Goal: Task Accomplishment & Management: Manage account settings

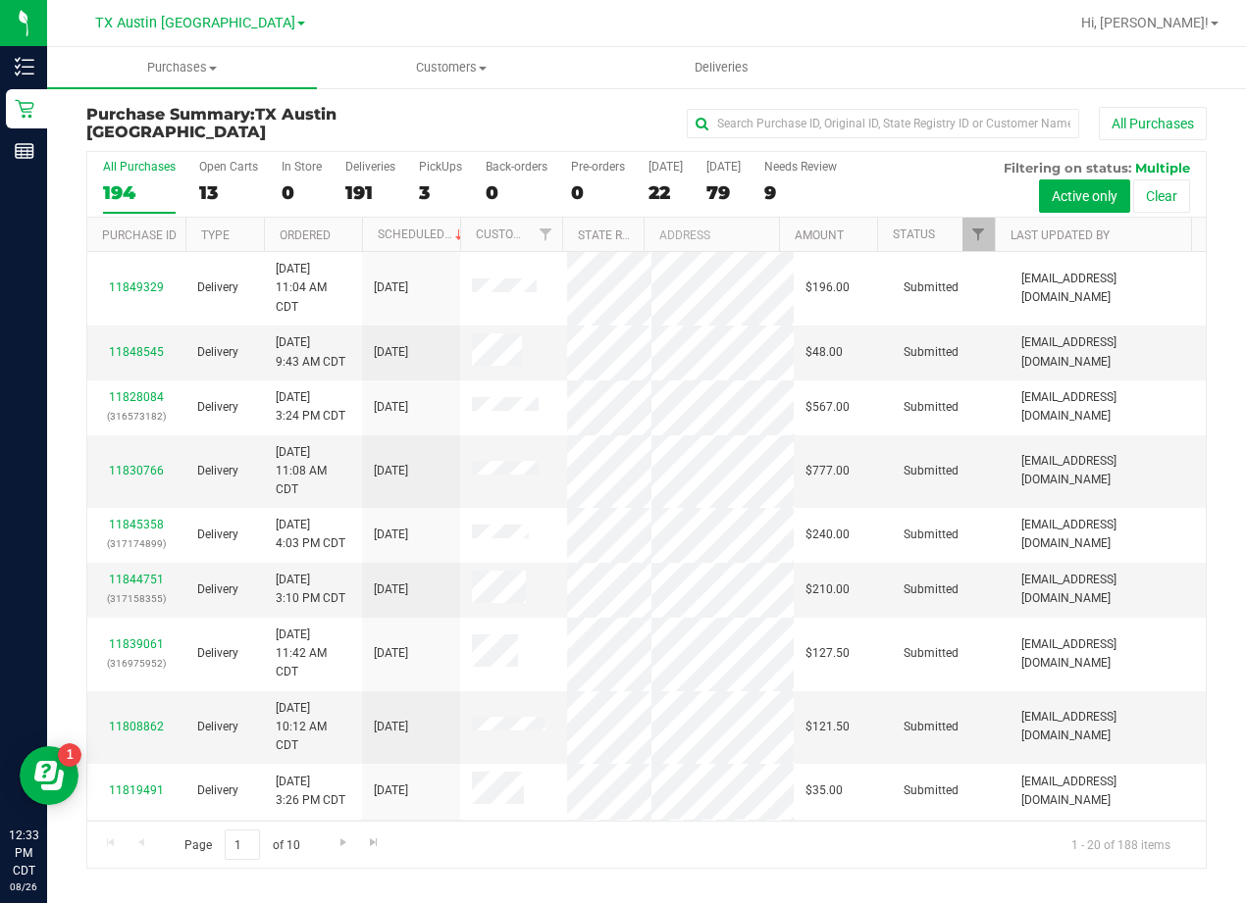
click at [647, 109] on div "All Purchases" at bounding box center [833, 123] width 746 height 33
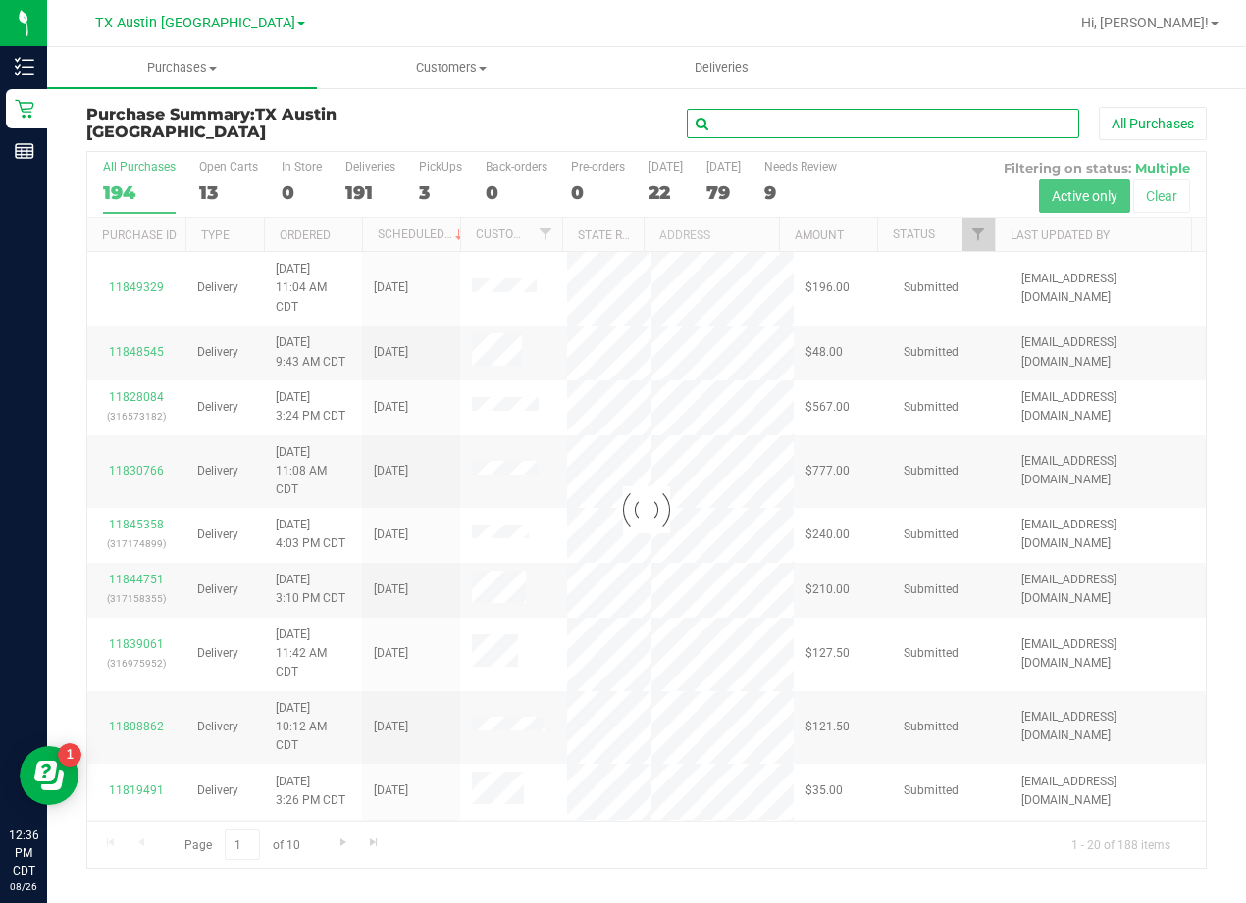
click at [797, 126] on input "text" at bounding box center [883, 123] width 392 height 29
paste input "Deparis Haddock"
type input "Deparis Haddock"
click at [496, 134] on div "Deparis Haddock All Purchases" at bounding box center [833, 123] width 746 height 33
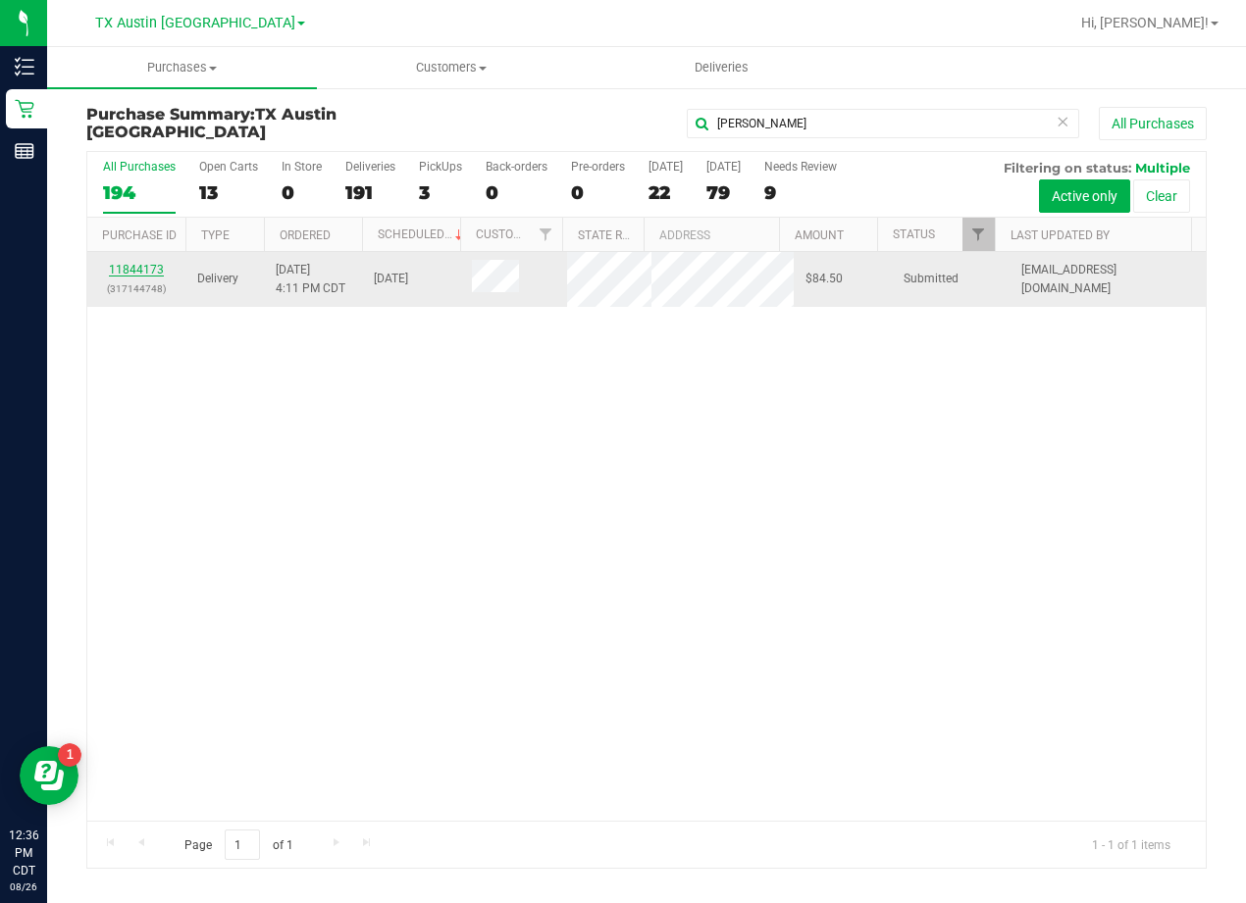
click at [148, 277] on link "11844173" at bounding box center [136, 270] width 55 height 14
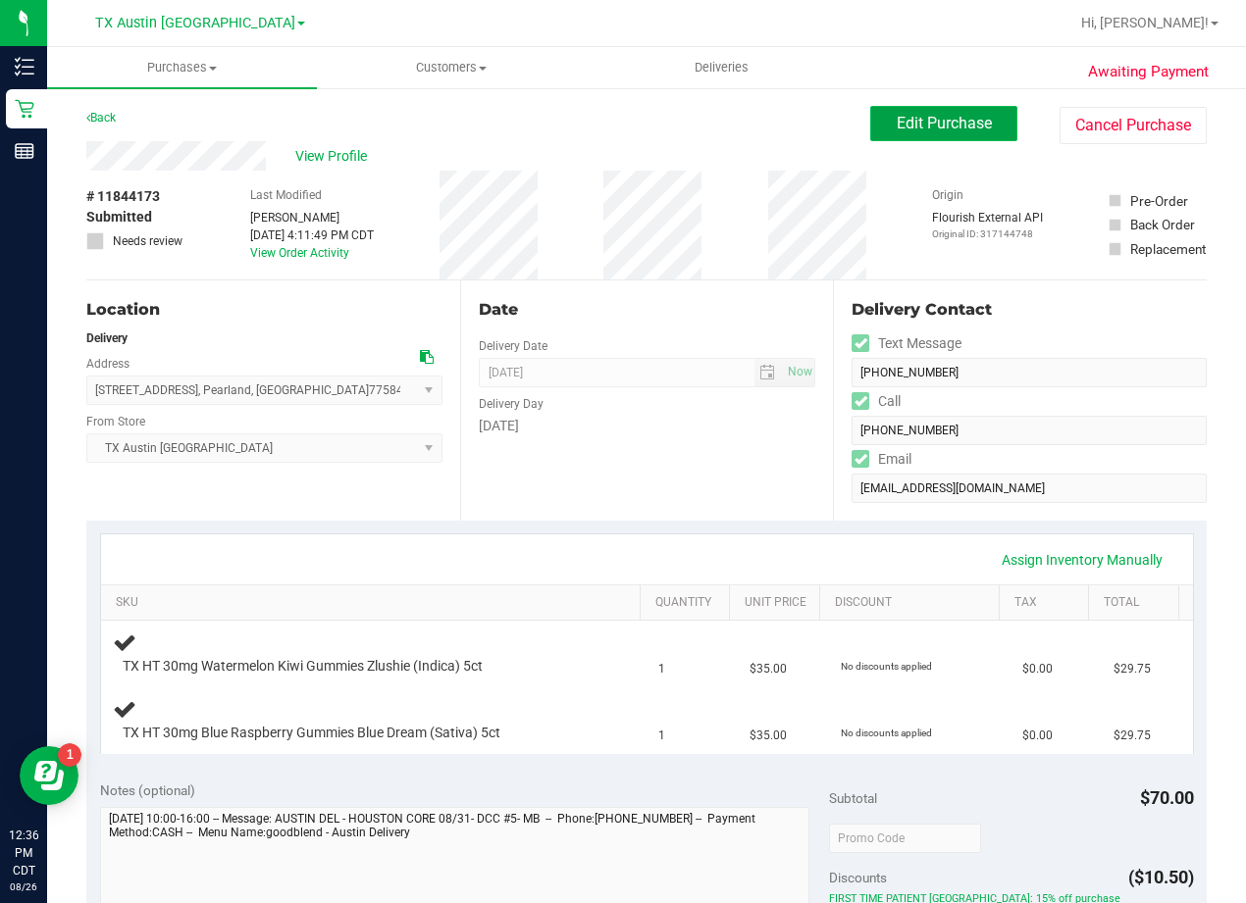
click at [933, 120] on span "Edit Purchase" at bounding box center [943, 123] width 95 height 19
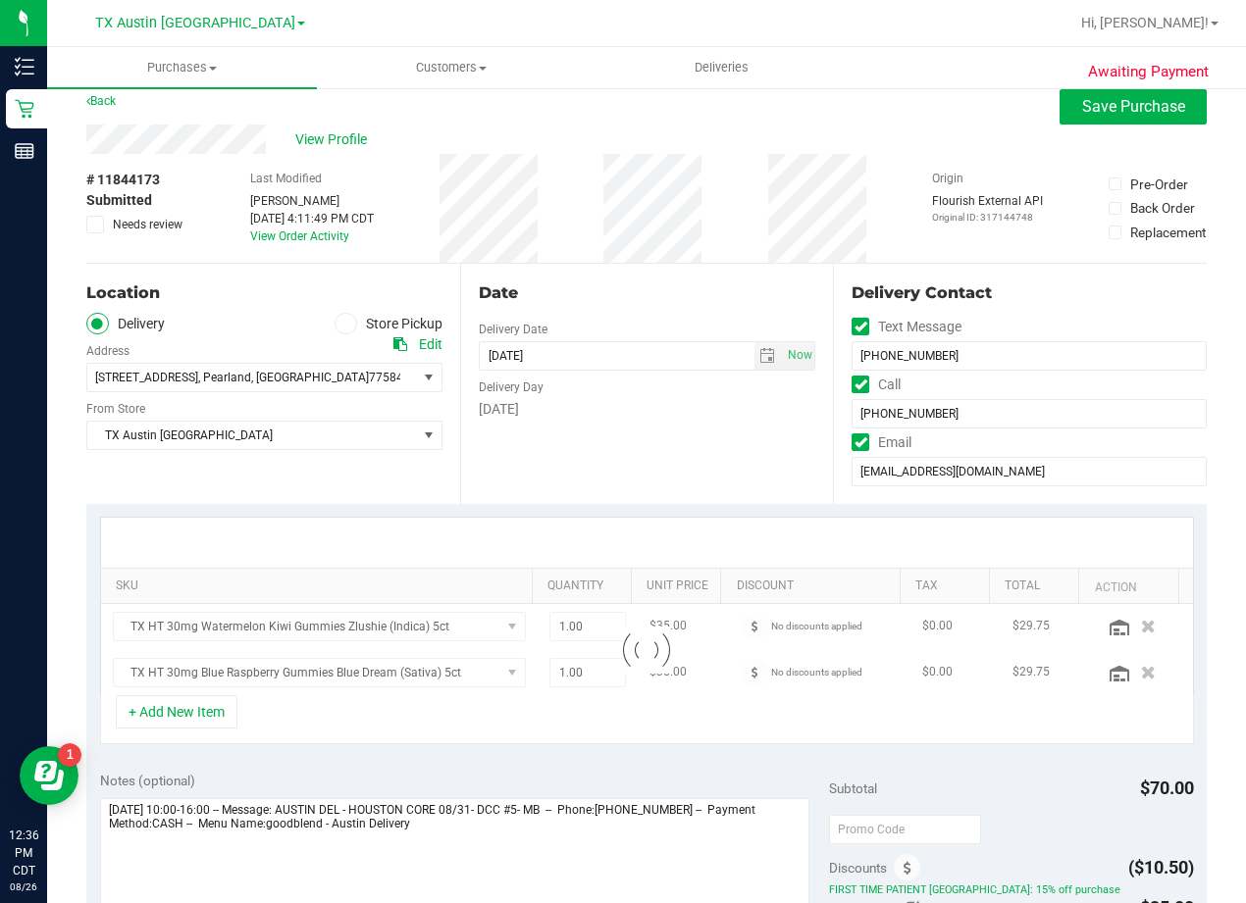
scroll to position [588, 0]
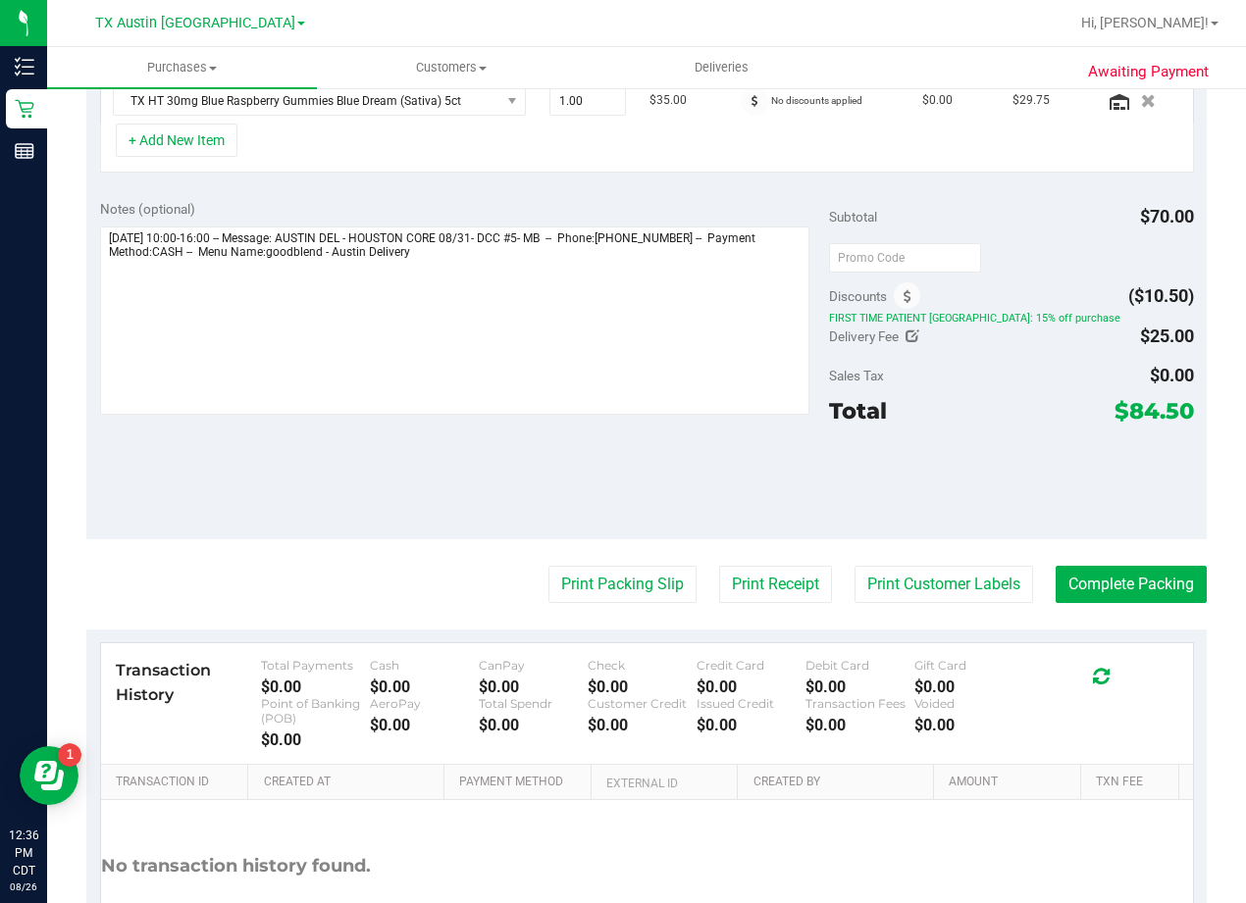
click at [905, 336] on icon at bounding box center [912, 337] width 14 height 14
type input "$25.00"
click at [1050, 332] on span "$25.00 25" at bounding box center [1121, 340] width 146 height 34
click at [1064, 331] on input "25" at bounding box center [1120, 342] width 144 height 27
click at [1067, 332] on input "25" at bounding box center [1120, 342] width 144 height 27
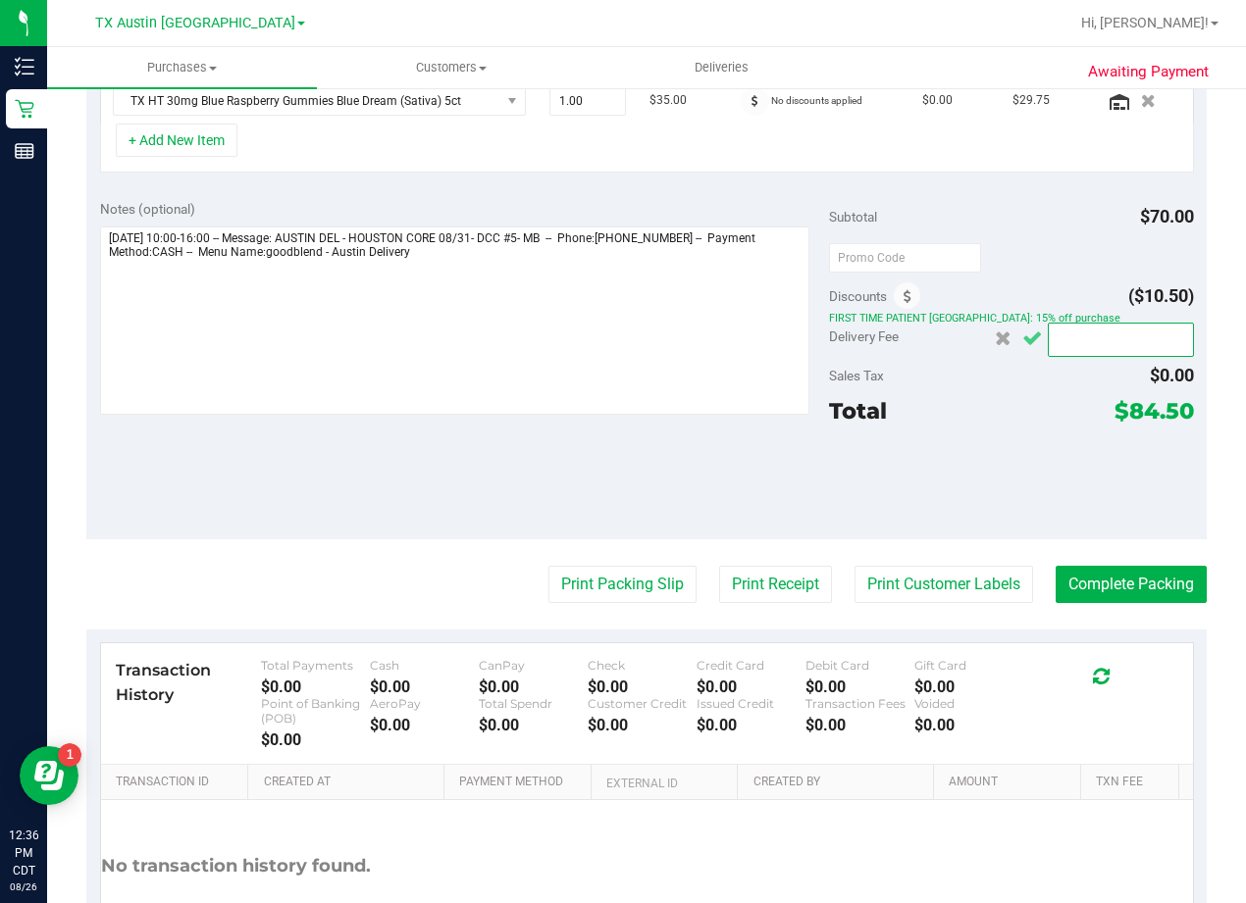
type input "$0.00"
click at [1027, 340] on icon "Cancel button" at bounding box center [1032, 339] width 20 height 15
click at [992, 441] on div at bounding box center [1011, 481] width 365 height 88
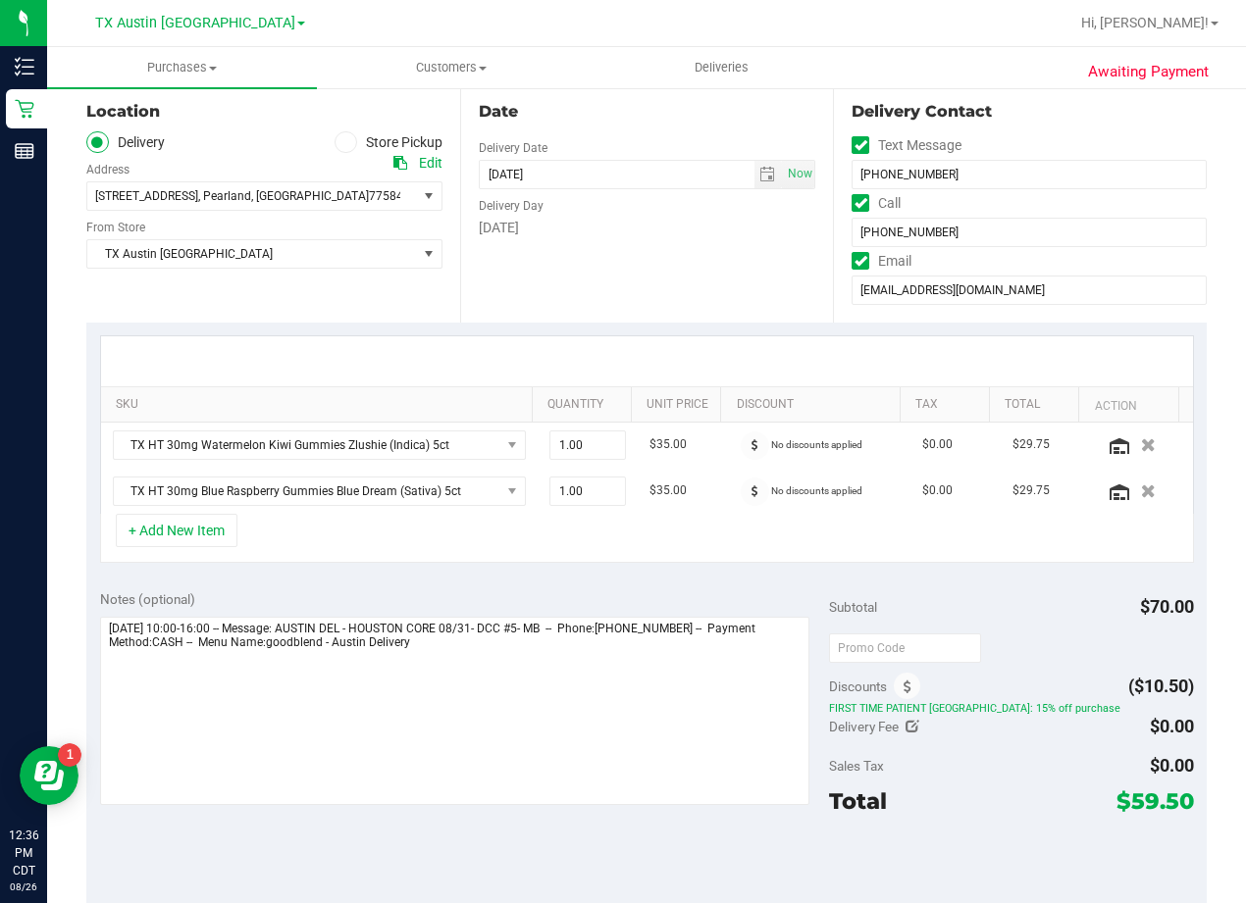
scroll to position [166, 0]
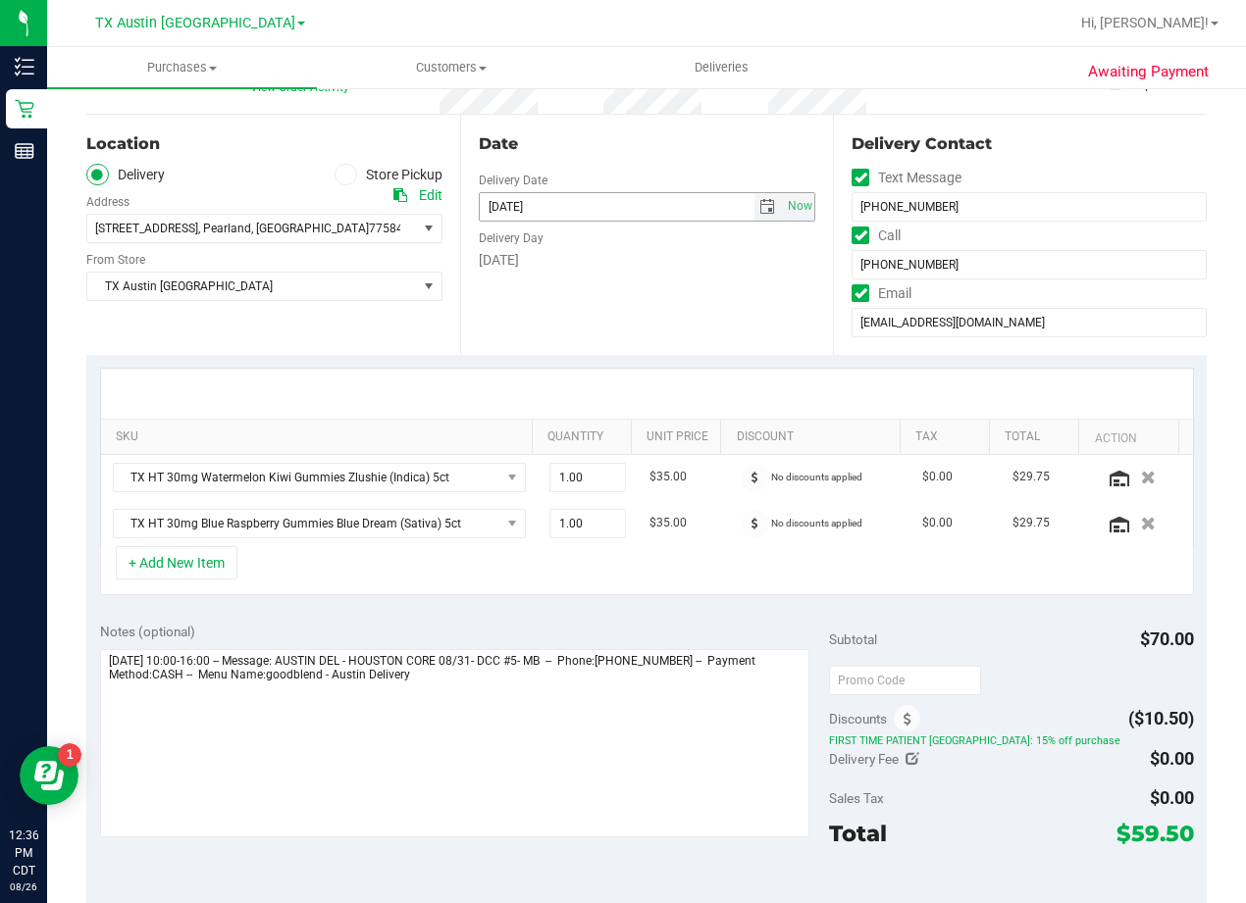
click at [759, 212] on span "select" at bounding box center [767, 207] width 16 height 16
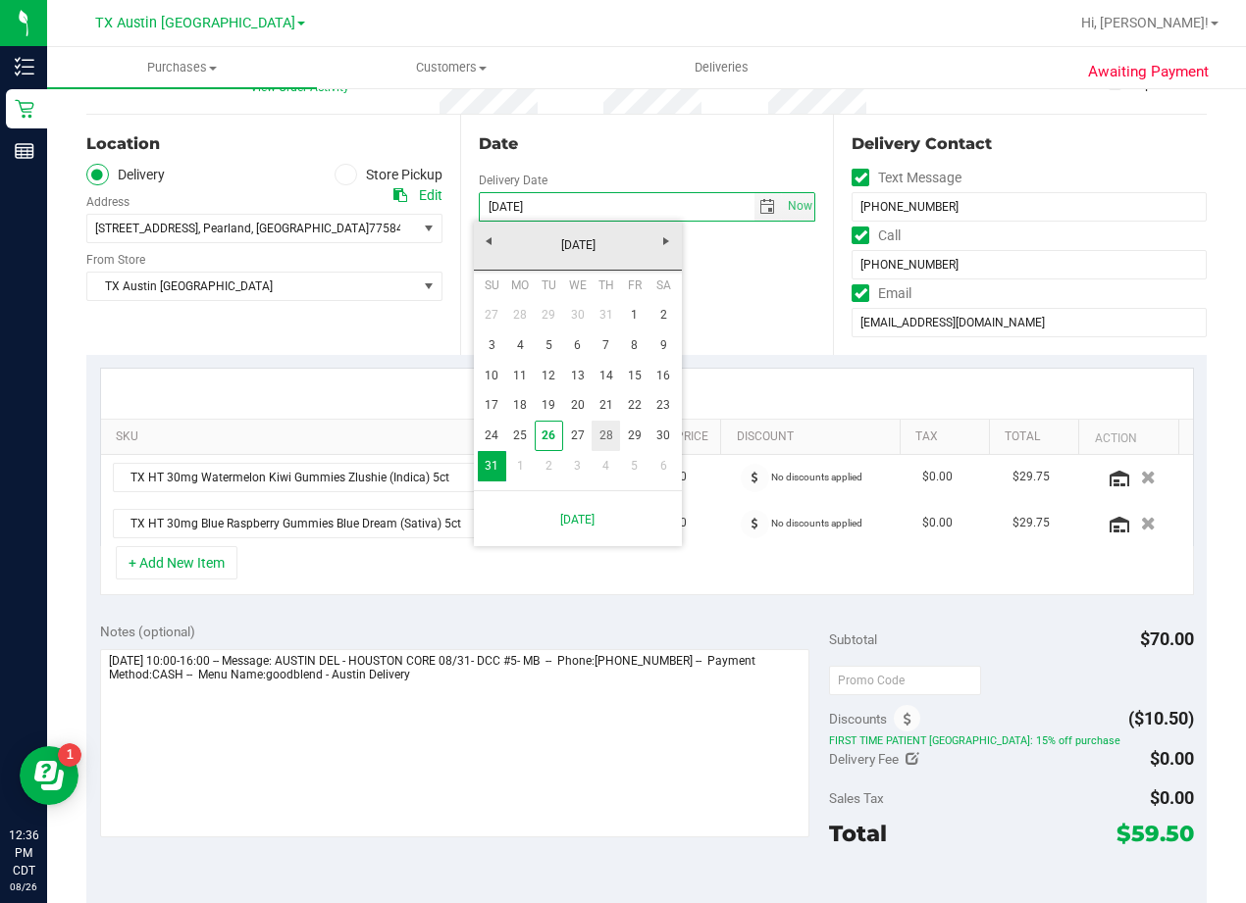
click at [605, 434] on link "28" at bounding box center [605, 436] width 28 height 30
type input "08/28/2025"
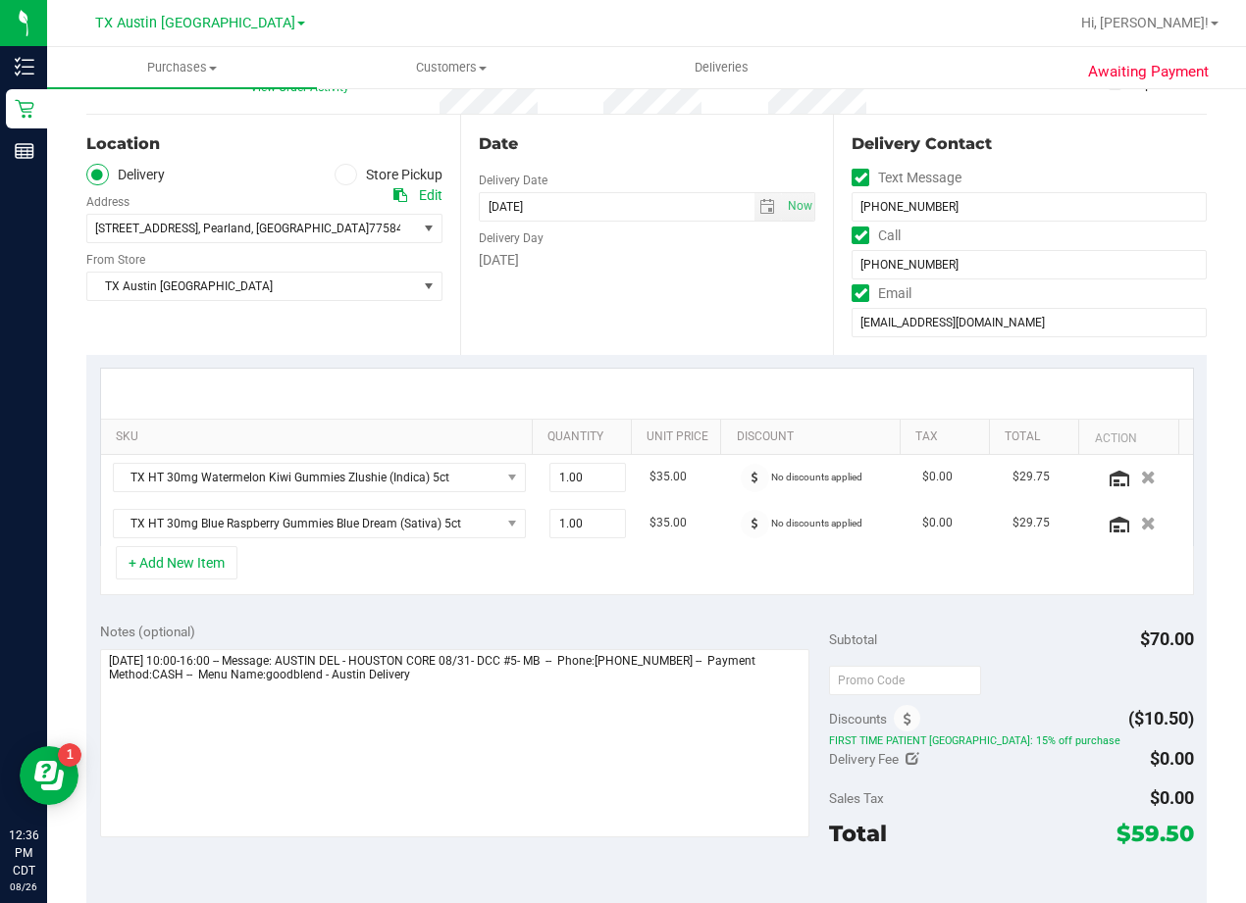
click at [621, 283] on div "Date Delivery Date 08/28/2025 Now 08/28/2025 08:00 AM Now Delivery Day Thursday" at bounding box center [647, 235] width 374 height 240
drag, startPoint x: 551, startPoint y: 271, endPoint x: 574, endPoint y: 291, distance: 30.5
click at [553, 273] on div "Date Delivery Date 08/28/2025 Now 08/28/2025 08:00 AM Now Delivery Day Thursday" at bounding box center [647, 235] width 374 height 240
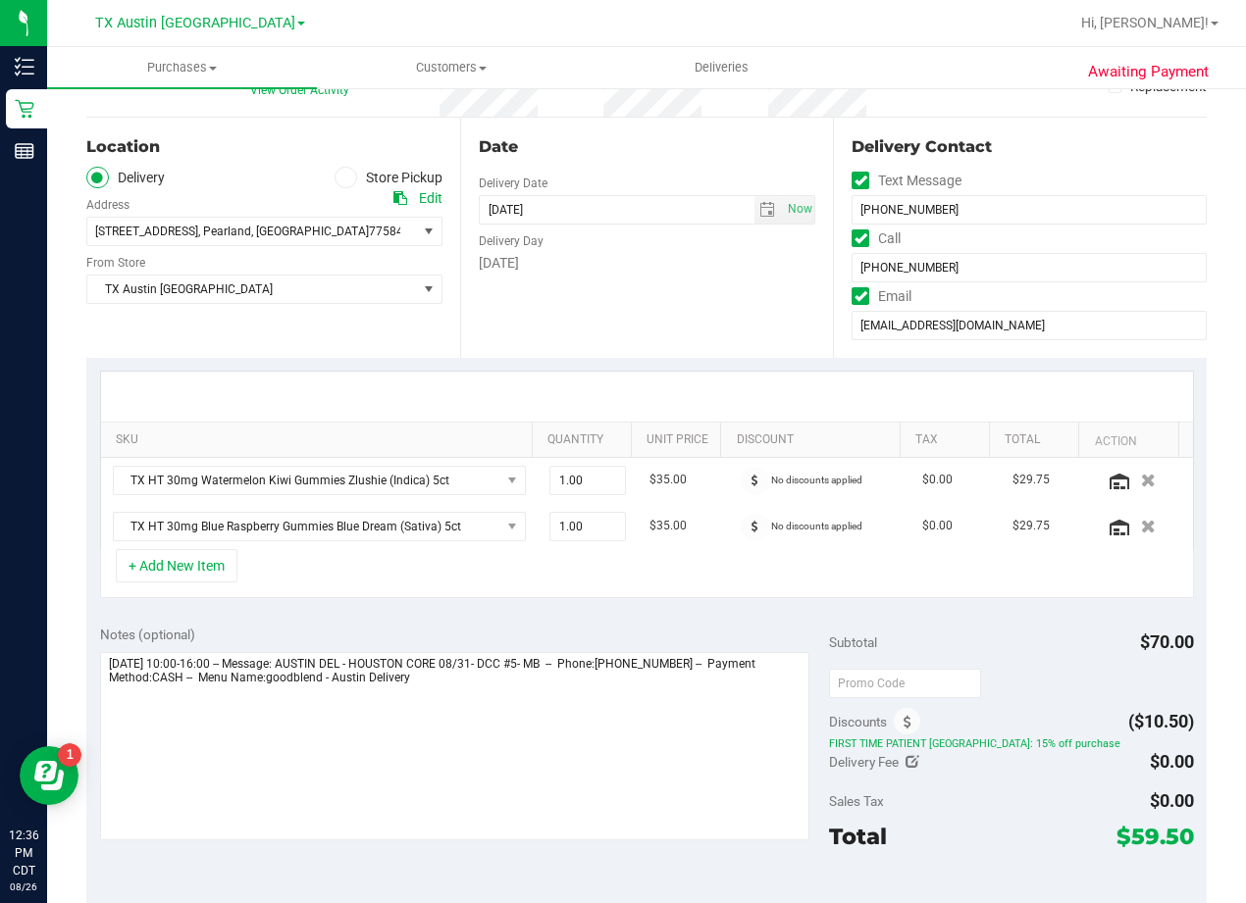
scroll to position [0, 0]
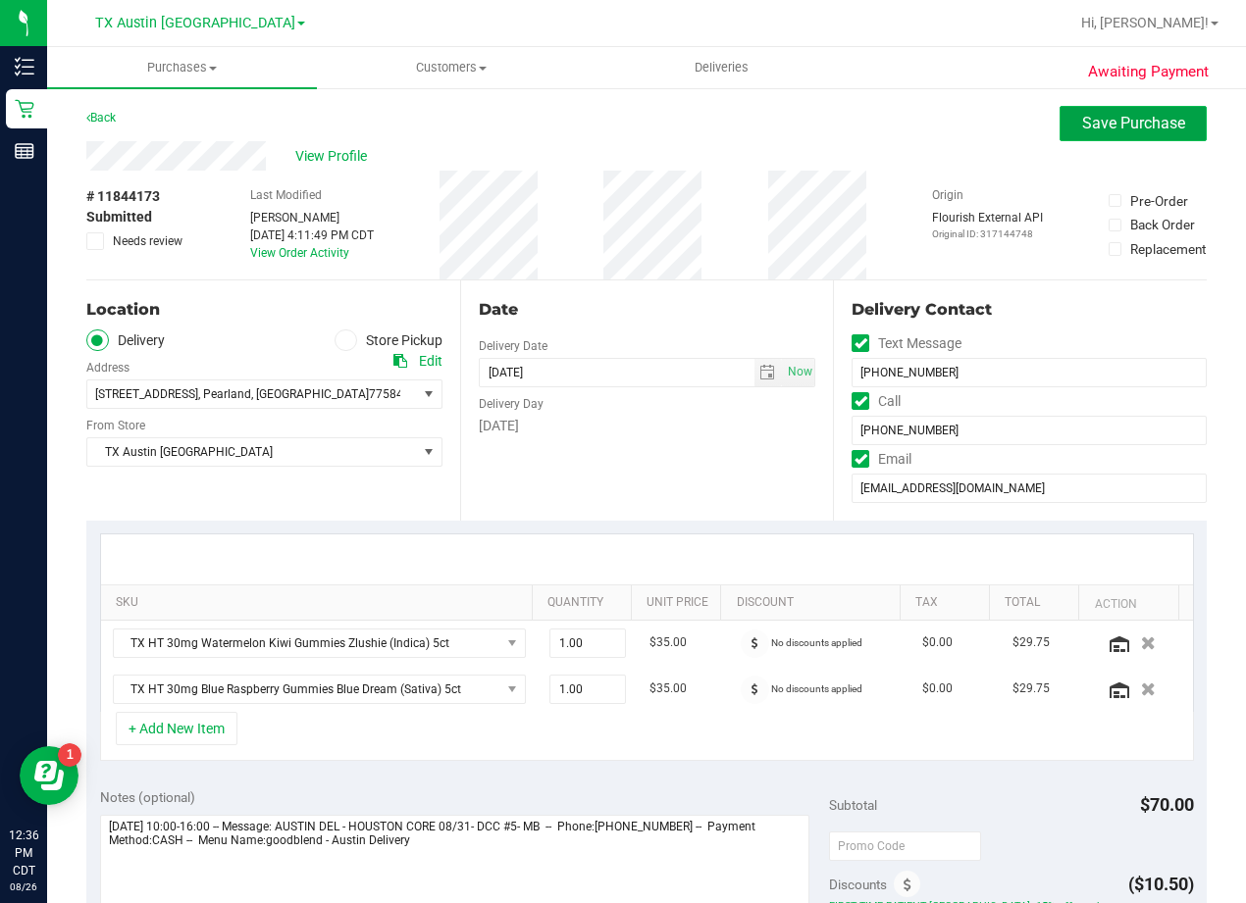
click at [1088, 136] on button "Save Purchase" at bounding box center [1132, 123] width 147 height 35
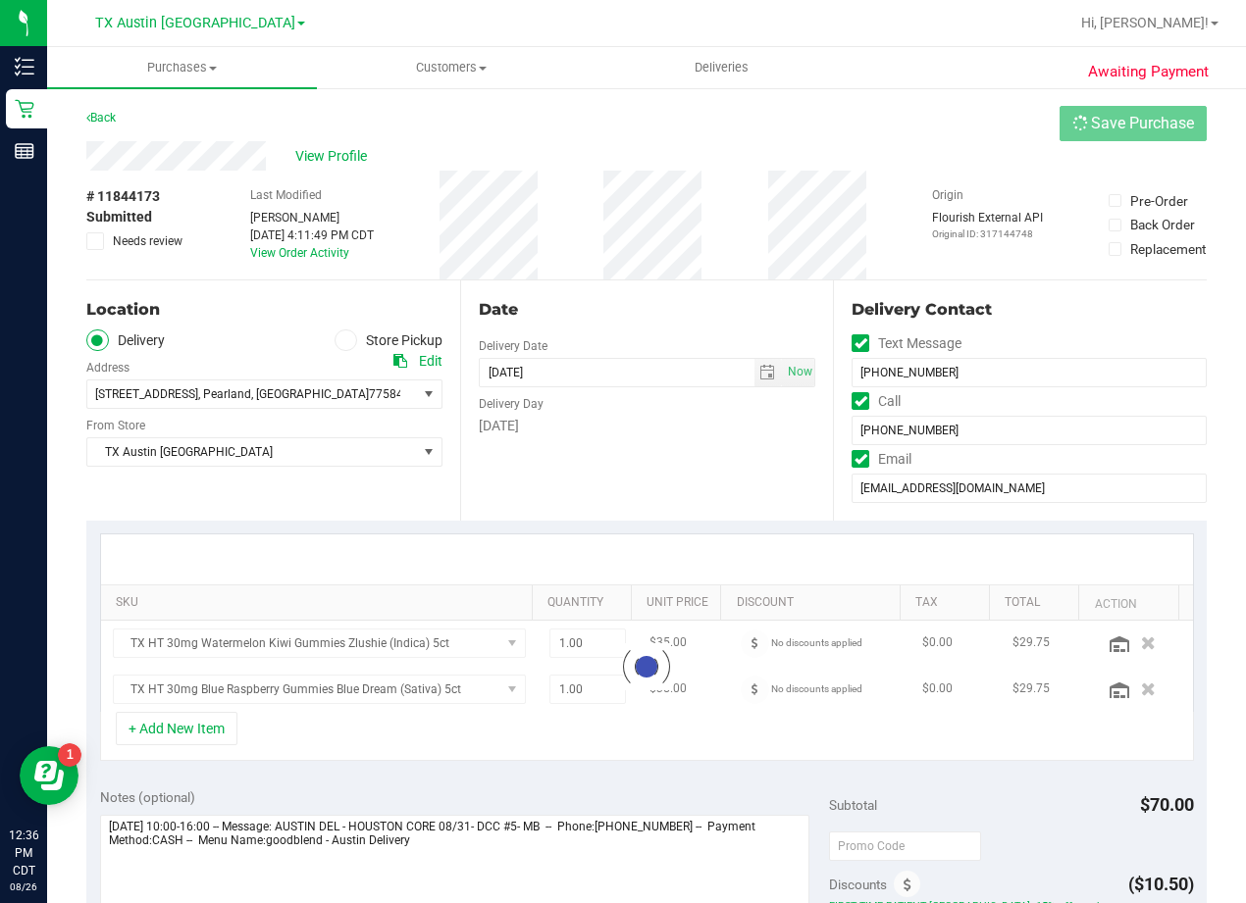
click at [642, 118] on div "Back Save Purchase" at bounding box center [646, 123] width 1120 height 35
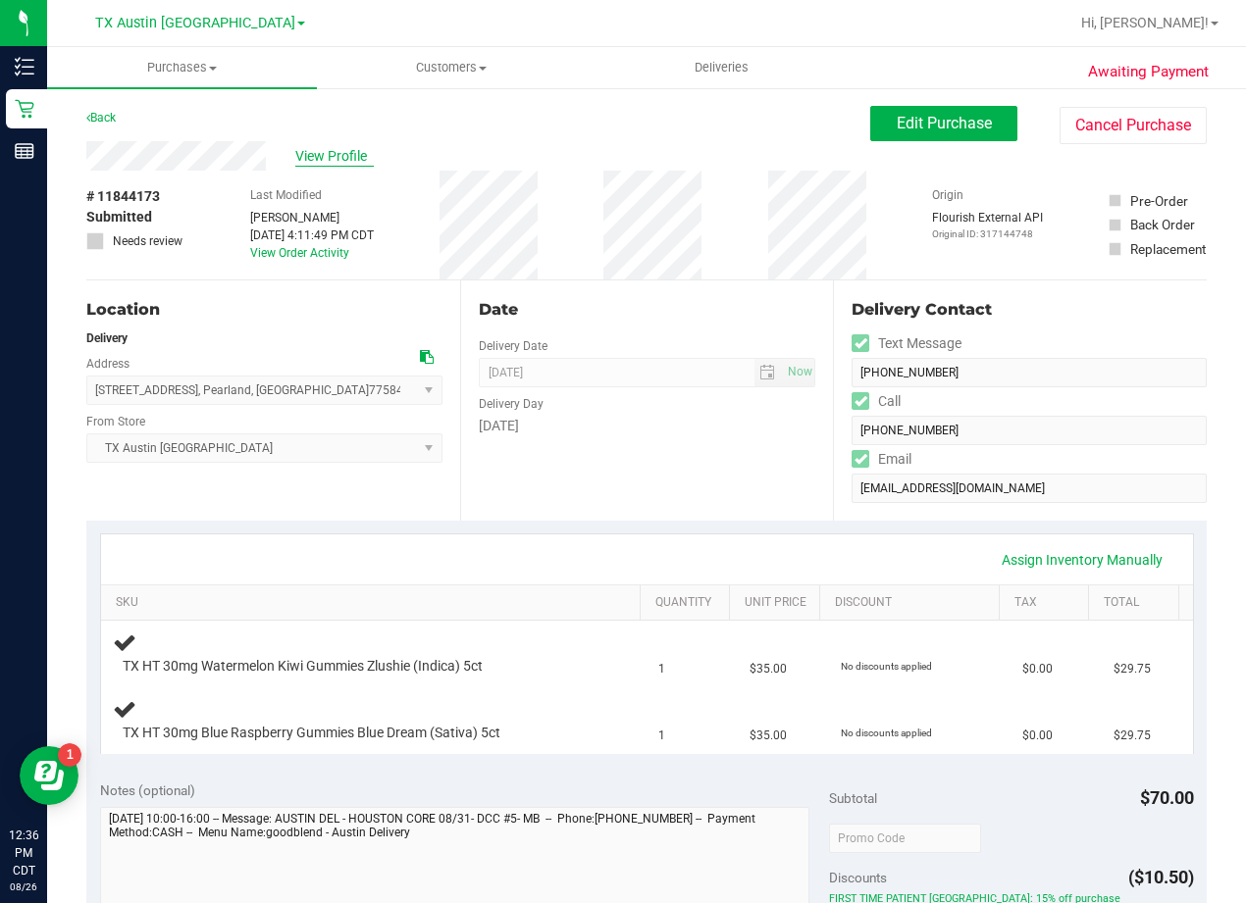
click at [344, 156] on span "View Profile" at bounding box center [334, 156] width 78 height 21
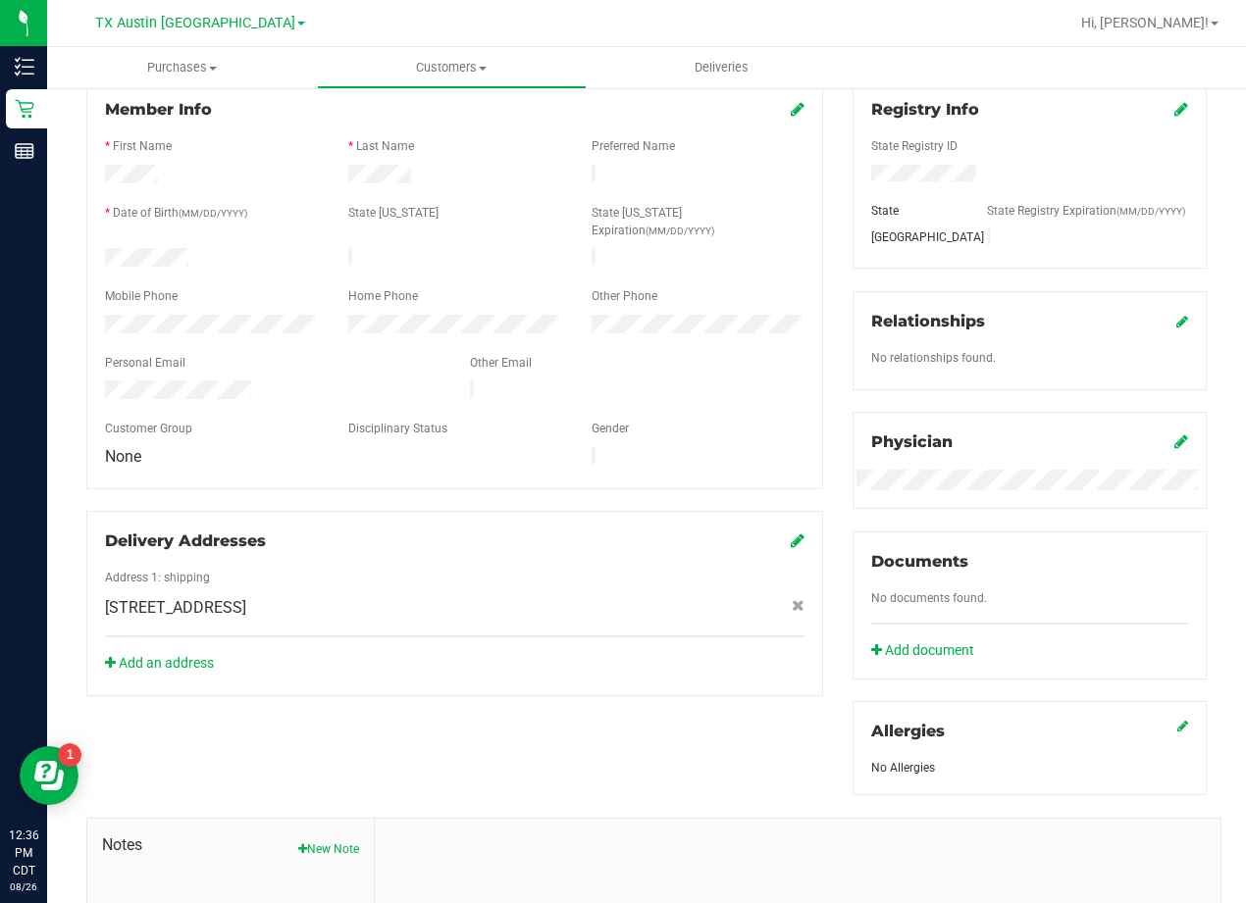
scroll to position [294, 0]
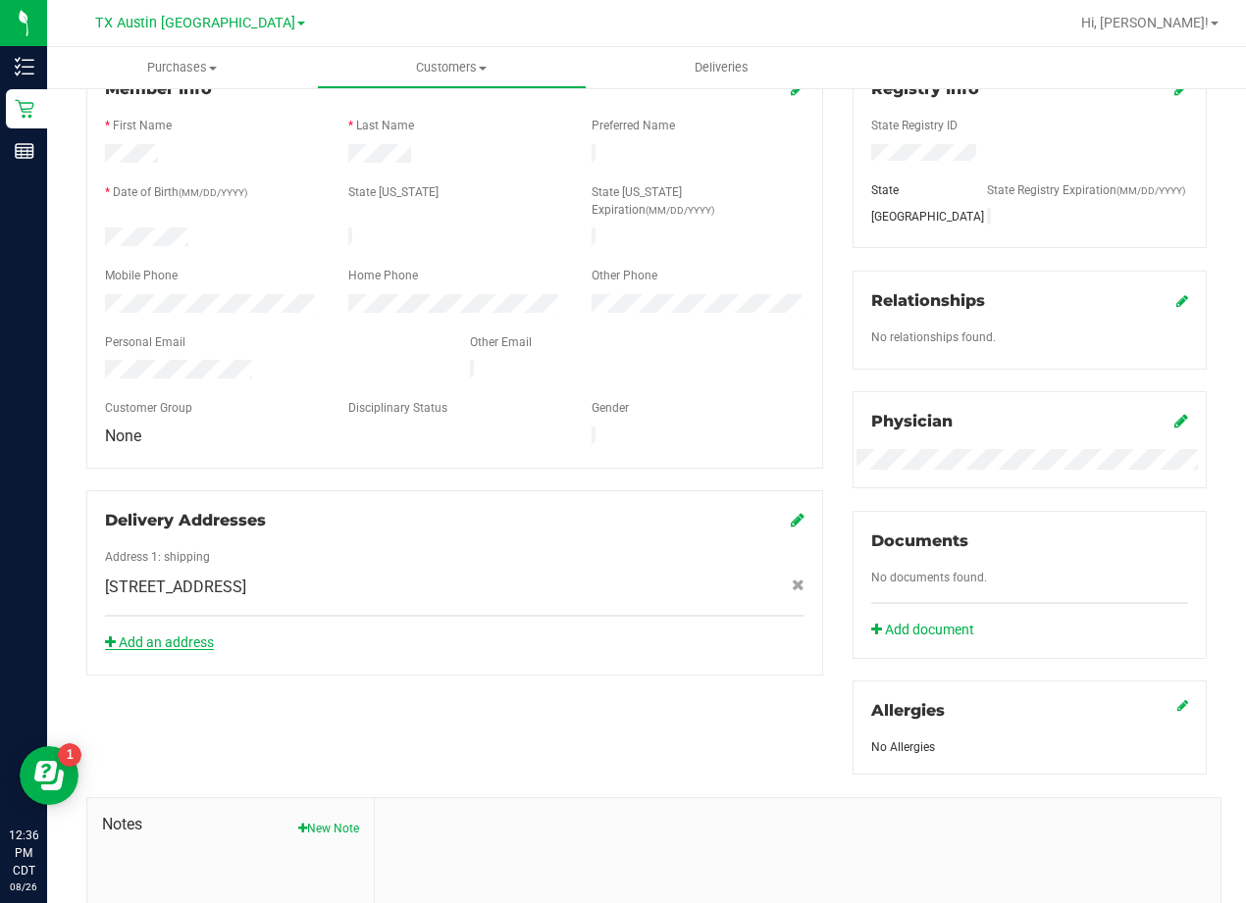
click at [156, 635] on link "Add an address" at bounding box center [159, 643] width 109 height 16
click at [691, 490] on div "Delivery Addresses Address 1: shipping 14010 Wedgewood Lakes Ct , Pearland , TX…" at bounding box center [454, 614] width 737 height 249
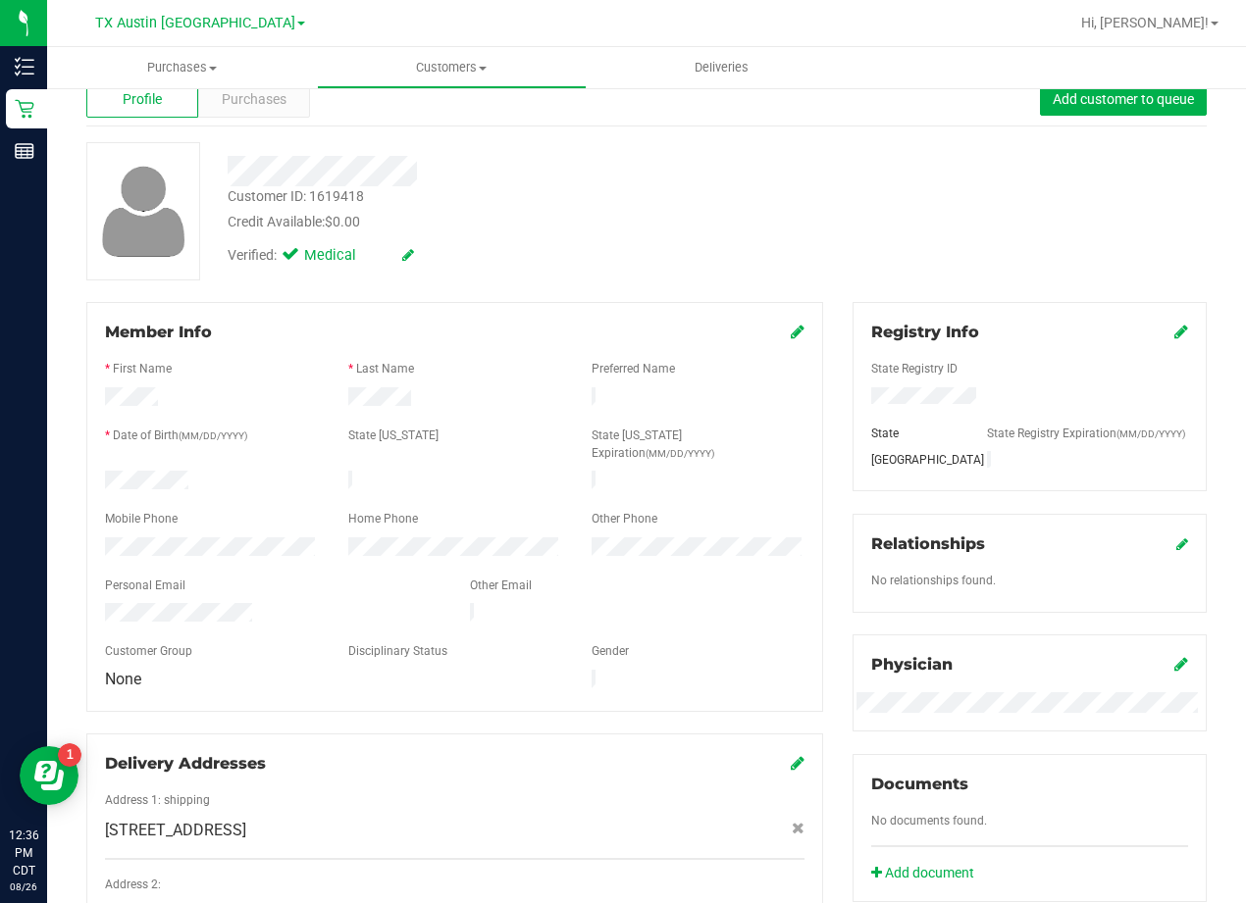
scroll to position [0, 0]
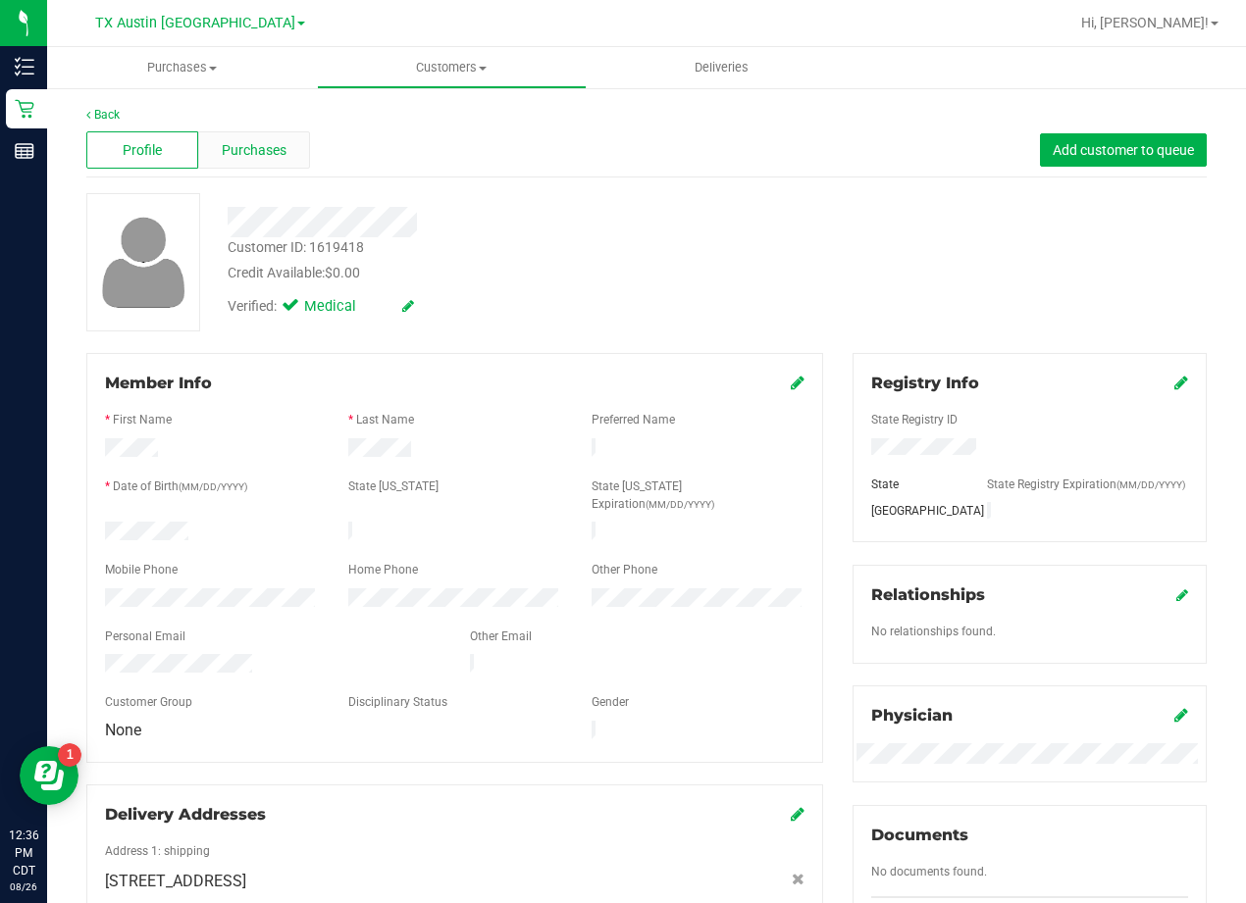
click at [246, 154] on span "Purchases" at bounding box center [254, 150] width 65 height 21
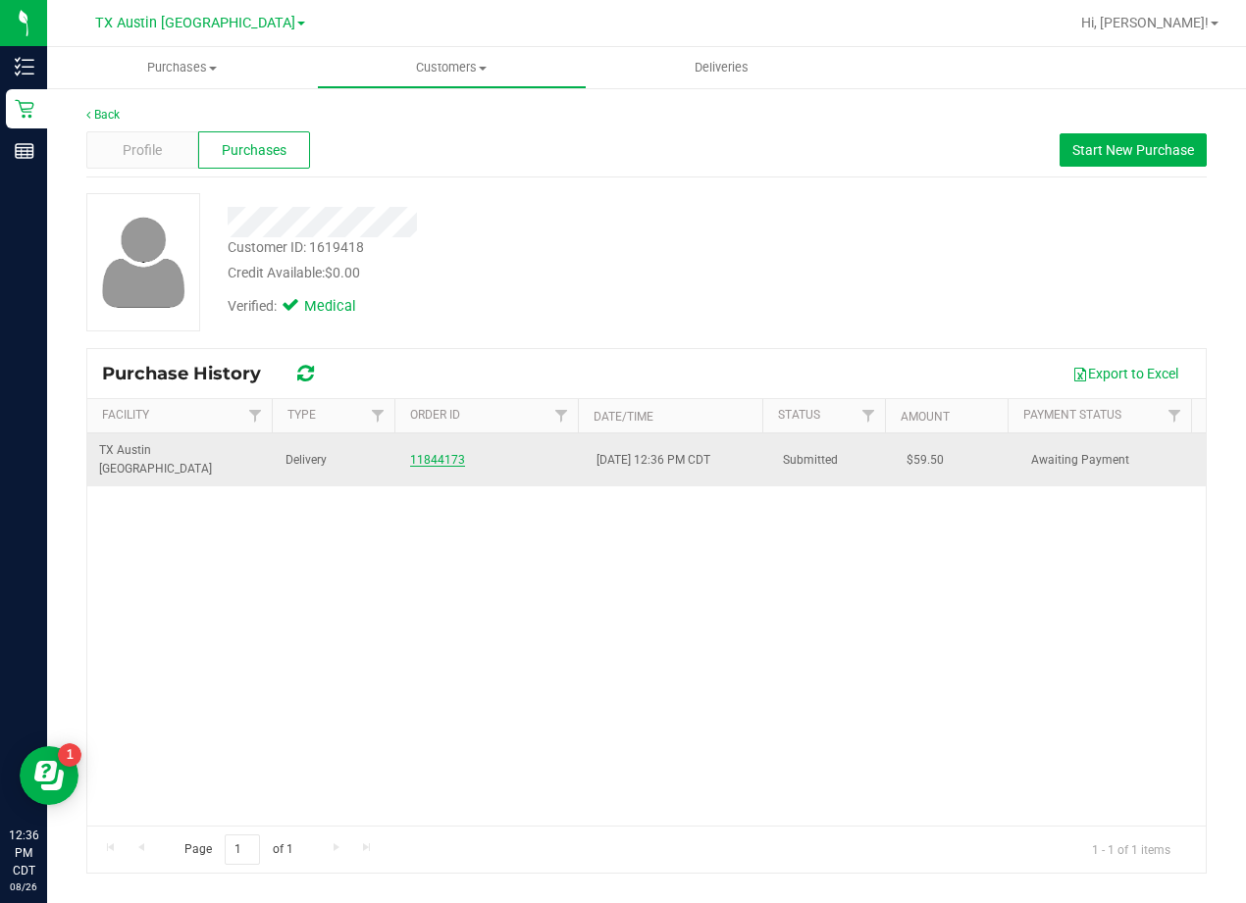
click at [434, 453] on link "11844173" at bounding box center [437, 460] width 55 height 14
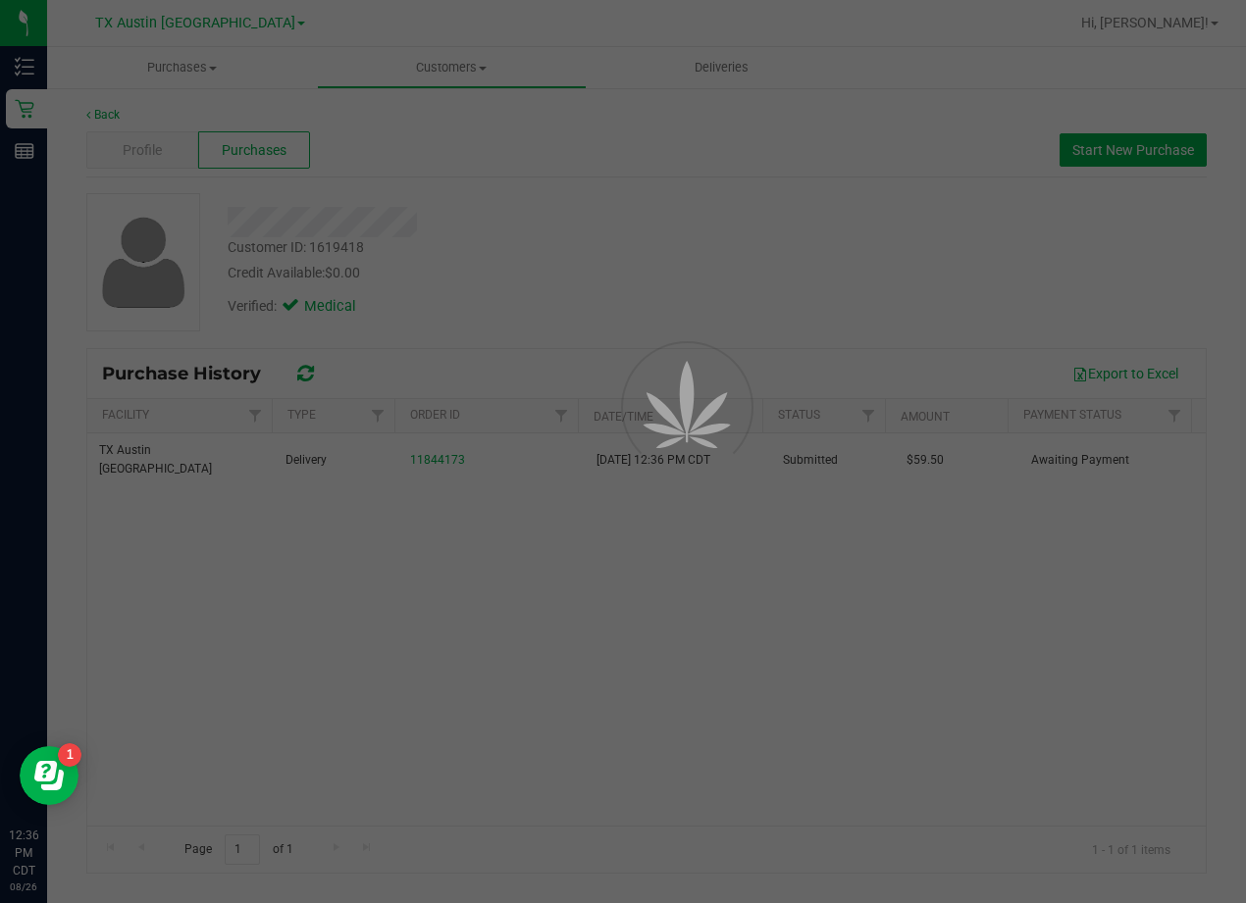
click at [542, 298] on div at bounding box center [623, 451] width 1246 height 903
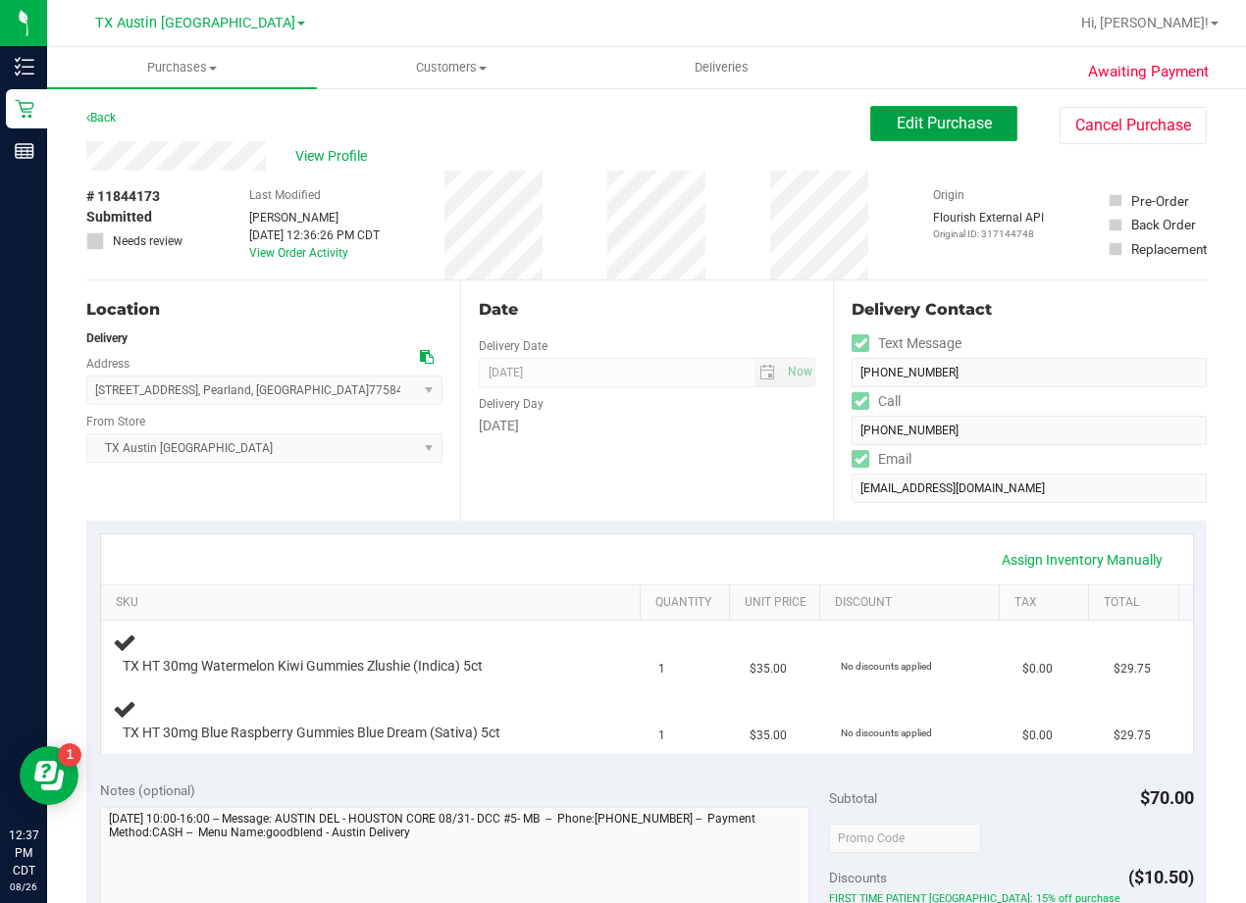
click at [896, 121] on span "Edit Purchase" at bounding box center [943, 123] width 95 height 19
click at [680, 115] on div "Back Edit Purchase Cancel Purchase" at bounding box center [646, 123] width 1120 height 35
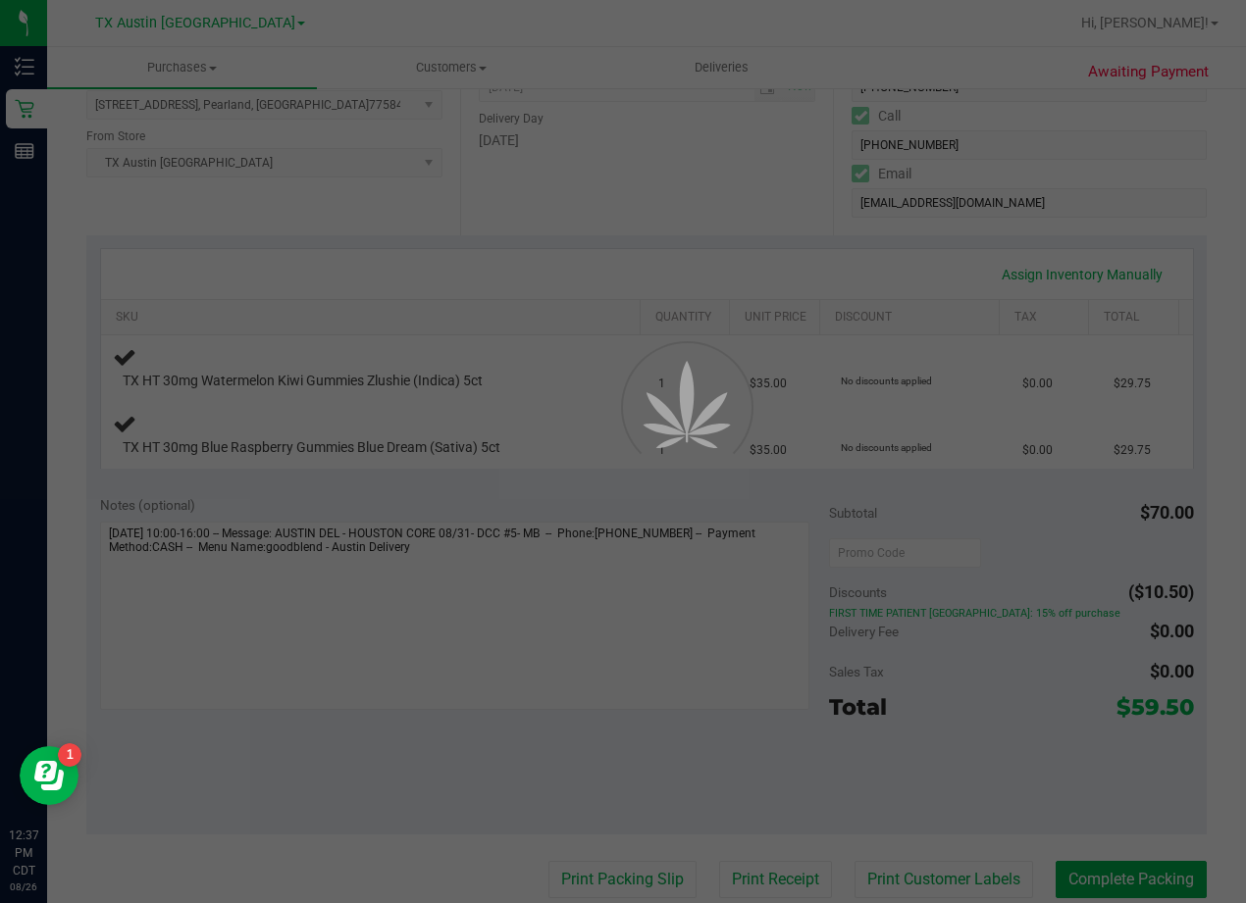
scroll to position [294, 0]
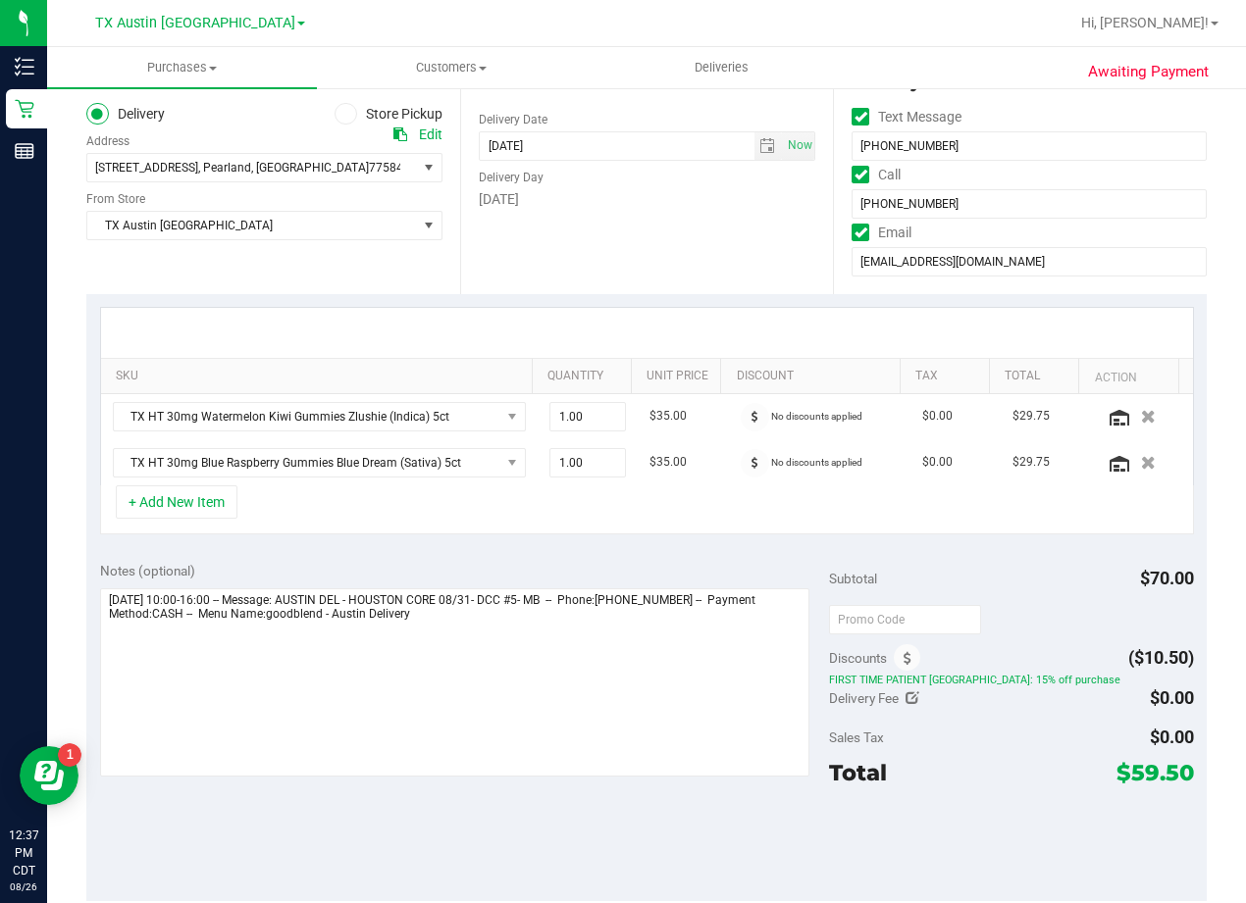
scroll to position [196, 0]
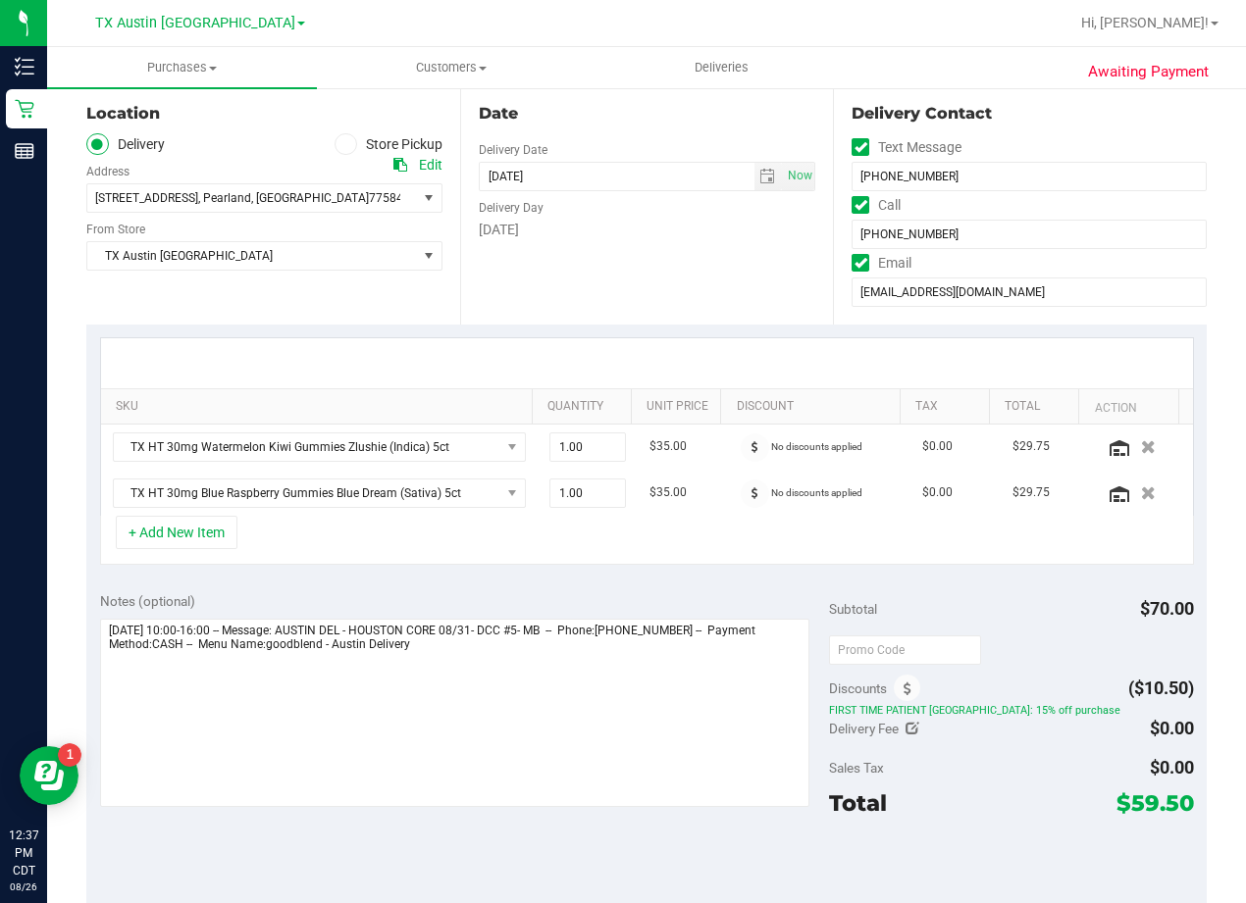
click at [676, 274] on div "Date Delivery Date 08/28/2025 Now 08/28/2025 08:00 AM Now Delivery Day Thursday" at bounding box center [647, 204] width 374 height 240
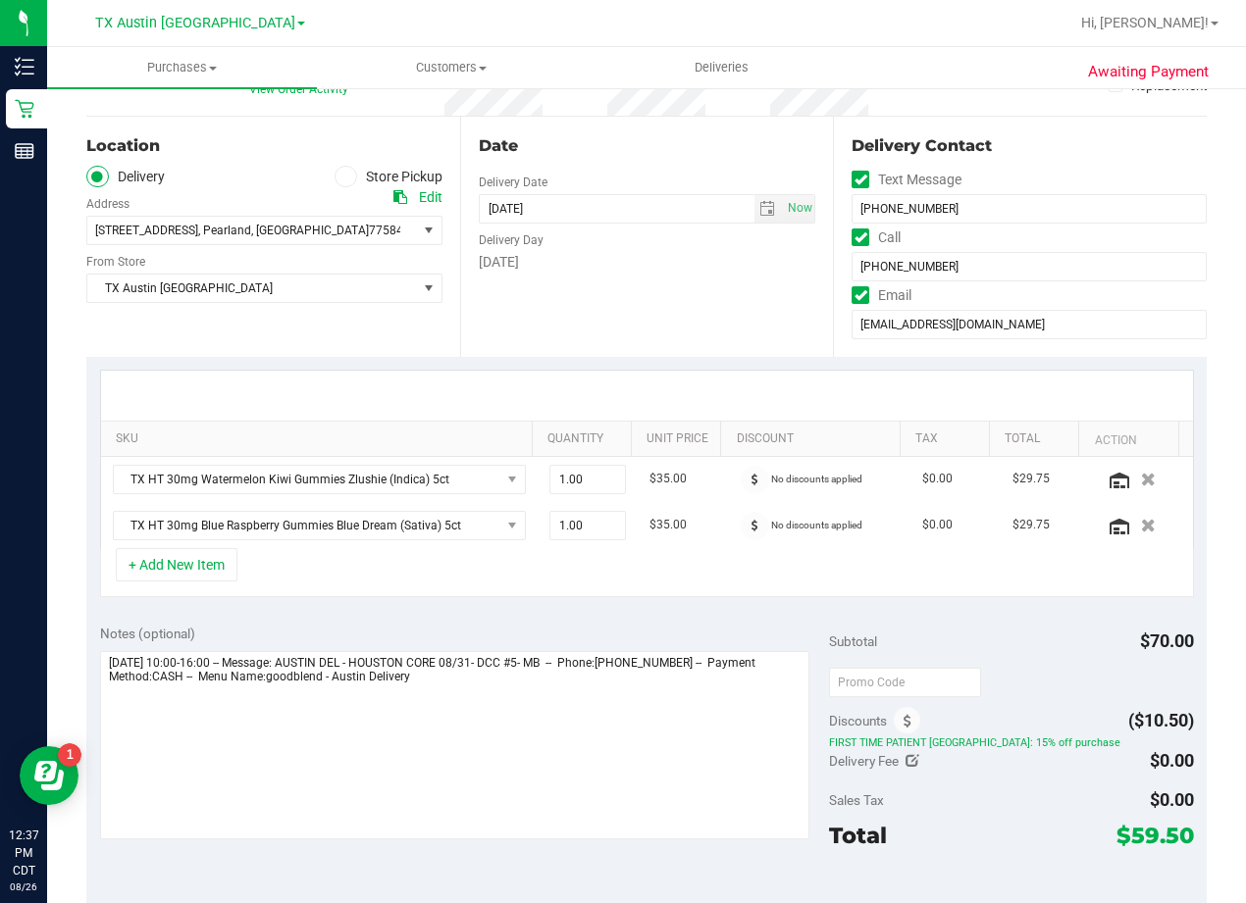
scroll to position [0, 0]
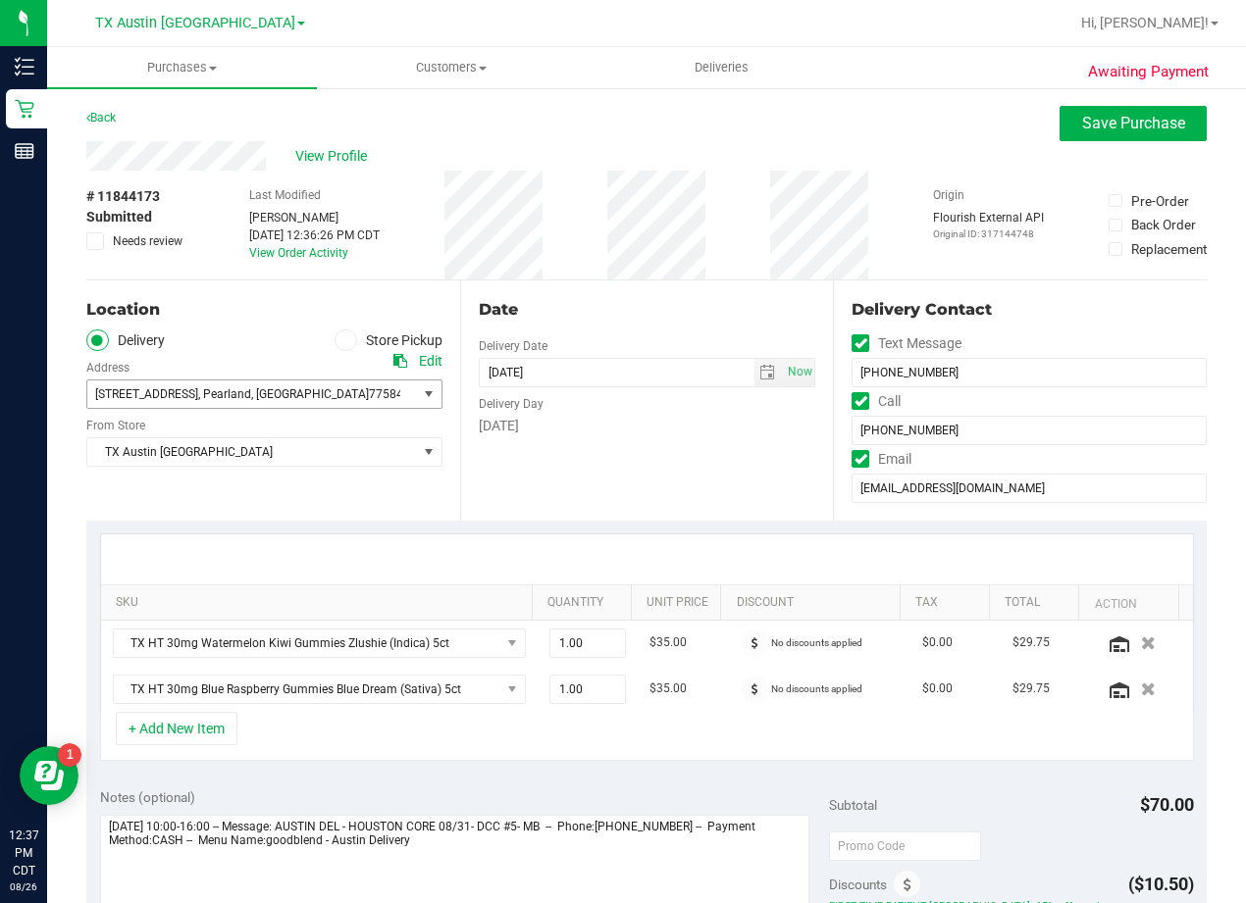
click at [356, 398] on span "14010 Wedgewood Lakes Ct , Pearland , TX 77584" at bounding box center [243, 394] width 313 height 27
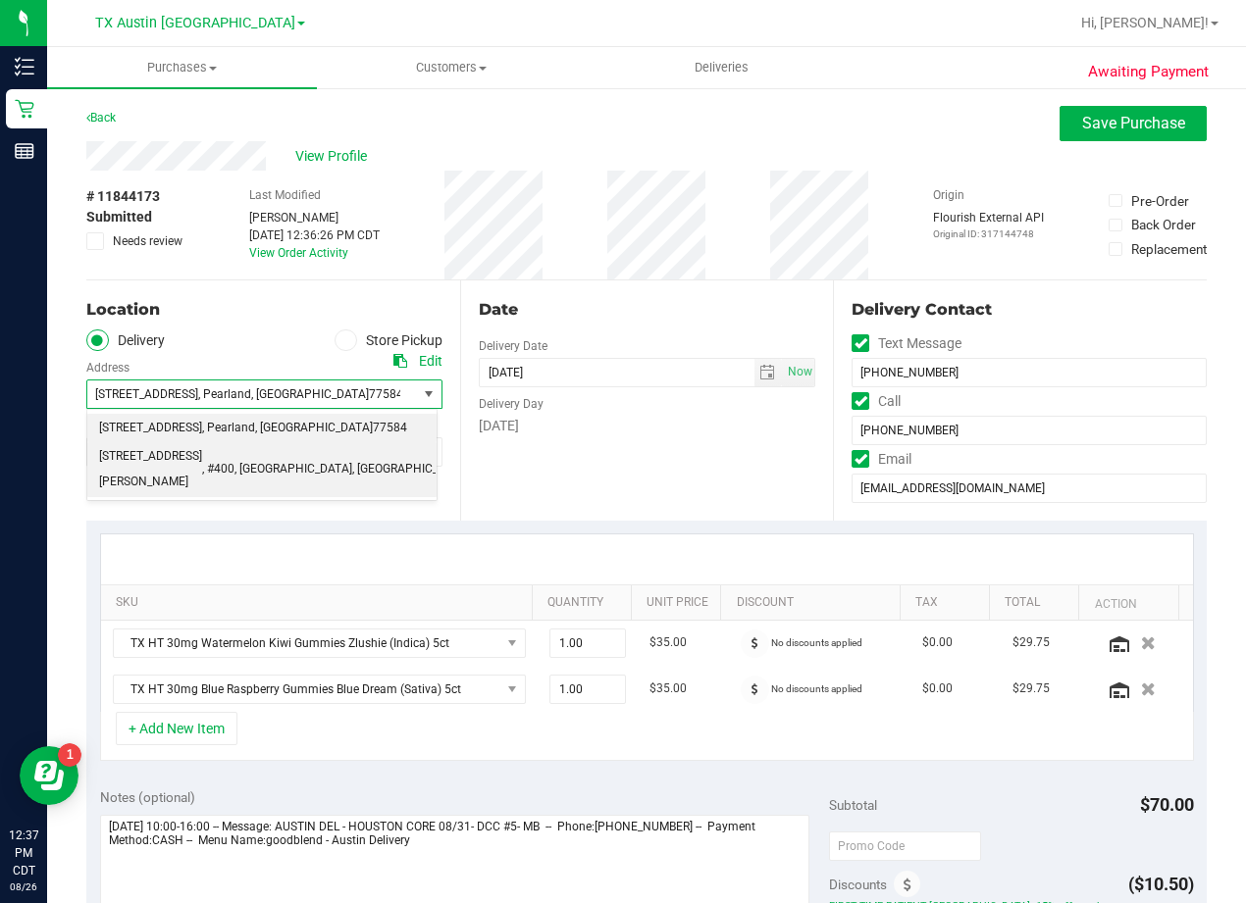
click at [324, 457] on li "9432 Katy Fwy , #400 , Houston , TX 77055" at bounding box center [261, 469] width 349 height 54
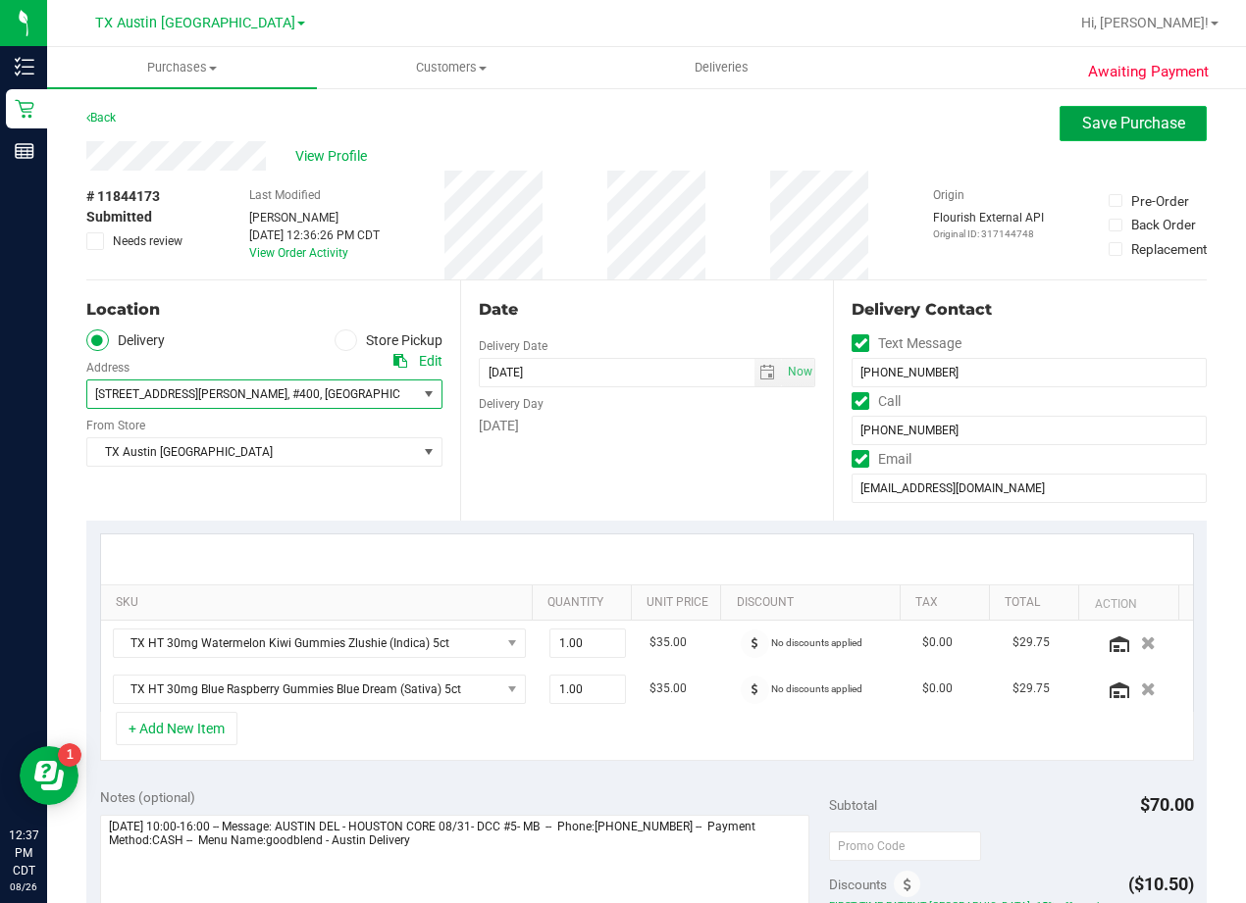
click at [1094, 123] on span "Save Purchase" at bounding box center [1133, 123] width 103 height 19
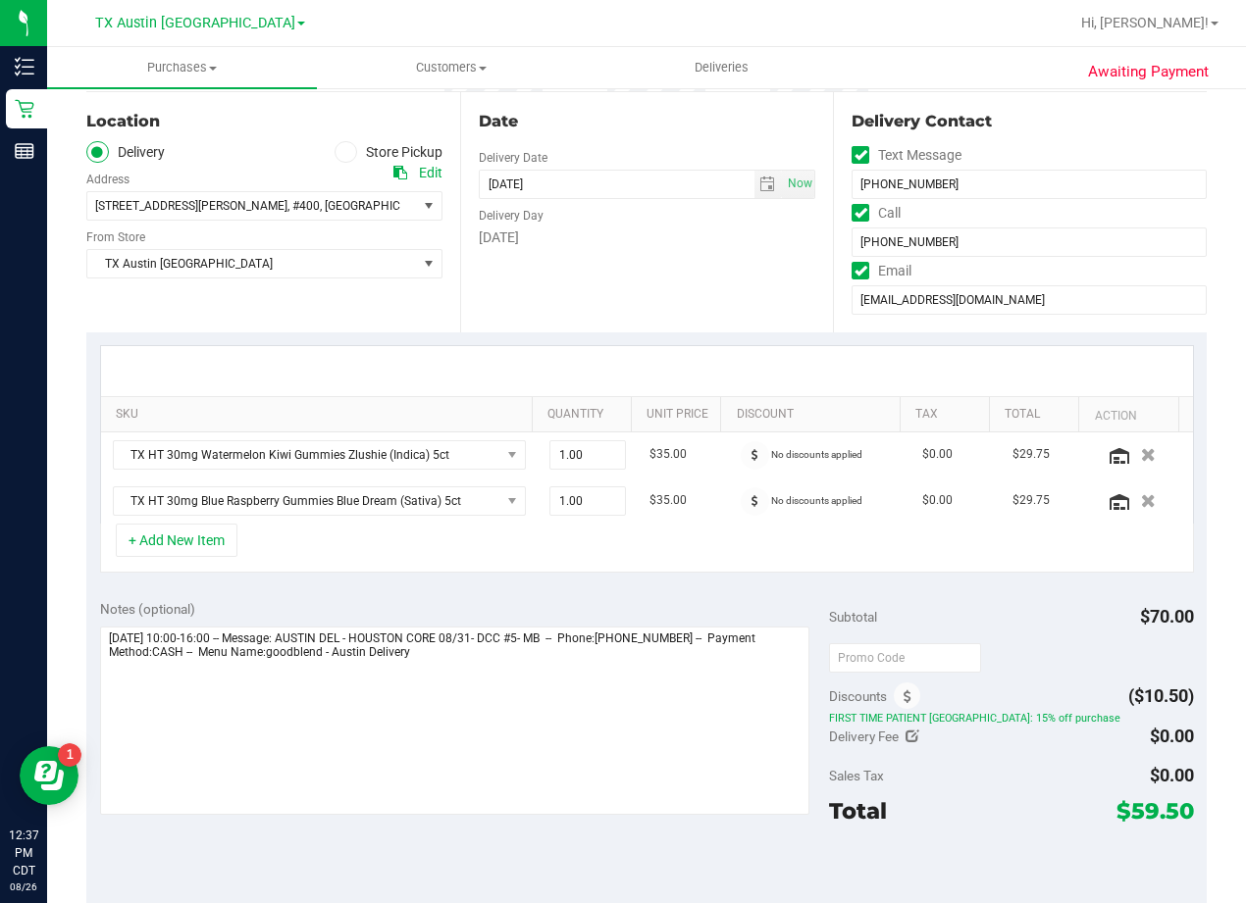
scroll to position [196, 0]
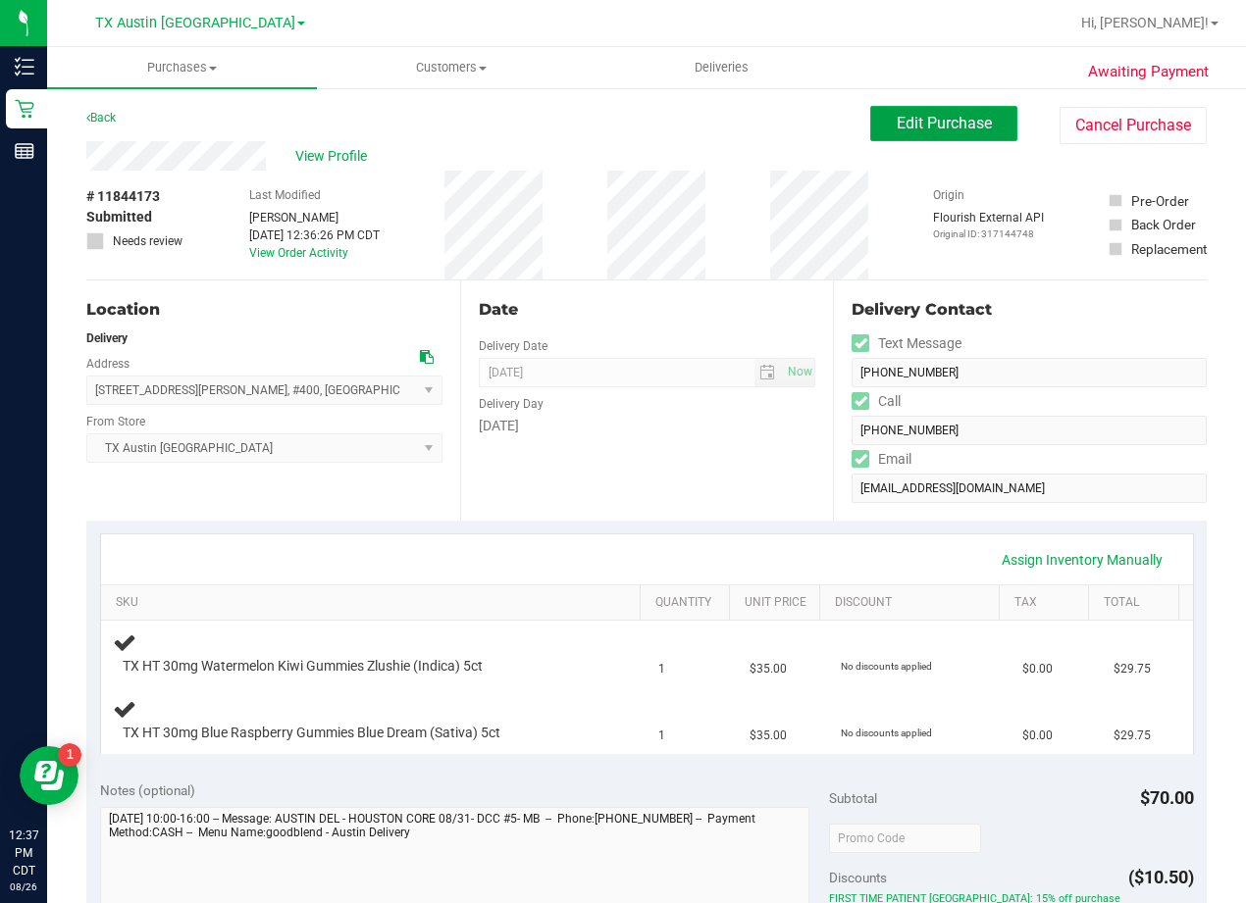
click at [942, 131] on button "Edit Purchase" at bounding box center [943, 123] width 147 height 35
click at [675, 157] on div "View Profile" at bounding box center [478, 155] width 784 height 29
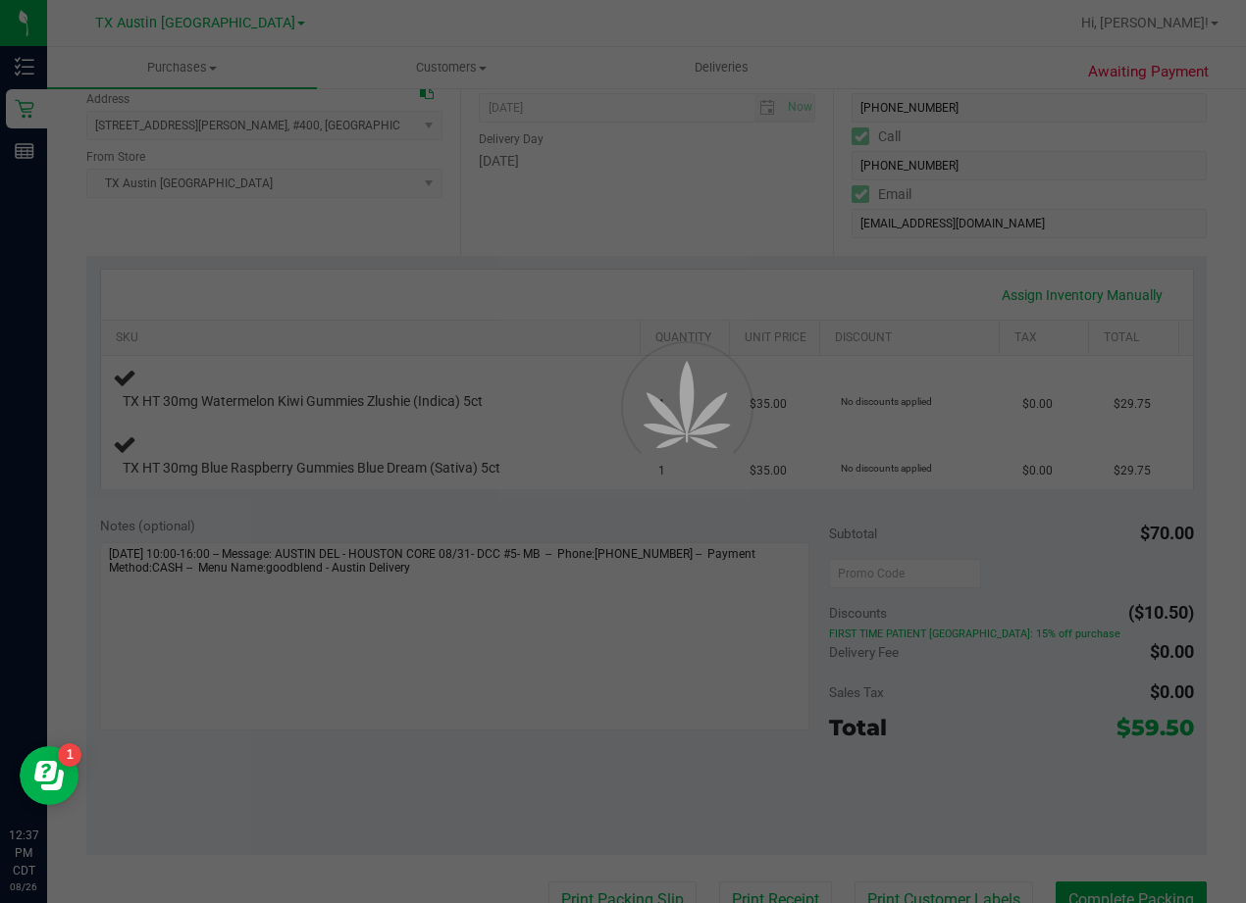
scroll to position [294, 0]
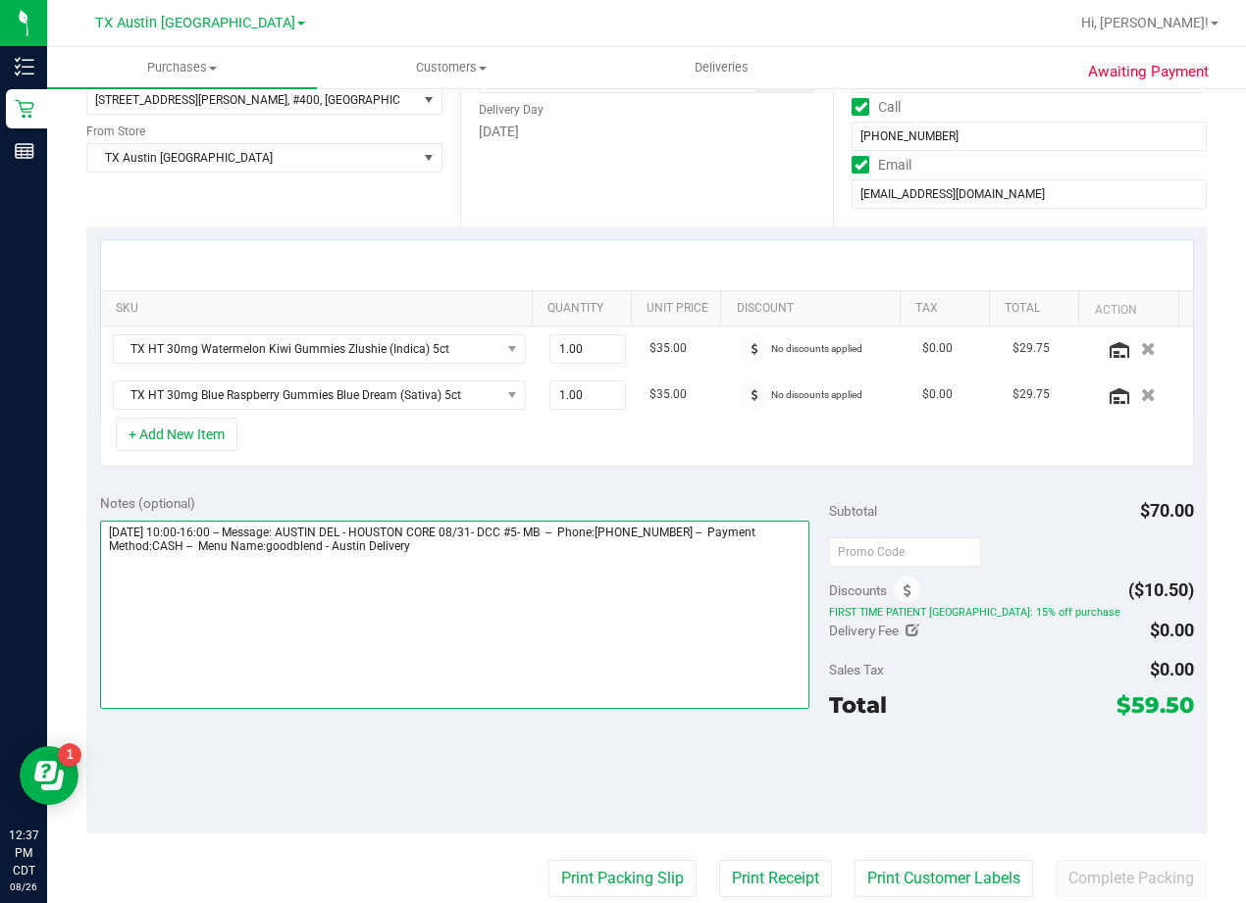
click at [512, 539] on textarea at bounding box center [454, 615] width 709 height 188
click at [511, 542] on textarea at bounding box center [454, 615] width 709 height 188
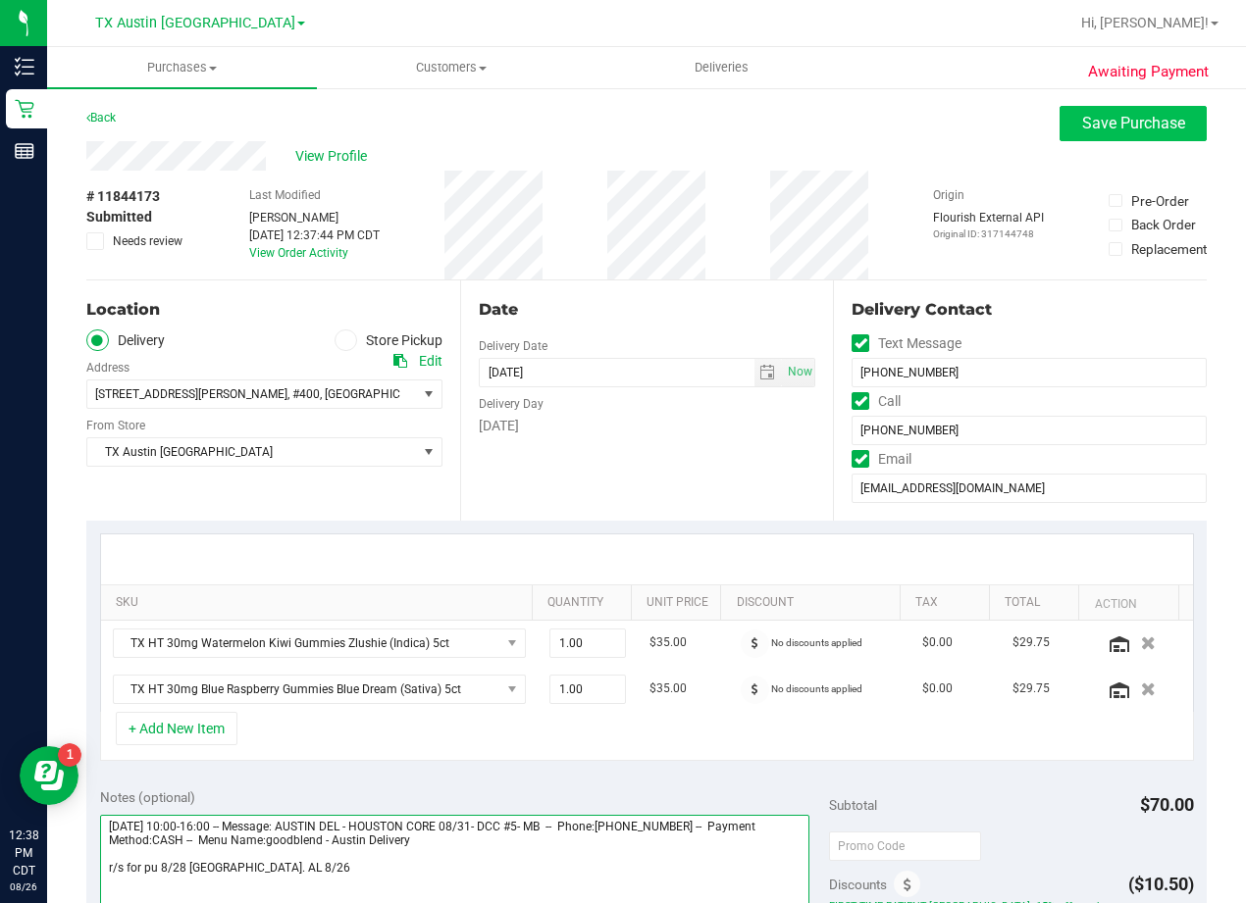
type textarea "Sunday 08/31/2025 10:00-16:00 -- Message: AUSTIN DEL - HOUSTON CORE 08/31- DCC …"
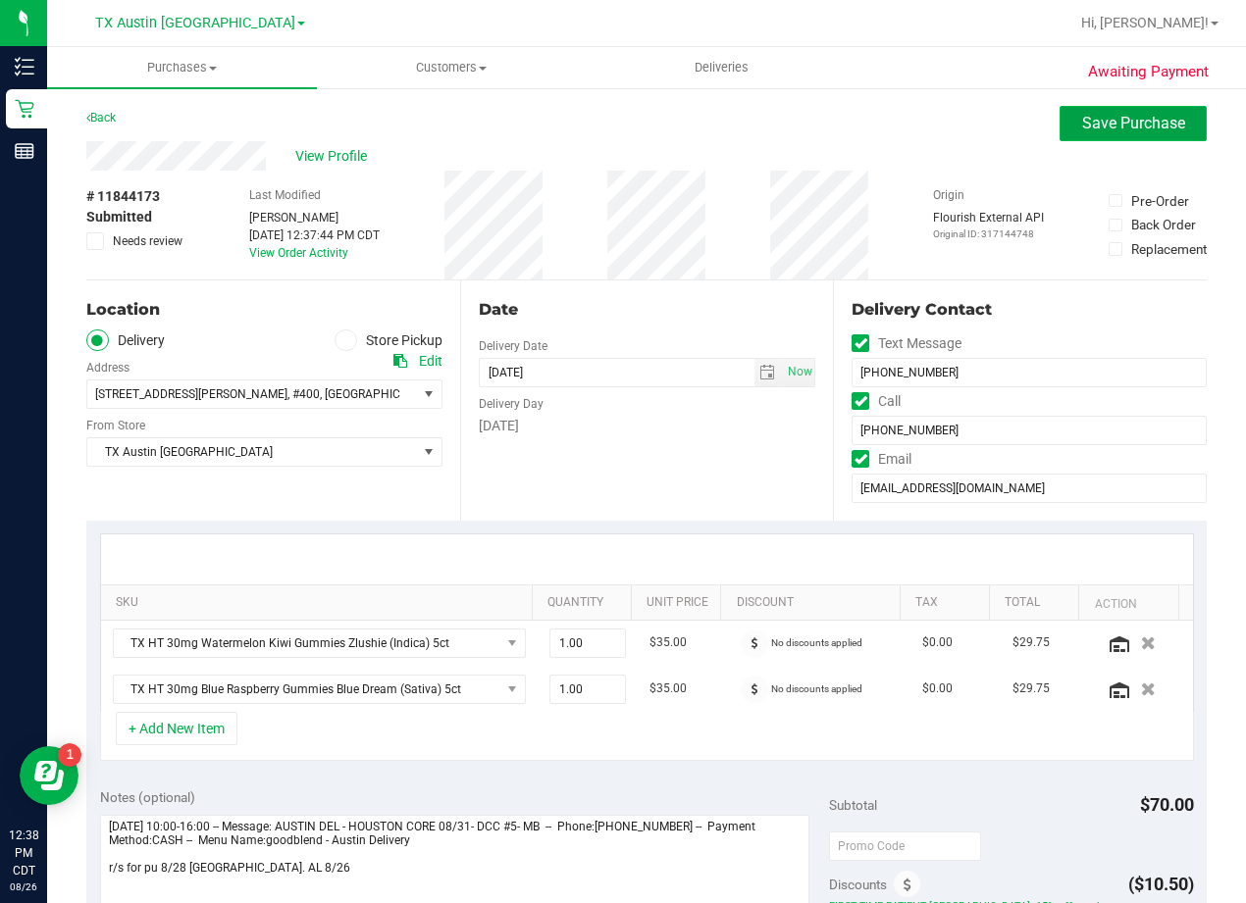
click at [1085, 109] on button "Save Purchase" at bounding box center [1132, 123] width 147 height 35
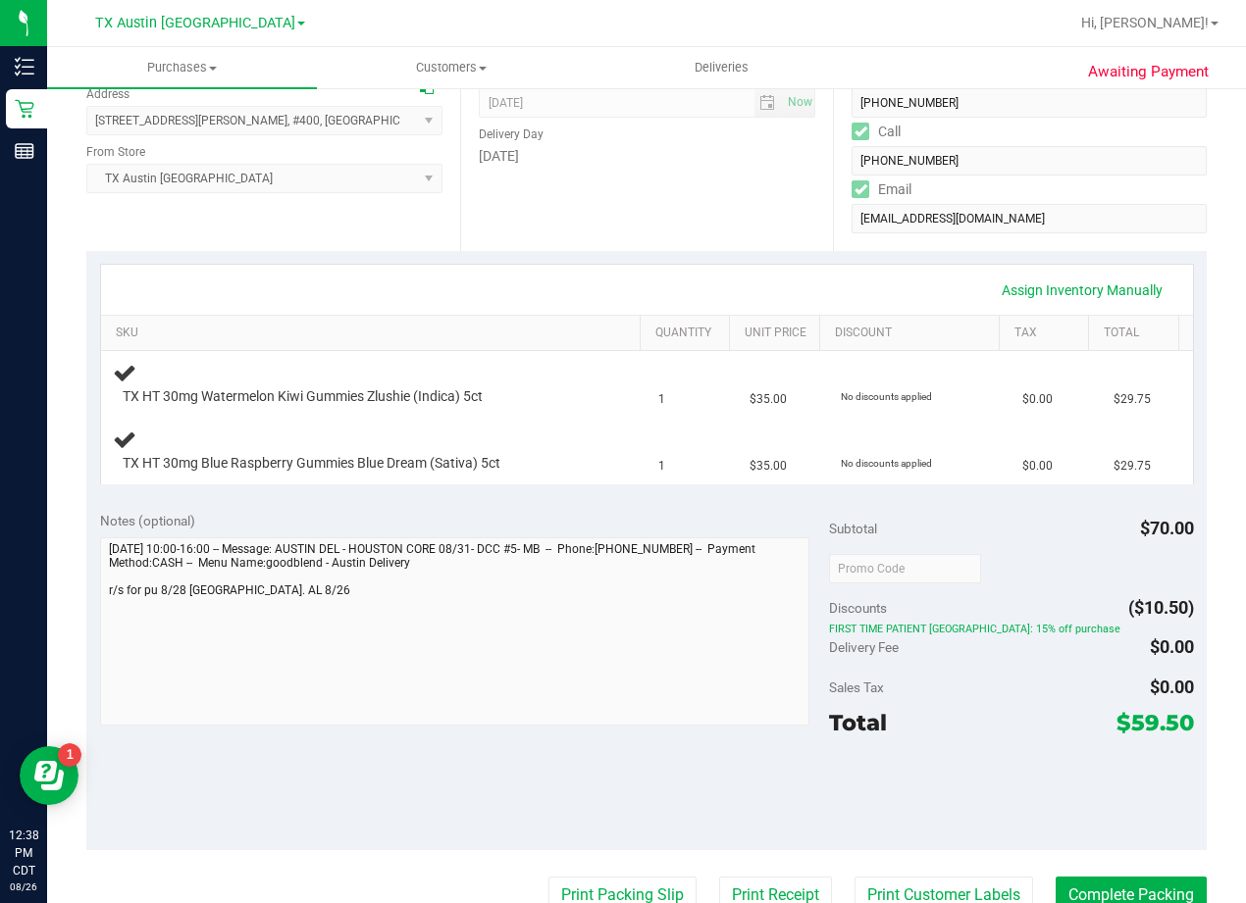
scroll to position [294, 0]
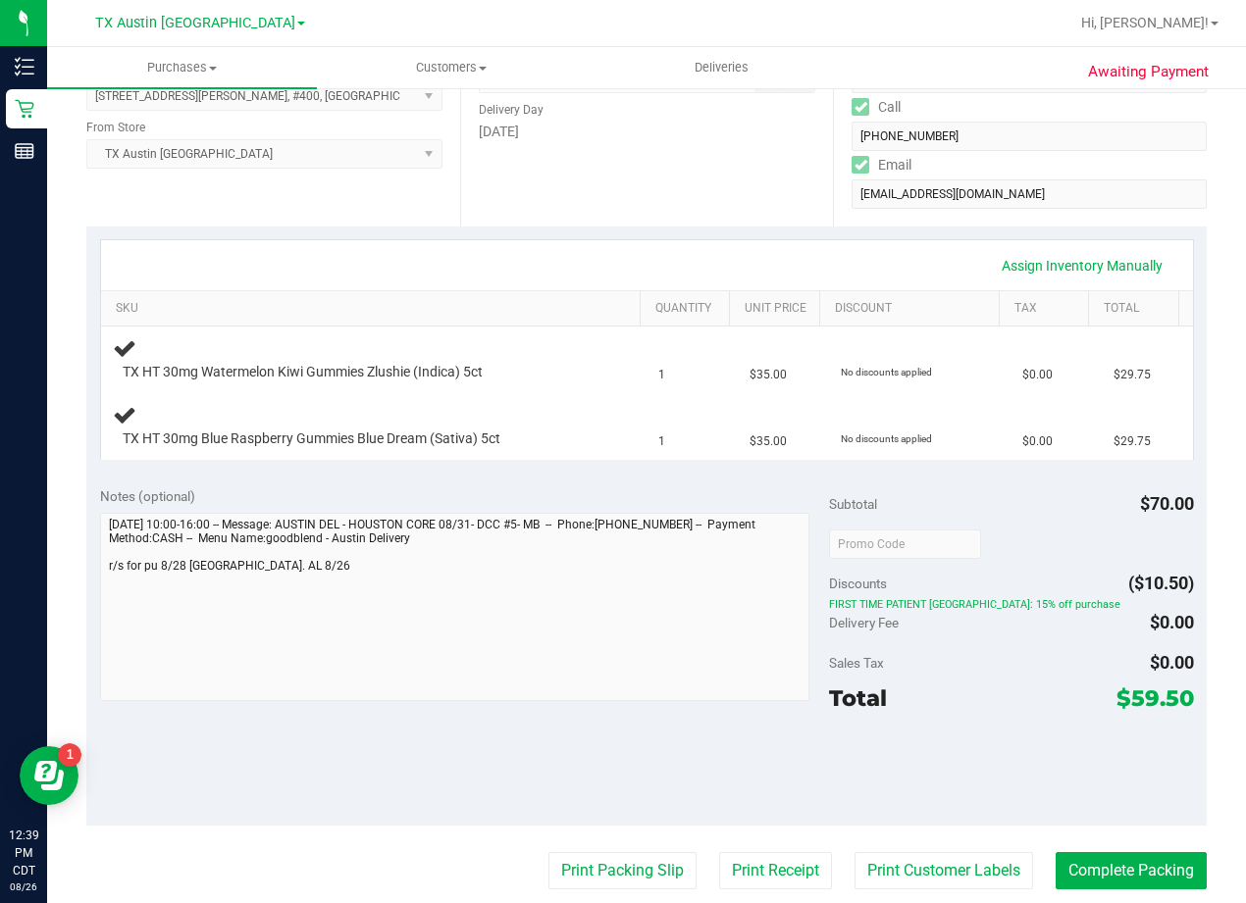
click at [693, 228] on div "Assign Inventory Manually SKU Quantity Unit Price Discount Tax Total TX HT 30mg…" at bounding box center [646, 350] width 1120 height 246
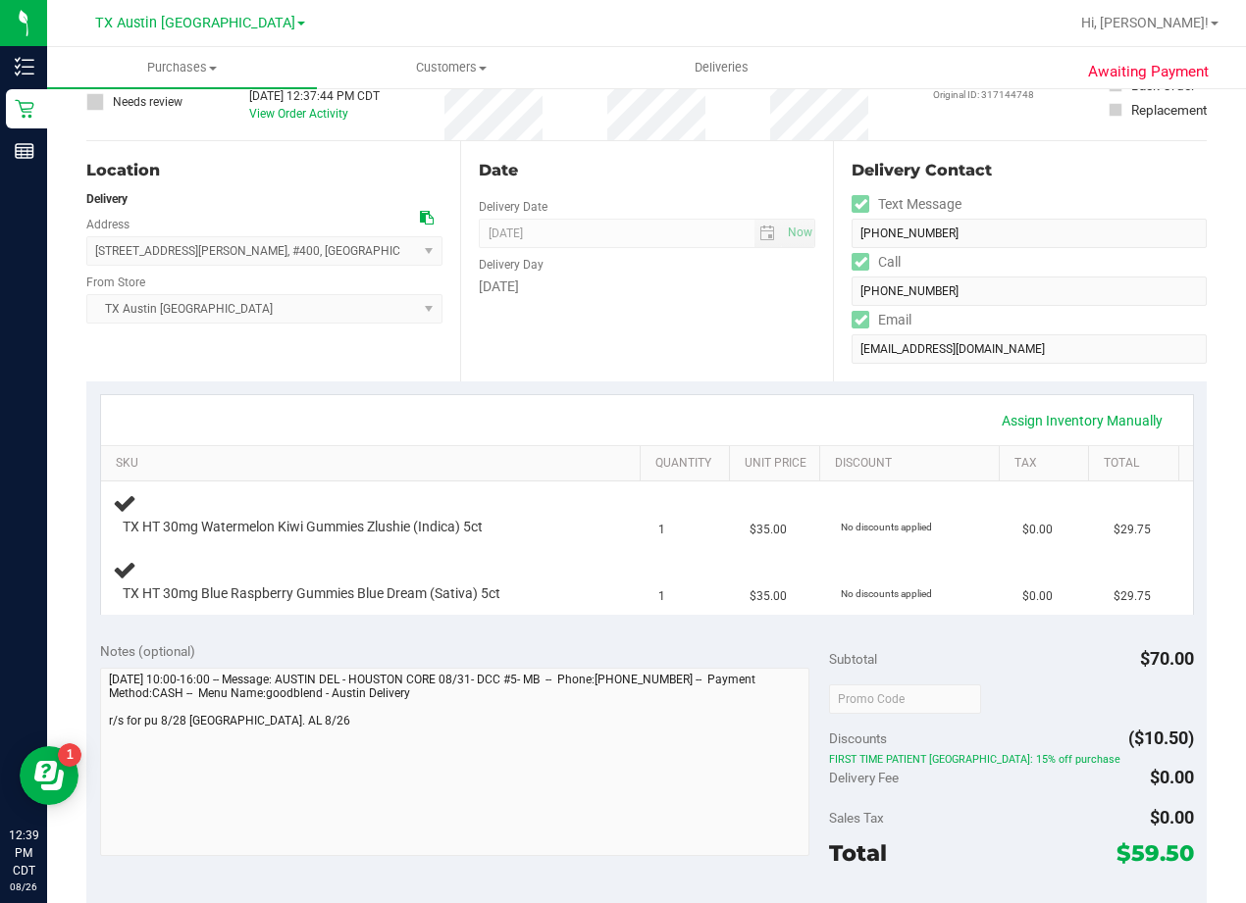
scroll to position [0, 0]
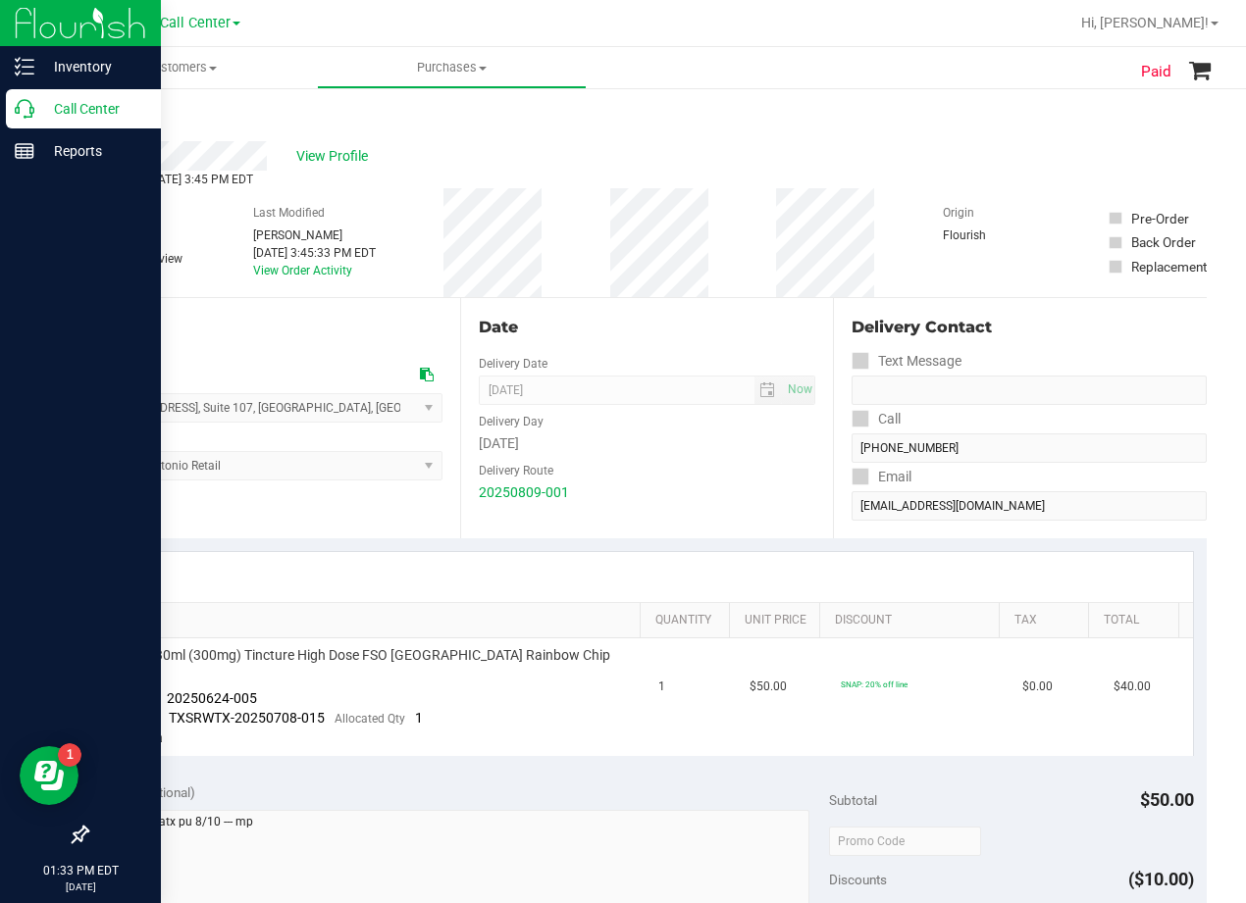
click at [26, 110] on icon at bounding box center [25, 109] width 20 height 20
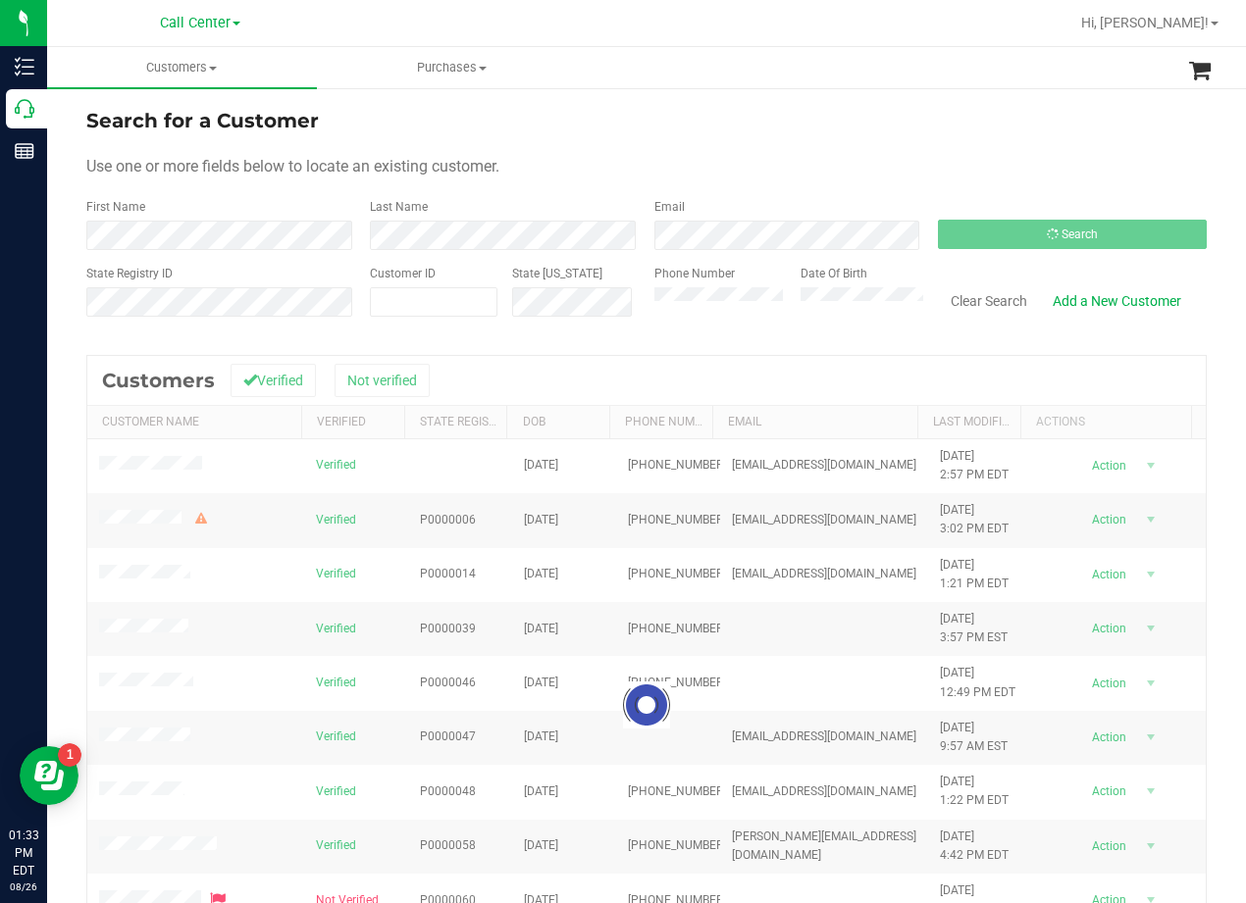
click at [709, 170] on div "Use one or more fields below to locate an existing customer." at bounding box center [646, 167] width 1120 height 24
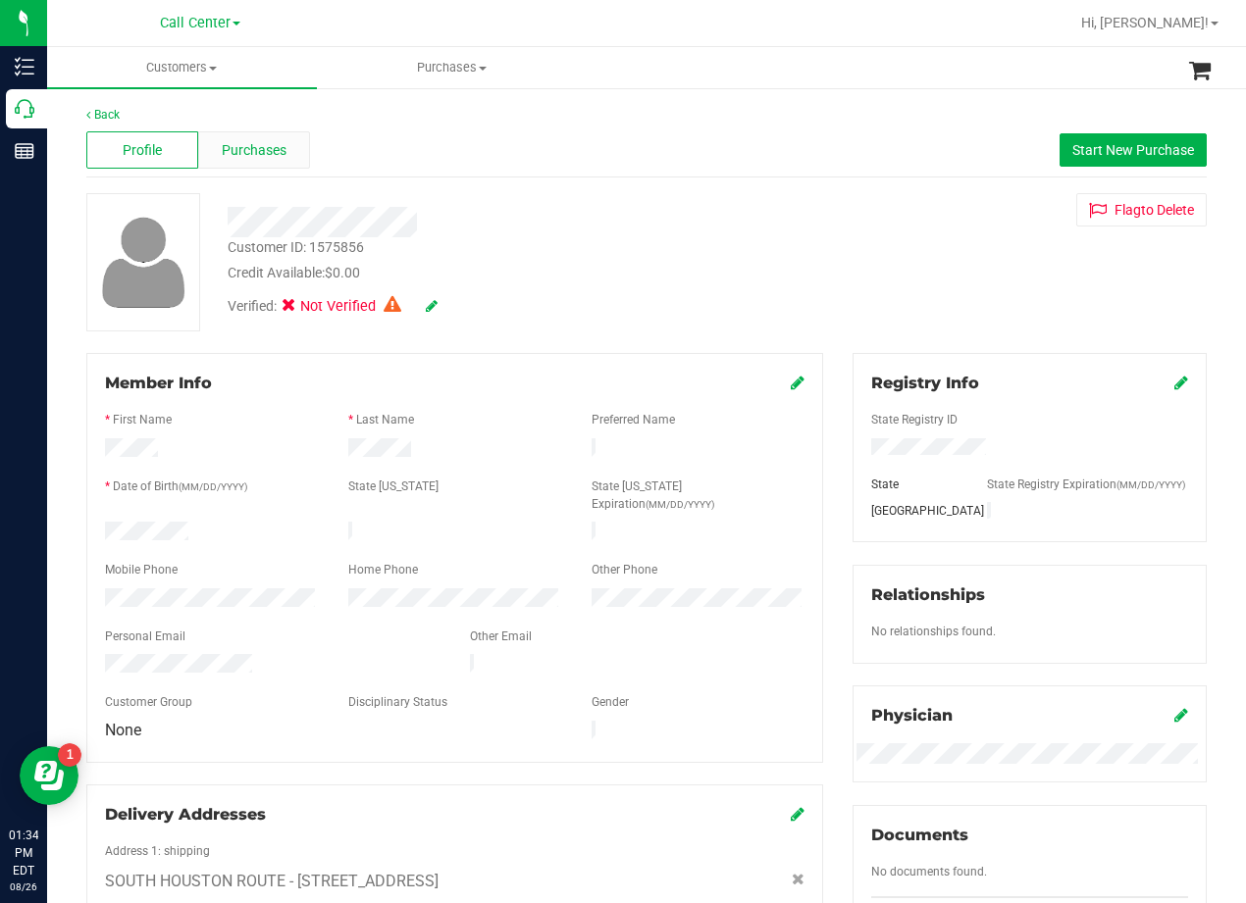
click at [282, 164] on div "Purchases" at bounding box center [254, 149] width 112 height 37
click at [268, 165] on div "Purchases" at bounding box center [254, 149] width 112 height 37
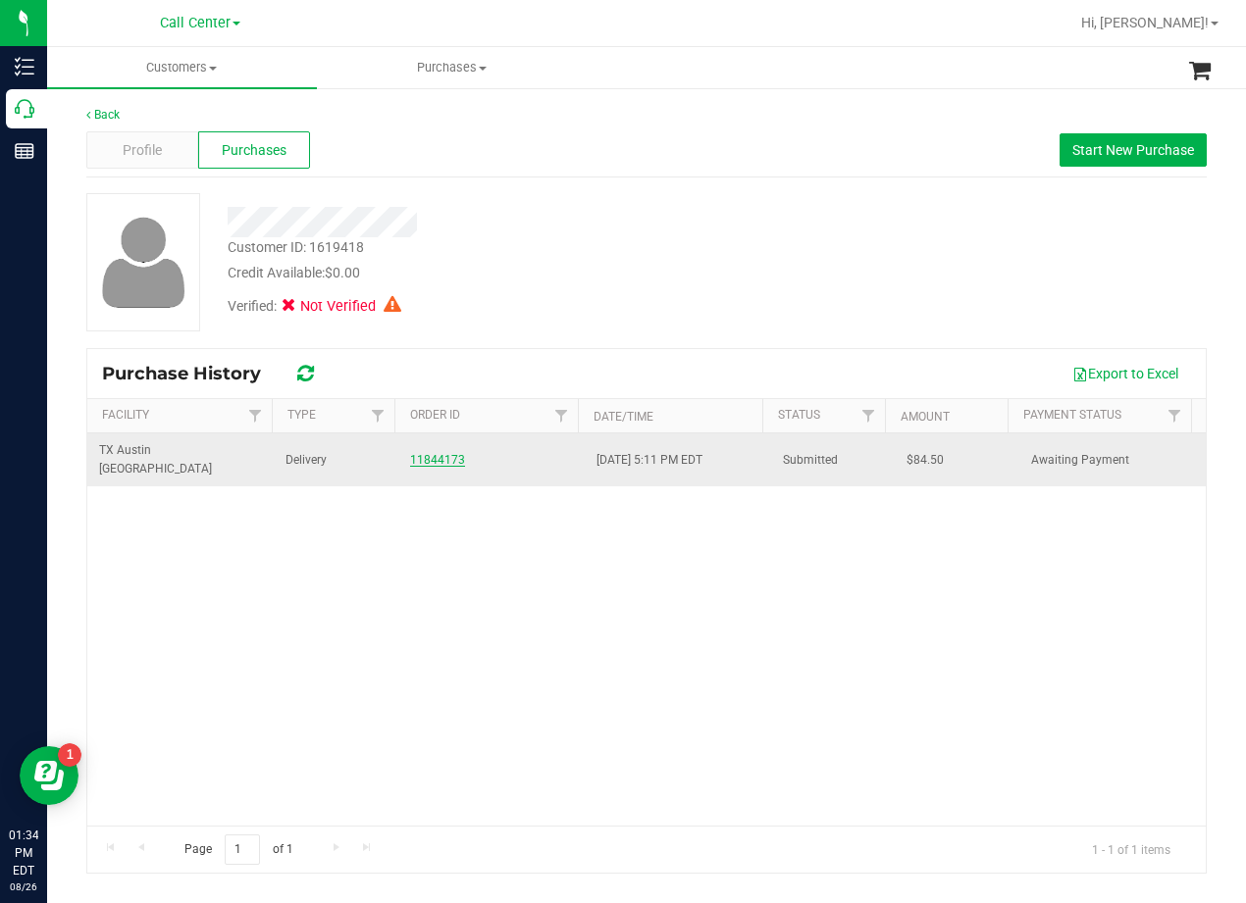
click at [444, 453] on link "11844173" at bounding box center [437, 460] width 55 height 14
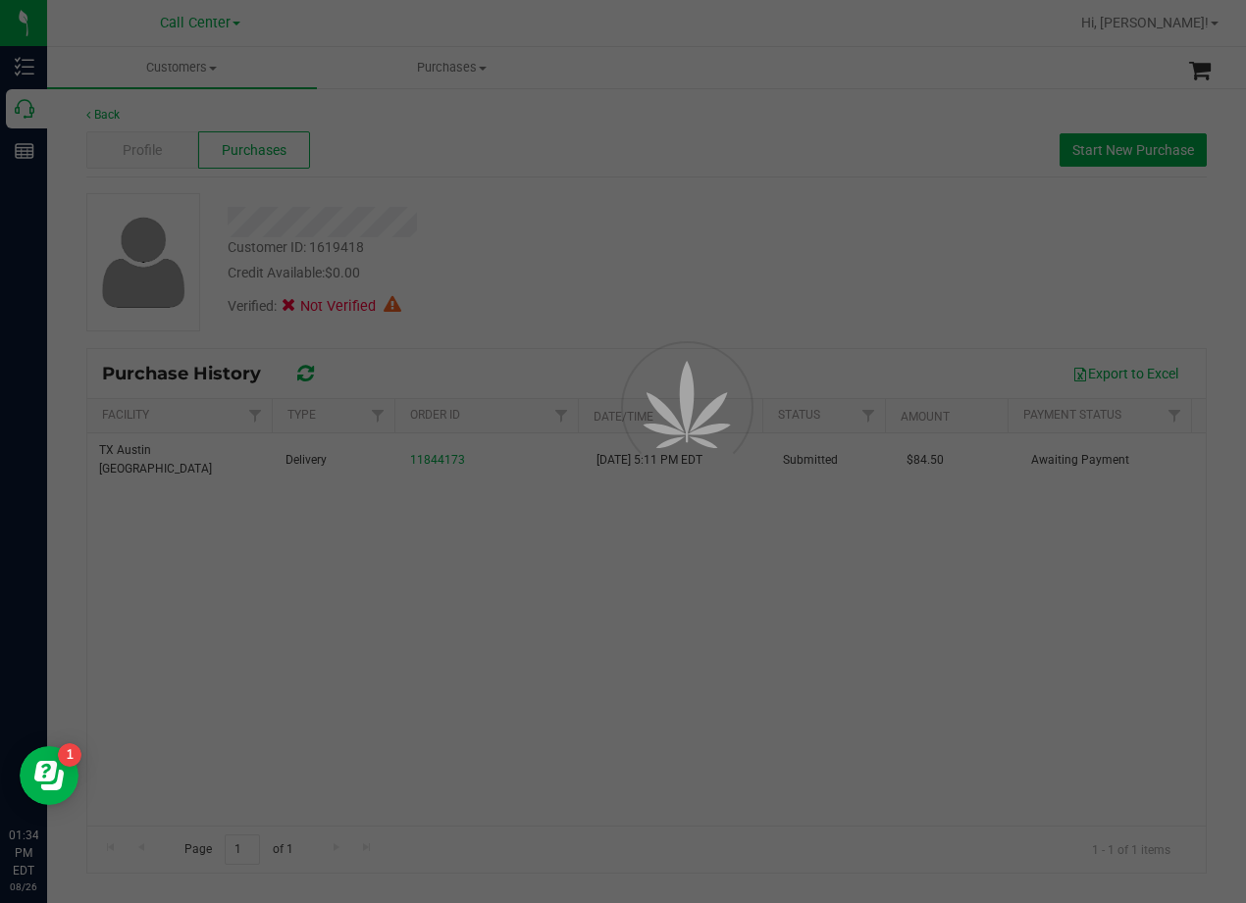
click at [640, 226] on div at bounding box center [623, 451] width 1246 height 903
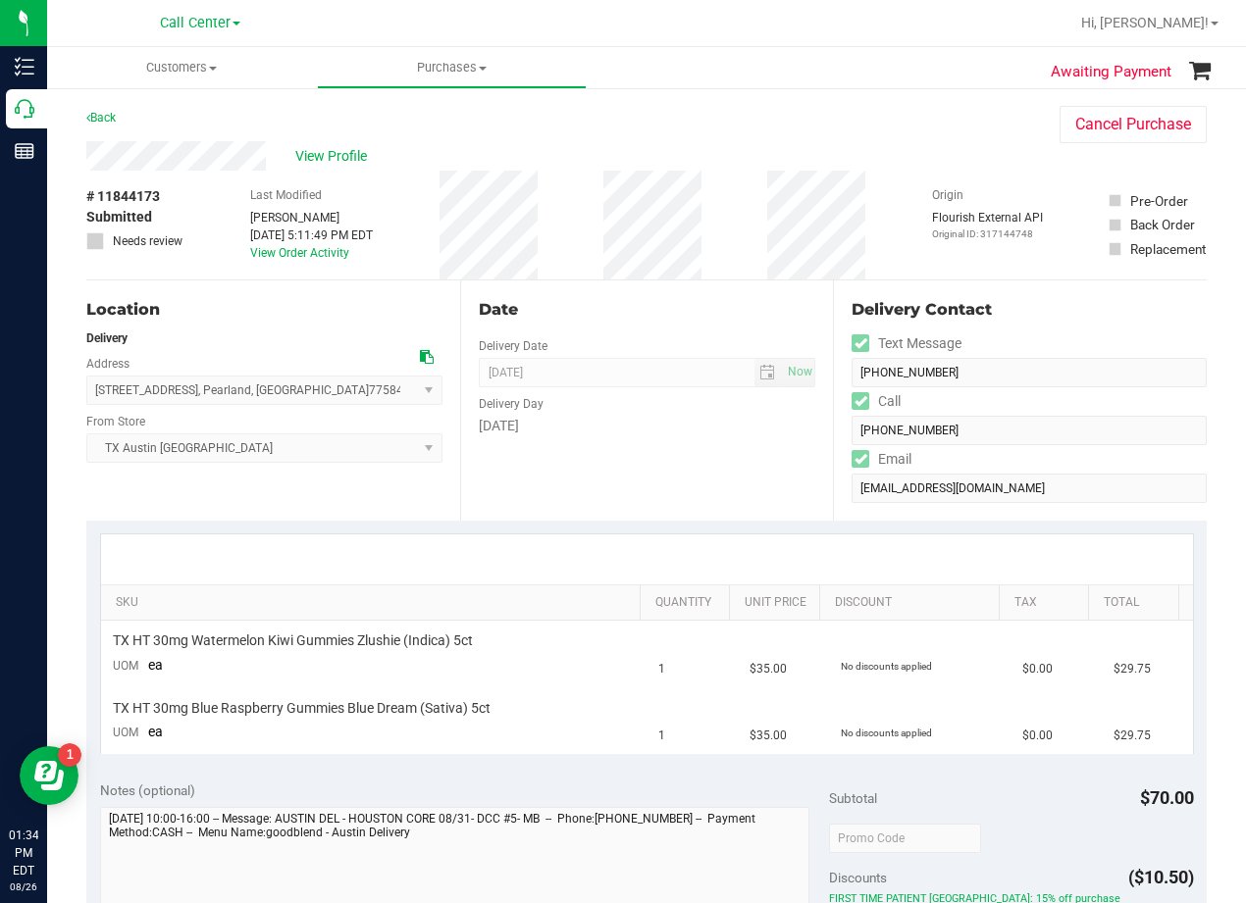
drag, startPoint x: 893, startPoint y: 141, endPoint x: 715, endPoint y: 183, distance: 182.5
click at [886, 140] on purchase-details "Back Cancel Purchase View Profile # 11844173 Submitted Needs review Last Modifi…" at bounding box center [646, 813] width 1120 height 1415
click at [420, 359] on icon at bounding box center [427, 357] width 14 height 14
click at [703, 312] on div "Date" at bounding box center [647, 310] width 337 height 24
click at [710, 312] on div "Date" at bounding box center [647, 310] width 337 height 24
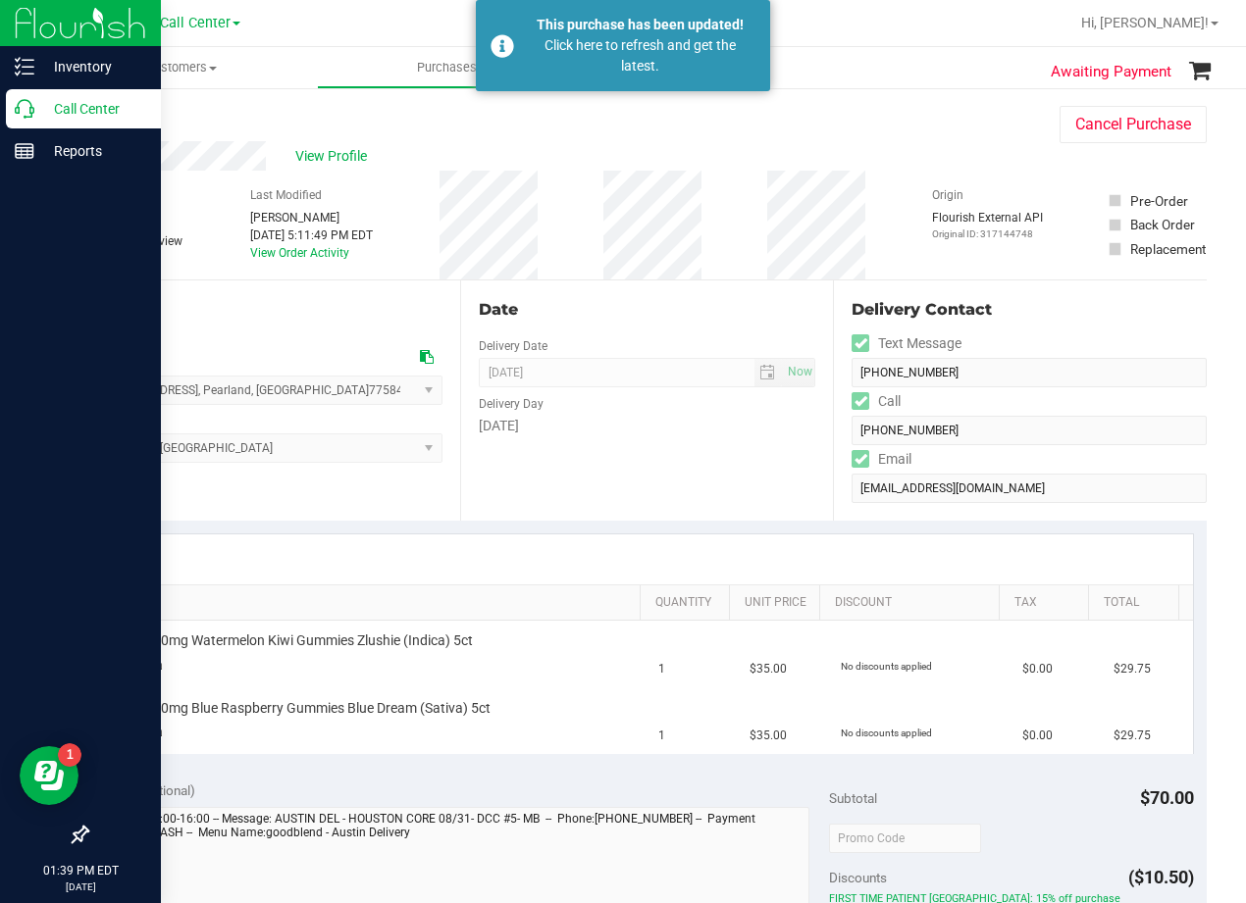
click at [14, 118] on div "Call Center" at bounding box center [83, 108] width 155 height 39
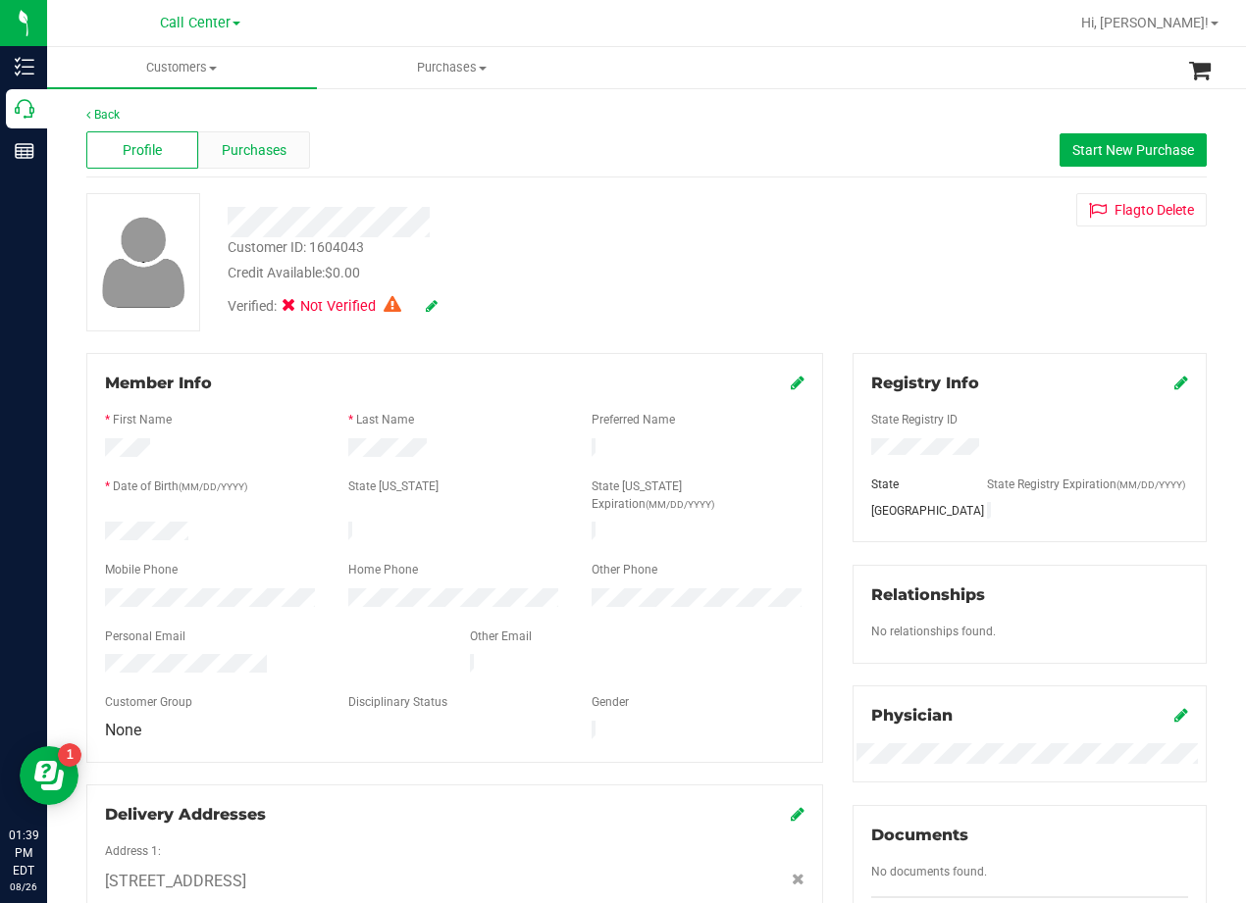
click at [252, 145] on span "Purchases" at bounding box center [254, 150] width 65 height 21
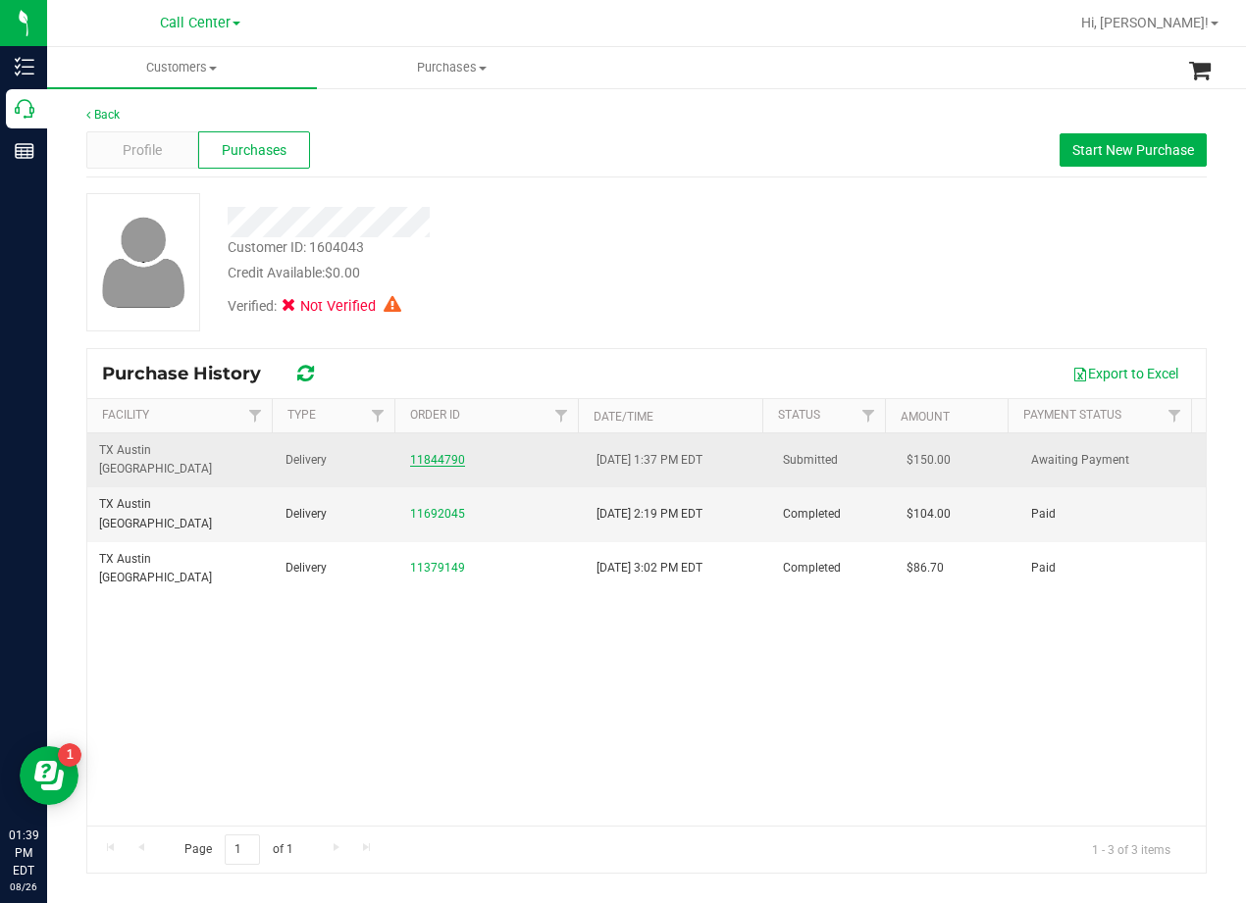
click at [438, 453] on link "11844790" at bounding box center [437, 460] width 55 height 14
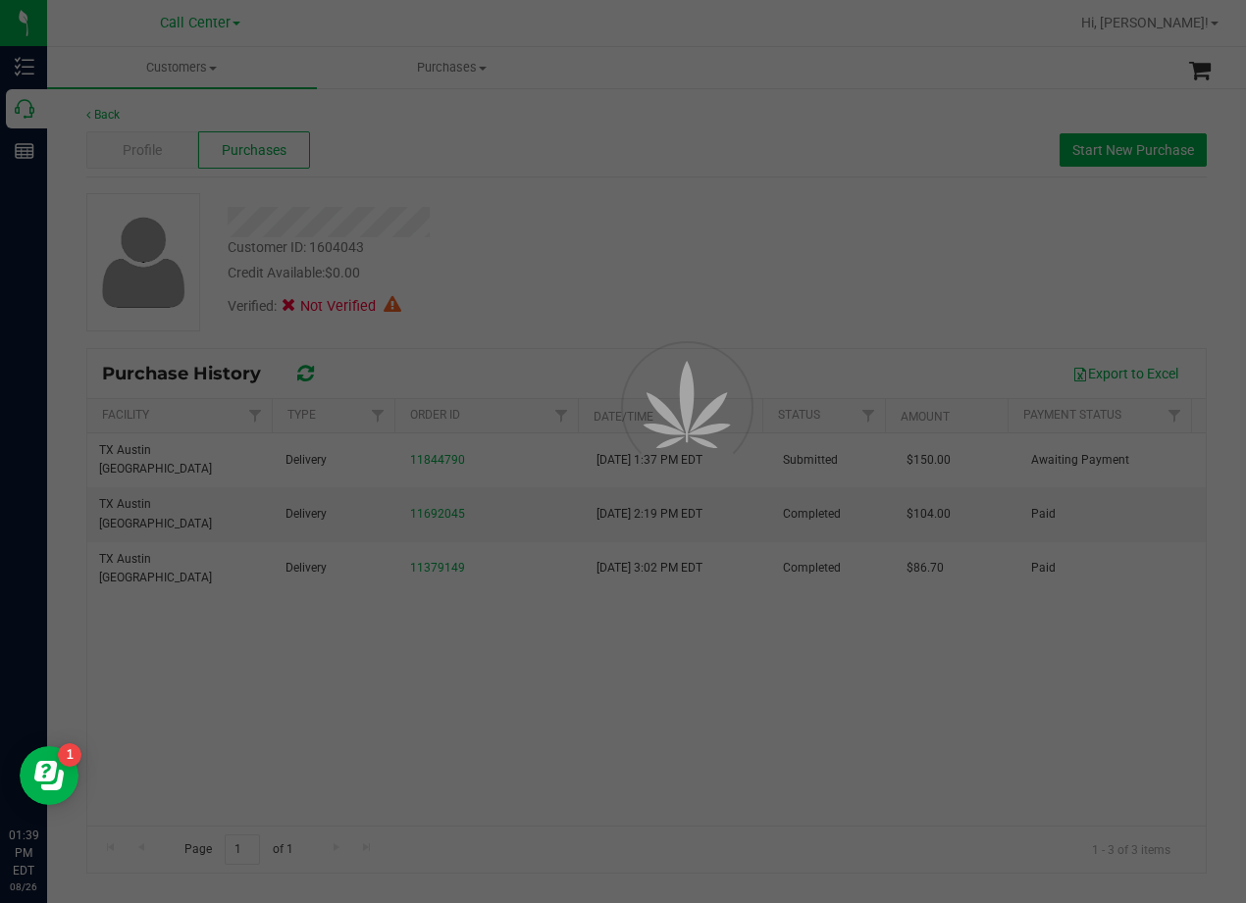
click at [652, 227] on div at bounding box center [623, 451] width 1246 height 903
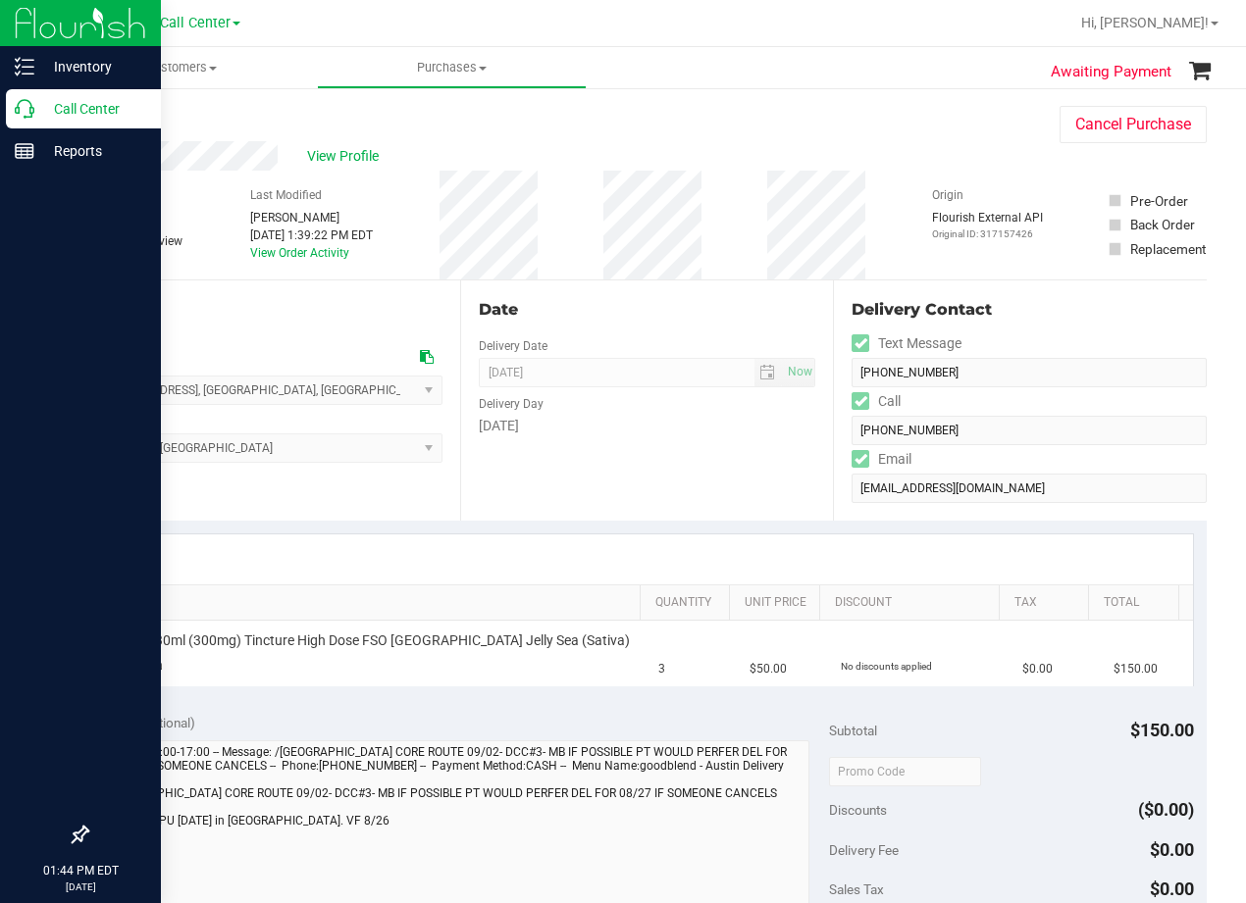
click at [38, 104] on p "Call Center" at bounding box center [93, 109] width 118 height 24
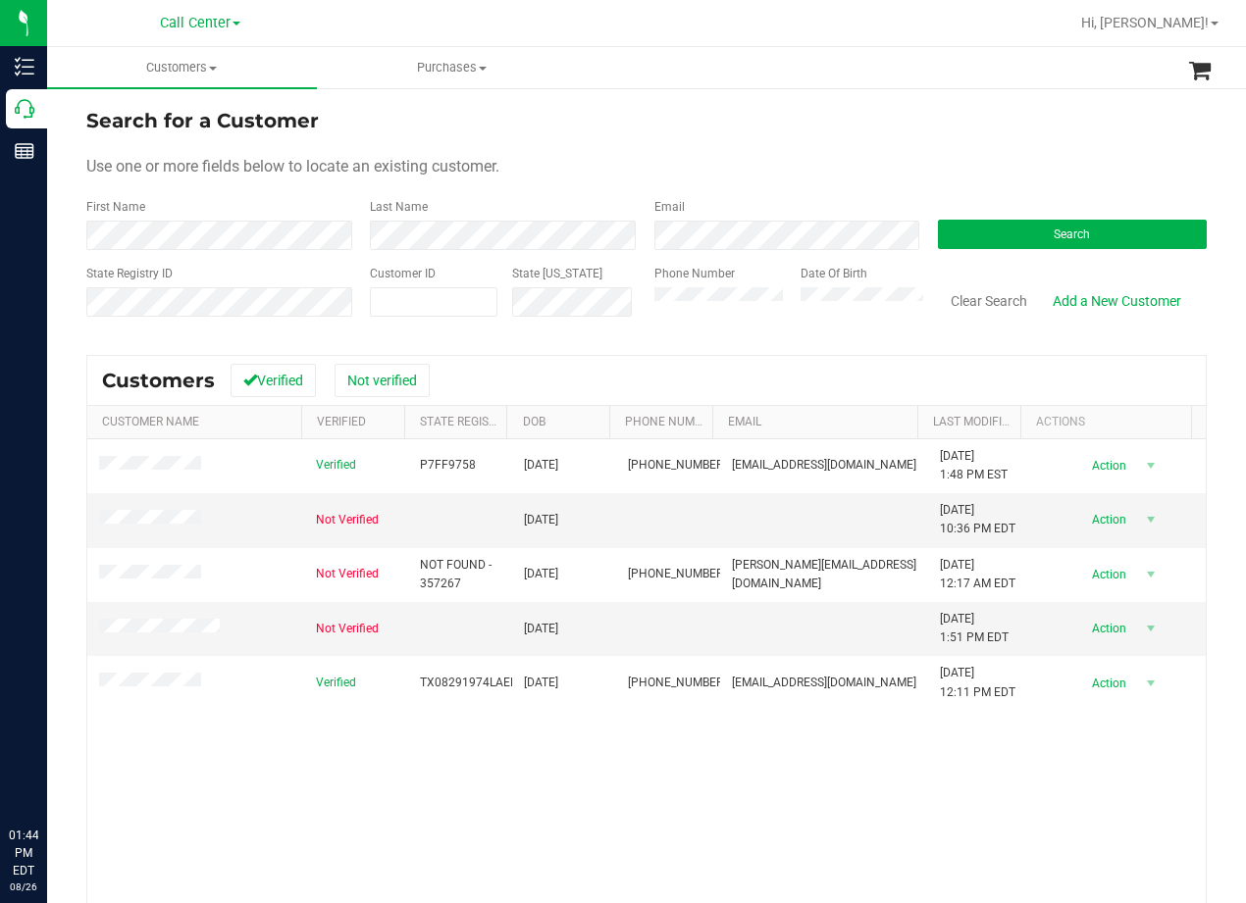
drag, startPoint x: 715, startPoint y: 184, endPoint x: 695, endPoint y: 190, distance: 20.5
click at [715, 184] on form "Search for a Customer Use one or more fields below to locate an existing custom…" at bounding box center [646, 220] width 1120 height 229
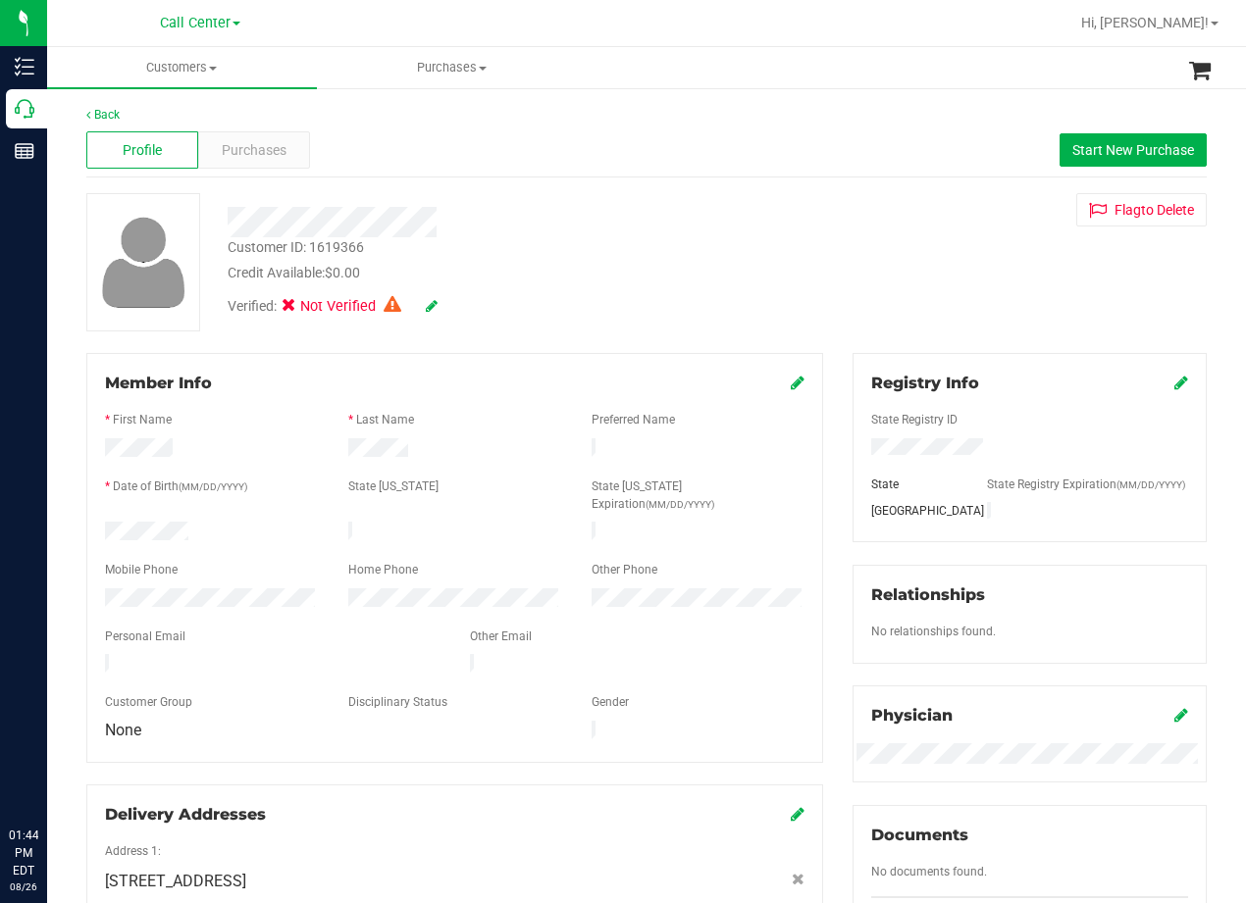
drag, startPoint x: 743, startPoint y: 328, endPoint x: 715, endPoint y: 319, distance: 29.8
click at [739, 326] on div "Customer ID: 1619366 Credit Available: $0.00 Verified: Not Verified Flag to [GE…" at bounding box center [647, 262] width 1150 height 138
click at [261, 158] on span "Purchases" at bounding box center [254, 150] width 65 height 21
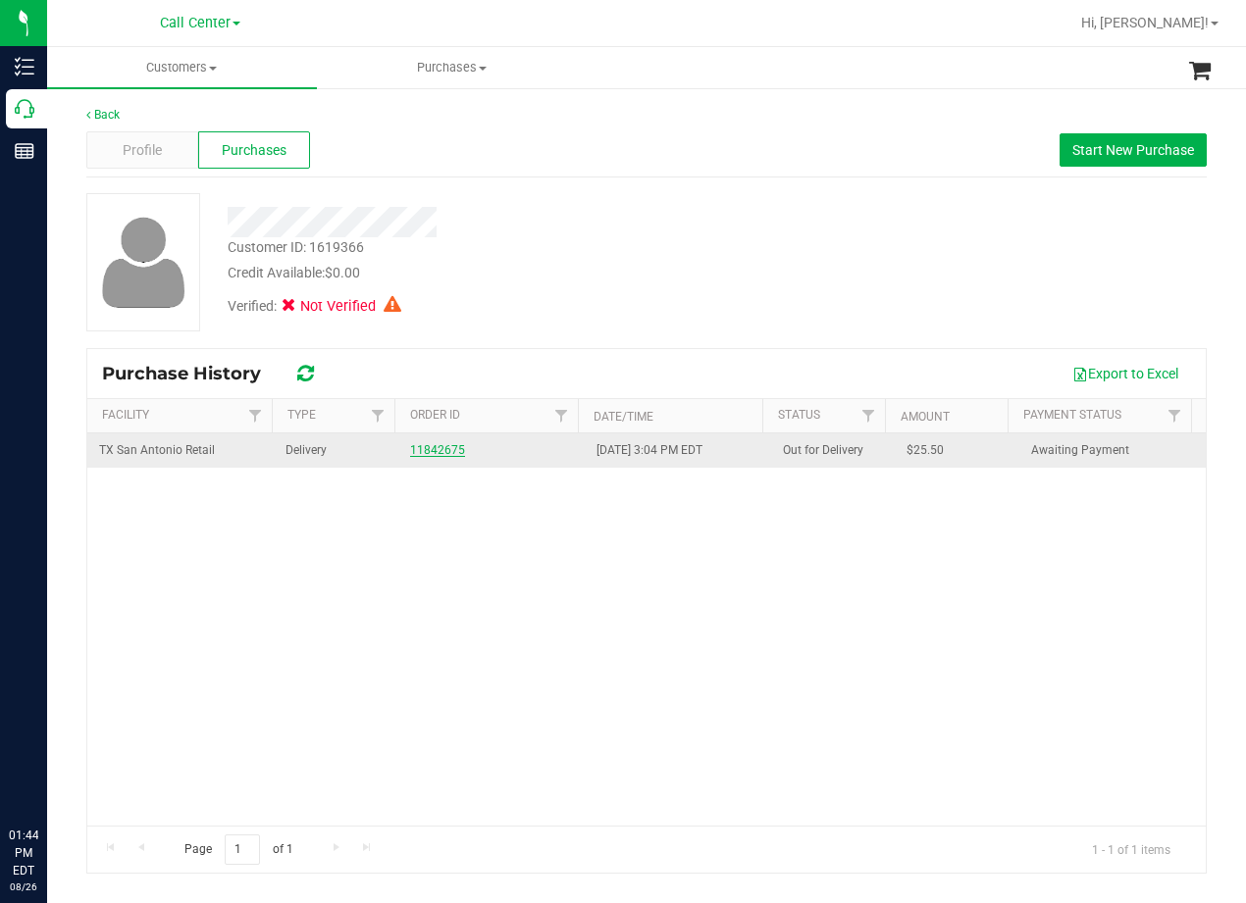
click at [434, 448] on link "11842675" at bounding box center [437, 450] width 55 height 14
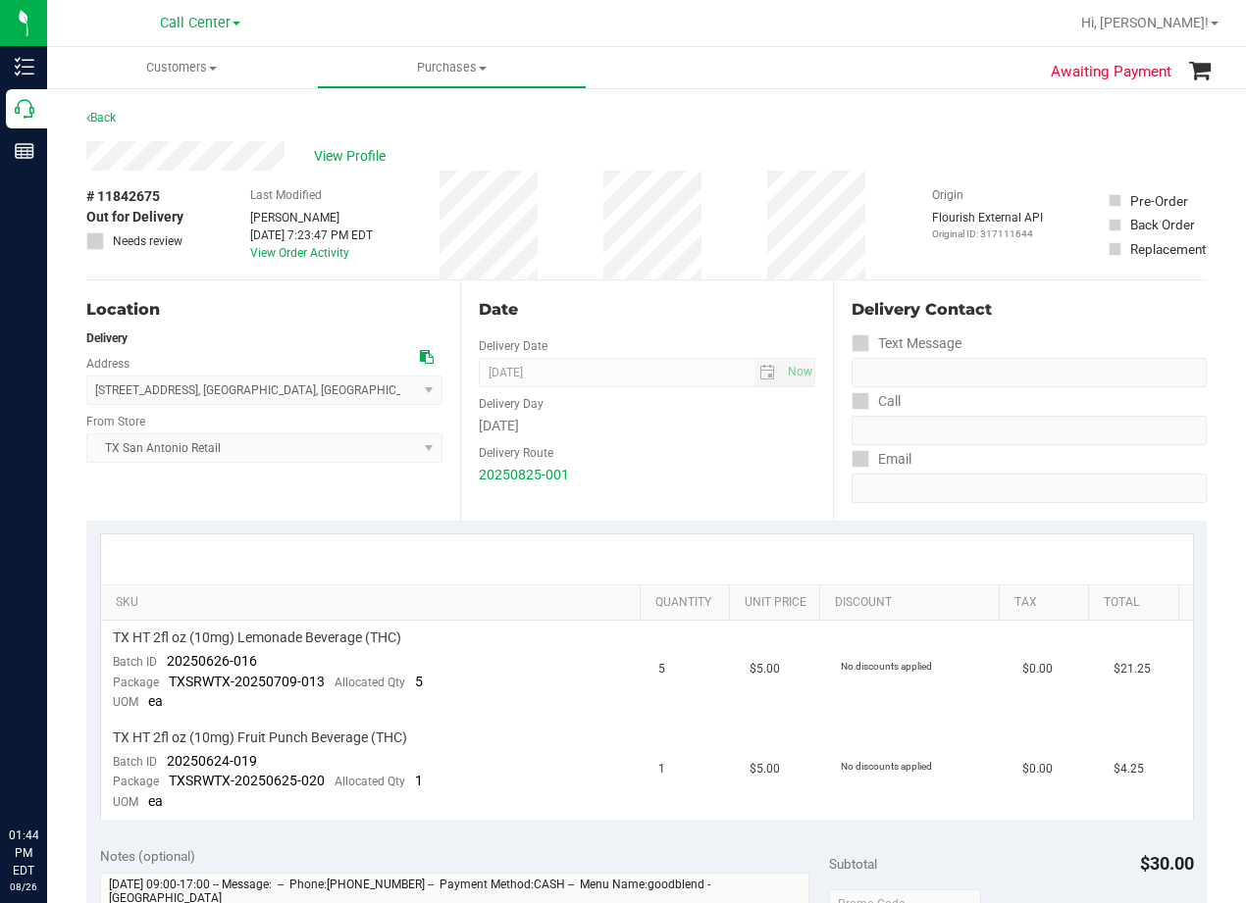
click at [741, 225] on div "# 11842675 Out for Delivery Needs review Last Modified [PERSON_NAME] [DATE] 7:2…" at bounding box center [646, 225] width 1120 height 109
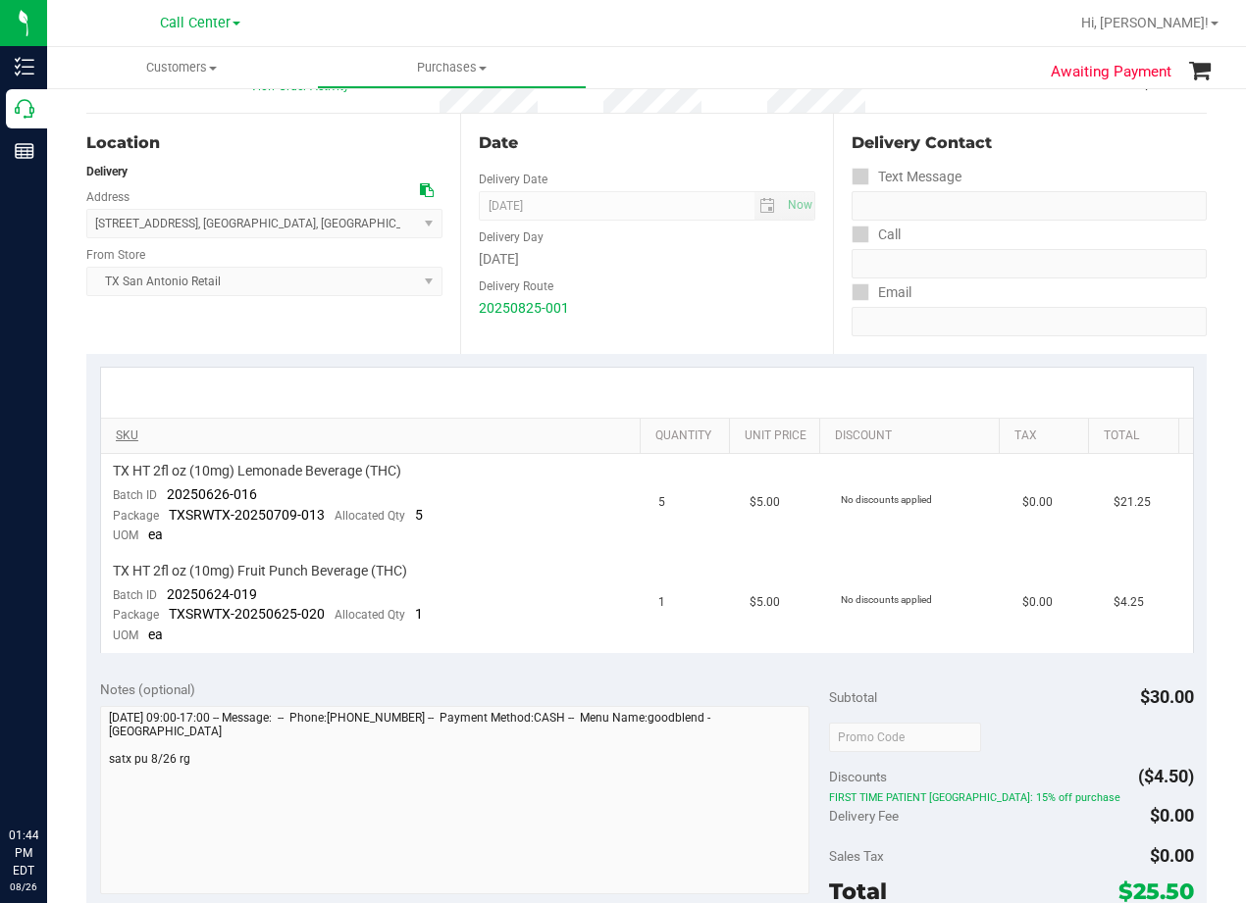
scroll to position [196, 0]
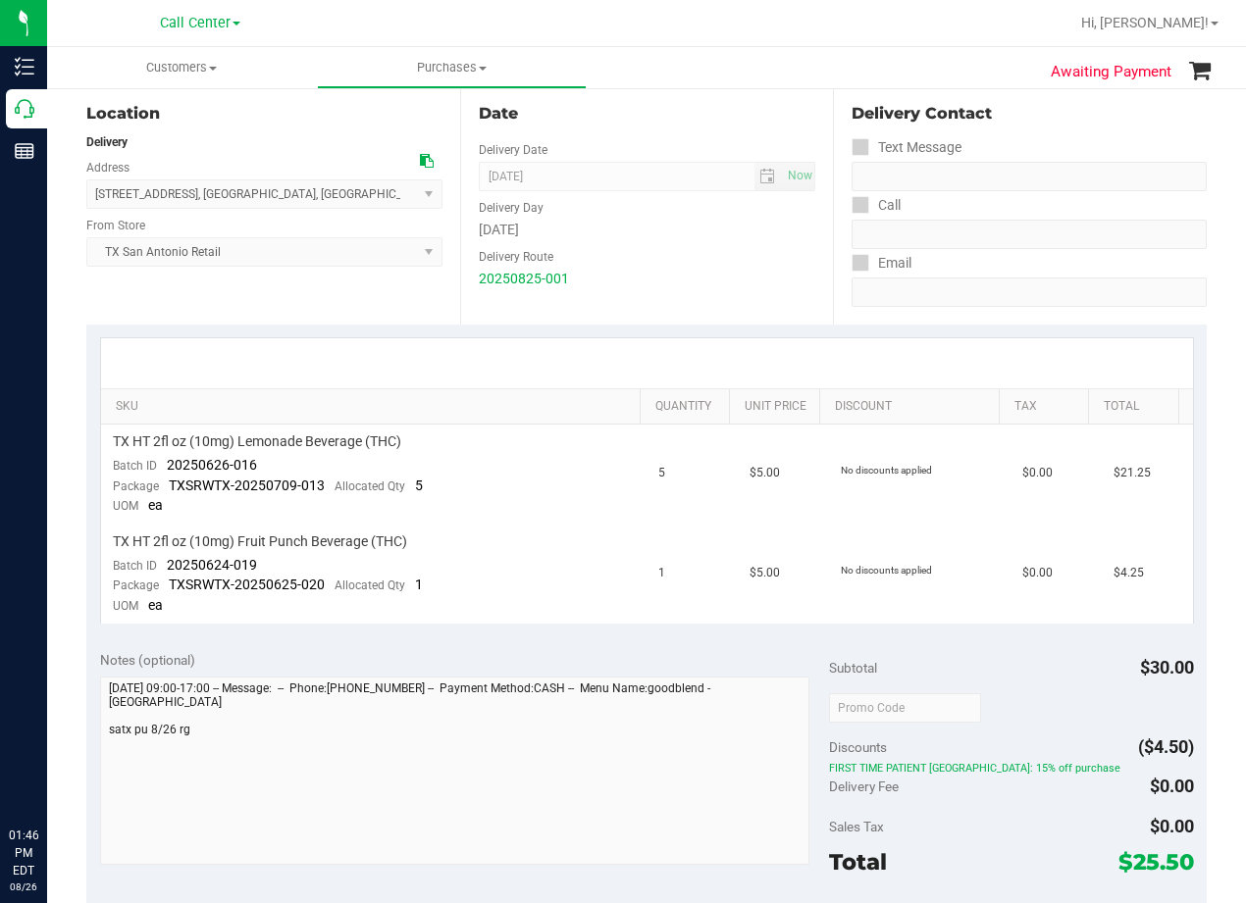
click at [728, 130] on div "Date Delivery Date [DATE] Now [DATE] 08:00 AM Now Delivery Day [DATE] Delivery …" at bounding box center [647, 204] width 374 height 240
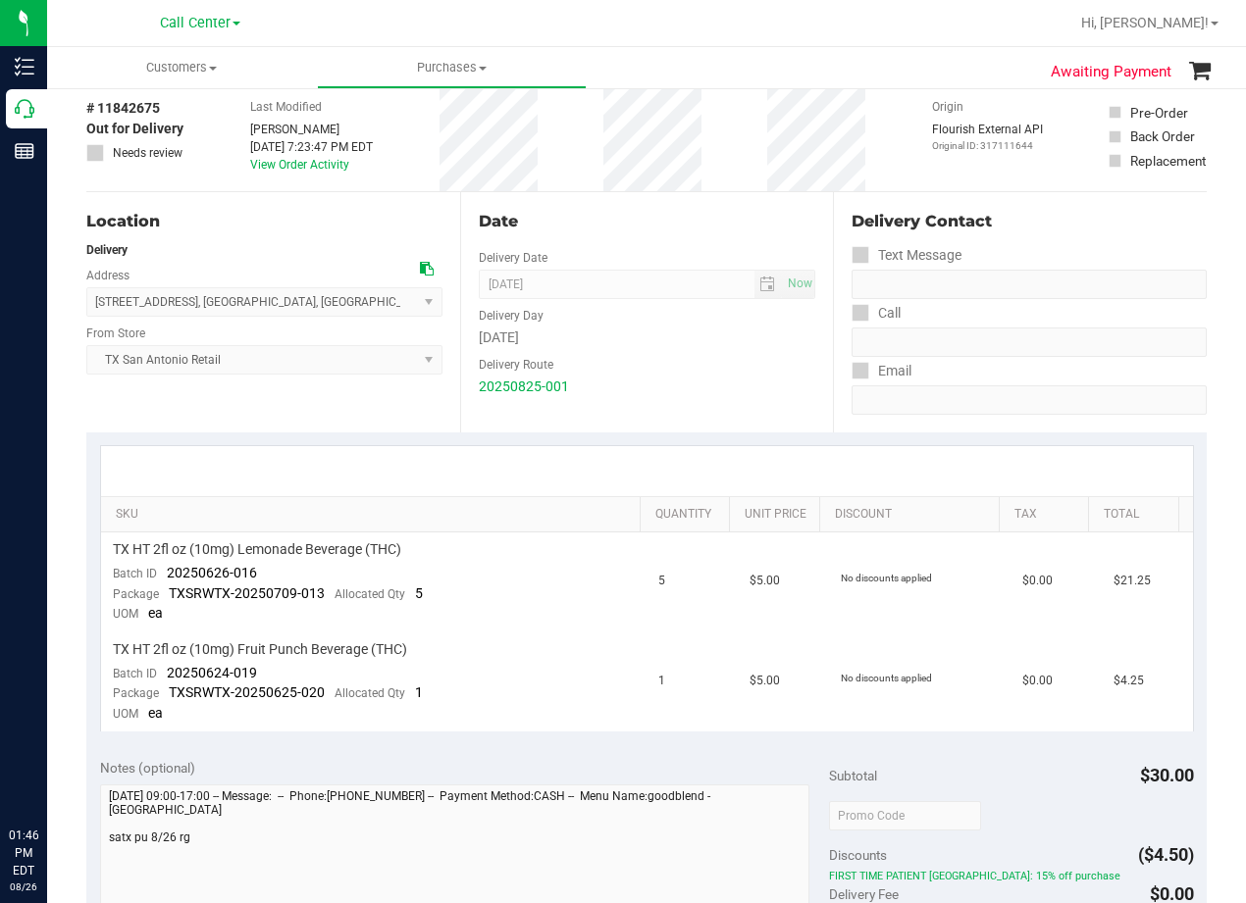
scroll to position [0, 0]
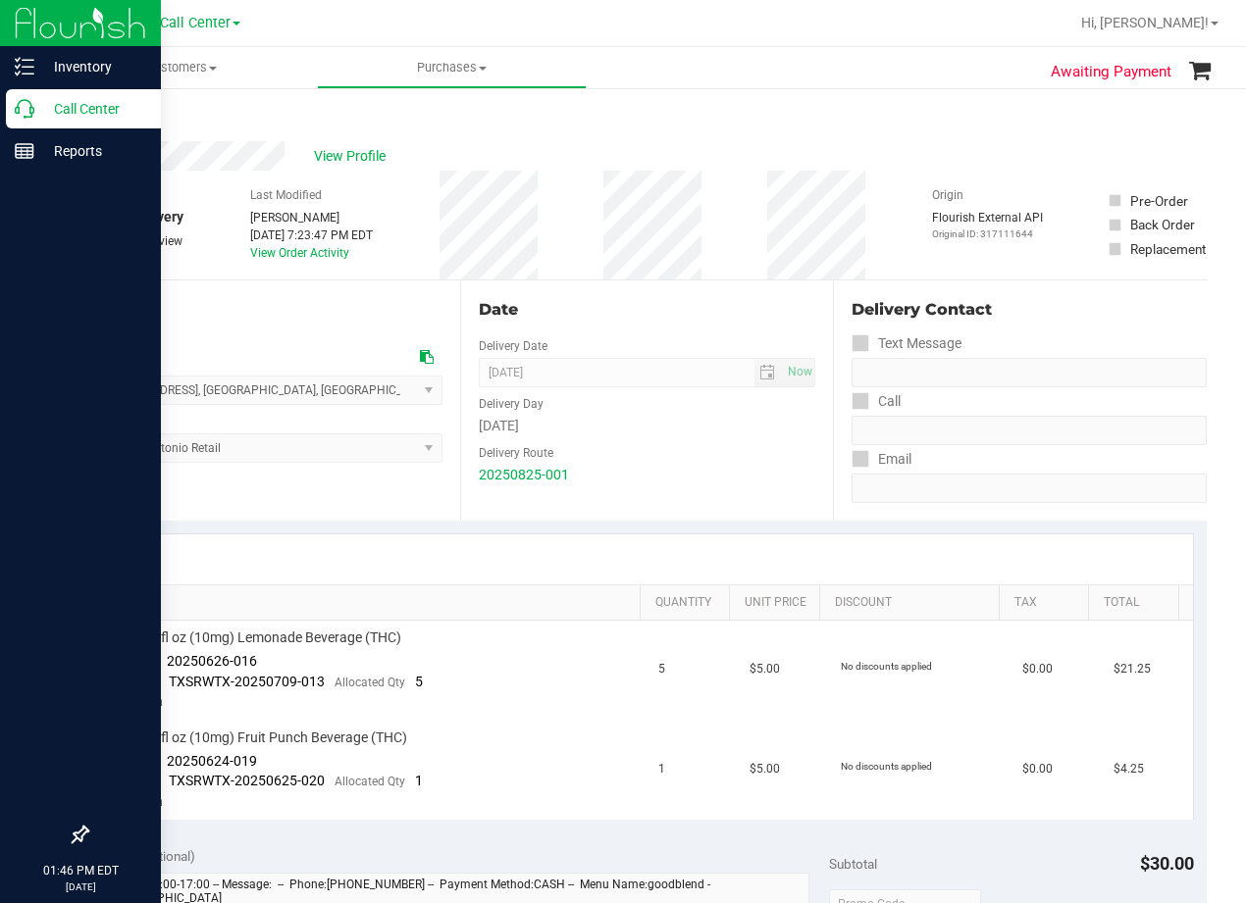
click at [15, 113] on icon at bounding box center [25, 109] width 20 height 20
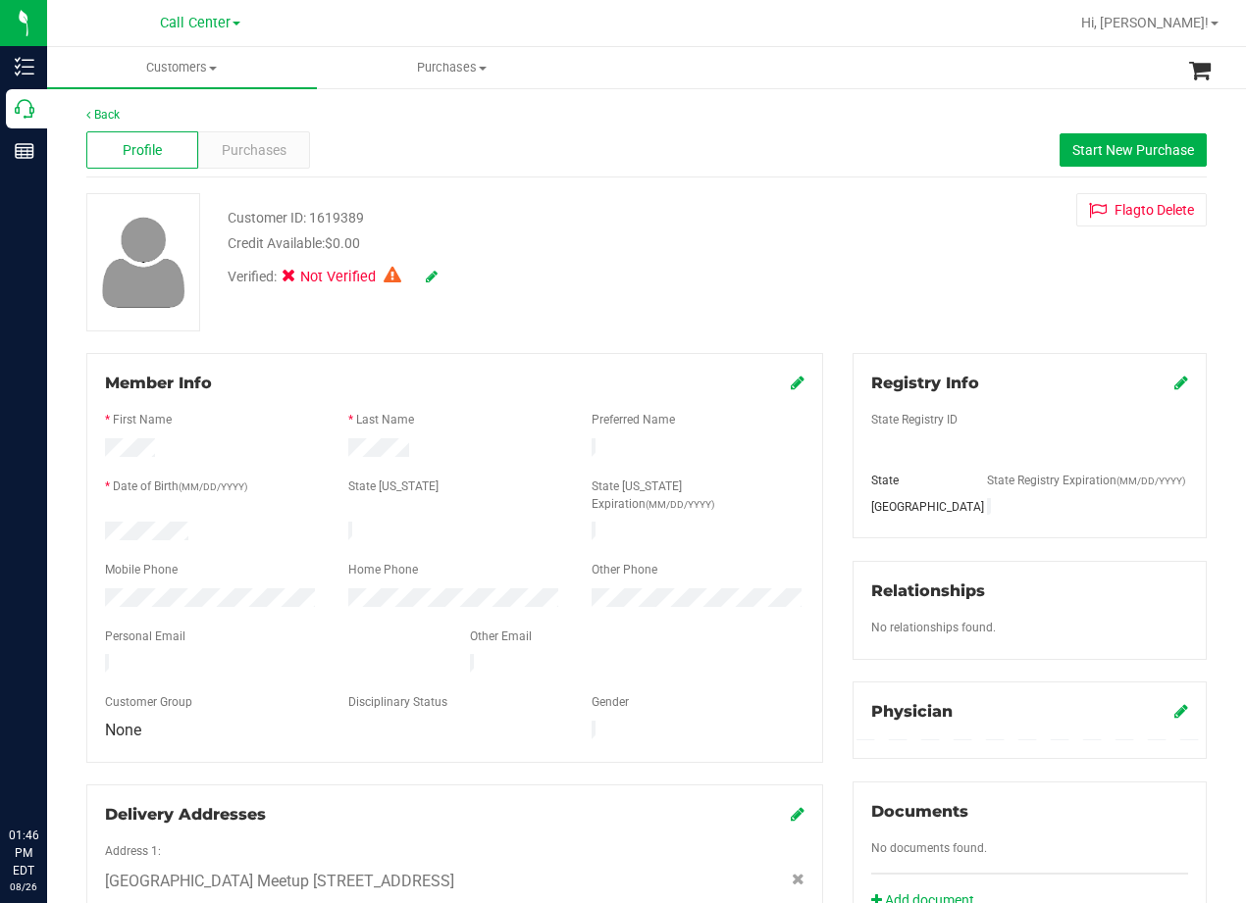
click at [679, 167] on div "Profile Purchases Start New Purchase" at bounding box center [646, 151] width 1120 height 54
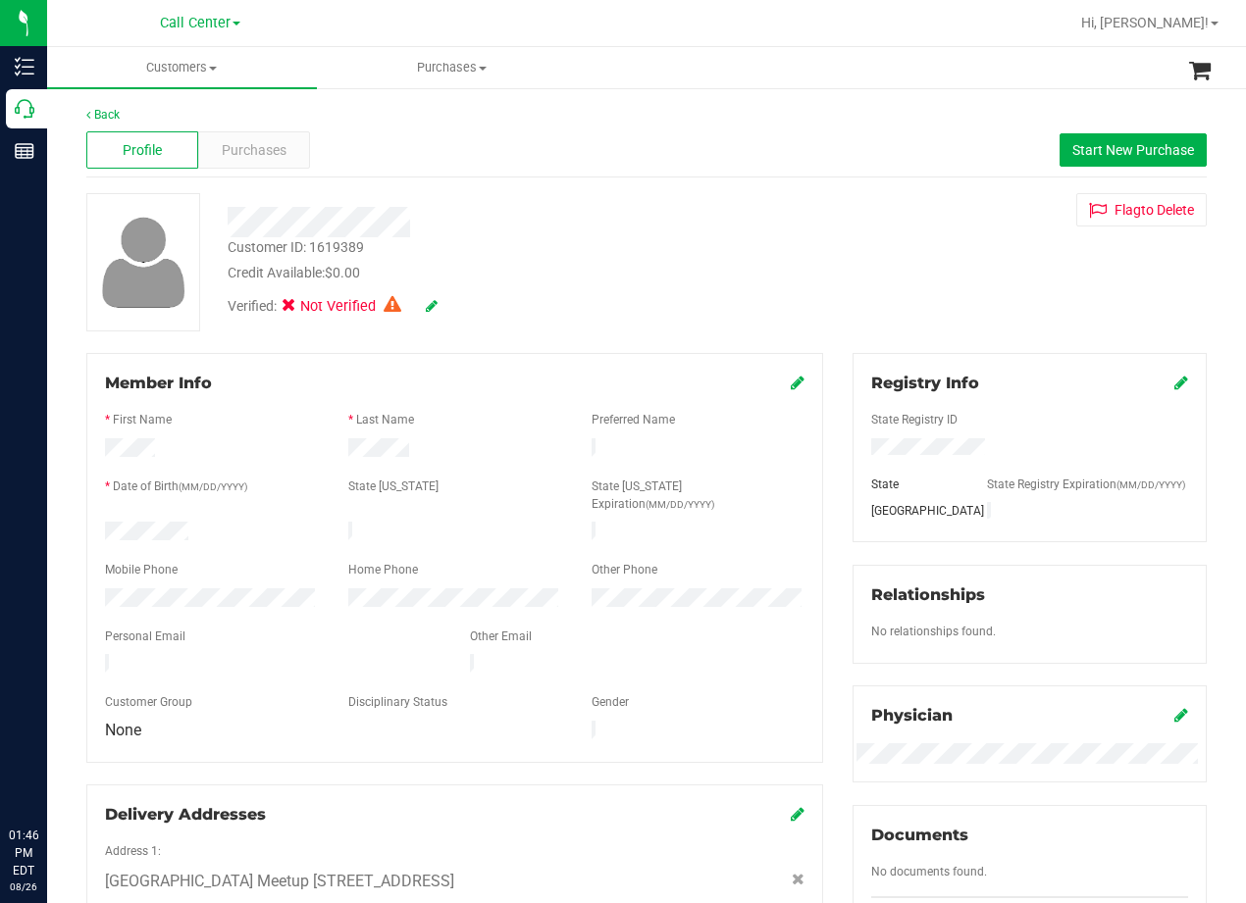
click at [270, 169] on div "Profile Purchases Start New Purchase" at bounding box center [646, 151] width 1120 height 54
click at [267, 159] on span "Purchases" at bounding box center [254, 150] width 65 height 21
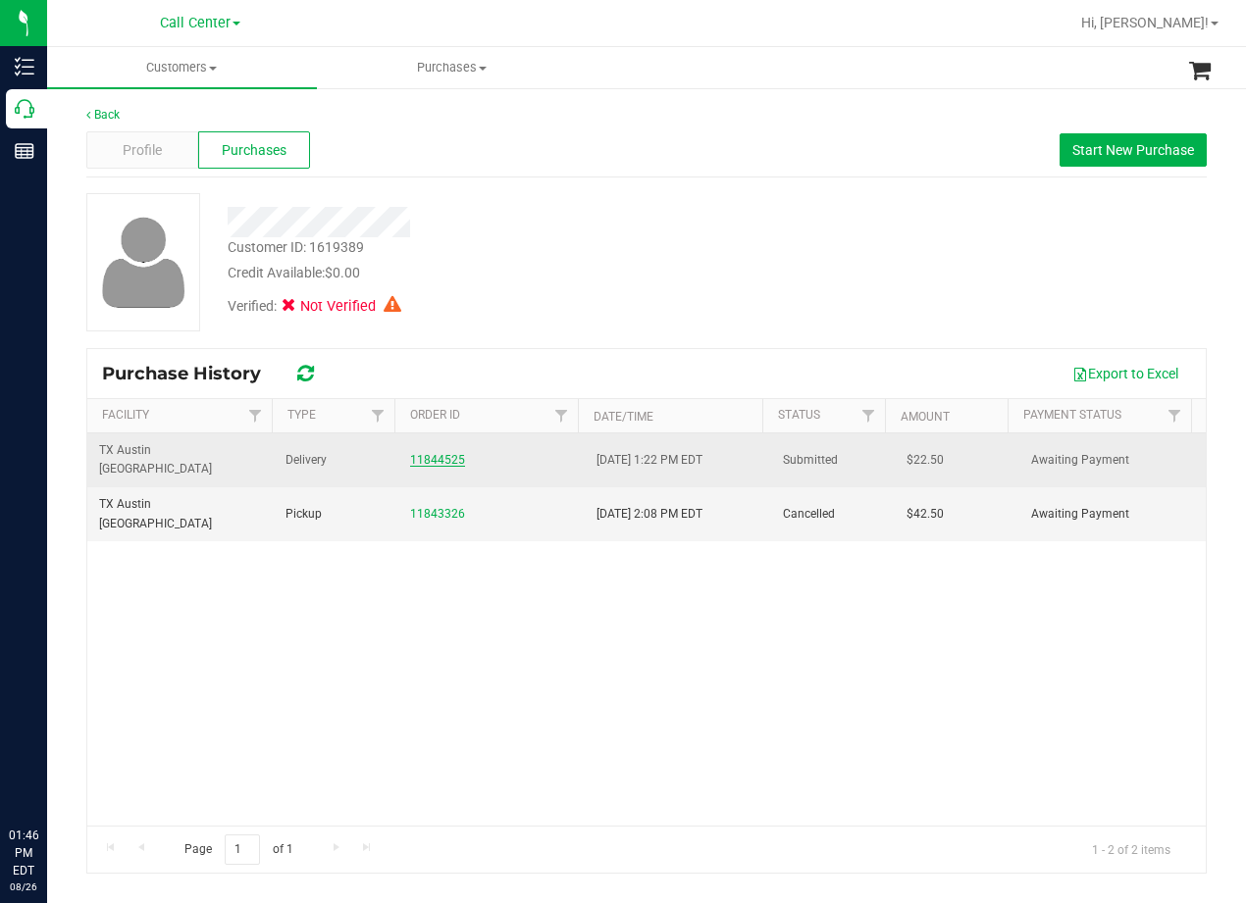
click at [443, 453] on link "11844525" at bounding box center [437, 460] width 55 height 14
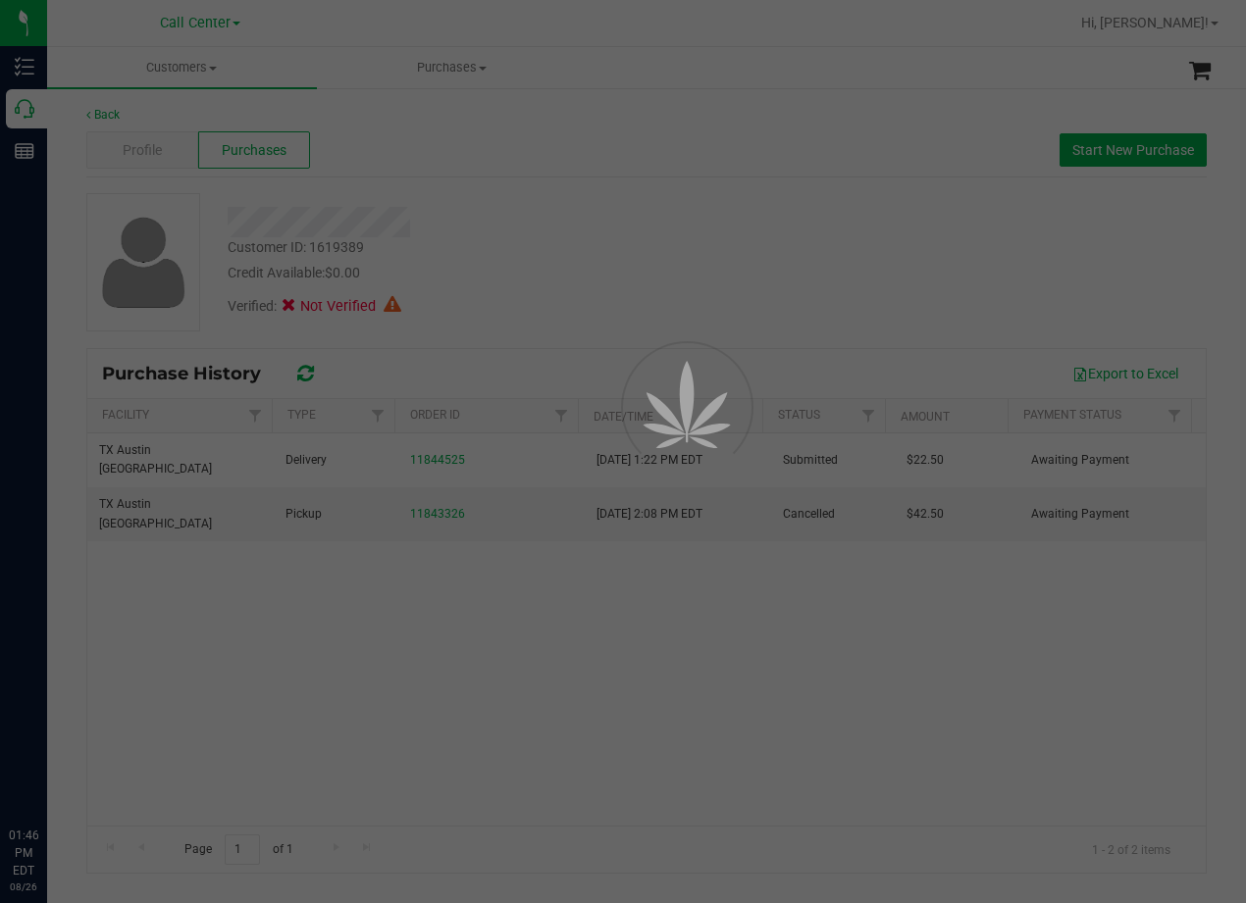
click at [530, 235] on div at bounding box center [623, 451] width 1246 height 903
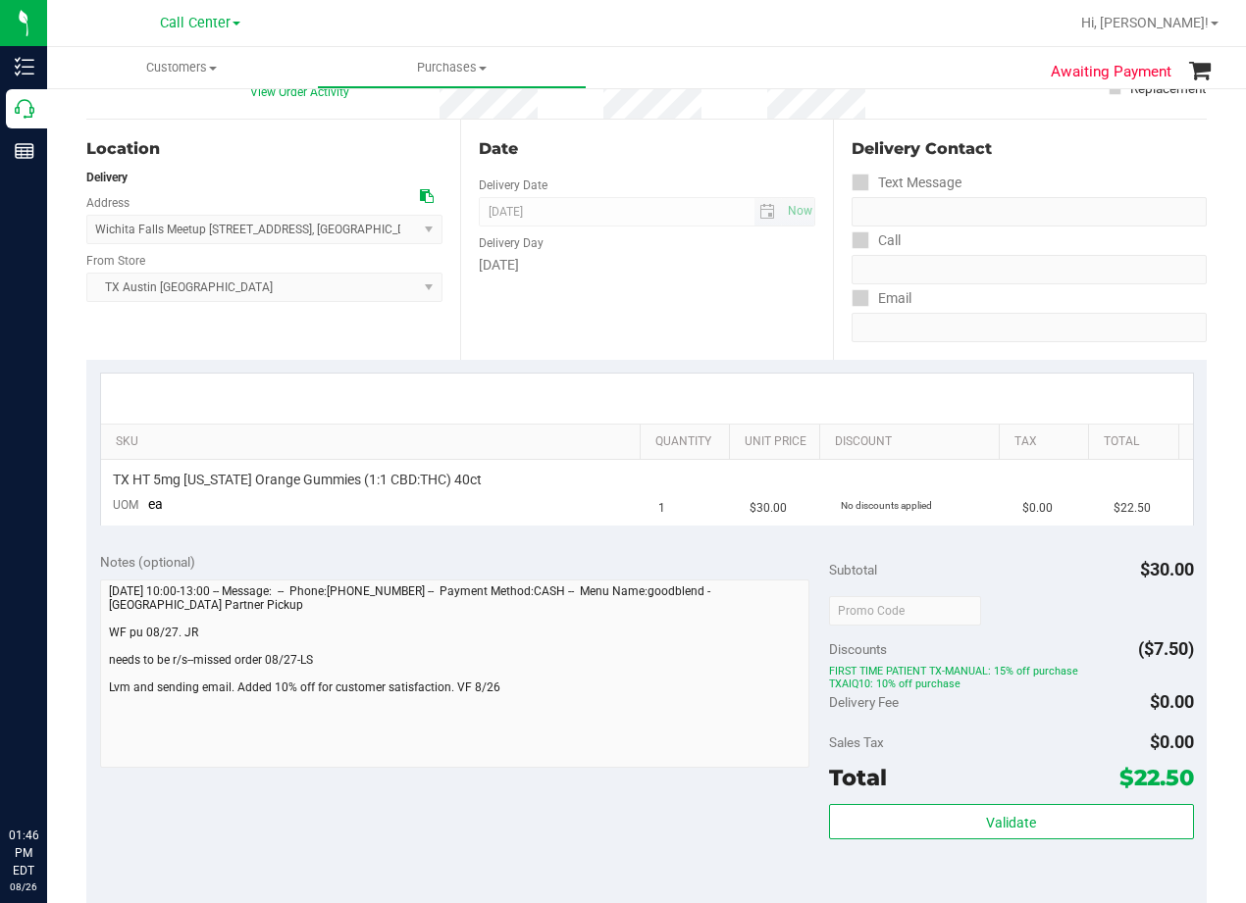
scroll to position [196, 0]
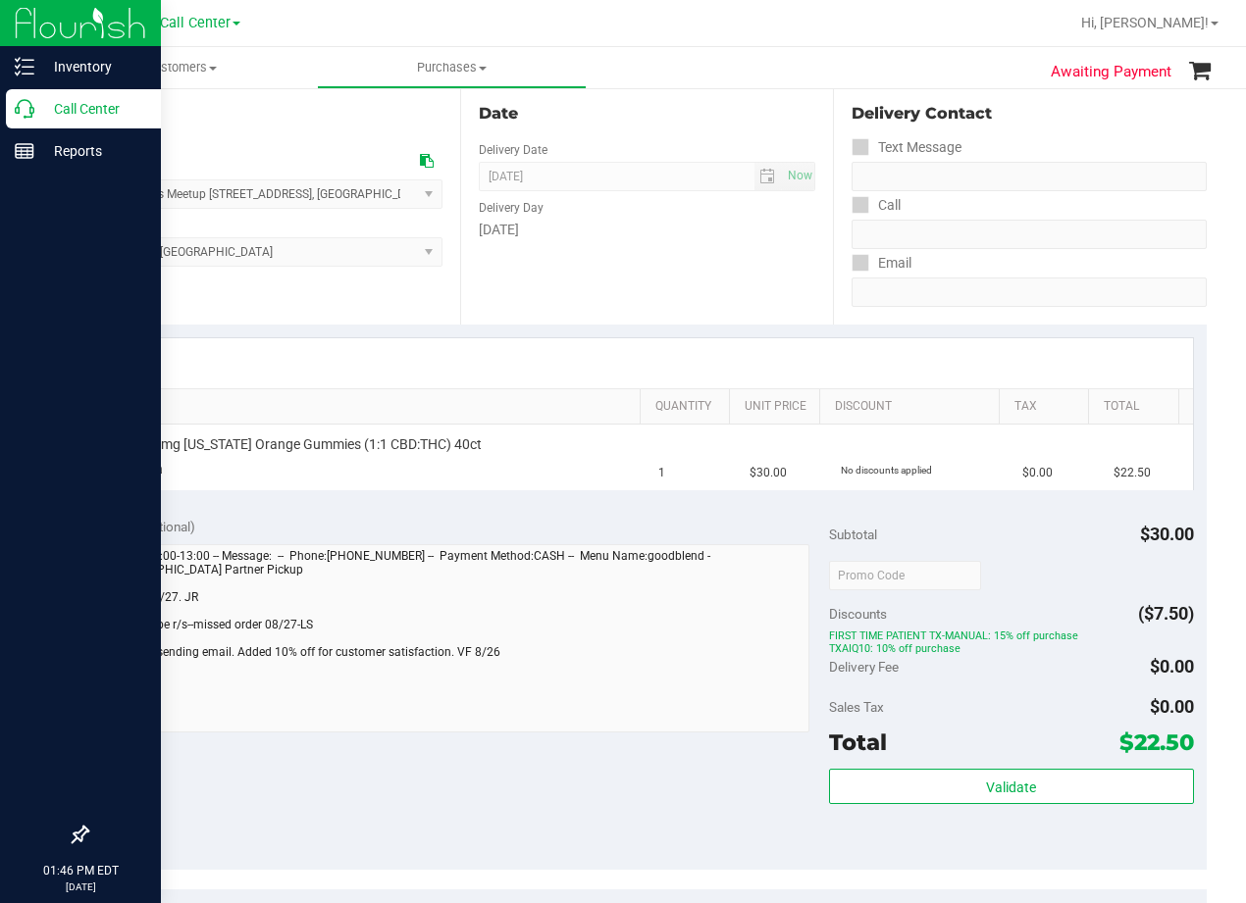
click at [32, 117] on icon at bounding box center [25, 109] width 20 height 20
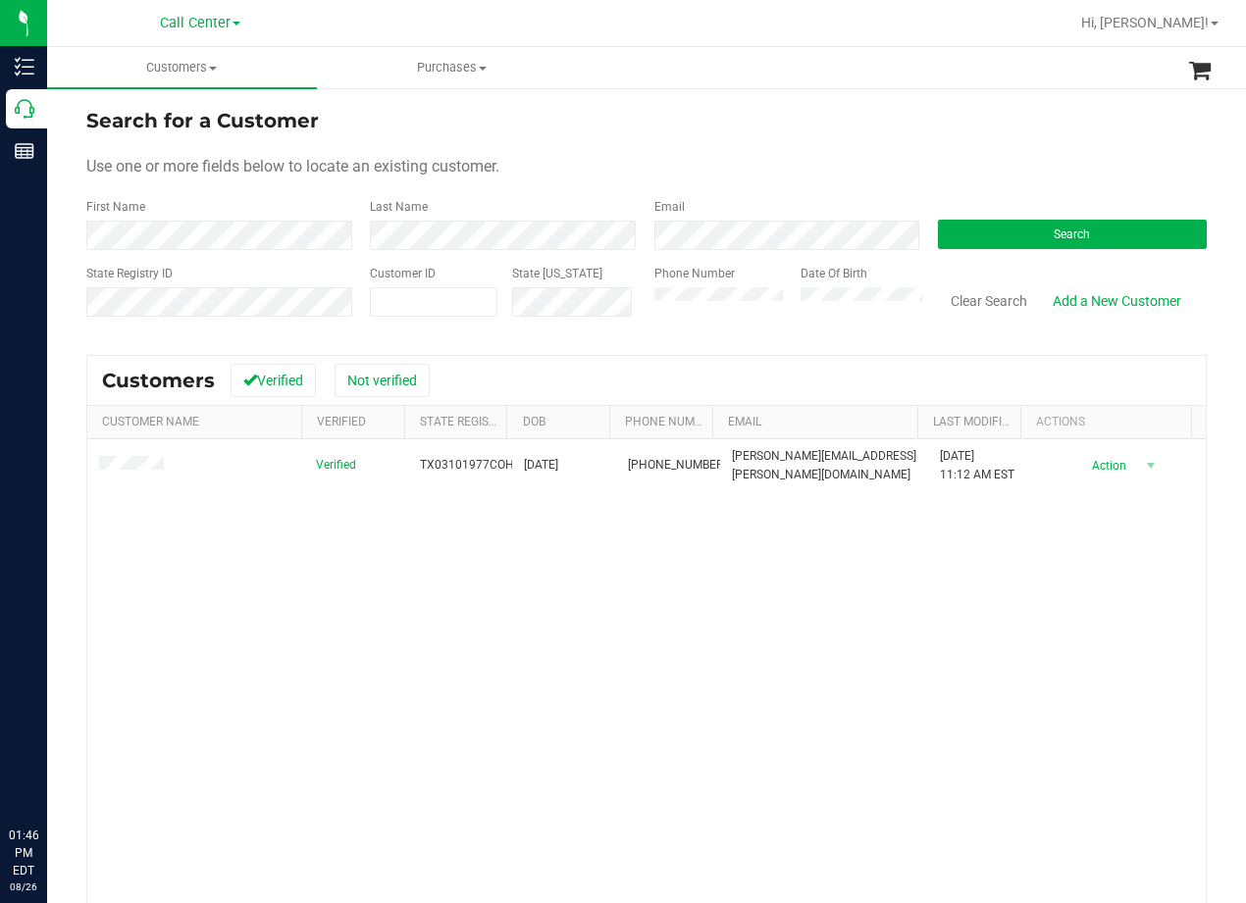
click at [741, 137] on form "Search for a Customer Use one or more fields below to locate an existing custom…" at bounding box center [646, 220] width 1120 height 229
drag, startPoint x: 969, startPoint y: 300, endPoint x: 663, endPoint y: 631, distance: 450.4
click at [683, 631] on customer-list "Search for a Customer Use one or more fields below to locate an existing custom…" at bounding box center [646, 581] width 1120 height 950
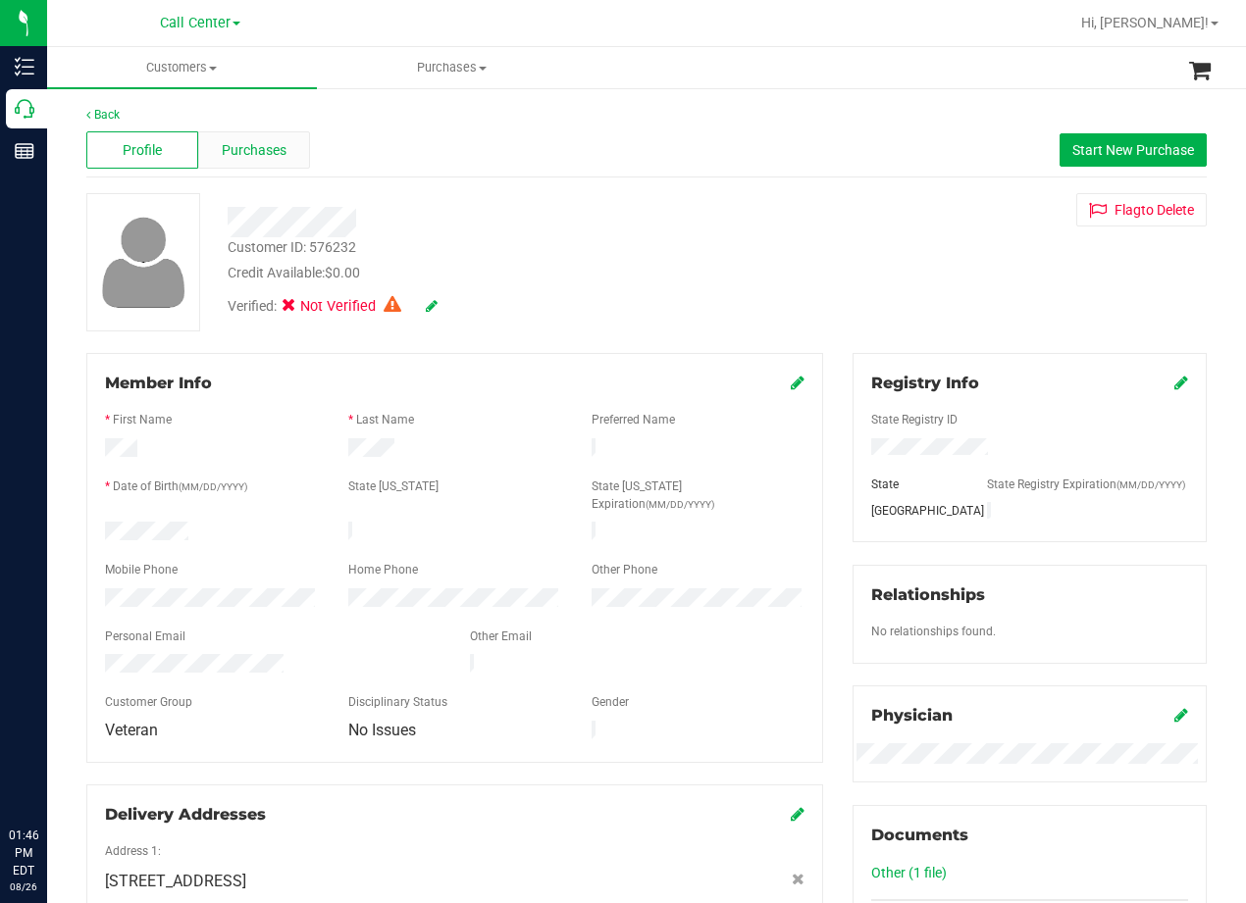
click at [258, 162] on div "Purchases" at bounding box center [254, 149] width 112 height 37
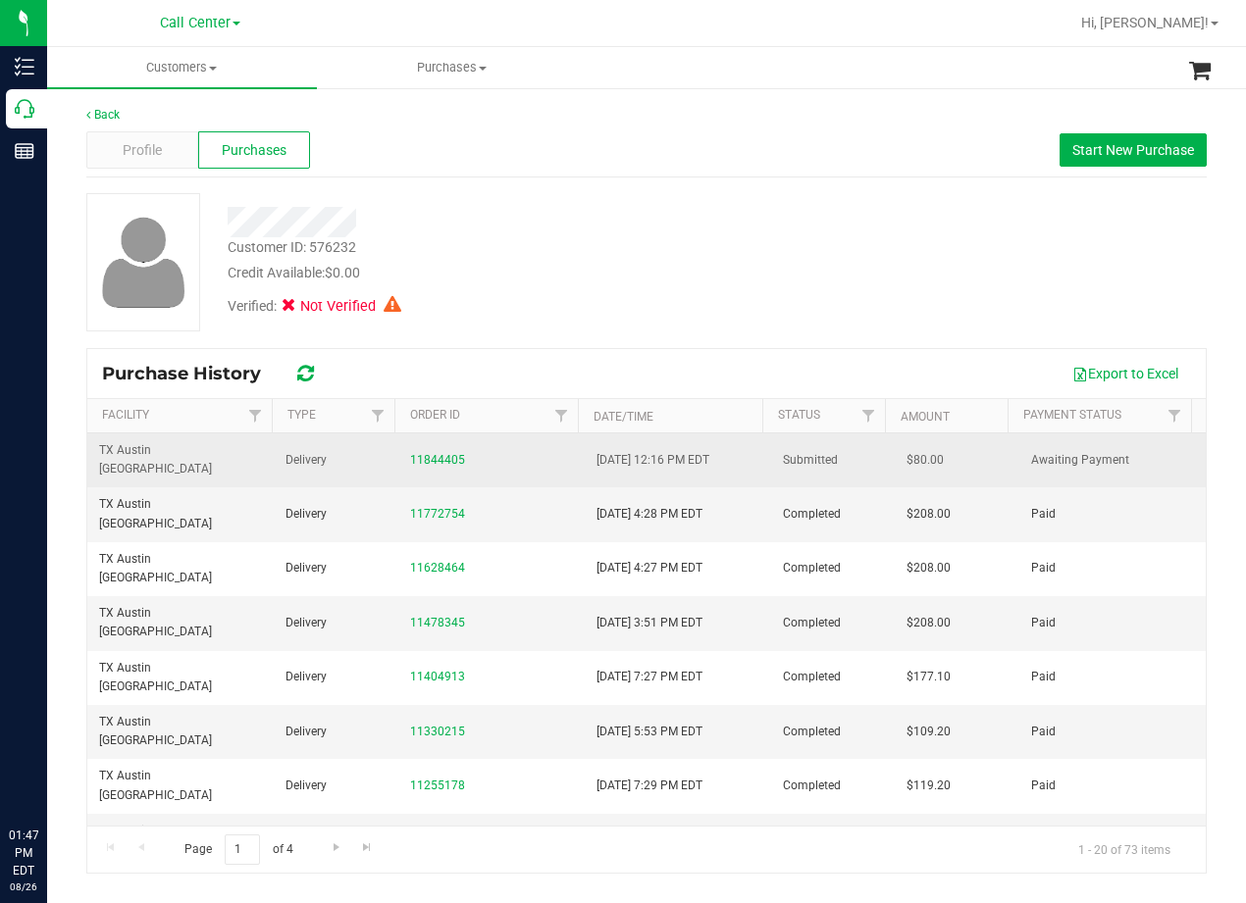
click at [429, 451] on div "11844405" at bounding box center [491, 460] width 163 height 19
click at [451, 453] on link "11844405" at bounding box center [437, 460] width 55 height 14
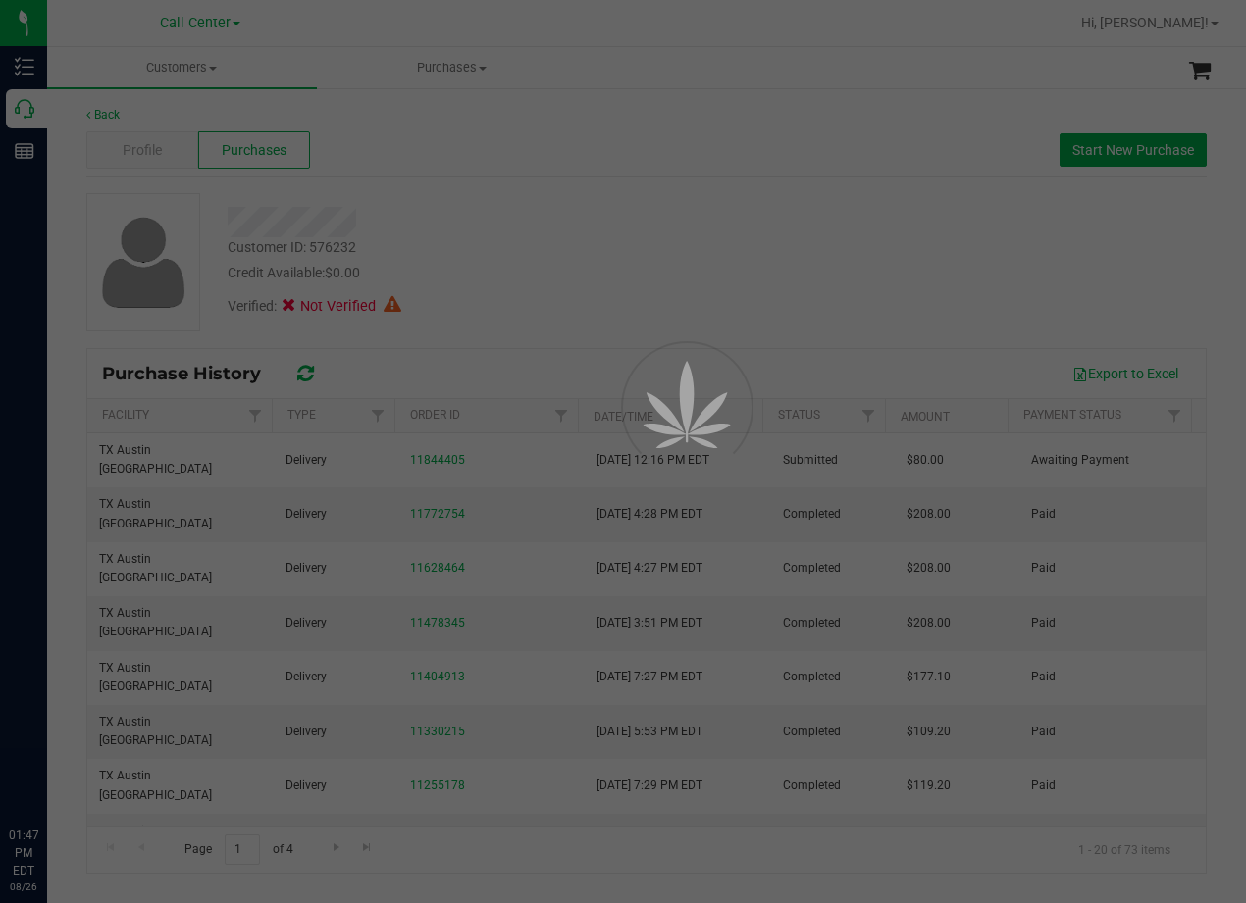
click at [532, 287] on div at bounding box center [623, 451] width 1246 height 903
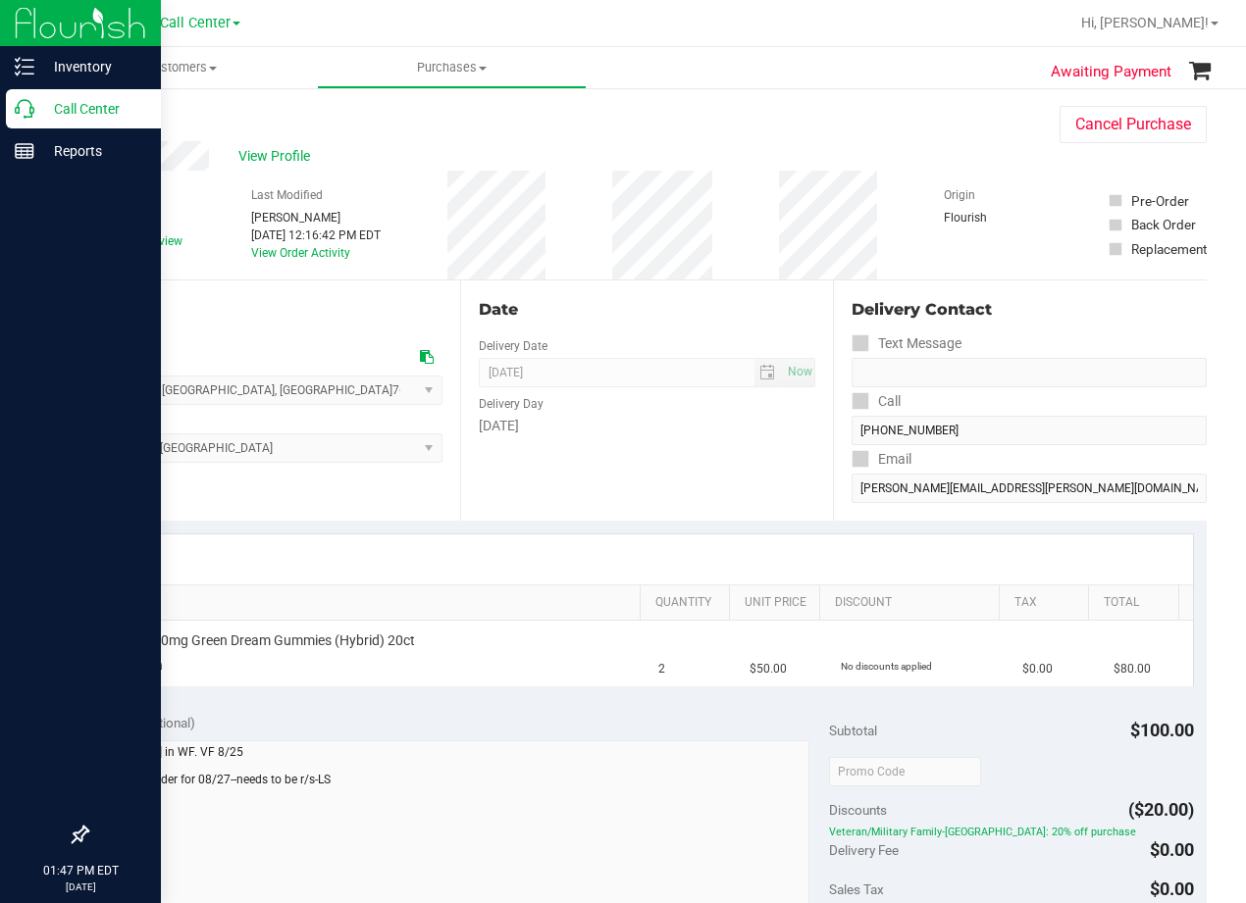
click at [41, 112] on p "Call Center" at bounding box center [93, 109] width 118 height 24
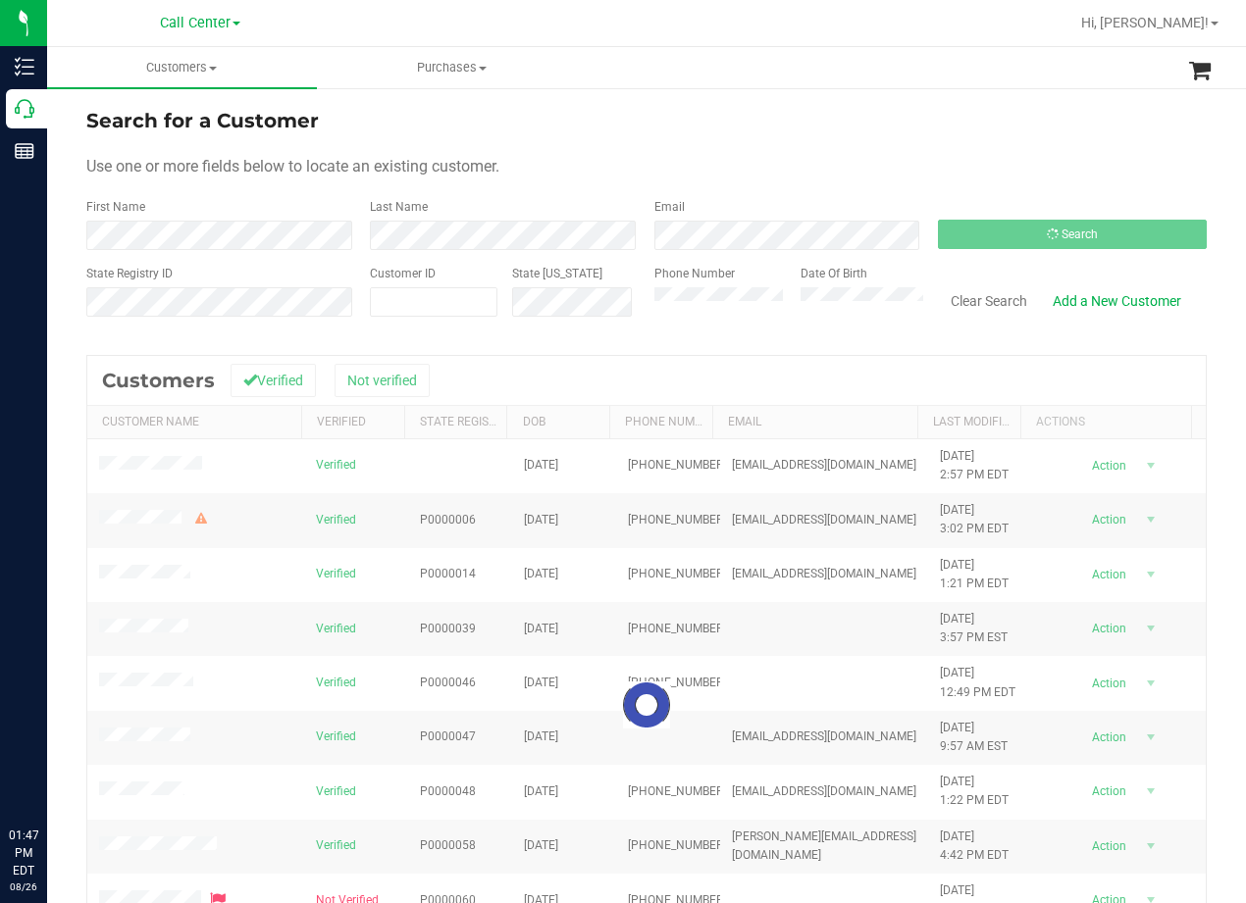
click at [961, 112] on div "Search for a Customer" at bounding box center [646, 120] width 1120 height 29
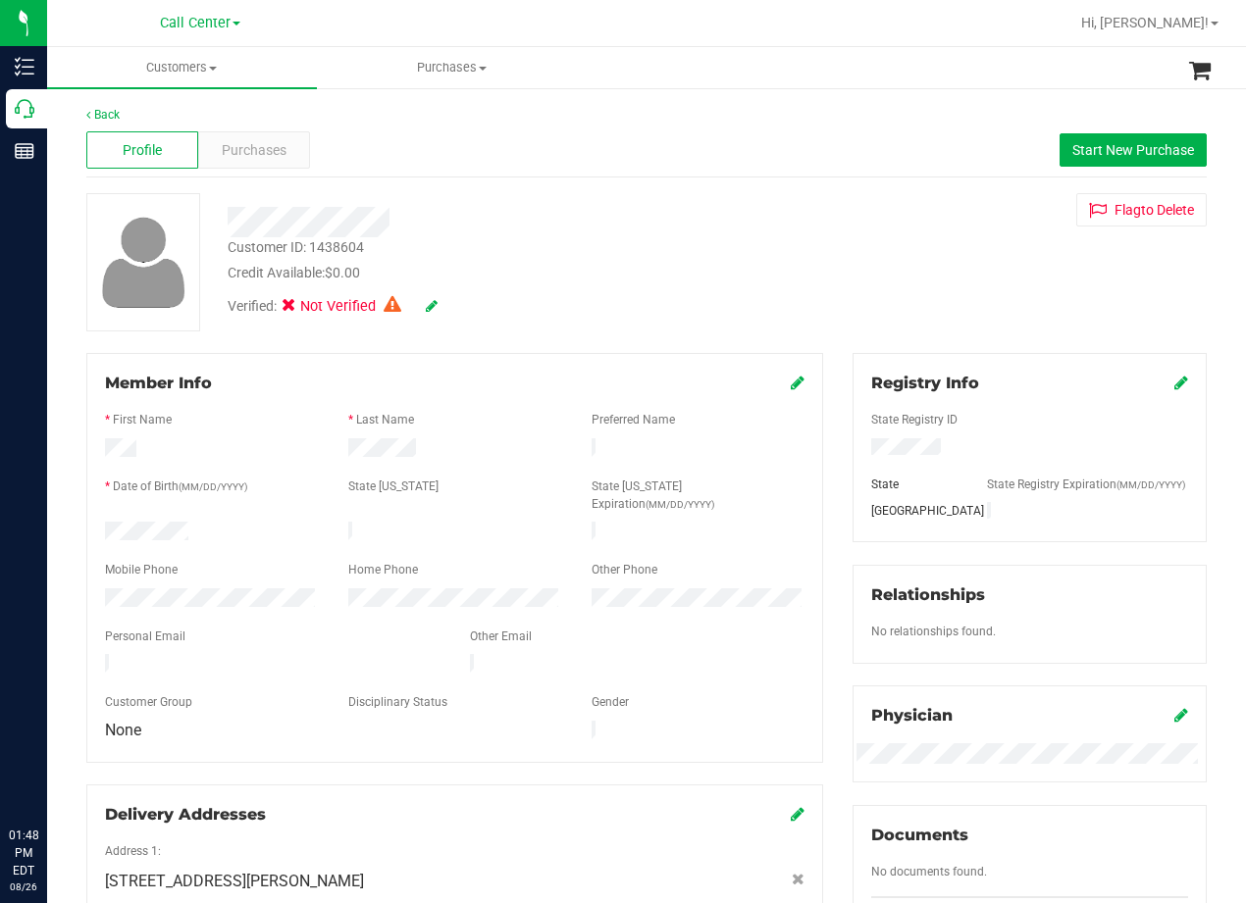
click at [845, 304] on div "Customer ID: 1438604 Credit Available: $0.00 Verified: Not Verified Flag to Del…" at bounding box center [647, 262] width 1150 height 138
click at [257, 150] on span "Purchases" at bounding box center [254, 150] width 65 height 21
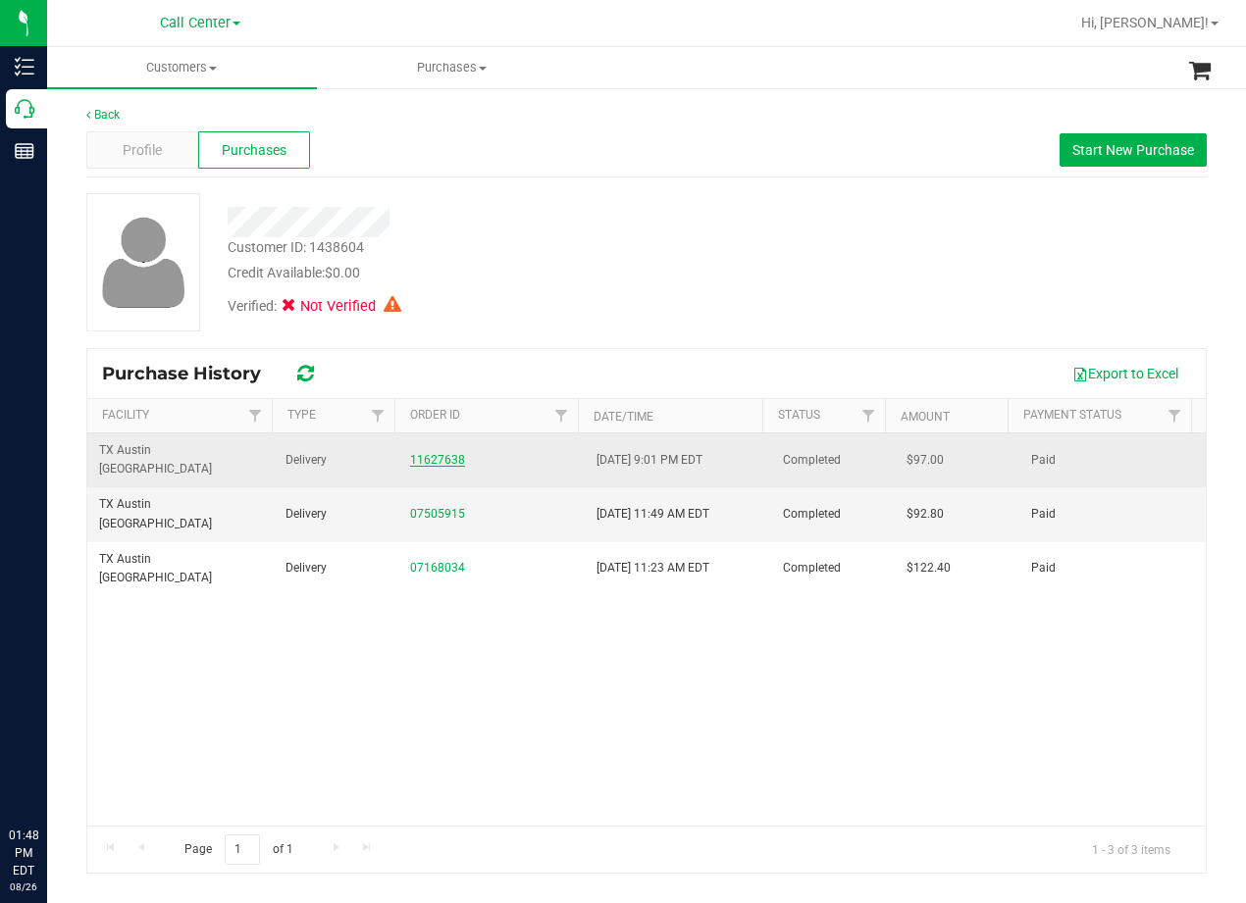
click at [421, 453] on link "11627638" at bounding box center [437, 460] width 55 height 14
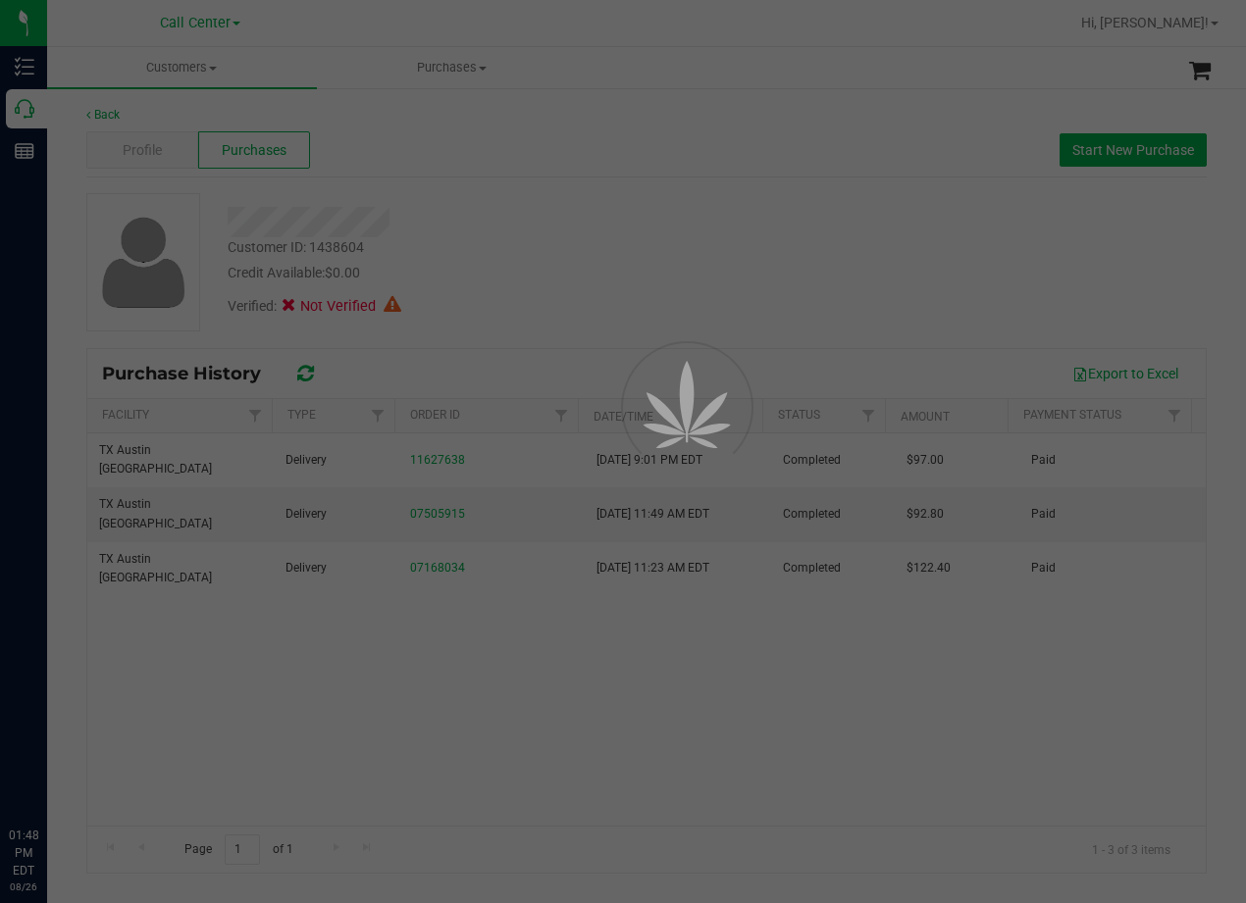
click at [576, 247] on div at bounding box center [623, 451] width 1246 height 903
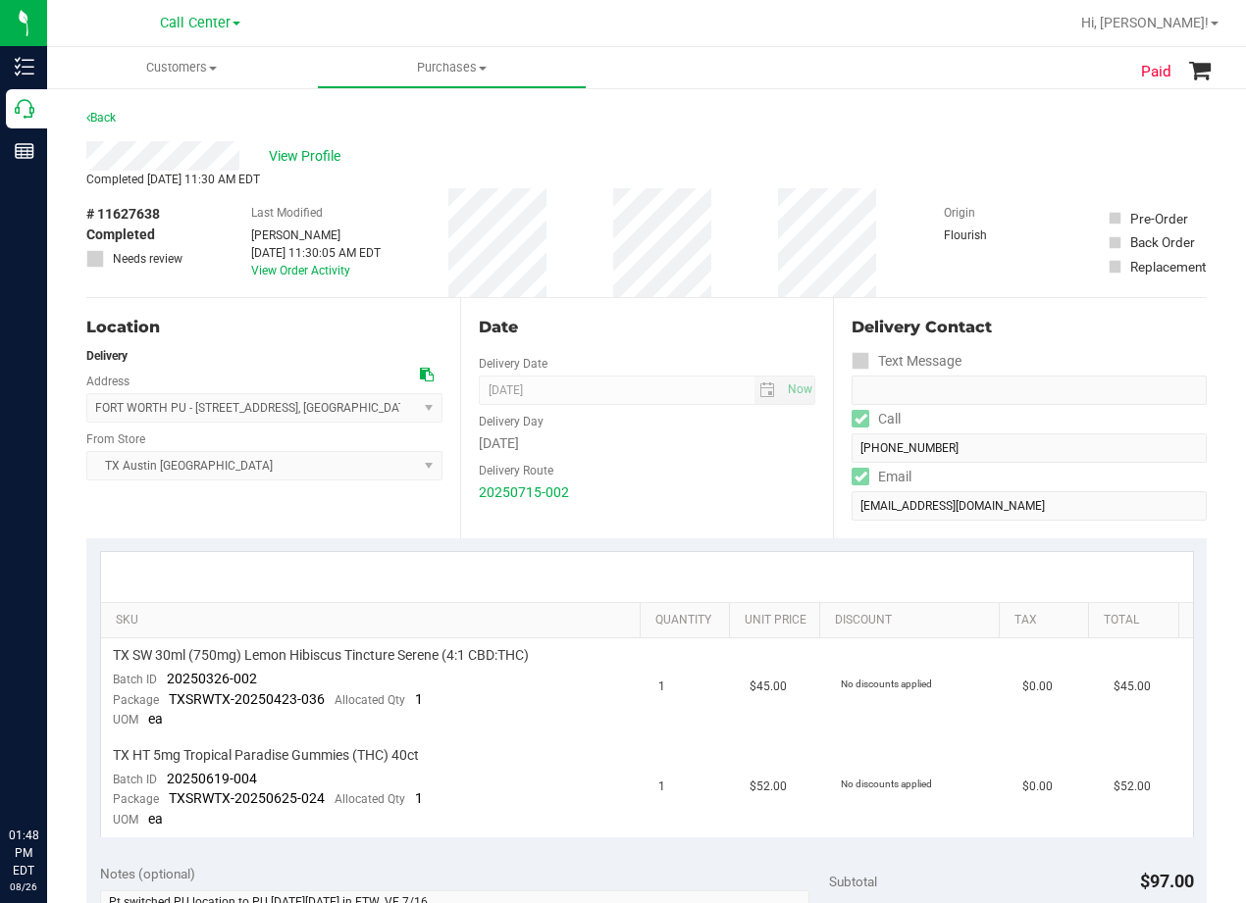
click at [657, 165] on div "View Profile" at bounding box center [646, 155] width 1120 height 29
click at [656, 339] on div "Date Delivery Date 07/17/2025 Now 07/17/2025 08:00 AM Now Delivery Day Thursday…" at bounding box center [647, 418] width 374 height 240
click at [661, 322] on div "Date" at bounding box center [647, 328] width 337 height 24
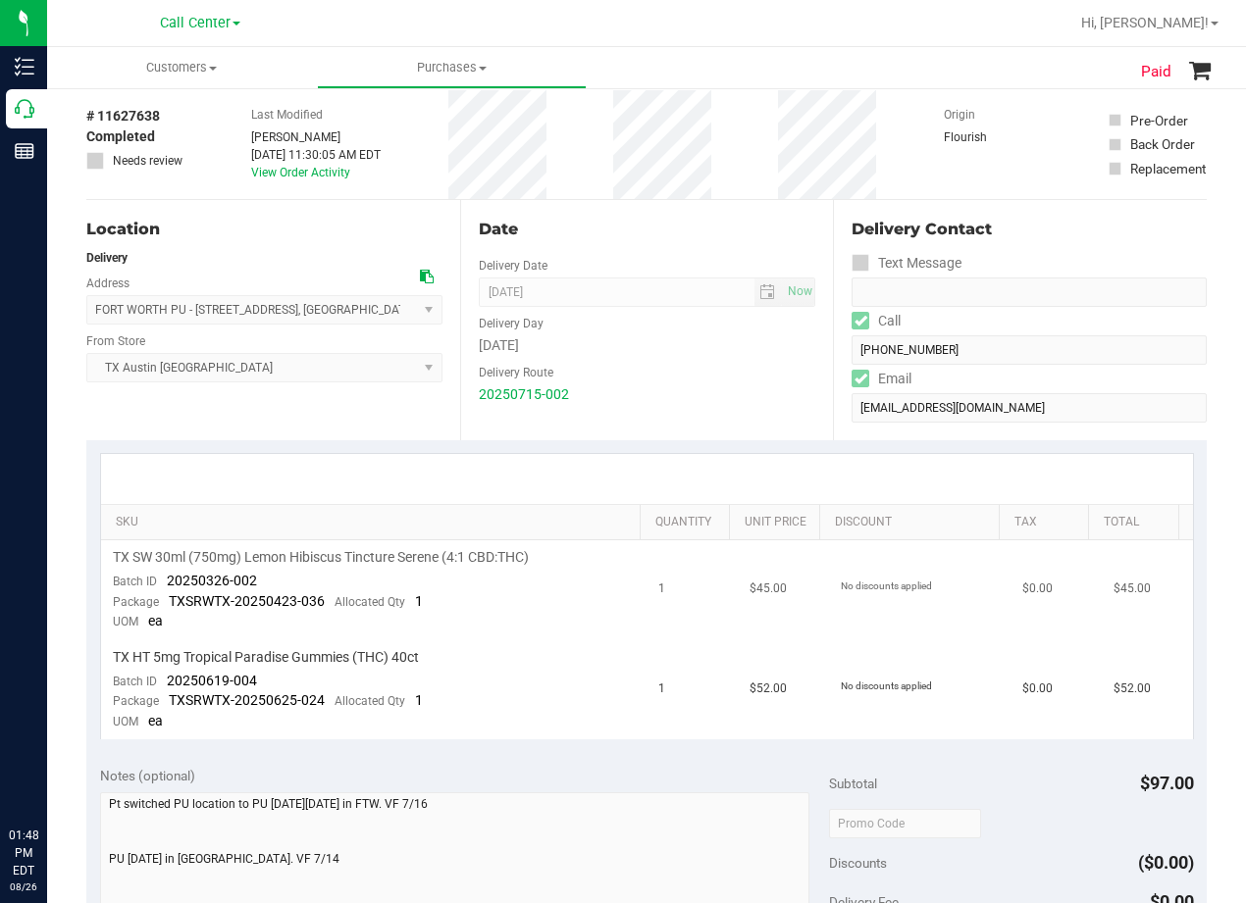
click at [431, 562] on span "TX SW 30ml (750mg) Lemon Hibiscus Tincture Serene (4:1 CBD:THC)" at bounding box center [321, 557] width 416 height 19
click at [445, 587] on td "TX SW 30ml (750mg) Lemon Hibiscus Tincture Serene (4:1 CBD:THC) Batch ID 202503…" at bounding box center [374, 590] width 546 height 100
click at [639, 371] on div "Delivery Route" at bounding box center [647, 370] width 337 height 28
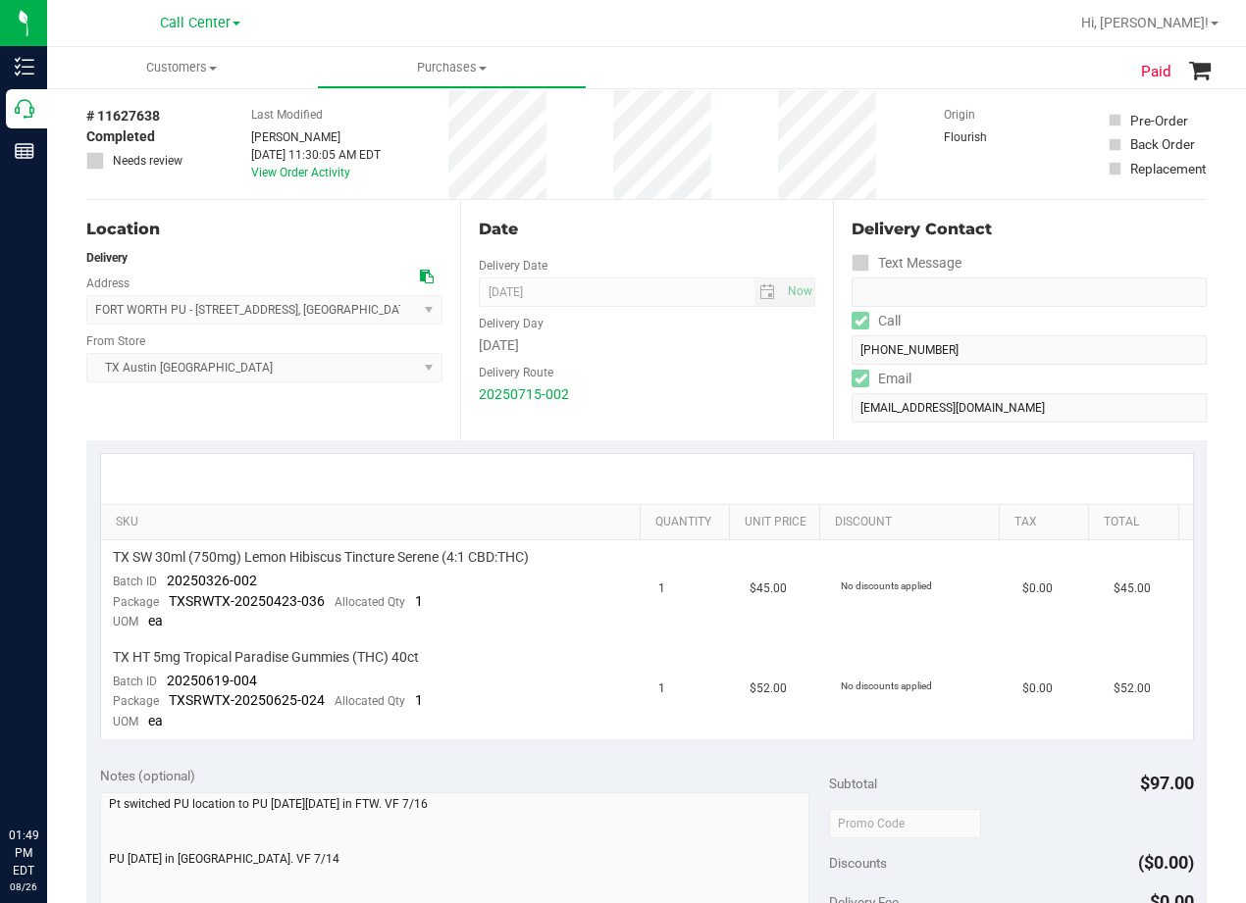
click at [609, 222] on div "Date" at bounding box center [647, 230] width 337 height 24
click at [629, 240] on div "Date" at bounding box center [647, 230] width 337 height 24
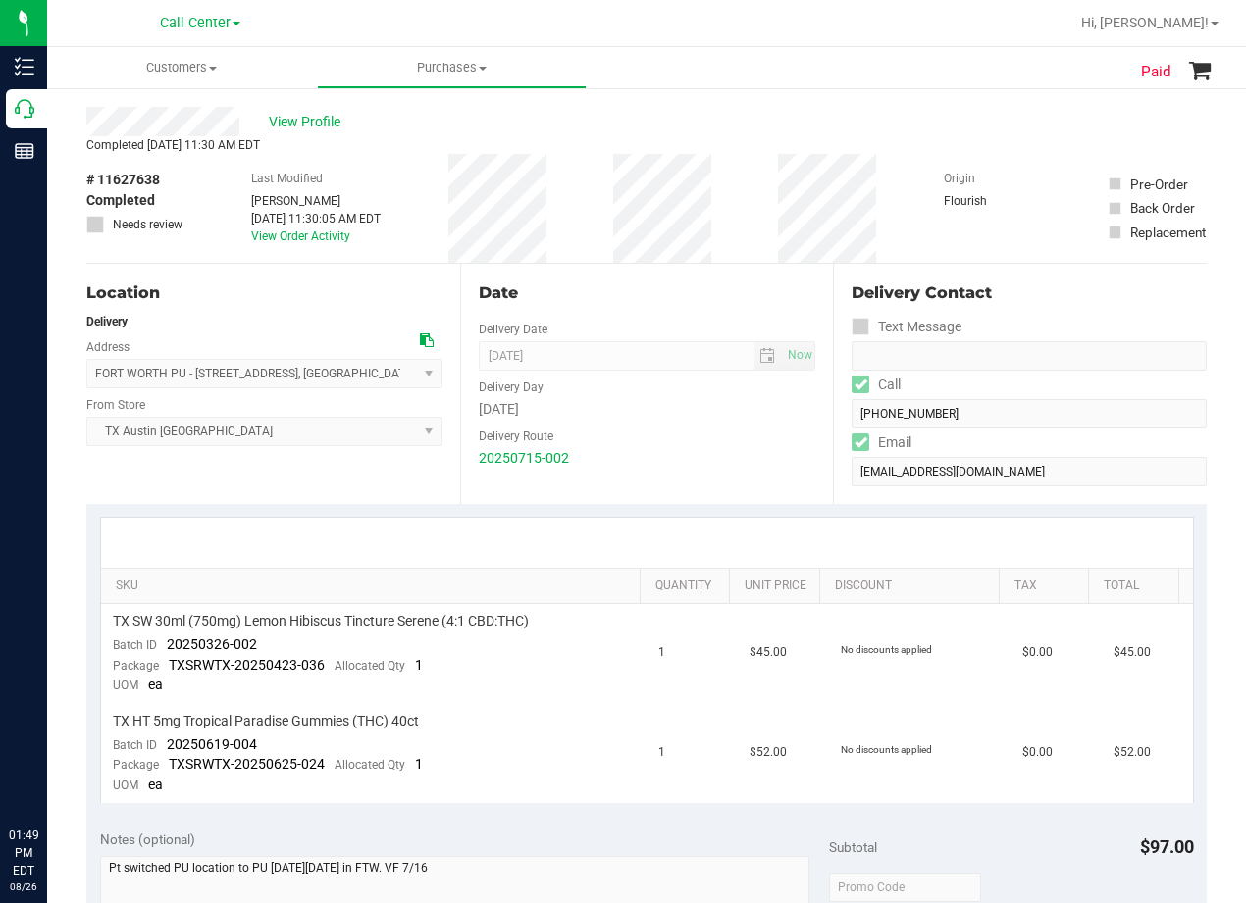
scroll to position [0, 0]
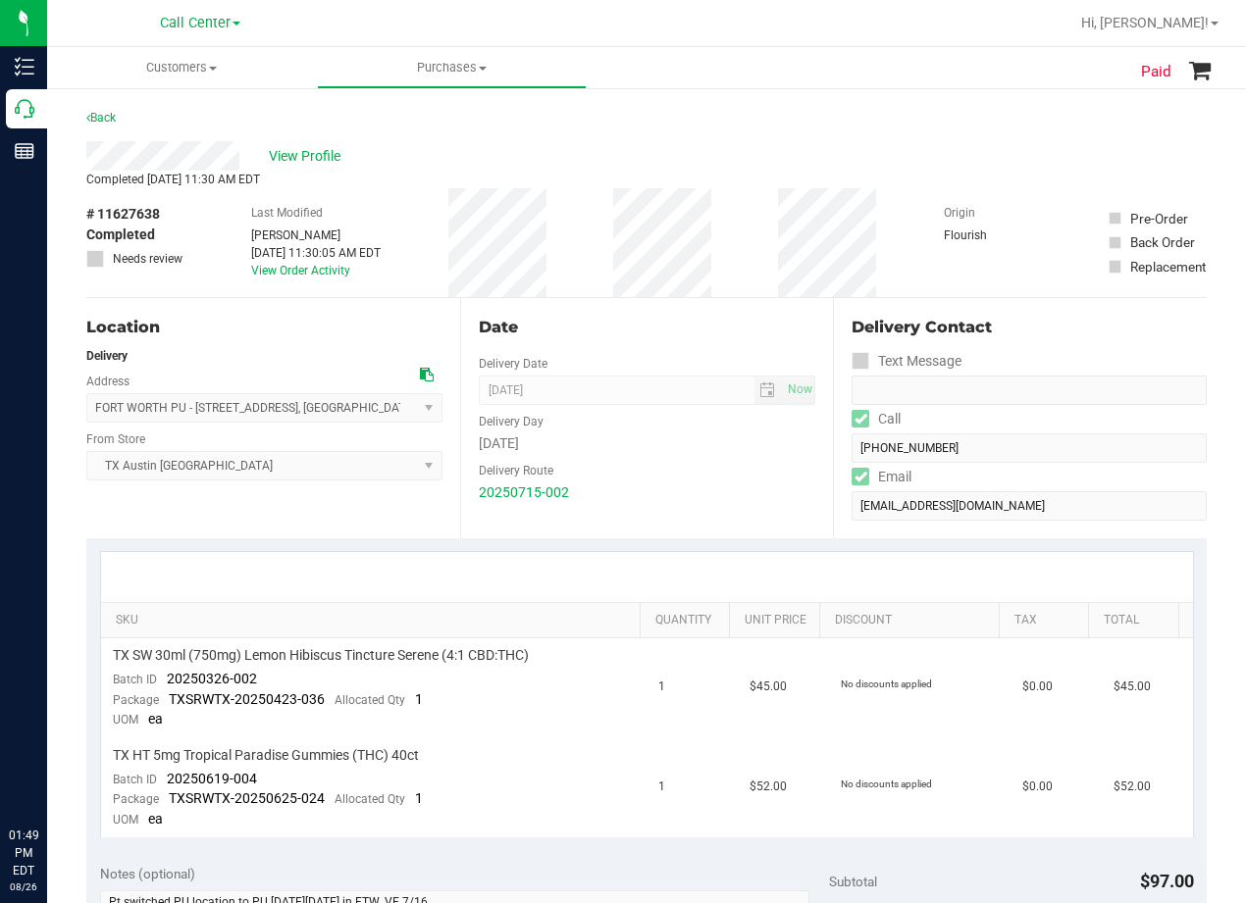
click at [648, 158] on div "View Profile" at bounding box center [646, 155] width 1120 height 29
click at [701, 398] on span "07/17/2025 Now" at bounding box center [647, 390] width 337 height 29
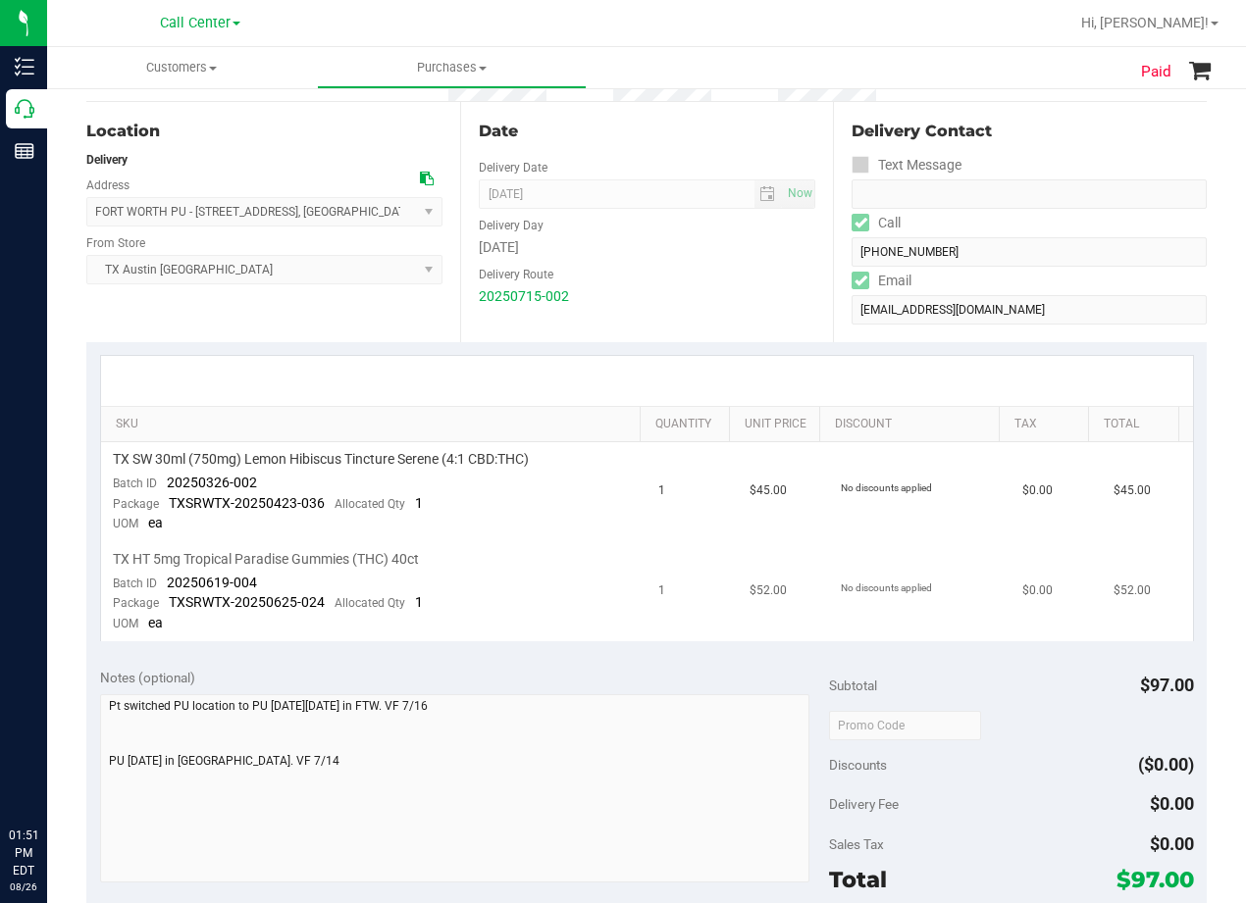
click at [321, 565] on span "TX HT 5mg Tropical Paradise Gummies (THC) 40ct" at bounding box center [266, 559] width 306 height 19
click at [511, 566] on div "TX HT 5mg Tropical Paradise Gummies (THC) 40ct" at bounding box center [374, 559] width 523 height 19
click at [702, 377] on div at bounding box center [647, 381] width 1092 height 50
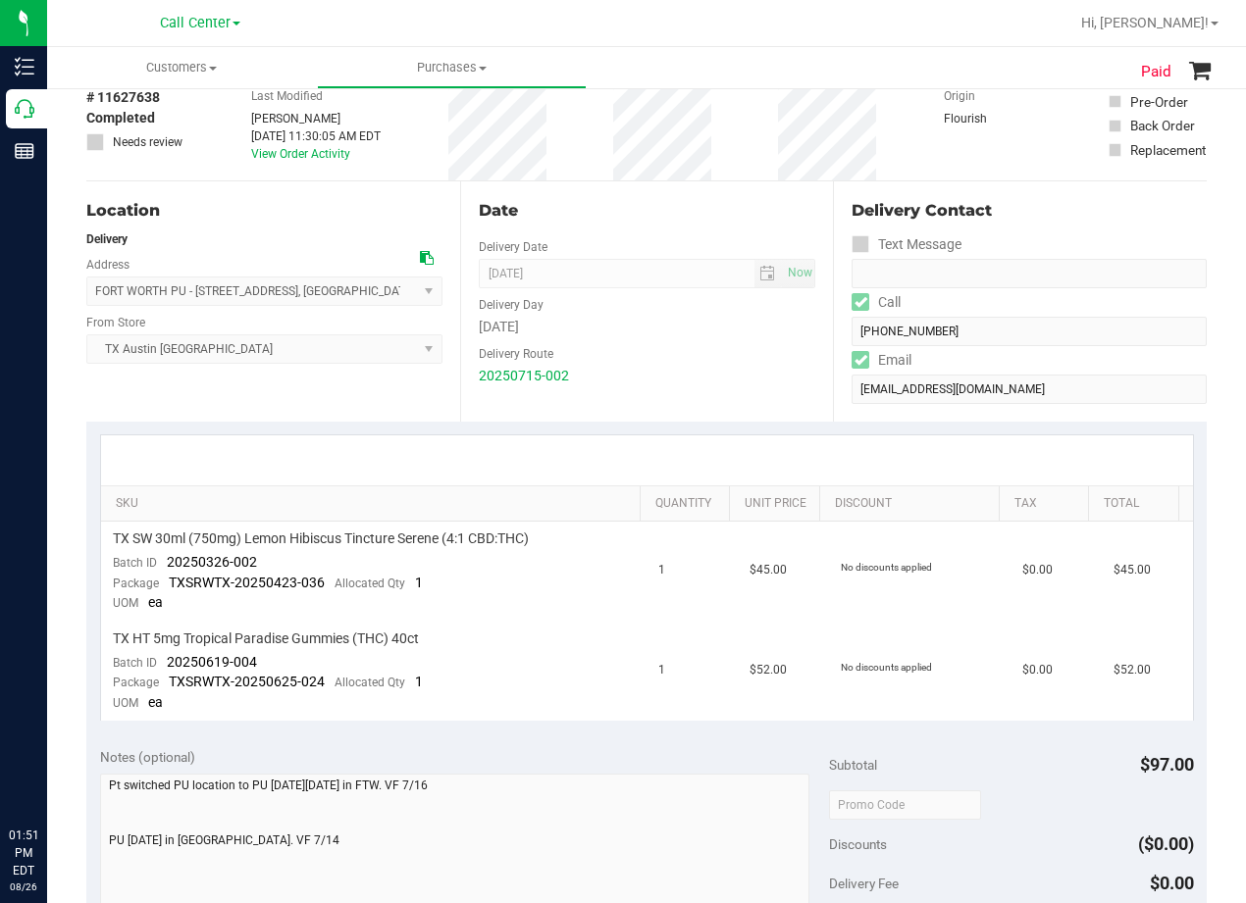
scroll to position [0, 0]
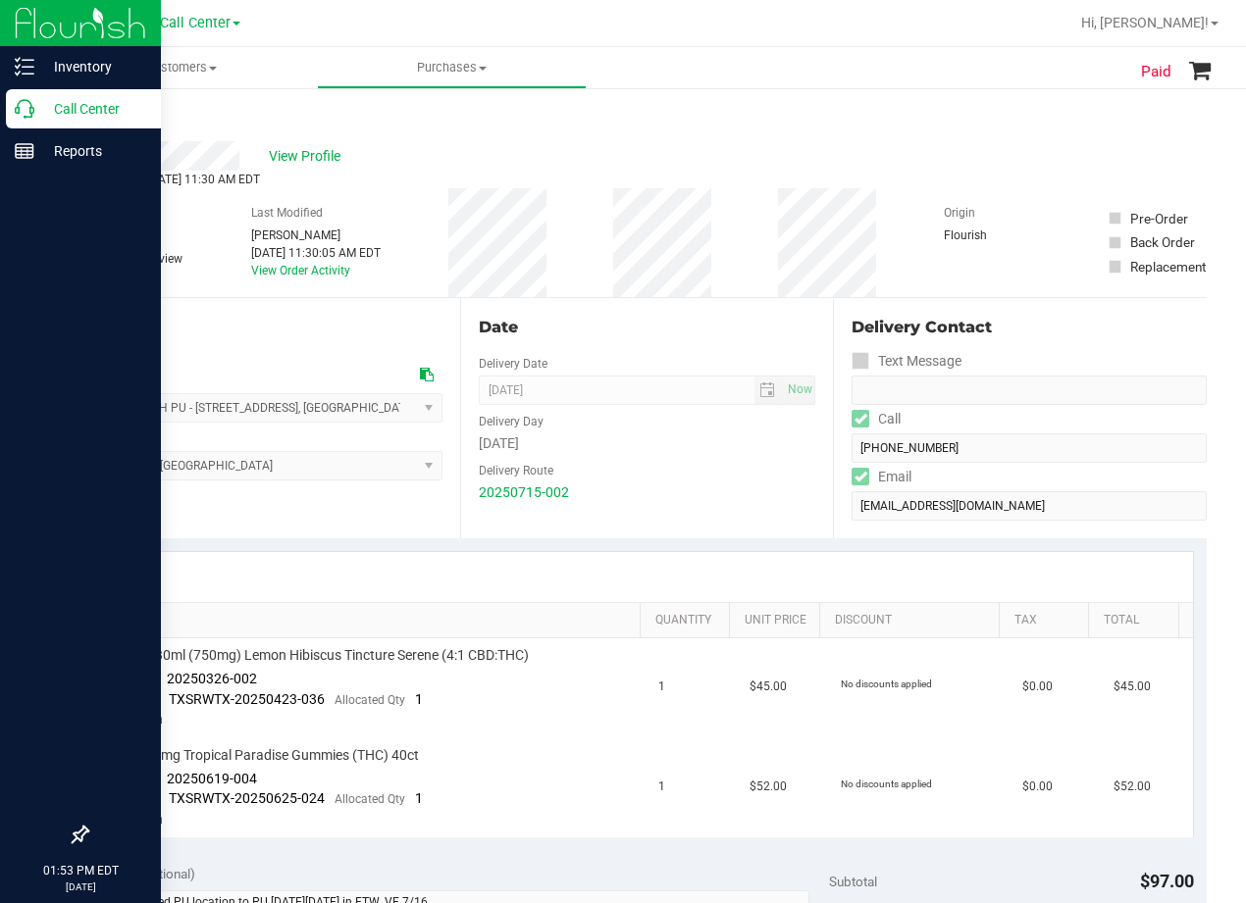
click at [29, 106] on icon at bounding box center [25, 109] width 20 height 20
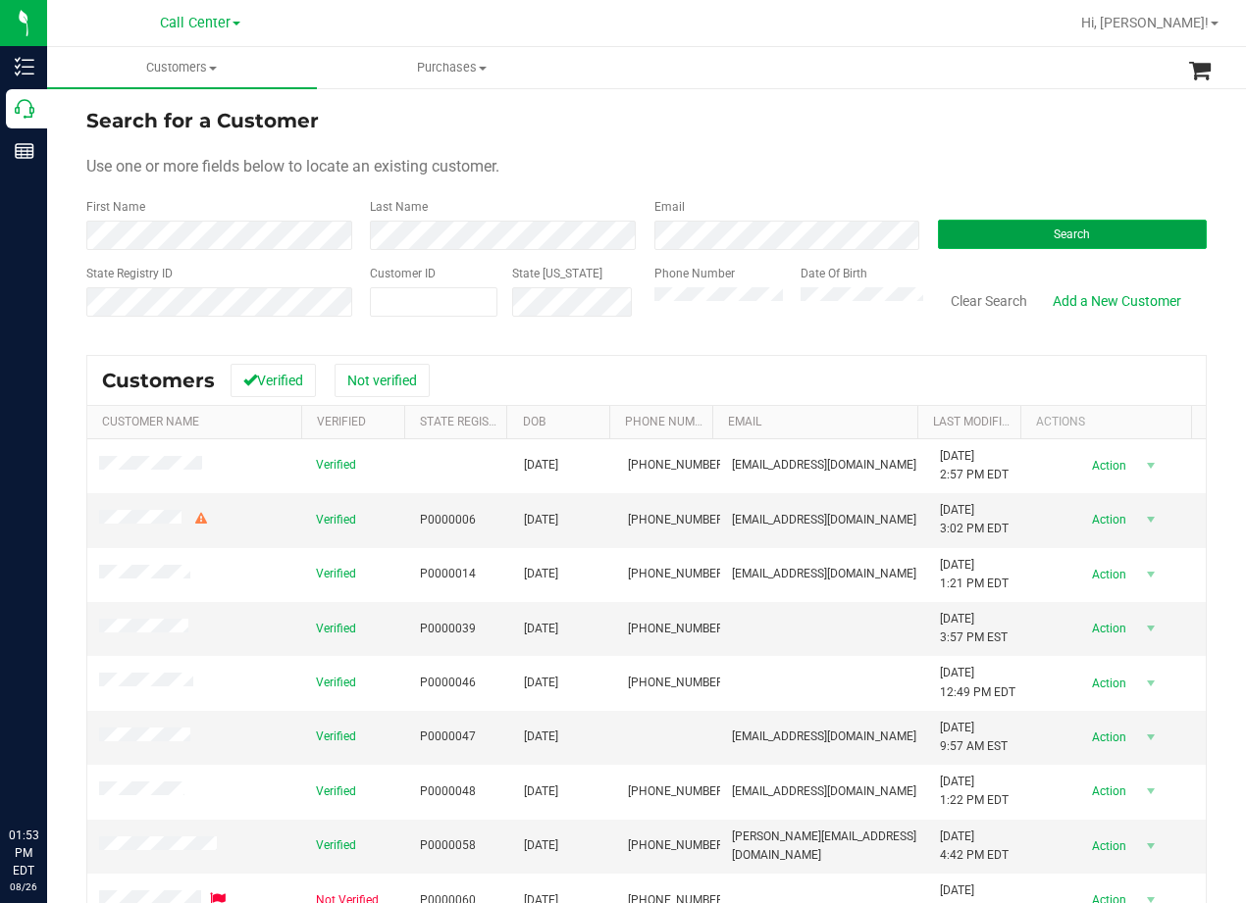
click at [955, 244] on button "Search" at bounding box center [1072, 234] width 269 height 29
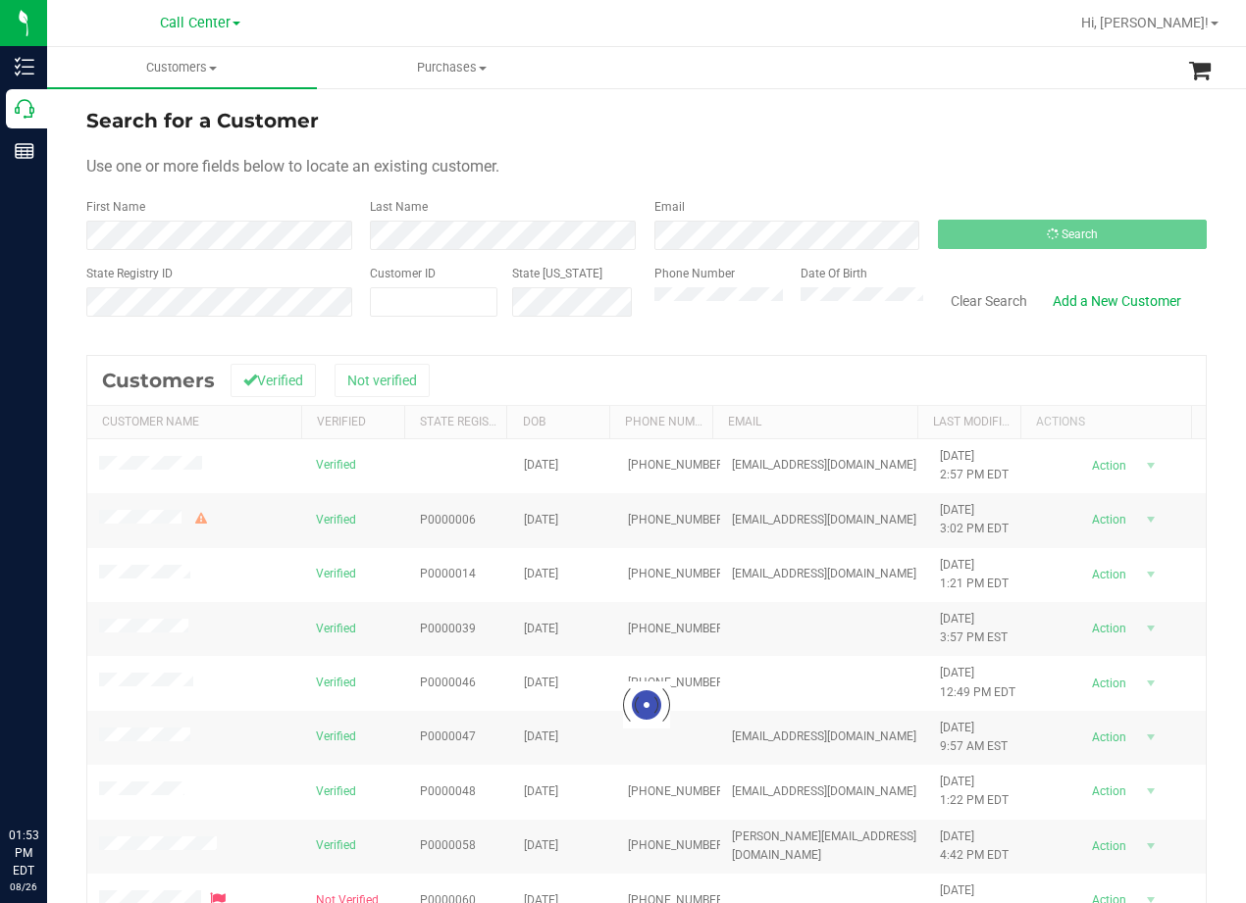
drag, startPoint x: 704, startPoint y: 74, endPoint x: 231, endPoint y: 0, distance: 478.4
click at [683, 75] on ul "Customers All customers Add a new customer All physicians Purchases All purchas…" at bounding box center [670, 68] width 1246 height 42
click at [840, 142] on form "Search for a Customer Use one or more fields below to locate an existing custom…" at bounding box center [646, 220] width 1120 height 229
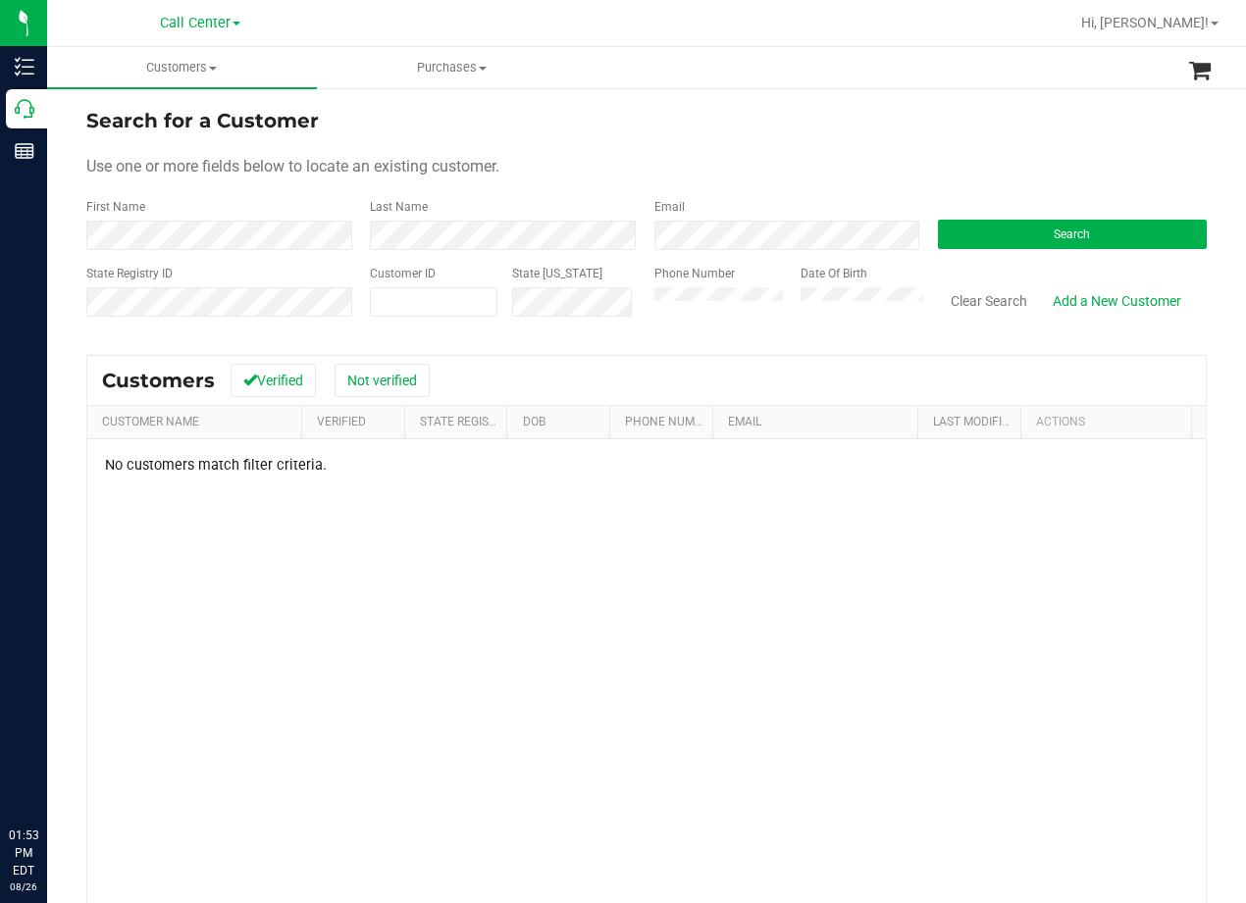
click at [741, 174] on div "Use one or more fields below to locate an existing customer." at bounding box center [646, 167] width 1120 height 24
click at [812, 151] on form "Search for a Customer Use one or more fields below to locate an existing custom…" at bounding box center [646, 220] width 1120 height 229
click at [1026, 150] on form "Search for a Customer Use one or more fields below to locate an existing custom…" at bounding box center [646, 220] width 1120 height 229
click at [833, 104] on div "Search for a Customer Use one or more fields below to locate an existing custom…" at bounding box center [646, 581] width 1199 height 990
click at [1126, 298] on link "Add a New Customer" at bounding box center [1117, 300] width 154 height 33
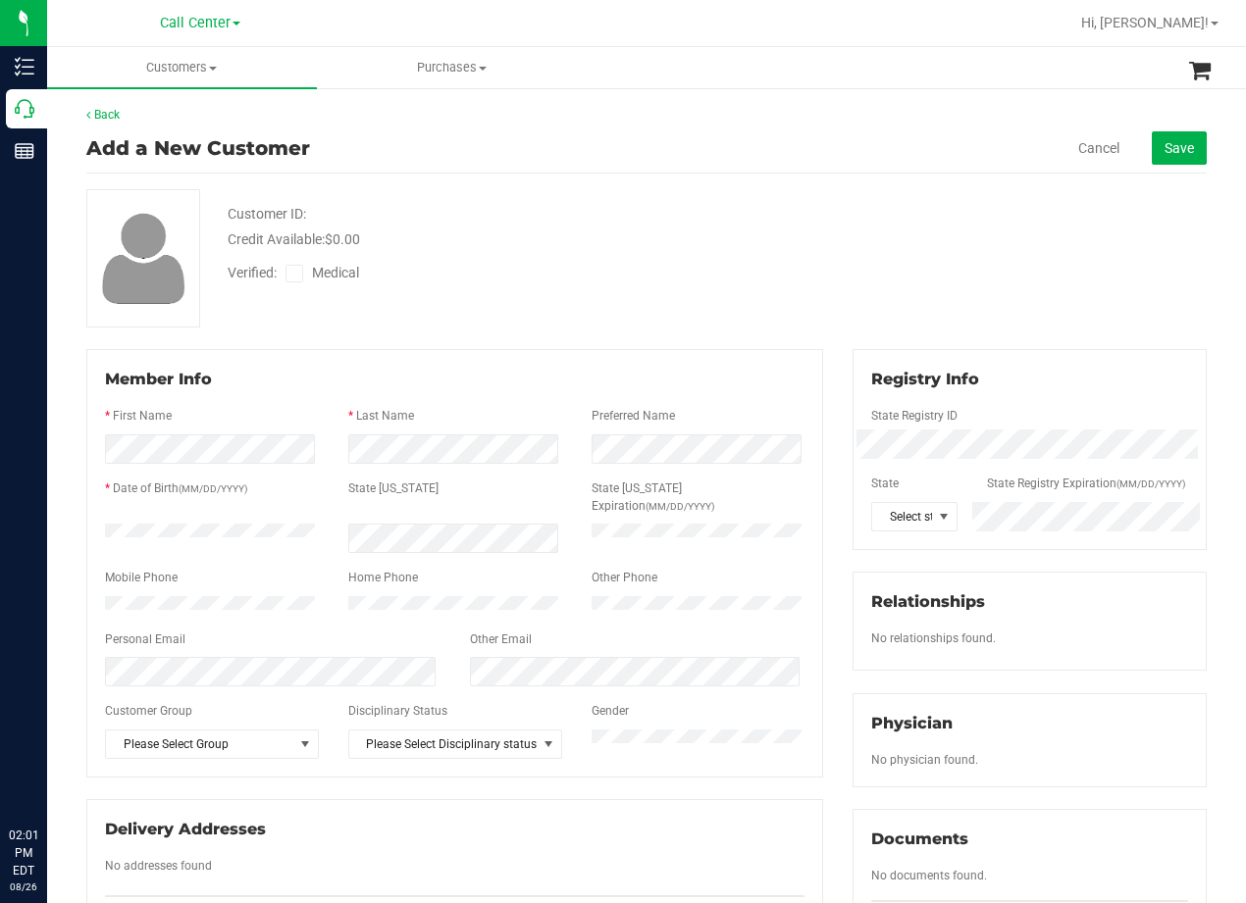
click at [841, 220] on div "Customer ID: Credit Available: $0.00 Verified: Medical" at bounding box center [647, 258] width 1150 height 138
click at [895, 178] on div "Back Add a New Customer Cancel Save Customer ID: Credit Available: $0.00 Verifi…" at bounding box center [646, 723] width 1120 height 1234
click at [775, 276] on div "Verified: Medical" at bounding box center [500, 271] width 575 height 43
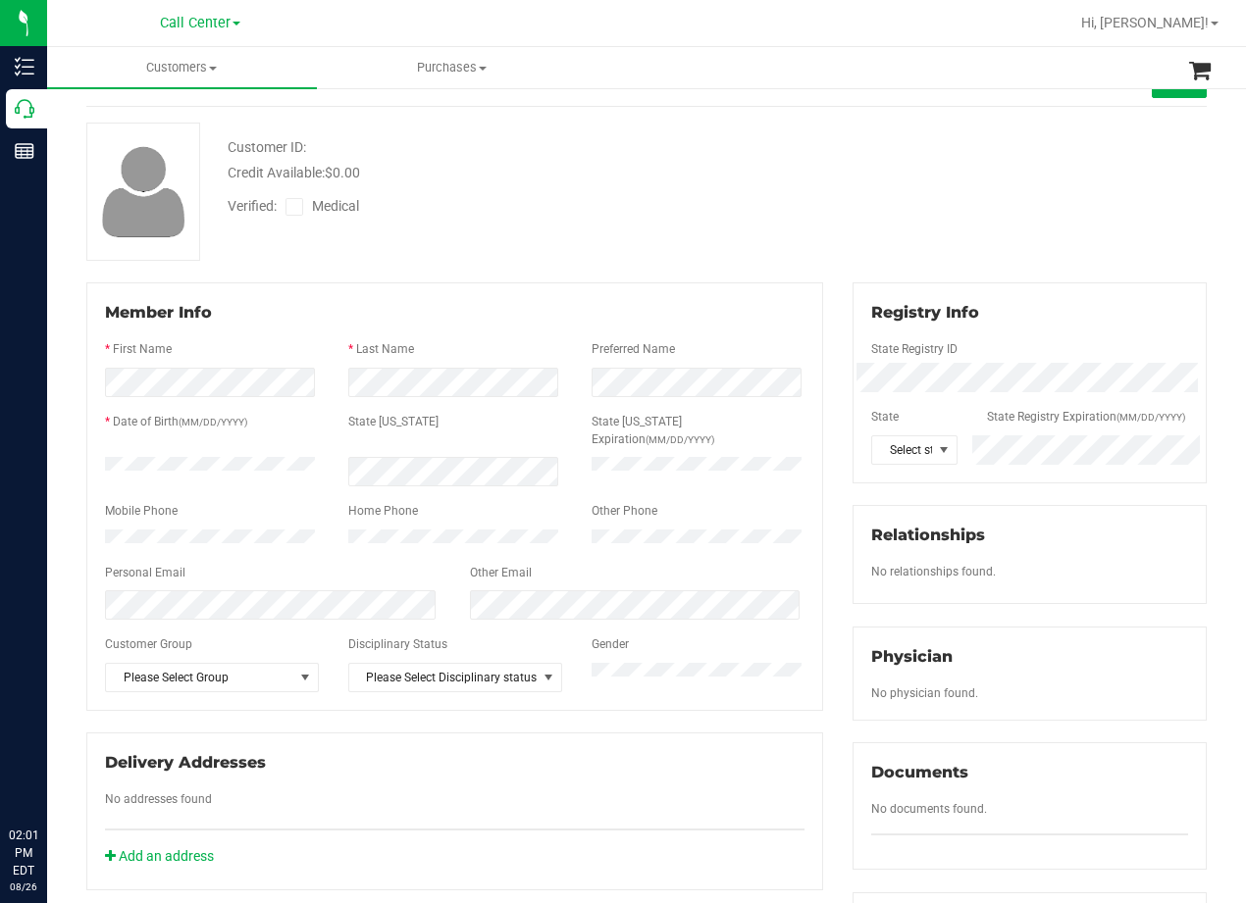
scroll to position [196, 0]
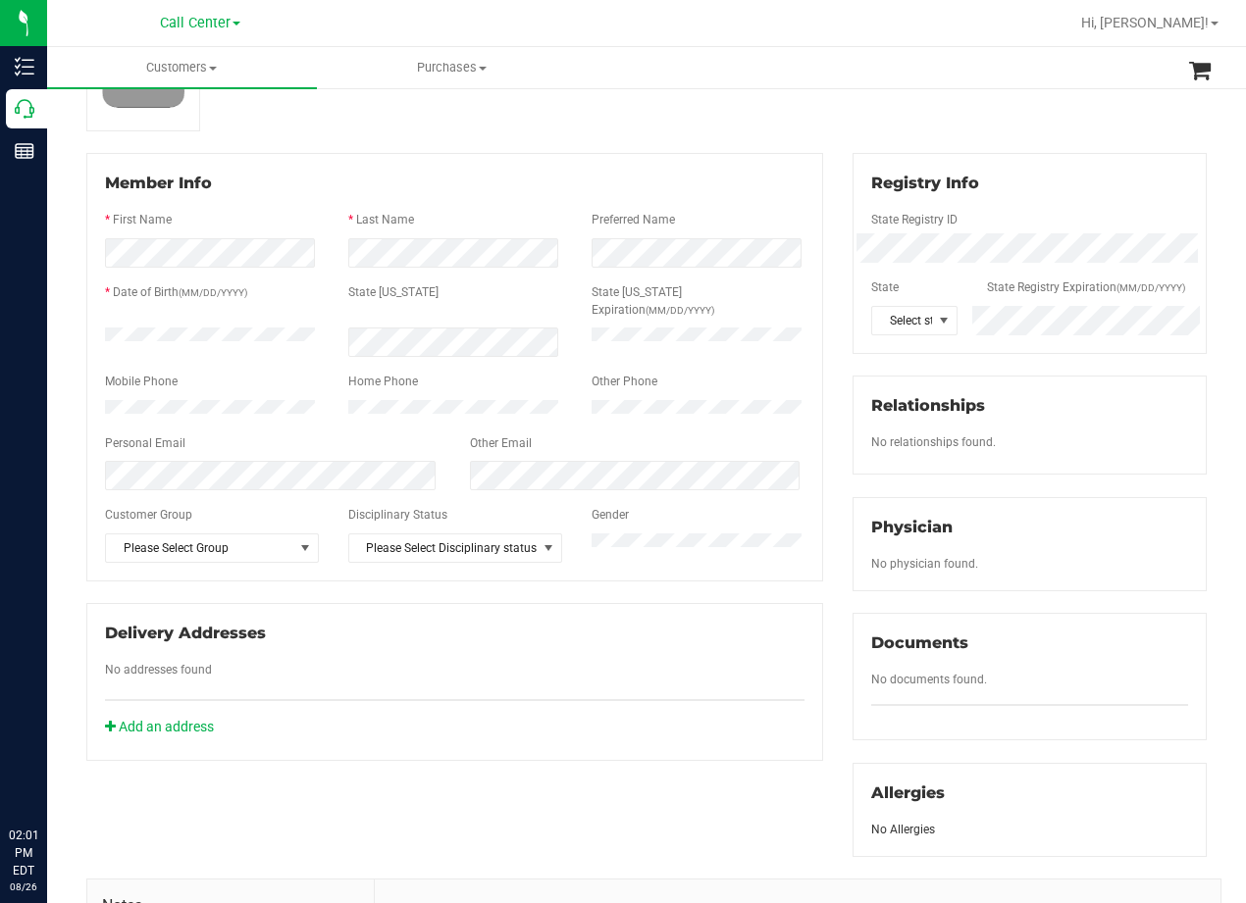
click at [542, 173] on div "Member Info" at bounding box center [454, 184] width 699 height 24
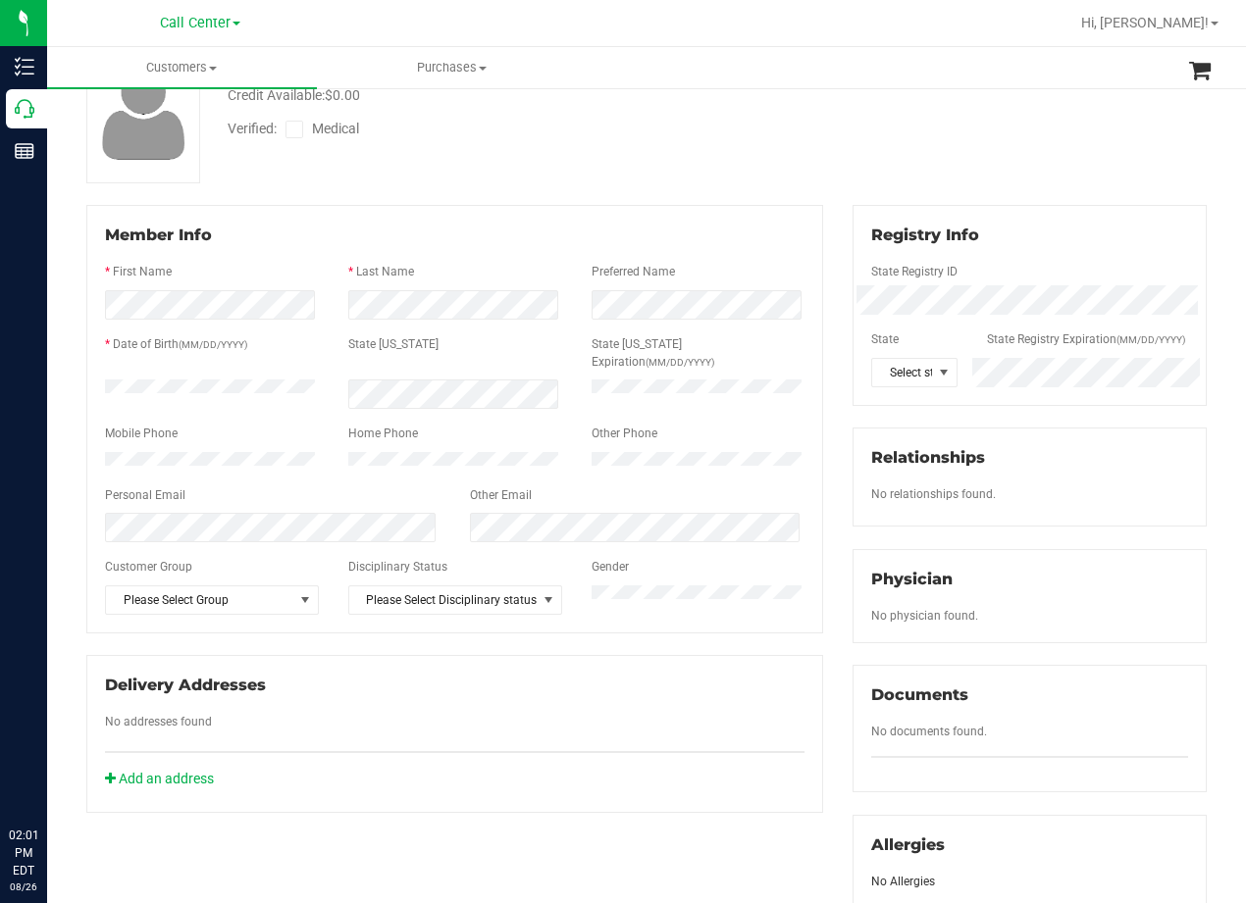
scroll to position [98, 0]
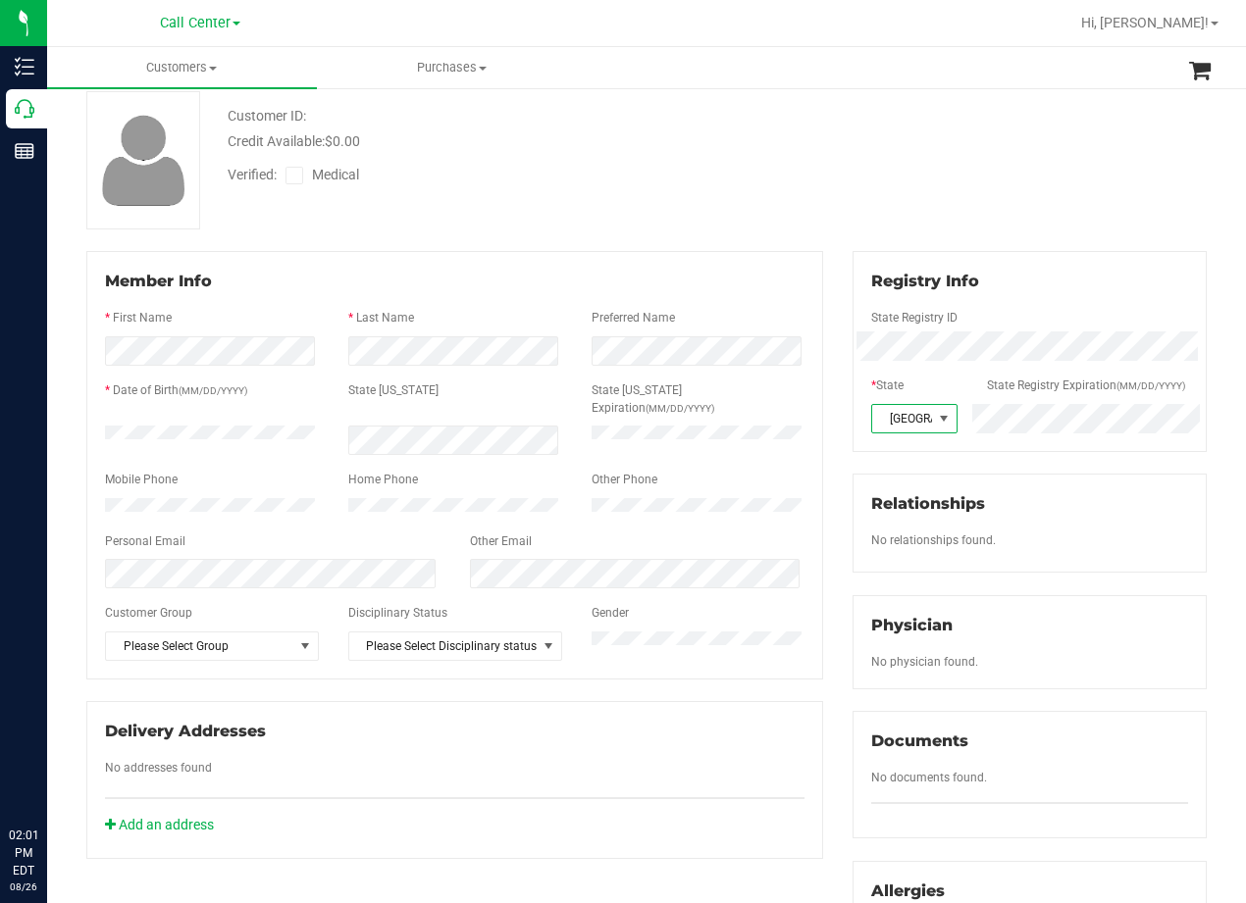
click at [1025, 166] on div "Customer ID: Credit Available: $0.00 Verified: Medical" at bounding box center [647, 160] width 1150 height 138
click at [293, 176] on icon at bounding box center [294, 176] width 13 height 0
click at [0, 0] on input "Medical" at bounding box center [0, 0] width 0 height 0
click at [656, 174] on div "Verified: Medical" at bounding box center [500, 173] width 575 height 43
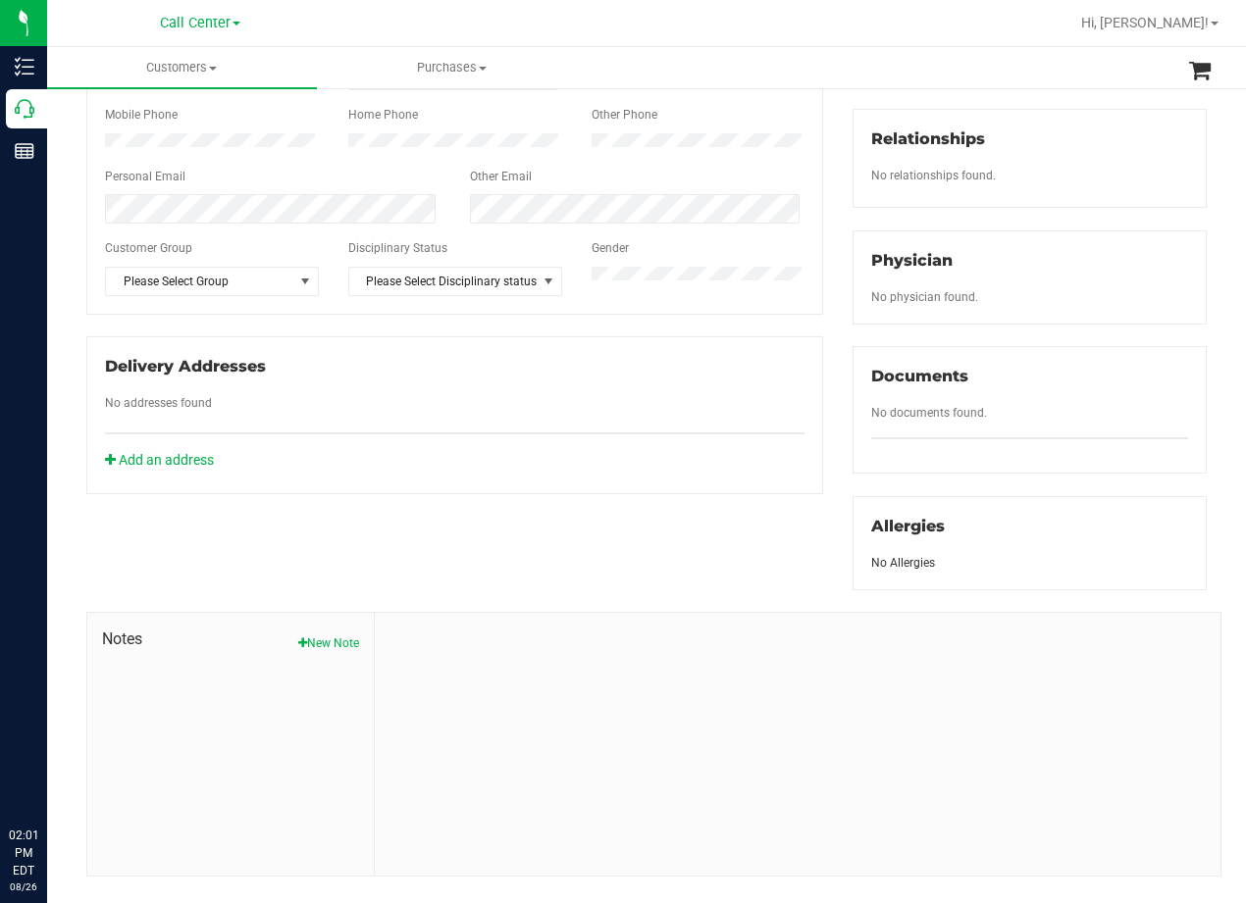
scroll to position [490, 0]
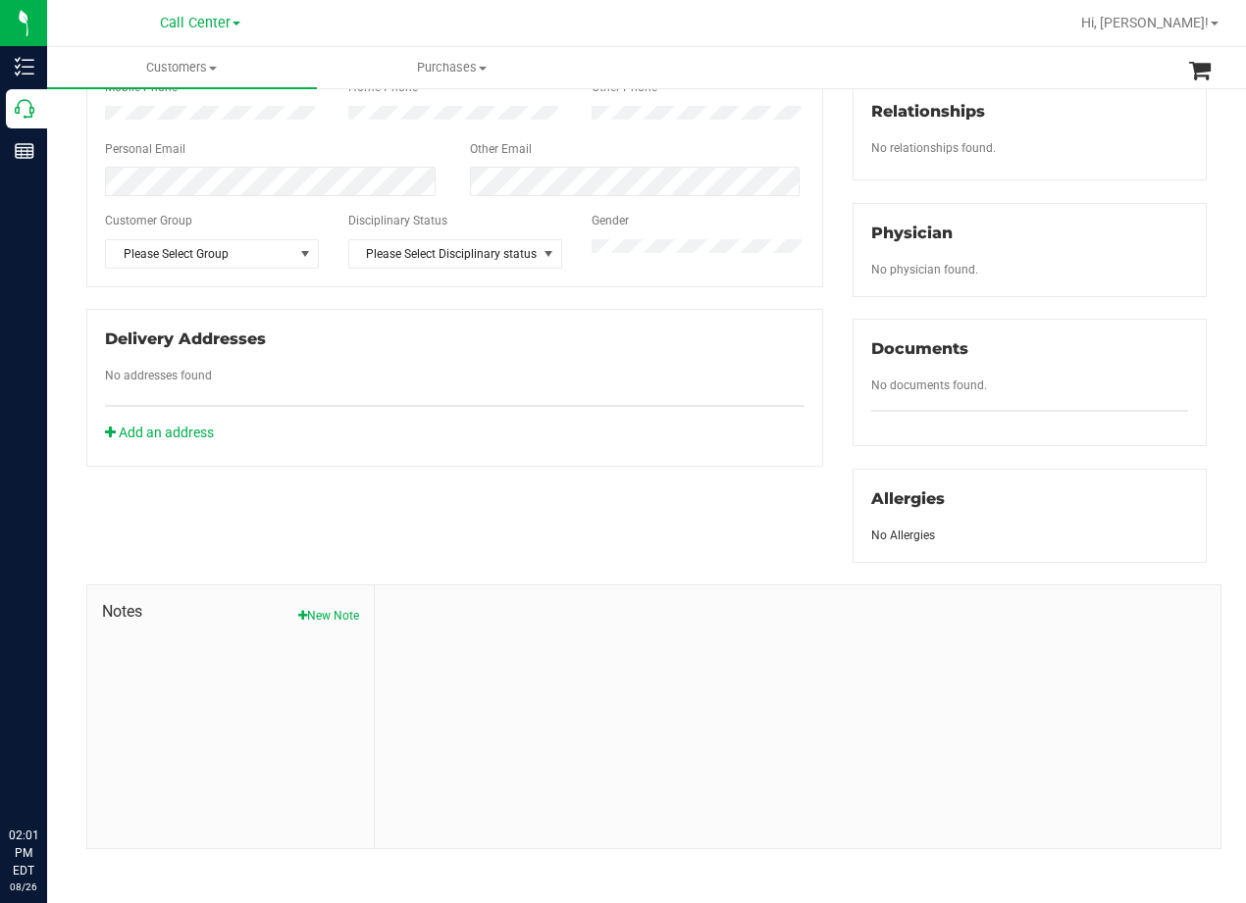
click at [824, 346] on div "Member Info * First Name * Last Name Preferred Name * Date of Birth (MM/DD/YYYY…" at bounding box center [455, 163] width 766 height 608
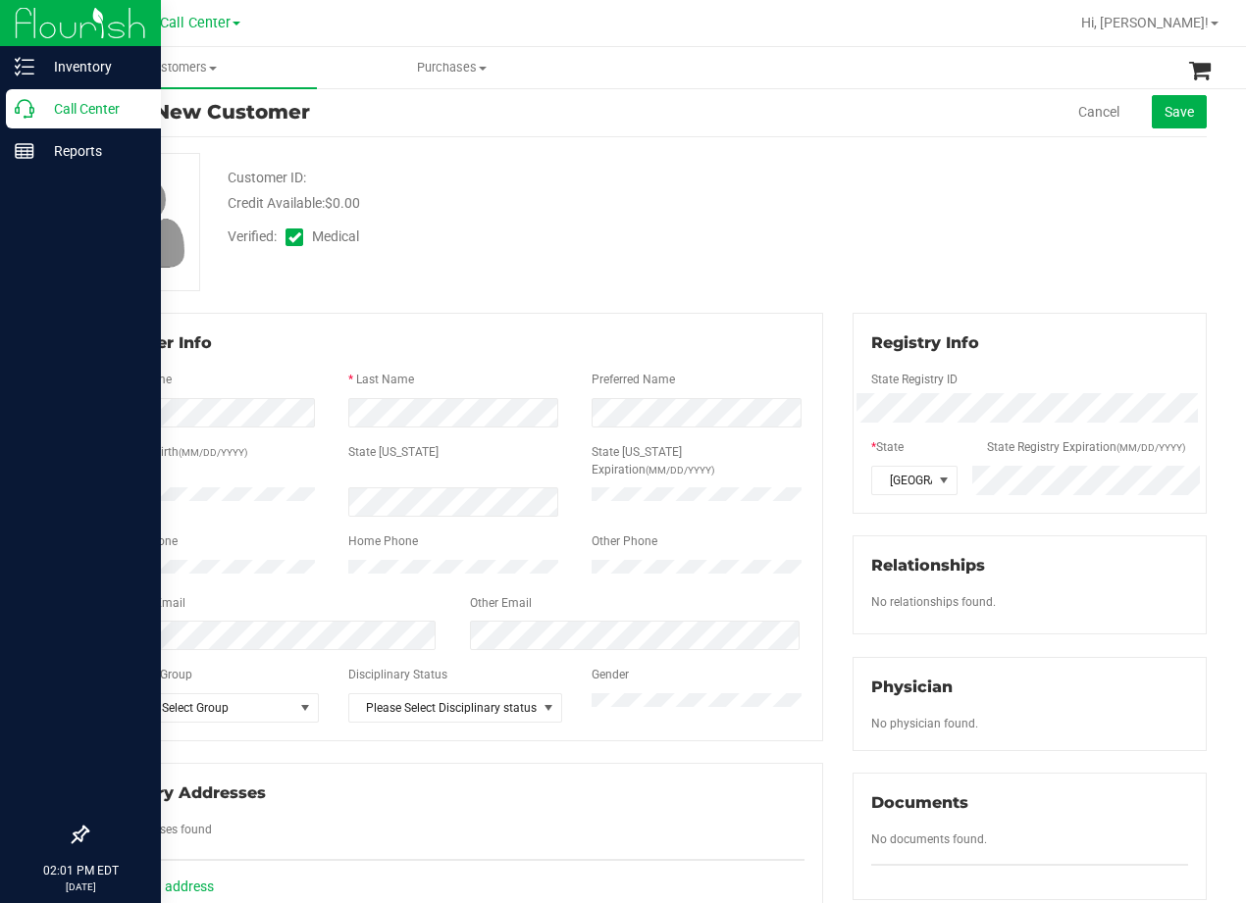
scroll to position [0, 0]
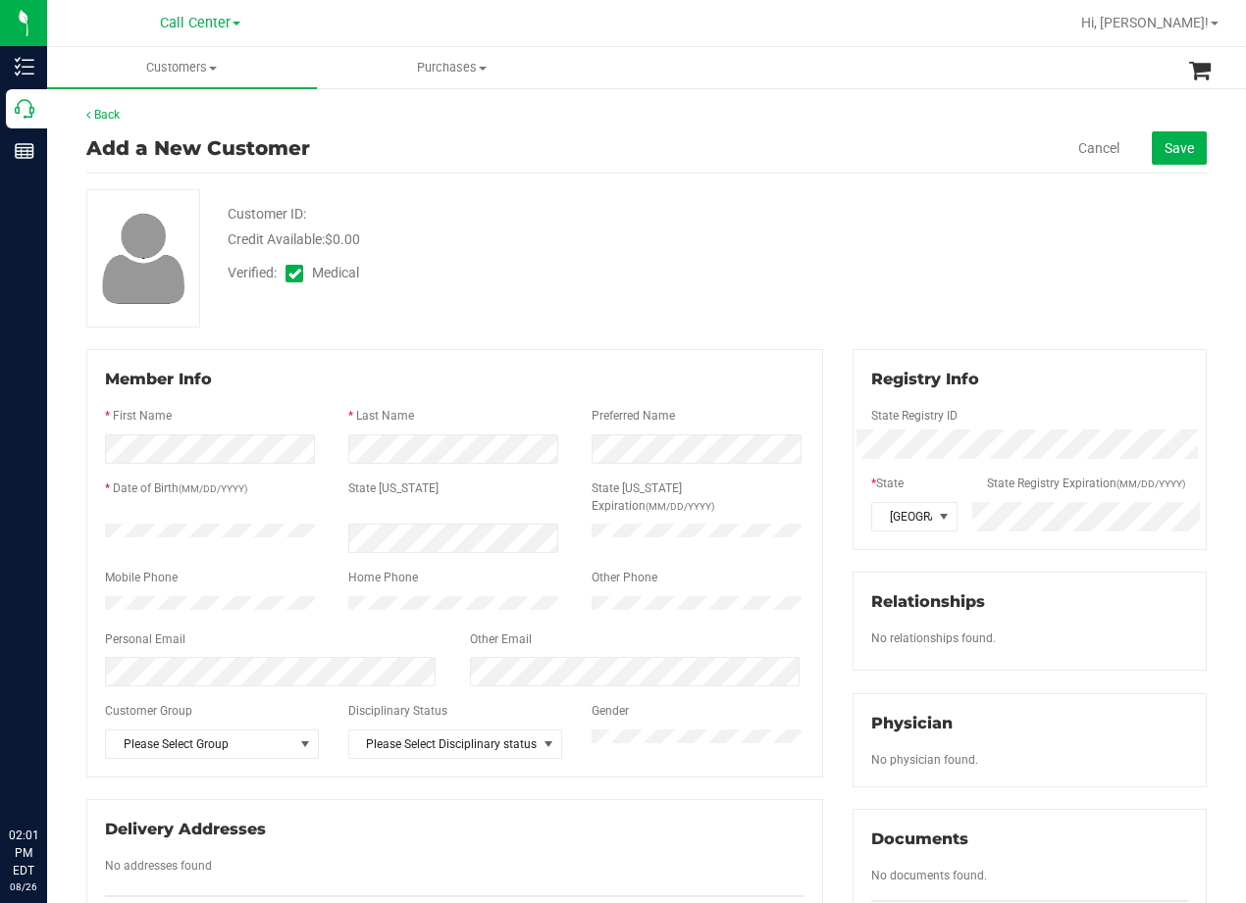
click at [796, 244] on div "Customer ID: Credit Available: $0.00 Verified: Medical" at bounding box center [647, 258] width 1150 height 138
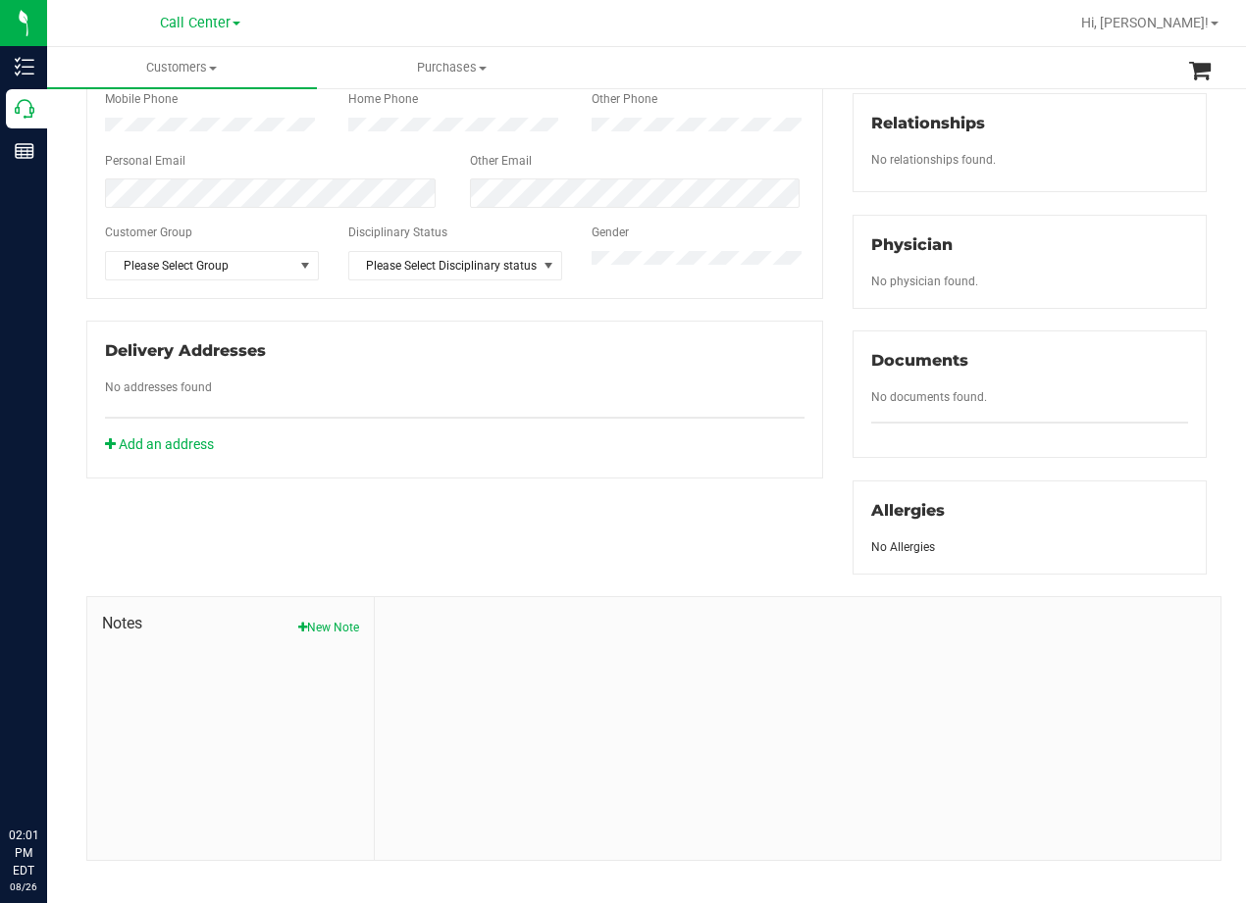
scroll to position [518, 0]
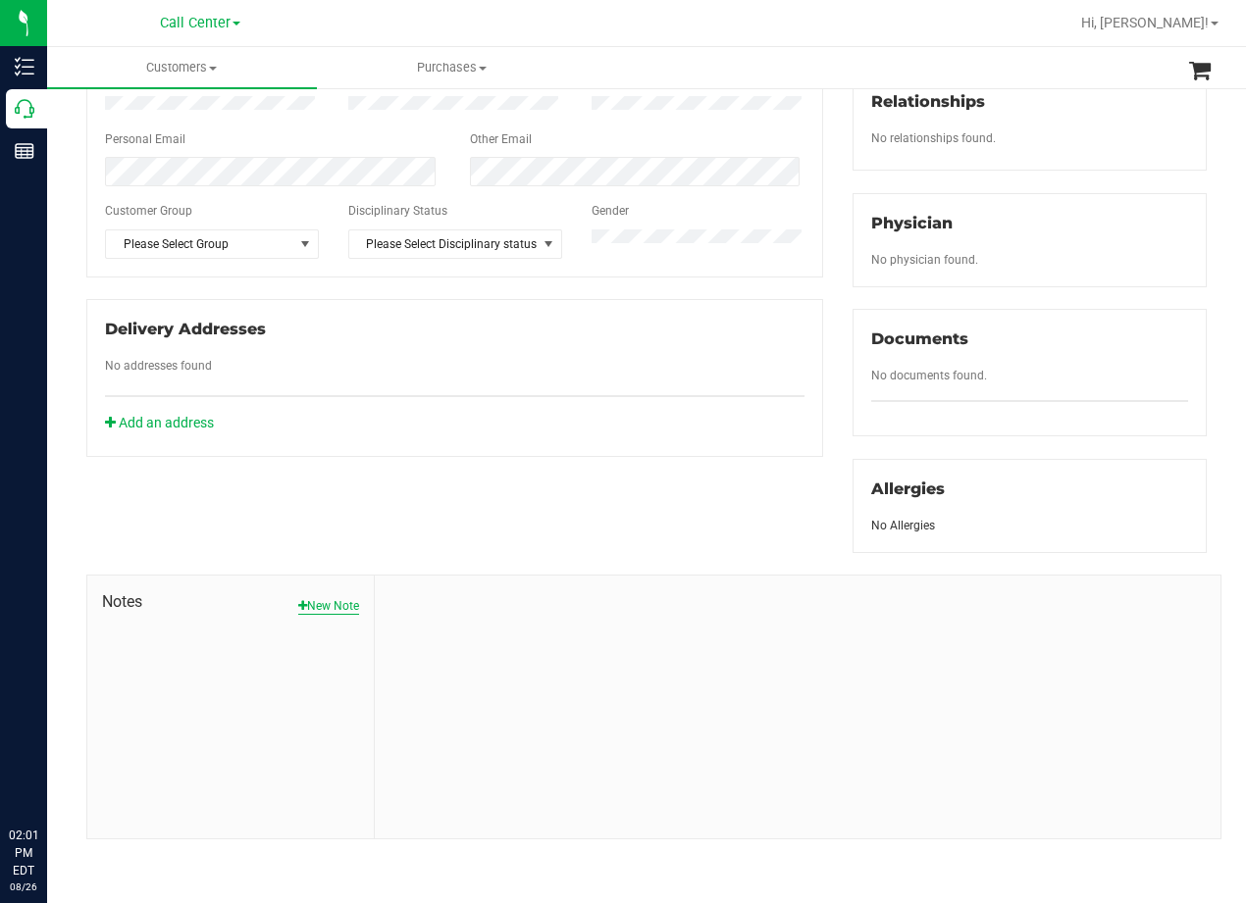
click at [320, 602] on button "New Note" at bounding box center [328, 606] width 61 height 18
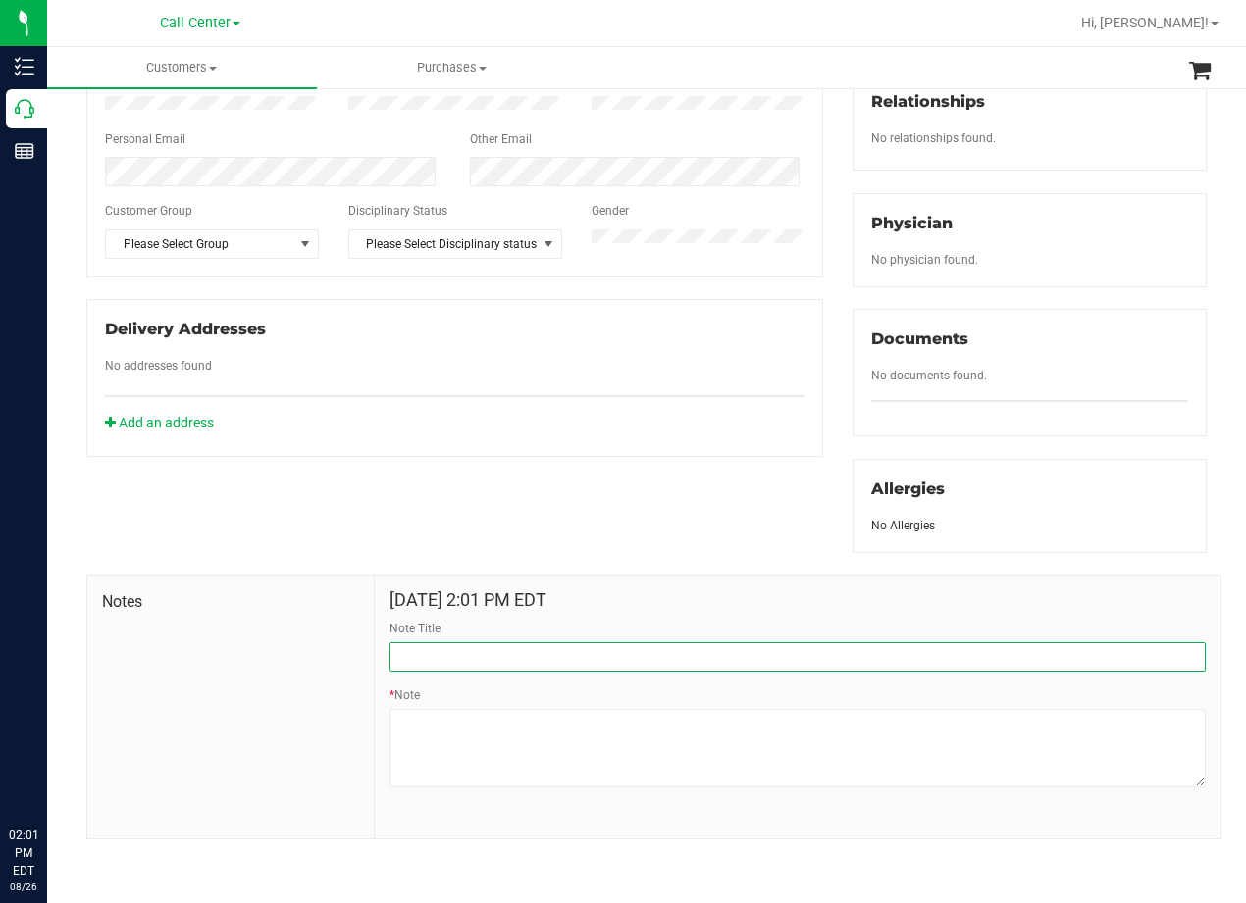
drag, startPoint x: 491, startPoint y: 660, endPoint x: 509, endPoint y: 666, distance: 18.6
click at [491, 660] on input "Note Title" at bounding box center [797, 656] width 816 height 29
type input "[PERSON_NAME]"
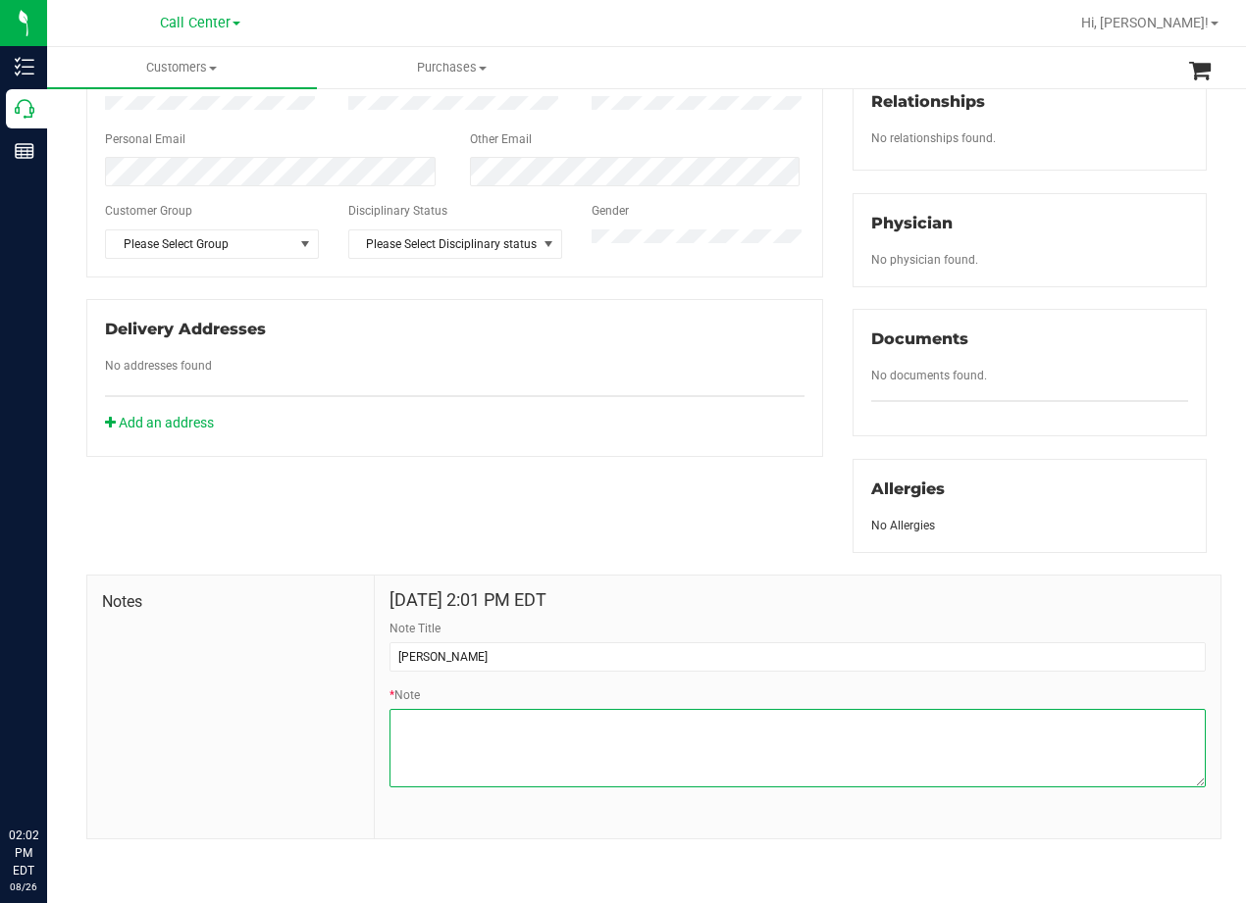
click at [804, 738] on textarea "* Note" at bounding box center [797, 748] width 816 height 78
paste textarea "Patient Name: Michael Minick Address: 17703 Westlake Dr Dripping Springs, TX, 7…"
type textarea "Patient Name: Michael Minick Address: 17703 Westlake Dr Dripping Springs, TX, 7…"
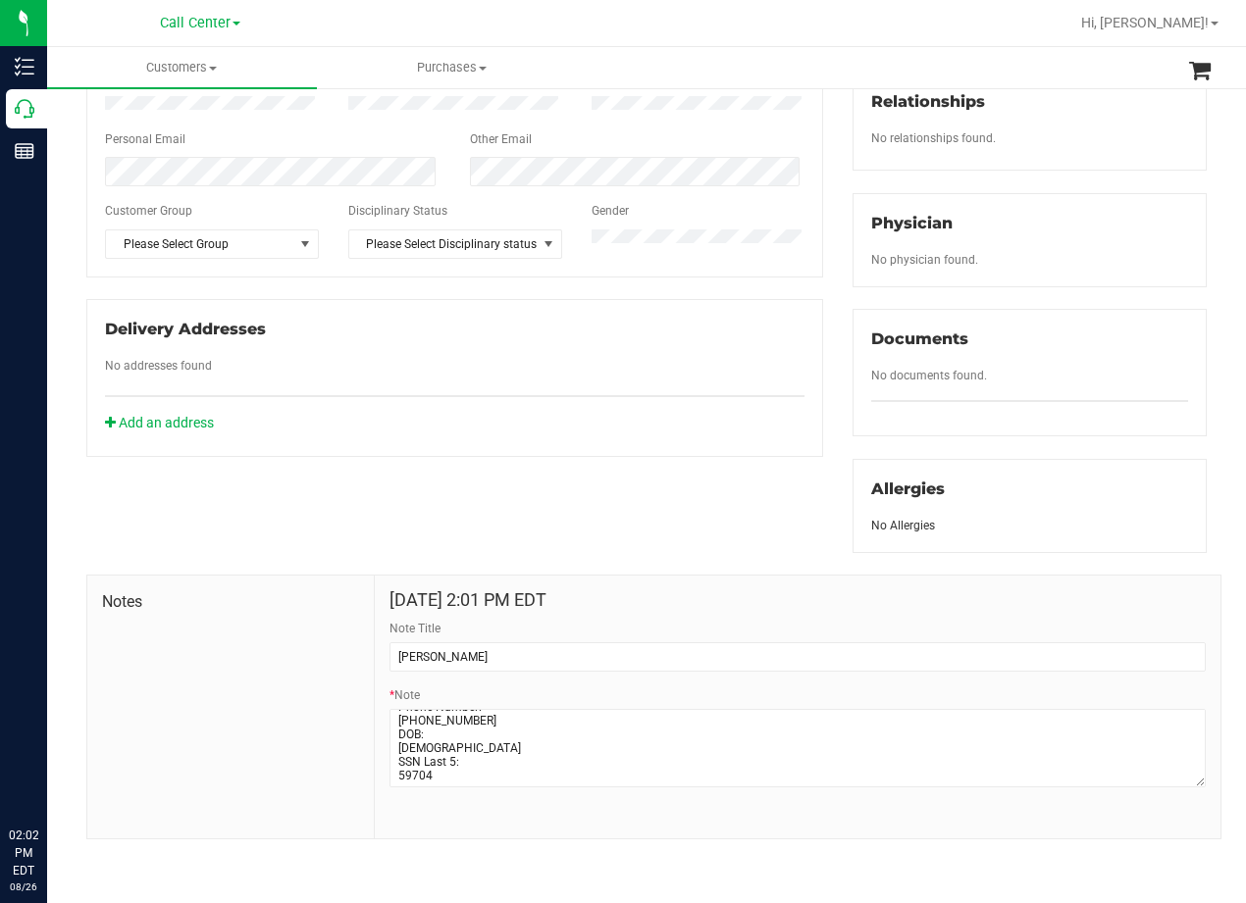
click at [670, 488] on div "Member Info * First Name * Last Name Preferred Name * Date of Birth (MM/DD/YYYY…" at bounding box center [647, 344] width 1150 height 991
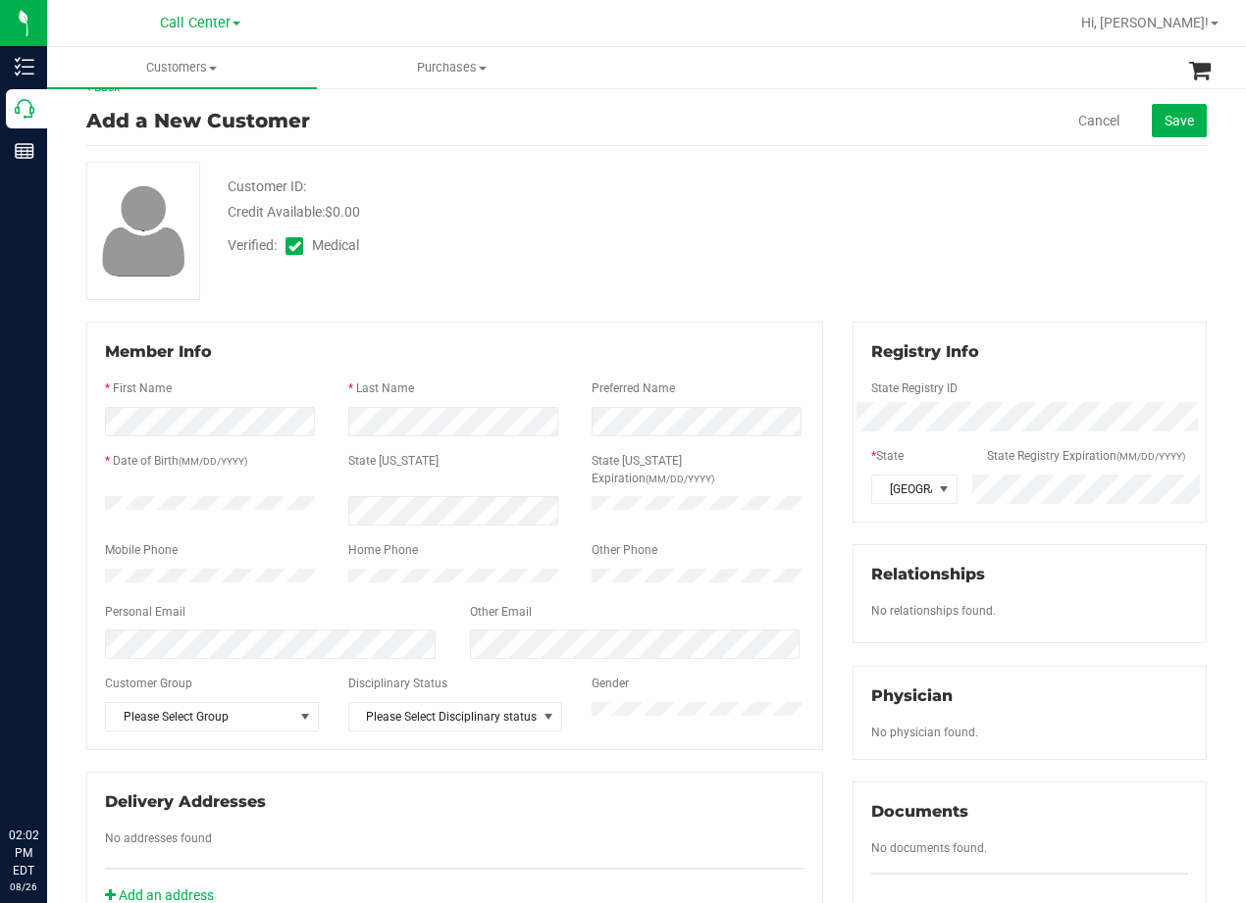
click at [838, 460] on div "Registry Info State Registry ID * State State Registry Expiration (MM/DD/YYYY) …" at bounding box center [1029, 674] width 383 height 704
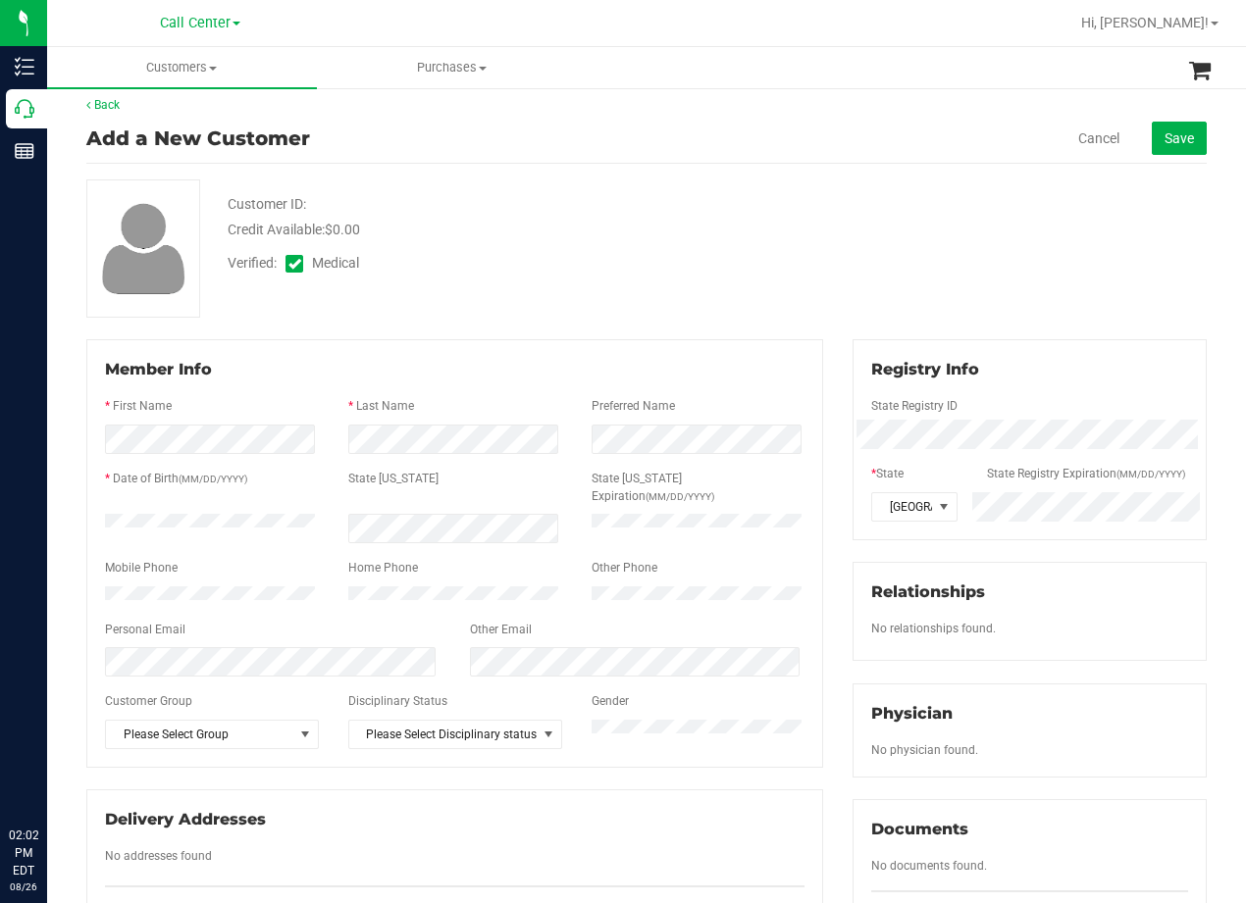
scroll to position [0, 0]
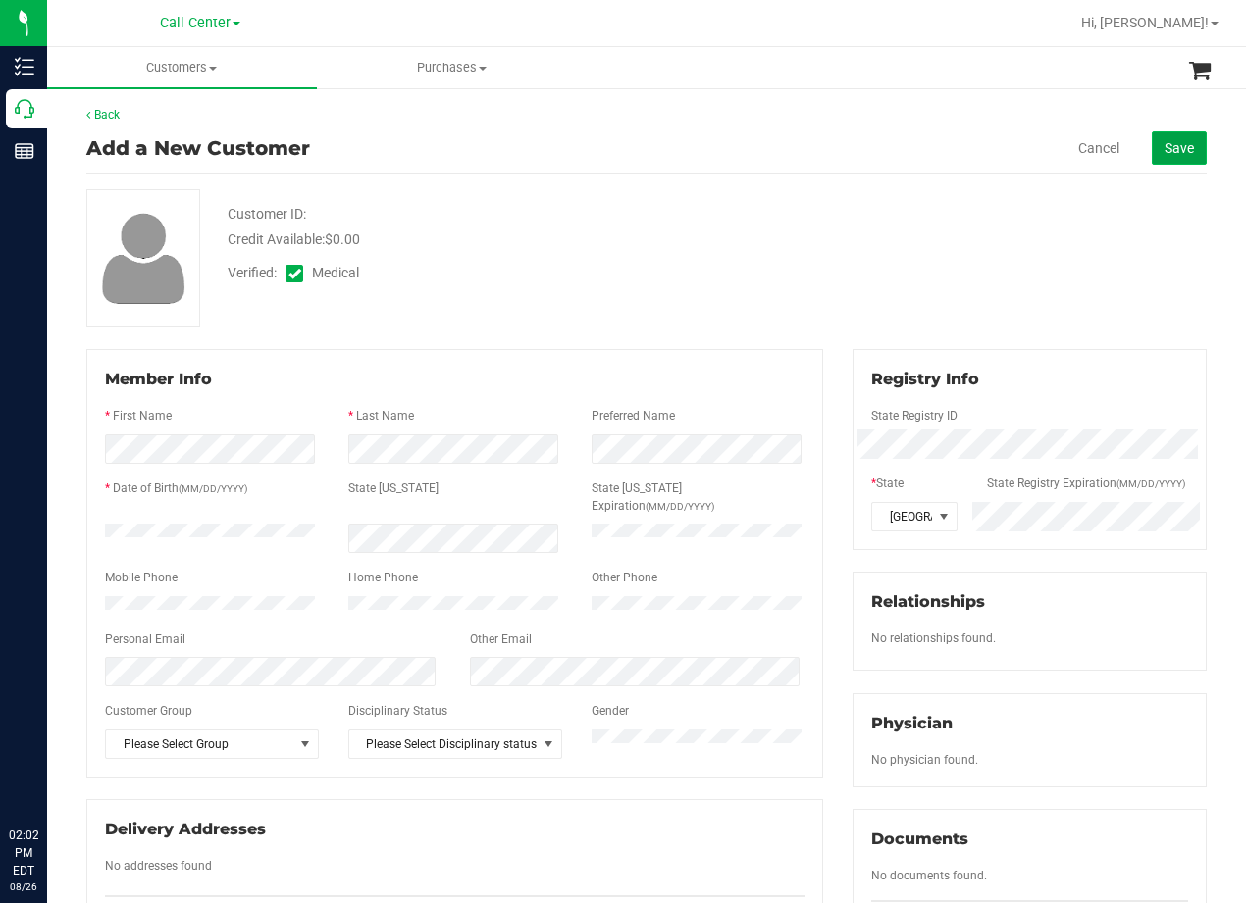
click at [1151, 159] on button "Save" at bounding box center [1178, 147] width 55 height 33
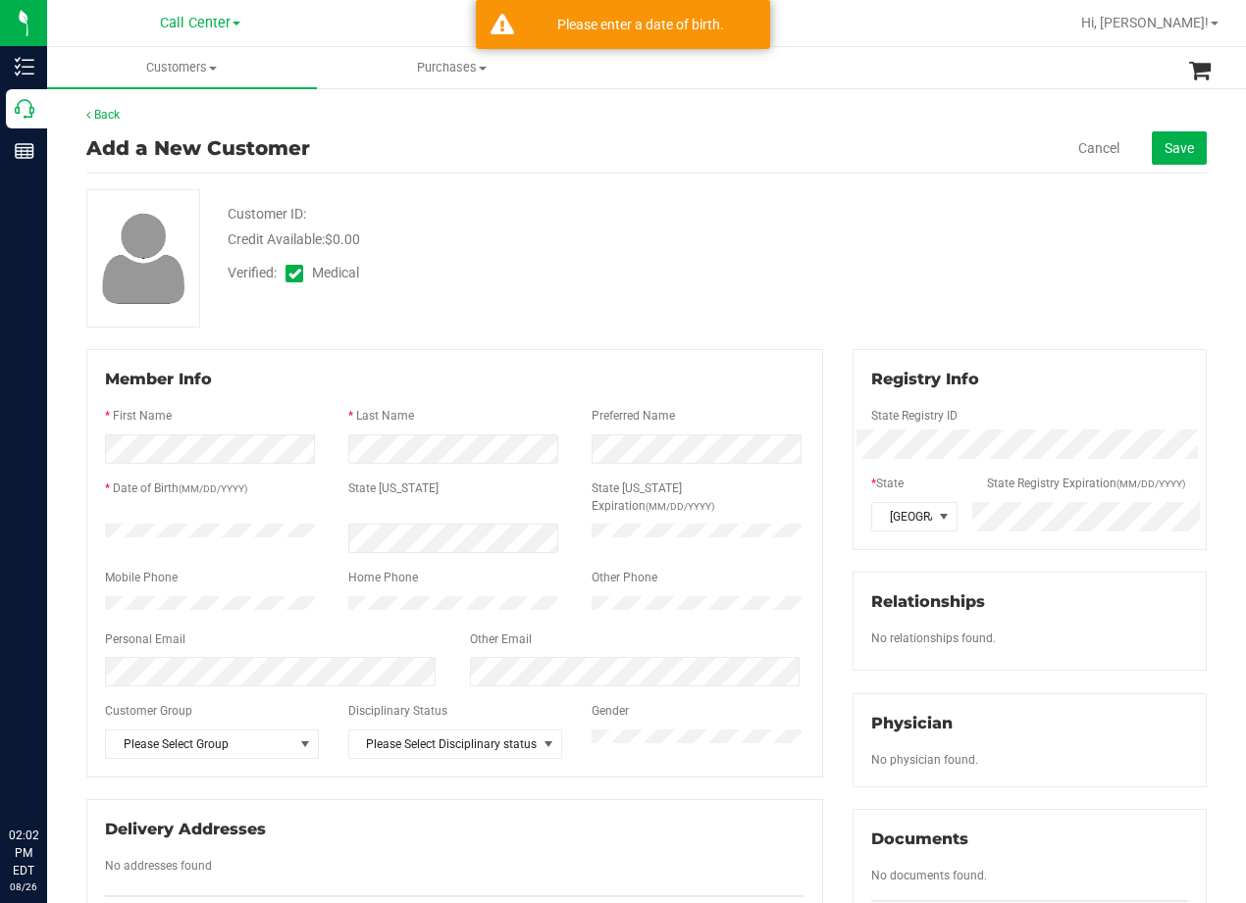
click at [900, 259] on div "Customer ID: Credit Available: $0.00 Verified: Medical" at bounding box center [647, 258] width 1150 height 138
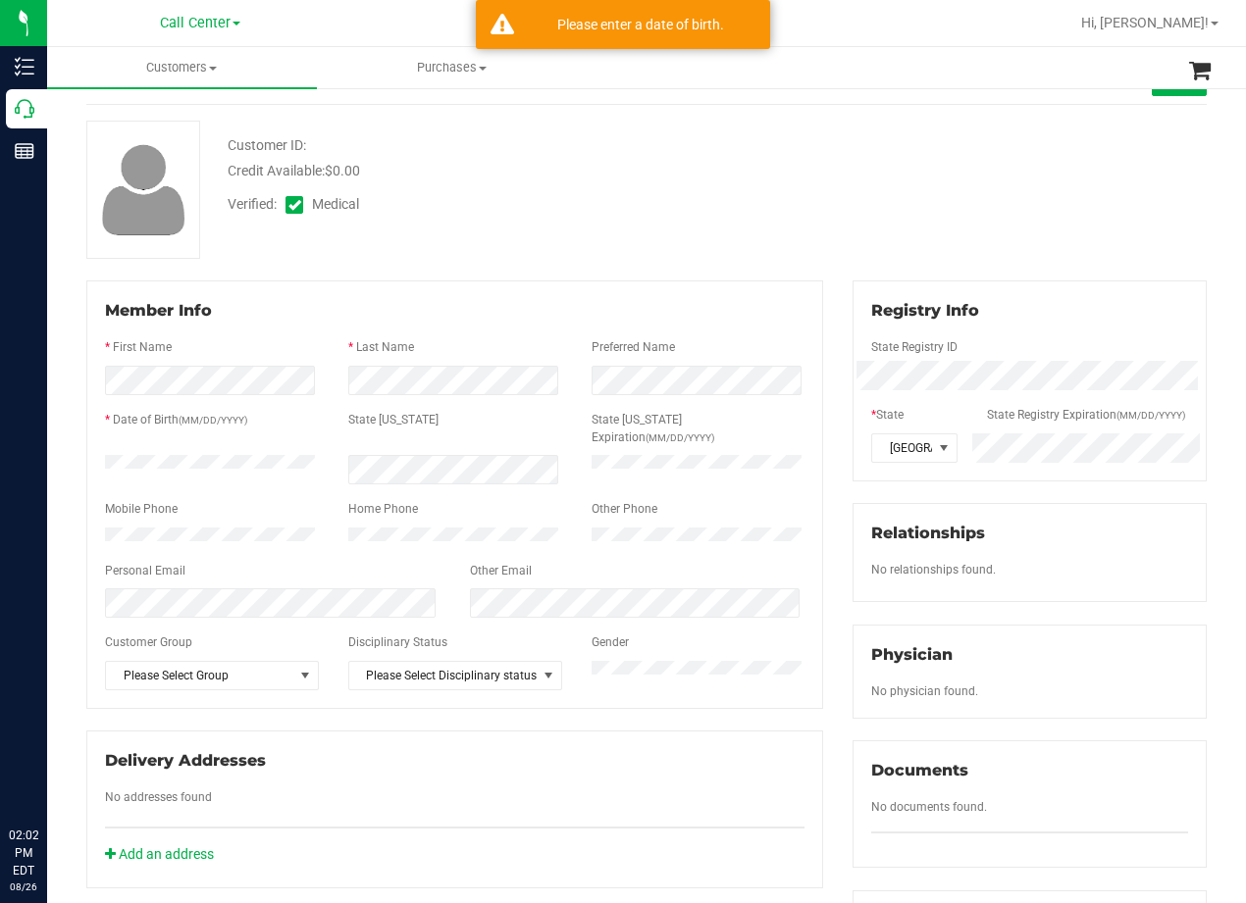
scroll to position [98, 0]
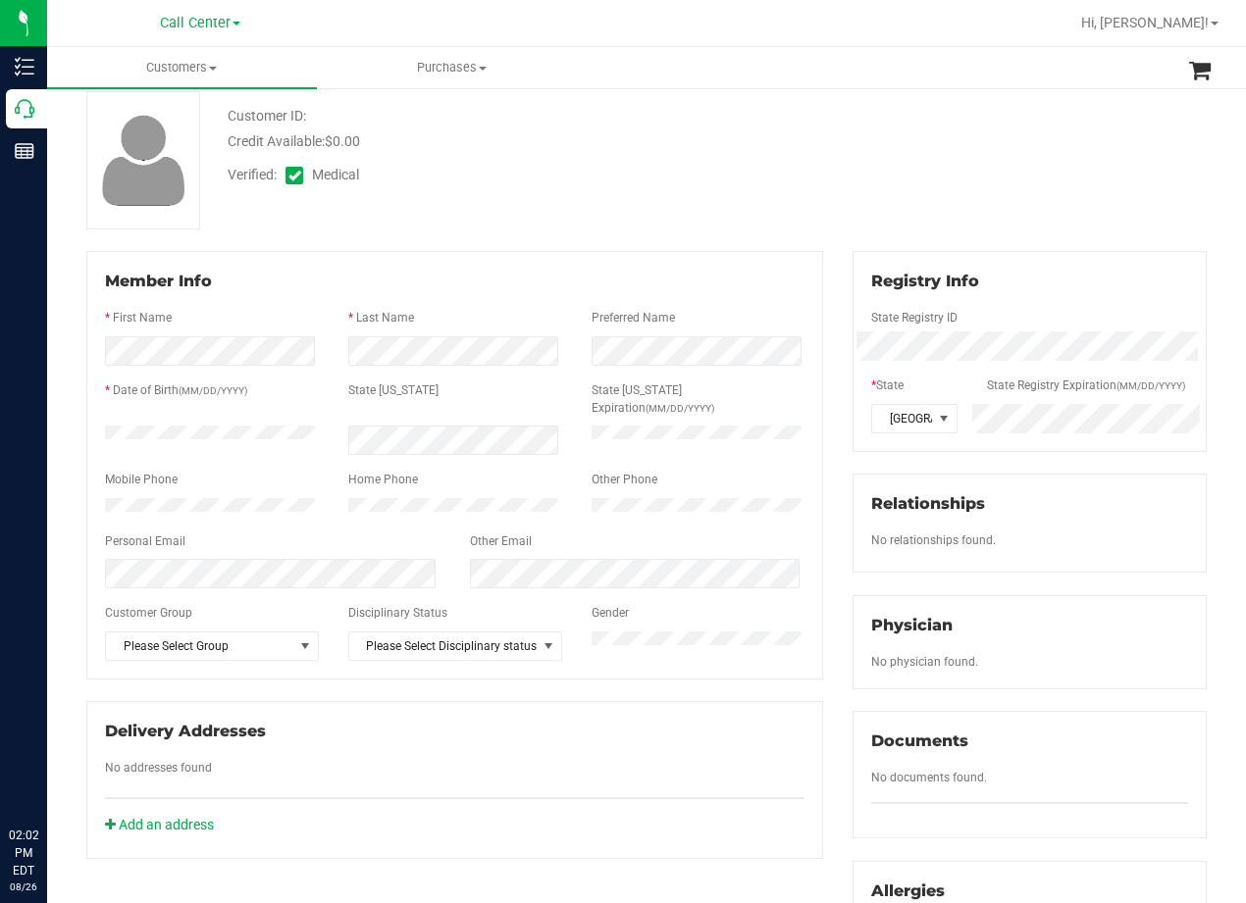
drag, startPoint x: 871, startPoint y: 190, endPoint x: 801, endPoint y: 230, distance: 79.9
click at [869, 190] on div "Customer ID: Credit Available: $0.00 Verified: Medical" at bounding box center [647, 160] width 1150 height 138
click at [567, 204] on div "Customer ID: Credit Available: $0.00 Verified: Medical" at bounding box center [647, 160] width 1150 height 138
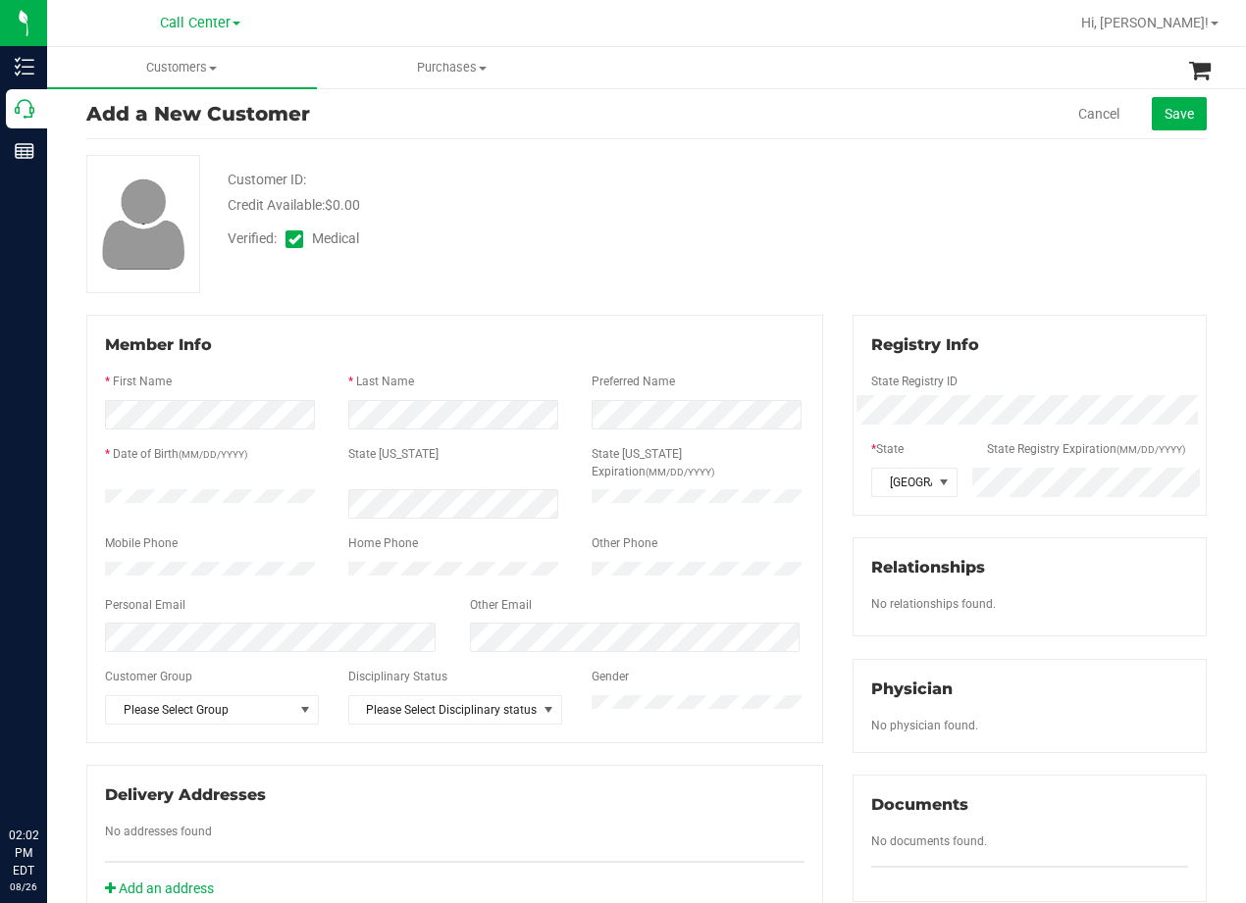
scroll to position [0, 0]
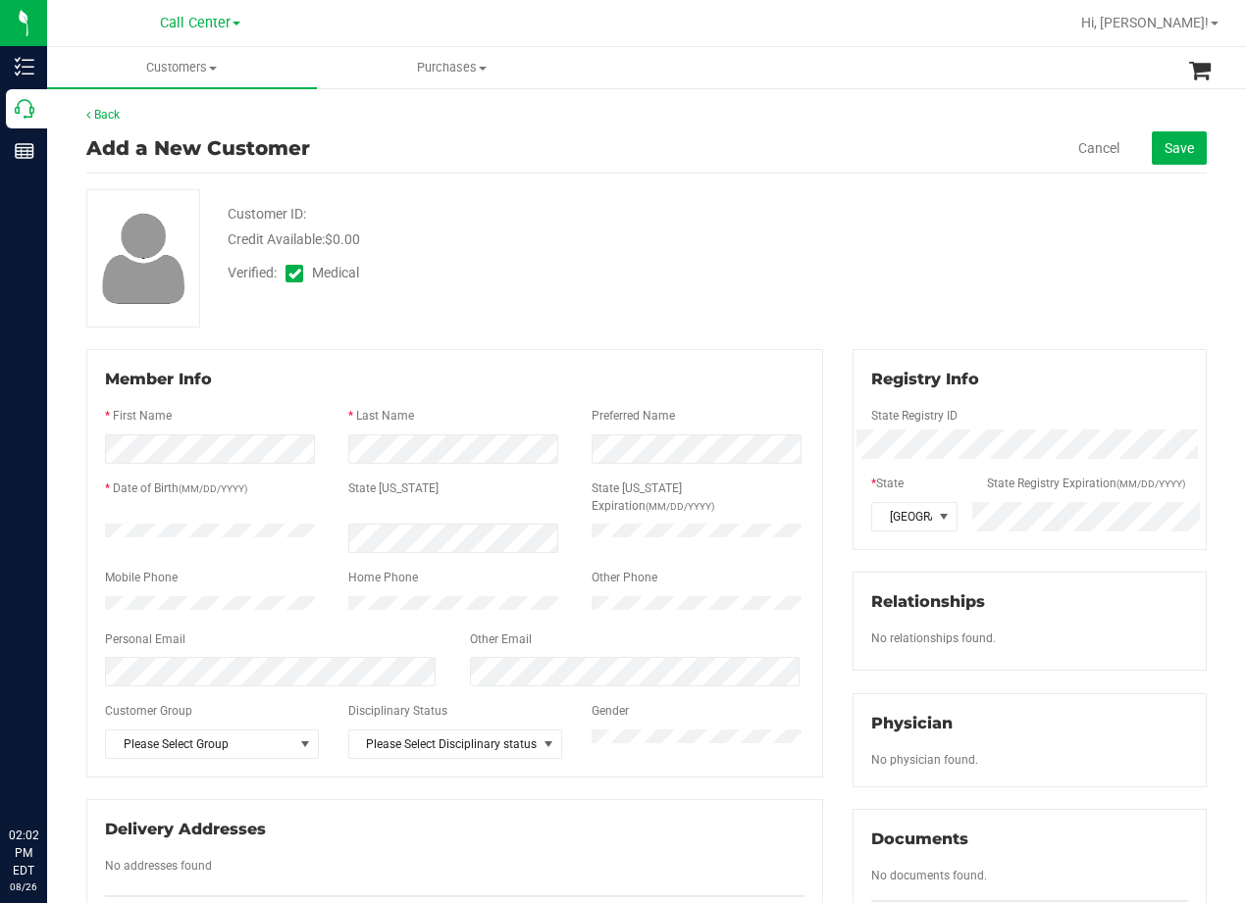
click at [1209, 144] on div "Back Add a New Customer Cancel Save Customer ID: Credit Available: $0.00 Verifi…" at bounding box center [646, 744] width 1199 height 1317
click at [1151, 155] on button "Save" at bounding box center [1178, 147] width 55 height 33
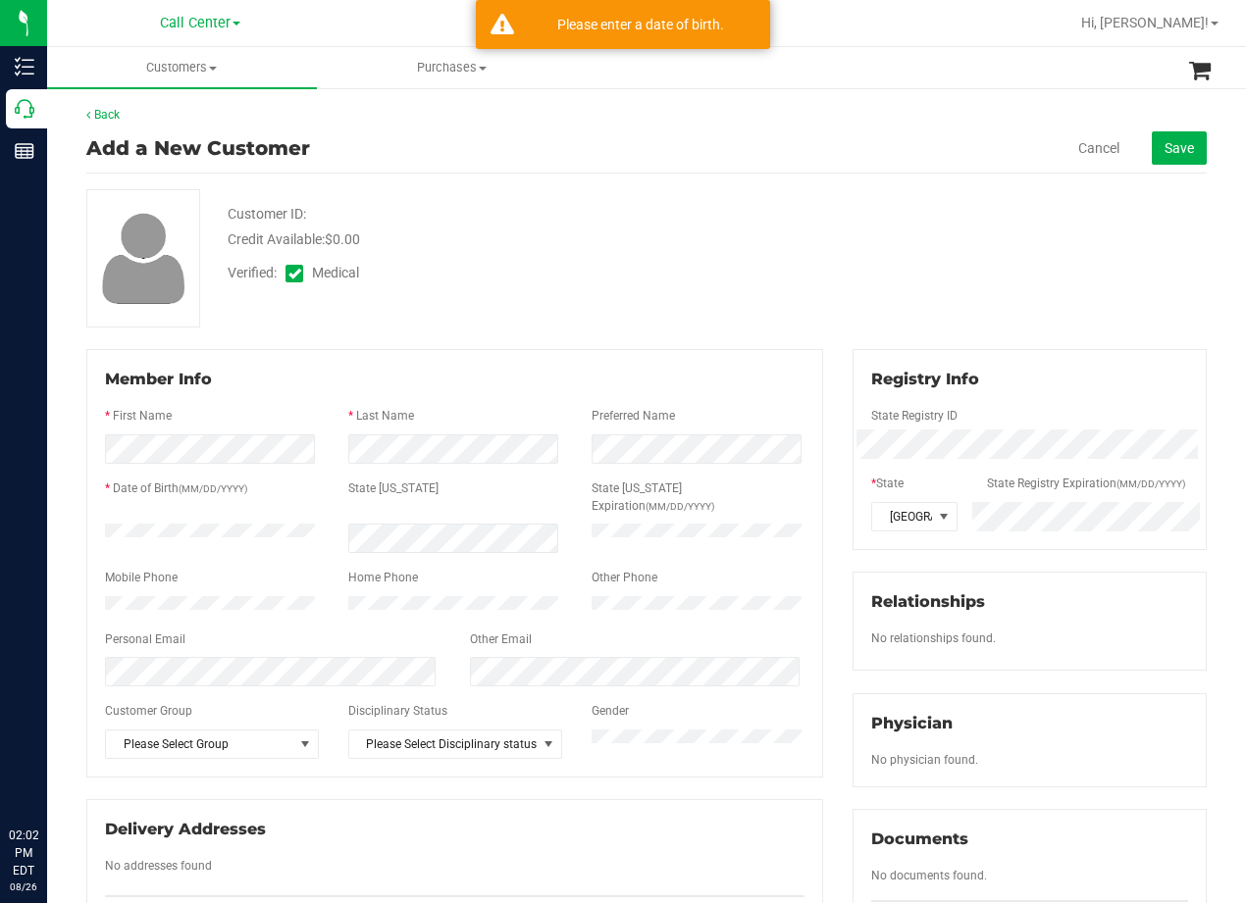
click at [770, 243] on div "Customer ID: Credit Available: $0.00" at bounding box center [500, 227] width 575 height 46
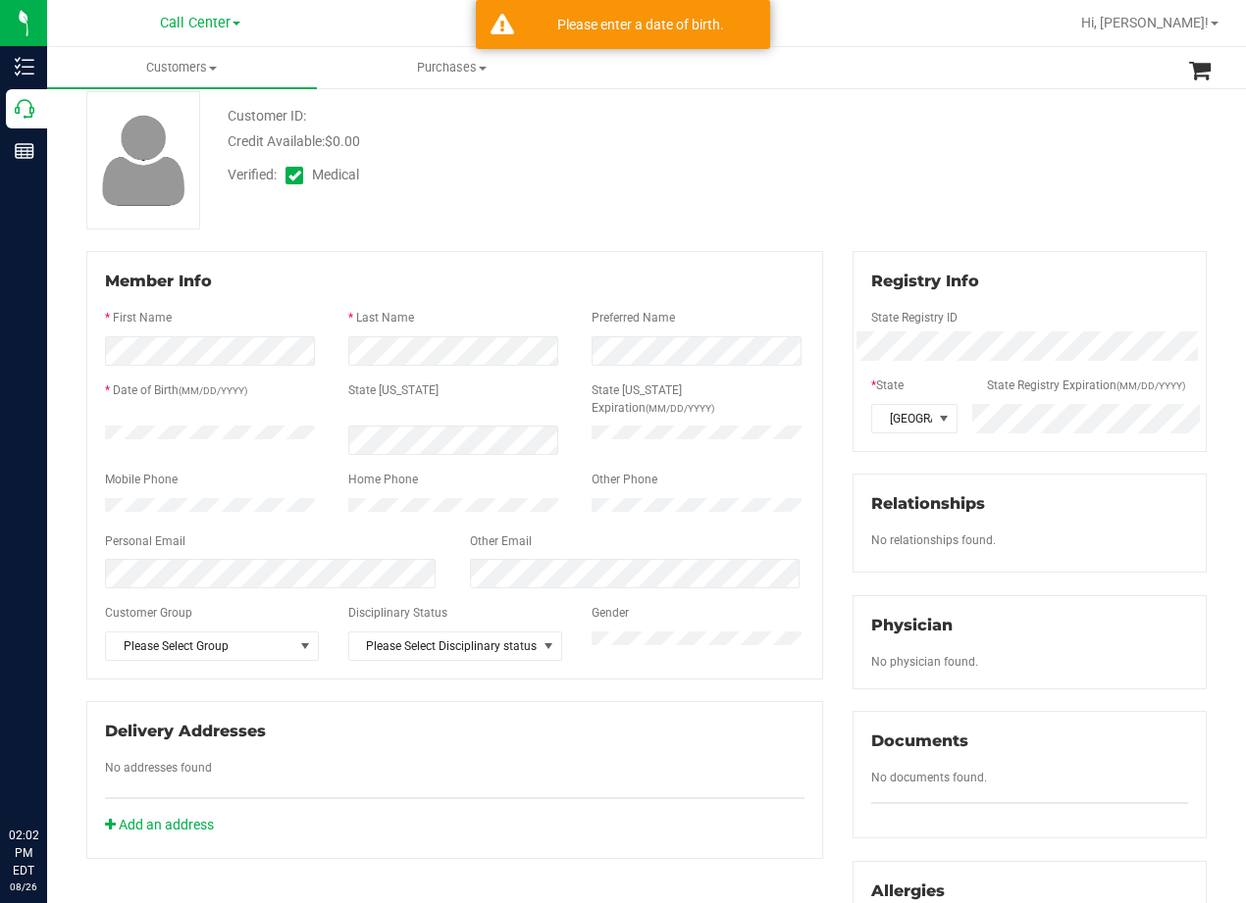
click at [813, 213] on div "Customer ID: Credit Available: $0.00 Verified: Medical" at bounding box center [647, 160] width 1150 height 138
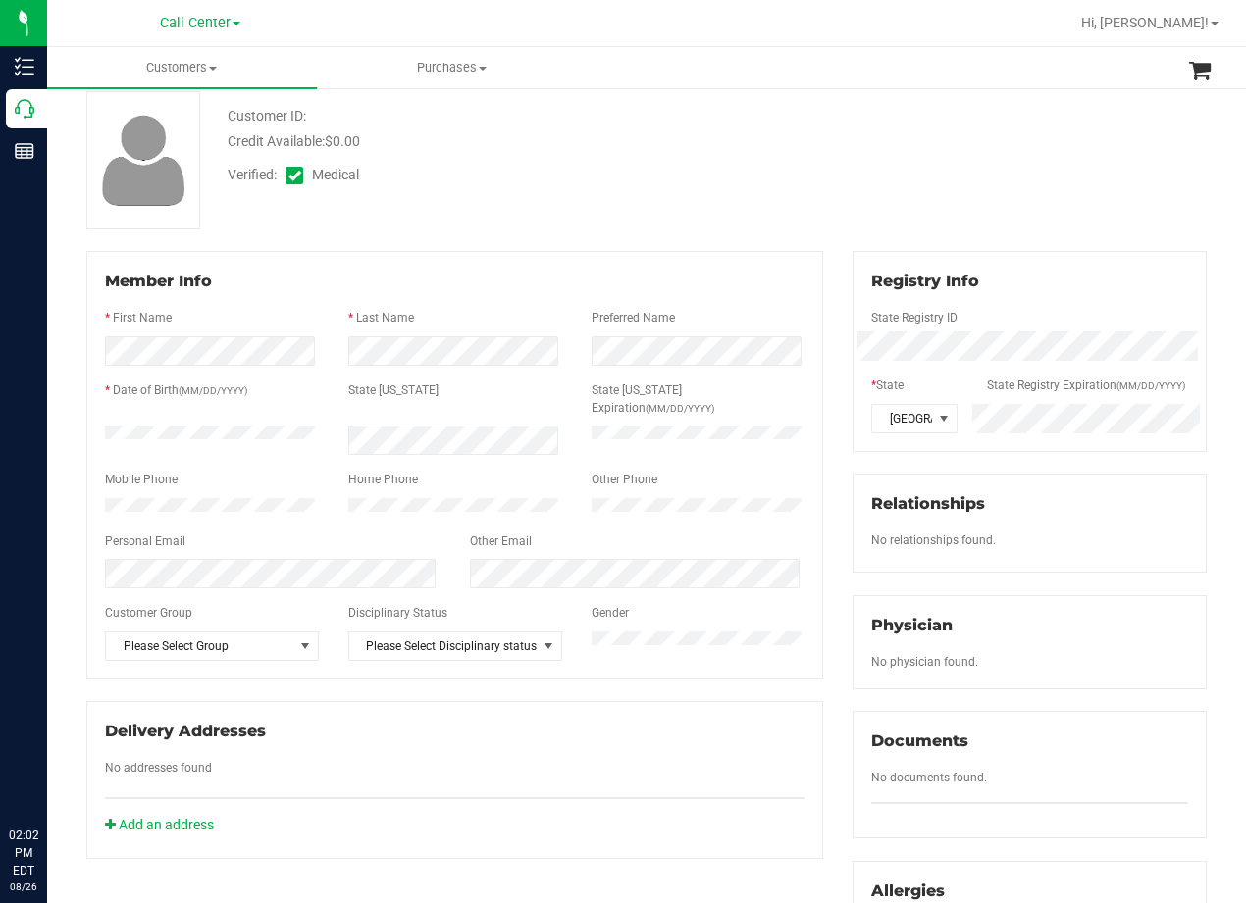
click at [277, 517] on div at bounding box center [454, 525] width 699 height 16
click at [724, 178] on div "Verified: Medical" at bounding box center [500, 173] width 575 height 43
click at [641, 205] on div "Customer ID: Credit Available: $0.00 Verified: Medical" at bounding box center [647, 160] width 1150 height 138
click at [673, 172] on div "Verified: Medical" at bounding box center [500, 173] width 575 height 43
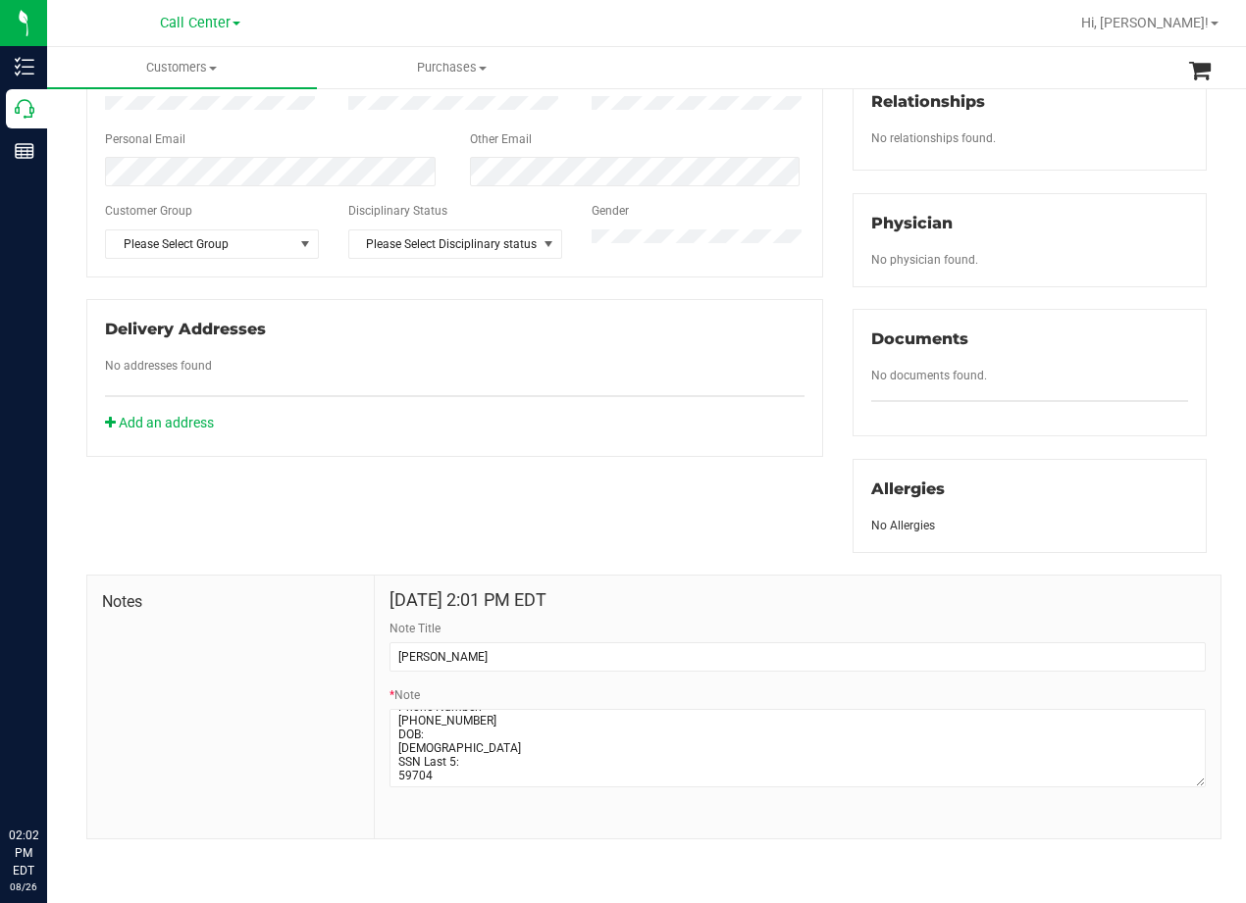
scroll to position [0, 0]
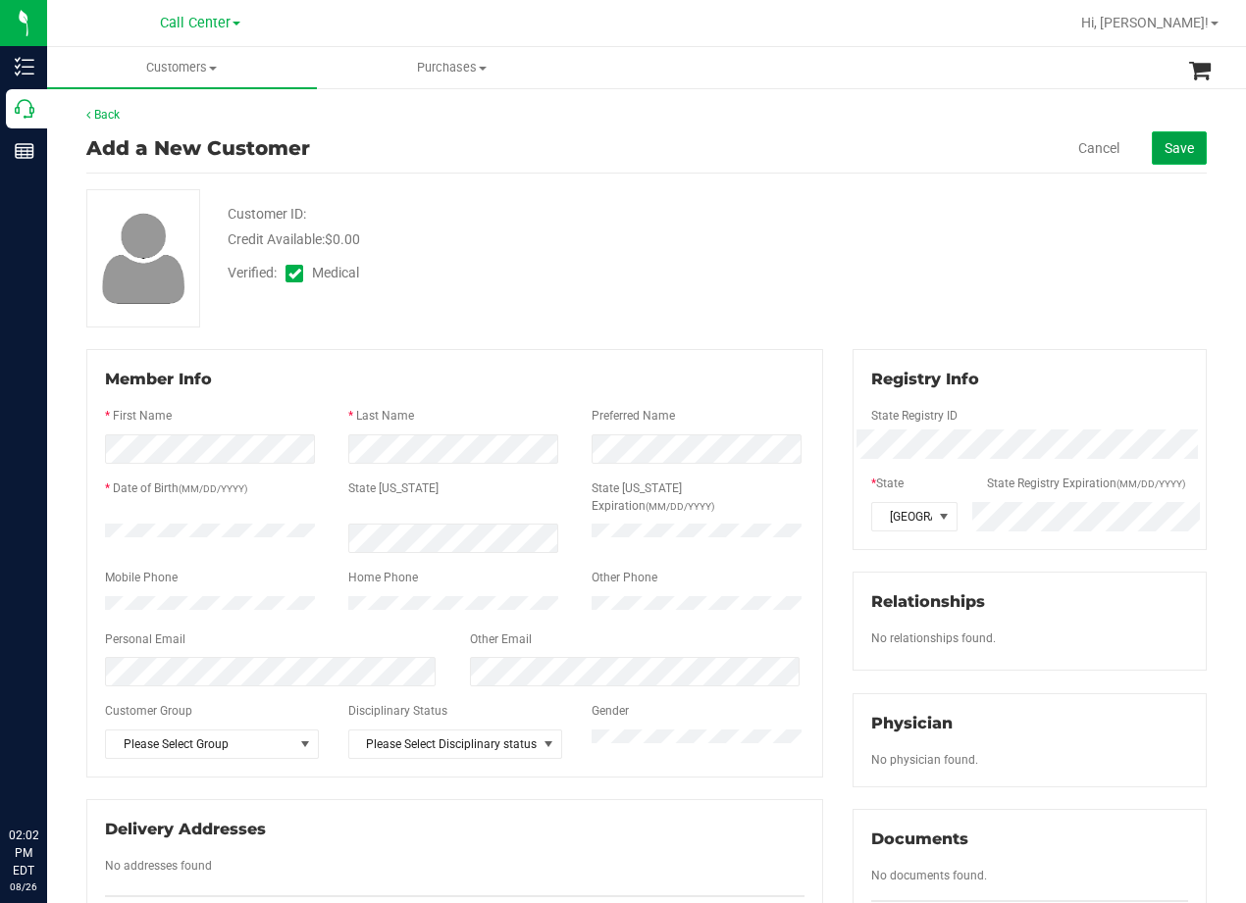
click at [1151, 146] on button "Save" at bounding box center [1178, 147] width 55 height 33
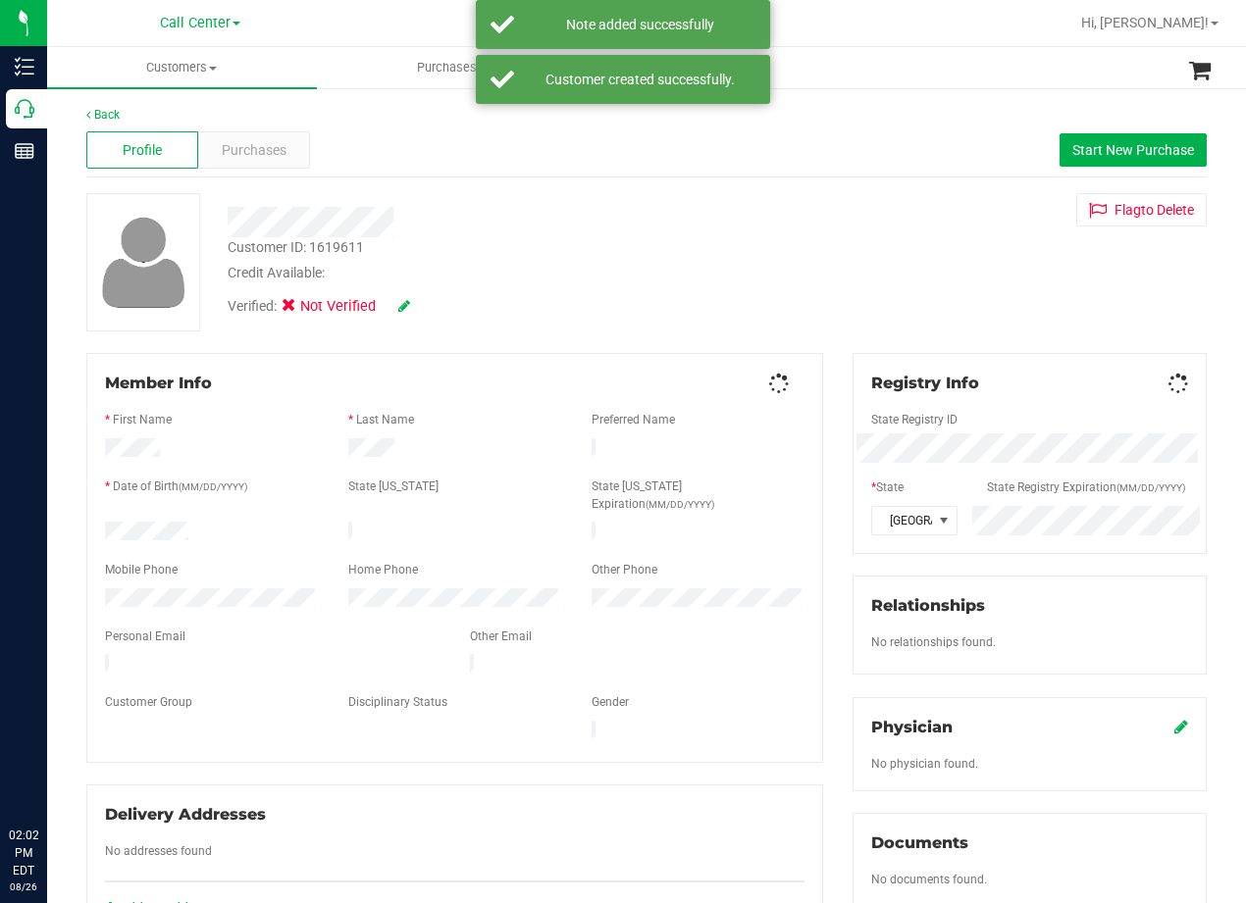
scroll to position [196, 0]
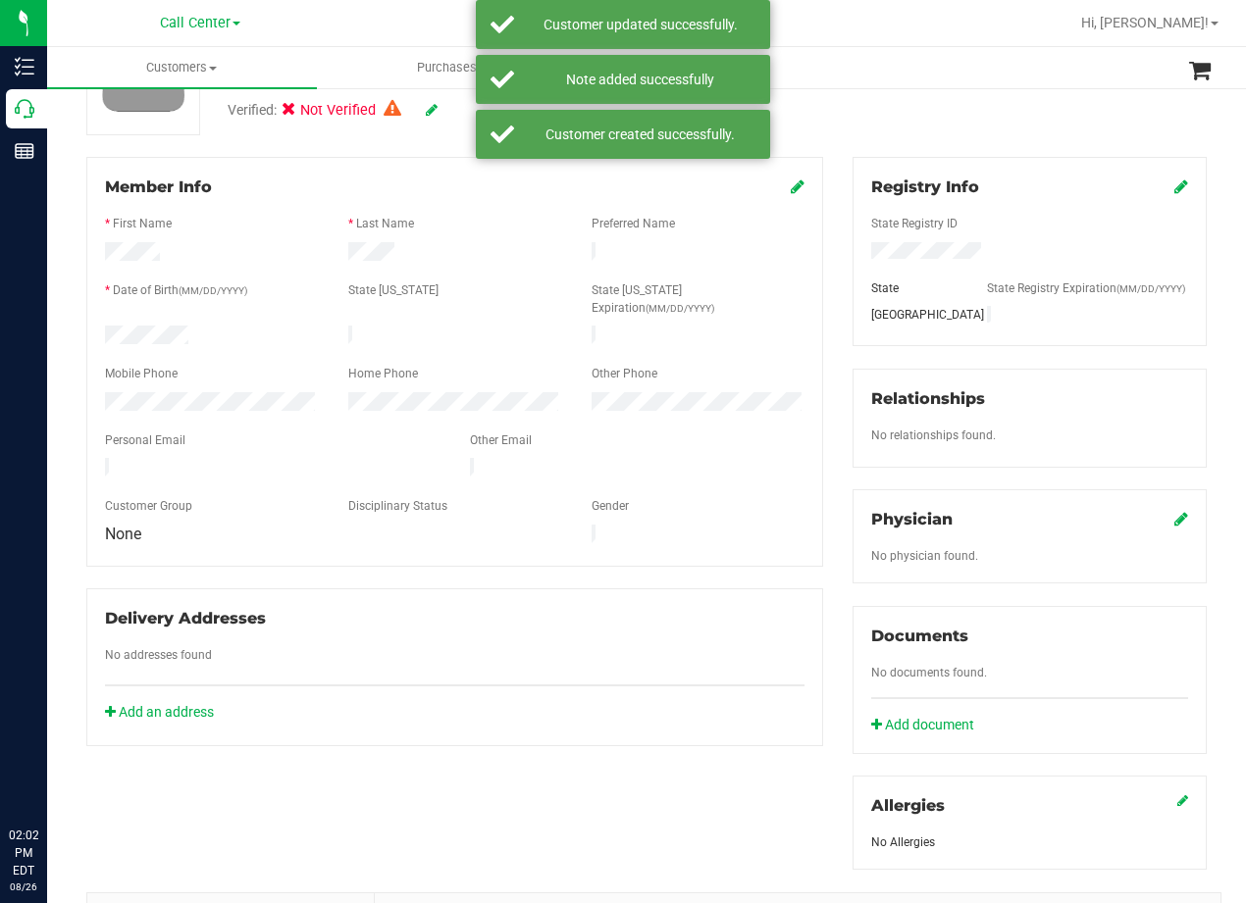
click at [1174, 527] on icon at bounding box center [1181, 519] width 14 height 16
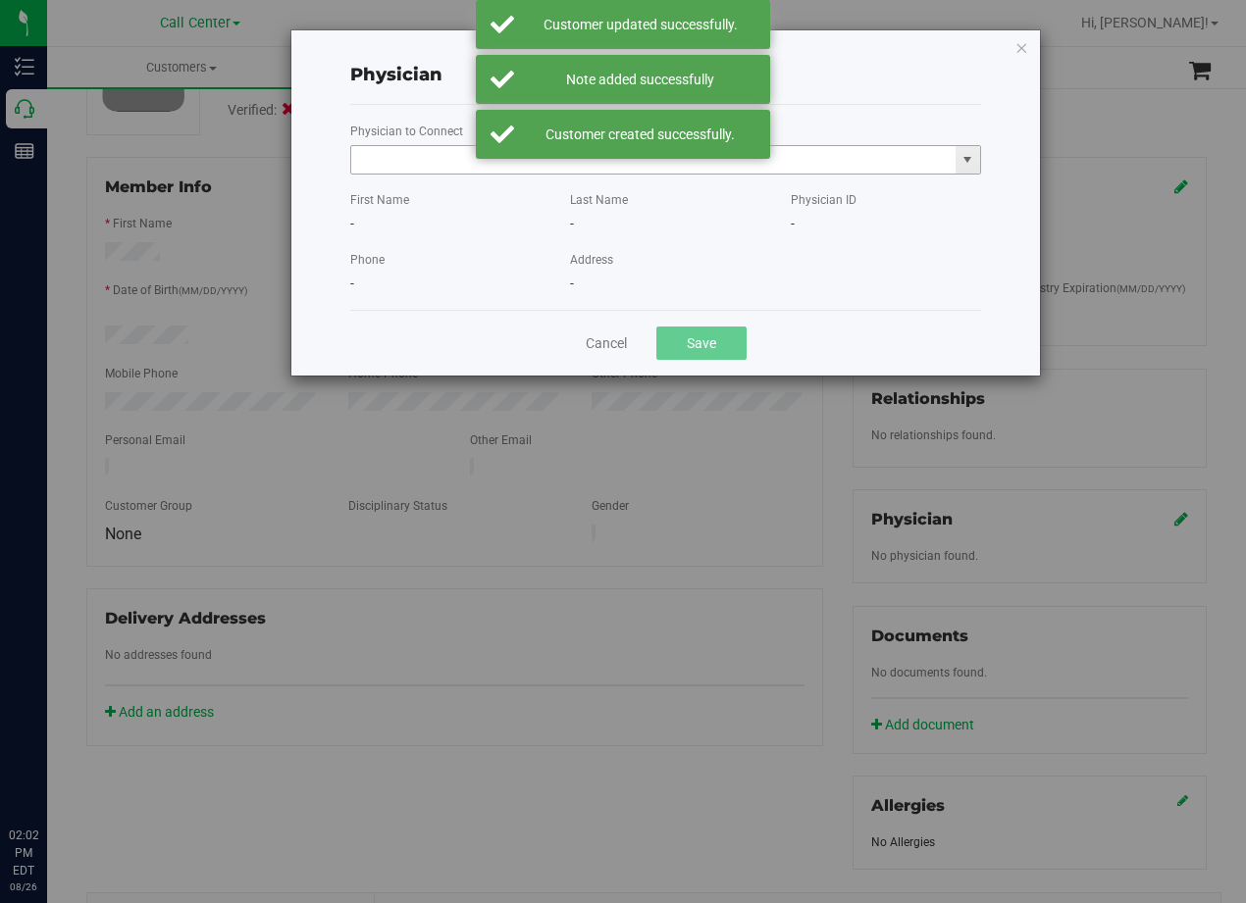
click at [401, 161] on input "text" at bounding box center [653, 159] width 604 height 27
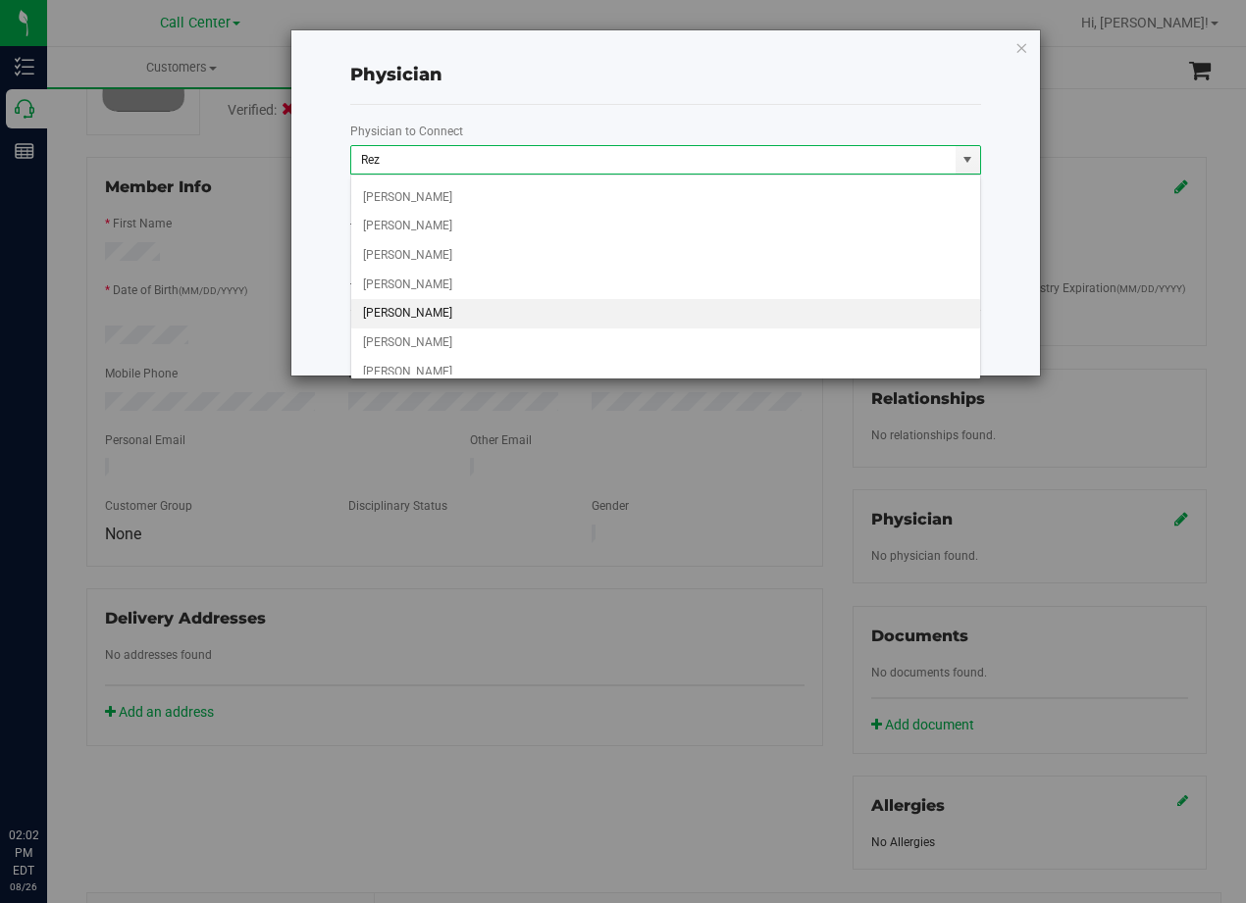
scroll to position [824, 0]
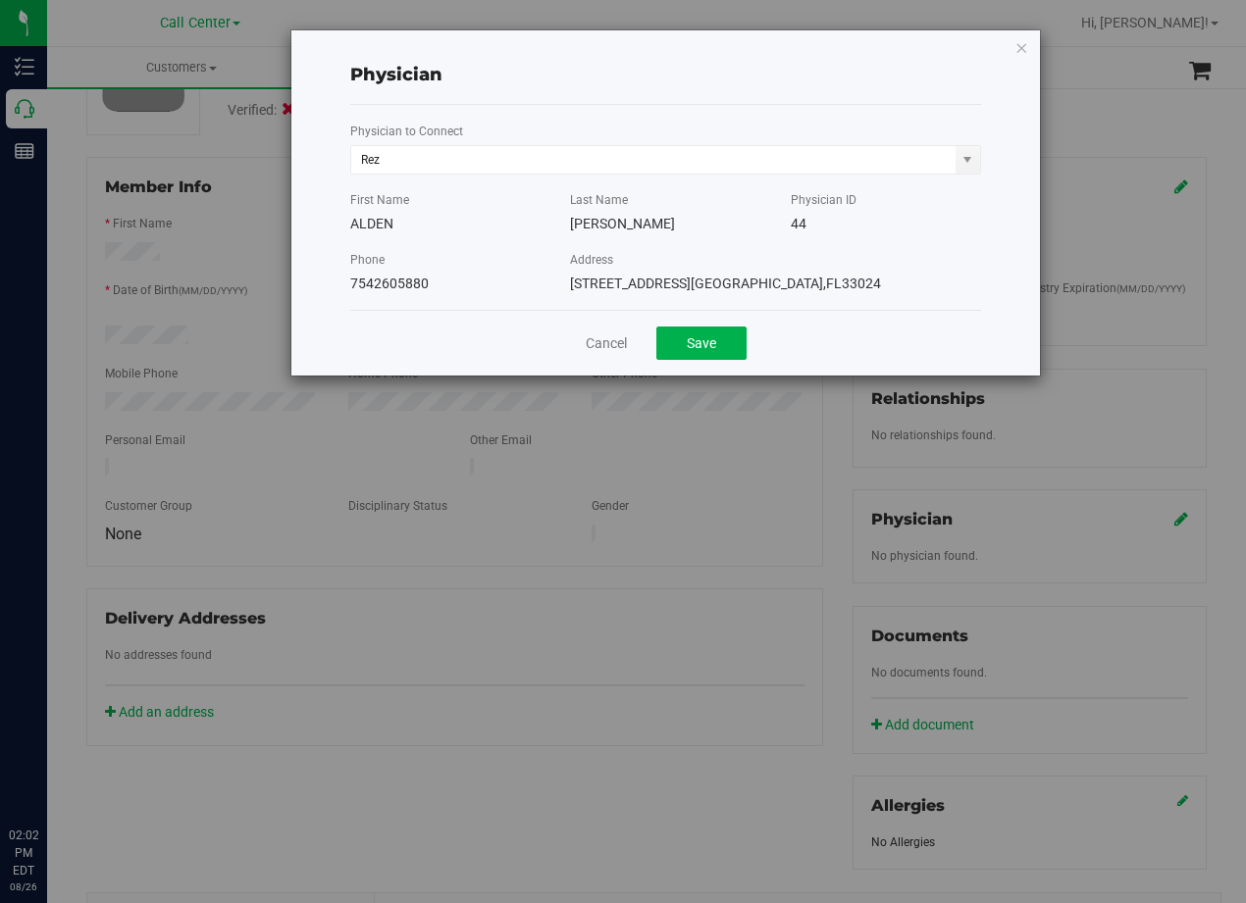
click at [753, 92] on div "Physician" at bounding box center [665, 75] width 631 height 59
click at [547, 168] on input "Rez" at bounding box center [653, 159] width 604 height 27
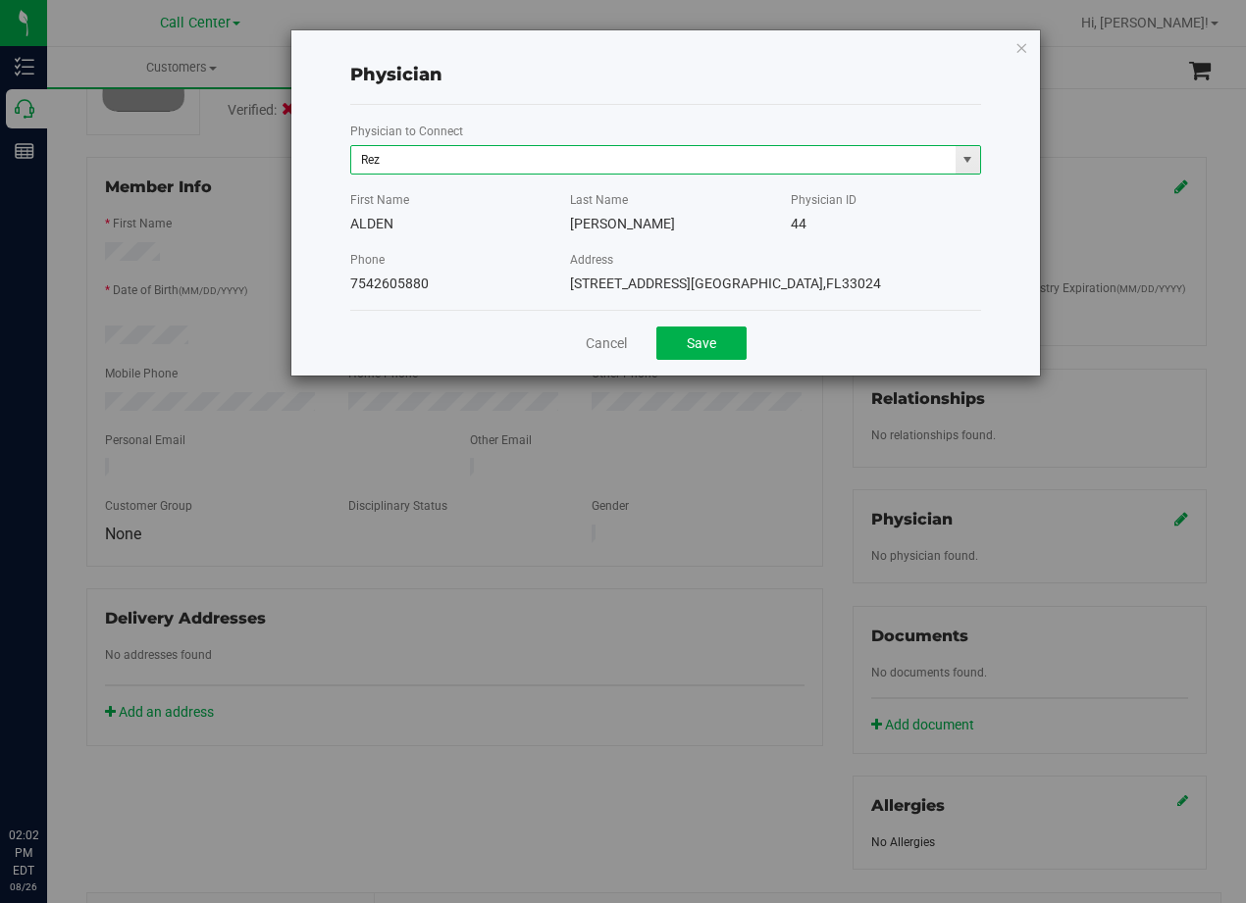
click at [547, 168] on input "Rez" at bounding box center [653, 159] width 604 height 27
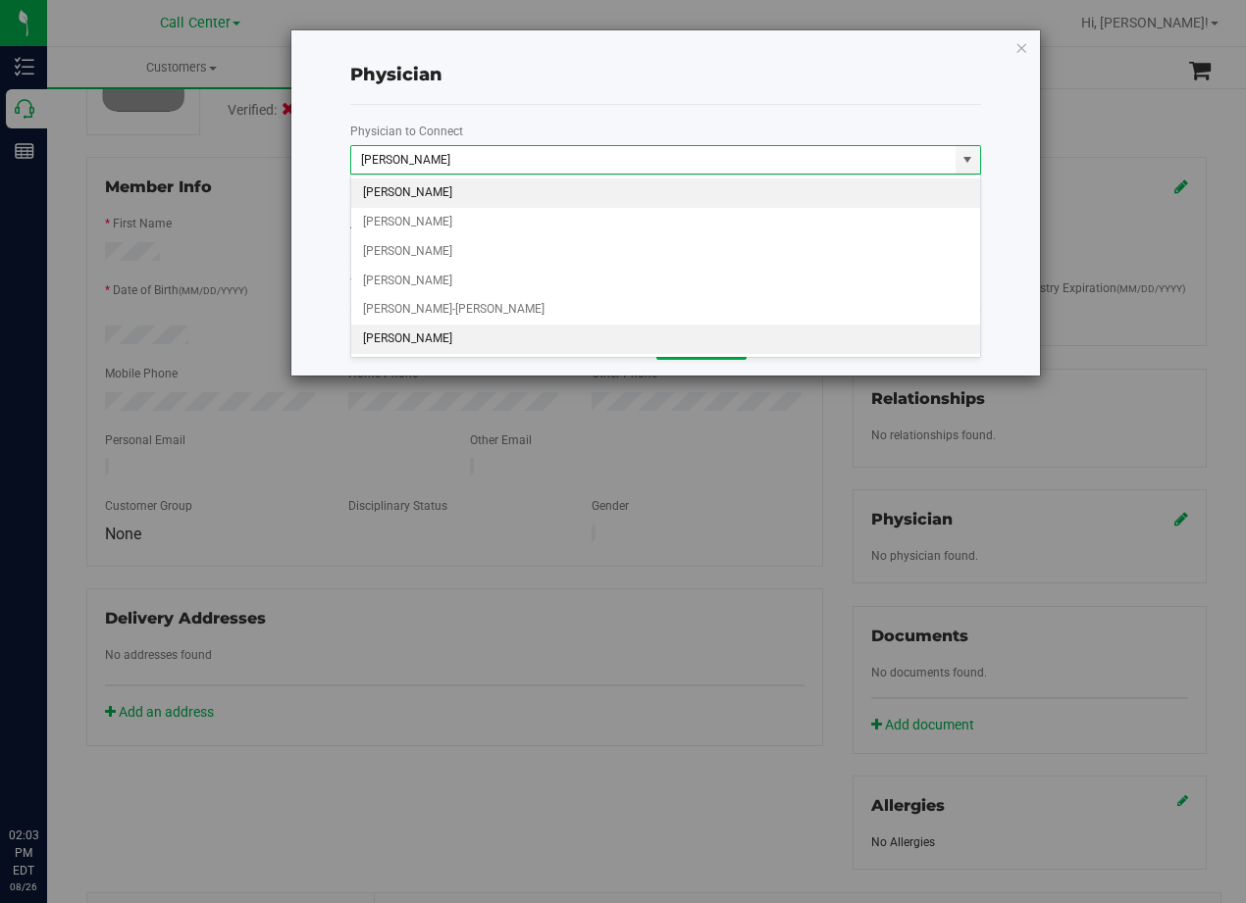
click at [478, 332] on li "An Chen" at bounding box center [665, 339] width 629 height 29
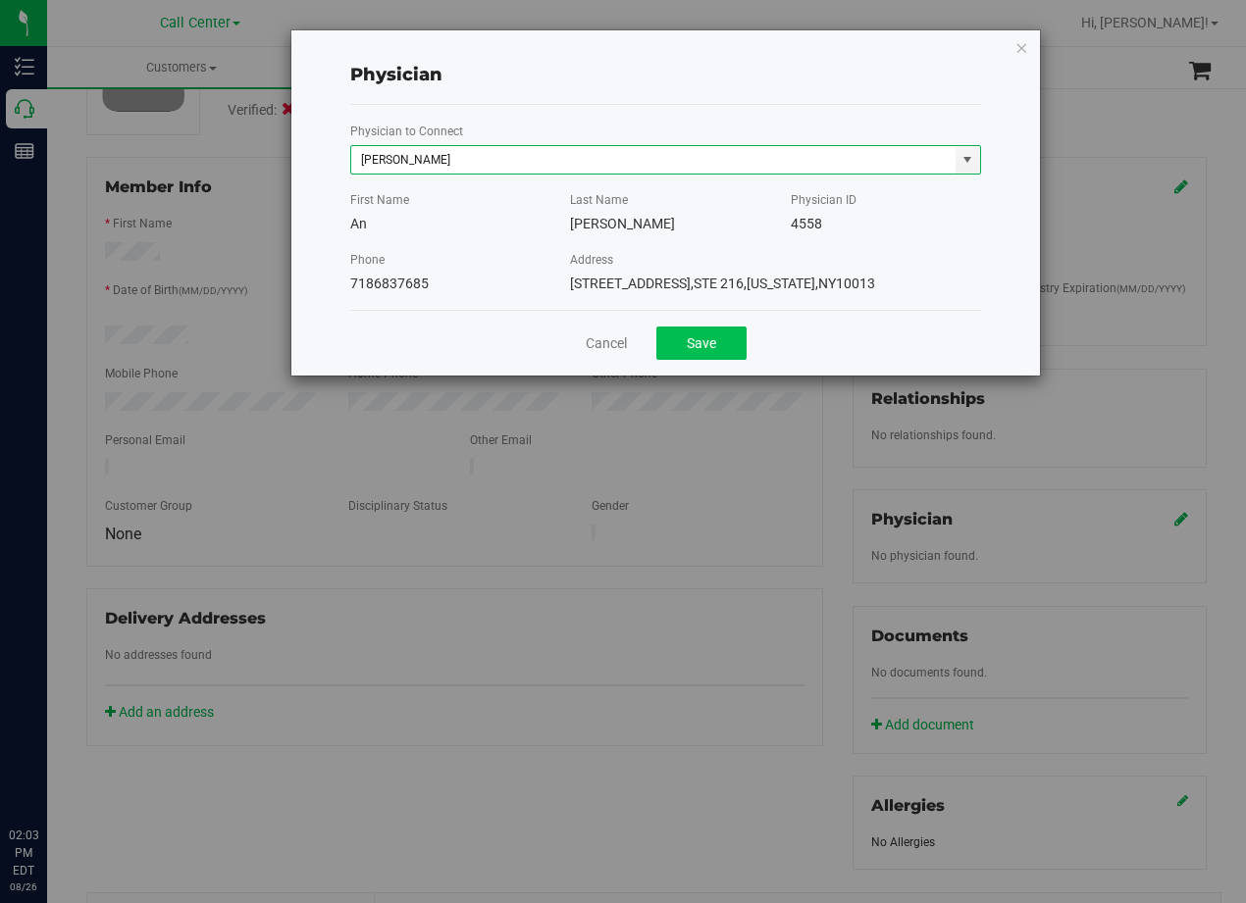
type input "An Chen"
click at [696, 345] on button "Save" at bounding box center [701, 343] width 90 height 33
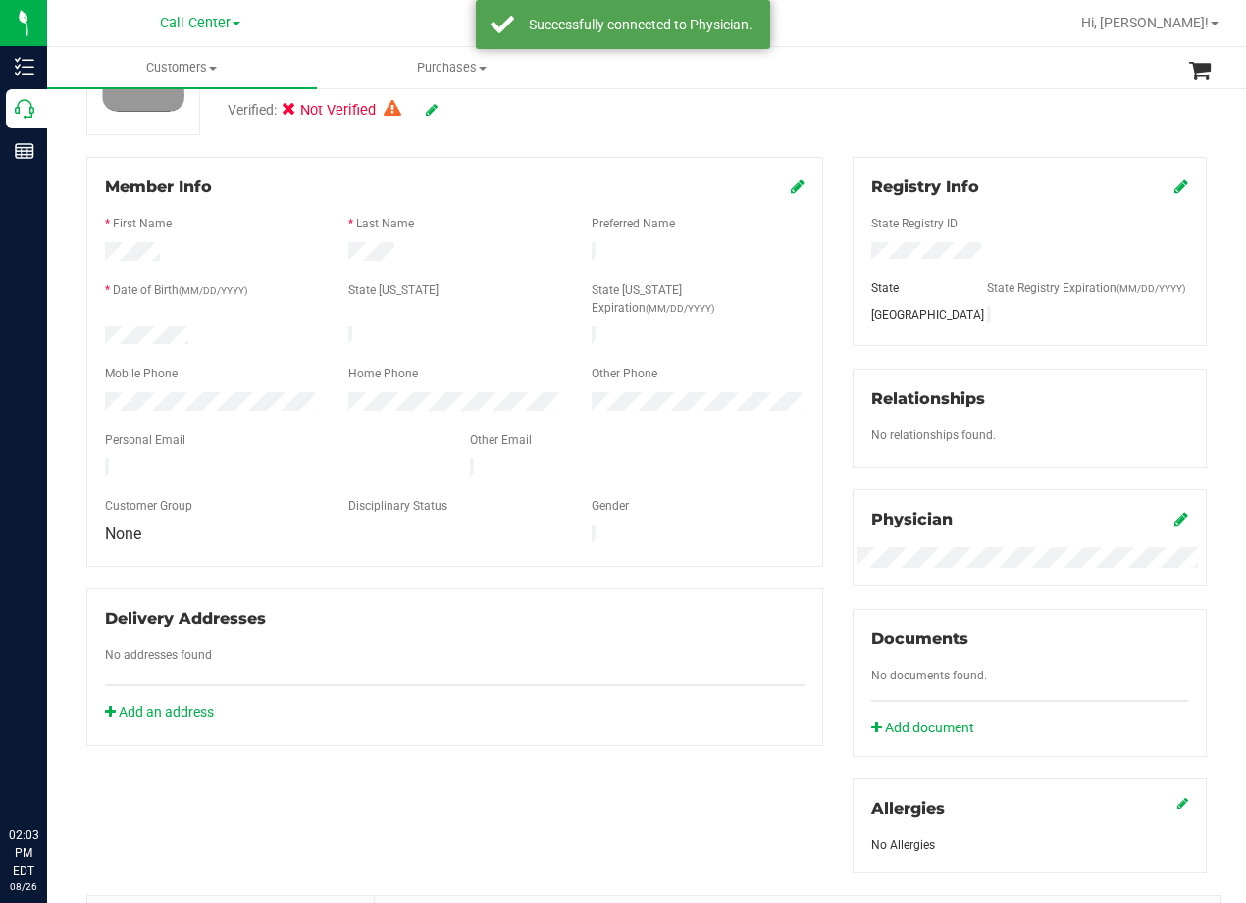
drag, startPoint x: 849, startPoint y: 283, endPoint x: 829, endPoint y: 273, distance: 23.3
click at [838, 274] on div "Registry Info State Registry ID State State Registry Expiration (MM/DD/YYYY) TX…" at bounding box center [1029, 515] width 383 height 716
drag, startPoint x: 830, startPoint y: 272, endPoint x: 829, endPoint y: 293, distance: 21.6
click at [838, 273] on div "Registry Info State Registry ID State State Registry Expiration (MM/DD/YYYY) TX…" at bounding box center [1029, 515] width 383 height 716
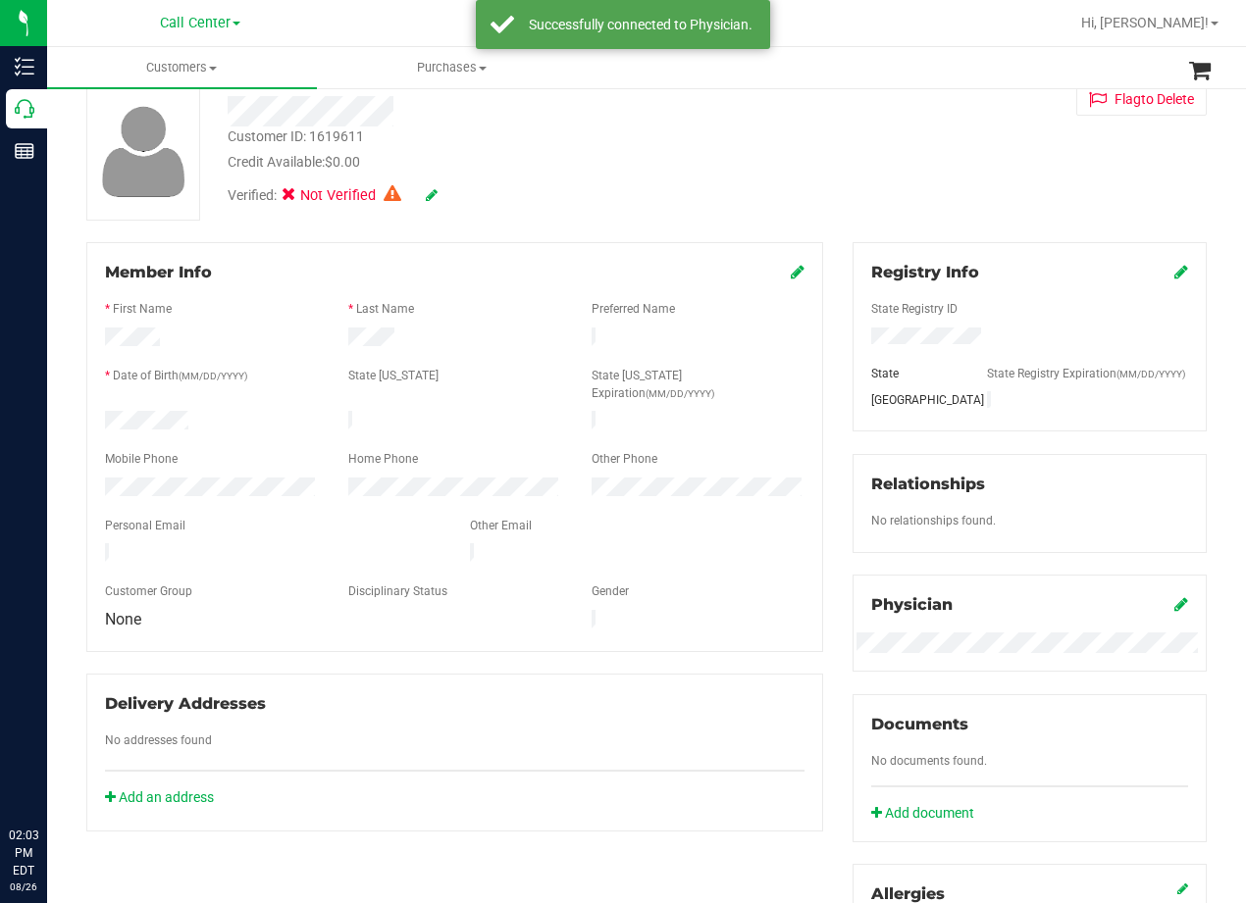
scroll to position [0, 0]
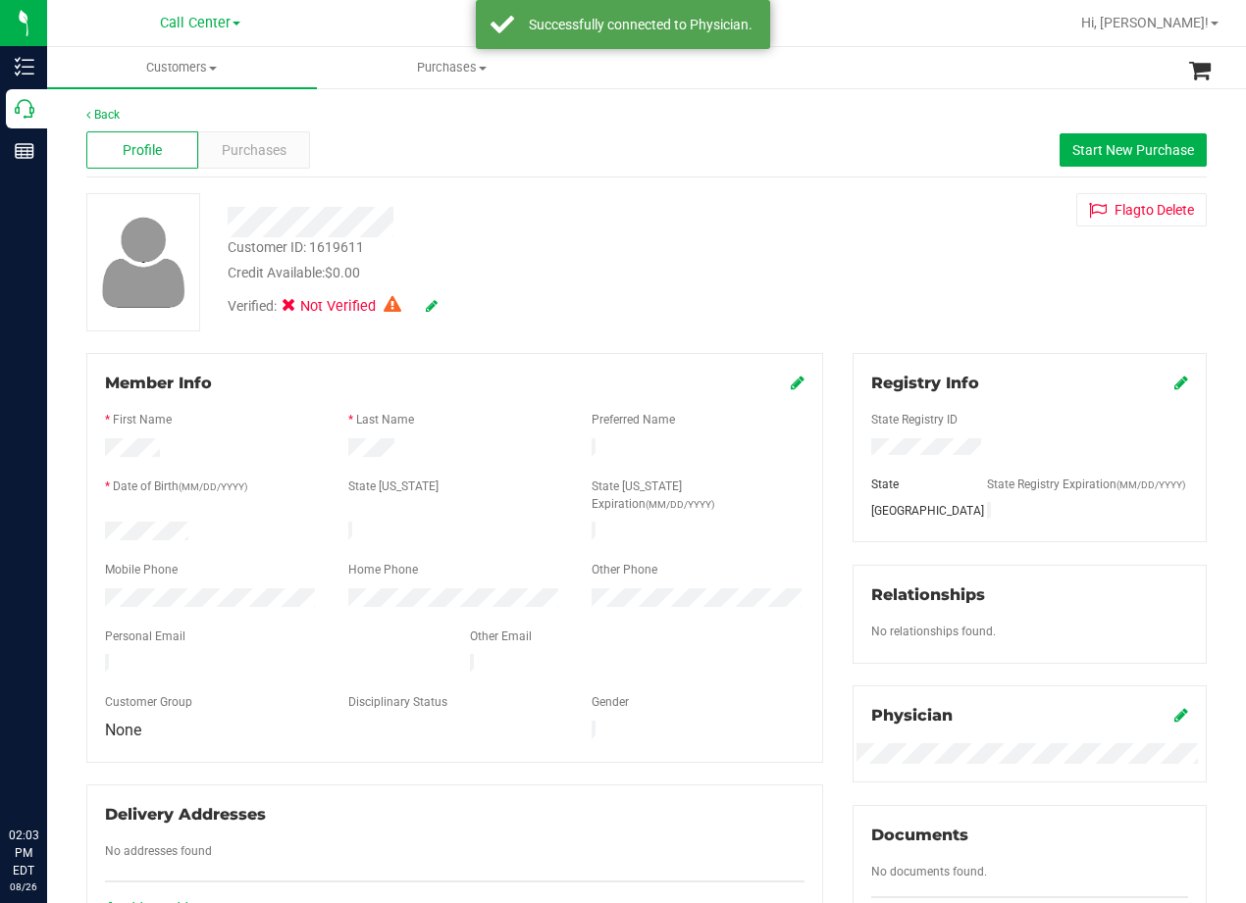
click at [822, 252] on div "Customer ID: 1619611 Credit Available: $0.00 Verified: Not Verified Flag to Del…" at bounding box center [647, 262] width 1150 height 138
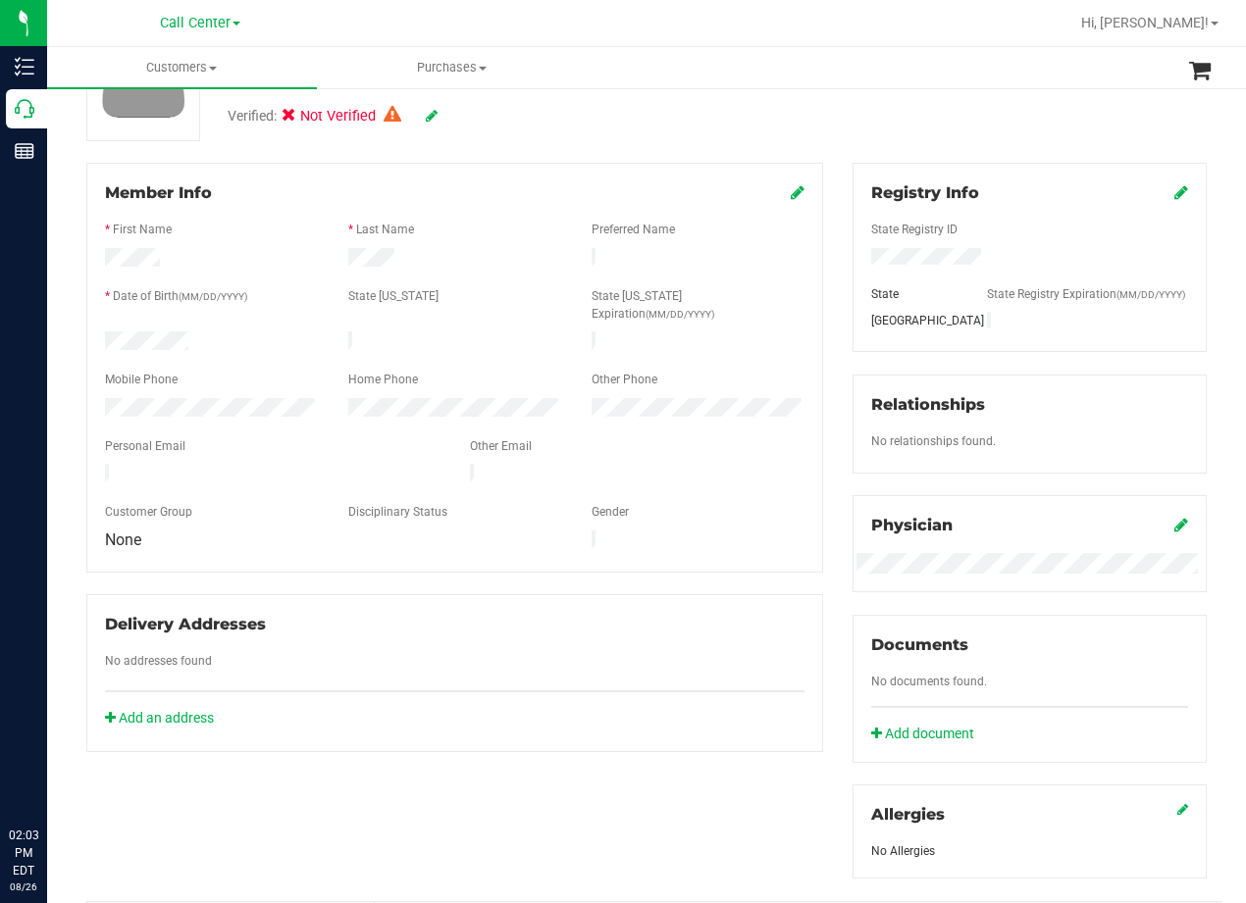
scroll to position [196, 0]
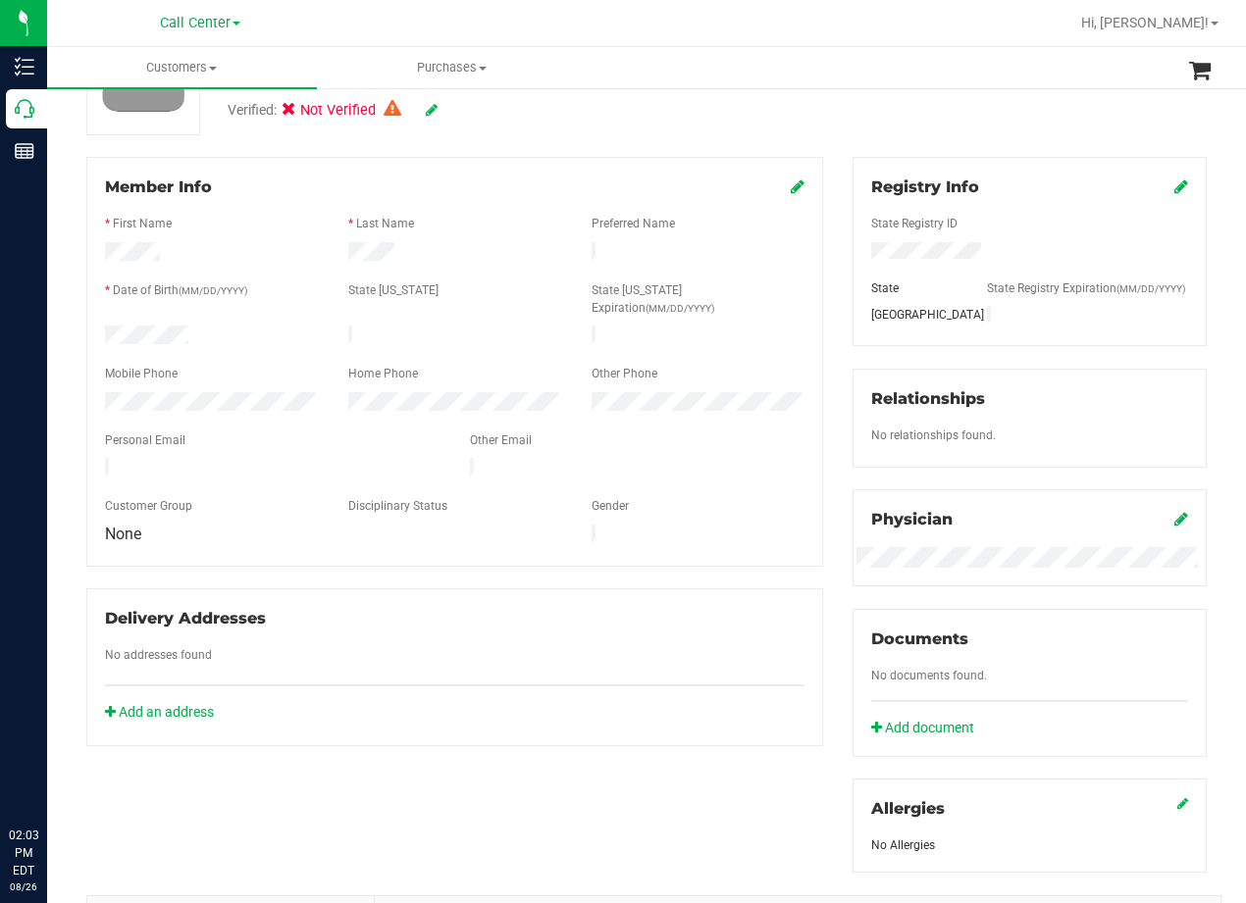
click at [822, 252] on div "Member Info * First Name * Last Name Preferred Name * Date of Birth (MM/DD/YYYY…" at bounding box center [455, 451] width 766 height 589
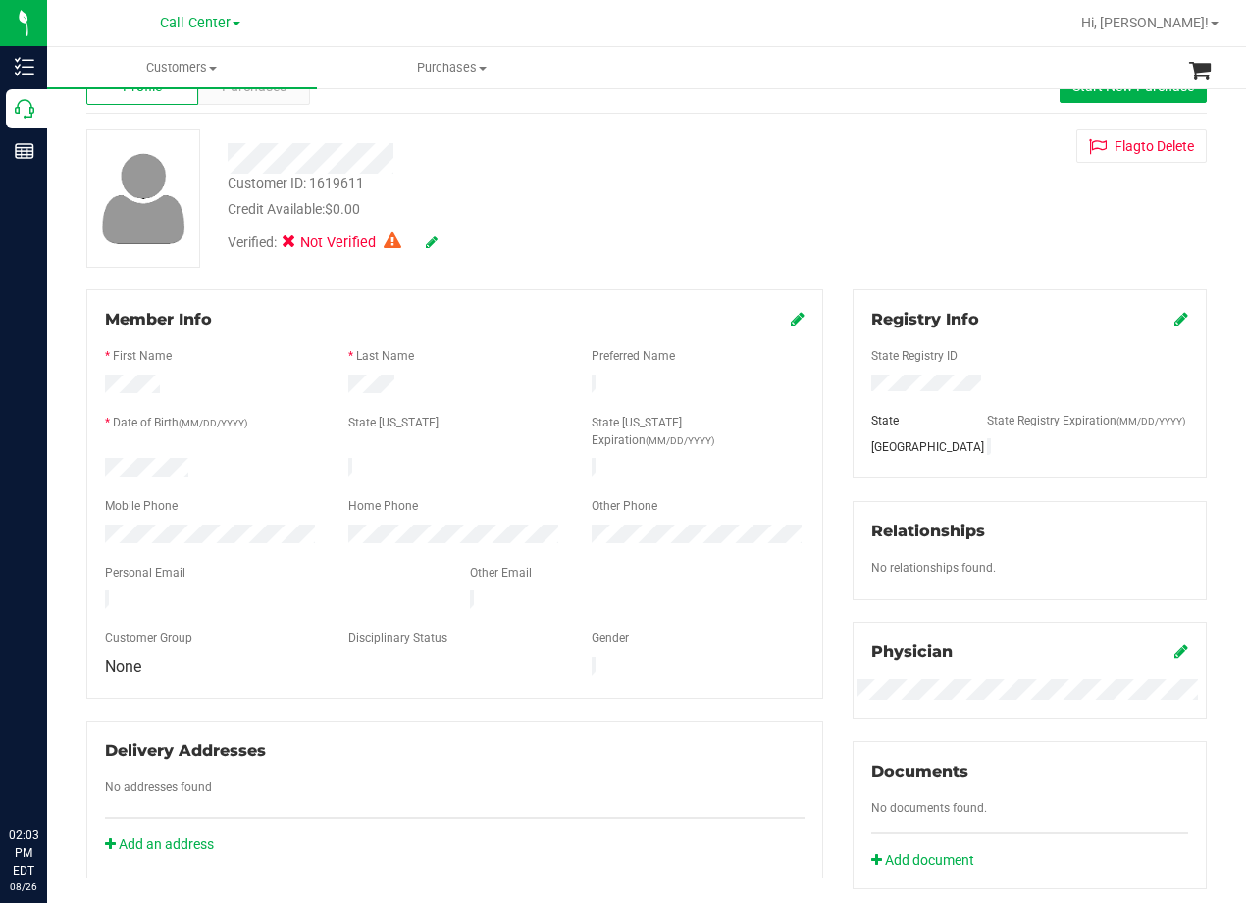
scroll to position [98, 0]
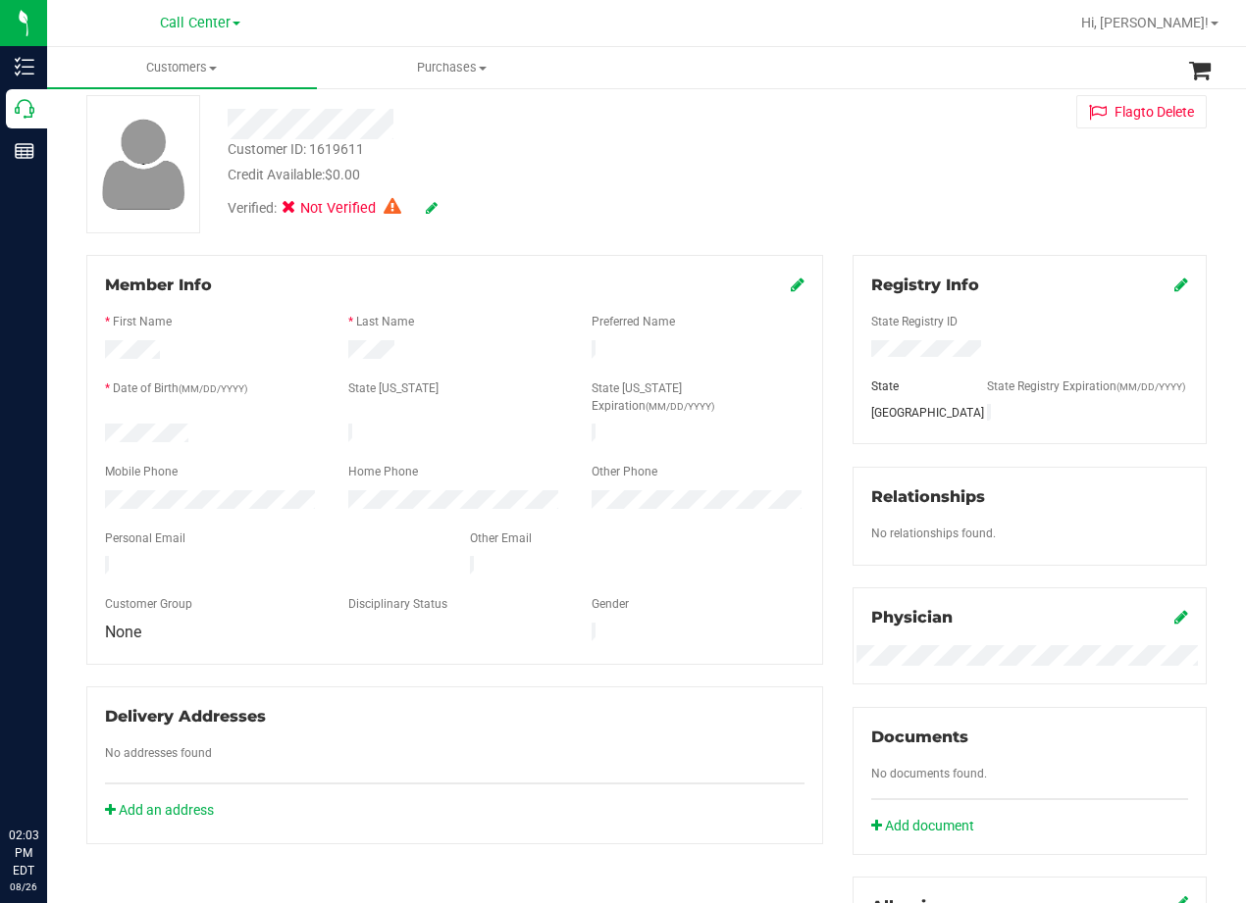
click at [822, 259] on div "Member Info * First Name * Last Name Preferred Name * Date of Birth (MM/DD/YYYY…" at bounding box center [455, 549] width 766 height 589
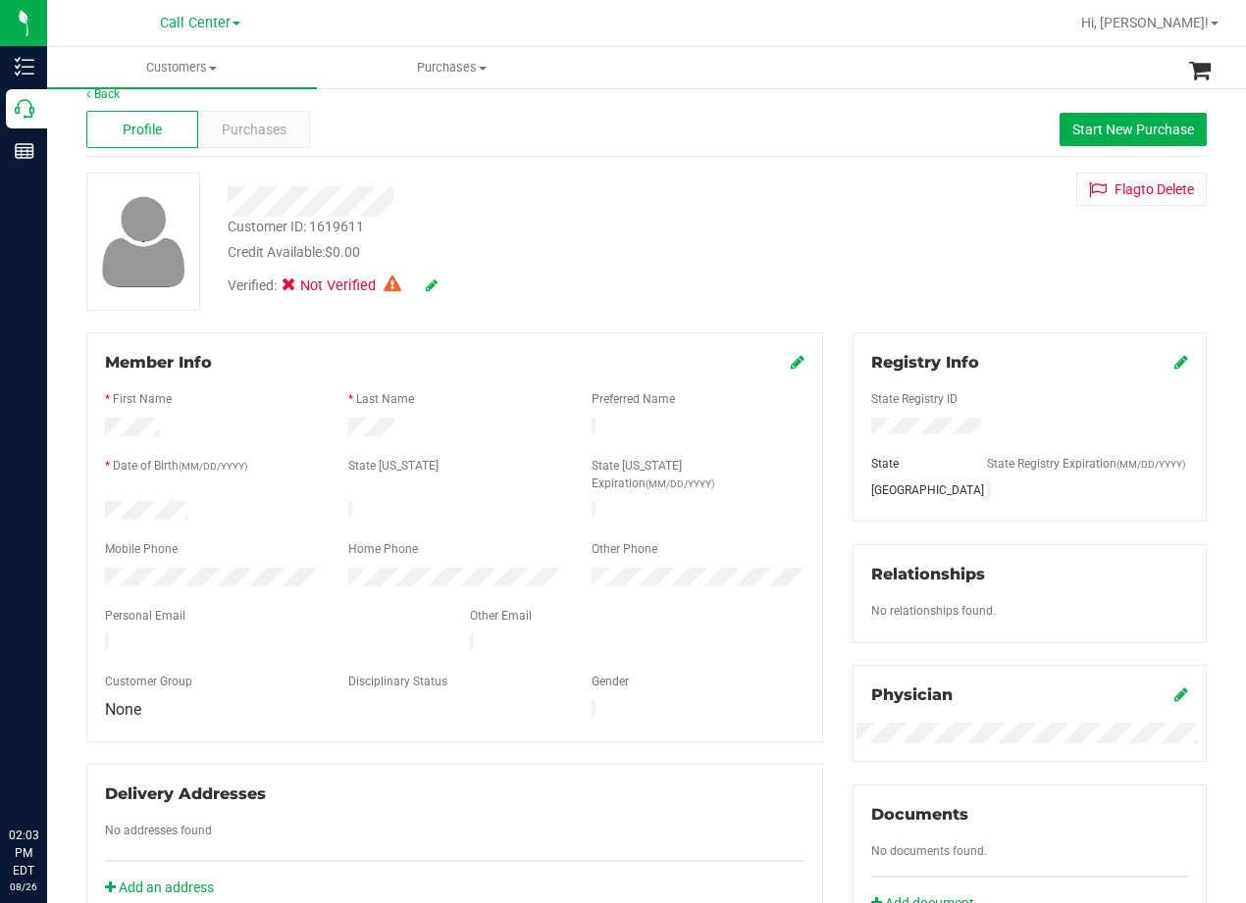
scroll to position [0, 0]
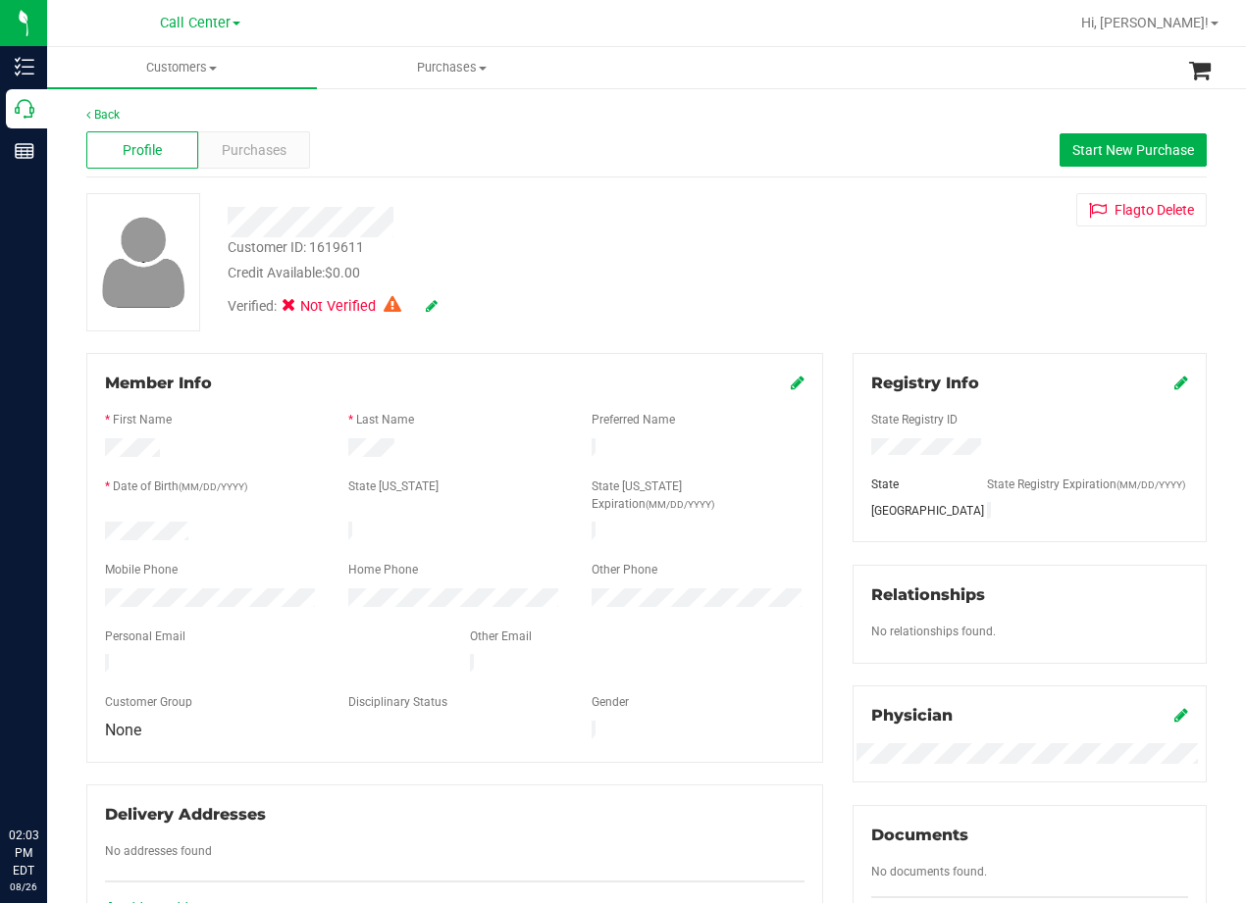
click at [823, 261] on div "Customer ID: 1619611 Credit Available: $0.00 Verified: Not Verified Flag to Del…" at bounding box center [647, 262] width 1150 height 138
click at [823, 262] on div "Customer ID: 1619611 Credit Available: $0.00 Verified: Not Verified Flag to Del…" at bounding box center [647, 262] width 1150 height 138
click at [438, 300] on div "Verified: Not Verified" at bounding box center [500, 304] width 575 height 43
click at [429, 304] on icon at bounding box center [432, 306] width 12 height 14
click at [430, 308] on icon at bounding box center [431, 307] width 16 height 14
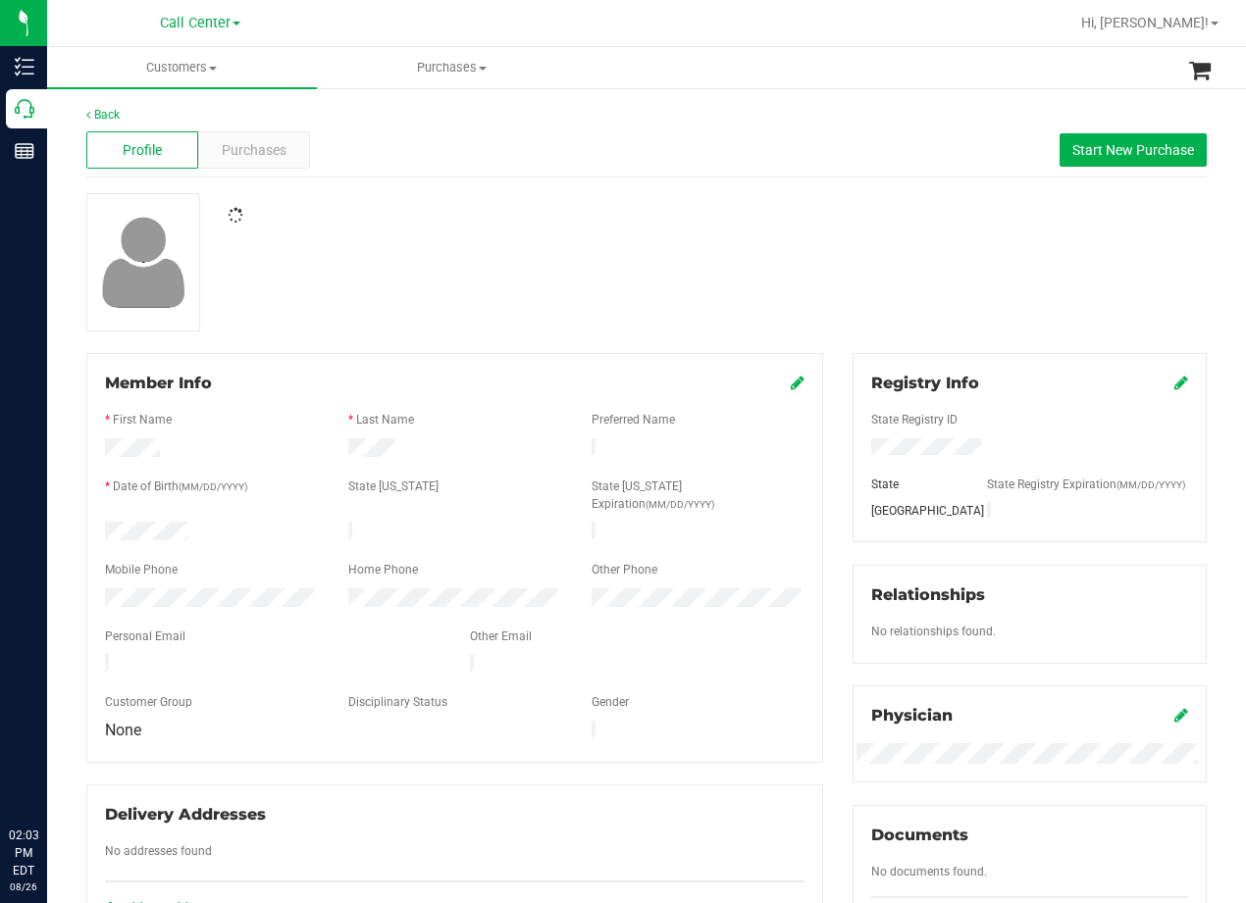
click at [820, 188] on div "Back Profile Purchases Start New Purchase Member Info * First Name * Last Name …" at bounding box center [646, 747] width 1120 height 1283
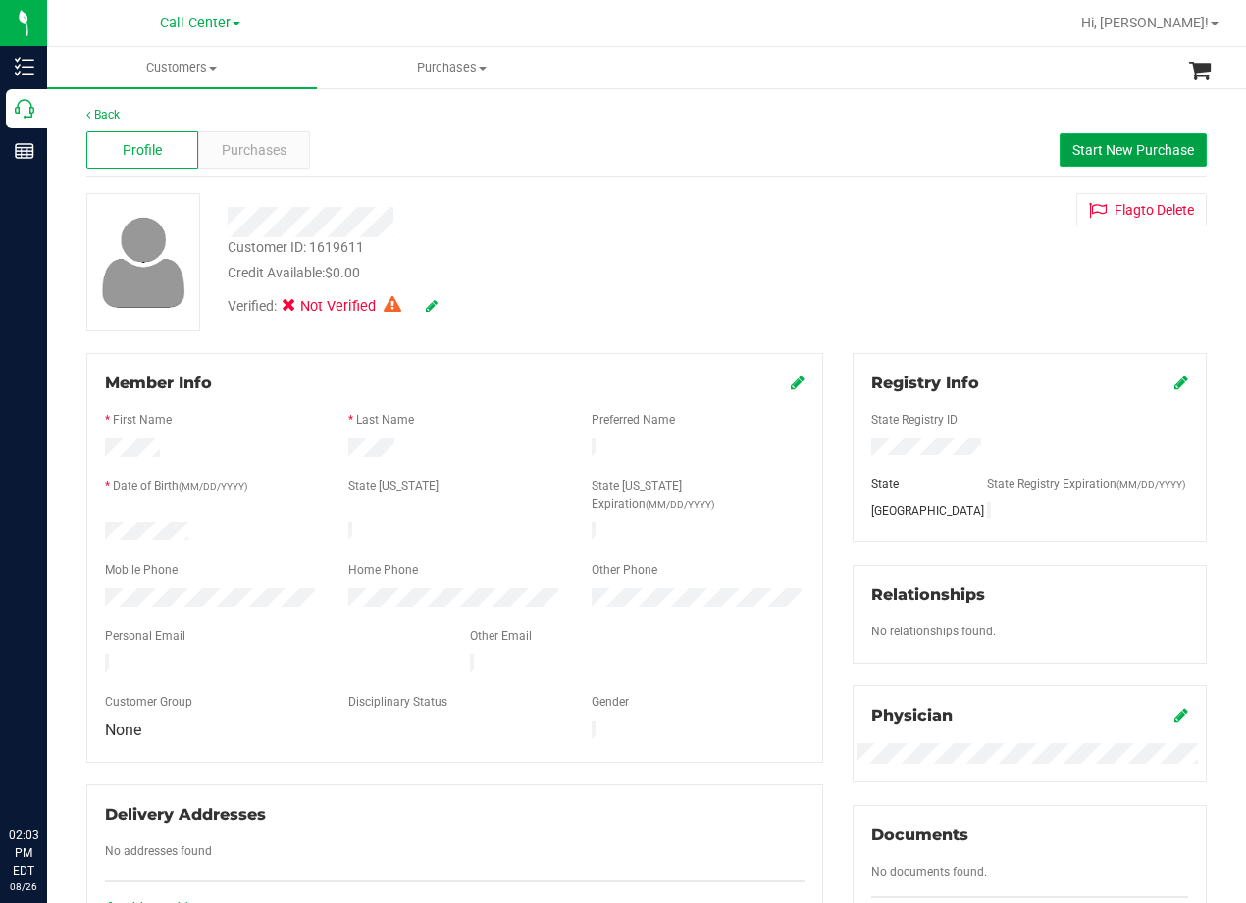
click at [1073, 150] on span "Start New Purchase" at bounding box center [1133, 150] width 122 height 16
click at [684, 225] on div at bounding box center [500, 222] width 575 height 30
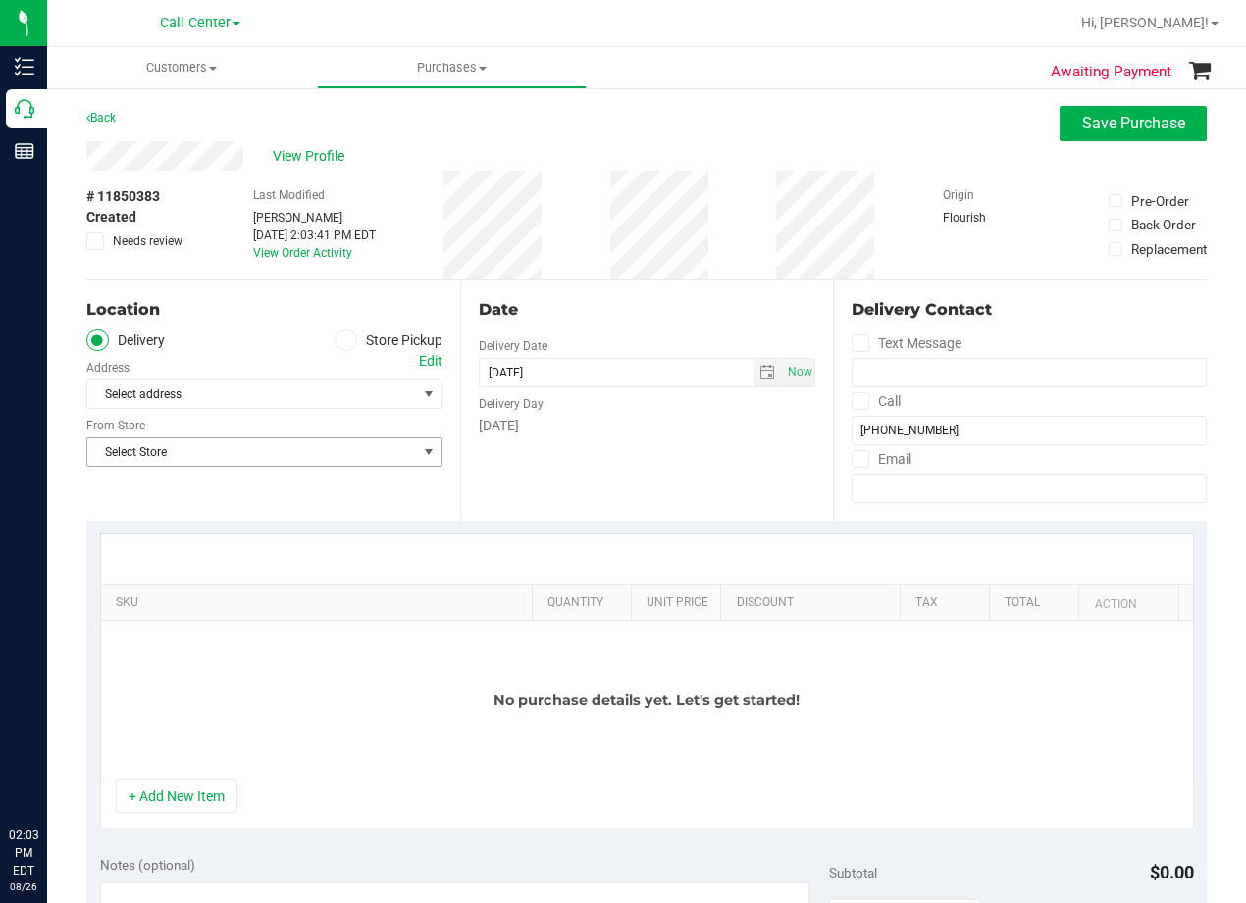
click at [339, 459] on span "Select Store" at bounding box center [252, 451] width 330 height 27
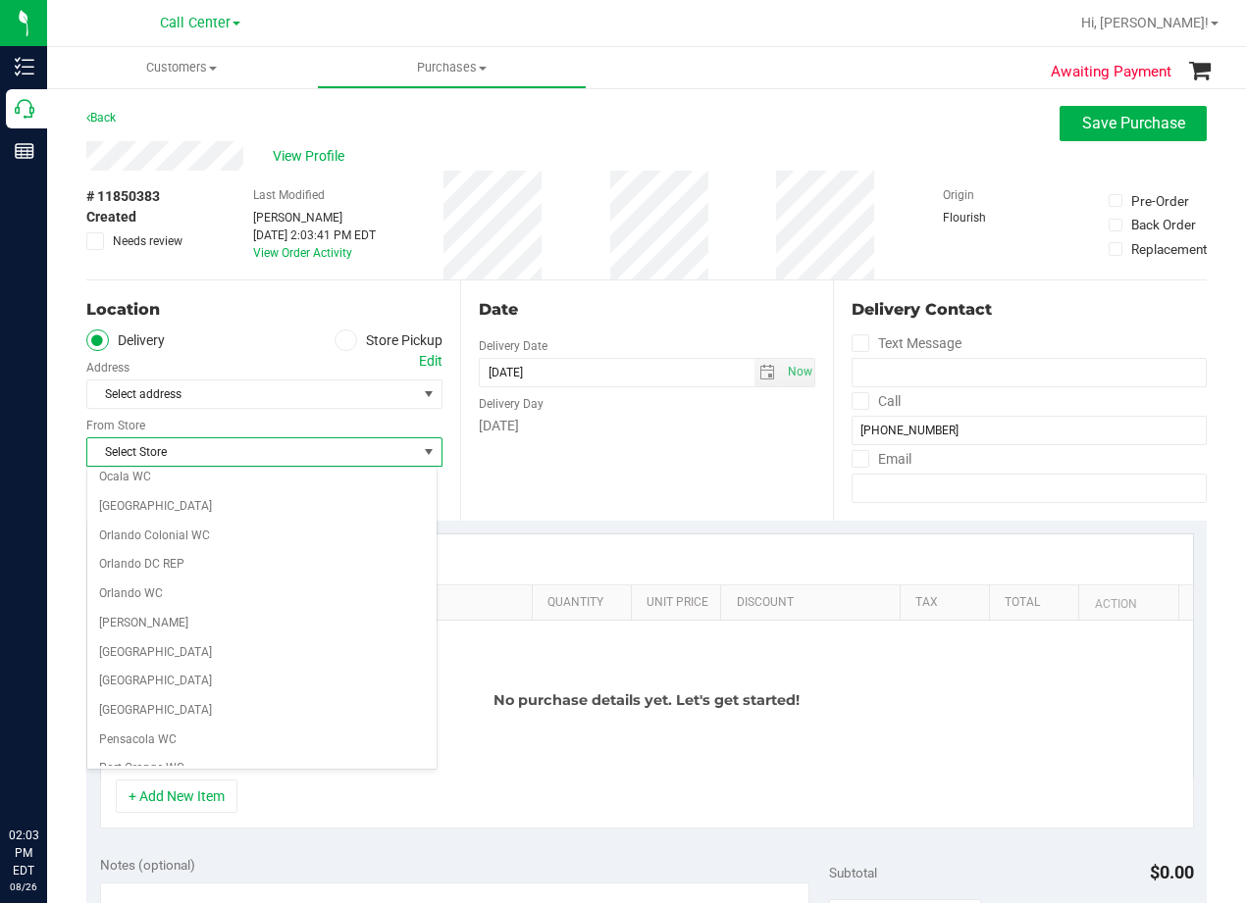
scroll to position [1425, 0]
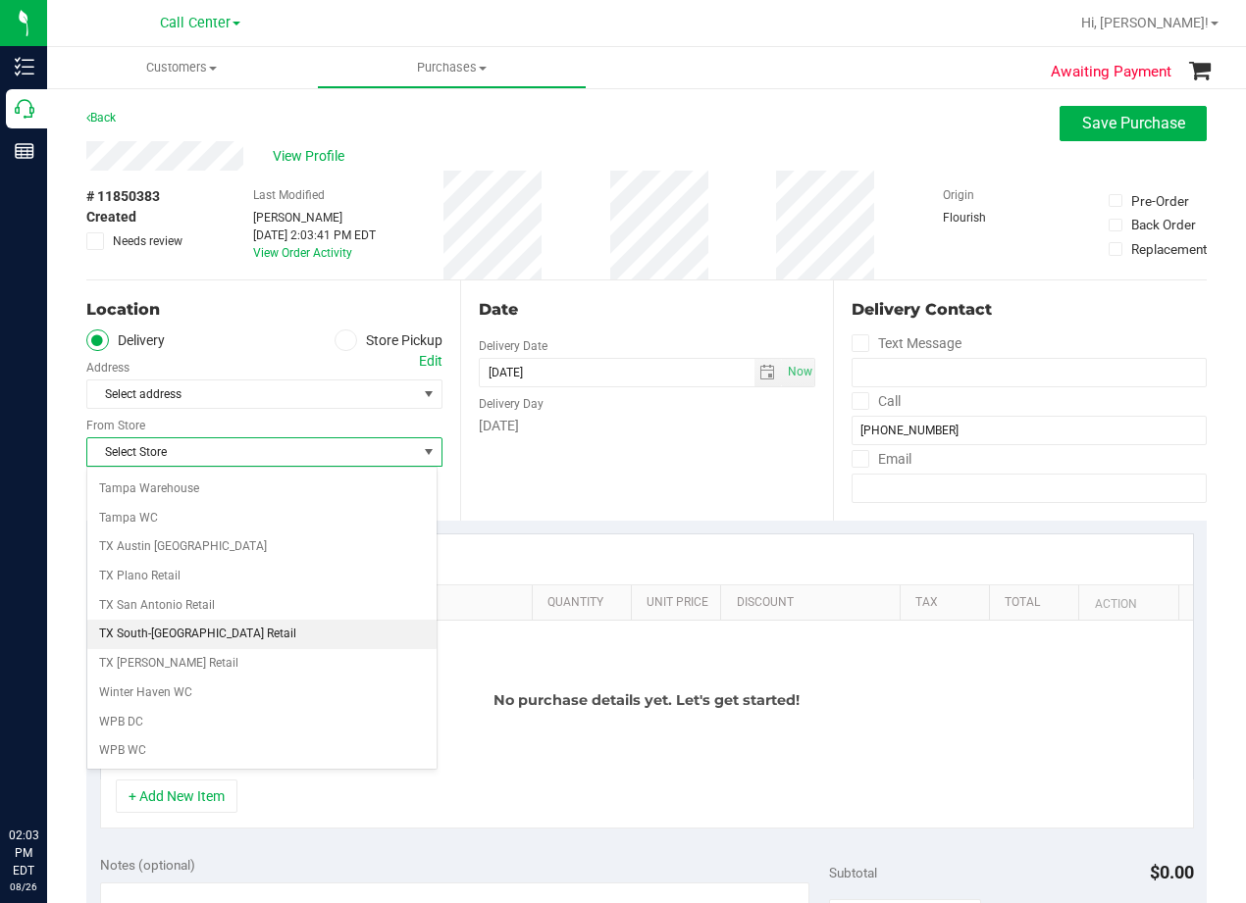
click at [260, 625] on li "TX South-[GEOGRAPHIC_DATA] Retail" at bounding box center [261, 634] width 349 height 29
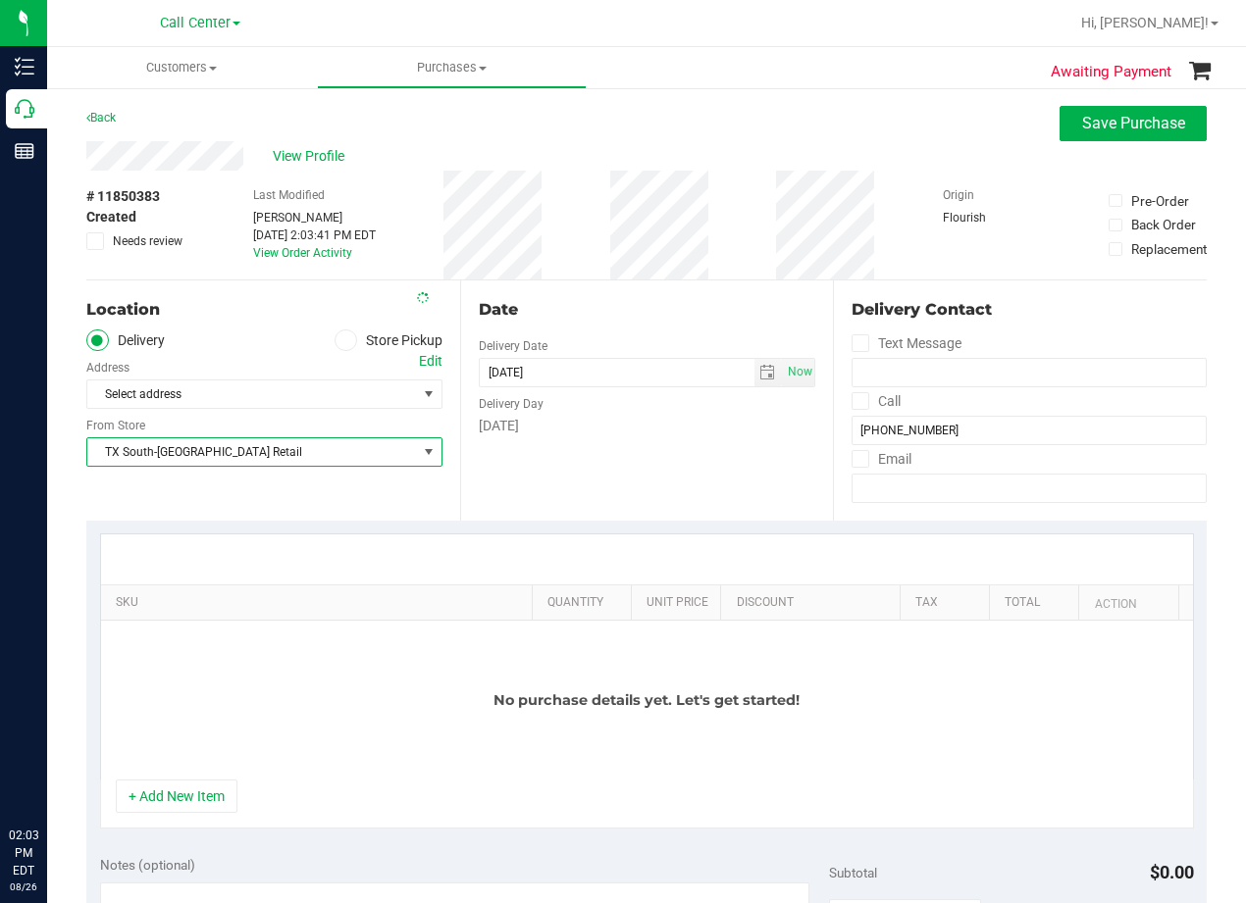
click at [697, 420] on div "Tuesday" at bounding box center [647, 426] width 337 height 21
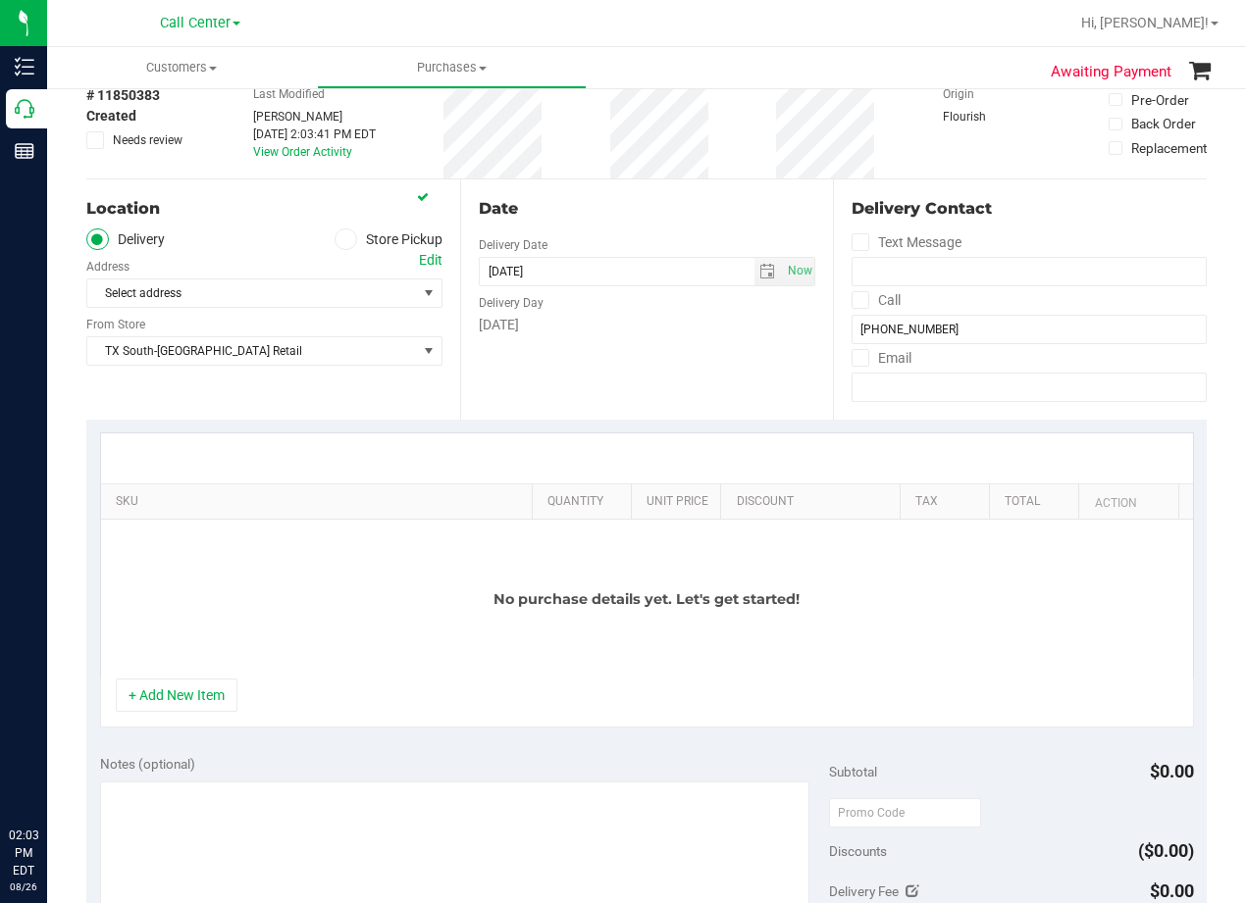
scroll to position [196, 0]
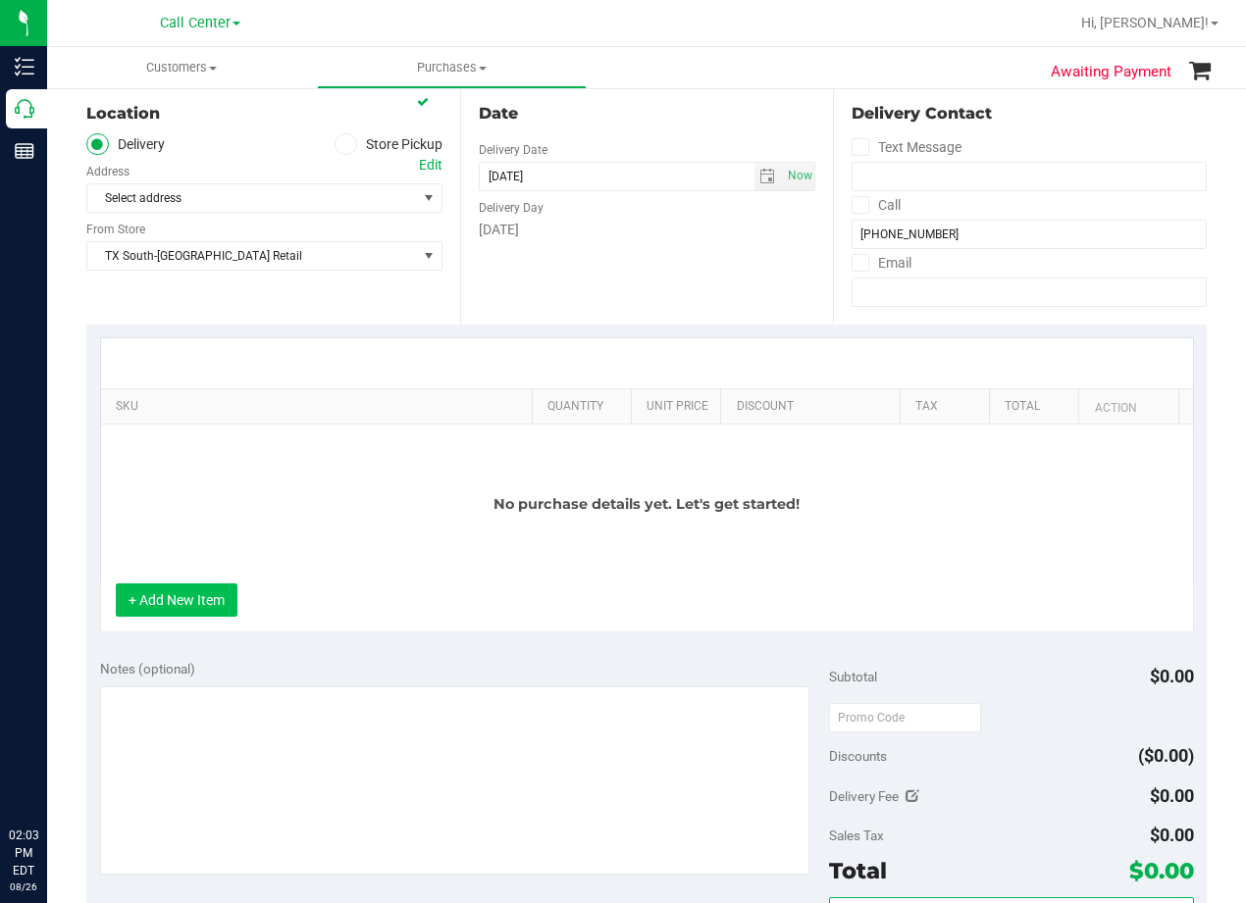
click at [187, 609] on button "+ Add New Item" at bounding box center [177, 600] width 122 height 33
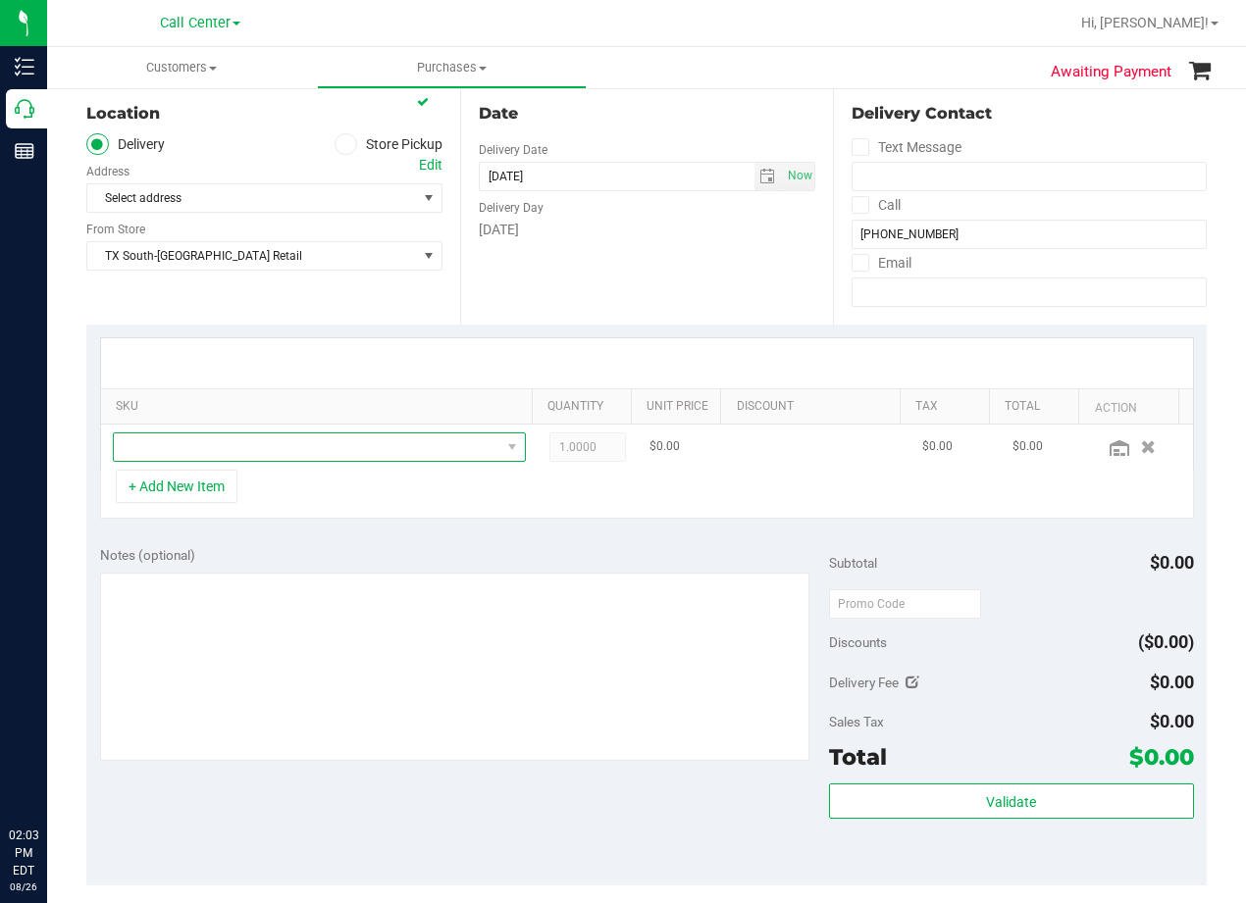
click at [230, 448] on span "NO DATA FOUND" at bounding box center [307, 447] width 386 height 27
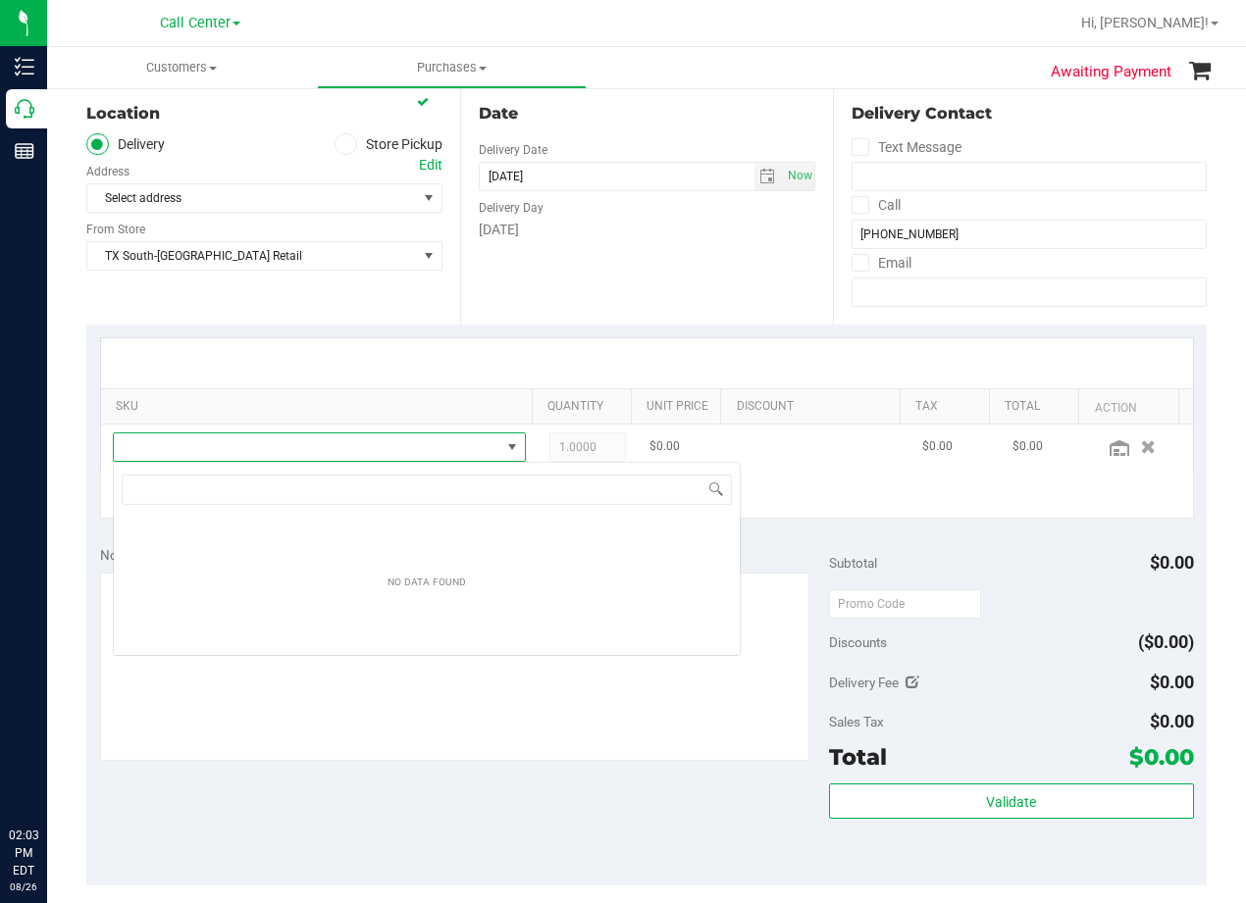
scroll to position [29, 401]
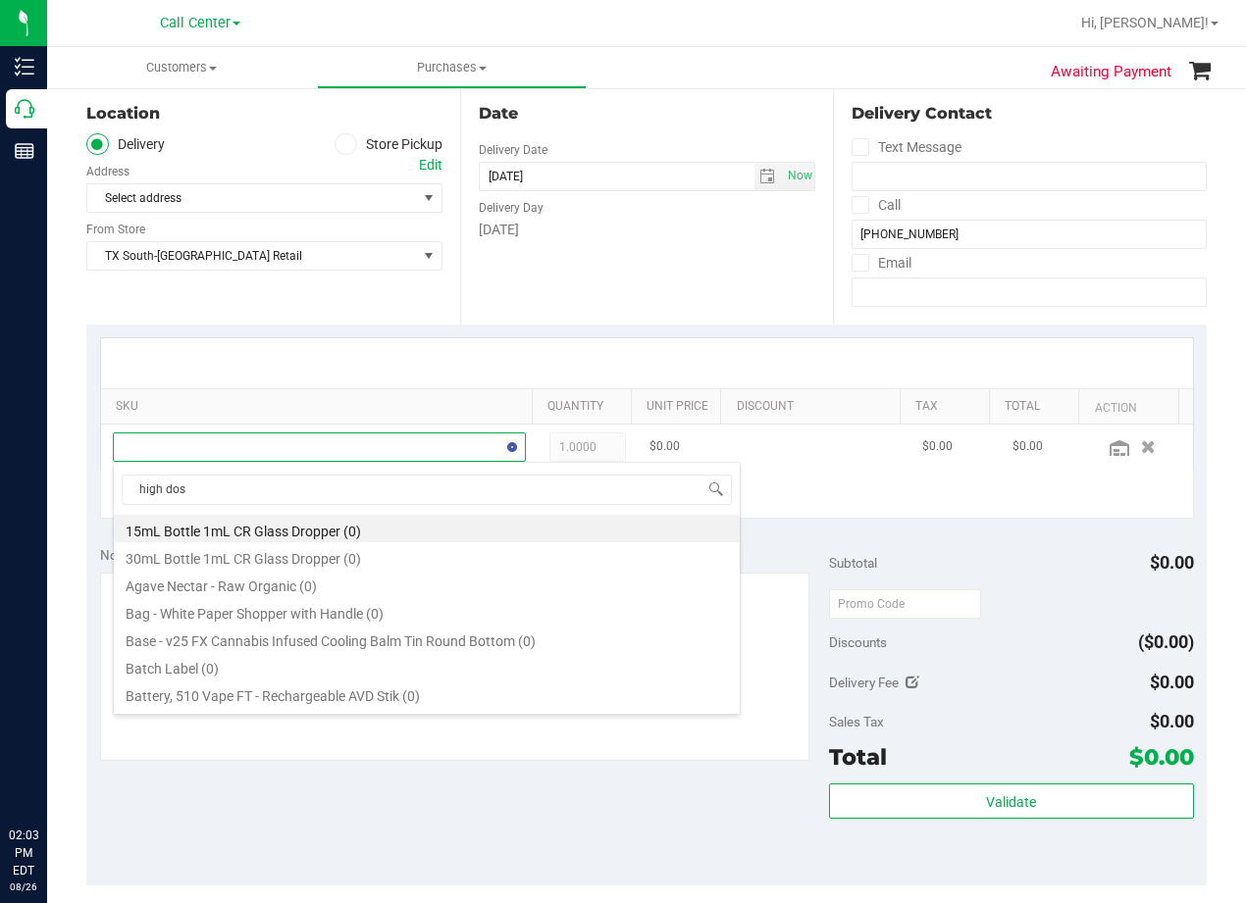
type input "high dose"
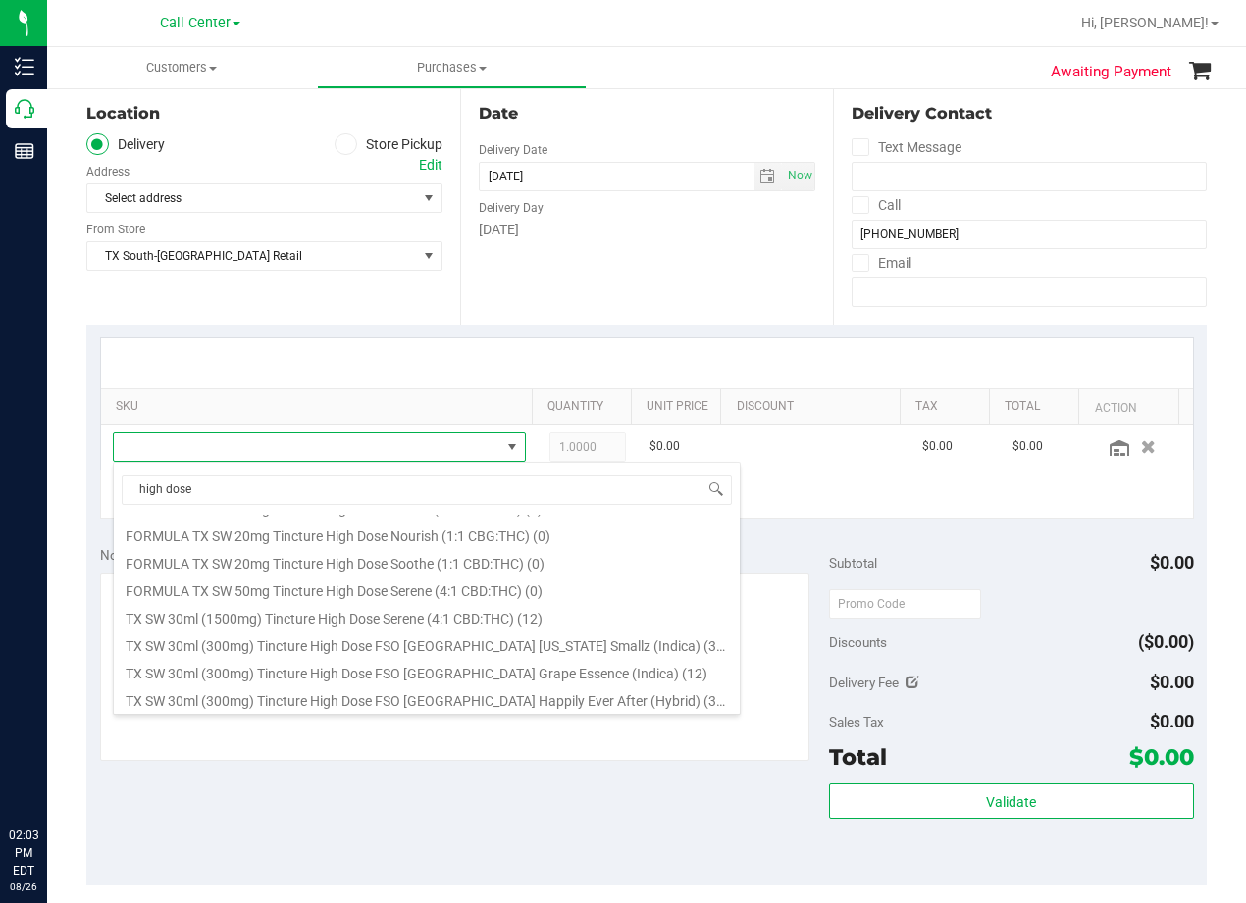
scroll to position [408, 0]
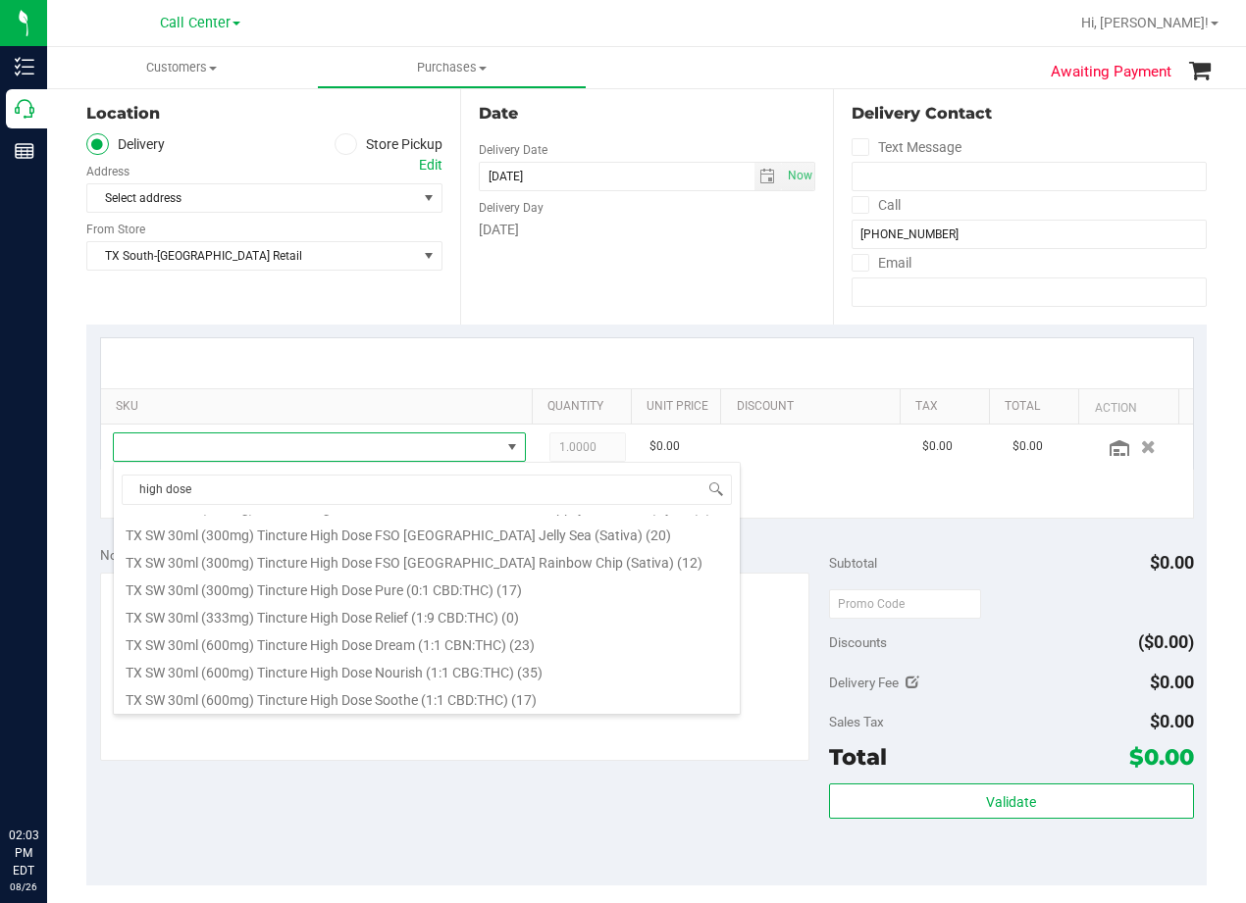
click at [530, 561] on li "TX SW 30ml (300mg) Tincture High Dose FSO TX Rainbow Chip (Sativa) (12)" at bounding box center [427, 559] width 626 height 27
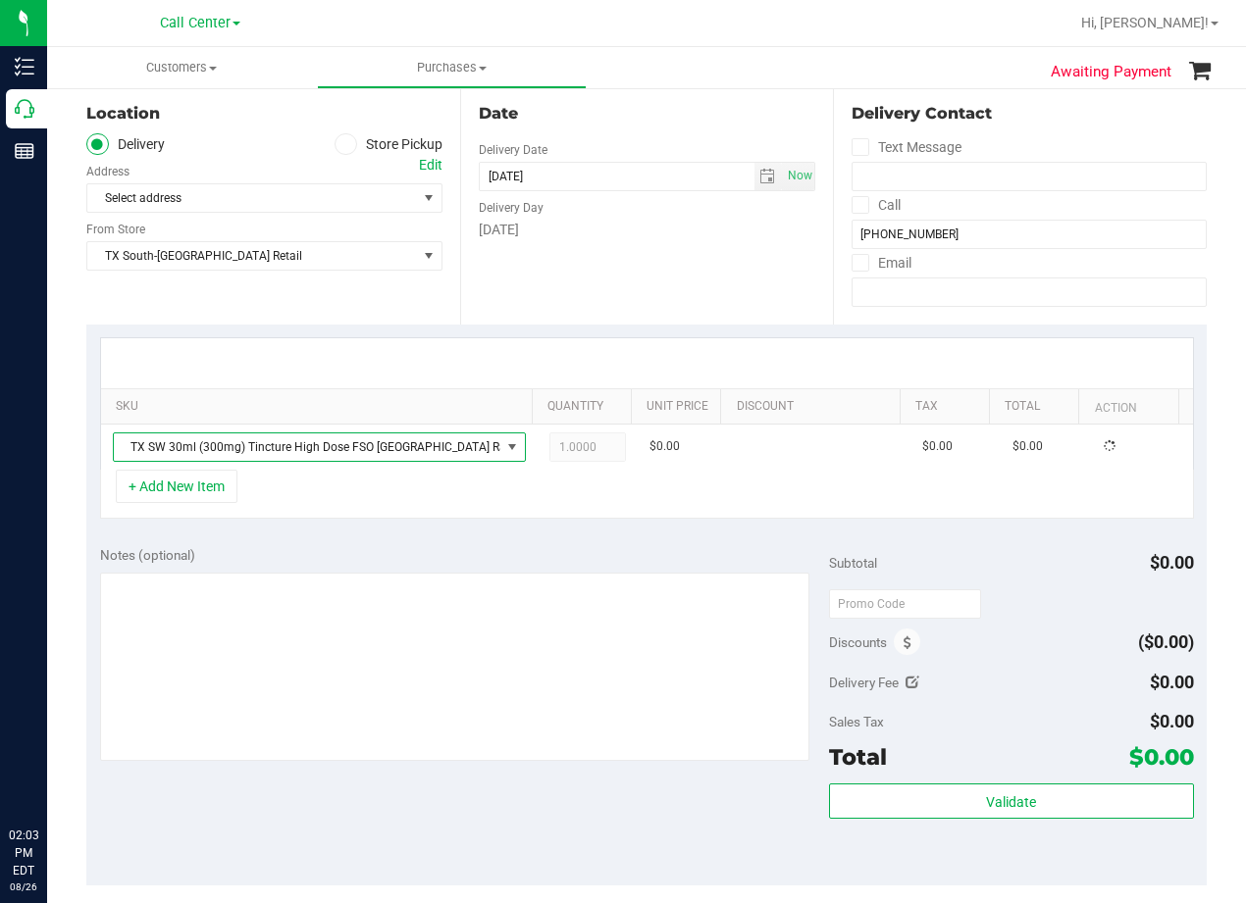
click at [678, 286] on div "Date Delivery Date 08/26/2025 Now 08/26/2025 02:03 PM Now Delivery Day Tuesday" at bounding box center [647, 204] width 374 height 240
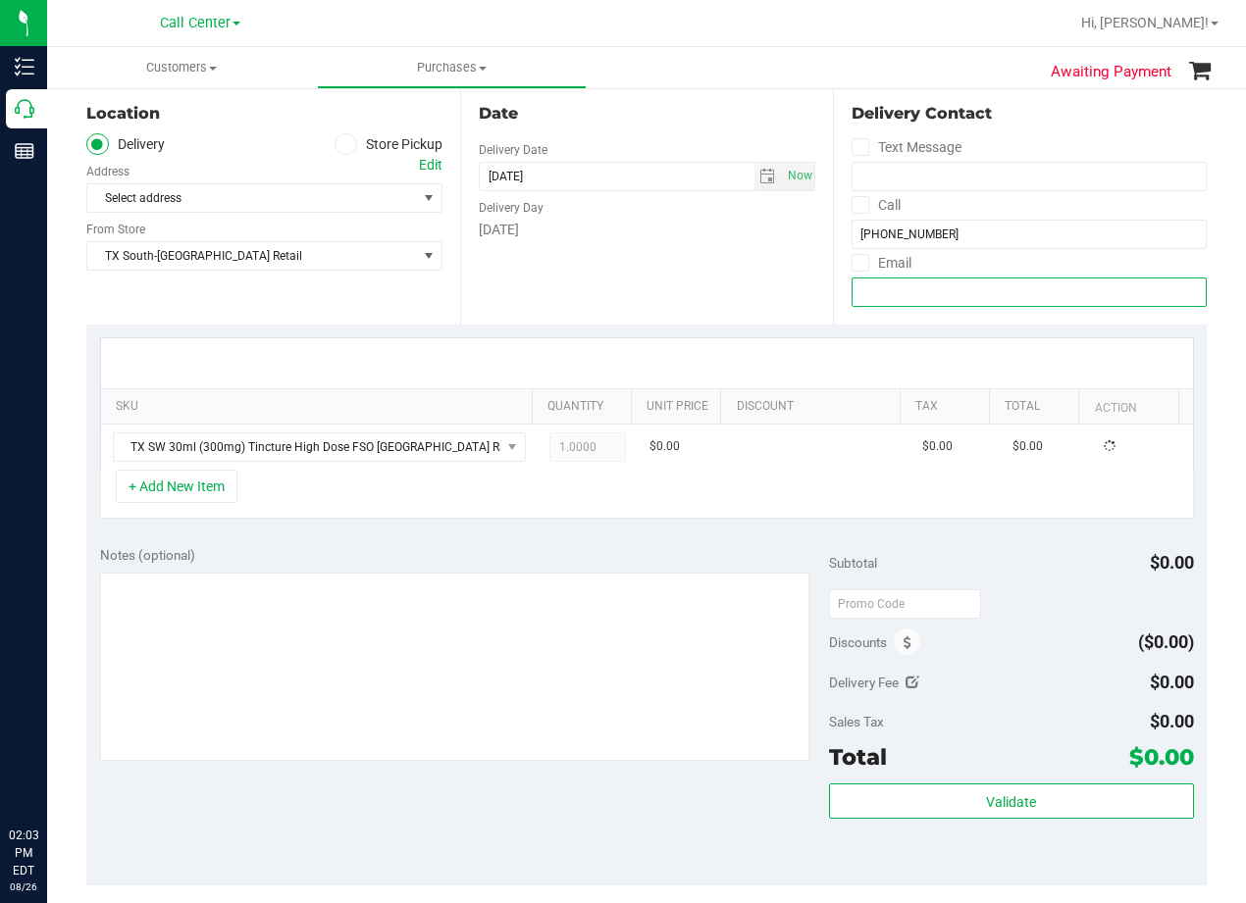
click at [924, 279] on input "email" at bounding box center [1028, 292] width 355 height 29
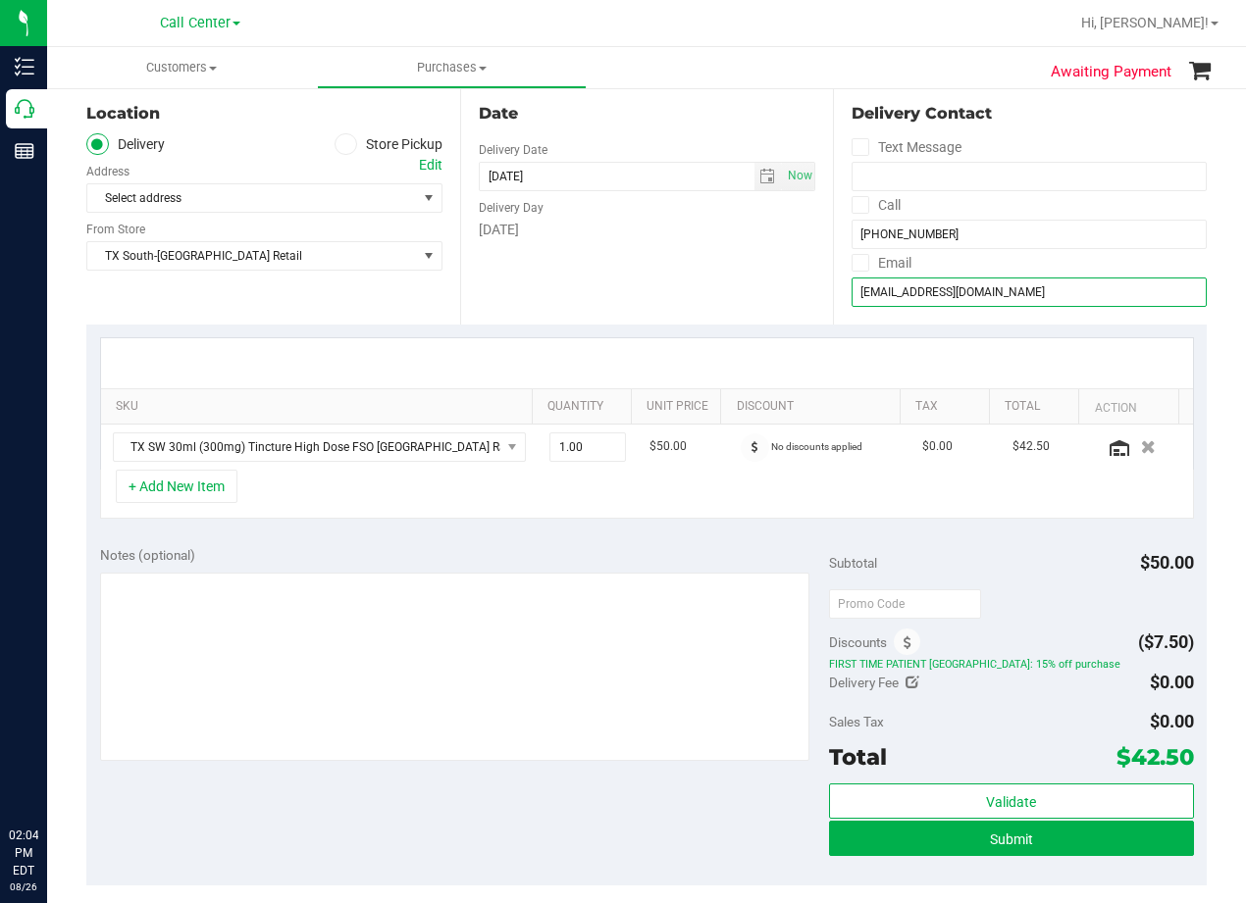
type input "mwminick512@outlook.com"
click at [607, 288] on div "Date Delivery Date 08/26/2025 Now 08/26/2025 08:00 AM Now Delivery Day Tuesday" at bounding box center [647, 204] width 374 height 240
click at [428, 157] on div "Edit" at bounding box center [431, 165] width 24 height 21
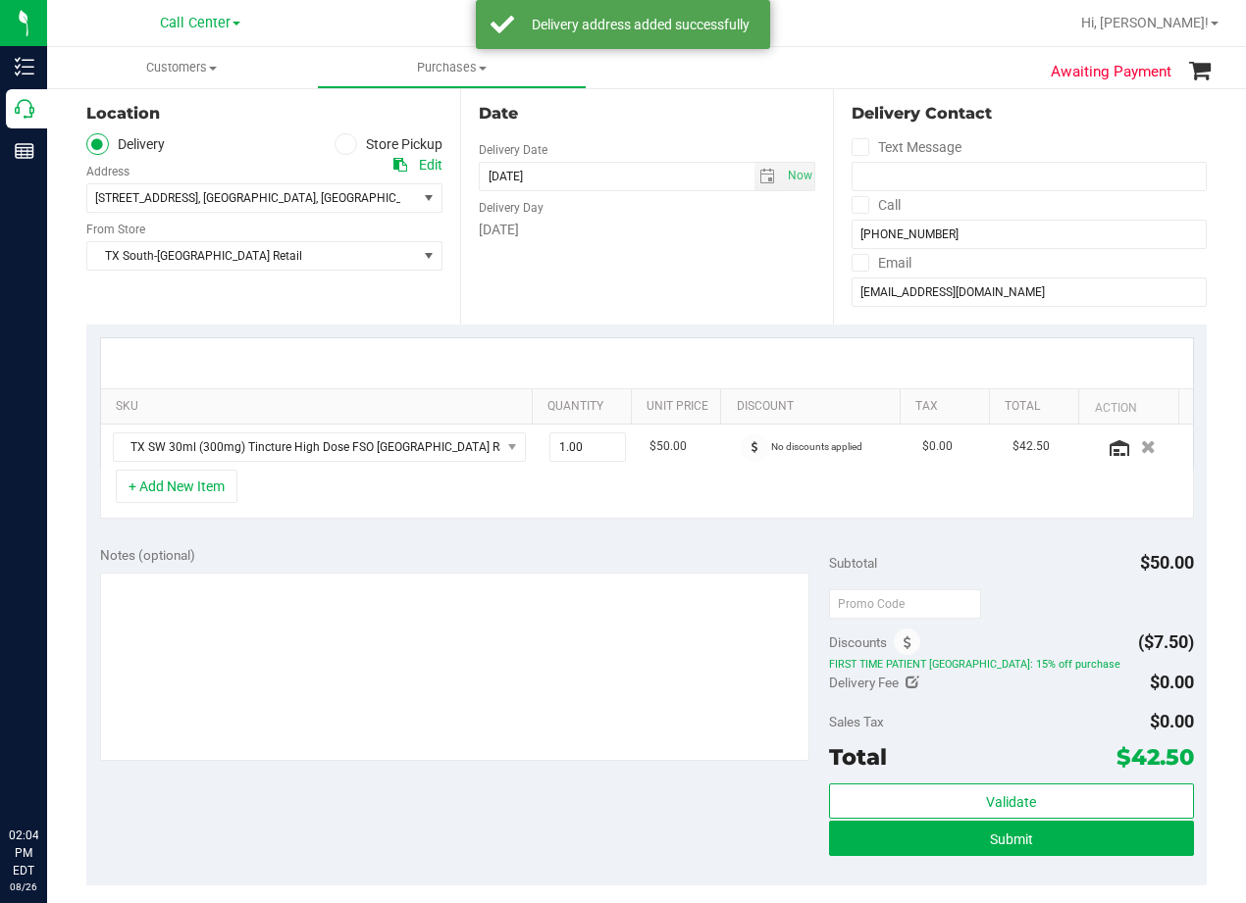
click at [564, 535] on div "Notes (optional) Subtotal $50.00 Discounts ($7.50) FIRST TIME PATIENT TX: 15% o…" at bounding box center [646, 709] width 1120 height 353
click at [158, 497] on button "+ Add New Item" at bounding box center [177, 486] width 122 height 33
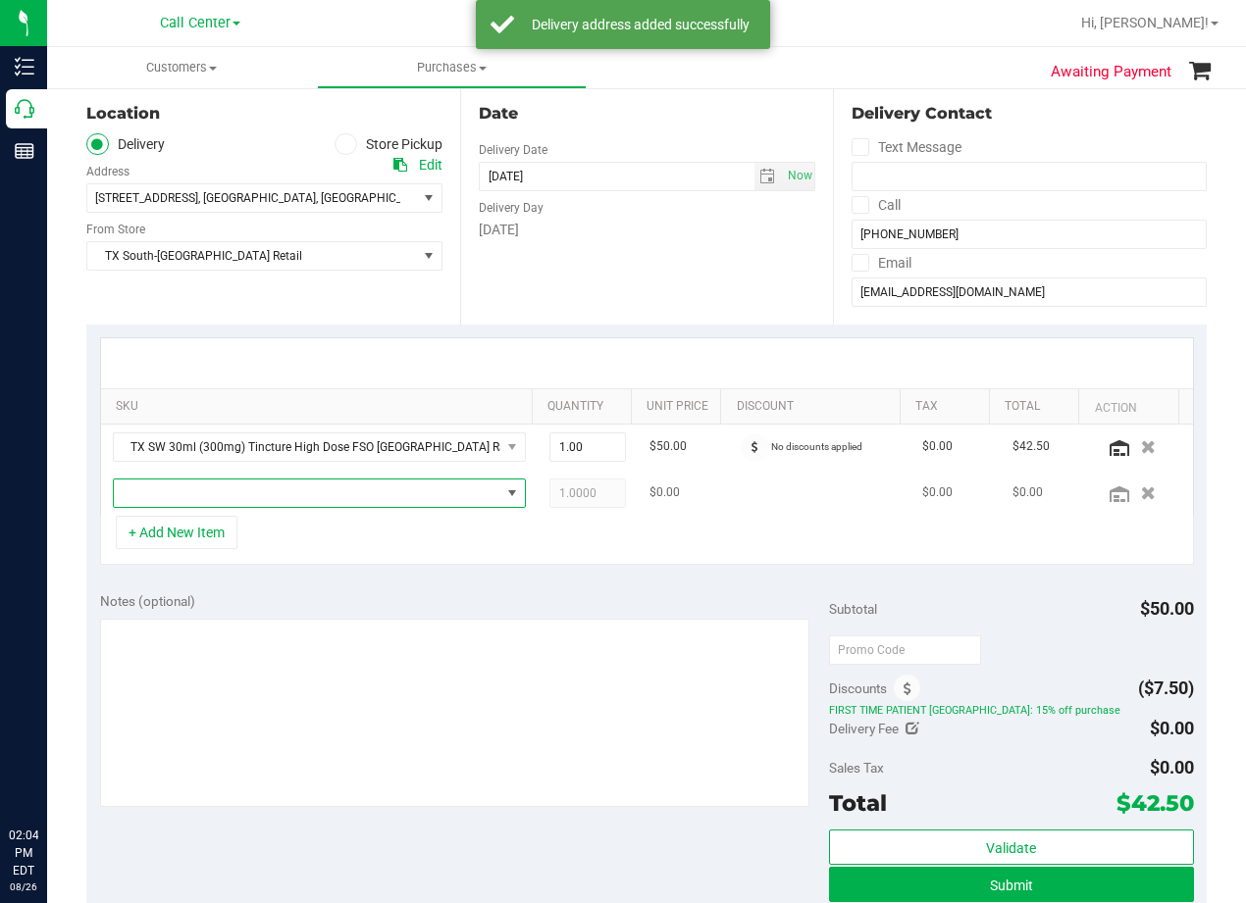
click at [214, 491] on span "NO DATA FOUND" at bounding box center [307, 493] width 386 height 27
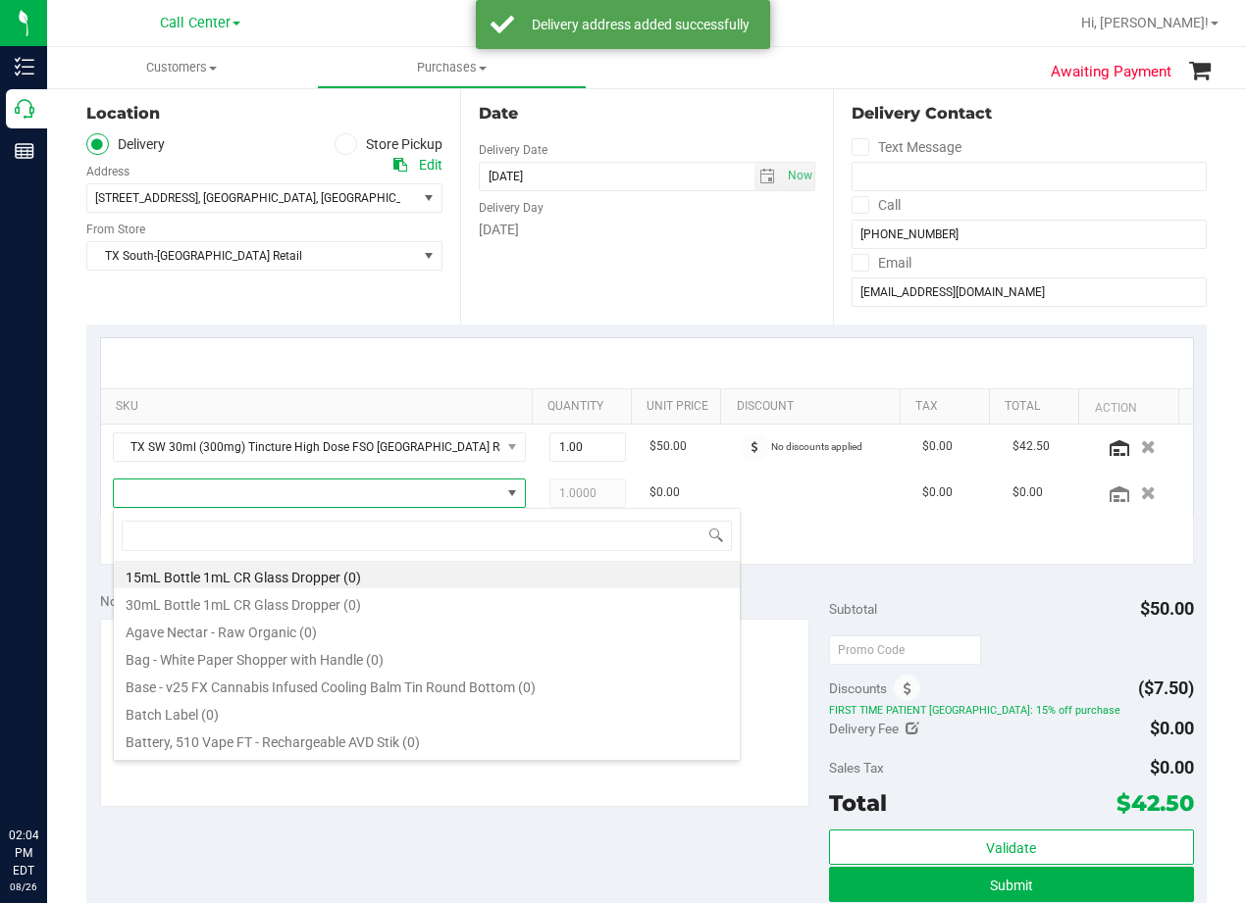
scroll to position [29, 401]
type input "blue raspberry"
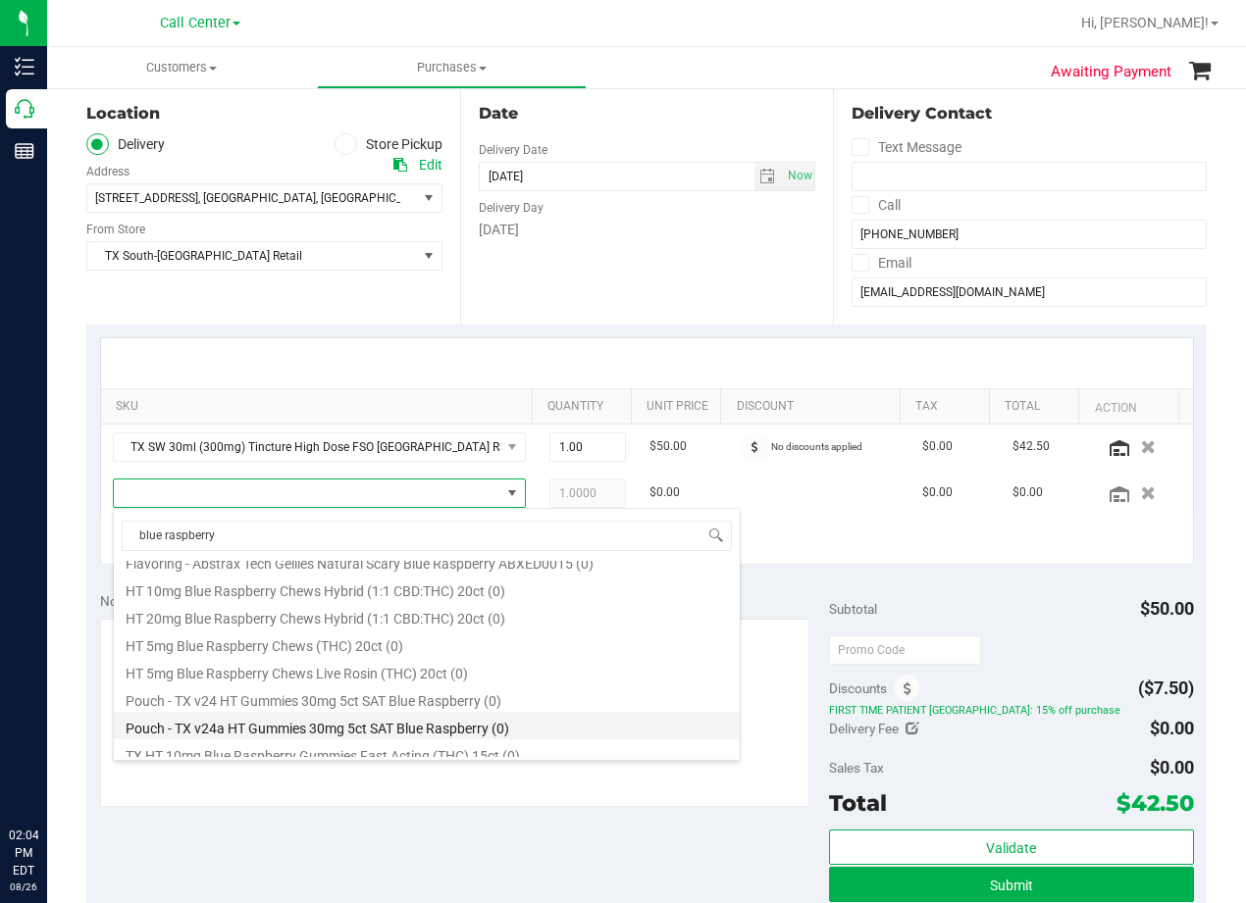
scroll to position [133, 0]
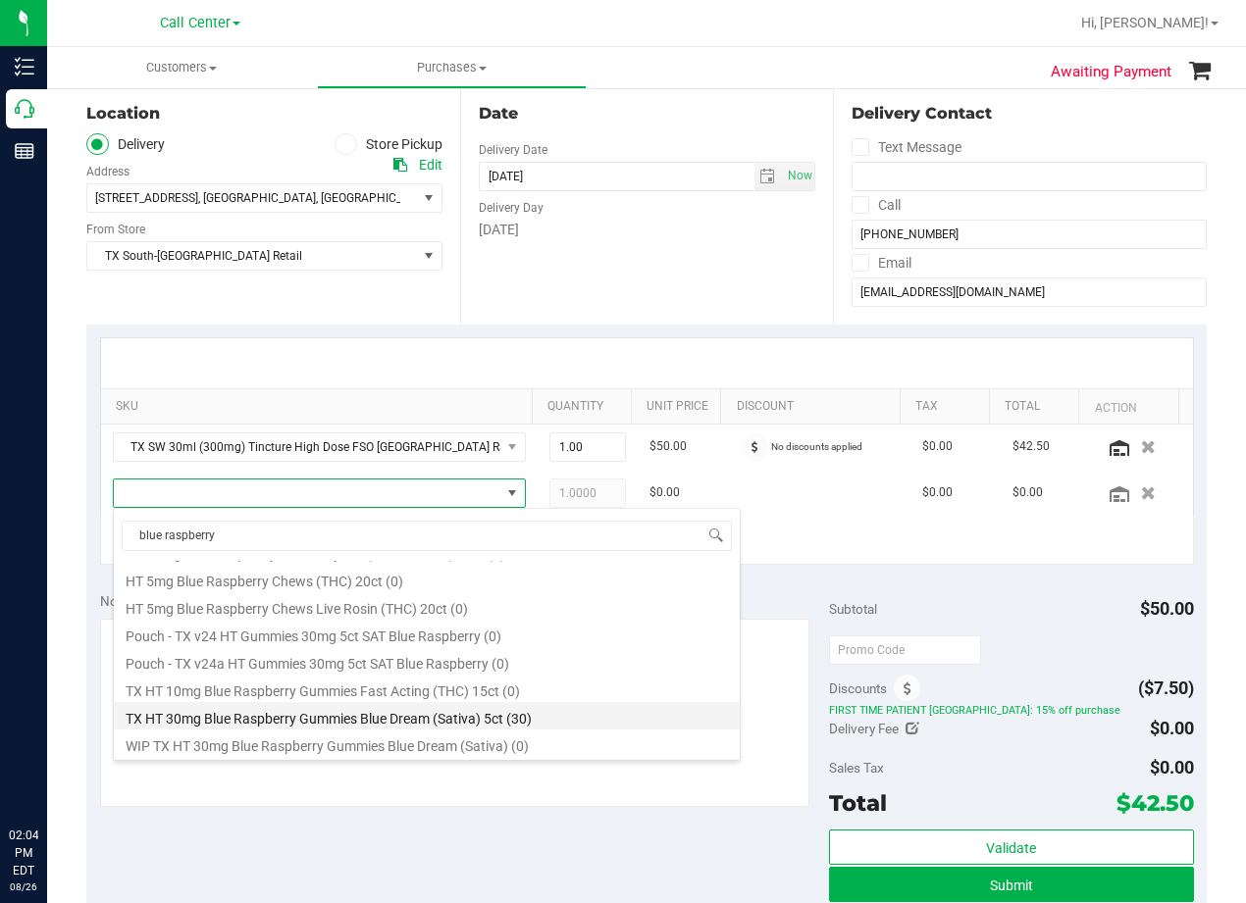
click at [491, 712] on li "TX HT 30mg Blue Raspberry Gummies Blue Dream (Sativa) 5ct (30)" at bounding box center [427, 715] width 626 height 27
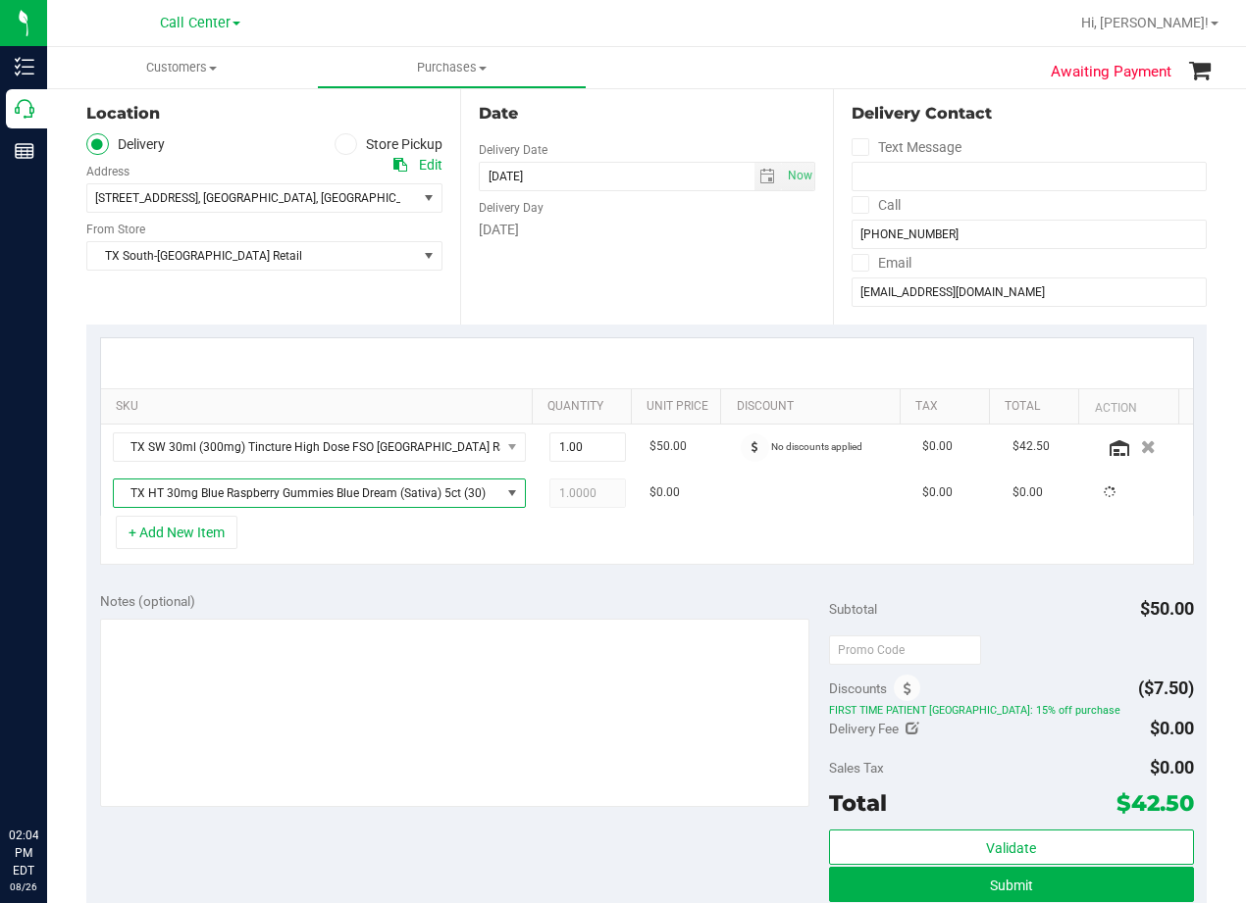
click at [435, 589] on div "Notes (optional) Subtotal $50.00 Discounts ($7.50) FIRST TIME PATIENT TX: 15% o…" at bounding box center [646, 755] width 1120 height 353
click at [681, 352] on div at bounding box center [647, 363] width 1092 height 50
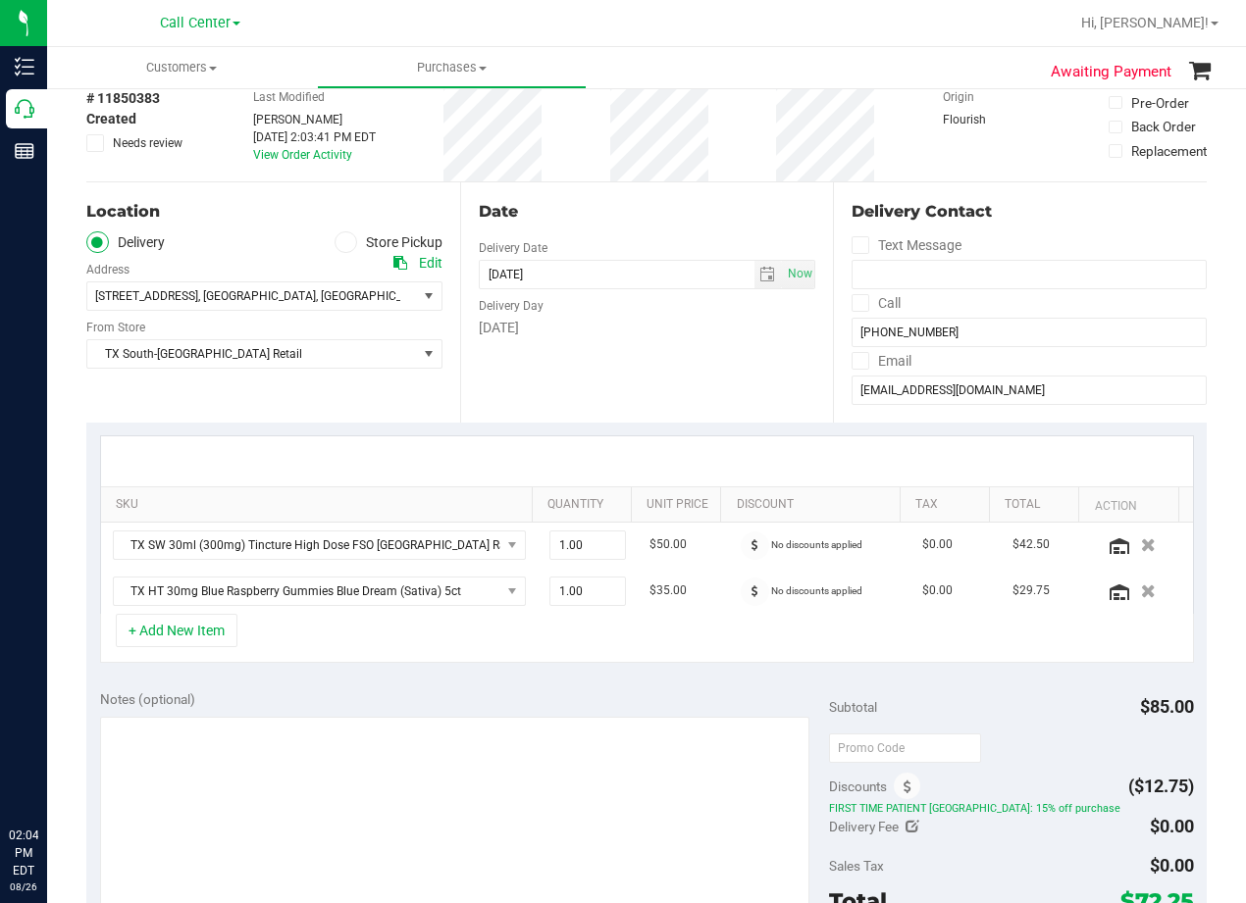
scroll to position [0, 0]
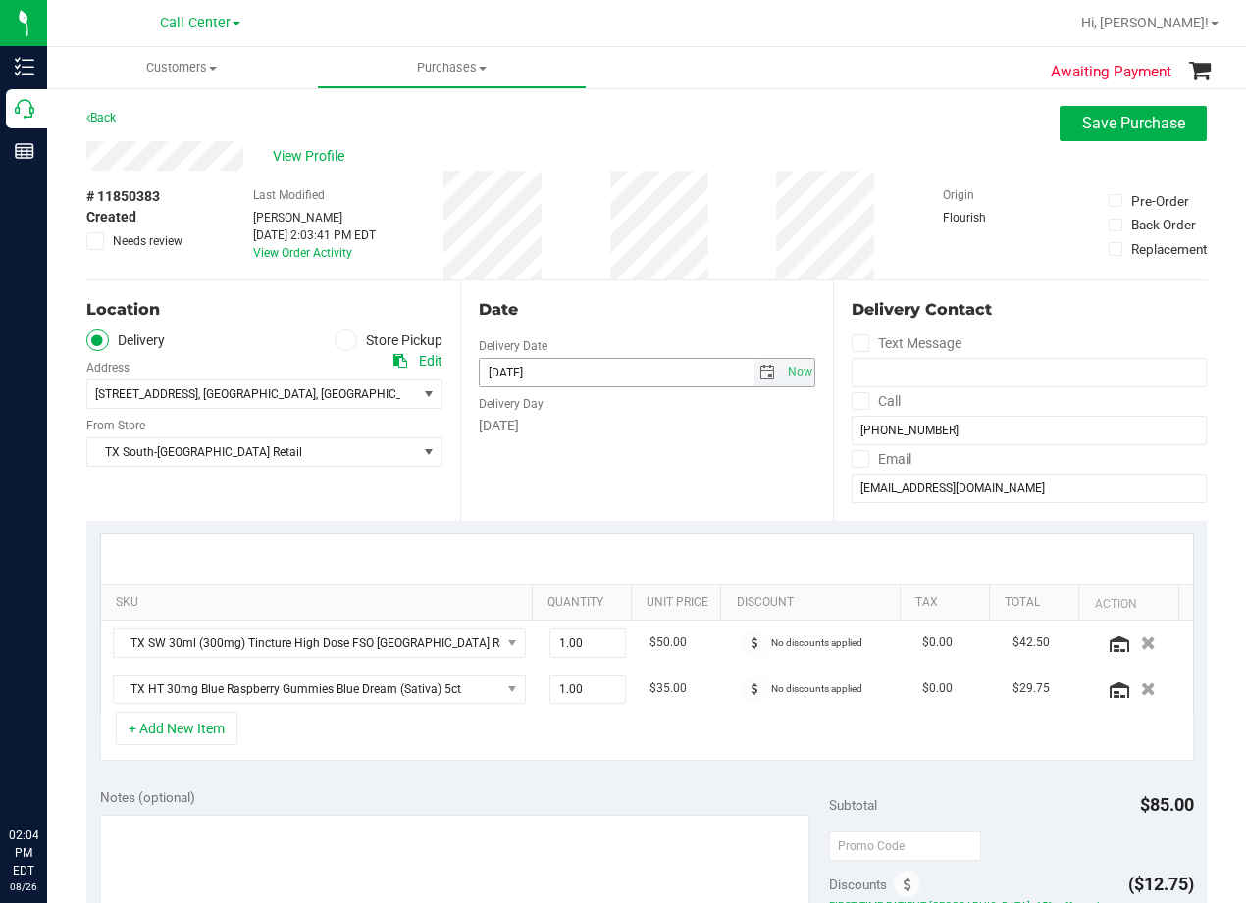
click at [759, 370] on span "select" at bounding box center [767, 373] width 16 height 16
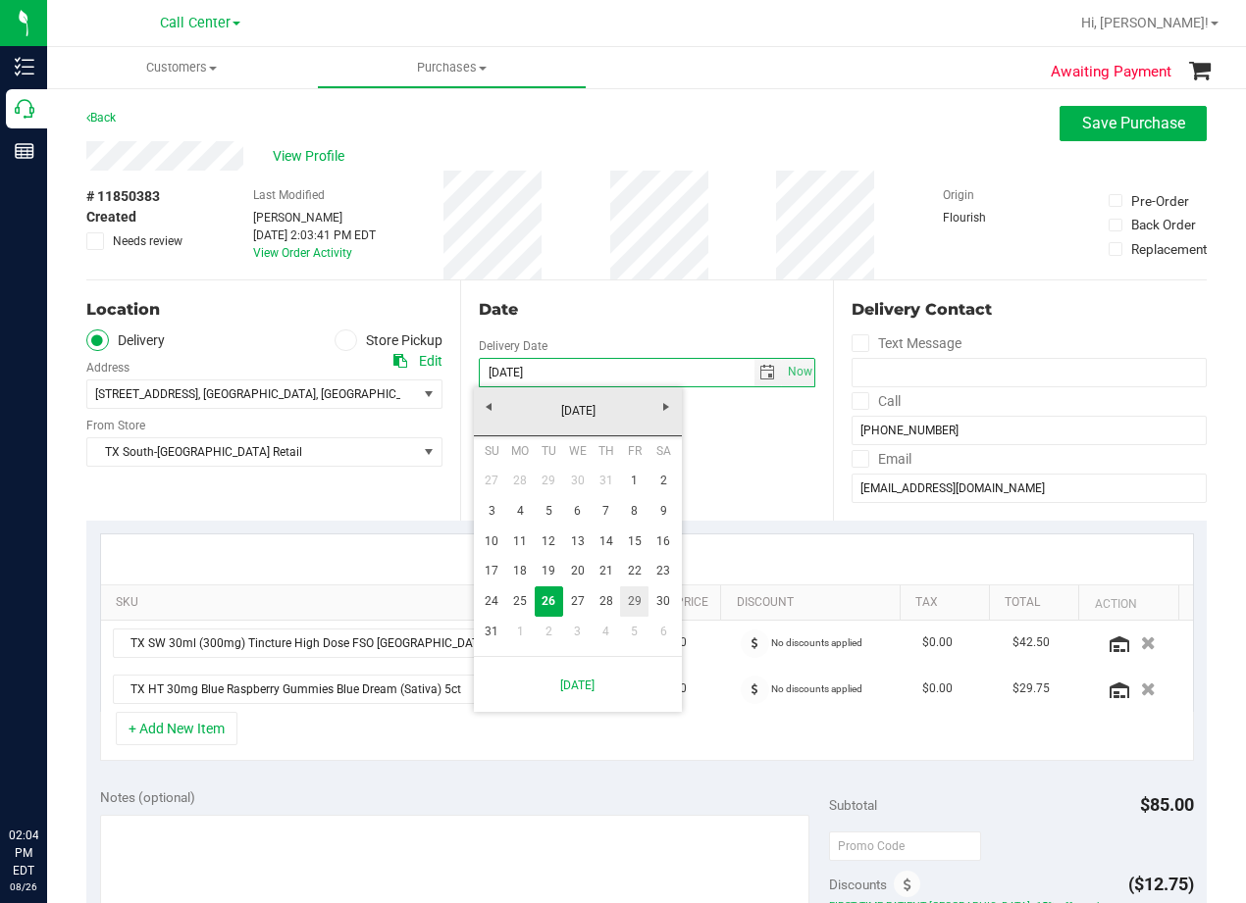
click at [630, 602] on link "29" at bounding box center [634, 602] width 28 height 30
type input "[DATE]"
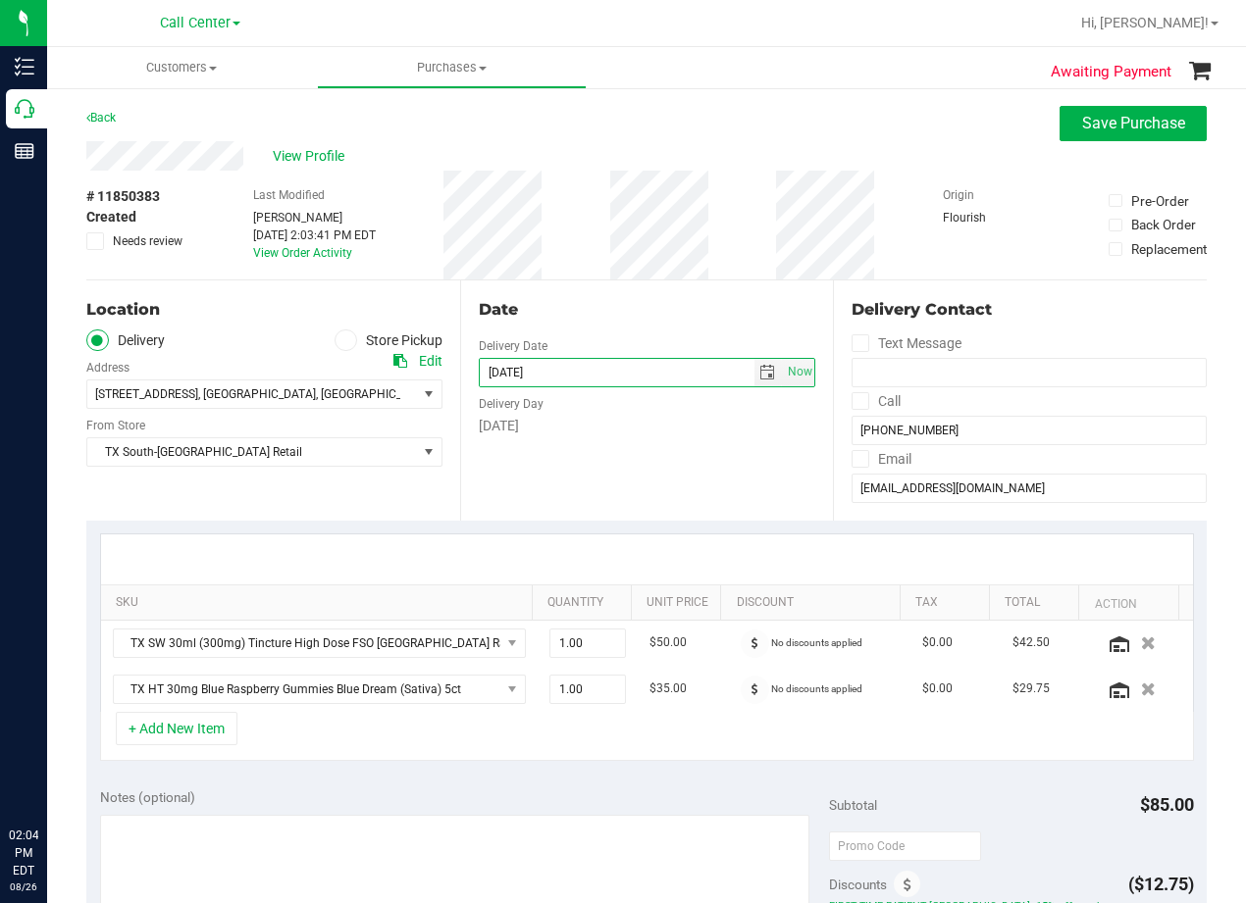
click at [677, 399] on div "Delivery Day" at bounding box center [647, 401] width 337 height 28
click at [666, 326] on div "Date Delivery Date [DATE] Now [DATE] 08:00 AM Now Delivery Day [DATE]" at bounding box center [647, 401] width 374 height 240
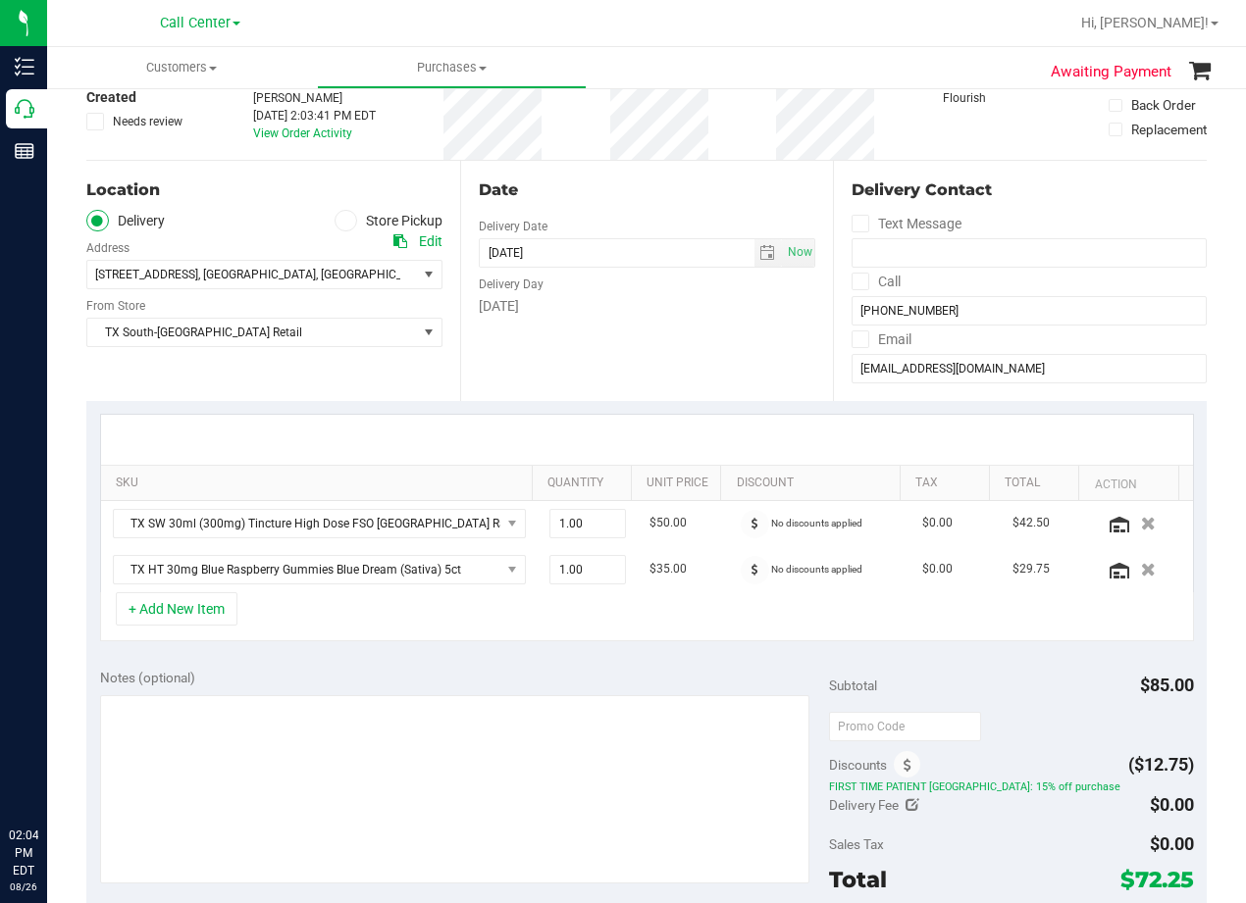
scroll to position [294, 0]
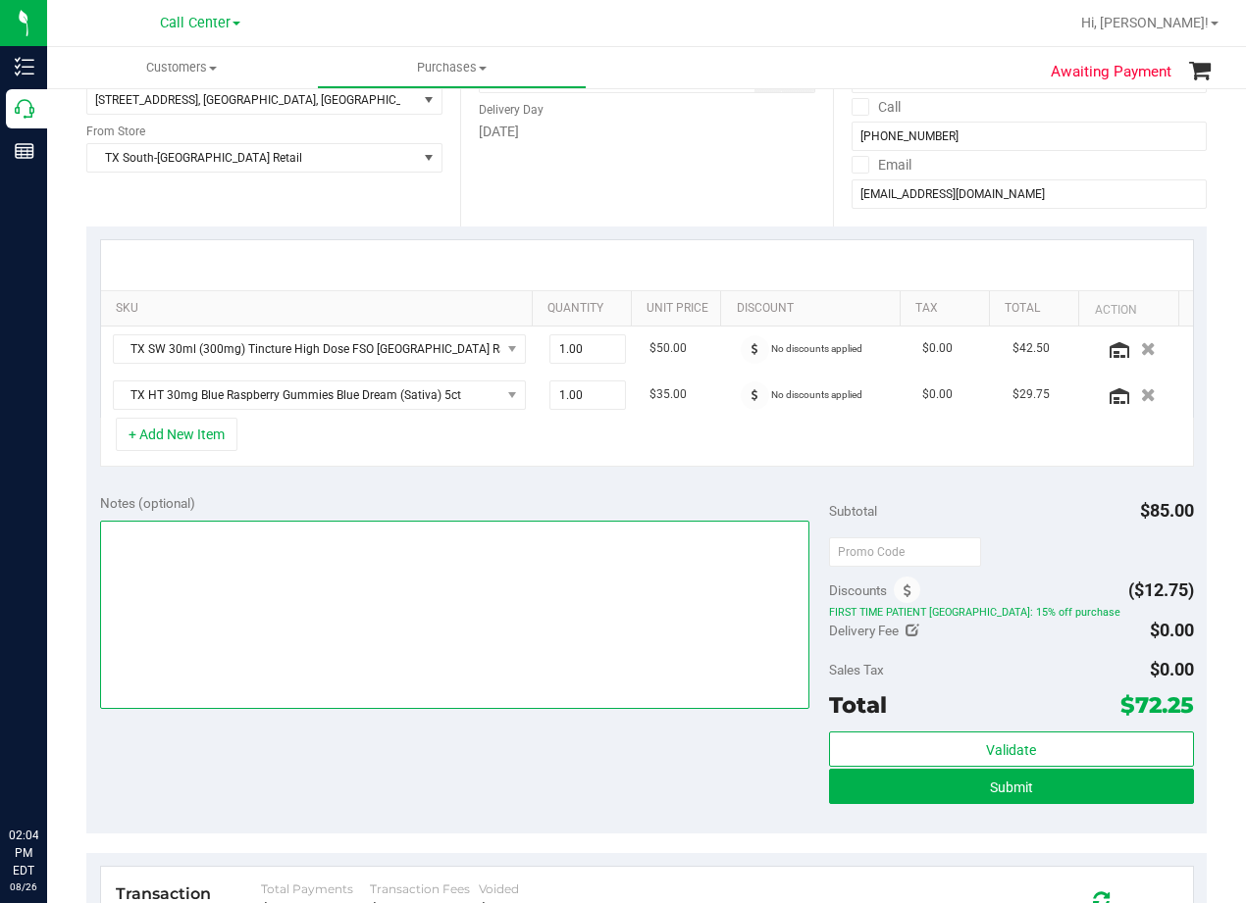
click at [626, 605] on textarea at bounding box center [454, 615] width 709 height 188
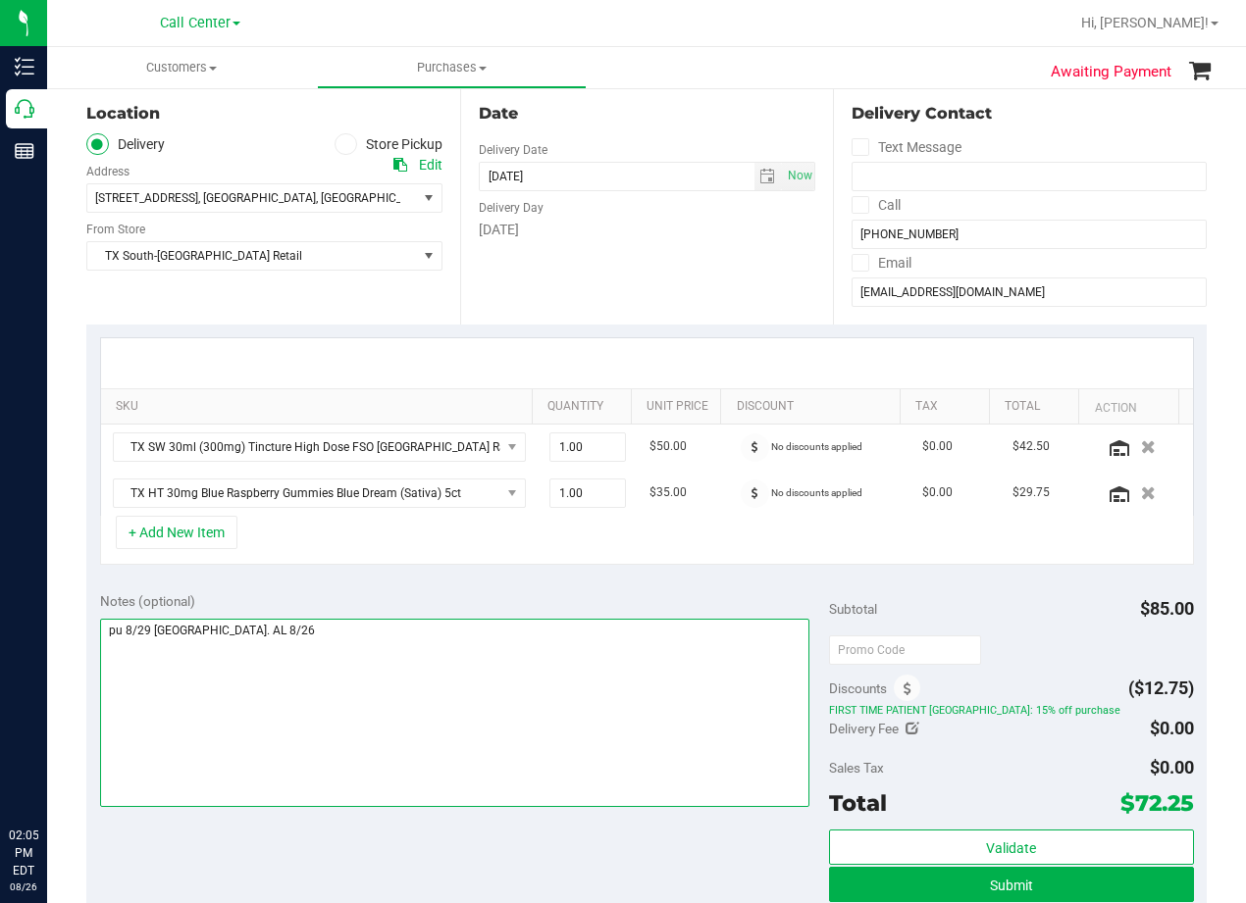
type textarea "pu 8/29 South Austin. AL 8/26"
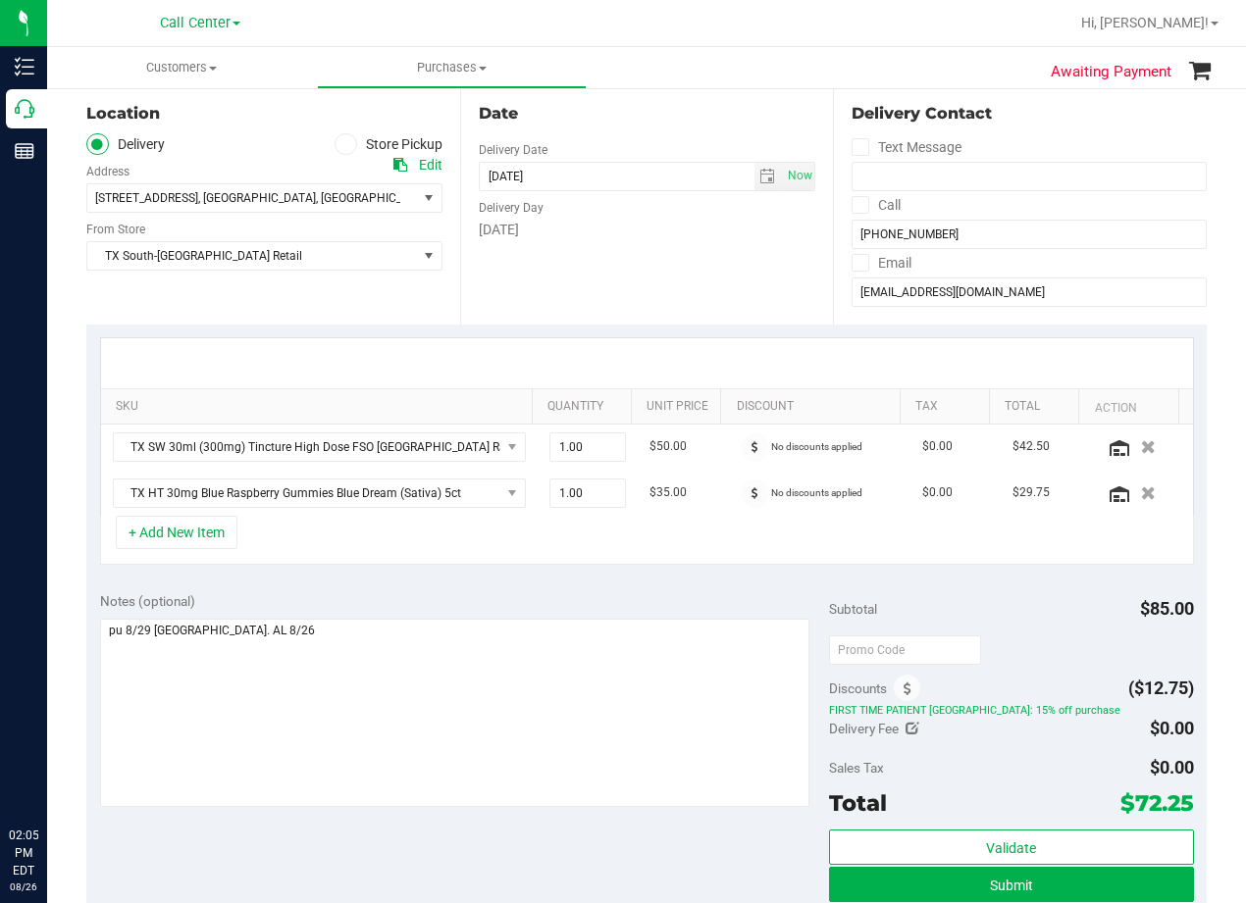
click at [689, 599] on div "Notes (optional)" at bounding box center [464, 601] width 729 height 20
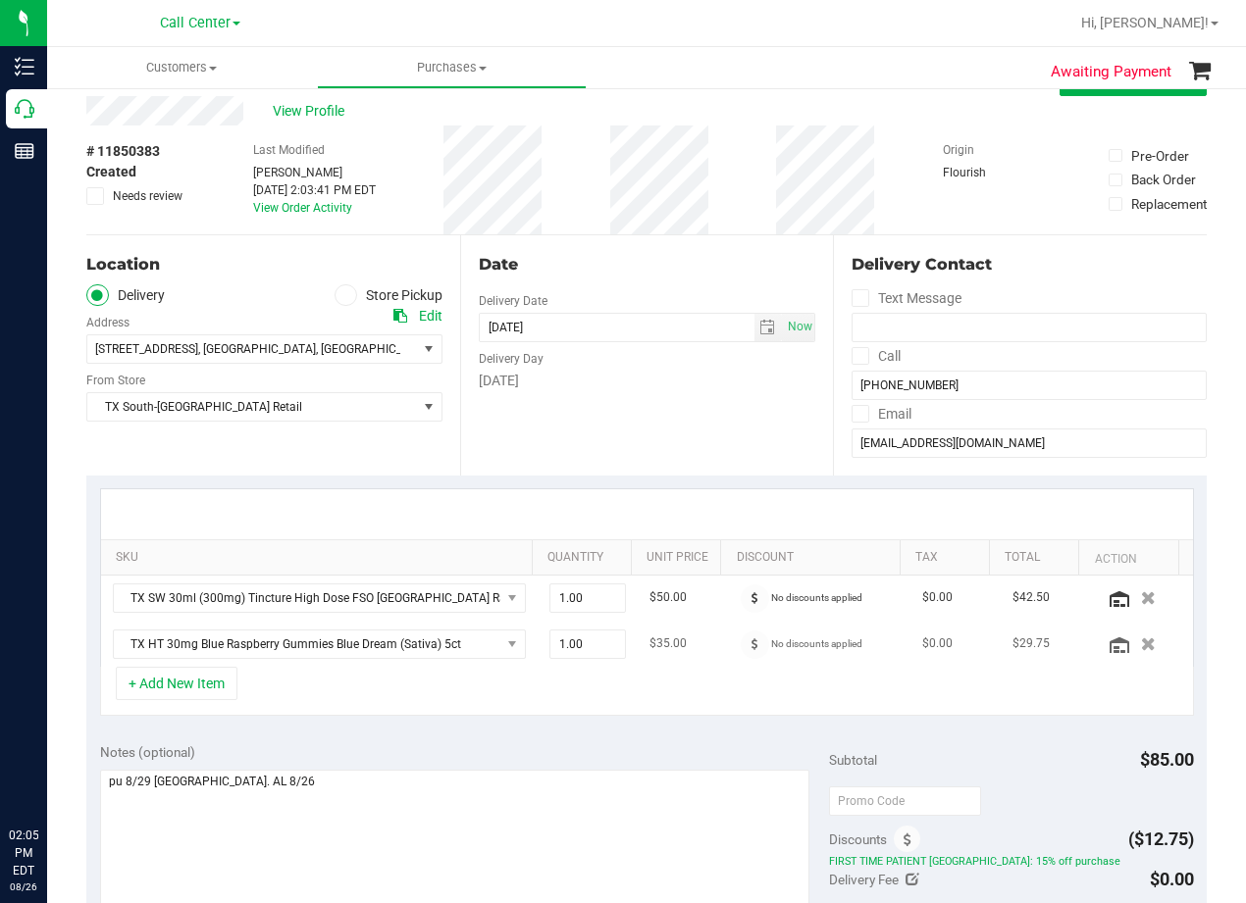
scroll to position [0, 0]
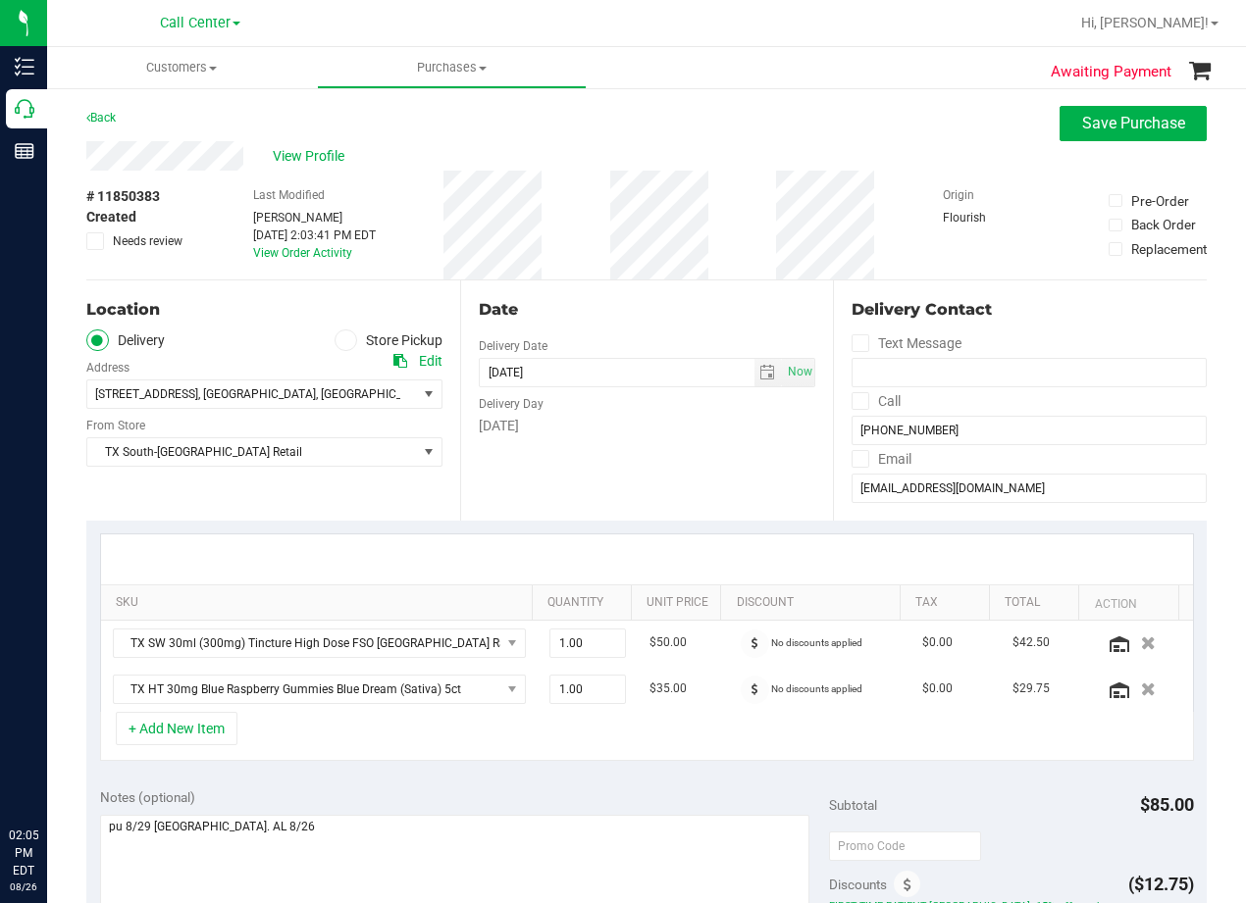
click at [688, 556] on div at bounding box center [647, 560] width 1092 height 50
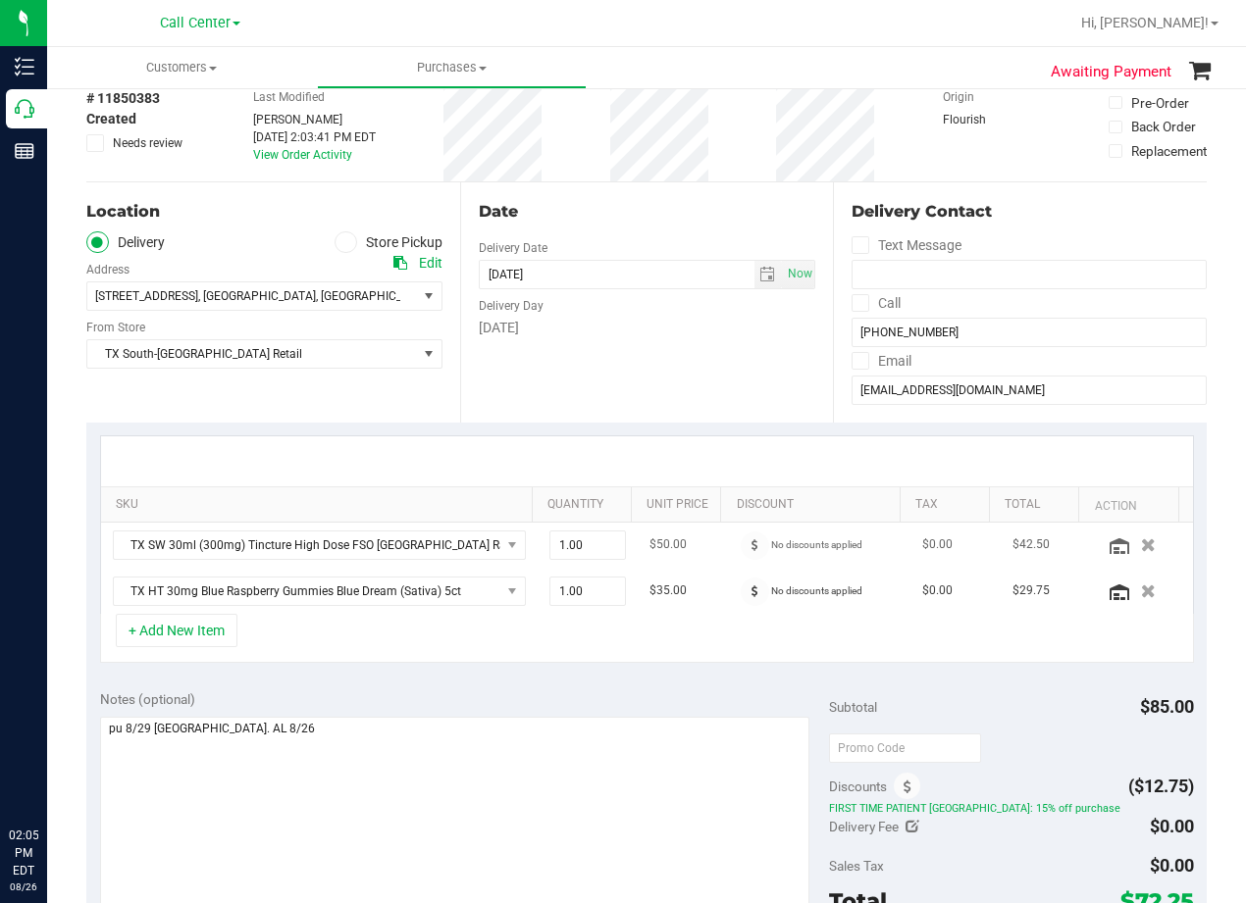
click at [692, 544] on td "$50.00" at bounding box center [683, 546] width 90 height 46
click at [690, 446] on div at bounding box center [647, 461] width 1092 height 50
click at [688, 454] on div at bounding box center [647, 461] width 1092 height 50
click at [694, 391] on div "Date Delivery Date [DATE] Now [DATE] 08:00 AM Now Delivery Day [DATE]" at bounding box center [647, 302] width 374 height 240
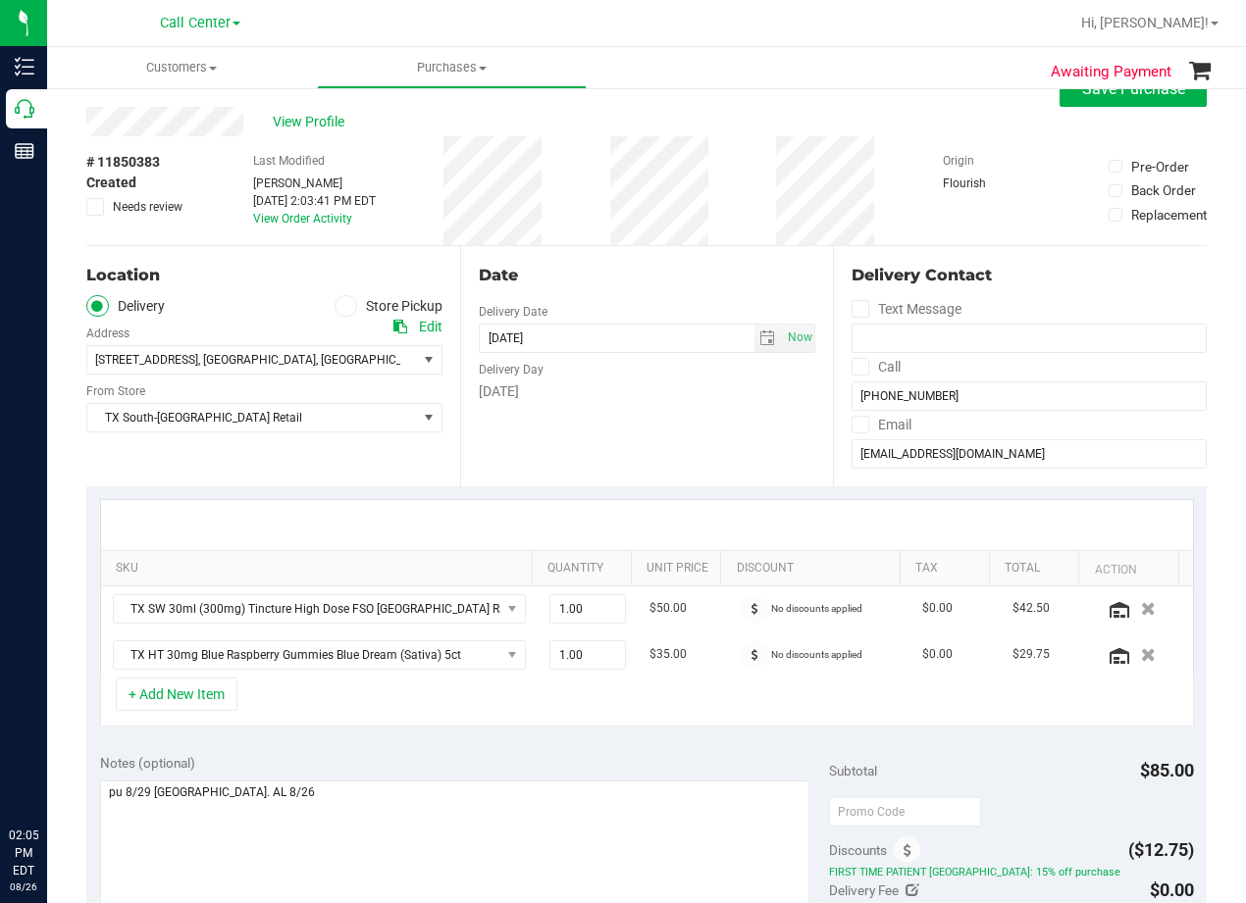
scroll to position [0, 0]
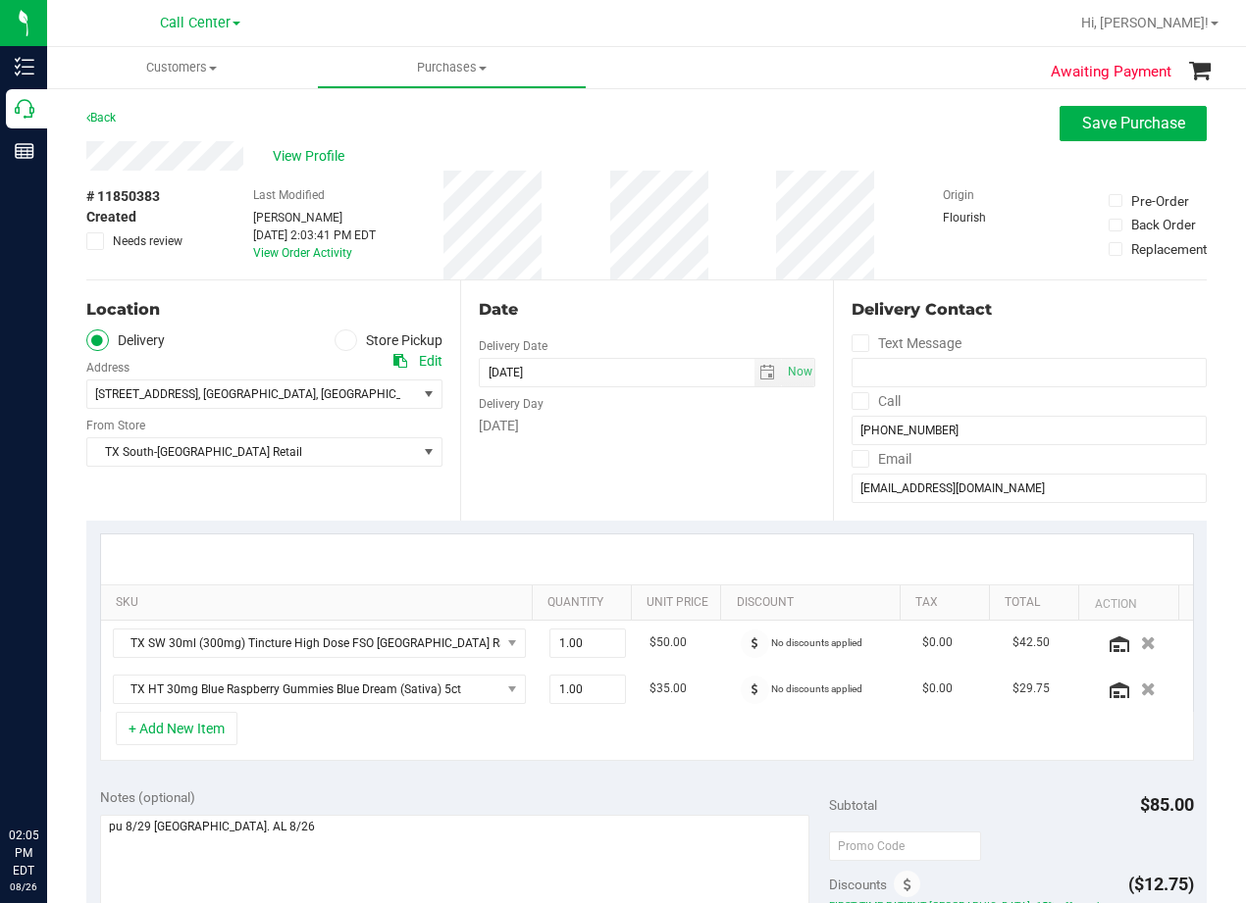
click at [643, 315] on div "Date" at bounding box center [647, 310] width 337 height 24
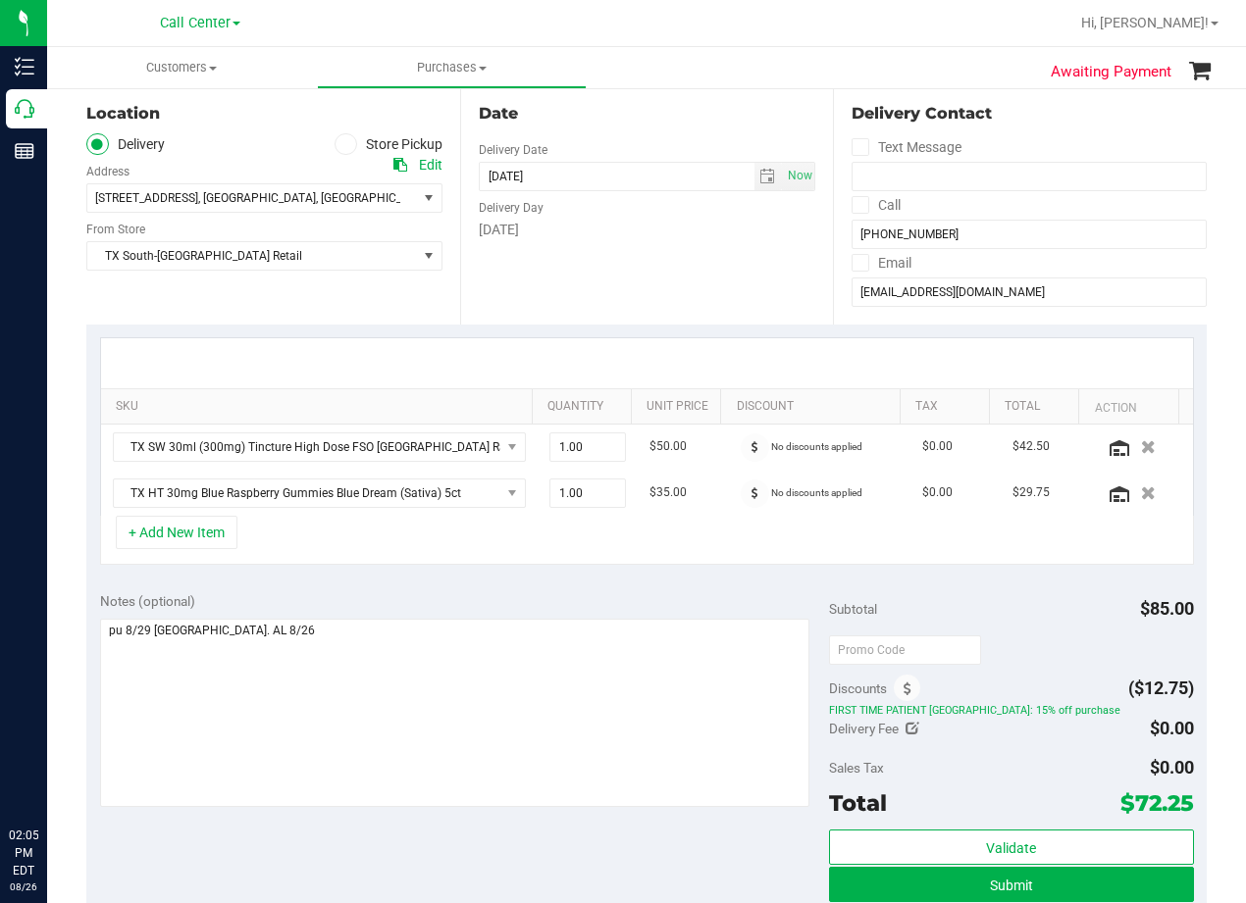
click at [691, 353] on div at bounding box center [647, 363] width 1092 height 50
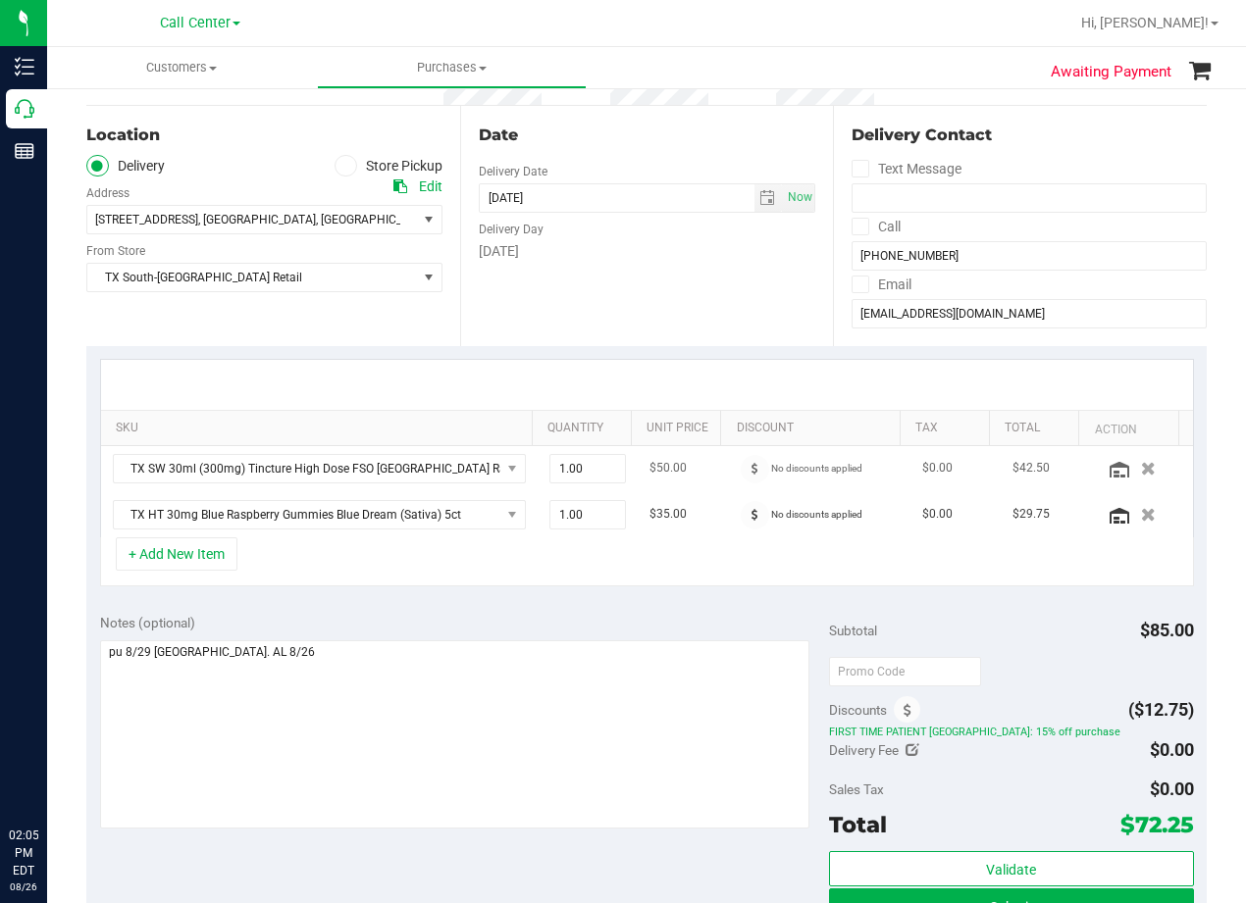
scroll to position [196, 0]
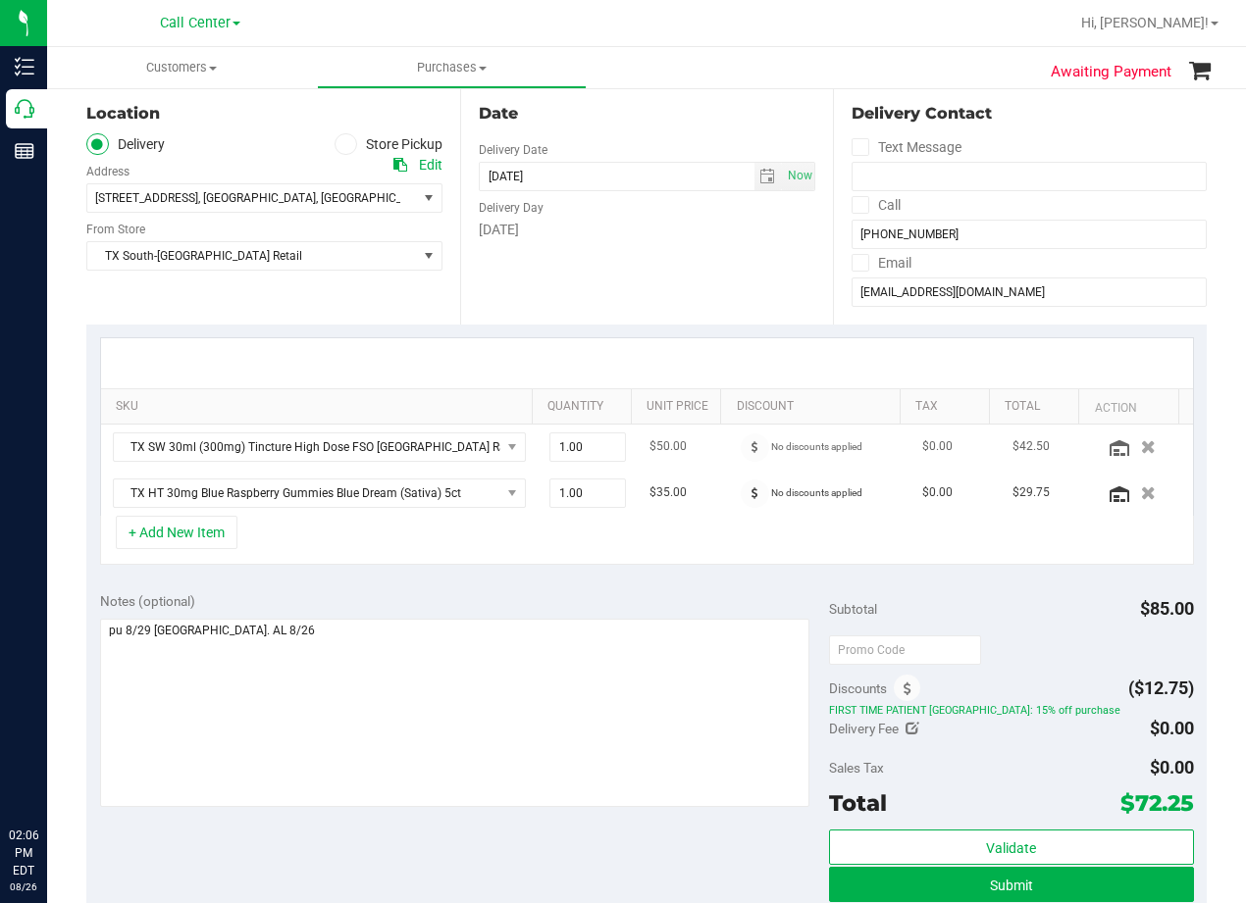
click at [689, 356] on div at bounding box center [647, 363] width 1092 height 50
click at [691, 355] on div at bounding box center [647, 363] width 1092 height 50
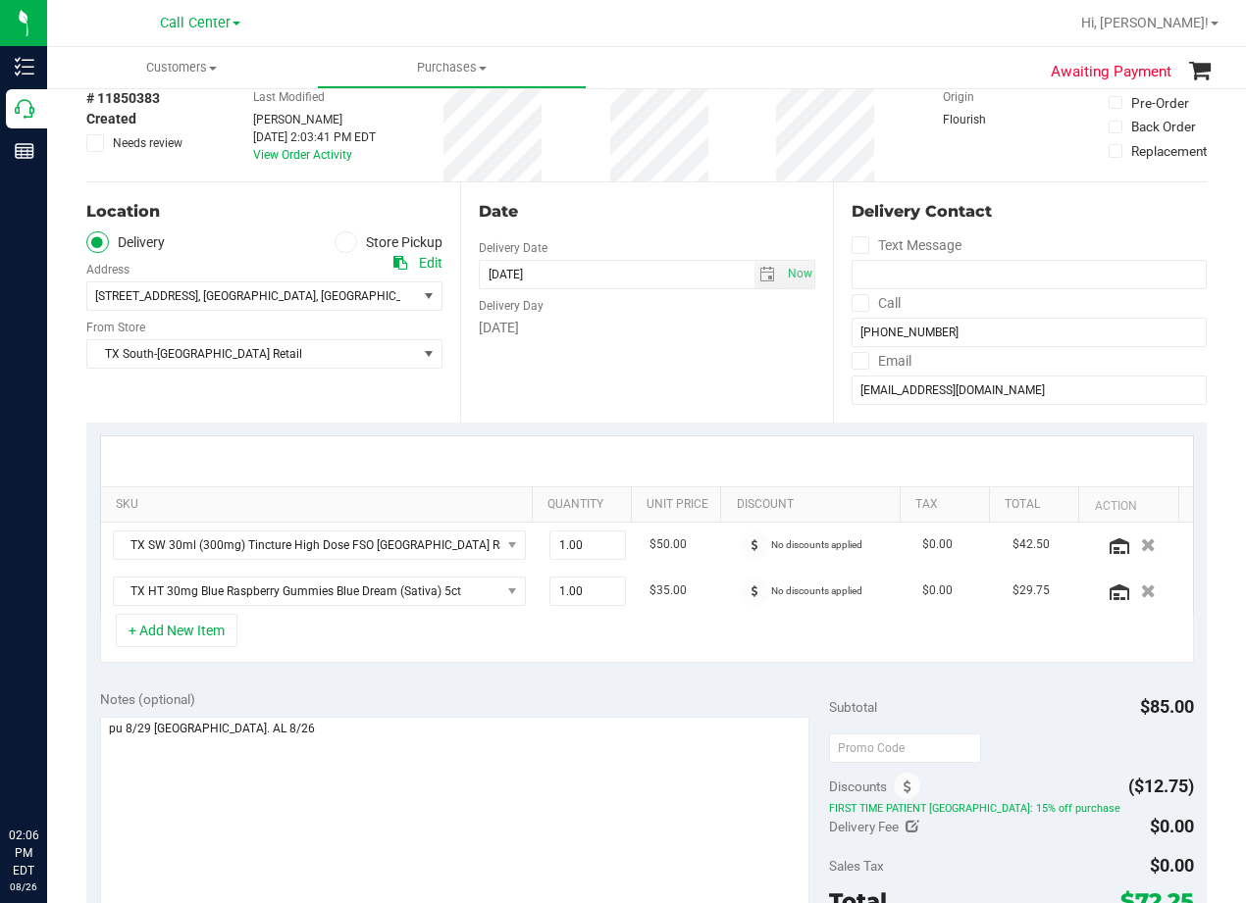
scroll to position [196, 0]
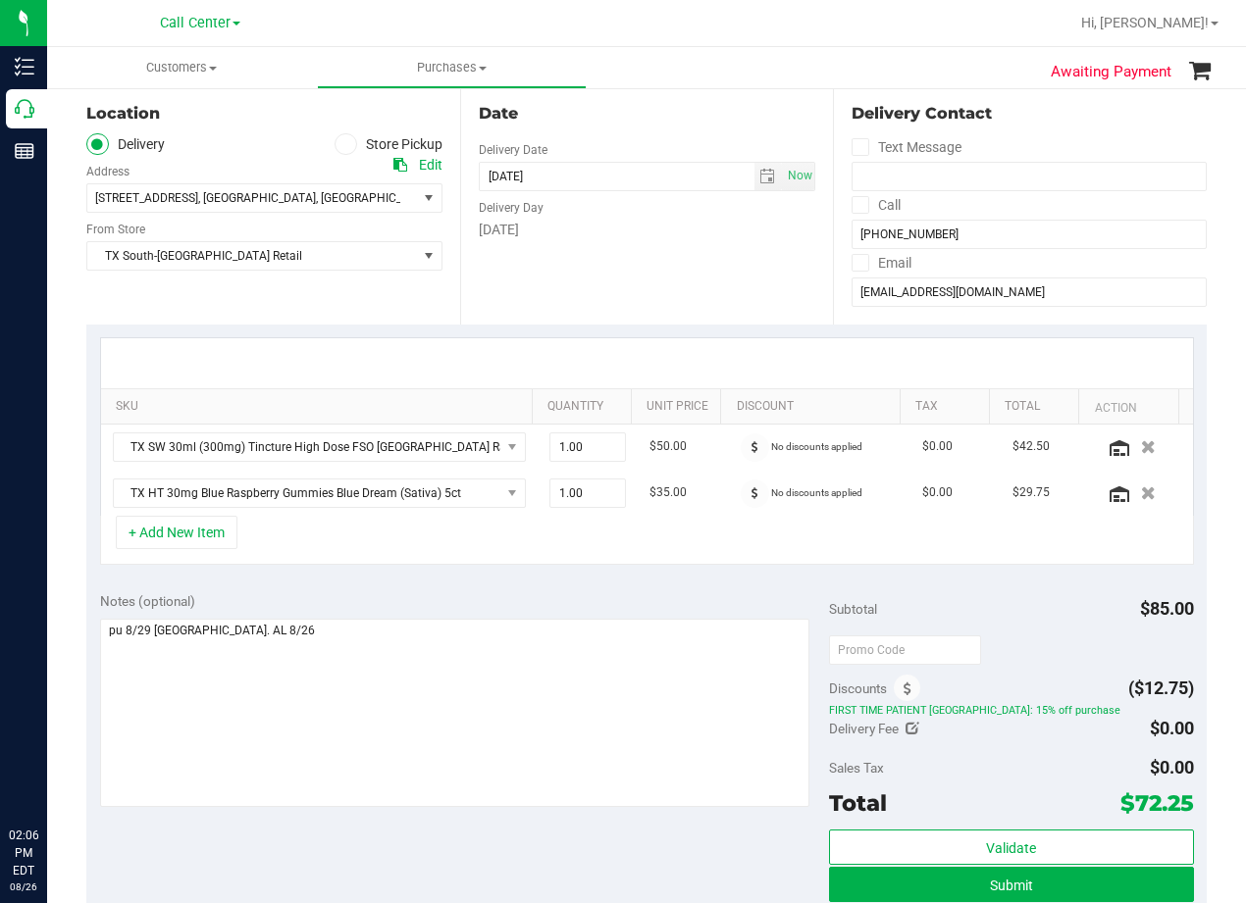
click at [689, 352] on div at bounding box center [647, 363] width 1092 height 50
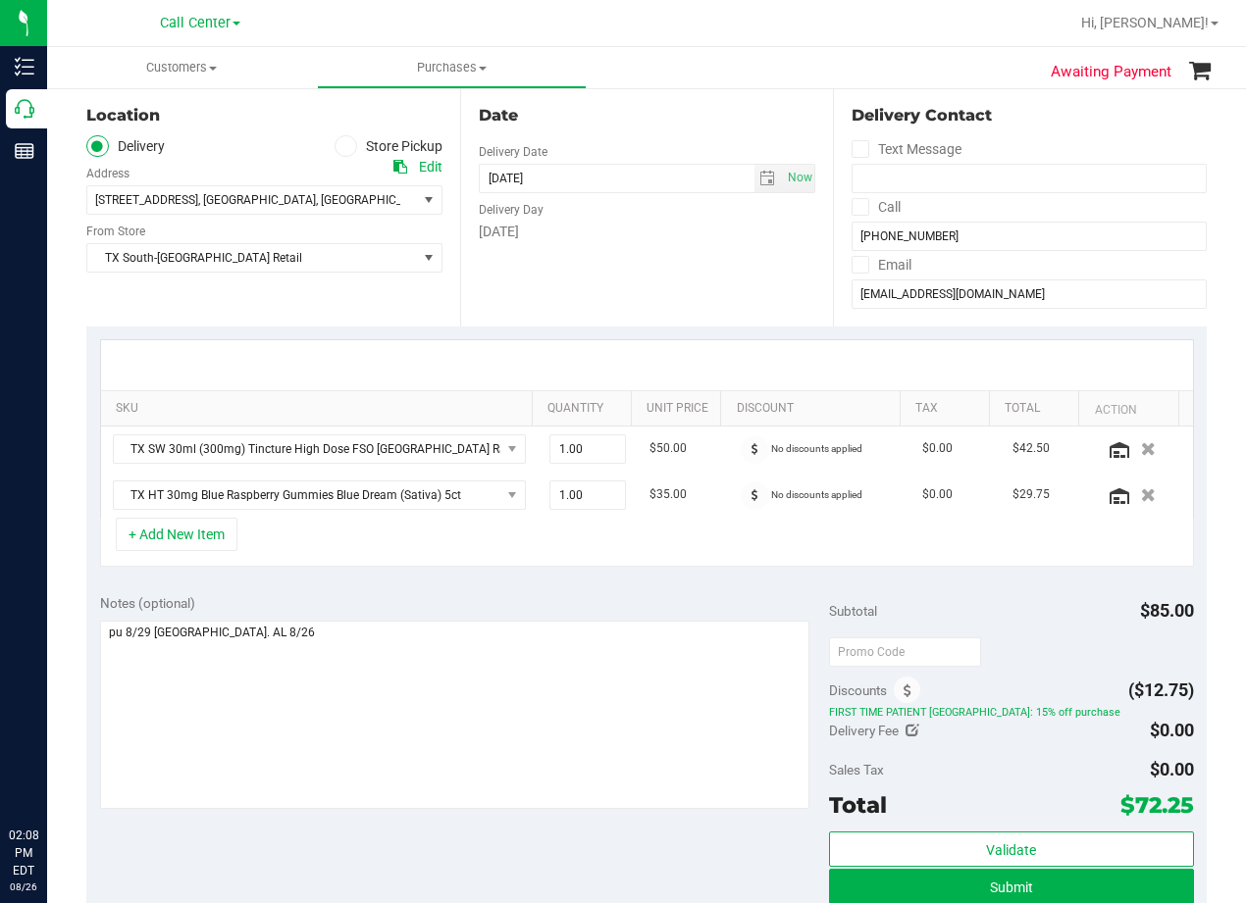
scroll to position [392, 0]
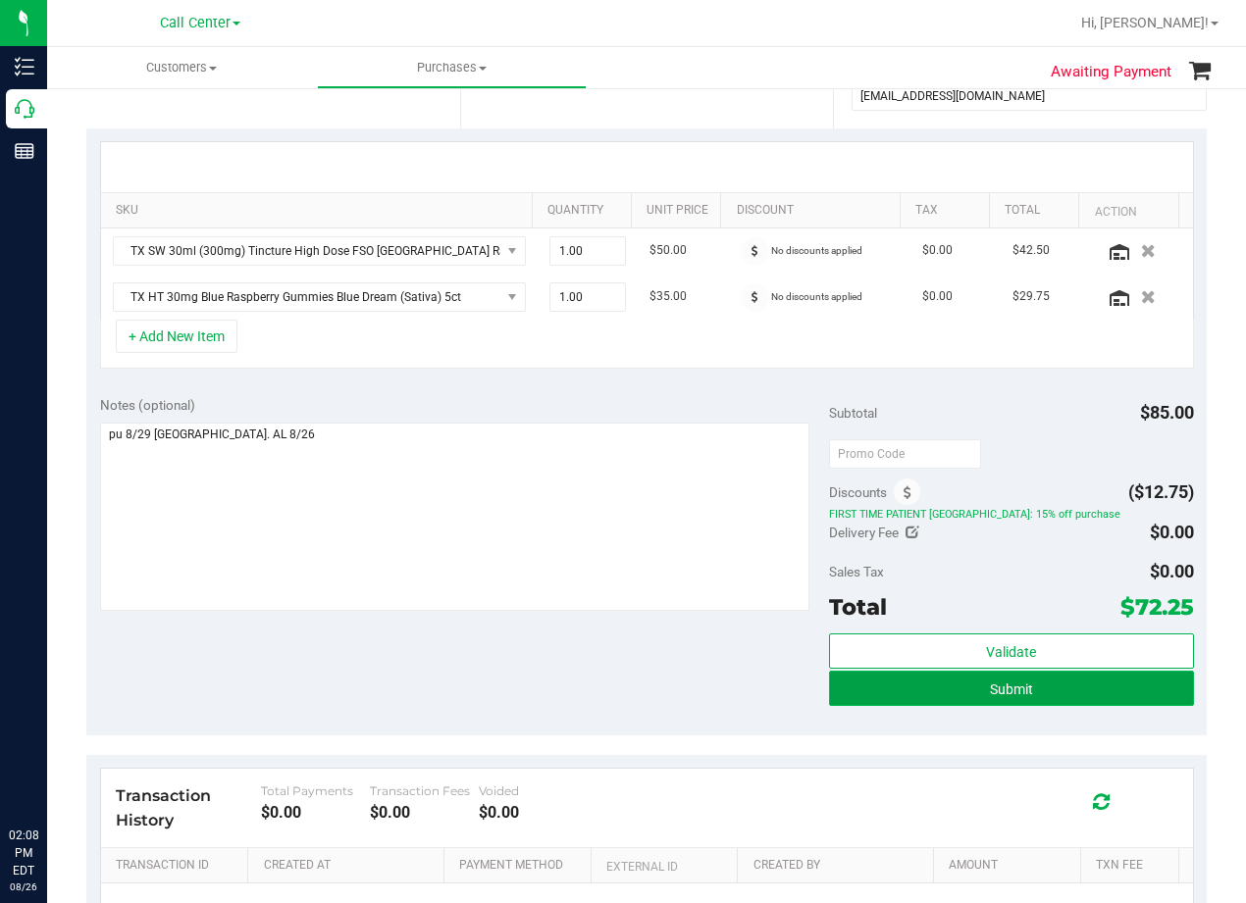
click at [849, 692] on button "Submit" at bounding box center [1011, 688] width 365 height 35
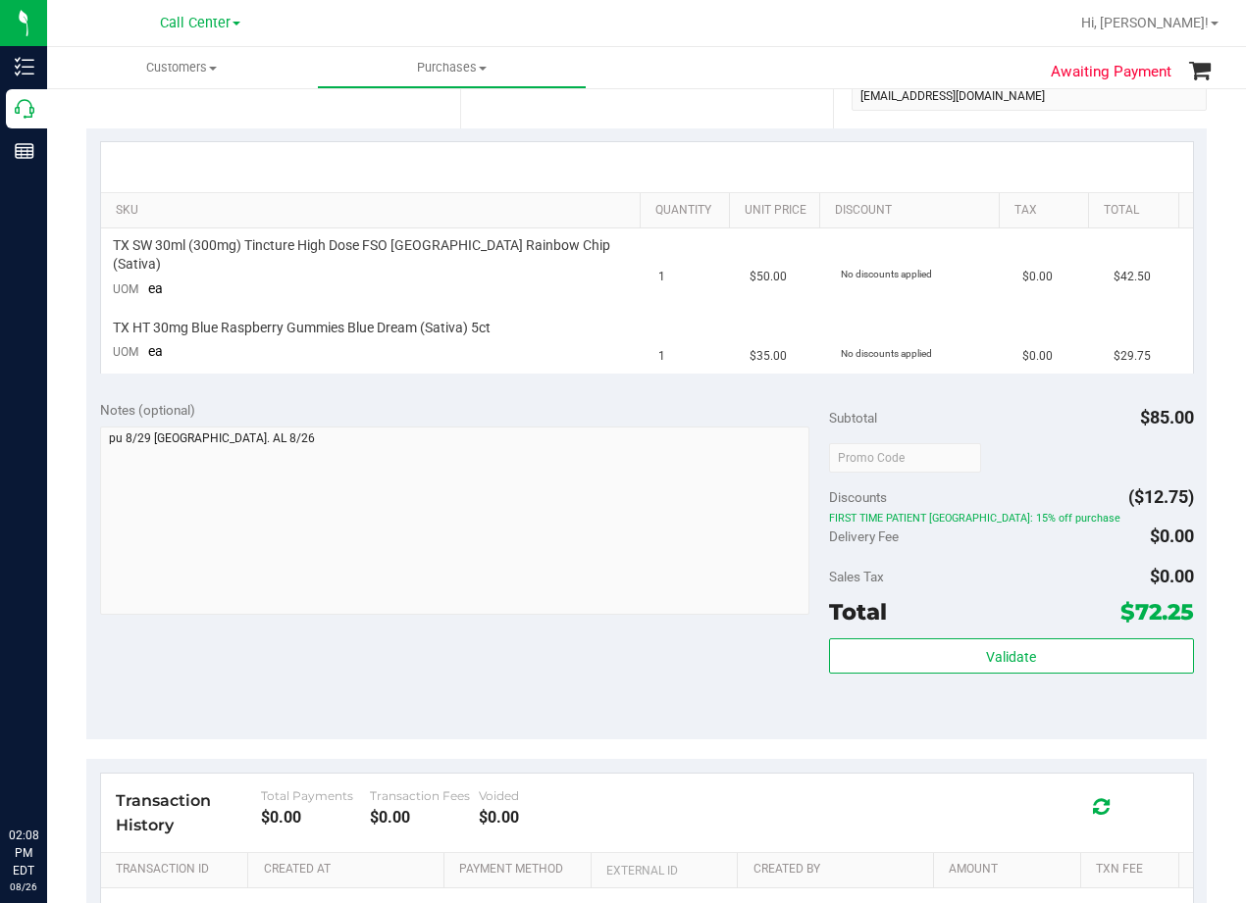
click at [660, 386] on div "Notes (optional) Subtotal $85.00 Discounts ($12.75) FIRST TIME PATIENT TX: 15% …" at bounding box center [646, 562] width 1120 height 353
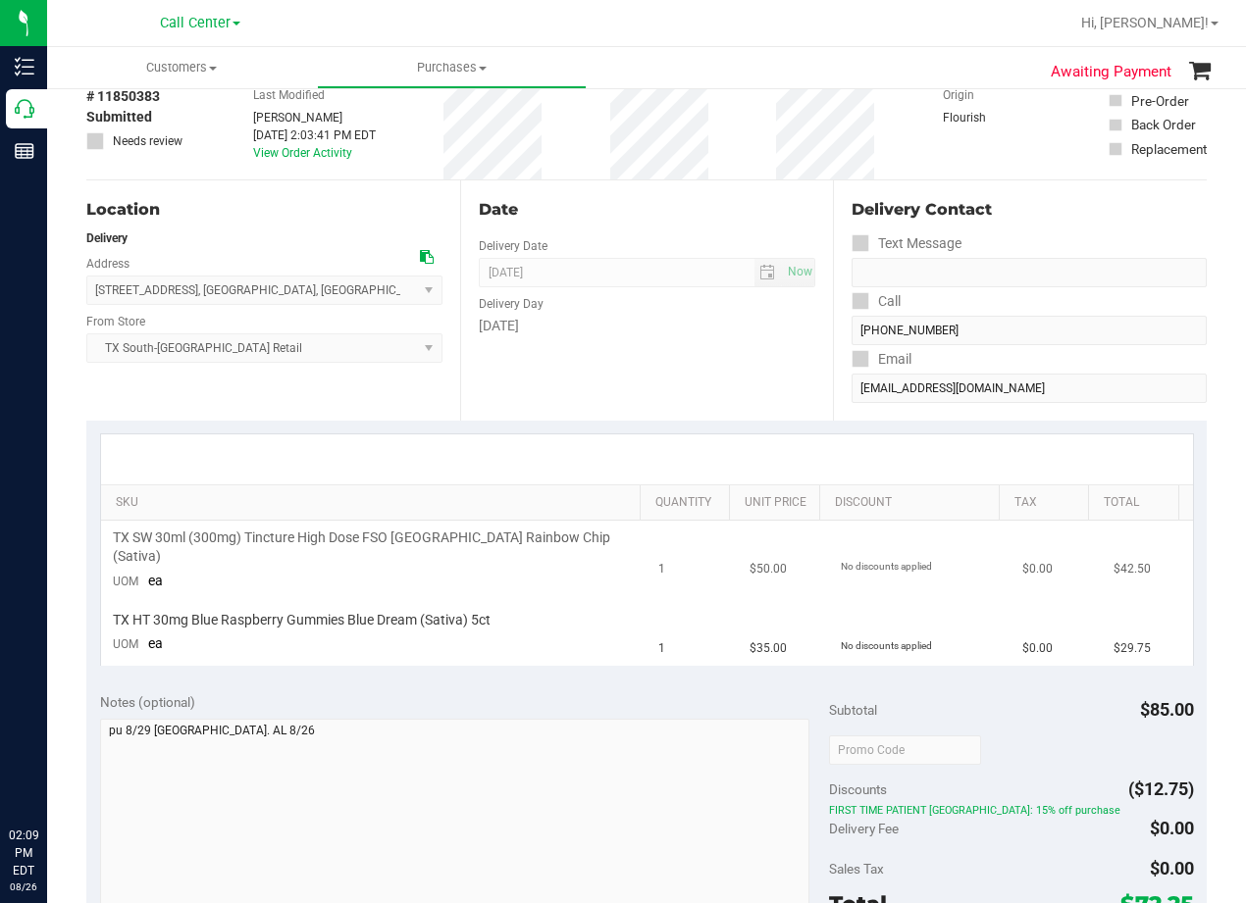
scroll to position [196, 0]
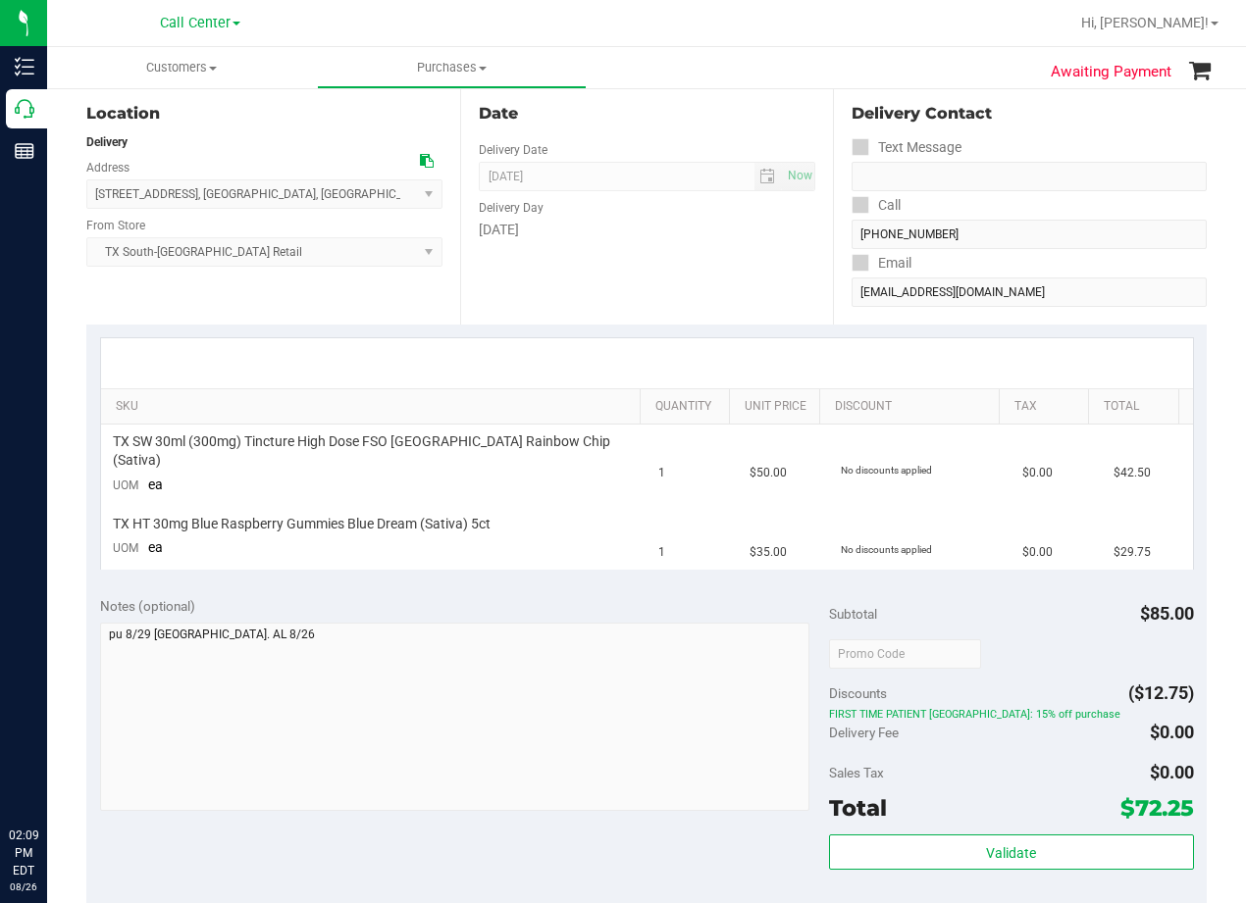
click at [639, 142] on div "Date Delivery Date [DATE] Now [DATE] 08:00 AM Now Delivery Day [DATE]" at bounding box center [647, 204] width 374 height 240
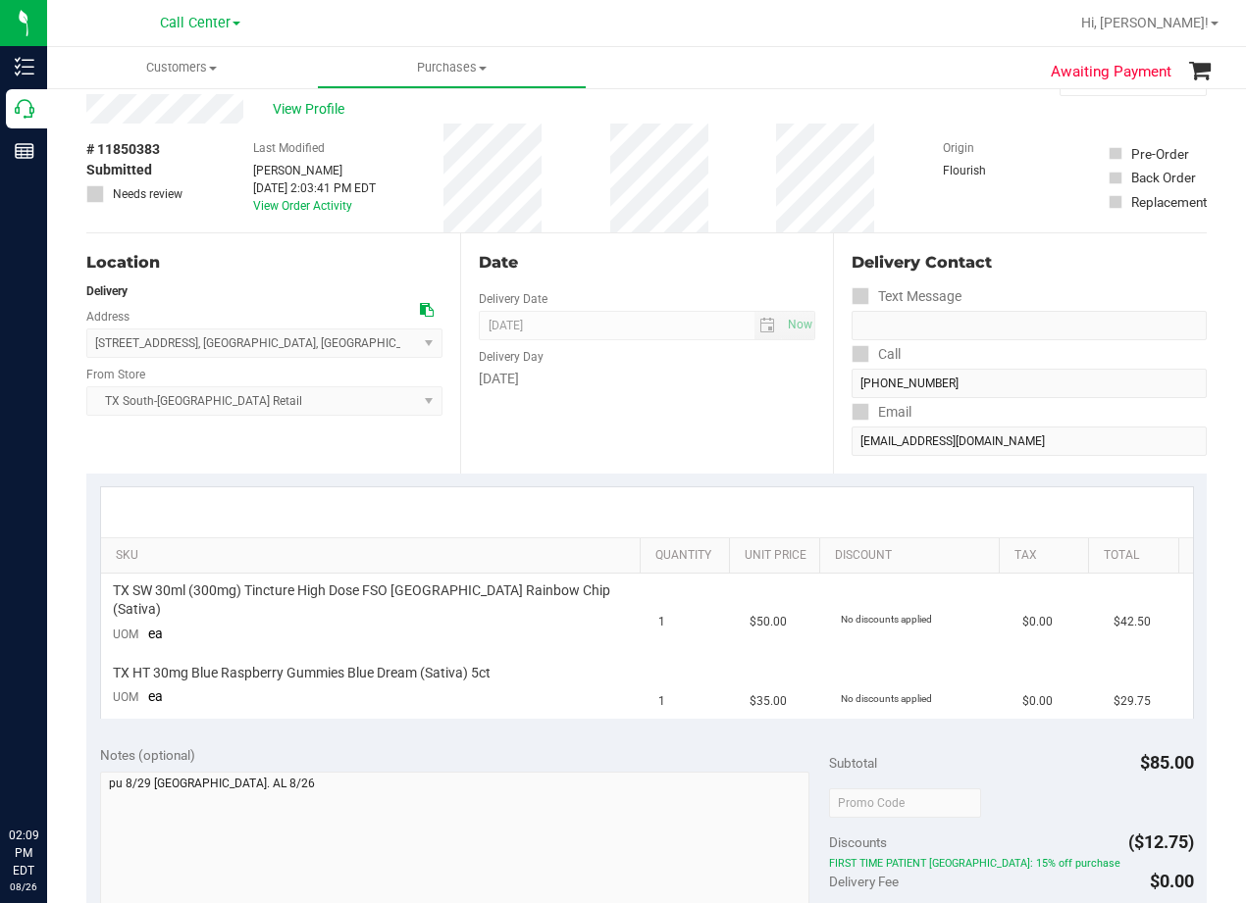
scroll to position [0, 0]
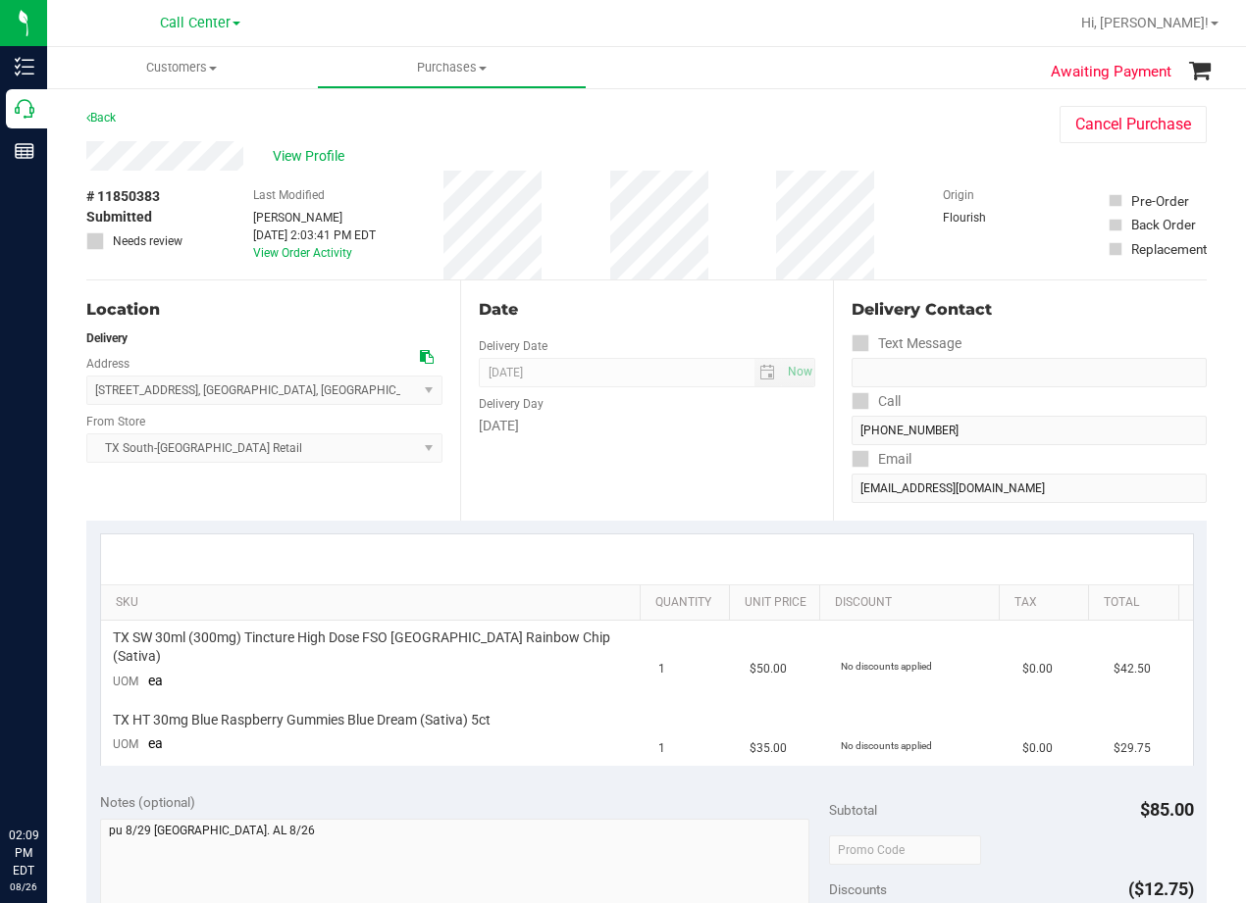
click at [745, 249] on div "# 11850383 Submitted Needs review Last Modified Alexander Lawson Aug 26, 2025 2…" at bounding box center [646, 225] width 1120 height 109
click at [639, 166] on div "View Profile" at bounding box center [553, 155] width 934 height 29
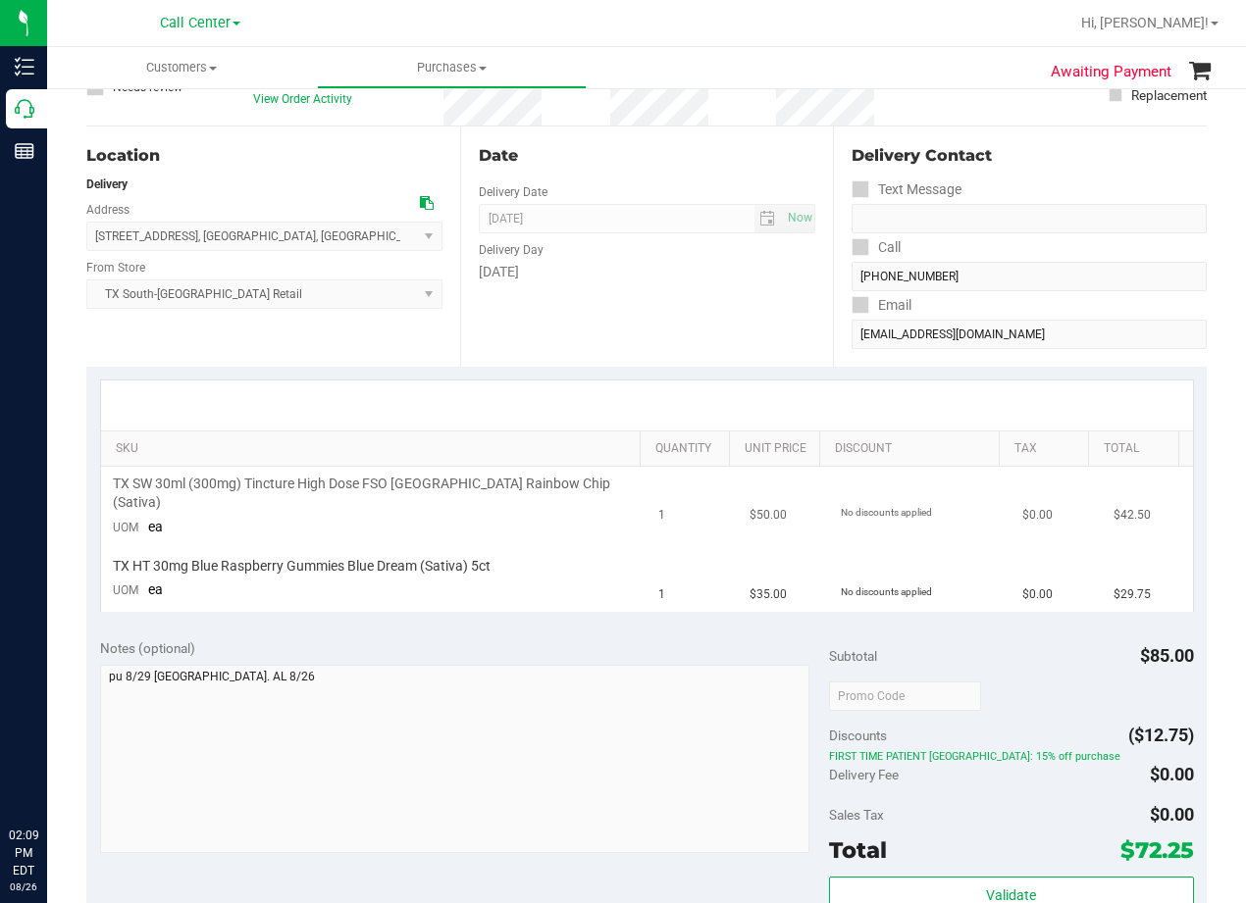
scroll to position [294, 0]
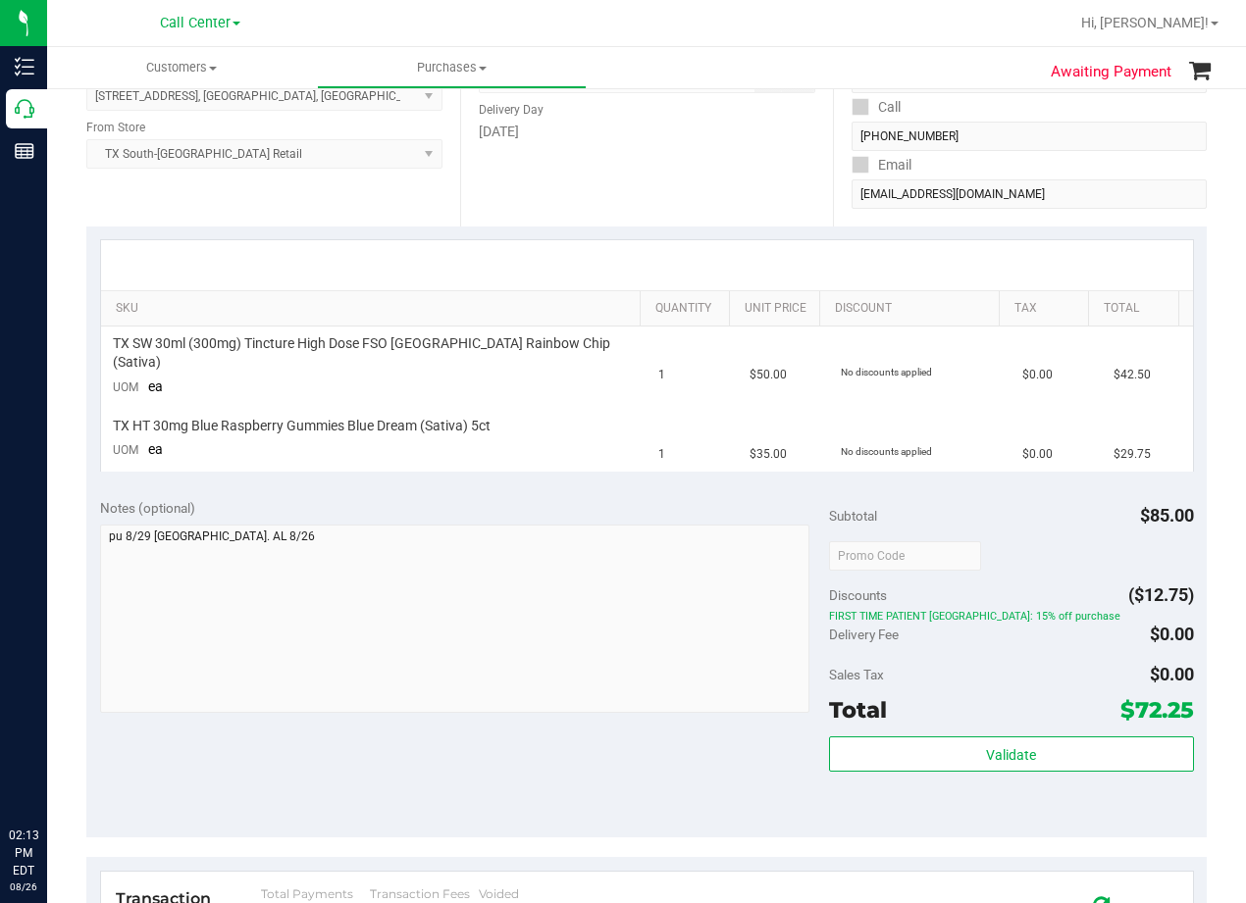
click at [715, 200] on div "Date Delivery Date [DATE] Now [DATE] 08:00 AM Now Delivery Day [DATE]" at bounding box center [647, 106] width 374 height 240
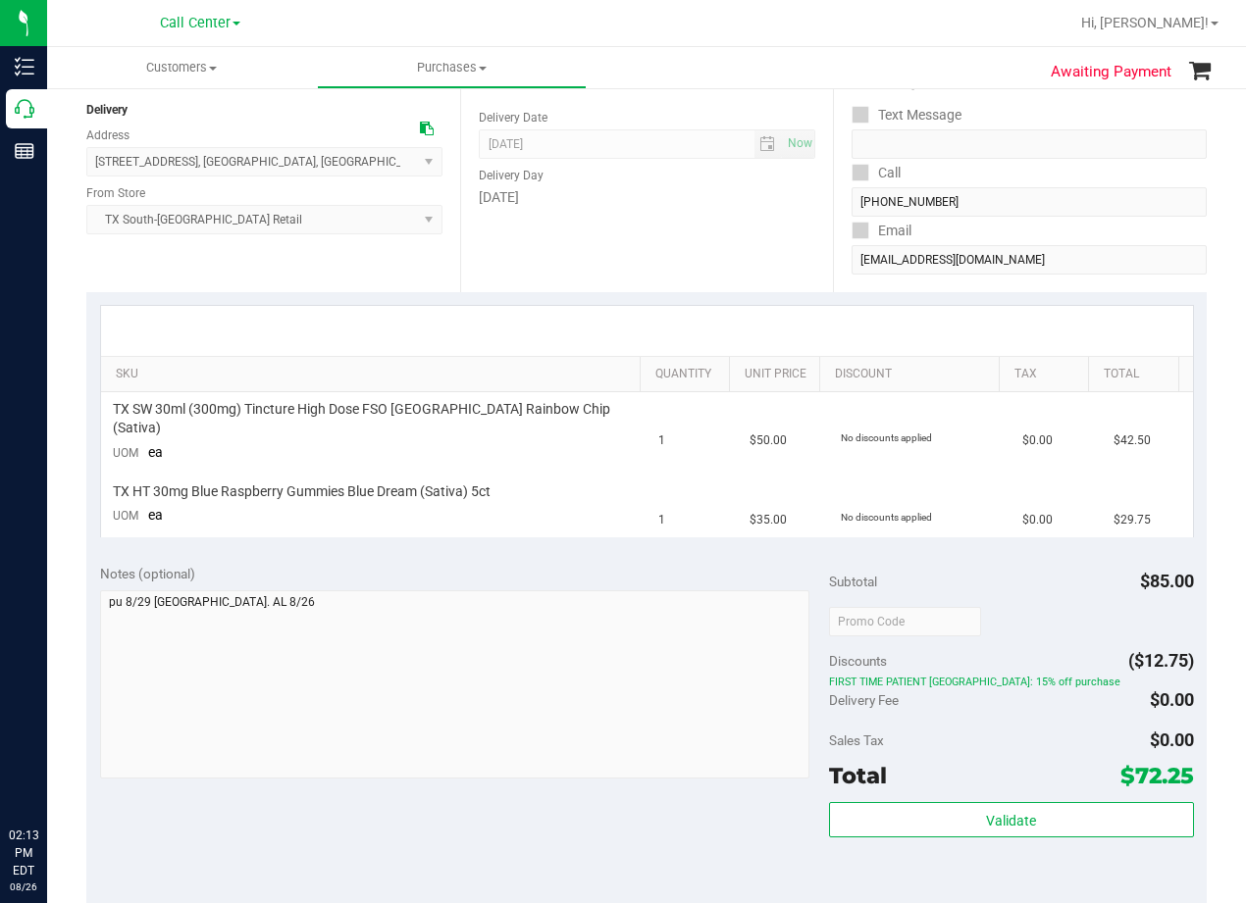
scroll to position [0, 0]
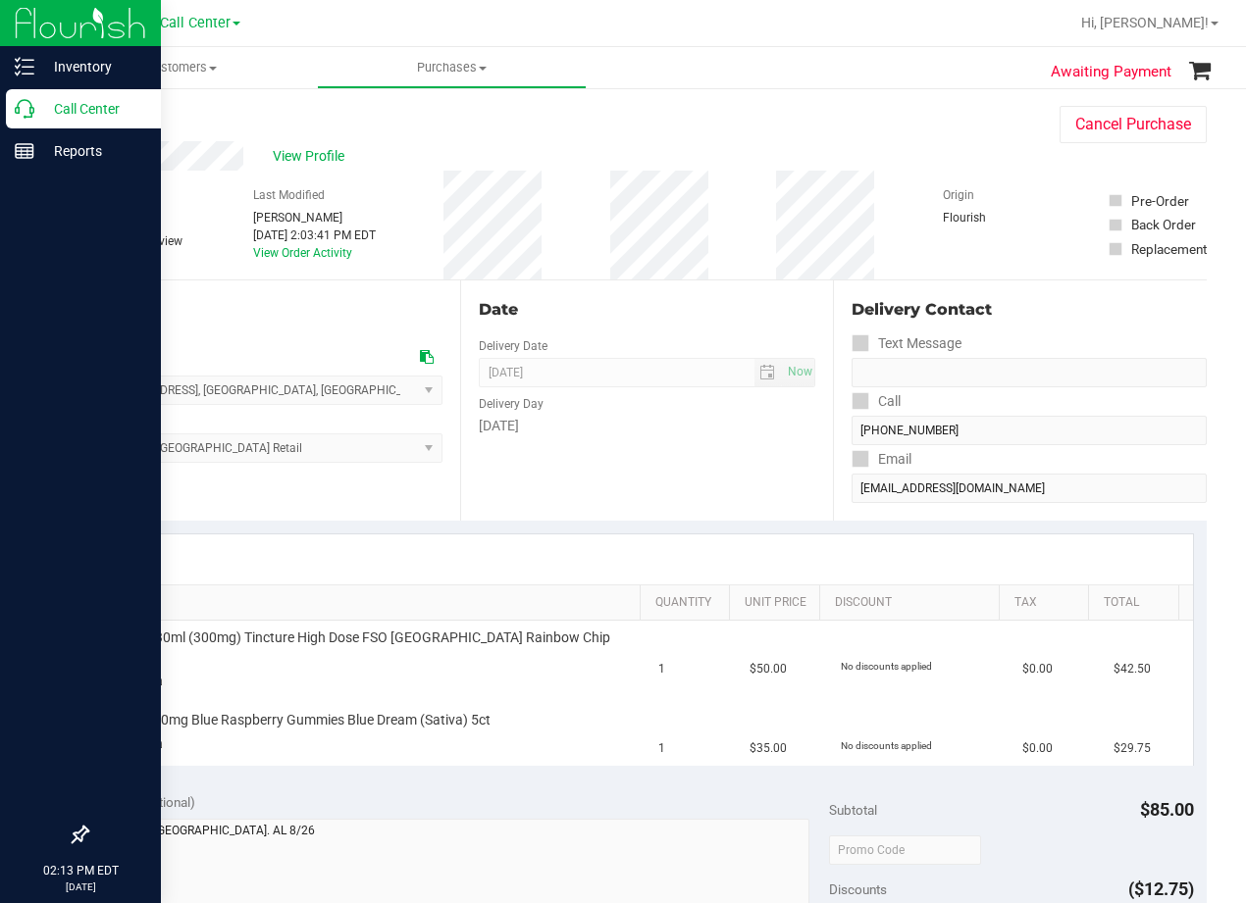
click at [35, 100] on p "Call Center" at bounding box center [93, 109] width 118 height 24
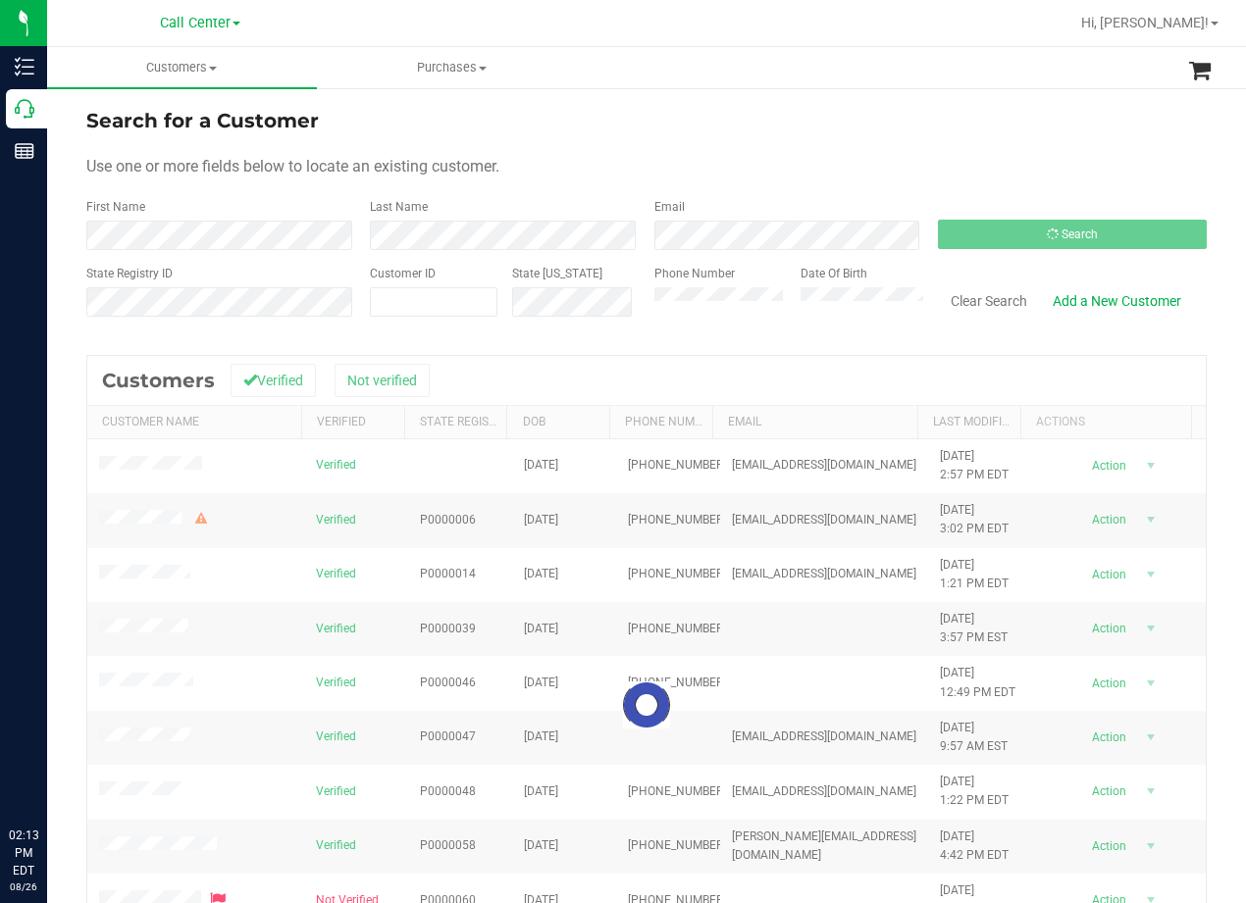
click at [803, 134] on div "Search for a Customer" at bounding box center [646, 120] width 1120 height 29
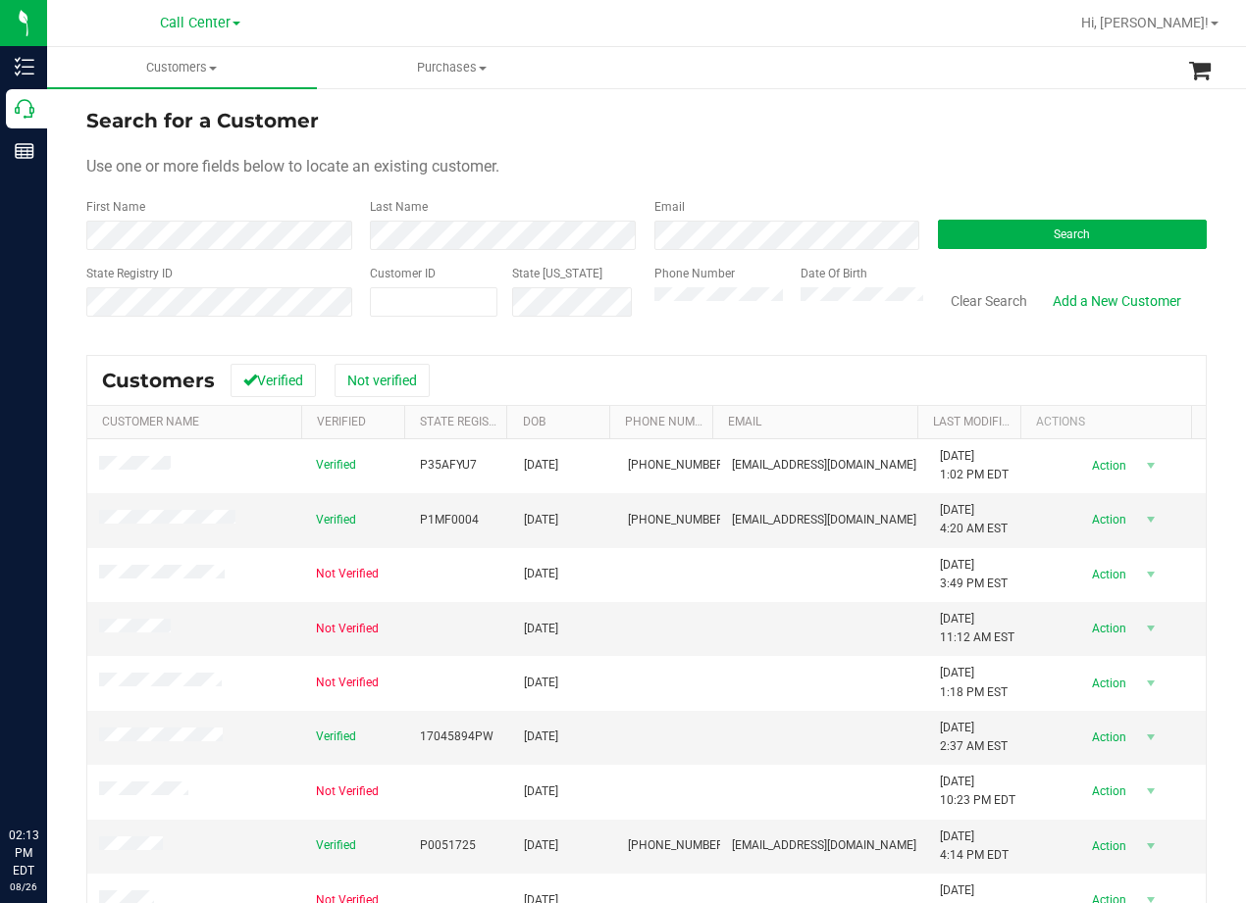
click at [819, 135] on form "Search for a Customer Use one or more fields below to locate an existing custom…" at bounding box center [646, 220] width 1120 height 229
drag, startPoint x: 874, startPoint y: 155, endPoint x: 865, endPoint y: 197, distance: 43.1
click at [874, 155] on div "Use one or more fields below to locate an existing customer." at bounding box center [646, 167] width 1120 height 24
click at [1027, 239] on button "Search" at bounding box center [1072, 234] width 269 height 29
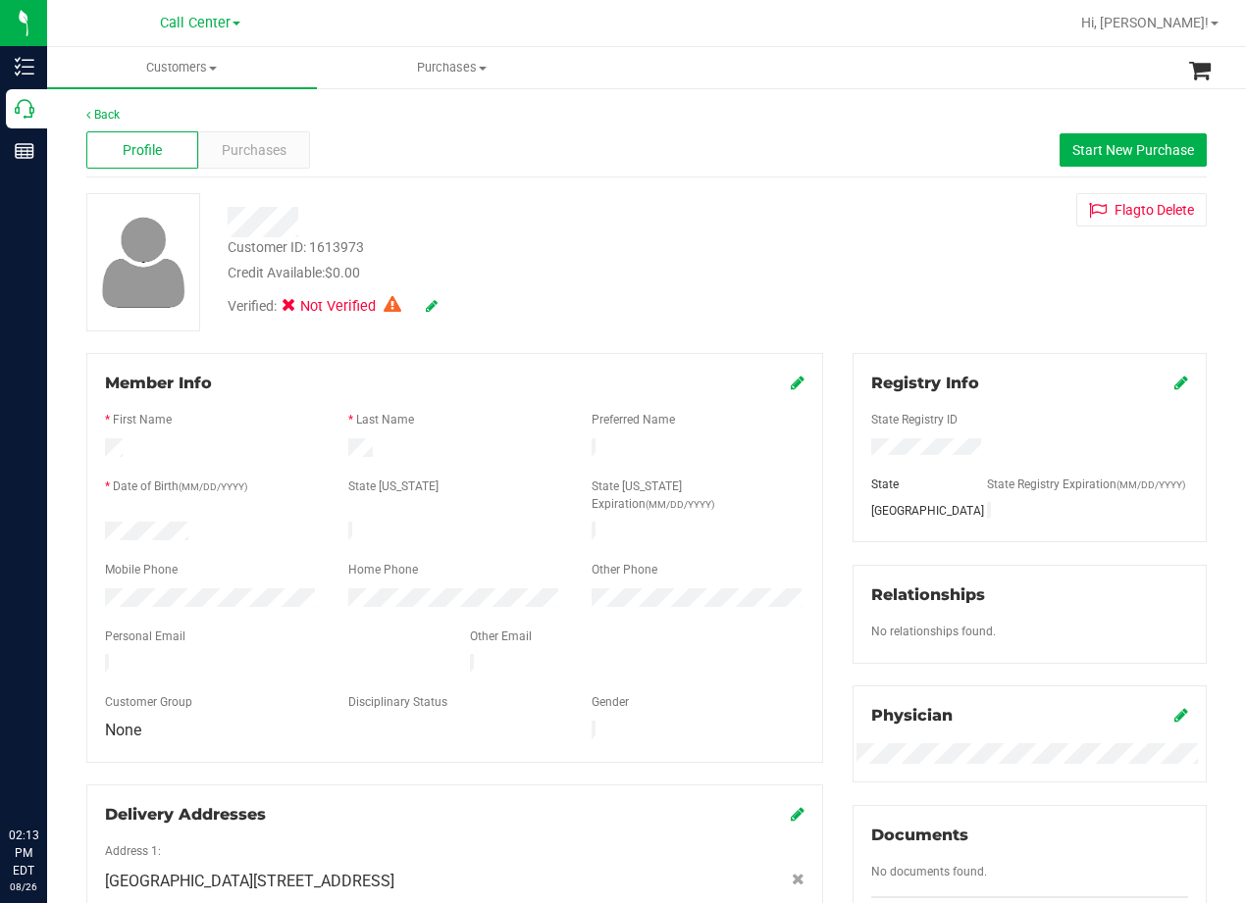
click at [608, 272] on div "Credit Available: $0.00" at bounding box center [500, 273] width 545 height 21
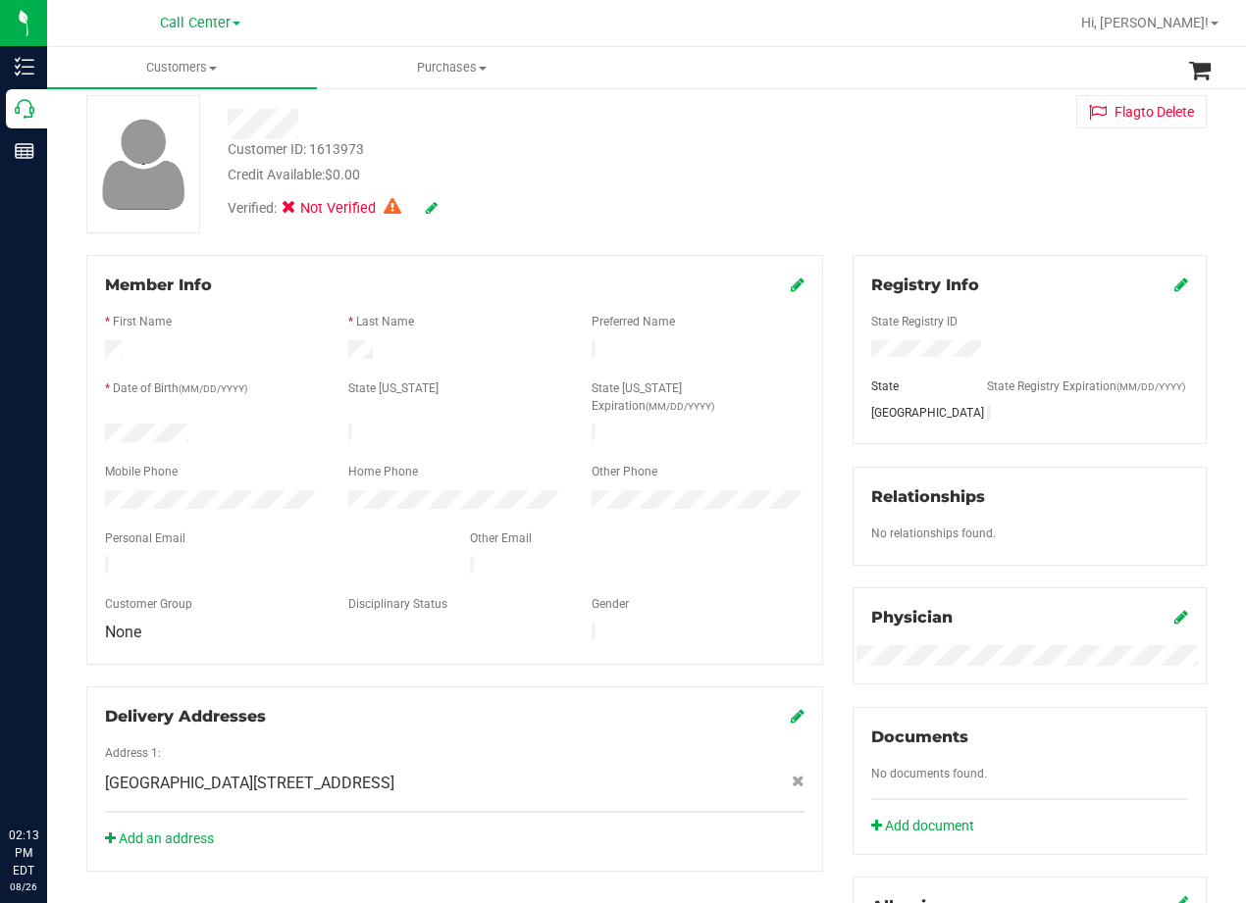
scroll to position [196, 0]
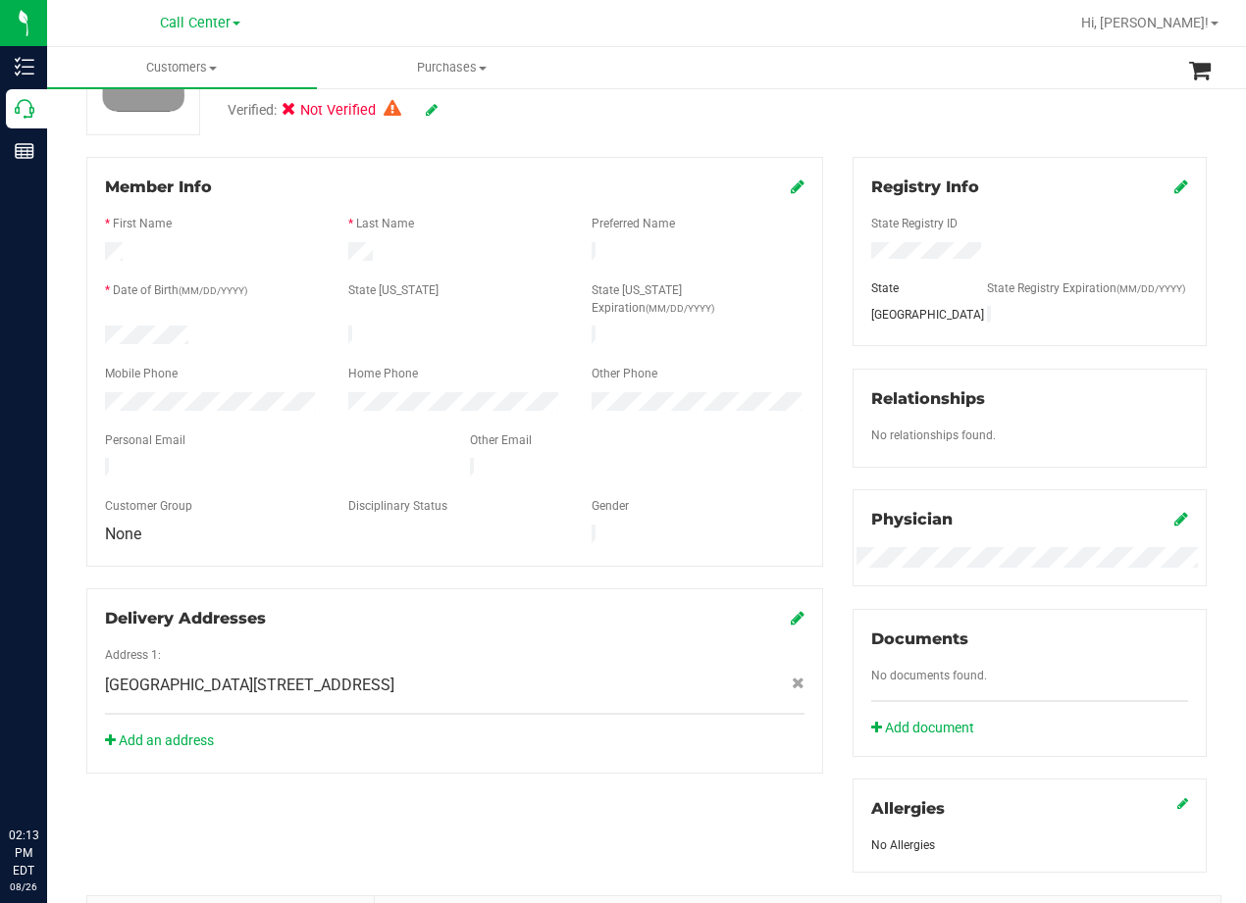
click at [838, 276] on div "Registry Info State Registry ID State State Registry Expiration (MM/DD/YYYY) TX…" at bounding box center [1029, 515] width 383 height 716
click at [821, 124] on div "Customer ID: 1613973 Credit Available: $0.00 Verified: Not Verified Flag to Del…" at bounding box center [647, 66] width 1150 height 138
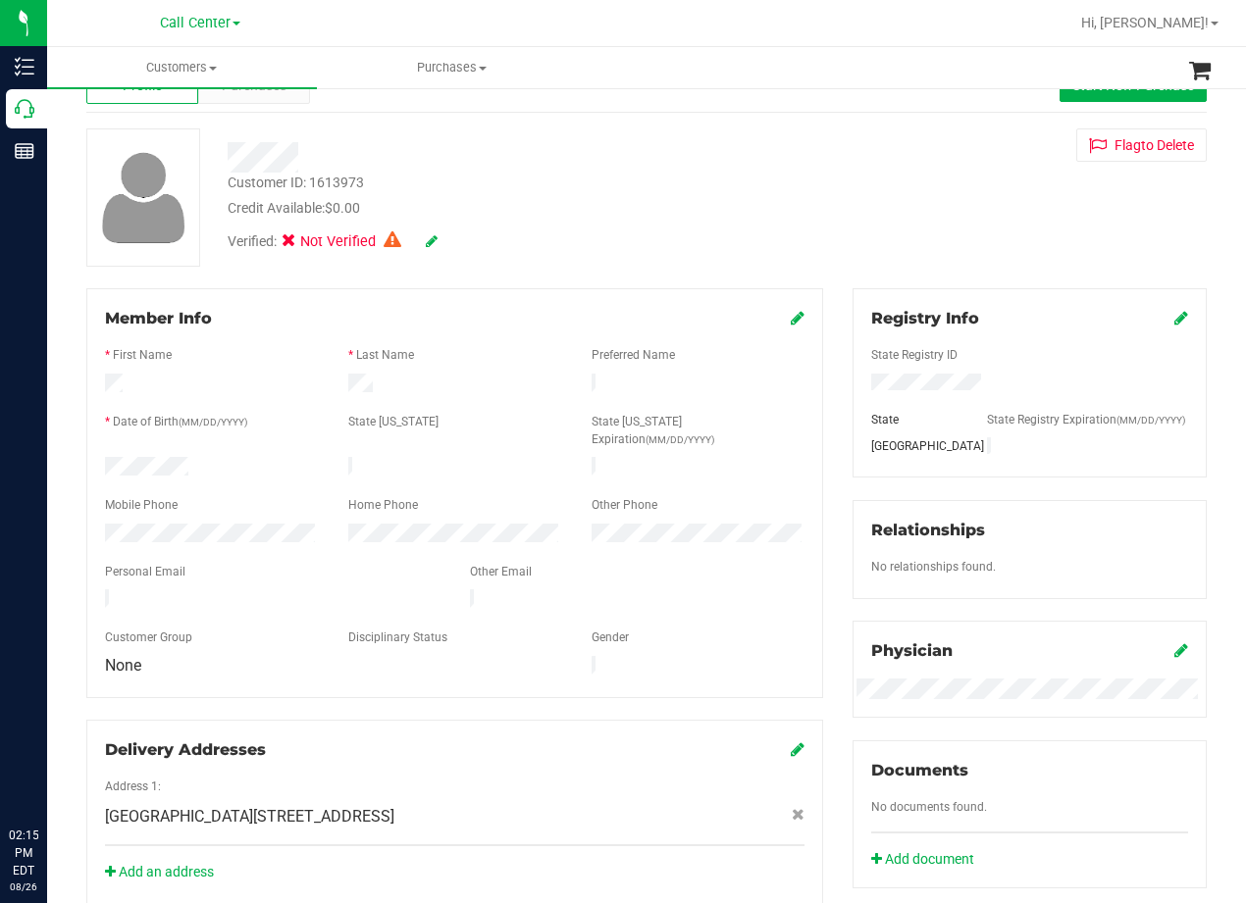
scroll to position [0, 0]
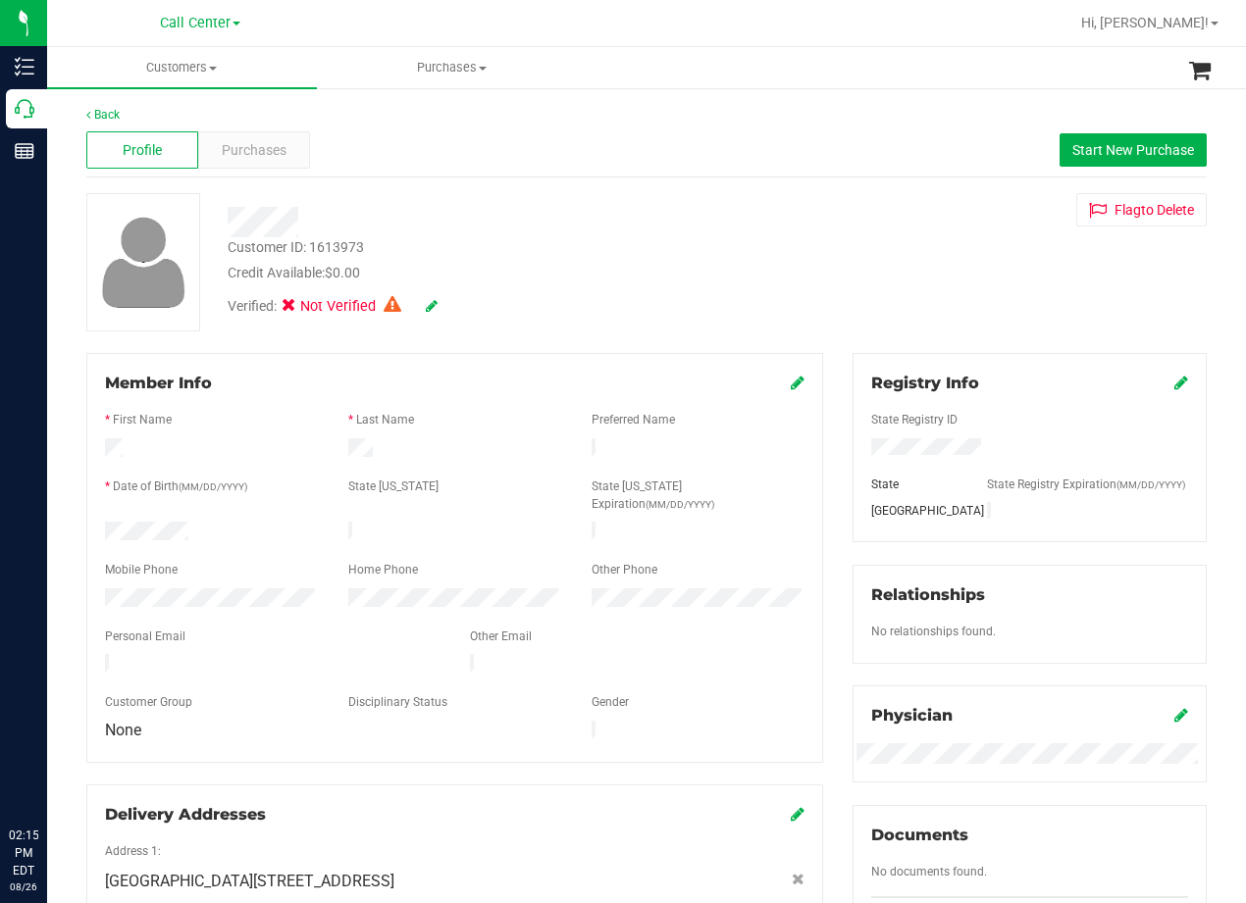
click at [569, 296] on div "Verified: Not Verified" at bounding box center [500, 304] width 575 height 43
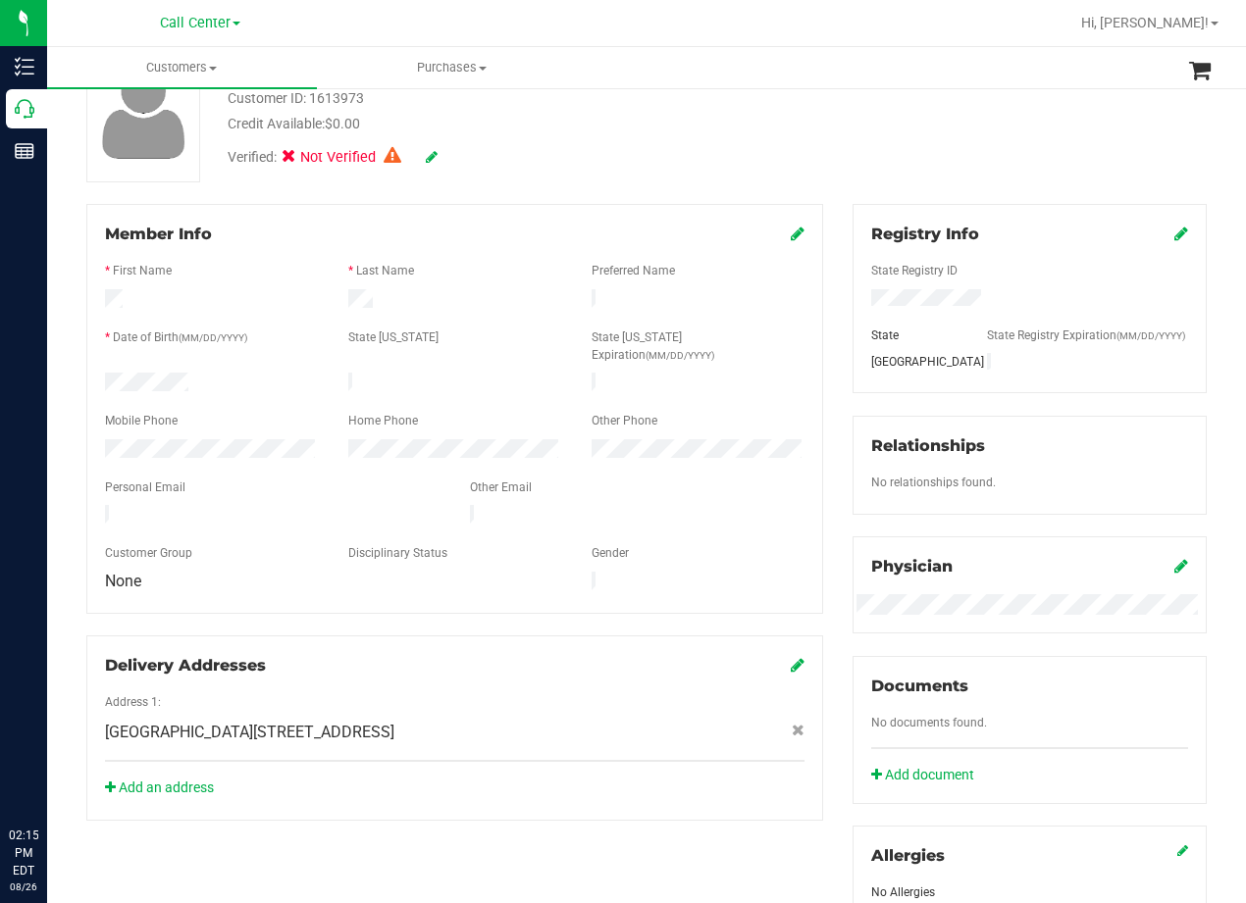
scroll to position [196, 0]
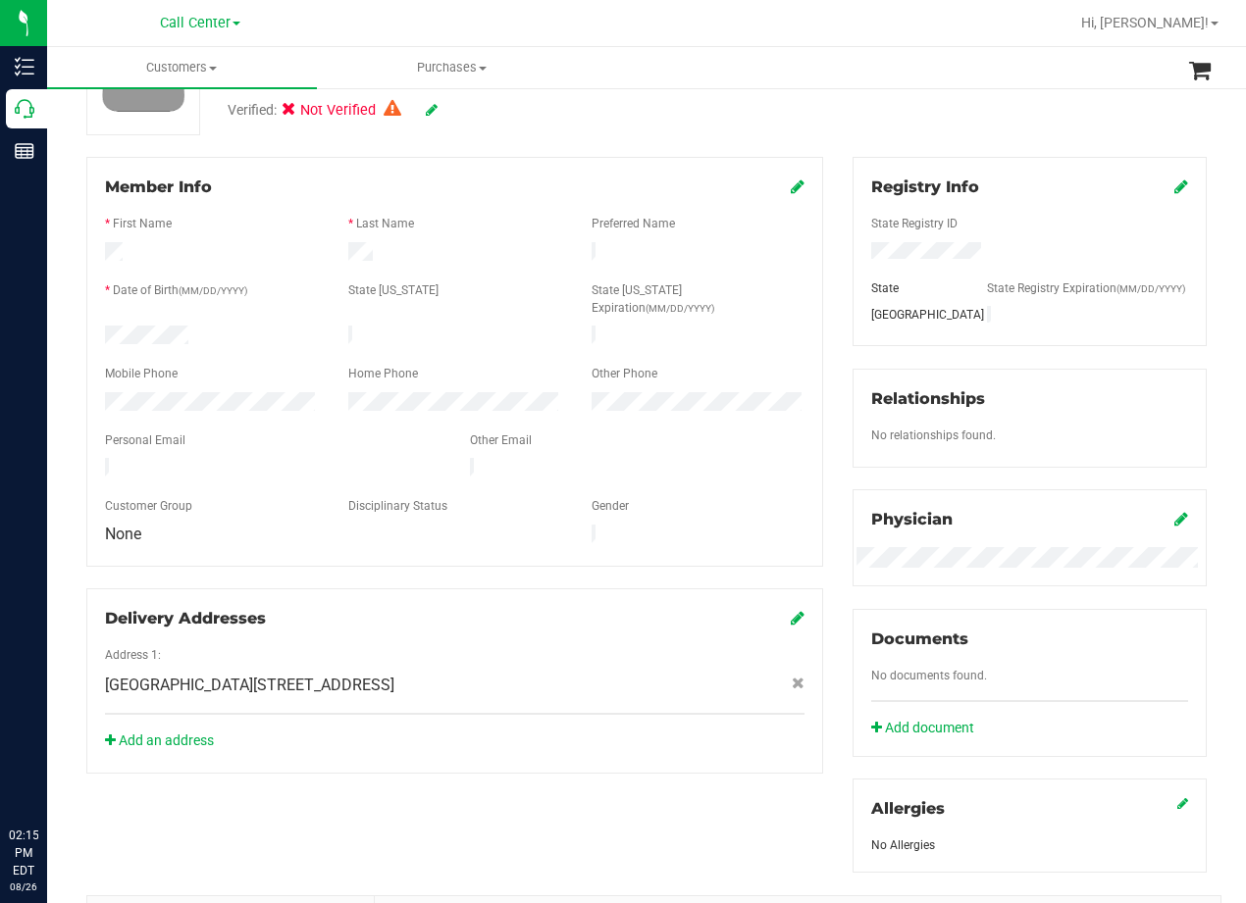
click at [818, 254] on div "Member Info * First Name * Last Name Preferred Name * Date of Birth (MM/DD/YYYY…" at bounding box center [455, 465] width 766 height 617
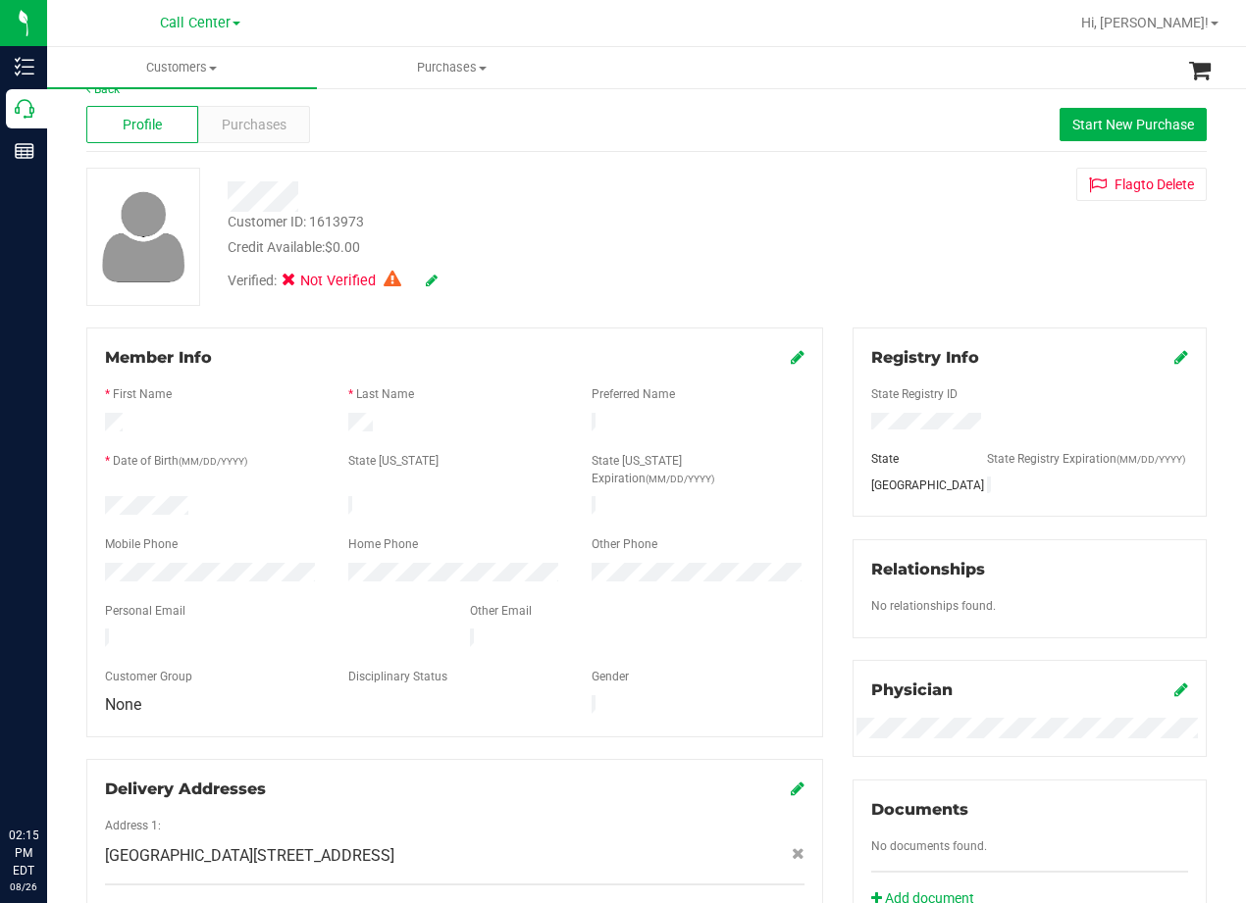
scroll to position [0, 0]
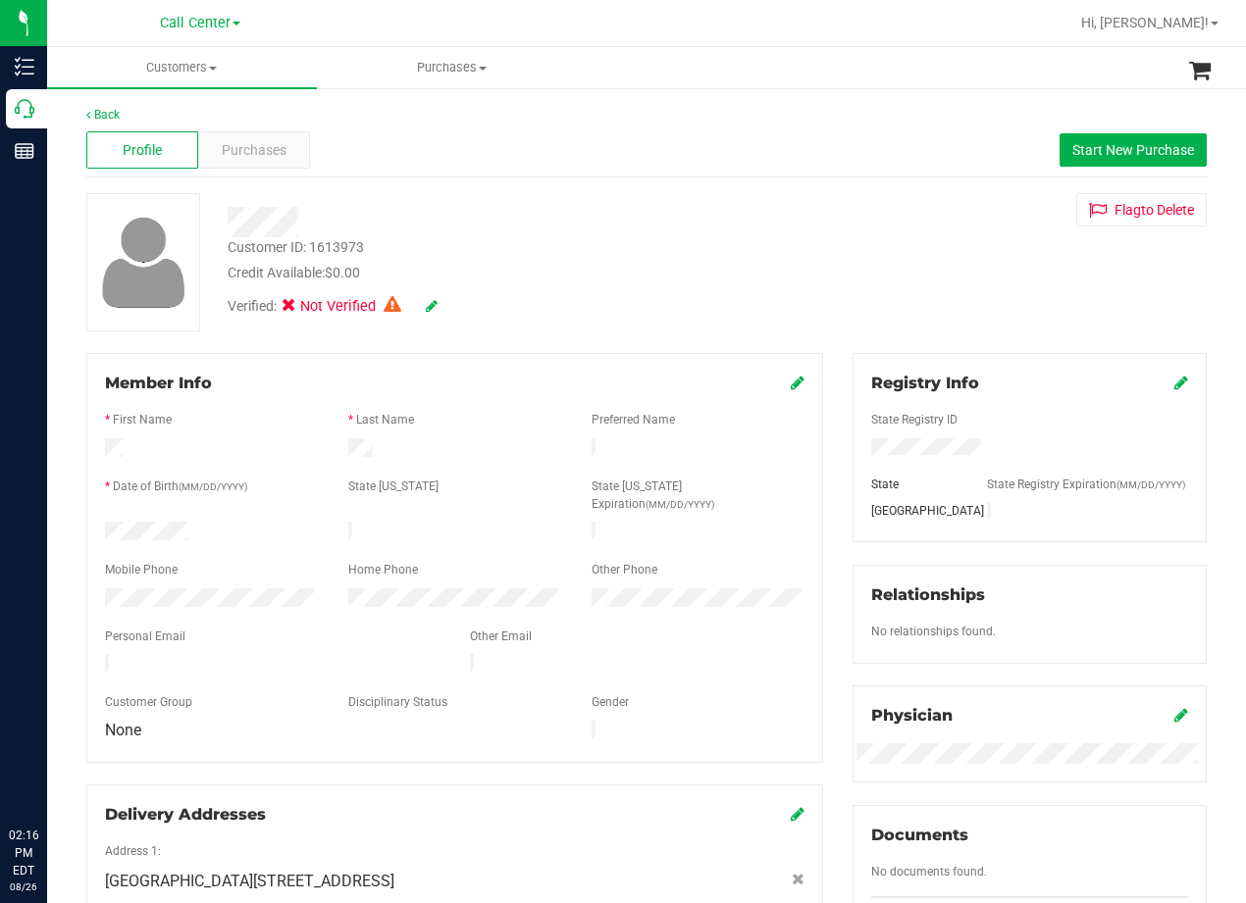
click at [842, 250] on div "Customer ID: 1613973 Credit Available: $0.00 Verified: Not Verified Flag to Del…" at bounding box center [647, 262] width 1150 height 138
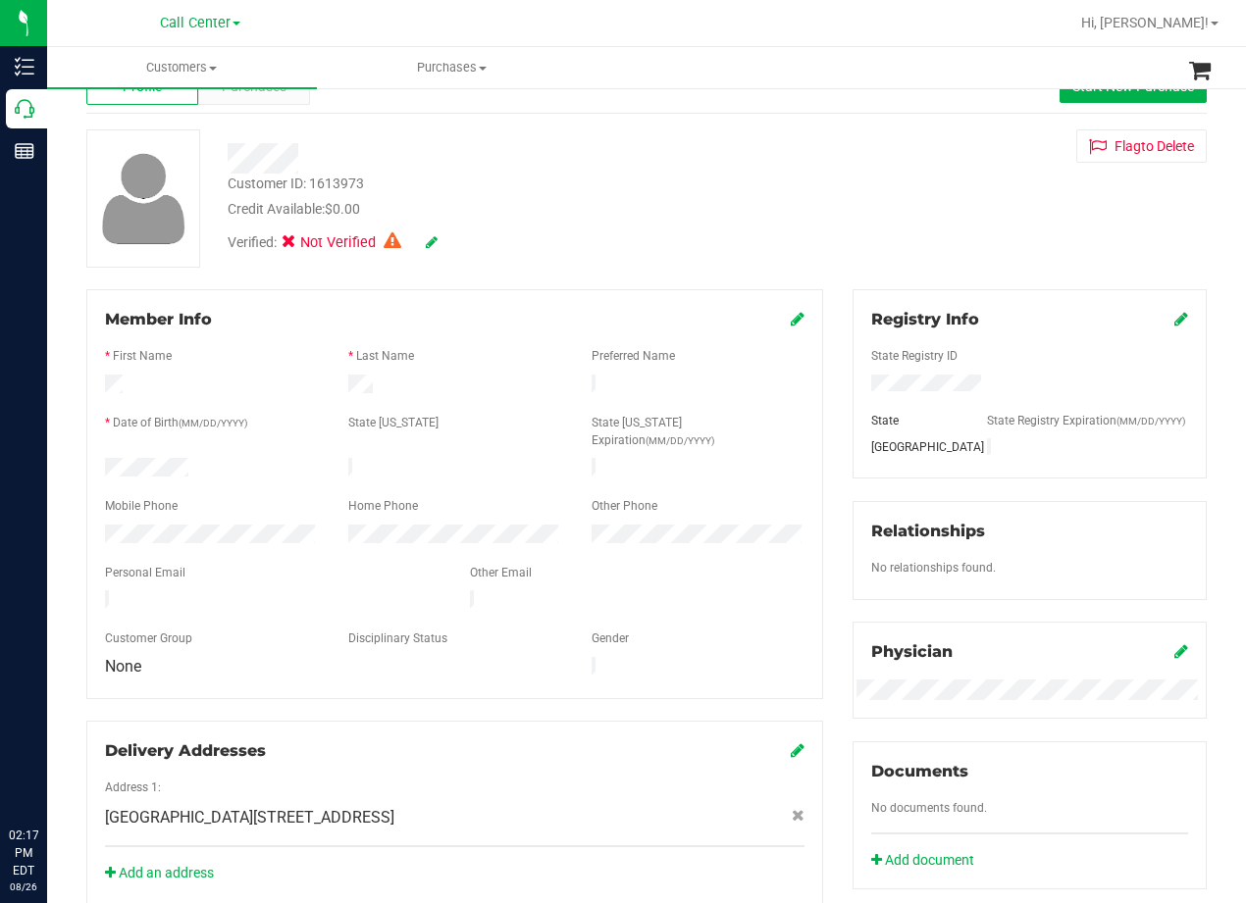
scroll to position [98, 0]
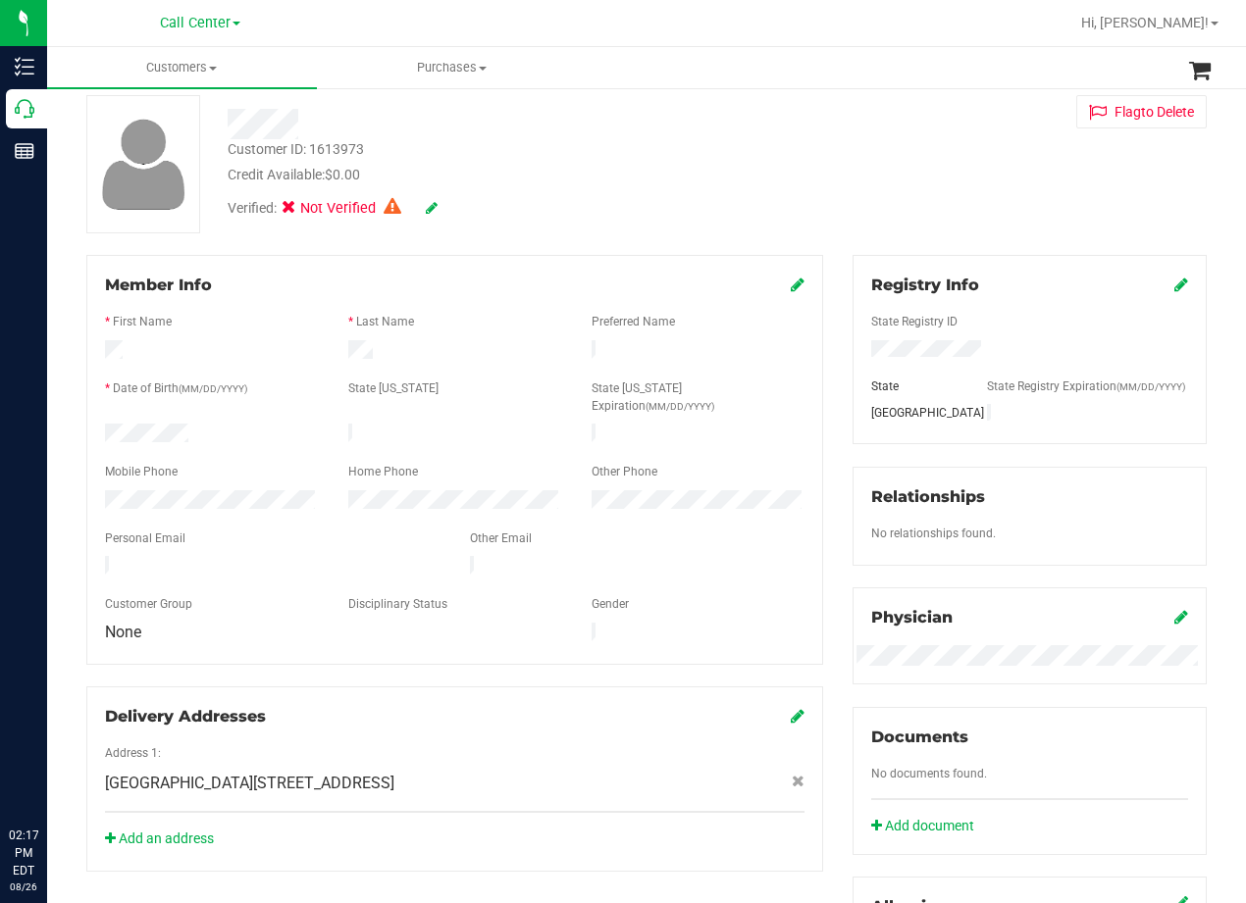
click at [823, 266] on div "Member Info * First Name * Last Name Preferred Name * Date of Birth (MM/DD/YYYY…" at bounding box center [455, 563] width 766 height 617
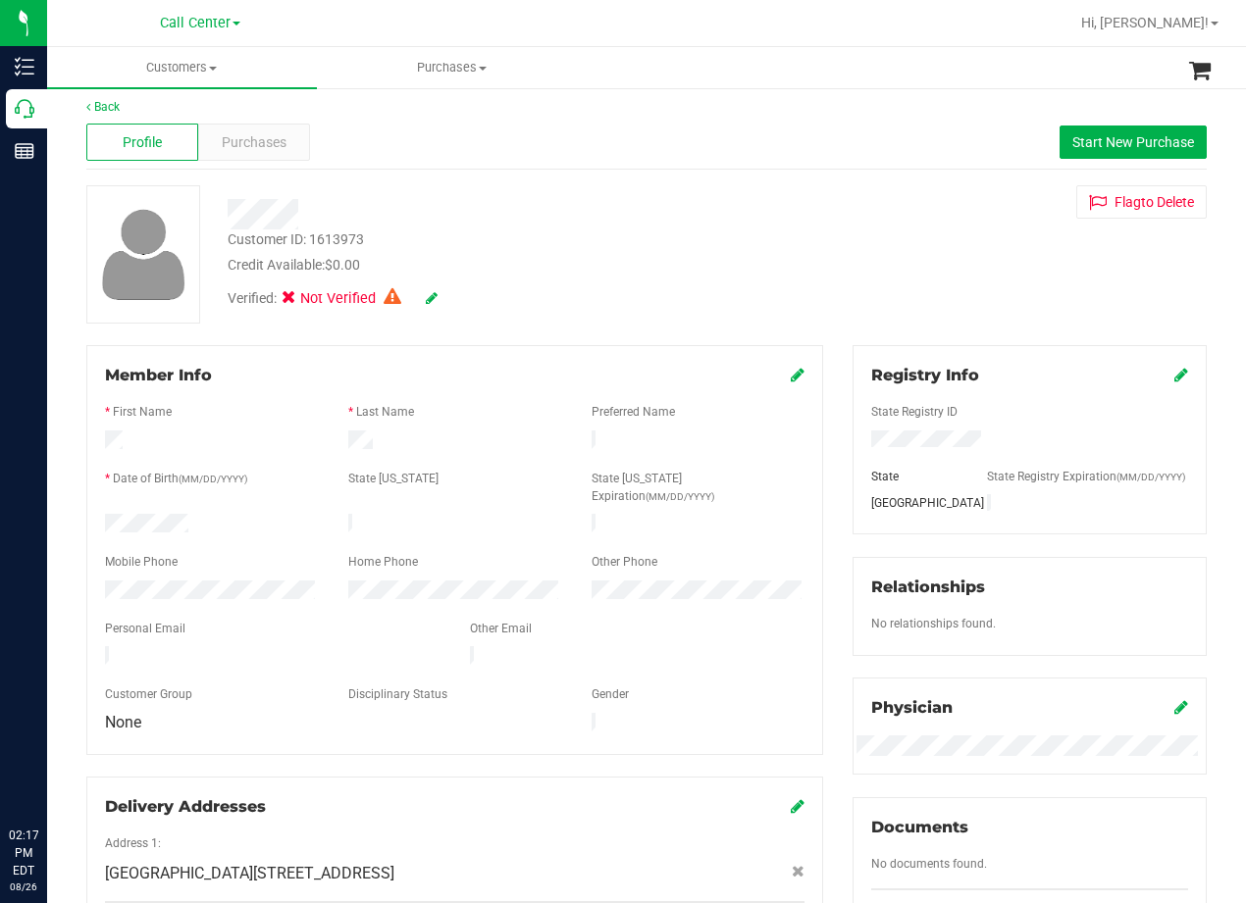
scroll to position [0, 0]
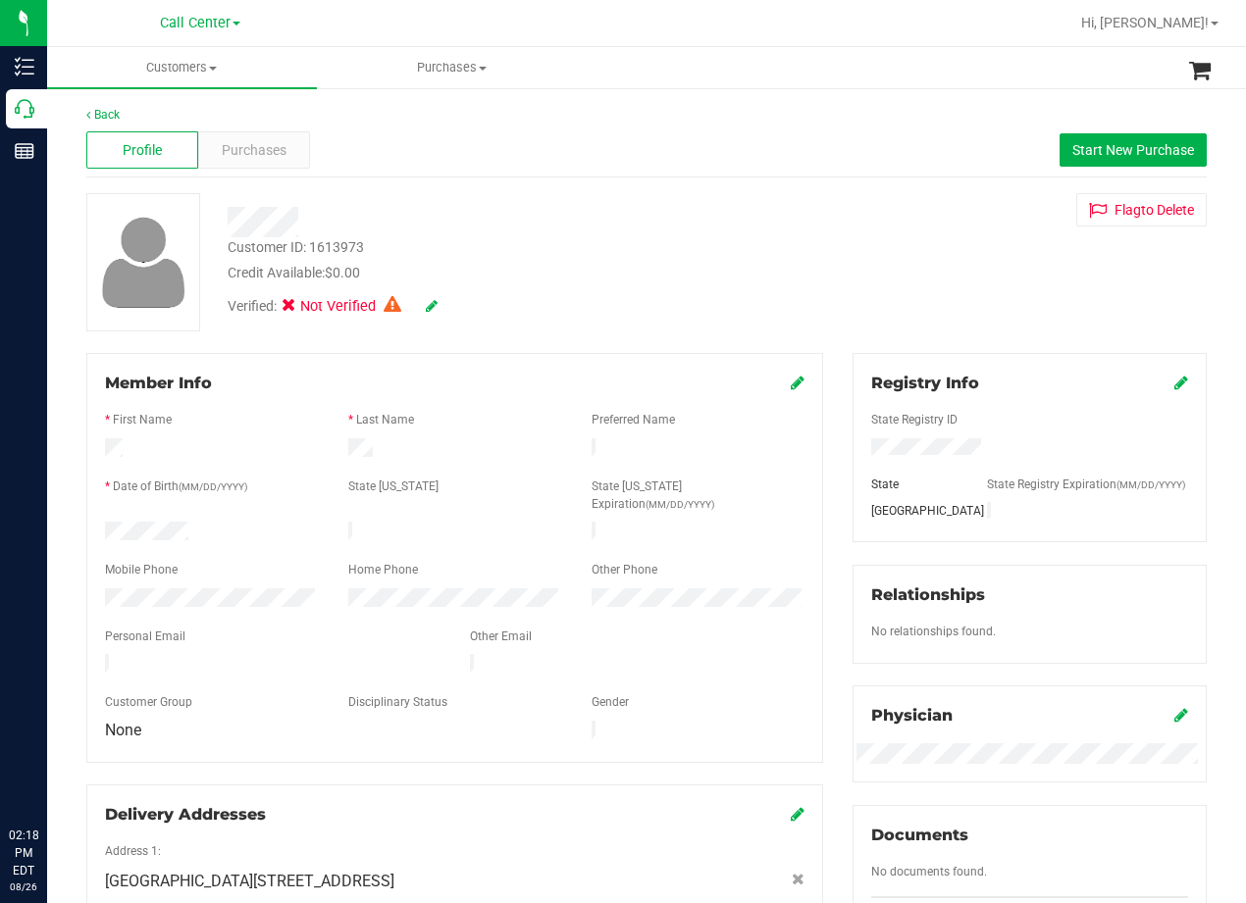
click at [824, 274] on div "Customer ID: 1613973 Credit Available: $0.00 Verified: Not Verified Flag to Del…" at bounding box center [647, 262] width 1150 height 138
click at [682, 219] on div at bounding box center [500, 222] width 575 height 30
click at [840, 259] on div "Customer ID: 1613973 Credit Available: $0.00 Verified: Not Verified Flag to Del…" at bounding box center [647, 262] width 1150 height 138
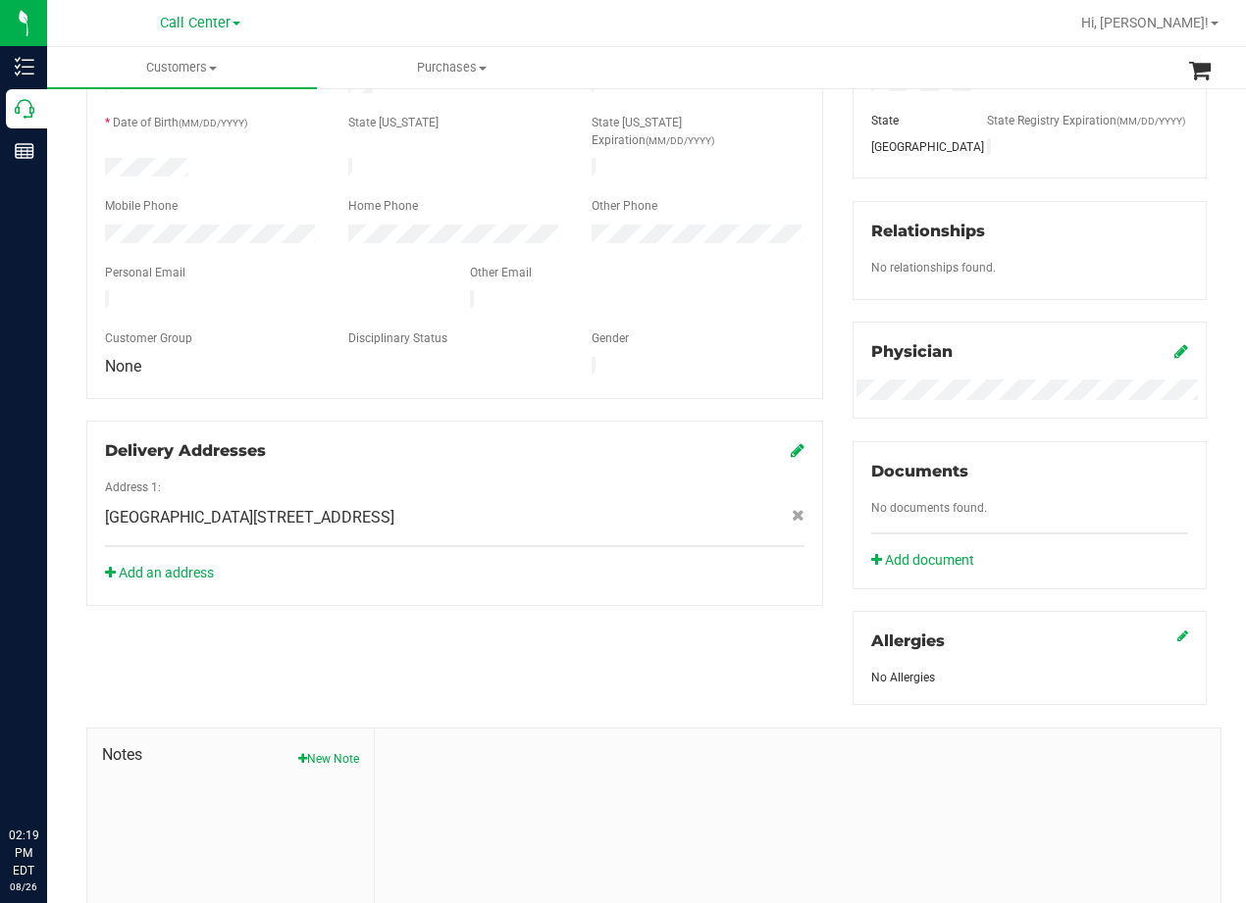
scroll to position [533, 0]
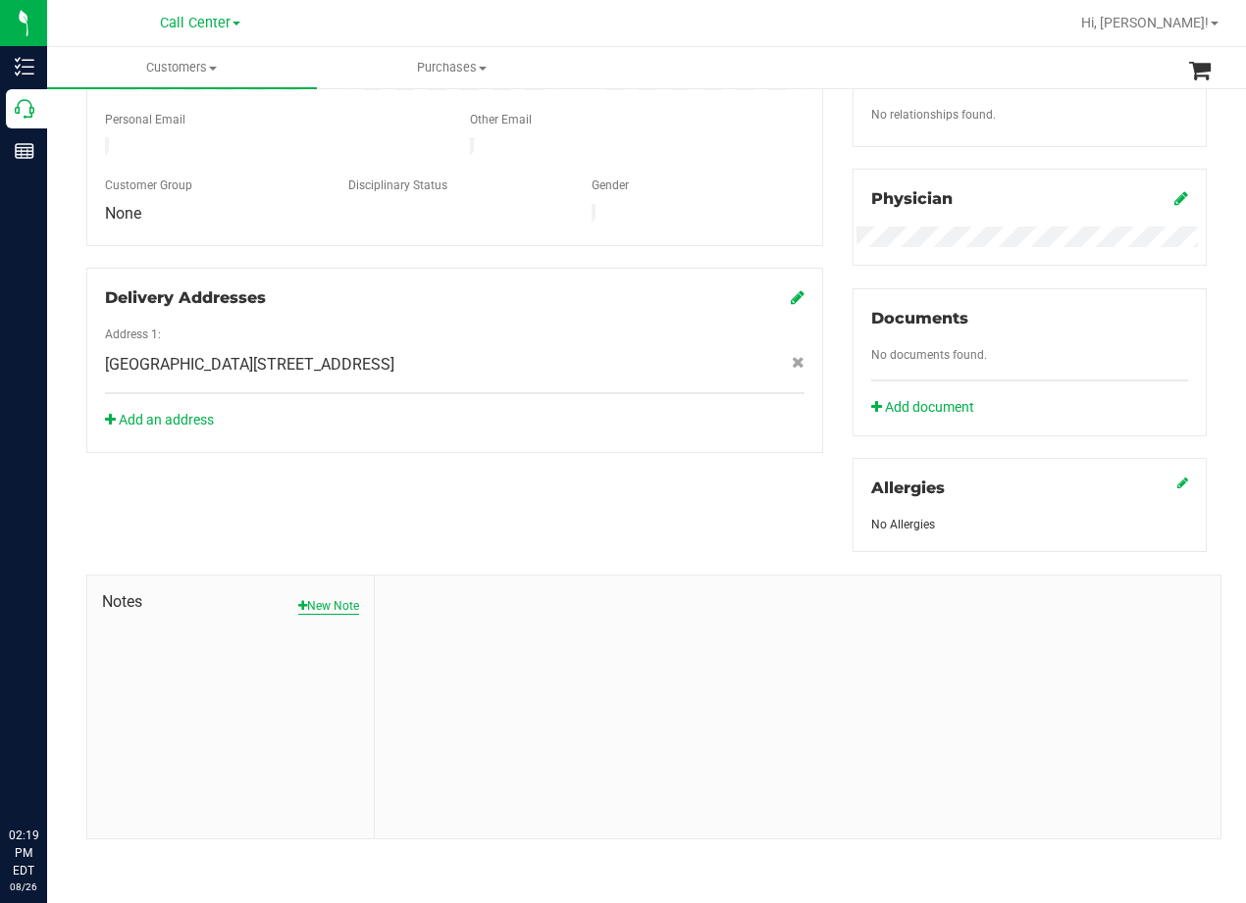
click at [306, 608] on button "New Note" at bounding box center [328, 606] width 61 height 18
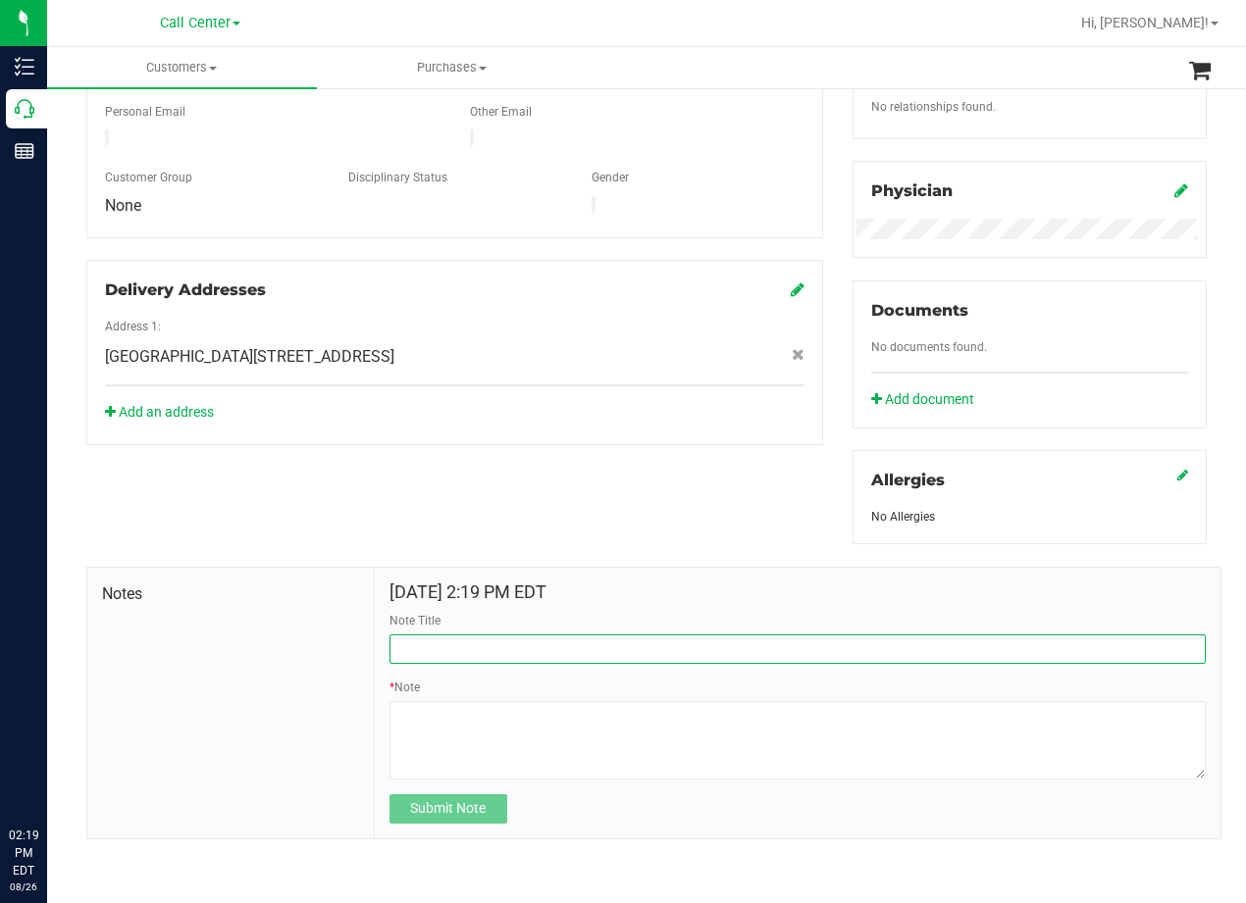
click at [499, 660] on input "Note Title" at bounding box center [797, 649] width 816 height 29
type input "[PERSON_NAME]"
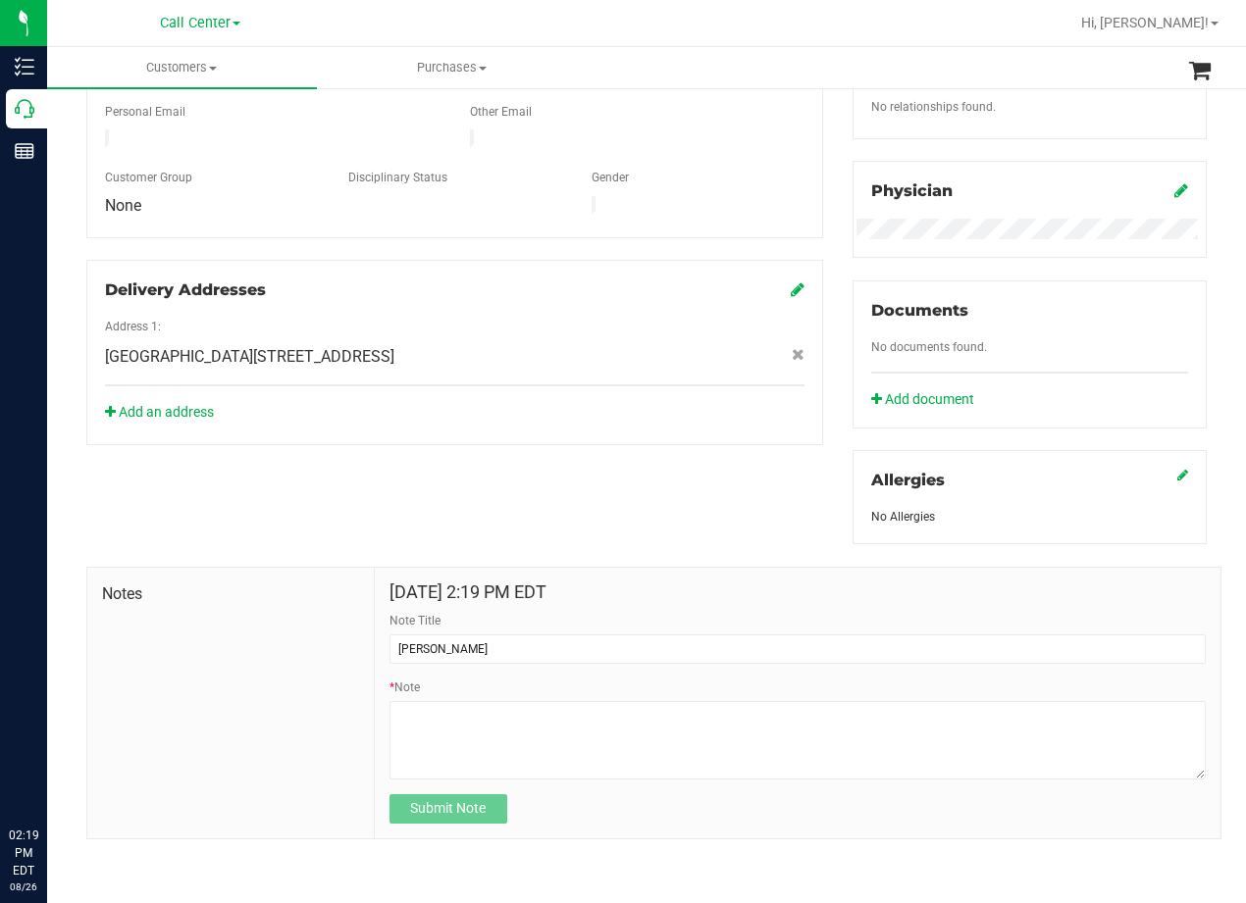
click at [530, 418] on div "Member Info * First Name * Last Name Preferred Name * Date of Birth (MM/DD/YYYY…" at bounding box center [647, 333] width 1150 height 1010
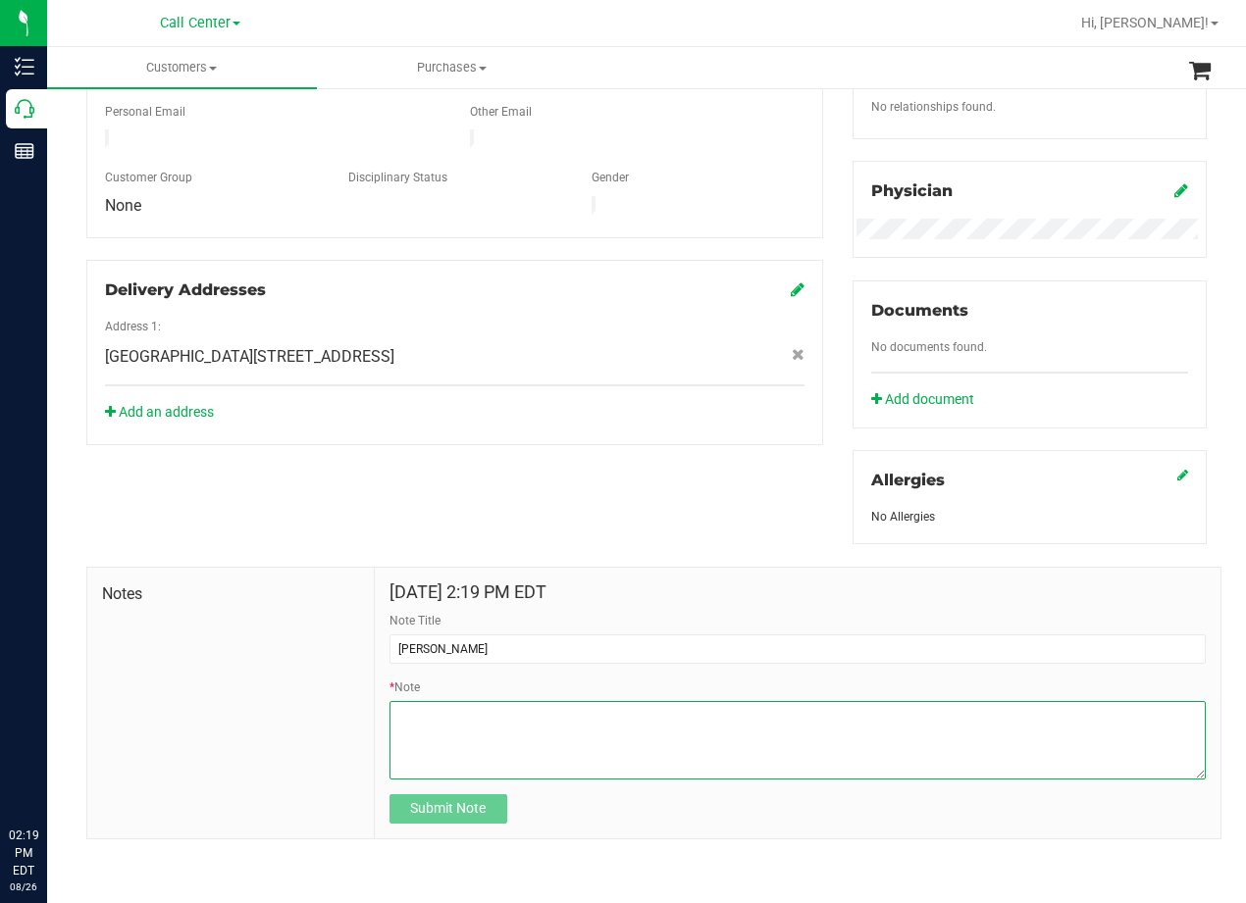
click at [845, 722] on textarea "* Note" at bounding box center [797, 740] width 816 height 78
paste textarea "Patient Name: Jo Fox Address: 29 Pillow Road Sunset Valley, TX, 78745 Phone Num…"
type textarea "Patient Name: Jo Fox Address: 29 Pillow Road Sunset Valley, TX, 78745 Phone Num…"
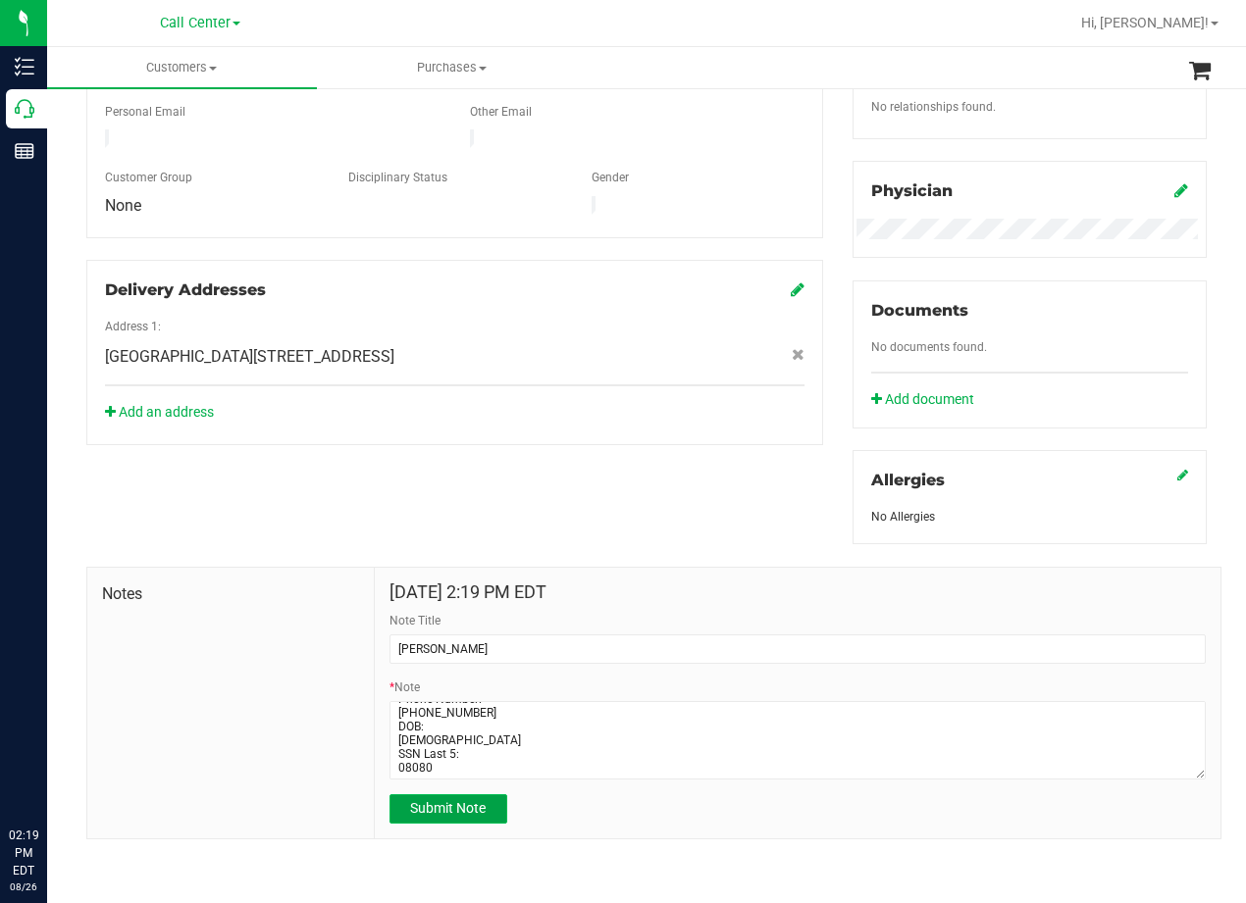
click at [413, 806] on button "Submit Note" at bounding box center [448, 808] width 118 height 29
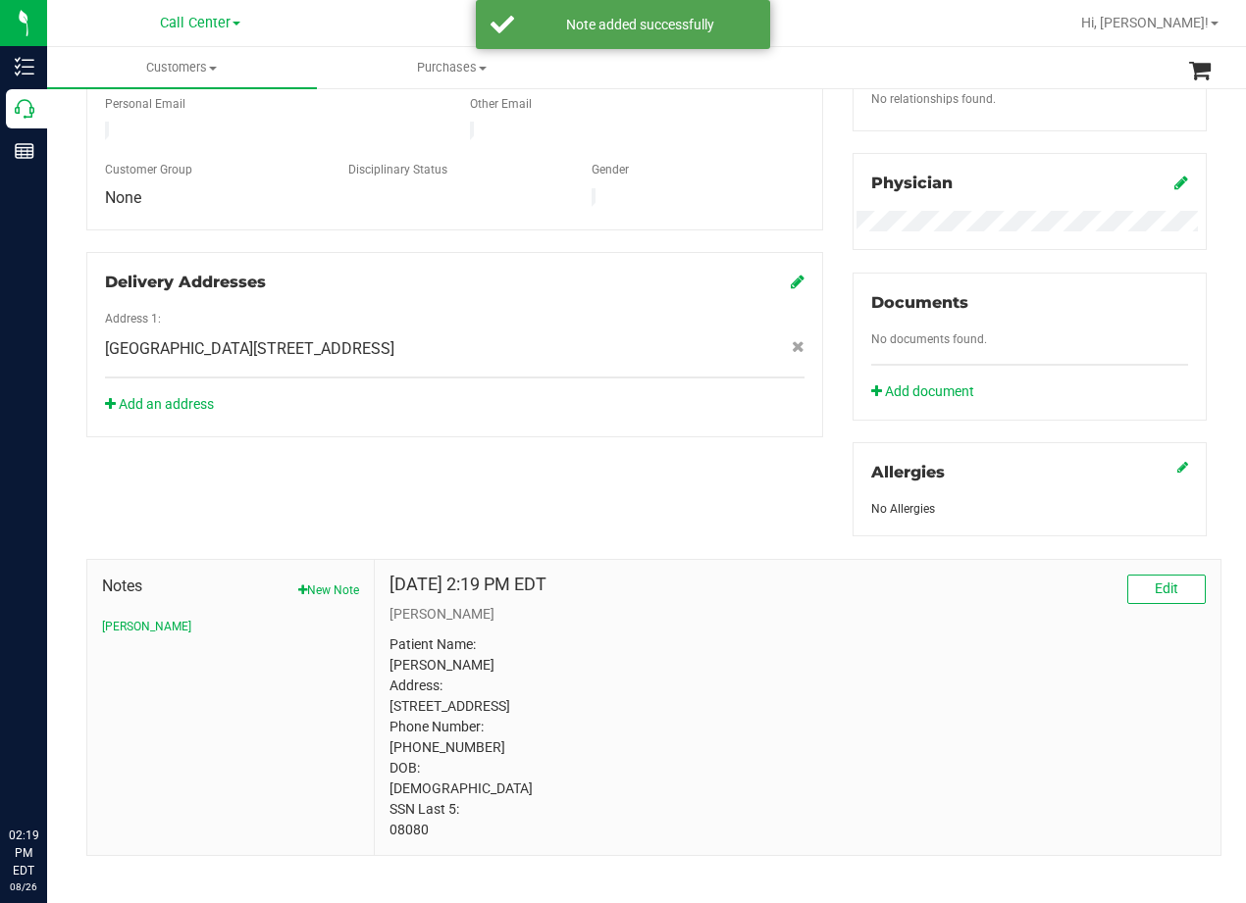
click at [795, 448] on div "Member Info * First Name * Last Name Preferred Name * Date of Birth (MM/DD/YYYY…" at bounding box center [647, 339] width 1150 height 1036
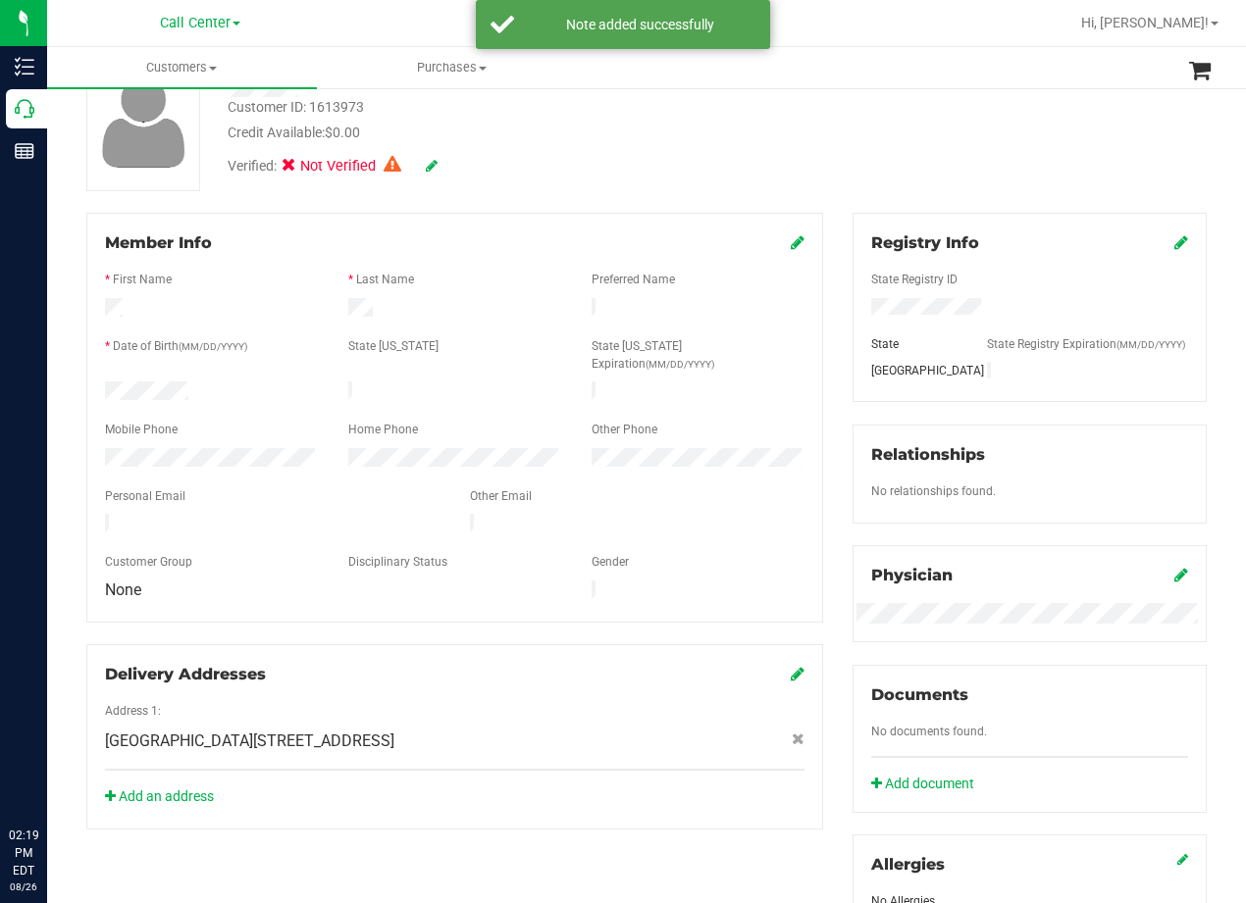
scroll to position [42, 0]
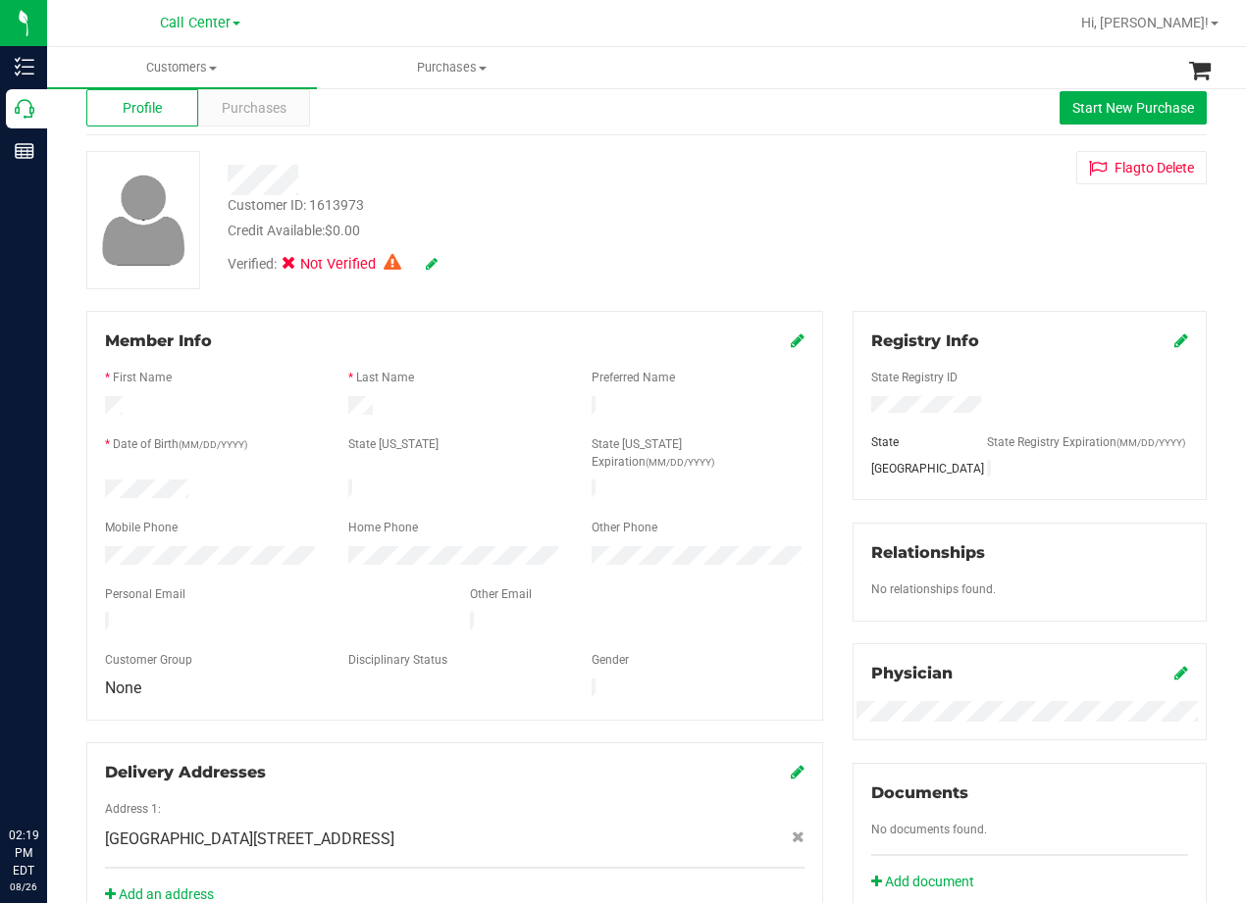
click at [823, 269] on div "Customer ID: 1613973 Credit Available: $0.00 Verified: Not Verified Flag to Del…" at bounding box center [647, 220] width 1150 height 138
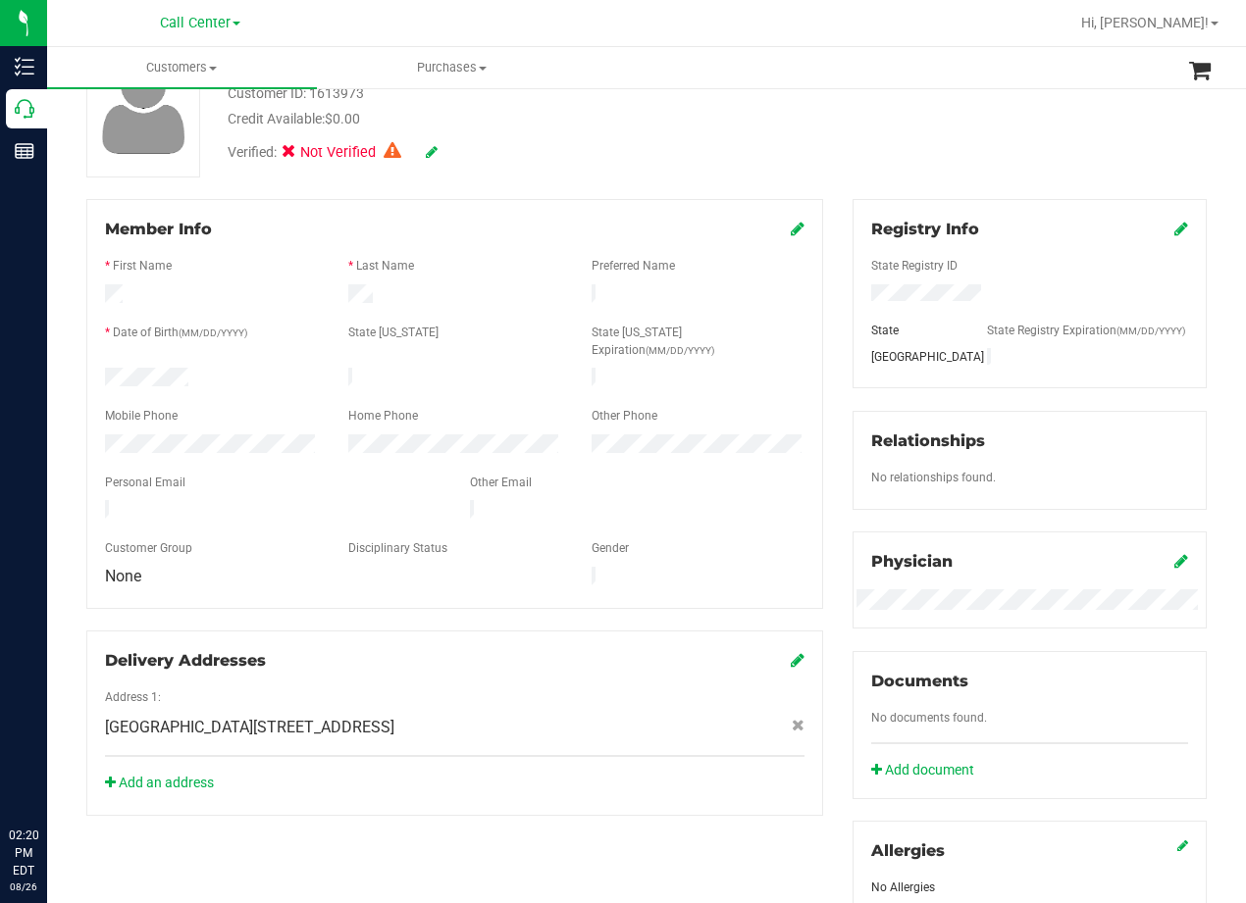
scroll to position [0, 0]
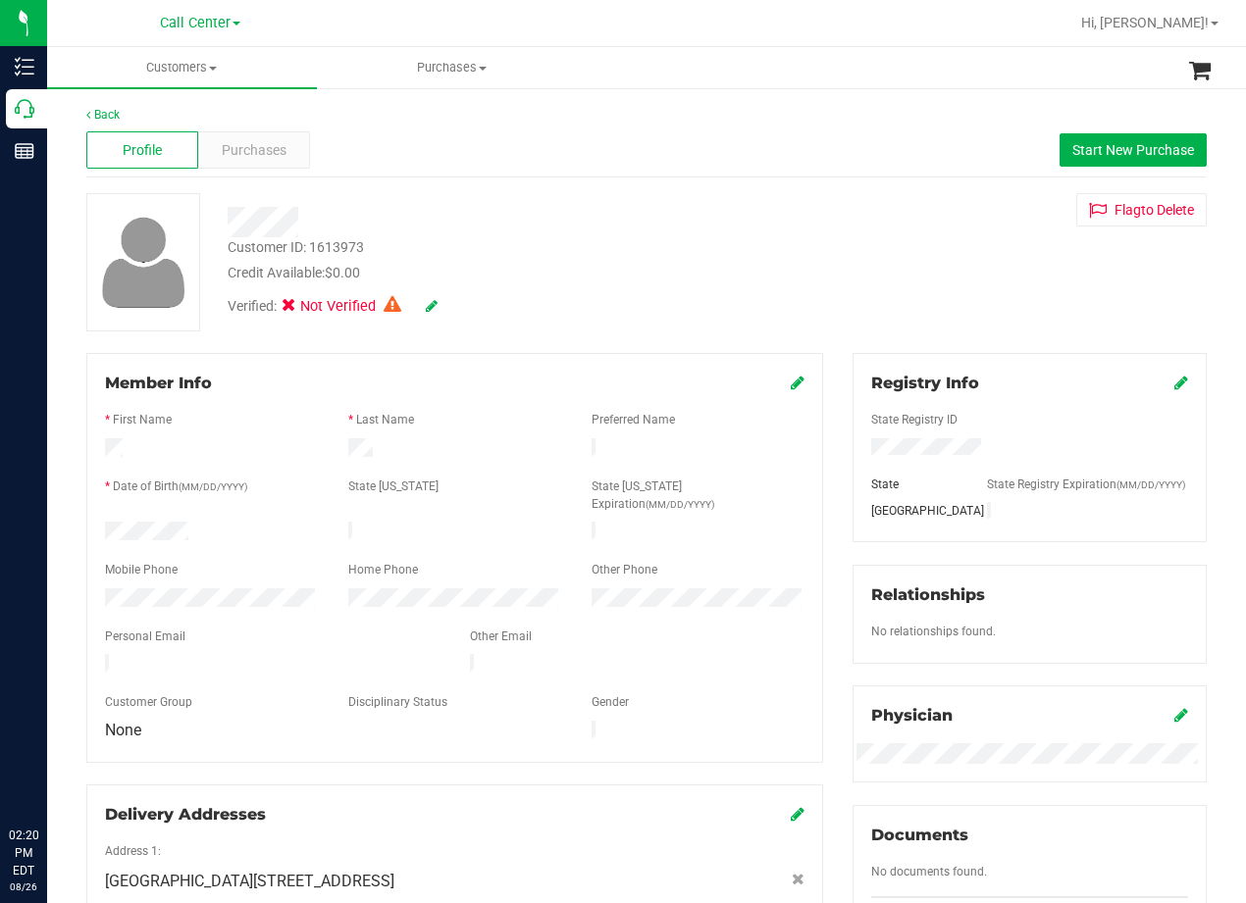
click at [838, 196] on div "Flag to Delete" at bounding box center [1029, 209] width 383 height 33
click at [280, 142] on span "Purchases" at bounding box center [254, 150] width 65 height 21
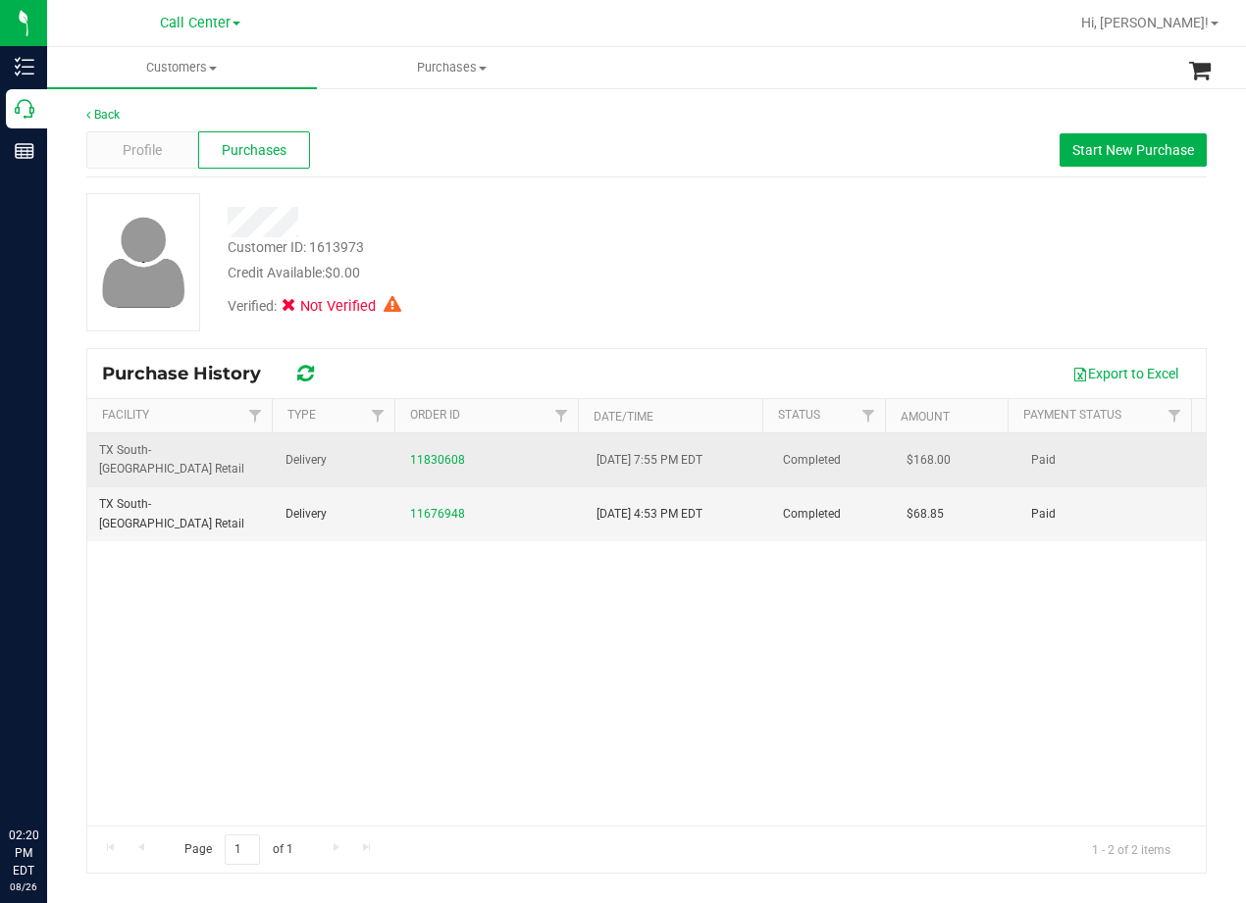
click at [454, 451] on div "11830608" at bounding box center [491, 460] width 163 height 19
click at [451, 453] on link "11830608" at bounding box center [437, 460] width 55 height 14
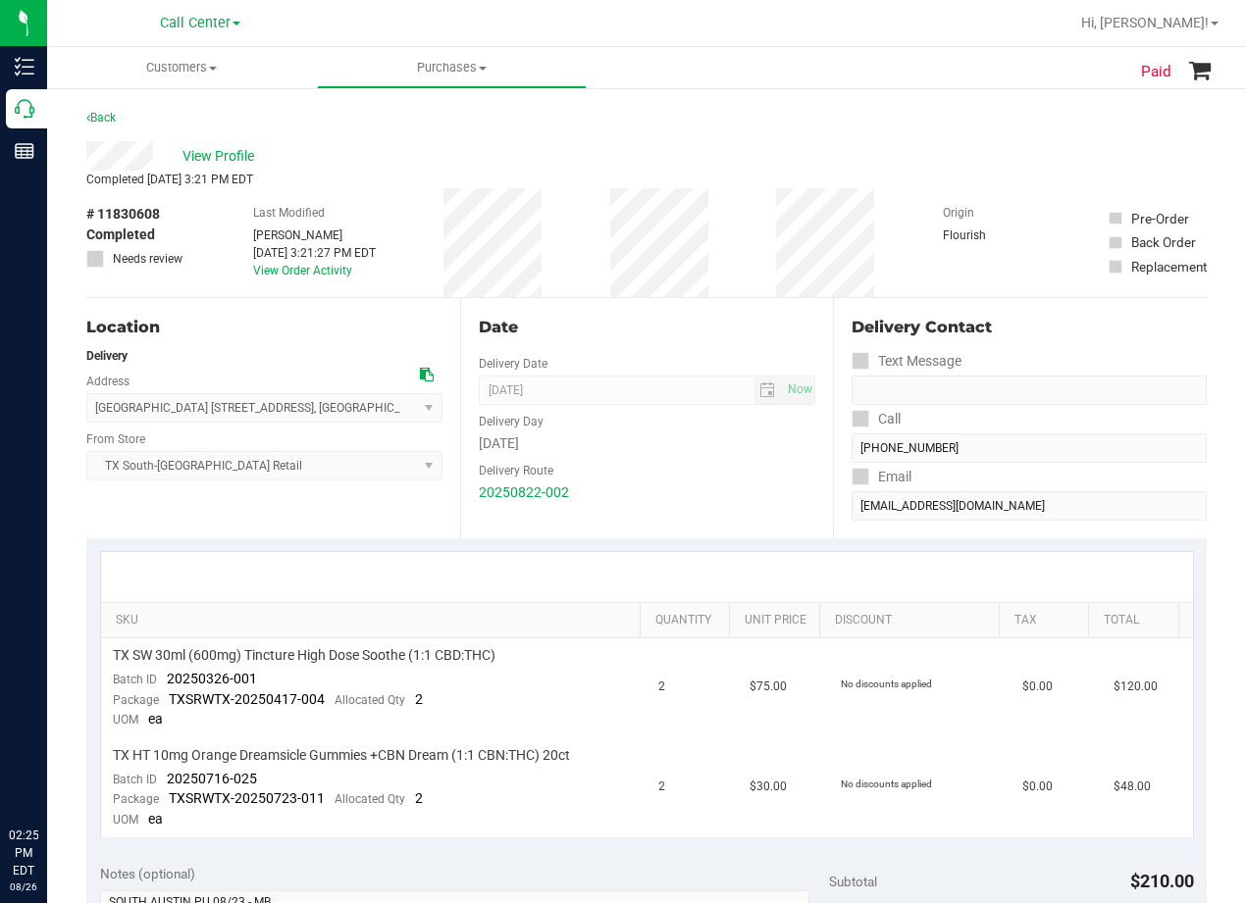
click at [755, 515] on div "Date Delivery Date 08/23/2025 Now 08/23/2025 08:00 AM Now Delivery Day Saturday…" at bounding box center [647, 418] width 374 height 240
click at [842, 186] on div "Completed Aug 23, 2025 3:21 PM EDT" at bounding box center [646, 180] width 1120 height 18
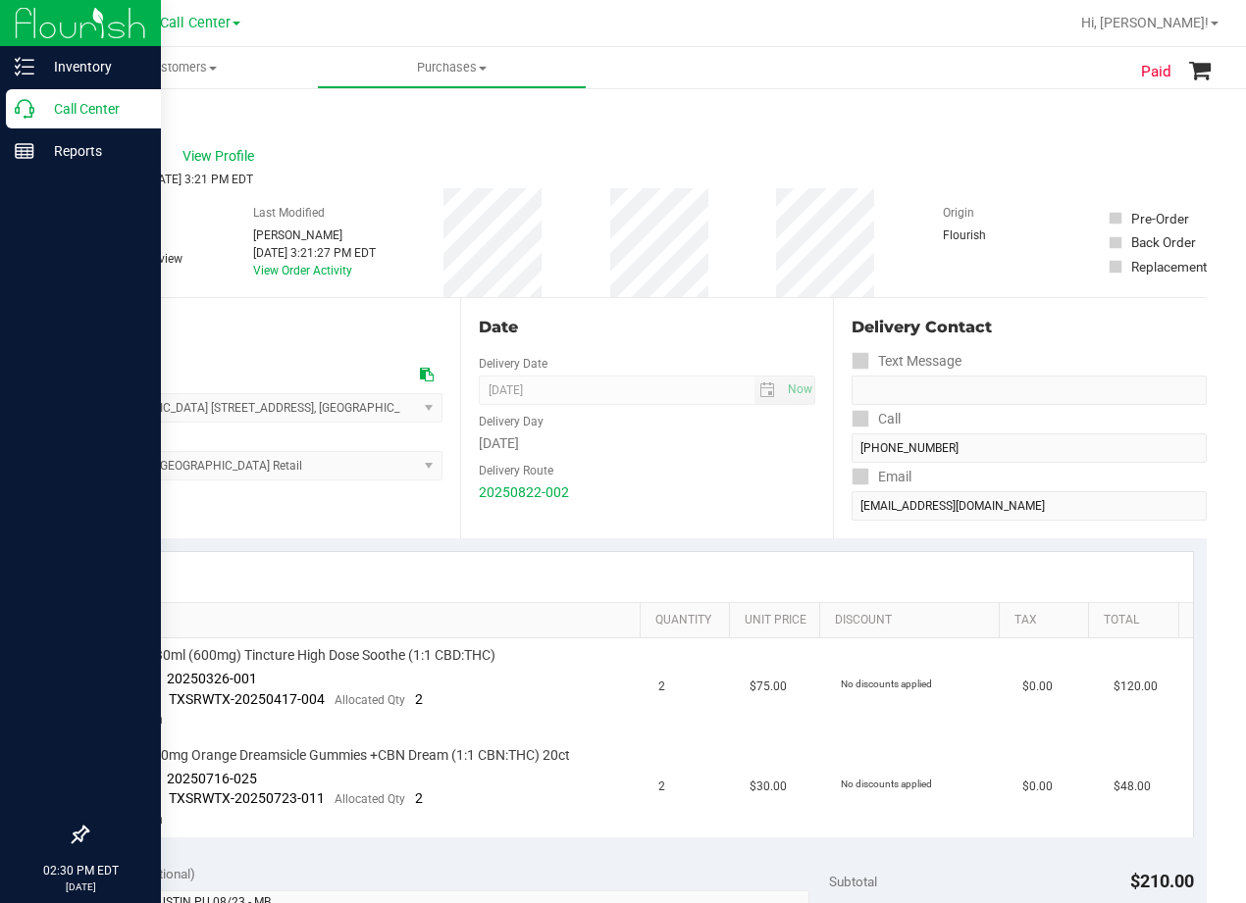
click at [20, 112] on icon at bounding box center [25, 109] width 20 height 20
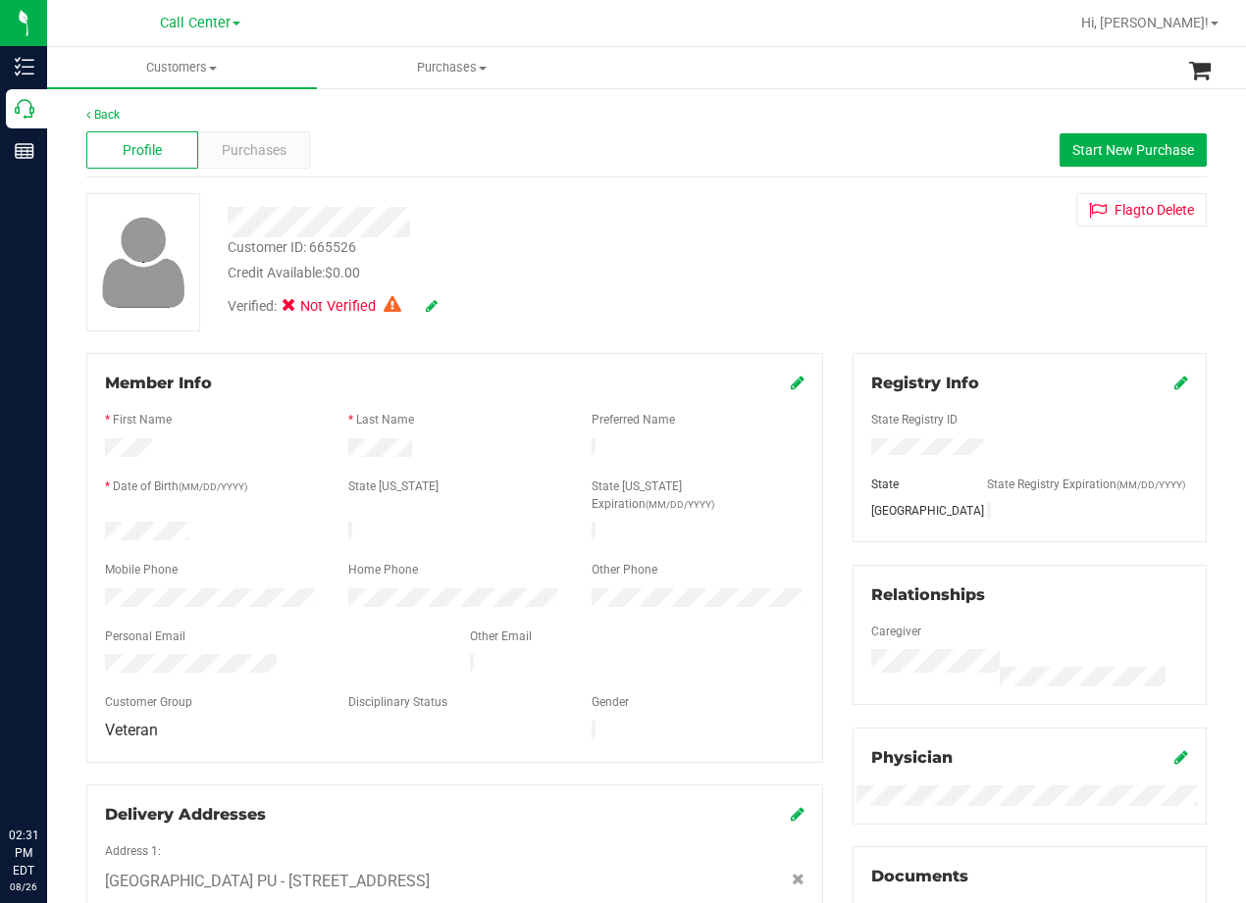
click at [724, 269] on div "Credit Available: $0.00" at bounding box center [500, 273] width 545 height 21
click at [761, 253] on div "Customer ID: 665526 Credit Available: $0.00" at bounding box center [500, 260] width 575 height 46
click at [750, 229] on div at bounding box center [500, 222] width 575 height 30
click at [775, 224] on div at bounding box center [500, 222] width 575 height 30
click at [577, 237] on div "Customer ID: 665526 Credit Available: $0.00" at bounding box center [500, 260] width 575 height 46
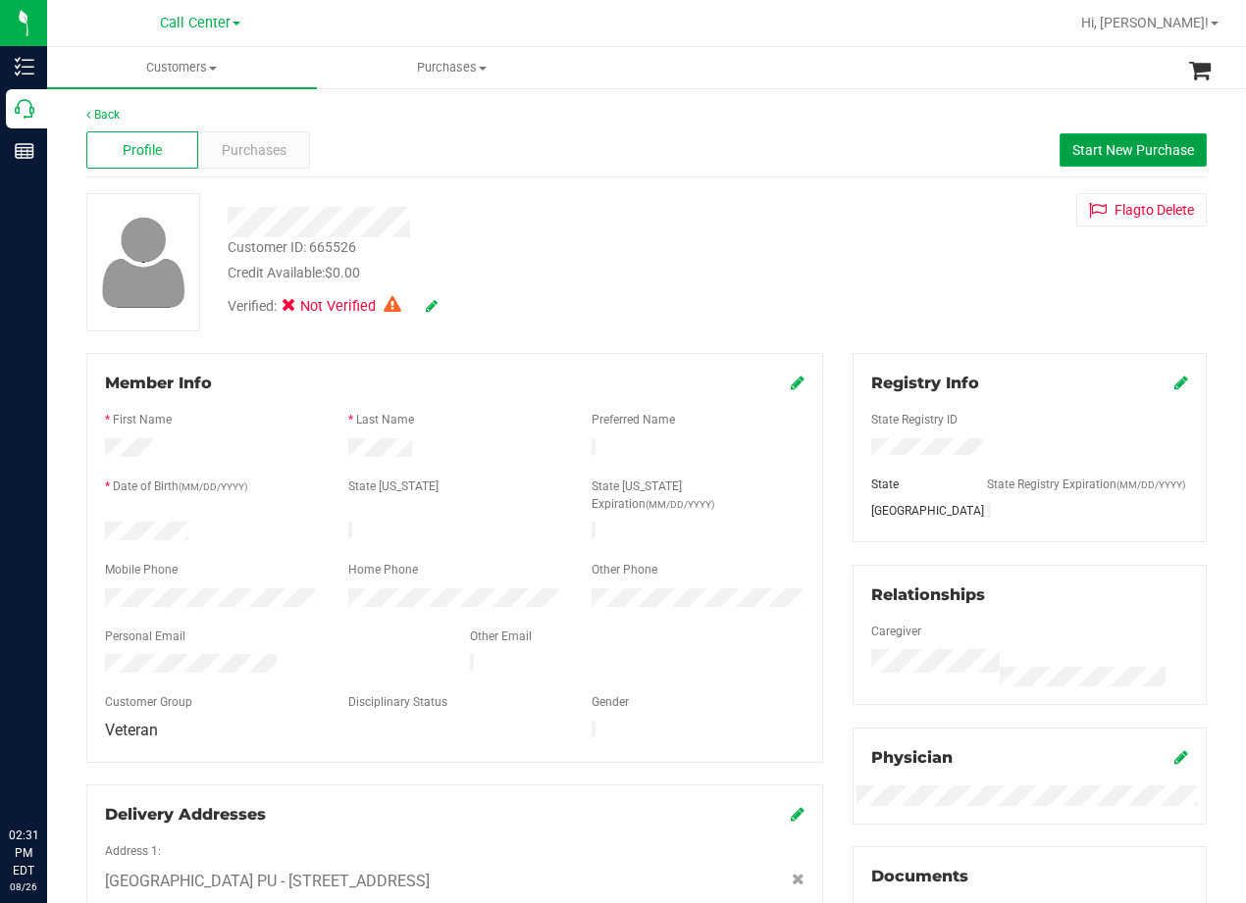
click at [1134, 145] on span "Start New Purchase" at bounding box center [1133, 150] width 122 height 16
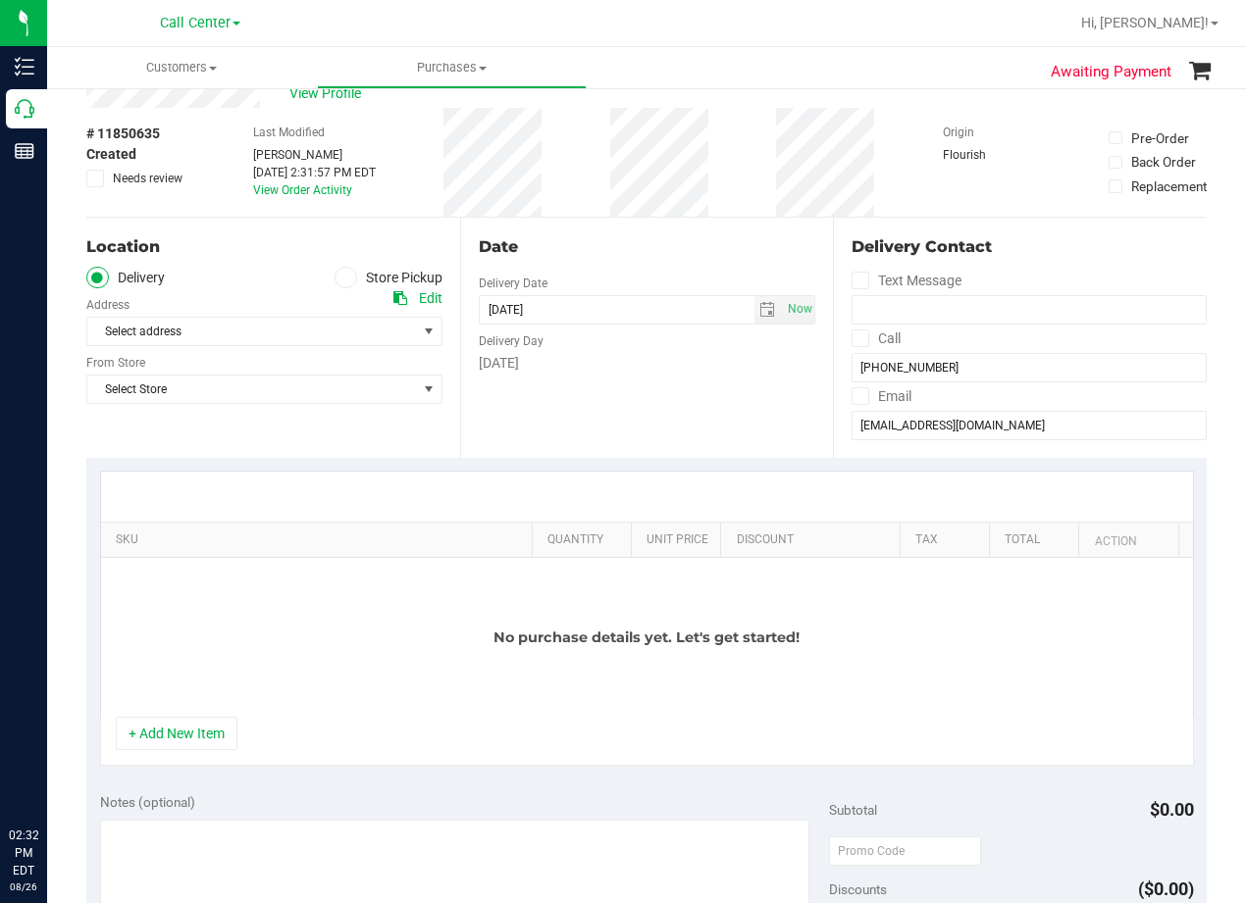
scroll to position [98, 0]
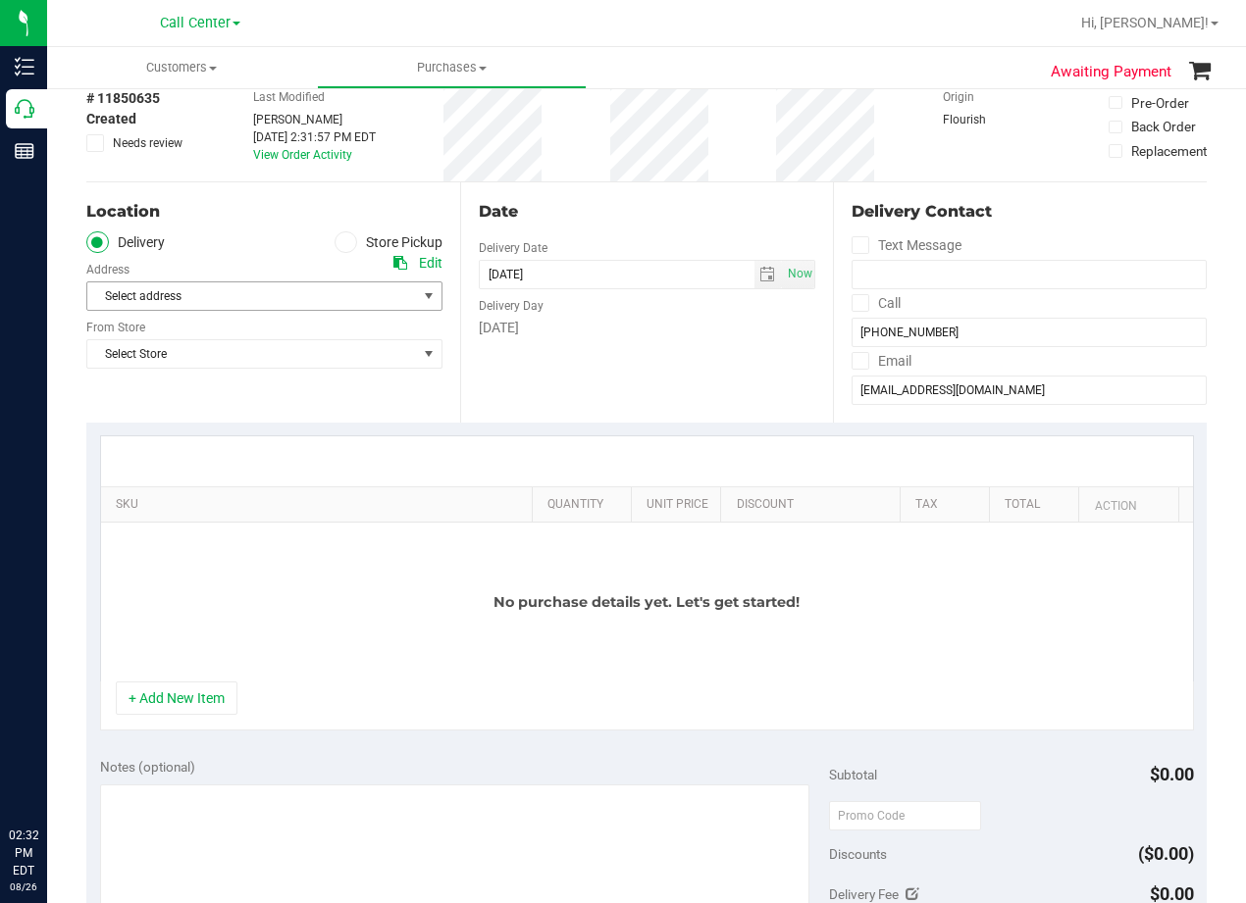
click at [380, 294] on span "Select address" at bounding box center [243, 295] width 313 height 27
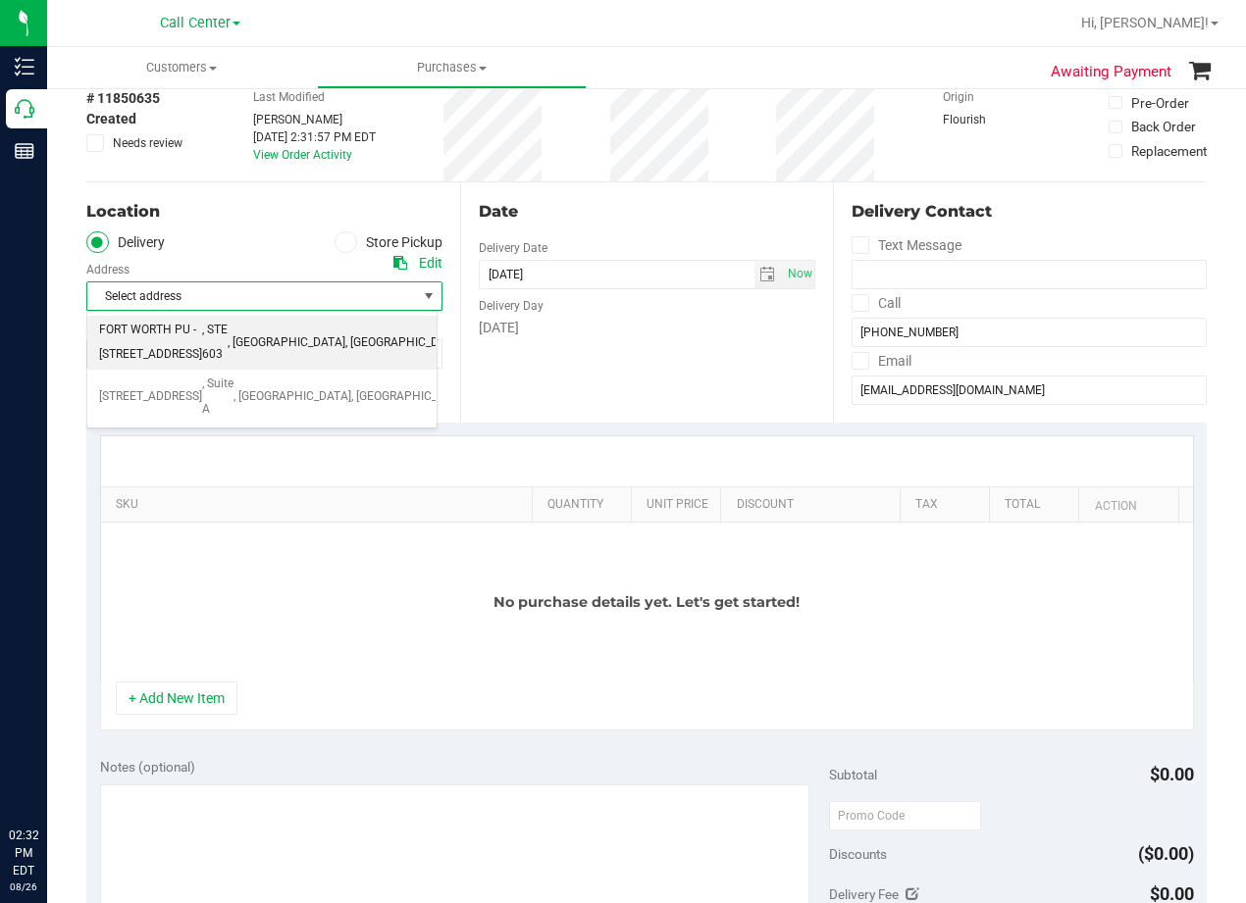
click at [202, 350] on span "FORT WORTH PU - 1307 8TH AVE" at bounding box center [150, 343] width 103 height 50
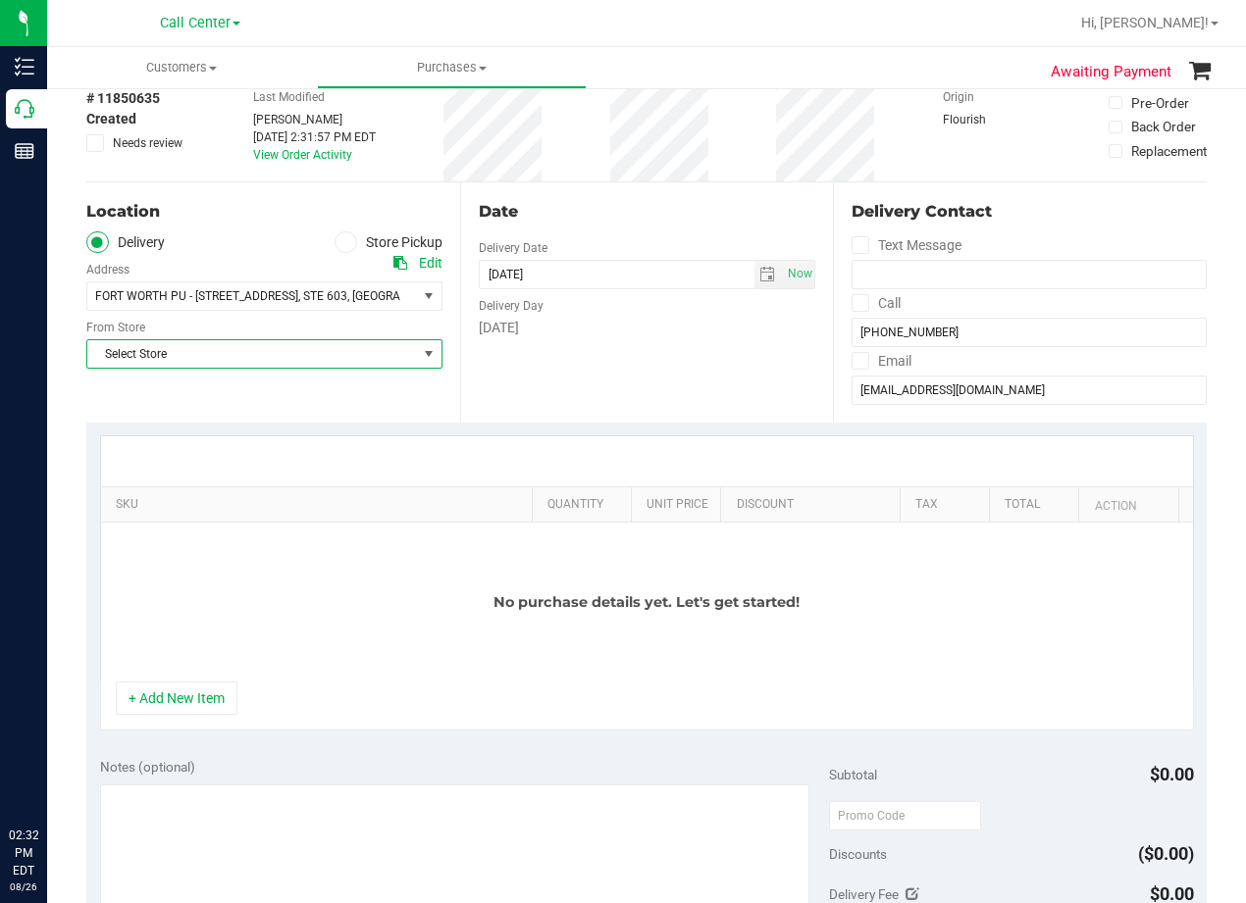
click at [268, 355] on span "Select Store" at bounding box center [252, 353] width 330 height 27
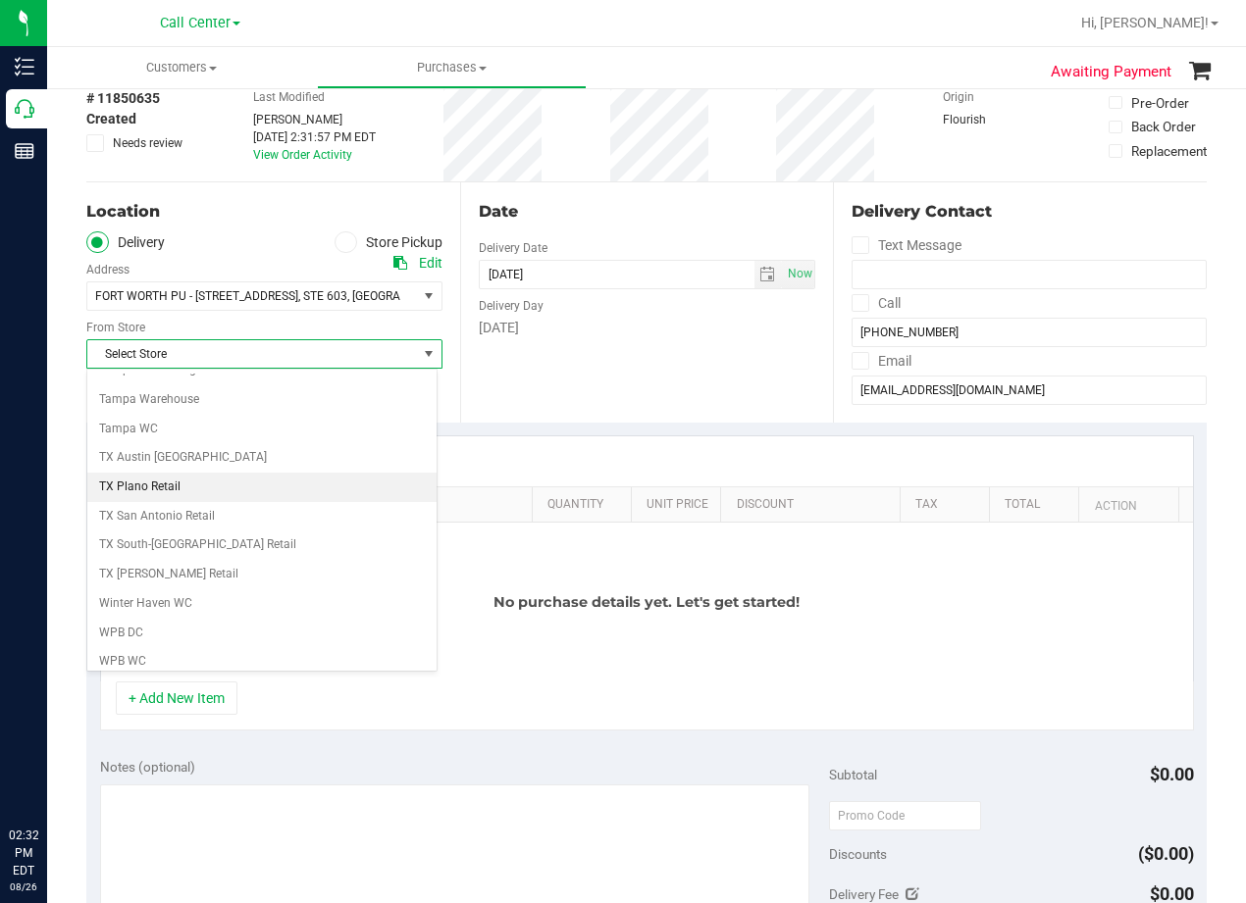
scroll to position [1425, 0]
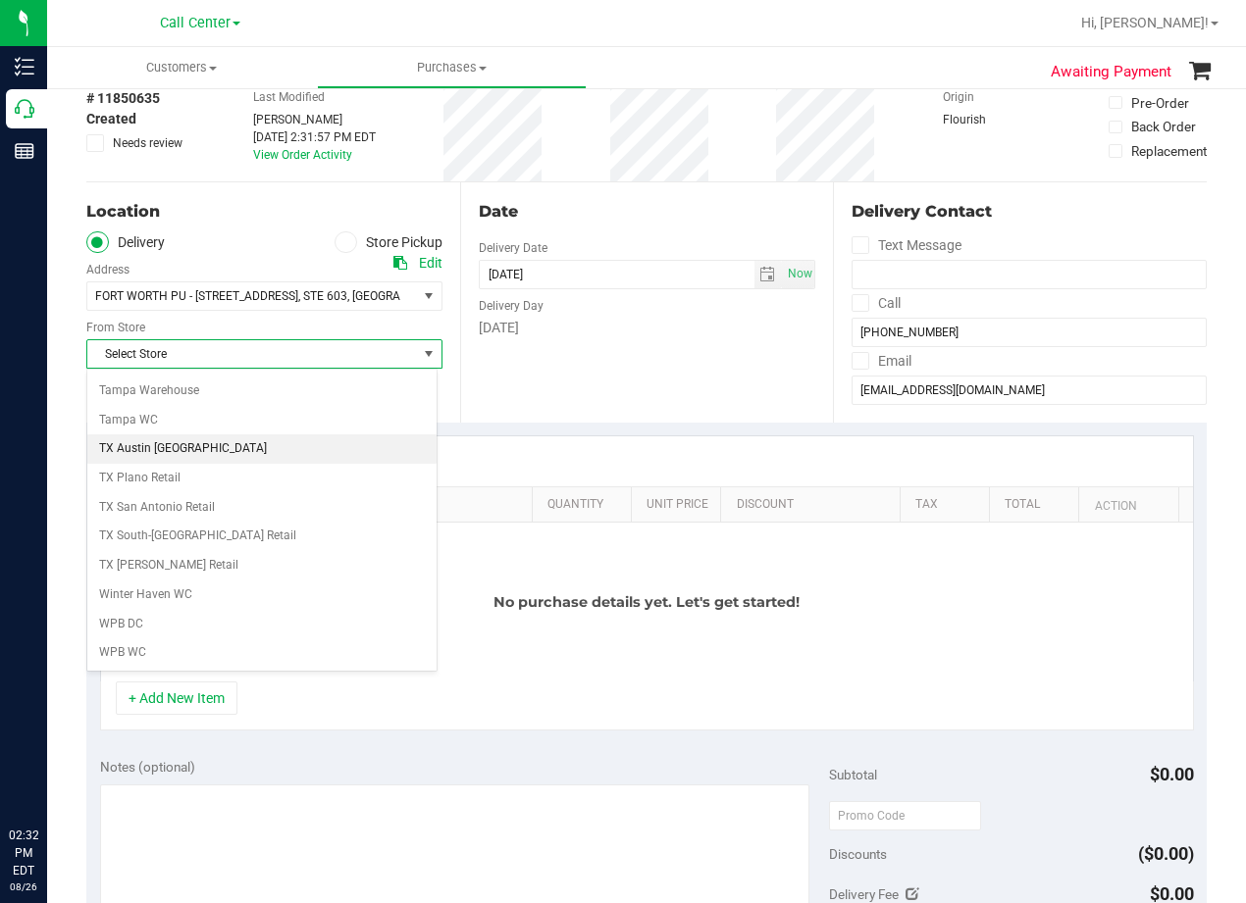
click at [281, 440] on li "TX Austin [GEOGRAPHIC_DATA]" at bounding box center [261, 449] width 349 height 29
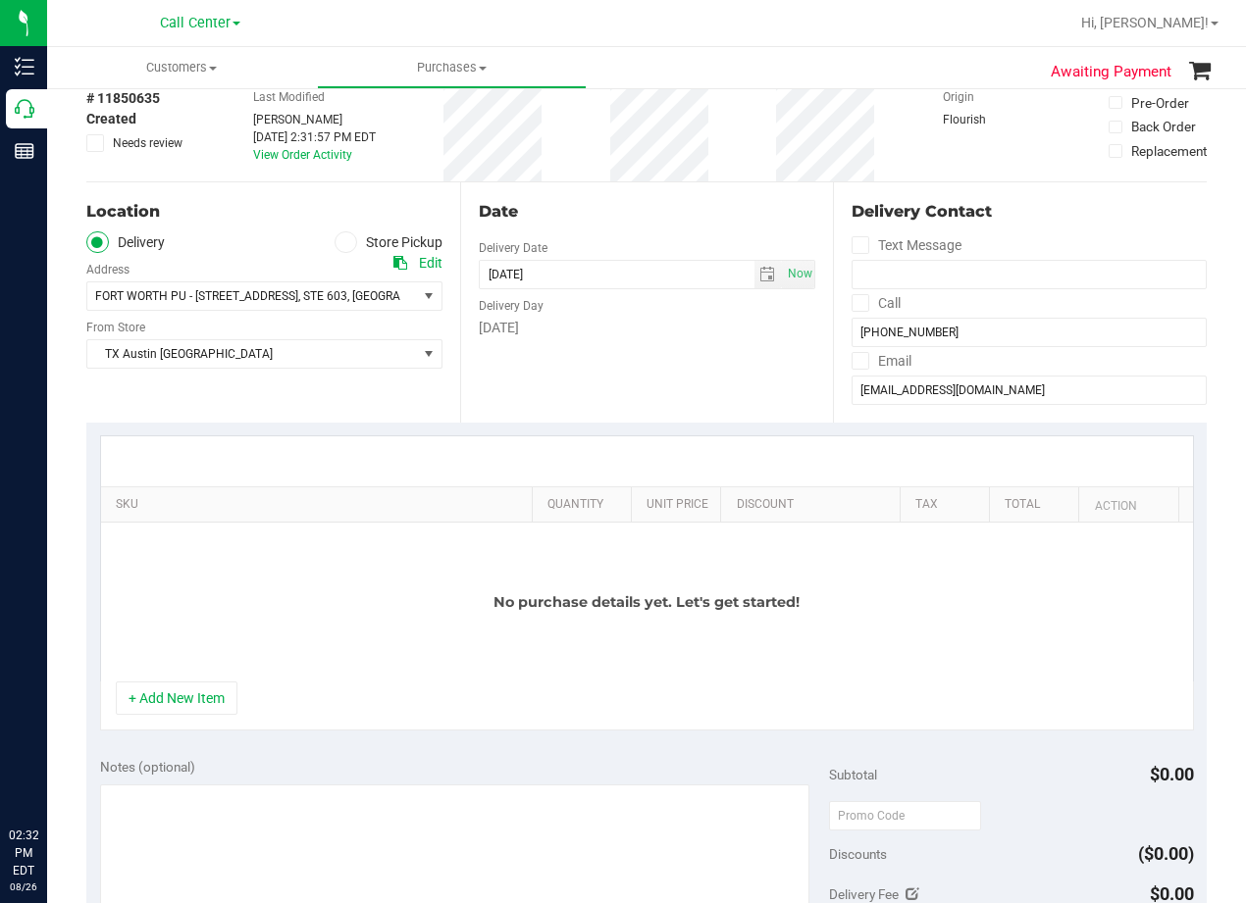
click at [681, 375] on div "Date Delivery Date 08/26/2025 Now 08/26/2025 02:32 PM Now Delivery Day Tuesday" at bounding box center [647, 302] width 374 height 240
click at [648, 212] on div "Date" at bounding box center [647, 212] width 337 height 24
click at [209, 706] on button "+ Add New Item" at bounding box center [177, 698] width 122 height 33
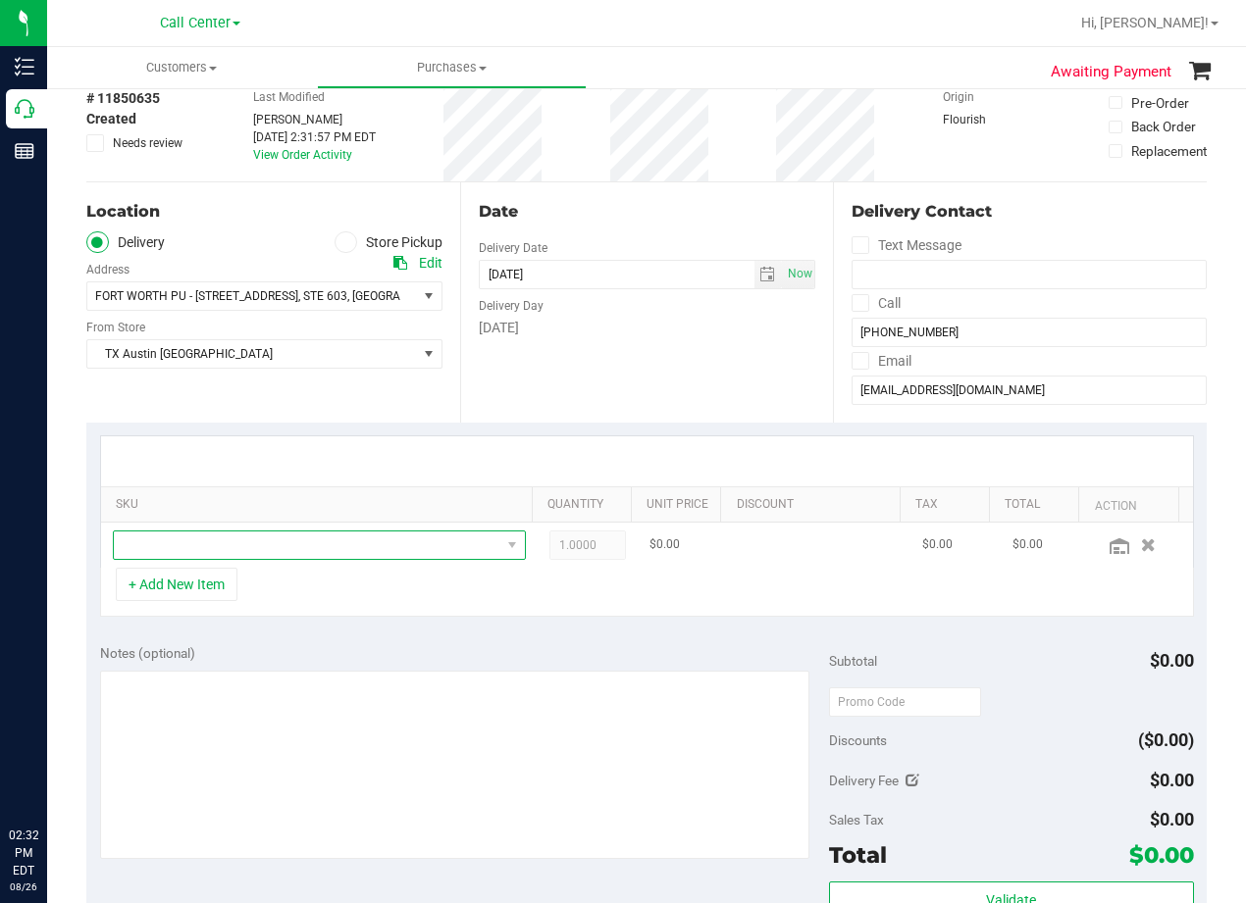
click at [320, 541] on span "NO DATA FOUND" at bounding box center [307, 545] width 386 height 27
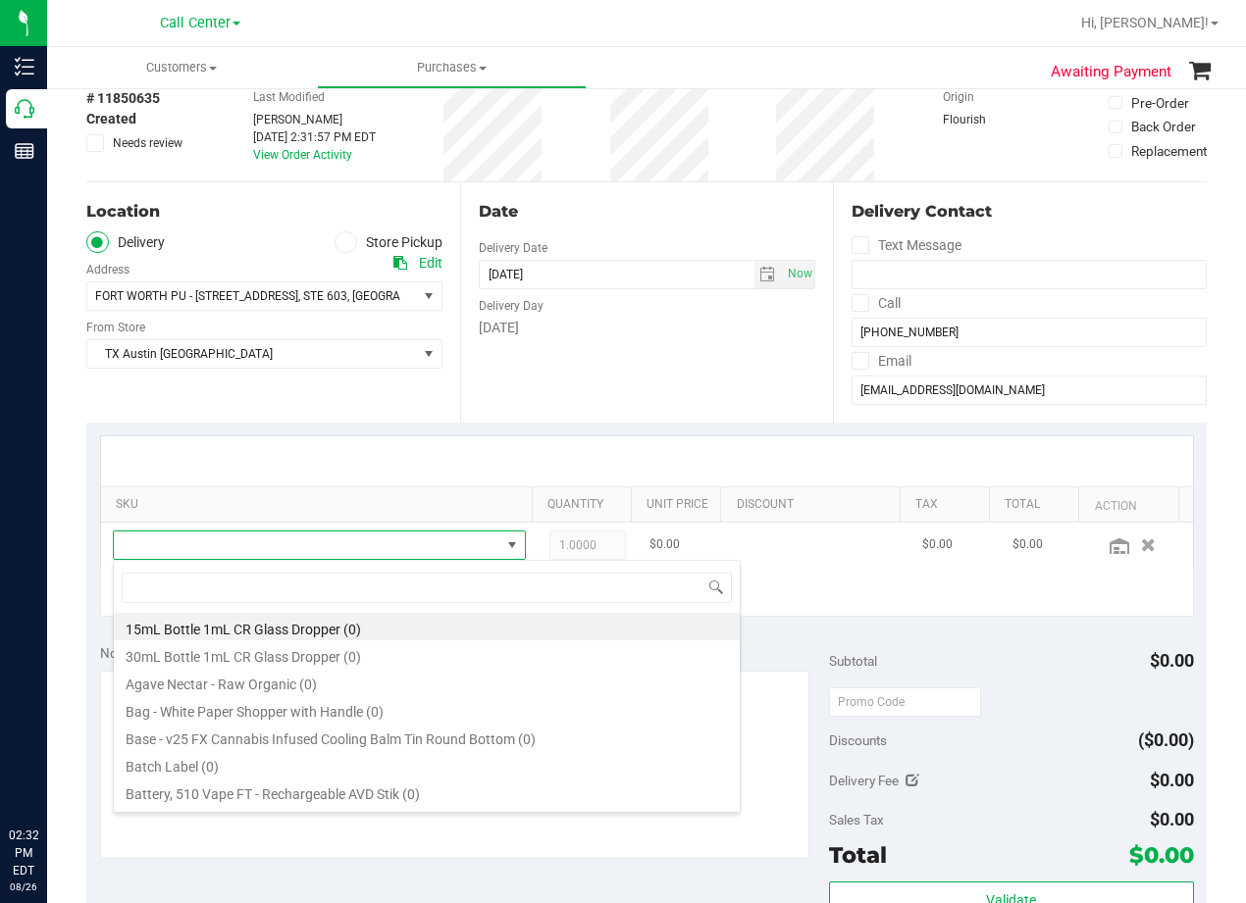
scroll to position [29, 386]
type input "high dose"
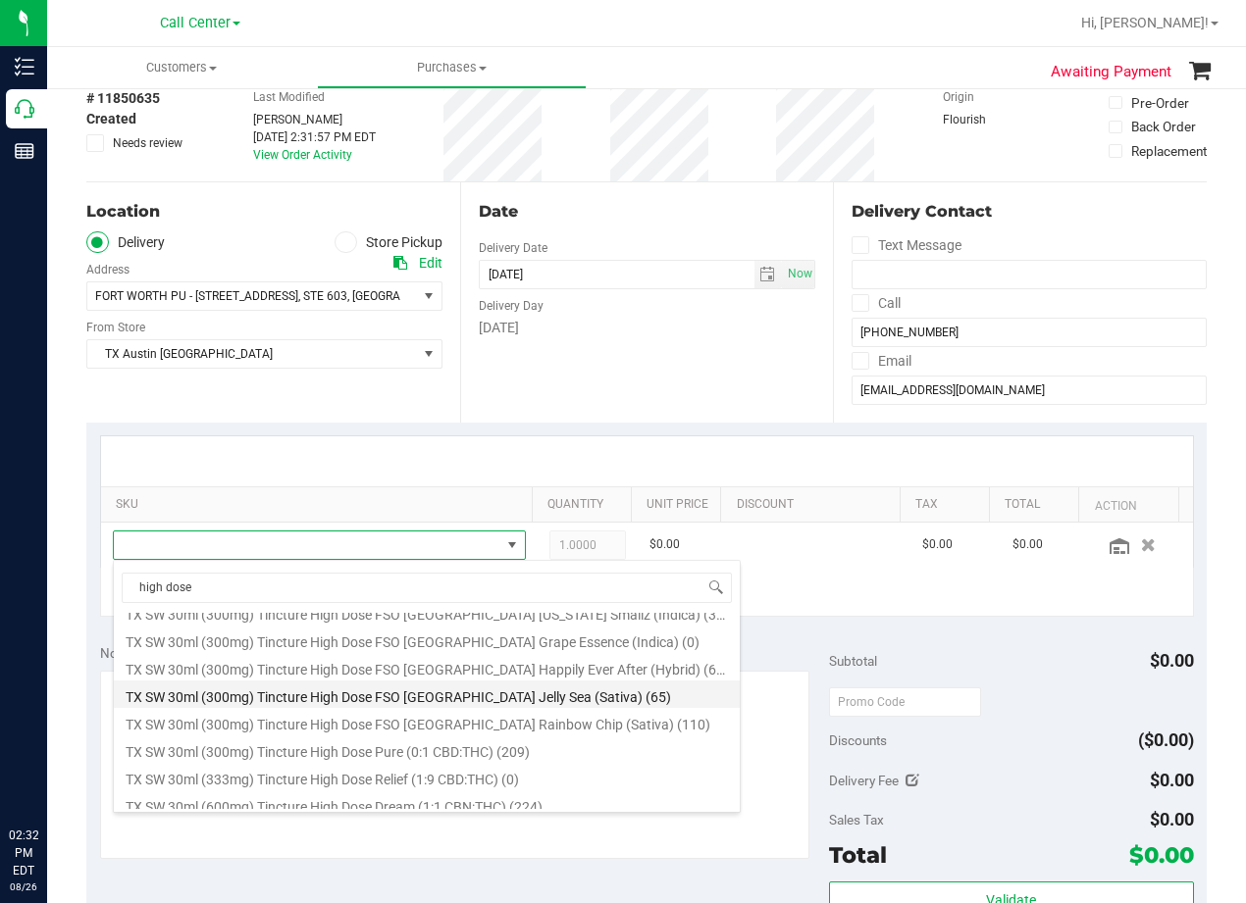
scroll to position [310, 0]
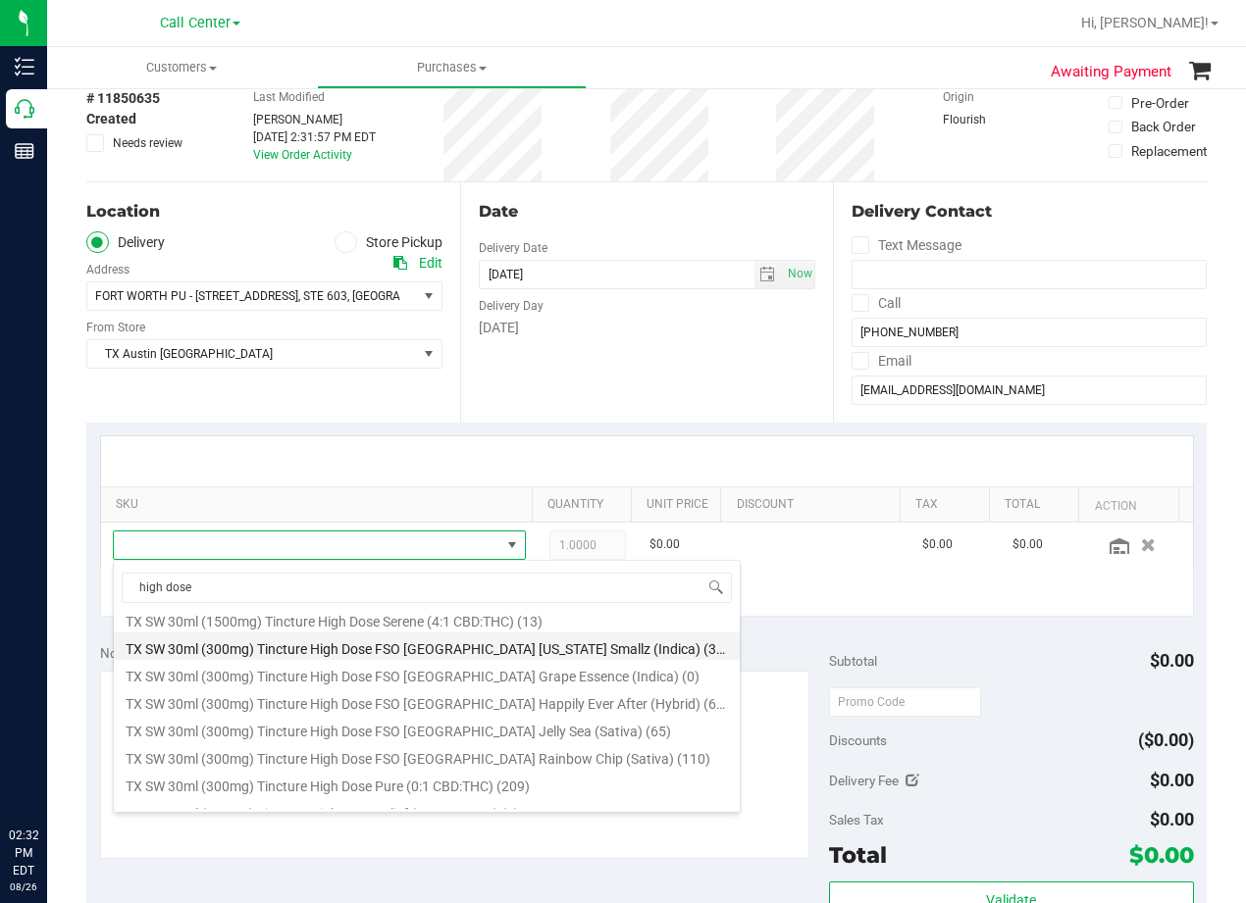
click at [500, 654] on li "TX SW 30ml (300mg) Tincture High Dose FSO TX Georgia Smallz (Indica) (303)" at bounding box center [427, 646] width 626 height 27
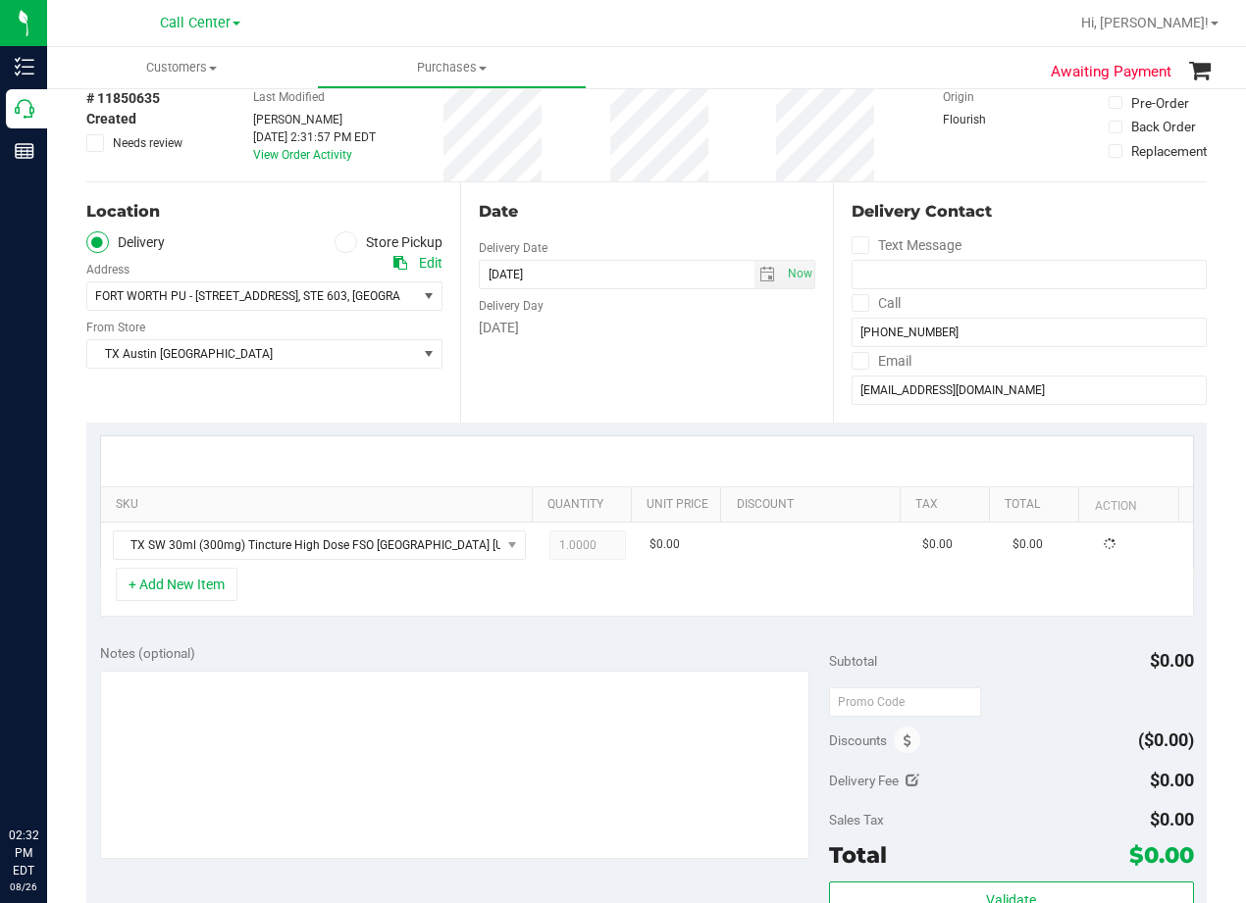
click at [499, 653] on div "Notes (optional)" at bounding box center [464, 653] width 729 height 20
click at [563, 548] on span "1.00 1" at bounding box center [587, 545] width 77 height 29
click at [563, 548] on input "1" at bounding box center [588, 545] width 76 height 27
type input "2"
type input "2.00"
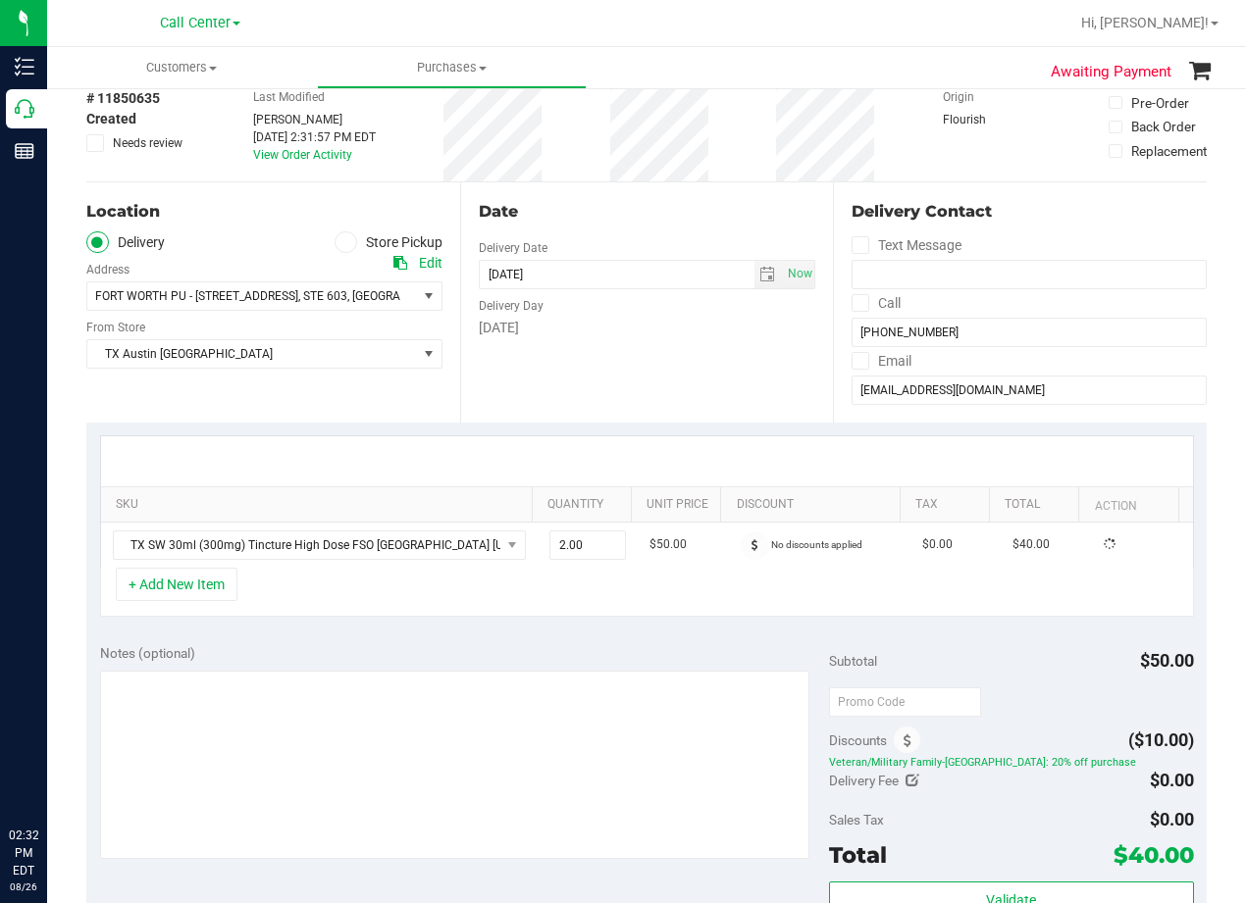
click at [587, 429] on div "SKU Quantity Unit Price Discount Tax Total Action TX SW 30ml (300mg) Tincture H…" at bounding box center [646, 527] width 1120 height 208
click at [174, 587] on button "+ Add New Item" at bounding box center [177, 584] width 122 height 33
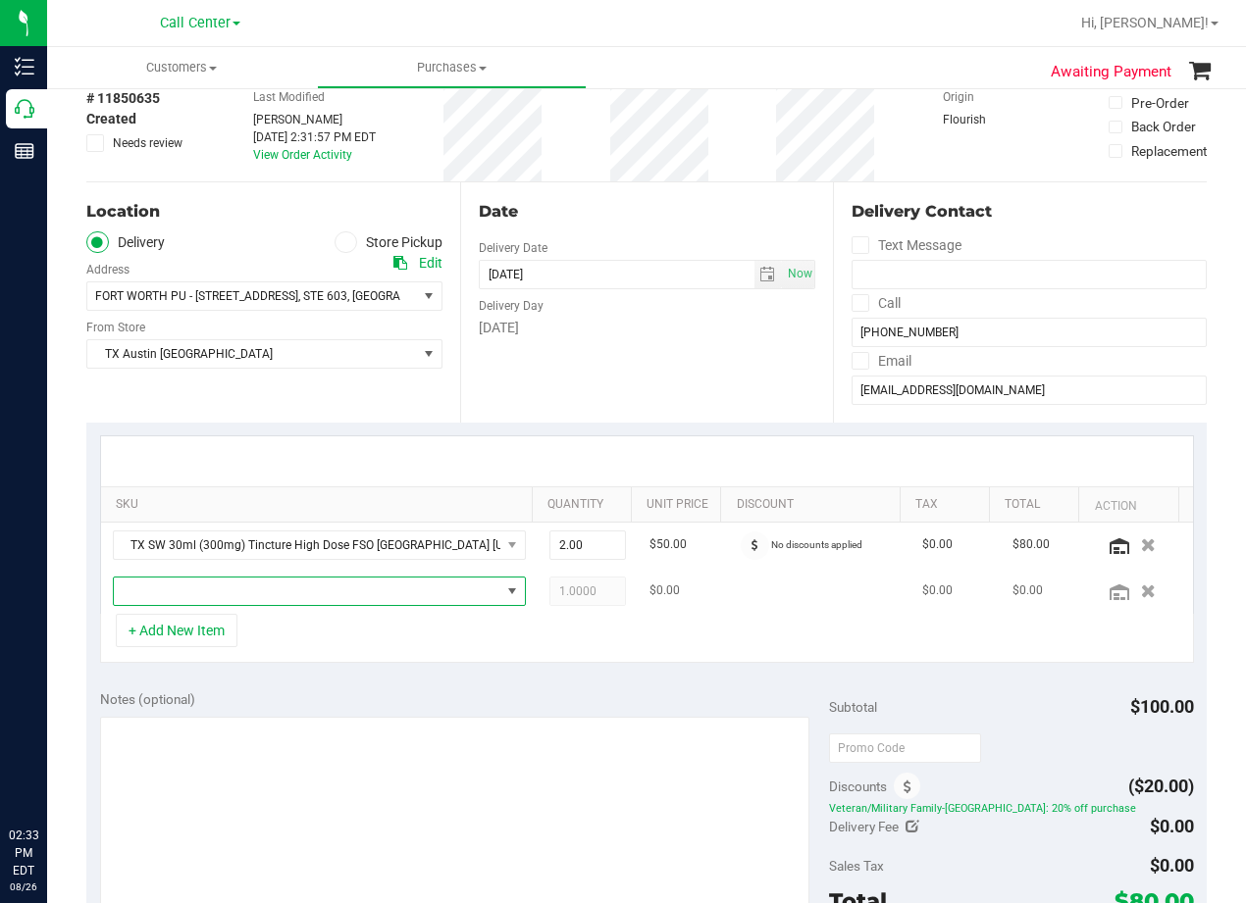
click at [384, 587] on span "NO DATA FOUND" at bounding box center [307, 591] width 386 height 27
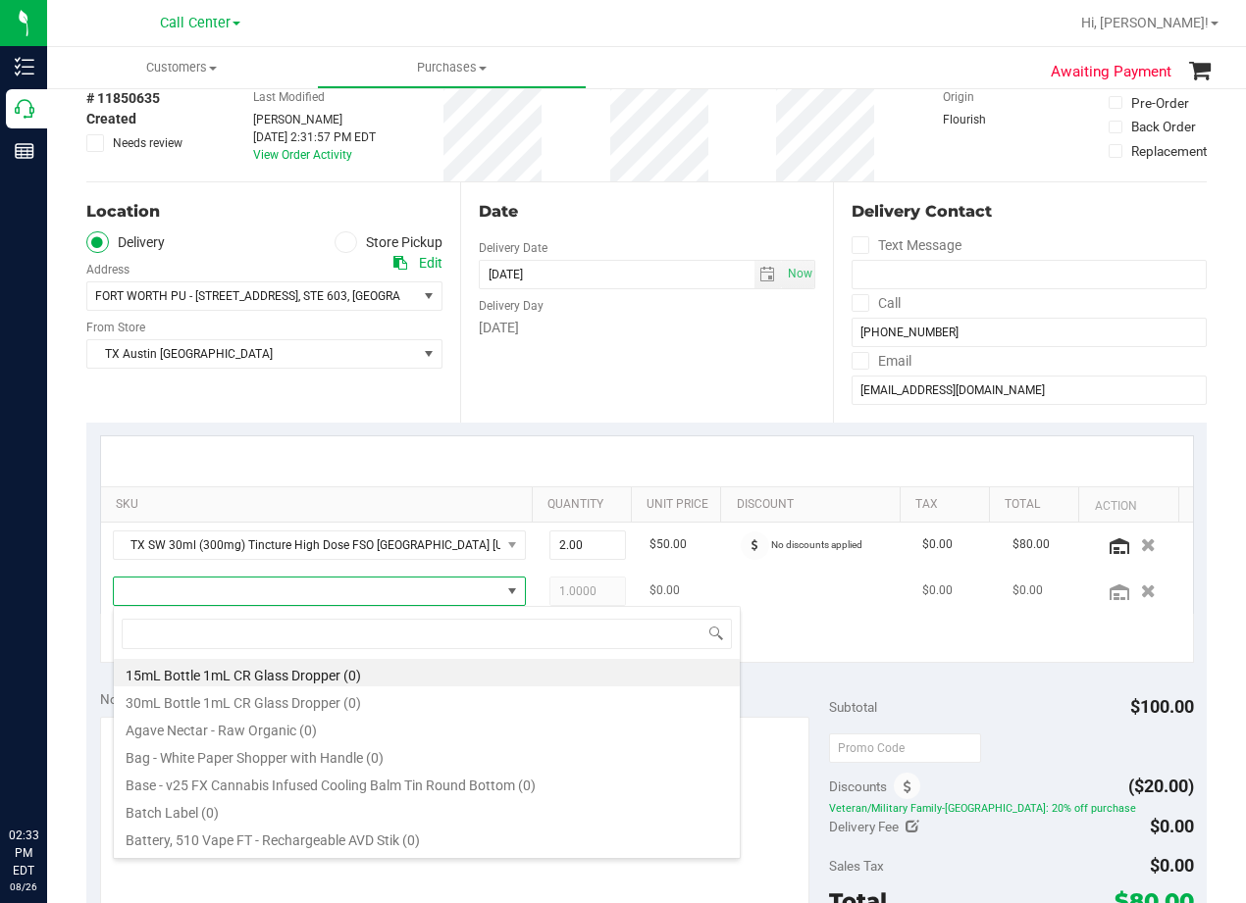
scroll to position [29, 386]
type input "tropical par"
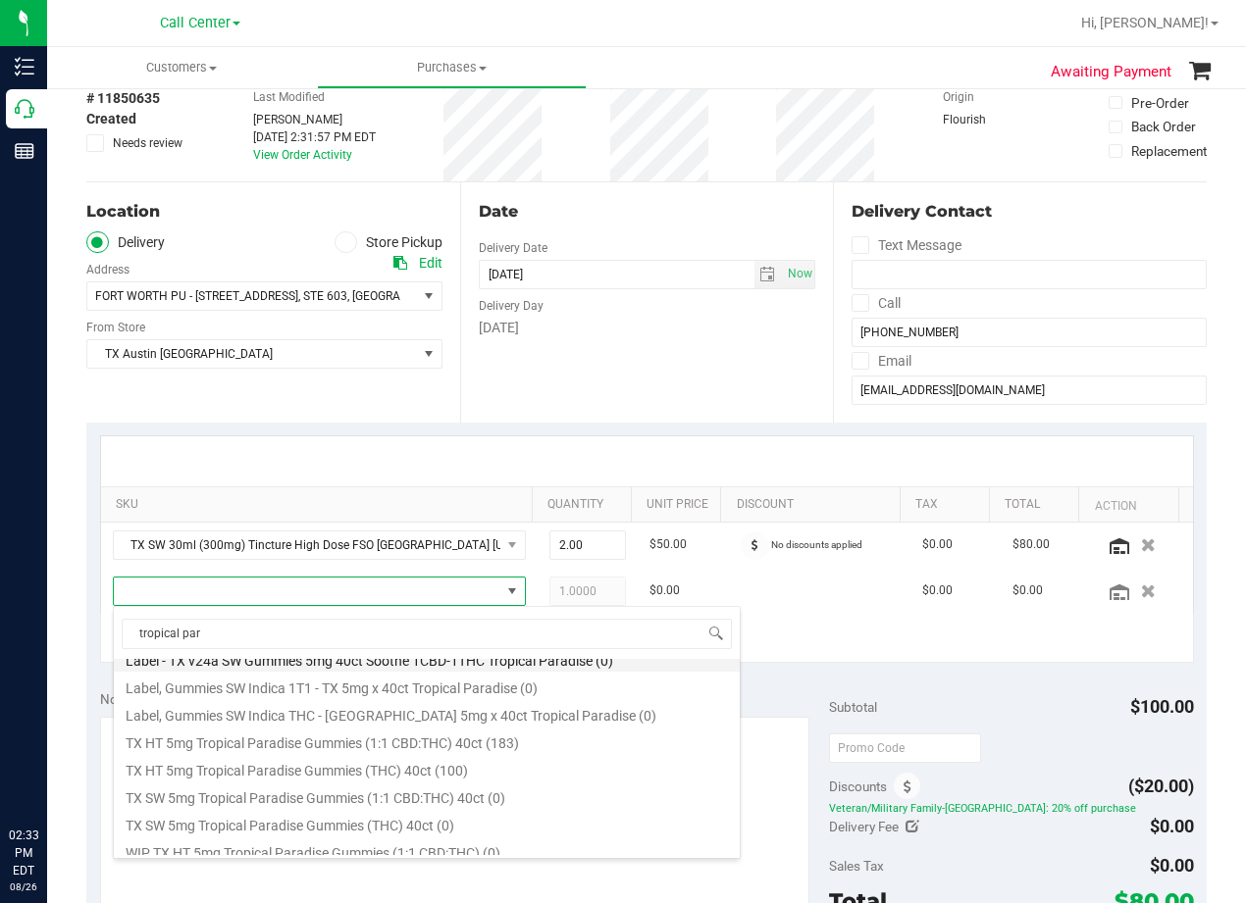
scroll to position [353, 0]
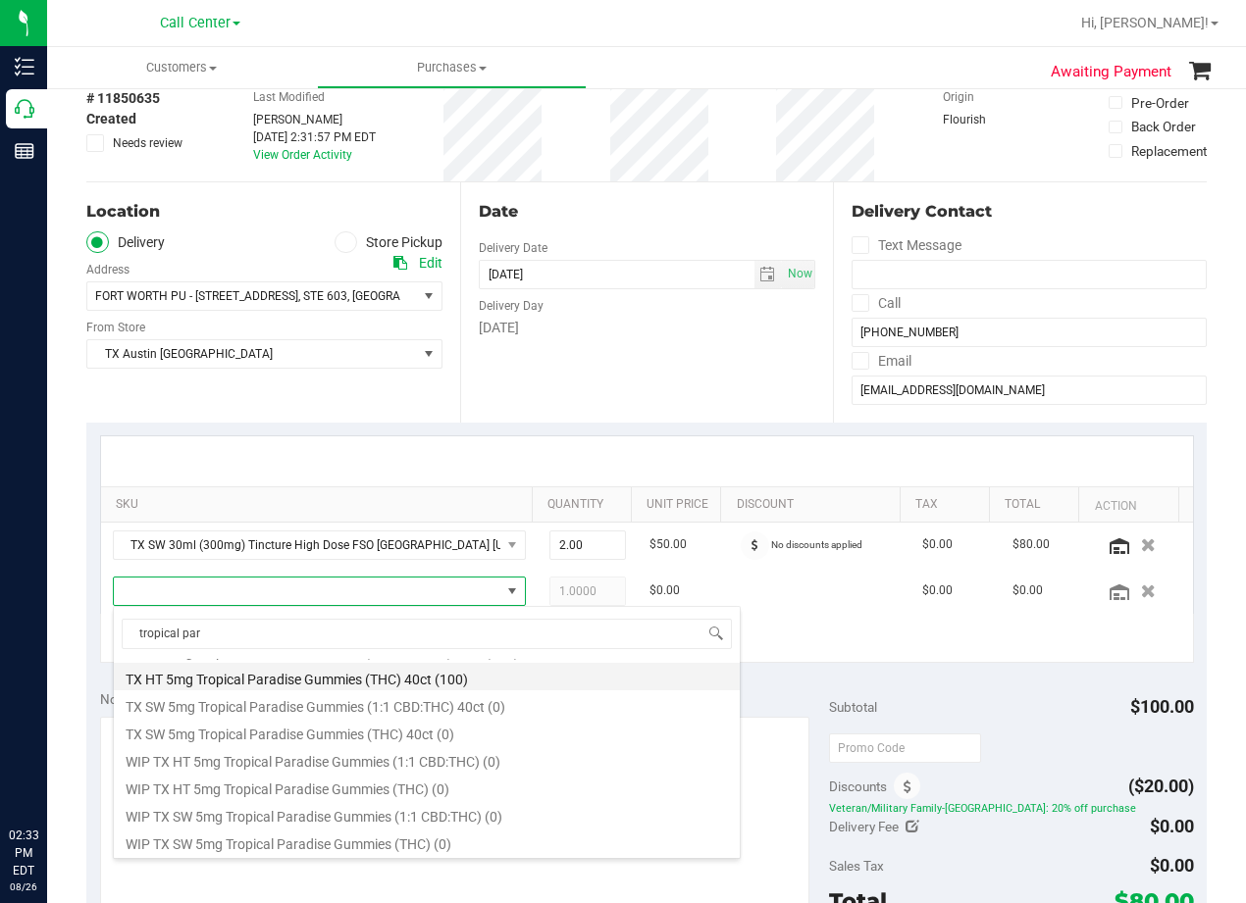
click at [407, 679] on li "TX HT 5mg Tropical Paradise Gummies (THC) 40ct (100)" at bounding box center [427, 676] width 626 height 27
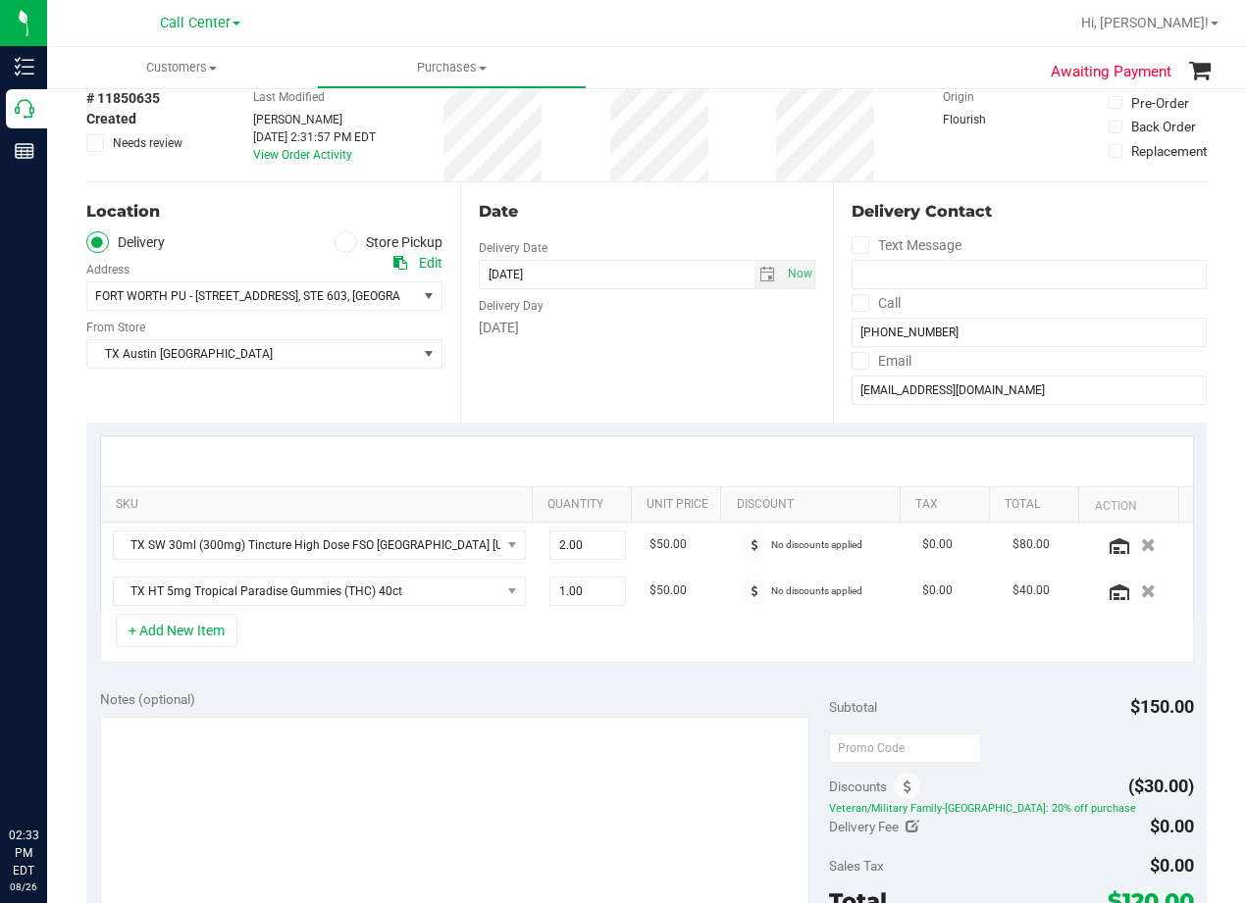
click at [407, 679] on div "Notes (optional) Subtotal $150.00 Discounts ($30.00) Veteran/Military Family-TX…" at bounding box center [646, 853] width 1120 height 353
click at [595, 591] on span "1.00 1" at bounding box center [587, 591] width 77 height 29
click at [595, 591] on input "1" at bounding box center [588, 591] width 76 height 27
type input "2"
type input "2.00"
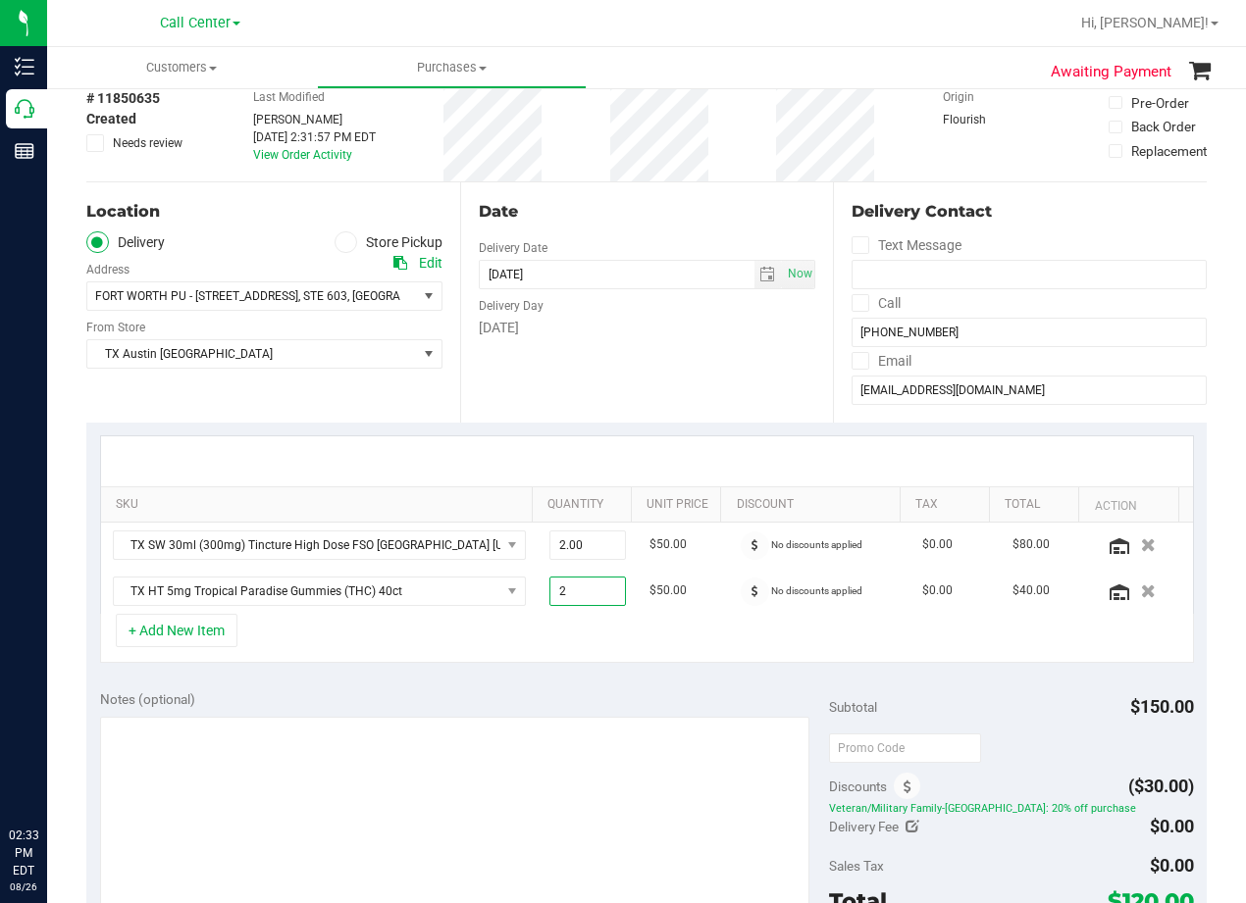
click at [636, 459] on div at bounding box center [647, 461] width 1092 height 50
click at [726, 384] on div "Date Delivery Date 08/26/2025 Now 08/26/2025 08:00 AM Now Delivery Day Tuesday" at bounding box center [647, 302] width 374 height 240
click at [751, 550] on icon at bounding box center [754, 545] width 7 height 12
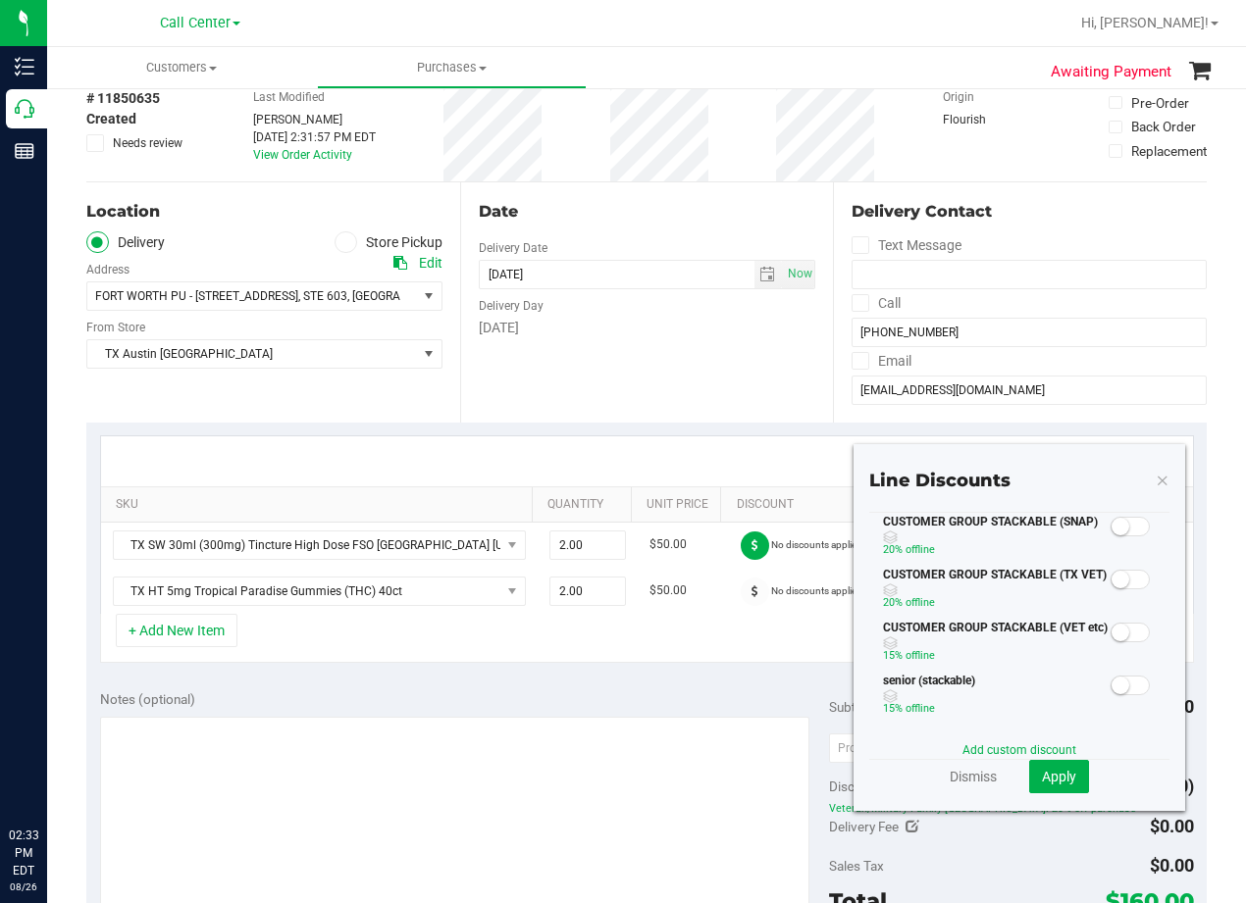
click at [1111, 578] on small at bounding box center [1120, 580] width 18 height 18
click at [1042, 783] on span "Apply" at bounding box center [1059, 777] width 34 height 16
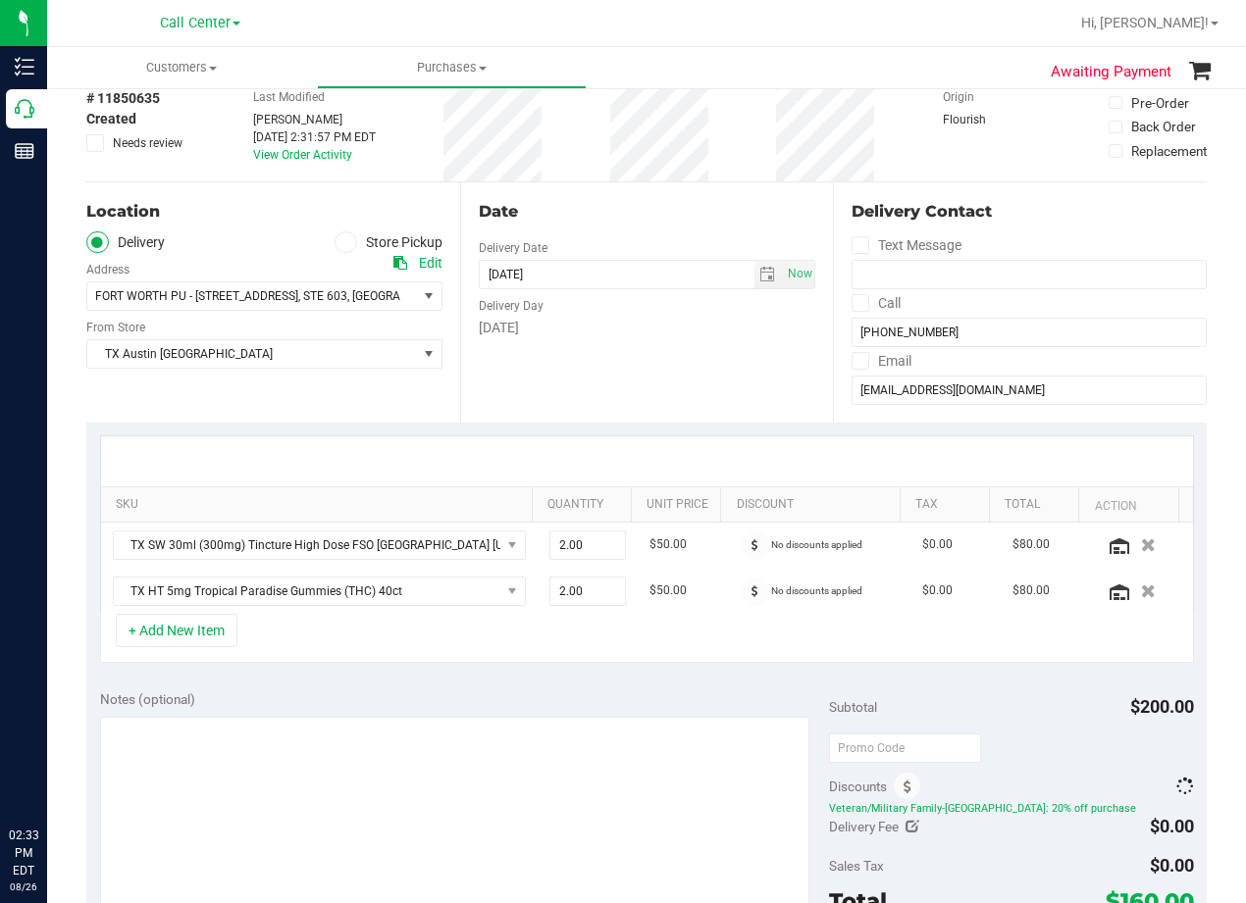
click at [1020, 702] on div "Subtotal $200.00" at bounding box center [1011, 707] width 365 height 35
click at [744, 598] on span at bounding box center [755, 592] width 28 height 28
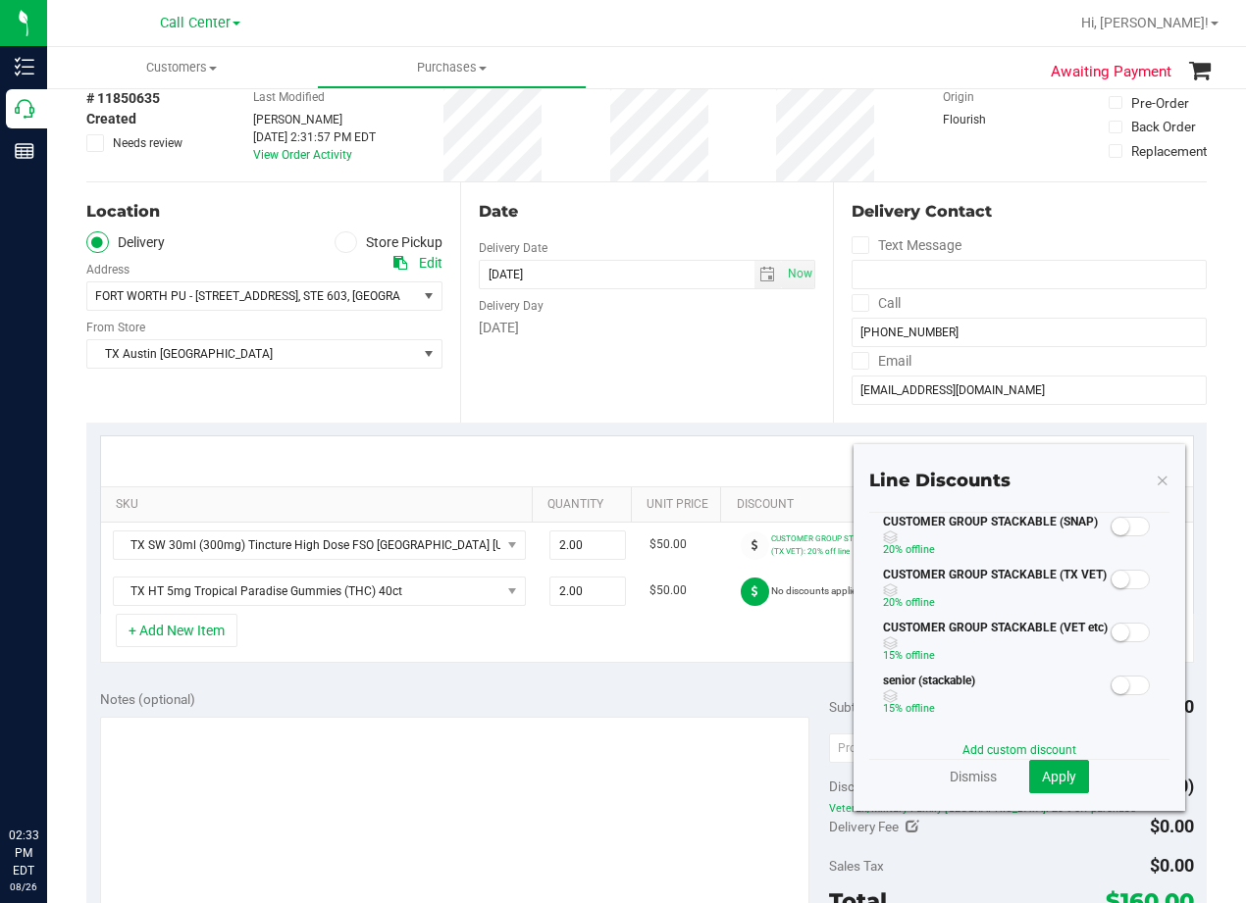
click at [1111, 574] on small at bounding box center [1120, 580] width 18 height 18
click at [1048, 774] on span "Apply" at bounding box center [1059, 777] width 34 height 16
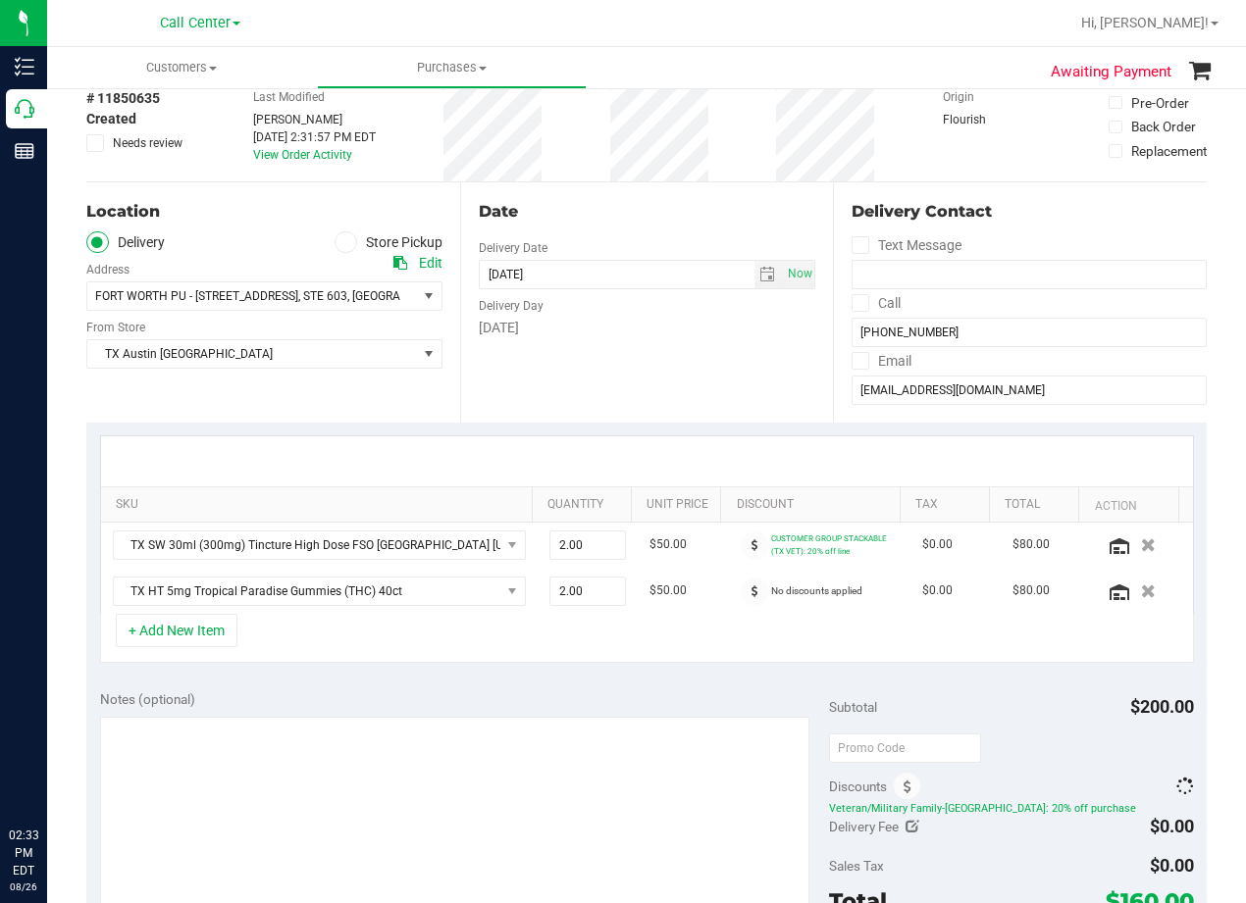
click at [1065, 733] on div at bounding box center [1011, 747] width 365 height 35
click at [911, 751] on input "text" at bounding box center [905, 748] width 152 height 29
type input "TXAIQ10"
click at [990, 688] on div "Notes (optional) Subtotal $200.00 TXAIQ10 Discounts ($40.00) Delivery Fee $0.00…" at bounding box center [646, 853] width 1120 height 353
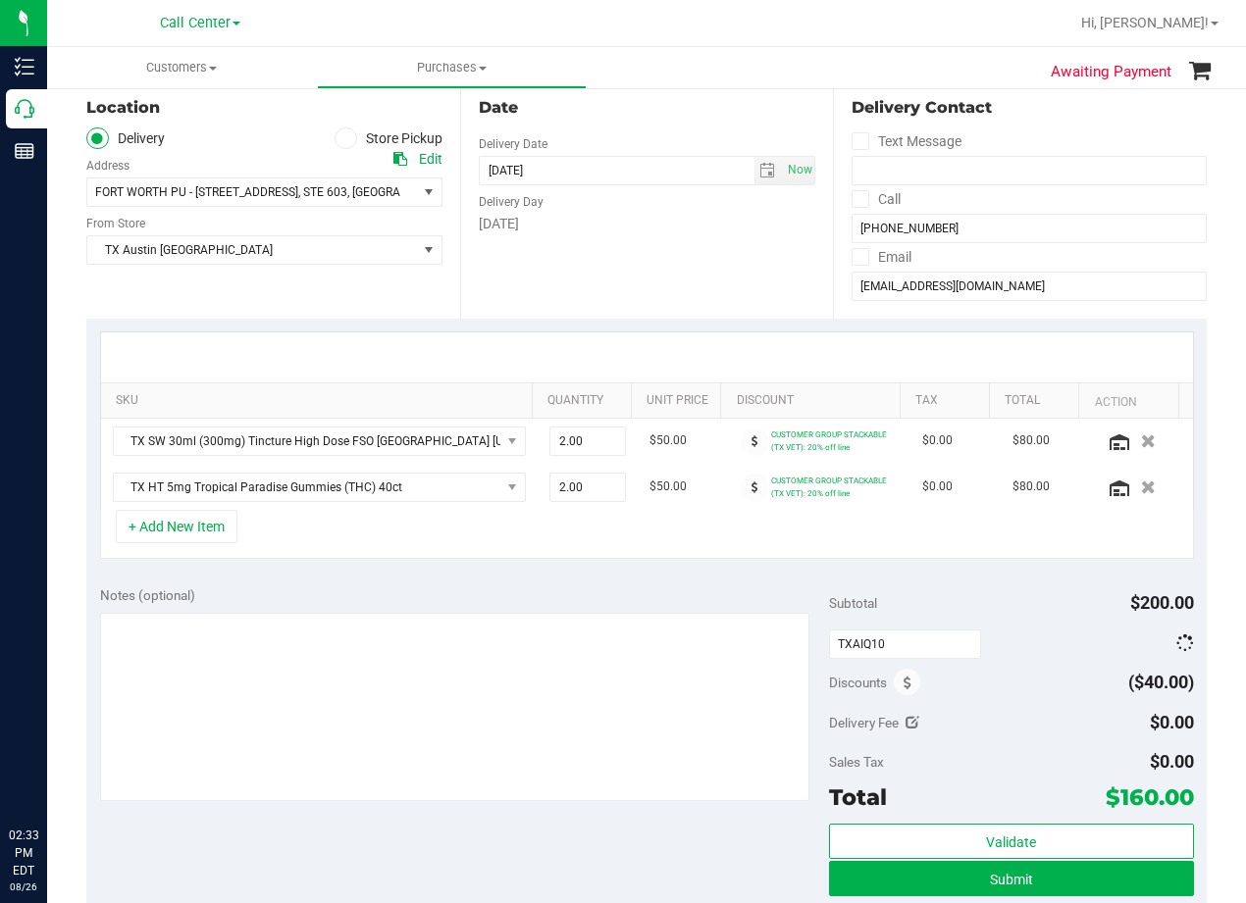
scroll to position [294, 0]
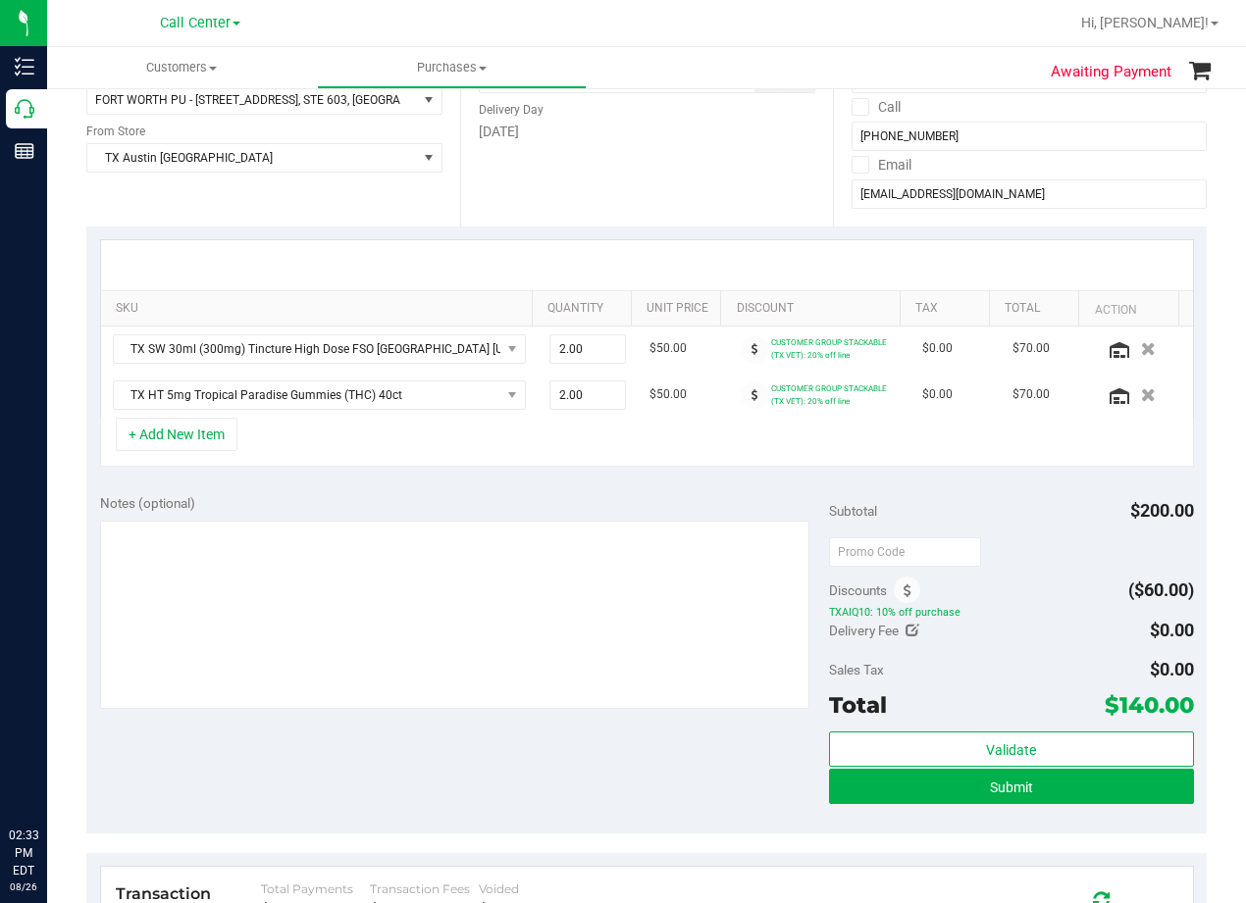
click at [703, 213] on div "Date Delivery Date 08/26/2025 Now 08/26/2025 08:00 AM Now Delivery Day Tuesday" at bounding box center [647, 106] width 374 height 240
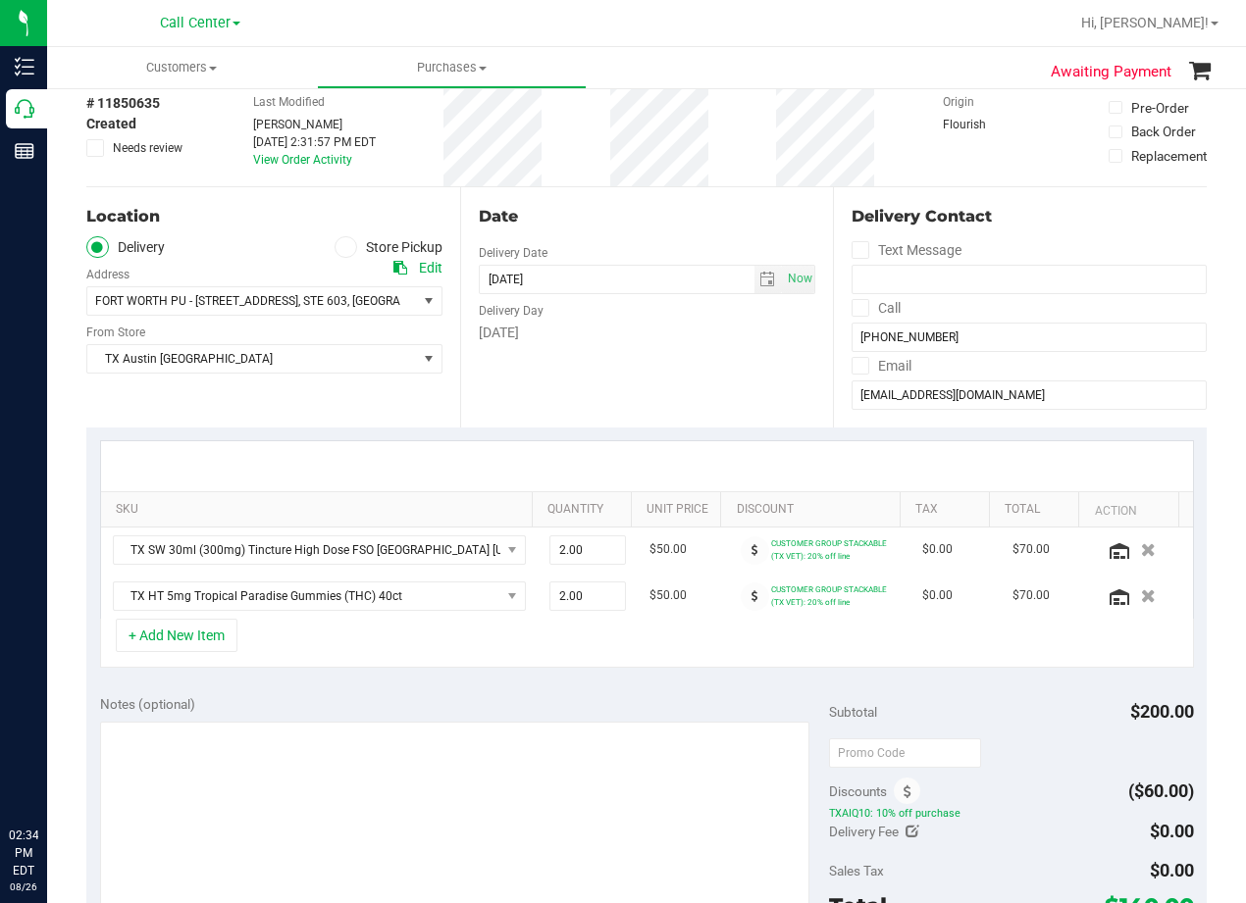
scroll to position [0, 0]
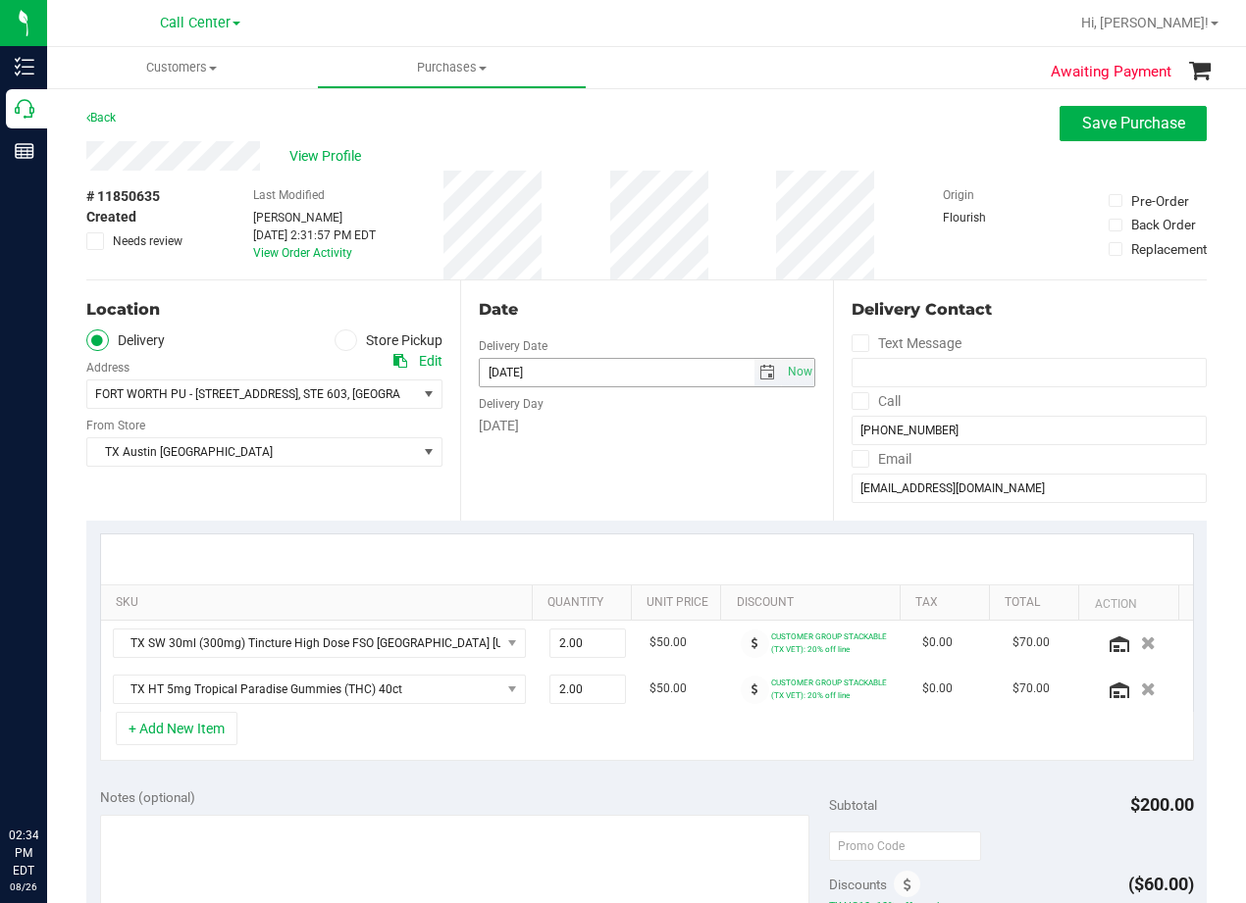
click at [759, 376] on span "select" at bounding box center [767, 373] width 16 height 16
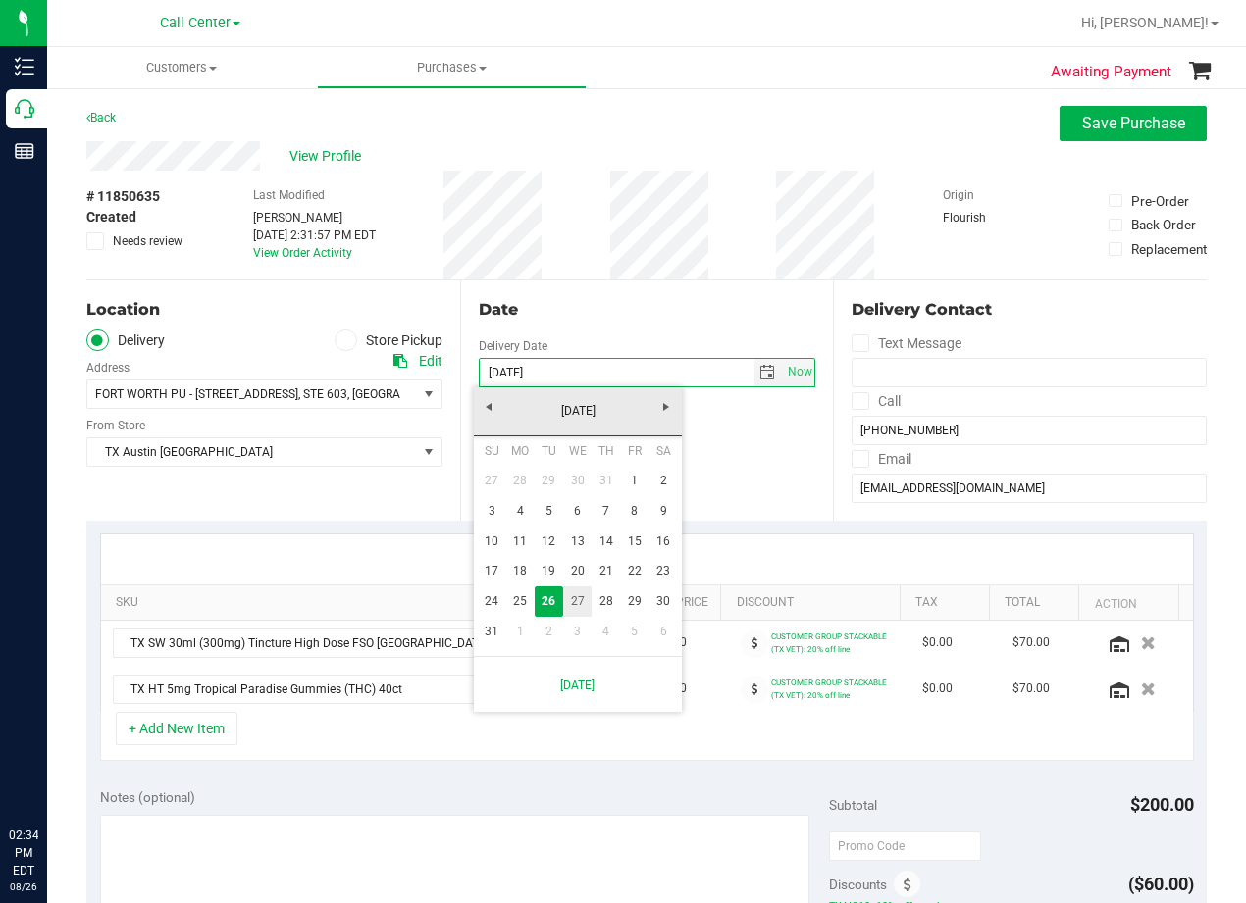
drag, startPoint x: 574, startPoint y: 609, endPoint x: 574, endPoint y: 598, distance: 10.8
click at [574, 608] on link "27" at bounding box center [577, 602] width 28 height 30
type input "[DATE]"
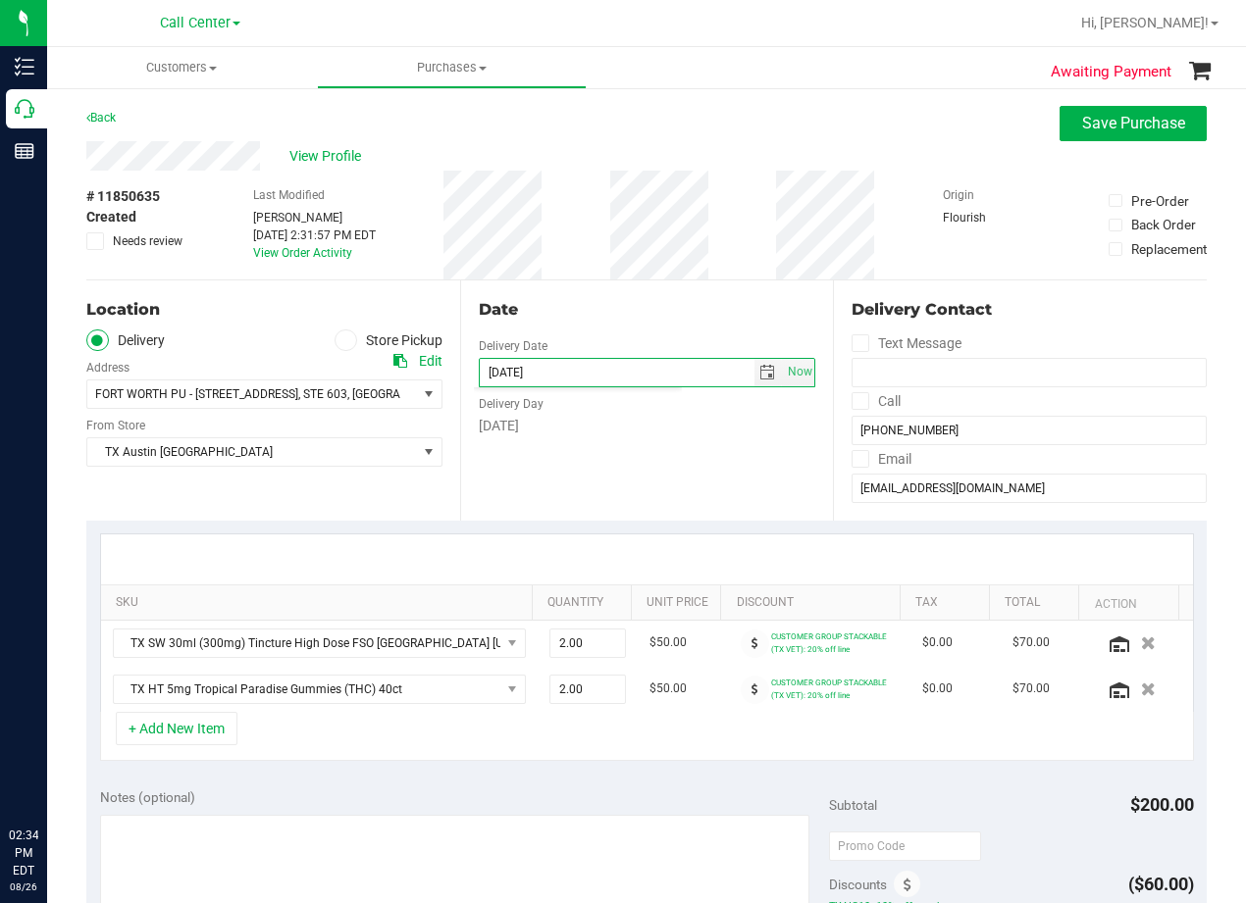
click at [583, 519] on div "Date Delivery Date [DATE] Now [DATE] 08:00 AM Now Delivery Day [DATE]" at bounding box center [647, 401] width 374 height 240
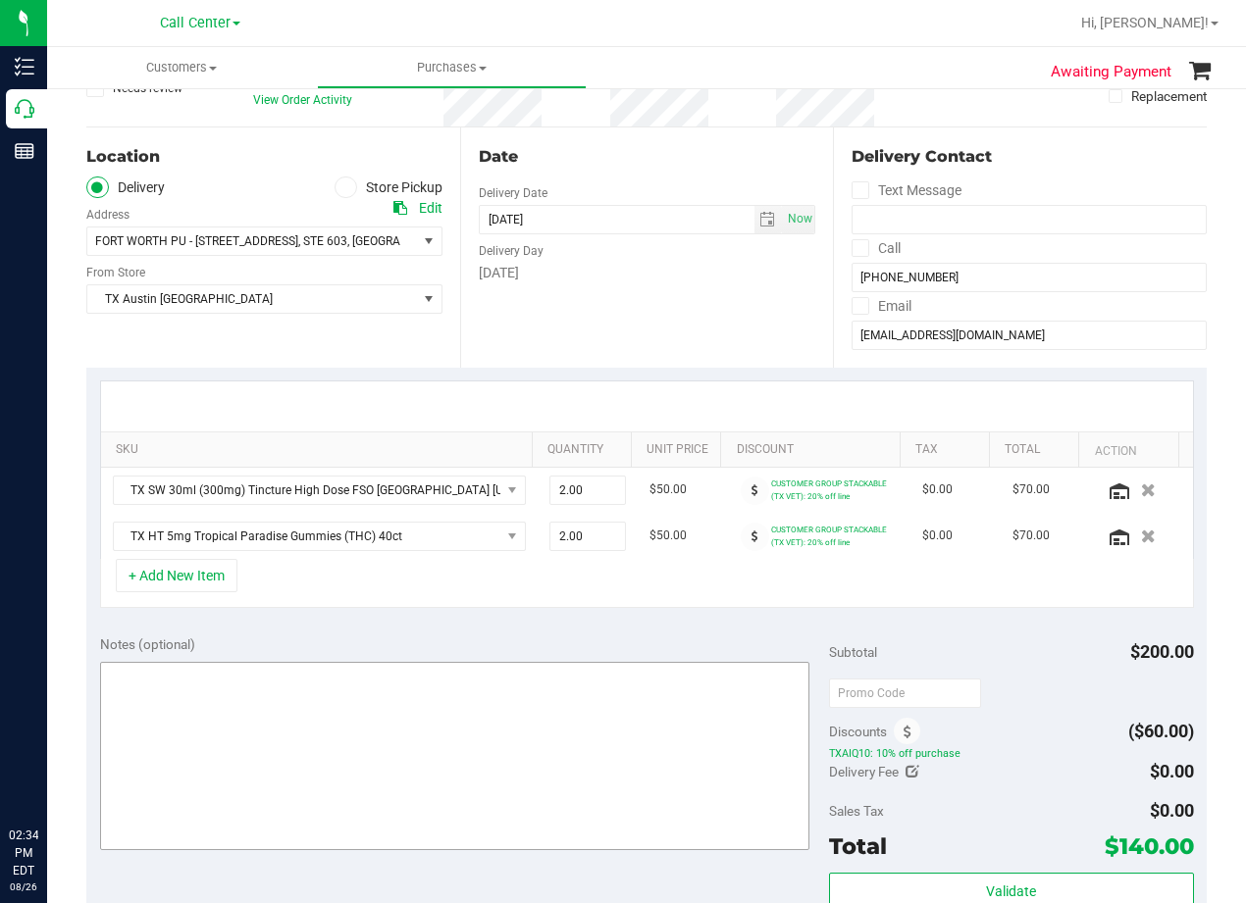
scroll to position [196, 0]
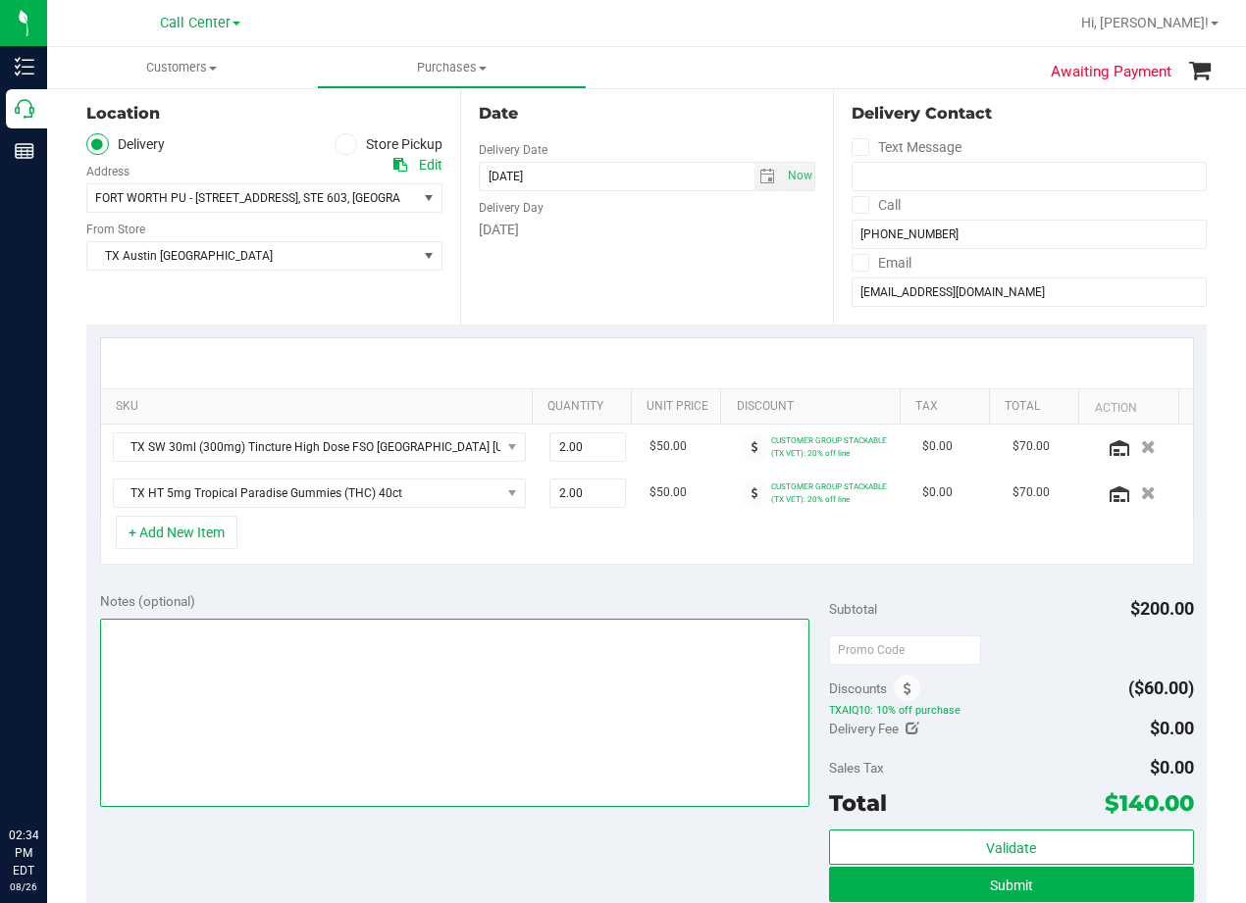
click at [545, 697] on textarea at bounding box center [454, 713] width 709 height 188
type textarea "pu 8/27 Fort Worth. AL 8/26"
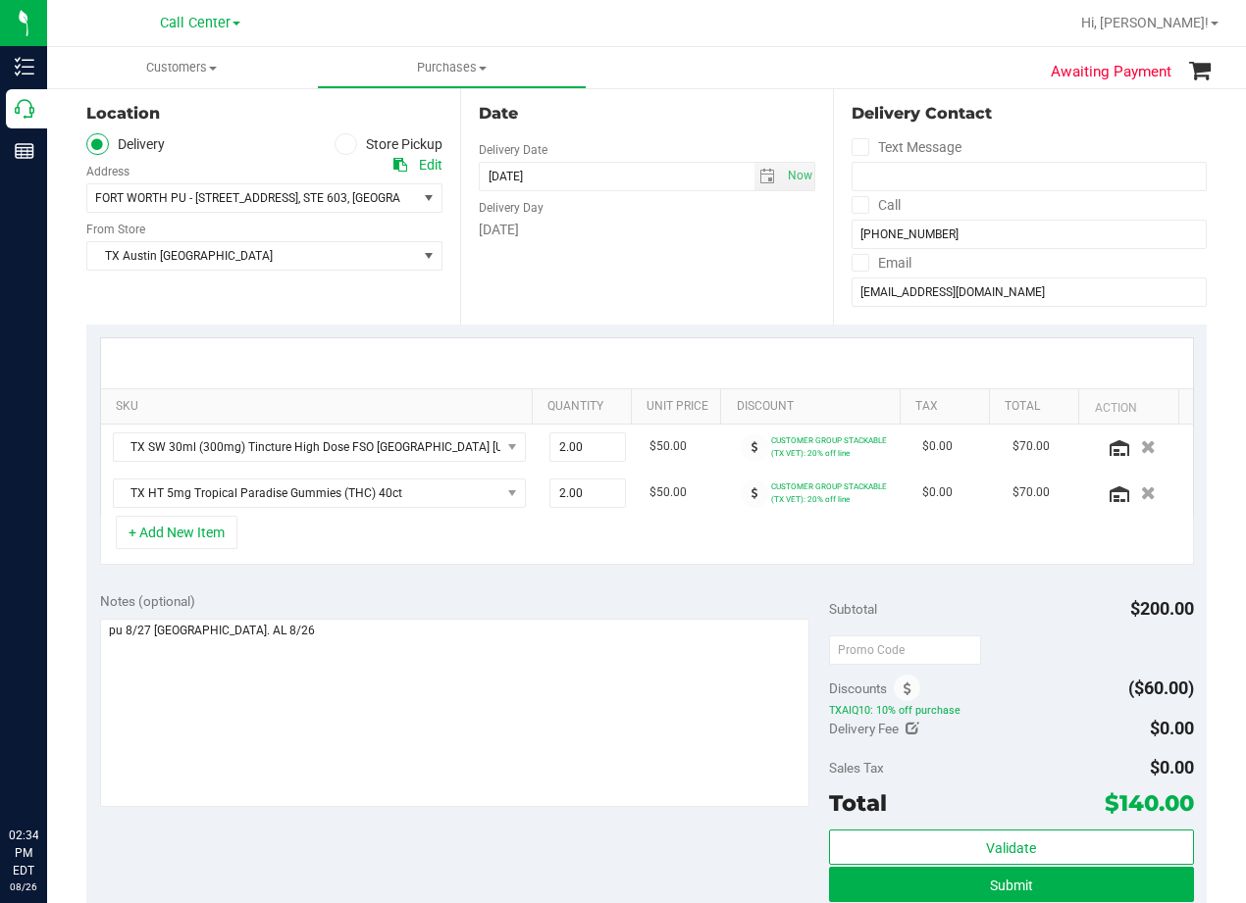
click at [696, 321] on div "Date Delivery Date [DATE] Now [DATE] 08:00 AM Now Delivery Day [DATE]" at bounding box center [647, 204] width 374 height 240
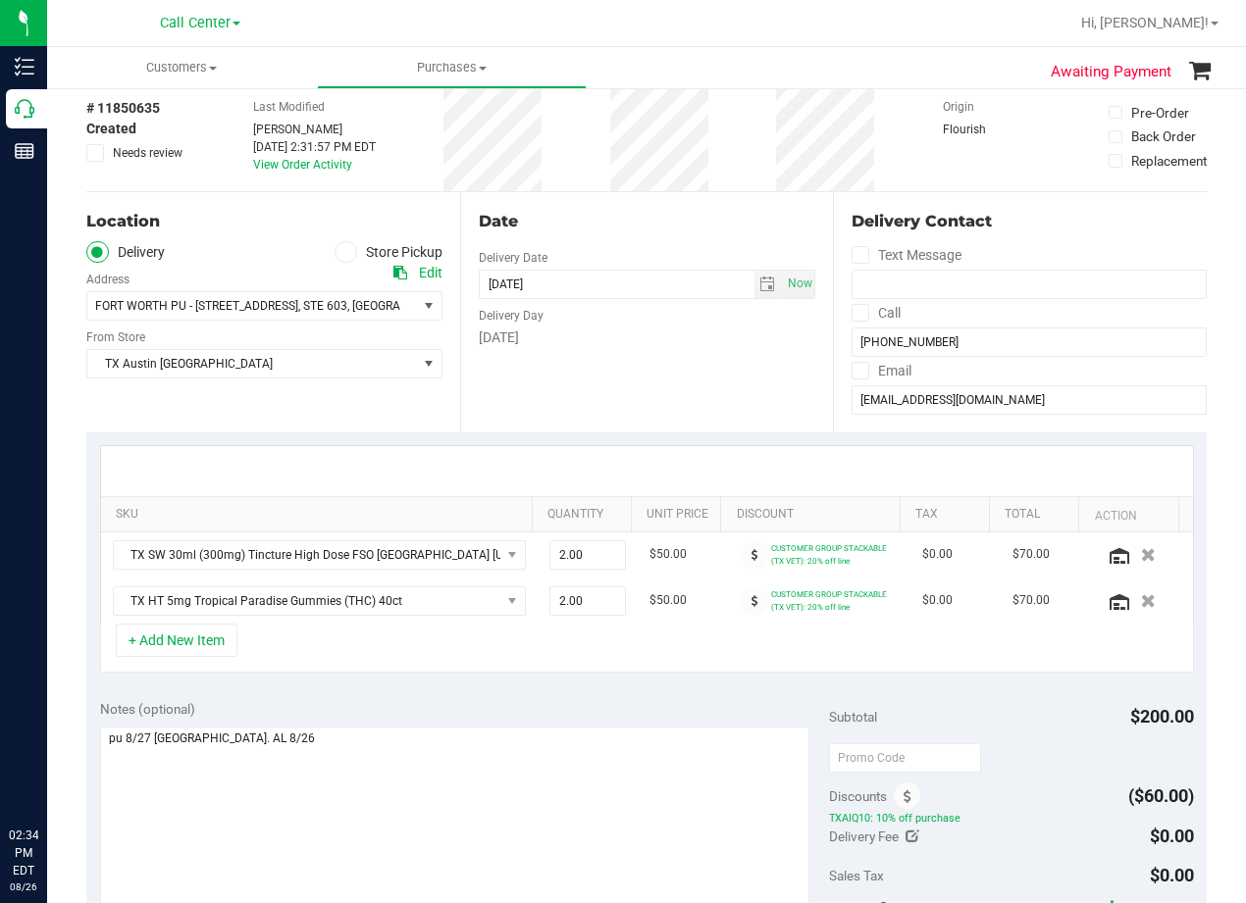
scroll to position [0, 0]
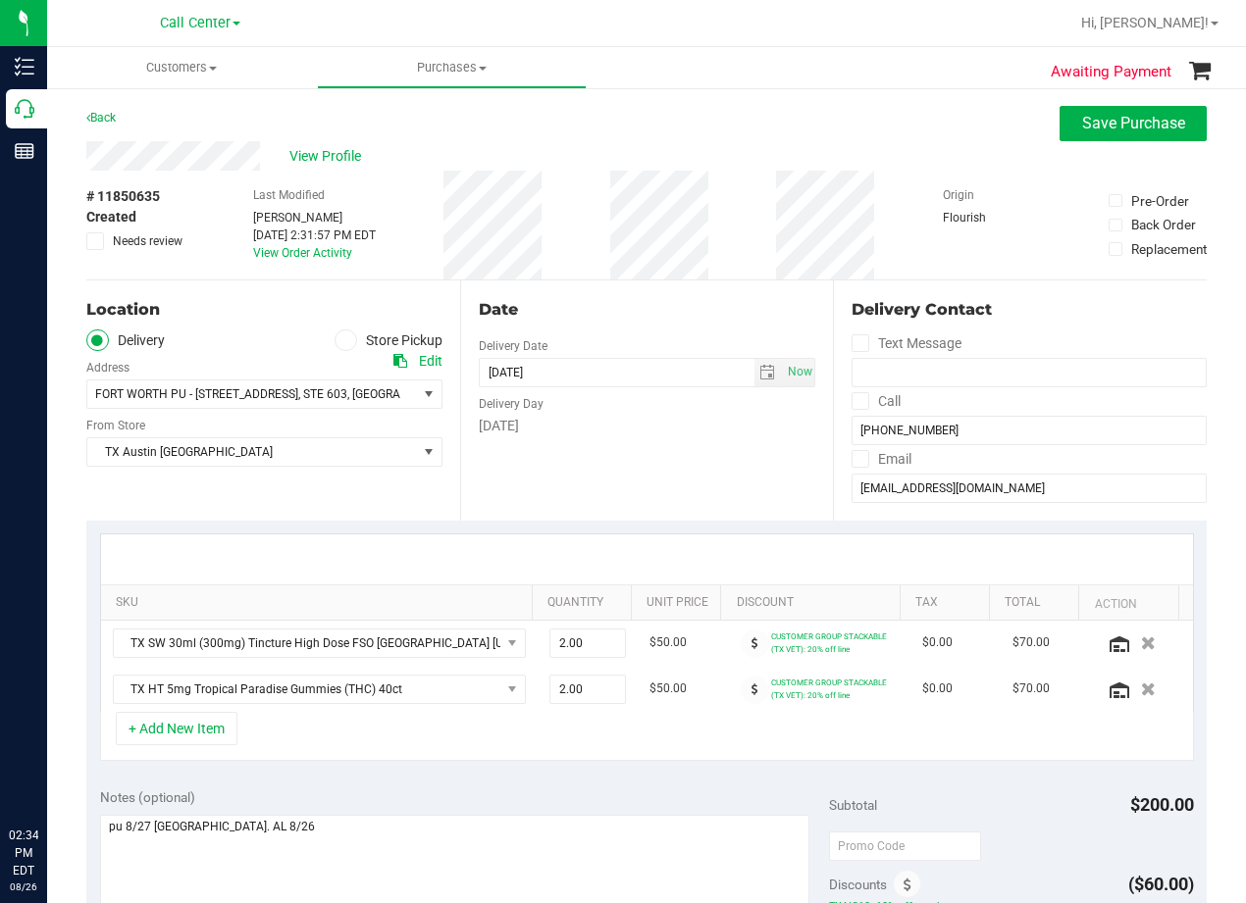
click at [674, 311] on div "Date" at bounding box center [647, 310] width 337 height 24
click at [686, 316] on div "Date" at bounding box center [647, 310] width 337 height 24
click at [669, 302] on div "Date" at bounding box center [647, 310] width 337 height 24
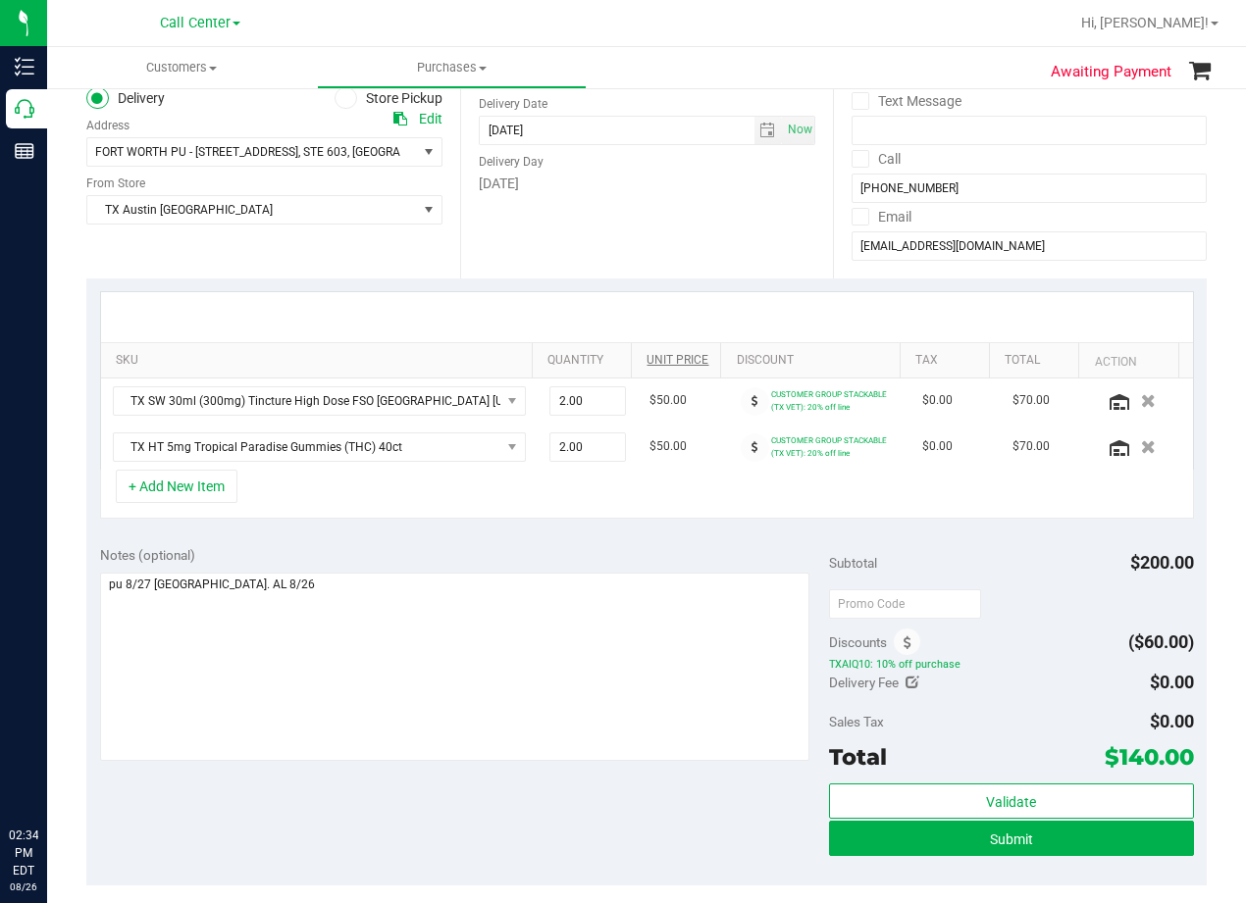
scroll to position [294, 0]
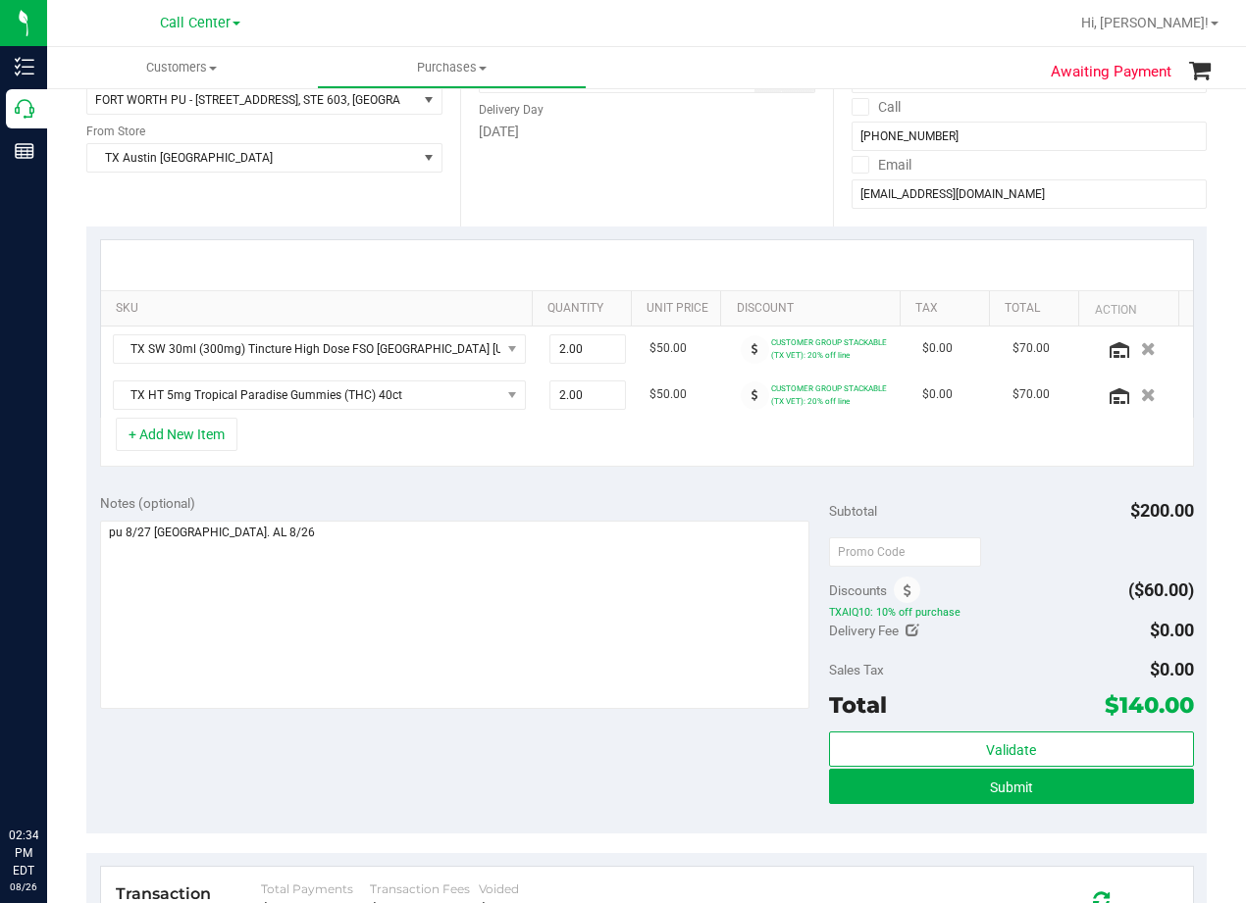
click at [730, 765] on div "Notes (optional) Subtotal $200.00 Discounts ($60.00) TXAIQ10: 10% off purchase …" at bounding box center [646, 657] width 1120 height 353
click at [867, 796] on button "Submit" at bounding box center [1011, 786] width 365 height 35
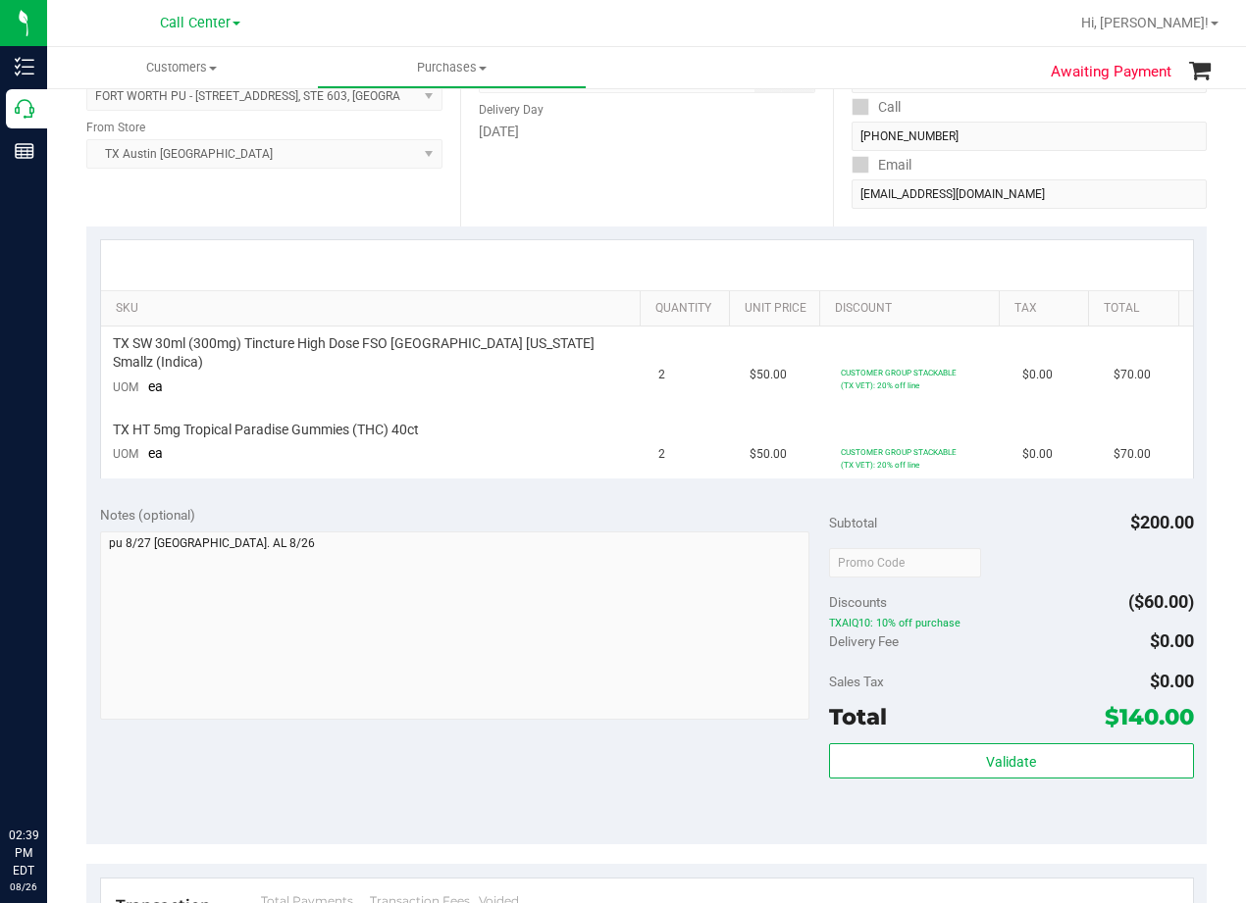
click at [707, 497] on div "Notes (optional) Subtotal $200.00 Discounts ($60.00) TXAIQ10: 10% off purchase …" at bounding box center [646, 667] width 1120 height 353
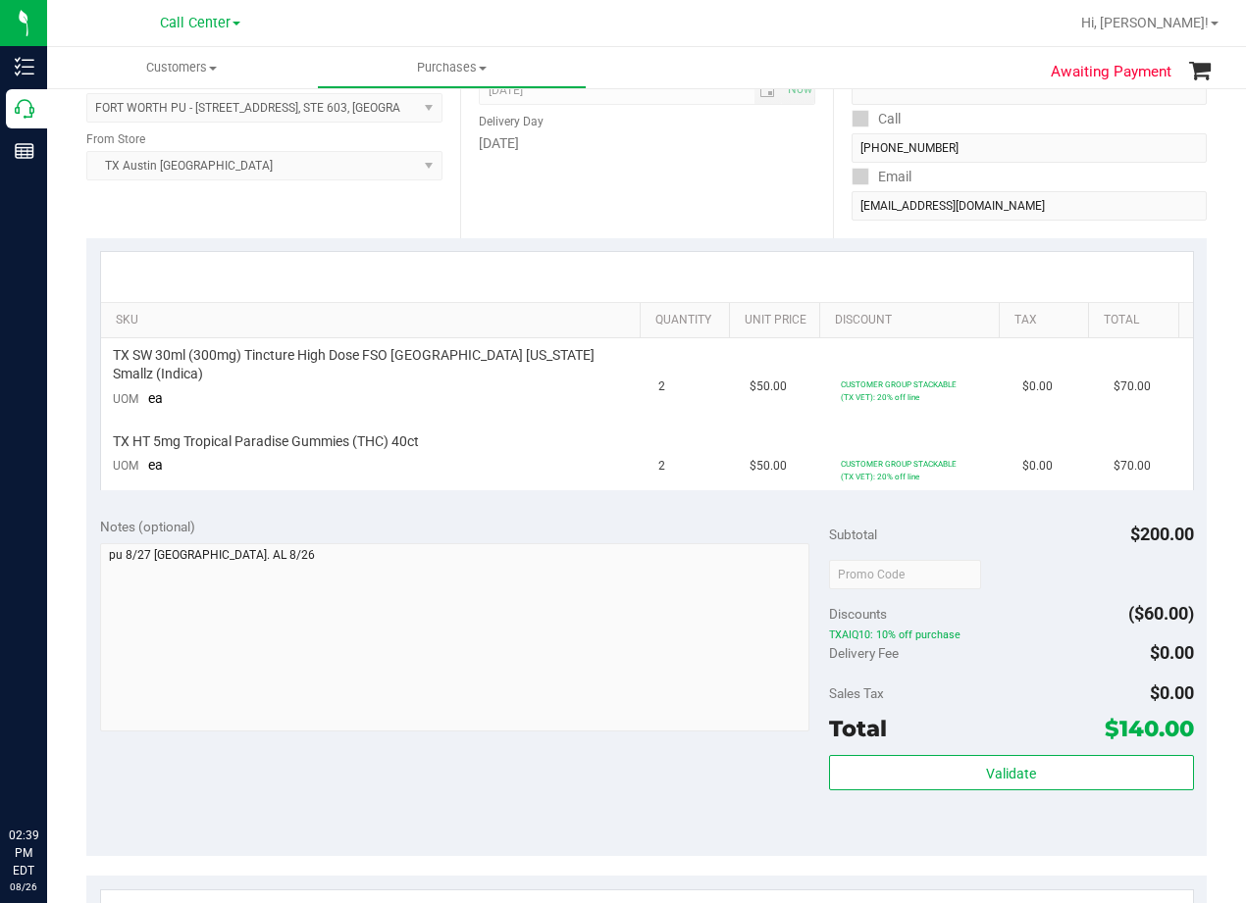
scroll to position [294, 0]
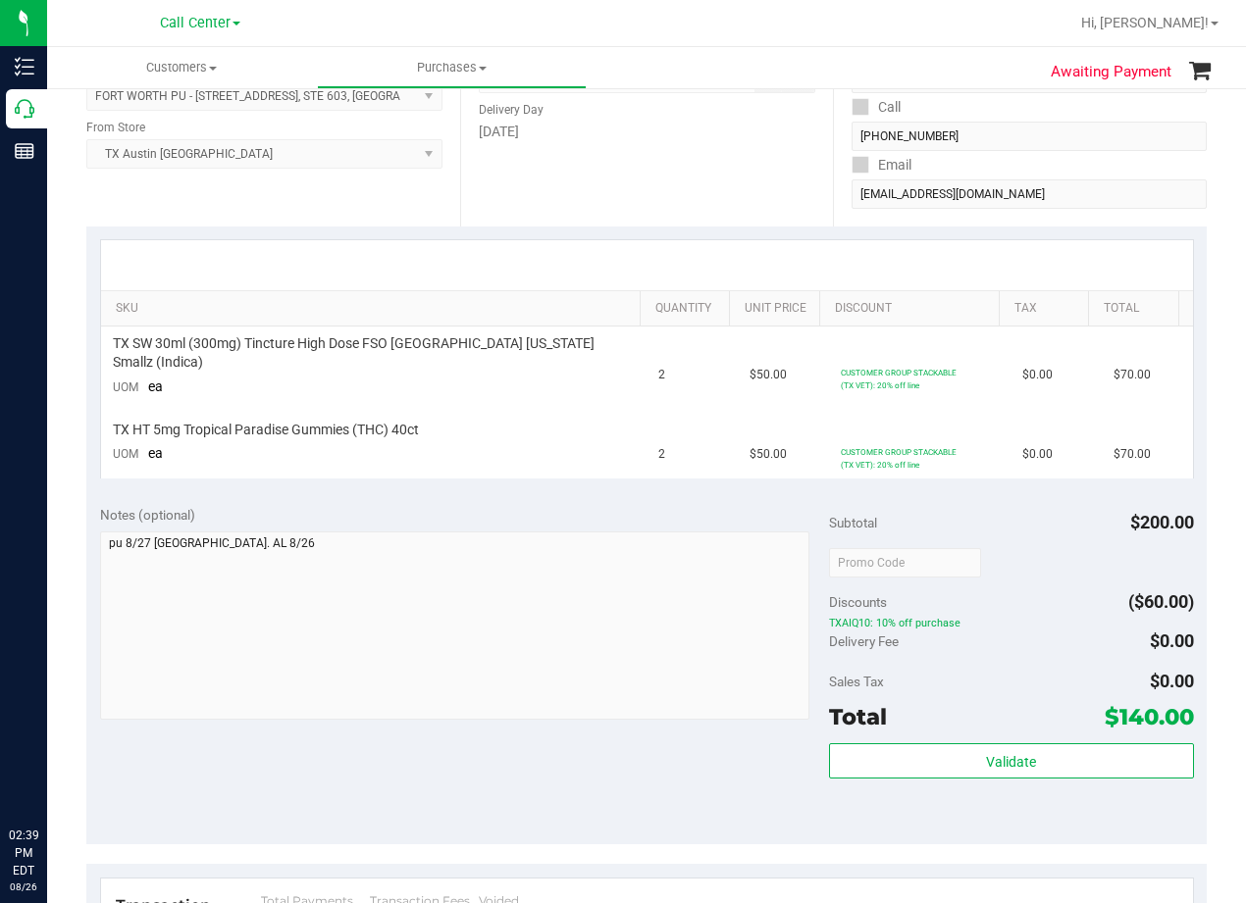
drag, startPoint x: 776, startPoint y: 499, endPoint x: 762, endPoint y: 496, distance: 14.0
click at [776, 505] on div "Notes (optional)" at bounding box center [464, 515] width 729 height 20
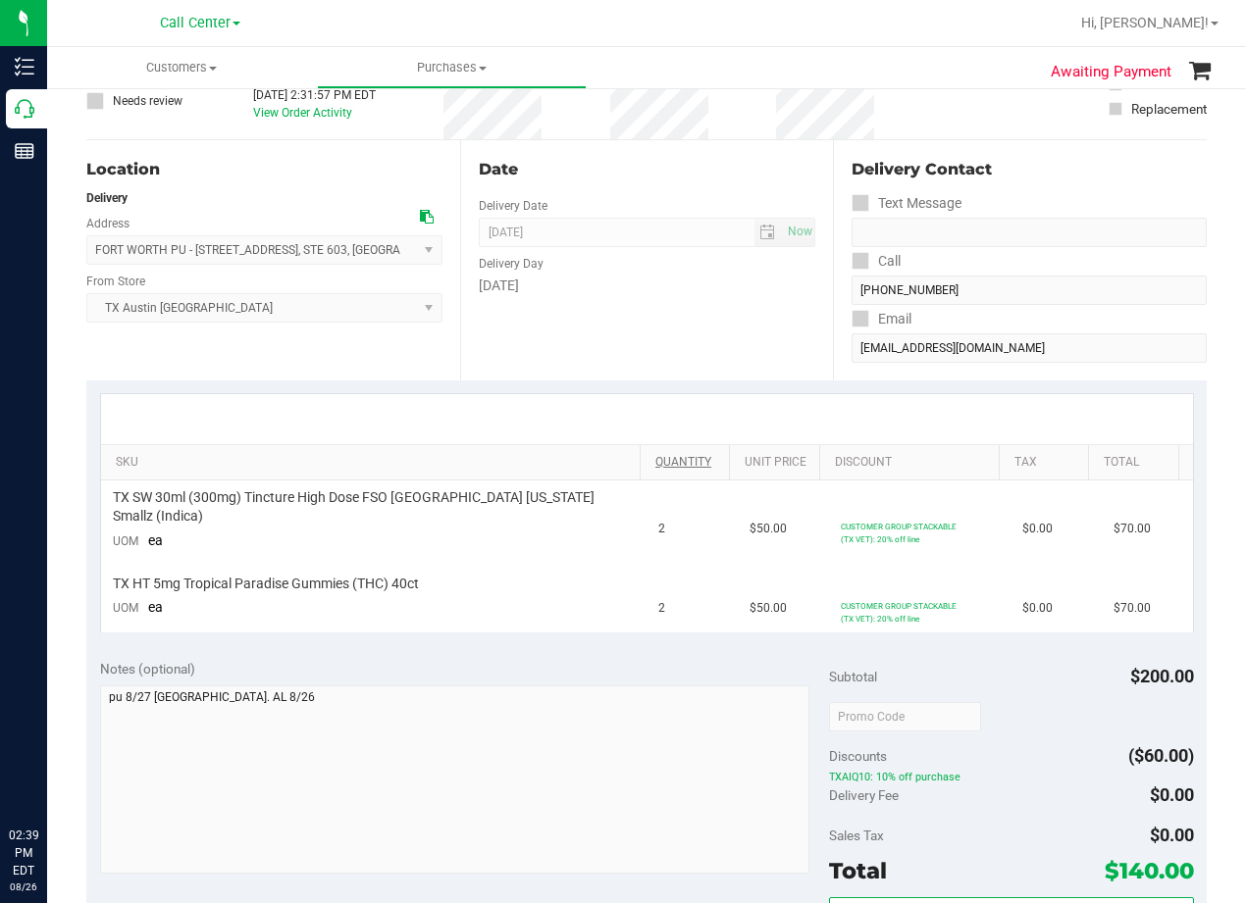
scroll to position [98, 0]
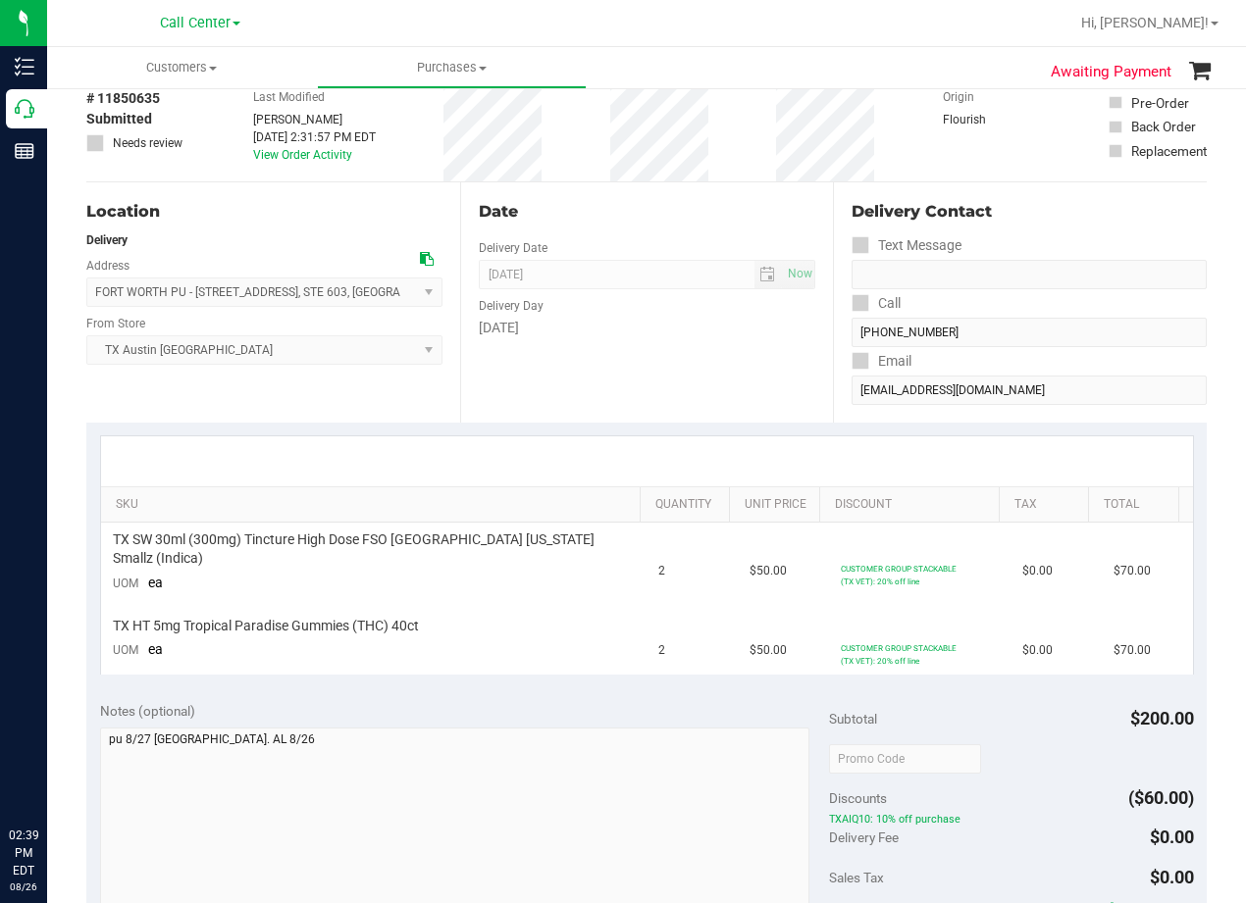
click at [734, 387] on div "Date Delivery Date [DATE] Now [DATE] 08:00 AM Now Delivery Day [DATE]" at bounding box center [647, 302] width 374 height 240
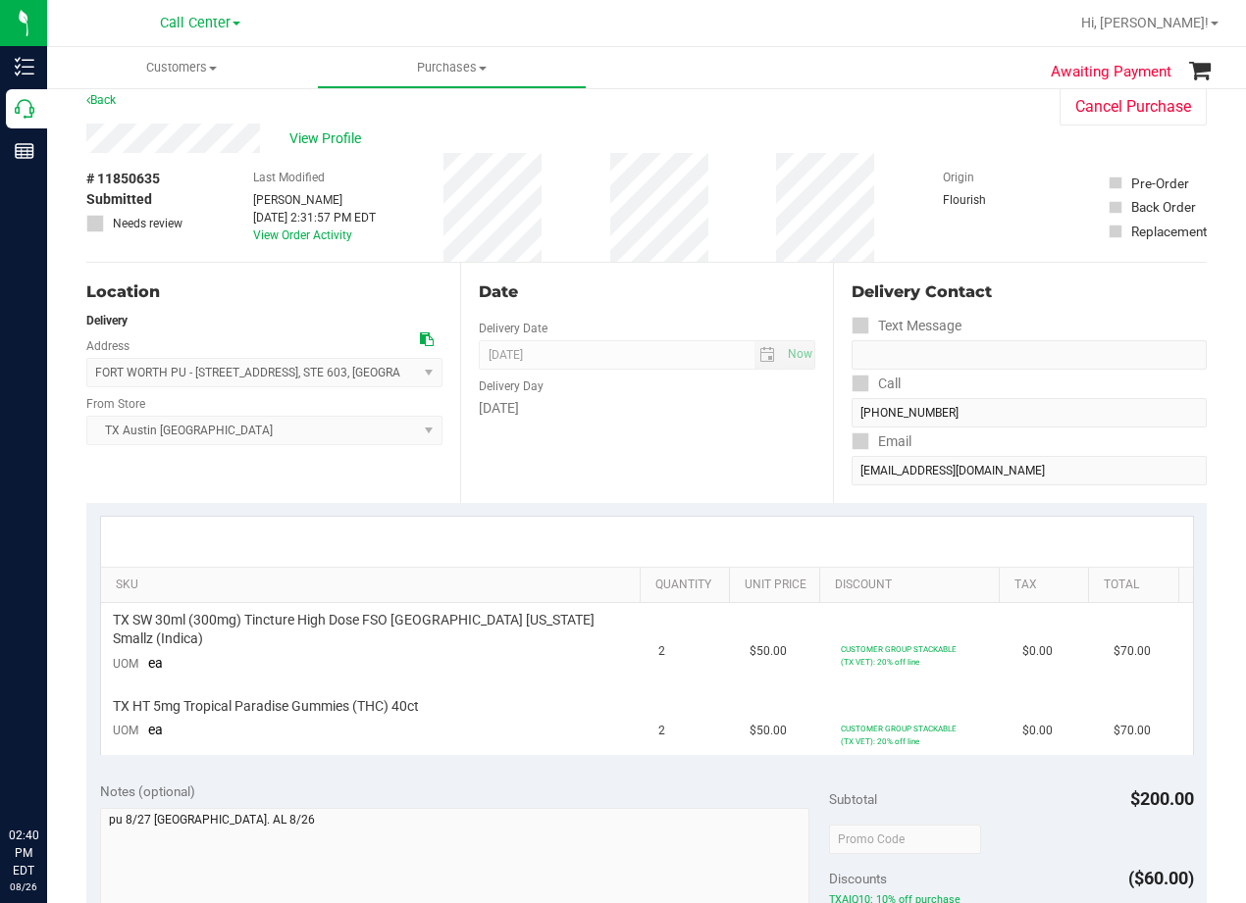
scroll to position [0, 0]
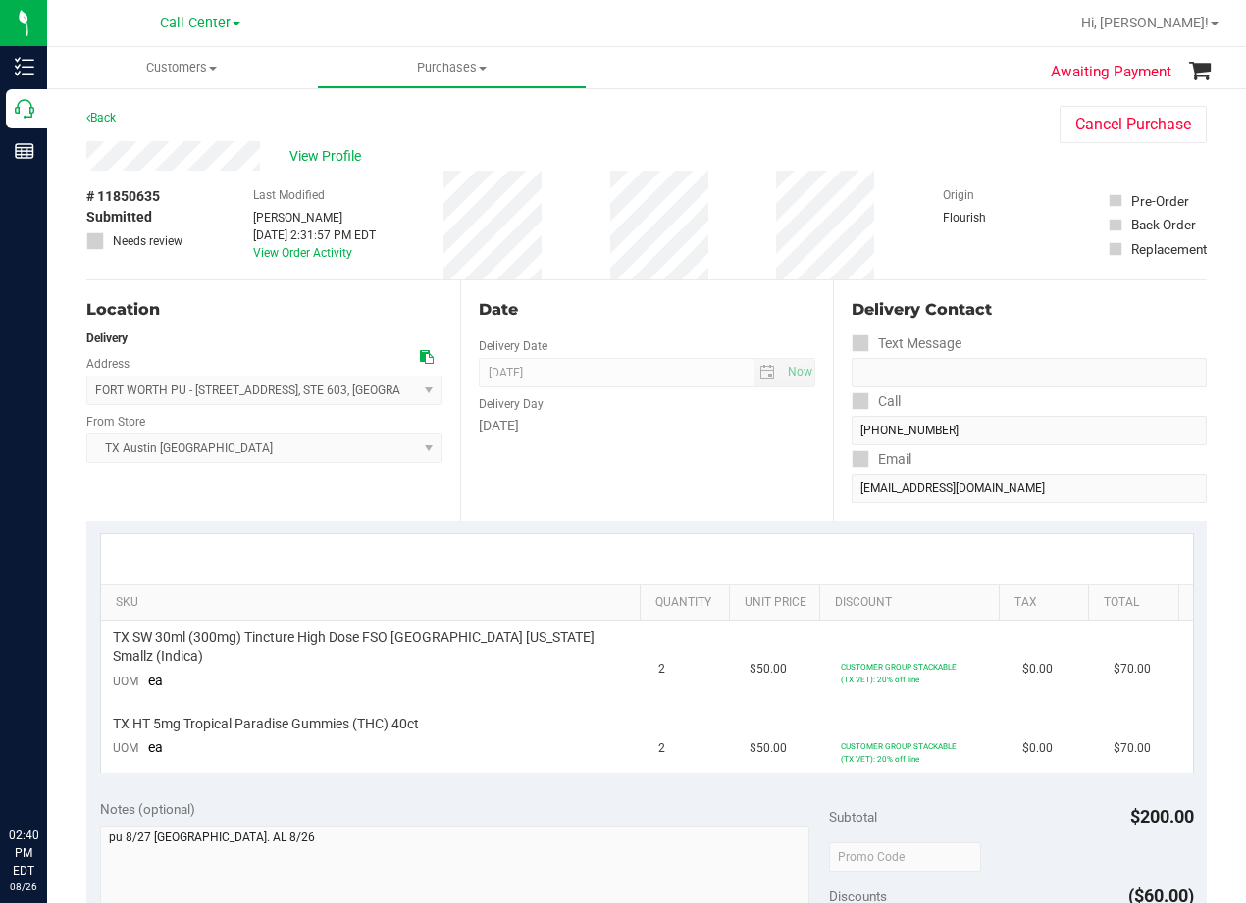
click at [656, 326] on div "Date Delivery Date [DATE] Now [DATE] 08:00 AM Now Delivery Day [DATE]" at bounding box center [647, 401] width 374 height 240
drag, startPoint x: 764, startPoint y: 464, endPoint x: 733, endPoint y: 460, distance: 31.6
click at [764, 464] on div "Date Delivery Date [DATE] Now [DATE] 08:00 AM Now Delivery Day [DATE]" at bounding box center [647, 401] width 374 height 240
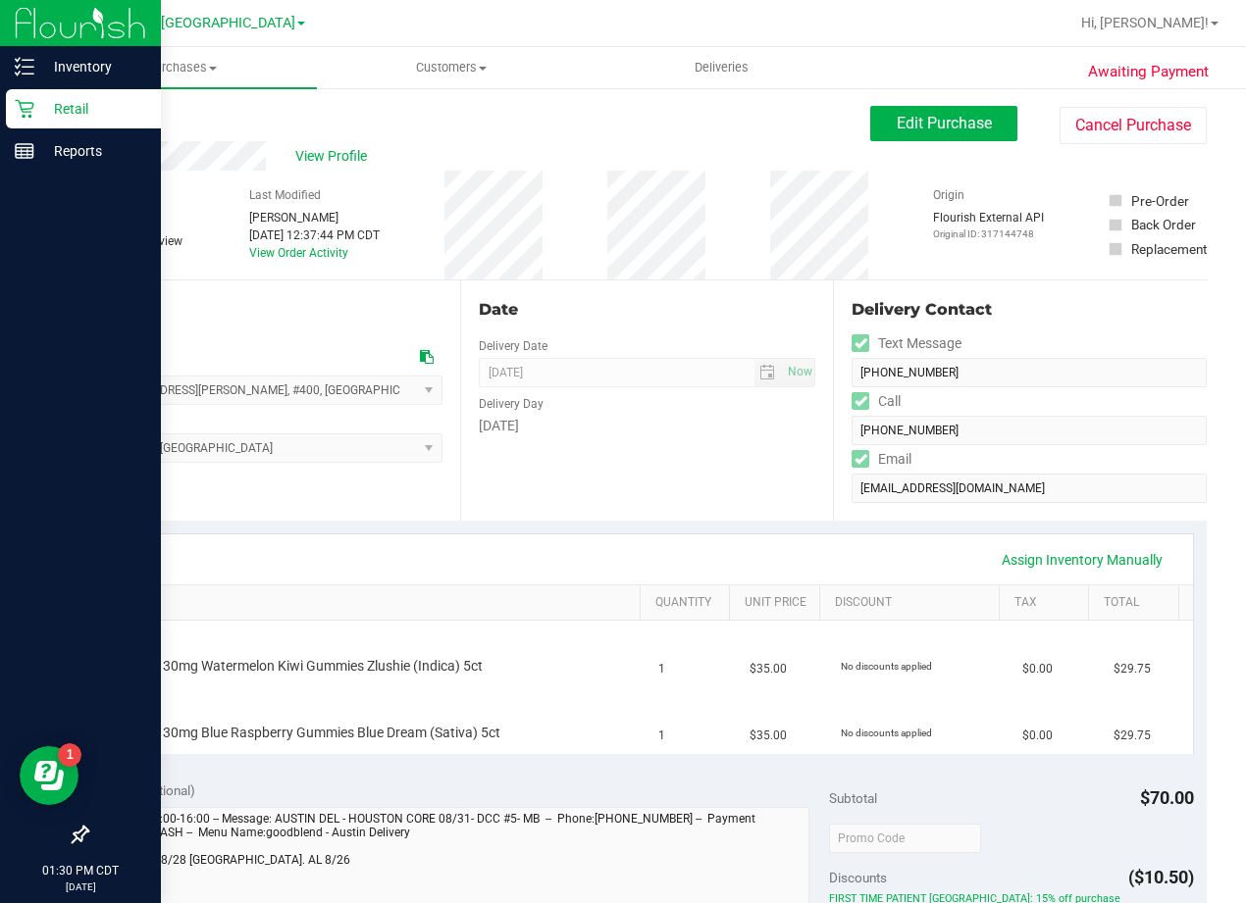
click at [33, 104] on icon at bounding box center [24, 109] width 19 height 19
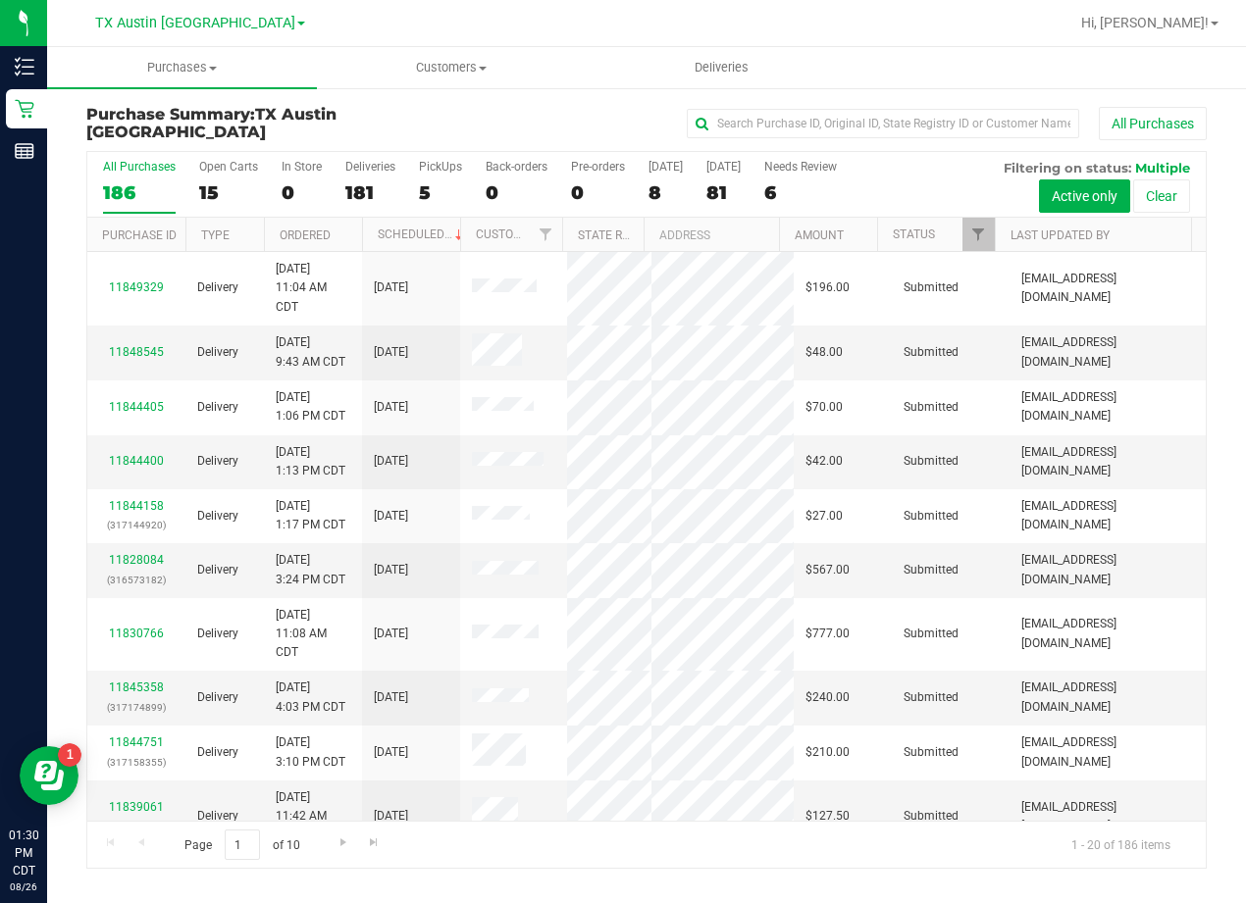
click at [645, 123] on div "All Purchases" at bounding box center [833, 123] width 746 height 33
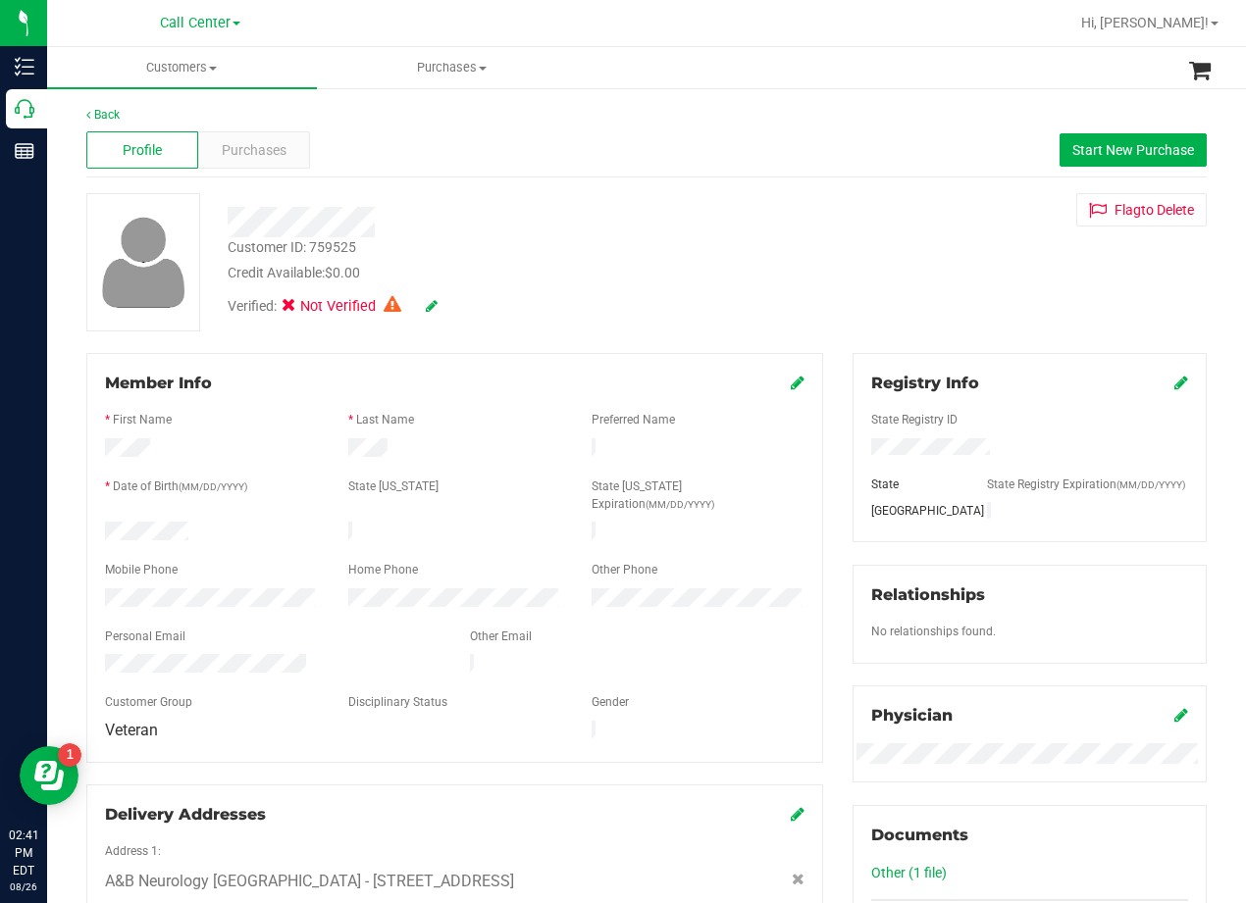
click at [804, 248] on div "Customer ID: 759525 Credit Available: $0.00 Verified: Not Verified Flag to [GEO…" at bounding box center [647, 262] width 1150 height 138
click at [266, 153] on span "Purchases" at bounding box center [254, 150] width 65 height 21
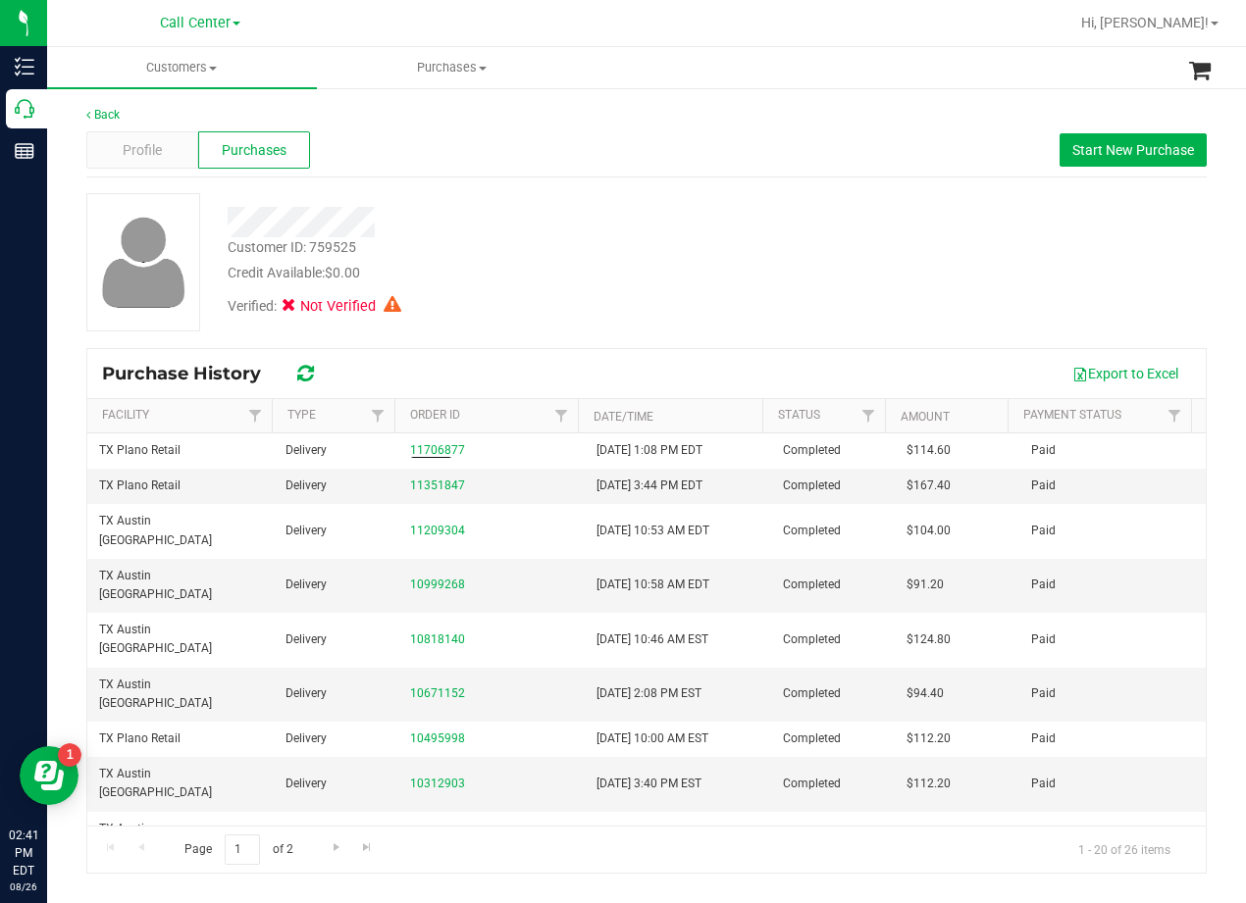
click at [624, 306] on div "Verified: Not Verified" at bounding box center [500, 304] width 575 height 43
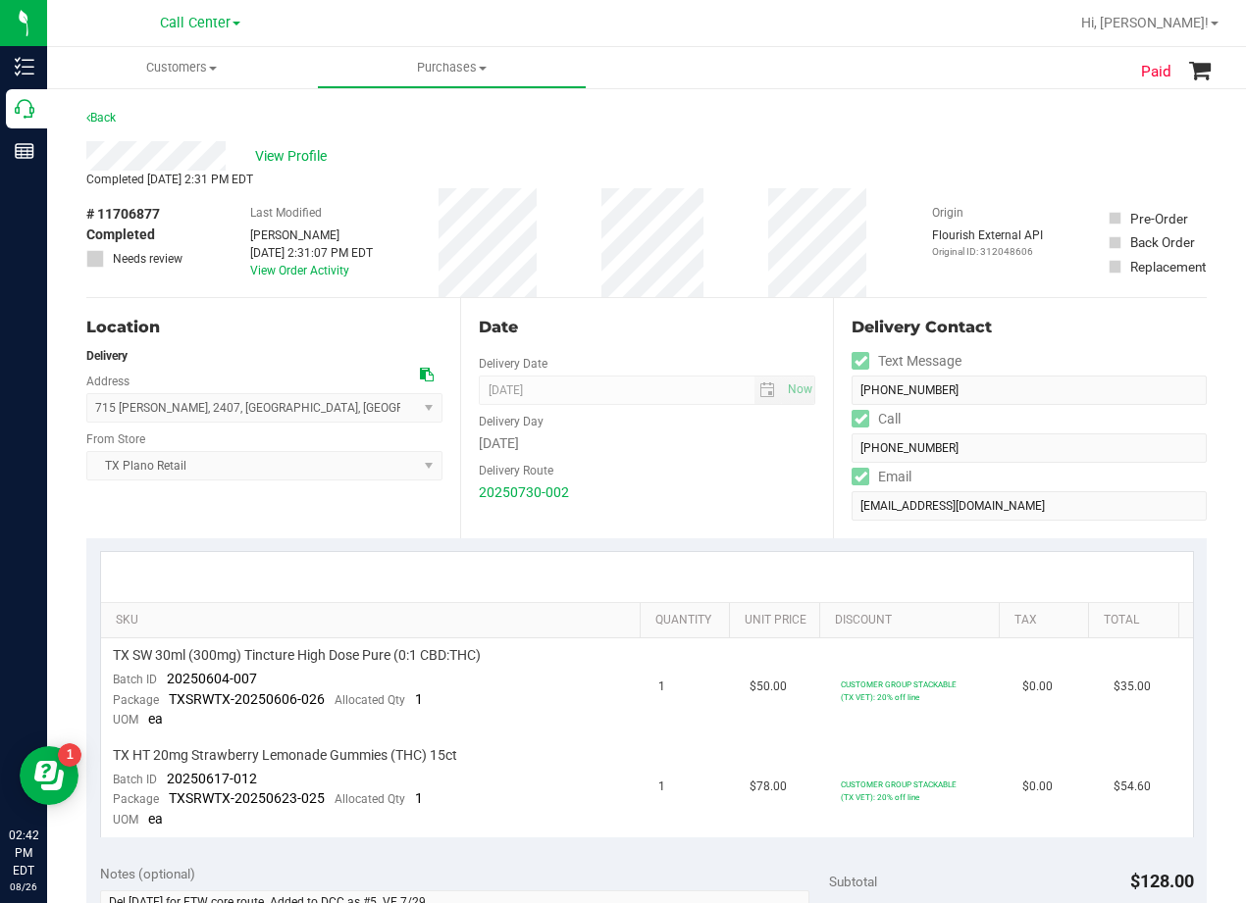
click at [659, 157] on div "View Profile" at bounding box center [646, 155] width 1120 height 29
click at [651, 160] on div "View Profile" at bounding box center [646, 155] width 1120 height 29
click at [788, 177] on div "Completed Aug 1, 2025 2:31 PM EDT" at bounding box center [646, 180] width 1120 height 18
click at [778, 176] on div "Completed Aug 1, 2025 2:31 PM EDT" at bounding box center [646, 180] width 1120 height 18
click at [412, 364] on div "Delivery" at bounding box center [264, 356] width 356 height 18
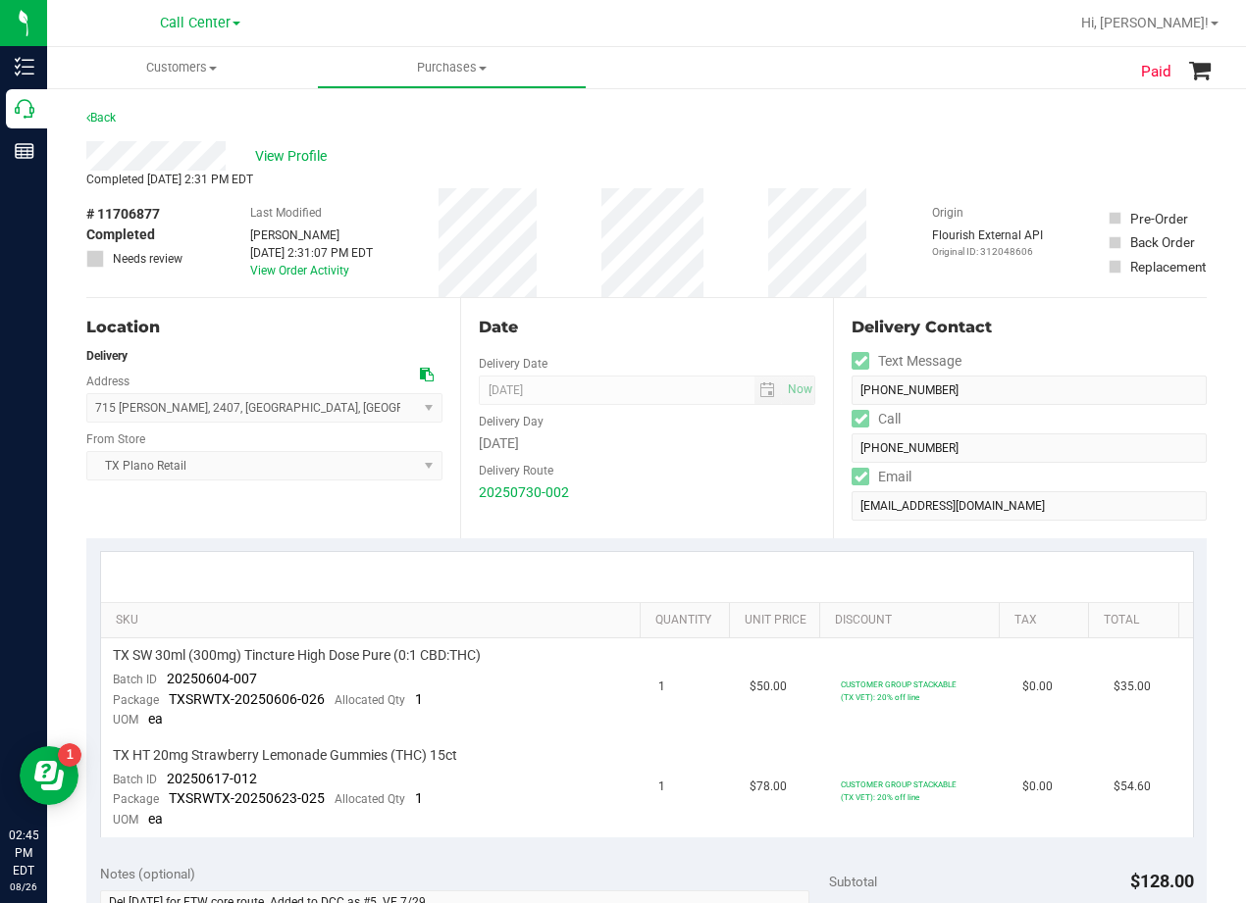
click at [420, 369] on icon at bounding box center [427, 375] width 14 height 14
click at [699, 321] on div "Date" at bounding box center [647, 328] width 337 height 24
click at [303, 154] on span "View Profile" at bounding box center [294, 156] width 78 height 21
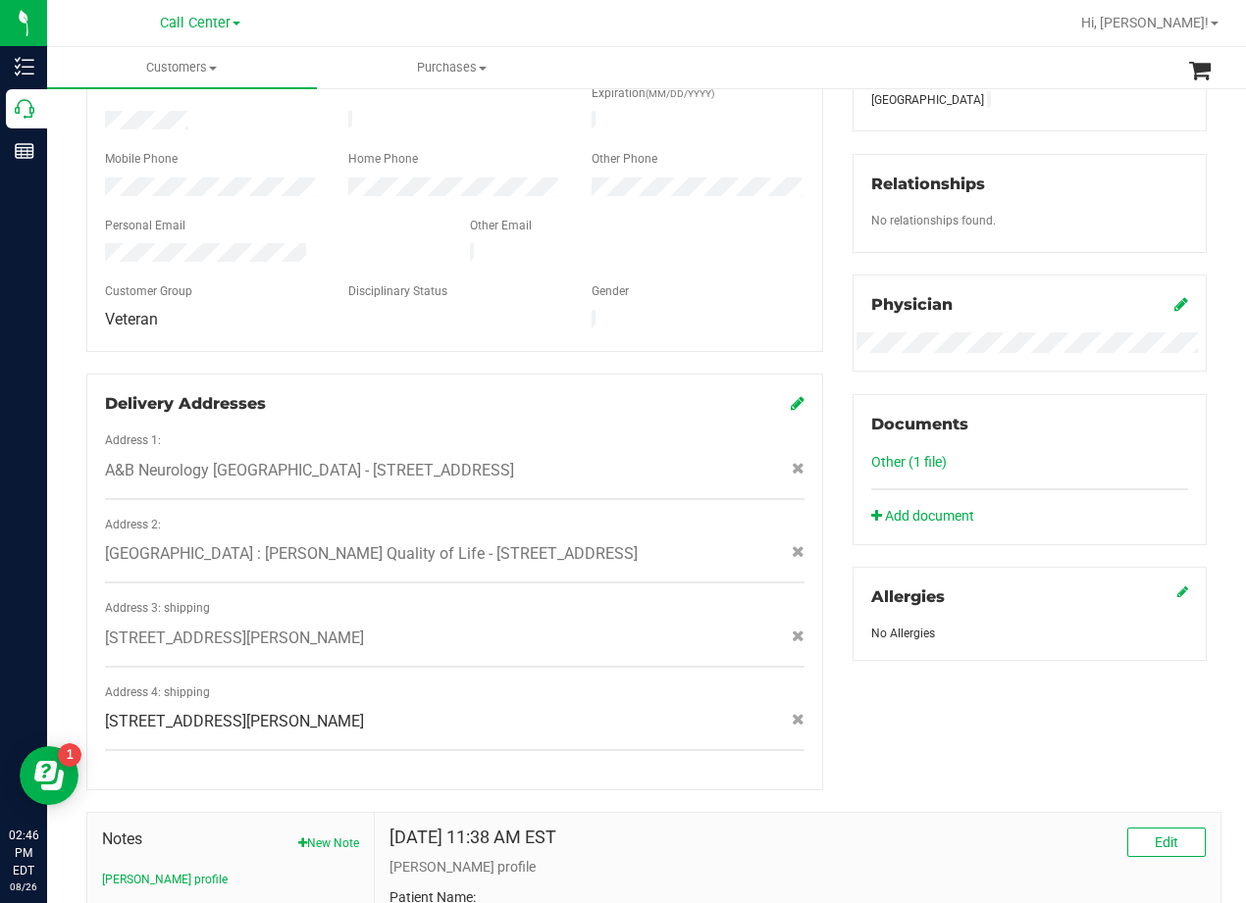
scroll to position [490, 0]
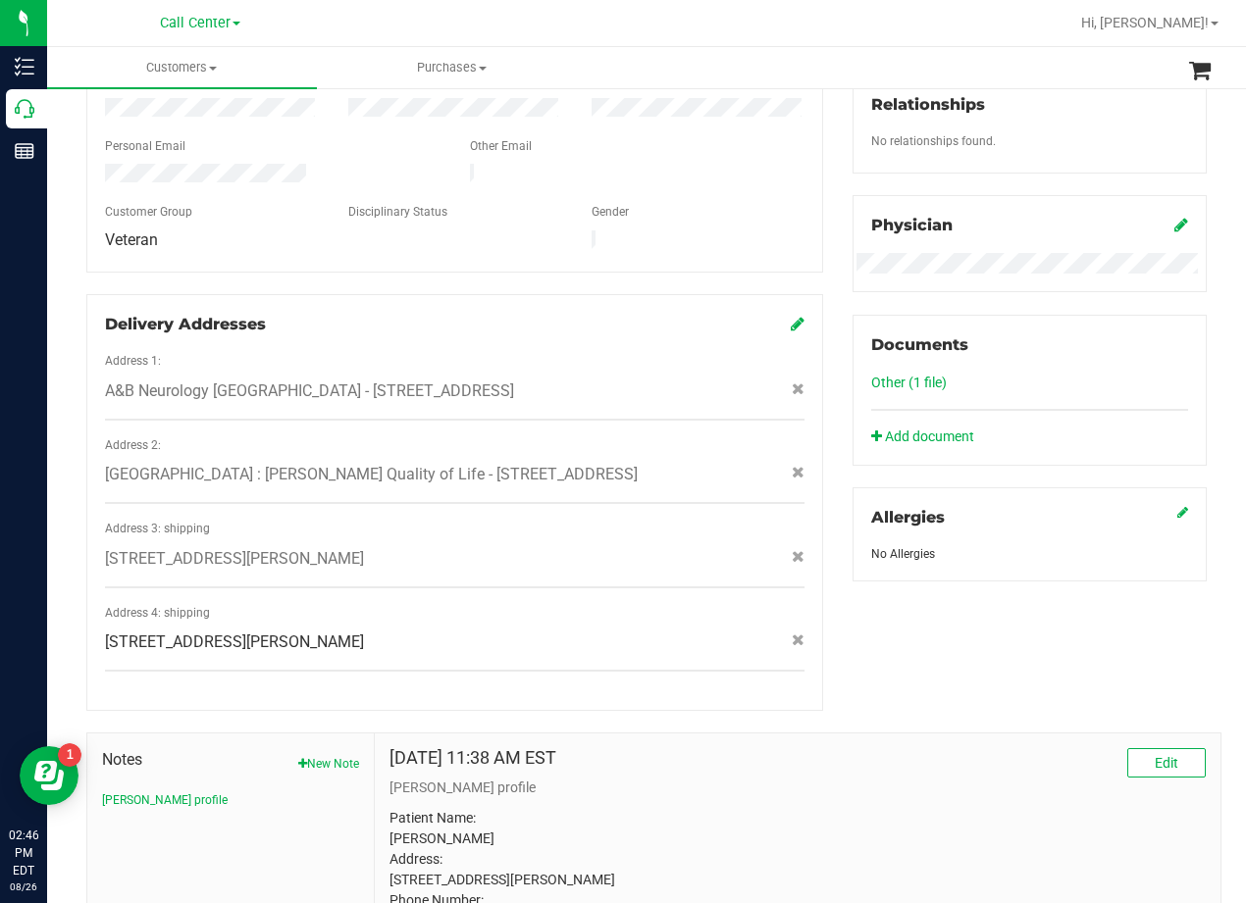
click at [244, 547] on span "[STREET_ADDRESS][PERSON_NAME]" at bounding box center [234, 559] width 259 height 24
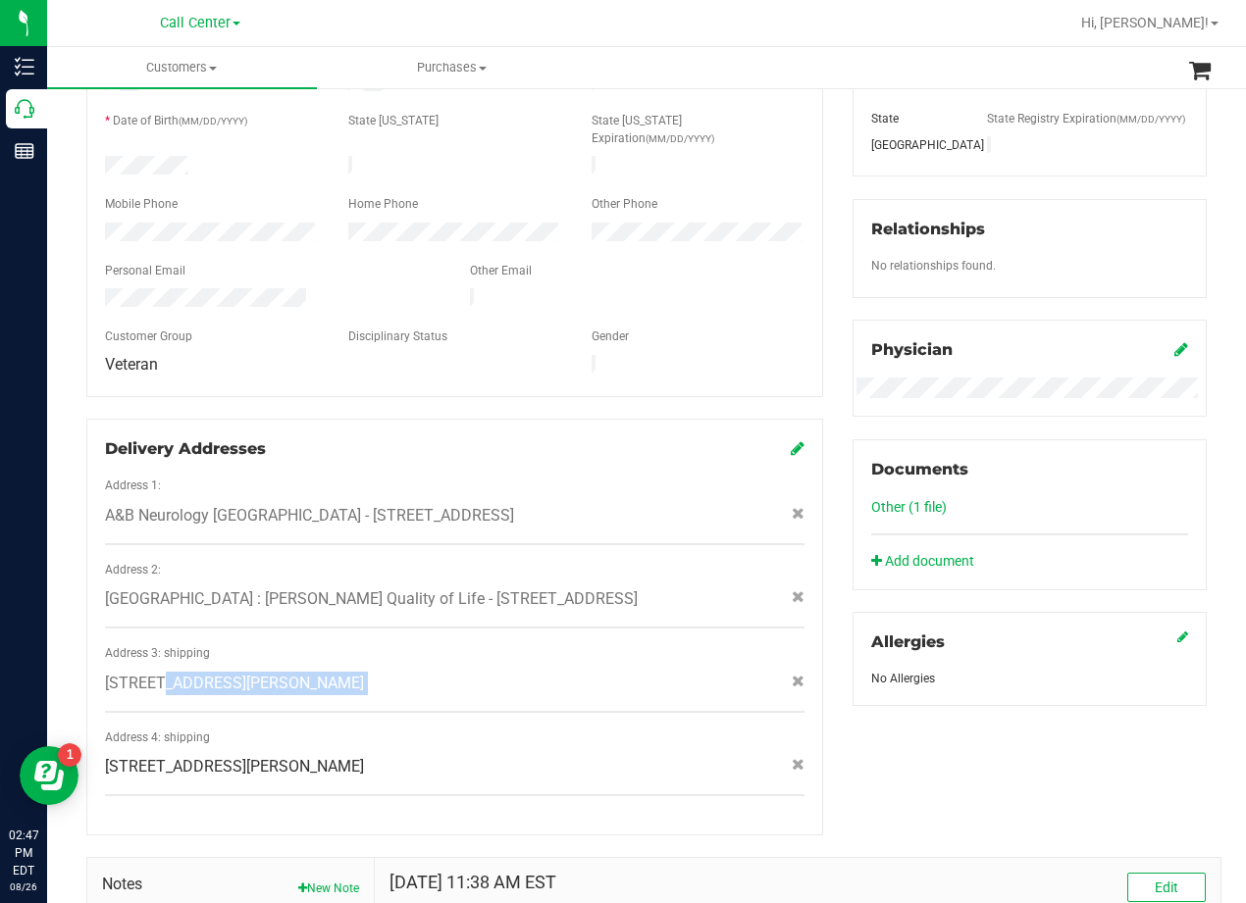
scroll to position [0, 0]
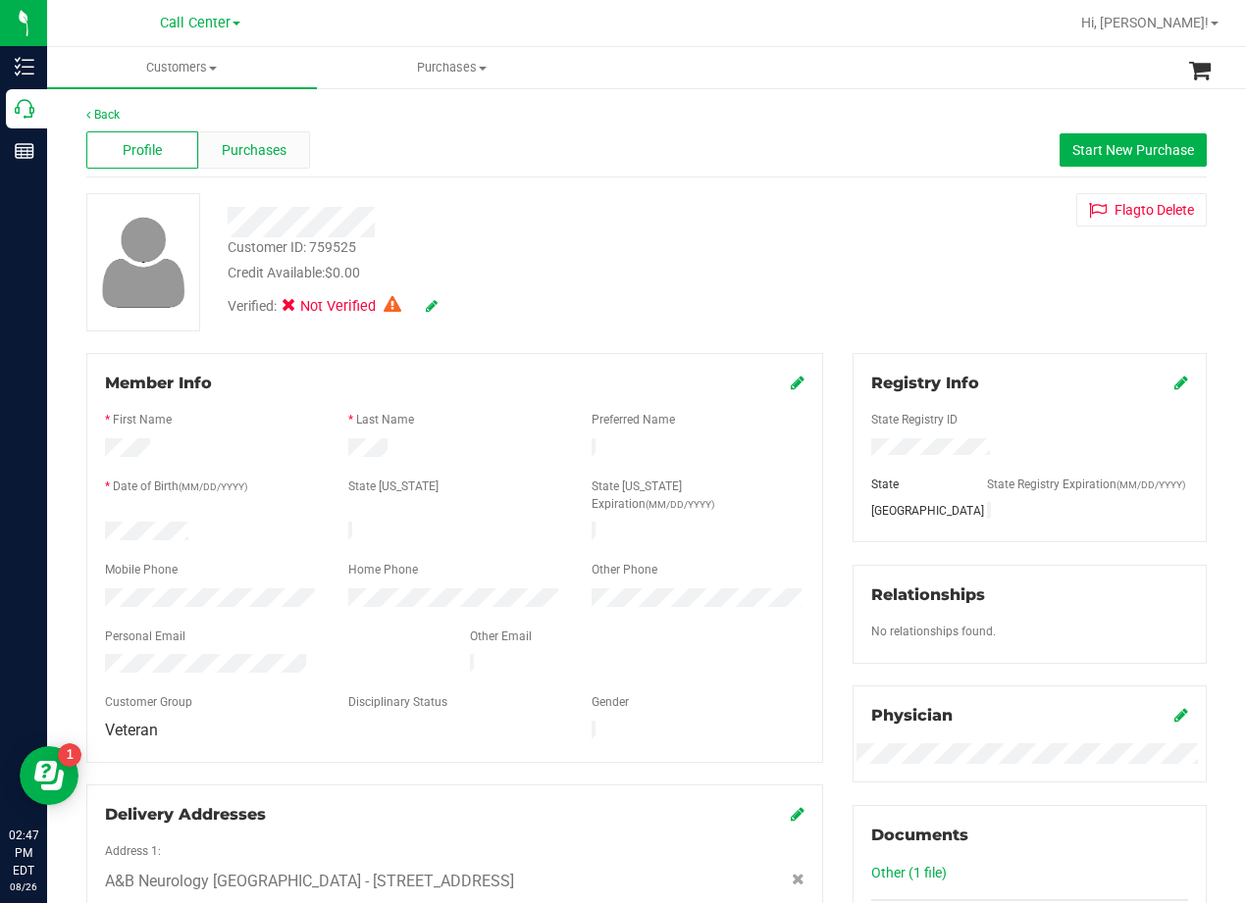
click at [272, 165] on div "Purchases" at bounding box center [254, 149] width 112 height 37
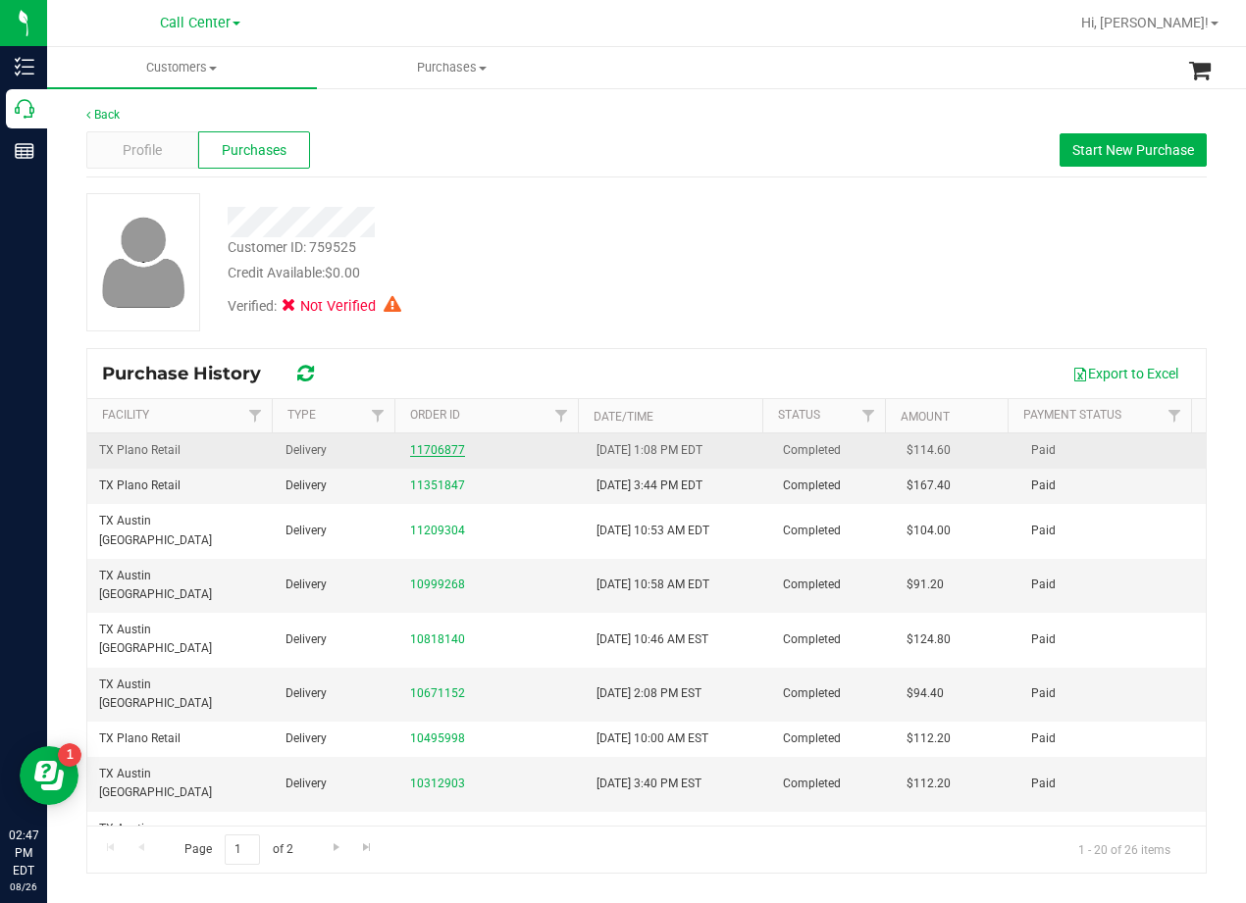
click at [431, 444] on link "11706877" at bounding box center [437, 450] width 55 height 14
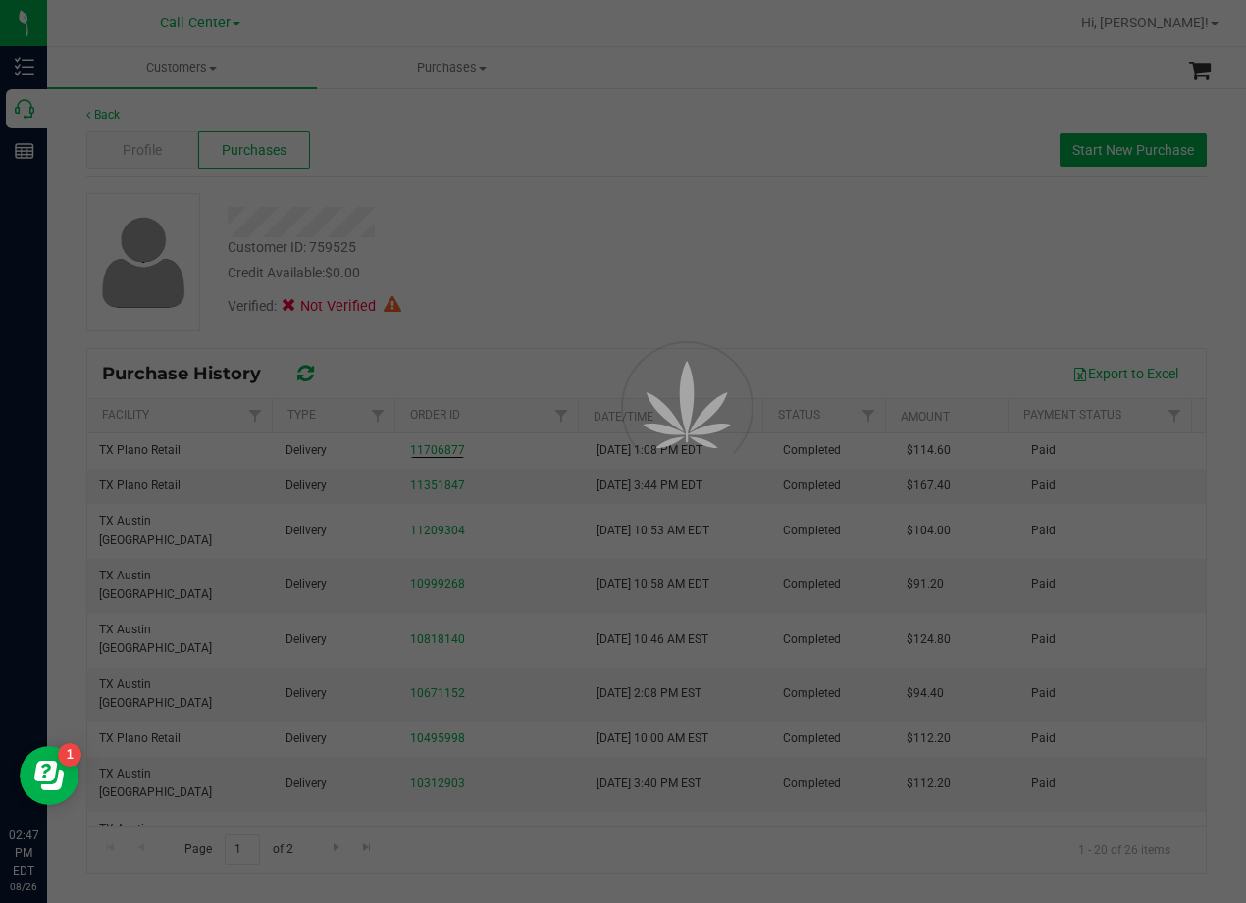
click at [628, 240] on div at bounding box center [623, 451] width 1246 height 903
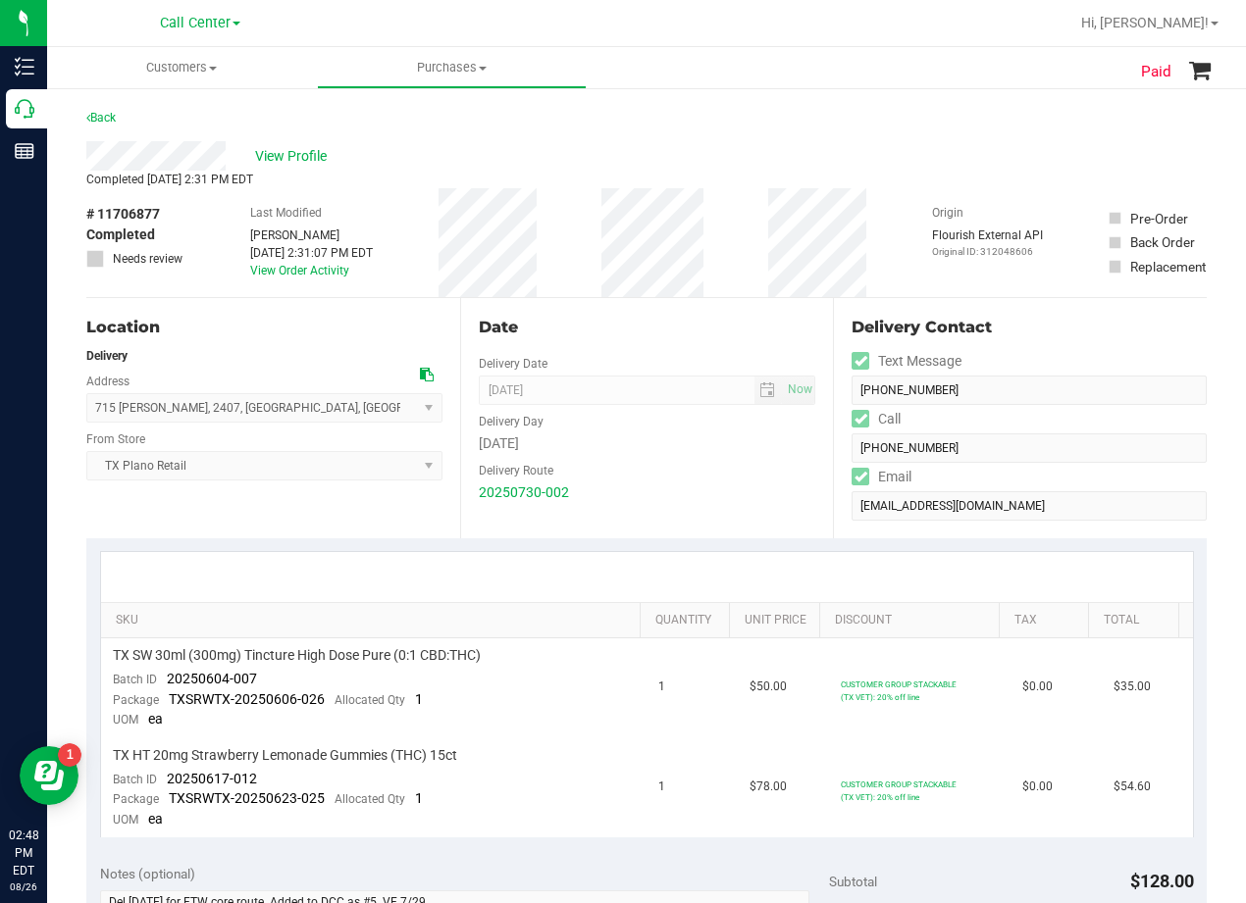
click at [912, 486] on div "Email" at bounding box center [1028, 477] width 355 height 28
click at [755, 179] on div "Completed Aug 1, 2025 2:31 PM EDT" at bounding box center [646, 180] width 1120 height 18
click at [664, 314] on div "Date Delivery Date 08/01/2025 Now 08/01/2025 08:00 AM Now Delivery Day Friday D…" at bounding box center [647, 418] width 374 height 240
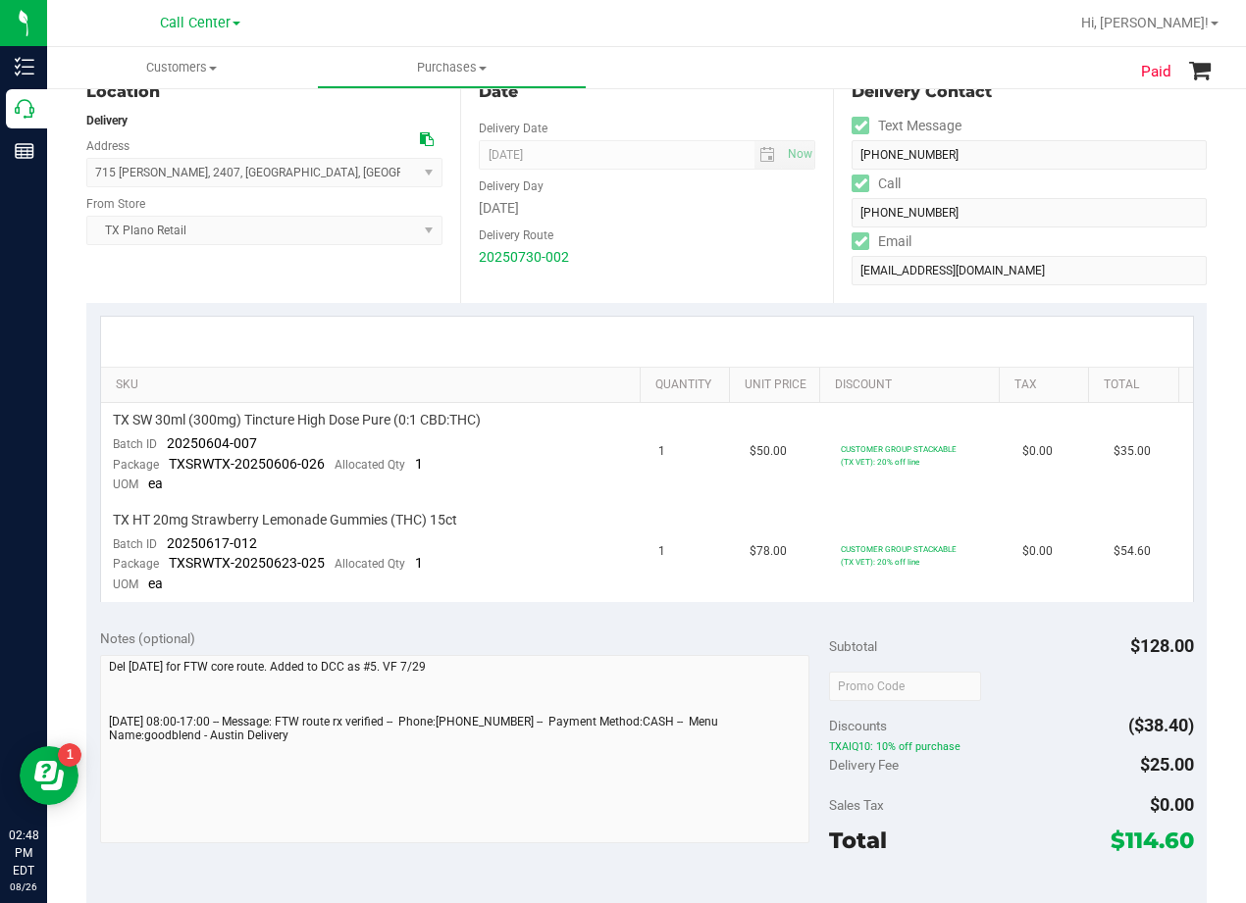
scroll to position [294, 0]
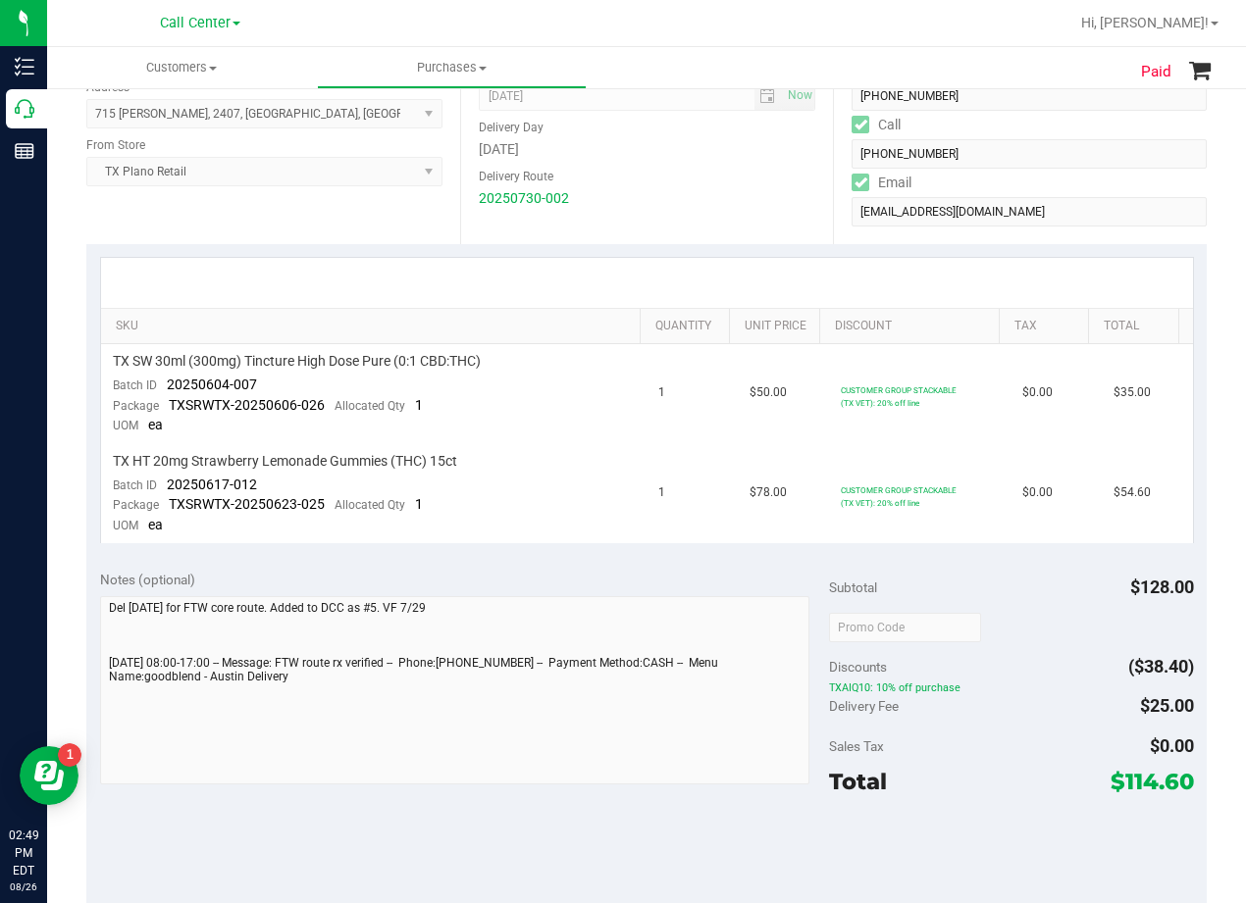
click at [705, 284] on div at bounding box center [647, 283] width 1092 height 50
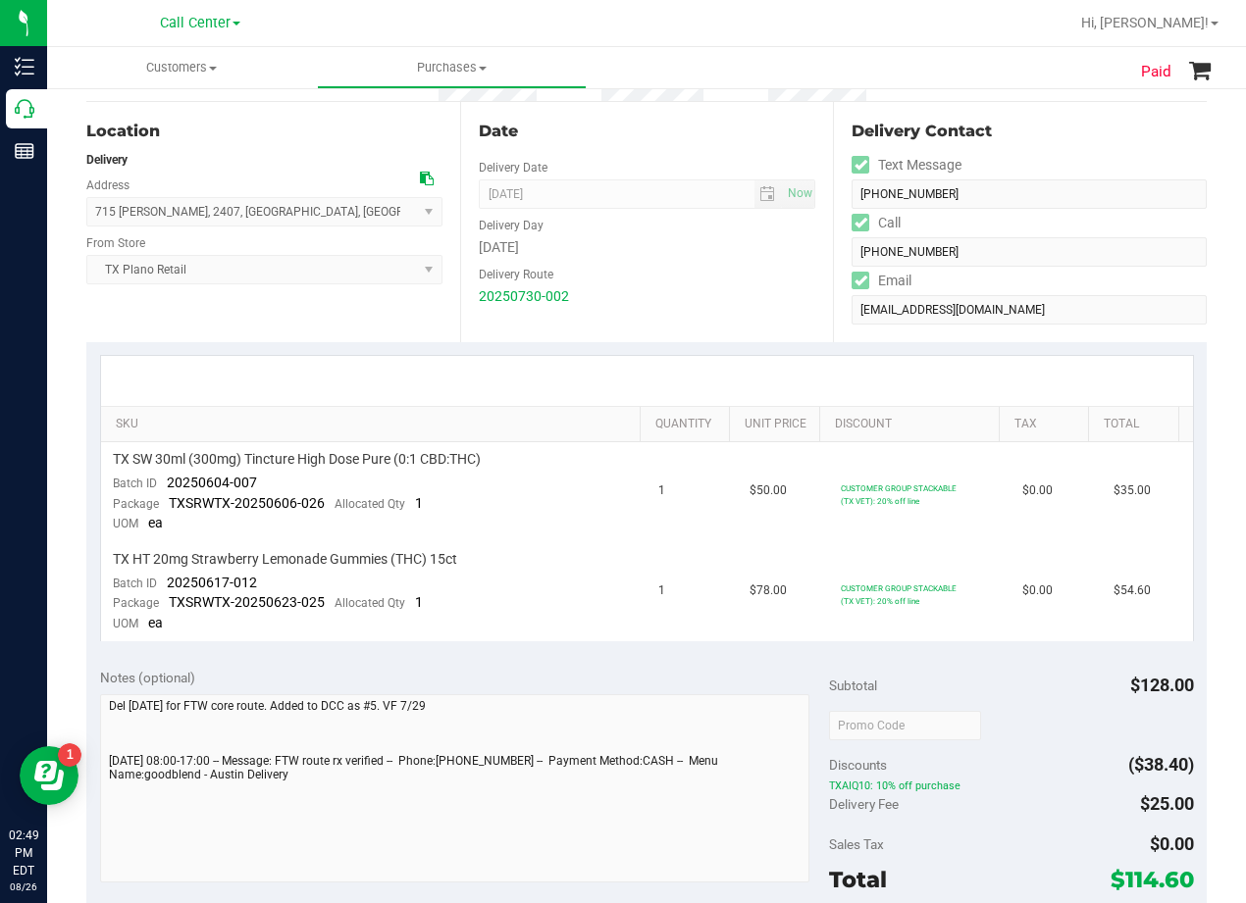
click at [678, 287] on div "20250730-002" at bounding box center [647, 296] width 337 height 21
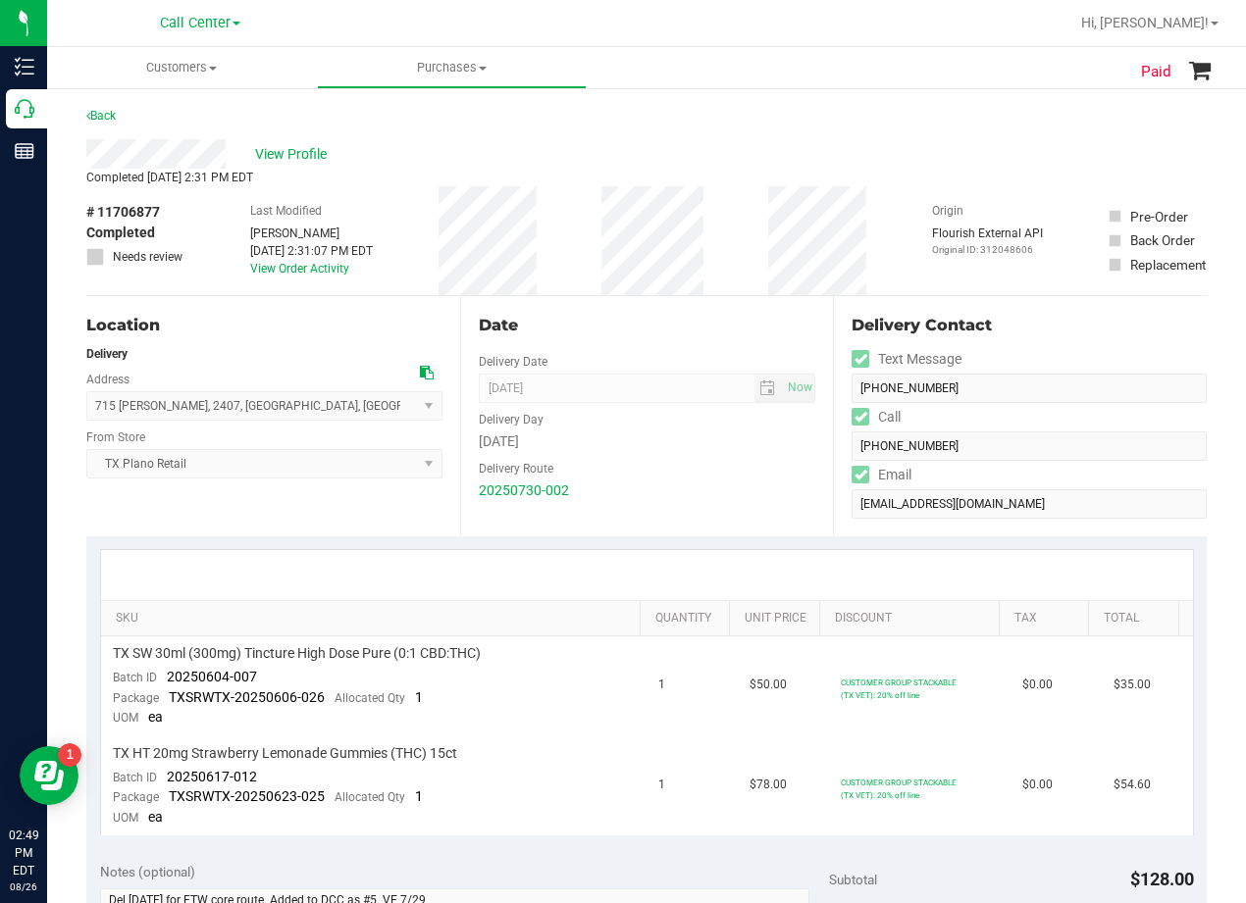
scroll to position [0, 0]
click at [293, 167] on div "View Profile" at bounding box center [646, 155] width 1120 height 29
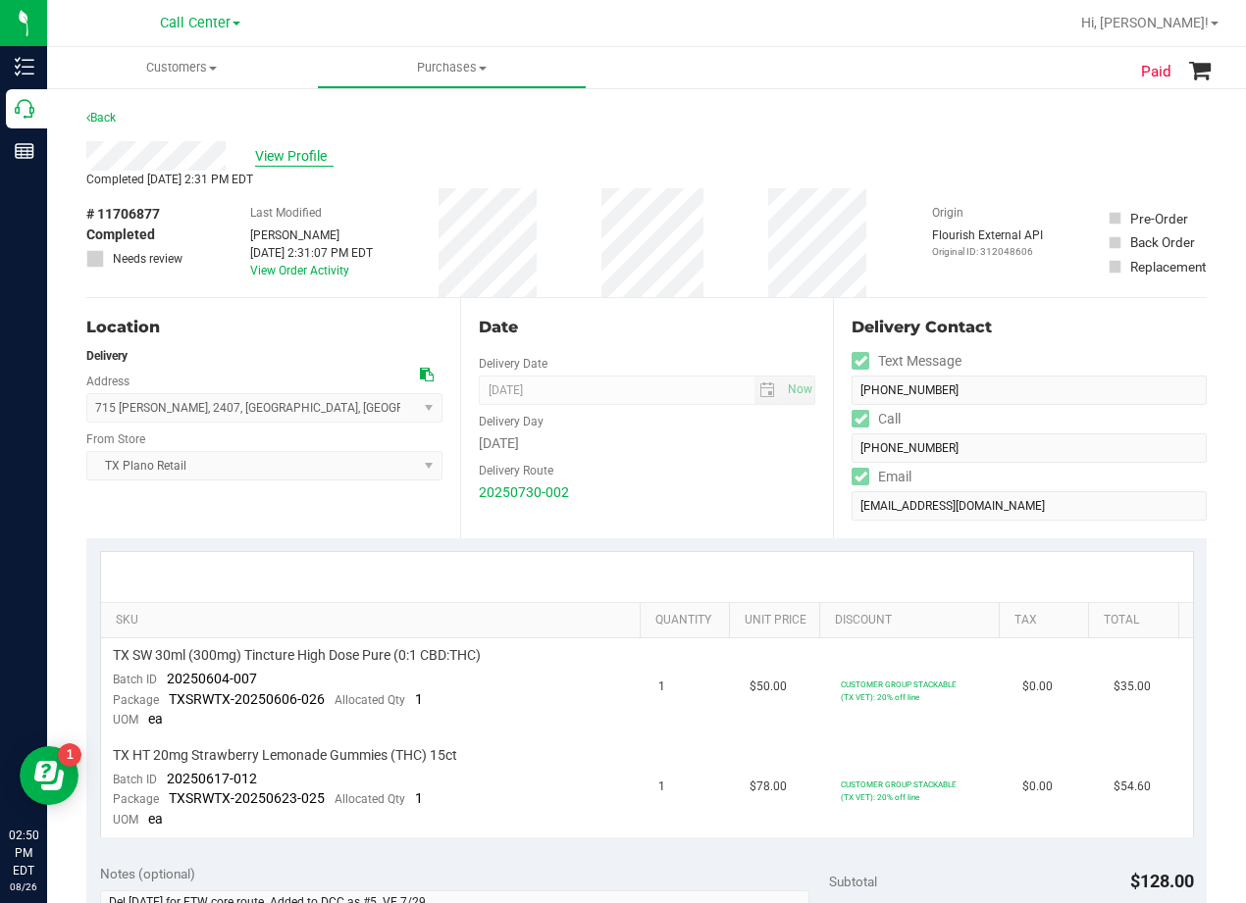
click at [292, 154] on span "View Profile" at bounding box center [294, 156] width 78 height 21
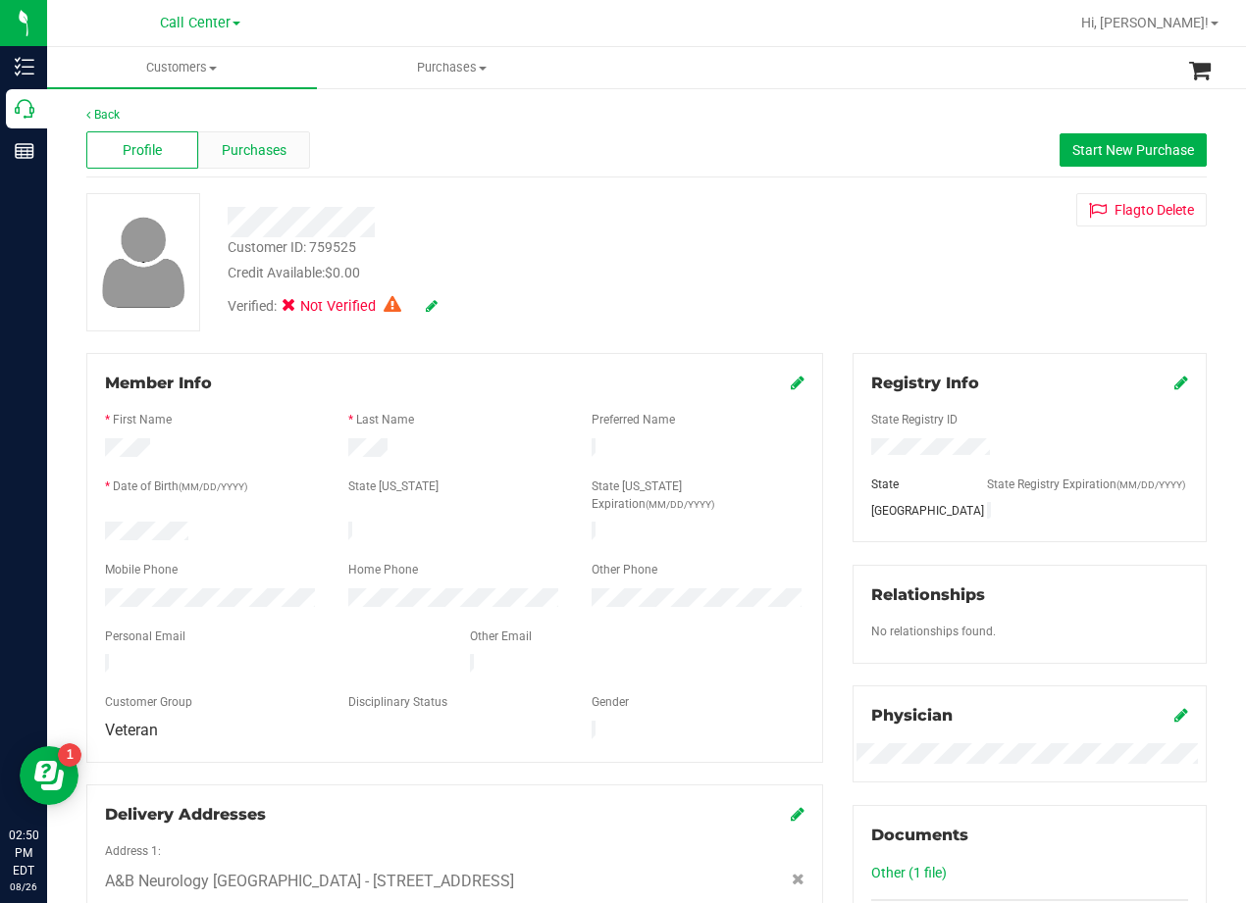
click at [262, 161] on div "Purchases" at bounding box center [254, 149] width 112 height 37
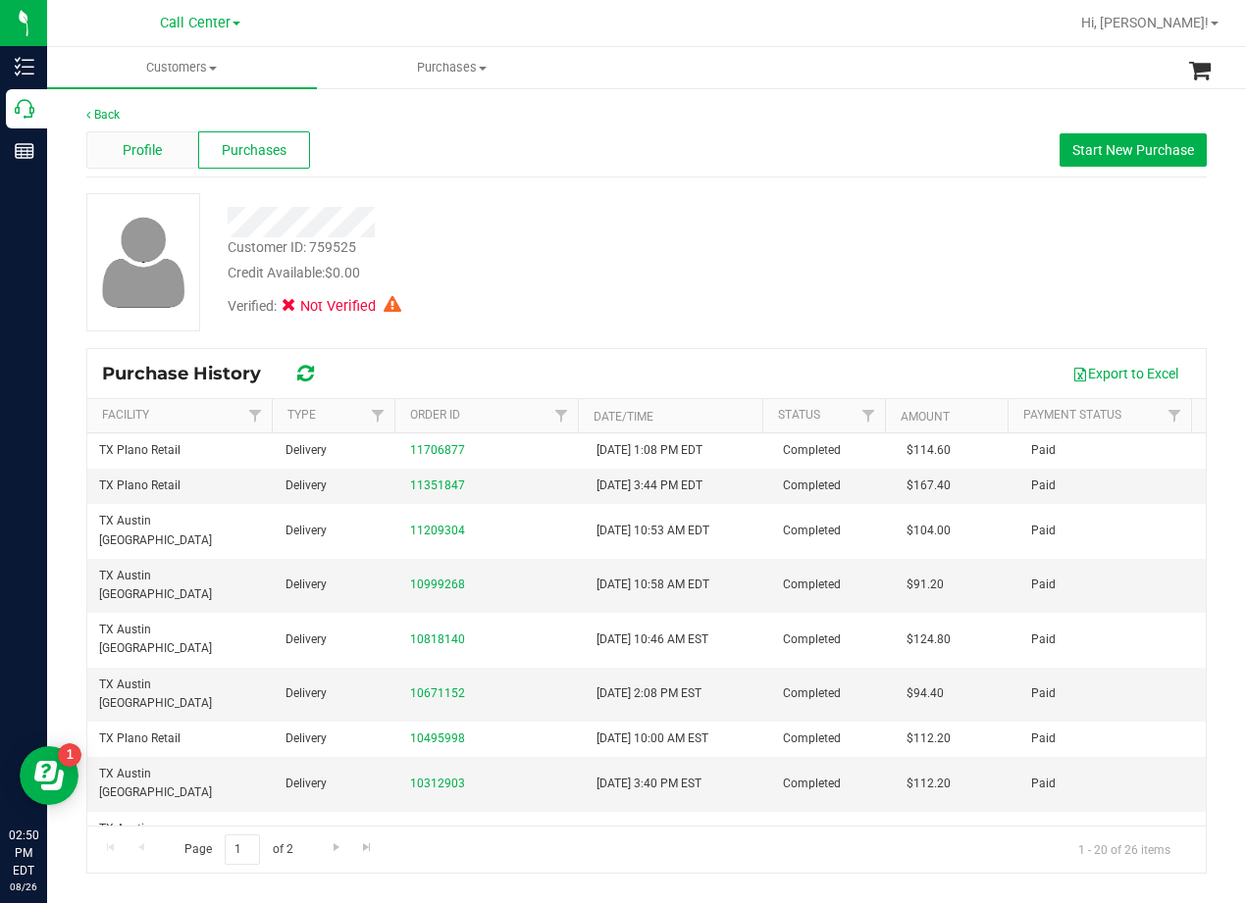
click at [162, 144] on span "Profile" at bounding box center [142, 150] width 39 height 21
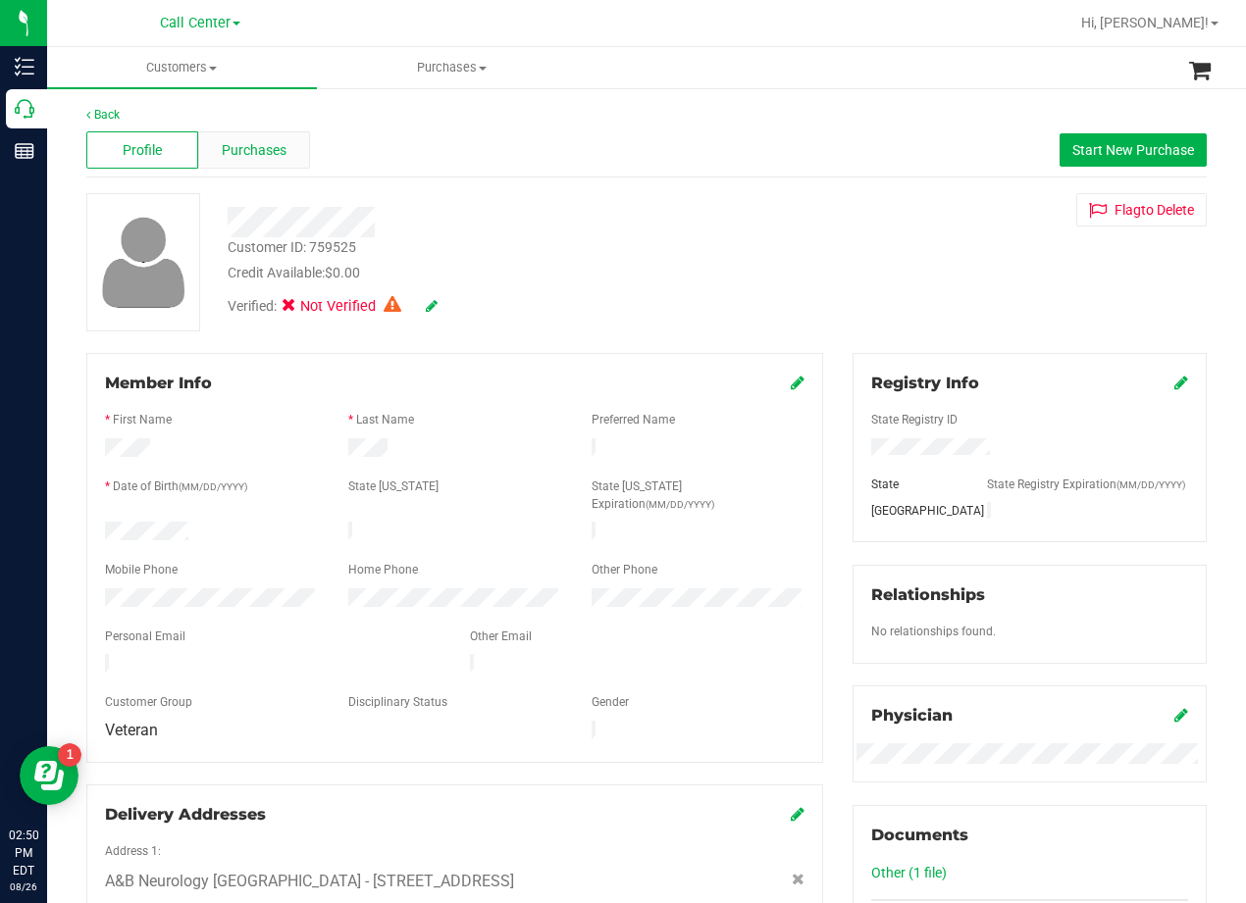
click at [242, 156] on span "Purchases" at bounding box center [254, 150] width 65 height 21
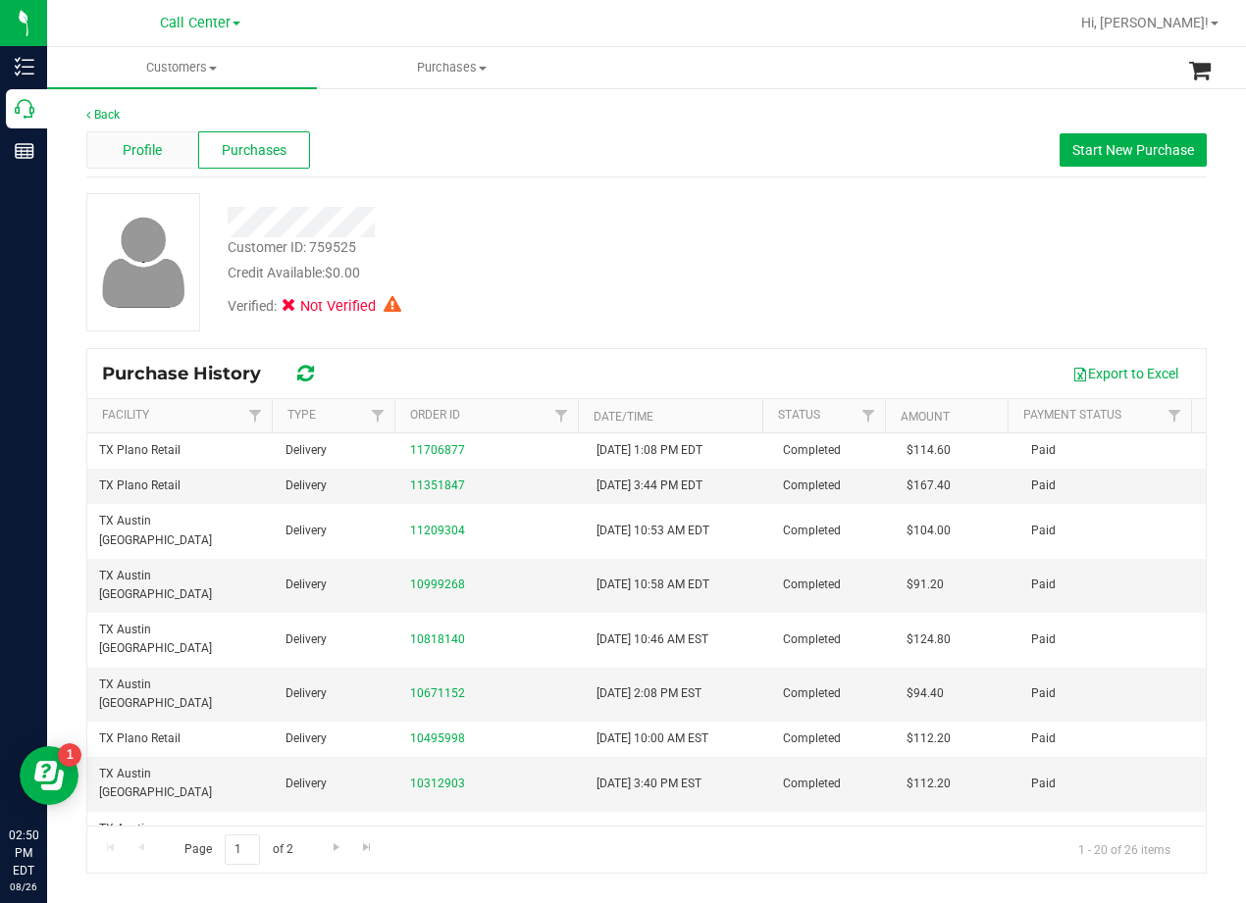
click at [139, 150] on span "Profile" at bounding box center [142, 150] width 39 height 21
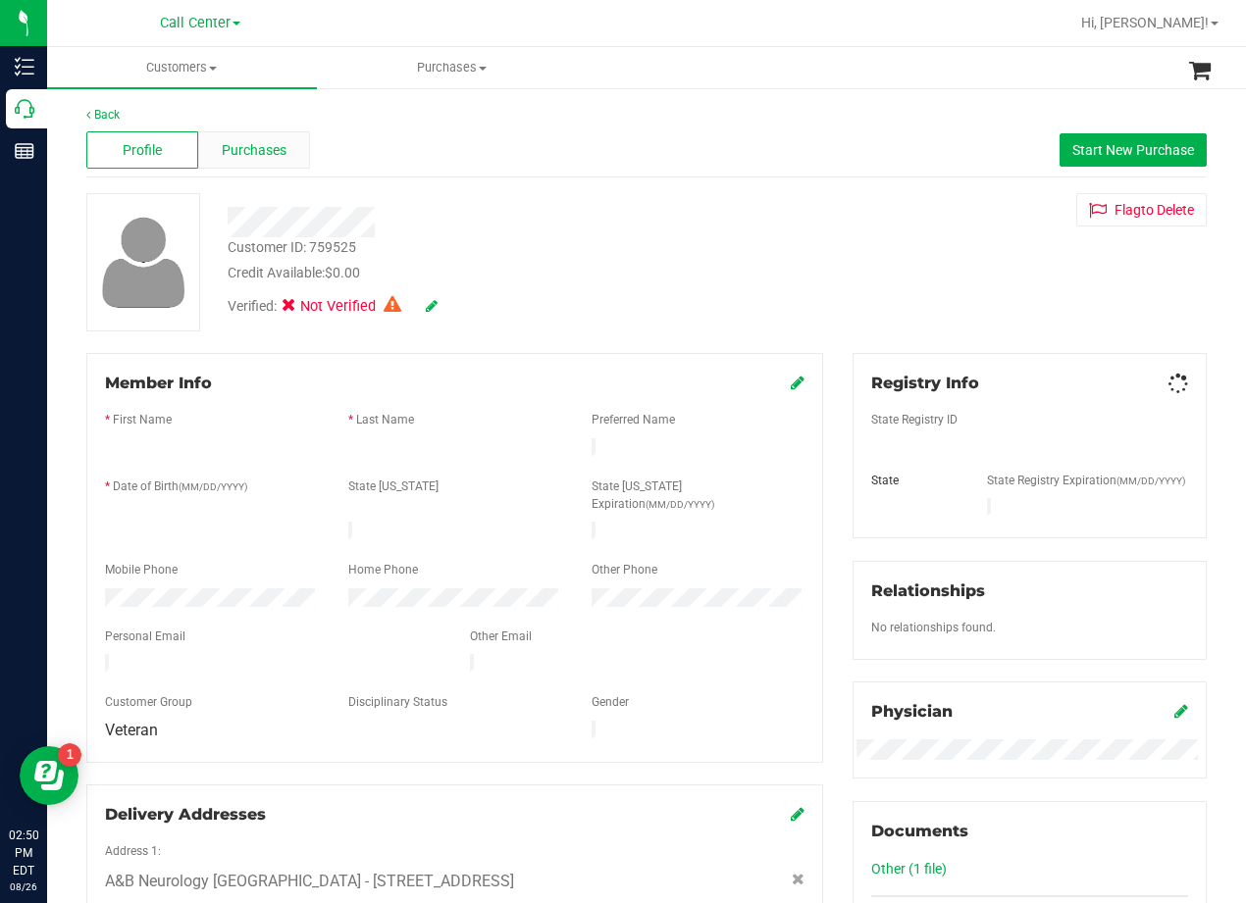
click at [273, 155] on span "Purchases" at bounding box center [254, 150] width 65 height 21
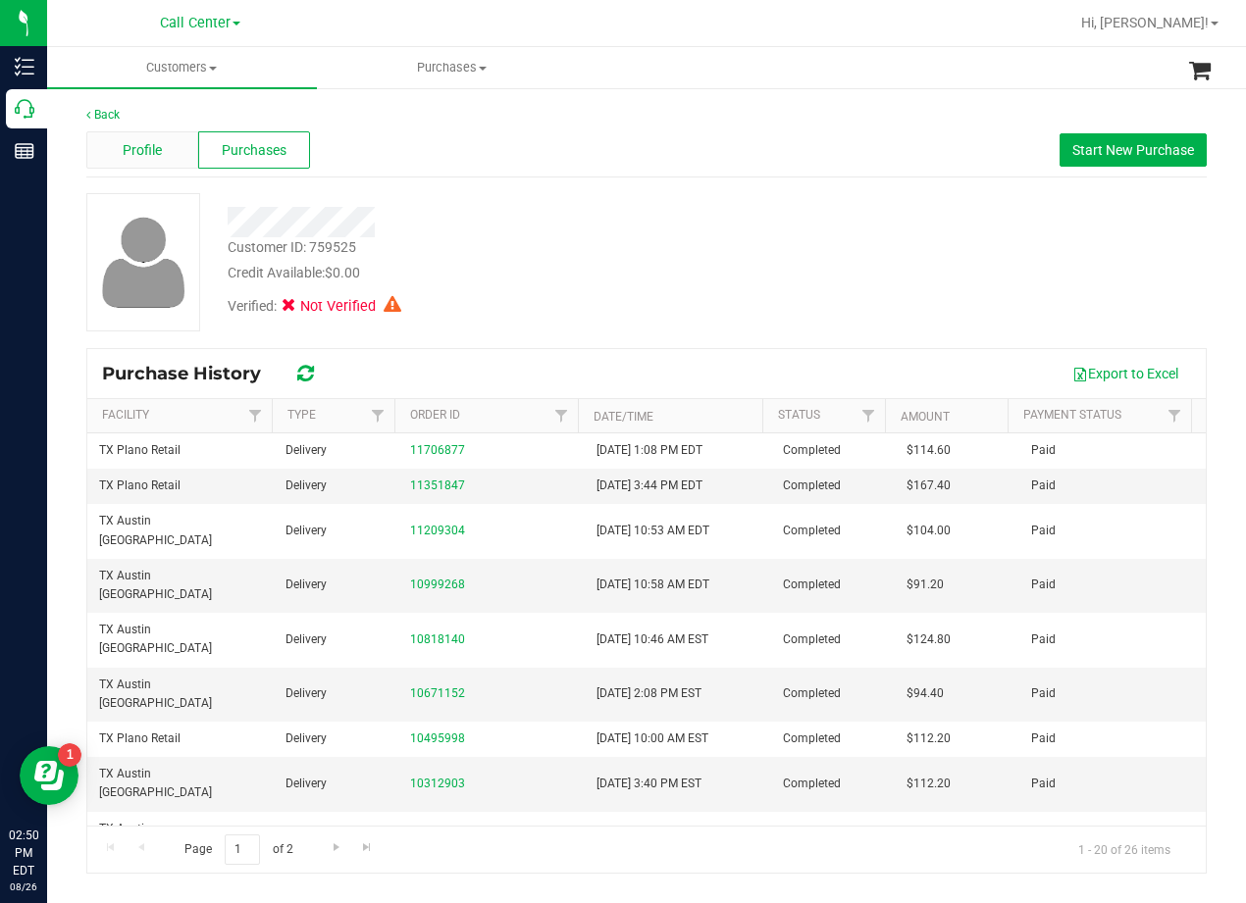
click at [181, 158] on div "Profile" at bounding box center [142, 149] width 112 height 37
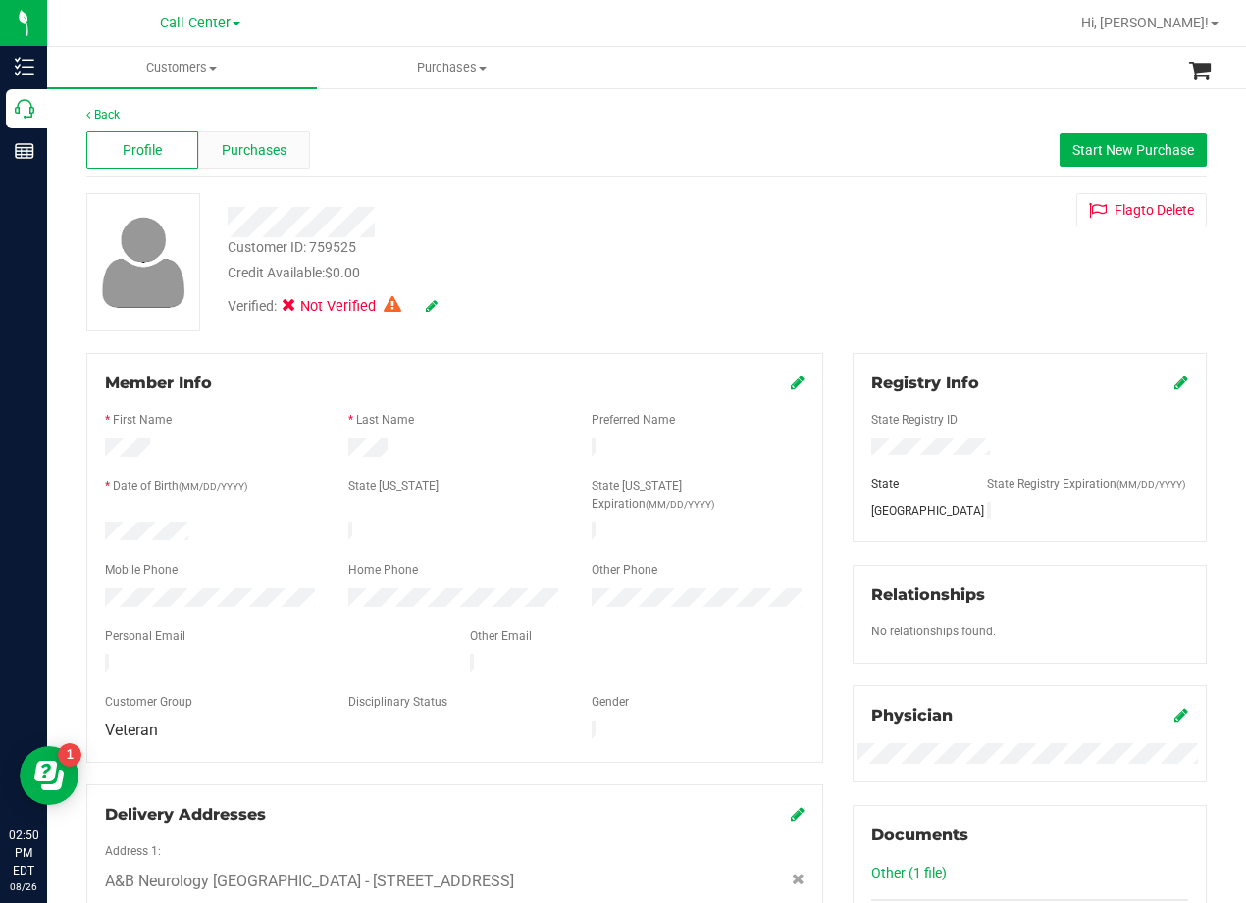
click at [237, 153] on span "Purchases" at bounding box center [254, 150] width 65 height 21
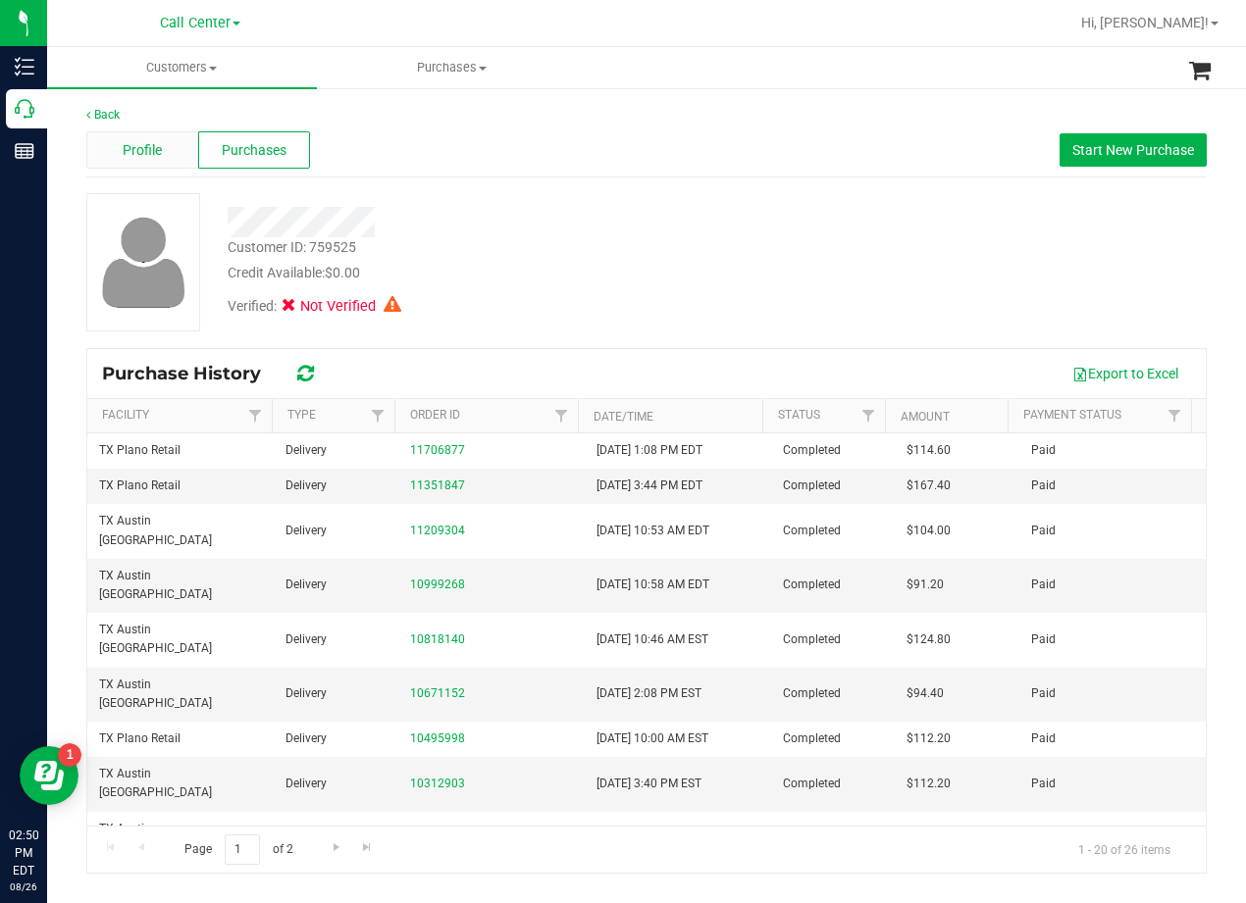
click at [141, 145] on span "Profile" at bounding box center [142, 150] width 39 height 21
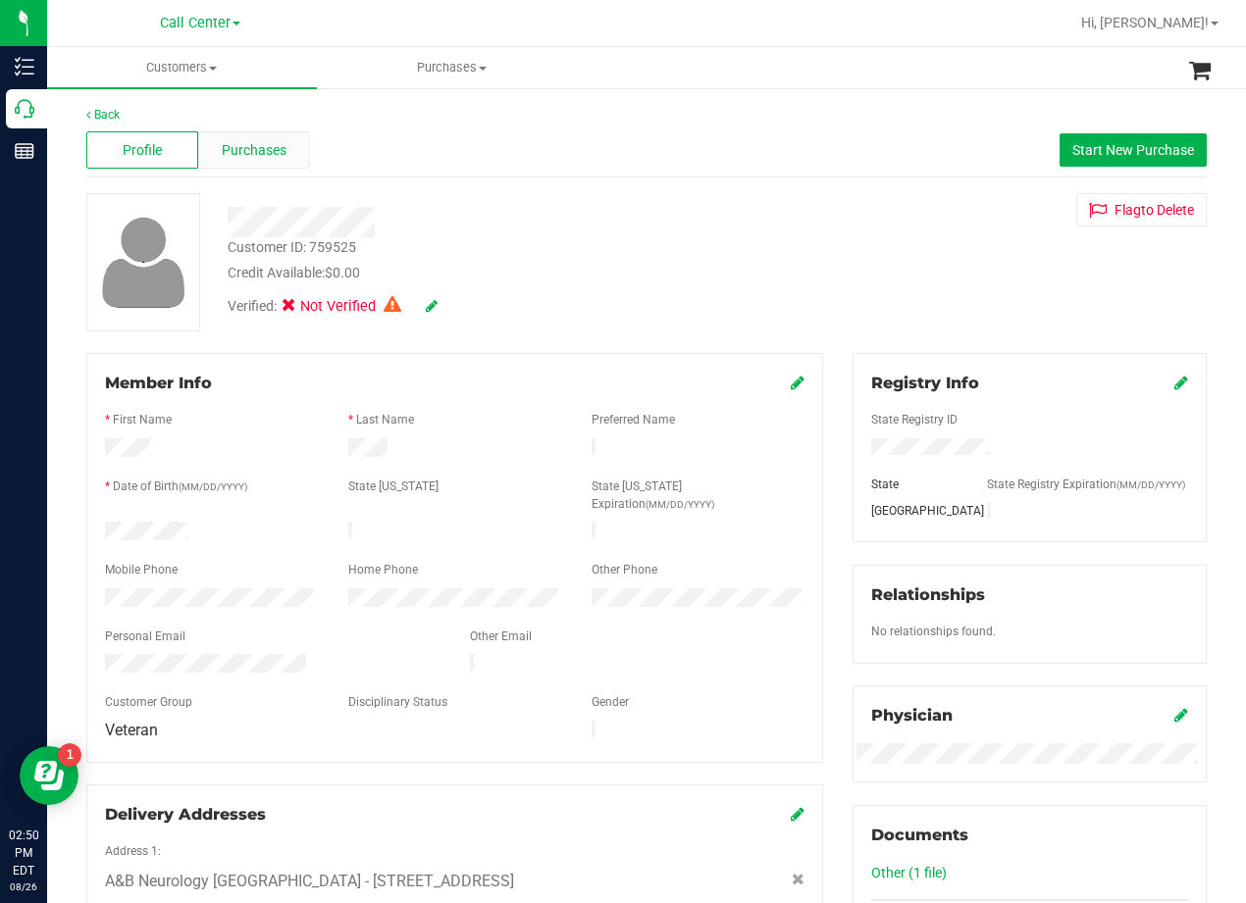
click at [239, 156] on span "Purchases" at bounding box center [254, 150] width 65 height 21
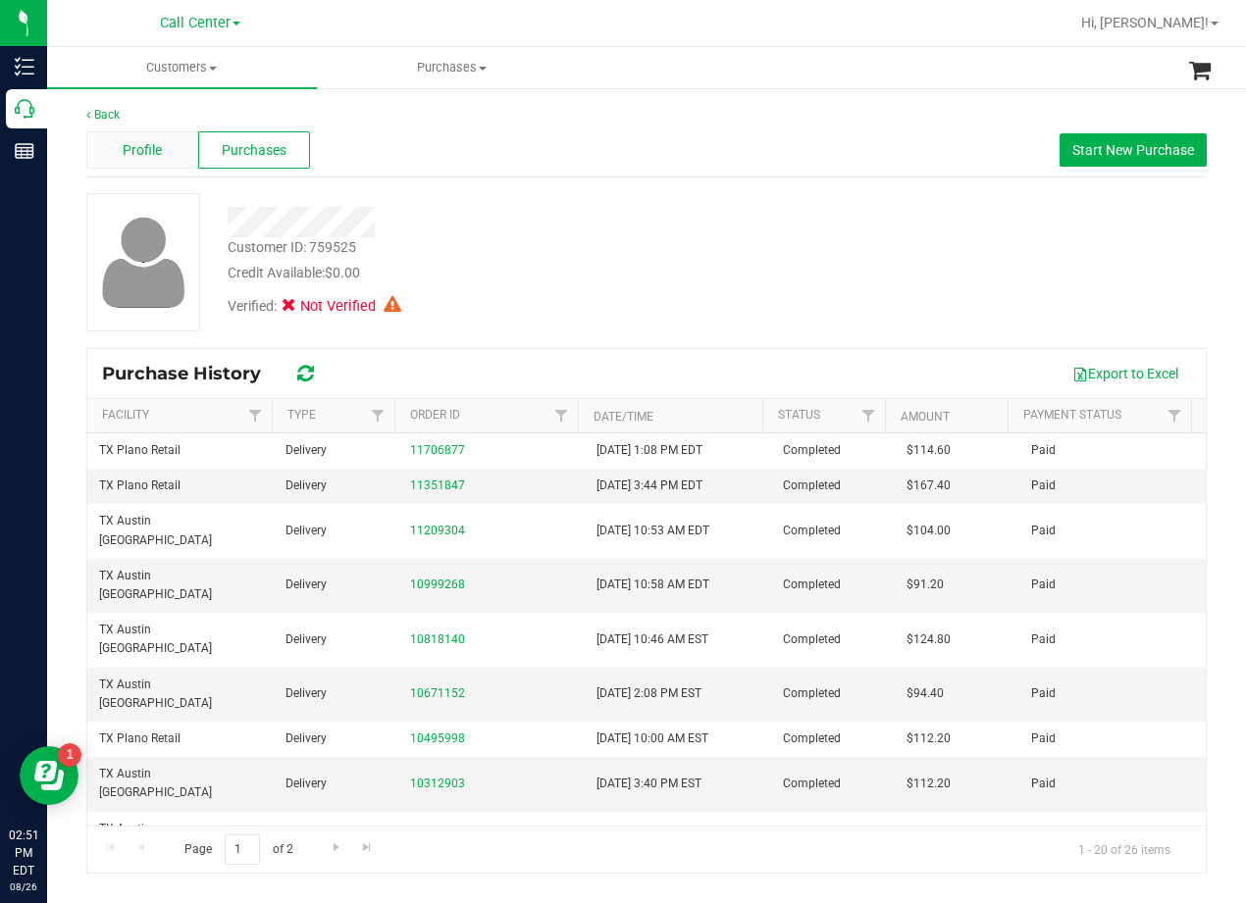
click at [154, 163] on div "Profile" at bounding box center [142, 149] width 112 height 37
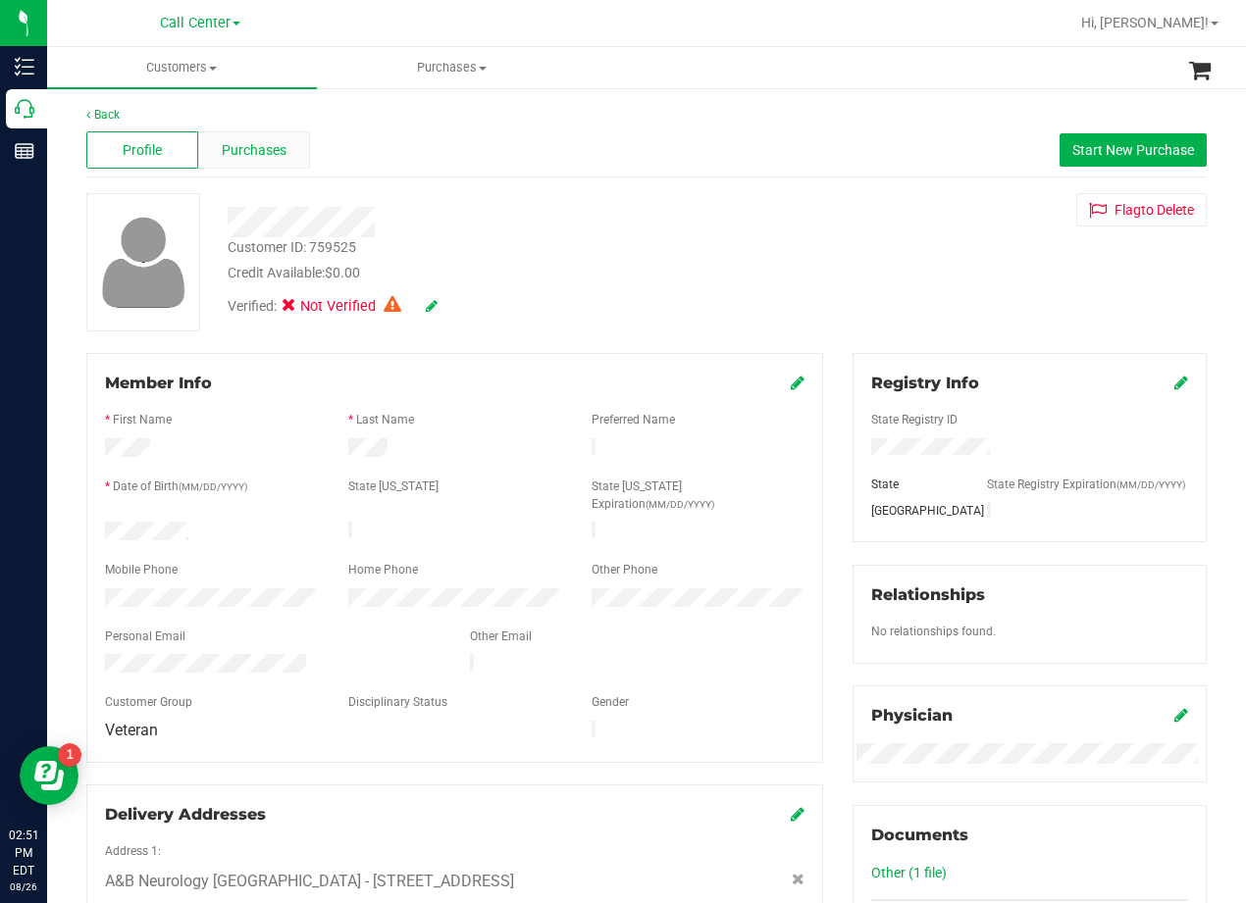
click at [241, 155] on span "Purchases" at bounding box center [254, 150] width 65 height 21
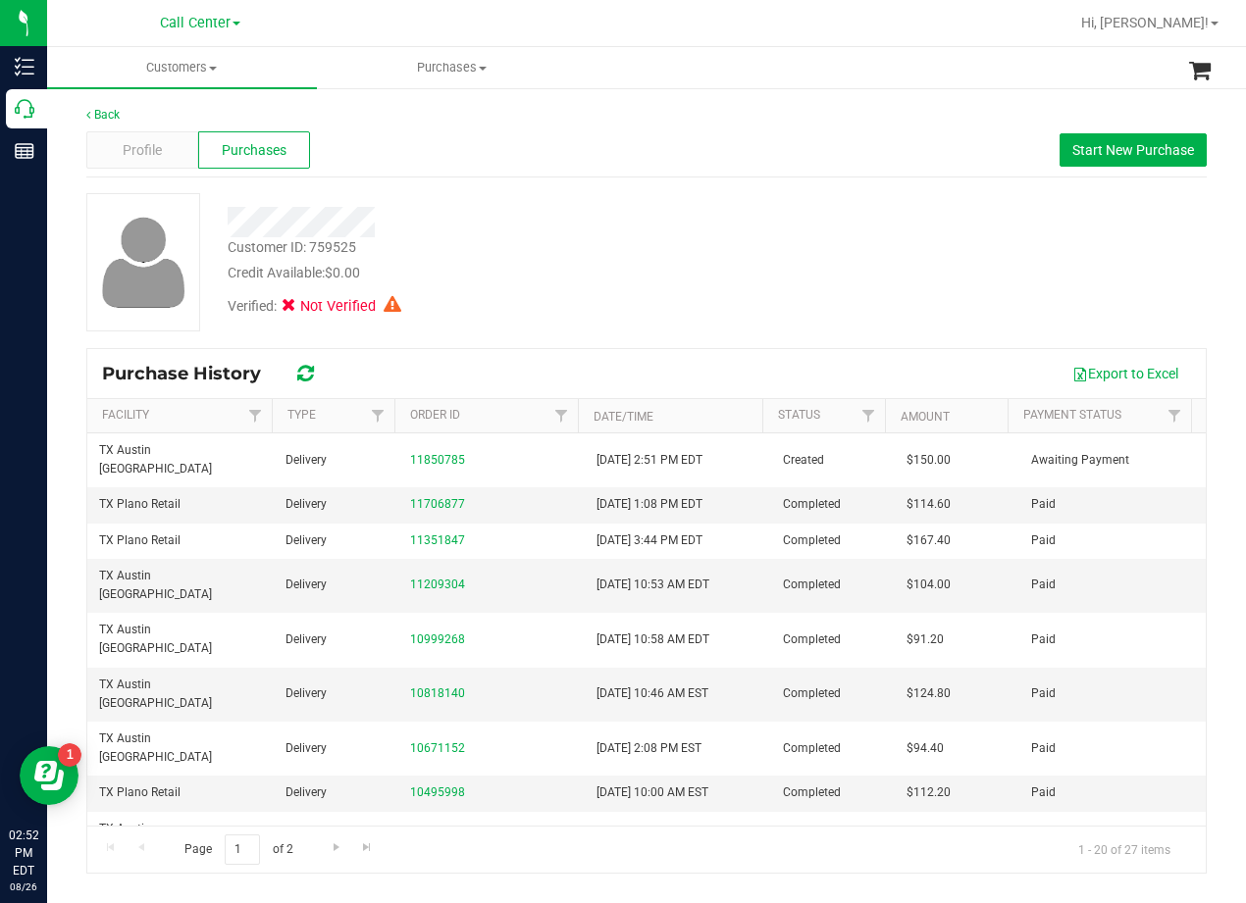
click at [838, 249] on div "Customer ID: 759525 Credit Available: $0.00 Verified: Not Verified" at bounding box center [647, 262] width 1150 height 138
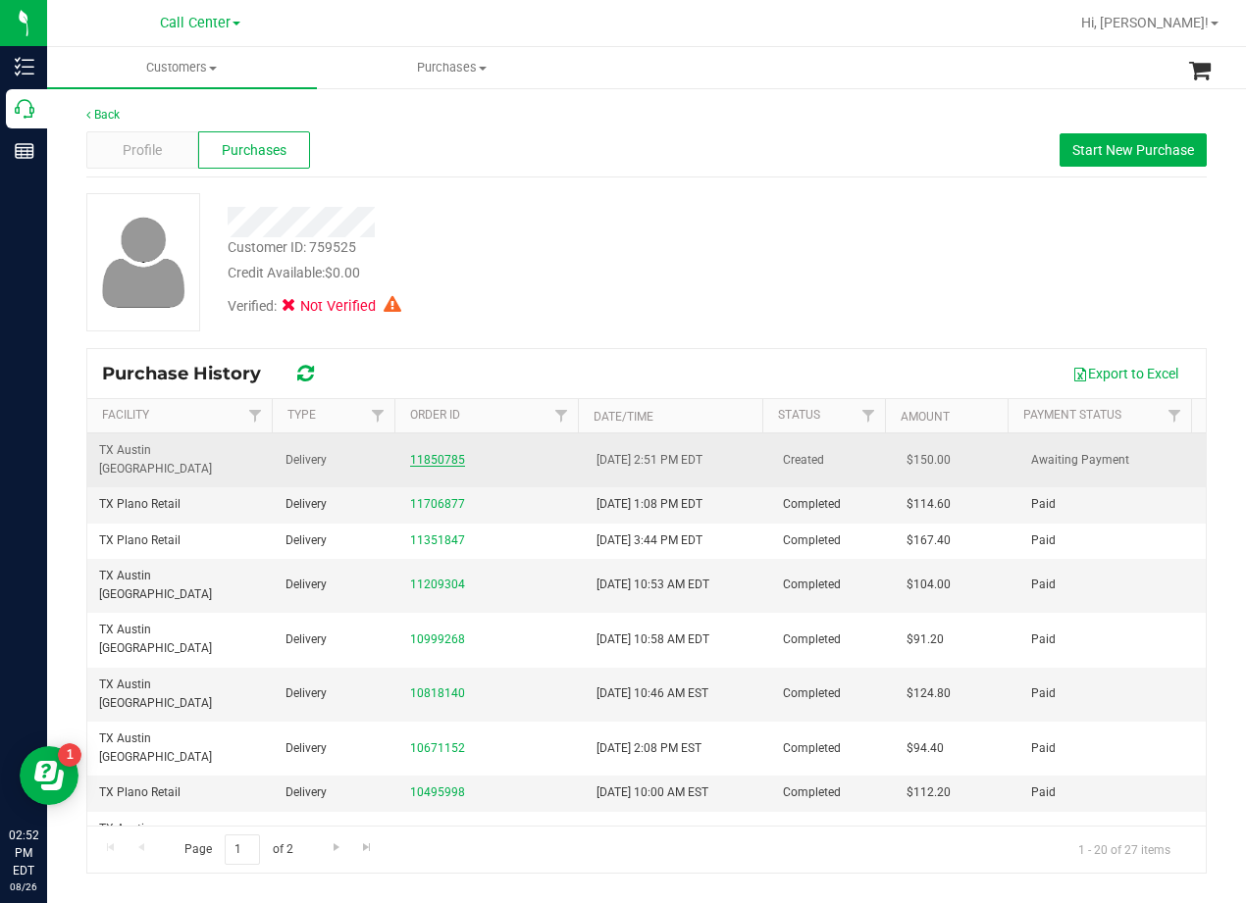
click at [432, 453] on link "11850785" at bounding box center [437, 460] width 55 height 14
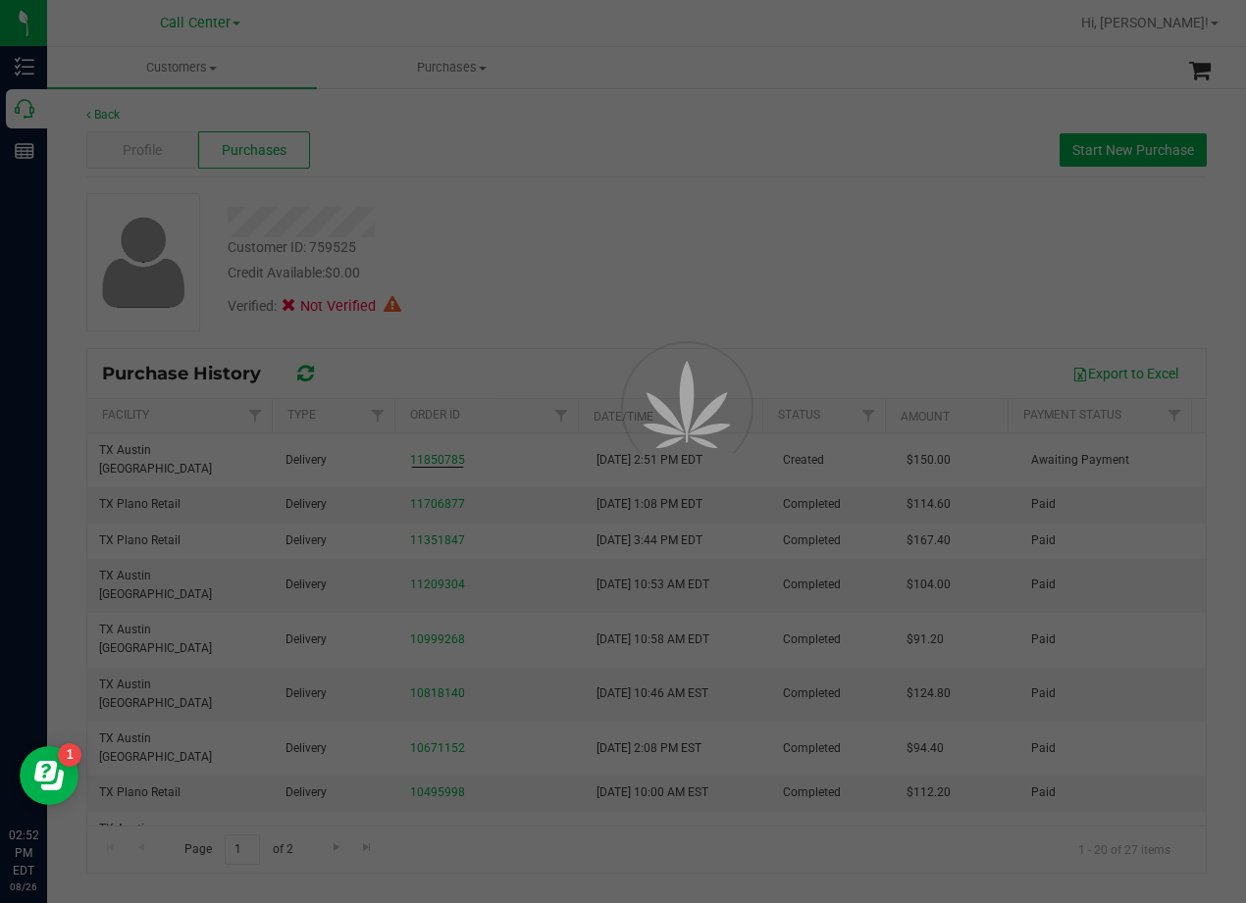
click at [657, 213] on div at bounding box center [623, 451] width 1246 height 903
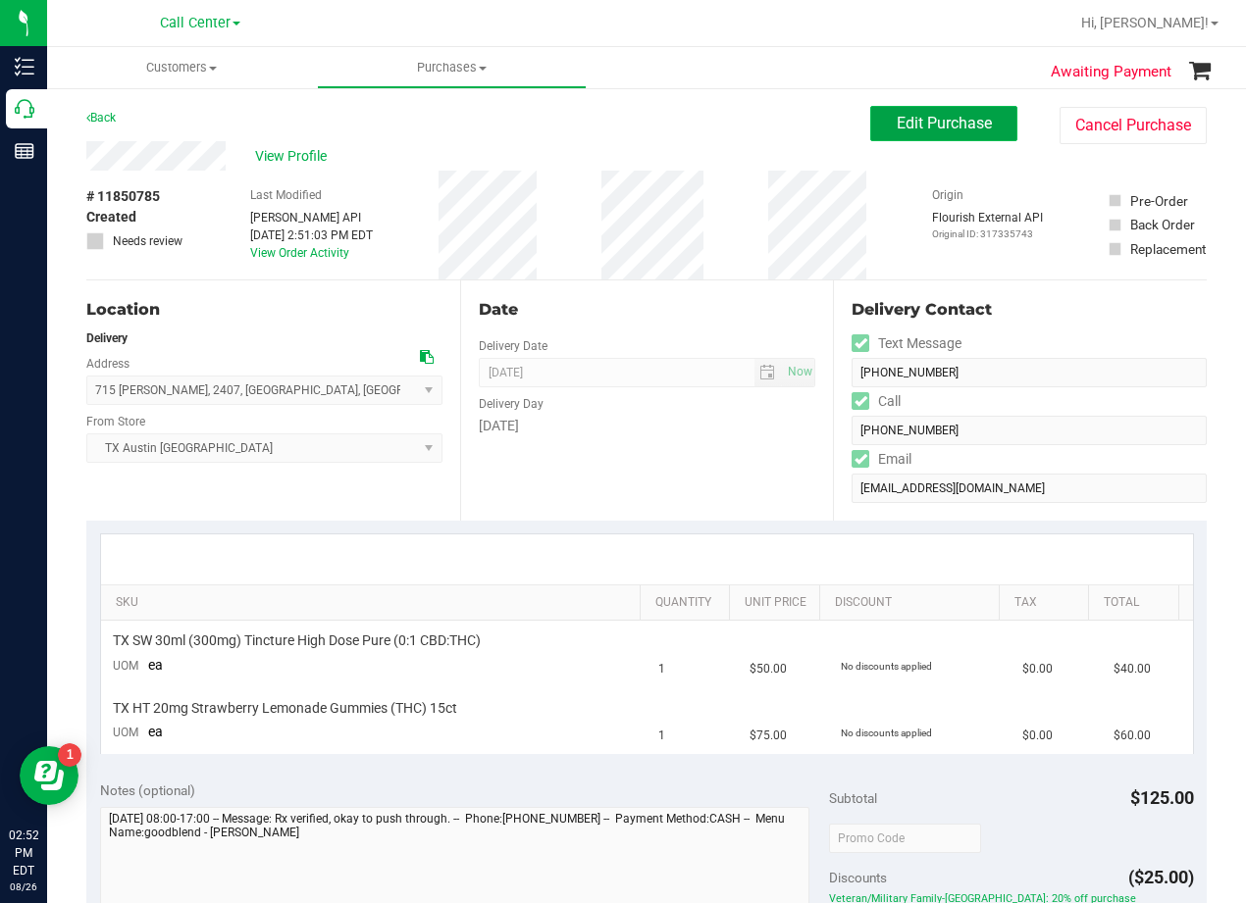
click at [920, 130] on span "Edit Purchase" at bounding box center [943, 123] width 95 height 19
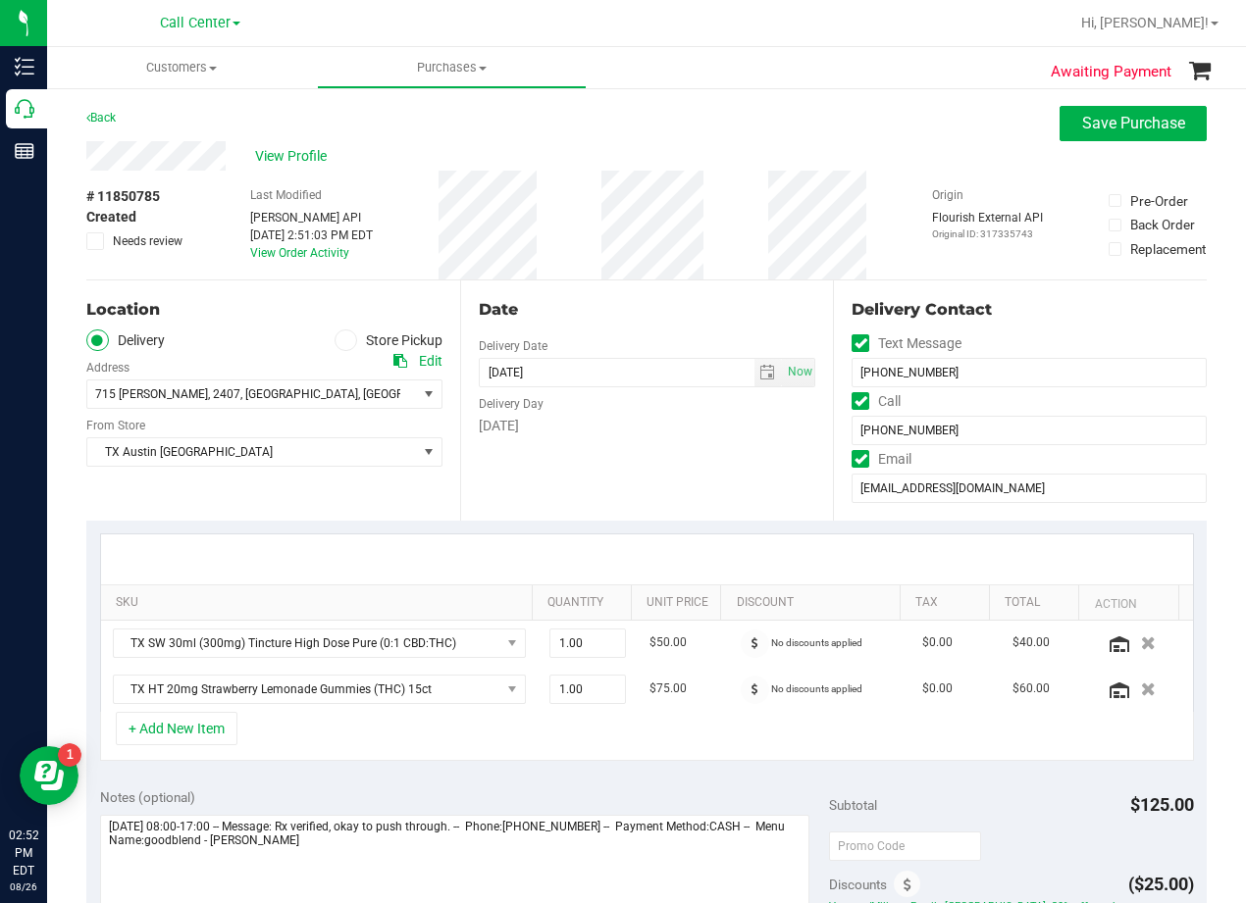
click at [108, 247] on label "Needs review" at bounding box center [135, 241] width 98 height 18
click at [0, 0] on input "Needs review" at bounding box center [0, 0] width 0 height 0
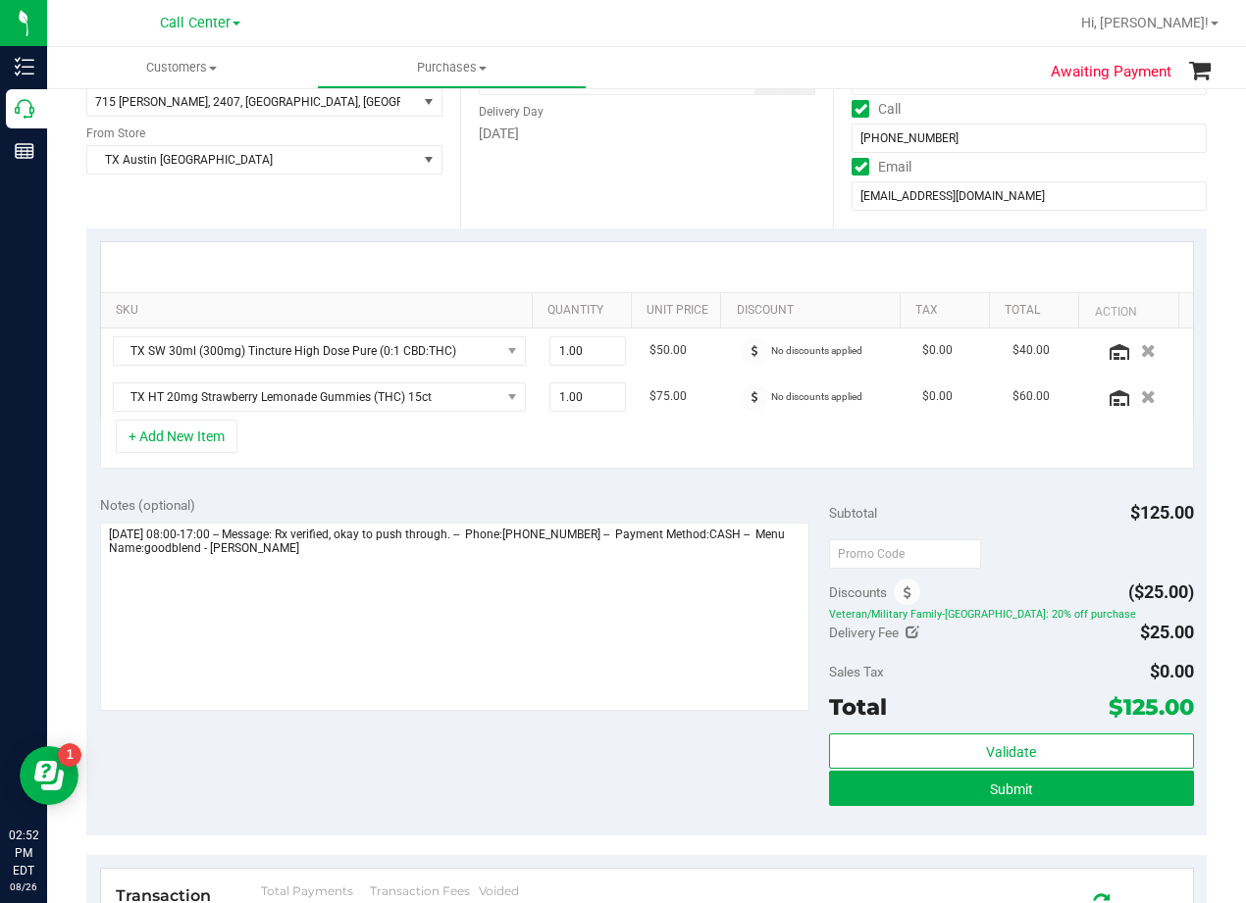
scroll to position [294, 0]
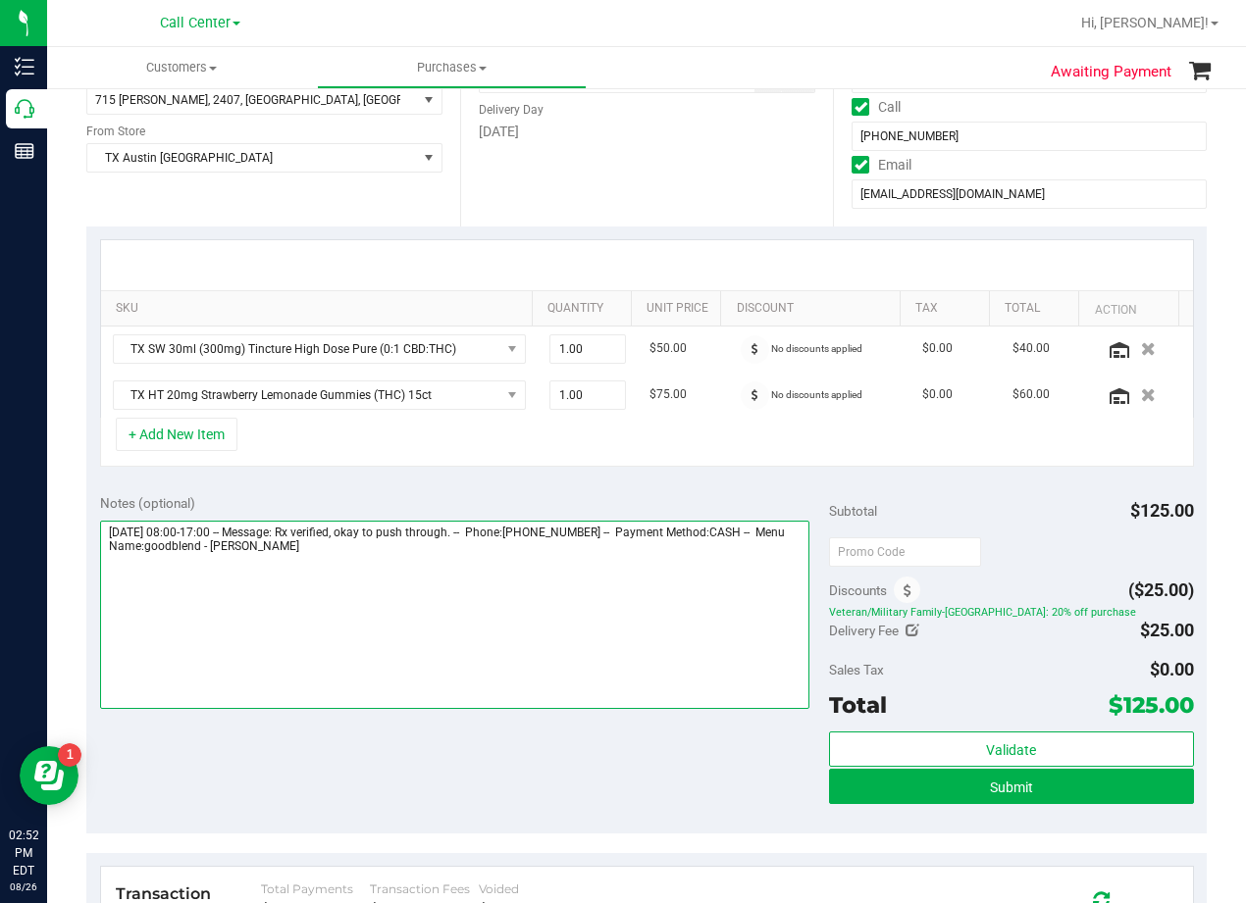
click at [443, 543] on textarea at bounding box center [454, 615] width 709 height 188
paste textarea "not enough mg, pt will call back to complete order after calling dr."
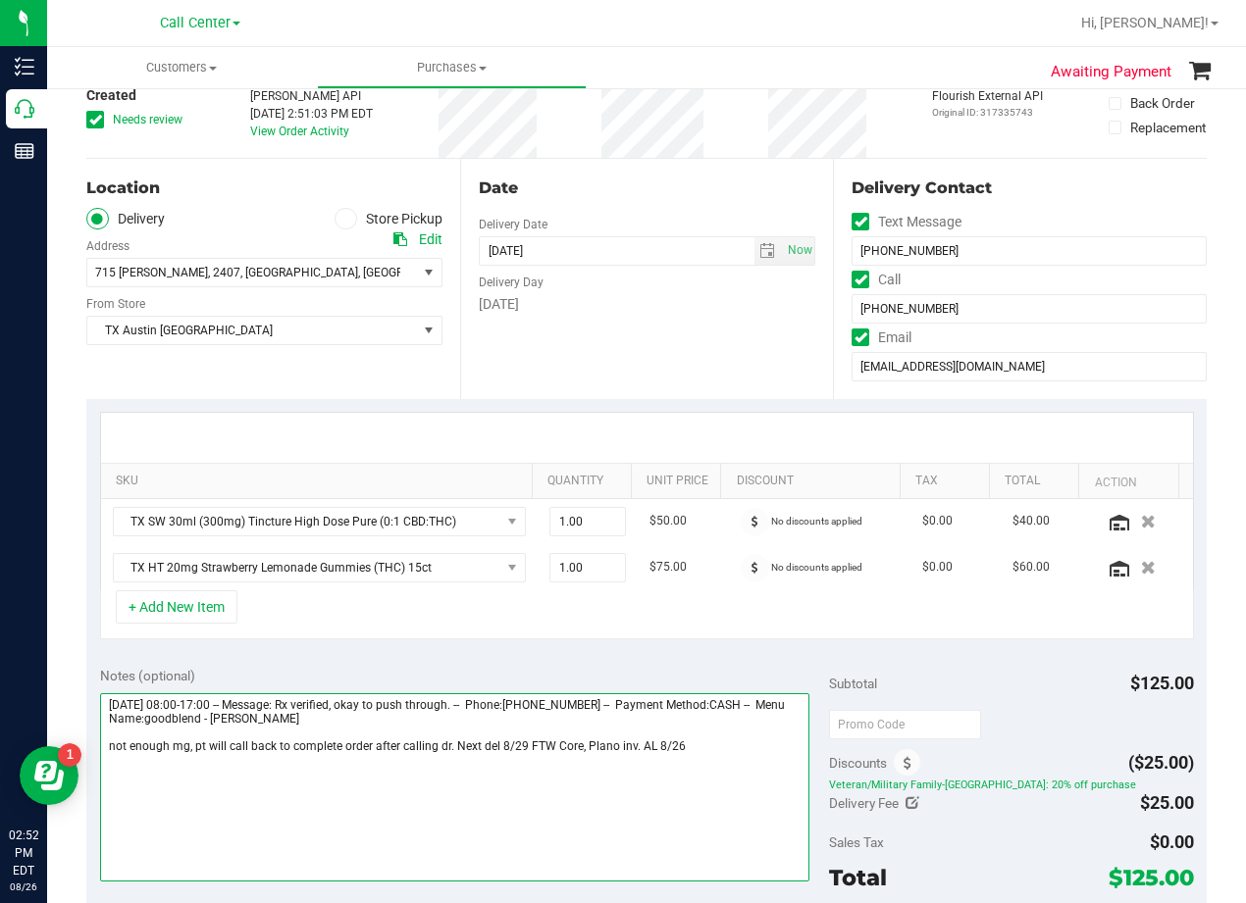
scroll to position [392, 0]
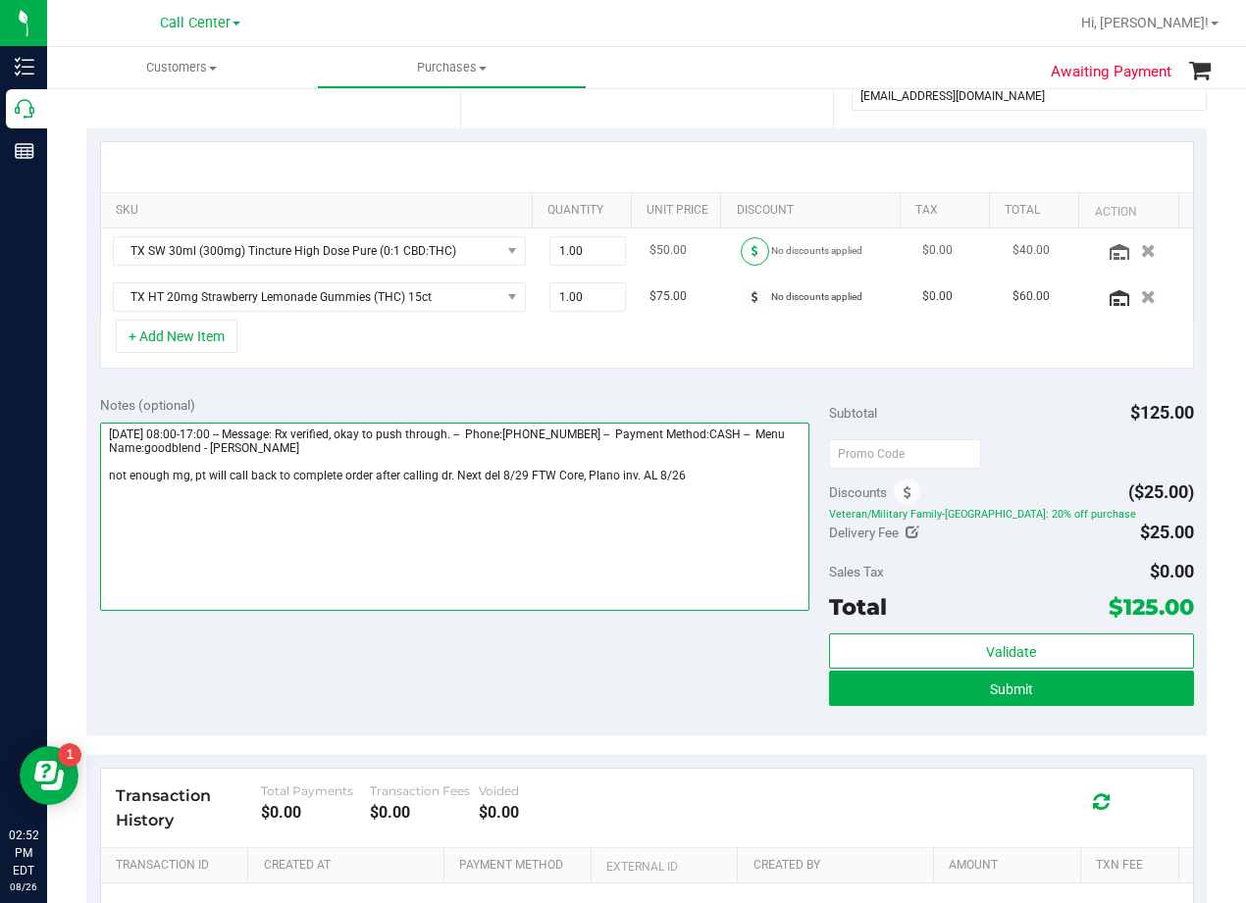
type textarea "Friday 08/29/2025 08:00-17:00 -- Message: Rx verified, okay to push through. --…"
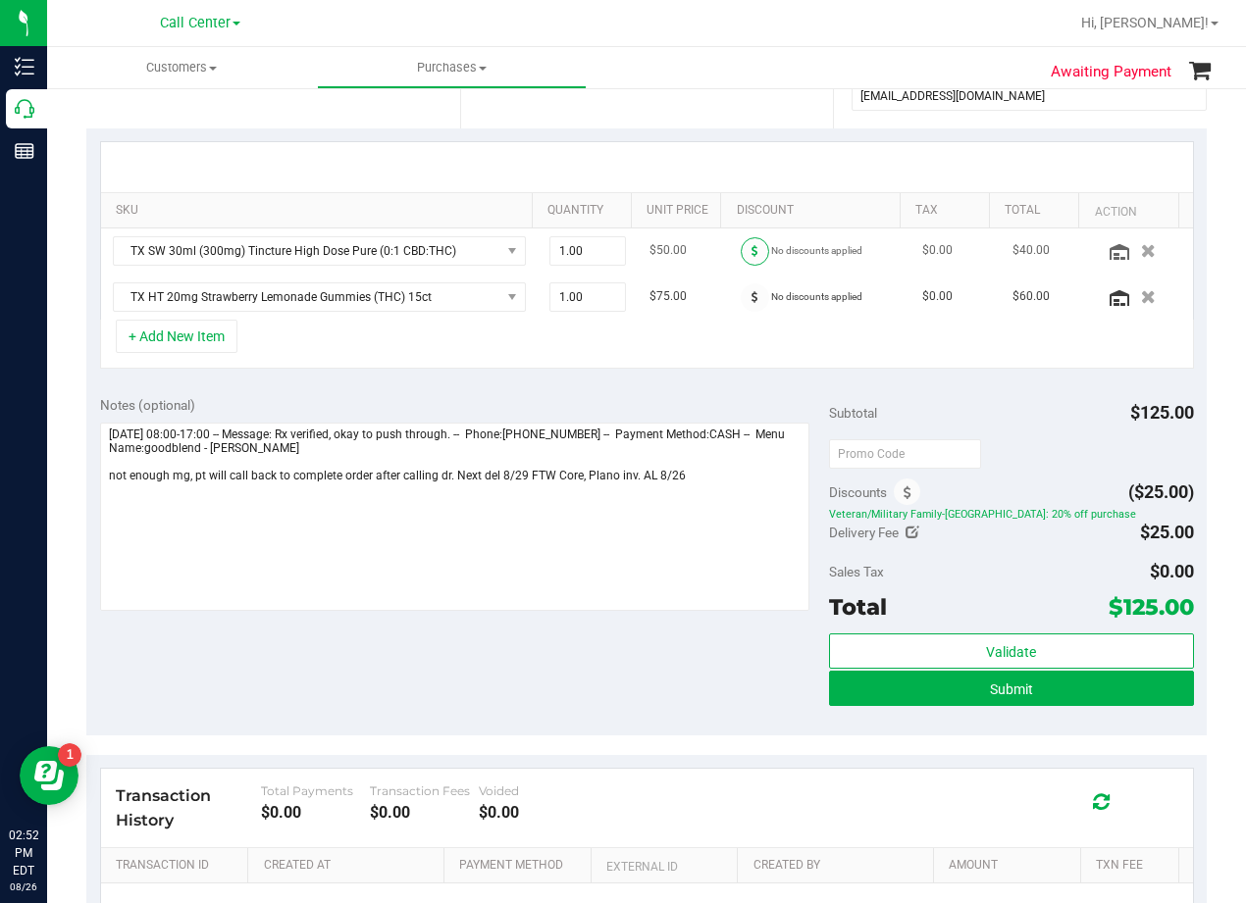
click at [741, 258] on span at bounding box center [755, 251] width 28 height 28
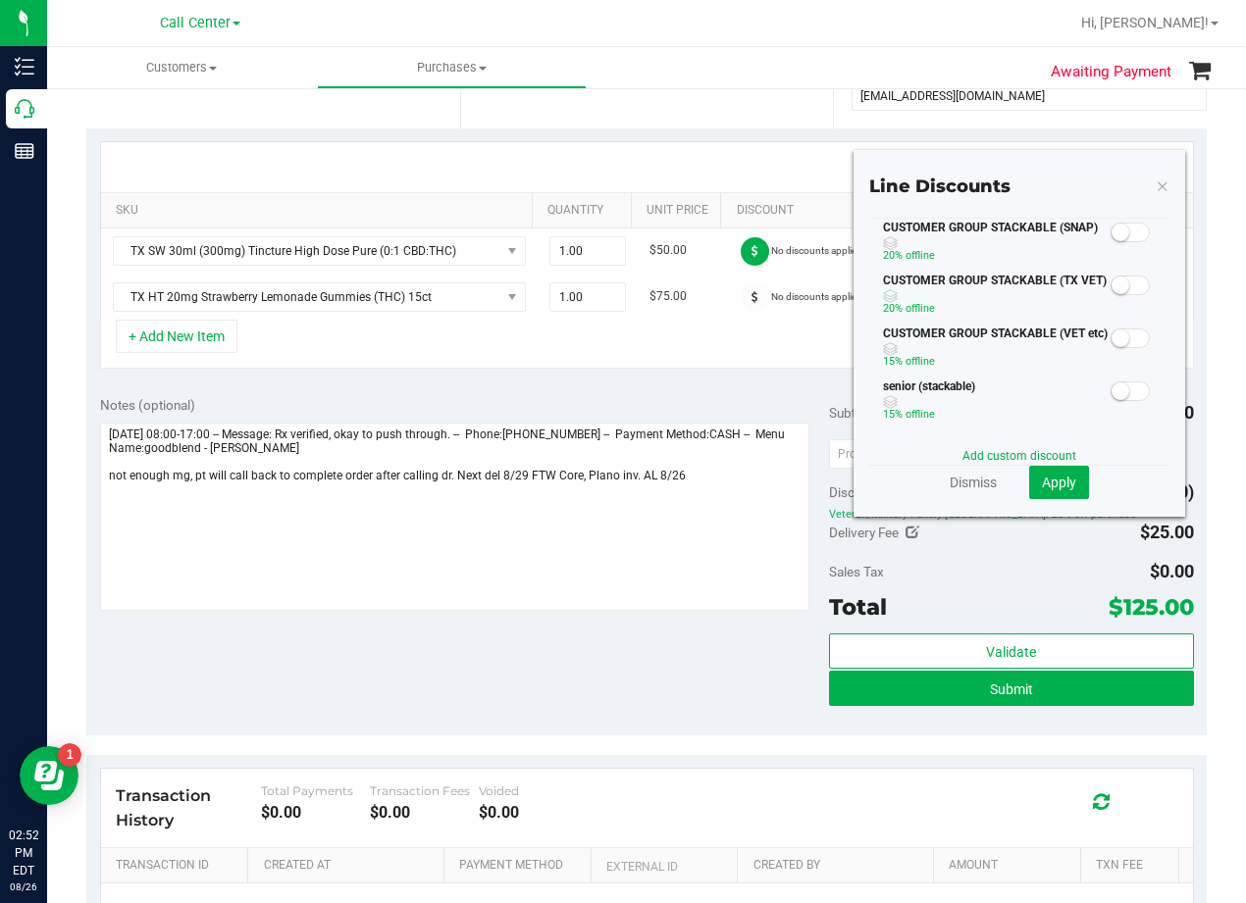
click at [1111, 281] on small at bounding box center [1120, 286] width 18 height 18
click at [1057, 482] on span "Apply" at bounding box center [1059, 483] width 34 height 16
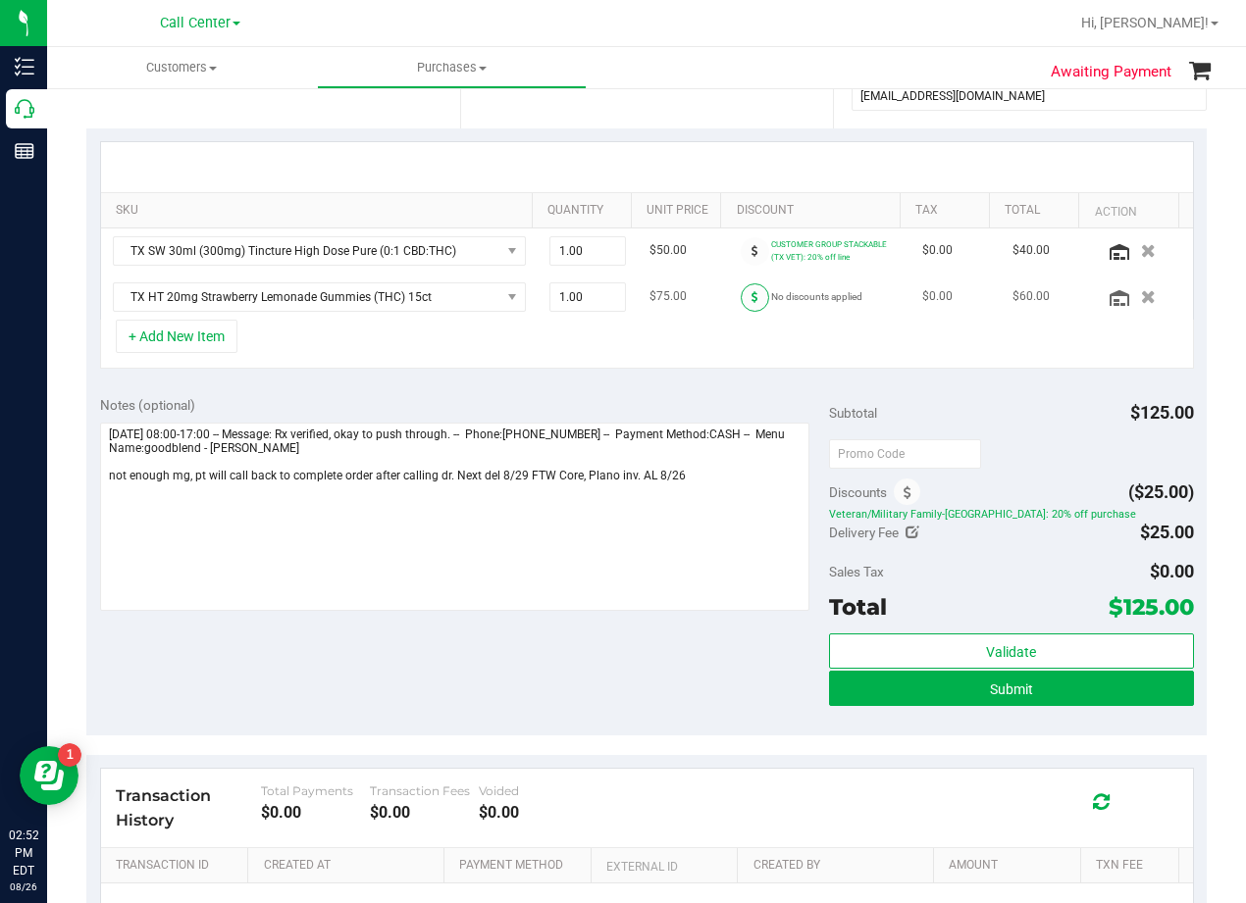
click at [741, 294] on span at bounding box center [755, 297] width 28 height 28
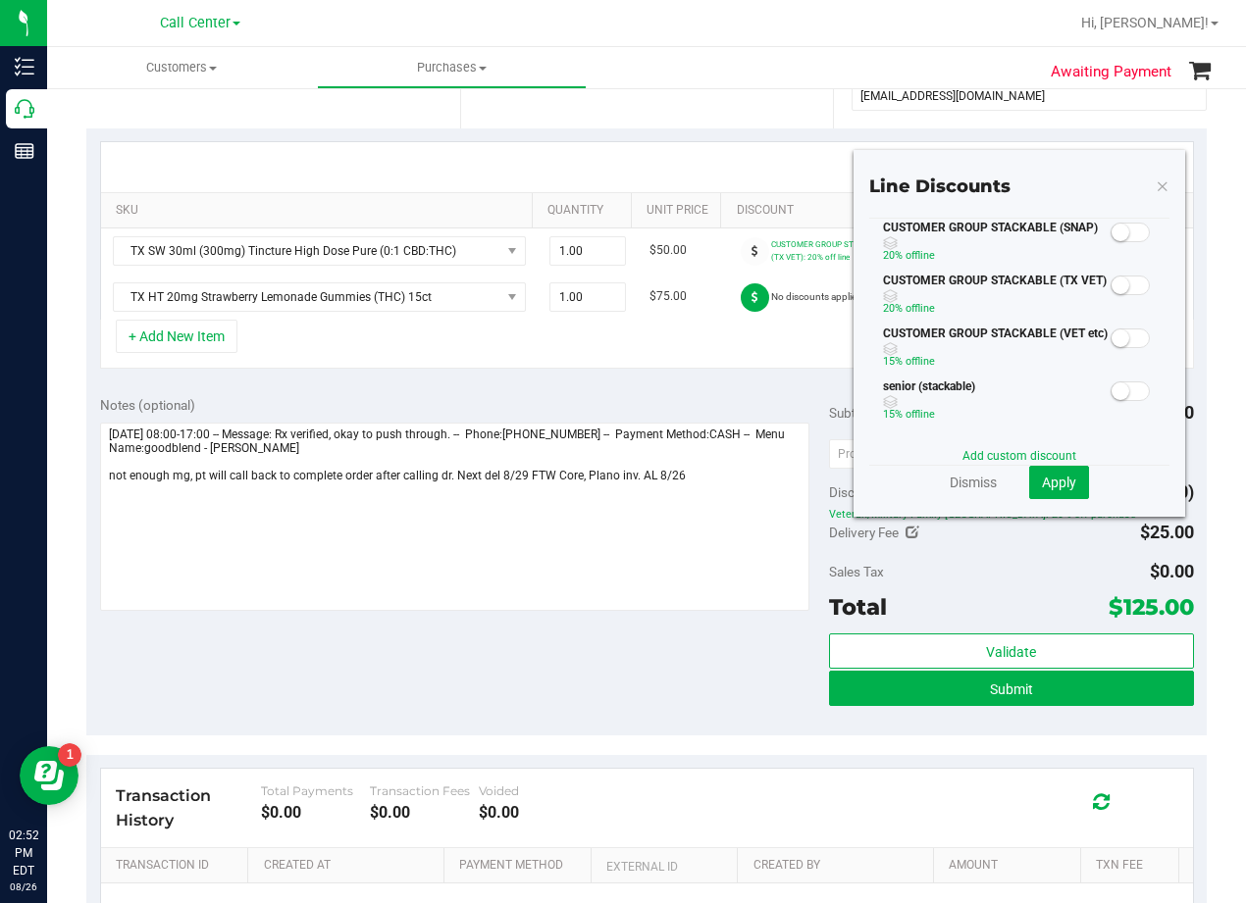
click at [1111, 288] on small at bounding box center [1120, 286] width 18 height 18
click at [1056, 481] on span "Apply" at bounding box center [1059, 483] width 34 height 16
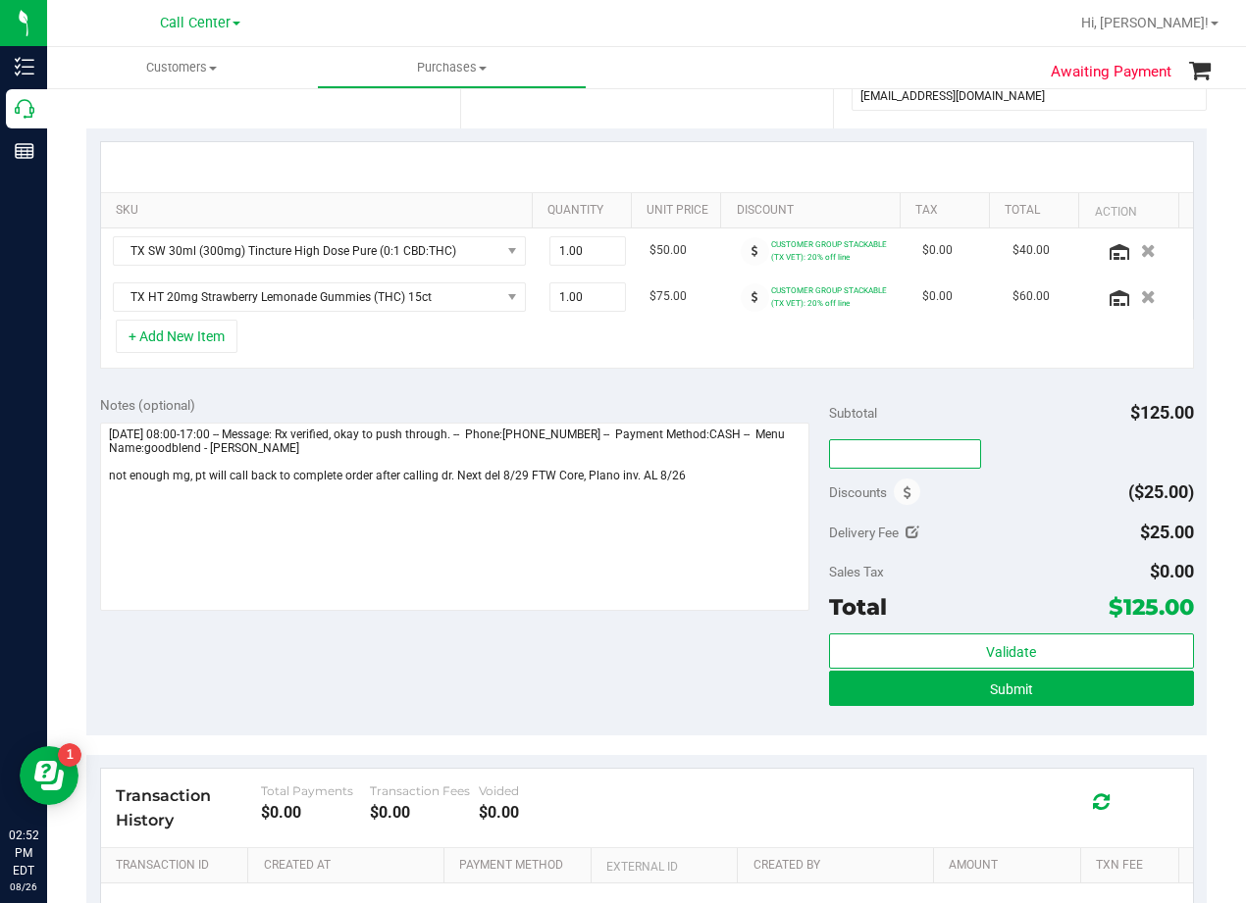
click at [925, 458] on input "text" at bounding box center [905, 453] width 152 height 29
type input "TXAIQ10"
click at [1001, 392] on div "Notes (optional) Subtotal $125.00 TXAIQ10 Discounts ($25.00) Delivery Fee $25.0…" at bounding box center [646, 559] width 1120 height 353
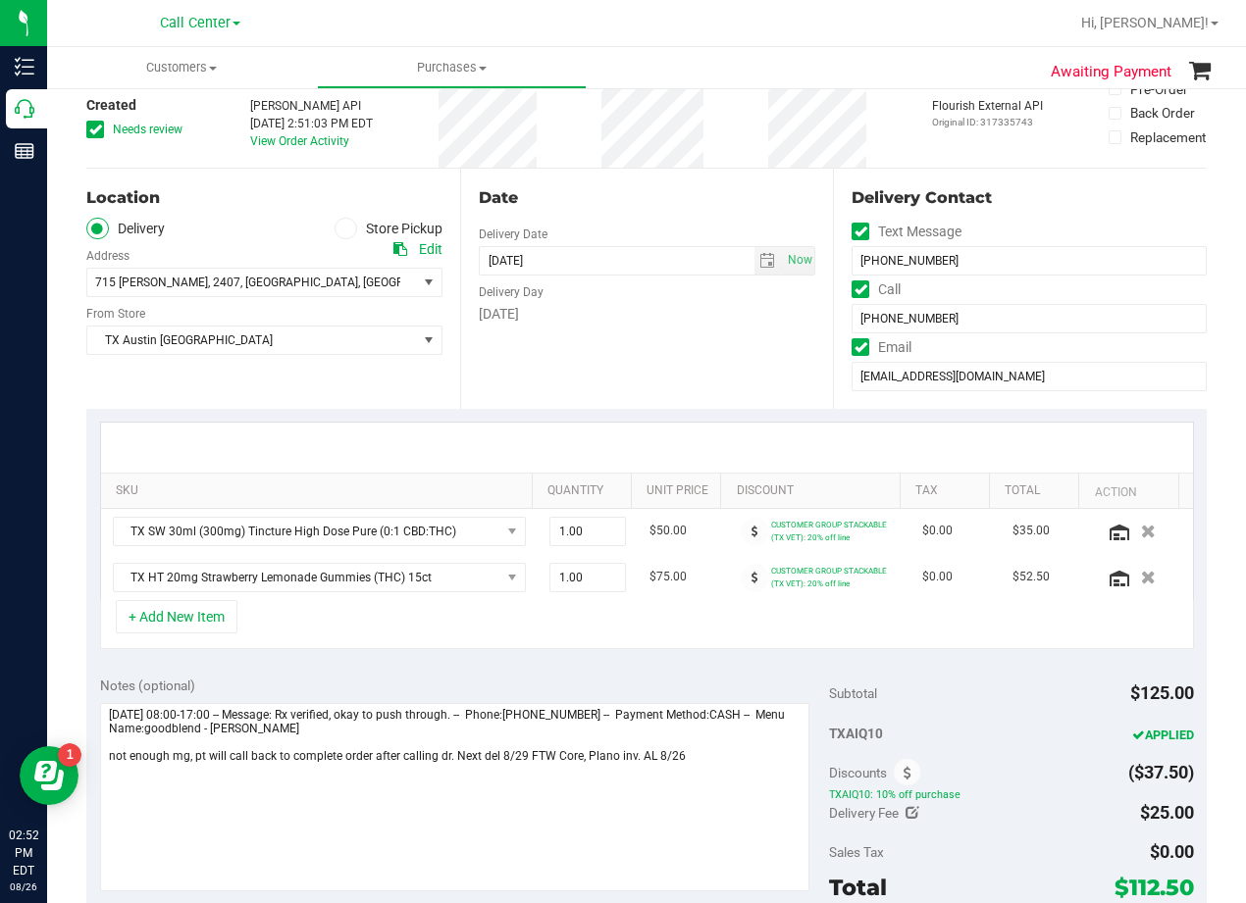
scroll to position [0, 0]
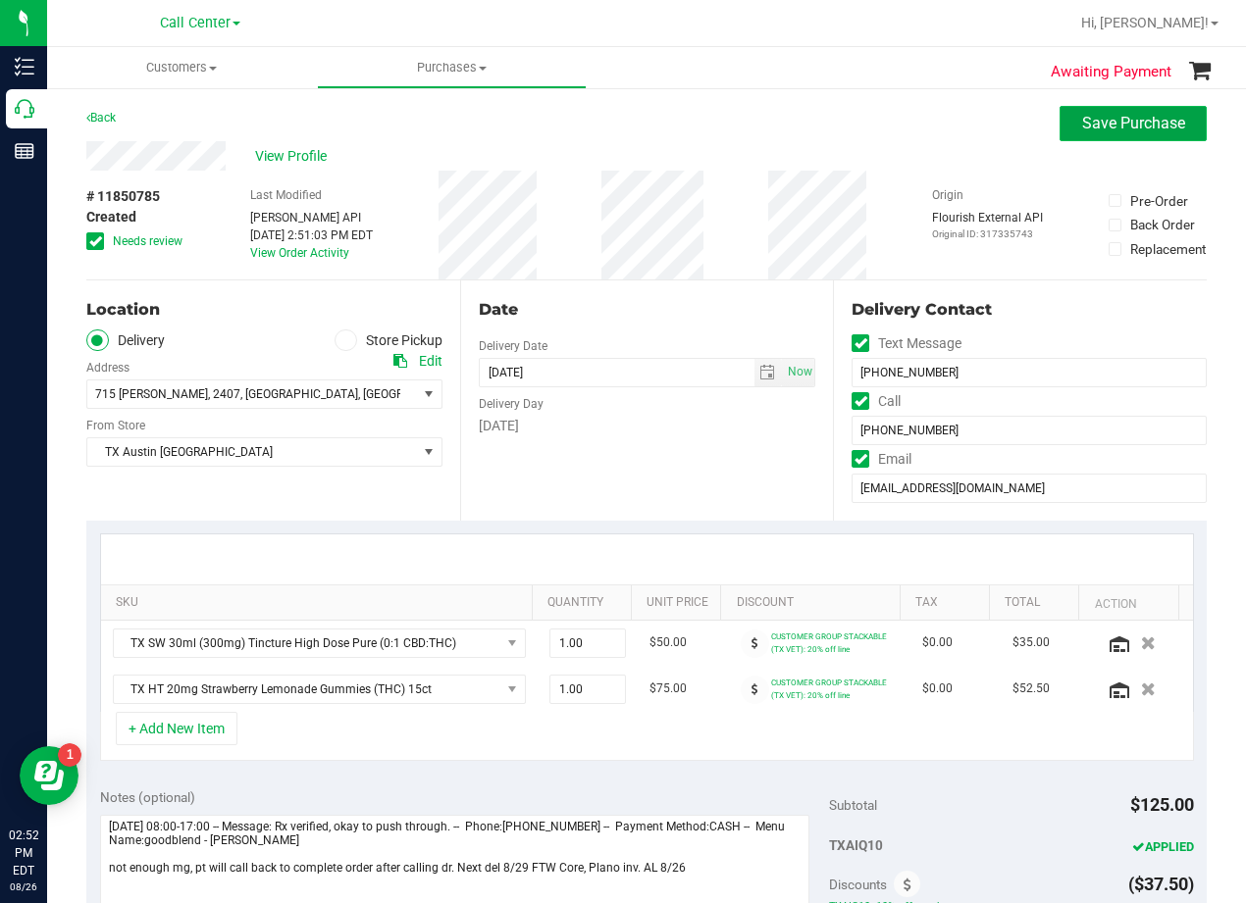
click at [1083, 127] on span "Save Purchase" at bounding box center [1133, 123] width 103 height 19
click at [765, 160] on div "View Profile" at bounding box center [646, 155] width 1120 height 29
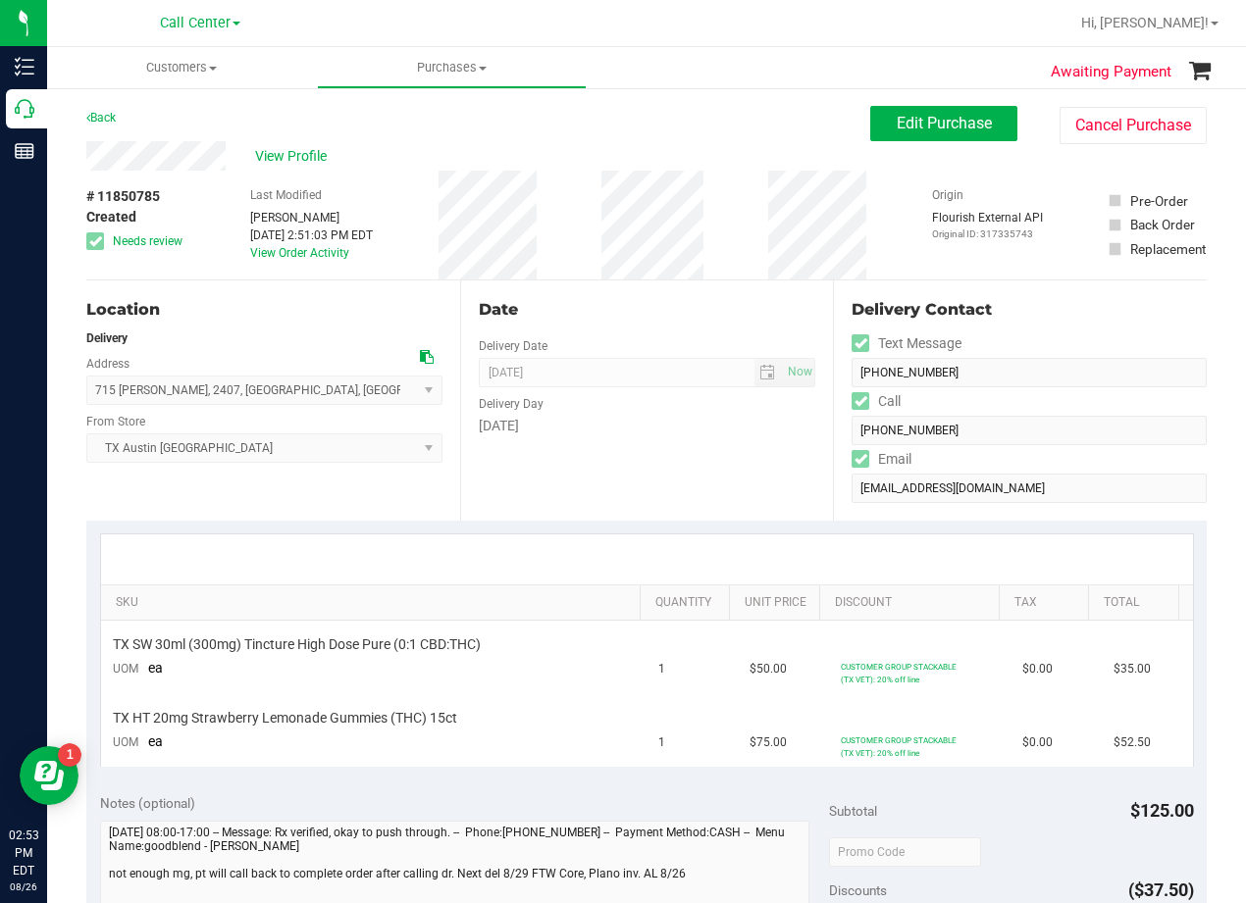
click at [755, 265] on div "# 11850785 Created Needs review Last Modified Alexander Lawson Aug 26, 2025 2:5…" at bounding box center [646, 225] width 1120 height 109
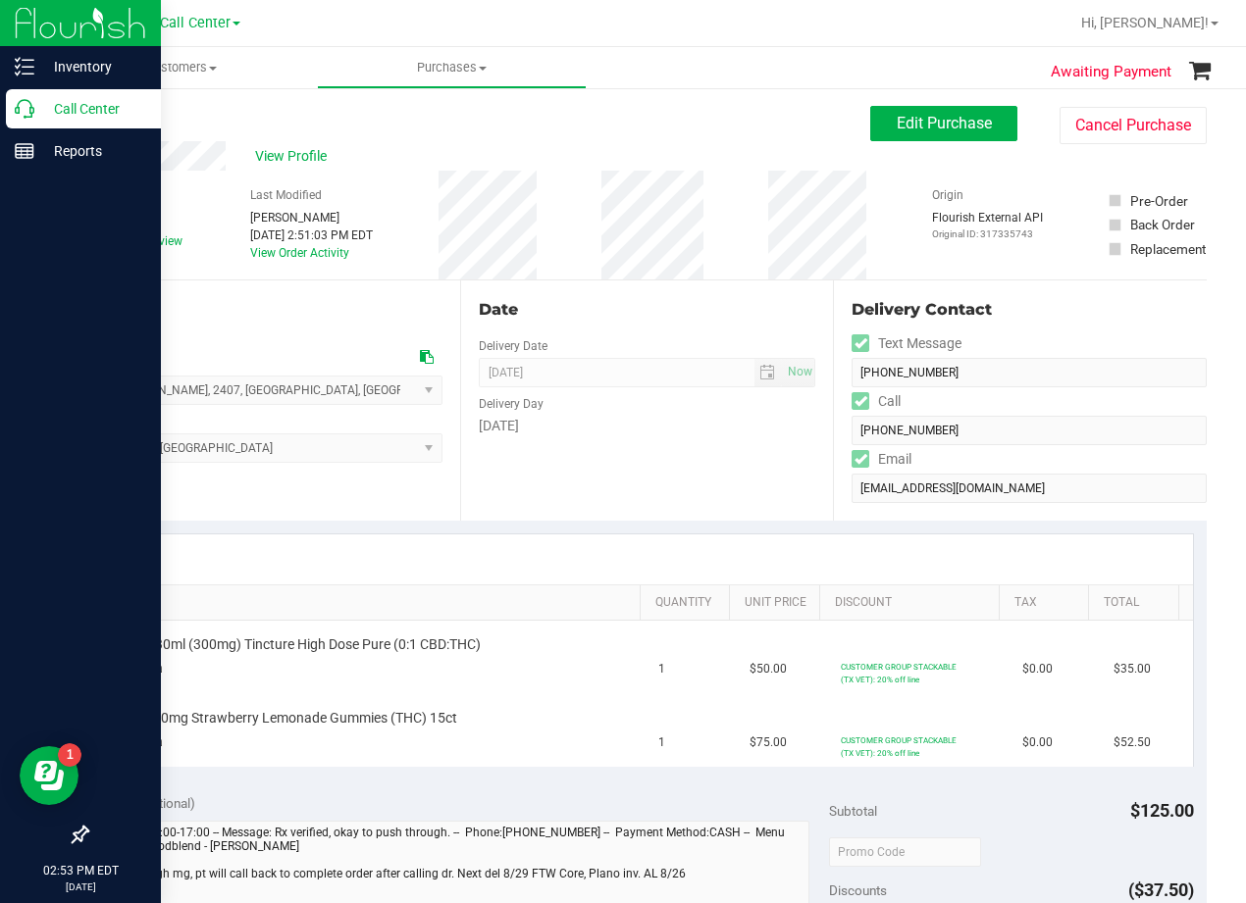
click at [36, 110] on p "Call Center" at bounding box center [93, 109] width 118 height 24
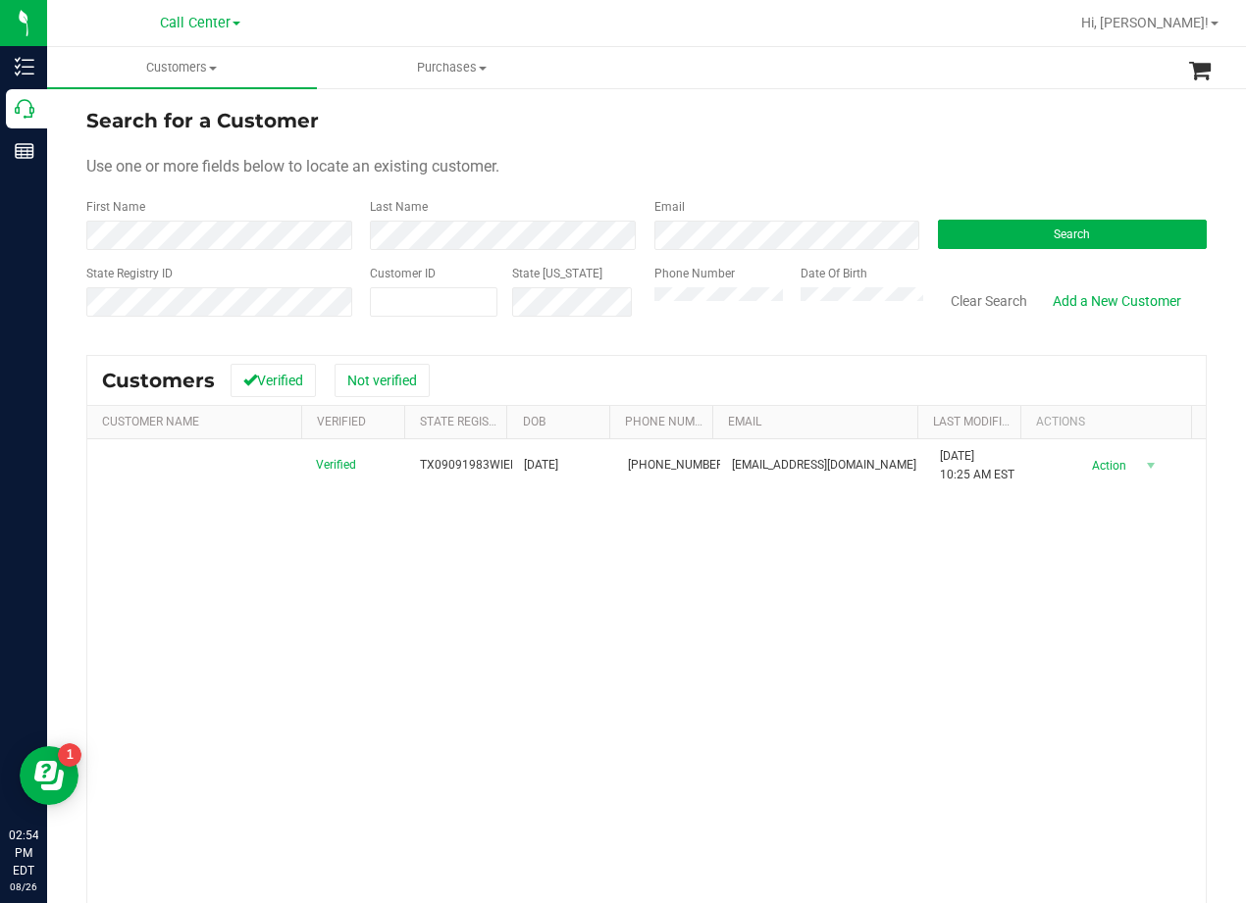
click at [754, 155] on div "Use one or more fields below to locate an existing customer." at bounding box center [646, 167] width 1120 height 24
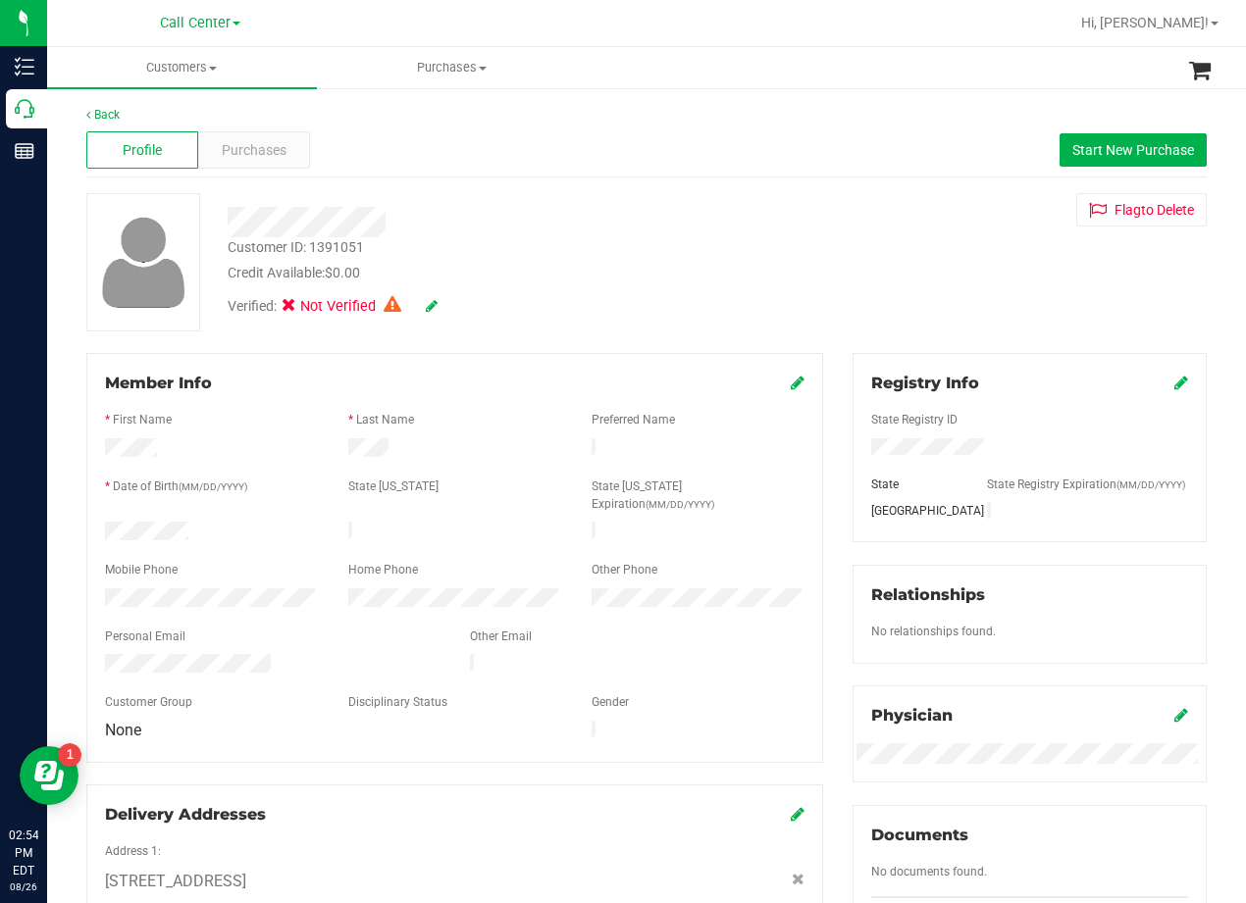
click at [718, 281] on div "Credit Available: $0.00" at bounding box center [500, 273] width 545 height 21
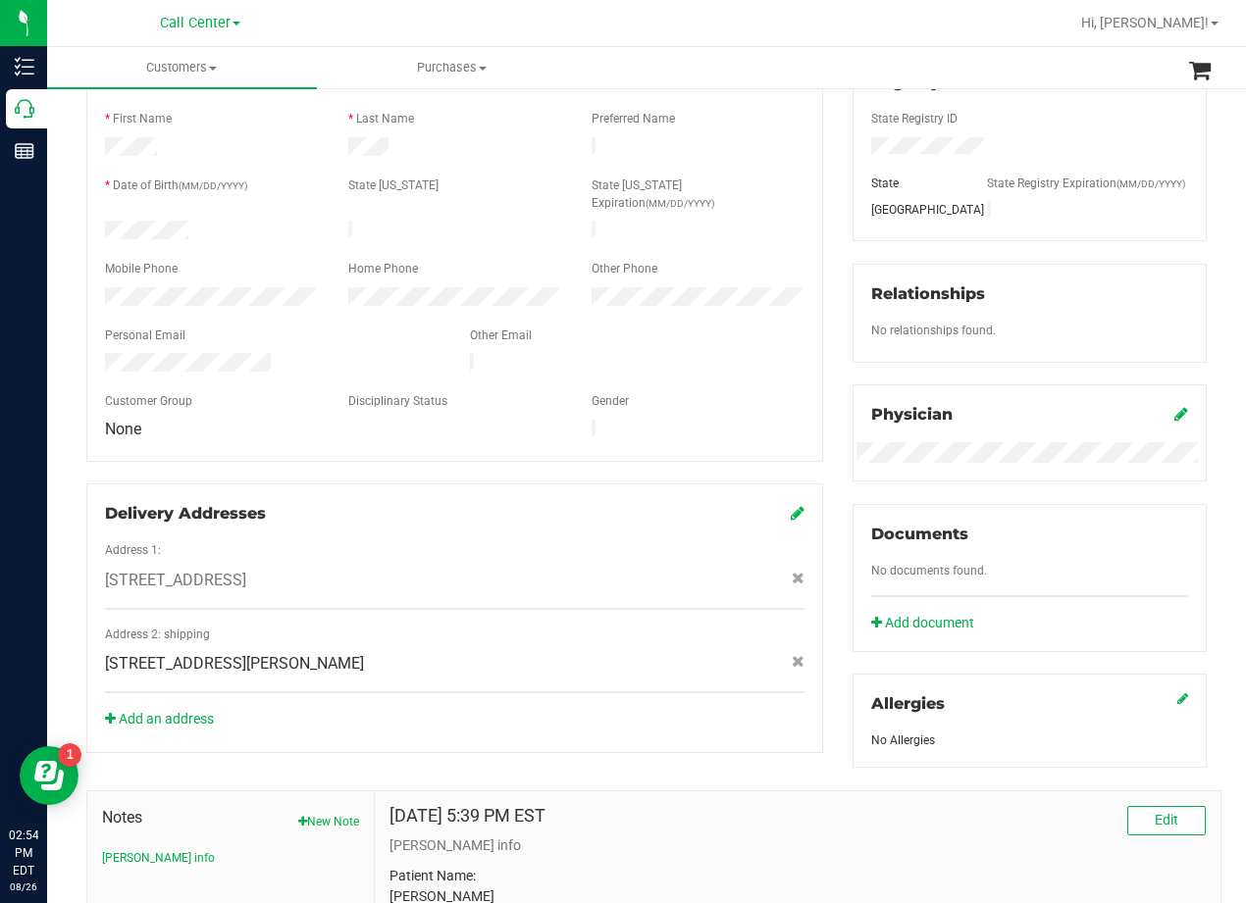
scroll to position [588, 0]
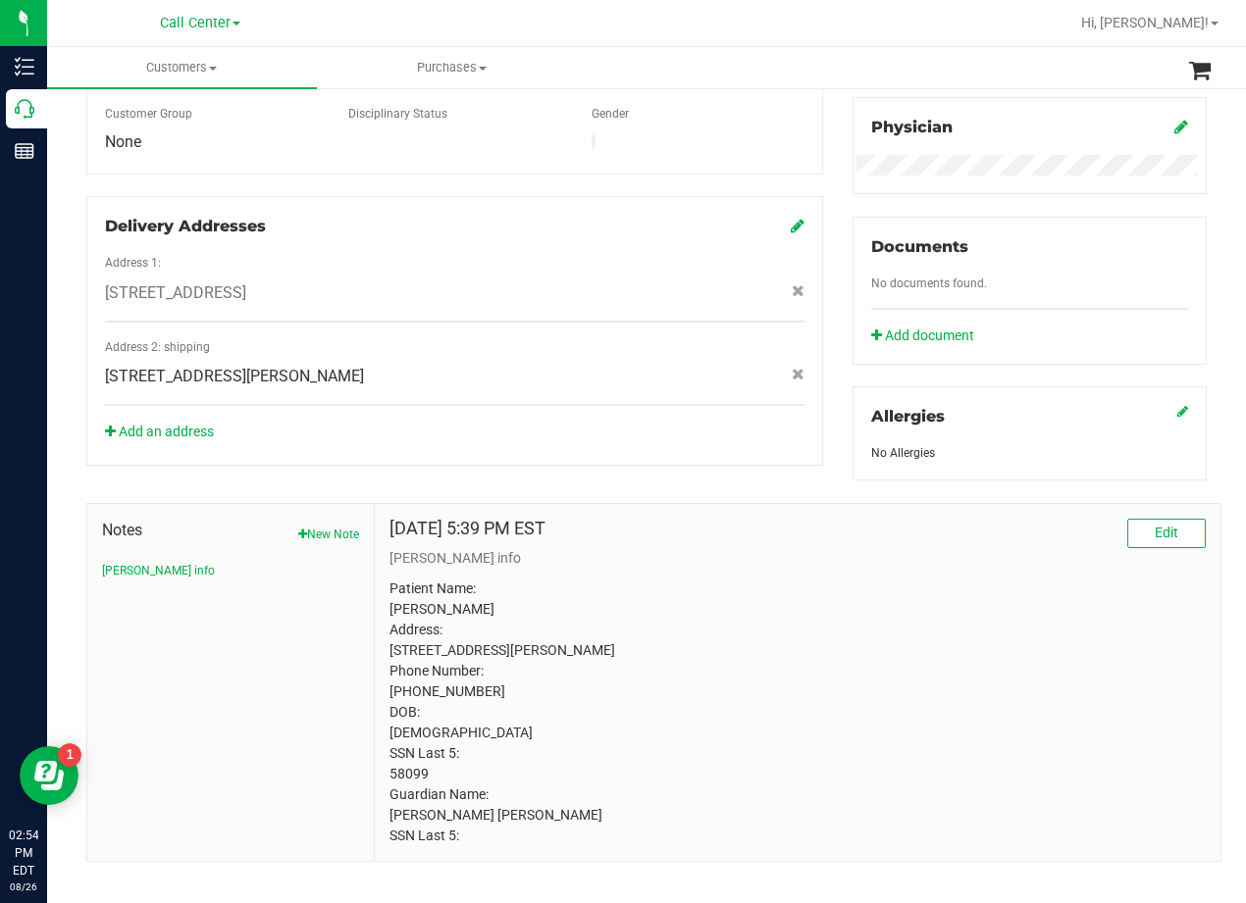
click at [666, 414] on div "Delivery Addresses Address 1: 4720 SH 121 N Suite # 180 , Plano , TX 75024 Addr…" at bounding box center [454, 331] width 737 height 270
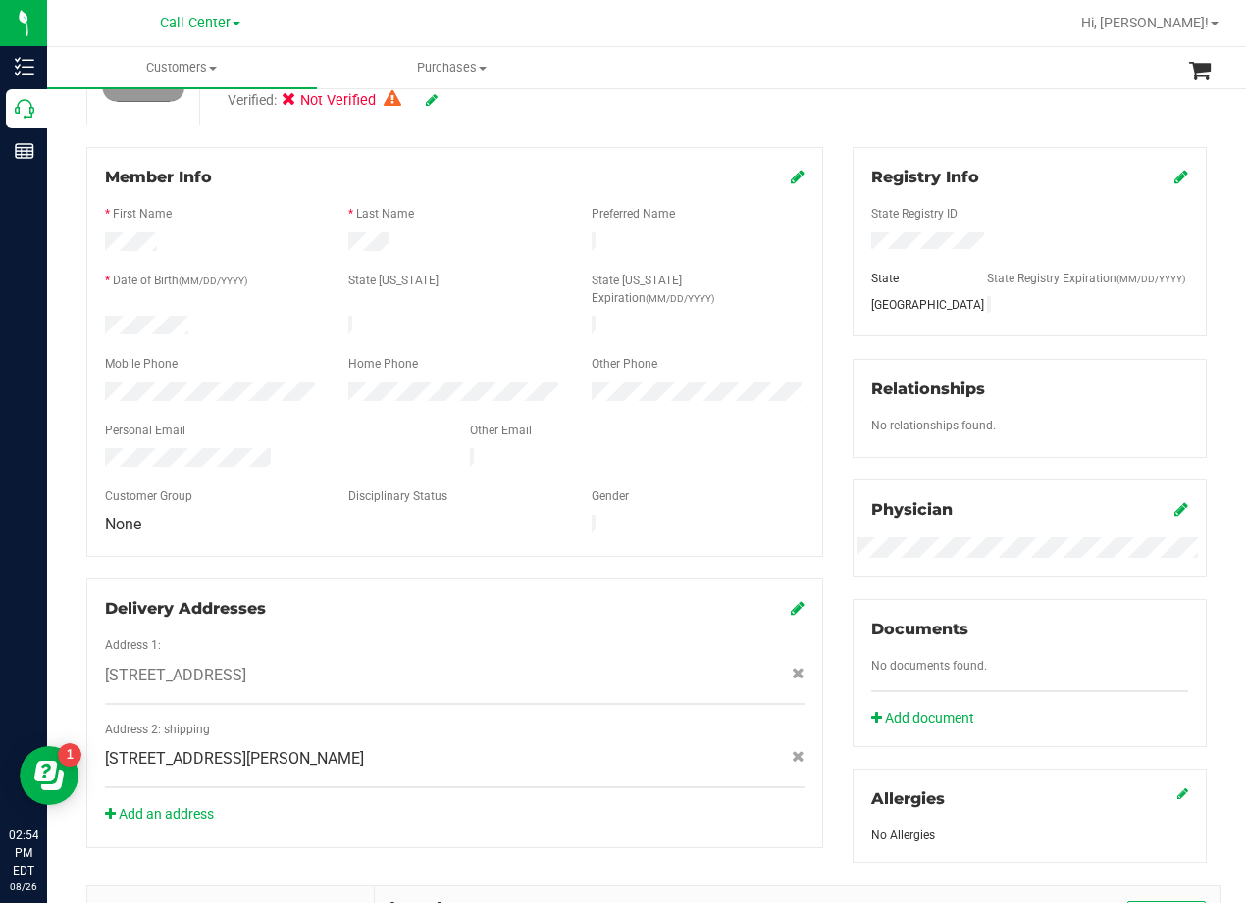
scroll to position [0, 0]
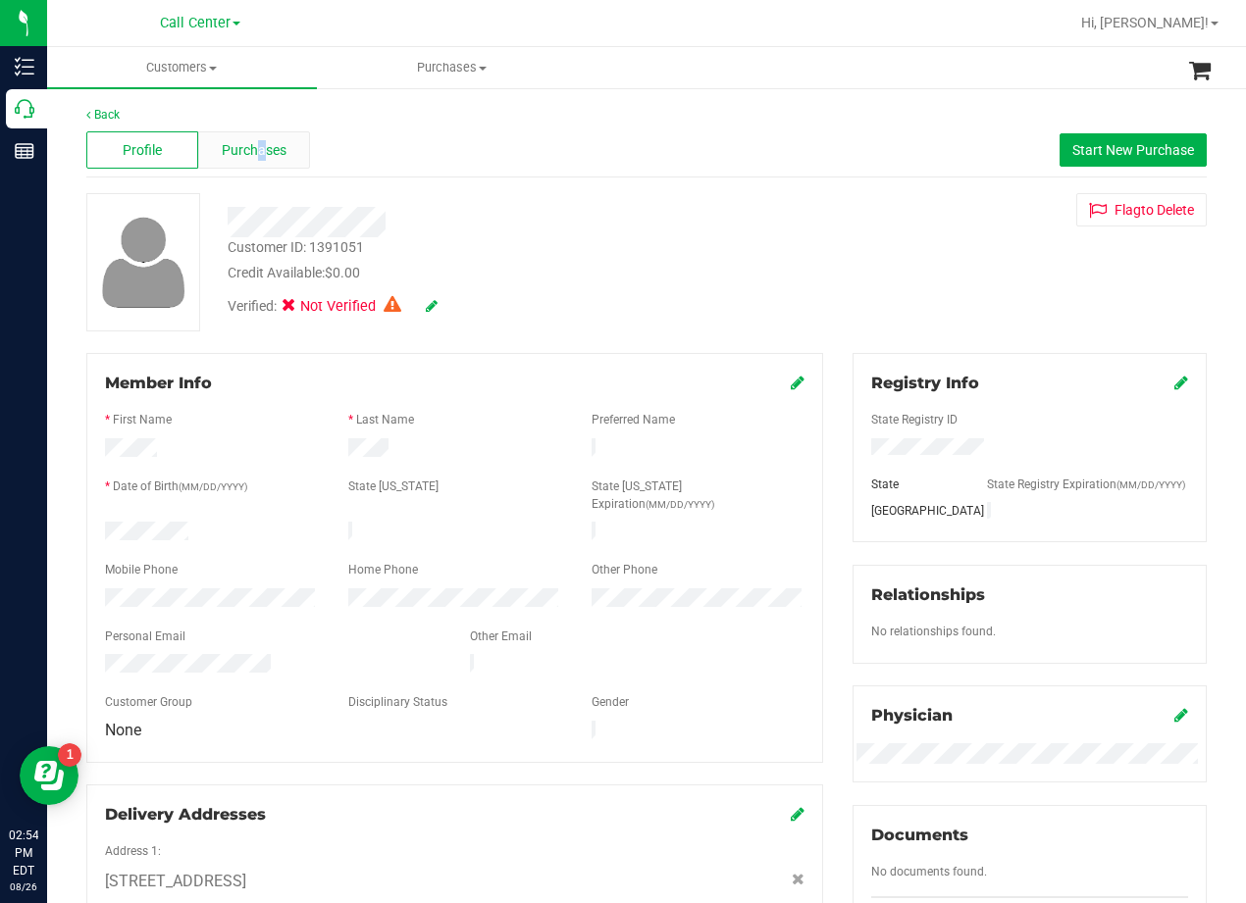
click at [251, 160] on div "Purchases" at bounding box center [254, 149] width 112 height 37
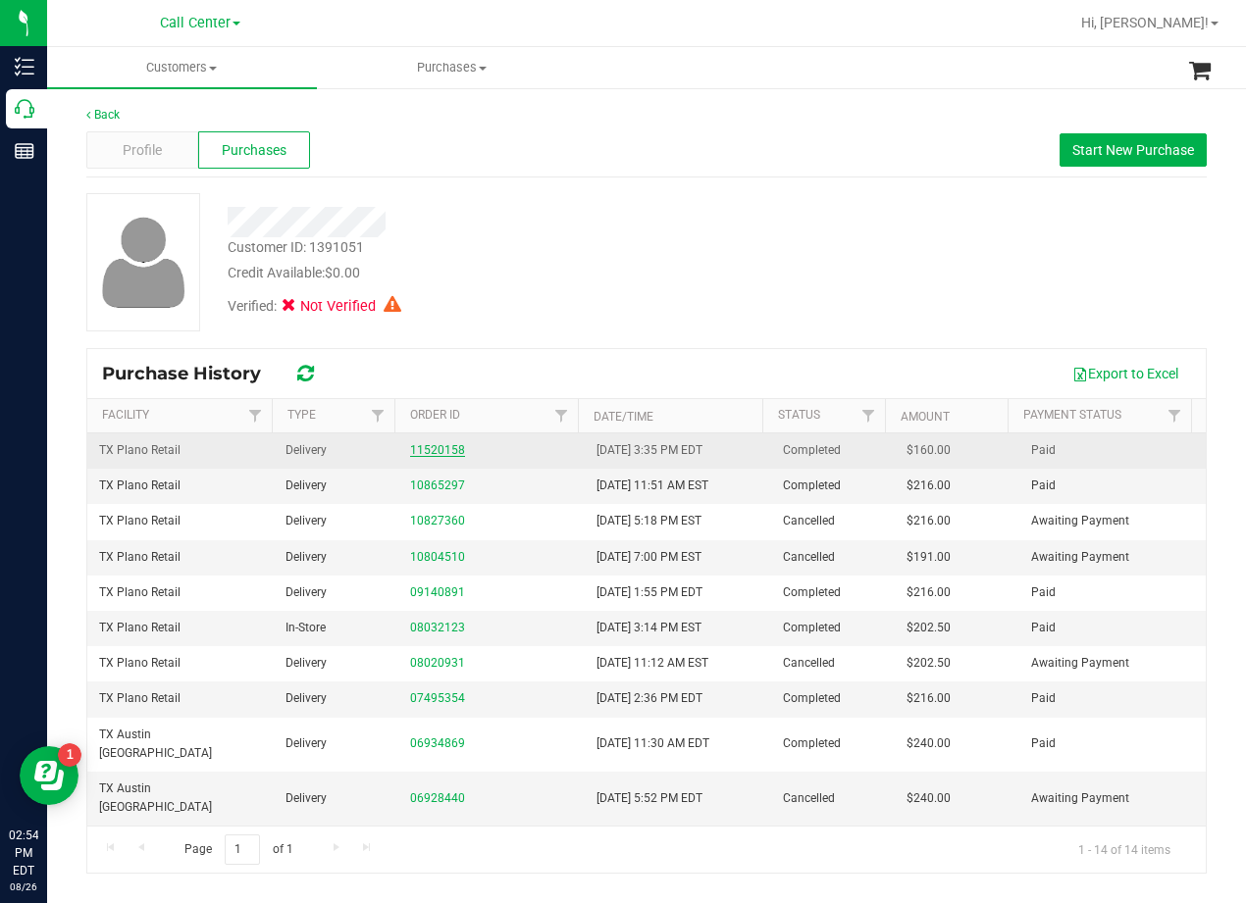
click at [437, 445] on link "11520158" at bounding box center [437, 450] width 55 height 14
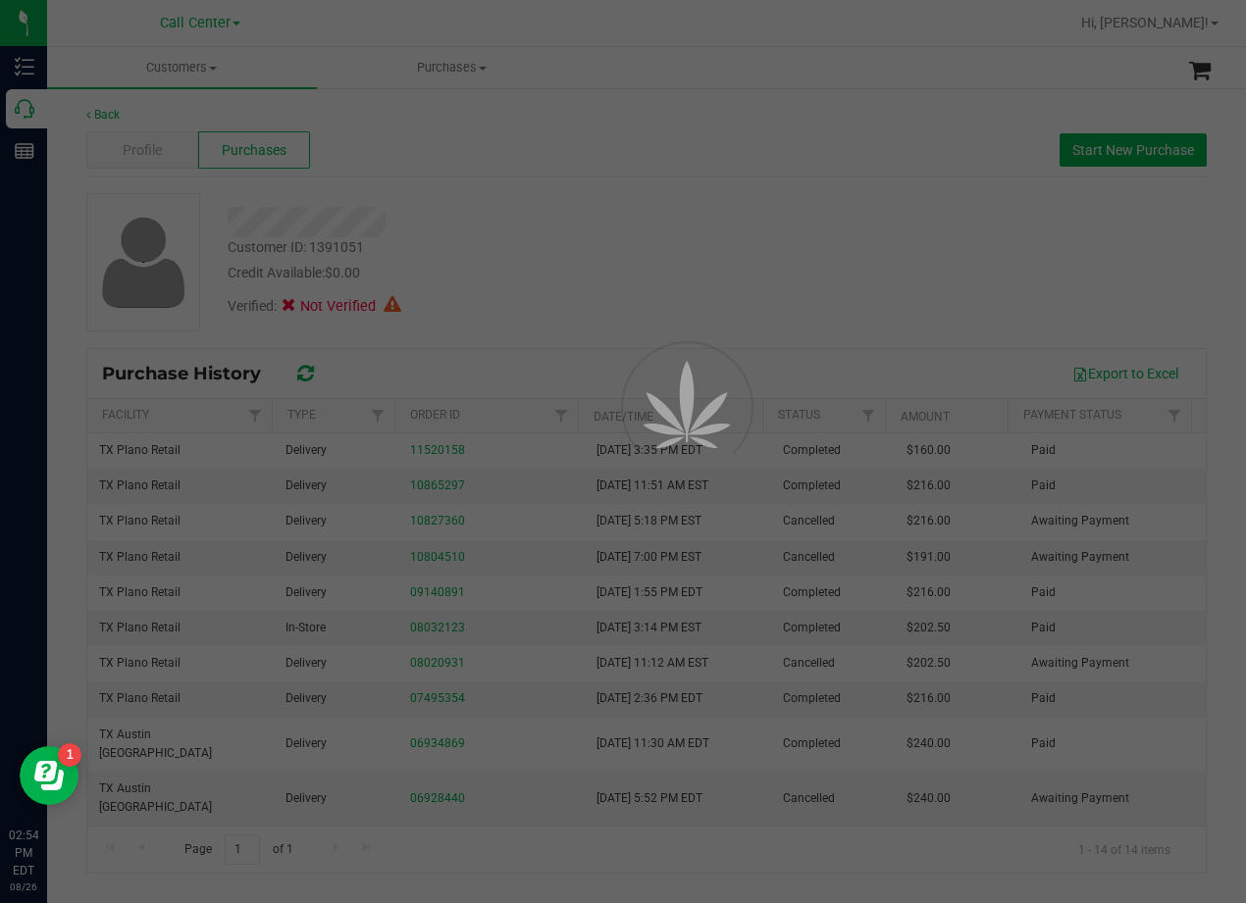
click at [497, 293] on div at bounding box center [623, 451] width 1246 height 903
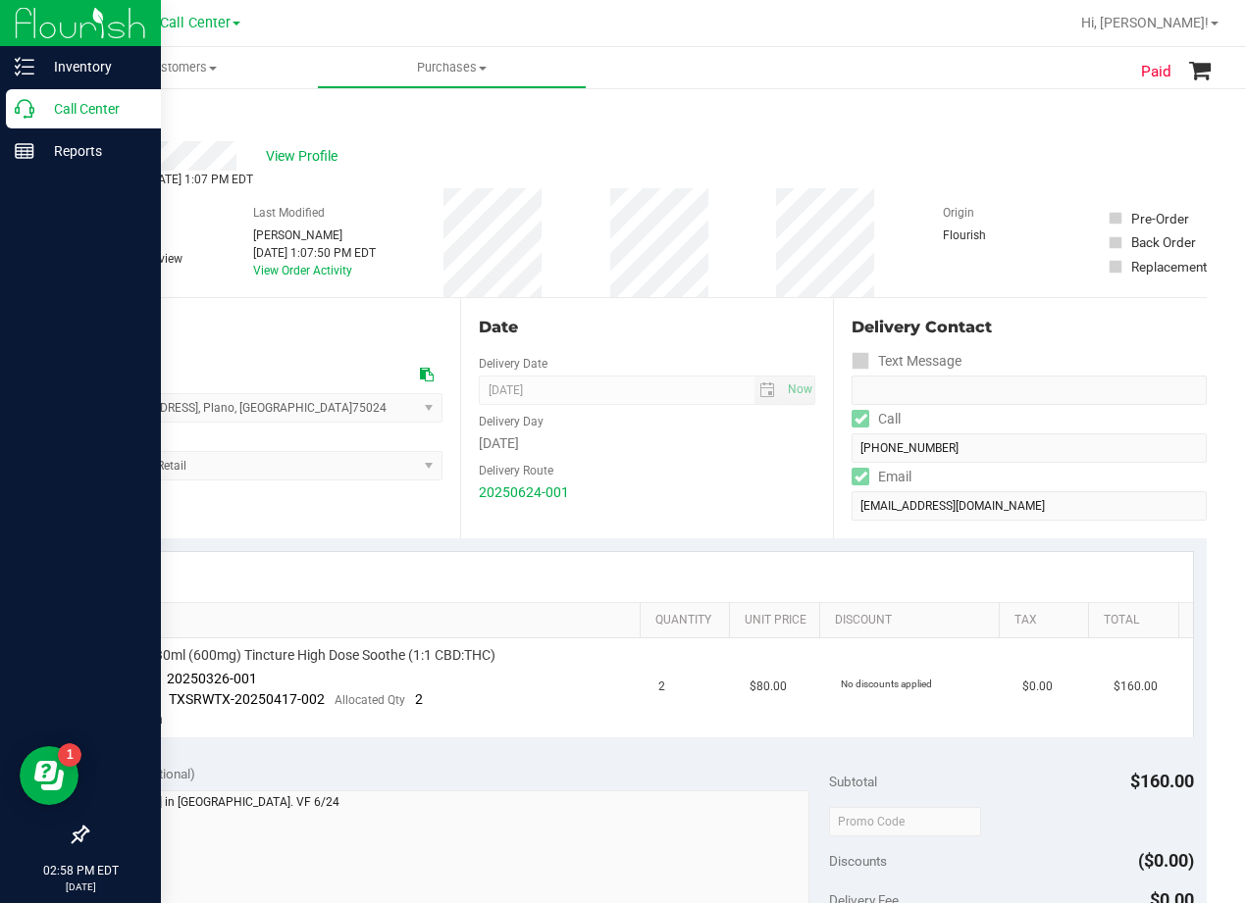
click at [28, 113] on icon at bounding box center [25, 109] width 20 height 20
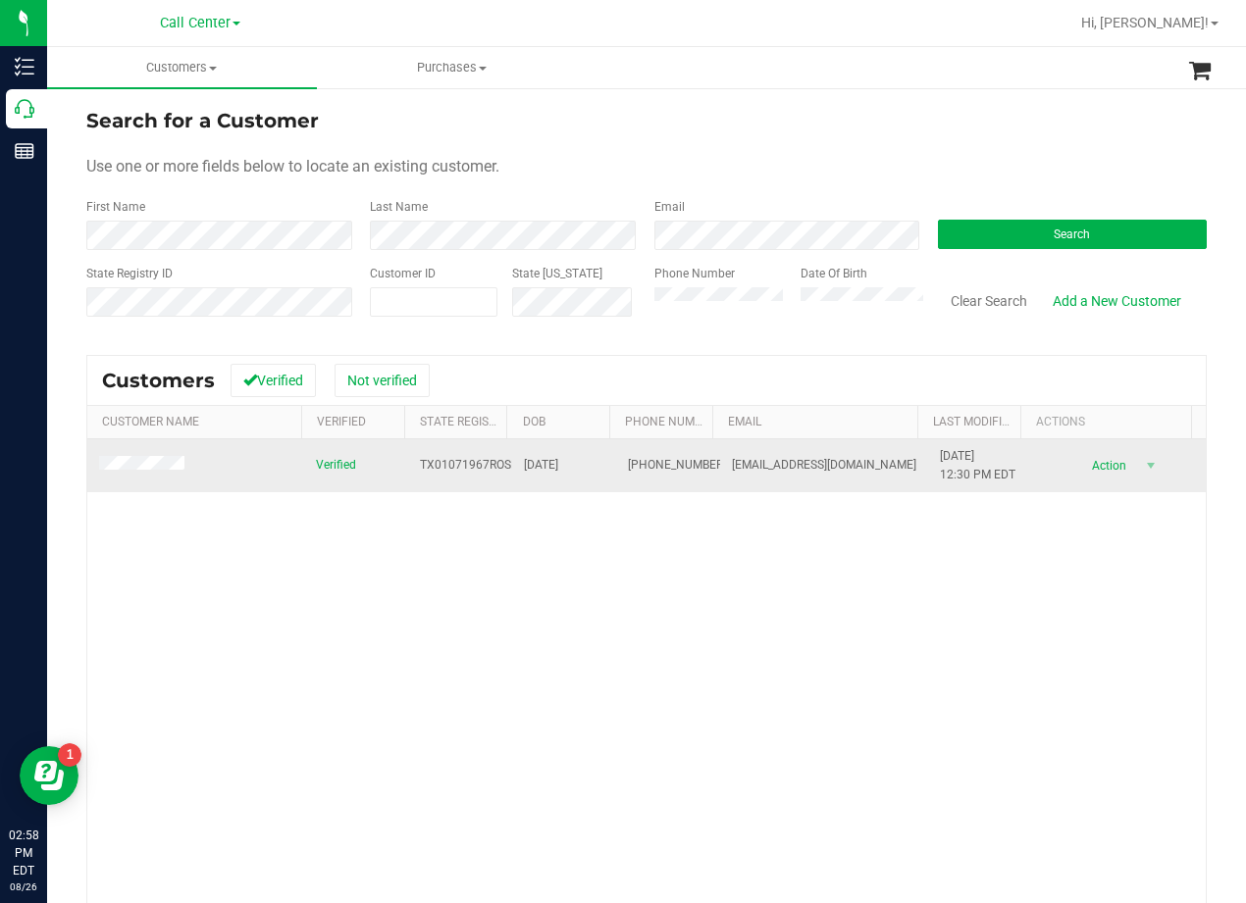
click at [153, 454] on td at bounding box center [195, 465] width 217 height 53
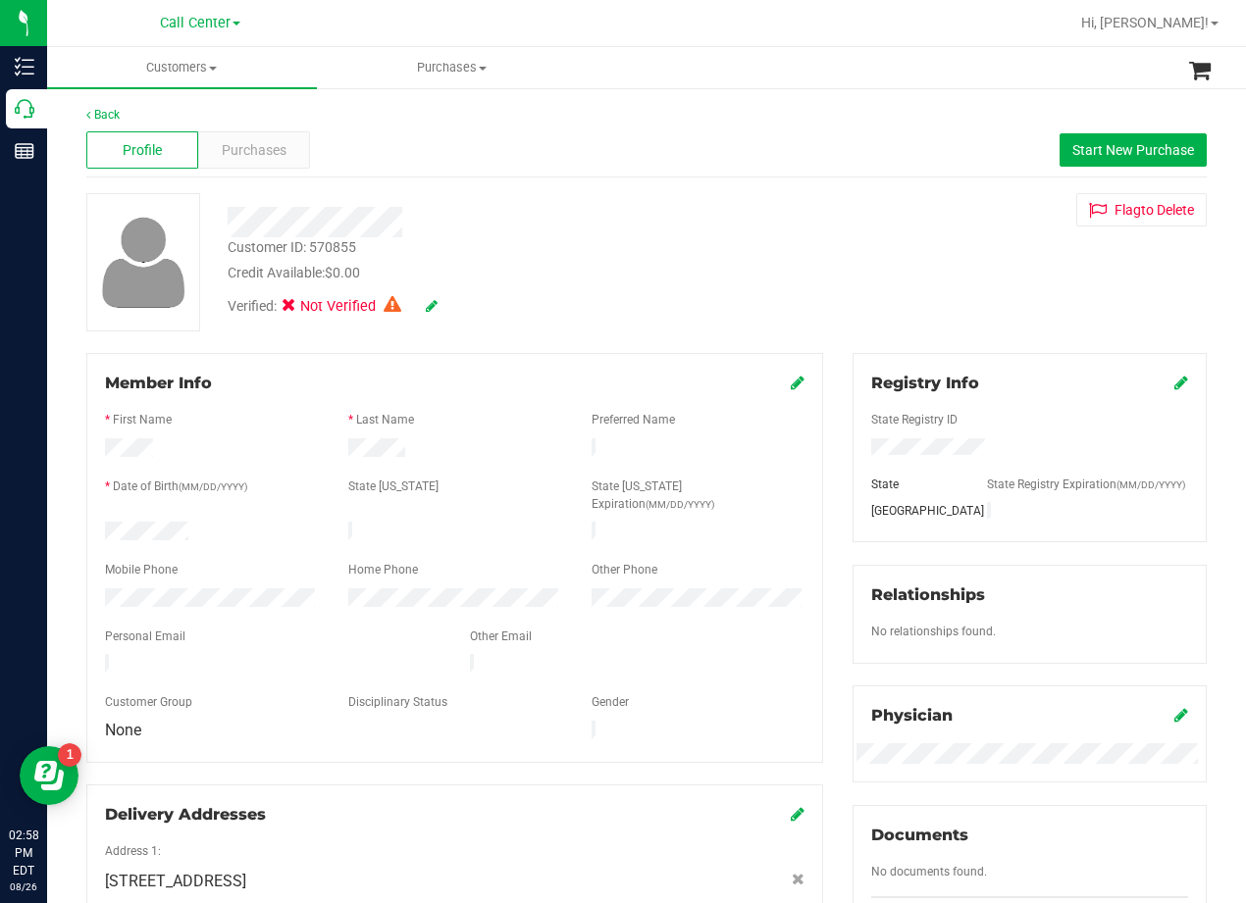
click at [251, 121] on div "Back" at bounding box center [646, 115] width 1120 height 18
click at [253, 139] on div "Purchases" at bounding box center [254, 149] width 112 height 37
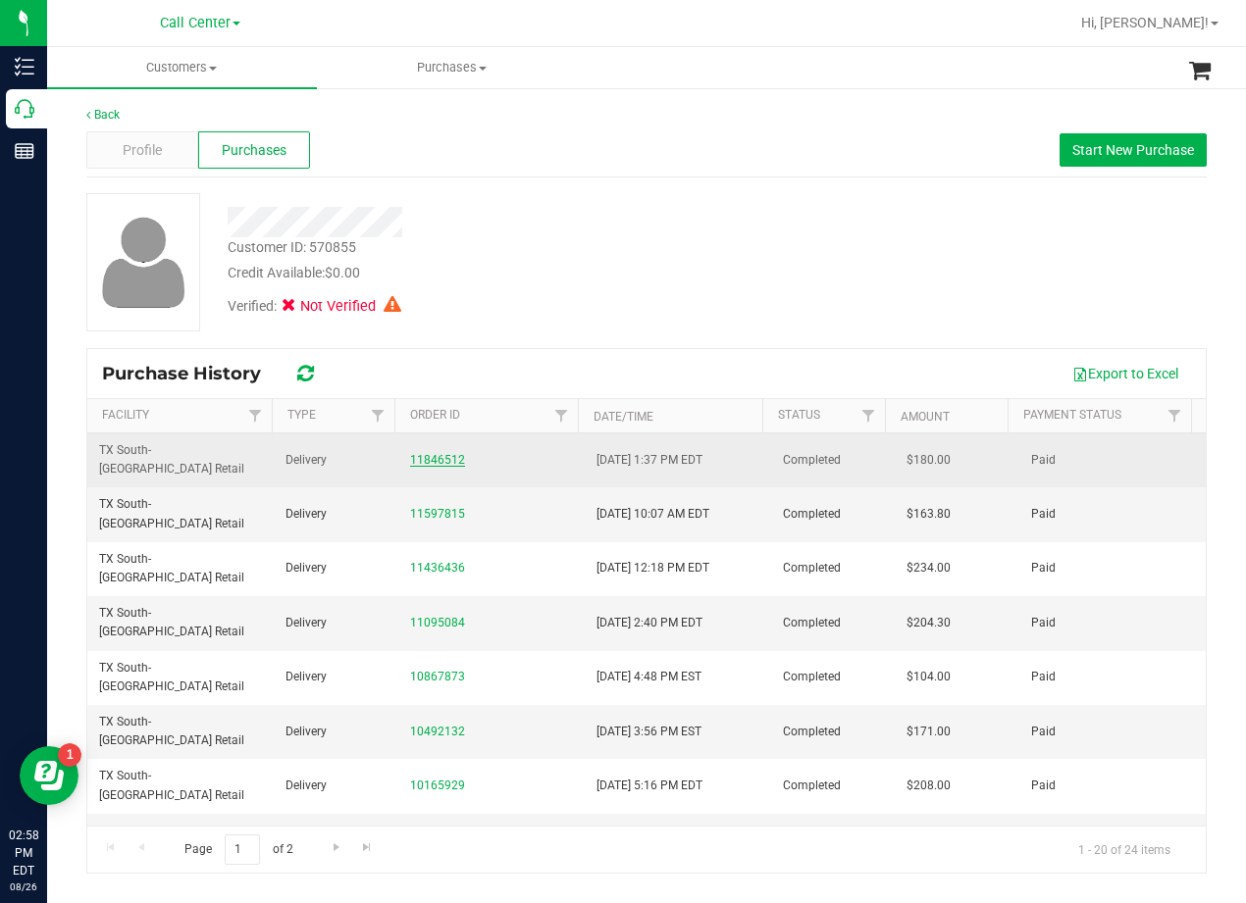
click at [413, 453] on link "11846512" at bounding box center [437, 460] width 55 height 14
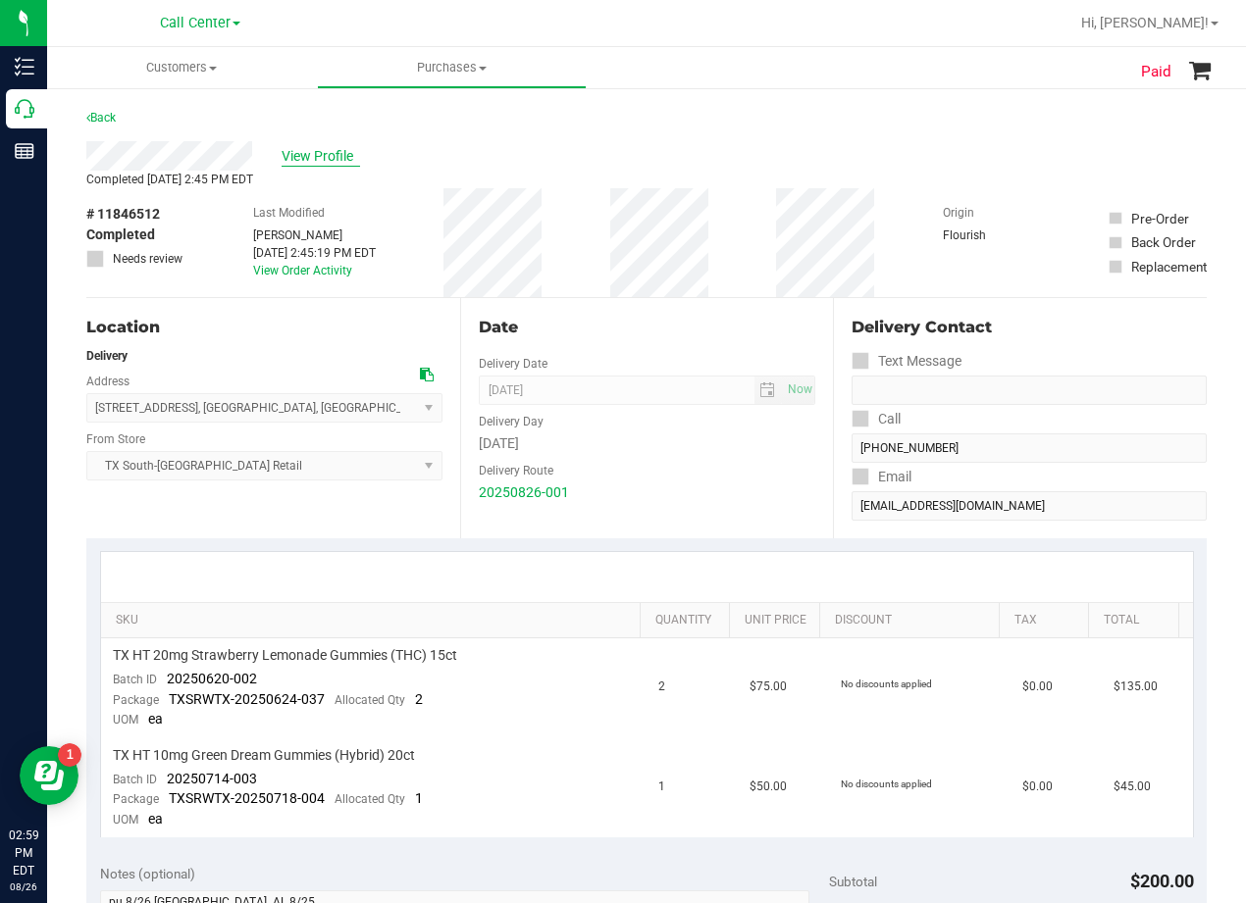
drag, startPoint x: 723, startPoint y: 212, endPoint x: 314, endPoint y: 163, distance: 411.9
click at [721, 212] on div "# 11846512 Completed Needs review Last Modified Reiji Iwaku Aug 26, 2025 2:45:1…" at bounding box center [646, 242] width 1120 height 109
drag, startPoint x: 259, startPoint y: 149, endPoint x: 320, endPoint y: 155, distance: 61.1
click at [267, 151] on div "View Profile" at bounding box center [646, 155] width 1120 height 29
click at [323, 155] on span "View Profile" at bounding box center [320, 156] width 78 height 21
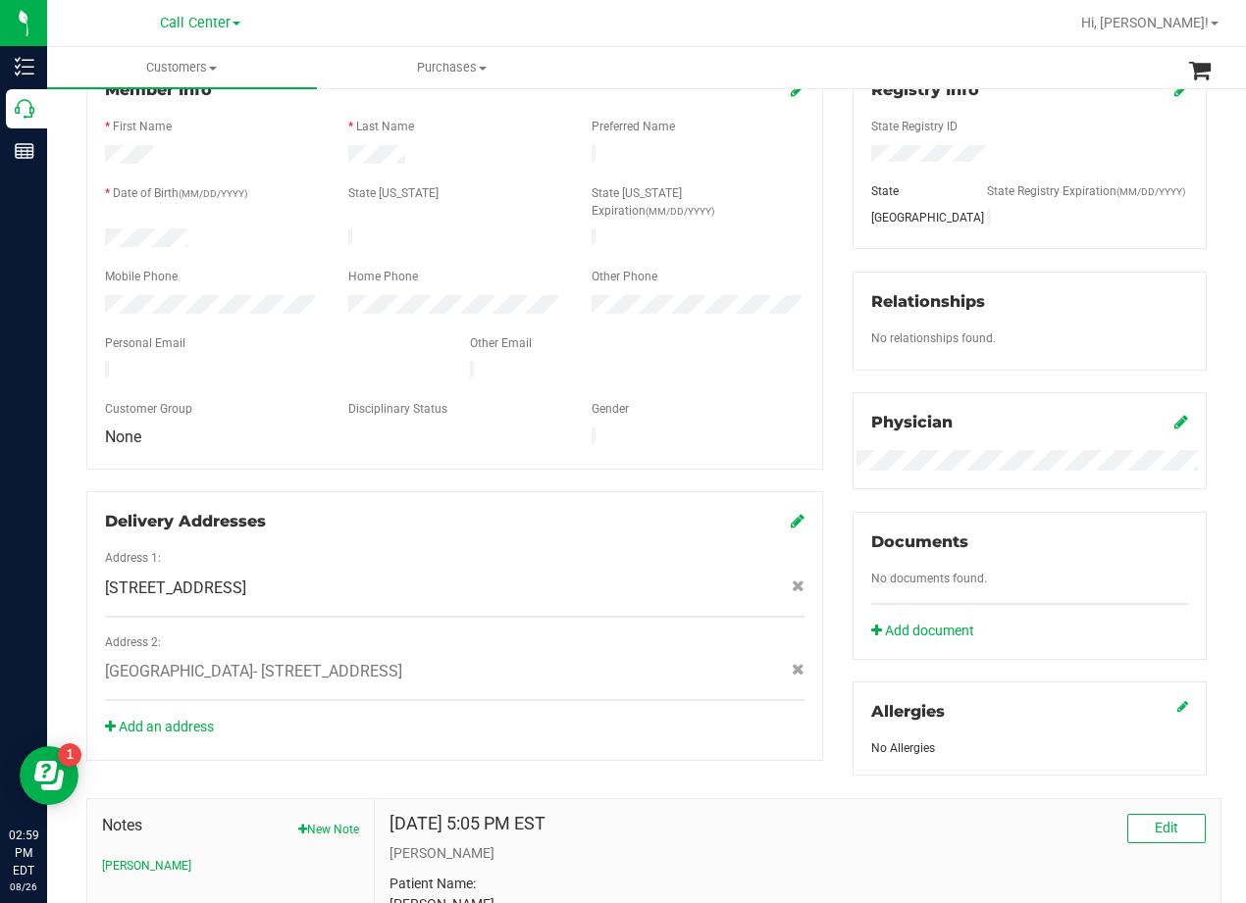
scroll to position [586, 0]
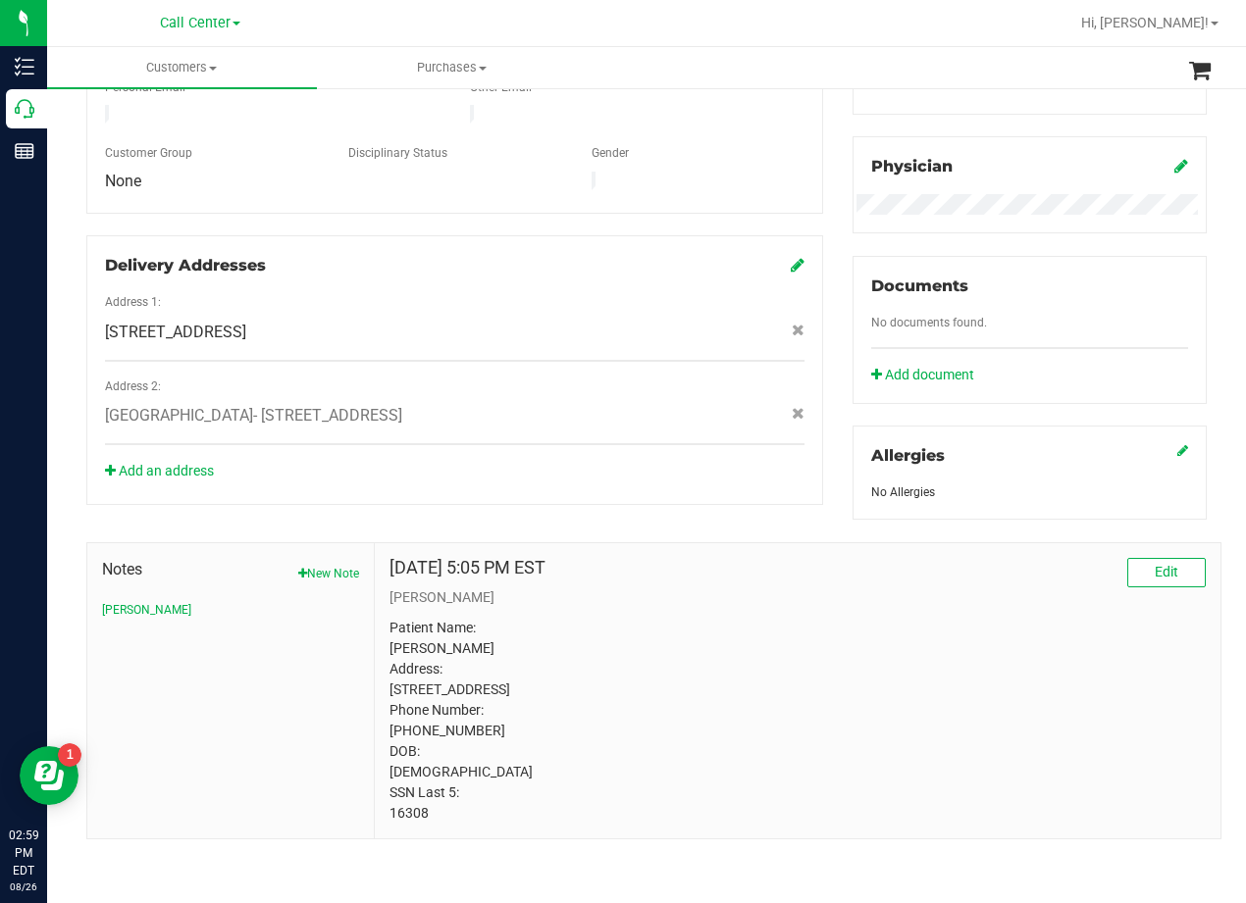
click at [402, 822] on p "Patient Name: ronald sprague Address: 999 Plaza Ct Harker Heights, TX, 76548 Ph…" at bounding box center [797, 721] width 816 height 206
copy p "16308"
drag, startPoint x: 795, startPoint y: 508, endPoint x: 773, endPoint y: 515, distance: 23.6
click at [786, 520] on div "Notes New Note CURT Jan 29, 2024 5:05 PM EST Edit CURT Patient Name: ronald spr…" at bounding box center [647, 680] width 1150 height 320
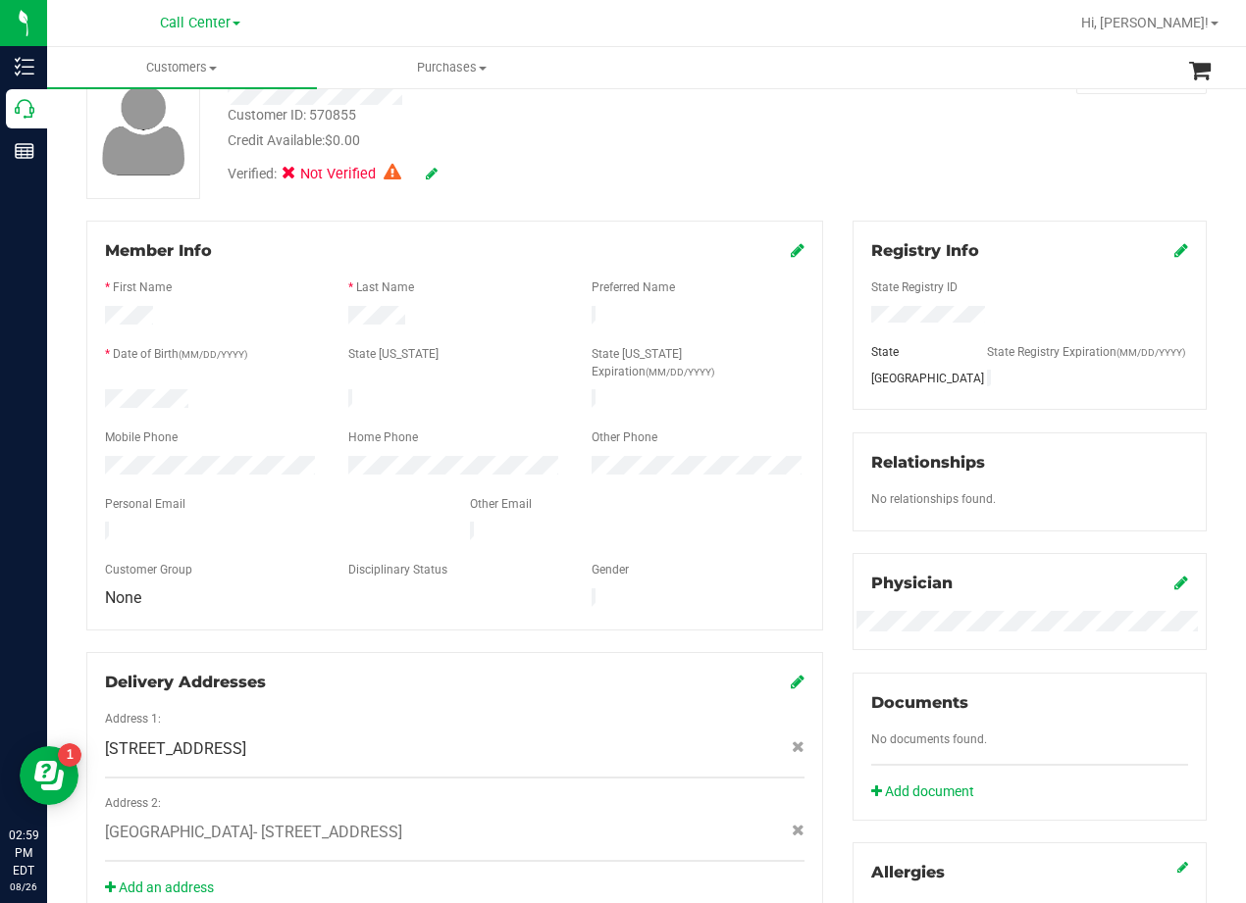
scroll to position [0, 0]
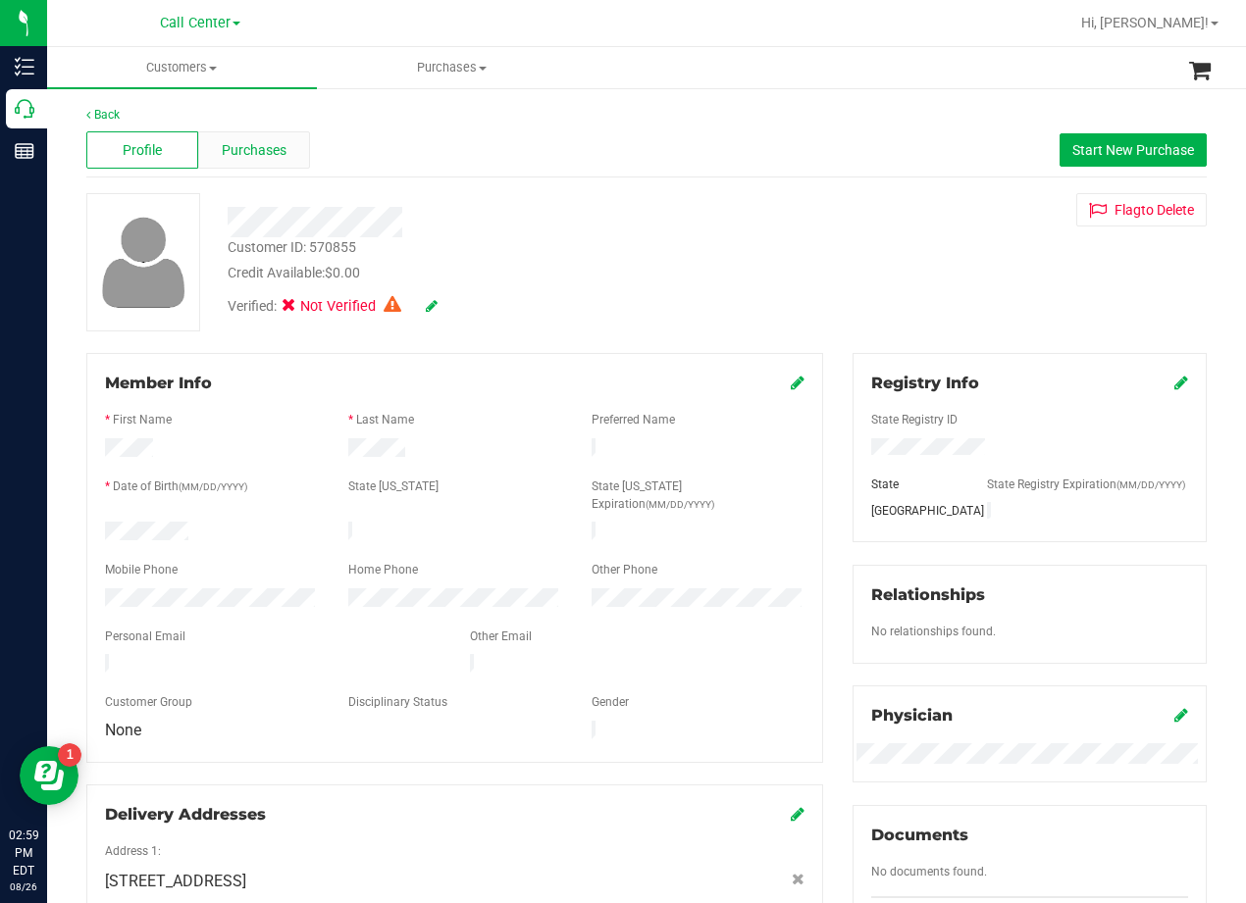
click at [242, 154] on span "Purchases" at bounding box center [254, 150] width 65 height 21
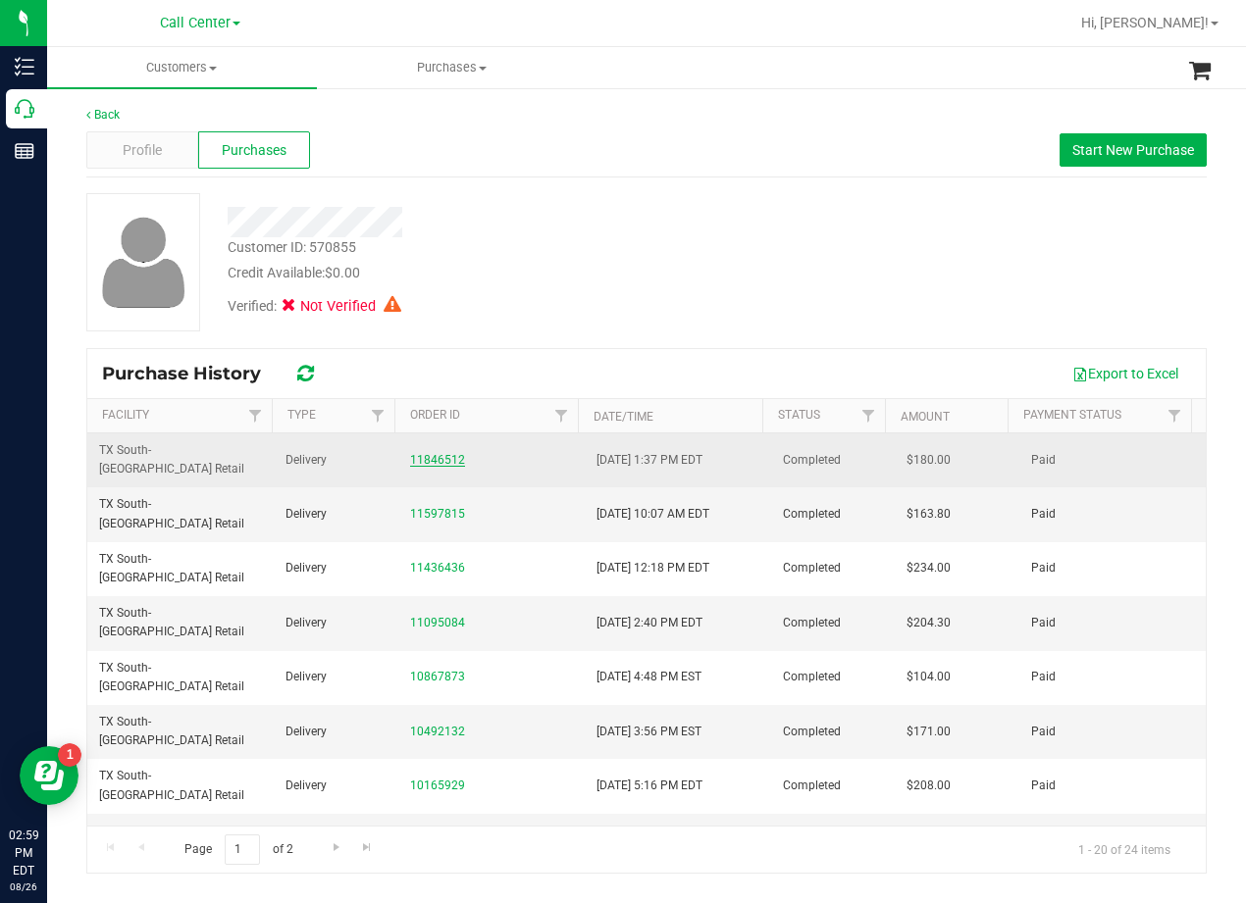
click at [429, 453] on link "11846512" at bounding box center [437, 460] width 55 height 14
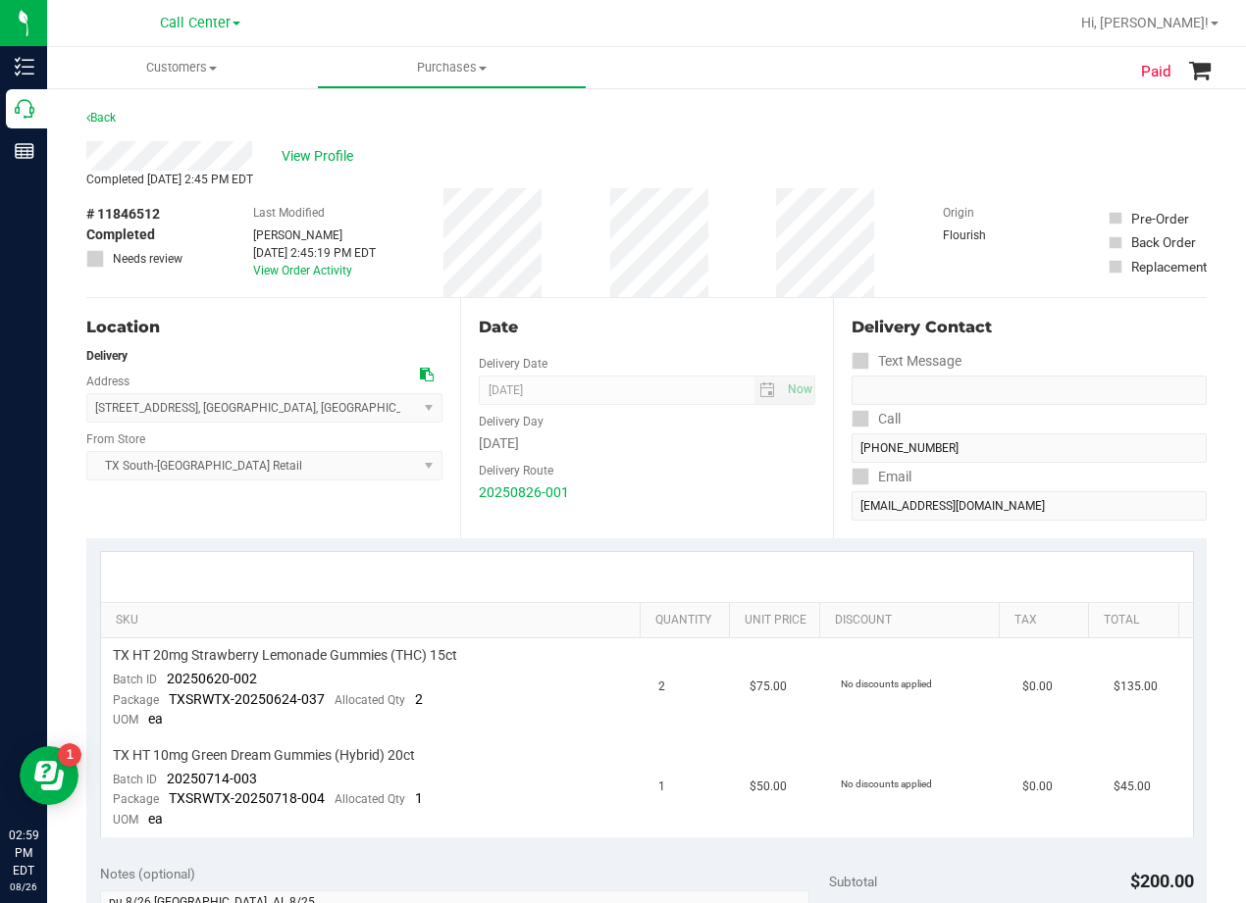
click at [729, 272] on div "# 11846512 Completed Needs review Last Modified Reiji Iwaku Aug 26, 2025 2:45:1…" at bounding box center [646, 242] width 1120 height 109
drag, startPoint x: 898, startPoint y: 259, endPoint x: 877, endPoint y: 263, distance: 21.9
click at [896, 259] on div "# 11846512 Completed Needs review Last Modified Reiji Iwaku Aug 26, 2025 2:45:1…" at bounding box center [646, 242] width 1120 height 109
click at [325, 159] on span "View Profile" at bounding box center [320, 156] width 78 height 21
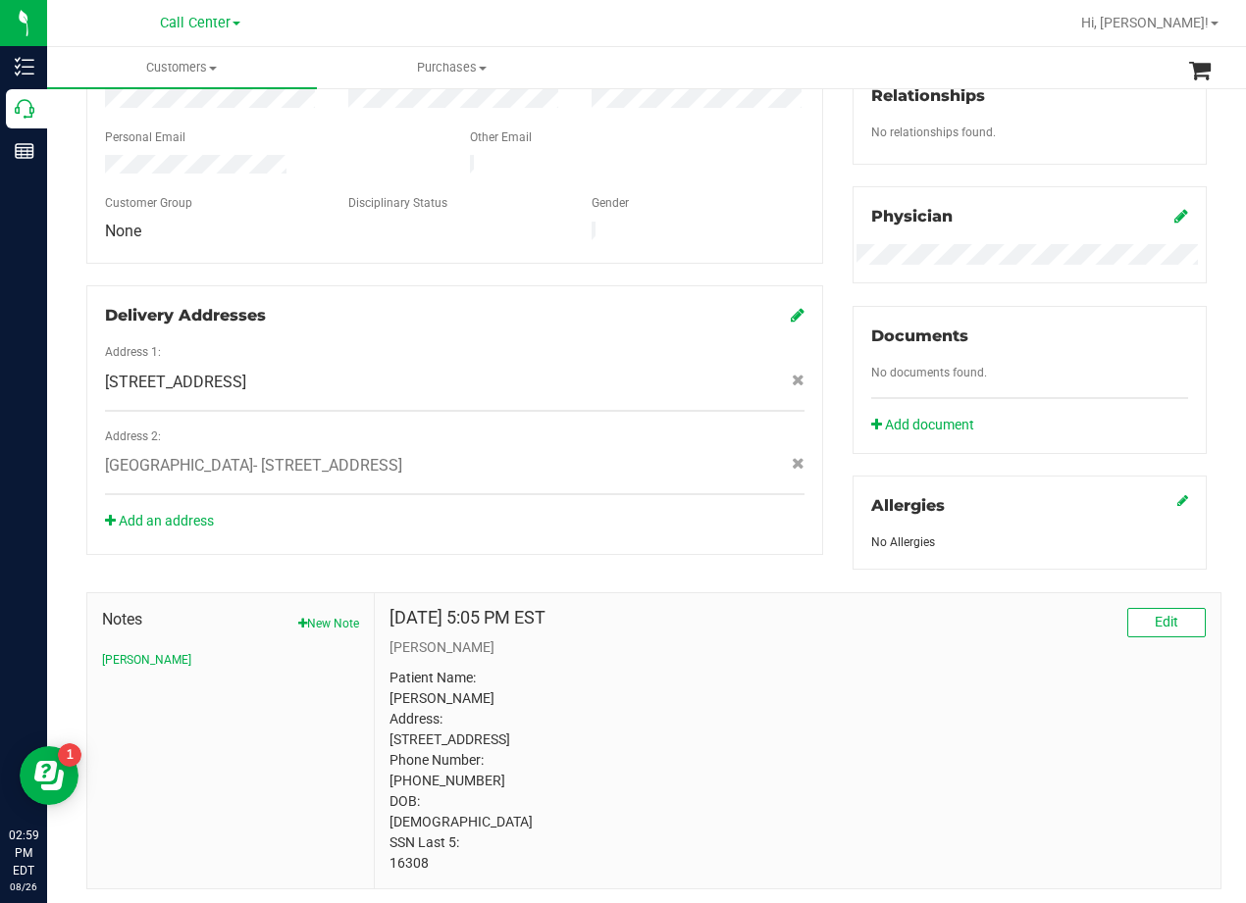
scroll to position [586, 0]
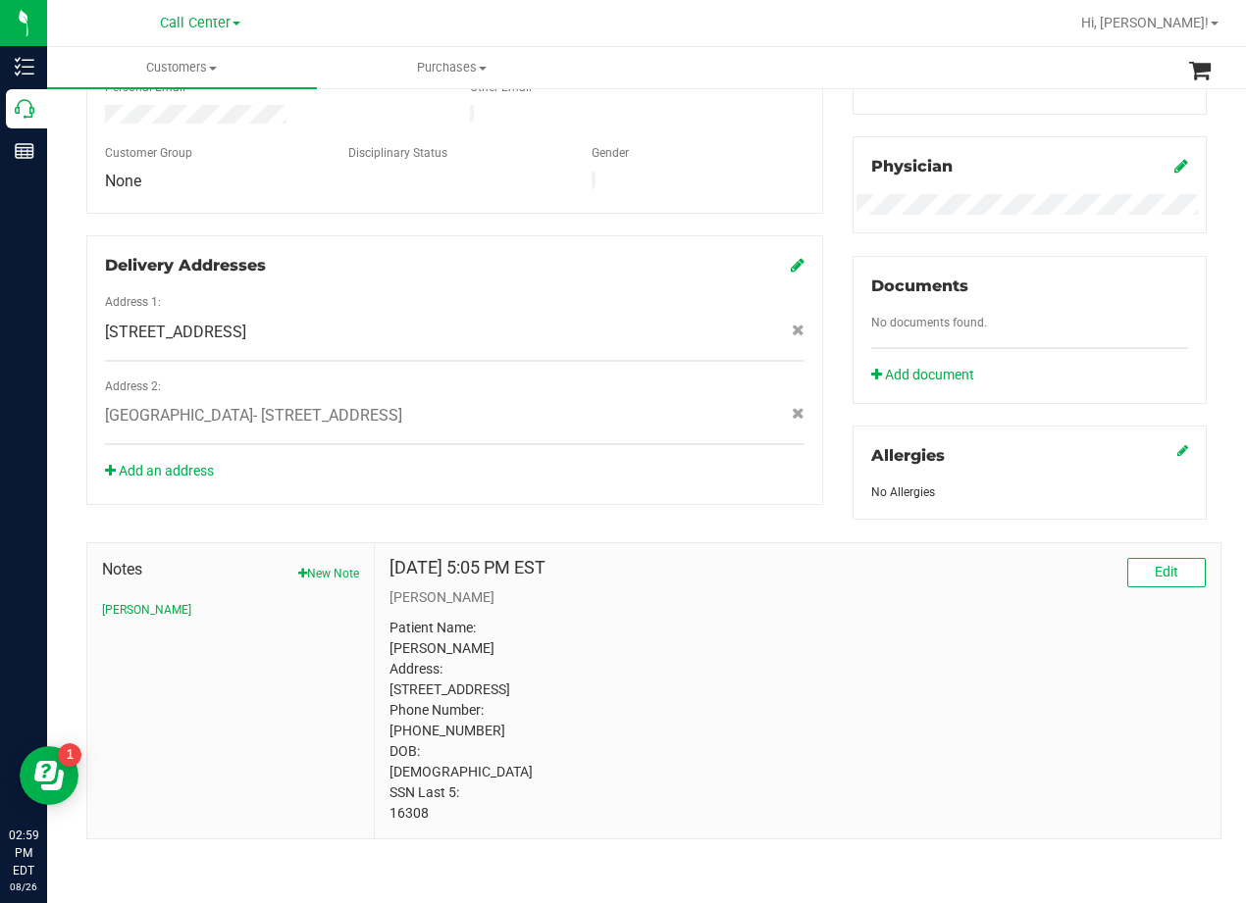
click at [530, 679] on p "Patient Name: ronald sprague Address: 999 Plaza Ct Harker Heights, TX, 76548 Ph…" at bounding box center [797, 721] width 816 height 206
click at [533, 695] on p "Patient Name: ronald sprague Address: 999 Plaza Ct Harker Heights, TX, 76548 Ph…" at bounding box center [797, 721] width 816 height 206
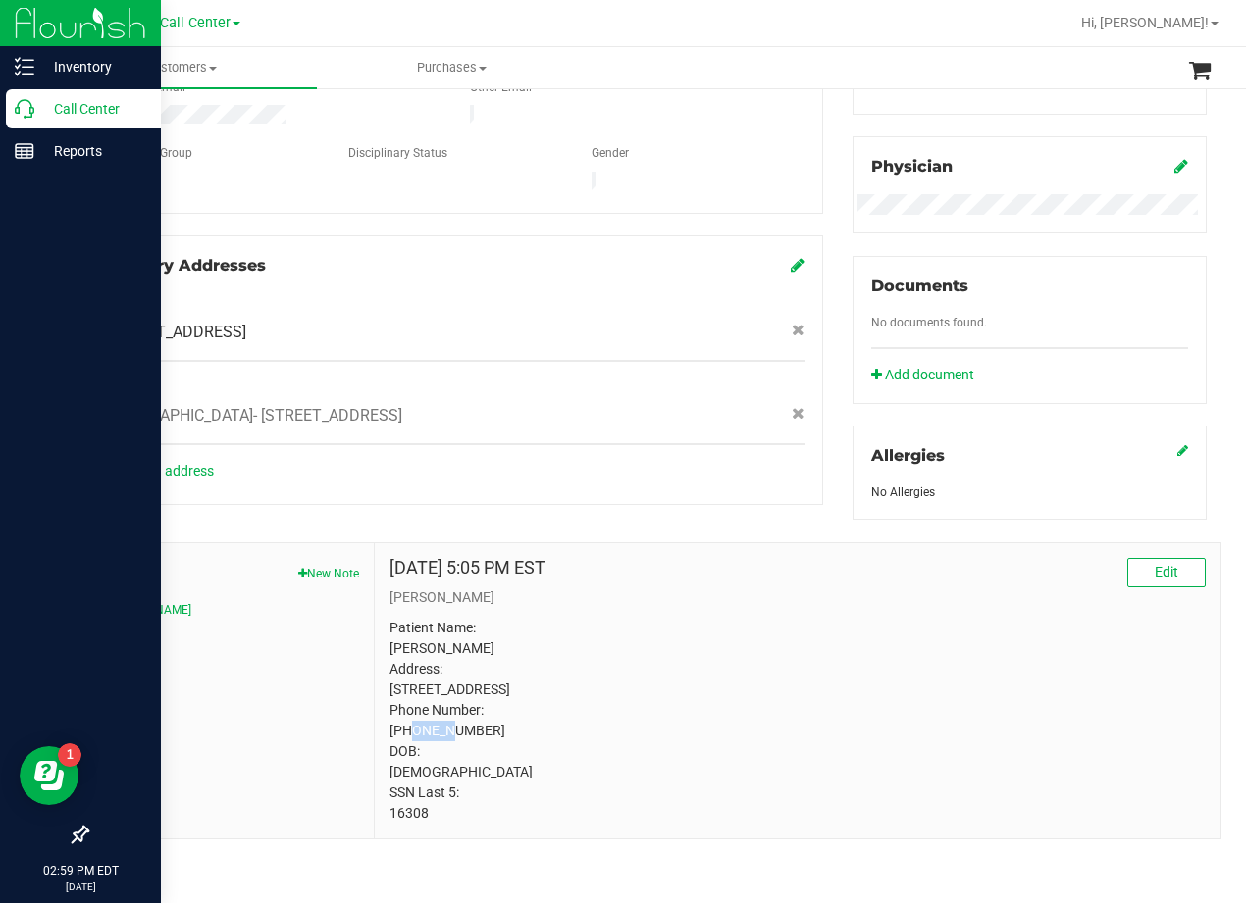
copy p "76548"
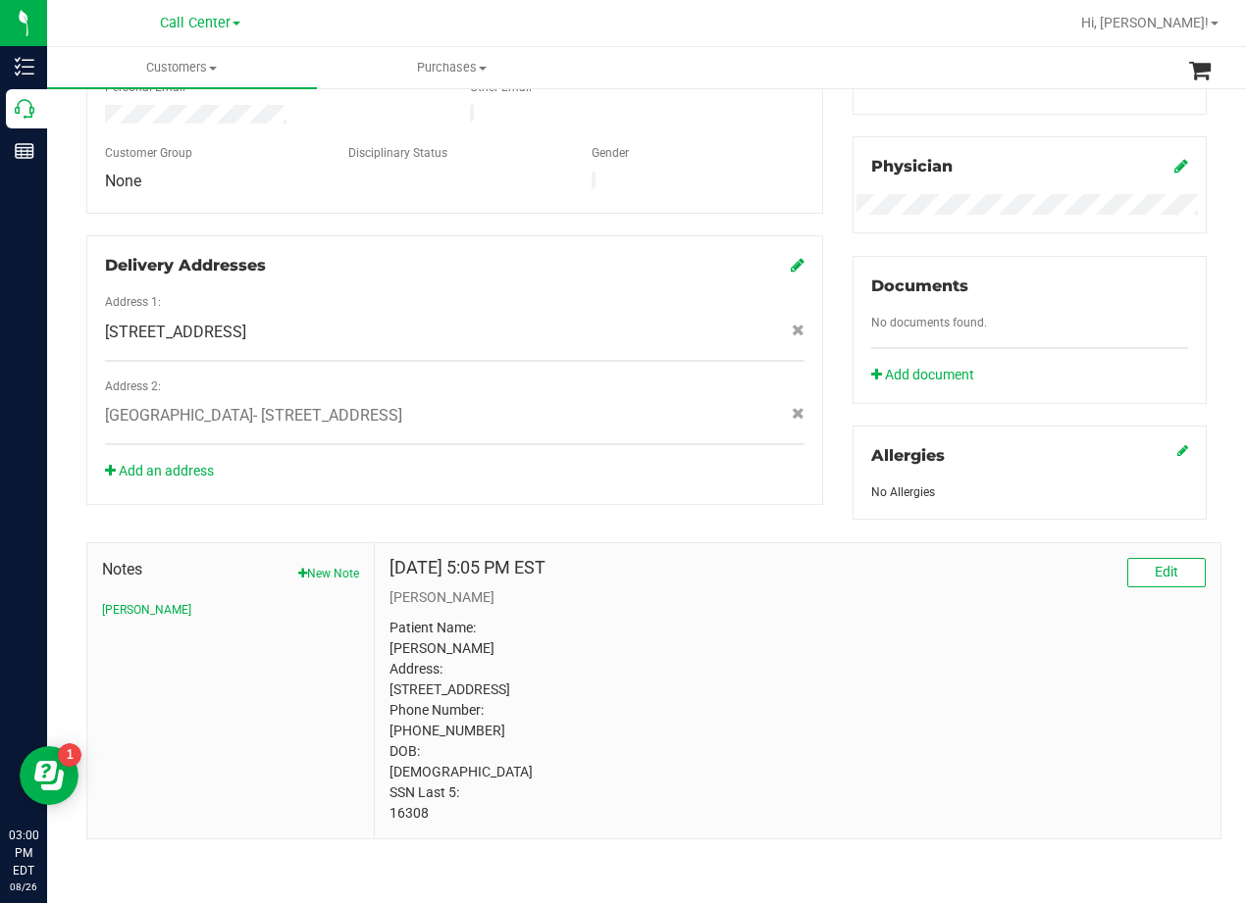
click at [792, 618] on p "Patient Name: ronald sprague Address: 999 Plaza Ct Harker Heights, TX, 76548 Ph…" at bounding box center [797, 721] width 816 height 206
click at [706, 628] on p "Patient Name: ronald sprague Address: 999 Plaza Ct Harker Heights, TX, 76548 Ph…" at bounding box center [797, 721] width 816 height 206
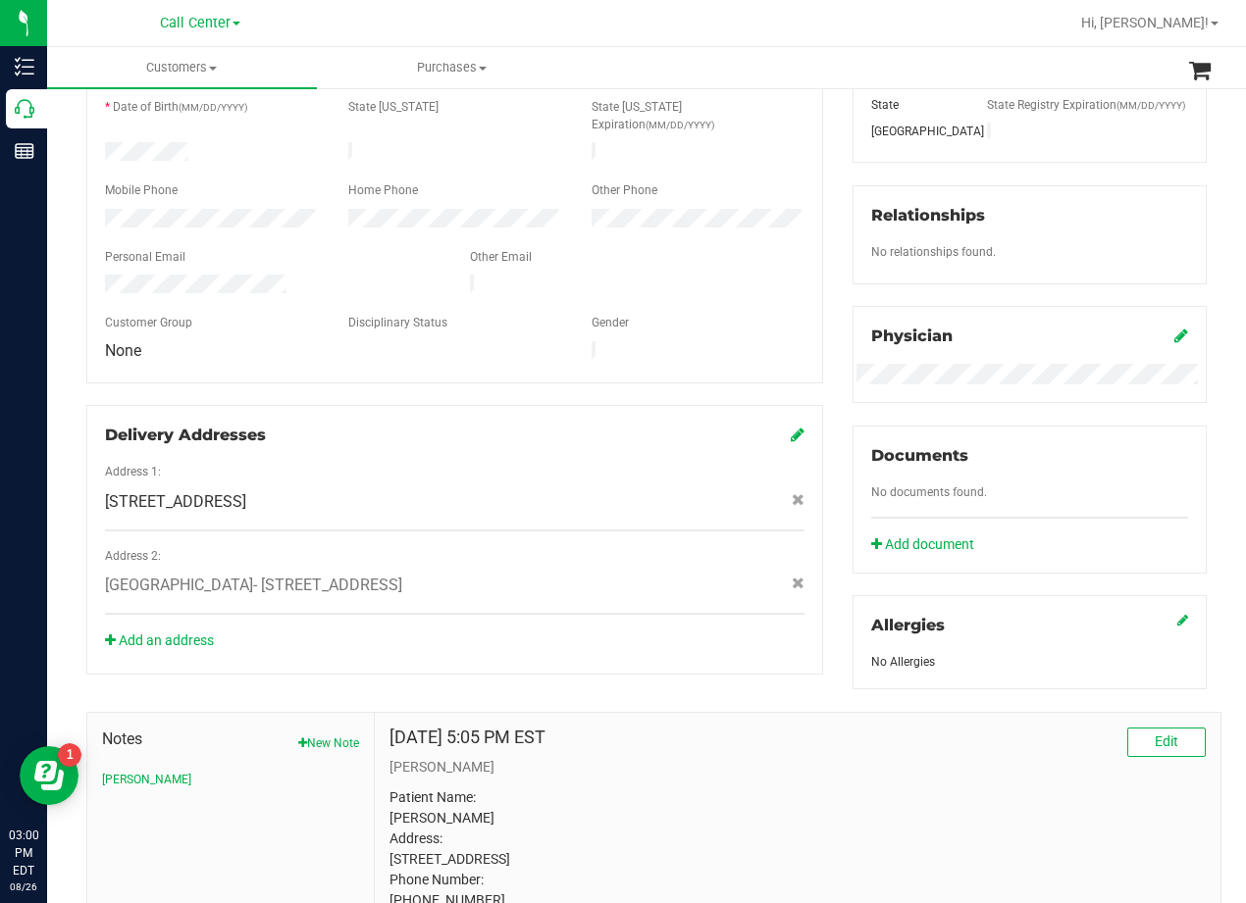
scroll to position [0, 0]
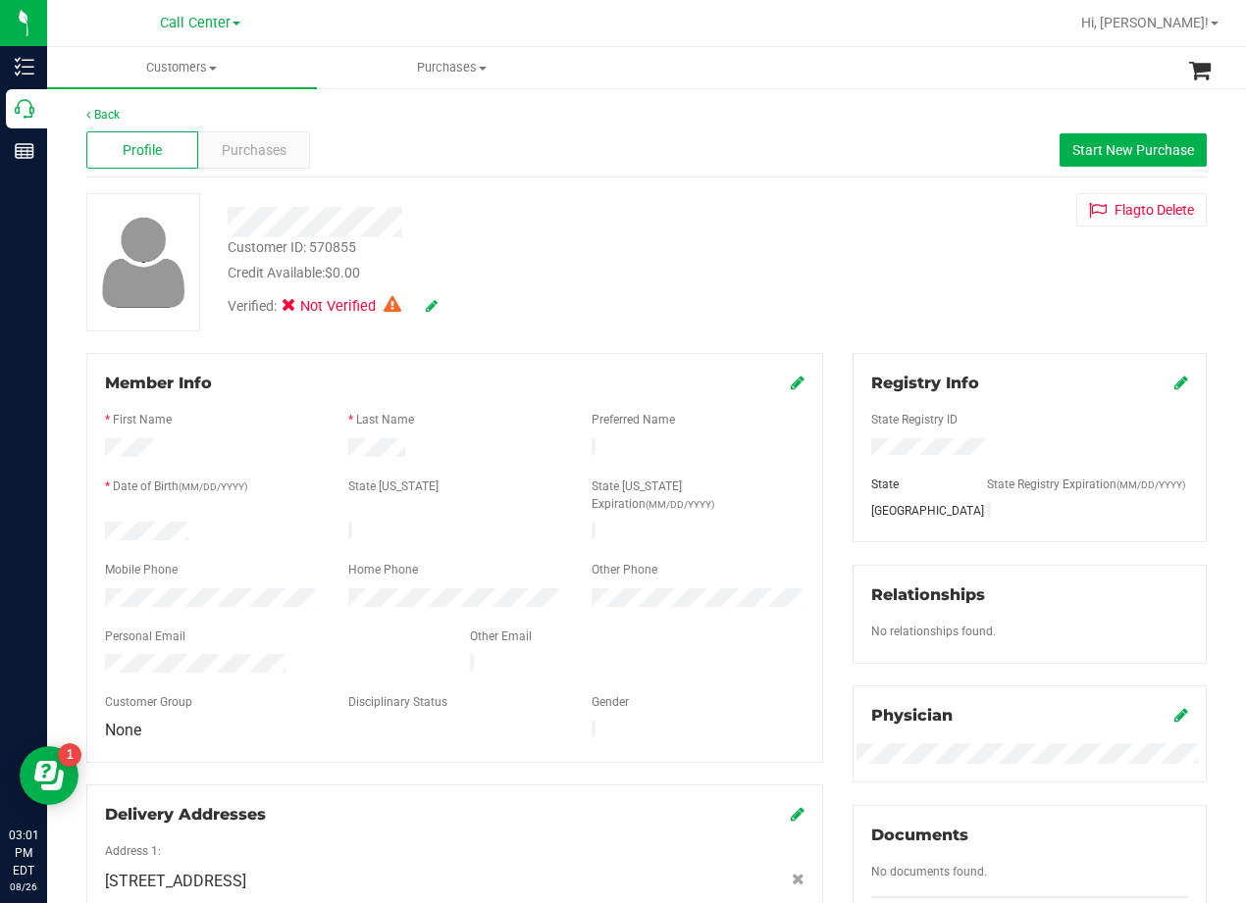
click at [856, 271] on div "Customer ID: 570855 Credit Available: $0.00 Verified: Not Verified Flag to Dele…" at bounding box center [647, 262] width 1150 height 138
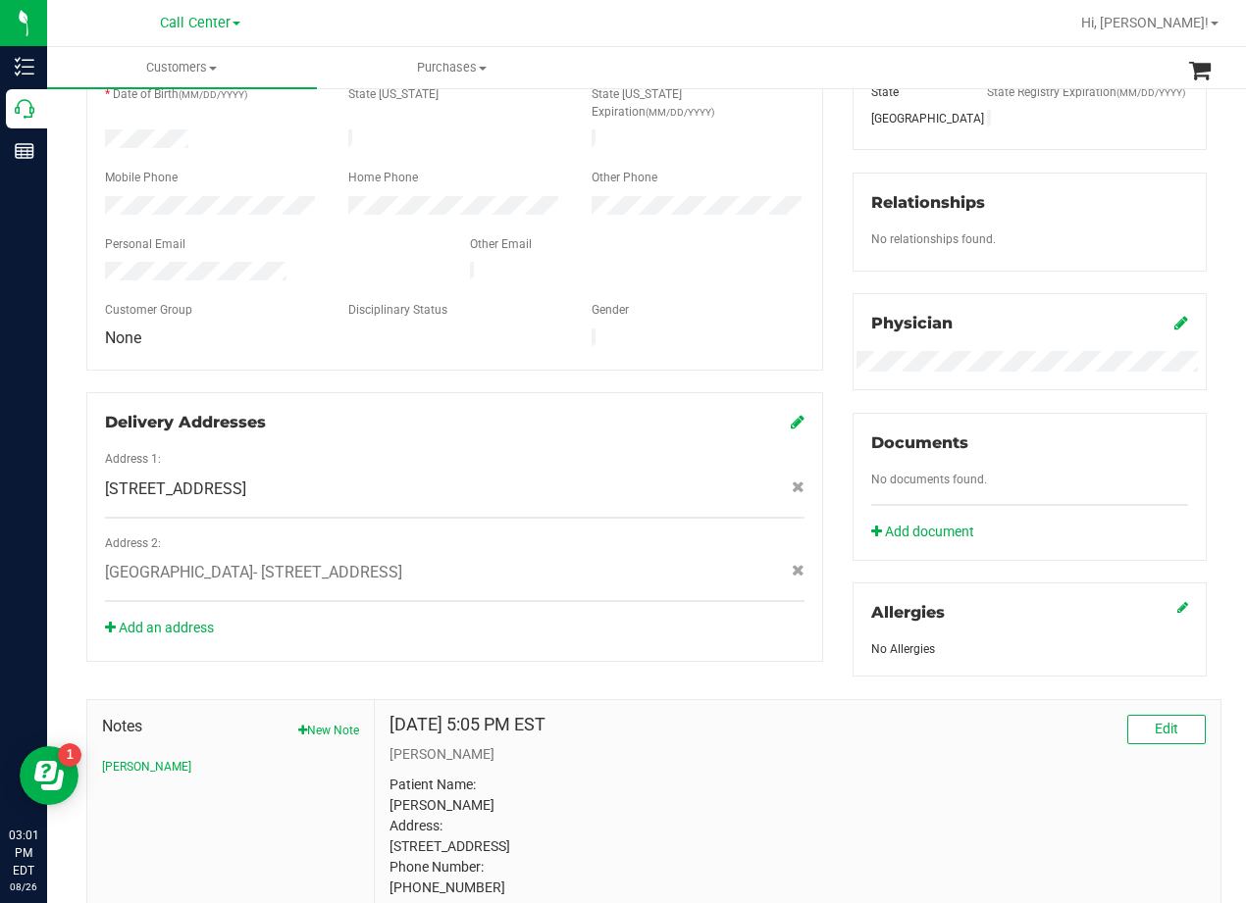
scroll to position [586, 0]
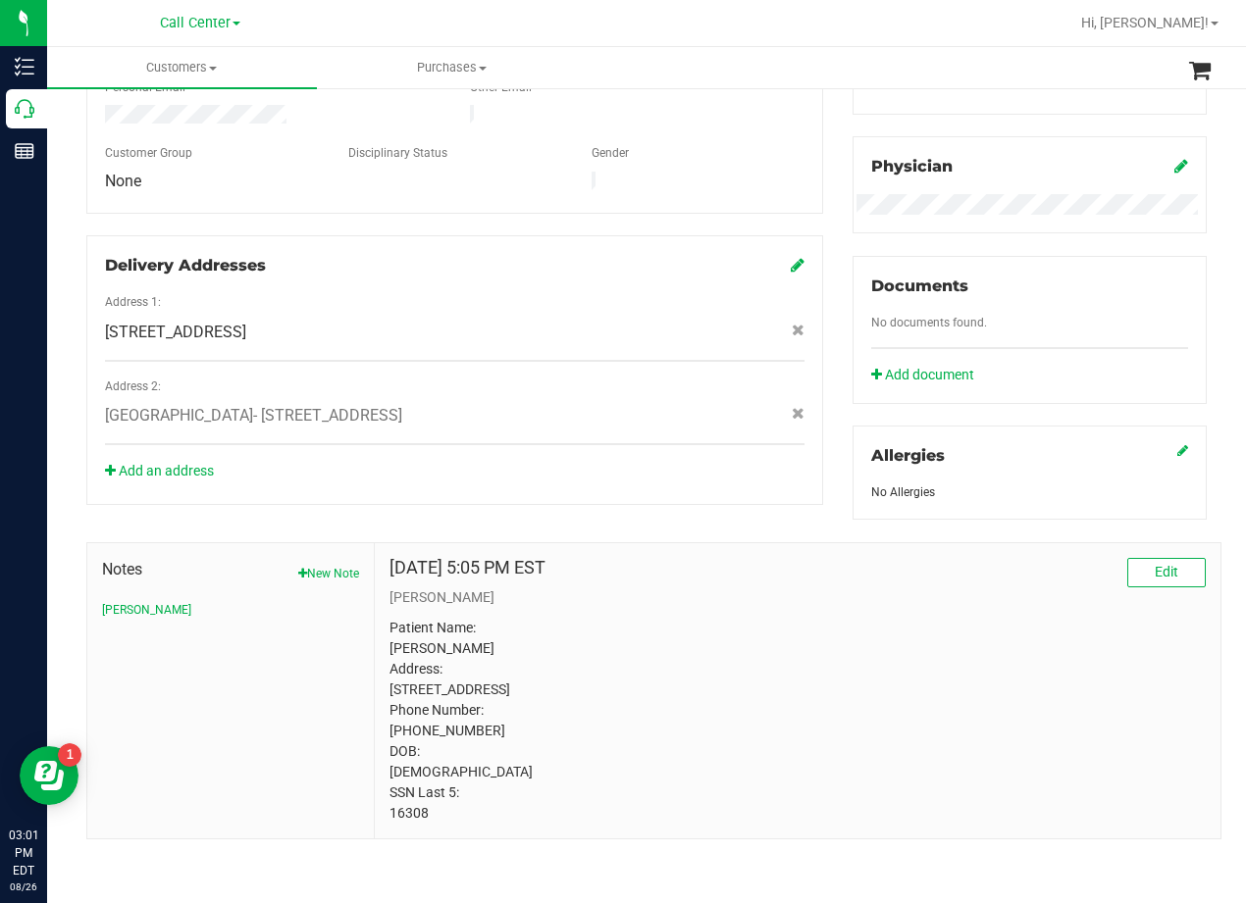
click at [701, 543] on div "Jan 29, 2024 5:05 PM EST Edit CURT Patient Name: ronald sprague Address: 999 Pl…" at bounding box center [797, 690] width 845 height 295
click at [413, 816] on p "Patient Name: ronald sprague Address: 999 Plaza Ct Harker Heights, TX, 76548 Ph…" at bounding box center [797, 721] width 816 height 206
copy p "16308"
click at [711, 558] on div "Jan 29, 2024 5:05 PM EST Edit" at bounding box center [797, 572] width 816 height 29
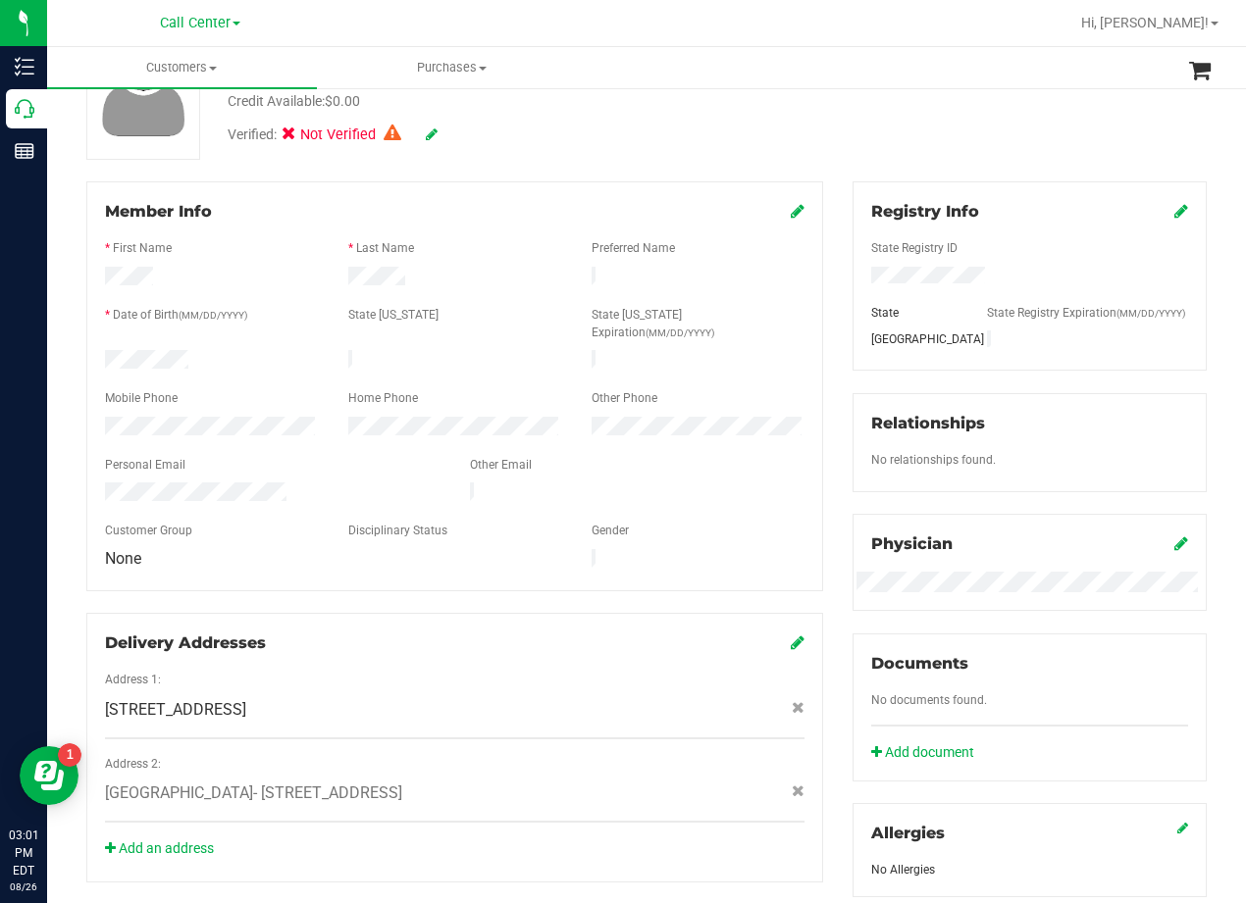
scroll to position [0, 0]
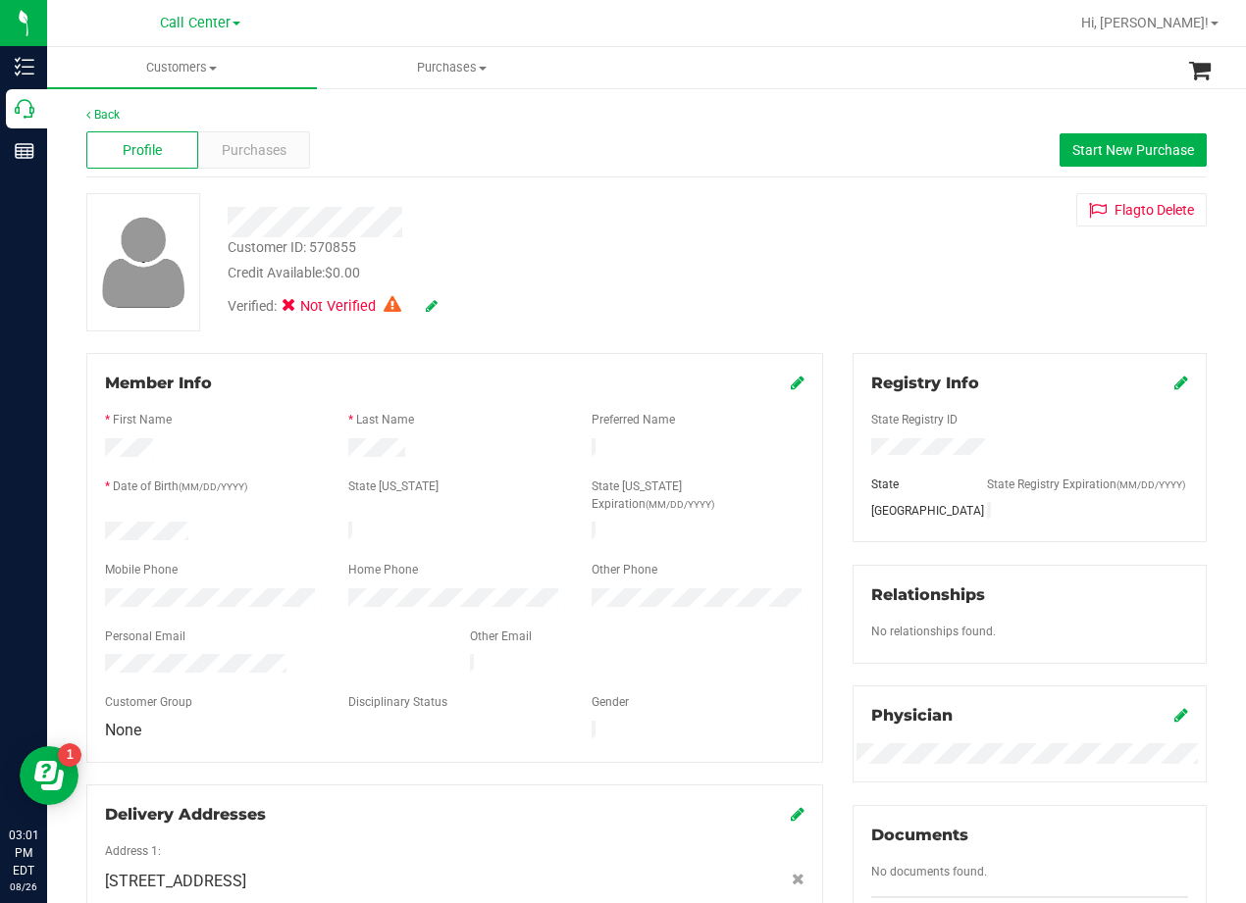
click at [747, 288] on div "Verified: Not Verified" at bounding box center [500, 304] width 575 height 43
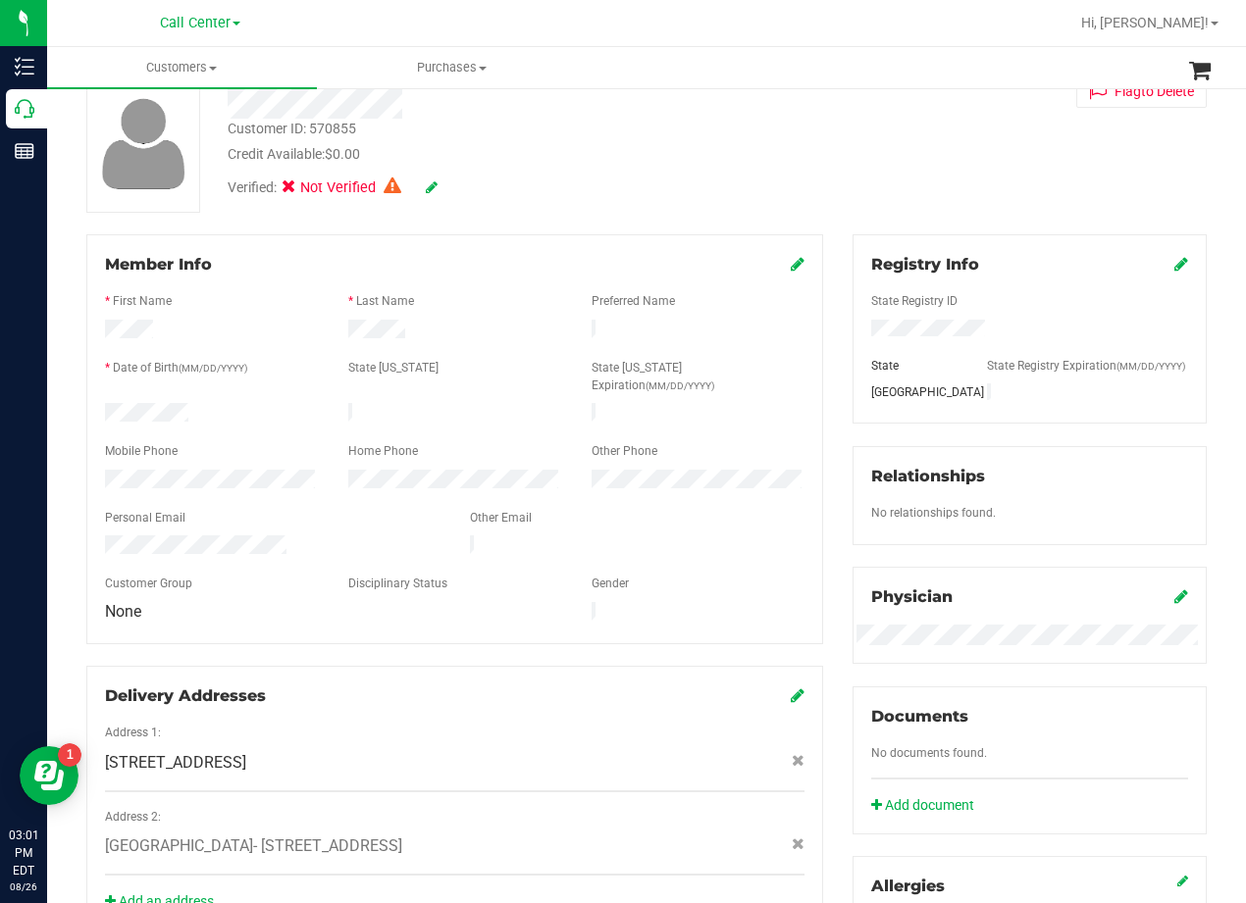
scroll to position [586, 0]
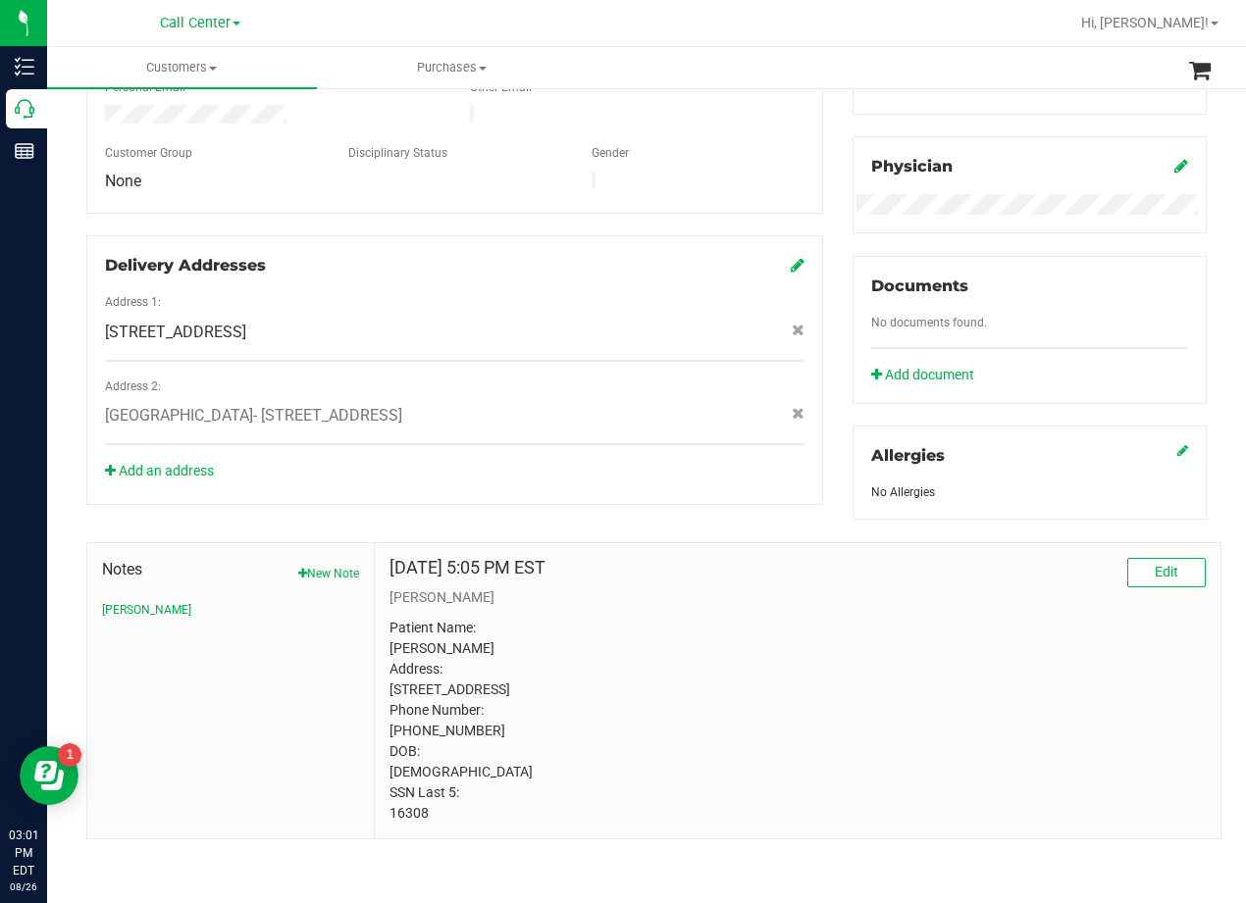
click at [437, 665] on p "Patient Name: ronald sprague Address: 999 Plaza Ct Harker Heights, TX, 76548 Ph…" at bounding box center [797, 721] width 816 height 206
copy p "999 Plaza Ct"
click at [824, 679] on p "Patient Name: ronald sprague Address: 999 Plaza Ct Harker Heights, TX, 76548 Ph…" at bounding box center [797, 721] width 816 height 206
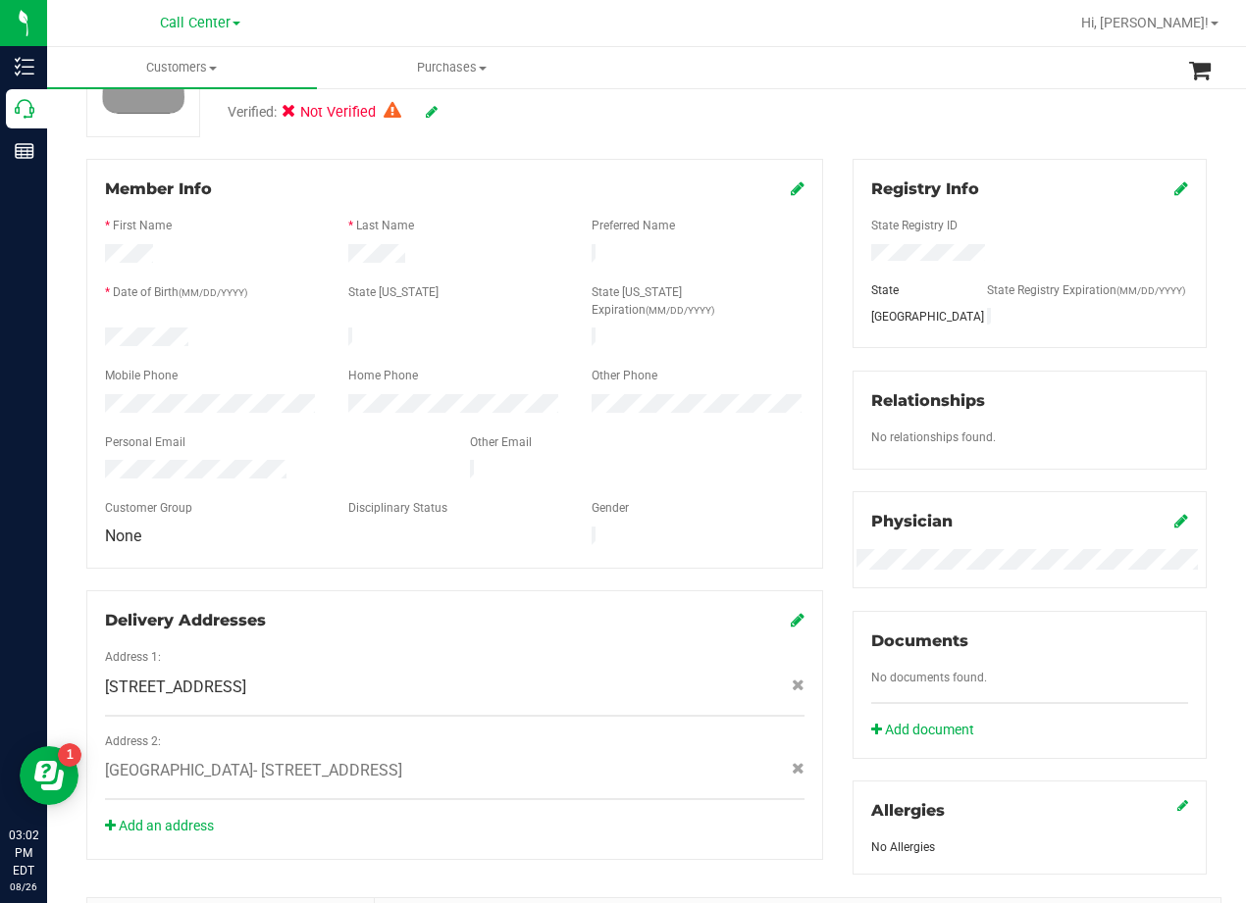
scroll to position [193, 0]
click at [778, 259] on div at bounding box center [698, 257] width 243 height 24
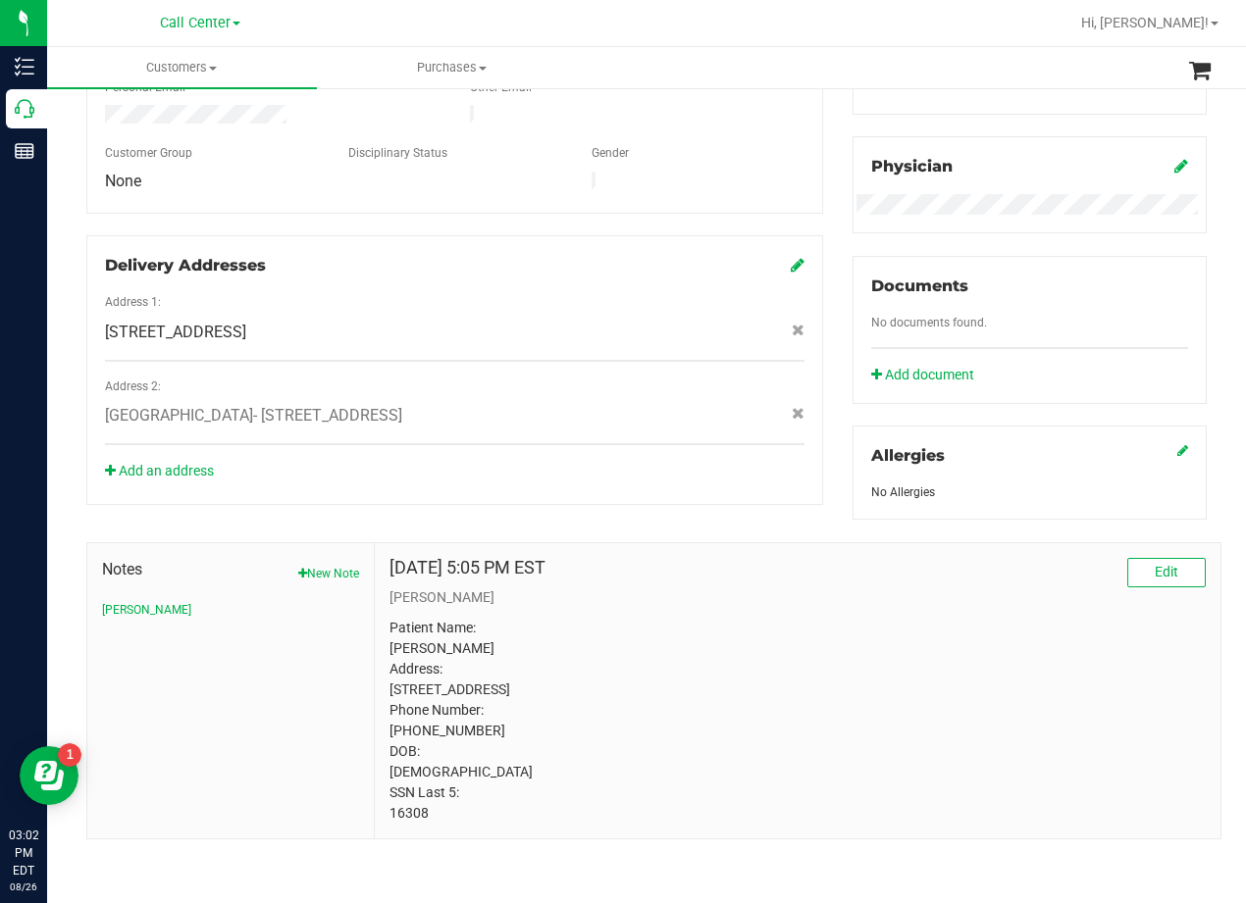
scroll to position [586, 0]
click at [753, 520] on div "Notes New Note CURT Jan 29, 2024 5:05 PM EST Edit CURT Patient Name: ronald spr…" at bounding box center [647, 680] width 1150 height 320
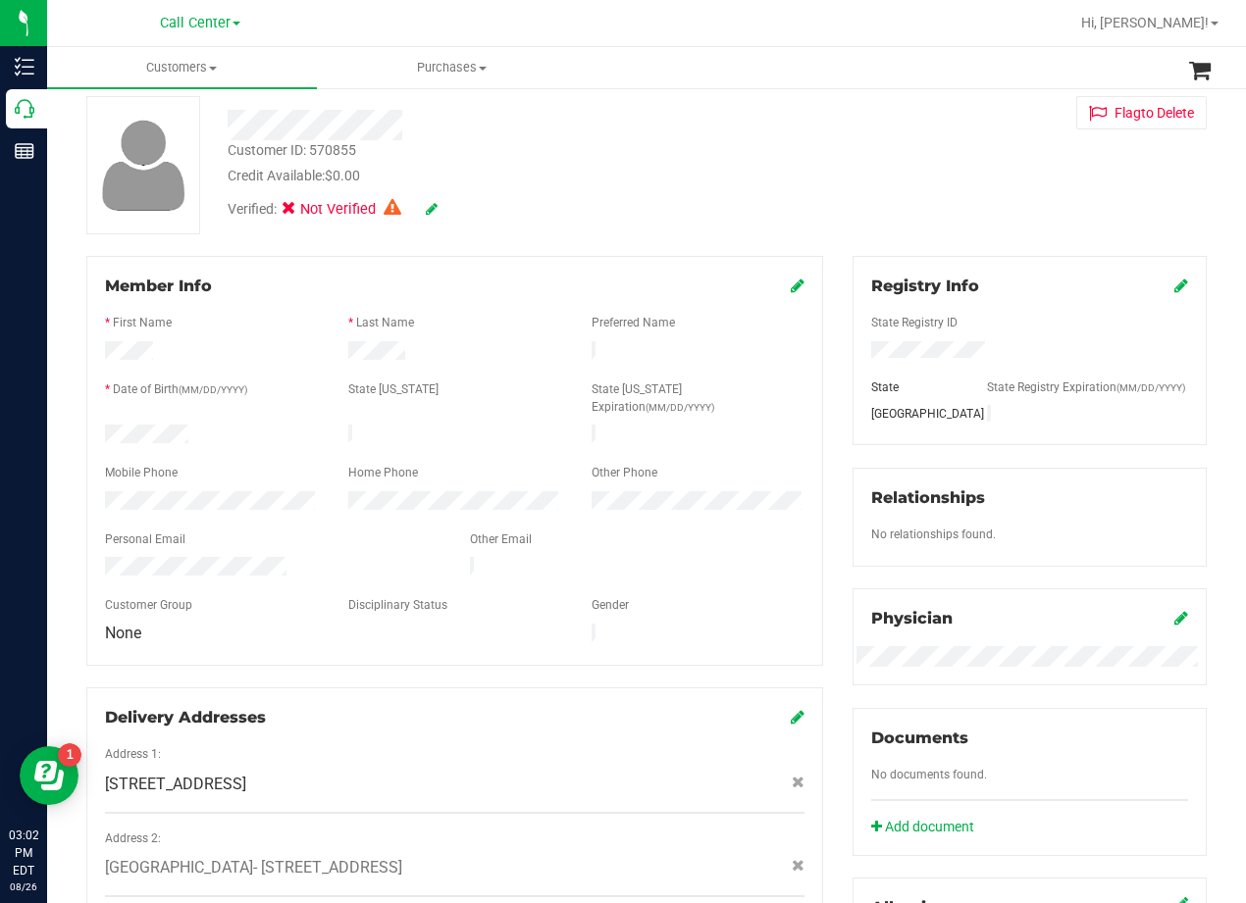
scroll to position [95, 0]
click at [815, 209] on div "Customer ID: 570855 Credit Available: $0.00 Verified: Not Verified Flag to Dele…" at bounding box center [647, 167] width 1150 height 138
drag, startPoint x: 730, startPoint y: 181, endPoint x: 702, endPoint y: 212, distance: 41.0
click at [730, 181] on div "Credit Available: $0.00" at bounding box center [500, 178] width 545 height 21
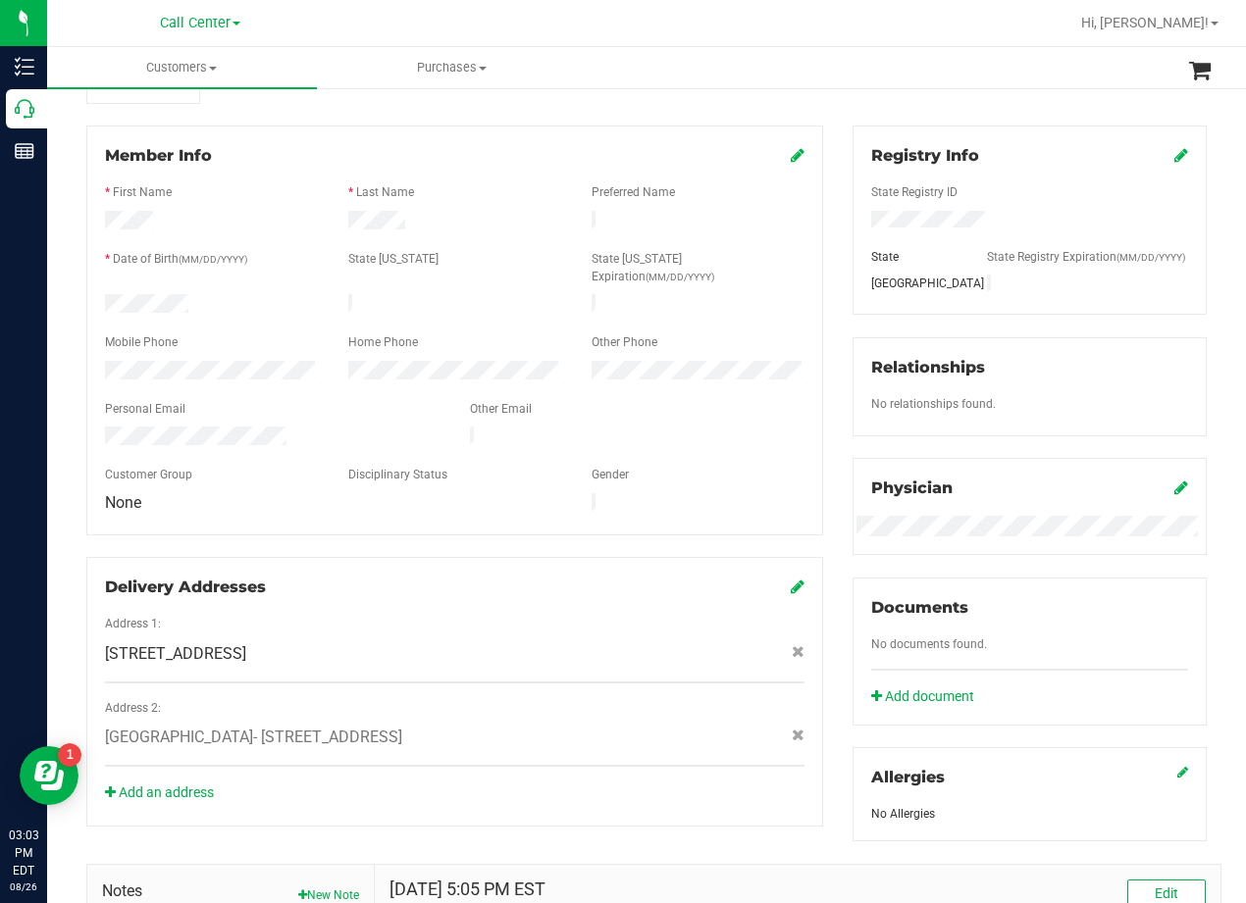
scroll to position [193, 0]
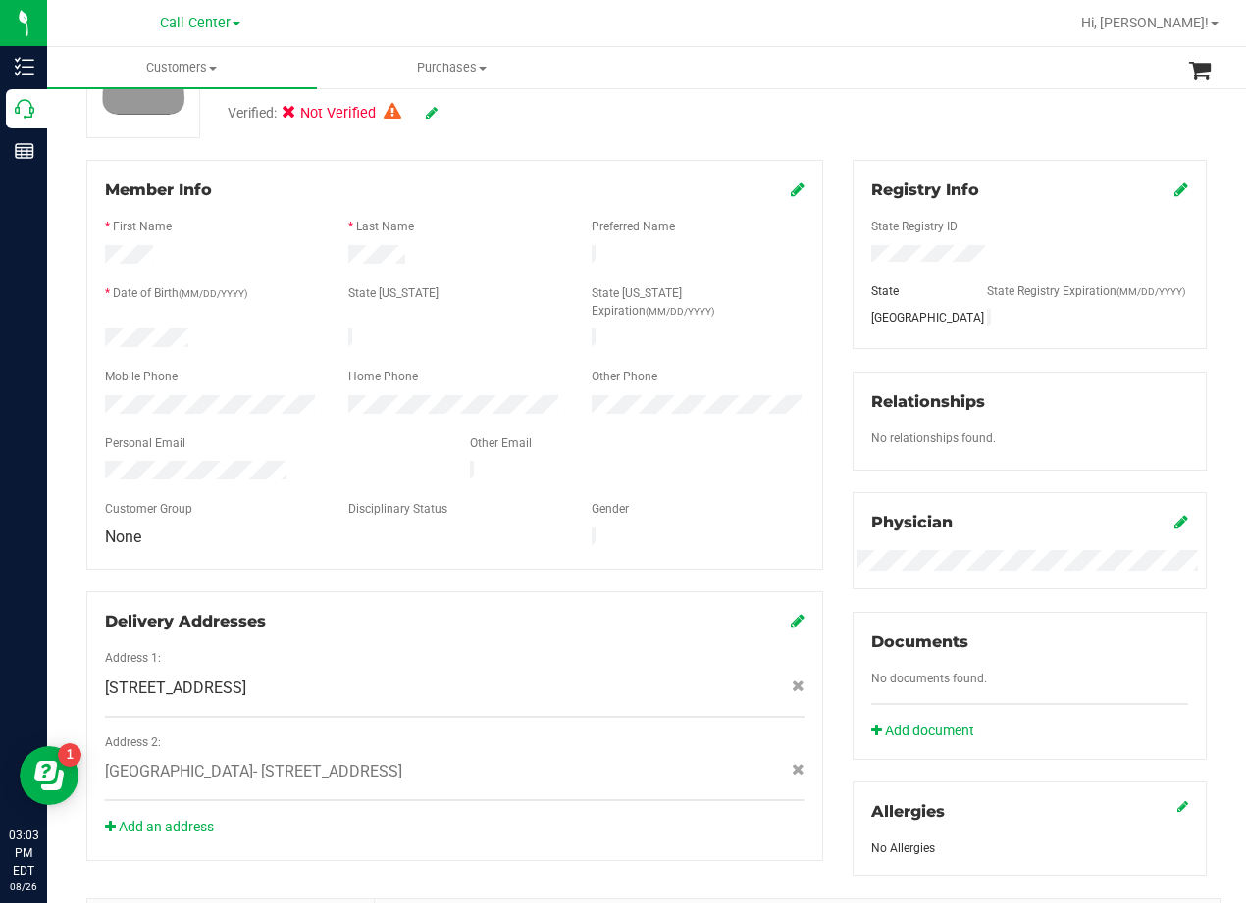
click at [714, 485] on div at bounding box center [454, 493] width 699 height 16
click at [688, 435] on div "Other Email" at bounding box center [637, 446] width 365 height 23
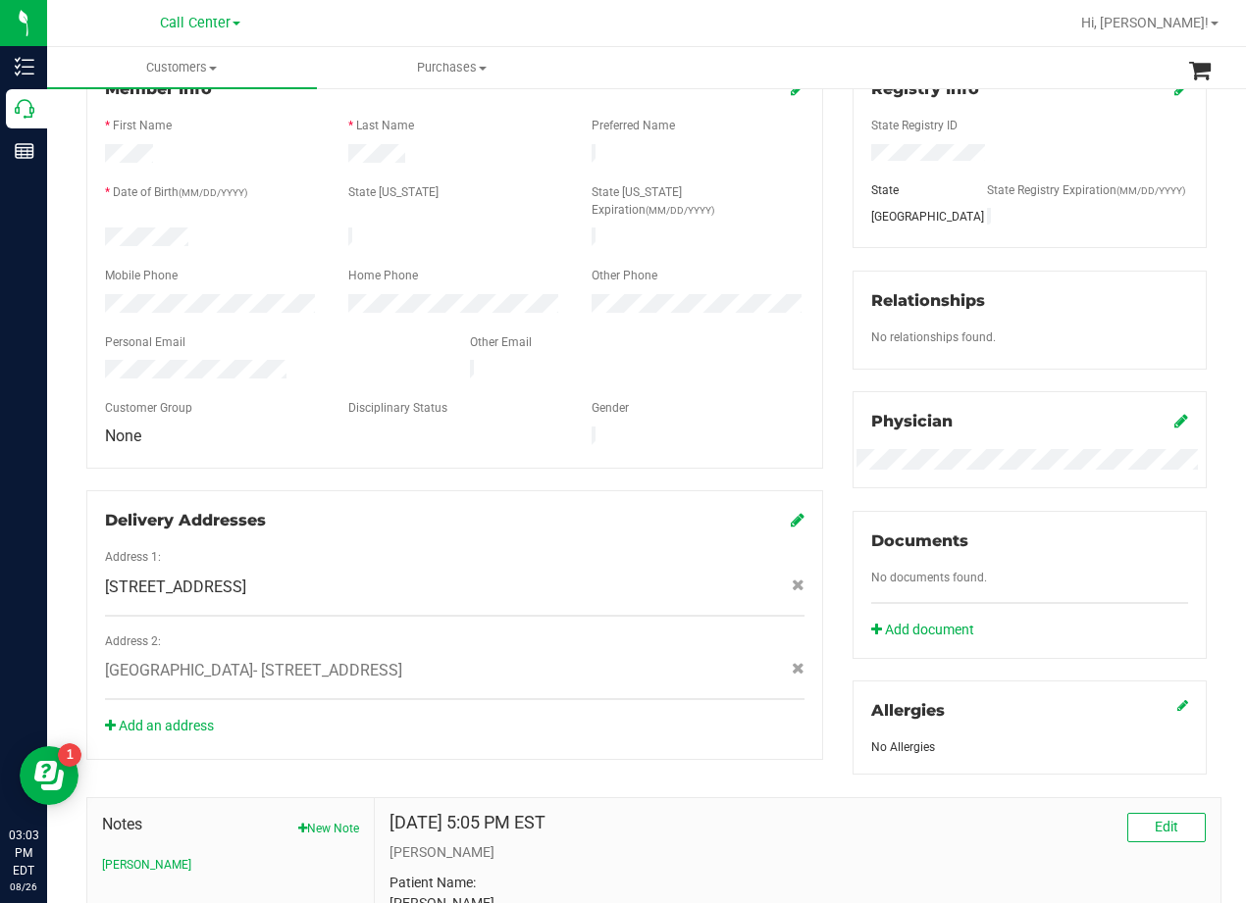
scroll to position [586, 0]
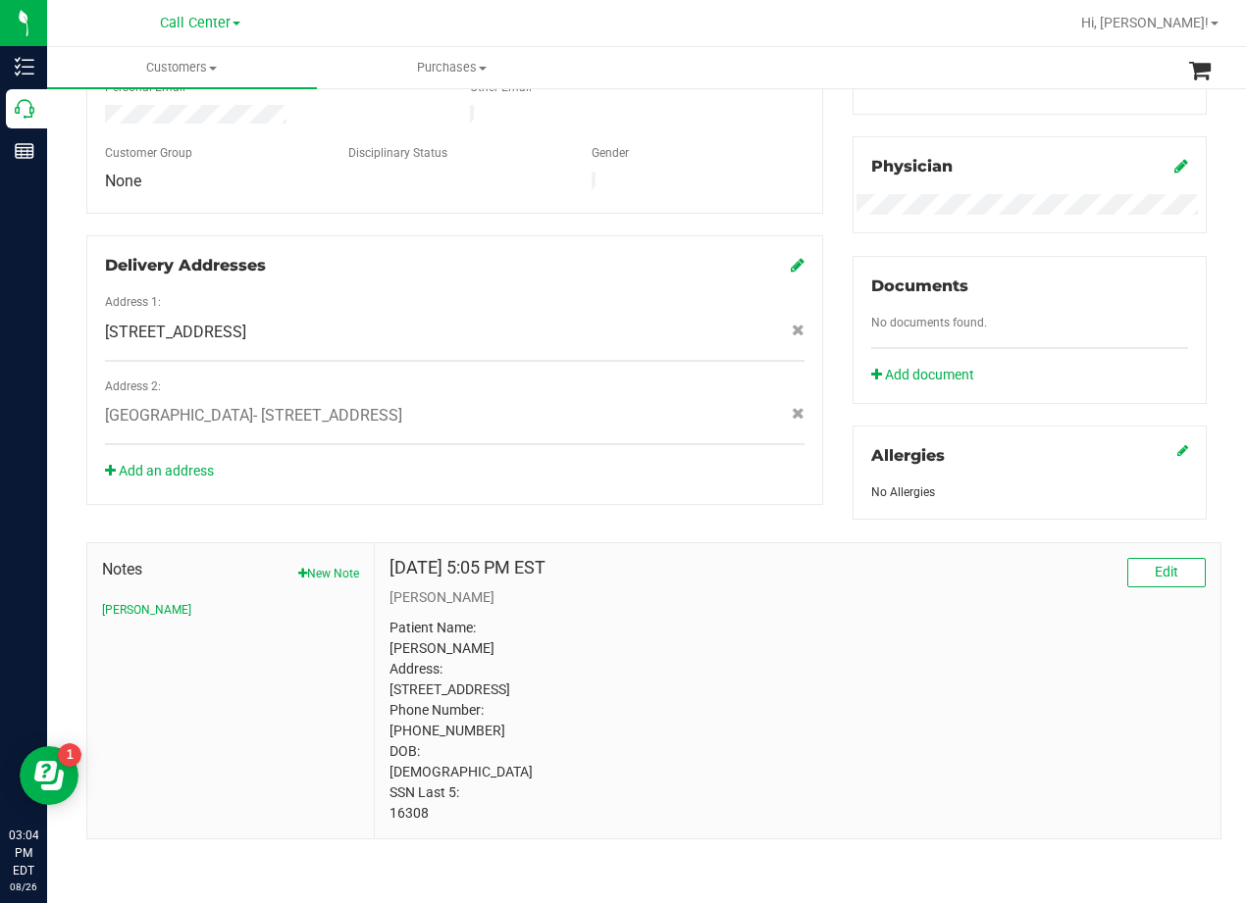
click at [707, 588] on p "[PERSON_NAME]" at bounding box center [797, 598] width 816 height 21
click at [400, 807] on p "Patient Name: ronald sprague Address: 999 Plaza Ct Harker Heights, TX, 76548 Ph…" at bounding box center [797, 721] width 816 height 206
copy body "16308"
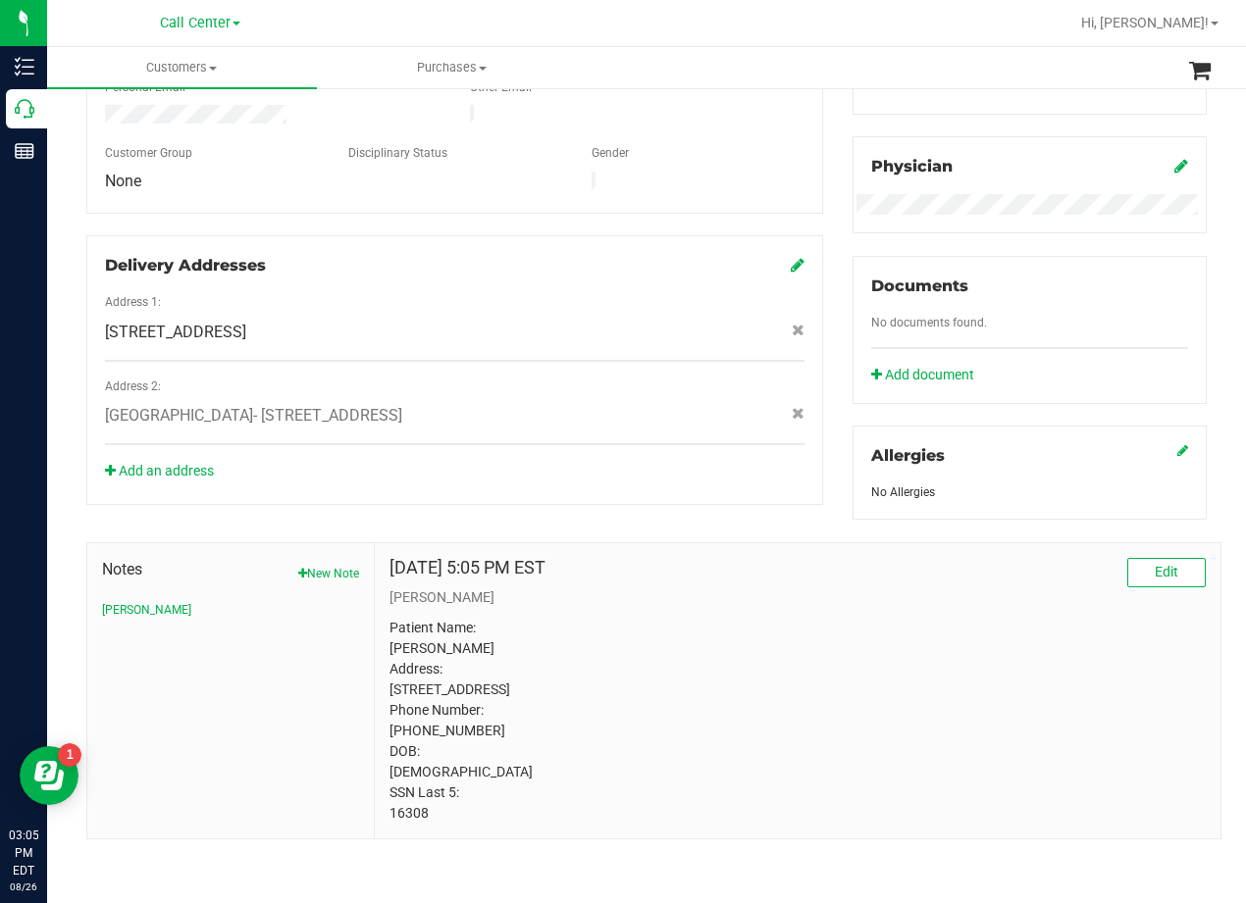
click at [686, 520] on div "Notes New Note CURT Jan 29, 2024 5:05 PM EST Edit CURT Patient Name: ronald spr…" at bounding box center [647, 680] width 1150 height 320
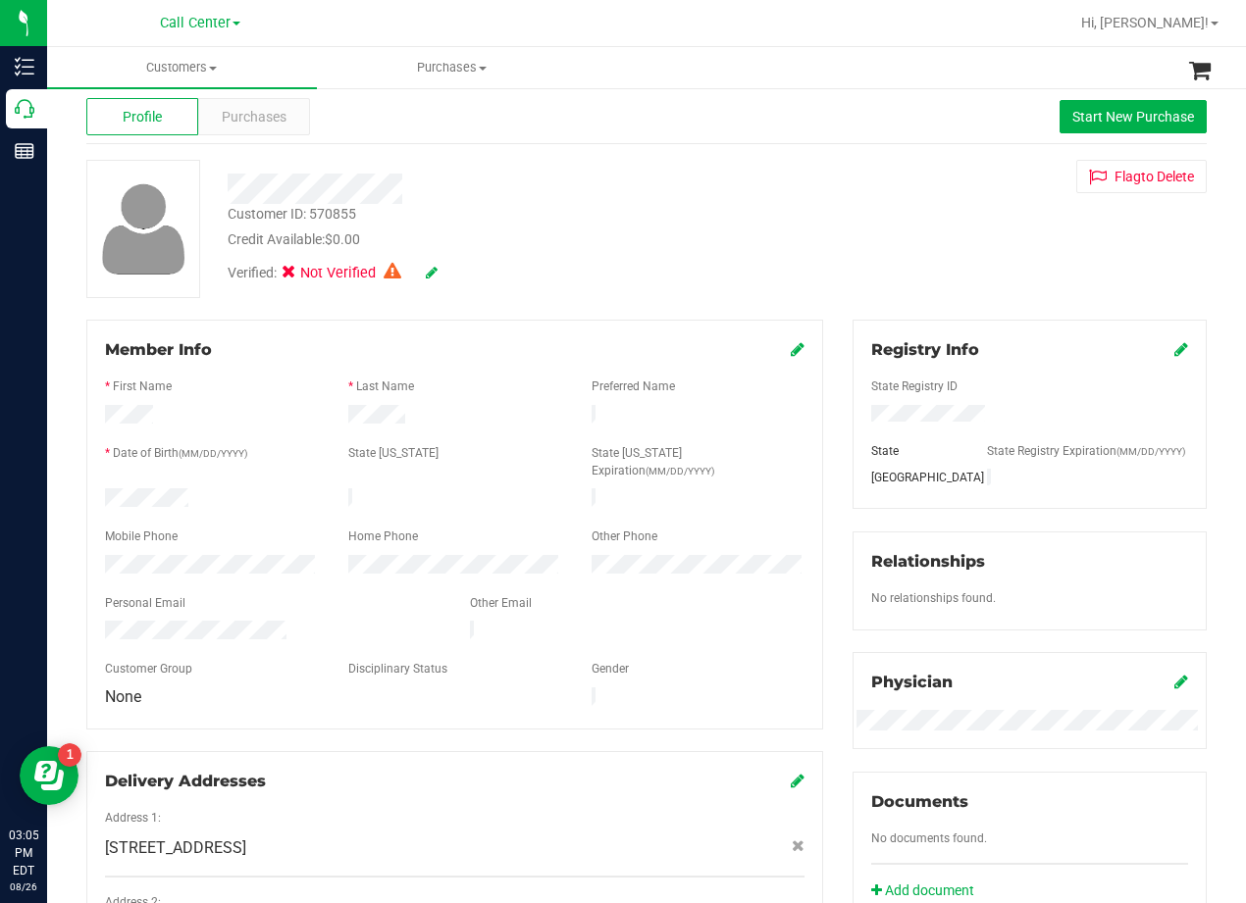
scroll to position [0, 0]
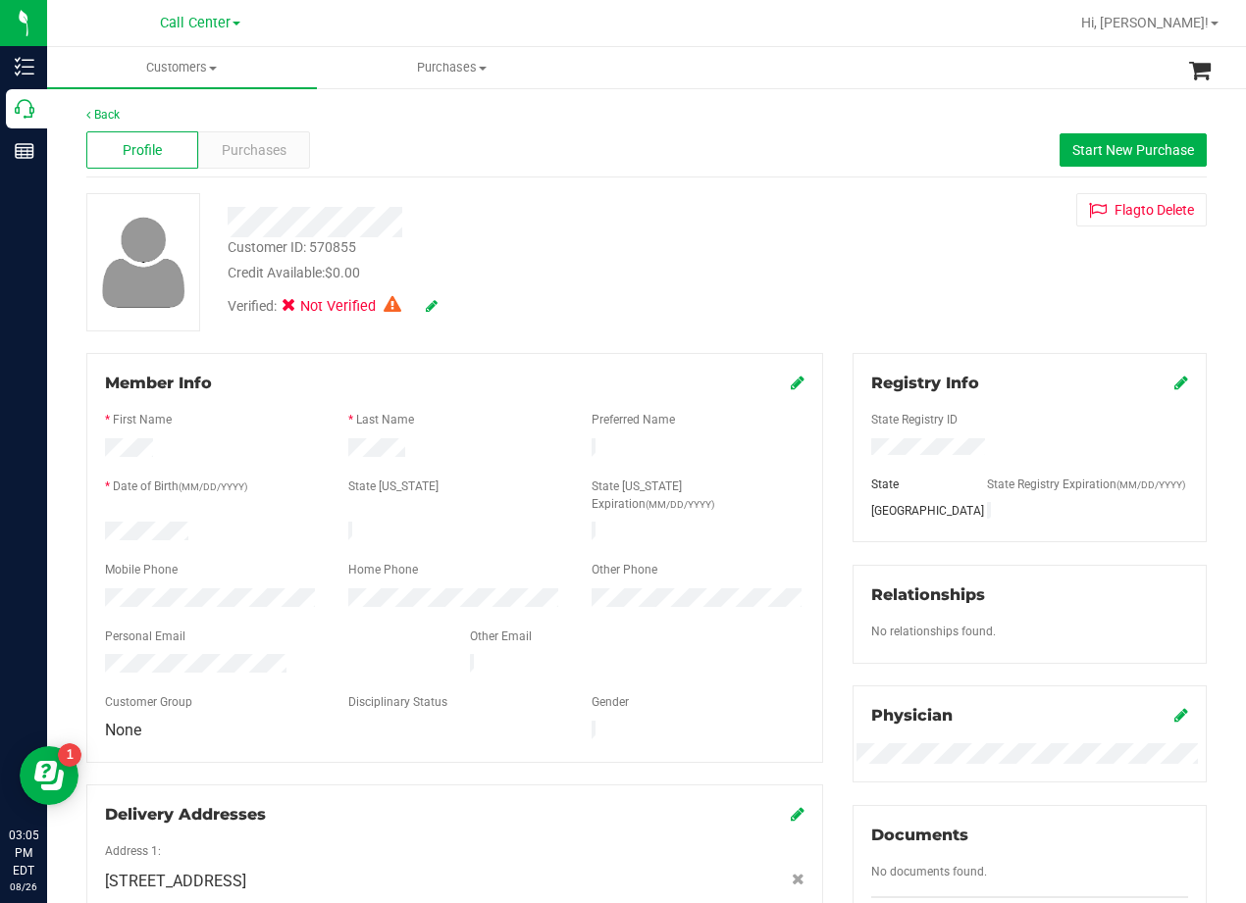
click at [827, 297] on div "Customer ID: 570855 Credit Available: $0.00 Verified: Not Verified Flag to Dele…" at bounding box center [647, 262] width 1150 height 138
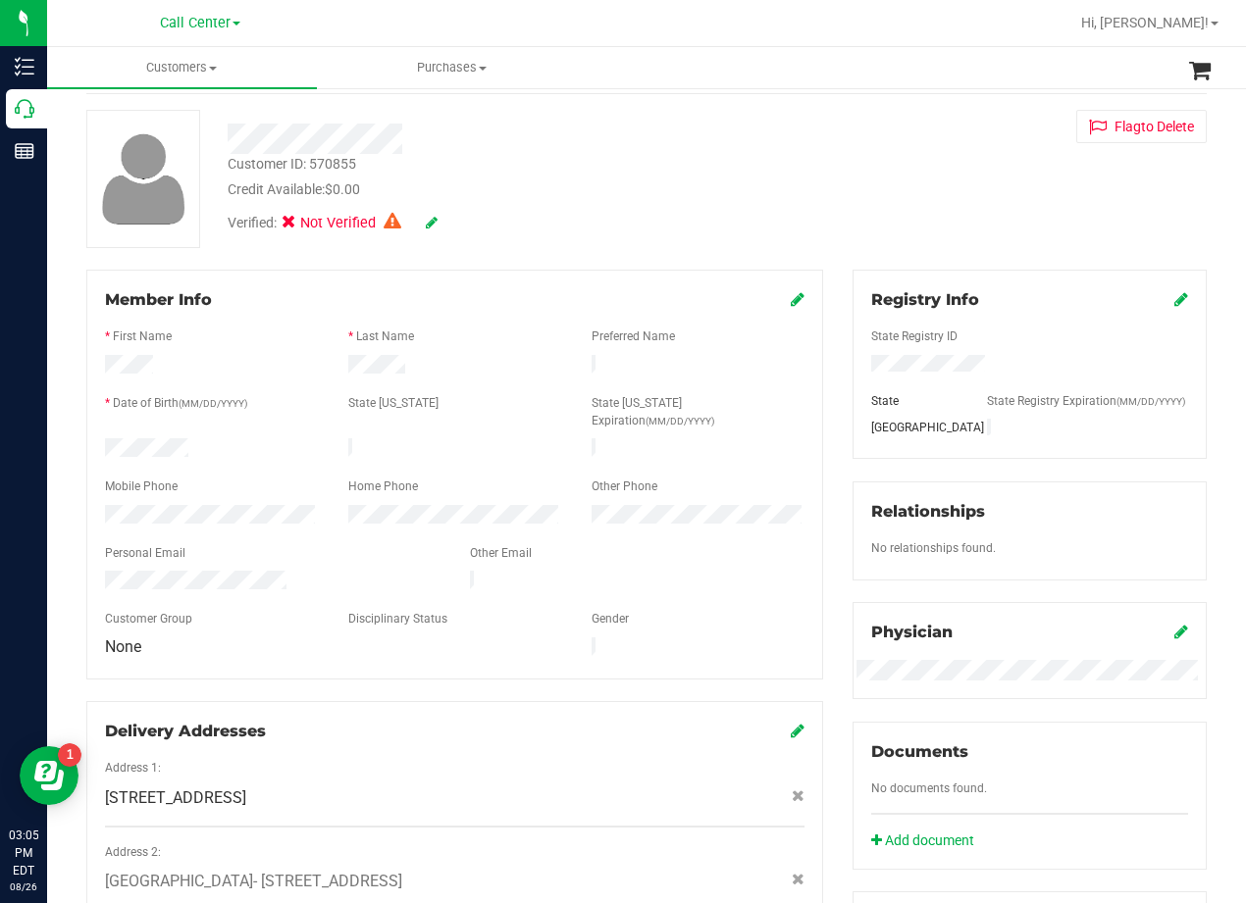
scroll to position [196, 0]
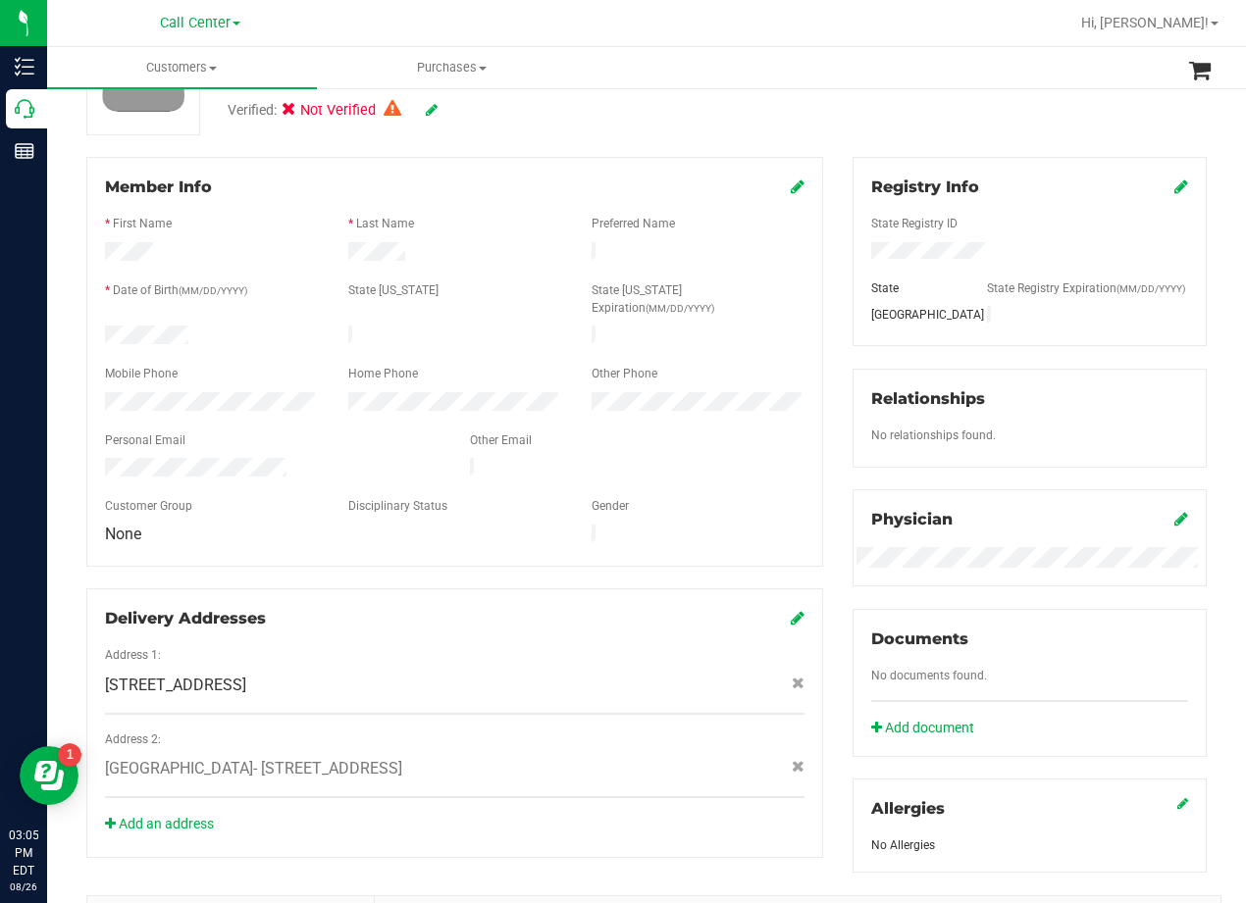
click at [825, 323] on div "Member Info * First Name * Last Name Preferred Name * Date of Birth (MM/DD/YYYY…" at bounding box center [455, 507] width 766 height 701
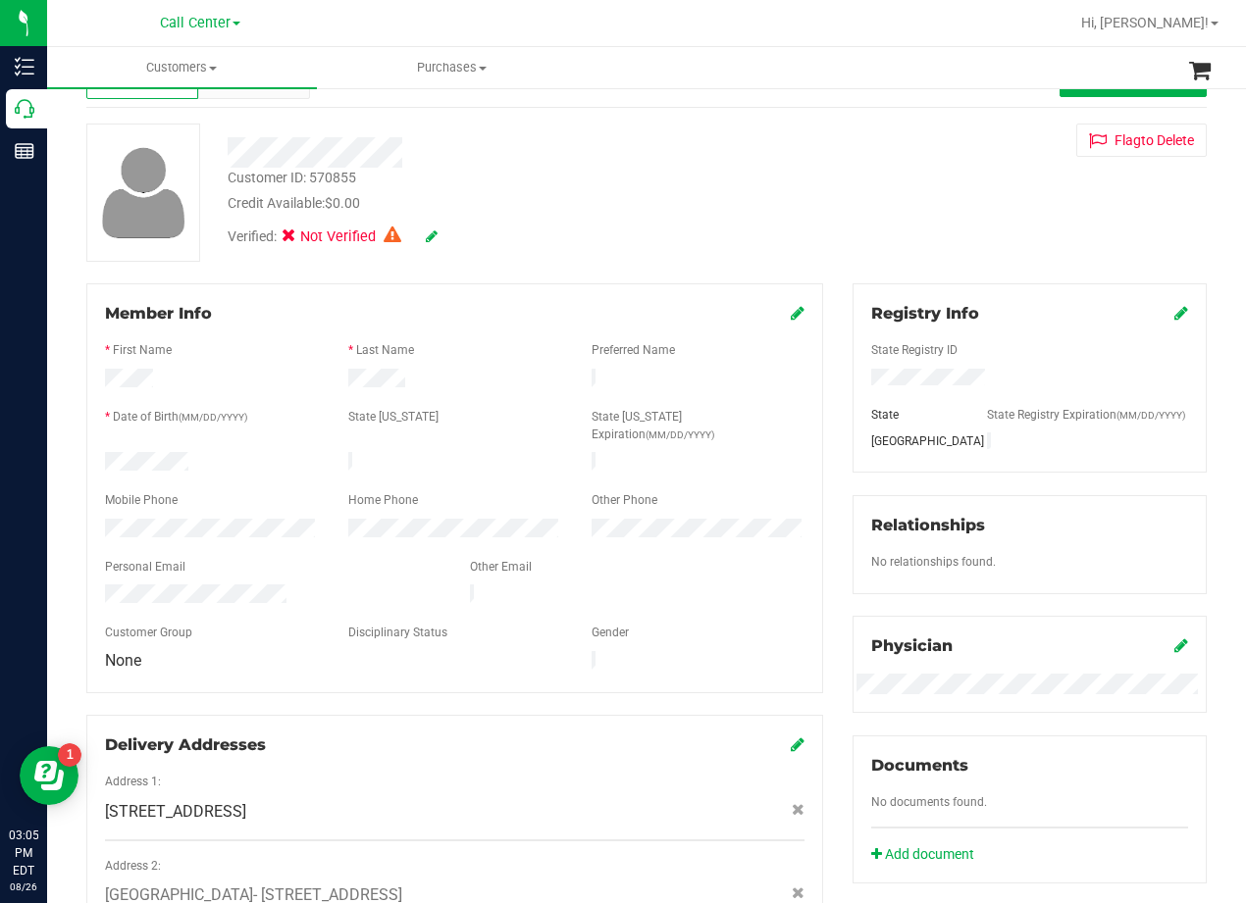
scroll to position [0, 0]
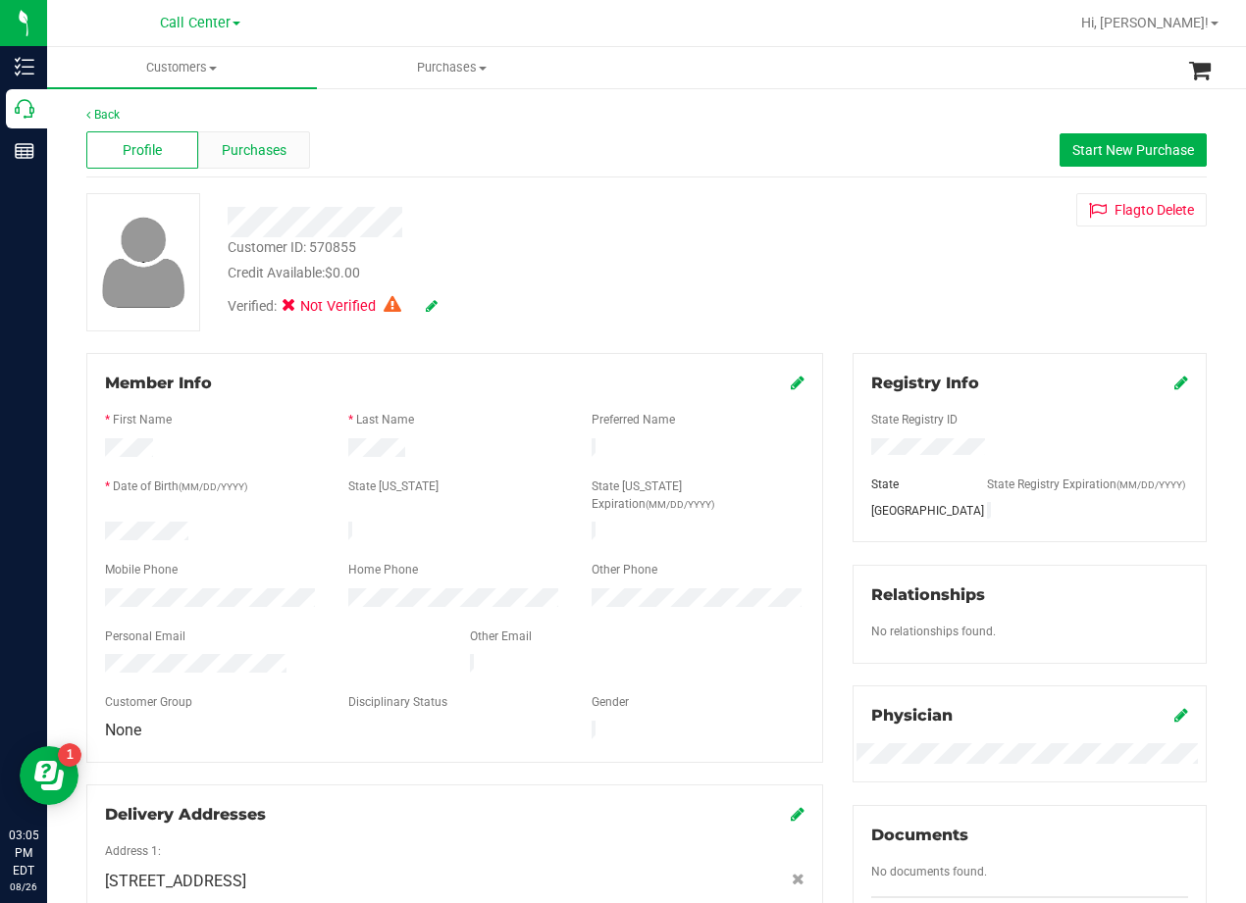
click at [290, 166] on div "Purchases" at bounding box center [254, 149] width 112 height 37
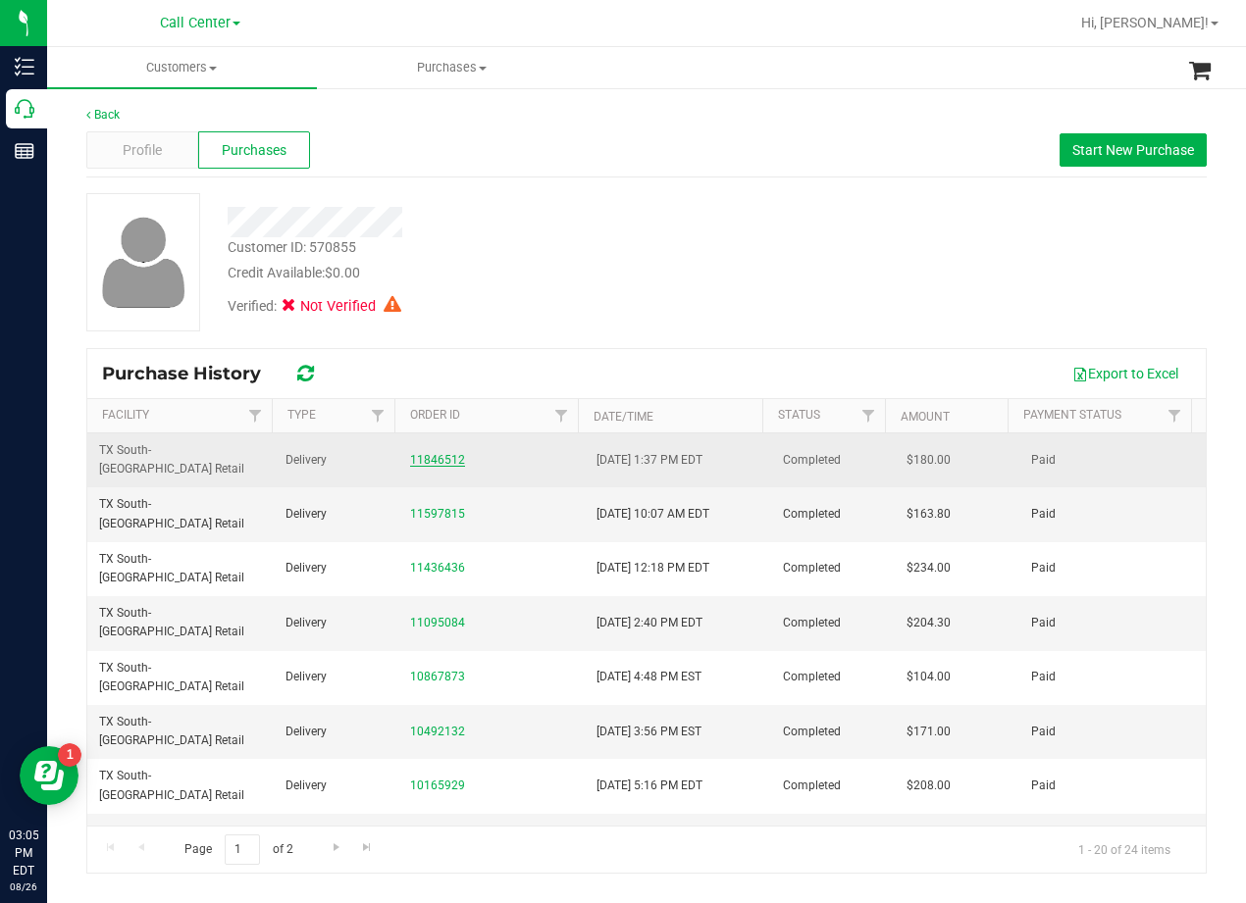
click at [423, 453] on link "11846512" at bounding box center [437, 460] width 55 height 14
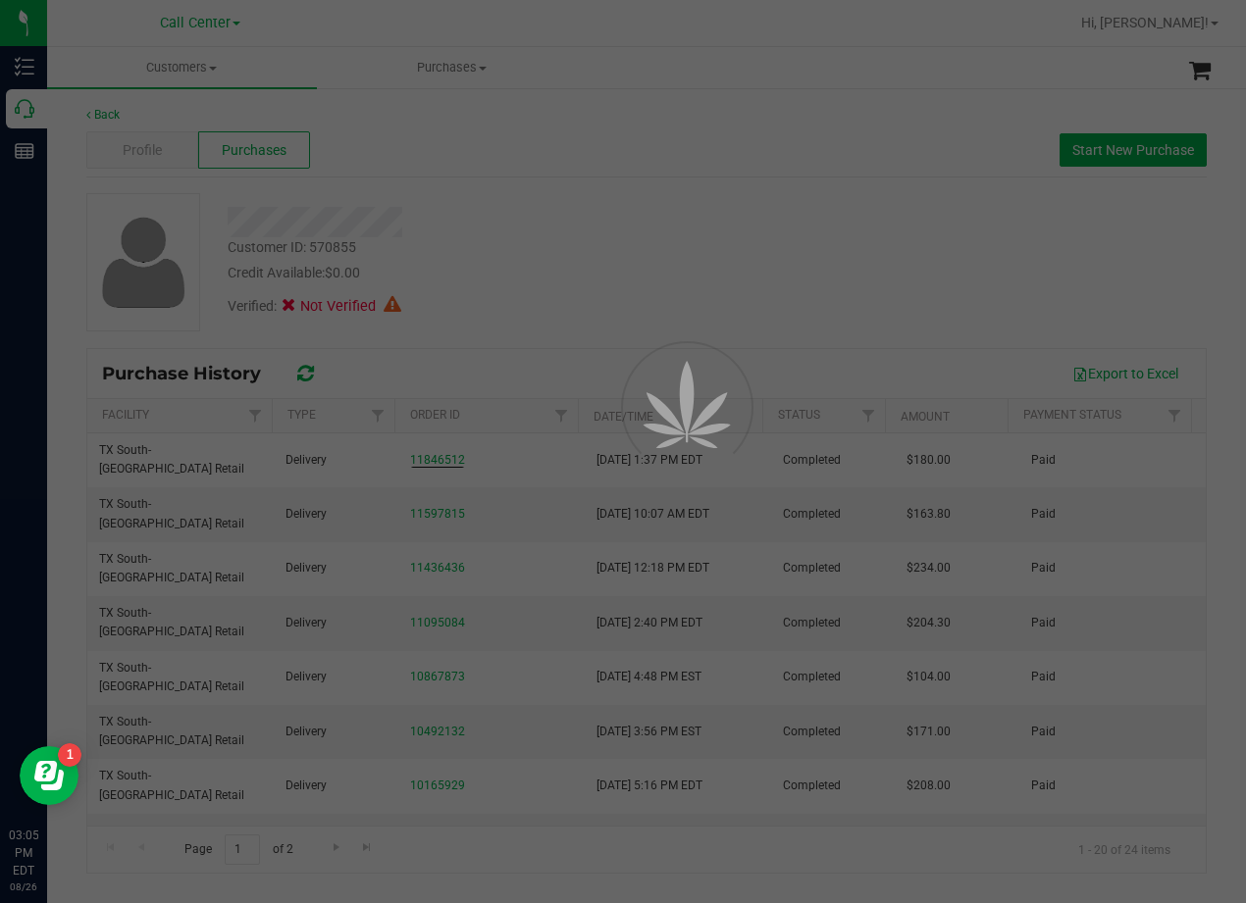
click at [549, 287] on div at bounding box center [623, 451] width 1246 height 903
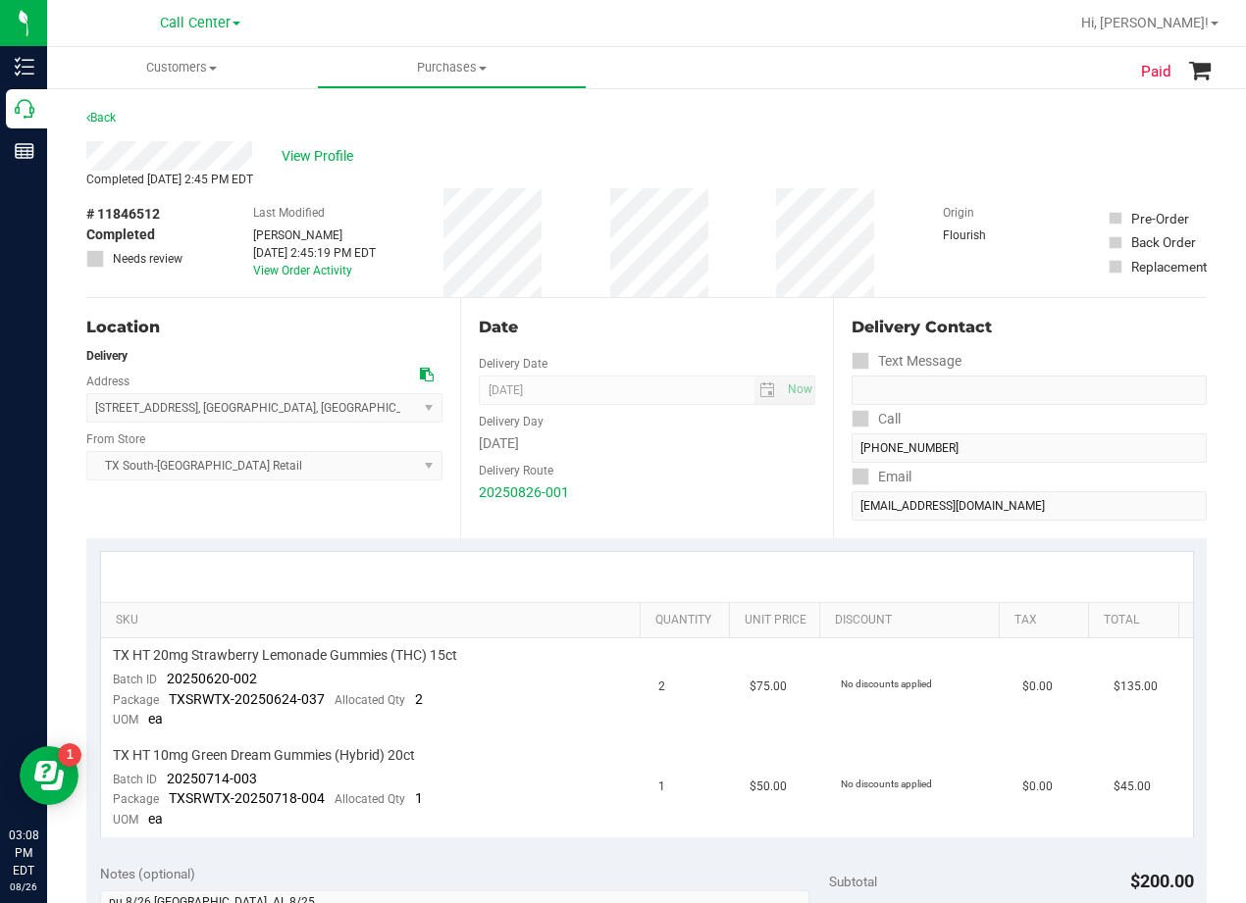
click at [749, 320] on div "Date" at bounding box center [647, 328] width 337 height 24
click at [744, 335] on div "Date" at bounding box center [647, 328] width 337 height 24
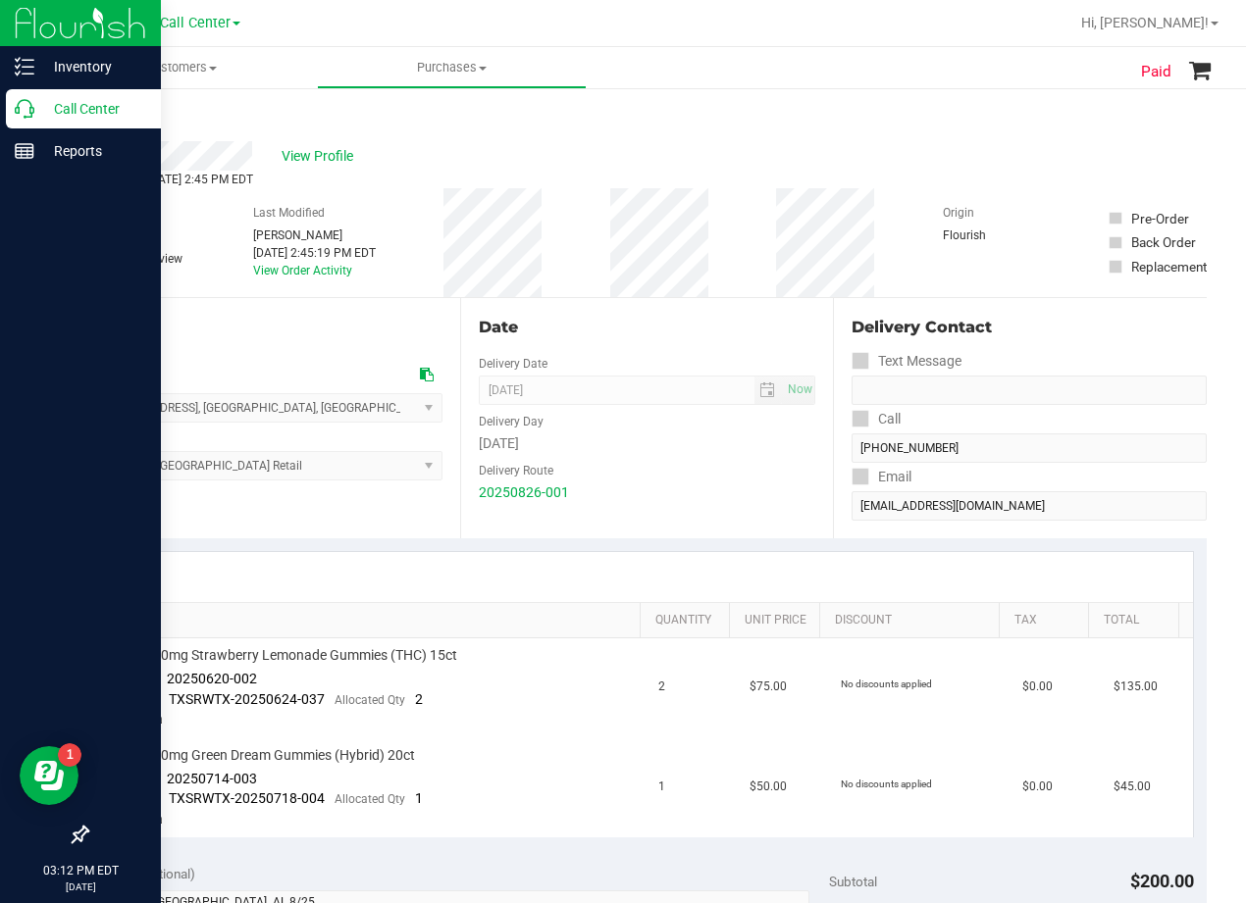
click at [36, 114] on p "Call Center" at bounding box center [93, 109] width 118 height 24
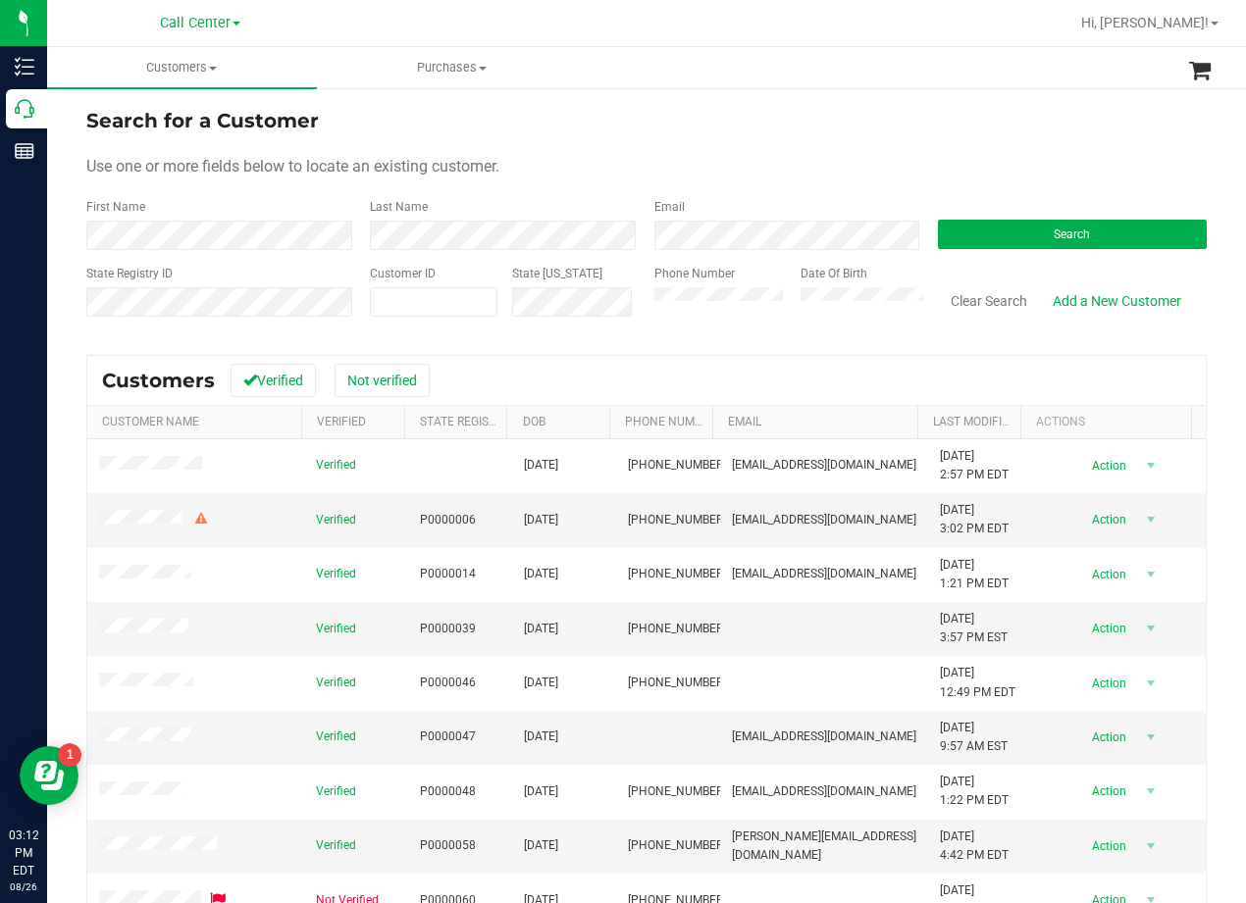
click at [772, 149] on form "Search for a Customer Use one or more fields below to locate an existing custom…" at bounding box center [646, 220] width 1120 height 229
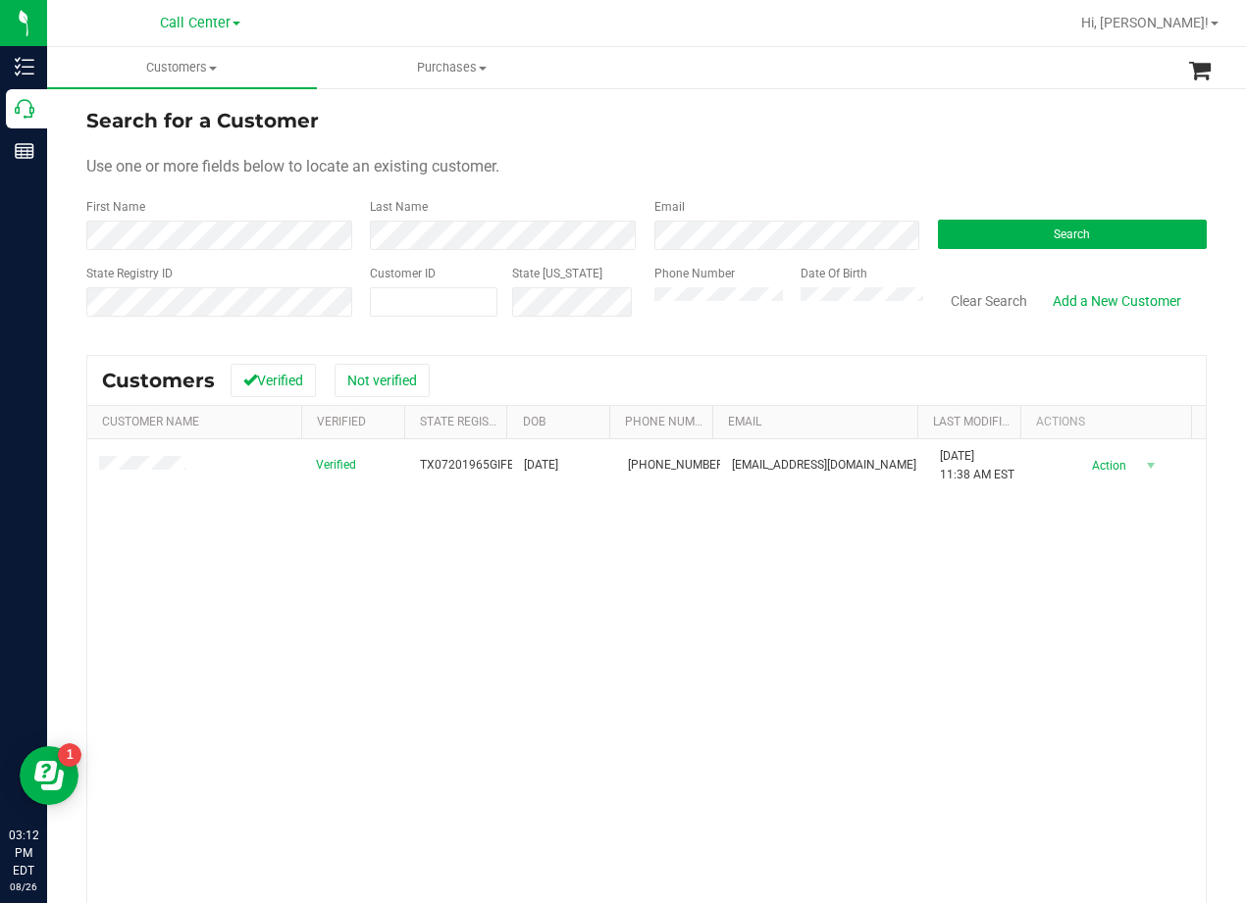
click at [929, 156] on div "Use one or more fields below to locate an existing customer." at bounding box center [646, 167] width 1120 height 24
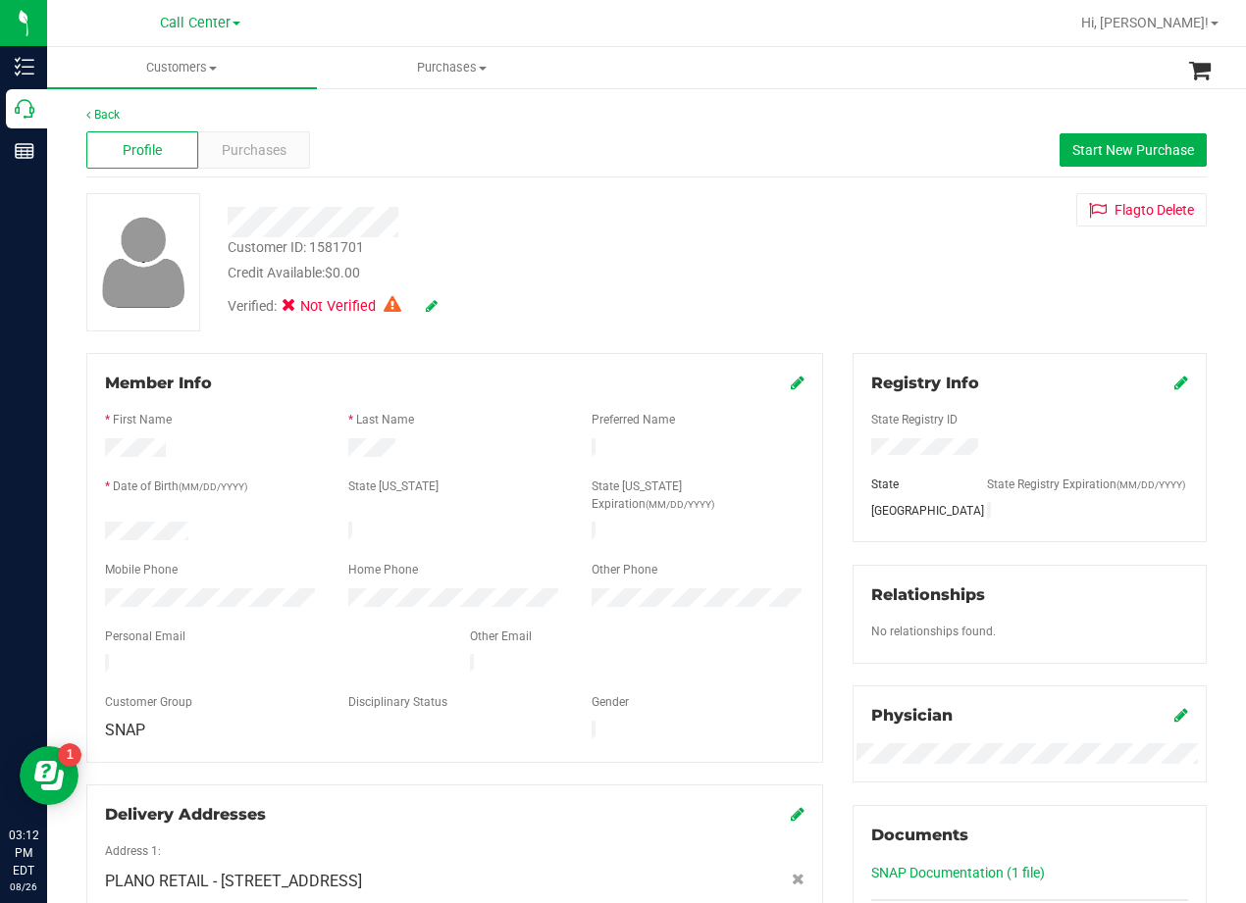
click at [817, 280] on div "Customer ID: 1581701 Credit Available: $0.00 Verified: Not Verified Flag to Del…" at bounding box center [647, 262] width 1150 height 138
click at [687, 292] on div "Verified: Not Verified" at bounding box center [500, 304] width 575 height 43
click at [530, 283] on div "Verified: Not Verified" at bounding box center [500, 304] width 575 height 43
drag, startPoint x: 530, startPoint y: 282, endPoint x: 498, endPoint y: 363, distance: 86.3
click at [751, 273] on div "Credit Available: $0.00" at bounding box center [500, 273] width 545 height 21
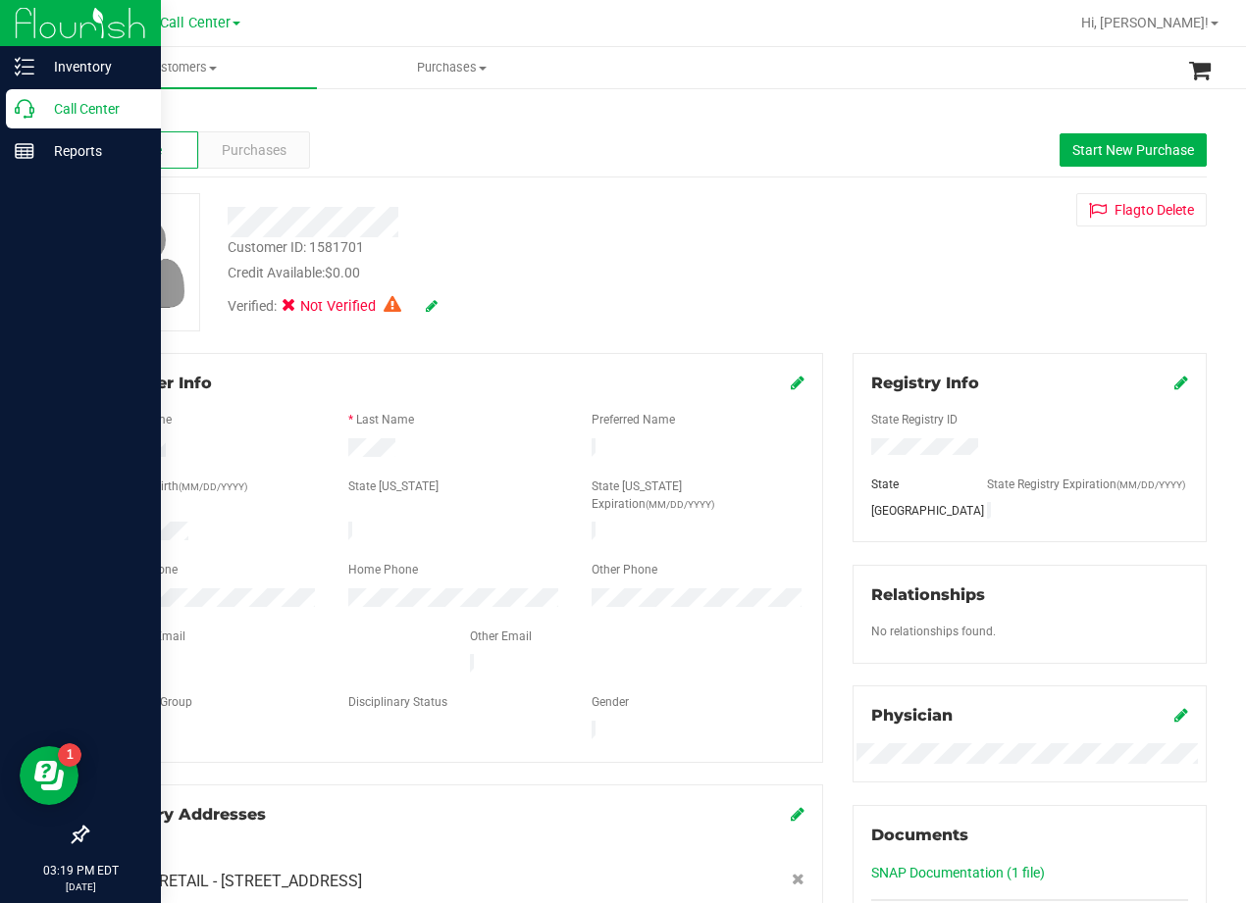
click at [28, 99] on icon at bounding box center [25, 109] width 20 height 20
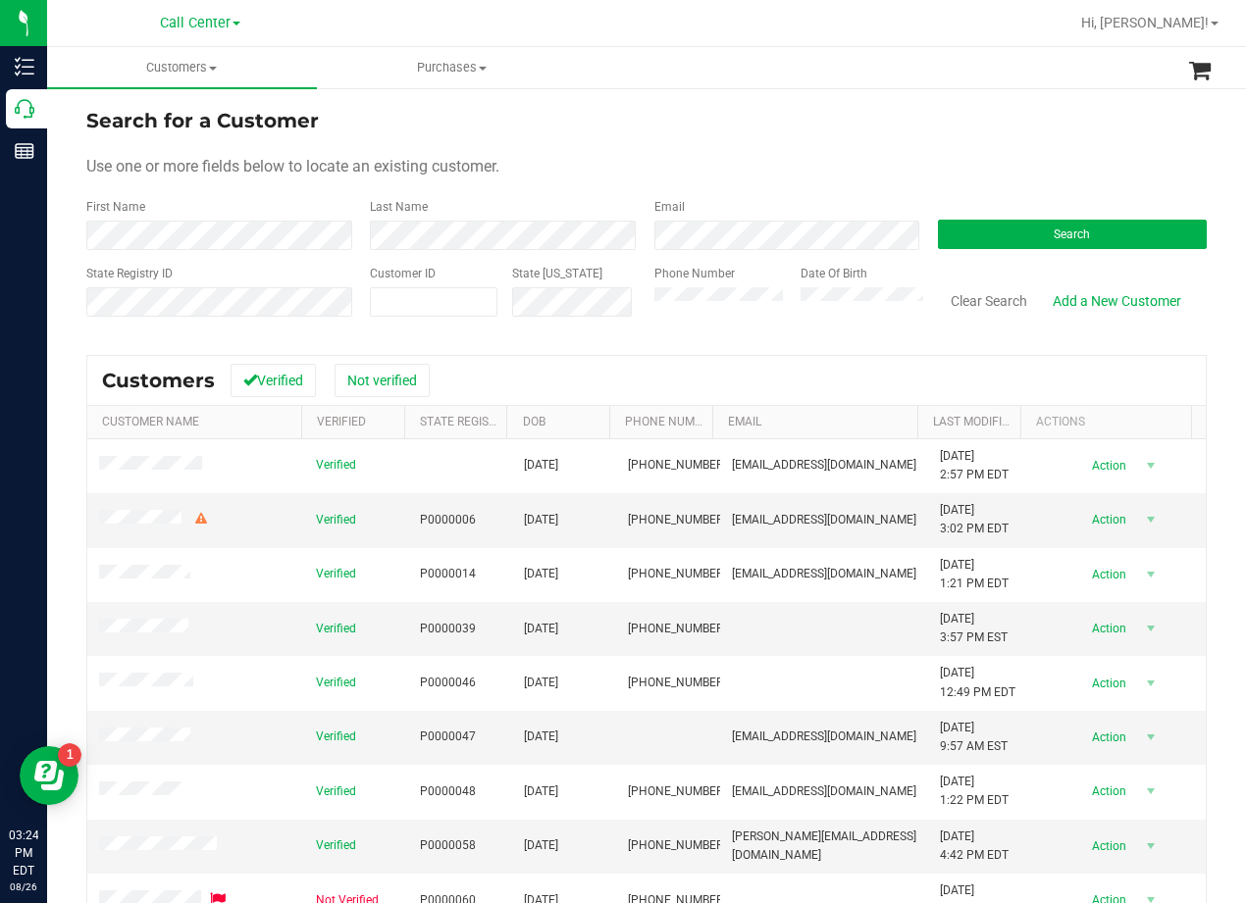
drag, startPoint x: 794, startPoint y: 86, endPoint x: 780, endPoint y: 105, distance: 23.7
click at [794, 86] on ul "Customers All customers Add a new customer All physicians Purchases All purchas…" at bounding box center [670, 68] width 1246 height 42
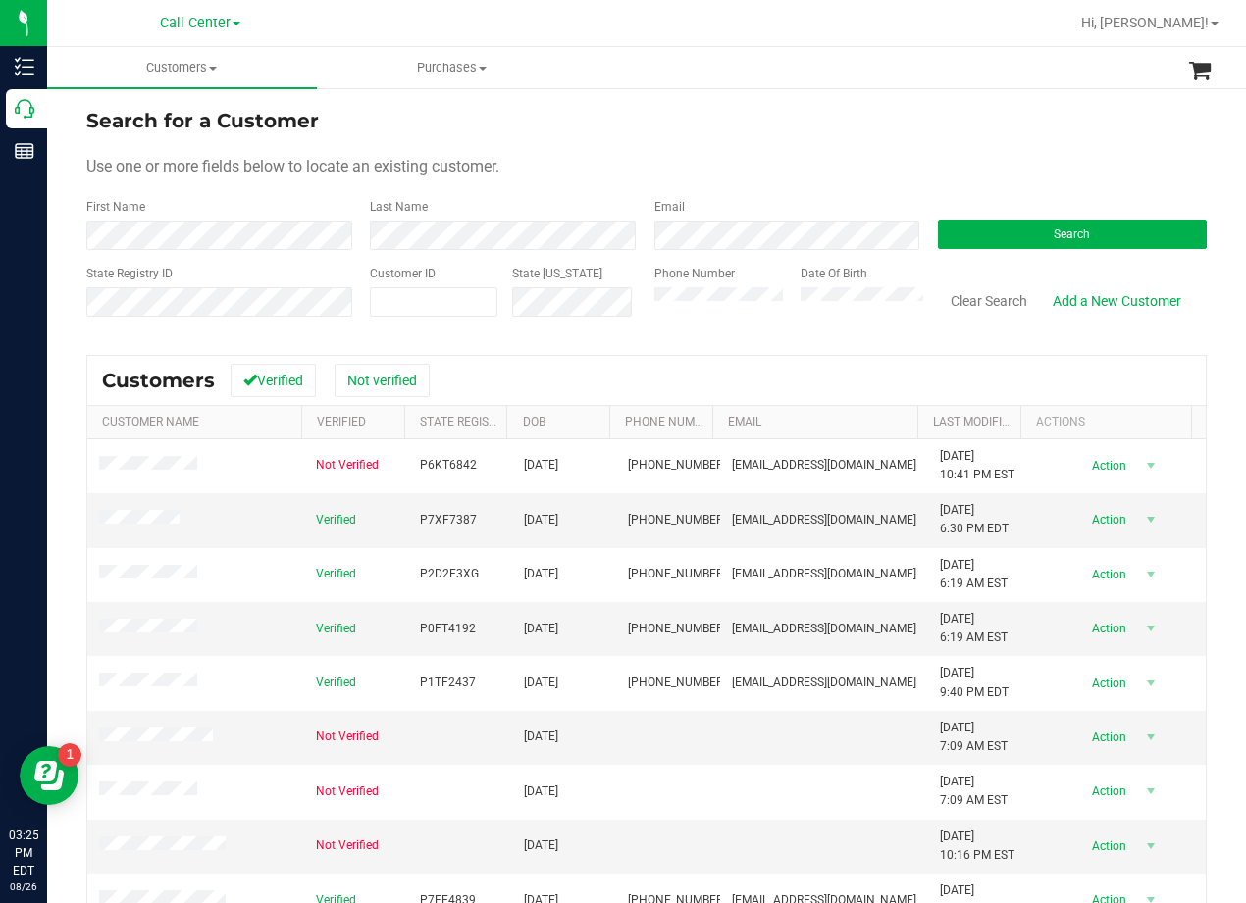
click at [709, 153] on form "Search for a Customer Use one or more fields below to locate an existing custom…" at bounding box center [646, 220] width 1120 height 229
click at [673, 166] on div "Use one or more fields below to locate an existing customer." at bounding box center [646, 167] width 1120 height 24
click at [1004, 170] on div "Use one or more fields below to locate an existing customer." at bounding box center [646, 167] width 1120 height 24
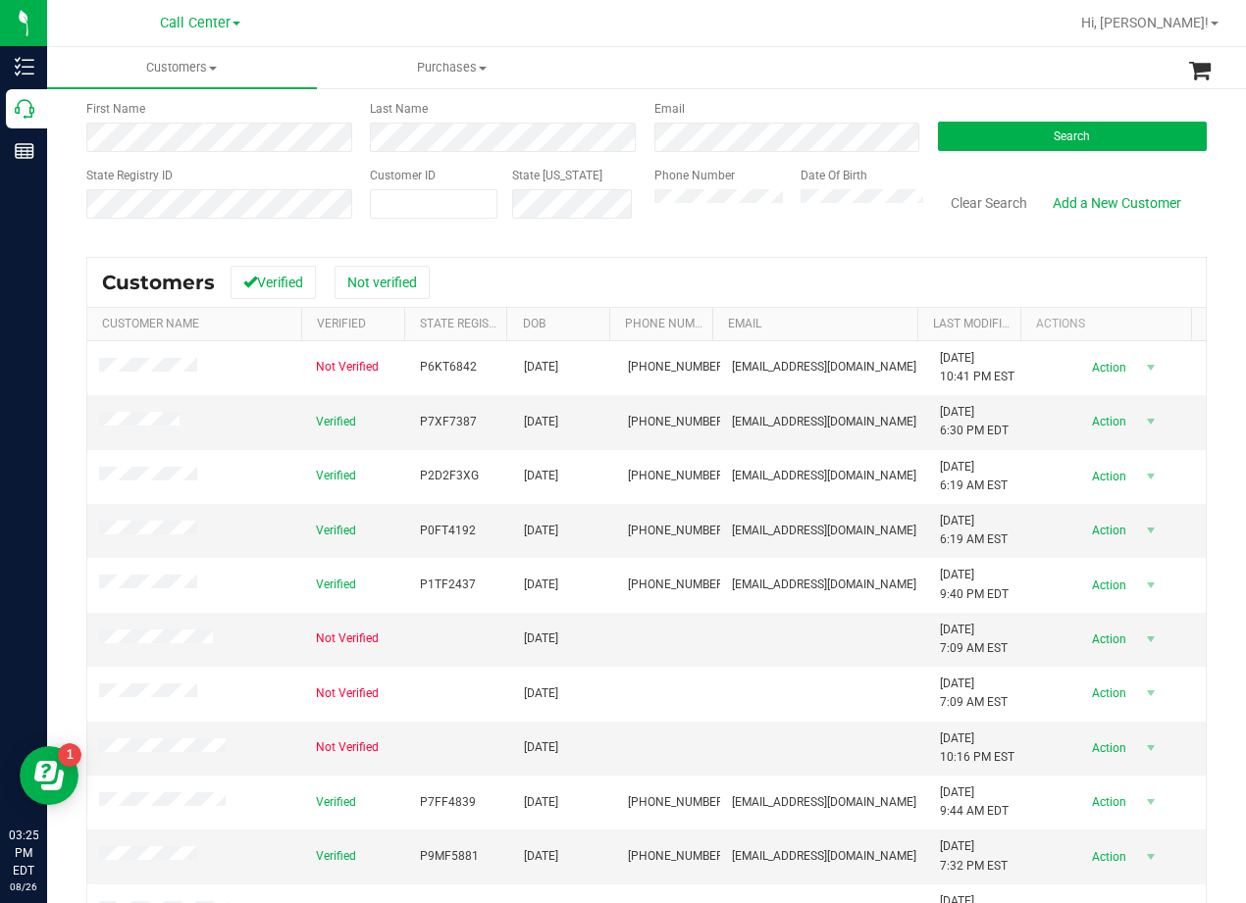
click at [997, 164] on form "Search for a Customer Use one or more fields below to locate an existing custom…" at bounding box center [646, 122] width 1120 height 229
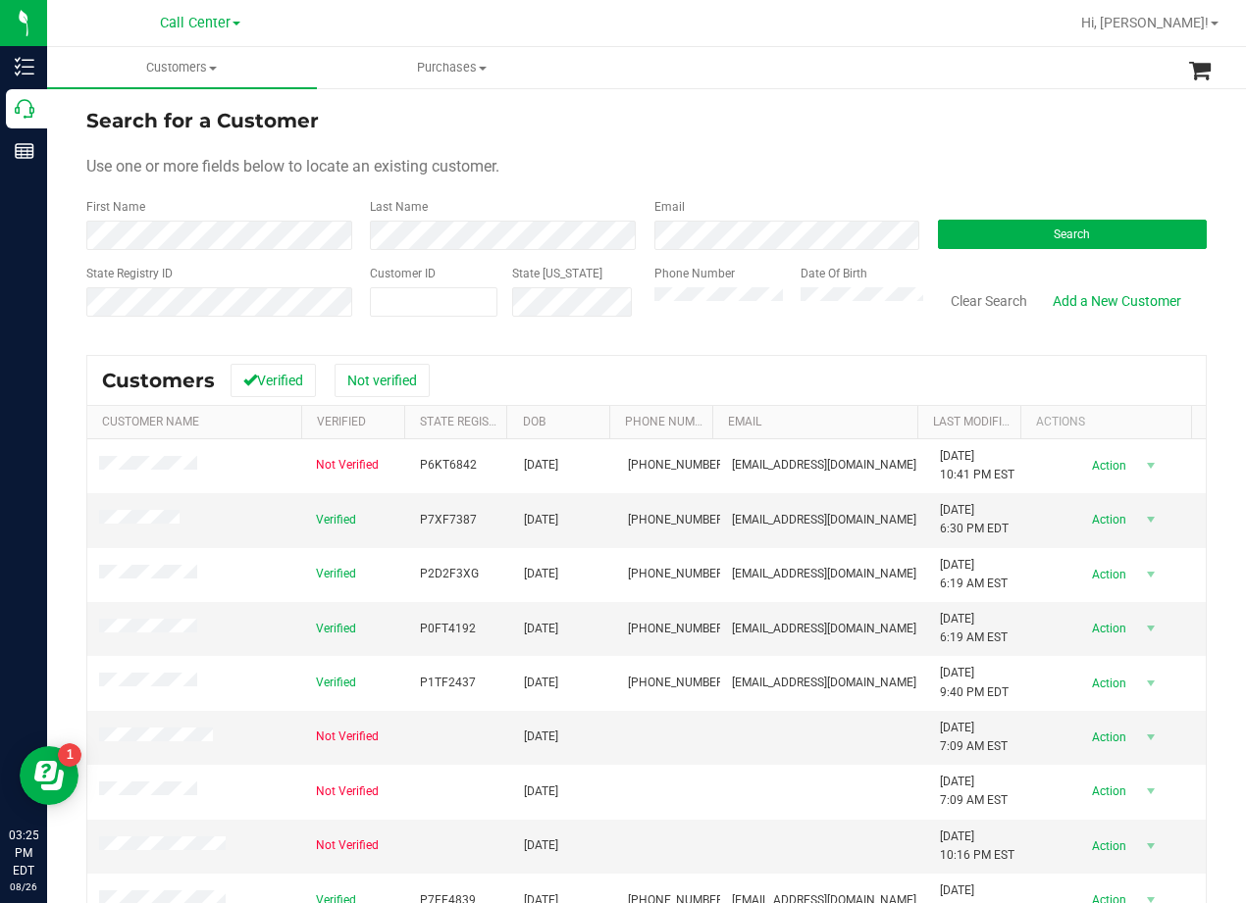
click at [969, 151] on form "Search for a Customer Use one or more fields below to locate an existing custom…" at bounding box center [646, 220] width 1120 height 229
click at [823, 153] on form "Search for a Customer Use one or more fields below to locate an existing custom…" at bounding box center [646, 220] width 1120 height 229
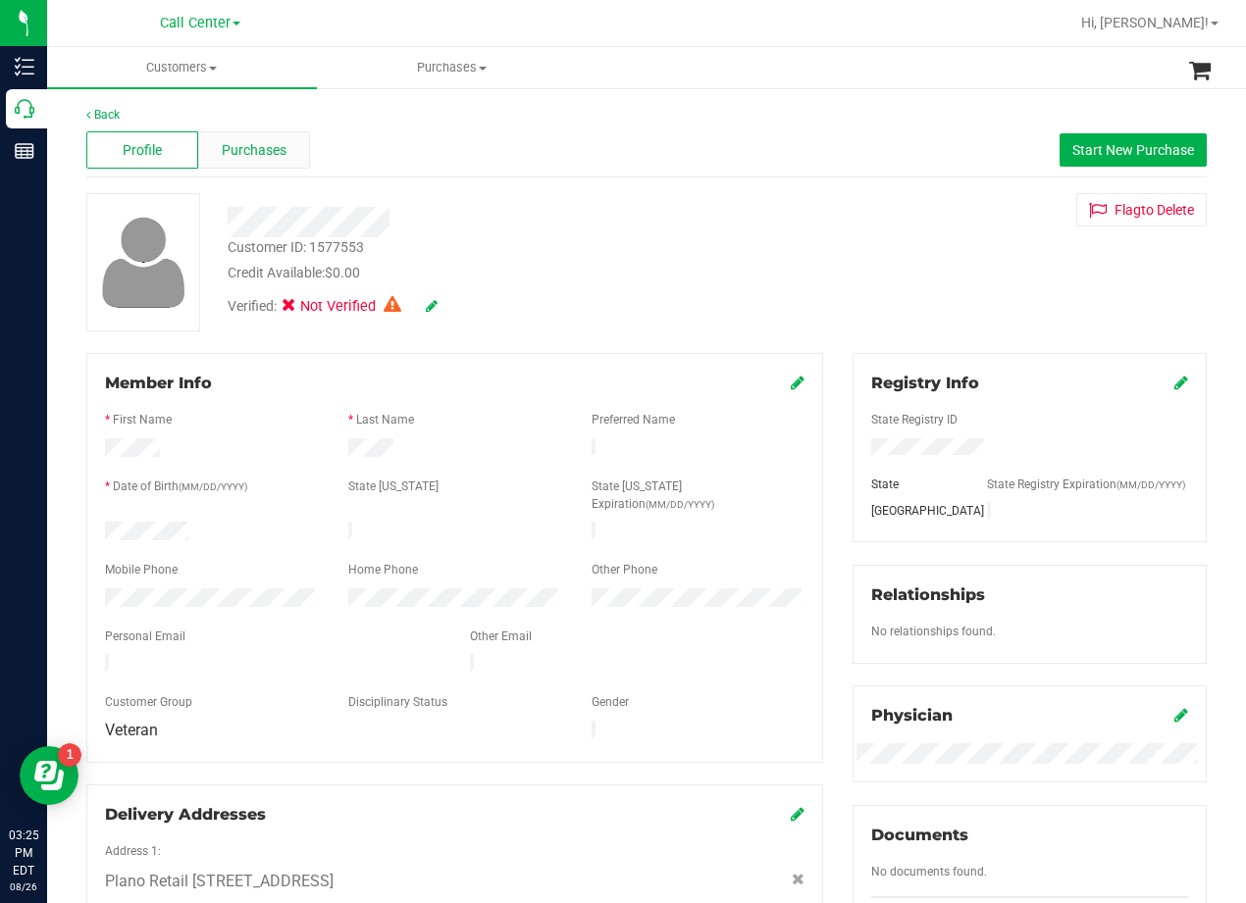
click at [272, 155] on span "Purchases" at bounding box center [254, 150] width 65 height 21
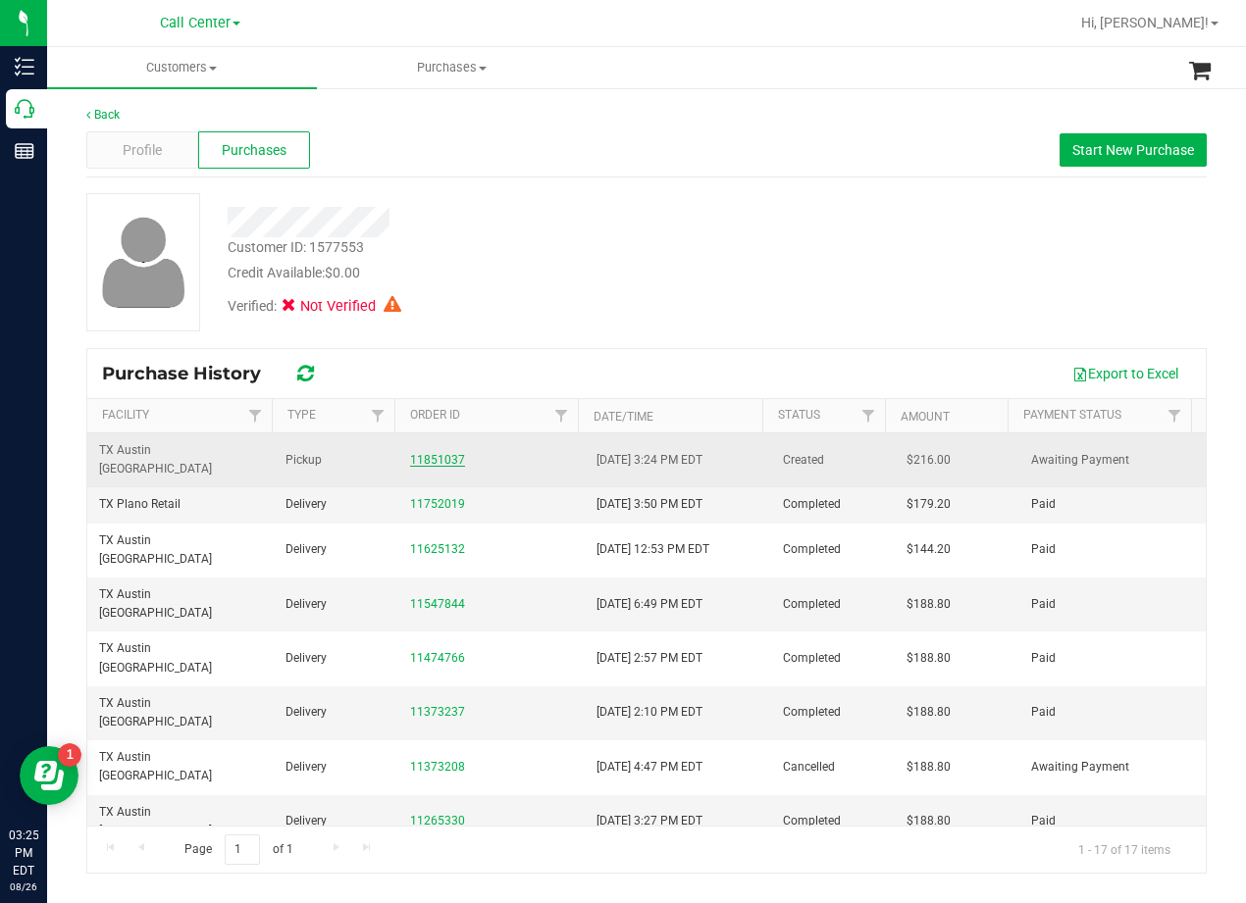
click at [430, 453] on link "11851037" at bounding box center [437, 460] width 55 height 14
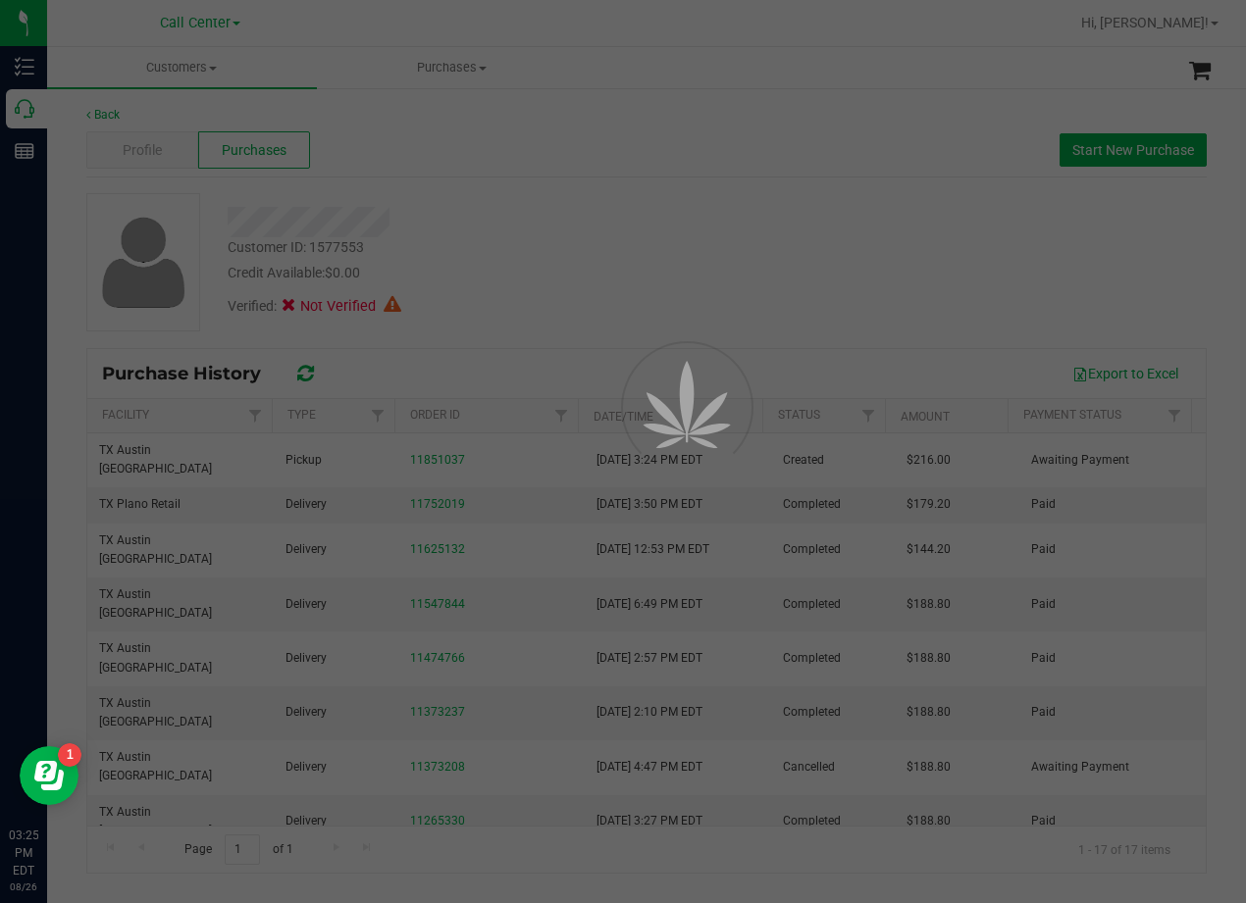
click at [530, 304] on div at bounding box center [623, 451] width 1246 height 903
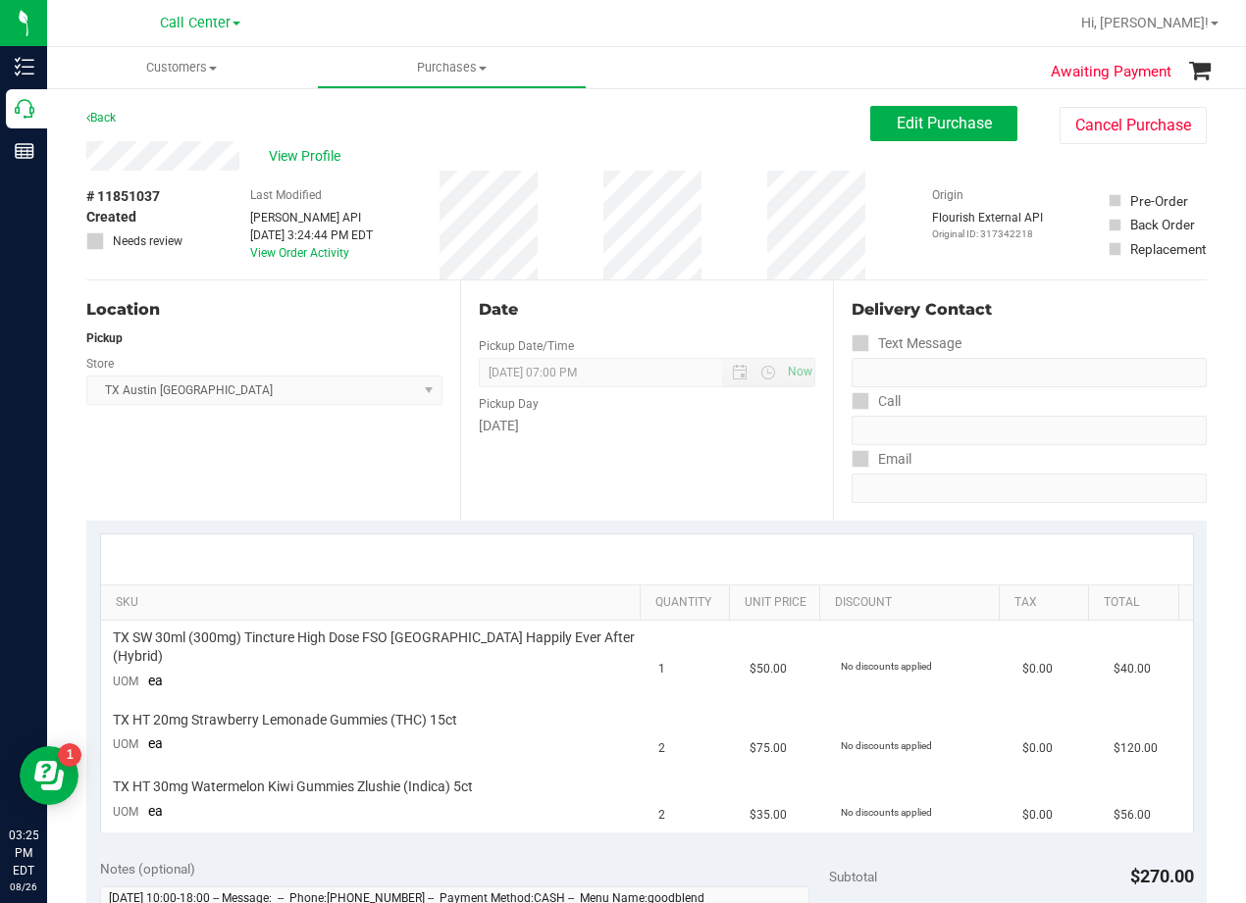
scroll to position [392, 0]
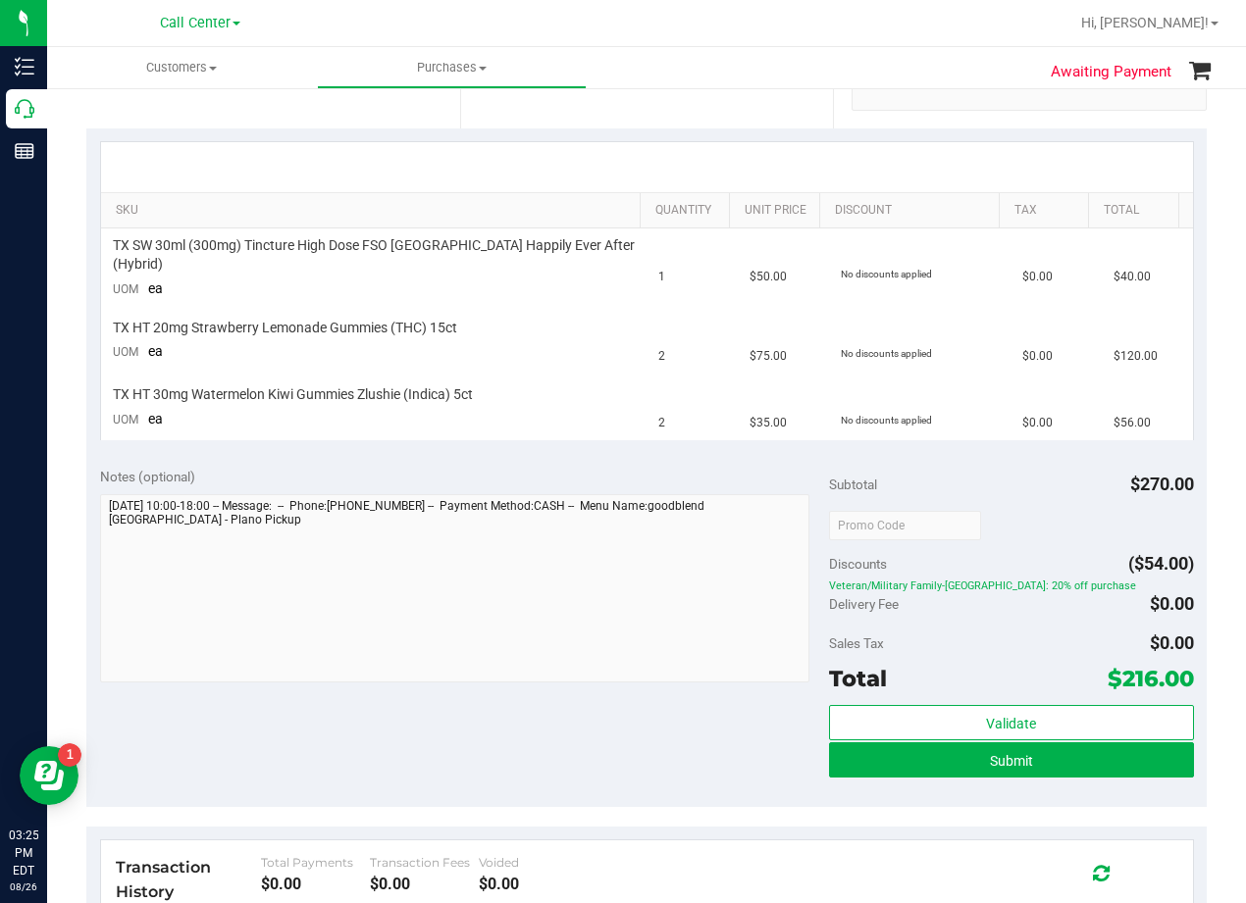
click at [732, 454] on div "Notes (optional) Subtotal $270.00 Discounts ($54.00) Veteran/Military Family-TX…" at bounding box center [646, 630] width 1120 height 353
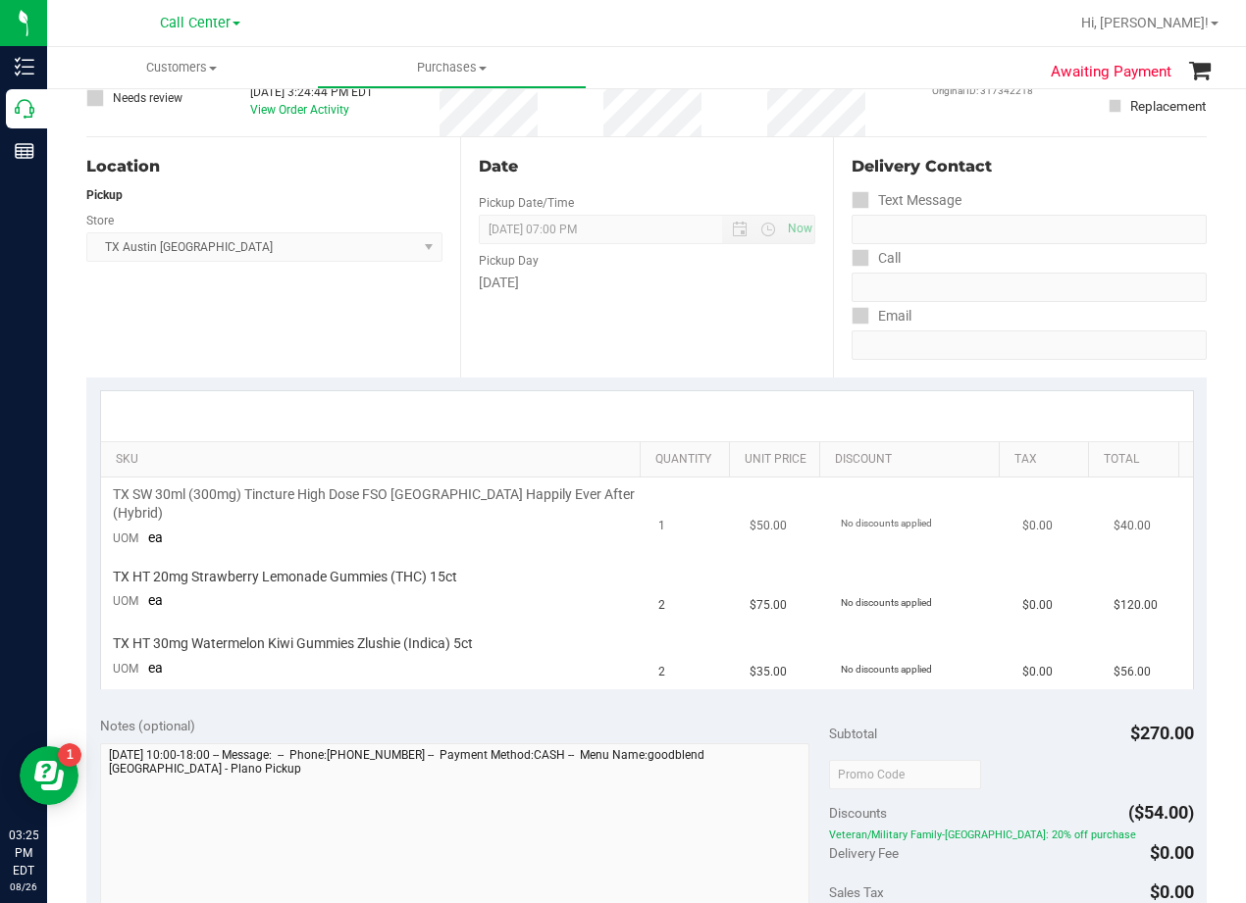
scroll to position [0, 0]
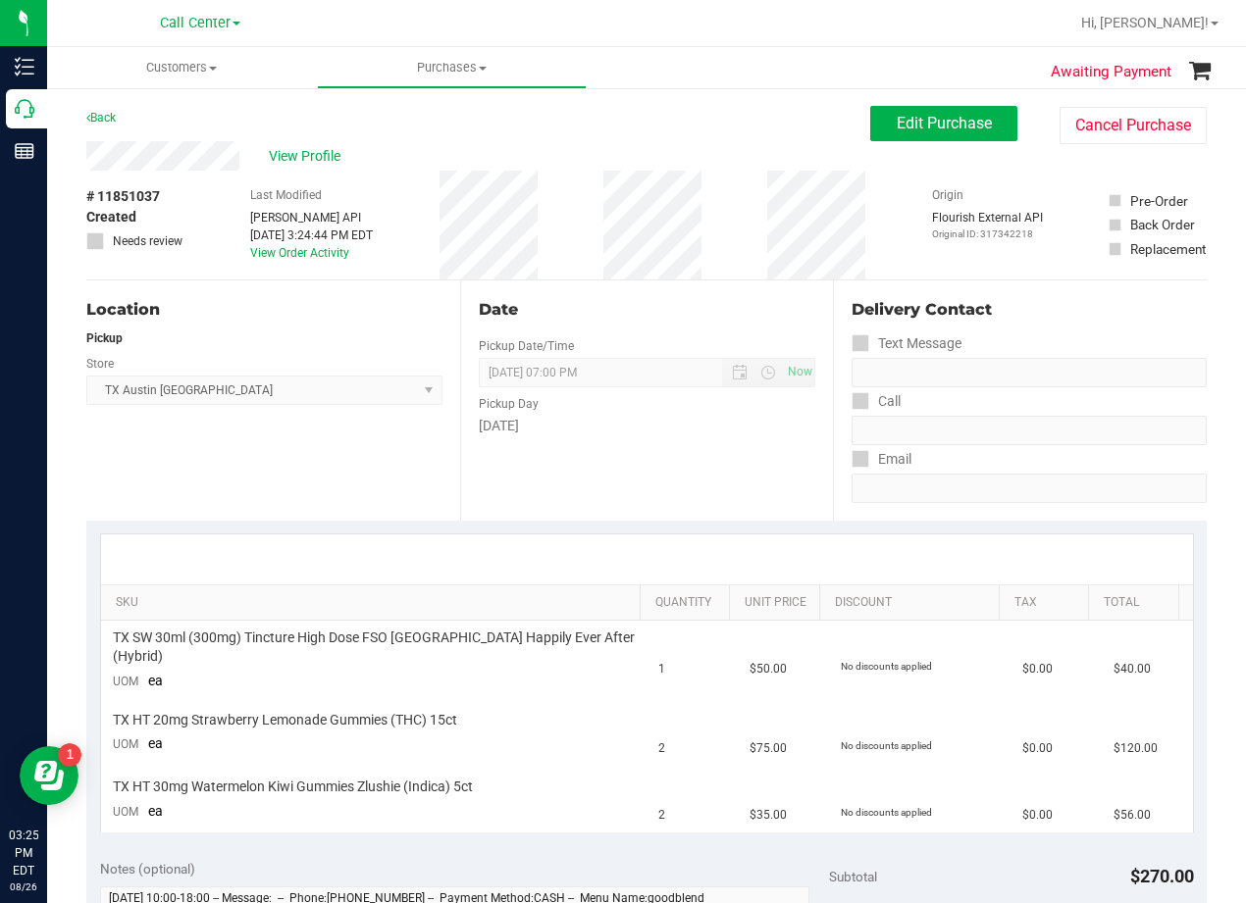
click at [737, 153] on div "View Profile" at bounding box center [478, 155] width 784 height 29
click at [756, 264] on div "# 11851037 Created Needs review Last Modified Jane API Aug 26, 2025 3:24:44 PM …" at bounding box center [646, 225] width 1120 height 109
click at [872, 122] on button "Edit Purchase" at bounding box center [943, 123] width 147 height 35
click at [787, 124] on div "Back Edit Purchase Cancel Purchase" at bounding box center [646, 123] width 1120 height 35
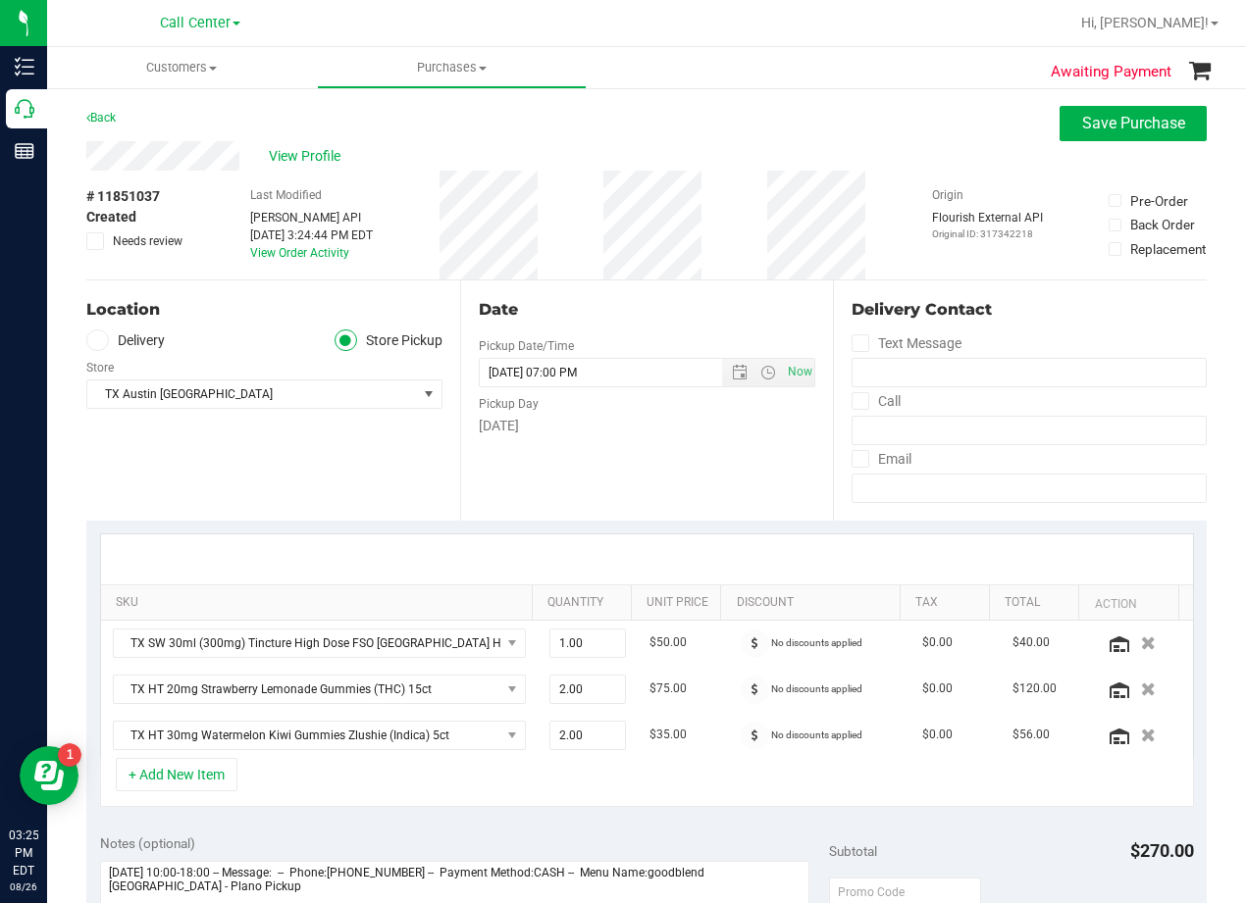
click at [90, 345] on span at bounding box center [97, 341] width 23 height 23
click at [0, 0] on input "Delivery" at bounding box center [0, 0] width 0 height 0
click at [567, 251] on div "# 11851037 Created Needs review Last Modified Jane API Aug 26, 2025 3:24:44 PM …" at bounding box center [646, 225] width 1120 height 109
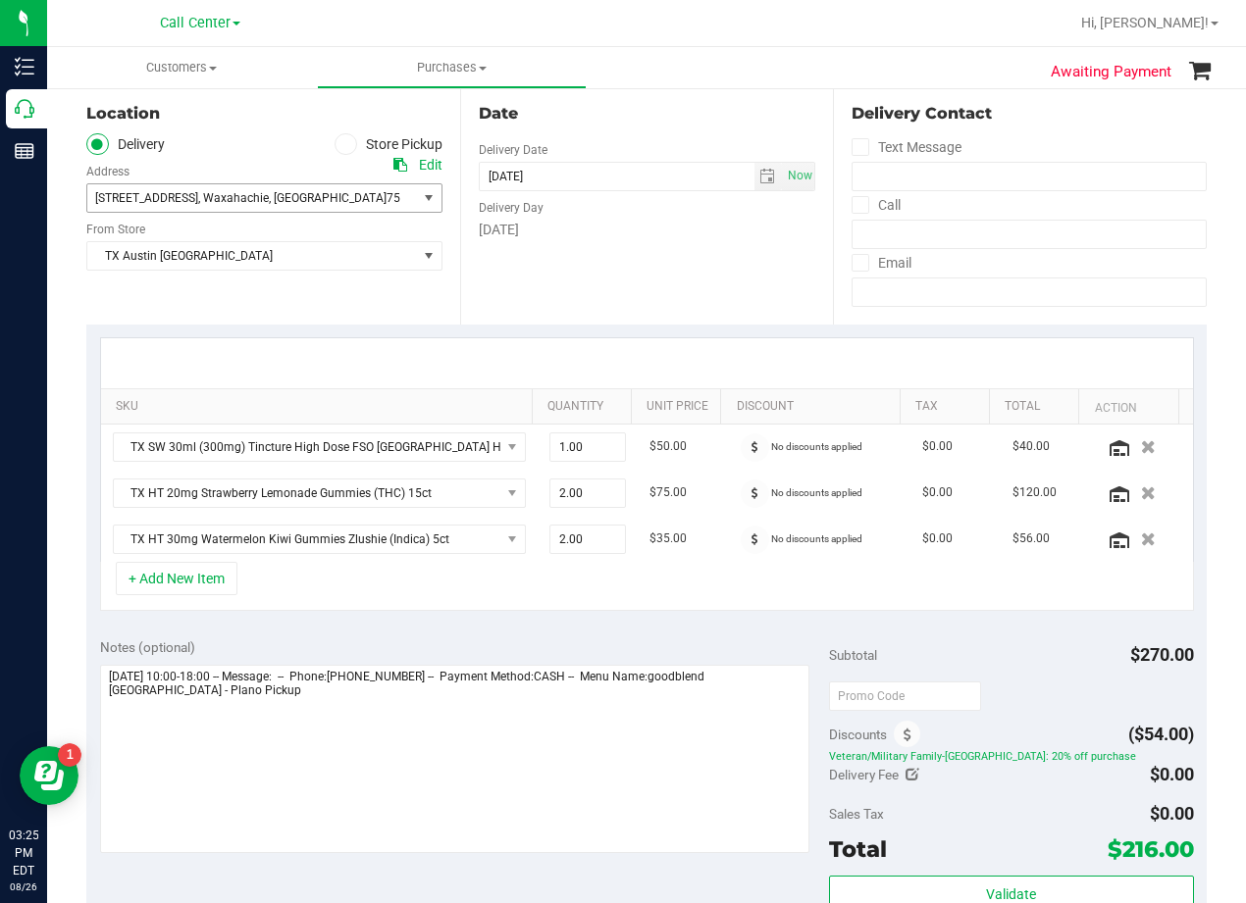
click at [421, 204] on span "select" at bounding box center [429, 198] width 16 height 16
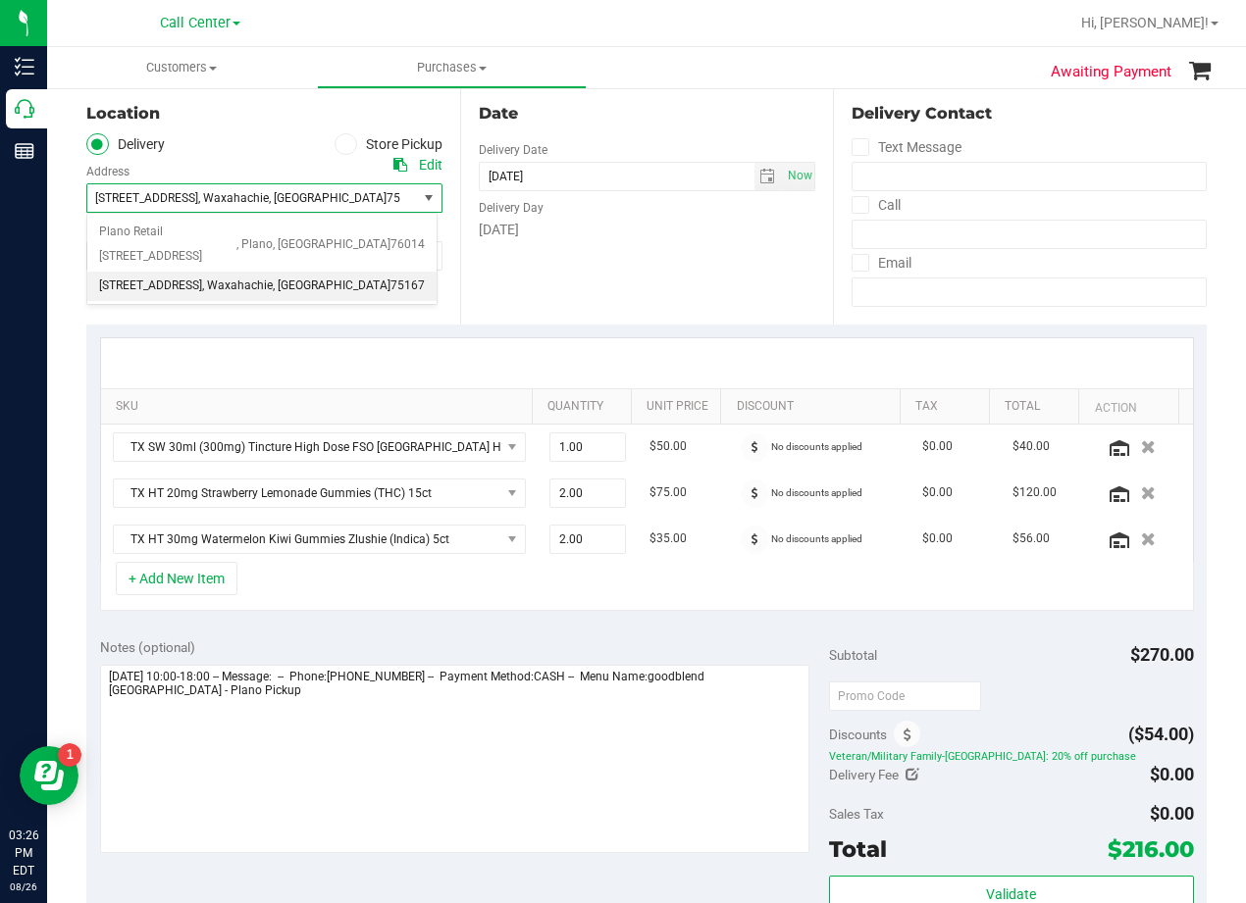
click at [707, 289] on div "Date Delivery Date 08/27/2025 Now 08/27/2025 07:00 PM Now Delivery Day Wednesday" at bounding box center [647, 204] width 374 height 240
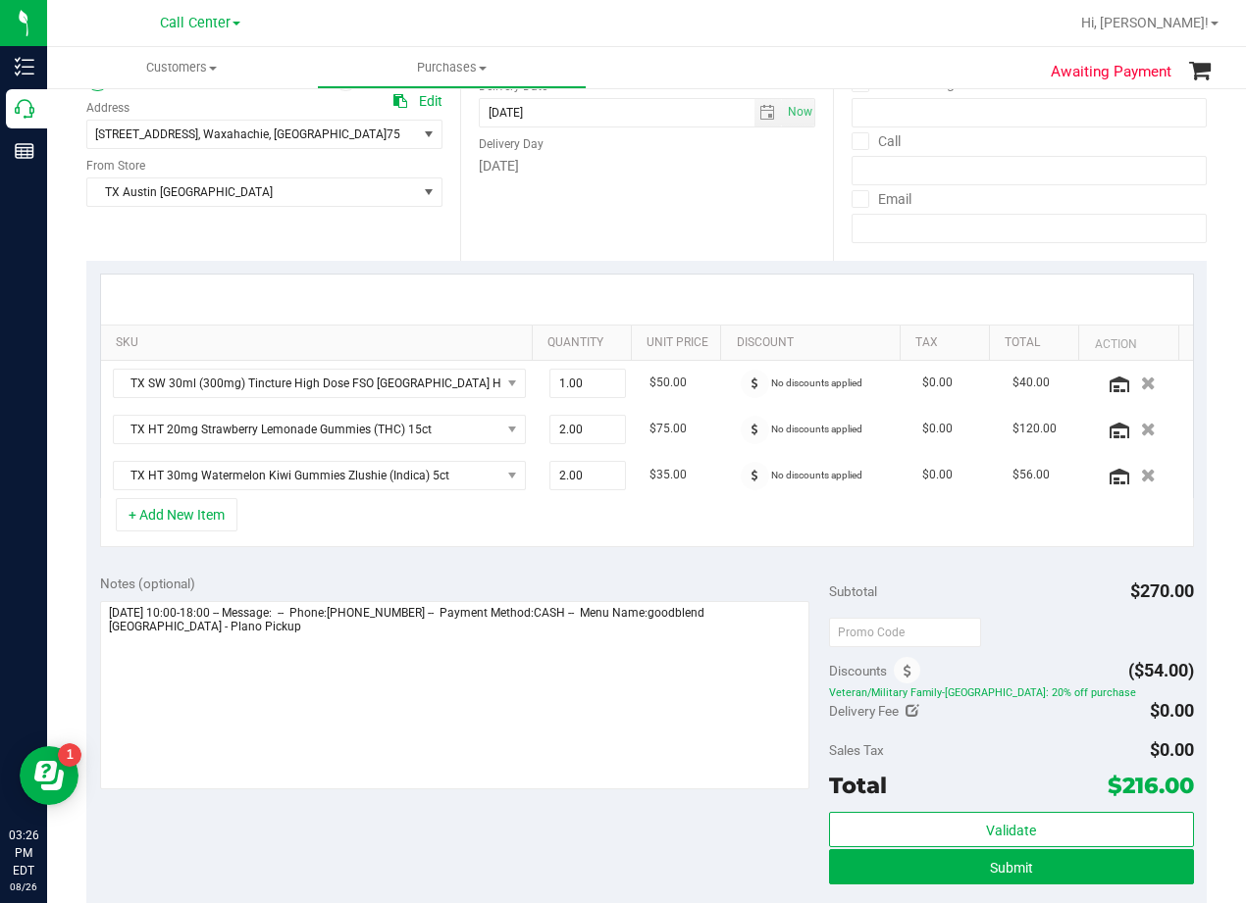
scroll to position [294, 0]
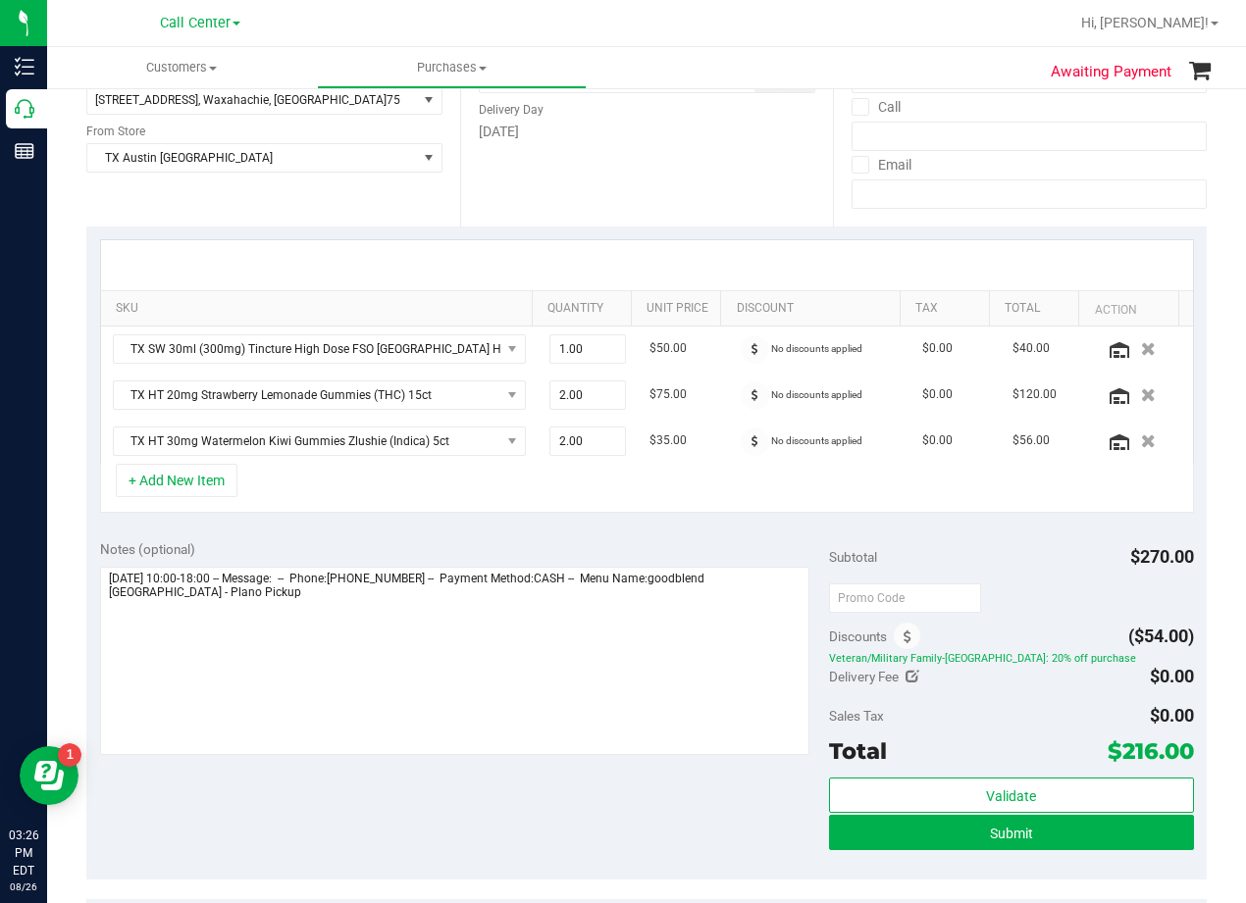
drag, startPoint x: 1127, startPoint y: 641, endPoint x: 1160, endPoint y: 642, distance: 33.4
click at [1160, 642] on span "($54.00)" at bounding box center [1161, 636] width 66 height 21
click at [1158, 575] on div "$270.00" at bounding box center [1162, 556] width 64 height 35
click at [576, 503] on div "+ Add New Item" at bounding box center [647, 488] width 1094 height 49
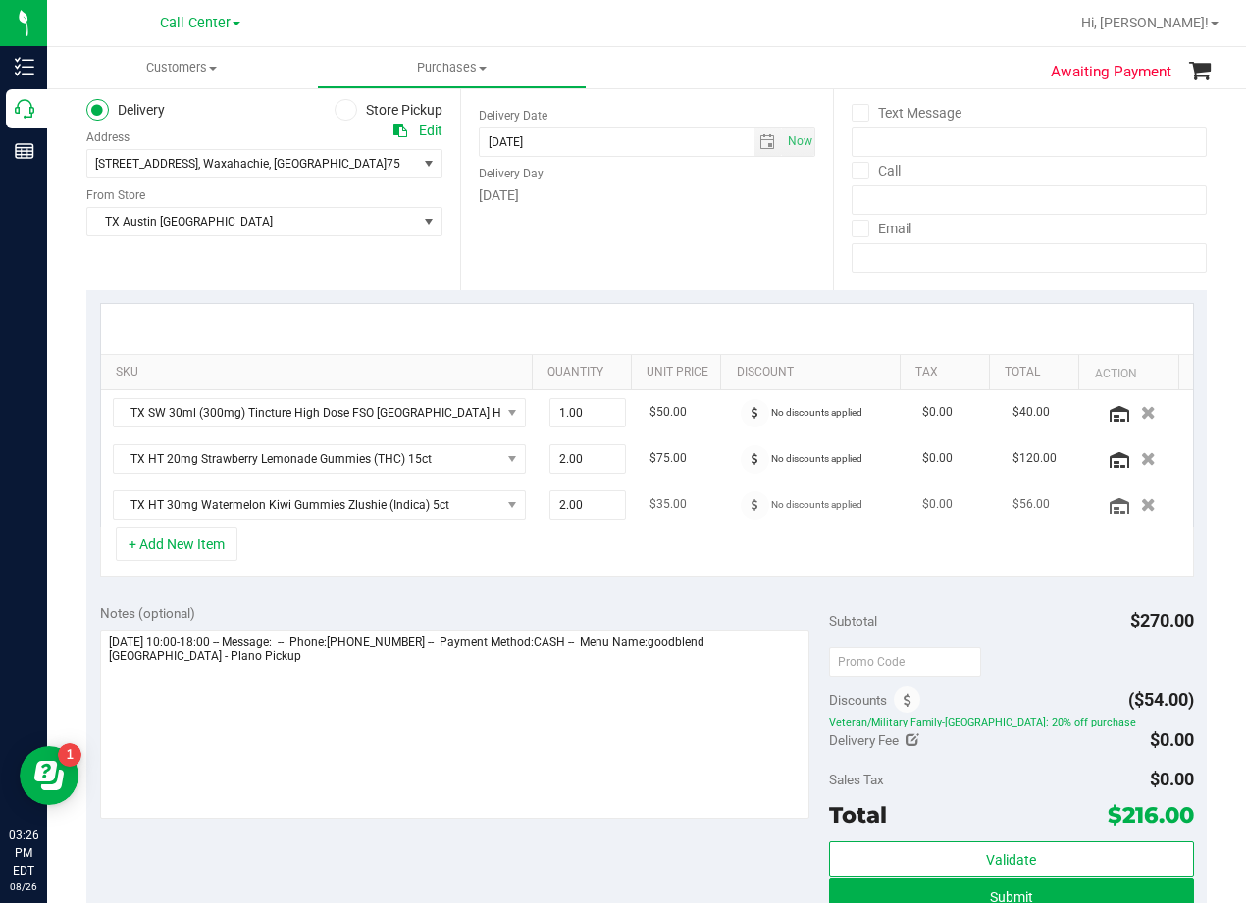
scroll to position [196, 0]
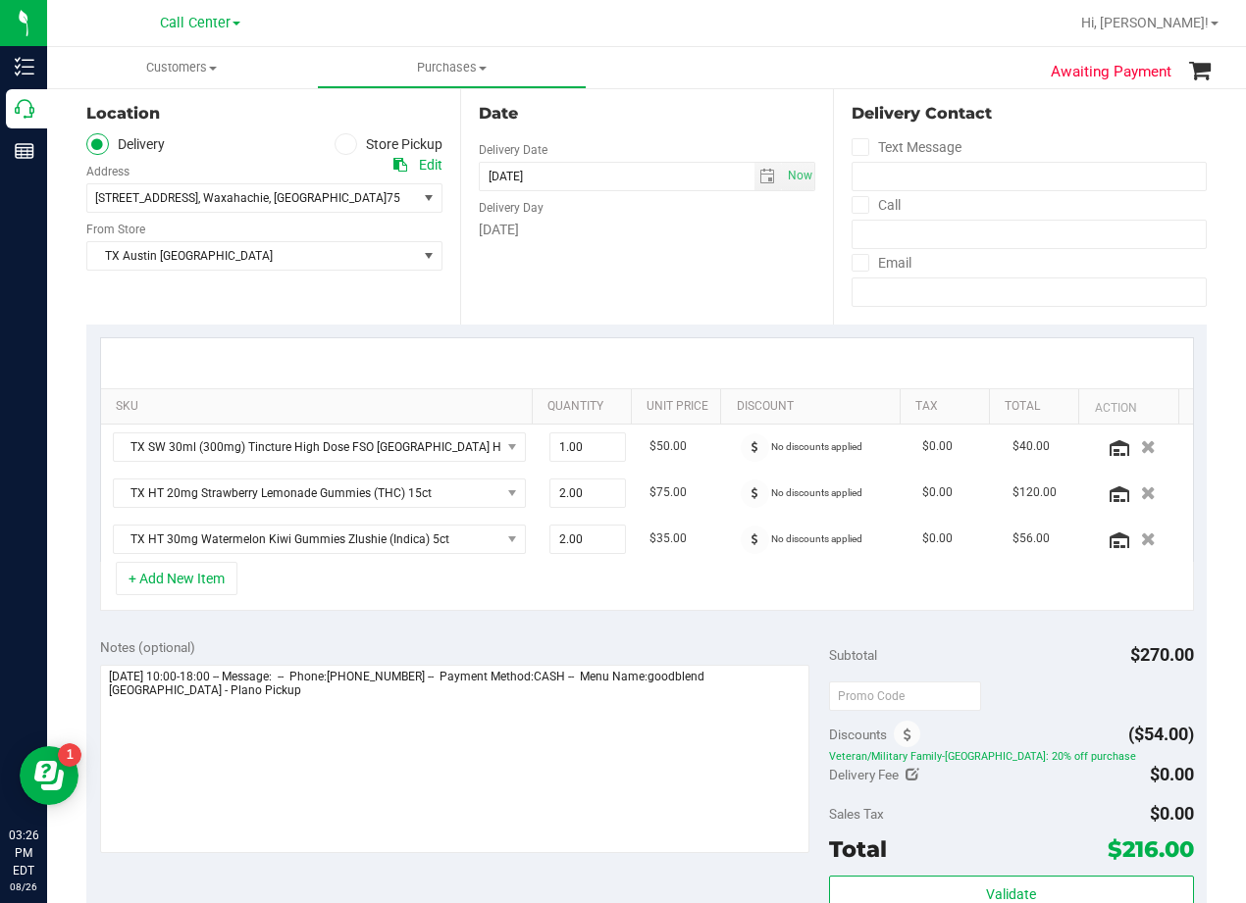
click at [739, 245] on div "Date Delivery Date 08/27/2025 Now 08/27/2025 07:00 PM Now Delivery Day Wednesday" at bounding box center [647, 204] width 374 height 240
click at [347, 189] on span "1121 Yukon Blvd , Waxahachie , TX 75167" at bounding box center [243, 197] width 313 height 27
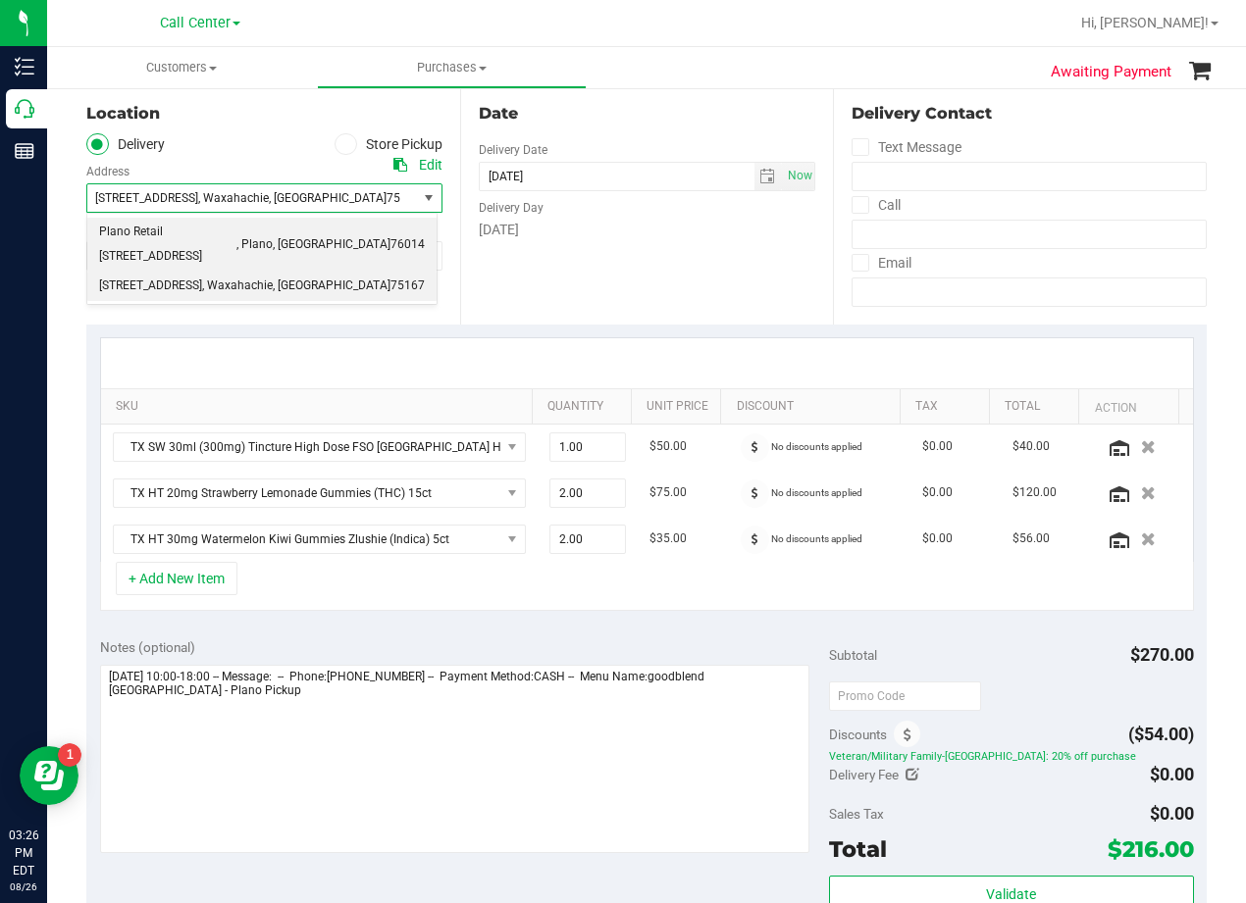
click at [236, 230] on span "Plano Retail 4720 SH 121 N, Suite#180" at bounding box center [167, 245] width 137 height 50
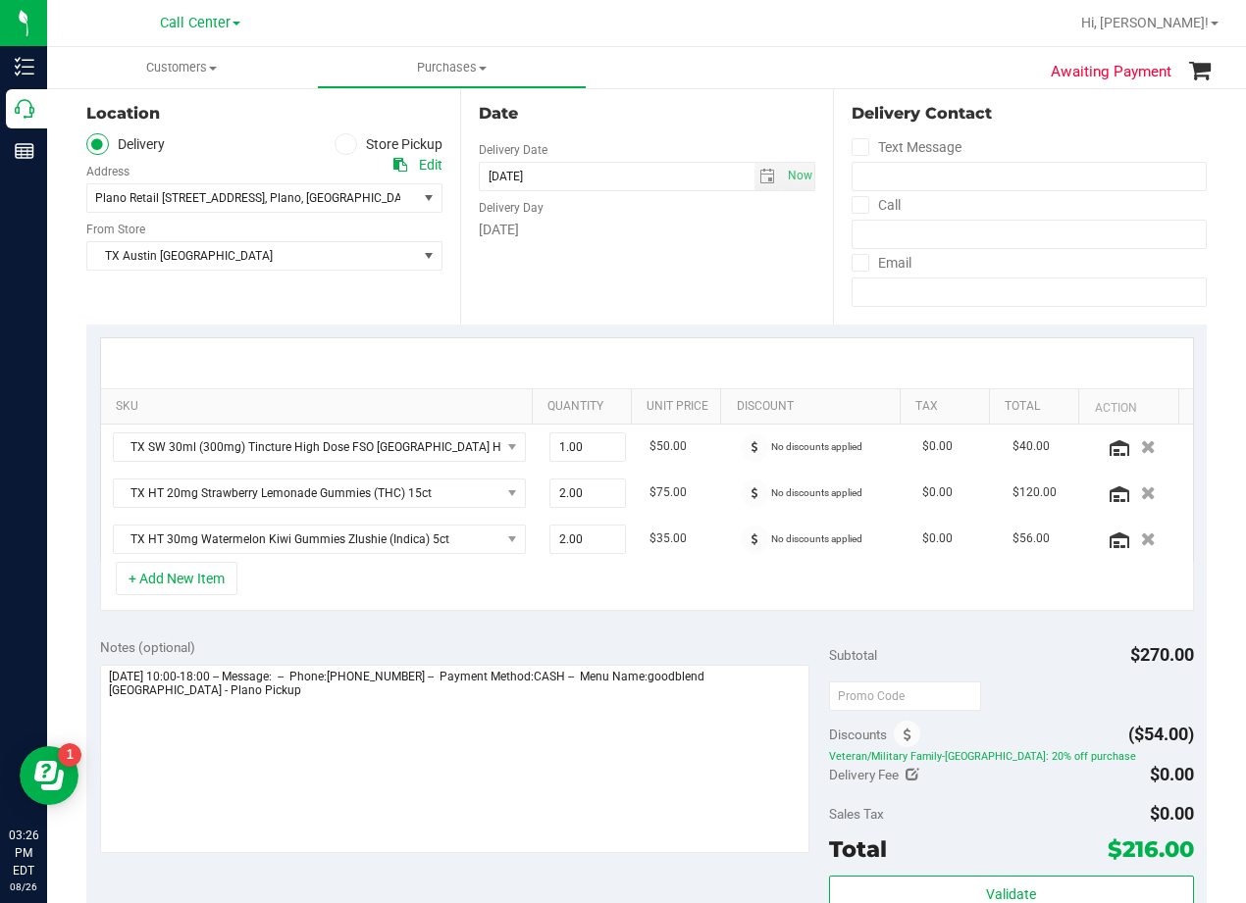
click at [793, 273] on div "Date Delivery Date 08/27/2025 Now 08/27/2025 07:00 PM Now Delivery Day Wednesday" at bounding box center [647, 204] width 374 height 240
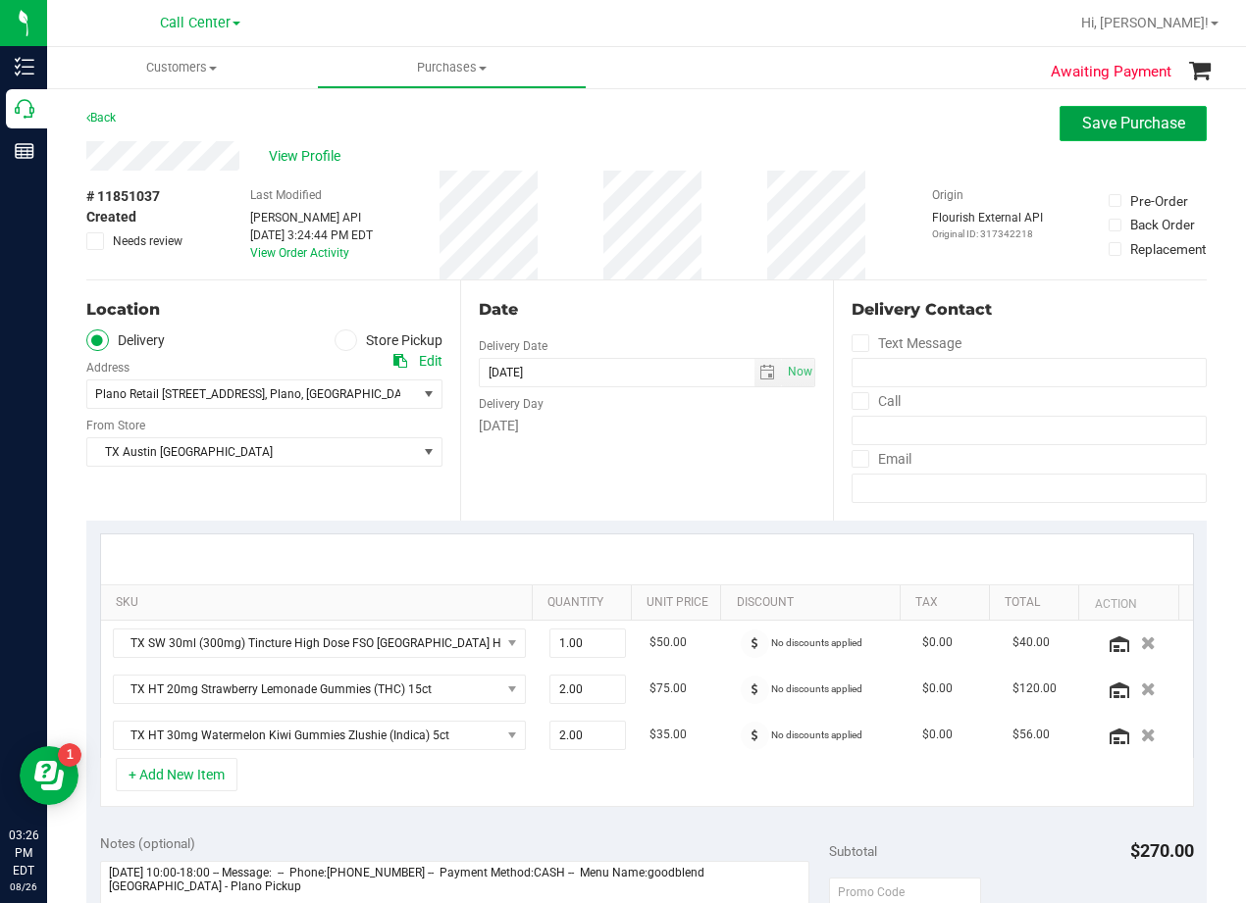
click at [1120, 116] on span "Save Purchase" at bounding box center [1133, 123] width 103 height 19
click at [694, 140] on div "Back Save Purchase" at bounding box center [646, 123] width 1120 height 35
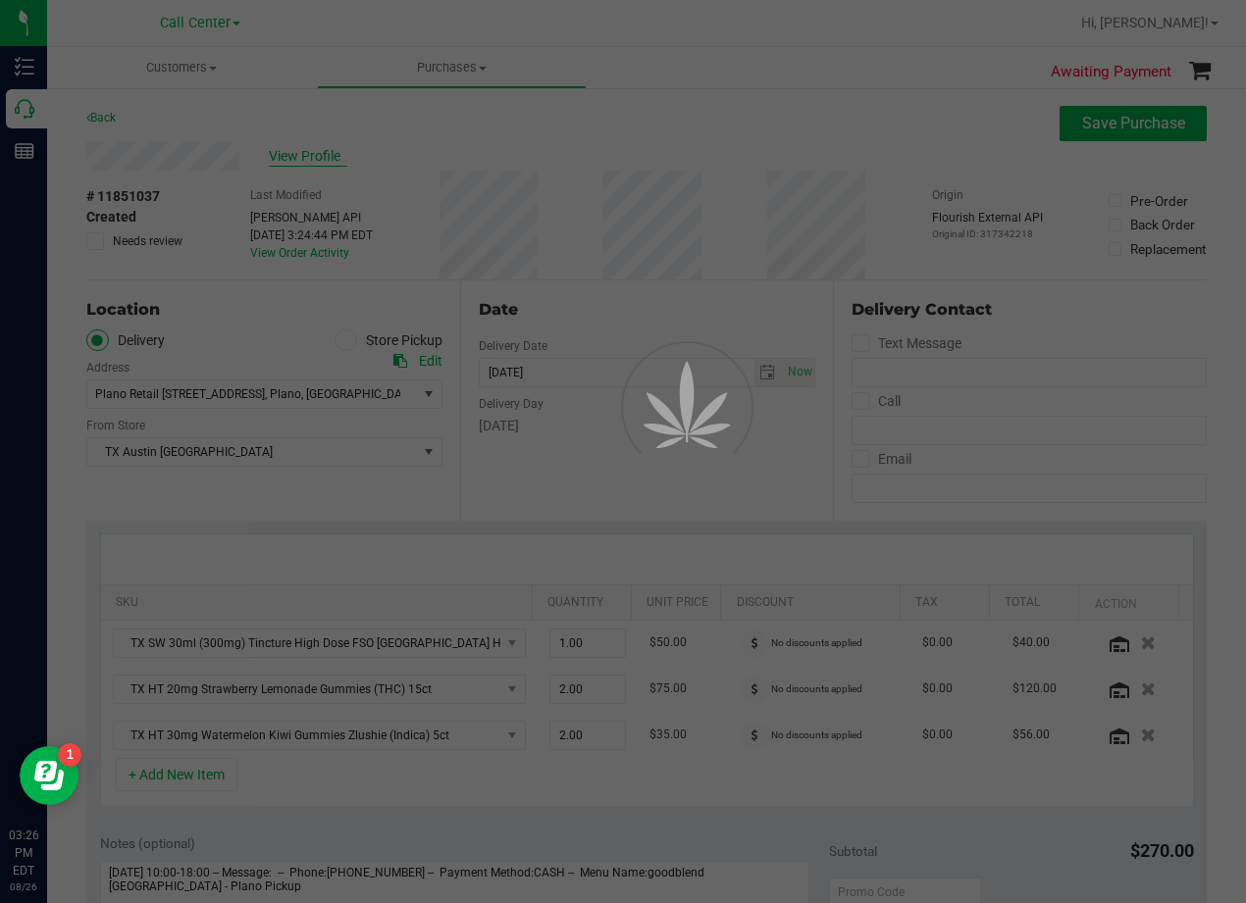
click at [320, 159] on div at bounding box center [623, 451] width 1246 height 903
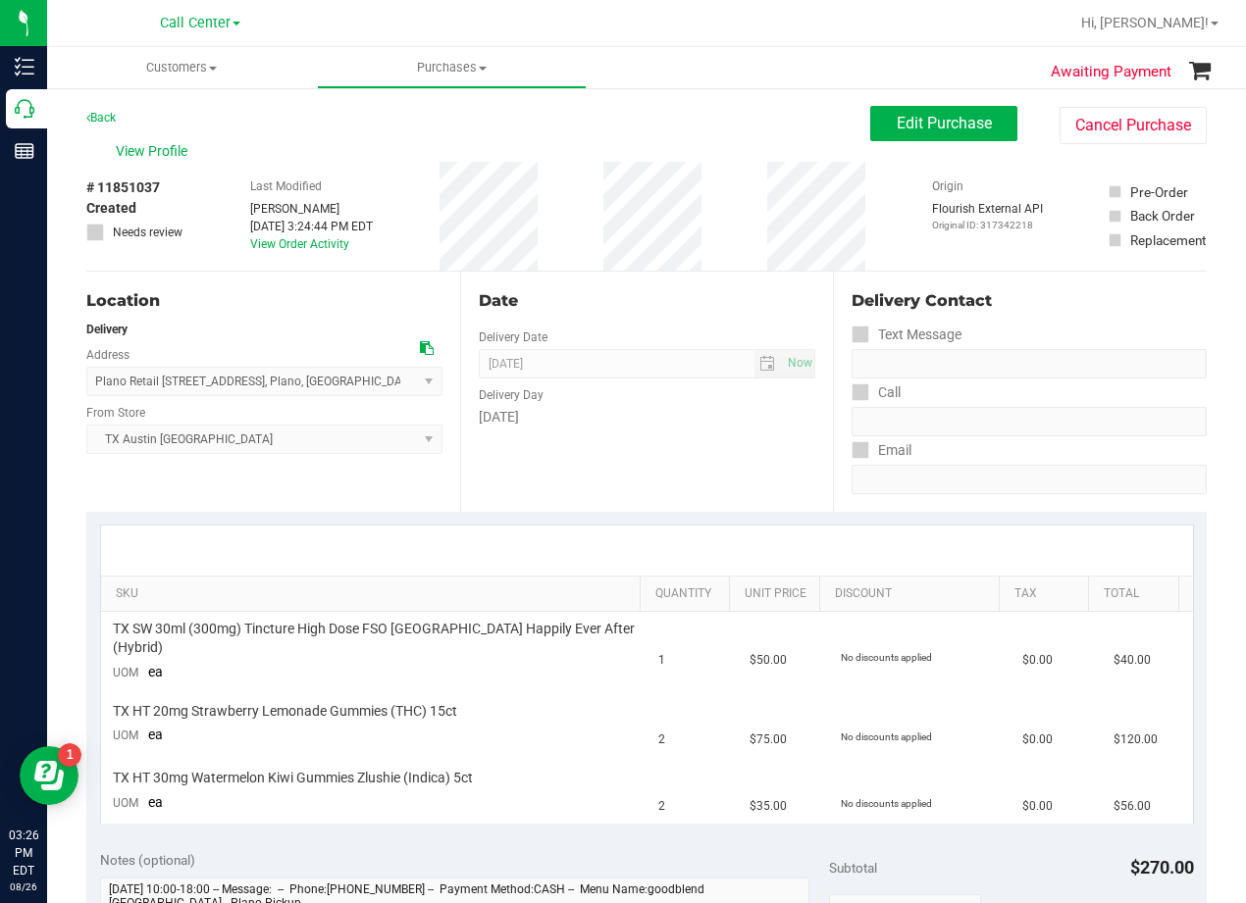
click at [194, 157] on span "View Profile" at bounding box center [155, 151] width 78 height 21
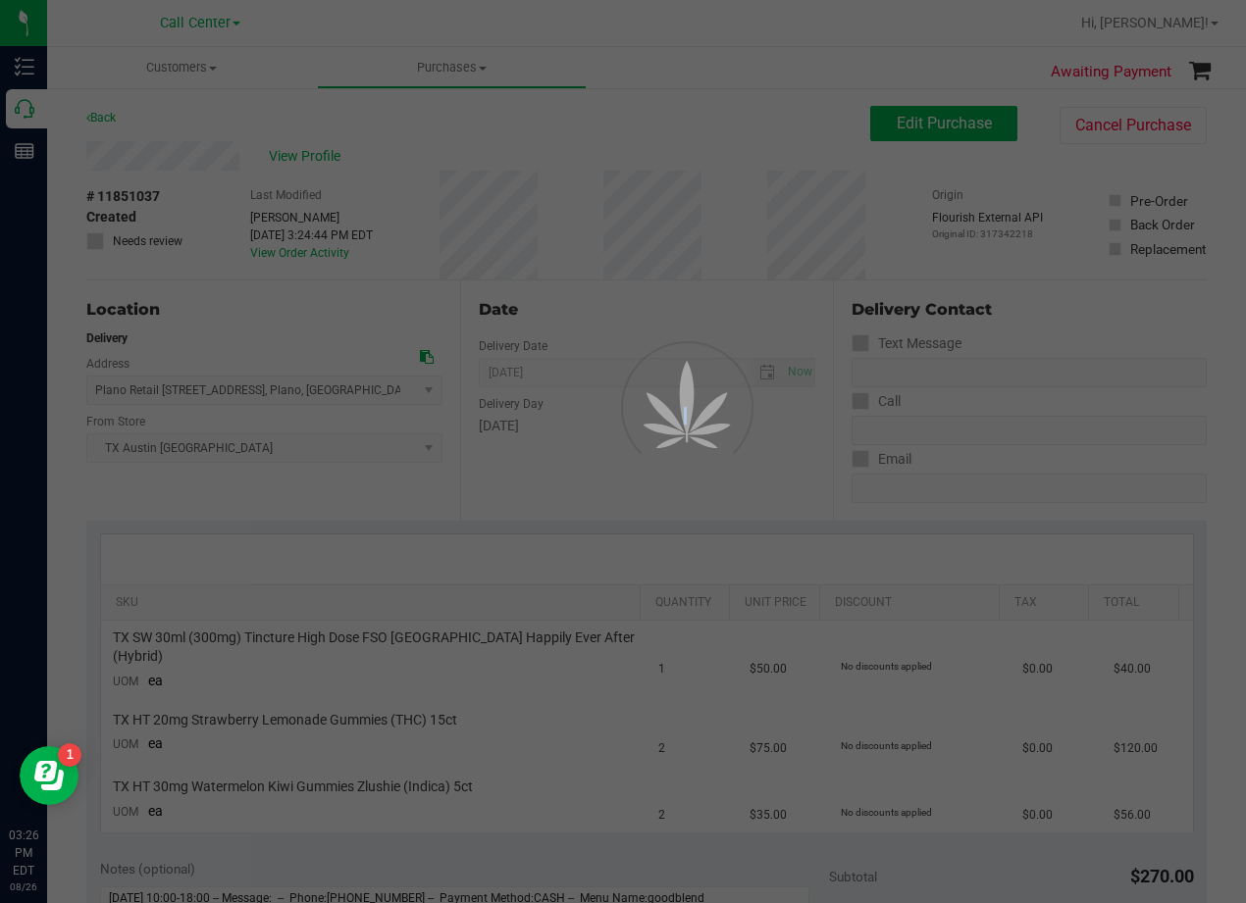
click at [318, 157] on div at bounding box center [623, 451] width 1246 height 903
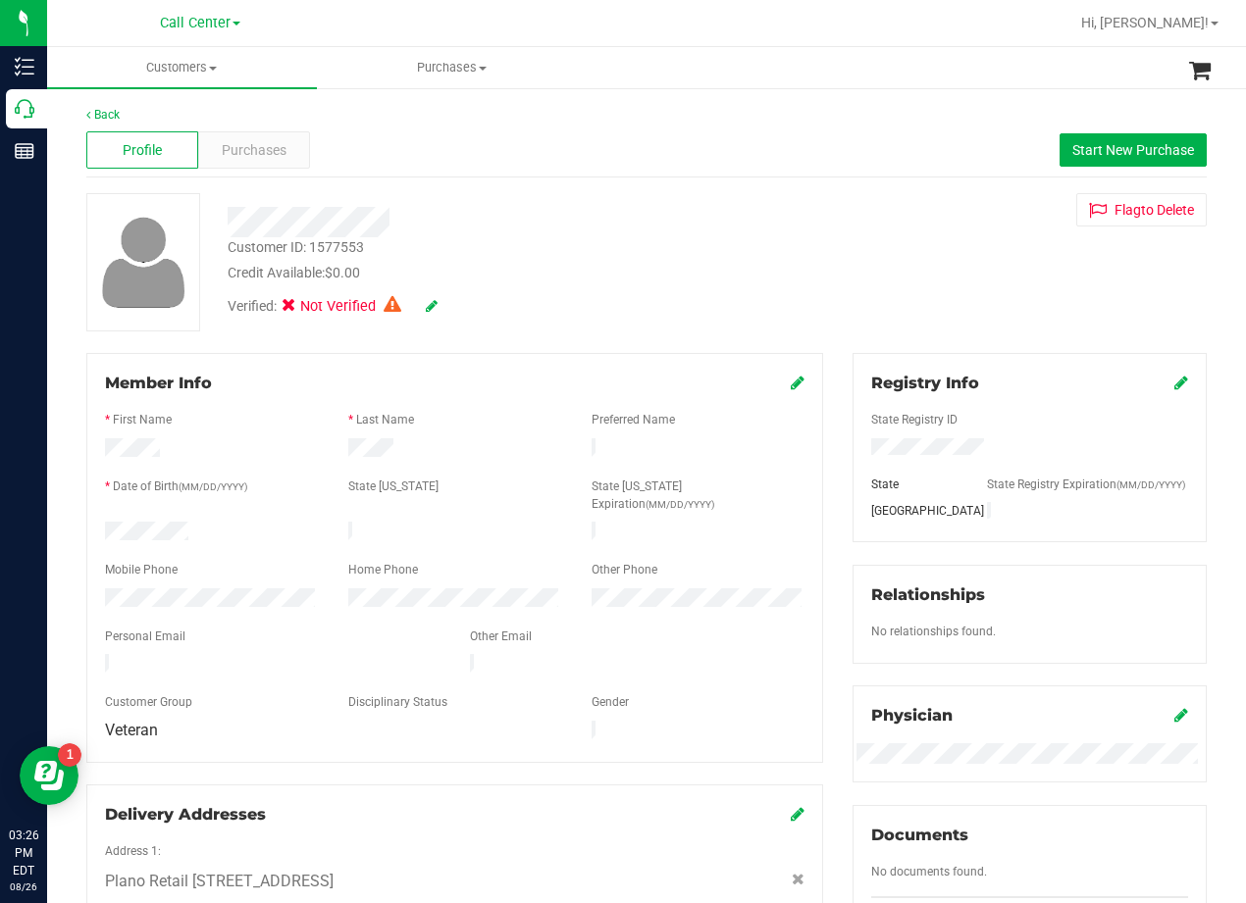
click at [719, 237] on div "Customer ID: 1577553 Credit Available: $0.00" at bounding box center [500, 260] width 575 height 46
click at [246, 152] on span "Purchases" at bounding box center [254, 150] width 65 height 21
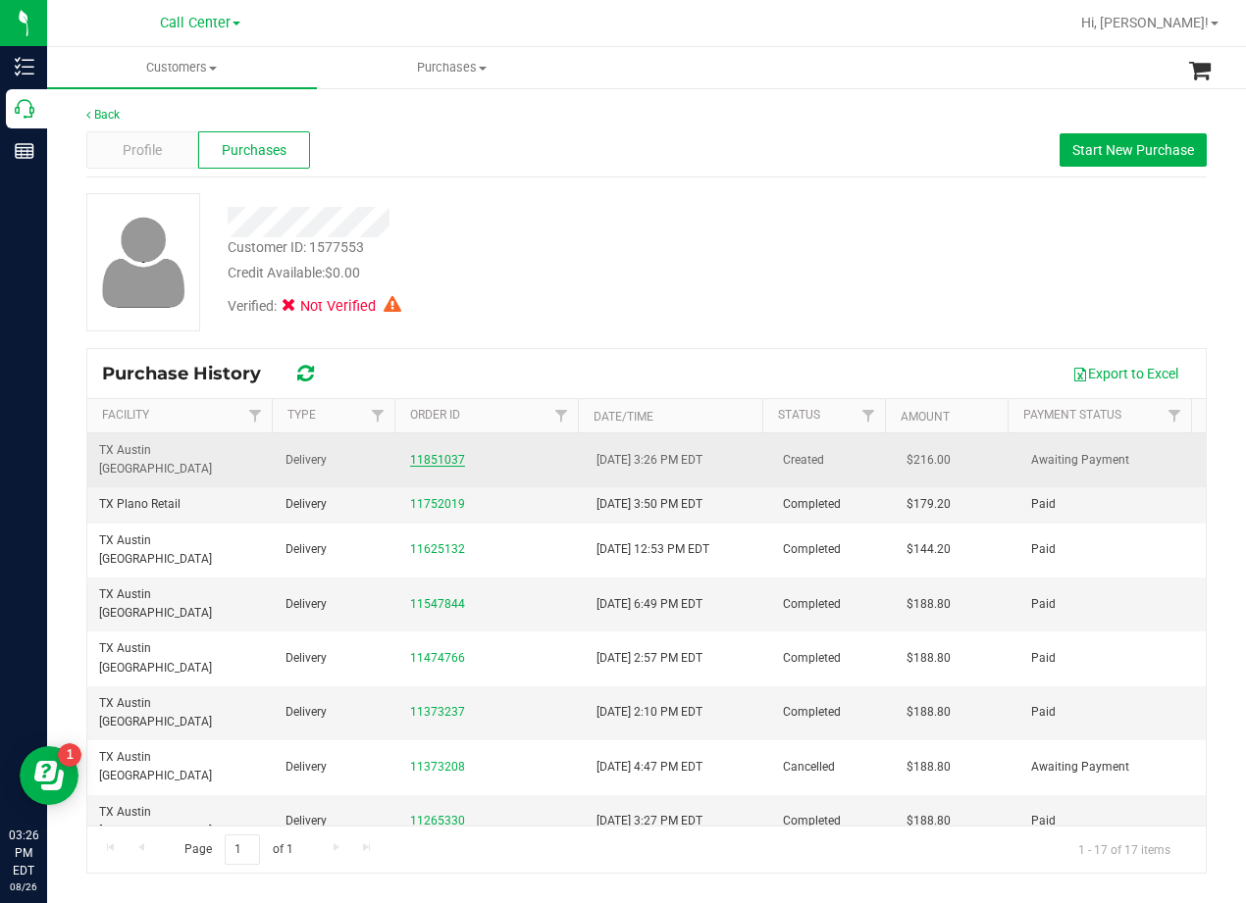
click at [418, 453] on link "11851037" at bounding box center [437, 460] width 55 height 14
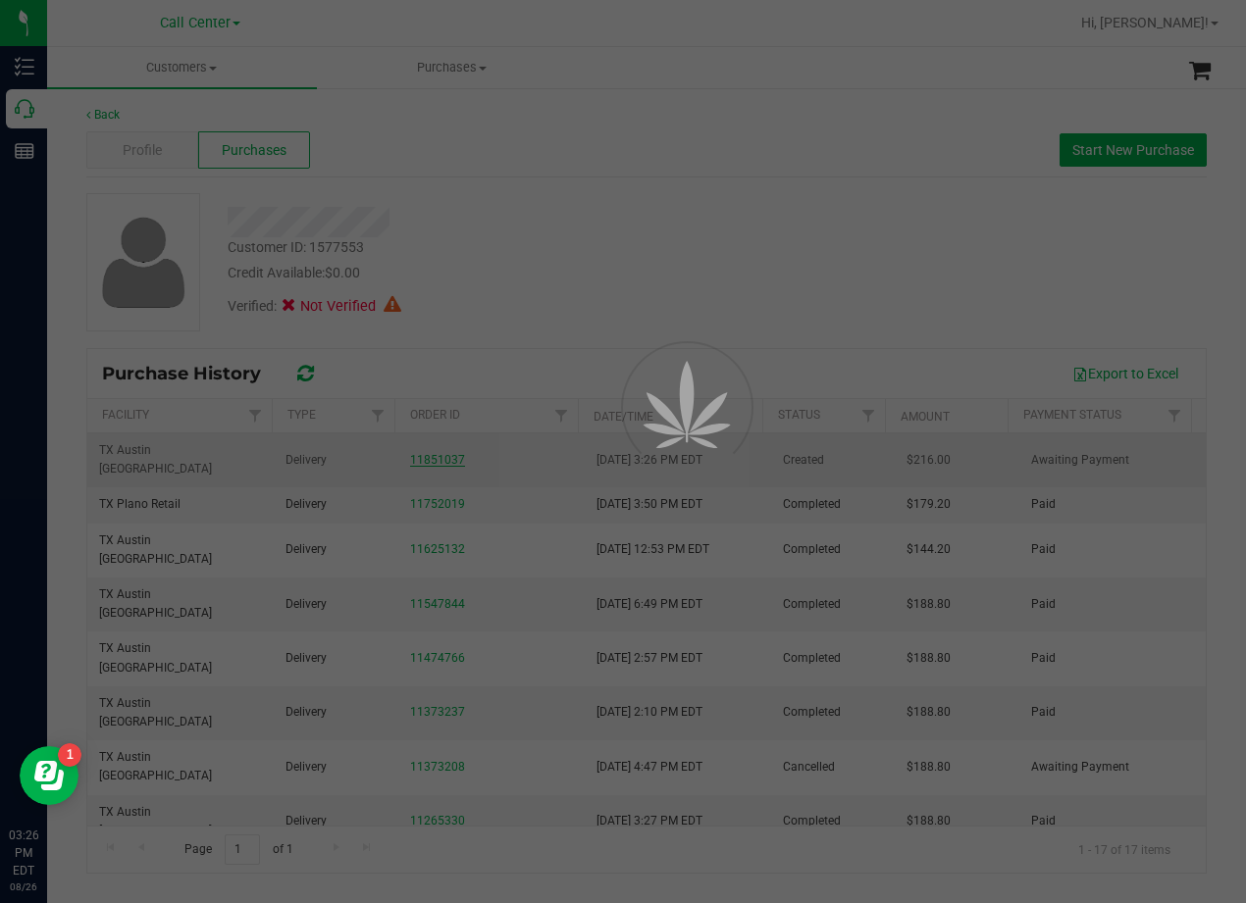
click at [599, 241] on div at bounding box center [623, 451] width 1246 height 903
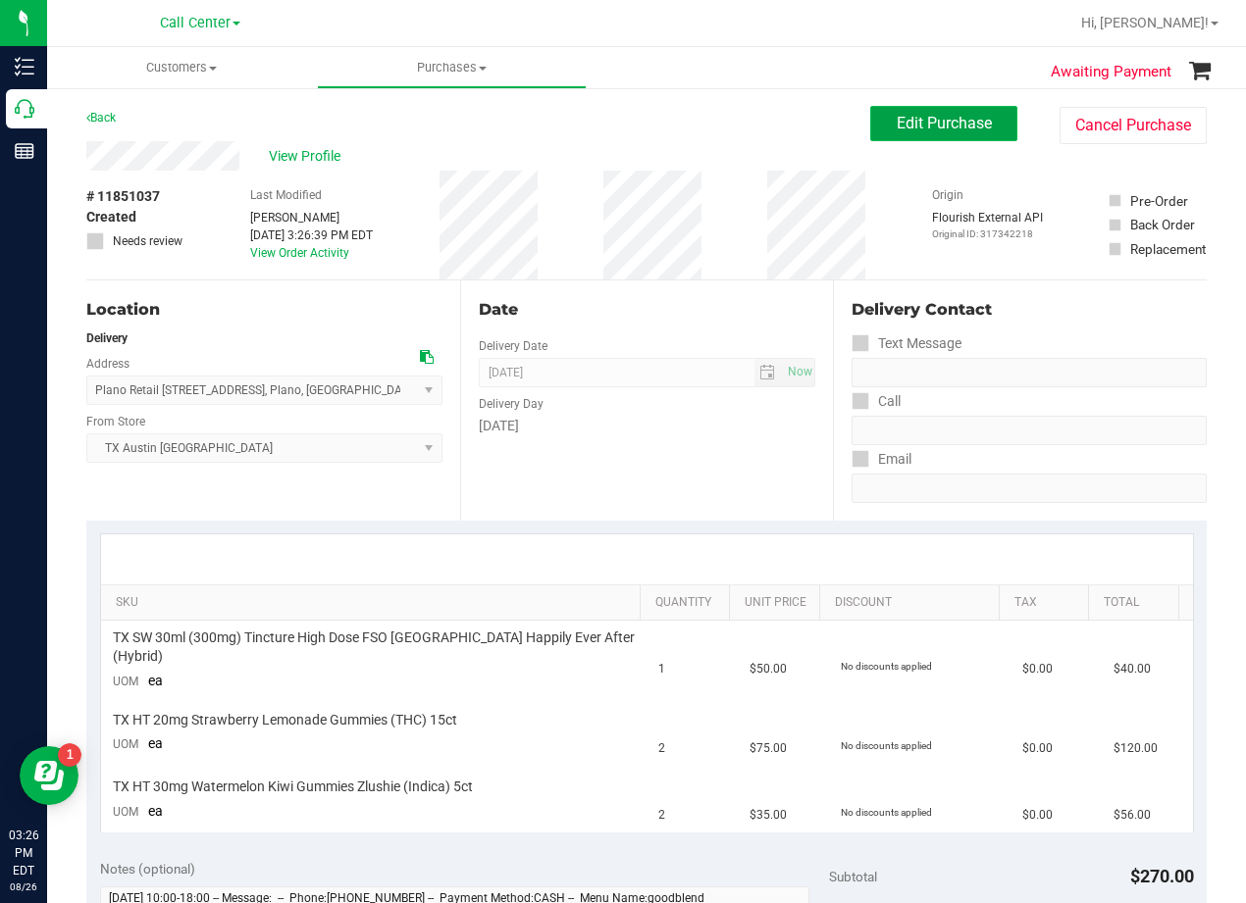
click at [906, 116] on span "Edit Purchase" at bounding box center [943, 123] width 95 height 19
click at [533, 109] on div "Back Edit Purchase Cancel Purchase" at bounding box center [646, 123] width 1120 height 35
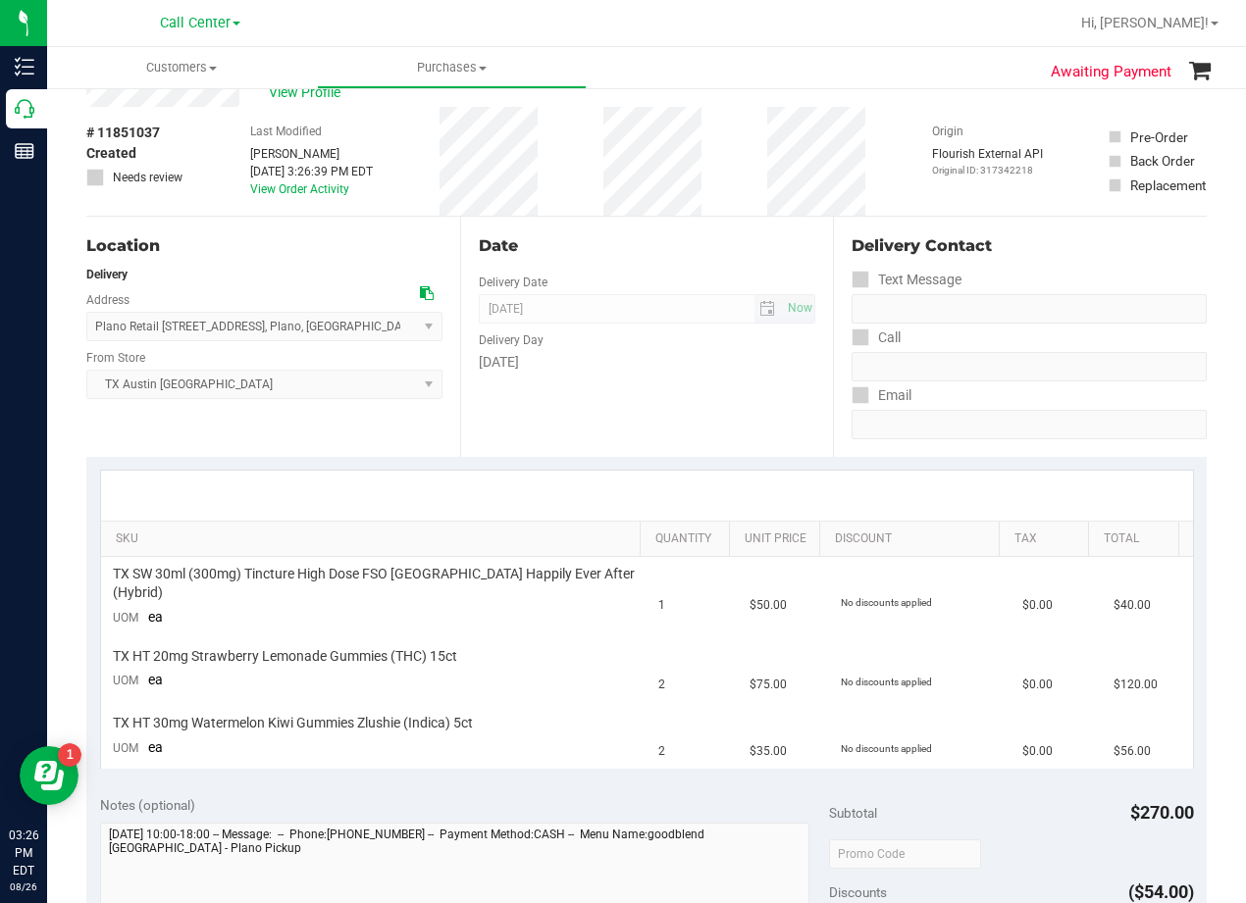
scroll to position [98, 0]
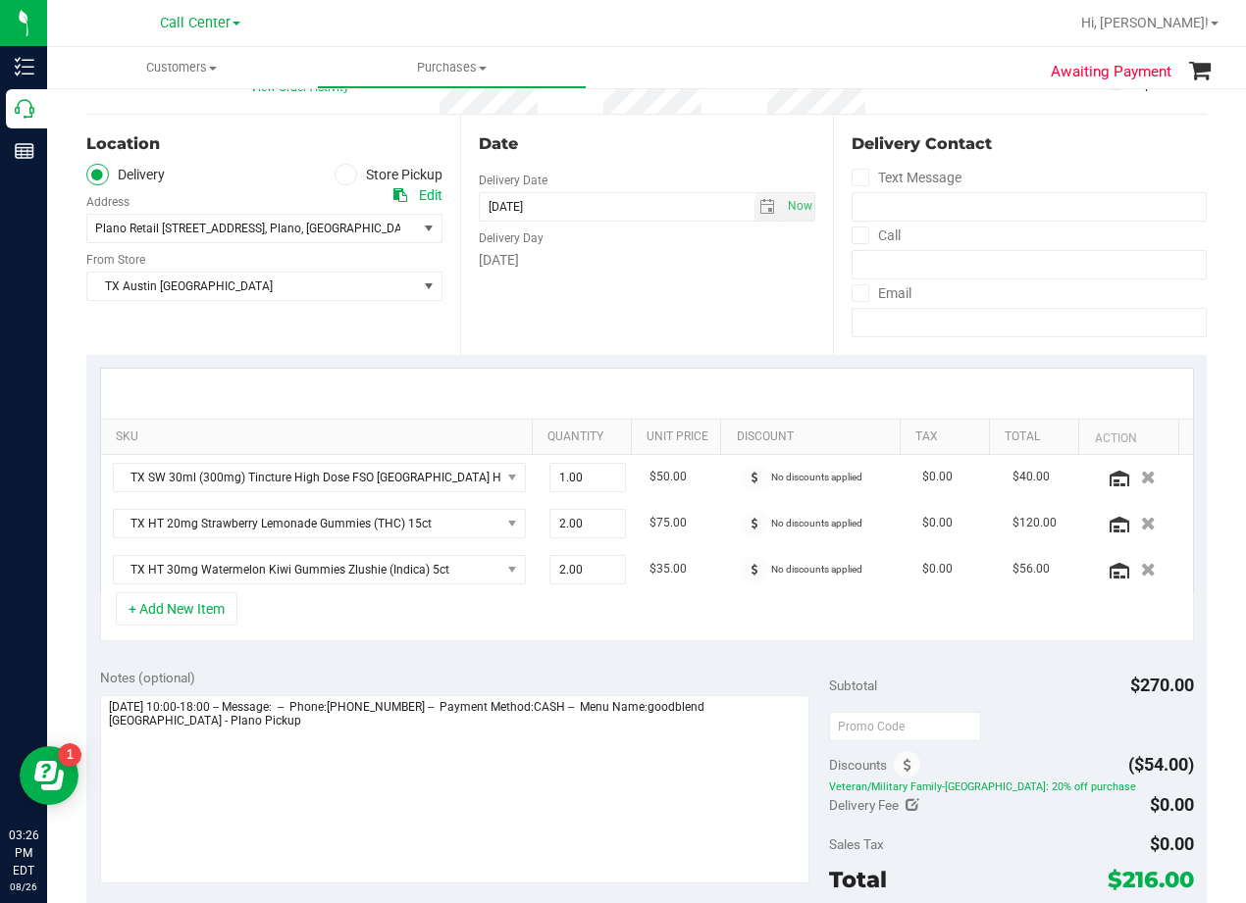
scroll to position [294, 0]
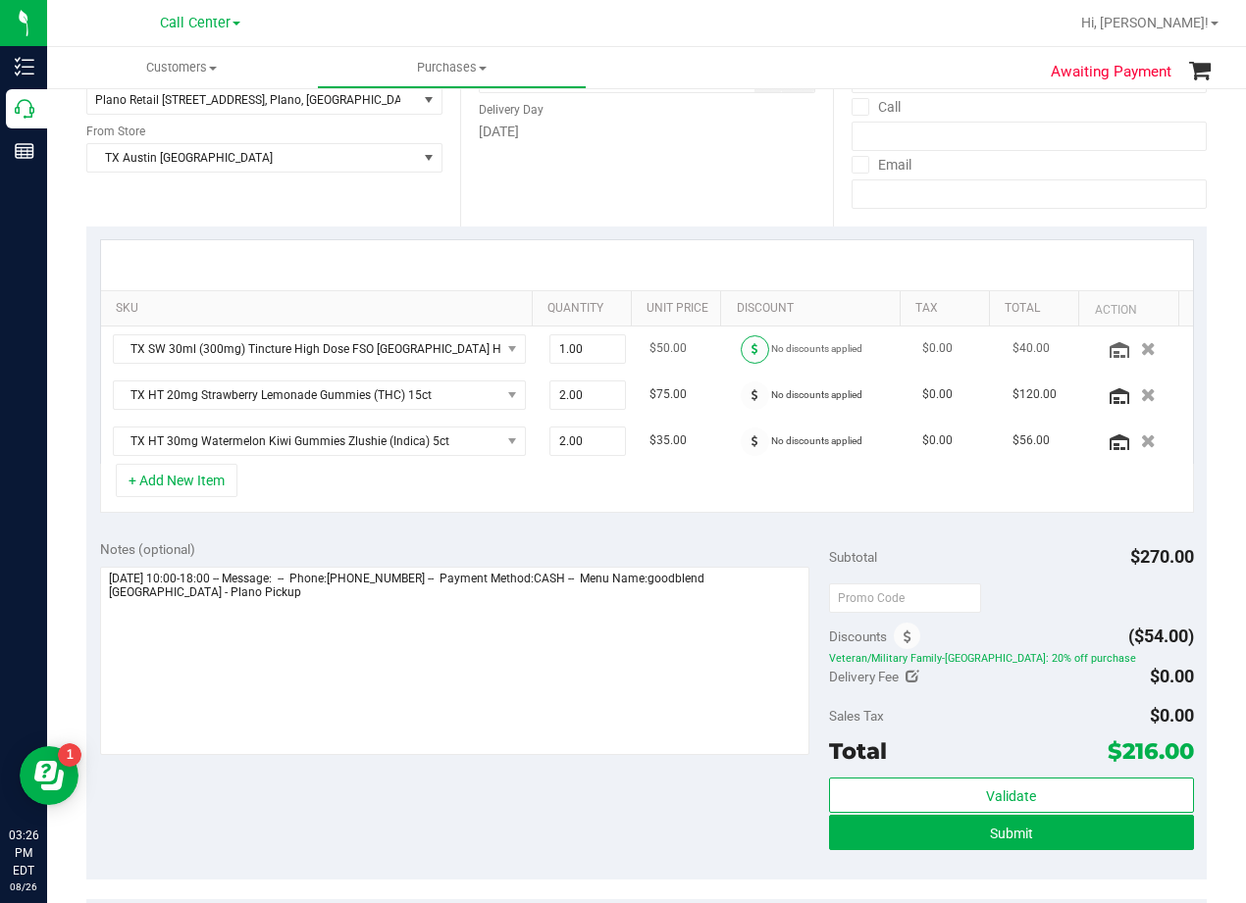
click at [741, 359] on span at bounding box center [755, 349] width 28 height 28
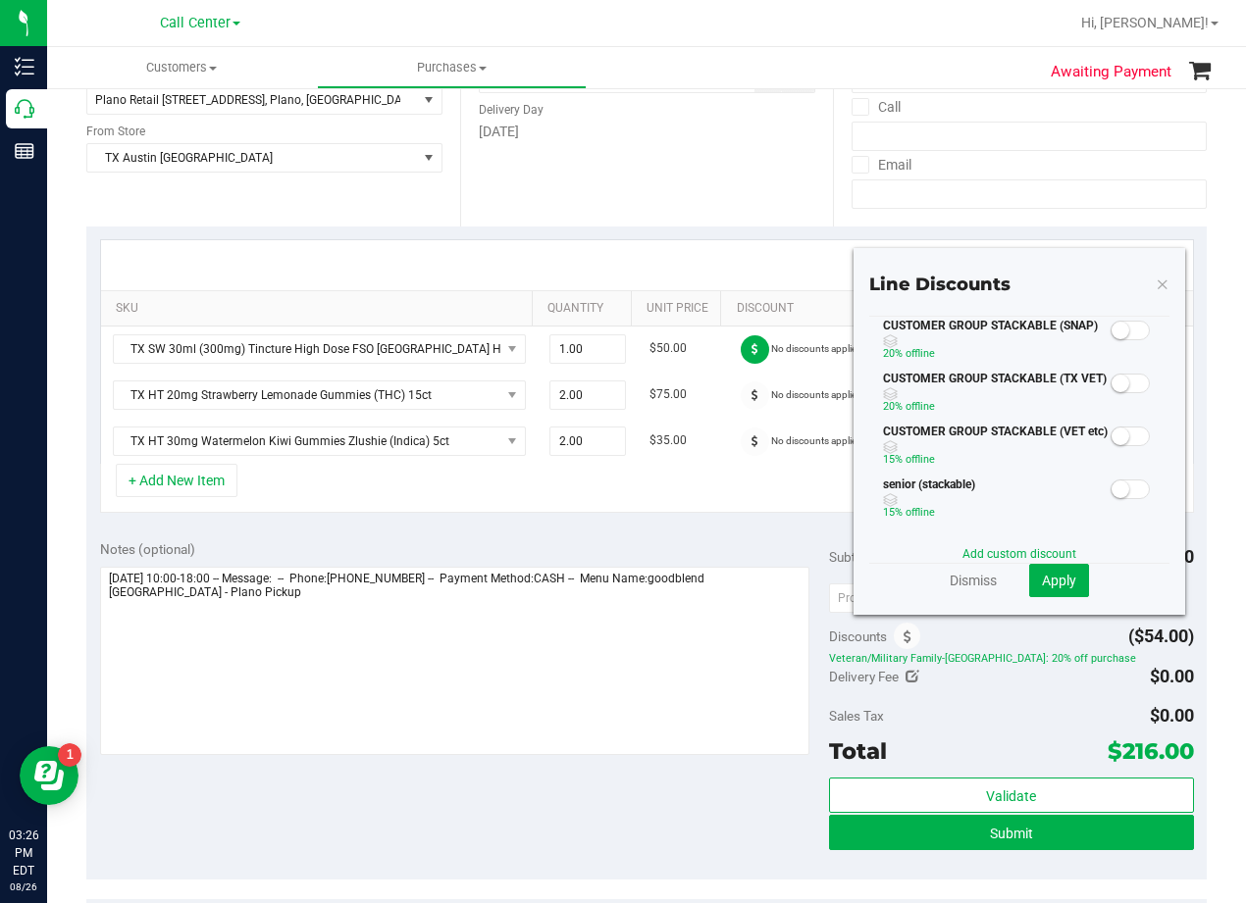
click at [1122, 383] on span at bounding box center [1129, 384] width 39 height 20
click at [1046, 590] on button "Apply" at bounding box center [1059, 580] width 60 height 33
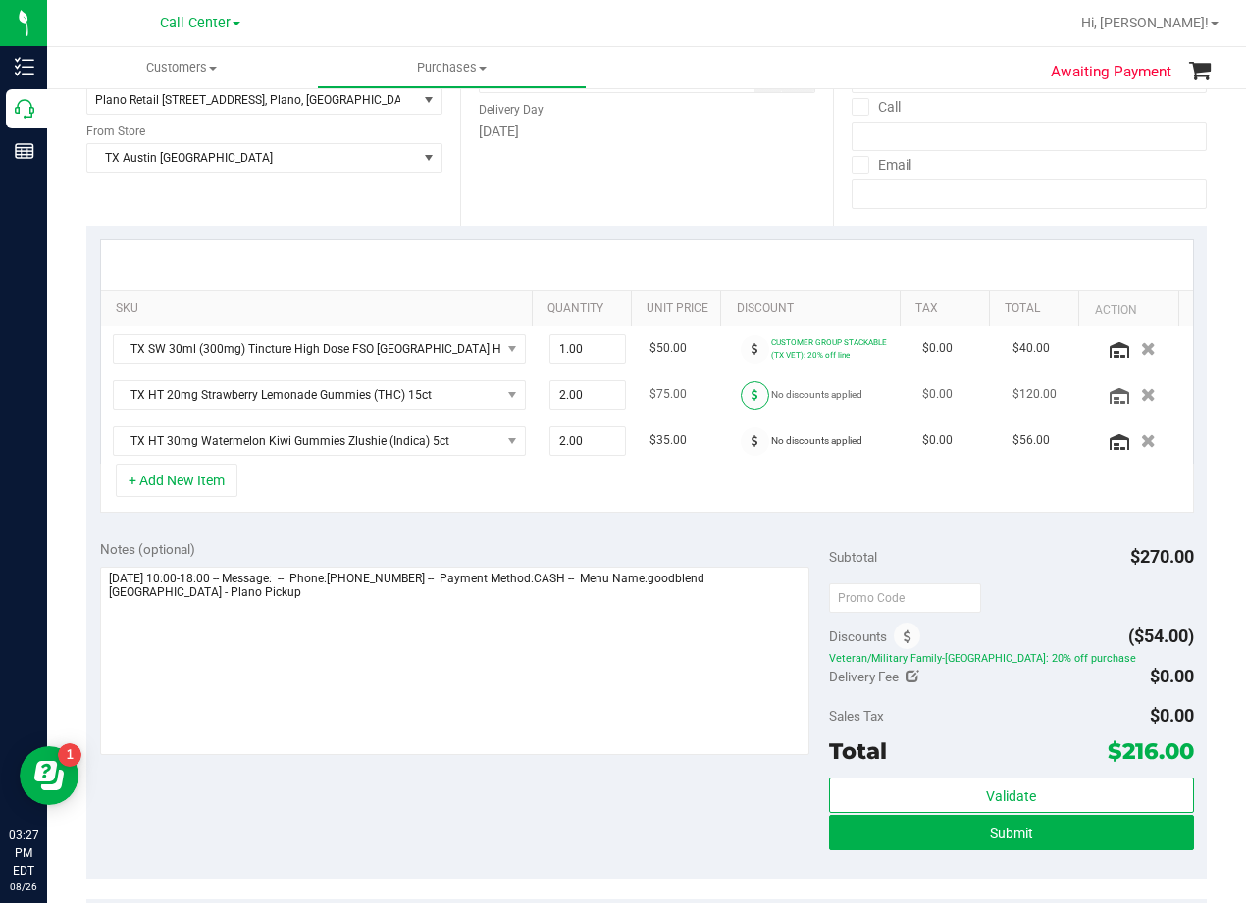
click at [744, 393] on span at bounding box center [755, 396] width 28 height 28
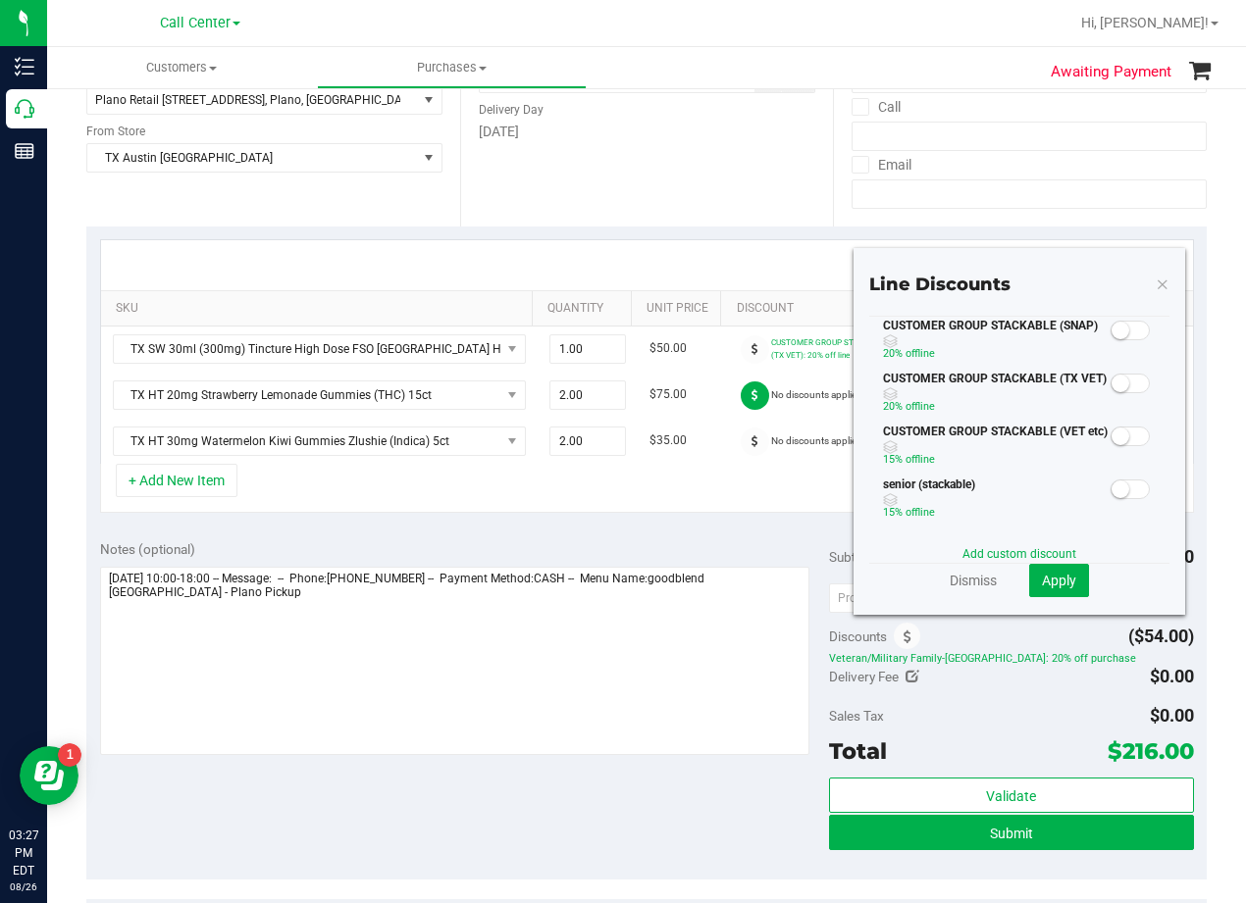
click at [1124, 382] on span at bounding box center [1129, 384] width 39 height 20
click at [1062, 578] on button "Apply" at bounding box center [1059, 580] width 60 height 33
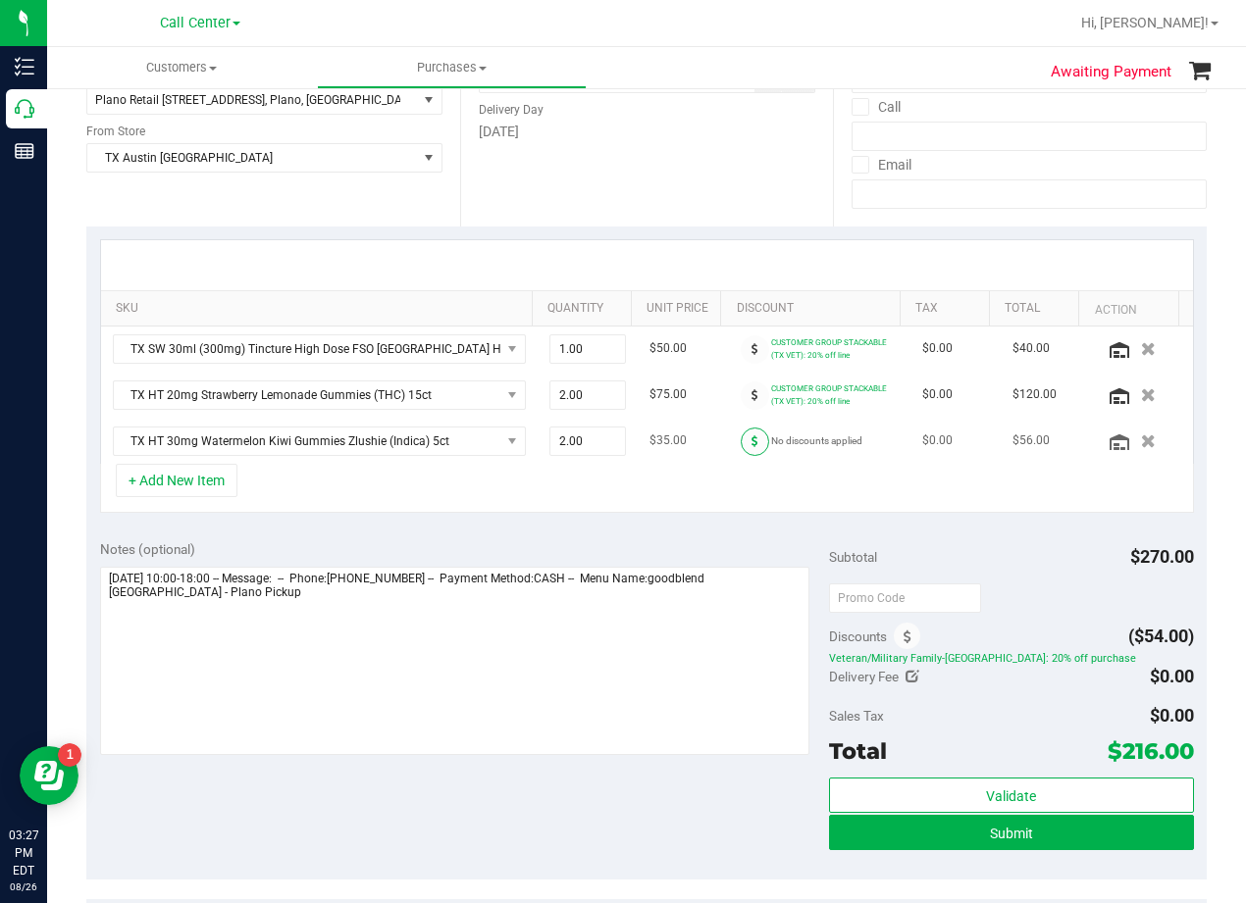
click at [741, 440] on span at bounding box center [755, 442] width 28 height 28
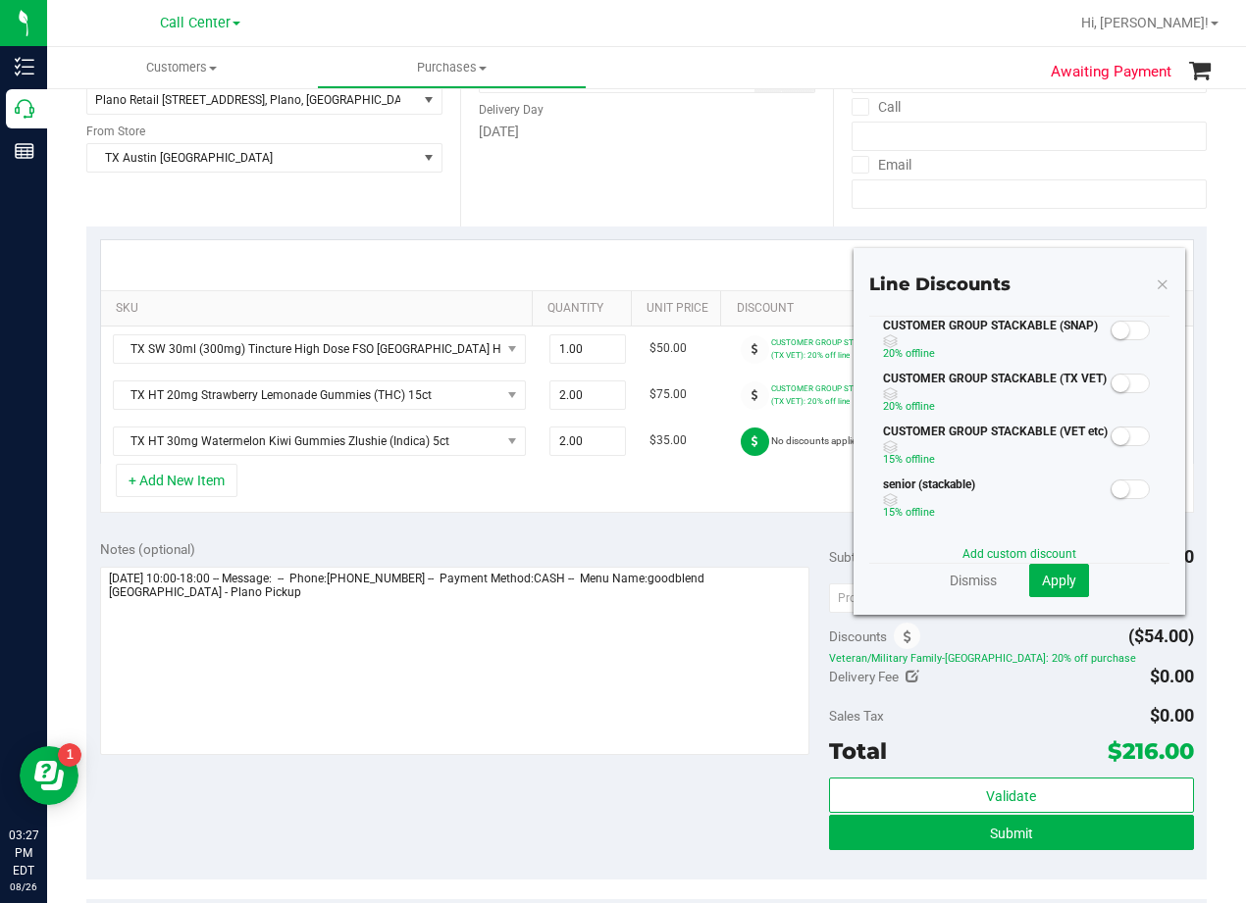
click at [1111, 381] on small at bounding box center [1120, 384] width 18 height 18
click at [1058, 582] on span "Apply" at bounding box center [1059, 581] width 34 height 16
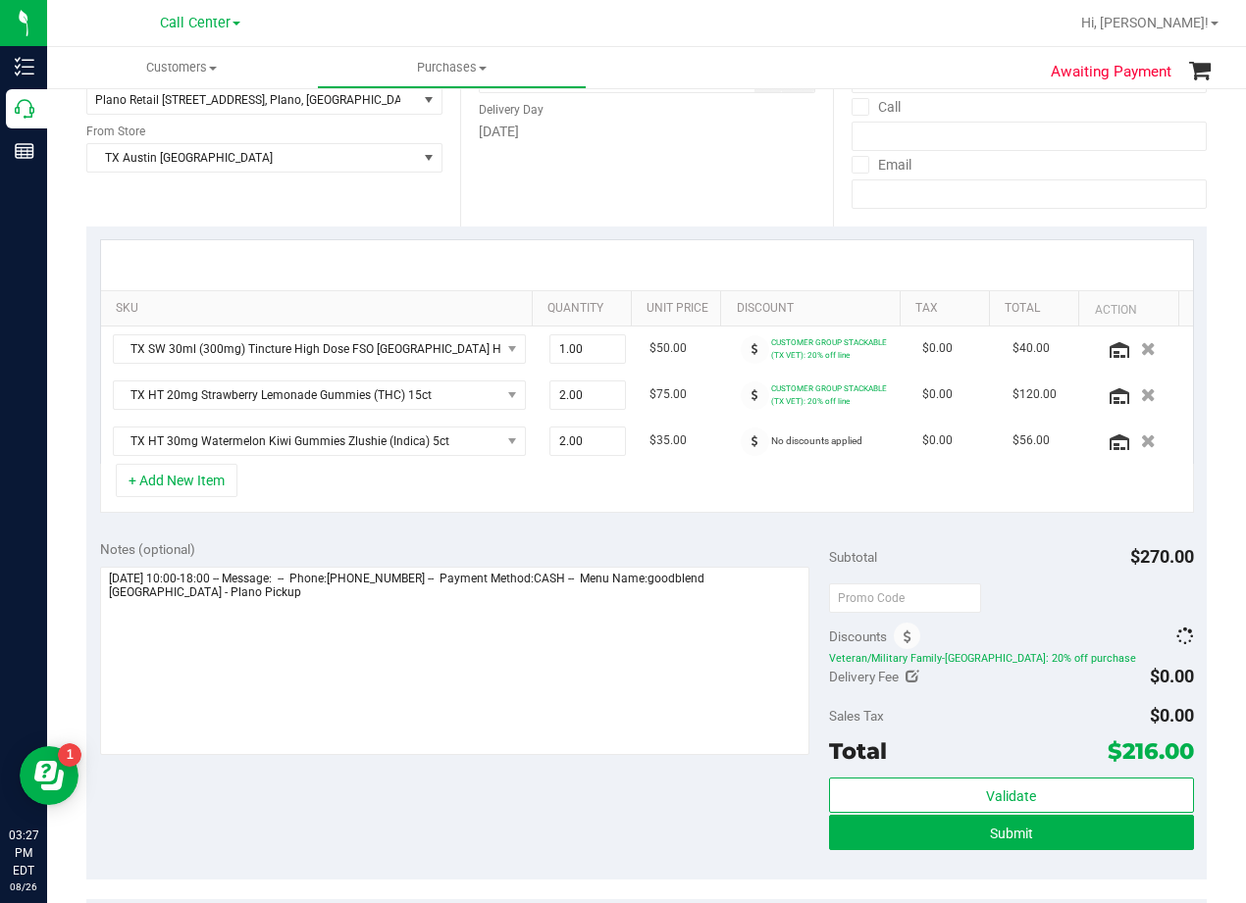
click at [1049, 522] on div "SKU Quantity Unit Price Discount Tax Total Action TX SW 30ml (300mg) Tincture H…" at bounding box center [646, 377] width 1120 height 300
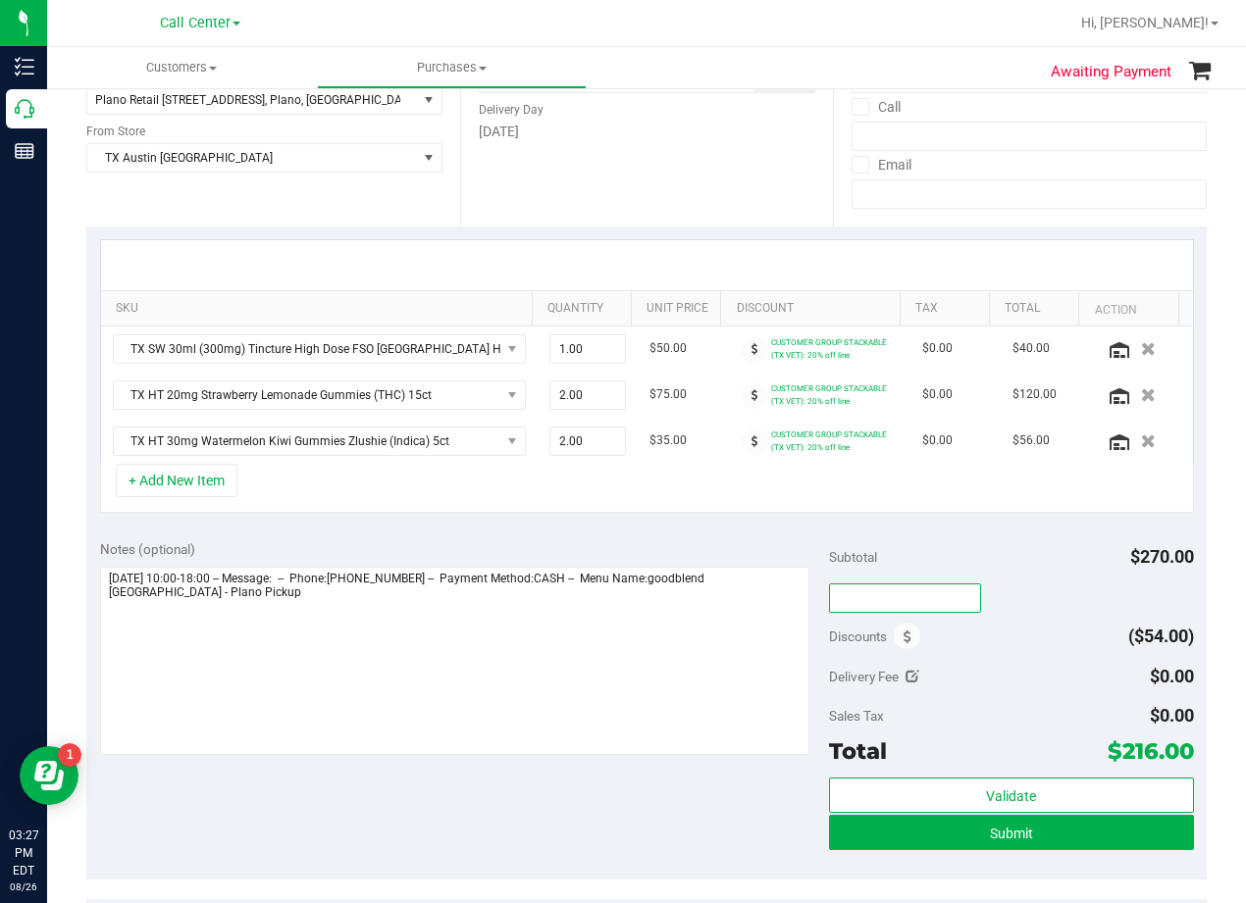
click at [921, 604] on input "text" at bounding box center [905, 598] width 152 height 29
type input "TXAIQ10"
drag, startPoint x: 1021, startPoint y: 523, endPoint x: 1010, endPoint y: 554, distance: 33.2
click at [1021, 523] on div "SKU Quantity Unit Price Discount Tax Total Action TX SW 30ml (300mg) Tincture H…" at bounding box center [646, 377] width 1120 height 300
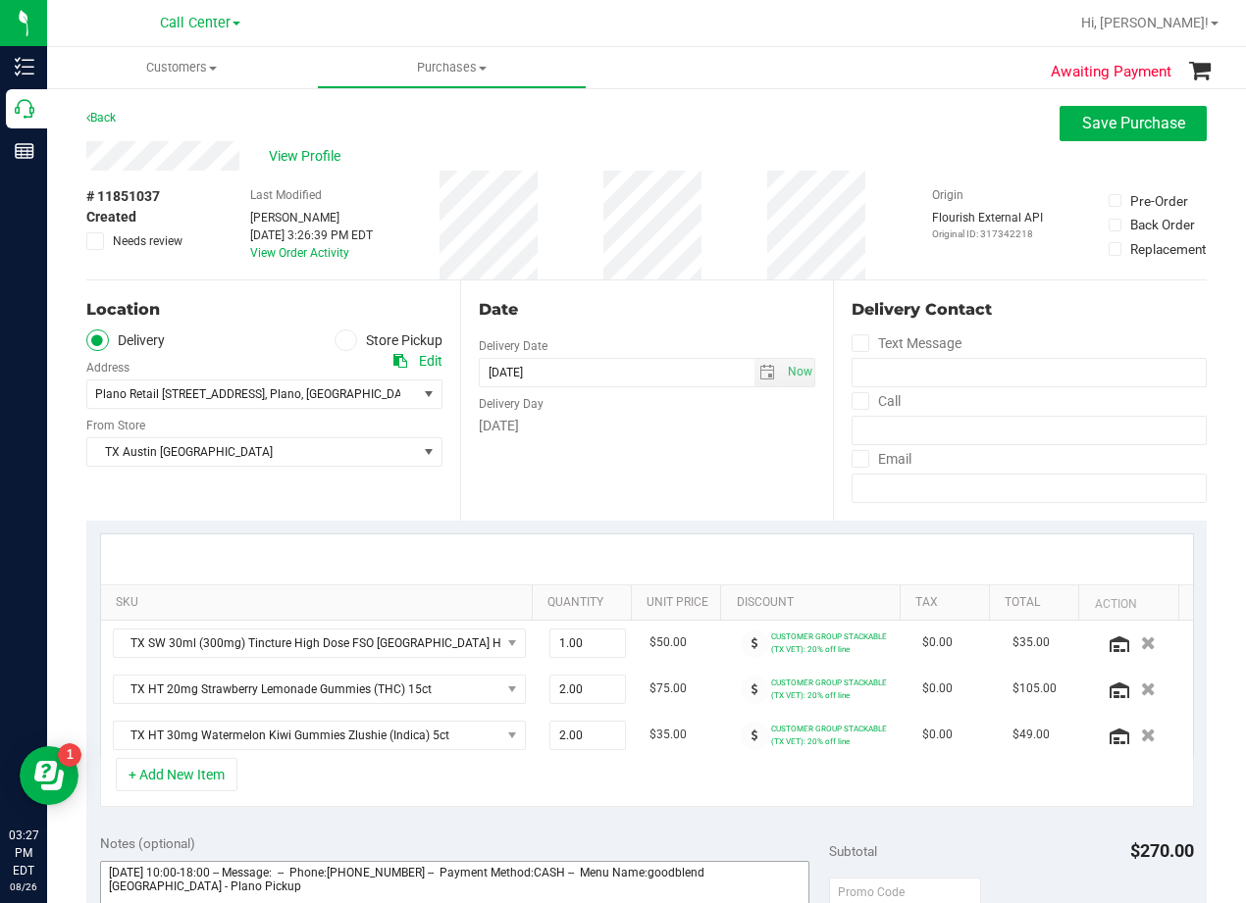
scroll to position [392, 0]
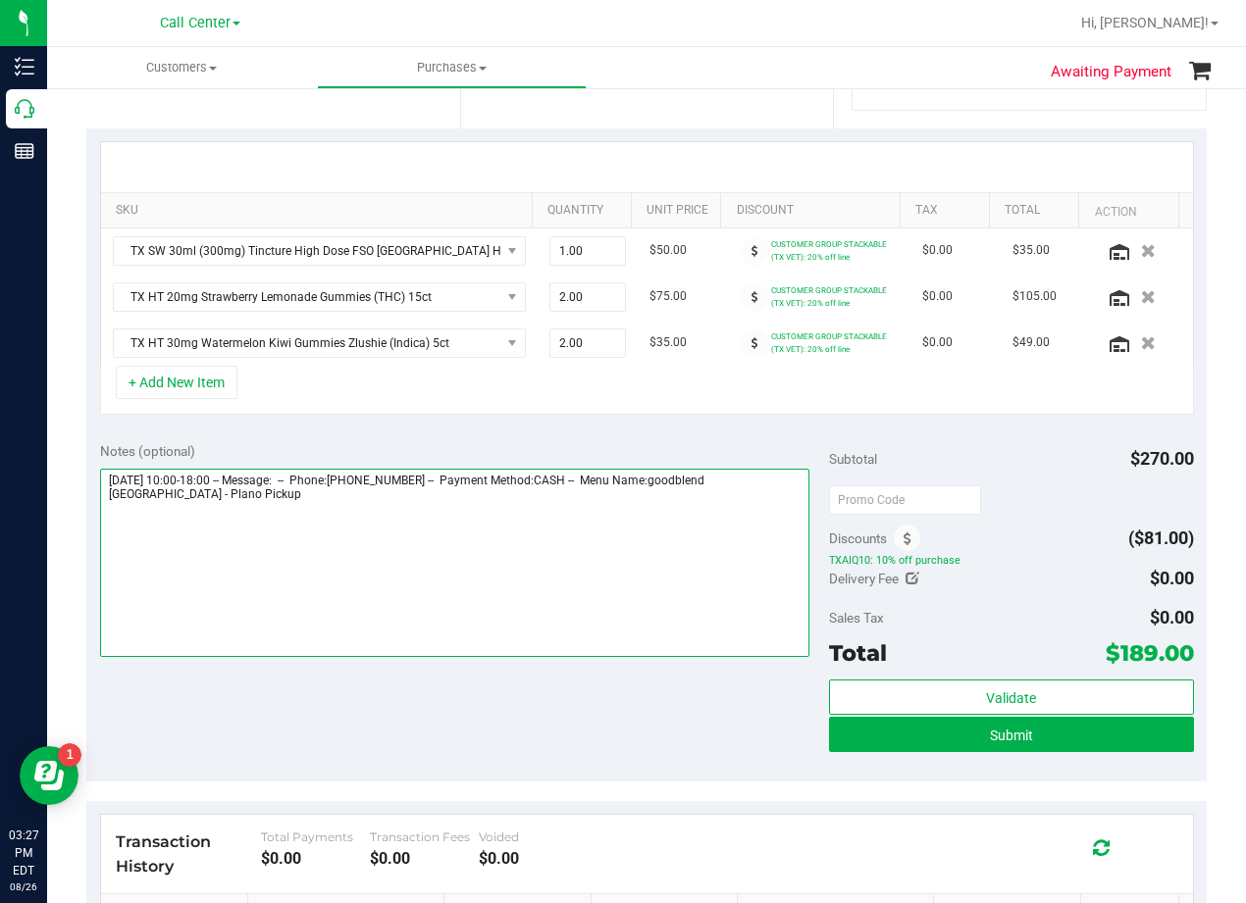
click at [563, 550] on textarea at bounding box center [454, 563] width 709 height 188
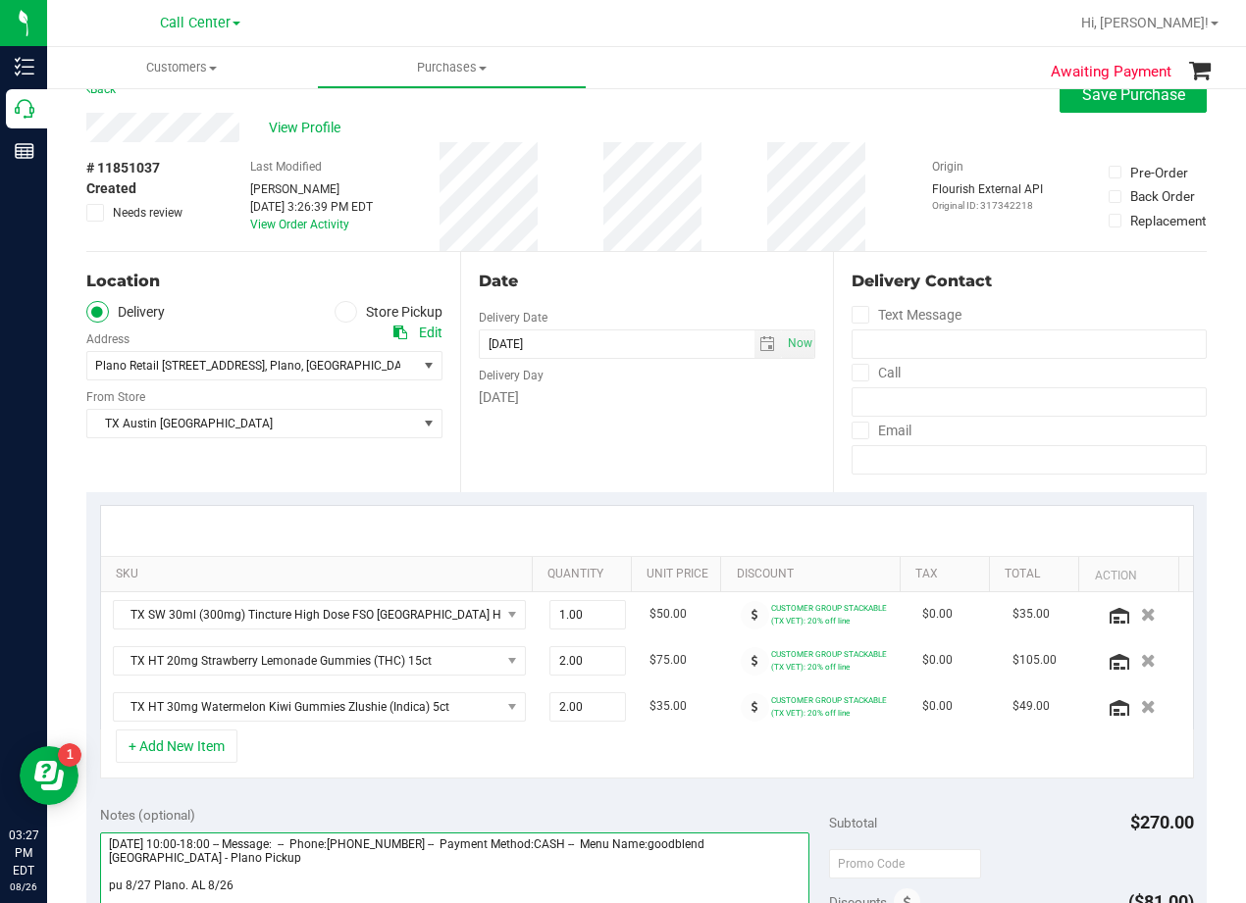
scroll to position [0, 0]
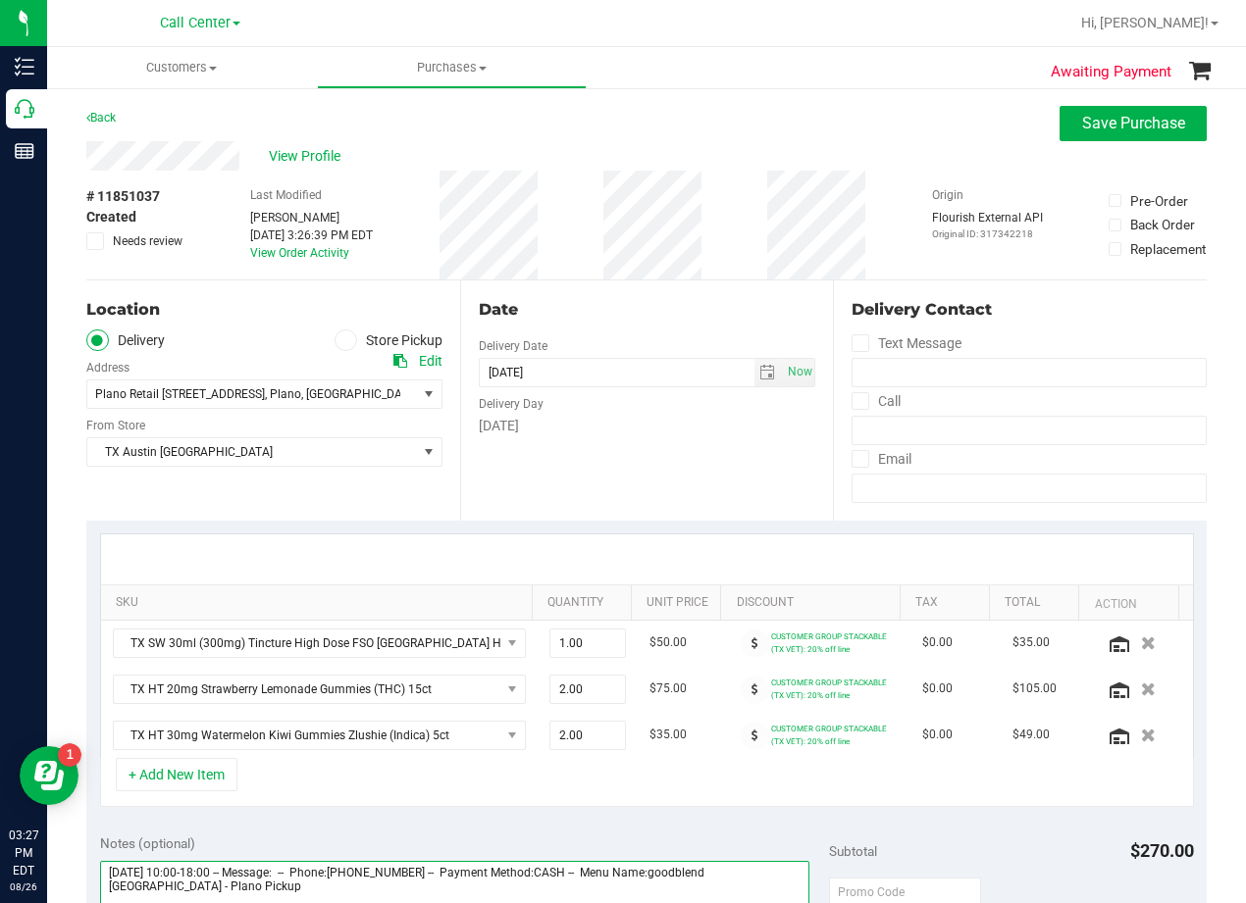
type textarea "Wednesday 08/27/2025 10:00-18:00 -- Message: -- Phone:2104412326 -- Payment Met…"
click at [681, 282] on div "Date Delivery Date 08/27/2025 Now 08/27/2025 08:00 AM Now Delivery Day Wednesday" at bounding box center [647, 401] width 374 height 240
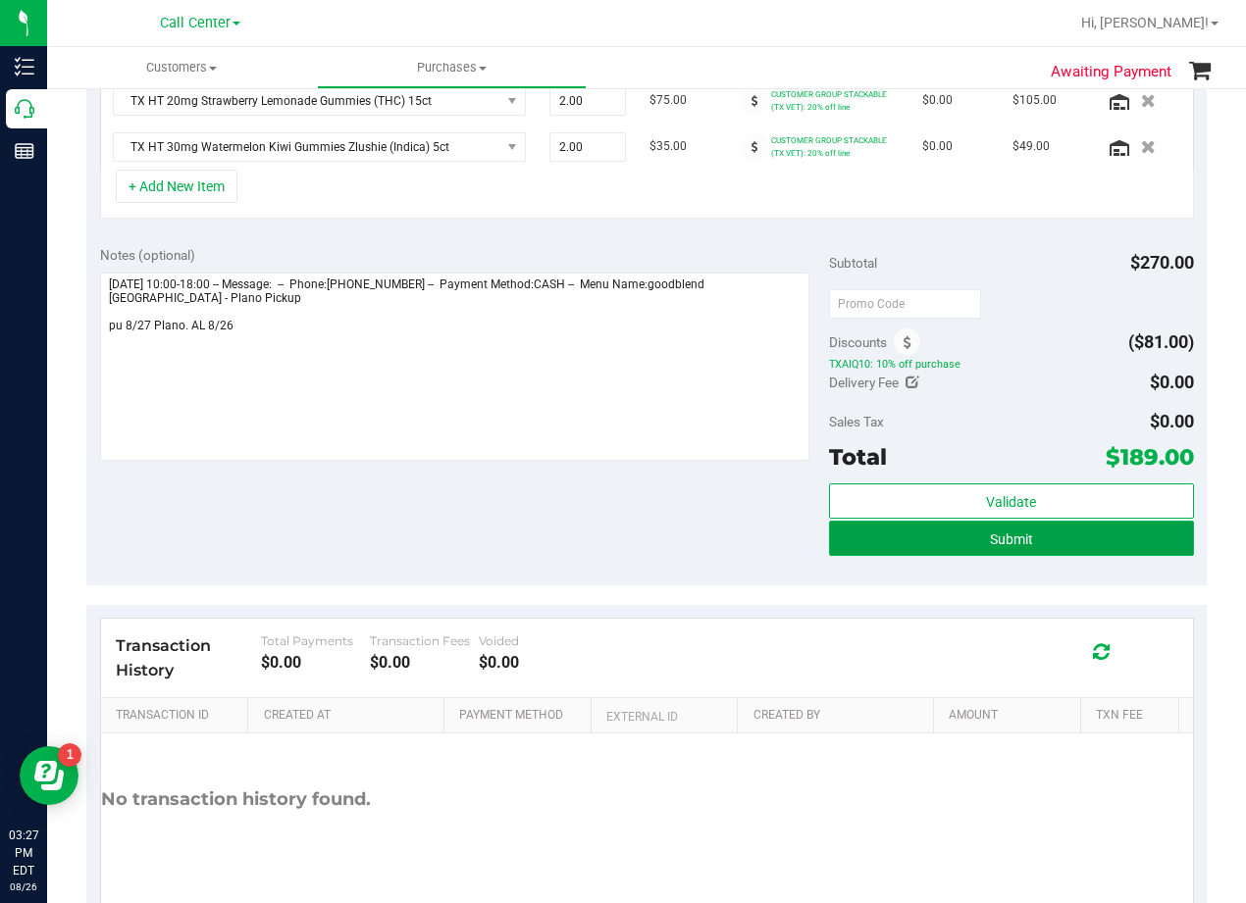
click at [857, 551] on button "Submit" at bounding box center [1011, 538] width 365 height 35
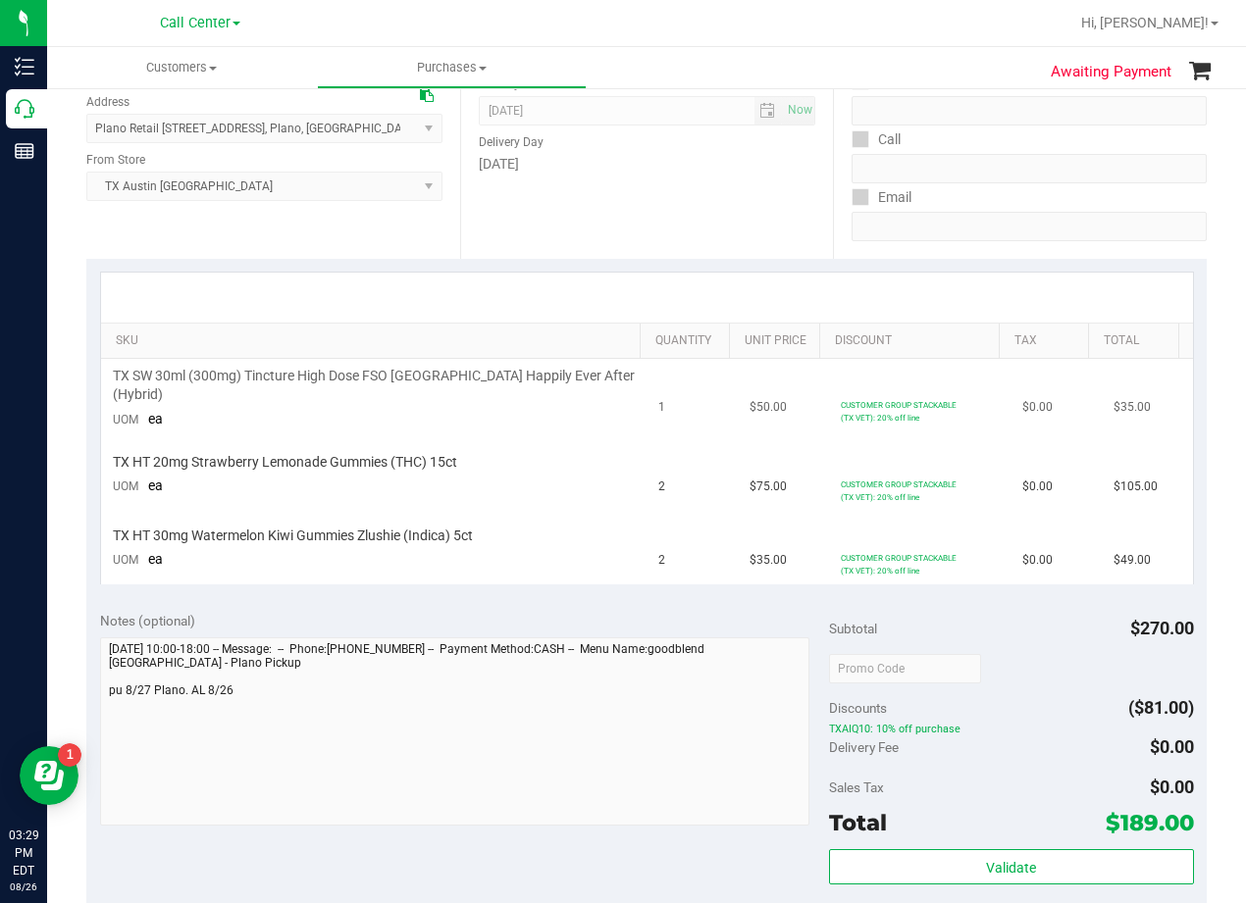
scroll to position [588, 0]
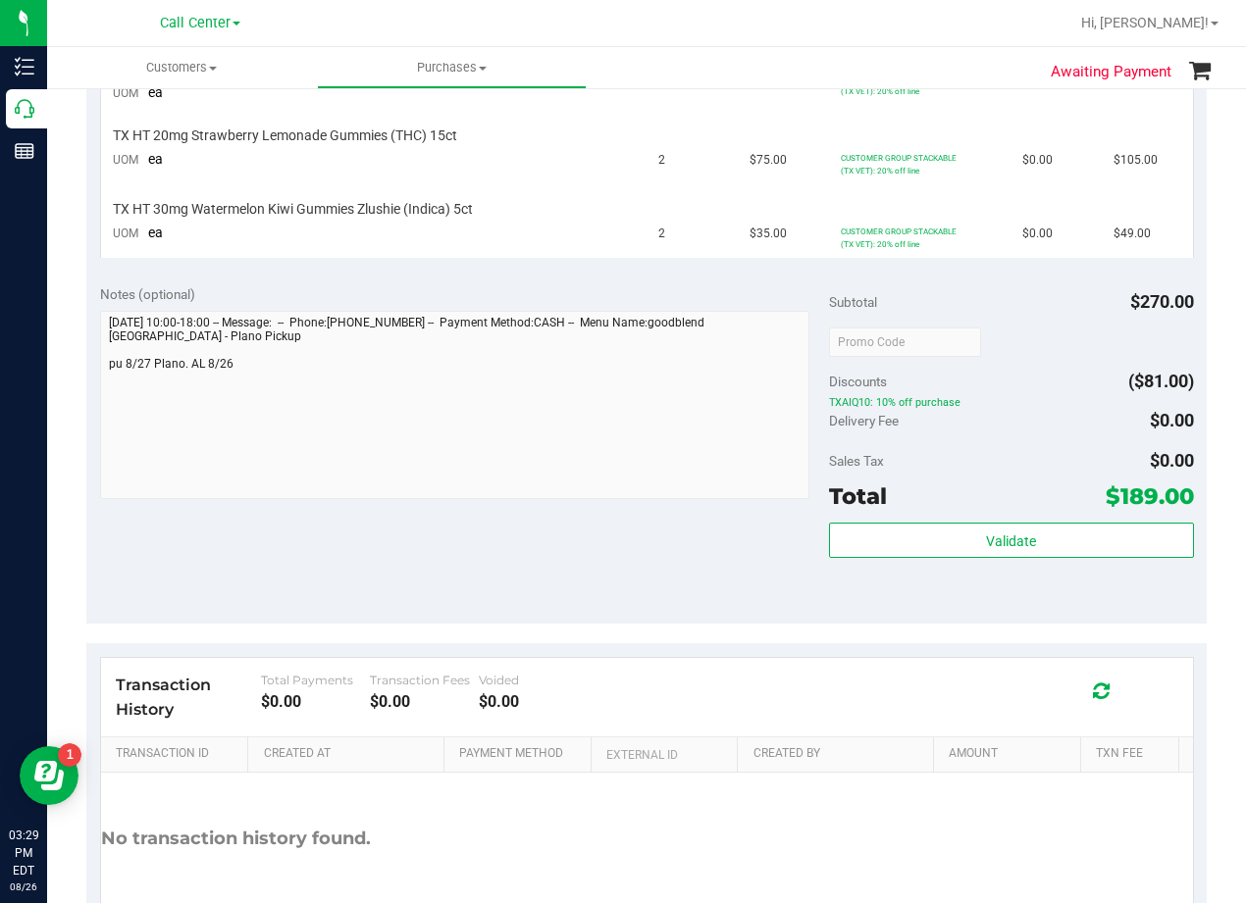
click at [706, 284] on div "Notes (optional)" at bounding box center [464, 294] width 729 height 20
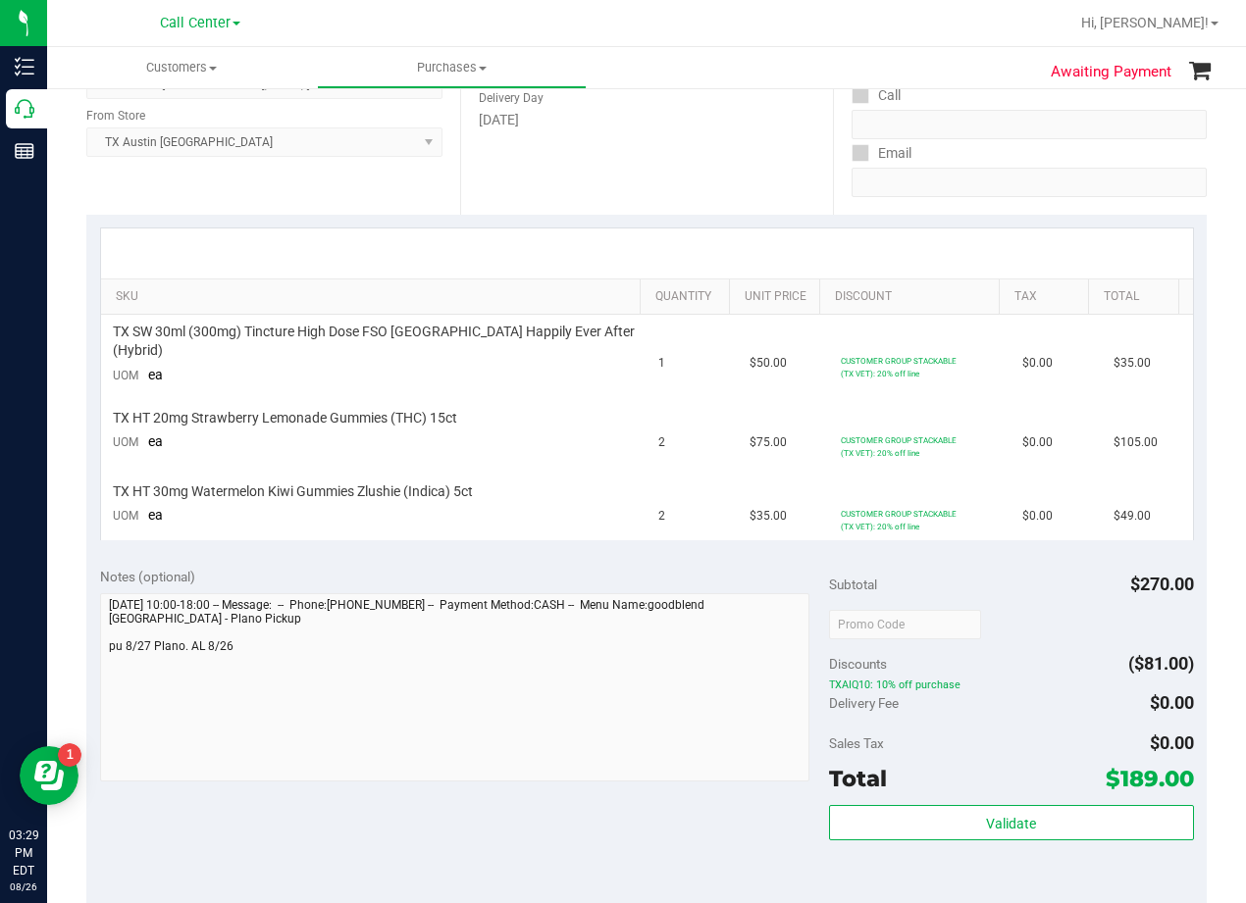
scroll to position [0, 0]
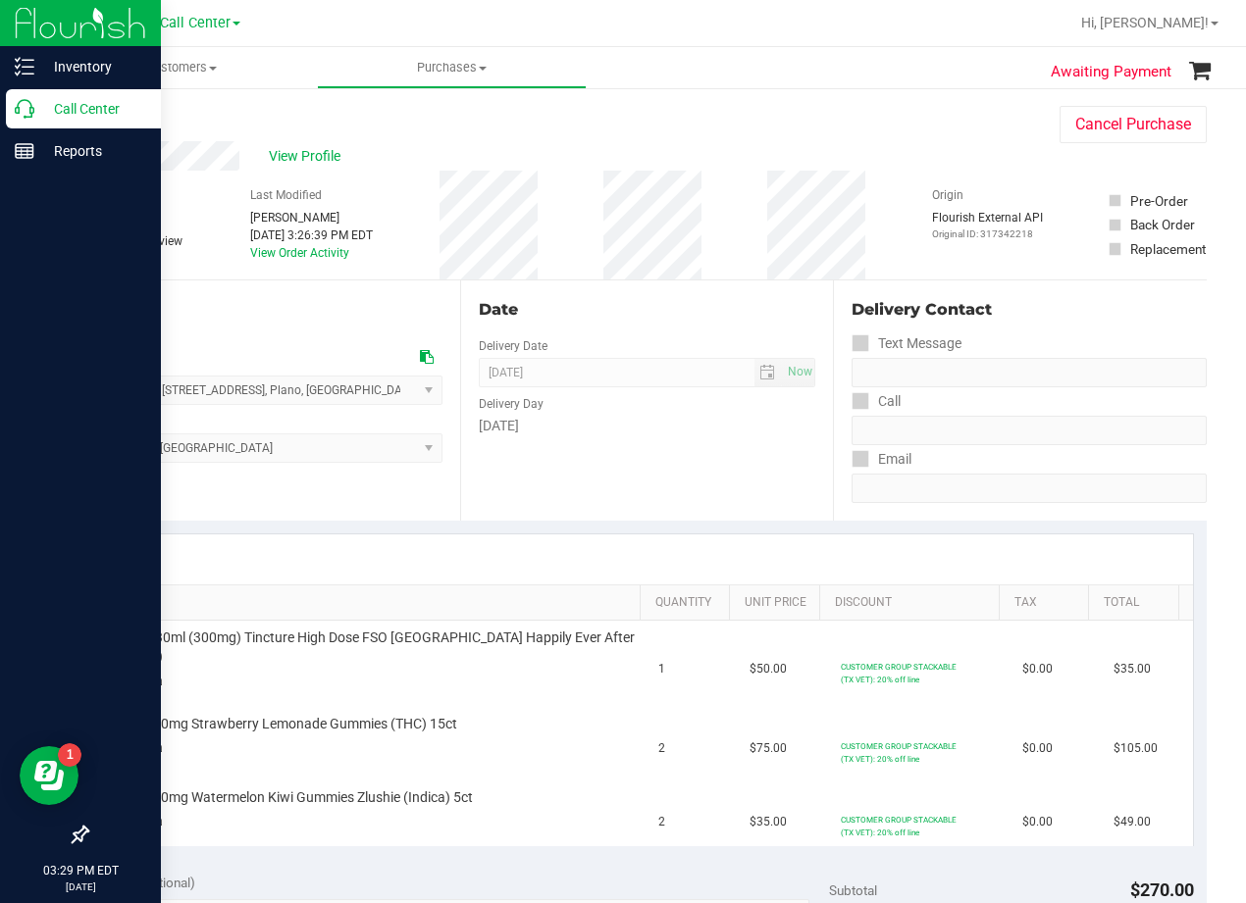
click at [17, 107] on icon at bounding box center [25, 109] width 20 height 20
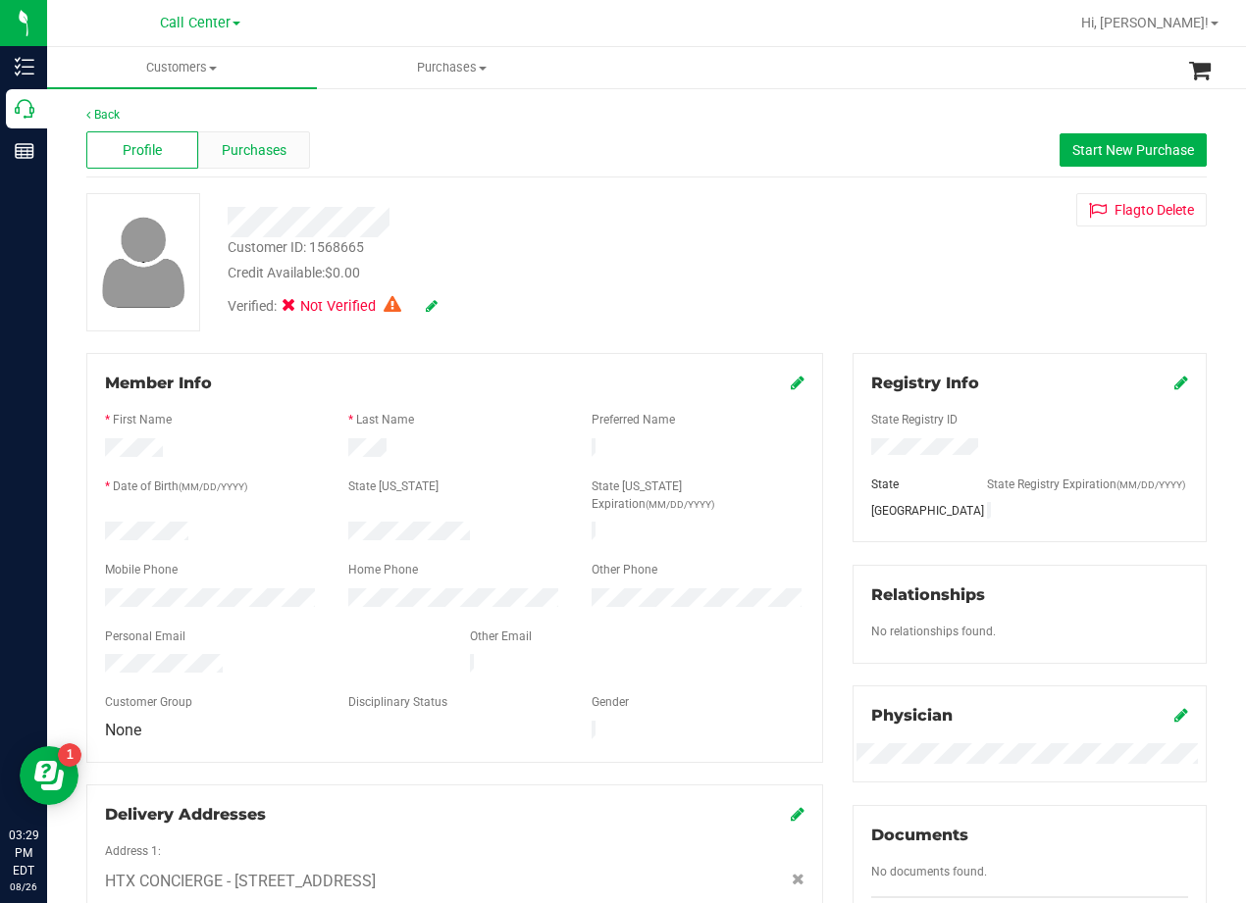
click at [246, 160] on span "Purchases" at bounding box center [254, 150] width 65 height 21
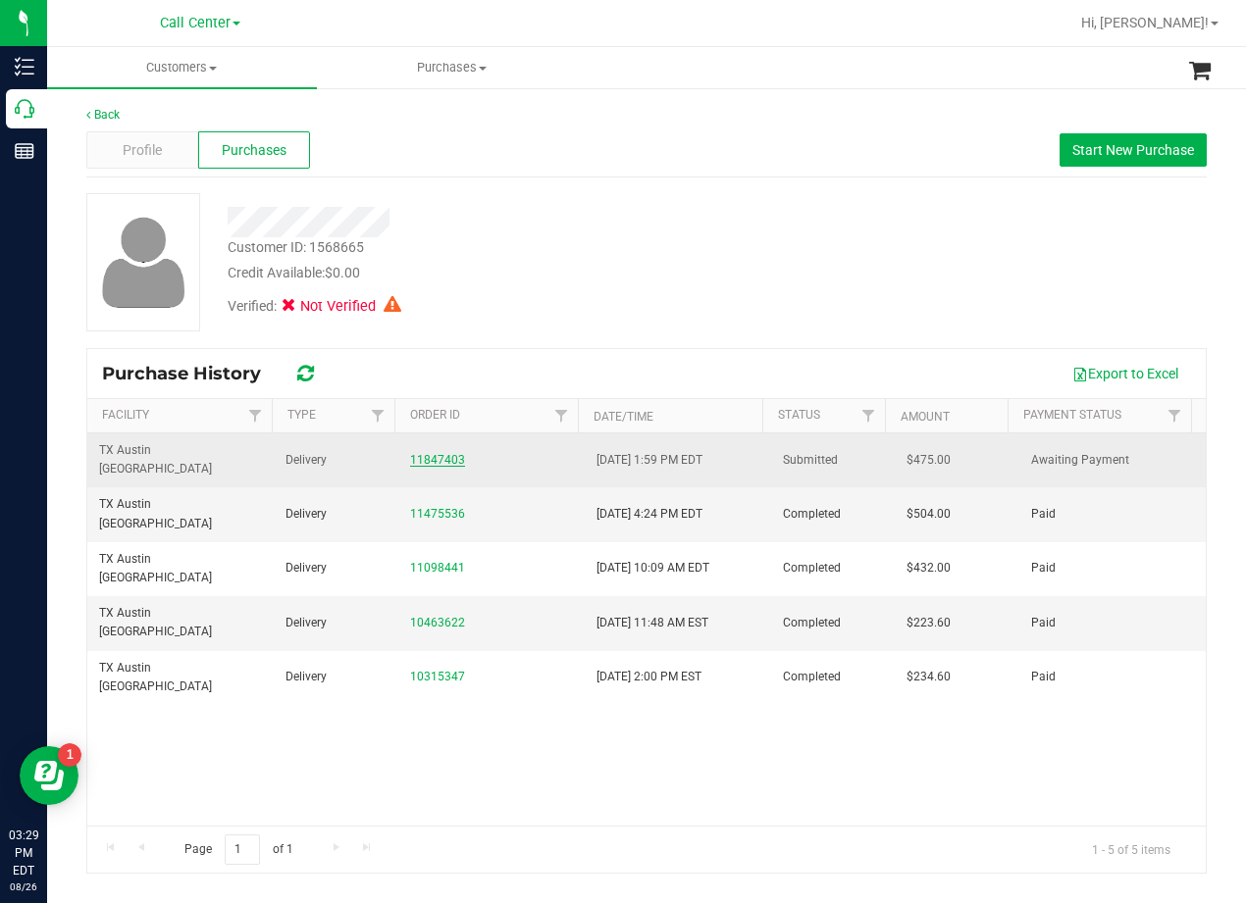
click at [432, 454] on link "11847403" at bounding box center [437, 460] width 55 height 14
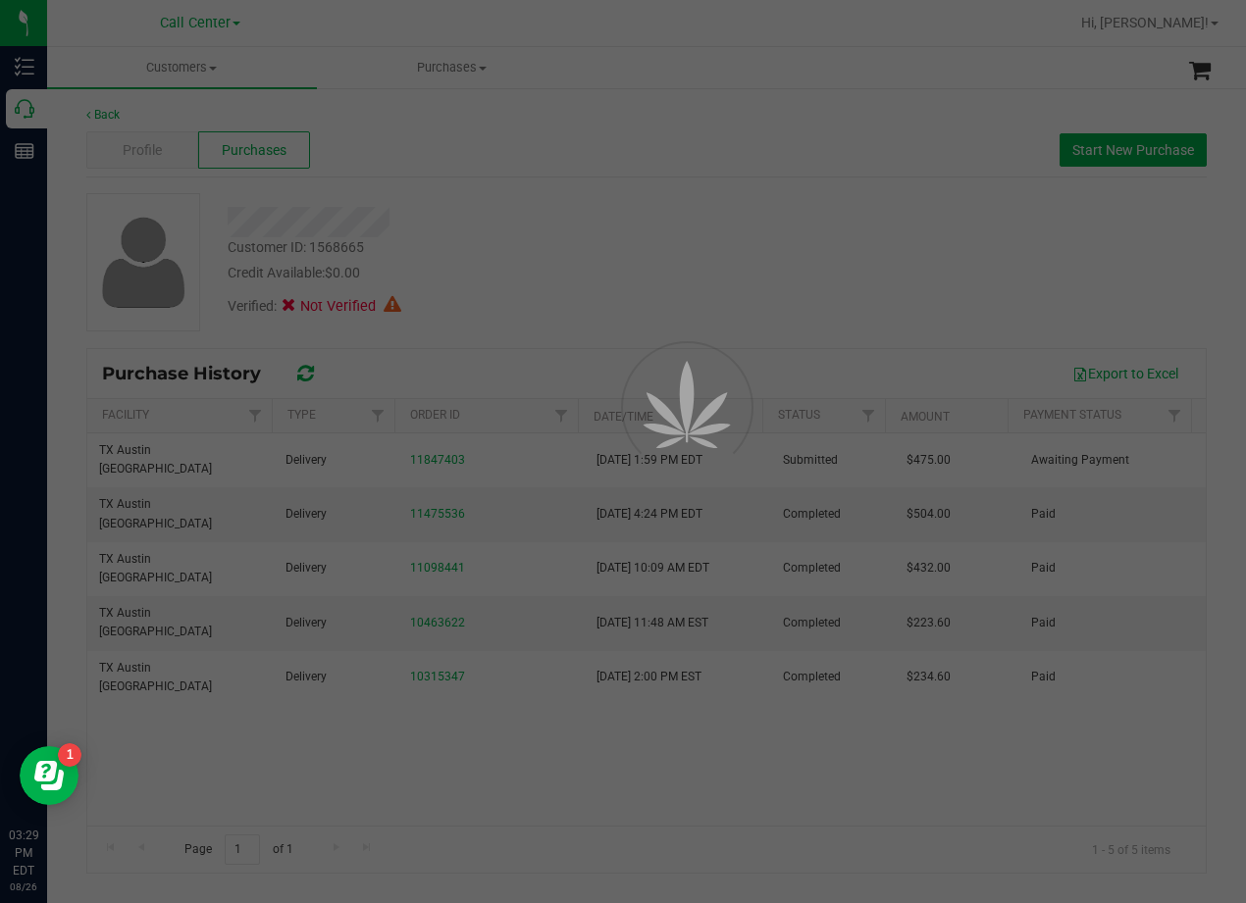
click at [578, 269] on div at bounding box center [623, 451] width 1246 height 903
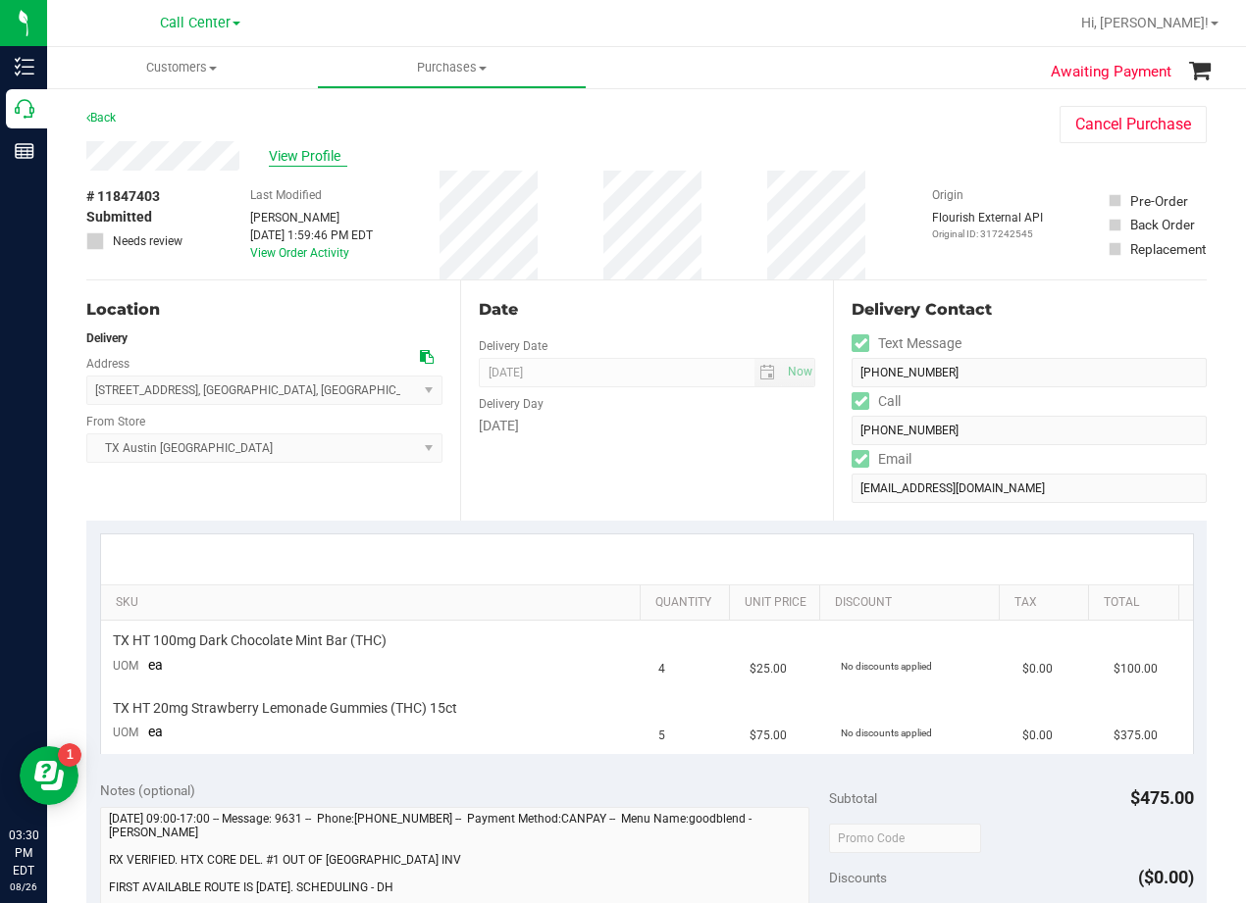
click at [317, 161] on span "View Profile" at bounding box center [308, 156] width 78 height 21
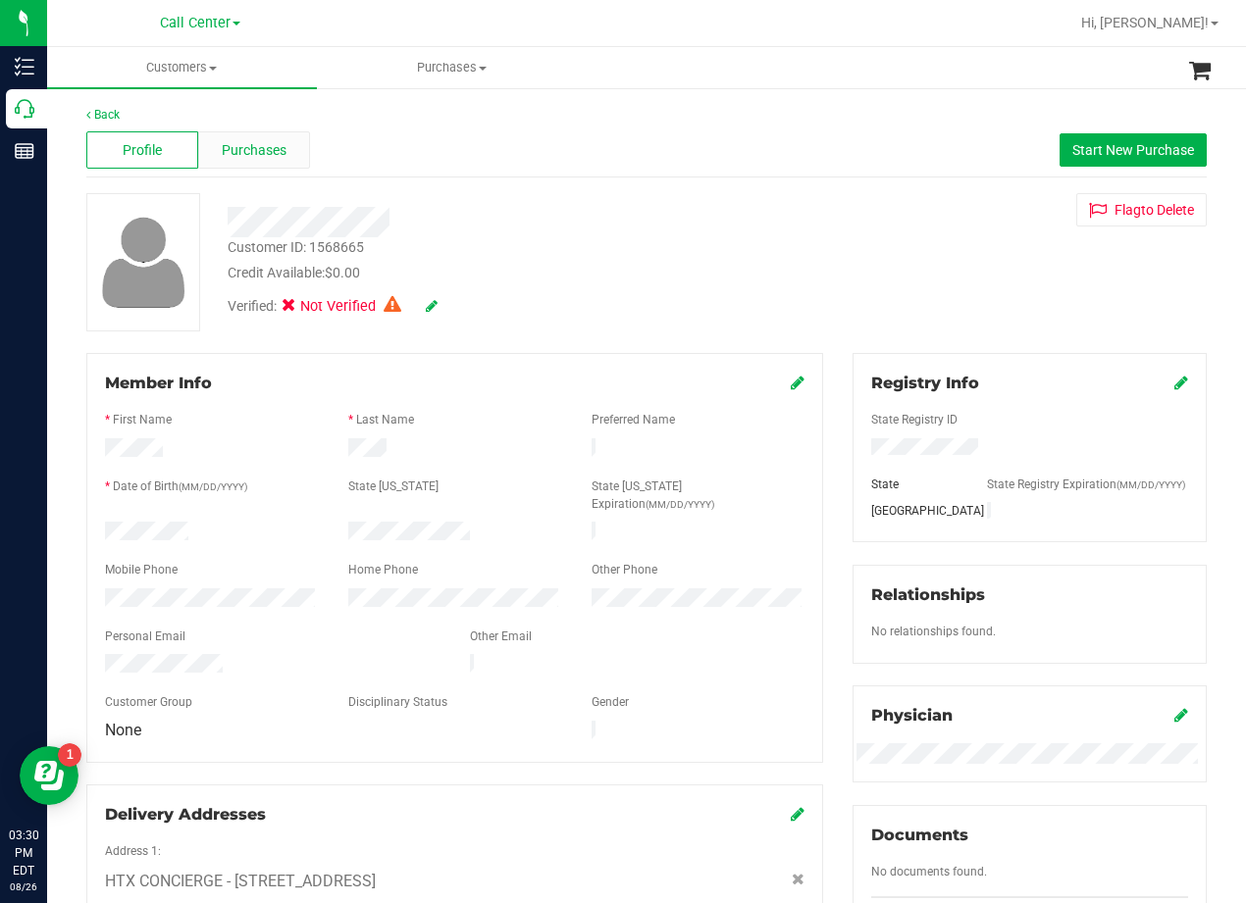
click at [238, 147] on span "Purchases" at bounding box center [254, 150] width 65 height 21
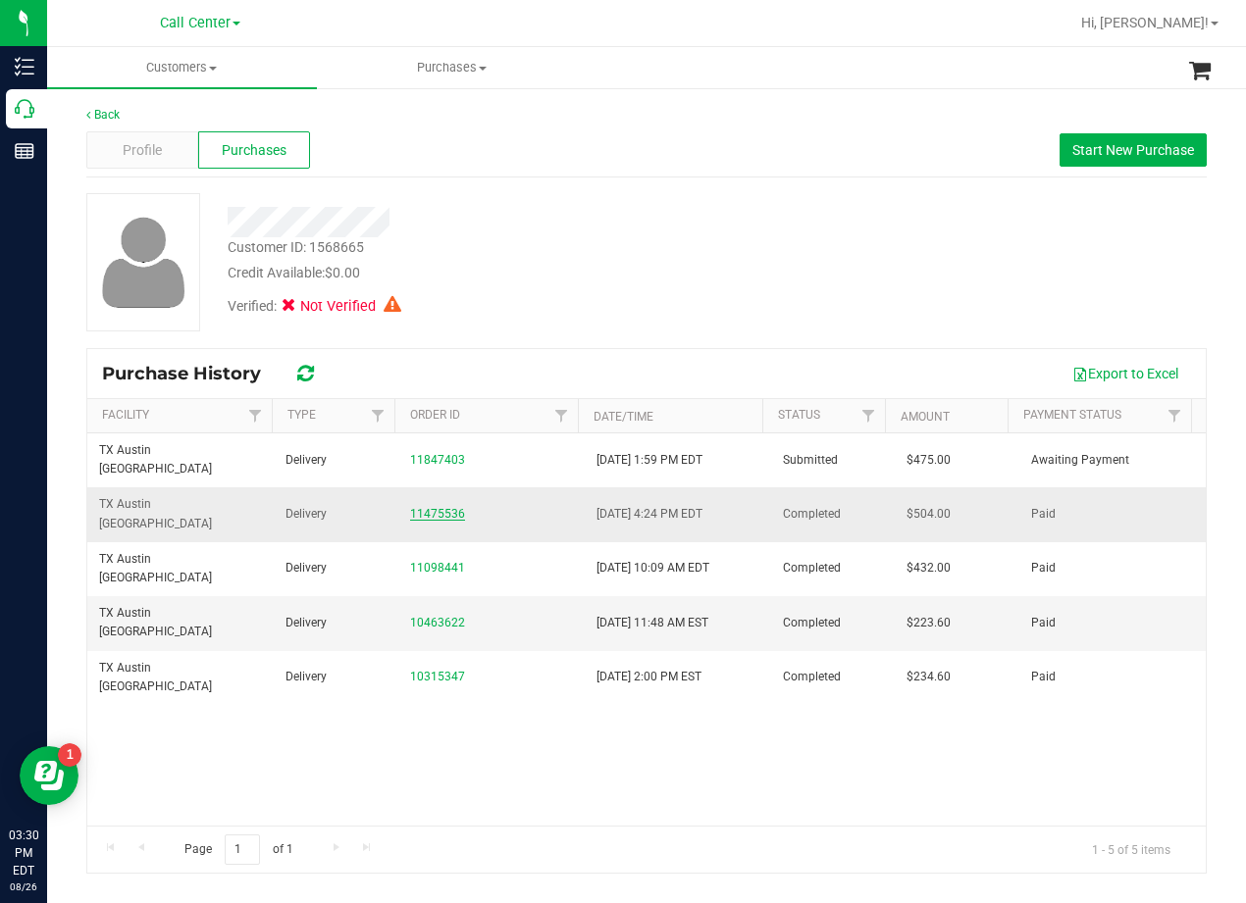
click at [429, 507] on link "11475536" at bounding box center [437, 514] width 55 height 14
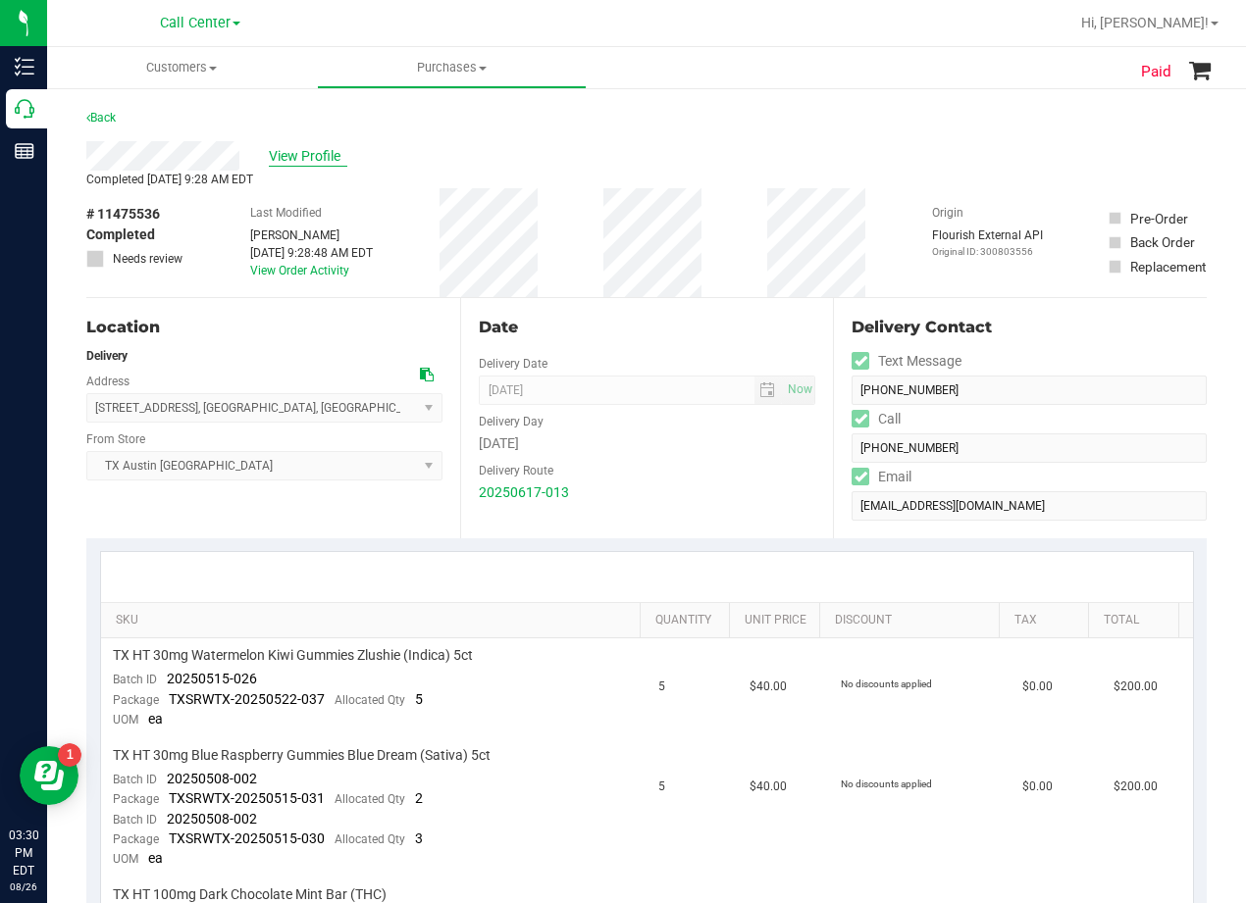
click at [301, 150] on span "View Profile" at bounding box center [308, 156] width 78 height 21
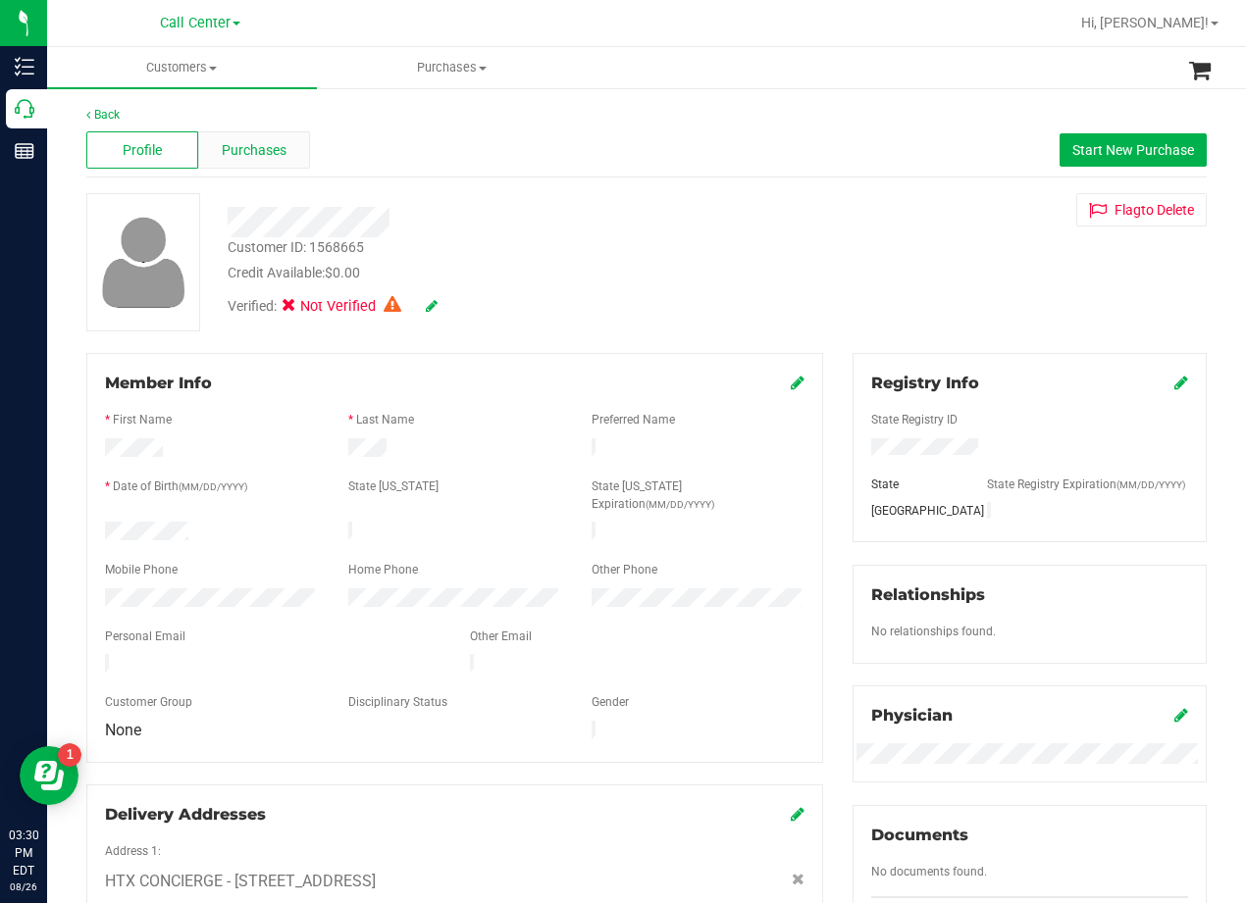
click at [268, 146] on span "Purchases" at bounding box center [254, 150] width 65 height 21
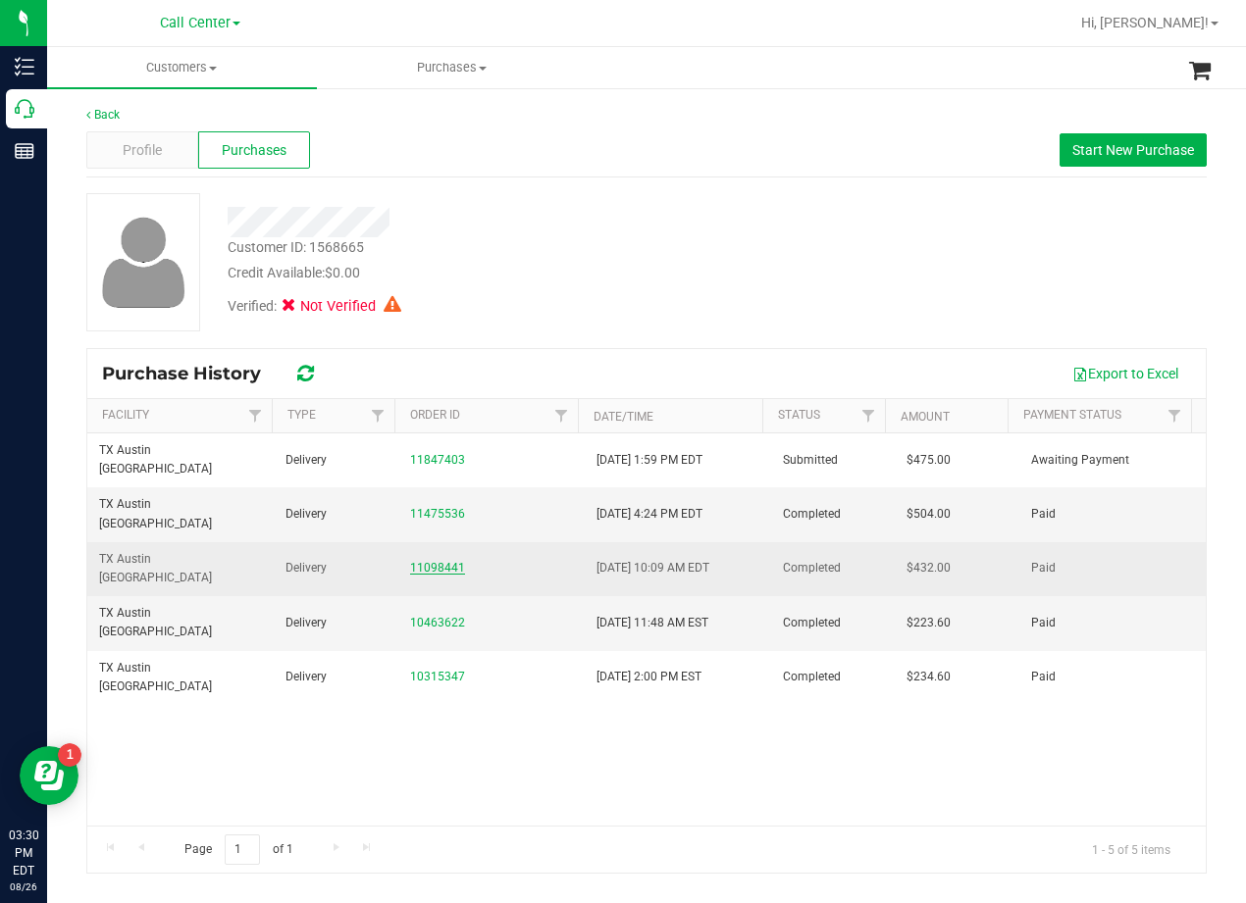
click at [438, 561] on link "11098441" at bounding box center [437, 568] width 55 height 14
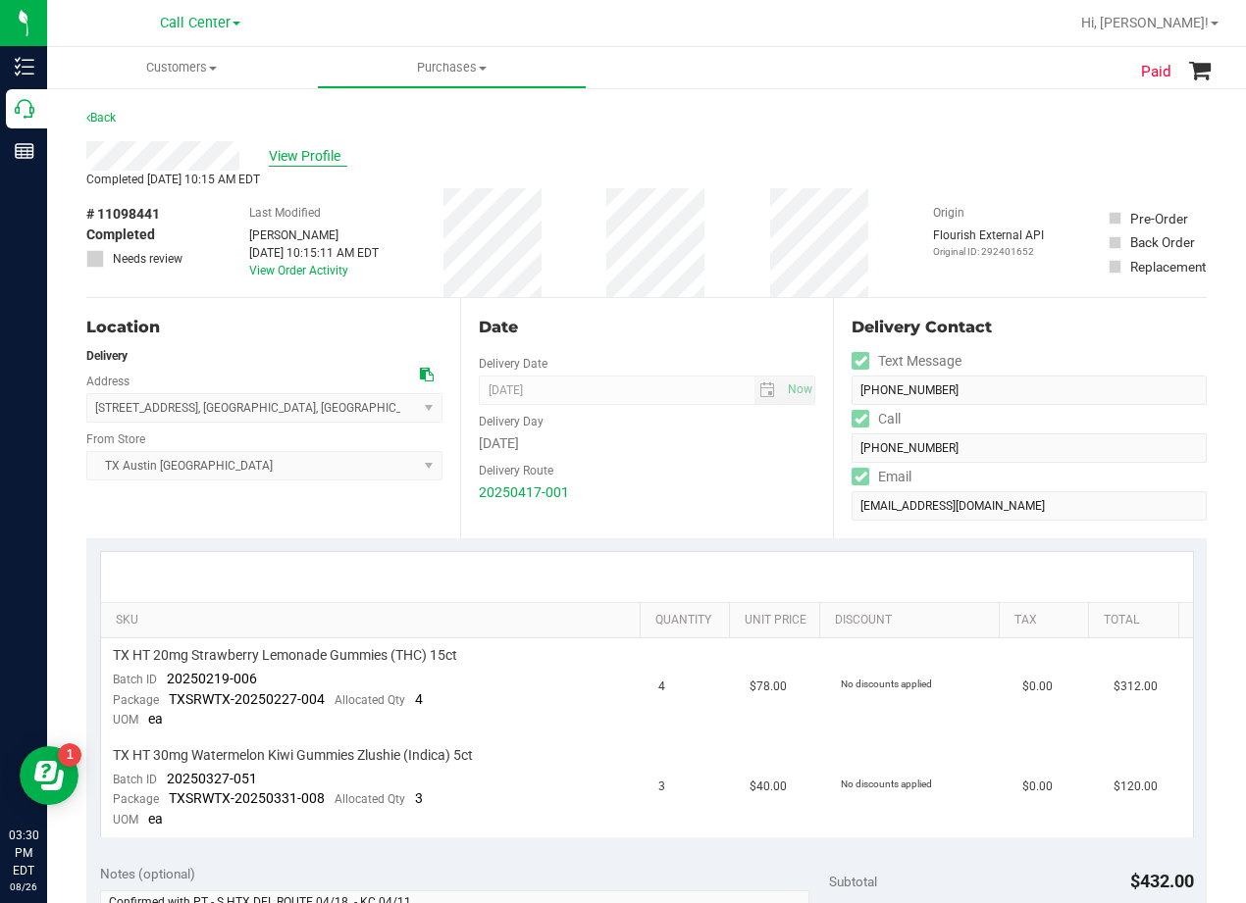
click at [323, 160] on span "View Profile" at bounding box center [308, 156] width 78 height 21
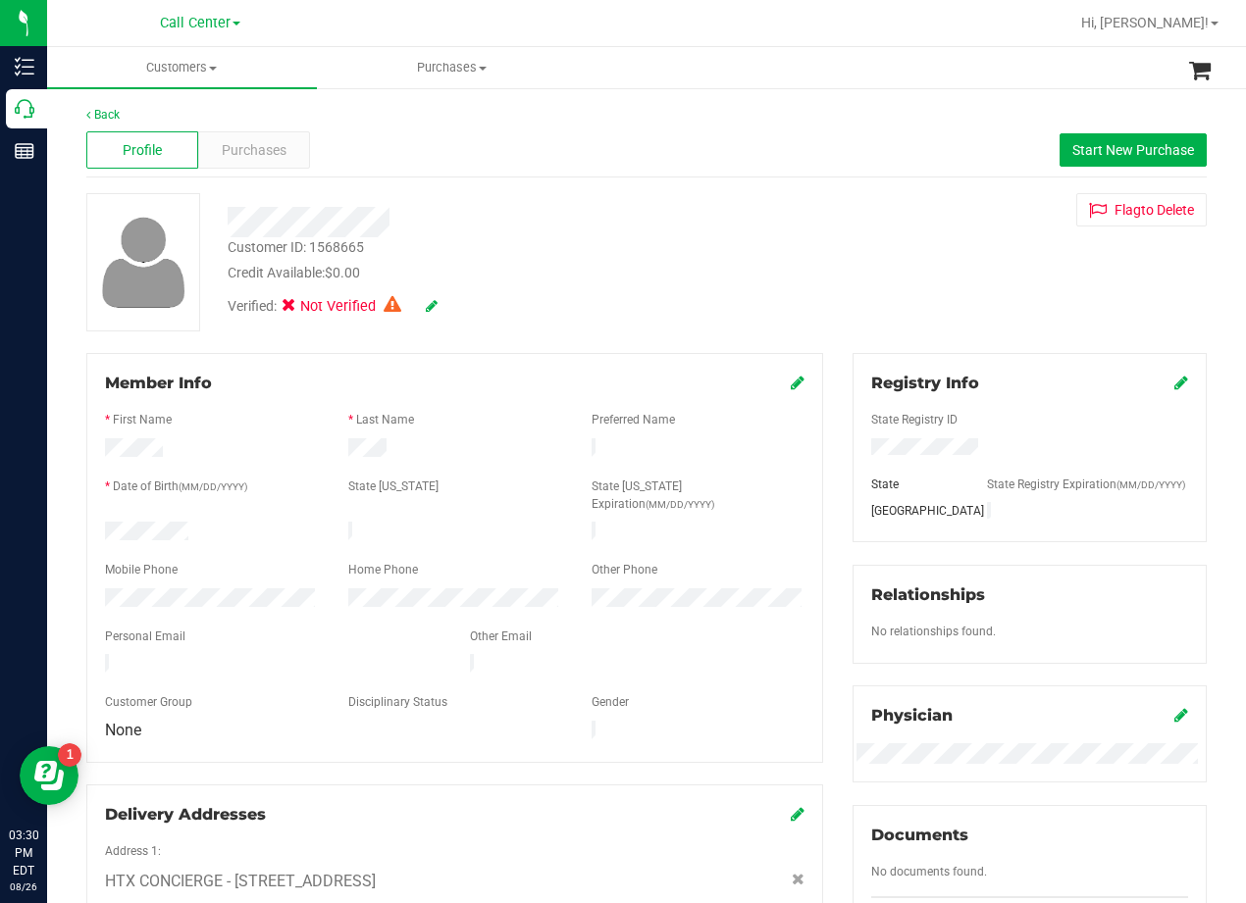
click at [239, 130] on div "Profile Purchases Start New Purchase" at bounding box center [646, 151] width 1120 height 54
click at [254, 154] on span "Purchases" at bounding box center [254, 150] width 65 height 21
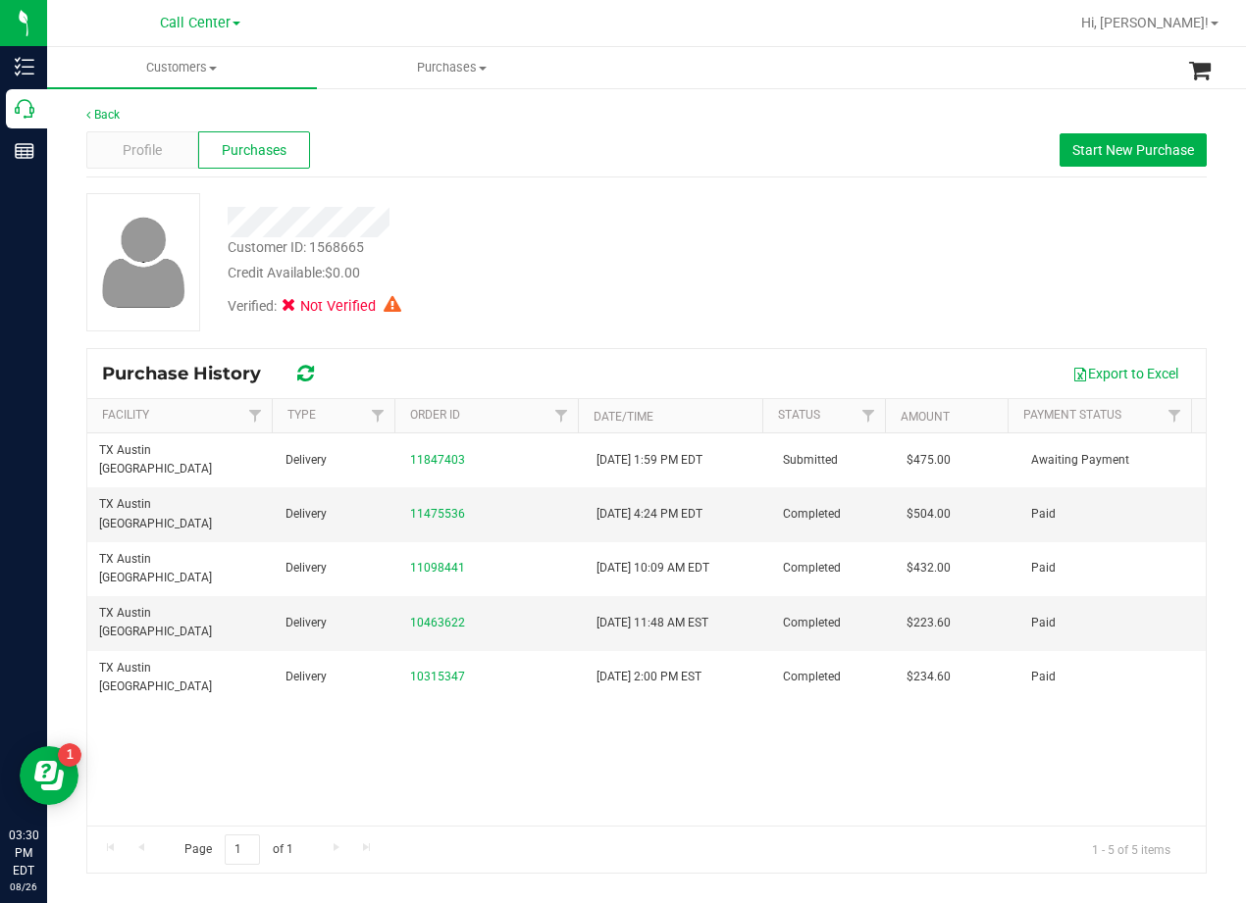
click at [794, 264] on div "Customer ID: 1568665 Credit Available: $0.00 Verified: Not Verified" at bounding box center [647, 262] width 1150 height 138
click at [800, 277] on div "Customer ID: 1568665 Credit Available: $0.00 Verified: Not Verified" at bounding box center [647, 262] width 1150 height 138
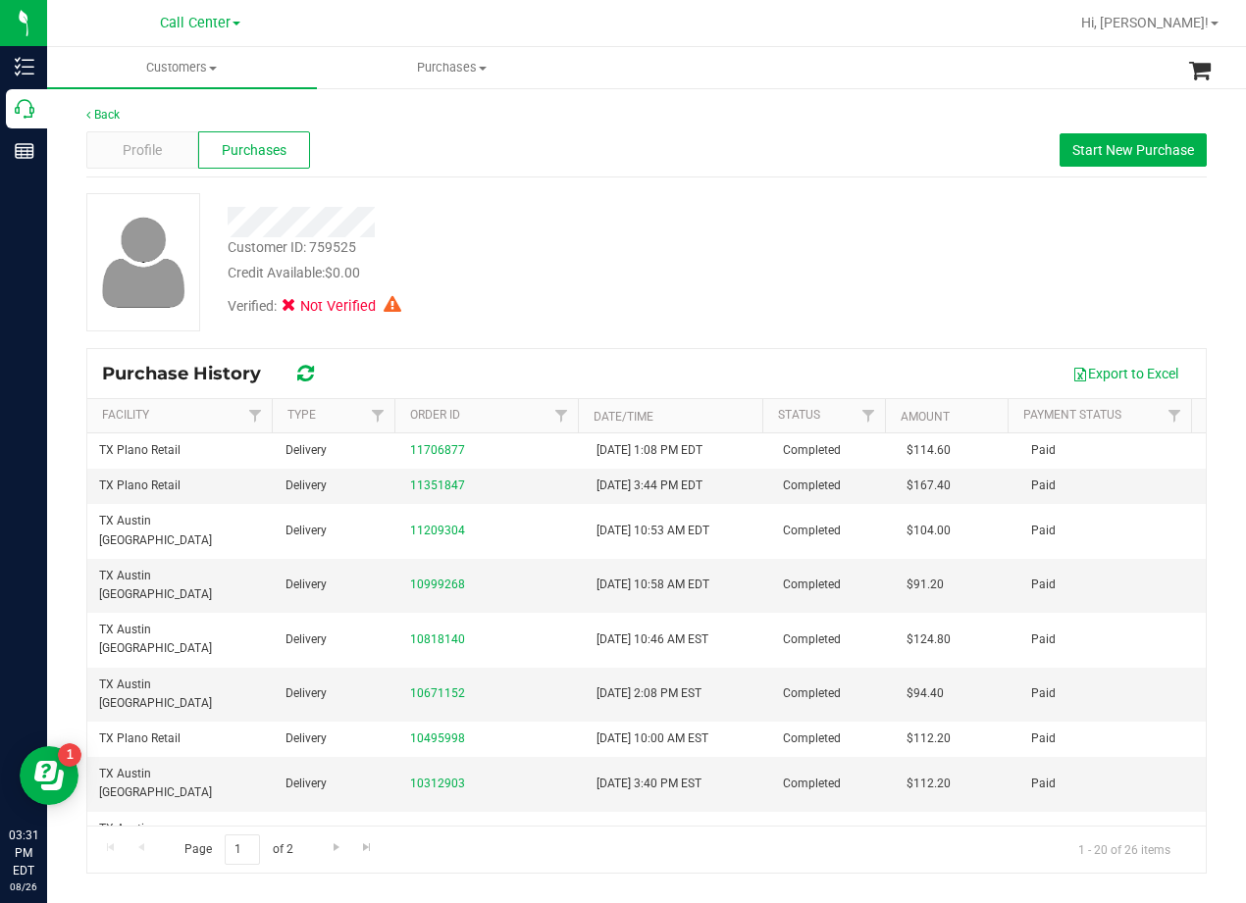
click at [48, 114] on div "Back Profile Purchases Start New Purchase Customer ID: 759525 Credit Available:…" at bounding box center [646, 489] width 1199 height 807
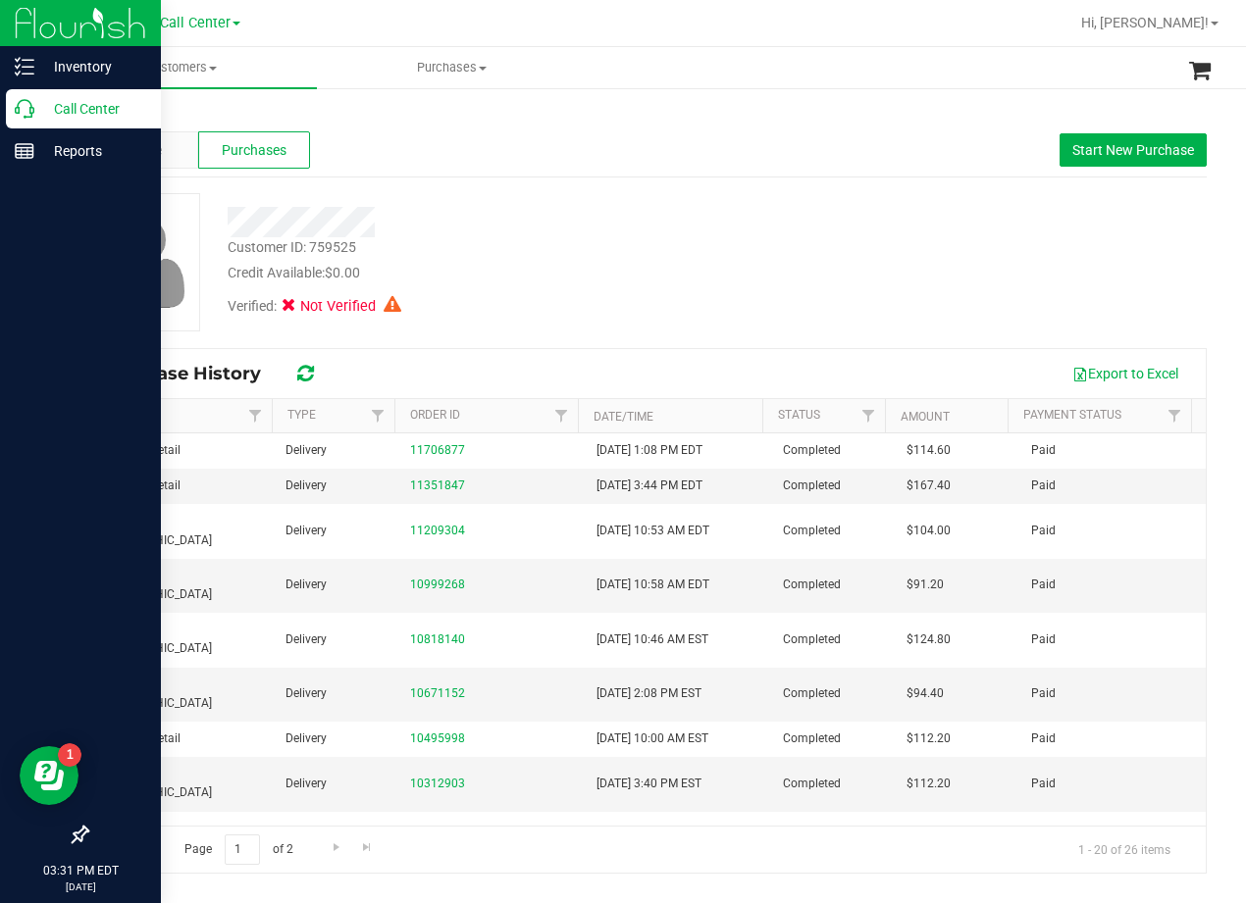
click at [42, 114] on p "Call Center" at bounding box center [93, 109] width 118 height 24
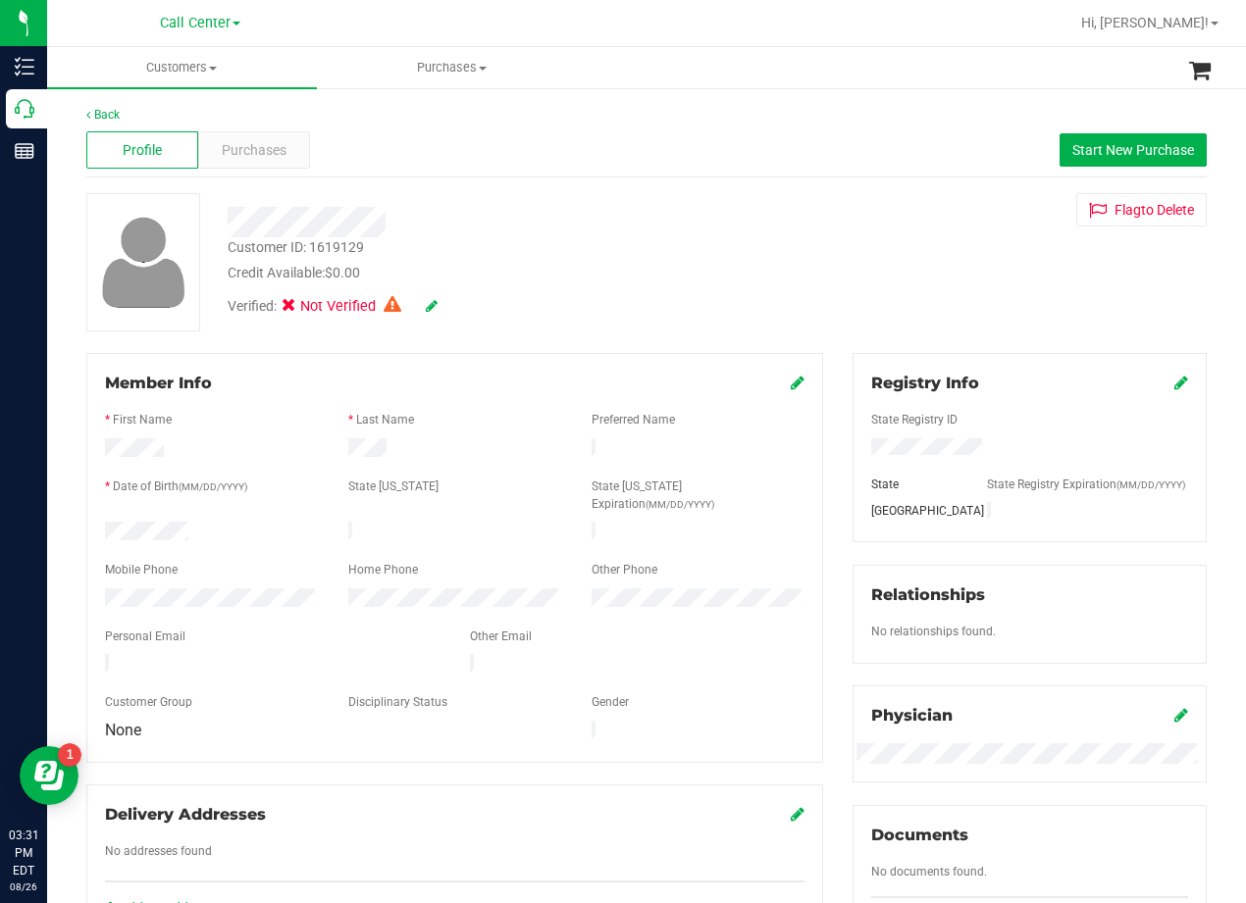
click at [612, 117] on div "Back" at bounding box center [646, 115] width 1120 height 18
click at [779, 243] on div "Customer ID: 1619129 Credit Available: $0.00" at bounding box center [500, 260] width 575 height 46
click at [753, 284] on div "Verified: Not Verified" at bounding box center [500, 304] width 575 height 43
click at [550, 272] on div "Credit Available: $0.00" at bounding box center [500, 273] width 545 height 21
click at [644, 197] on div at bounding box center [500, 215] width 575 height 44
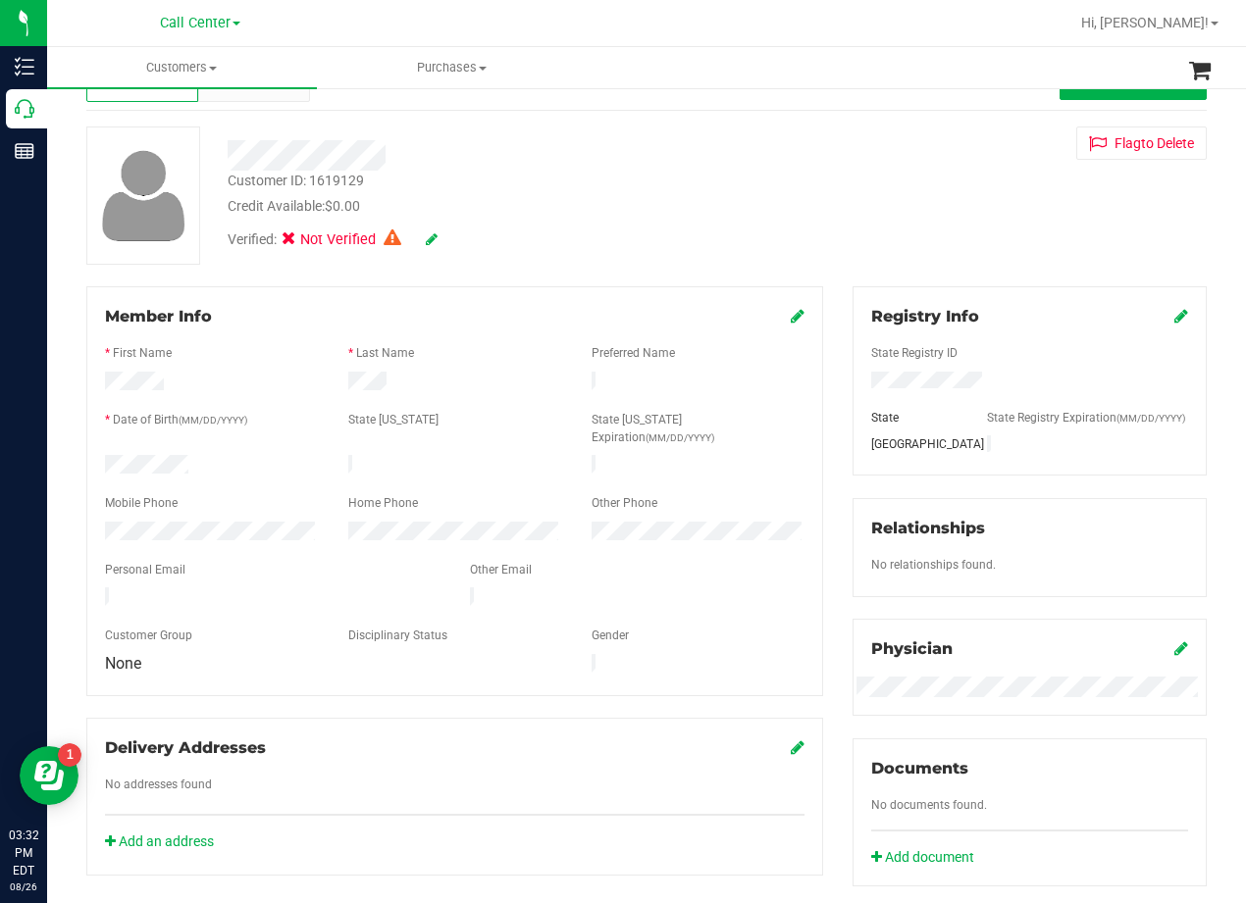
scroll to position [98, 0]
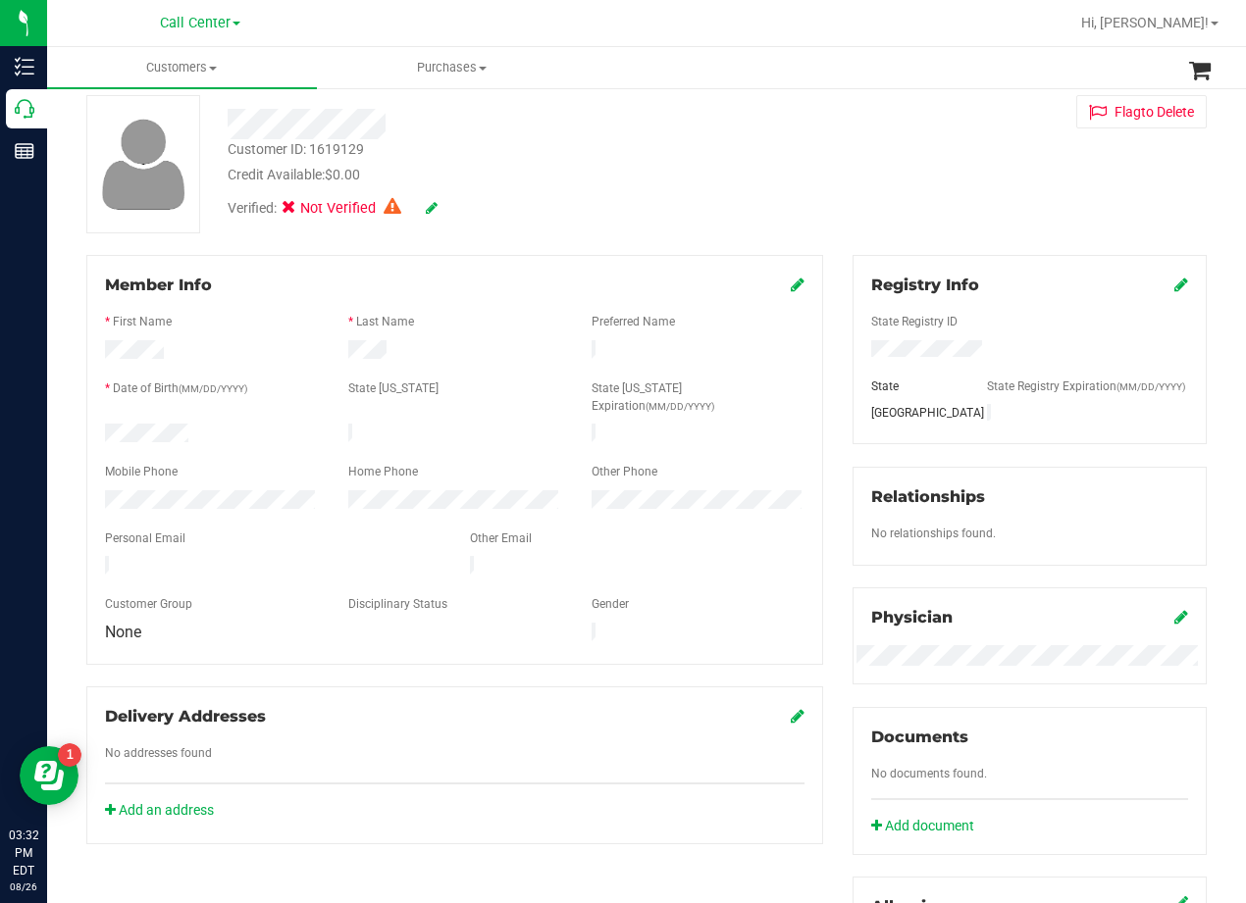
click at [728, 134] on div at bounding box center [500, 124] width 575 height 30
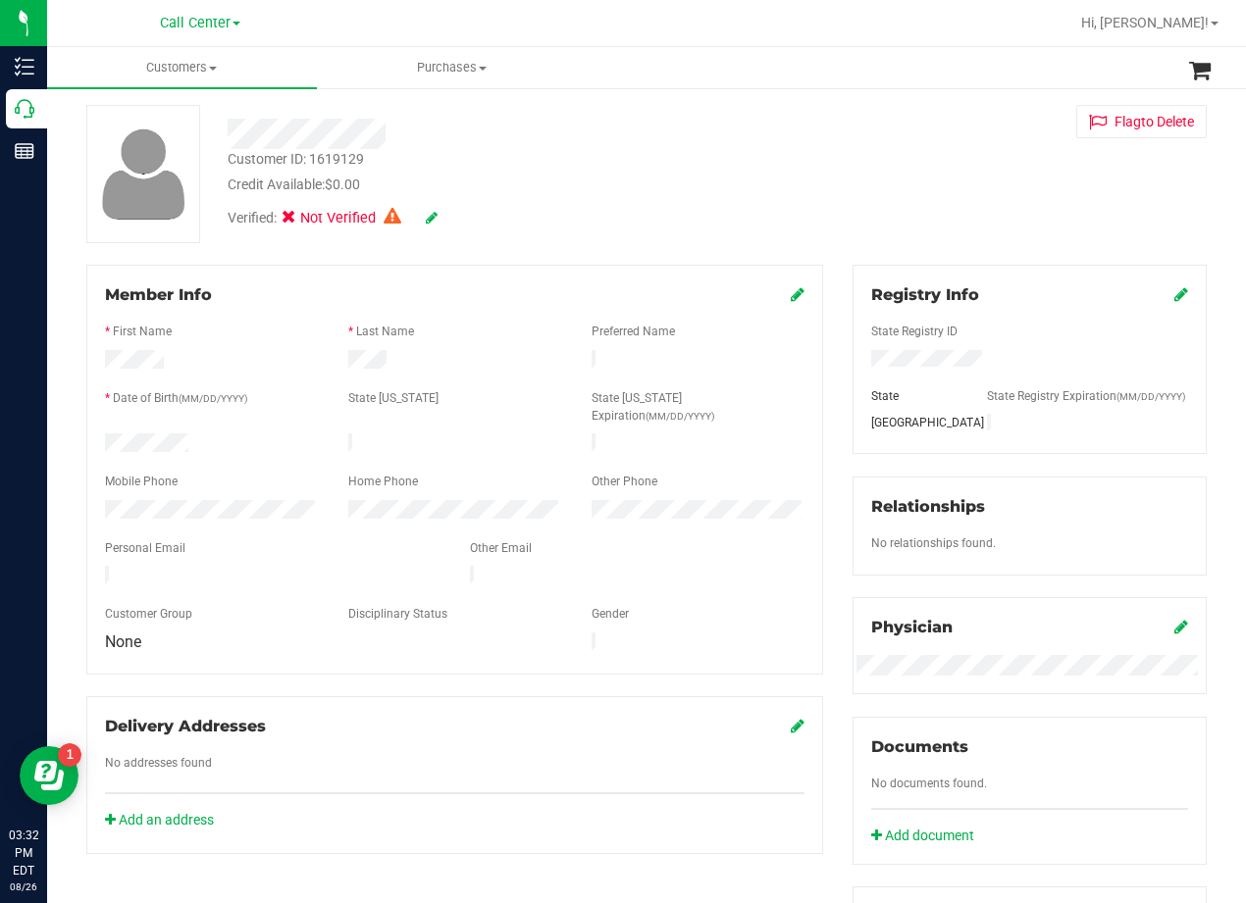
scroll to position [0, 0]
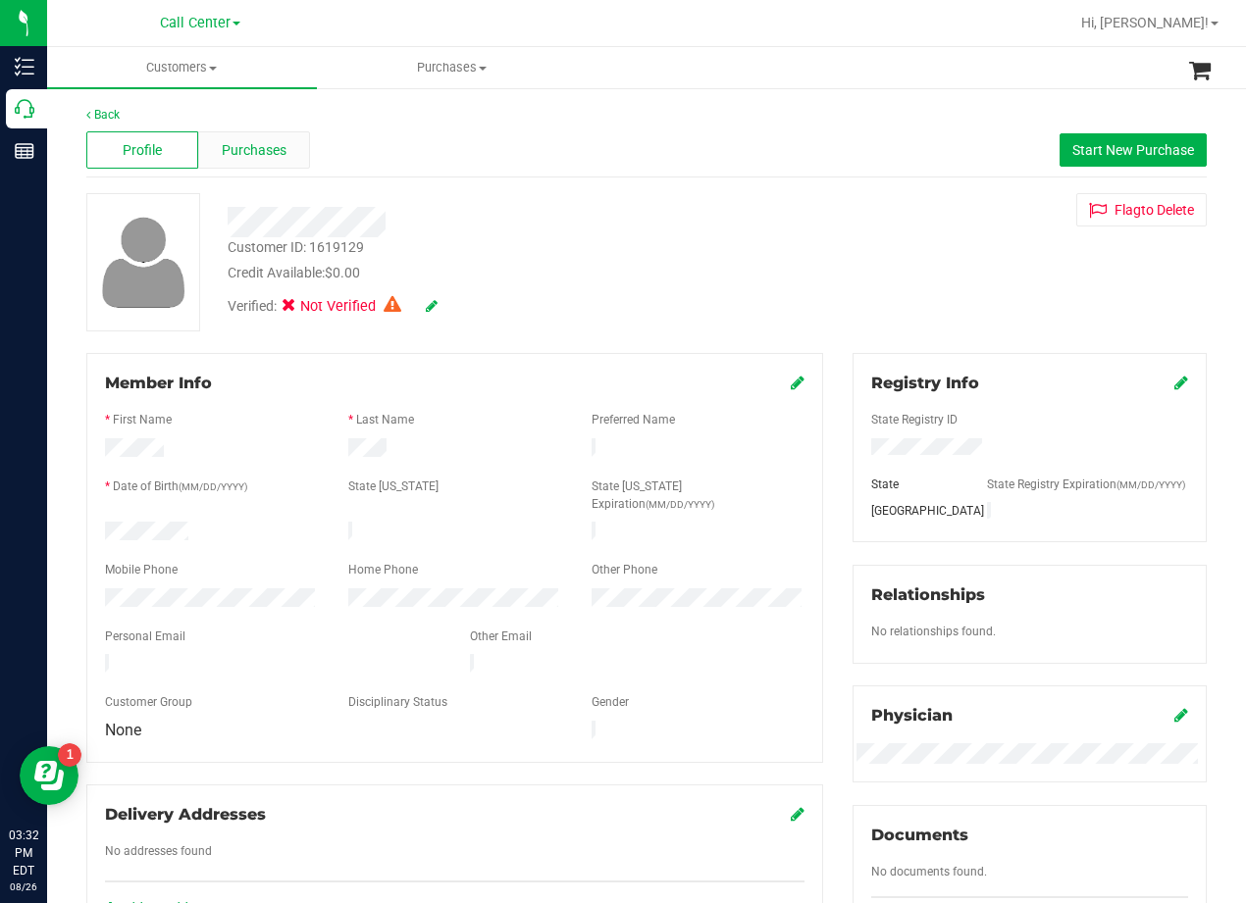
click at [242, 159] on span "Purchases" at bounding box center [254, 150] width 65 height 21
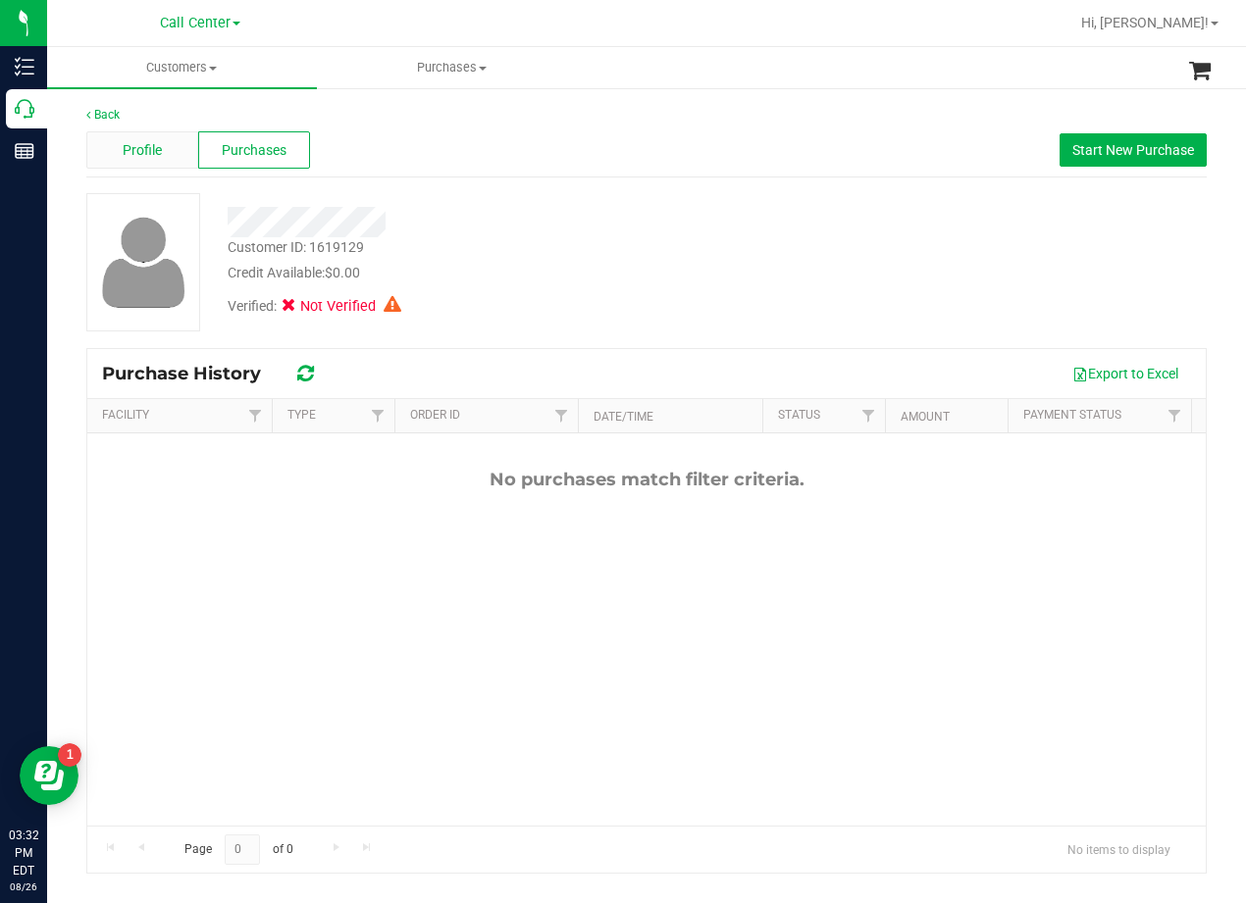
click at [156, 157] on span "Profile" at bounding box center [142, 150] width 39 height 21
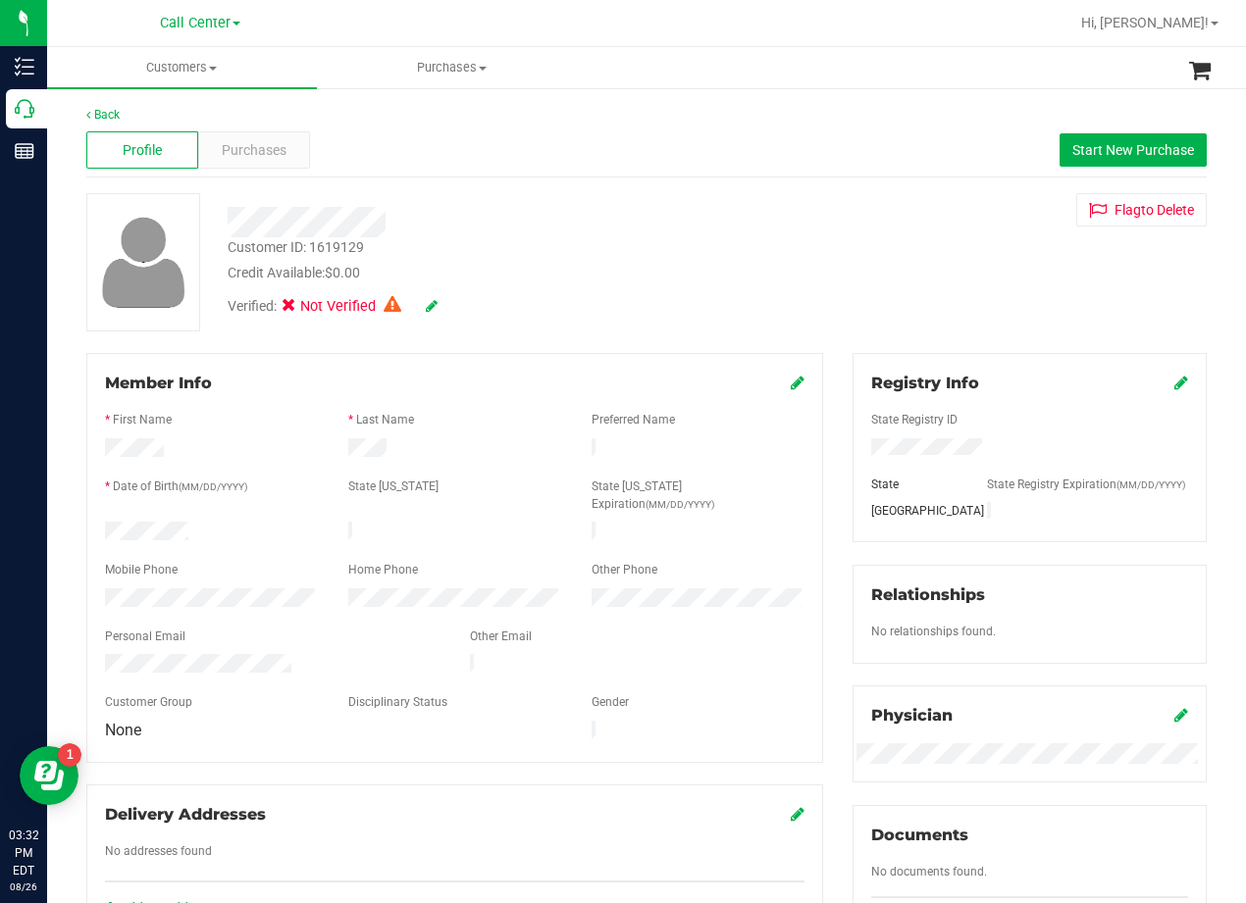
click at [650, 241] on div "Customer ID: 1619129 Credit Available: $0.00" at bounding box center [500, 260] width 575 height 46
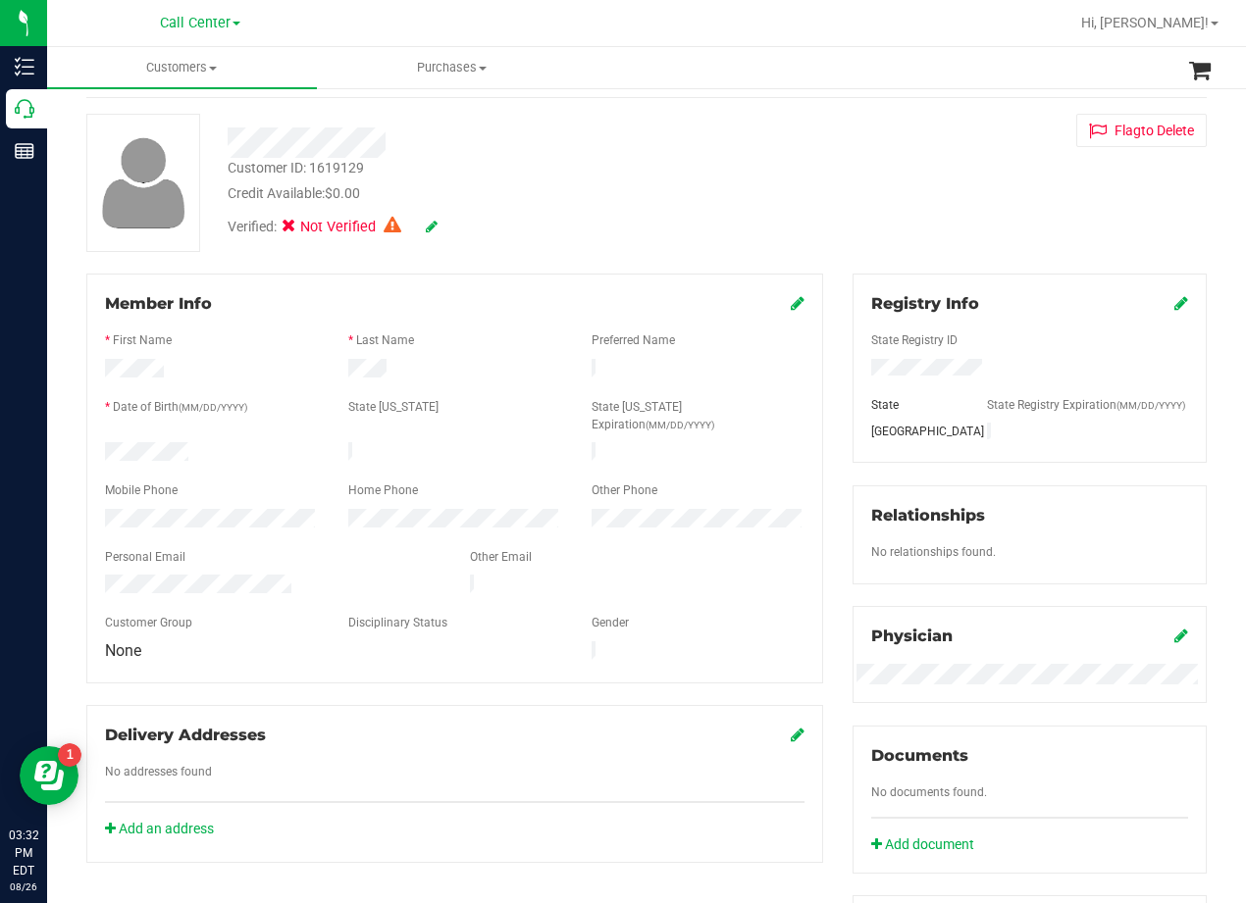
scroll to position [42, 0]
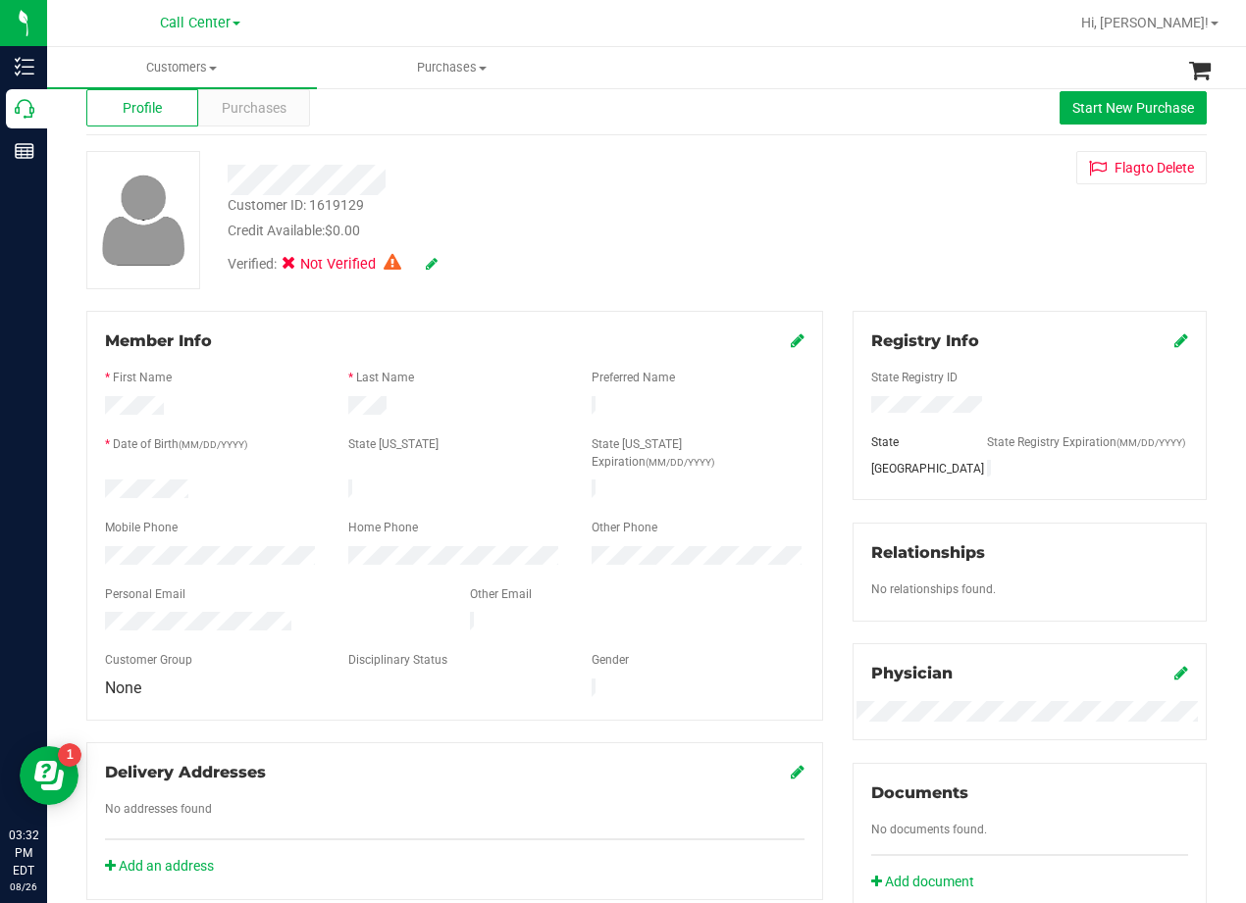
click at [666, 276] on div "Verified: Not Verified" at bounding box center [500, 262] width 575 height 43
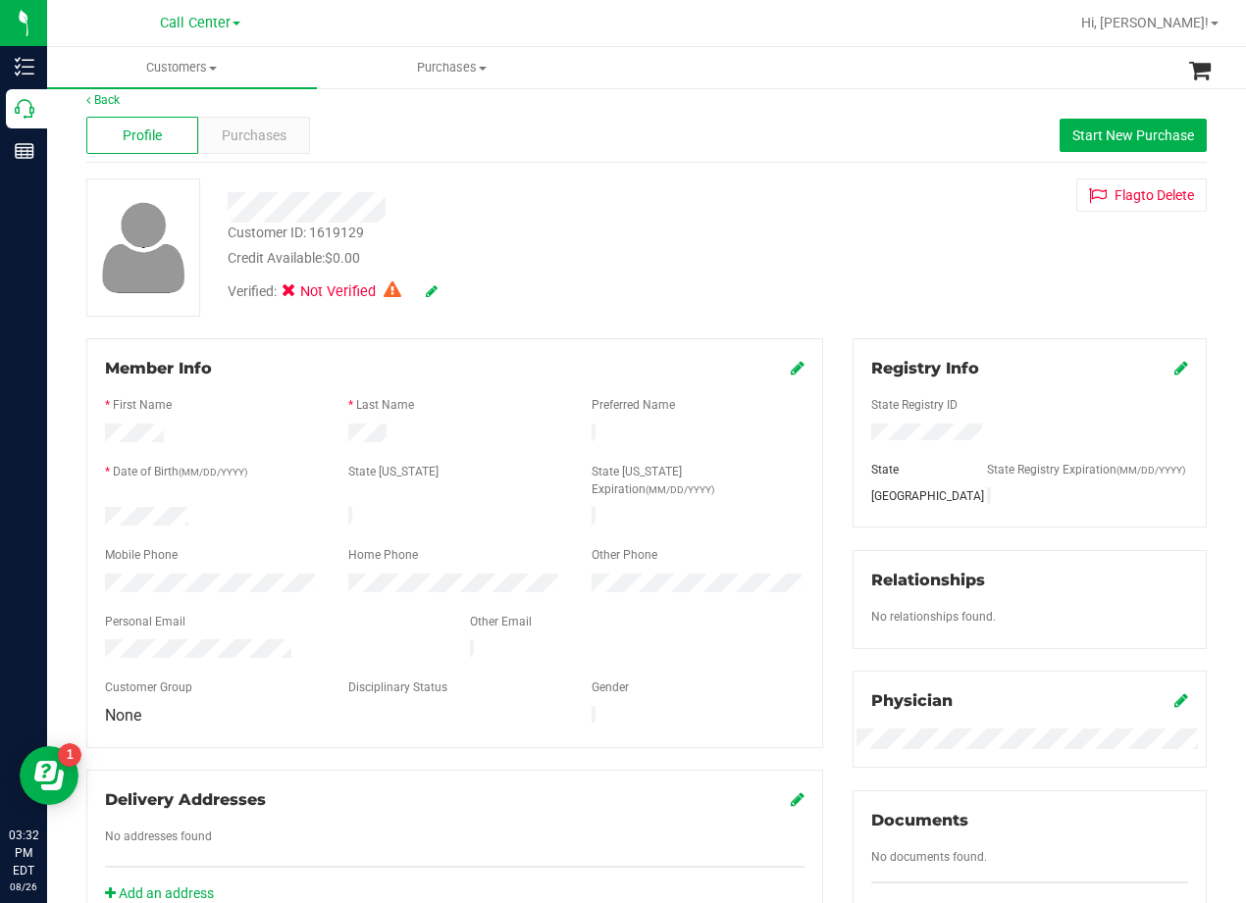
scroll to position [0, 0]
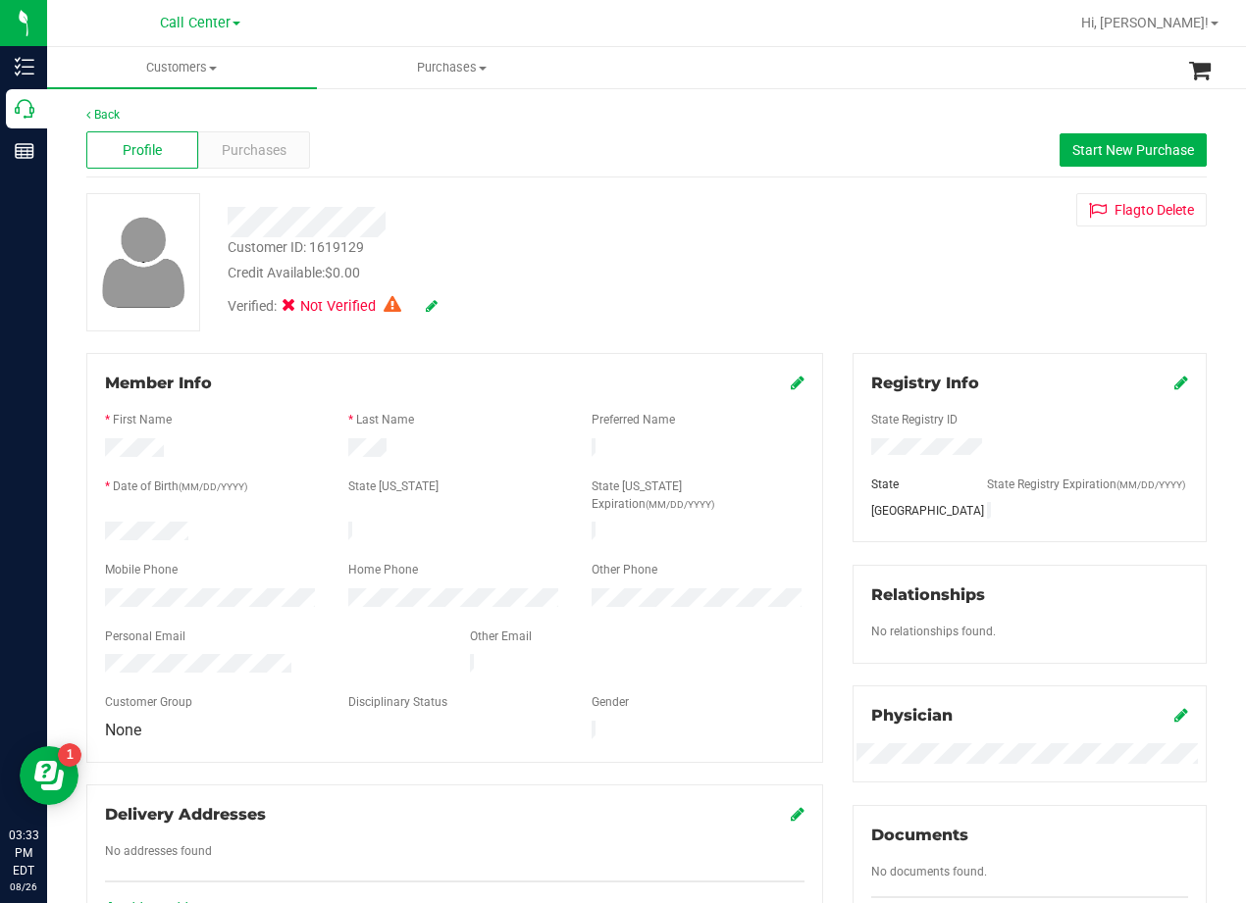
click at [716, 246] on div "Customer ID: 1619129 Credit Available: $0.00" at bounding box center [500, 260] width 575 height 46
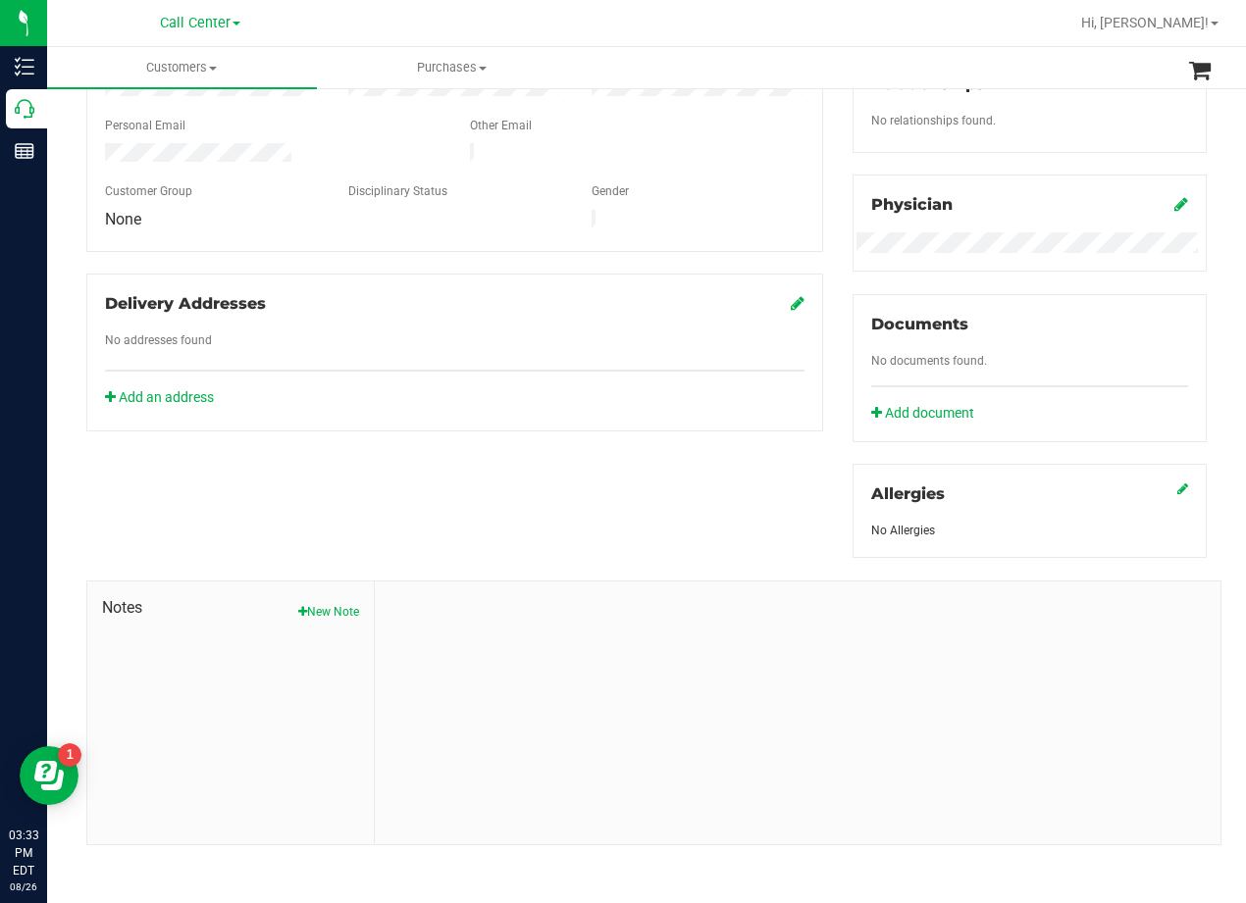
scroll to position [533, 0]
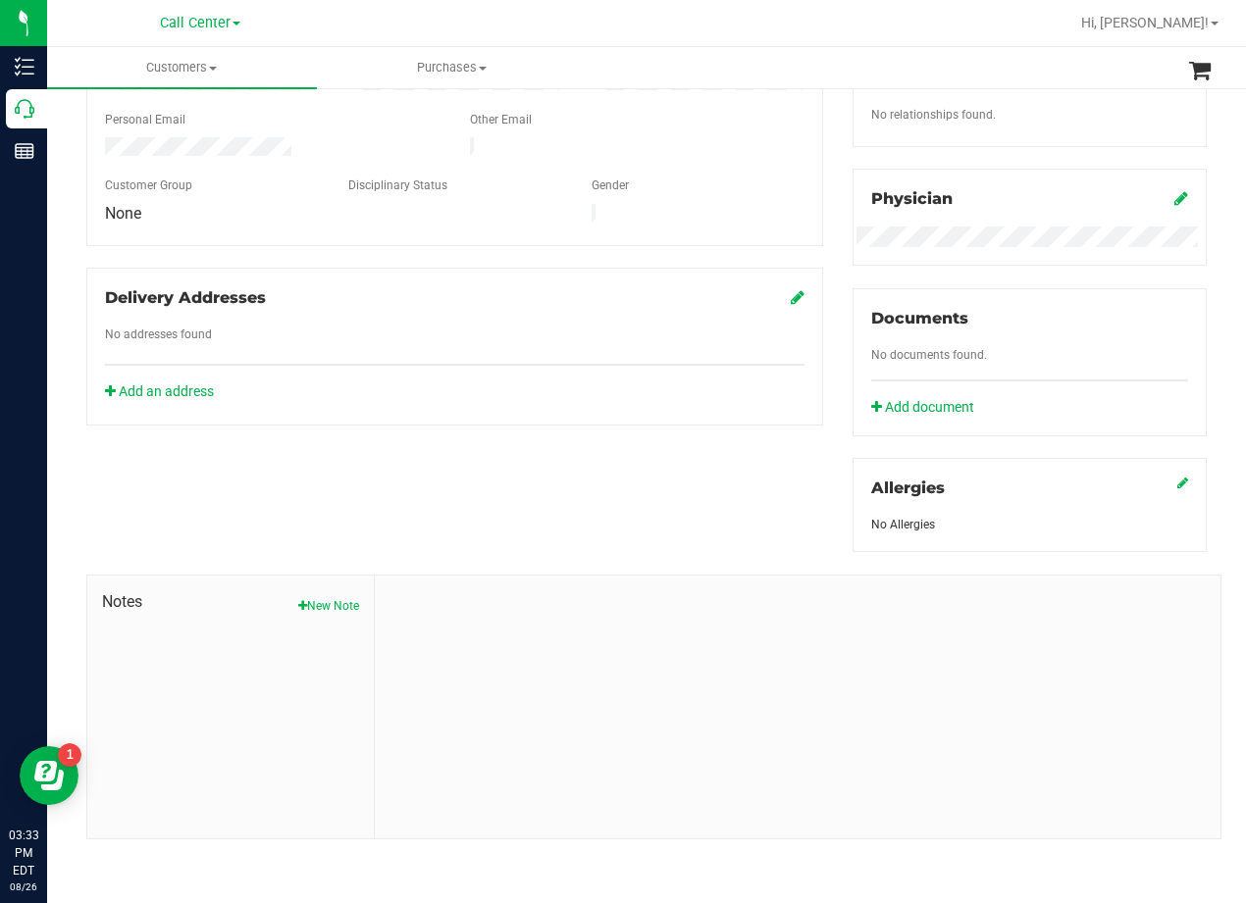
click at [322, 618] on div "Notes New Note" at bounding box center [230, 707] width 287 height 263
click at [322, 612] on button "New Note" at bounding box center [328, 606] width 61 height 18
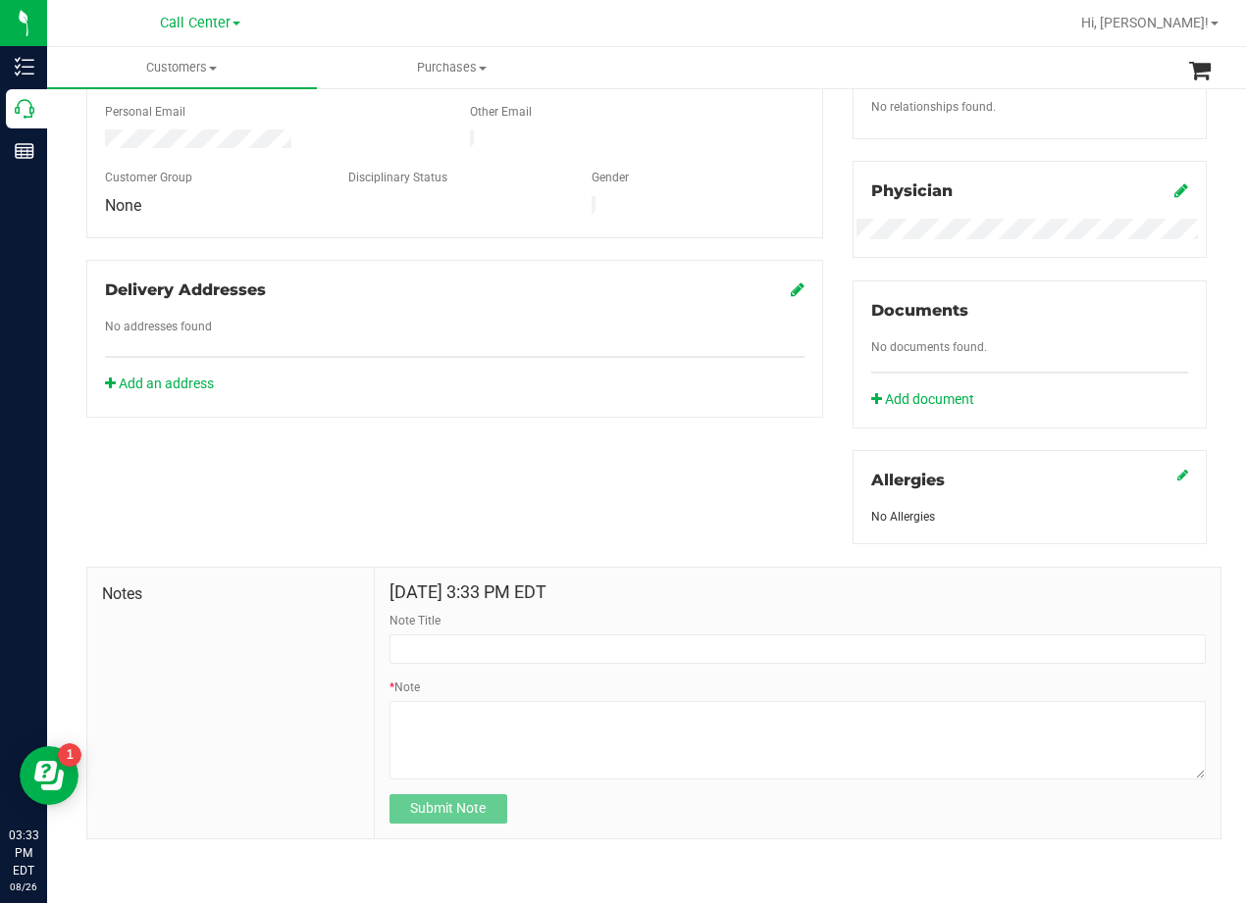
click at [459, 639] on div "Note Title" at bounding box center [797, 638] width 816 height 52
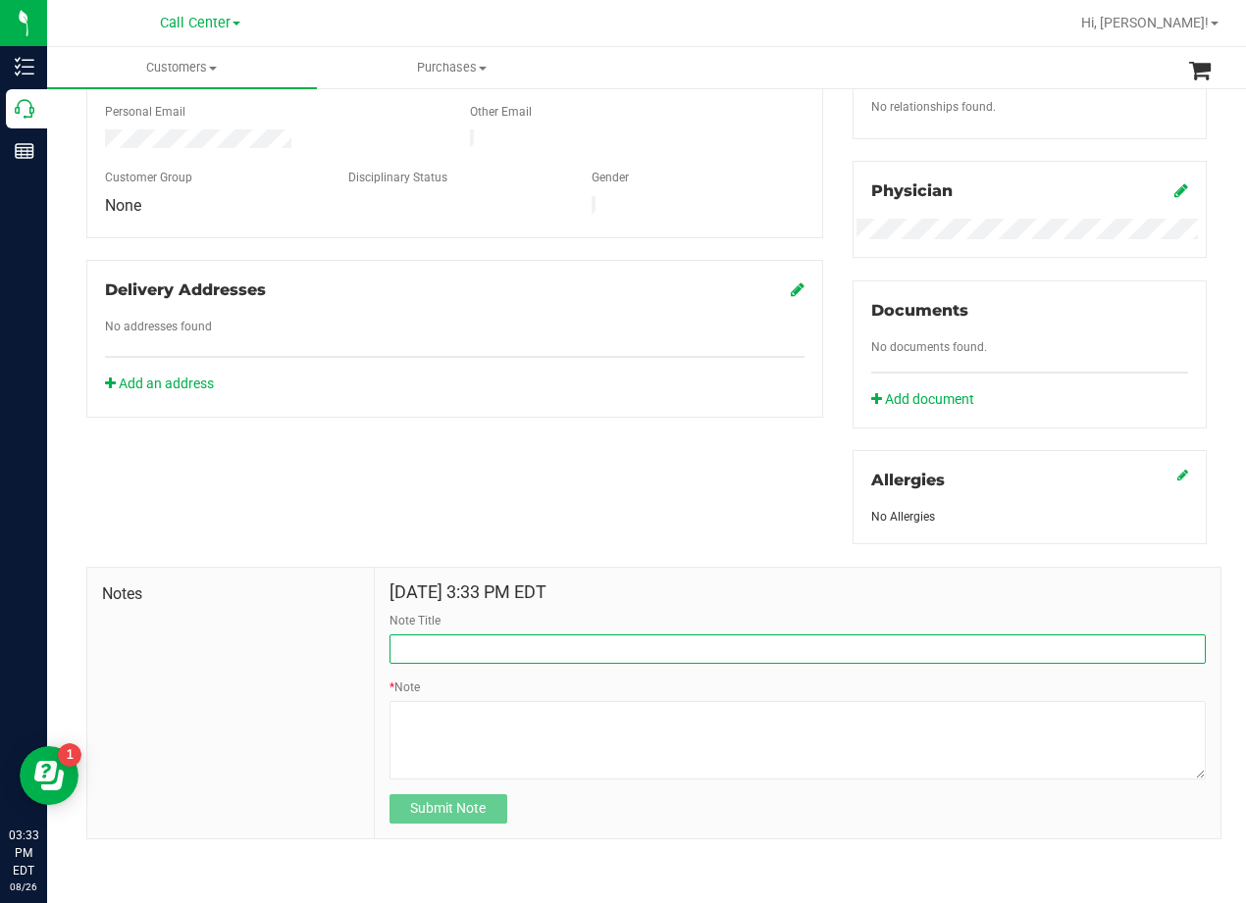
click at [486, 664] on input "Note Title" at bounding box center [797, 649] width 816 height 29
type input "[PERSON_NAME]"
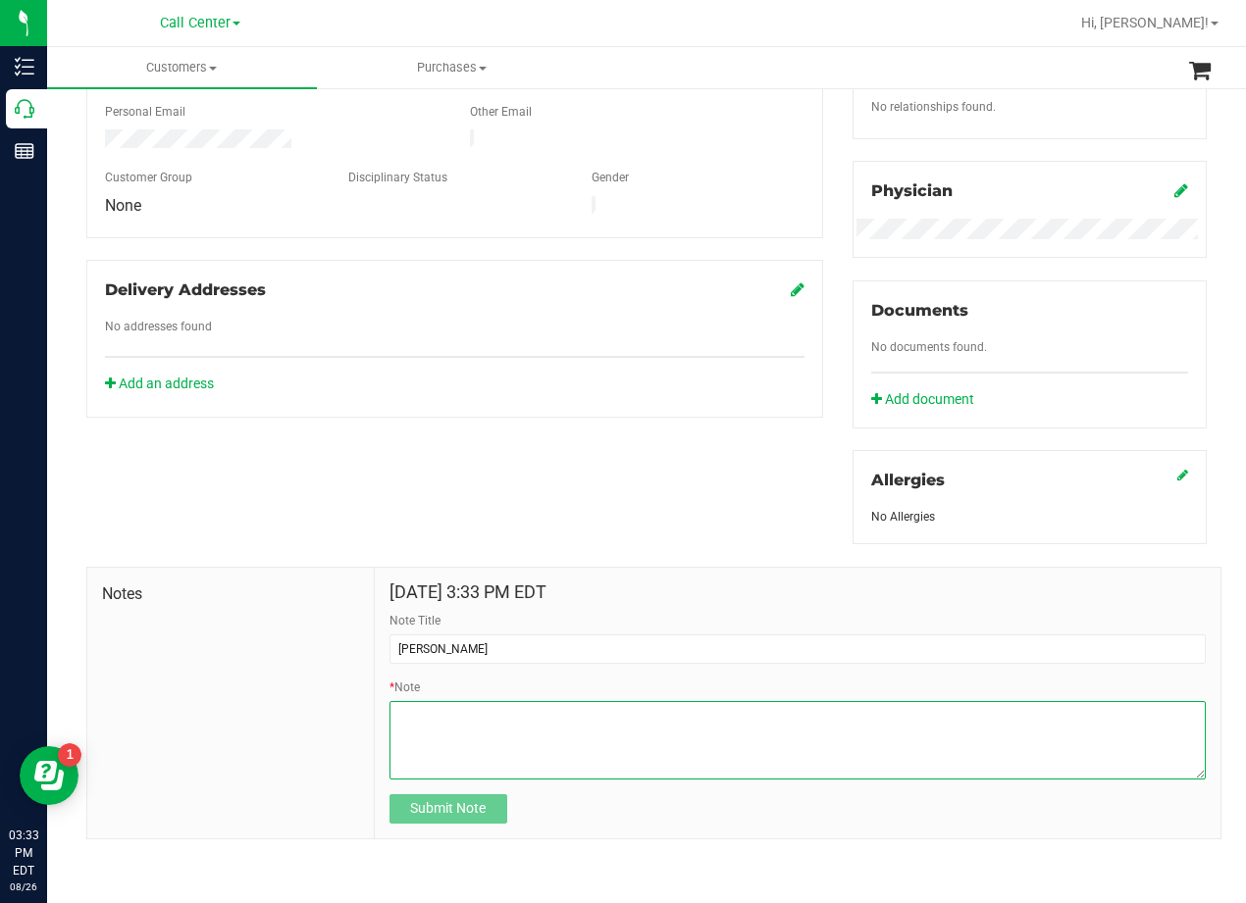
click at [797, 749] on textarea "* Note" at bounding box center [797, 740] width 816 height 78
paste textarea "Patient Name: Amanda Llana Address: 2706 Tumbling River Dr Leander, TX, 78641 P…"
type textarea "Patient Name: Amanda Llana Address: 2706 Tumbling River Dr Leander, TX, 78641 P…"
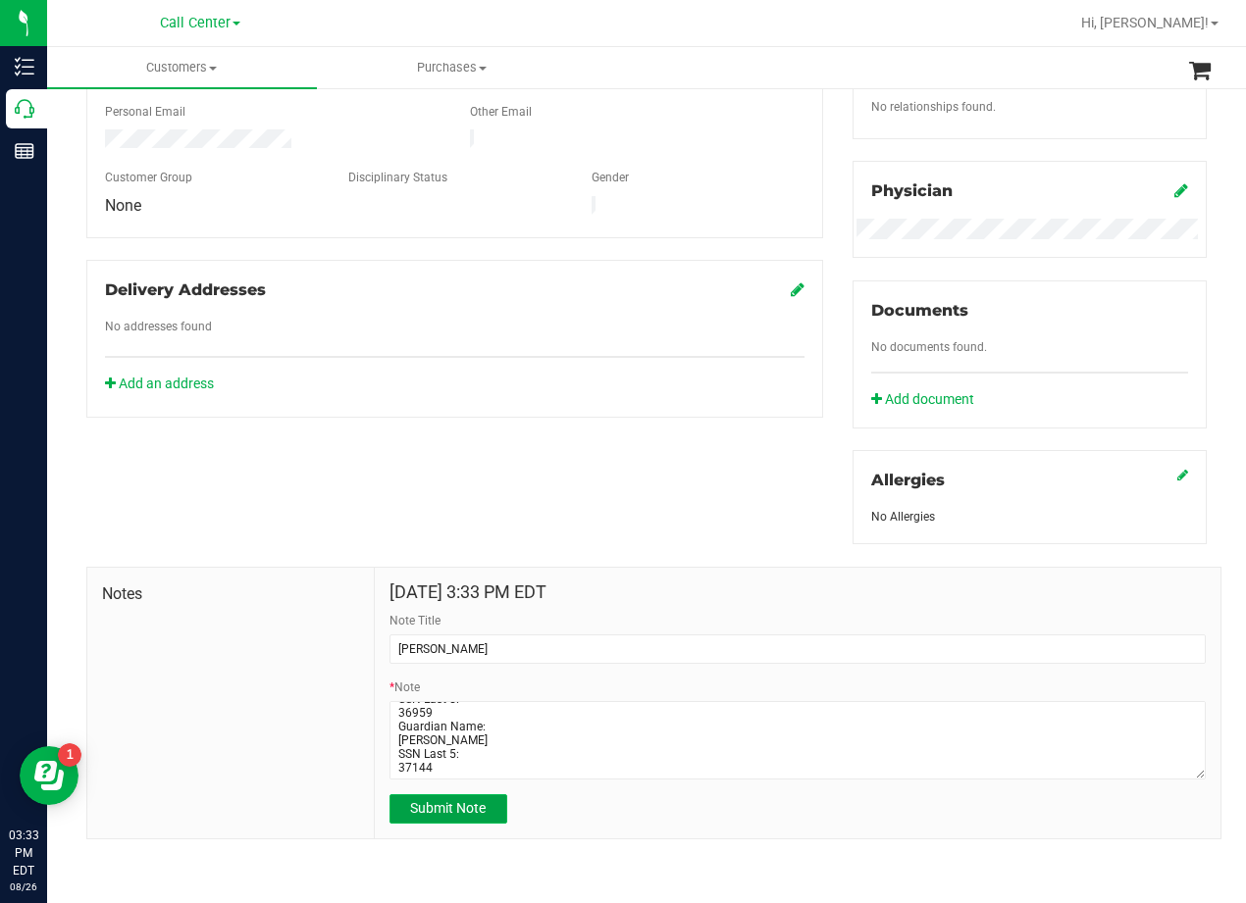
click at [455, 808] on button "Submit Note" at bounding box center [448, 808] width 118 height 29
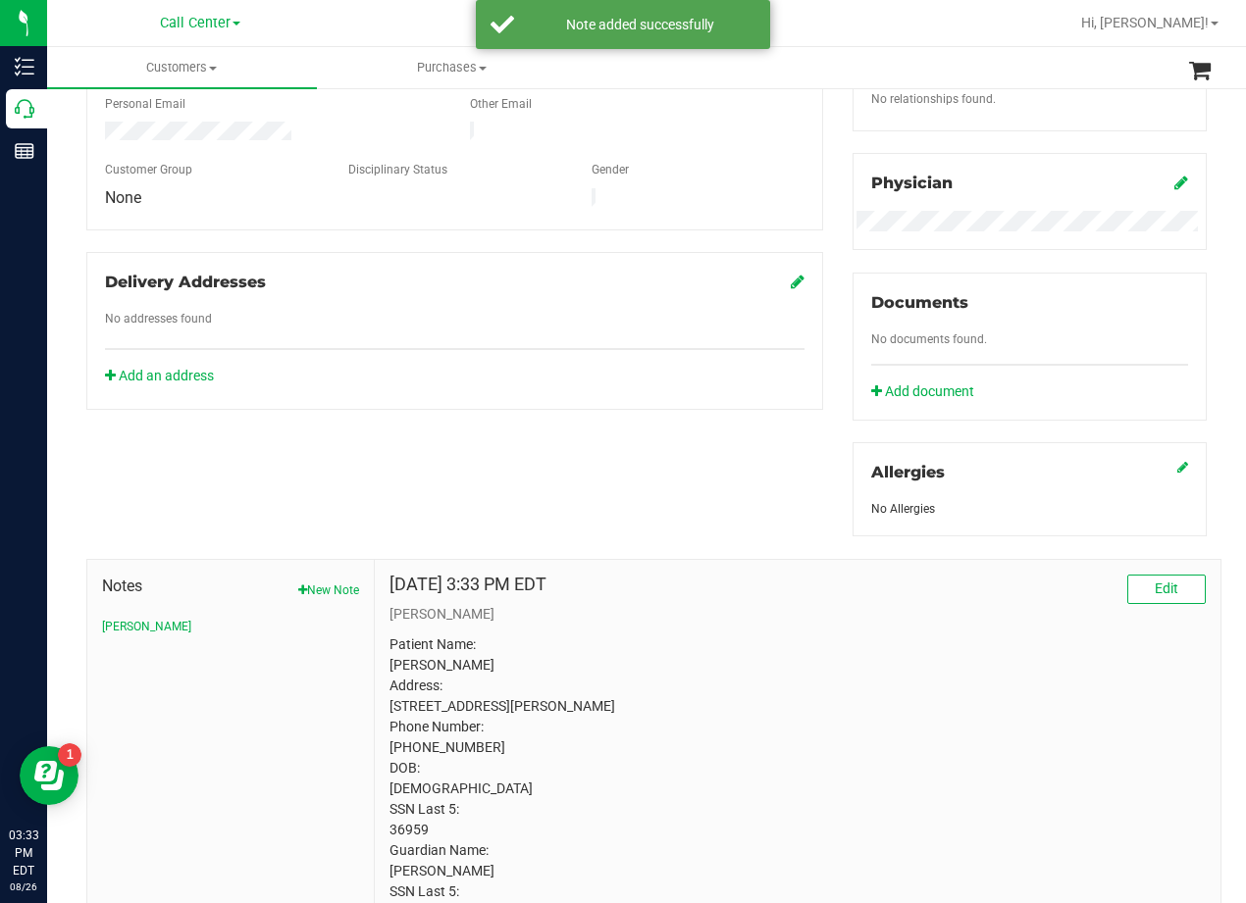
click at [578, 398] on div "Member Info * First Name * Last Name Preferred Name * Date of Birth (MM/DD/YYYY…" at bounding box center [647, 380] width 1150 height 1118
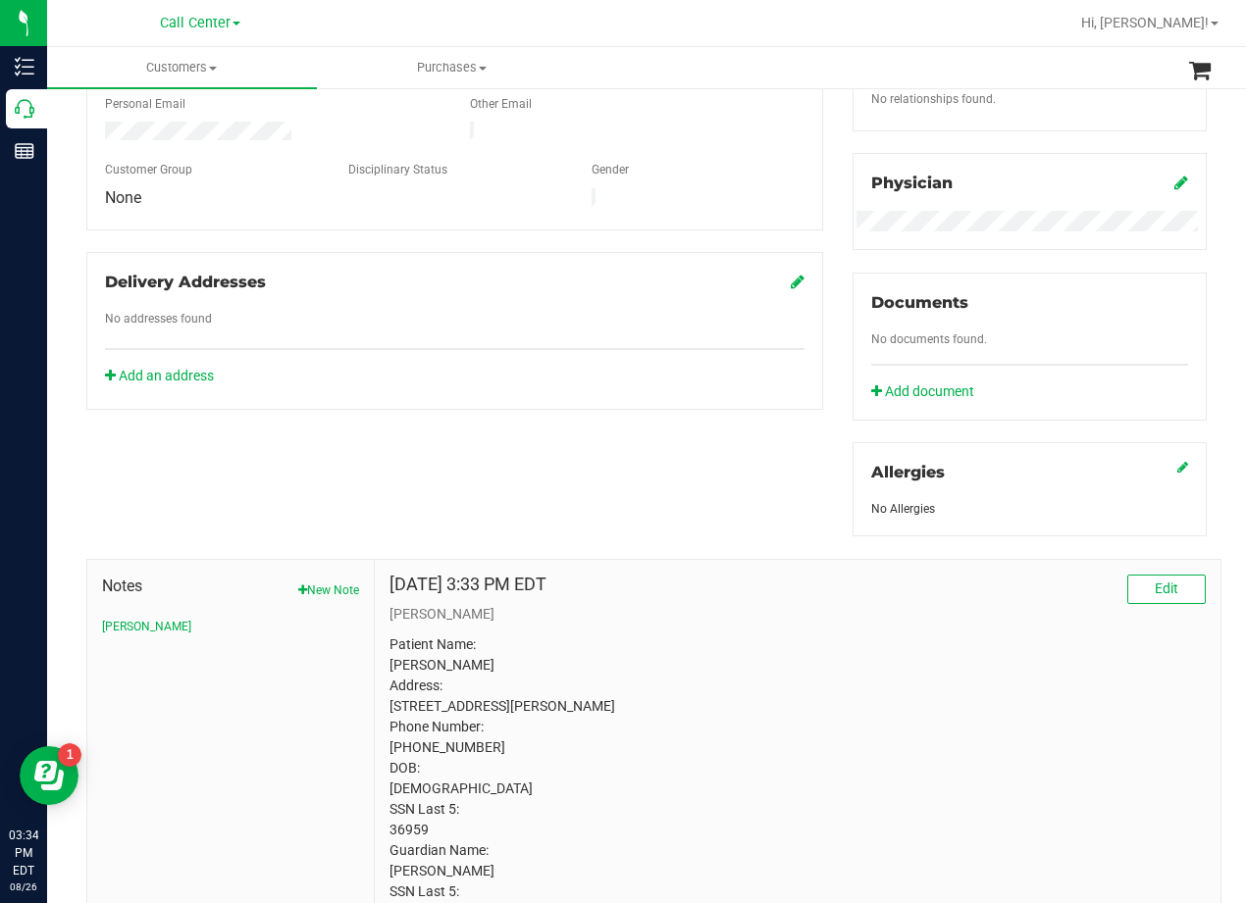
click at [813, 320] on div "Delivery Addresses No addresses found Add an address" at bounding box center [454, 331] width 737 height 158
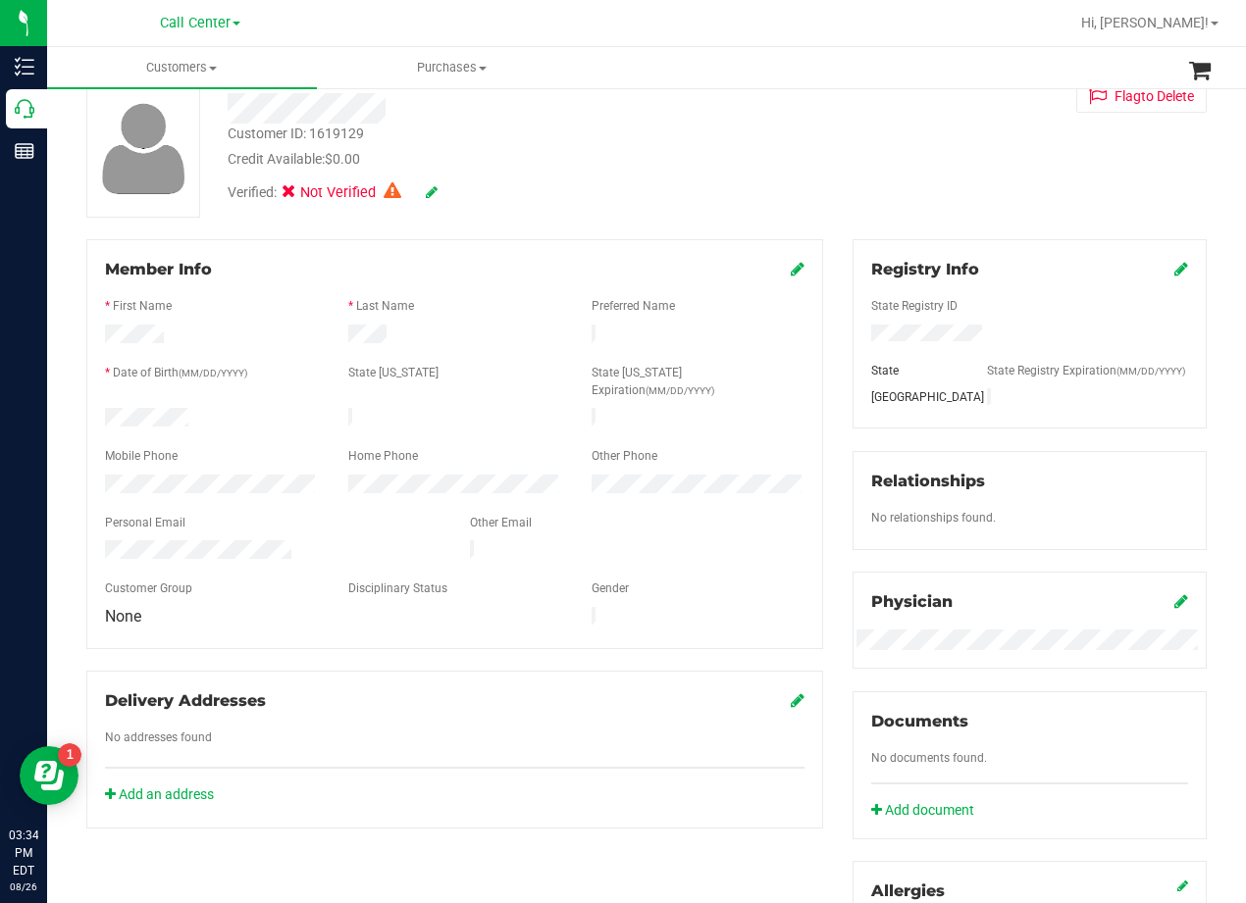
scroll to position [0, 0]
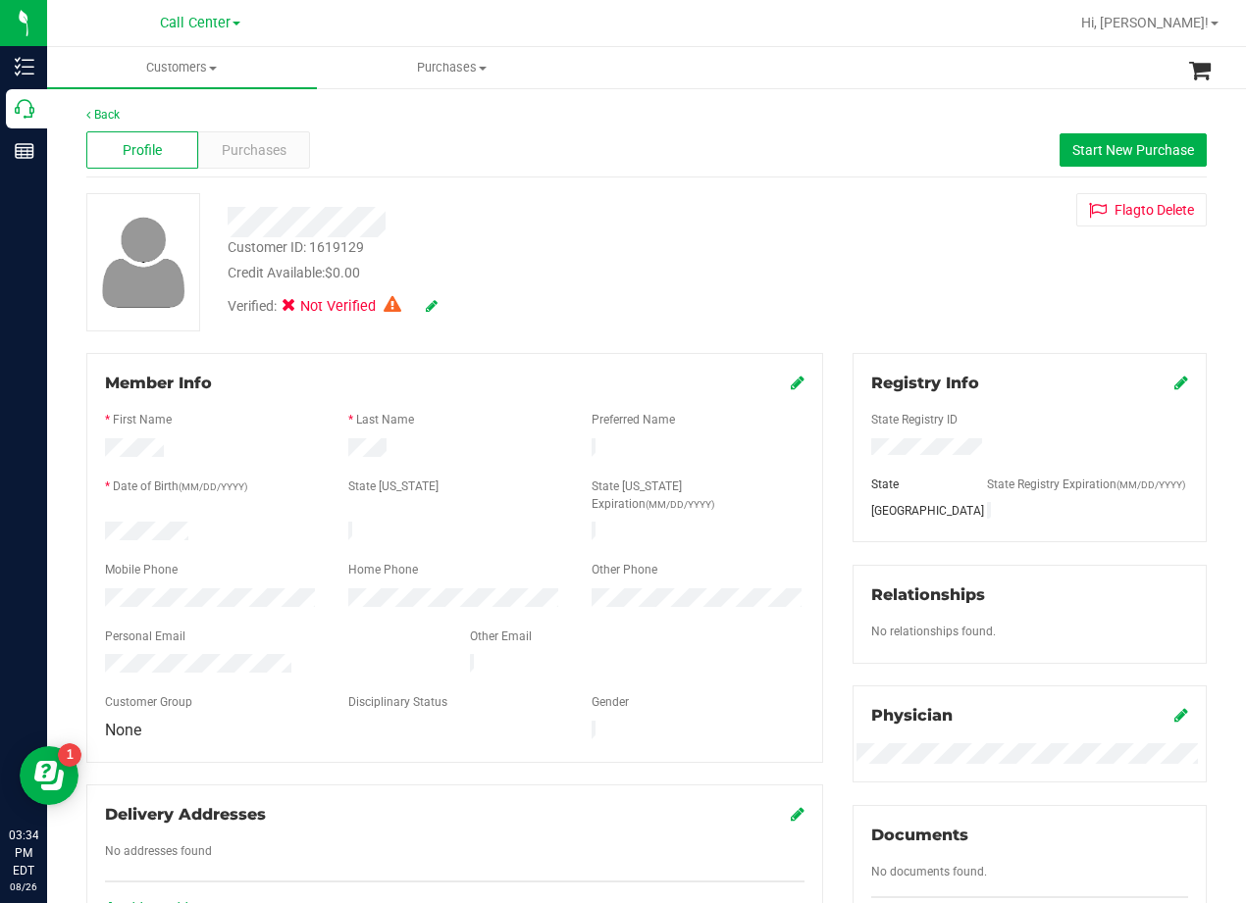
click at [820, 325] on div "Customer ID: 1619129 Credit Available: $0.00 Verified: Not Verified Flag to Del…" at bounding box center [647, 262] width 1150 height 138
click at [803, 286] on div "Customer ID: 1619129 Credit Available: $0.00 Verified: Not Verified Flag to Del…" at bounding box center [647, 262] width 1150 height 138
click at [604, 261] on div "Customer ID: 1619129 Credit Available: $0.00" at bounding box center [500, 260] width 575 height 46
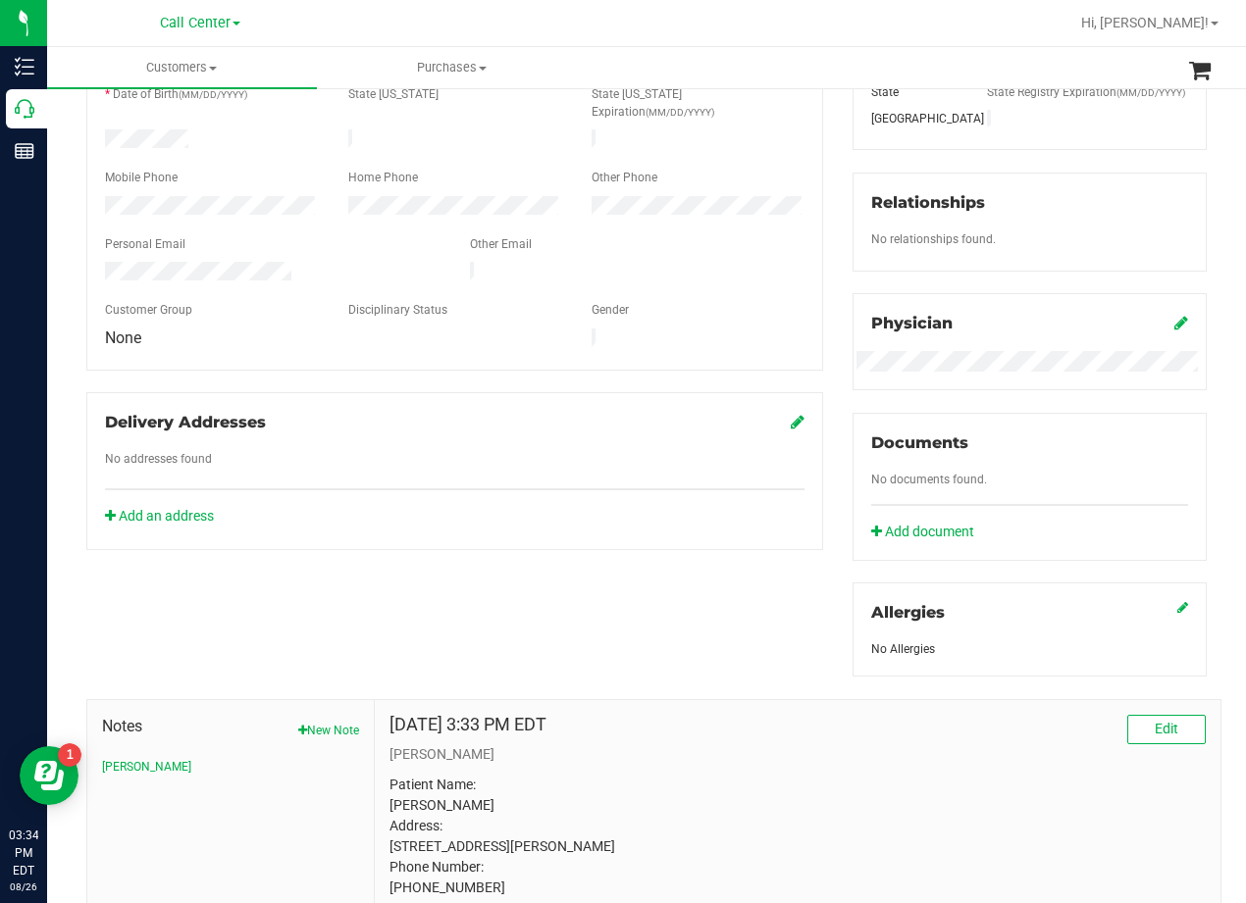
click at [827, 252] on div "Member Info * First Name * Last Name Preferred Name * Date of Birth (MM/DD/YYYY…" at bounding box center [647, 520] width 1150 height 1118
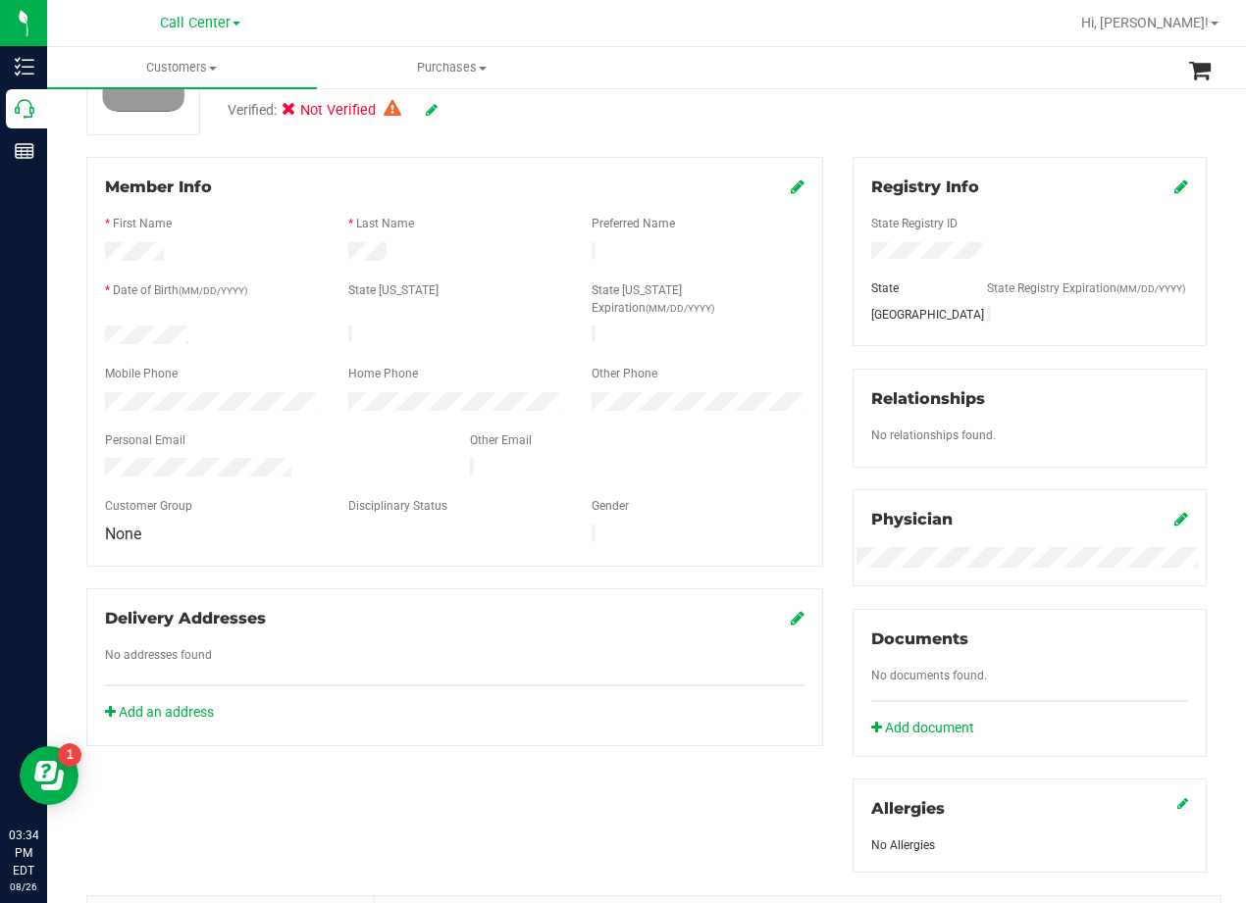
click at [824, 251] on div "Member Info * First Name * Last Name Preferred Name * Date of Birth (MM/DD/YYYY…" at bounding box center [455, 451] width 766 height 589
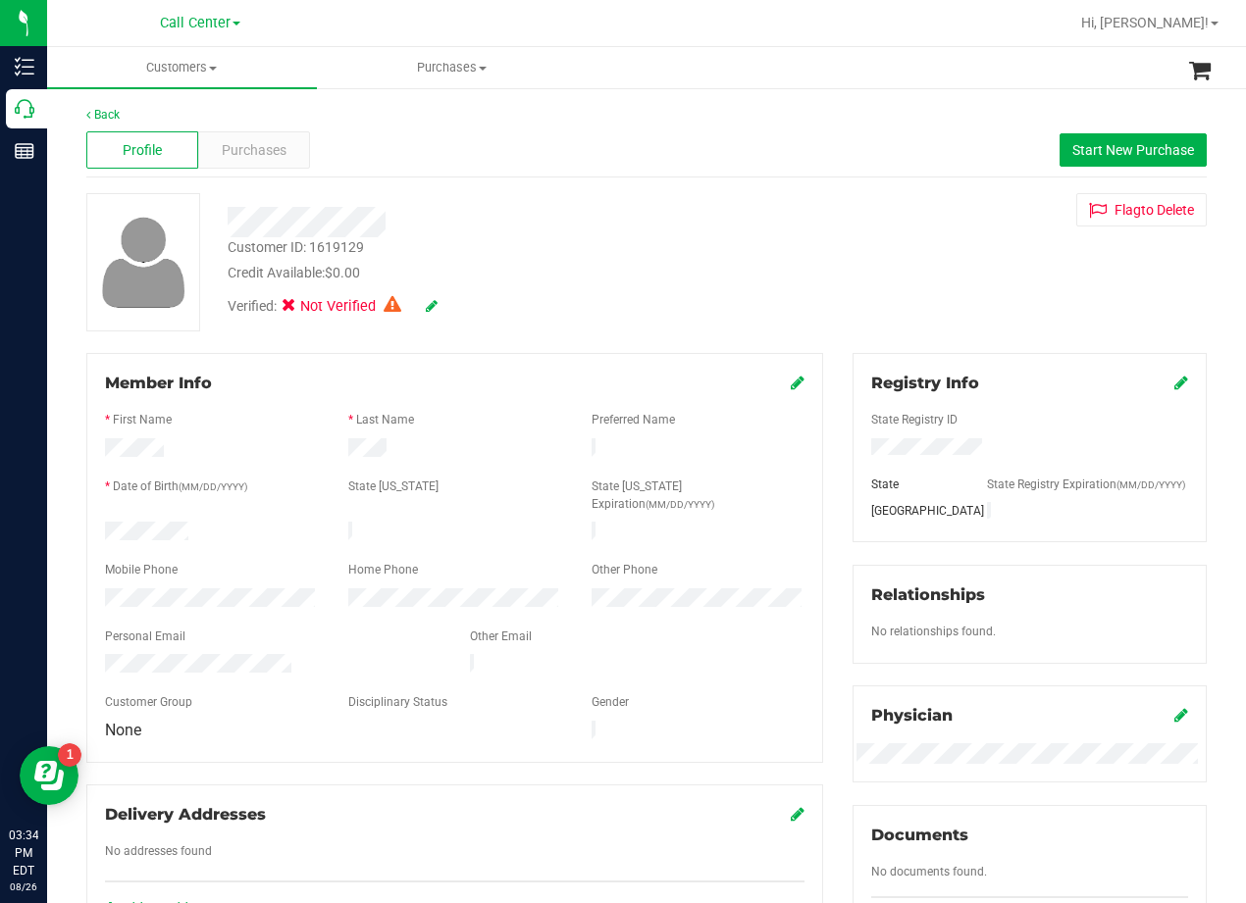
click at [823, 251] on div "Customer ID: 1619129 Credit Available: $0.00 Verified: Not Verified Flag to Del…" at bounding box center [647, 262] width 1150 height 138
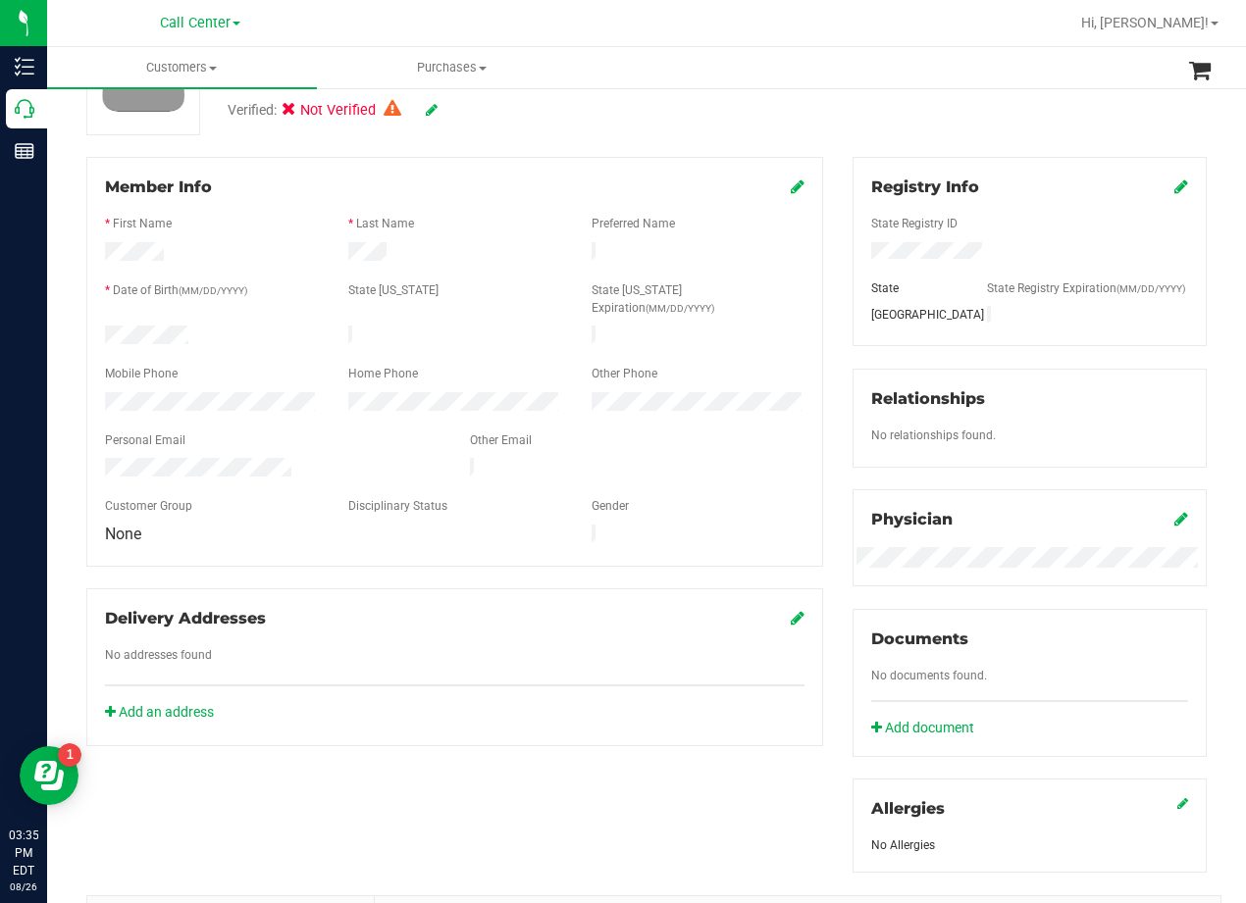
click at [823, 251] on div "Member Info * First Name * Last Name Preferred Name * Date of Birth (MM/DD/YYYY…" at bounding box center [455, 451] width 766 height 589
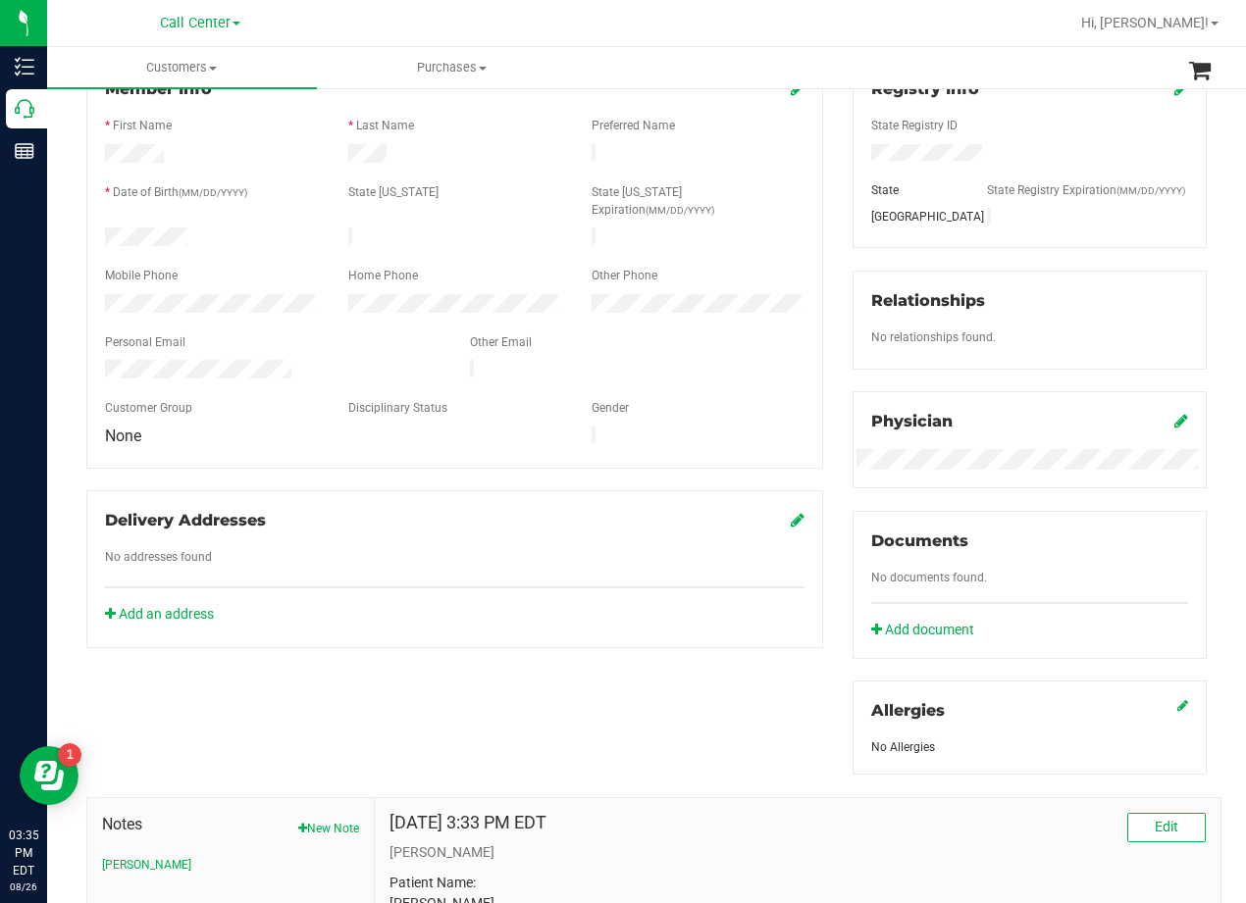
click at [821, 292] on div "Member Info * First Name * Last Name Preferred Name * Date of Birth (MM/DD/YYYY…" at bounding box center [455, 353] width 766 height 589
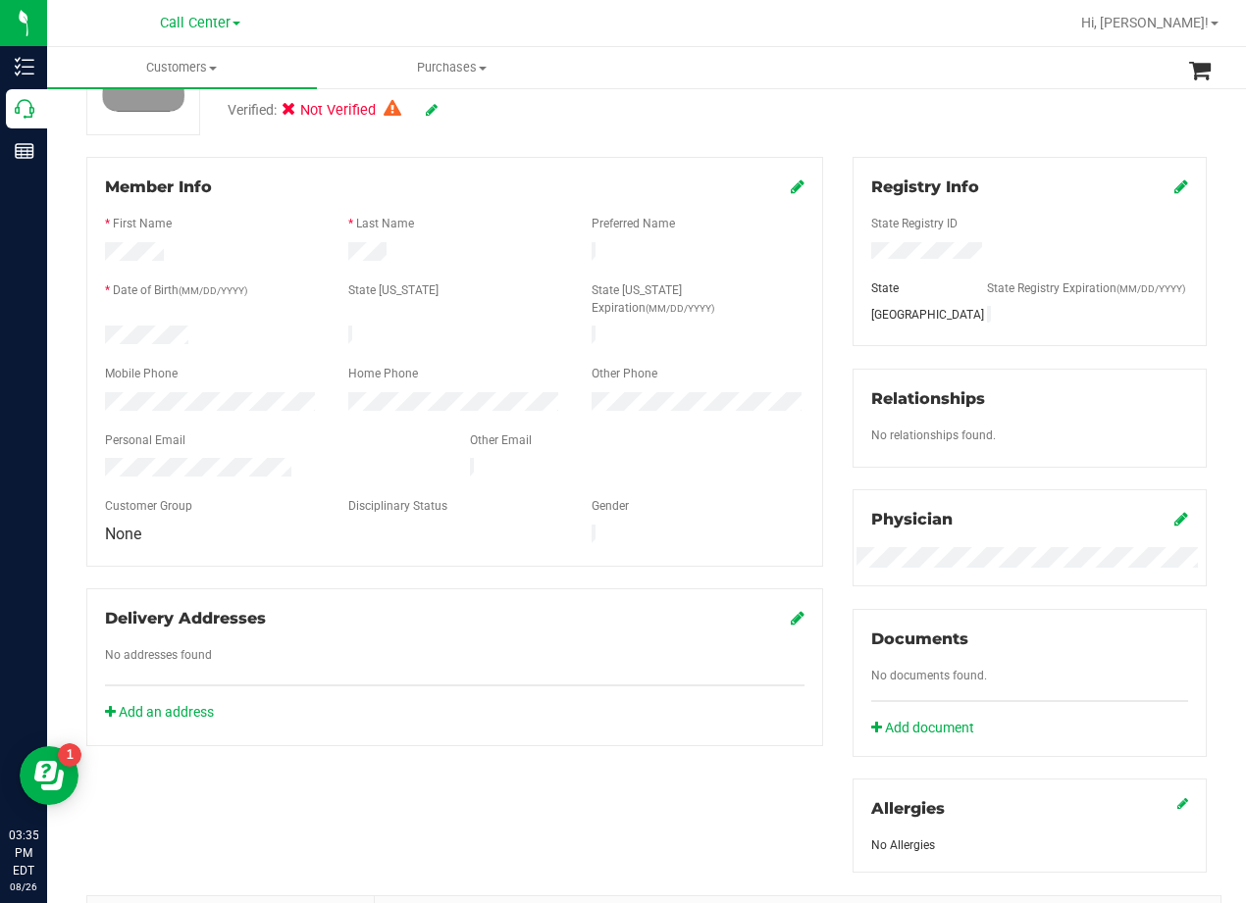
click at [820, 313] on div "Member Info * First Name * Last Name Preferred Name * Date of Birth (MM/DD/YYYY…" at bounding box center [455, 451] width 766 height 589
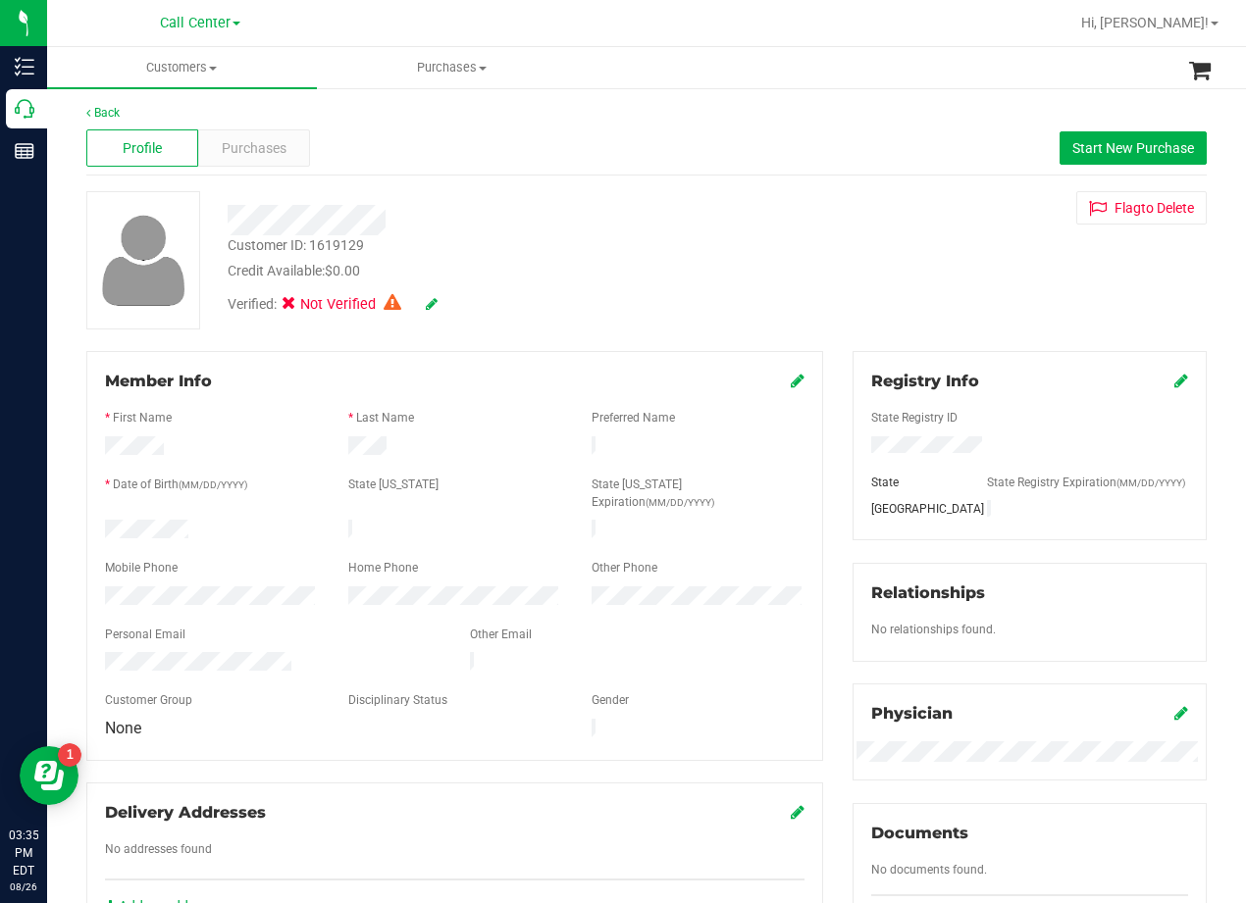
scroll to position [0, 0]
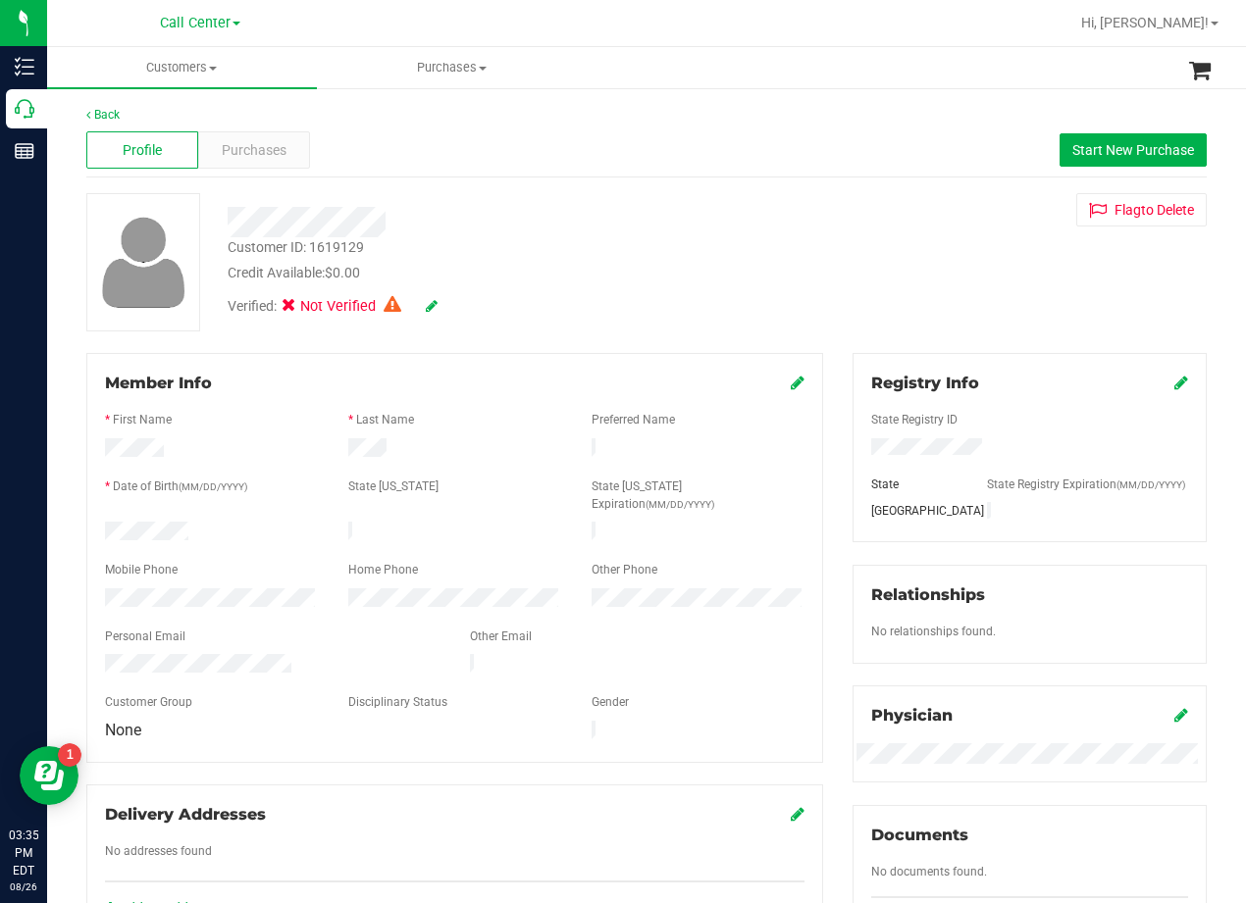
click at [820, 313] on div "Customer ID: 1619129 Credit Available: $0.00 Verified: Not Verified Flag to Del…" at bounding box center [647, 262] width 1150 height 138
click at [820, 309] on div "Customer ID: 1619129 Credit Available: $0.00 Verified: Not Verified Flag to Del…" at bounding box center [647, 262] width 1150 height 138
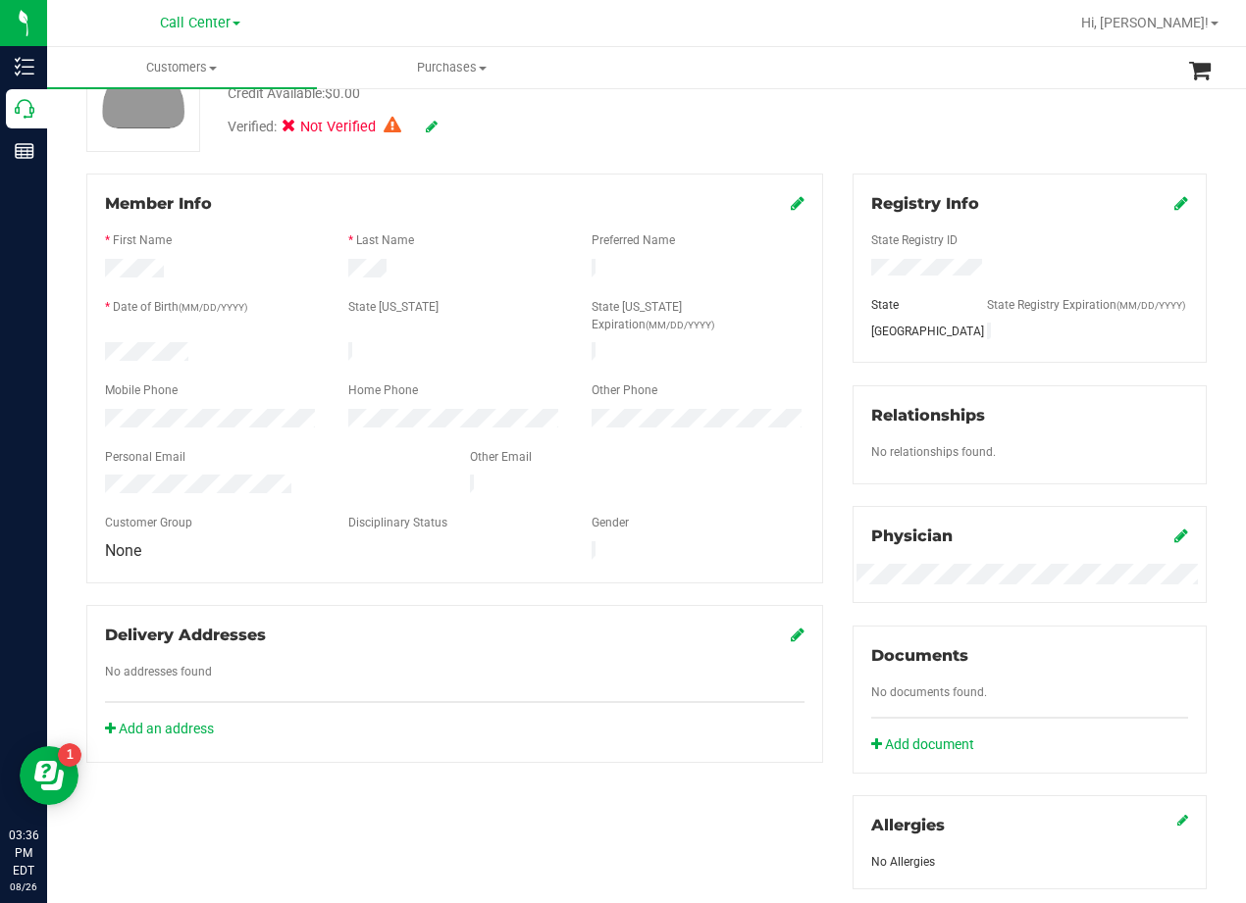
scroll to position [196, 0]
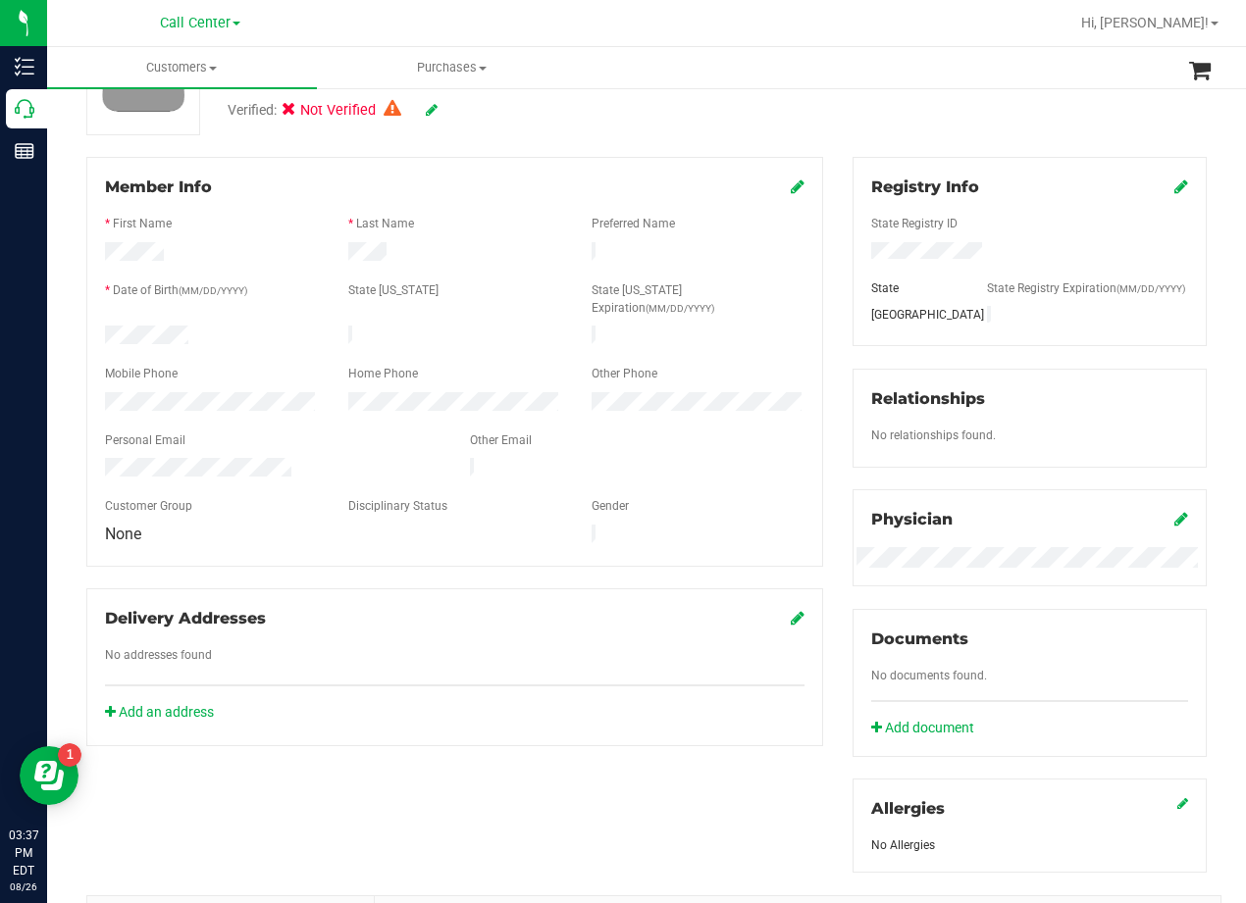
click at [817, 221] on div "Member Info * First Name * Last Name Preferred Name * Date of Birth (MM/DD/YYYY…" at bounding box center [455, 451] width 766 height 589
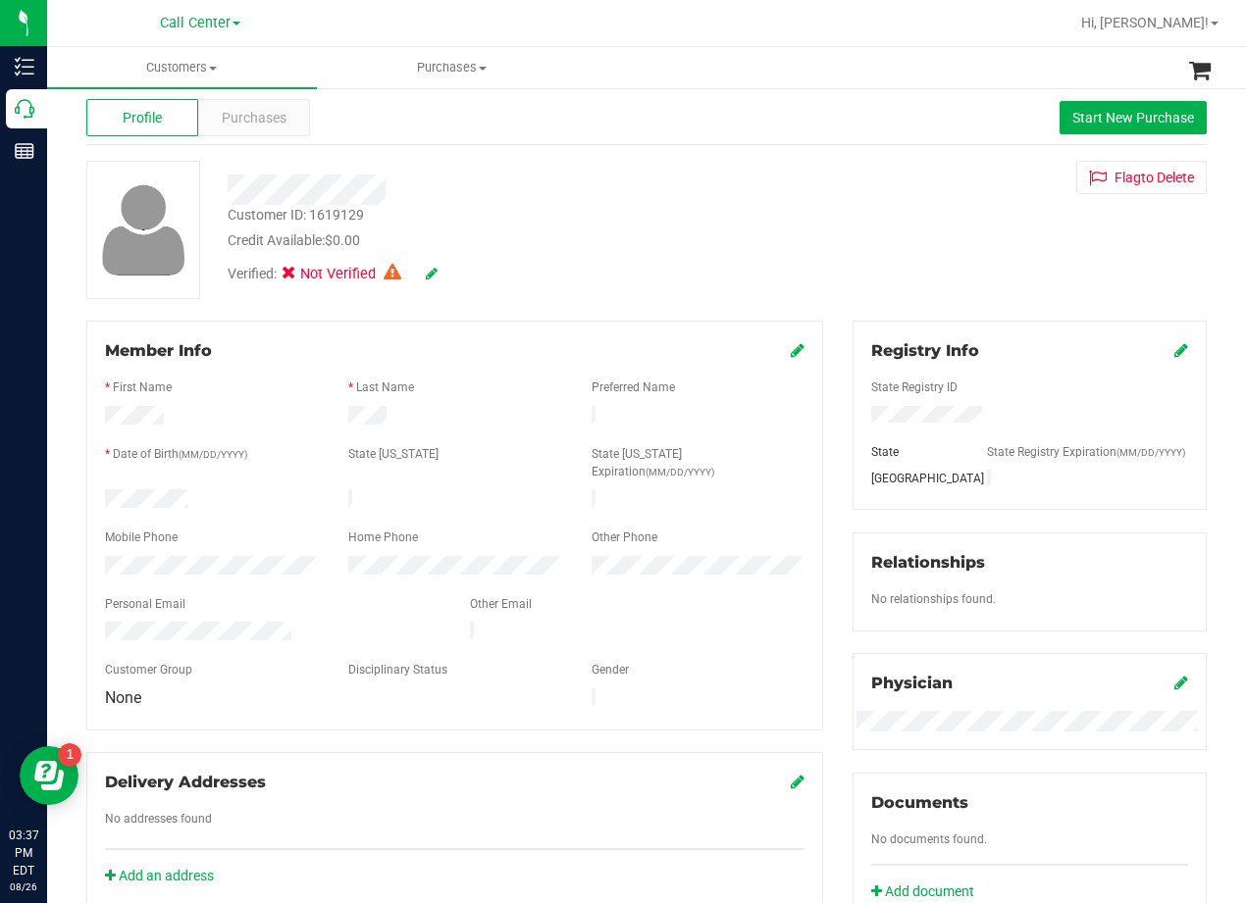
scroll to position [0, 0]
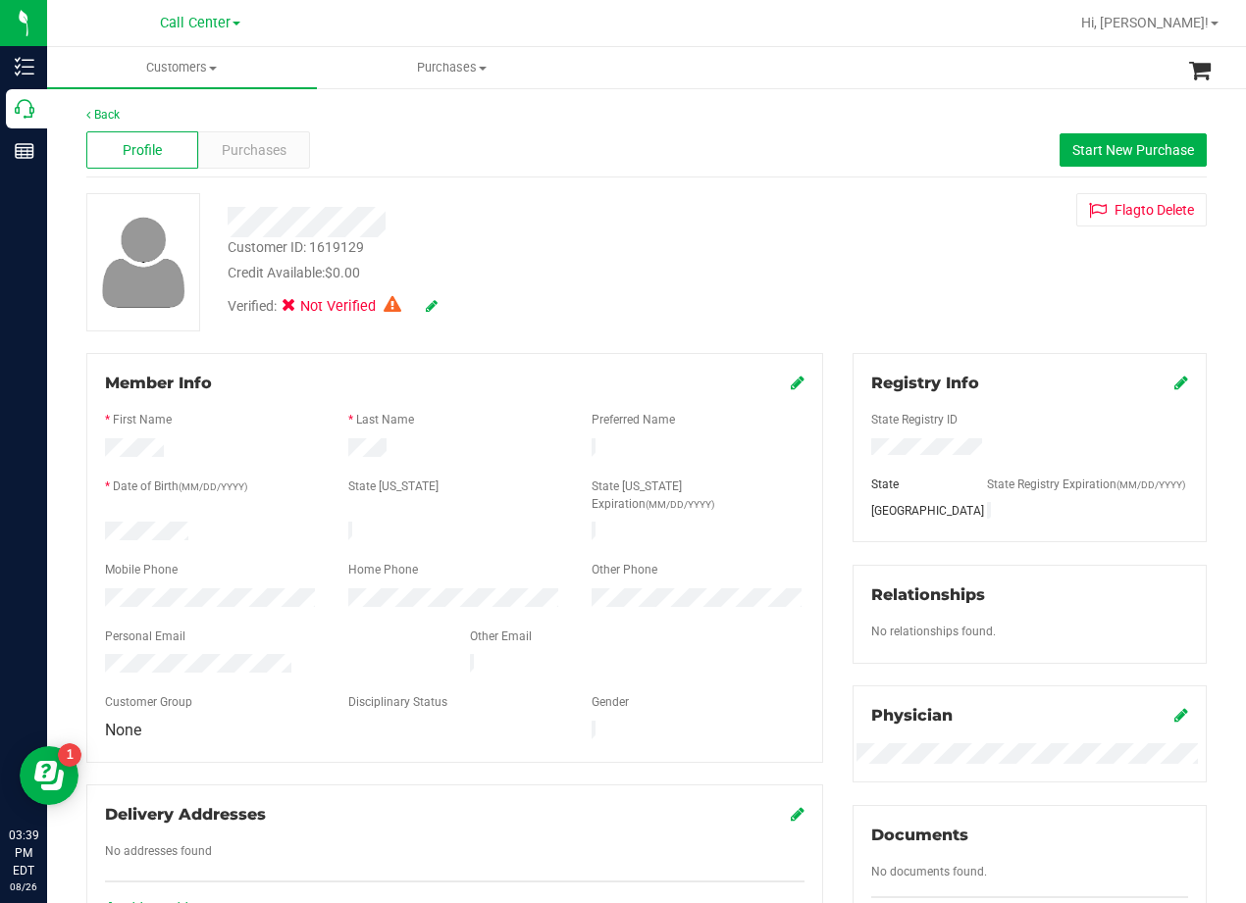
click at [157, 545] on div at bounding box center [454, 553] width 699 height 16
click at [512, 221] on div at bounding box center [500, 222] width 575 height 30
click at [251, 152] on span "Purchases" at bounding box center [254, 150] width 65 height 21
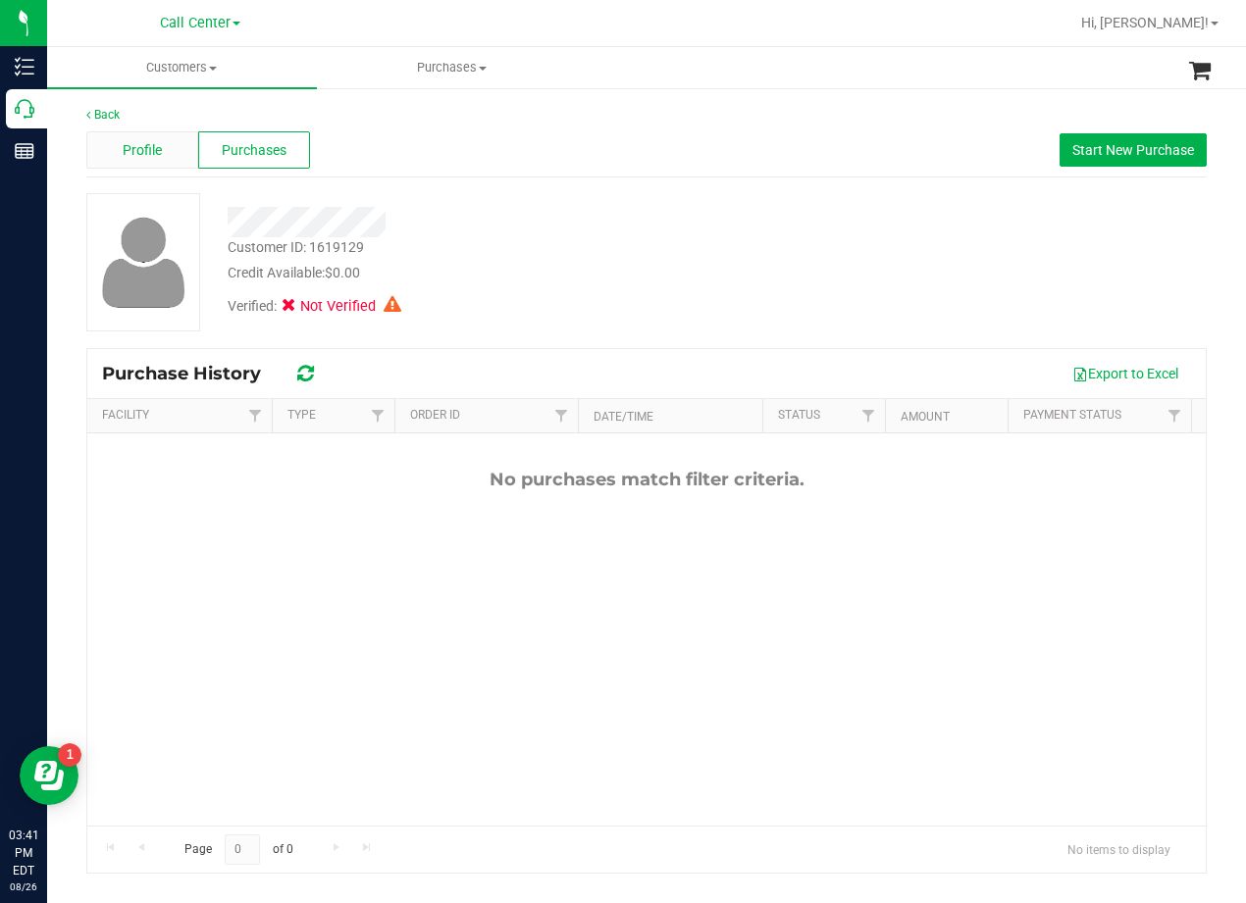
click at [177, 164] on div "Profile" at bounding box center [142, 149] width 112 height 37
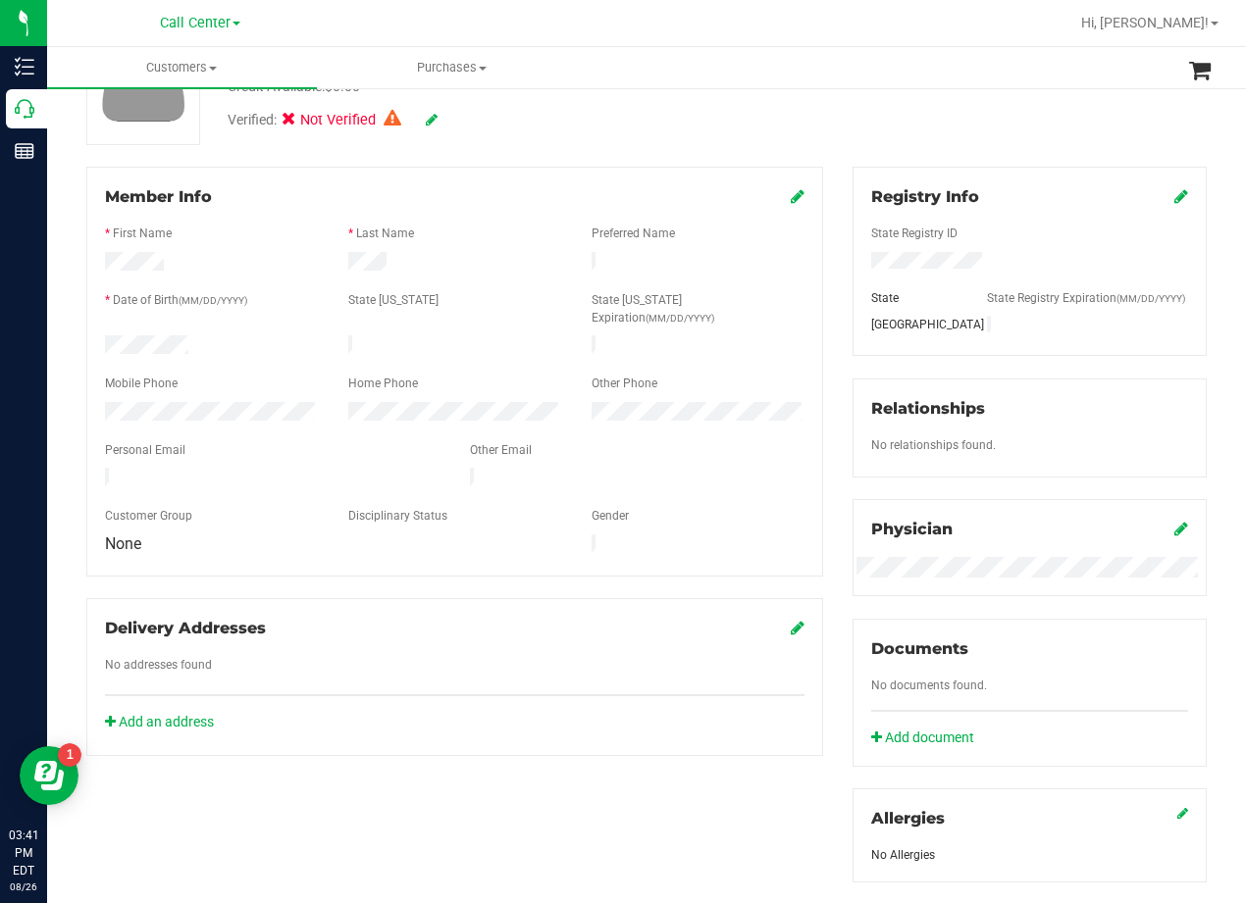
scroll to position [196, 0]
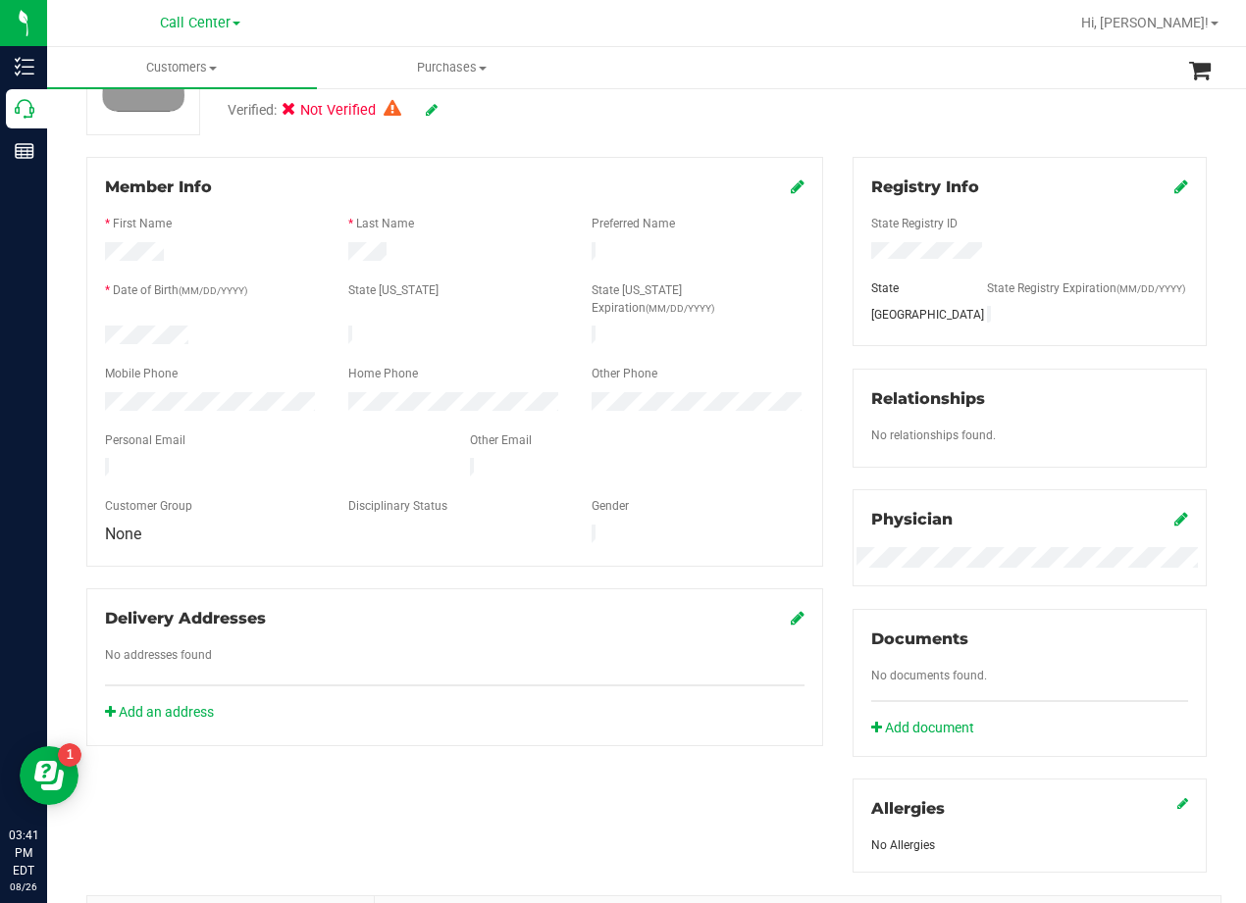
click at [825, 265] on div "Member Info * First Name * Last Name Preferred Name * Date of Birth (MM/DD/YYYY…" at bounding box center [455, 451] width 766 height 589
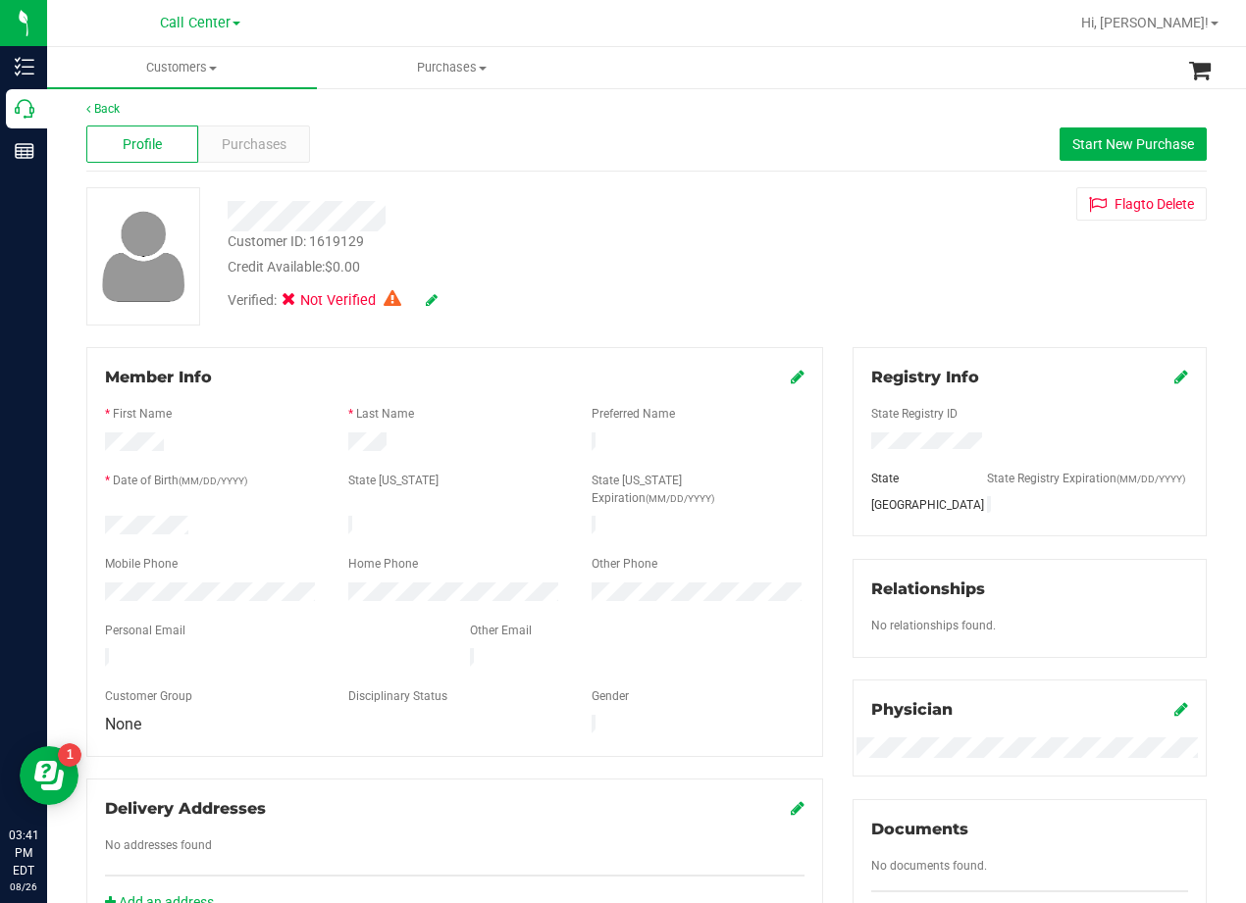
scroll to position [0, 0]
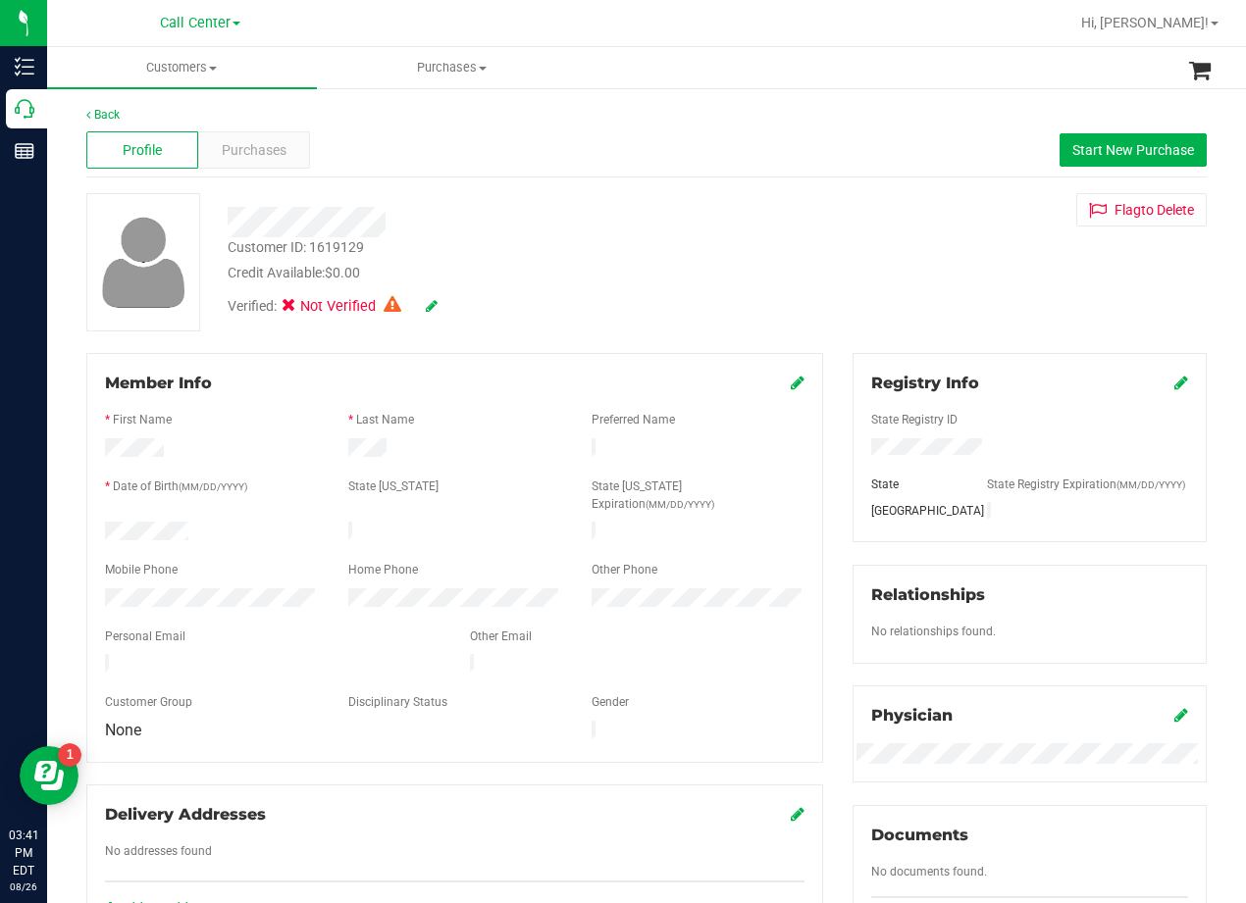
click at [824, 267] on div "Customer ID: 1619129 Credit Available: $0.00 Verified: Not Verified Flag to Del…" at bounding box center [647, 262] width 1150 height 138
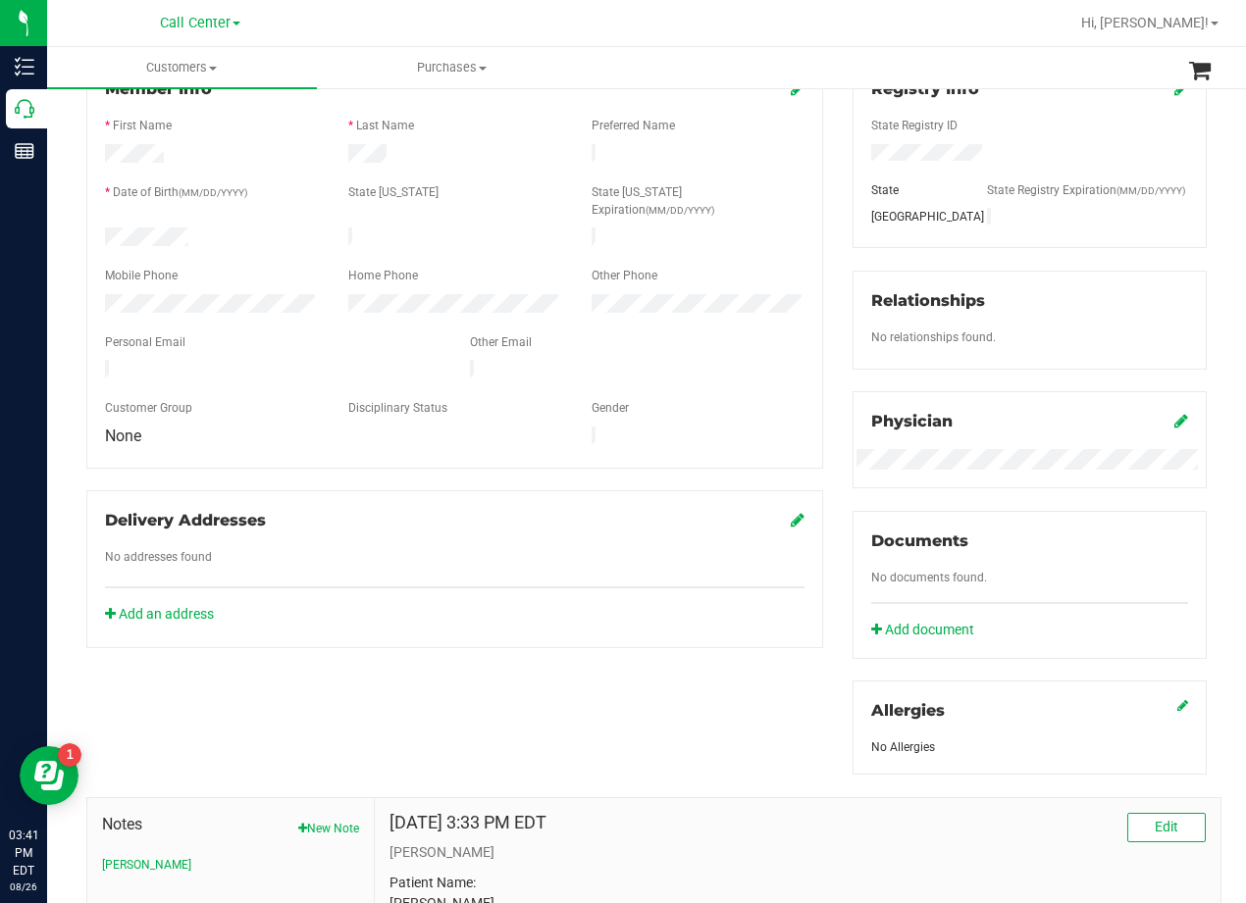
click at [824, 313] on div "Member Info * First Name * Last Name Preferred Name * Date of Birth (MM/DD/YYYY…" at bounding box center [455, 353] width 766 height 589
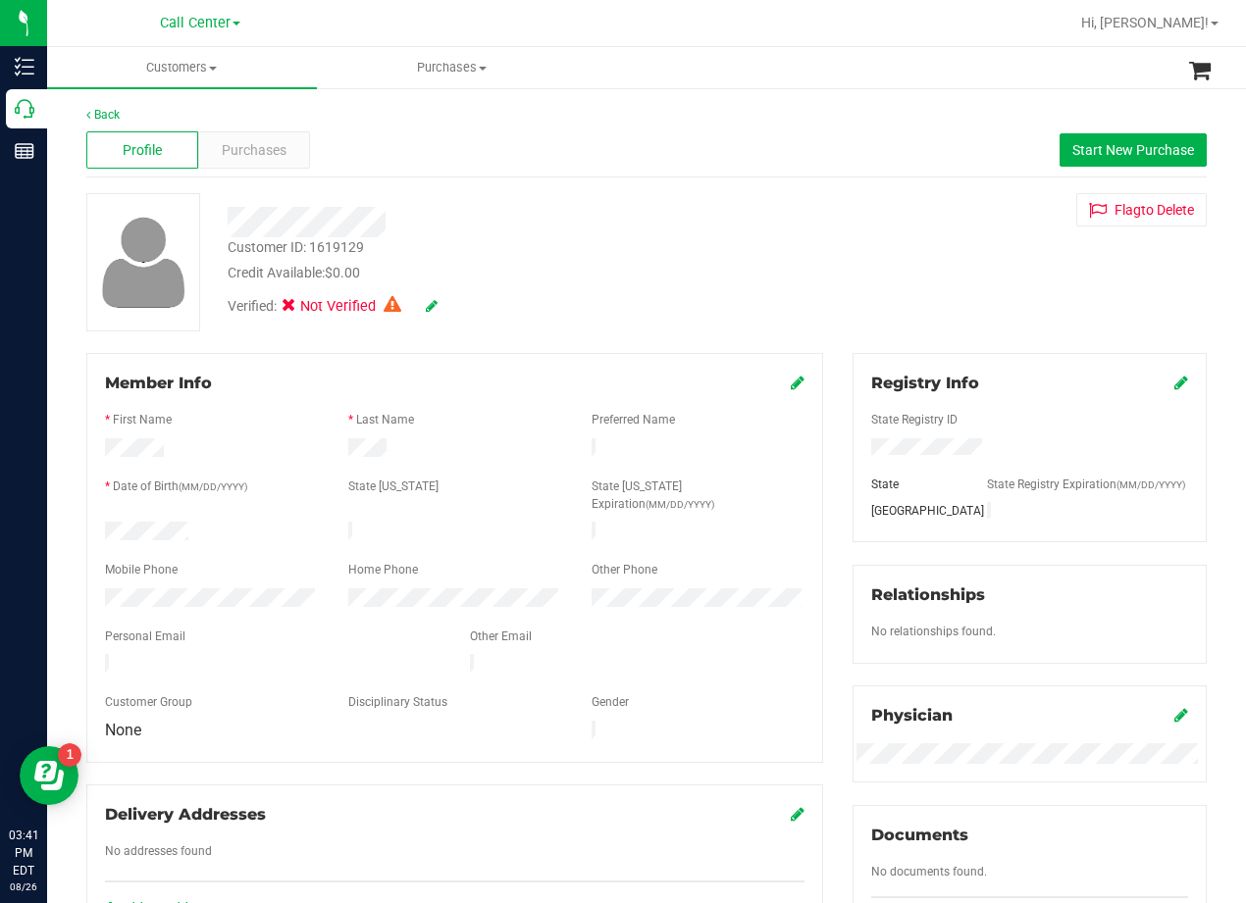
click at [824, 313] on div "Customer ID: 1619129 Credit Available: $0.00 Verified: Not Verified Flag to Del…" at bounding box center [647, 262] width 1150 height 138
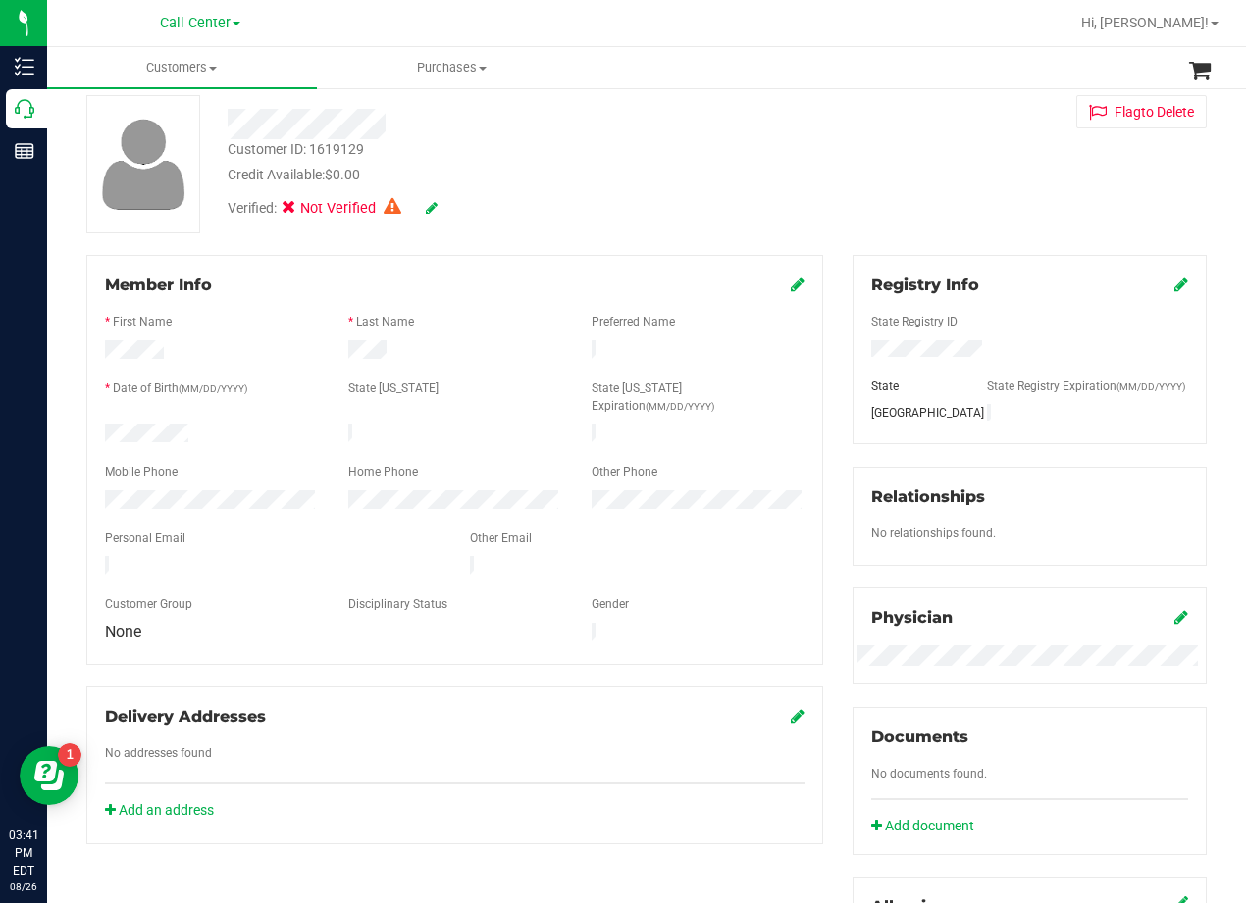
click at [826, 314] on div "Member Info * First Name * Last Name Preferred Name * Date of Birth (MM/DD/YYYY…" at bounding box center [455, 549] width 766 height 589
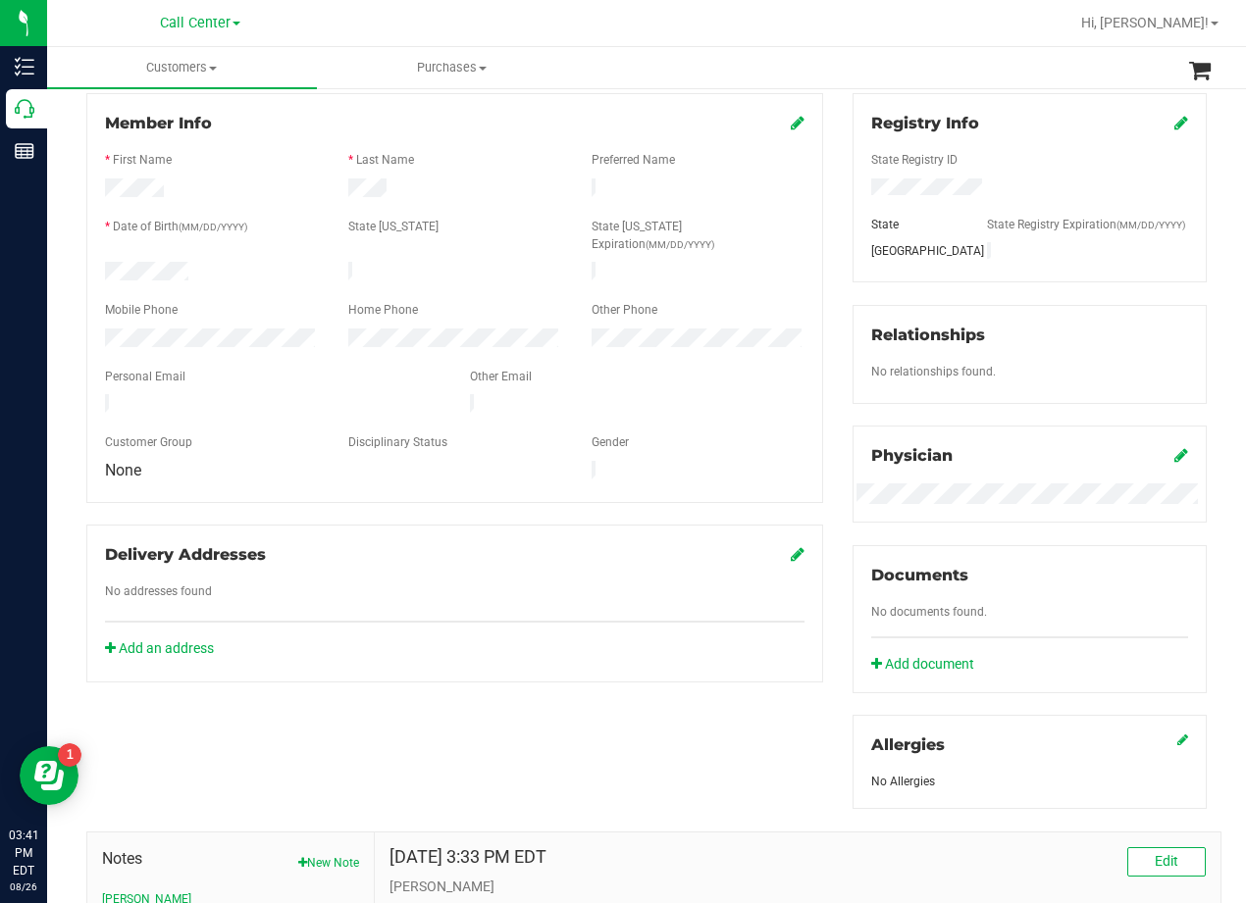
scroll to position [294, 0]
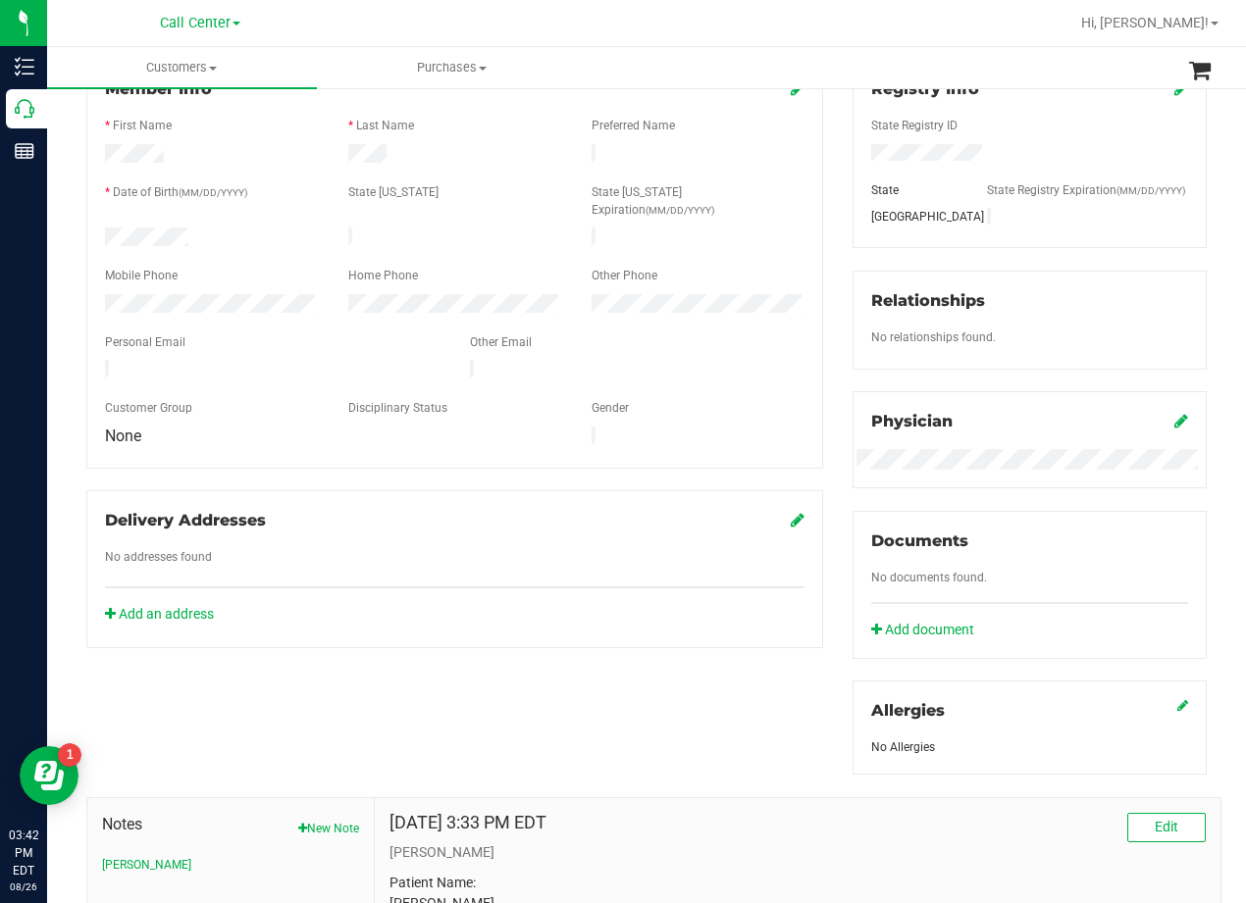
click at [827, 316] on div "Member Info * First Name * Last Name Preferred Name * Date of Birth (MM/DD/YYYY…" at bounding box center [455, 353] width 766 height 589
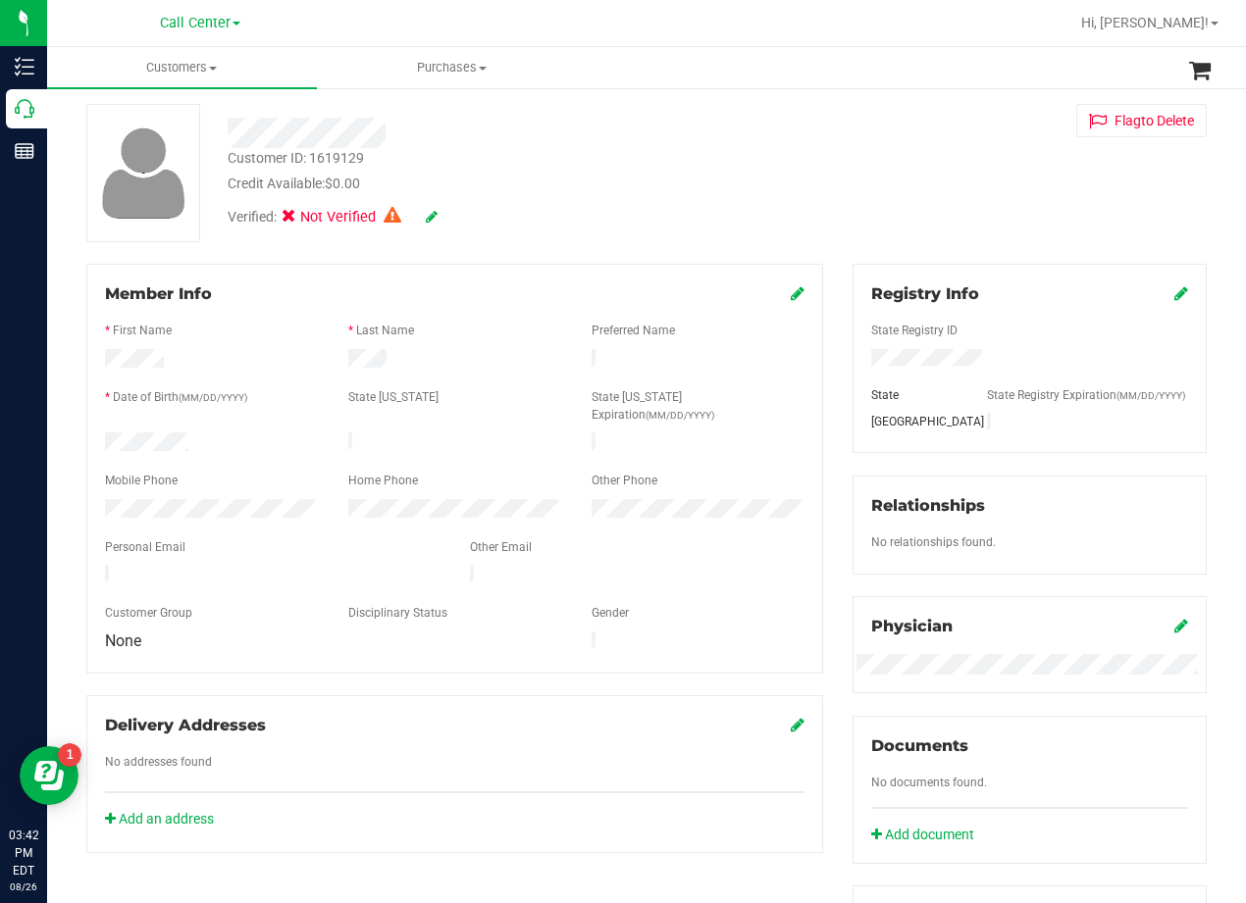
scroll to position [0, 0]
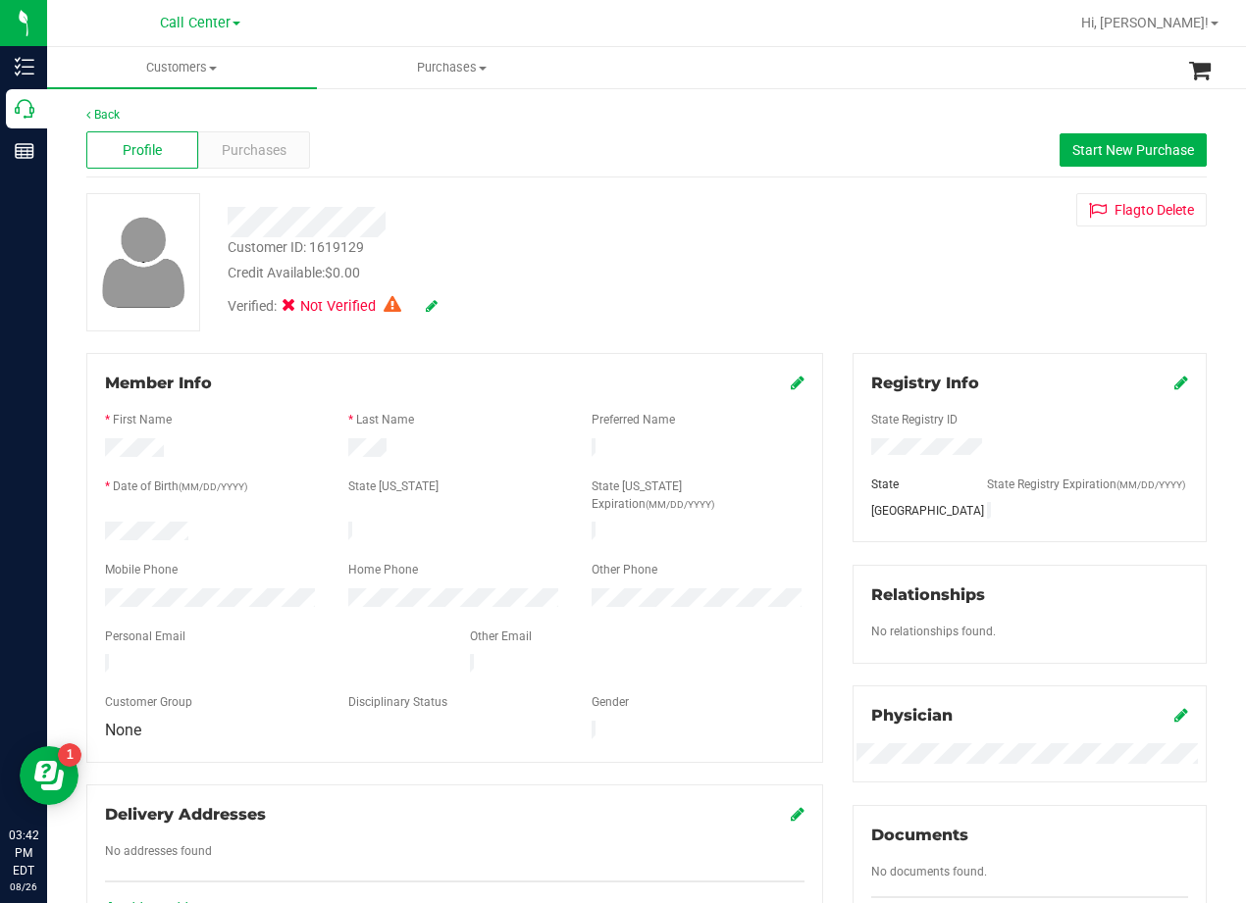
click at [438, 303] on div "Verified: Not Verified" at bounding box center [500, 304] width 575 height 43
click at [435, 305] on icon at bounding box center [432, 306] width 12 height 14
click at [433, 306] on icon at bounding box center [431, 307] width 16 height 14
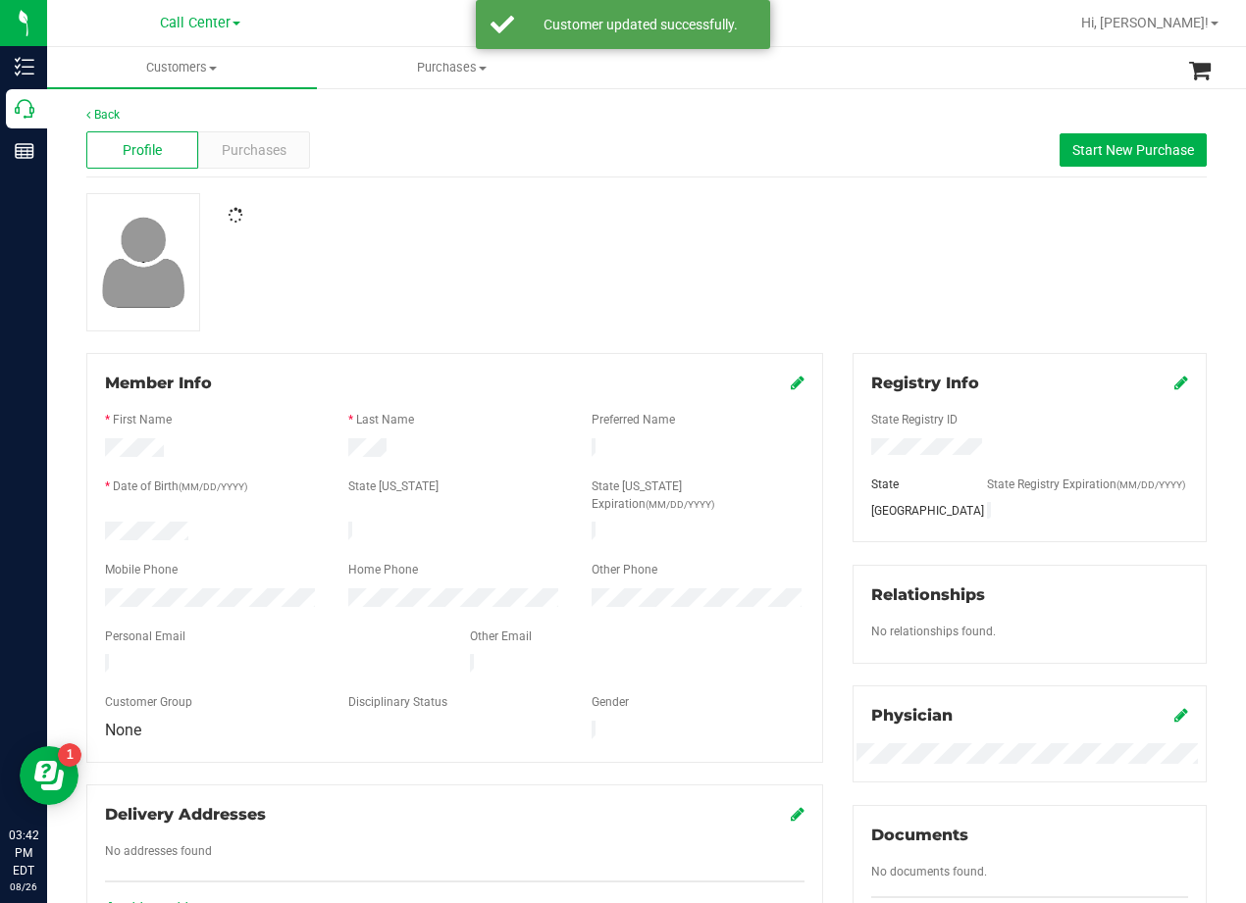
drag, startPoint x: 793, startPoint y: 244, endPoint x: 821, endPoint y: 244, distance: 27.5
click at [799, 244] on div at bounding box center [647, 262] width 1150 height 138
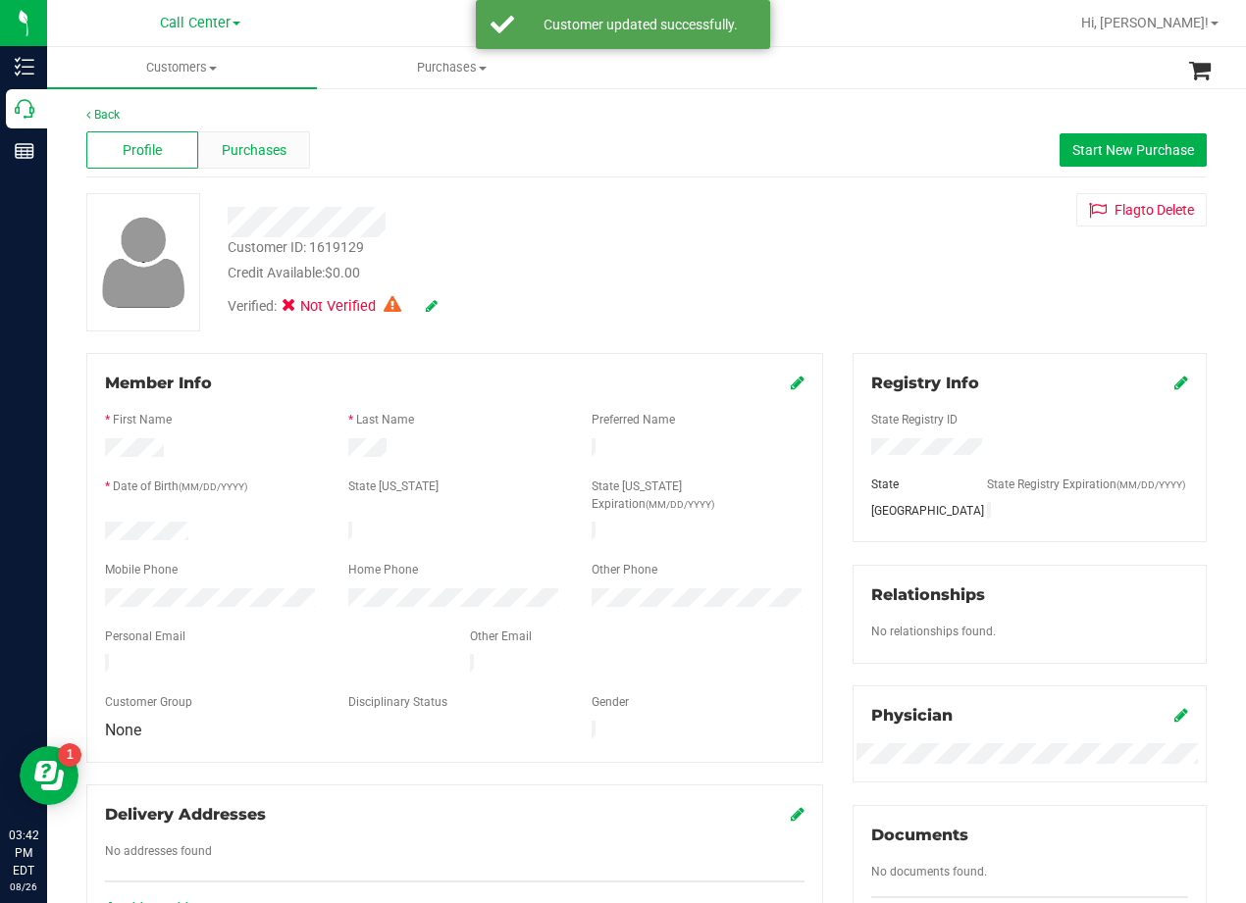
click at [236, 153] on span "Purchases" at bounding box center [254, 150] width 65 height 21
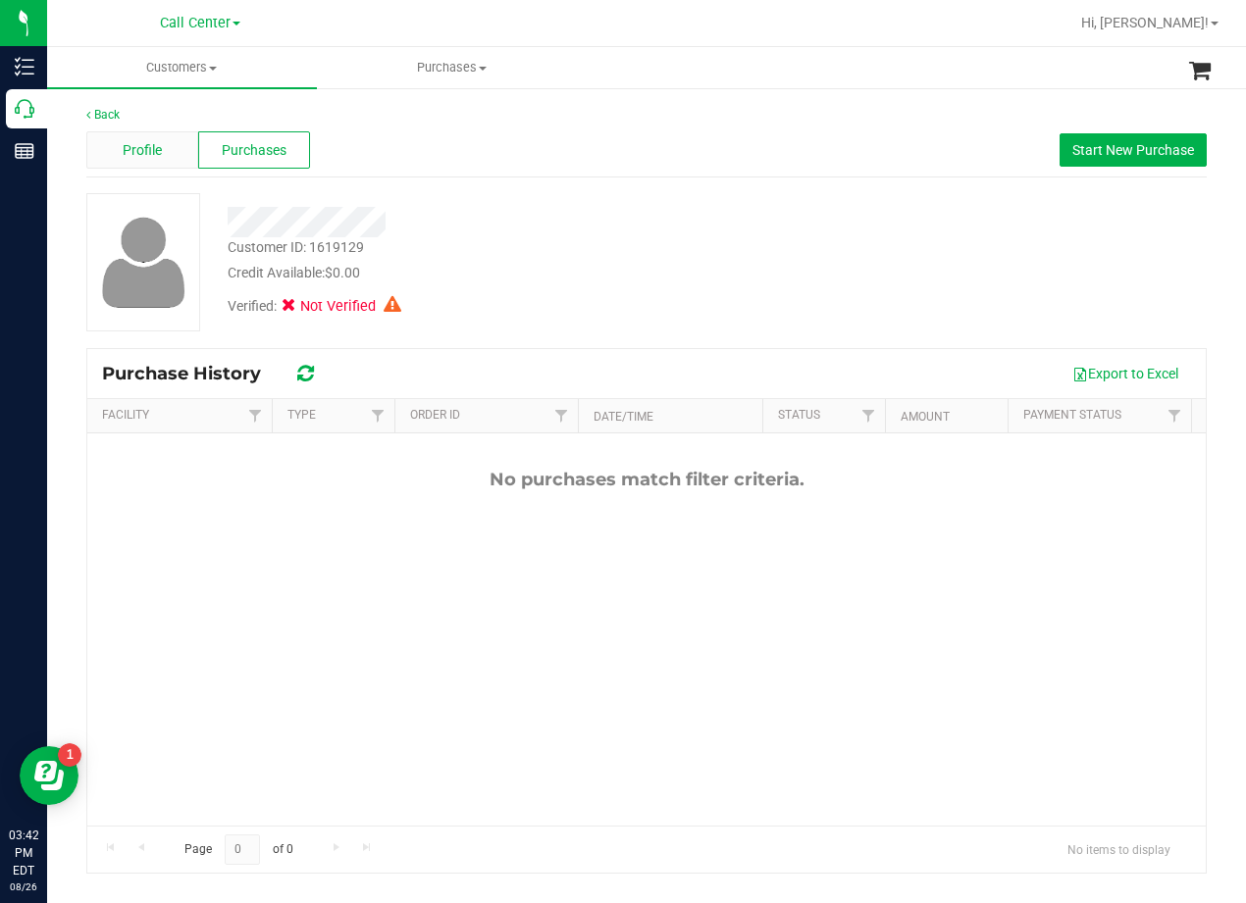
click at [168, 142] on div "Profile" at bounding box center [142, 149] width 112 height 37
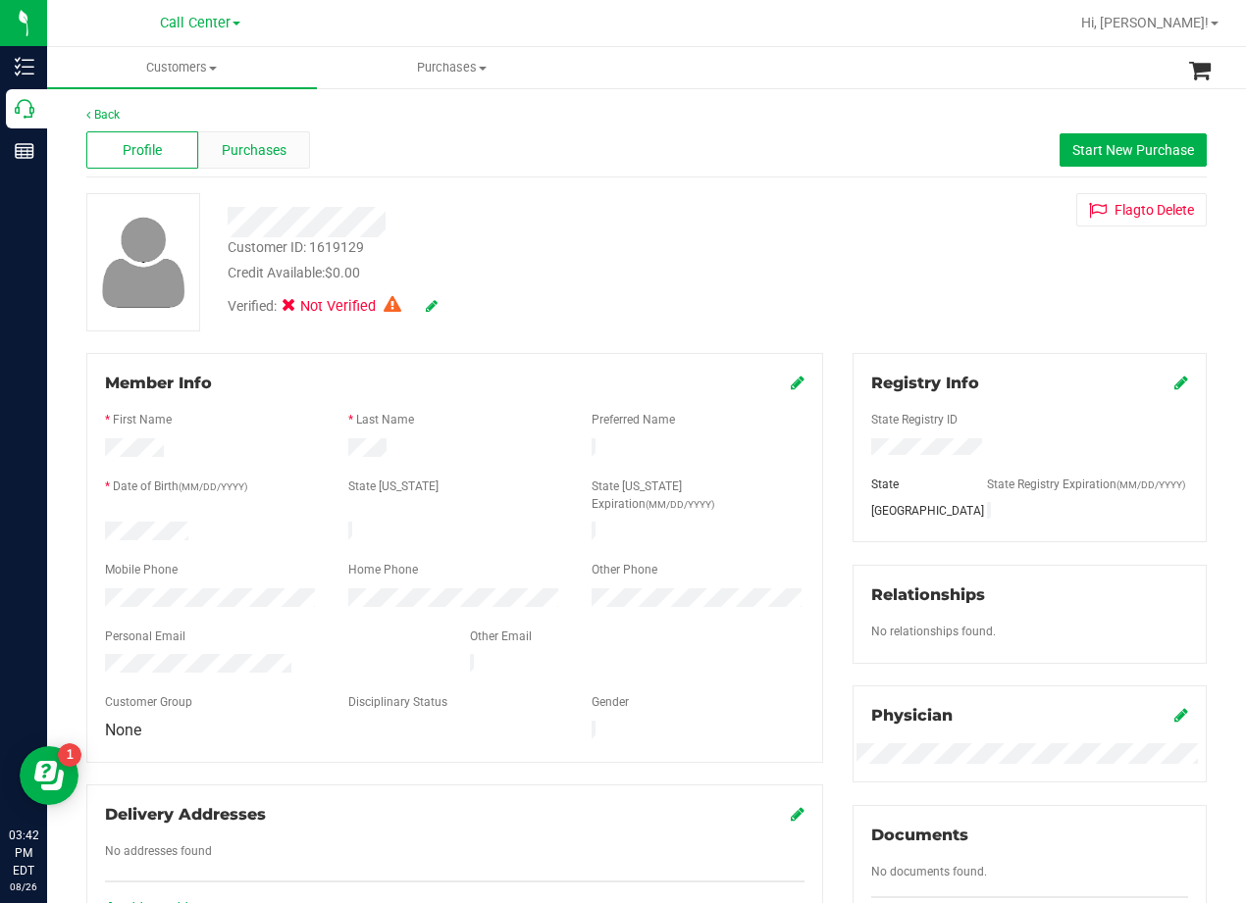
click at [248, 149] on span "Purchases" at bounding box center [254, 150] width 65 height 21
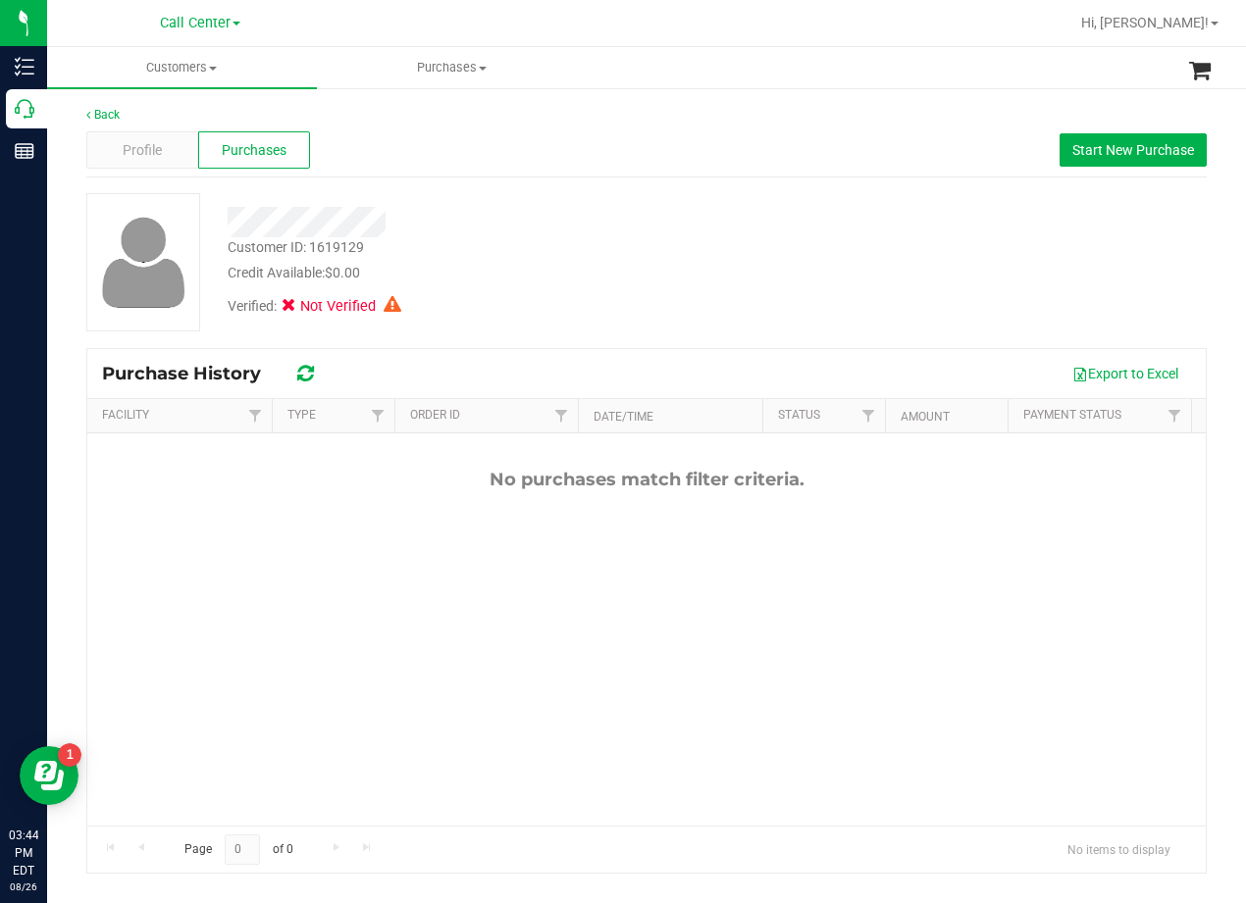
click at [771, 237] on div "Customer ID: 1619129 Credit Available: $0.00" at bounding box center [500, 260] width 575 height 46
click at [160, 156] on span "Profile" at bounding box center [142, 150] width 39 height 21
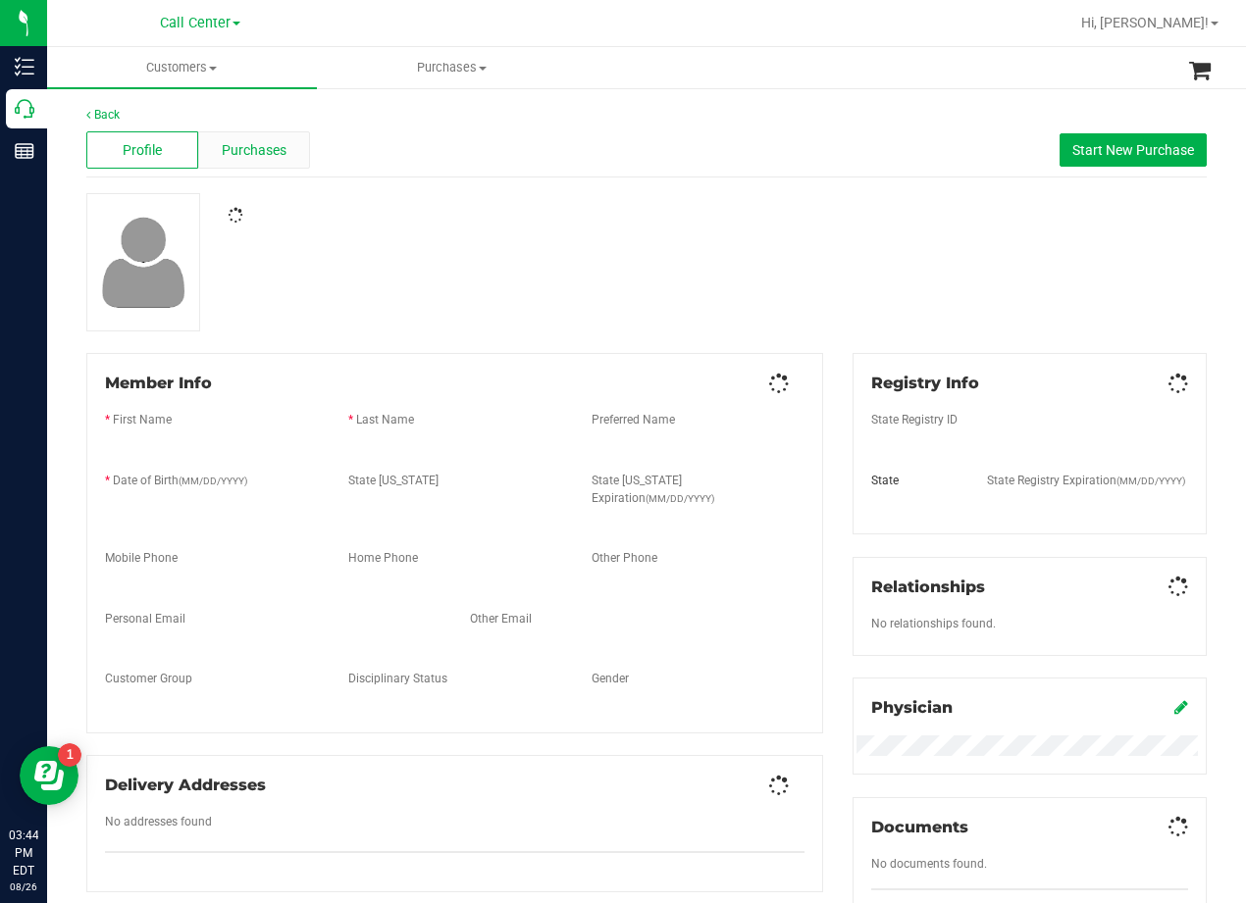
click at [259, 146] on span "Purchases" at bounding box center [254, 150] width 65 height 21
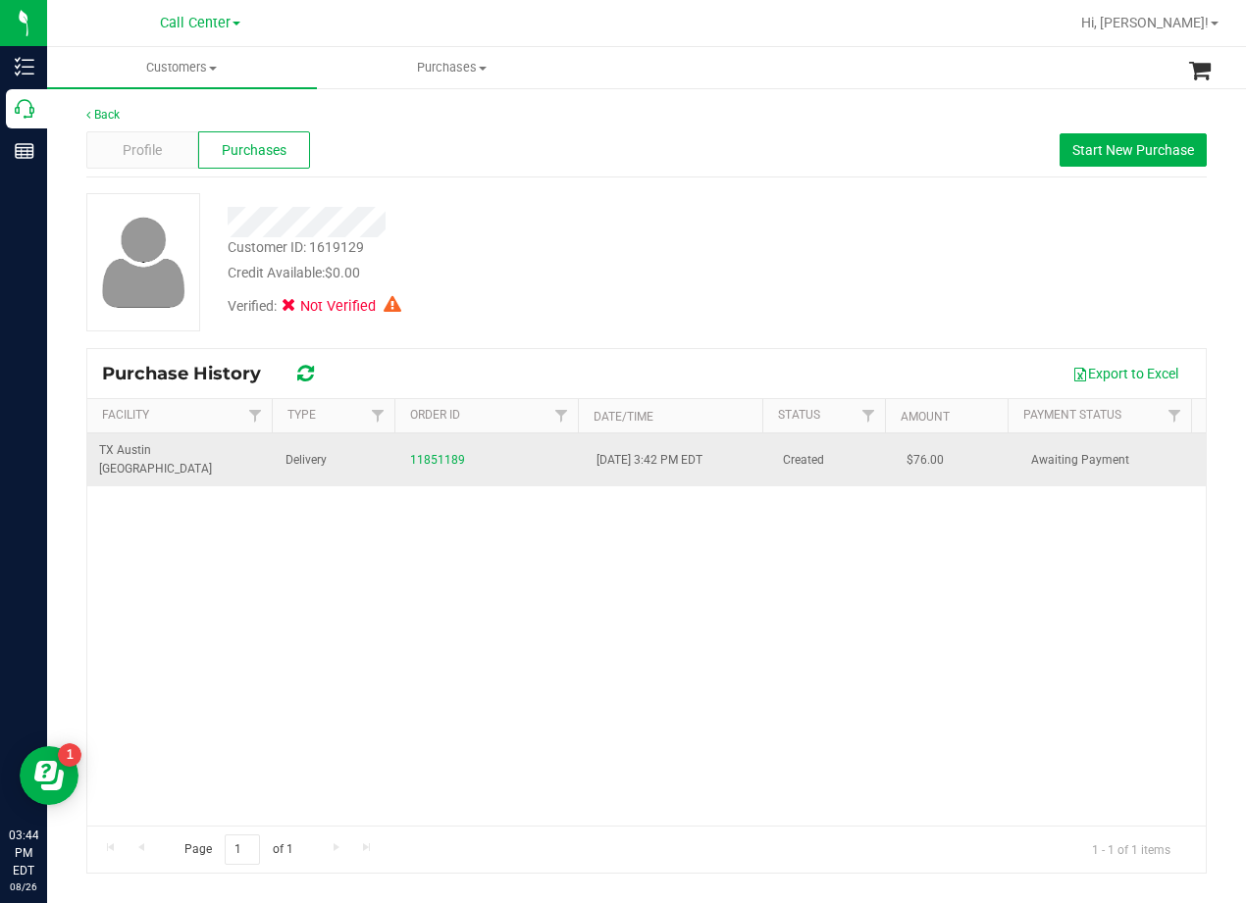
click at [435, 451] on div "11851189" at bounding box center [491, 460] width 163 height 19
click at [443, 453] on link "11851189" at bounding box center [437, 460] width 55 height 14
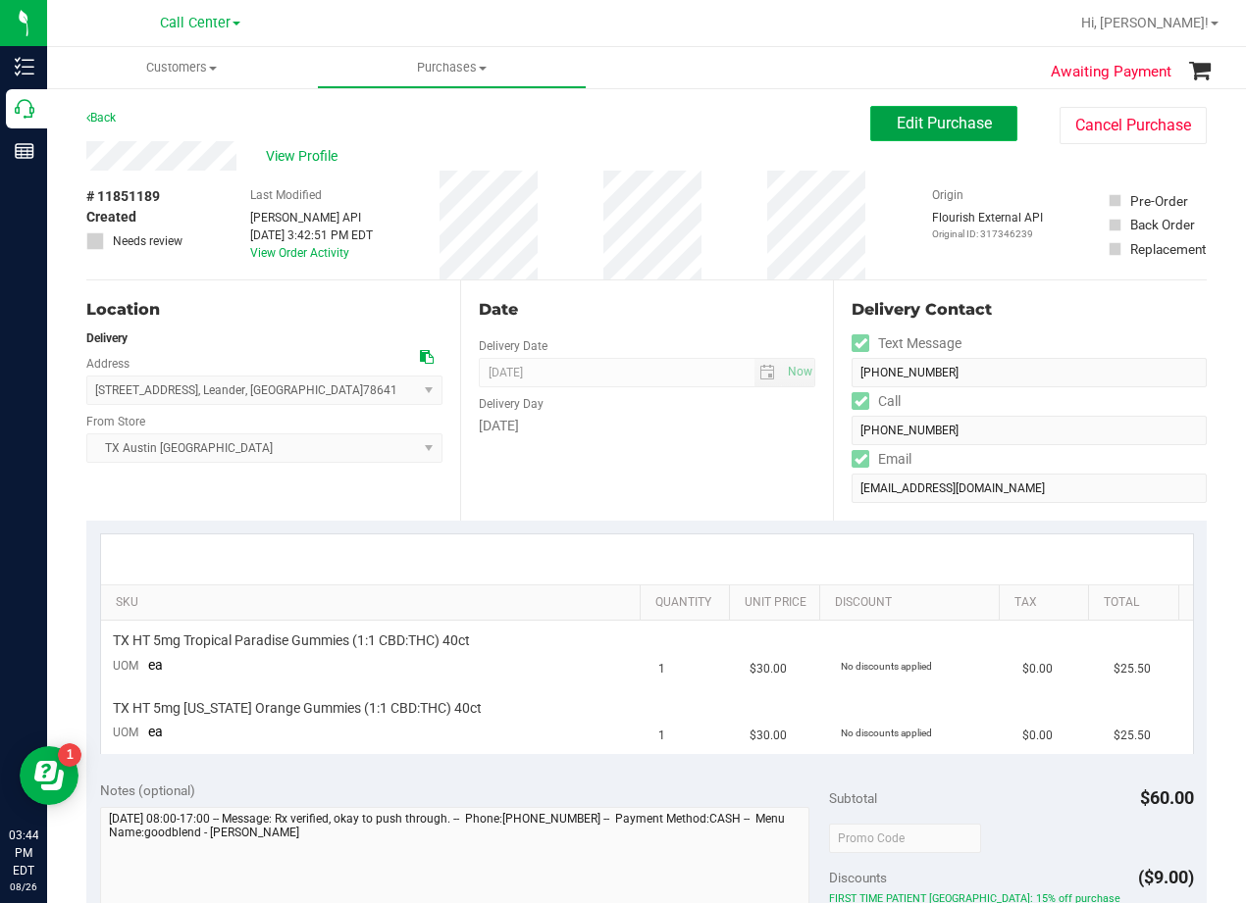
click at [910, 129] on span "Edit Purchase" at bounding box center [943, 123] width 95 height 19
click at [626, 120] on div "Back Edit Purchase Cancel Purchase" at bounding box center [646, 123] width 1120 height 35
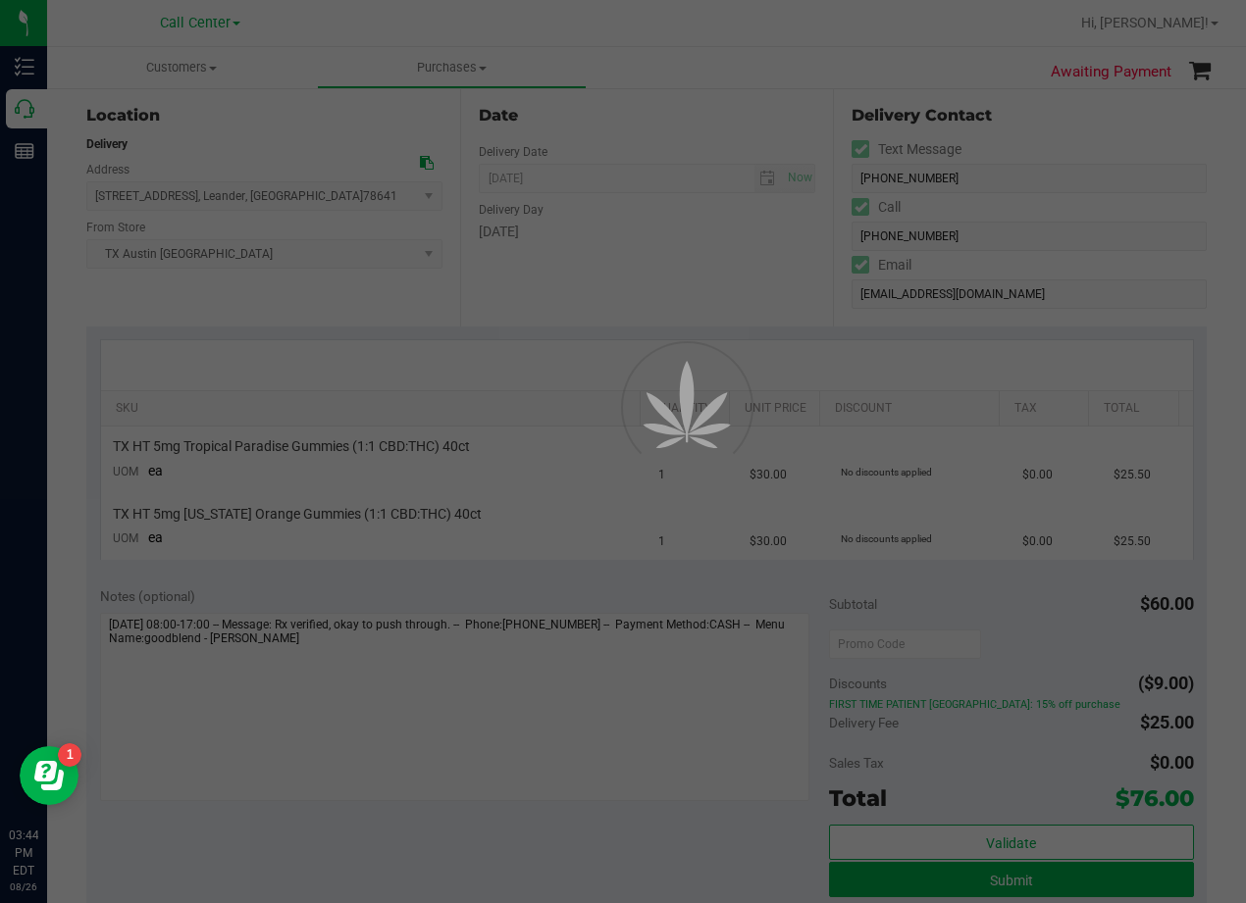
scroll to position [196, 0]
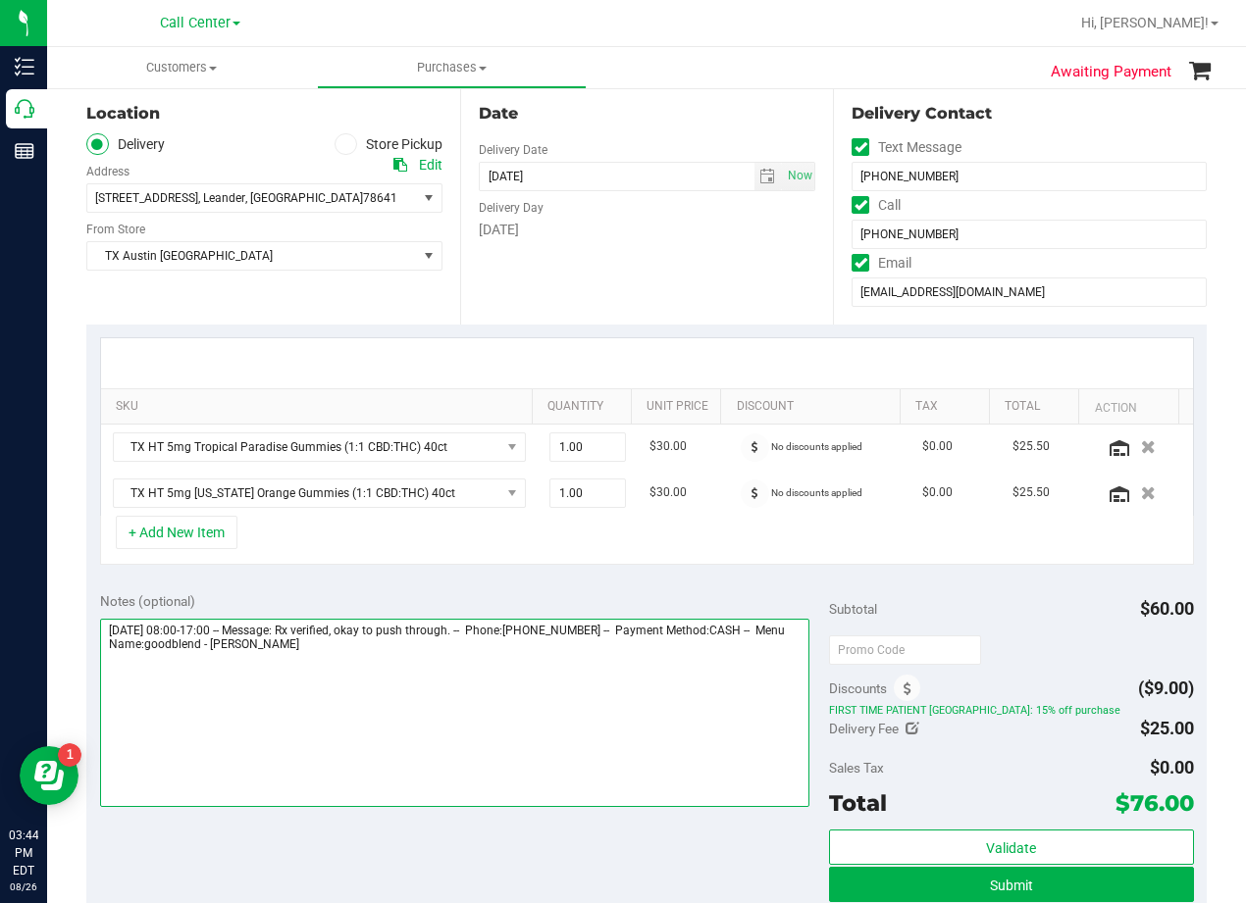
click at [418, 660] on textarea at bounding box center [454, 713] width 709 height 188
click at [405, 692] on textarea at bounding box center [454, 713] width 709 height 188
type textarea "Wednesday 08/27/2025 08:00-17:00 -- Message: Rx verified, okay to push through.…"
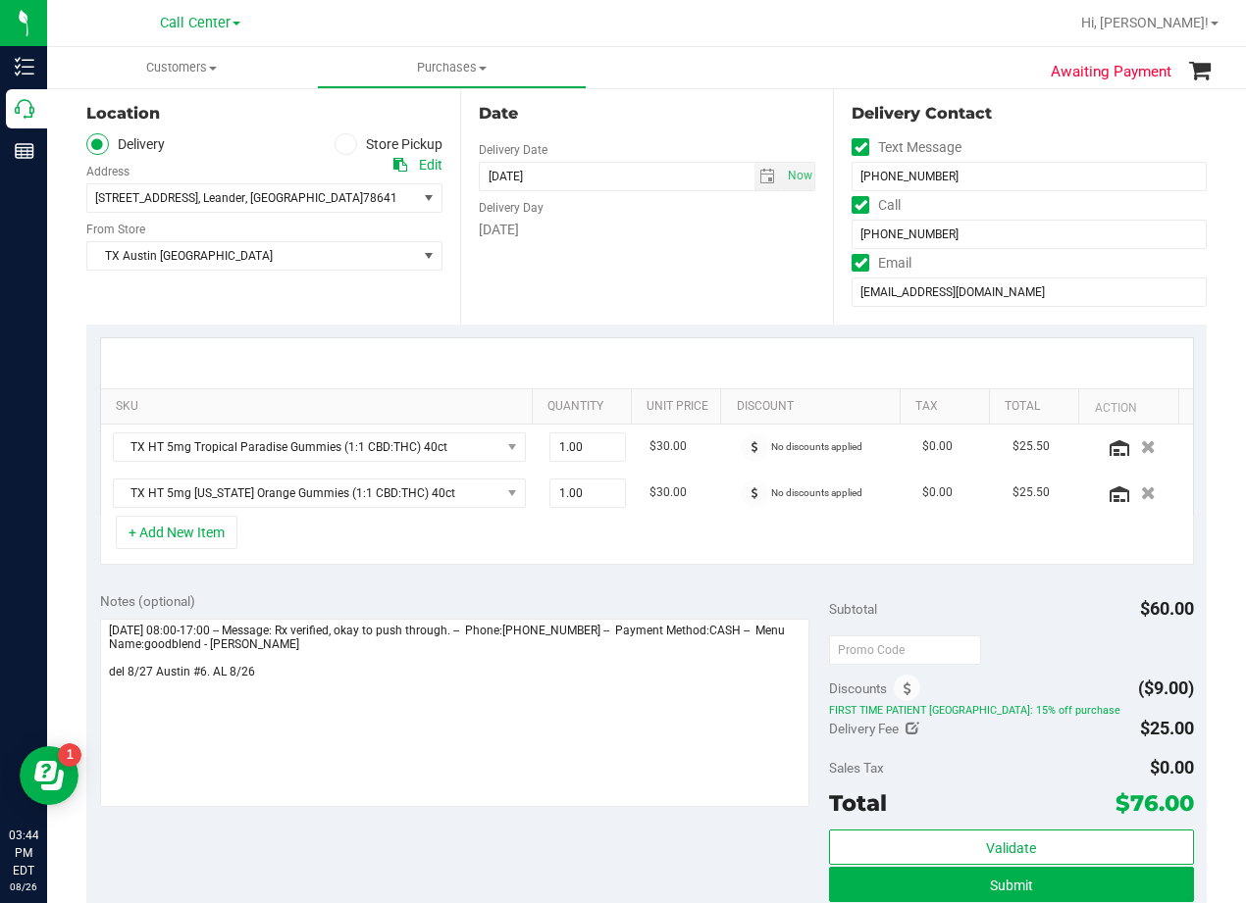
click at [720, 246] on div "Date Delivery Date 08/27/2025 Now 08/27/2025 06:00 PM Now Delivery Day Wednesday" at bounding box center [647, 204] width 374 height 240
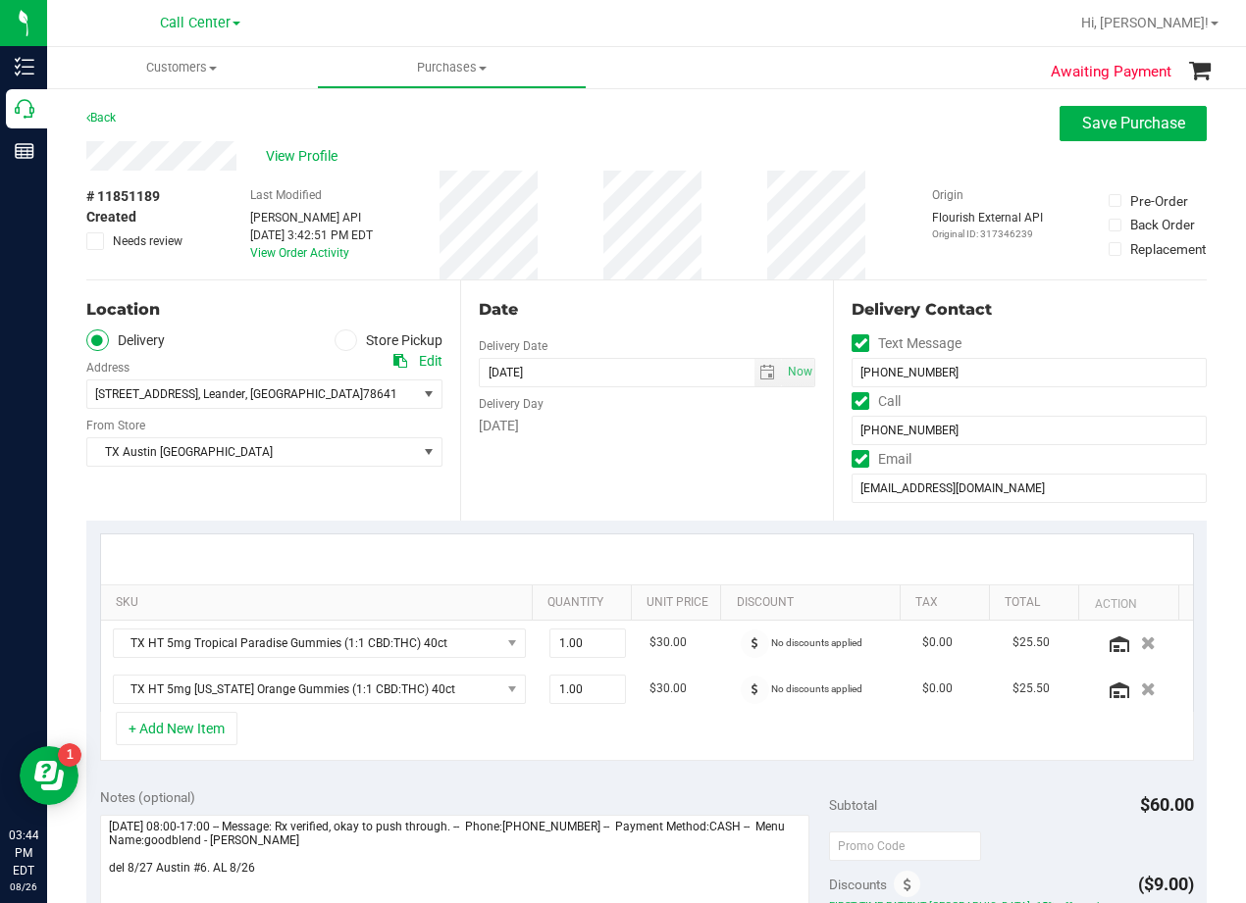
click at [645, 318] on div "Date" at bounding box center [647, 310] width 337 height 24
click at [320, 448] on span "TX Austin [GEOGRAPHIC_DATA]" at bounding box center [252, 451] width 330 height 27
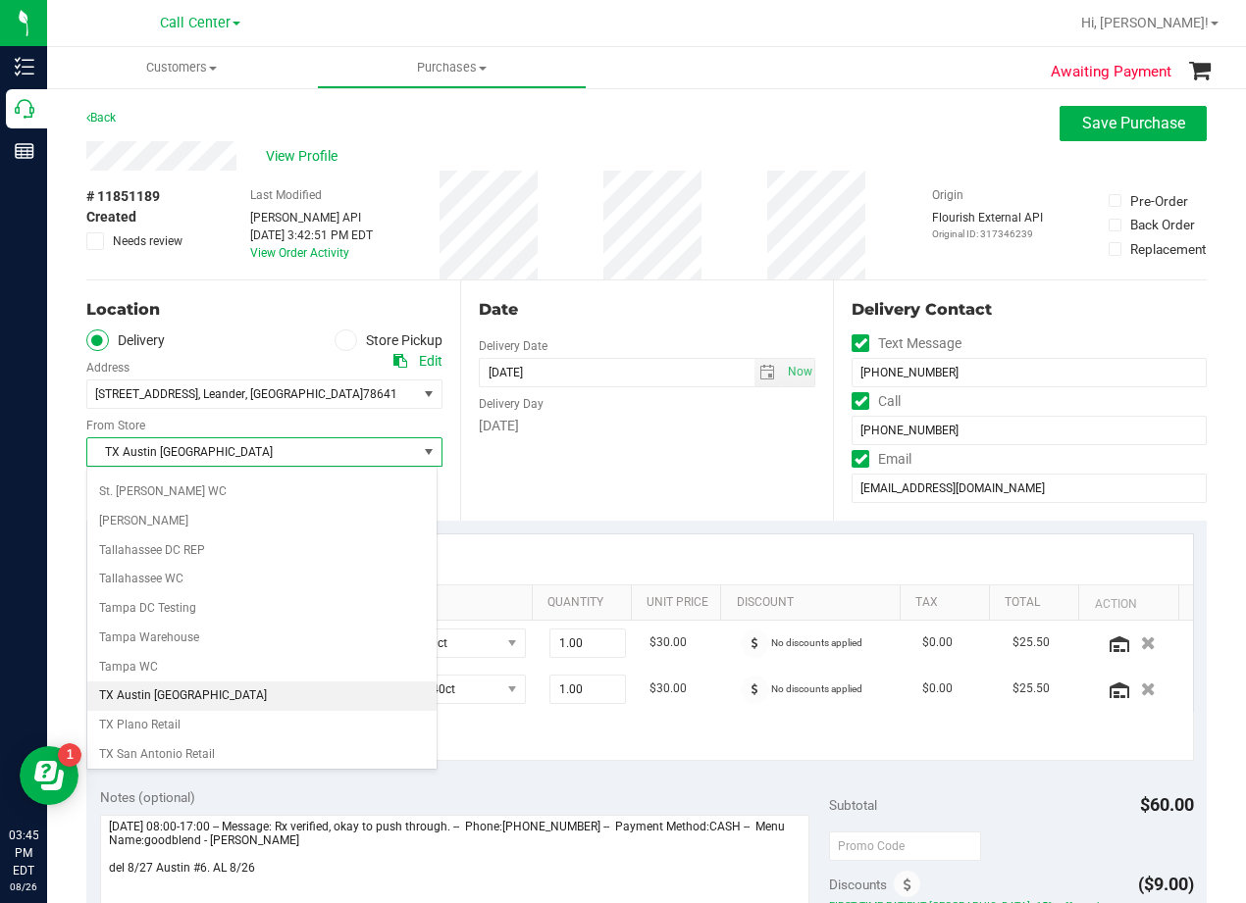
scroll to position [1425, 0]
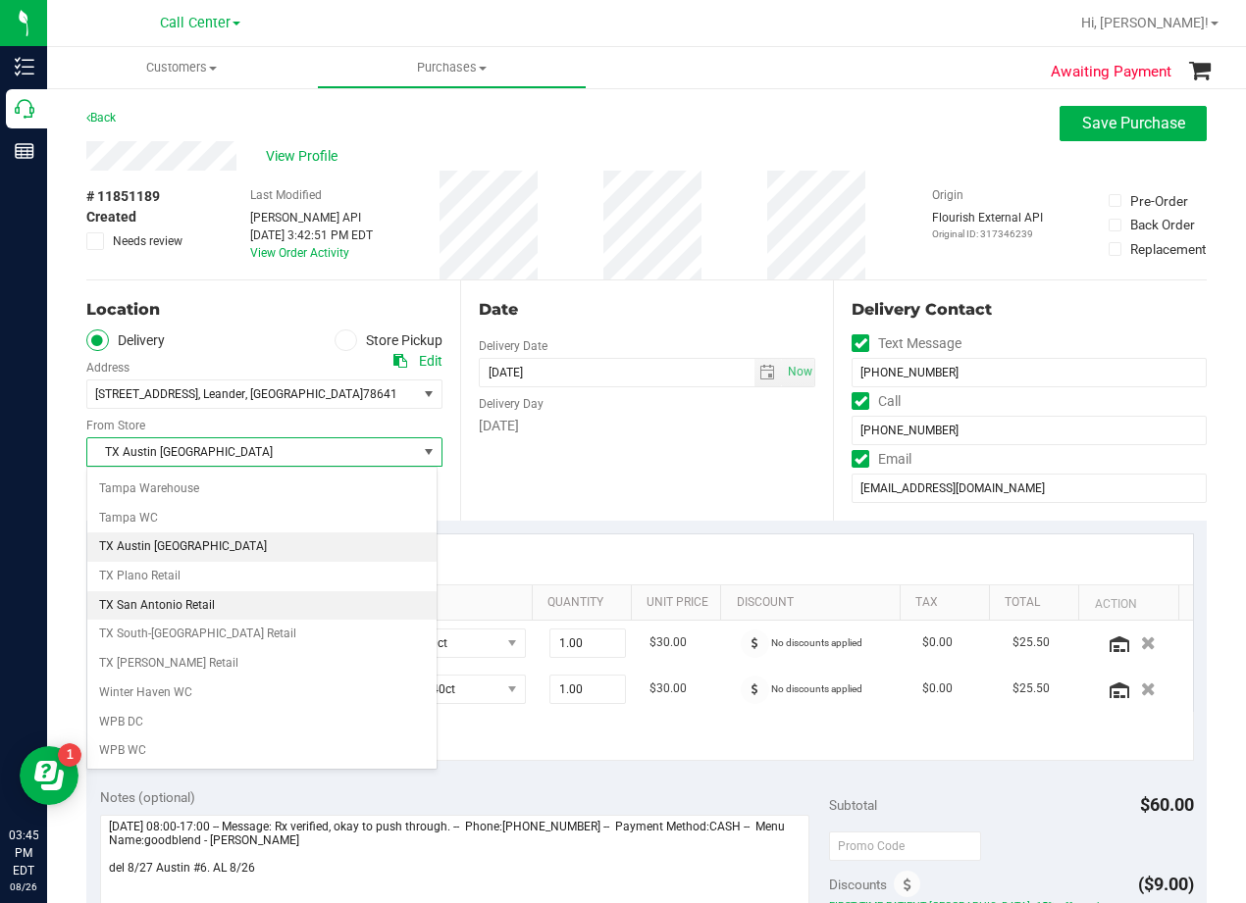
click at [229, 603] on li "TX San Antonio Retail" at bounding box center [261, 605] width 349 height 29
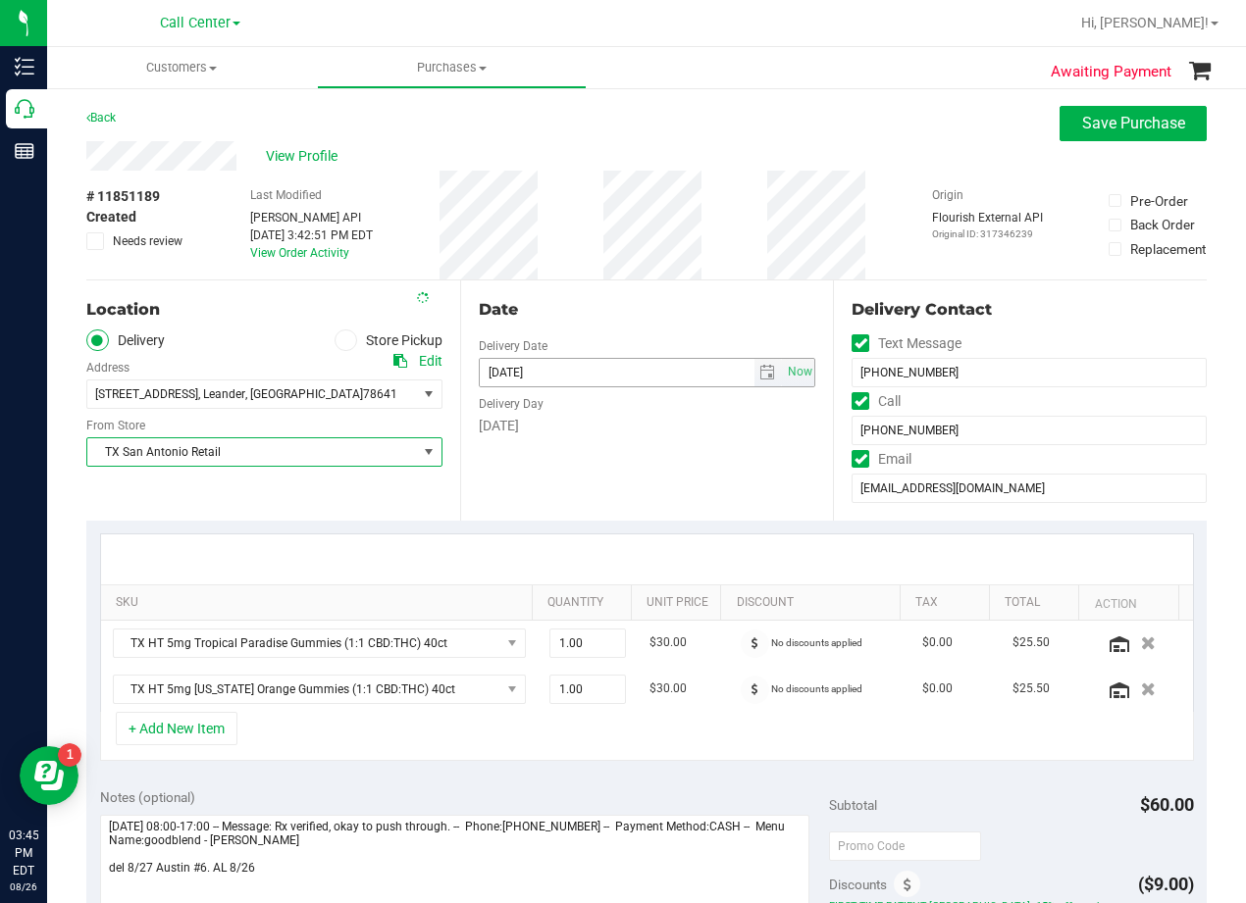
drag, startPoint x: 578, startPoint y: 441, endPoint x: 607, endPoint y: 382, distance: 66.7
click at [579, 441] on div "Date Delivery Date 08/27/2025 Now 08/27/2025 06:00 PM Now Delivery Day Wednesday" at bounding box center [647, 401] width 374 height 240
click at [627, 299] on div "Date" at bounding box center [647, 310] width 337 height 24
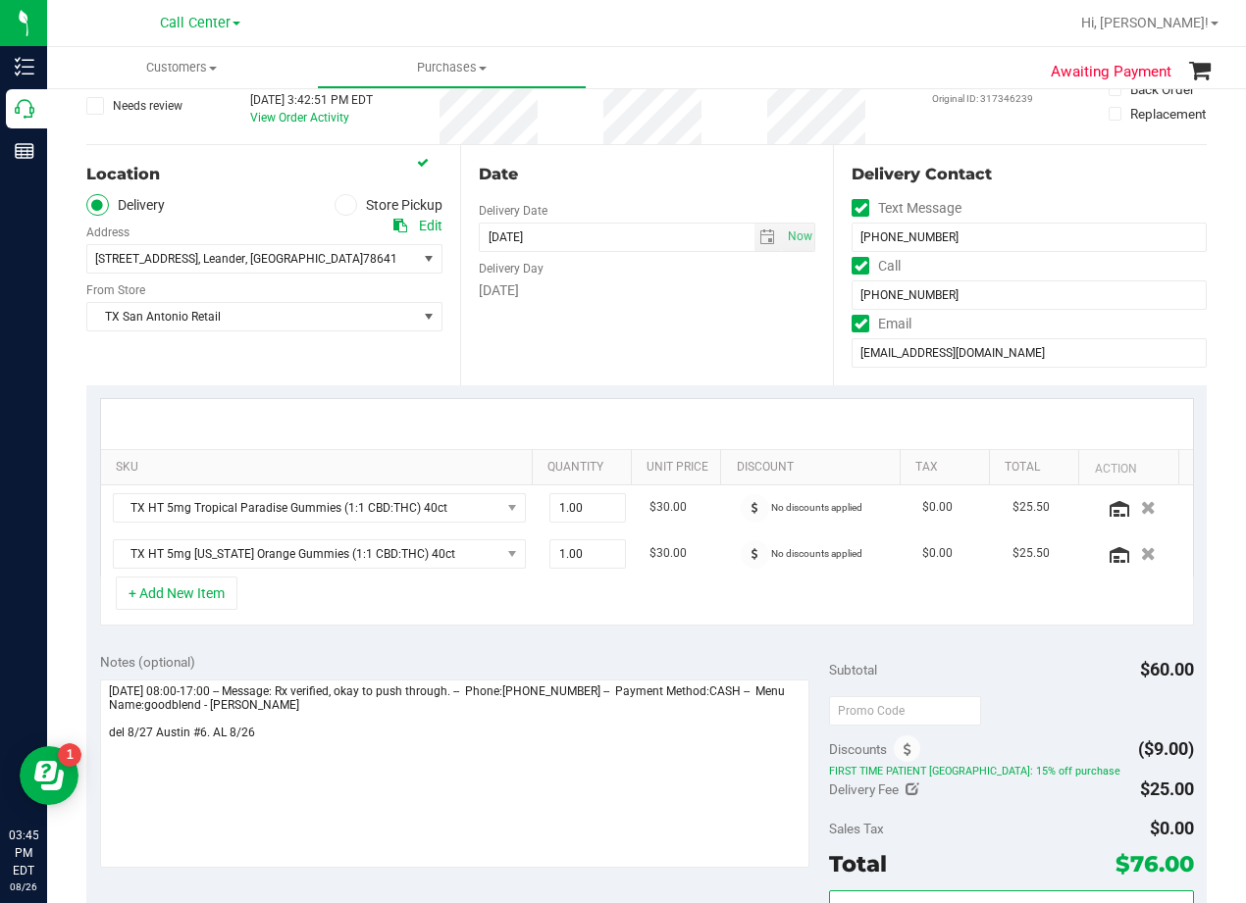
scroll to position [392, 0]
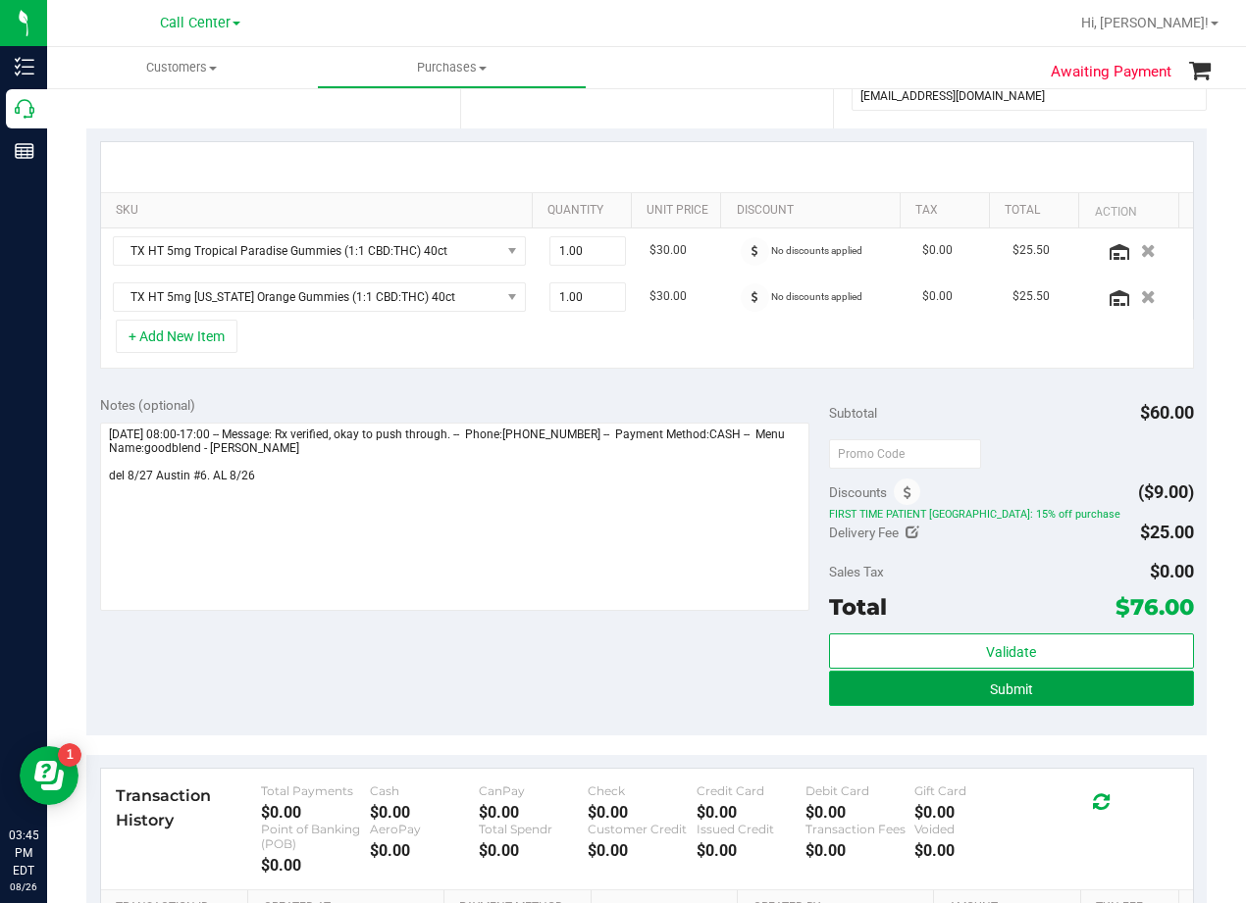
click at [843, 691] on button "Submit" at bounding box center [1011, 688] width 365 height 35
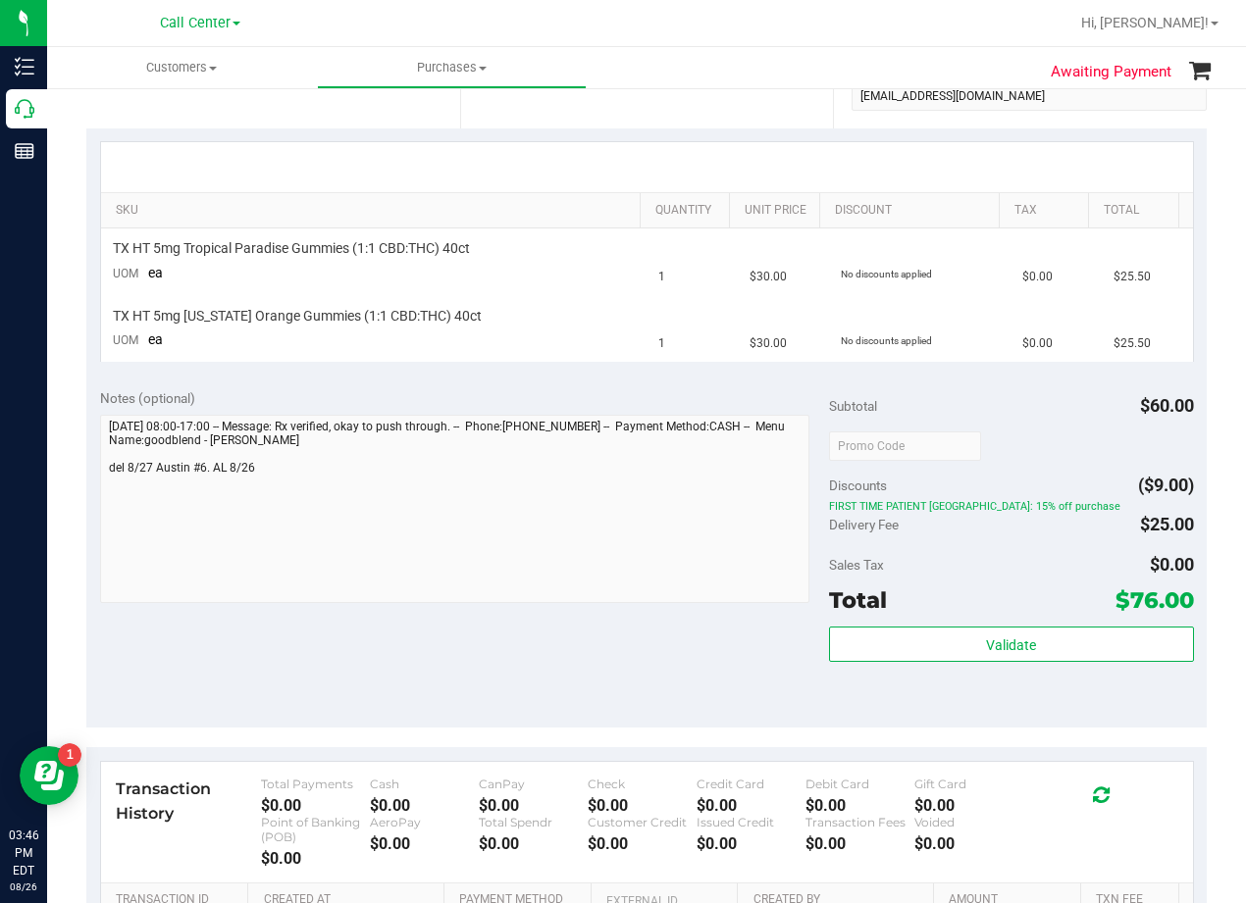
click at [707, 95] on div "Date Delivery Date 08/27/2025 Now 08/27/2025 08:00 AM Now Delivery Day Wednesday" at bounding box center [647, 8] width 374 height 240
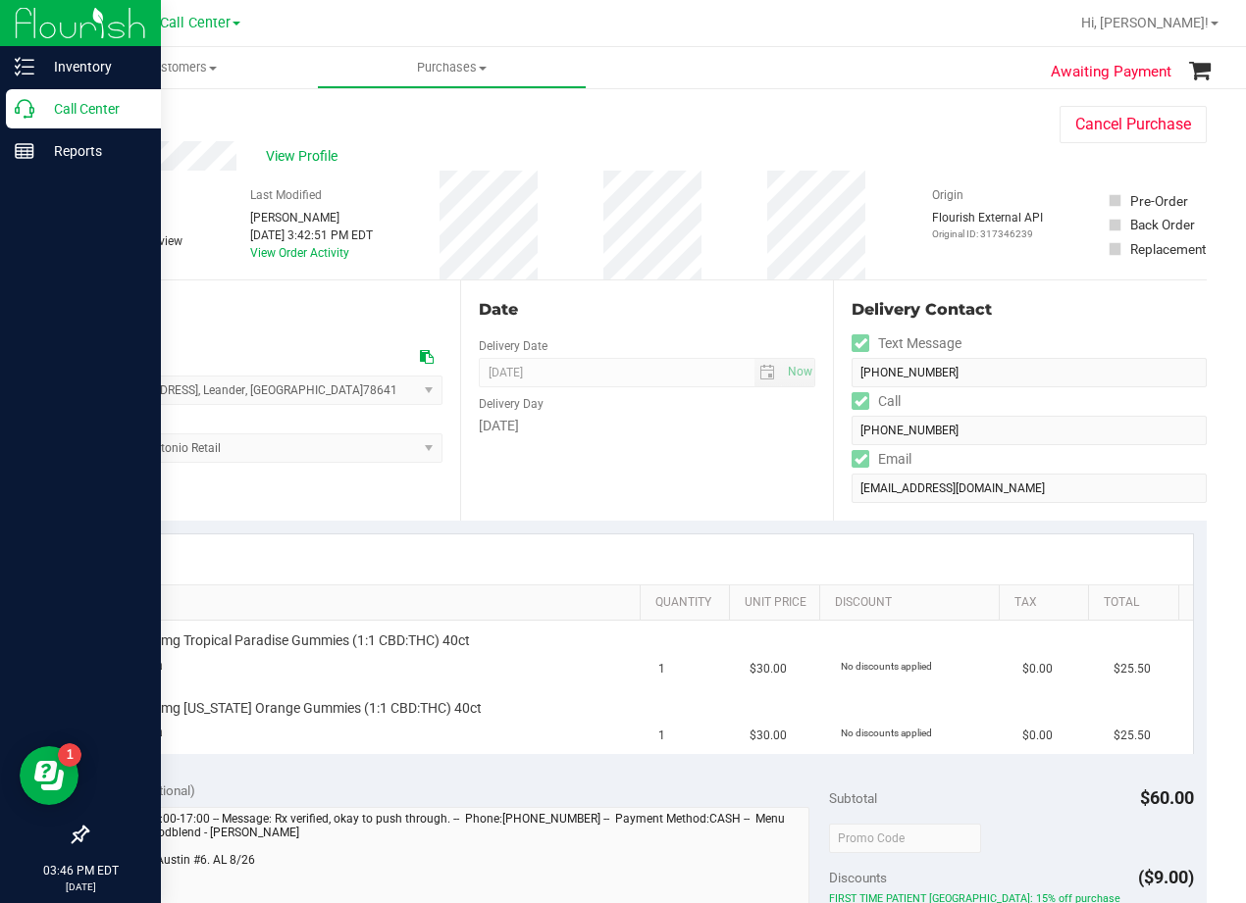
click at [21, 110] on icon at bounding box center [25, 109] width 20 height 20
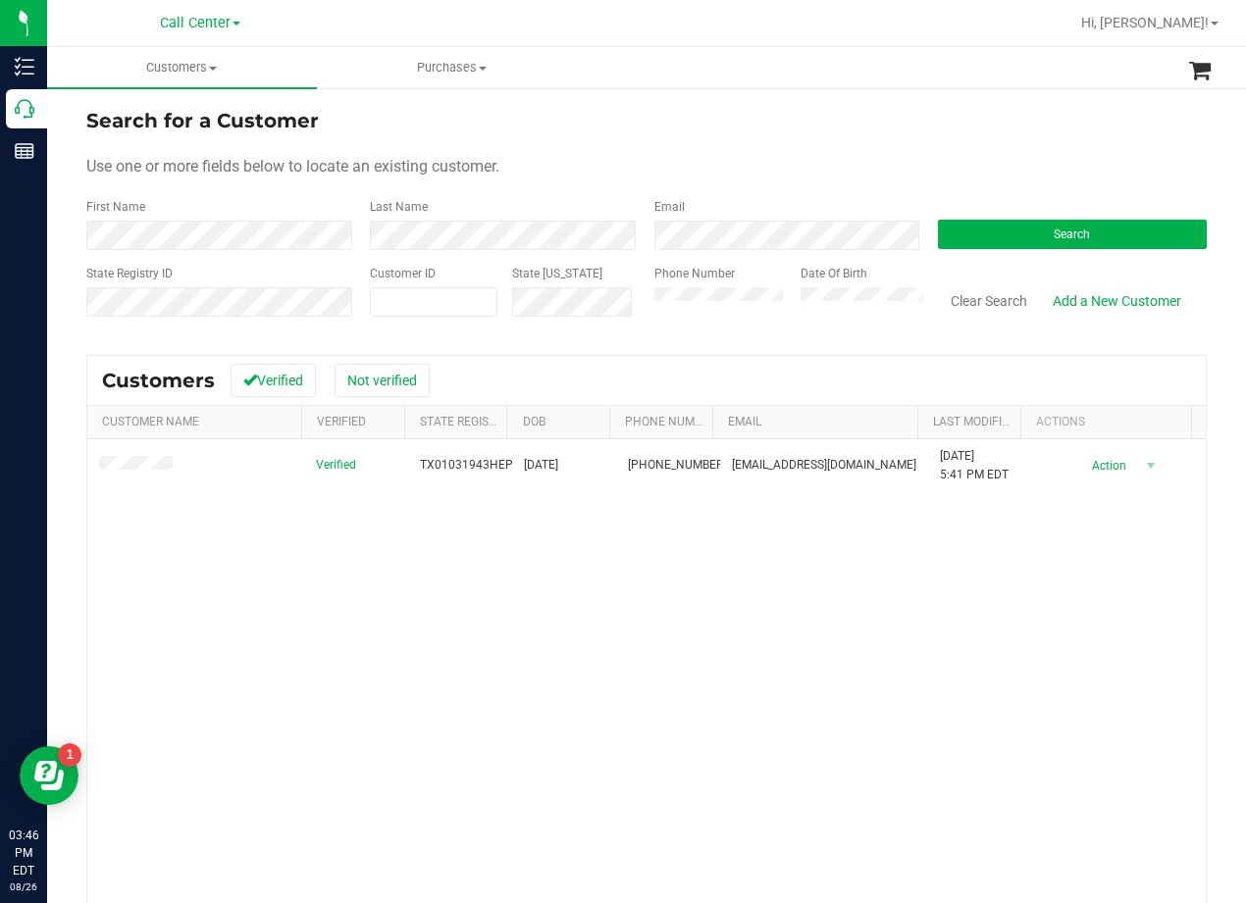
click at [797, 116] on div "Search for a Customer" at bounding box center [646, 120] width 1120 height 29
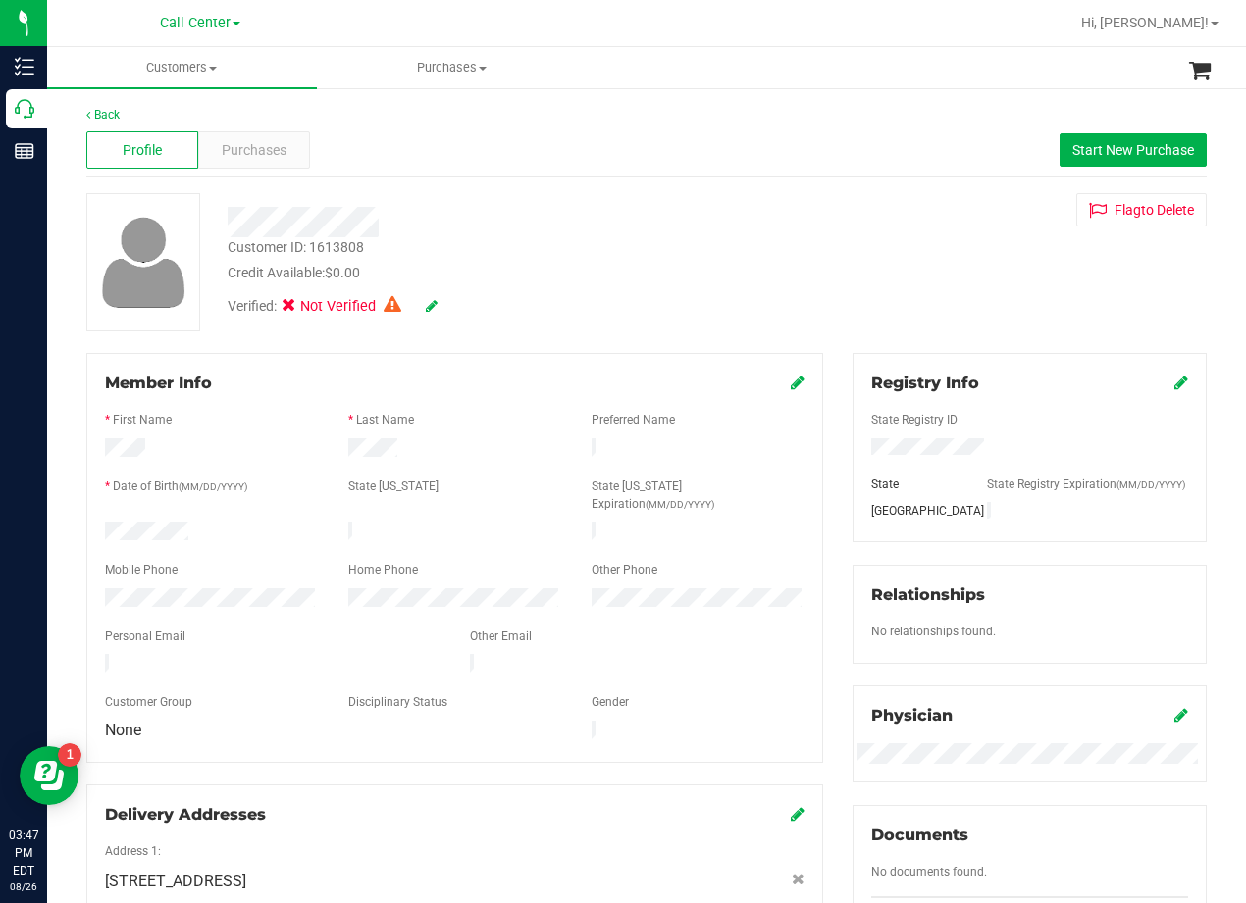
click at [864, 255] on div "Customer ID: 1613808 Credit Available: $0.00 Verified: Not Verified Flag to Del…" at bounding box center [647, 262] width 1150 height 138
click at [241, 164] on div "Purchases" at bounding box center [254, 149] width 112 height 37
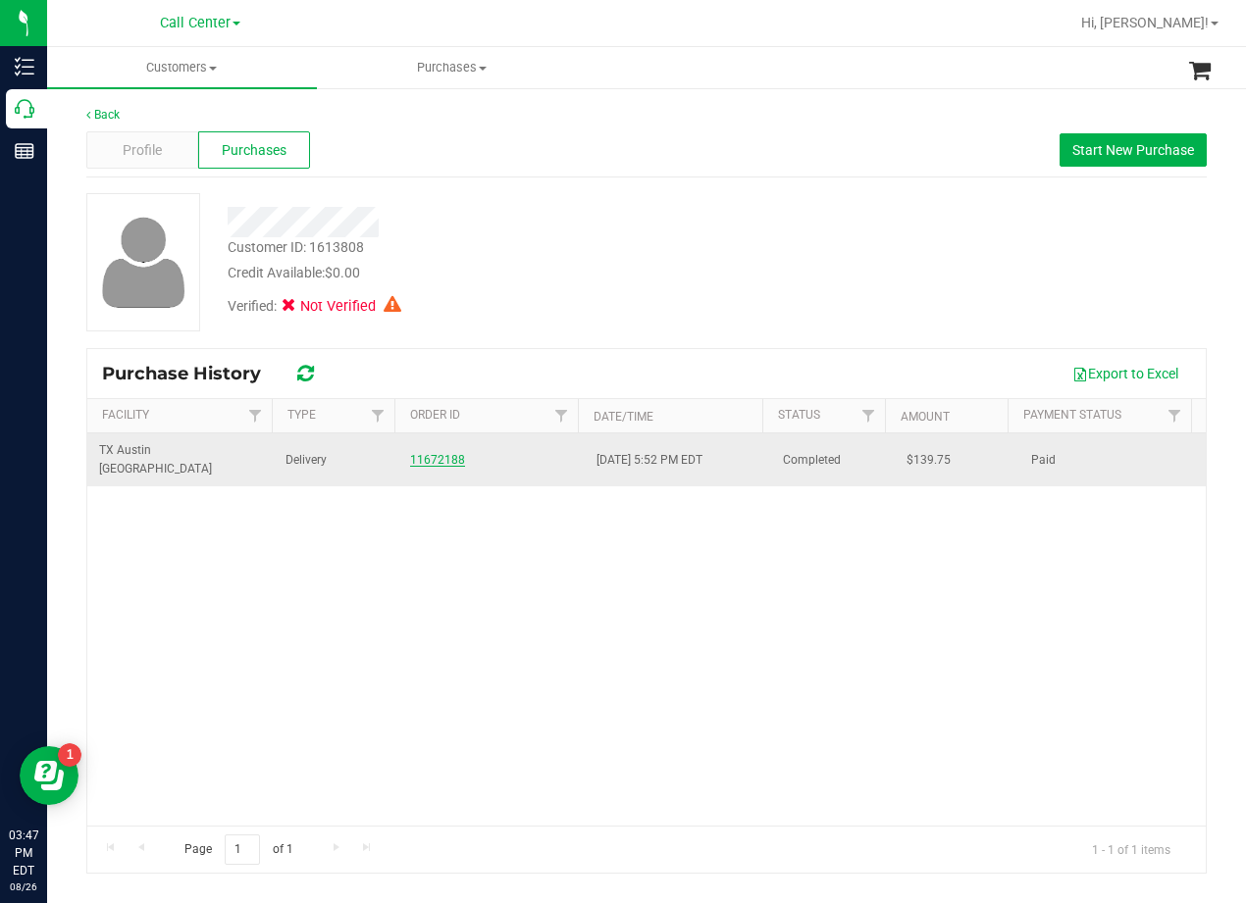
click at [446, 453] on link "11672188" at bounding box center [437, 460] width 55 height 14
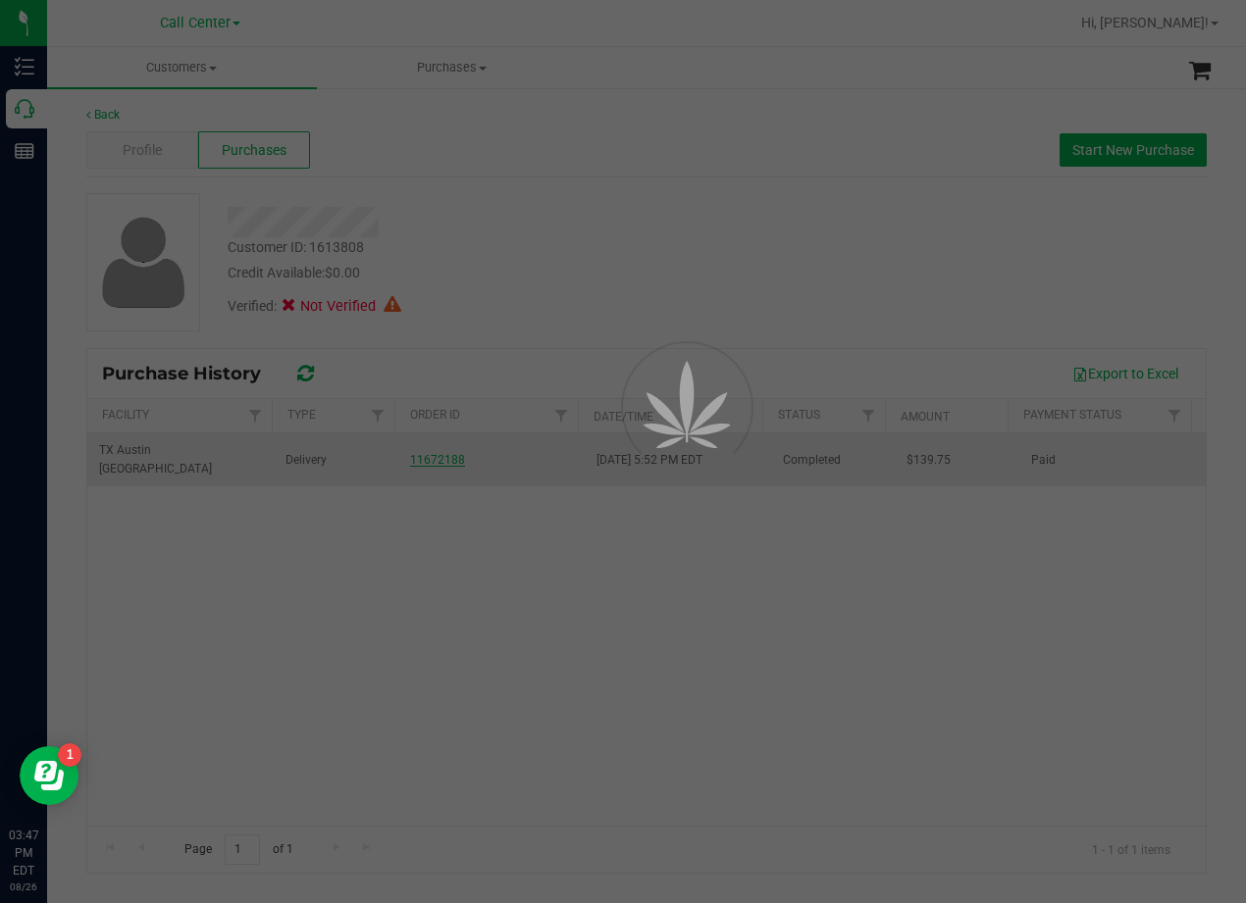
click at [541, 266] on div at bounding box center [623, 451] width 1246 height 903
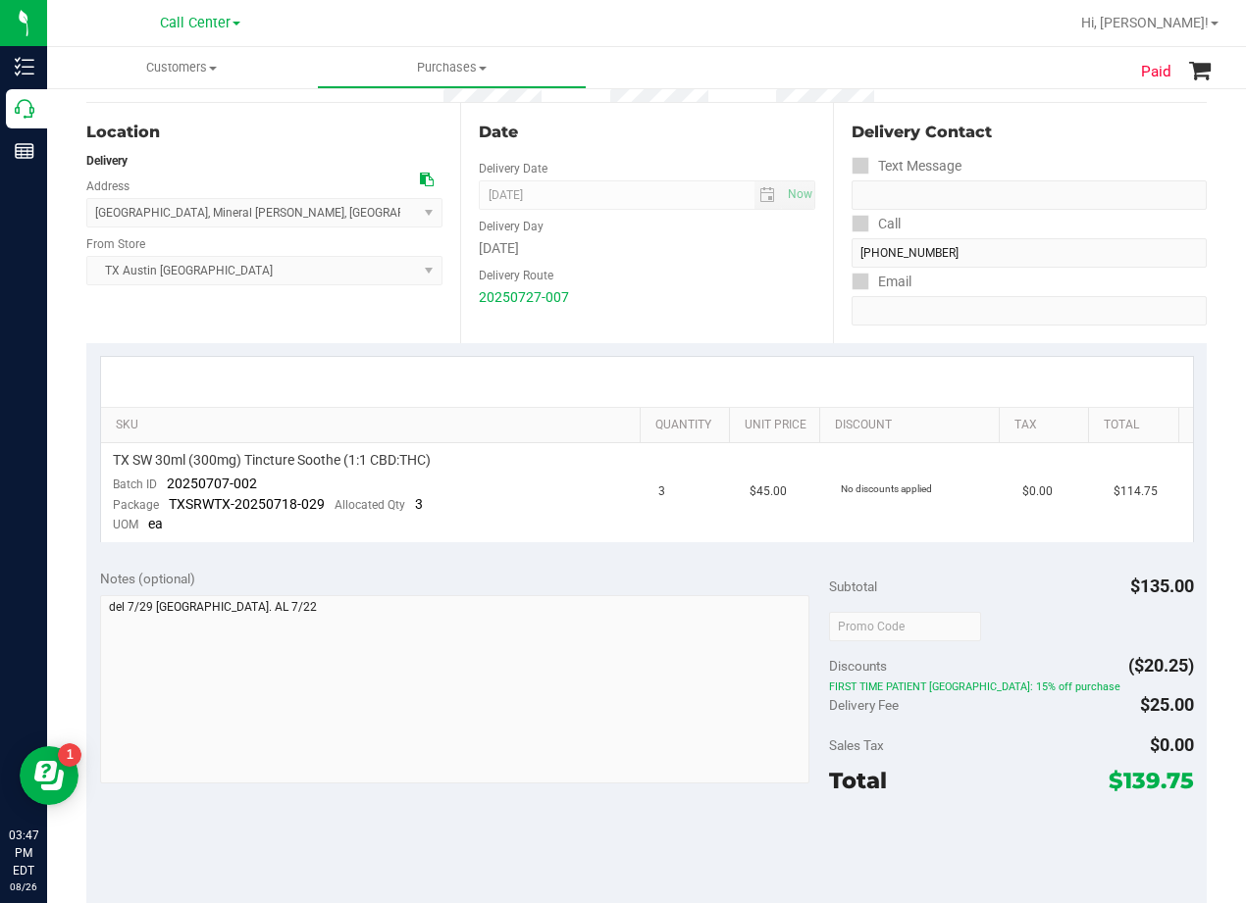
scroll to position [196, 0]
click at [675, 554] on div "SKU Quantity Unit Price Discount Tax Total TX SW 30ml (300mg) Tincture Soothe (…" at bounding box center [646, 448] width 1120 height 213
click at [420, 182] on icon at bounding box center [427, 179] width 14 height 14
click at [741, 281] on div "Delivery Route" at bounding box center [647, 272] width 337 height 28
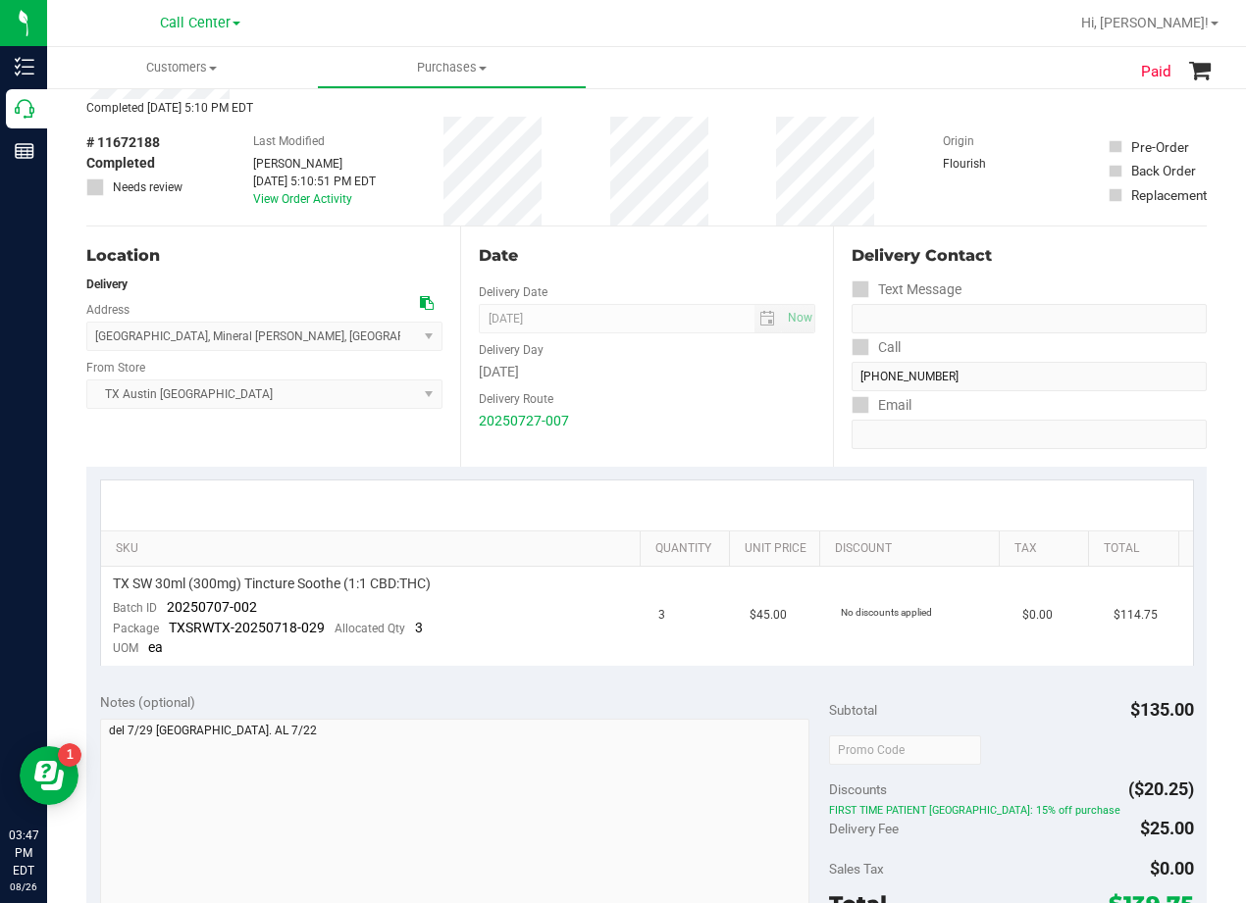
scroll to position [0, 0]
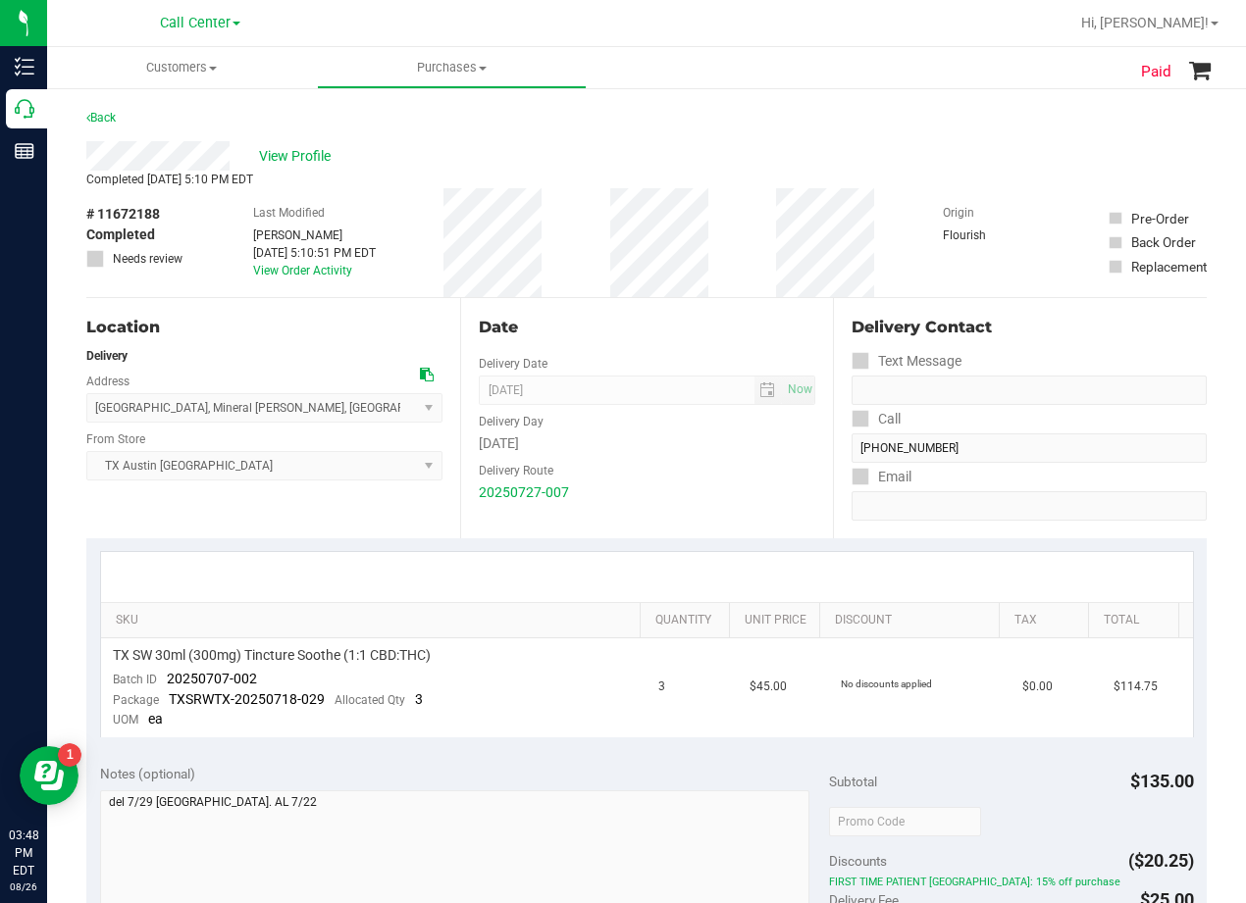
click at [420, 377] on icon at bounding box center [427, 375] width 14 height 14
click at [279, 144] on div "View Profile" at bounding box center [646, 155] width 1120 height 29
click at [290, 147] on span "View Profile" at bounding box center [298, 156] width 78 height 21
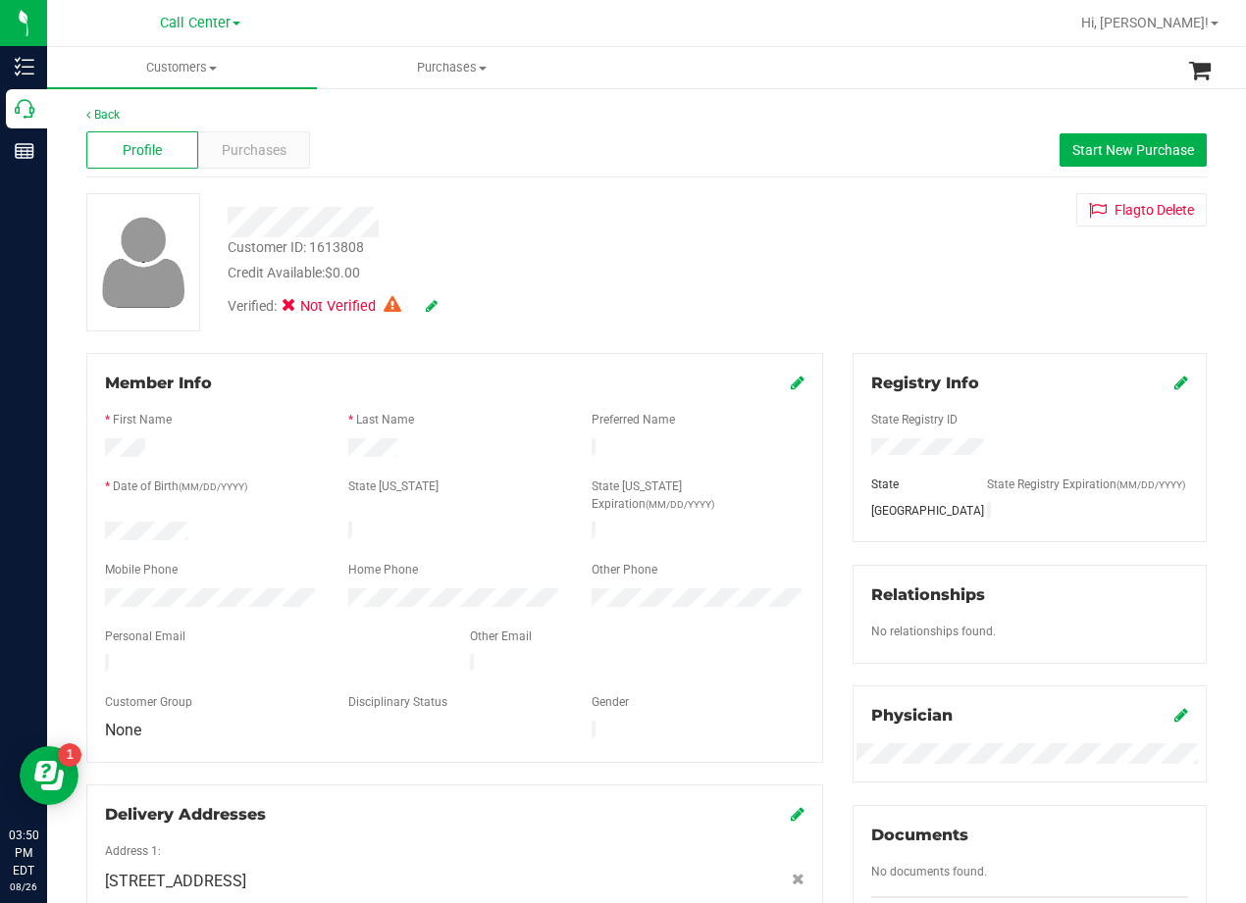
click at [498, 342] on div "Back Profile Purchases Start New Purchase Customer ID: 1613808 Credit Available…" at bounding box center [646, 809] width 1120 height 1406
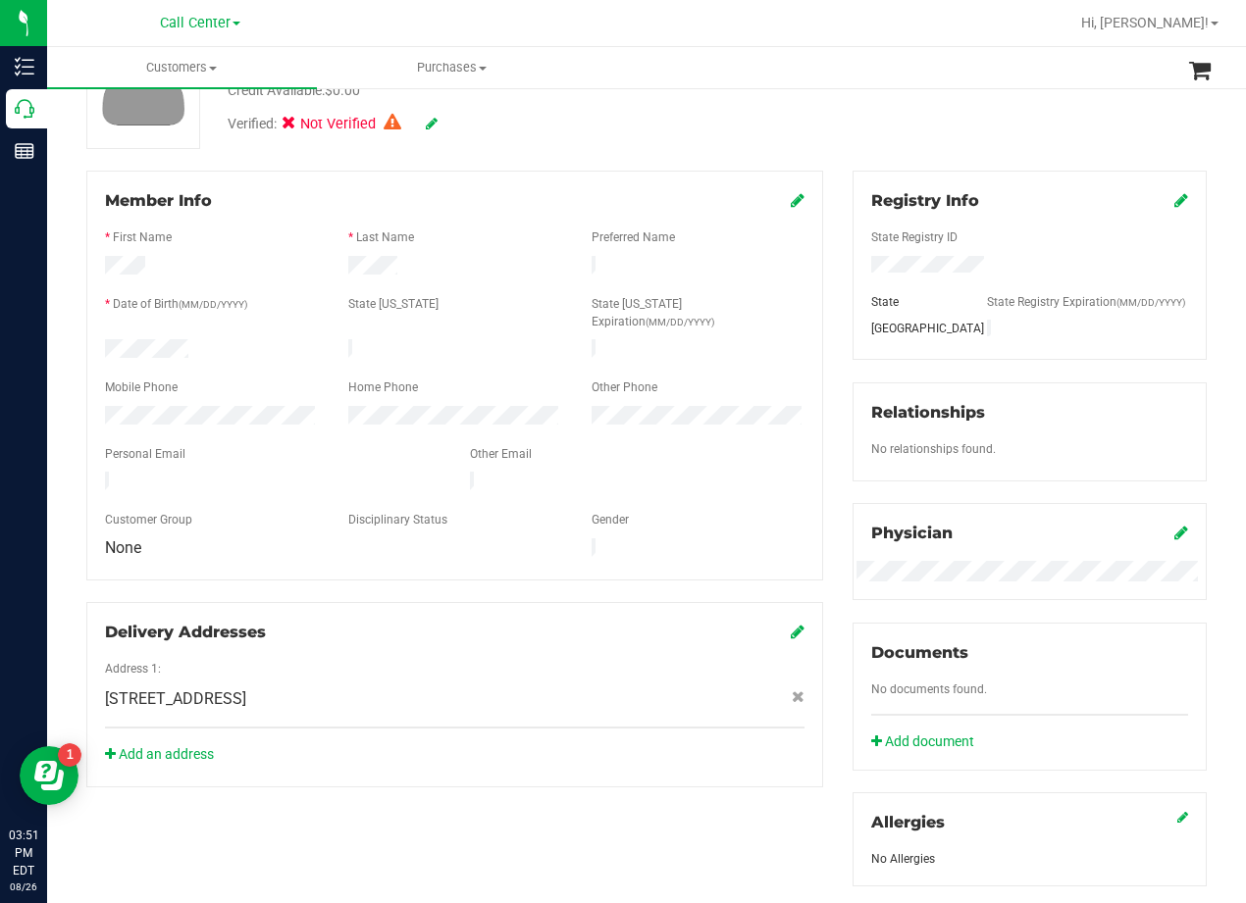
scroll to position [294, 0]
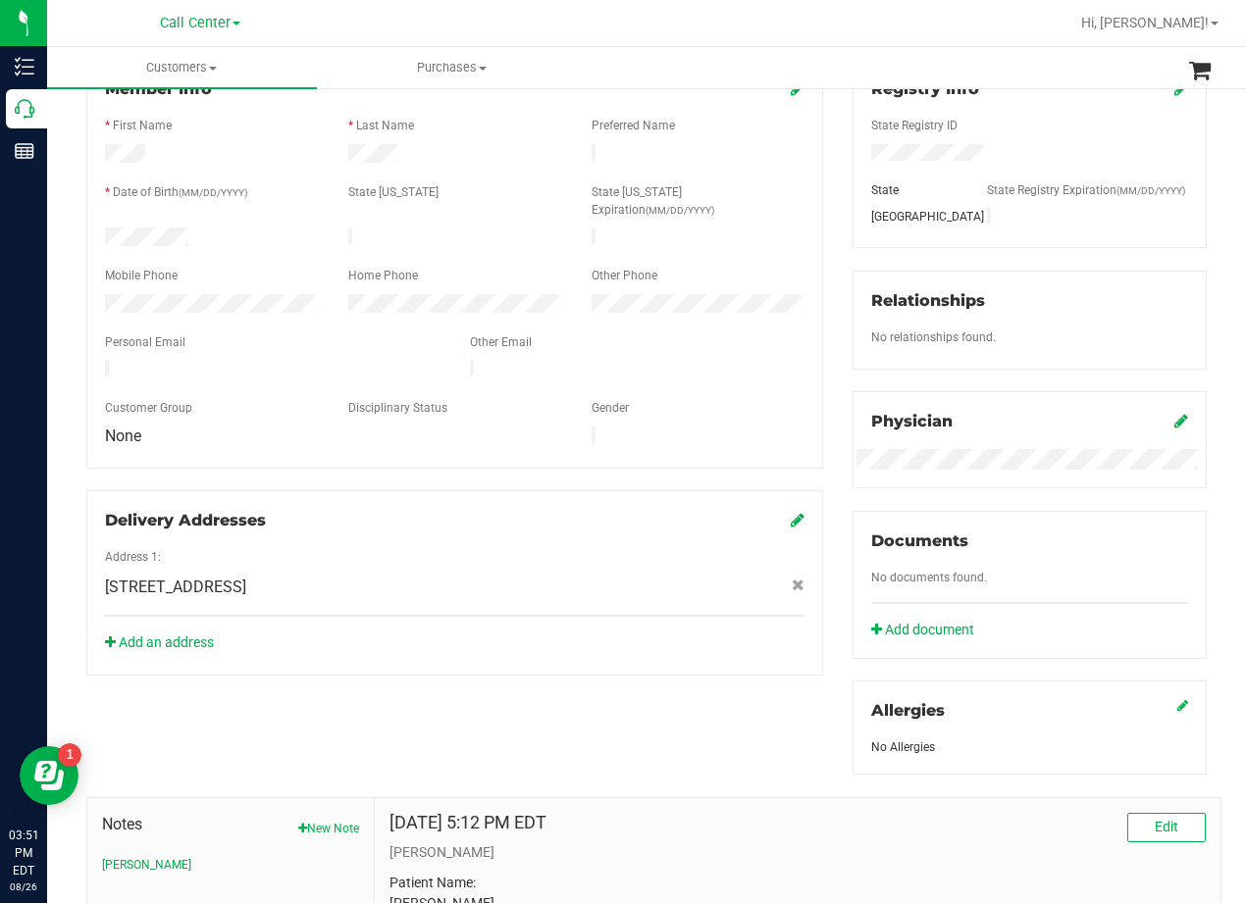
click at [246, 576] on span "428 Joy Road , Mineral Wells , TX 76067" at bounding box center [175, 588] width 141 height 24
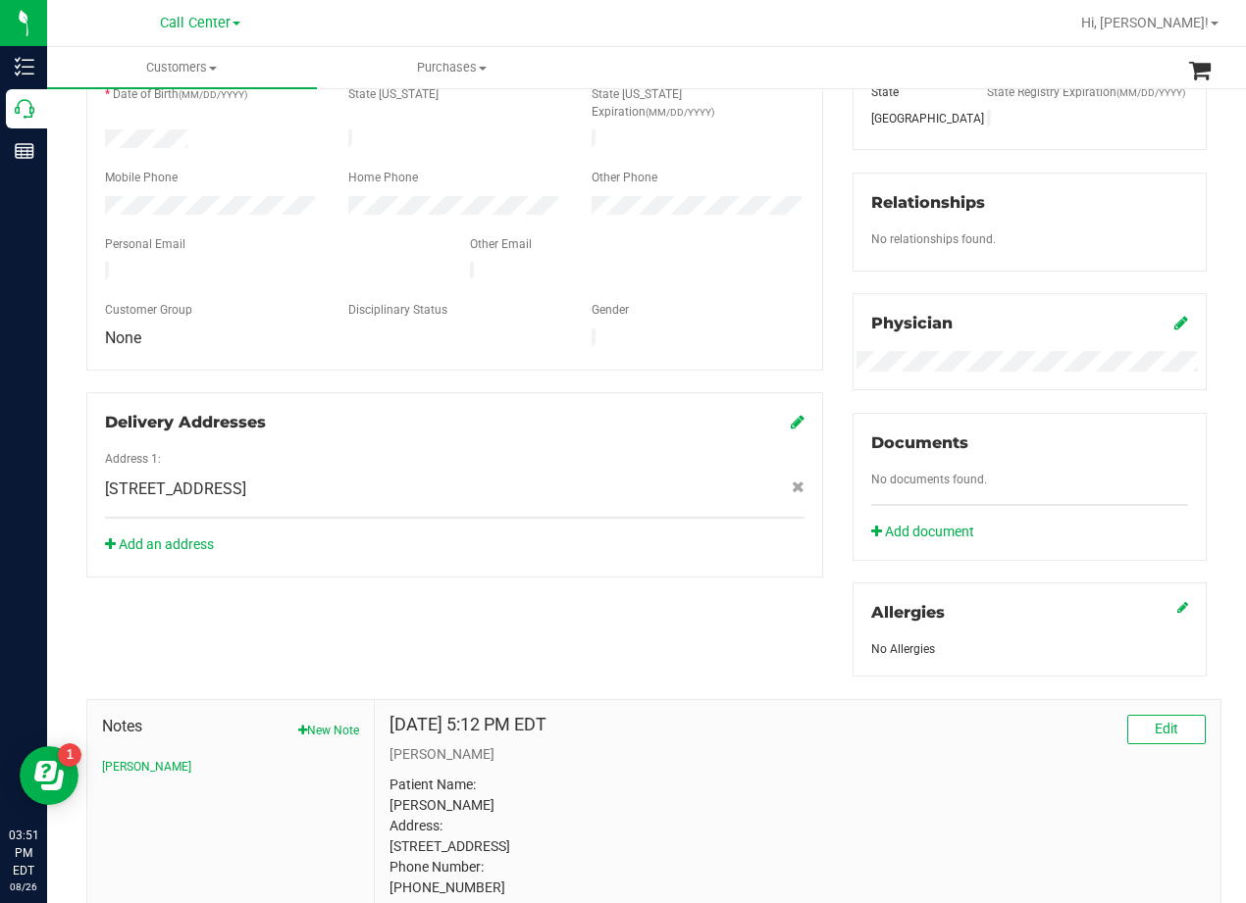
scroll to position [0, 0]
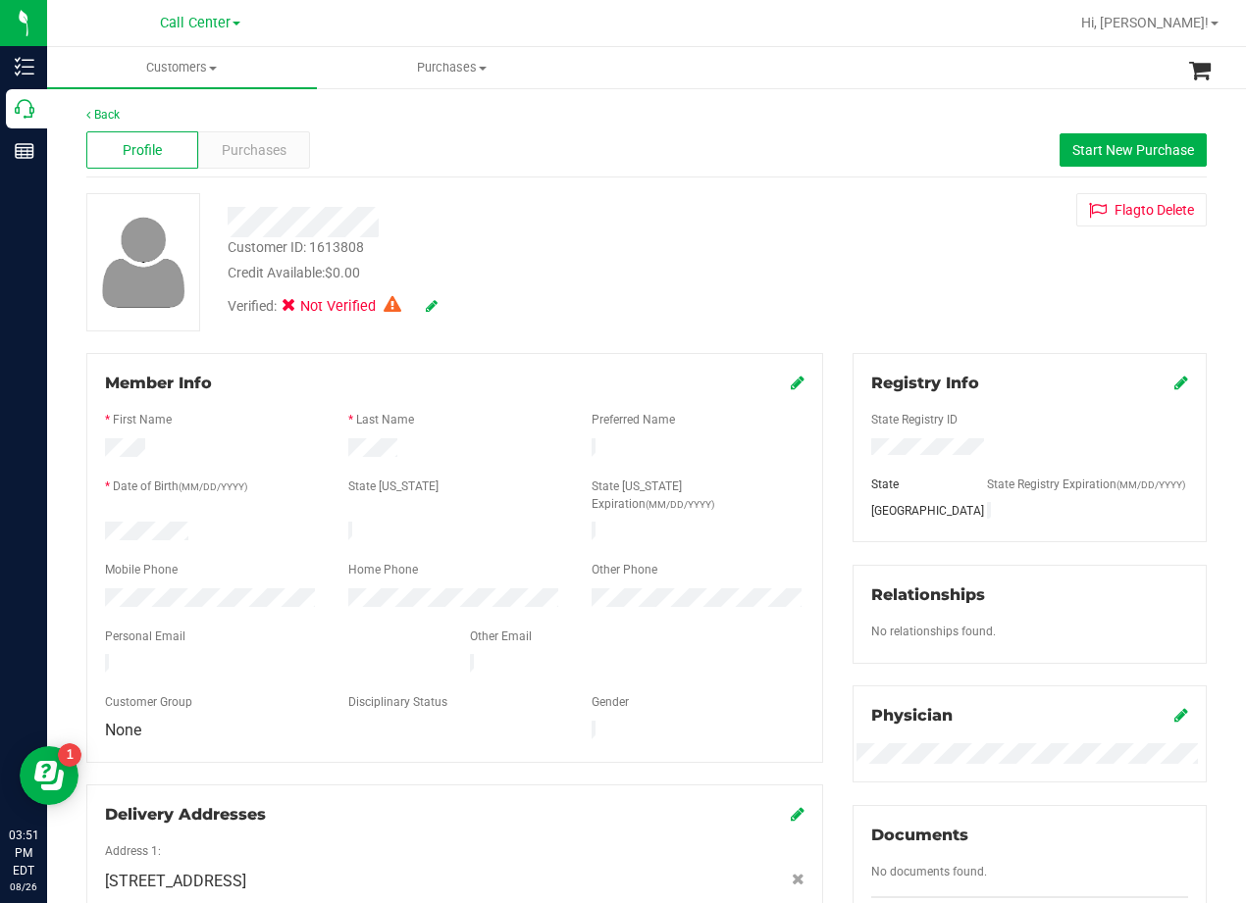
click at [645, 273] on div "Credit Available: $0.00" at bounding box center [500, 273] width 545 height 21
click at [790, 265] on div "Customer ID: 1613808 Credit Available: $0.00 Verified: Not Verified Flag to Del…" at bounding box center [647, 262] width 1150 height 138
click at [791, 383] on icon at bounding box center [798, 383] width 14 height 16
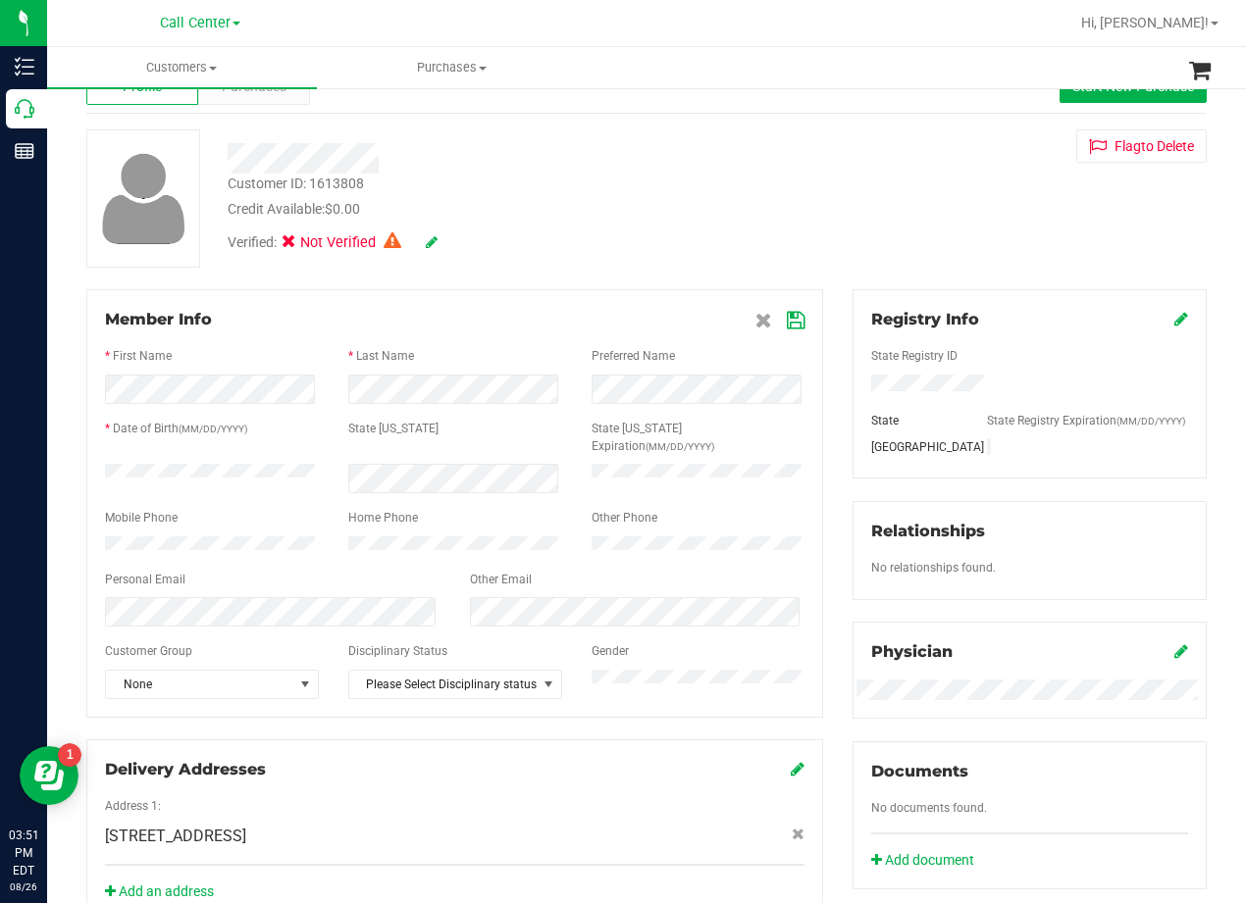
scroll to position [98, 0]
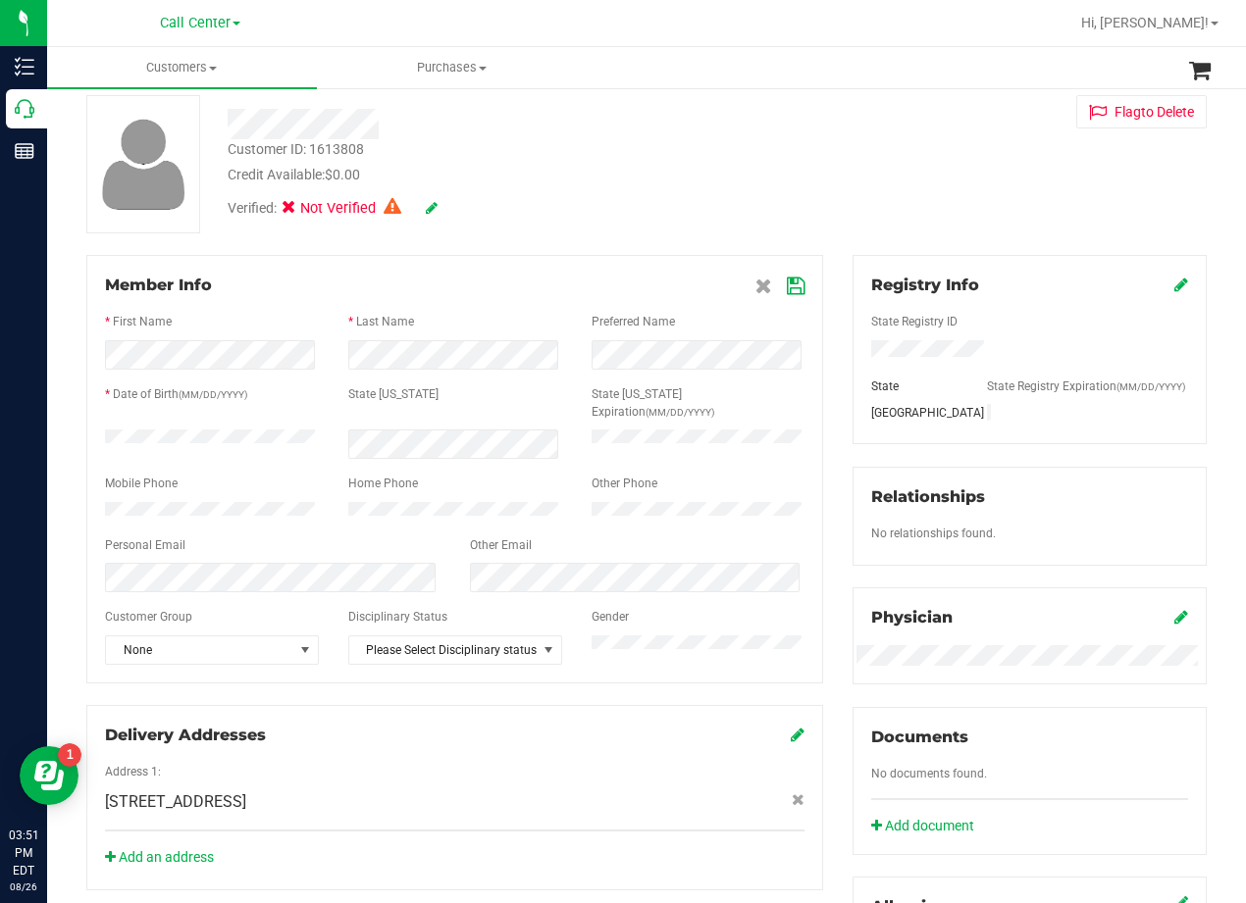
click at [793, 284] on icon at bounding box center [796, 287] width 18 height 16
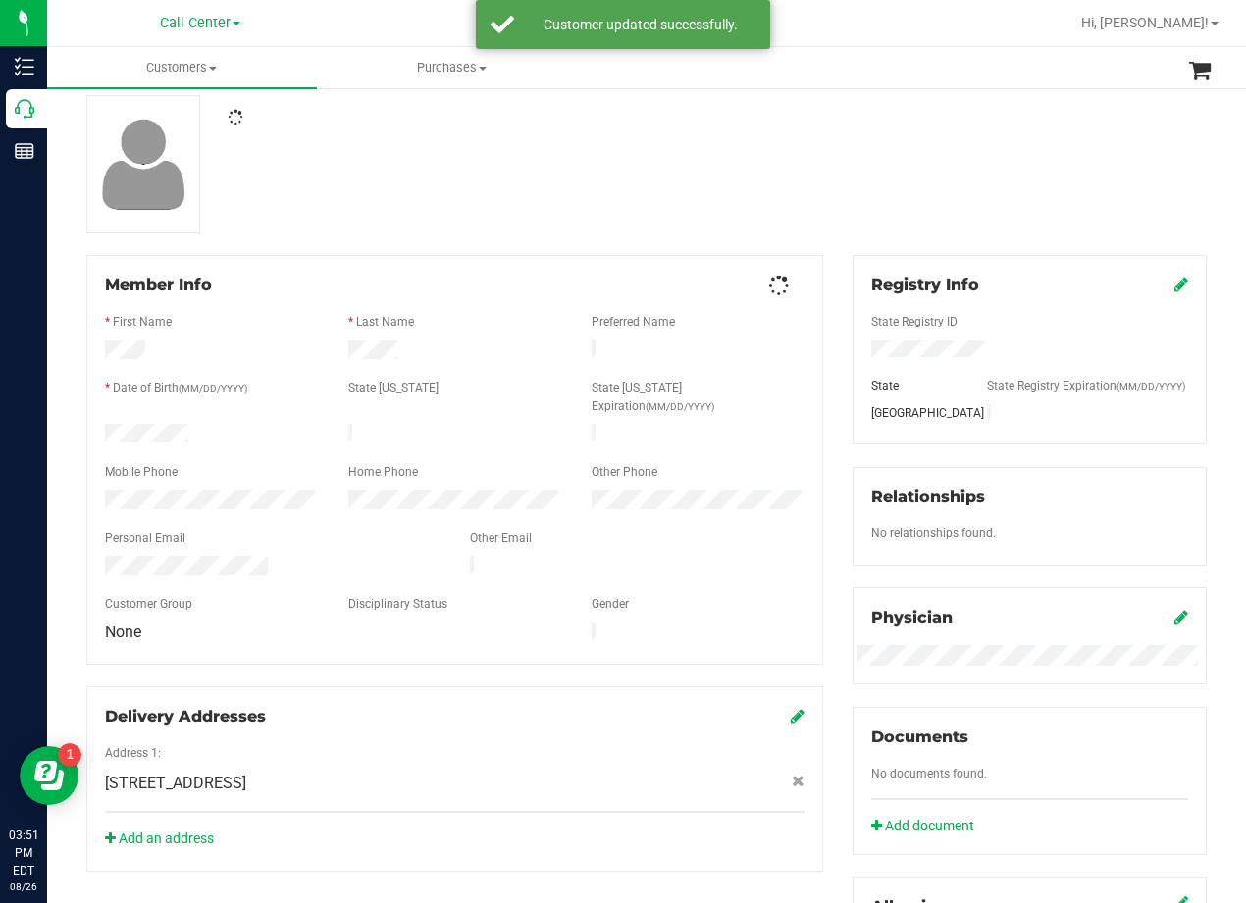
click at [832, 203] on div at bounding box center [647, 164] width 1150 height 138
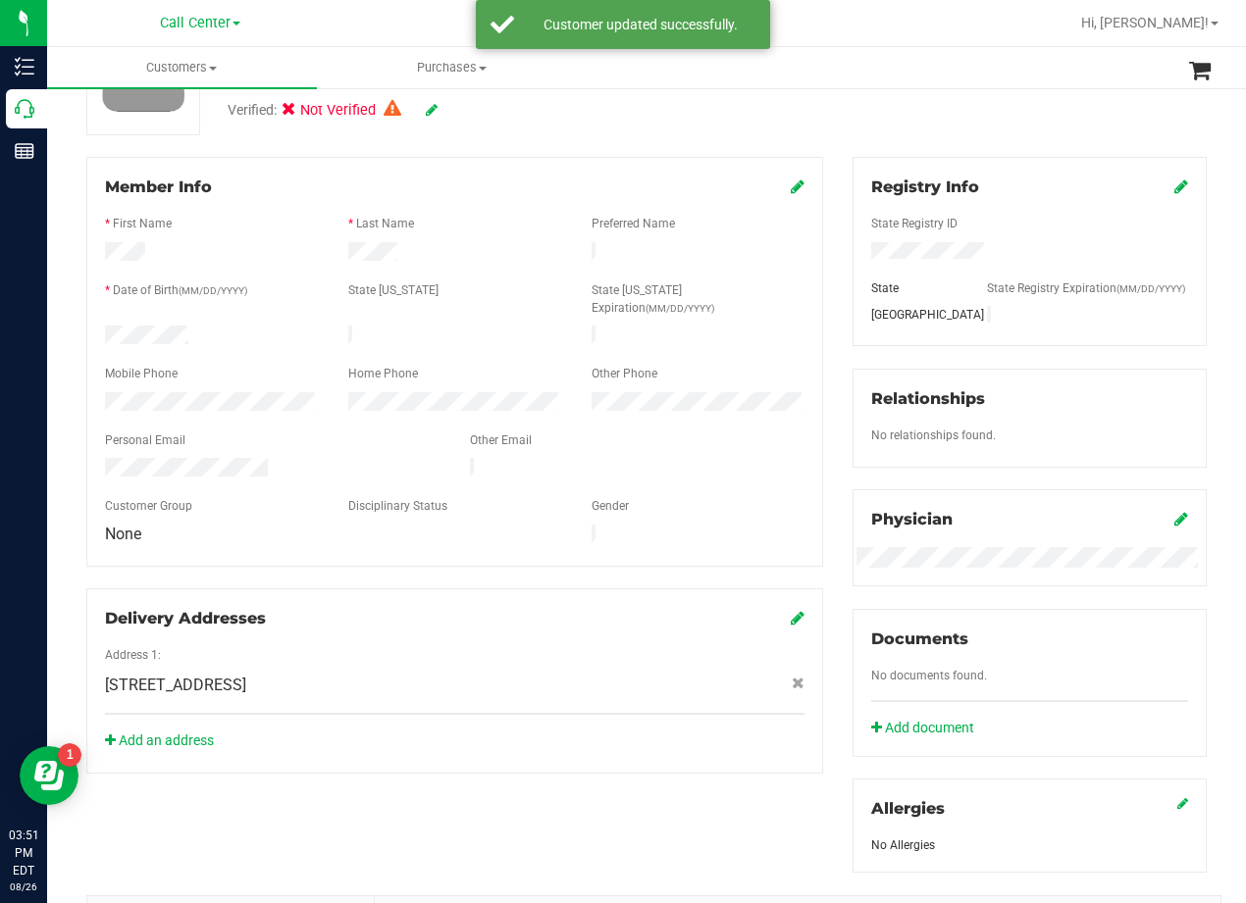
click at [825, 215] on div "Member Info * First Name * Last Name Preferred Name * Date of Birth (MM/DD/YYYY…" at bounding box center [455, 465] width 766 height 617
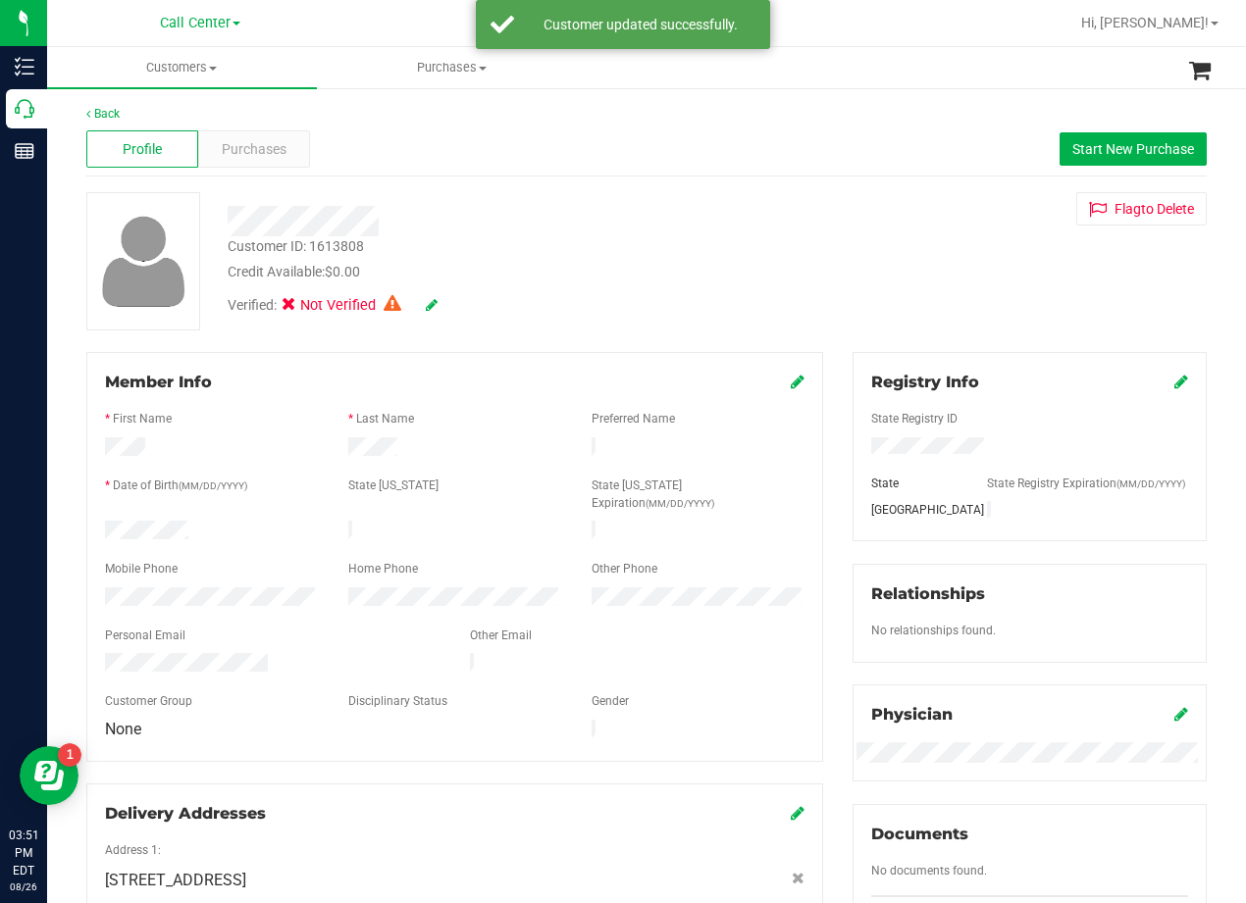
scroll to position [0, 0]
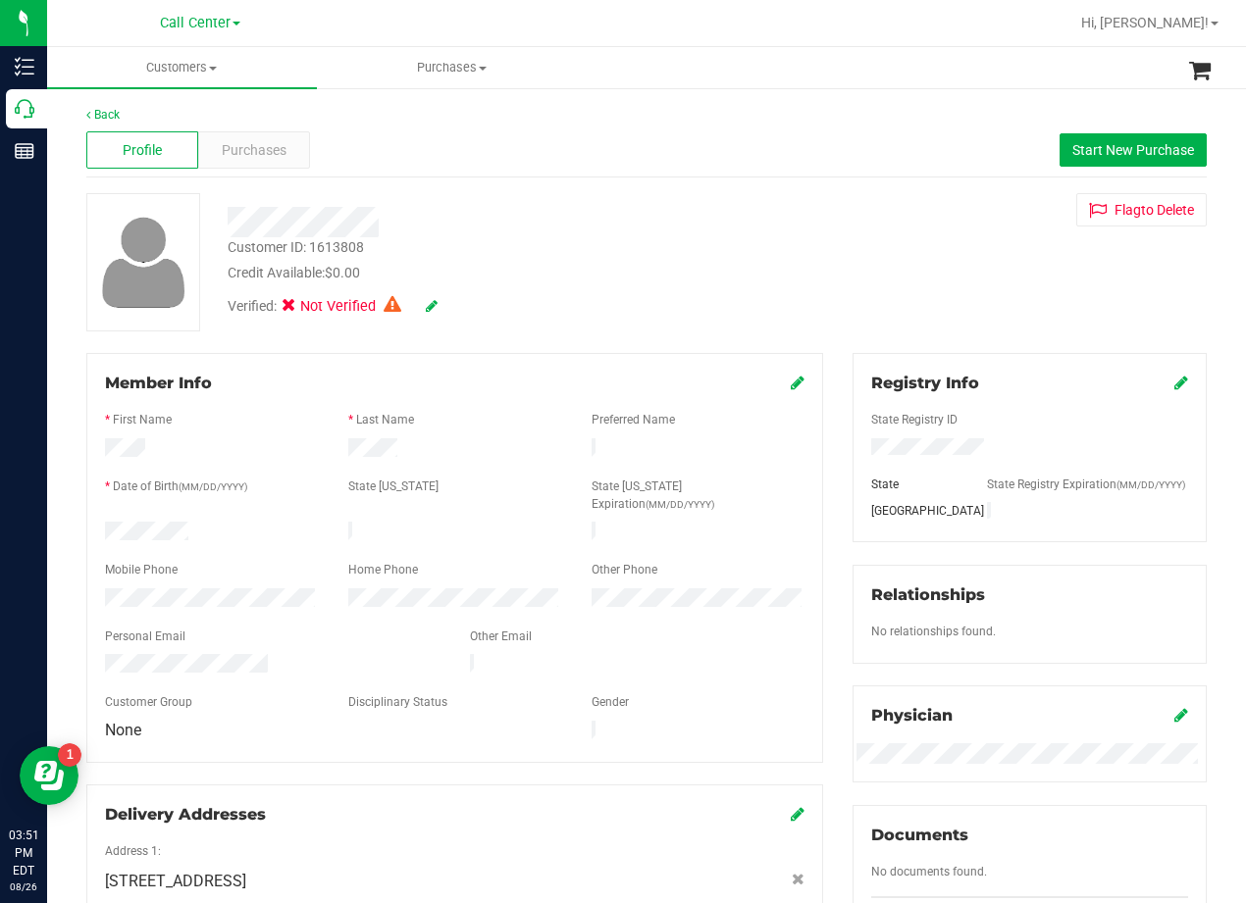
click at [845, 194] on div "Flag to Delete" at bounding box center [1029, 209] width 383 height 33
click at [819, 237] on div "Customer ID: 1613808 Credit Available: $0.00 Verified: Not Verified Flag to Del…" at bounding box center [647, 262] width 1150 height 138
click at [267, 161] on div "Purchases" at bounding box center [254, 149] width 112 height 37
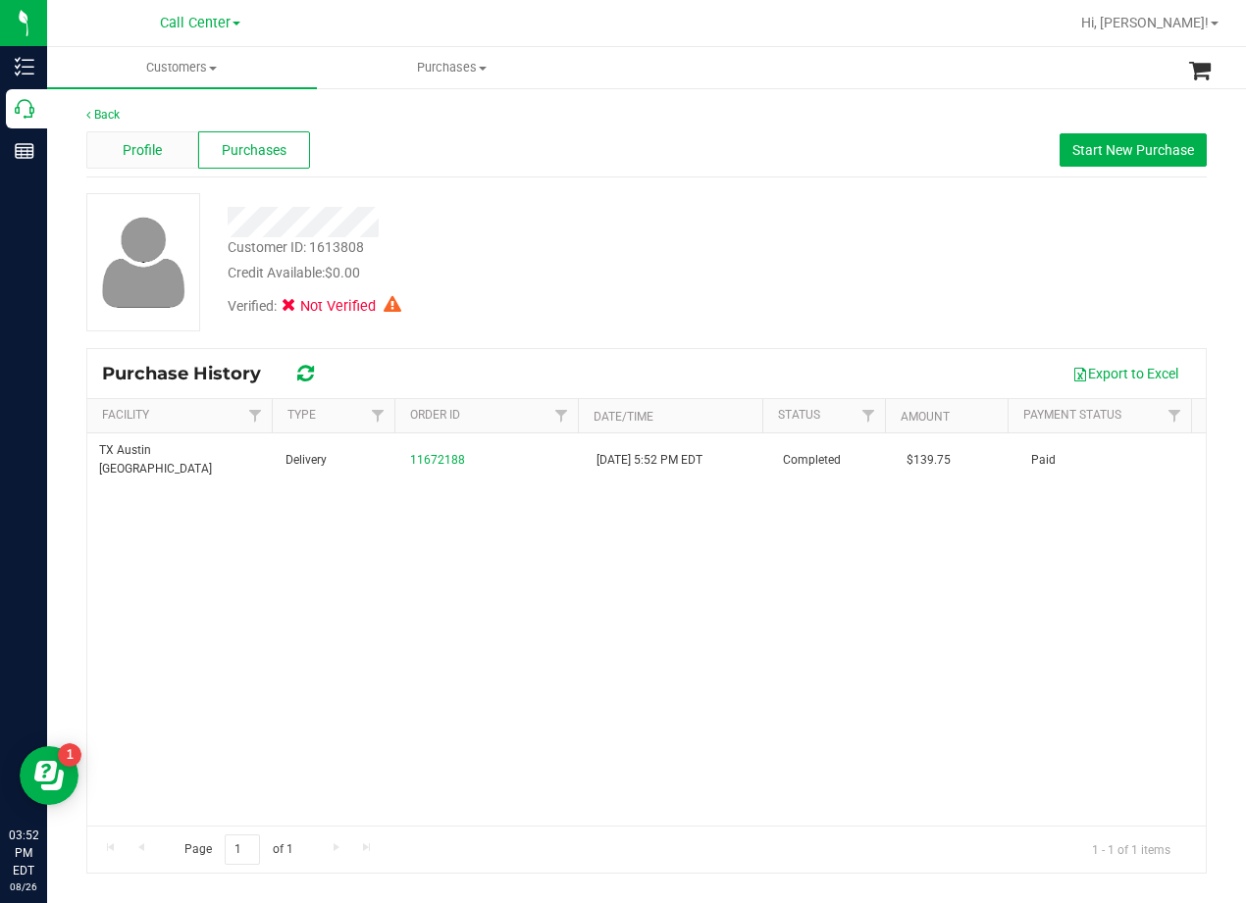
click at [164, 157] on div "Profile" at bounding box center [142, 149] width 112 height 37
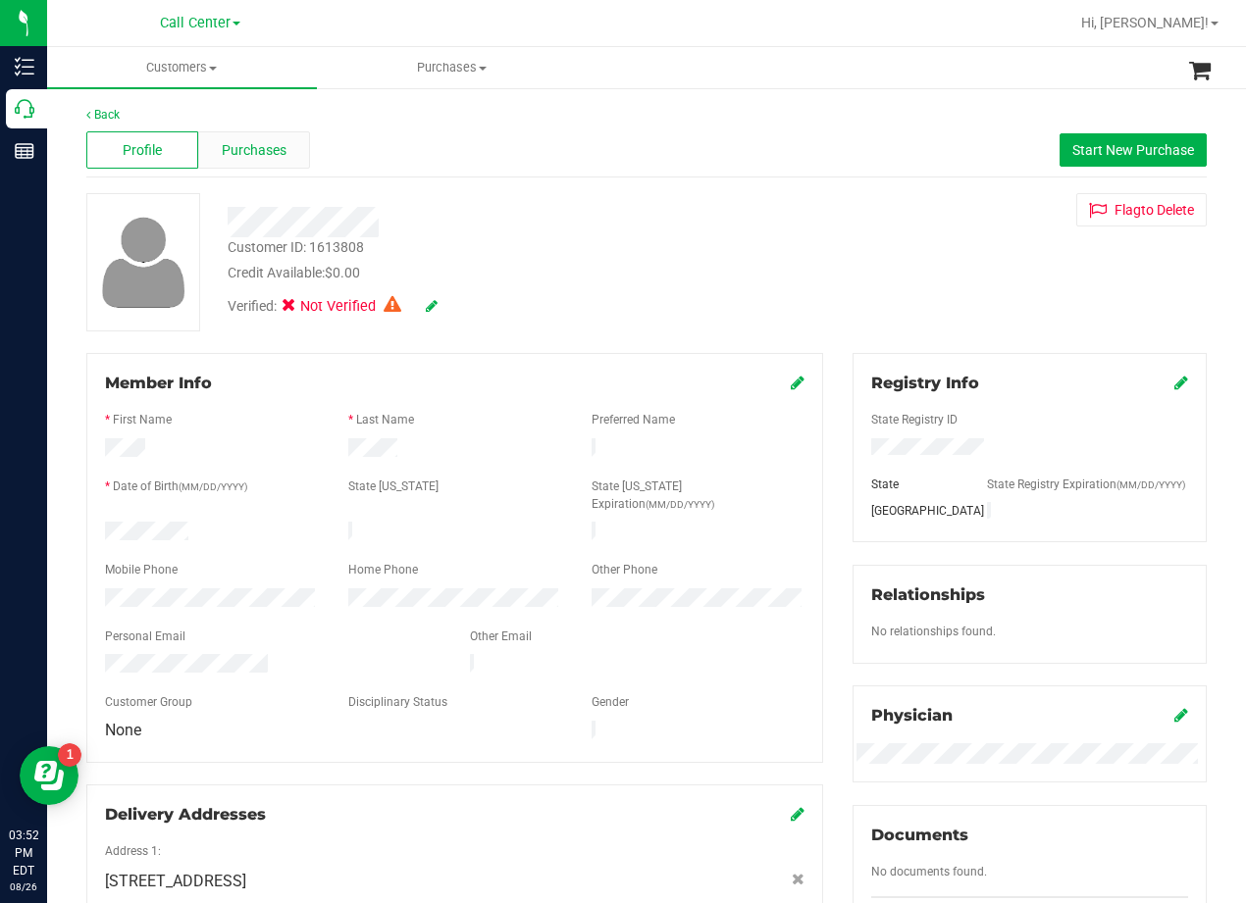
click at [240, 154] on span "Purchases" at bounding box center [254, 150] width 65 height 21
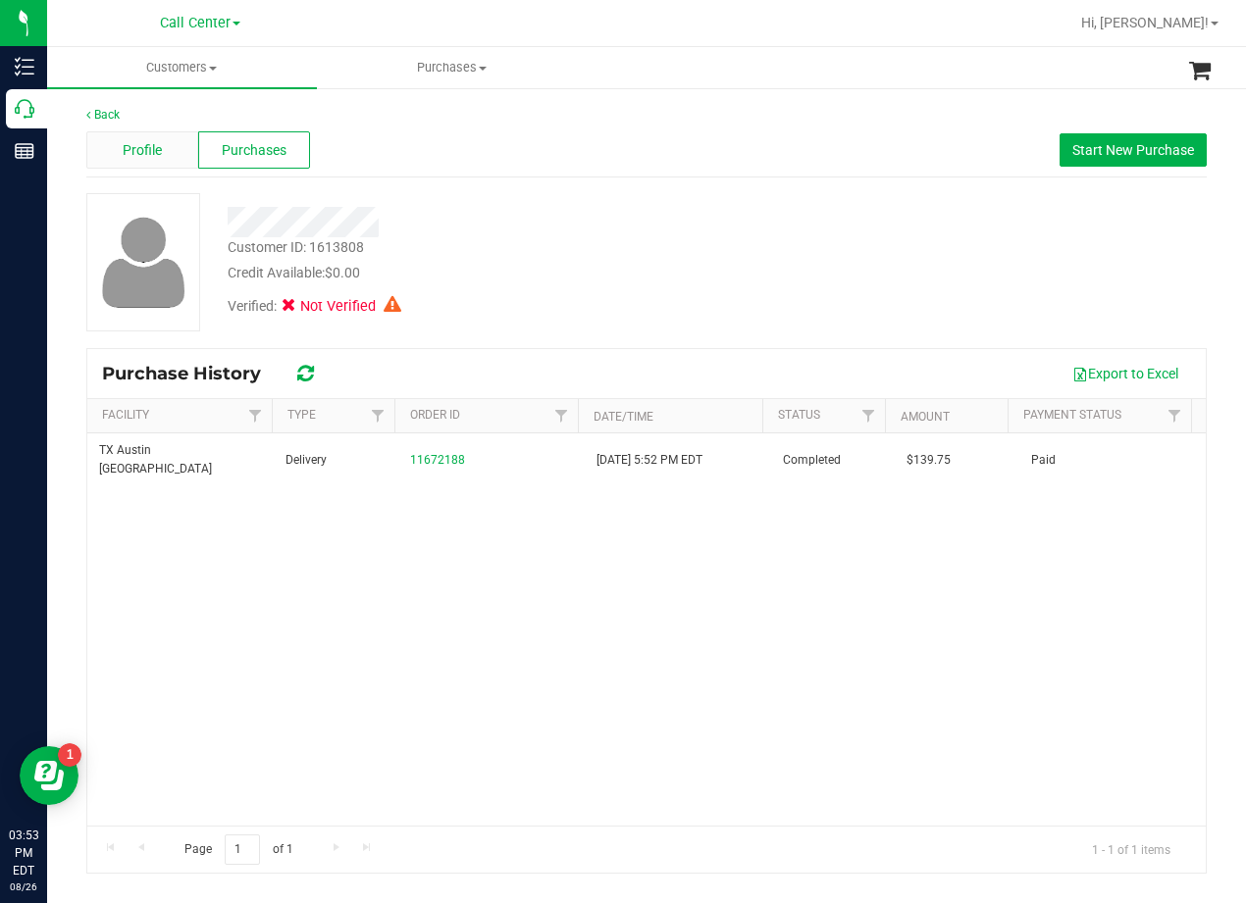
click at [142, 159] on span "Profile" at bounding box center [142, 150] width 39 height 21
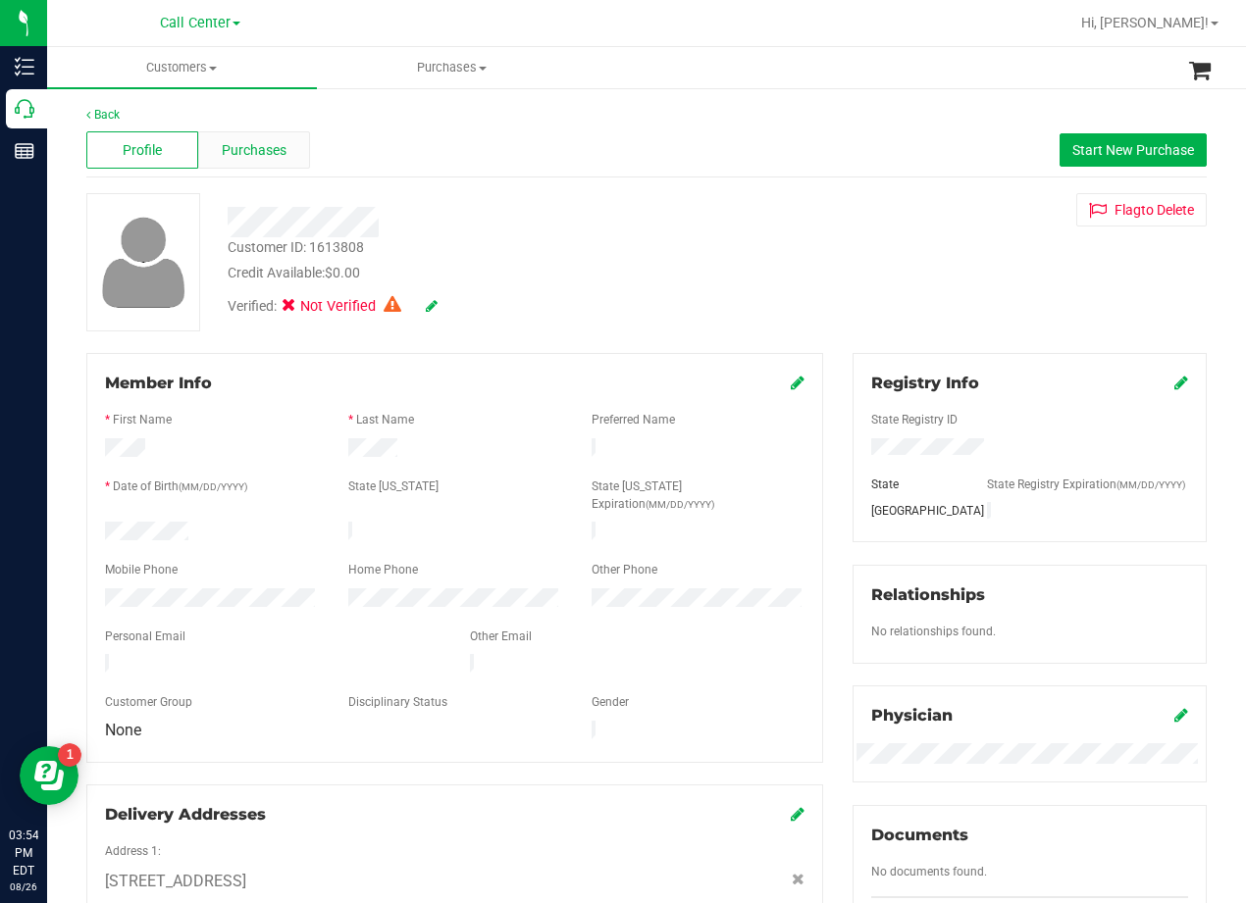
click at [234, 152] on span "Purchases" at bounding box center [254, 150] width 65 height 21
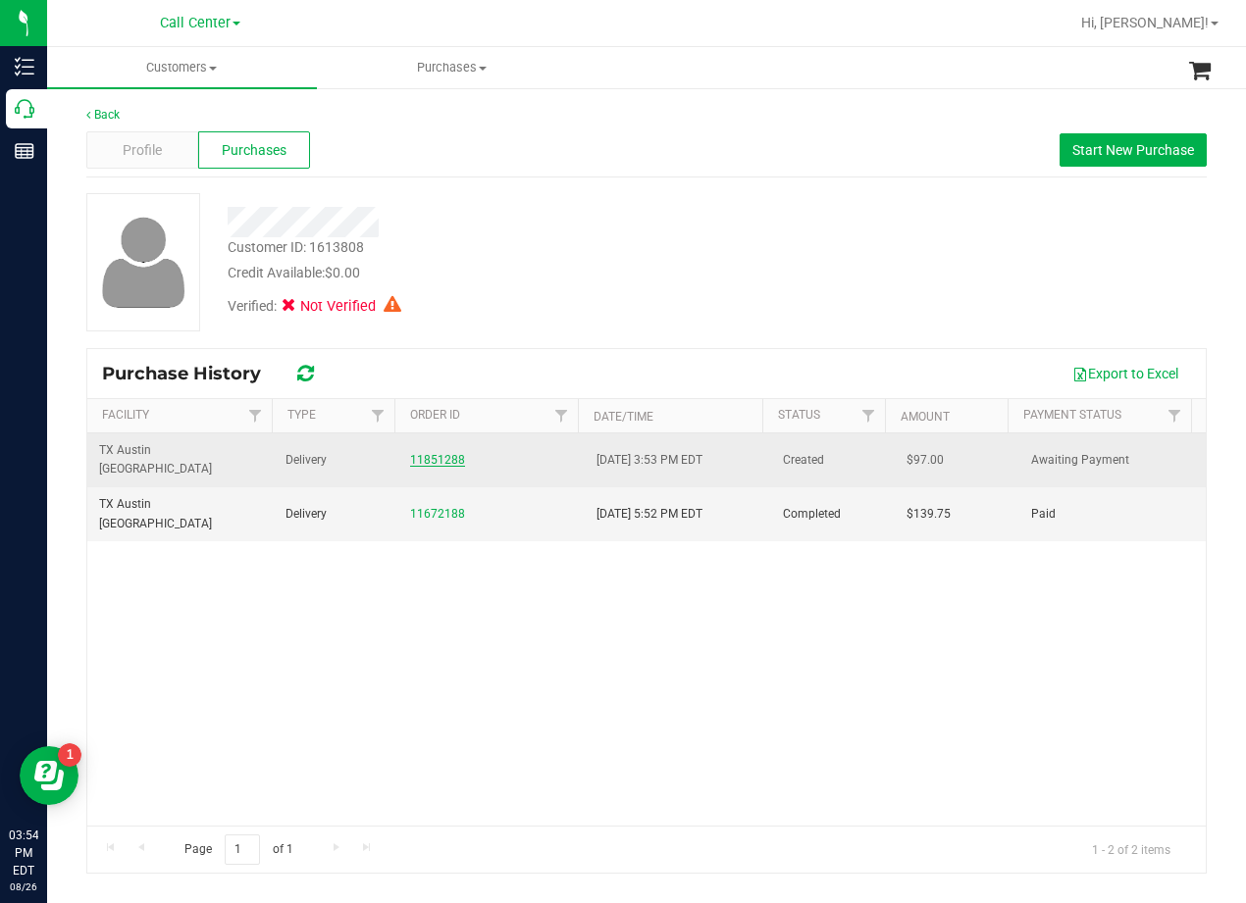
click at [422, 454] on link "11851288" at bounding box center [437, 460] width 55 height 14
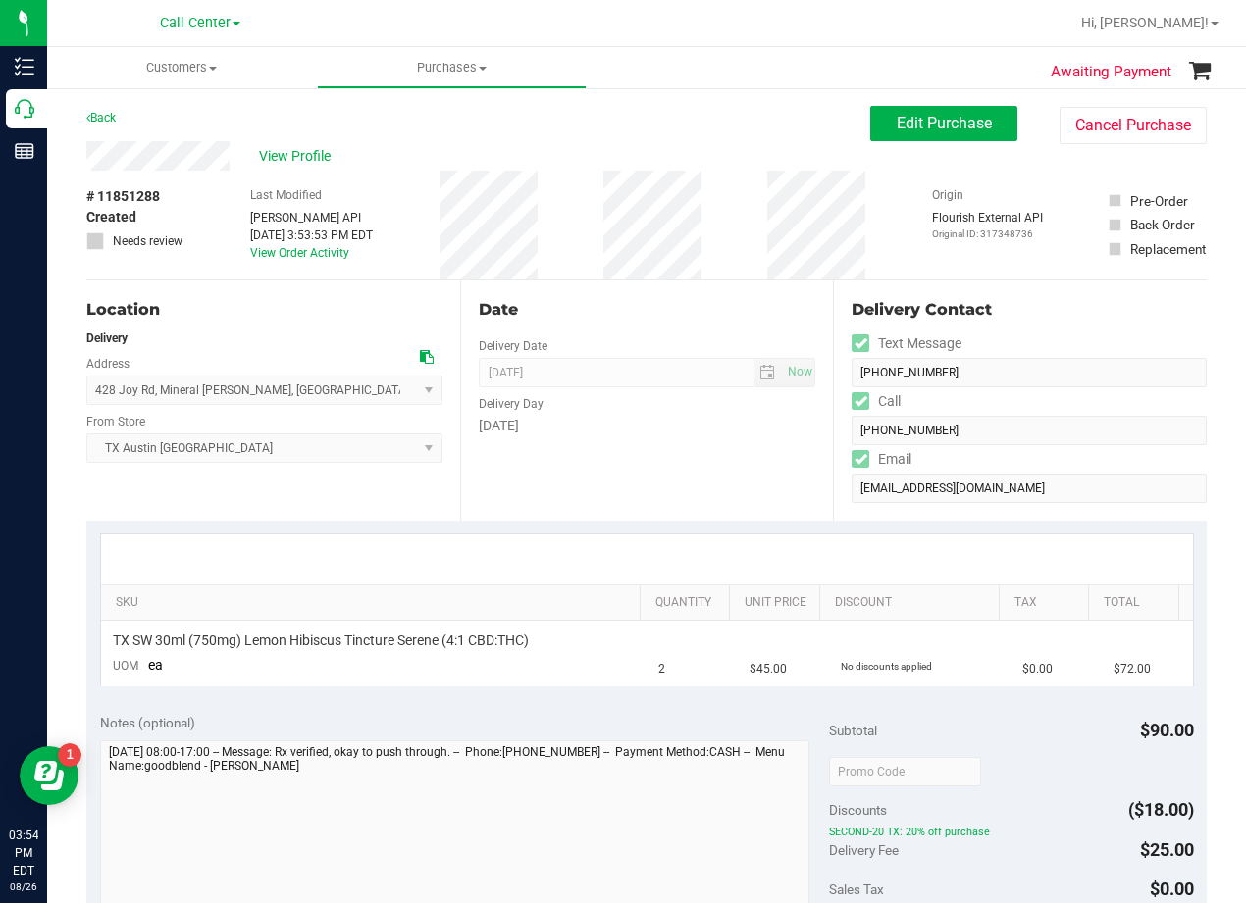
click at [686, 295] on div "Date Delivery Date 08/27/2025 Now 08/27/2025 06:00 PM Now Delivery Day Wednesday" at bounding box center [647, 401] width 374 height 240
click at [898, 128] on span "Edit Purchase" at bounding box center [943, 123] width 95 height 19
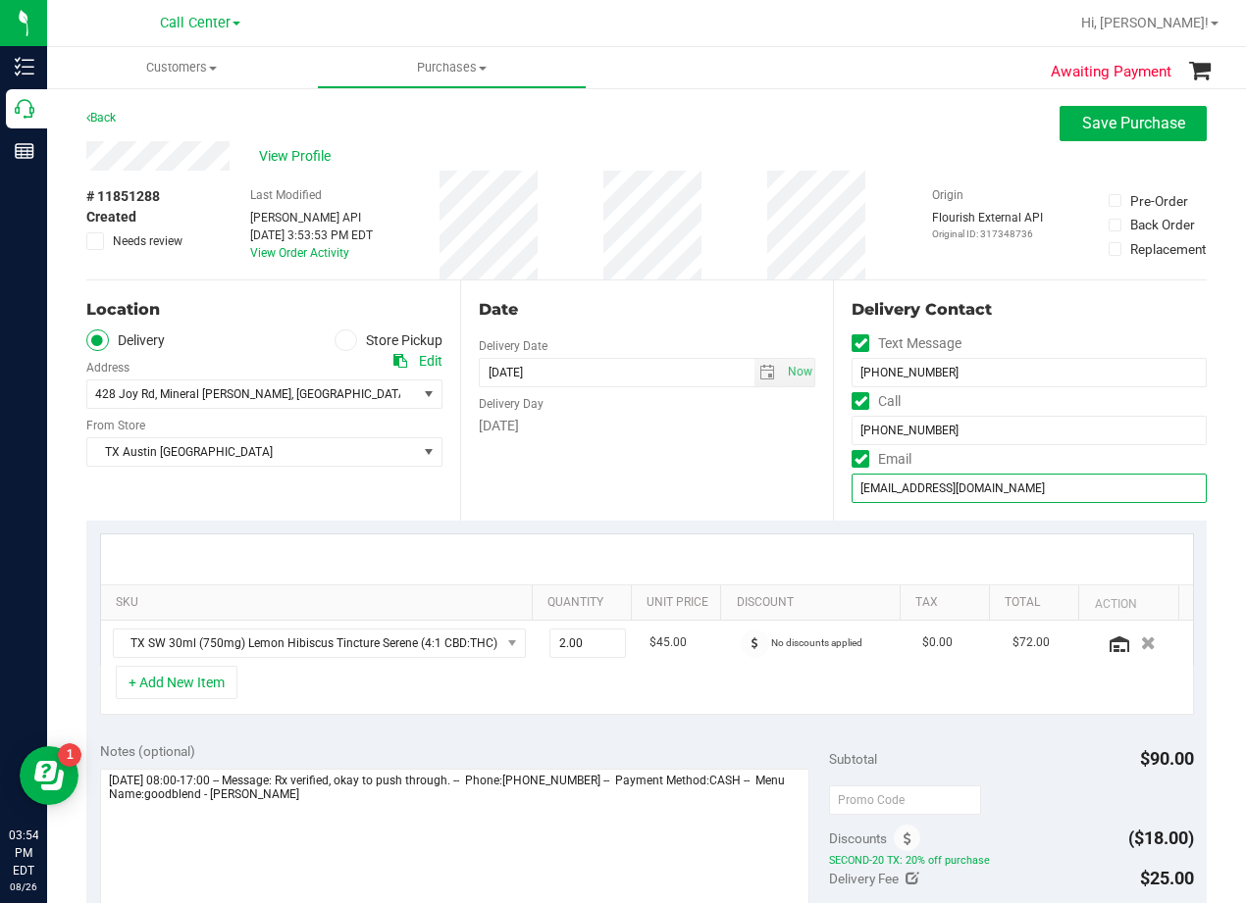
click at [887, 493] on input "debrap@gmail.com" at bounding box center [1028, 488] width 355 height 29
type input "debrap630@gmail.com"
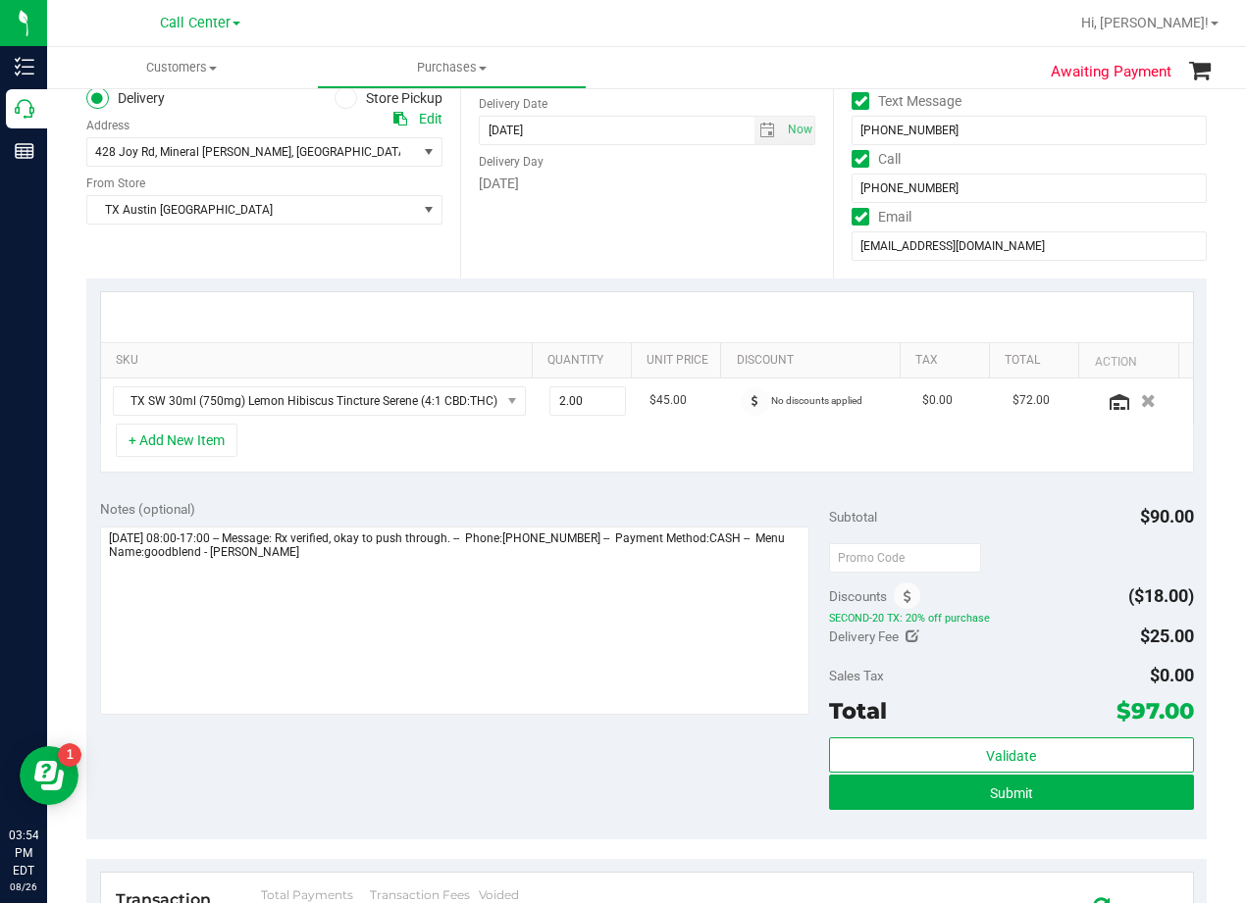
scroll to position [294, 0]
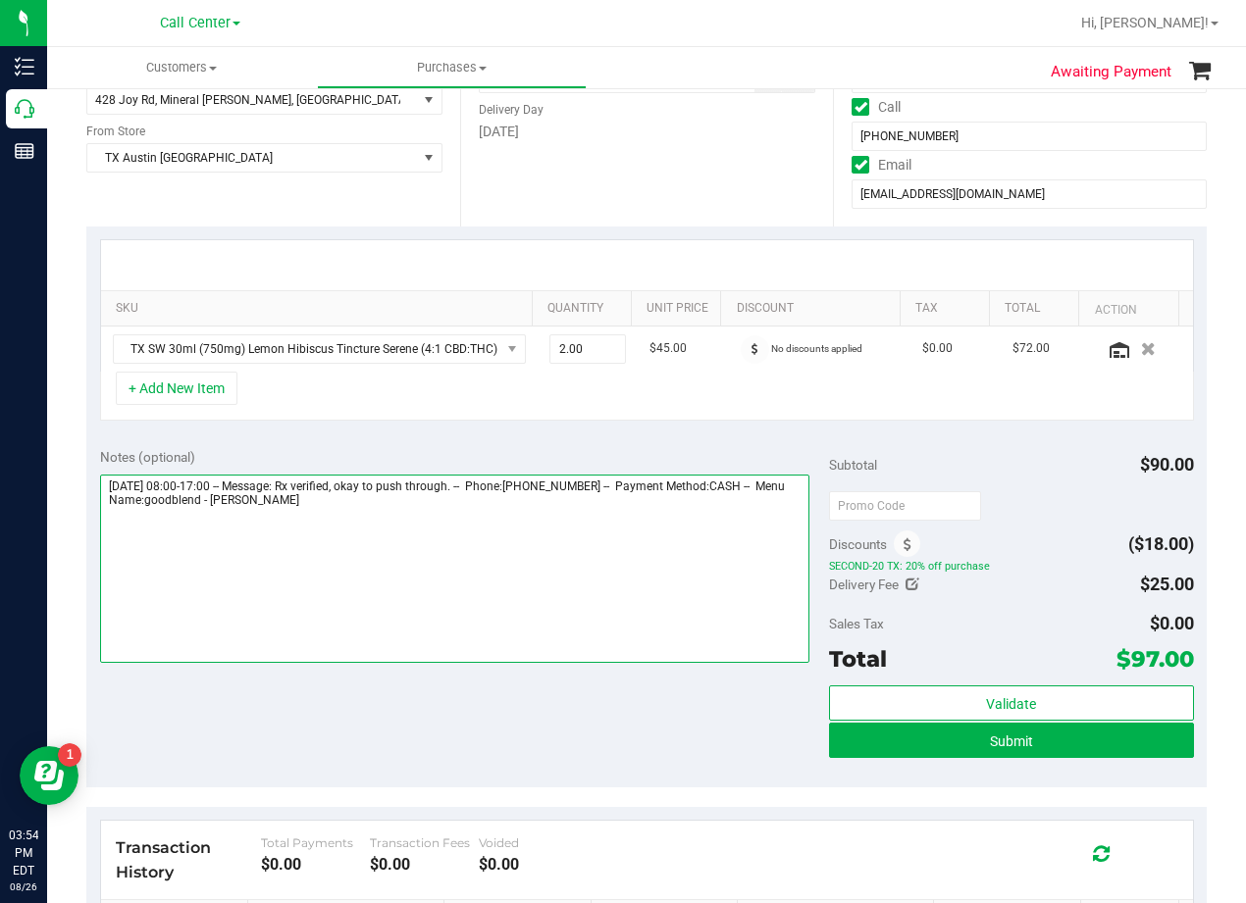
click at [518, 518] on textarea at bounding box center [454, 569] width 709 height 188
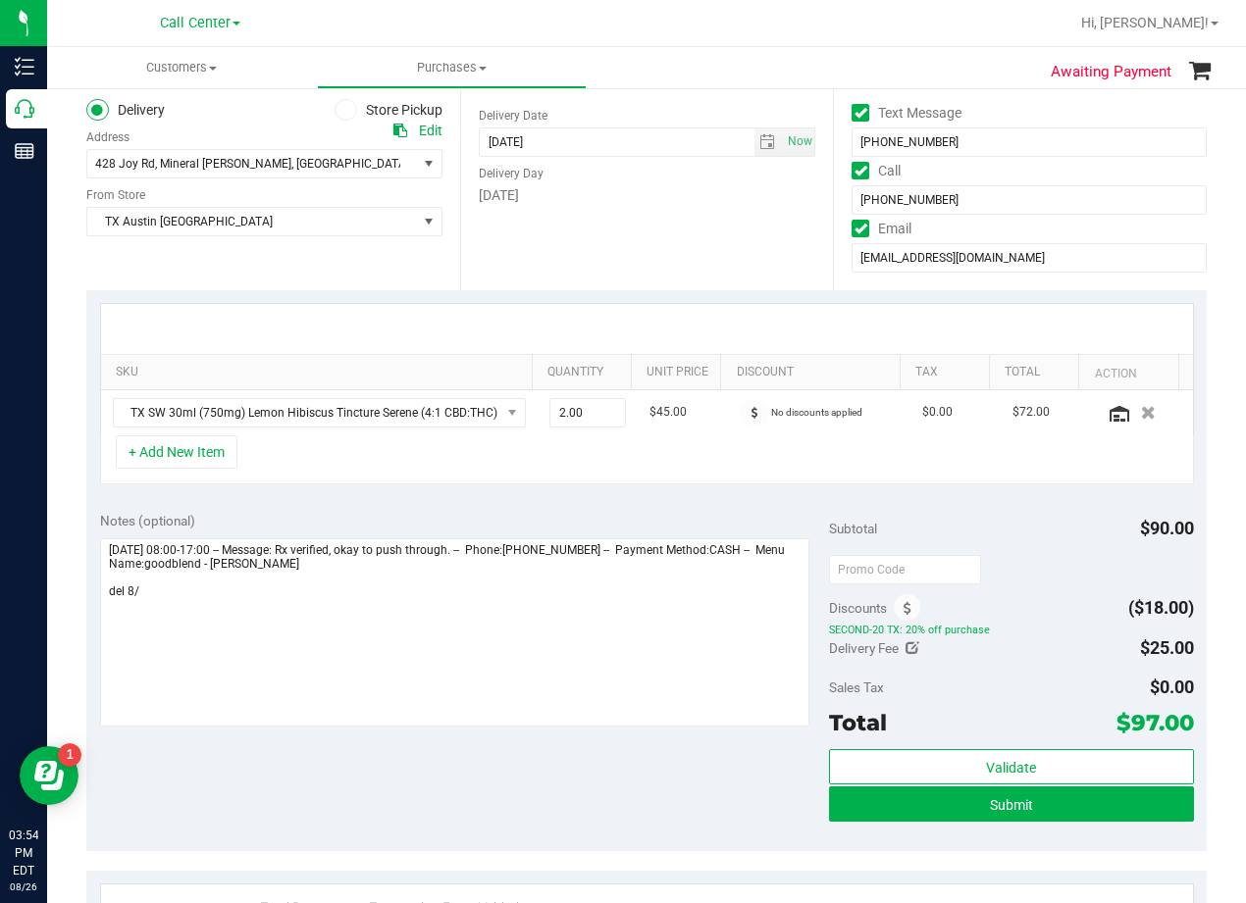
scroll to position [196, 0]
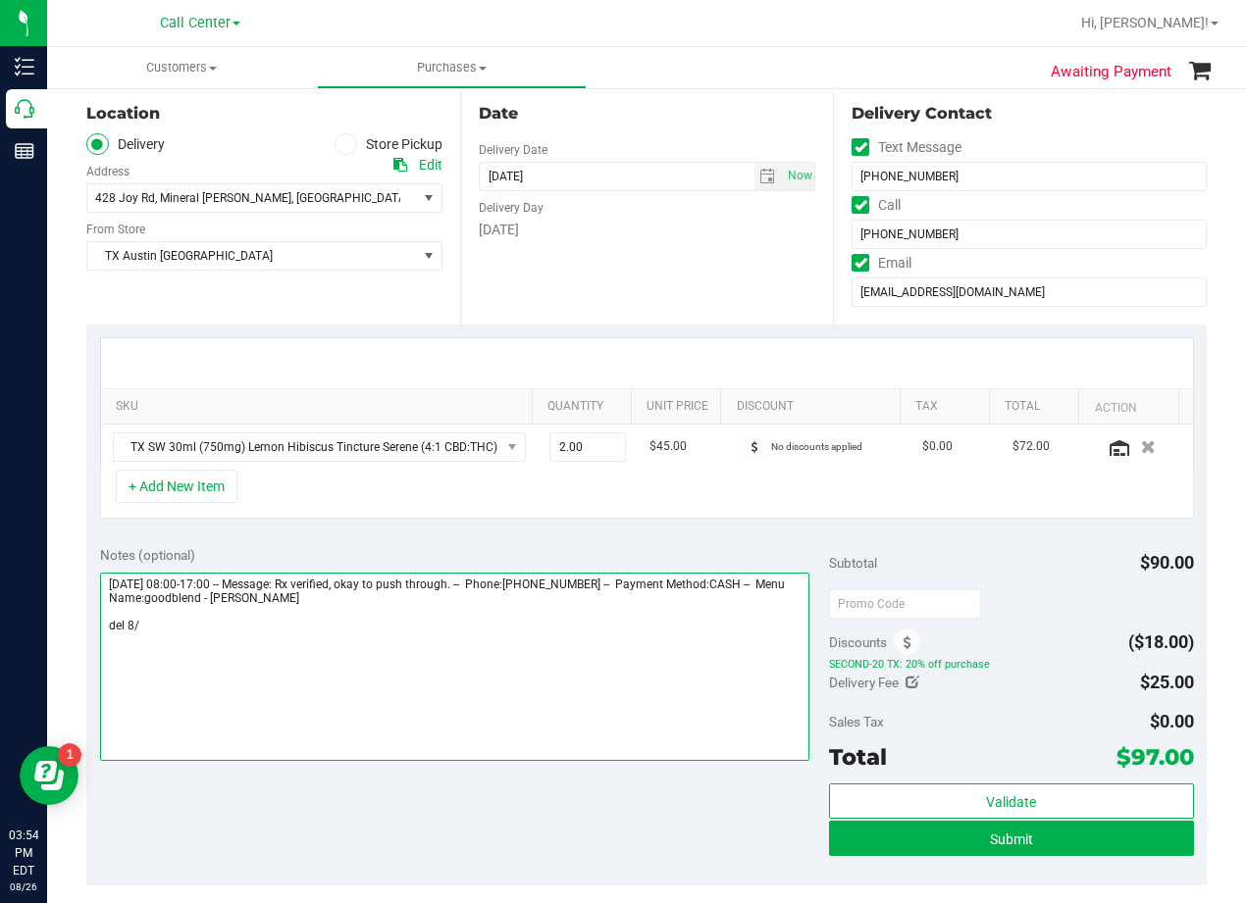
click at [181, 637] on textarea at bounding box center [454, 667] width 709 height 188
click at [759, 175] on span "select" at bounding box center [767, 177] width 16 height 16
type textarea "Wednesday 08/27/2025 08:00-17:00 -- Message: Rx verified, okay to push through.…"
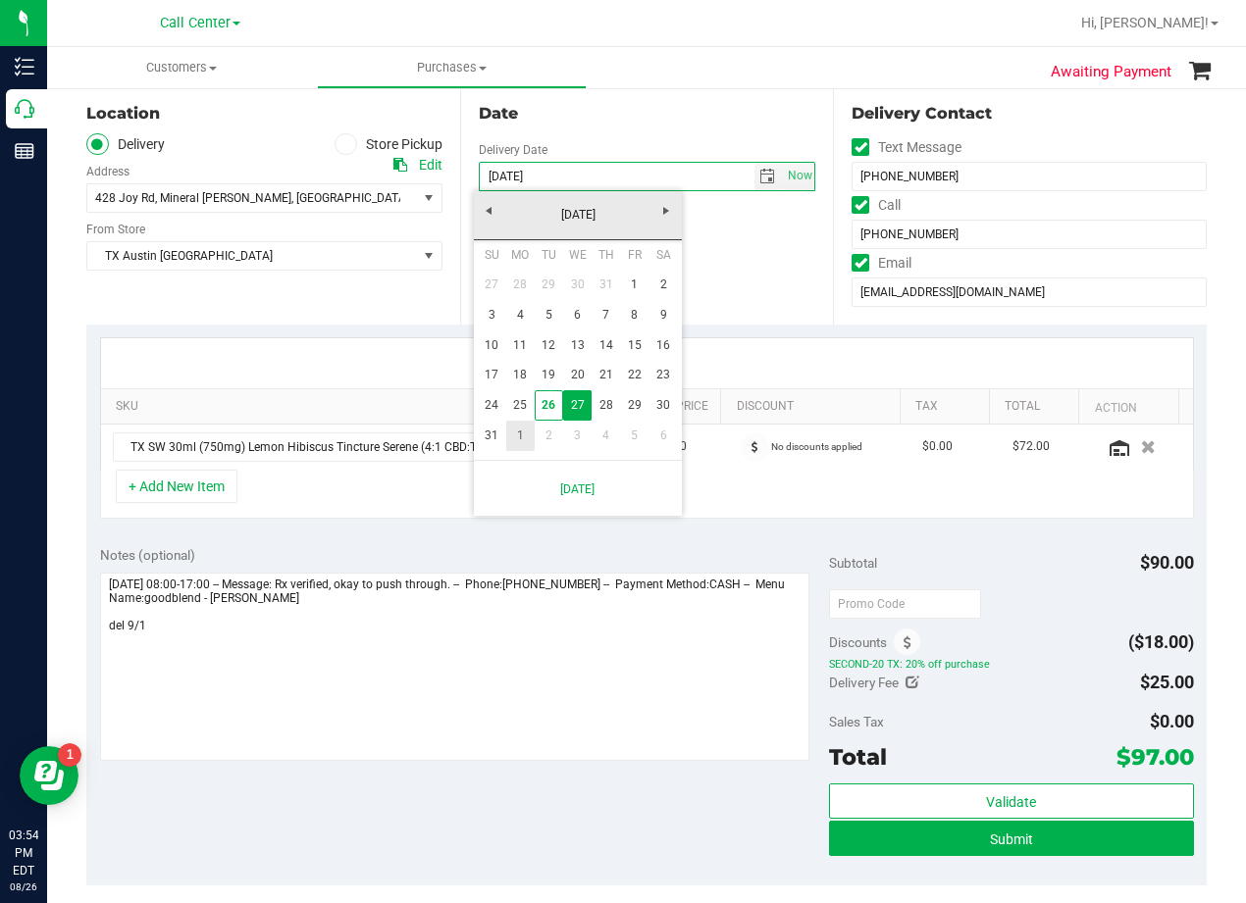
click at [523, 437] on link "1" at bounding box center [520, 436] width 28 height 30
type input "09/01/2025"
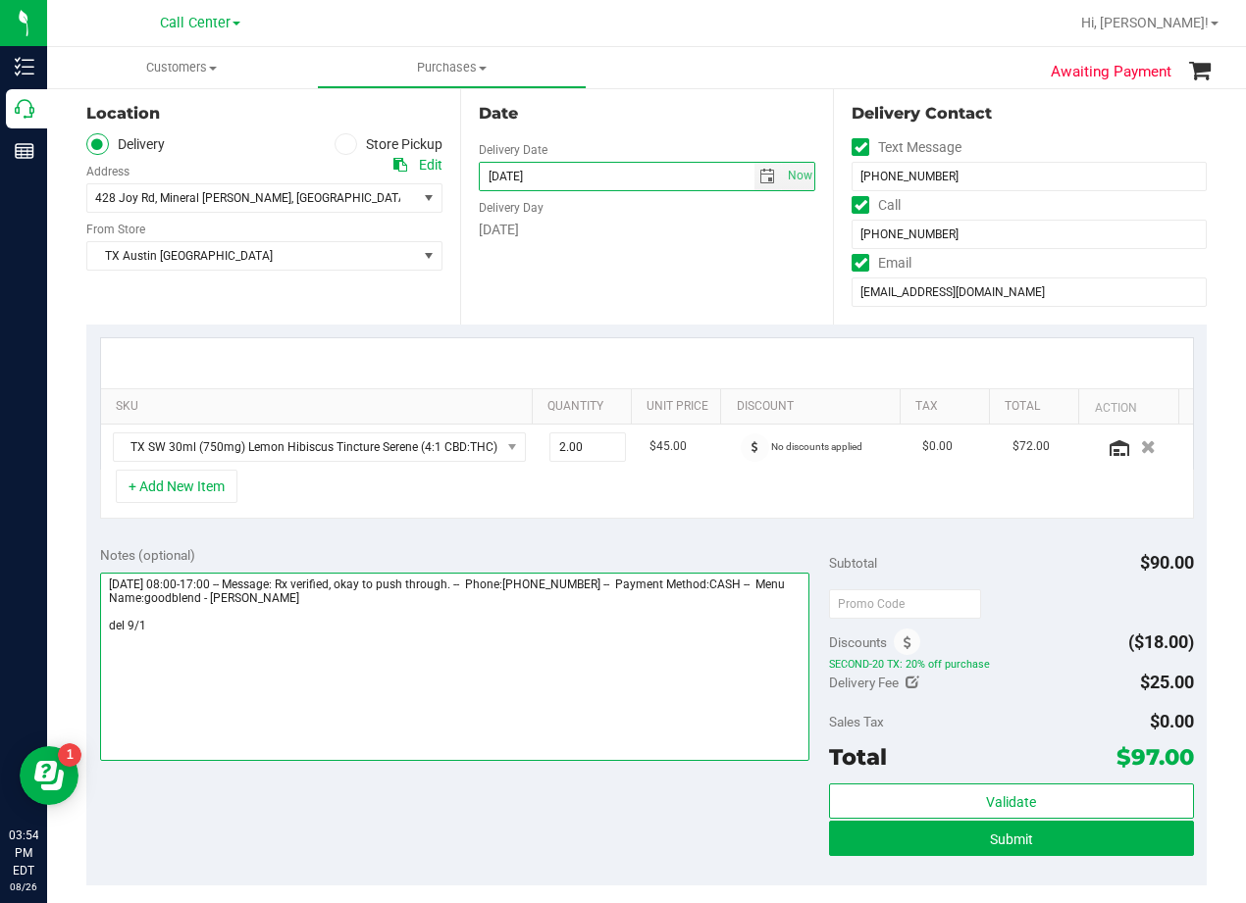
click at [366, 635] on textarea at bounding box center [454, 667] width 709 height 188
type textarea "Wednesday 08/27/2025 08:00-17:00 -- Message: Rx verified, okay to push through.…"
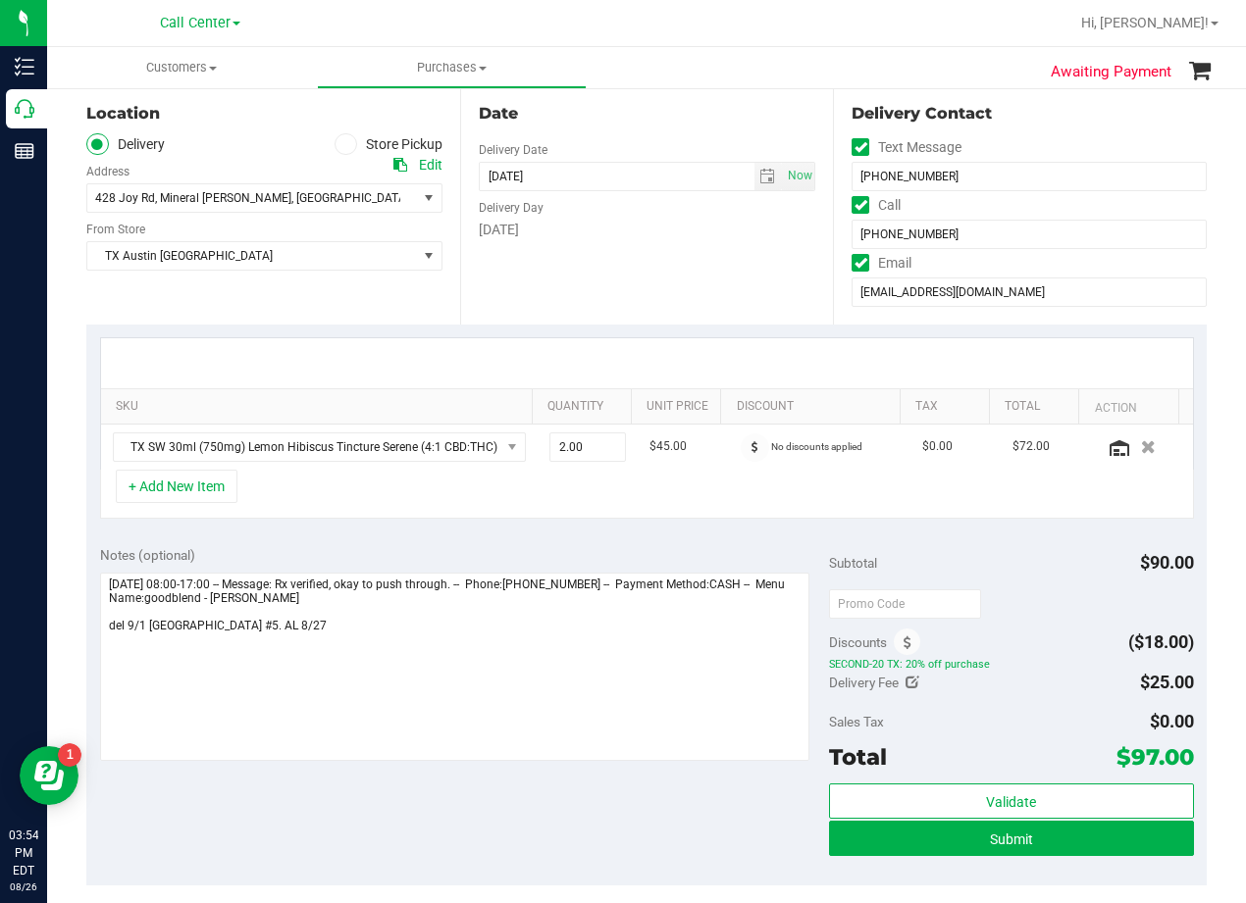
click at [392, 539] on div "Notes (optional) Subtotal $90.00 Discounts ($18.00) SECOND-20 TX: 20% off purch…" at bounding box center [646, 709] width 1120 height 353
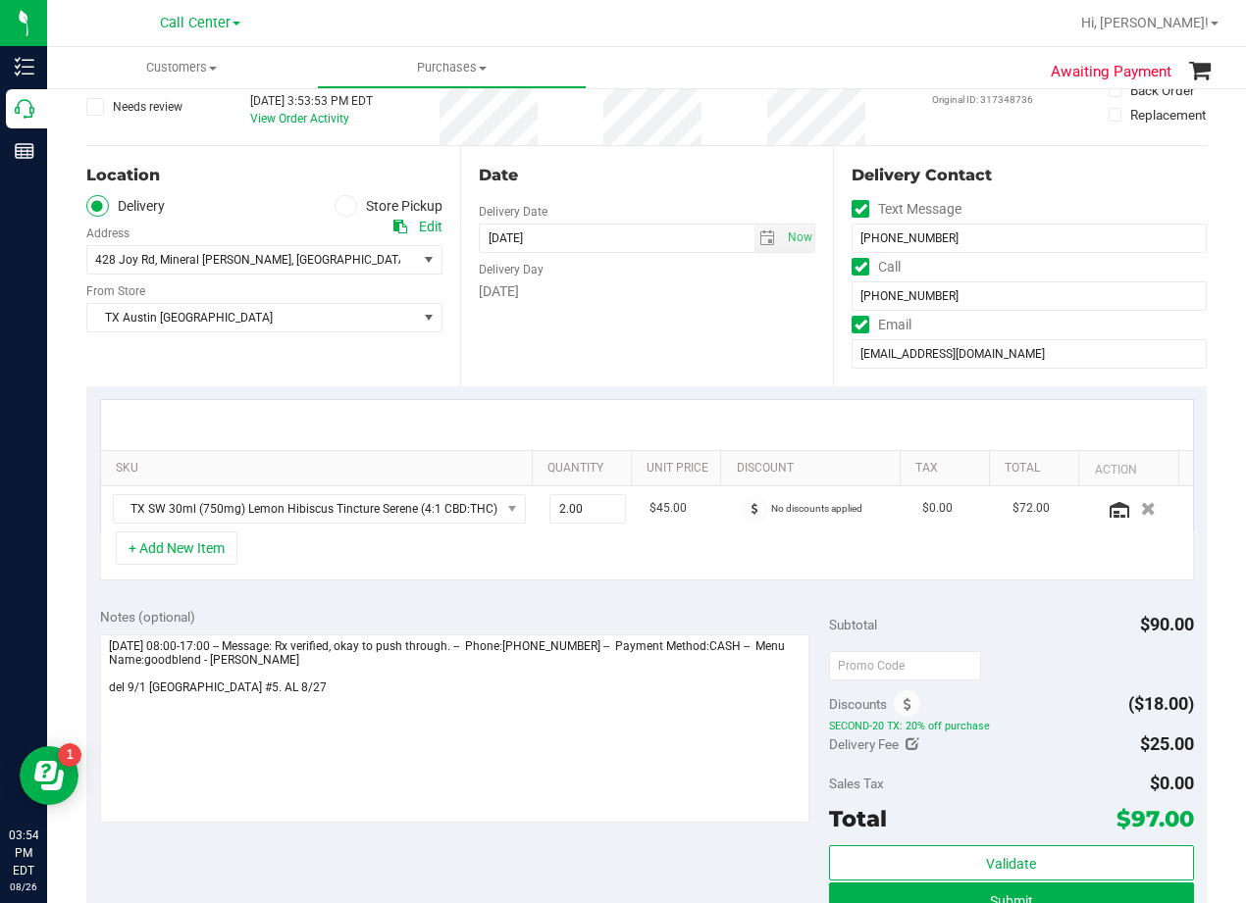
scroll to position [0, 0]
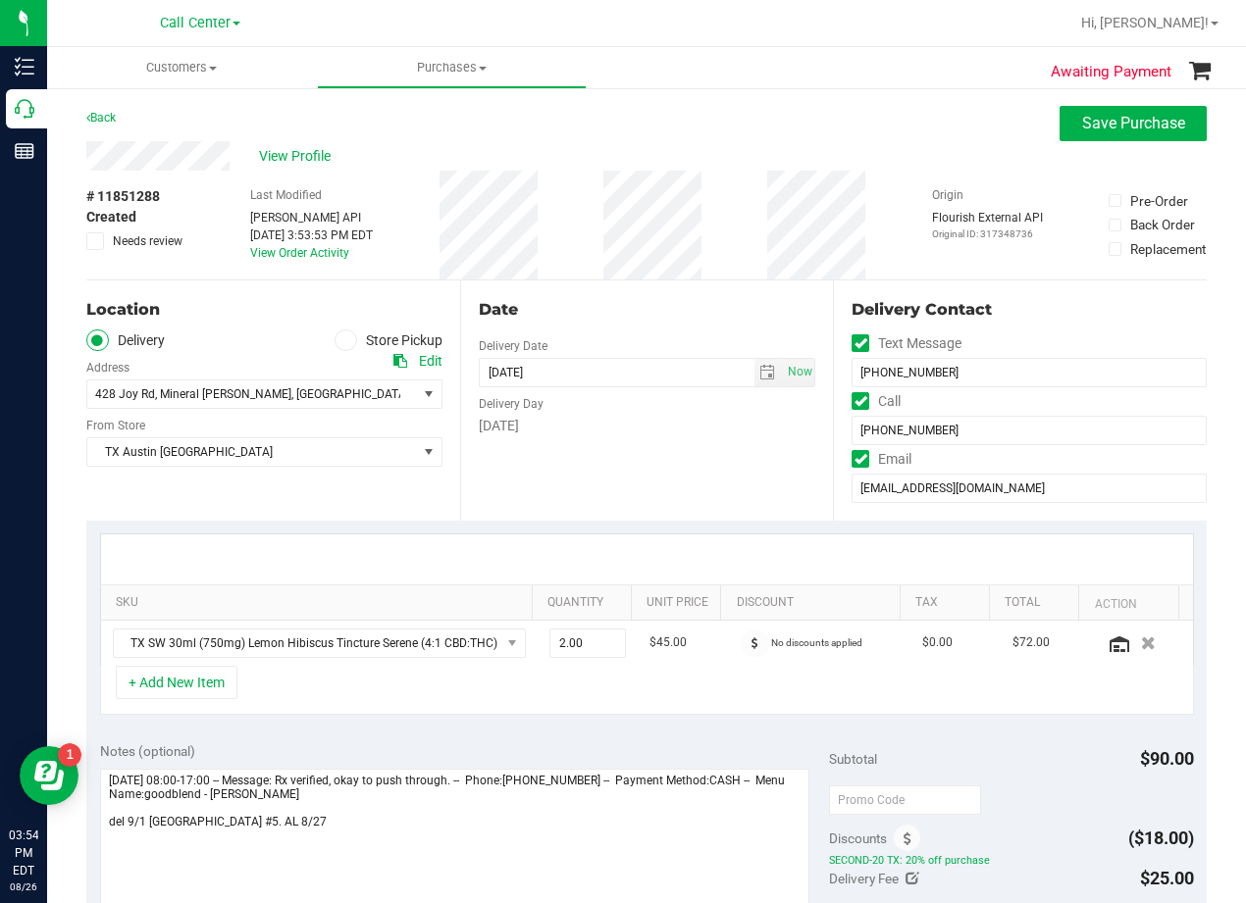
click at [635, 283] on div "Date Delivery Date 09/01/2025 Now 09/01/2025 06:00 PM Now Delivery Day Monday" at bounding box center [647, 401] width 374 height 240
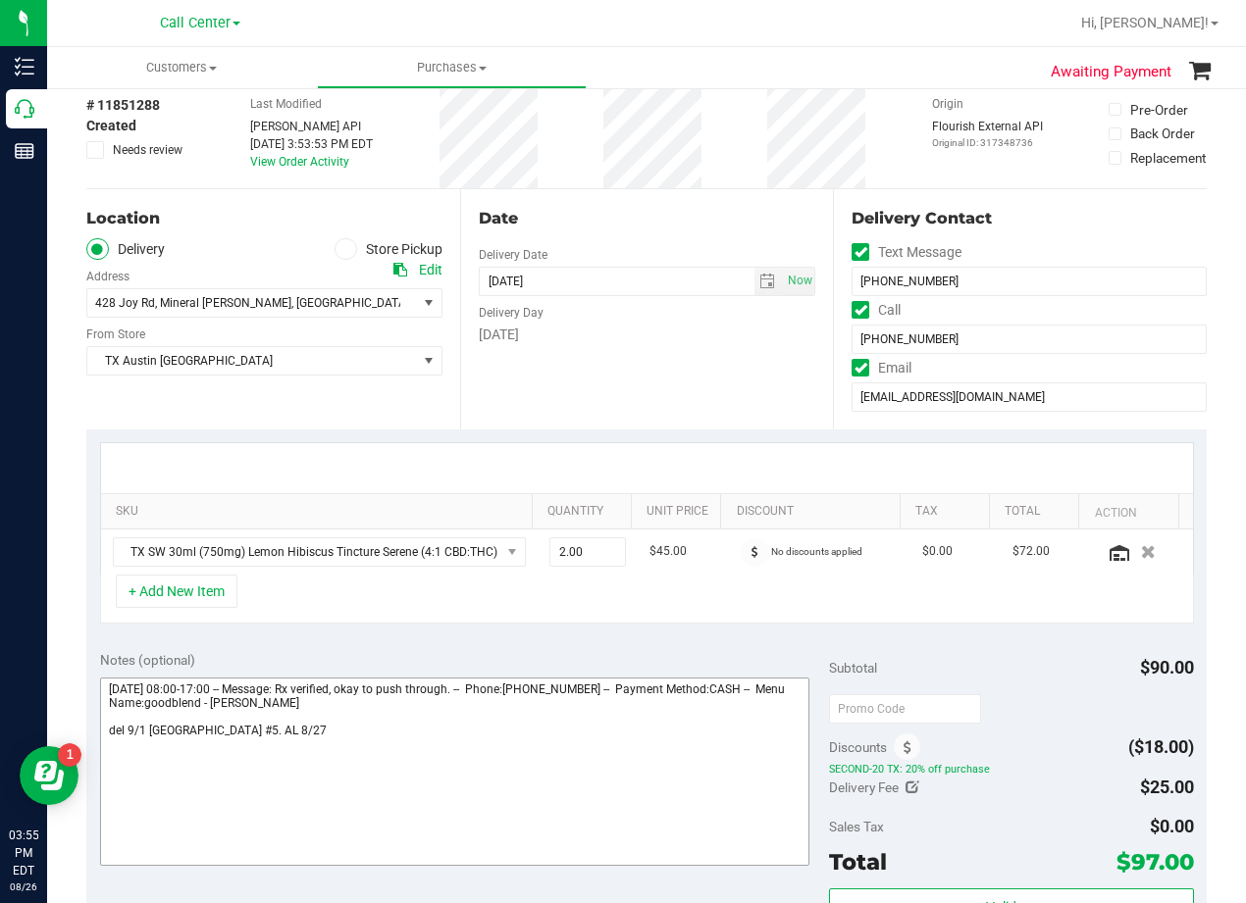
scroll to position [196, 0]
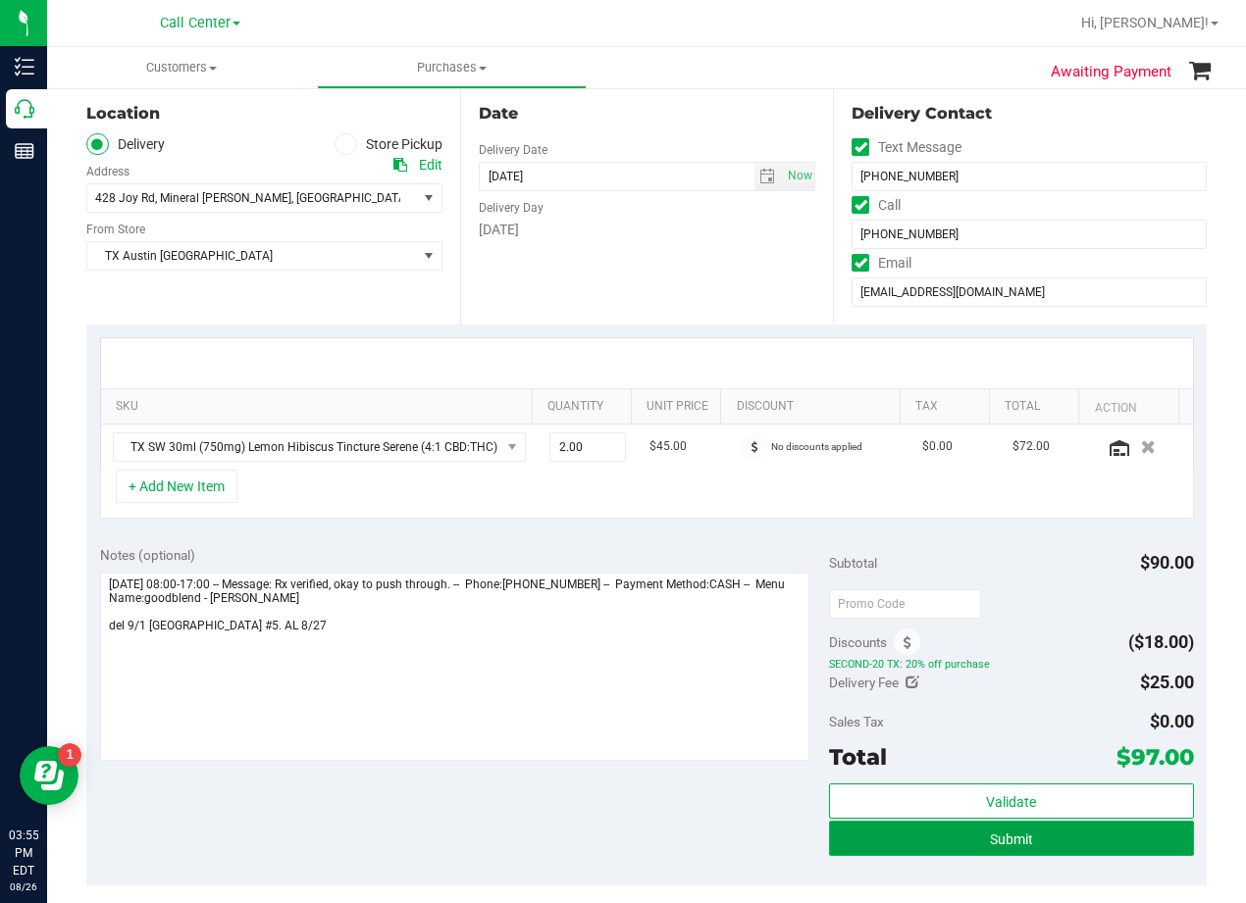
click at [839, 848] on button "Submit" at bounding box center [1011, 838] width 365 height 35
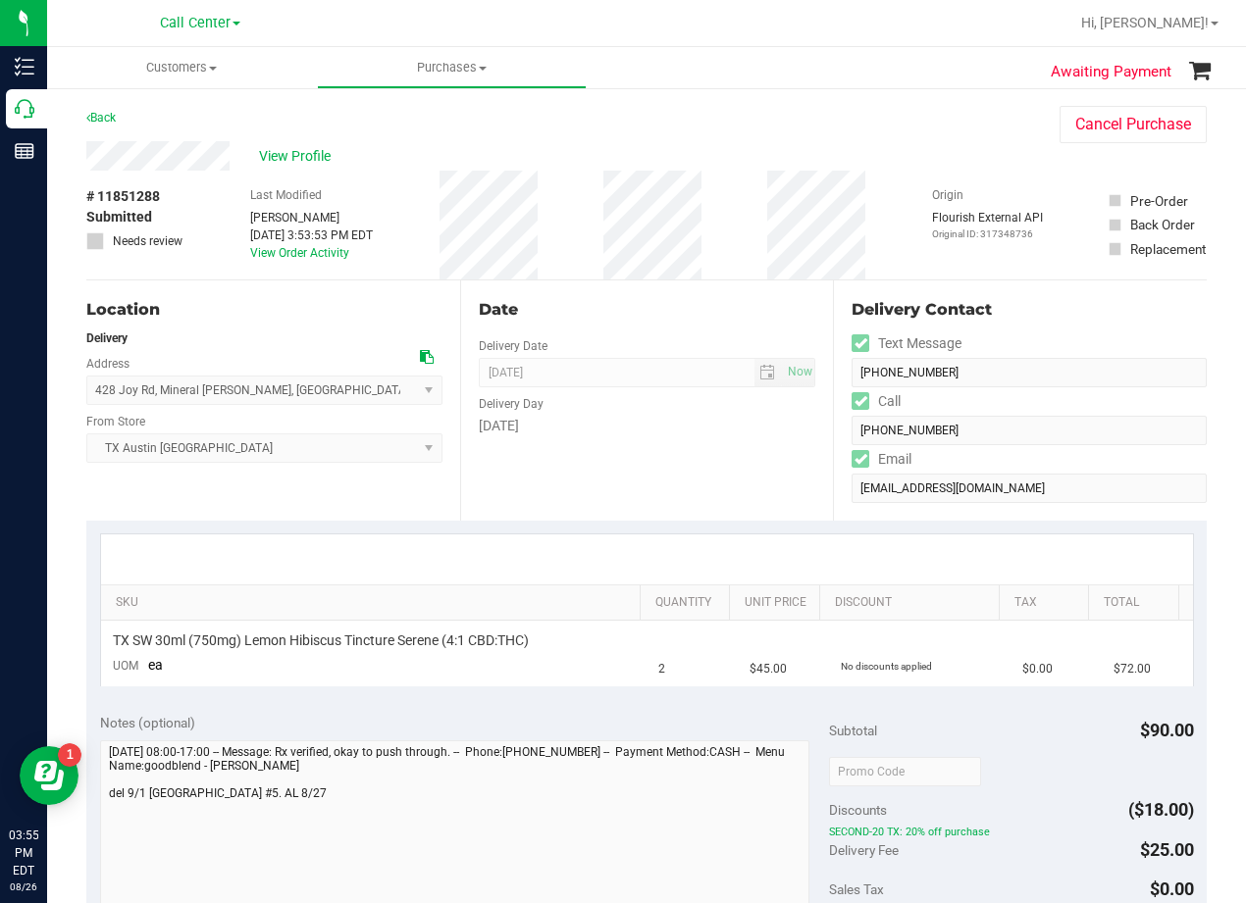
click at [753, 281] on div "Date Delivery Date 09/01/2025 Now 09/01/2025 08:00 AM Now Delivery Day Monday" at bounding box center [647, 401] width 374 height 240
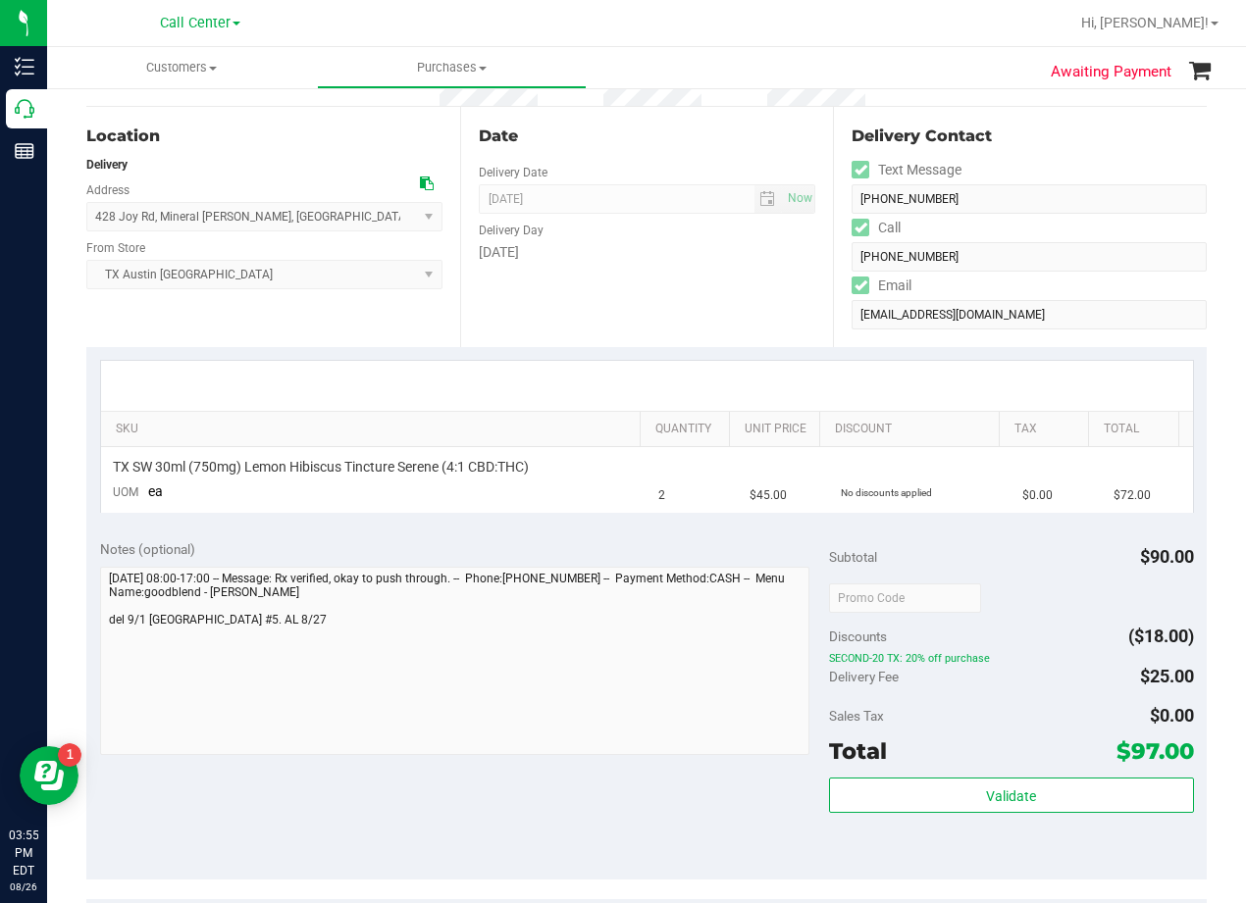
scroll to position [490, 0]
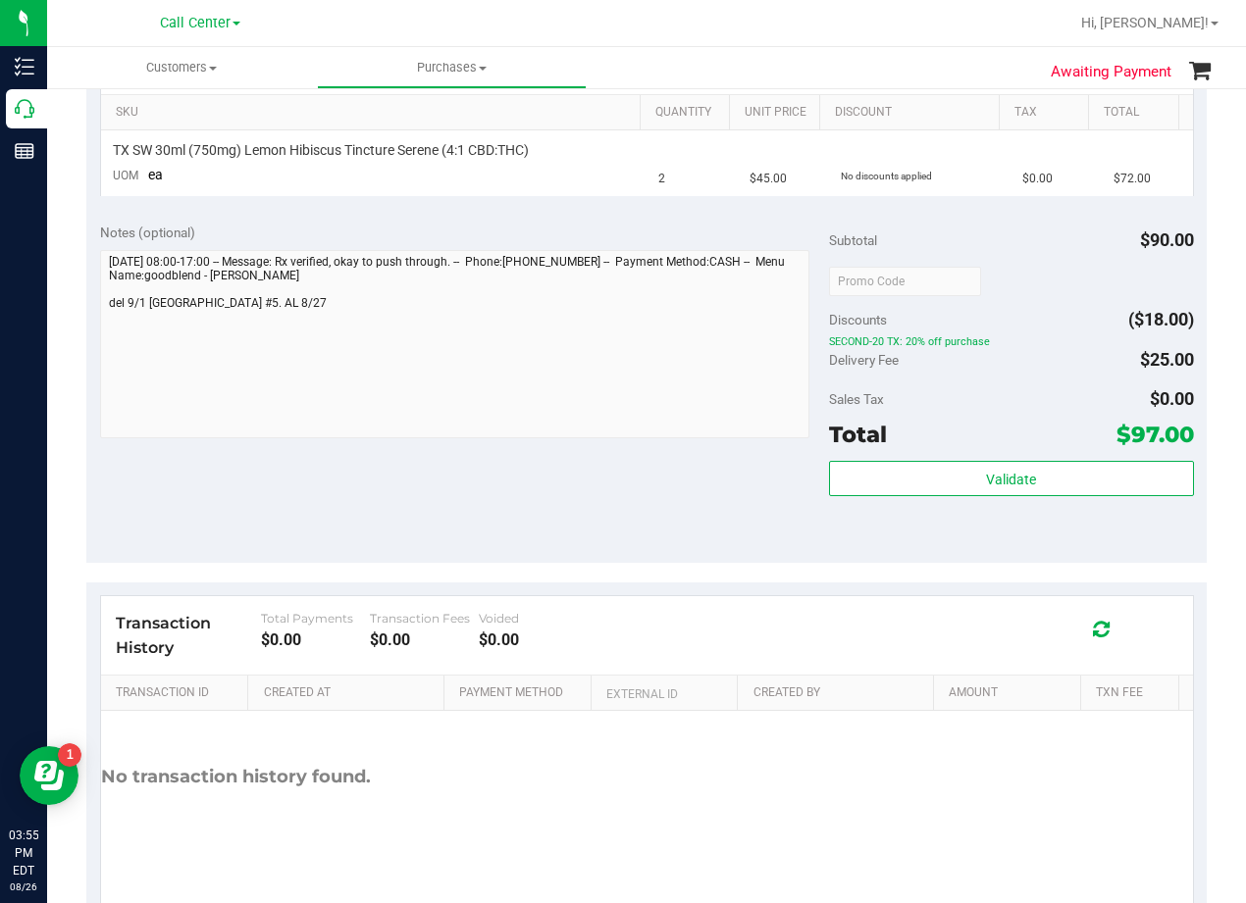
click at [705, 593] on div "Transaction History Total Payments $0.00 Transaction Fees $0.00 Voided $0.00 Tr…" at bounding box center [646, 752] width 1120 height 339
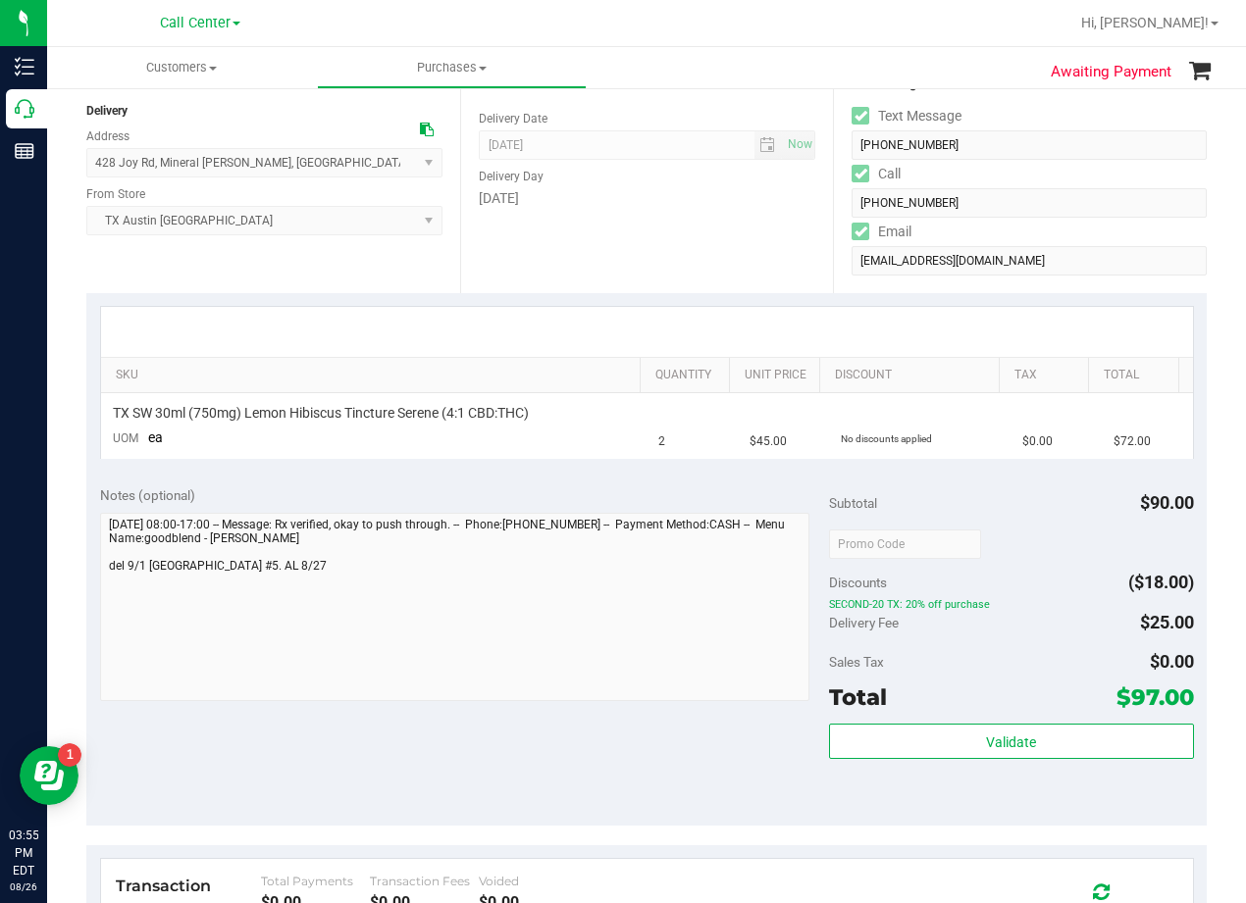
scroll to position [0, 0]
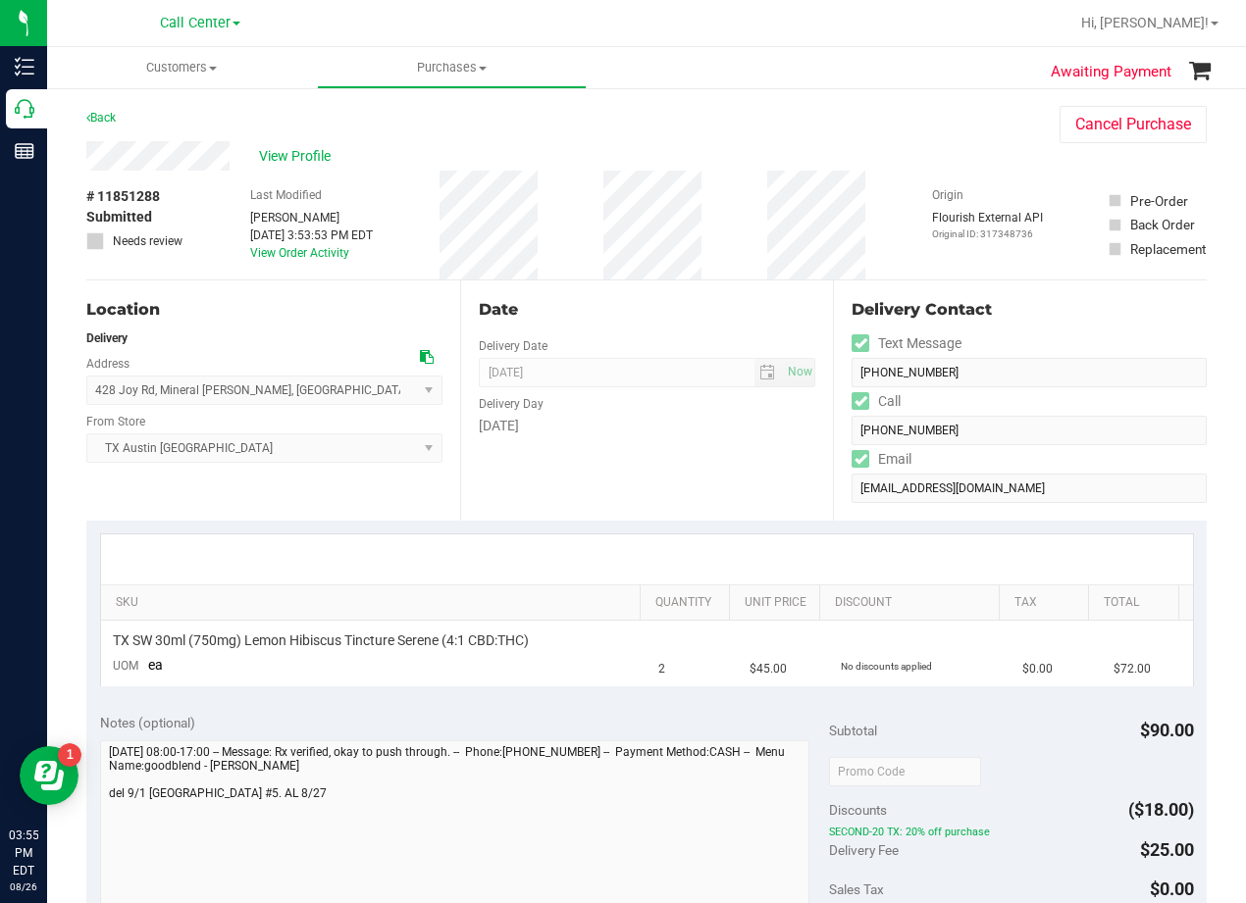
click at [774, 120] on div "Back Cancel Purchase" at bounding box center [646, 123] width 1120 height 35
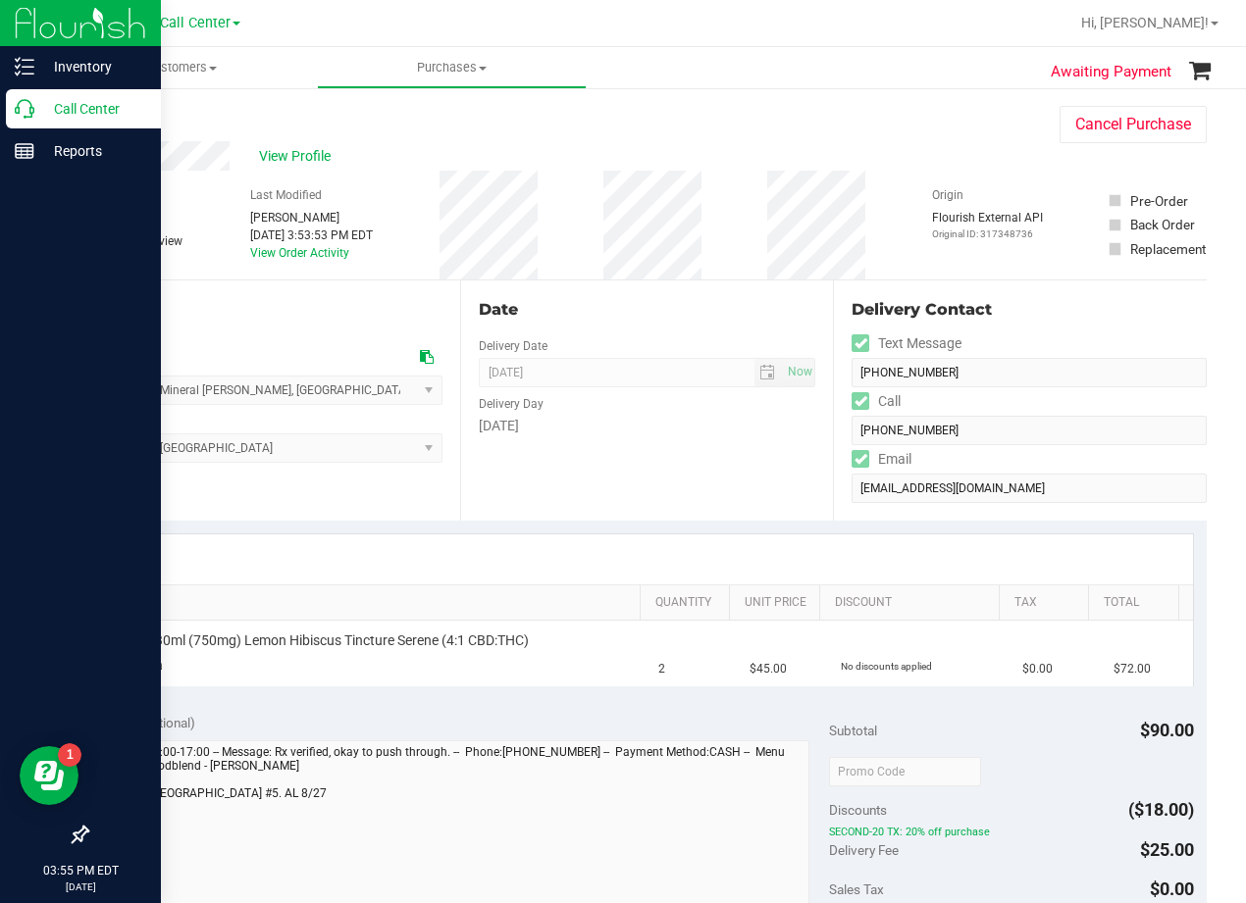
click at [42, 114] on p "Call Center" at bounding box center [93, 109] width 118 height 24
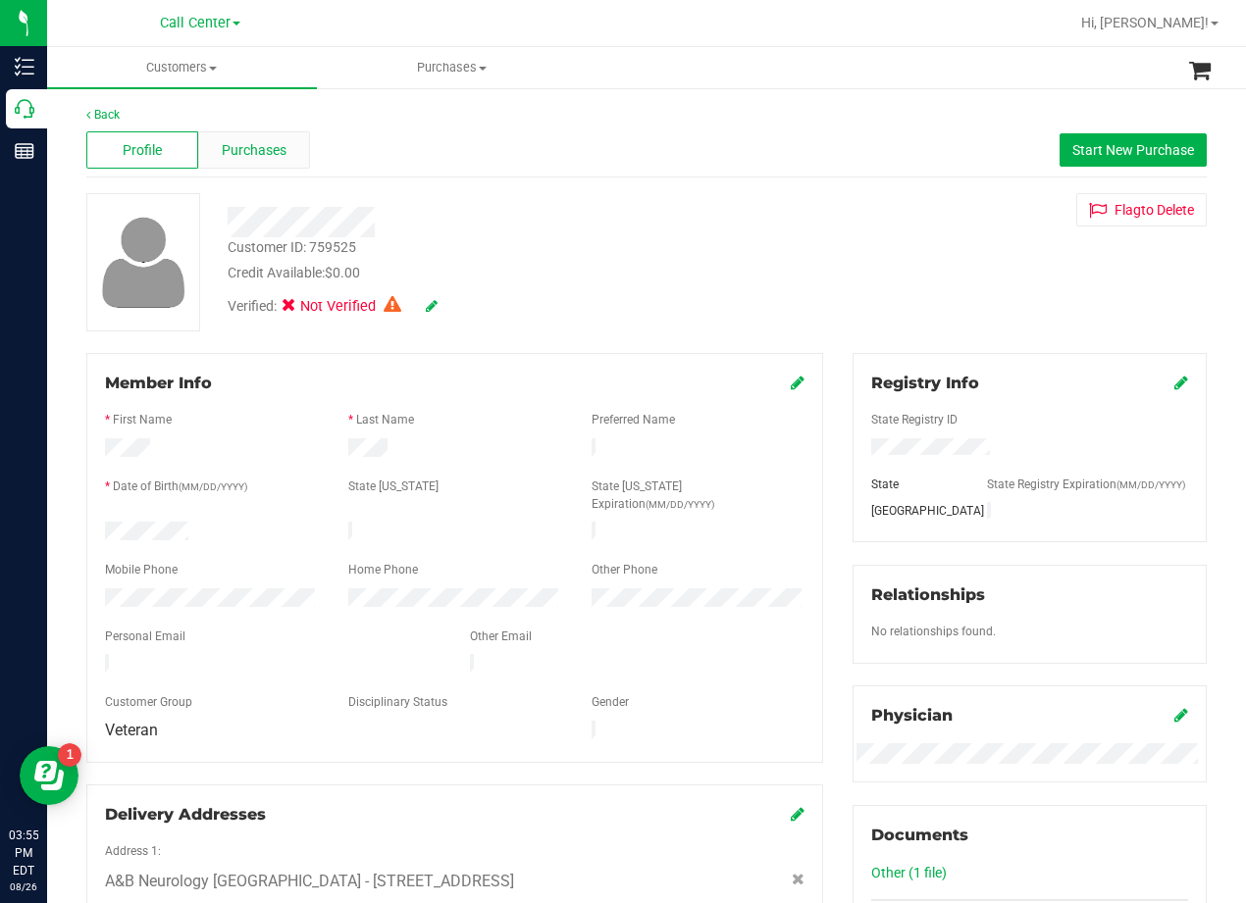
click at [290, 167] on div "Purchases" at bounding box center [254, 149] width 112 height 37
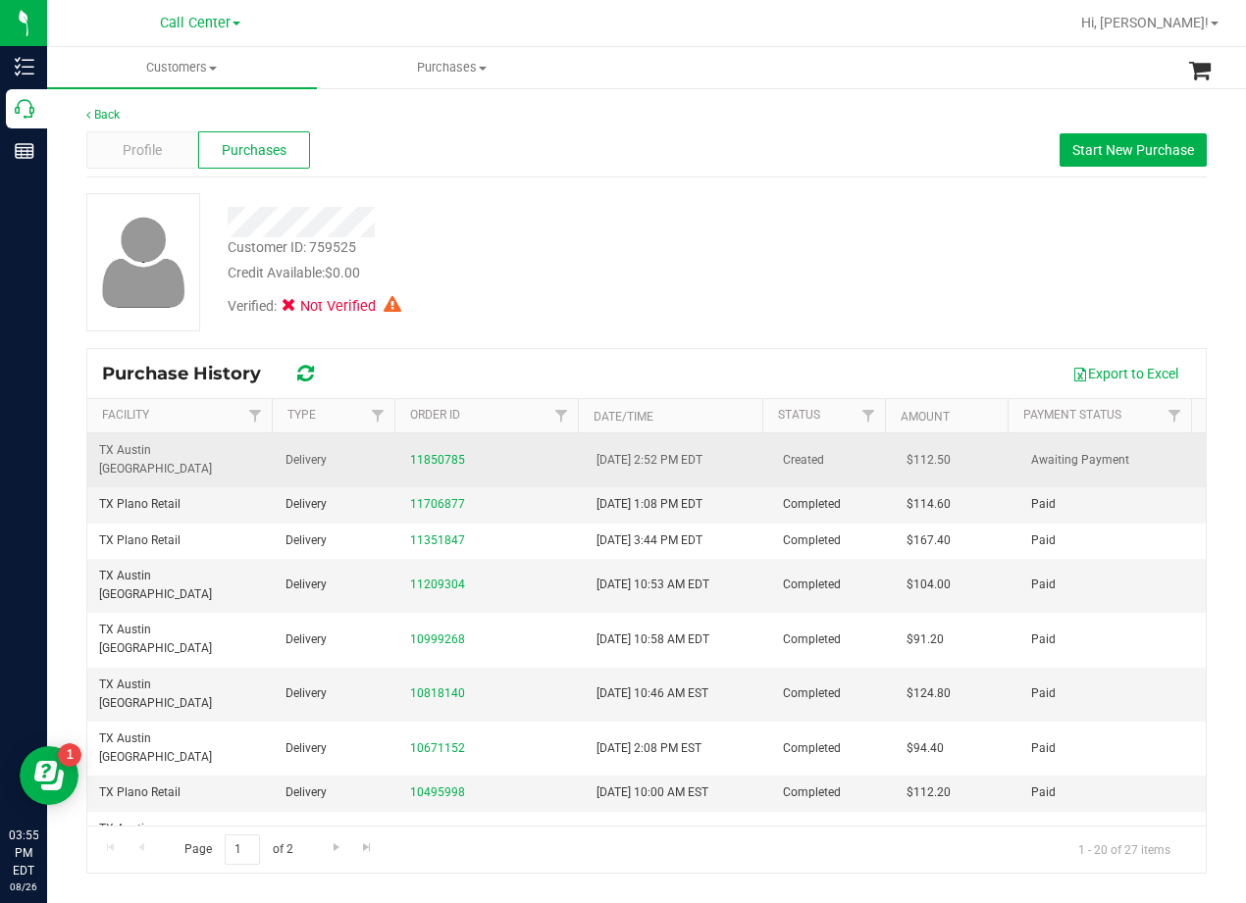
click at [430, 451] on div "11850785" at bounding box center [491, 460] width 163 height 19
click at [429, 453] on link "11850785" at bounding box center [437, 460] width 55 height 14
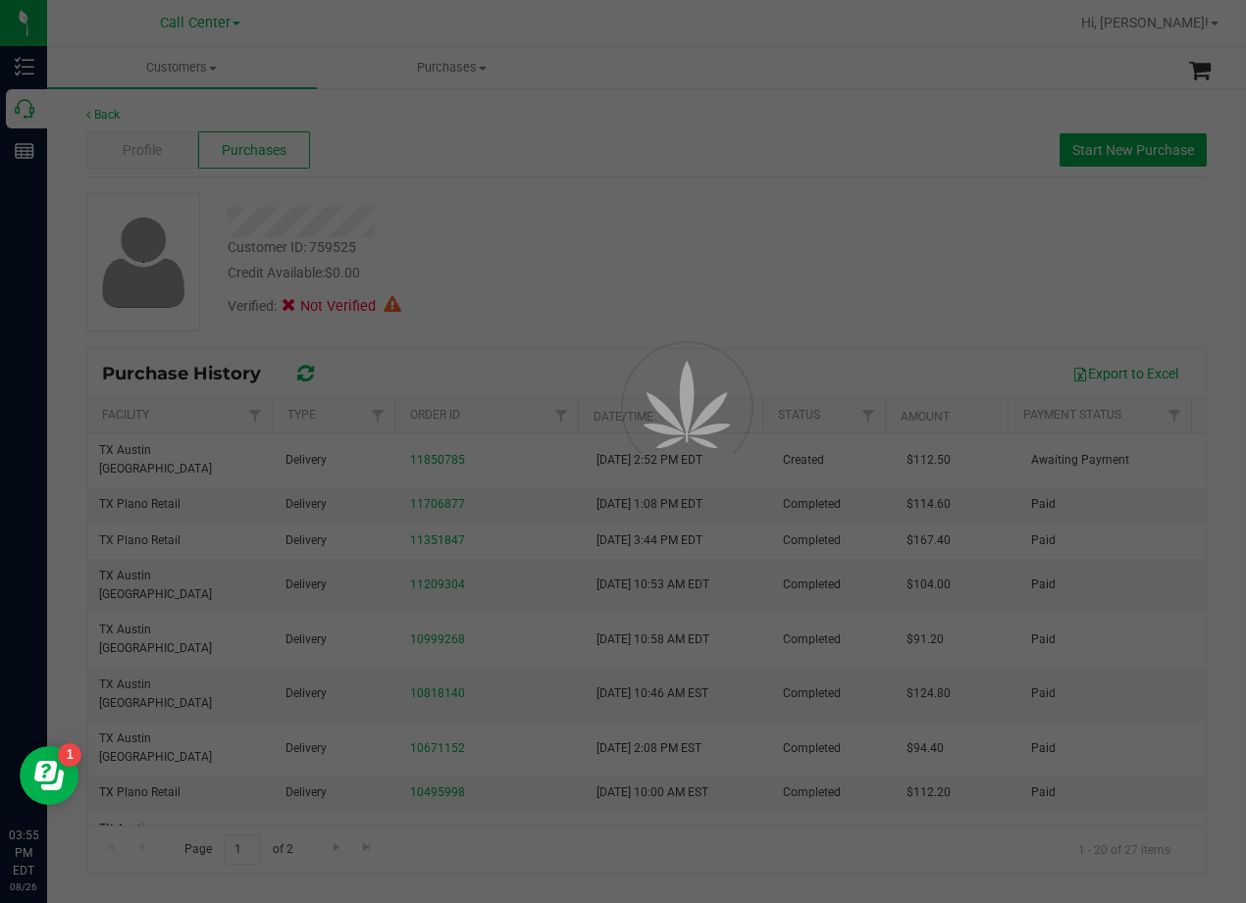
click at [525, 216] on div at bounding box center [623, 451] width 1246 height 903
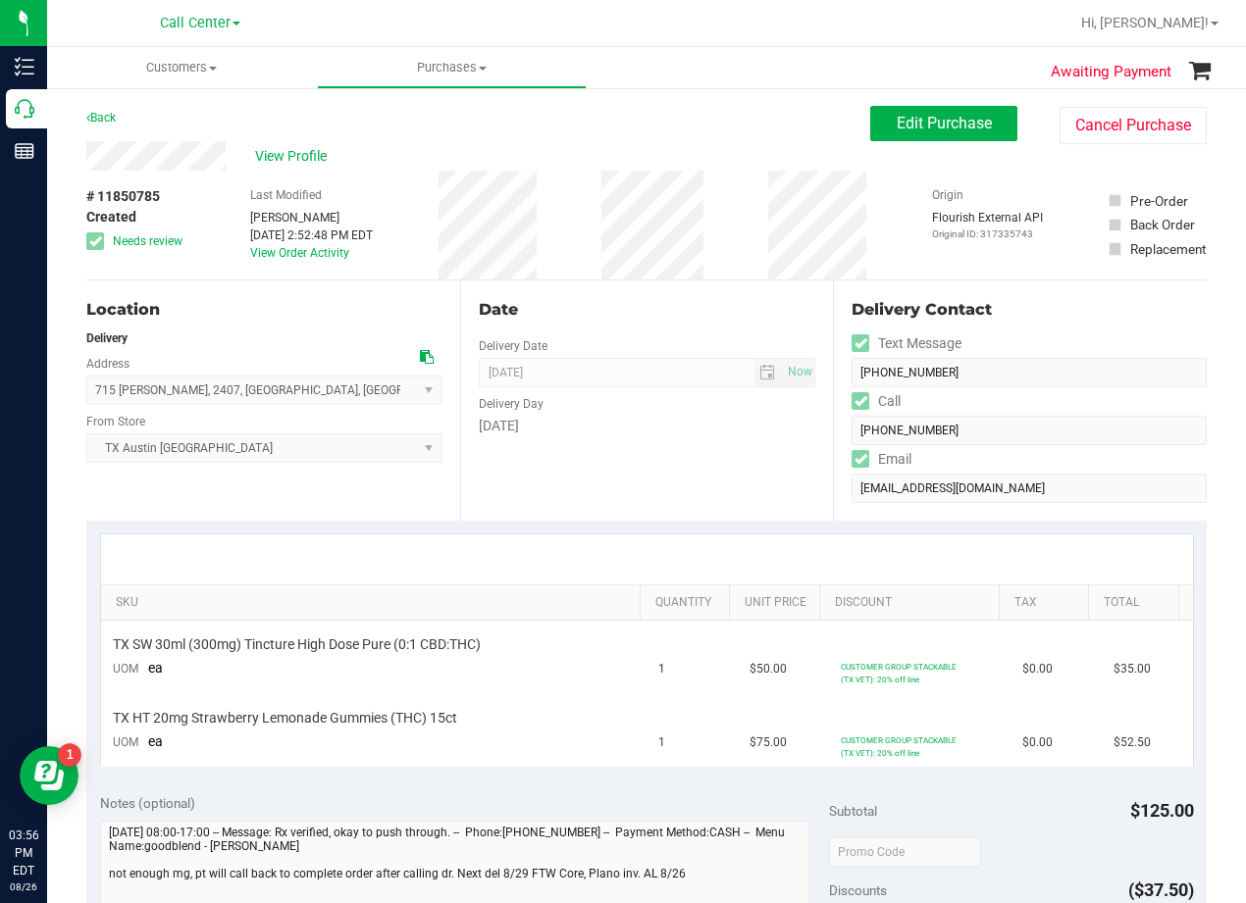
scroll to position [196, 0]
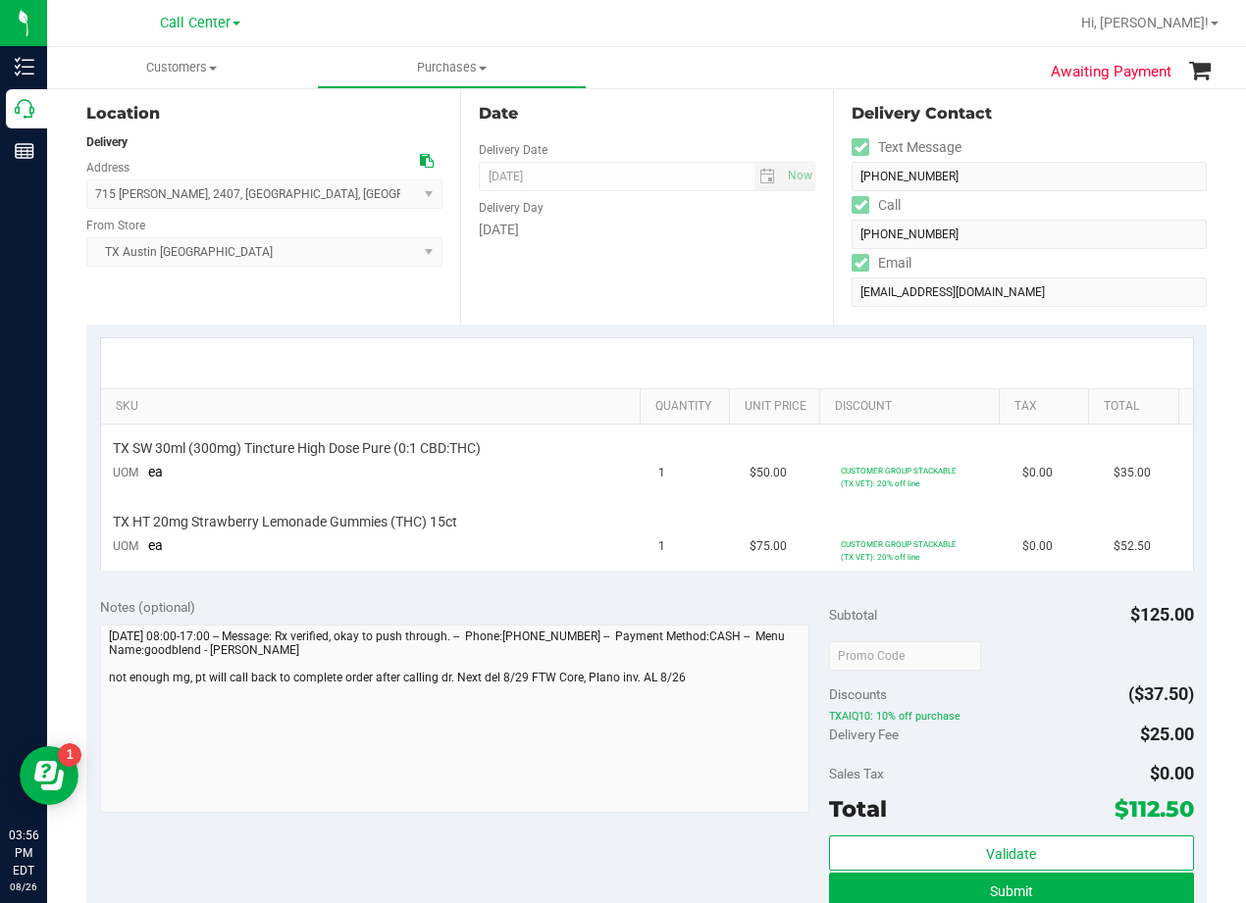
drag, startPoint x: 694, startPoint y: 246, endPoint x: 654, endPoint y: 272, distance: 47.6
click at [694, 246] on div "Date Delivery Date 08/29/2025 Now 08/29/2025 08:00 AM Now Delivery Day Friday" at bounding box center [647, 204] width 374 height 240
click at [740, 280] on div "Date Delivery Date 08/29/2025 Now 08/29/2025 08:00 AM Now Delivery Day Friday" at bounding box center [647, 204] width 374 height 240
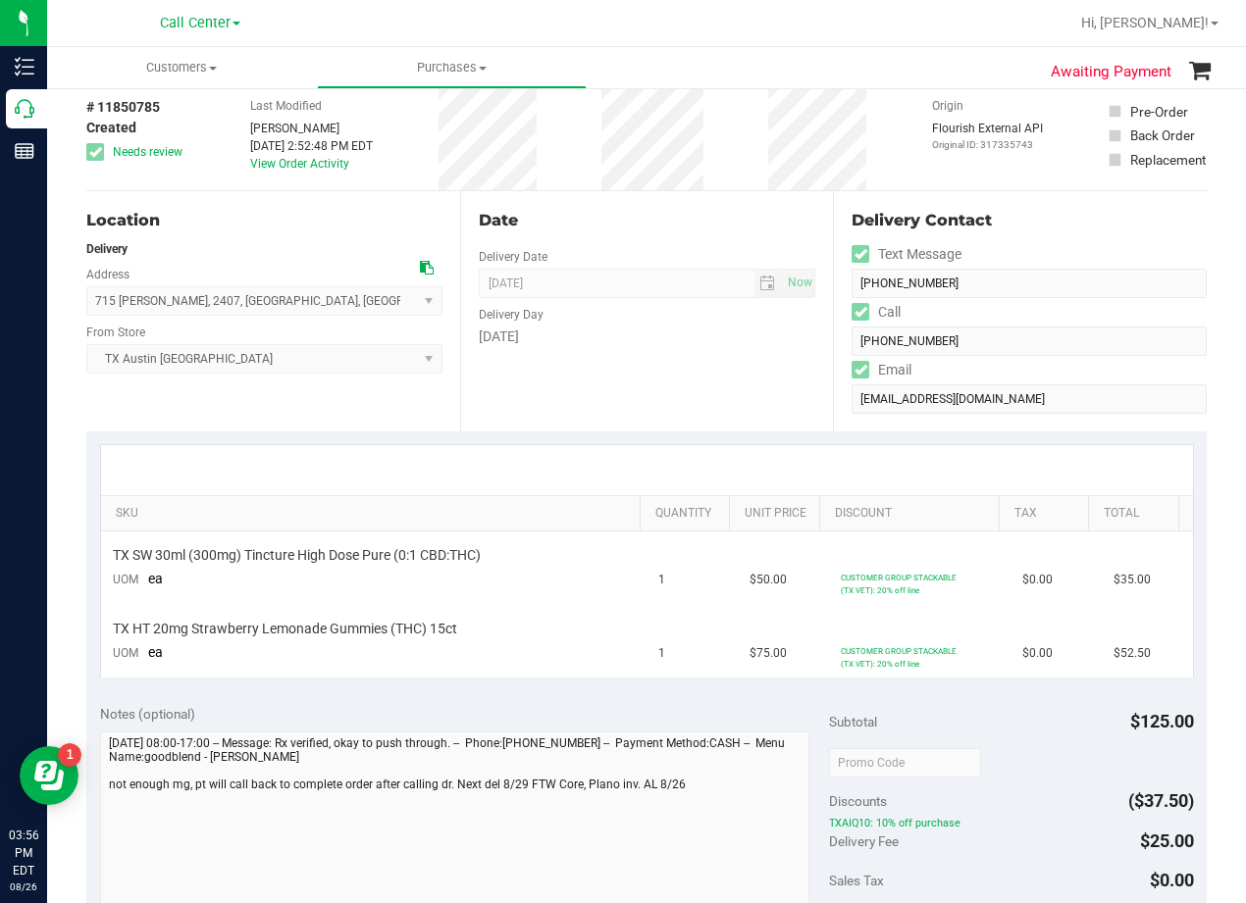
scroll to position [0, 0]
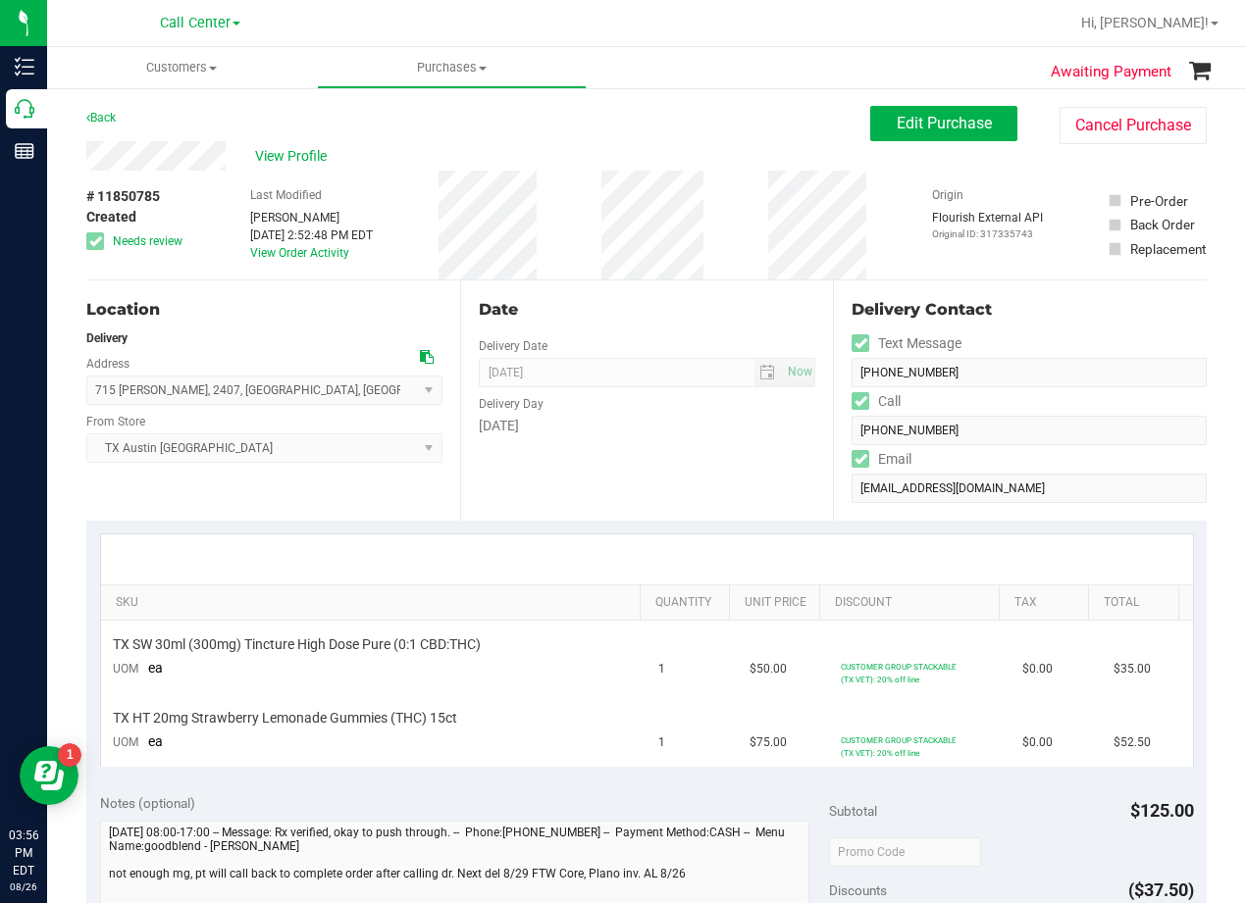
click at [675, 306] on div "Date" at bounding box center [647, 310] width 337 height 24
click at [905, 136] on button "Edit Purchase" at bounding box center [943, 123] width 147 height 35
click at [753, 151] on div "View Profile" at bounding box center [478, 155] width 784 height 29
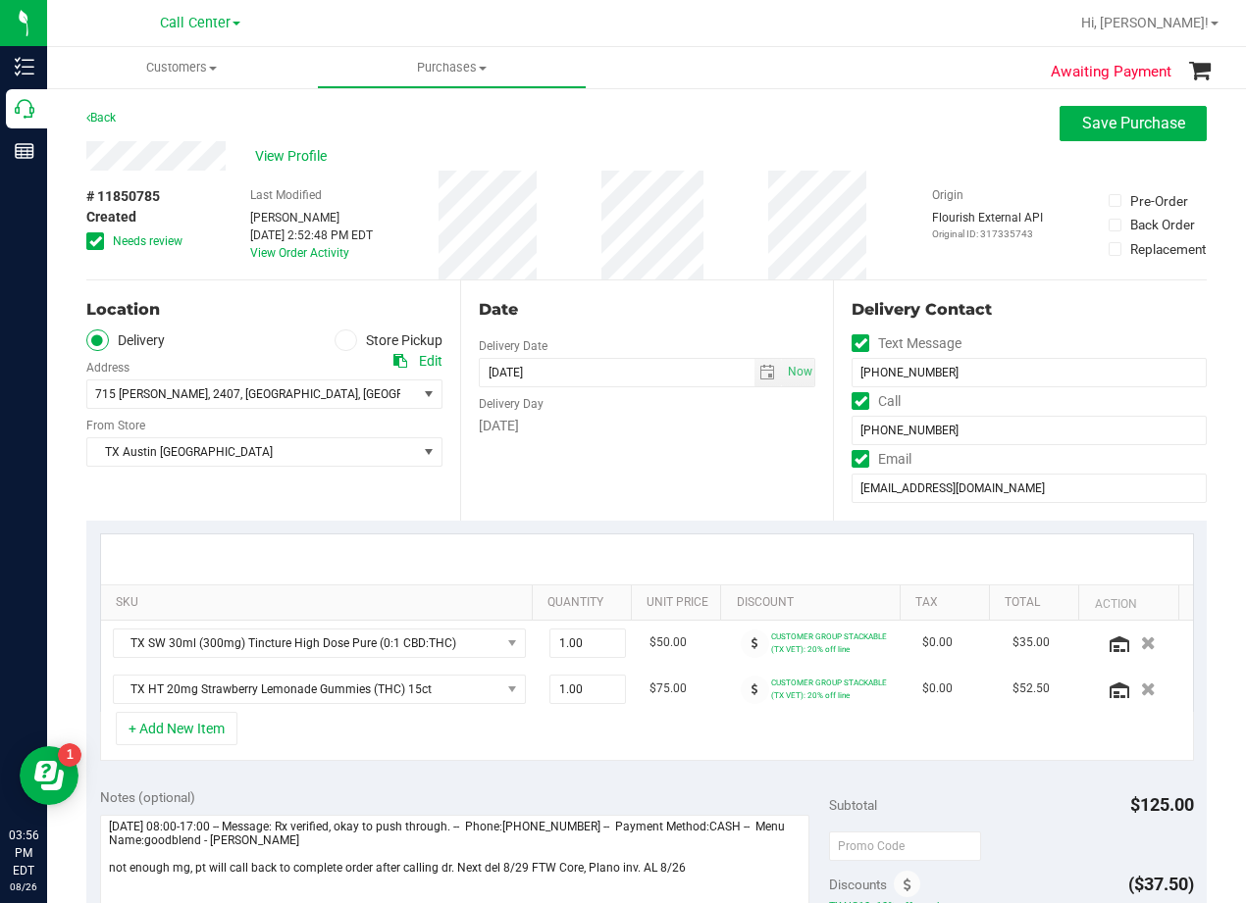
click at [95, 241] on icon at bounding box center [95, 241] width 13 height 0
click at [0, 0] on input "Needs review" at bounding box center [0, 0] width 0 height 0
click at [807, 150] on div "View Profile" at bounding box center [646, 155] width 1120 height 29
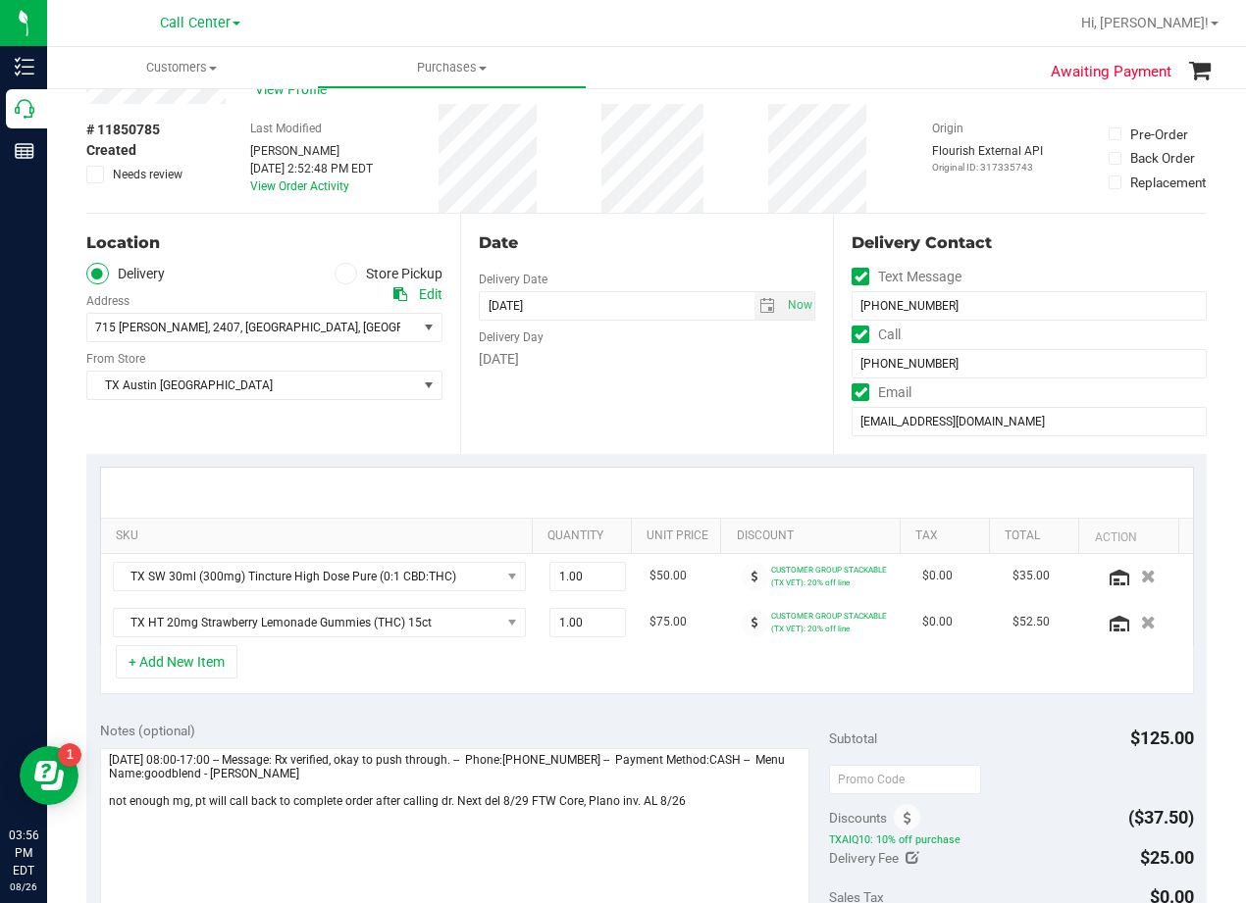
scroll to position [98, 0]
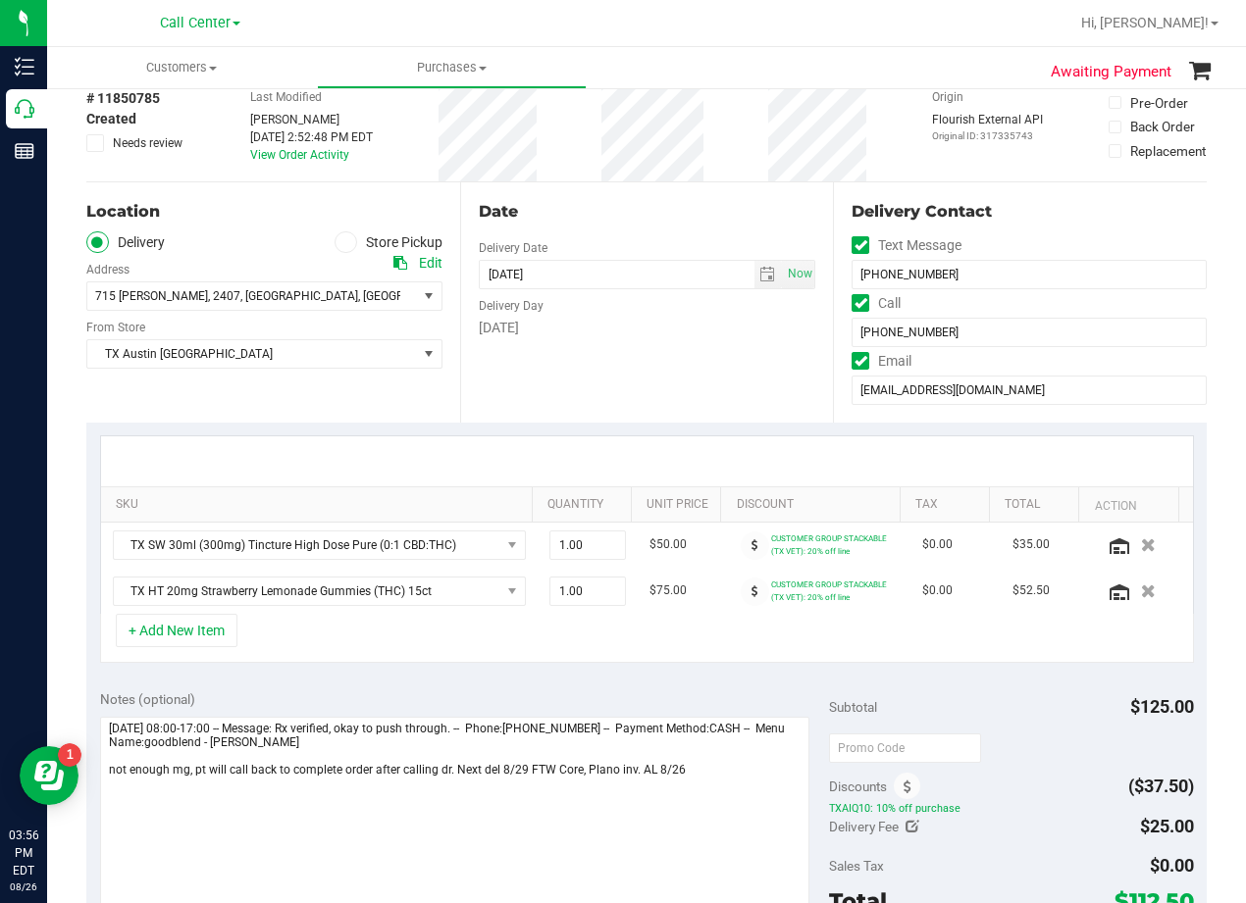
click at [655, 373] on div "Date Delivery Date 08/29/2025 Now 08/29/2025 08:00 AM Now Delivery Day Friday" at bounding box center [647, 302] width 374 height 240
click at [393, 264] on icon at bounding box center [400, 263] width 14 height 14
click at [777, 407] on div "Date Delivery Date 08/29/2025 Now 08/29/2025 08:00 AM Now Delivery Day Friday" at bounding box center [647, 302] width 374 height 240
click at [577, 219] on div "Date" at bounding box center [647, 212] width 337 height 24
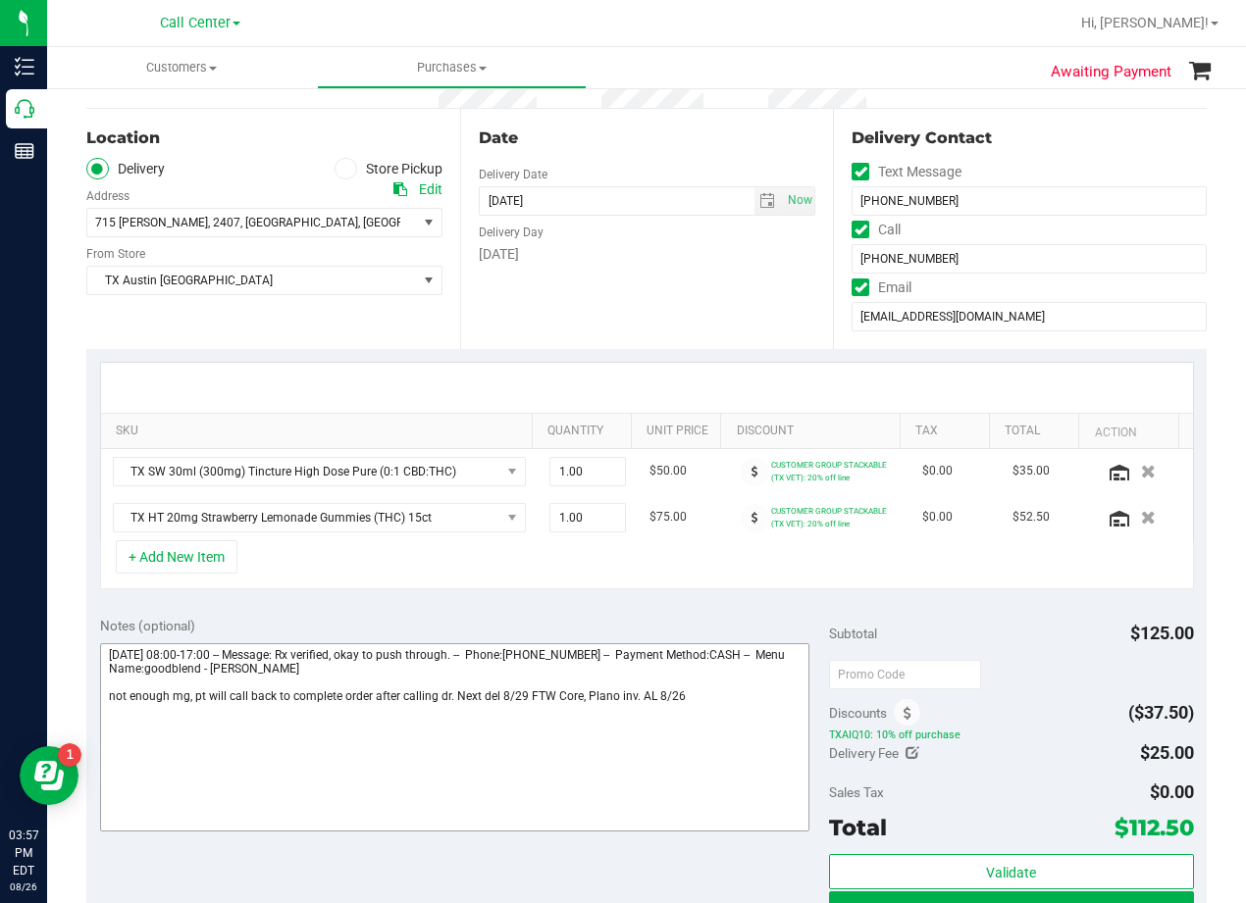
scroll to position [294, 0]
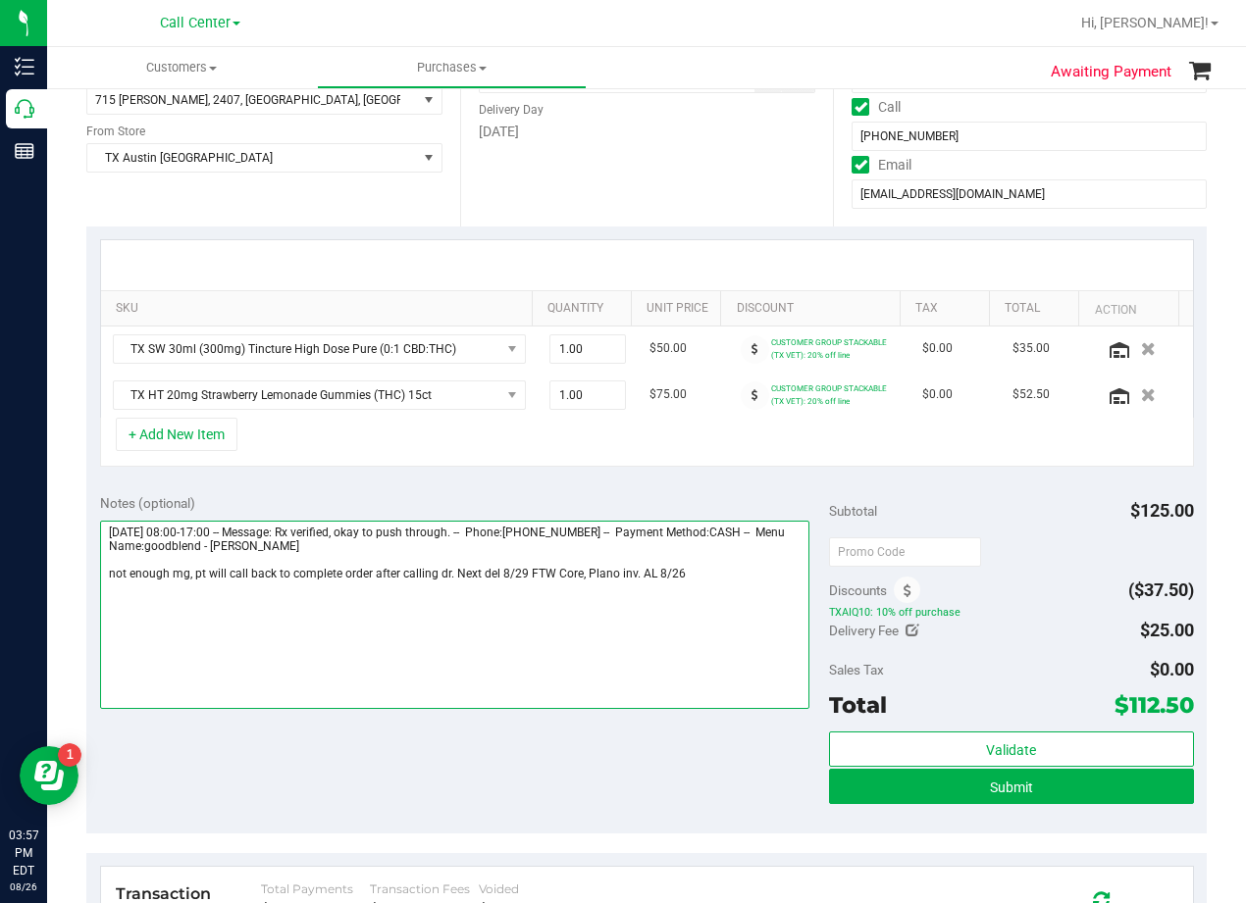
click at [700, 575] on textarea at bounding box center [454, 615] width 709 height 188
type textarea "Friday 08/29/2025 08:00-17:00 -- Message: Rx verified, okay to push through. --…"
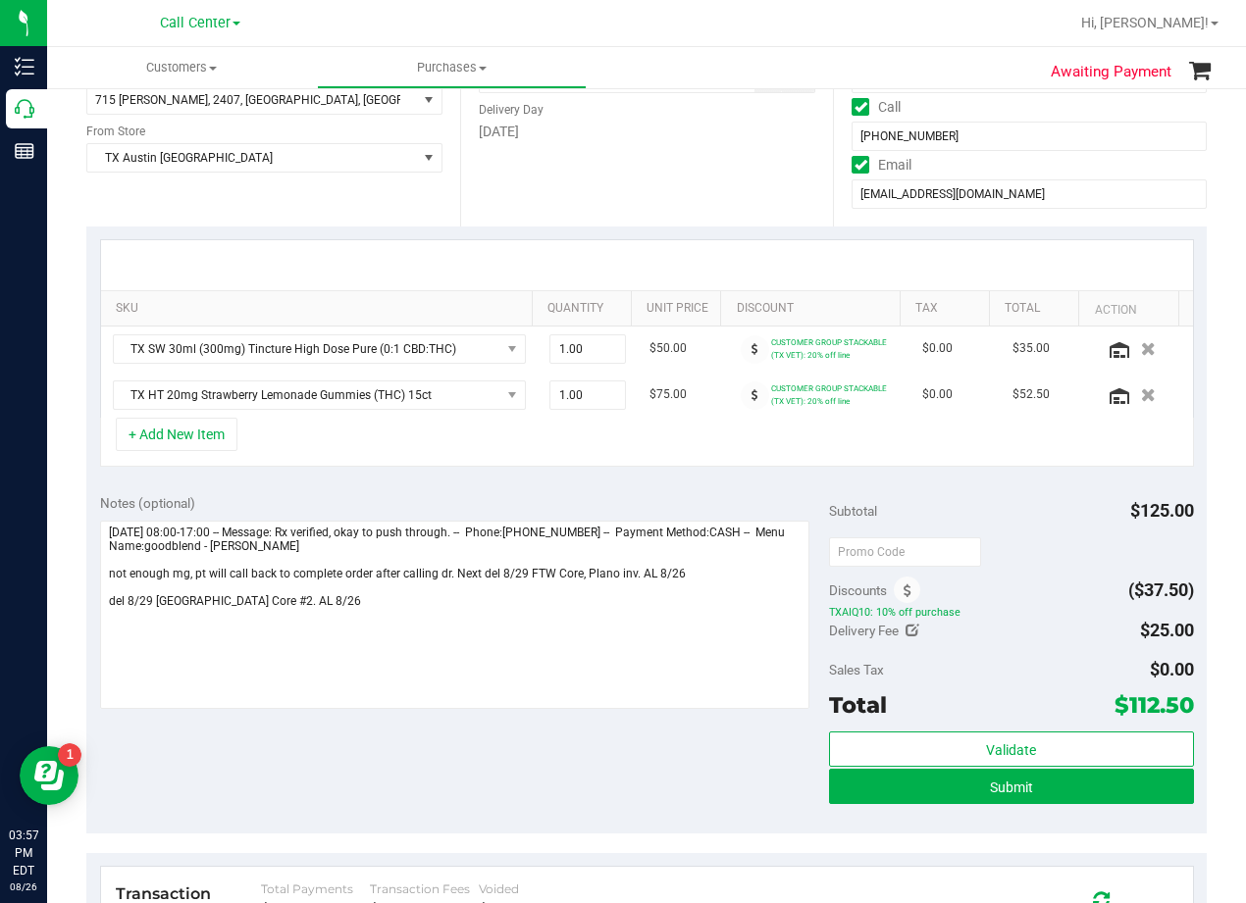
click at [639, 480] on div "SKU Quantity Unit Price Discount Tax Total Action TX SW 30ml (300mg) Tincture H…" at bounding box center [646, 354] width 1120 height 254
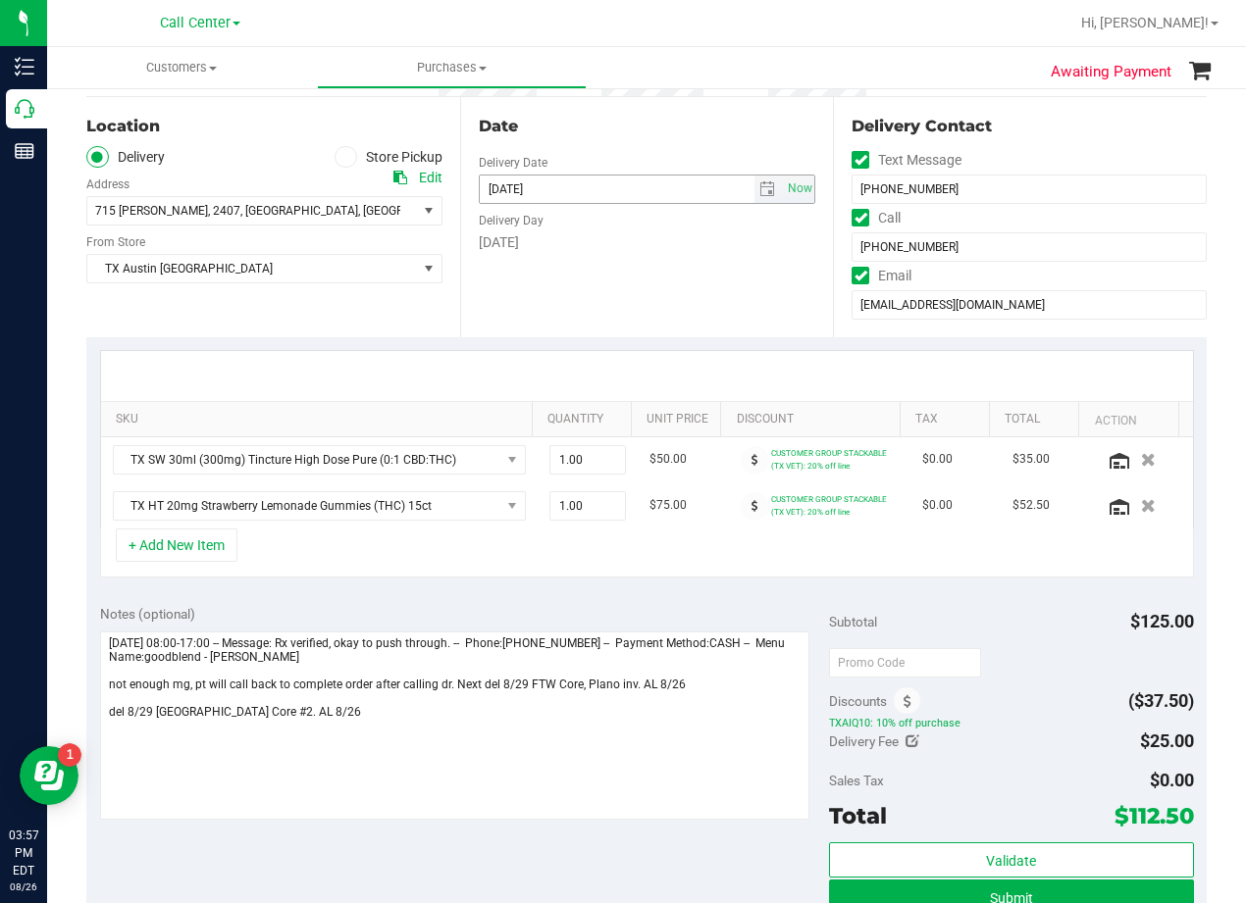
scroll to position [0, 0]
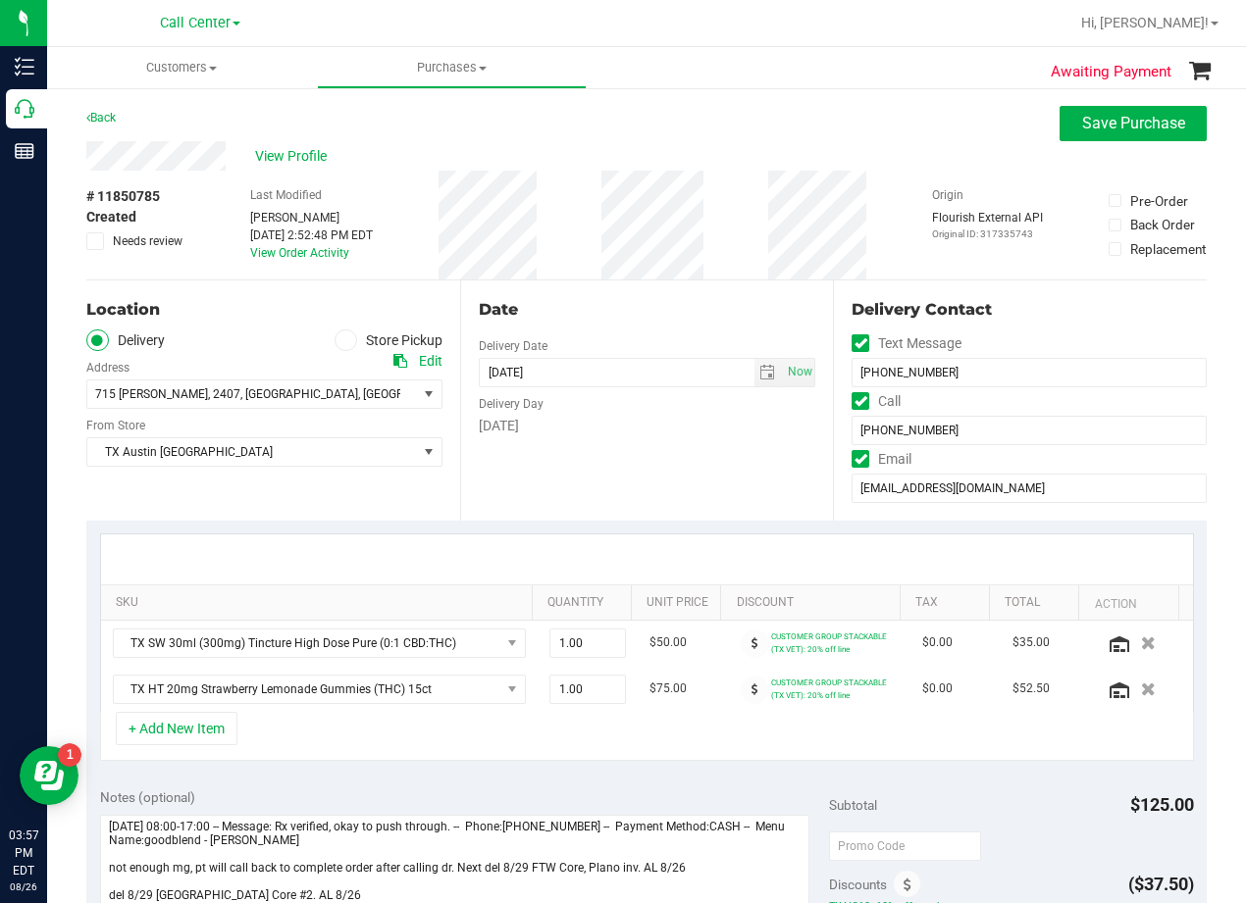
click at [649, 311] on div "Date" at bounding box center [647, 310] width 337 height 24
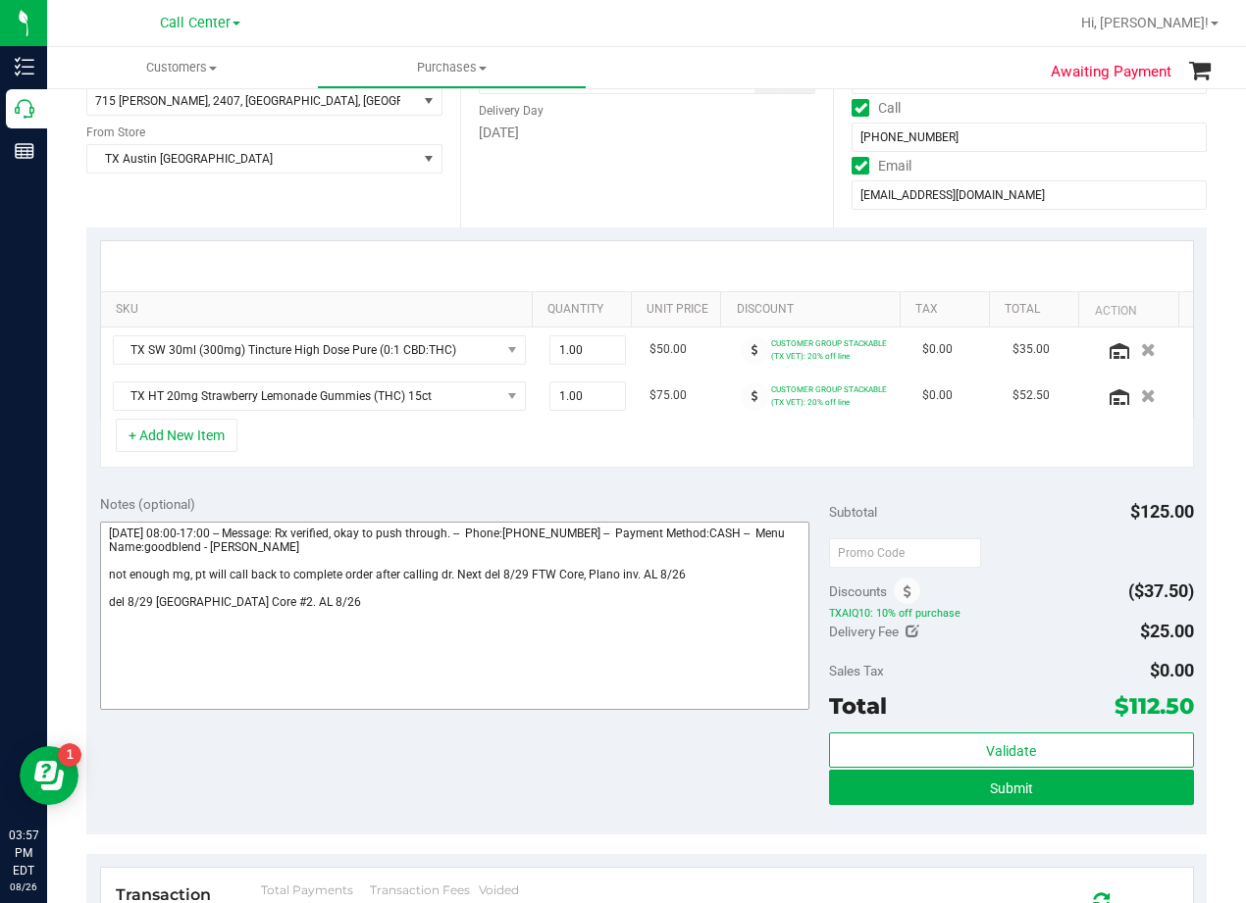
scroll to position [294, 0]
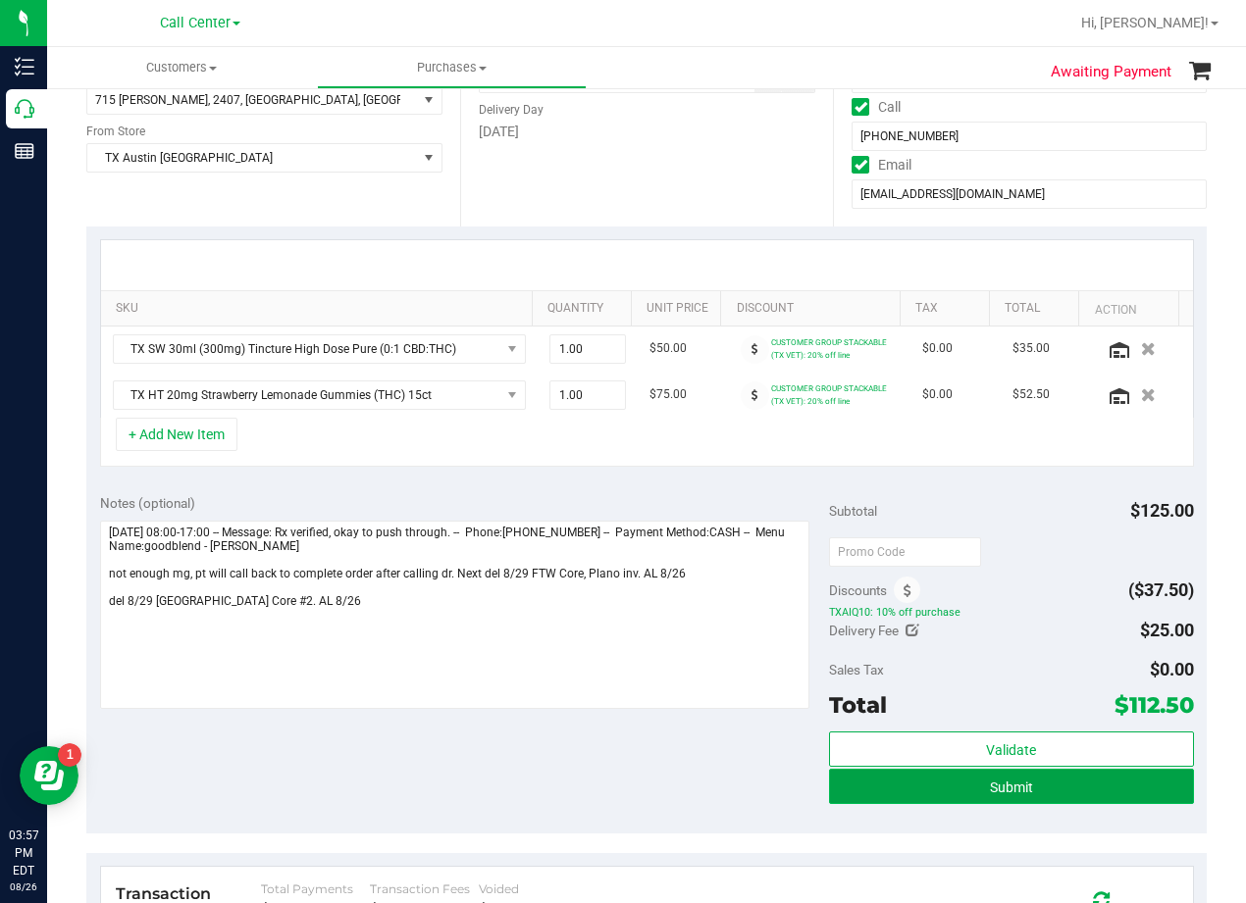
click at [865, 798] on button "Submit" at bounding box center [1011, 786] width 365 height 35
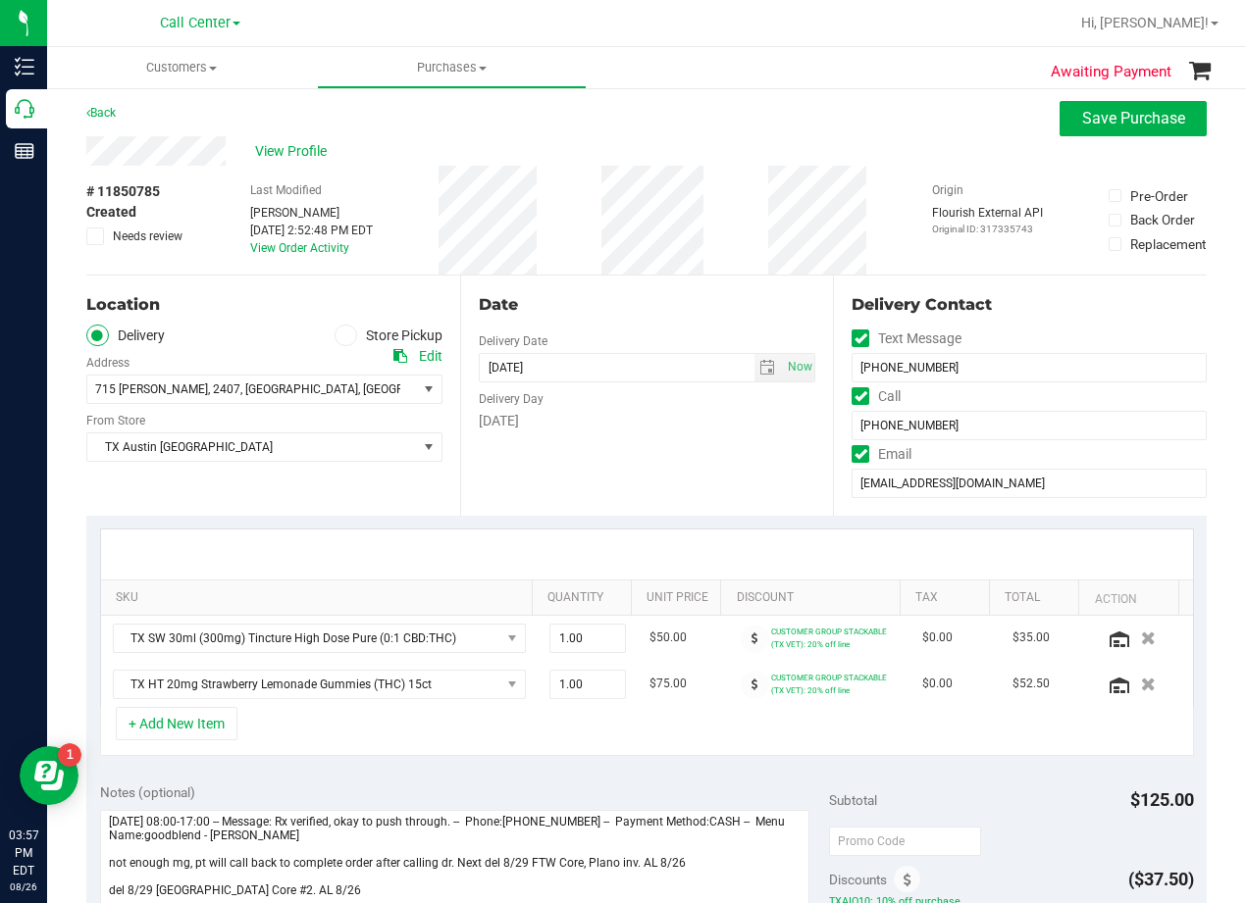
scroll to position [0, 0]
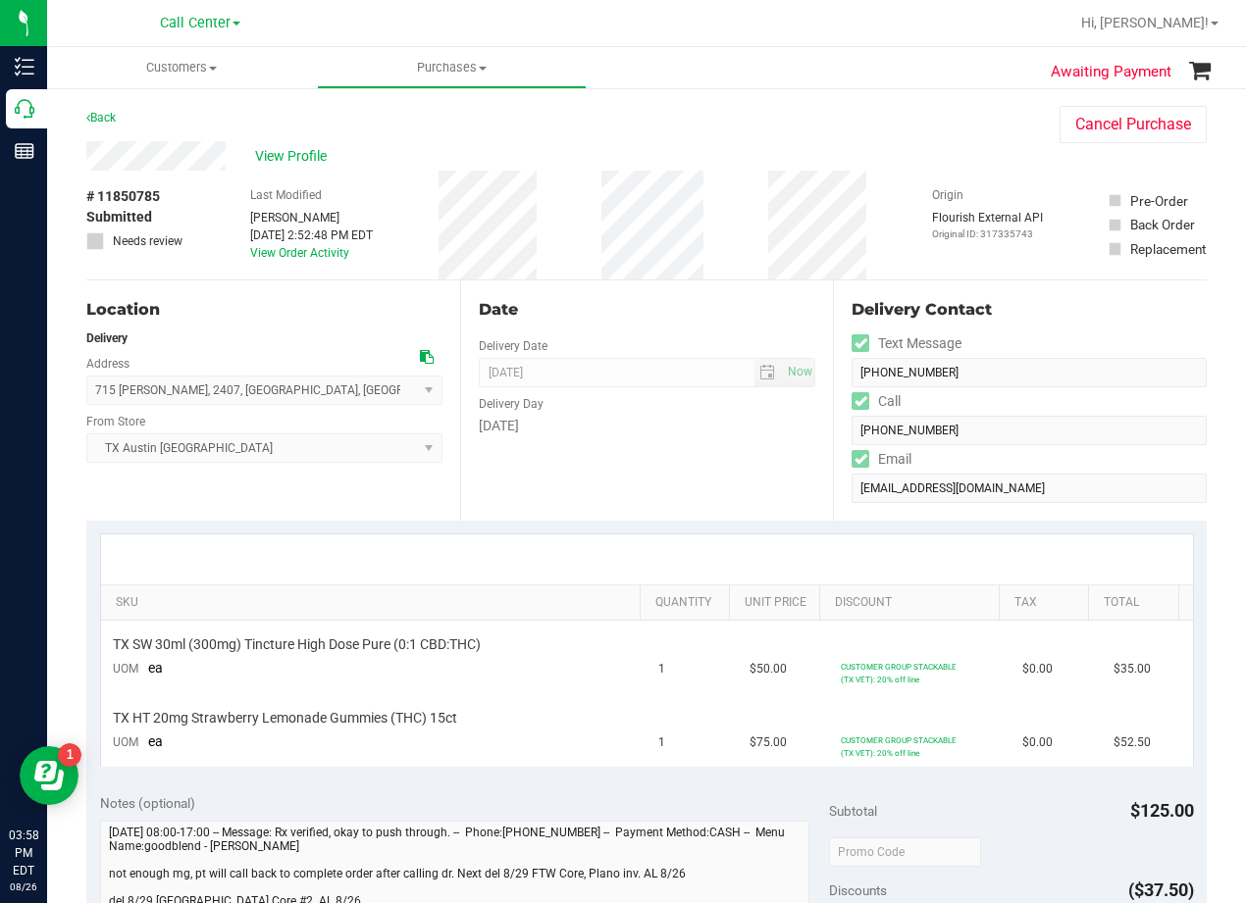
click at [833, 417] on div "Delivery Contact Text Message (817) 617-0072 Call (817) 617-0072 Email 4allthin…" at bounding box center [1020, 401] width 374 height 240
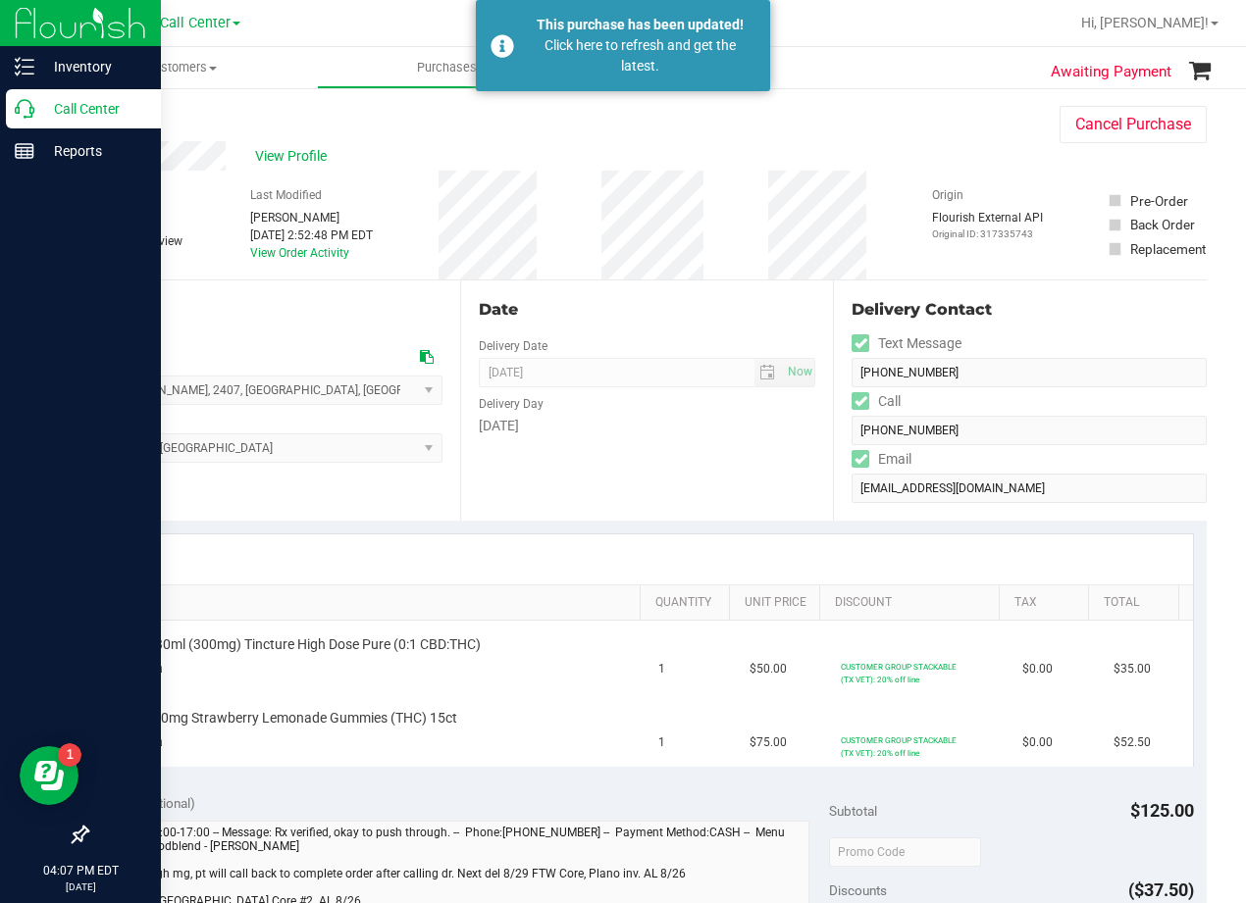
click at [17, 109] on icon at bounding box center [25, 109] width 20 height 20
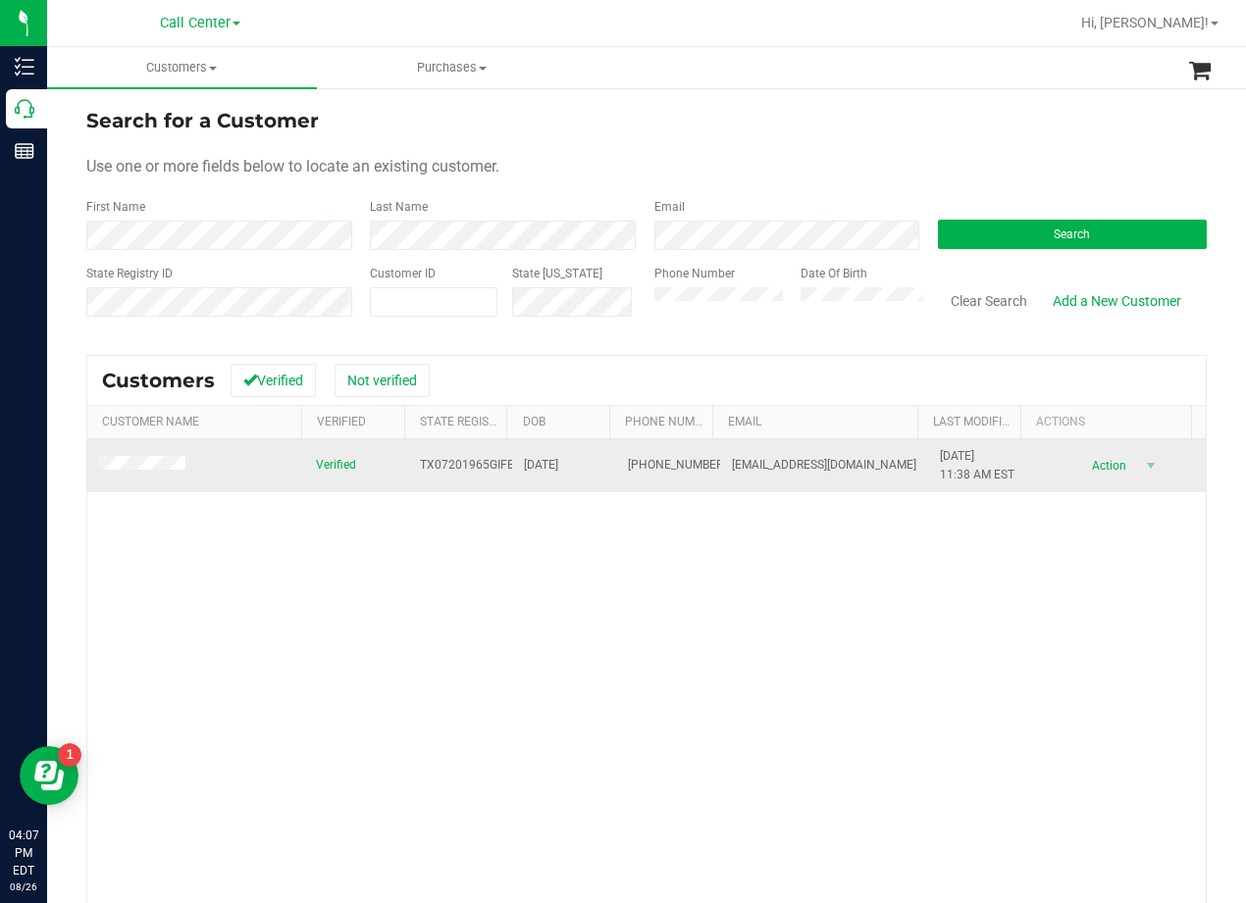
click at [188, 458] on span at bounding box center [145, 466] width 92 height 20
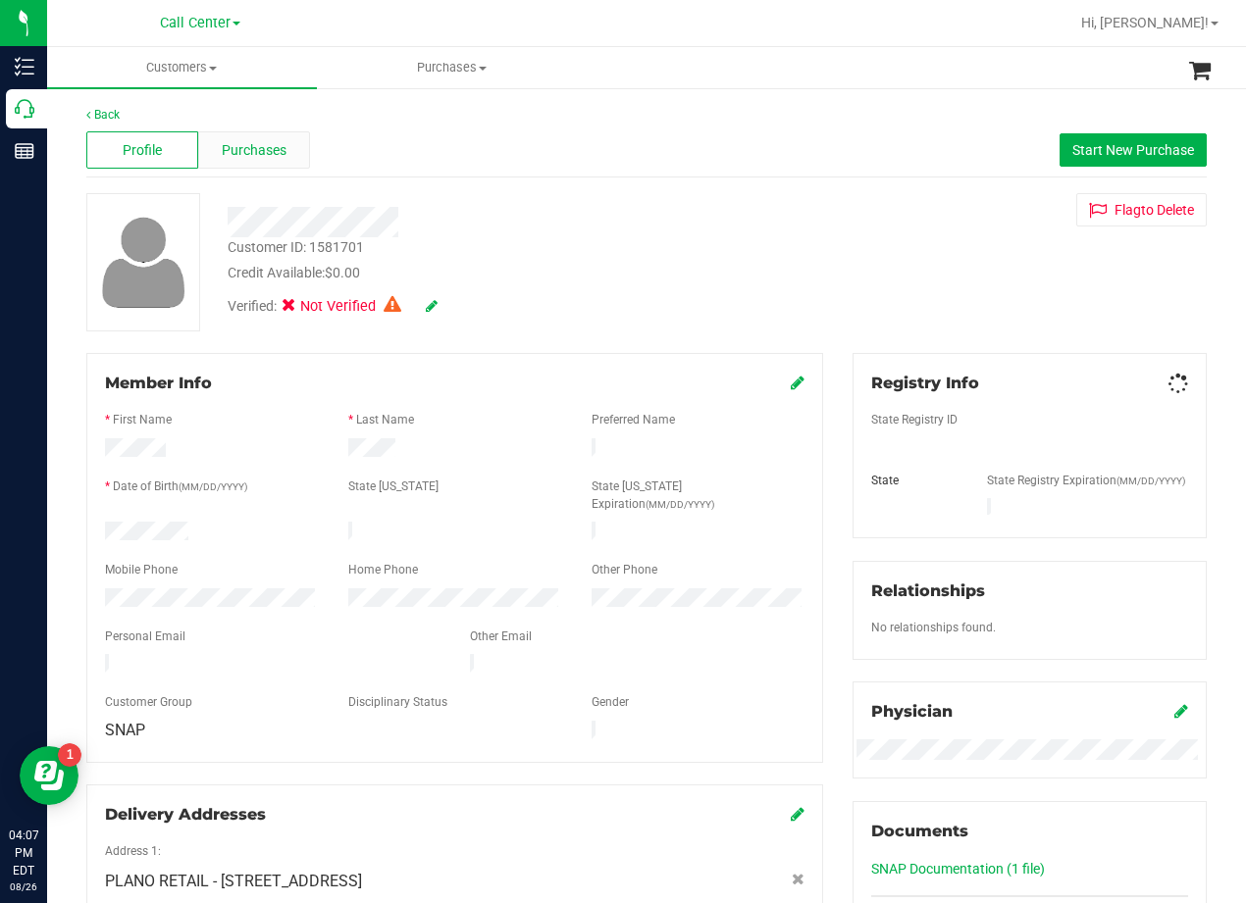
click at [261, 156] on span "Purchases" at bounding box center [254, 150] width 65 height 21
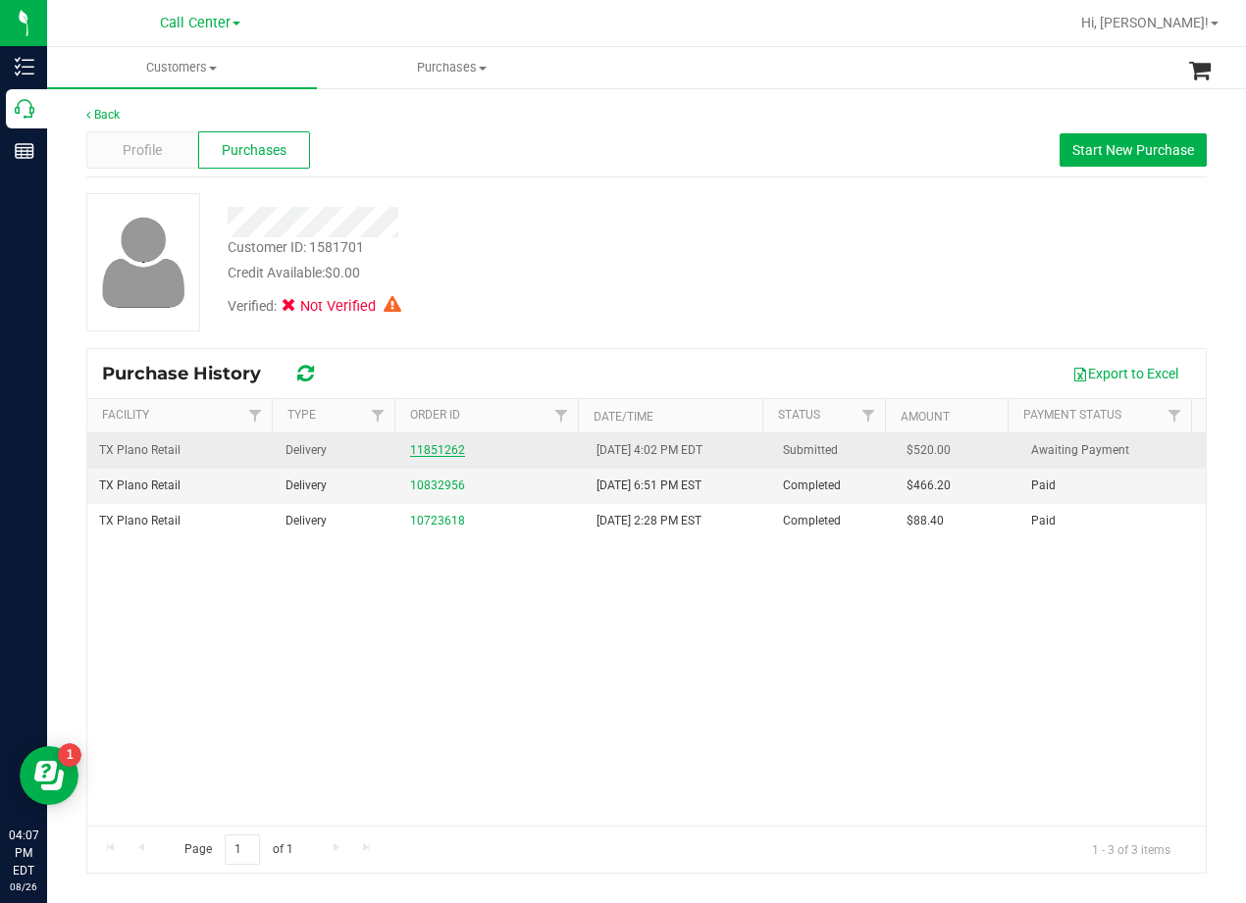
click at [430, 446] on link "11851262" at bounding box center [437, 450] width 55 height 14
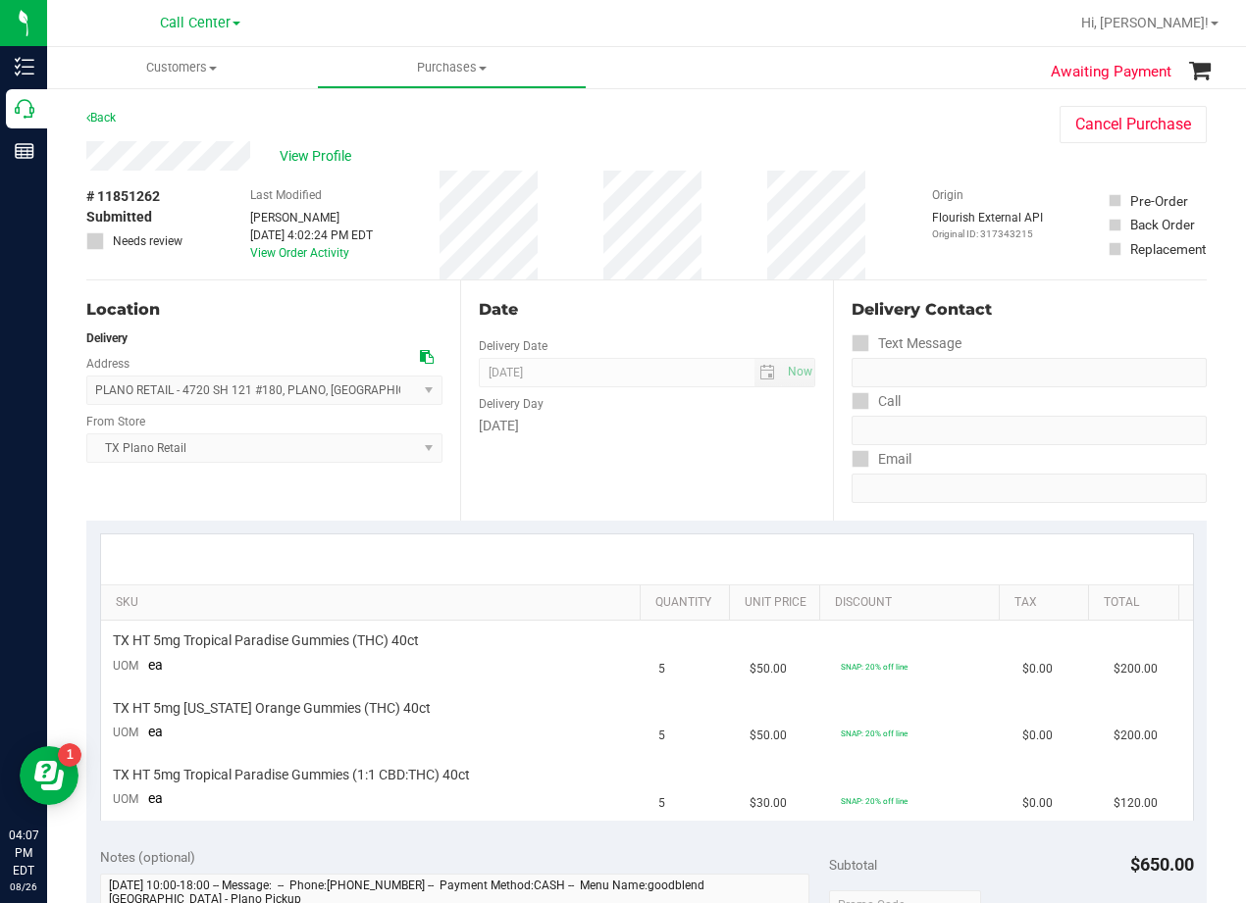
click at [251, 159] on div "View Profile" at bounding box center [553, 155] width 934 height 29
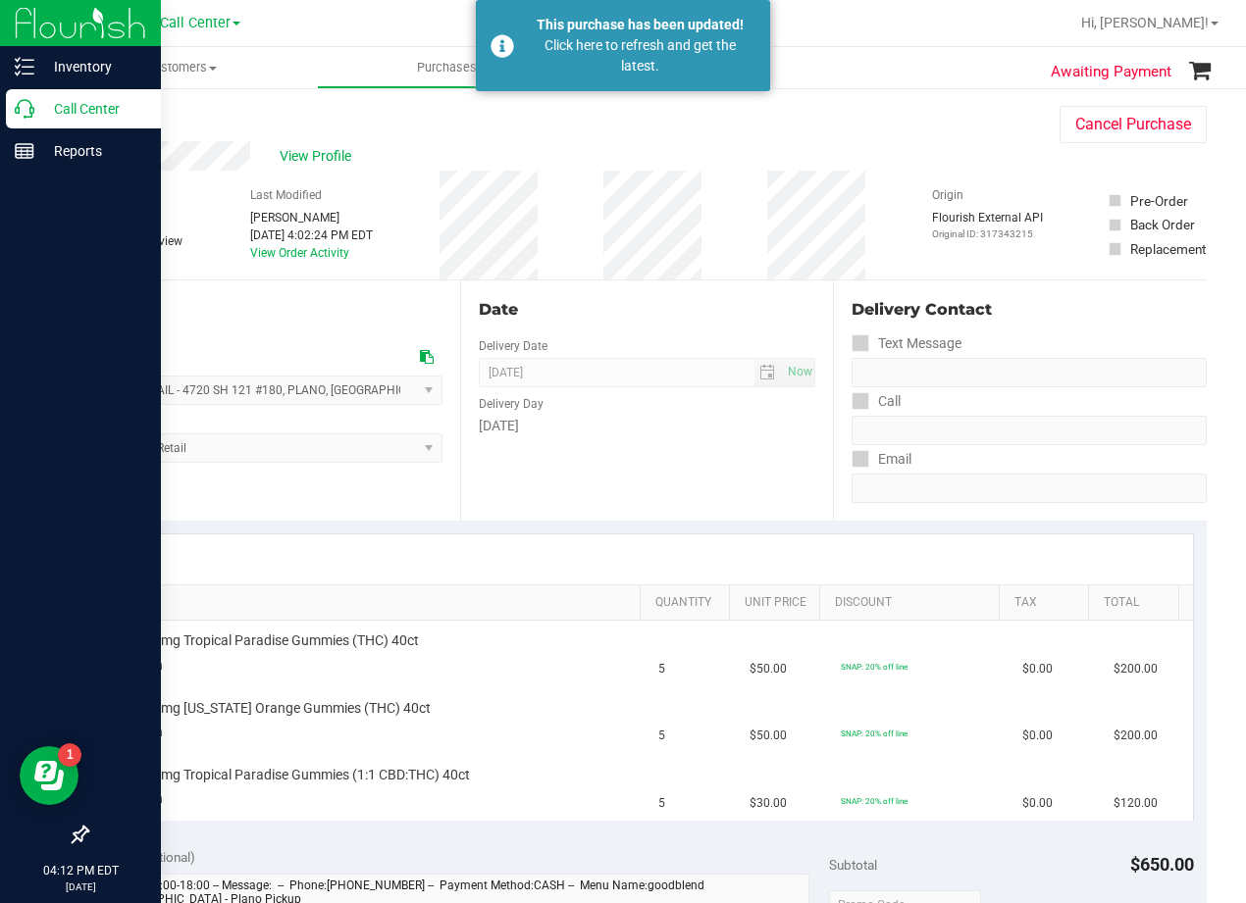
click at [39, 116] on p "Call Center" at bounding box center [93, 109] width 118 height 24
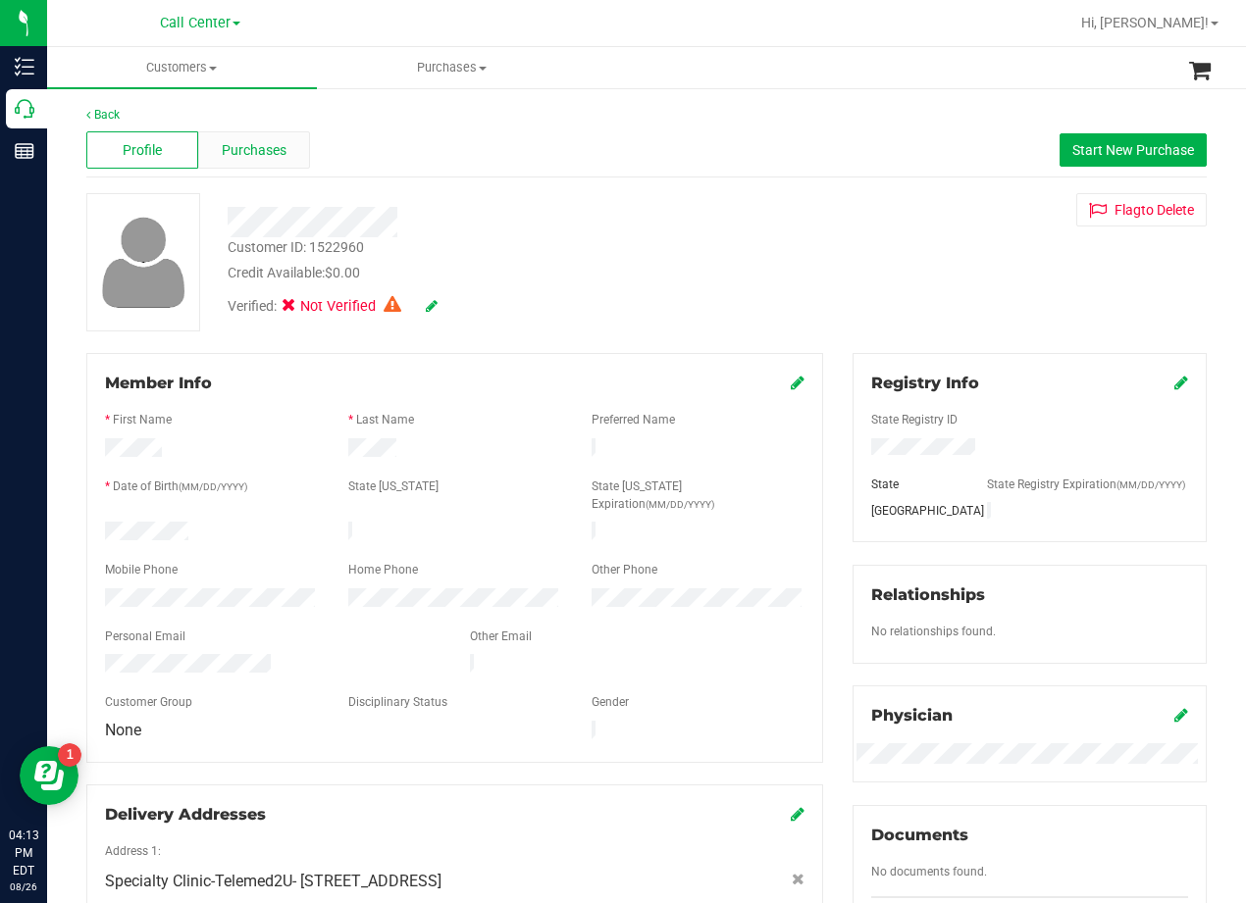
click at [248, 151] on span "Purchases" at bounding box center [254, 150] width 65 height 21
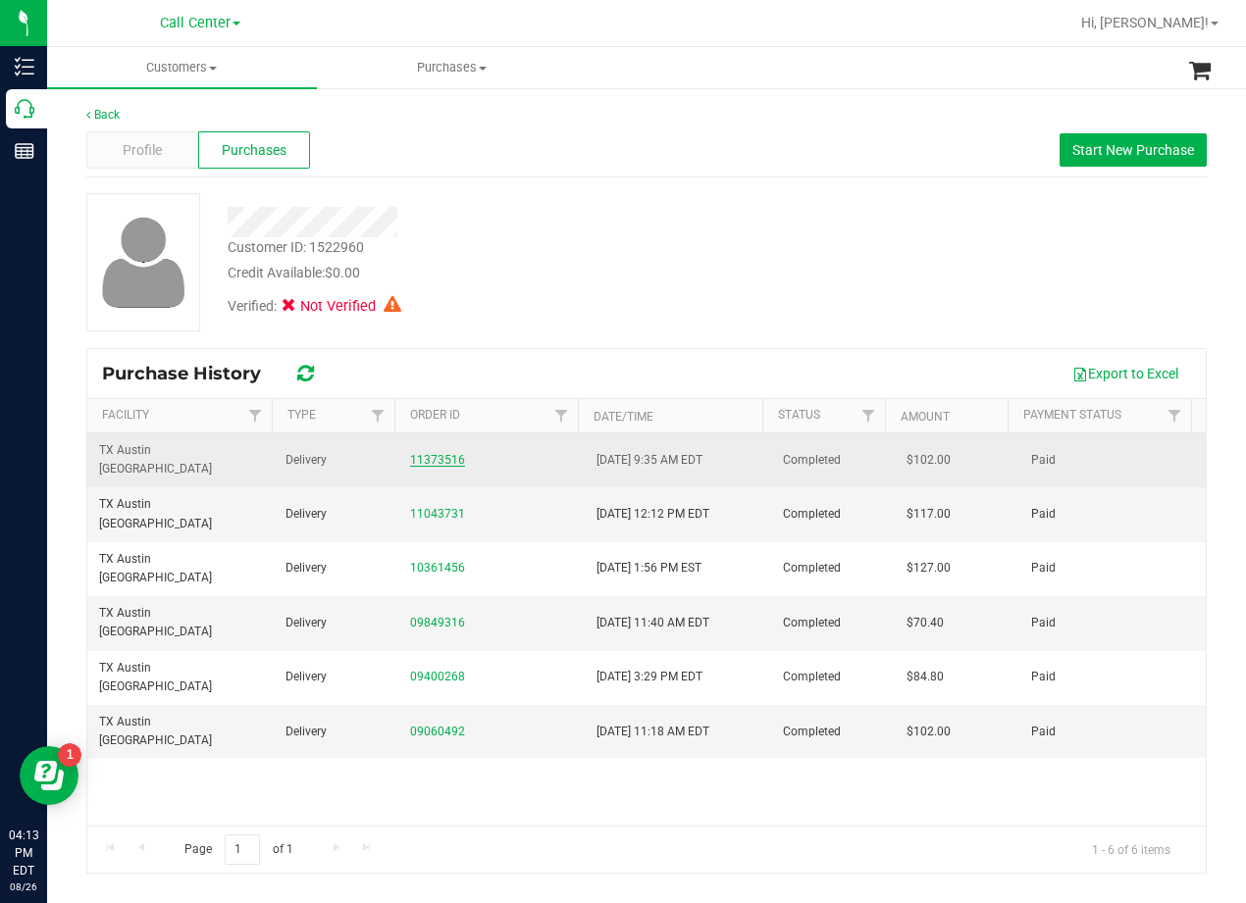
click at [438, 453] on link "11373516" at bounding box center [437, 460] width 55 height 14
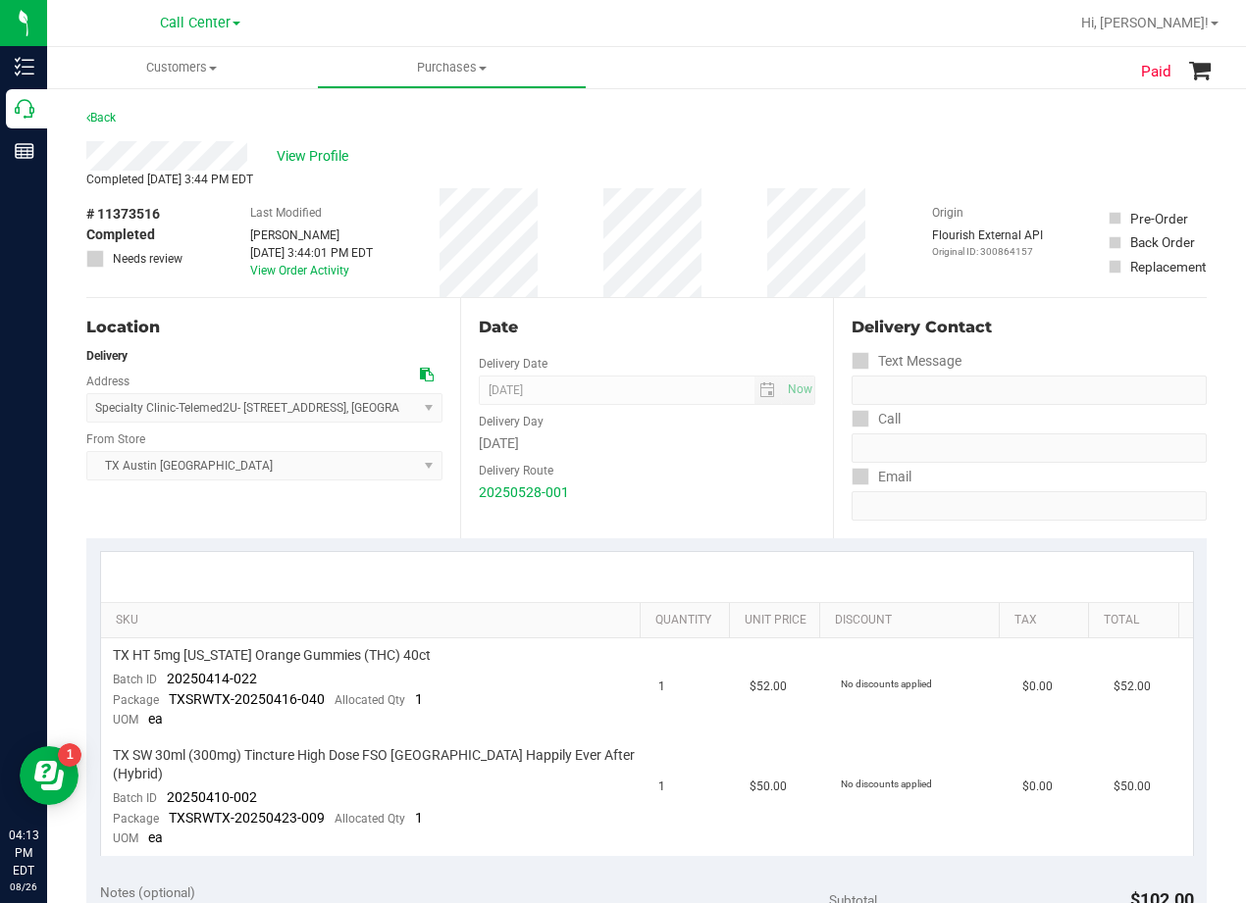
click at [765, 188] on div "# 11373516 Completed Needs review Last Modified Reiji Iwaku May 29, 2025 3:44:0…" at bounding box center [646, 242] width 1120 height 109
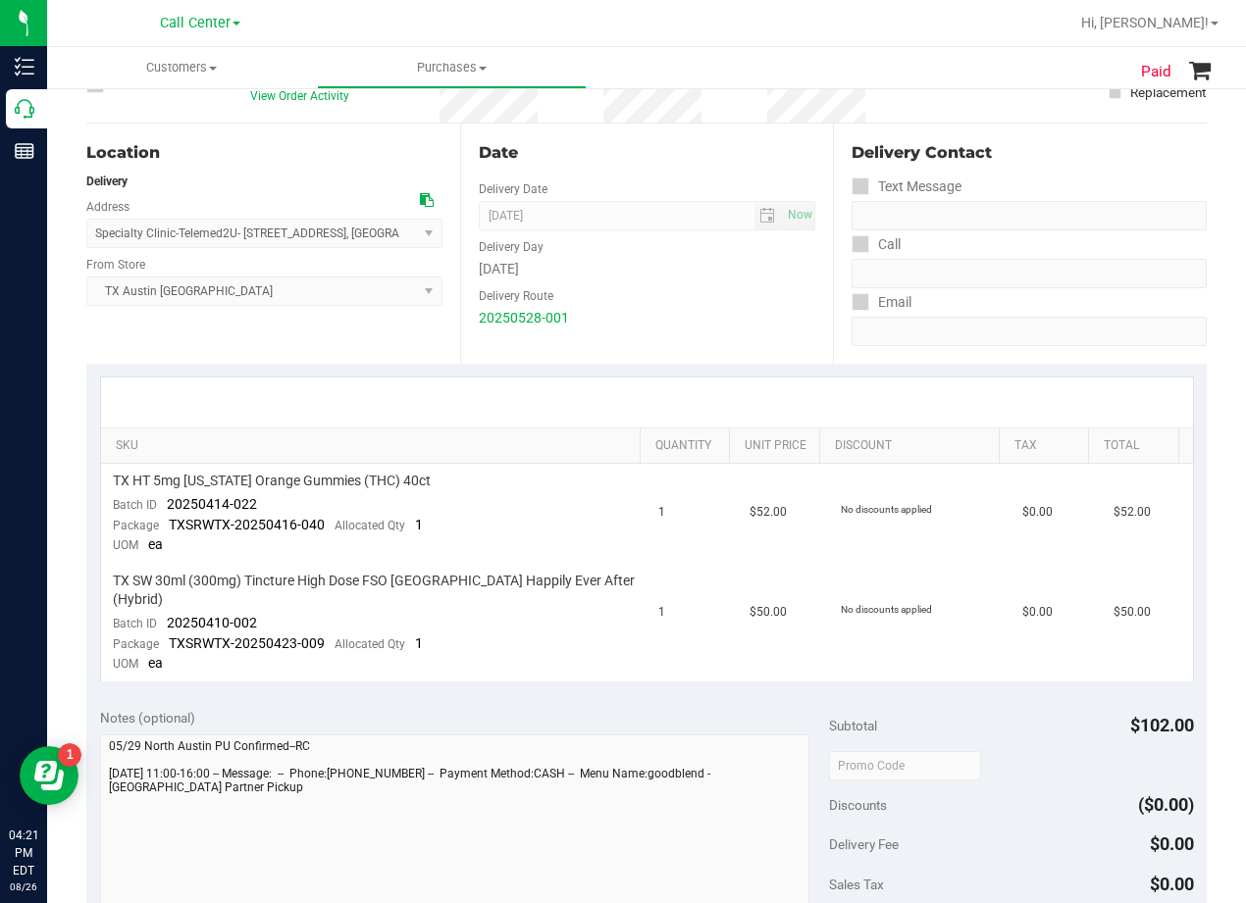
scroll to position [196, 0]
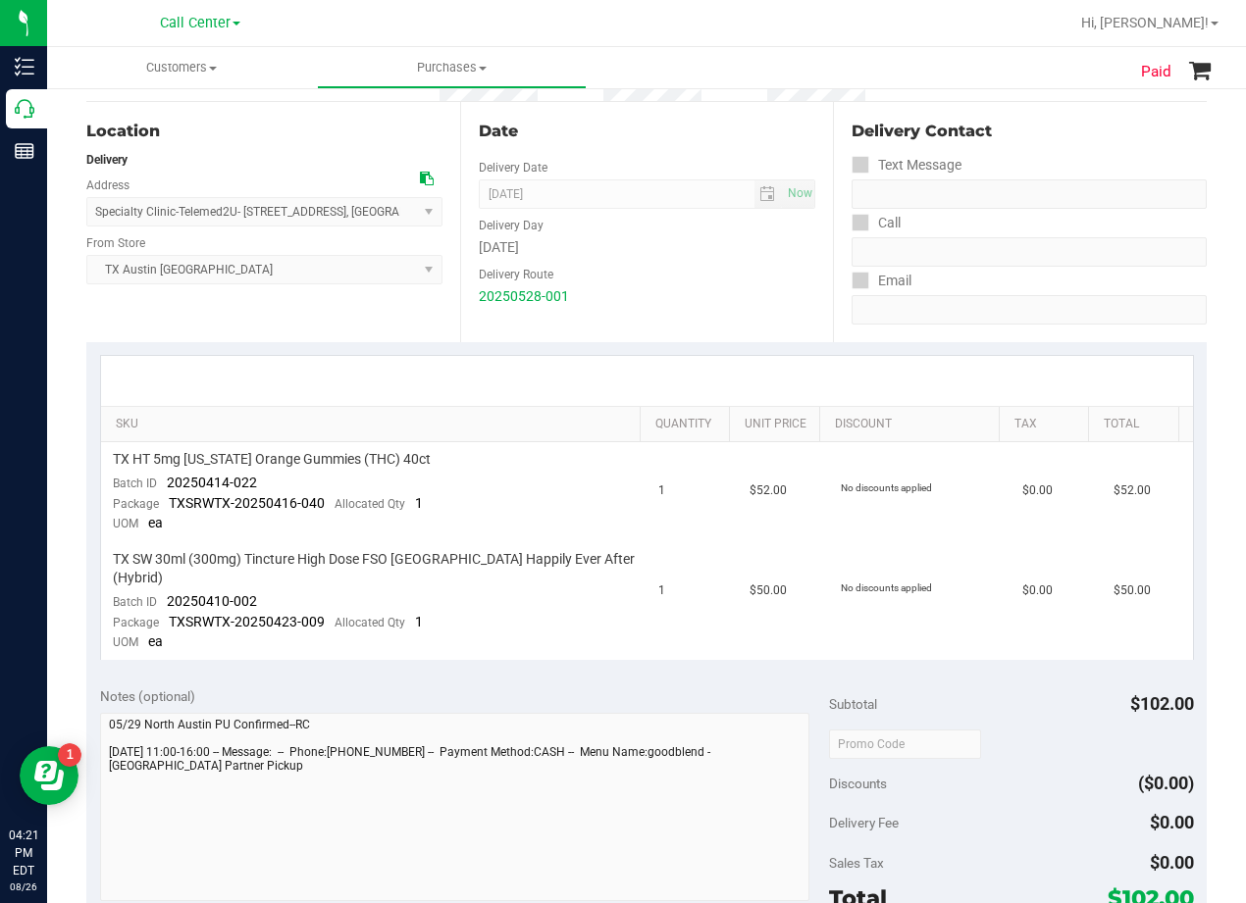
click at [723, 321] on div "Date Delivery Date 05/29/2025 Now 05/29/2025 08:00 AM Now Delivery Day Thursday…" at bounding box center [647, 222] width 374 height 240
click at [669, 294] on div "20250528-001" at bounding box center [647, 296] width 337 height 21
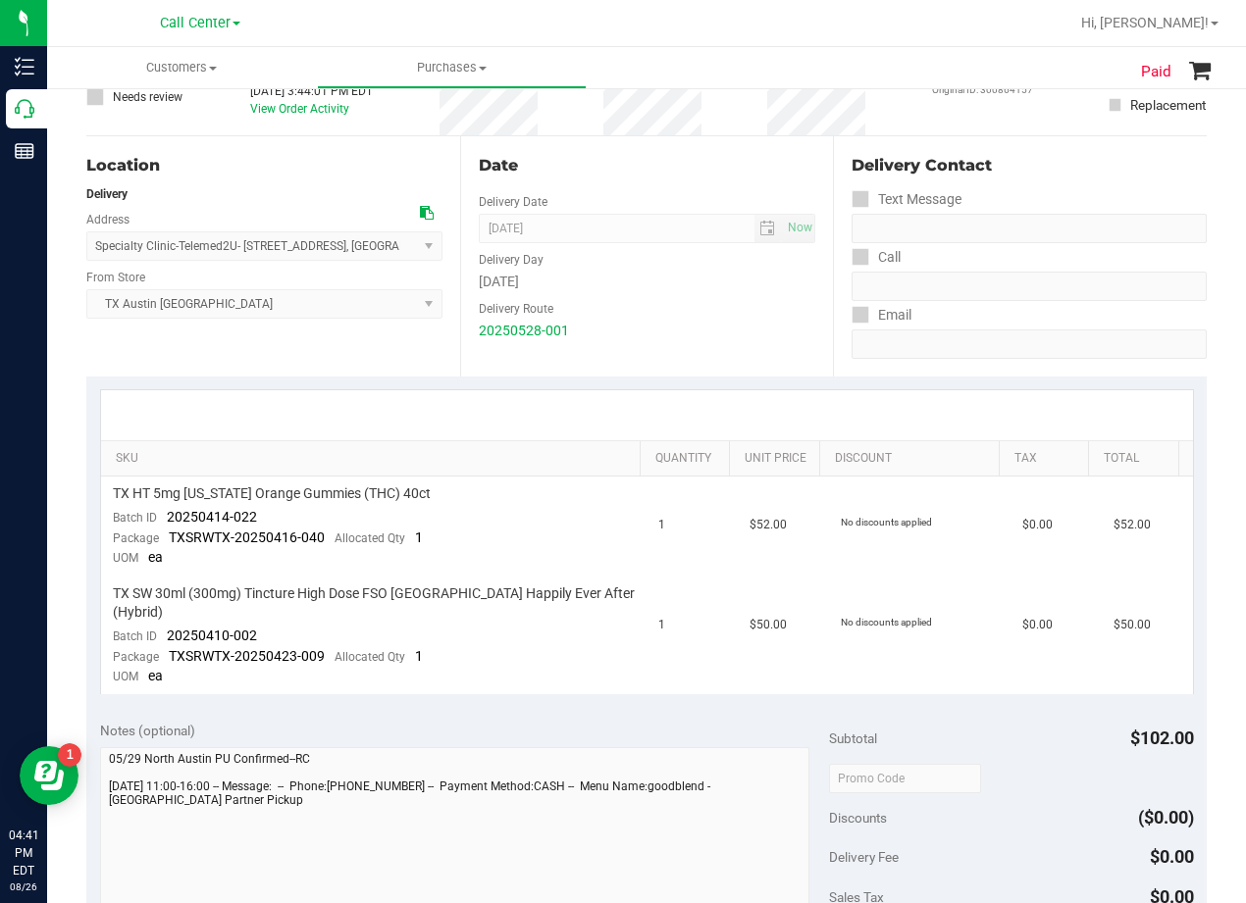
scroll to position [0, 0]
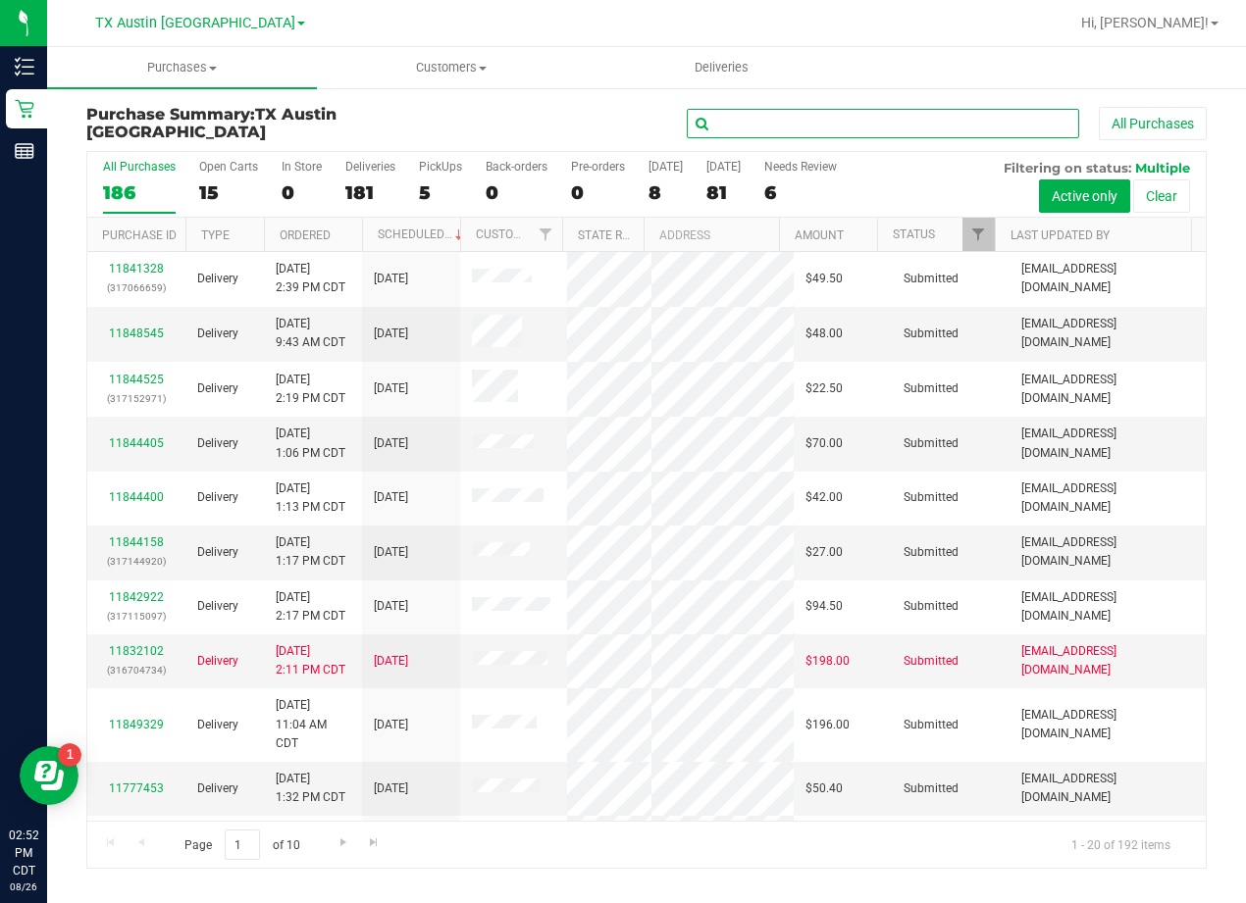
click at [748, 123] on input "text" at bounding box center [883, 123] width 392 height 29
paste input "[PERSON_NAME]"
type input "[PERSON_NAME]"
click at [496, 121] on div "[PERSON_NAME] All Purchases" at bounding box center [833, 123] width 746 height 33
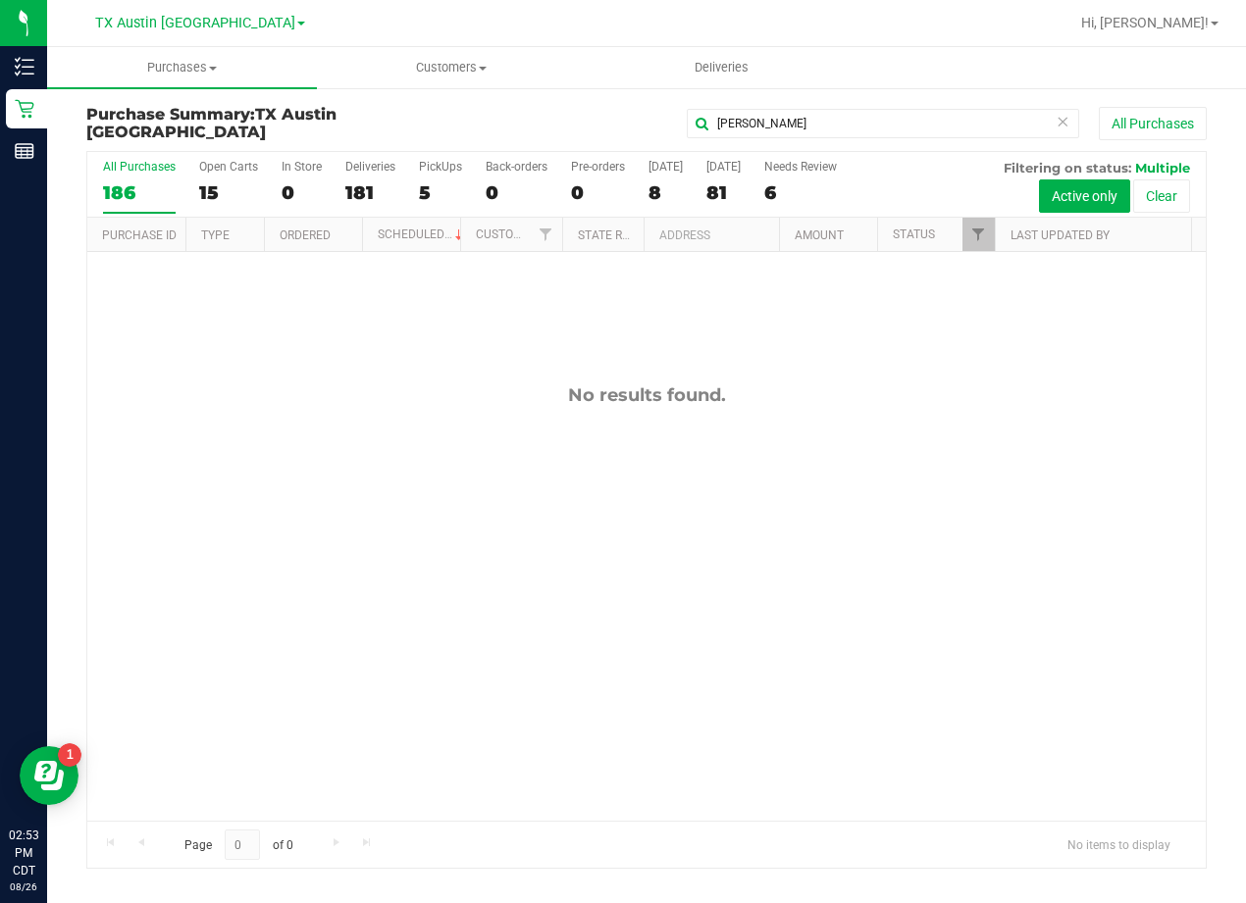
click at [766, 381] on div "No results found." at bounding box center [646, 602] width 1118 height 701
click at [220, 187] on div "15" at bounding box center [228, 192] width 59 height 23
click at [0, 0] on input "Open Carts 15" at bounding box center [0, 0] width 0 height 0
click at [126, 195] on div "186" at bounding box center [139, 192] width 73 height 23
click at [0, 0] on input "All Purchases 186" at bounding box center [0, 0] width 0 height 0
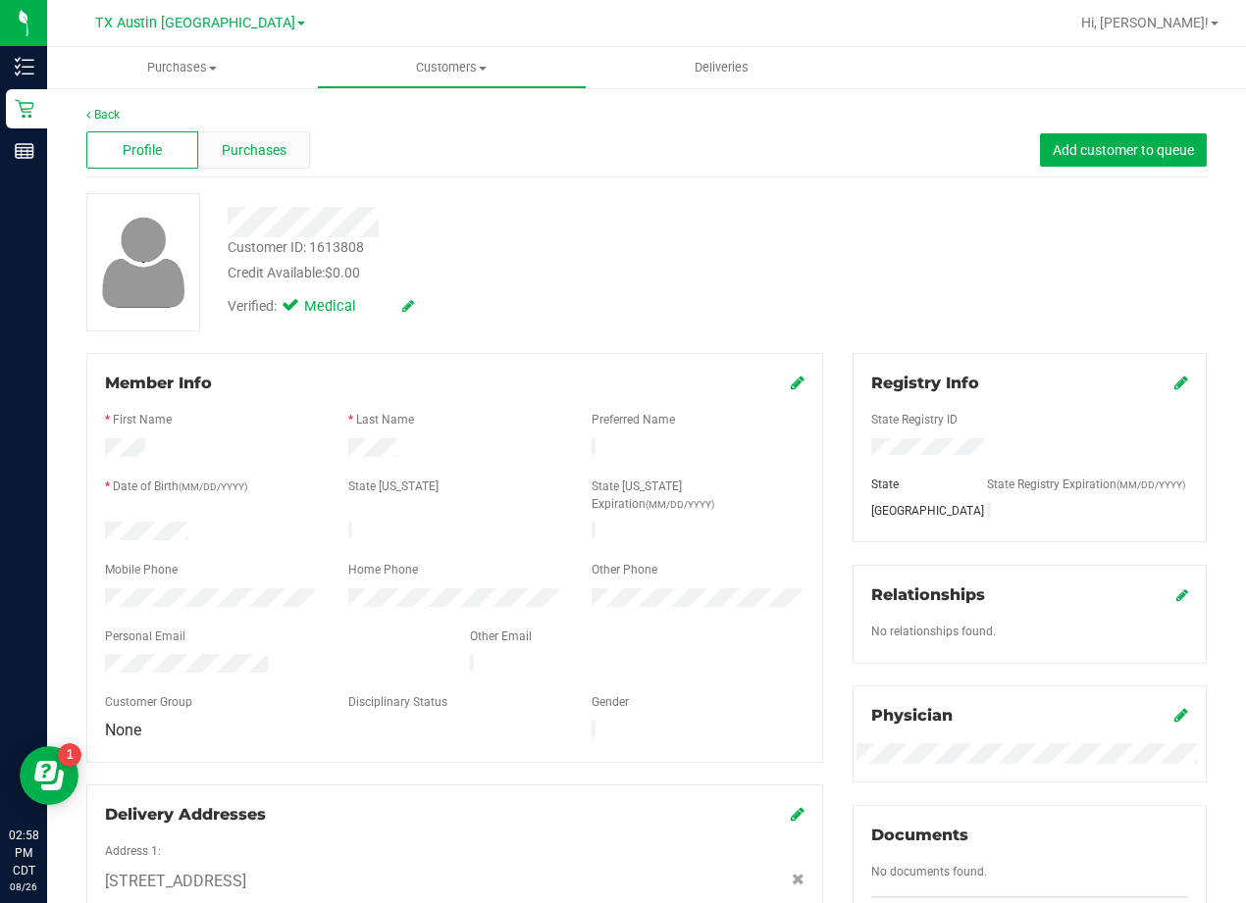
click at [251, 159] on span "Purchases" at bounding box center [254, 150] width 65 height 21
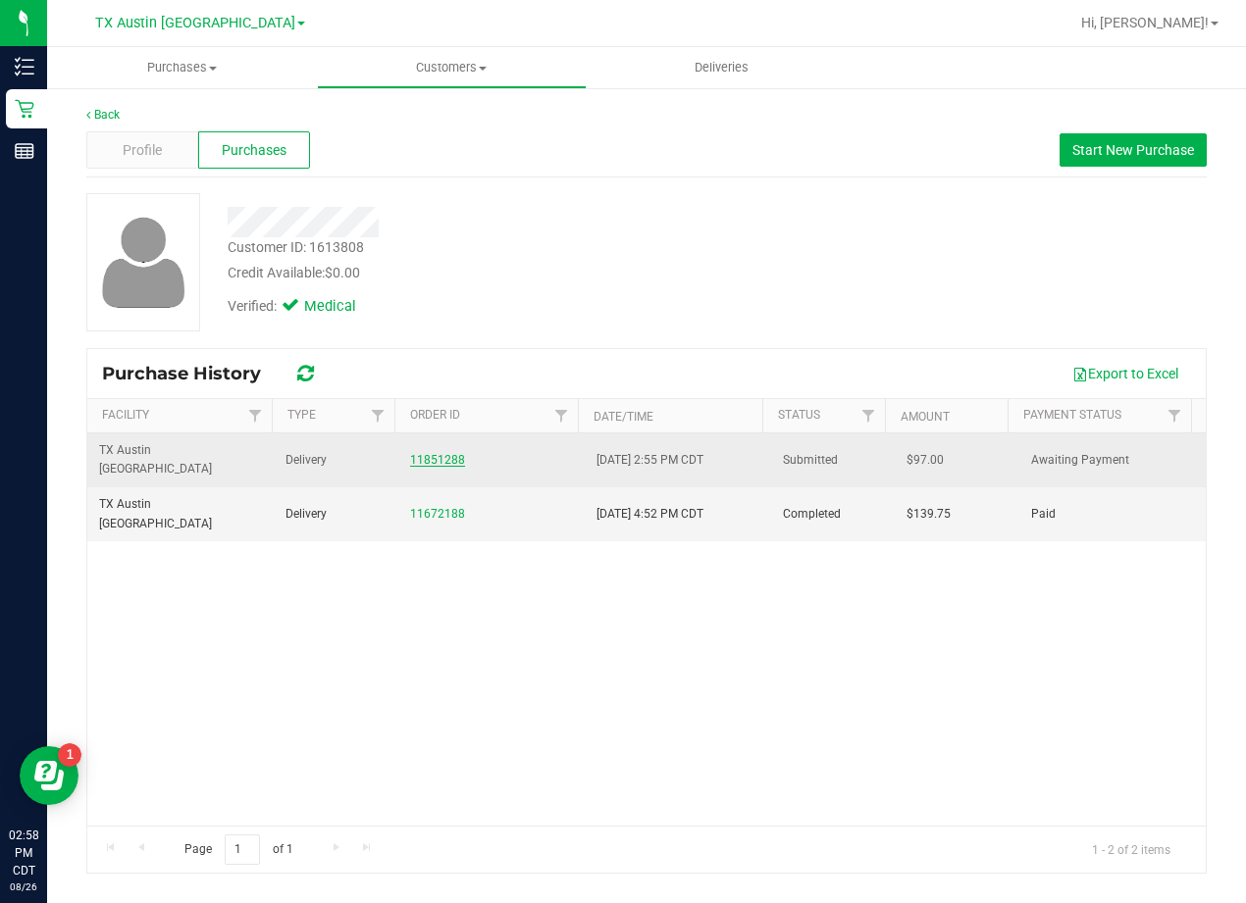
click at [431, 453] on link "11851288" at bounding box center [437, 460] width 55 height 14
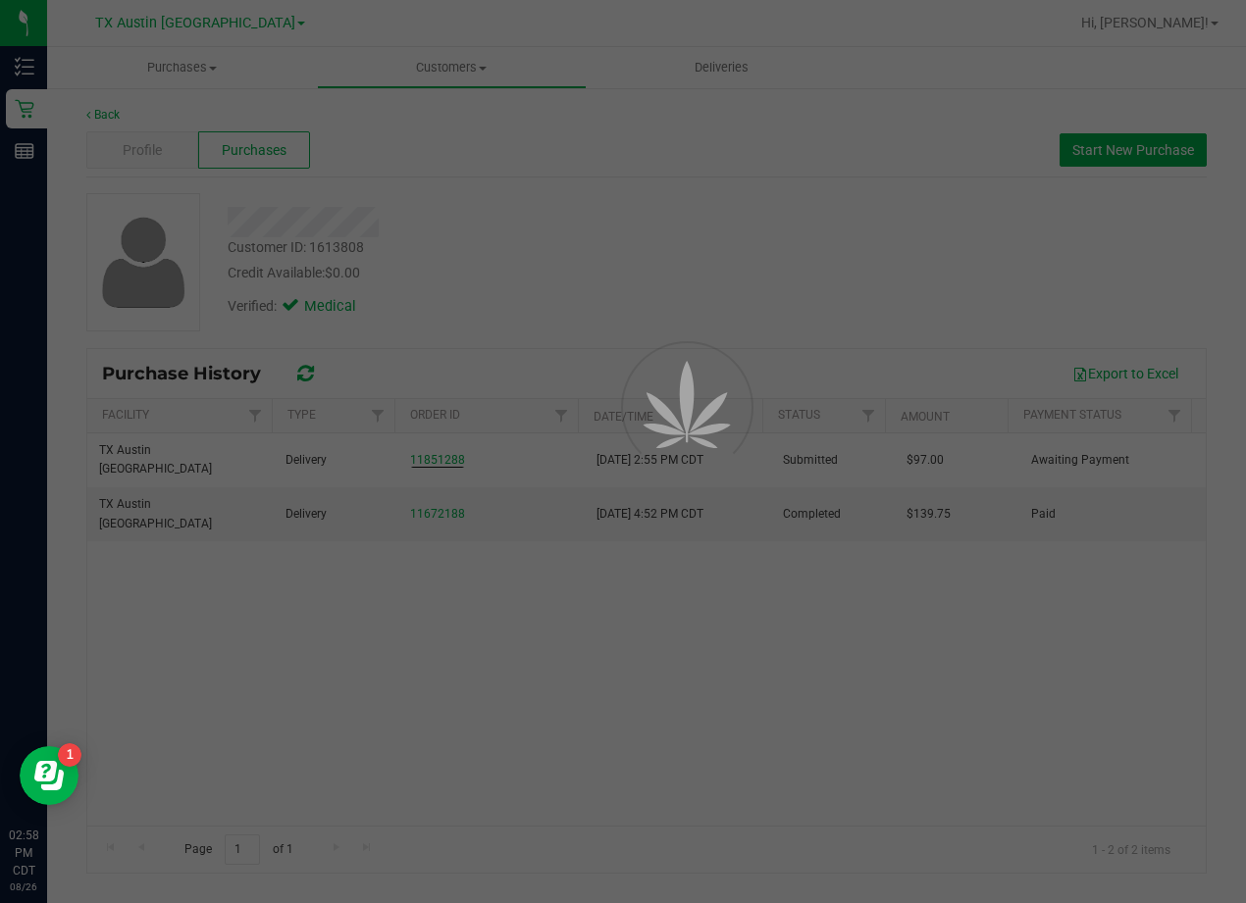
click at [518, 259] on div at bounding box center [623, 451] width 1246 height 903
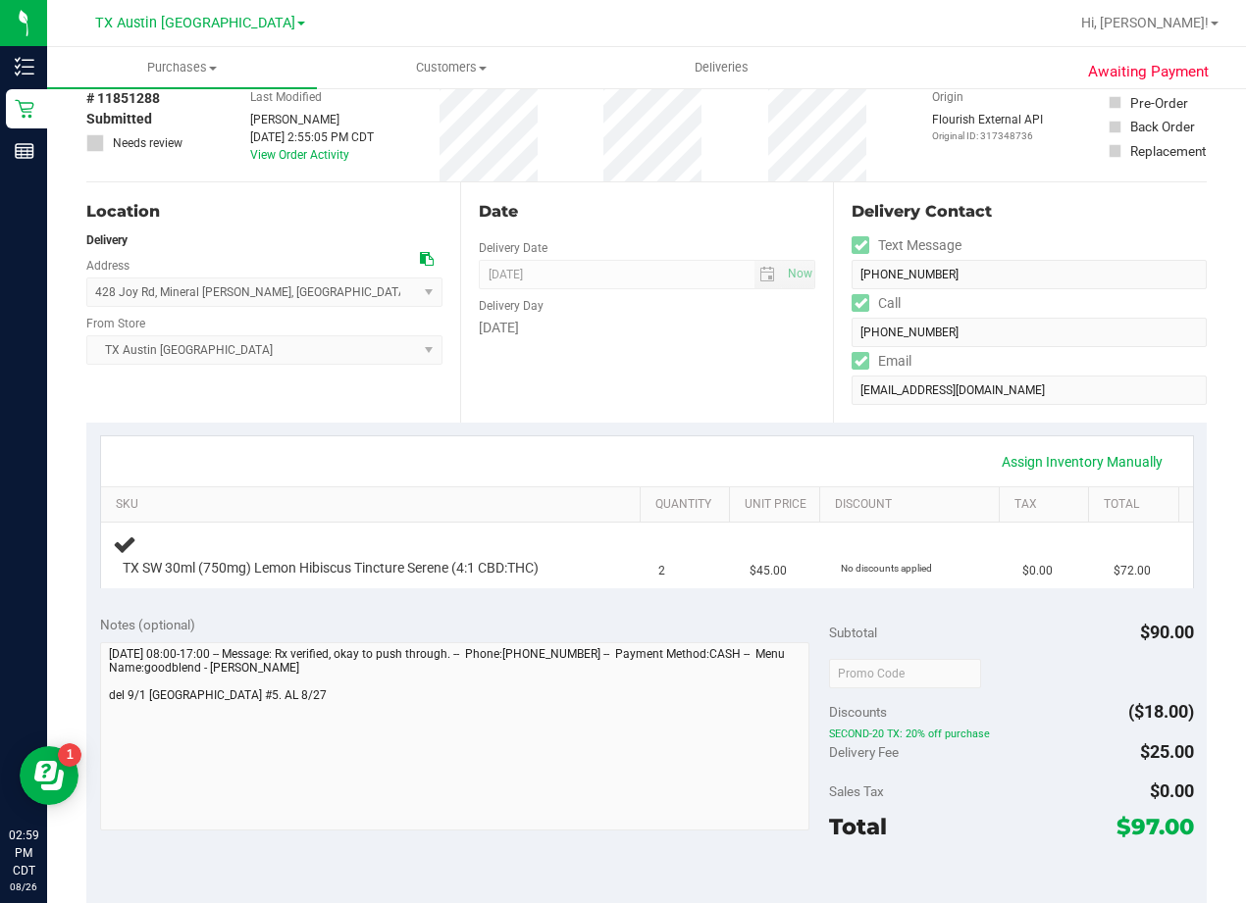
click at [744, 387] on div "Date Delivery Date [DATE] Now [DATE] 08:00 AM Now Delivery Day [DATE]" at bounding box center [647, 302] width 374 height 240
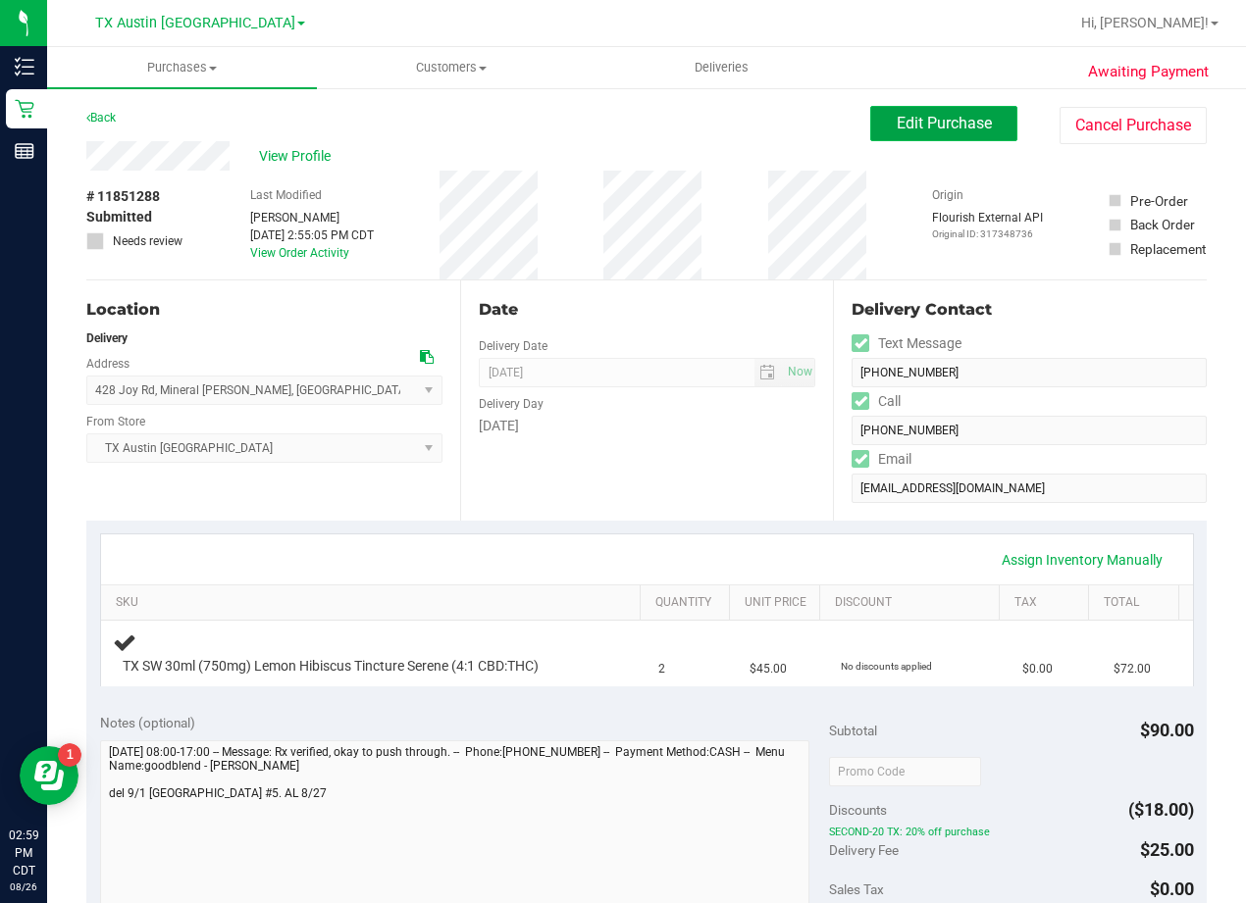
click at [902, 121] on span "Edit Purchase" at bounding box center [943, 123] width 95 height 19
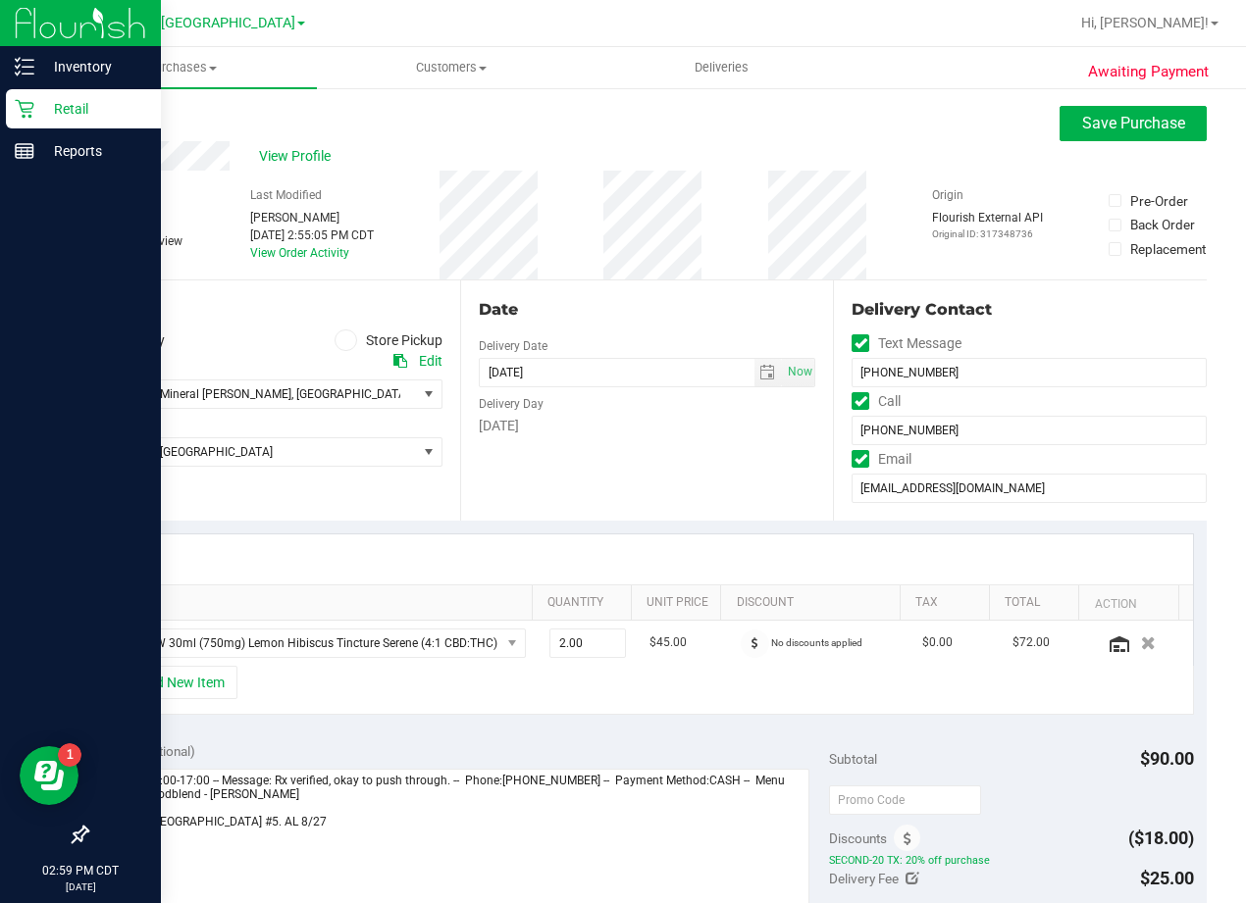
click at [37, 119] on p "Retail" at bounding box center [93, 109] width 118 height 24
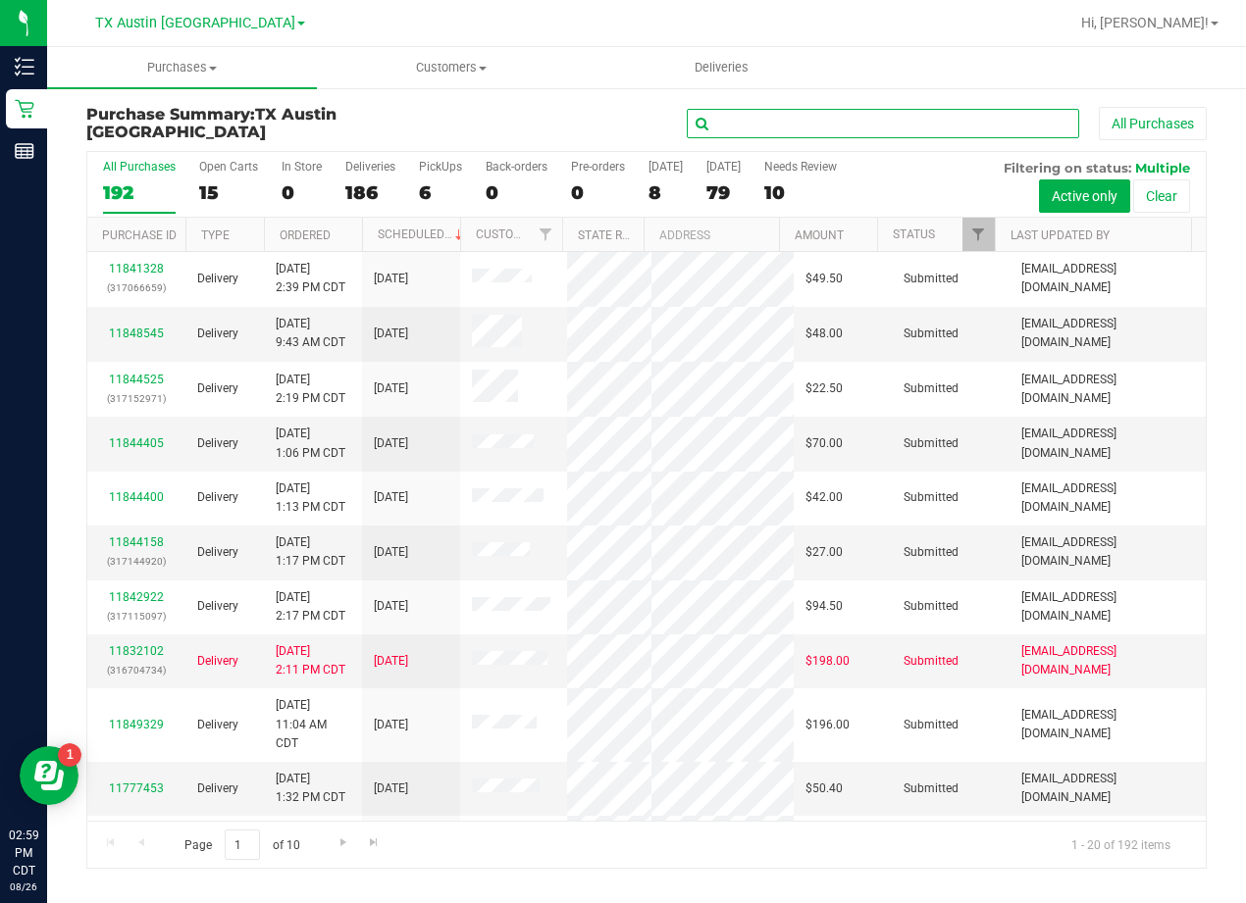
click at [824, 127] on input "text" at bounding box center [883, 123] width 392 height 29
paste input "[PERSON_NAME]"
type input "[PERSON_NAME]"
click at [526, 128] on div "[PERSON_NAME] All Purchases" at bounding box center [833, 123] width 746 height 33
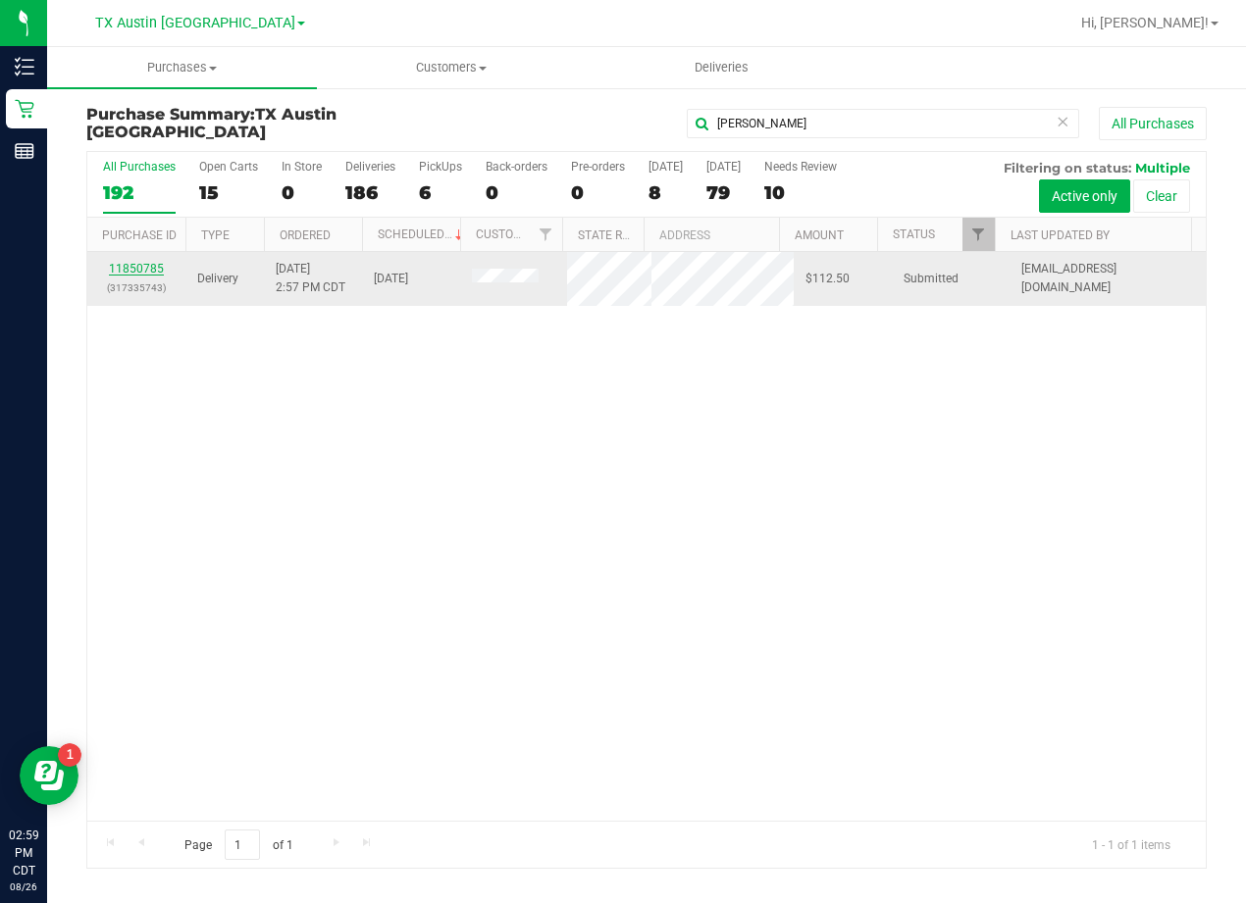
click at [152, 270] on link "11850785" at bounding box center [136, 269] width 55 height 14
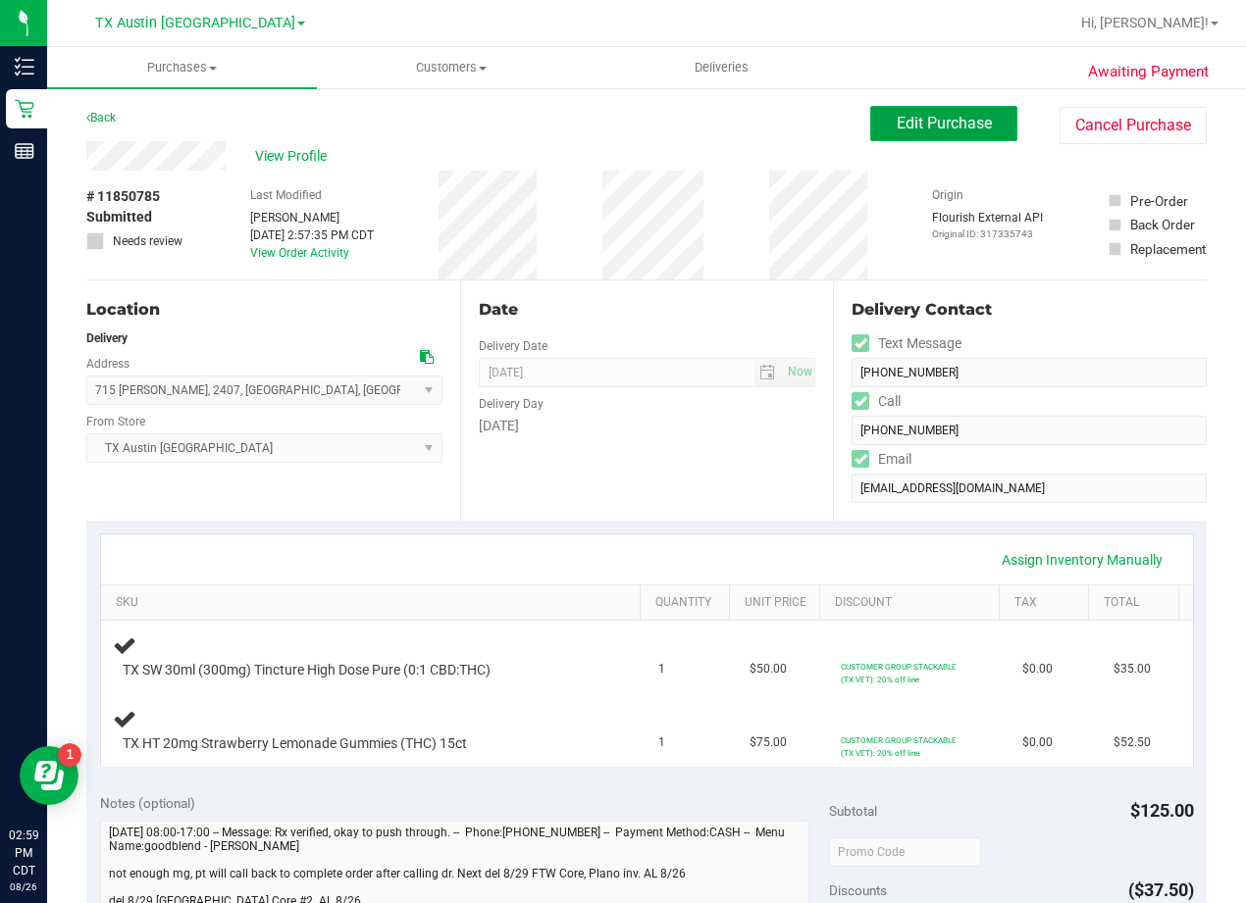
click at [932, 109] on button "Edit Purchase" at bounding box center [943, 123] width 147 height 35
click at [675, 108] on div "Back Edit Purchase Cancel Purchase" at bounding box center [646, 123] width 1120 height 35
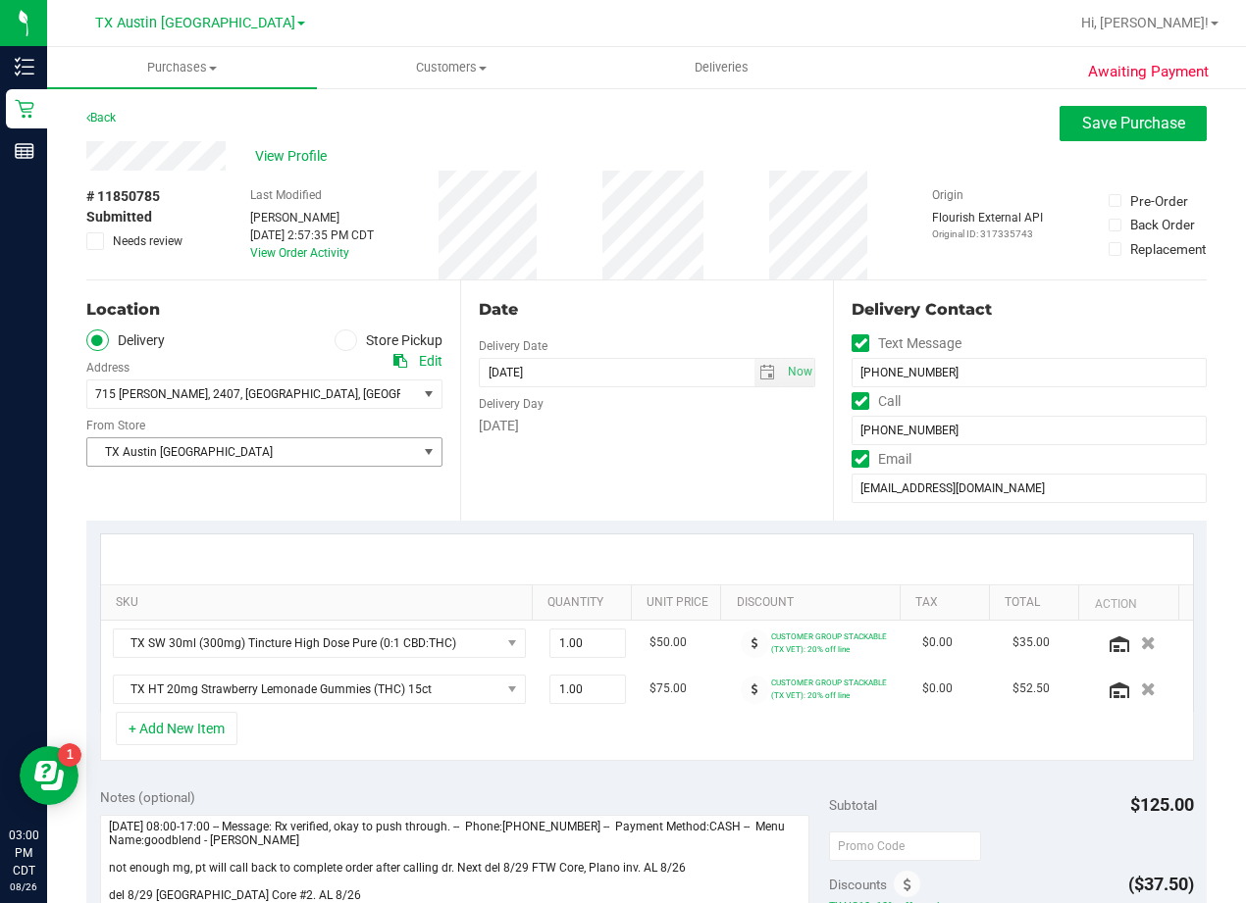
click at [389, 456] on span "TX Austin [GEOGRAPHIC_DATA]" at bounding box center [252, 451] width 330 height 27
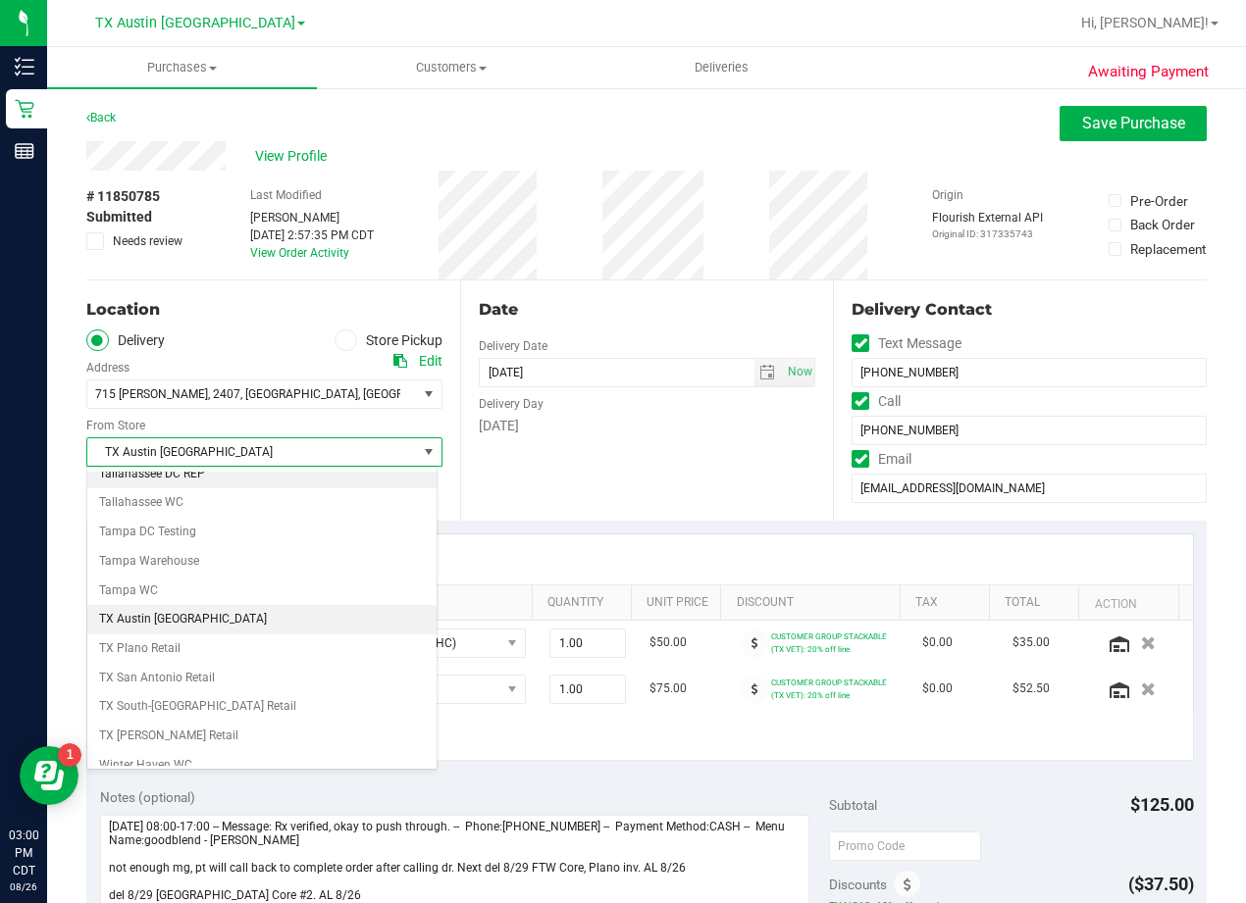
scroll to position [1425, 0]
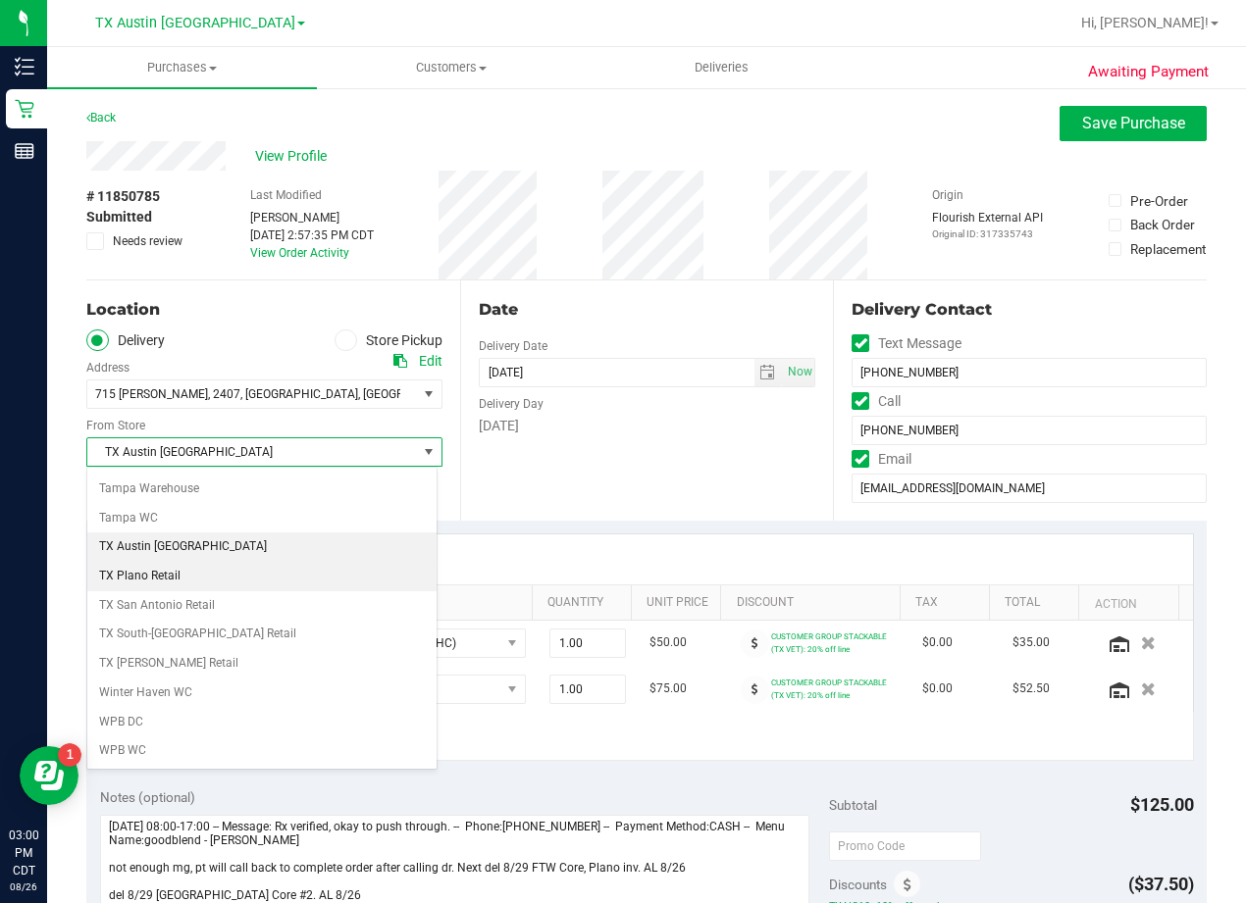
click at [261, 582] on li "TX Plano Retail" at bounding box center [261, 576] width 349 height 29
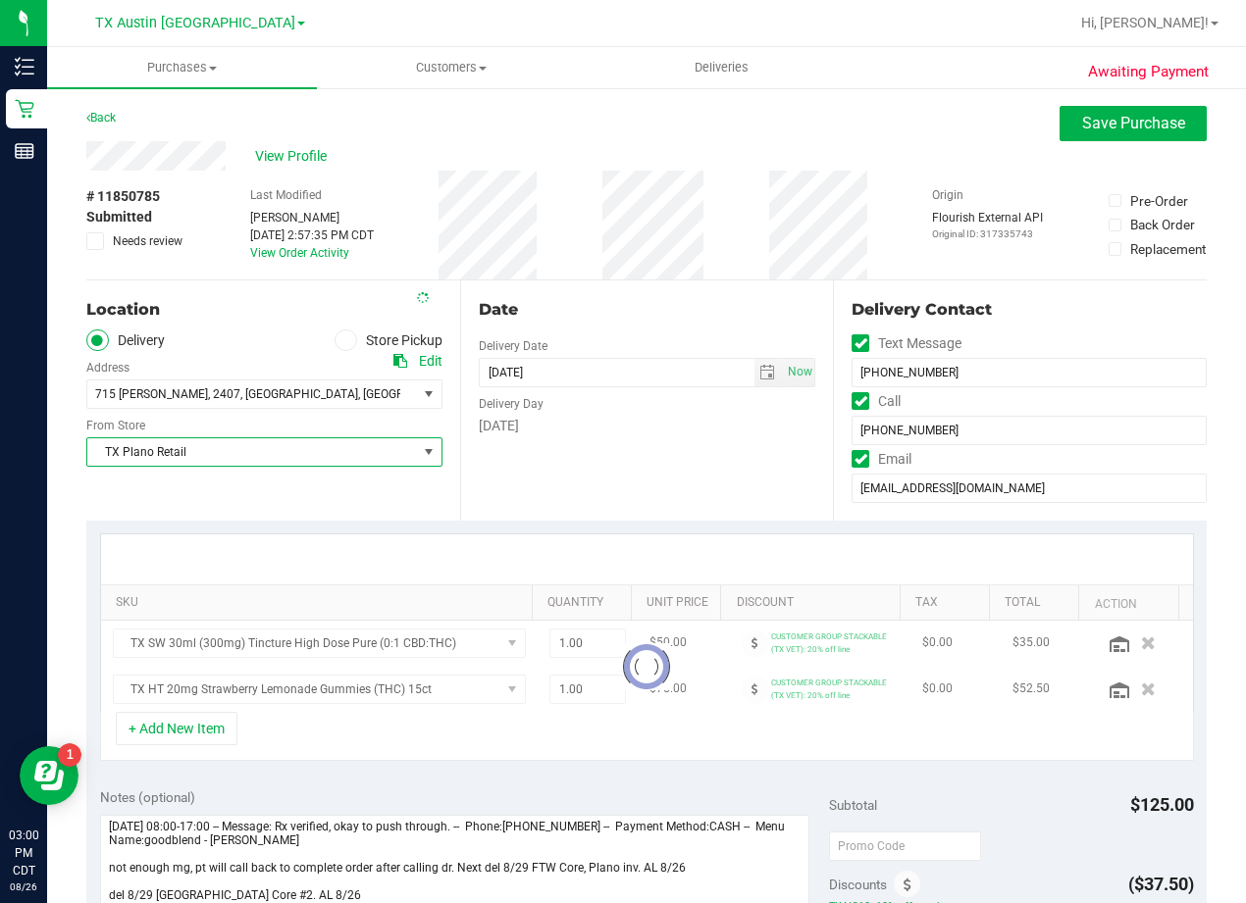
click at [625, 438] on div "Date Delivery Date [DATE] Now [DATE] 08:00 AM Now Delivery Day [DATE]" at bounding box center [647, 401] width 374 height 240
click at [629, 332] on div "Date Delivery Date [DATE] Now [DATE] 08:00 AM Now Delivery Day [DATE]" at bounding box center [647, 401] width 374 height 240
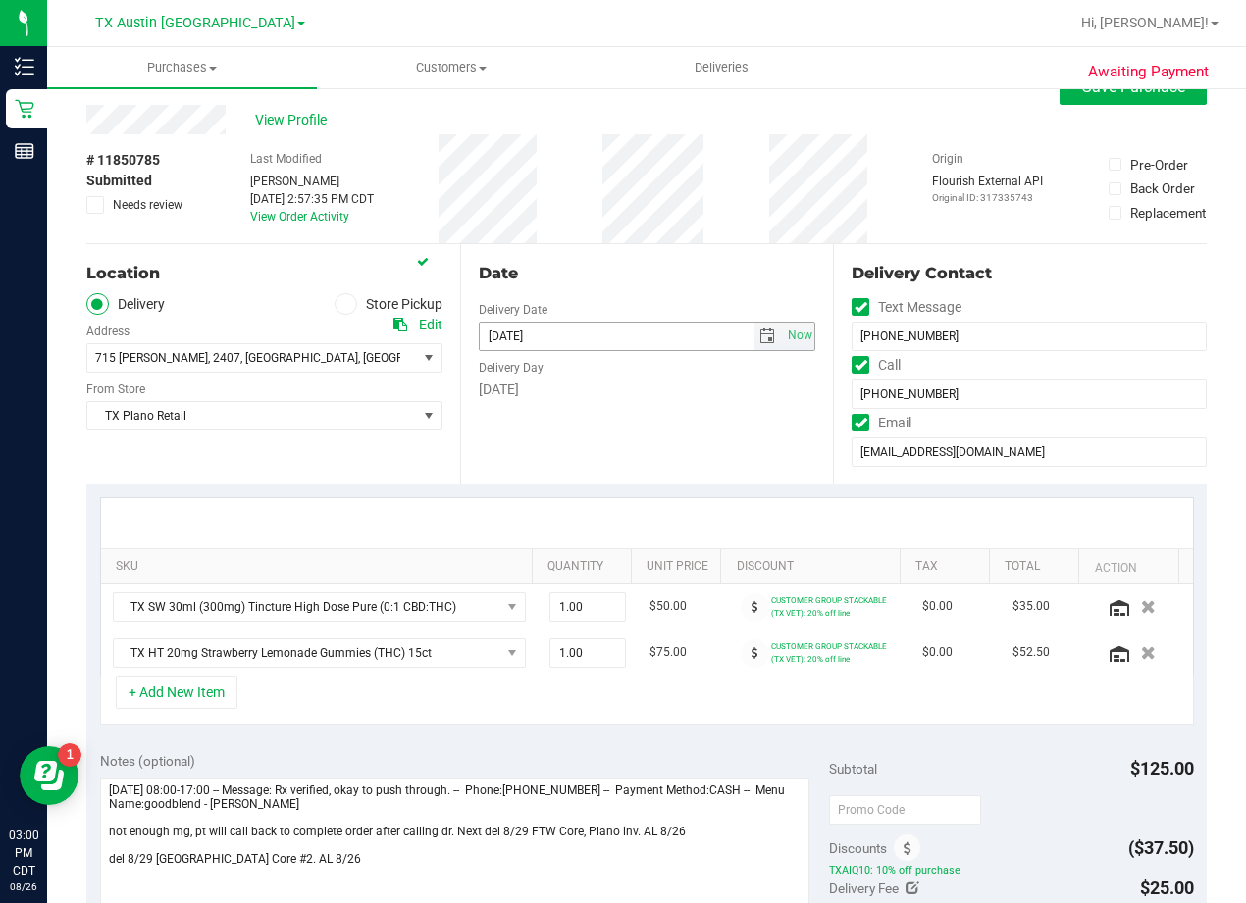
scroll to position [0, 0]
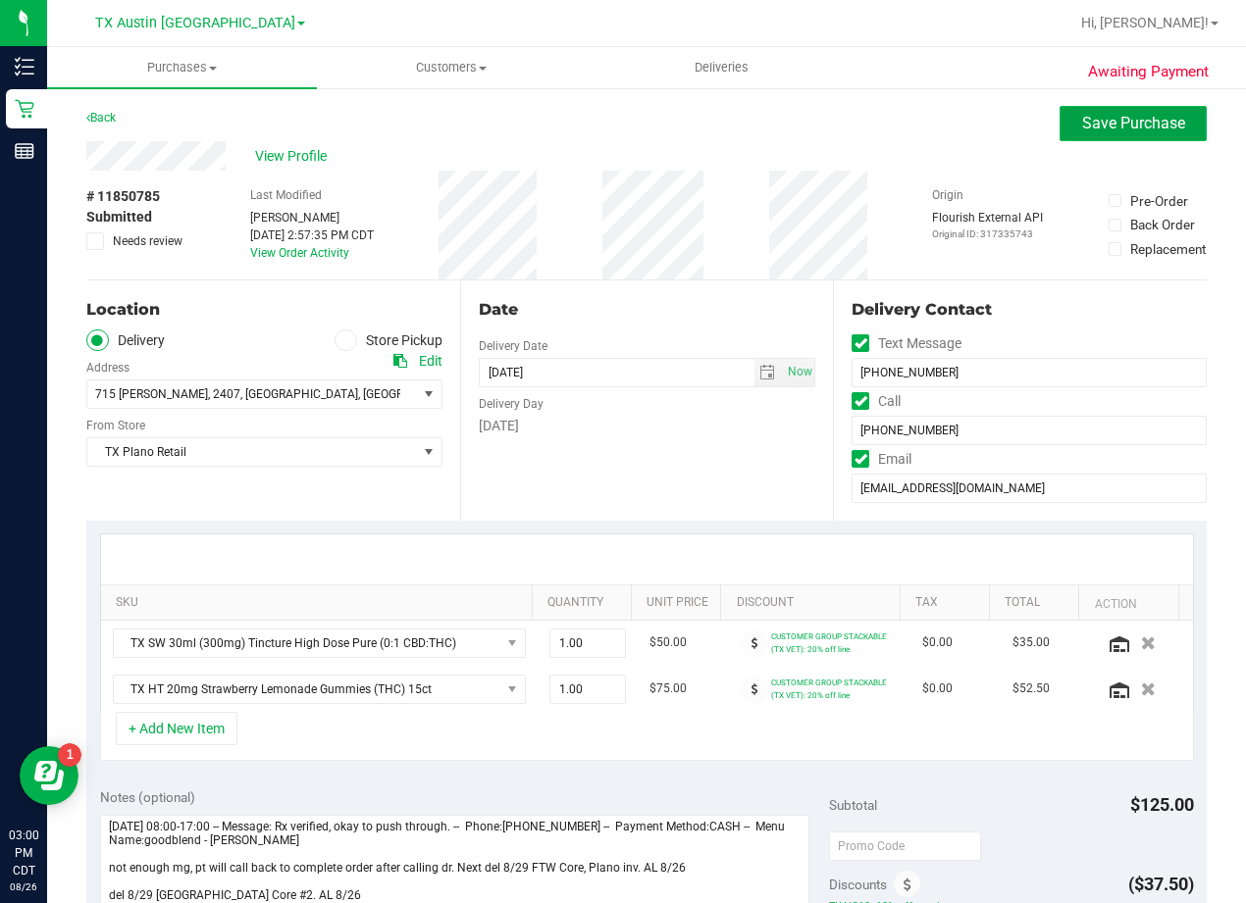
click at [1082, 129] on span "Save Purchase" at bounding box center [1133, 123] width 103 height 19
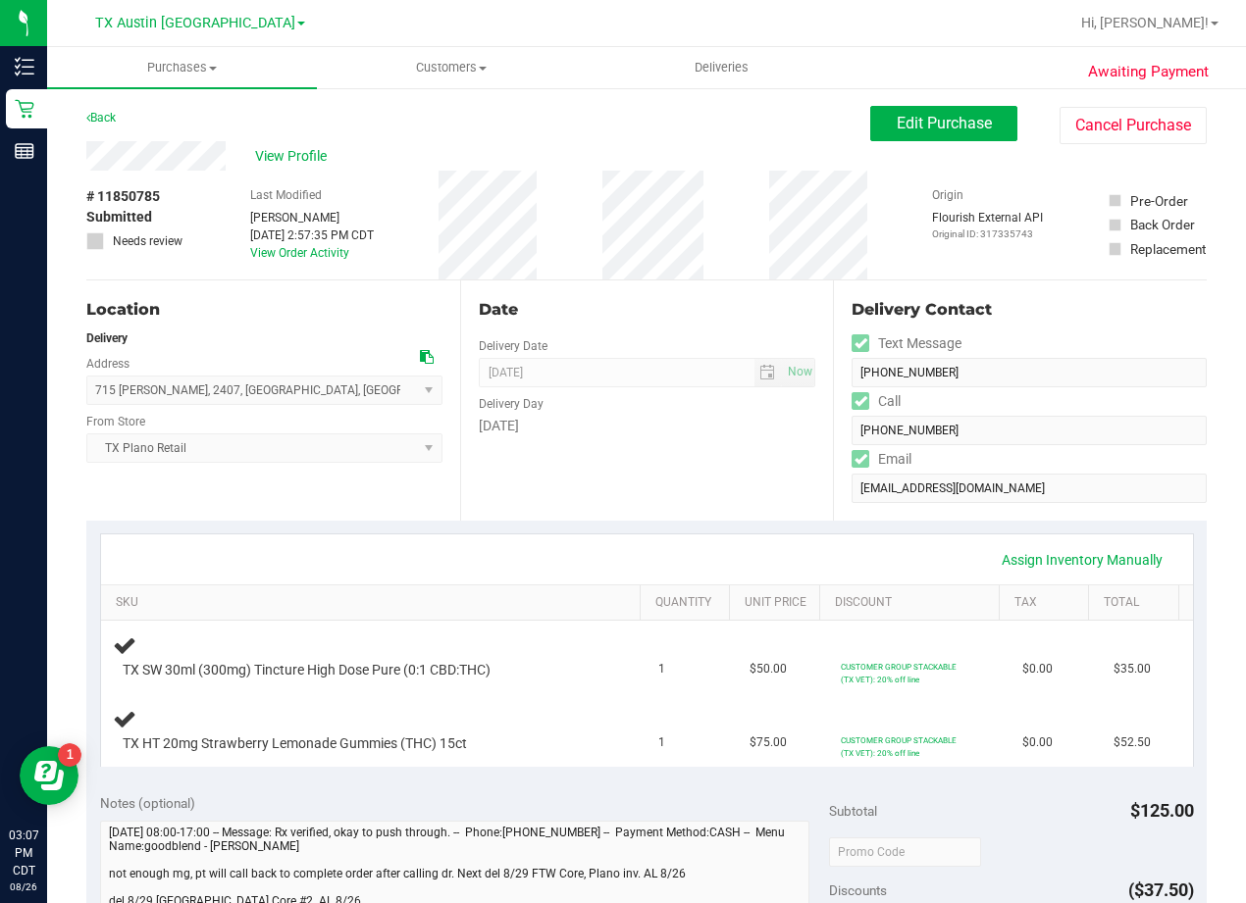
click at [703, 505] on div "Date Delivery Date [DATE] Now [DATE] 08:00 AM Now Delivery Day [DATE]" at bounding box center [647, 401] width 374 height 240
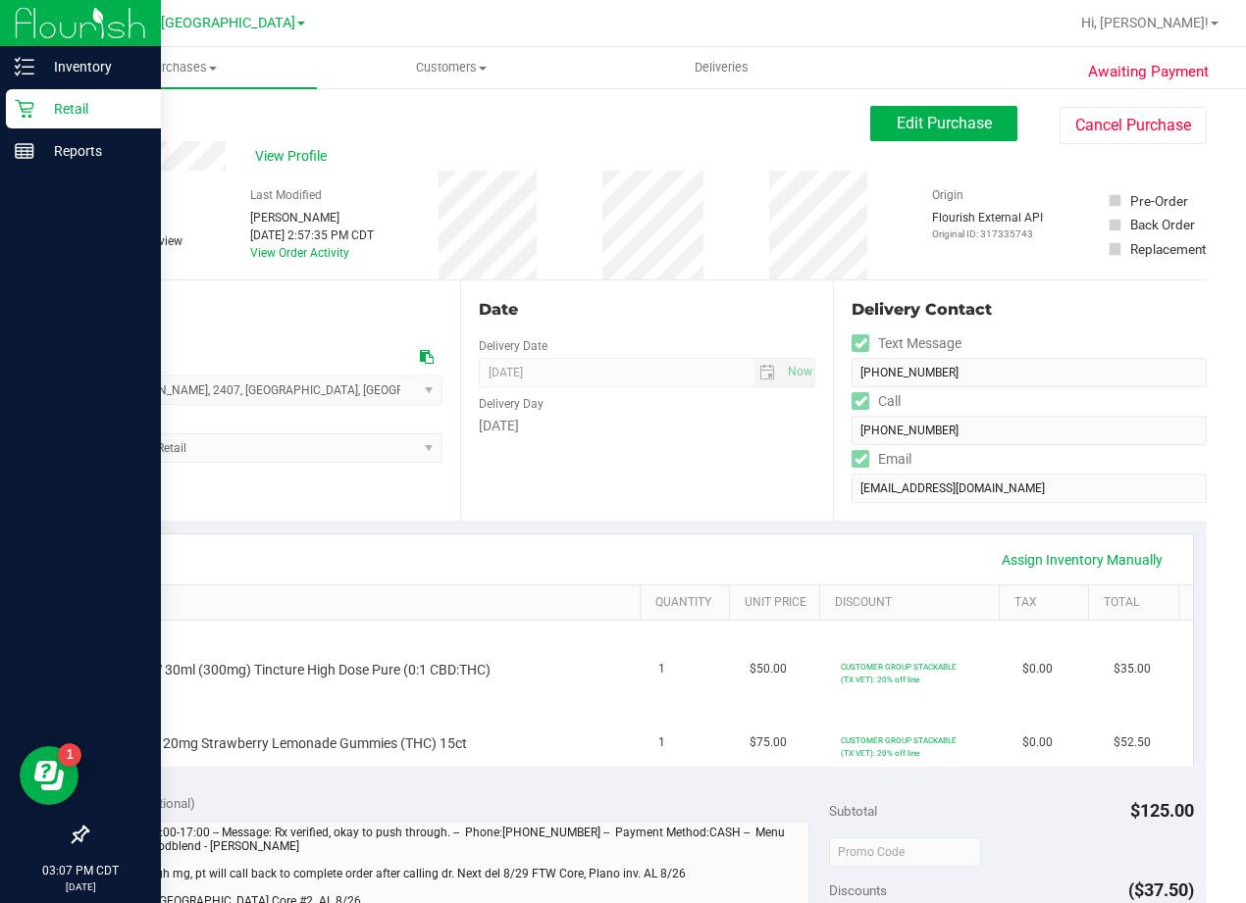
click at [19, 117] on icon at bounding box center [25, 109] width 20 height 20
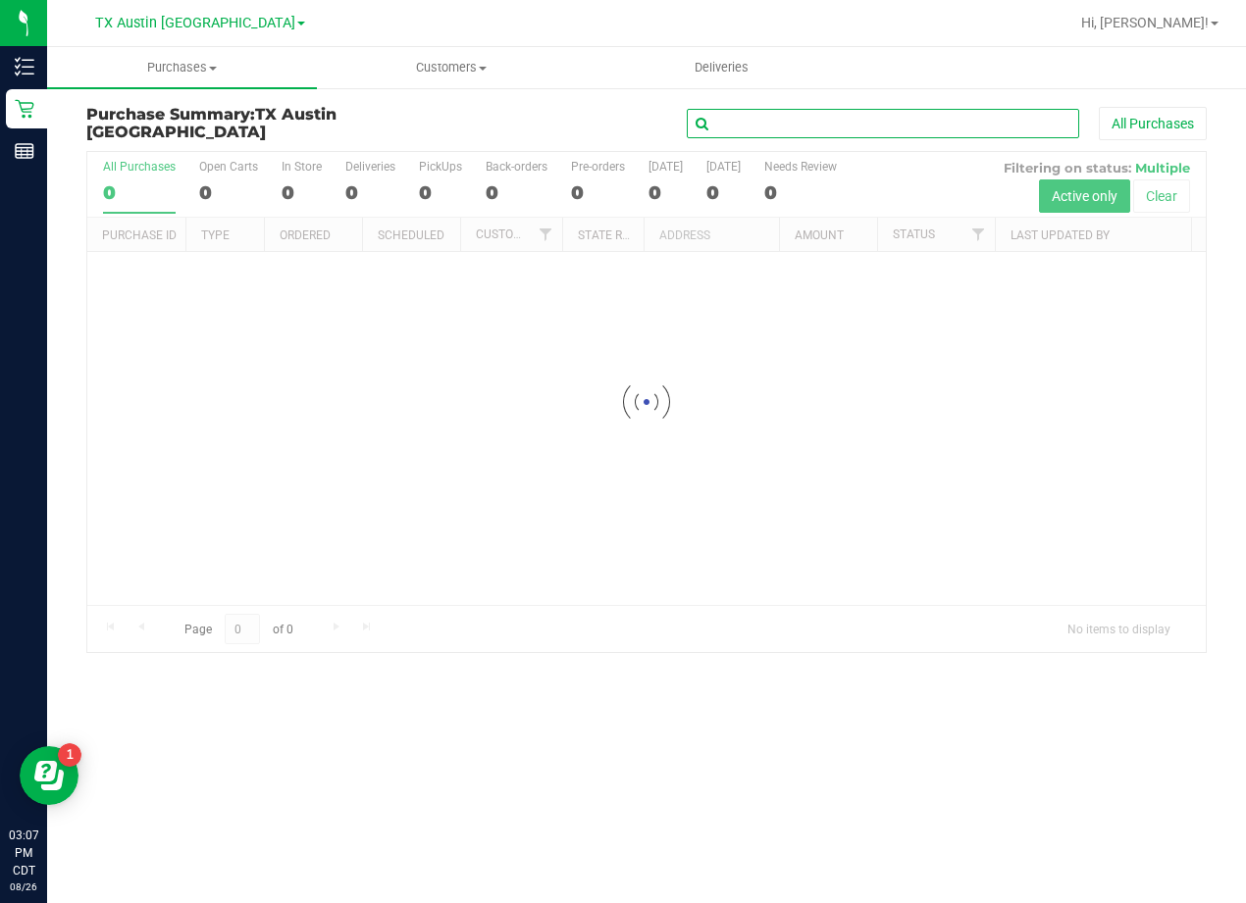
click at [782, 128] on input "text" at bounding box center [883, 123] width 392 height 29
paste input "[PERSON_NAME]"
type input "[PERSON_NAME]"
click at [531, 117] on div "[PERSON_NAME] All Purchases" at bounding box center [833, 123] width 746 height 33
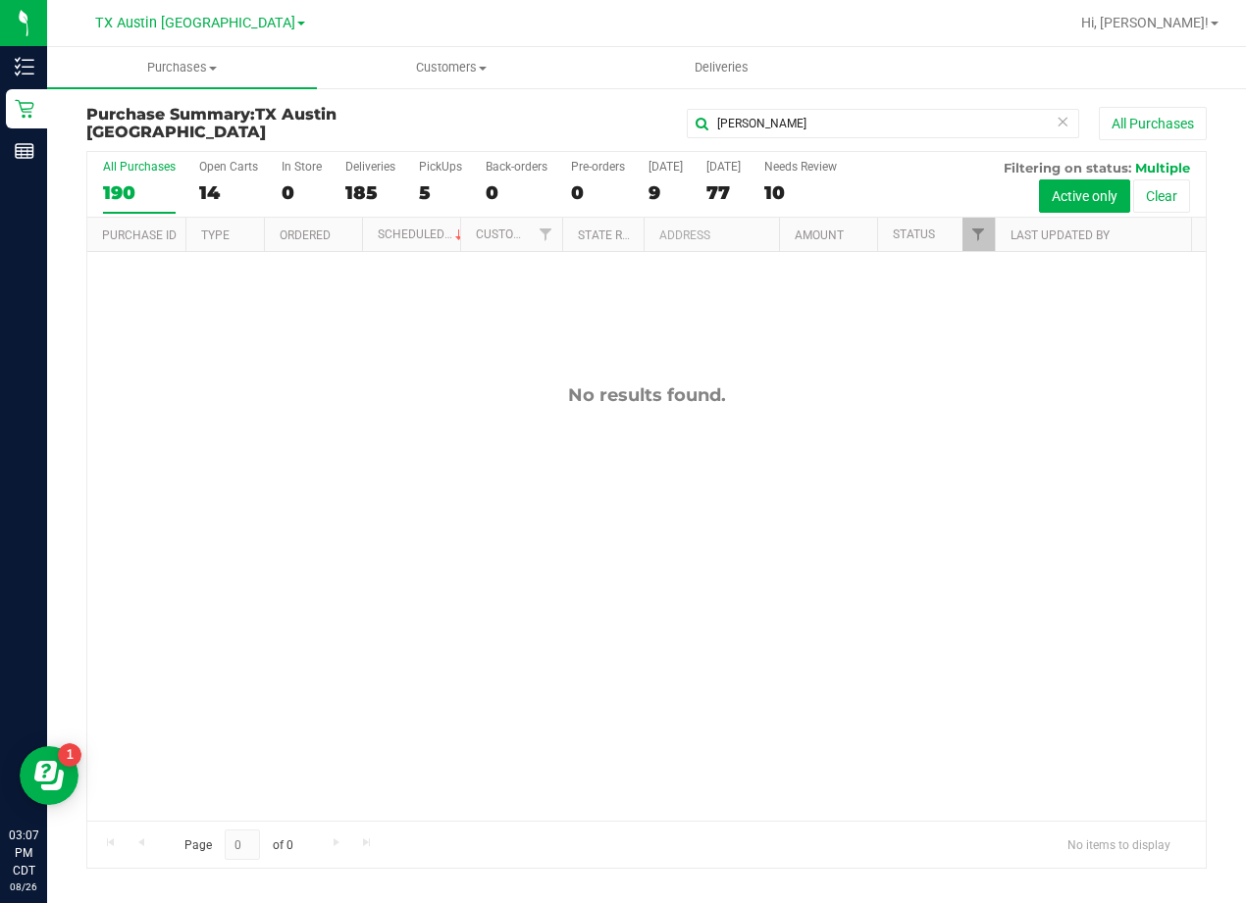
click at [230, 31] on div "[GEOGRAPHIC_DATA] [GEOGRAPHIC_DATA] [GEOGRAPHIC_DATA] Call Center [GEOGRAPHIC_D…" at bounding box center [200, 23] width 210 height 24
click at [224, 28] on span "TX Austin [GEOGRAPHIC_DATA]" at bounding box center [195, 24] width 200 height 18
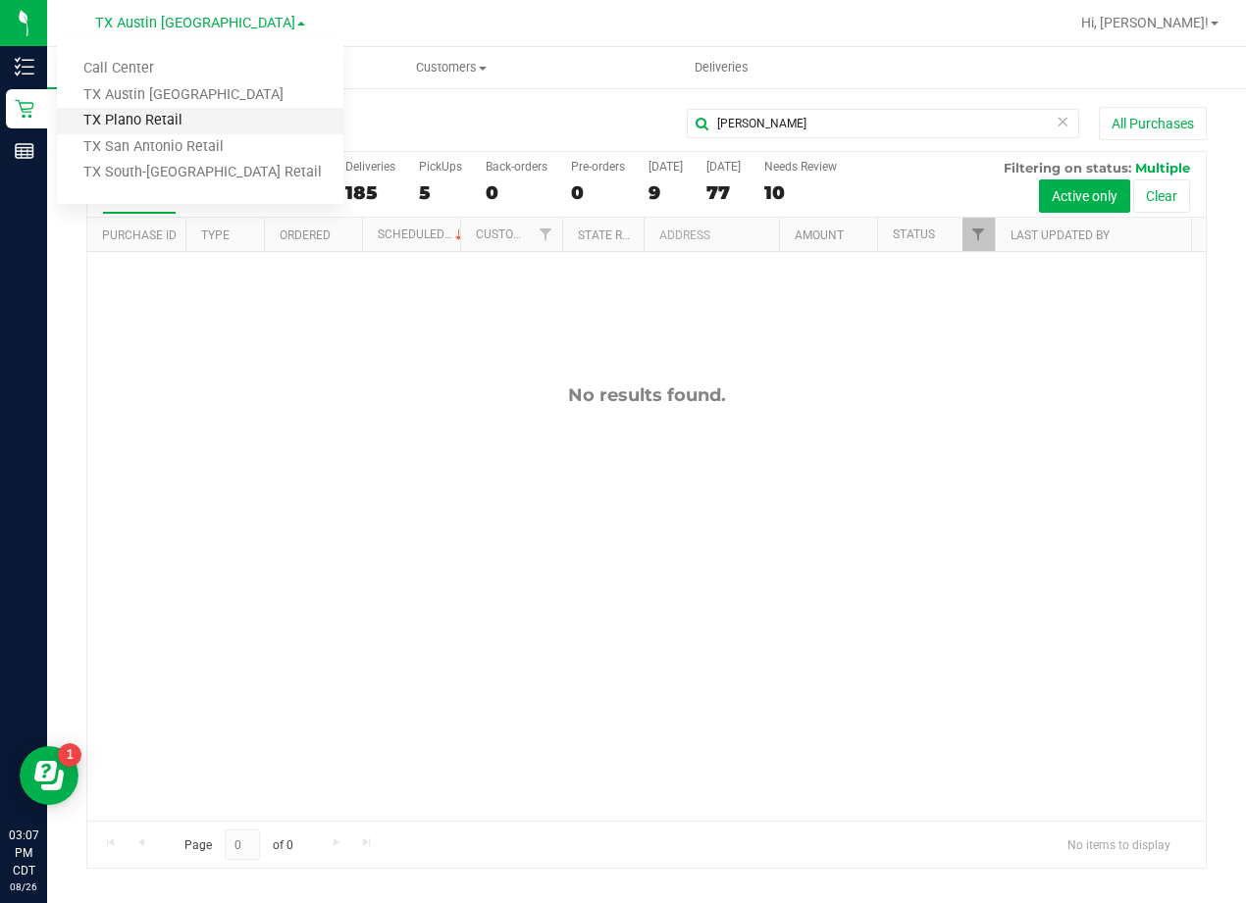
click at [181, 126] on link "TX Plano Retail" at bounding box center [200, 121] width 286 height 26
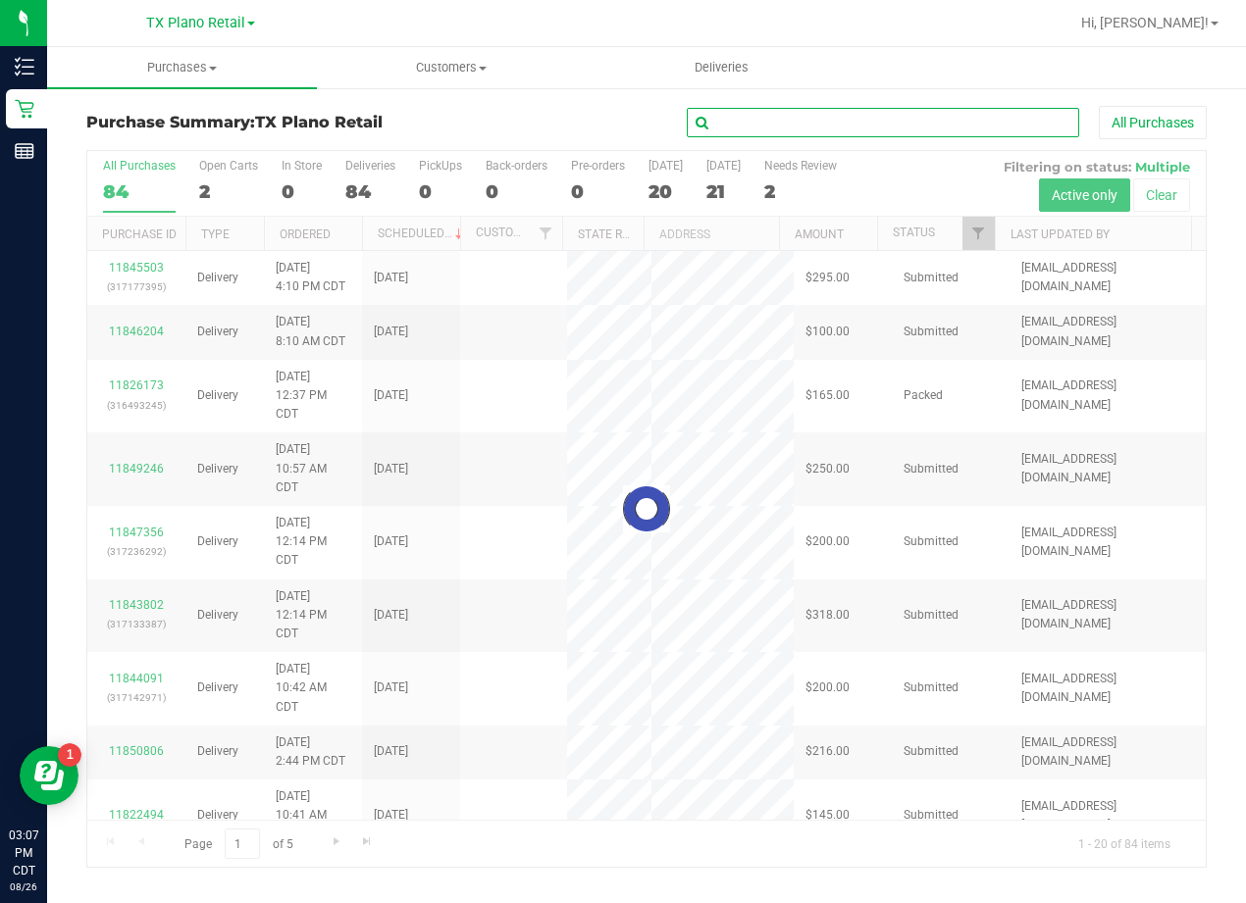
click at [805, 110] on input "text" at bounding box center [883, 122] width 392 height 29
click at [811, 124] on input "text" at bounding box center [883, 122] width 392 height 29
paste input "[PERSON_NAME]"
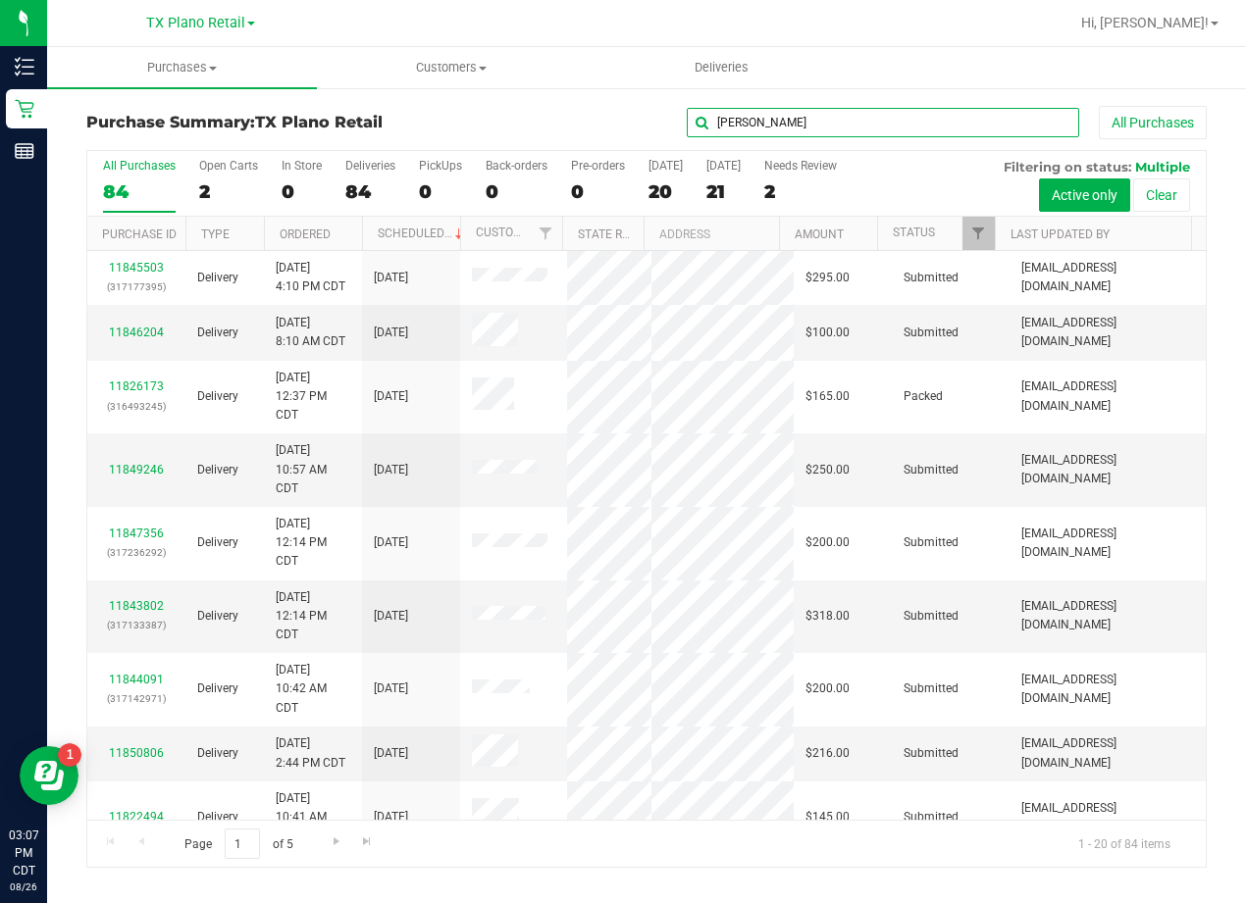
type input "[PERSON_NAME]"
click at [530, 134] on div "[PERSON_NAME] All Purchases" at bounding box center [833, 122] width 746 height 33
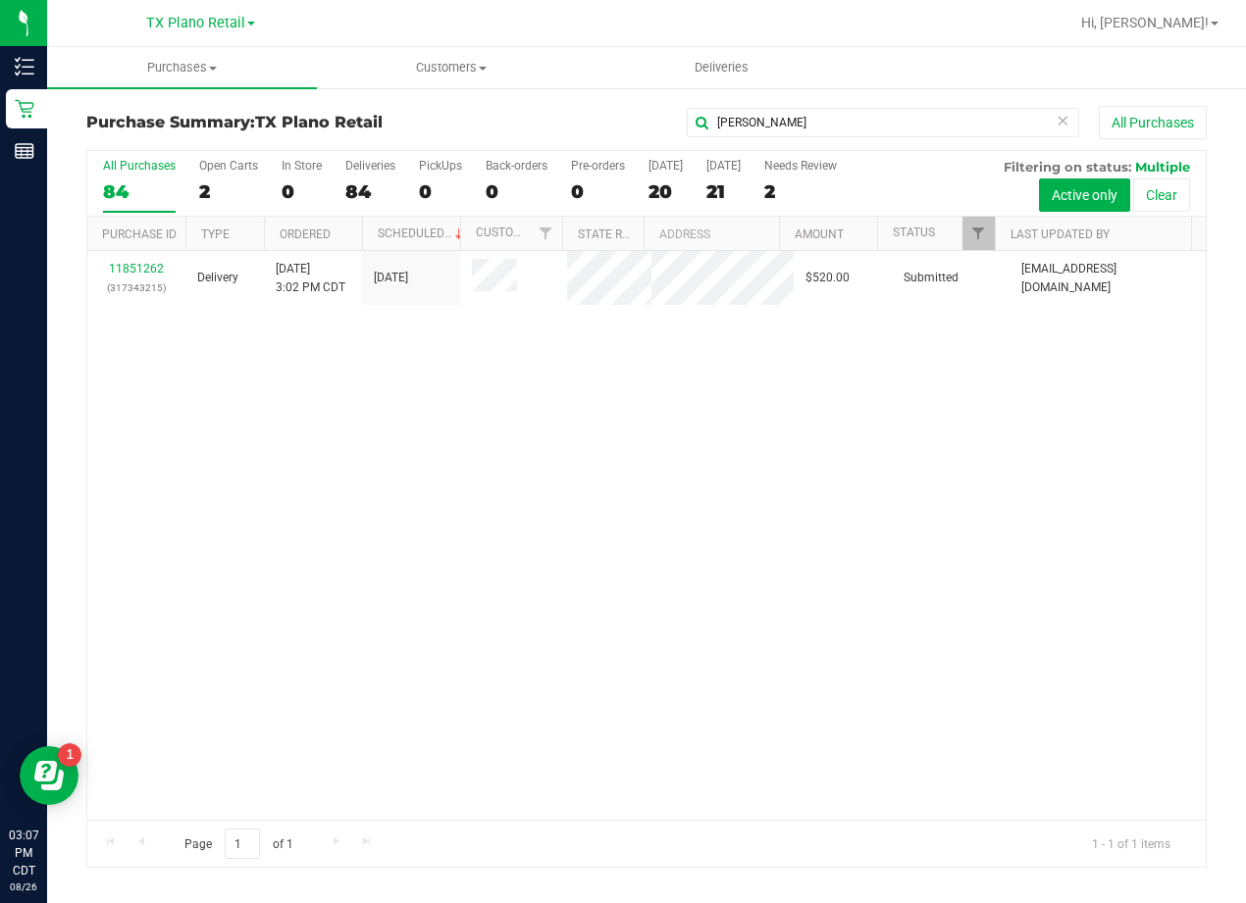
click at [738, 467] on div "11851262 (317343215) Delivery [DATE] 3:02 PM CDT 8/27/2025 $520.00 Submitted [E…" at bounding box center [646, 535] width 1118 height 569
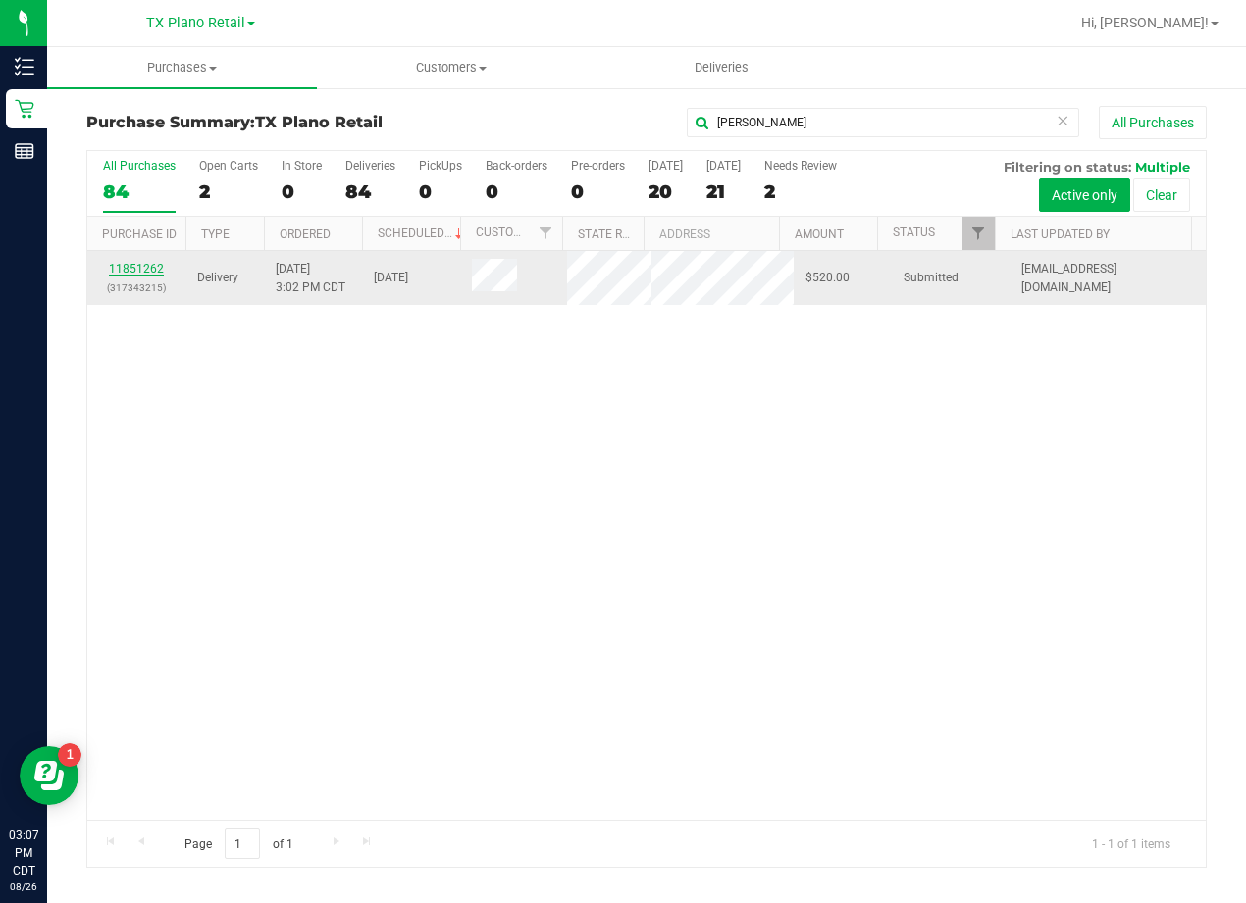
click at [133, 276] on link "11851262" at bounding box center [136, 269] width 55 height 14
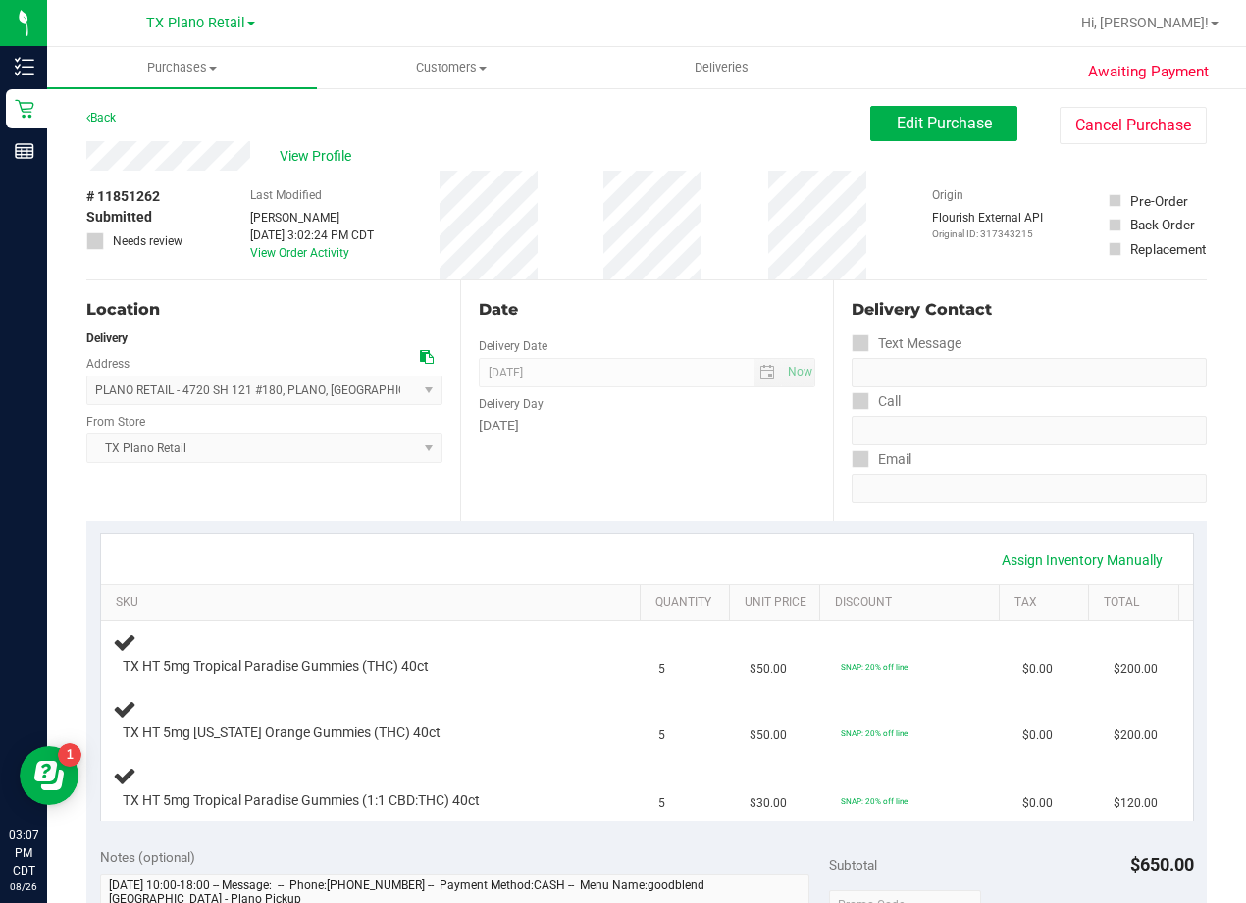
click at [713, 331] on div "Date Delivery Date [DATE] Now [DATE] 08:00 AM Now Delivery Day [DATE]" at bounding box center [647, 401] width 374 height 240
click at [900, 141] on div "Edit Purchase Cancel Purchase" at bounding box center [1038, 125] width 336 height 38
click at [896, 119] on span "Edit Purchase" at bounding box center [943, 123] width 95 height 19
click at [681, 154] on div "View Profile" at bounding box center [478, 155] width 784 height 29
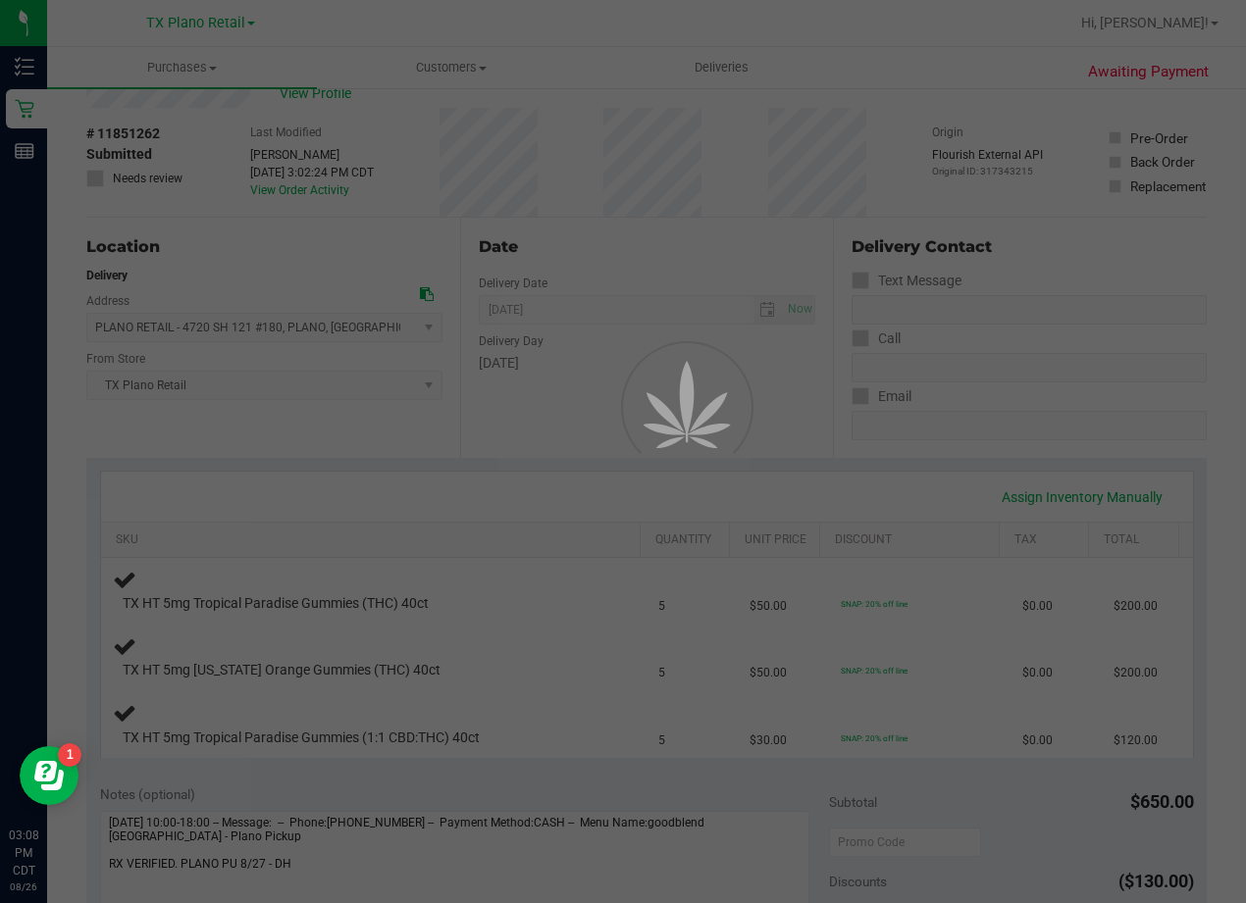
scroll to position [98, 0]
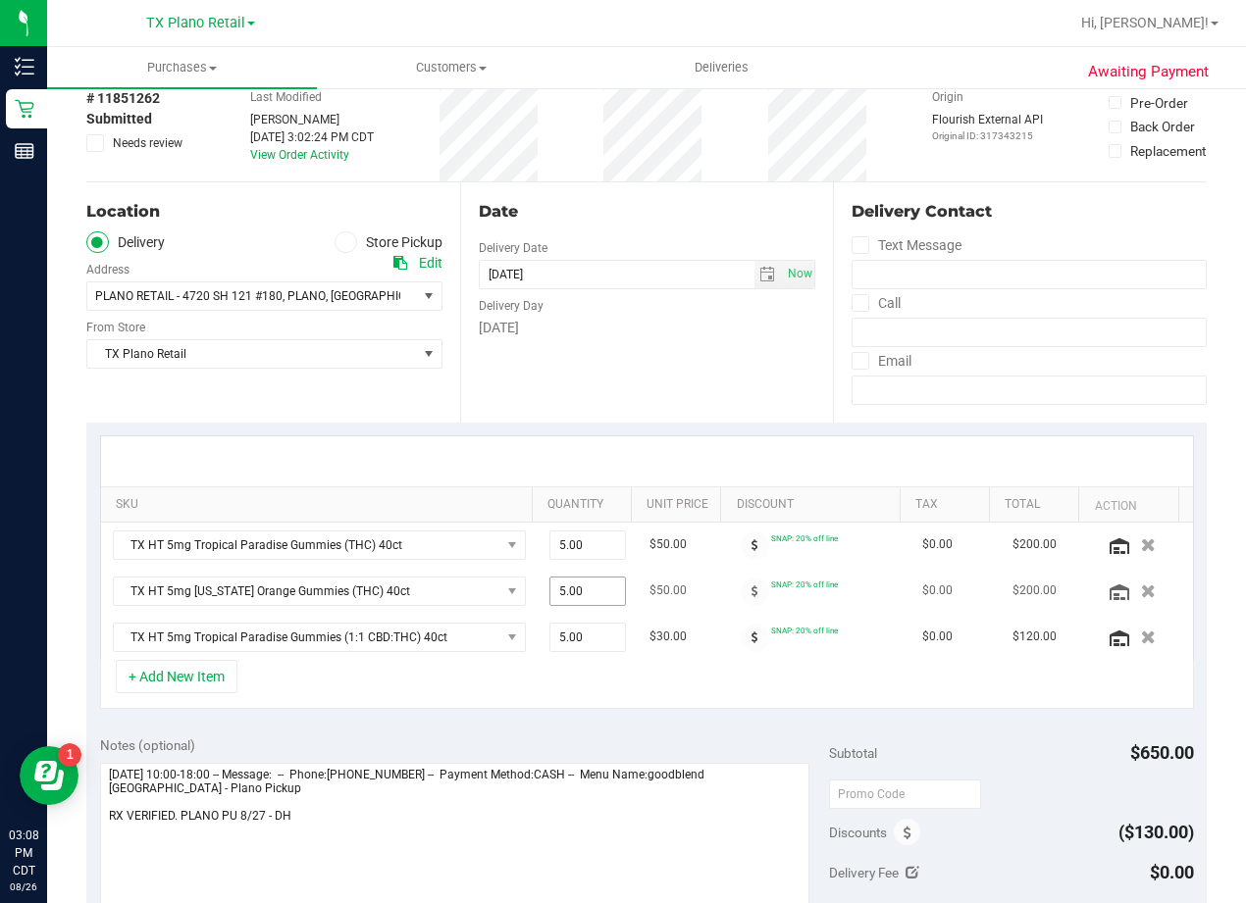
click at [588, 590] on span "5.00 5" at bounding box center [587, 591] width 77 height 29
click at [588, 590] on input "5" at bounding box center [588, 591] width 76 height 27
type input "15"
type input "15.00"
click at [685, 440] on div at bounding box center [647, 461] width 1092 height 50
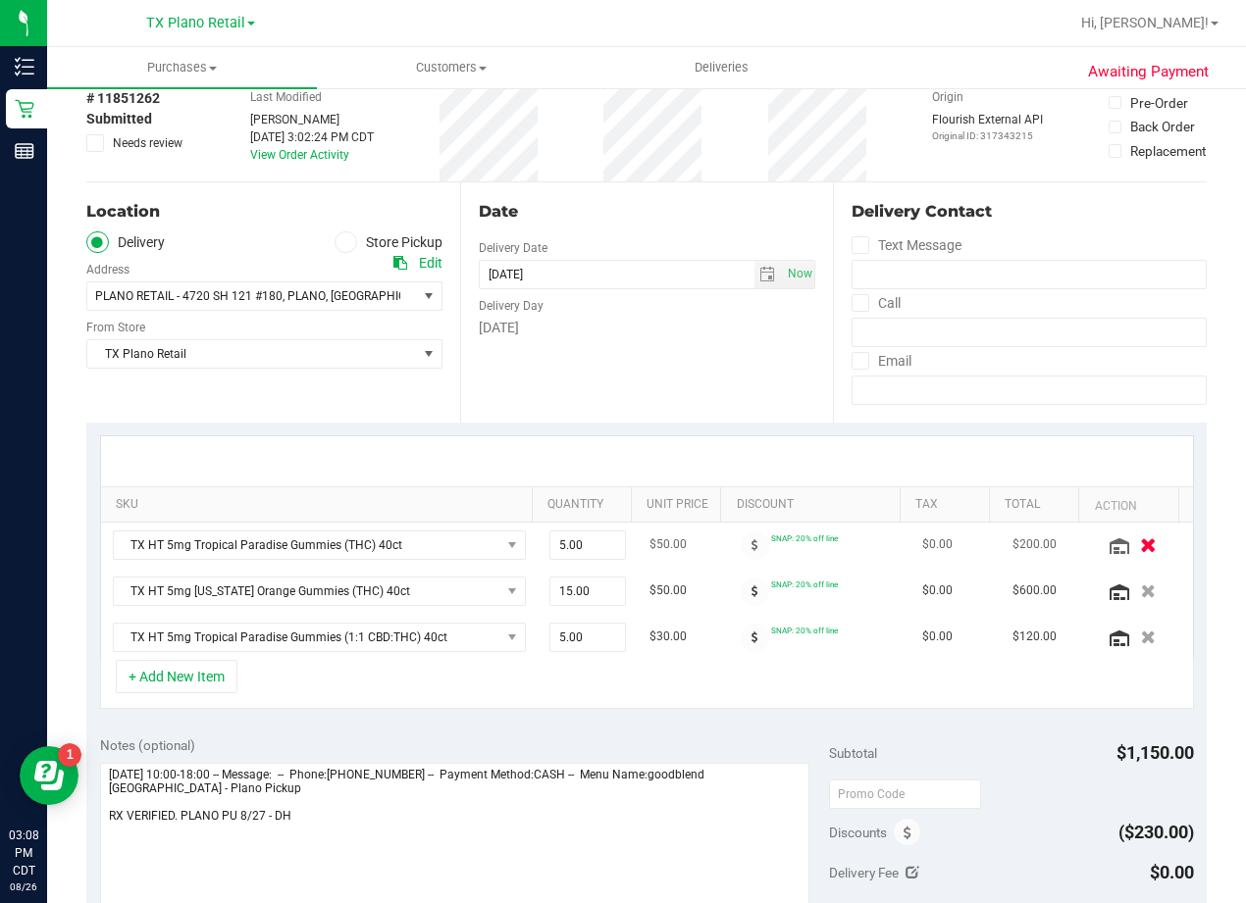
click at [1140, 541] on icon "button" at bounding box center [1148, 544] width 17 height 15
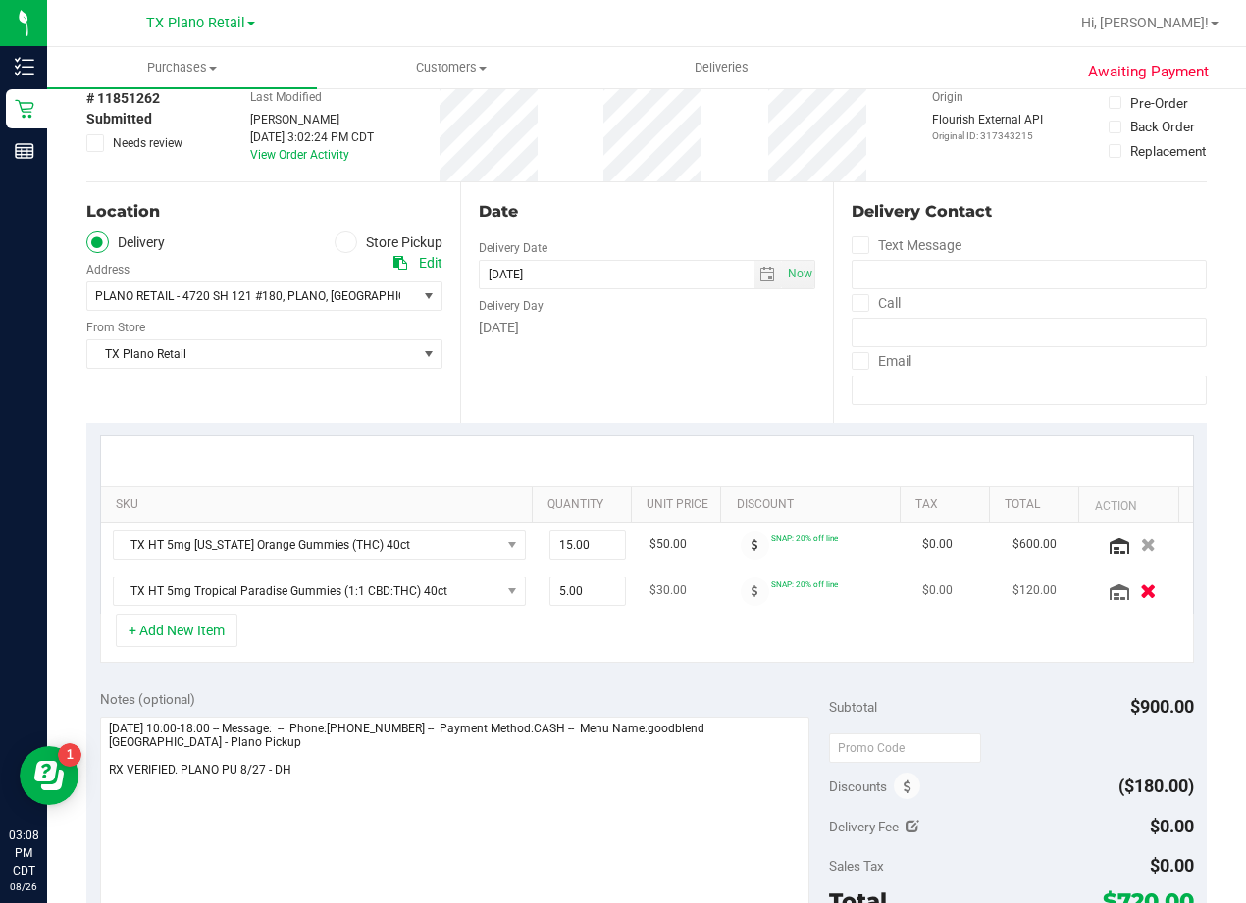
click at [1131, 598] on button "button" at bounding box center [1147, 591] width 33 height 21
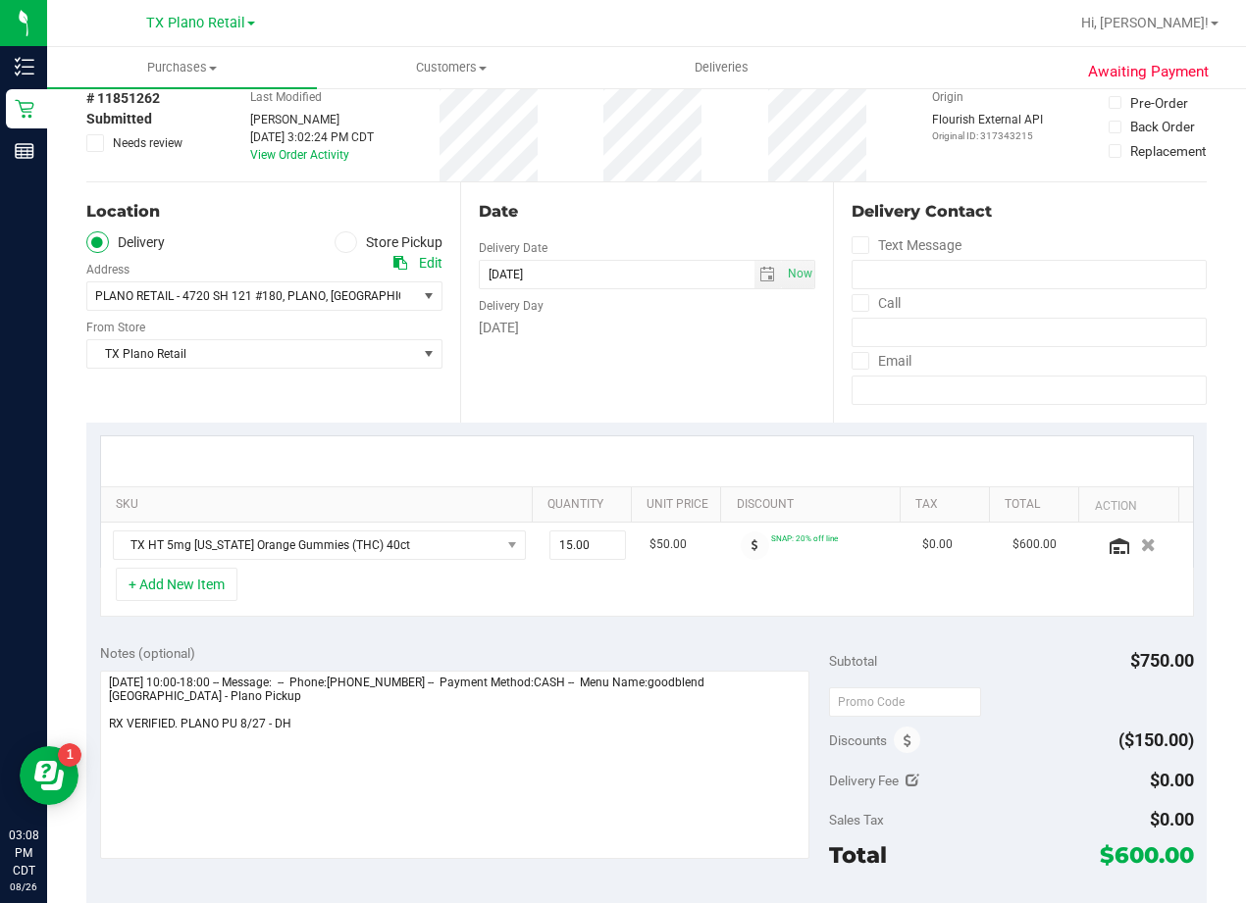
click at [718, 618] on div "SKU Quantity Unit Price Discount Tax Total Action TX HT 5mg [US_STATE] Orange G…" at bounding box center [646, 527] width 1120 height 208
click at [690, 447] on div at bounding box center [647, 461] width 1092 height 50
click at [721, 366] on div "Date Delivery Date [DATE] Now [DATE] 08:00 AM Now Delivery Day [DATE]" at bounding box center [647, 302] width 374 height 240
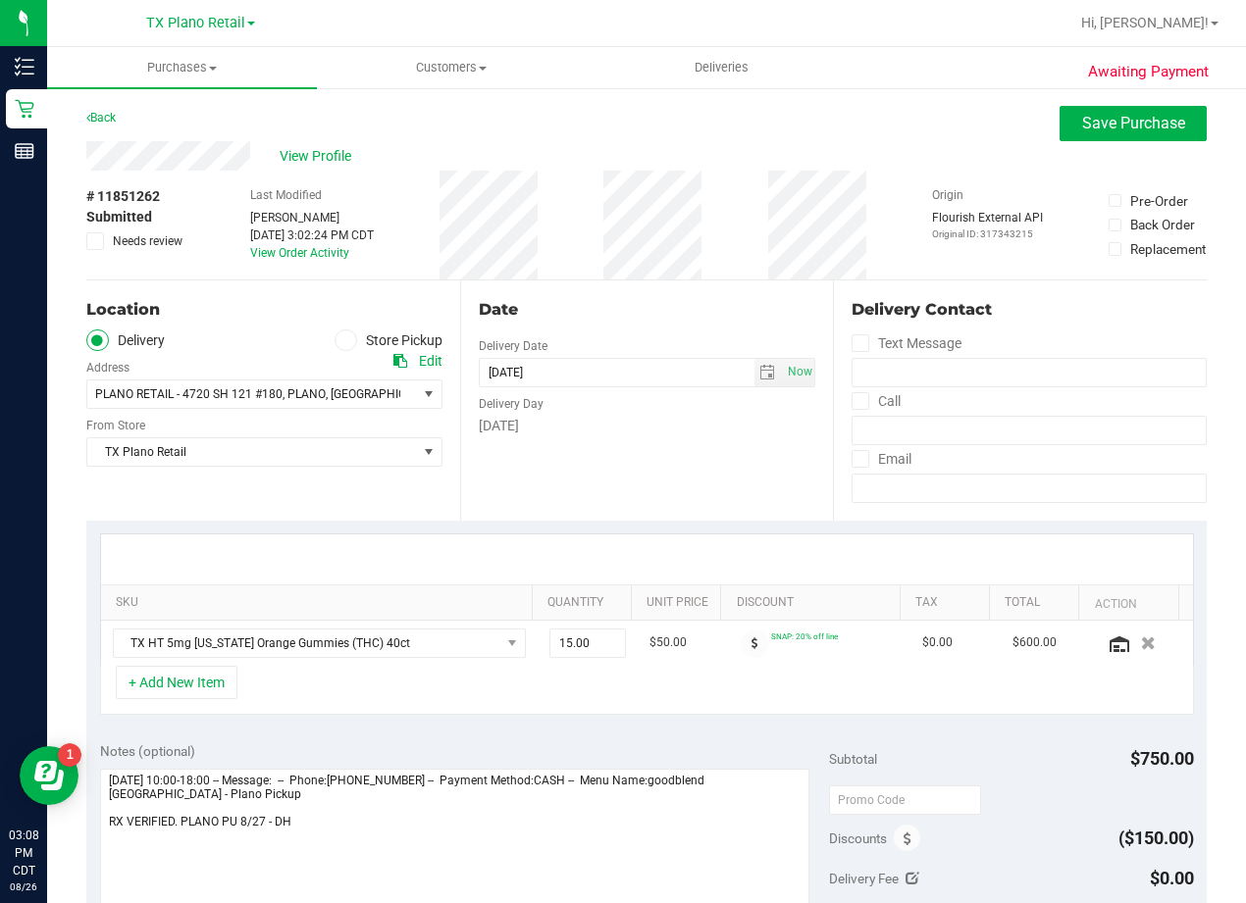
click at [764, 258] on div "# 11851262 Submitted Needs review Last Modified [PERSON_NAME] [DATE] 3:02:24 PM…" at bounding box center [646, 225] width 1120 height 109
click at [661, 155] on div "View Profile" at bounding box center [646, 155] width 1120 height 29
click at [1135, 132] on button "Save Purchase" at bounding box center [1132, 123] width 147 height 35
click at [957, 158] on div "View Profile" at bounding box center [646, 155] width 1120 height 29
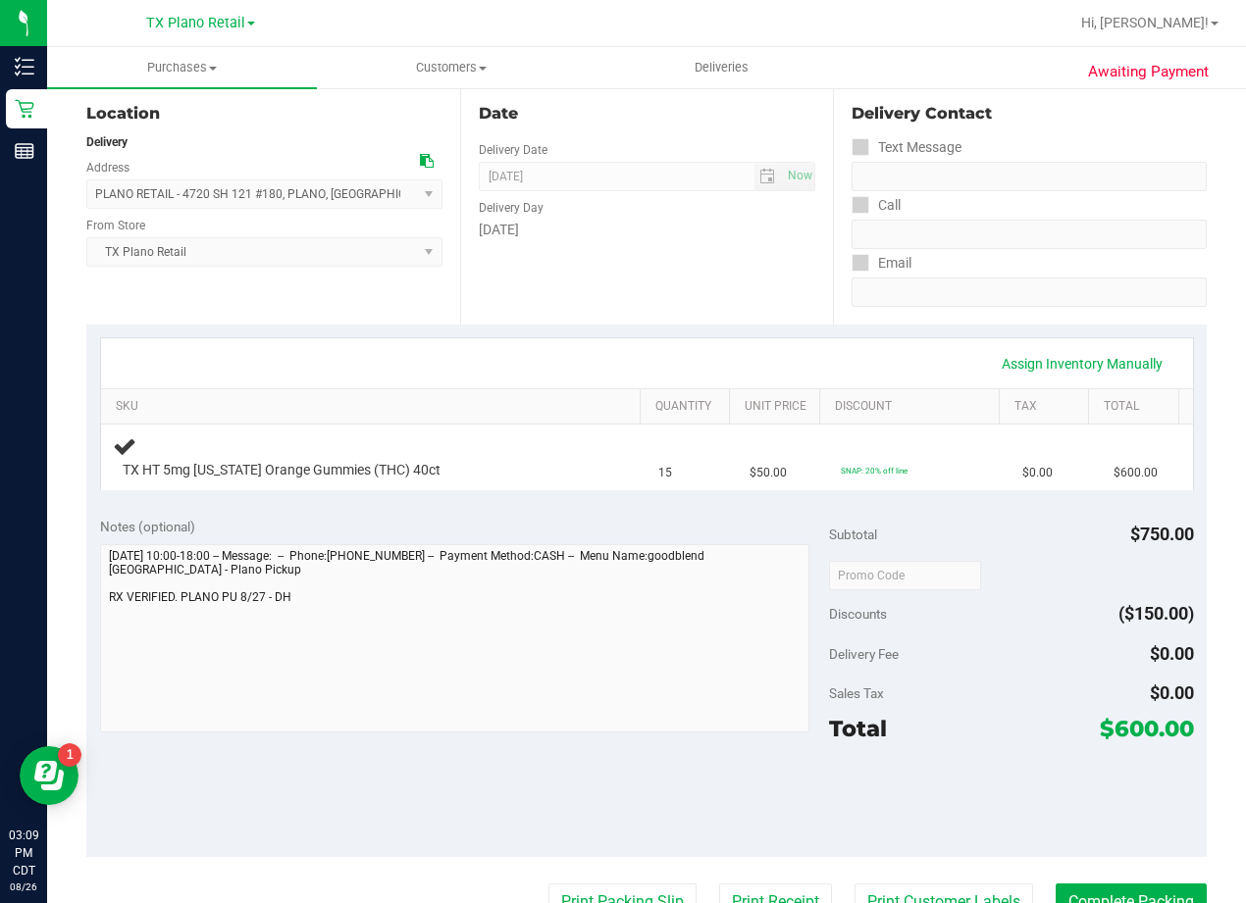
scroll to position [98, 0]
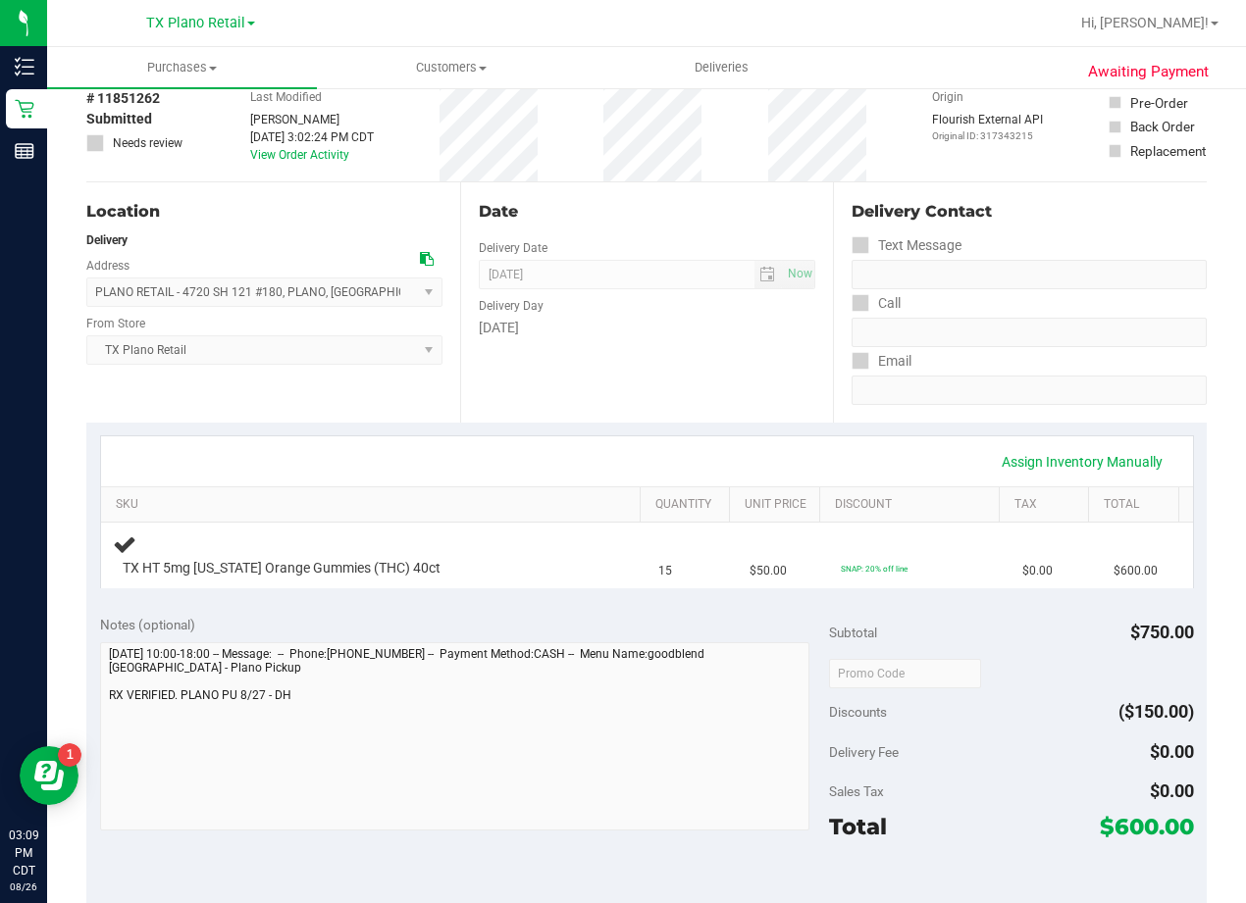
click at [645, 219] on div "Date" at bounding box center [647, 212] width 337 height 24
drag, startPoint x: 763, startPoint y: 353, endPoint x: 734, endPoint y: 347, distance: 30.0
click at [763, 354] on div "Date Delivery Date [DATE] Now [DATE] 08:00 AM Now Delivery Day [DATE]" at bounding box center [647, 302] width 374 height 240
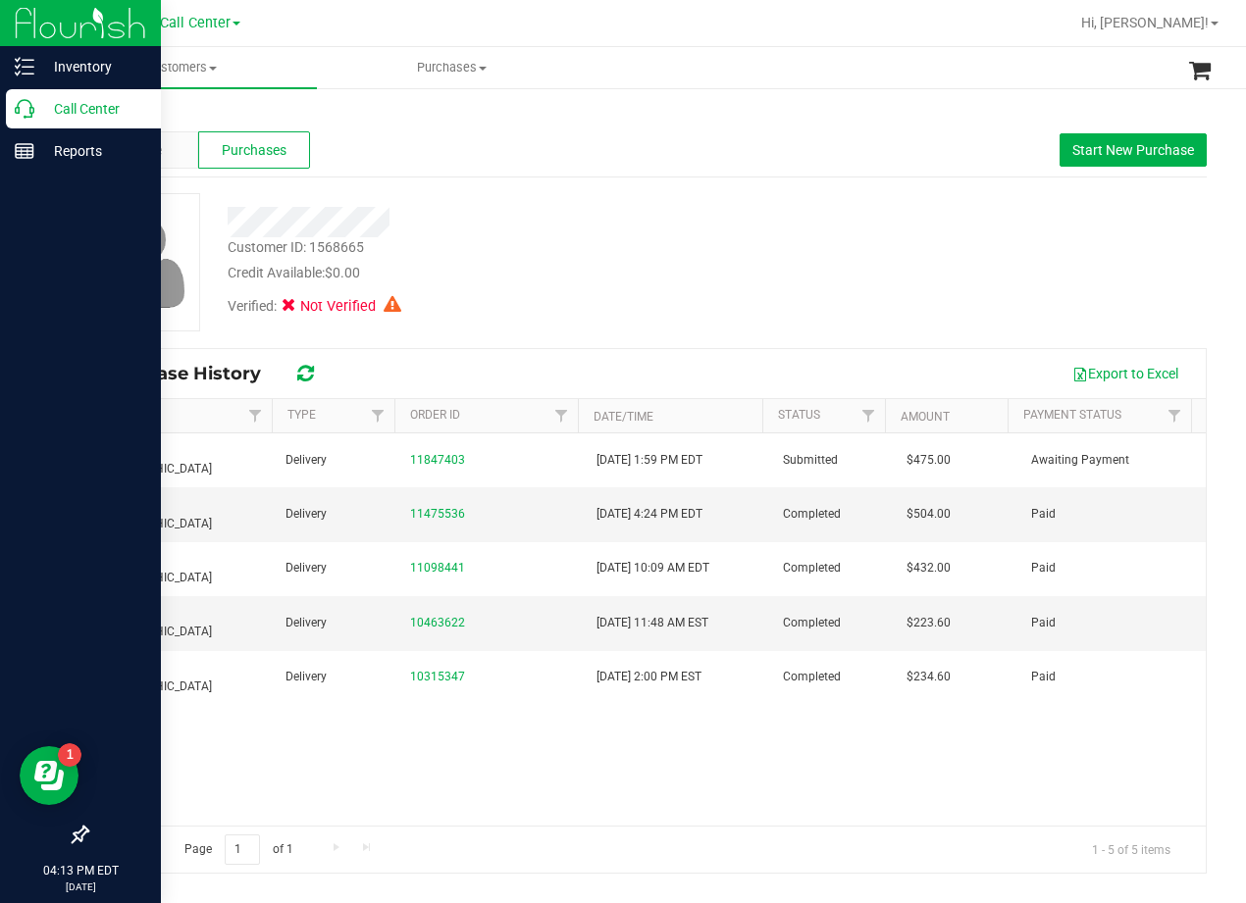
click at [28, 108] on icon at bounding box center [25, 109] width 20 height 20
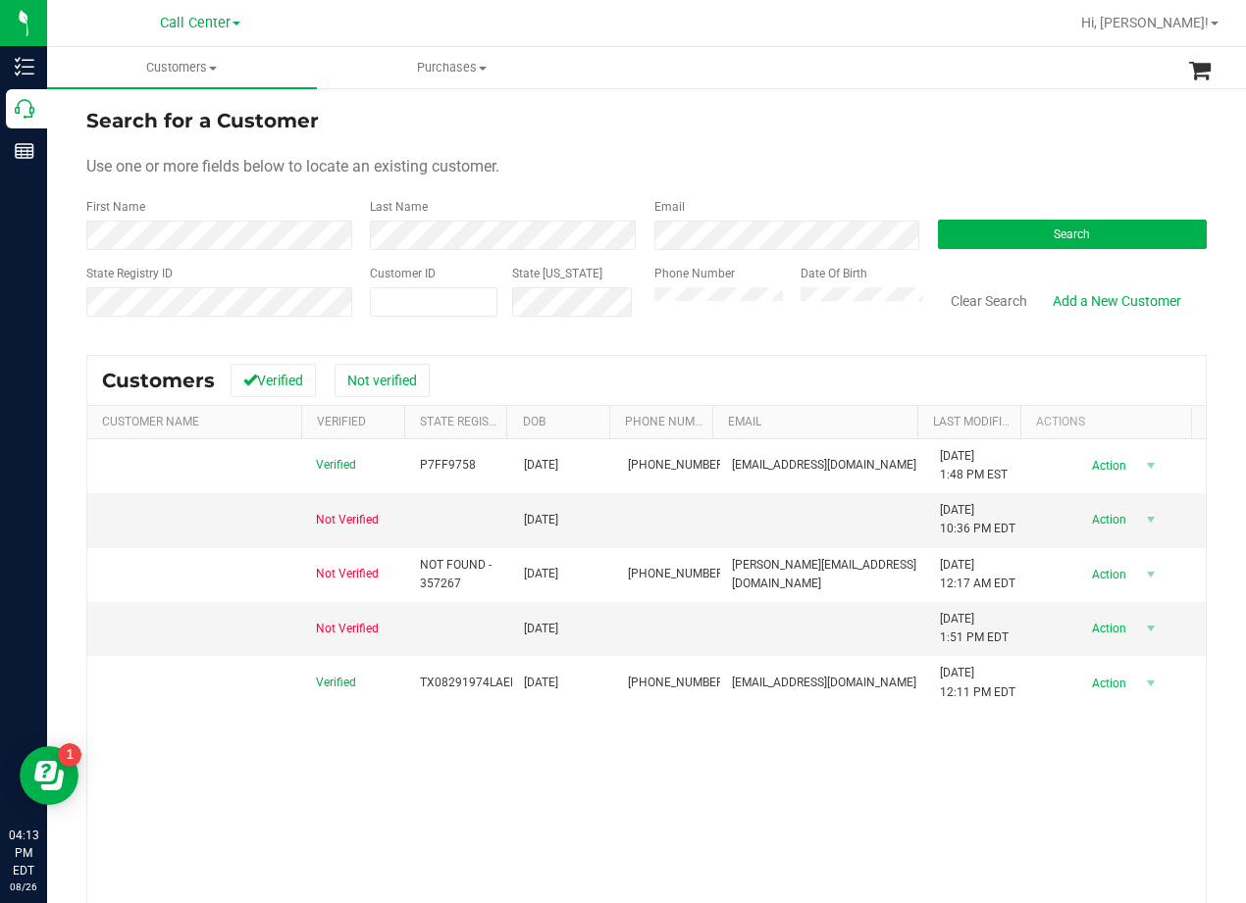
click at [789, 141] on form "Search for a Customer Use one or more fields below to locate an existing custom…" at bounding box center [646, 220] width 1120 height 229
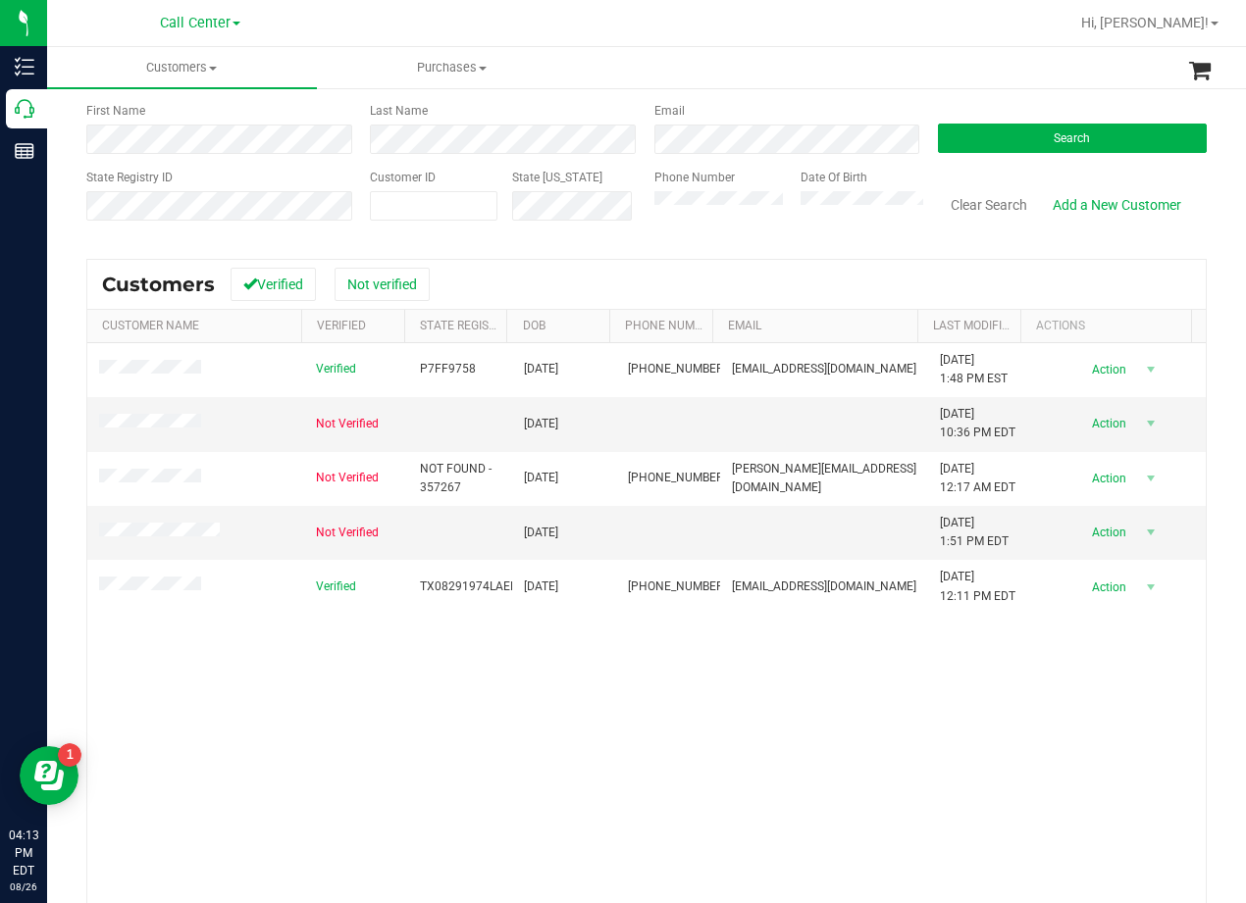
scroll to position [173, 0]
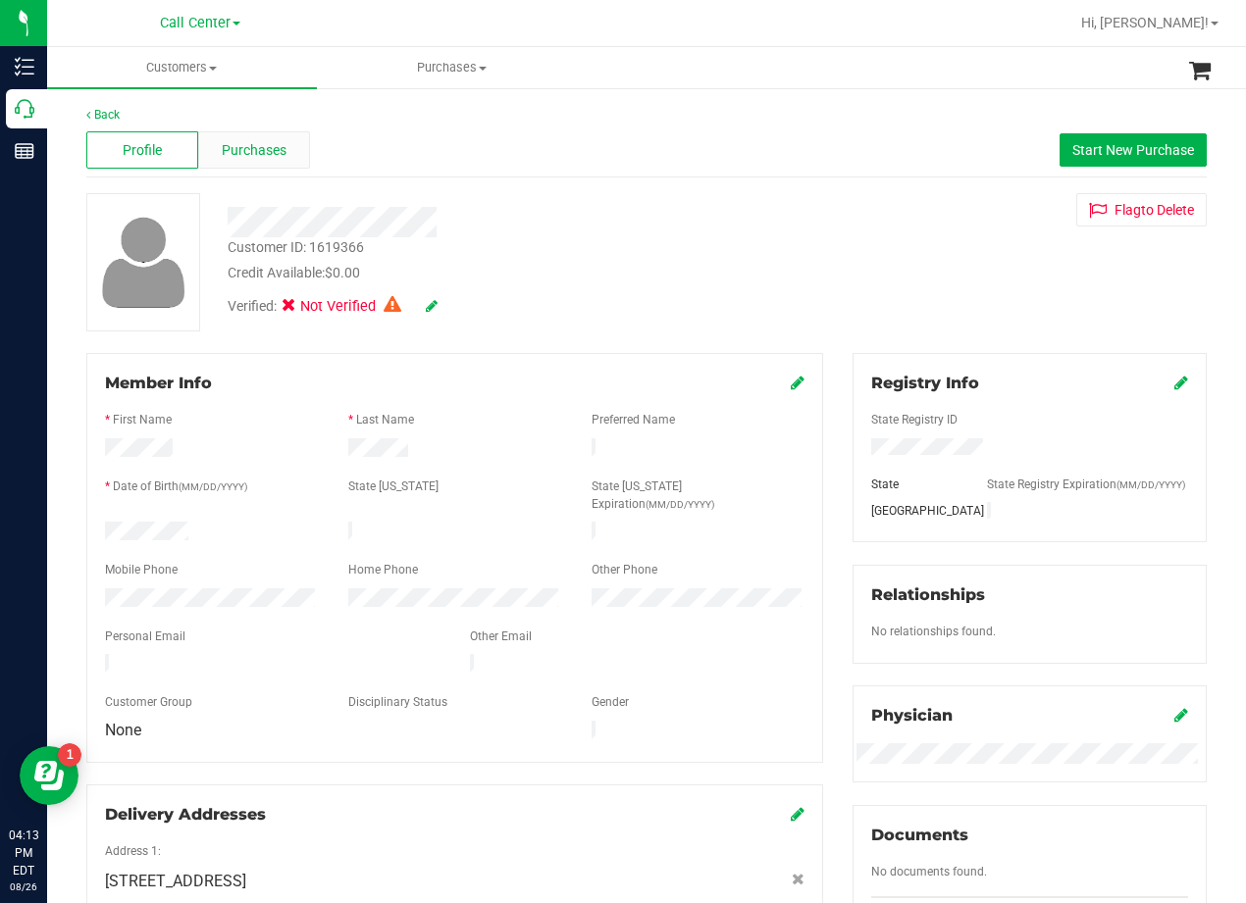
click at [240, 161] on div "Purchases" at bounding box center [254, 149] width 112 height 37
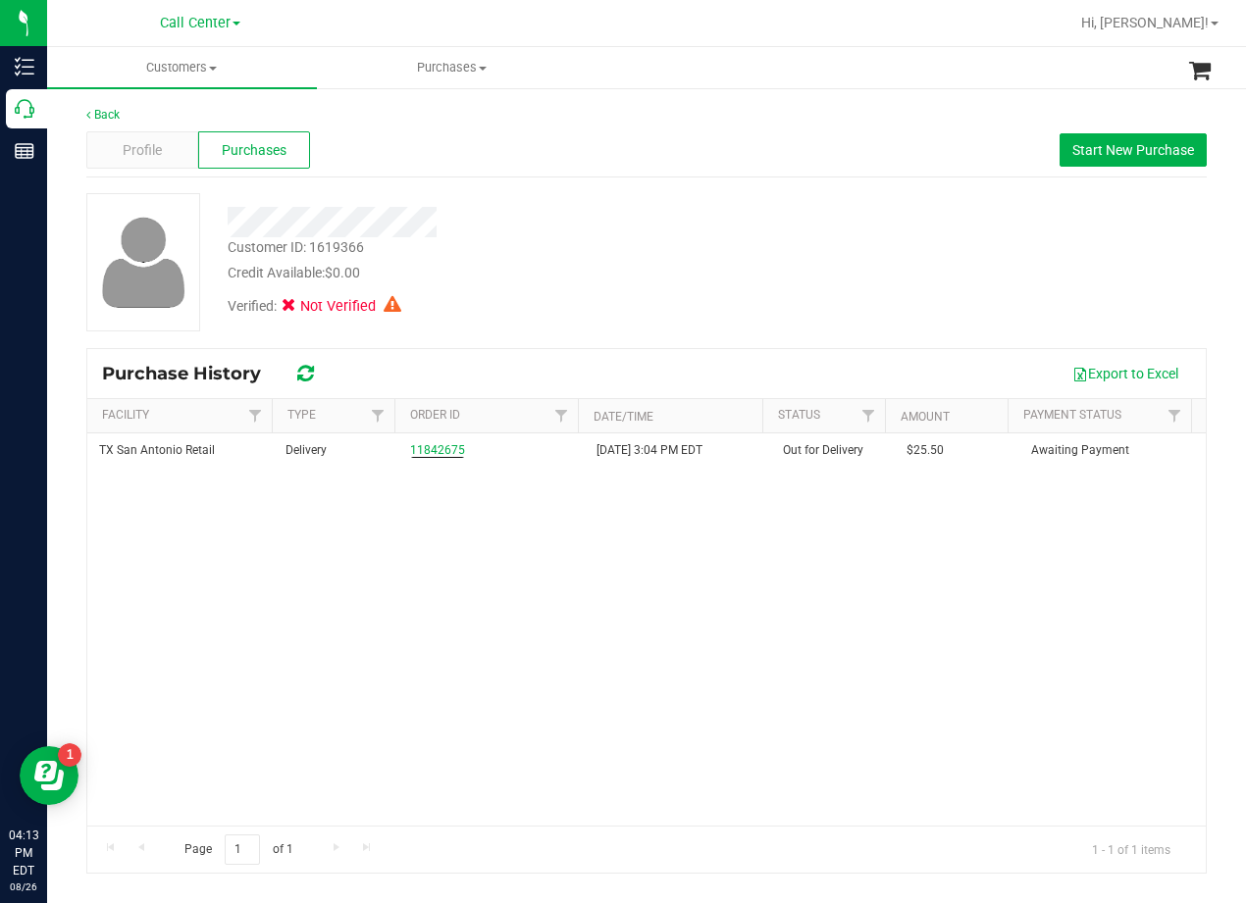
click at [644, 320] on div "Verified: Not Verified" at bounding box center [500, 304] width 575 height 43
click at [1108, 155] on span "Start New Purchase" at bounding box center [1133, 150] width 122 height 16
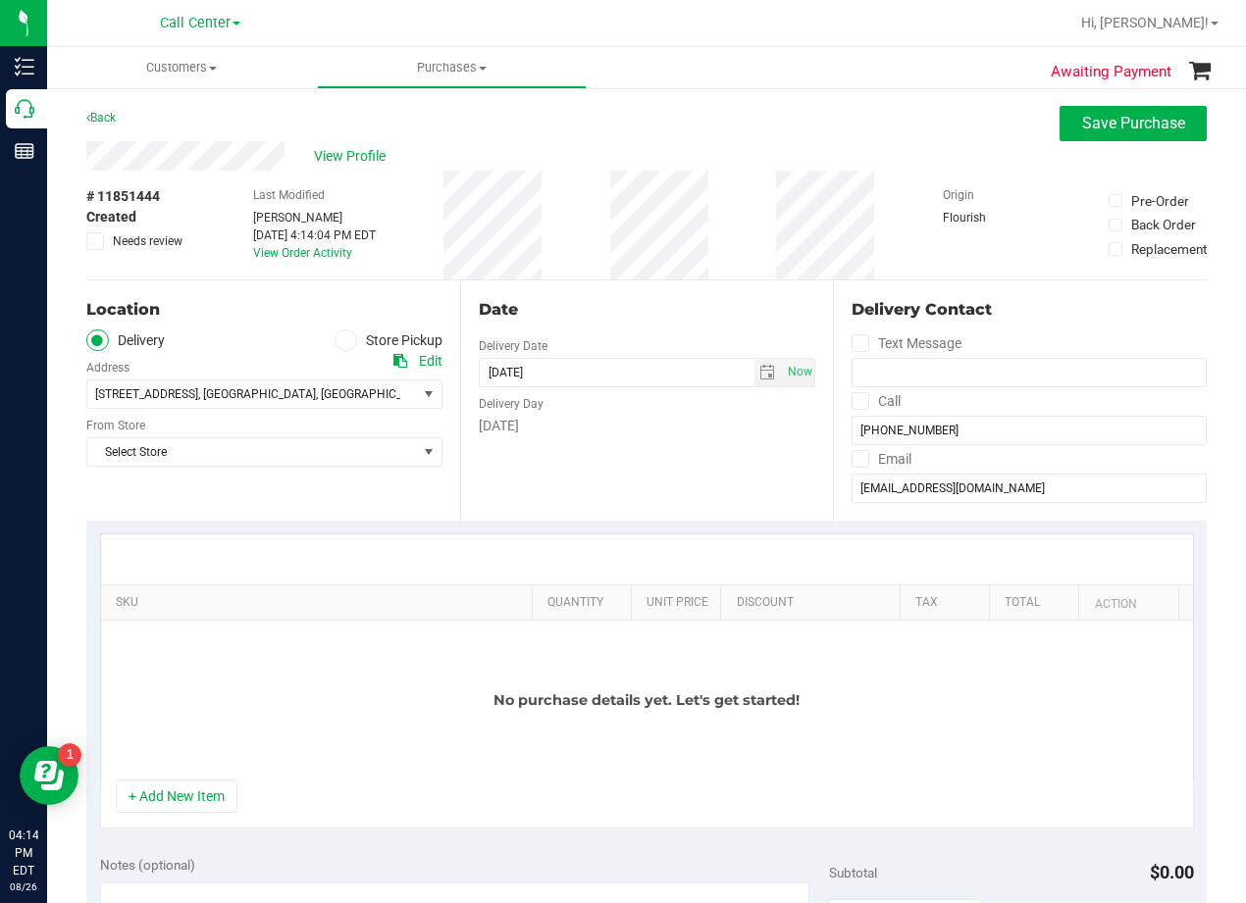
click at [339, 435] on div "Select Store Select Store [PERSON_NAME][GEOGRAPHIC_DATA] [GEOGRAPHIC_DATA][PERS…" at bounding box center [264, 438] width 356 height 58
click at [343, 454] on span "Select Store" at bounding box center [252, 451] width 330 height 27
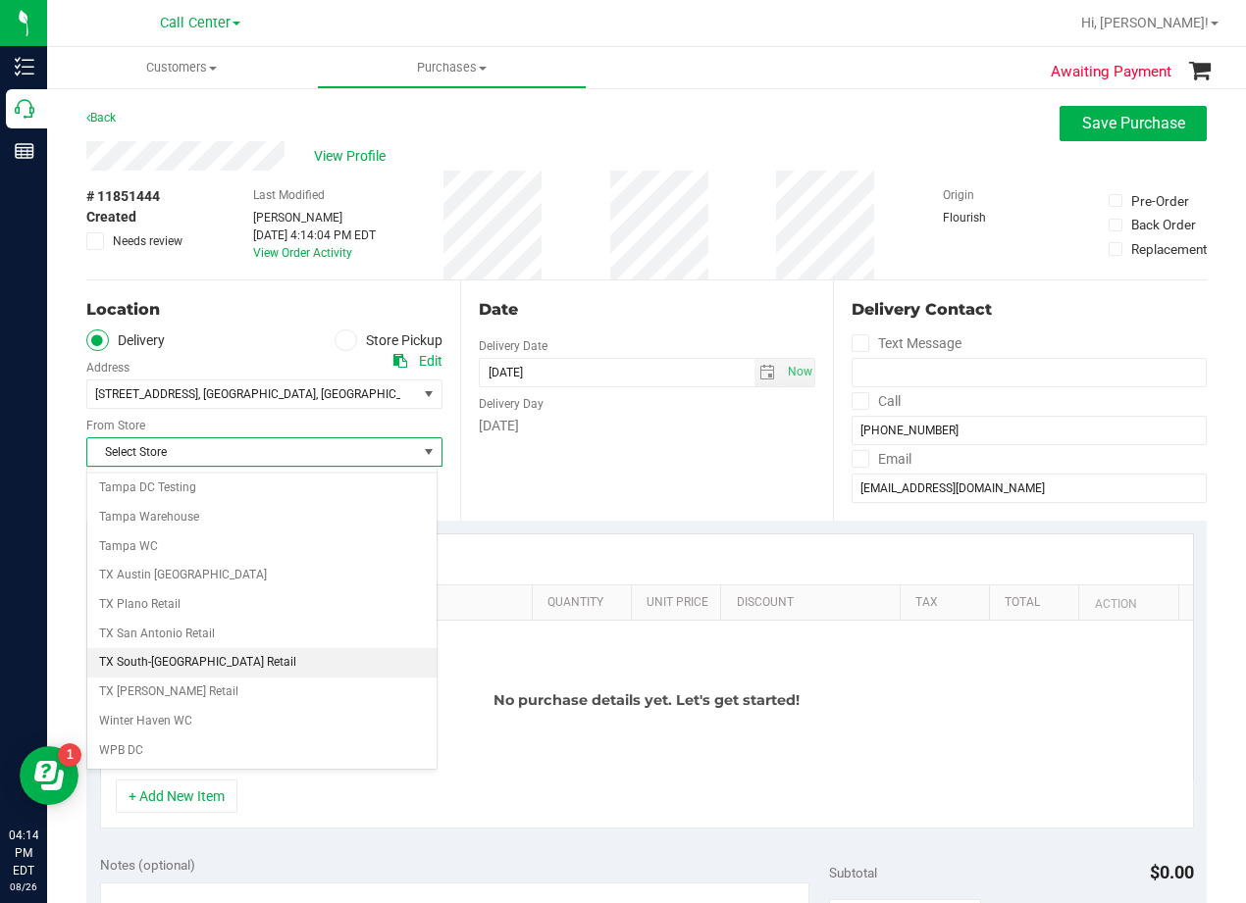
scroll to position [1425, 0]
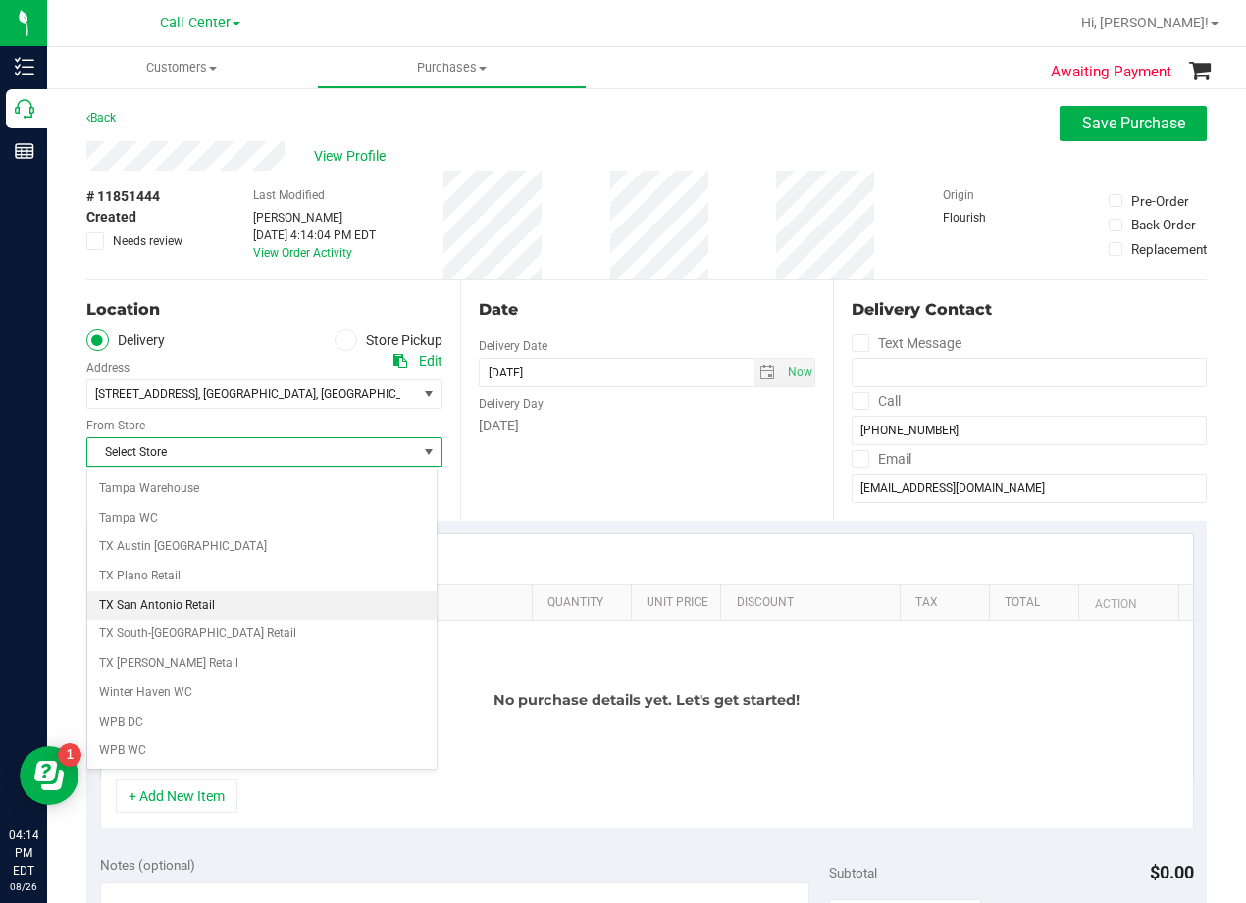
click at [216, 609] on li "TX San Antonio Retail" at bounding box center [261, 605] width 349 height 29
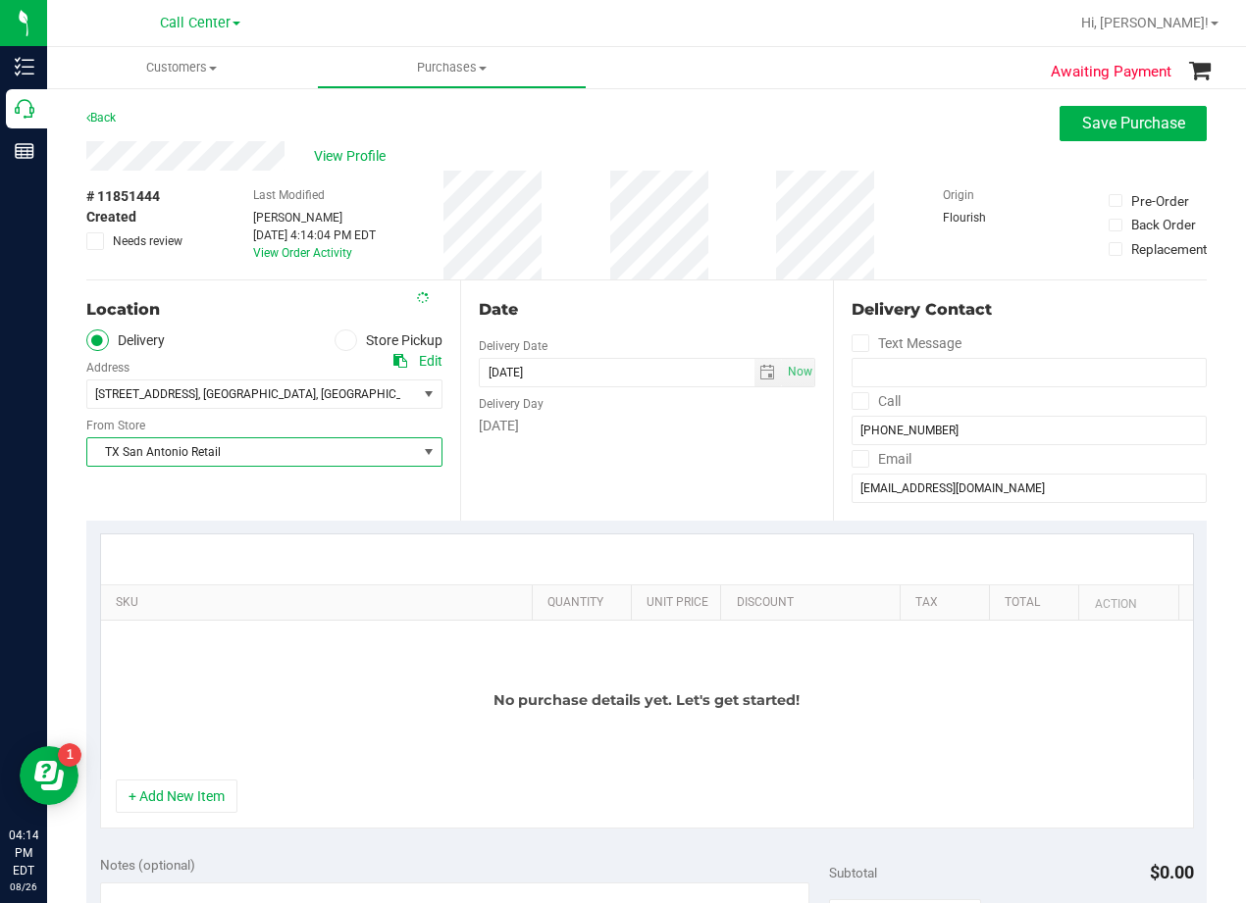
click at [649, 485] on div "Date Delivery Date 08/26/2025 Now 08/26/2025 04:14 PM Now Delivery Day Tuesday" at bounding box center [647, 401] width 374 height 240
click at [661, 321] on div "Date" at bounding box center [647, 310] width 337 height 24
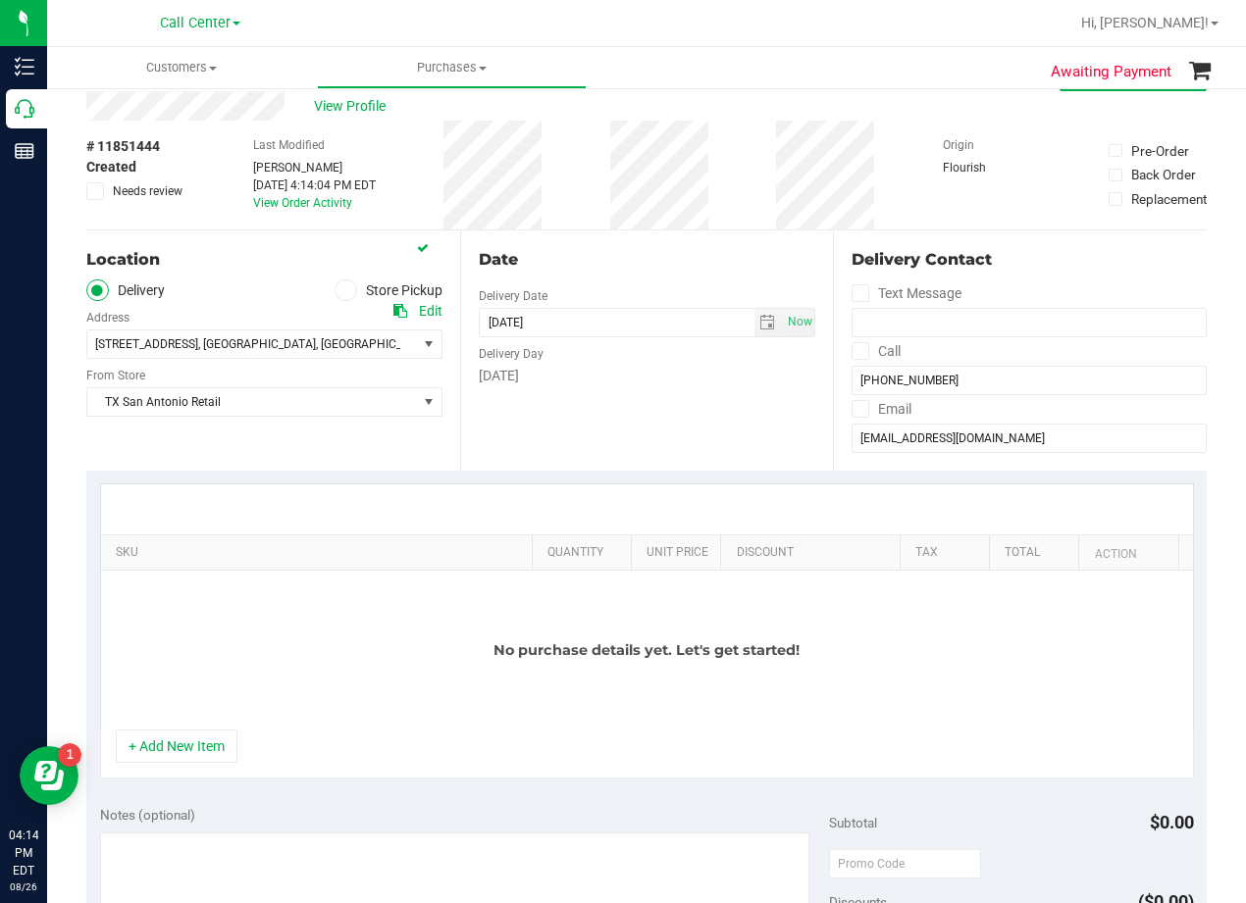
scroll to position [98, 0]
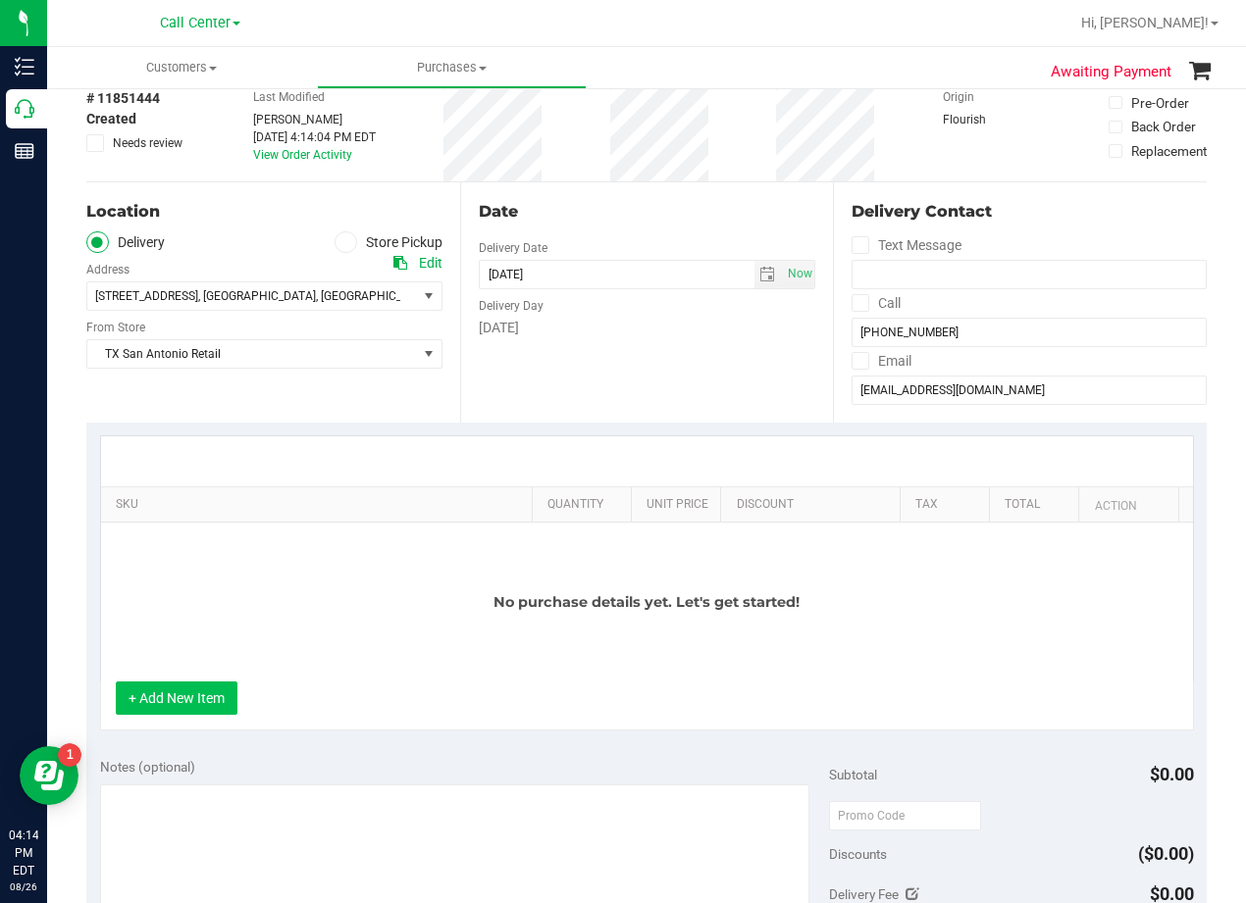
click at [226, 687] on button "+ Add New Item" at bounding box center [177, 698] width 122 height 33
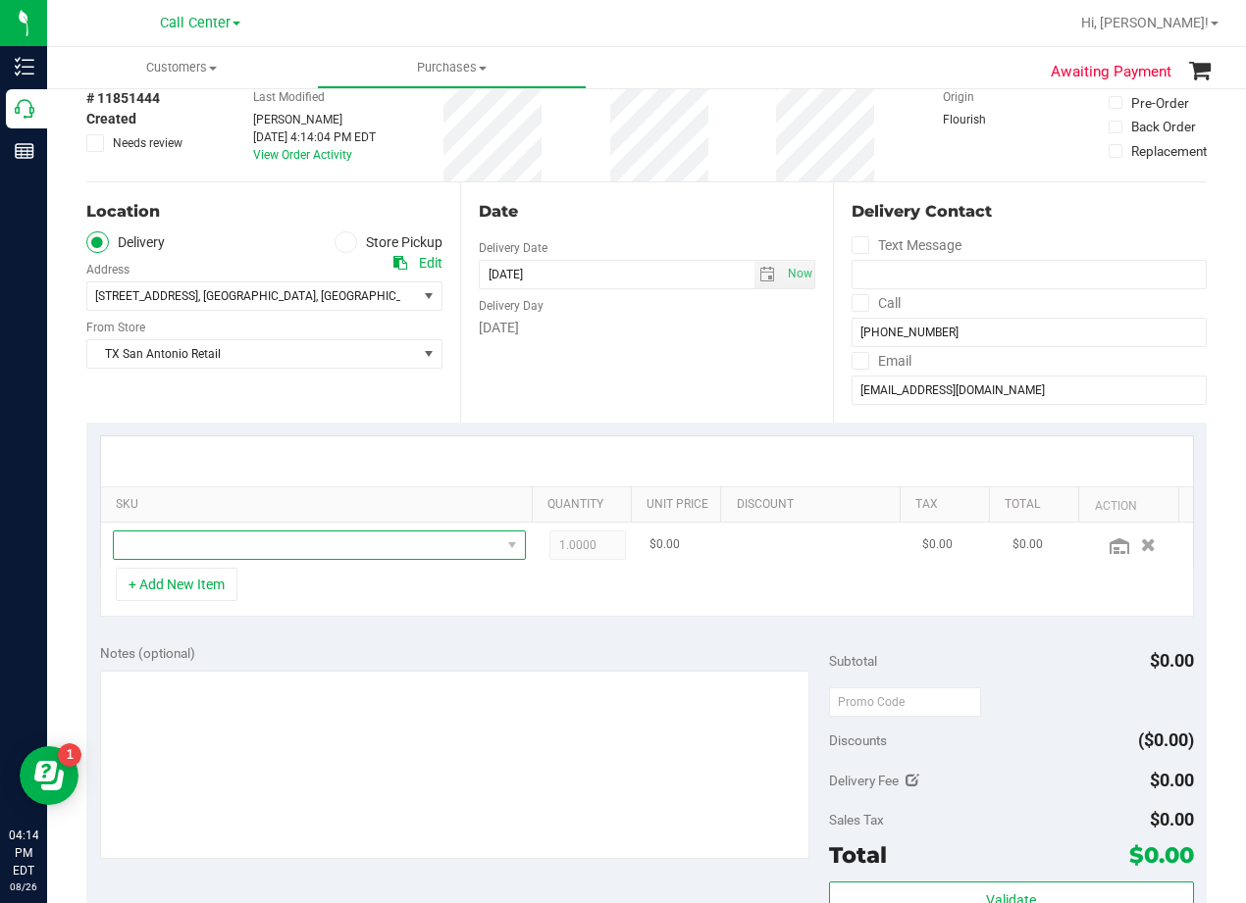
click at [236, 543] on span "NO DATA FOUND" at bounding box center [307, 545] width 386 height 27
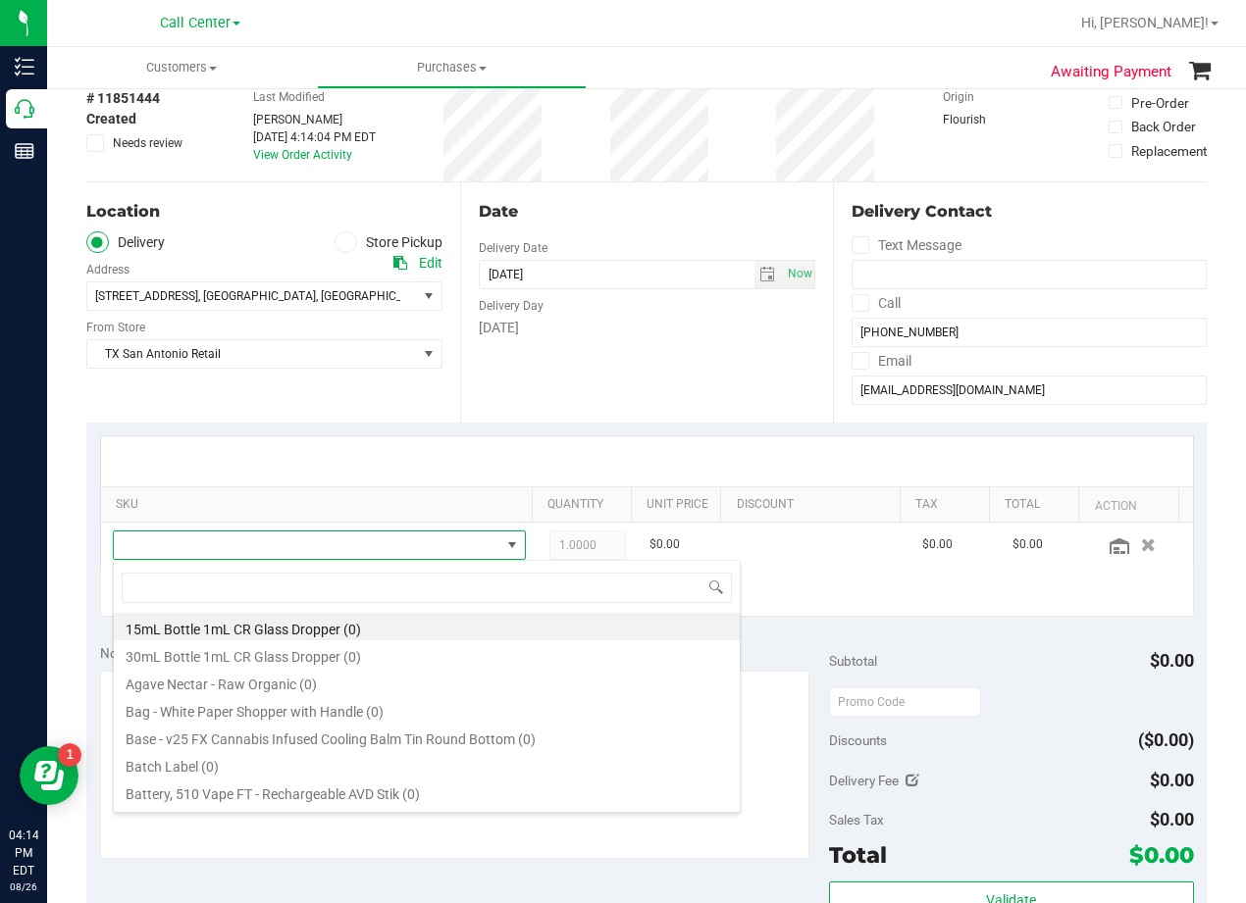
scroll to position [29, 386]
type input "lemonade"
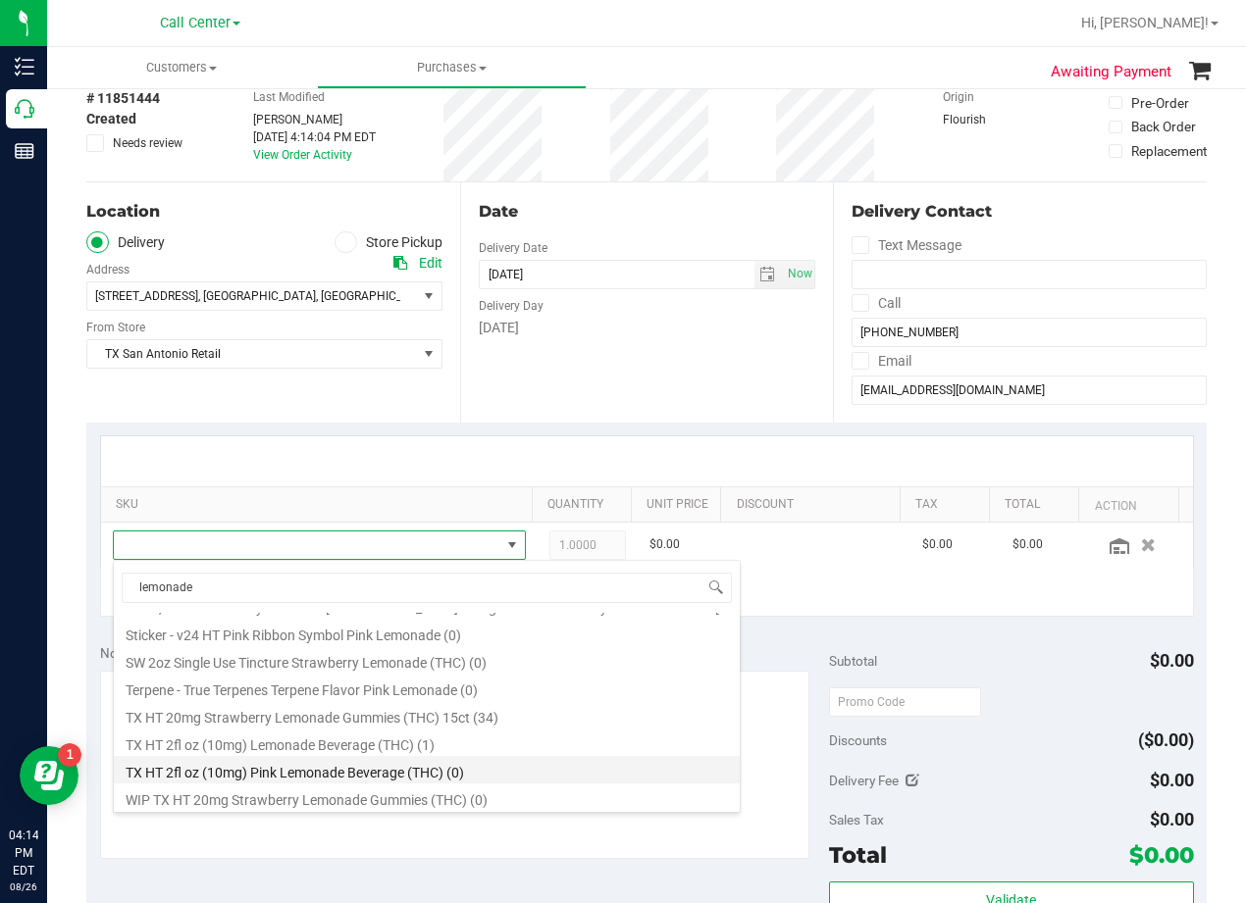
scroll to position [738, 0]
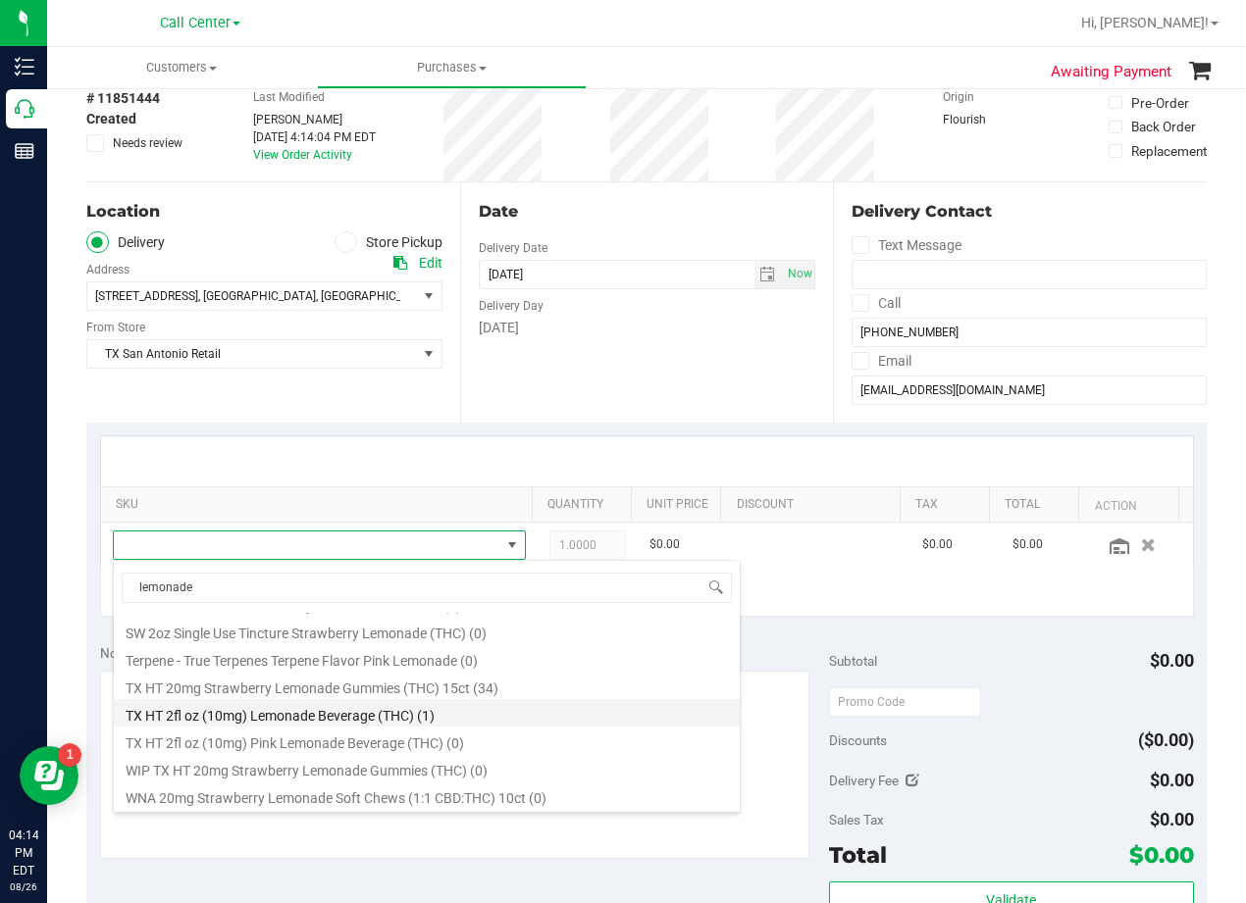
click at [503, 713] on li "TX HT 2fl oz (10mg) Lemonade Beverage (THC) (1)" at bounding box center [427, 712] width 626 height 27
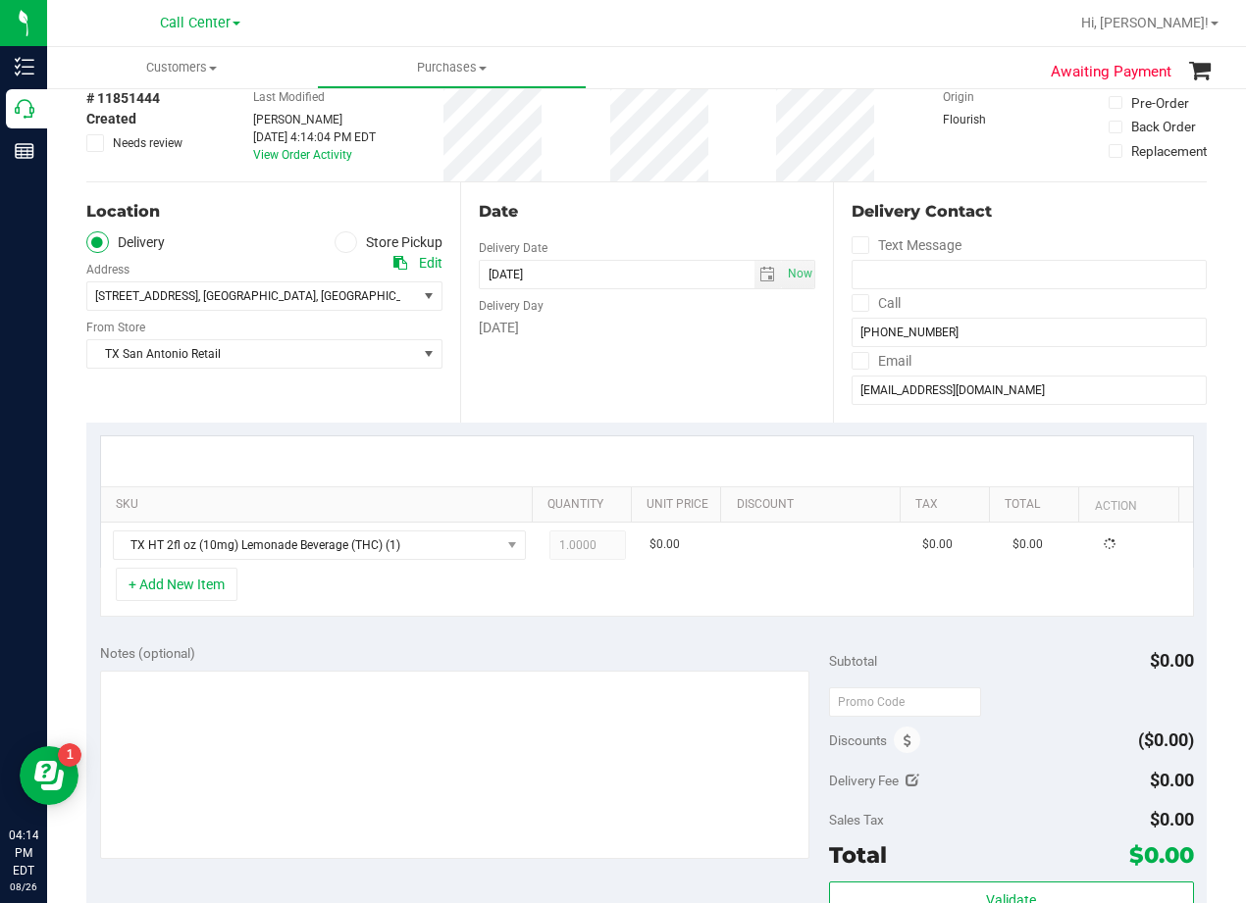
click at [556, 622] on div "SKU Quantity Unit Price Discount Tax Total Action TX HT 2fl oz (10mg) Lemonade …" at bounding box center [646, 527] width 1120 height 208
click at [570, 557] on span "1.00 1" at bounding box center [587, 545] width 77 height 29
click at [570, 557] on input "1" at bounding box center [588, 545] width 76 height 27
type input "5"
type input "5.00"
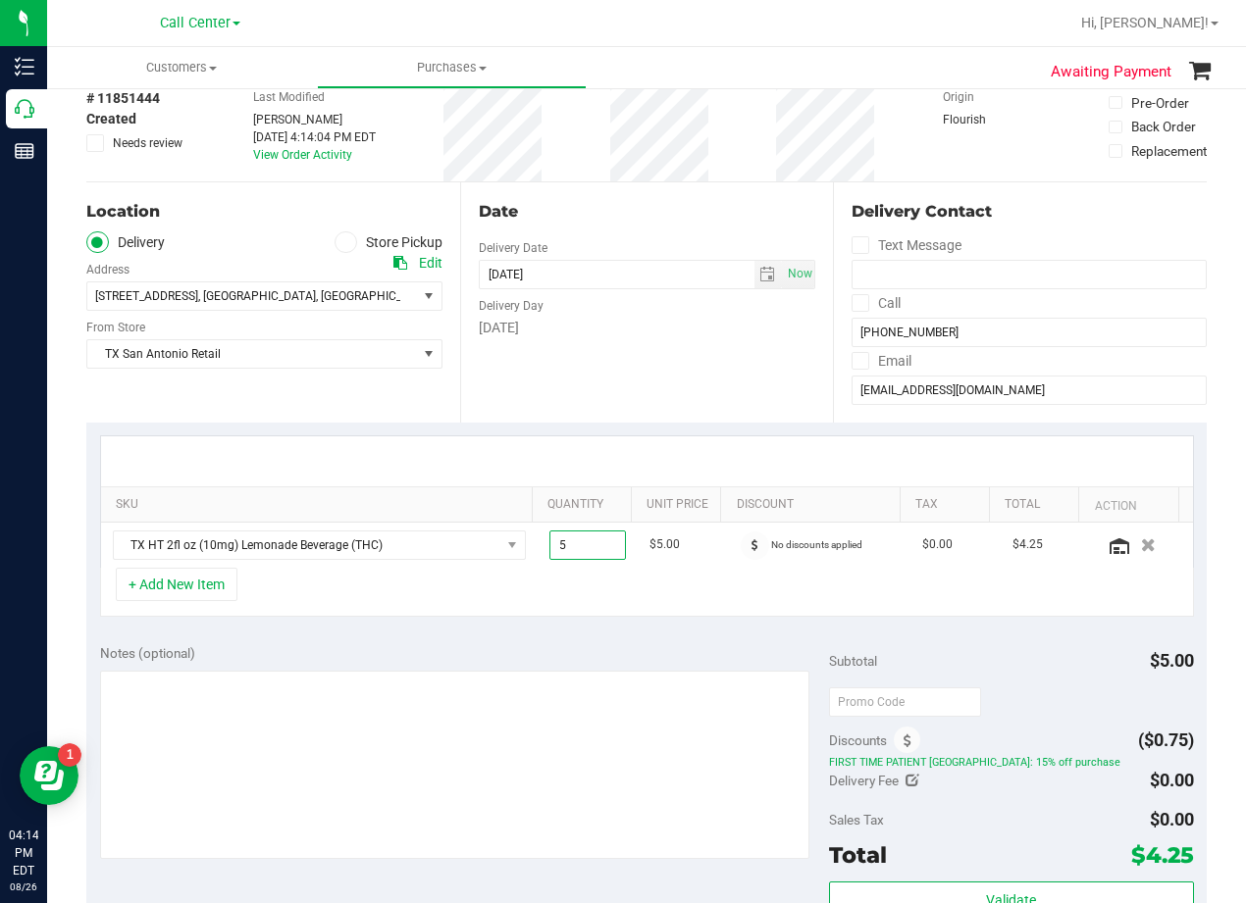
click at [592, 355] on div "Date Delivery Date 08/26/2025 Now 08/26/2025 08:00 AM Now Delivery Day Tuesday" at bounding box center [647, 302] width 374 height 240
click at [206, 603] on div "+ Add New Item" at bounding box center [647, 592] width 1094 height 49
click at [200, 593] on button "+ Add New Item" at bounding box center [177, 584] width 122 height 33
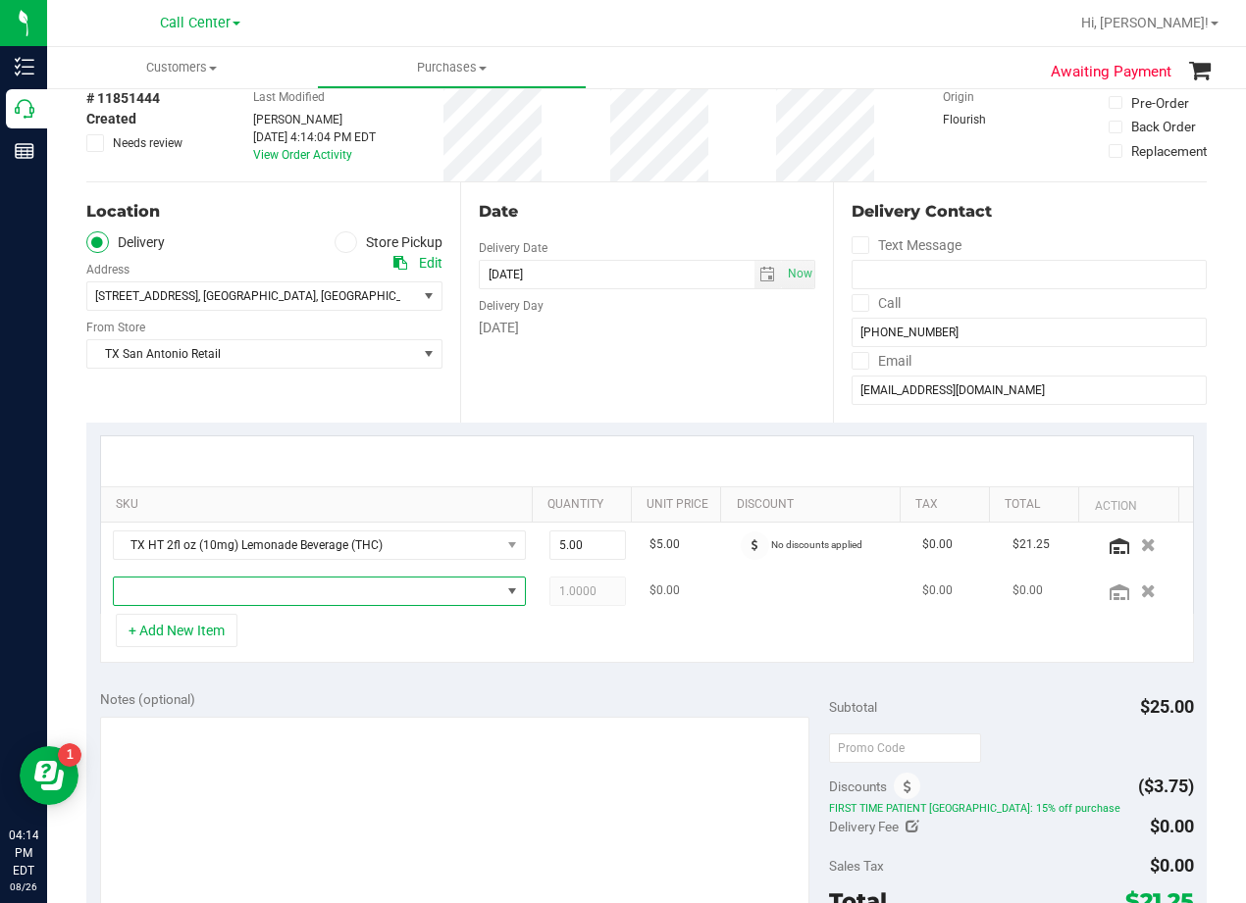
click at [236, 595] on span "NO DATA FOUND" at bounding box center [307, 591] width 386 height 27
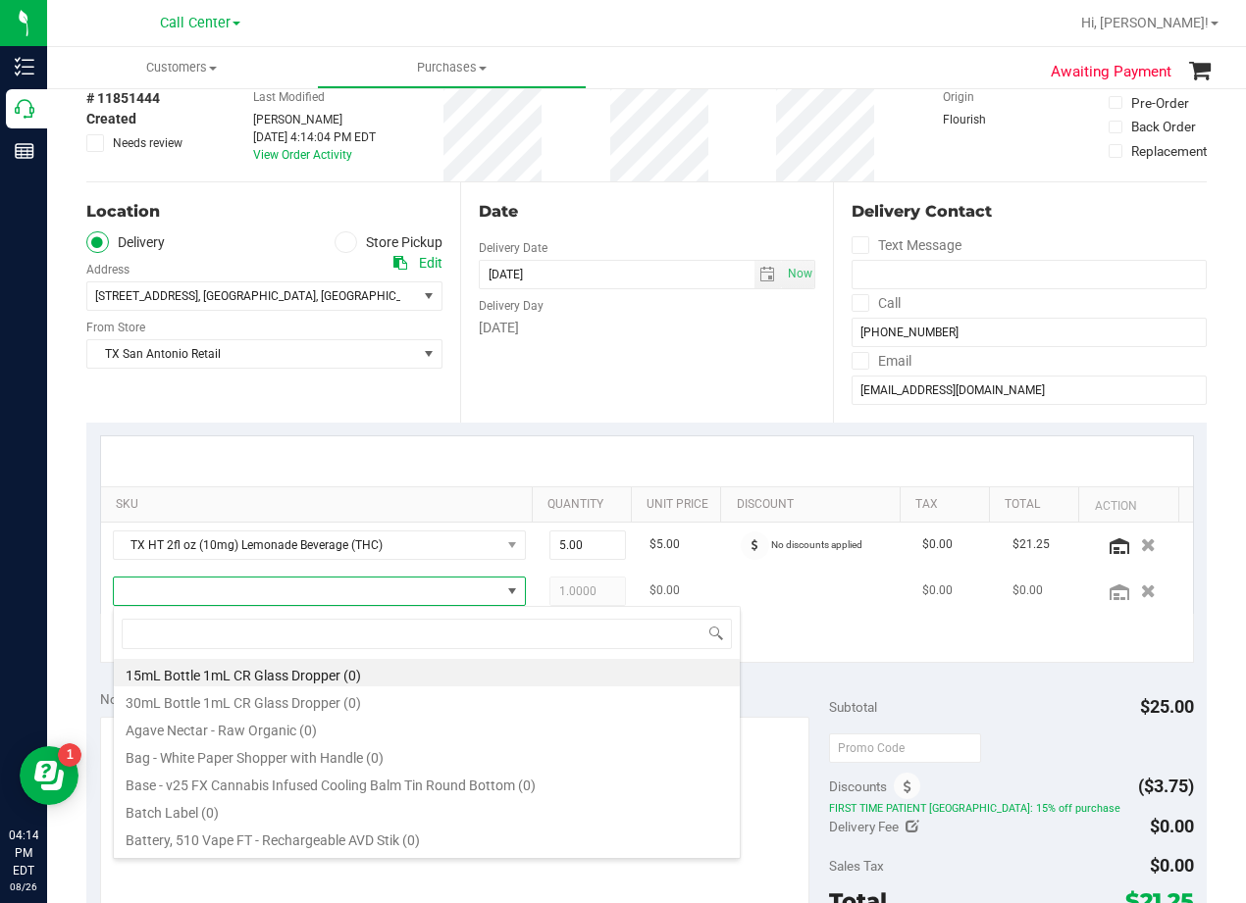
scroll to position [29, 386]
type input "fruit punch"
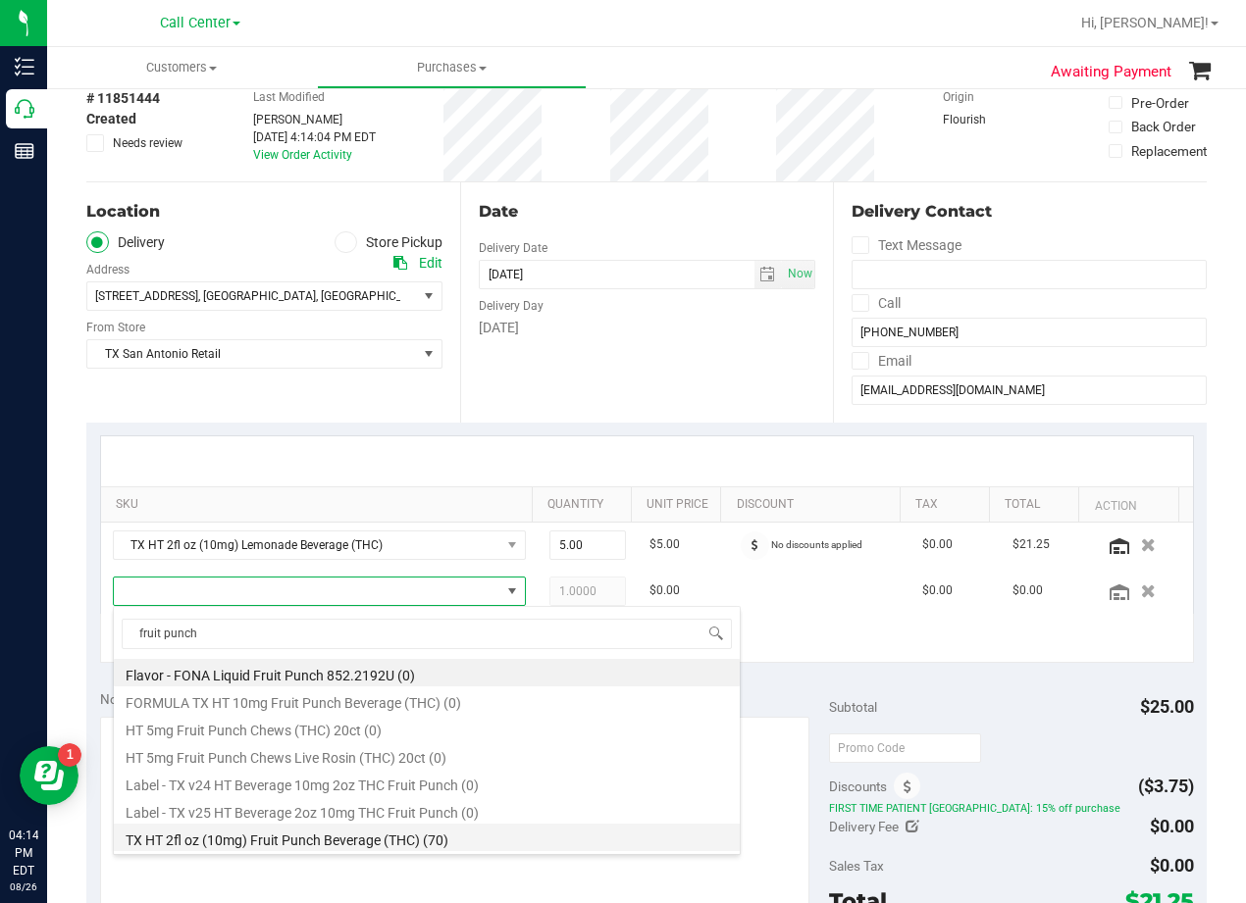
click at [402, 834] on li "TX HT 2fl oz (10mg) Fruit Punch Beverage (THC) (70)" at bounding box center [427, 837] width 626 height 27
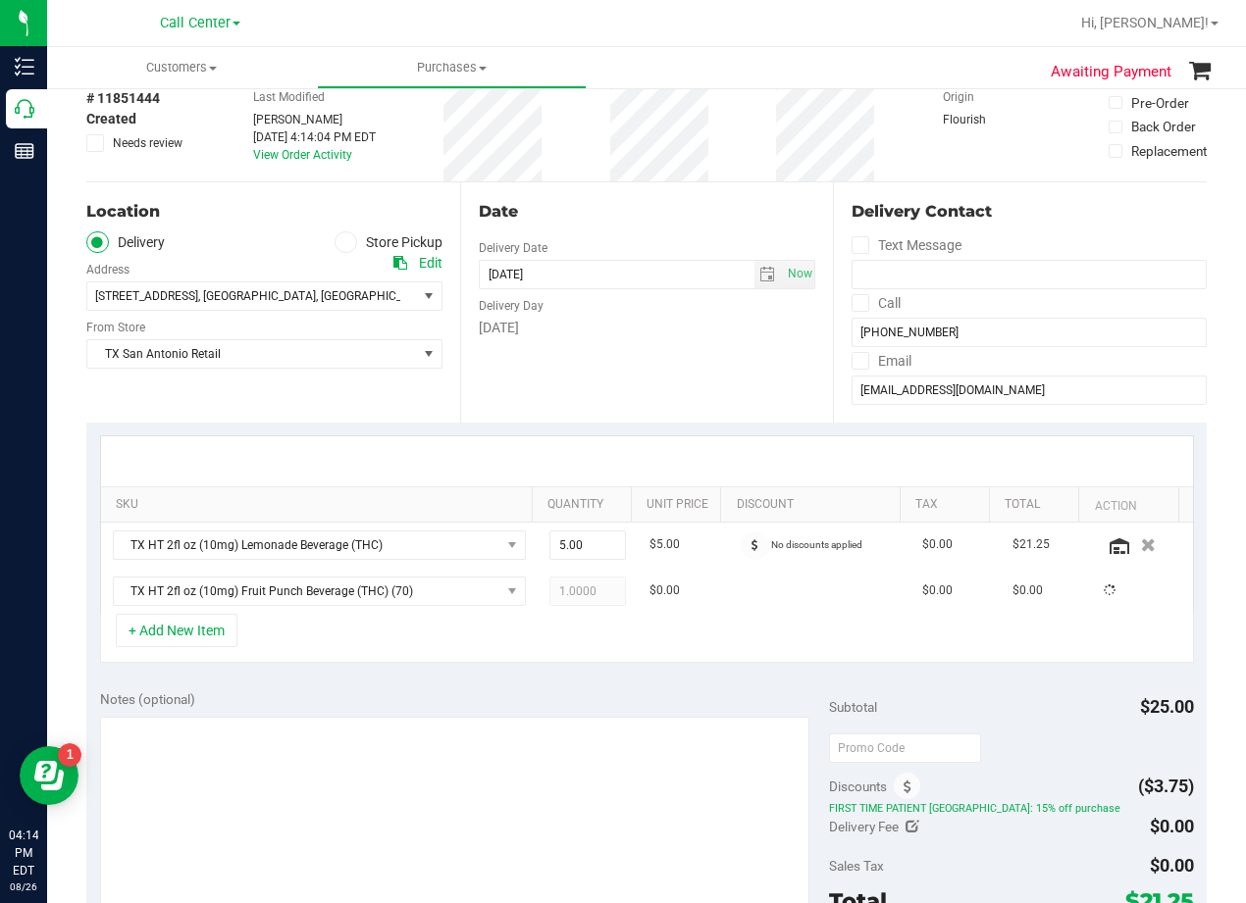
click at [397, 701] on div "Notes (optional)" at bounding box center [464, 700] width 729 height 20
click at [635, 368] on div "Date Delivery Date 08/26/2025 Now 08/26/2025 08:00 AM Now Delivery Day Tuesday" at bounding box center [647, 302] width 374 height 240
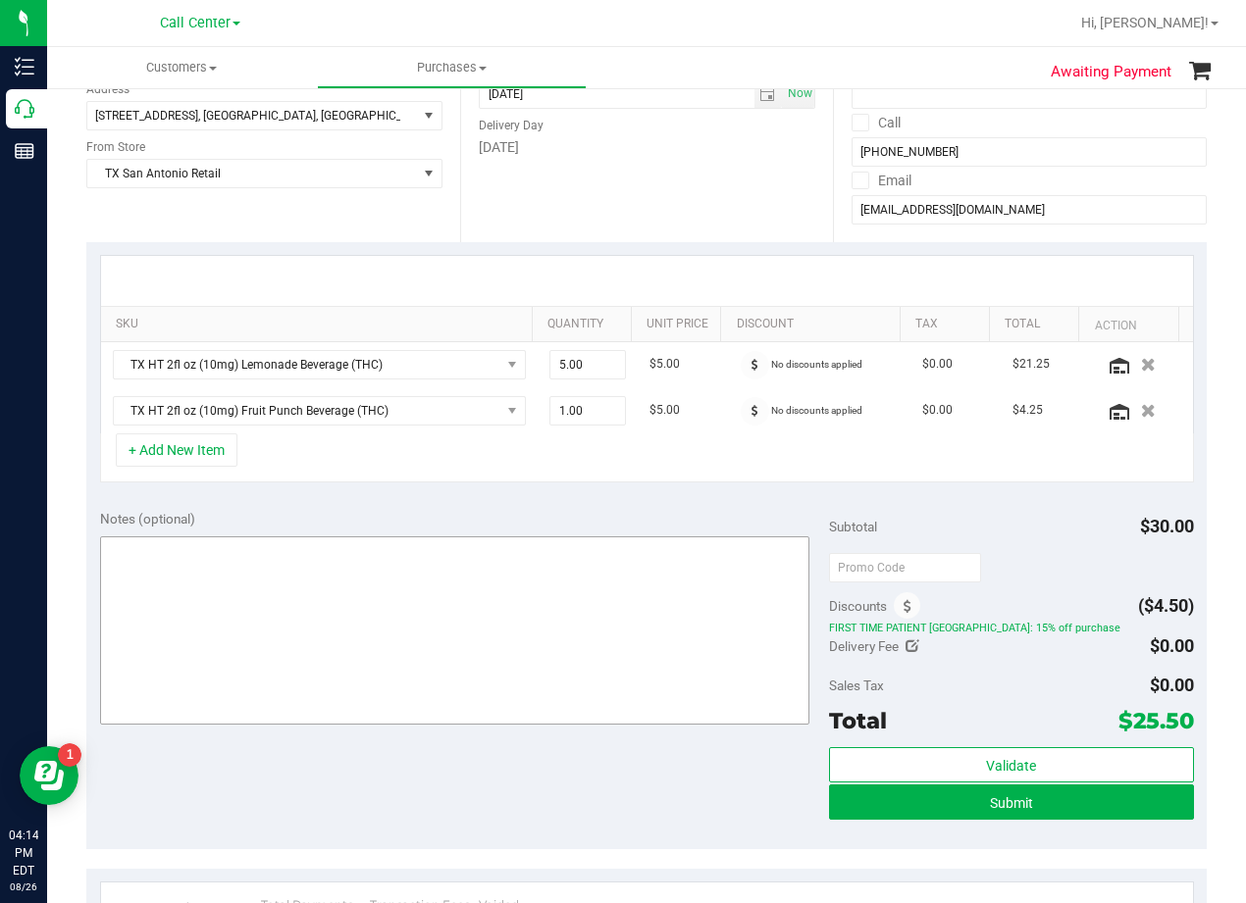
scroll to position [294, 0]
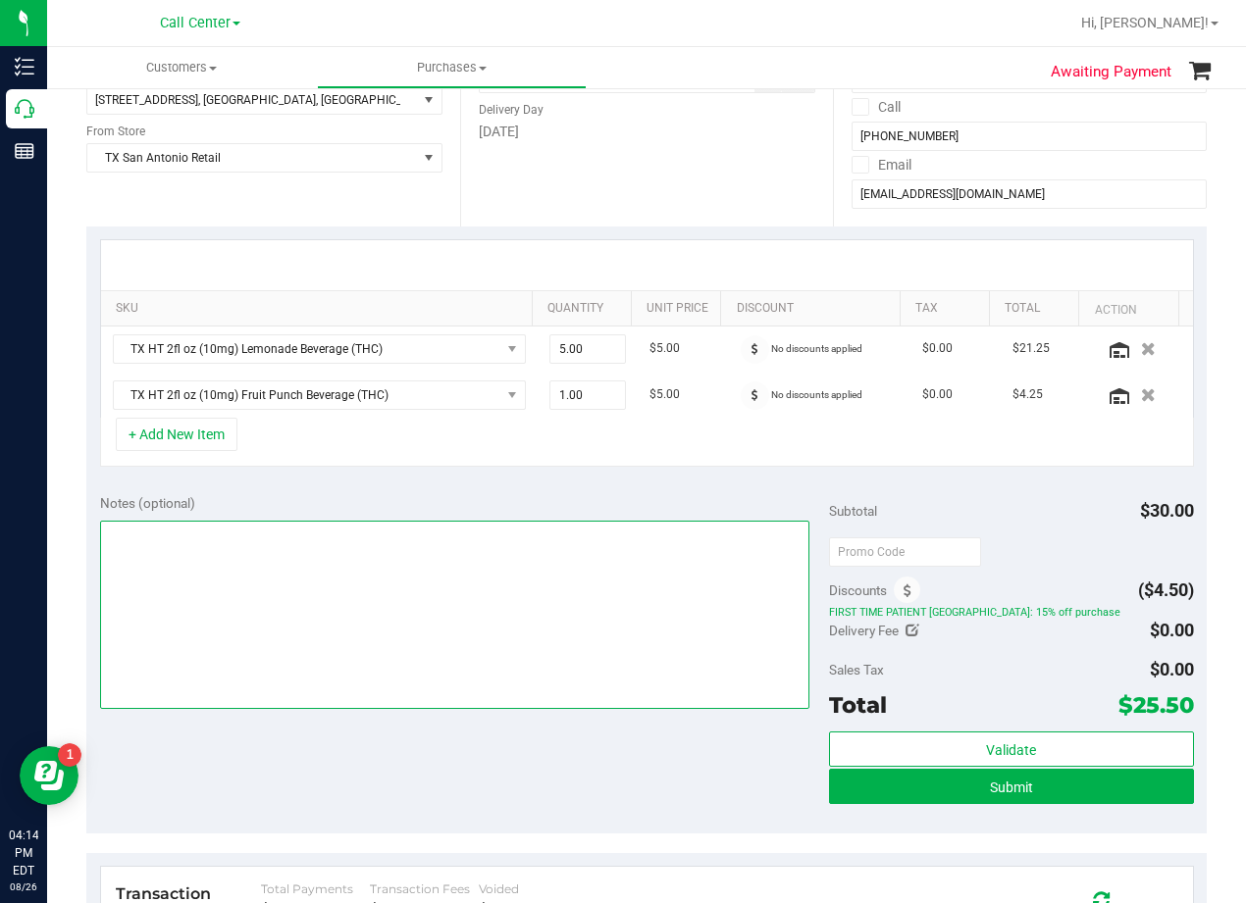
click at [599, 554] on textarea at bounding box center [454, 615] width 709 height 188
click at [615, 555] on textarea at bounding box center [454, 615] width 709 height 188
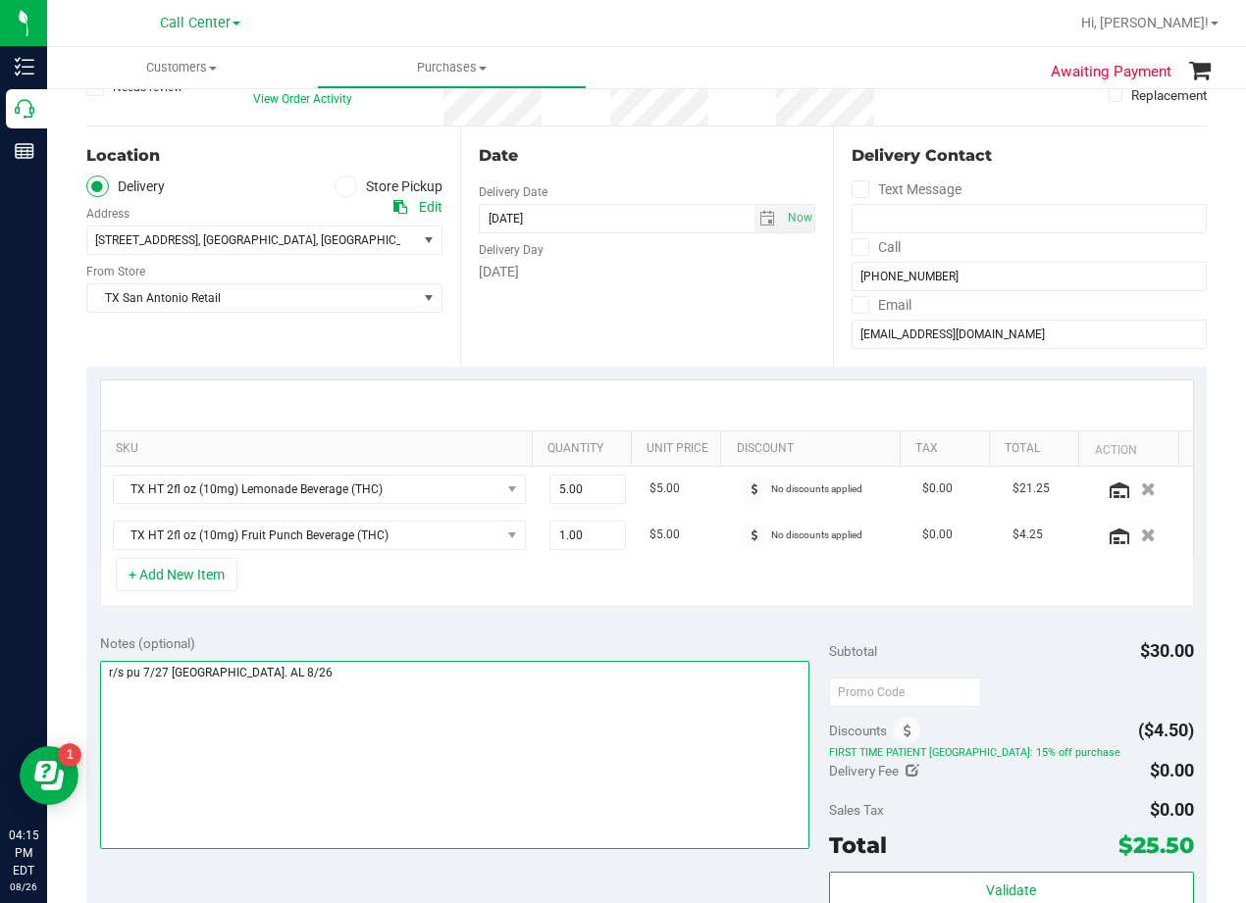
scroll to position [0, 0]
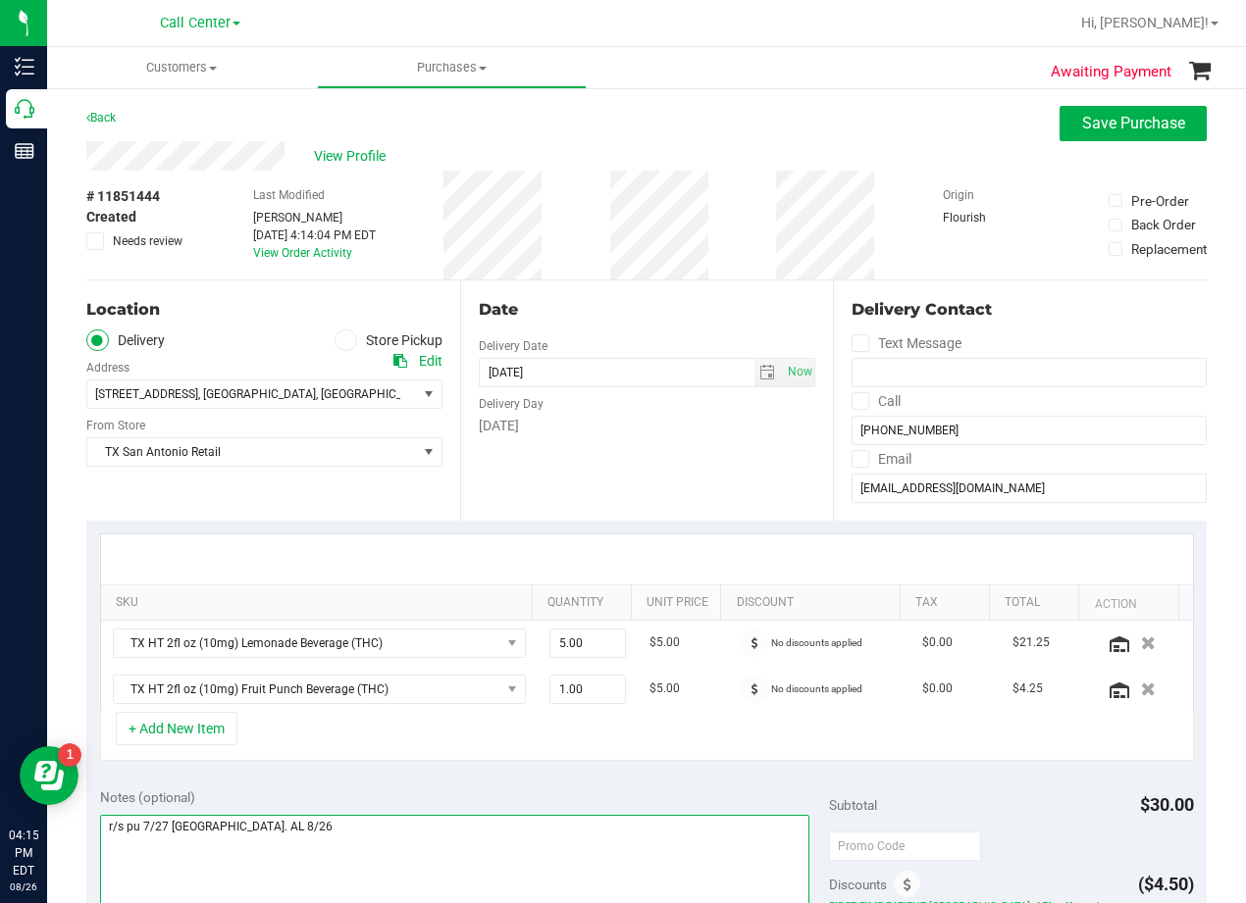
type textarea "r/s pu 7/27 San Antonio. AL 8/26"
click at [633, 468] on div "Date Delivery Date 08/26/2025 Now 08/26/2025 08:00 AM Now Delivery Day Tuesday" at bounding box center [647, 401] width 374 height 240
click at [754, 375] on span "select" at bounding box center [768, 372] width 28 height 27
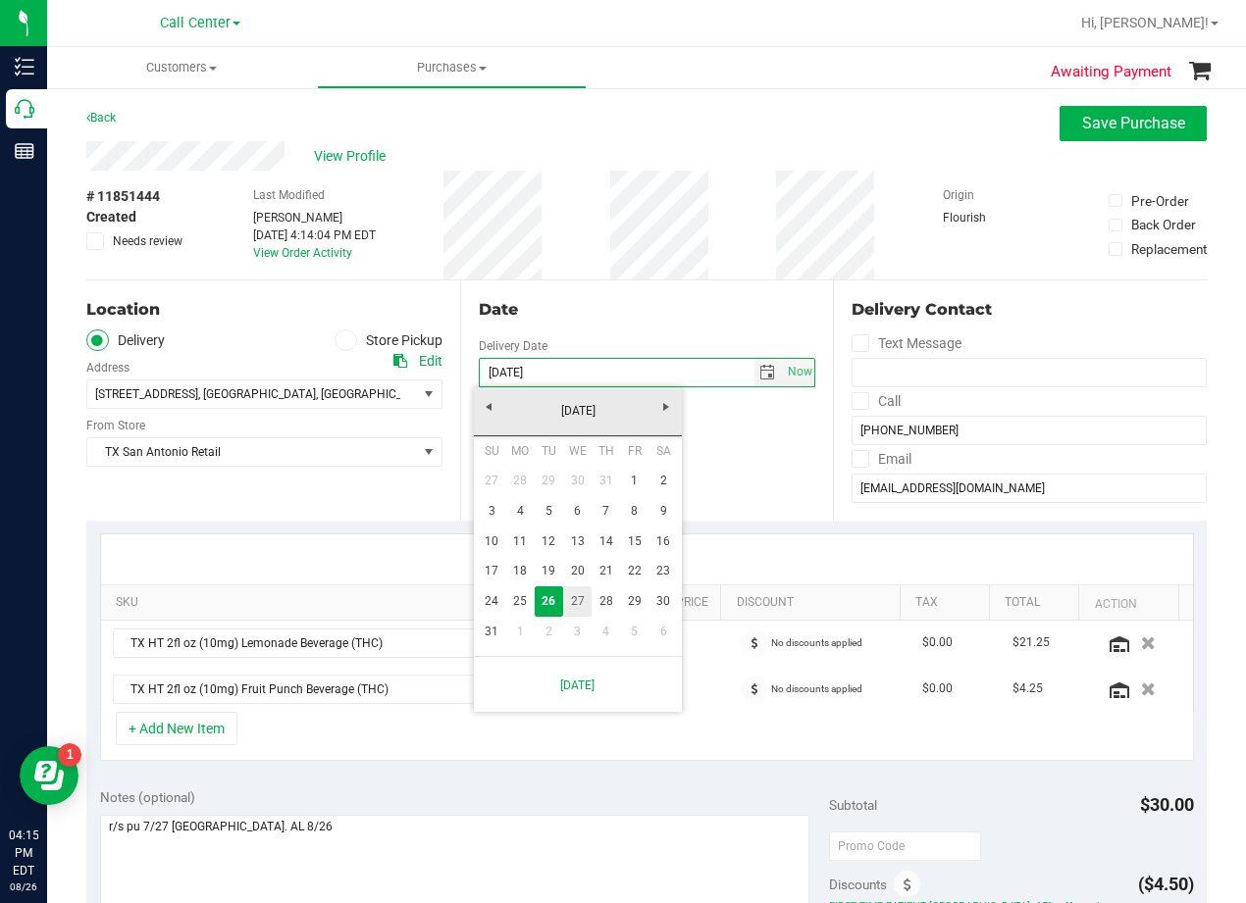
click at [588, 604] on link "27" at bounding box center [577, 602] width 28 height 30
type input "[DATE]"
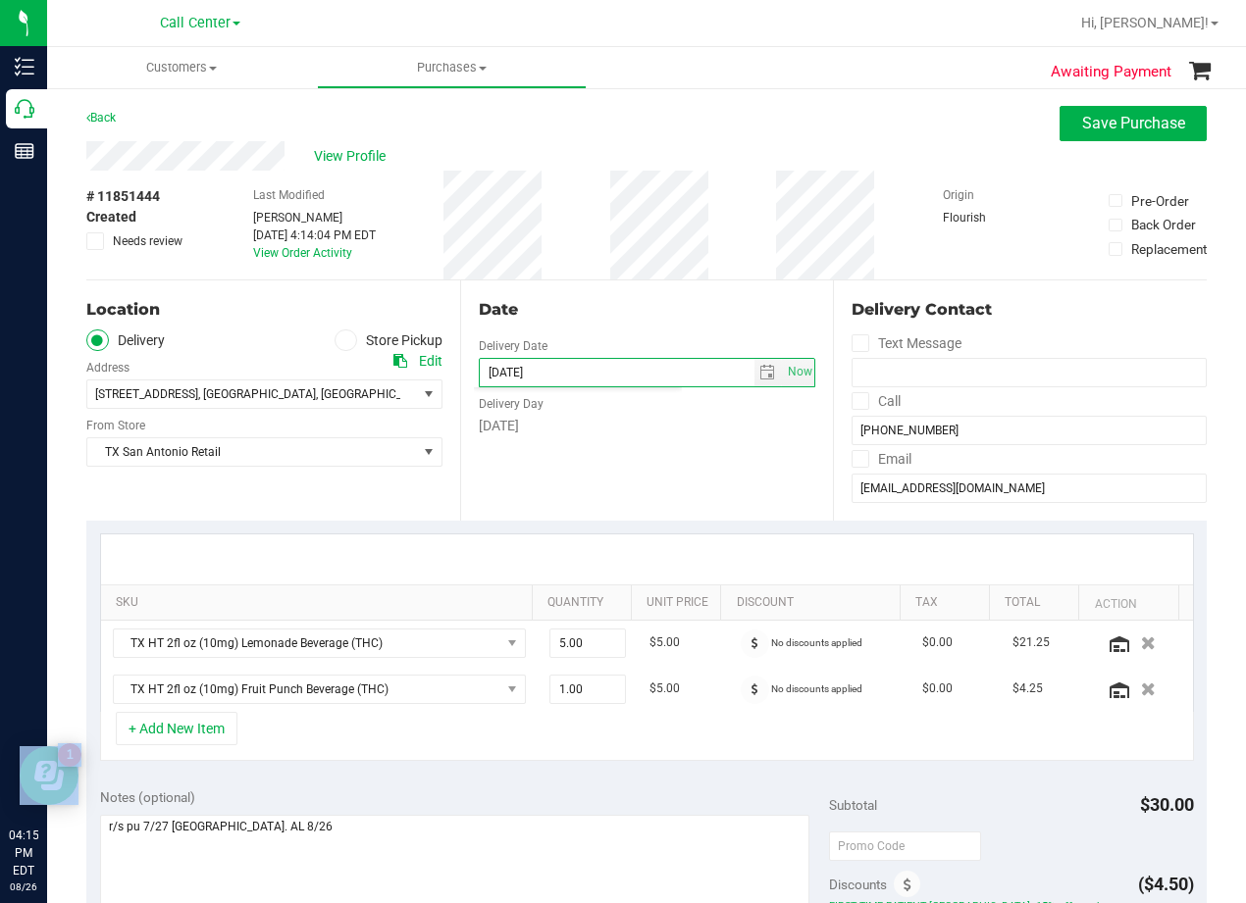
click at [588, 604] on body "Inventory Call Center Reports 04:15 PM EDT 08/26/2025 08/26 Call Center Hi, Ale…" at bounding box center [623, 451] width 1246 height 903
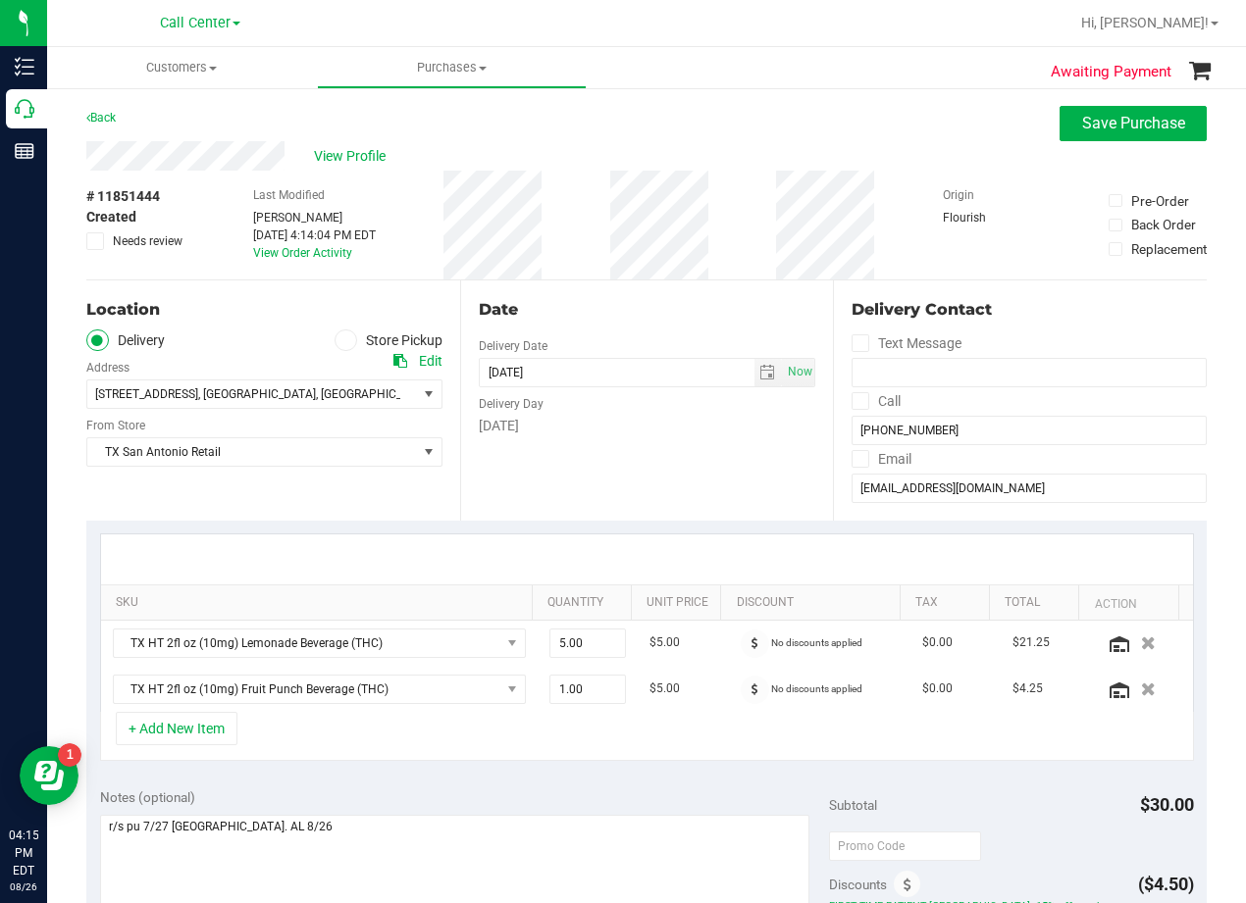
drag, startPoint x: 636, startPoint y: 492, endPoint x: 638, endPoint y: 459, distance: 33.4
click at [636, 492] on div "Date Delivery Date 08/27/2025 Now 08/27/2025 08:00 AM Now Delivery Day Wednesday" at bounding box center [647, 401] width 374 height 240
click at [678, 302] on div "Date" at bounding box center [647, 310] width 337 height 24
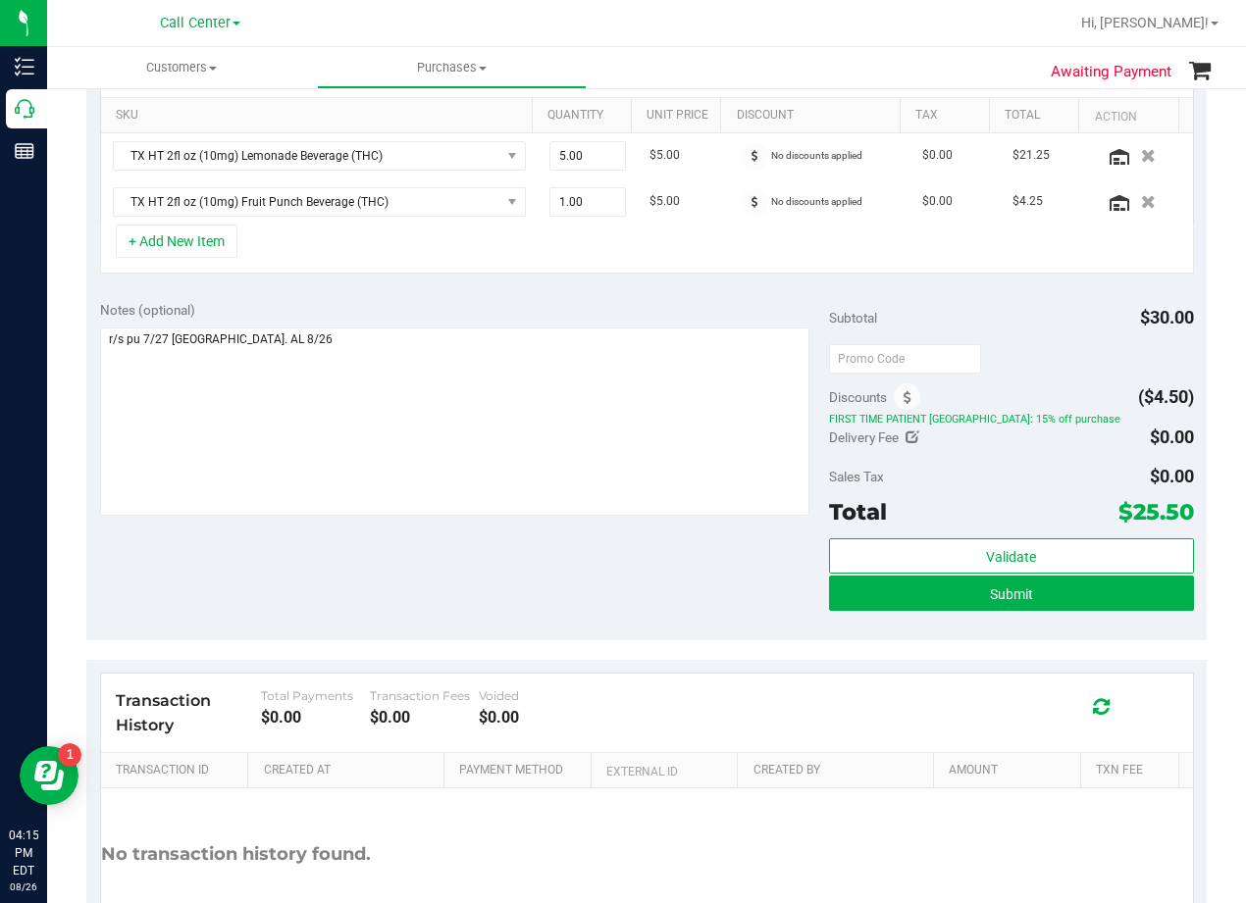
scroll to position [490, 0]
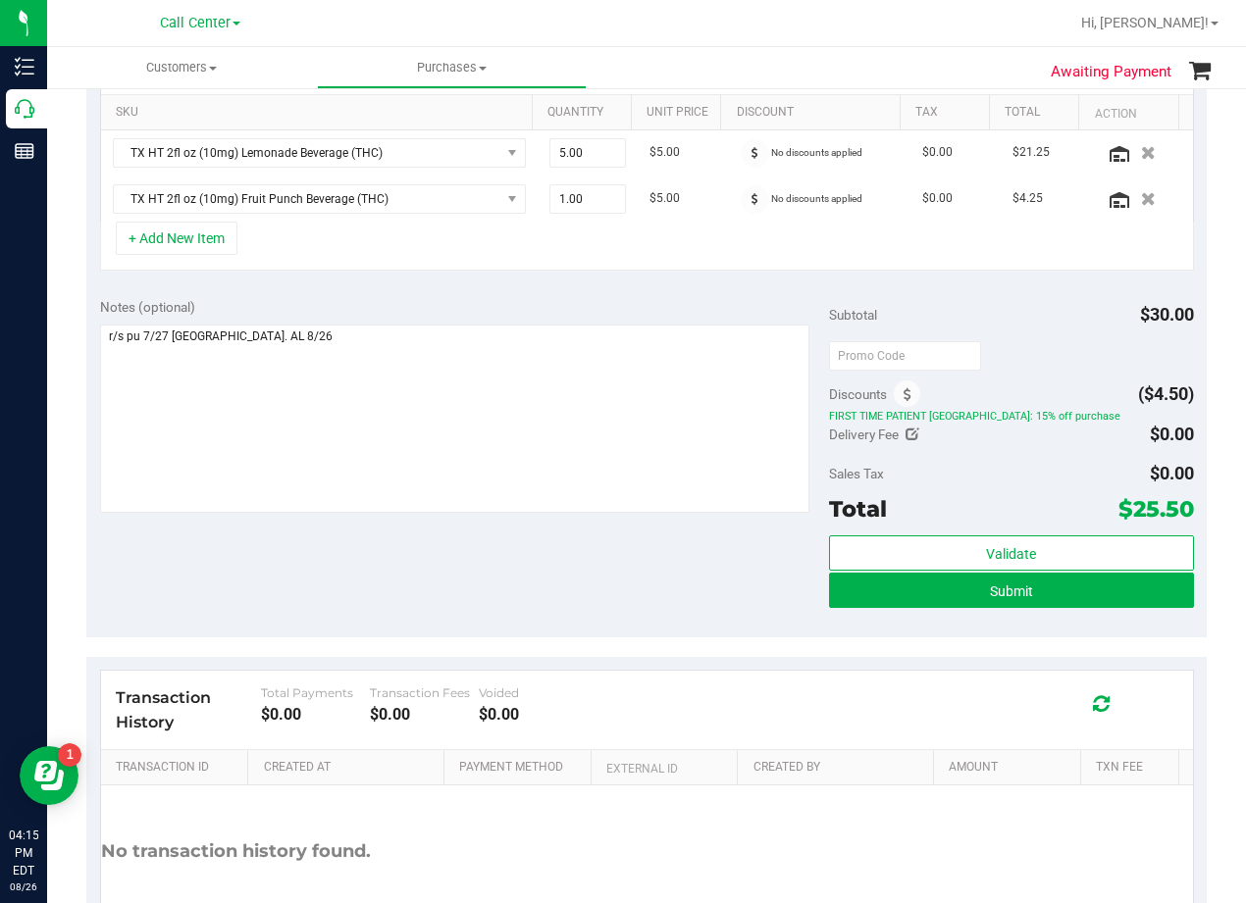
click at [876, 610] on div "Validate Submit" at bounding box center [1011, 580] width 365 height 88
click at [883, 600] on button "Submit" at bounding box center [1011, 590] width 365 height 35
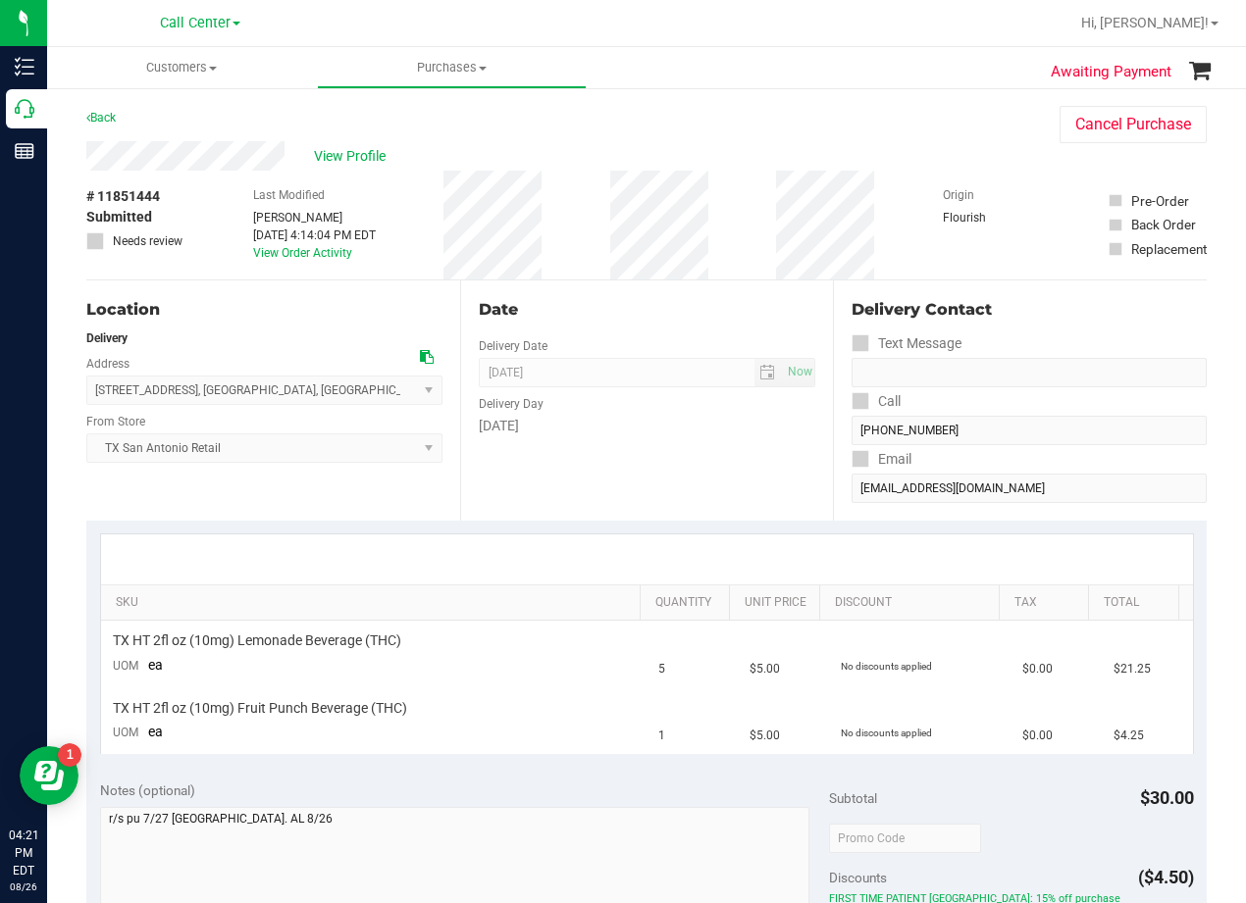
click at [777, 298] on div "Date" at bounding box center [647, 310] width 337 height 24
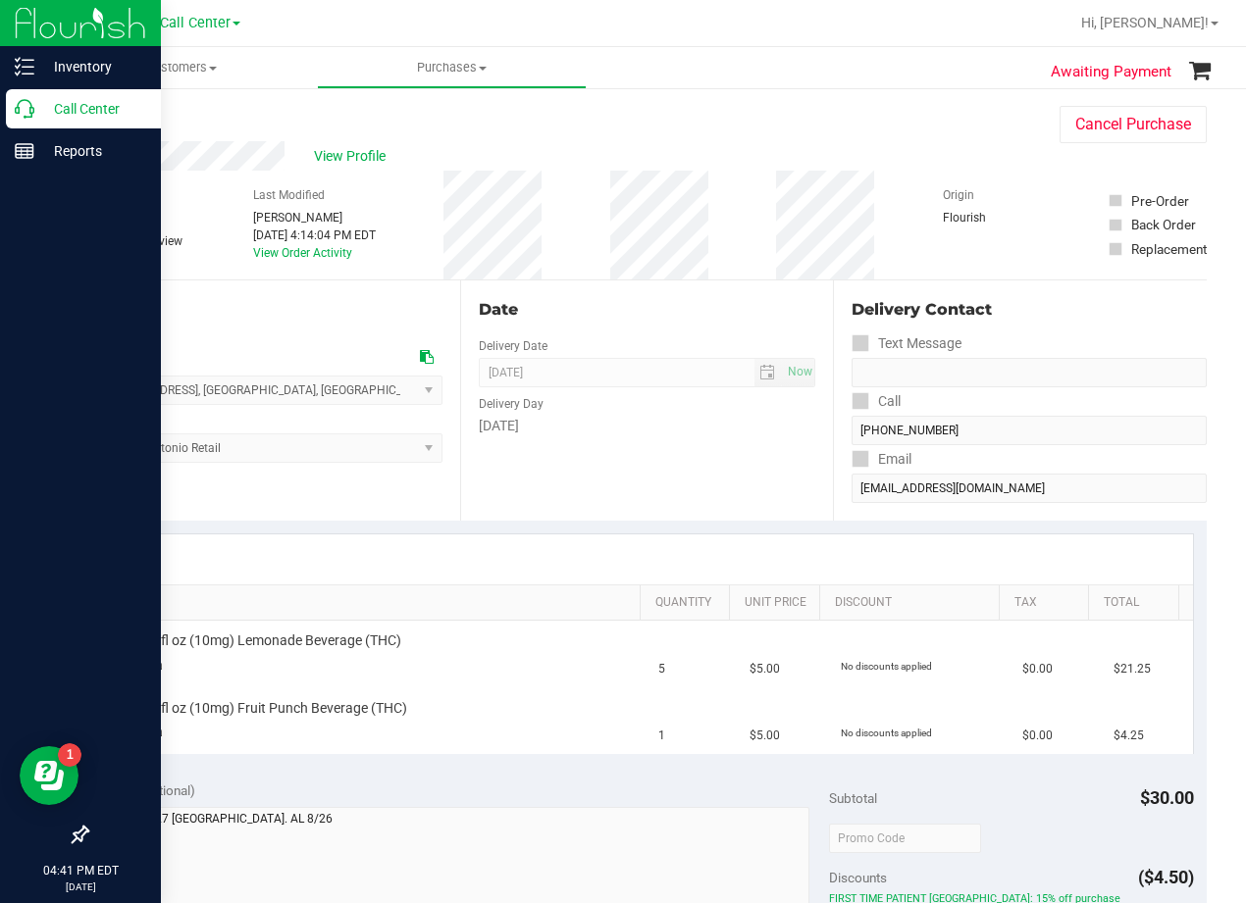
click at [26, 116] on icon at bounding box center [25, 109] width 20 height 20
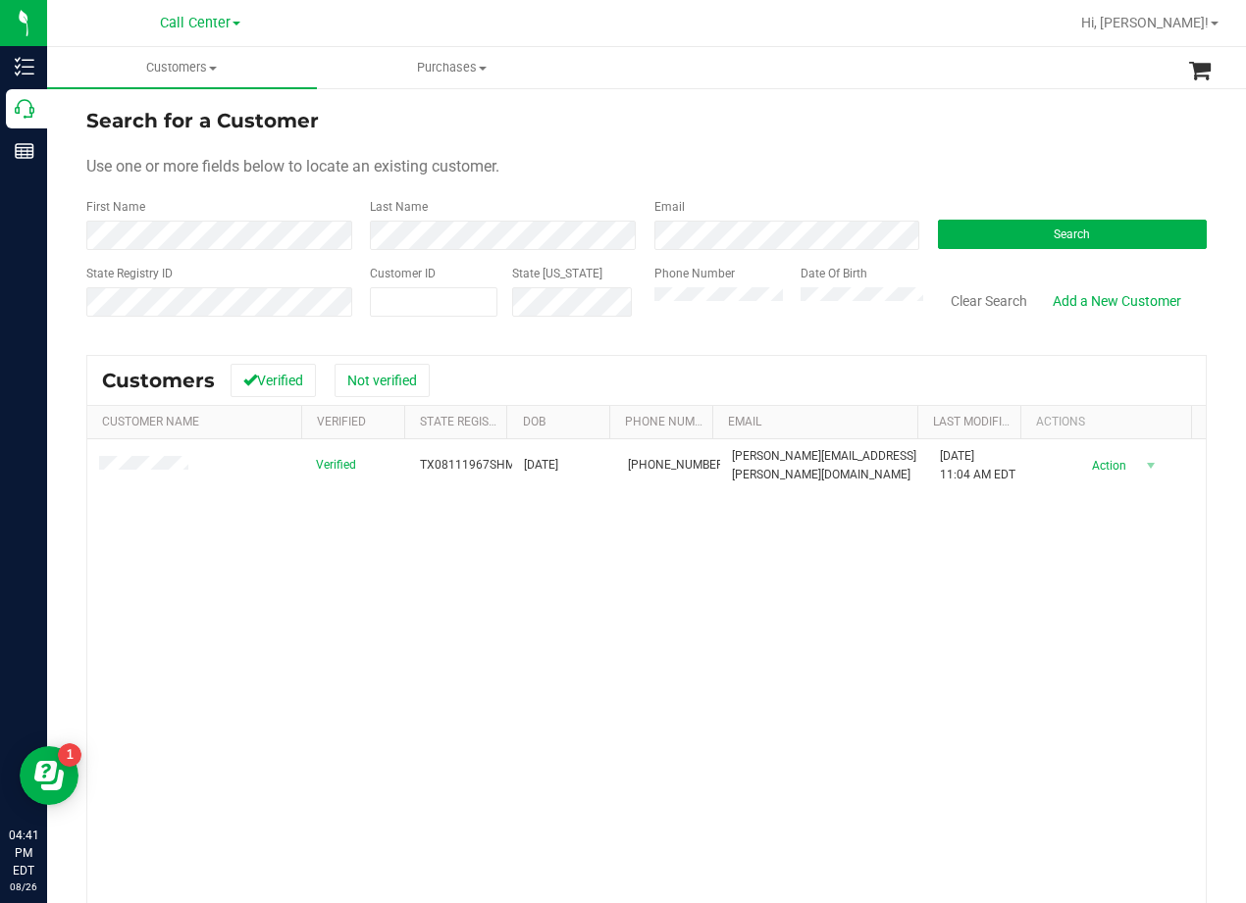
click at [670, 109] on div "Search for a Customer" at bounding box center [646, 120] width 1120 height 29
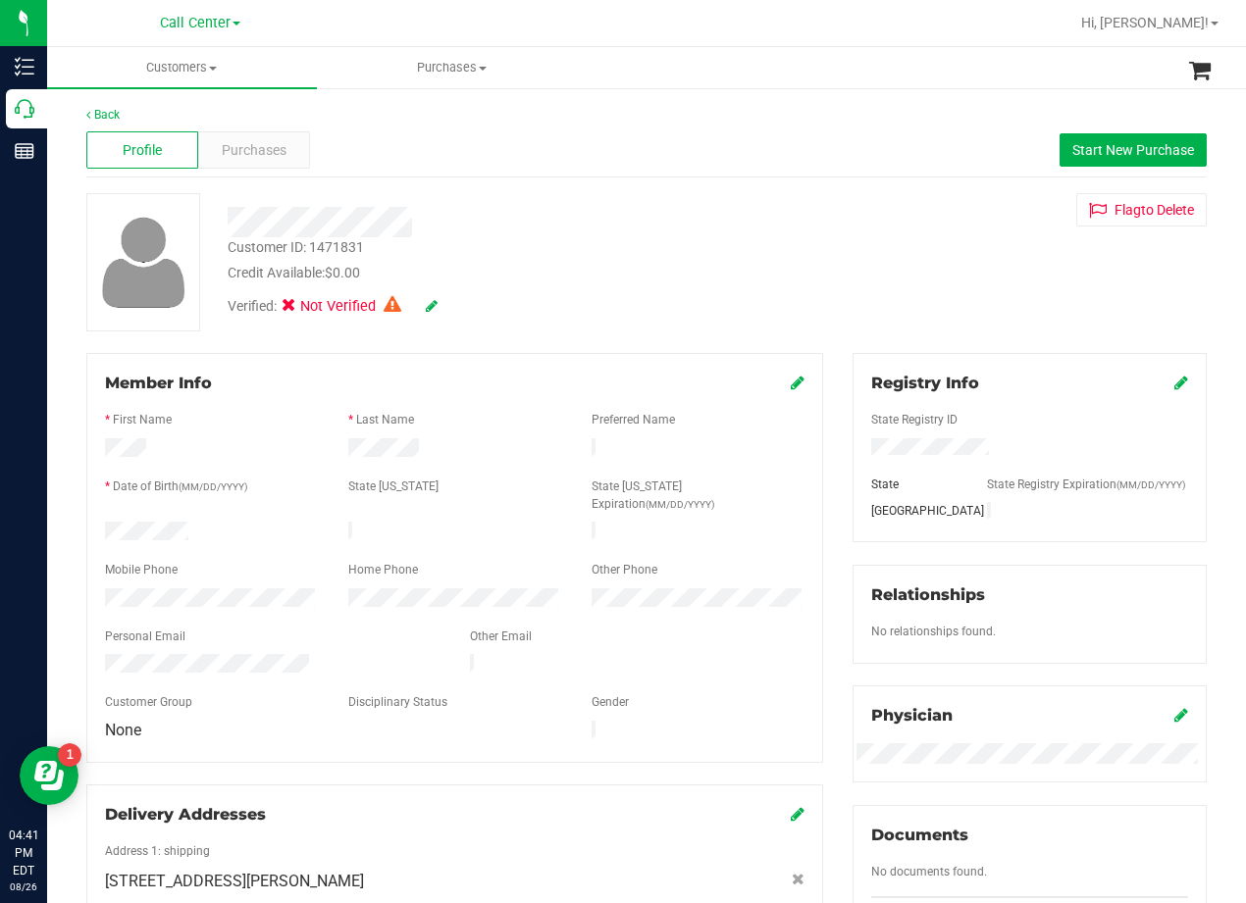
click at [761, 256] on div "Customer ID: 1471831 Credit Available: $0.00" at bounding box center [500, 260] width 575 height 46
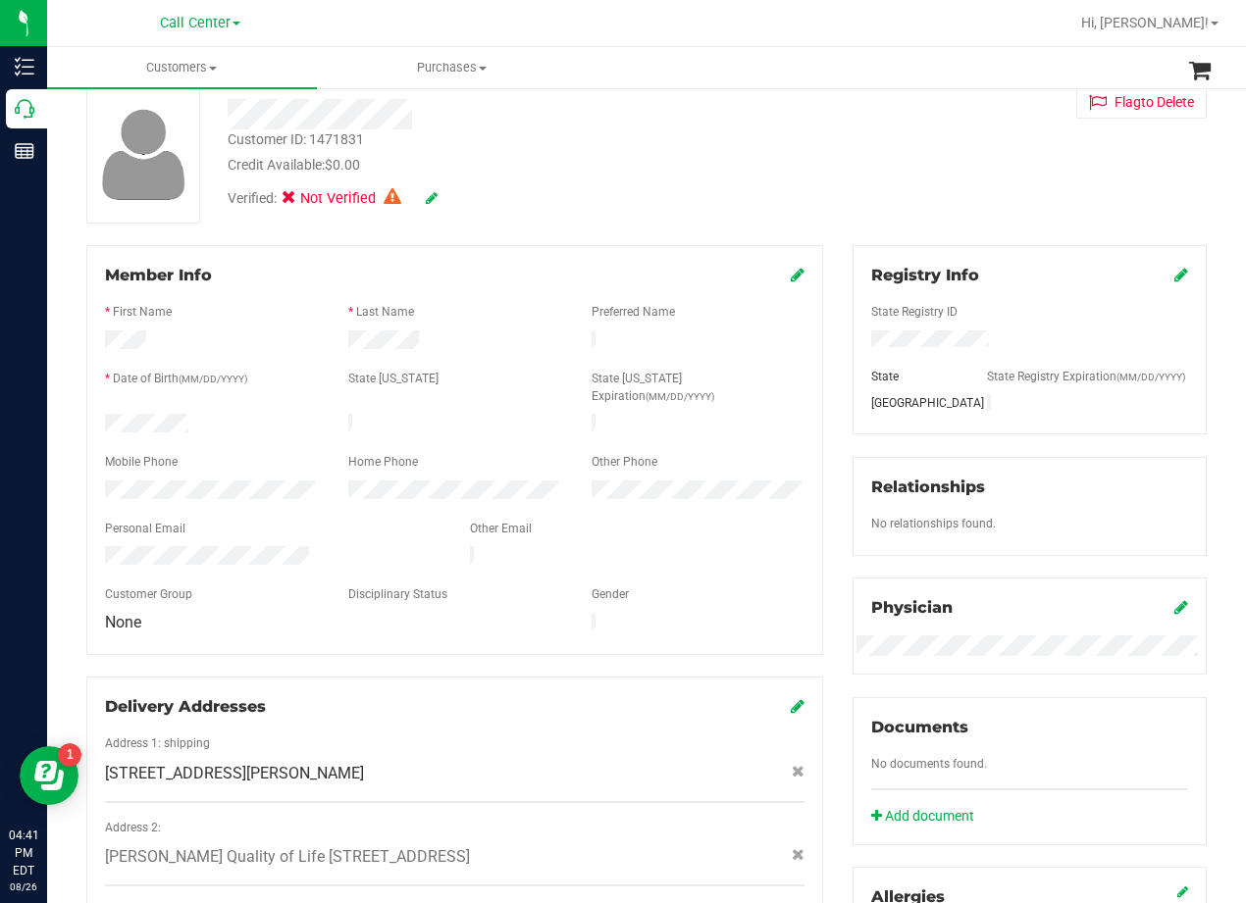
scroll to position [294, 0]
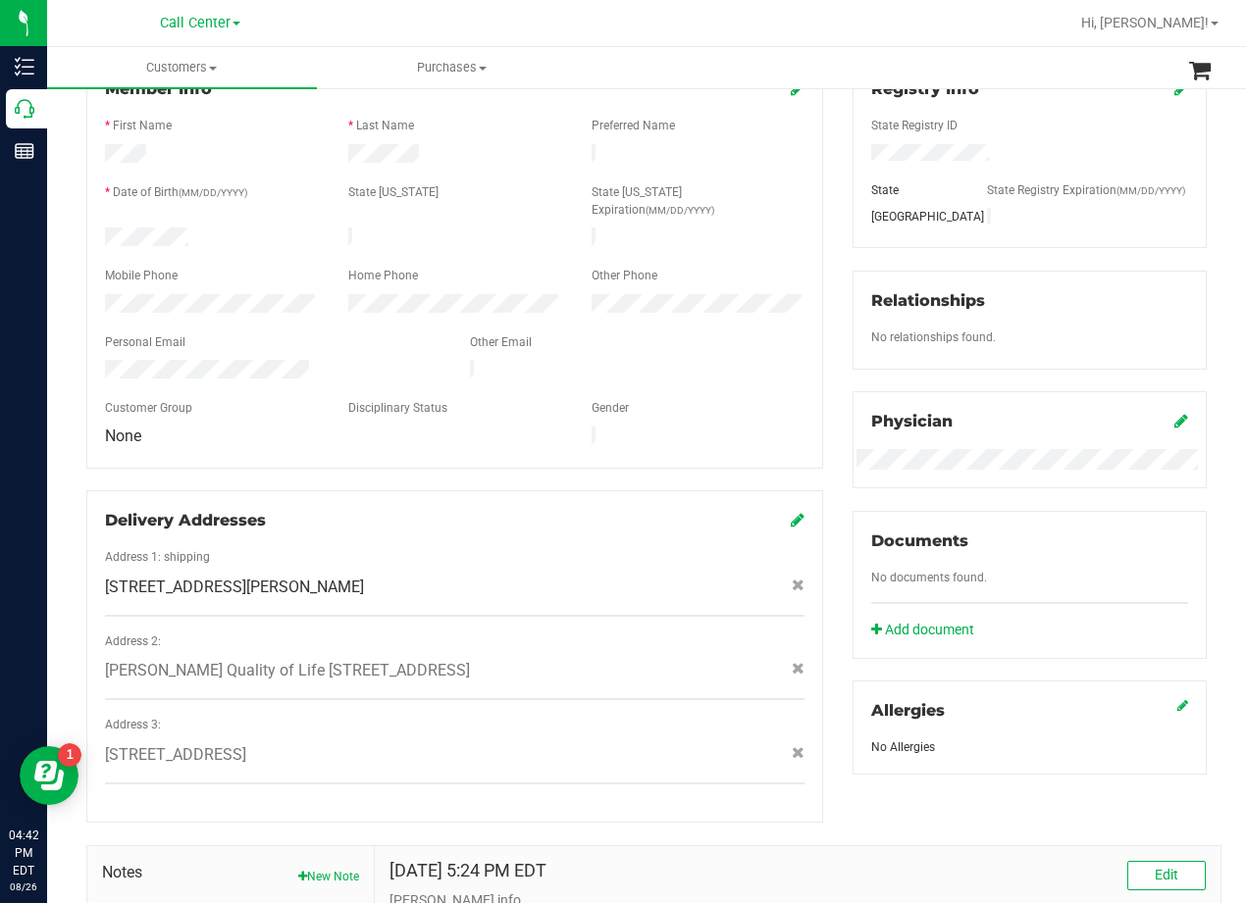
click at [818, 290] on div "Member Info * First Name * Last Name Preferred Name * Date of Birth (MM/DD/YYYY…" at bounding box center [455, 441] width 766 height 764
click at [820, 231] on div "Member Info * First Name * Last Name Preferred Name * Date of Birth (MM/DD/YYYY…" at bounding box center [455, 441] width 766 height 764
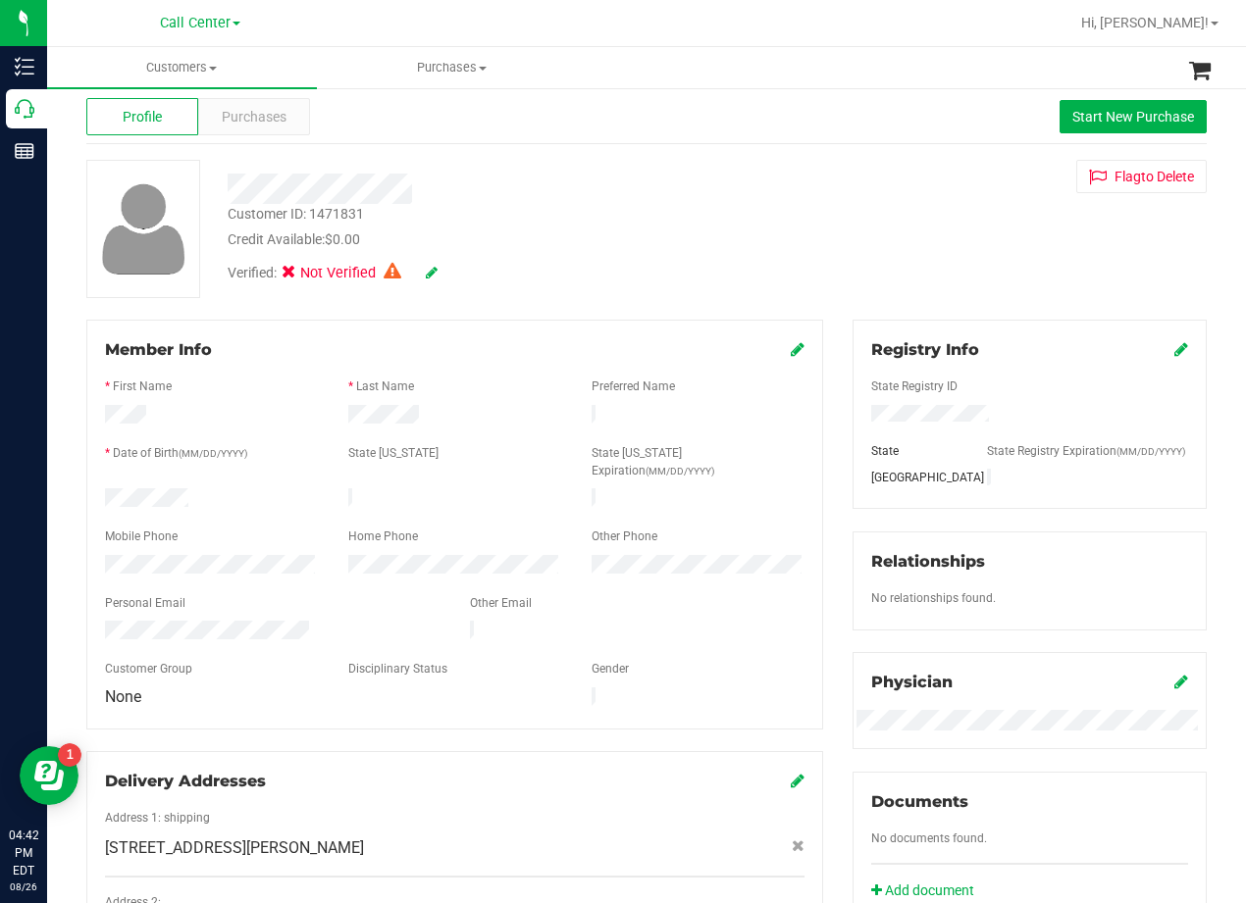
scroll to position [0, 0]
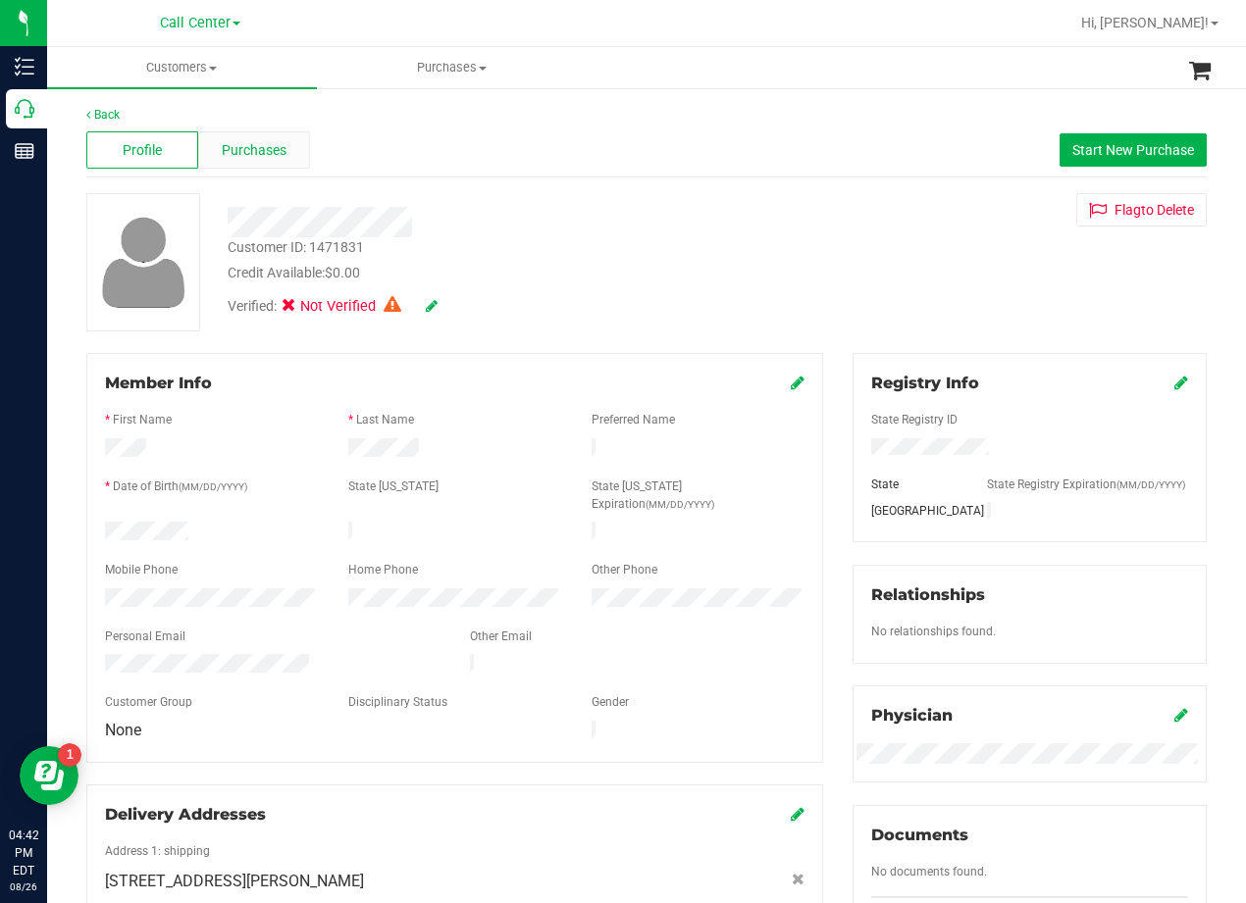
click at [256, 150] on span "Purchases" at bounding box center [254, 150] width 65 height 21
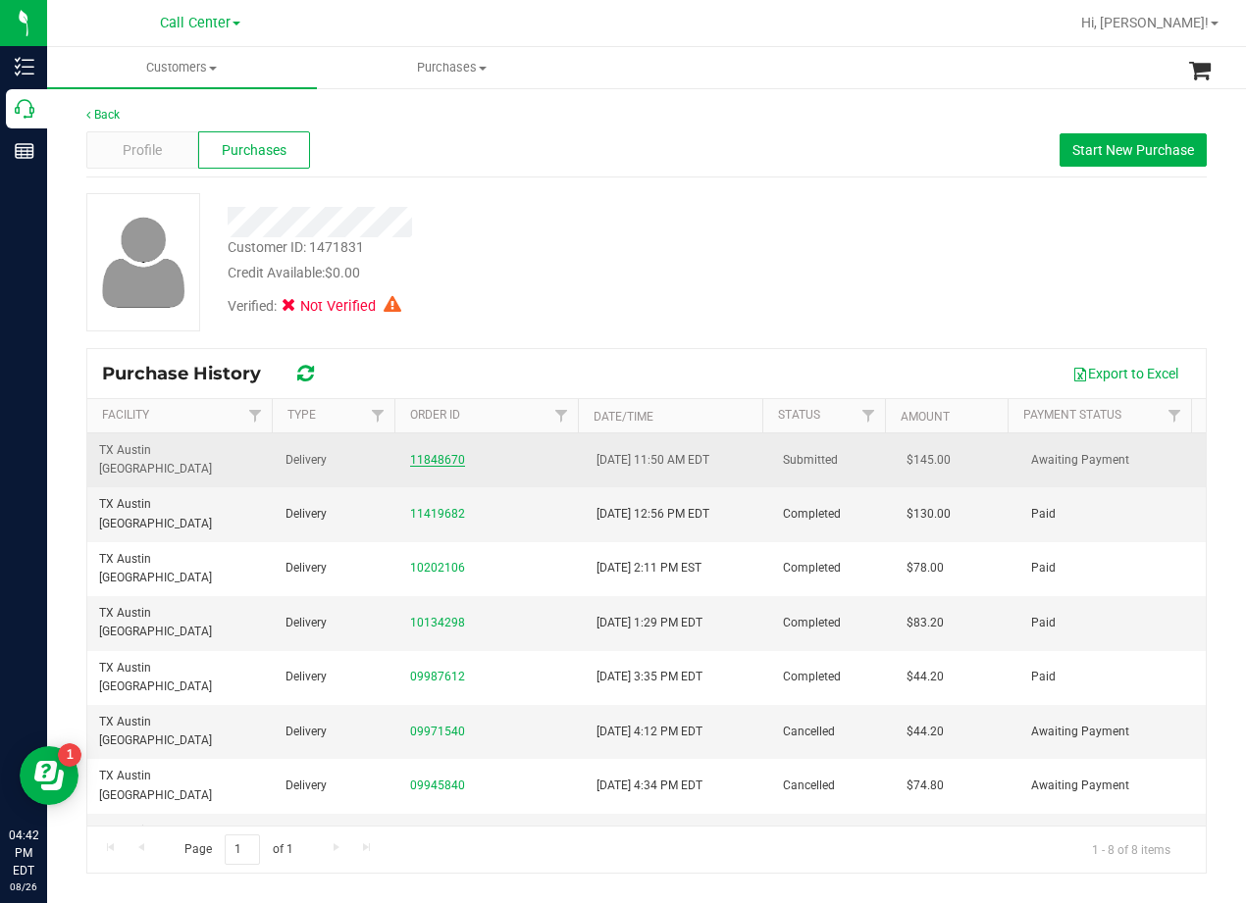
click at [418, 453] on link "11848670" at bounding box center [437, 460] width 55 height 14
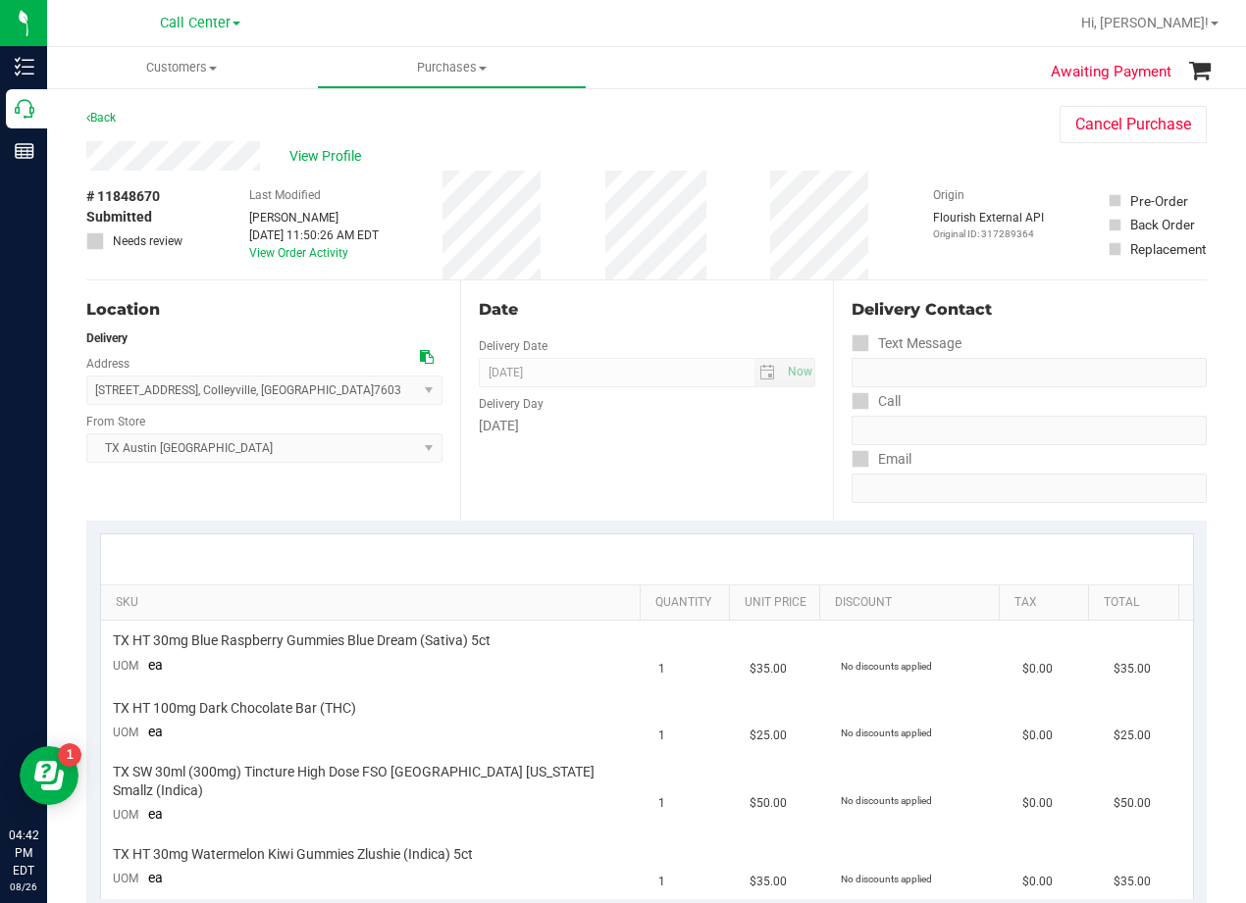
click at [668, 303] on div "Date" at bounding box center [647, 310] width 337 height 24
click at [669, 302] on div "Date" at bounding box center [647, 310] width 337 height 24
click at [635, 281] on div "Date Delivery Date [DATE] Now [DATE] 08:00 AM Now Delivery Day [DATE]" at bounding box center [647, 401] width 374 height 240
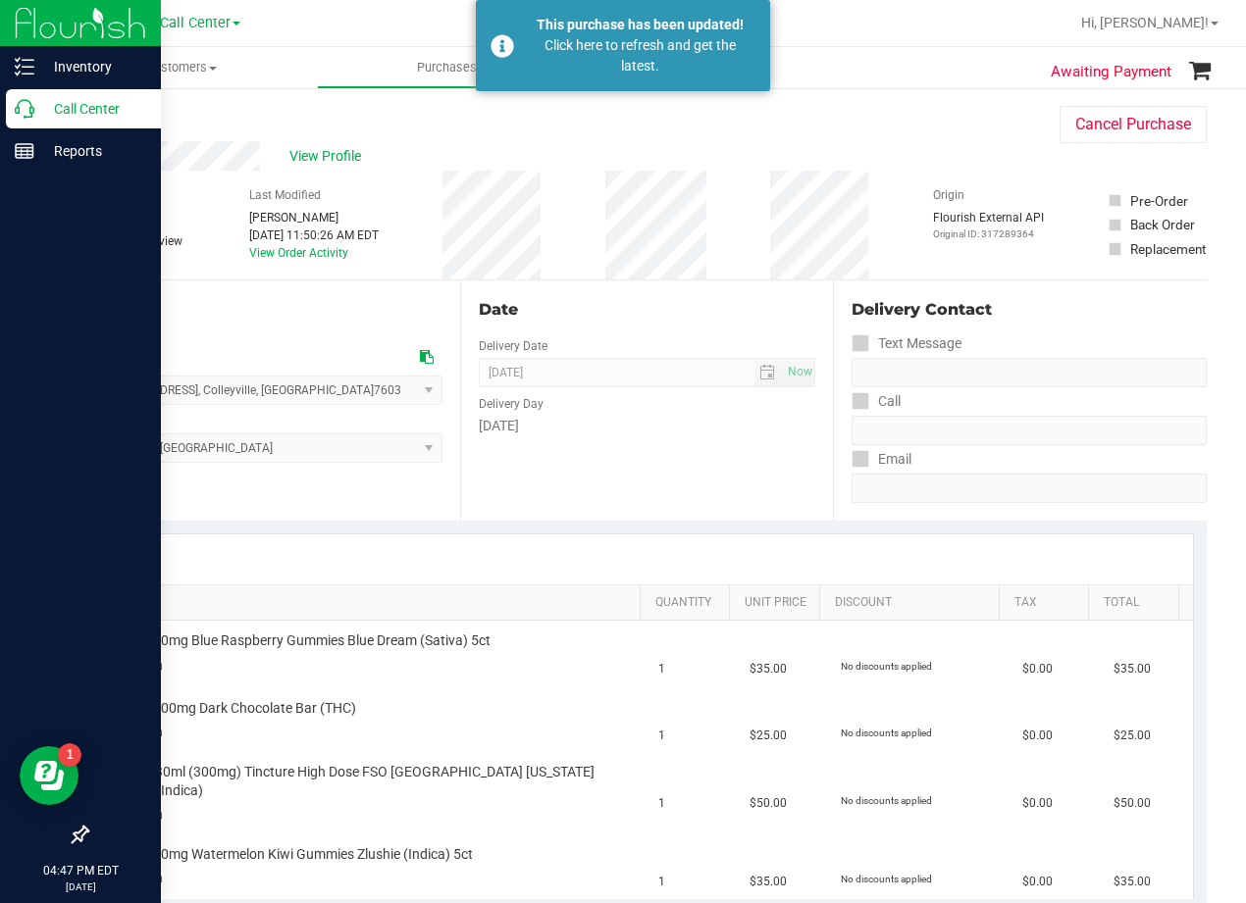
click at [36, 115] on p "Call Center" at bounding box center [93, 109] width 118 height 24
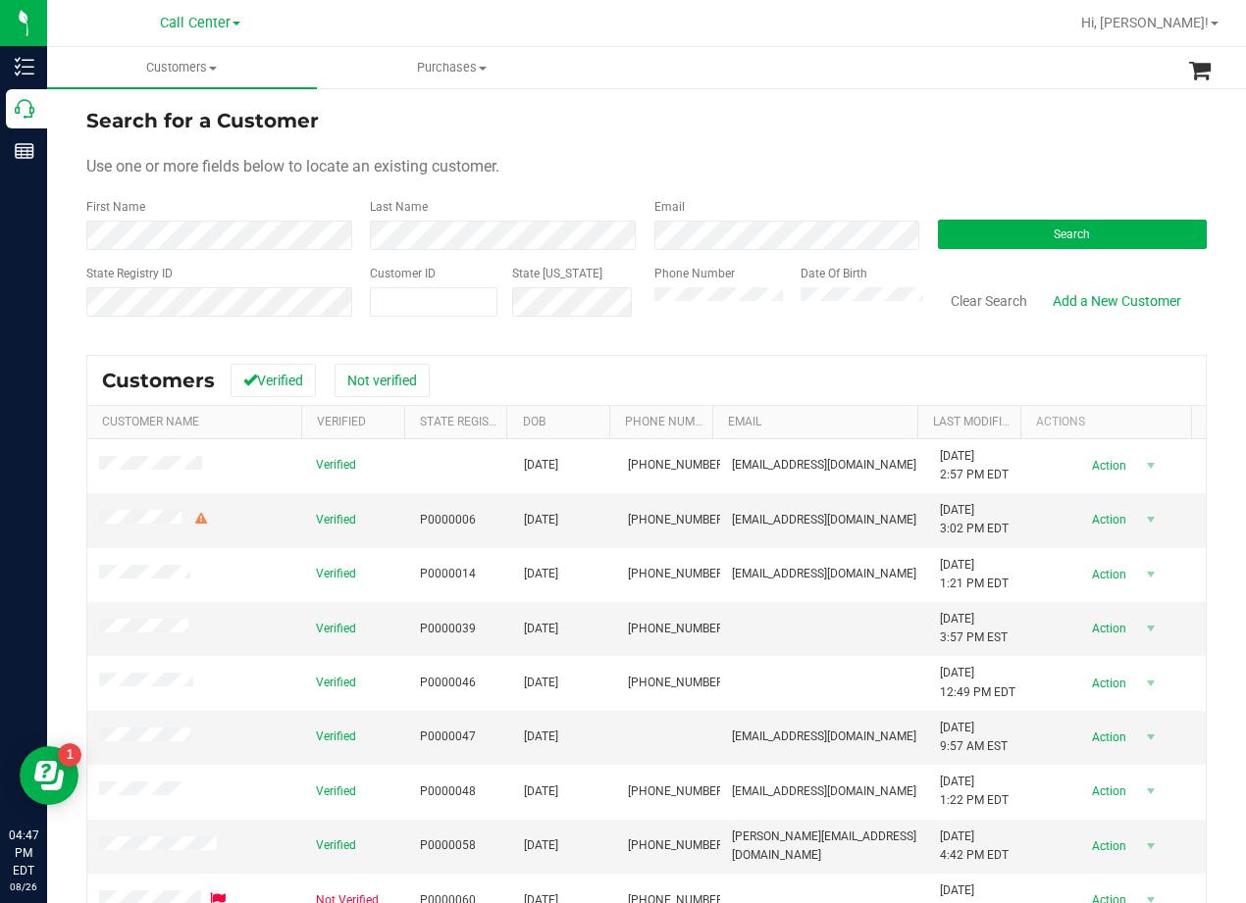
click at [762, 154] on form "Search for a Customer Use one or more fields below to locate an existing custom…" at bounding box center [646, 220] width 1120 height 229
click at [1032, 230] on button "Search" at bounding box center [1072, 234] width 269 height 29
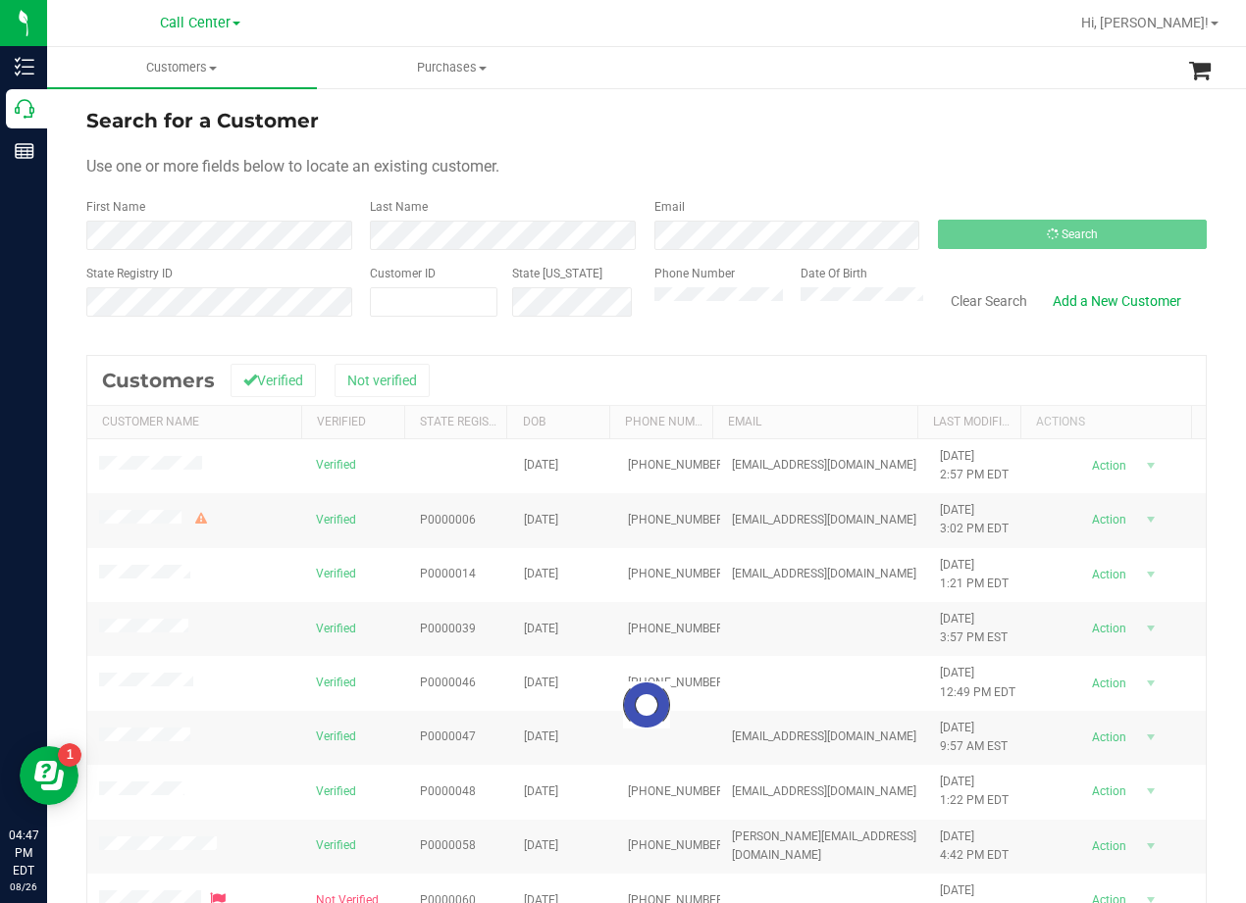
click at [877, 126] on div "Search for a Customer" at bounding box center [646, 120] width 1120 height 29
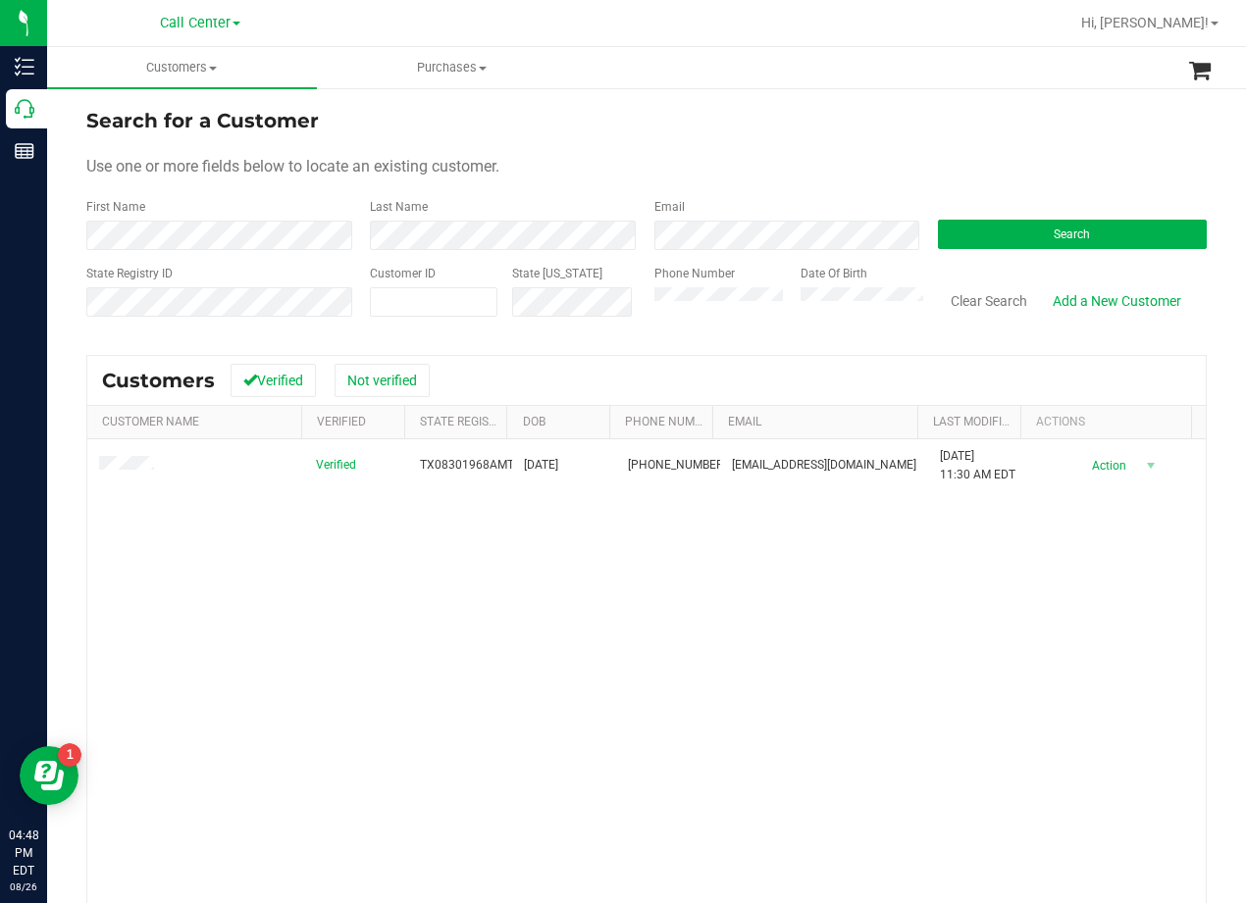
click at [840, 143] on form "Search for a Customer Use one or more fields below to locate an existing custom…" at bounding box center [646, 220] width 1120 height 229
click at [720, 155] on div "Use one or more fields below to locate an existing customer." at bounding box center [646, 167] width 1120 height 24
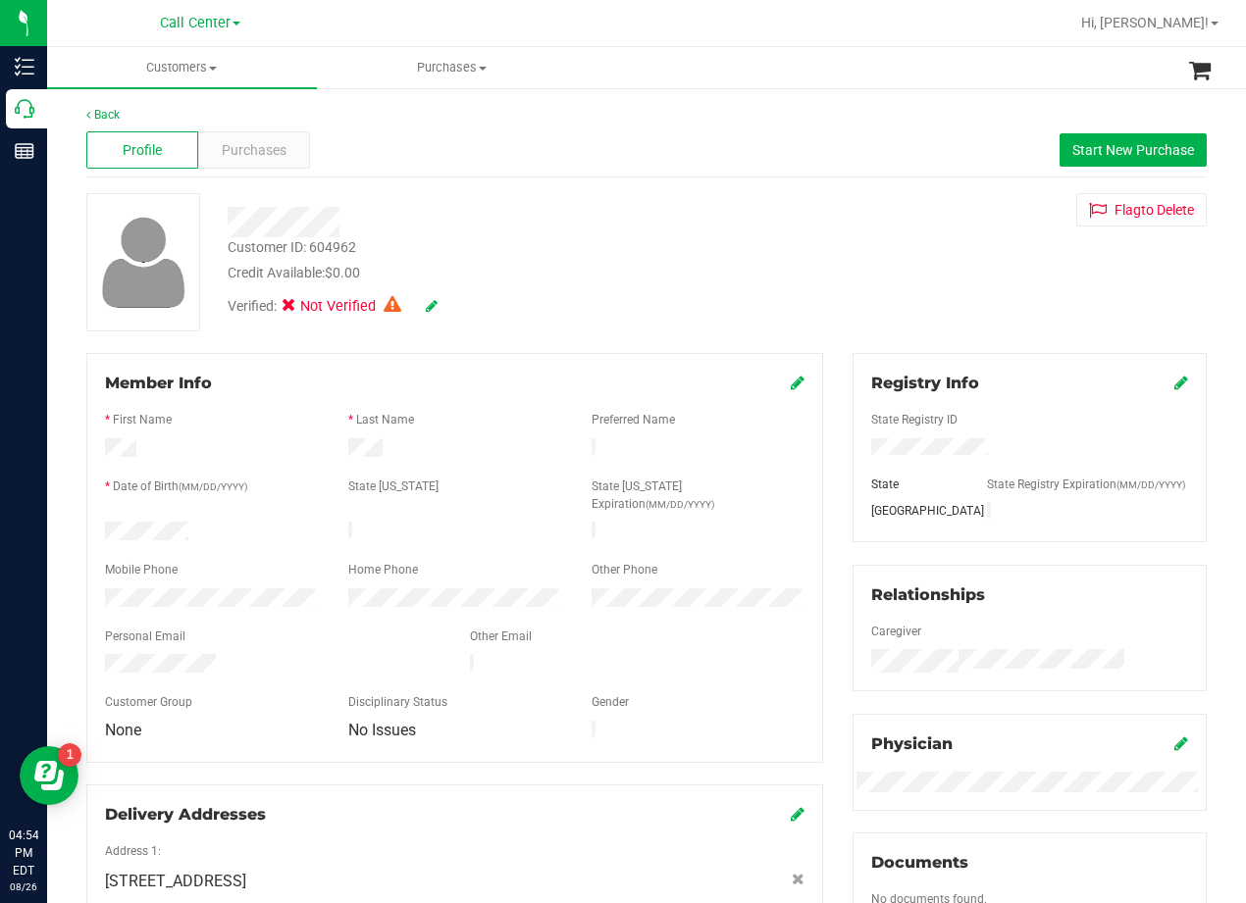
drag, startPoint x: 923, startPoint y: 281, endPoint x: 824, endPoint y: 284, distance: 99.1
click at [917, 280] on div "Customer ID: 604962 Credit Available: $0.00 Verified: Not Verified Flag to Dele…" at bounding box center [647, 262] width 1150 height 138
click at [667, 223] on div at bounding box center [500, 222] width 575 height 30
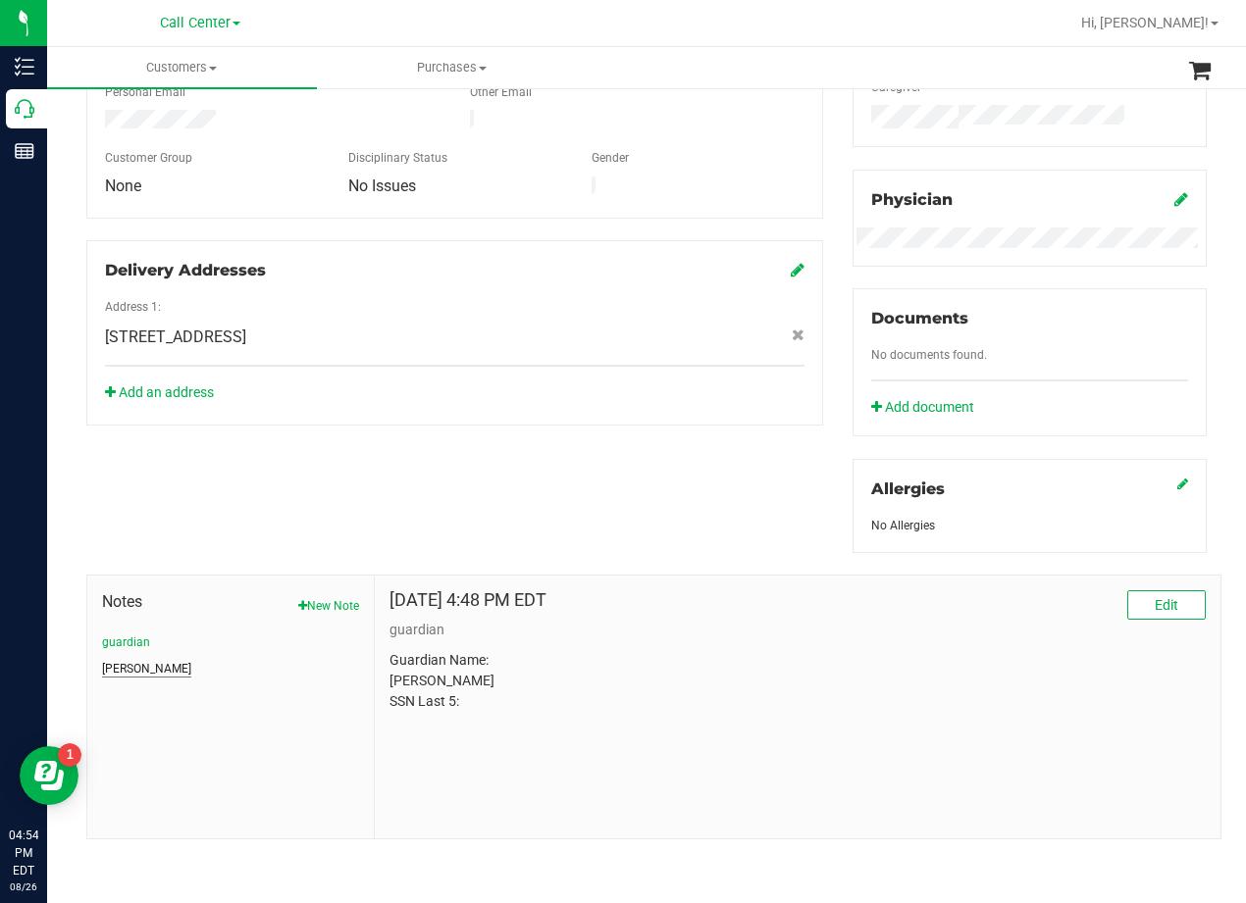
click at [120, 666] on button "CURT" at bounding box center [146, 669] width 89 height 18
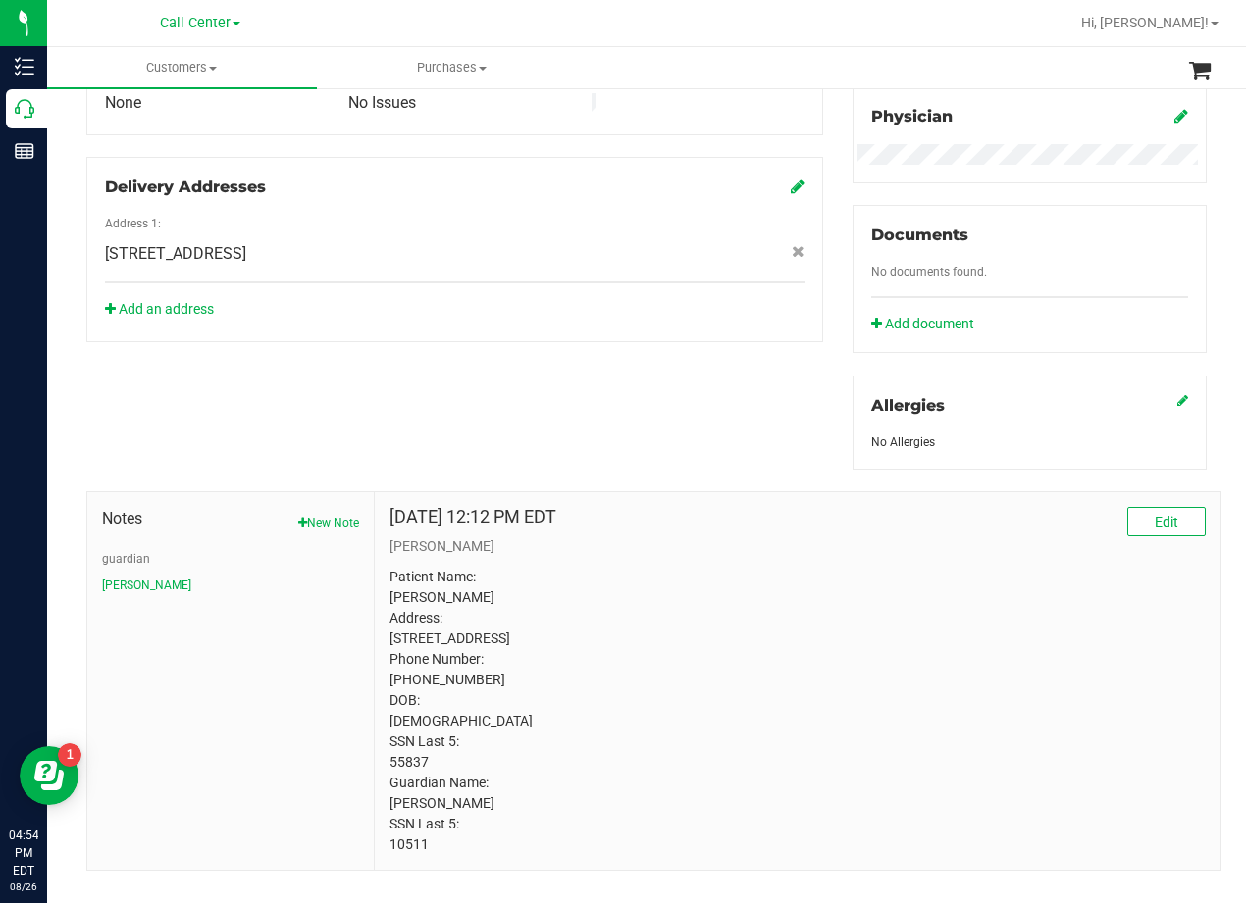
scroll to position [695, 0]
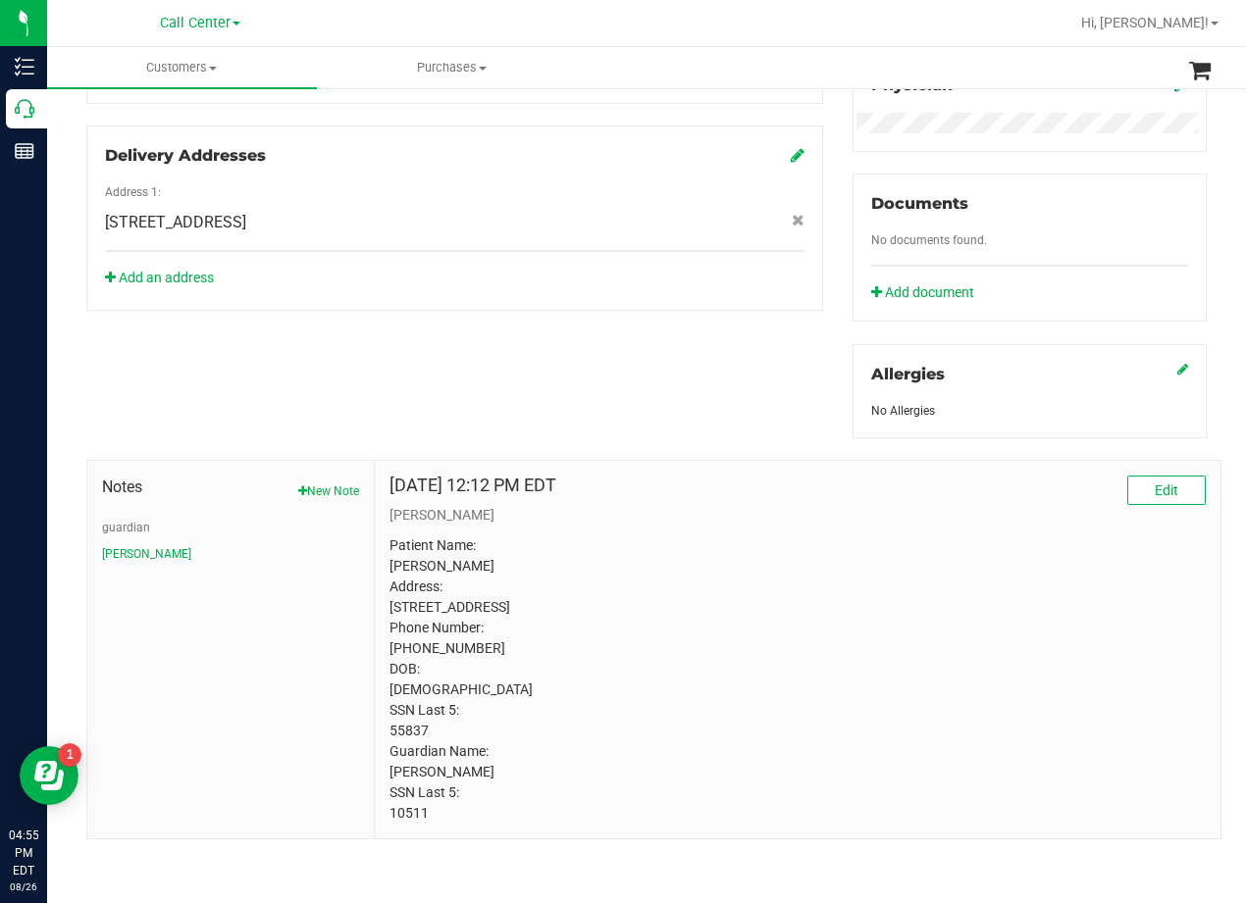
click at [410, 728] on p "Patient Name: Amy Trela Address: 3006 ENCHANTED OAKS CIR Corinth, TX, 76210 Pho…" at bounding box center [797, 680] width 816 height 288
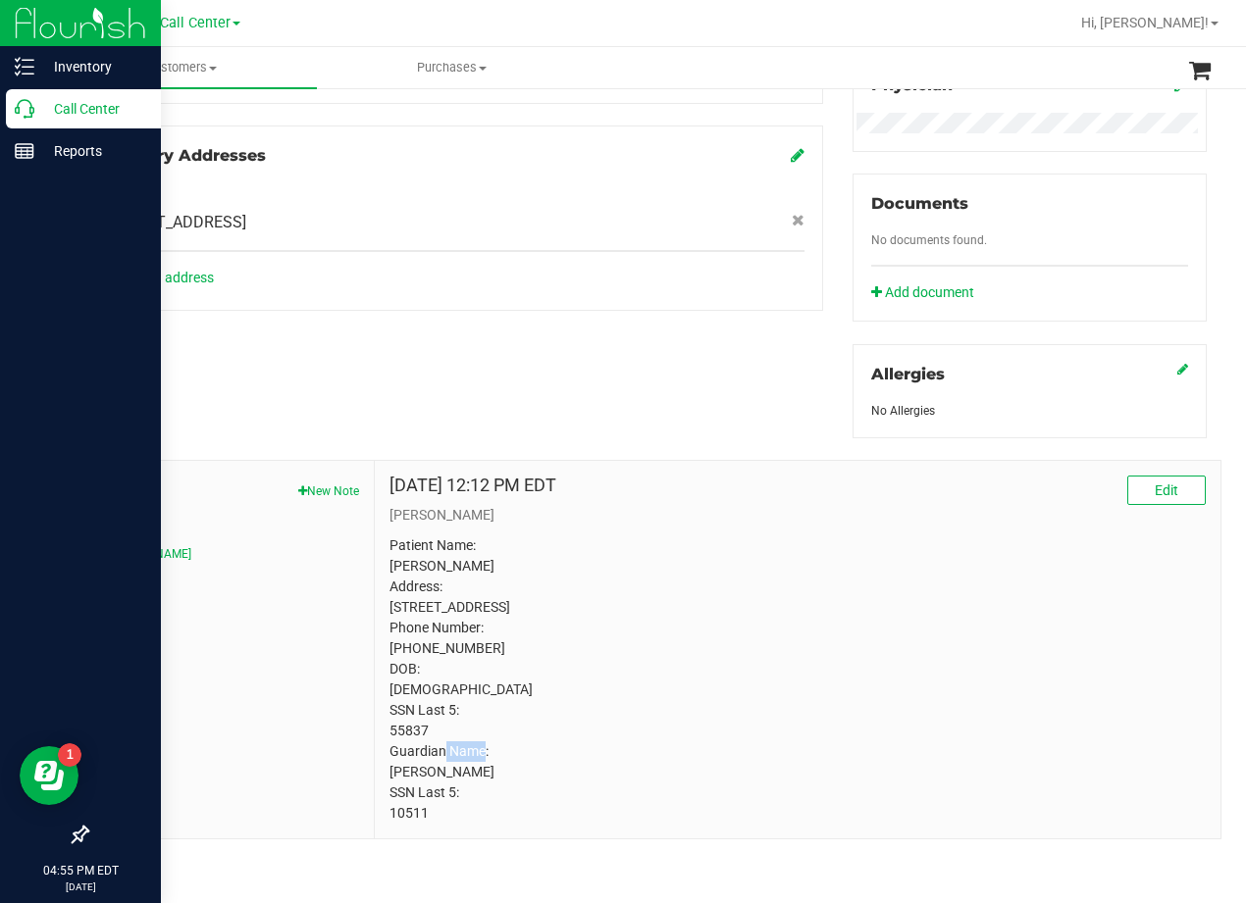
copy p "55837"
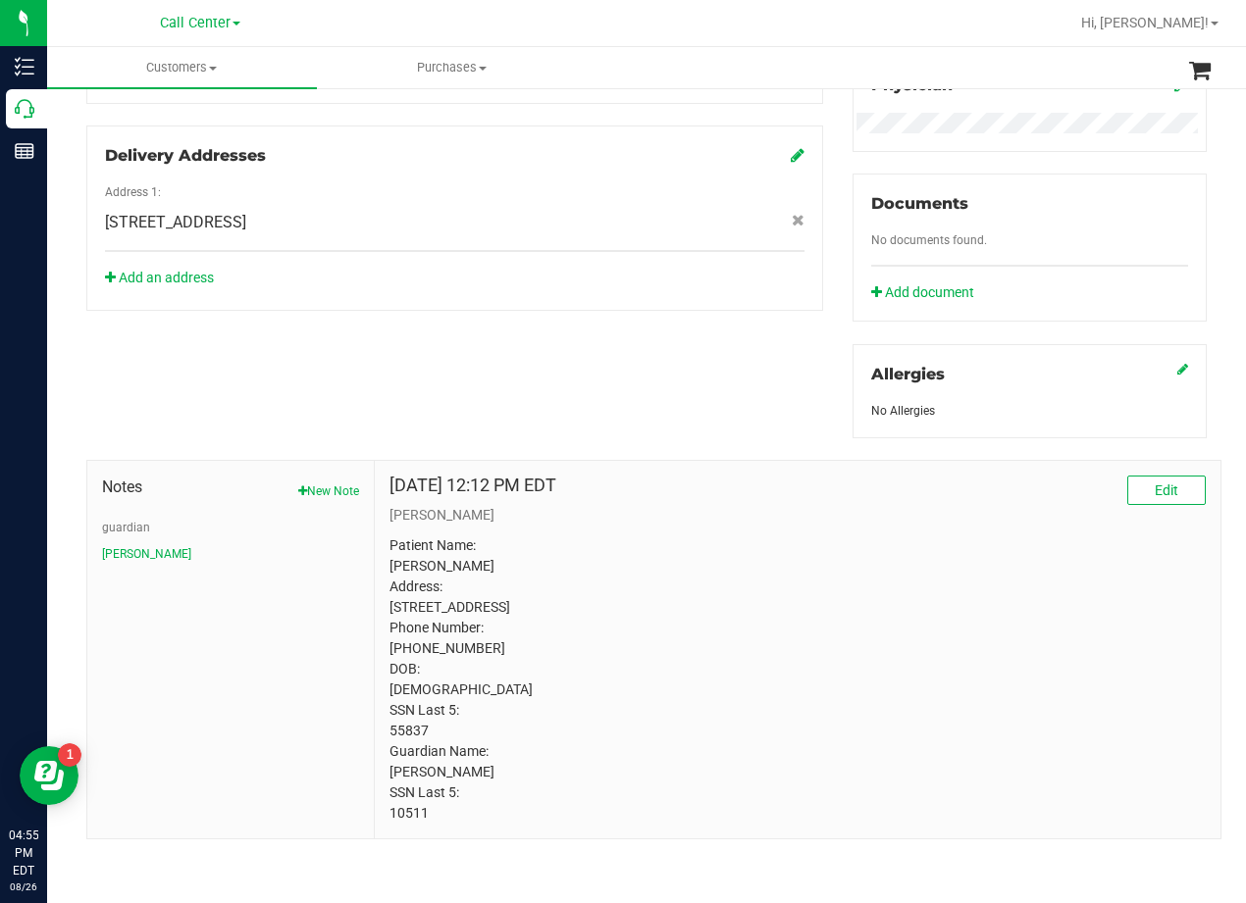
click at [862, 569] on p "Patient Name: Amy Trela Address: 3006 ENCHANTED OAKS CIR Corinth, TX, 76210 Pho…" at bounding box center [797, 680] width 816 height 288
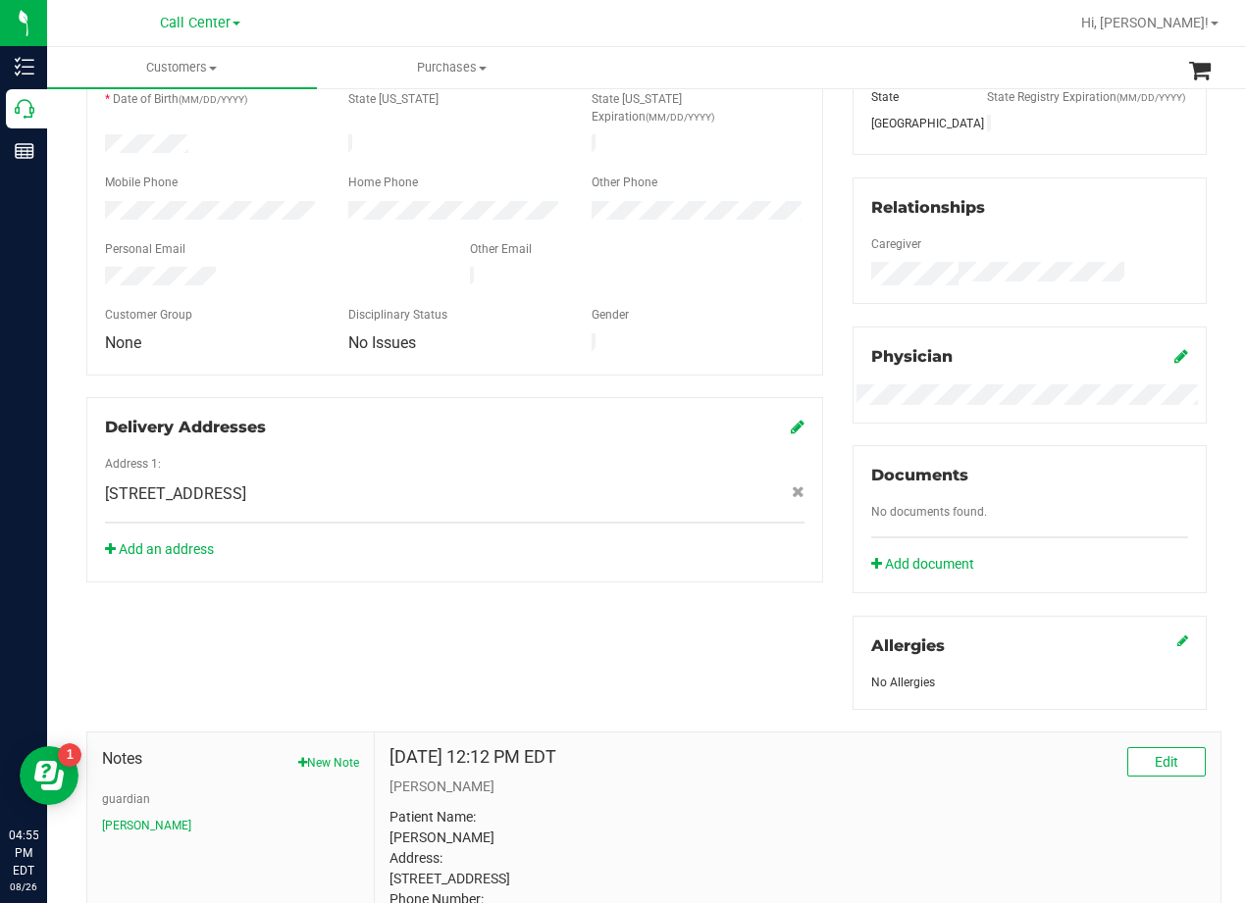
scroll to position [0, 0]
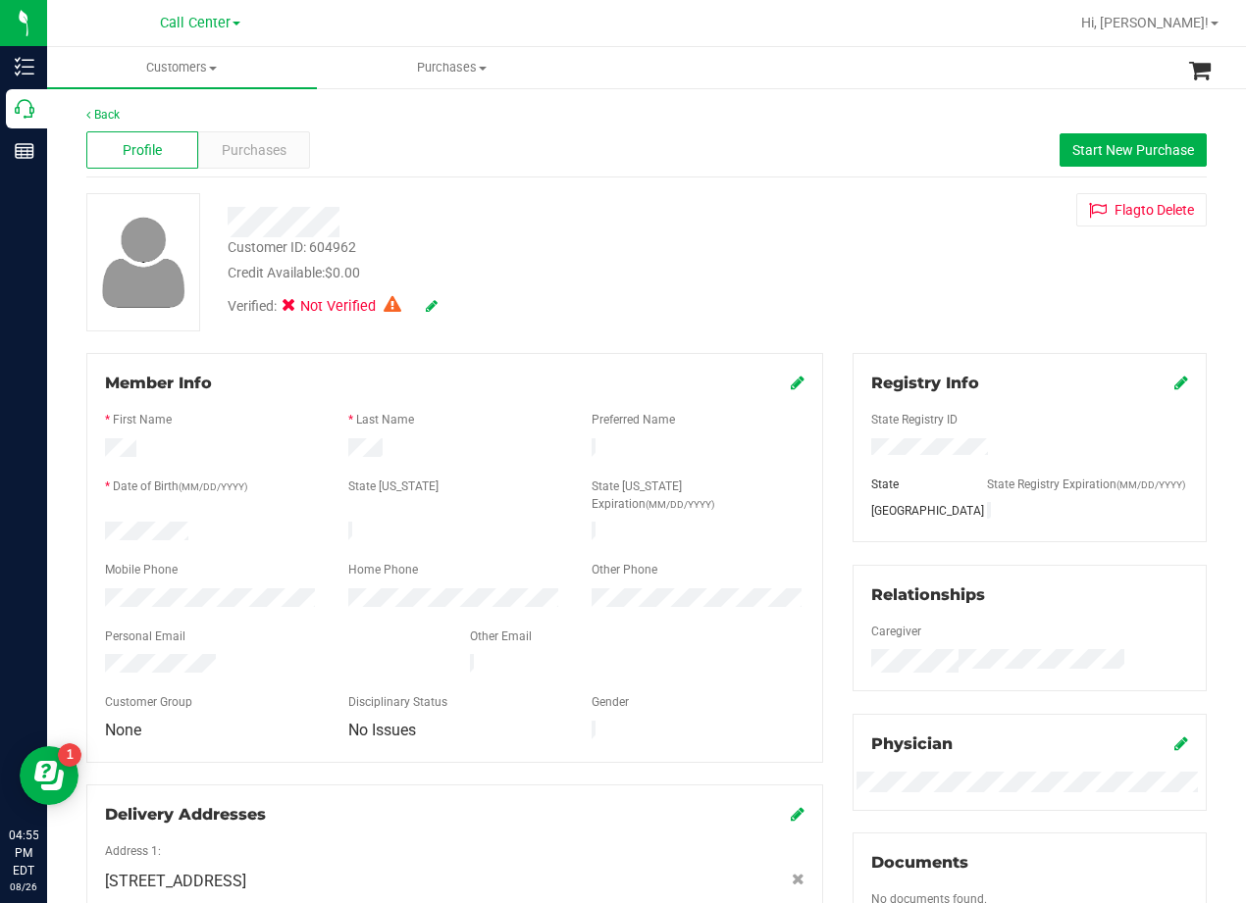
click at [481, 258] on div "Customer ID: 604962 Credit Available: $0.00" at bounding box center [500, 260] width 575 height 46
click at [259, 156] on span "Purchases" at bounding box center [254, 150] width 65 height 21
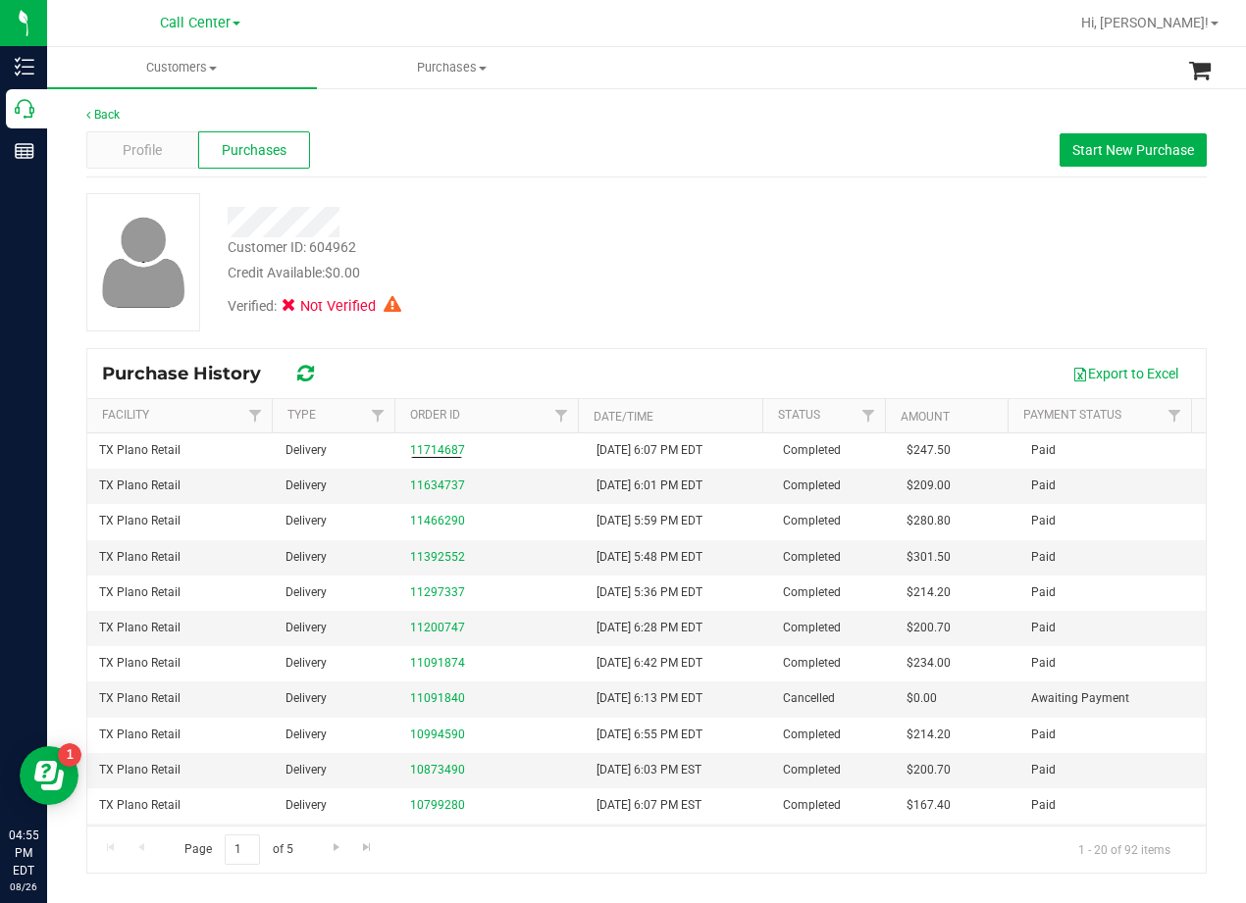
click at [602, 252] on div "Customer ID: 604962 Credit Available: $0.00" at bounding box center [500, 260] width 575 height 46
click at [1095, 143] on span "Start New Purchase" at bounding box center [1133, 150] width 122 height 16
click at [808, 174] on div "Profile Purchases Start New Purchase" at bounding box center [646, 151] width 1120 height 54
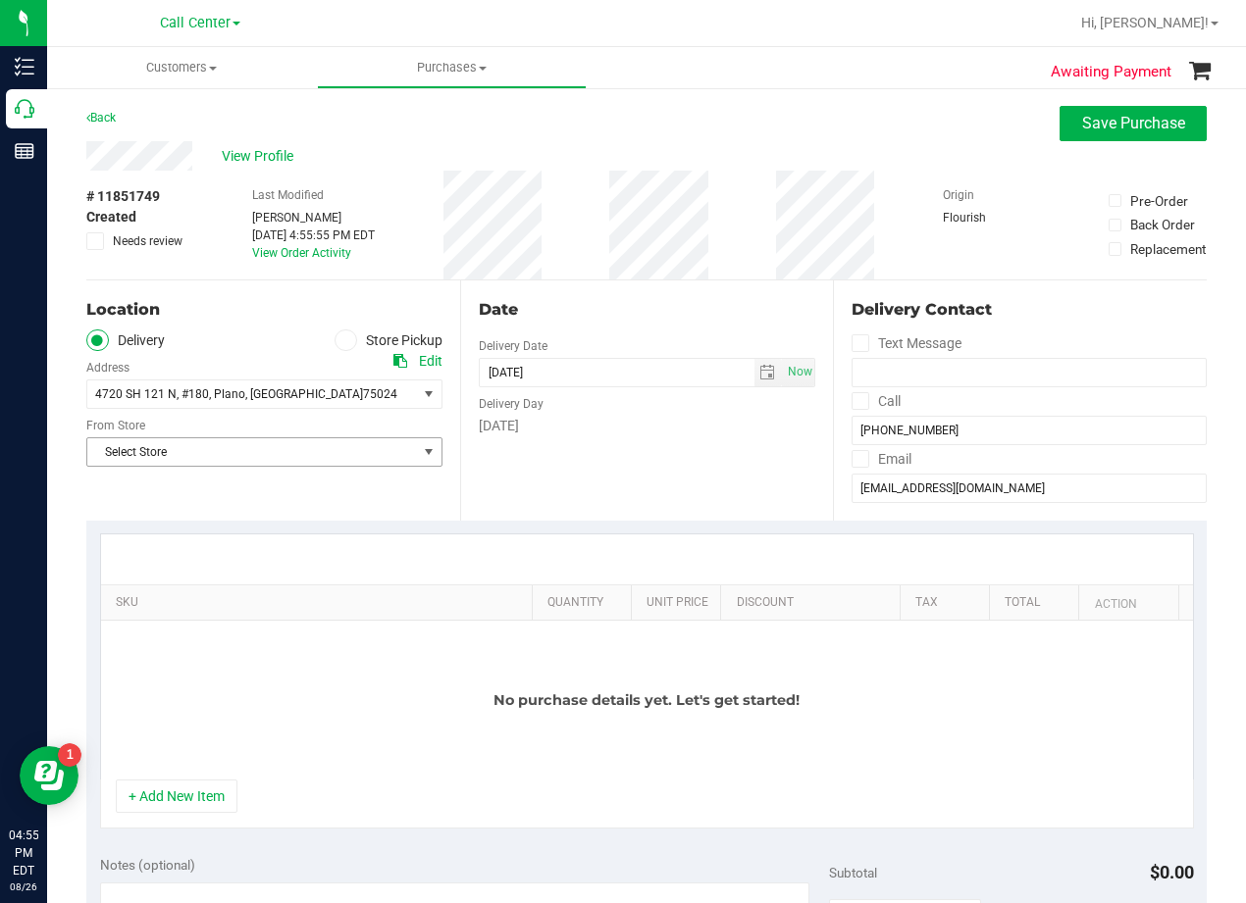
click at [350, 458] on span "Select Store" at bounding box center [252, 451] width 330 height 27
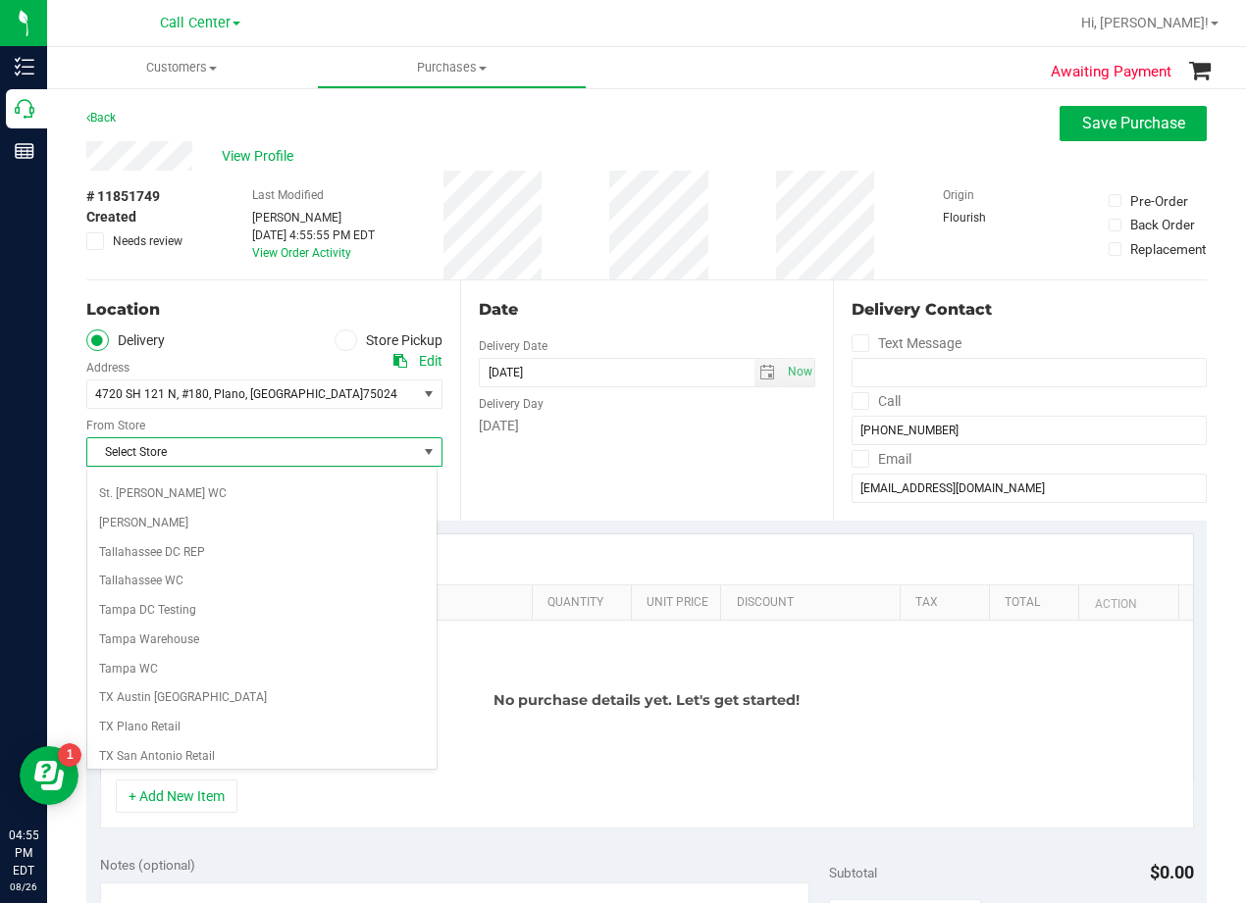
scroll to position [1425, 0]
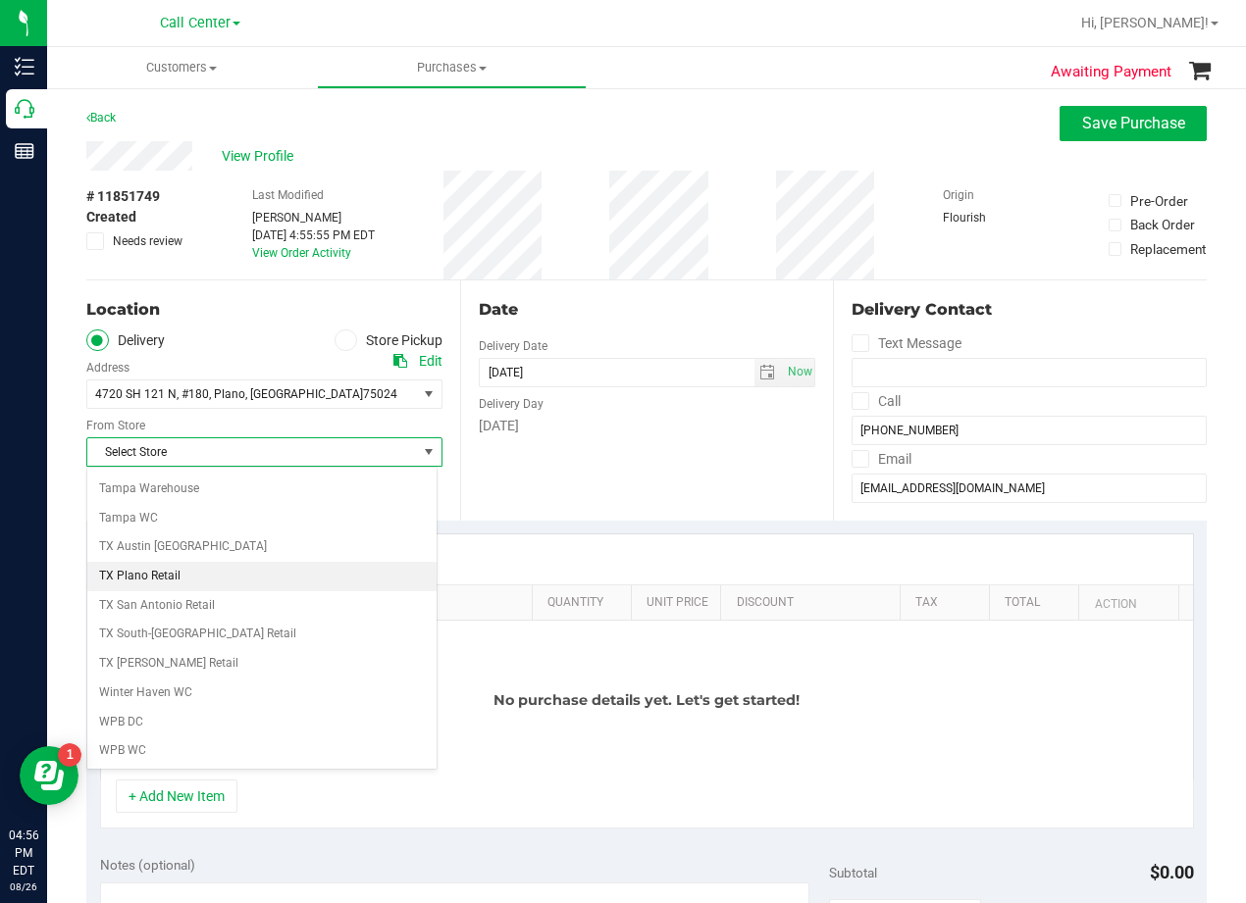
click at [250, 573] on li "TX Plano Retail" at bounding box center [261, 576] width 349 height 29
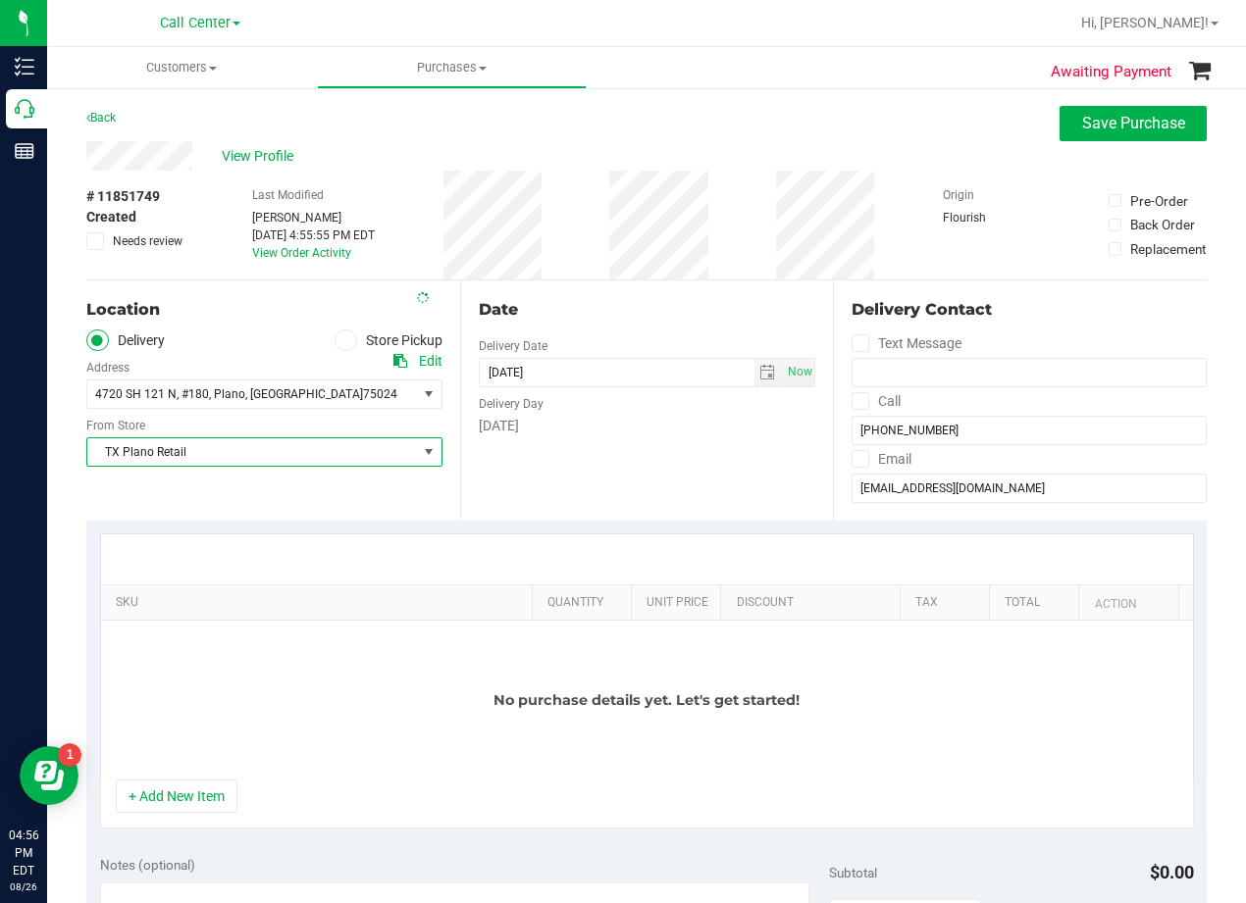
click at [602, 492] on div "Date Delivery Date 08/26/2025 Now 08/26/2025 04:55 PM Now Delivery Day Tuesday" at bounding box center [647, 401] width 374 height 240
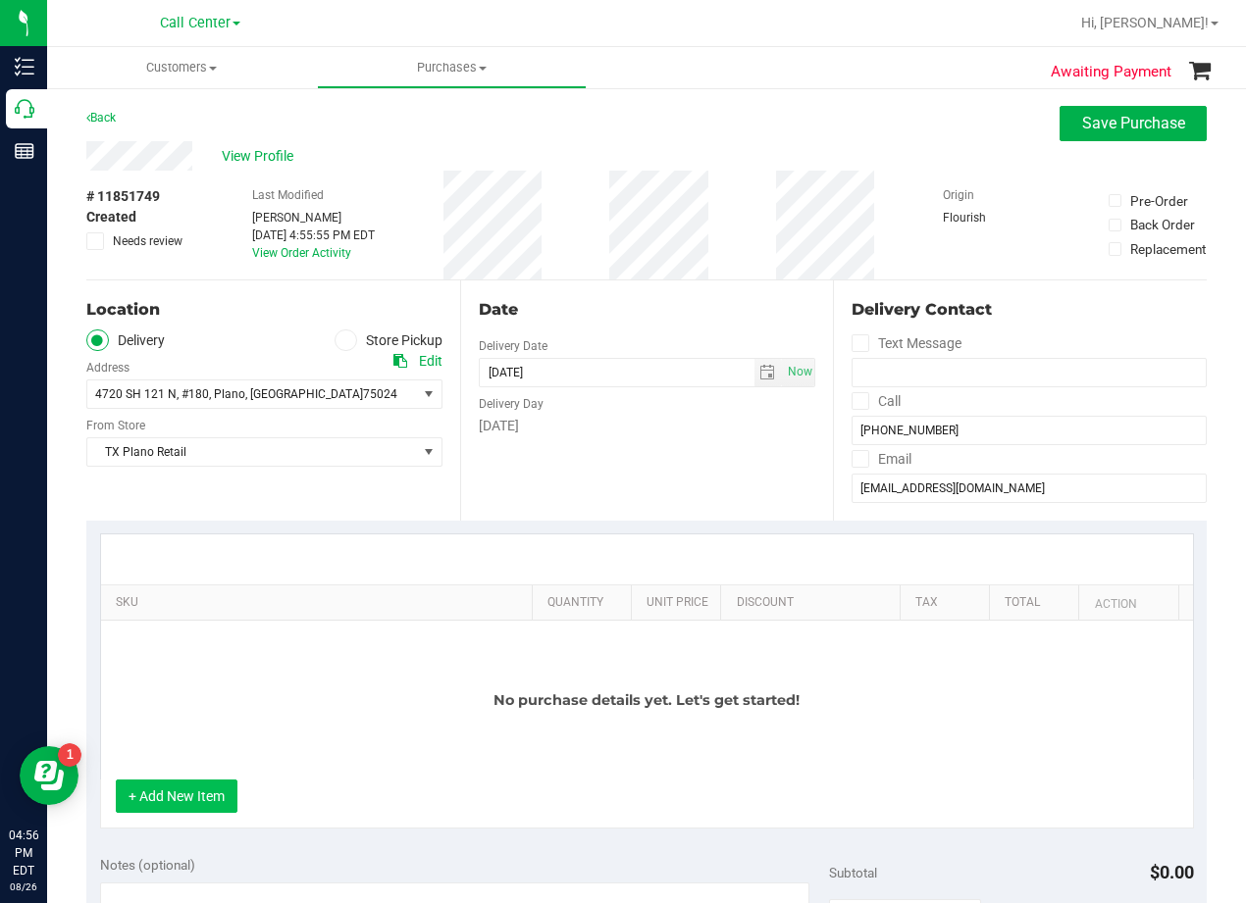
click at [186, 782] on button "+ Add New Item" at bounding box center [177, 796] width 122 height 33
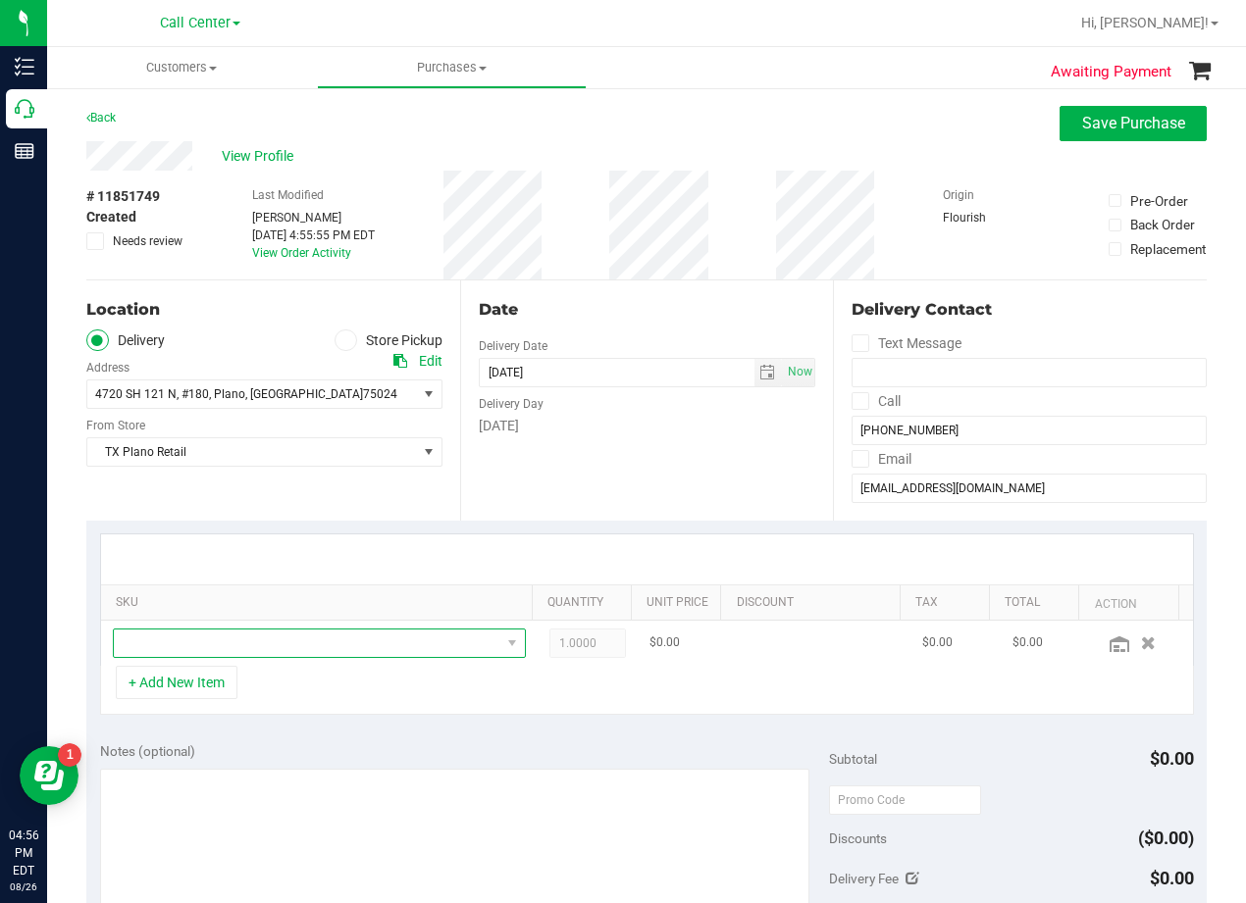
click at [239, 650] on span "NO DATA FOUND" at bounding box center [307, 643] width 386 height 27
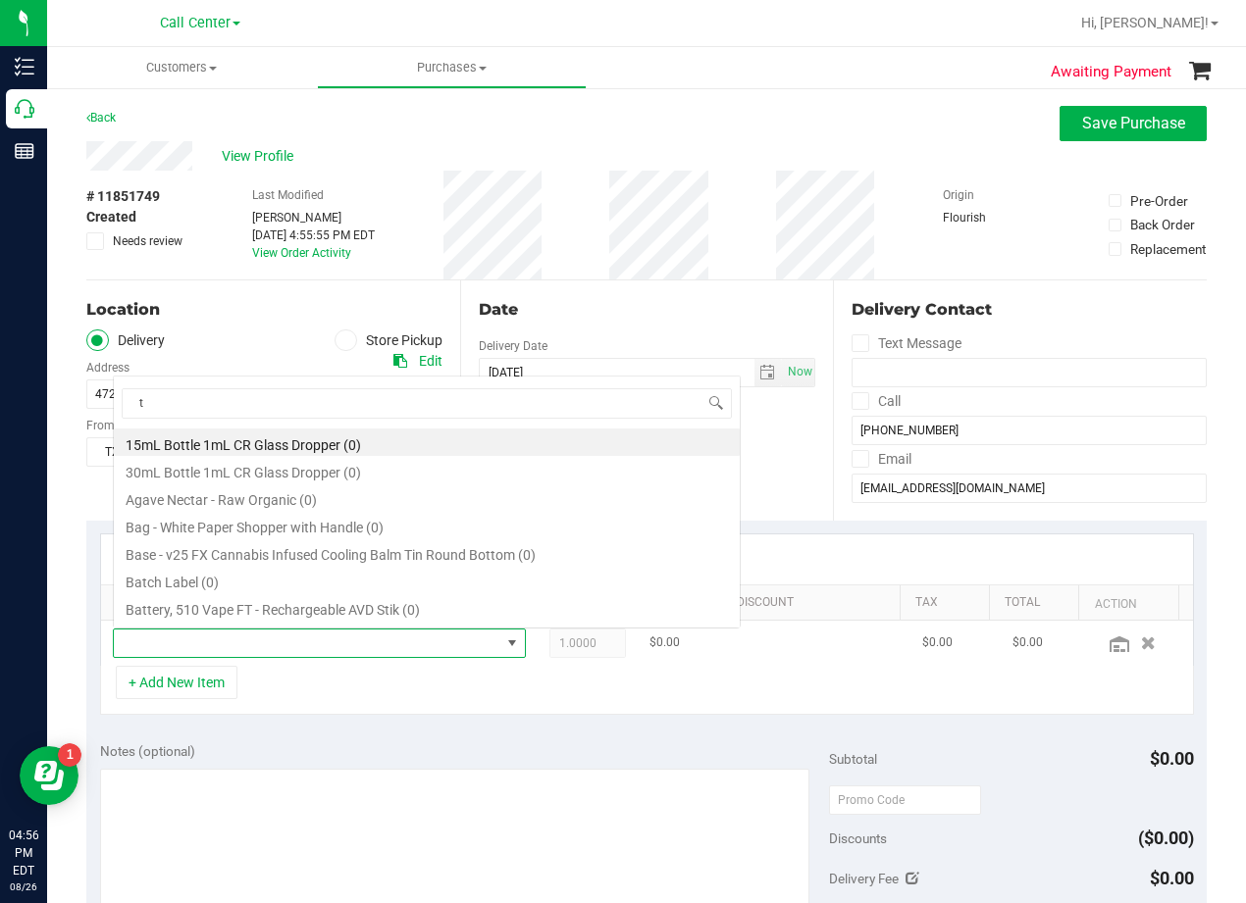
scroll to position [0, 0]
type input "tropical par"
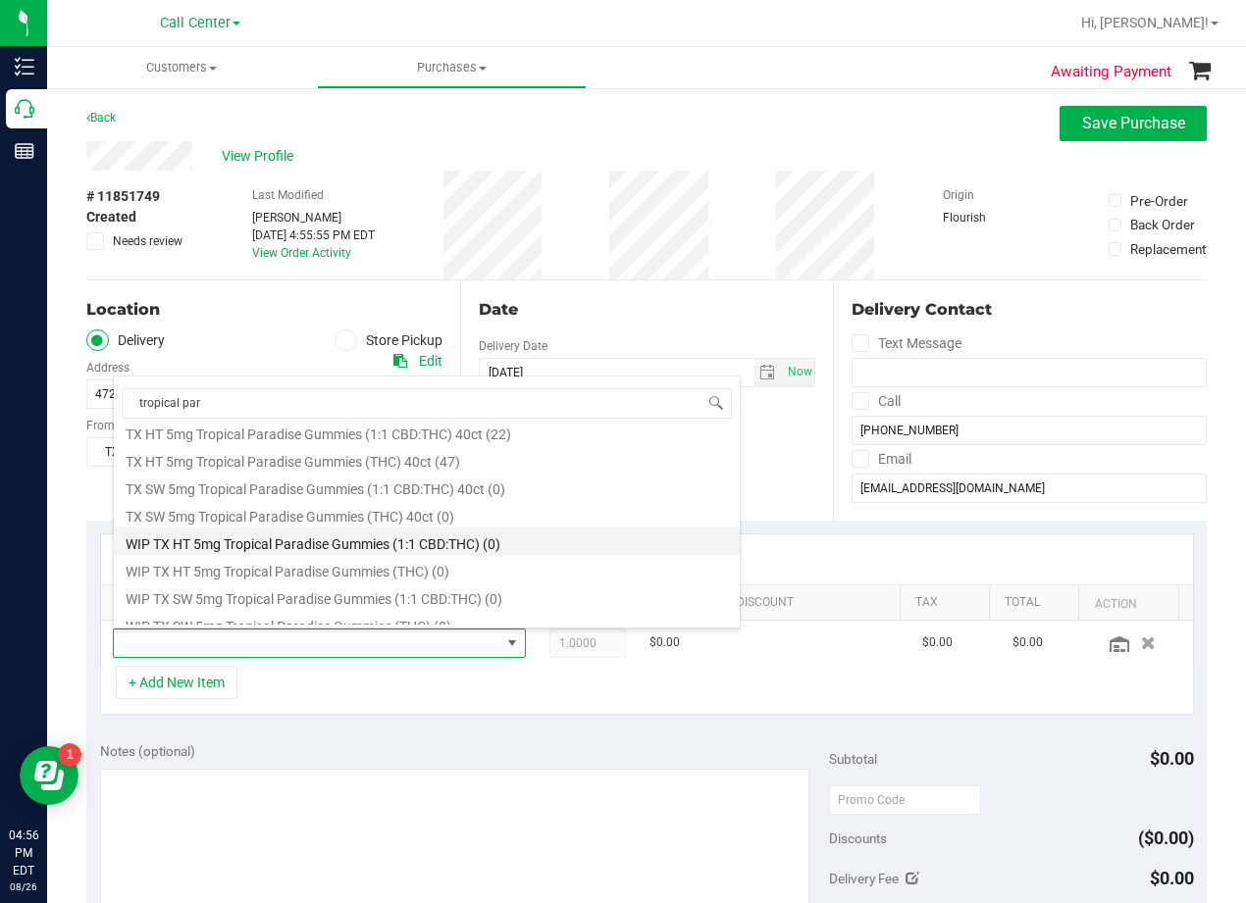
scroll to position [353, 0]
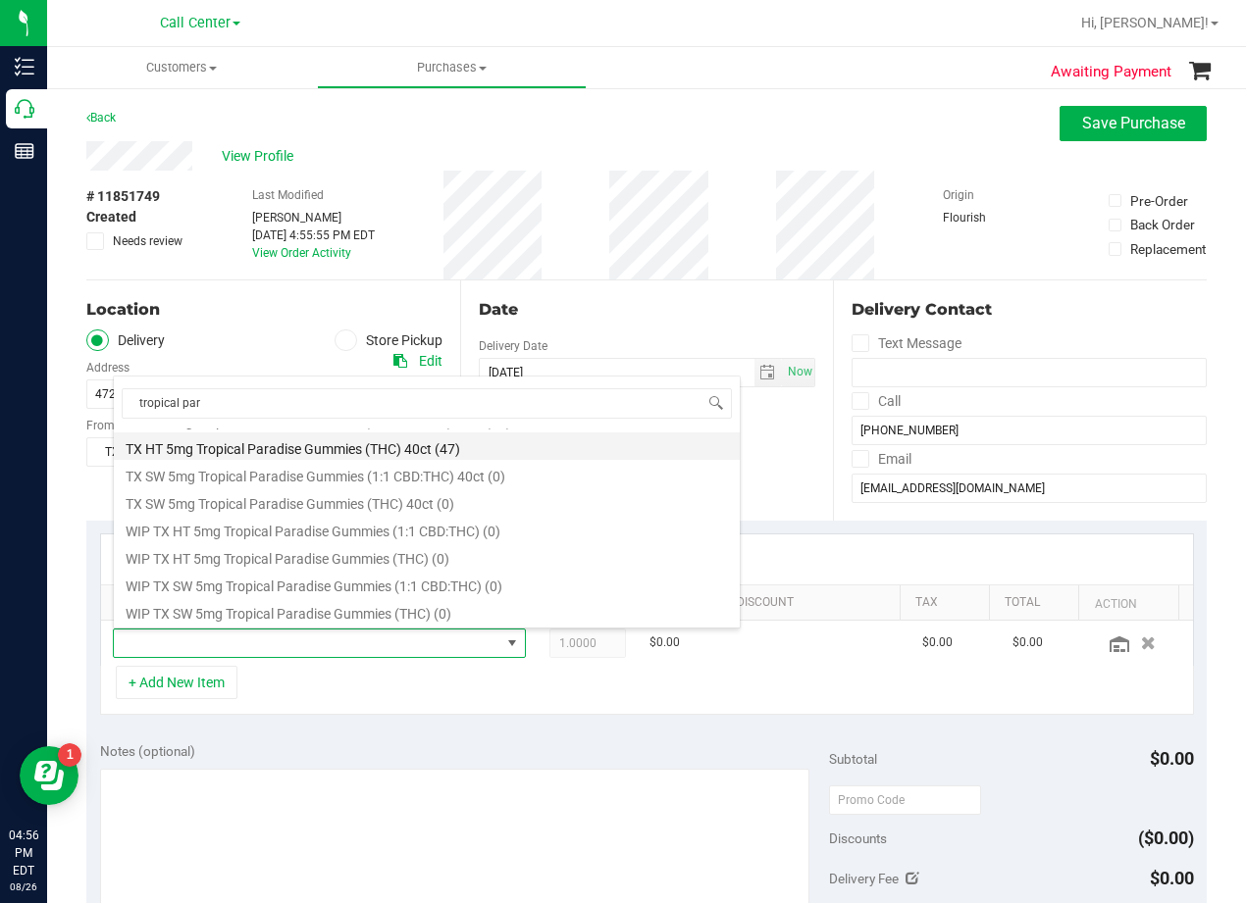
click at [386, 455] on li "TX HT 5mg Tropical Paradise Gummies (THC) 40ct (47)" at bounding box center [427, 446] width 626 height 27
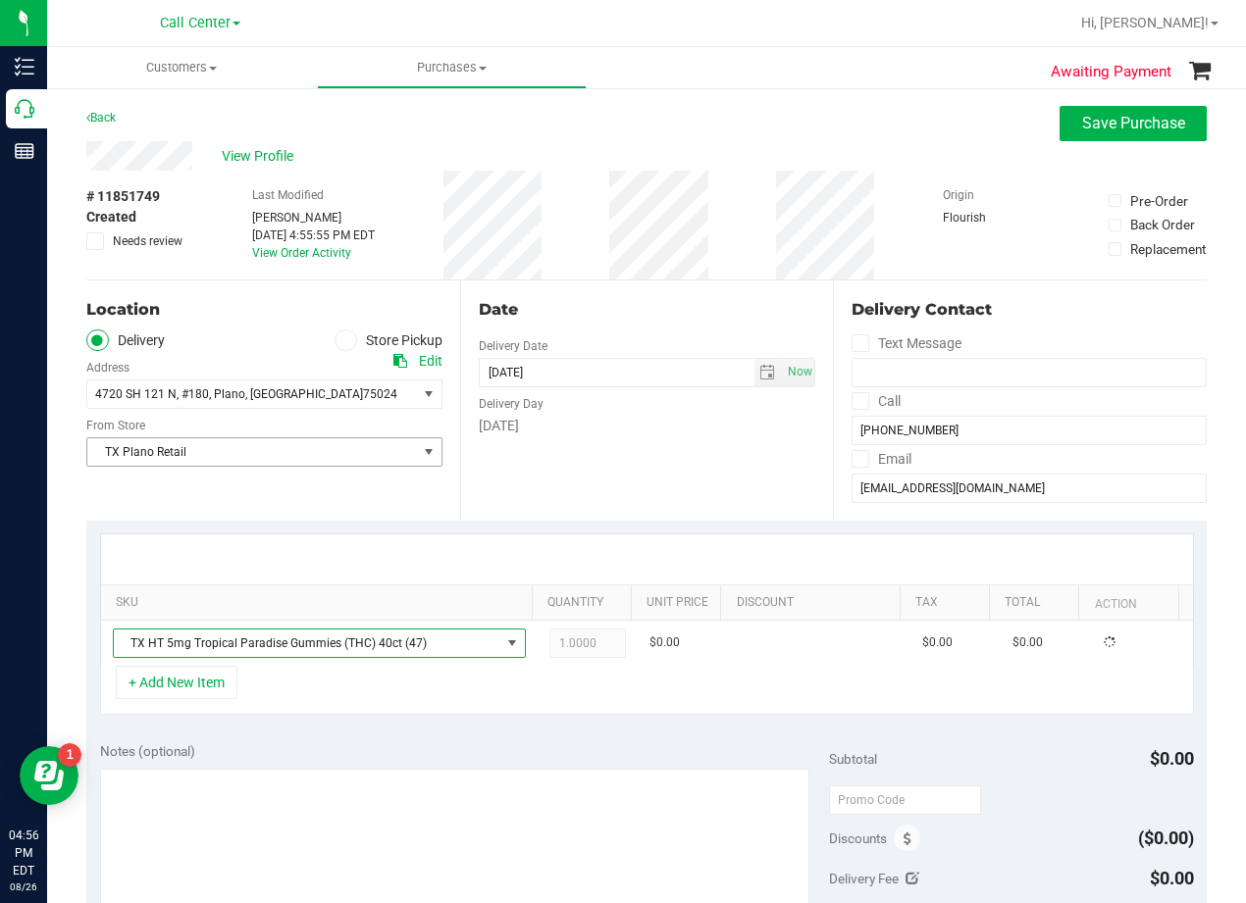
click at [645, 444] on div "Date Delivery Date 08/26/2025 Now 08/26/2025 04:55 PM Now Delivery Day Tuesday" at bounding box center [647, 401] width 374 height 240
click at [588, 641] on span "1.00 1" at bounding box center [587, 643] width 77 height 29
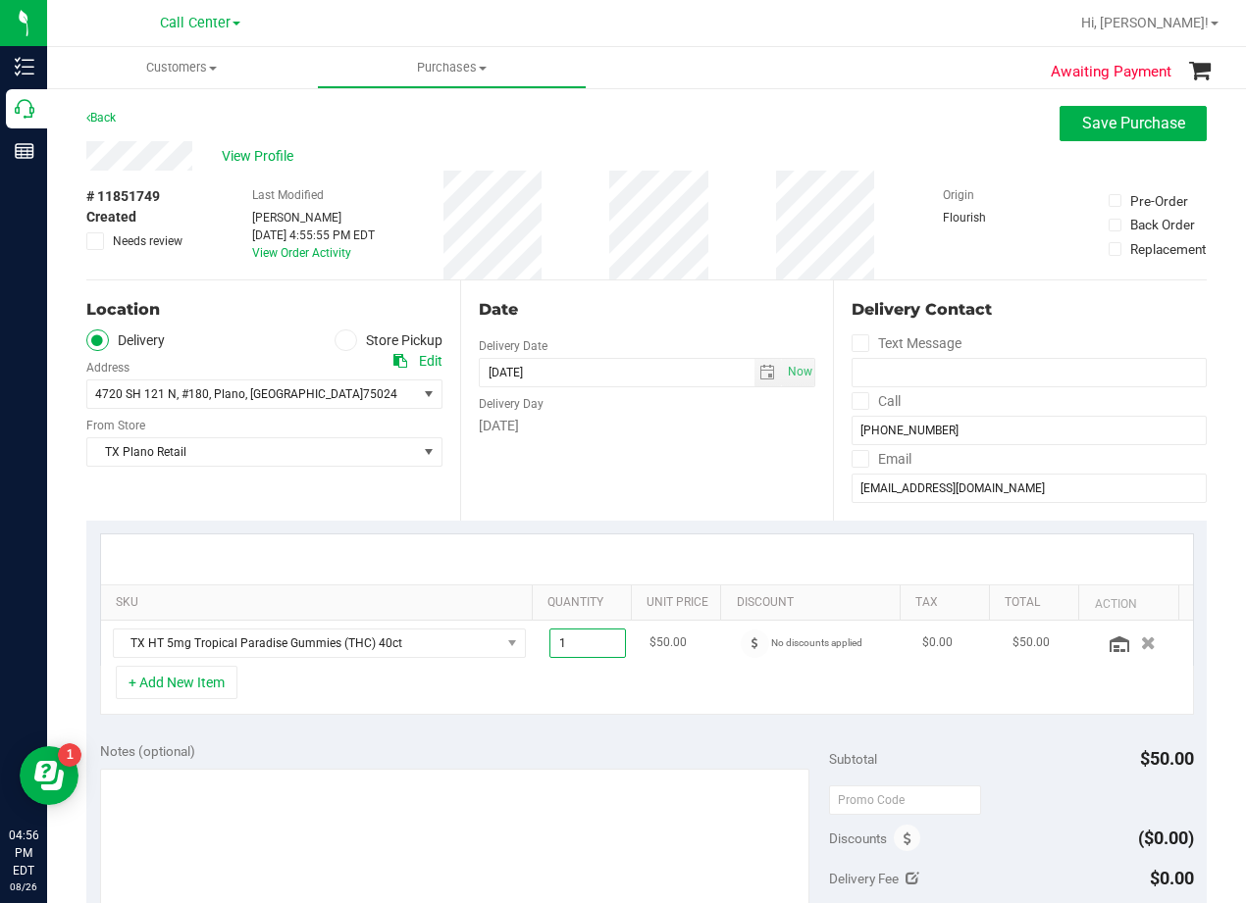
click at [588, 641] on input "1" at bounding box center [588, 643] width 76 height 27
type input "4"
type input "4.00"
click at [724, 558] on div at bounding box center [647, 560] width 1092 height 50
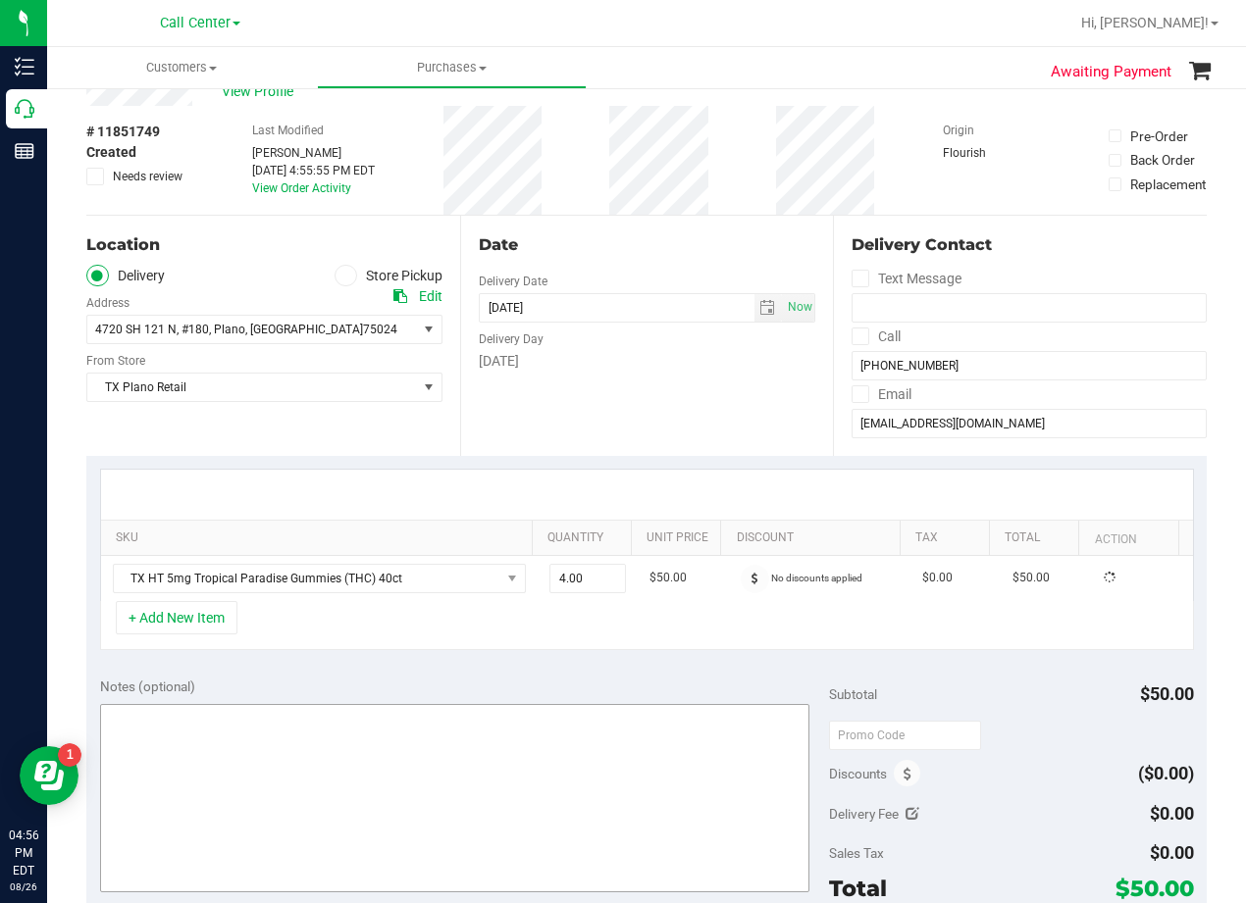
scroll to position [196, 0]
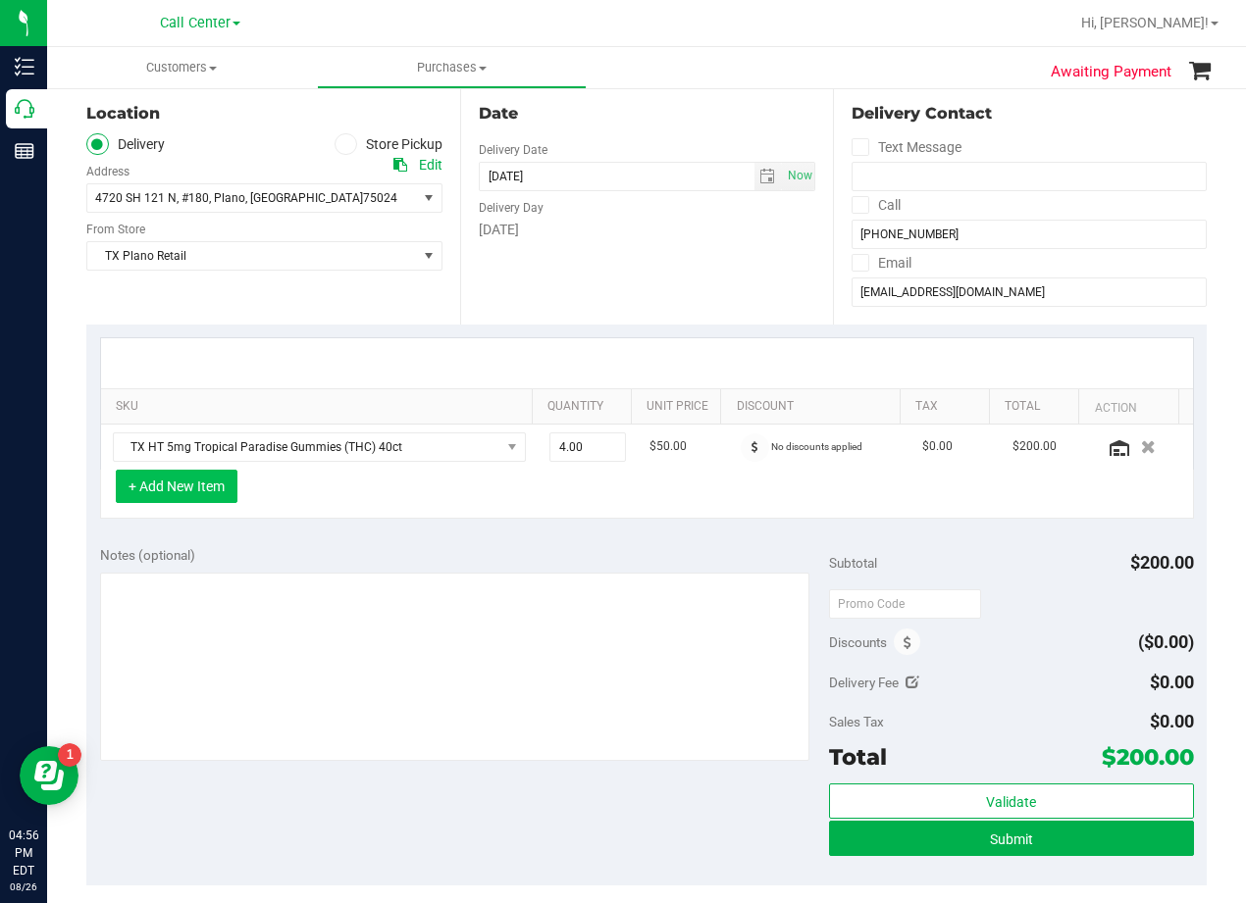
click at [162, 481] on button "+ Add New Item" at bounding box center [177, 486] width 122 height 33
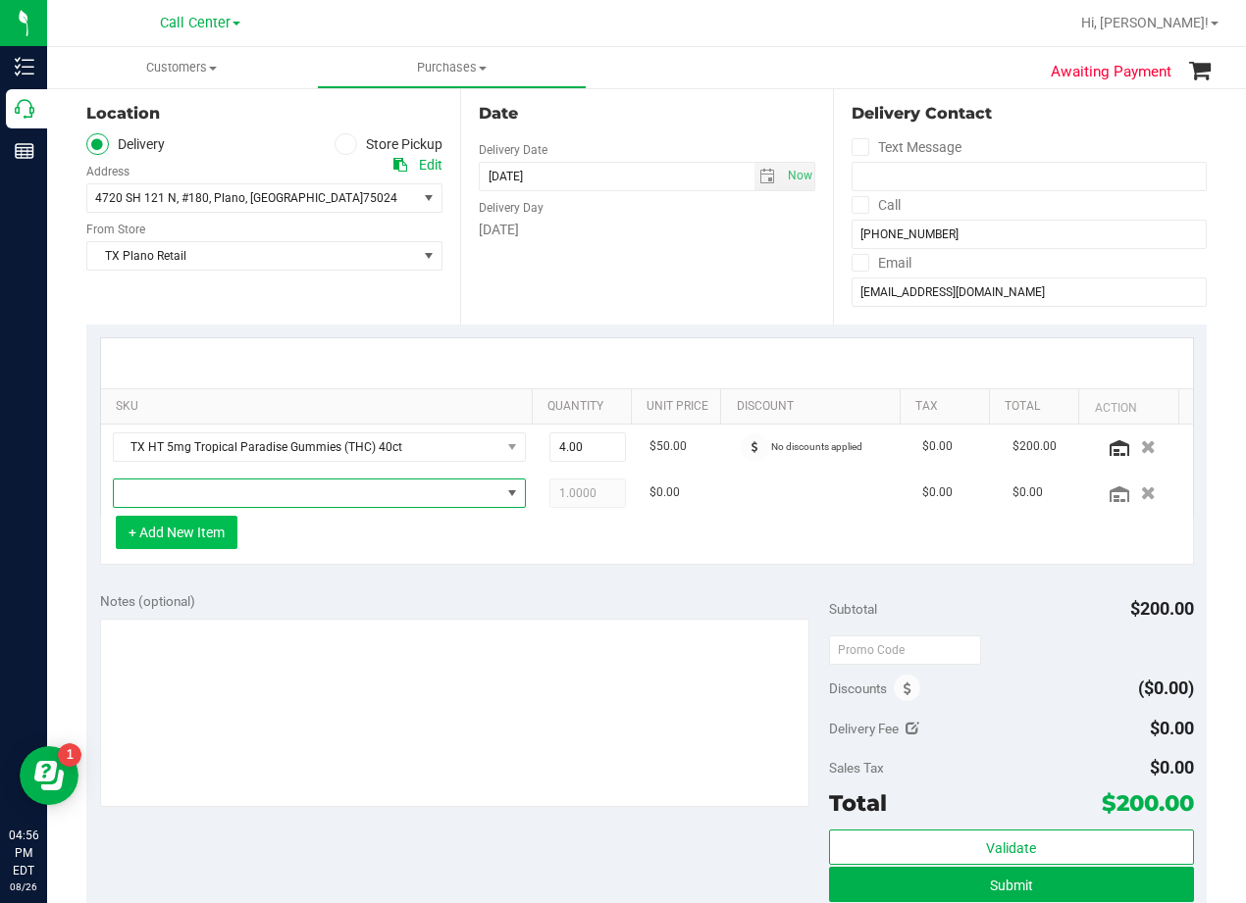
click at [190, 481] on span "NO DATA FOUND" at bounding box center [307, 493] width 386 height 27
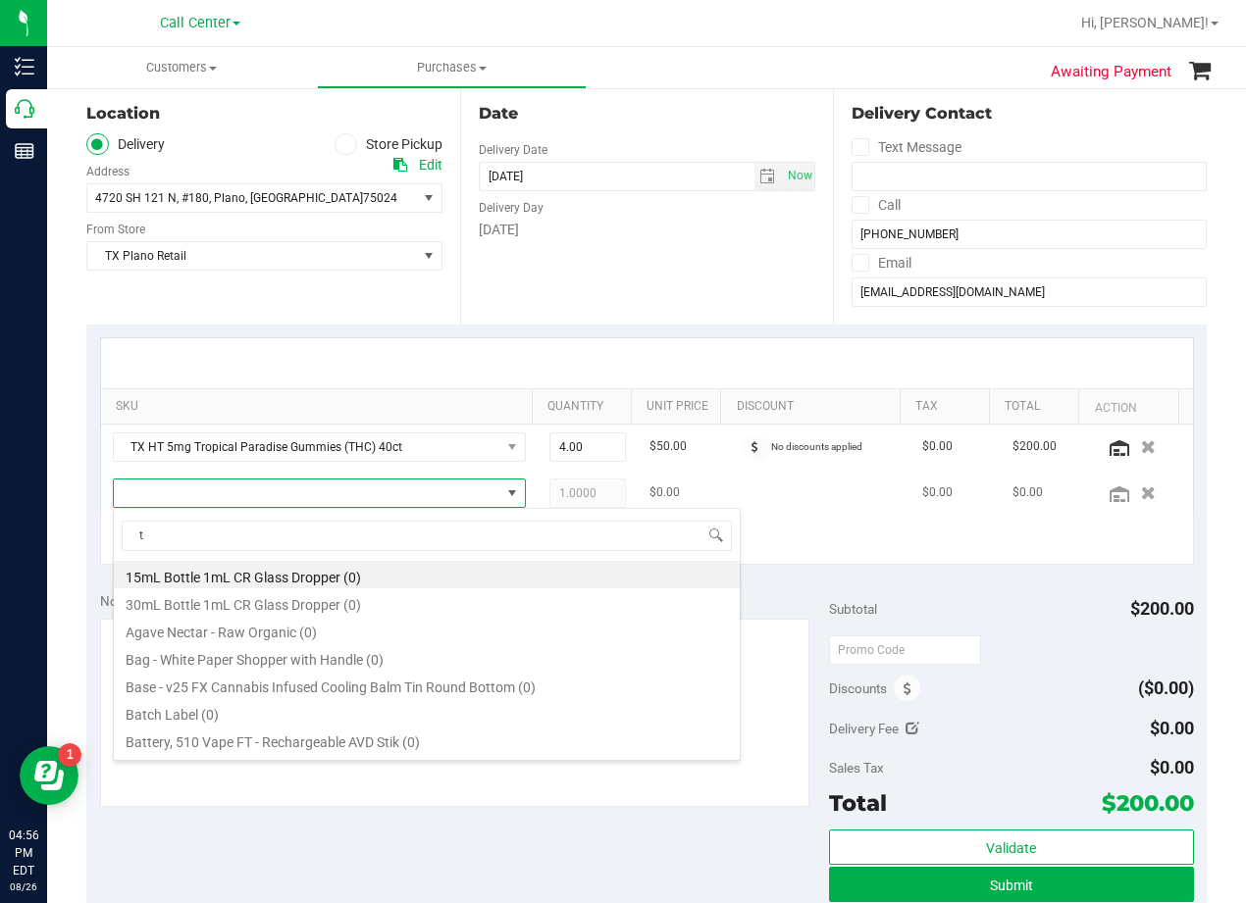
scroll to position [29, 401]
type input "texas orange"
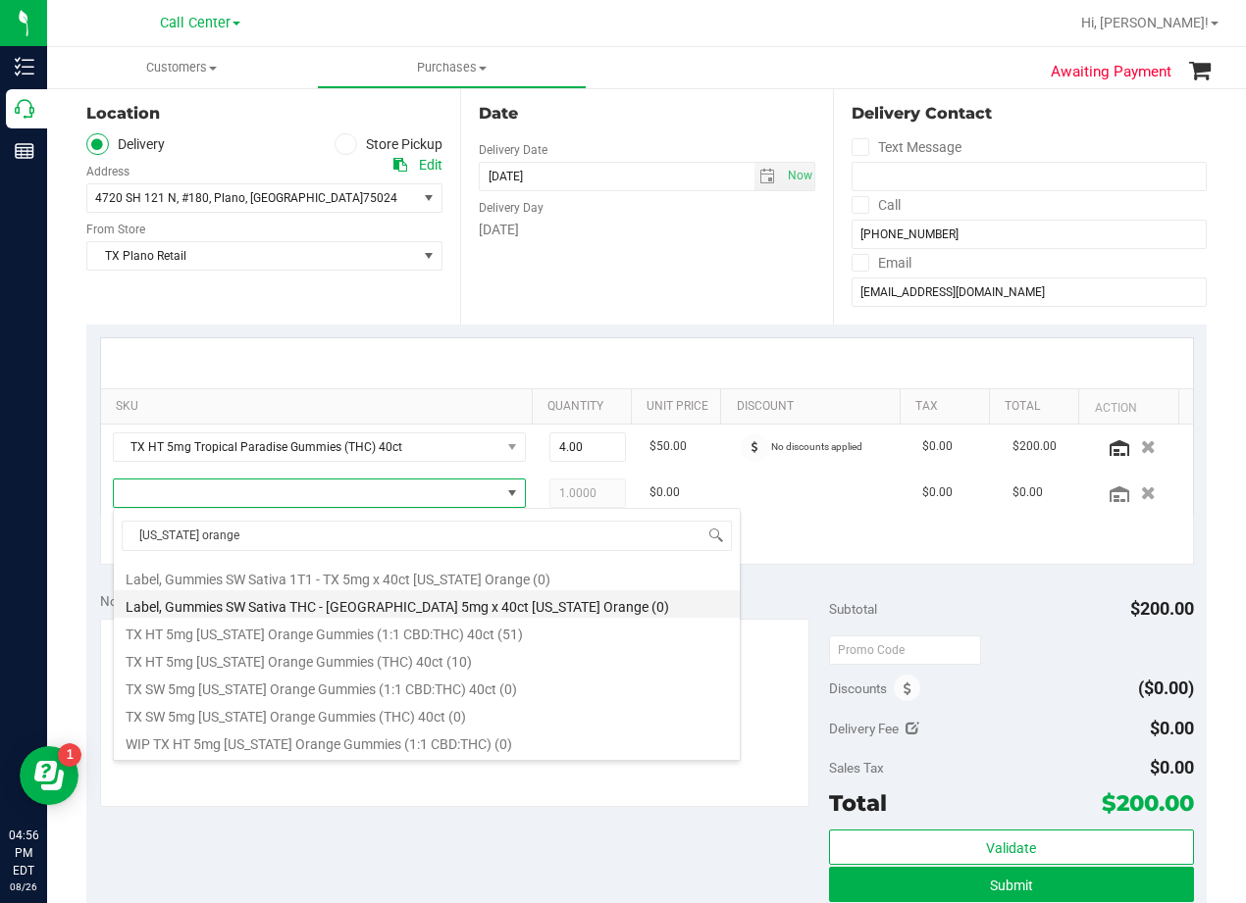
scroll to position [326, 0]
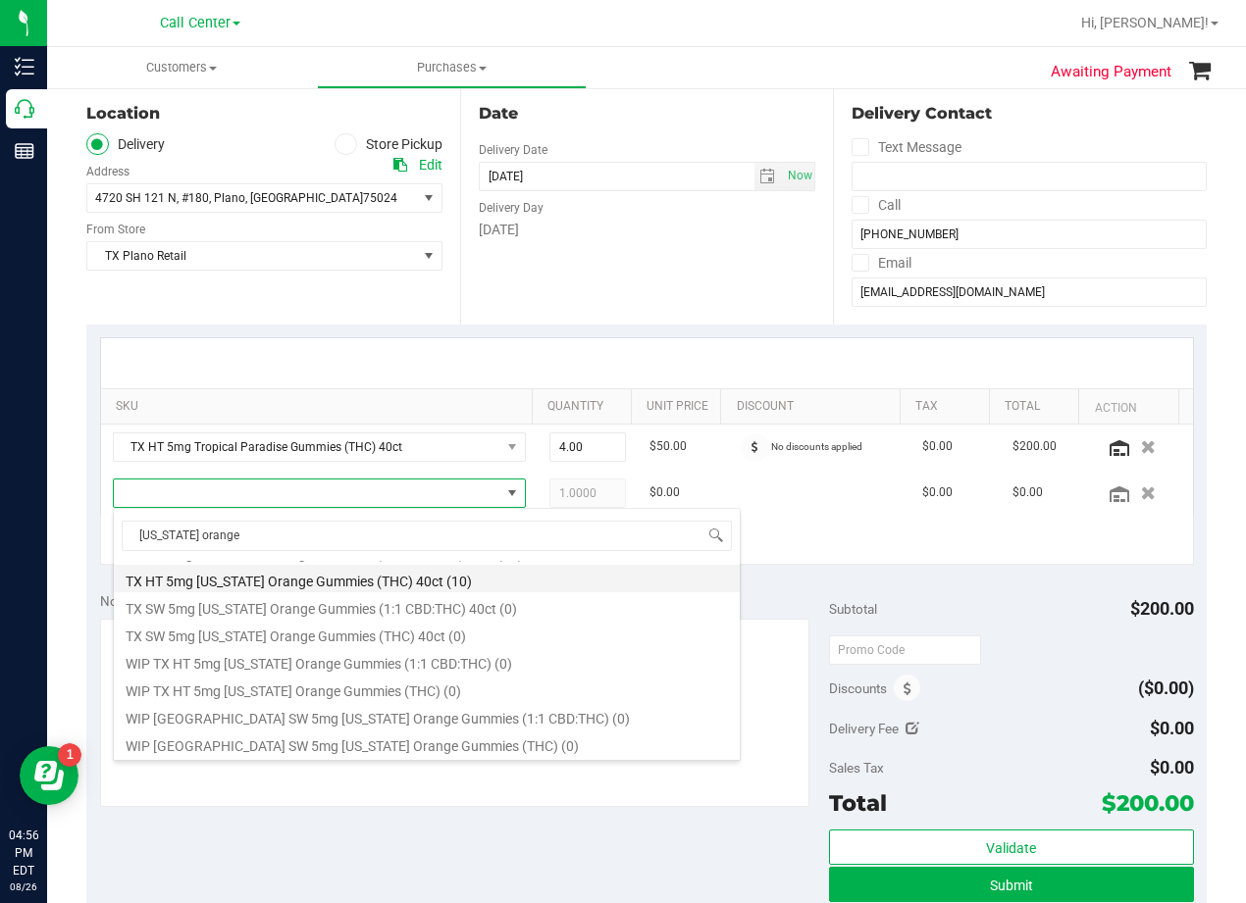
click at [449, 587] on li "TX HT 5mg Texas Orange Gummies (THC) 40ct (10)" at bounding box center [427, 578] width 626 height 27
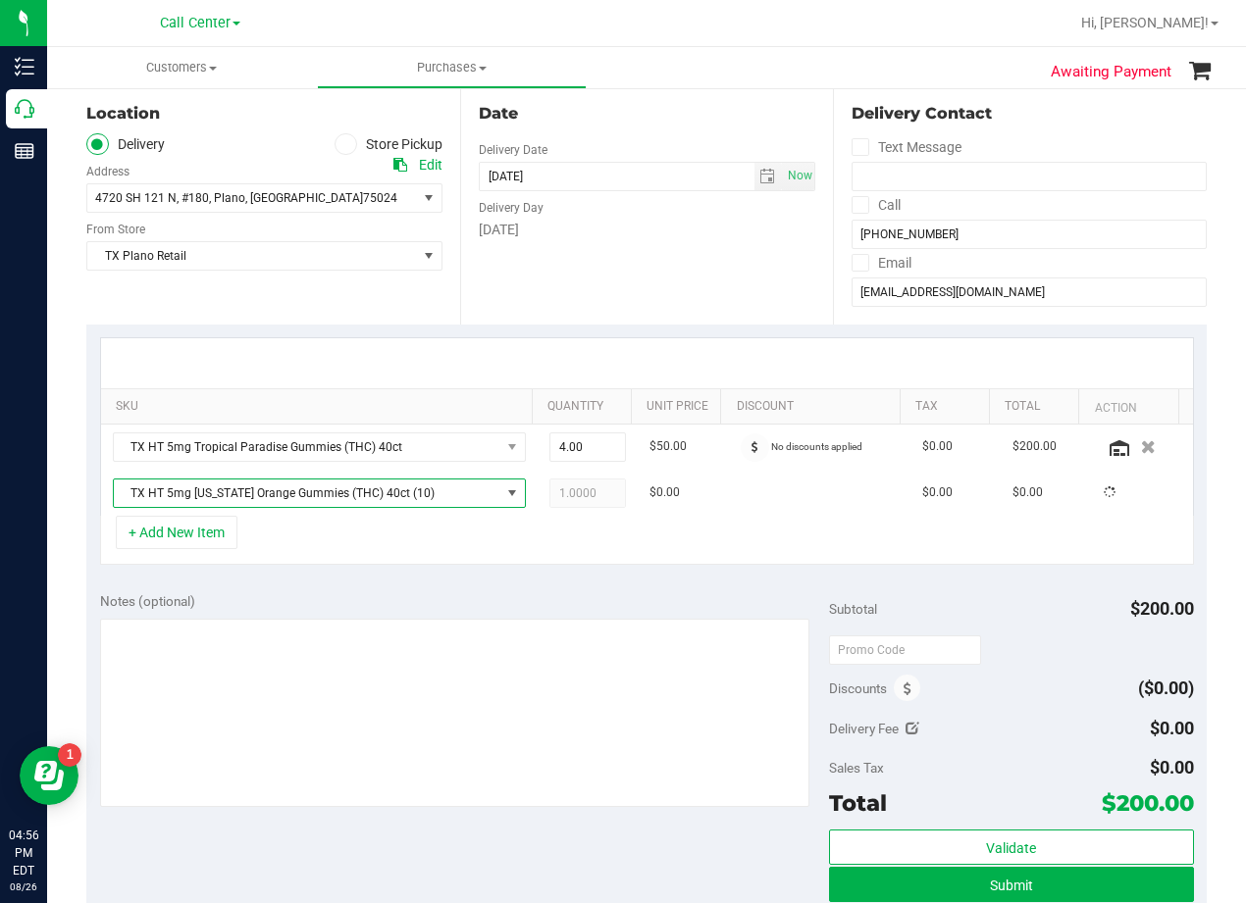
click at [446, 570] on div "SKU Quantity Unit Price Discount Tax Total Action TX HT 5mg Tropical Paradise G…" at bounding box center [646, 452] width 1120 height 254
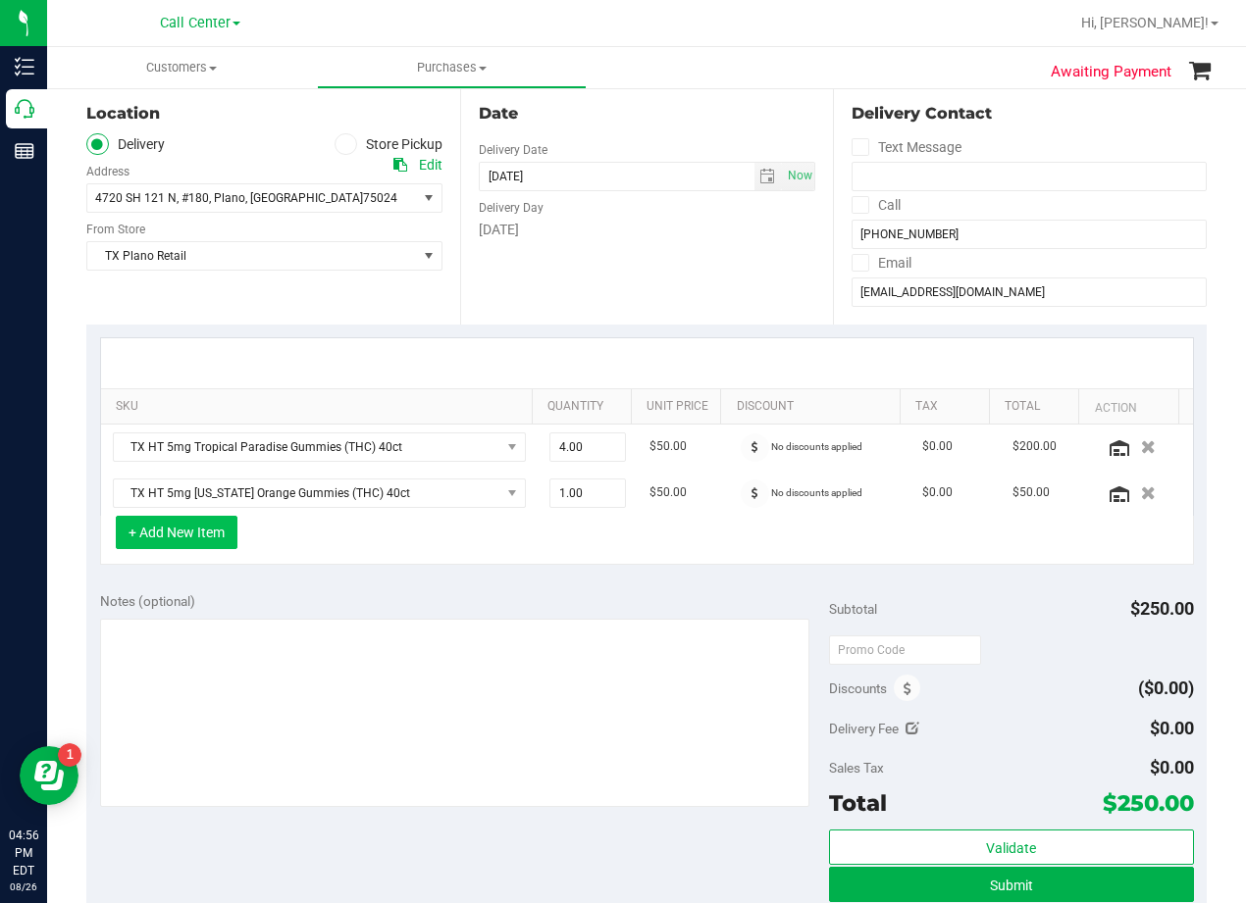
click at [179, 536] on button "+ Add New Item" at bounding box center [177, 532] width 122 height 33
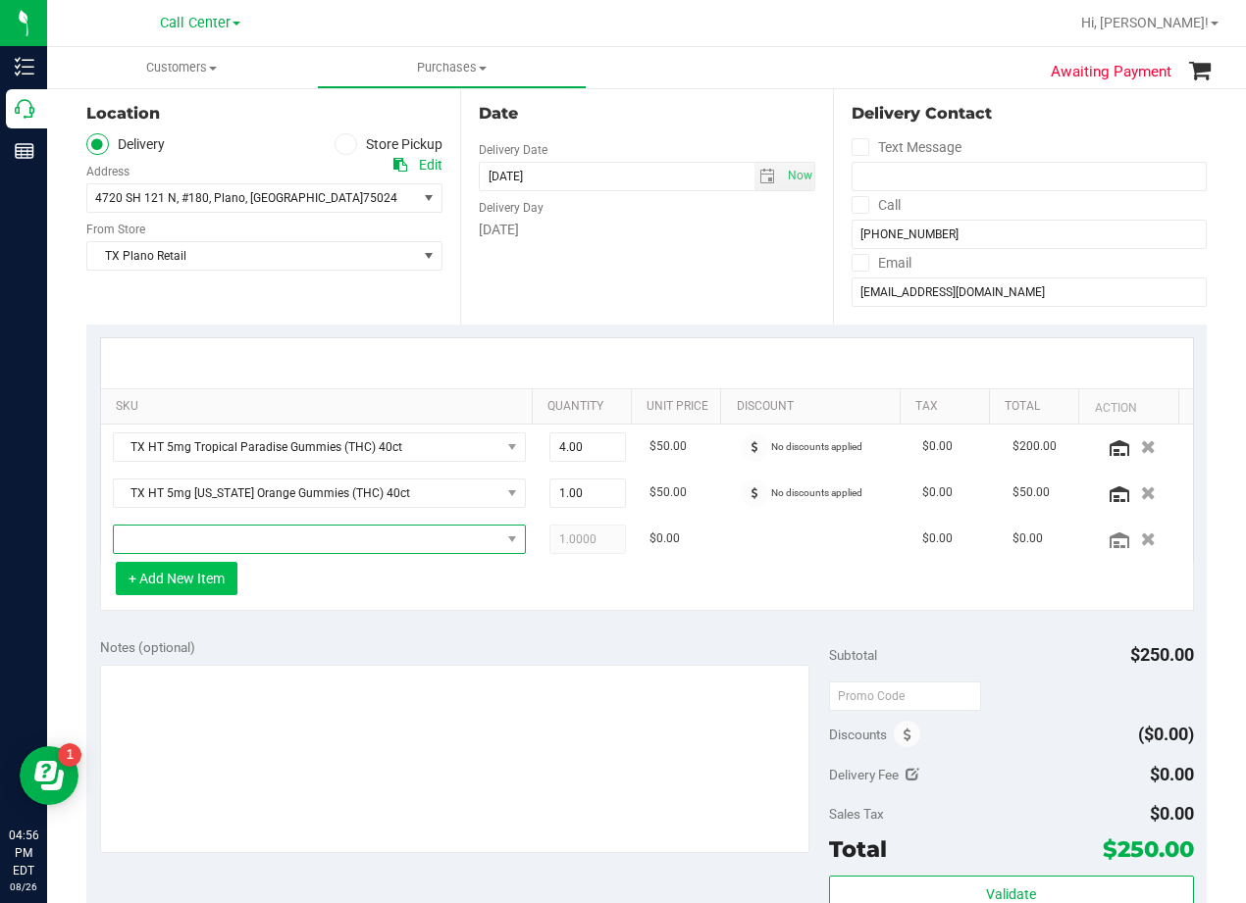
click at [179, 536] on span "NO DATA FOUND" at bounding box center [307, 539] width 386 height 27
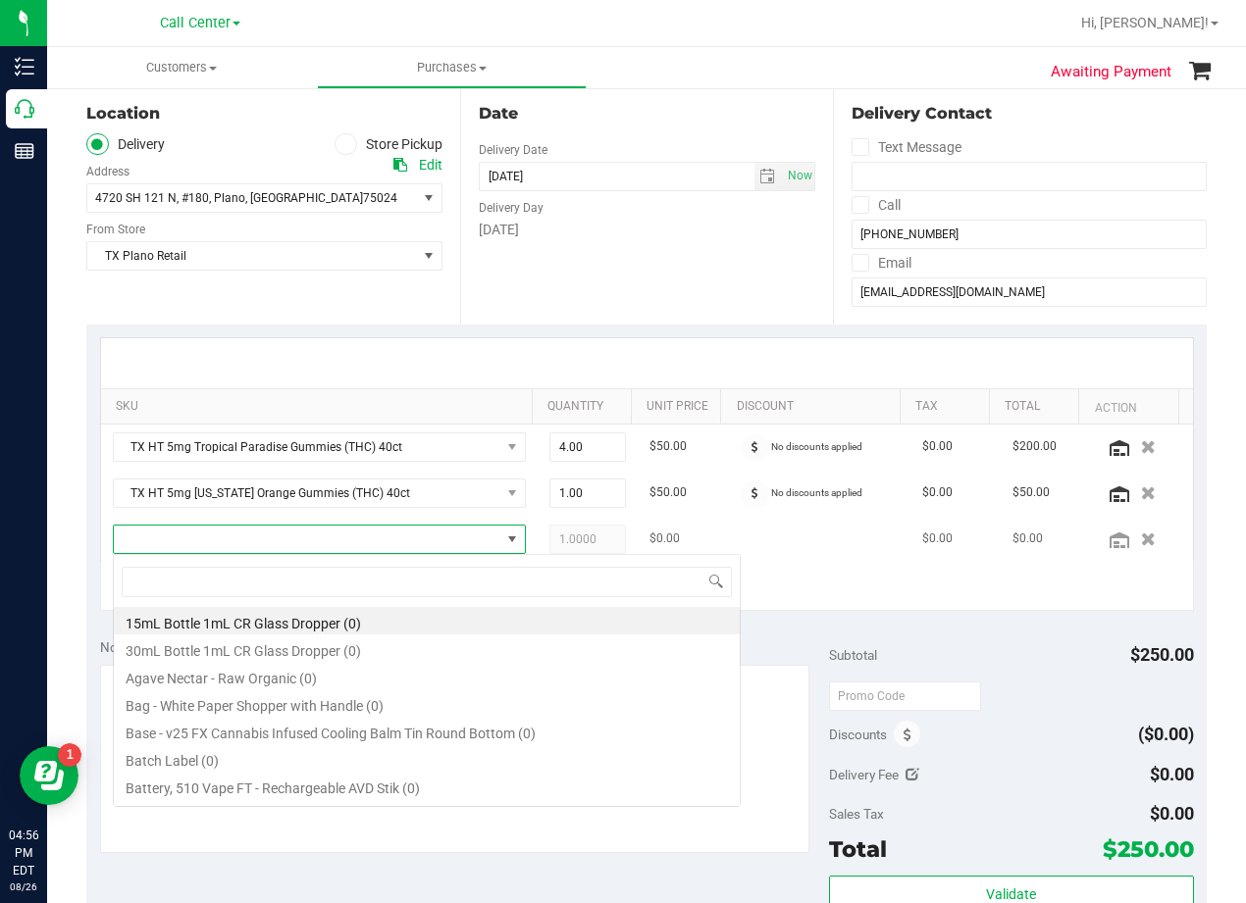
scroll to position [29, 386]
type input "fx"
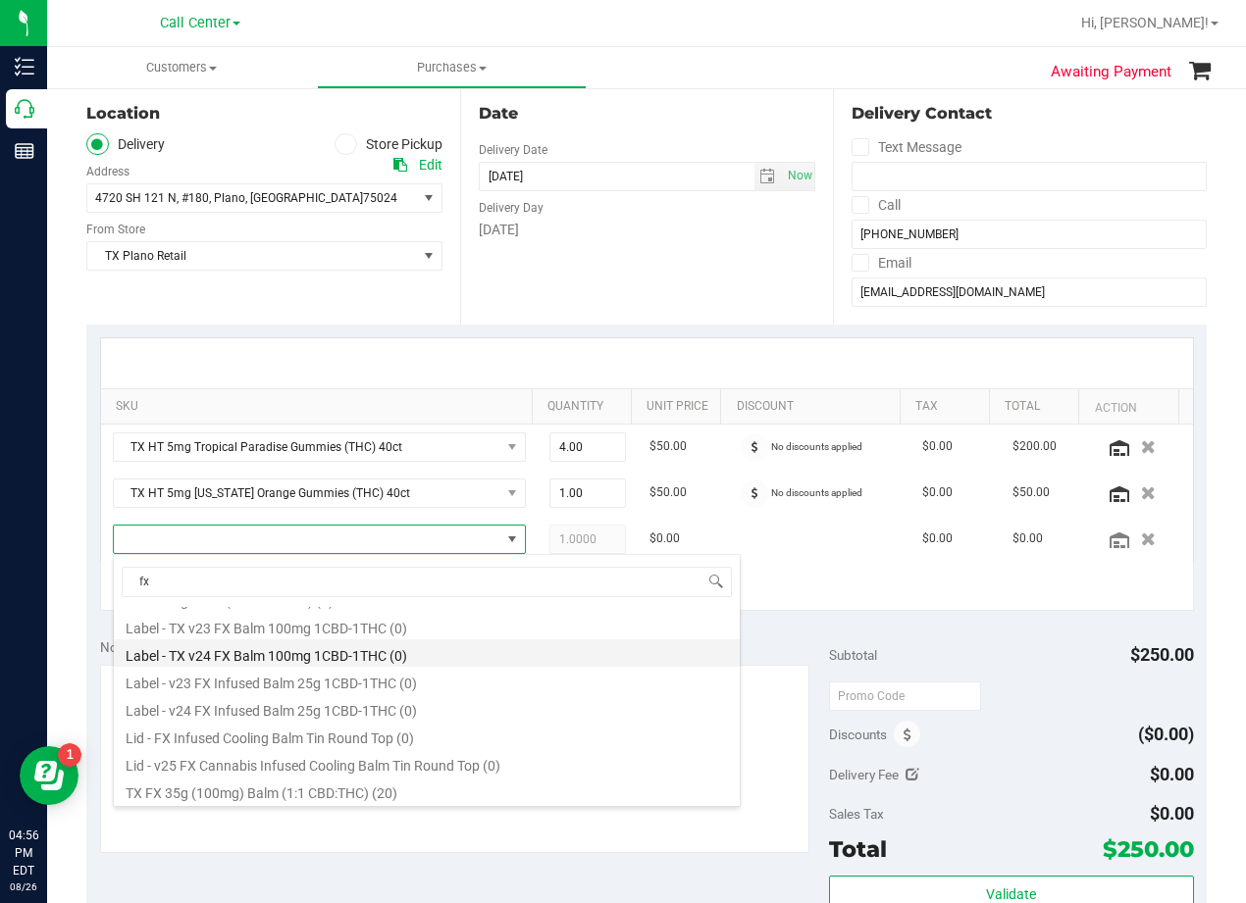
scroll to position [133, 0]
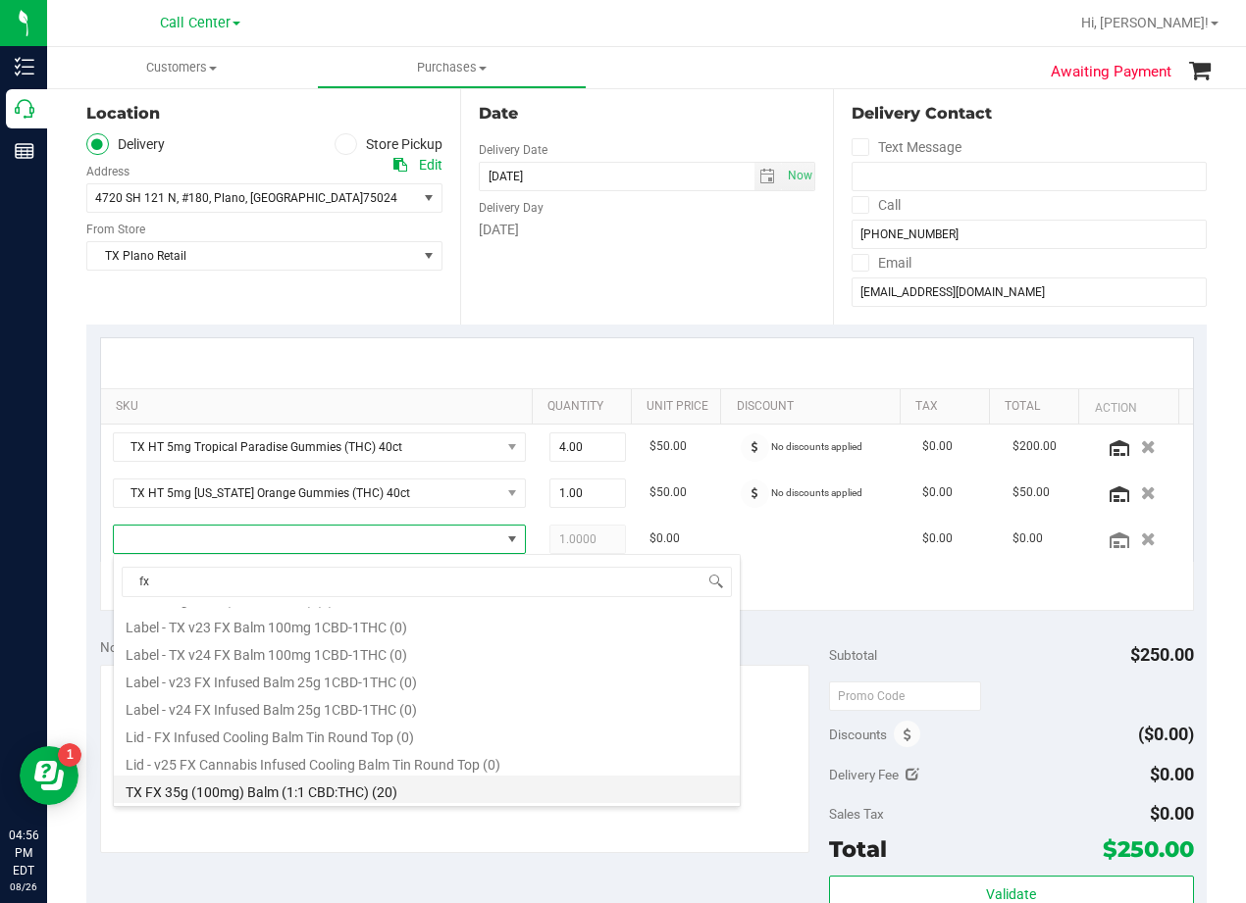
click at [421, 793] on li "TX FX 35g (100mg) Balm (1:1 CBD:THC) (20)" at bounding box center [427, 789] width 626 height 27
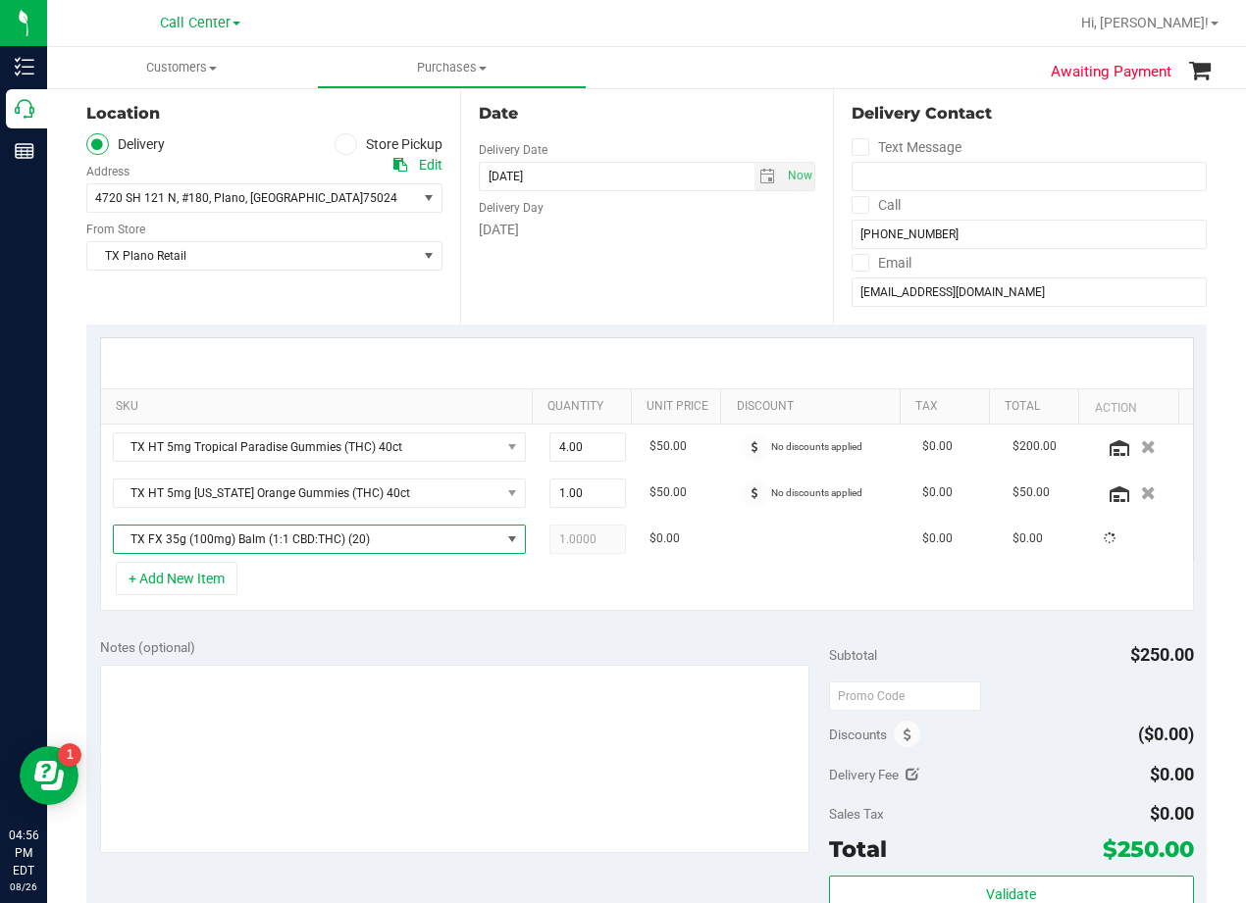
click at [417, 631] on div "Notes (optional) Subtotal $250.00 Discounts ($0.00) Delivery Fee $0.00 Sales Ta…" at bounding box center [646, 801] width 1120 height 353
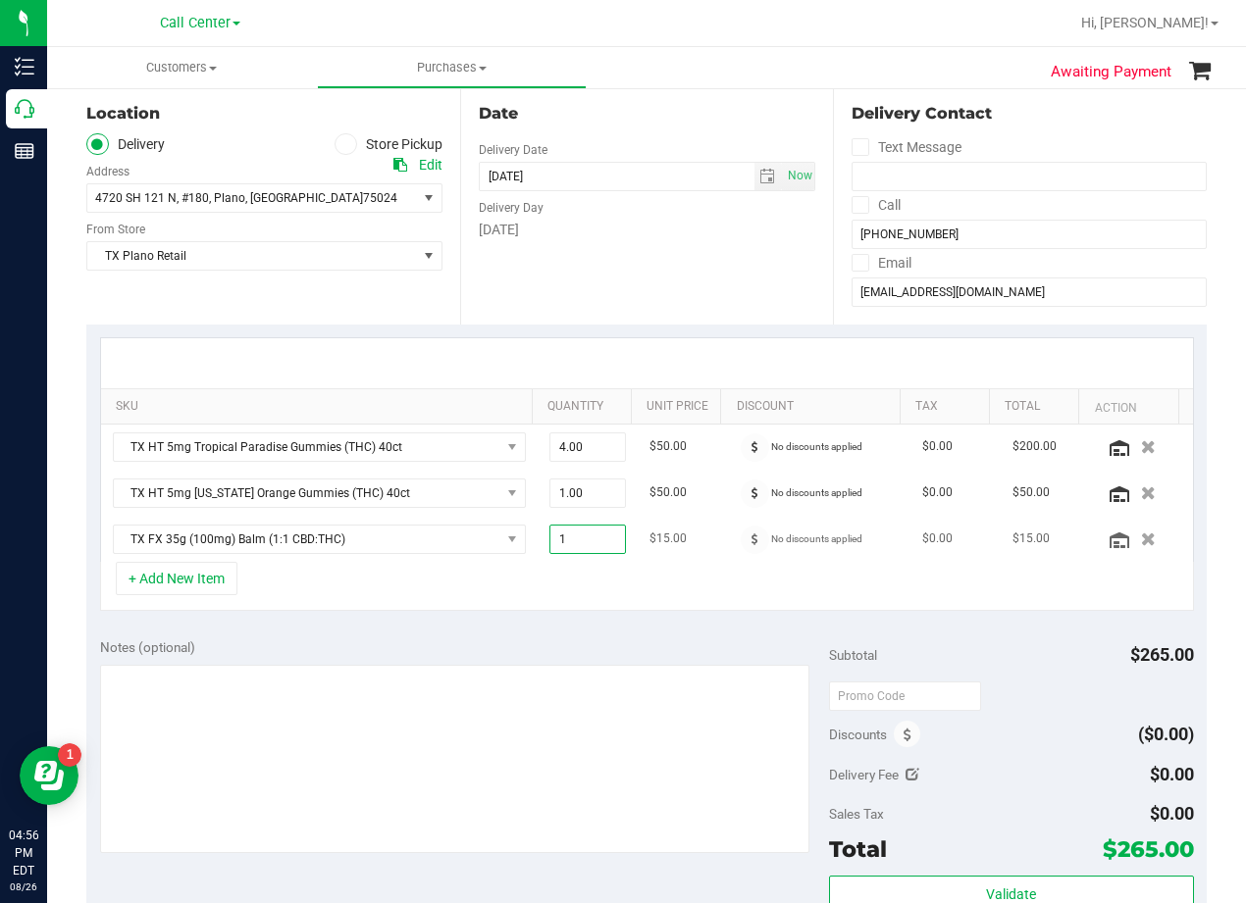
click at [586, 542] on span "1.00 1" at bounding box center [587, 539] width 77 height 29
click at [586, 542] on input "1" at bounding box center [588, 539] width 76 height 27
type input "2"
type input "2.00"
click at [601, 650] on div "Notes (optional)" at bounding box center [464, 648] width 729 height 20
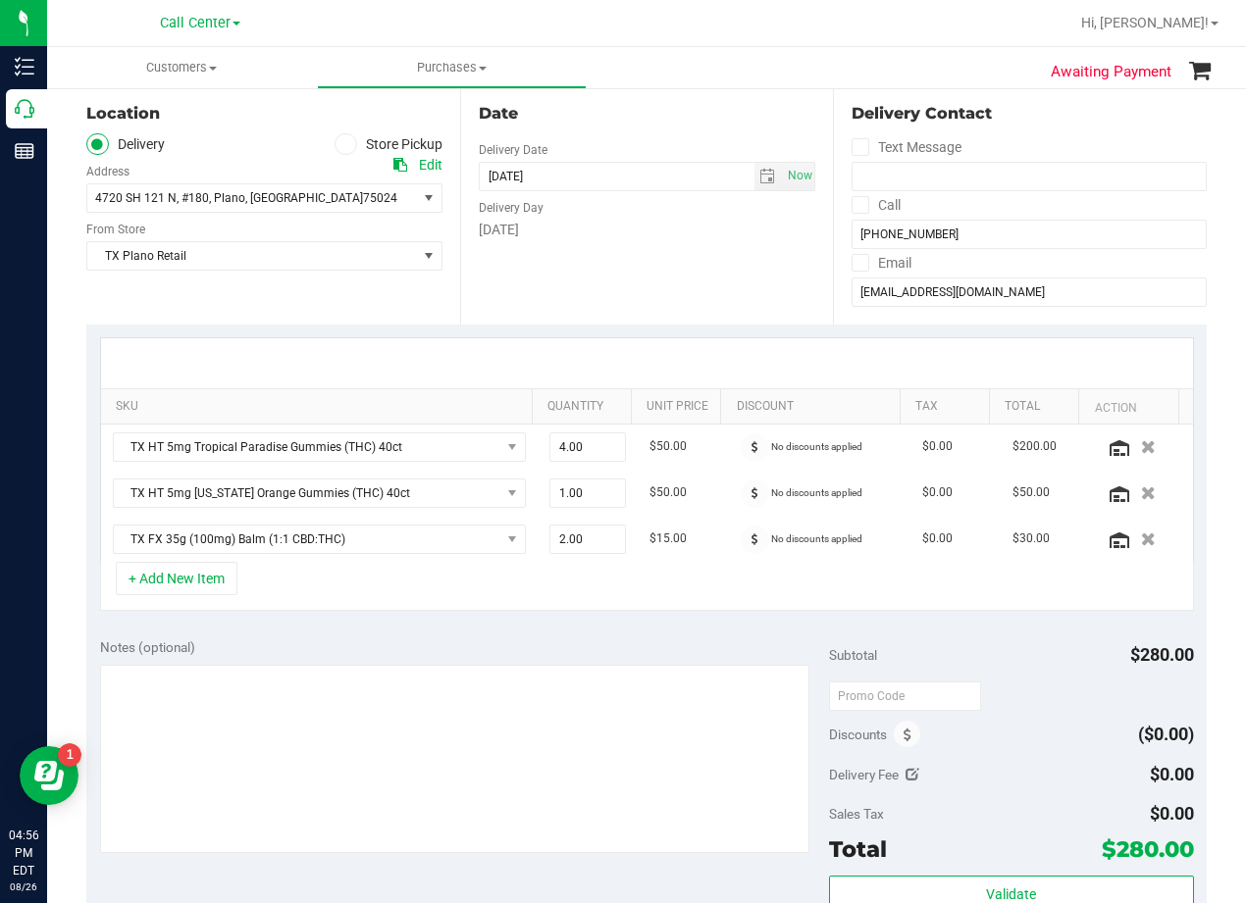
click at [680, 341] on div at bounding box center [647, 363] width 1092 height 50
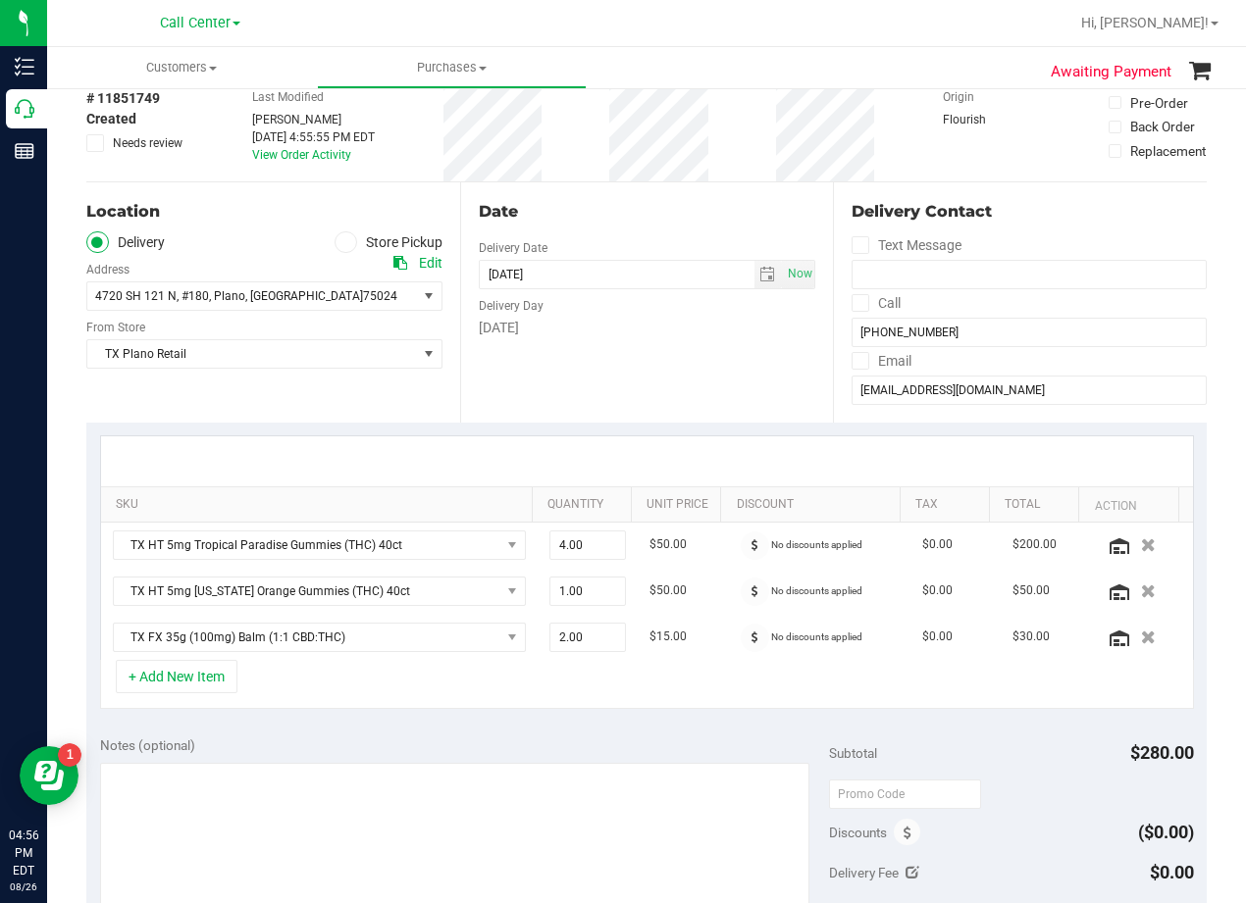
click at [650, 225] on div "Date Delivery Date 08/26/2025 Now 08/26/2025 08:00 AM Now Delivery Day Tuesday" at bounding box center [647, 302] width 374 height 240
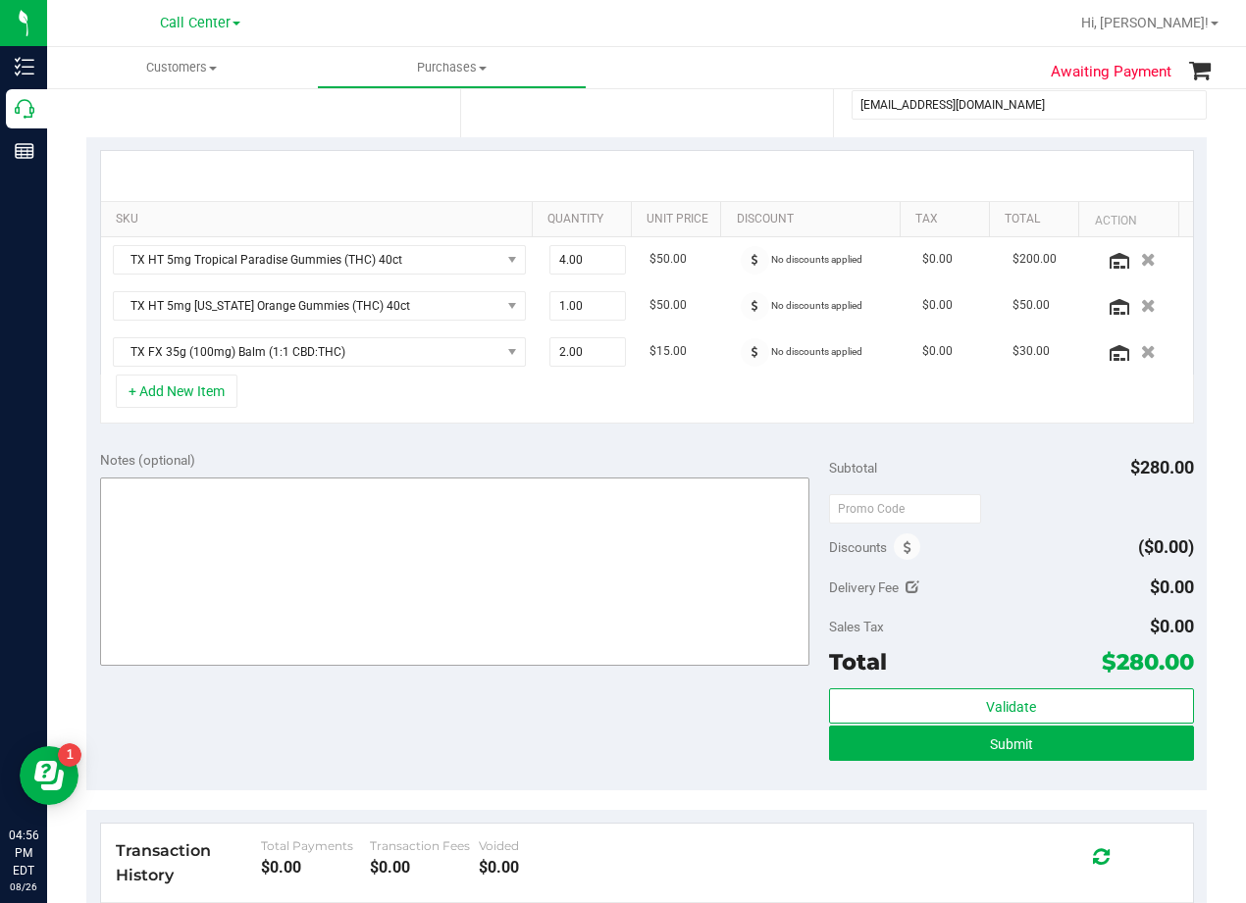
scroll to position [392, 0]
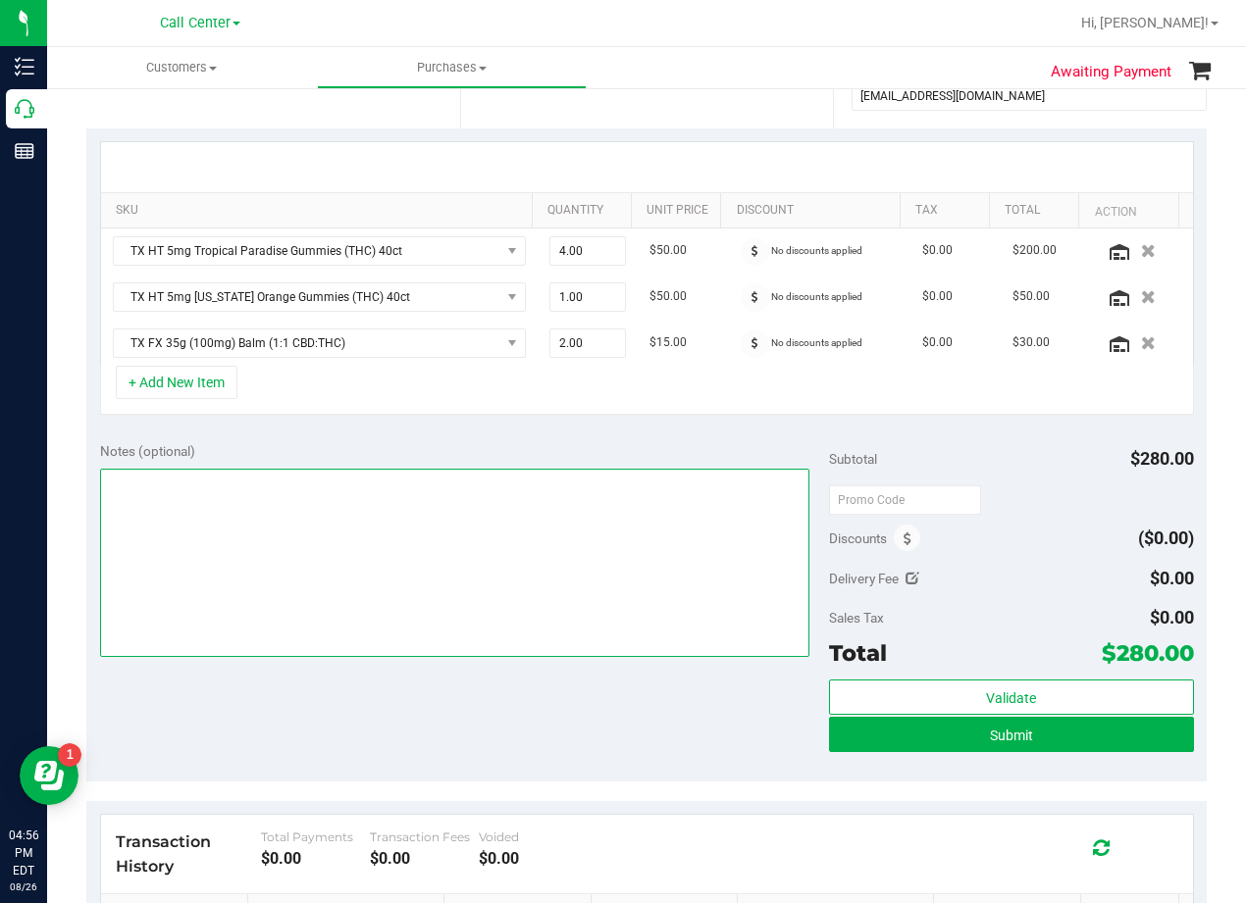
click at [612, 522] on textarea at bounding box center [454, 563] width 709 height 188
type textarea "pu 8/27 Plano. AL 8/26"
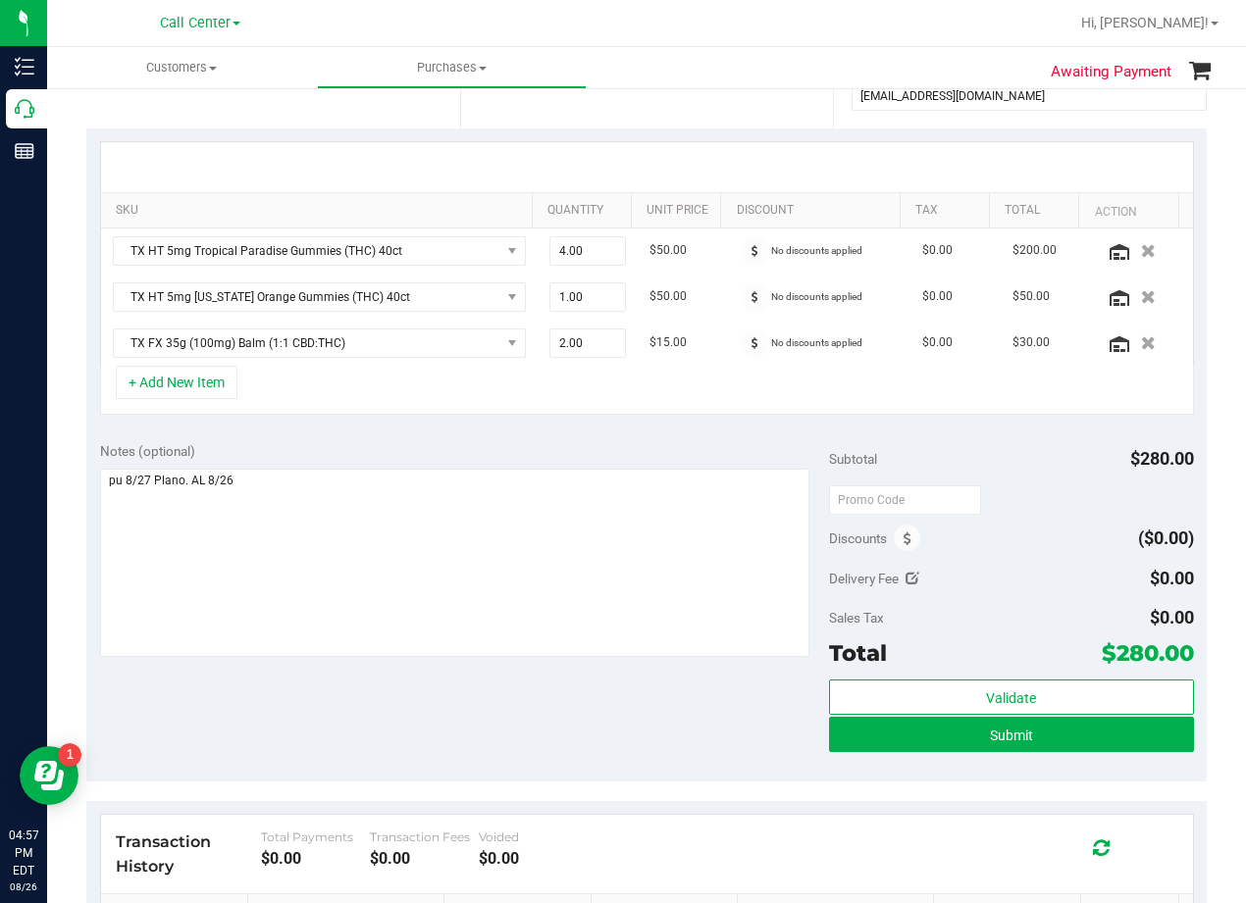
click at [664, 442] on div "Notes (optional)" at bounding box center [464, 451] width 729 height 20
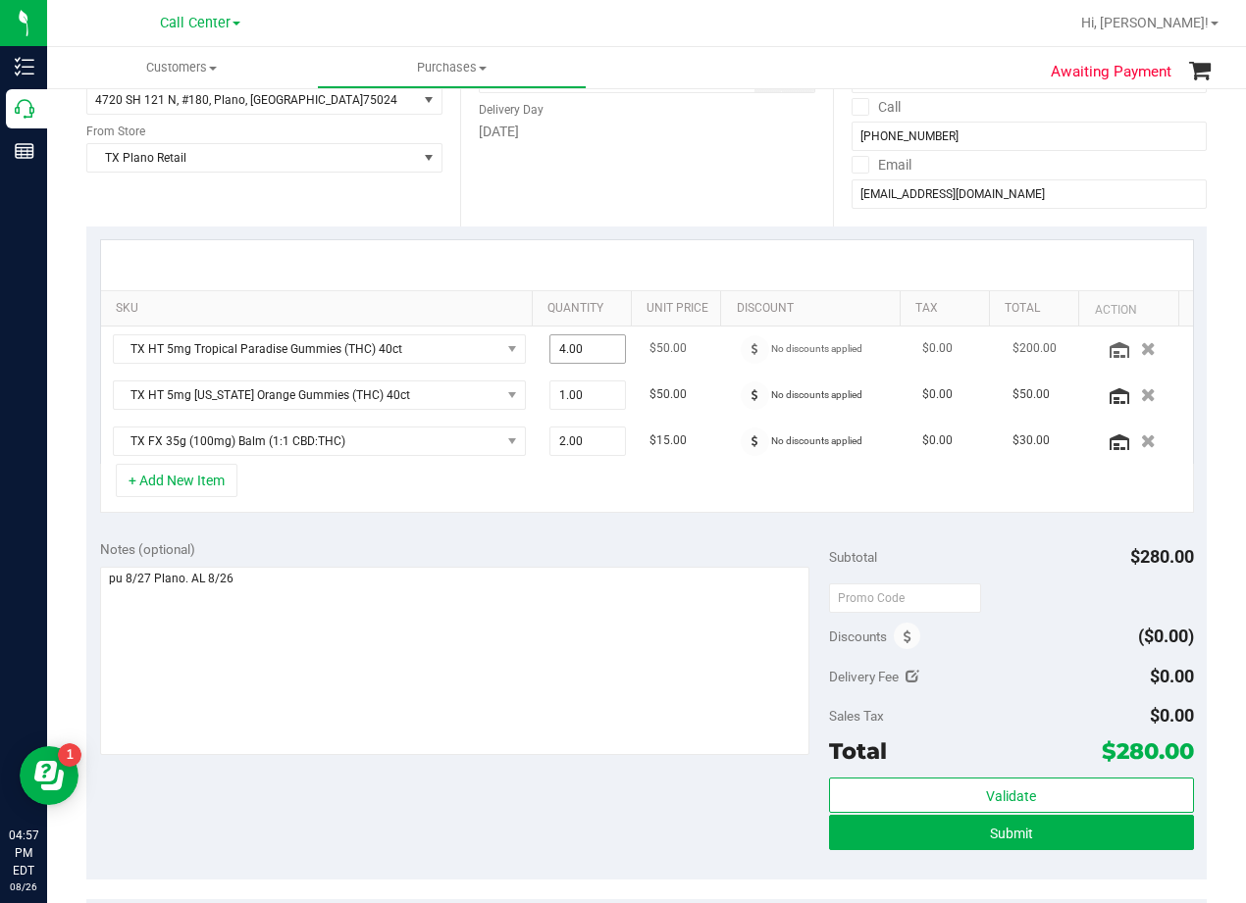
click at [582, 355] on span "4.00 4" at bounding box center [587, 348] width 77 height 29
click at [582, 355] on input "4" at bounding box center [588, 348] width 76 height 27
type input "5"
type input "5.00"
click at [629, 247] on div at bounding box center [647, 265] width 1092 height 50
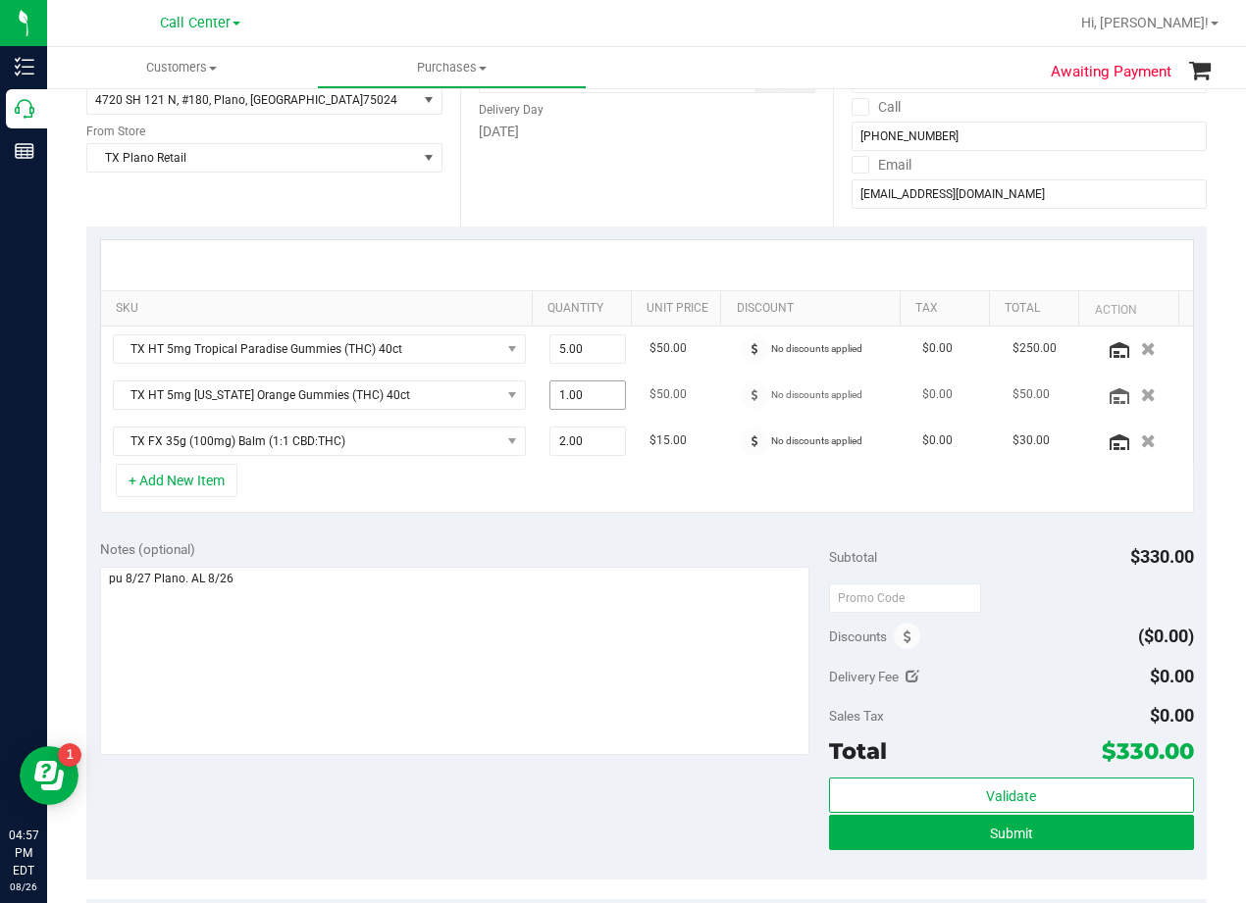
click at [595, 396] on span "1.00 1" at bounding box center [587, 395] width 77 height 29
click at [595, 396] on input "1" at bounding box center [588, 395] width 76 height 27
type input "2"
type input "2.00"
click at [615, 266] on div at bounding box center [647, 265] width 1056 height 1
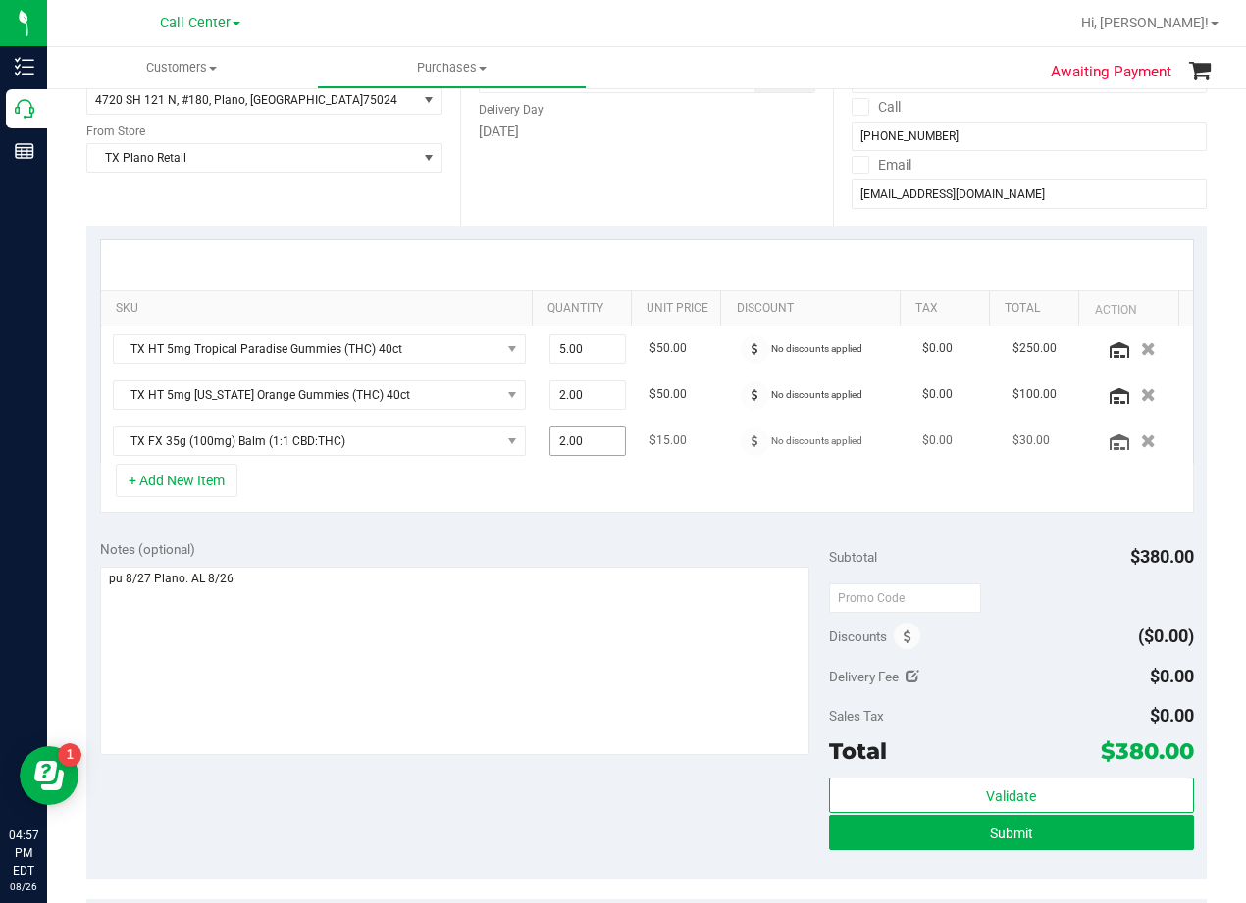
click at [581, 452] on span "2.00 2" at bounding box center [587, 441] width 77 height 29
click at [581, 452] on input "2" at bounding box center [588, 441] width 76 height 27
type input "3"
type input "3.00"
click at [633, 486] on div "+ Add New Item" at bounding box center [647, 488] width 1094 height 49
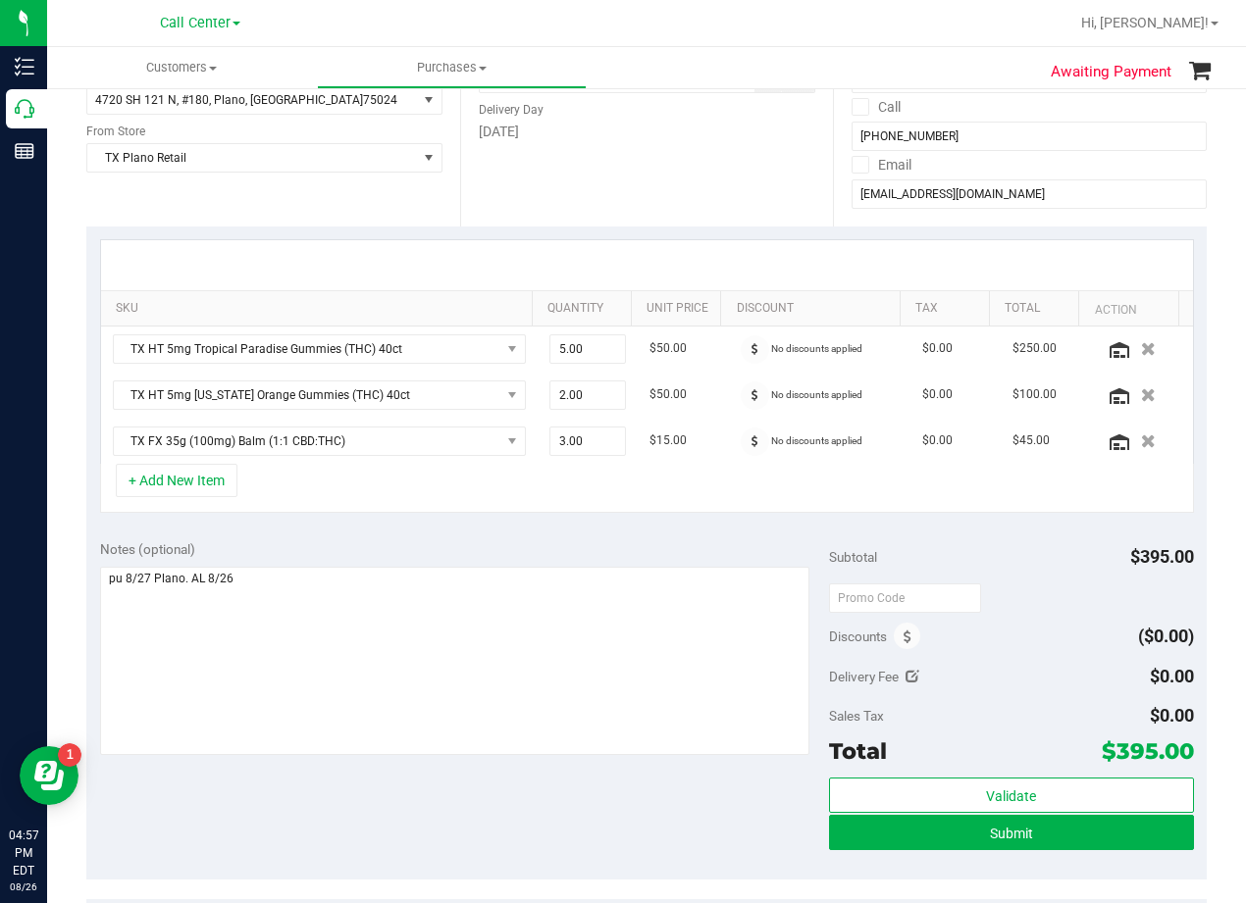
click at [678, 513] on div "+ Add New Item" at bounding box center [647, 488] width 1094 height 49
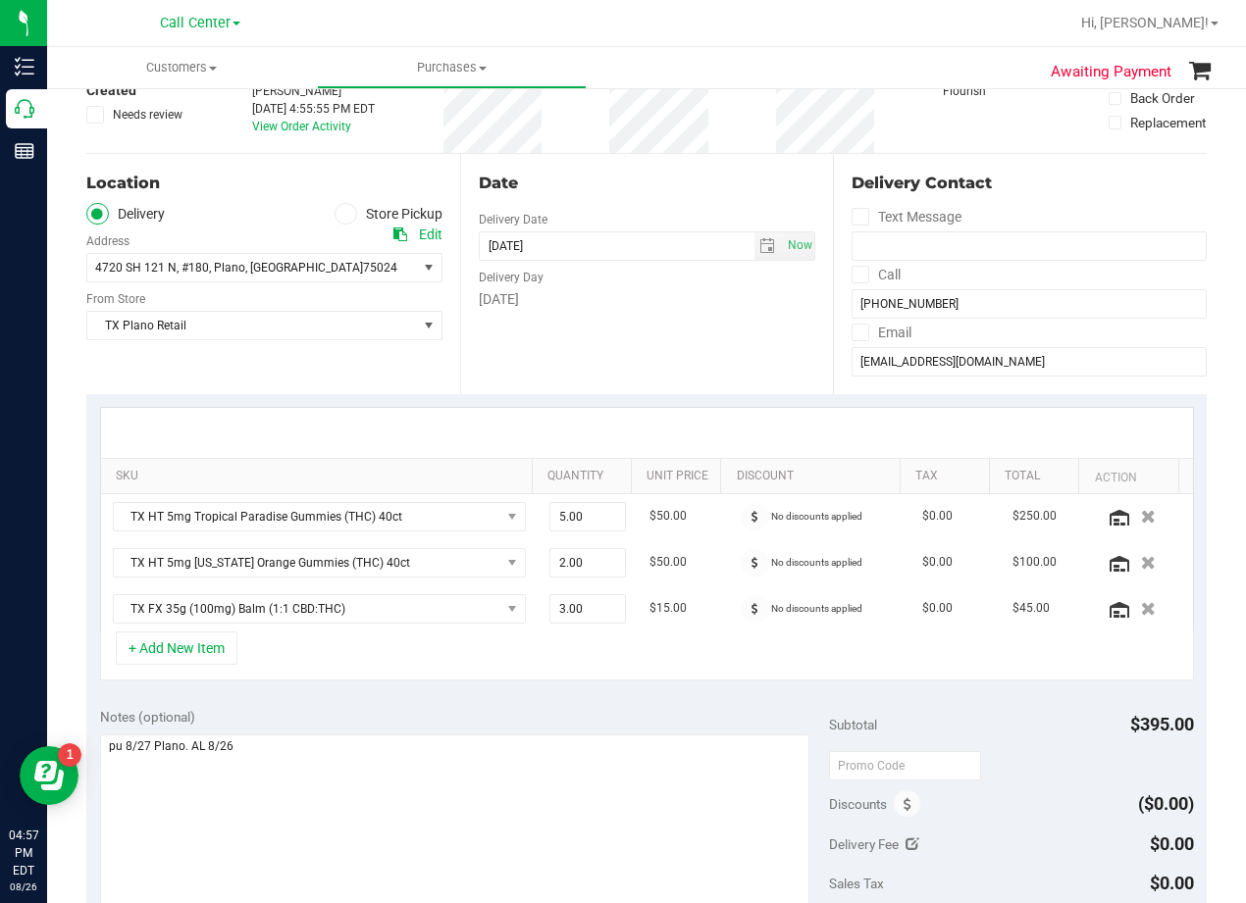
scroll to position [0, 0]
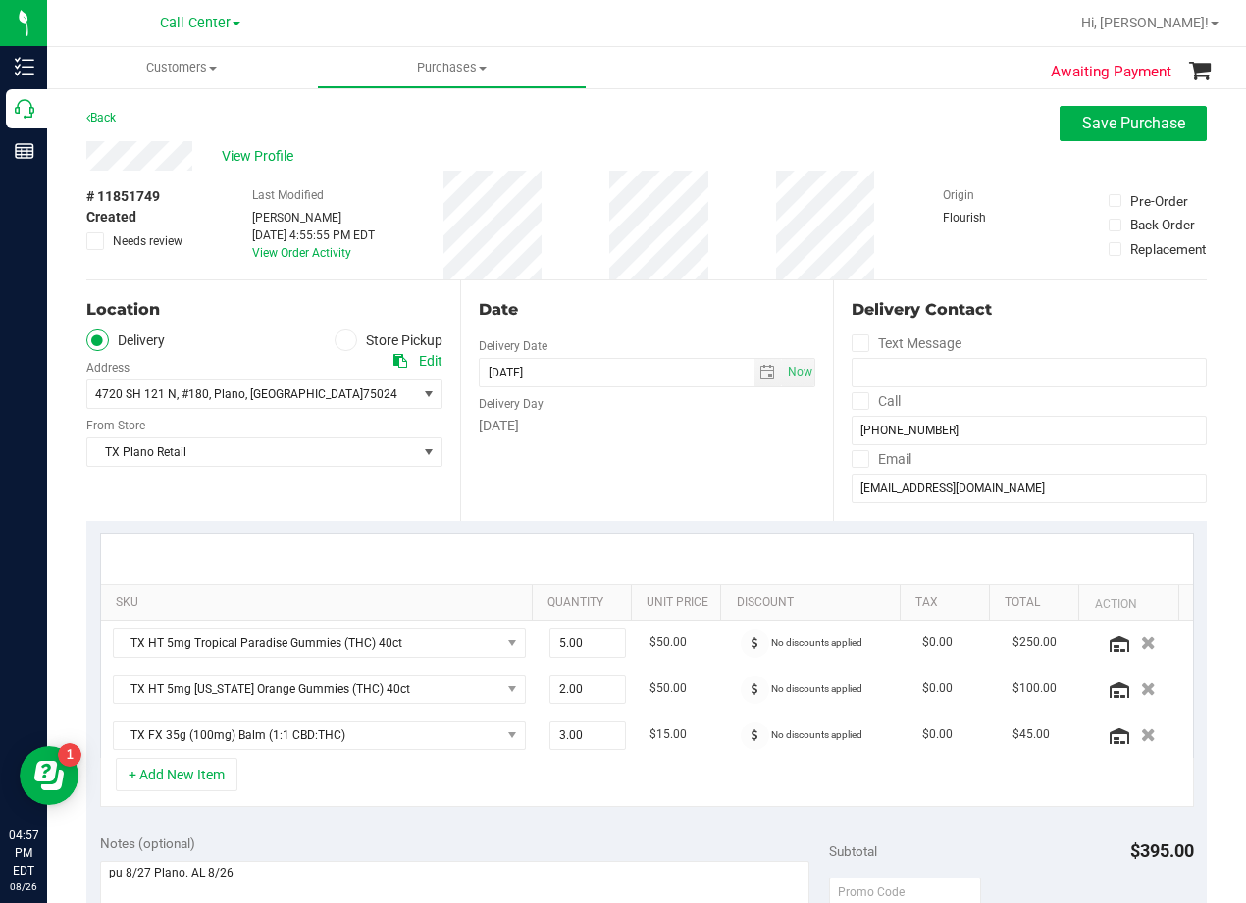
click at [701, 449] on div "Date Delivery Date 08/26/2025 Now 08/26/2025 08:00 AM Now Delivery Day Tuesday" at bounding box center [647, 401] width 374 height 240
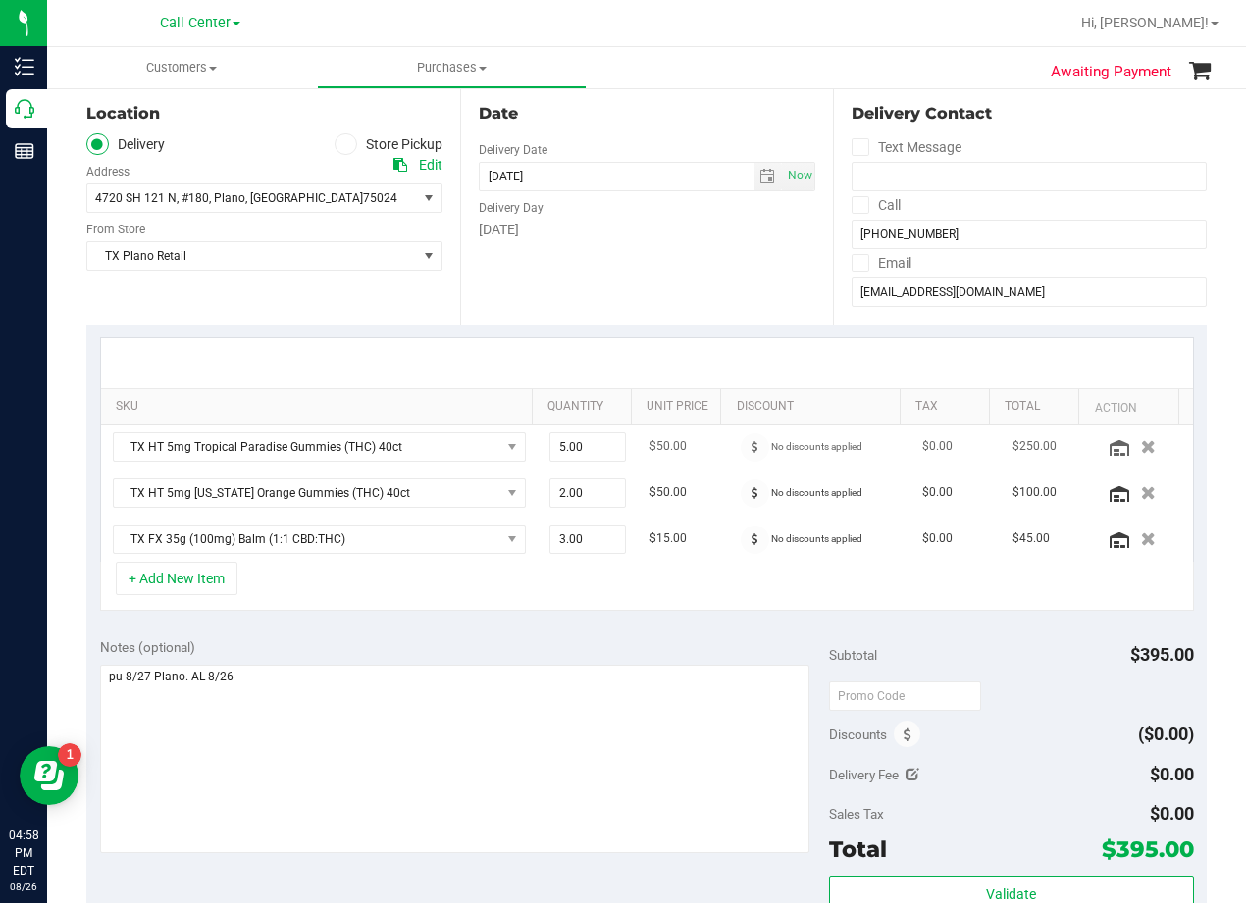
scroll to position [98, 0]
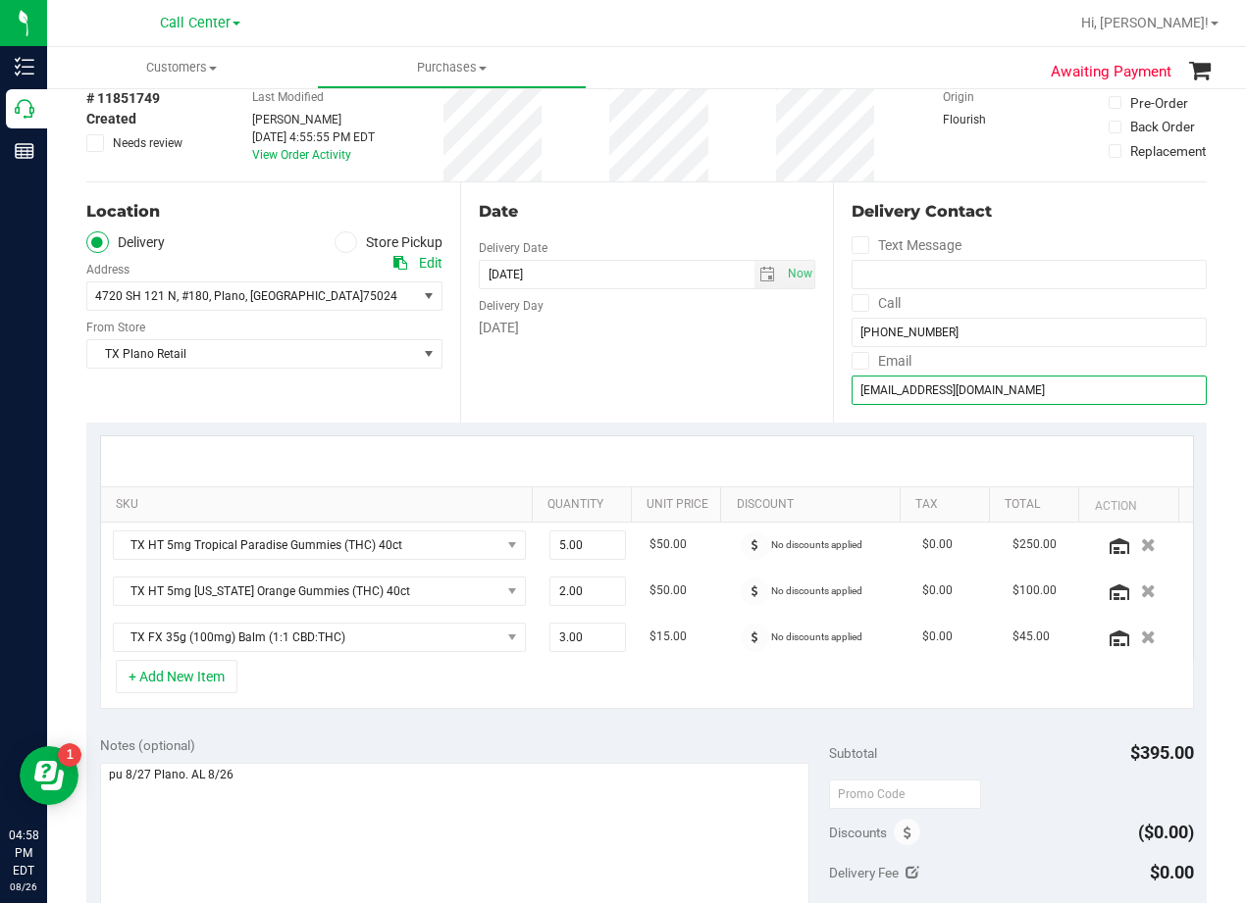
click at [905, 392] on input "[EMAIL_ADDRESS][DOMAIN_NAME]" at bounding box center [1028, 390] width 355 height 29
click at [673, 192] on div "Date Delivery Date 08/26/2025 Now 08/26/2025 08:00 AM Now Delivery Day Tuesday" at bounding box center [647, 302] width 374 height 240
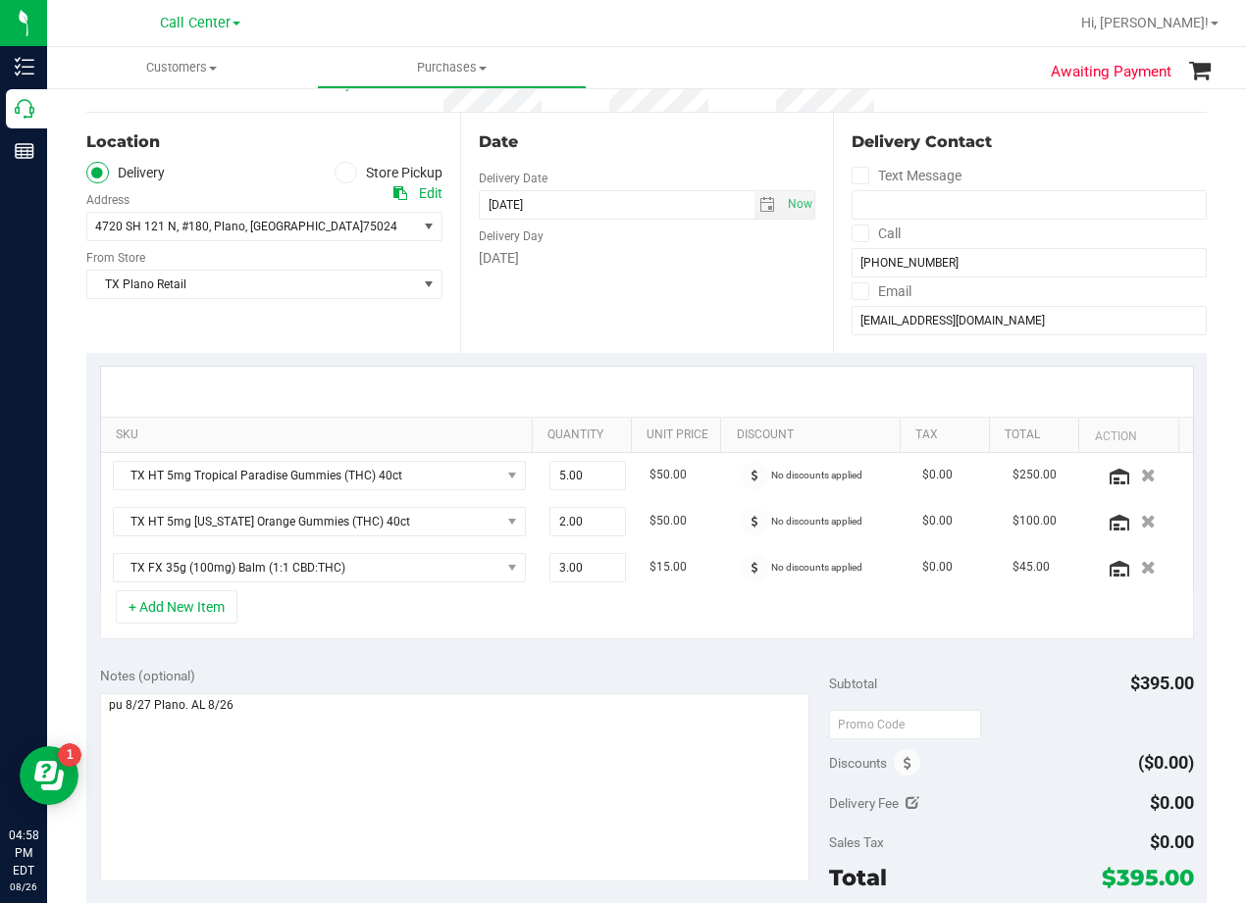
scroll to position [392, 0]
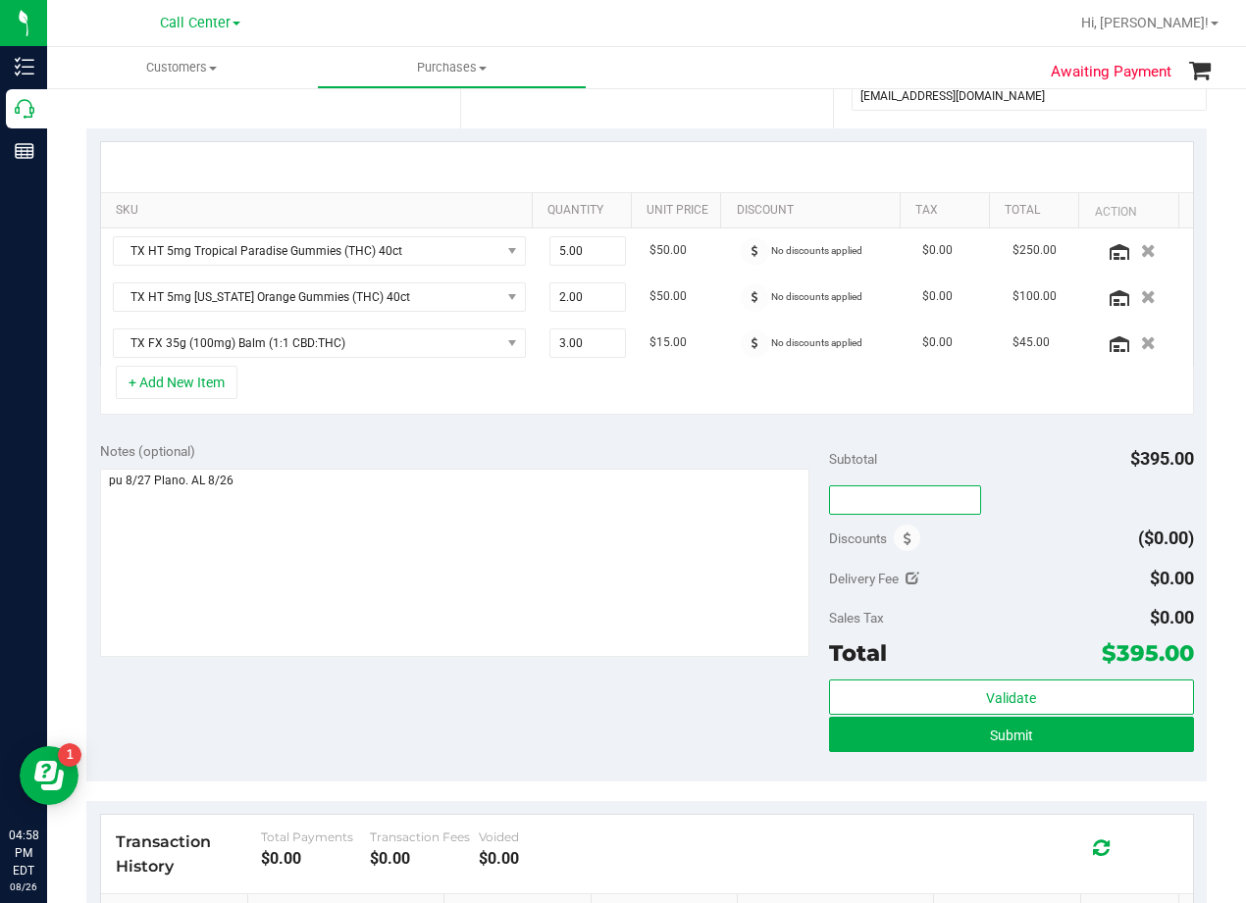
click at [895, 509] on input "text" at bounding box center [905, 500] width 152 height 29
type input "TXAIQ10"
click at [1022, 486] on div "TXAIQ10" at bounding box center [1011, 499] width 365 height 35
click at [757, 427] on div "SKU Quantity Unit Price Discount Tax Total Action TX HT 5mg Tropical Paradise G…" at bounding box center [646, 278] width 1120 height 300
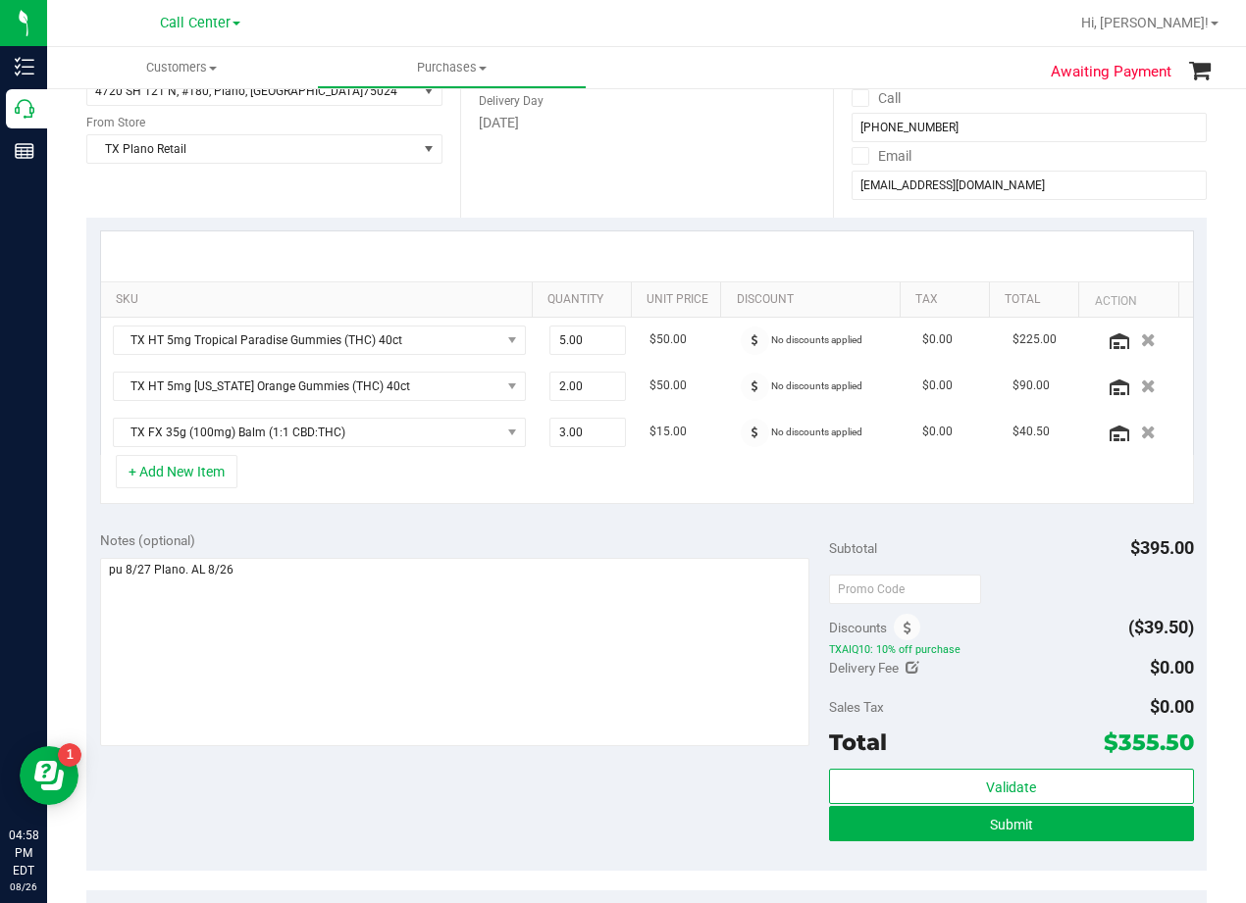
scroll to position [196, 0]
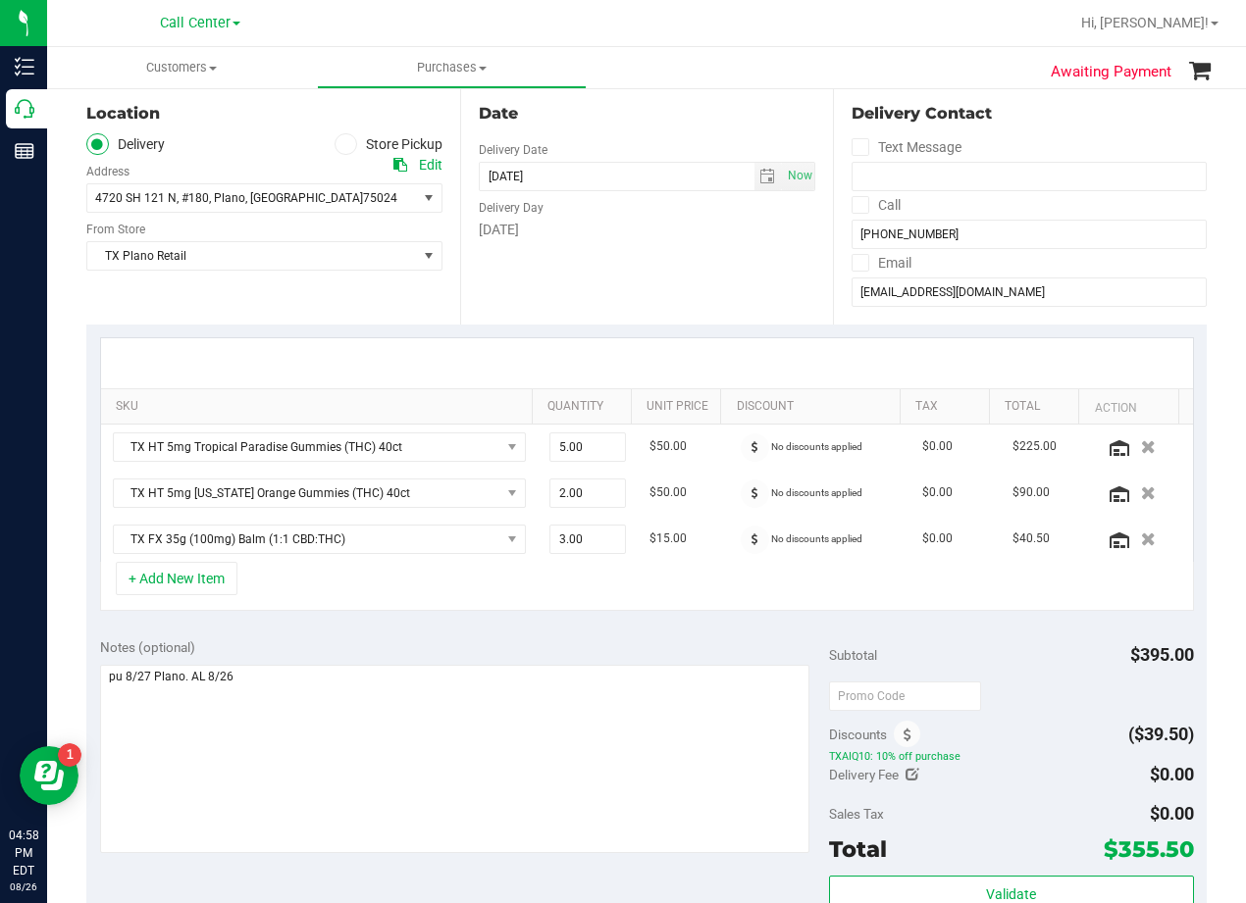
click at [681, 298] on div "Date Delivery Date 08/26/2025 Now 08/26/2025 08:00 AM Now Delivery Day Tuesday" at bounding box center [647, 204] width 374 height 240
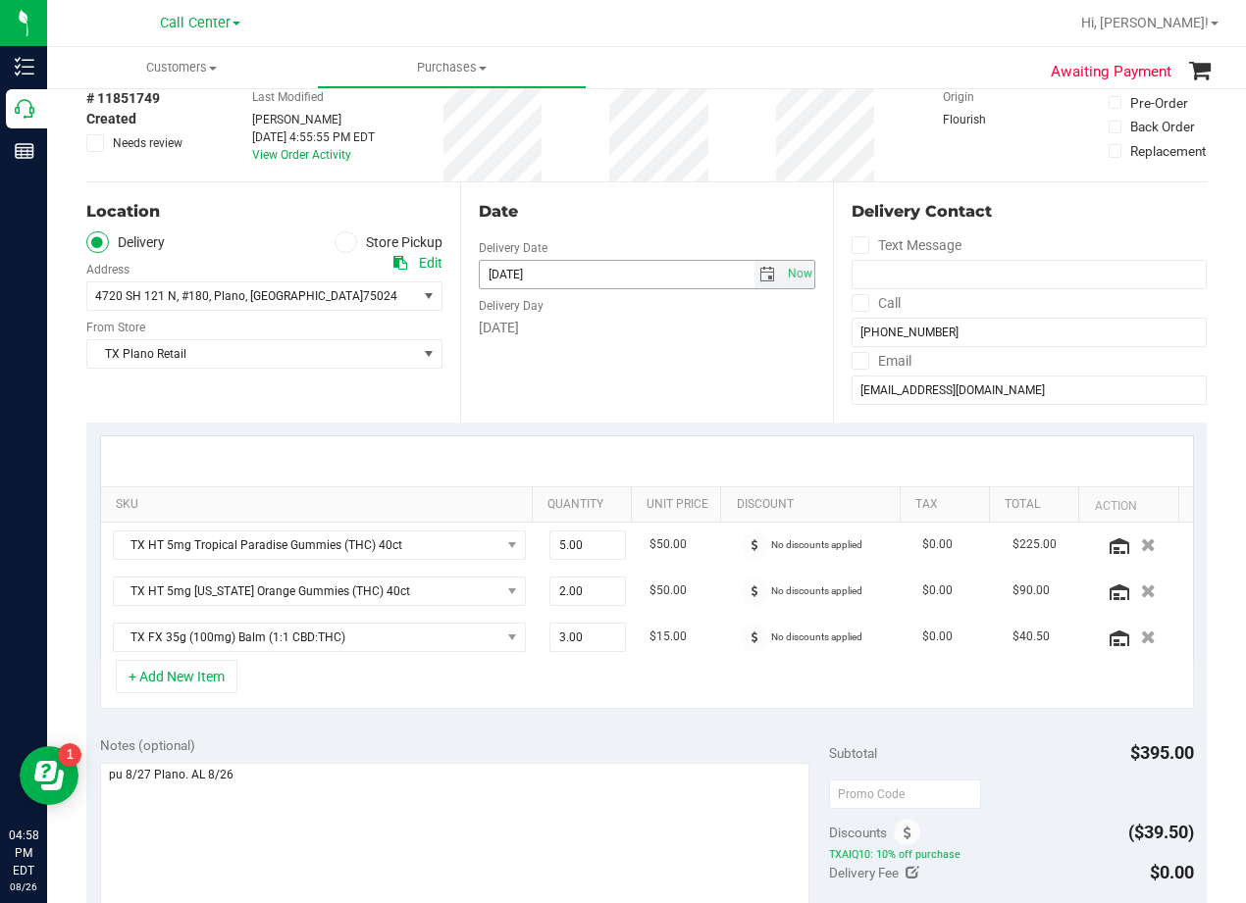
click at [754, 272] on span "select" at bounding box center [768, 274] width 28 height 27
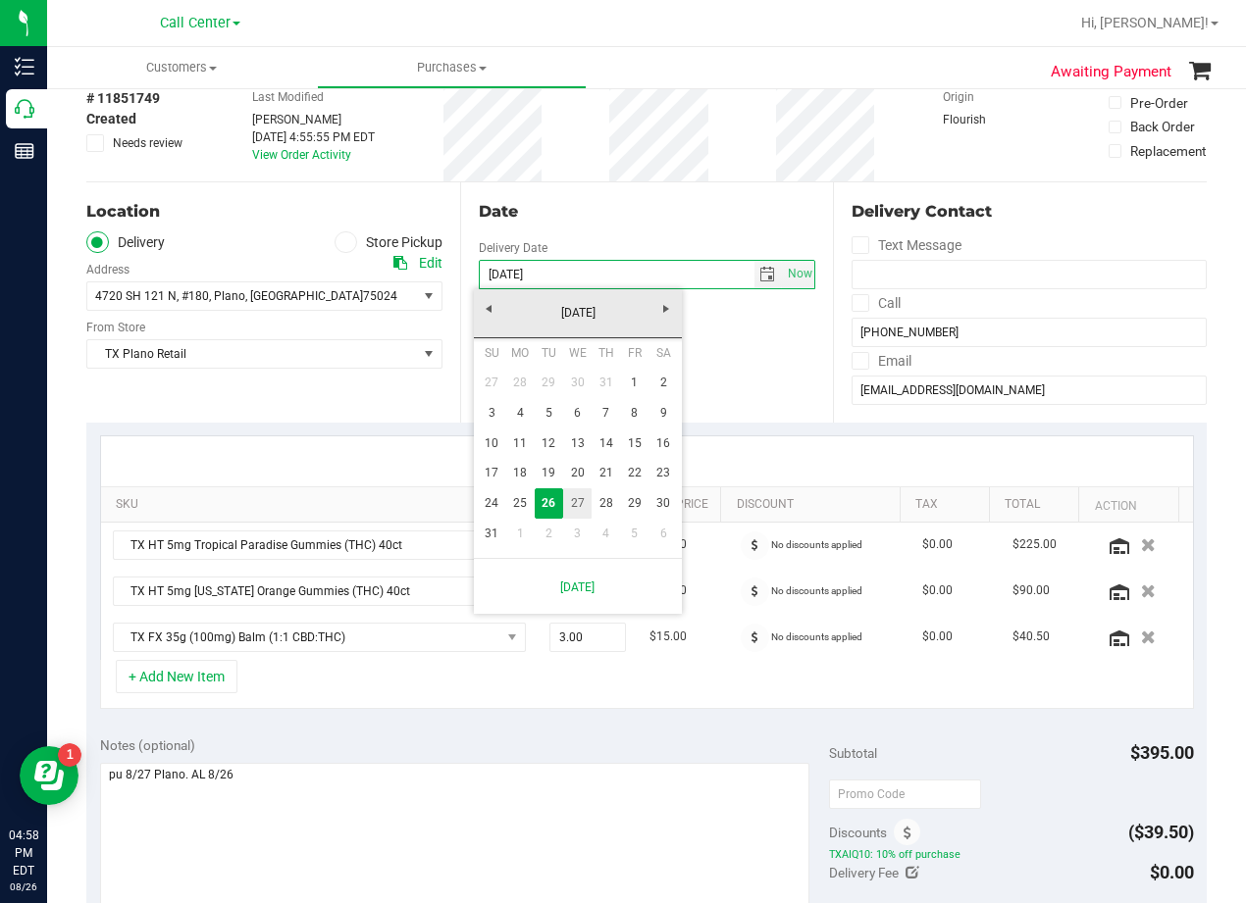
click at [585, 499] on link "27" at bounding box center [577, 503] width 28 height 30
type input "08/27/2025"
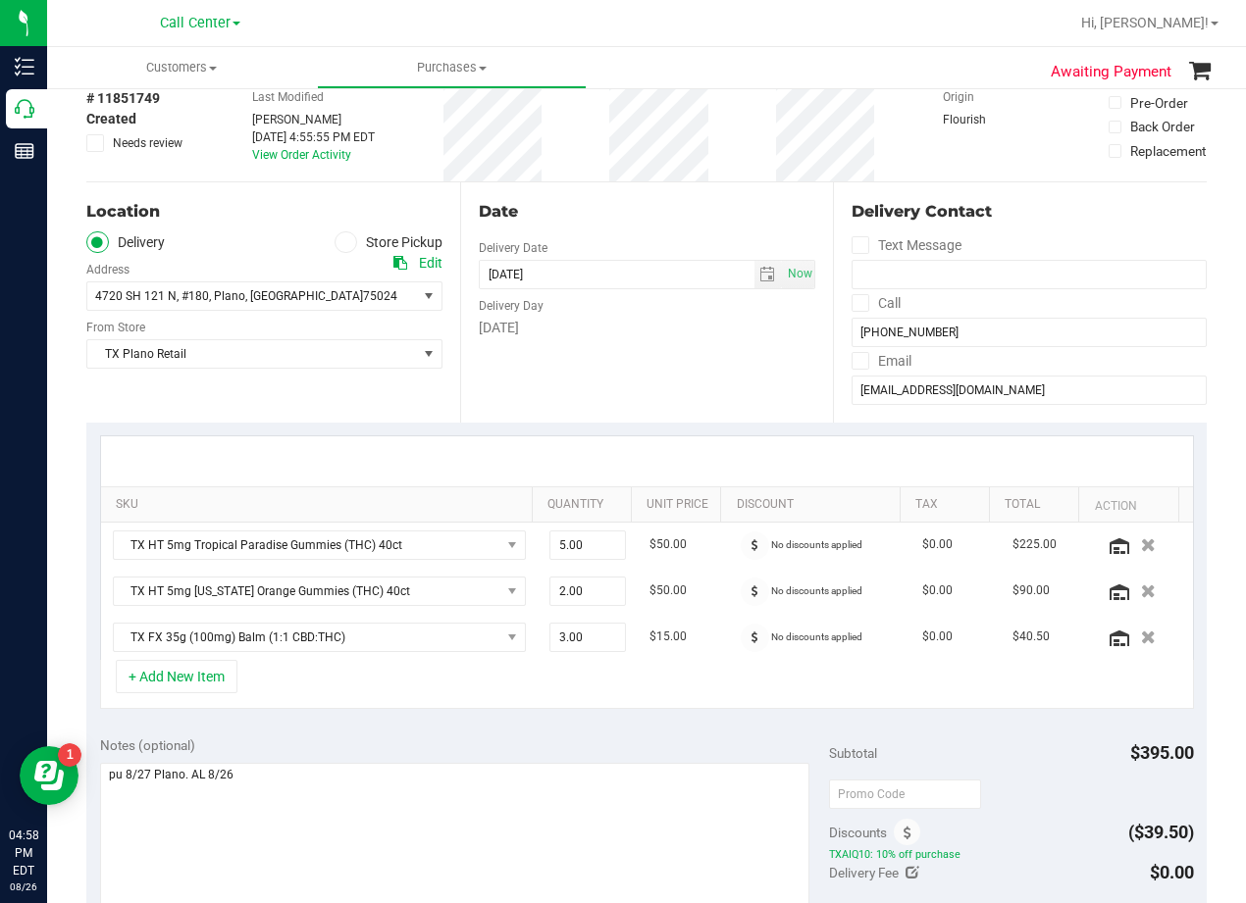
click at [601, 377] on div "Date Delivery Date 08/27/2025 Now 08/27/2025 08:00 AM Now Delivery Day Wednesday" at bounding box center [647, 302] width 374 height 240
click at [624, 185] on div "Date Delivery Date 08/27/2025 Now 08/27/2025 08:00 AM Now Delivery Day Wednesday" at bounding box center [647, 302] width 374 height 240
click at [654, 210] on div "Date" at bounding box center [647, 212] width 337 height 24
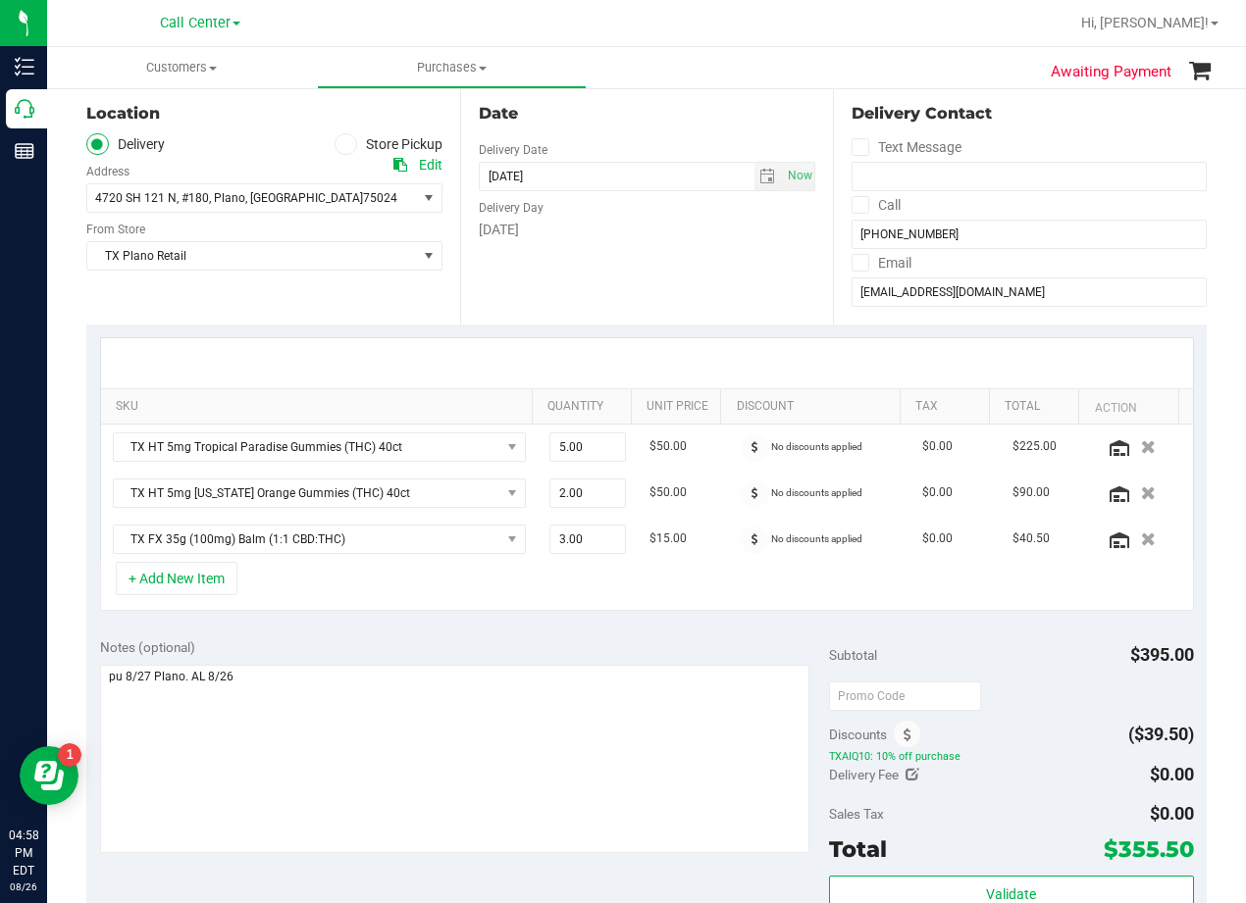
click at [643, 216] on div "Delivery Day" at bounding box center [647, 205] width 337 height 28
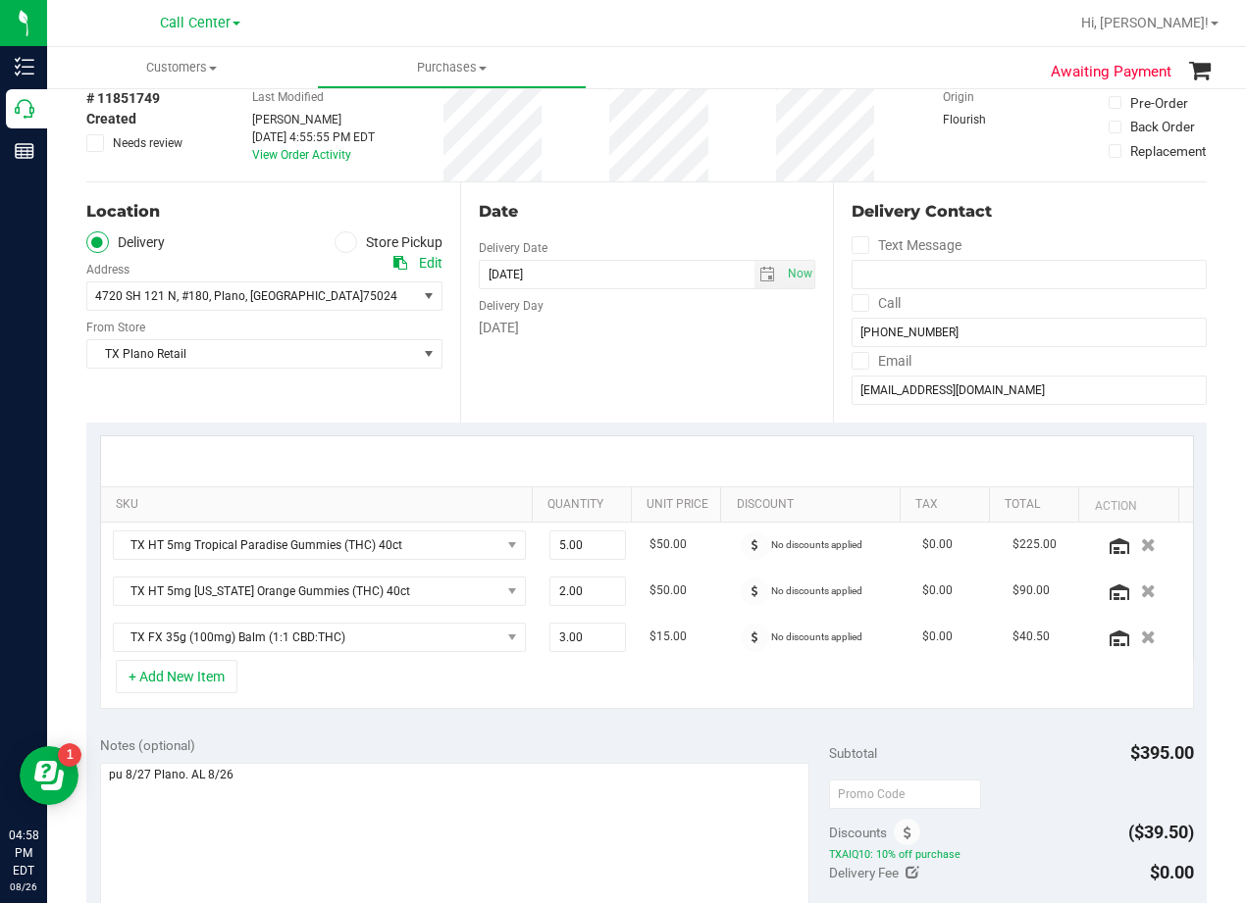
click at [639, 216] on div "Date" at bounding box center [647, 212] width 337 height 24
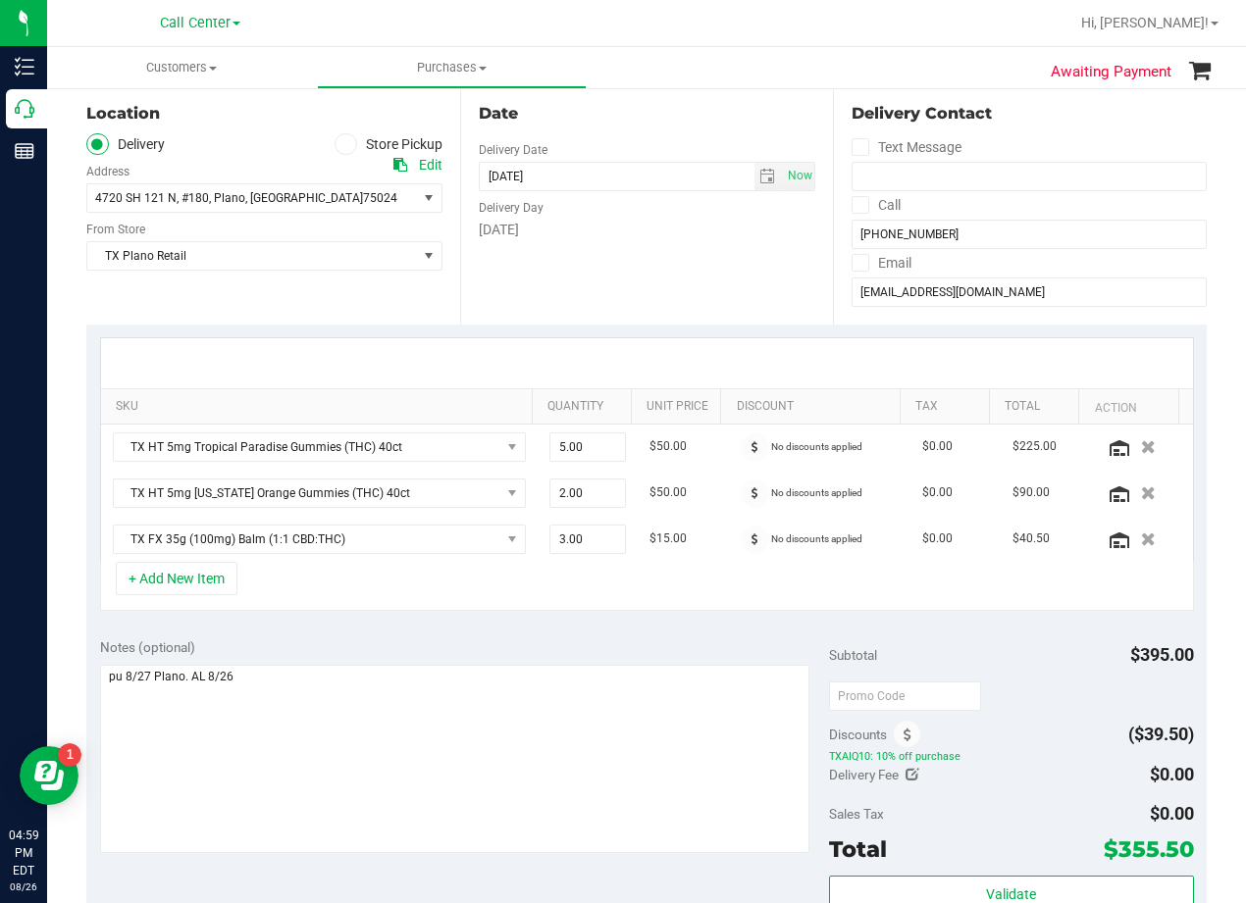
click at [639, 216] on div "Delivery Day" at bounding box center [647, 205] width 337 height 28
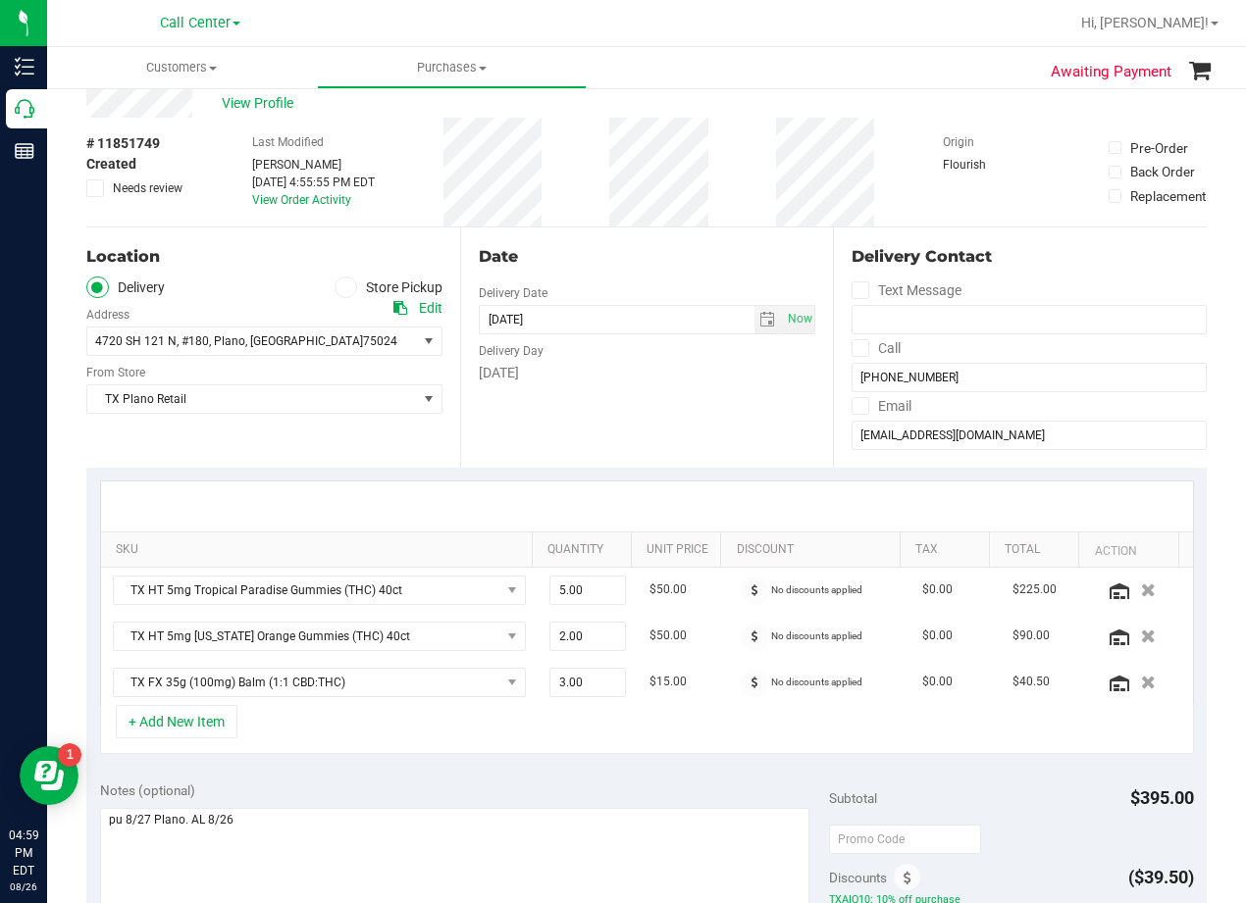
scroll to position [98, 0]
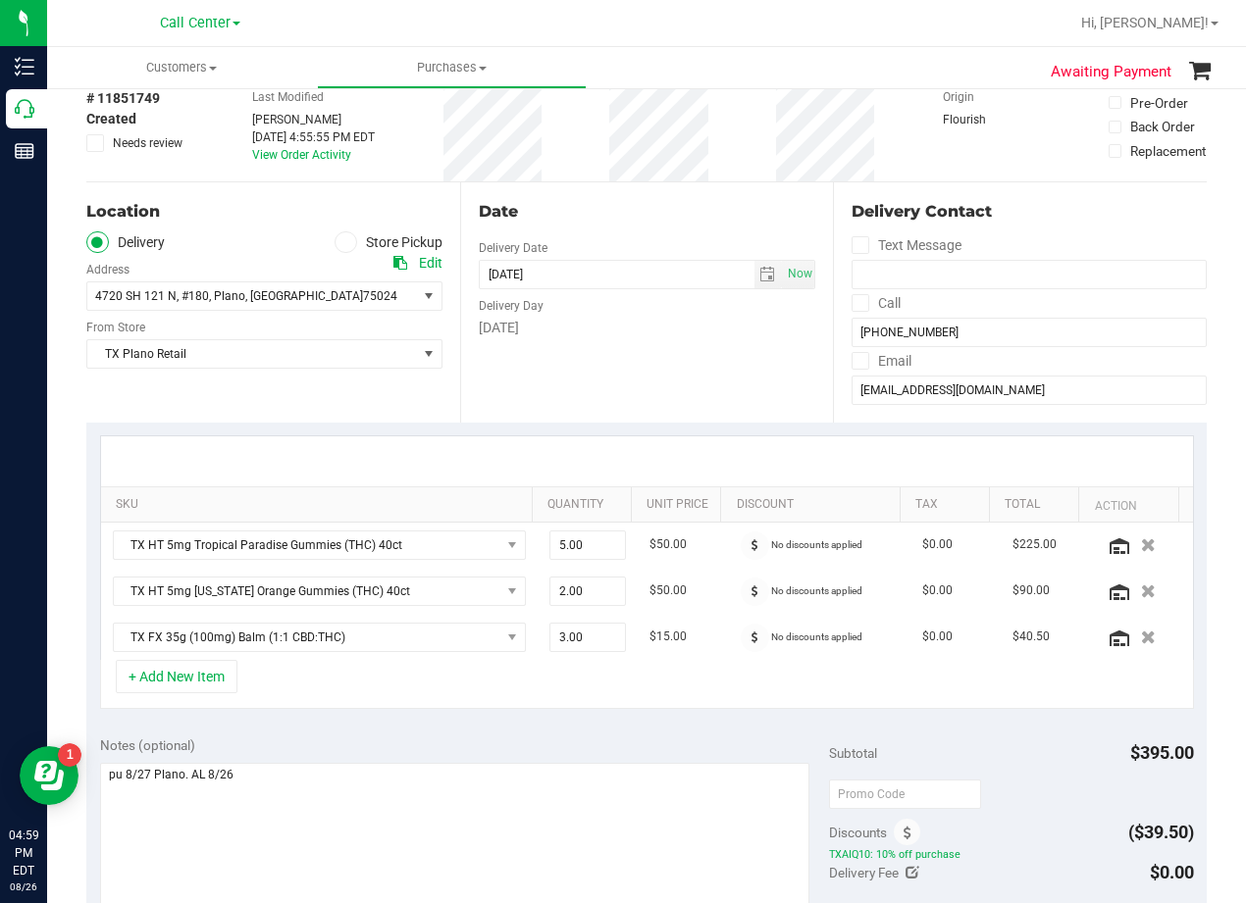
click at [664, 329] on div "Wednesday" at bounding box center [647, 328] width 337 height 21
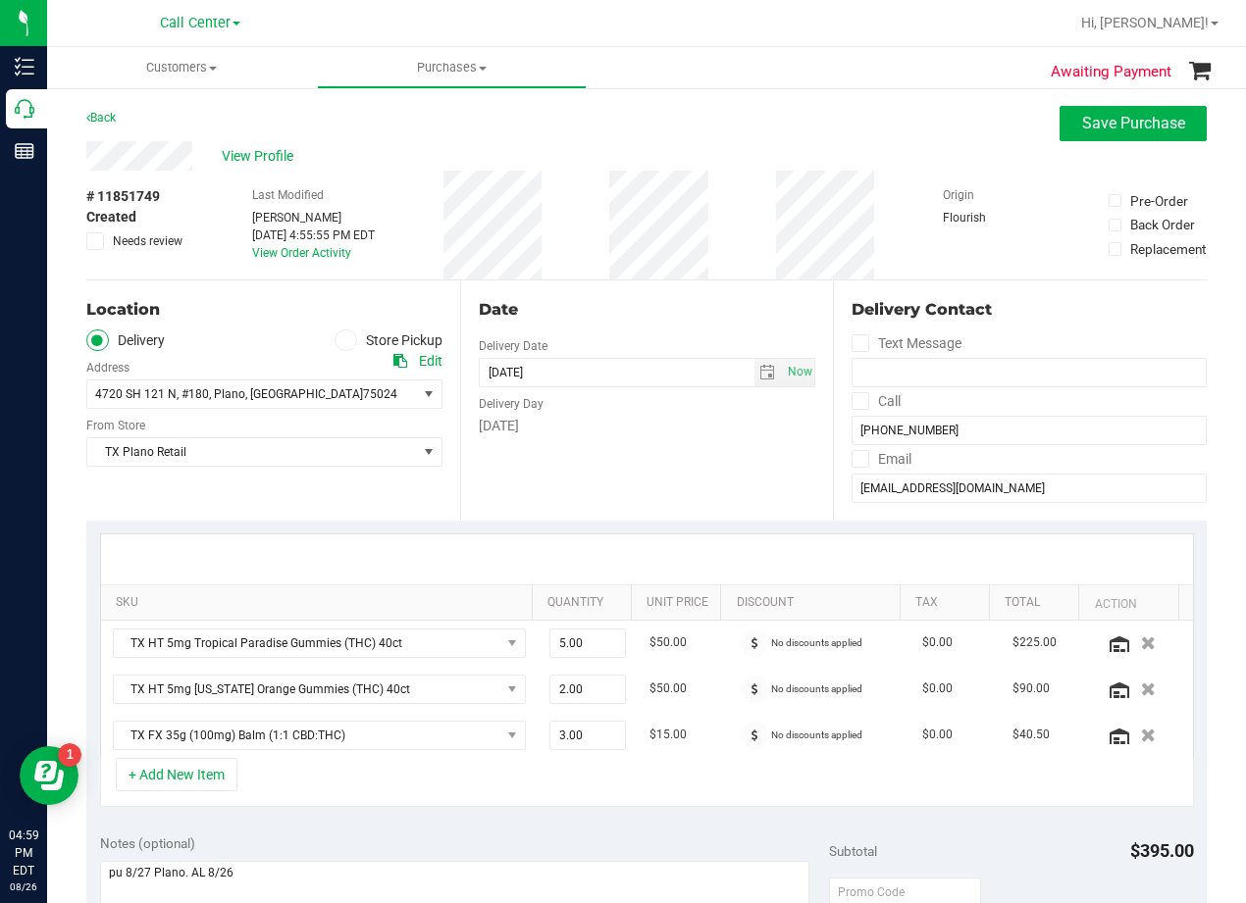
click at [630, 310] on div "Date" at bounding box center [647, 310] width 337 height 24
click at [635, 316] on div "Date" at bounding box center [647, 310] width 337 height 24
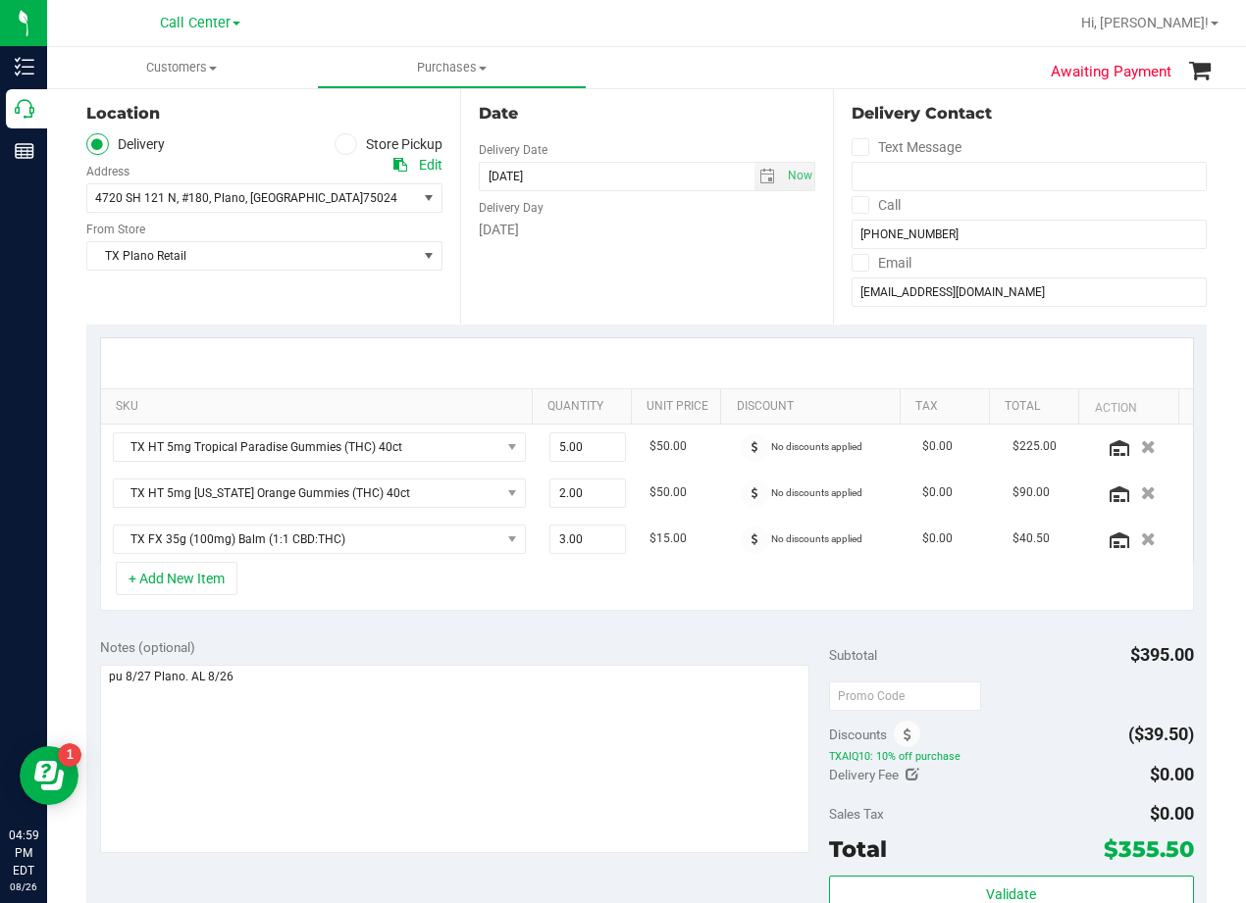
scroll to position [294, 0]
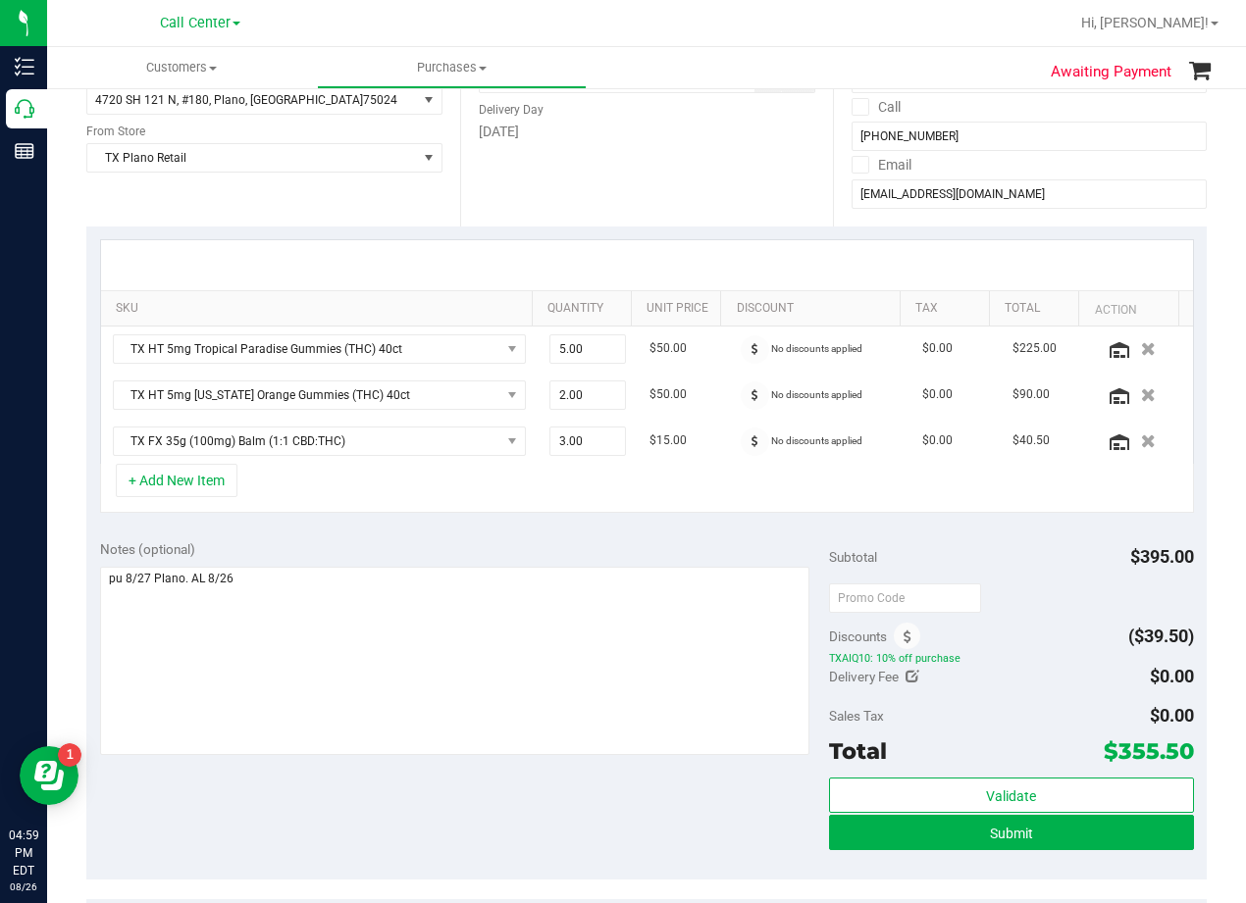
click at [689, 358] on td "$50.00" at bounding box center [683, 350] width 90 height 46
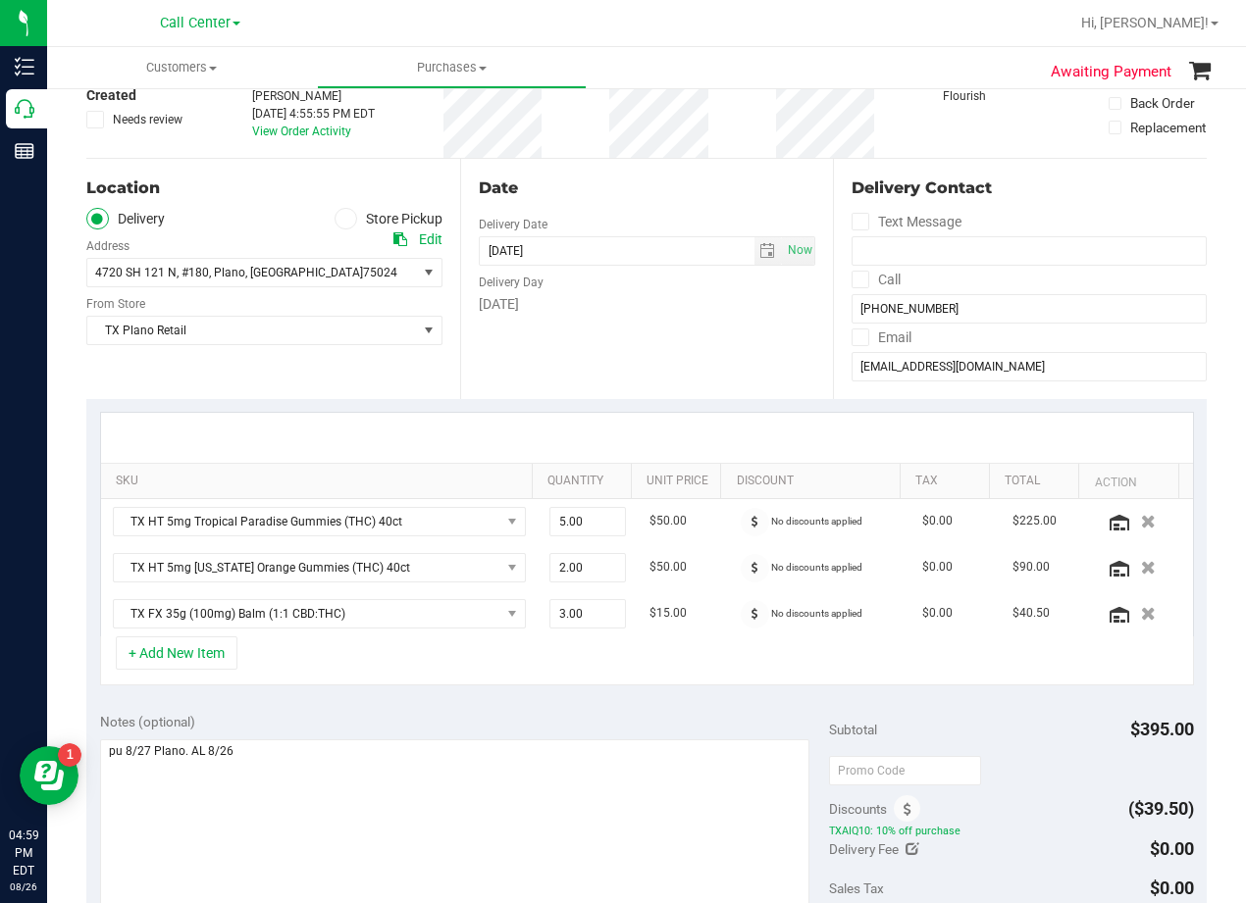
scroll to position [196, 0]
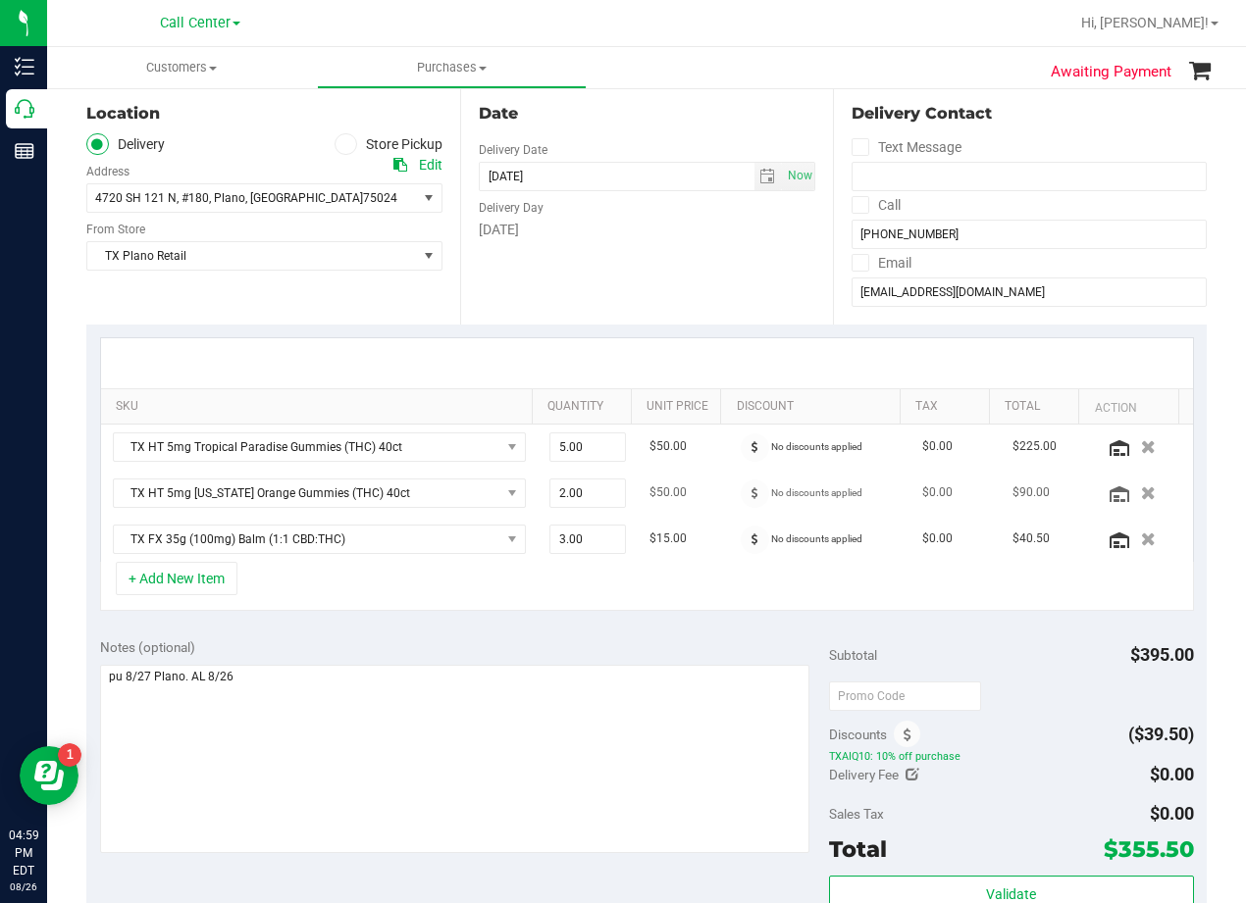
click at [705, 474] on td "$50.00" at bounding box center [683, 494] width 90 height 46
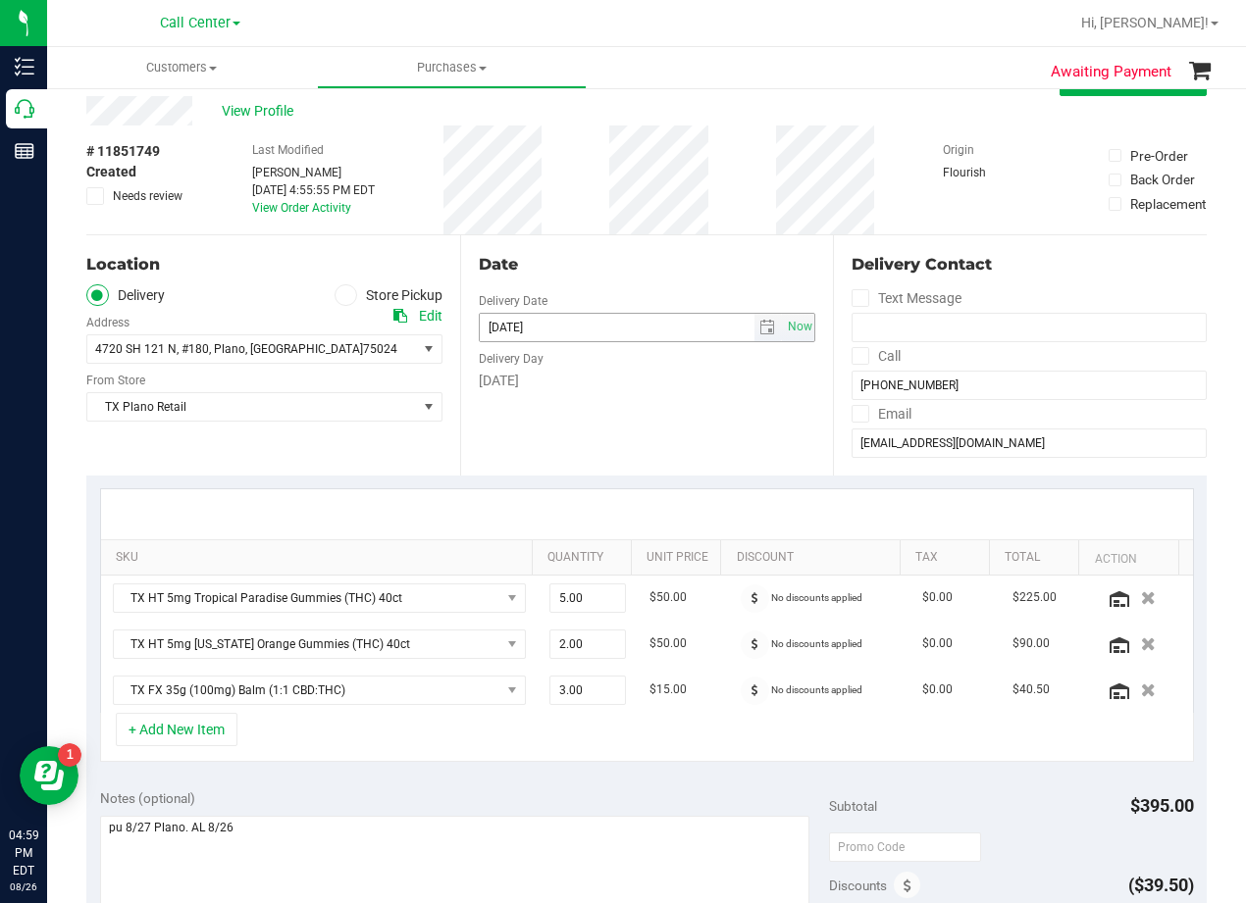
scroll to position [0, 0]
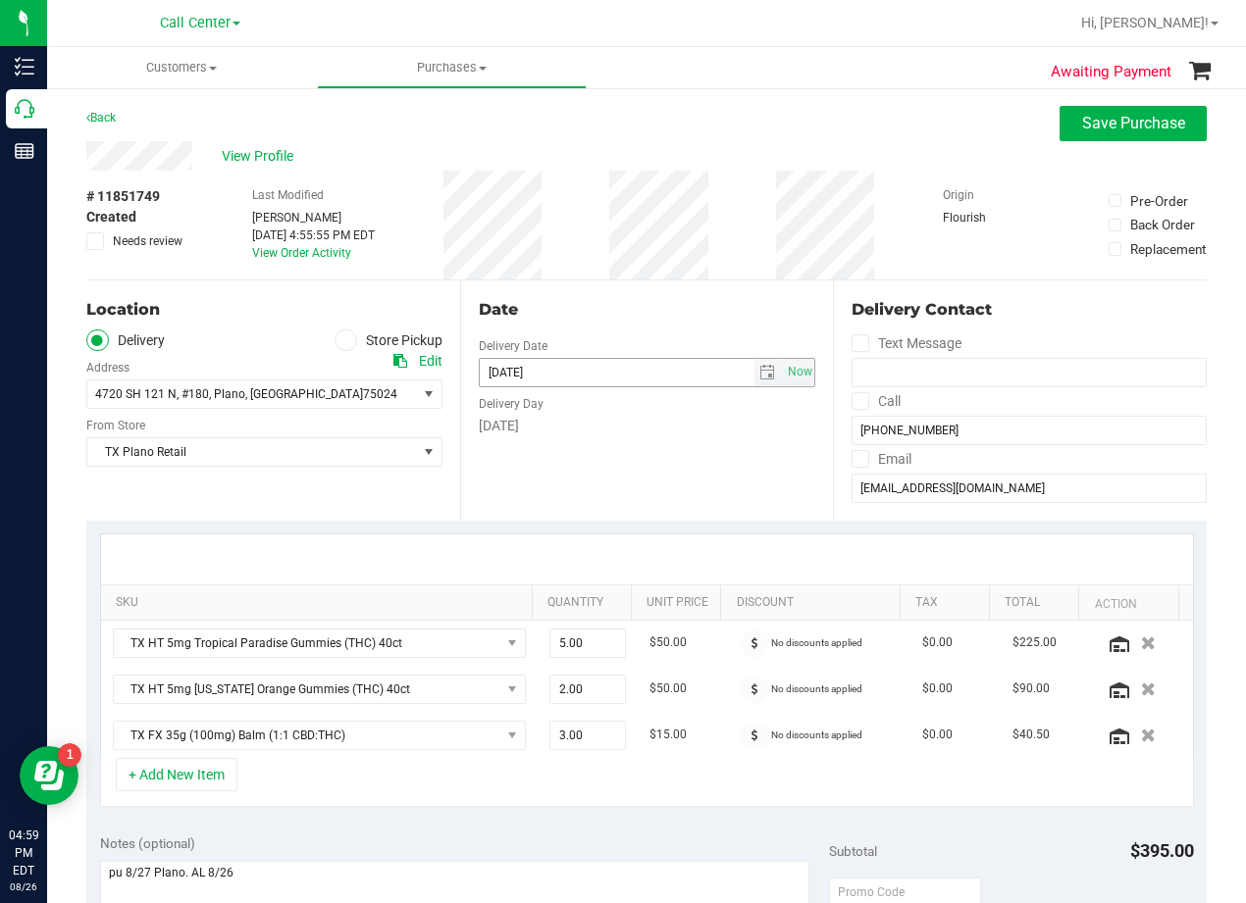
click at [699, 367] on input "08/27/2025" at bounding box center [617, 372] width 275 height 27
click at [675, 286] on div "Date Delivery Date 08/27/2025 Now 08/27/2025 08:00 AM Now Delivery Day Wednesday" at bounding box center [647, 401] width 374 height 240
click at [395, 402] on span "4720 SH 121 N , #180 , Plano , TX 75024" at bounding box center [243, 394] width 313 height 27
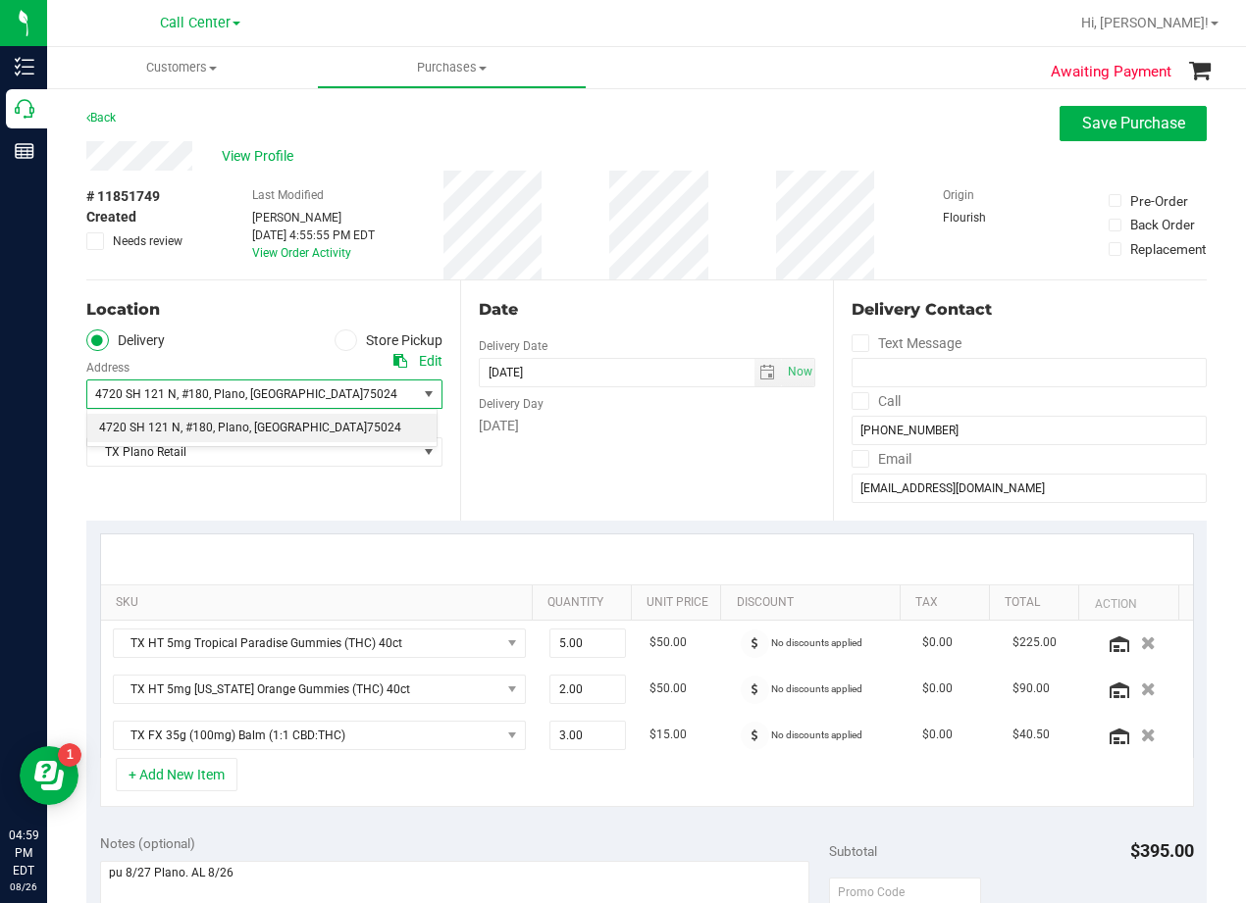
click at [396, 402] on span "4720 SH 121 N , #180 , Plano , TX 75024" at bounding box center [264, 394] width 356 height 29
click at [686, 446] on div "Date Delivery Date 08/27/2025 Now 08/27/2025 08:00 AM Now Delivery Day Wednesday" at bounding box center [647, 401] width 374 height 240
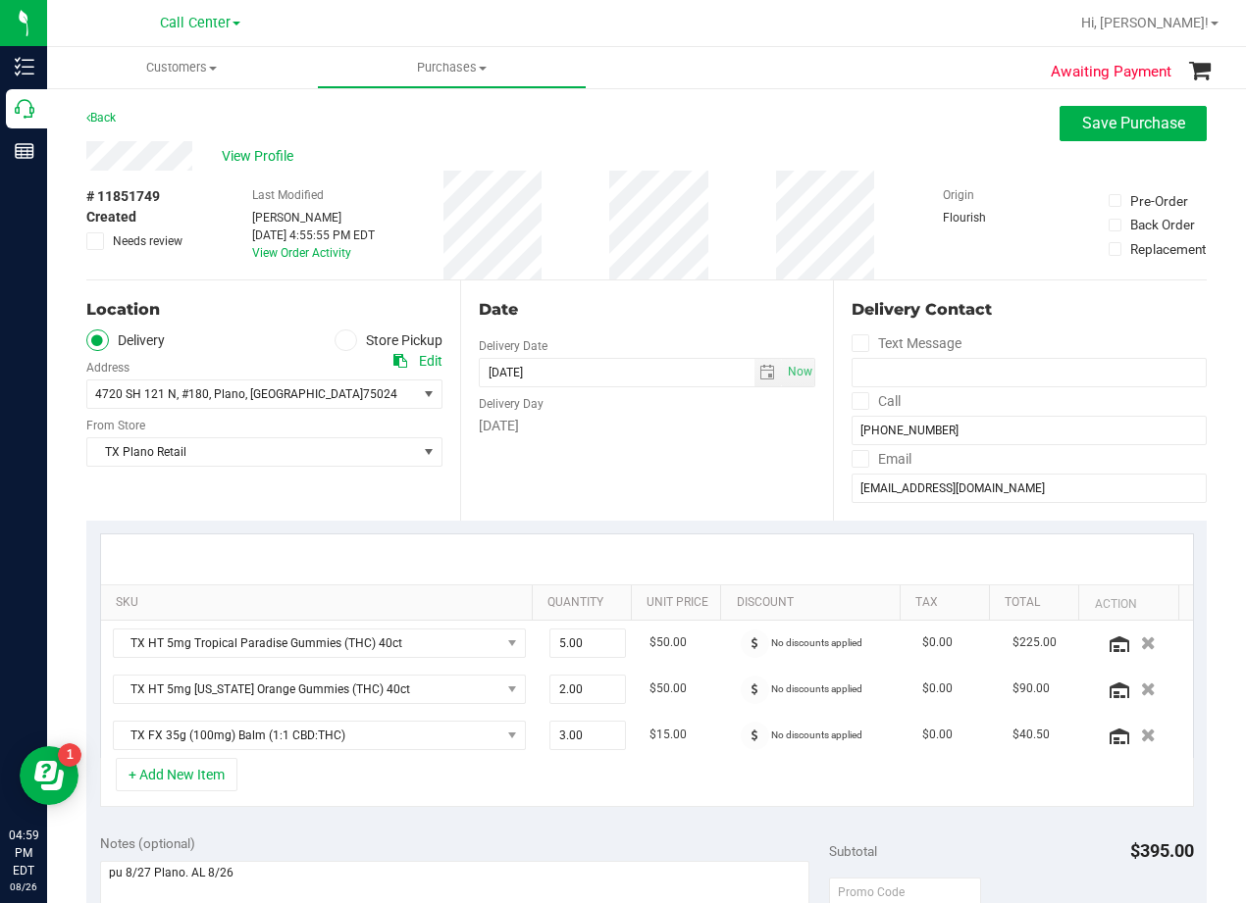
click at [648, 308] on div "Date" at bounding box center [647, 310] width 337 height 24
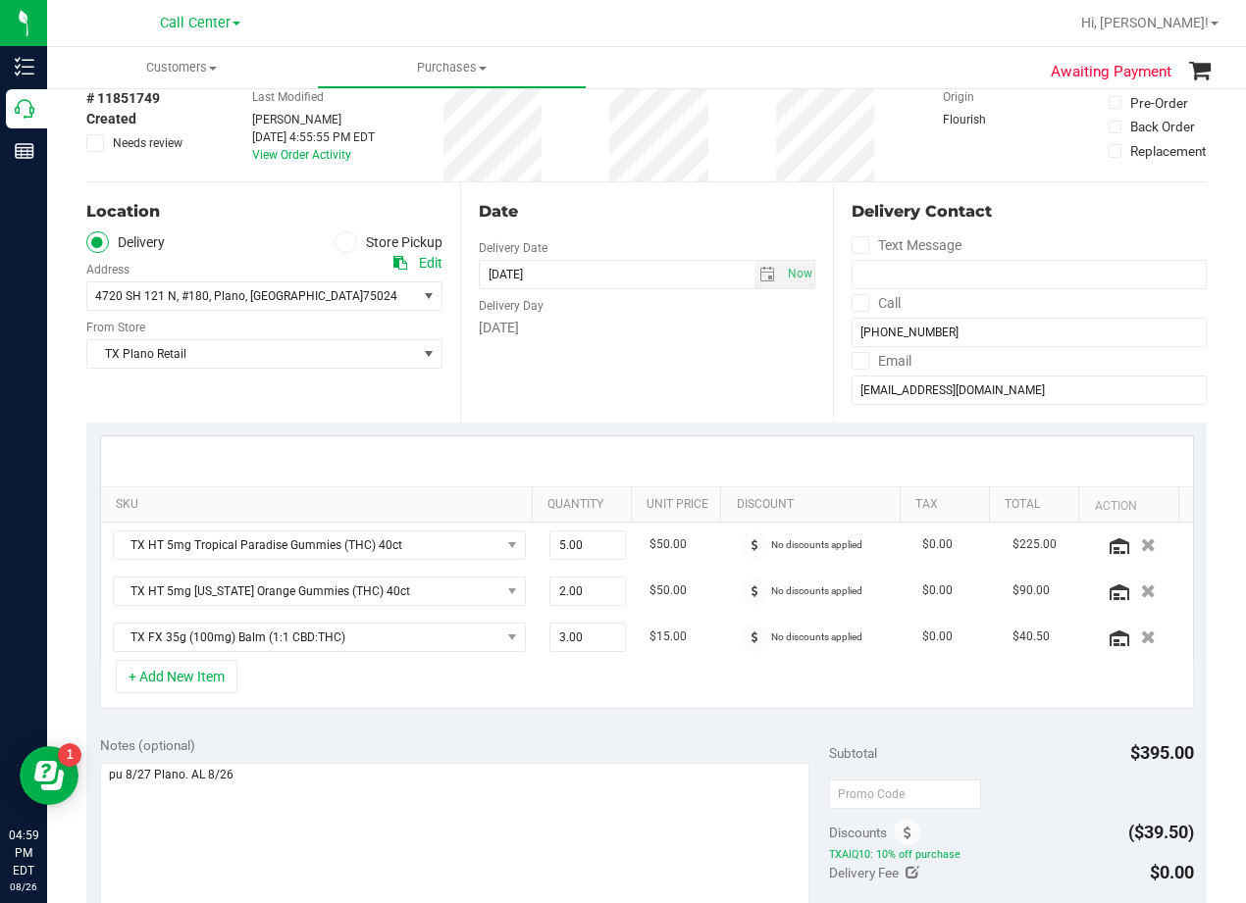
click at [643, 322] on div "[DATE]" at bounding box center [647, 328] width 337 height 21
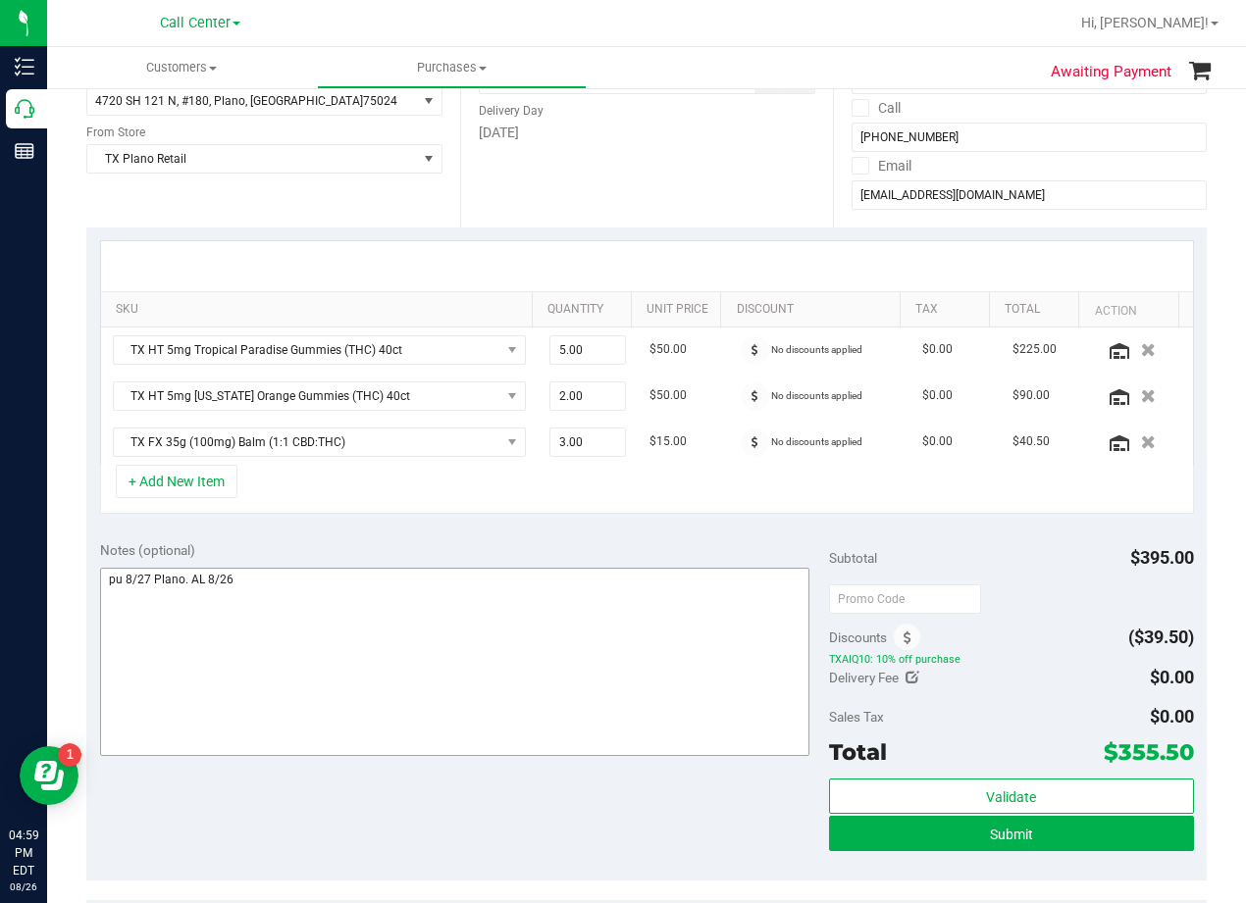
scroll to position [294, 0]
click at [635, 555] on div "Notes (optional)" at bounding box center [464, 549] width 729 height 20
drag, startPoint x: 680, startPoint y: 252, endPoint x: 695, endPoint y: 264, distance: 19.6
click at [680, 253] on div at bounding box center [647, 265] width 1092 height 50
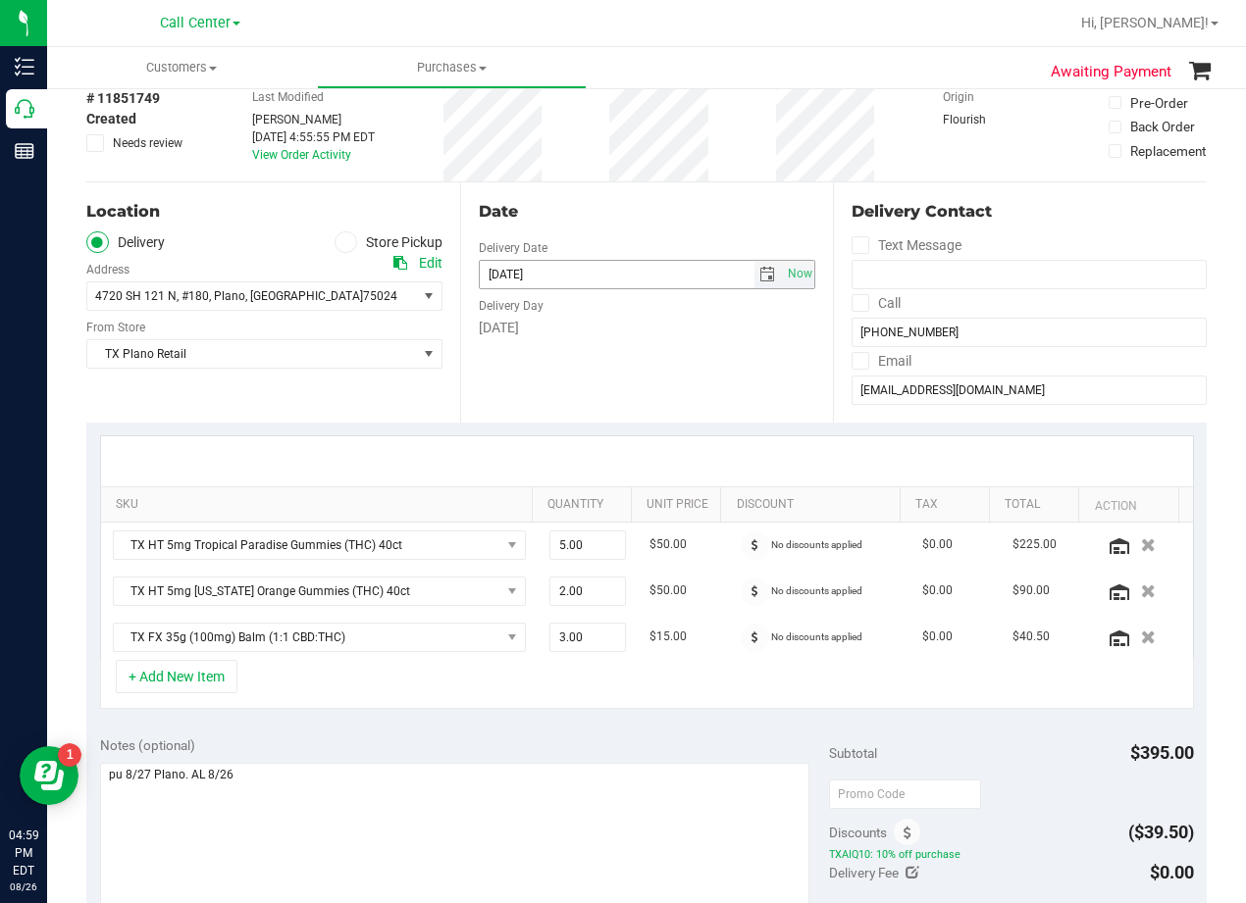
scroll to position [0, 0]
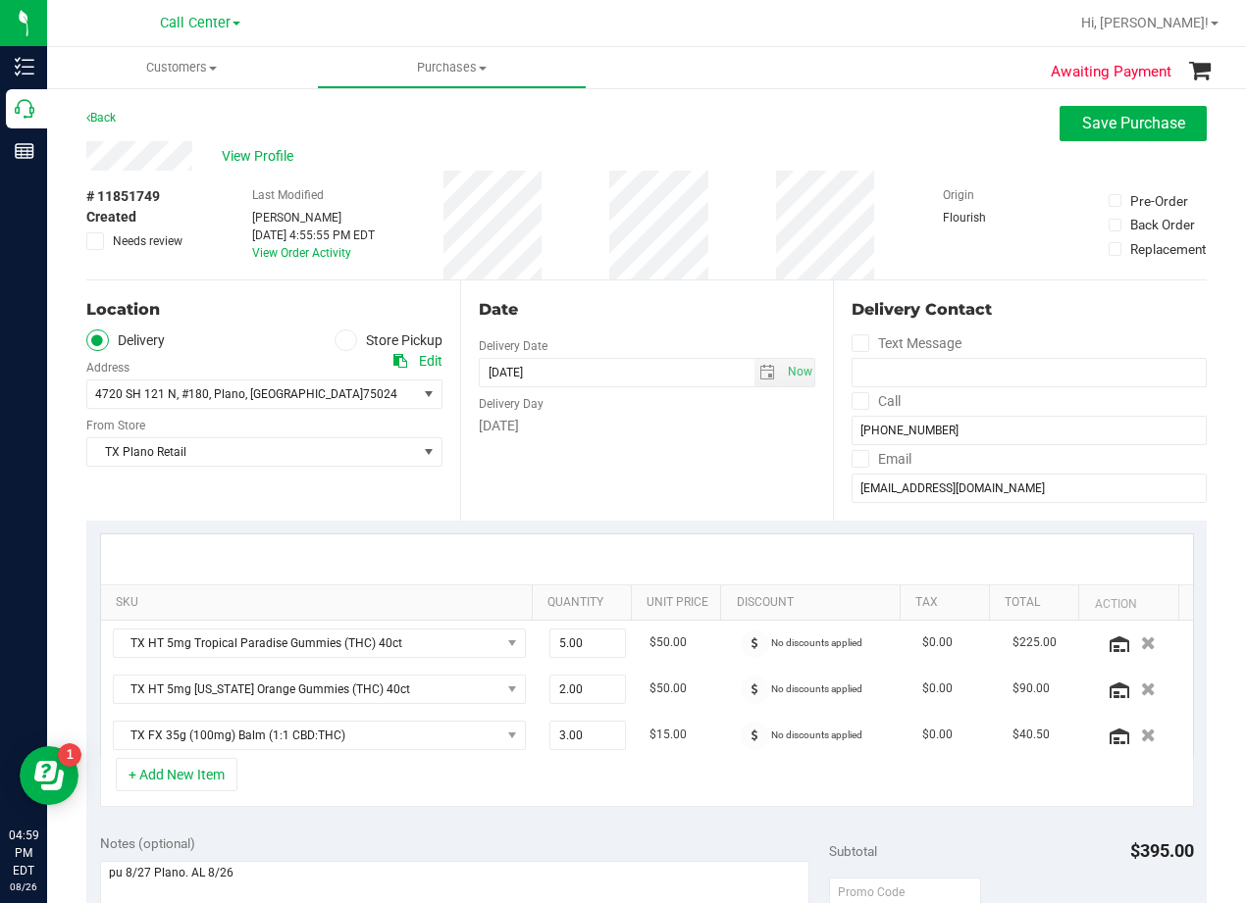
click at [676, 319] on div "Date" at bounding box center [647, 310] width 337 height 24
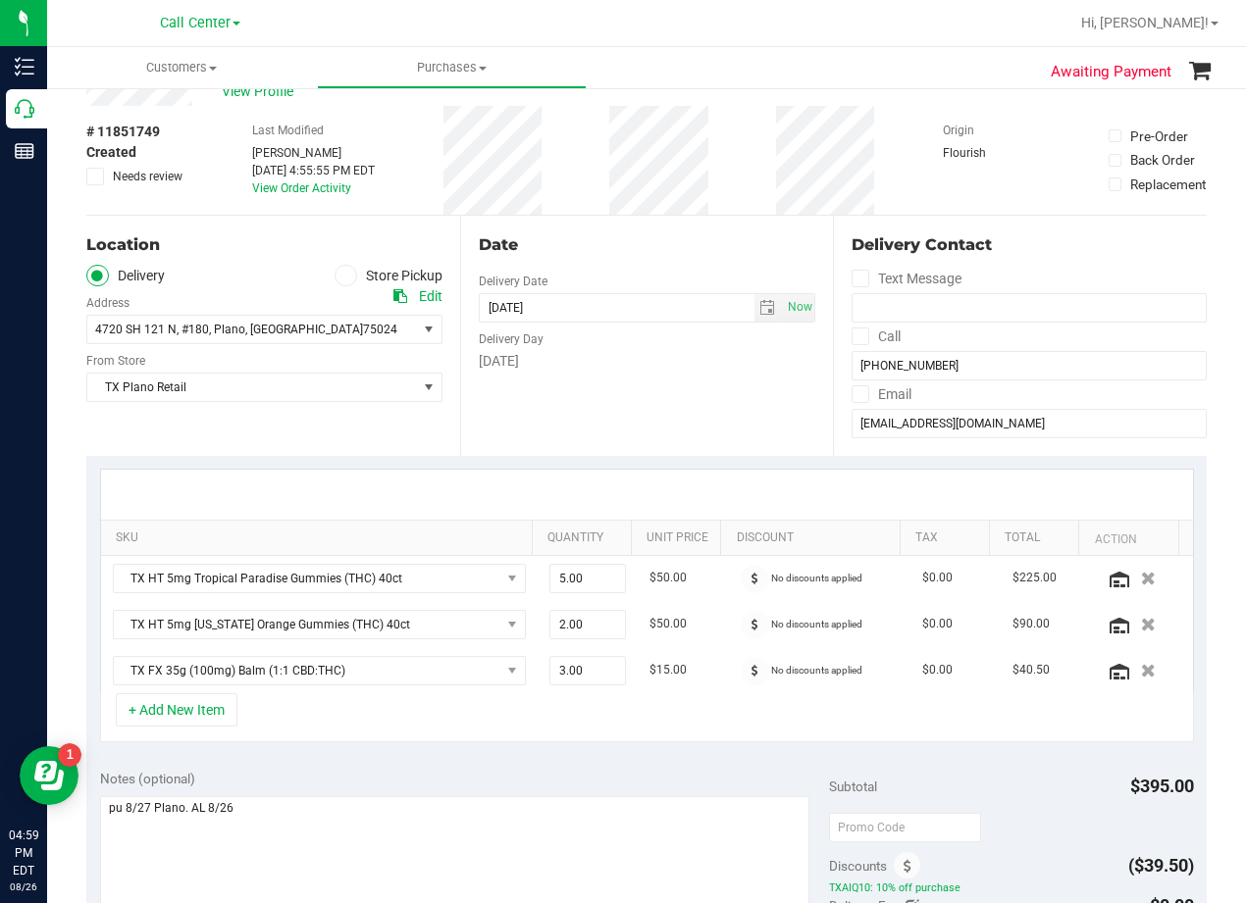
scroll to position [98, 0]
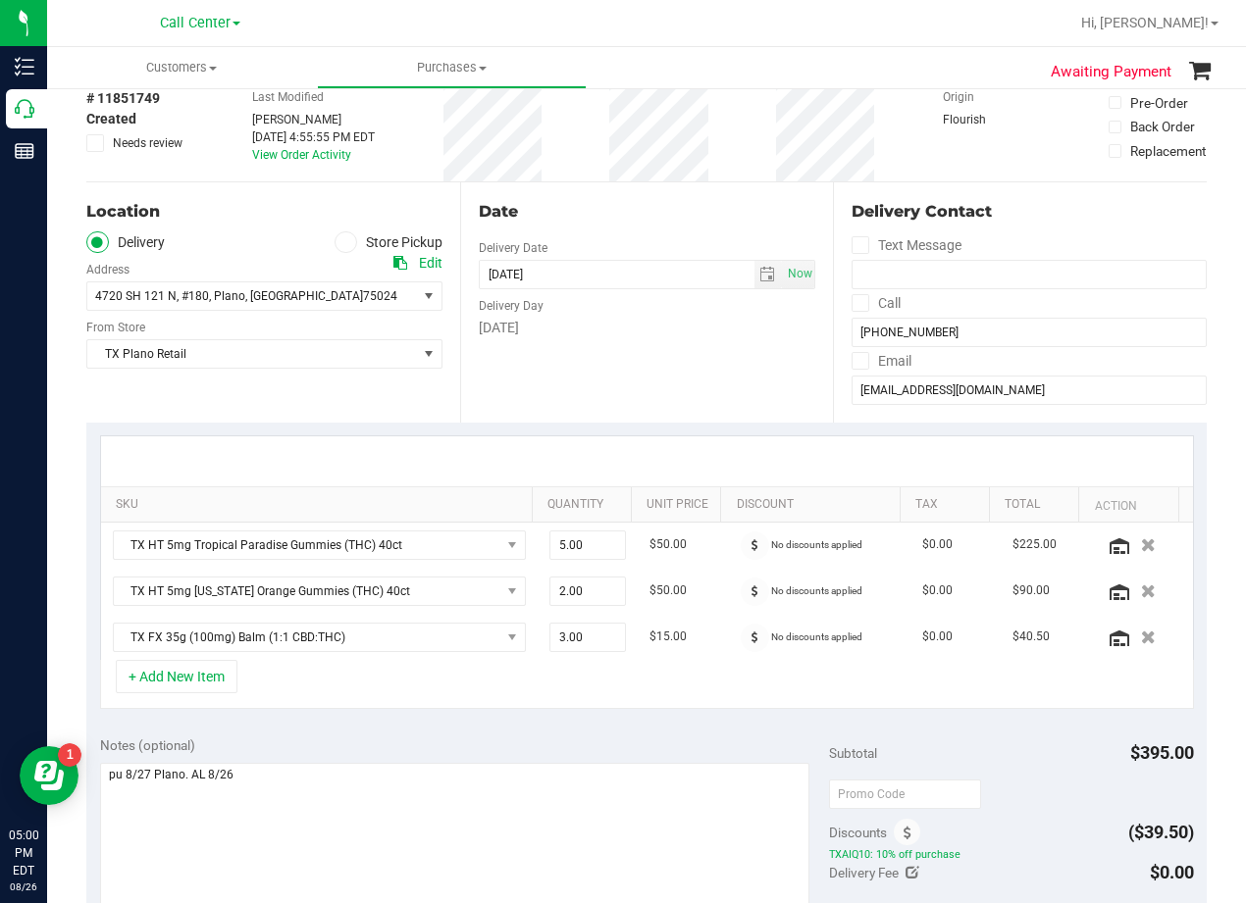
click at [741, 413] on div "Date Delivery Date 08/27/2025 Now 08/27/2025 08:00 AM Now Delivery Day Wednesday" at bounding box center [647, 302] width 374 height 240
click at [646, 211] on div "Date" at bounding box center [647, 212] width 337 height 24
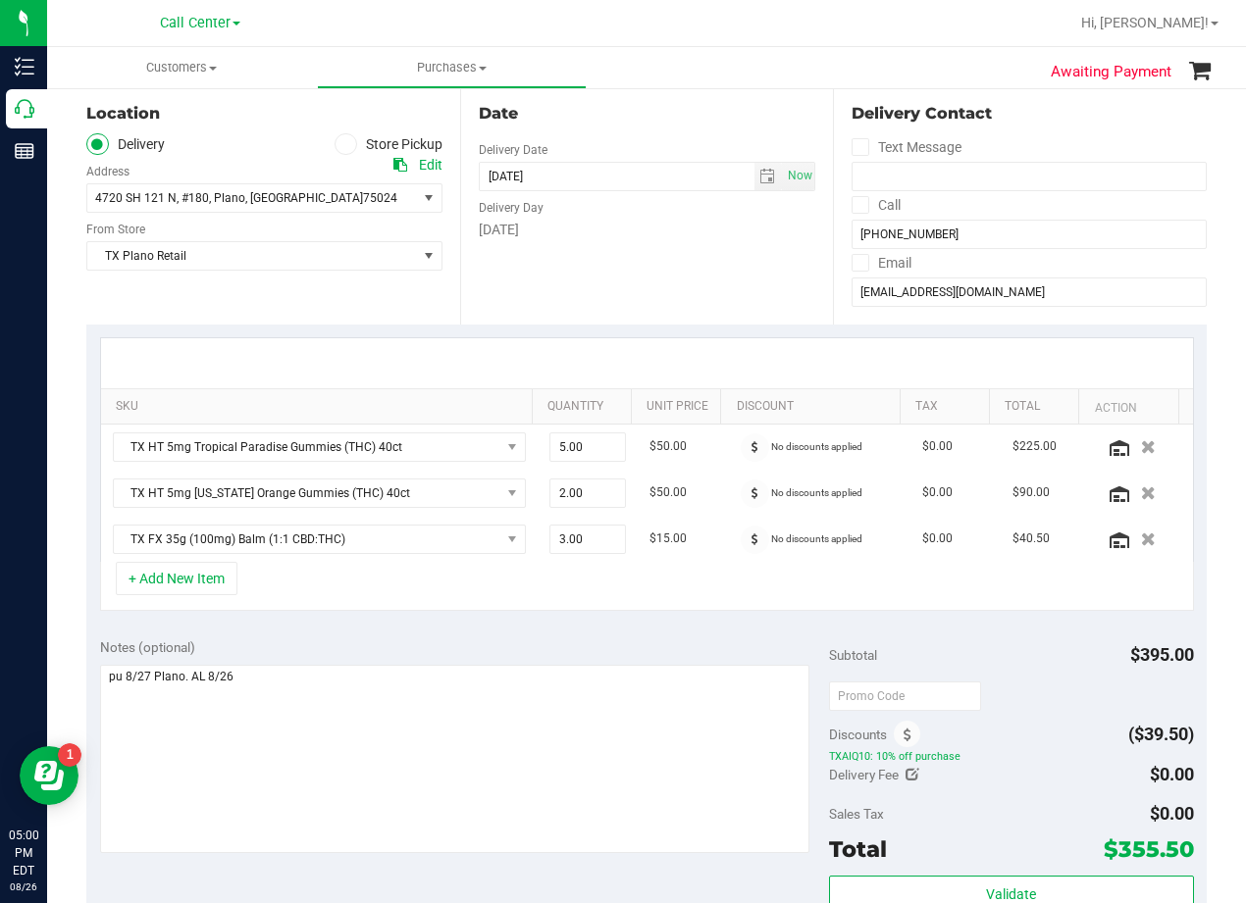
click at [686, 354] on div at bounding box center [647, 363] width 1092 height 50
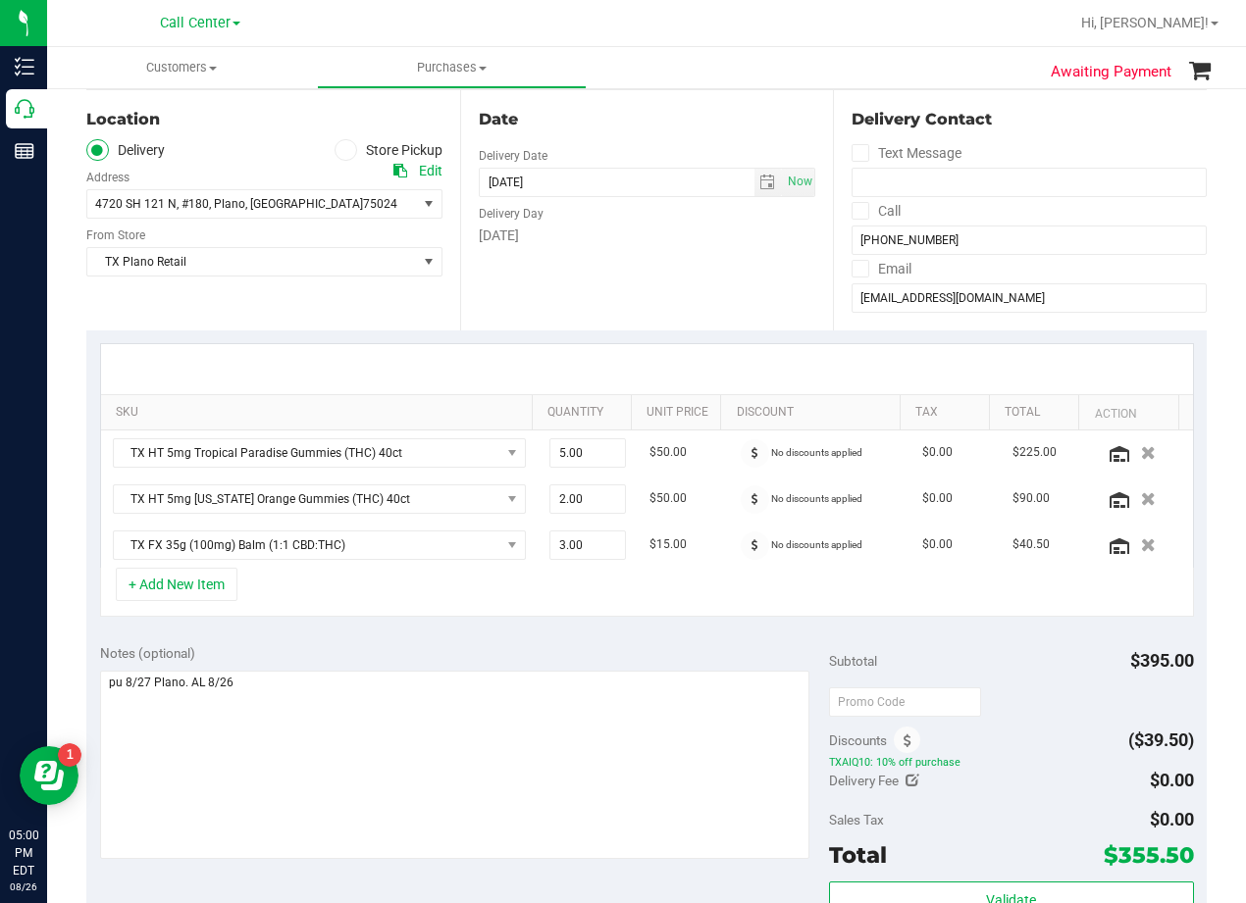
scroll to position [294, 0]
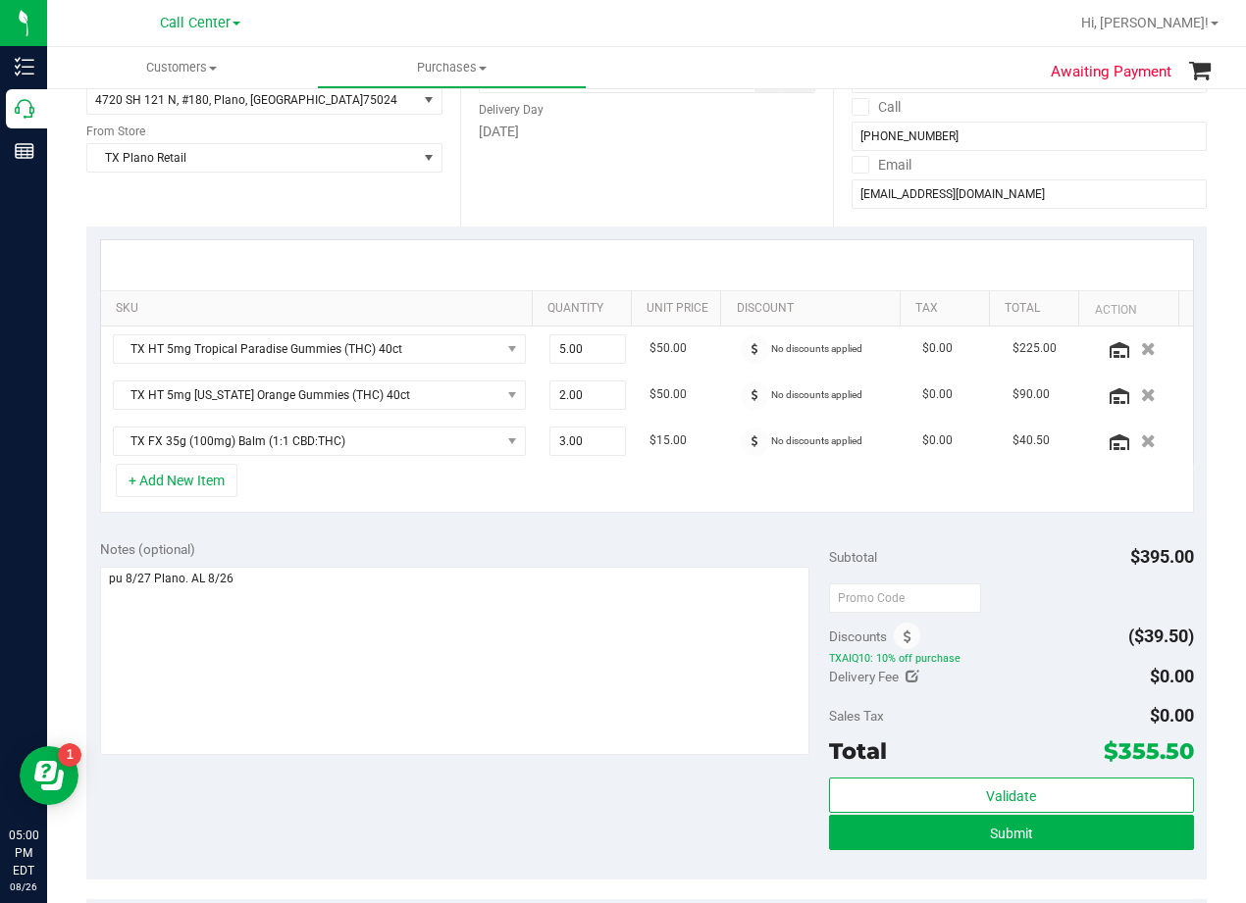
click at [659, 241] on div at bounding box center [647, 265] width 1092 height 50
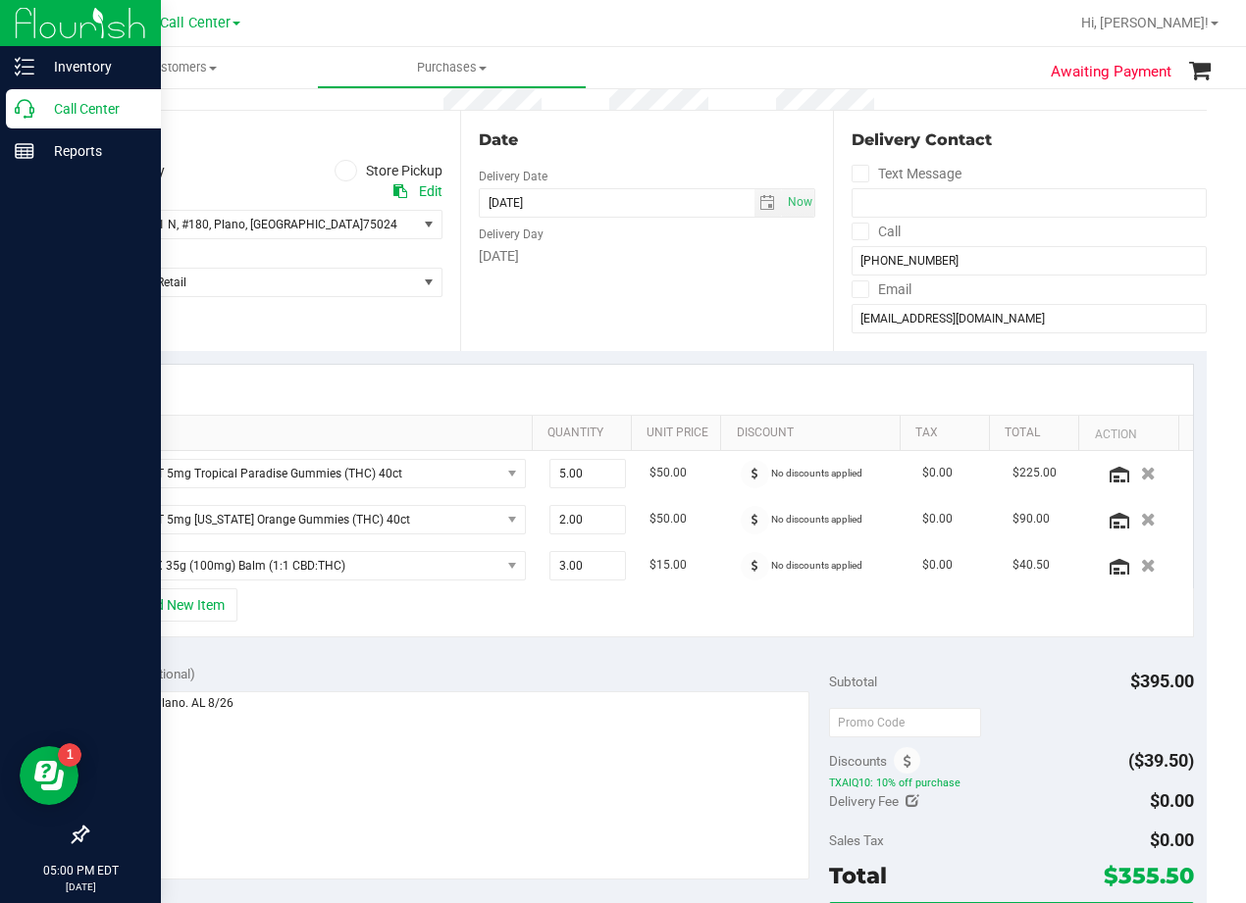
scroll to position [98, 0]
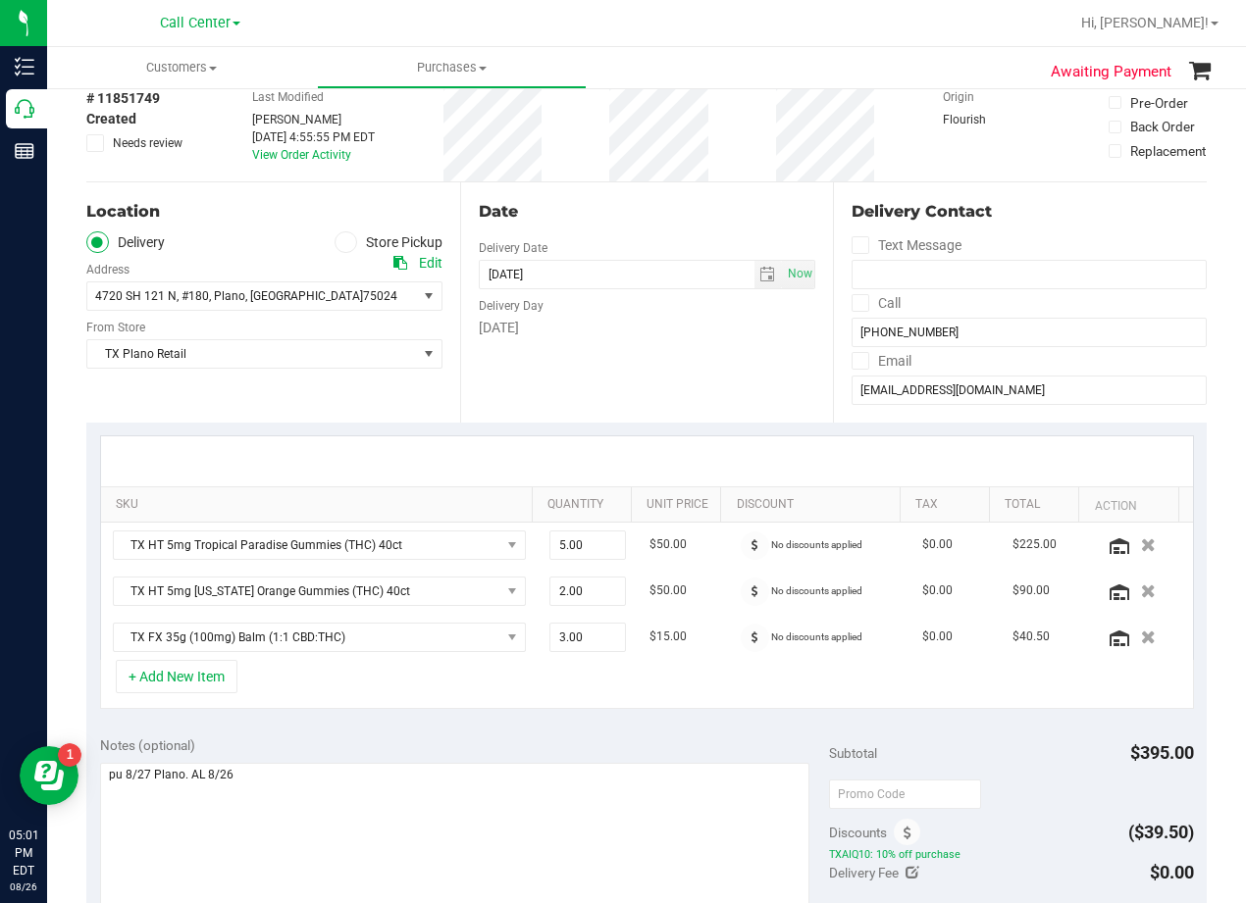
click at [698, 313] on div "Delivery Day" at bounding box center [647, 303] width 337 height 28
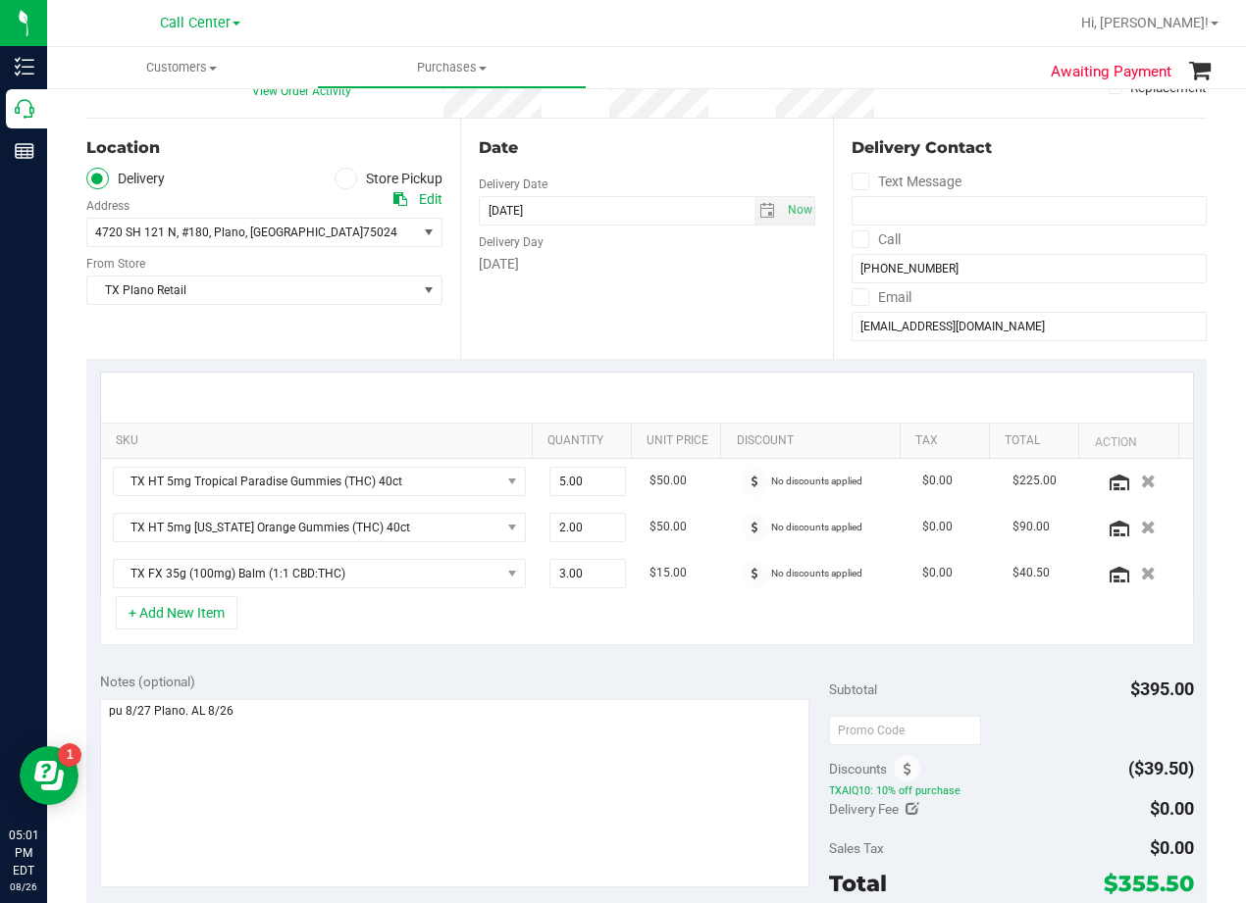
scroll to position [196, 0]
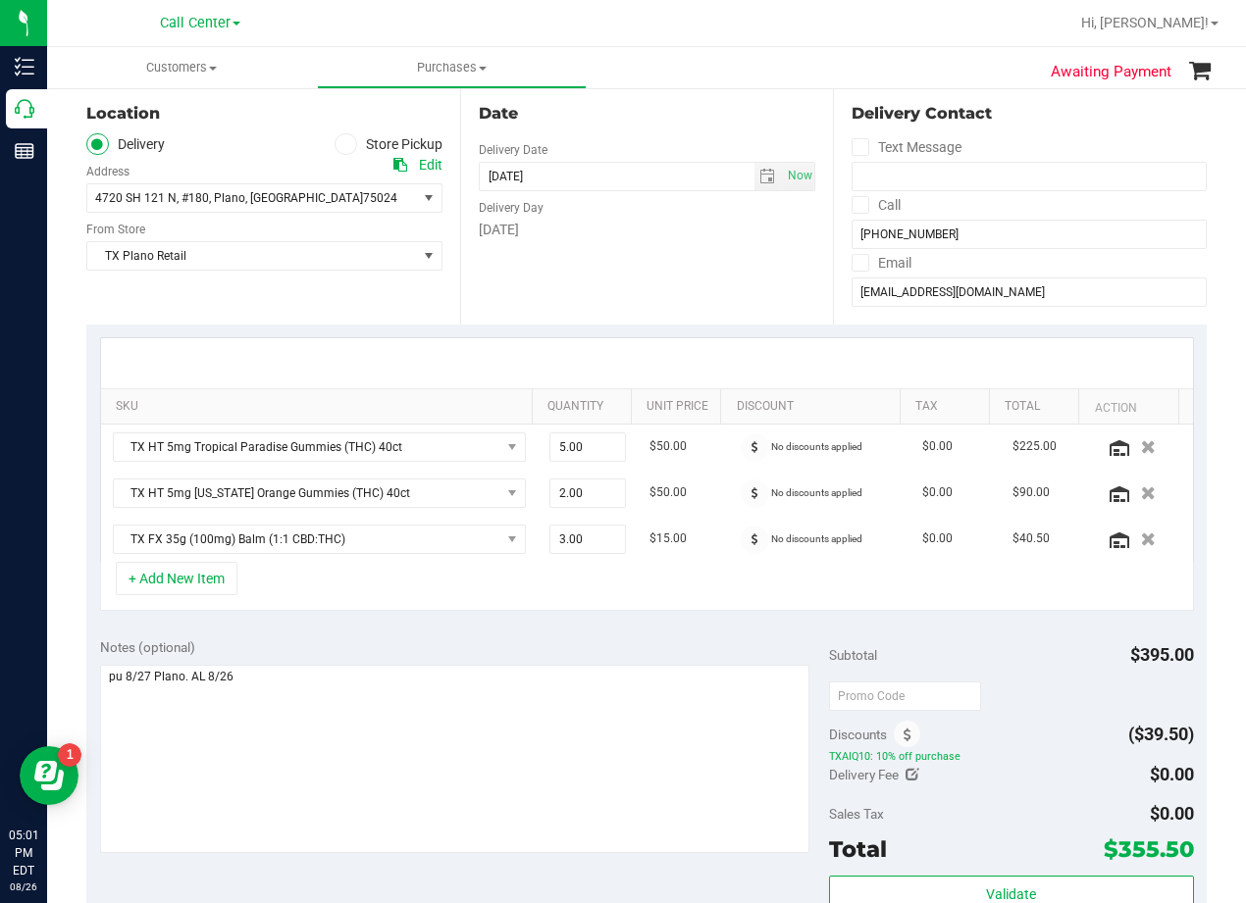
click at [500, 242] on div "Date Delivery Date 08/27/2025 Now 08/27/2025 08:00 AM Now Delivery Day Wednesday" at bounding box center [647, 204] width 374 height 240
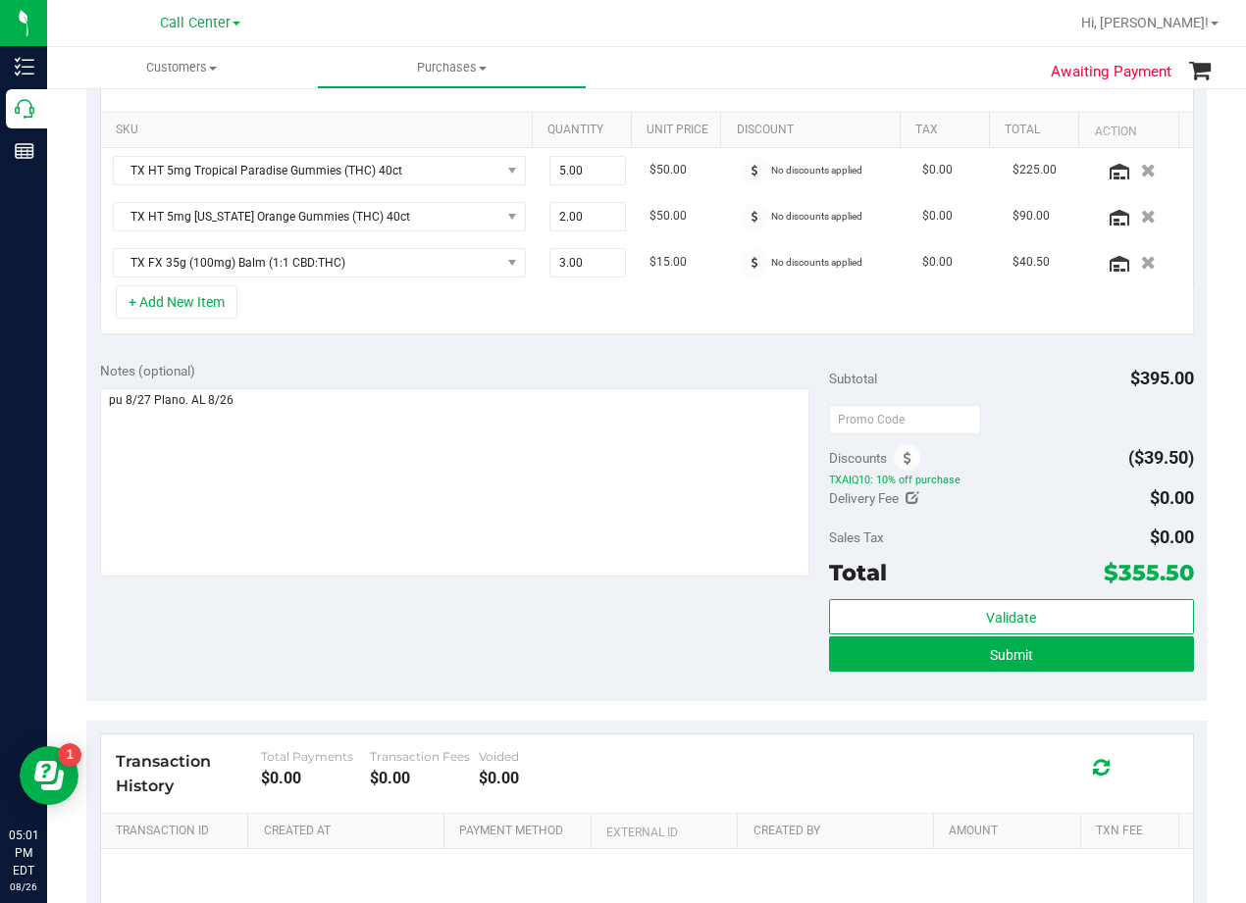
scroll to position [490, 0]
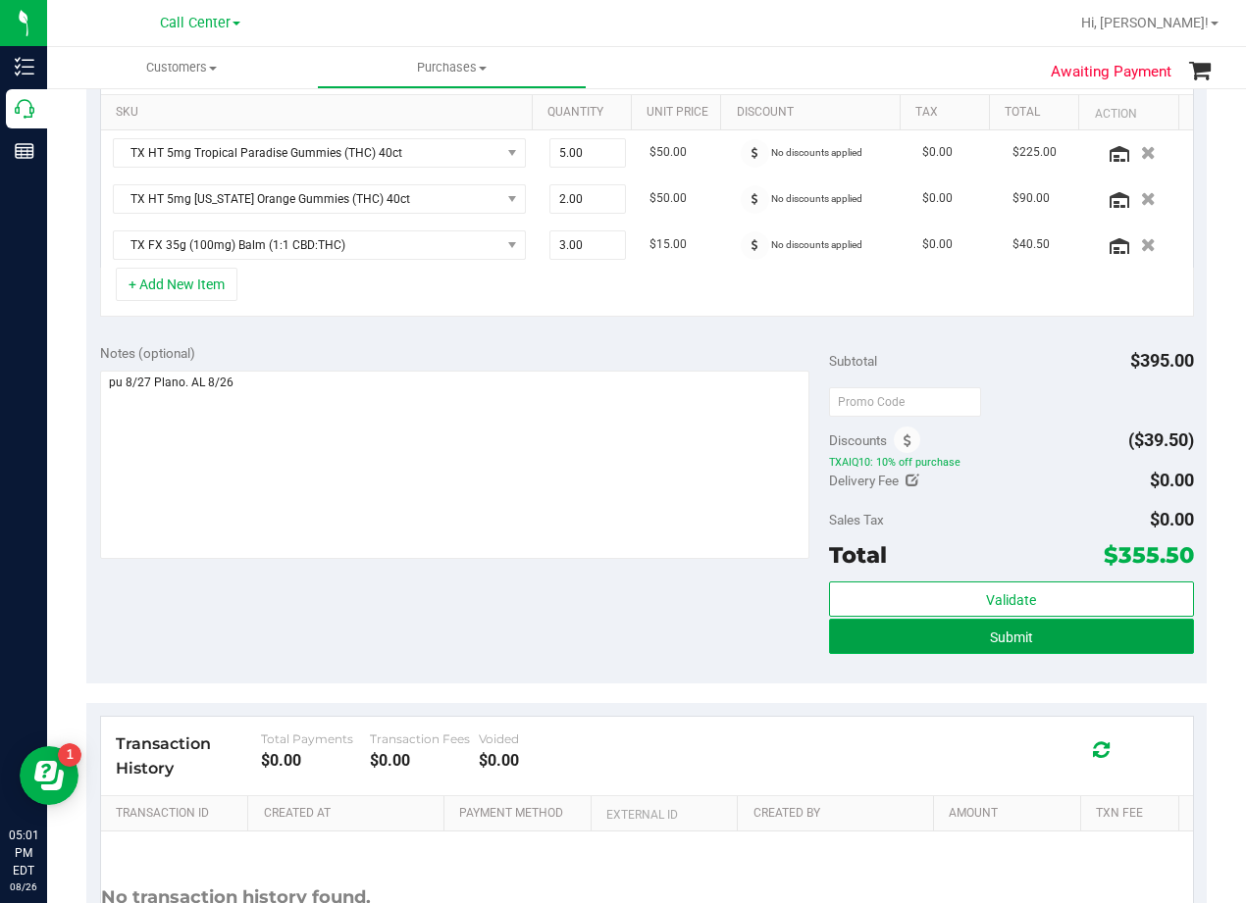
click at [837, 643] on button "Submit" at bounding box center [1011, 636] width 365 height 35
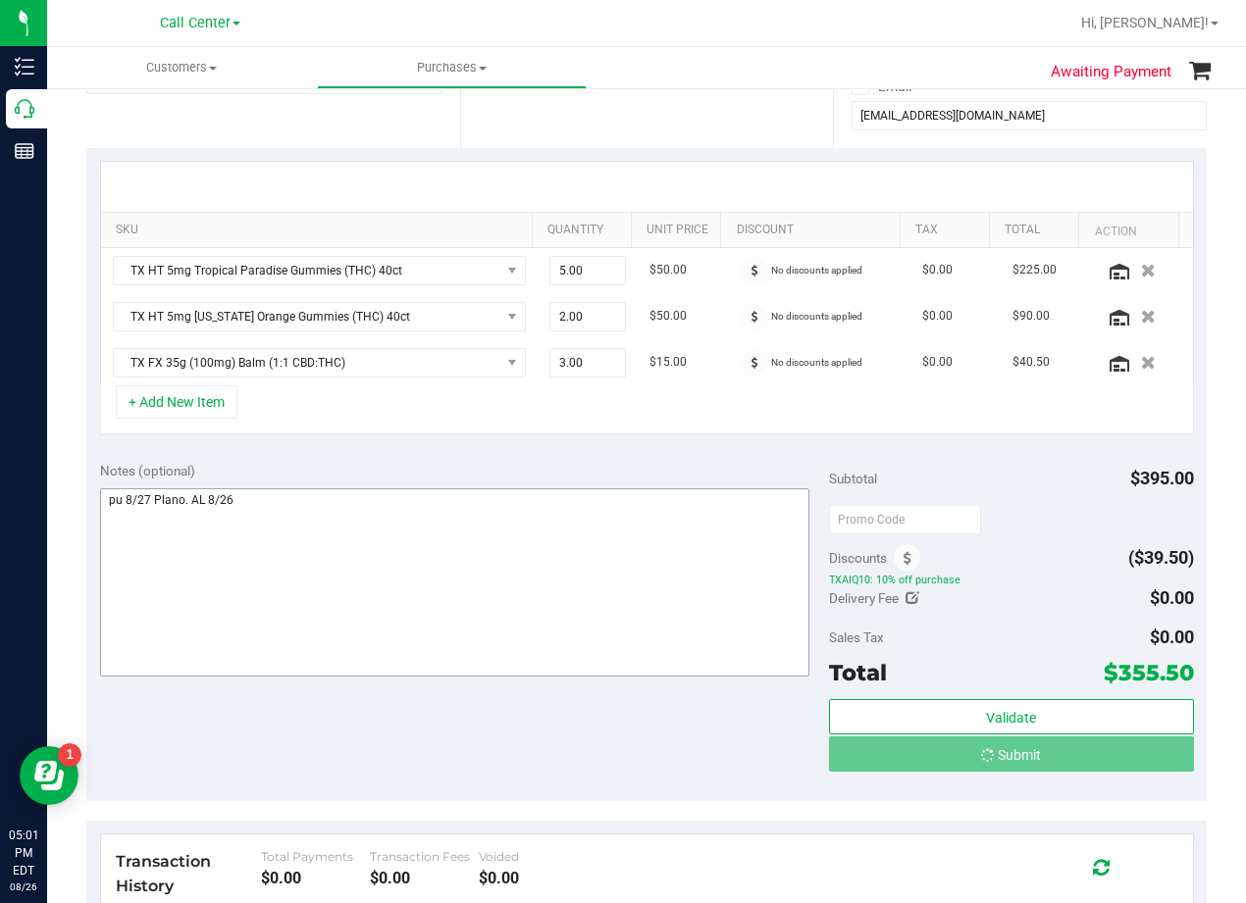
scroll to position [0, 0]
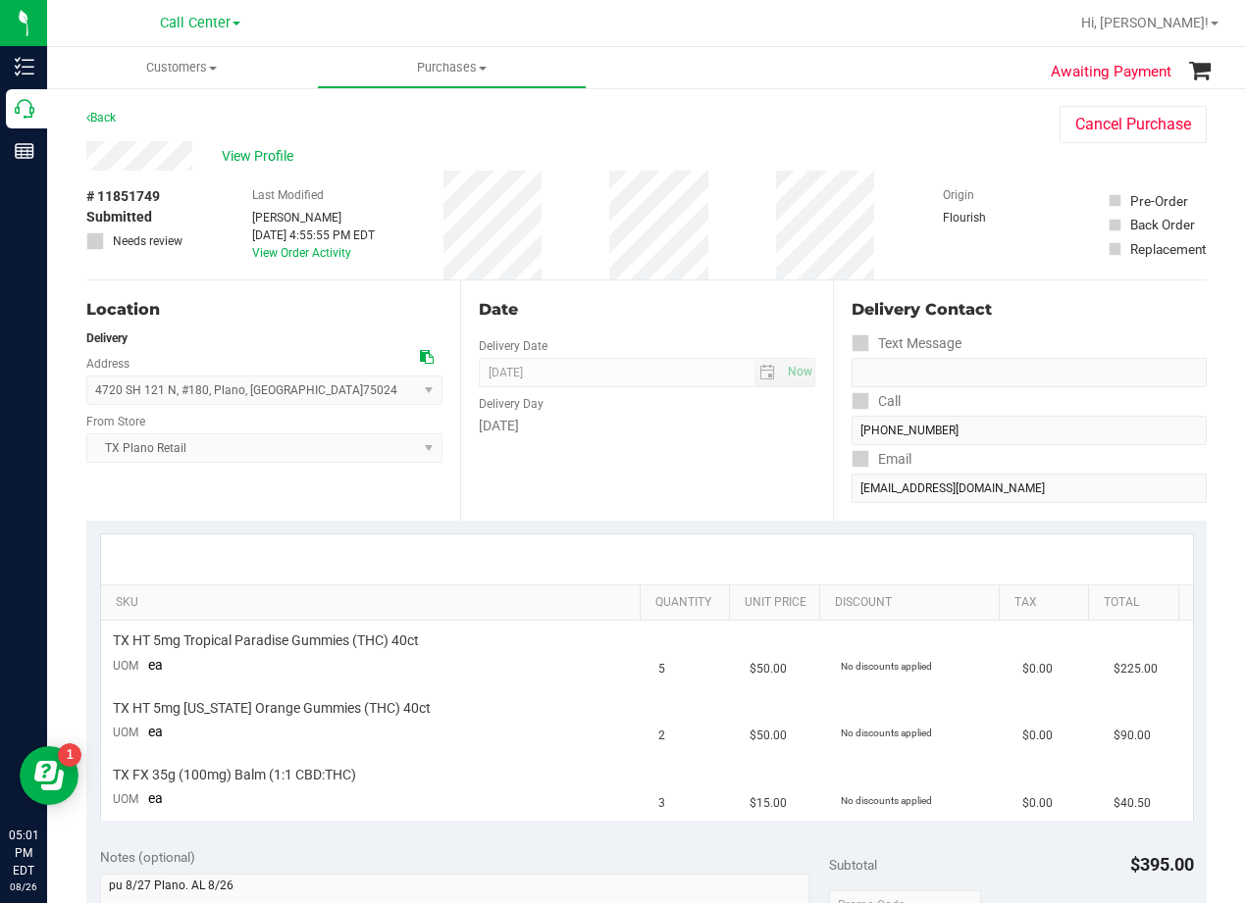
click at [755, 272] on div "# 11851749 Submitted Needs review Last Modified Alexander Lawson Aug 26, 2025 4…" at bounding box center [646, 225] width 1120 height 109
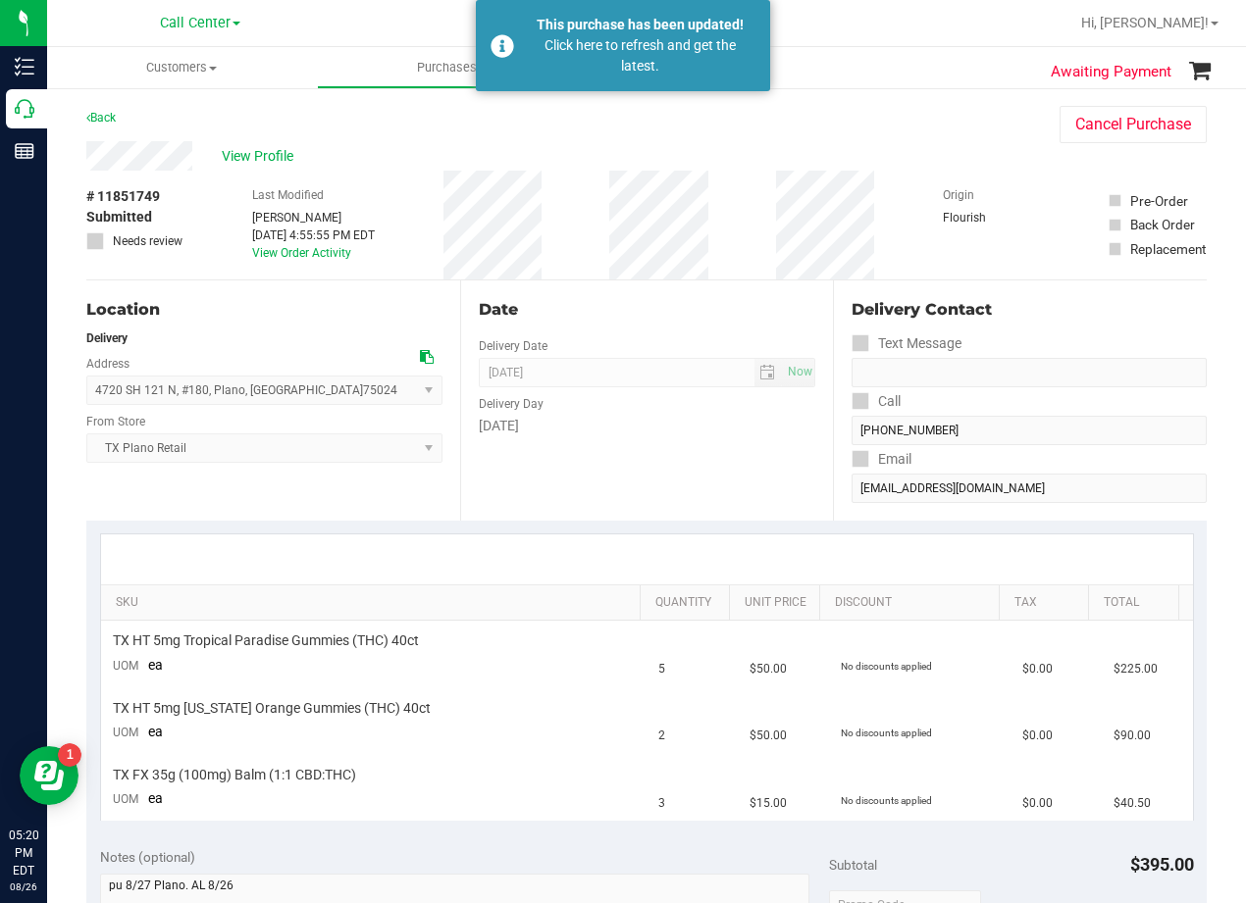
click at [48, 110] on div "Awaiting Payment Back Cancel Purchase View Profile # 11851749 Submitted Needs r…" at bounding box center [646, 835] width 1199 height 1499
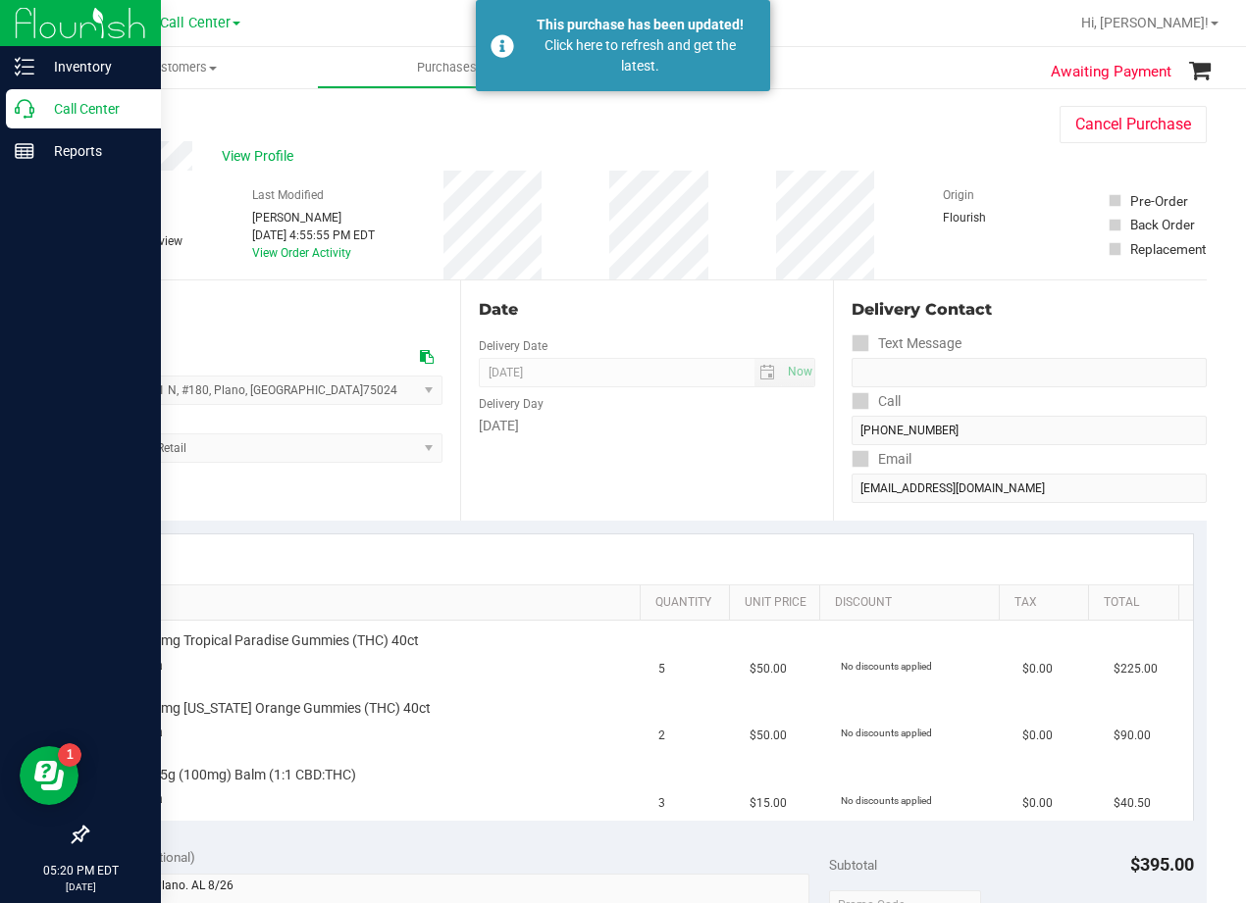
click at [28, 110] on icon at bounding box center [25, 109] width 20 height 20
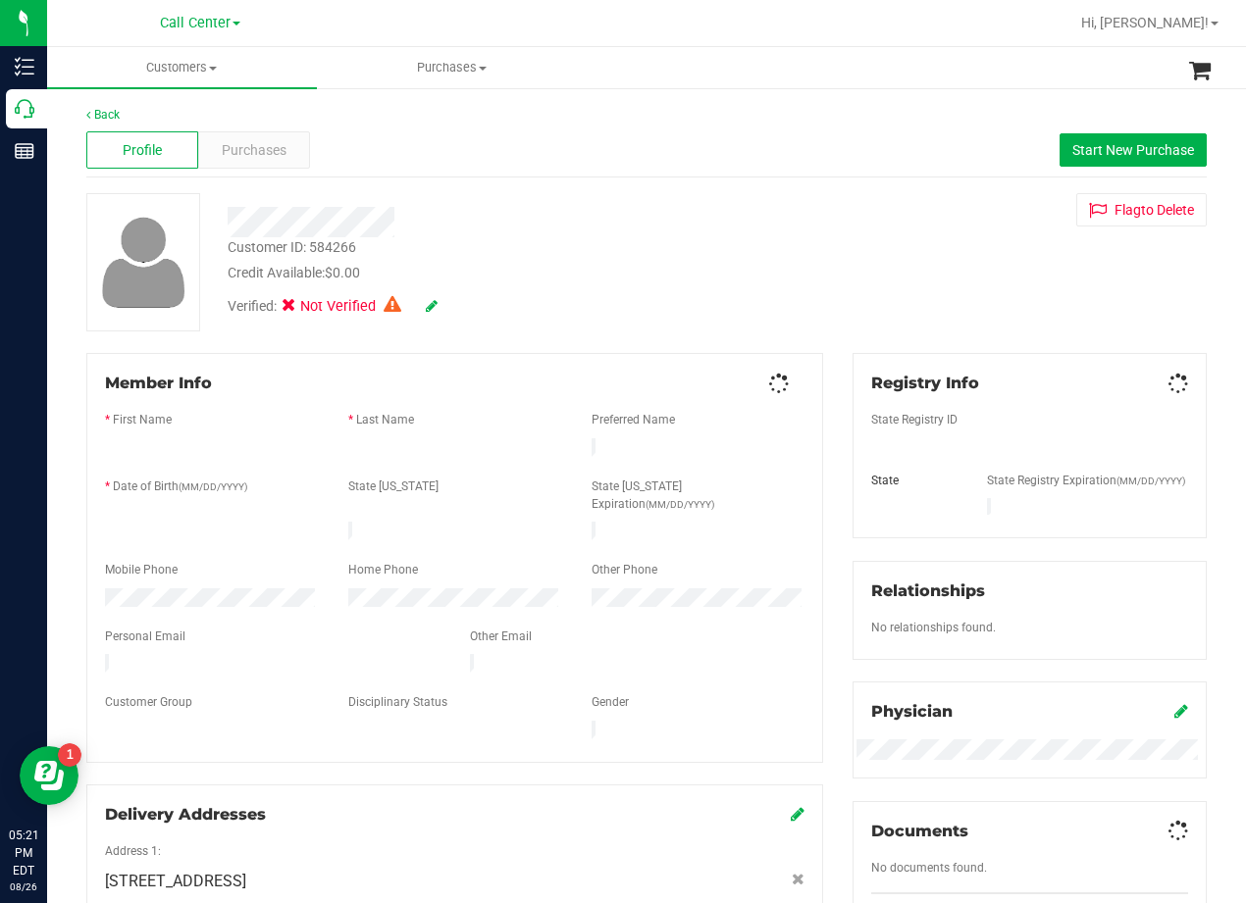
click at [653, 210] on div at bounding box center [500, 222] width 575 height 30
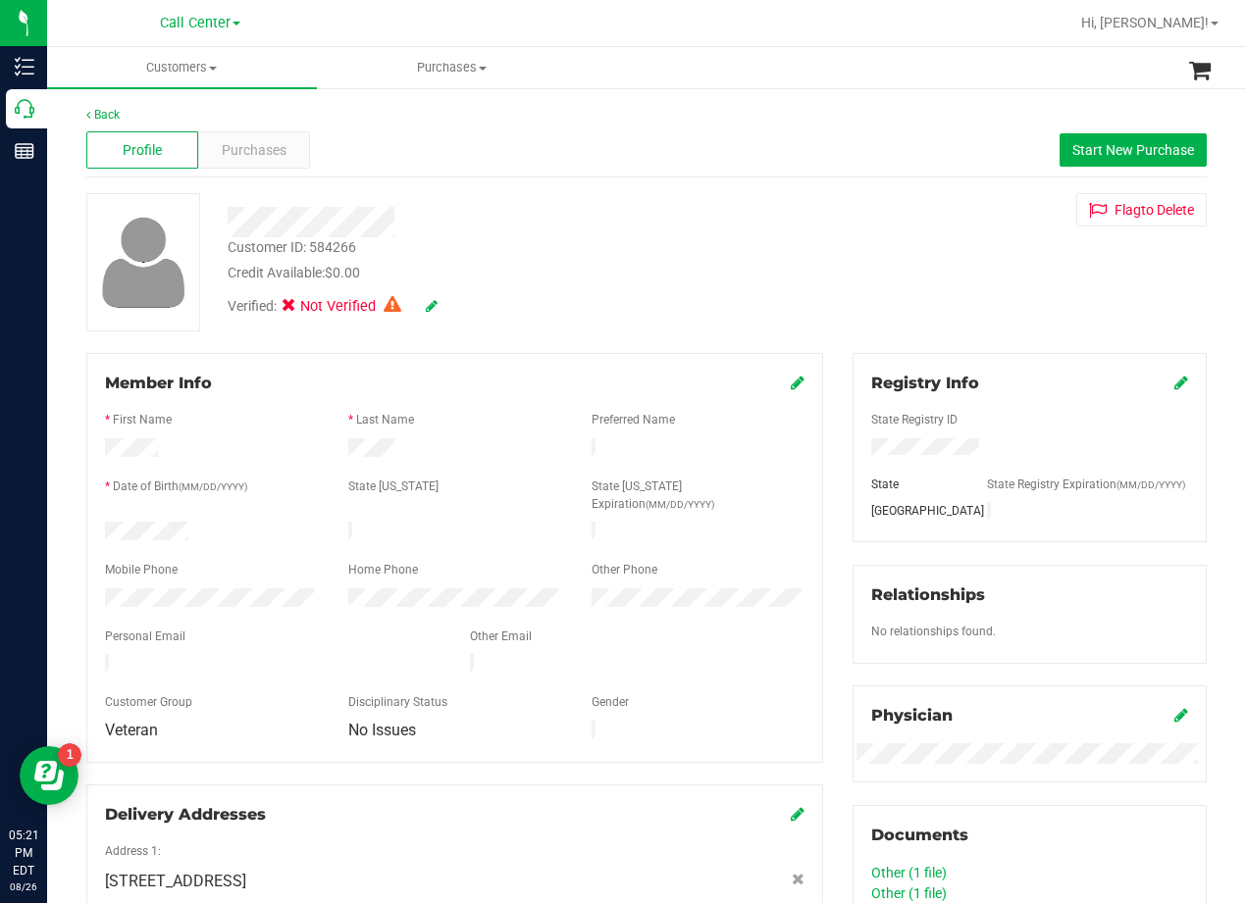
drag, startPoint x: 765, startPoint y: 234, endPoint x: 623, endPoint y: 299, distance: 156.3
click at [764, 233] on div at bounding box center [500, 222] width 575 height 30
click at [813, 244] on div "Customer ID: 584266 Credit Available: $0.00 Verified: Not Verified Flag to Dele…" at bounding box center [647, 262] width 1150 height 138
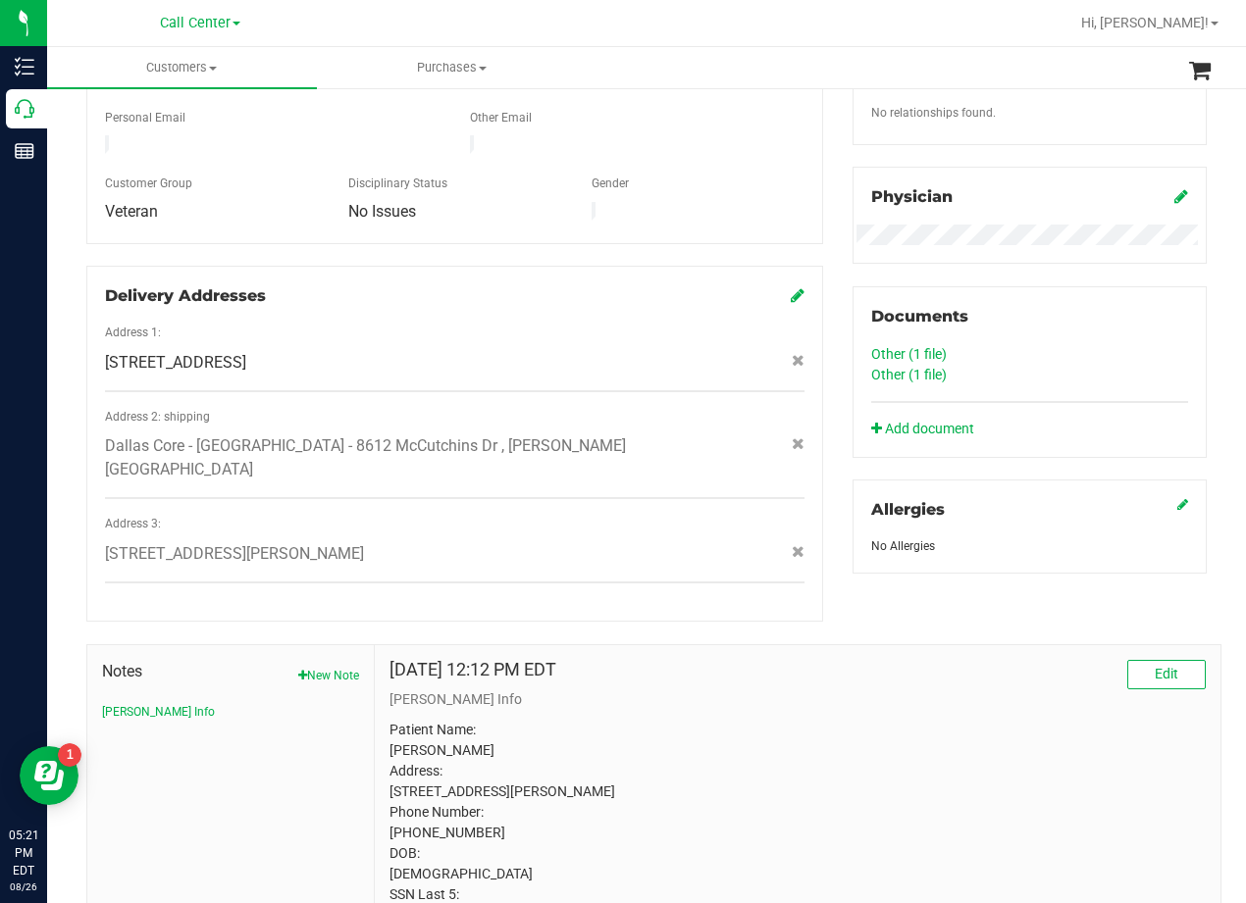
scroll to position [490, 0]
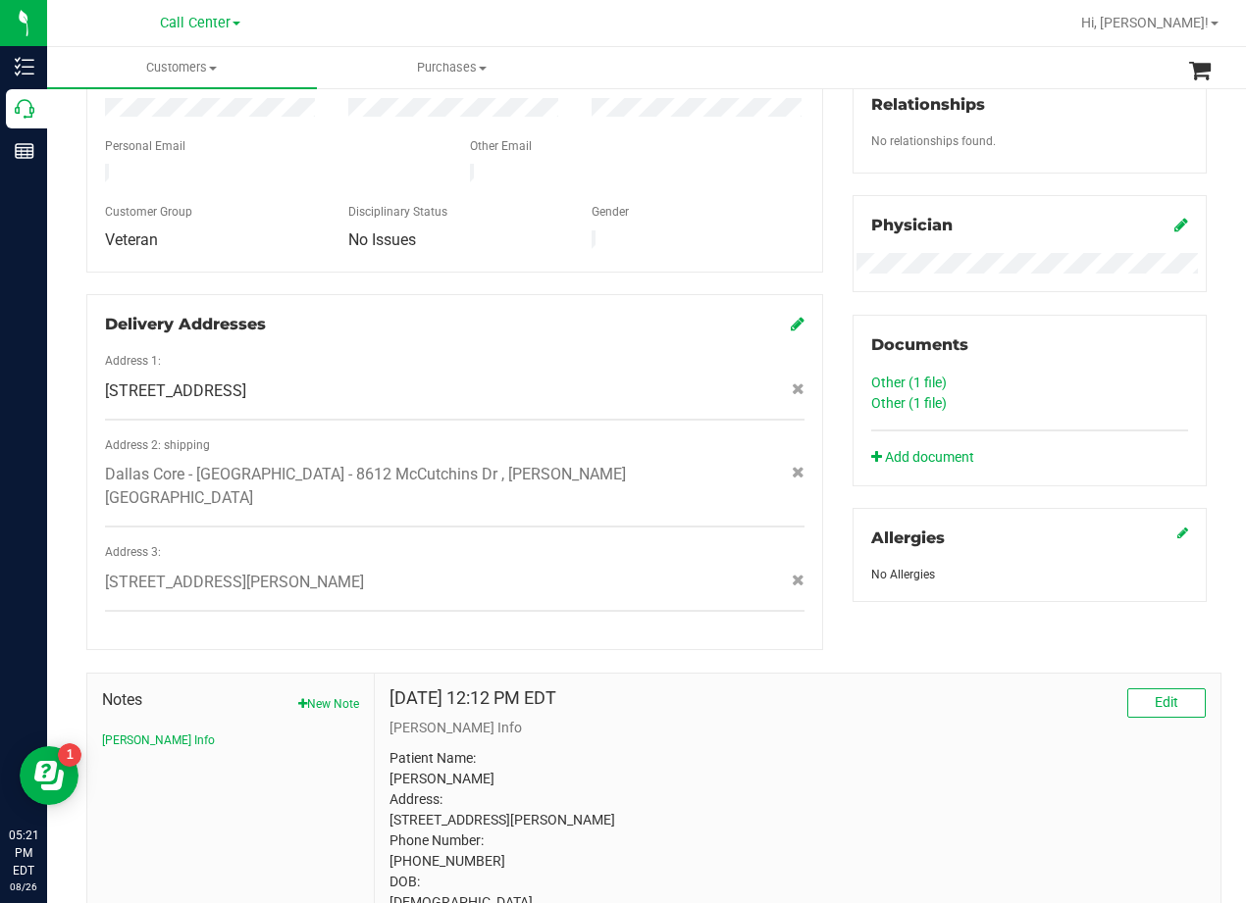
drag, startPoint x: 305, startPoint y: 440, endPoint x: 597, endPoint y: 435, distance: 292.3
click at [597, 463] on span "Dallas Core - Collin County - 8612 McCutchins Dr , McKinney , TX 75070" at bounding box center [420, 486] width 630 height 47
copy span "8612 McCutchins Dr , McKinney , TX 75070"
click at [824, 436] on div "Member Info * First Name * Last Name Preferred Name * Date of Birth (MM/DD/YYYY…" at bounding box center [455, 257] width 766 height 788
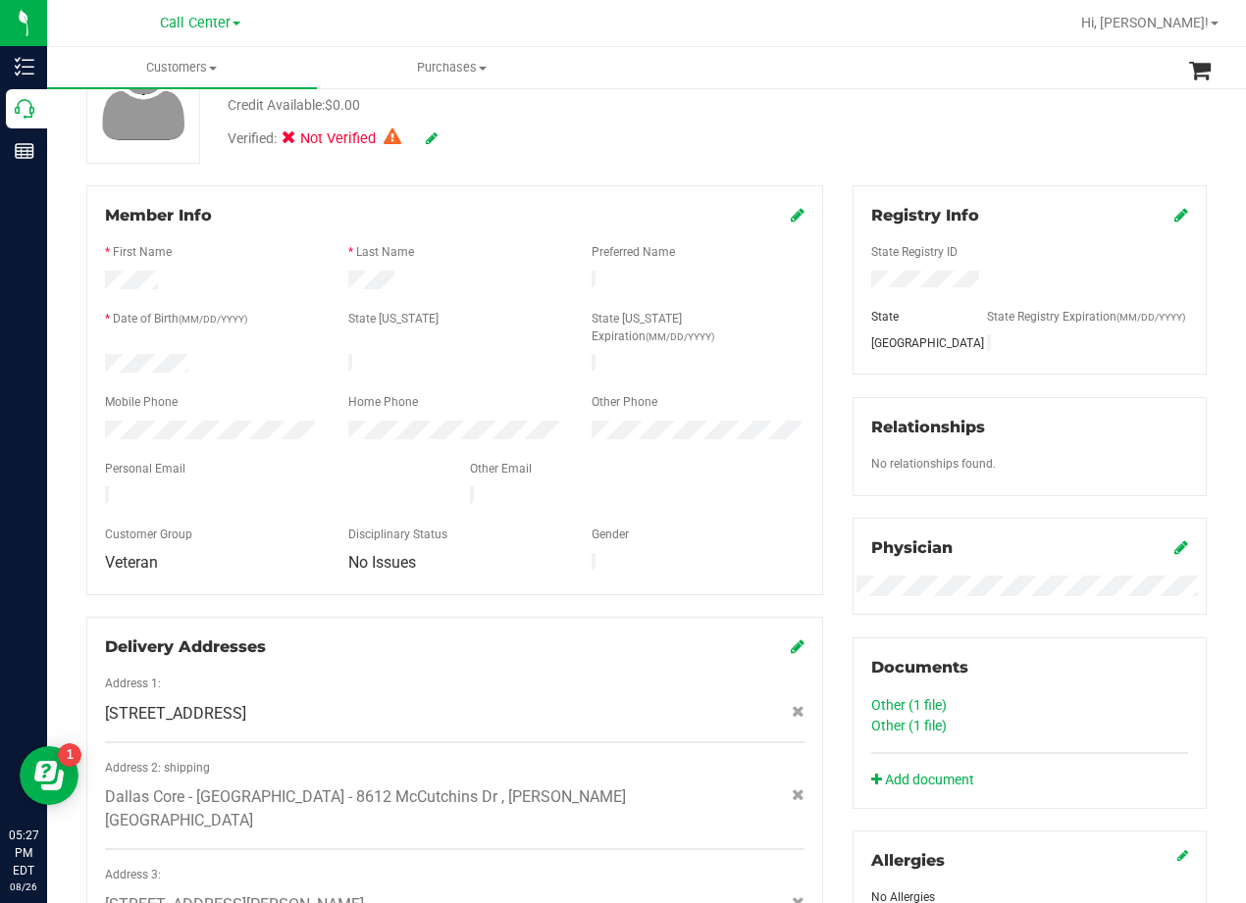
scroll to position [0, 0]
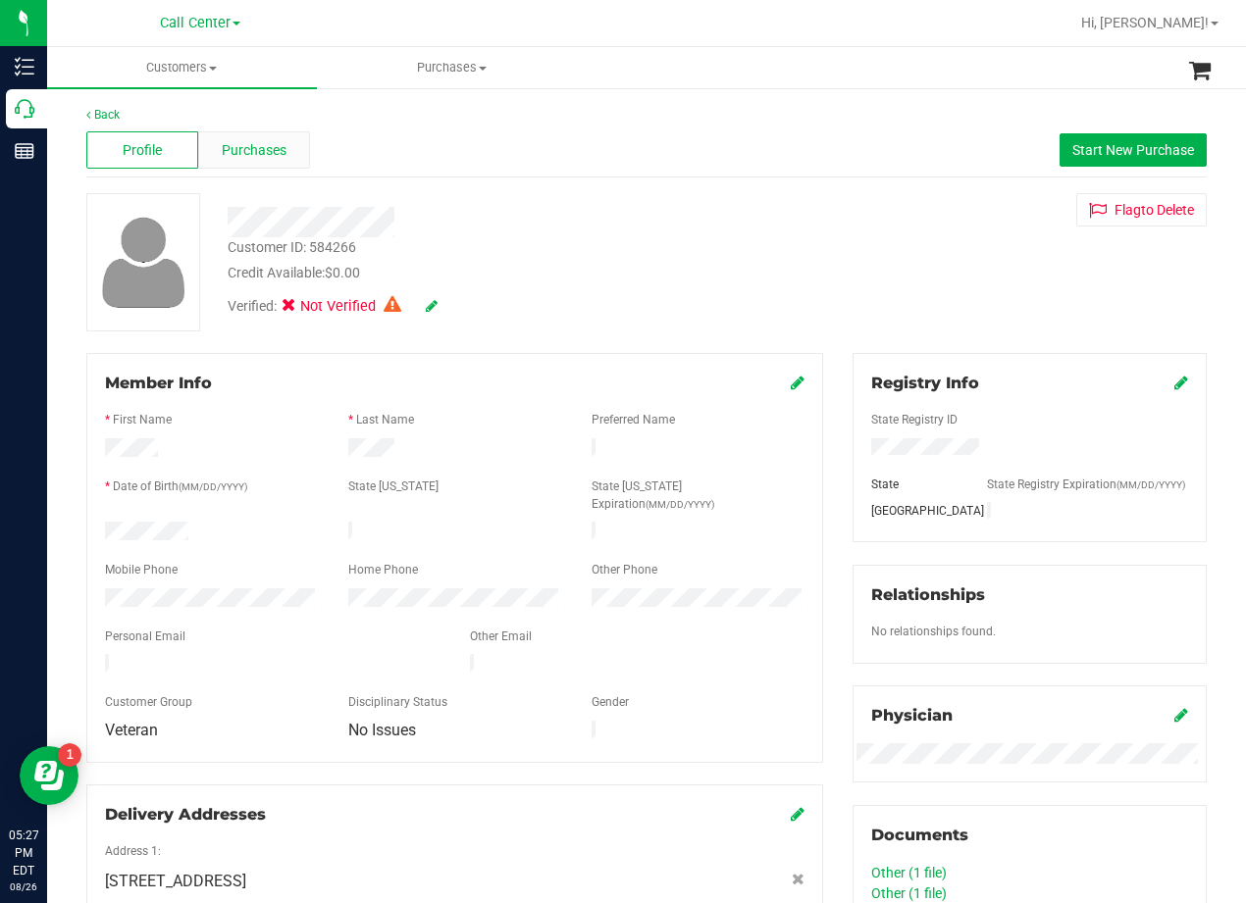
click at [269, 154] on span "Purchases" at bounding box center [254, 150] width 65 height 21
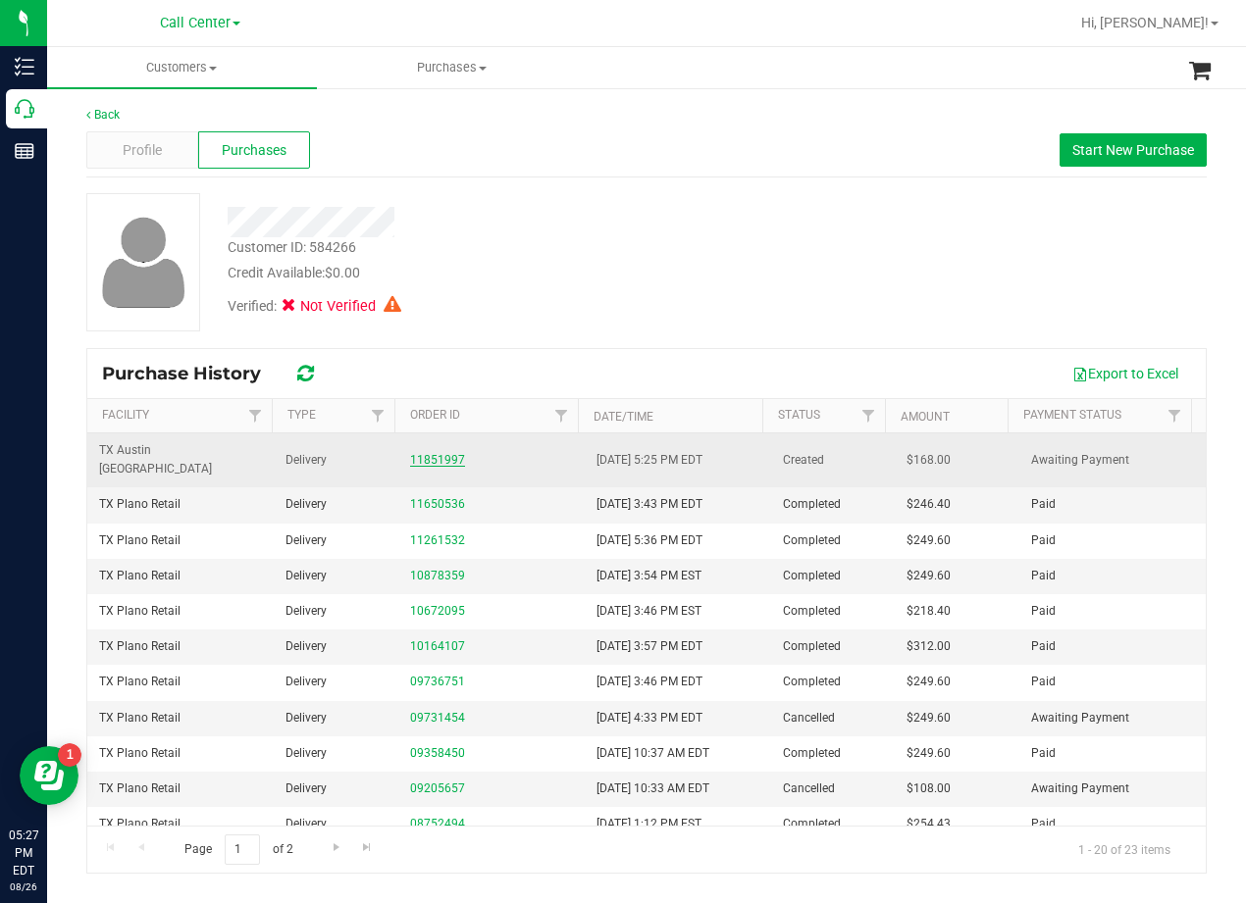
click at [426, 453] on link "11851997" at bounding box center [437, 460] width 55 height 14
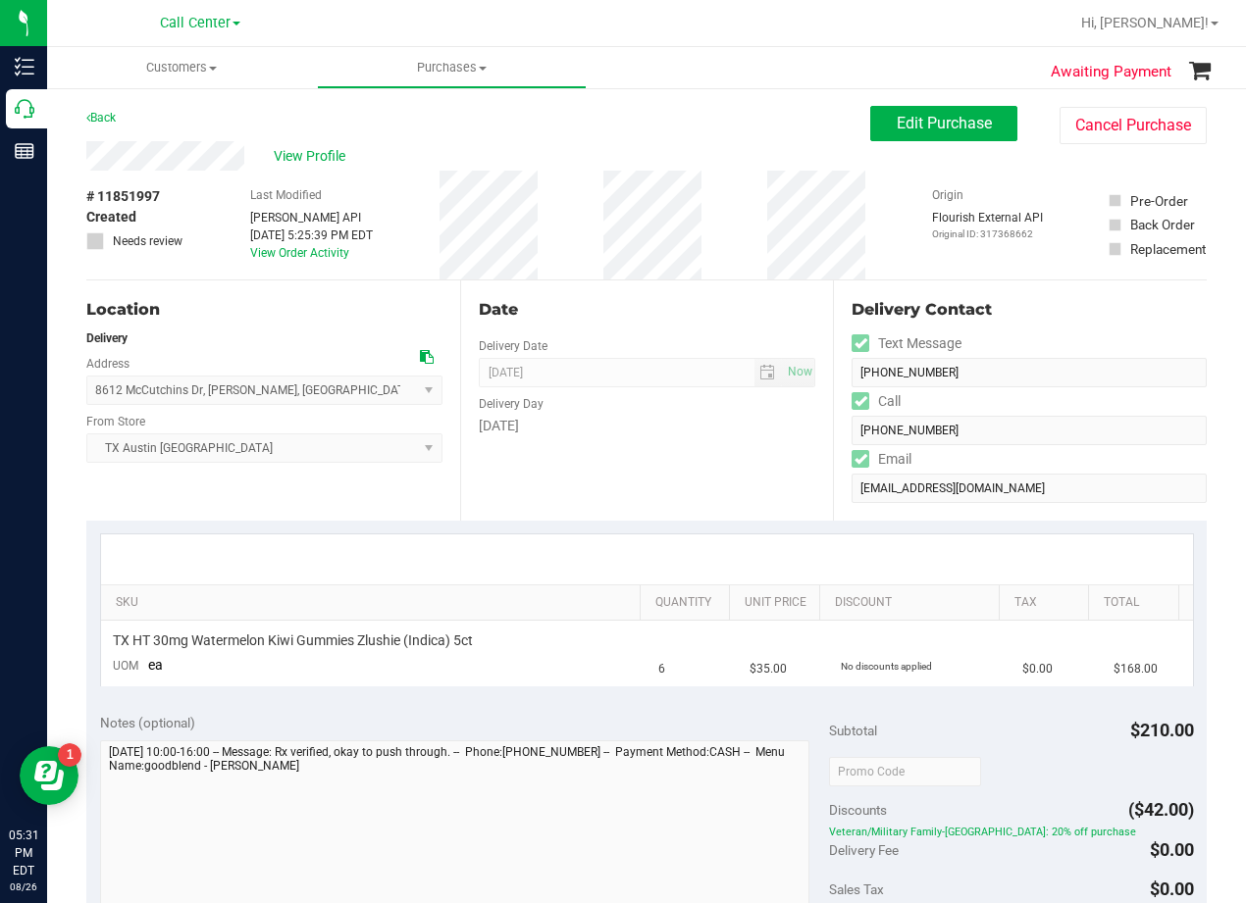
click at [807, 302] on div "Date Delivery Date 08/31/2025 Now 08/31/2025 05:00 PM Now Delivery Day Sunday" at bounding box center [647, 401] width 374 height 240
click at [877, 124] on button "Edit Purchase" at bounding box center [943, 123] width 147 height 35
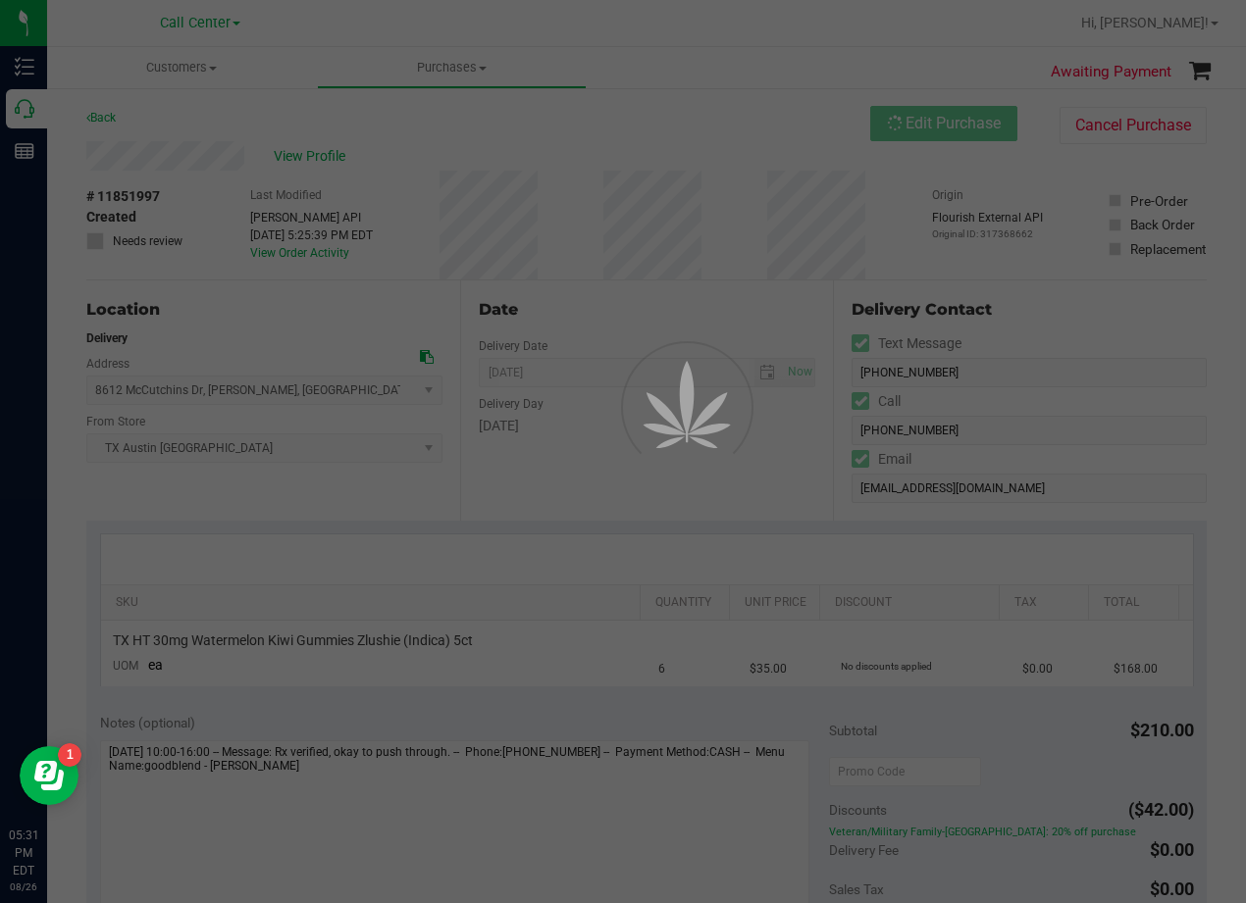
click at [731, 197] on div "Customers All customers Add a new customer All physicians Purchases All purchas…" at bounding box center [646, 475] width 1199 height 856
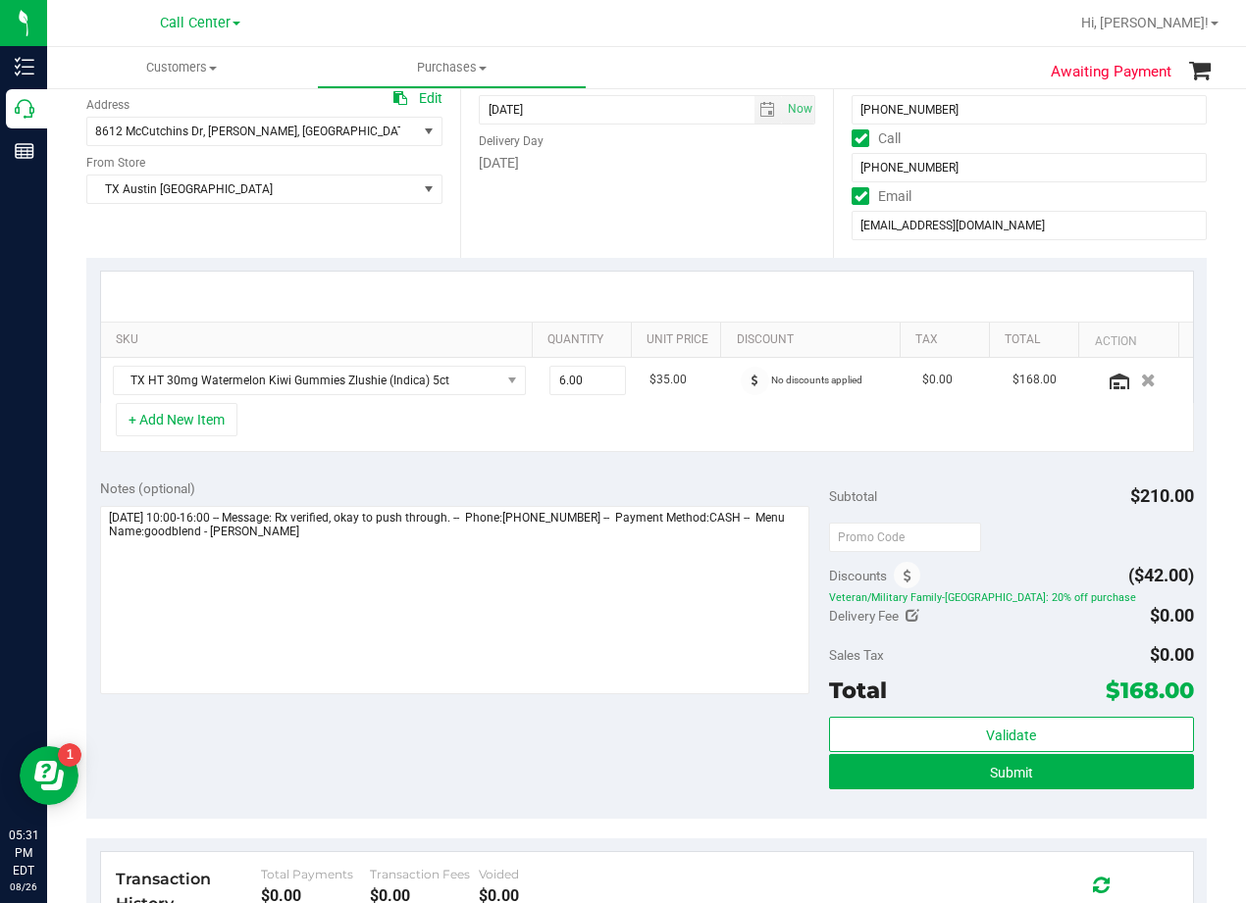
scroll to position [294, 0]
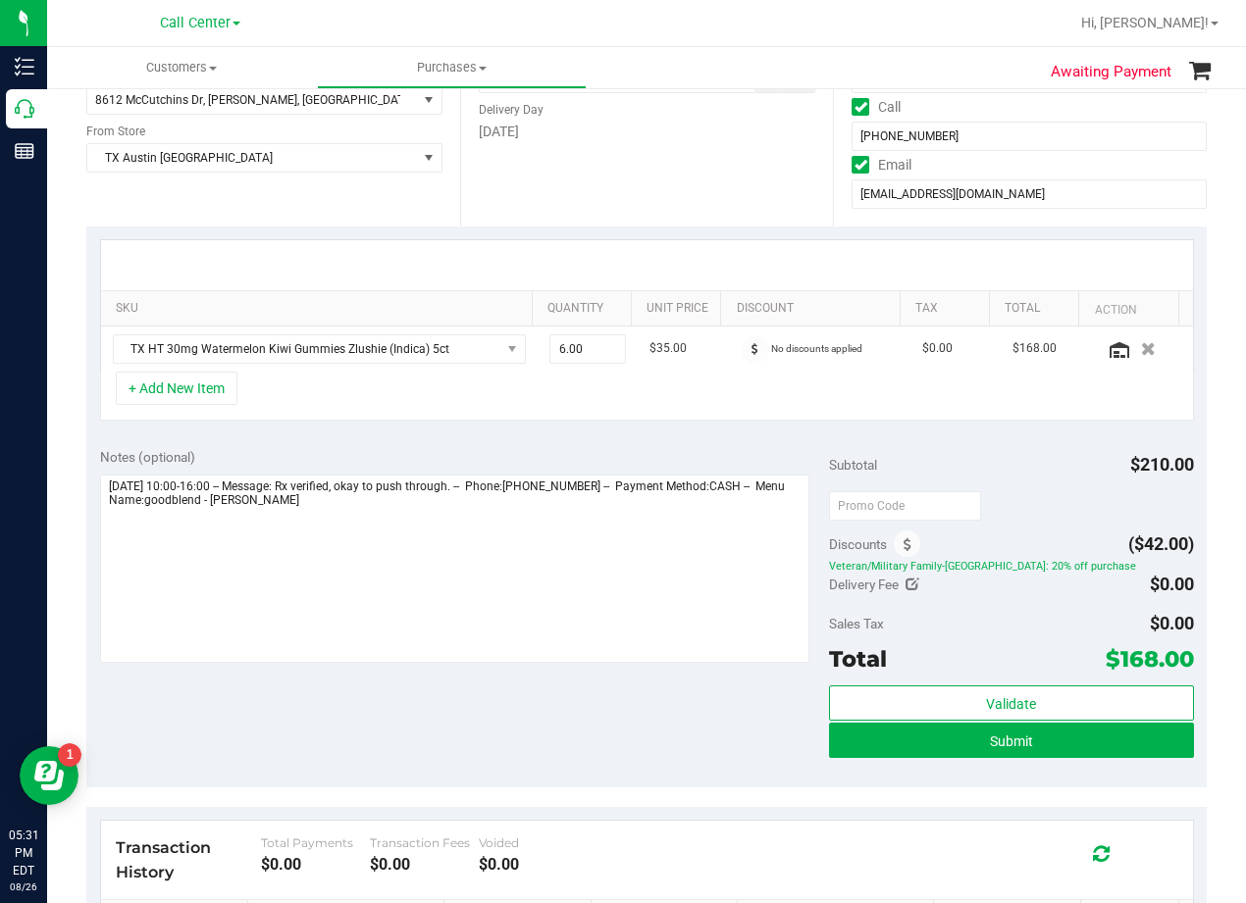
click at [905, 578] on icon at bounding box center [912, 585] width 14 height 14
type input "$0.00"
click at [1057, 591] on span at bounding box center [1121, 588] width 146 height 34
click at [1058, 591] on input "text" at bounding box center [1120, 590] width 144 height 27
type input "25"
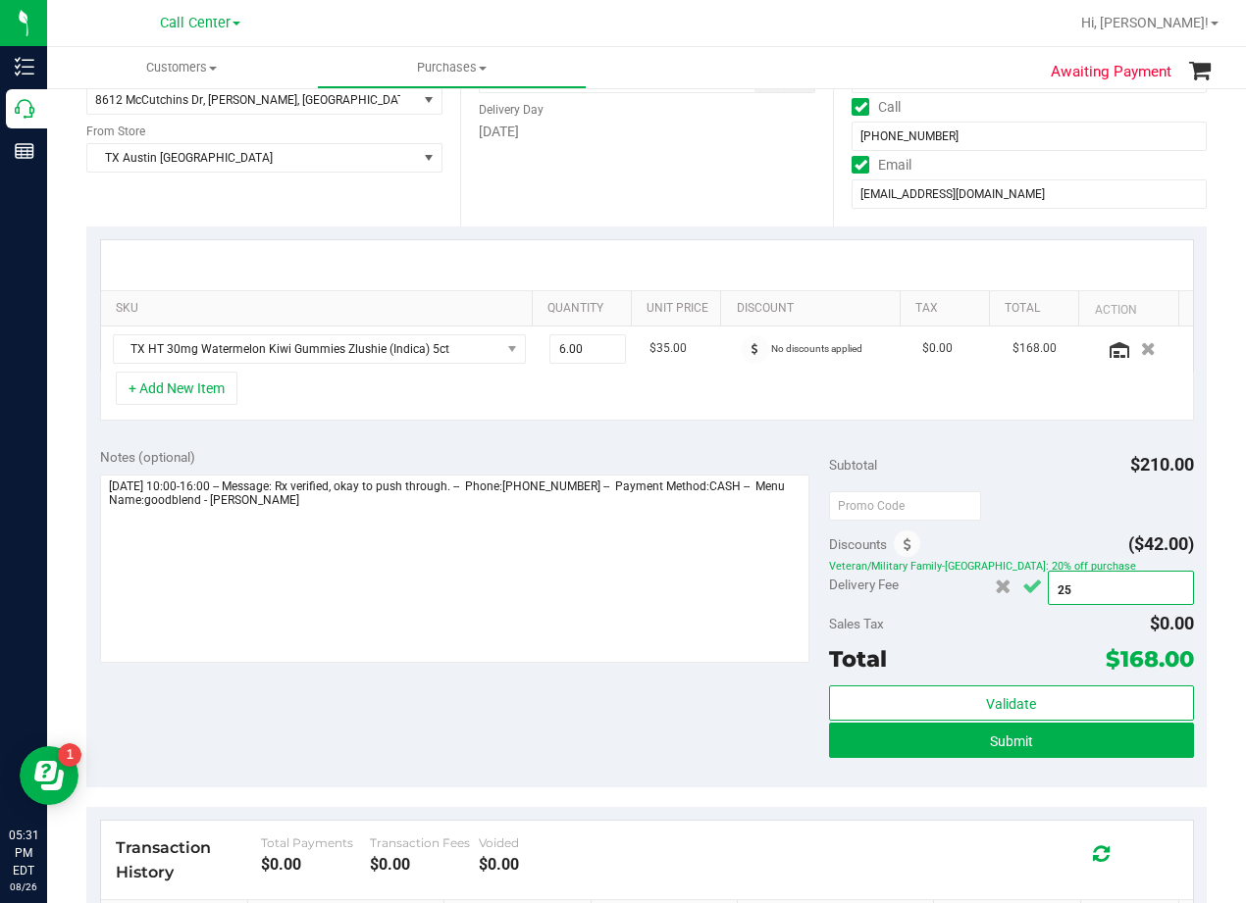
type input "$25.00"
click at [1026, 592] on icon "Cancel button" at bounding box center [1032, 587] width 20 height 15
click at [614, 448] on div "Notes (optional)" at bounding box center [464, 457] width 729 height 20
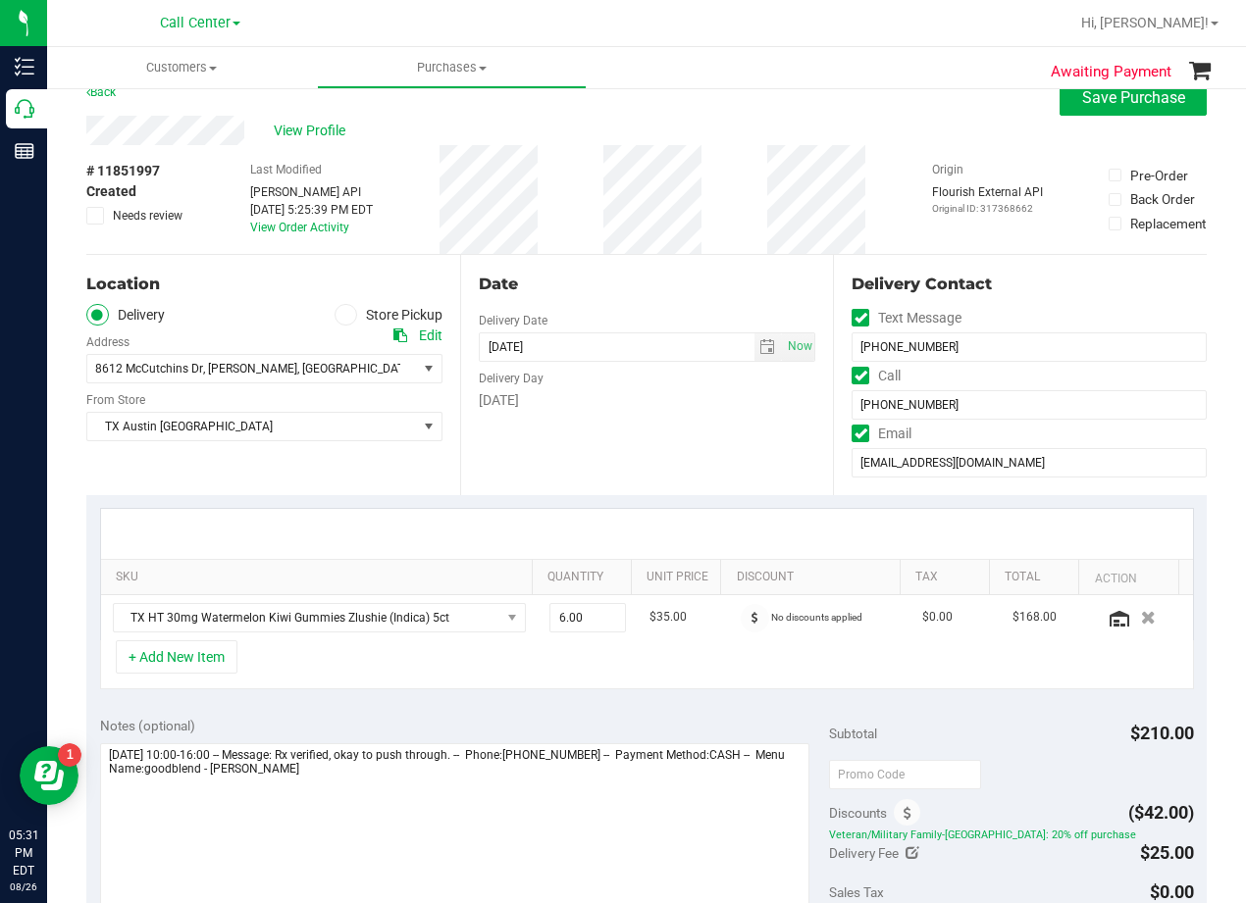
scroll to position [0, 0]
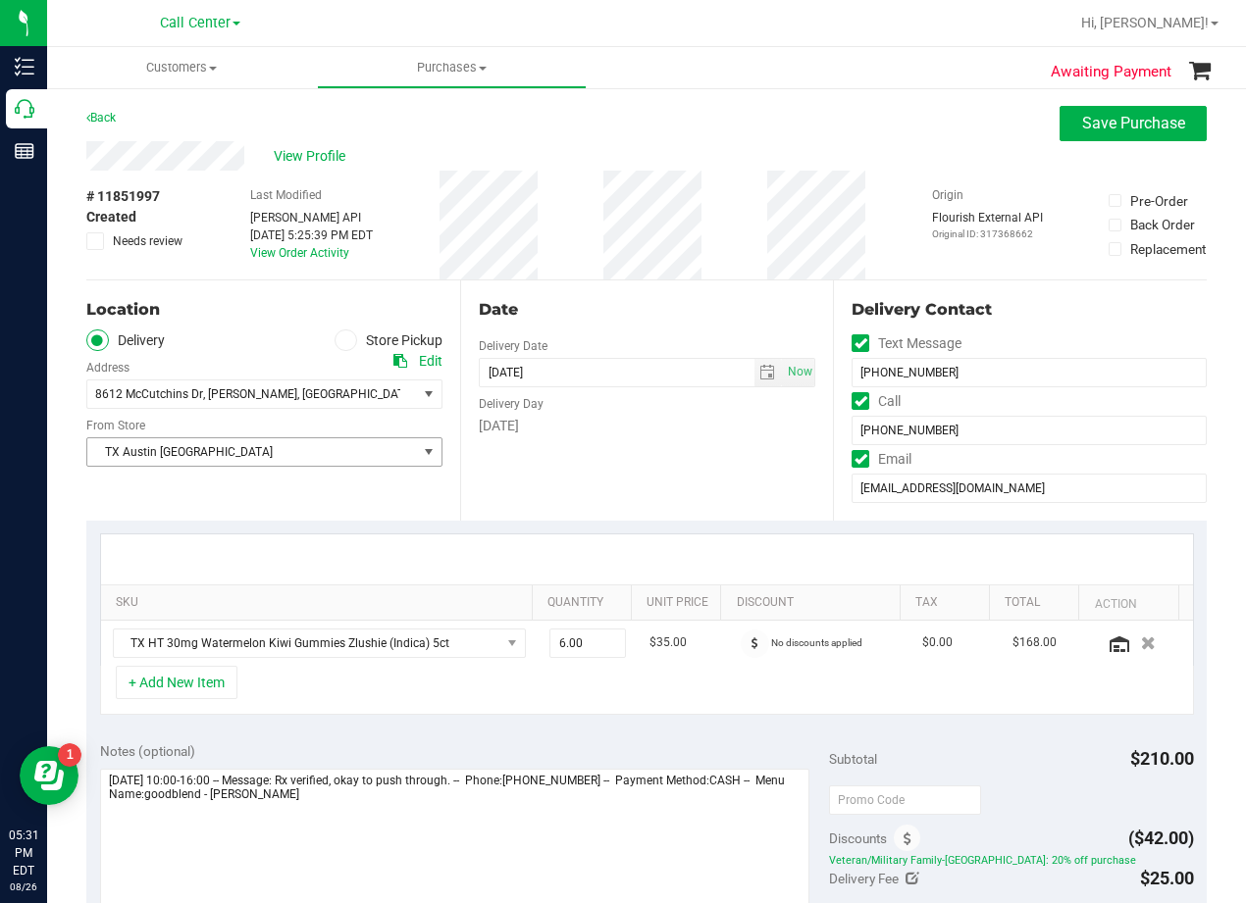
click at [349, 439] on span "TX Austin [GEOGRAPHIC_DATA]" at bounding box center [252, 451] width 330 height 27
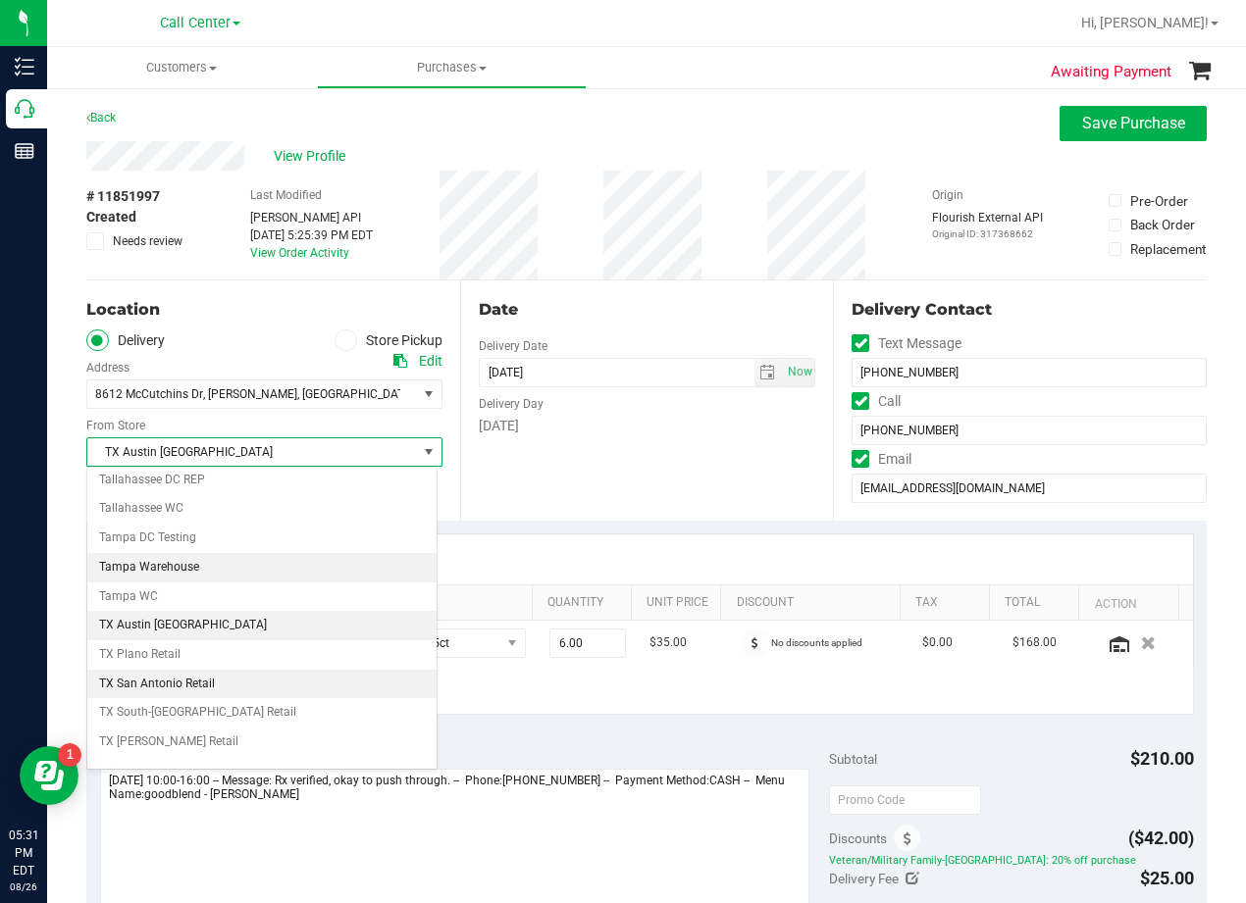
scroll to position [1425, 0]
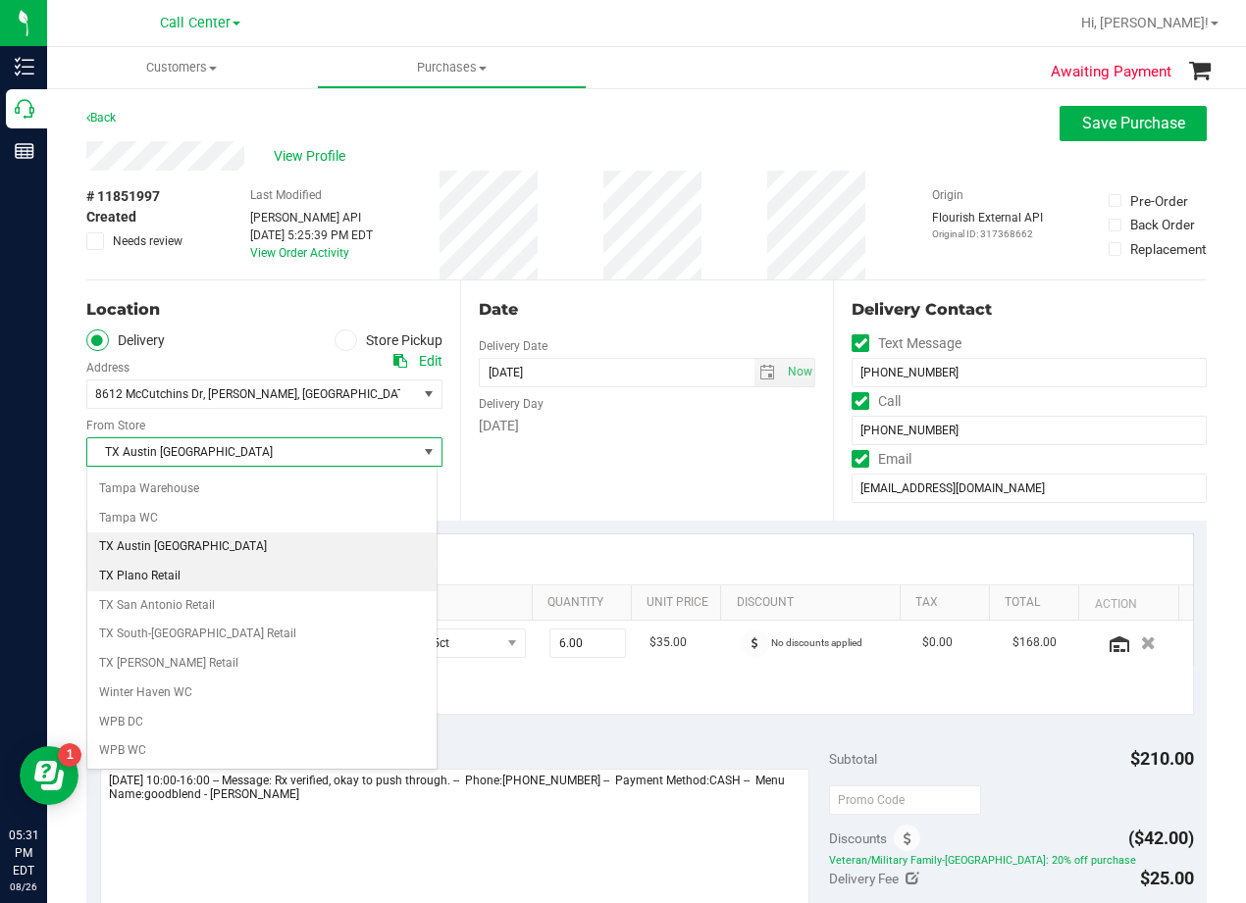
click at [289, 579] on li "TX Plano Retail" at bounding box center [261, 576] width 349 height 29
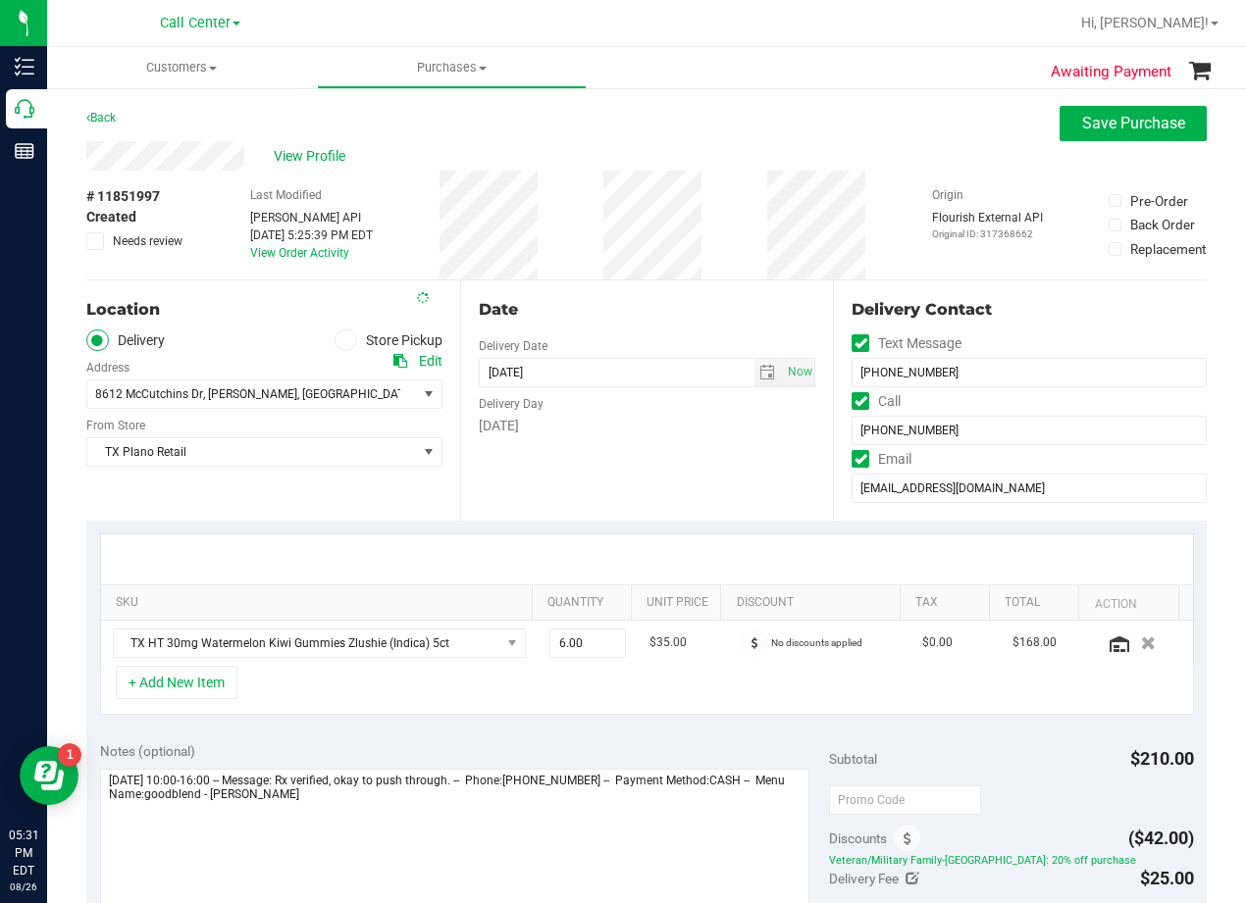
click at [589, 514] on div "Date Delivery Date 08/31/2025 Now 08/31/2025 05:00 PM Now Delivery Day Sunday" at bounding box center [647, 401] width 374 height 240
click at [629, 301] on div "Date" at bounding box center [647, 310] width 337 height 24
click at [621, 446] on div "Date Delivery Date 08/31/2025 Now 08/31/2025 05:00 PM Now Delivery Day Sunday" at bounding box center [647, 401] width 374 height 240
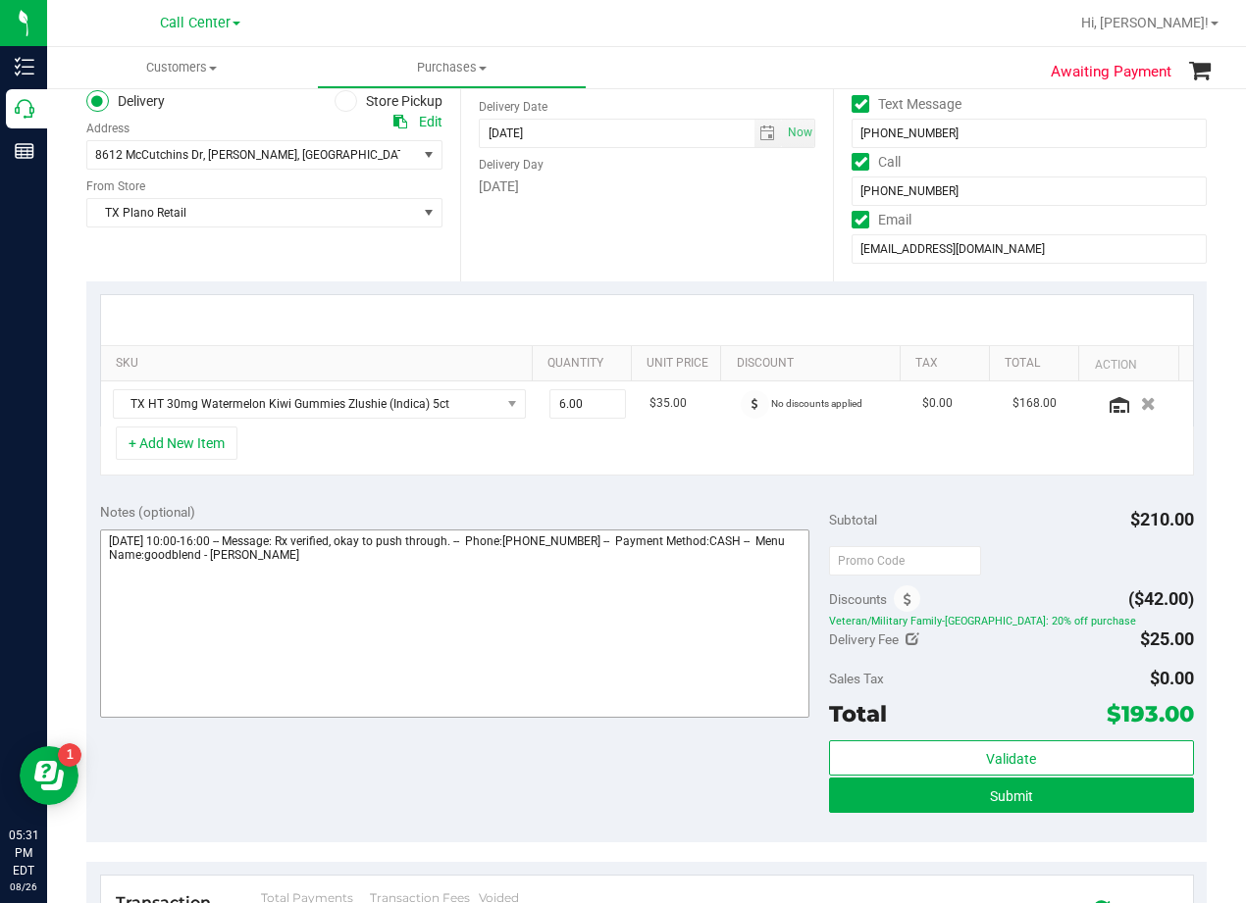
scroll to position [294, 0]
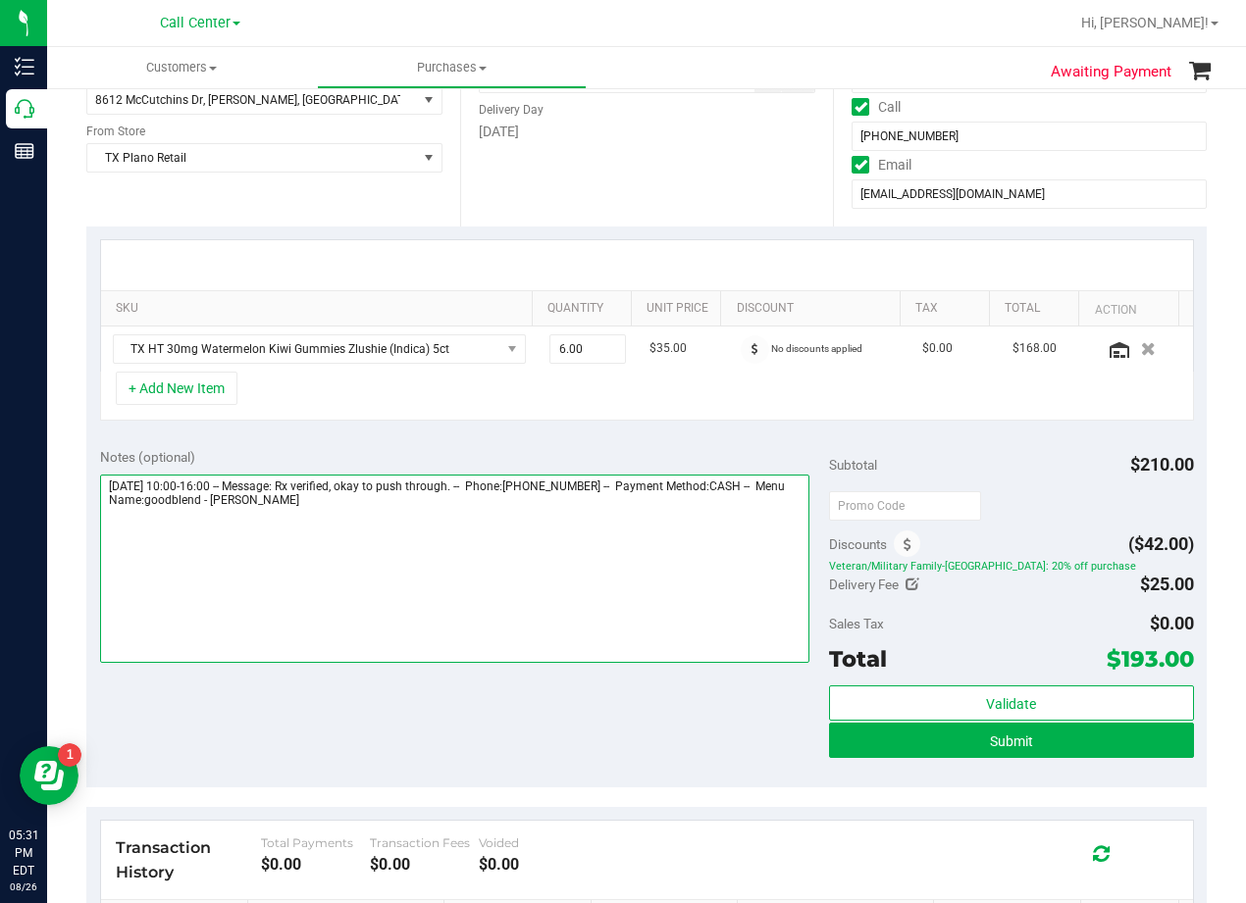
click at [516, 537] on textarea at bounding box center [454, 569] width 709 height 188
type textarea "Sunday 08/31/2025 10:00-16:00 -- Message: Rx verified, okay to push through. --…"
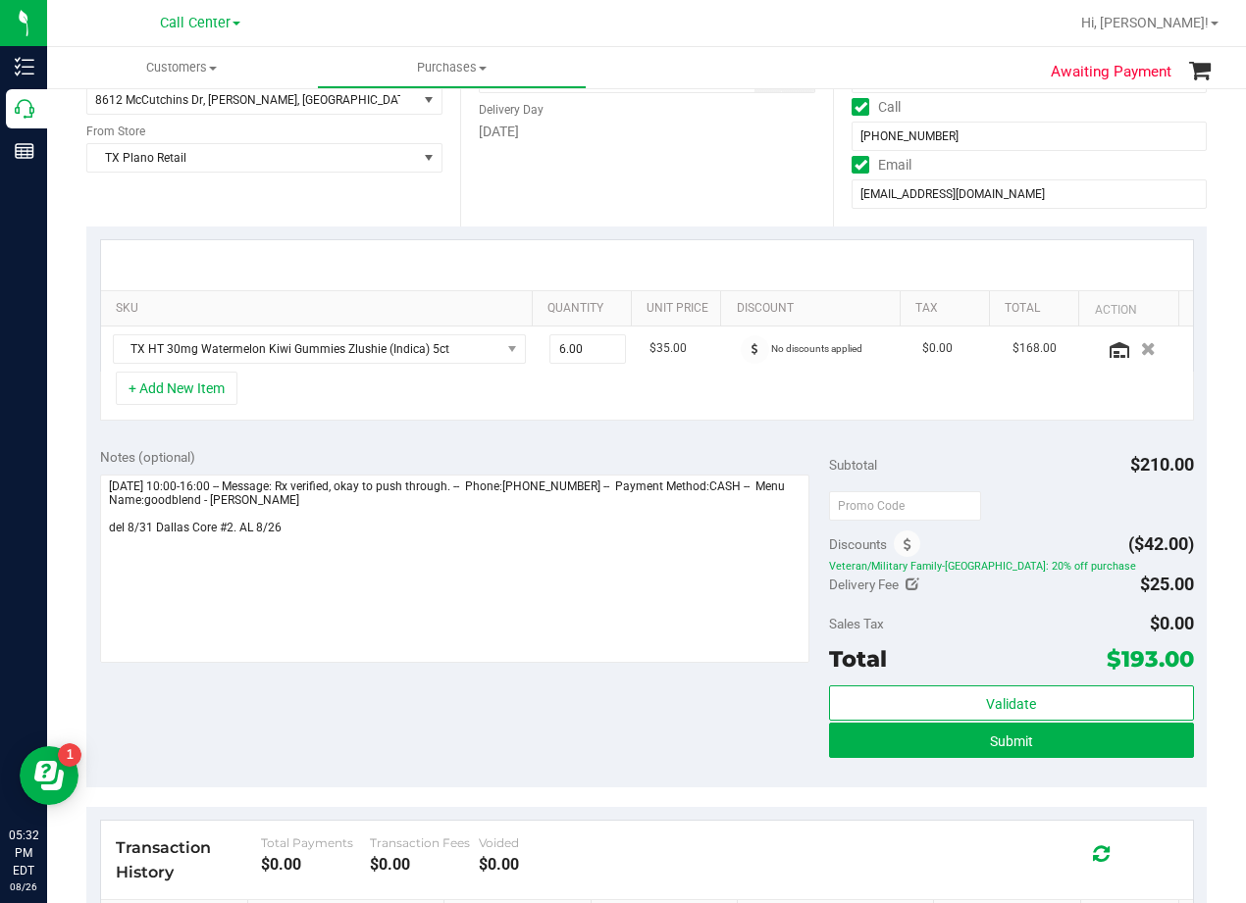
click at [656, 444] on div "Notes (optional) Subtotal $210.00 Discounts ($42.00) Veteran/Military Family-TX…" at bounding box center [646, 611] width 1120 height 353
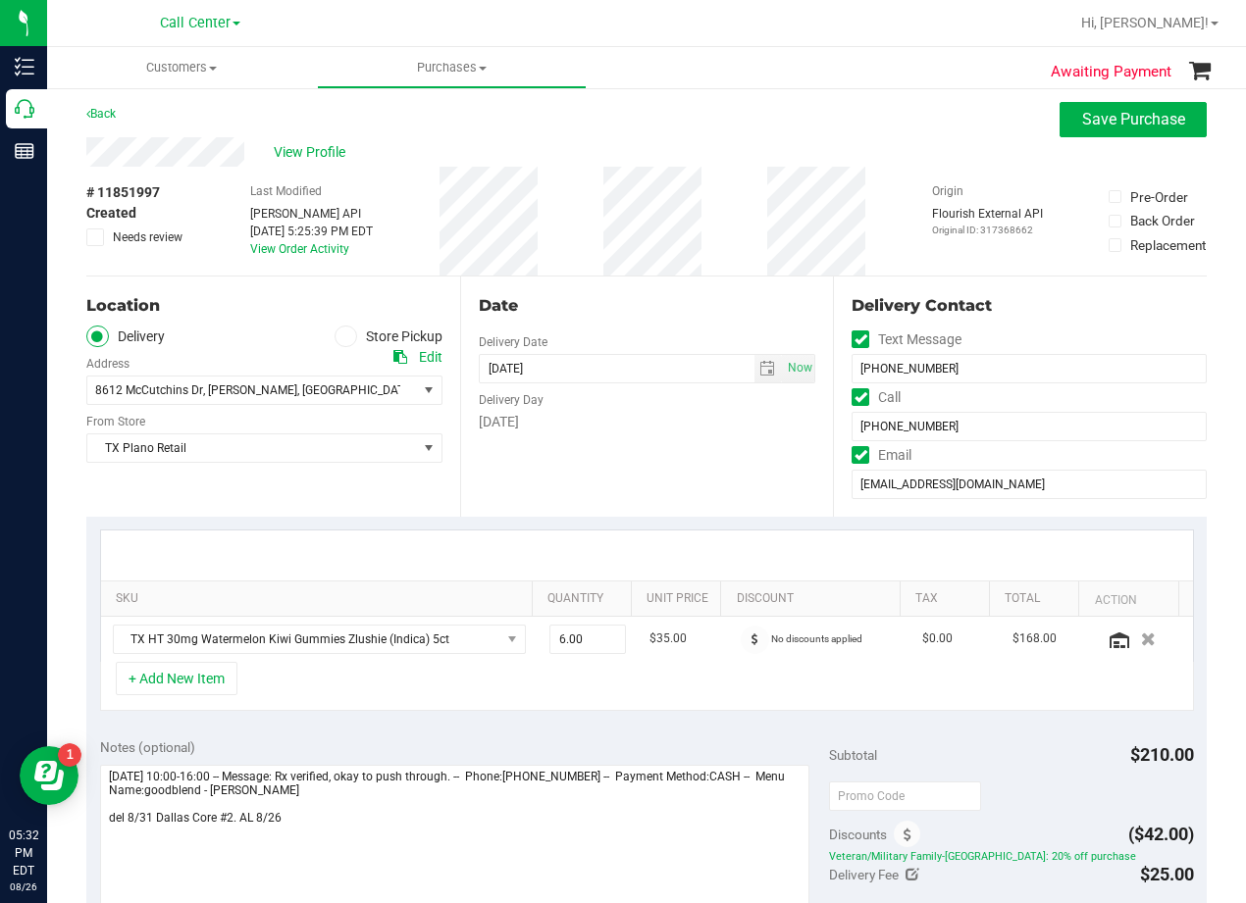
scroll to position [0, 0]
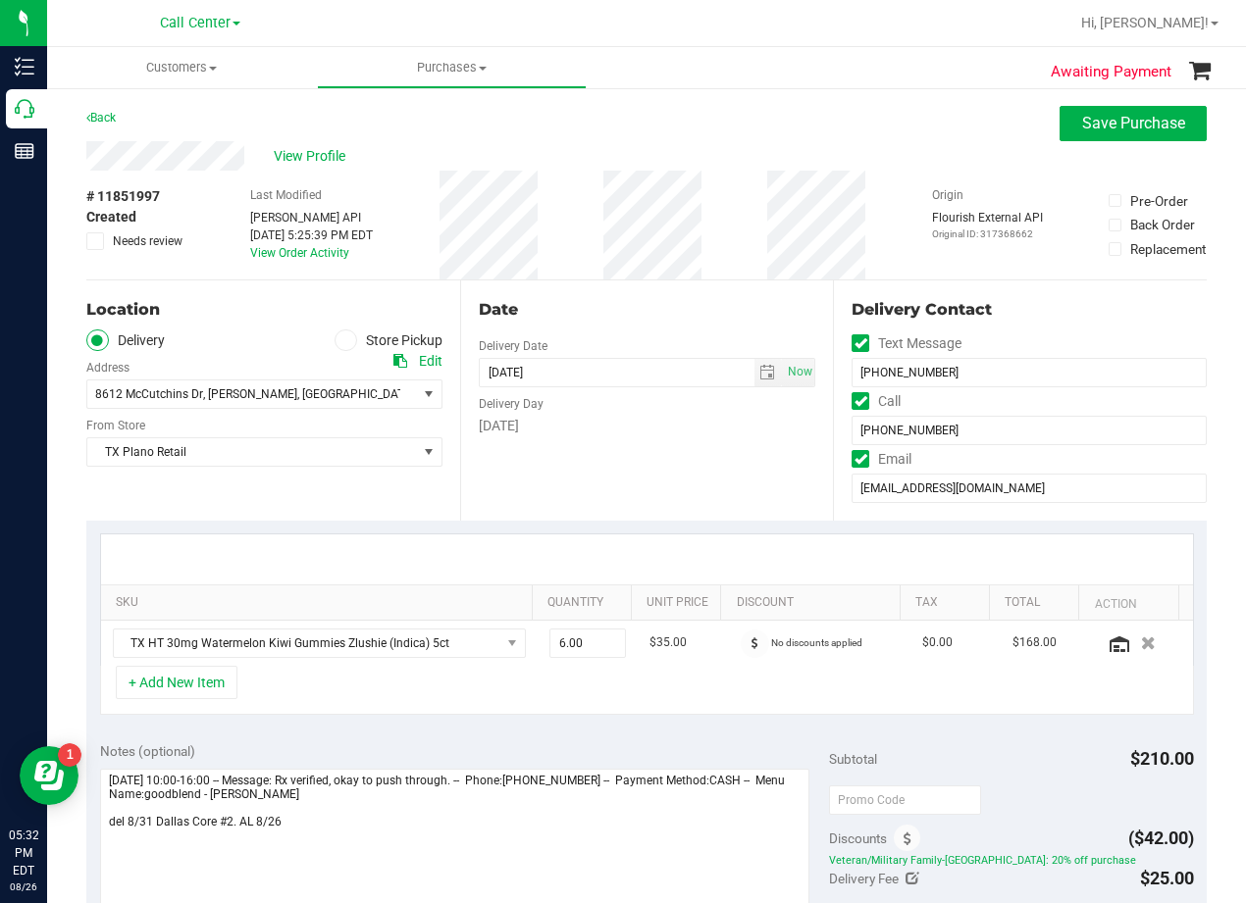
click at [714, 166] on div "View Profile" at bounding box center [646, 155] width 1120 height 29
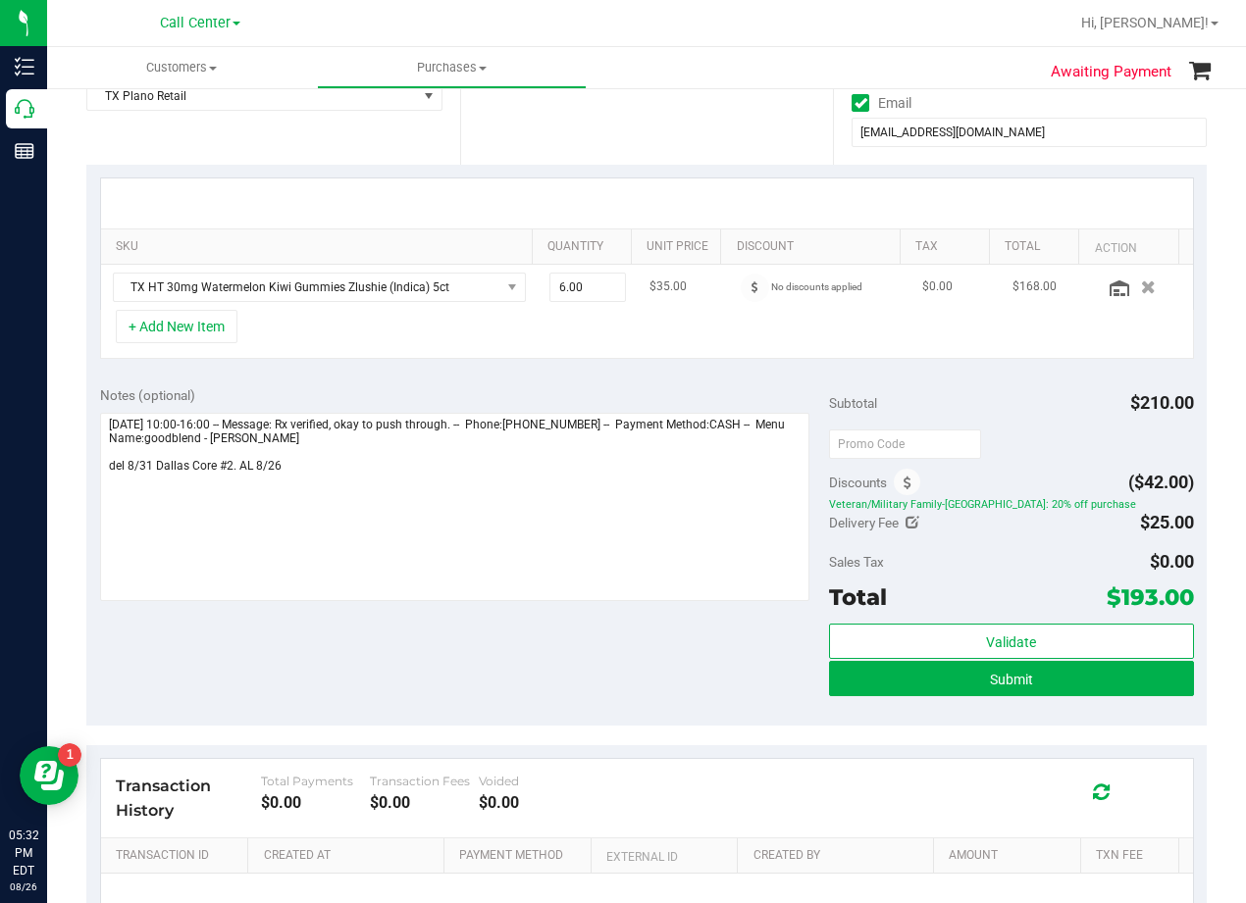
scroll to position [392, 0]
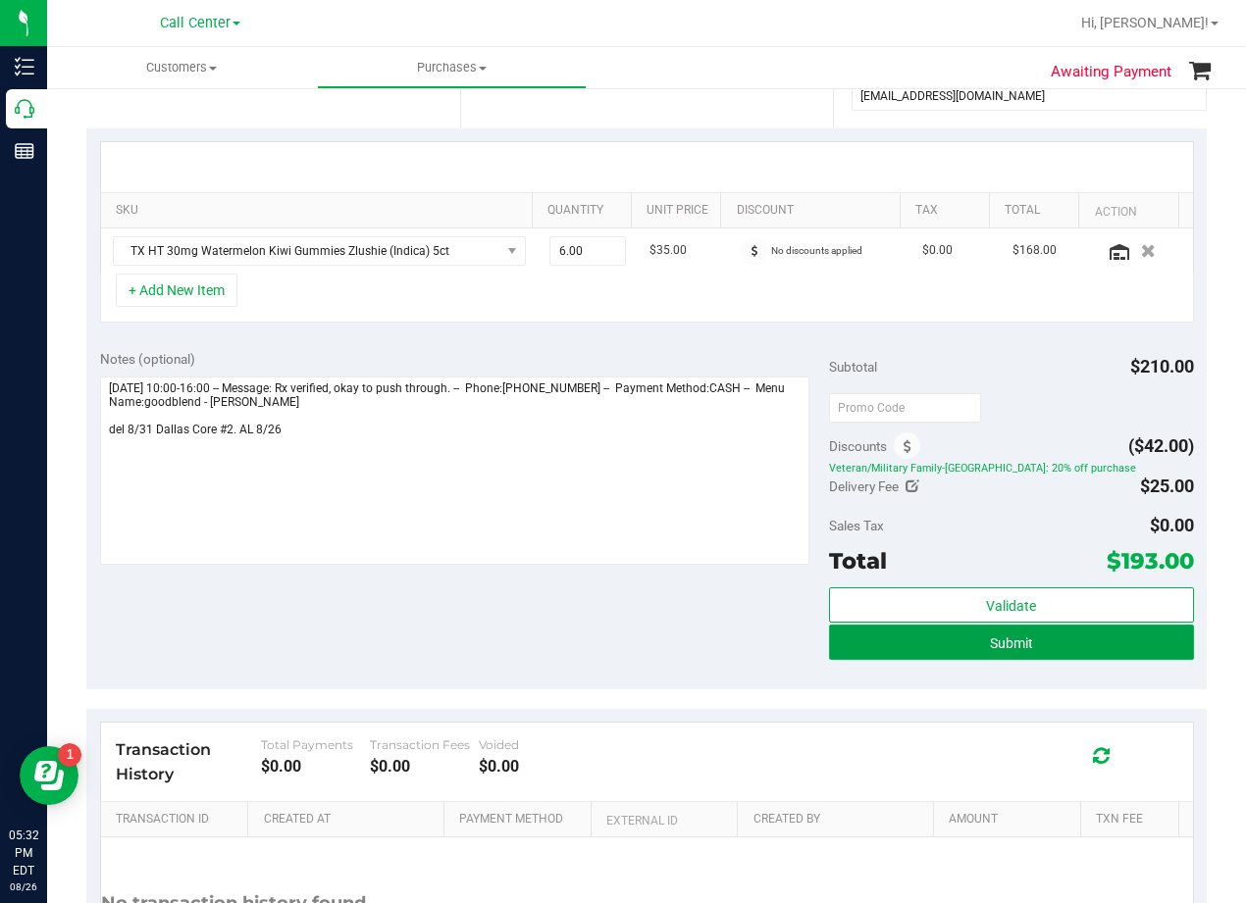
click at [846, 640] on button "Submit" at bounding box center [1011, 642] width 365 height 35
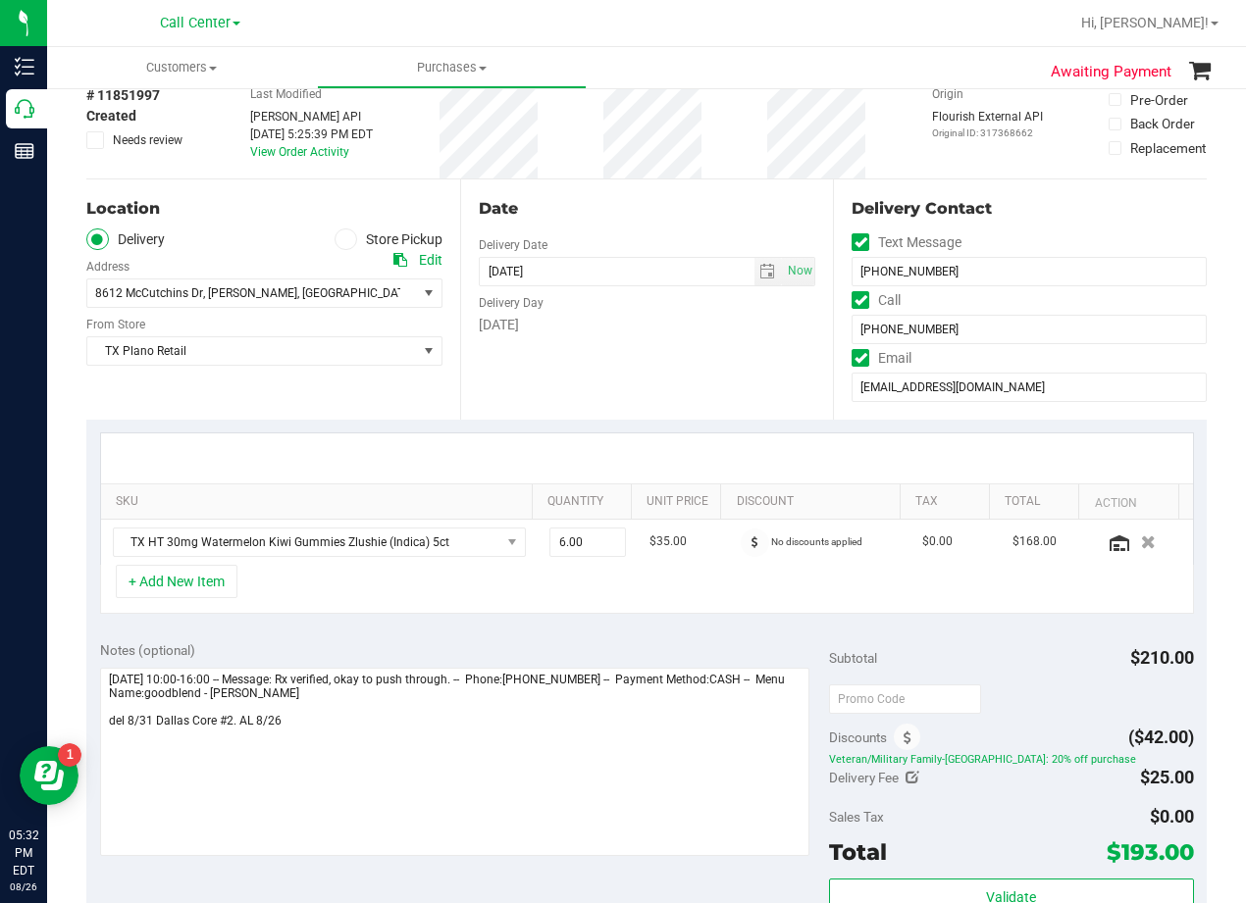
scroll to position [98, 0]
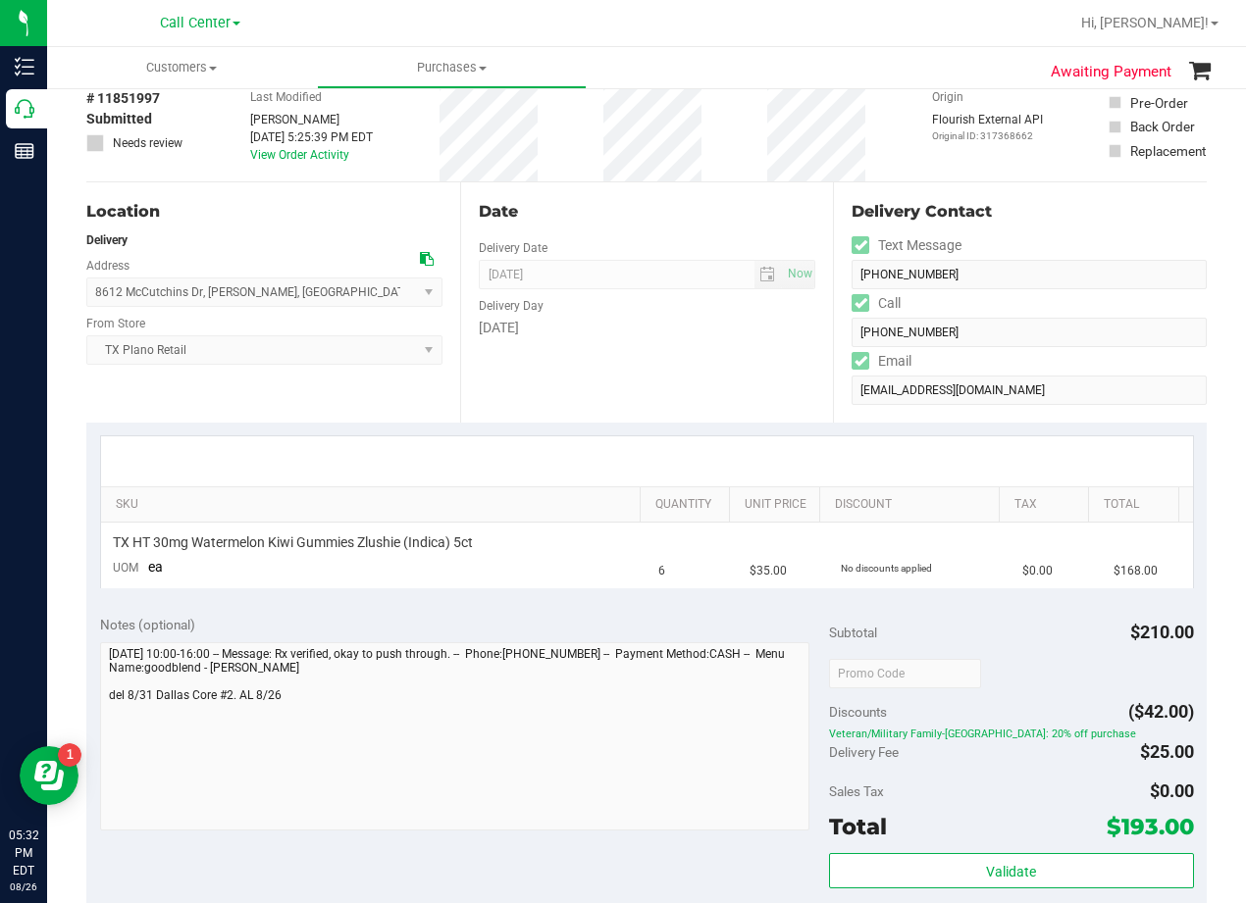
click at [687, 396] on div "Date Delivery Date 08/31/2025 Now 08/31/2025 08:00 AM Now Delivery Day Sunday" at bounding box center [647, 302] width 374 height 240
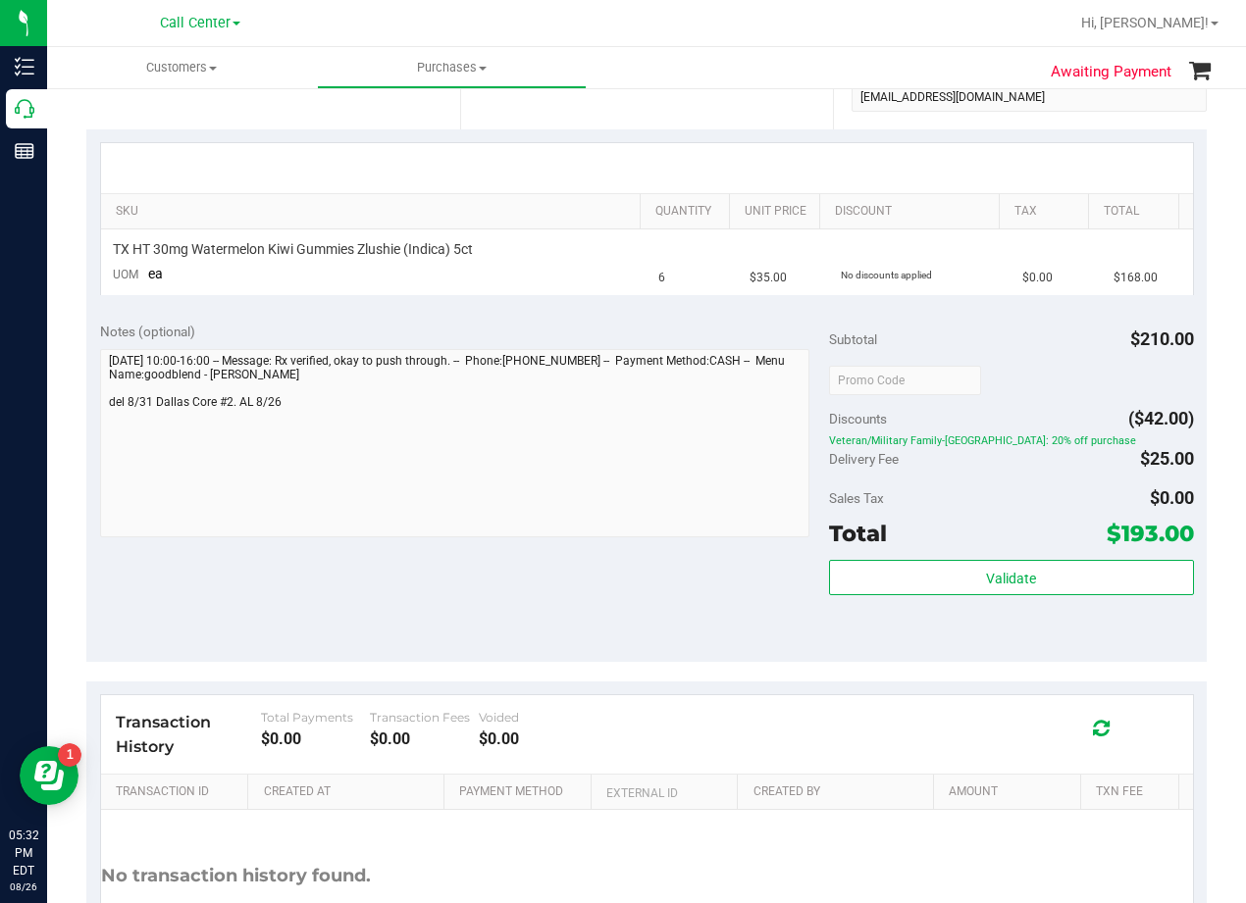
scroll to position [392, 0]
click at [788, 342] on div "Notes (optional)" at bounding box center [464, 431] width 729 height 220
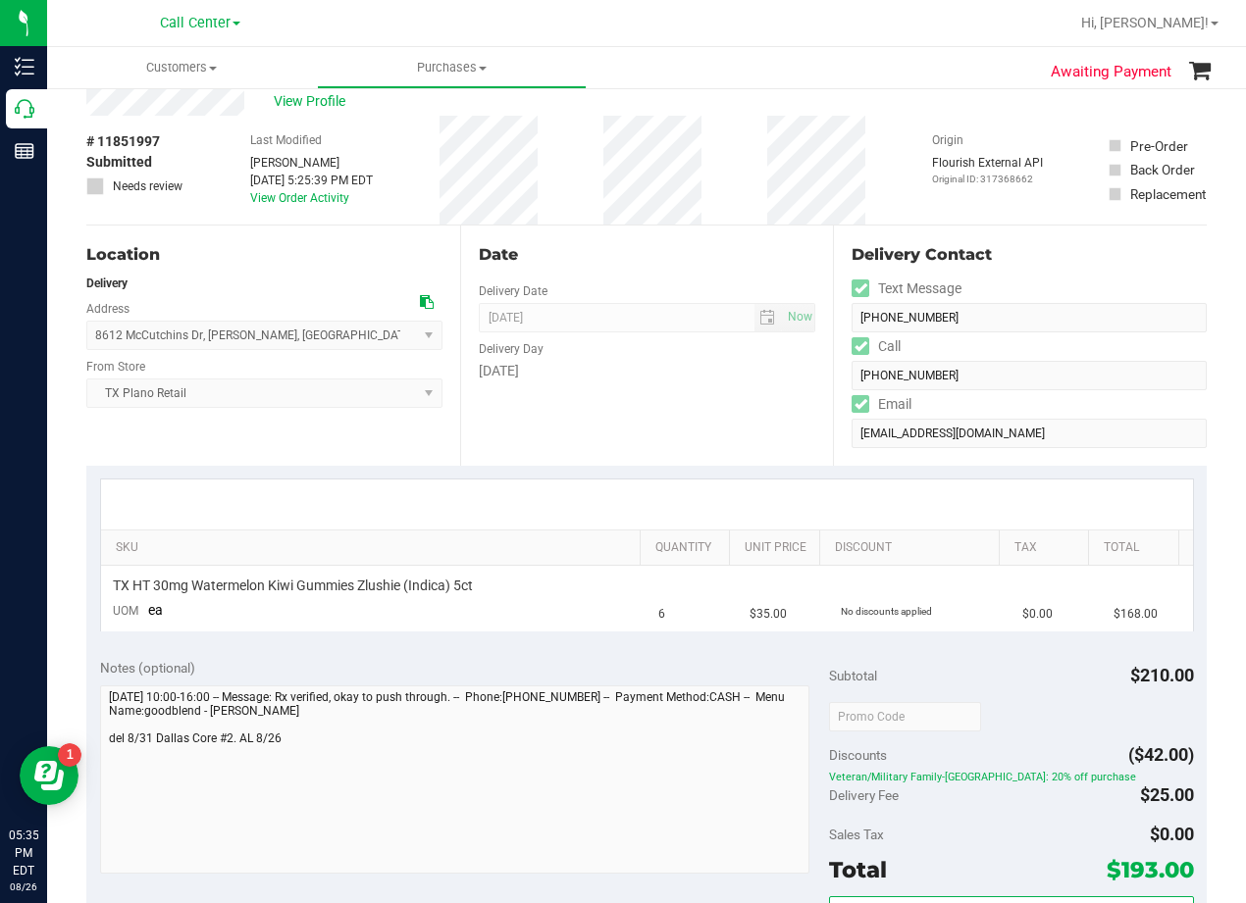
scroll to position [0, 0]
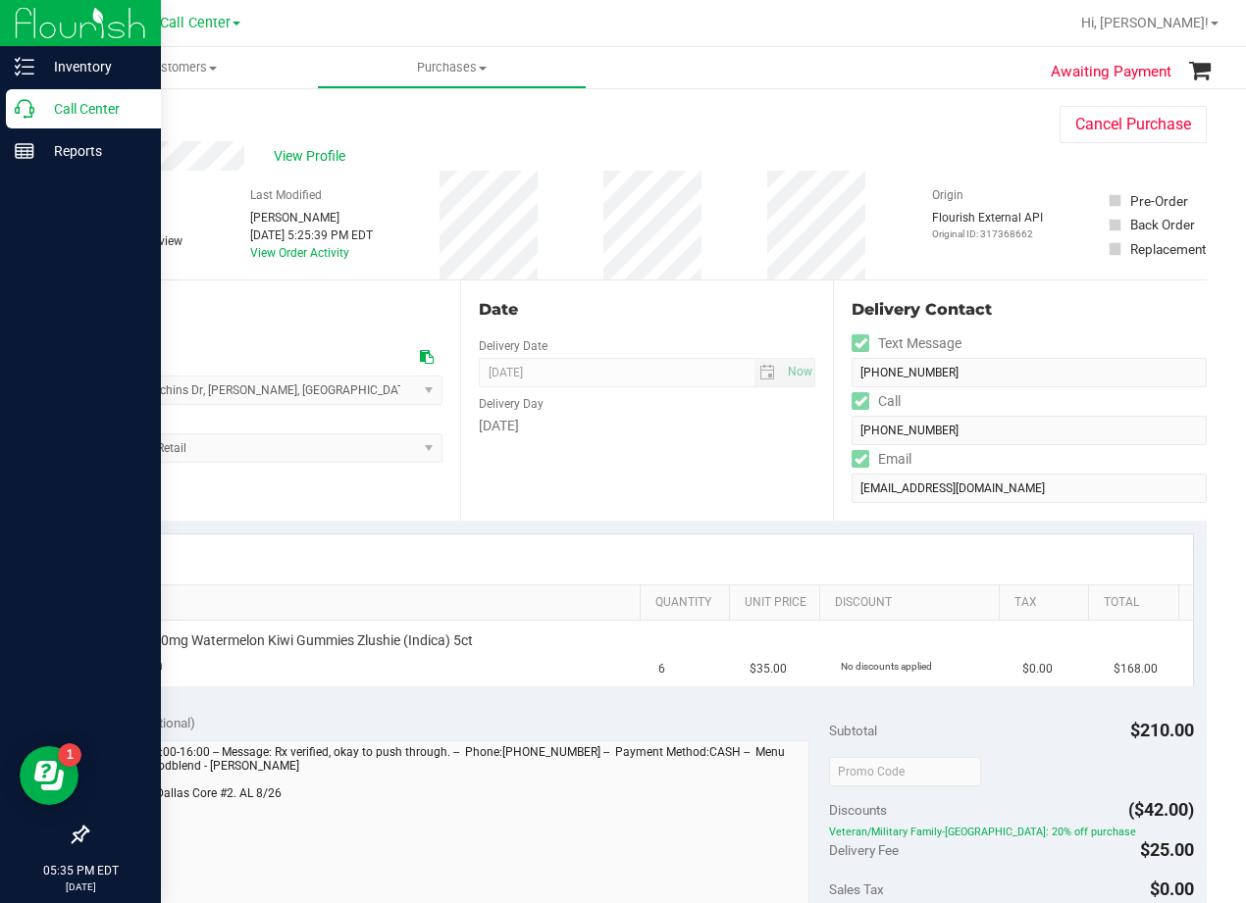
click at [33, 112] on icon at bounding box center [25, 109] width 20 height 20
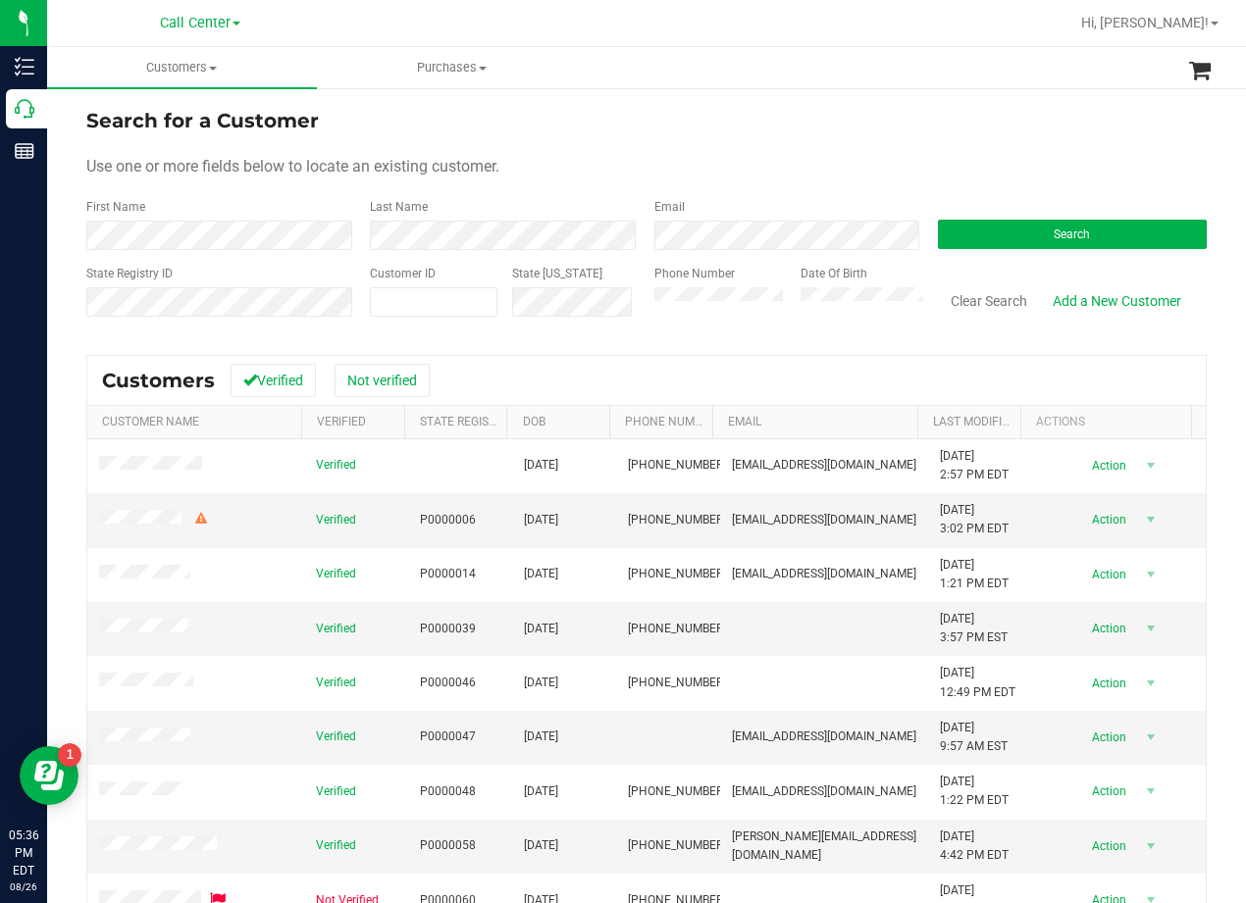
click at [648, 159] on div "Use one or more fields below to locate an existing customer." at bounding box center [646, 167] width 1120 height 24
click at [982, 226] on button "Search" at bounding box center [1072, 234] width 269 height 29
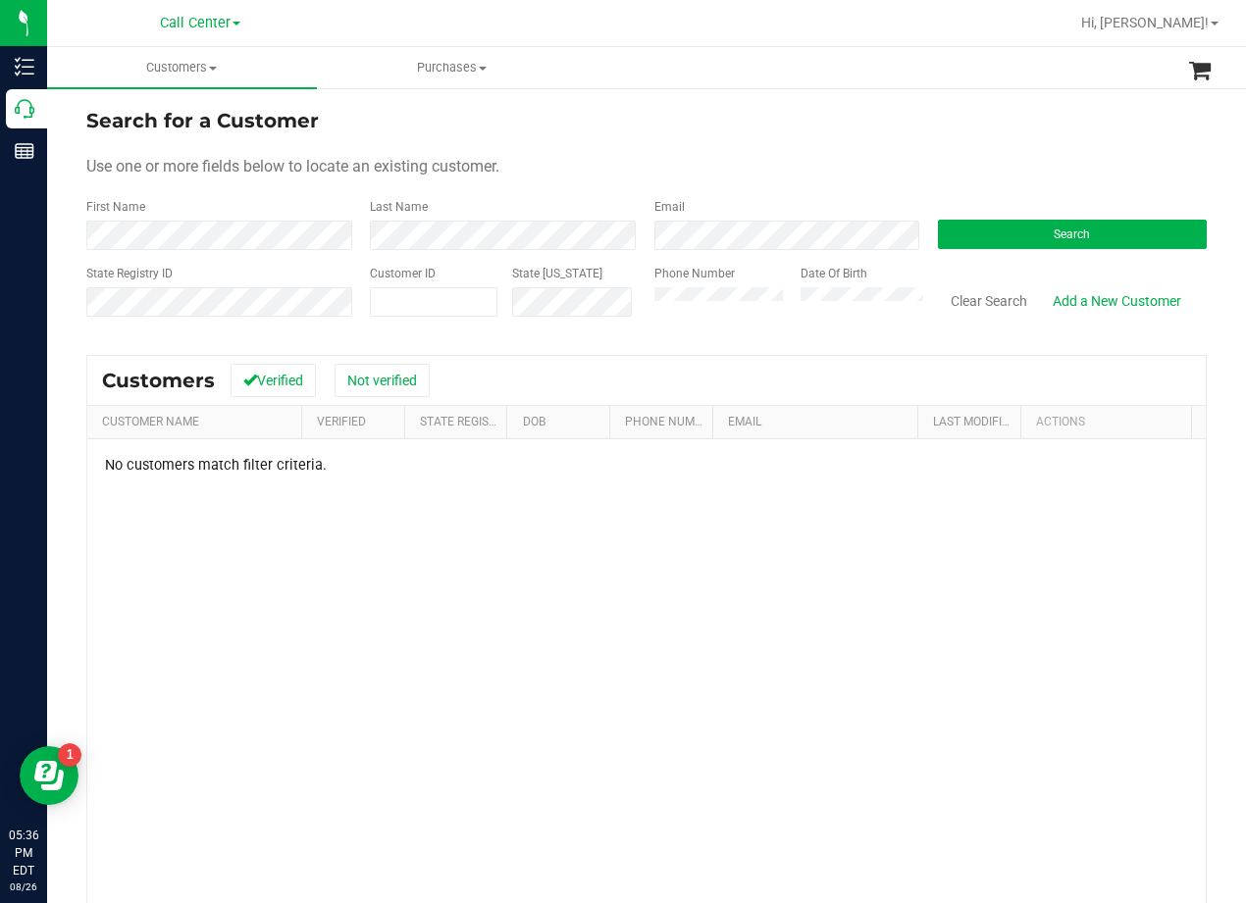
click at [696, 191] on form "Search for a Customer Use one or more fields below to locate an existing custom…" at bounding box center [646, 220] width 1120 height 229
click at [1044, 228] on button "Search" at bounding box center [1072, 234] width 269 height 29
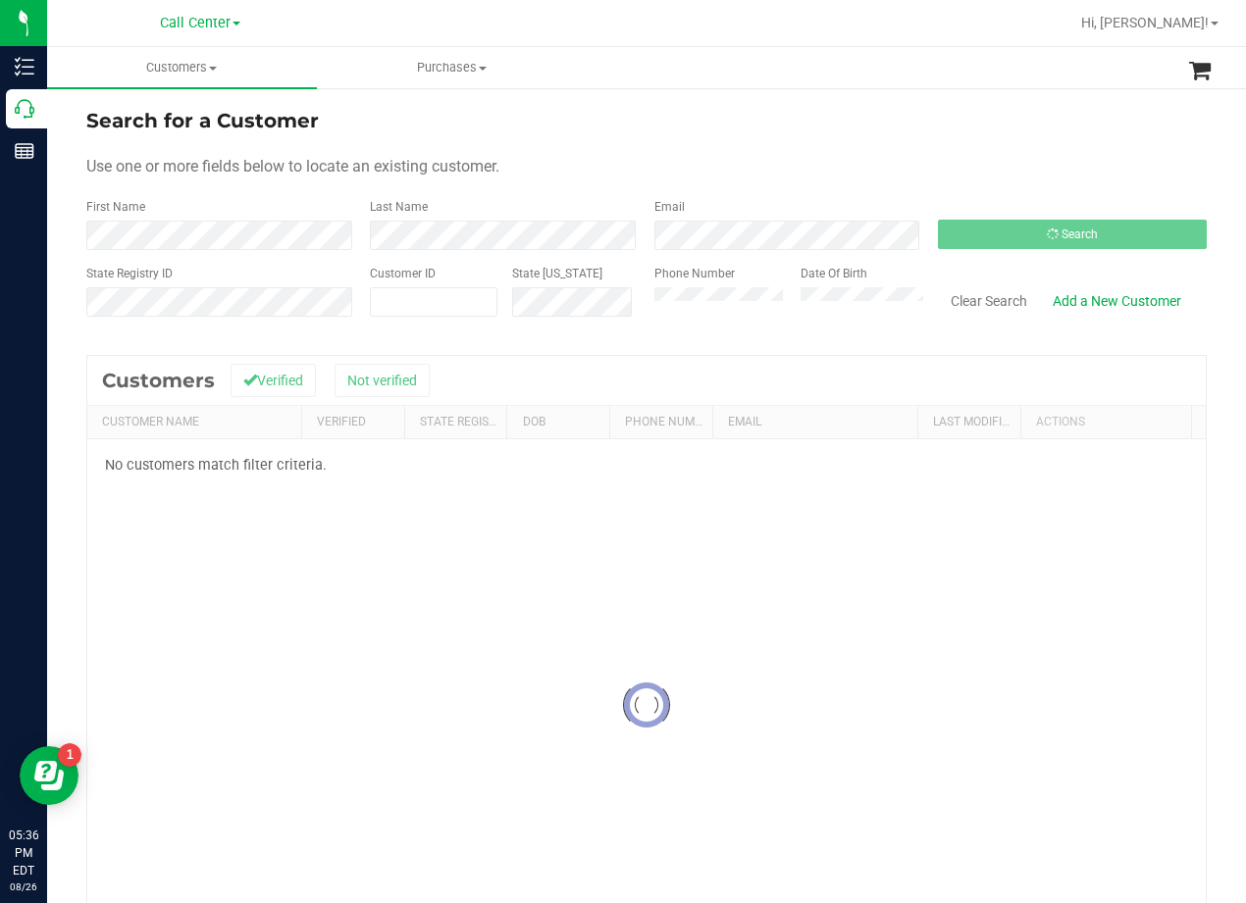
click at [795, 153] on form "Search for a Customer Use one or more fields below to locate an existing custom…" at bounding box center [646, 220] width 1120 height 229
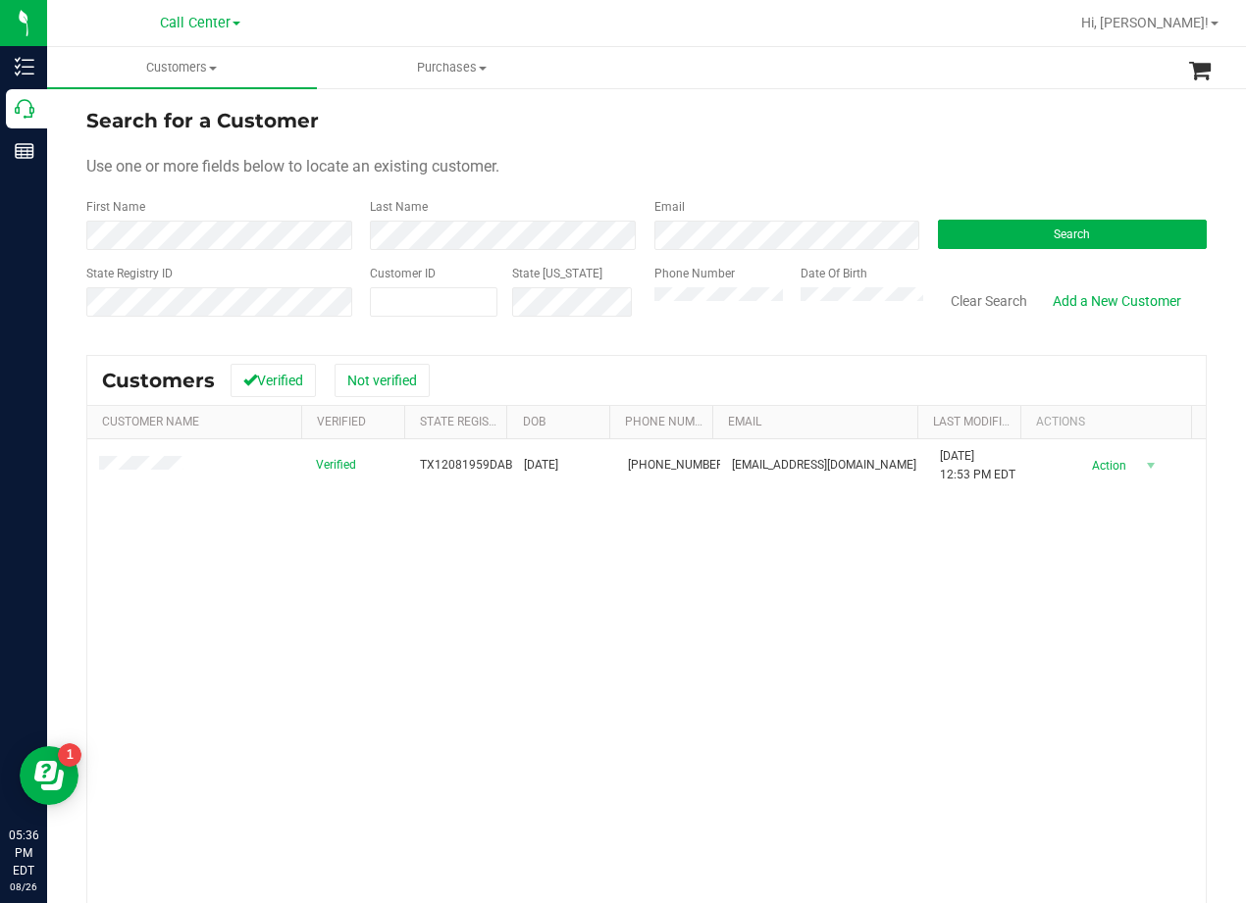
click at [773, 142] on form "Search for a Customer Use one or more fields below to locate an existing custom…" at bounding box center [646, 220] width 1120 height 229
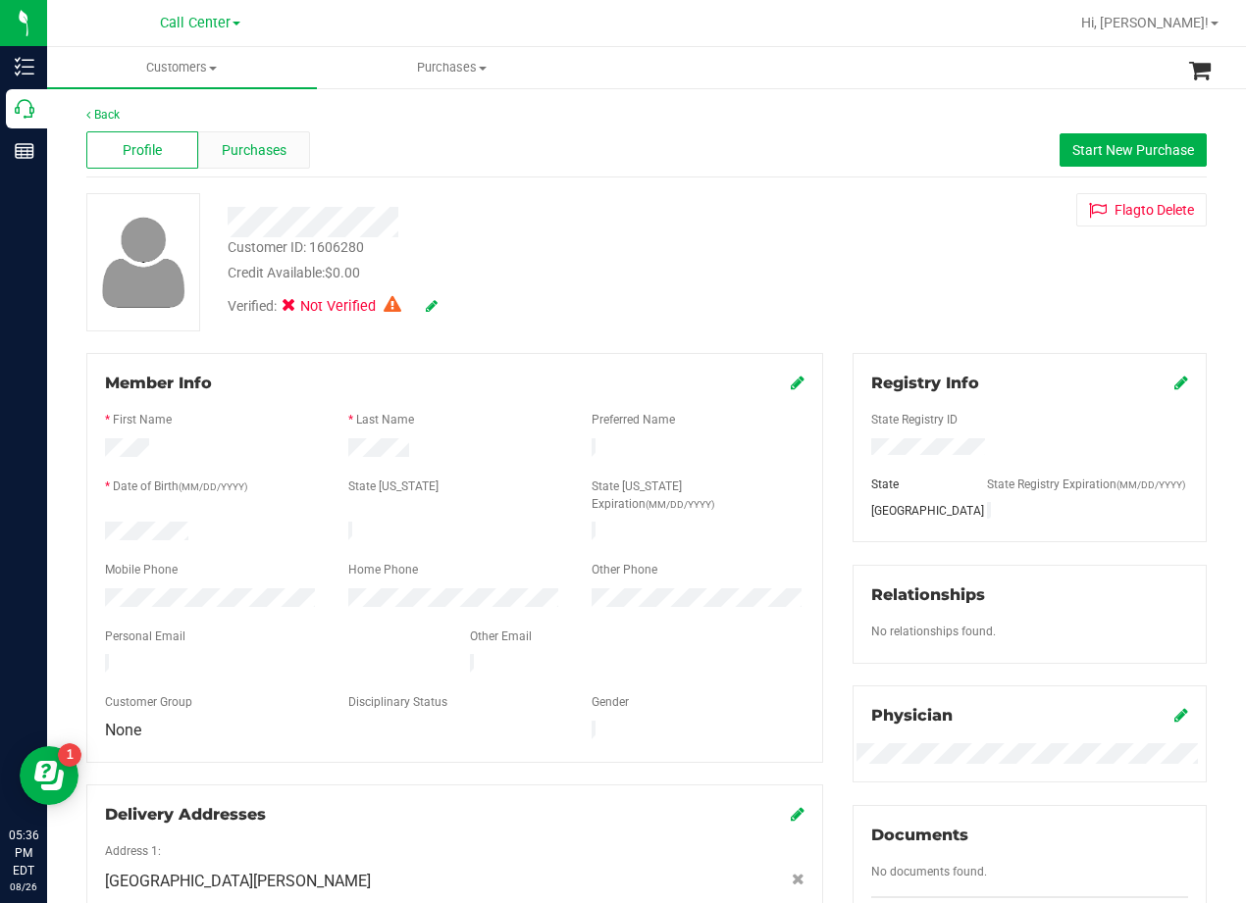
click at [276, 151] on span "Purchases" at bounding box center [254, 150] width 65 height 21
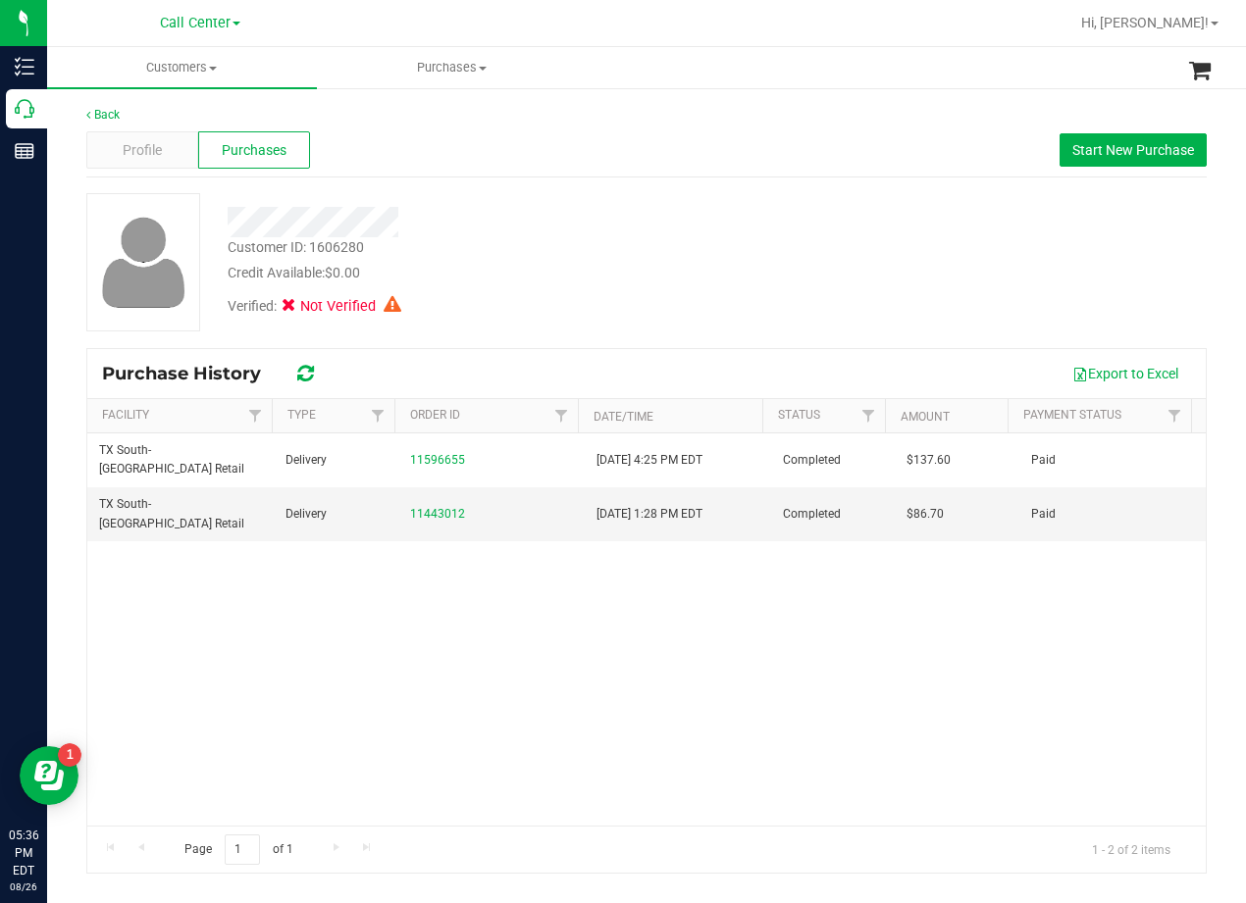
click at [586, 287] on div "Verified: Not Verified" at bounding box center [500, 304] width 575 height 43
click at [190, 156] on div "Profile" at bounding box center [142, 149] width 112 height 37
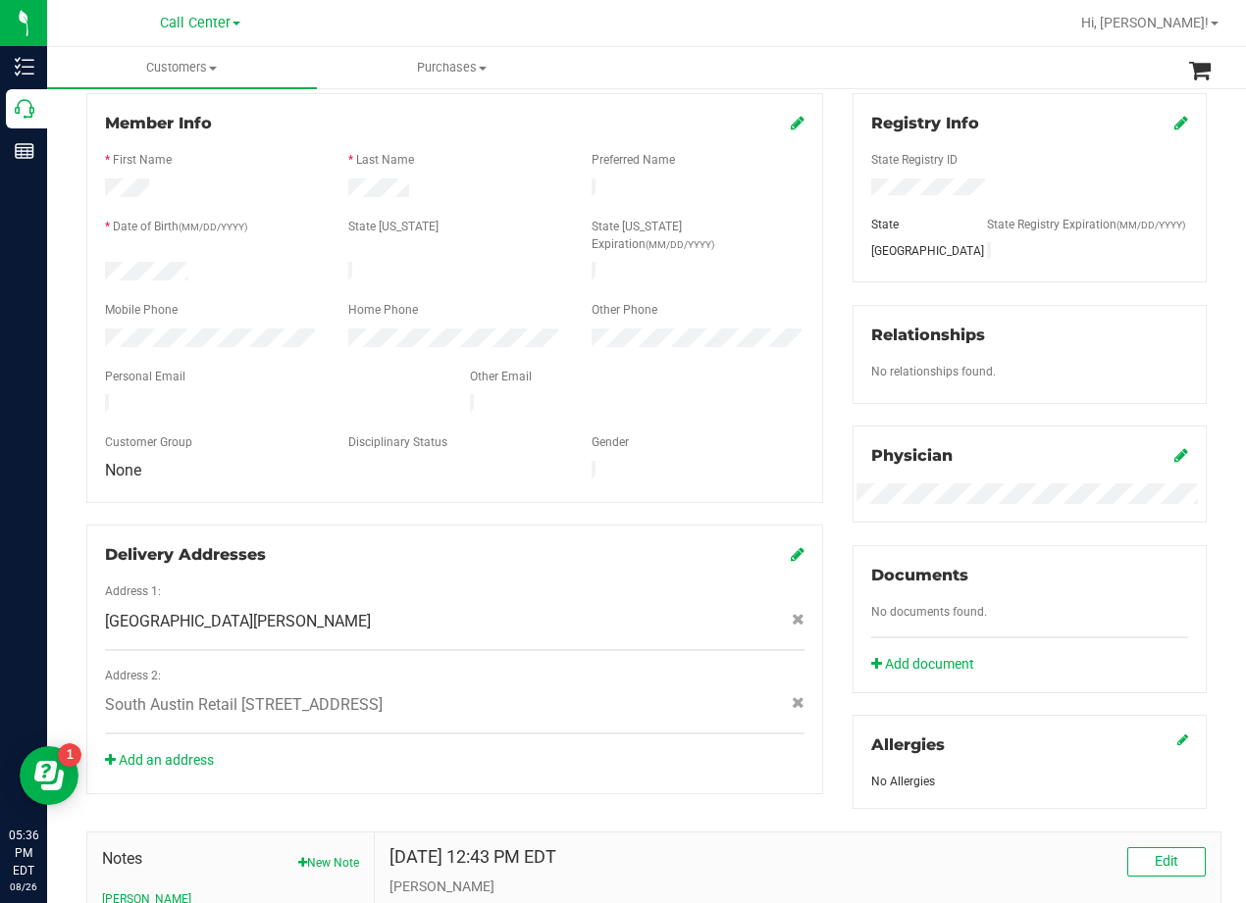
scroll to position [294, 0]
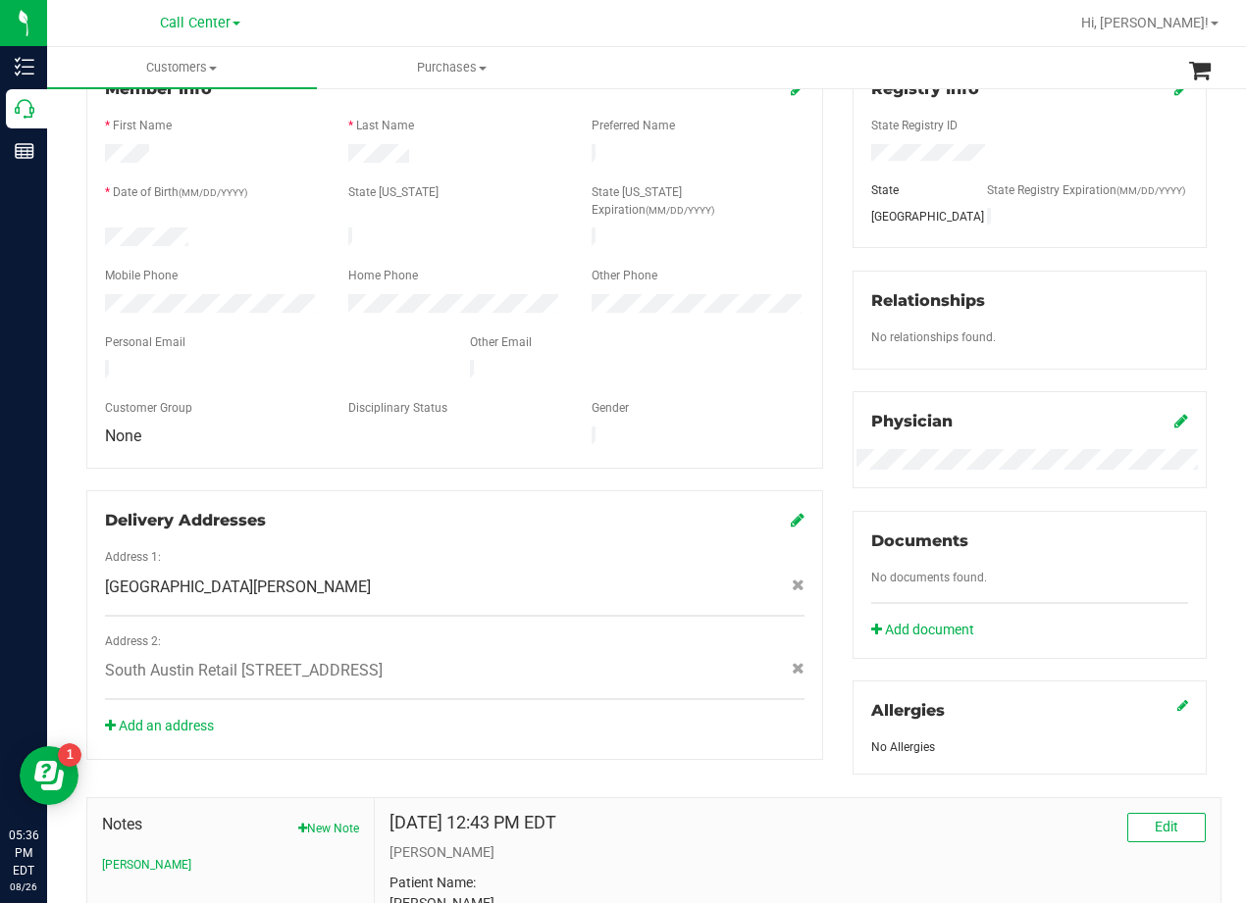
click at [275, 576] on span "7000 FM 713 , Dale , TX 78616" at bounding box center [238, 588] width 266 height 24
copy div "7000 FM 713 , Dale , TX 78616"
click at [659, 333] on div "Other Email" at bounding box center [637, 344] width 365 height 23
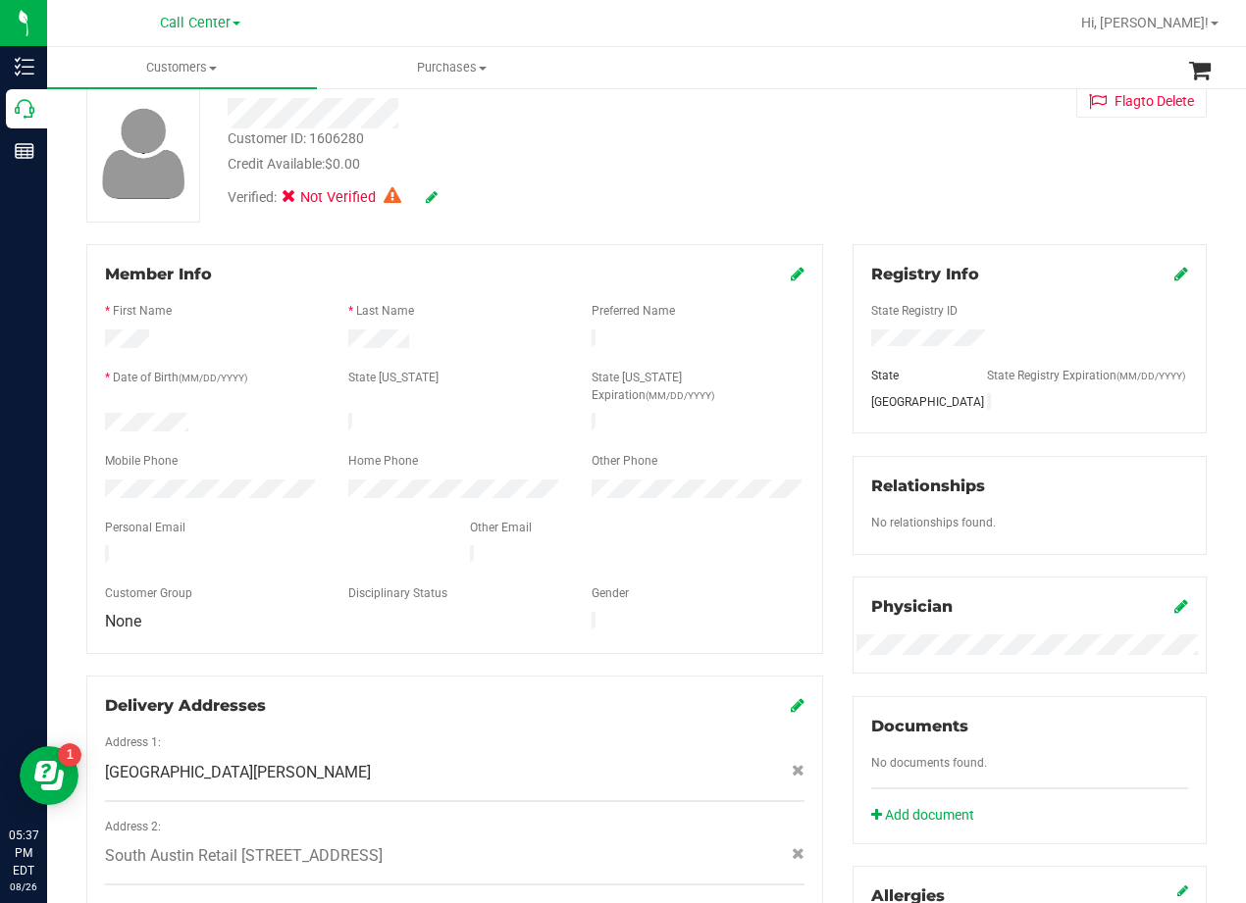
scroll to position [0, 0]
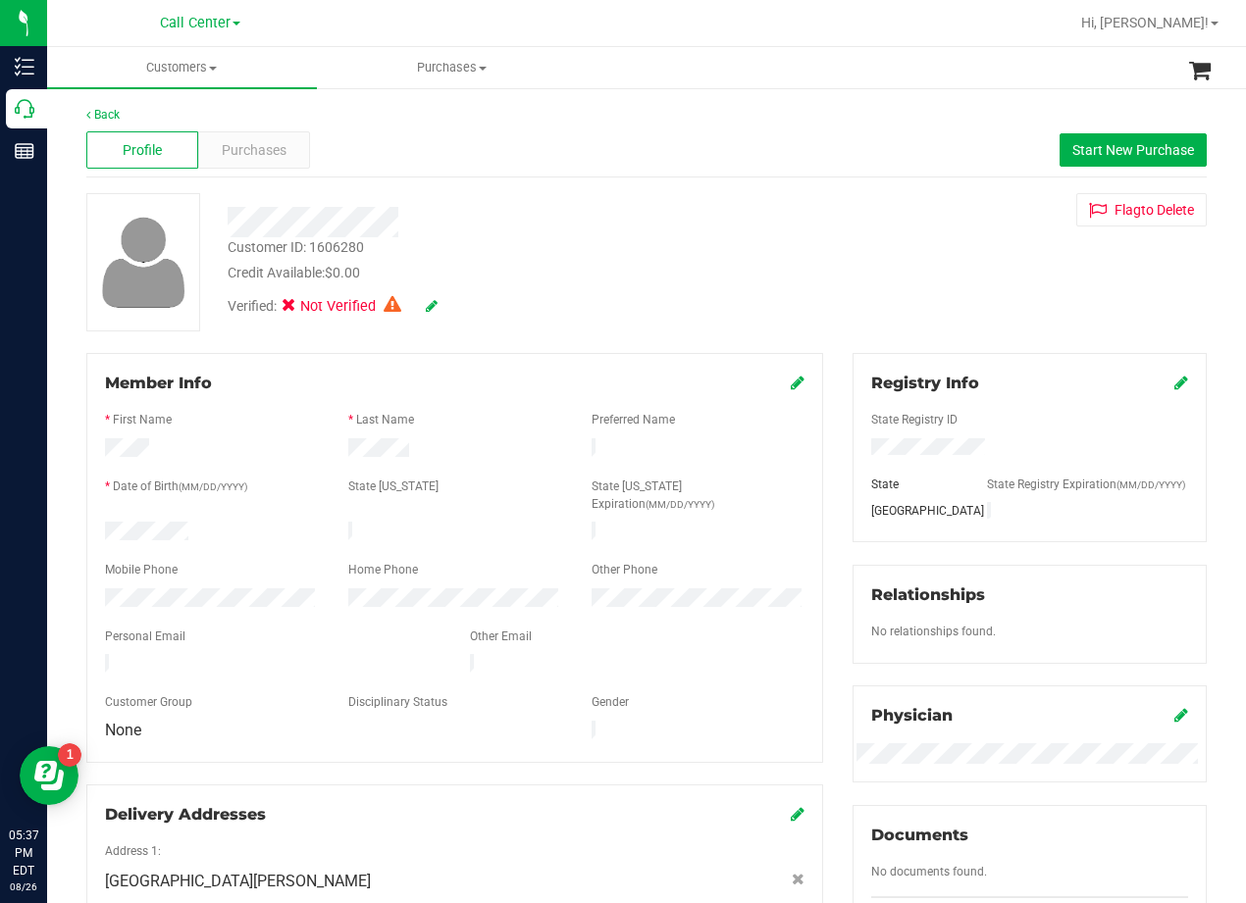
click at [824, 296] on div "Customer ID: 1606280 Credit Available: $0.00 Verified: Not Verified Flag to Del…" at bounding box center [647, 262] width 1150 height 138
click at [1120, 148] on span "Start New Purchase" at bounding box center [1133, 150] width 122 height 16
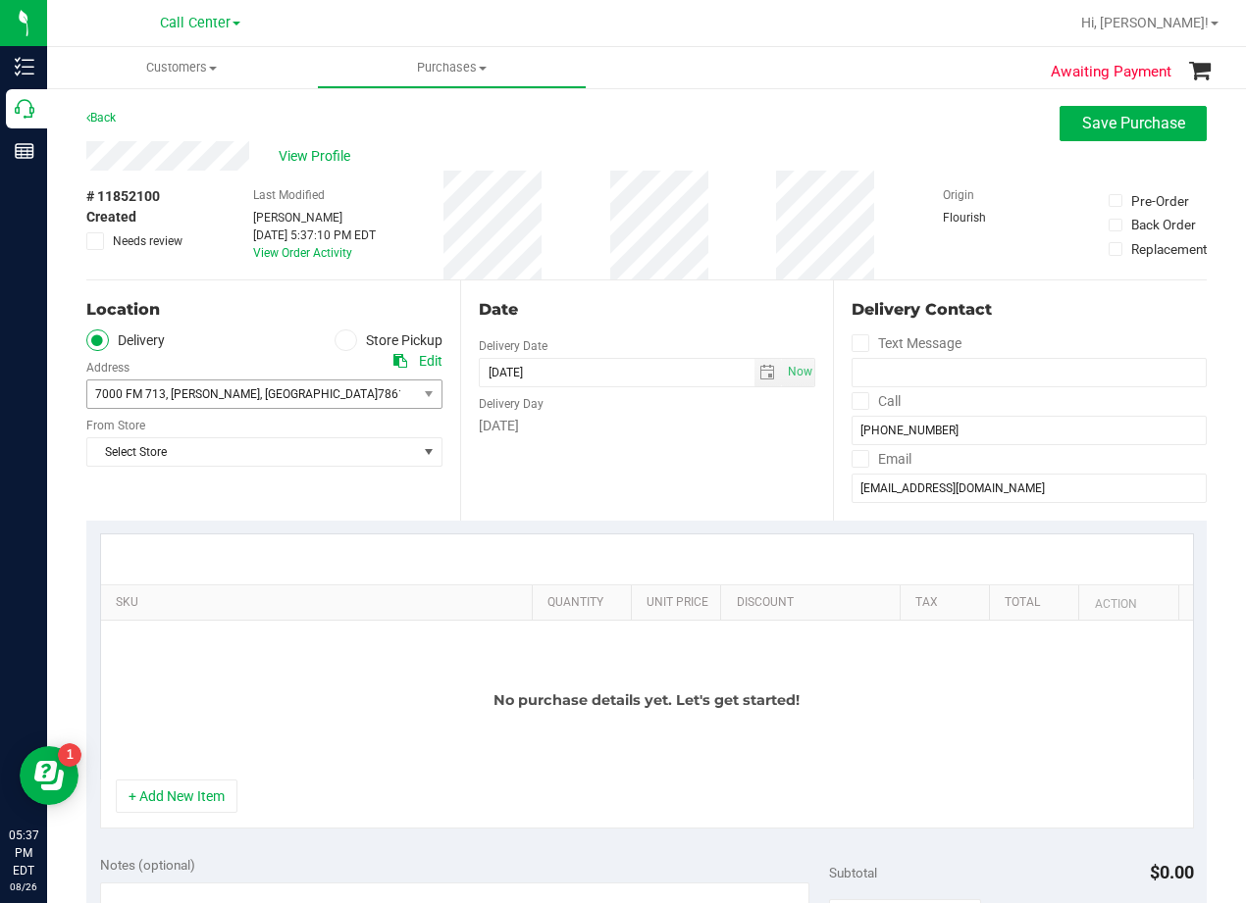
click at [281, 383] on span "7000 FM 713 , Dale , TX 78616" at bounding box center [243, 394] width 313 height 27
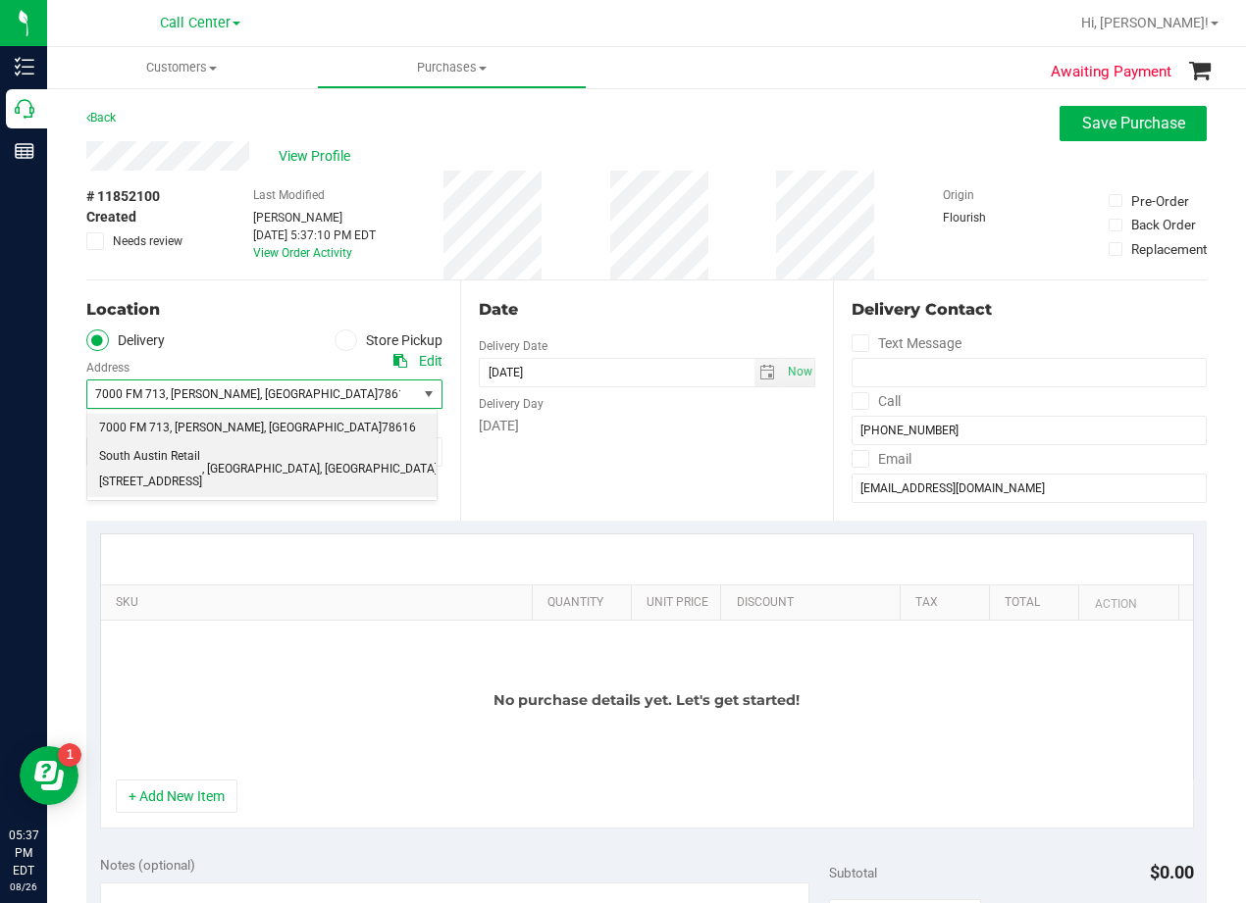
click at [202, 463] on span "South Austin Retail 7105 E. Riverside Dr." at bounding box center [150, 469] width 103 height 50
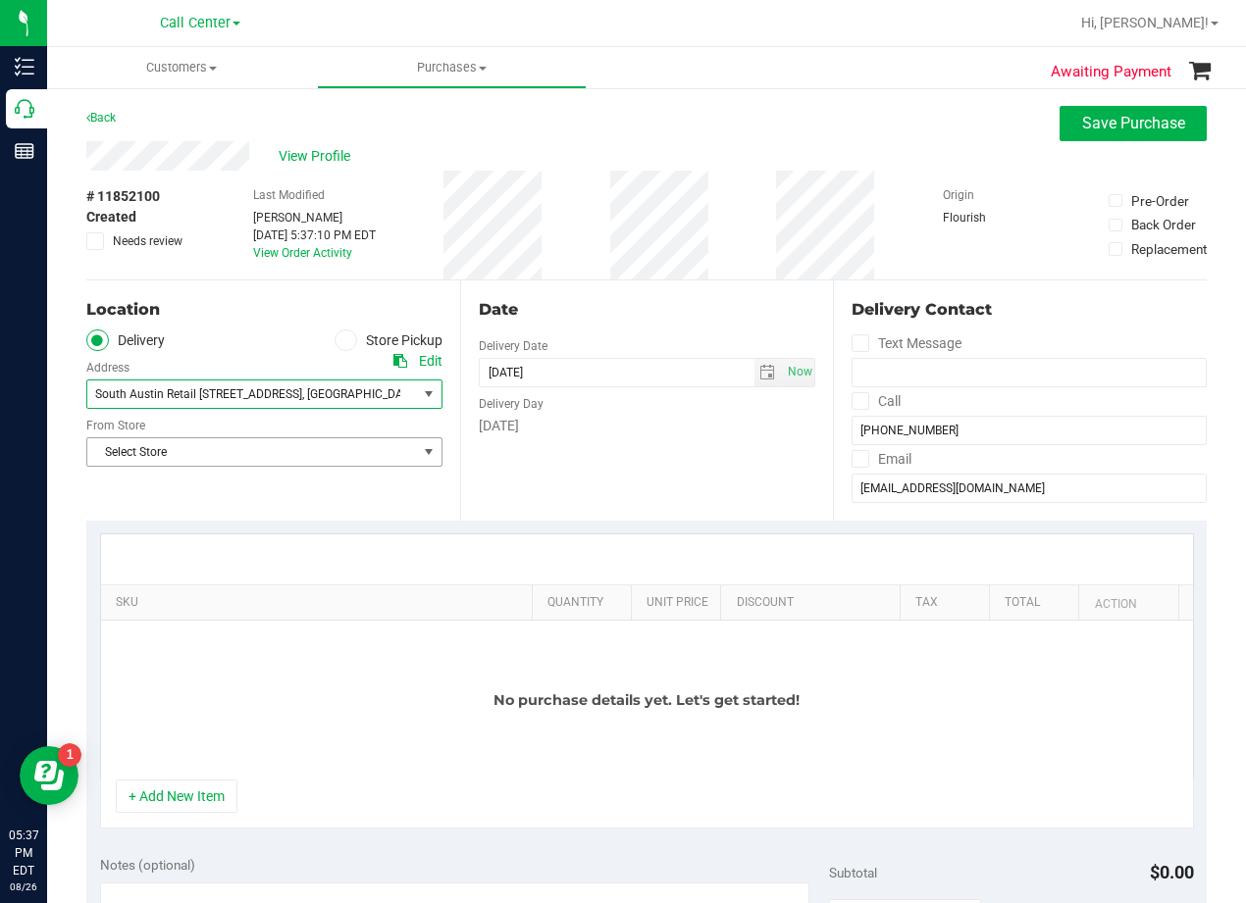
click at [293, 458] on span "Select Store" at bounding box center [252, 451] width 330 height 27
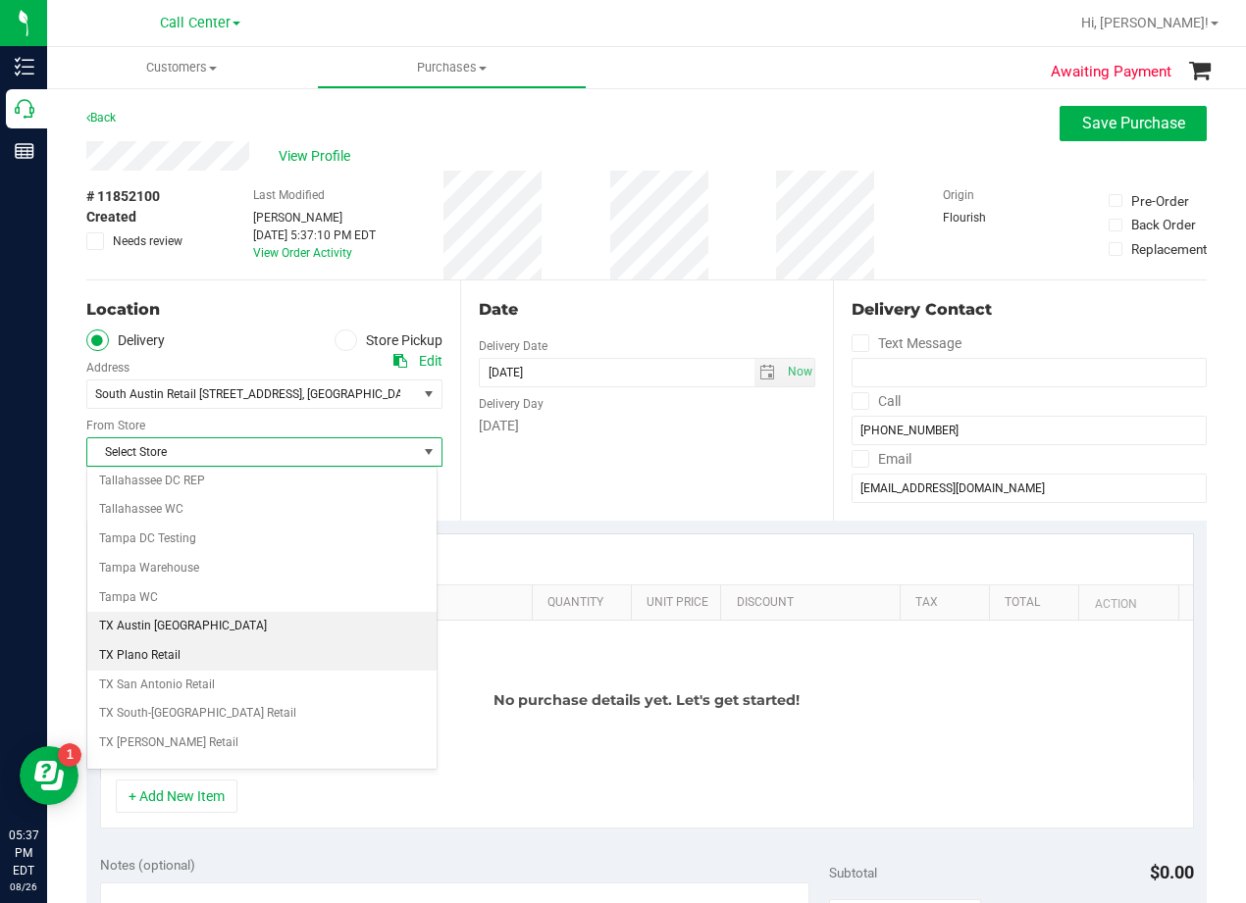
scroll to position [1425, 0]
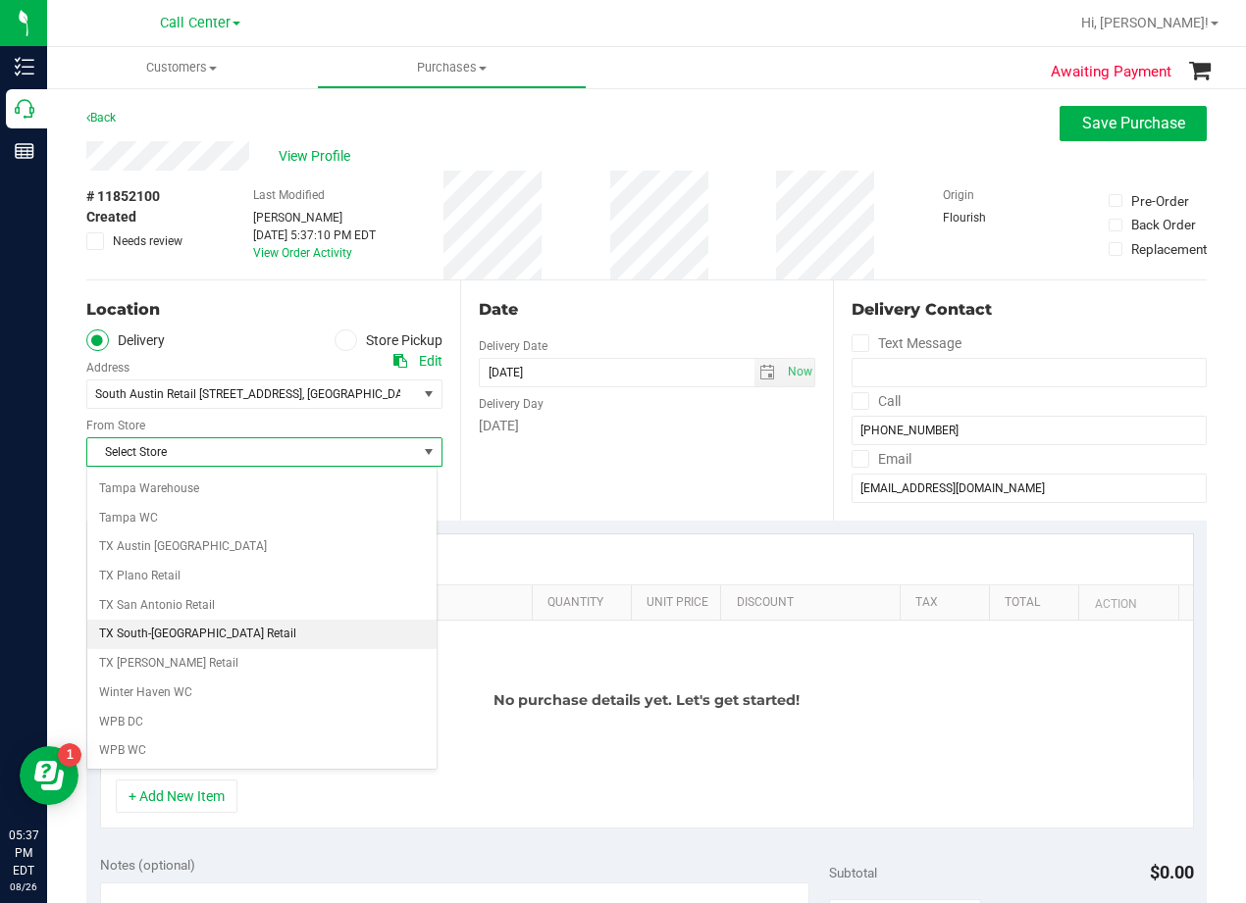
click at [281, 627] on li "TX South-[GEOGRAPHIC_DATA] Retail" at bounding box center [261, 634] width 349 height 29
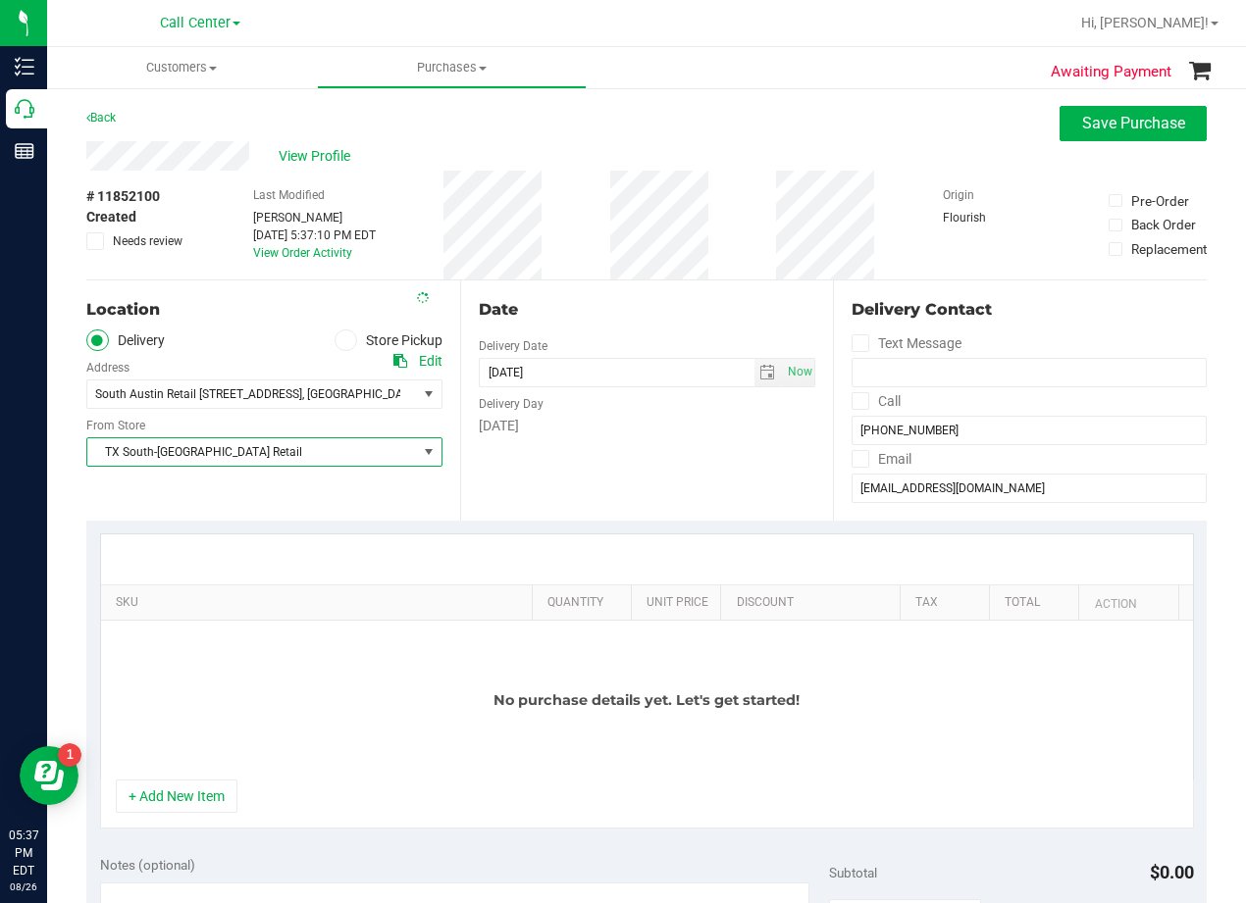
click at [540, 482] on div "Date Delivery Date 08/26/2025 Now 08/26/2025 05:37 PM Now Delivery Day Tuesday" at bounding box center [647, 401] width 374 height 240
drag, startPoint x: 709, startPoint y: 439, endPoint x: 690, endPoint y: 352, distance: 89.5
click at [709, 439] on div "Date Delivery Date 08/26/2025 Now 08/26/2025 05:37 PM Now Delivery Day Tuesday" at bounding box center [647, 401] width 374 height 240
click at [678, 282] on div "Date Delivery Date 08/26/2025 Now 08/26/2025 05:37 PM Now Delivery Day Tuesday" at bounding box center [647, 401] width 374 height 240
click at [202, 791] on button "+ Add New Item" at bounding box center [177, 796] width 122 height 33
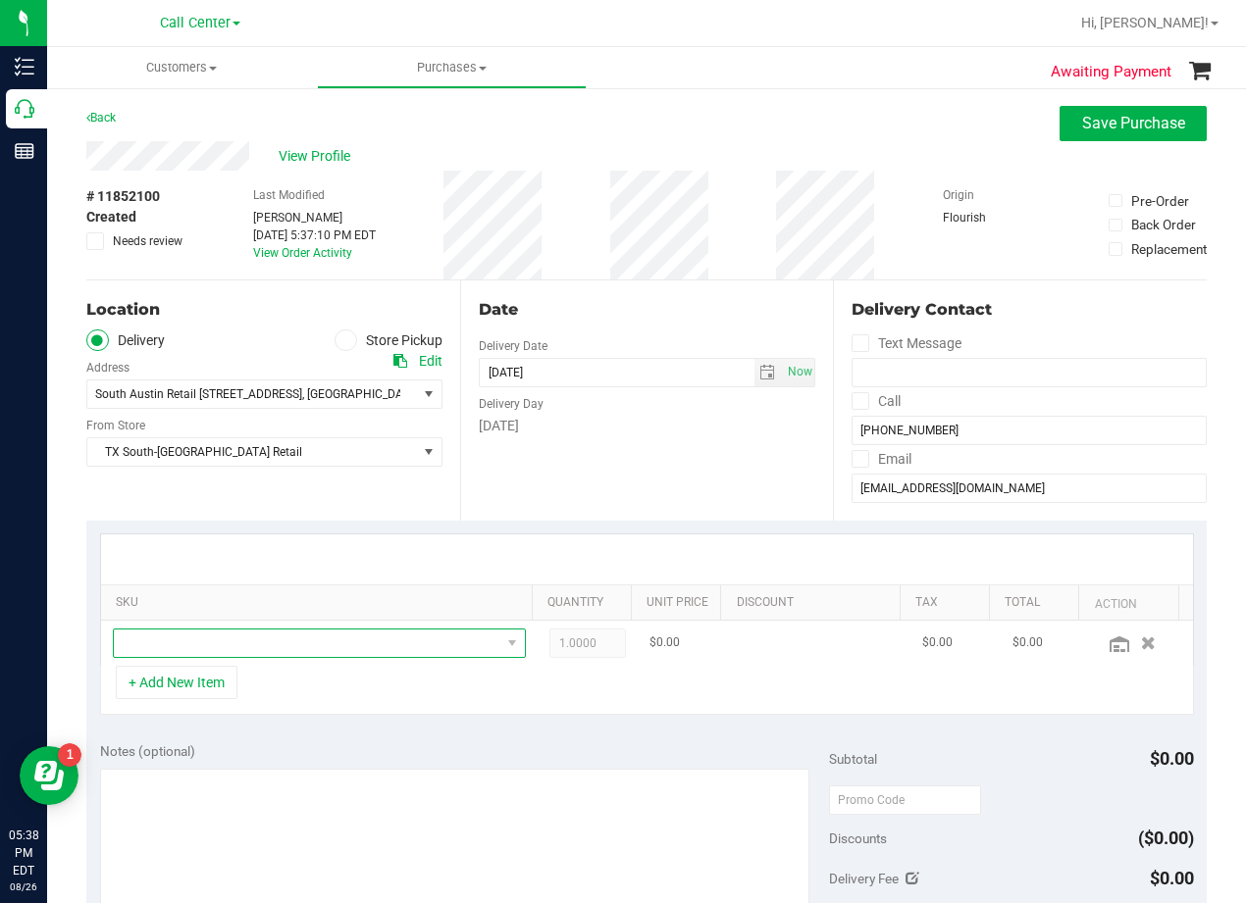
click at [224, 640] on span "NO DATA FOUND" at bounding box center [307, 643] width 386 height 27
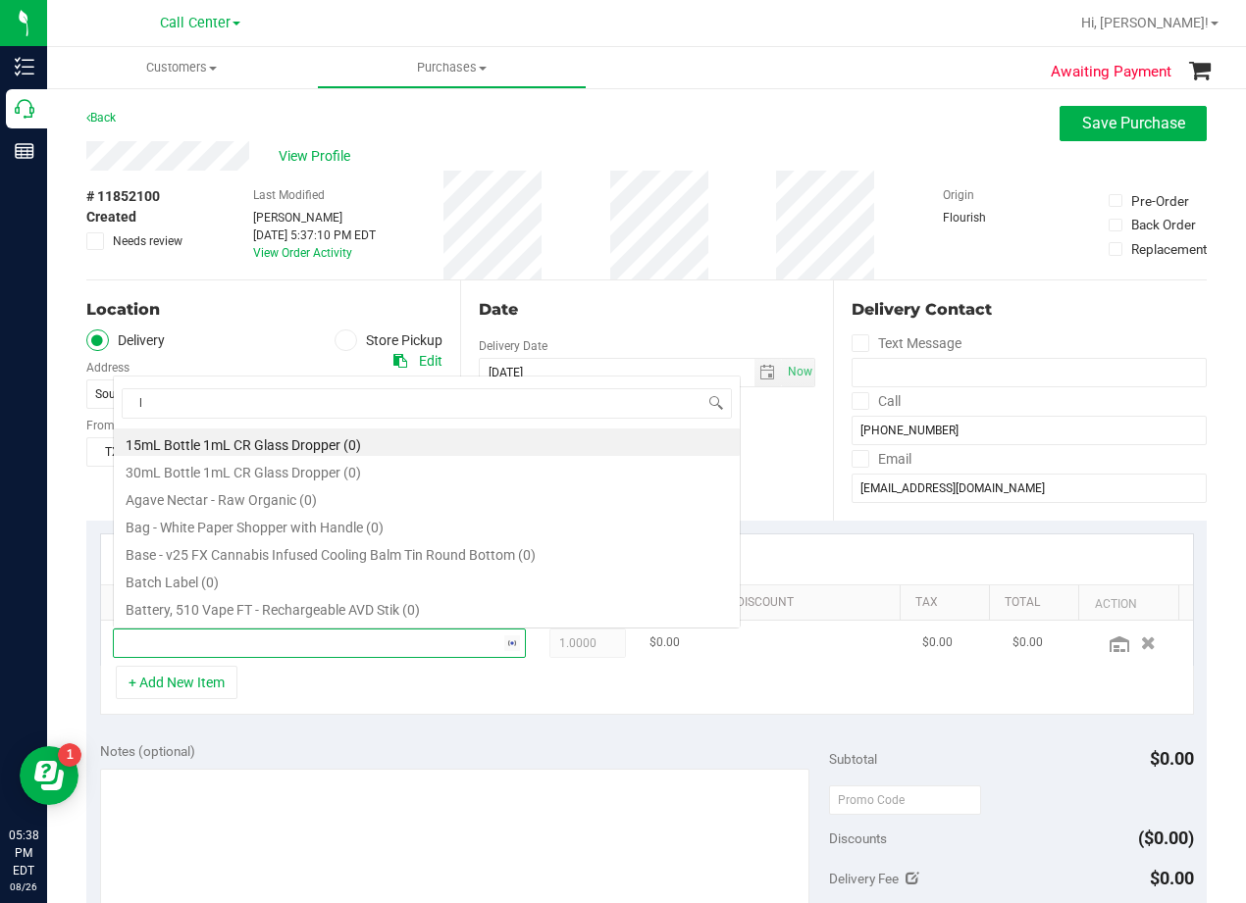
scroll to position [29, 386]
type input "liquid rest"
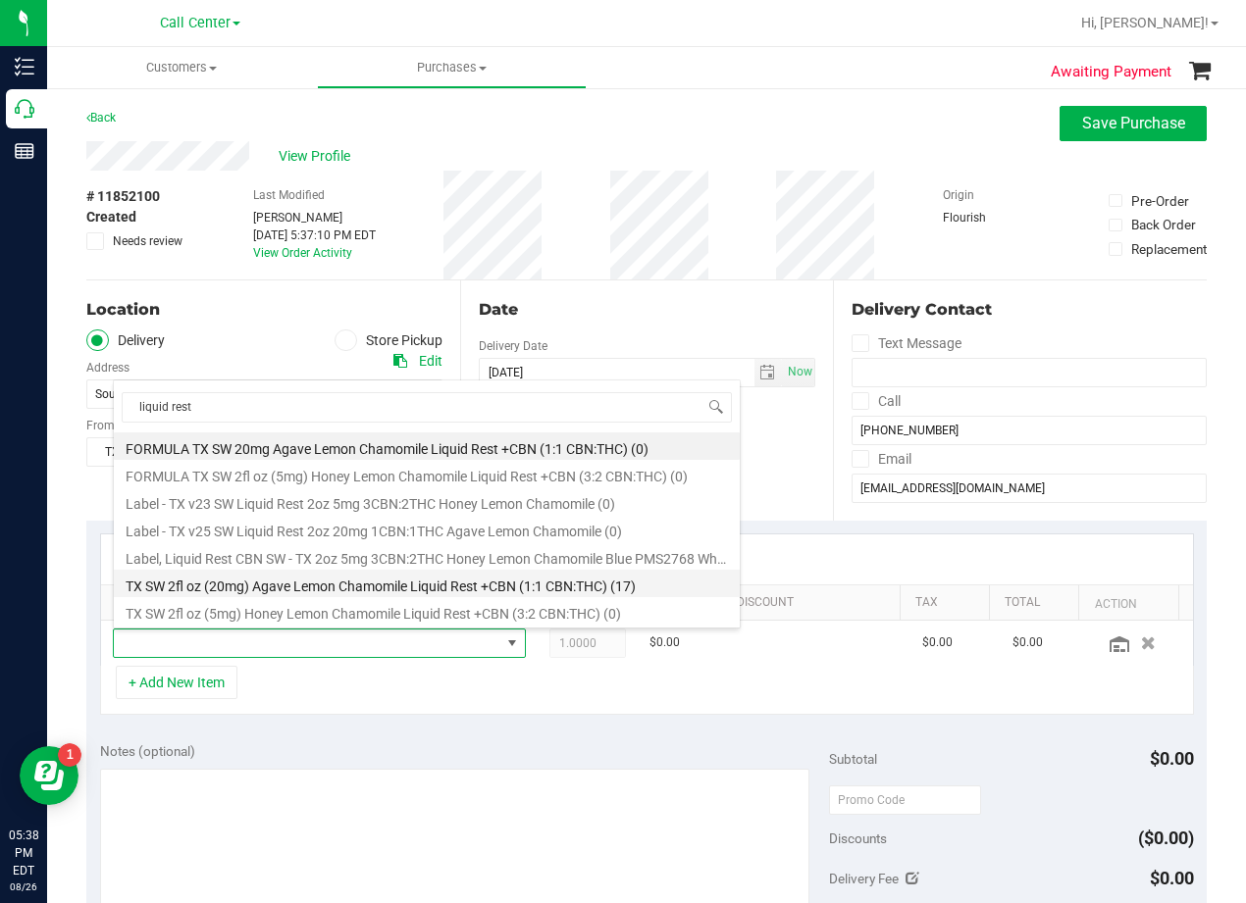
click at [432, 586] on li "TX SW 2fl oz (20mg) Agave Lemon Chamomile Liquid Rest +CBN (1:1 CBN:THC) (17)" at bounding box center [427, 583] width 626 height 27
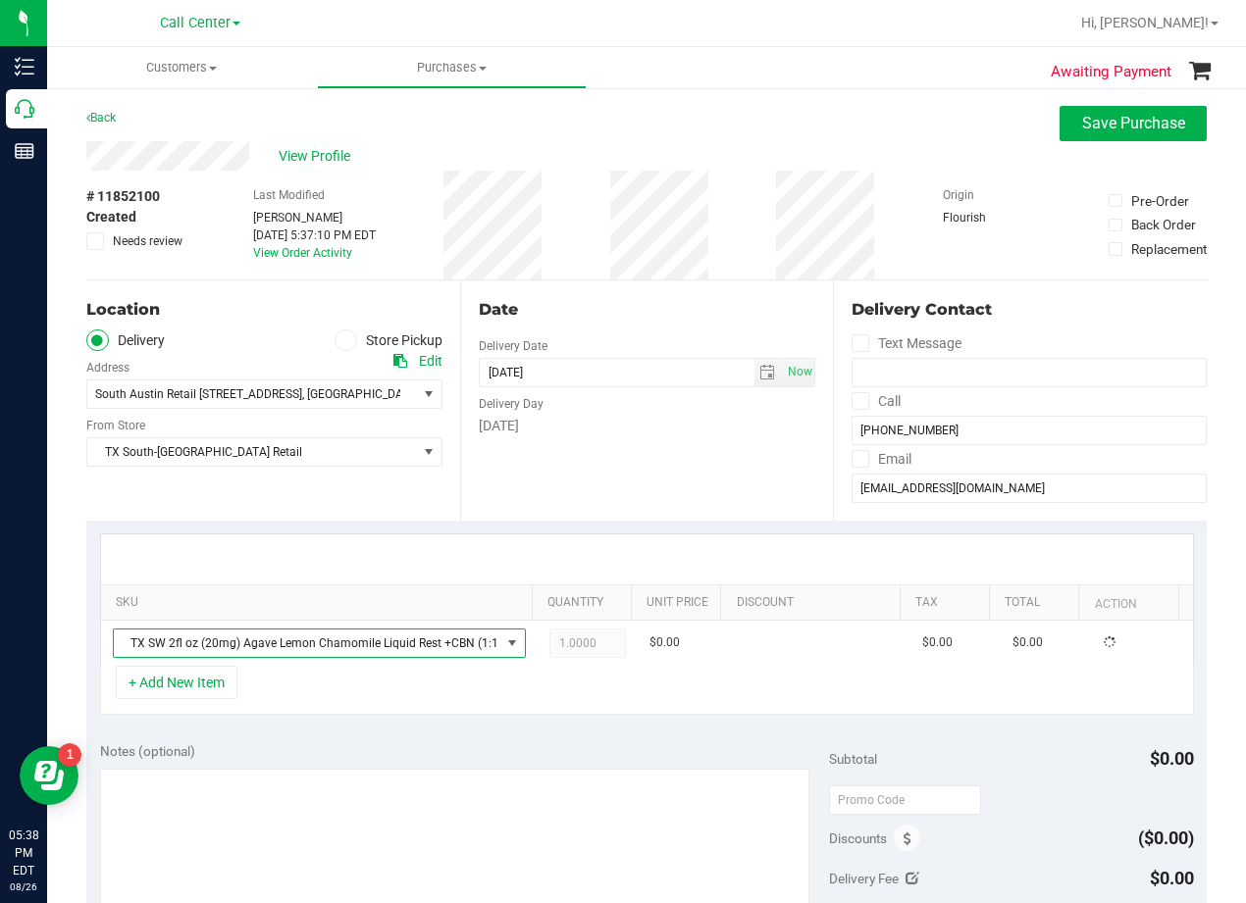
click at [681, 475] on div "Date Delivery Date 08/26/2025 Now 08/26/2025 05:37 PM Now Delivery Day Tuesday" at bounding box center [647, 401] width 374 height 240
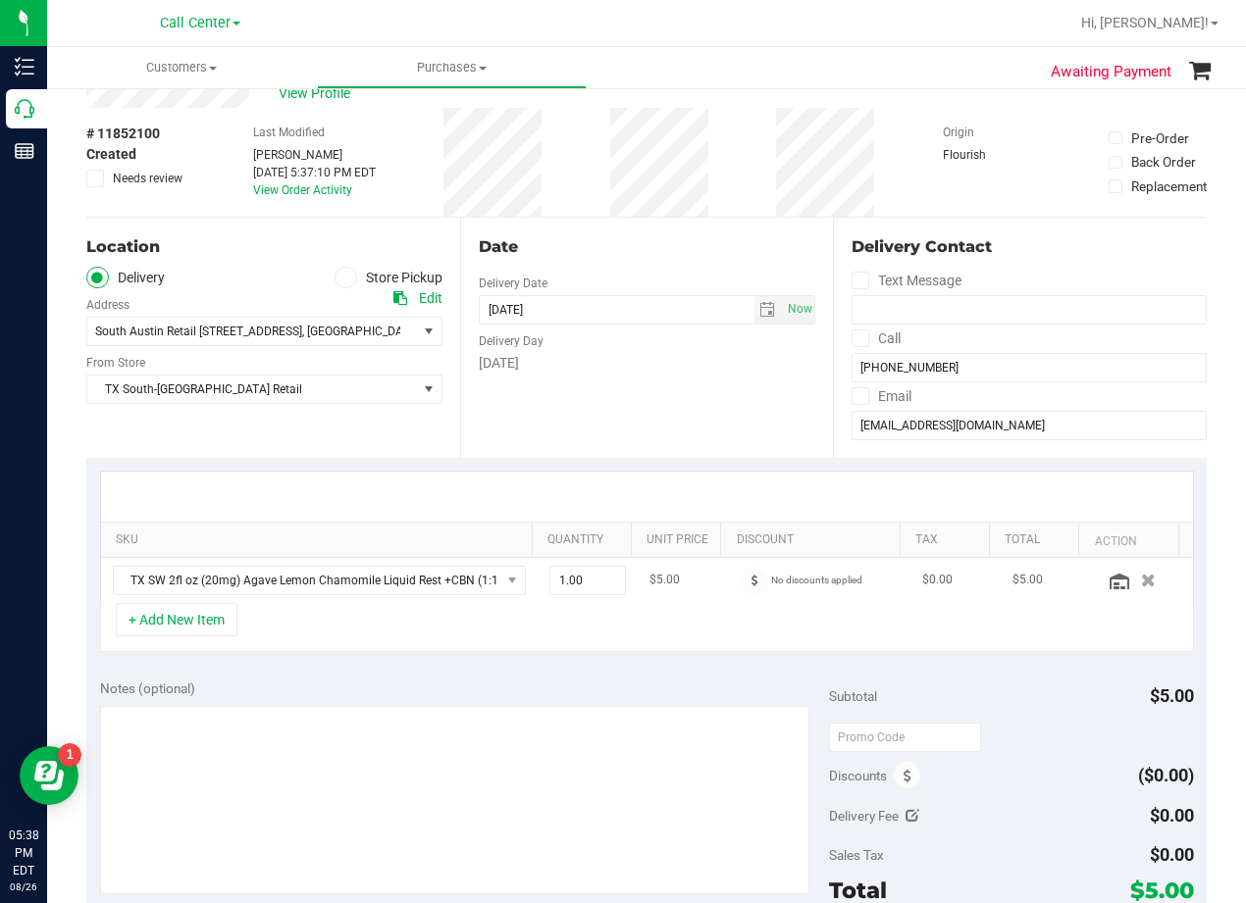
scroll to position [98, 0]
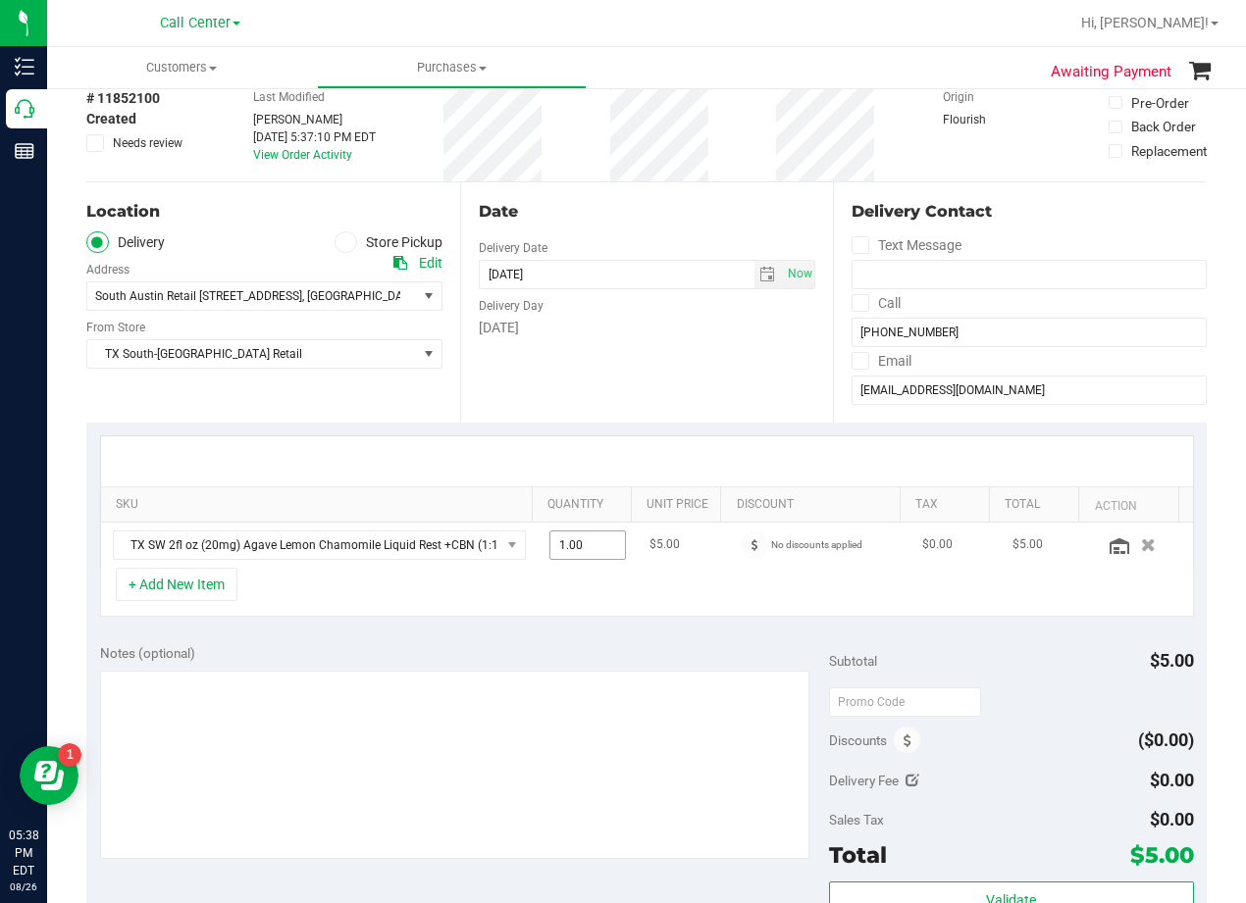
click at [587, 550] on span "1.00 1" at bounding box center [587, 545] width 77 height 29
click at [0, 0] on input "1" at bounding box center [0, 0] width 0 height 0
type input "5"
type input "5.00"
click at [658, 456] on div at bounding box center [647, 461] width 1092 height 50
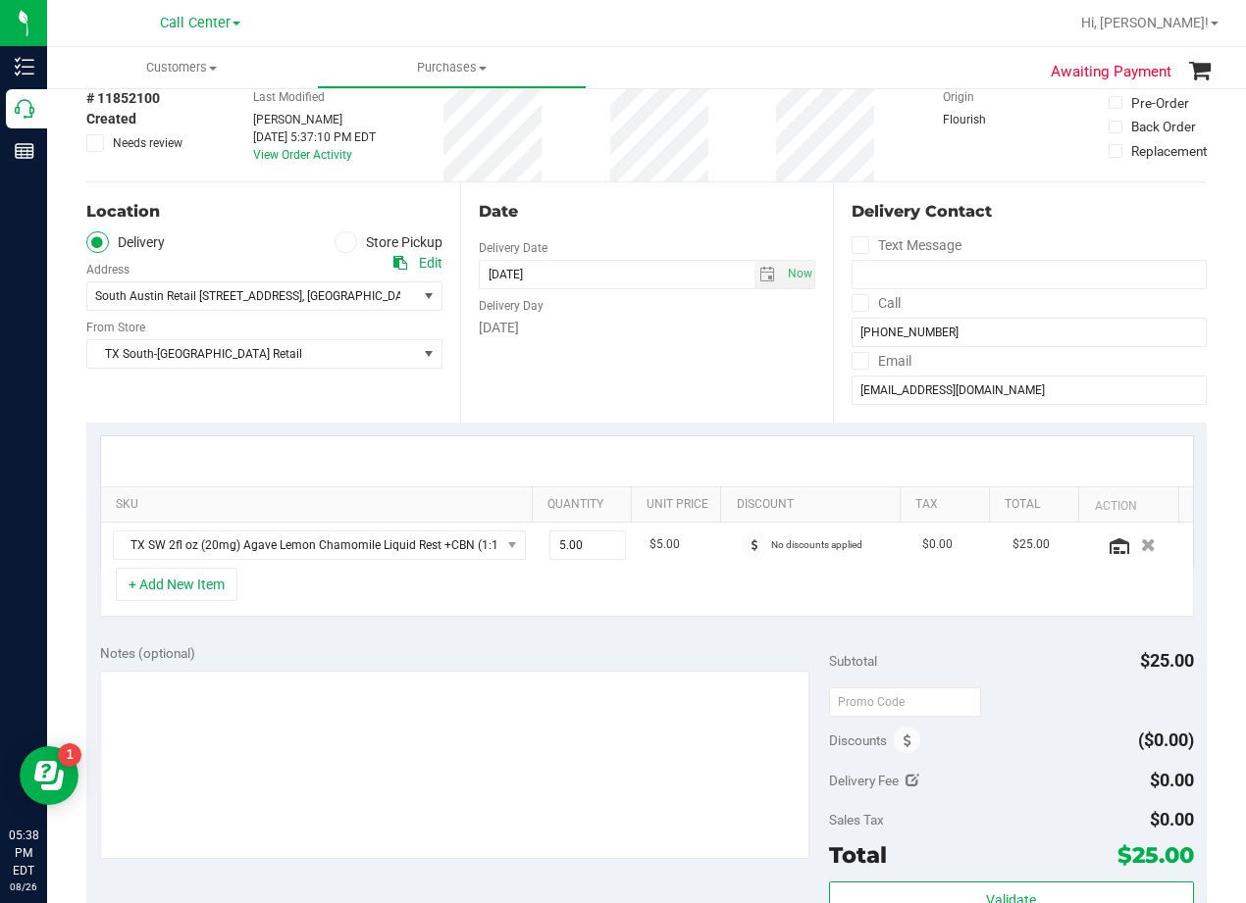
click at [684, 452] on div at bounding box center [647, 461] width 1092 height 50
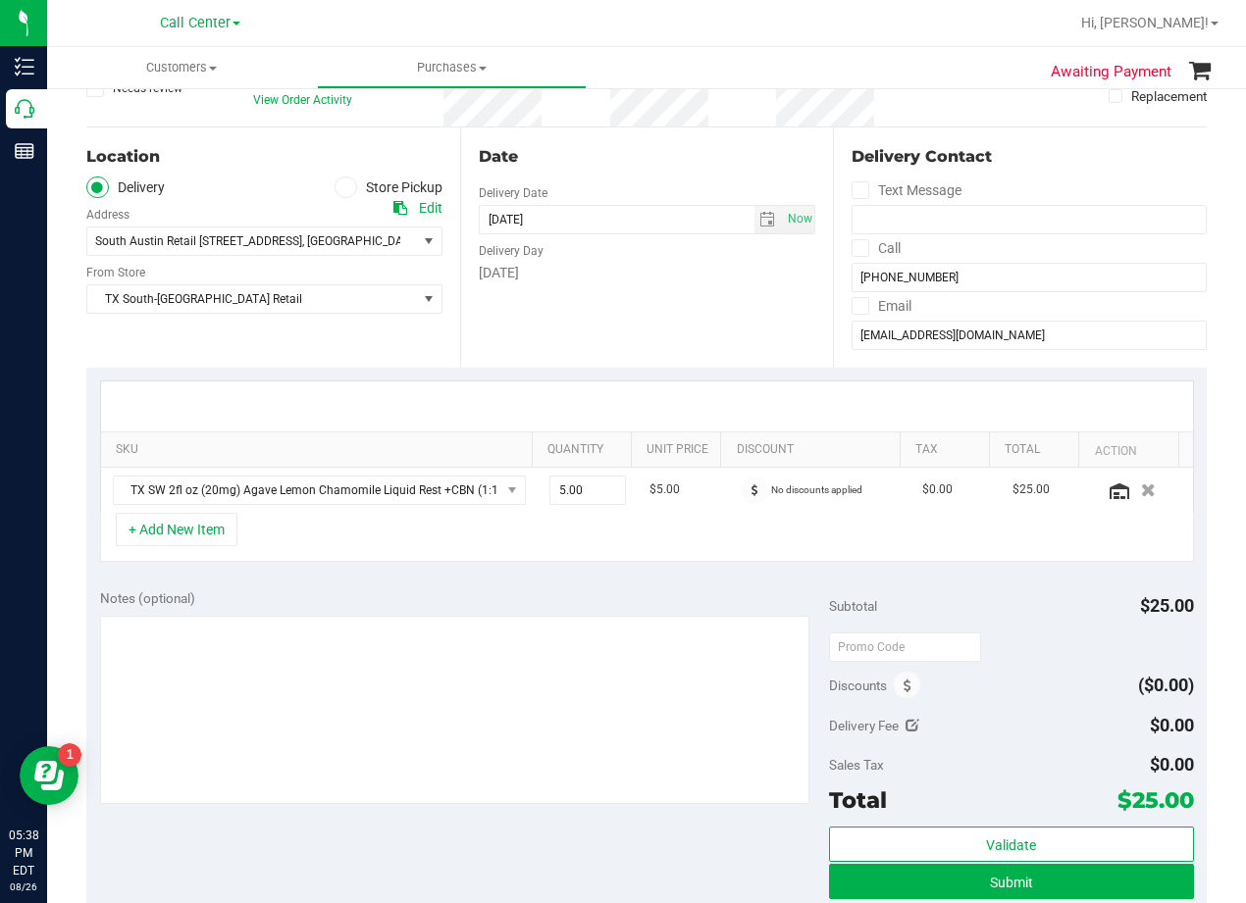
scroll to position [196, 0]
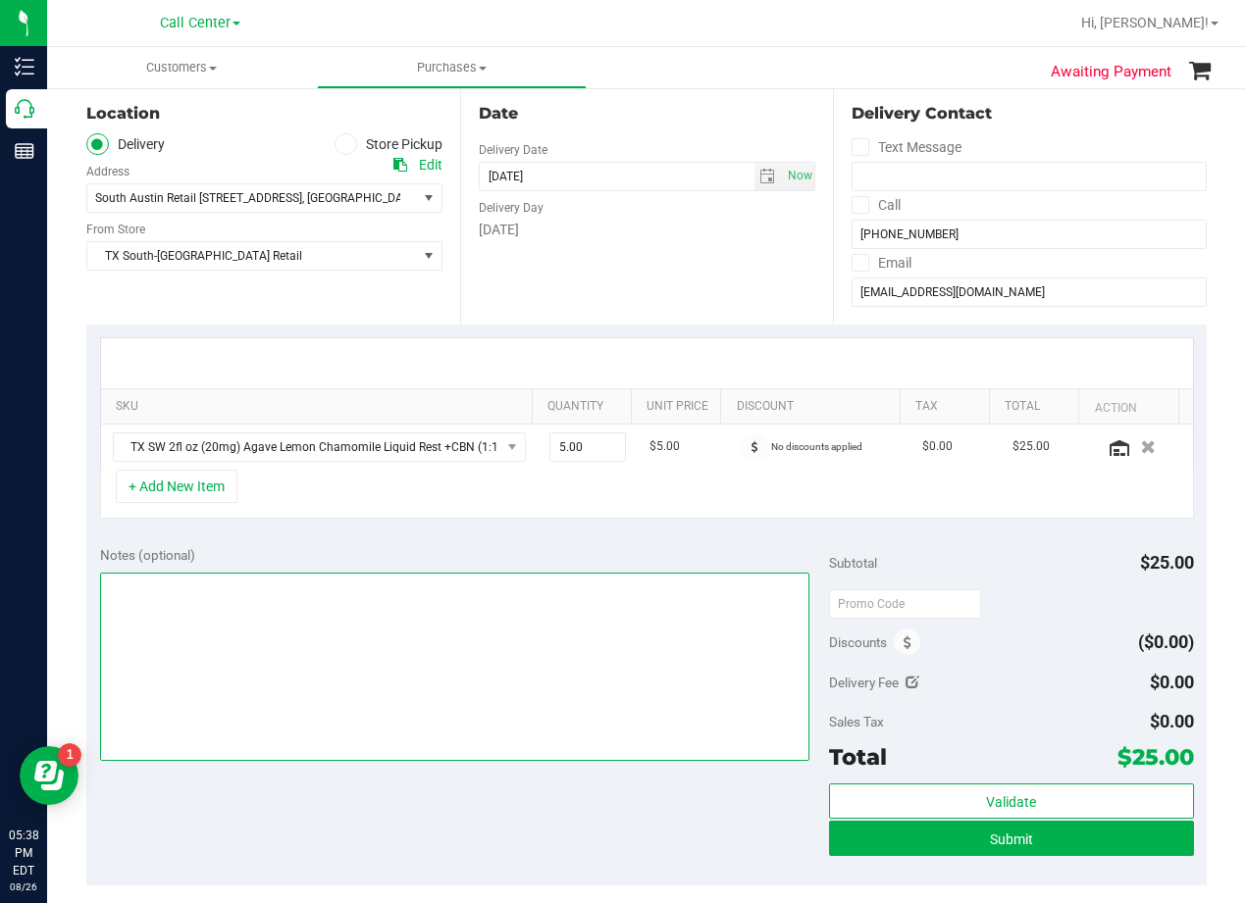
click at [691, 629] on textarea at bounding box center [454, 667] width 709 height 188
type textarea "pu 8/27 South Austin. AL 8/26"
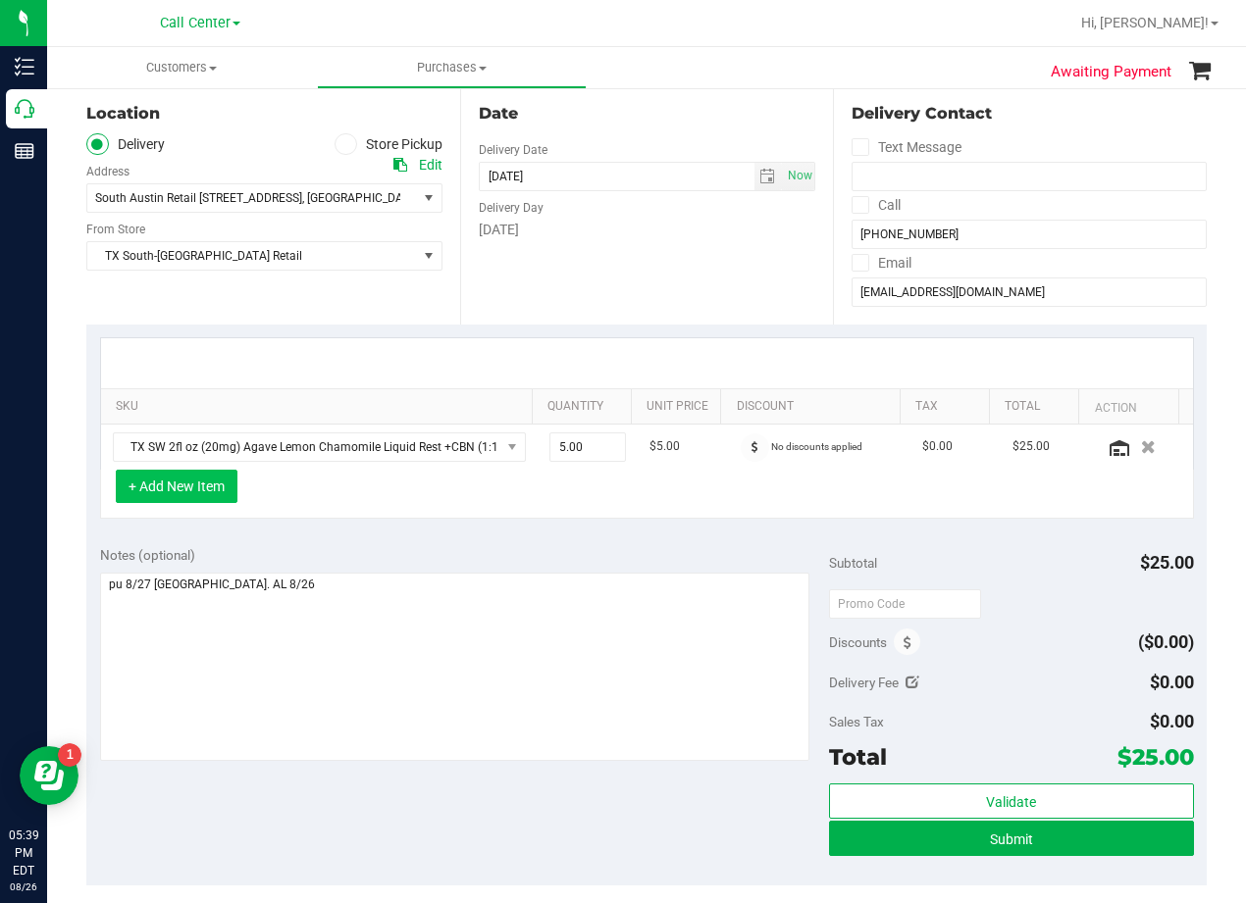
click at [144, 493] on button "+ Add New Item" at bounding box center [177, 486] width 122 height 33
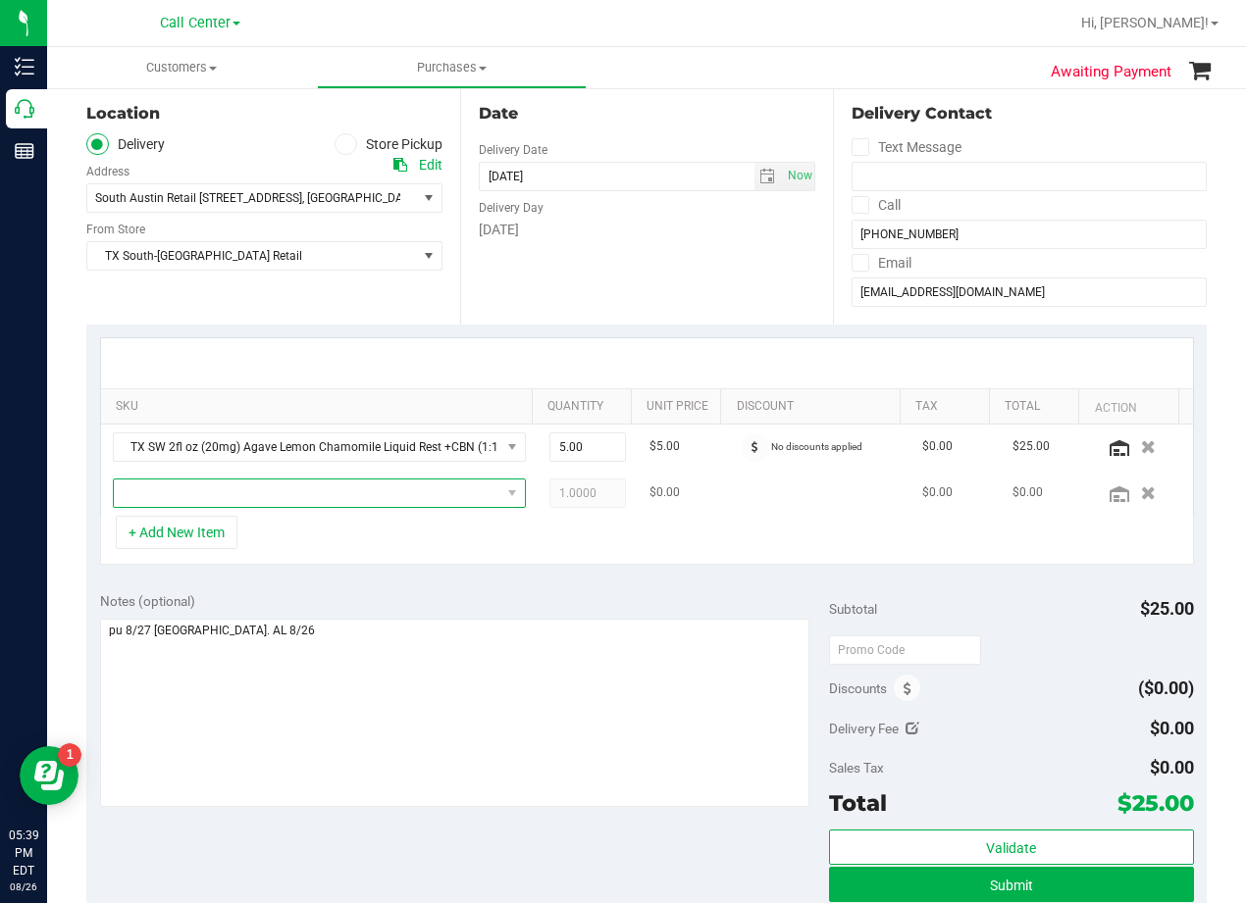
click at [258, 494] on span "NO DATA FOUND" at bounding box center [307, 493] width 386 height 27
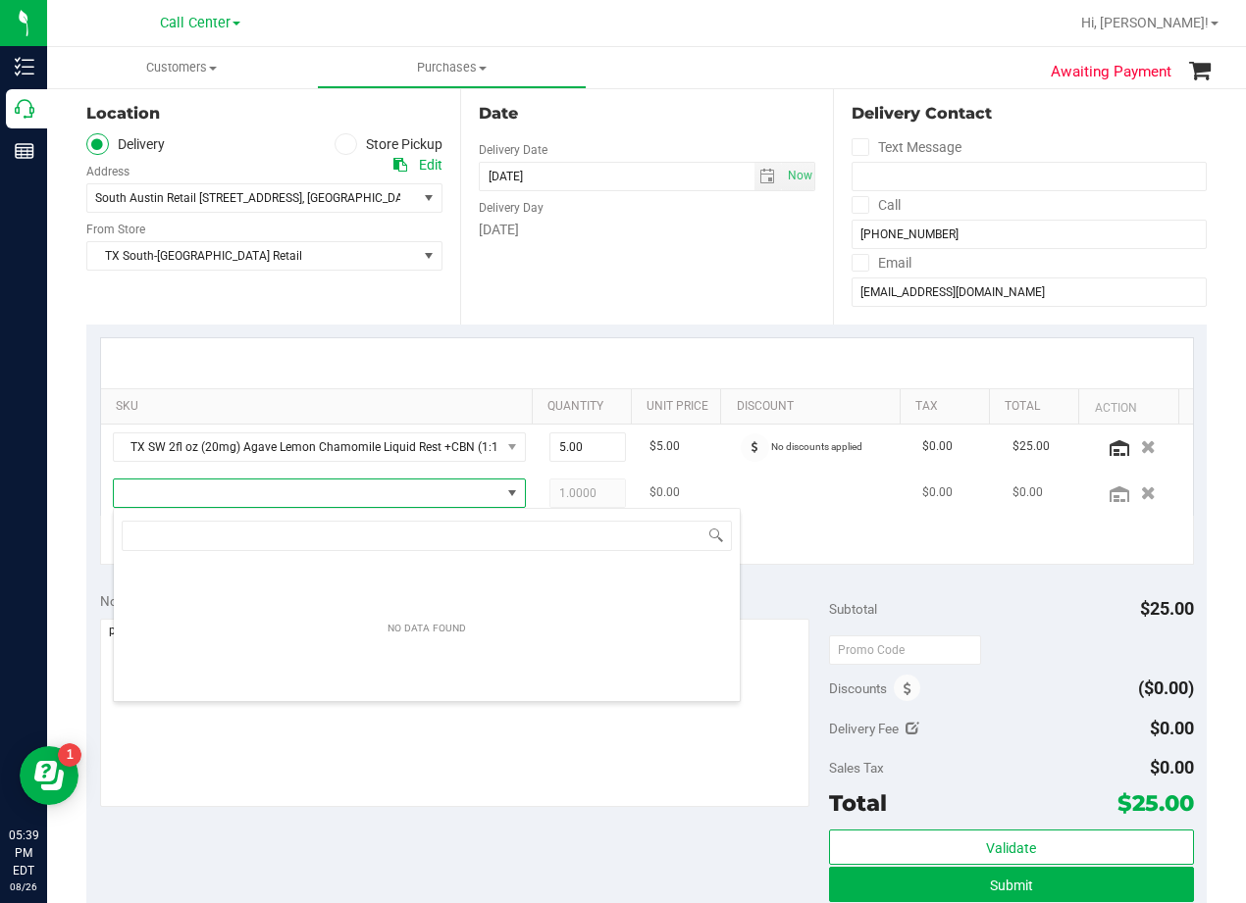
scroll to position [29, 401]
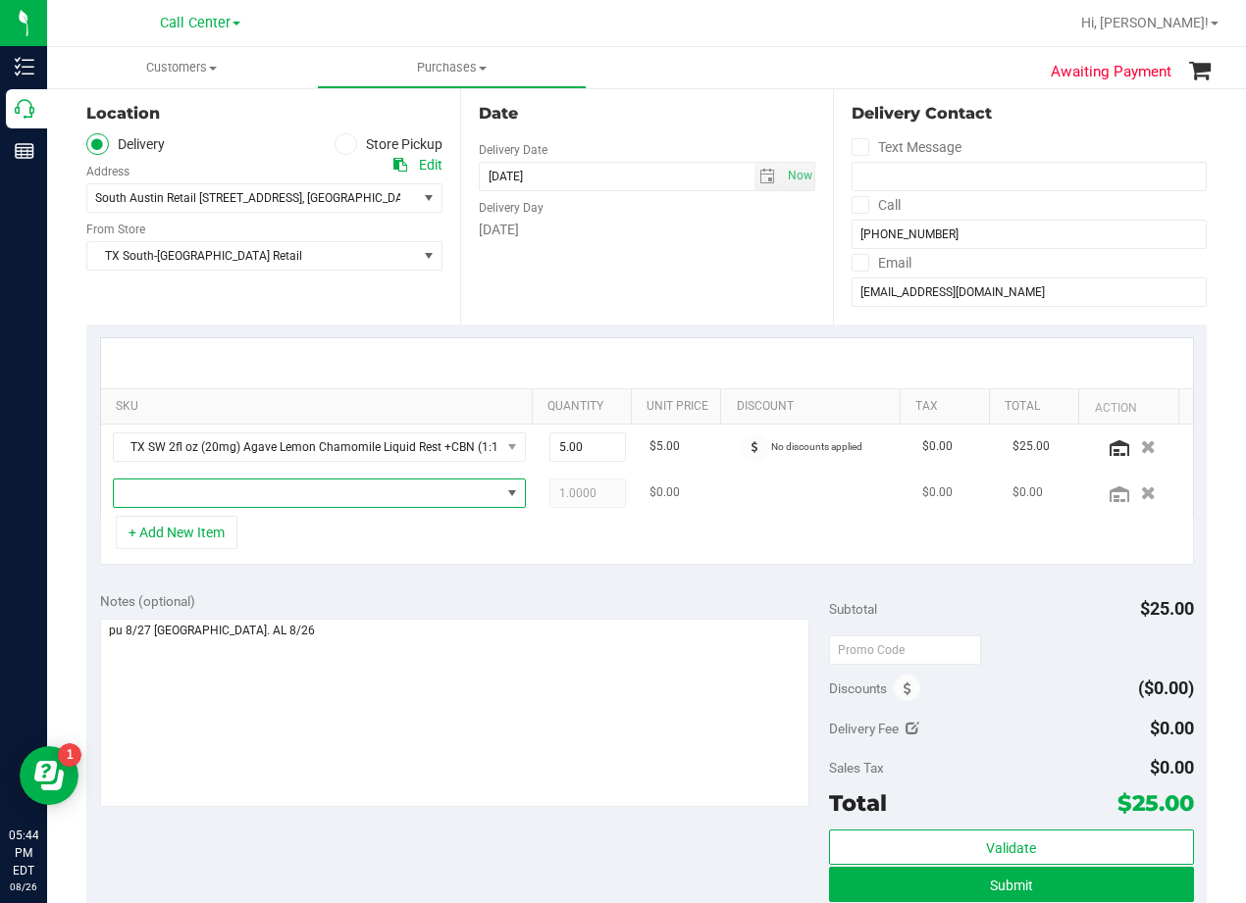
click at [302, 495] on span "NO DATA FOUND" at bounding box center [307, 493] width 386 height 27
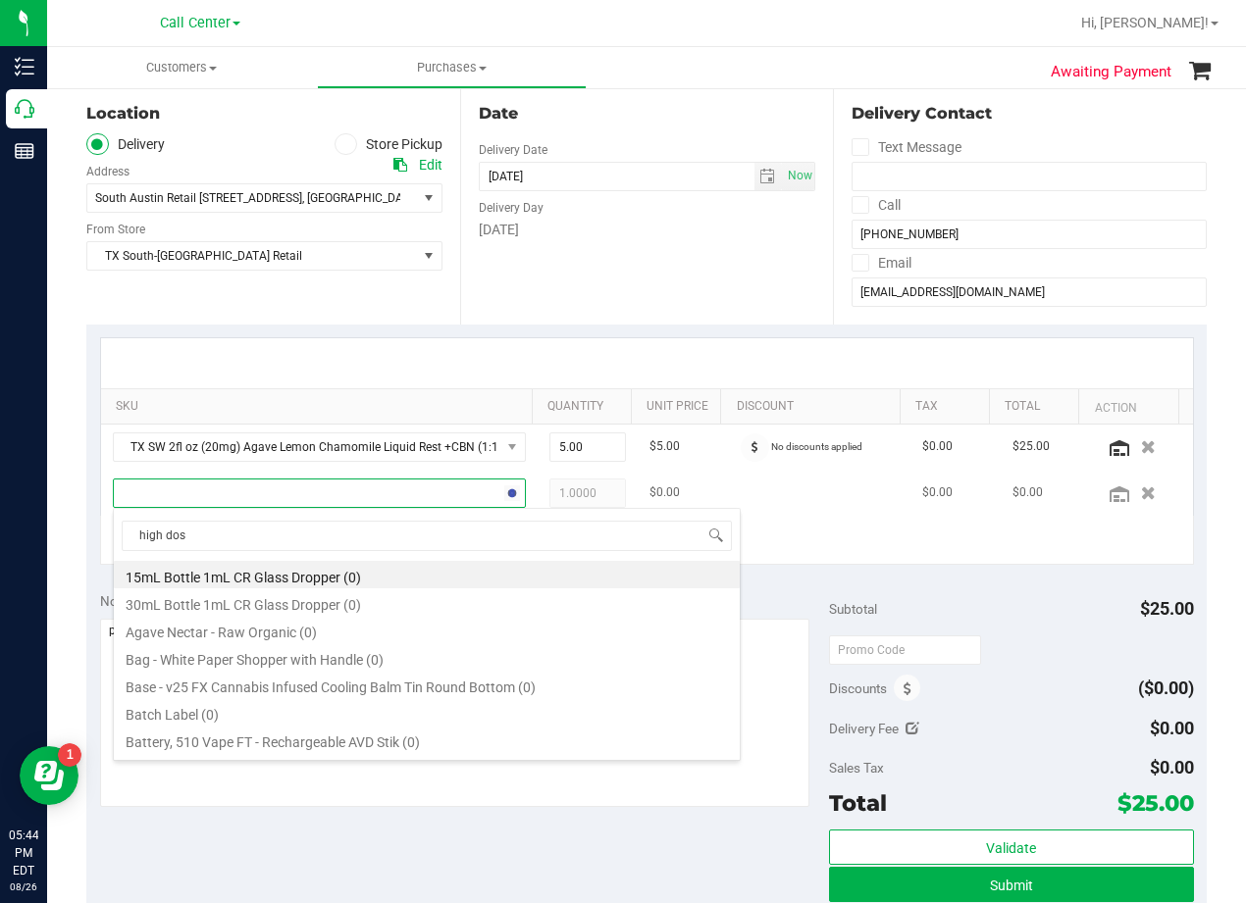
type input "high dose"
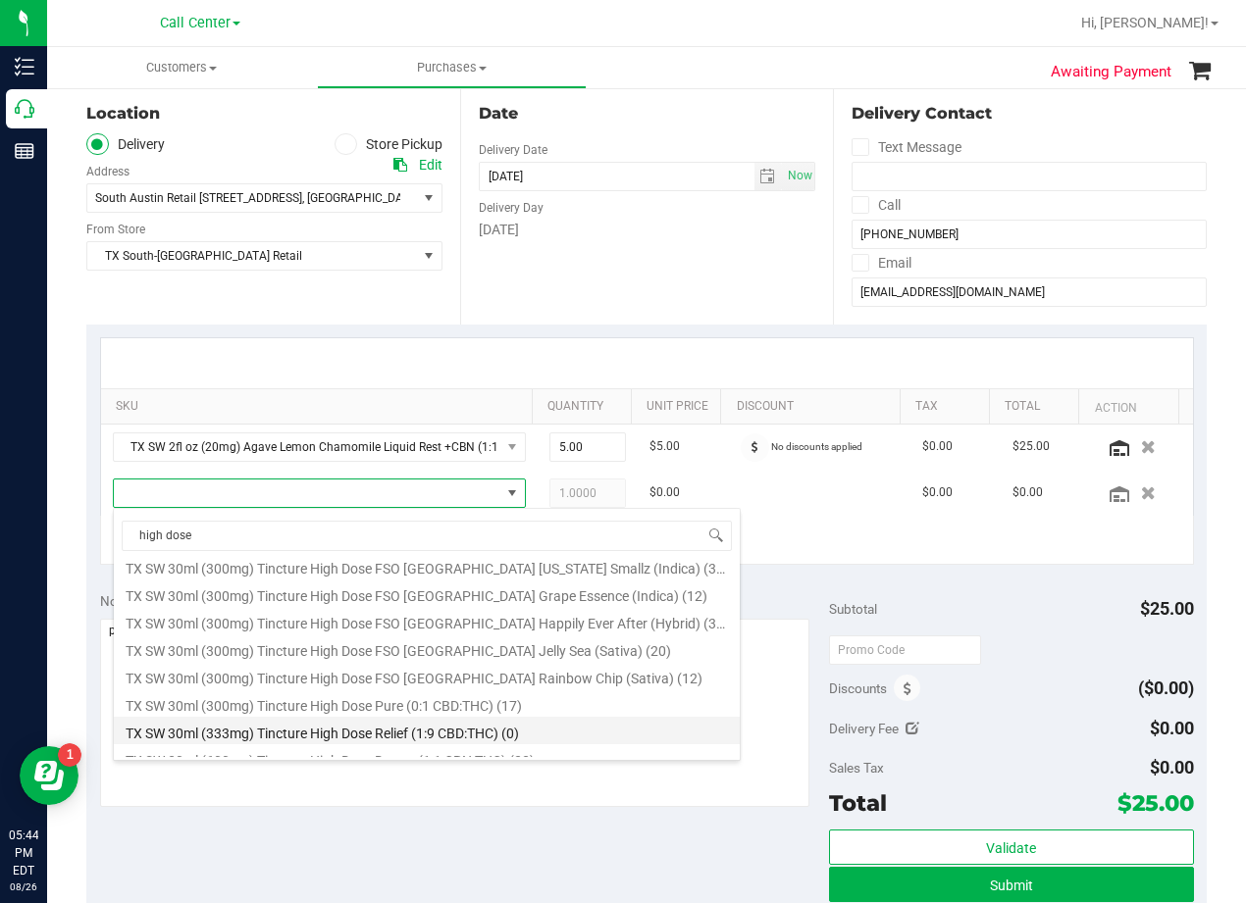
scroll to position [310, 0]
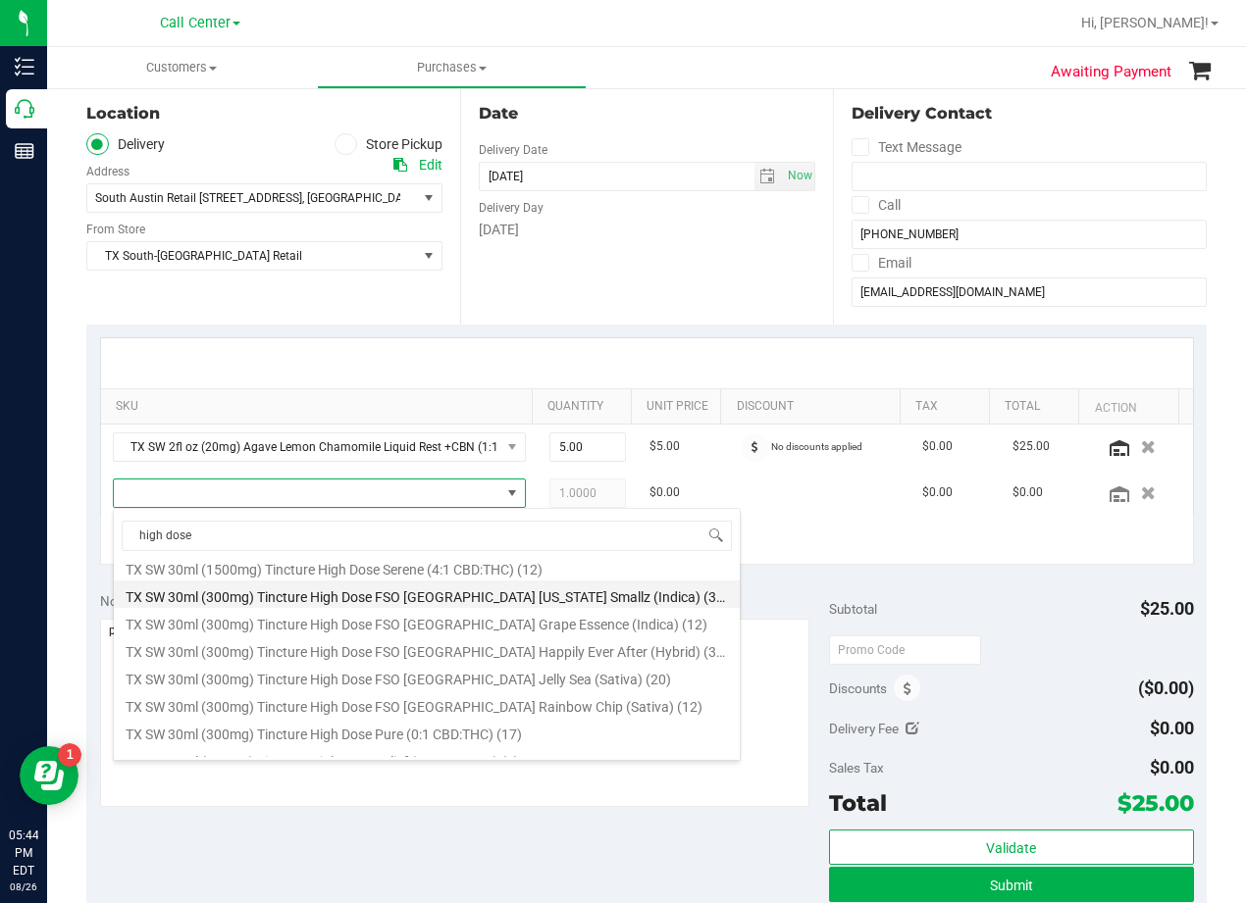
click at [395, 598] on li "TX SW 30ml (300mg) Tincture High Dose FSO TX Georgia Smallz (Indica) (36)" at bounding box center [427, 594] width 626 height 27
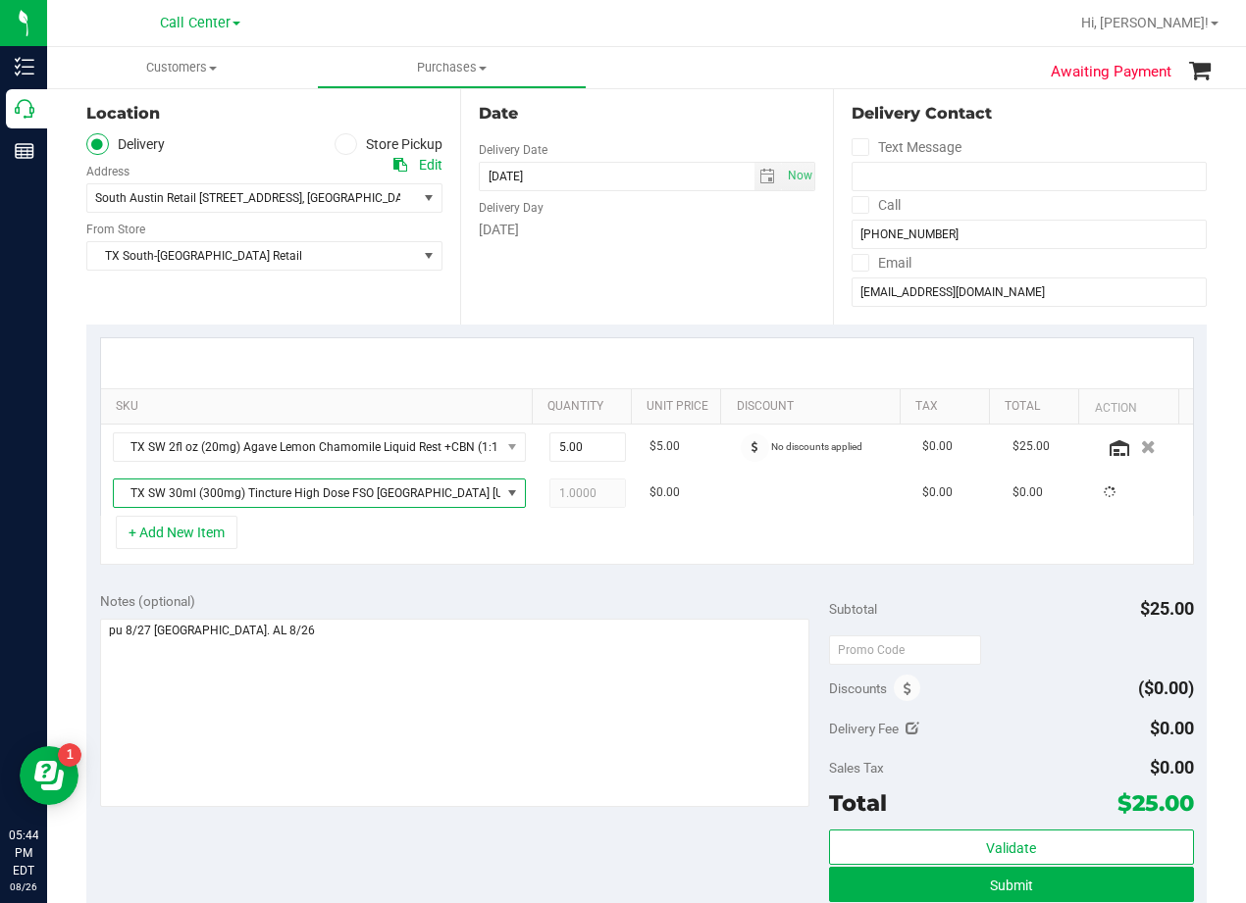
drag, startPoint x: 409, startPoint y: 588, endPoint x: 475, endPoint y: 555, distance: 73.7
click at [410, 588] on div "Notes (optional) Subtotal $25.00 Discounts ($0.00) Delivery Fee $0.00 Sales Tax…" at bounding box center [646, 755] width 1120 height 353
click at [582, 496] on span "1.00 1" at bounding box center [587, 493] width 77 height 29
click at [0, 0] on input "1" at bounding box center [0, 0] width 0 height 0
type input "2"
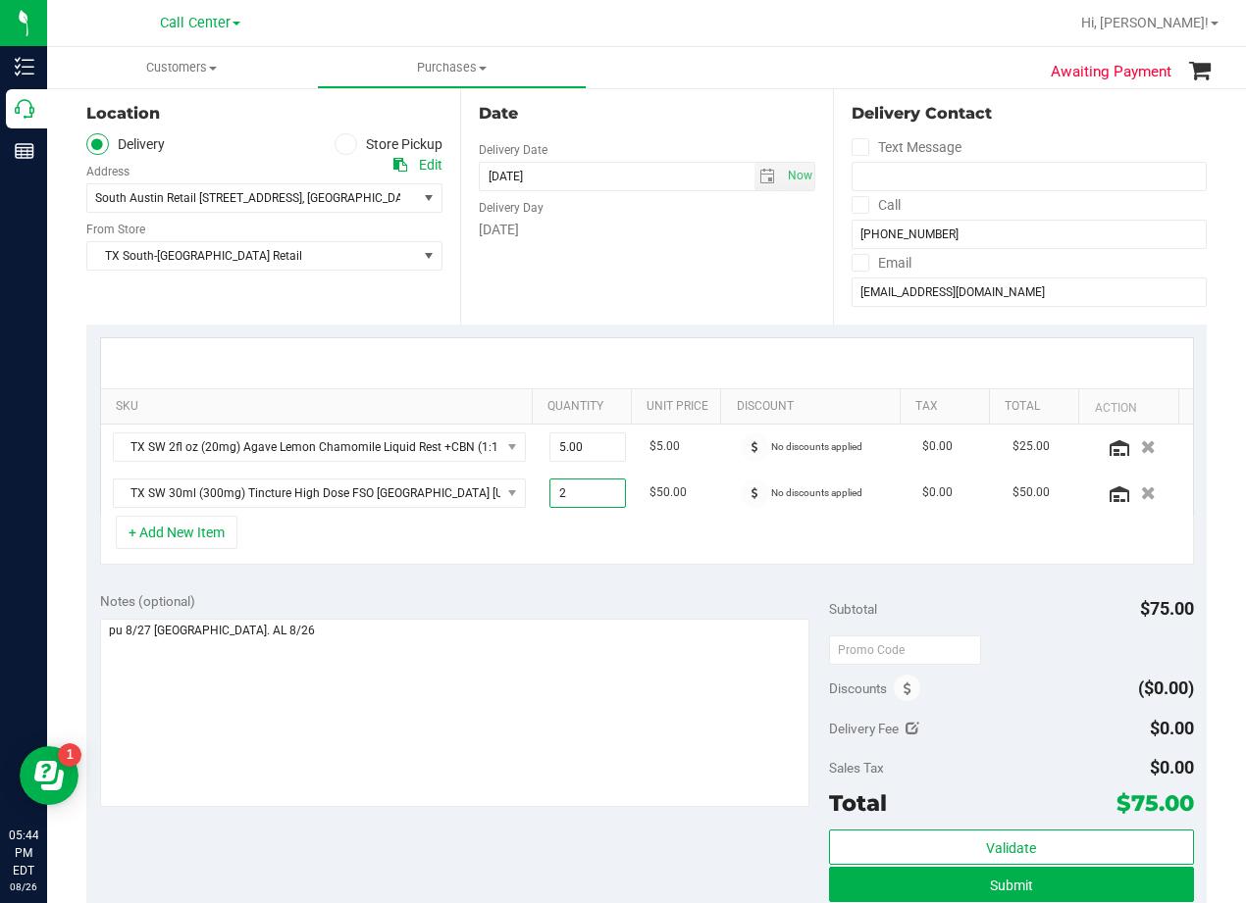
type input "2.00"
click at [639, 582] on div "Notes (optional) Subtotal $75.00 Discounts ($0.00) Delivery Fee $0.00 Sales Tax…" at bounding box center [646, 755] width 1120 height 353
click at [710, 344] on div at bounding box center [647, 363] width 1092 height 50
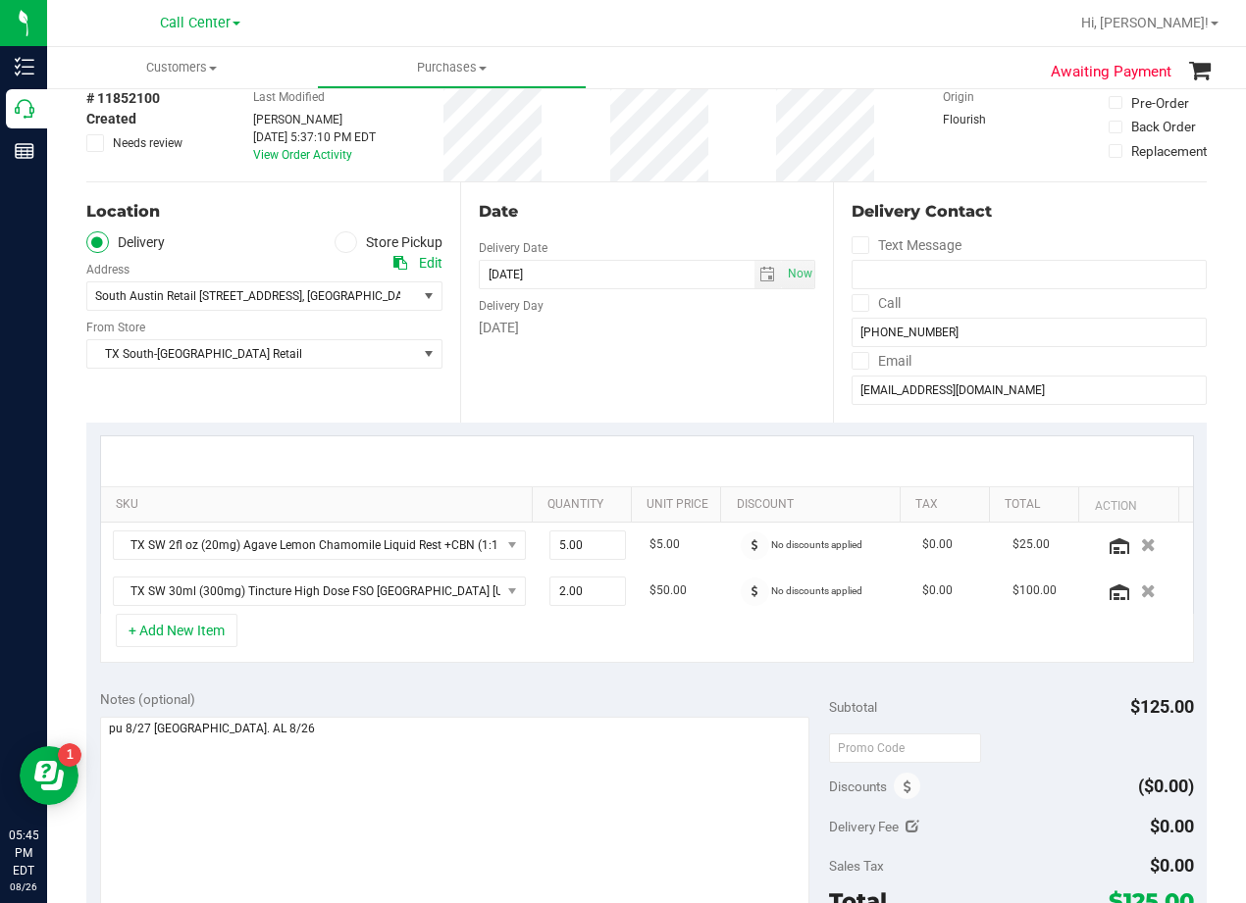
scroll to position [196, 0]
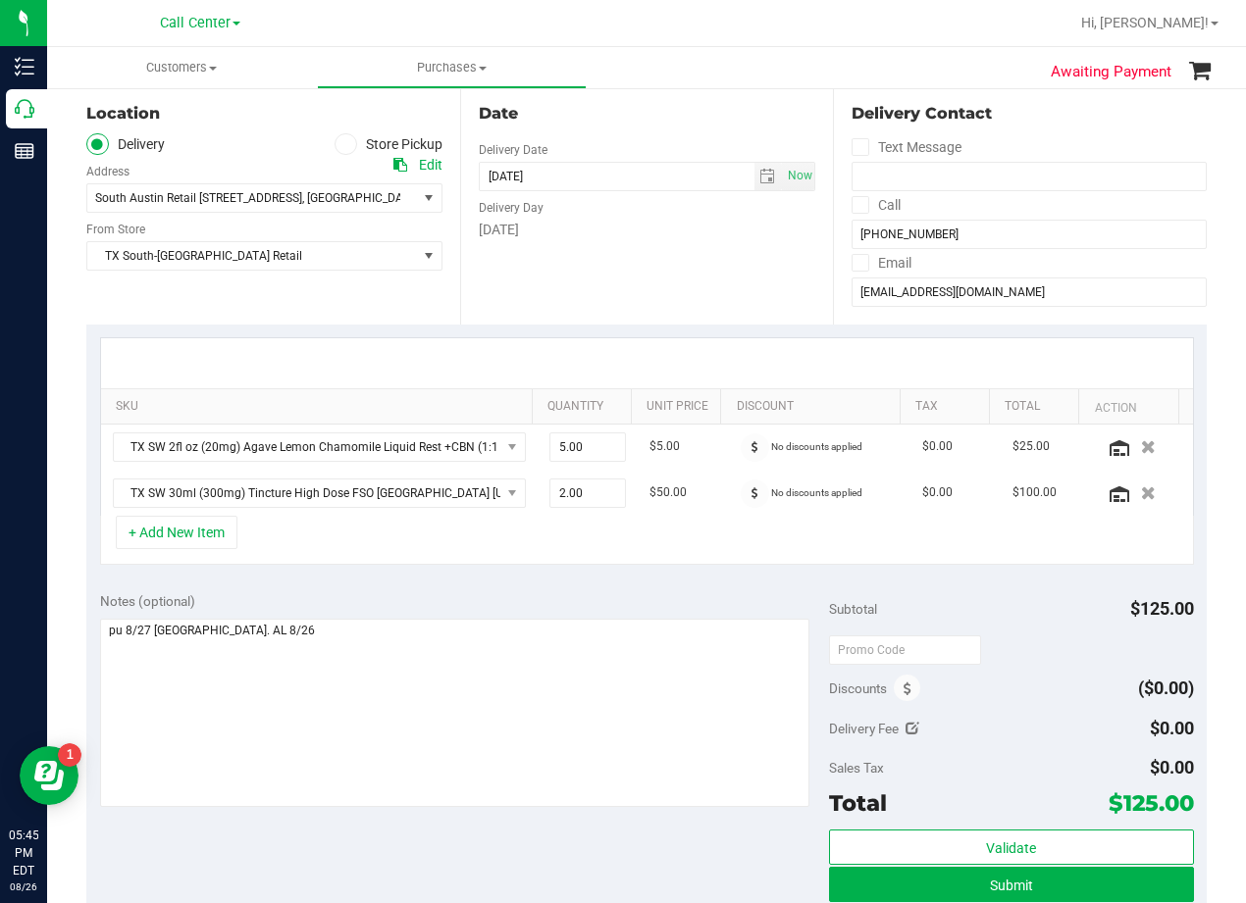
click at [708, 249] on div "Date Delivery Date 08/26/2025 Now 08/26/2025 08:00 AM Now Delivery Day Tuesday" at bounding box center [647, 204] width 374 height 240
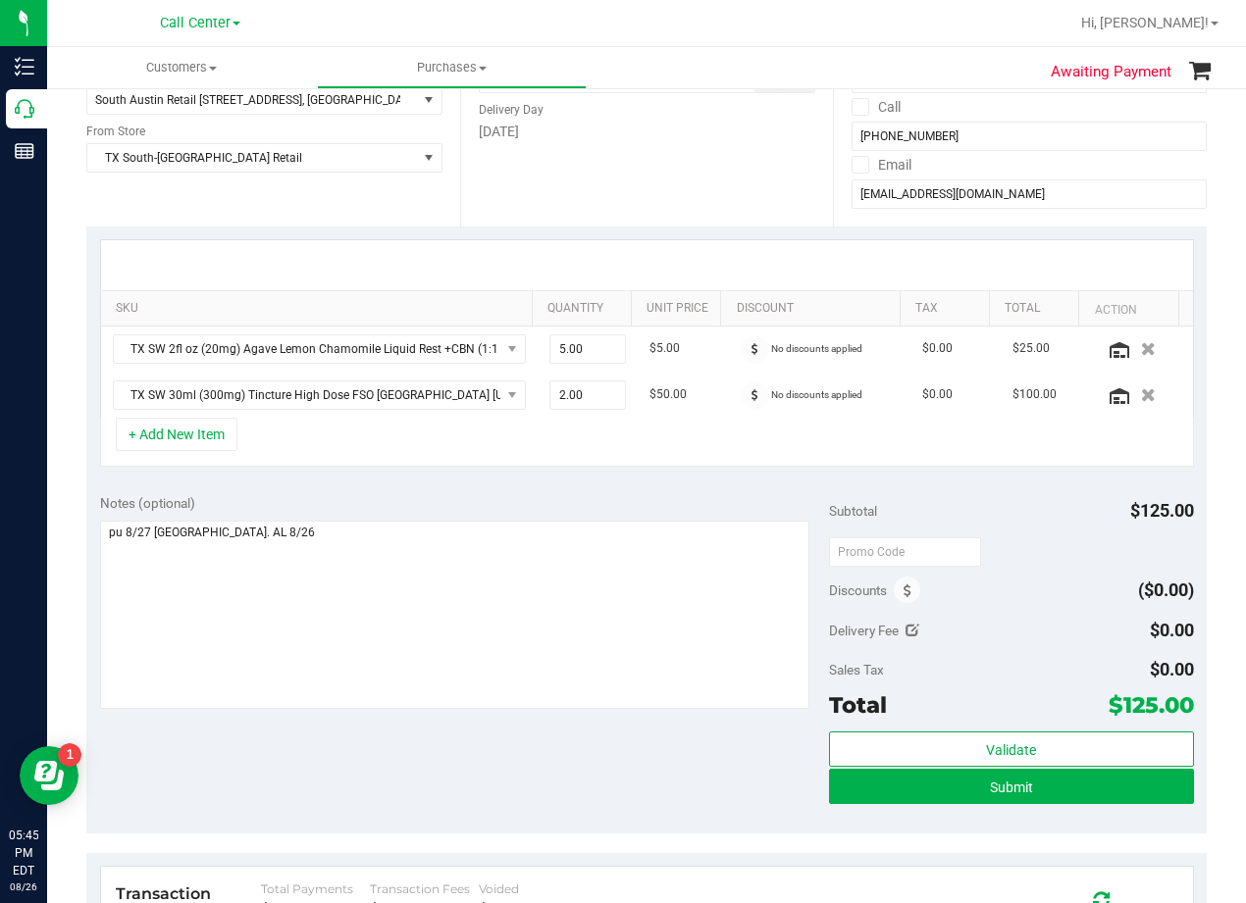
click at [738, 467] on div "+ Add New Item" at bounding box center [647, 442] width 1094 height 49
click at [686, 383] on td "$50.00" at bounding box center [683, 395] width 90 height 45
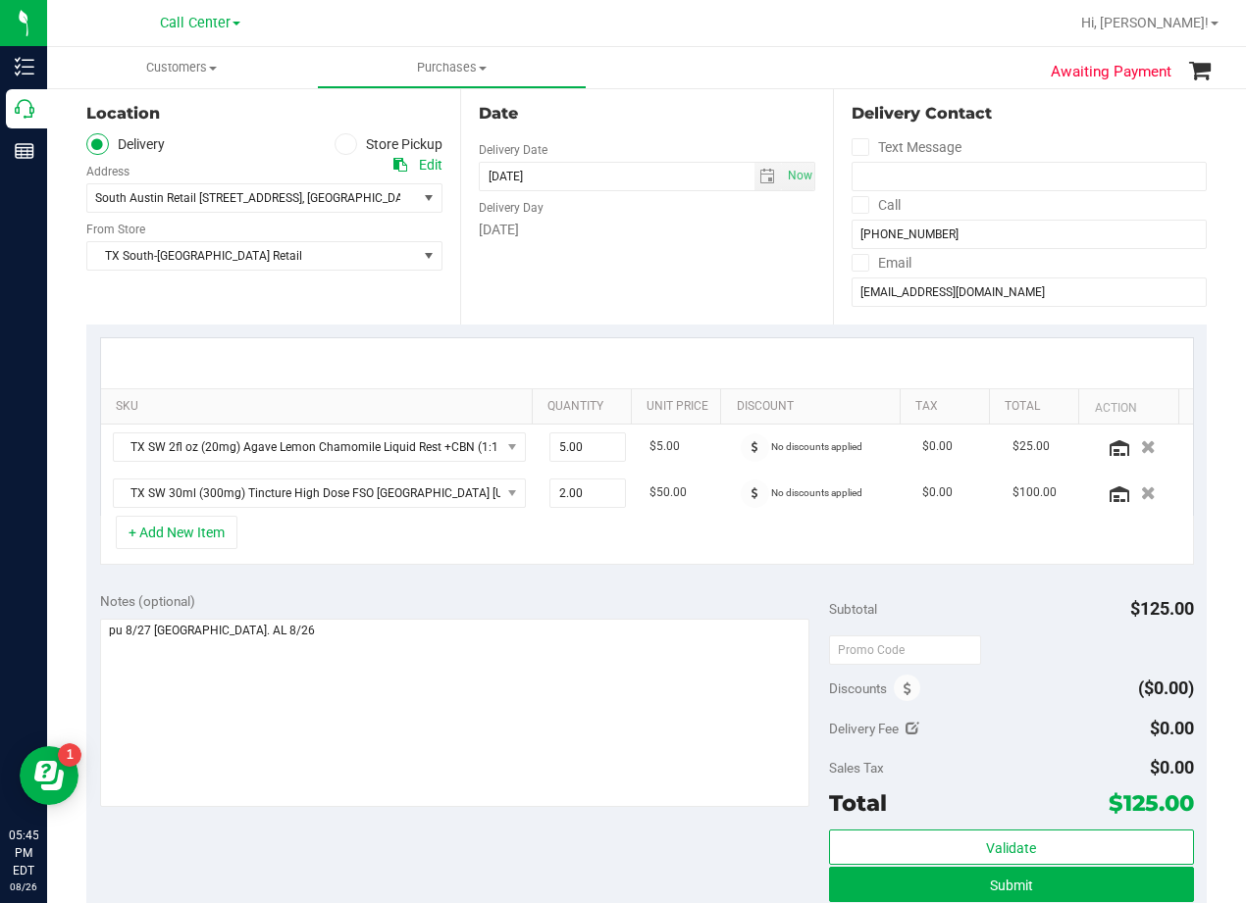
click at [693, 353] on div at bounding box center [647, 363] width 1092 height 50
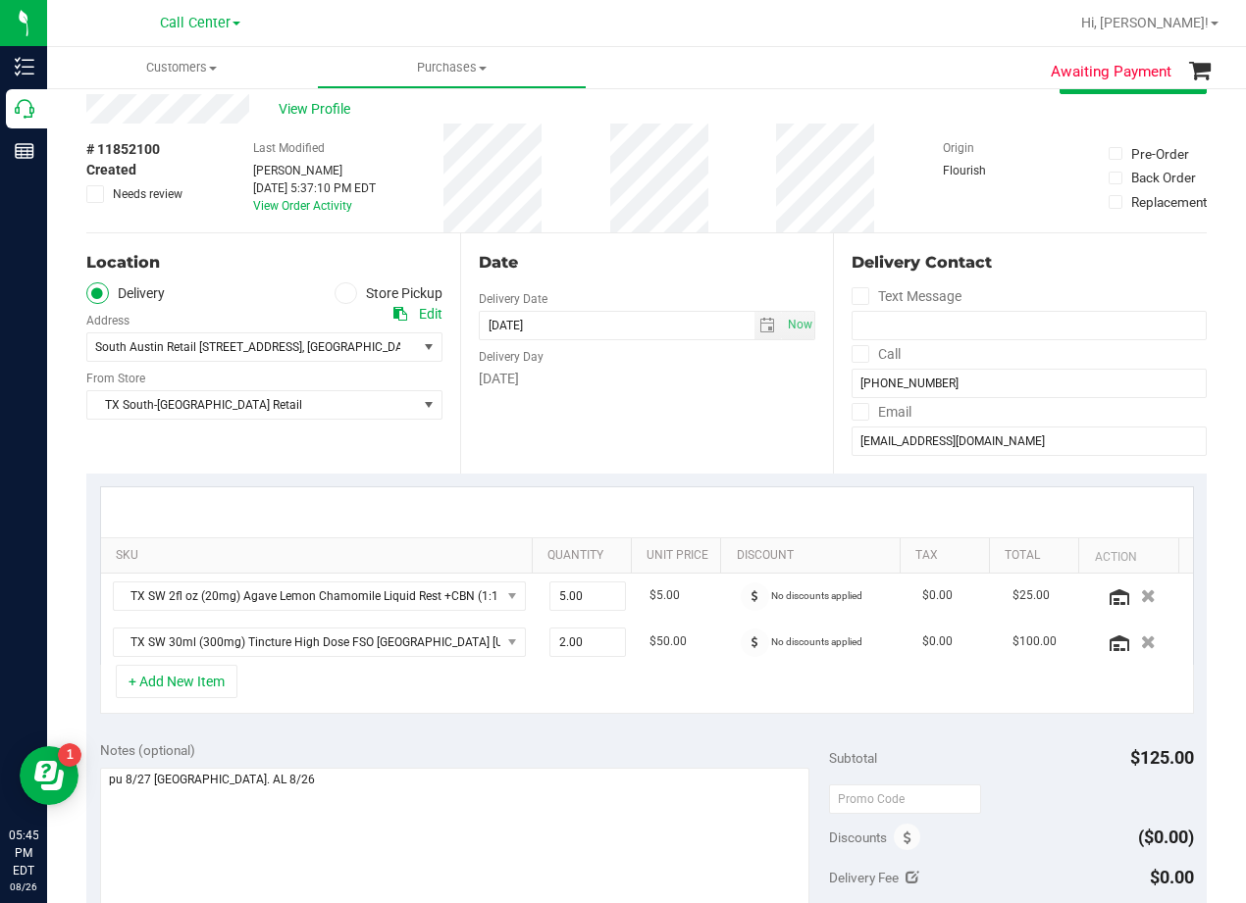
scroll to position [0, 0]
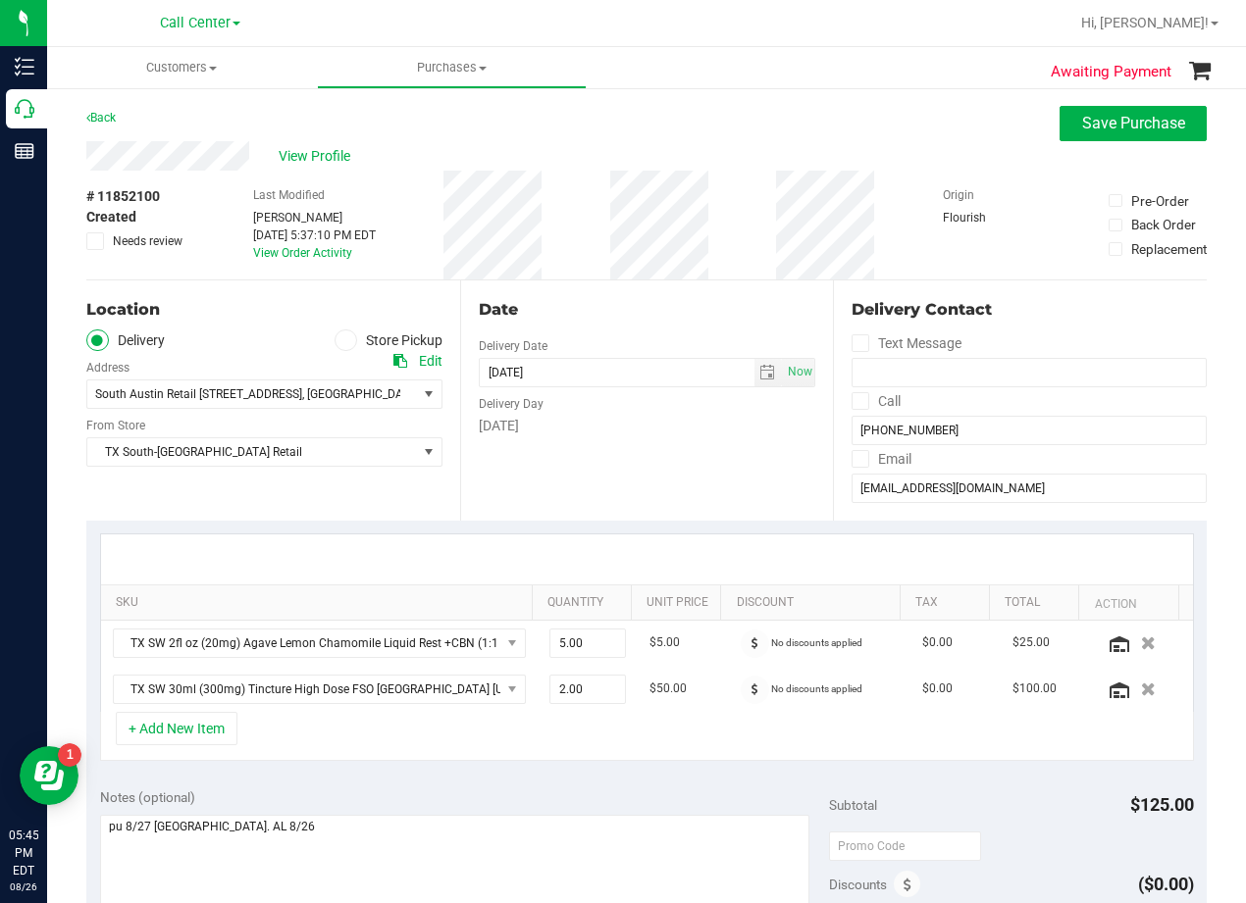
click at [595, 309] on div "Date" at bounding box center [647, 310] width 337 height 24
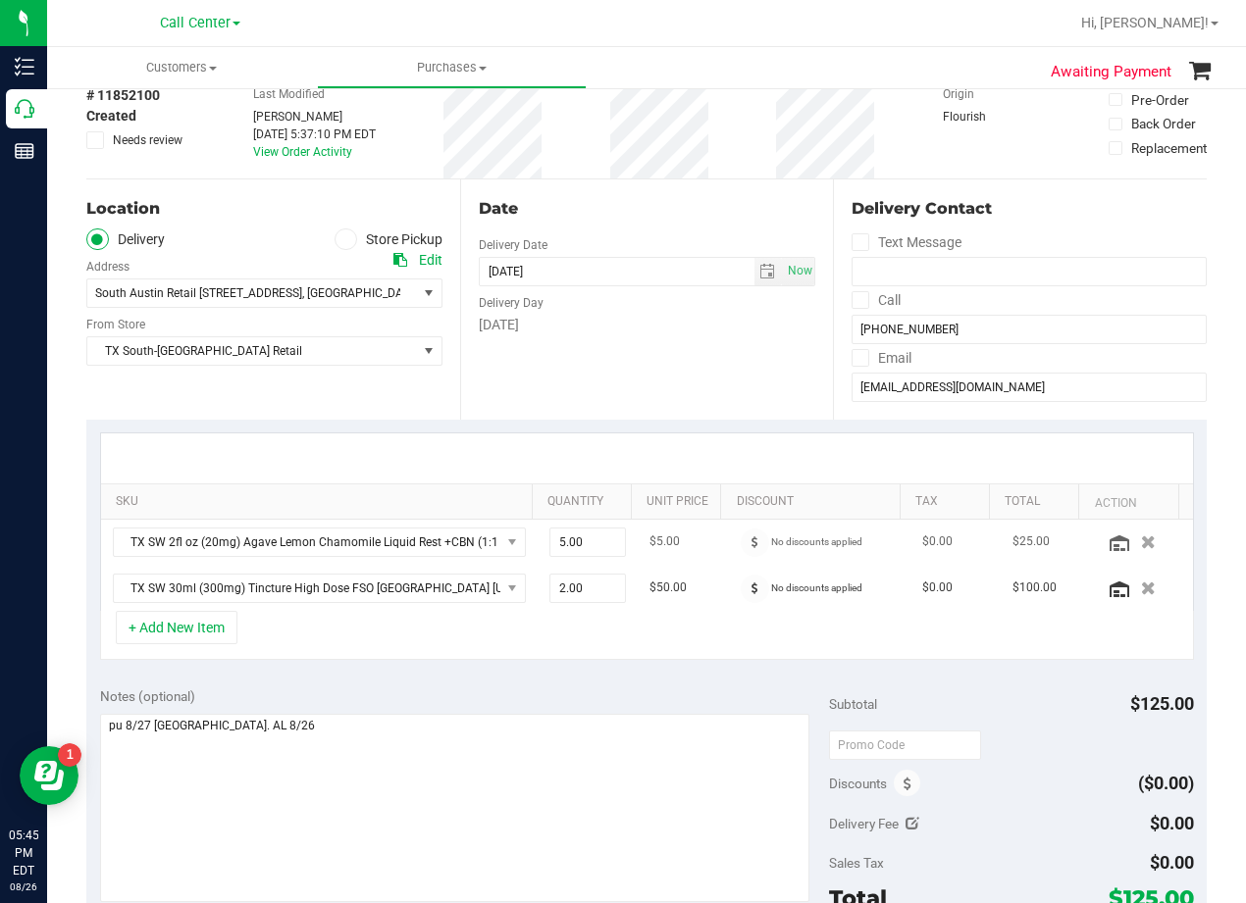
scroll to position [196, 0]
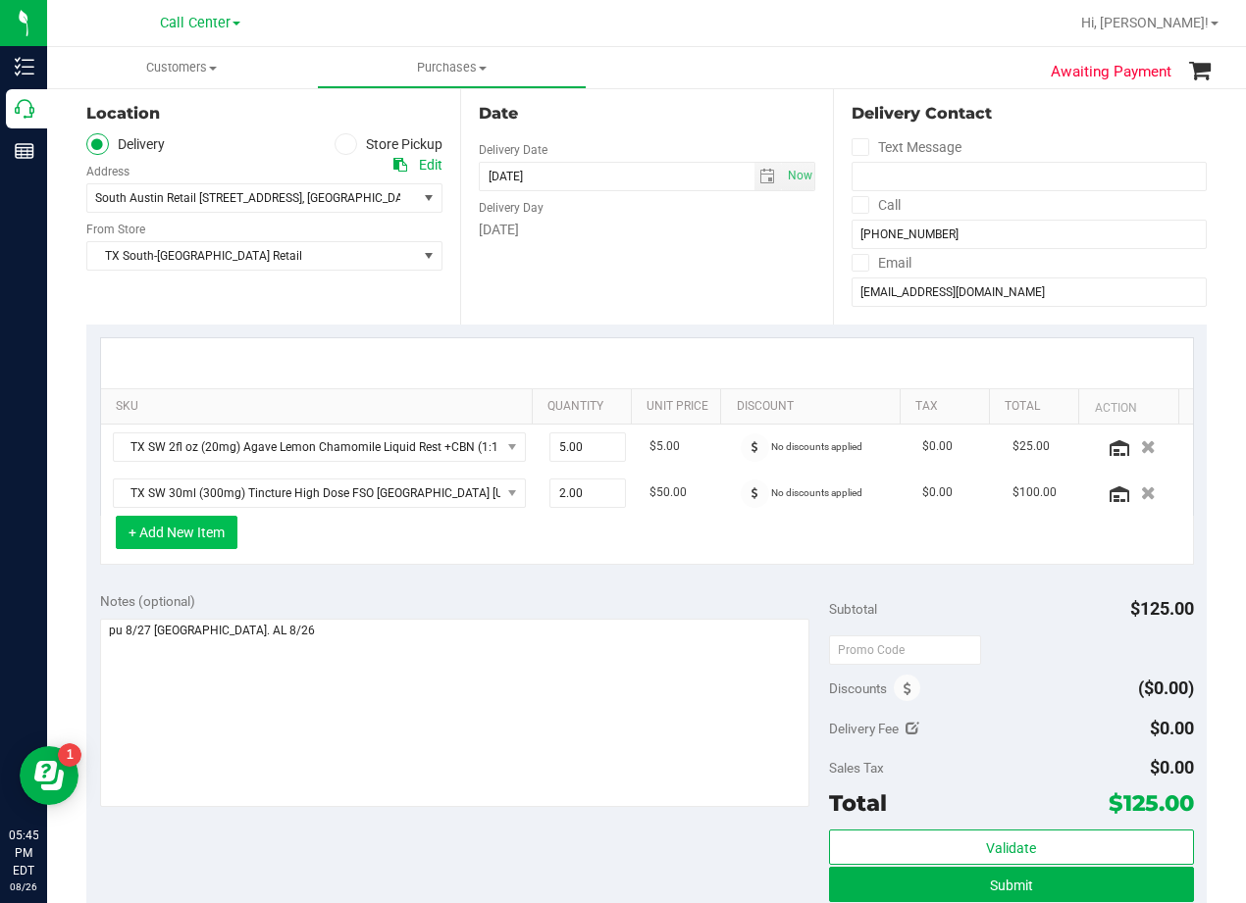
click at [172, 541] on button "+ Add New Item" at bounding box center [177, 532] width 122 height 33
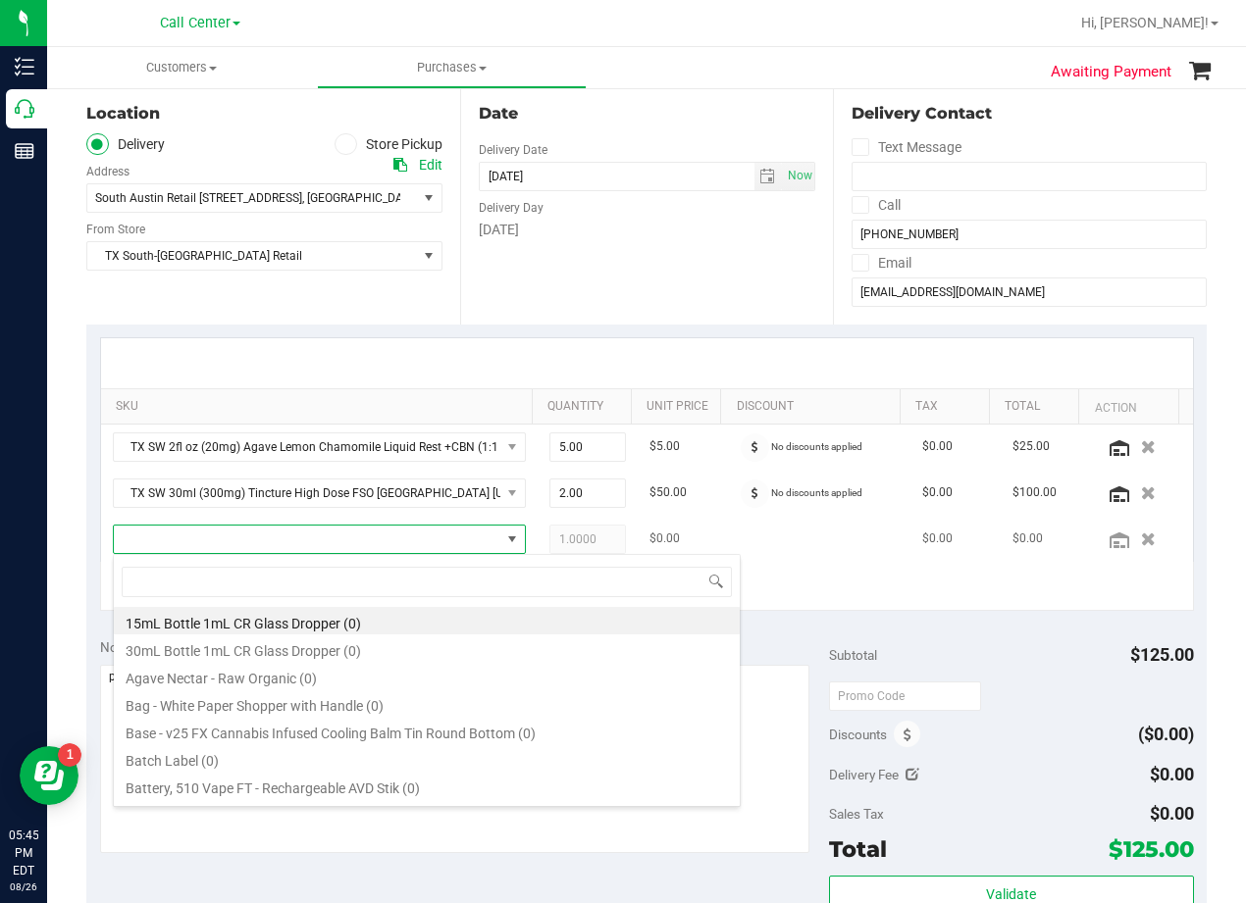
scroll to position [29, 386]
type input "green dream"
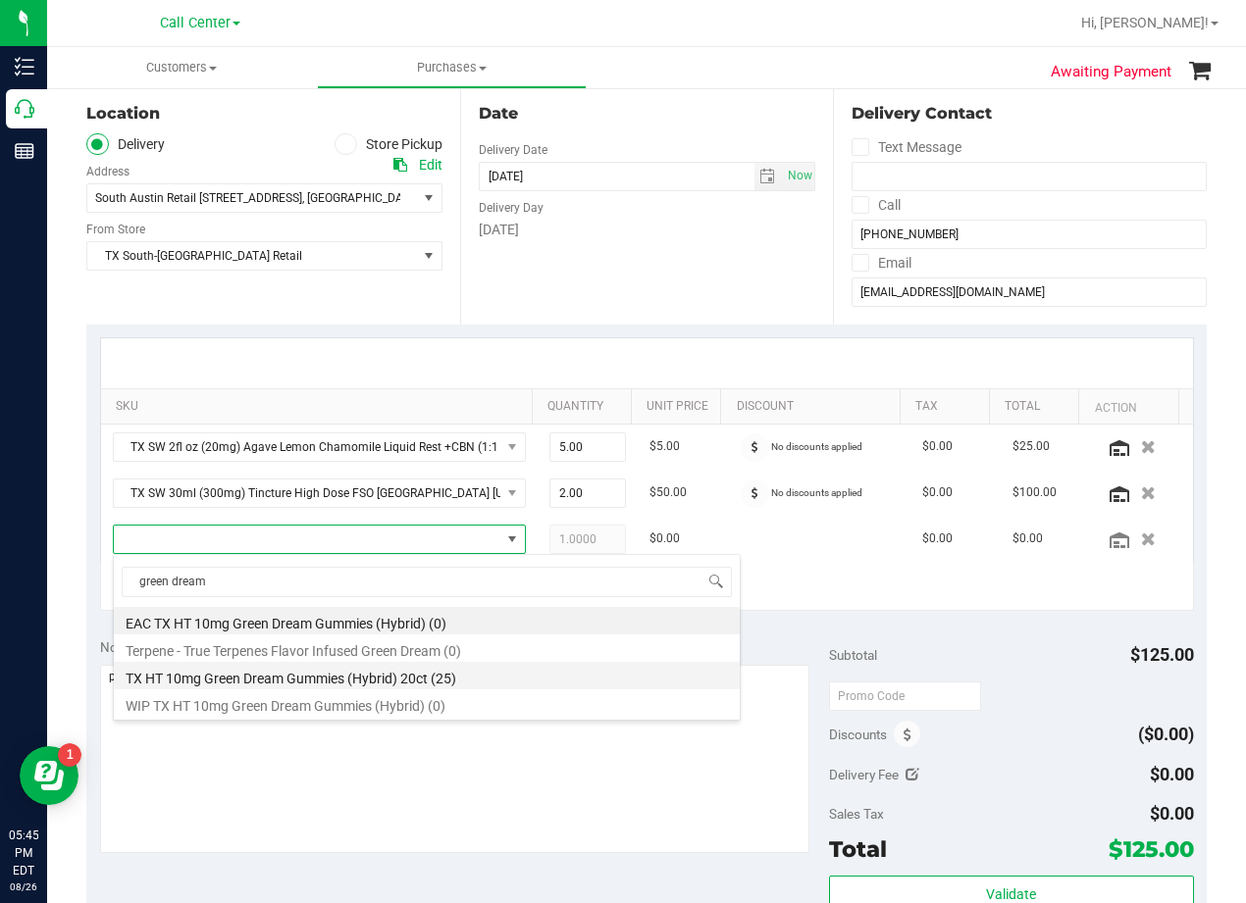
click at [324, 673] on li "TX HT 10mg Green Dream Gummies (Hybrid) 20ct (25)" at bounding box center [427, 675] width 626 height 27
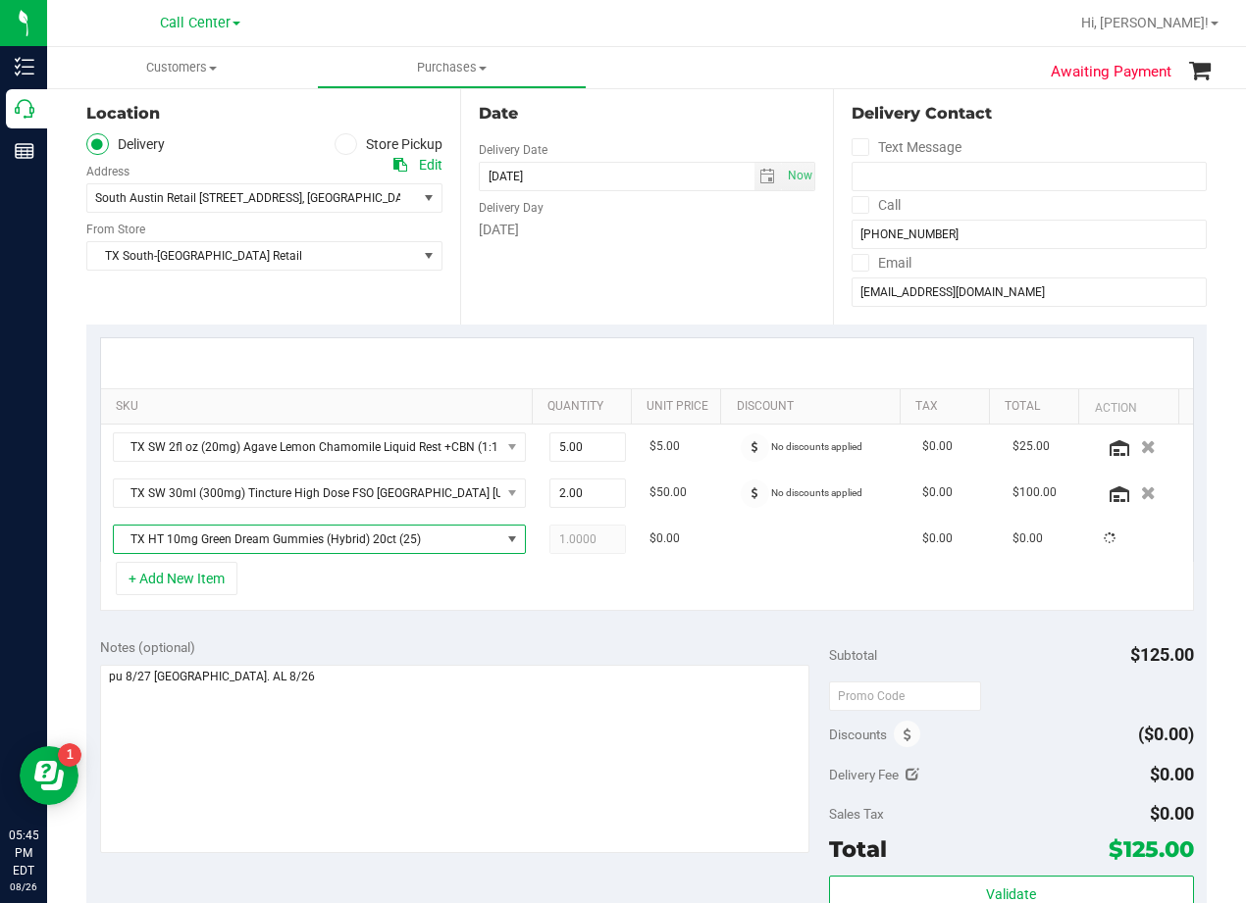
click at [383, 628] on div "Notes (optional) Subtotal $125.00 Discounts ($0.00) Delivery Fee $0.00 Sales Ta…" at bounding box center [646, 801] width 1120 height 353
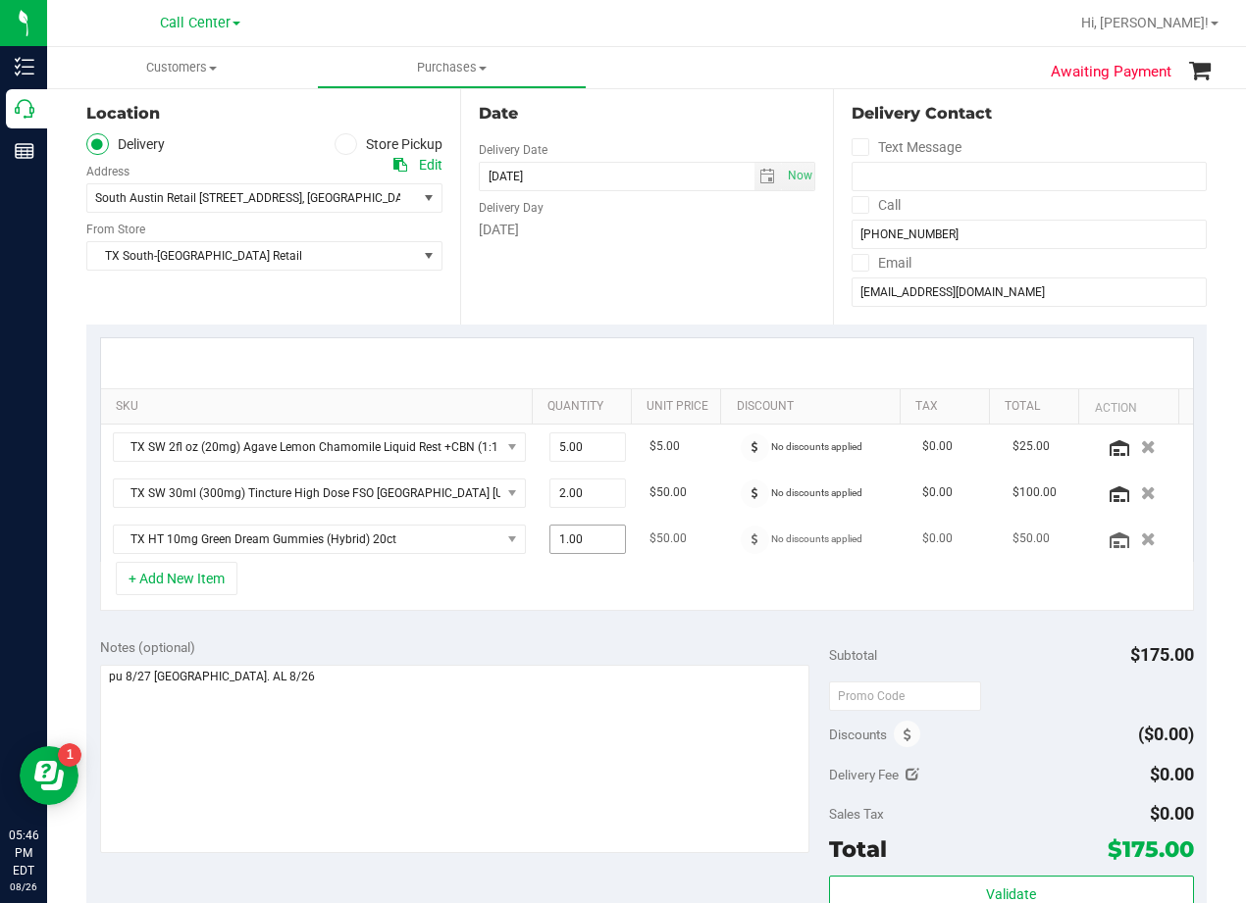
click at [588, 539] on span "1.00 1" at bounding box center [587, 539] width 77 height 29
click at [588, 539] on input "1" at bounding box center [588, 539] width 76 height 27
type input "2"
type input "2.00"
click at [644, 570] on div "+ Add New Item" at bounding box center [647, 586] width 1094 height 49
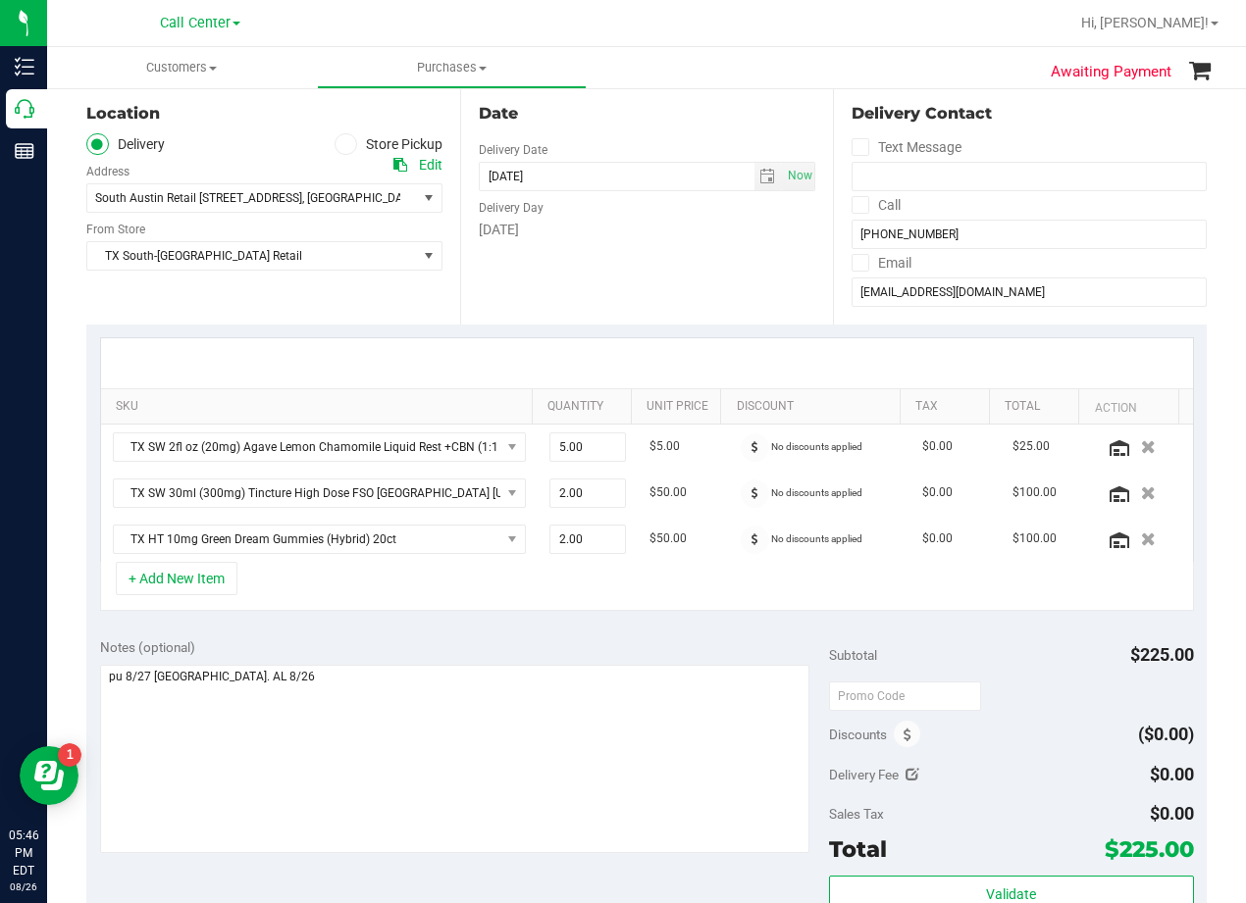
click at [695, 351] on div at bounding box center [647, 363] width 1092 height 50
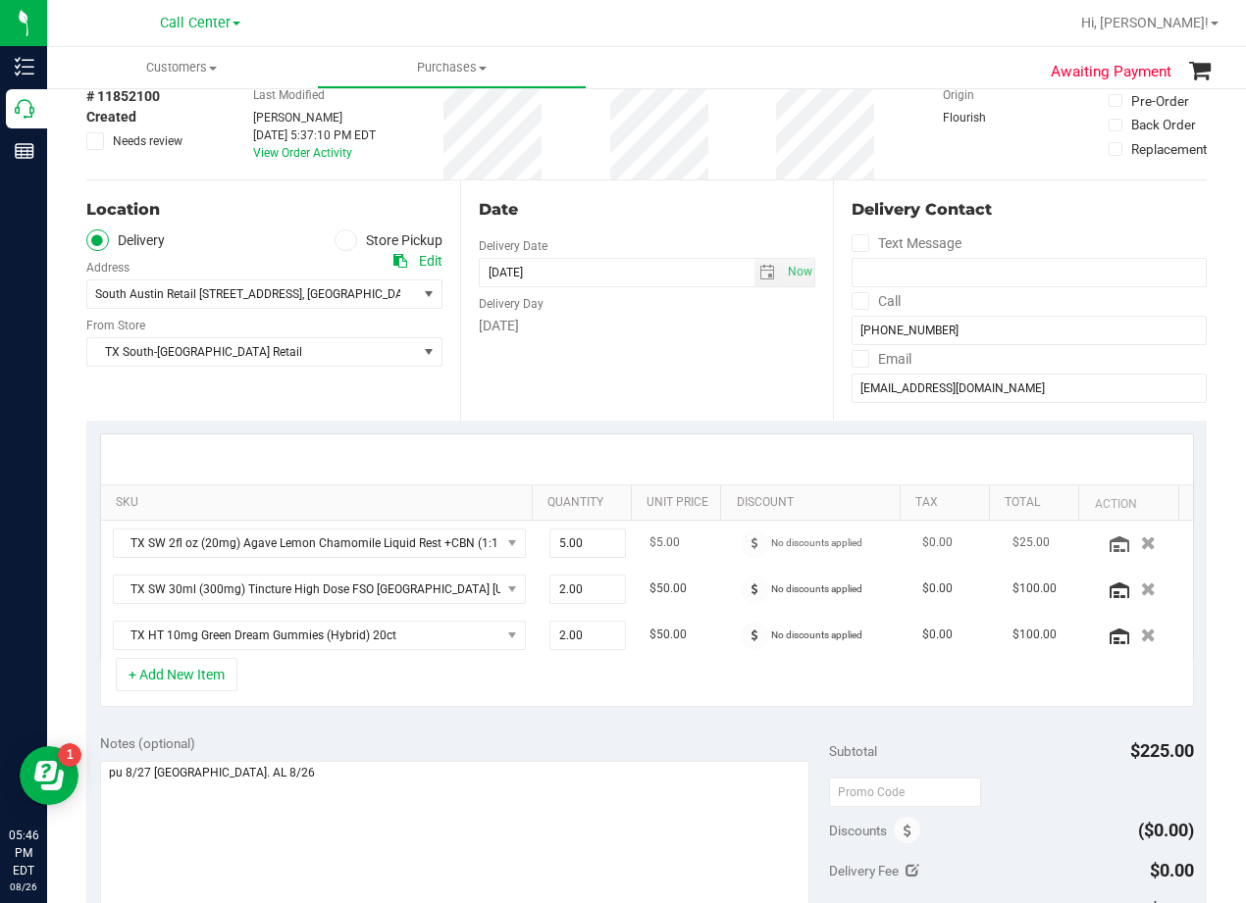
scroll to position [98, 0]
click at [688, 351] on div "Date Delivery Date 08/26/2025 Now 08/26/2025 08:00 AM Now Delivery Day Tuesday" at bounding box center [647, 302] width 374 height 240
click at [759, 269] on span "select" at bounding box center [767, 275] width 16 height 16
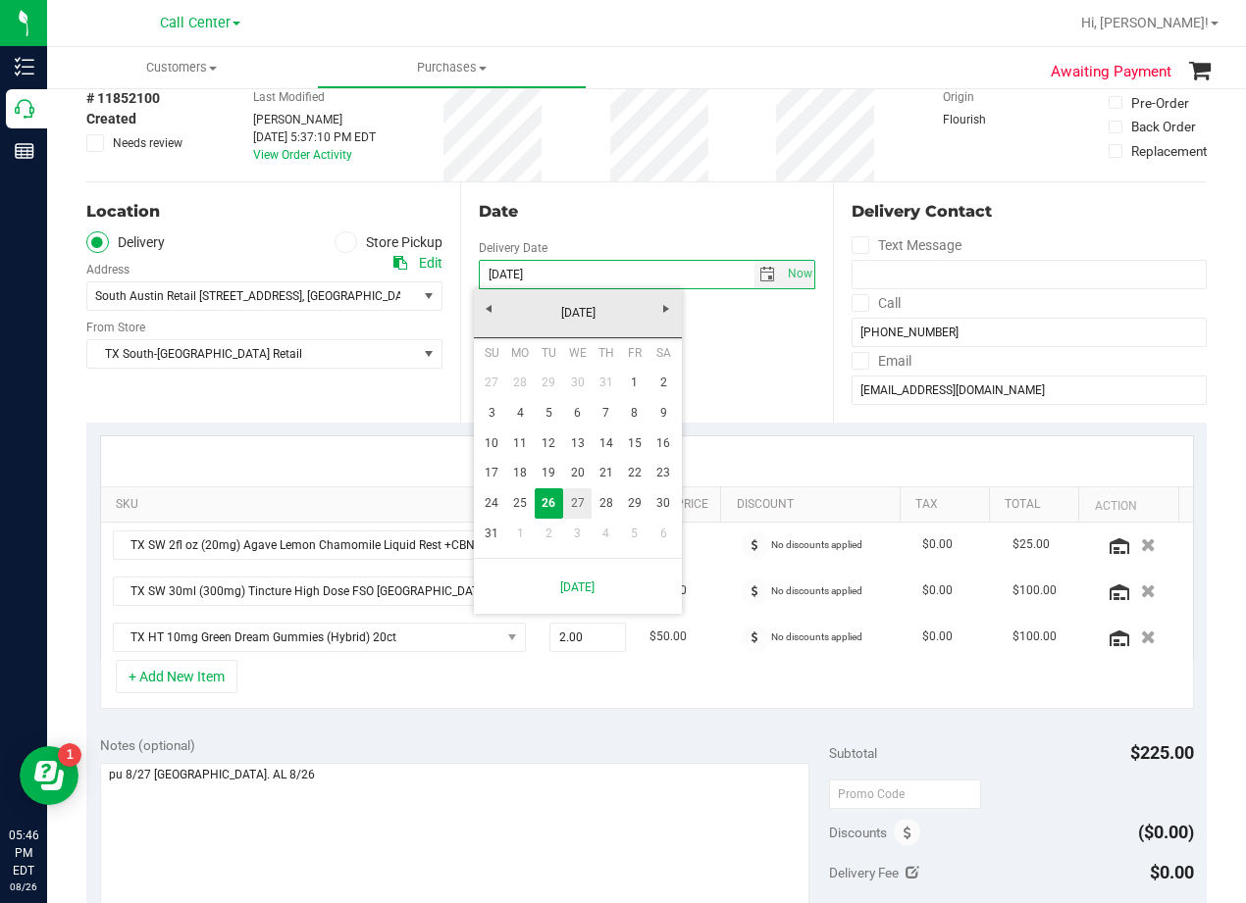
click at [587, 499] on link "27" at bounding box center [577, 503] width 28 height 30
type input "[DATE]"
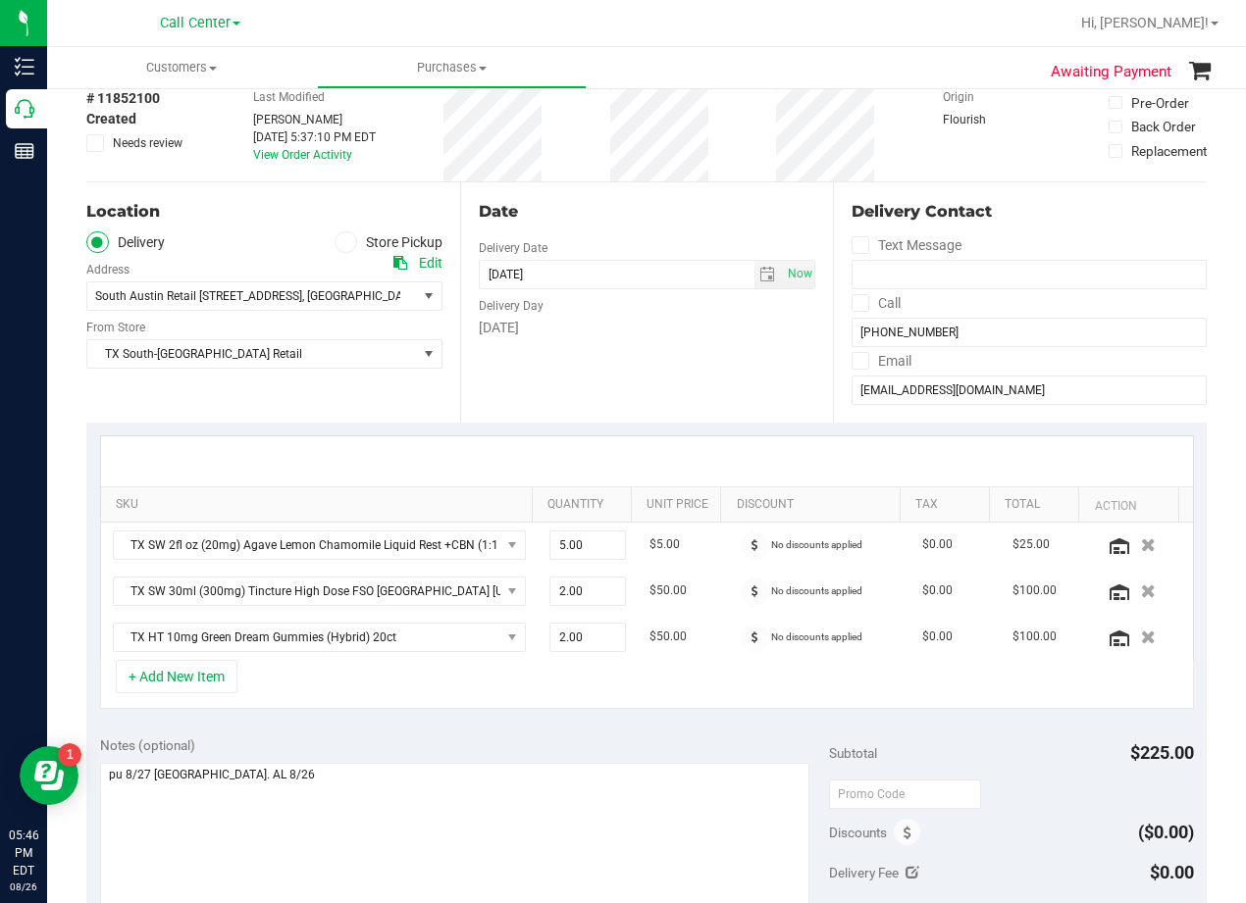
click at [589, 389] on div "Date Delivery Date [DATE] Now [DATE] 08:00 AM Now Delivery Day [DATE]" at bounding box center [647, 302] width 374 height 240
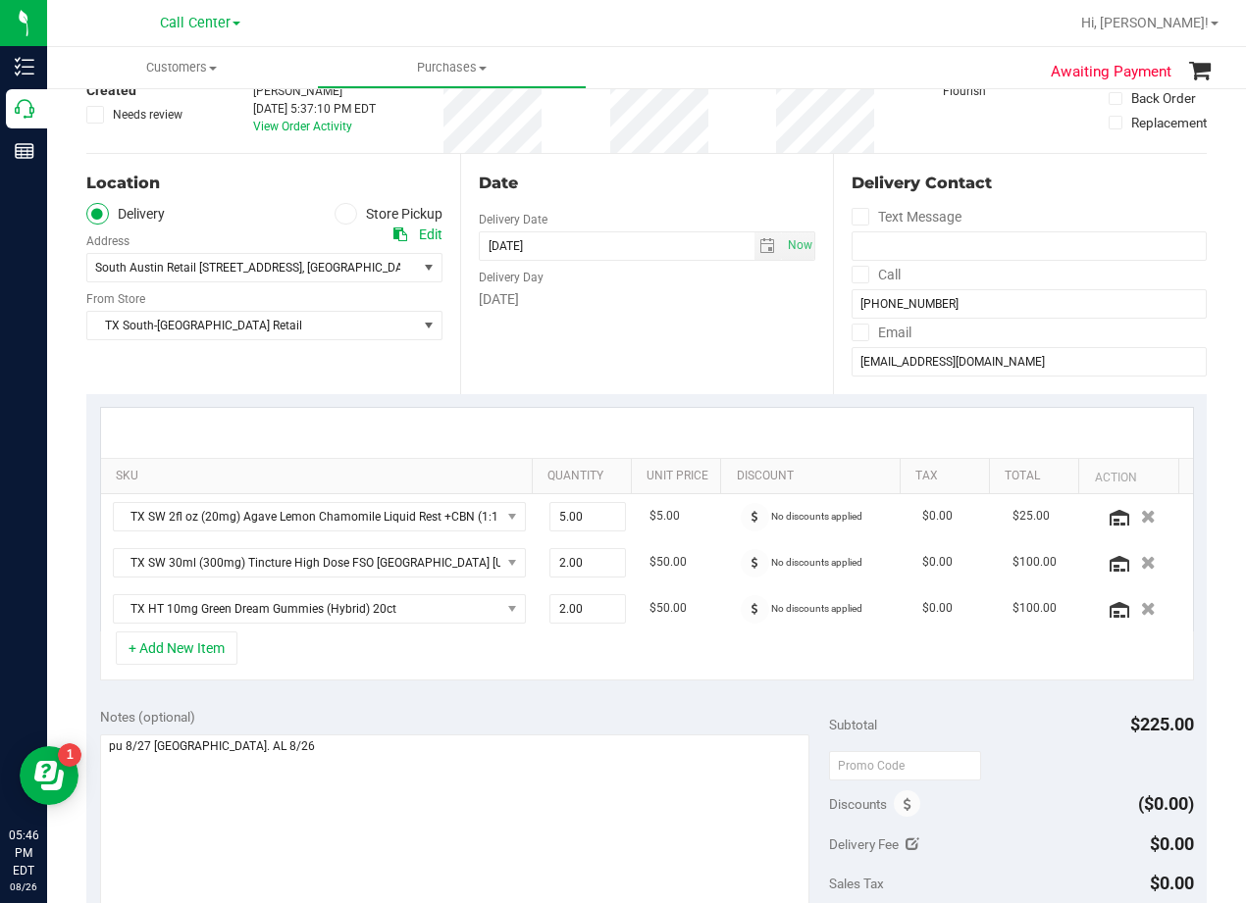
scroll to position [294, 0]
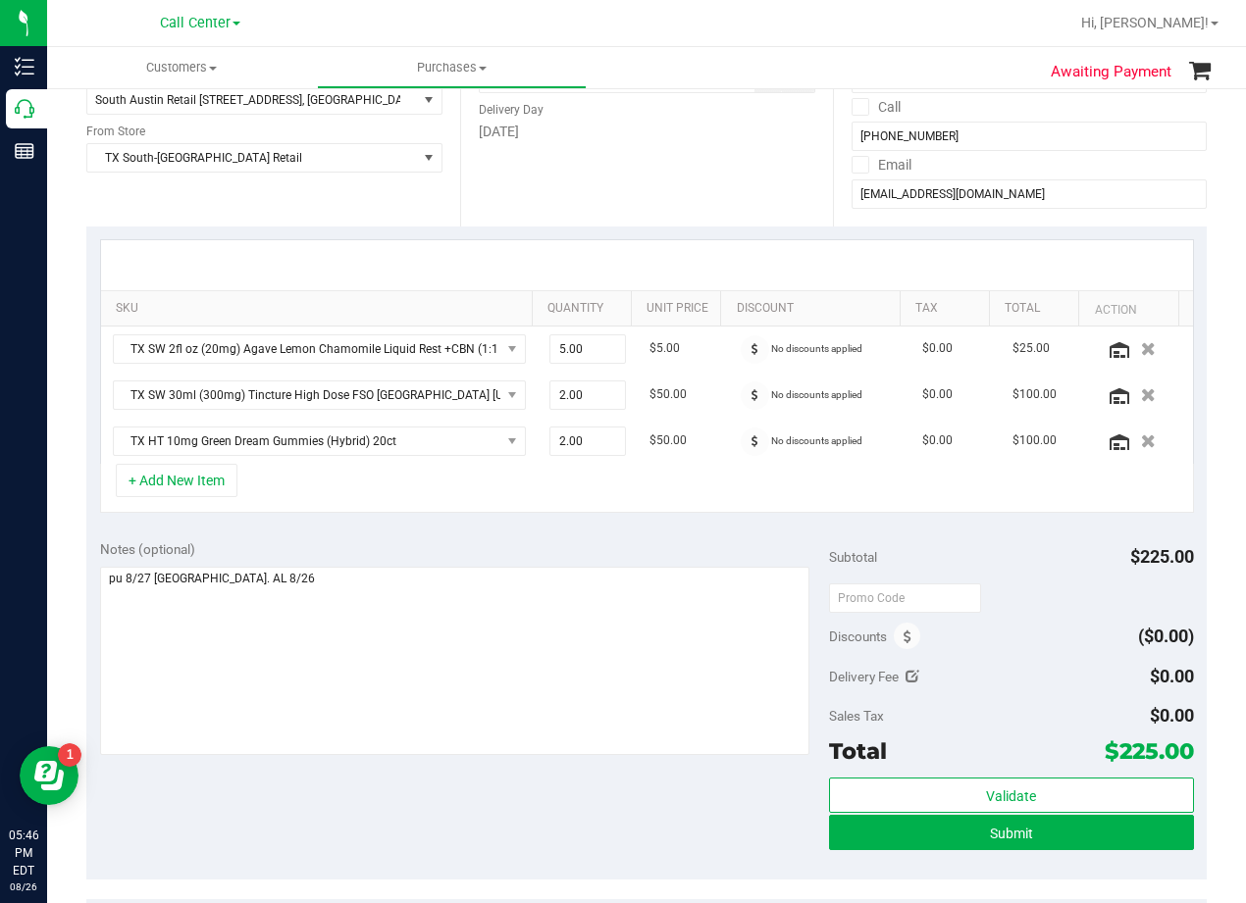
click at [669, 250] on div at bounding box center [647, 265] width 1092 height 50
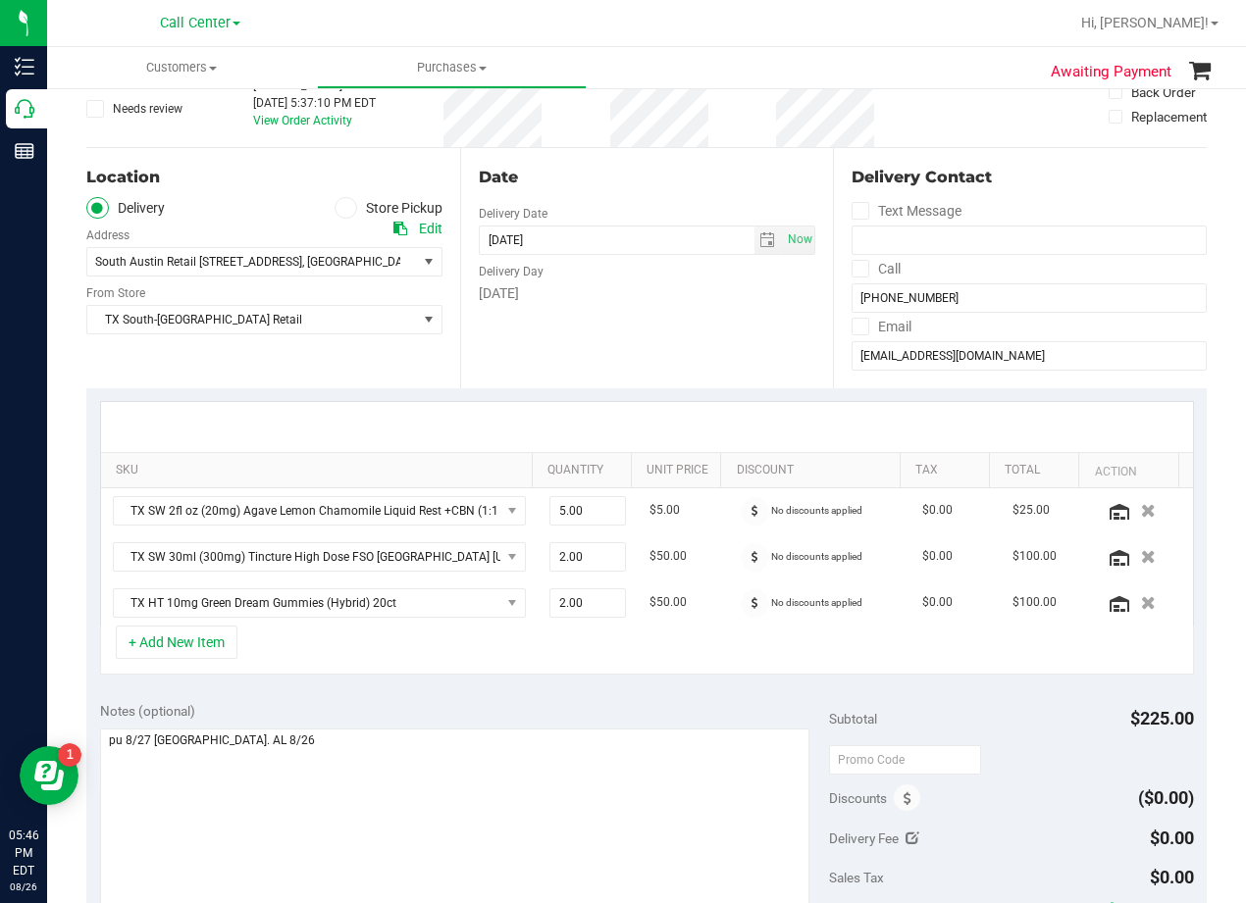
scroll to position [98, 0]
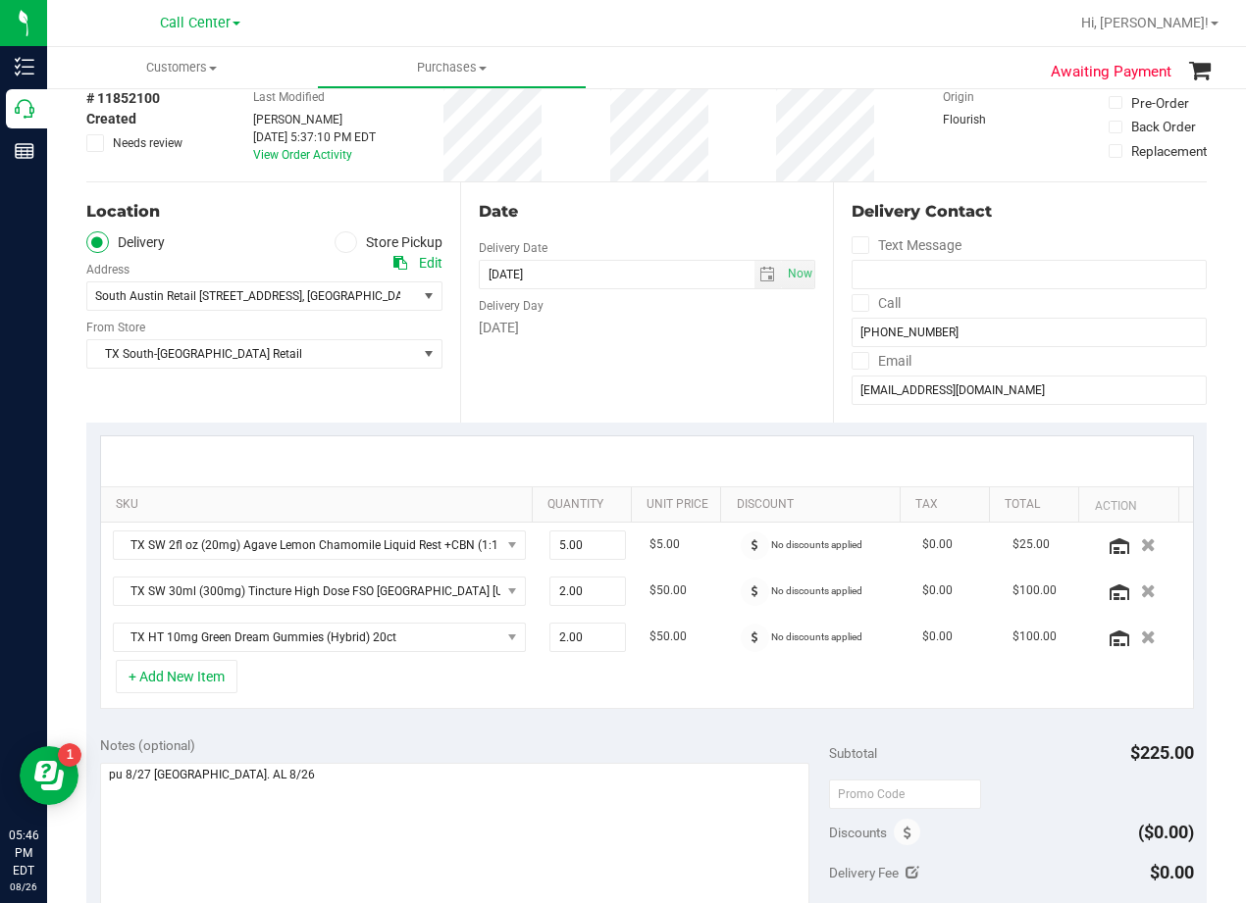
click at [644, 214] on div "Date" at bounding box center [647, 212] width 337 height 24
click at [643, 214] on div "Date" at bounding box center [647, 212] width 337 height 24
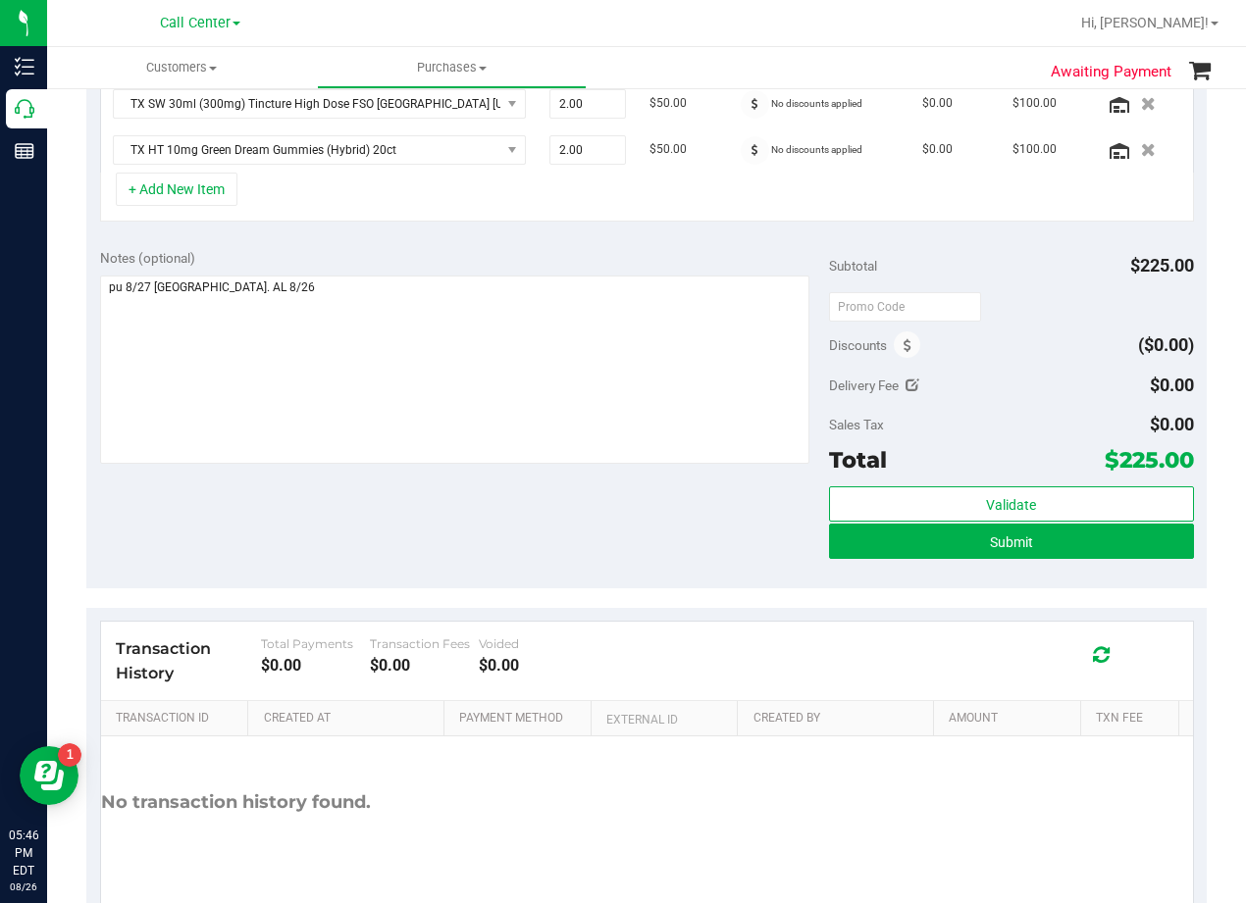
scroll to position [588, 0]
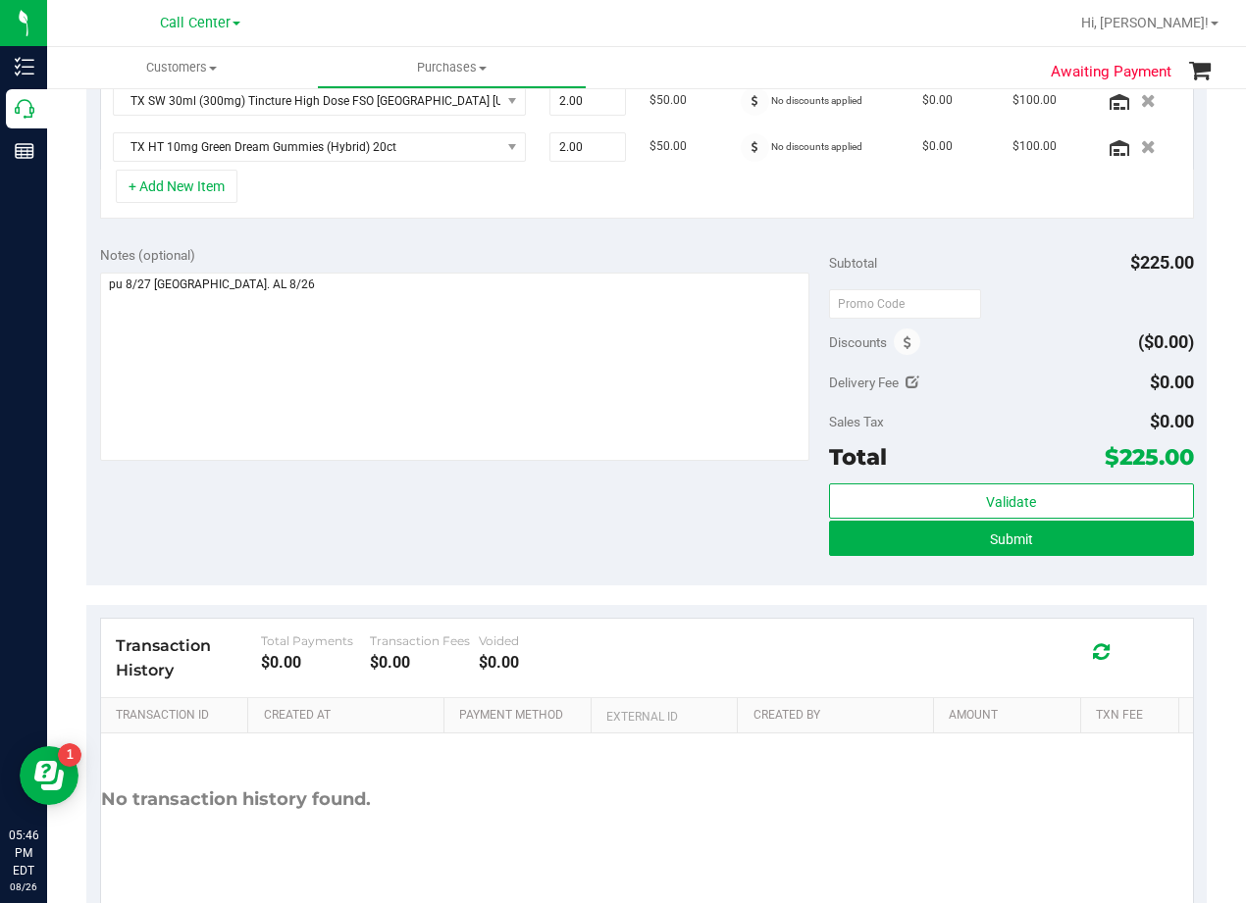
click at [672, 252] on div "Notes (optional)" at bounding box center [464, 255] width 729 height 20
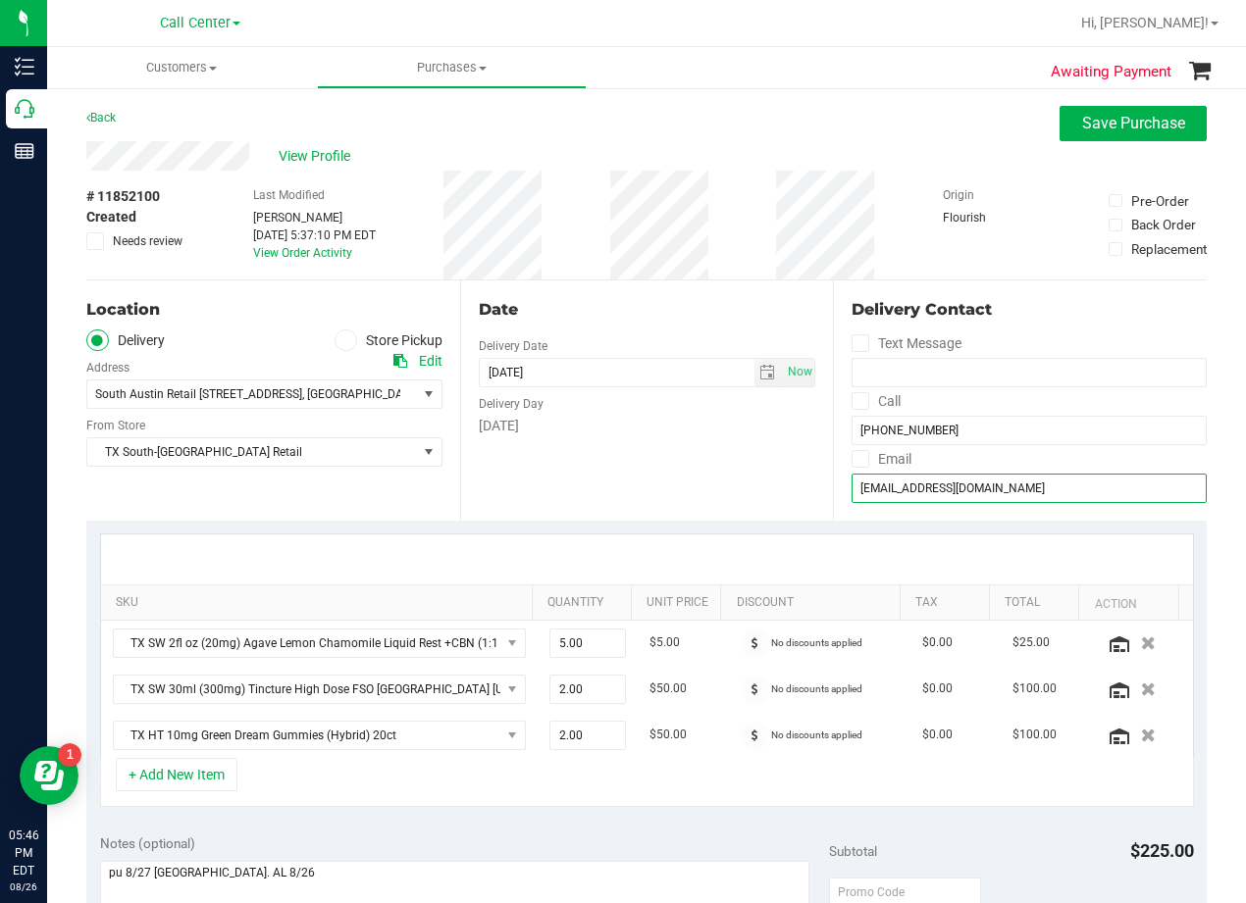
click at [874, 477] on input "Dbalmat13@gmail.com" at bounding box center [1028, 488] width 355 height 29
click at [927, 487] on input "Dbalmat13@gmail.com" at bounding box center [1028, 488] width 355 height 29
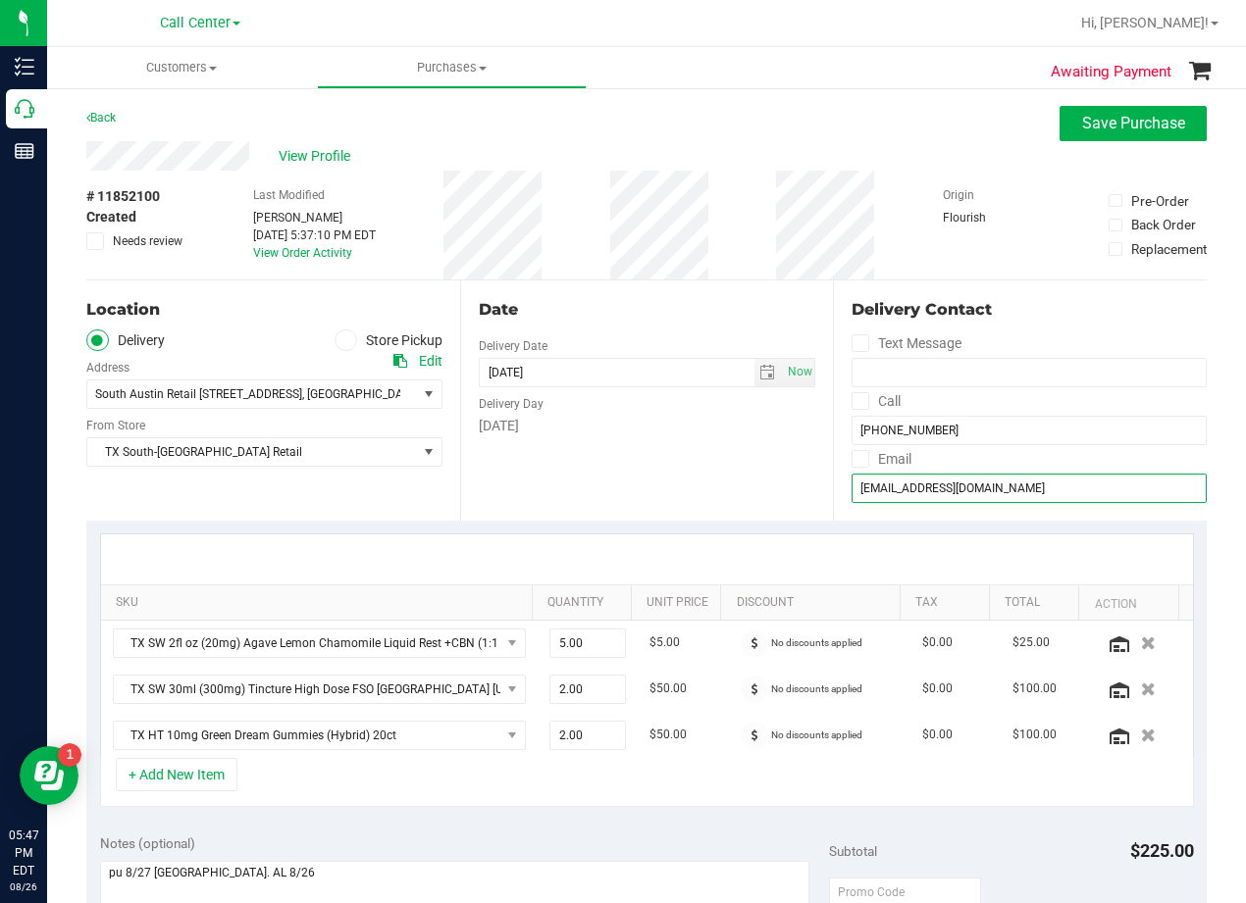
click at [927, 487] on input "Dbalmat13@gmail.com" at bounding box center [1028, 488] width 355 height 29
click at [732, 489] on div "Date Delivery Date [DATE] Now [DATE] 08:00 AM Now Delivery Day [DATE]" at bounding box center [647, 401] width 374 height 240
click at [895, 484] on input "Dbalmat13@gmail.com" at bounding box center [1028, 488] width 355 height 29
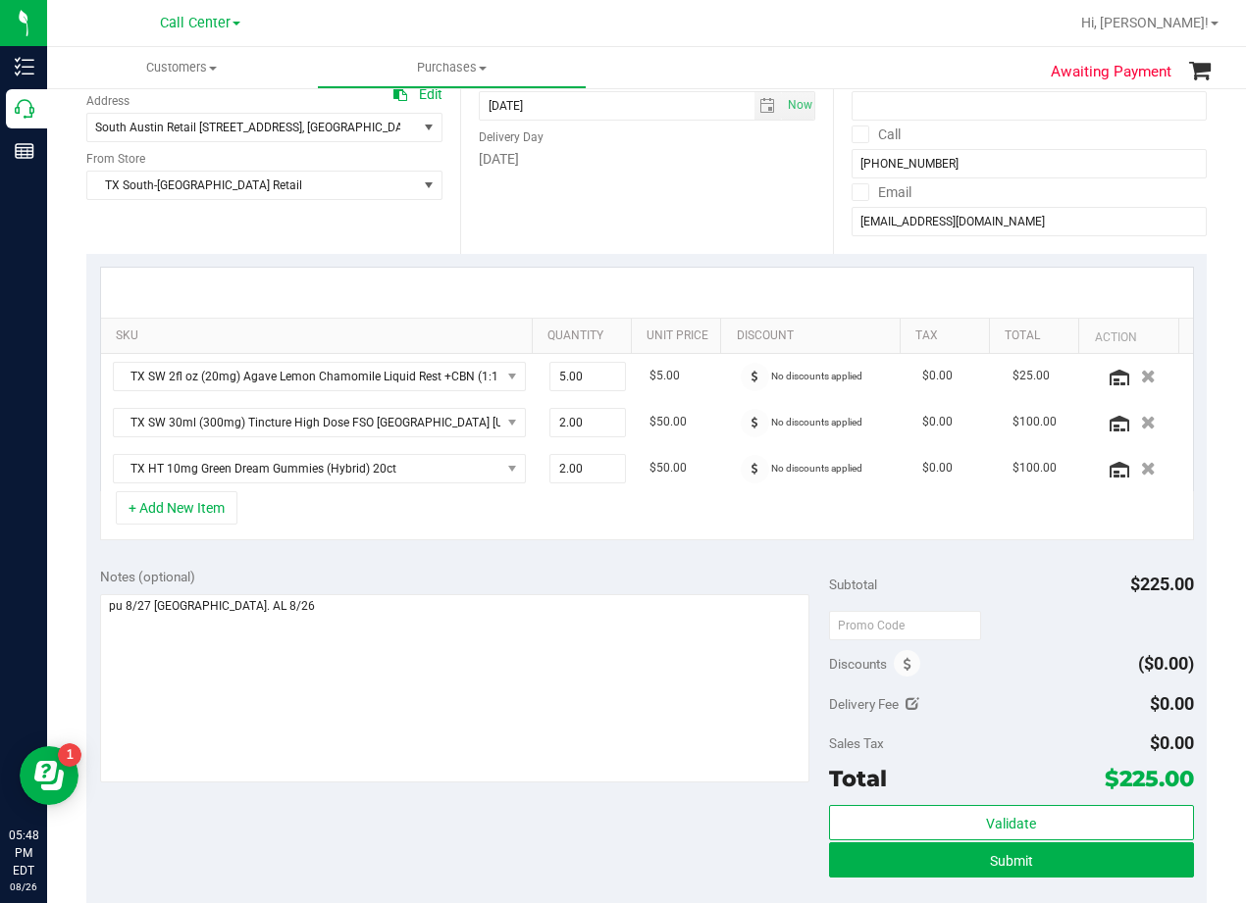
scroll to position [294, 0]
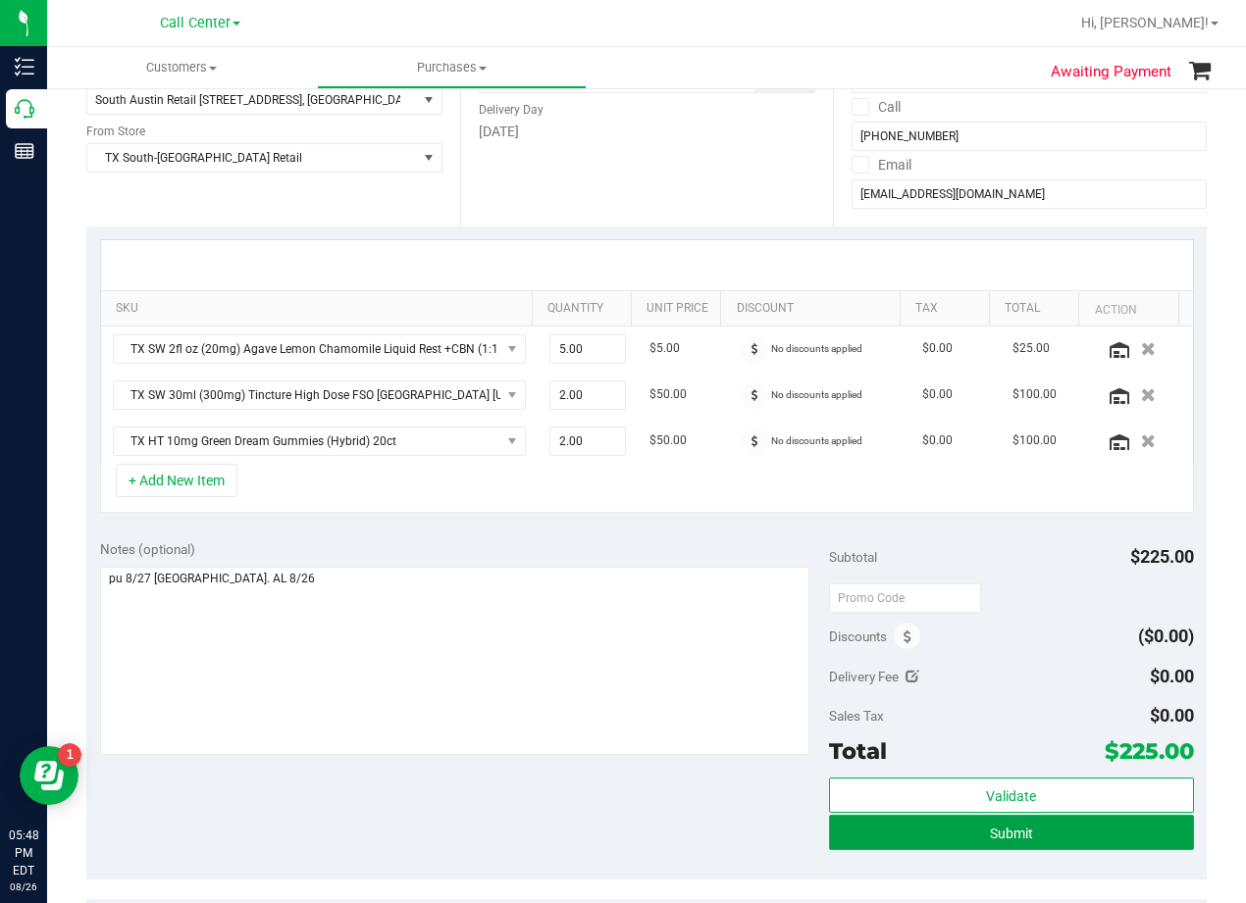
click at [842, 840] on button "Submit" at bounding box center [1011, 832] width 365 height 35
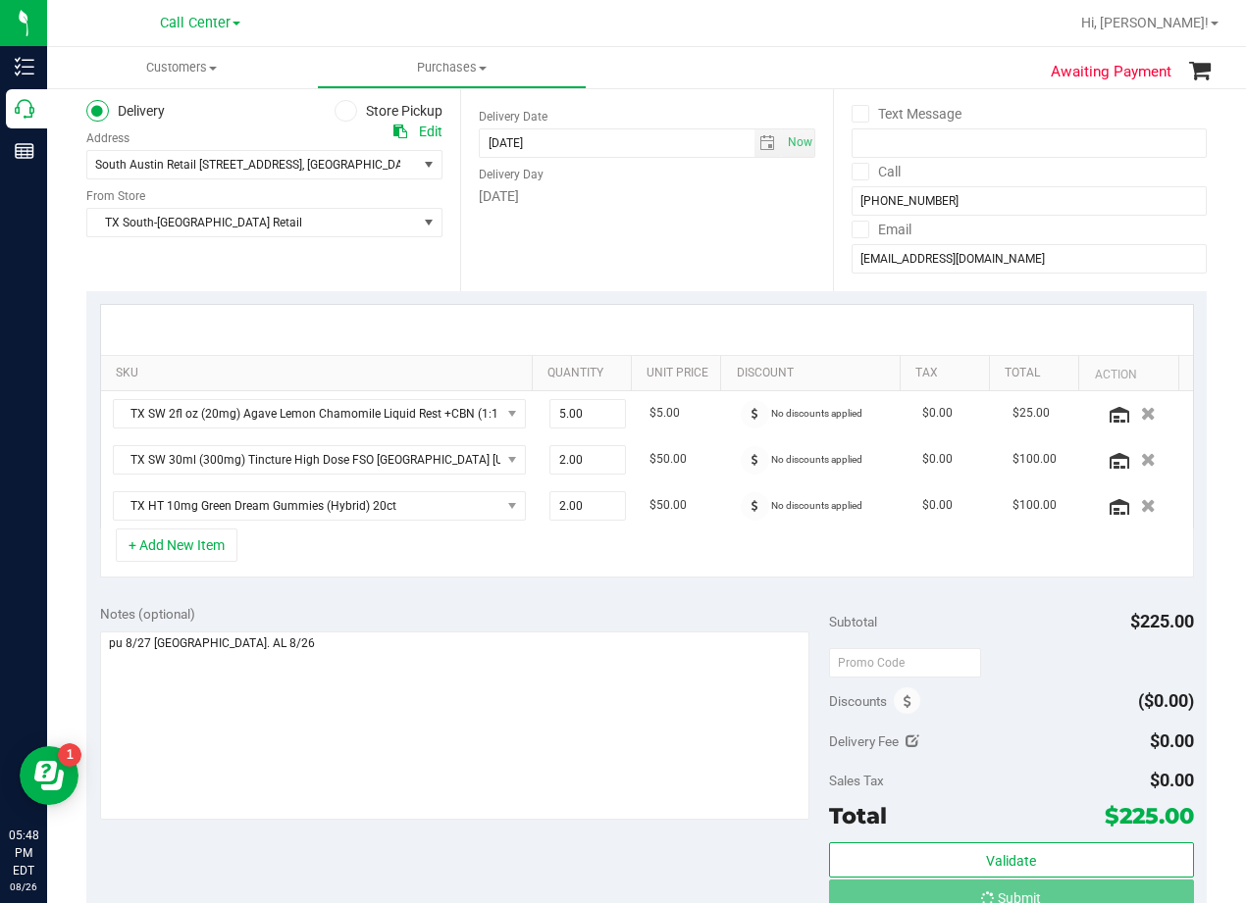
scroll to position [196, 0]
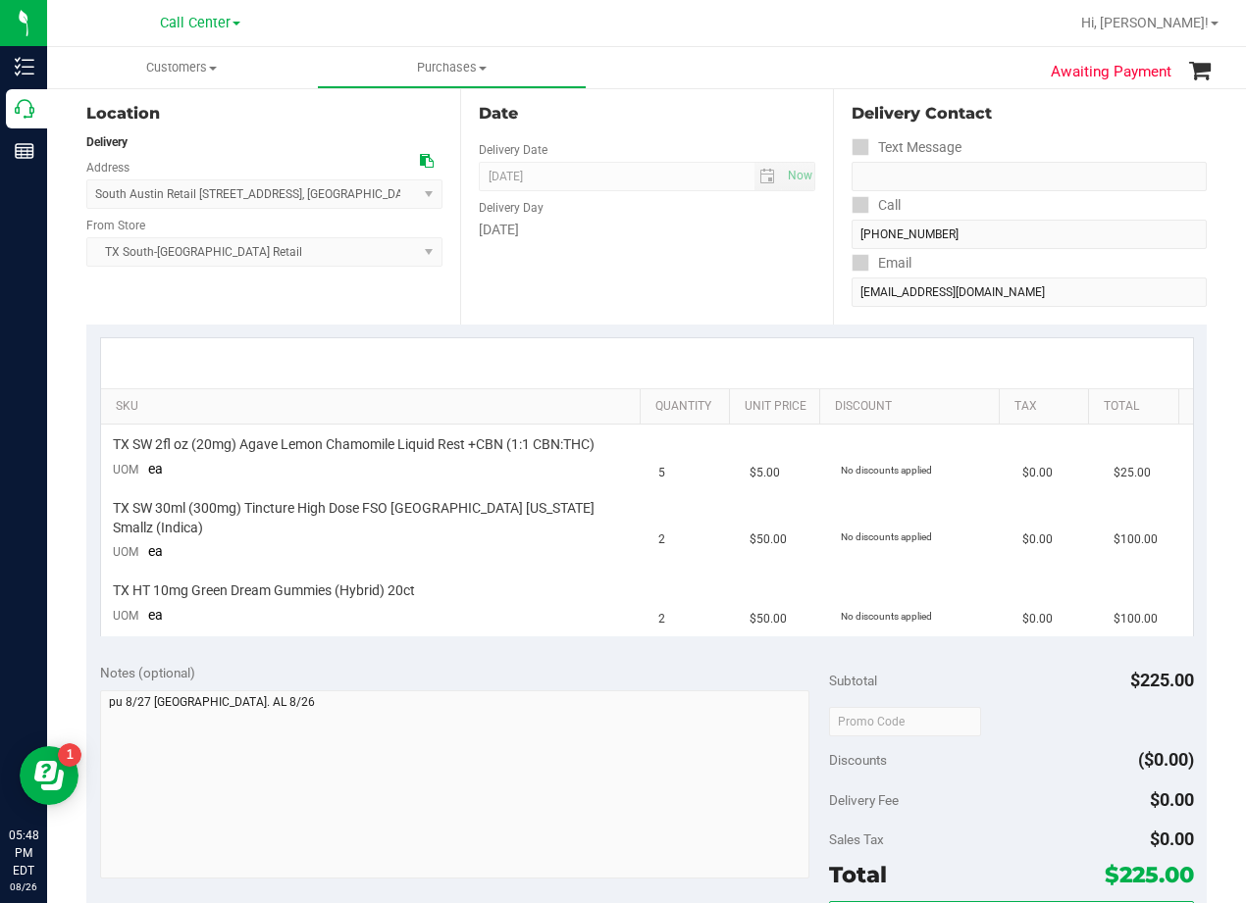
click at [747, 255] on div "Date Delivery Date [DATE] Now [DATE] 08:00 AM Now Delivery Day [DATE]" at bounding box center [647, 204] width 374 height 240
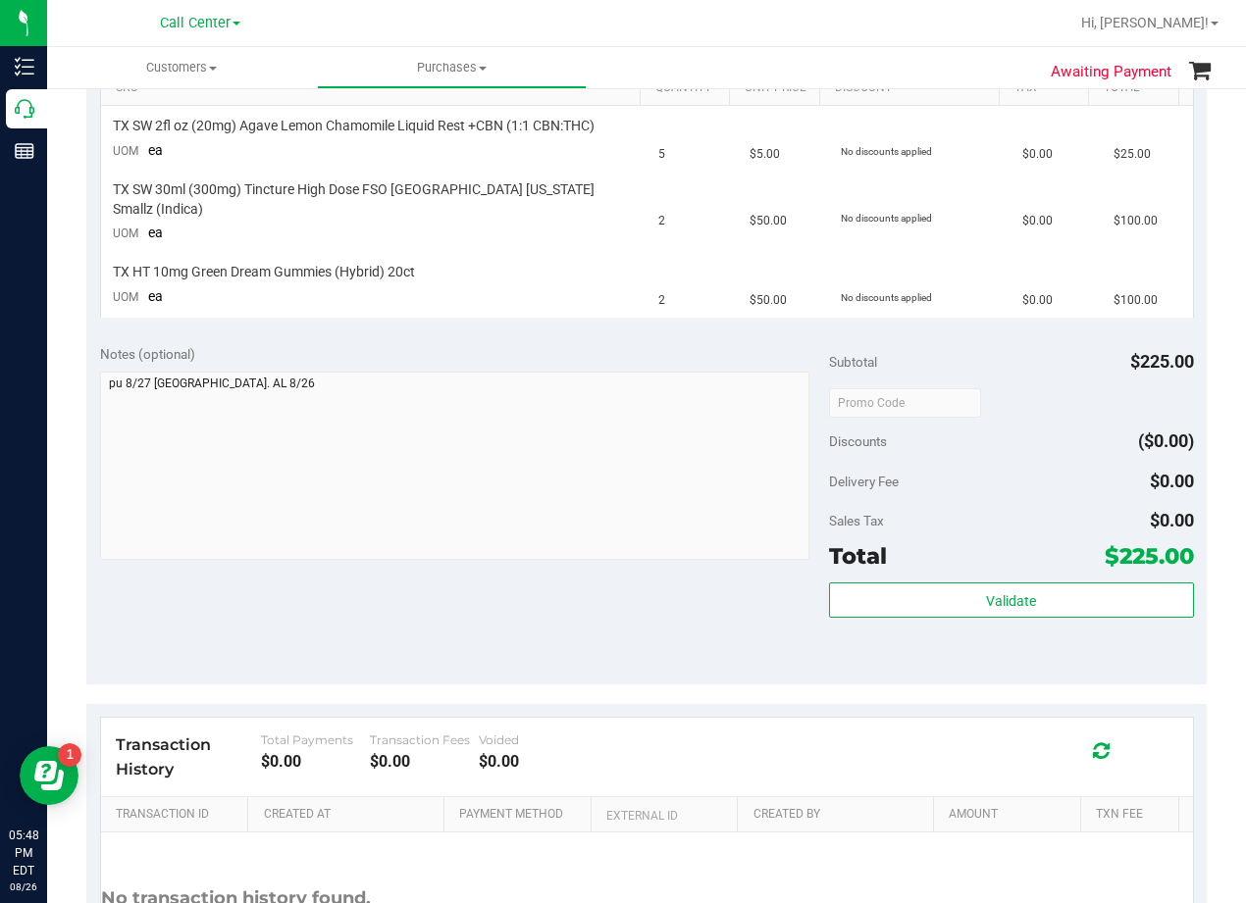
scroll to position [93, 0]
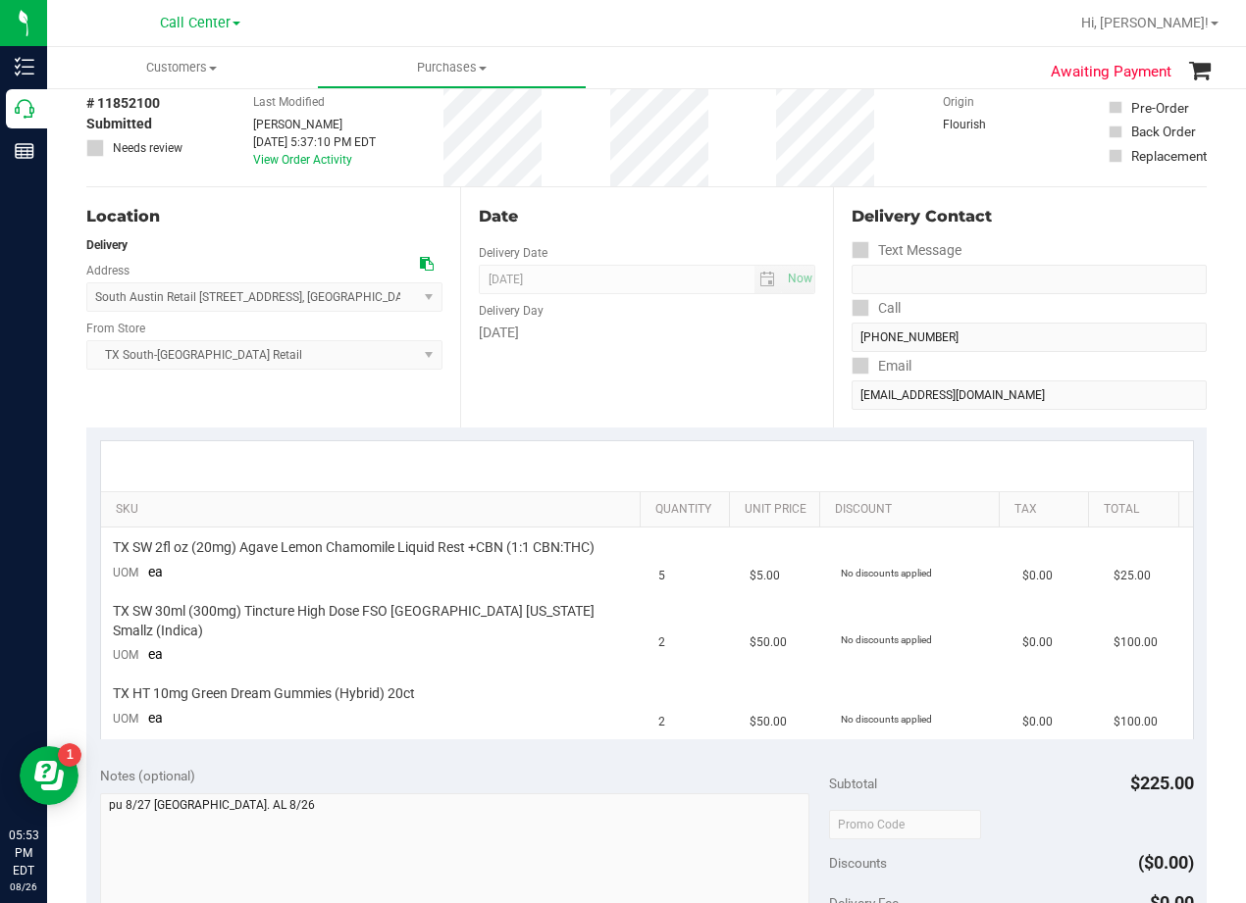
click at [731, 332] on div "[DATE]" at bounding box center [647, 333] width 337 height 21
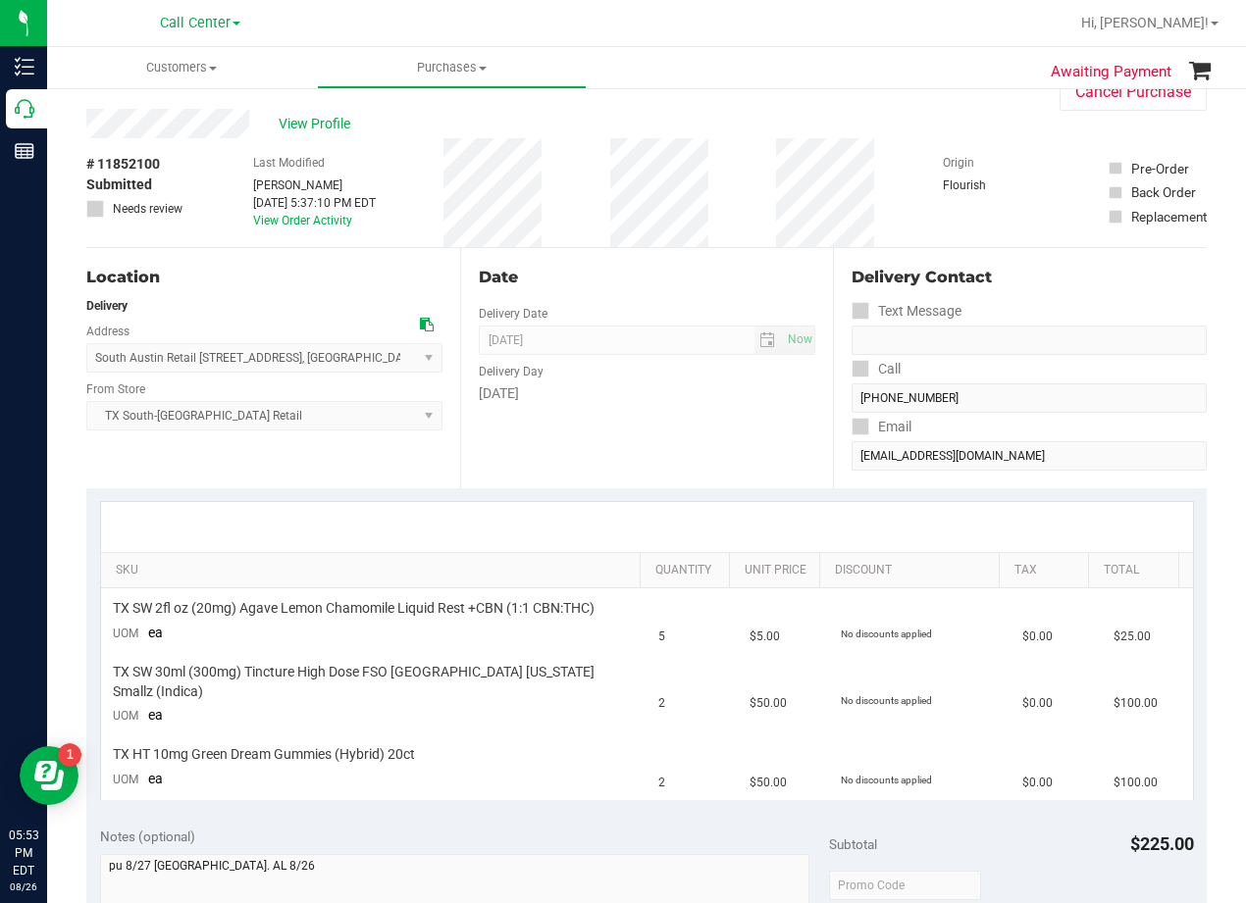
scroll to position [0, 0]
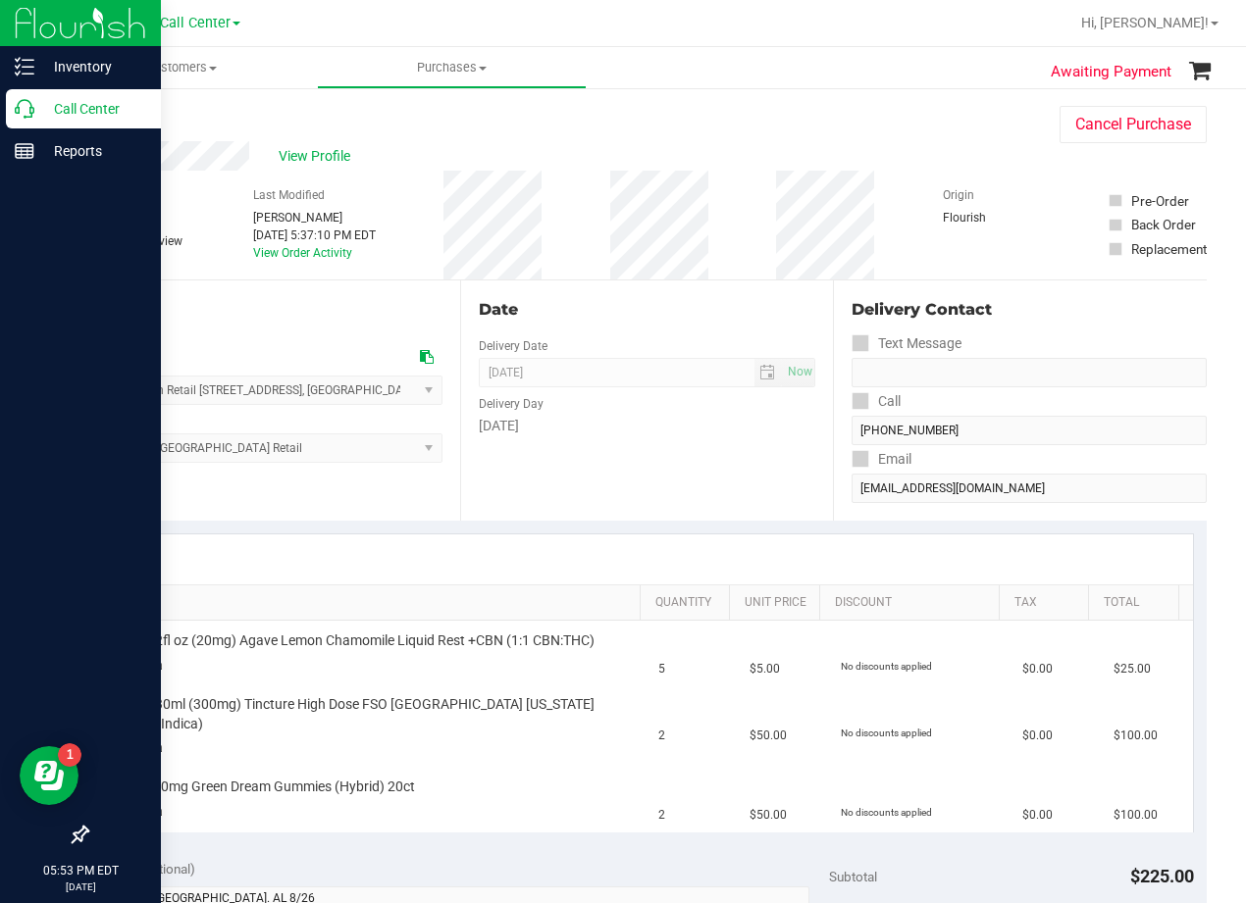
click at [21, 106] on icon at bounding box center [25, 109] width 20 height 20
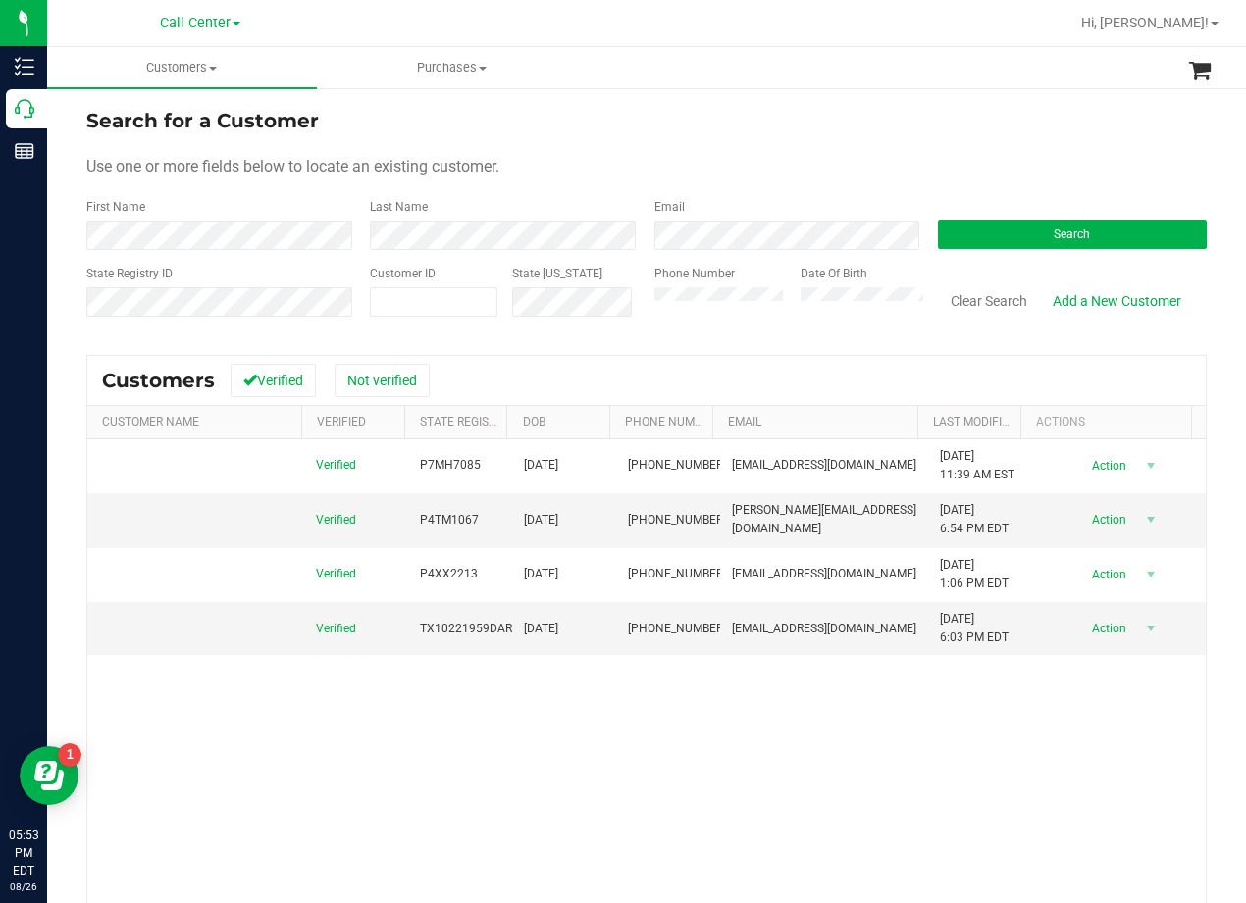
click at [712, 137] on form "Search for a Customer Use one or more fields below to locate an existing custom…" at bounding box center [646, 220] width 1120 height 229
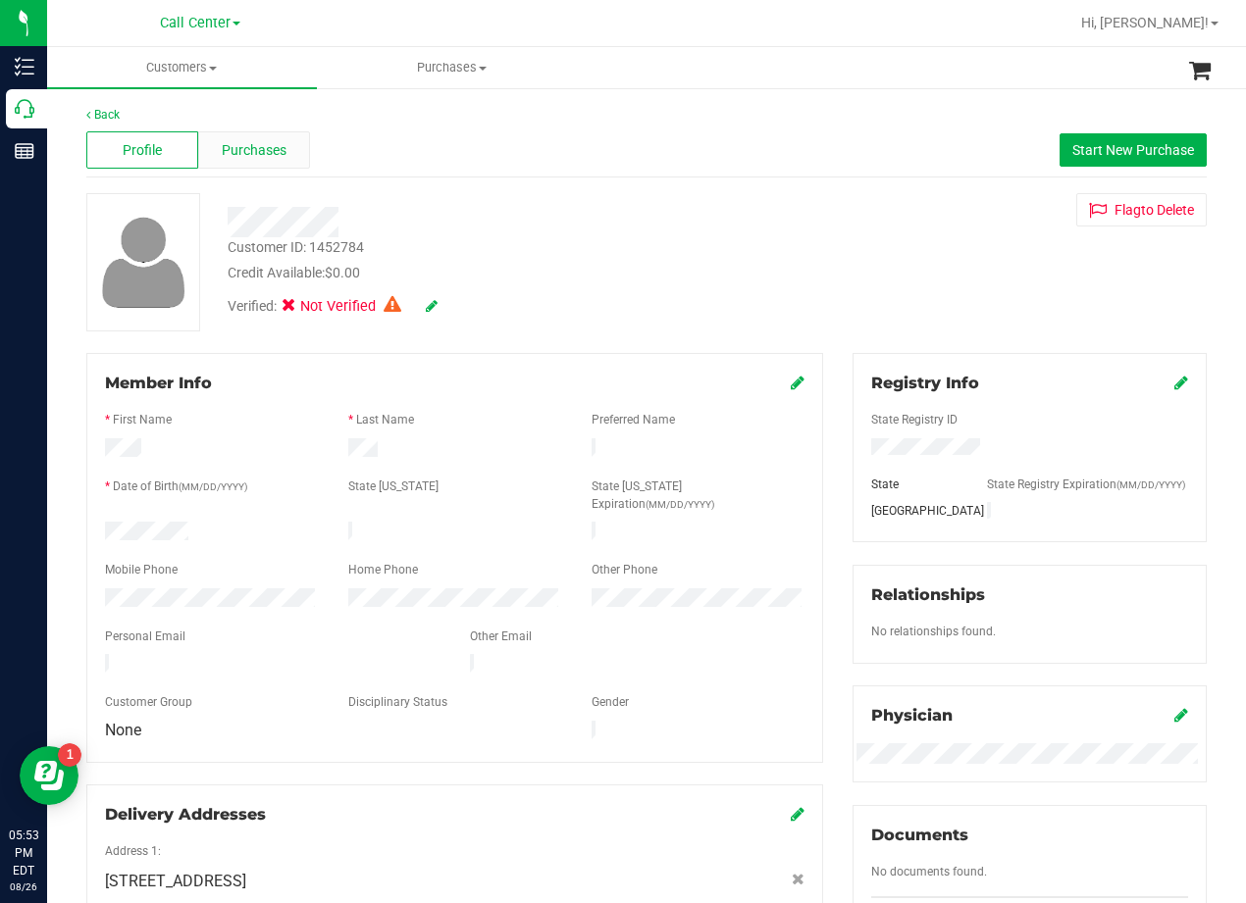
click at [251, 145] on span "Purchases" at bounding box center [254, 150] width 65 height 21
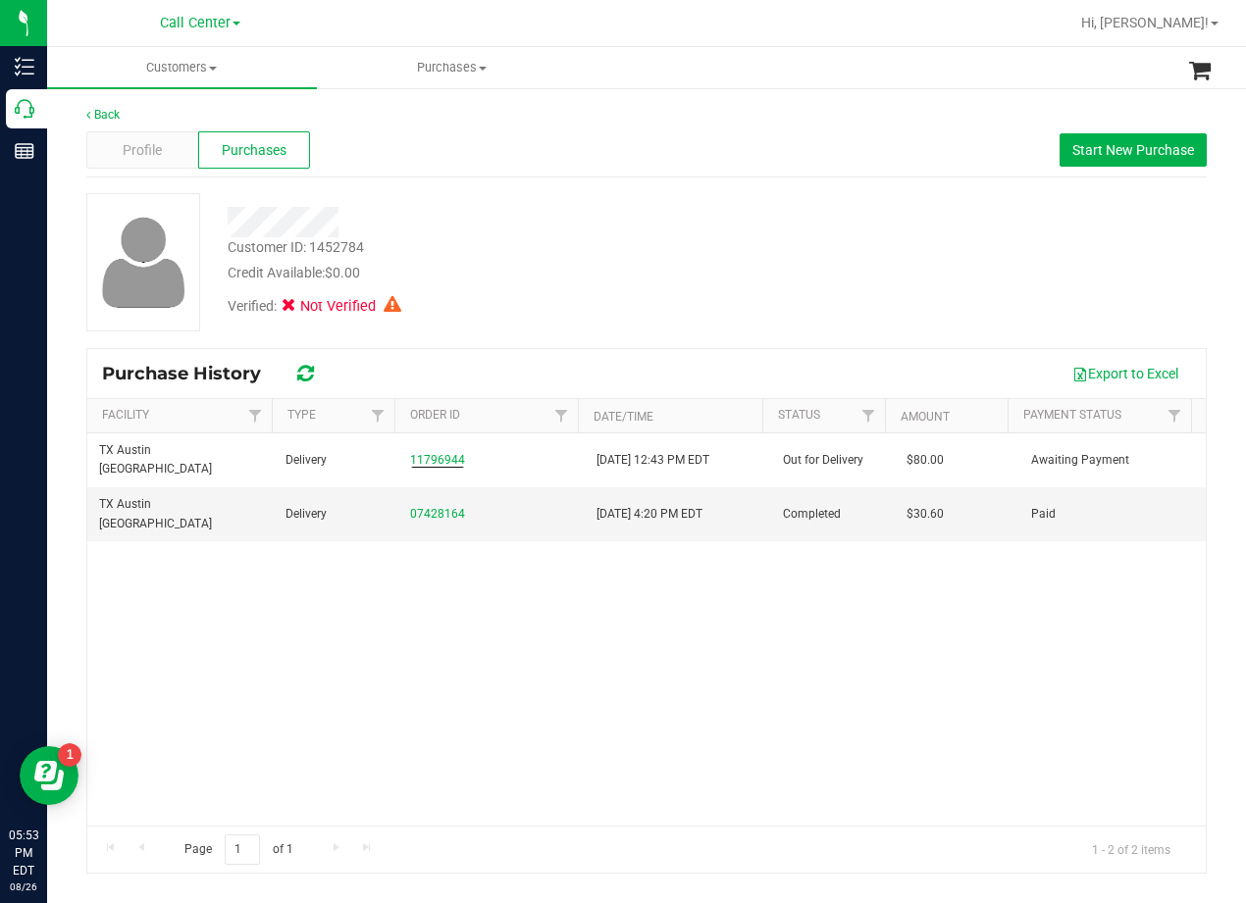
click at [629, 247] on div "Customer ID: 1452784 Credit Available: $0.00" at bounding box center [500, 260] width 575 height 46
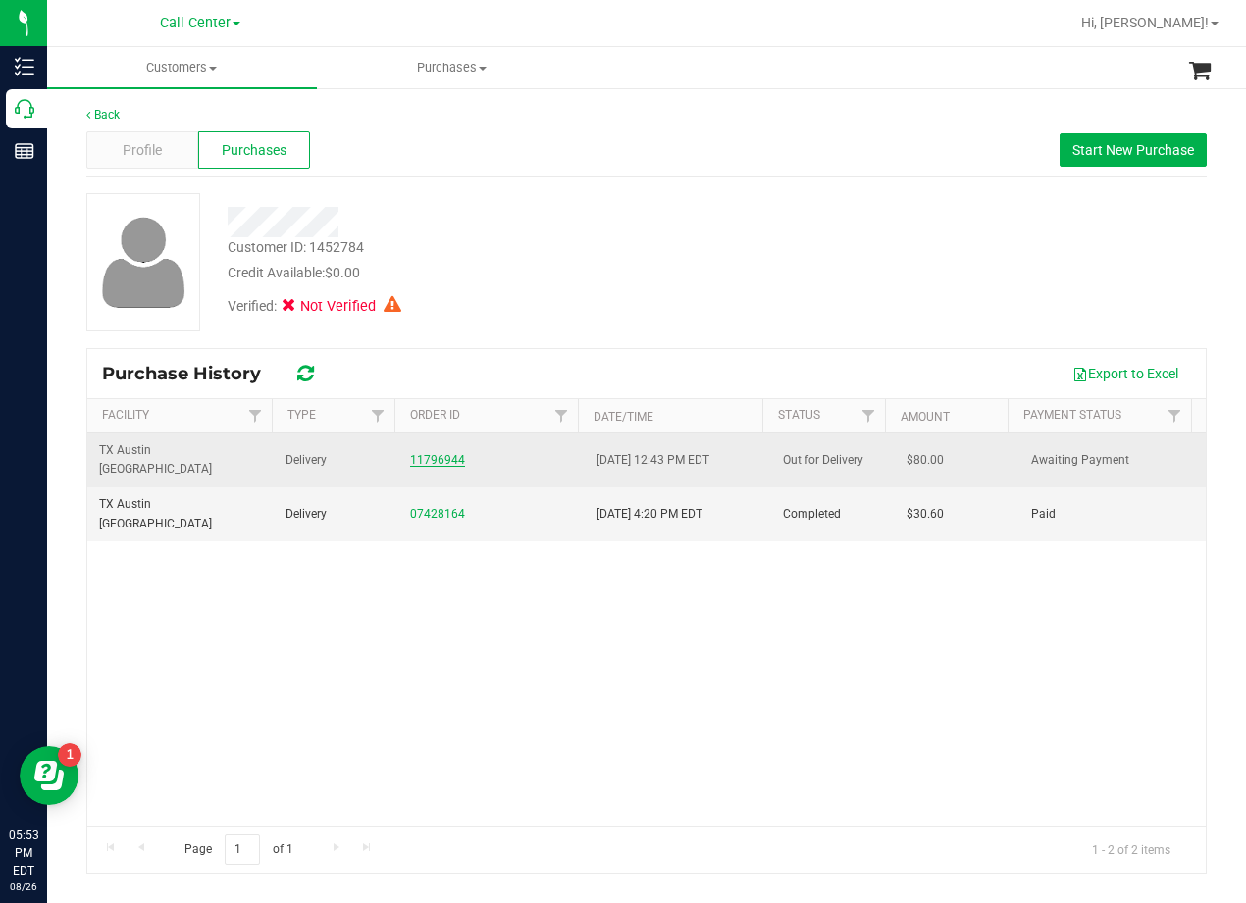
click at [424, 454] on link "11796944" at bounding box center [437, 460] width 55 height 14
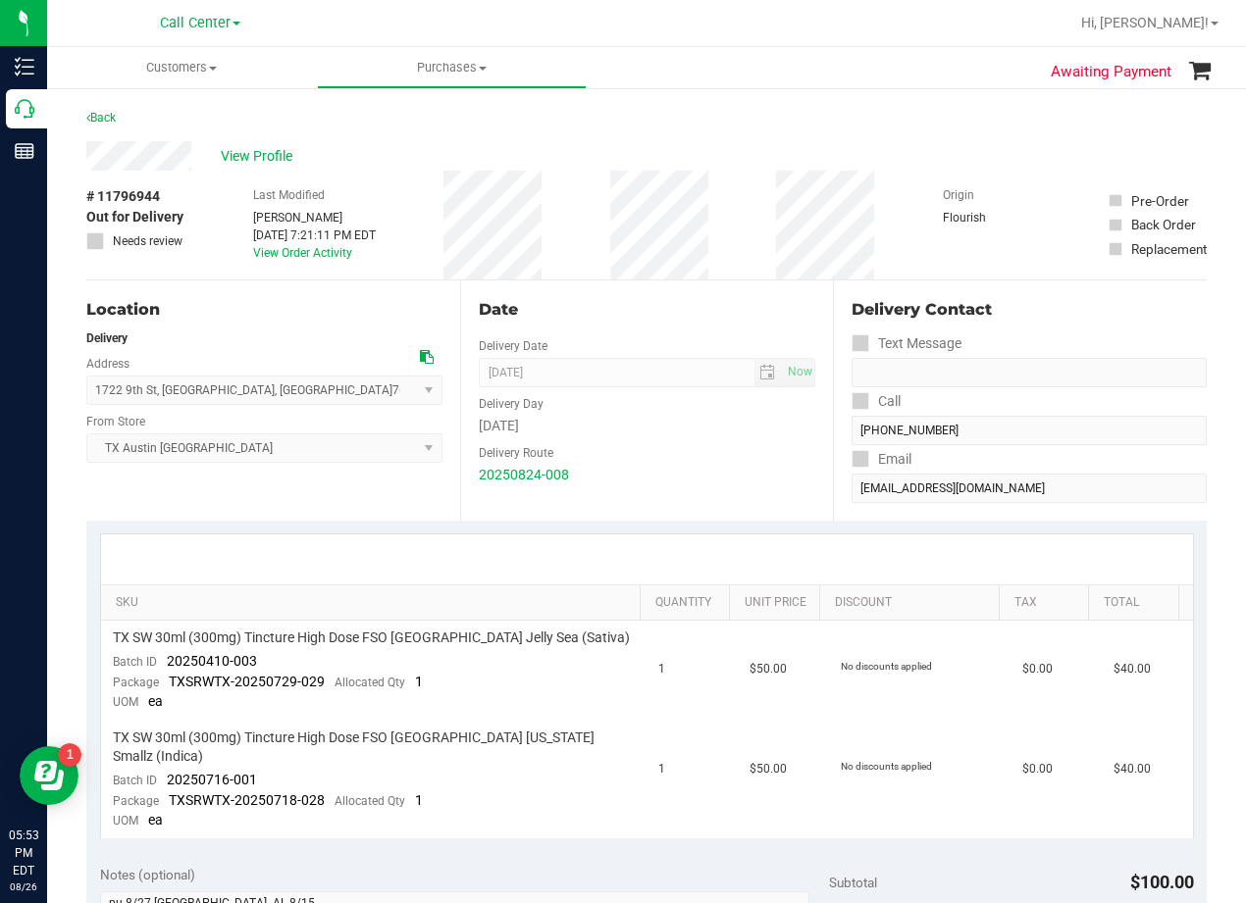
click at [624, 302] on div "Date" at bounding box center [647, 310] width 337 height 24
click at [629, 311] on div "Date" at bounding box center [647, 310] width 337 height 24
click at [663, 155] on div "View Profile" at bounding box center [646, 155] width 1120 height 29
click at [744, 263] on div "# 11796944 Out for Delivery Needs review Last Modified Lindsey Sherman Aug 25, …" at bounding box center [646, 225] width 1120 height 109
click at [730, 128] on div "Back" at bounding box center [646, 123] width 1120 height 35
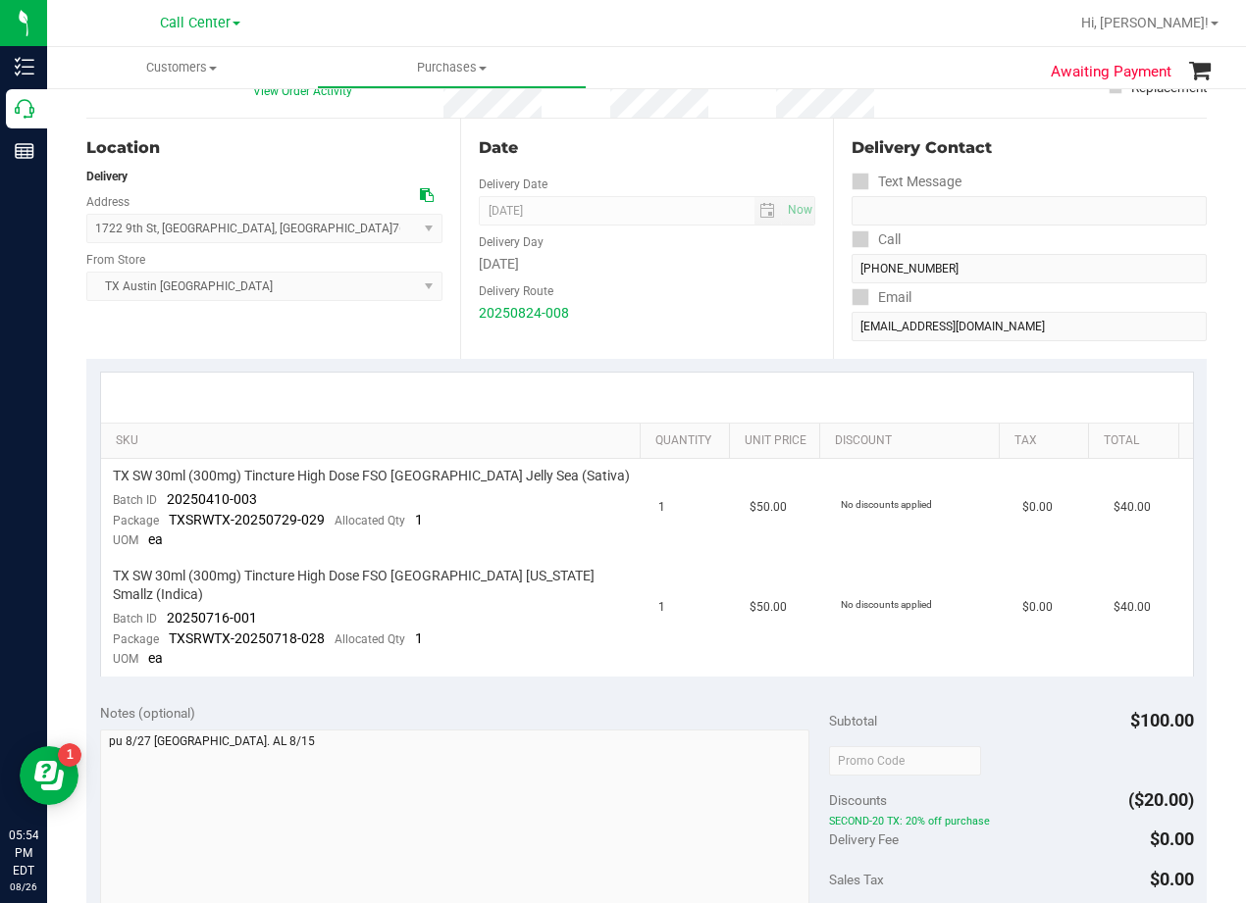
scroll to position [196, 0]
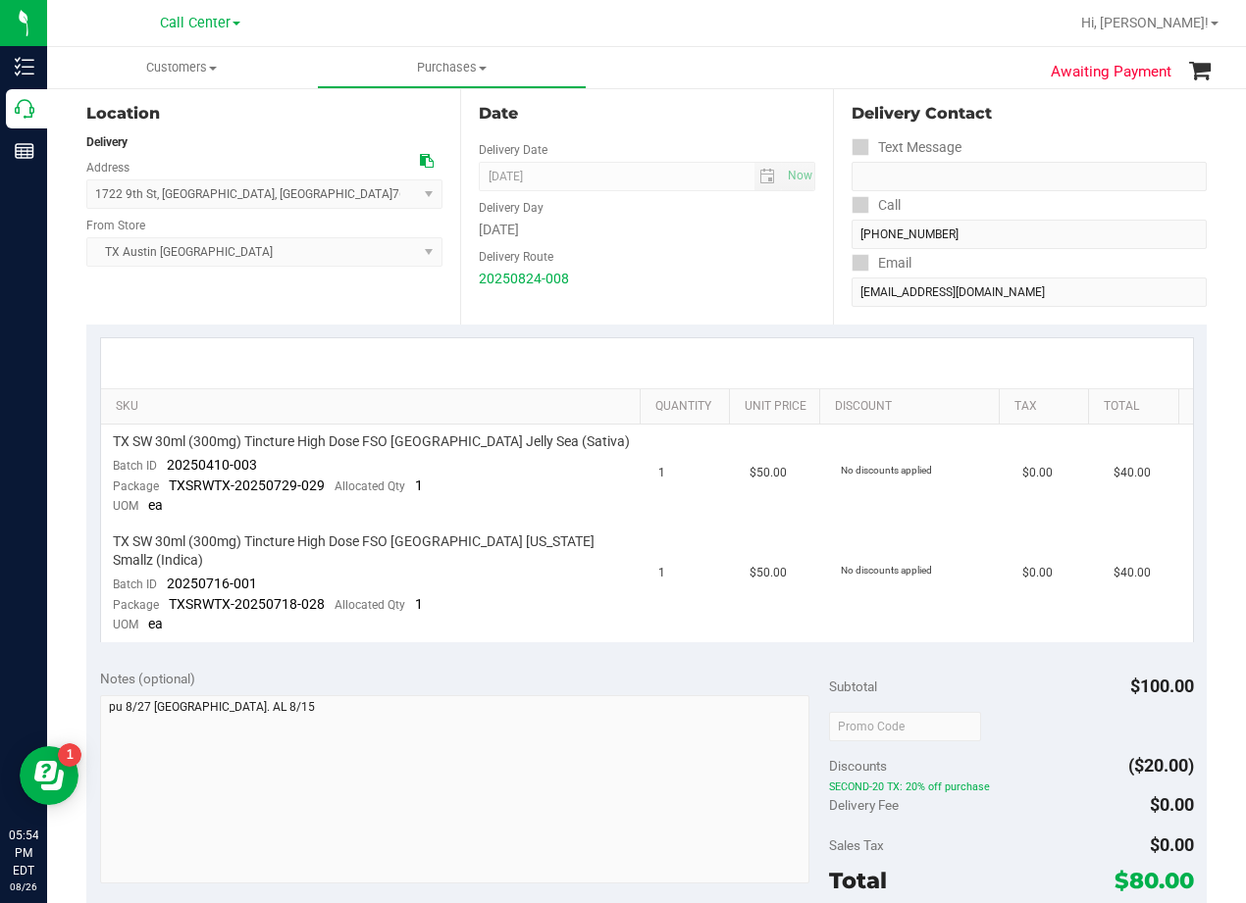
click at [663, 123] on div "Date" at bounding box center [647, 114] width 337 height 24
drag, startPoint x: 728, startPoint y: 278, endPoint x: 506, endPoint y: 279, distance: 221.7
click at [710, 284] on div "20250824-008" at bounding box center [647, 279] width 337 height 21
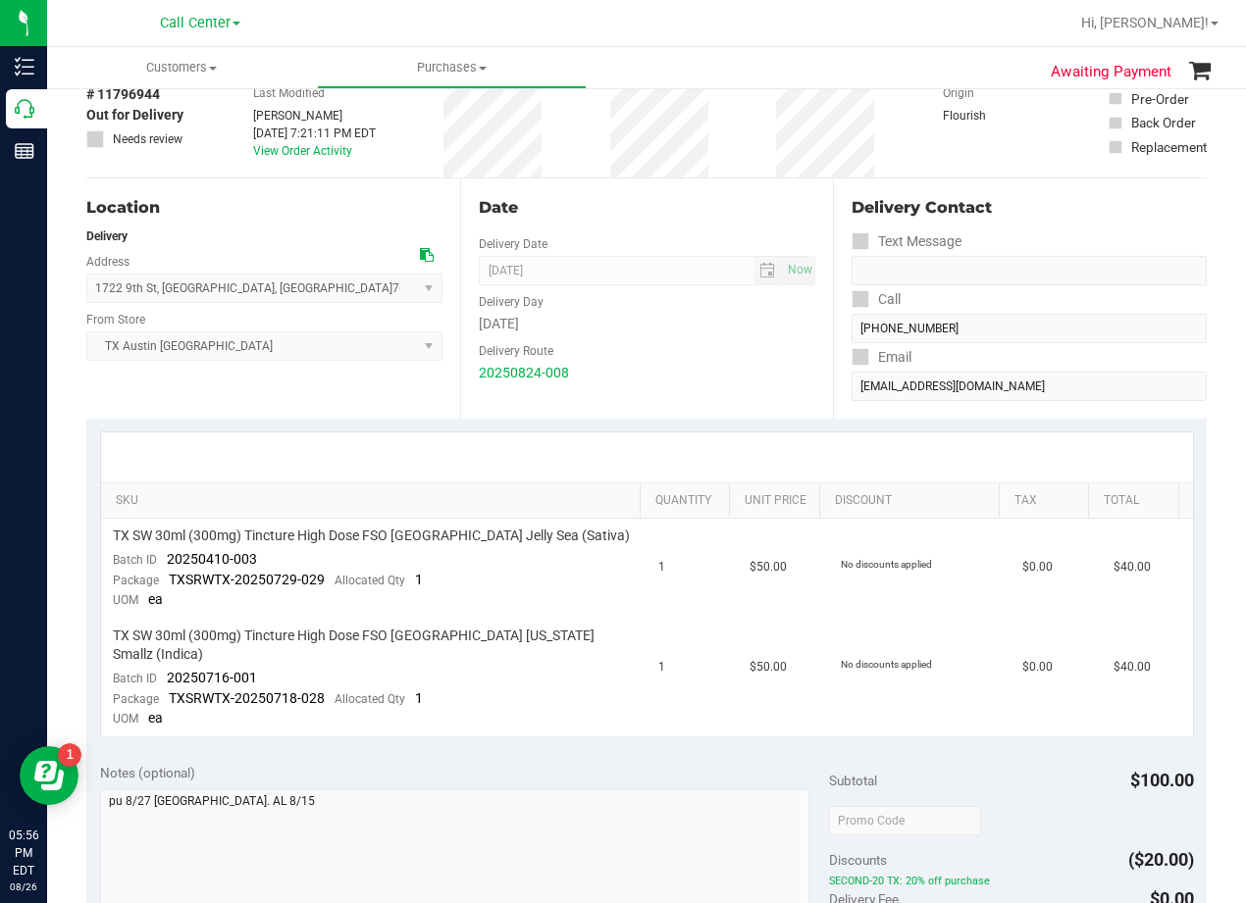
scroll to position [0, 0]
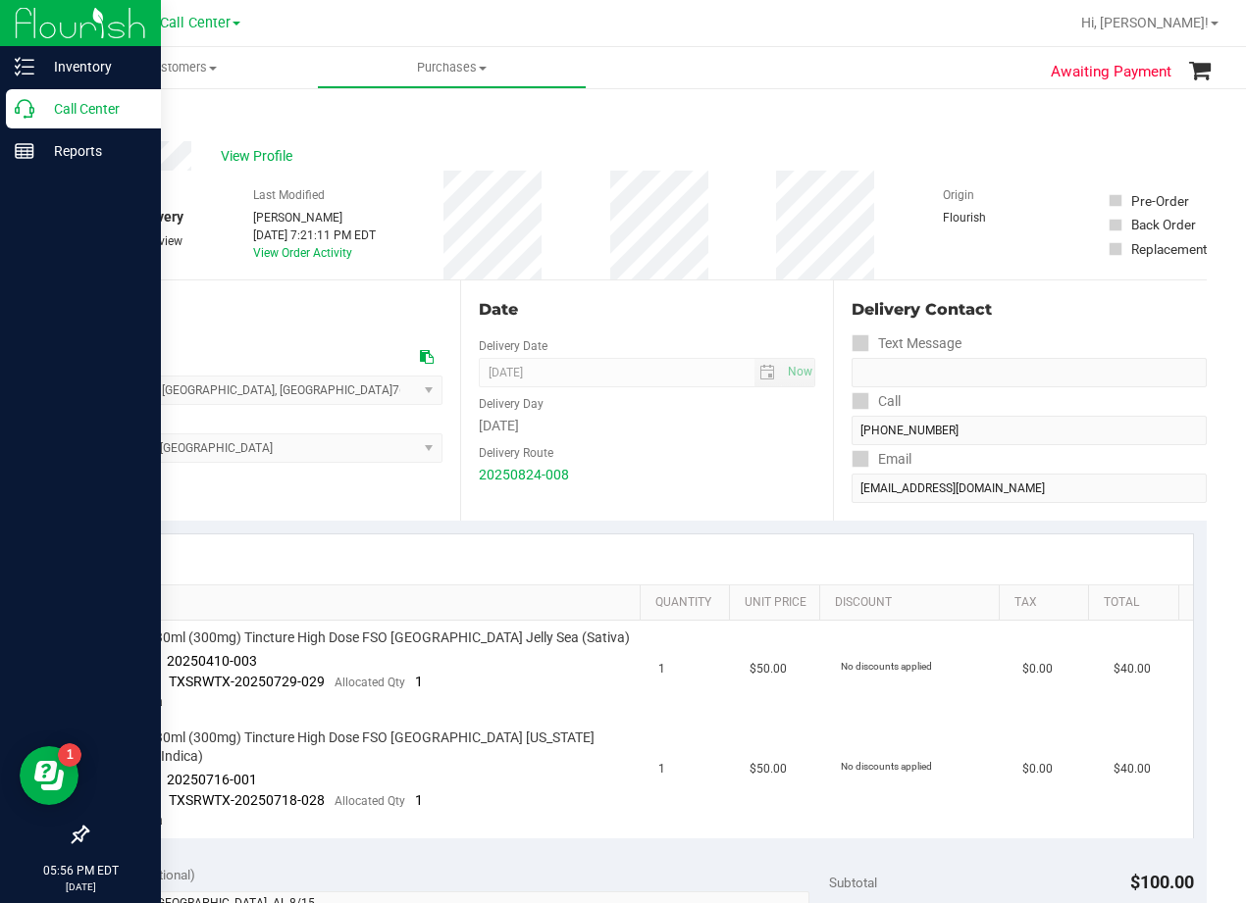
click at [8, 102] on div "Call Center" at bounding box center [83, 108] width 155 height 39
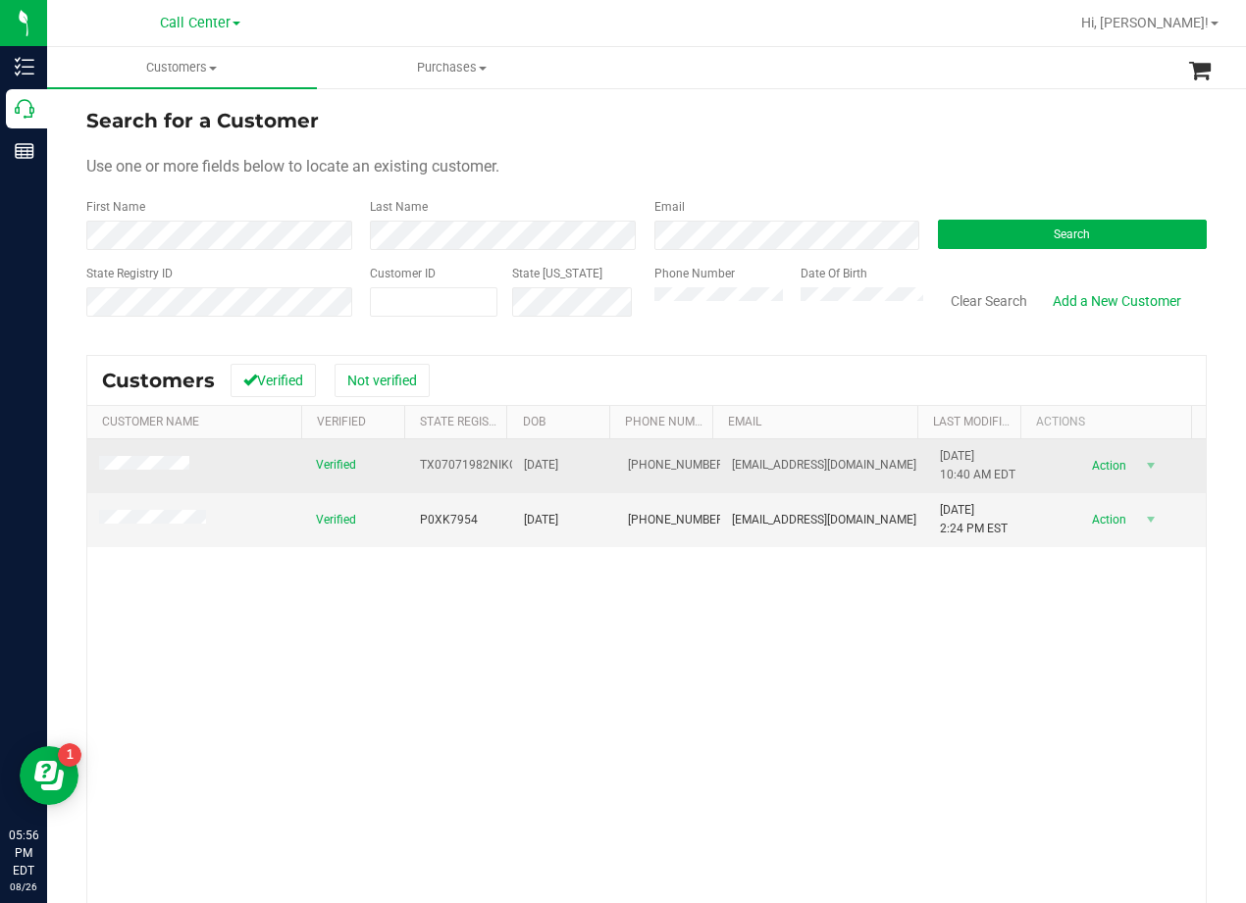
click at [162, 475] on span at bounding box center [147, 466] width 96 height 20
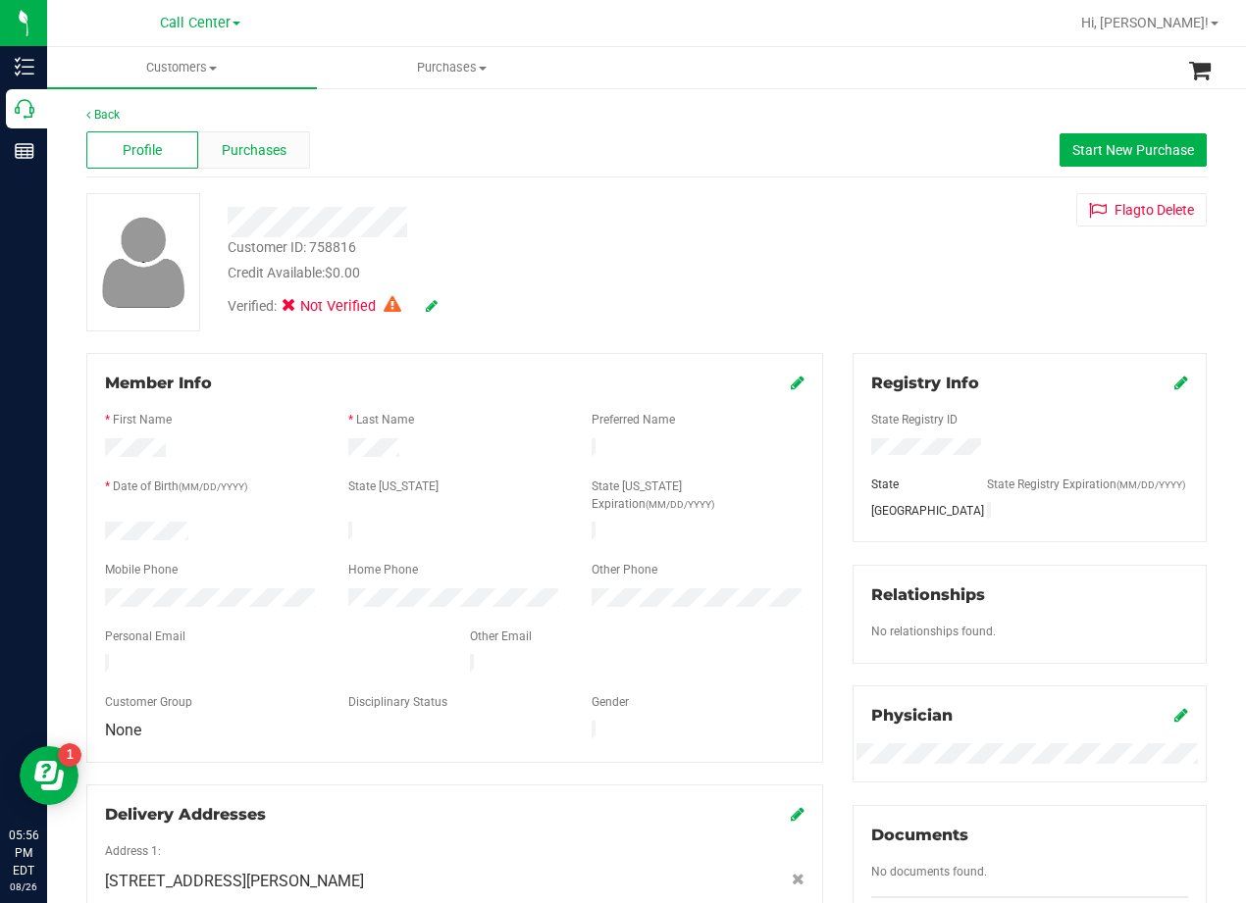
click at [263, 150] on span "Purchases" at bounding box center [254, 150] width 65 height 21
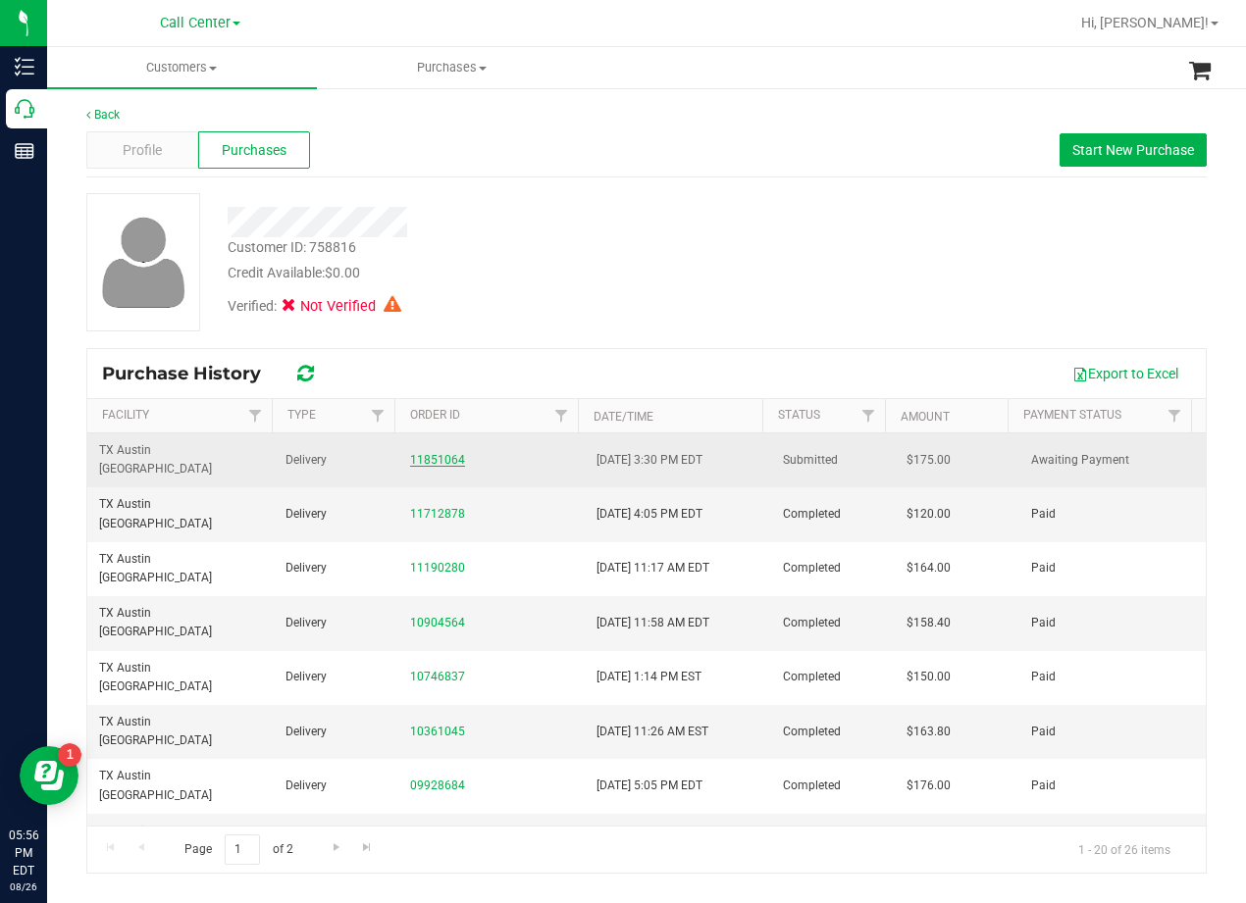
click at [419, 453] on link "11851064" at bounding box center [437, 460] width 55 height 14
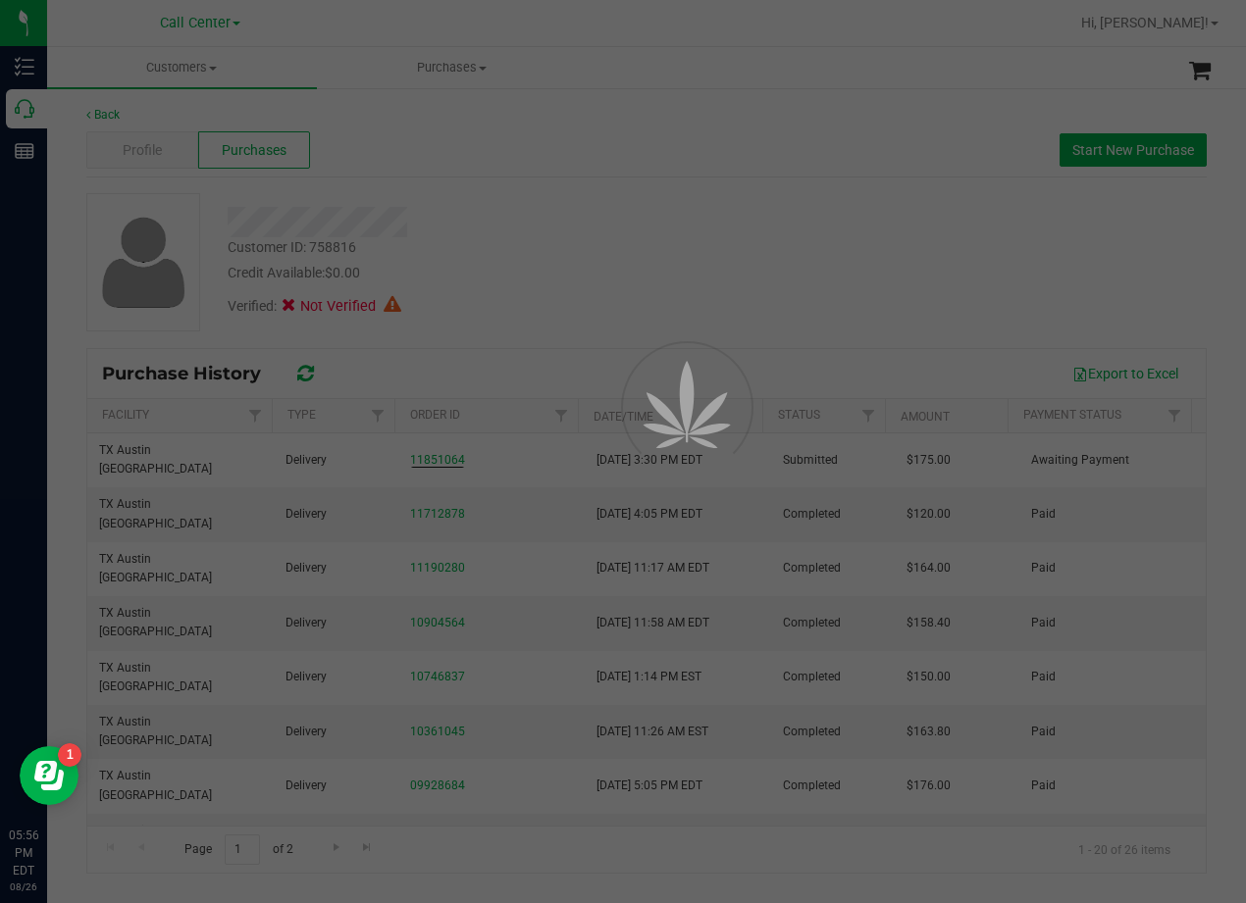
click at [580, 210] on div at bounding box center [623, 451] width 1246 height 903
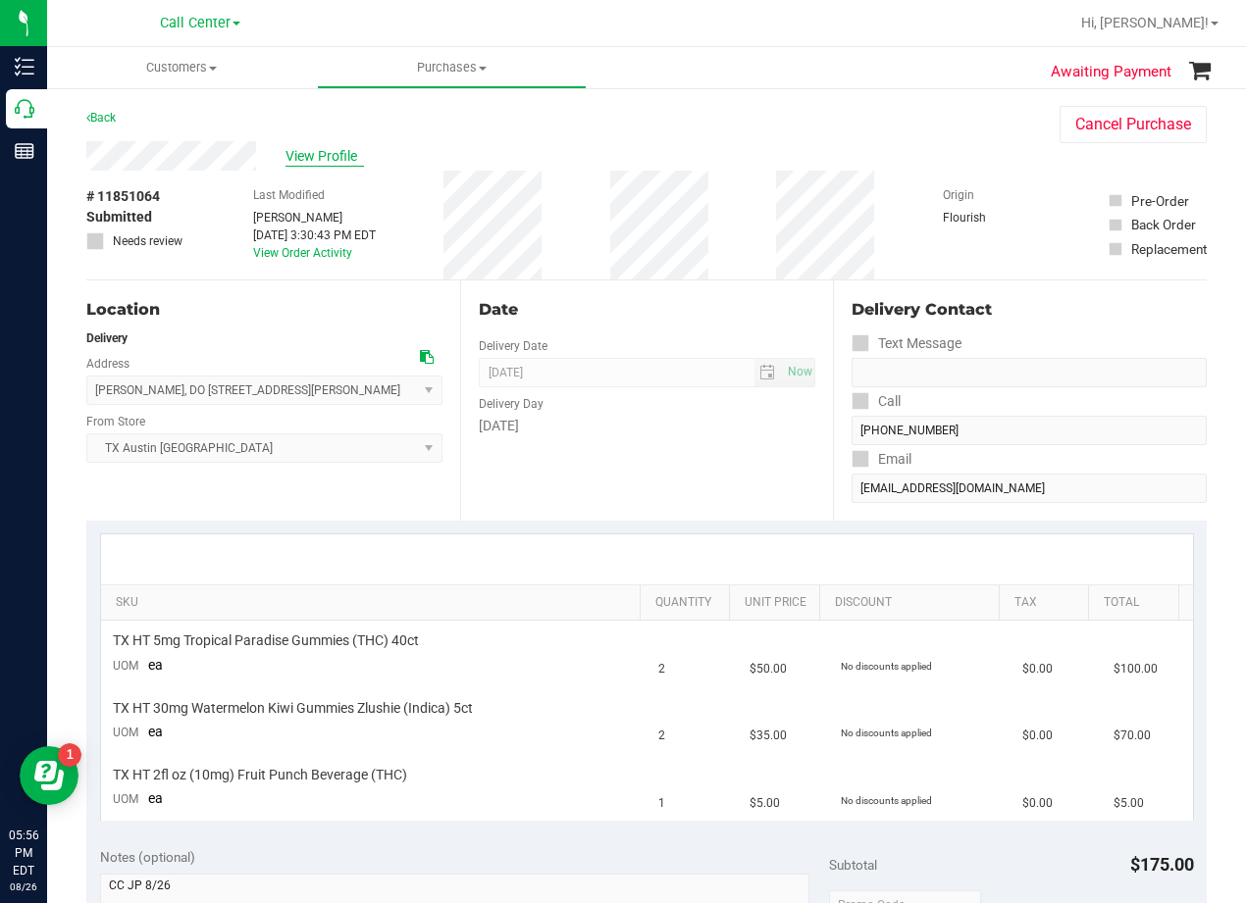
click at [346, 149] on span "View Profile" at bounding box center [324, 156] width 78 height 21
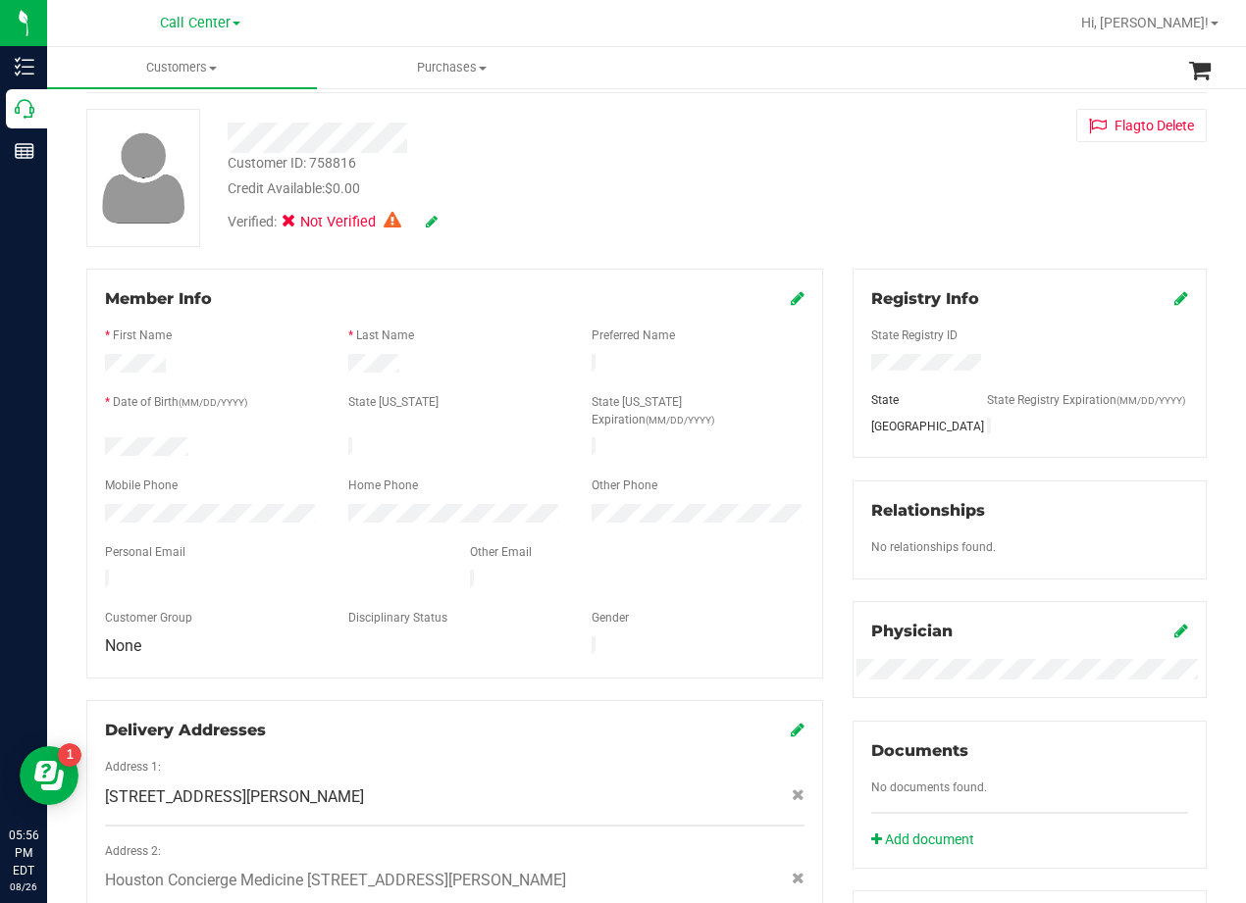
scroll to position [294, 0]
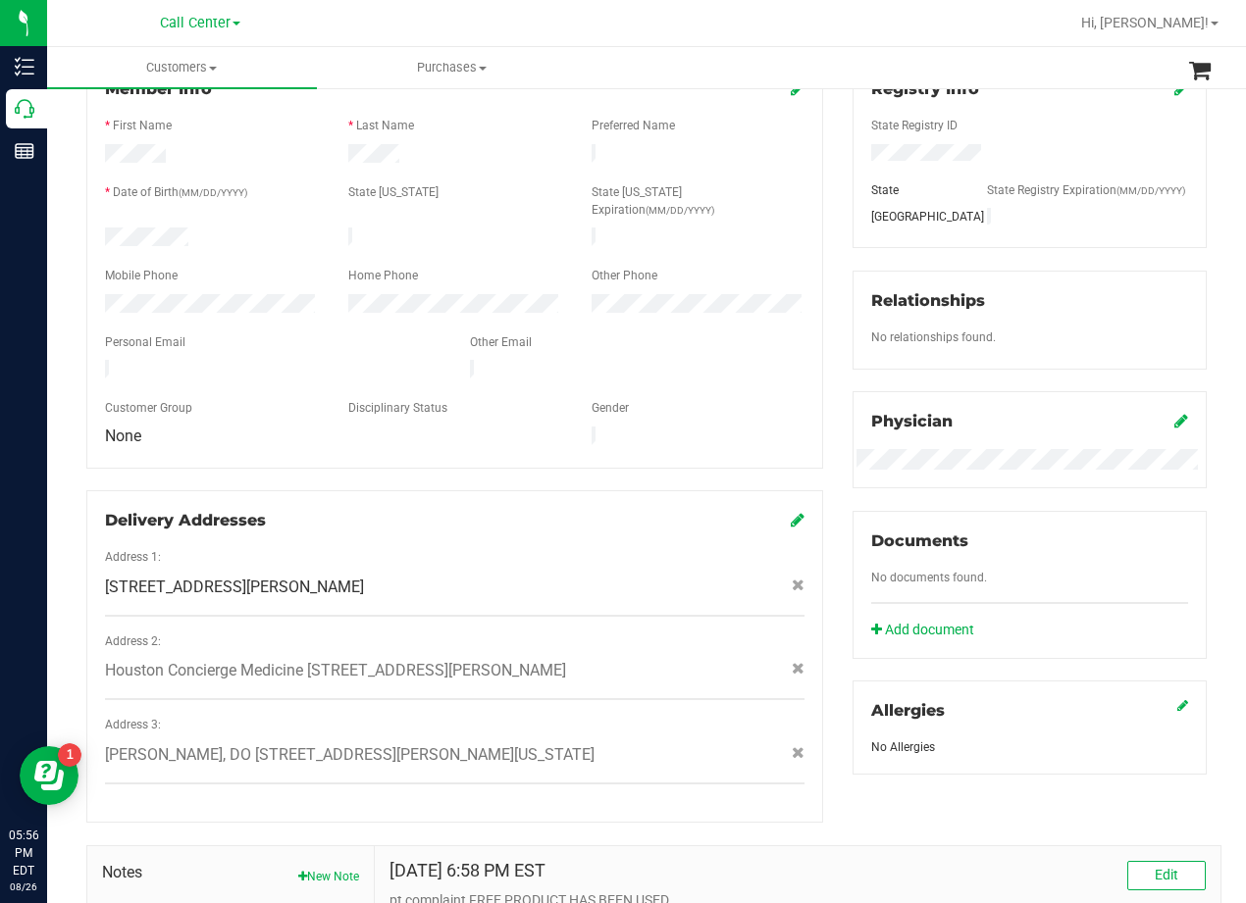
click at [758, 383] on div at bounding box center [454, 391] width 699 height 16
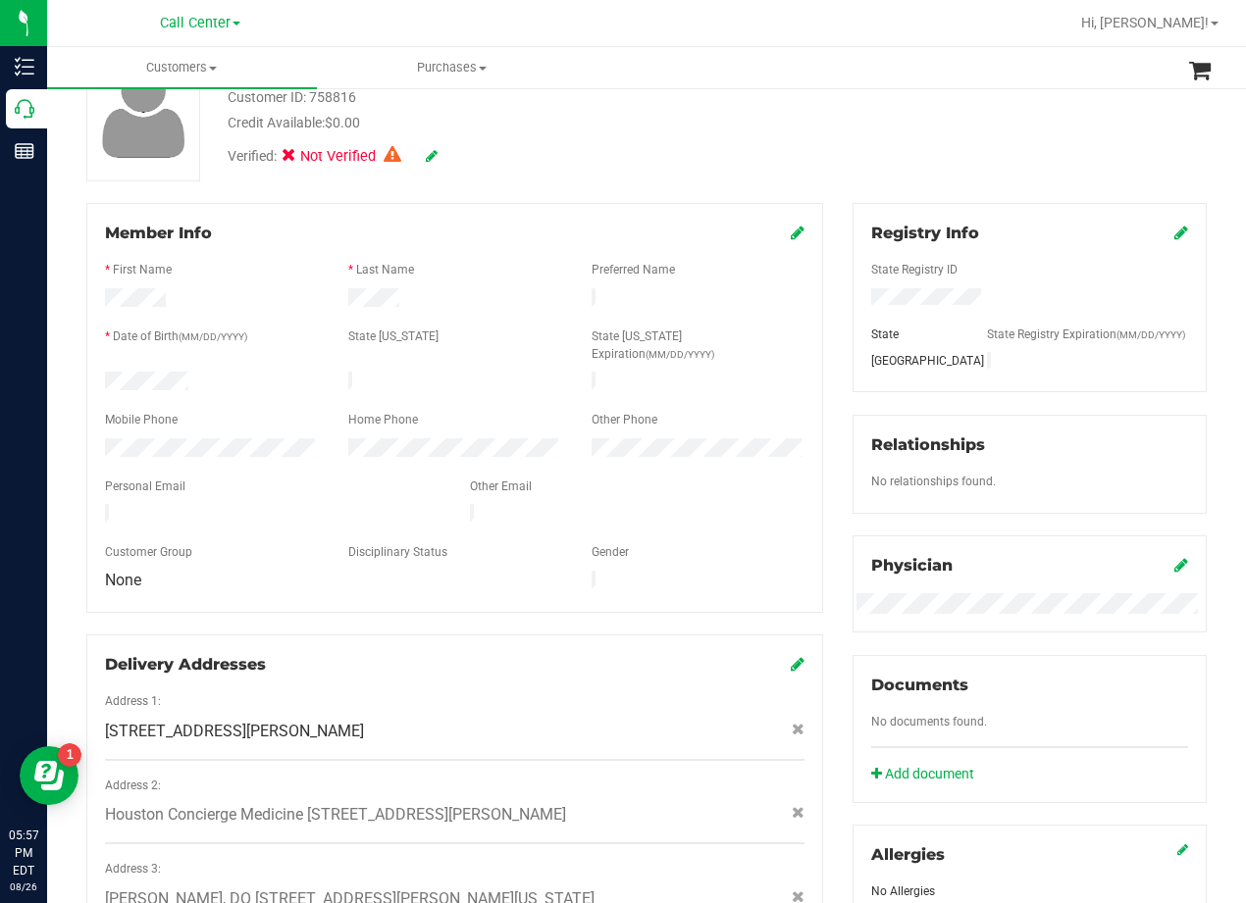
scroll to position [0, 0]
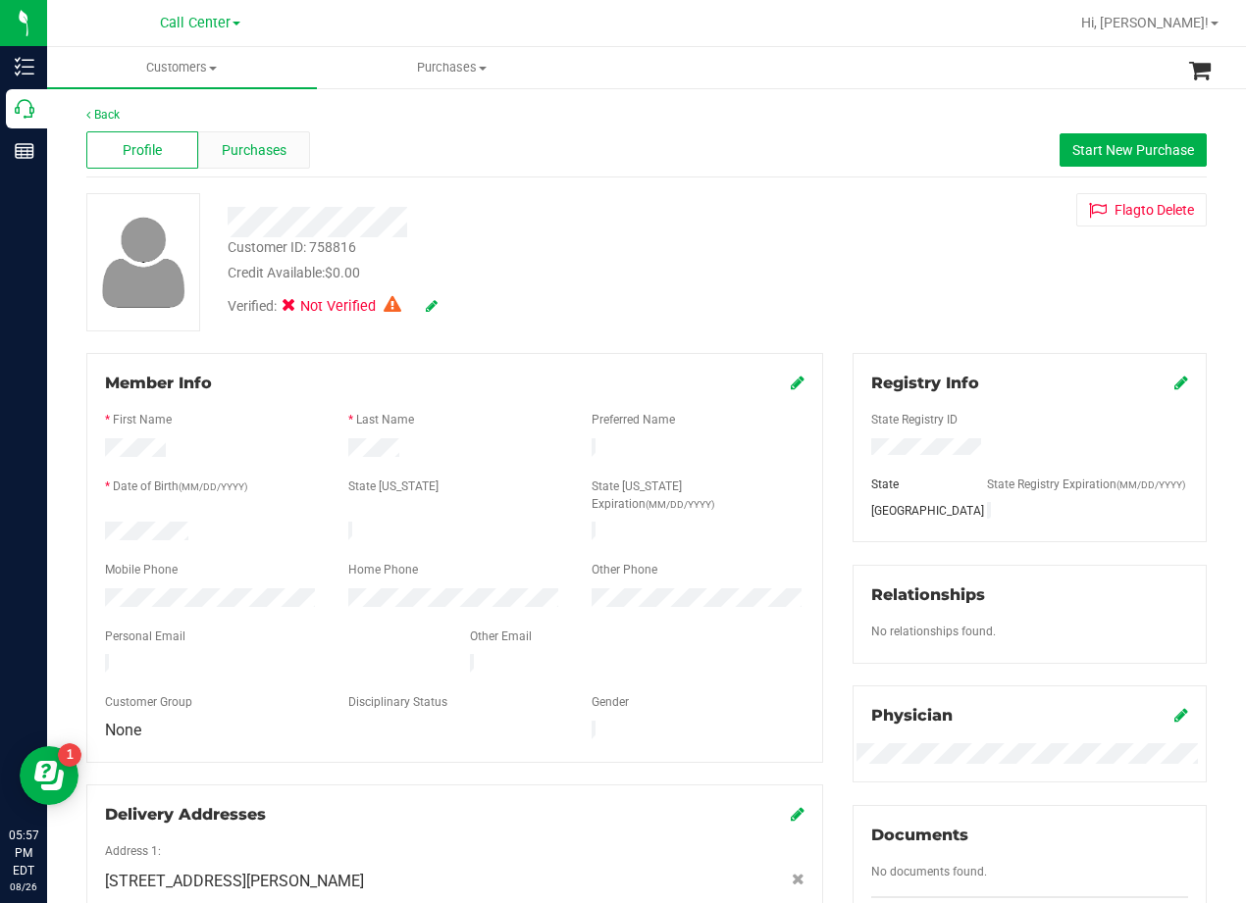
click at [268, 146] on span "Purchases" at bounding box center [254, 150] width 65 height 21
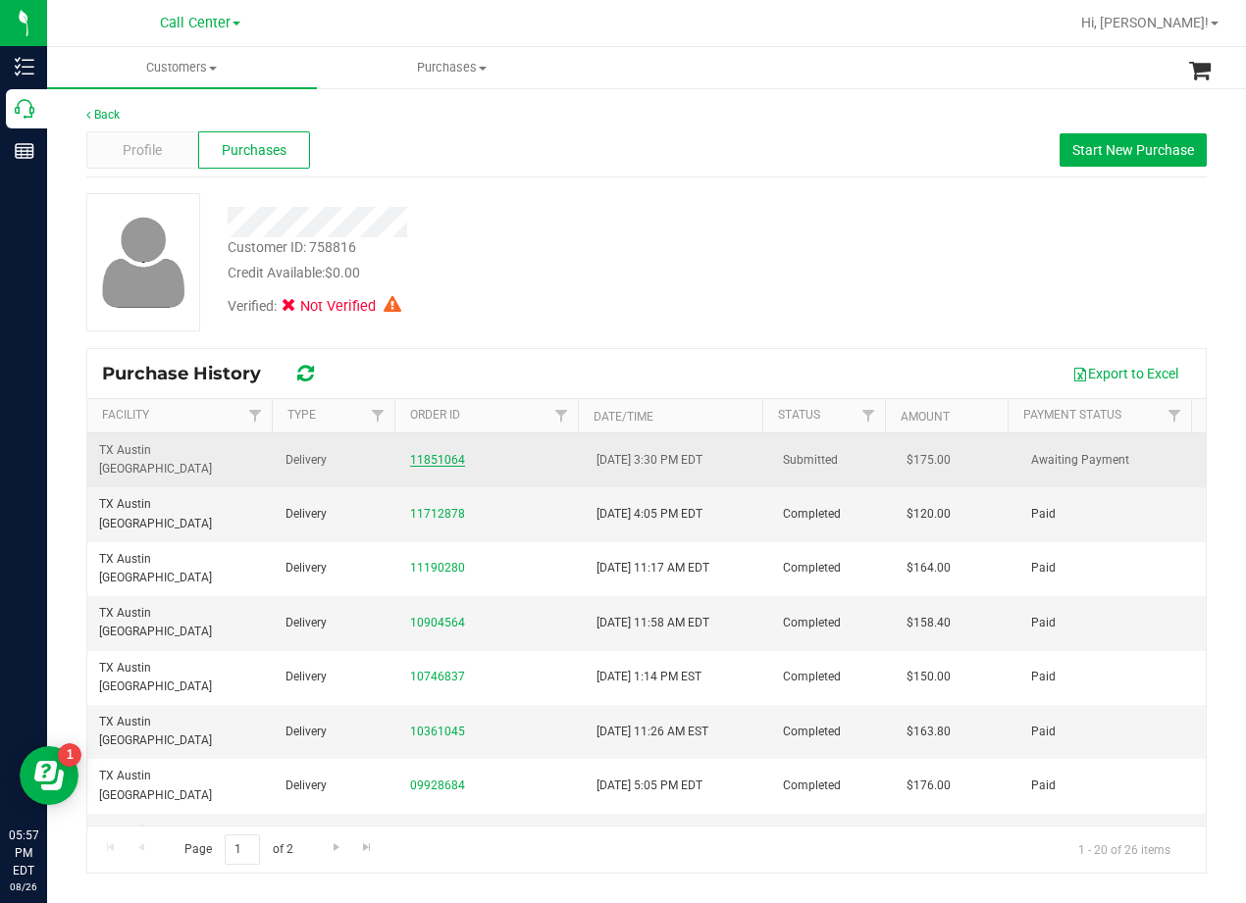
click at [435, 453] on link "11851064" at bounding box center [437, 460] width 55 height 14
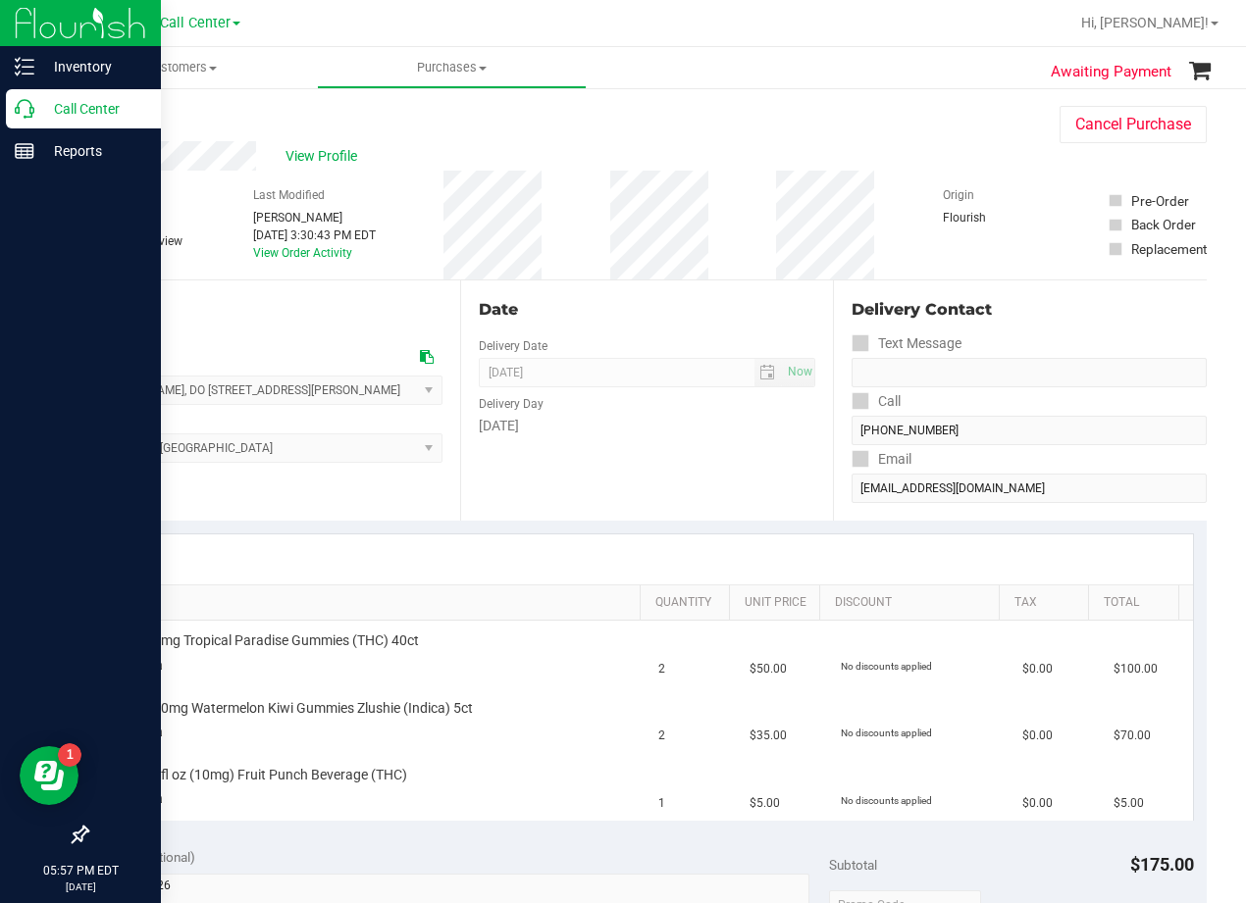
click at [26, 106] on icon at bounding box center [25, 109] width 20 height 20
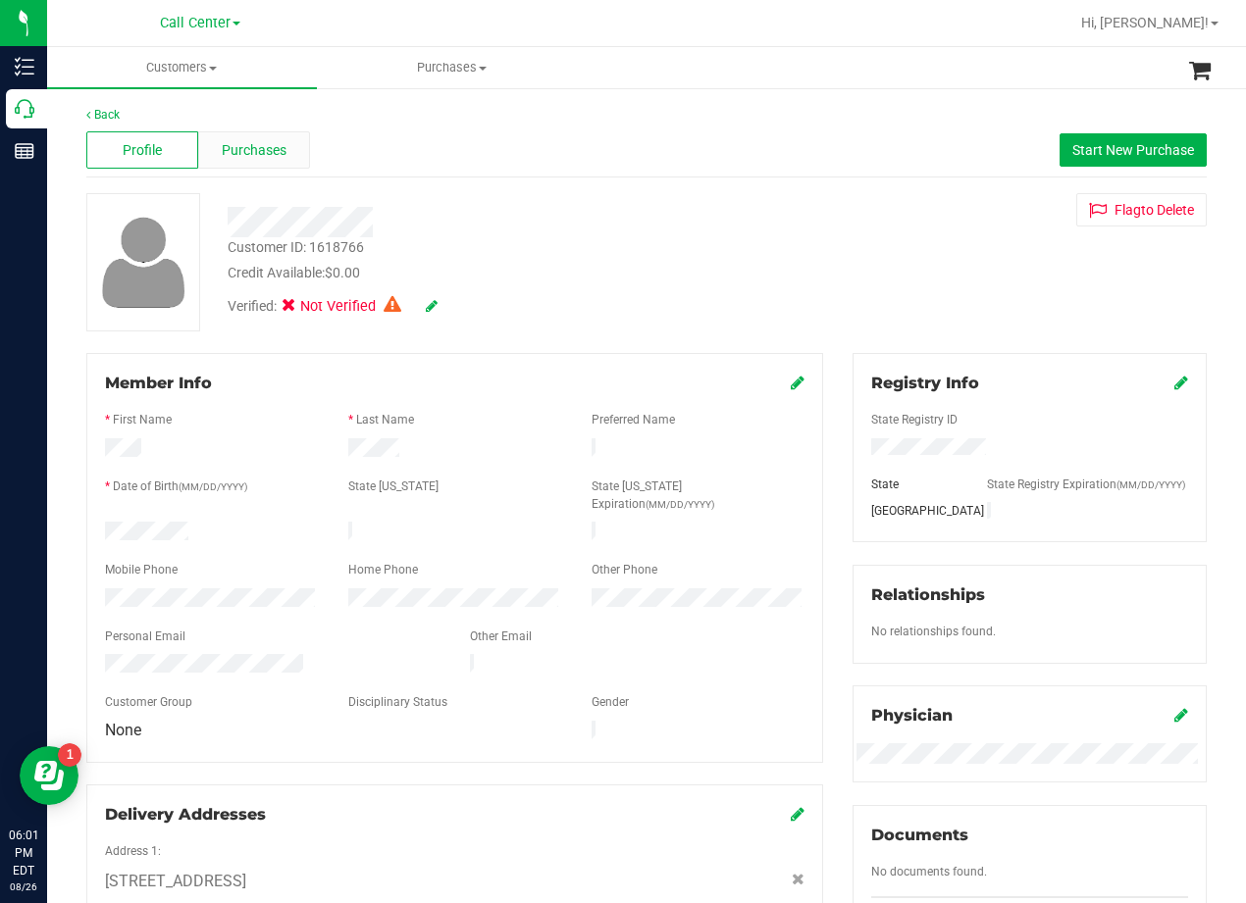
click at [285, 148] on div "Purchases" at bounding box center [254, 149] width 112 height 37
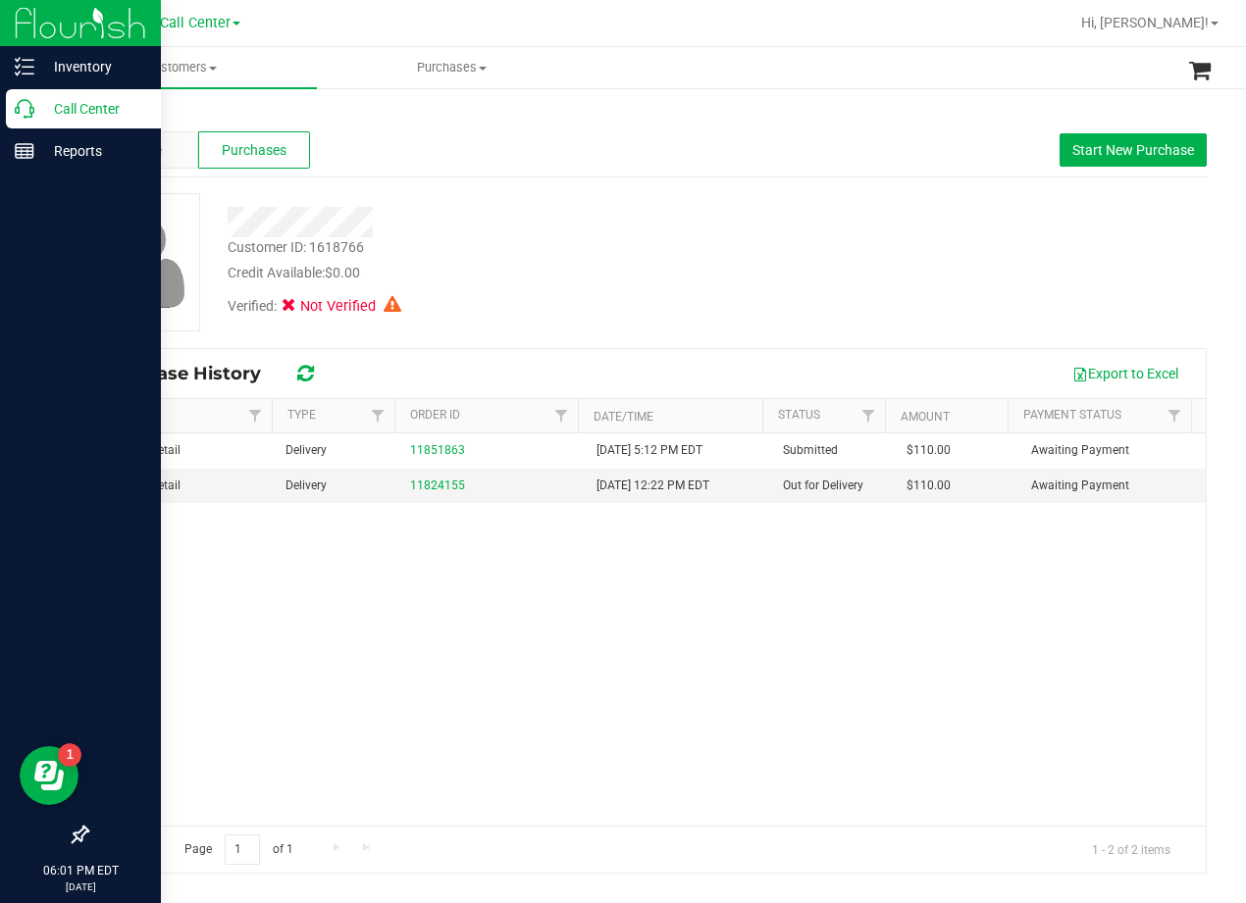
click at [45, 110] on p "Call Center" at bounding box center [93, 109] width 118 height 24
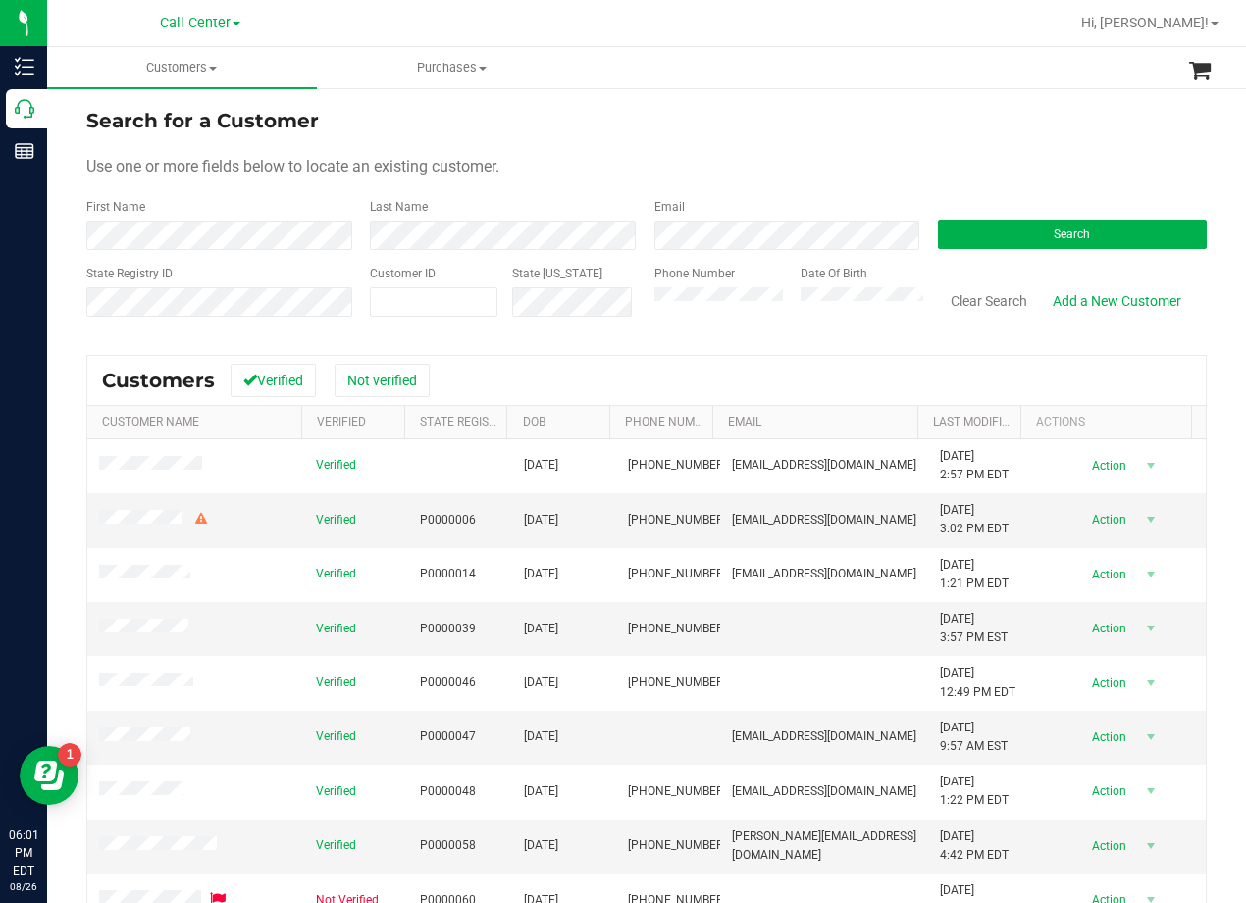
drag, startPoint x: 870, startPoint y: 139, endPoint x: 826, endPoint y: 128, distance: 45.4
click at [870, 139] on form "Search for a Customer Use one or more fields below to locate an existing custom…" at bounding box center [646, 220] width 1120 height 229
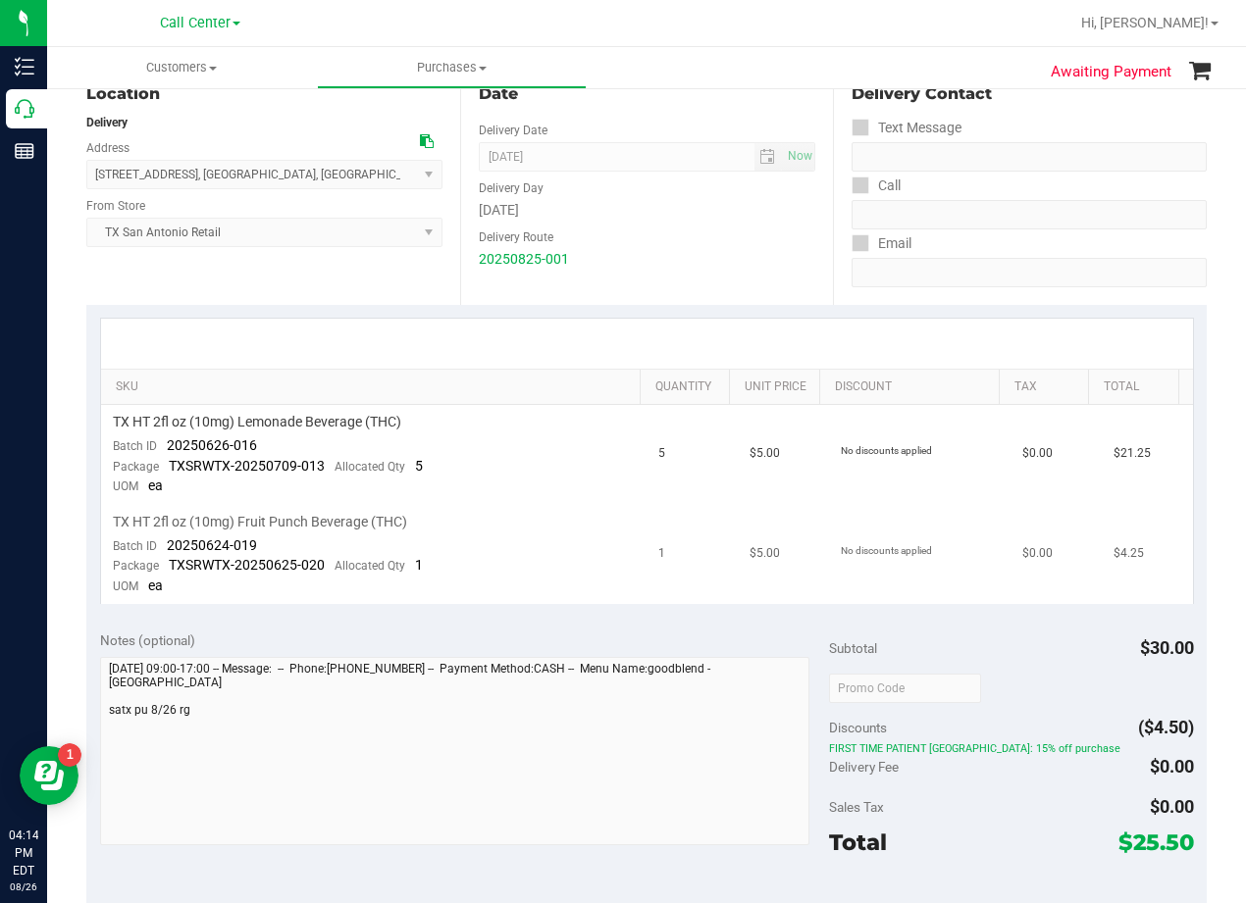
scroll to position [490, 0]
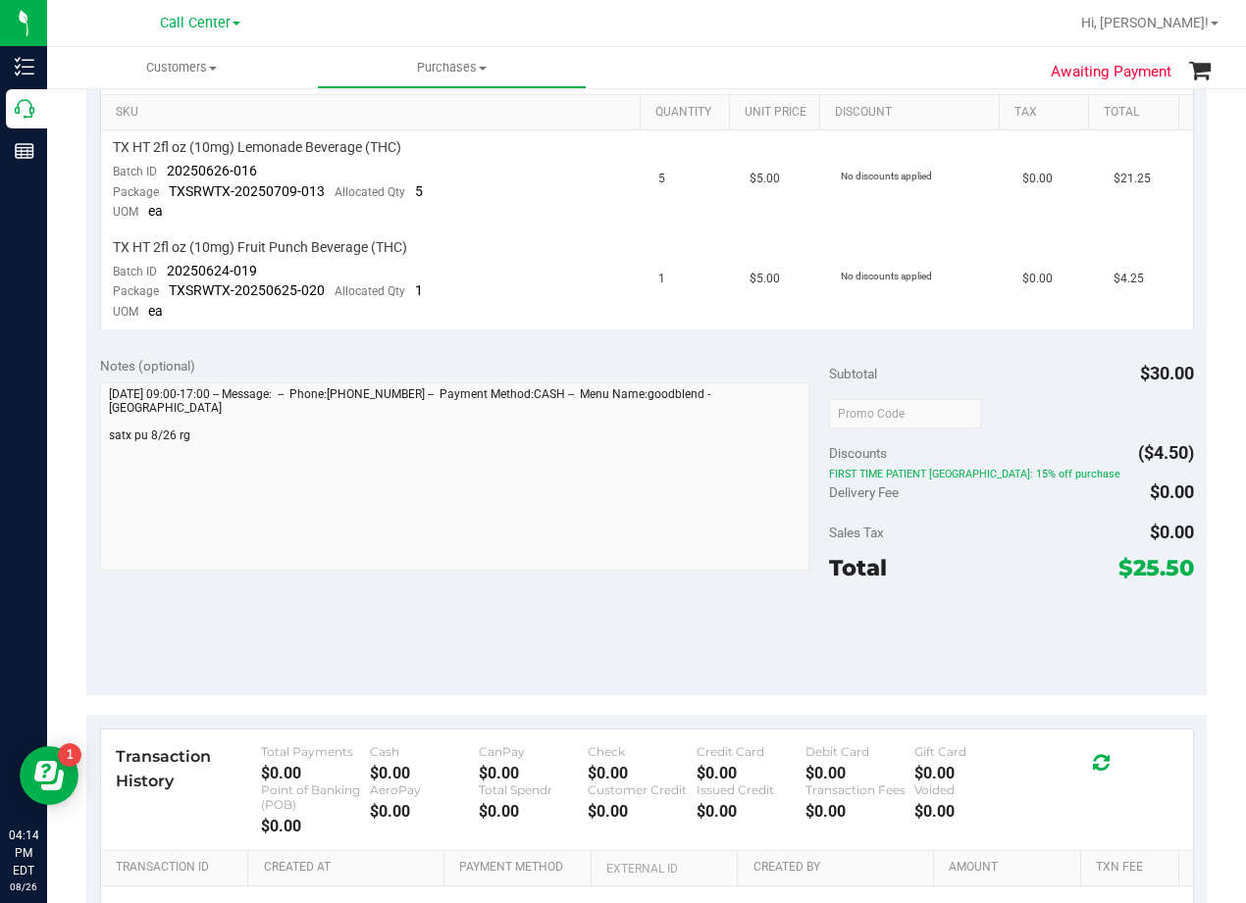
click at [956, 477] on span "FIRST TIME PATIENT [GEOGRAPHIC_DATA]: 15% off purchase" at bounding box center [1011, 475] width 365 height 14
click at [963, 509] on div "Delivery Fee $0.00" at bounding box center [1011, 492] width 365 height 35
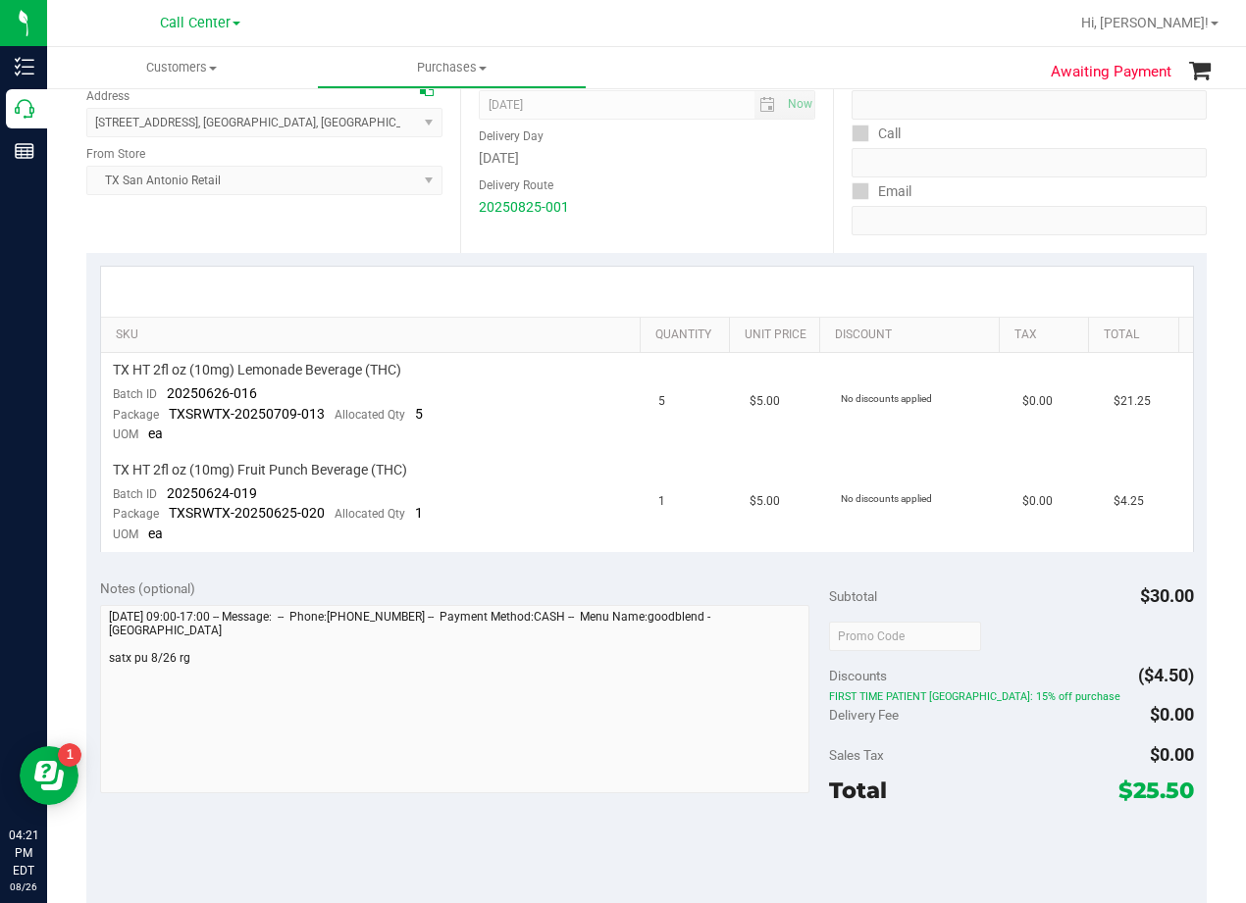
scroll to position [0, 0]
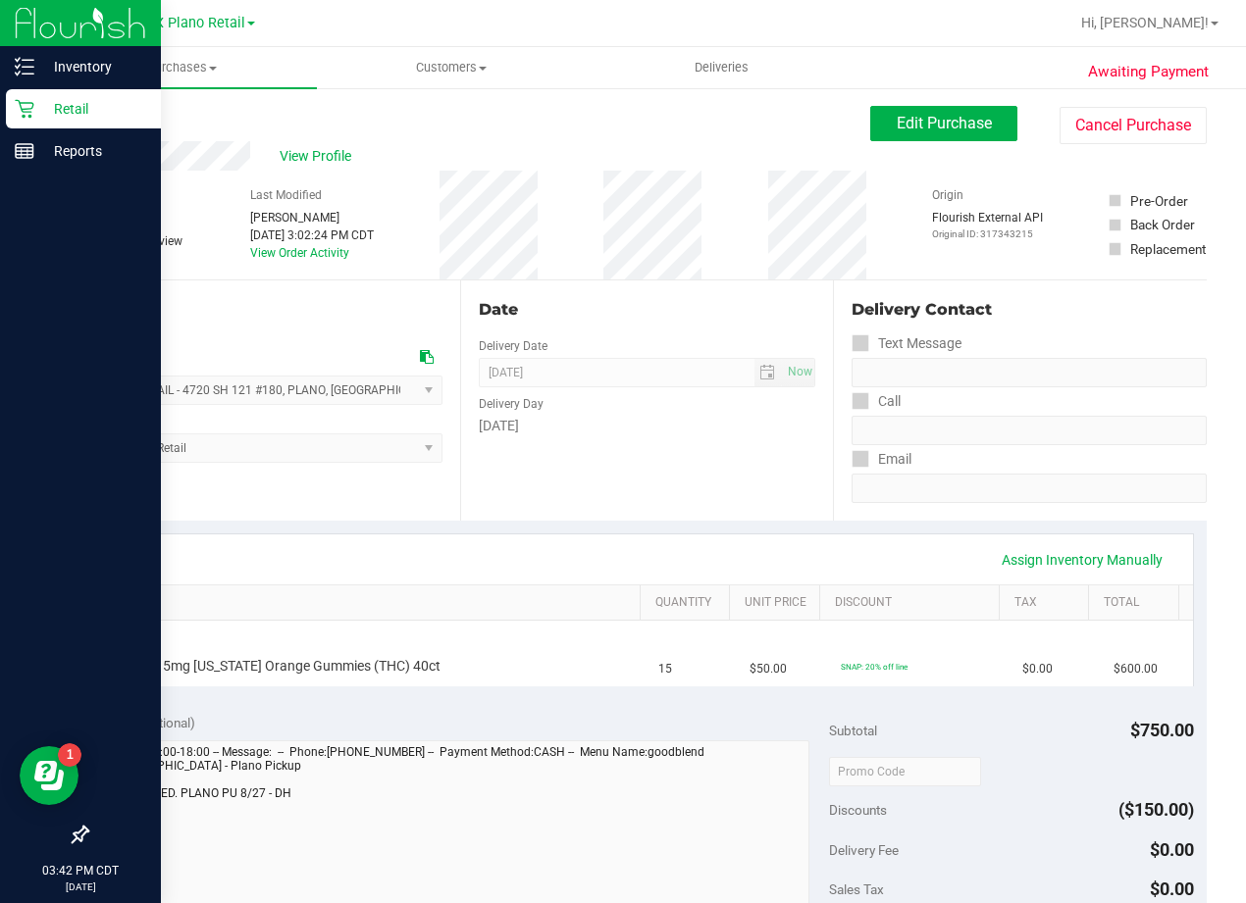
click at [29, 119] on div "Retail" at bounding box center [83, 108] width 155 height 39
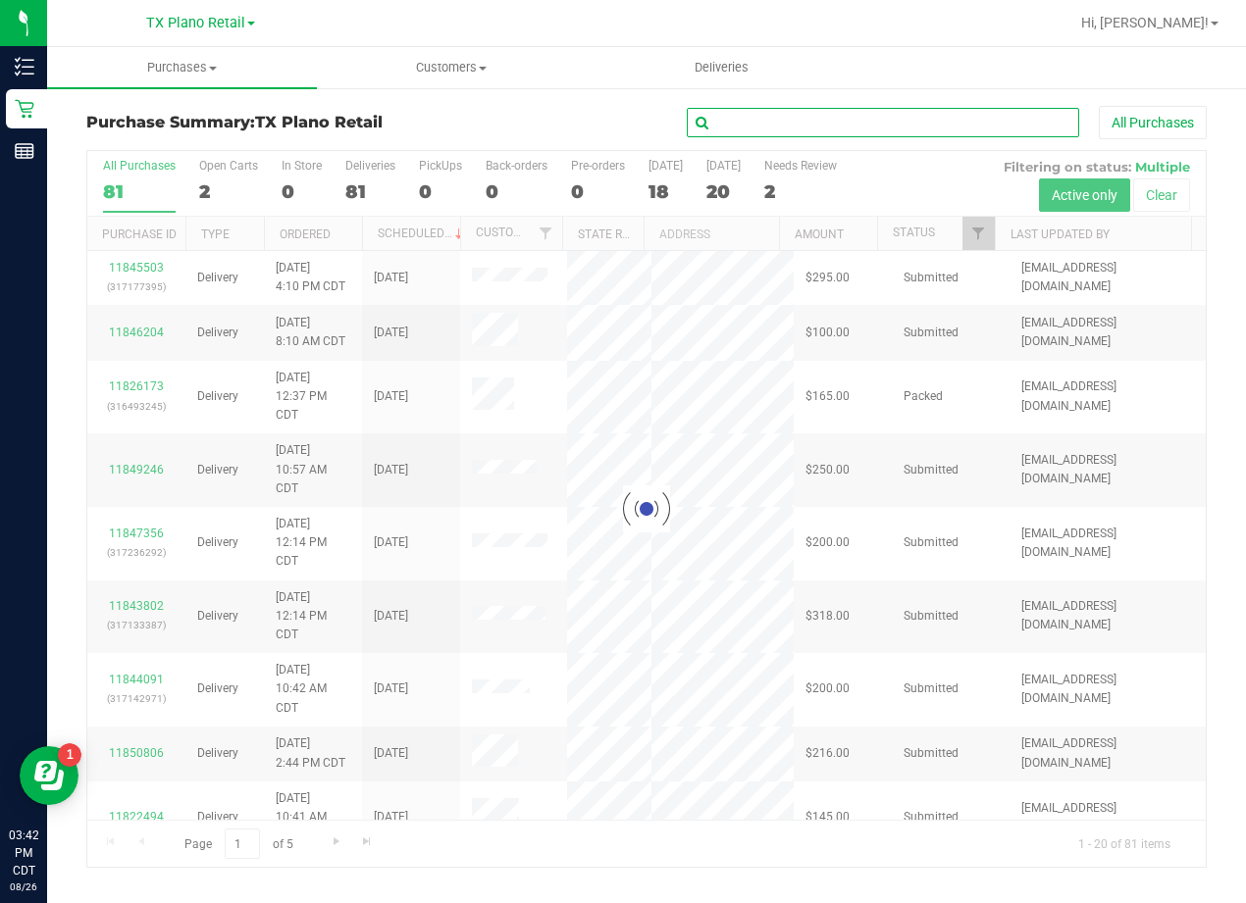
click at [802, 115] on input "text" at bounding box center [883, 122] width 392 height 29
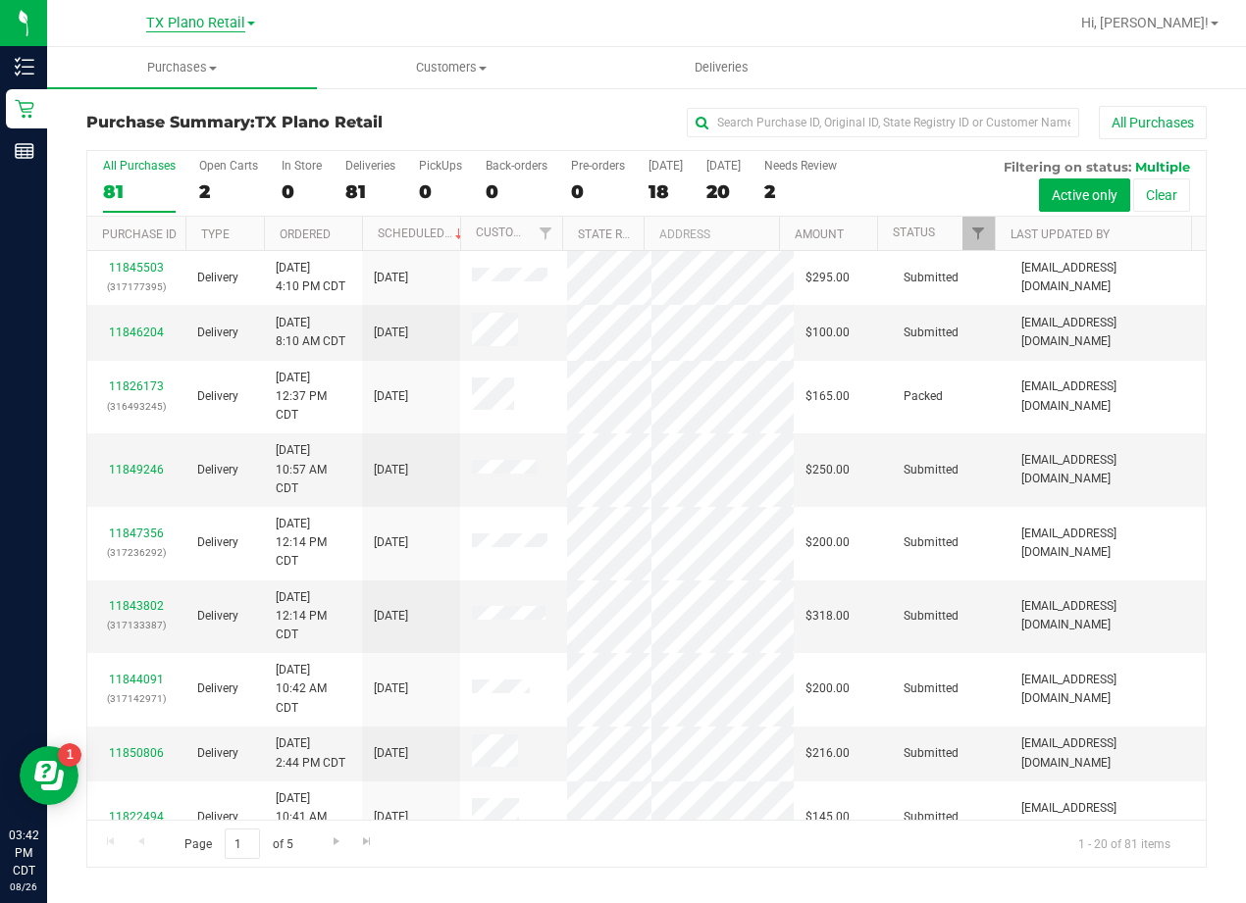
drag, startPoint x: 166, startPoint y: 23, endPoint x: 182, endPoint y: 23, distance: 16.7
click at [172, 23] on span "TX Plano Retail" at bounding box center [195, 24] width 99 height 18
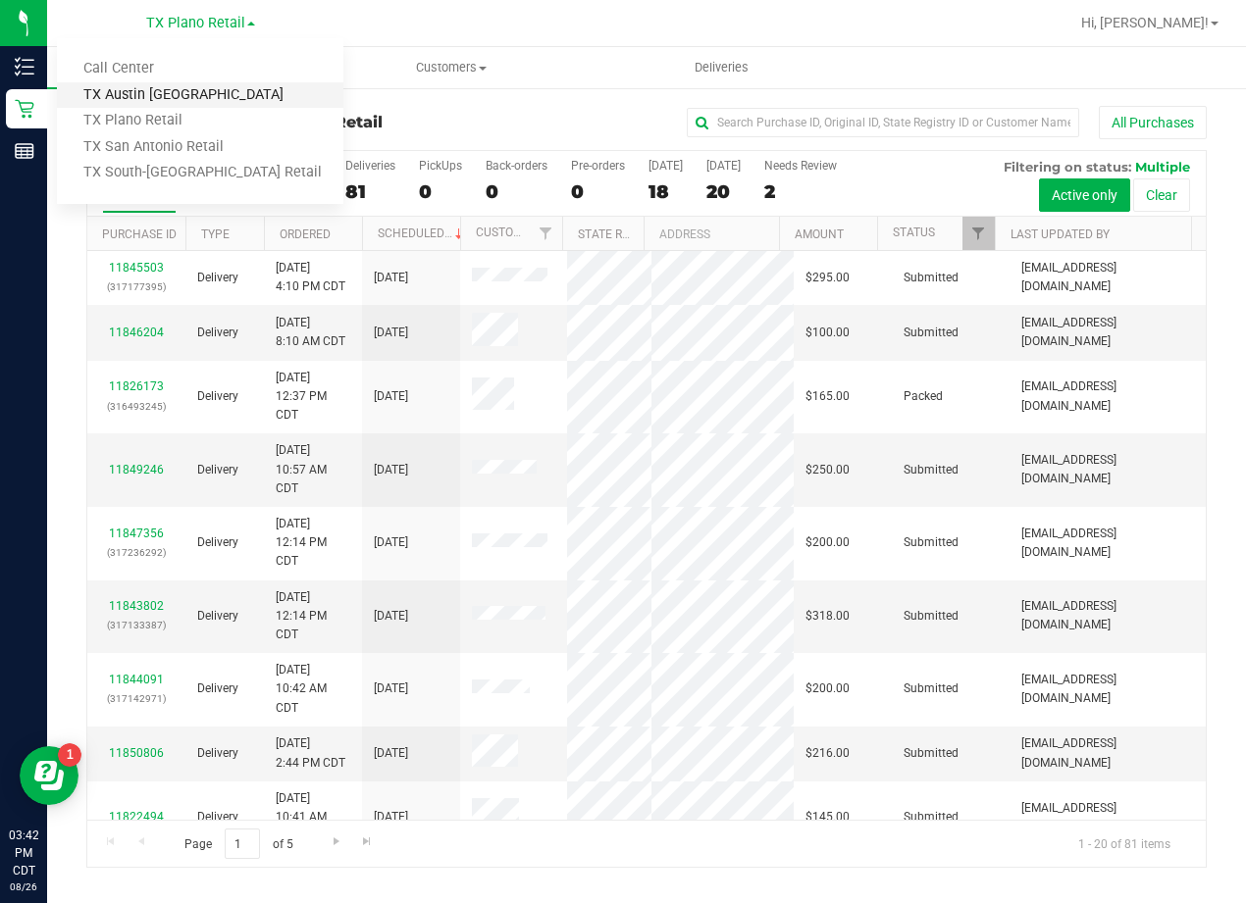
click at [170, 94] on link "TX Austin [GEOGRAPHIC_DATA]" at bounding box center [200, 95] width 286 height 26
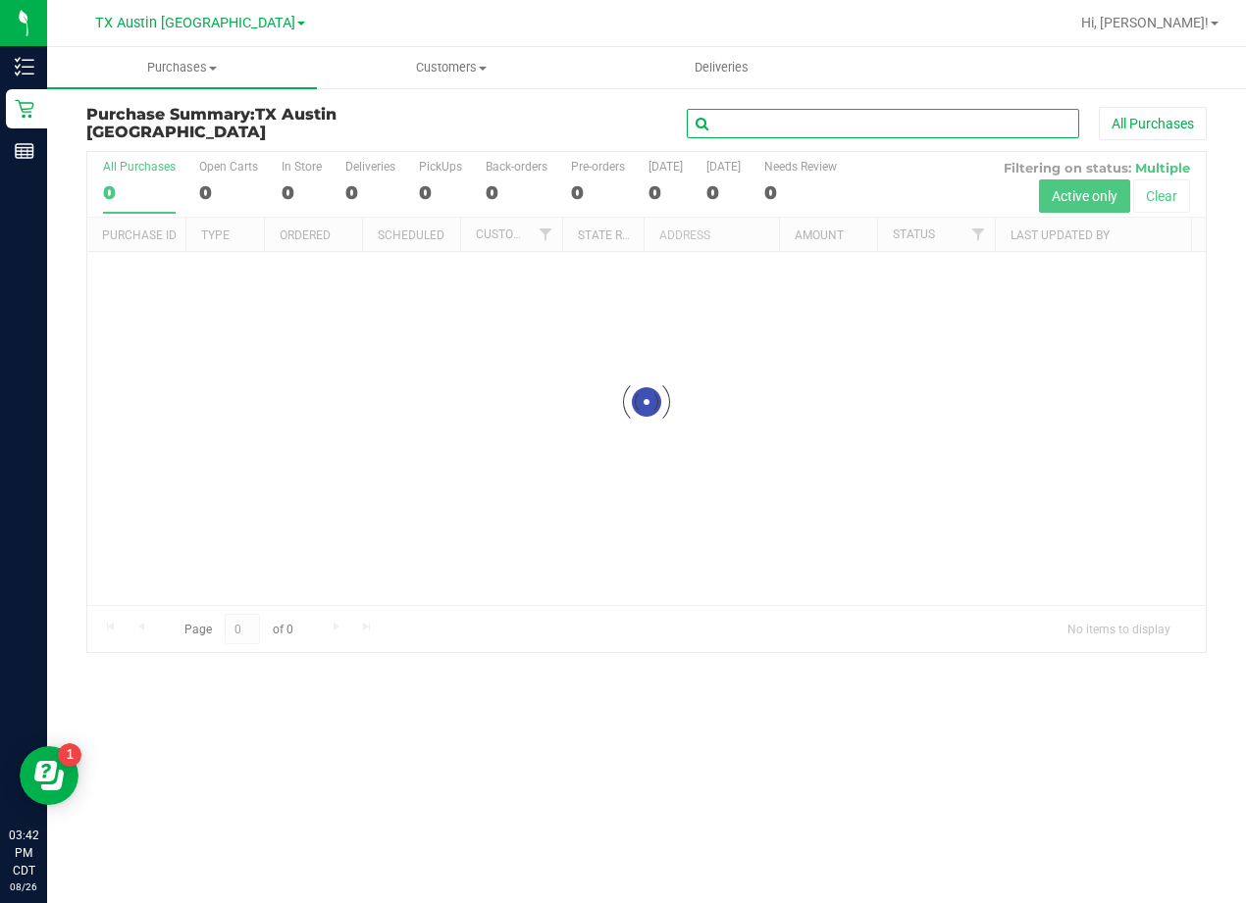
click at [879, 131] on input "text" at bounding box center [883, 123] width 392 height 29
paste input "Shelly McAllister"
type input "Shelly McAllister"
click at [511, 126] on div "Shelly McAllister All Purchases" at bounding box center [833, 123] width 746 height 33
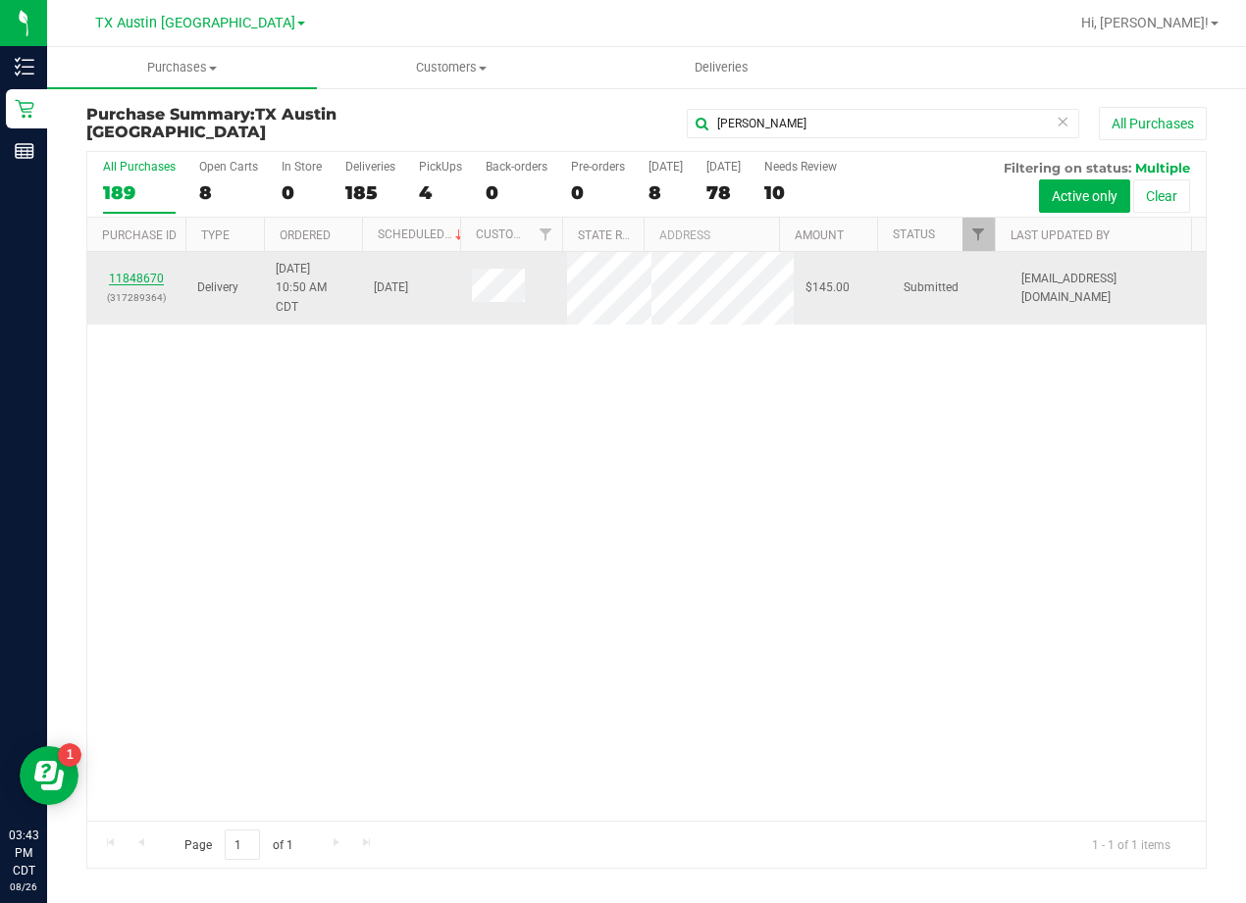
drag, startPoint x: 100, startPoint y: 281, endPoint x: 138, endPoint y: 280, distance: 38.3
click at [103, 281] on div "11848670 (317289364)" at bounding box center [136, 288] width 75 height 37
click at [138, 280] on link "11848670" at bounding box center [136, 279] width 55 height 14
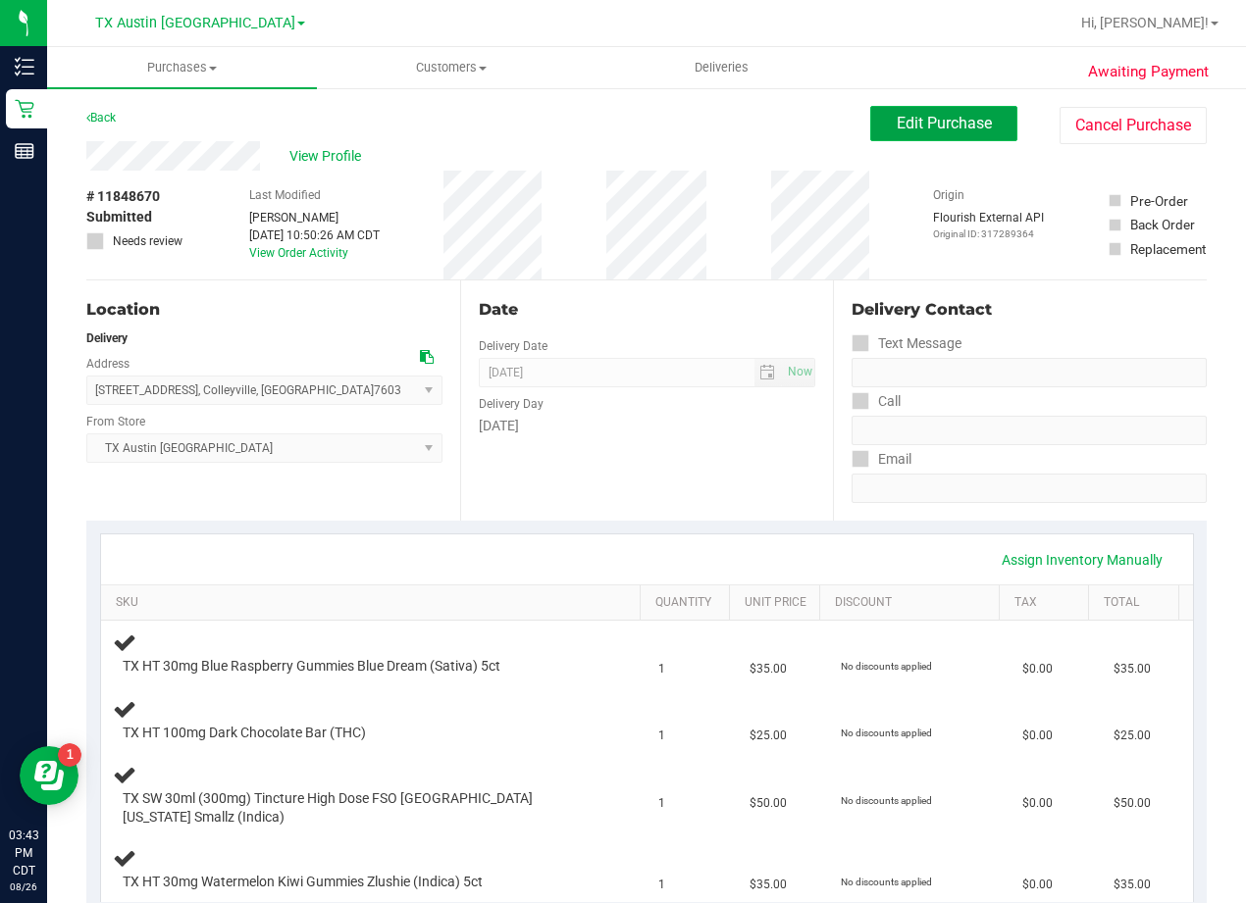
click at [879, 114] on button "Edit Purchase" at bounding box center [943, 123] width 147 height 35
click at [657, 113] on div "Back Edit Purchase Cancel Purchase" at bounding box center [646, 123] width 1120 height 35
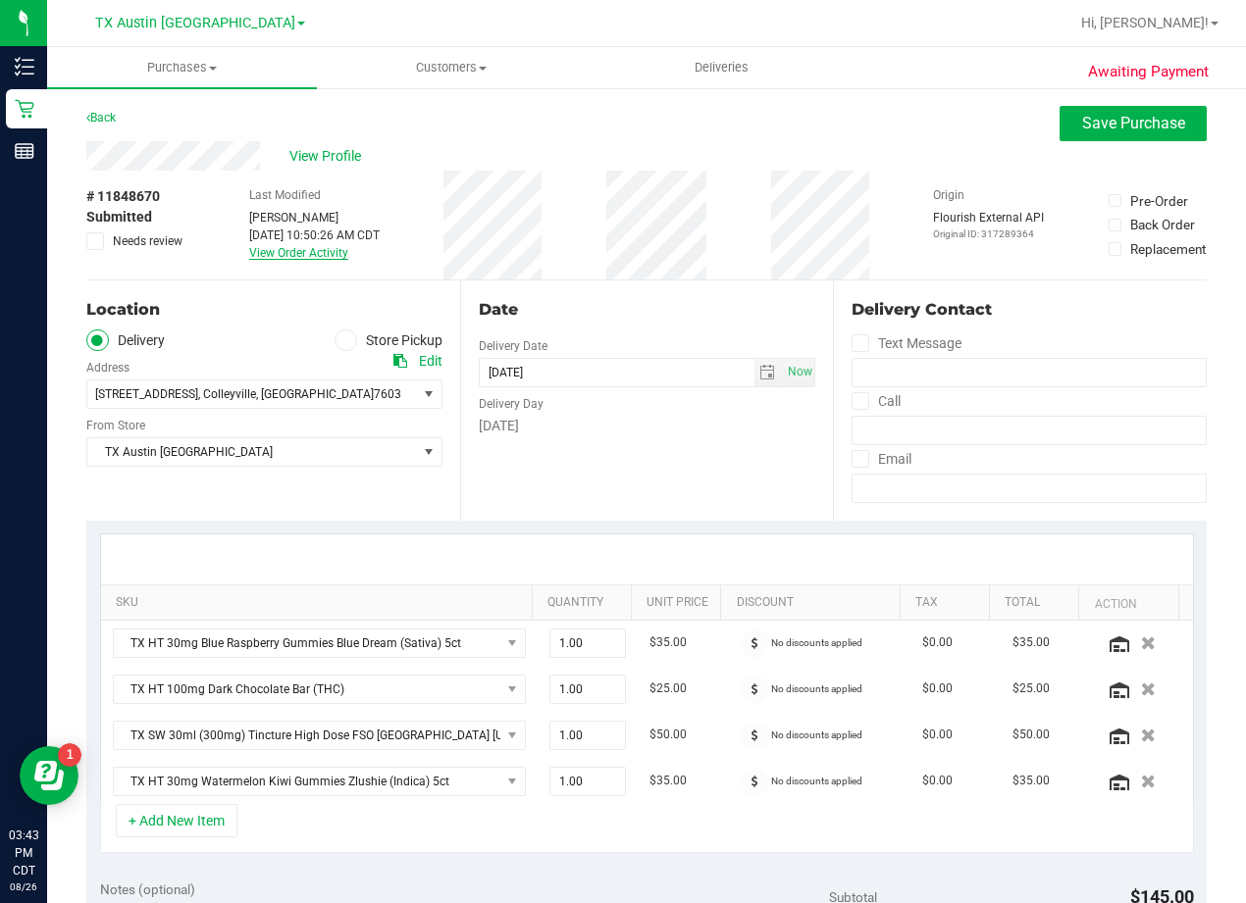
click at [301, 248] on link "View Order Activity" at bounding box center [298, 253] width 99 height 14
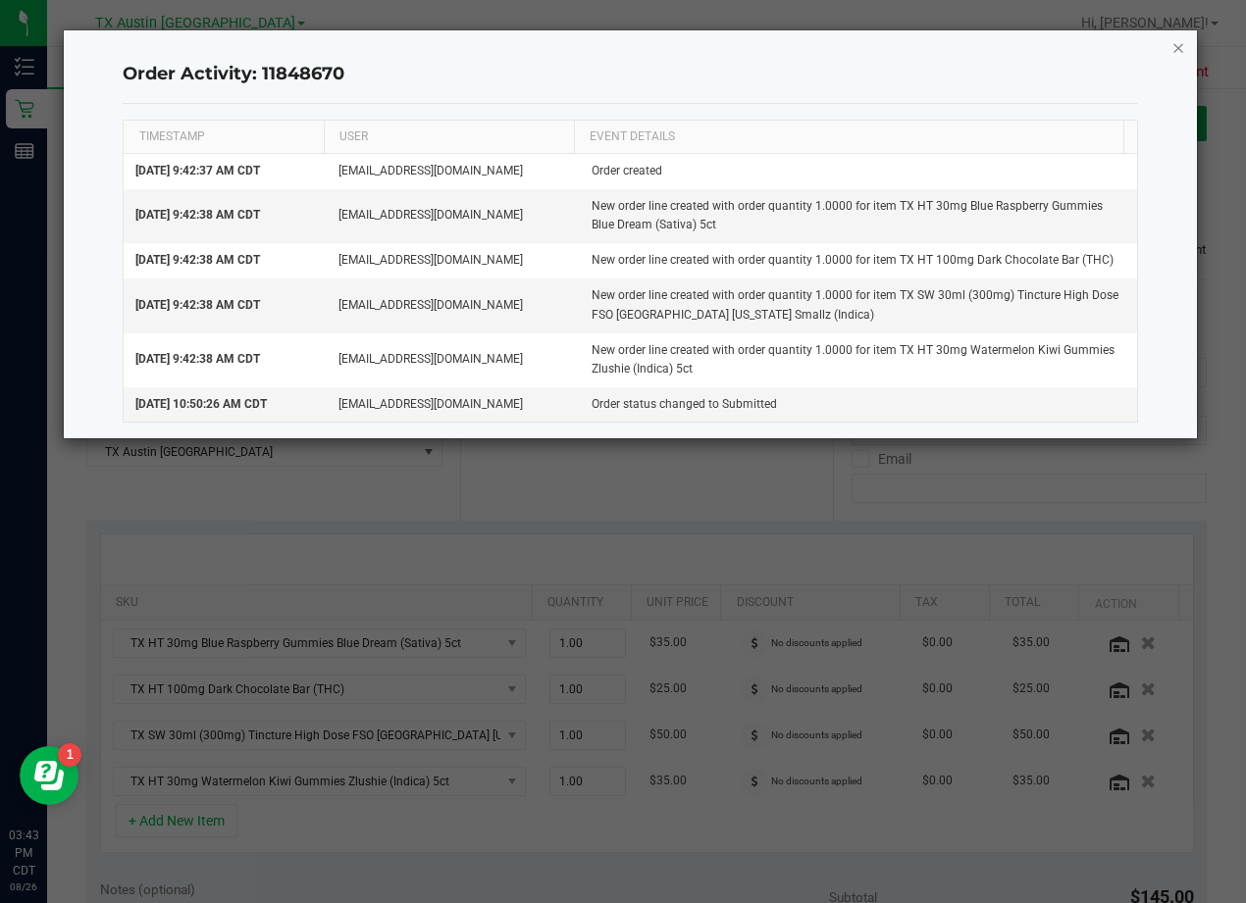
click at [1178, 52] on icon "button" at bounding box center [1178, 47] width 14 height 24
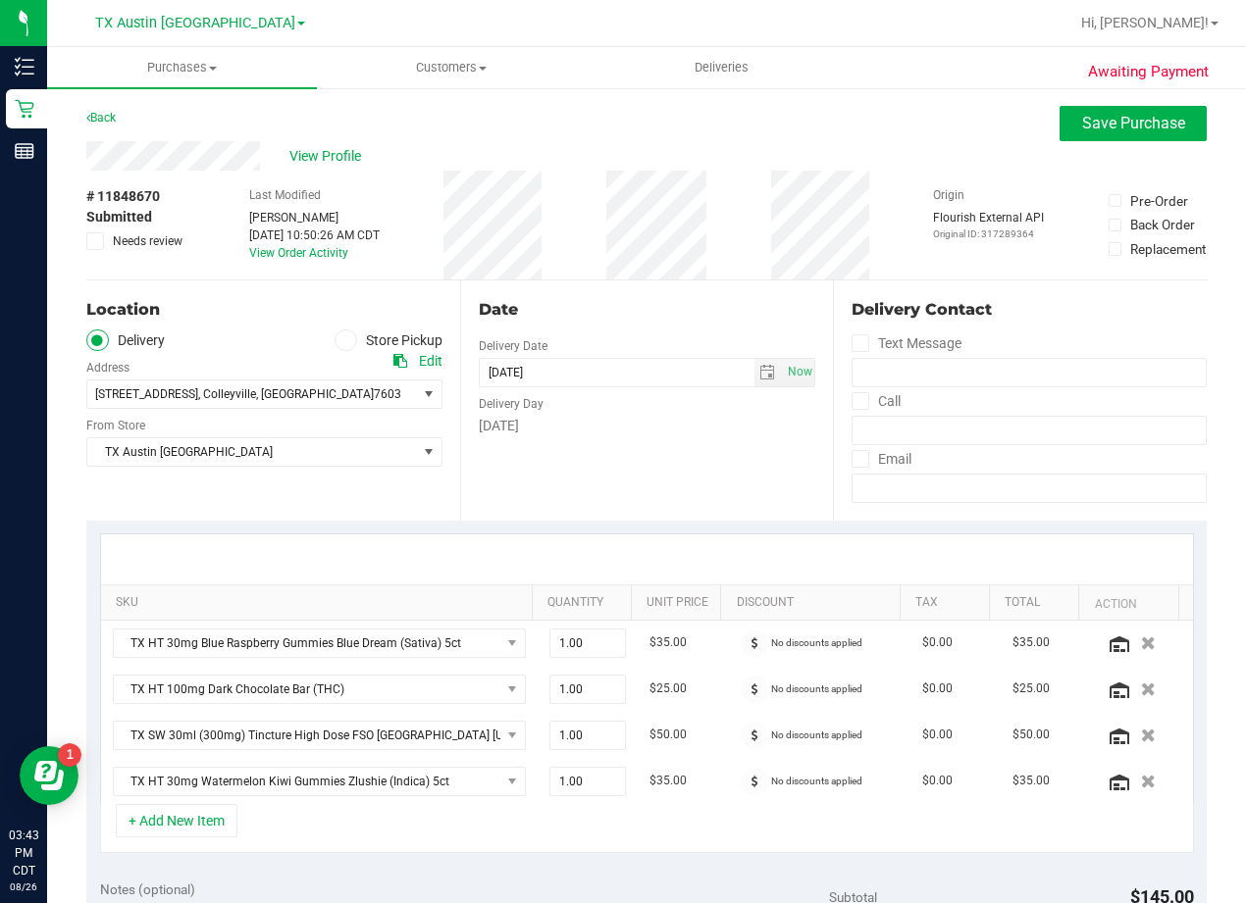
click at [743, 183] on div "# 11848670 Submitted Needs review Last Modified Reiji Iwaku Aug 26, 2025 10:50:…" at bounding box center [646, 225] width 1120 height 109
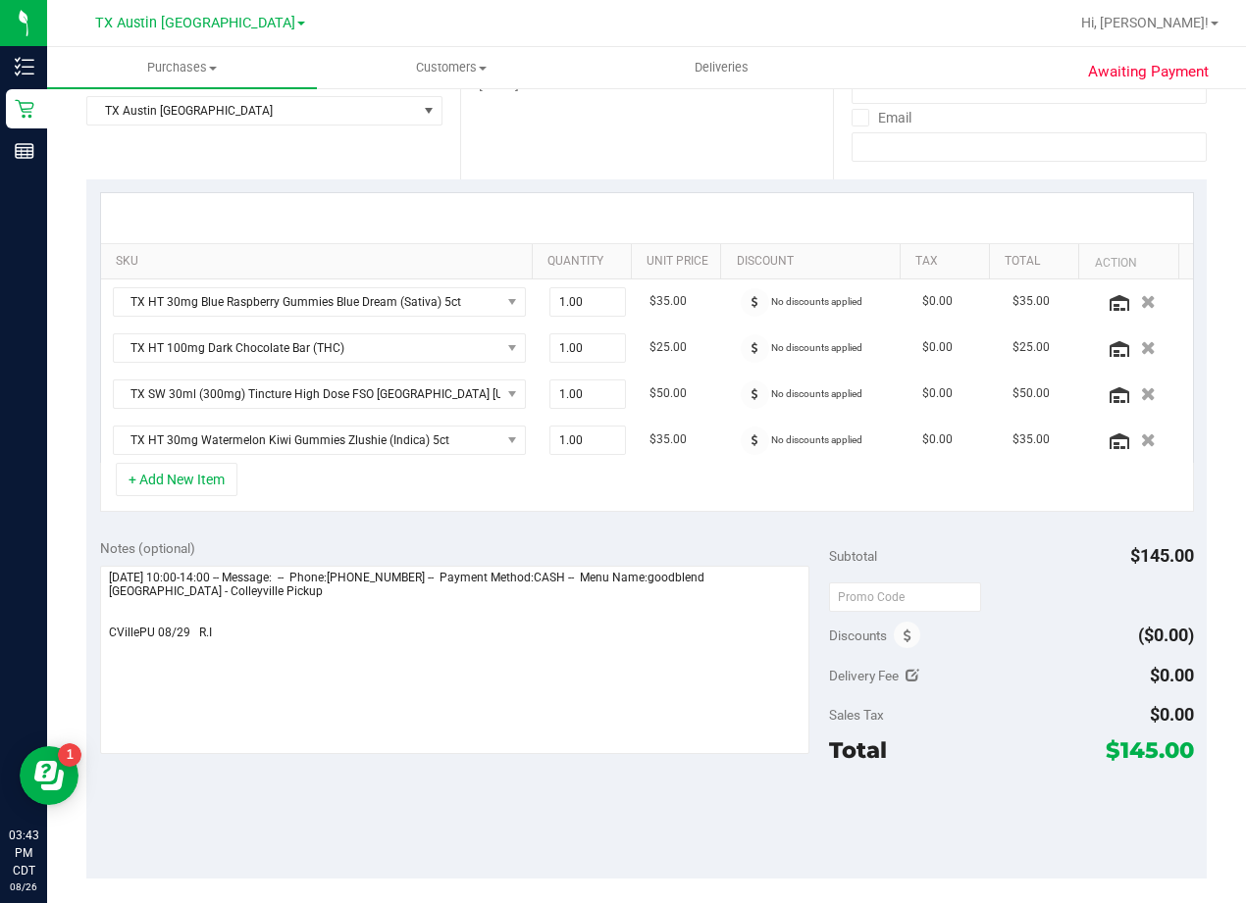
scroll to position [392, 0]
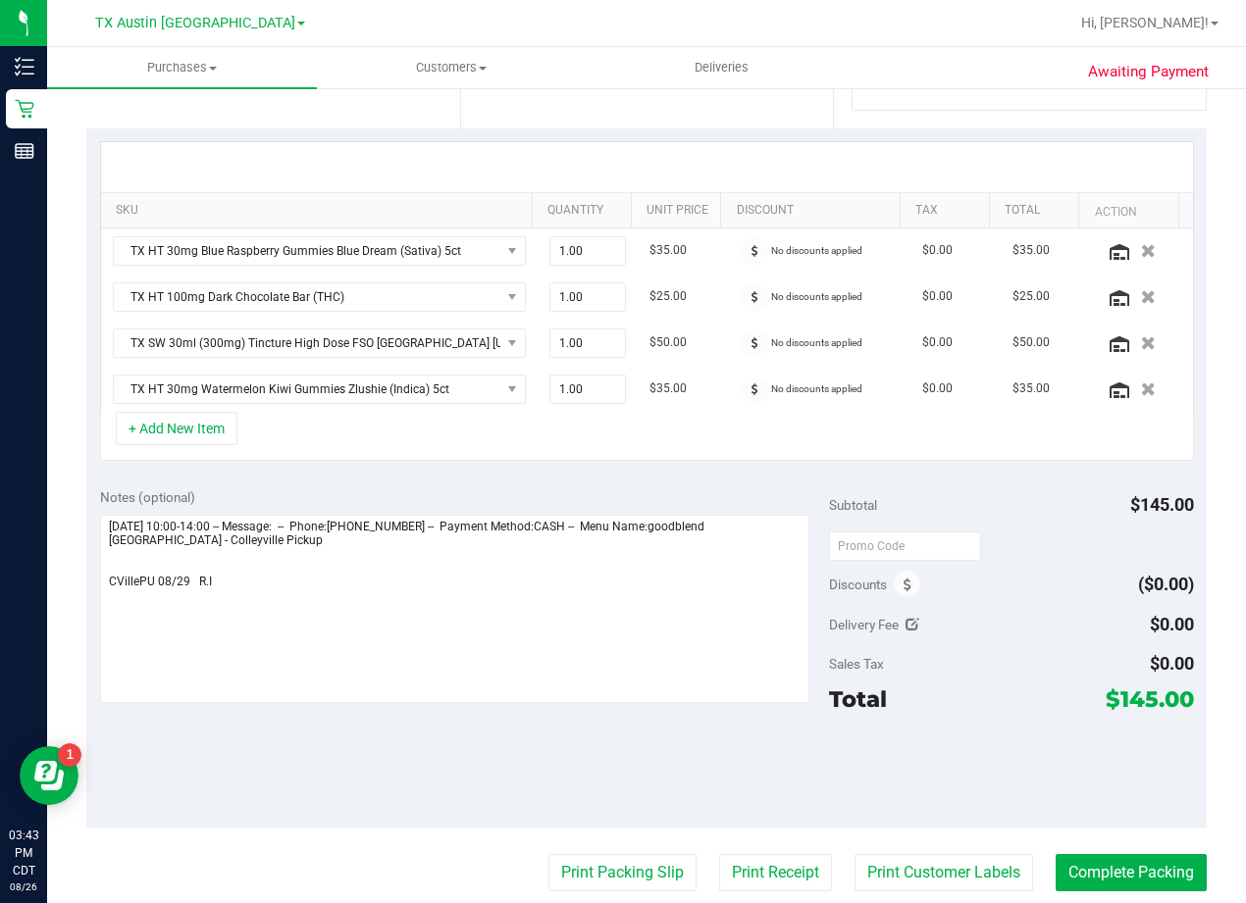
click at [640, 477] on div "Notes (optional) Subtotal $145.00 Discounts ($0.00) Delivery Fee $0.00 Sales Ta…" at bounding box center [646, 651] width 1120 height 353
click at [724, 467] on div "SKU Quantity Unit Price Discount Tax Total Action TX HT 30mg Blue Raspberry Gum…" at bounding box center [646, 301] width 1120 height 346
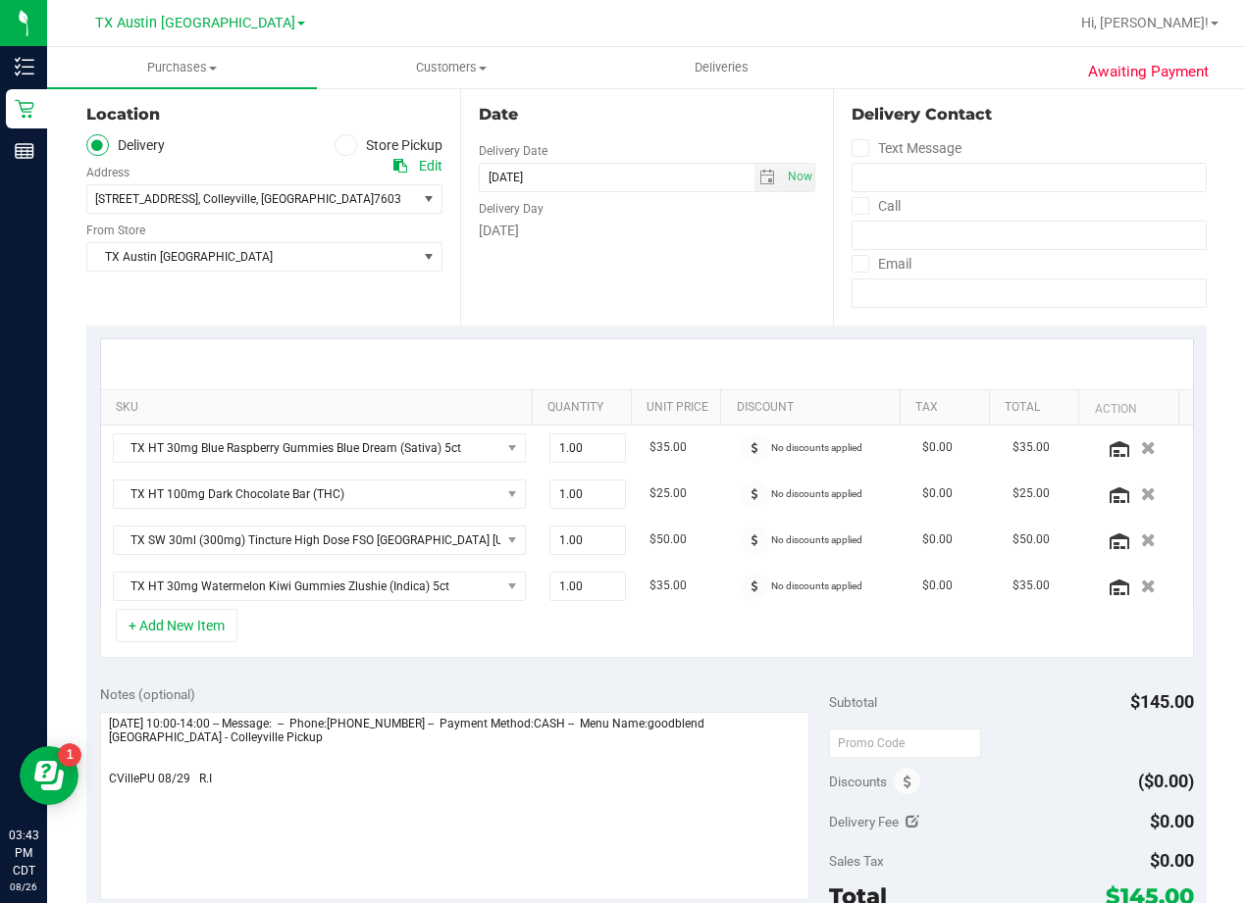
scroll to position [0, 0]
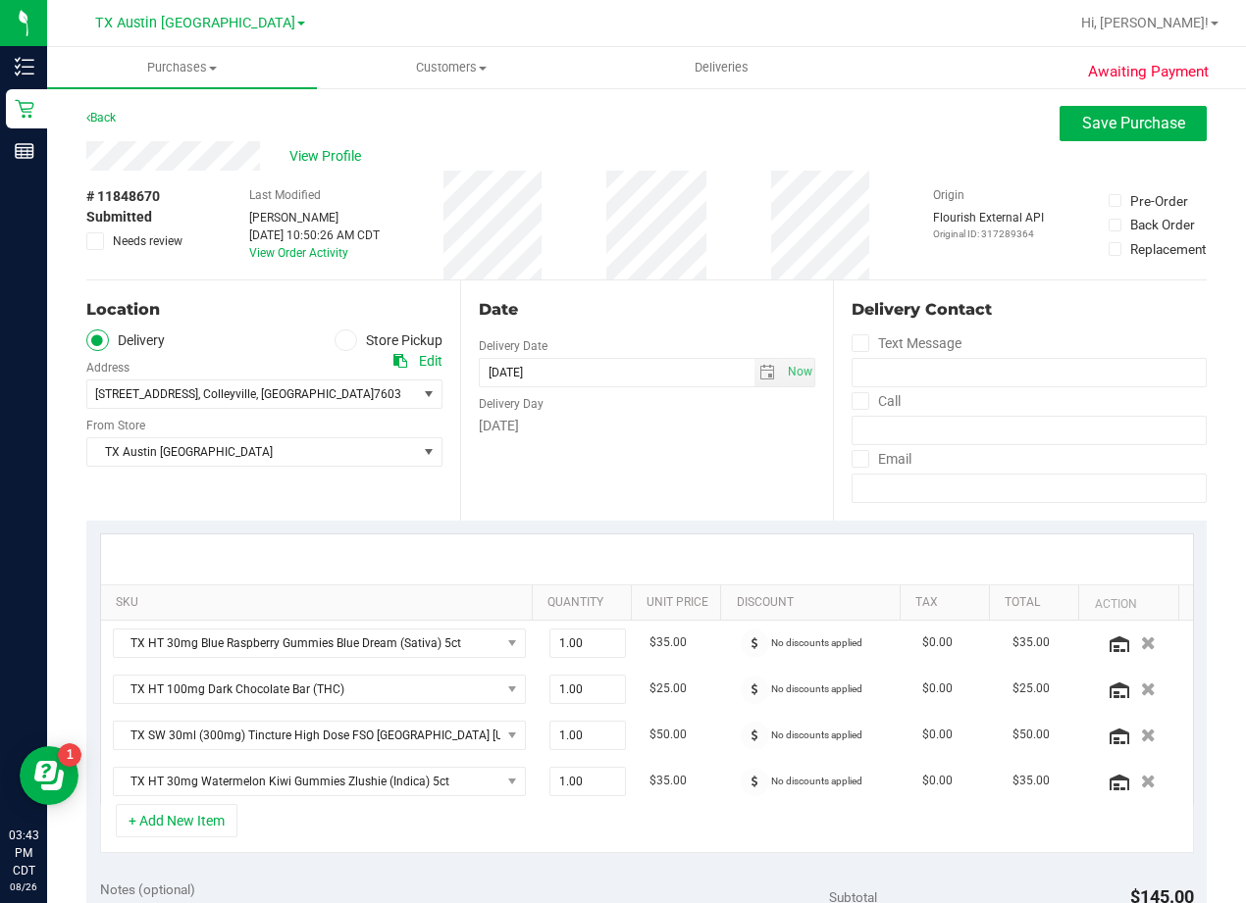
click at [662, 281] on div "Date Delivery Date [DATE] Now [DATE] 08:00 AM Now Delivery Day [DATE]" at bounding box center [647, 401] width 374 height 240
click at [762, 274] on div "# 11848670 Submitted Needs review Last Modified Reiji Iwaku Aug 26, 2025 10:50:…" at bounding box center [646, 225] width 1120 height 109
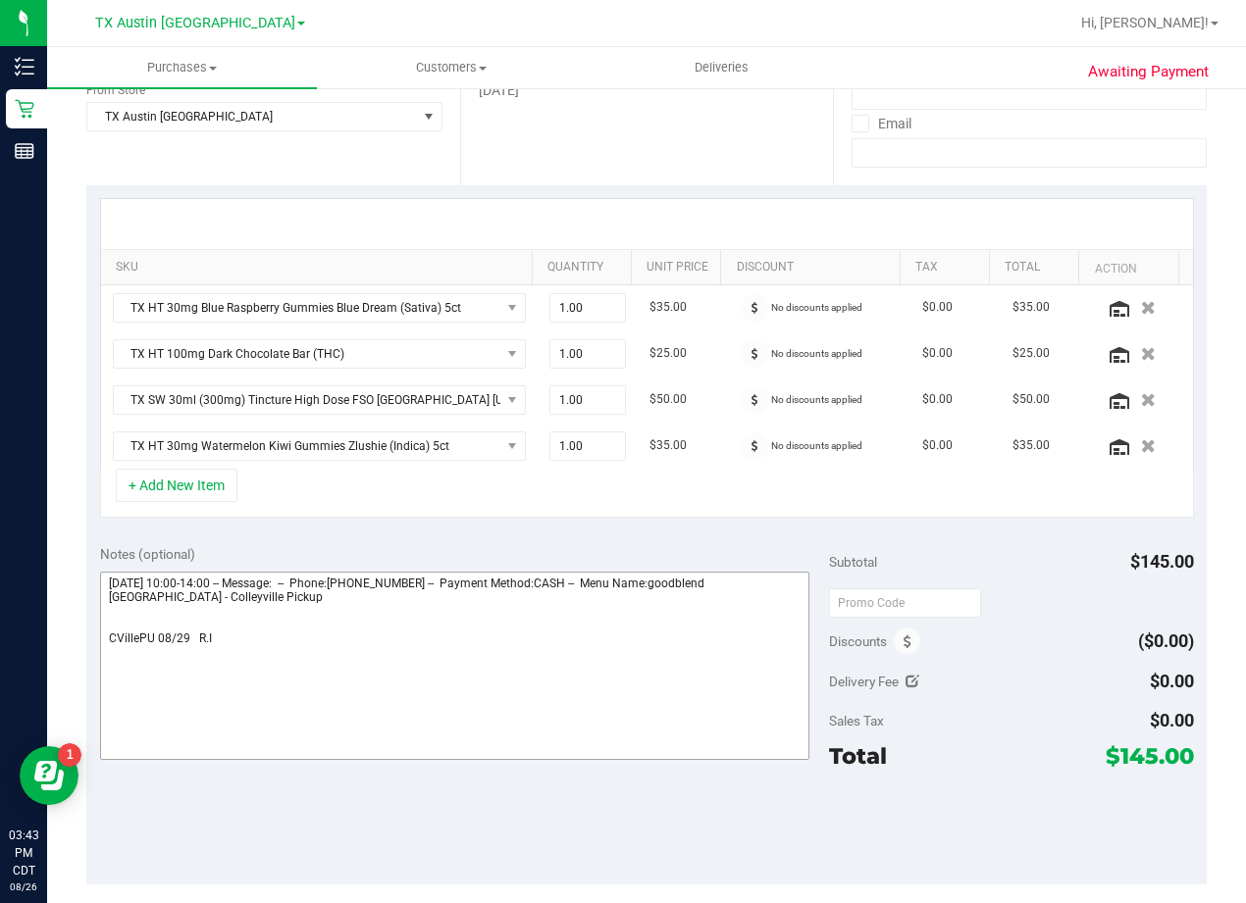
scroll to position [687, 0]
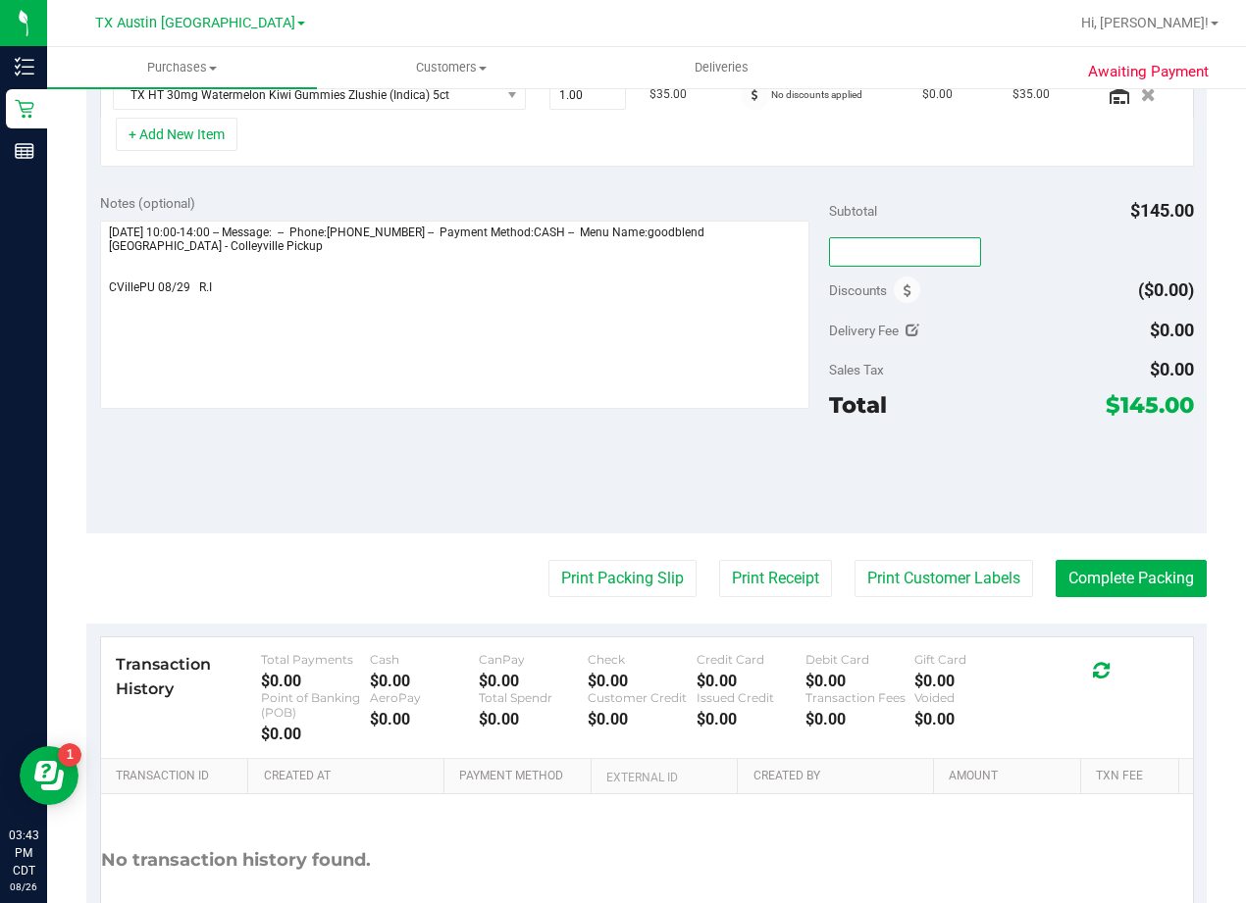
click at [874, 249] on input "text" at bounding box center [905, 251] width 152 height 29
type input "HAPPYDAY25"
click at [1009, 322] on div "Delivery Fee $0.00" at bounding box center [1011, 330] width 365 height 35
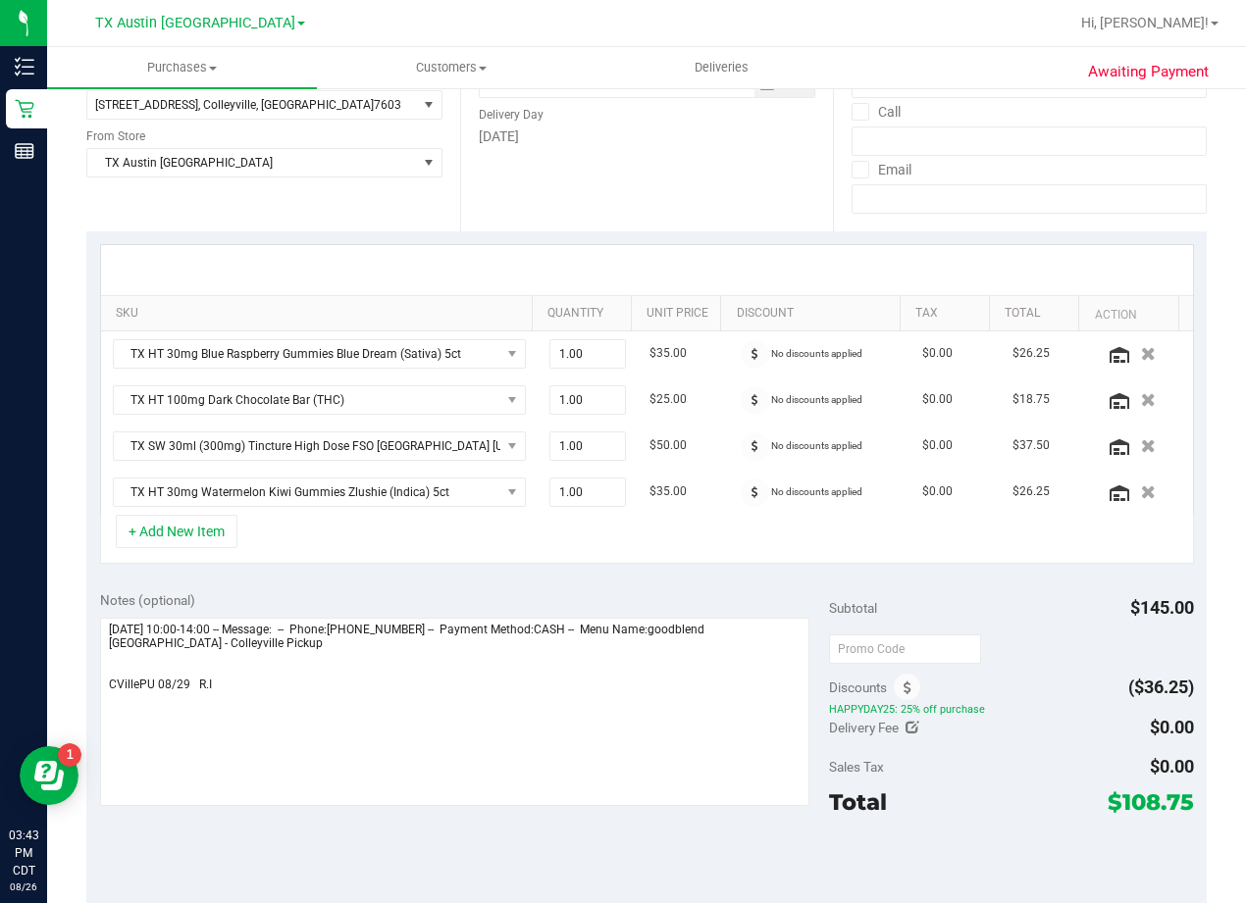
scroll to position [264, 0]
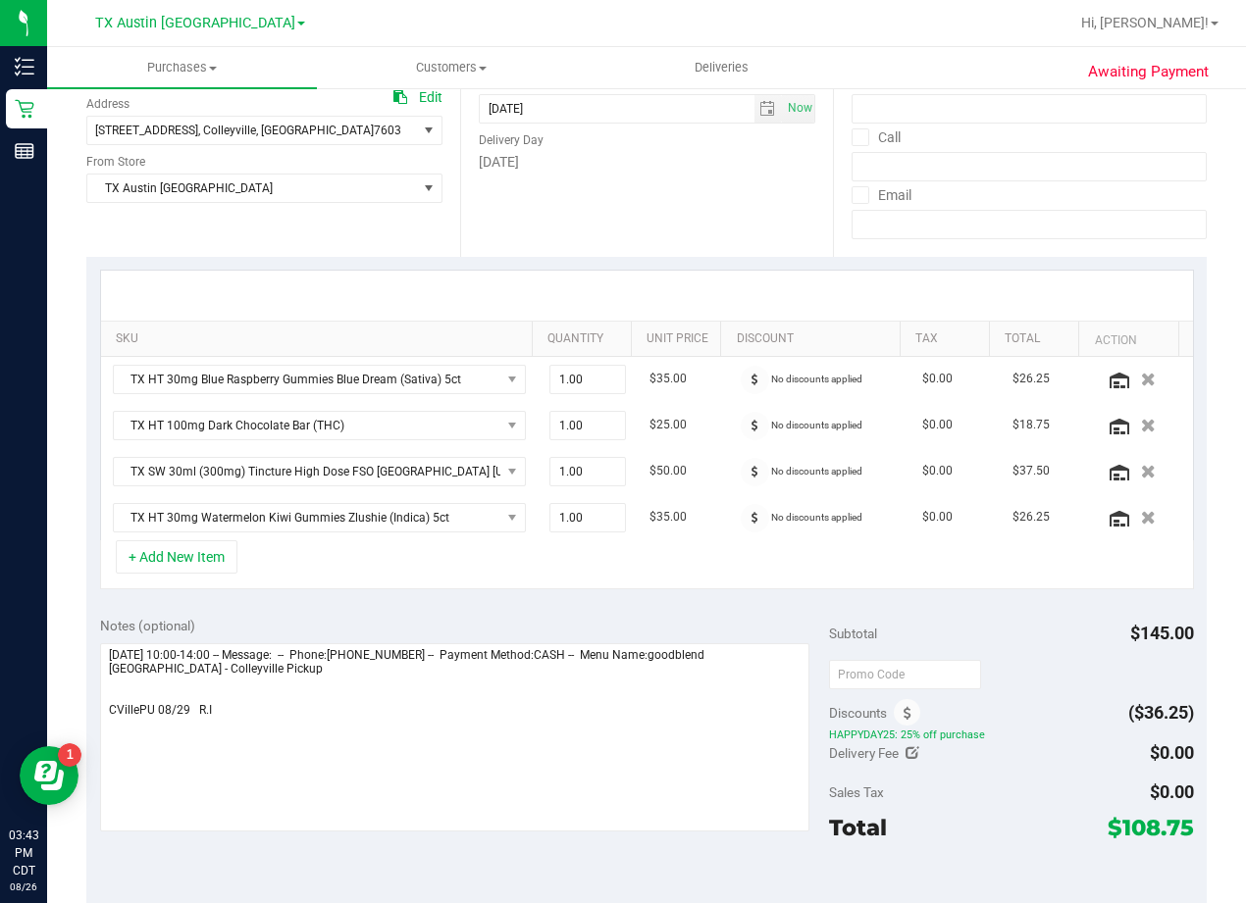
click at [732, 275] on div at bounding box center [647, 296] width 1092 height 50
click at [716, 210] on div "Date Delivery Date [DATE] Now [DATE] 08:00 AM Now Delivery Day [DATE]" at bounding box center [647, 137] width 374 height 240
click at [648, 257] on div "SKU Quantity Unit Price Discount Tax Total Action TX HT 30mg Blue Raspberry Gum…" at bounding box center [646, 430] width 1120 height 346
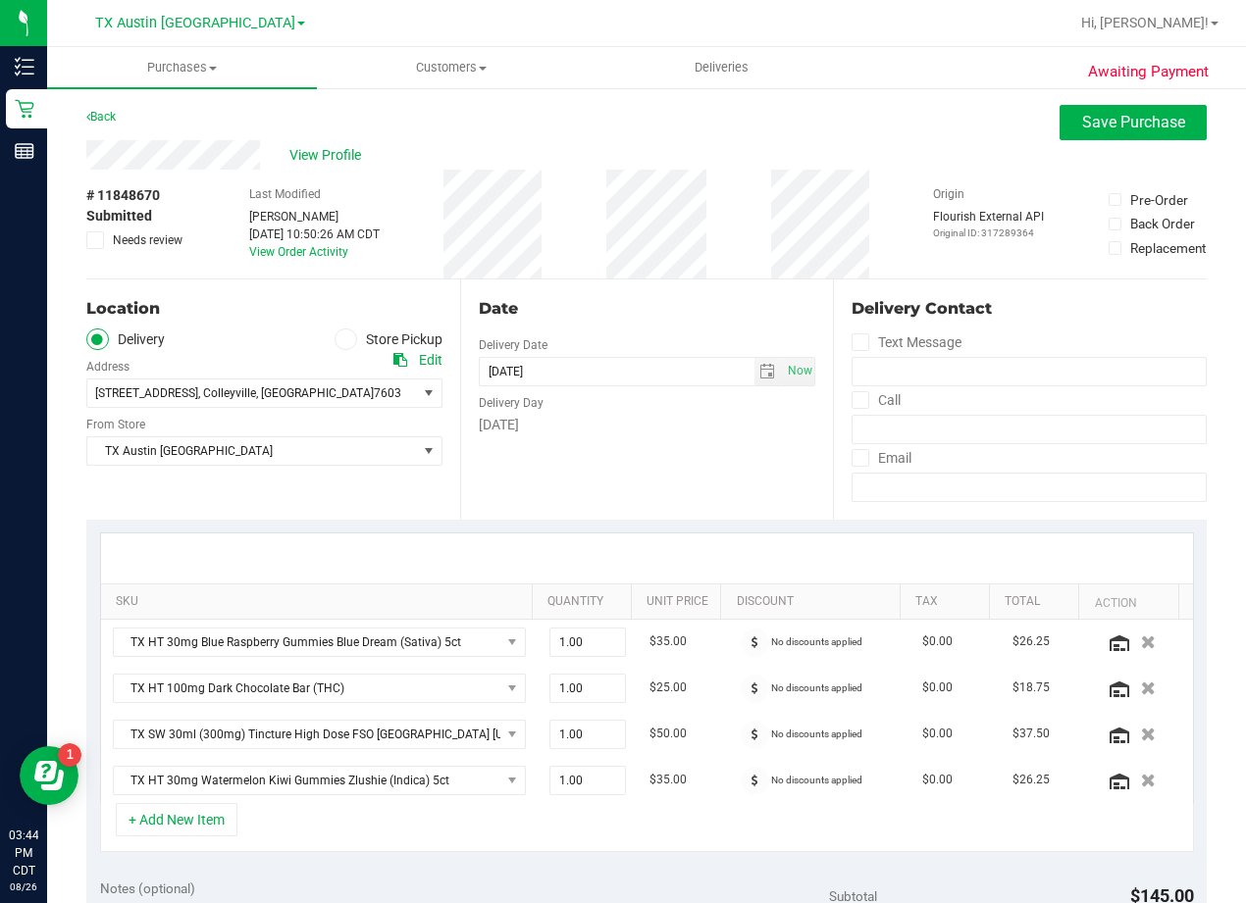
scroll to position [0, 0]
click at [660, 312] on div "Date" at bounding box center [647, 310] width 337 height 24
click at [1082, 131] on span "Save Purchase" at bounding box center [1133, 123] width 103 height 19
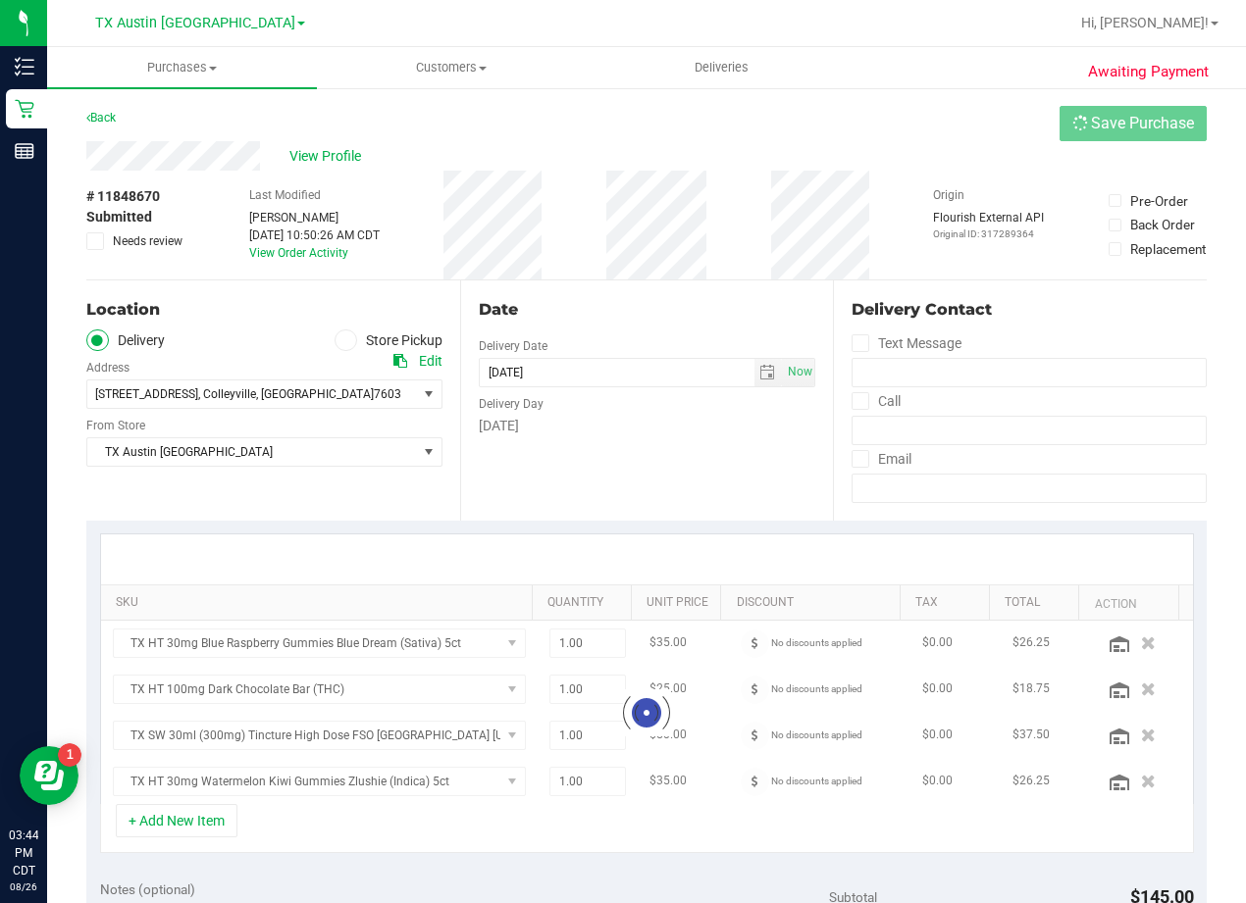
click at [722, 124] on div "Back Save Purchase" at bounding box center [646, 123] width 1120 height 35
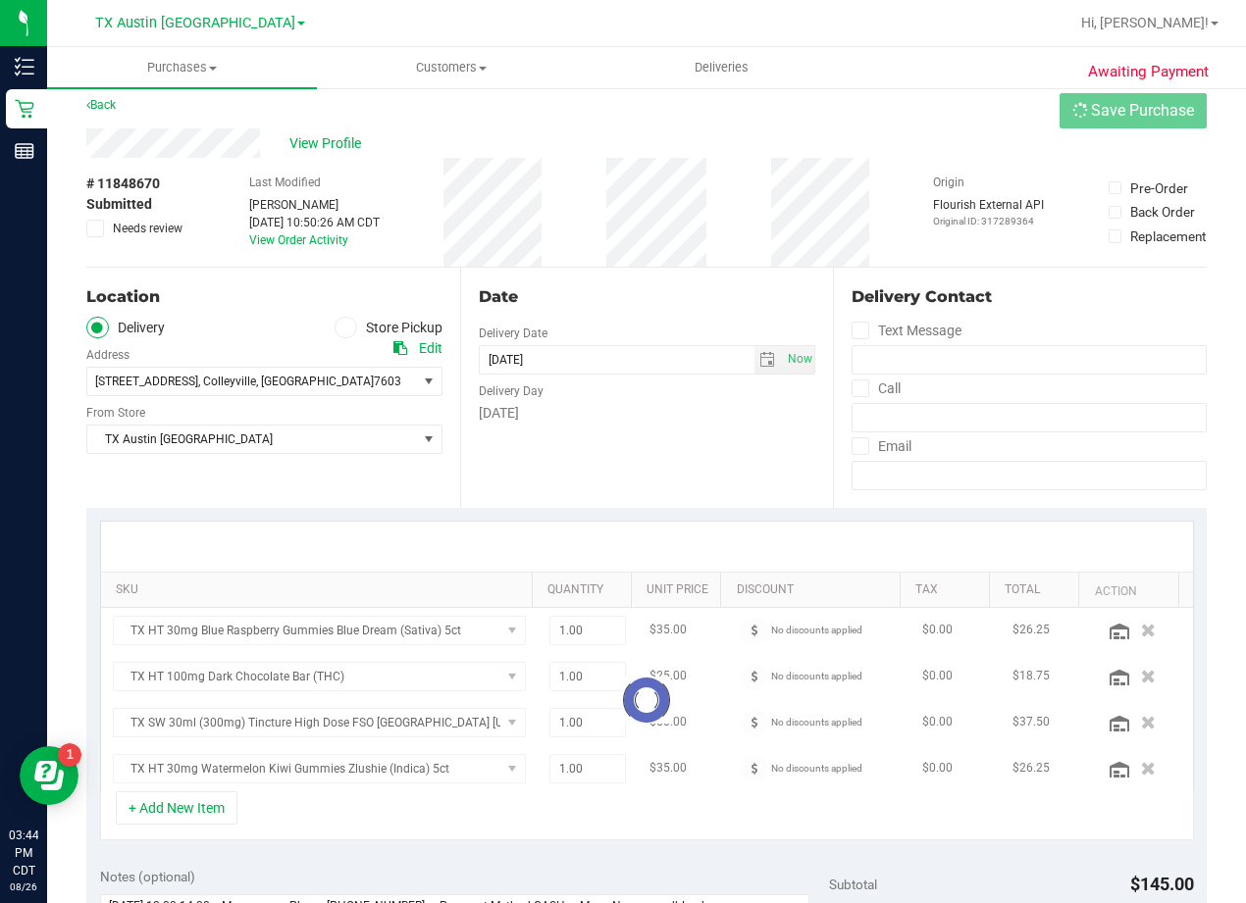
scroll to position [98, 0]
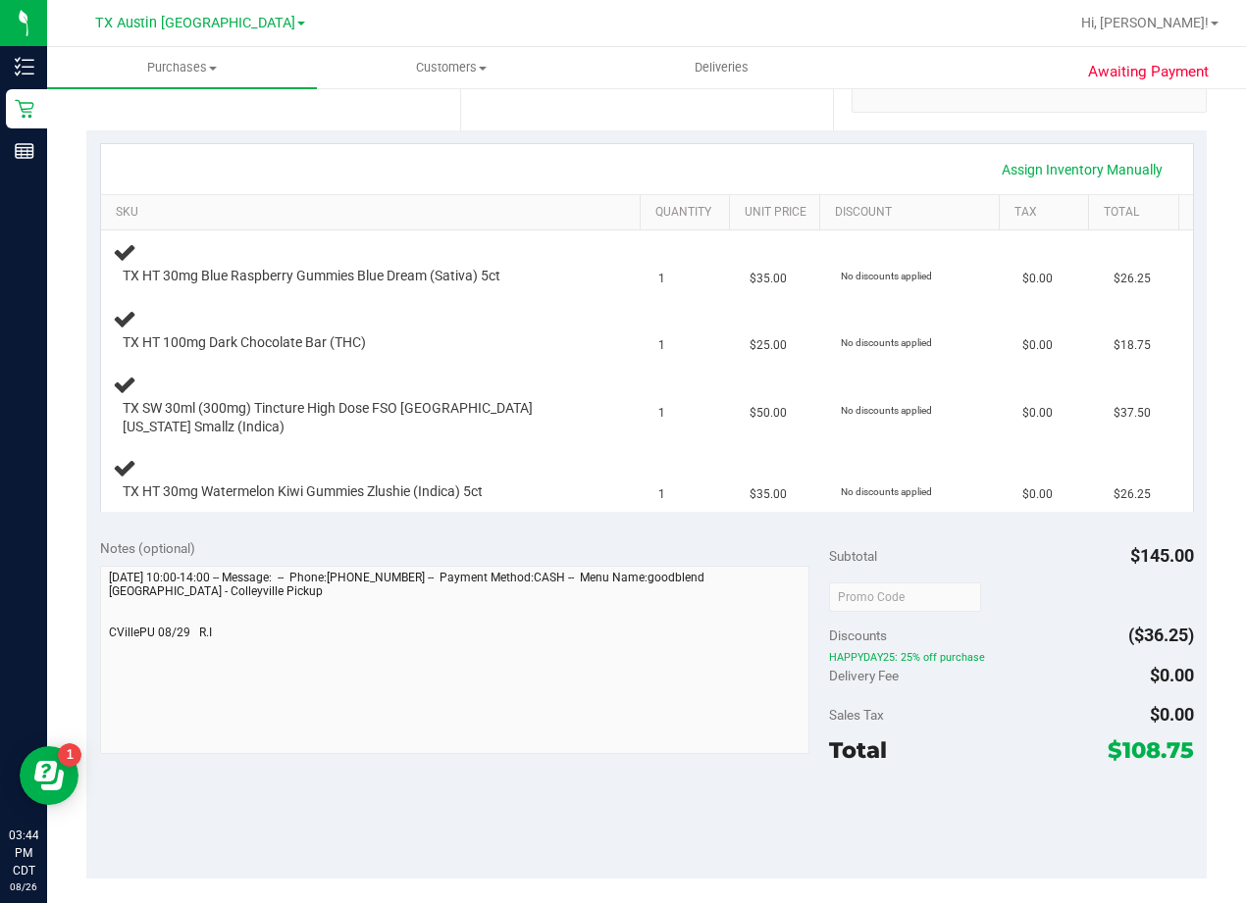
scroll to position [392, 0]
drag, startPoint x: 796, startPoint y: 503, endPoint x: 739, endPoint y: 502, distance: 57.9
click at [796, 503] on div "Assign Inventory Manually SKU Quantity Unit Price Discount Tax Total TX HT 30mg…" at bounding box center [646, 325] width 1120 height 395
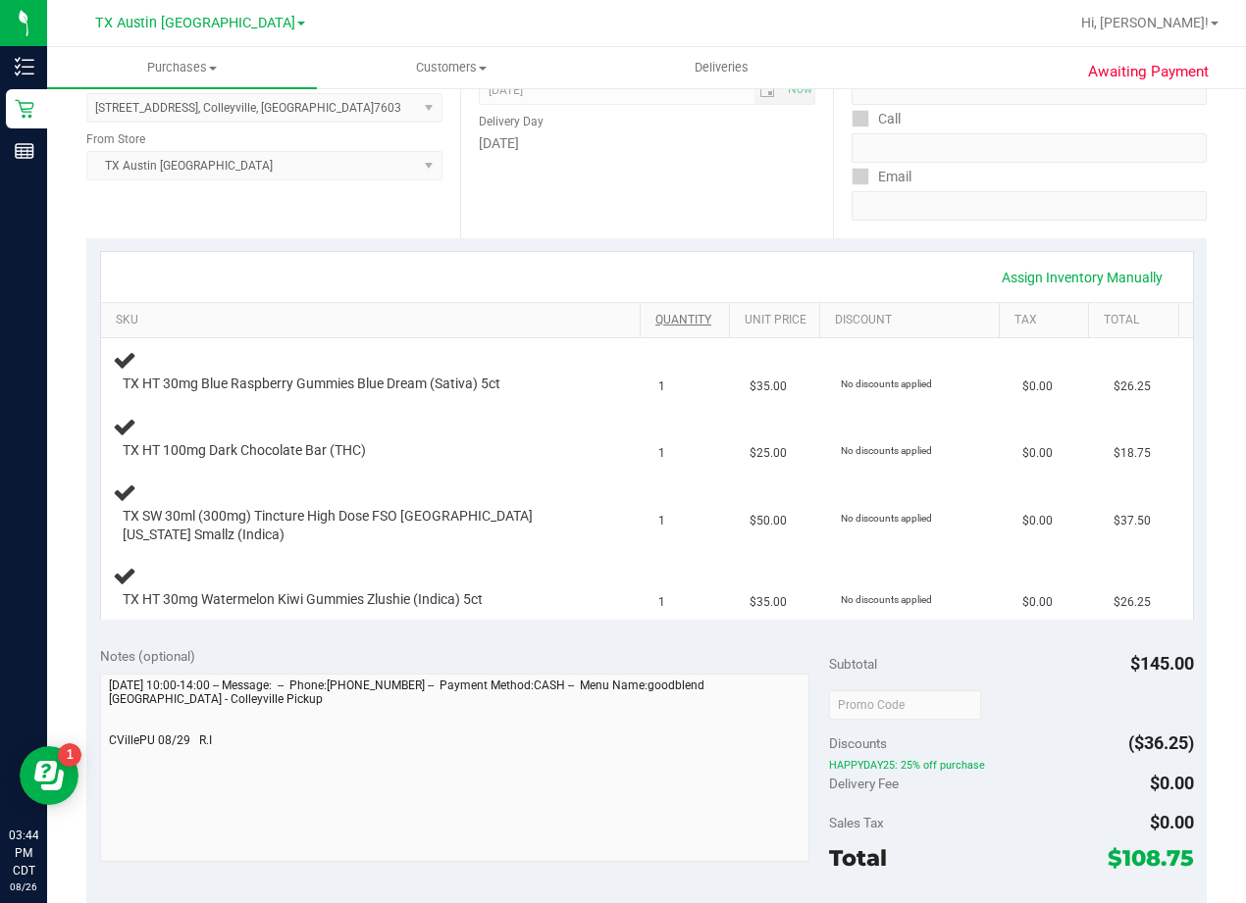
scroll to position [98, 0]
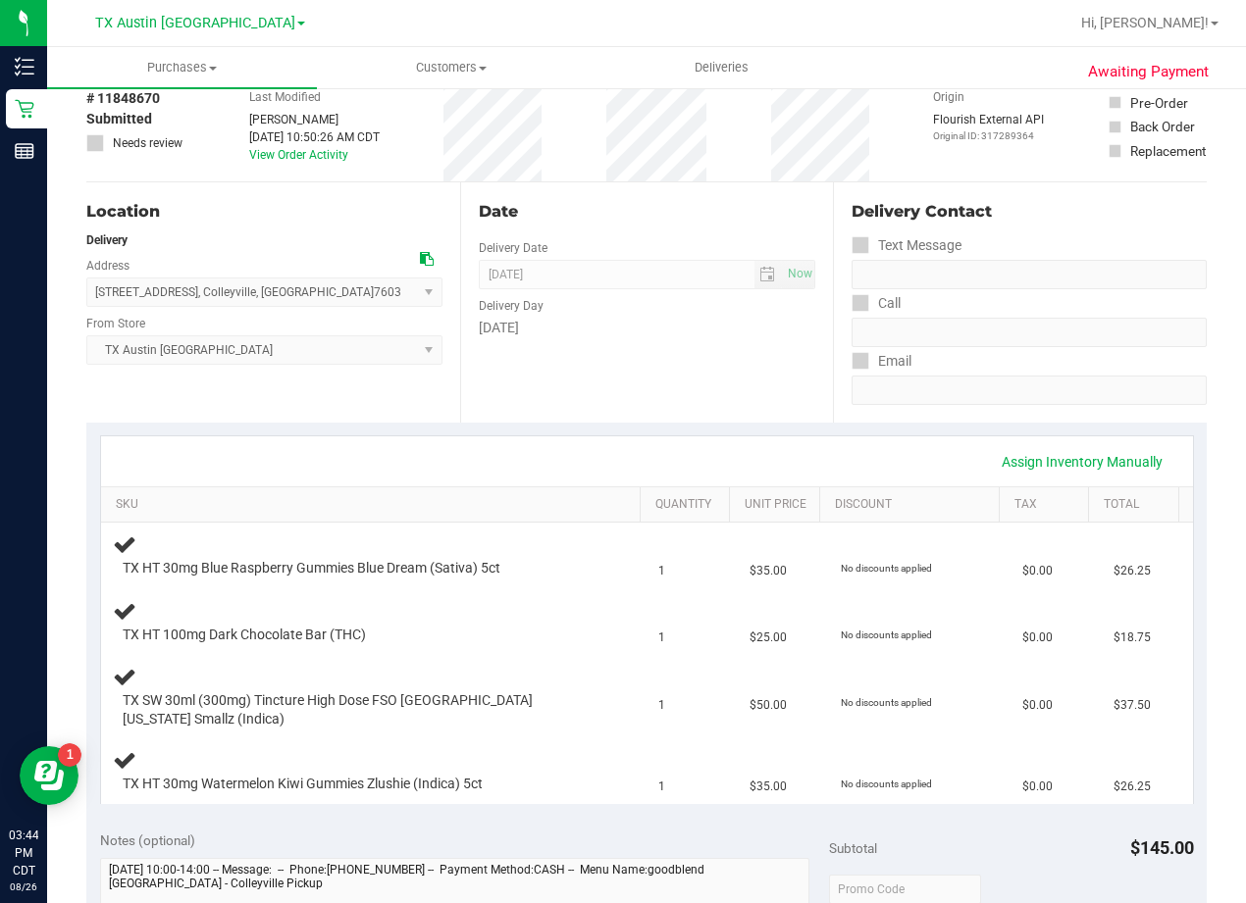
click at [677, 445] on div "Assign Inventory Manually" at bounding box center [647, 461] width 1056 height 33
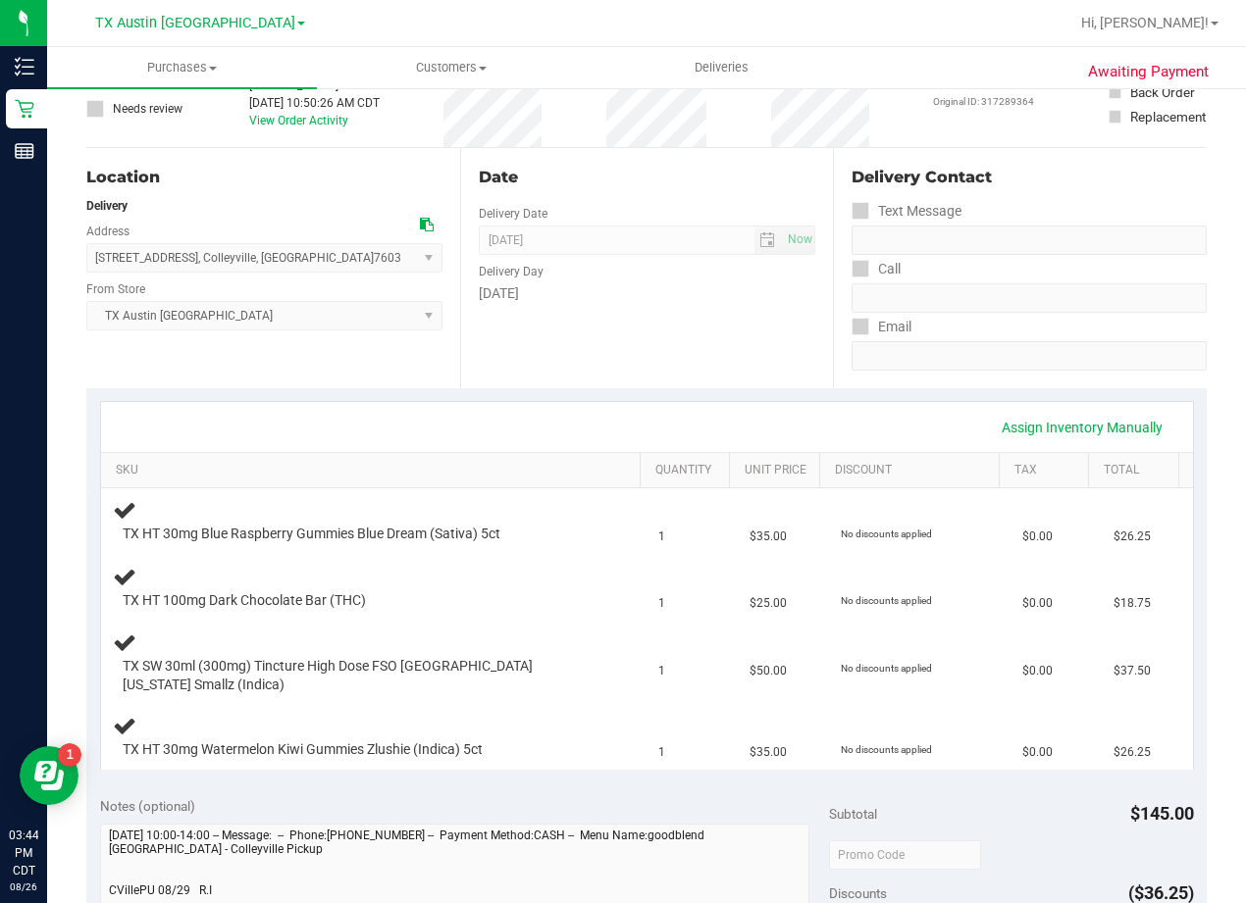
scroll to position [98, 0]
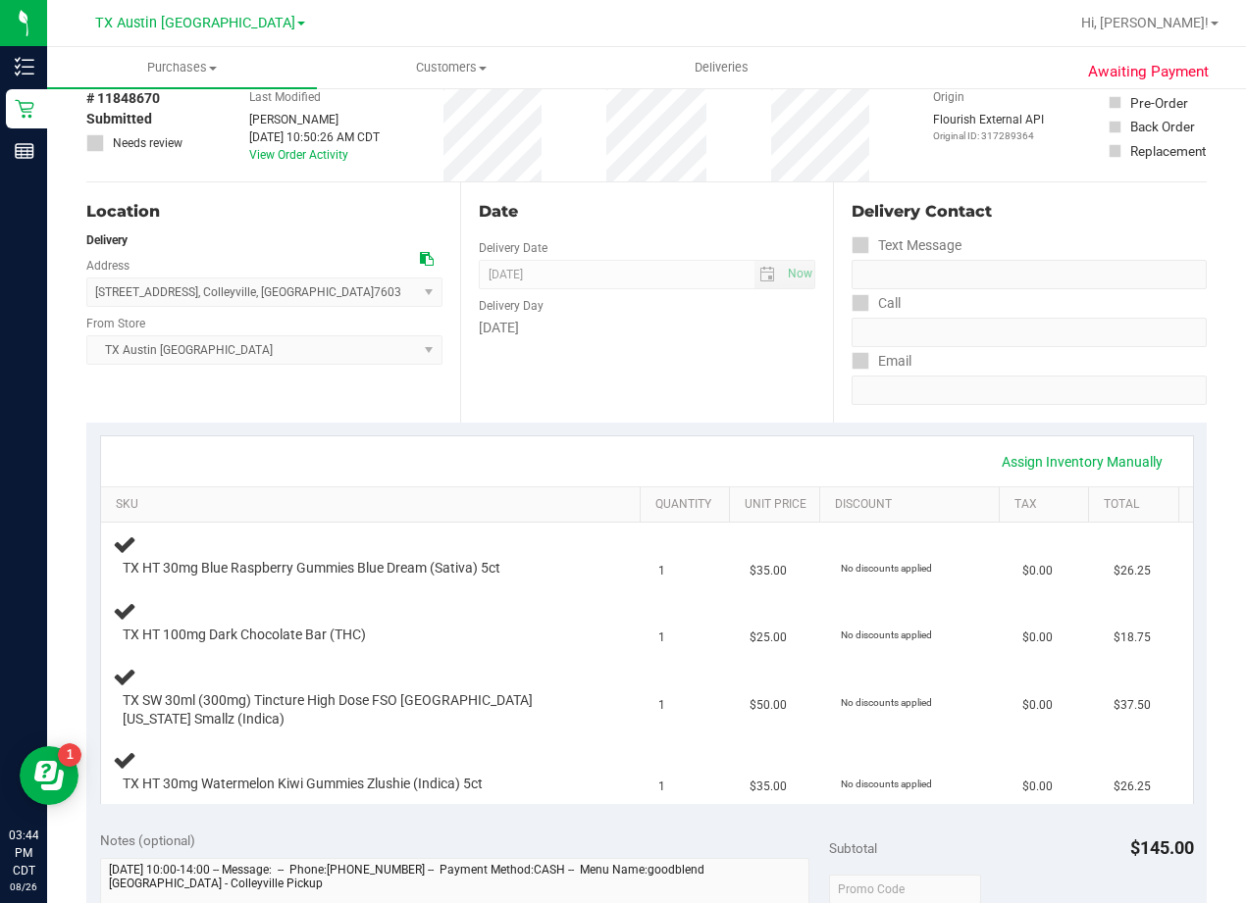
click at [677, 445] on div "Assign Inventory Manually" at bounding box center [647, 461] width 1056 height 33
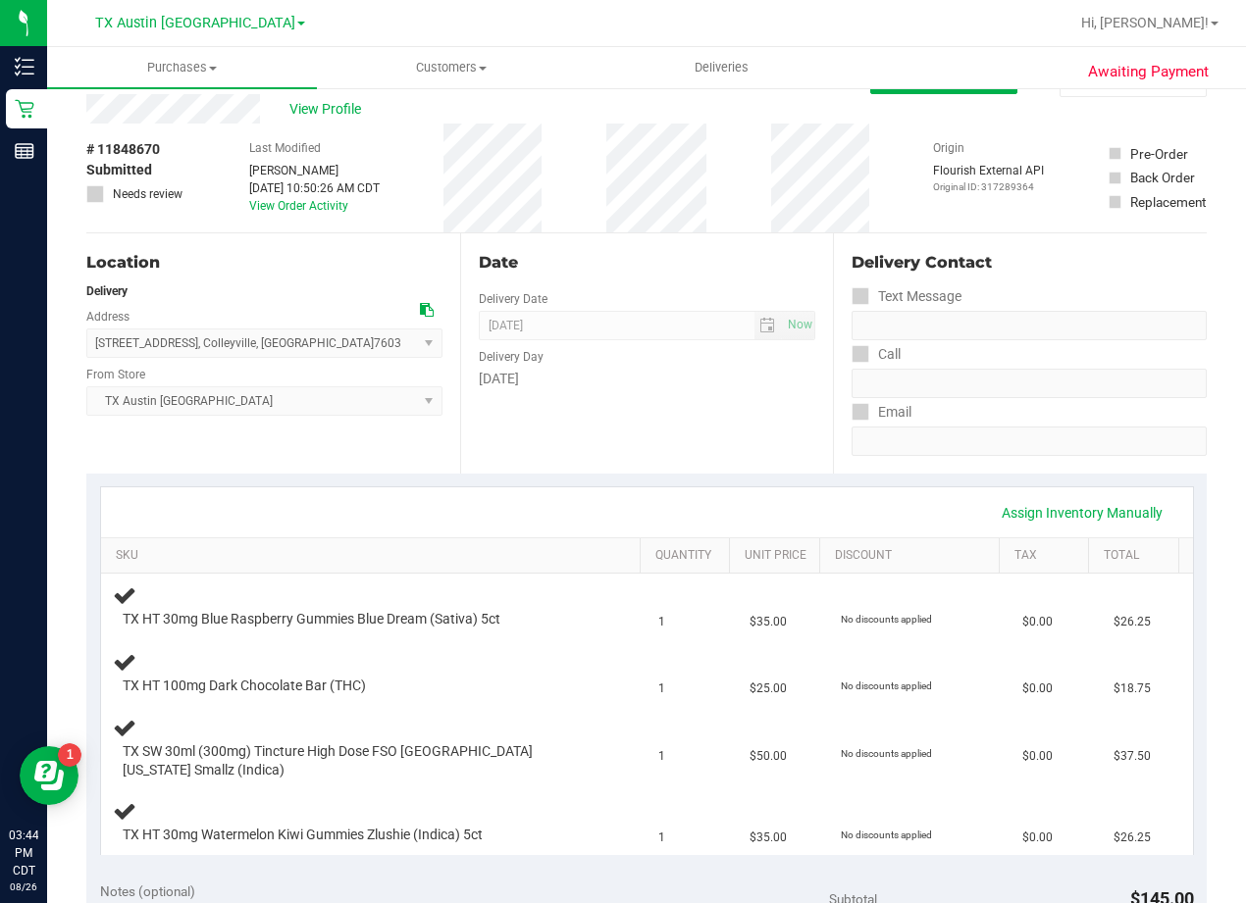
scroll to position [0, 0]
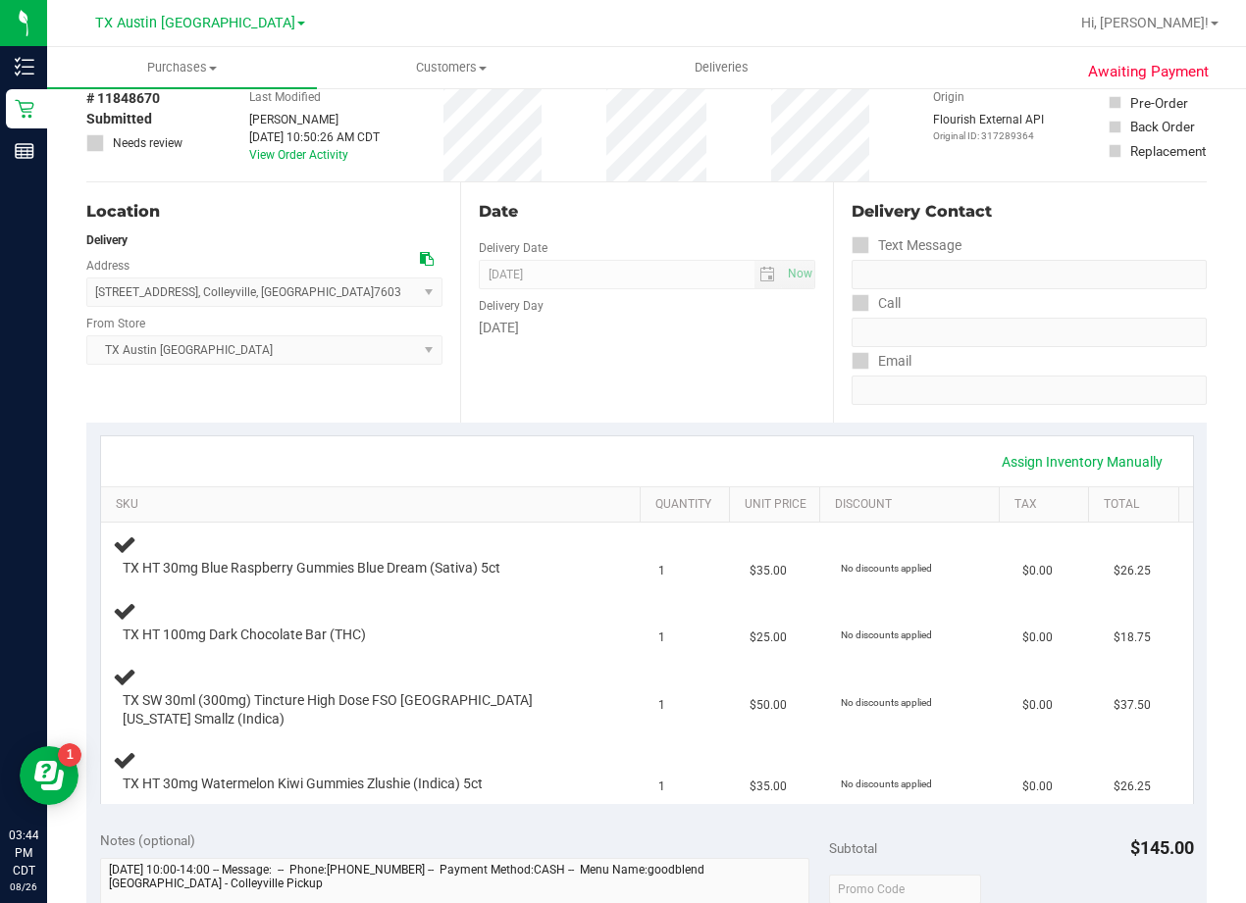
click at [679, 454] on div "Assign Inventory Manually" at bounding box center [647, 461] width 1056 height 33
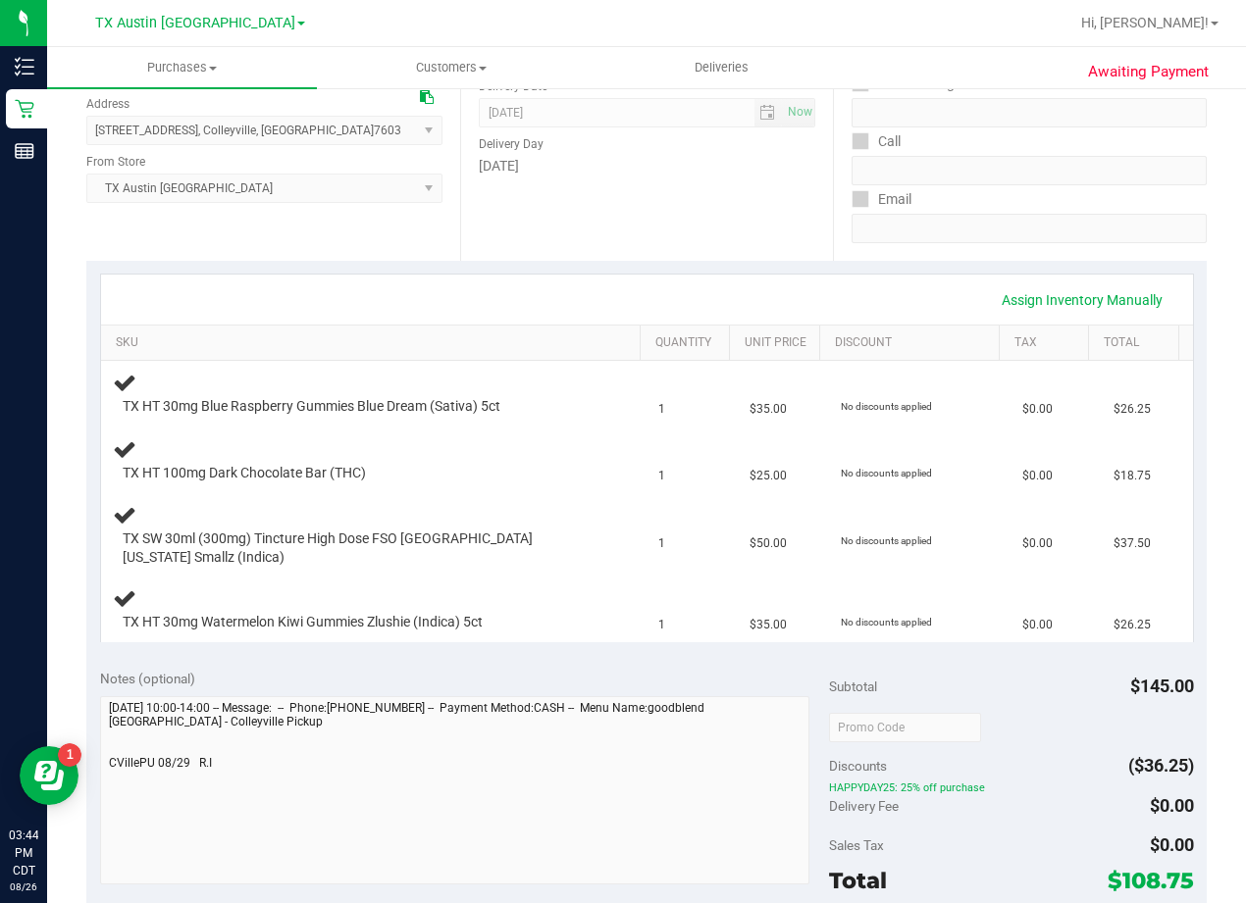
scroll to position [294, 0]
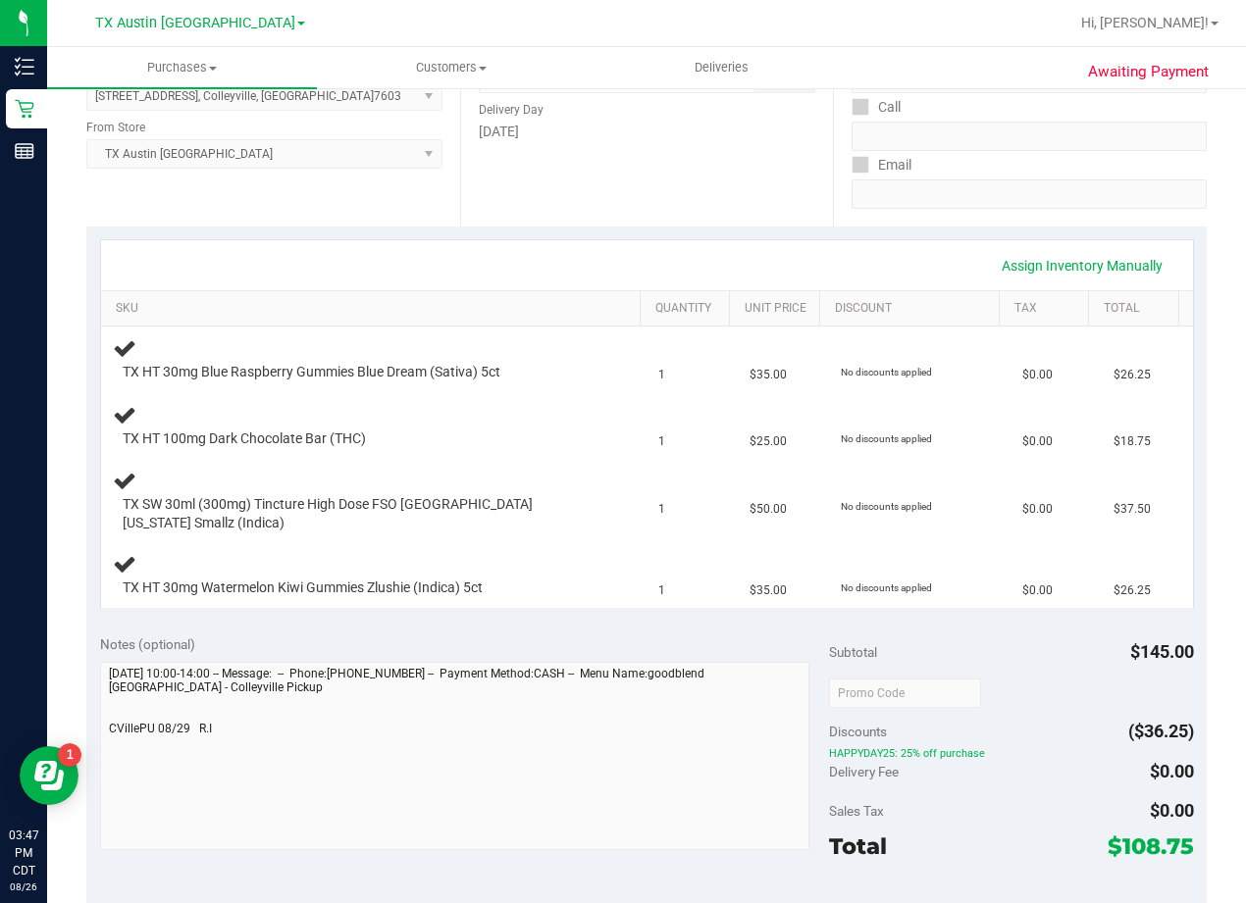
click at [693, 215] on div "Date Delivery Date [DATE] Now [DATE] 08:00 AM Now Delivery Day [DATE]" at bounding box center [647, 106] width 374 height 240
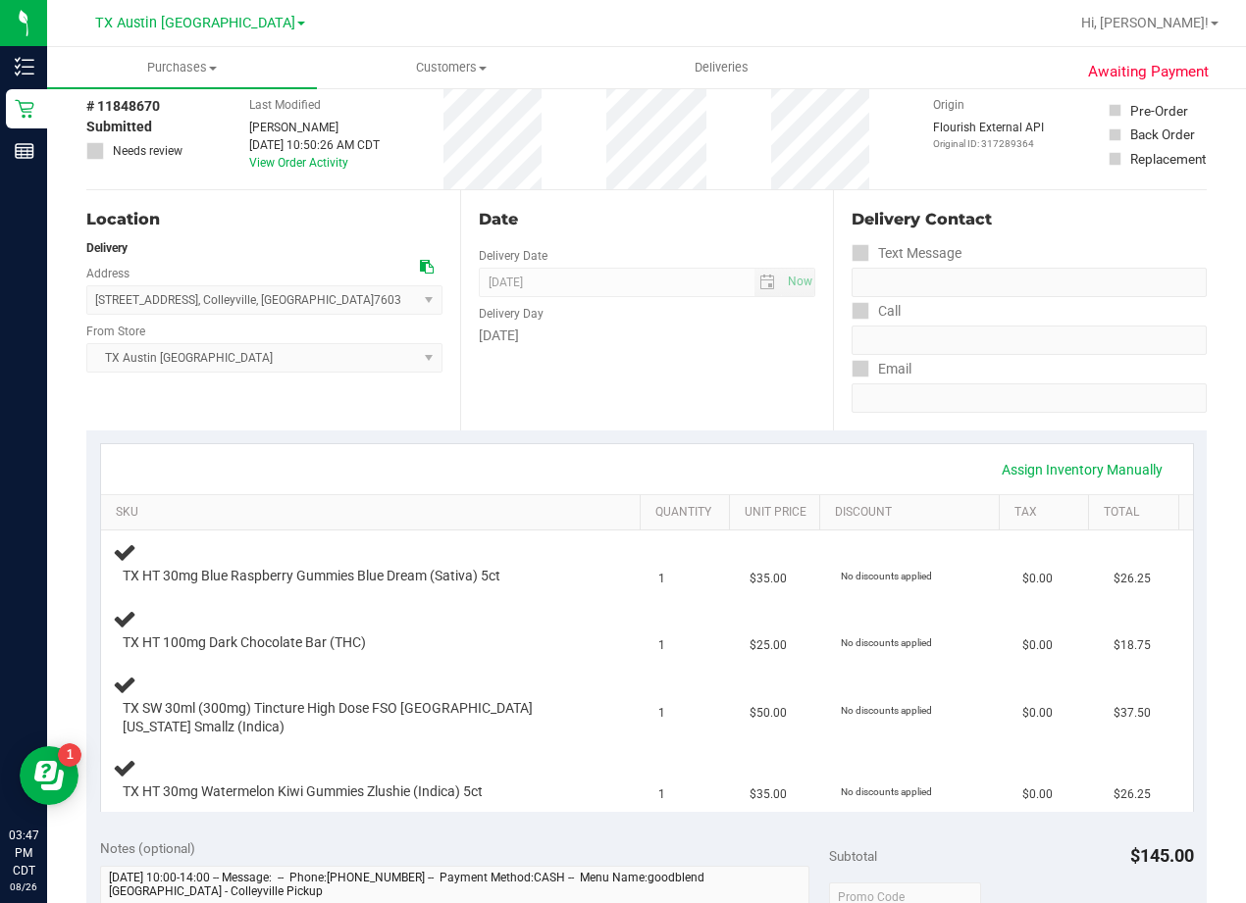
scroll to position [0, 0]
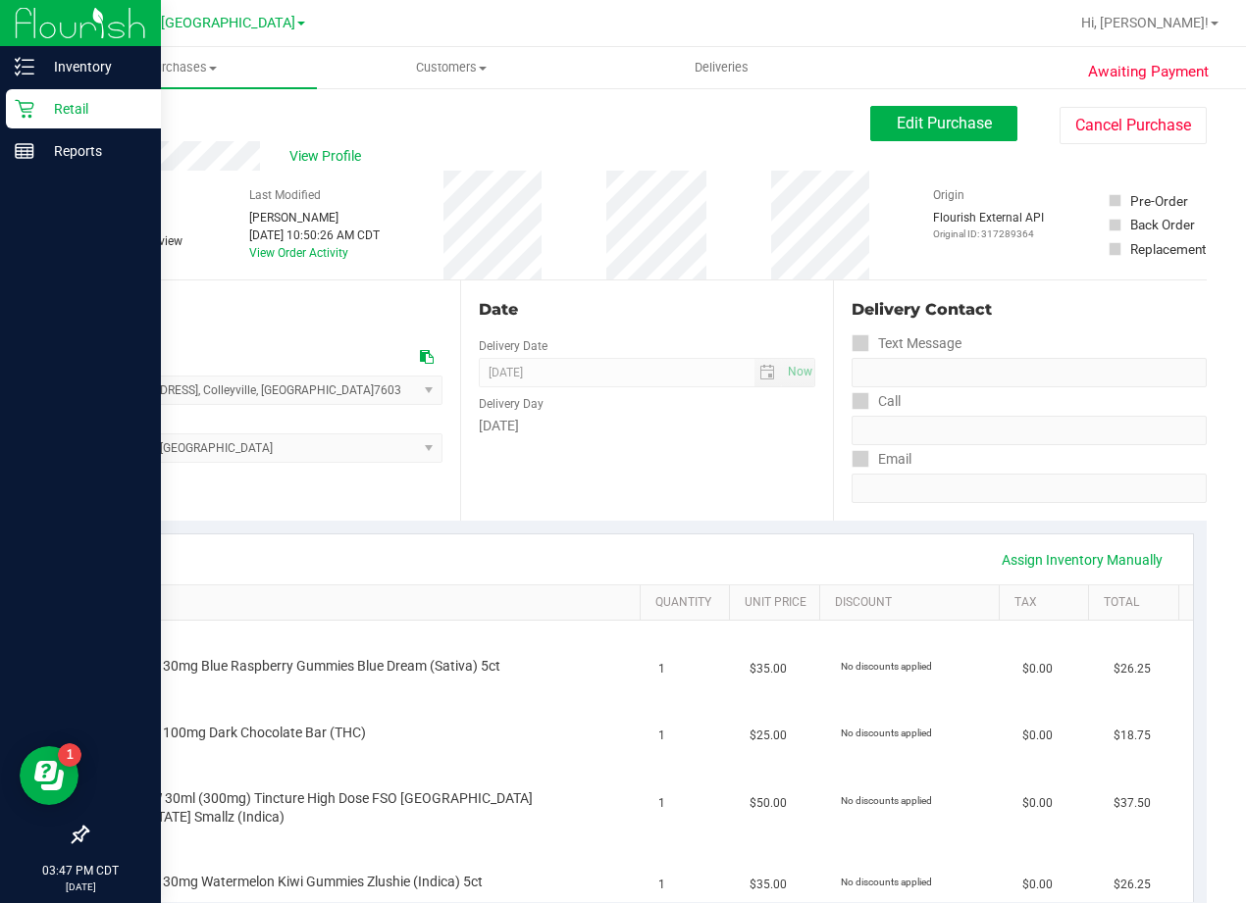
click at [45, 112] on p "Retail" at bounding box center [93, 109] width 118 height 24
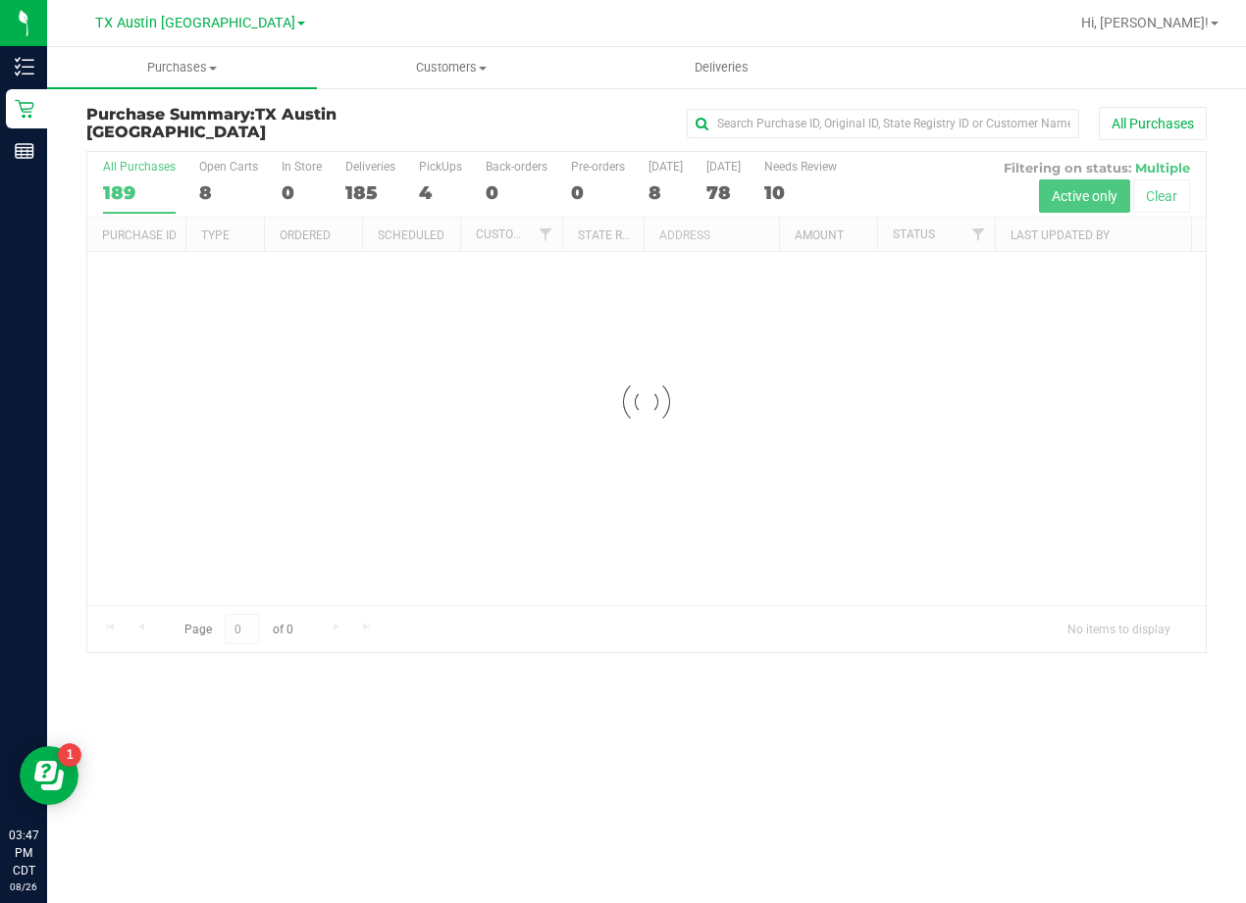
click at [658, 96] on div "Purchase Summary: TX Austin DC All Purchases Loading... All Purchases 189 Open …" at bounding box center [646, 379] width 1199 height 587
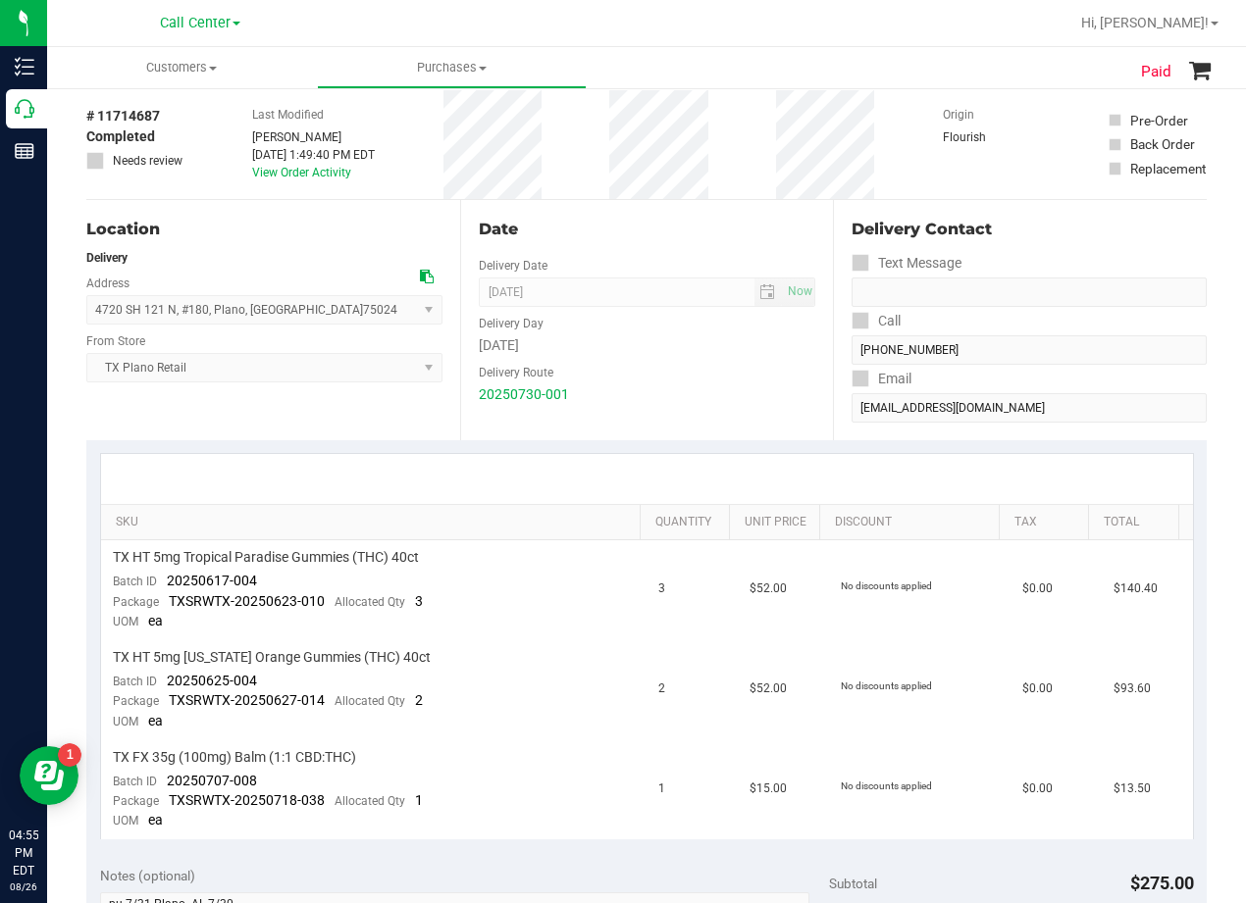
scroll to position [196, 0]
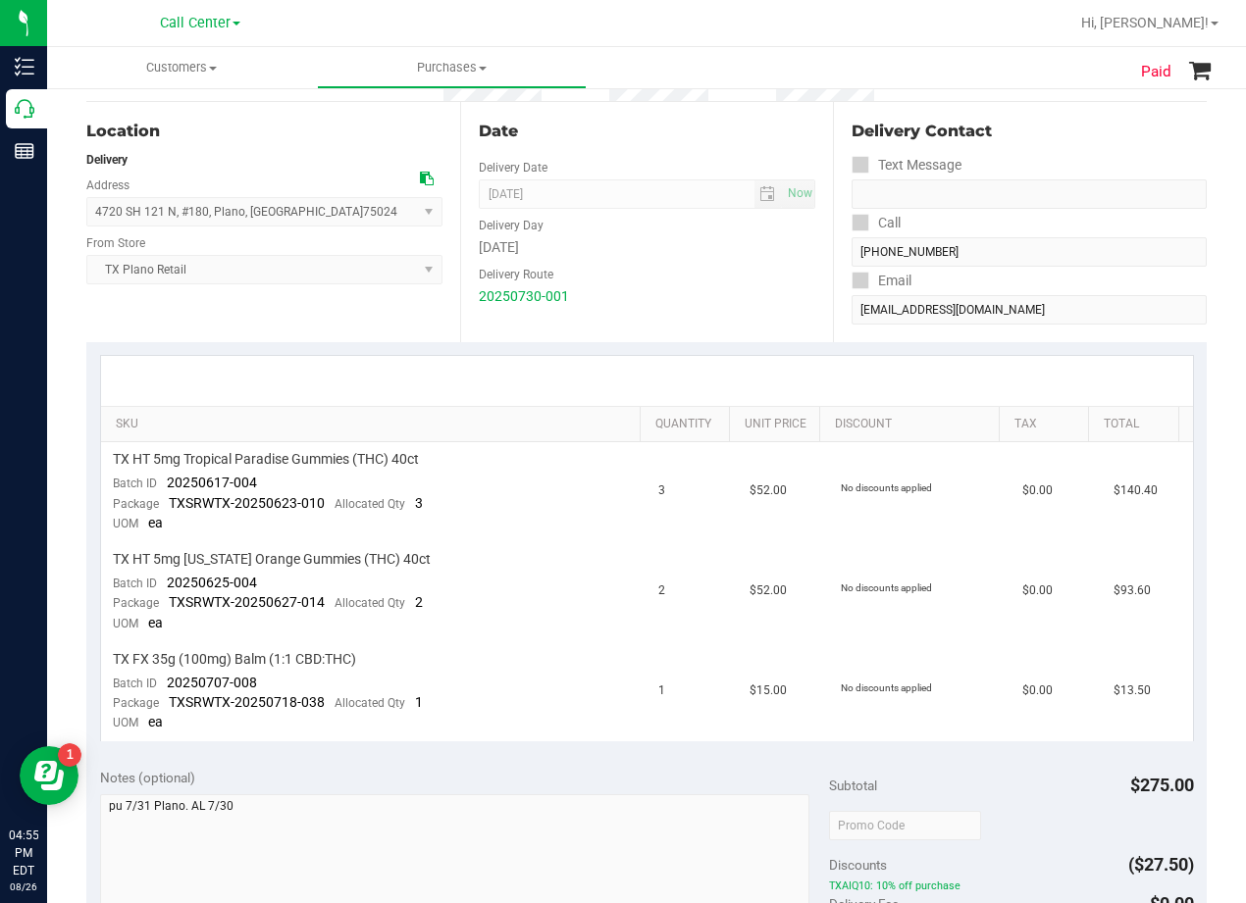
click at [650, 146] on div "Date Delivery Date [DATE] Now [DATE] 08:00 AM Now Delivery Day [DATE] Delivery …" at bounding box center [647, 222] width 374 height 240
click at [652, 349] on div "SKU Quantity Unit Price Discount Tax Total TX HT 5mg Tropical Paradise Gummies …" at bounding box center [646, 548] width 1120 height 412
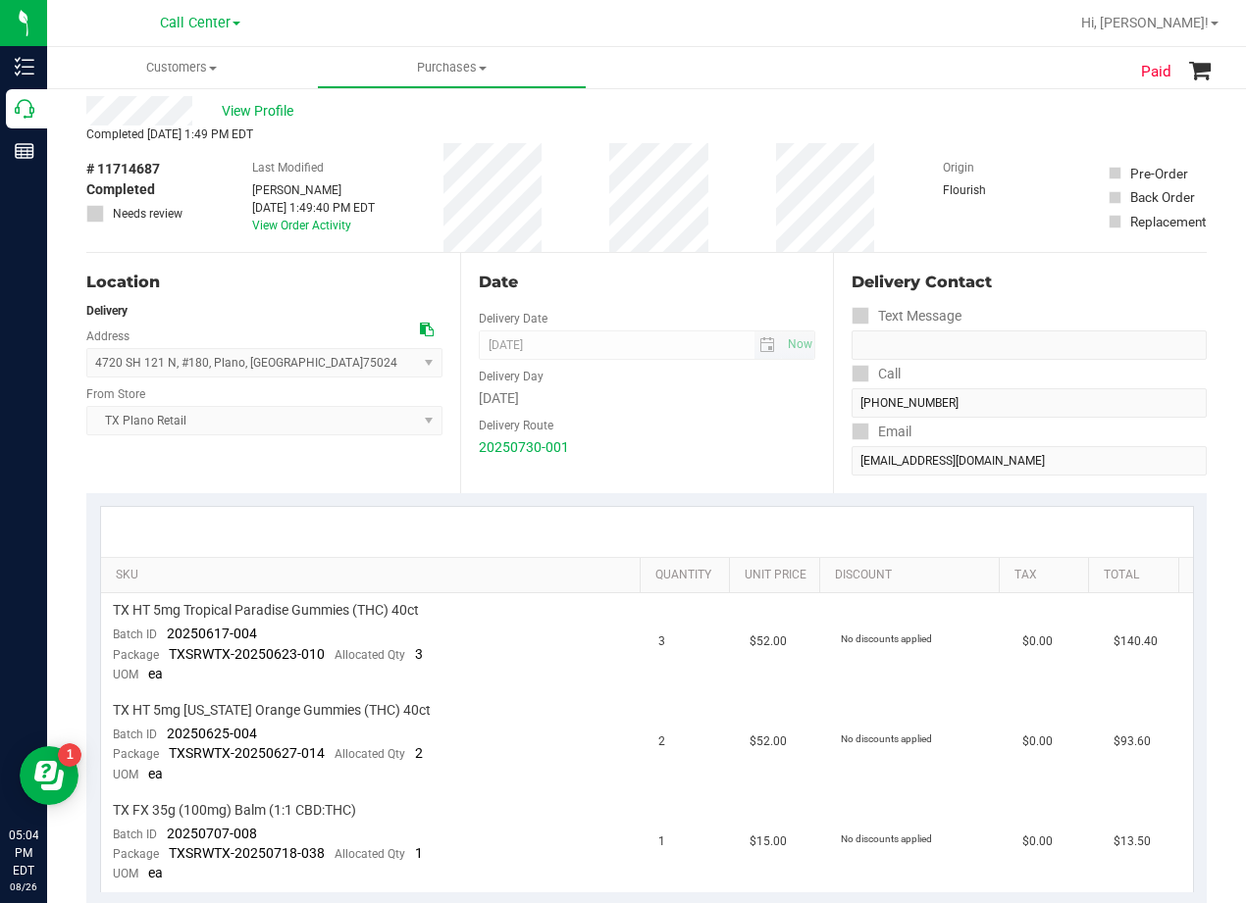
scroll to position [0, 0]
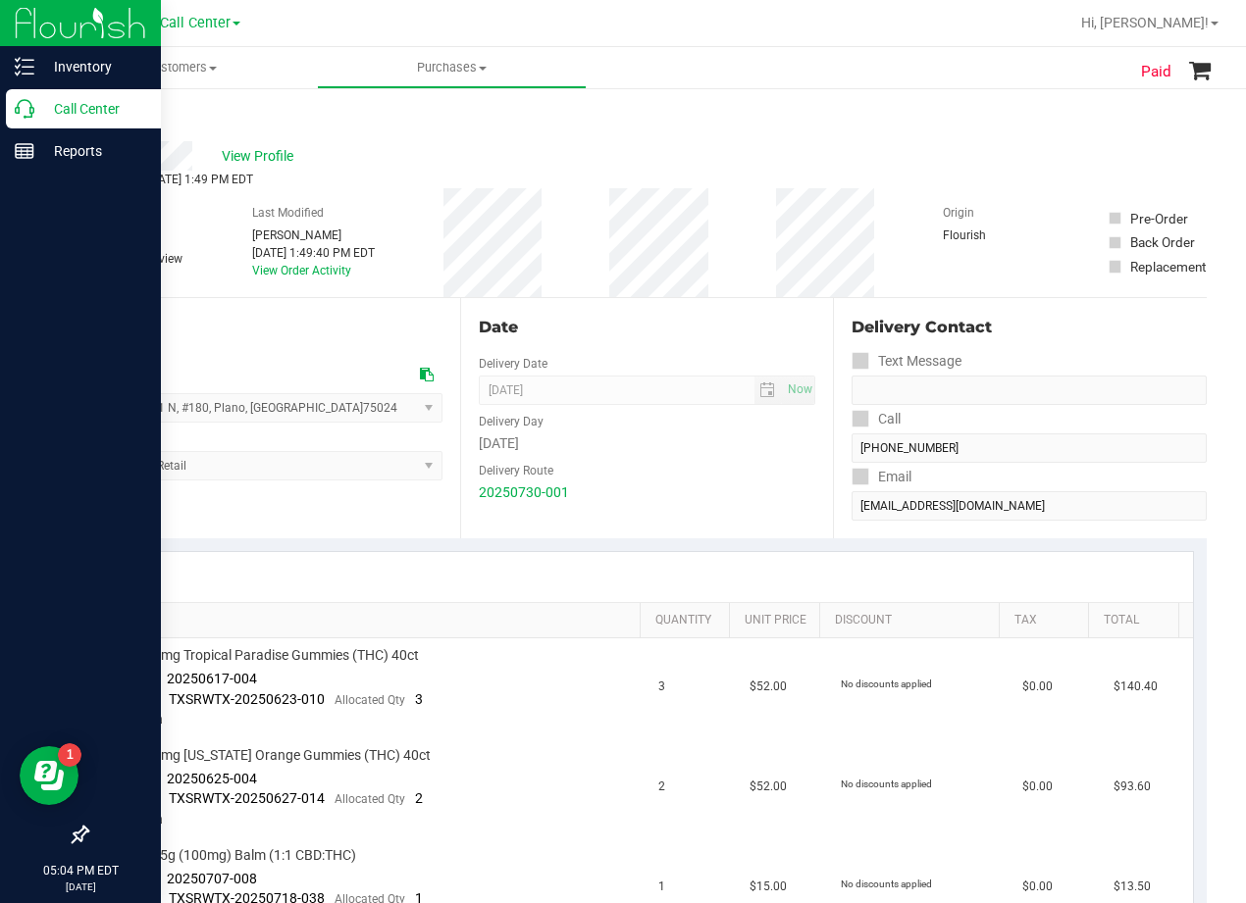
click at [36, 118] on p "Call Center" at bounding box center [93, 109] width 118 height 24
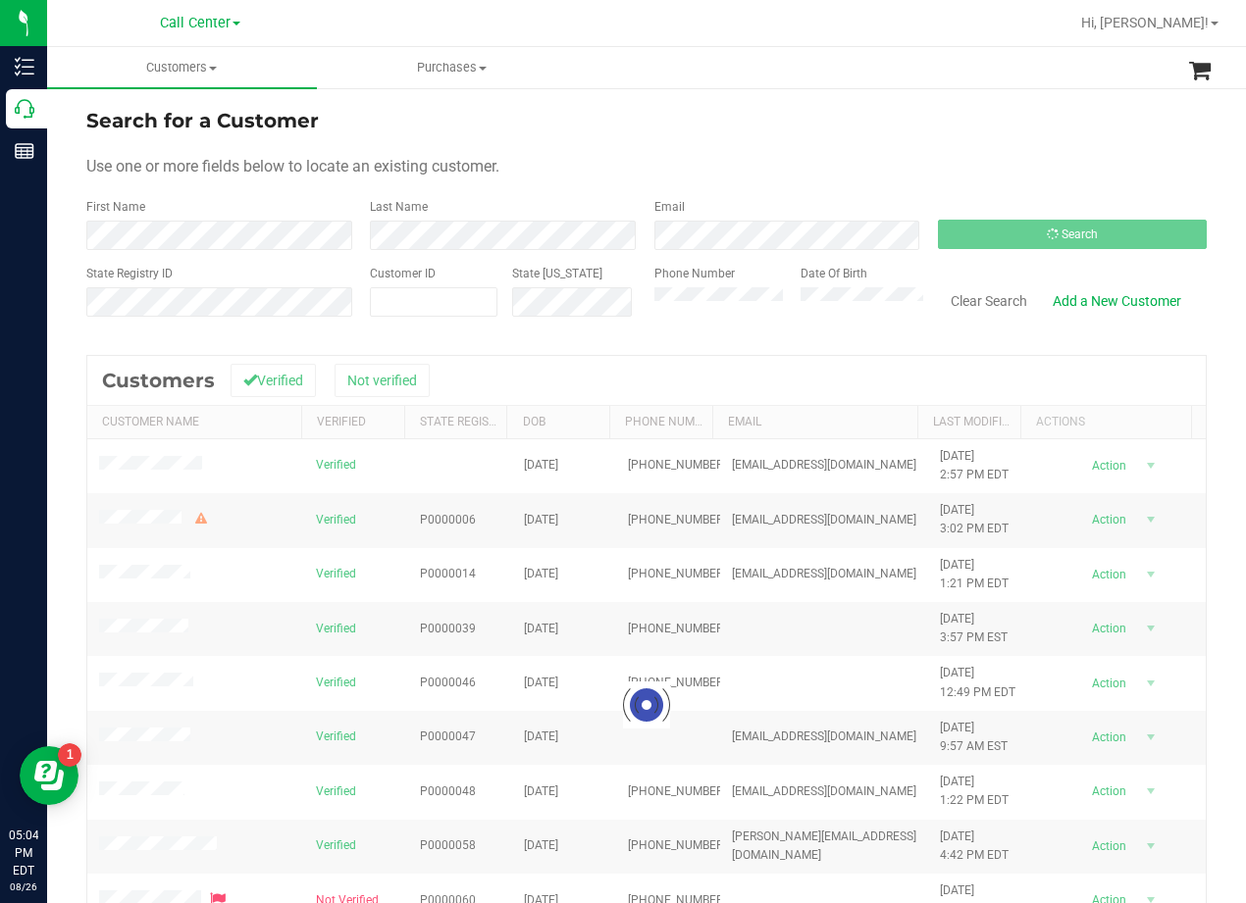
click at [755, 162] on div "Use one or more fields below to locate an existing customer." at bounding box center [646, 167] width 1120 height 24
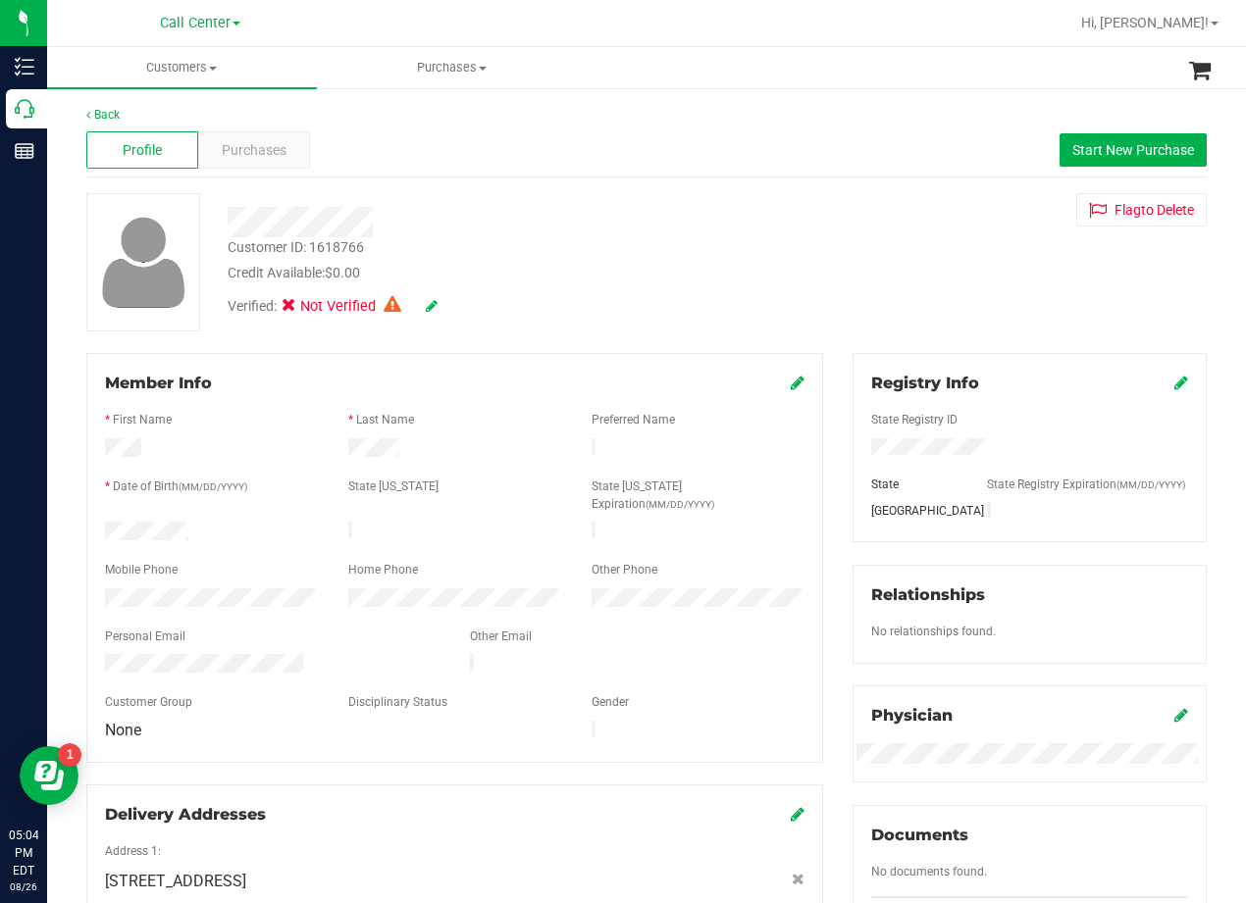
drag, startPoint x: 813, startPoint y: 201, endPoint x: 787, endPoint y: 207, distance: 27.1
click at [808, 202] on div "Customer ID: 1618766 Credit Available: $0.00 Verified: Not Verified Flag to [GE…" at bounding box center [647, 262] width 1150 height 138
click at [272, 131] on div "Purchases" at bounding box center [254, 149] width 112 height 37
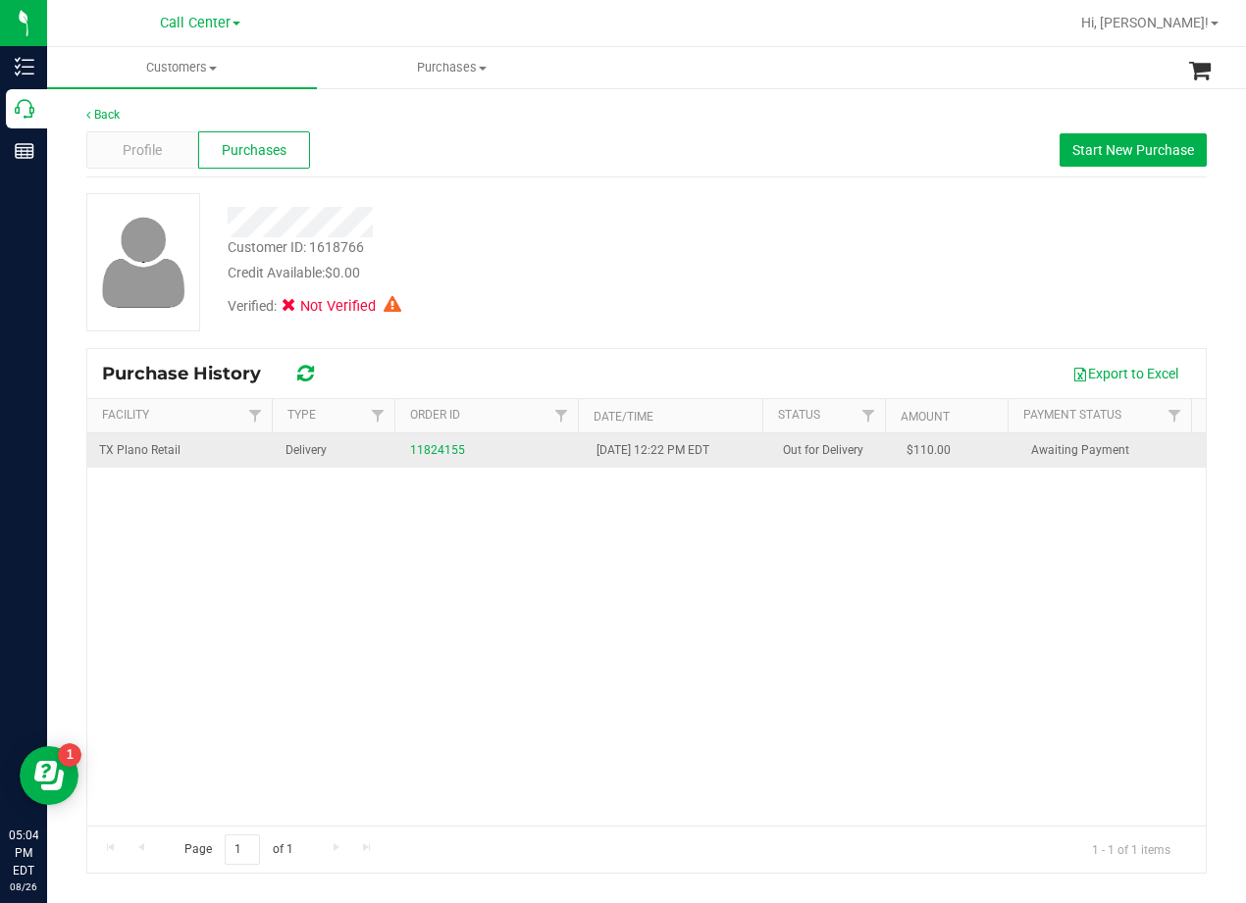
click at [412, 441] on div "11824155" at bounding box center [491, 450] width 163 height 19
click at [416, 447] on link "11824155" at bounding box center [437, 450] width 55 height 14
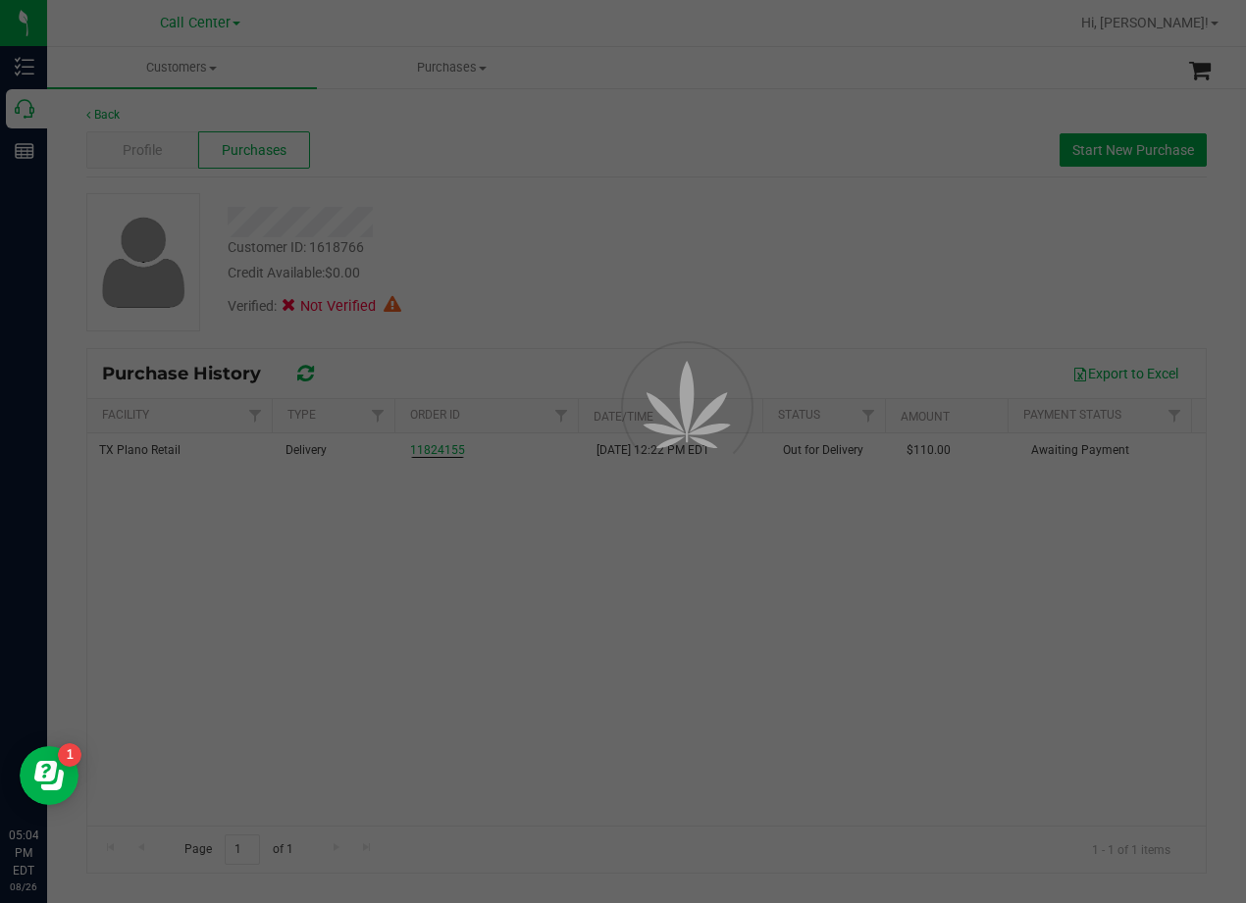
click at [567, 253] on div at bounding box center [623, 451] width 1246 height 903
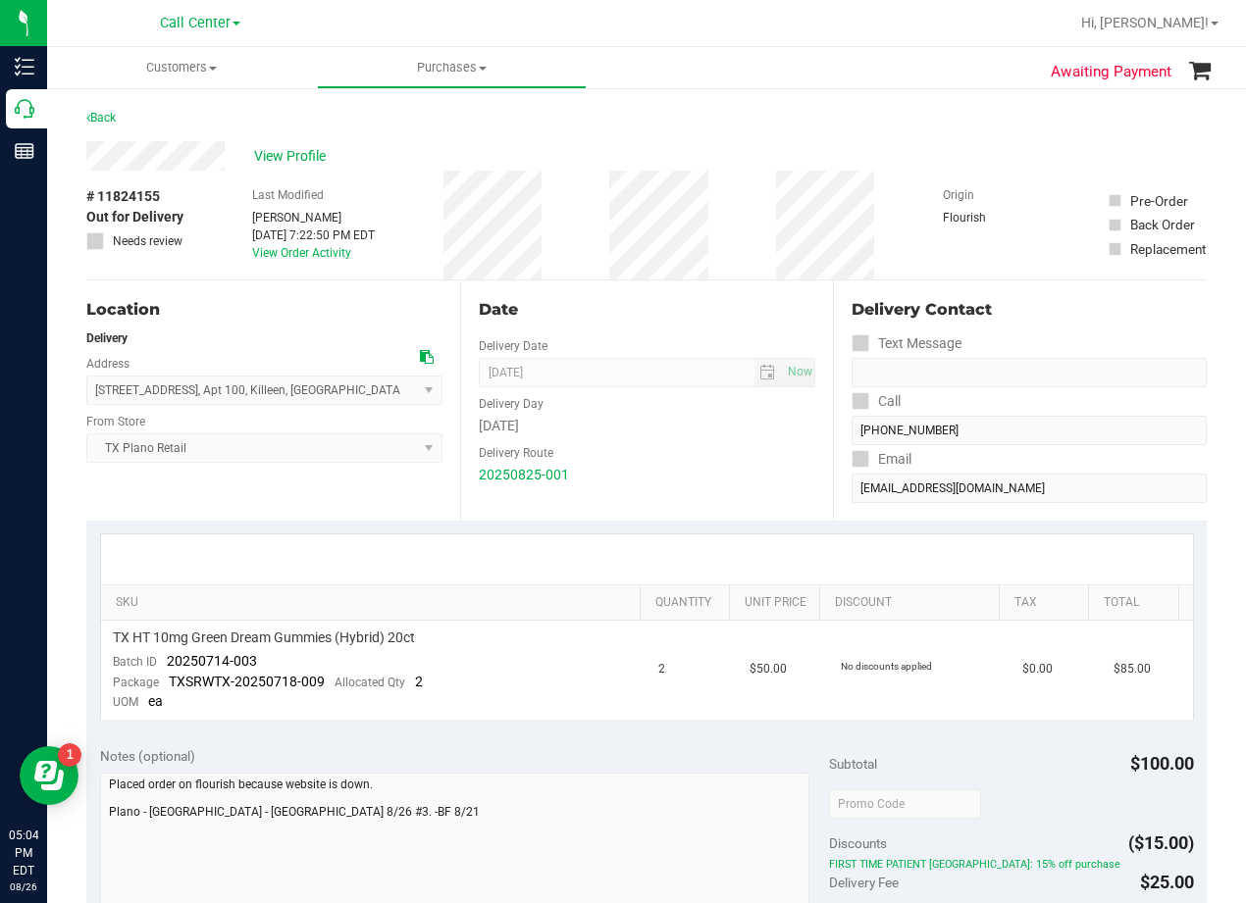
click at [645, 303] on div "Date" at bounding box center [647, 310] width 337 height 24
click at [642, 304] on div "Date" at bounding box center [647, 310] width 337 height 24
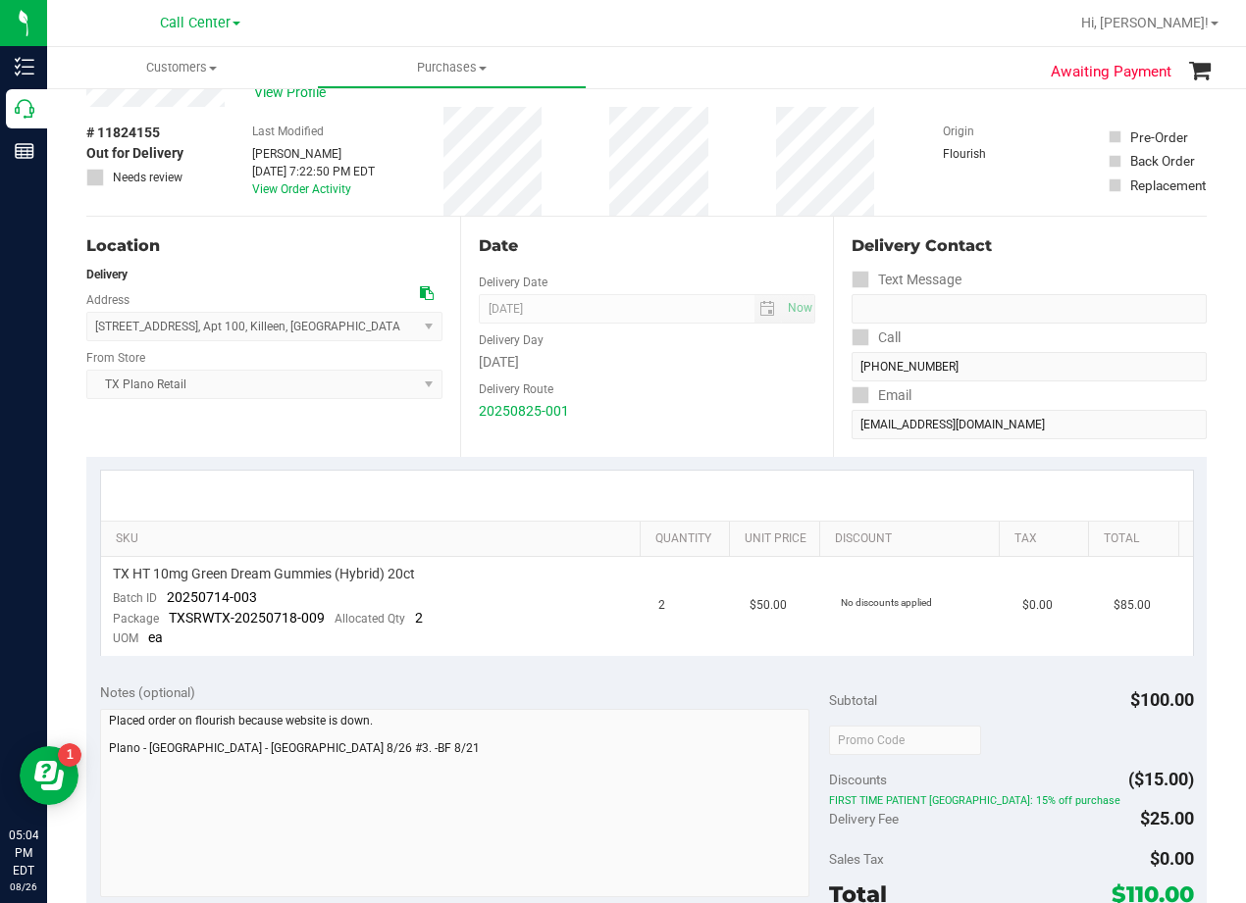
scroll to position [98, 0]
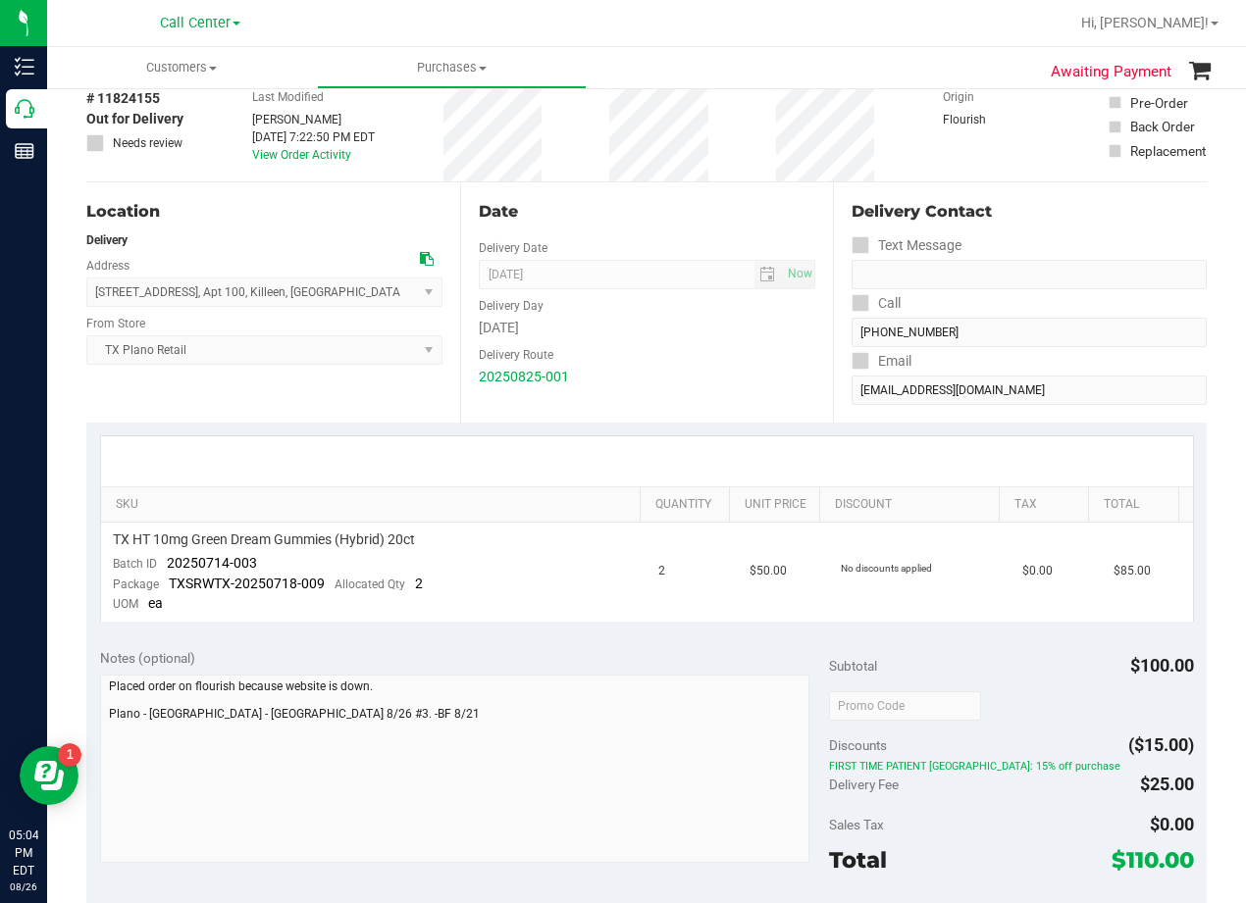
click at [422, 259] on icon at bounding box center [427, 259] width 14 height 14
drag, startPoint x: 350, startPoint y: 223, endPoint x: 327, endPoint y: 209, distance: 27.3
click at [347, 223] on div "Location" at bounding box center [264, 212] width 356 height 24
drag, startPoint x: 685, startPoint y: 333, endPoint x: 656, endPoint y: 342, distance: 29.8
click at [684, 336] on div "[DATE]" at bounding box center [647, 328] width 337 height 21
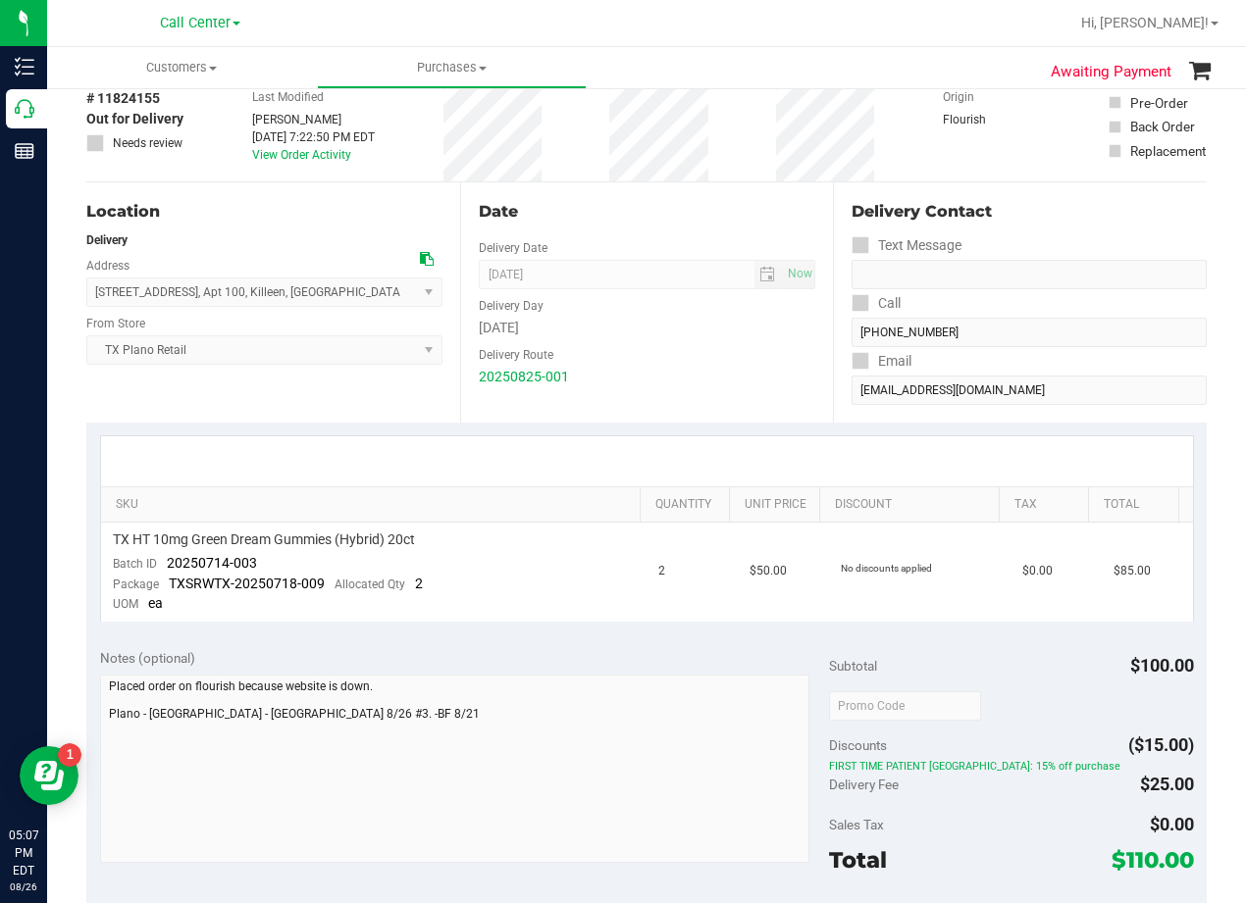
scroll to position [0, 0]
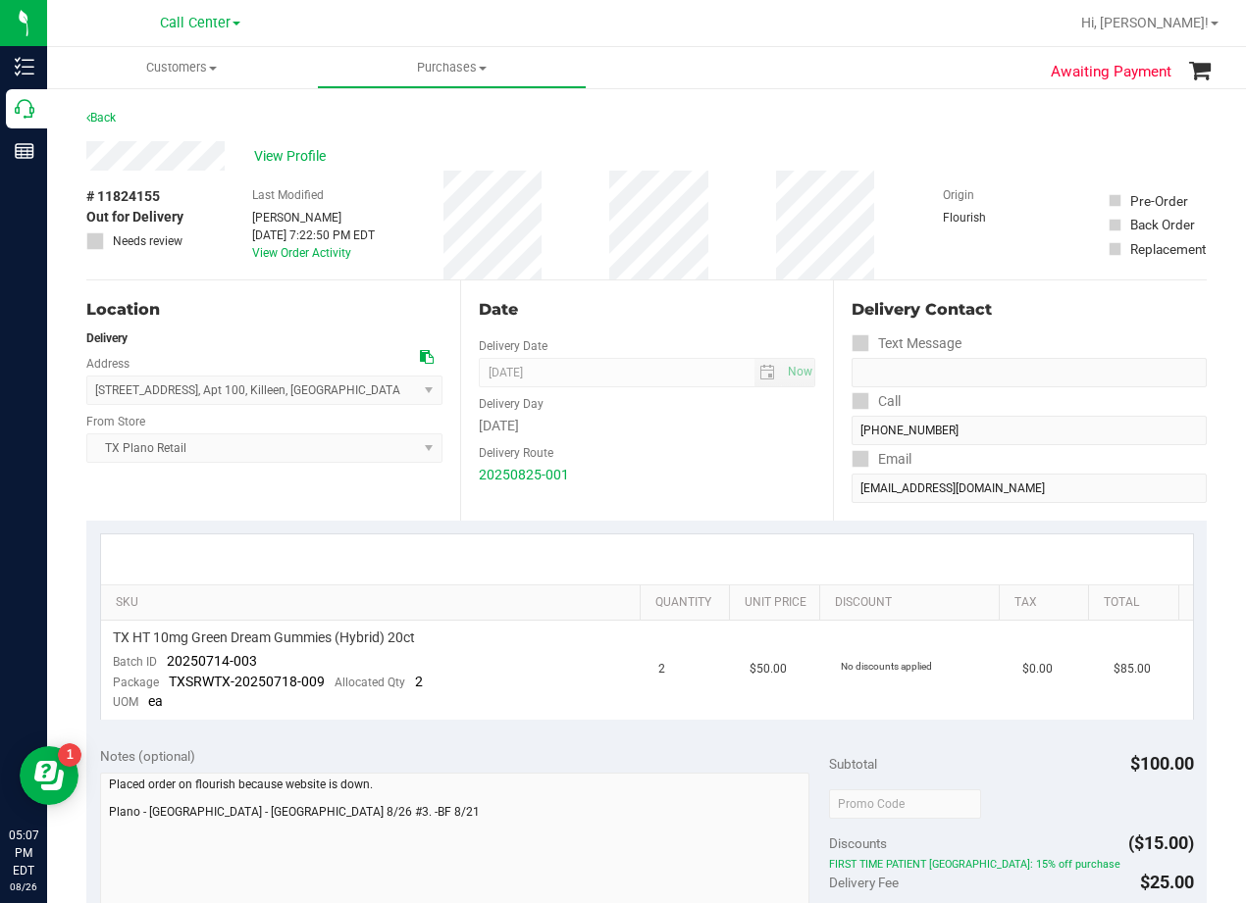
click at [653, 321] on div "Date" at bounding box center [647, 310] width 337 height 24
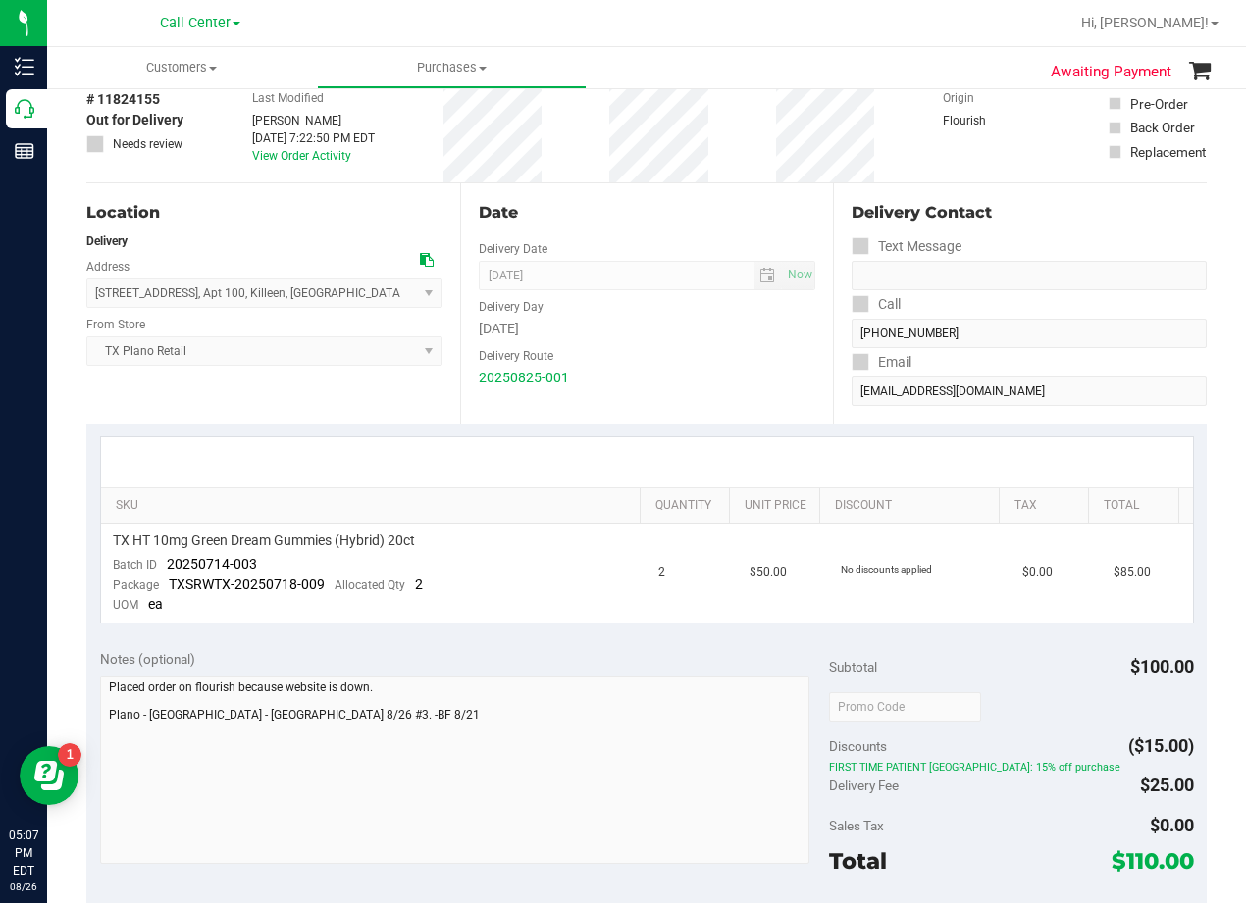
scroll to position [98, 0]
click at [657, 230] on div "Date Delivery Date [DATE] Now [DATE] 08:00 AM Now Delivery Day [DATE] Delivery …" at bounding box center [647, 302] width 374 height 240
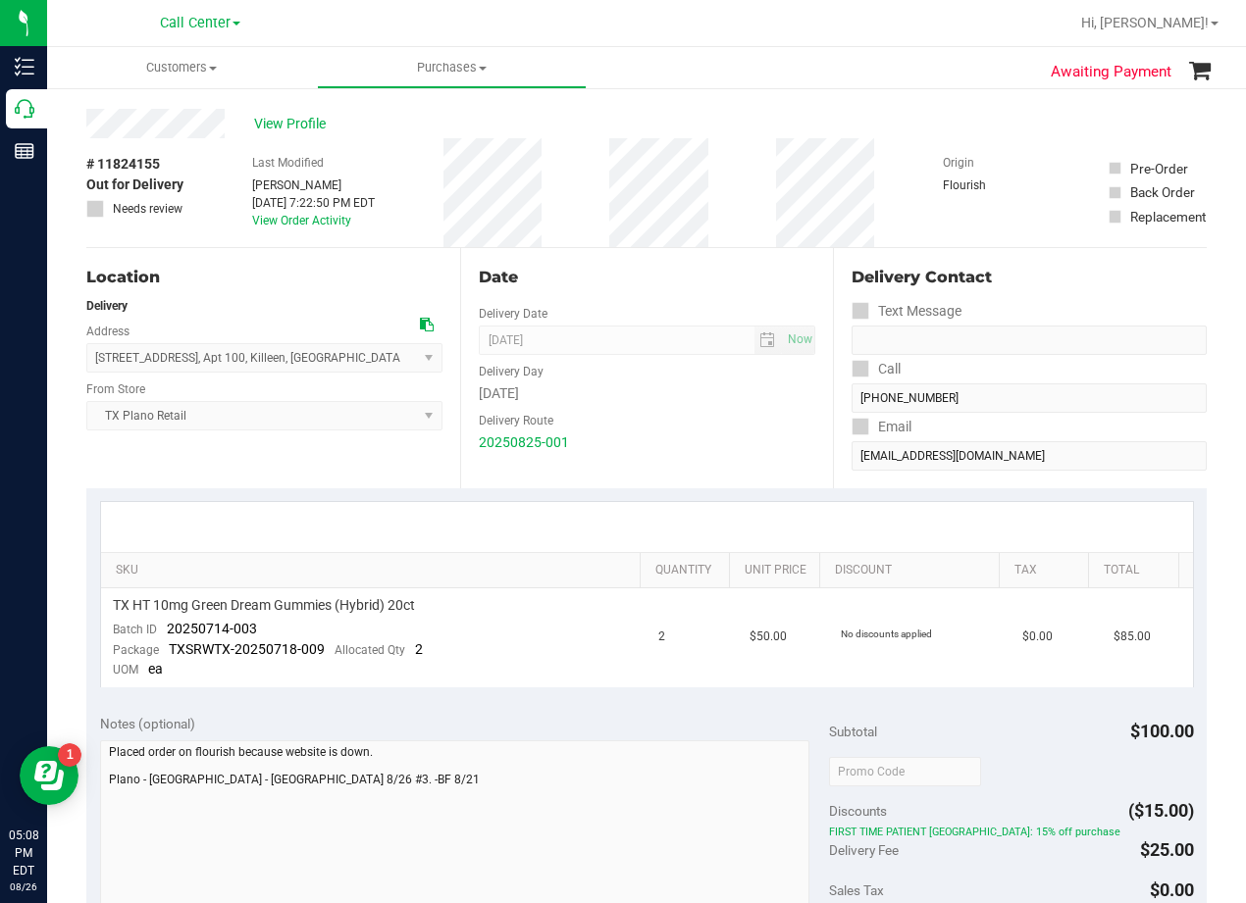
scroll to position [0, 0]
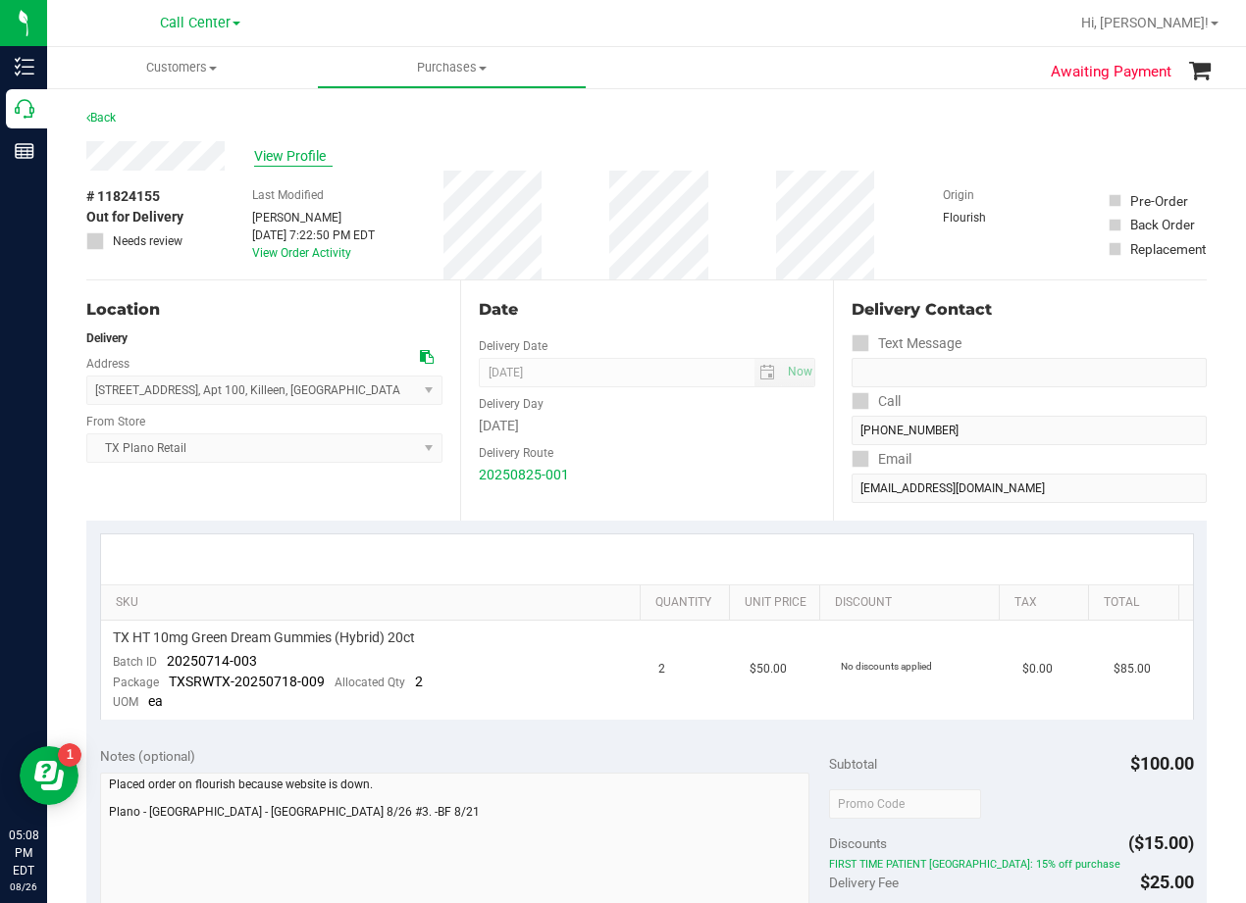
click at [307, 153] on span "View Profile" at bounding box center [293, 156] width 78 height 21
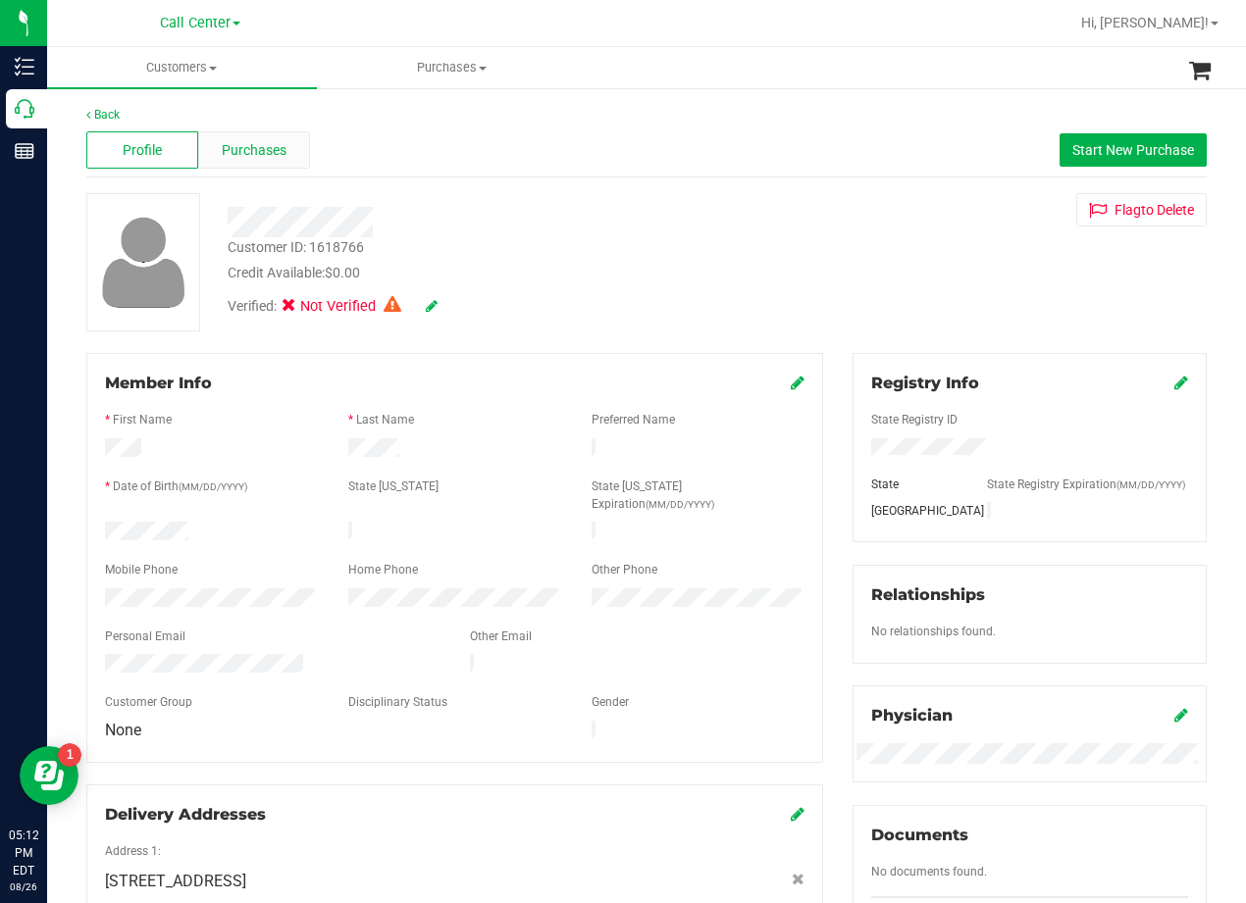
click at [236, 148] on span "Purchases" at bounding box center [254, 150] width 65 height 21
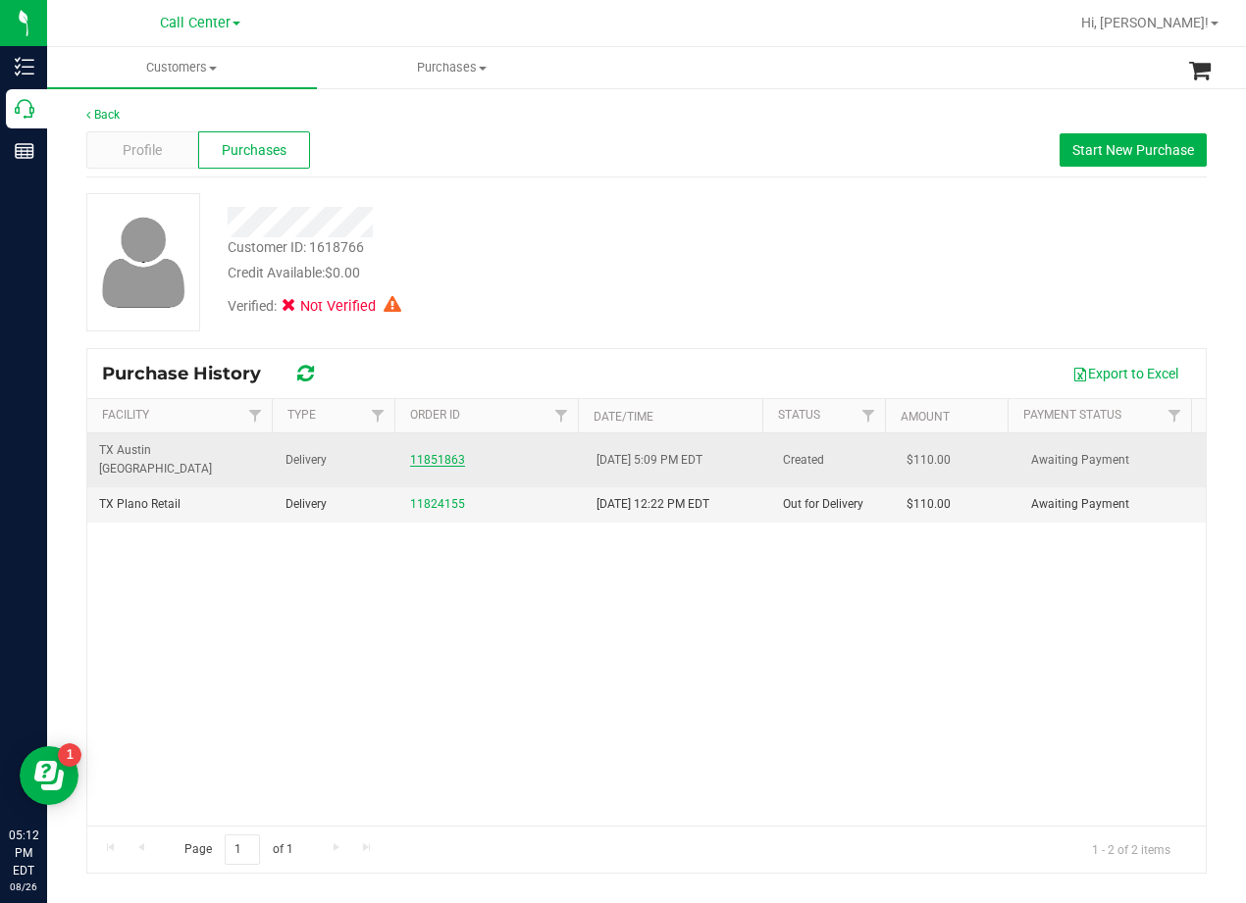
click at [448, 454] on link "11851863" at bounding box center [437, 460] width 55 height 14
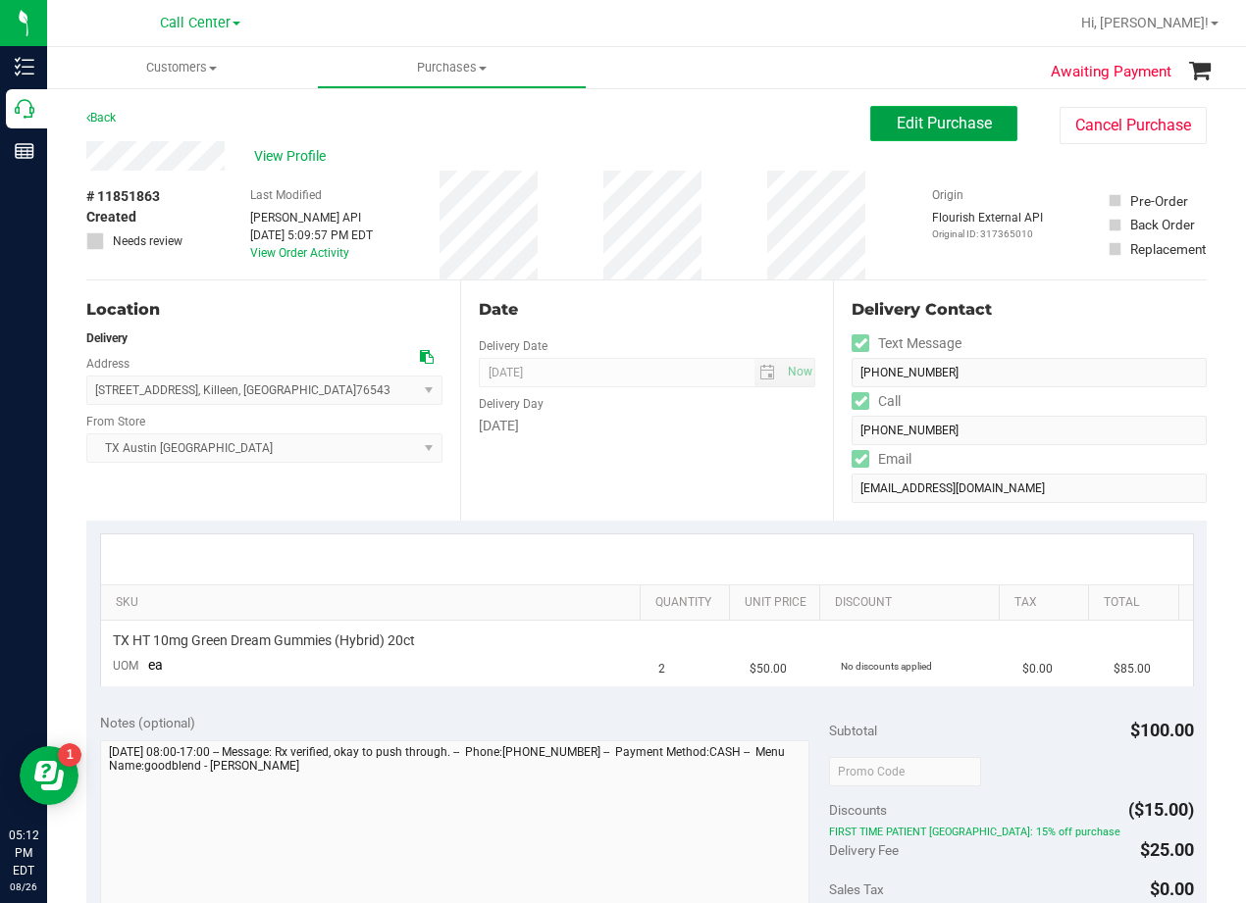
click at [927, 124] on span "Edit Purchase" at bounding box center [943, 123] width 95 height 19
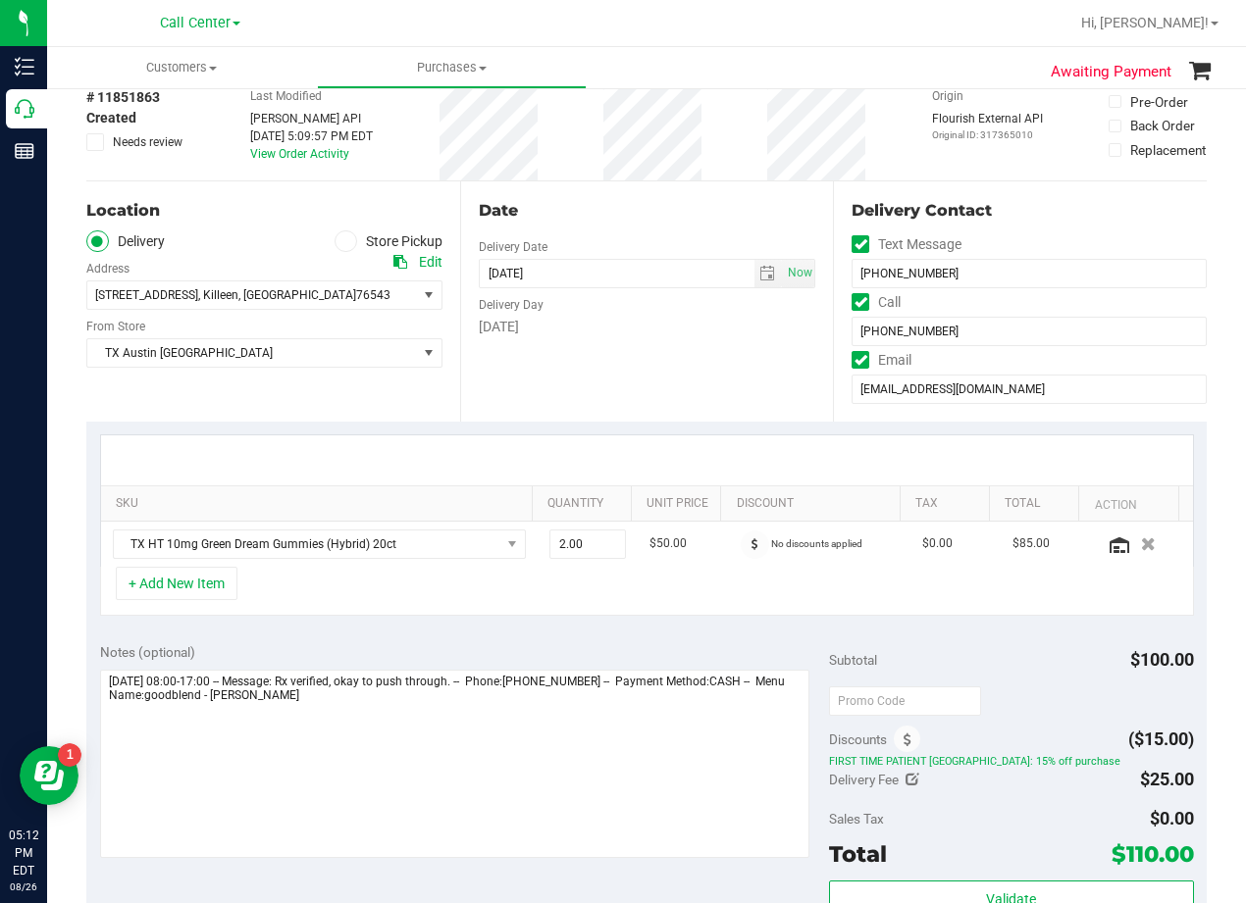
scroll to position [196, 0]
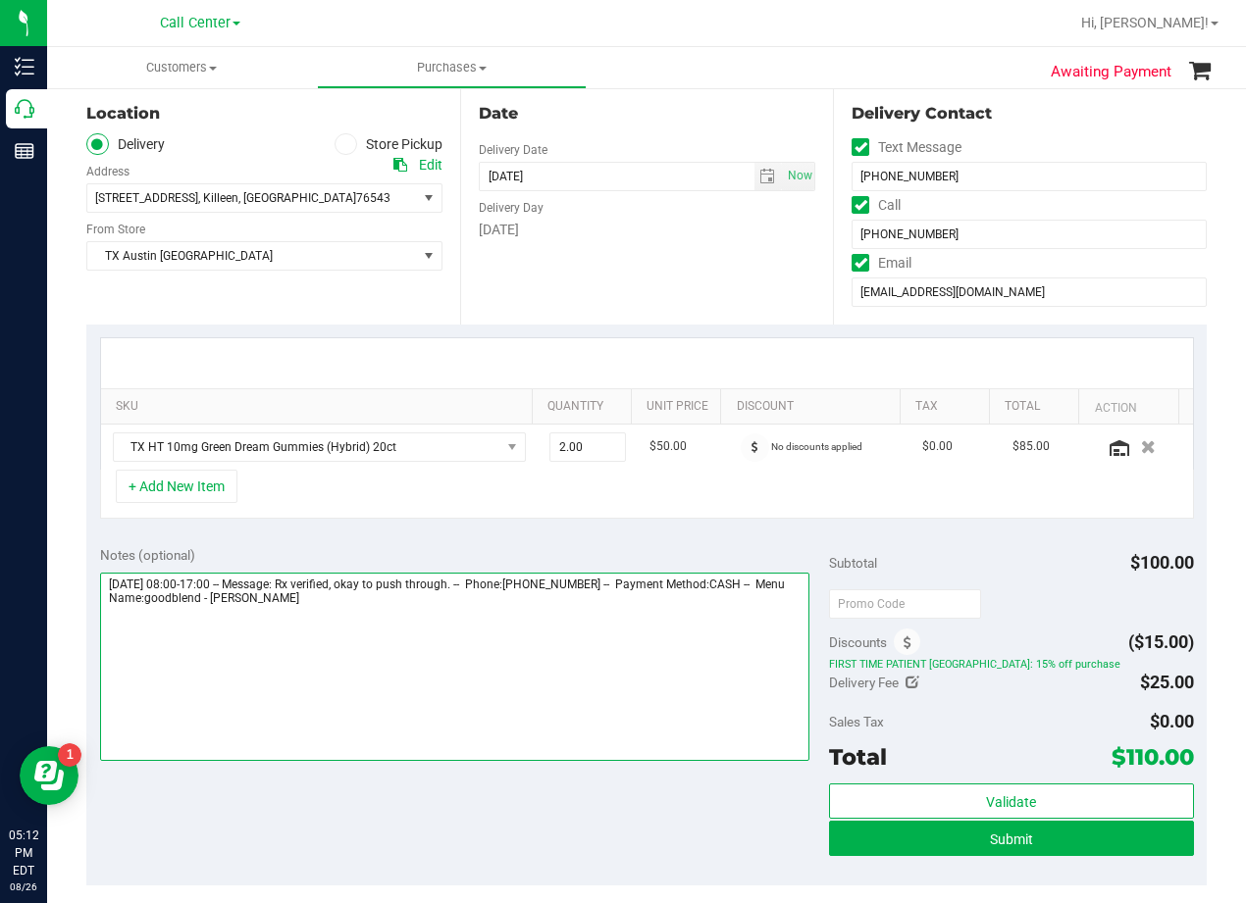
click at [460, 611] on textarea at bounding box center [454, 667] width 709 height 188
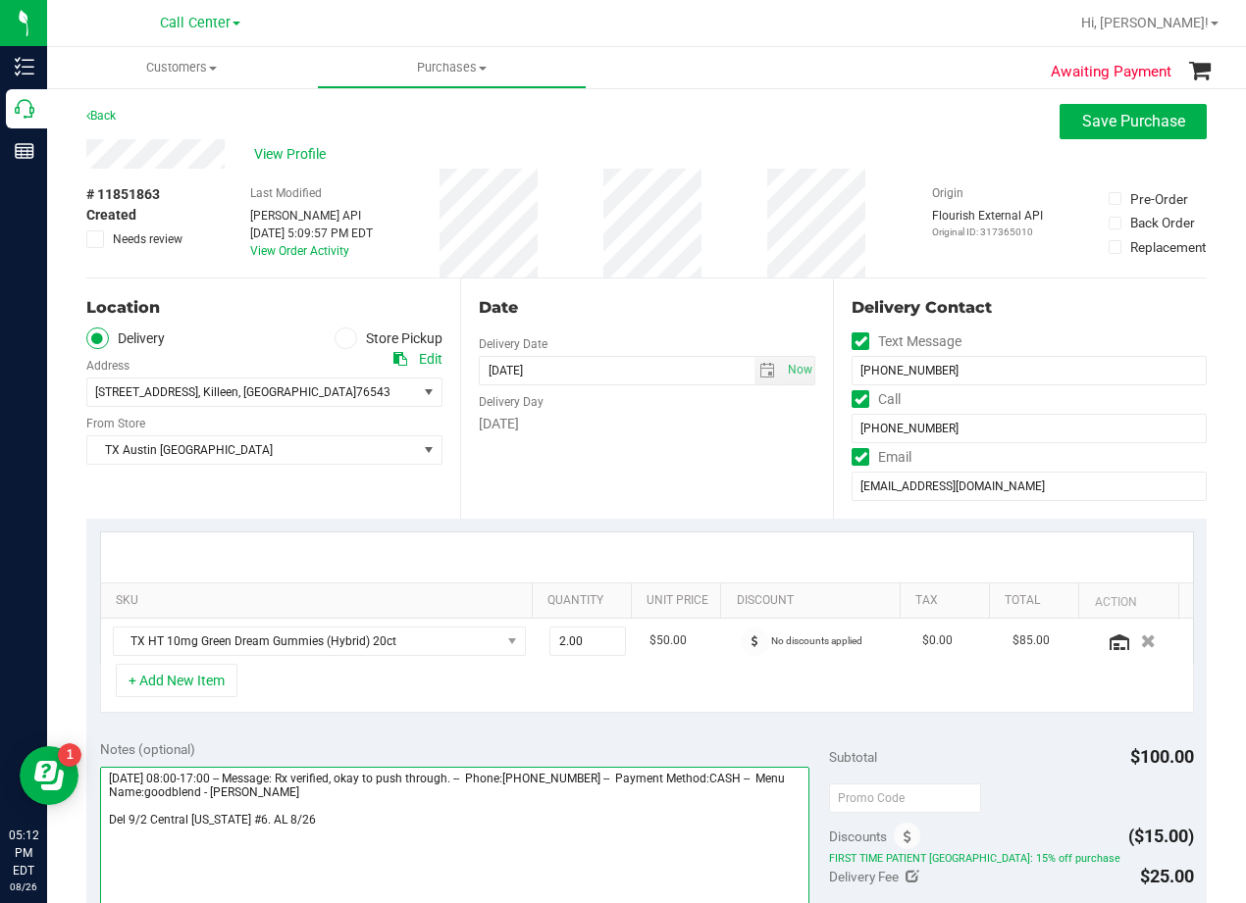
scroll to position [0, 0]
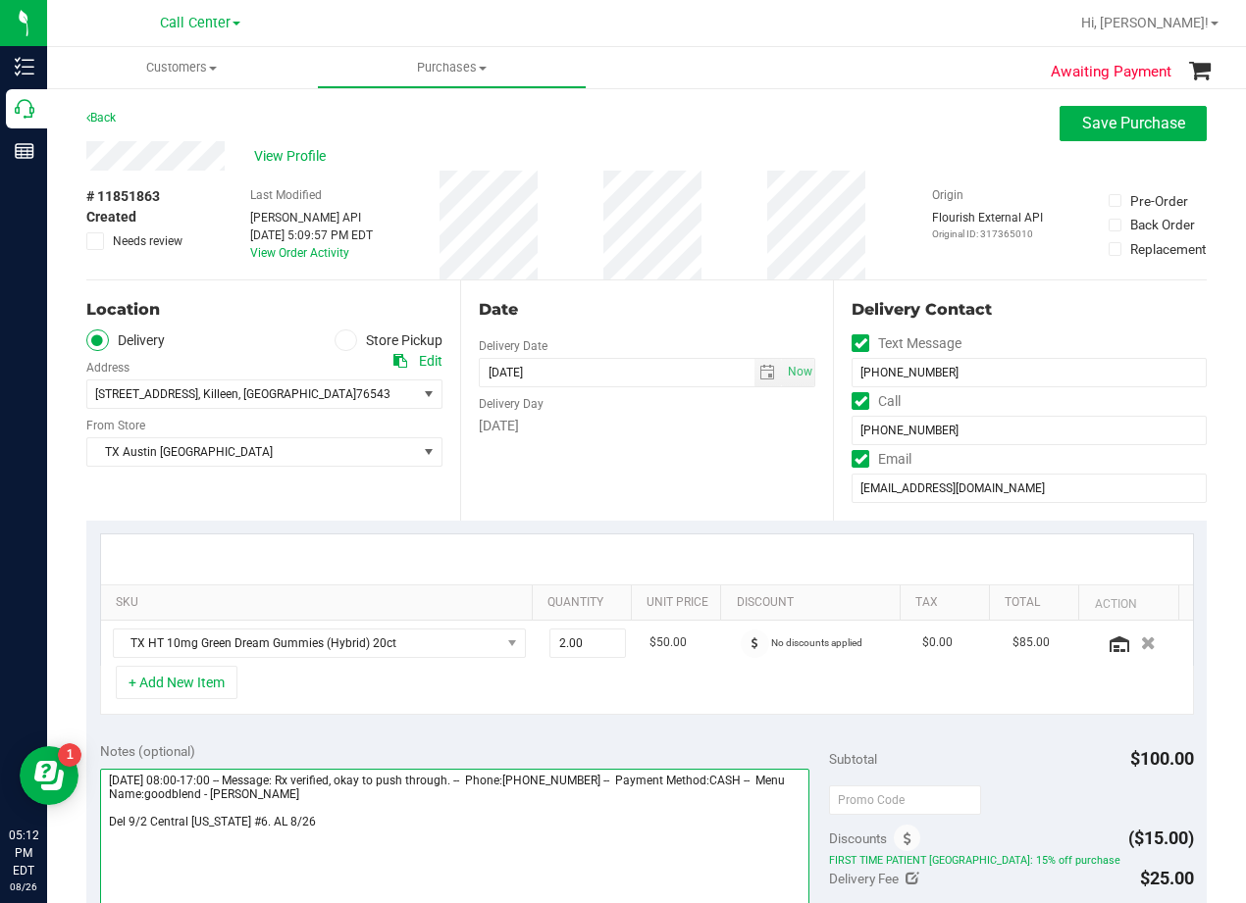
type textarea "[DATE] 08:00-17:00 -- Message: Rx verified, okay to push through. -- Phone:[PHO…"
click at [670, 469] on div "Date Delivery Date [DATE] Now [DATE] 06:00 PM Now Delivery Day [DATE]" at bounding box center [647, 401] width 374 height 240
click at [406, 456] on span "TX Austin [GEOGRAPHIC_DATA]" at bounding box center [252, 451] width 330 height 27
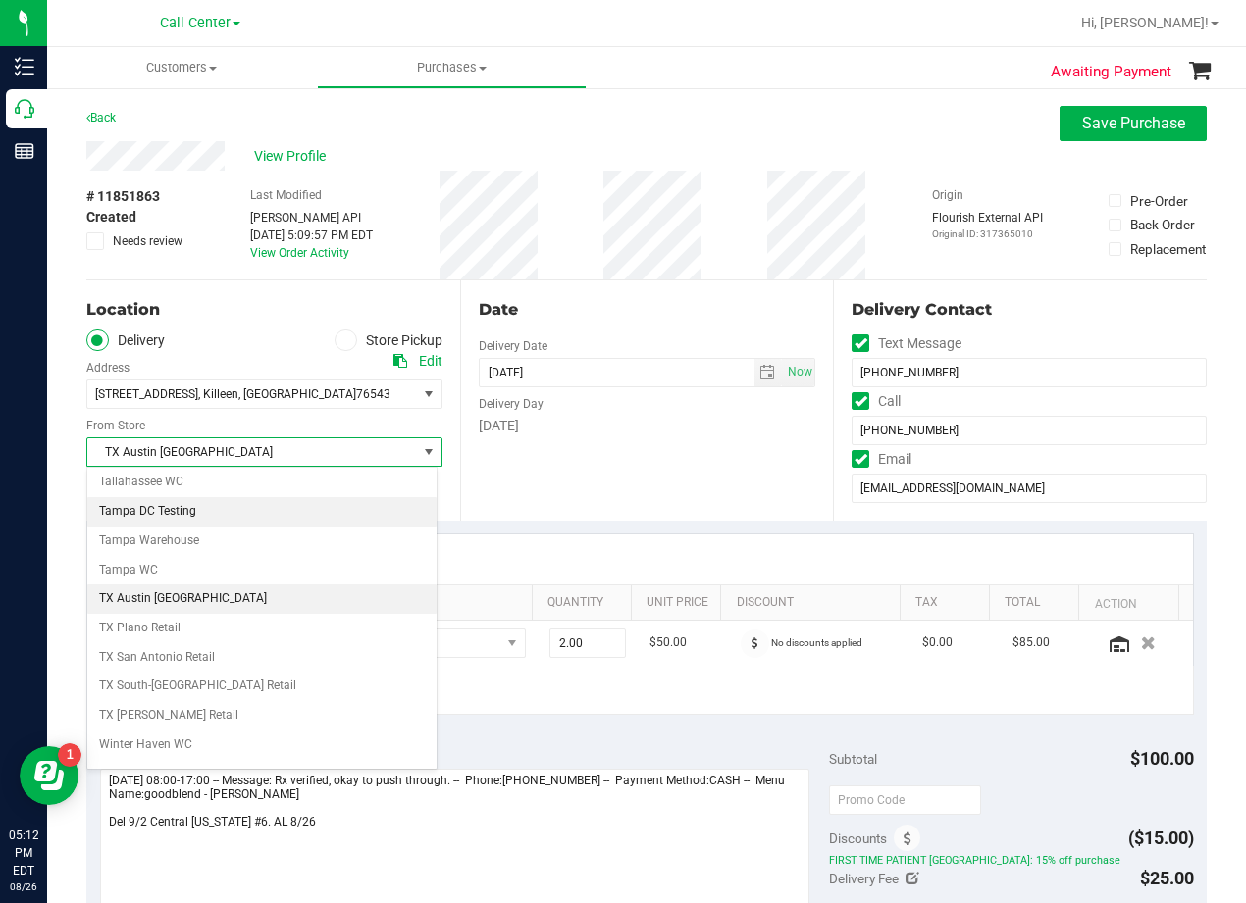
scroll to position [1425, 0]
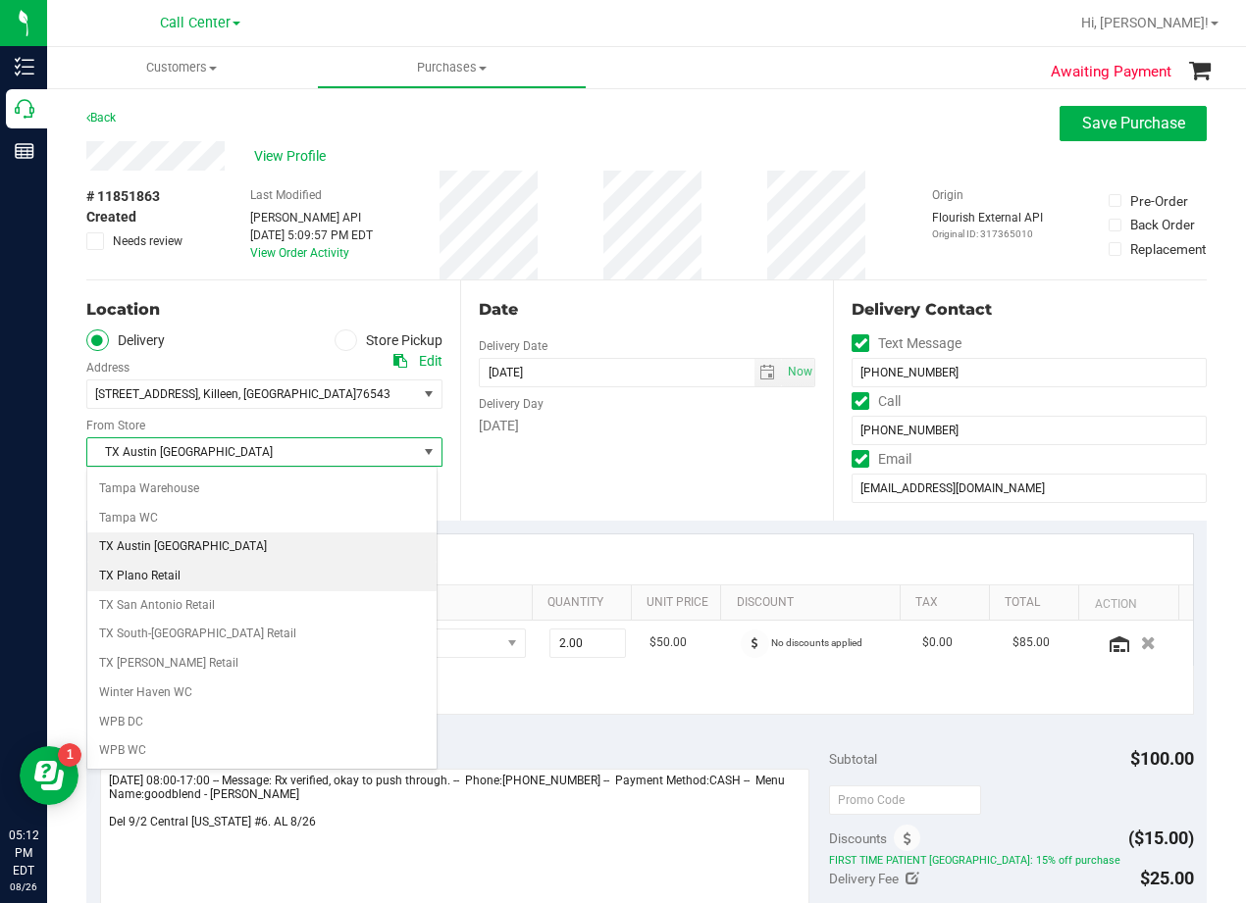
click at [325, 583] on li "TX Plano Retail" at bounding box center [261, 576] width 349 height 29
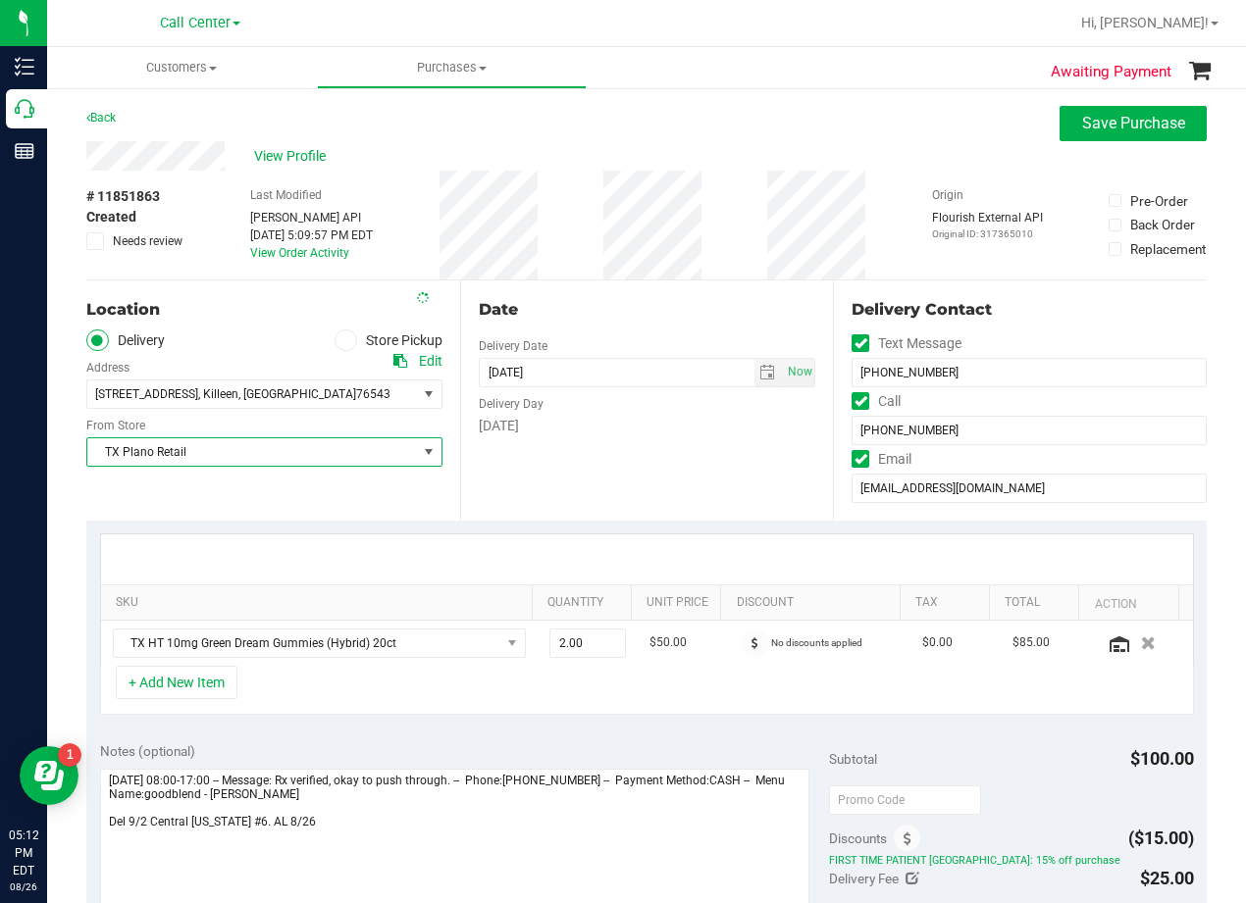
click at [539, 481] on div "Date Delivery Date [DATE] Now [DATE] 06:00 PM Now Delivery Day [DATE]" at bounding box center [647, 401] width 374 height 240
click at [388, 397] on span "[STREET_ADDRESS] , [GEOGRAPHIC_DATA] , [GEOGRAPHIC_DATA] 76543" at bounding box center [243, 394] width 313 height 27
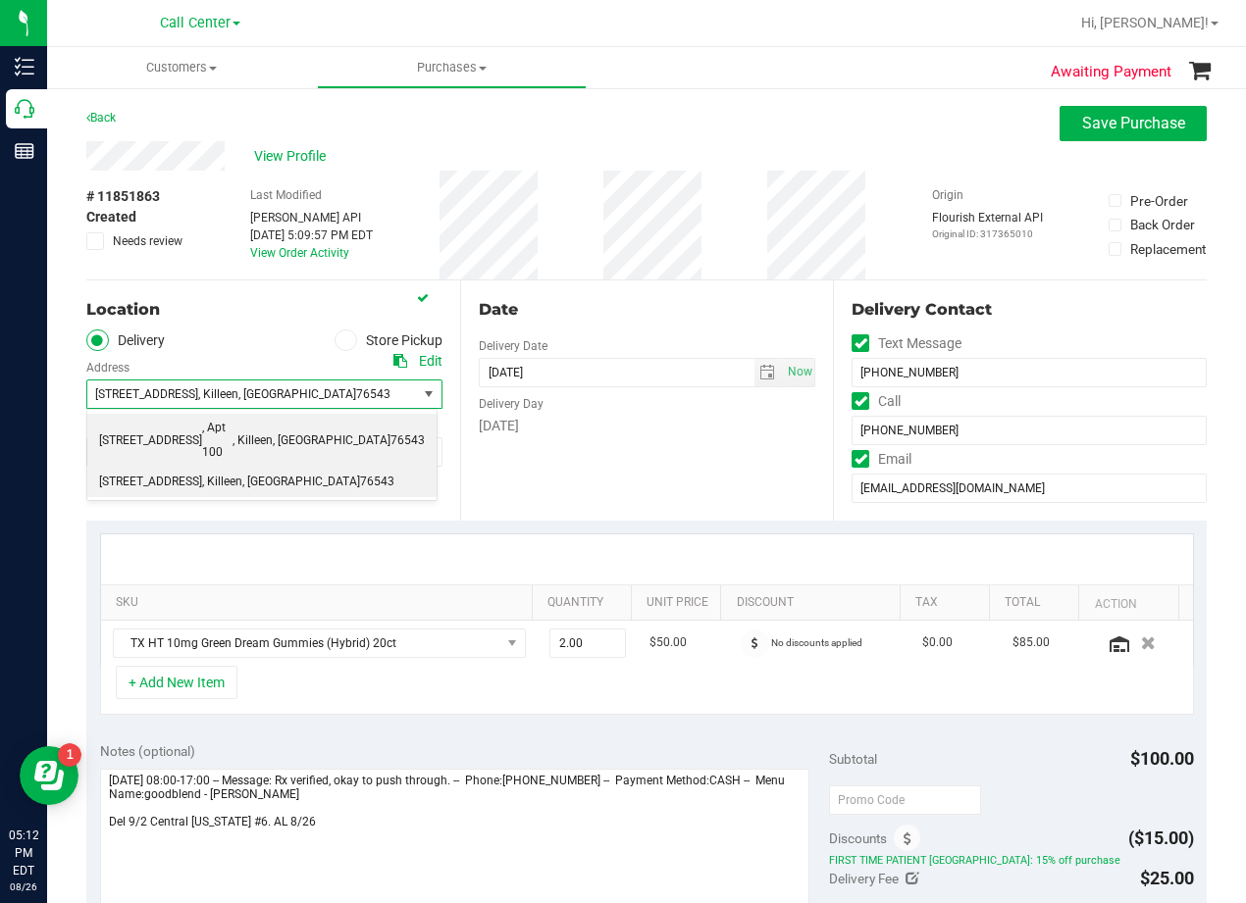
click at [376, 429] on span ", [GEOGRAPHIC_DATA]" at bounding box center [332, 442] width 118 height 26
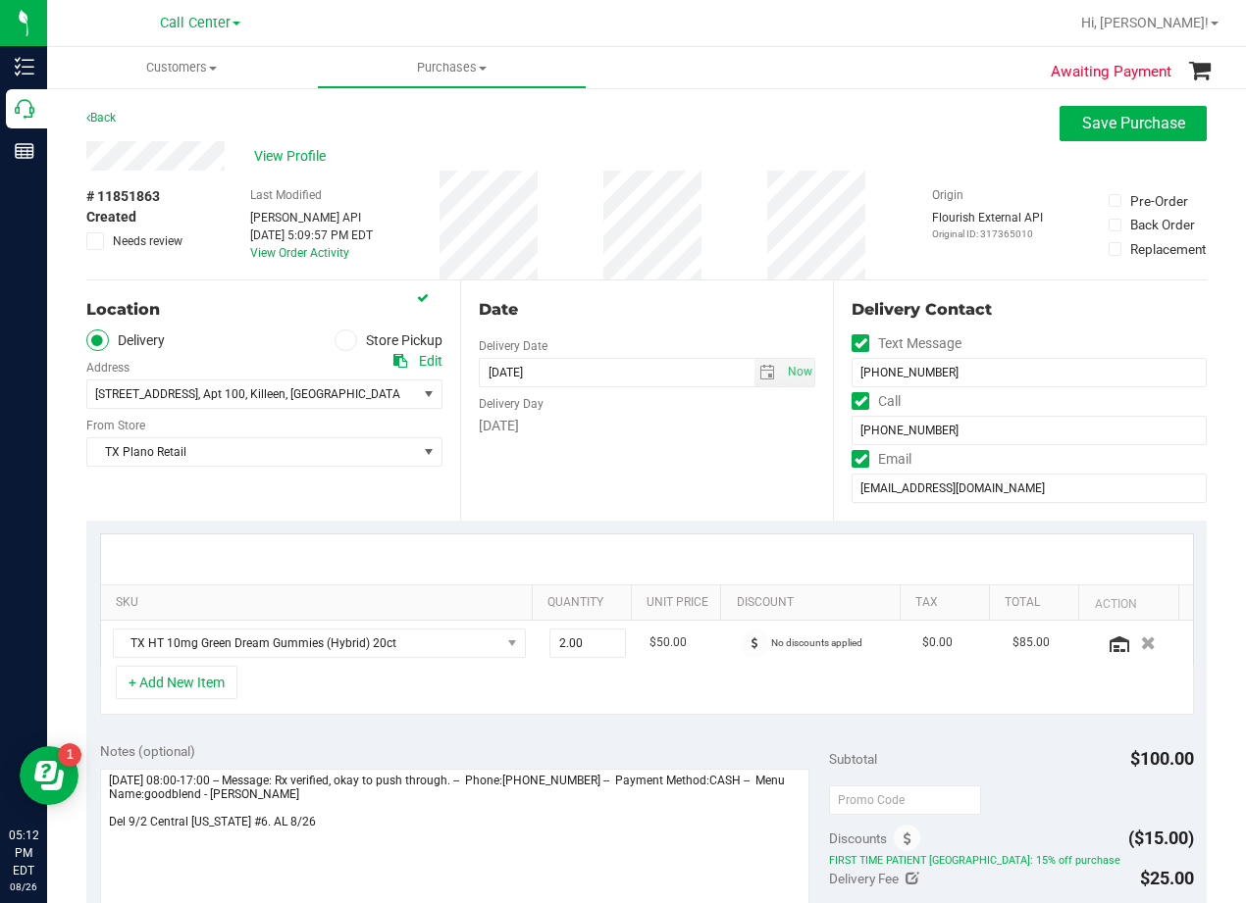
click at [690, 474] on div "Date Delivery Date [DATE] Now [DATE] 06:00 PM Now Delivery Day [DATE]" at bounding box center [647, 401] width 374 height 240
click at [616, 329] on div "Date Delivery Date [DATE] Now [DATE] 06:00 PM Now Delivery Day [DATE]" at bounding box center [647, 401] width 374 height 240
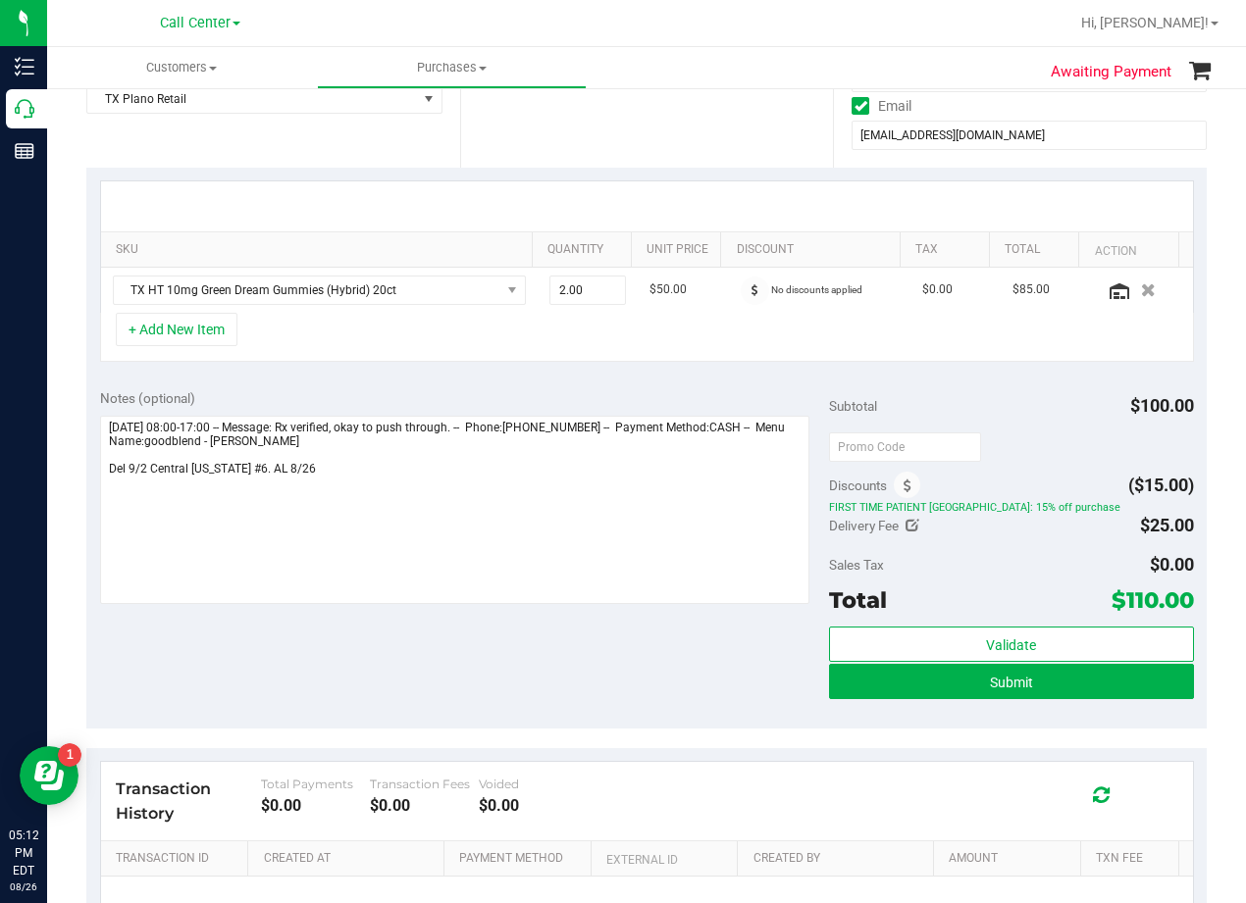
scroll to position [490, 0]
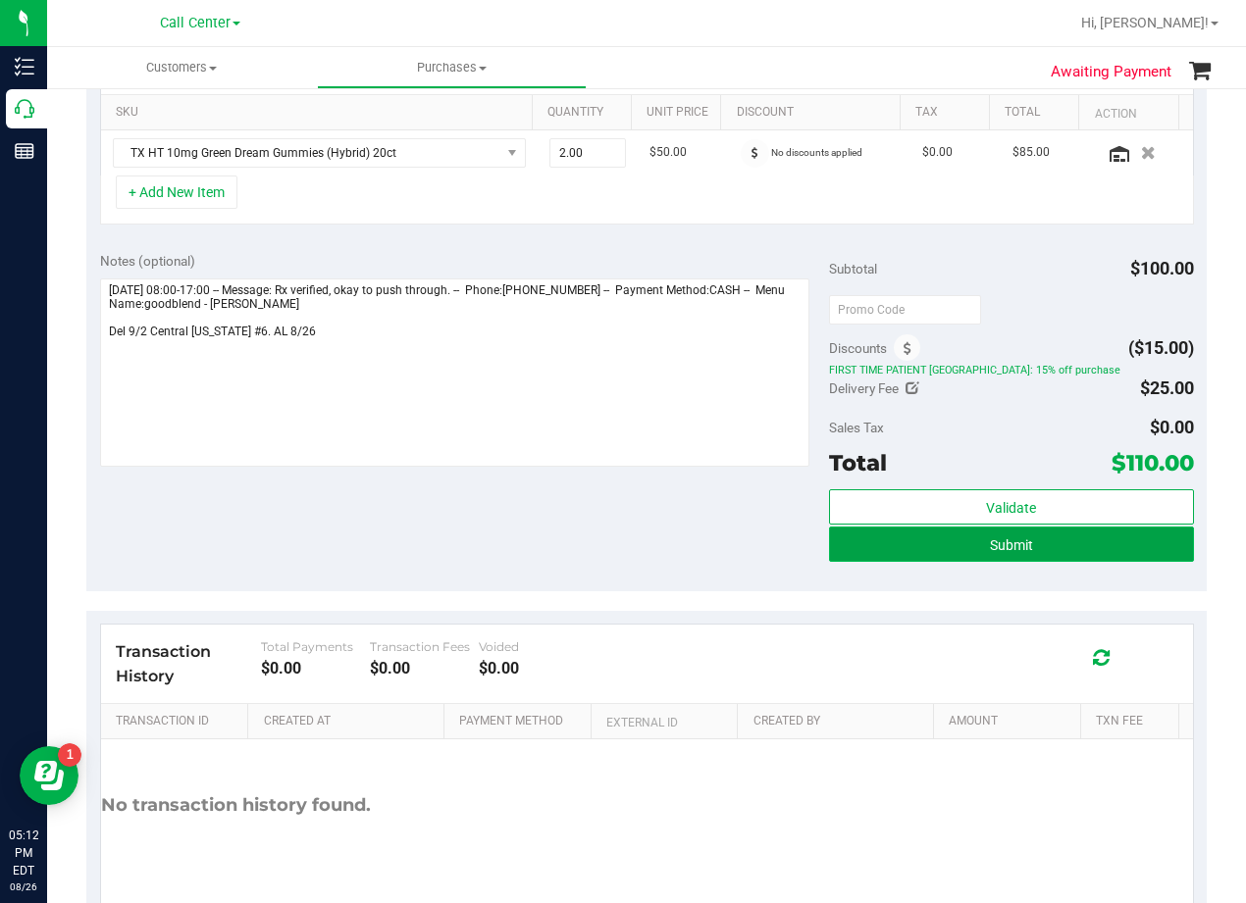
click at [862, 557] on button "Submit" at bounding box center [1011, 544] width 365 height 35
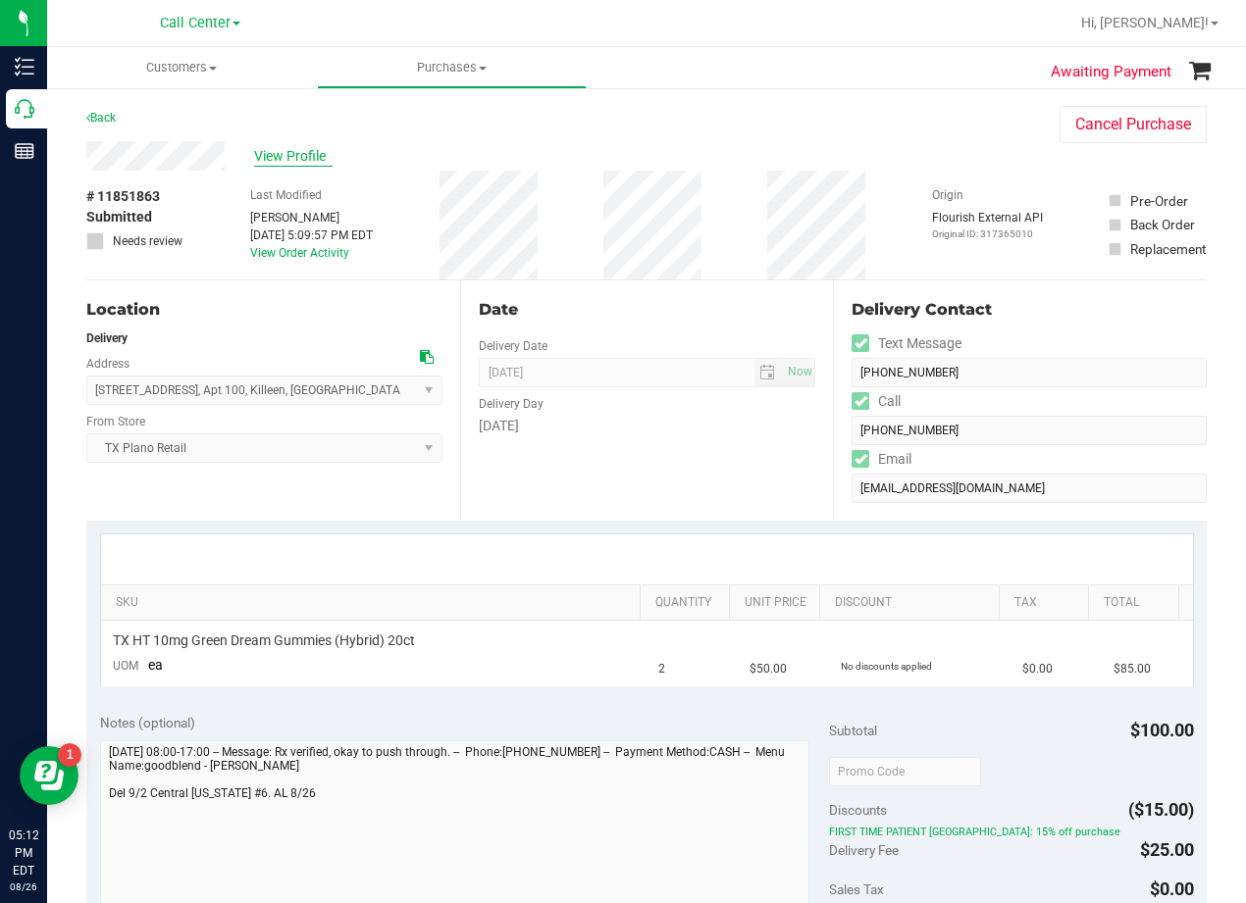
click at [305, 147] on span "View Profile" at bounding box center [293, 156] width 78 height 21
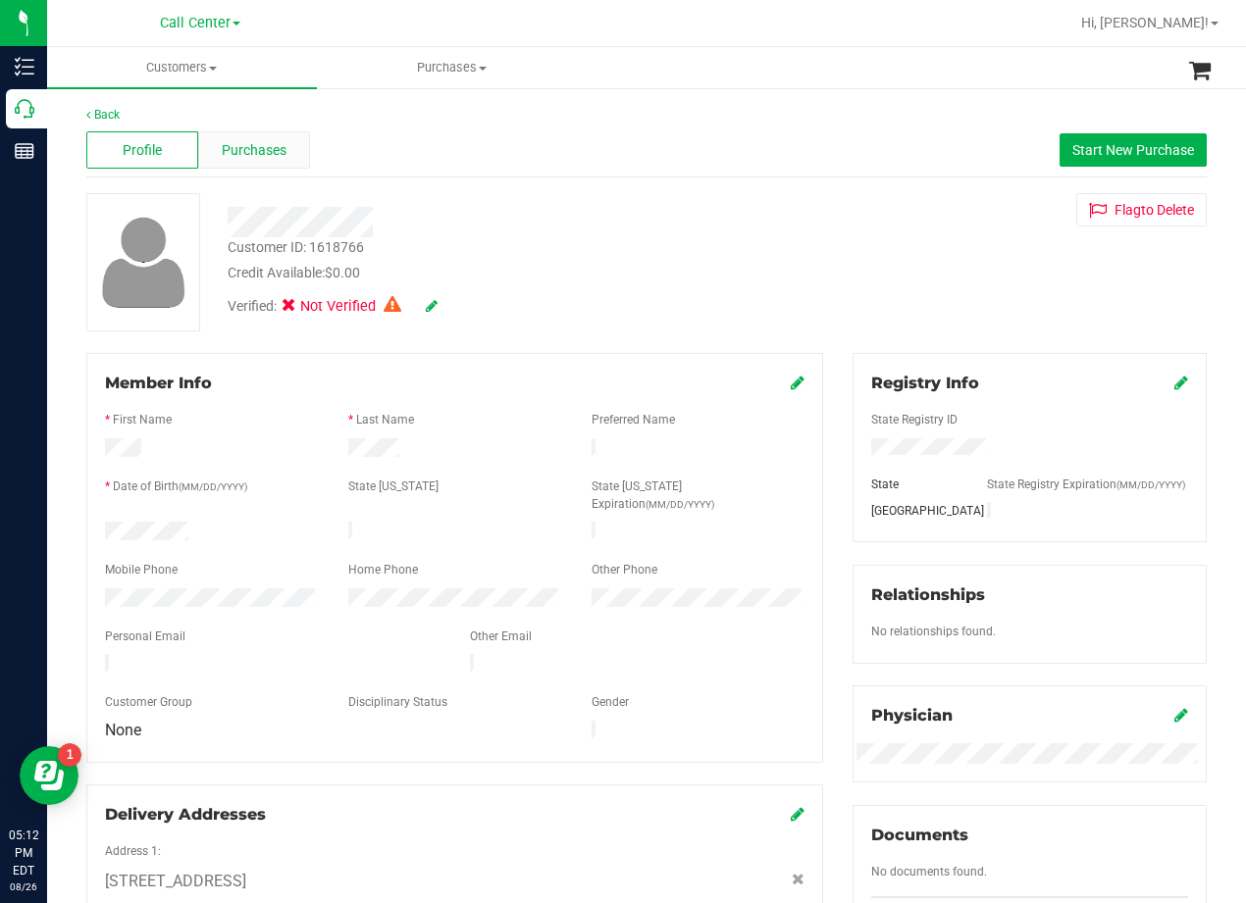
click at [273, 160] on span "Purchases" at bounding box center [254, 150] width 65 height 21
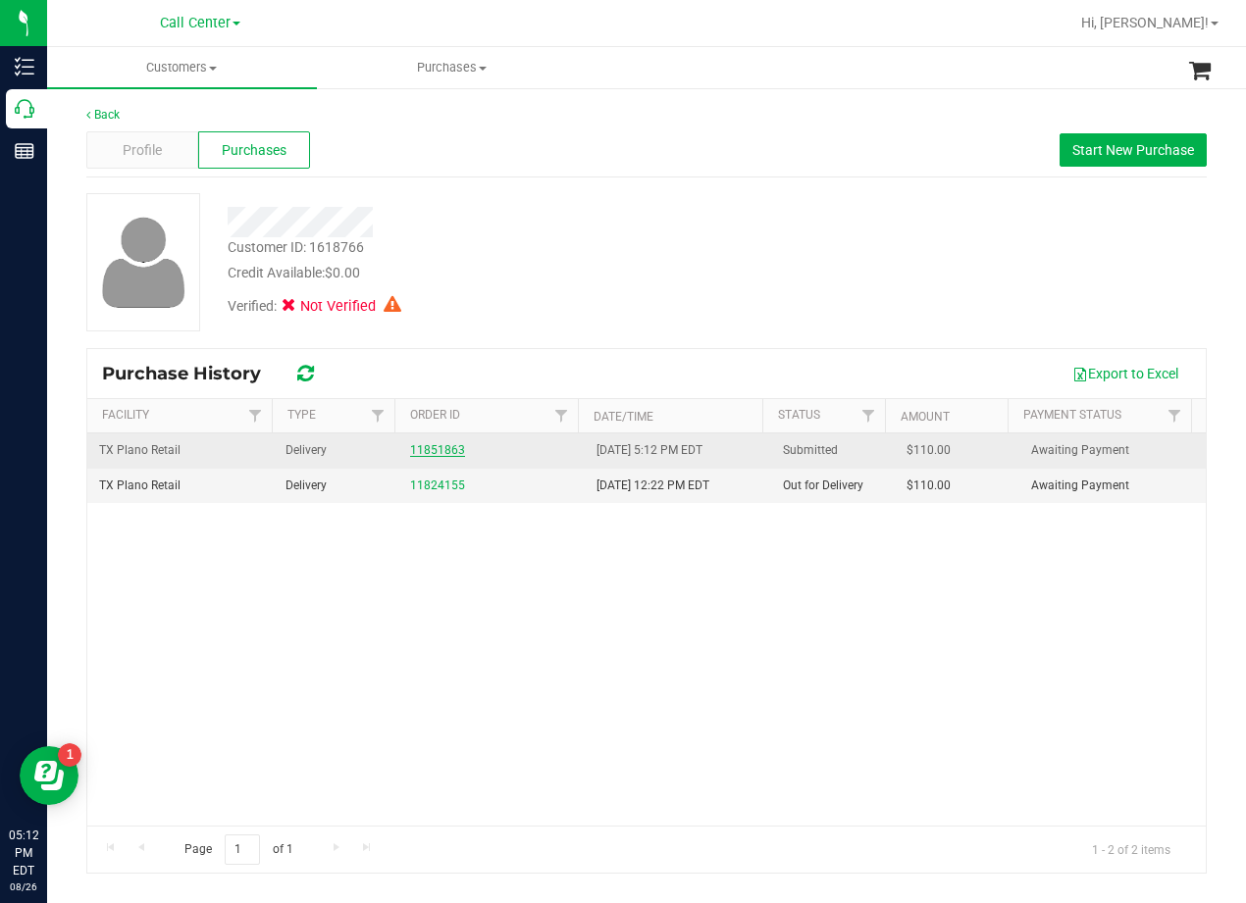
click at [448, 453] on link "11851863" at bounding box center [437, 450] width 55 height 14
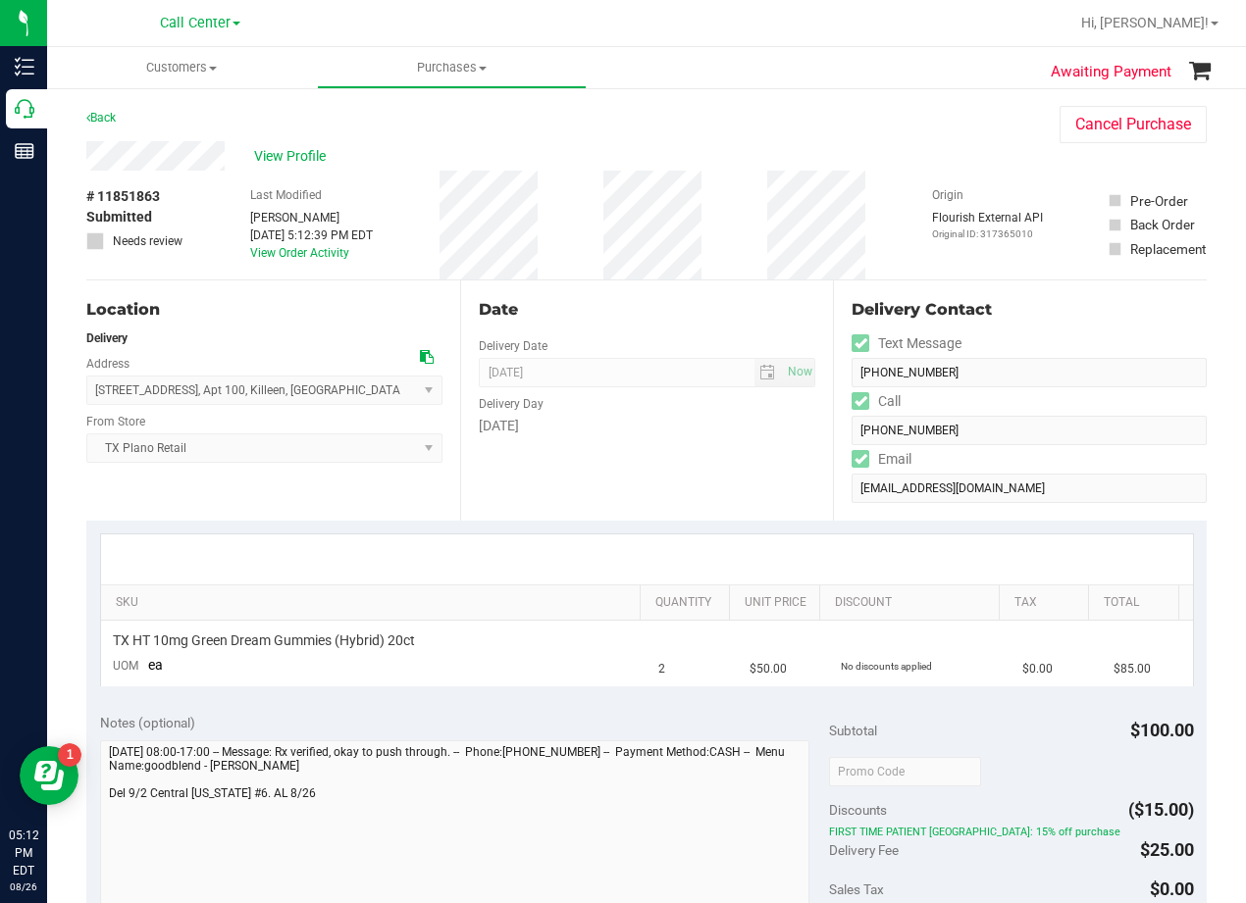
scroll to position [490, 0]
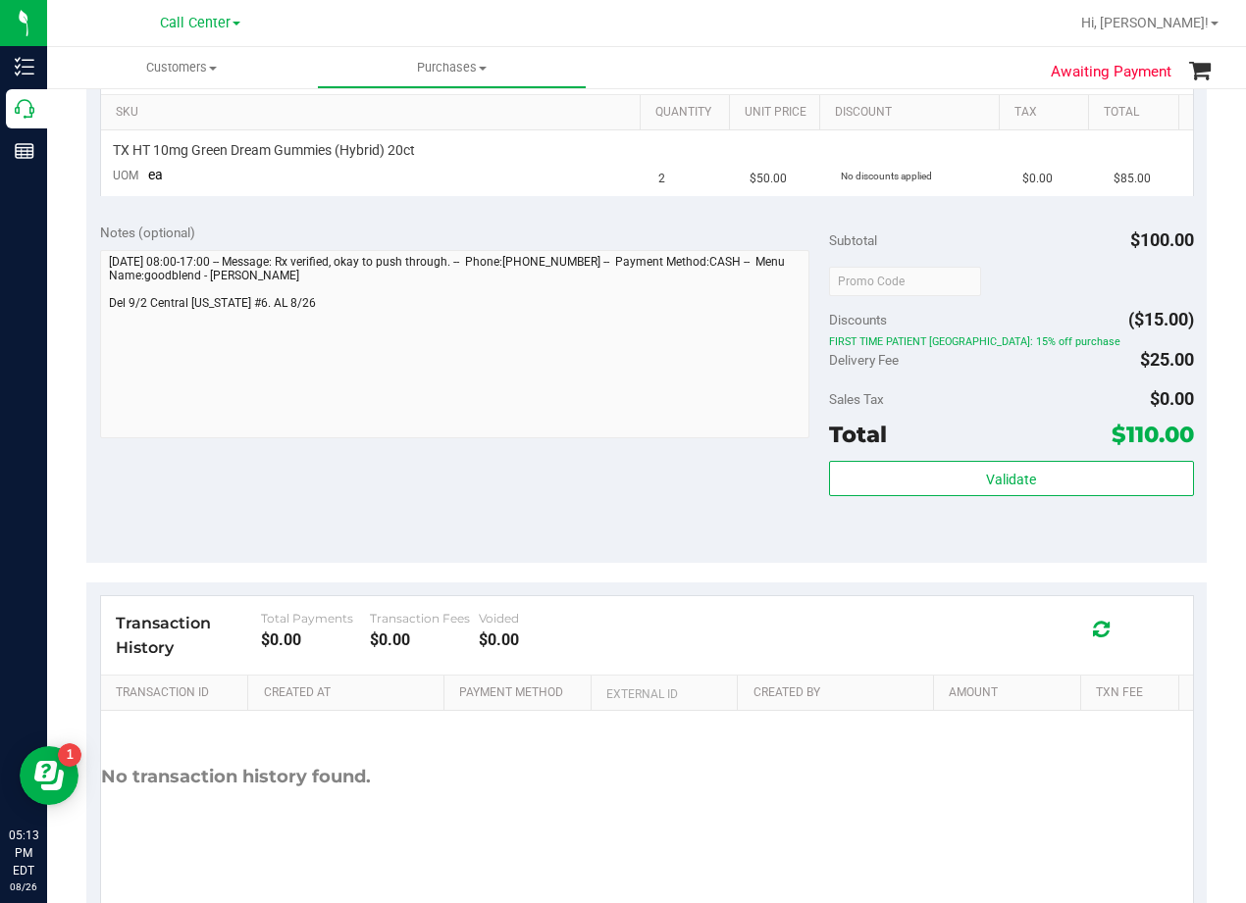
click at [699, 531] on div "Notes (optional) Subtotal $100.00 Discounts ($15.00) FIRST TIME PATIENT TX: 15%…" at bounding box center [646, 386] width 1120 height 353
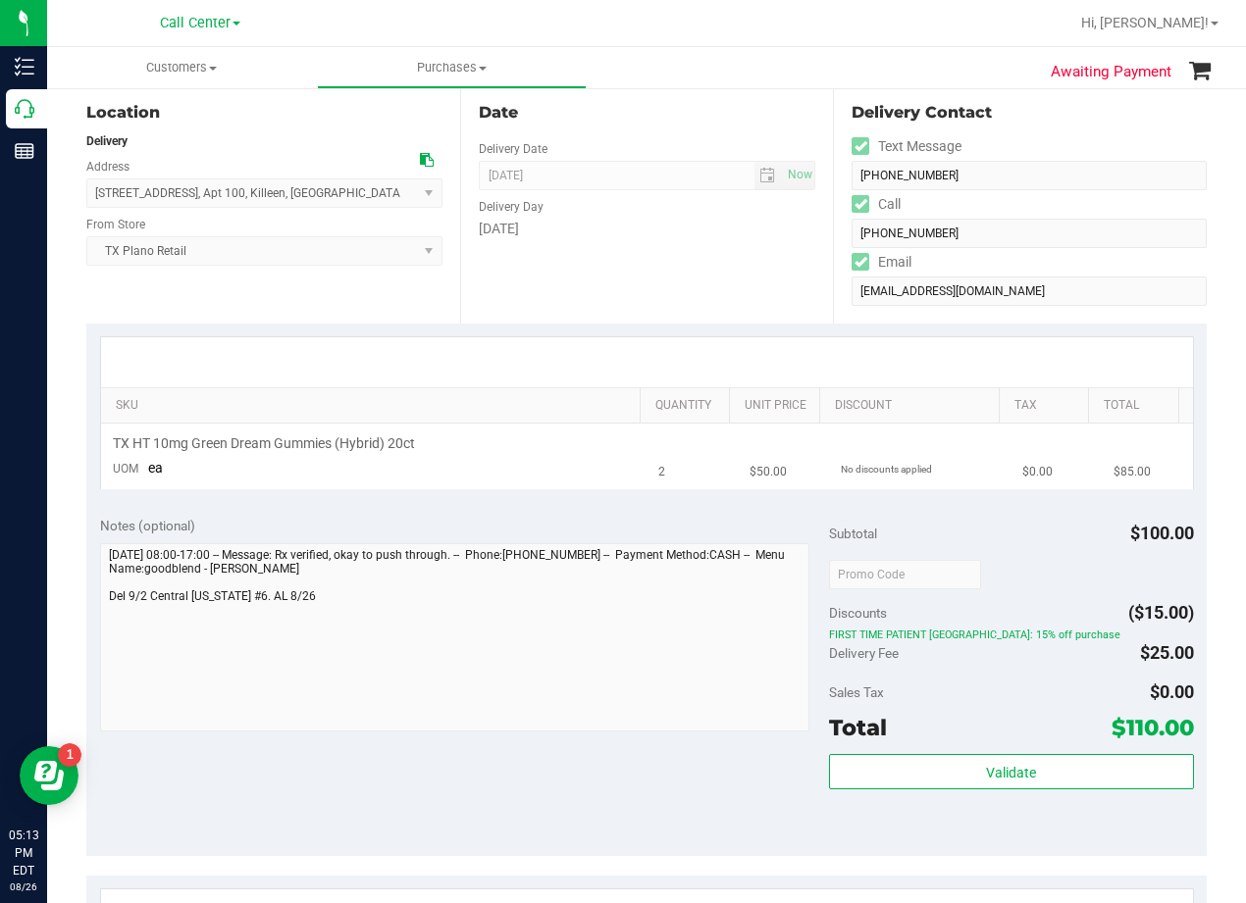
scroll to position [196, 0]
click at [771, 225] on div "[DATE]" at bounding box center [647, 230] width 337 height 21
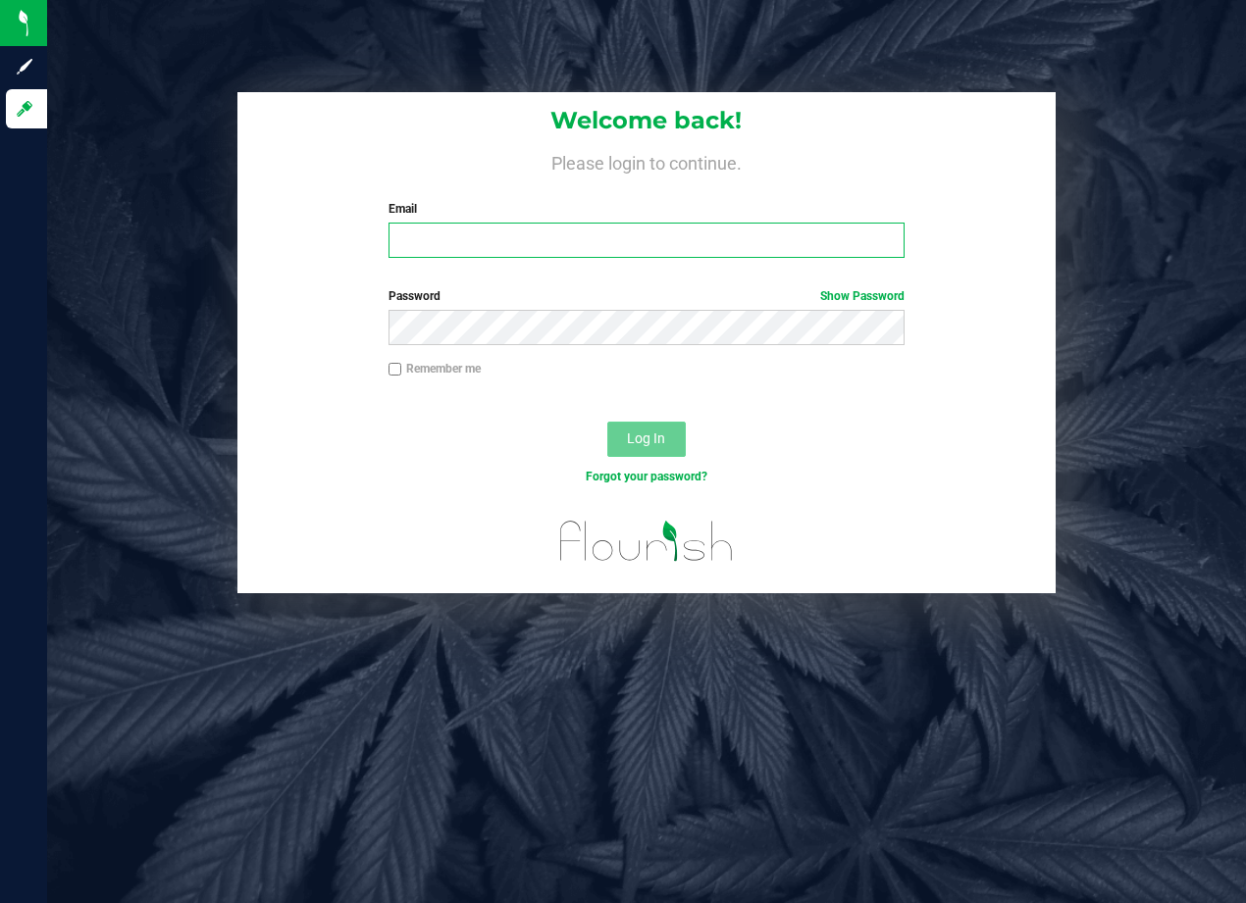
type input "[EMAIL_ADDRESS][DOMAIN_NAME]"
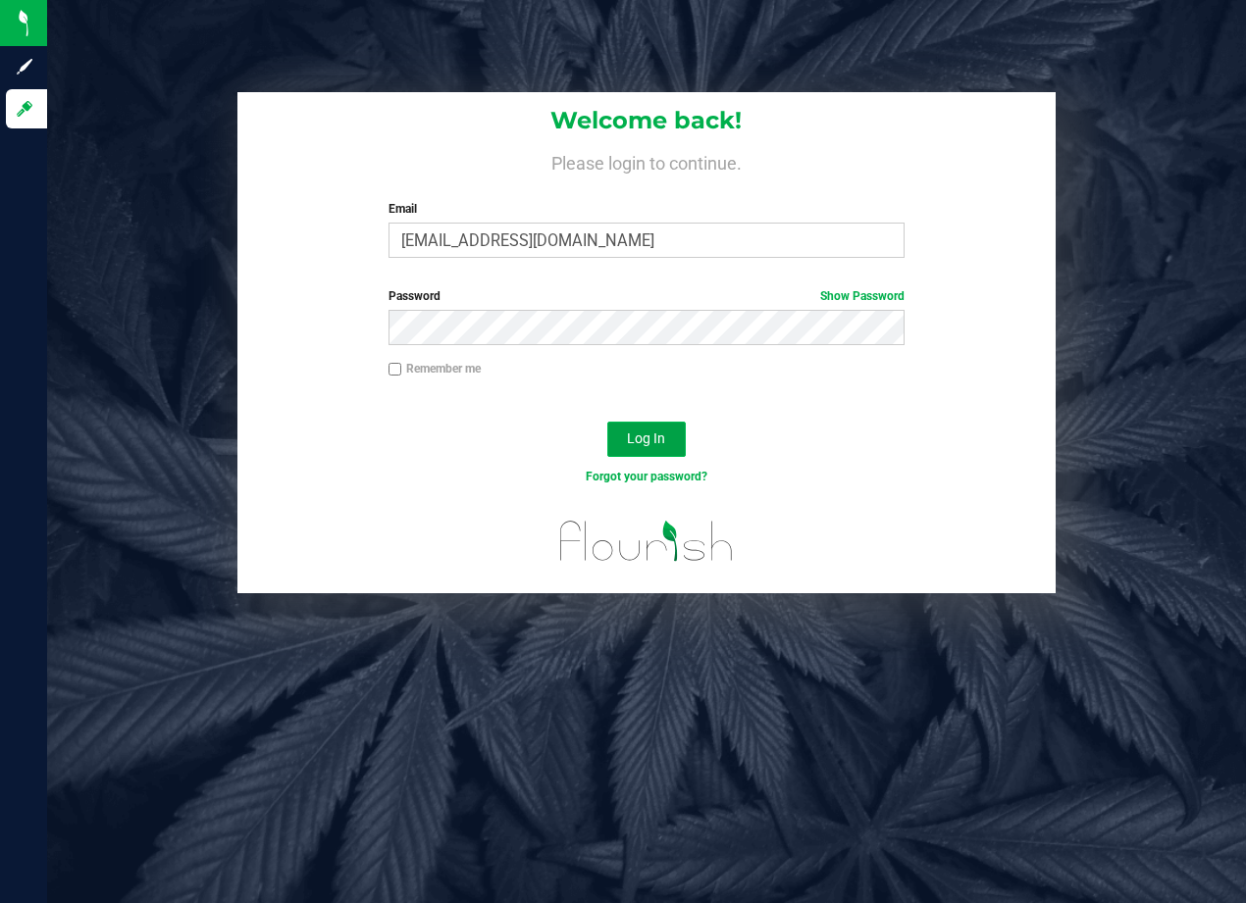
click at [662, 442] on span "Log In" at bounding box center [646, 439] width 38 height 16
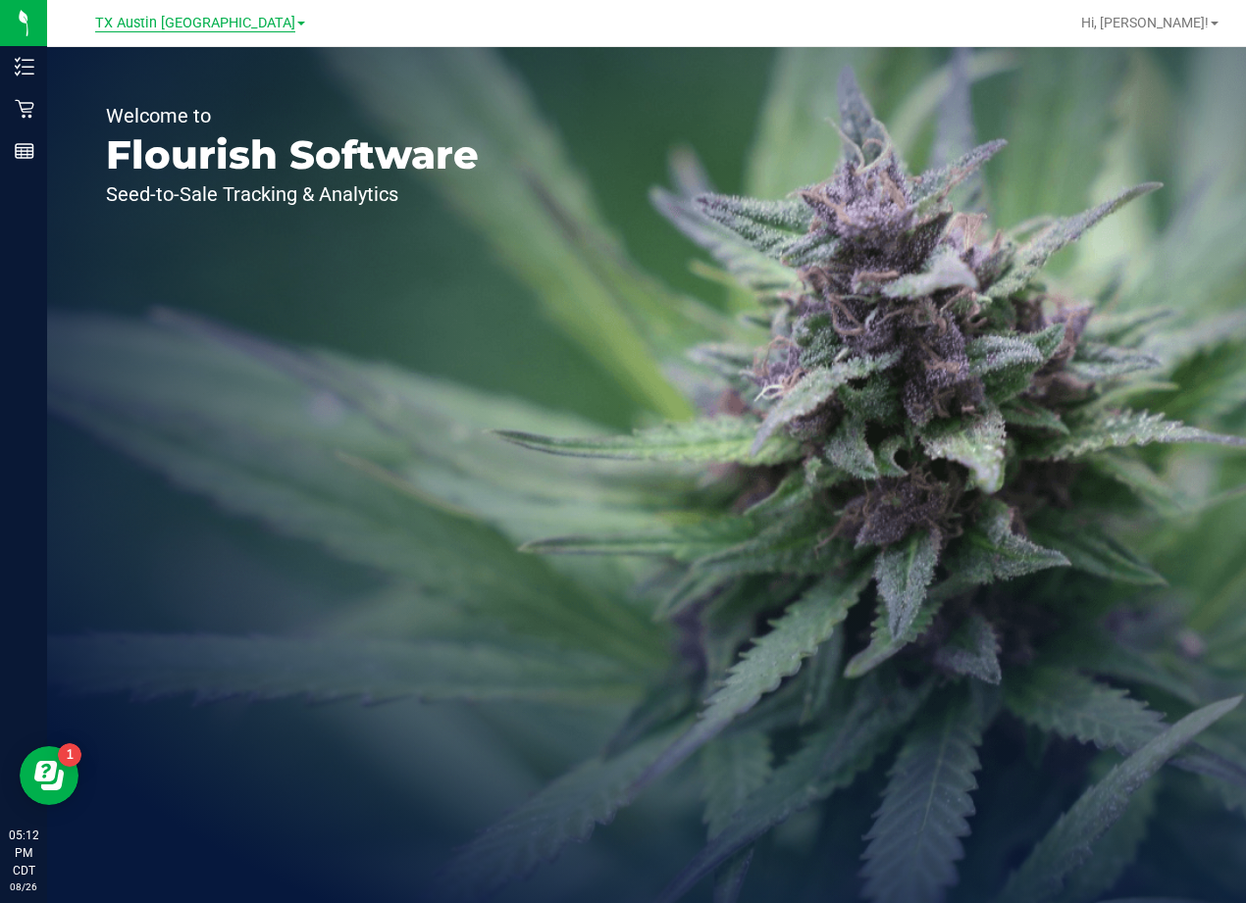
click at [171, 26] on span "TX Austin [GEOGRAPHIC_DATA]" at bounding box center [195, 24] width 200 height 18
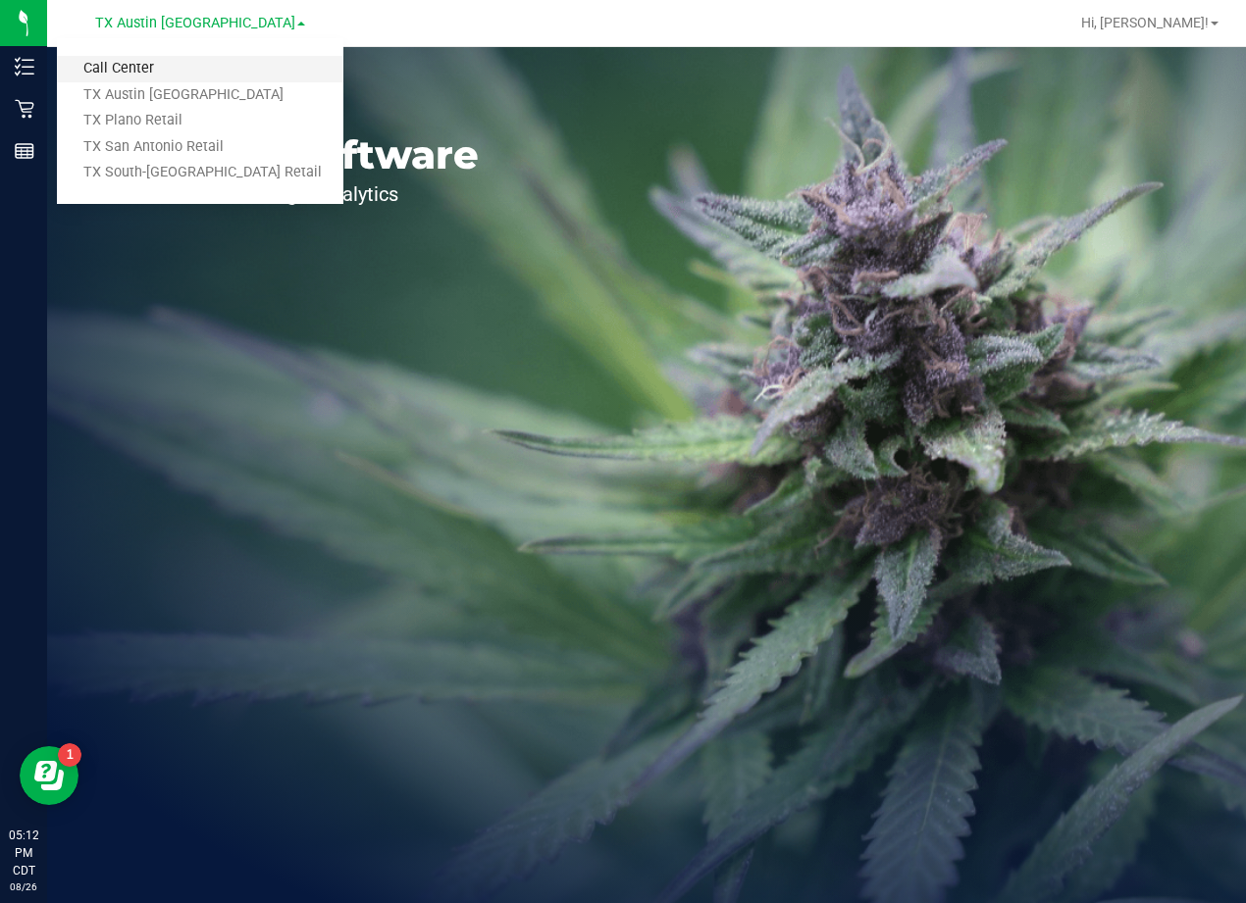
click at [160, 60] on link "Call Center" at bounding box center [200, 69] width 286 height 26
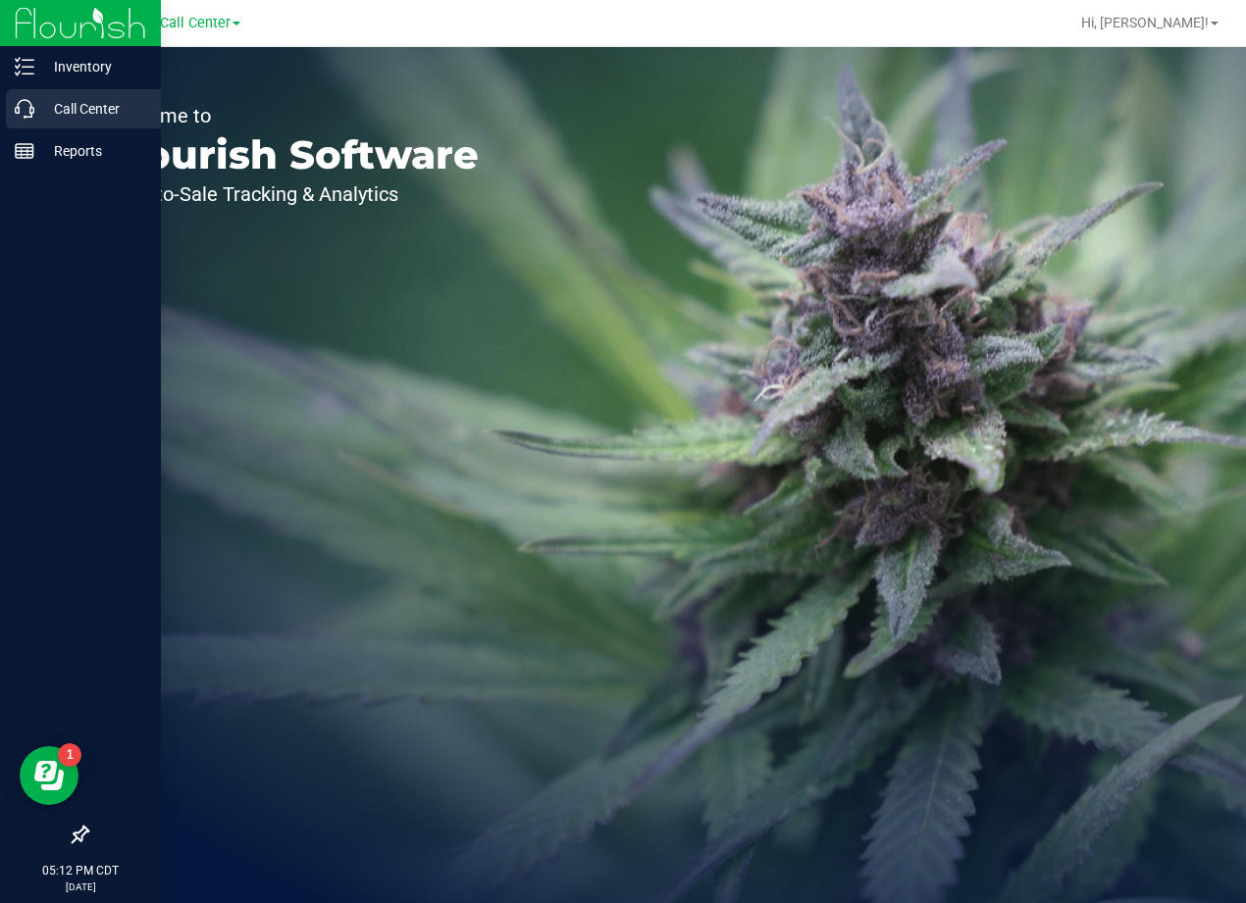
click at [41, 112] on p "Call Center" at bounding box center [93, 109] width 118 height 24
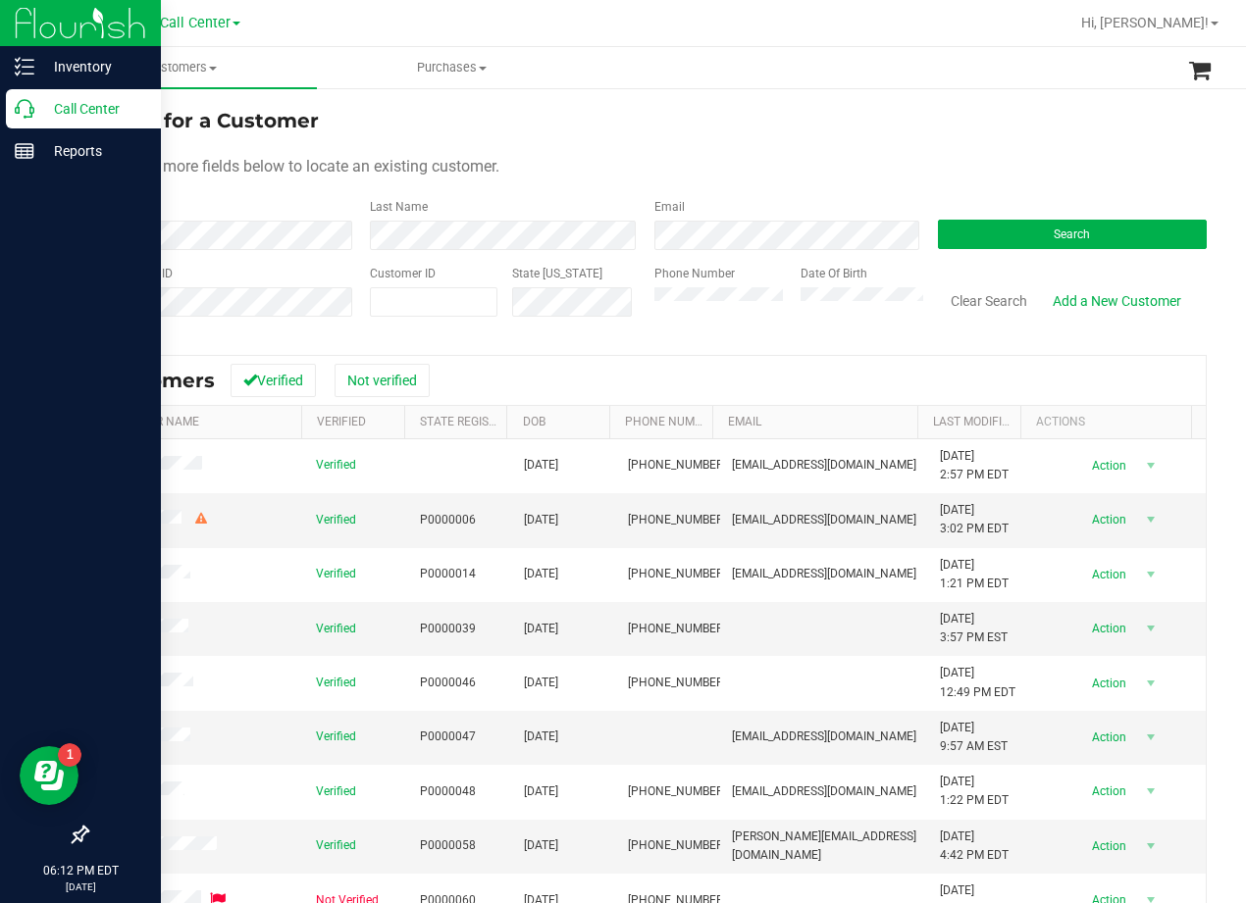
click at [866, 133] on div "Search for a Customer" at bounding box center [646, 120] width 1120 height 29
click at [1066, 257] on form "Search for a Customer Use one or more fields below to locate an existing custom…" at bounding box center [646, 220] width 1120 height 229
click at [1068, 252] on form "Search for a Customer Use one or more fields below to locate an existing custom…" at bounding box center [646, 220] width 1120 height 229
click at [1073, 230] on span "Search" at bounding box center [1071, 235] width 36 height 14
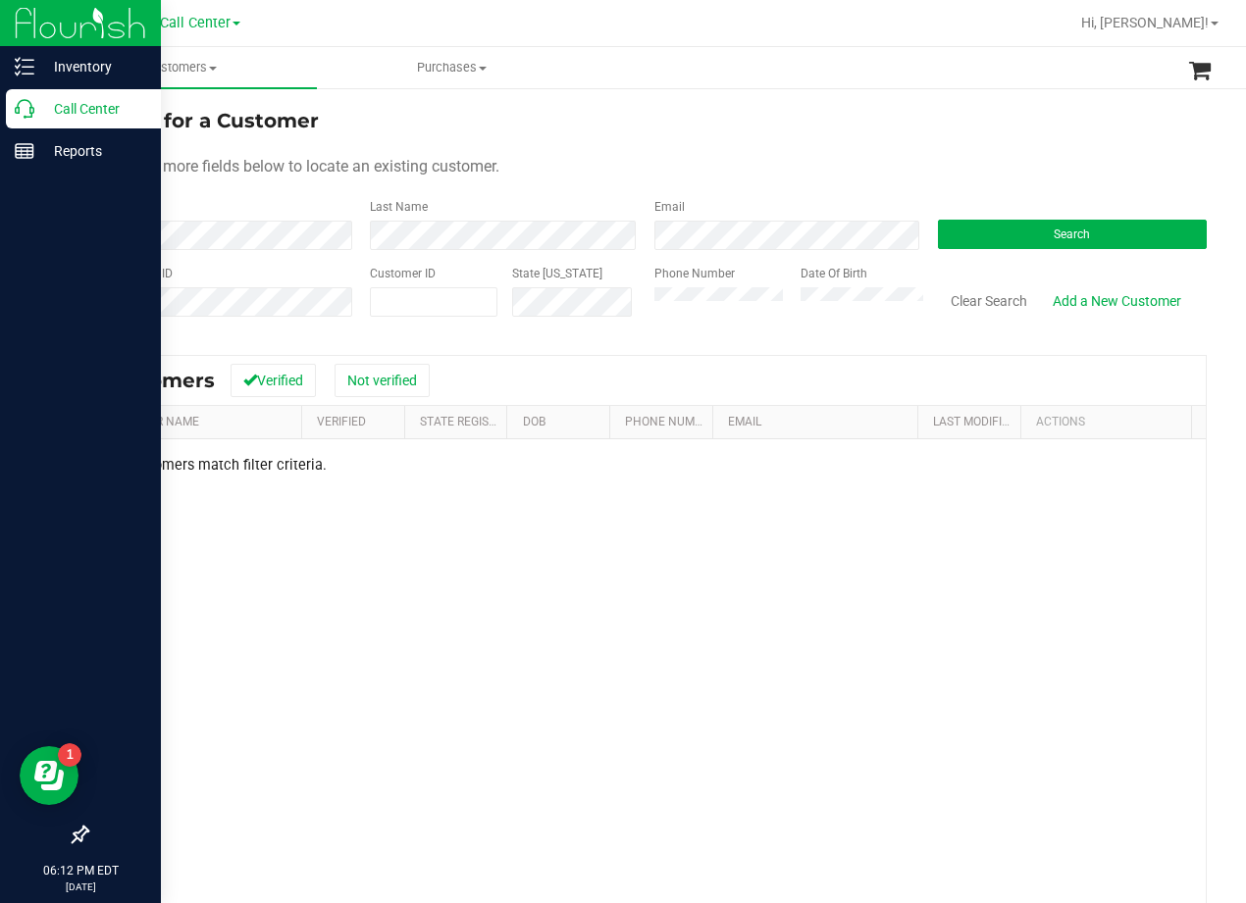
click at [835, 173] on div "Use one or more fields below to locate an existing customer." at bounding box center [646, 167] width 1120 height 24
click at [960, 308] on button "Clear Search" at bounding box center [989, 300] width 102 height 33
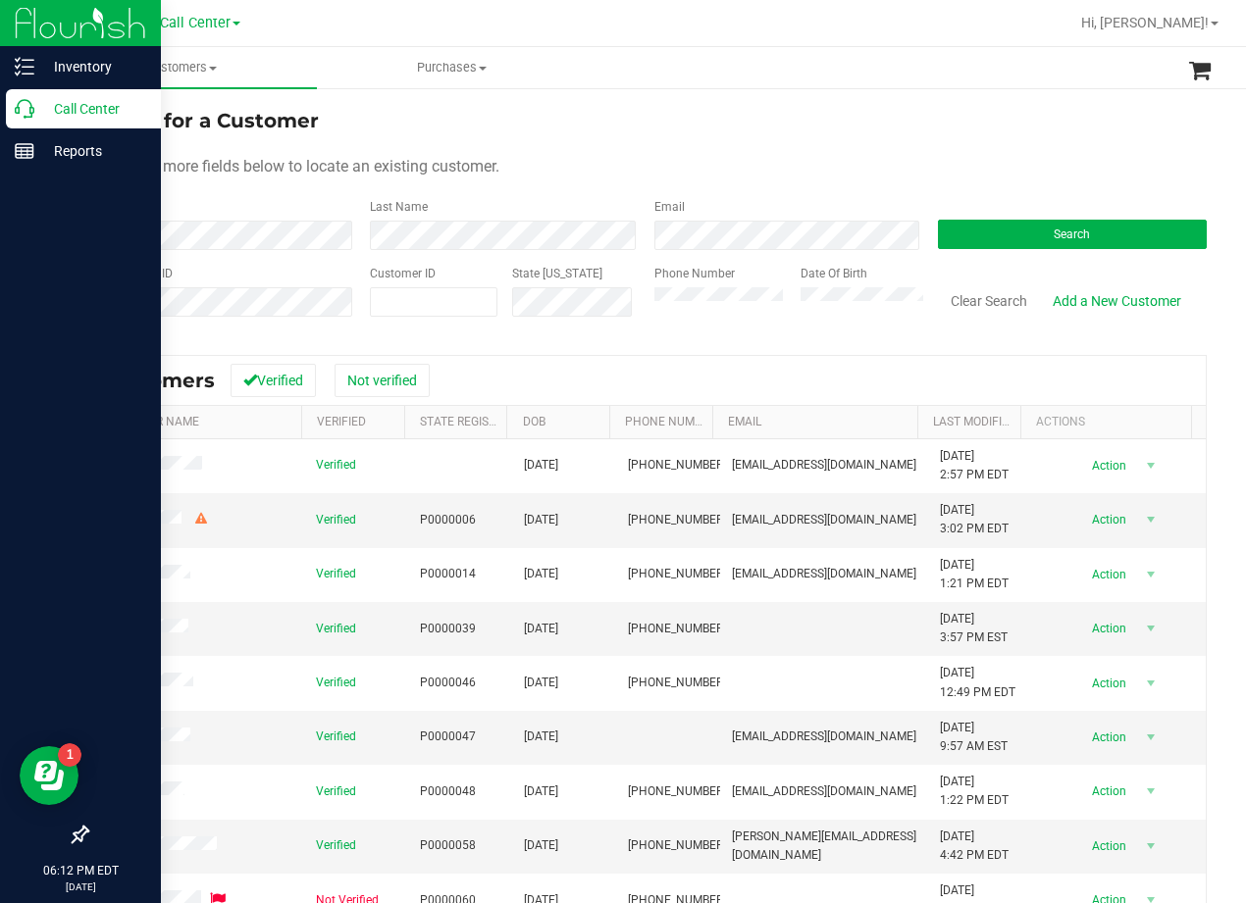
click at [823, 126] on div "Search for a Customer" at bounding box center [646, 120] width 1120 height 29
click at [849, 288] on div "Date Of Birth" at bounding box center [854, 300] width 137 height 70
drag, startPoint x: 836, startPoint y: 149, endPoint x: 785, endPoint y: 173, distance: 56.2
click at [835, 149] on form "Search for a Customer Use one or more fields below to locate an existing custom…" at bounding box center [646, 220] width 1120 height 229
click at [844, 98] on div "Search for a Customer Use one or more fields below to locate an existing custom…" at bounding box center [646, 581] width 1199 height 990
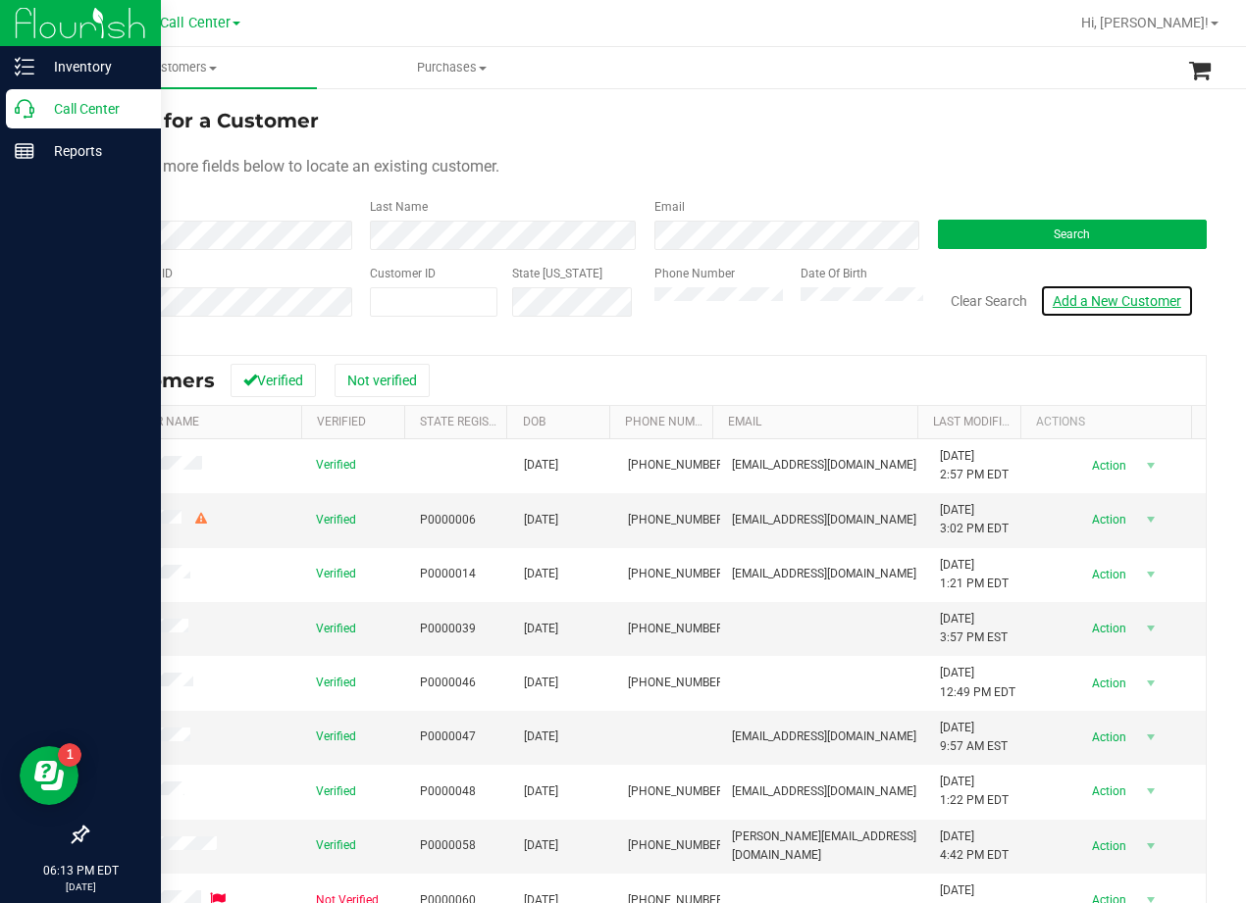
click at [1068, 298] on link "Add a New Customer" at bounding box center [1117, 300] width 154 height 33
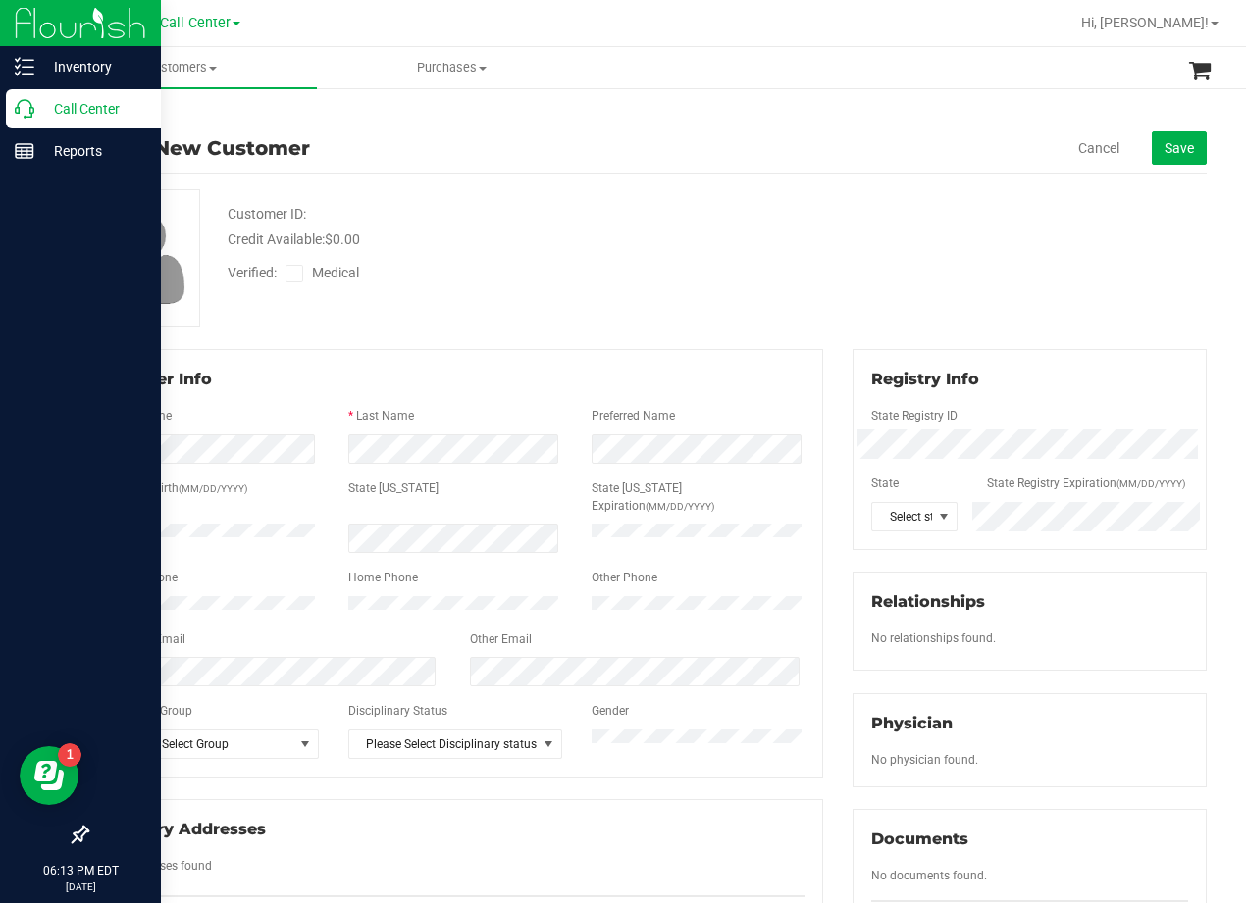
click at [784, 274] on div "Customer ID: Credit Available: $0.00 Verified: Medical" at bounding box center [647, 258] width 1150 height 138
click at [623, 222] on div "Customer ID: Credit Available: $0.00" at bounding box center [500, 227] width 575 height 46
click at [700, 290] on div "Verified: Medical" at bounding box center [500, 271] width 575 height 43
click at [294, 274] on icon at bounding box center [294, 274] width 13 height 0
click at [0, 0] on input "Medical" at bounding box center [0, 0] width 0 height 0
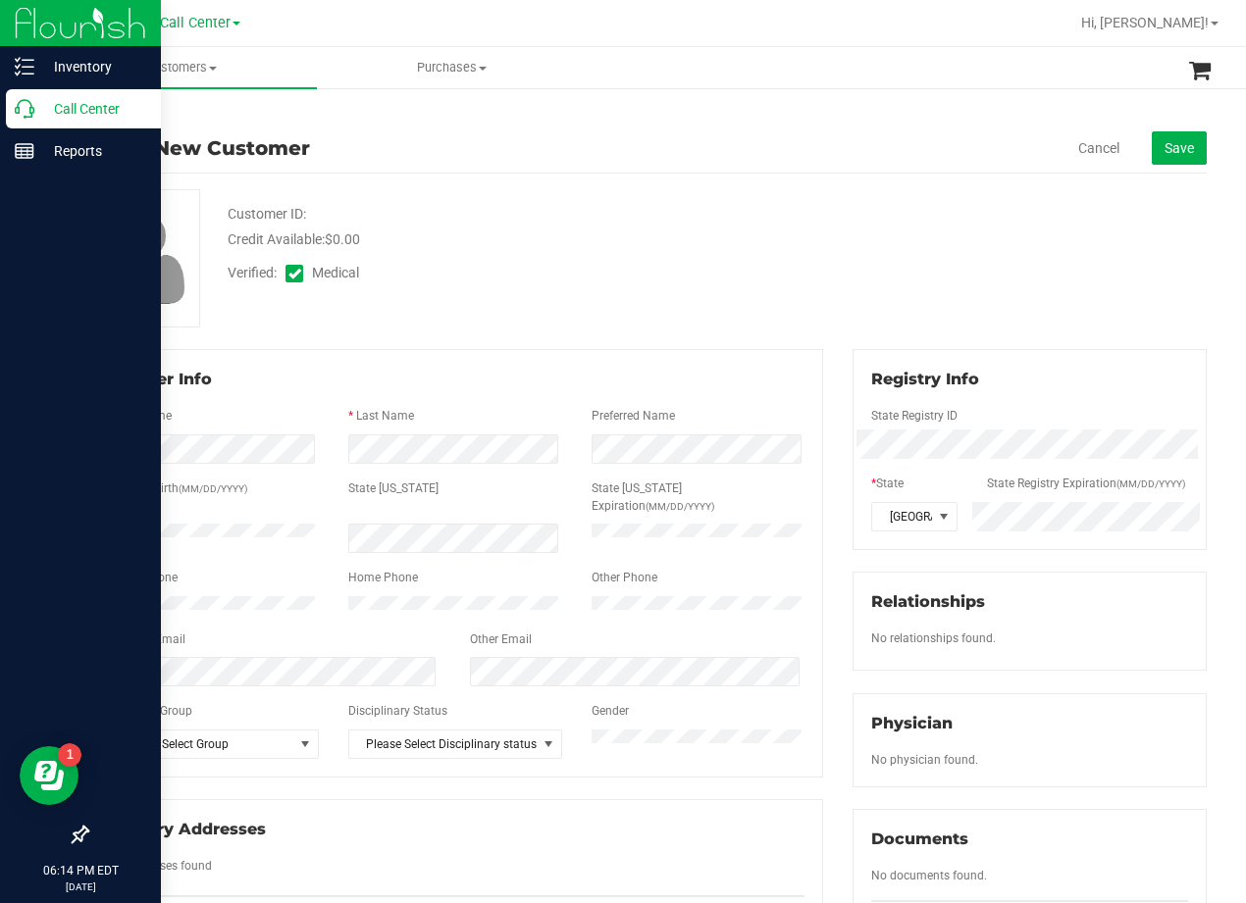
click at [493, 207] on div "Customer ID: Credit Available: $0.00" at bounding box center [500, 227] width 575 height 46
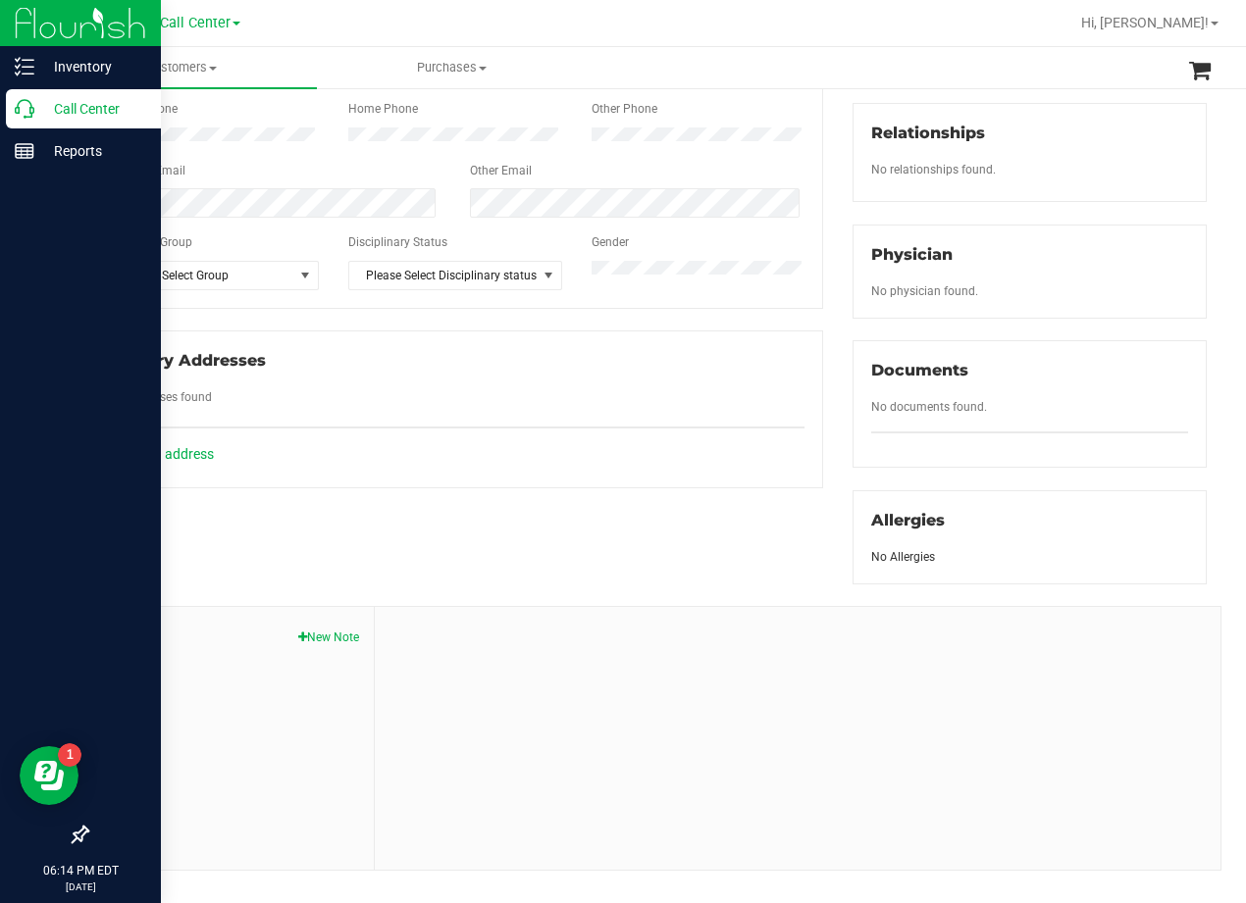
scroll to position [518, 0]
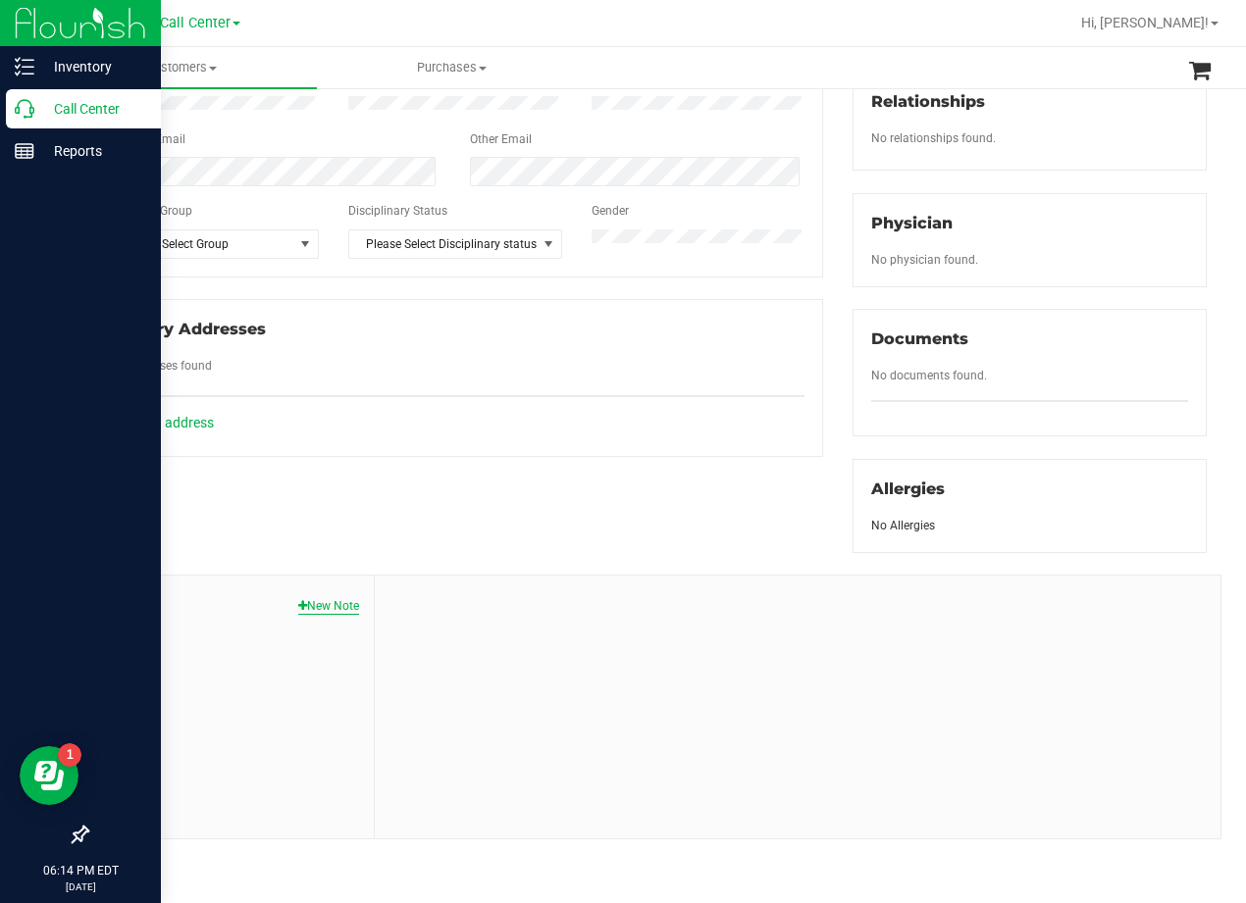
click at [327, 613] on button "New Note" at bounding box center [328, 606] width 61 height 18
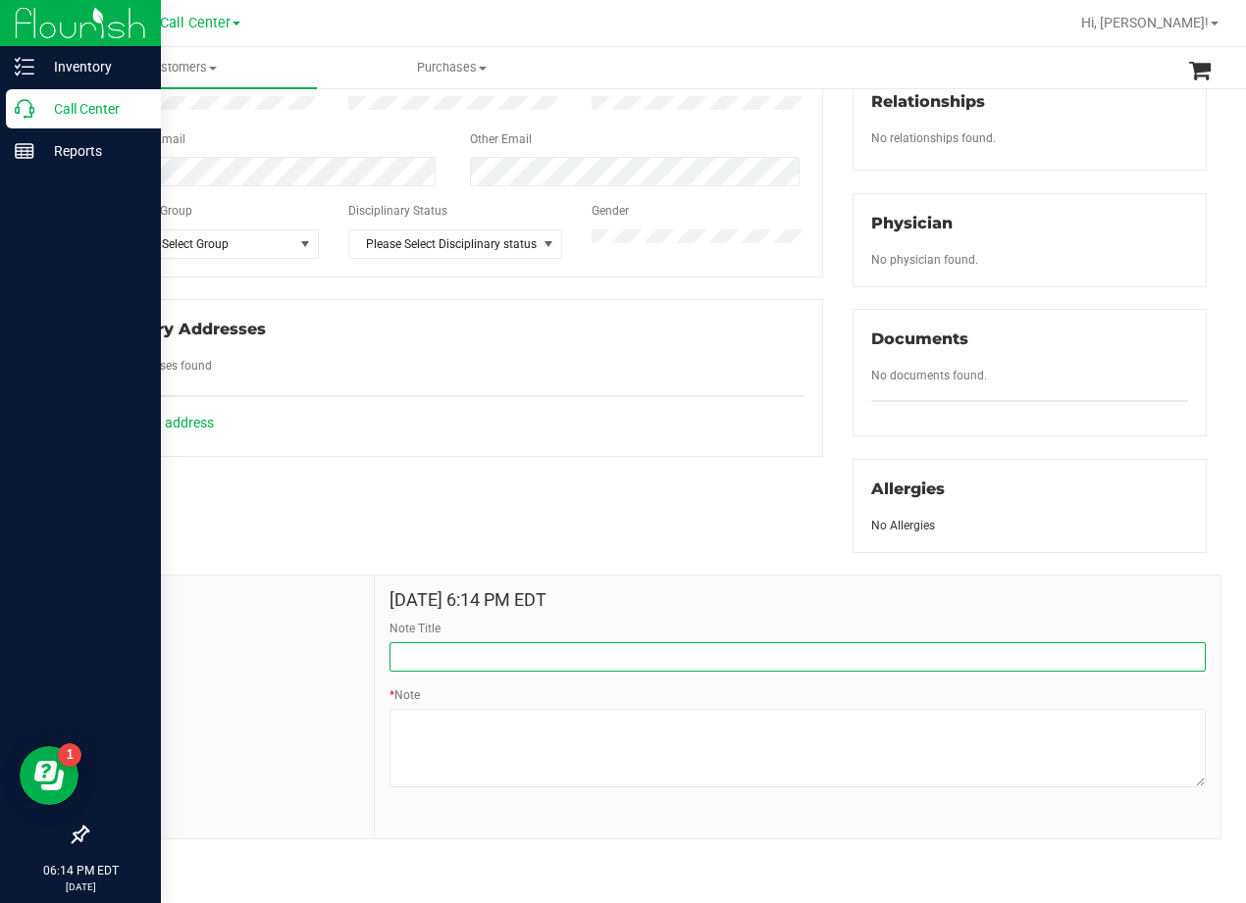
click at [558, 662] on input "Note Title" at bounding box center [797, 656] width 816 height 29
type input "[PERSON_NAME]"
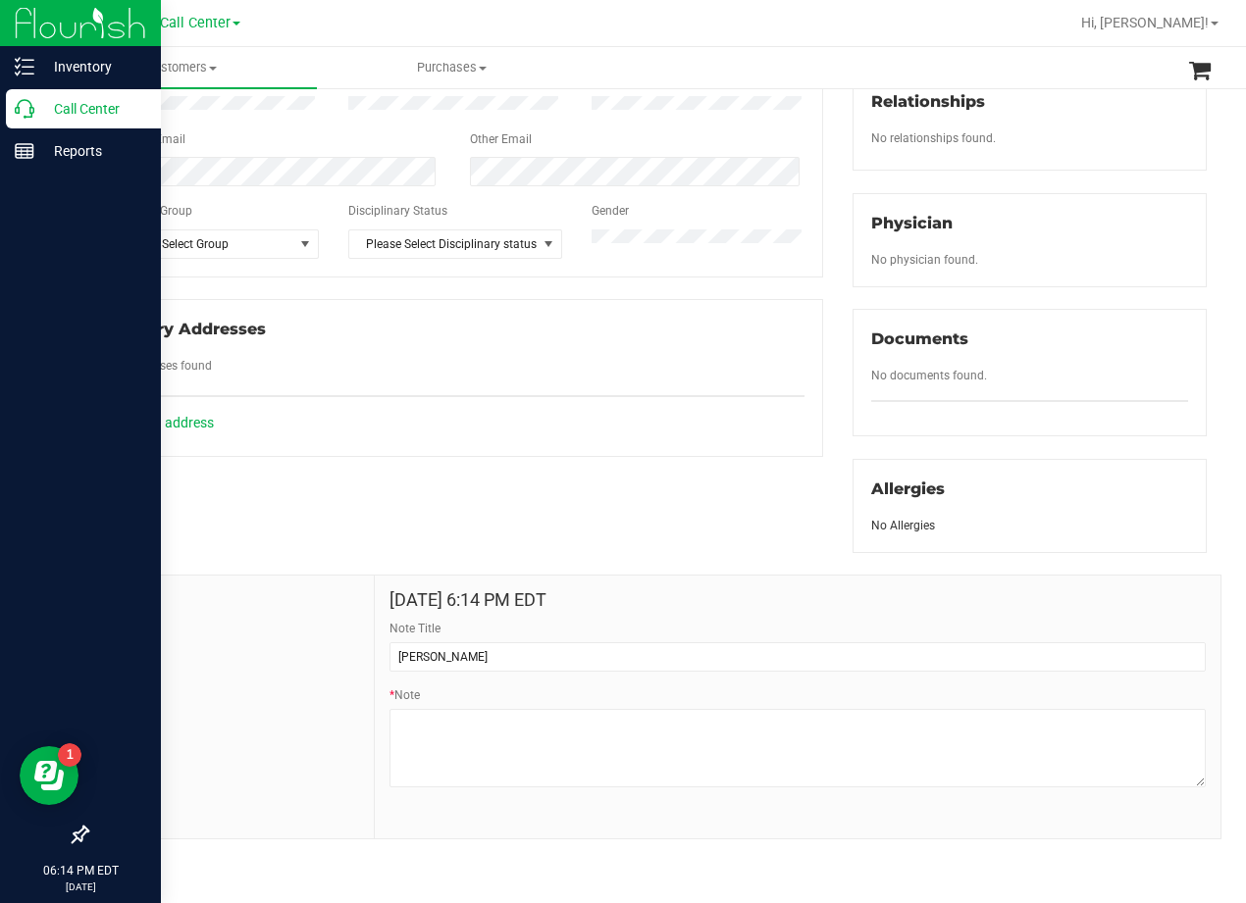
drag, startPoint x: 559, startPoint y: 563, endPoint x: 12, endPoint y: 410, distance: 568.3
click at [558, 563] on div "Notes [DATE] 6:14 PM EDT Note Title [PERSON_NAME] * Note" at bounding box center [647, 696] width 1150 height 287
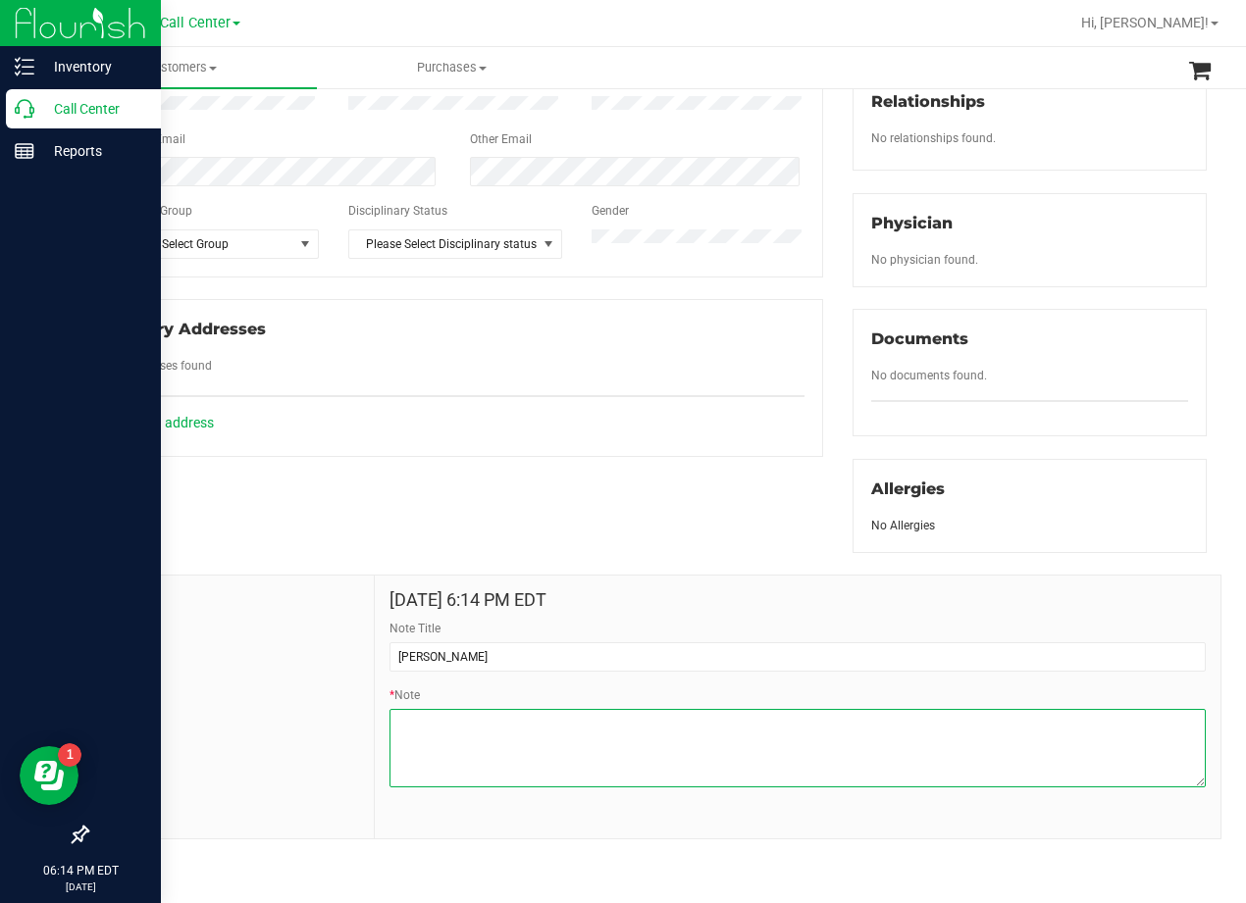
click at [738, 744] on textarea "* Note" at bounding box center [797, 748] width 816 height 78
paste textarea "Patient Name: [PERSON_NAME] Address: [STREET_ADDRESS][PERSON_NAME] Phone Number…"
type textarea "Patient Name: [PERSON_NAME] Address: [STREET_ADDRESS][PERSON_NAME] Phone Number…"
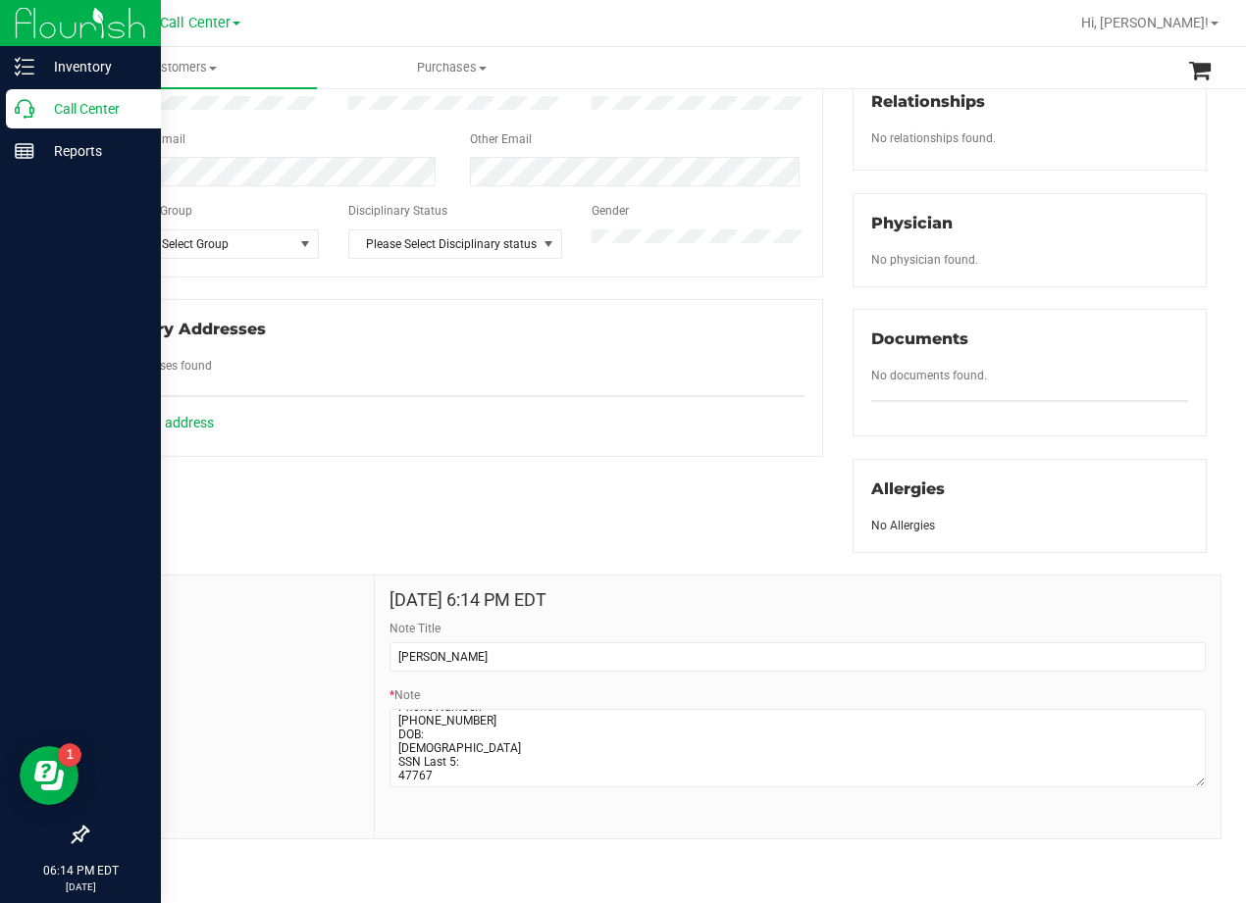
click at [652, 542] on div "Member Info * First Name * Last Name Preferred Name * Date of Birth (MM/DD/YYYY…" at bounding box center [647, 344] width 1150 height 991
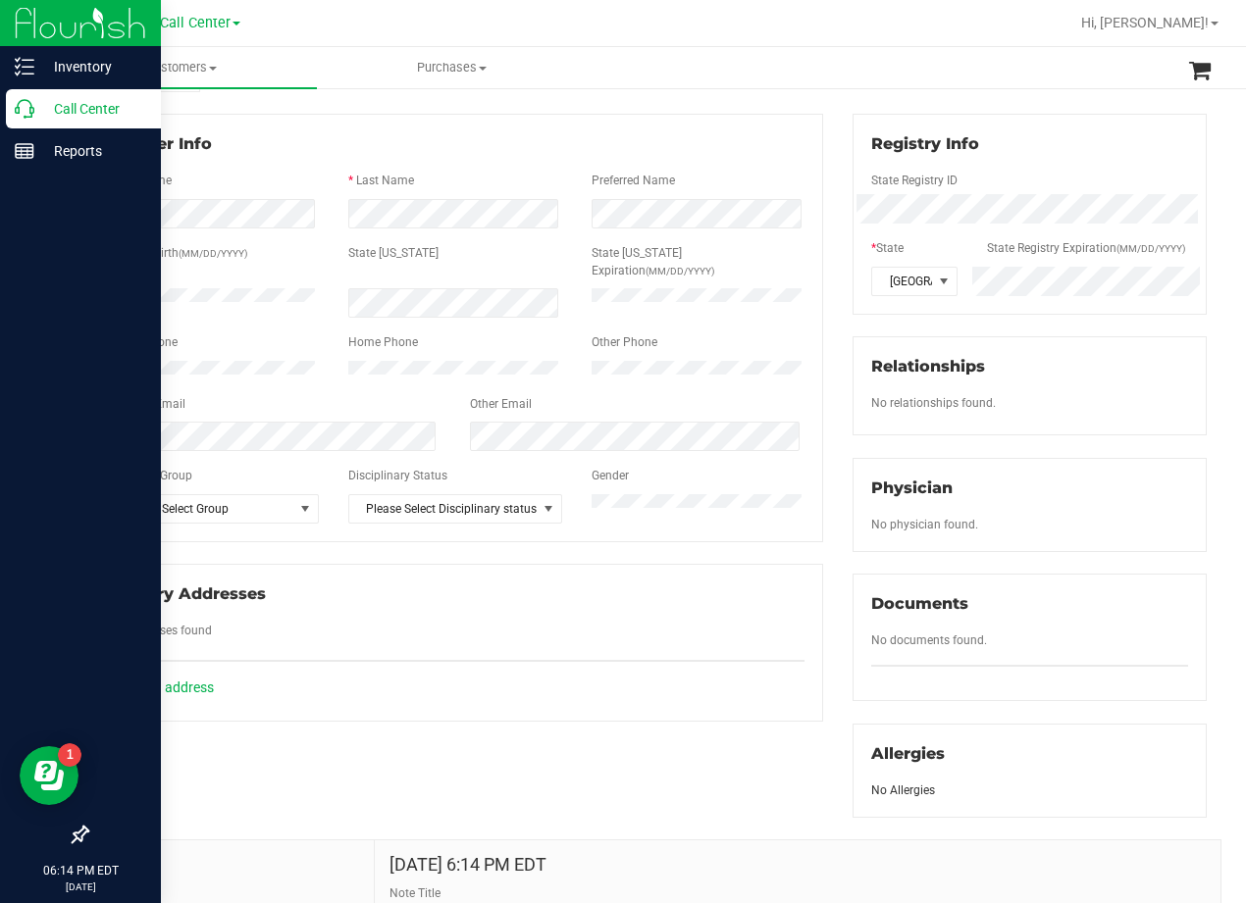
scroll to position [0, 0]
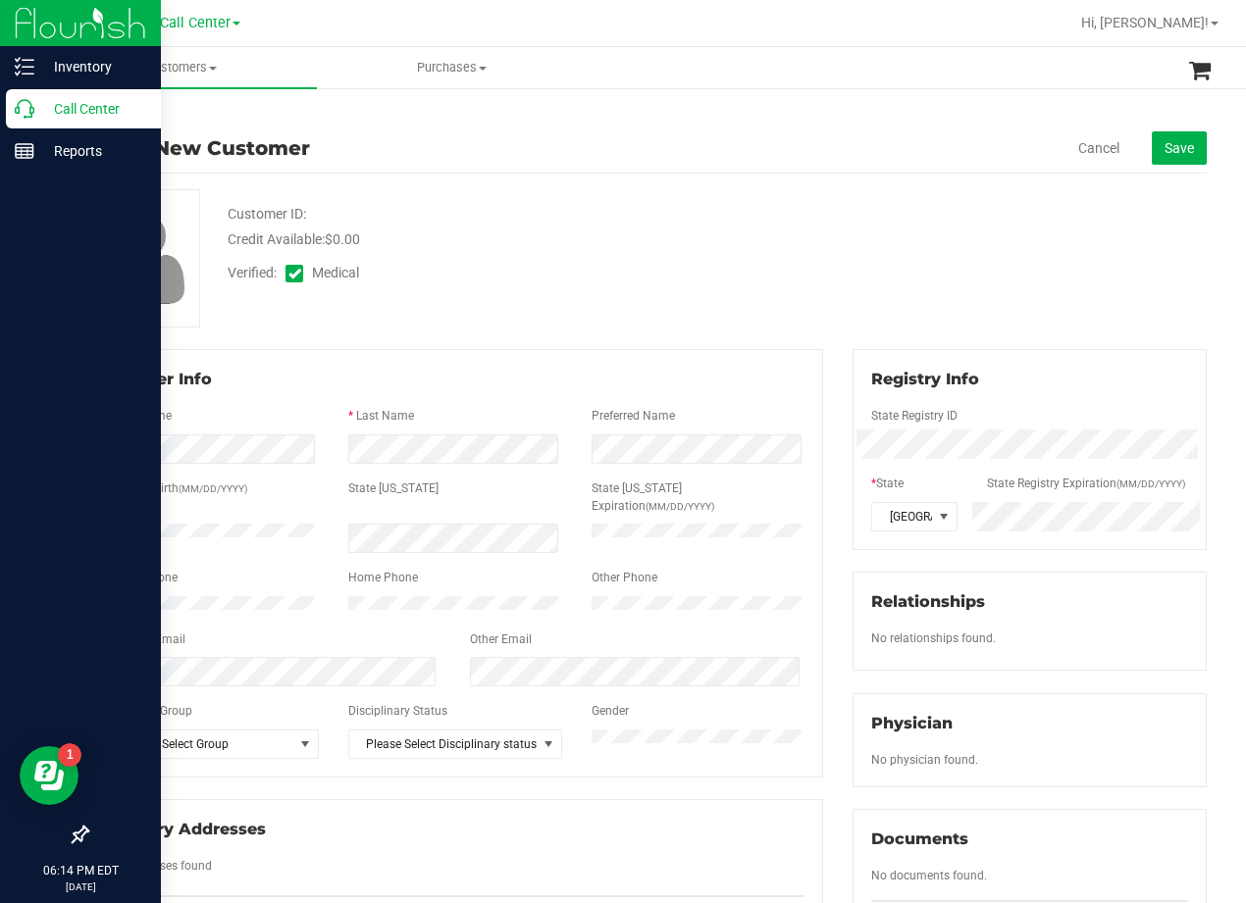
drag, startPoint x: 553, startPoint y: 297, endPoint x: 405, endPoint y: 309, distance: 148.6
click at [552, 297] on div "Customer ID: Credit Available: $0.00 Verified: Medical" at bounding box center [647, 258] width 1150 height 138
drag, startPoint x: 972, startPoint y: 353, endPoint x: 940, endPoint y: 343, distance: 33.8
click at [971, 353] on div "Registry Info State Registry ID * State State Registry Expiration (MM/DD/YYYY) …" at bounding box center [1029, 449] width 354 height 201
click at [662, 216] on div "Customer ID: Credit Available: $0.00" at bounding box center [500, 227] width 575 height 46
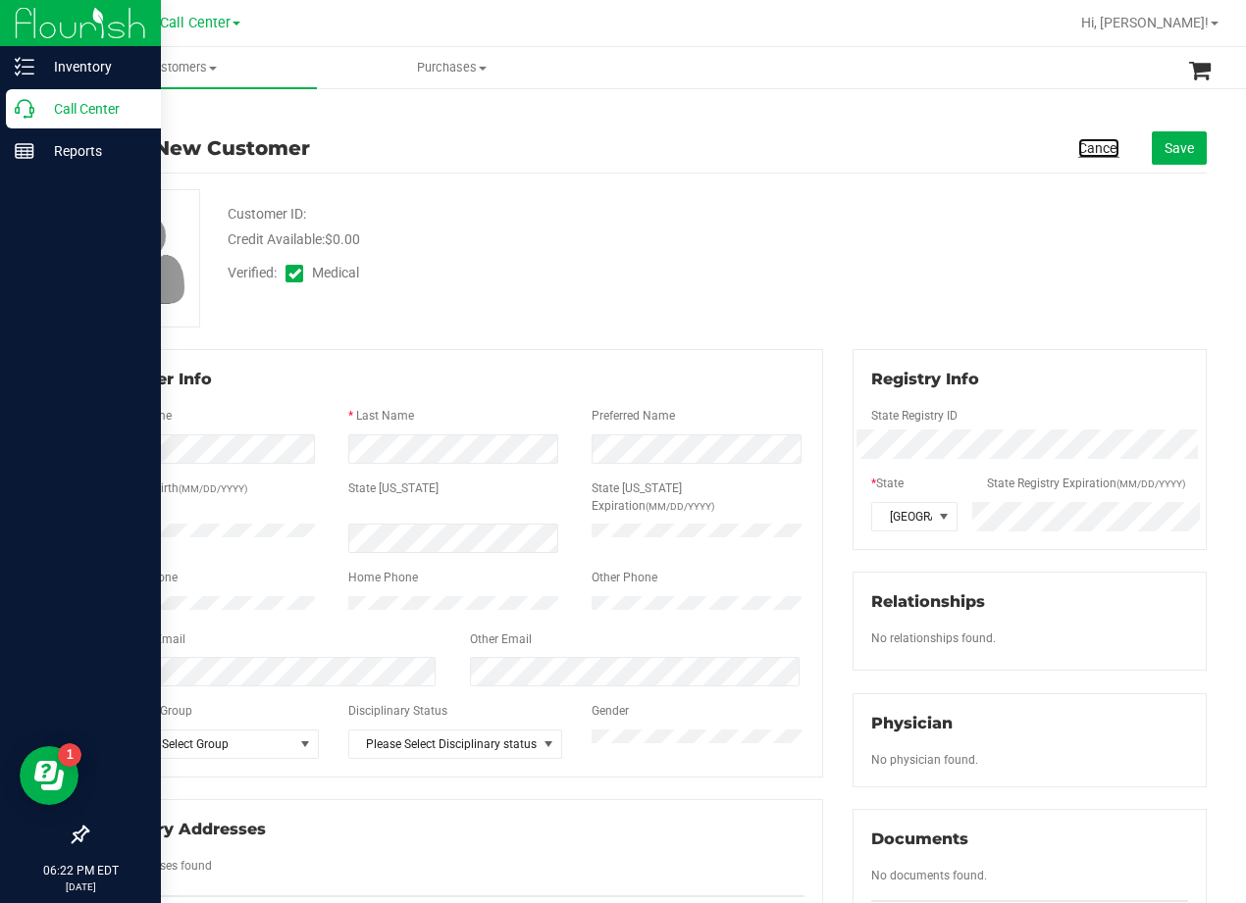
click at [1078, 152] on link "Cancel" at bounding box center [1098, 148] width 41 height 20
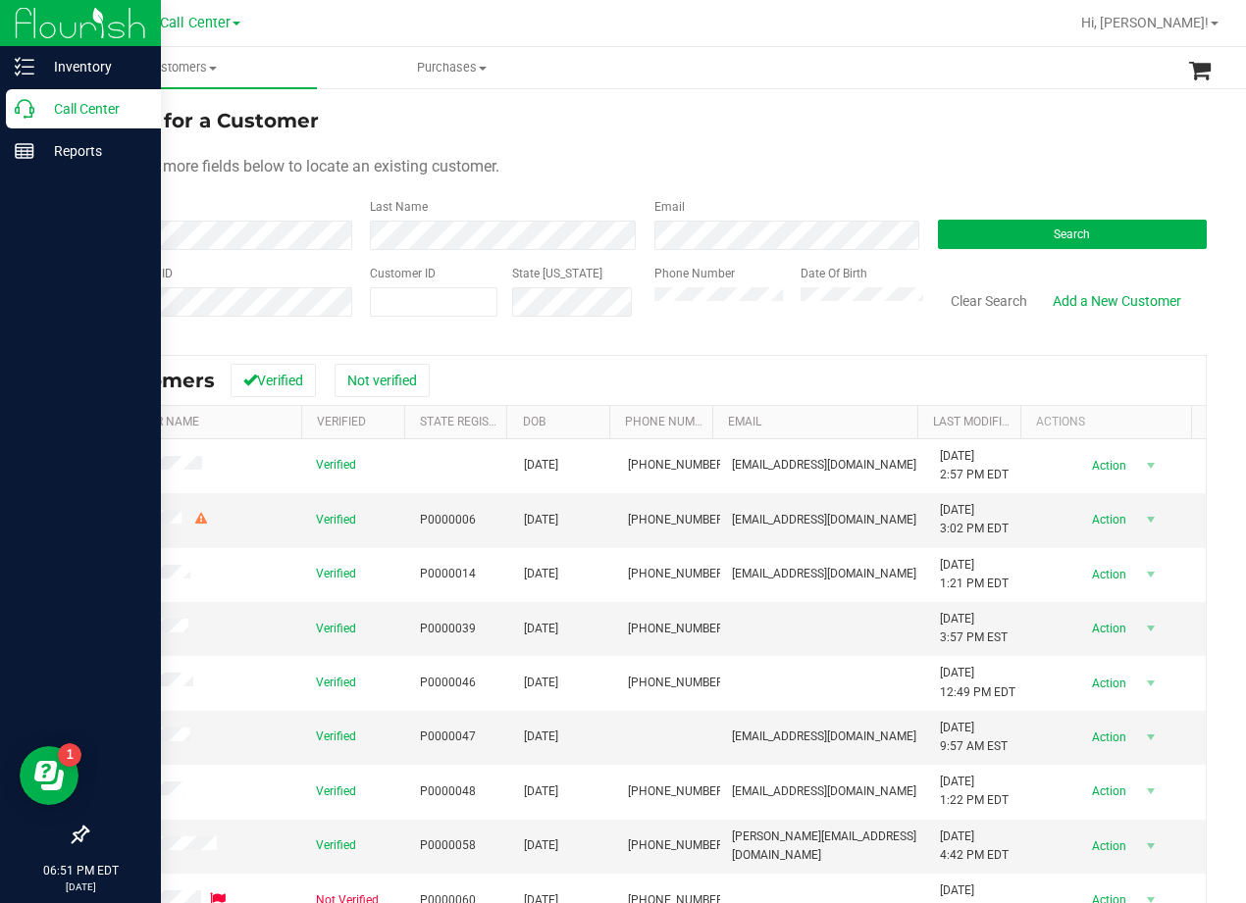
click at [785, 160] on div "Use one or more fields below to locate an existing customer." at bounding box center [646, 167] width 1120 height 24
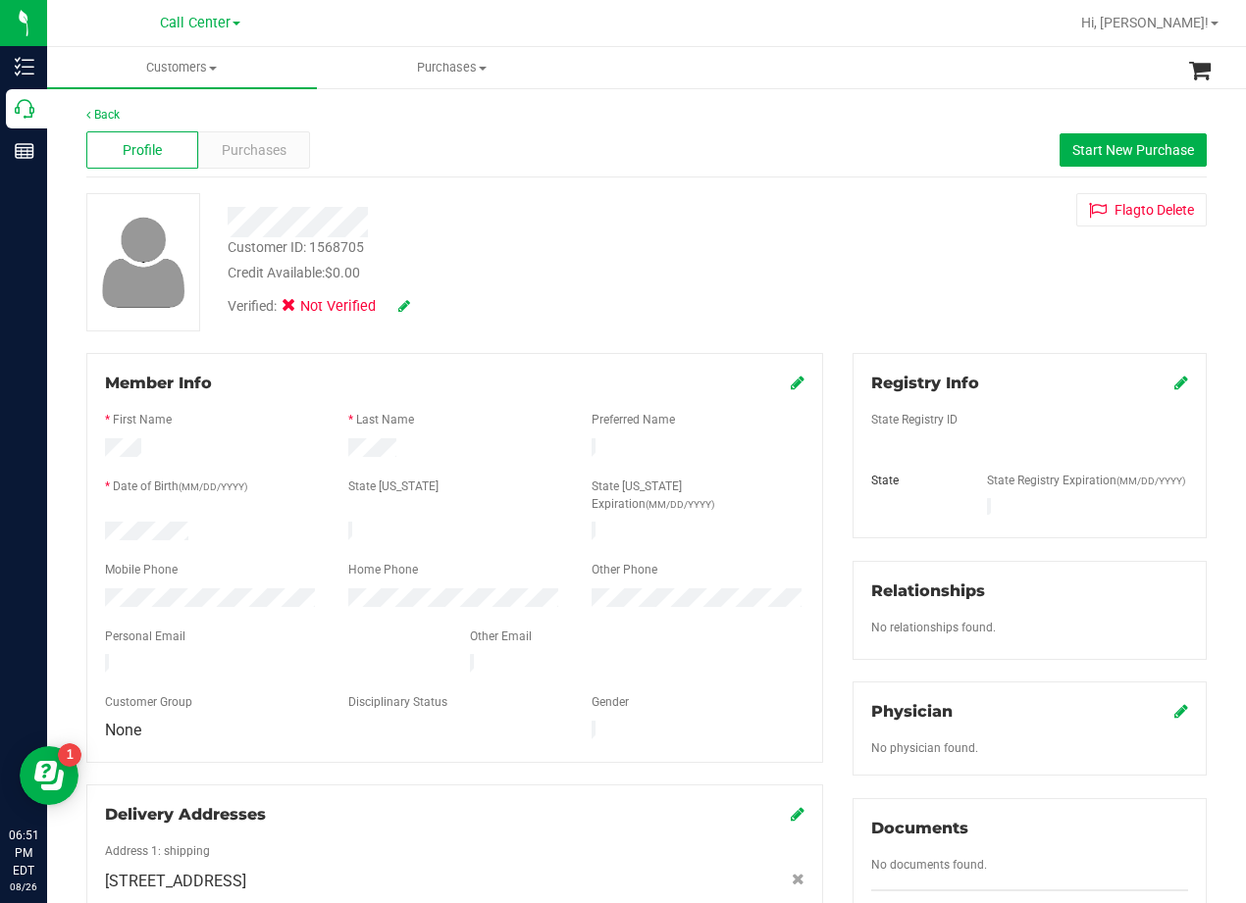
click at [767, 254] on div "Customer ID: 1568705 Credit Available: $0.00" at bounding box center [500, 260] width 575 height 46
click at [297, 151] on div "Purchases" at bounding box center [254, 149] width 112 height 37
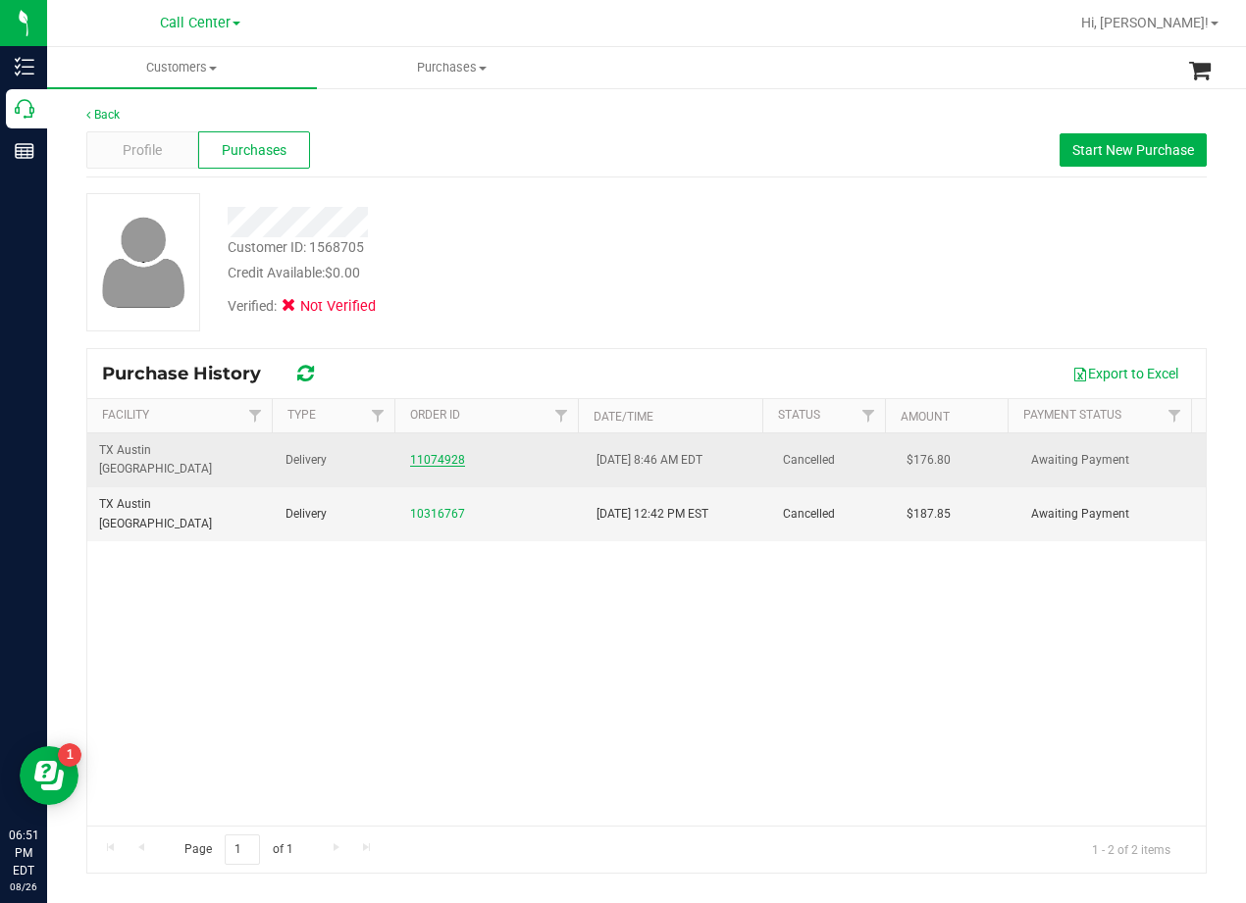
click at [444, 453] on link "11074928" at bounding box center [437, 460] width 55 height 14
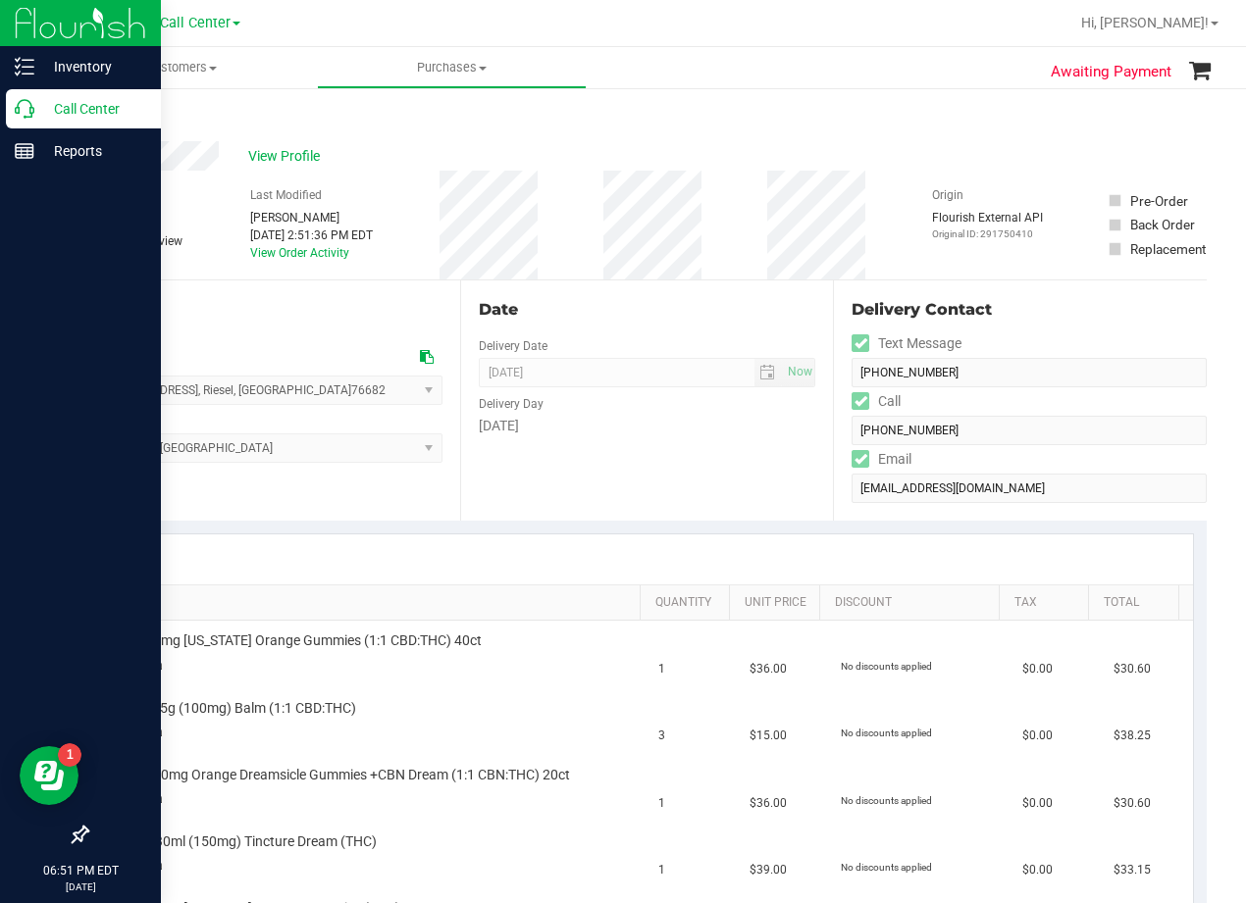
click at [34, 103] on p "Call Center" at bounding box center [93, 109] width 118 height 24
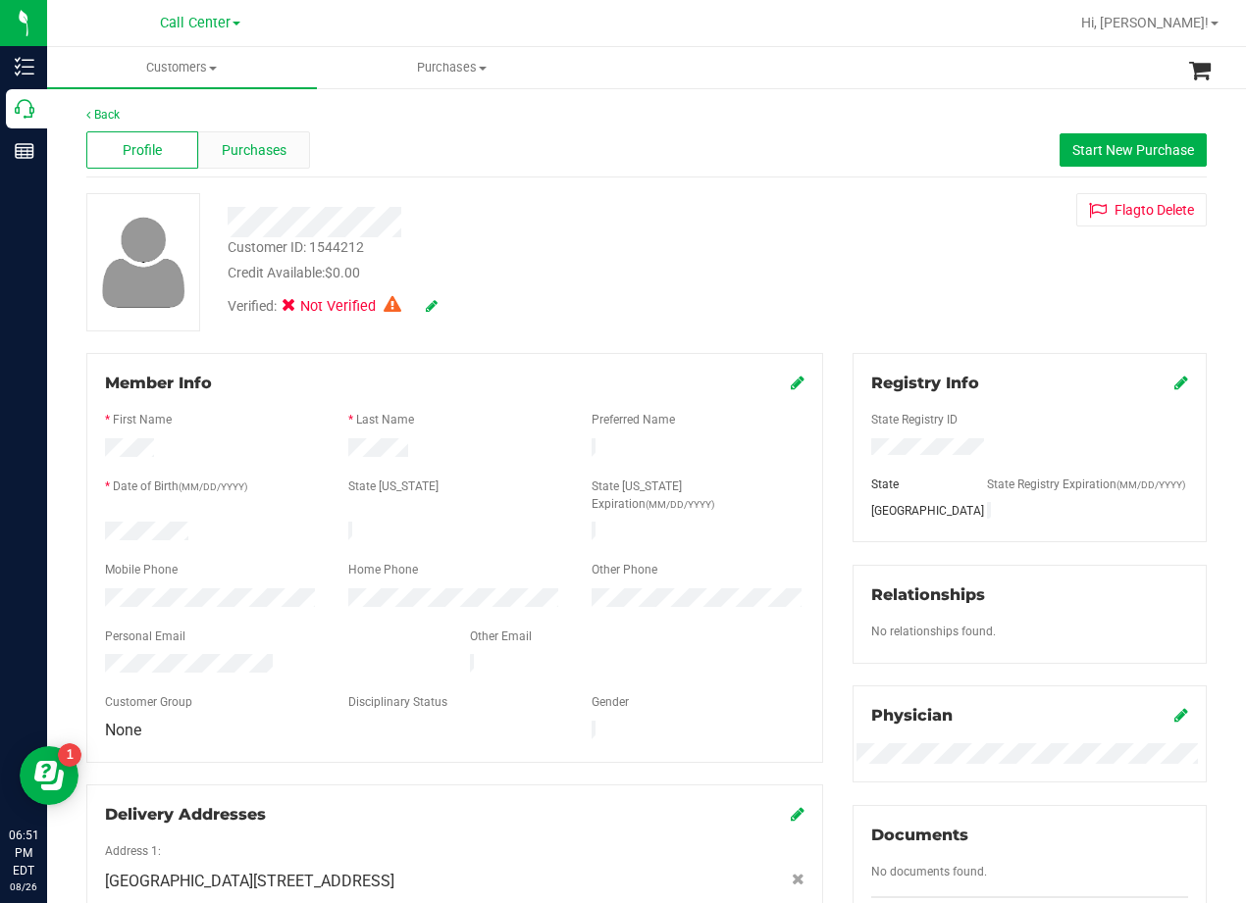
click at [262, 152] on span "Purchases" at bounding box center [254, 150] width 65 height 21
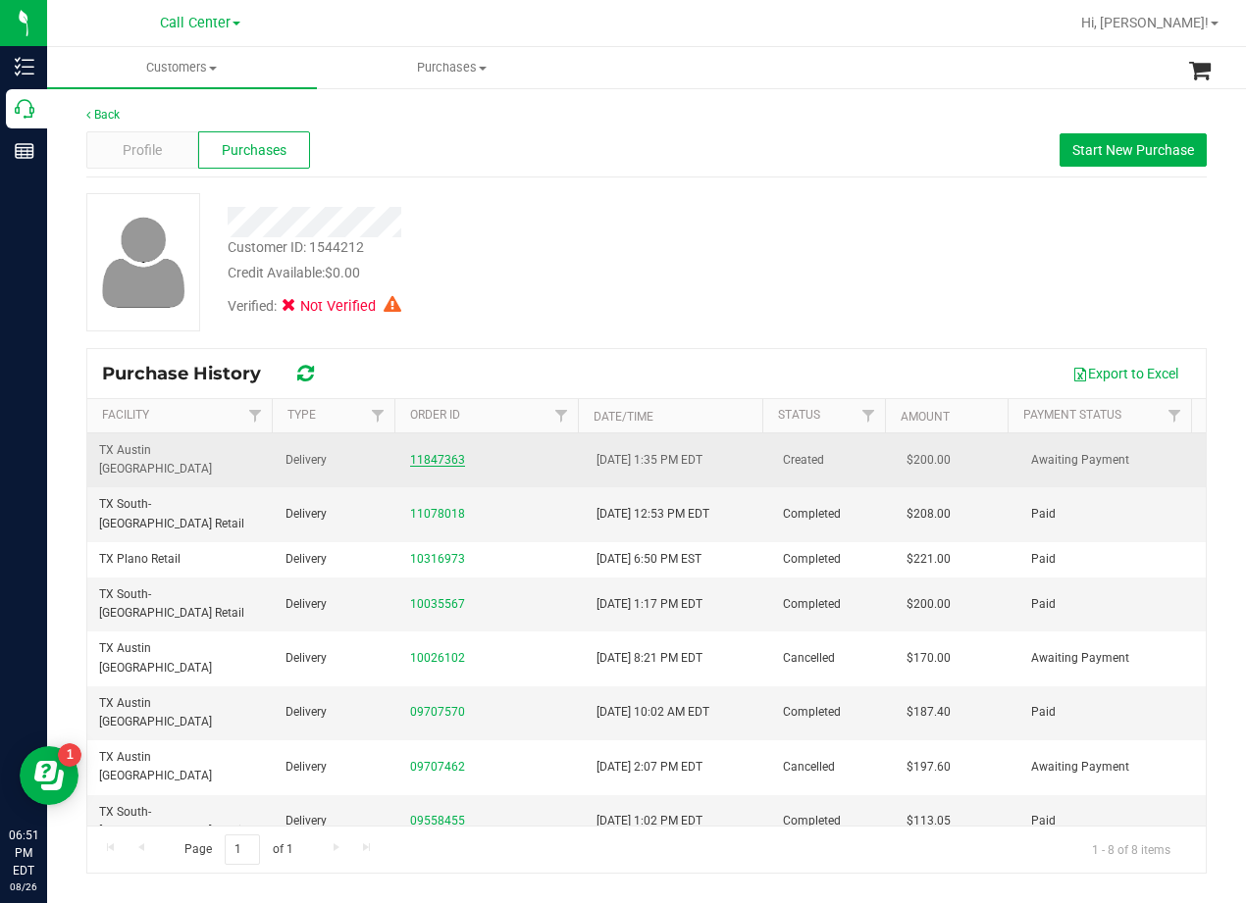
click at [454, 453] on link "11847363" at bounding box center [437, 460] width 55 height 14
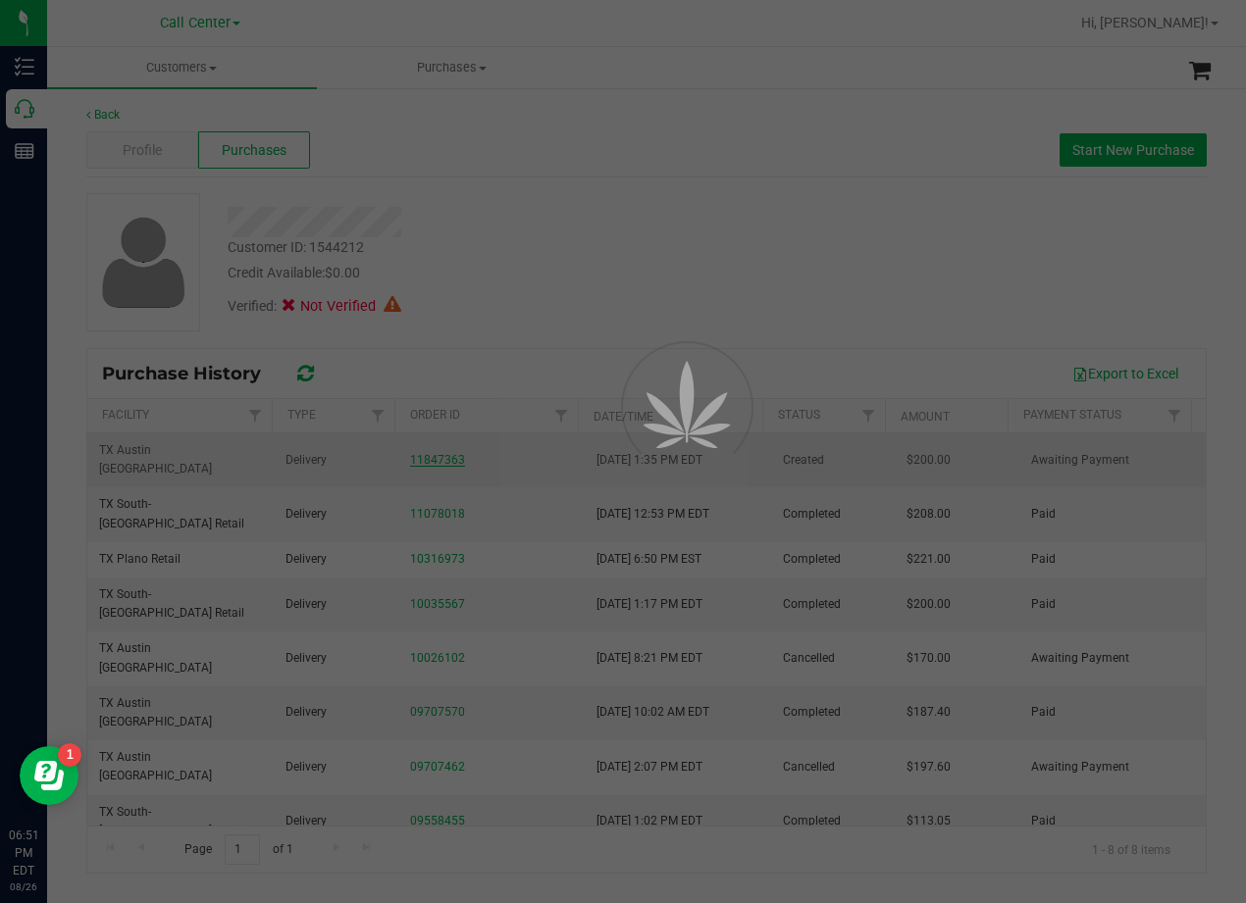
click at [526, 202] on div at bounding box center [623, 451] width 1246 height 903
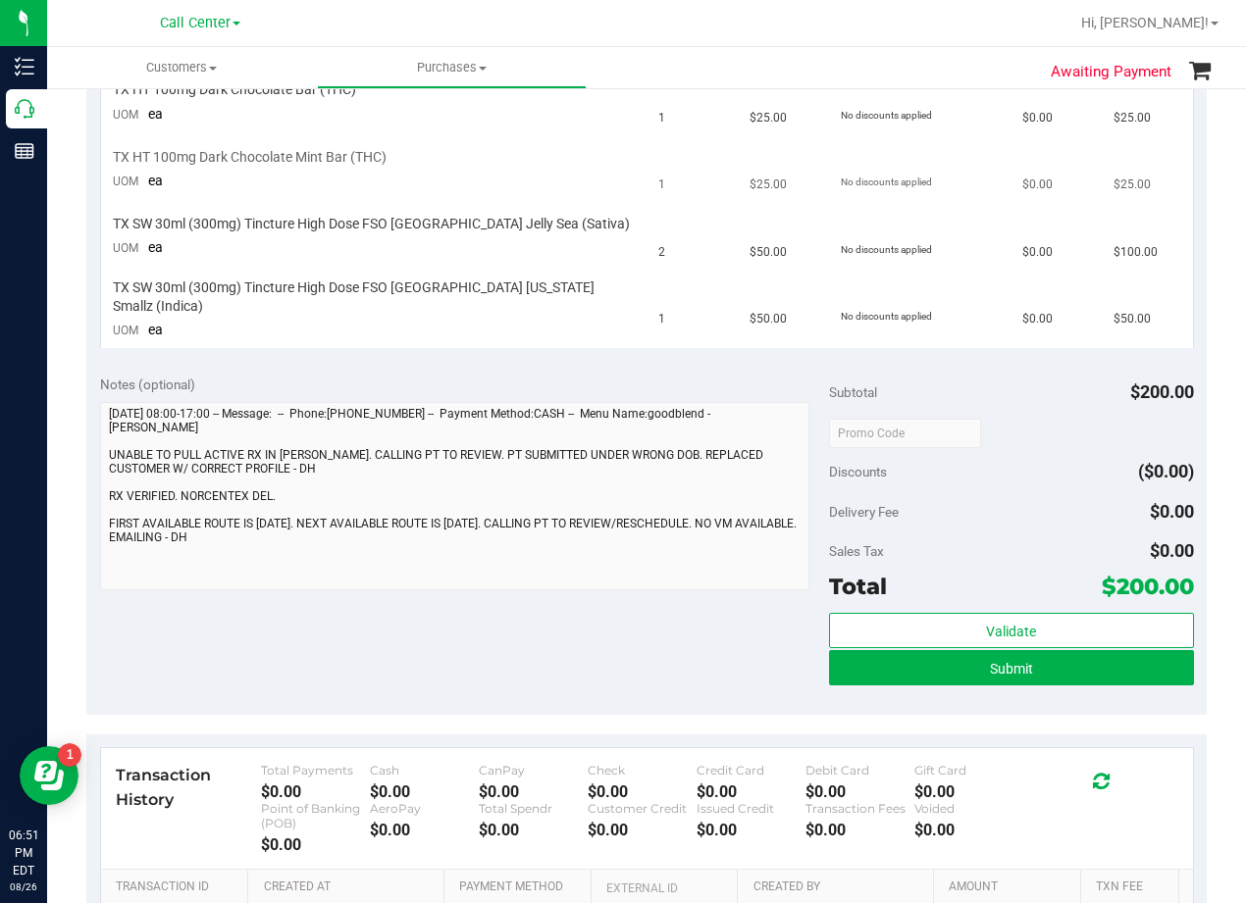
scroll to position [588, 0]
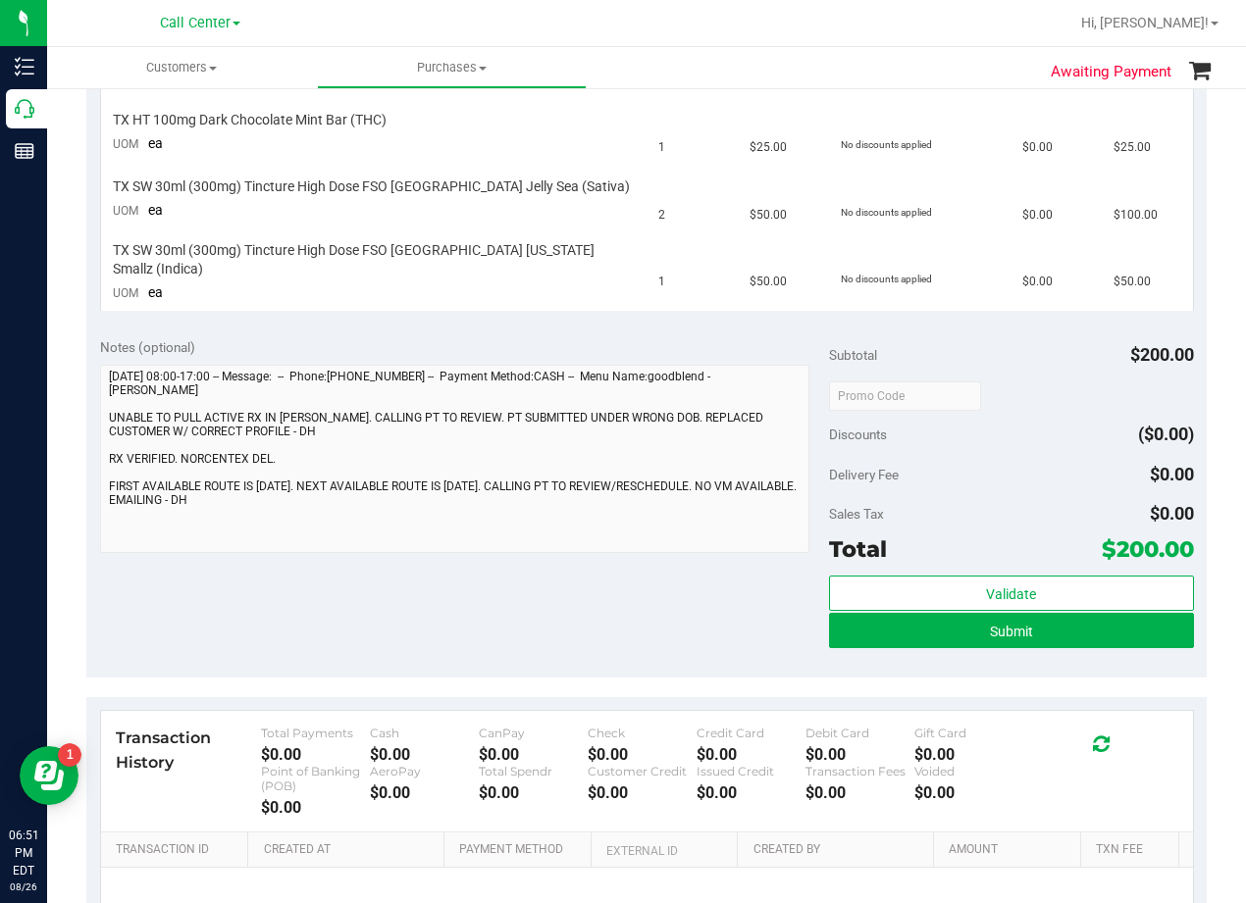
click at [558, 571] on div "Notes (optional) Subtotal $200.00 Discounts ($0.00) Delivery Fee $0.00 Sales Ta…" at bounding box center [646, 501] width 1120 height 353
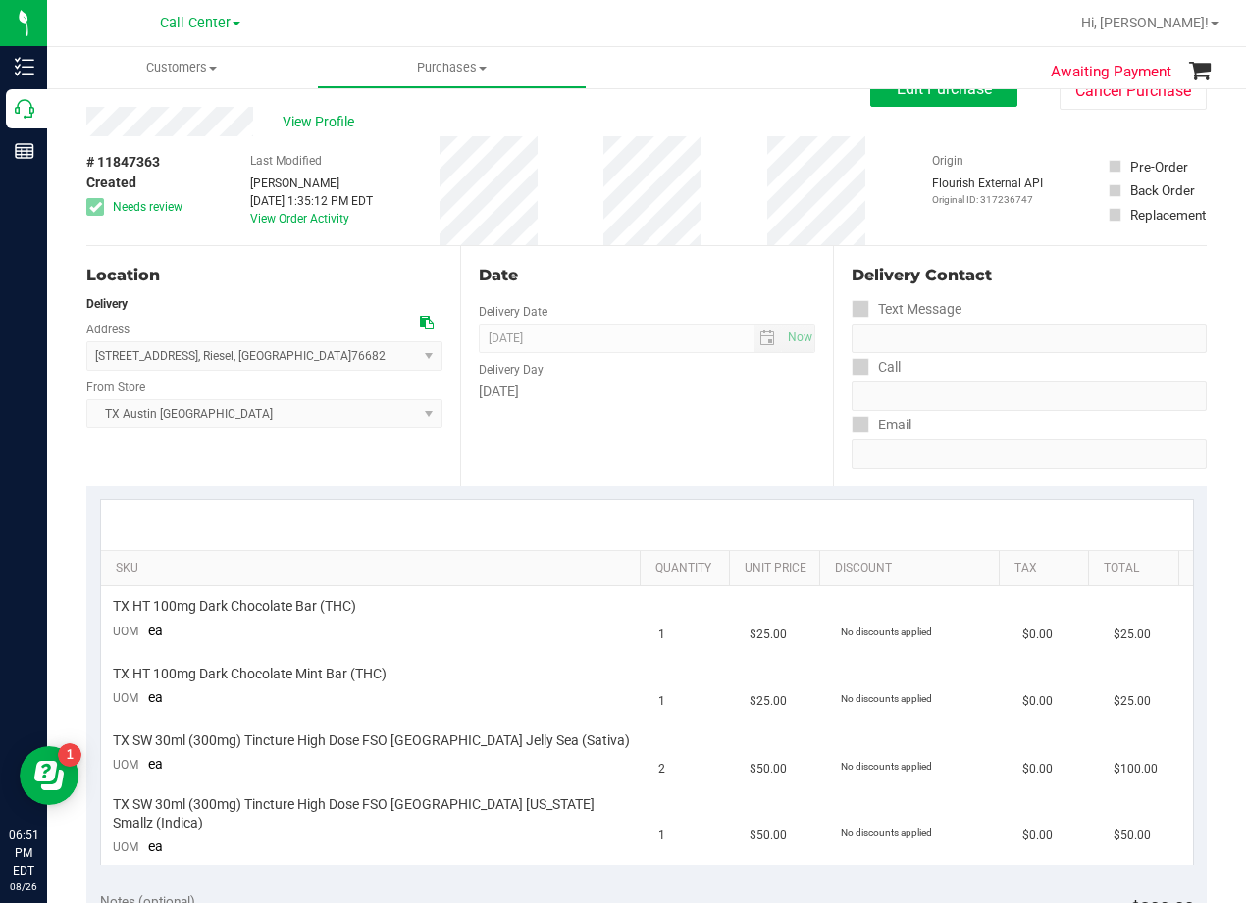
scroll to position [0, 0]
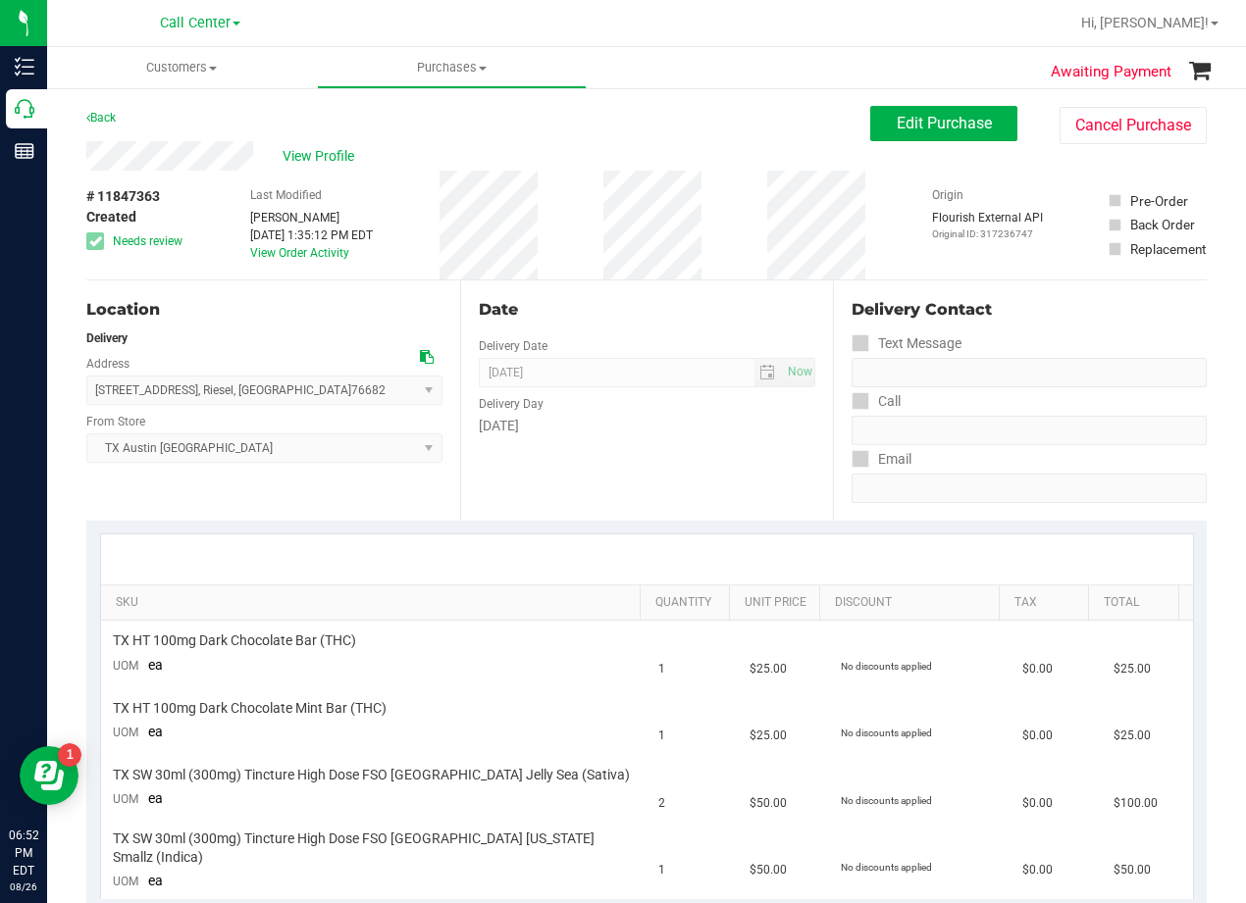
click at [661, 442] on div "Date Delivery Date [DATE] Now [DATE] 08:00 AM Now Delivery Day [DATE]" at bounding box center [647, 401] width 374 height 240
click at [420, 363] on icon at bounding box center [427, 357] width 14 height 14
click at [713, 288] on div "Date Delivery Date [DATE] Now [DATE] 08:00 AM Now Delivery Day [DATE]" at bounding box center [647, 401] width 374 height 240
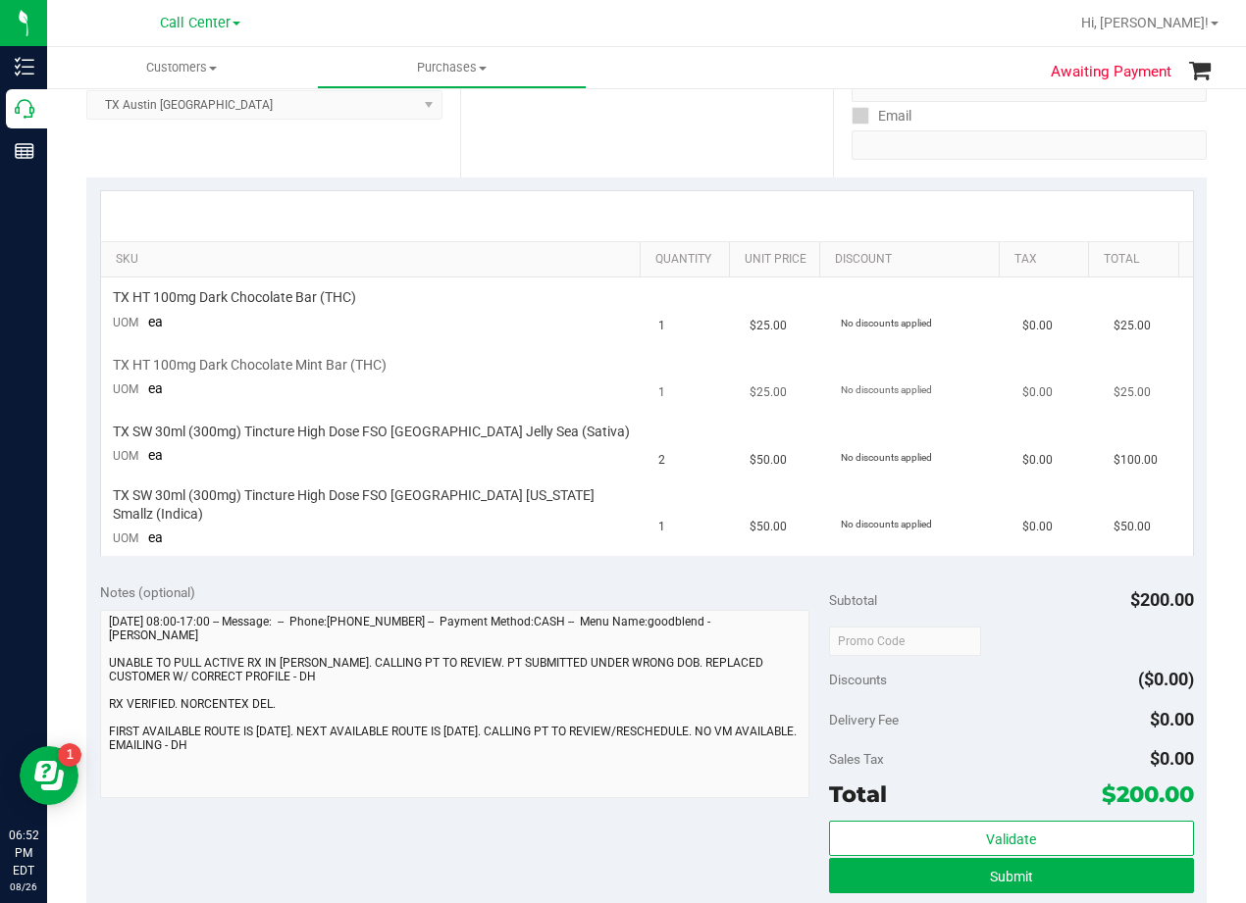
scroll to position [392, 0]
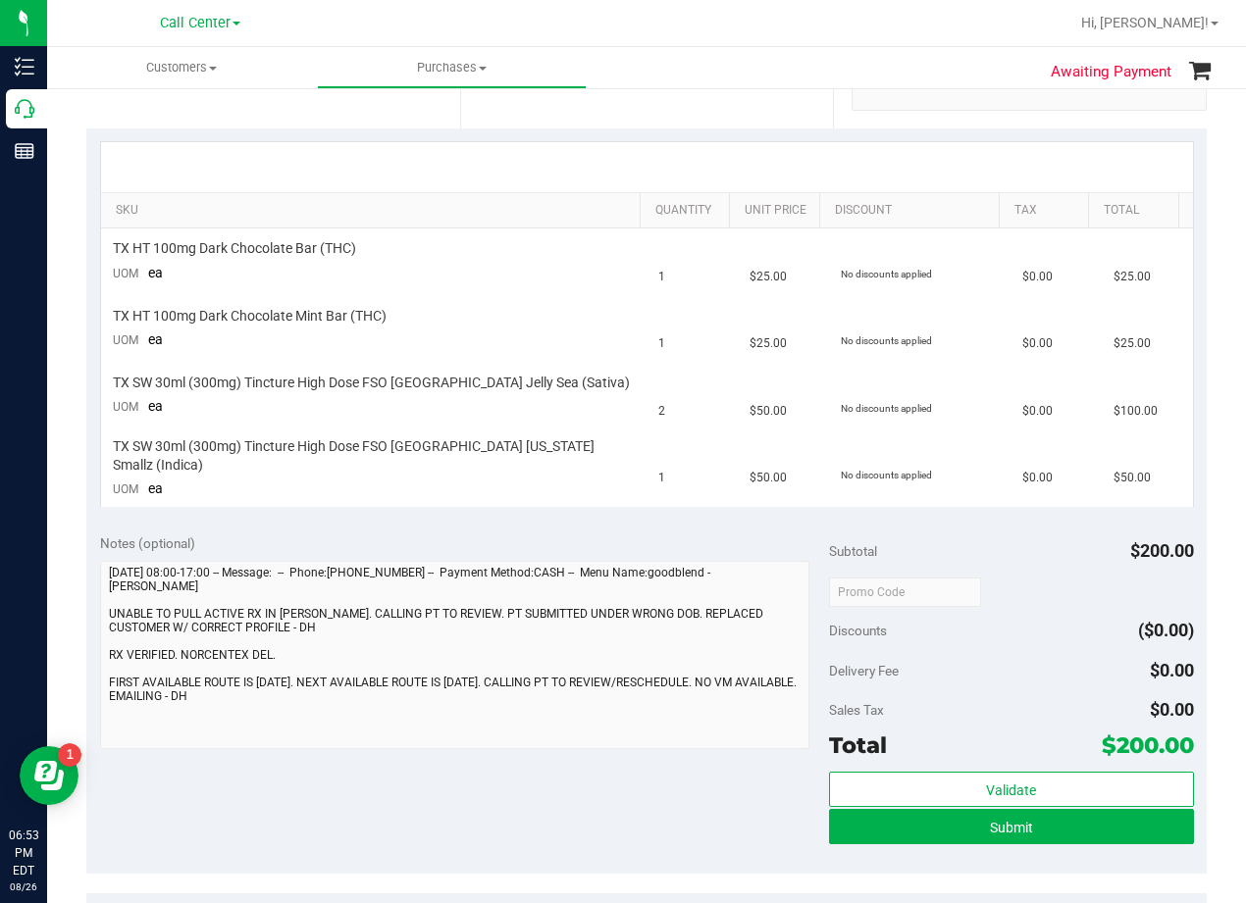
click at [685, 153] on div at bounding box center [647, 167] width 1092 height 50
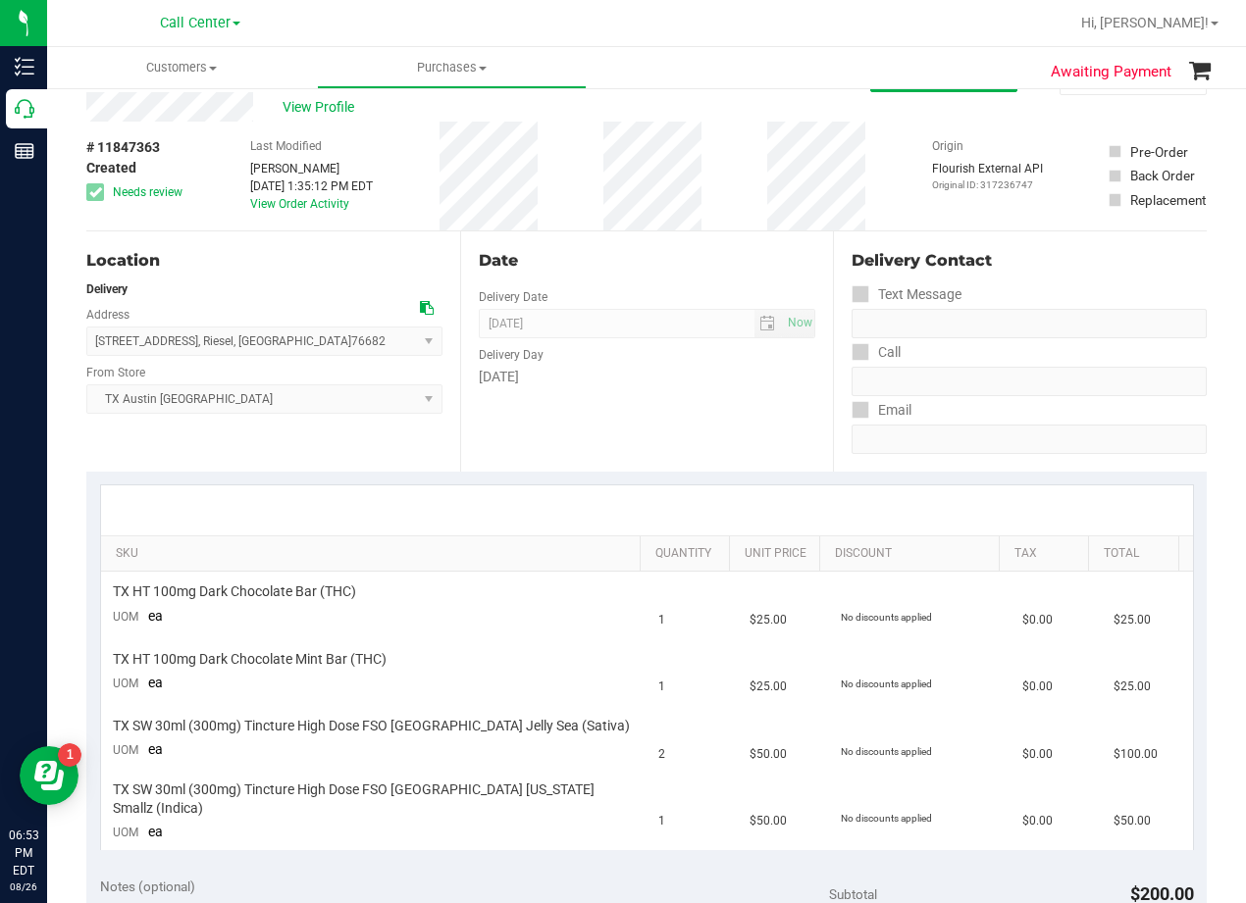
scroll to position [0, 0]
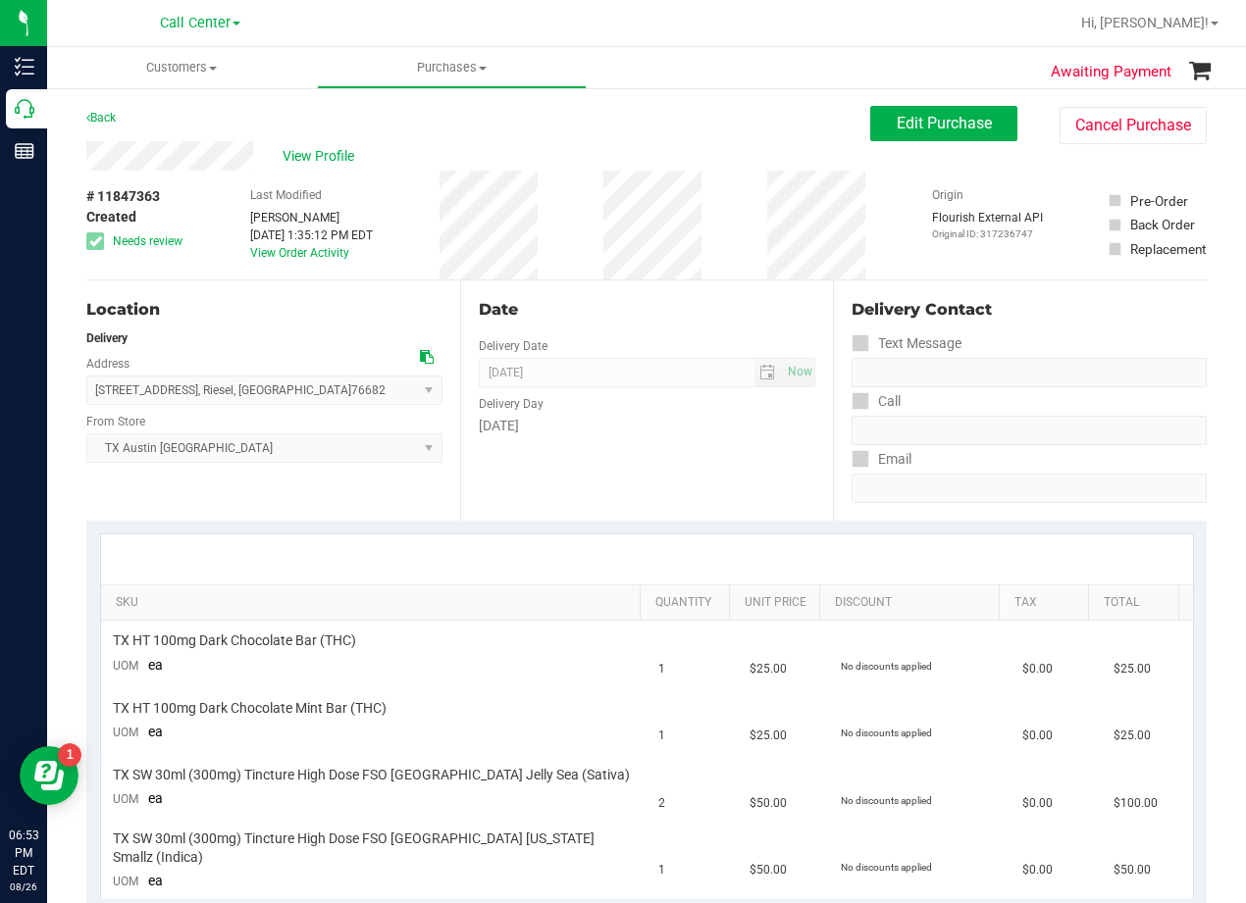
click at [675, 135] on div "Back Edit Purchase Cancel Purchase" at bounding box center [646, 123] width 1120 height 35
click at [710, 298] on div "Date" at bounding box center [647, 310] width 337 height 24
click at [870, 128] on button "Edit Purchase" at bounding box center [943, 123] width 147 height 35
click at [562, 165] on div "View Profile" at bounding box center [478, 155] width 784 height 29
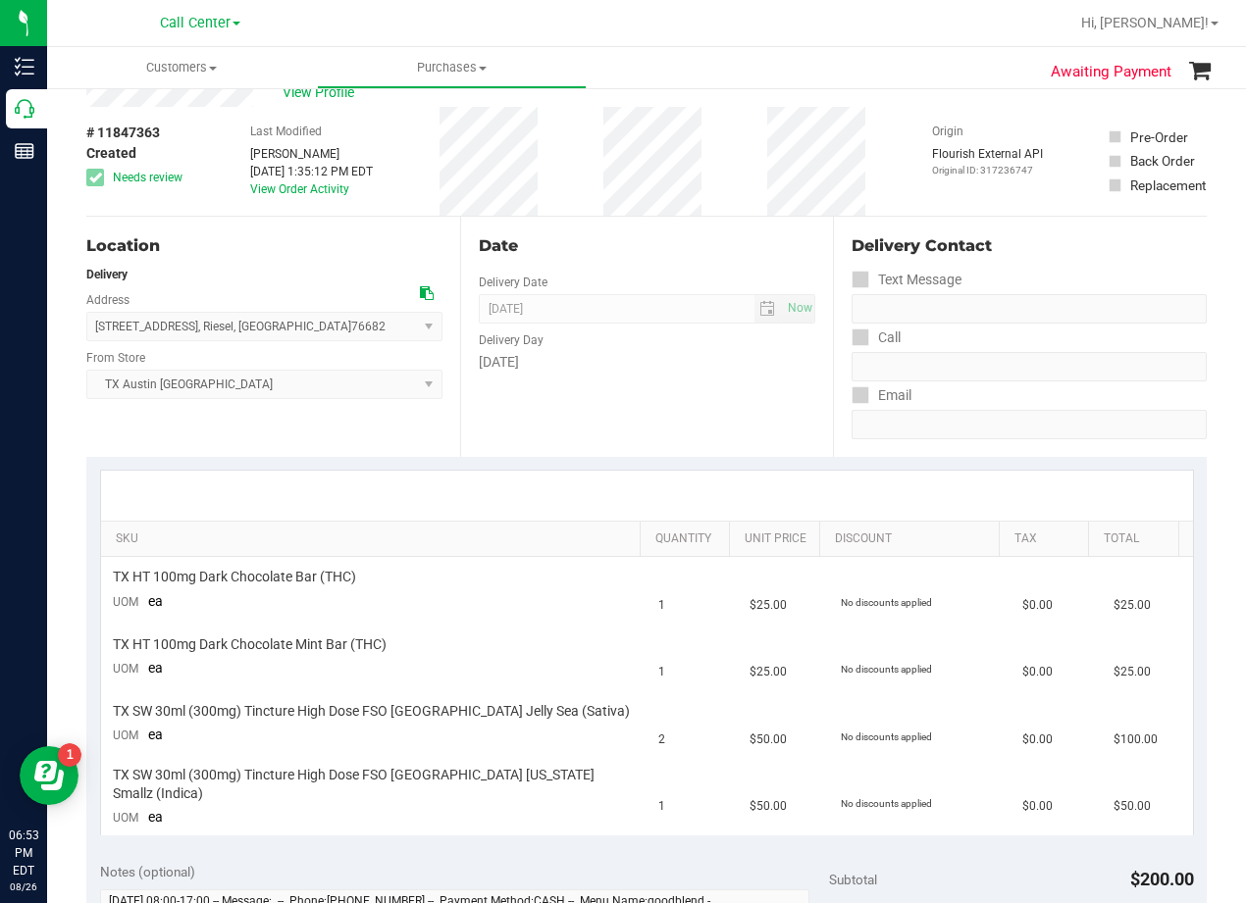
scroll to position [98, 0]
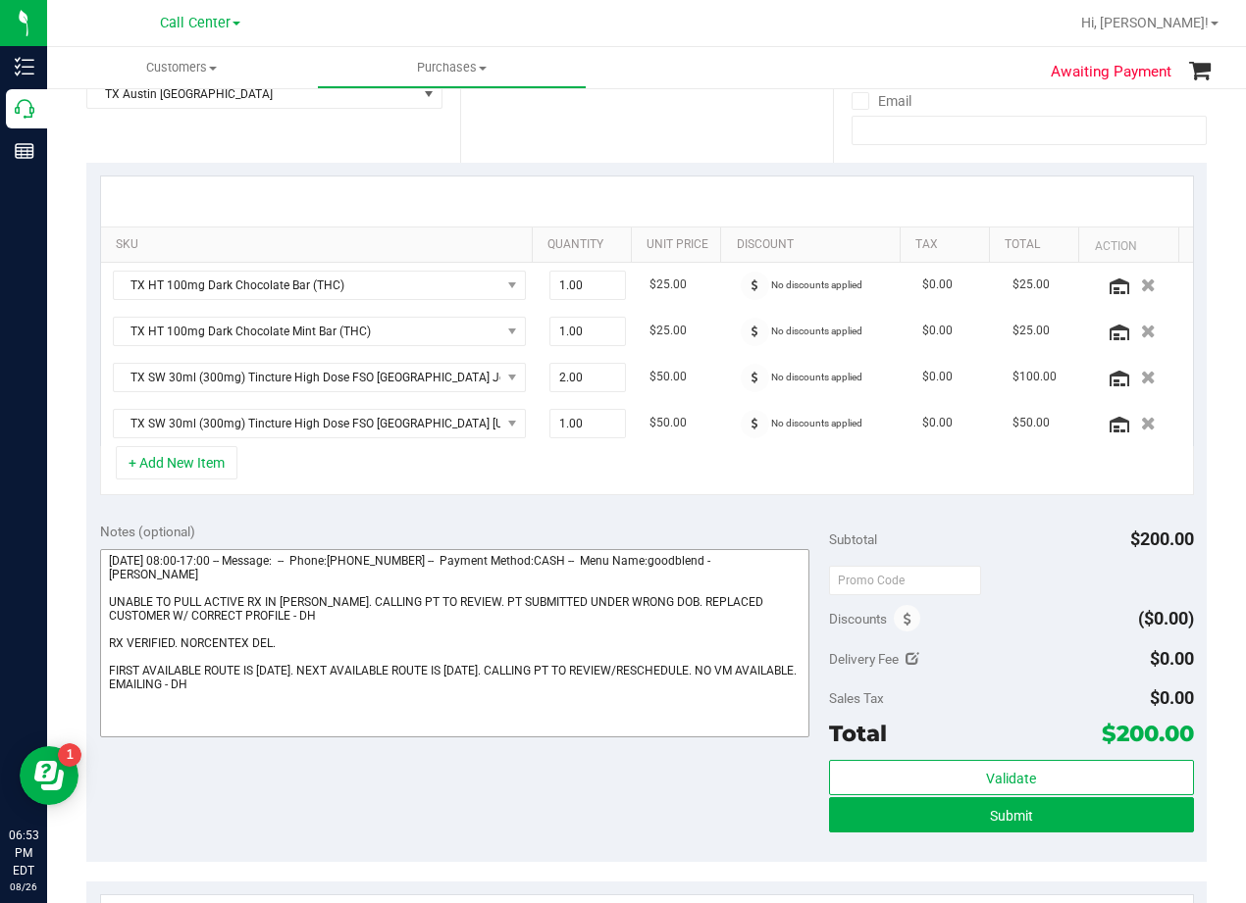
scroll to position [392, 0]
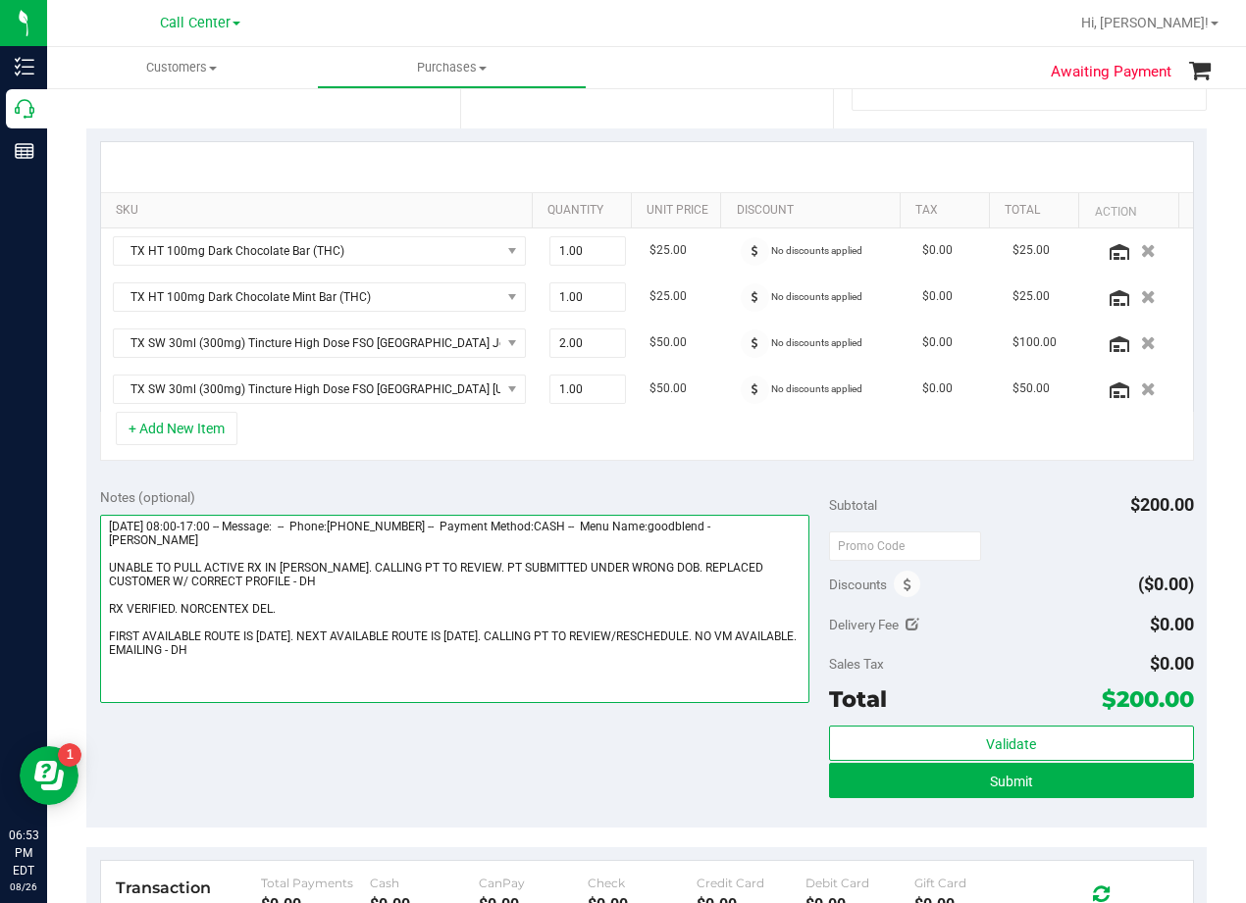
click at [330, 665] on textarea at bounding box center [454, 609] width 709 height 188
type textarea "[DATE] 08:00-17:00 -- Message: -- Phone:[PHONE_NUMBER] -- Payment Method:CASH -…"
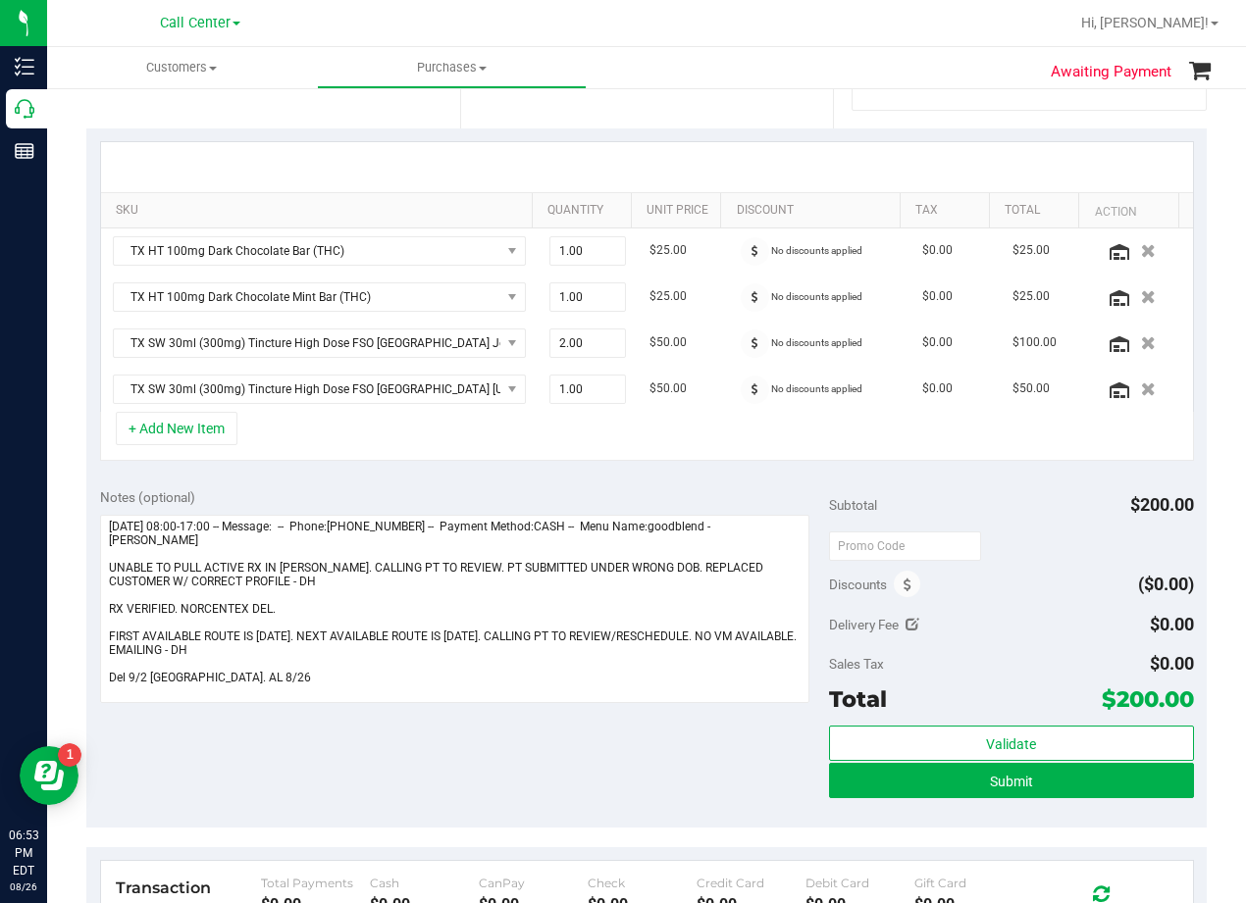
click at [585, 458] on div "+ Add New Item" at bounding box center [647, 436] width 1094 height 49
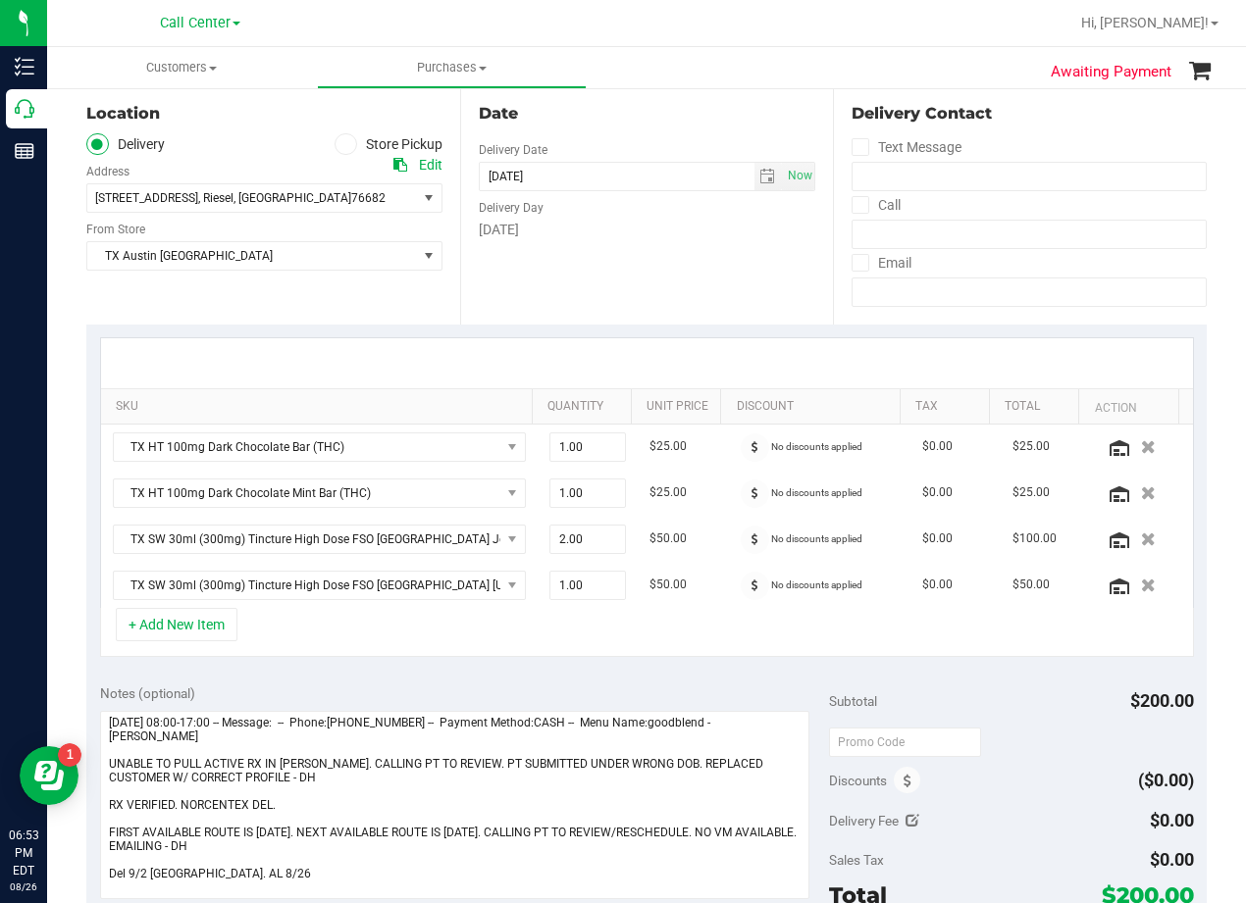
click at [692, 322] on div "Date Delivery Date [DATE] Now [DATE] 08:00 AM Now Delivery Day [DATE]" at bounding box center [647, 204] width 374 height 240
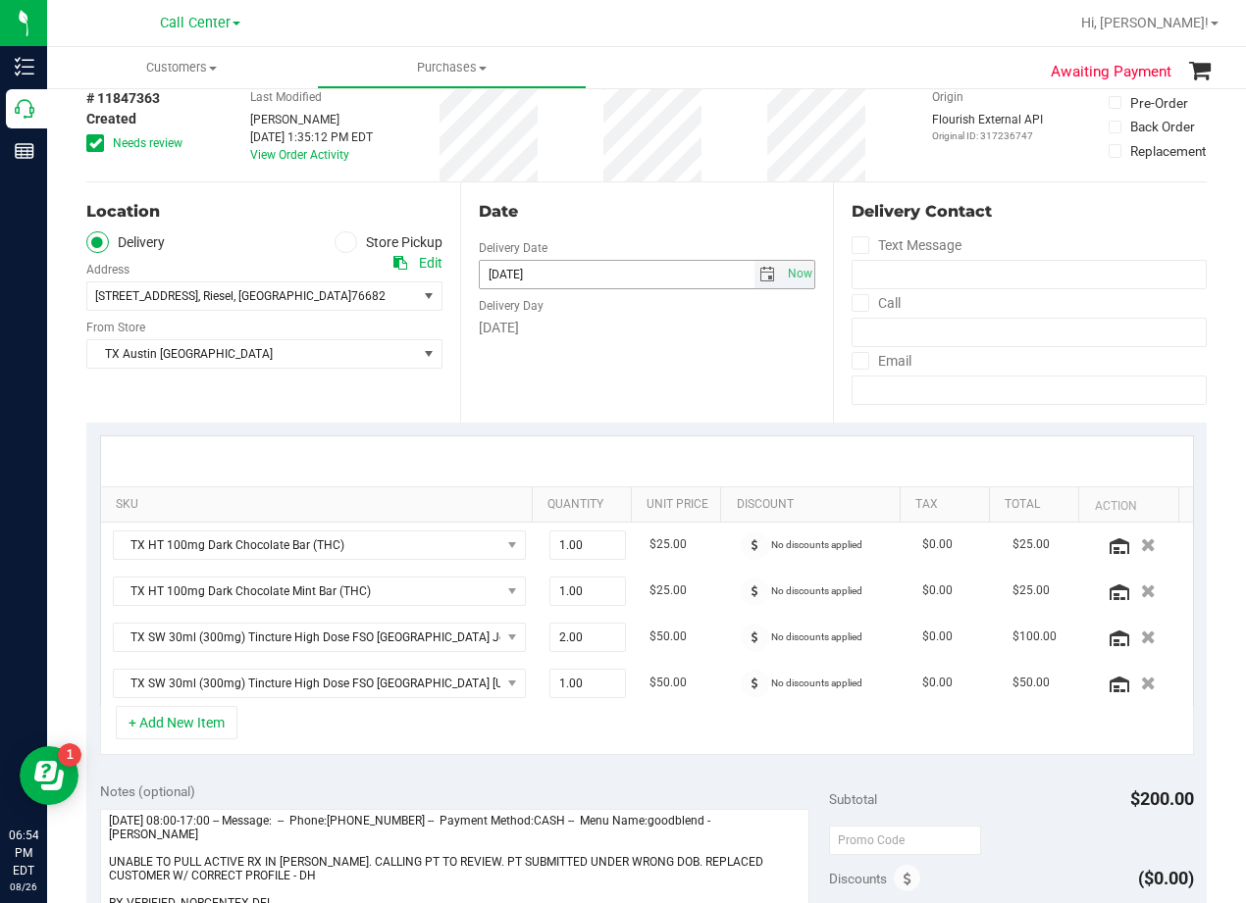
click at [759, 279] on span "select" at bounding box center [767, 275] width 16 height 16
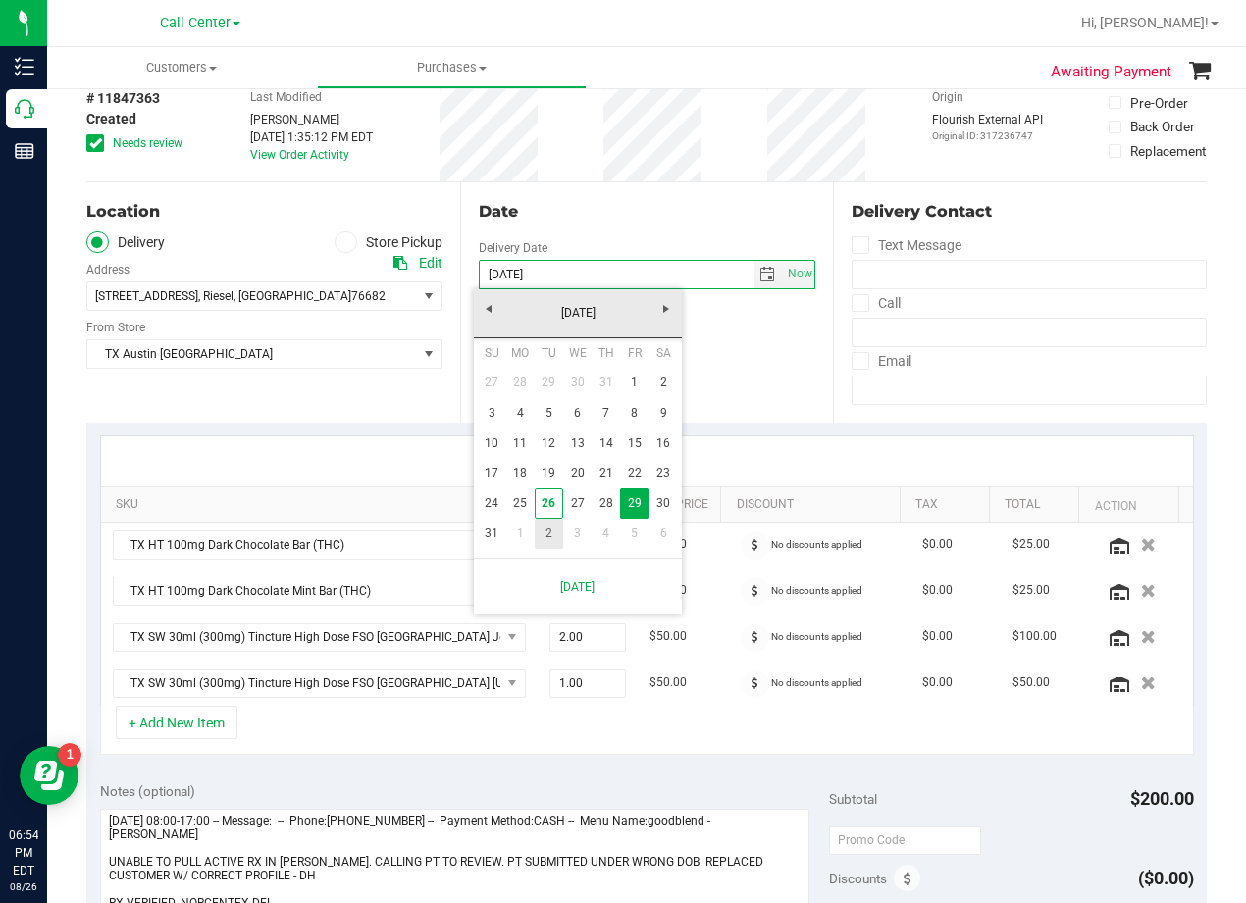
click at [555, 537] on link "2" at bounding box center [549, 534] width 28 height 30
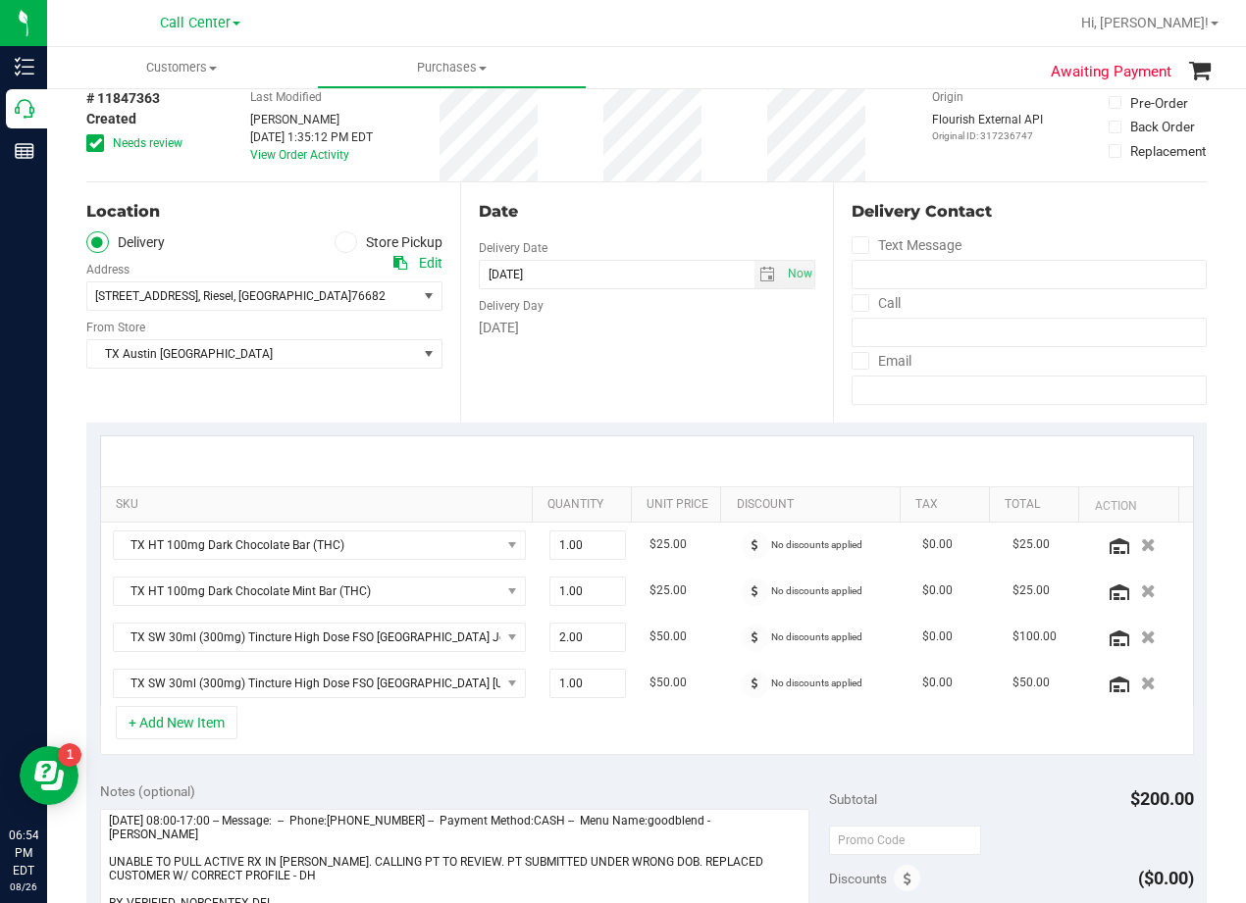
drag, startPoint x: 631, startPoint y: 390, endPoint x: 669, endPoint y: 346, distance: 58.4
click at [633, 389] on div "Date Delivery Date [DATE] Now [DATE] 08:00 AM Now Delivery Day [DATE]" at bounding box center [647, 302] width 374 height 240
click at [680, 212] on div "Date" at bounding box center [647, 212] width 337 height 24
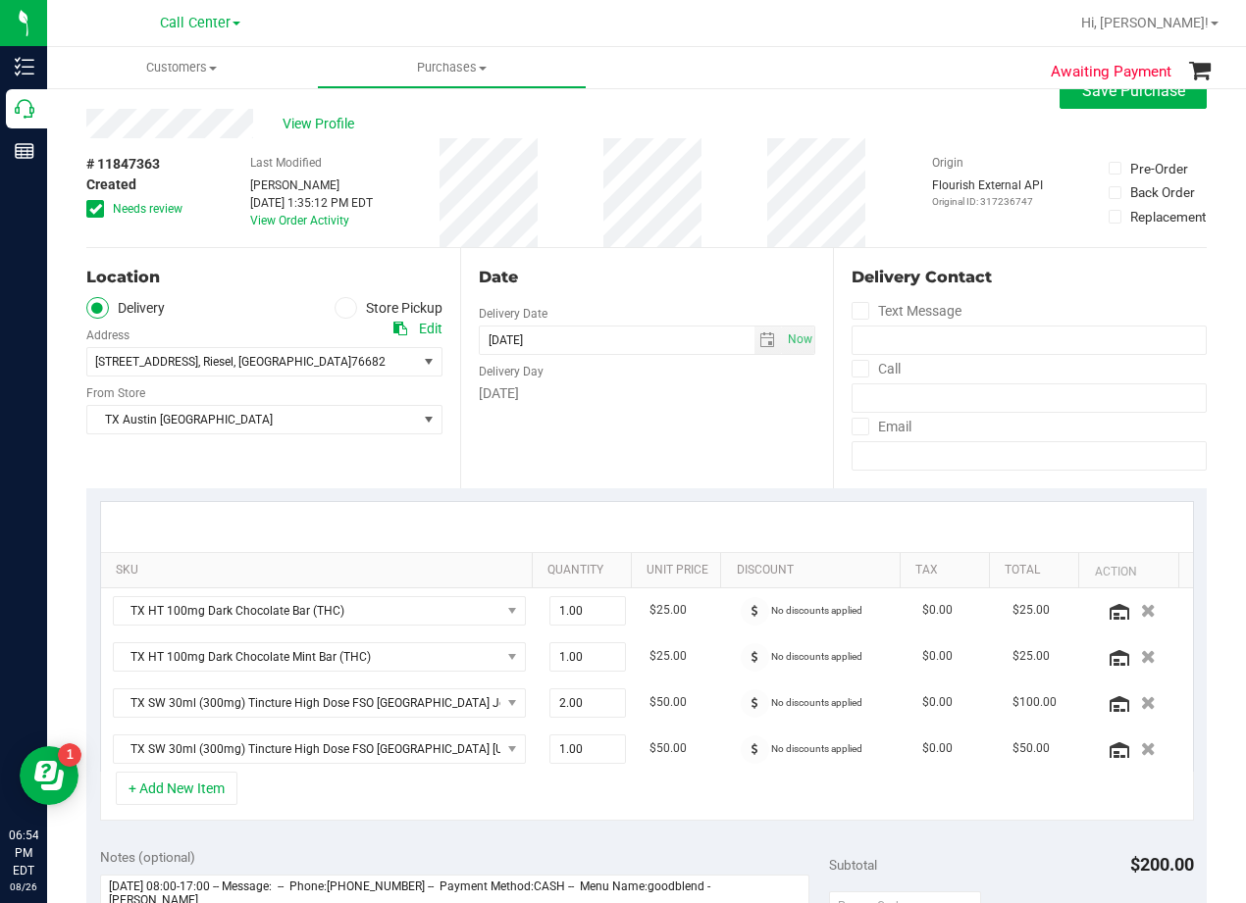
scroll to position [0, 0]
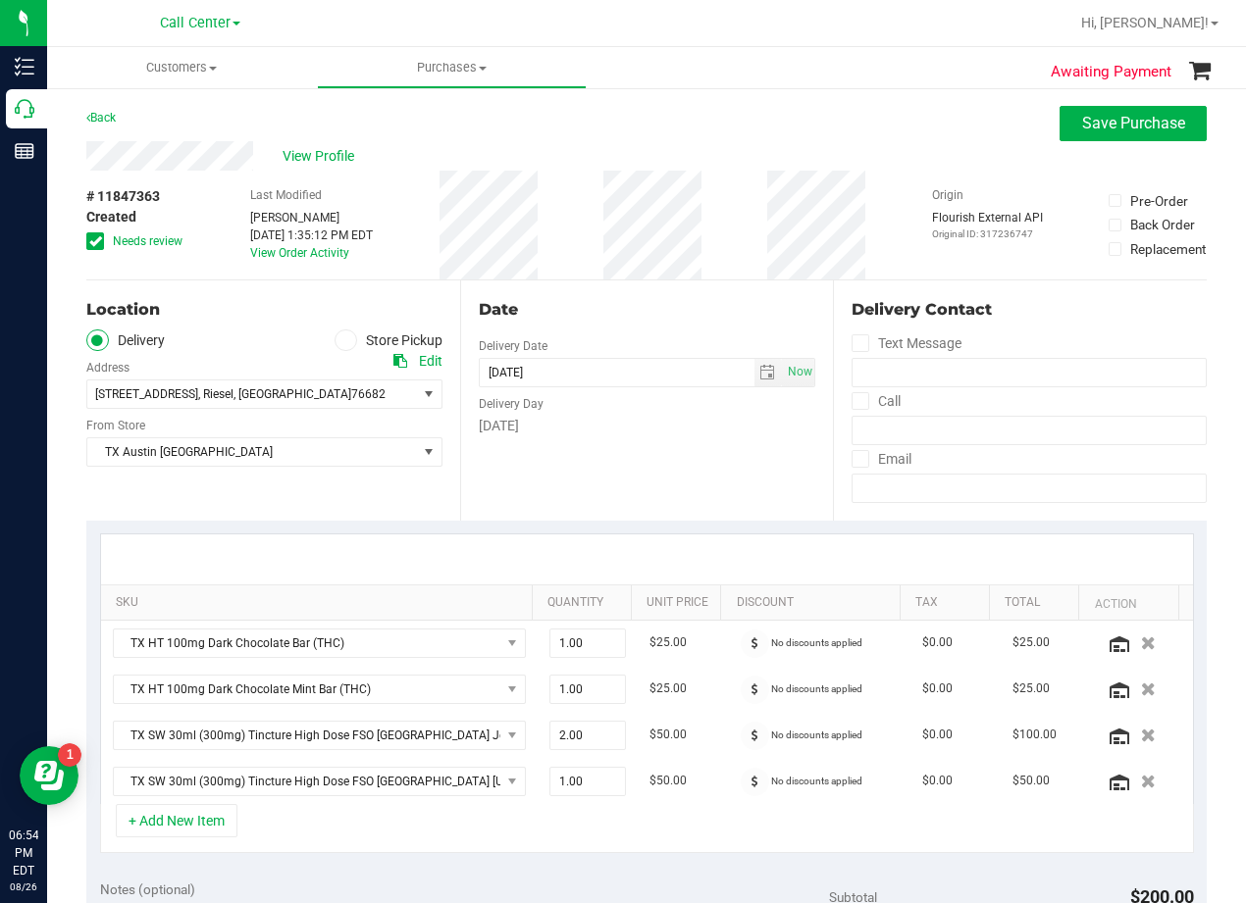
click at [97, 241] on icon at bounding box center [95, 241] width 13 height 0
click at [0, 0] on input "Needs review" at bounding box center [0, 0] width 0 height 0
click at [667, 141] on div "View Profile" at bounding box center [646, 155] width 1120 height 29
click at [683, 139] on div "Back Save Purchase" at bounding box center [646, 123] width 1120 height 35
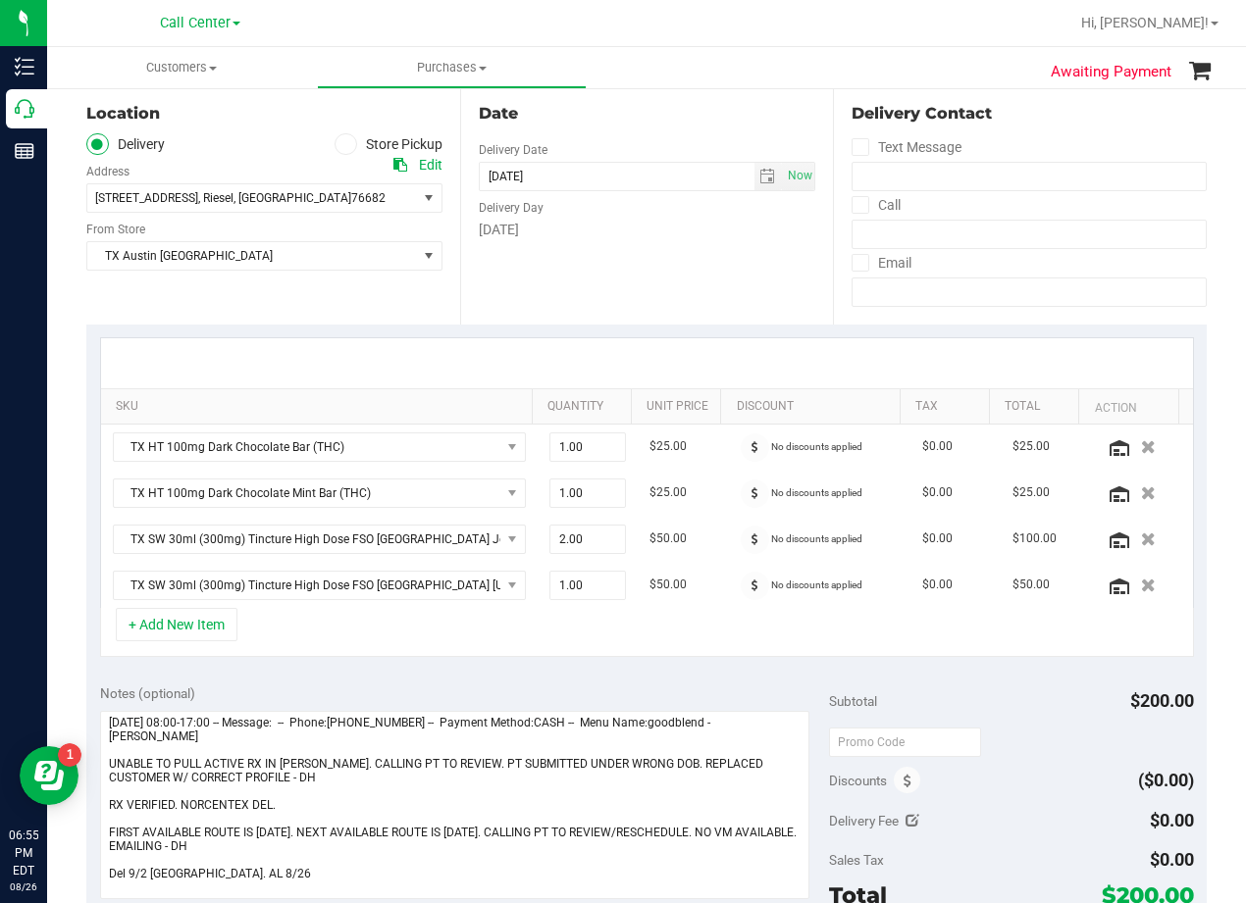
click at [690, 358] on div at bounding box center [647, 363] width 1092 height 50
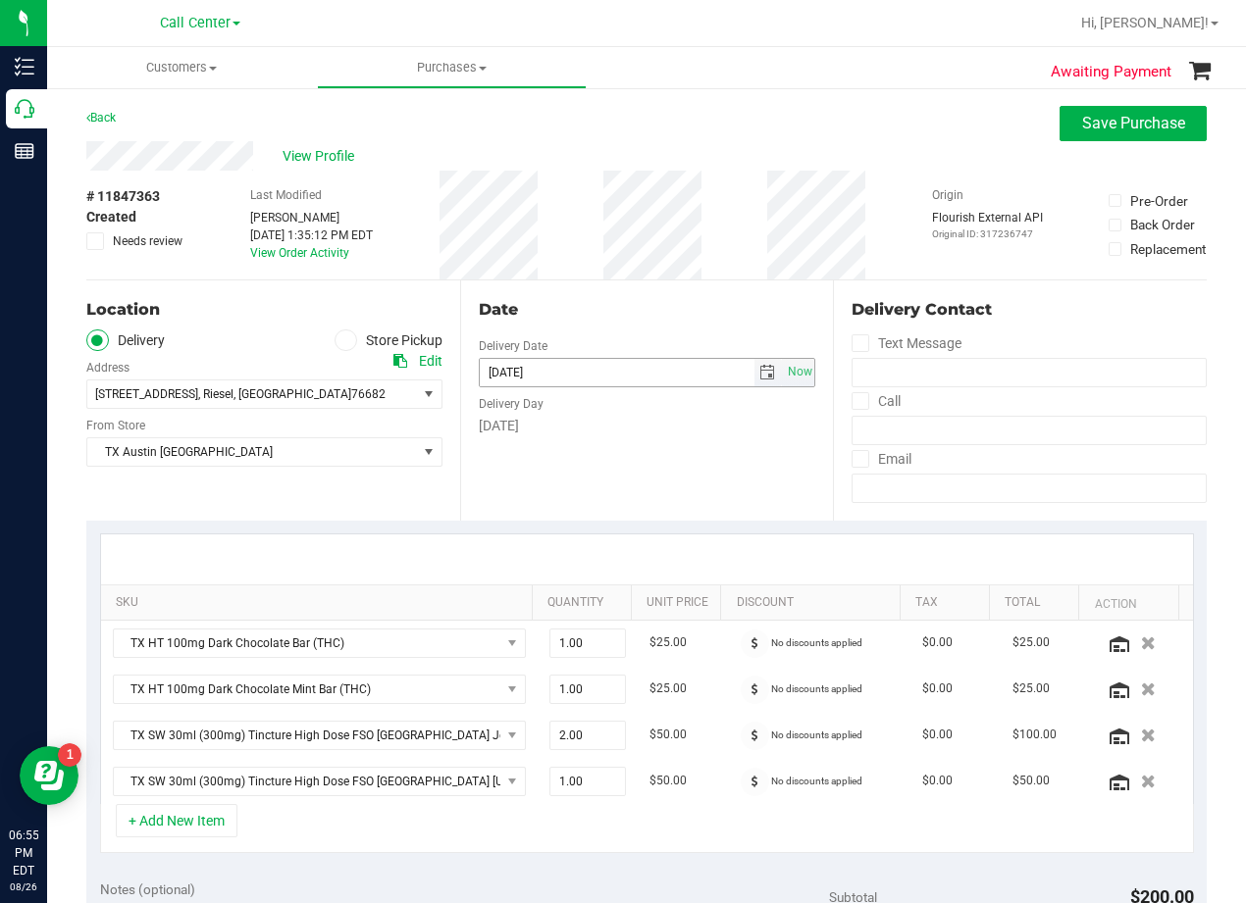
click at [754, 376] on span "select" at bounding box center [768, 372] width 28 height 27
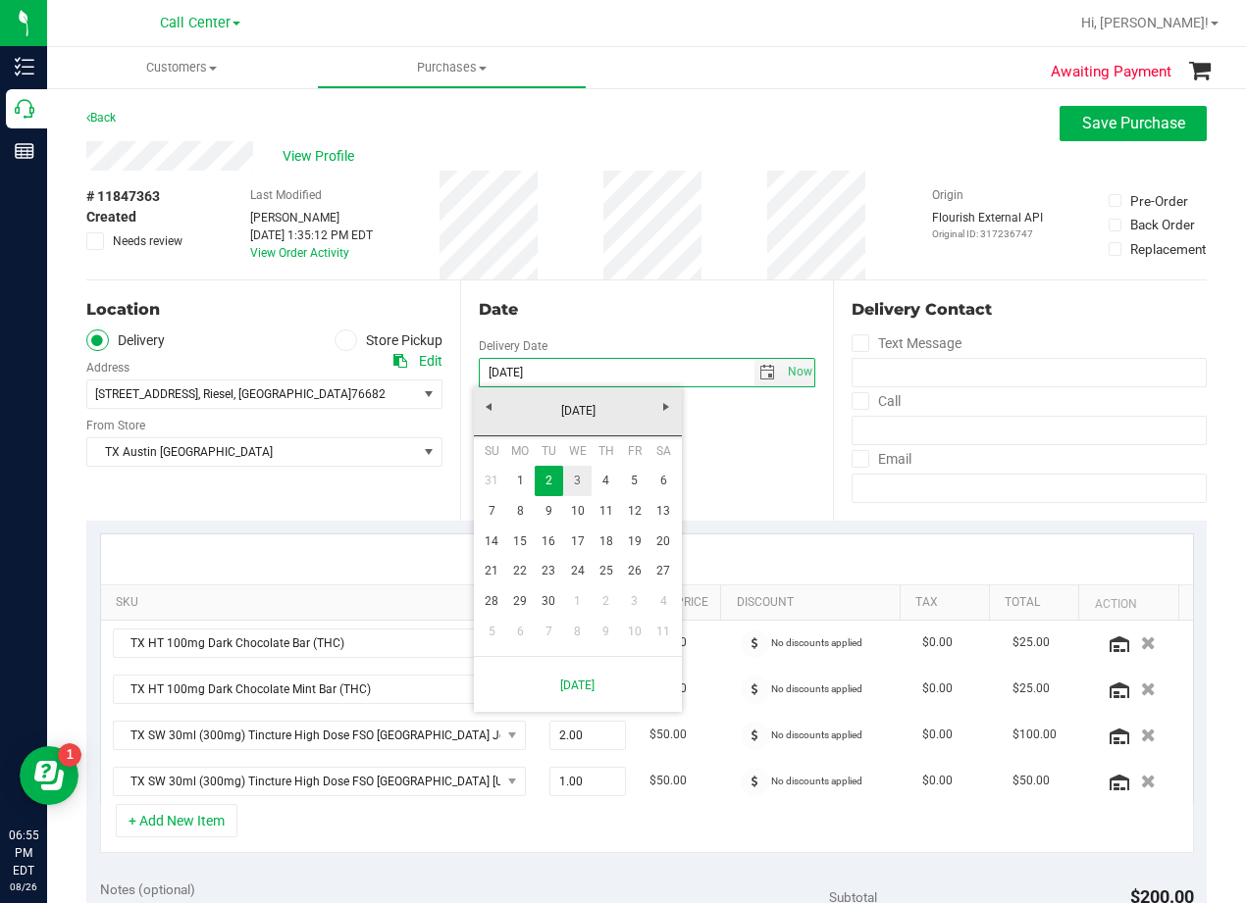
click at [576, 467] on link "3" at bounding box center [577, 481] width 28 height 30
type input "[DATE]"
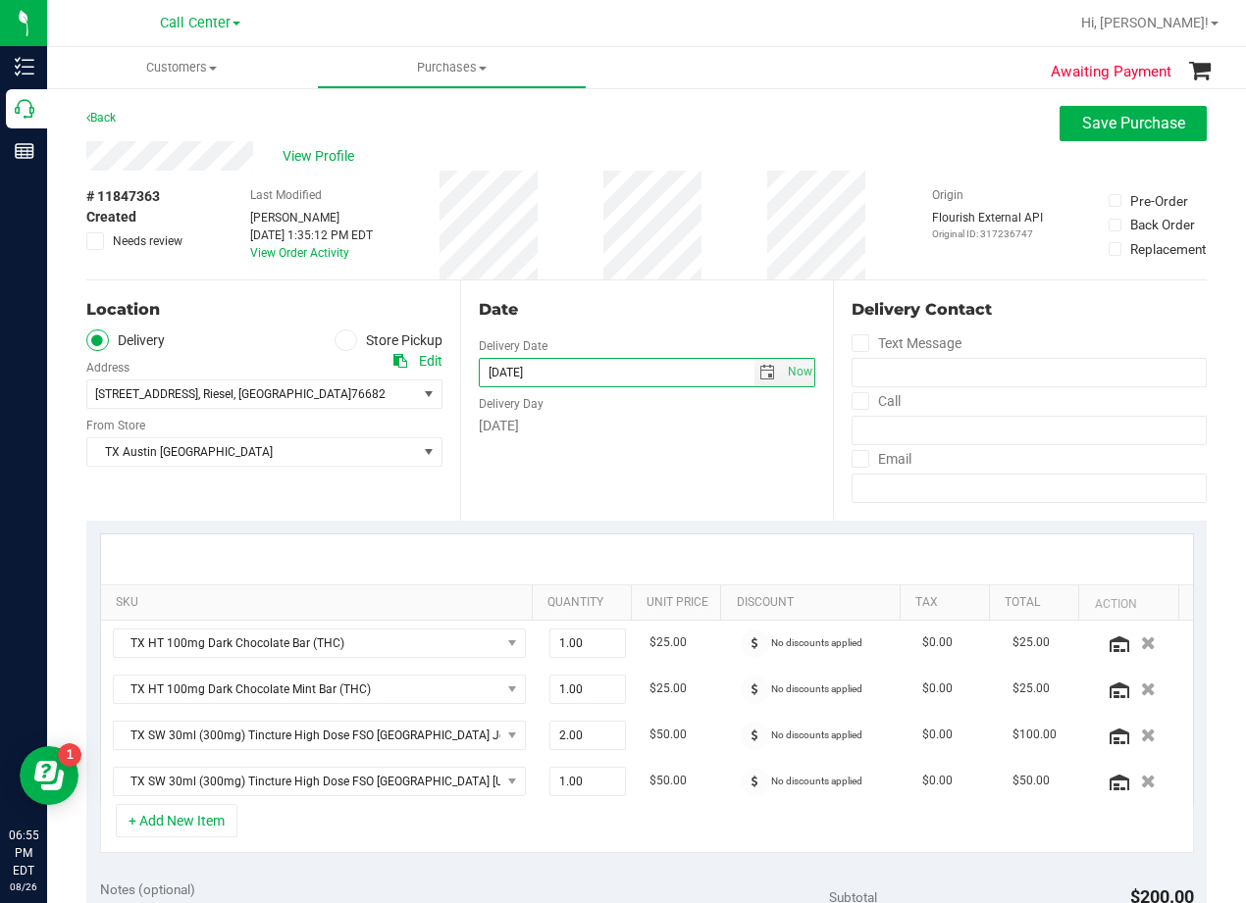
click at [647, 465] on div "Date Delivery Date [DATE] Now [DATE] 08:00 AM Now Delivery Day [DATE]" at bounding box center [647, 401] width 374 height 240
click at [657, 301] on div "Date" at bounding box center [647, 310] width 337 height 24
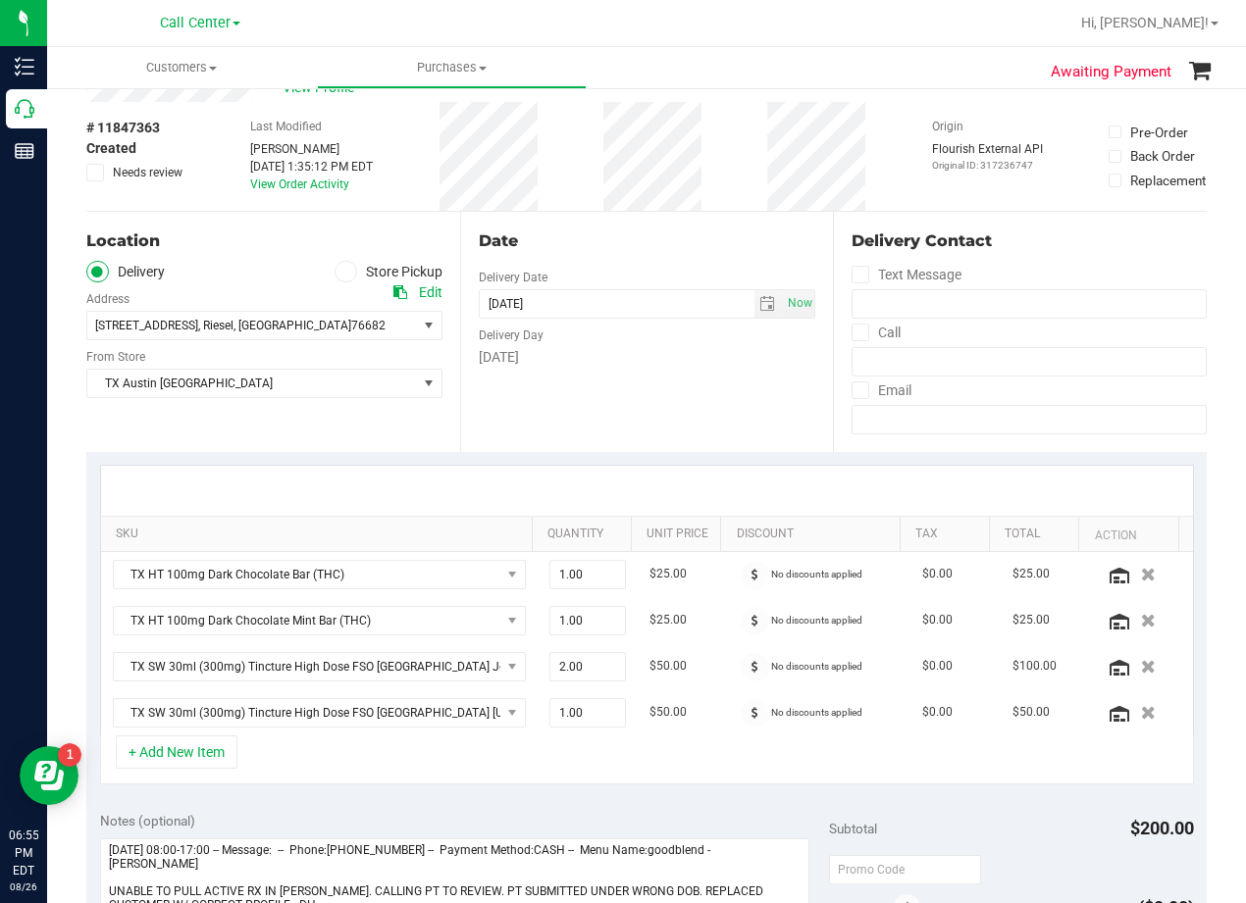
scroll to position [98, 0]
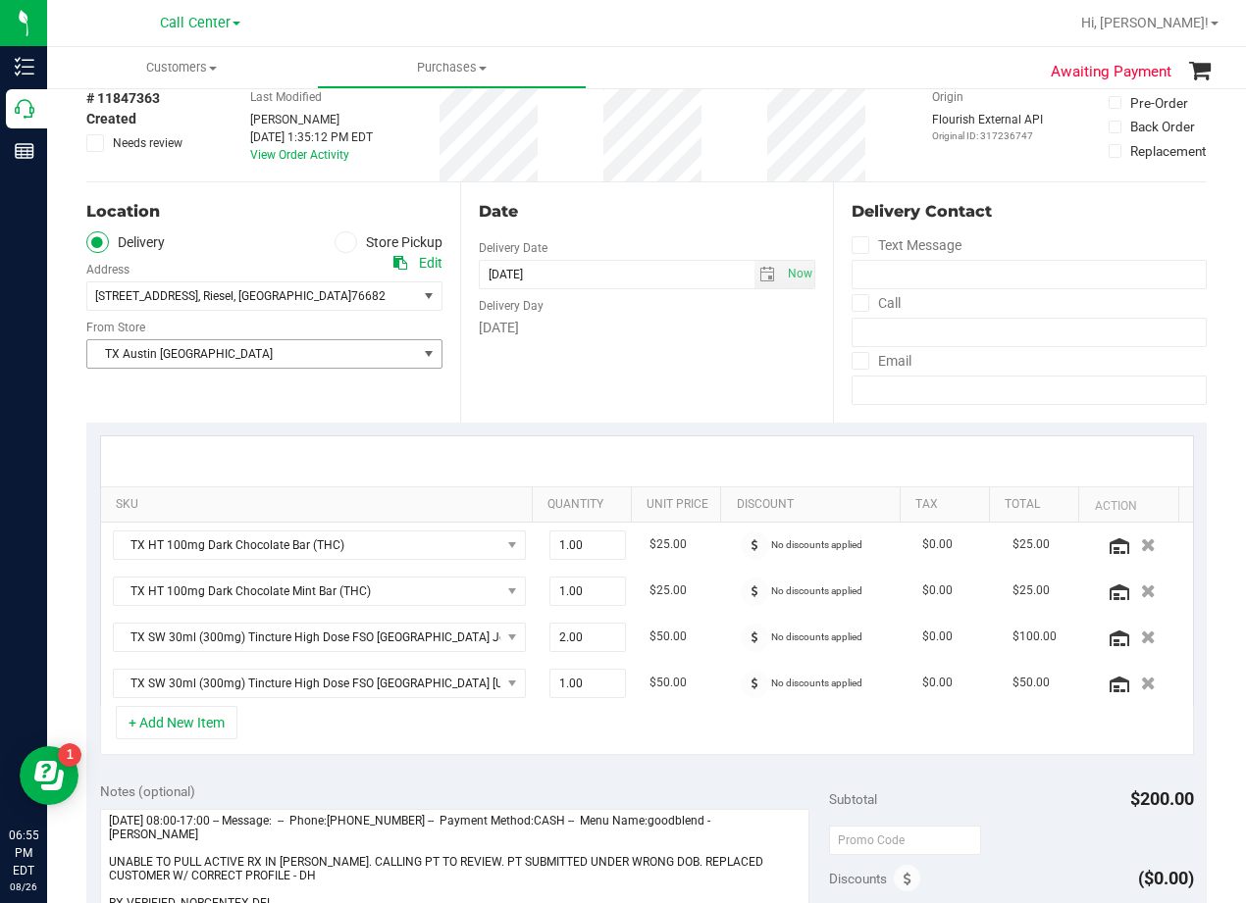
click at [391, 341] on span "TX Austin [GEOGRAPHIC_DATA]" at bounding box center [252, 353] width 330 height 27
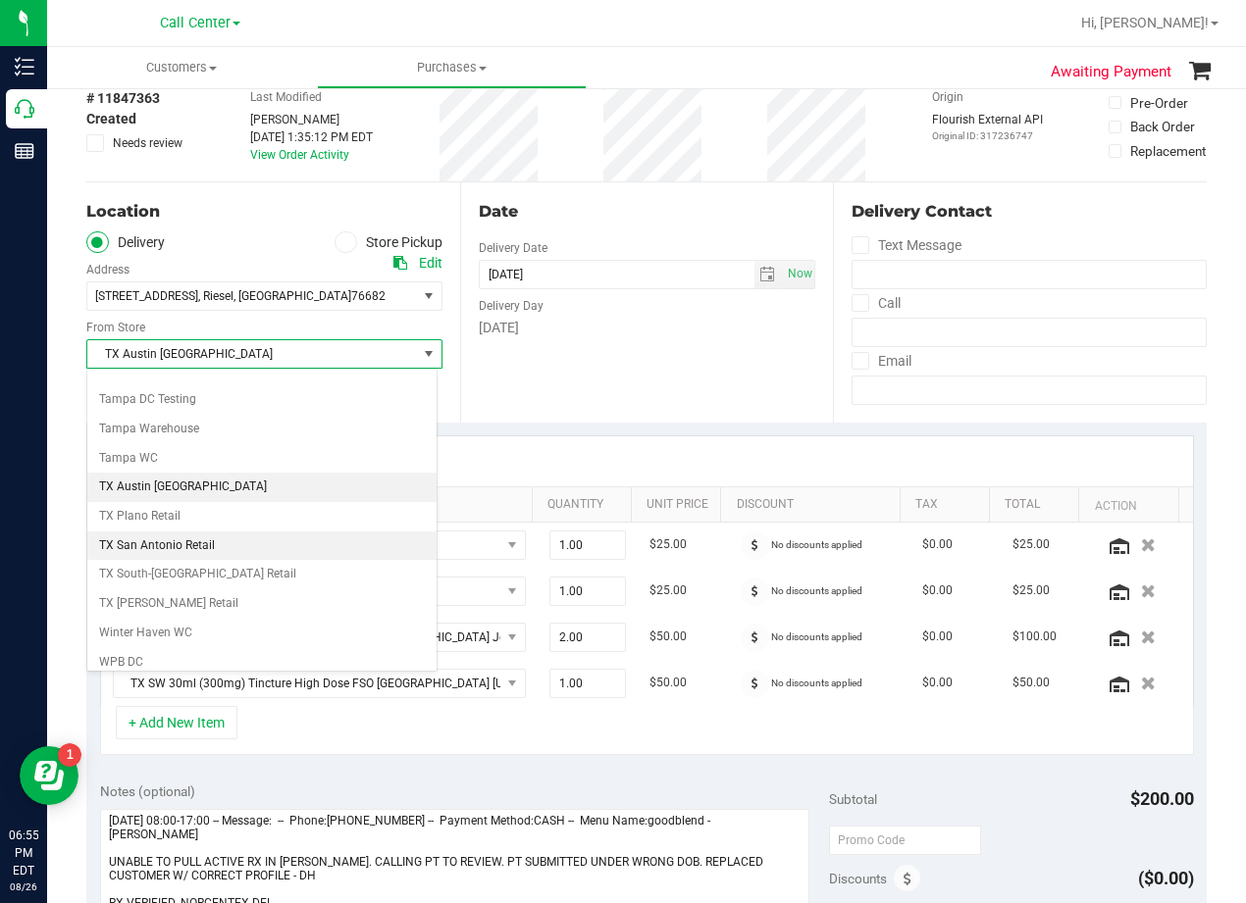
scroll to position [1425, 0]
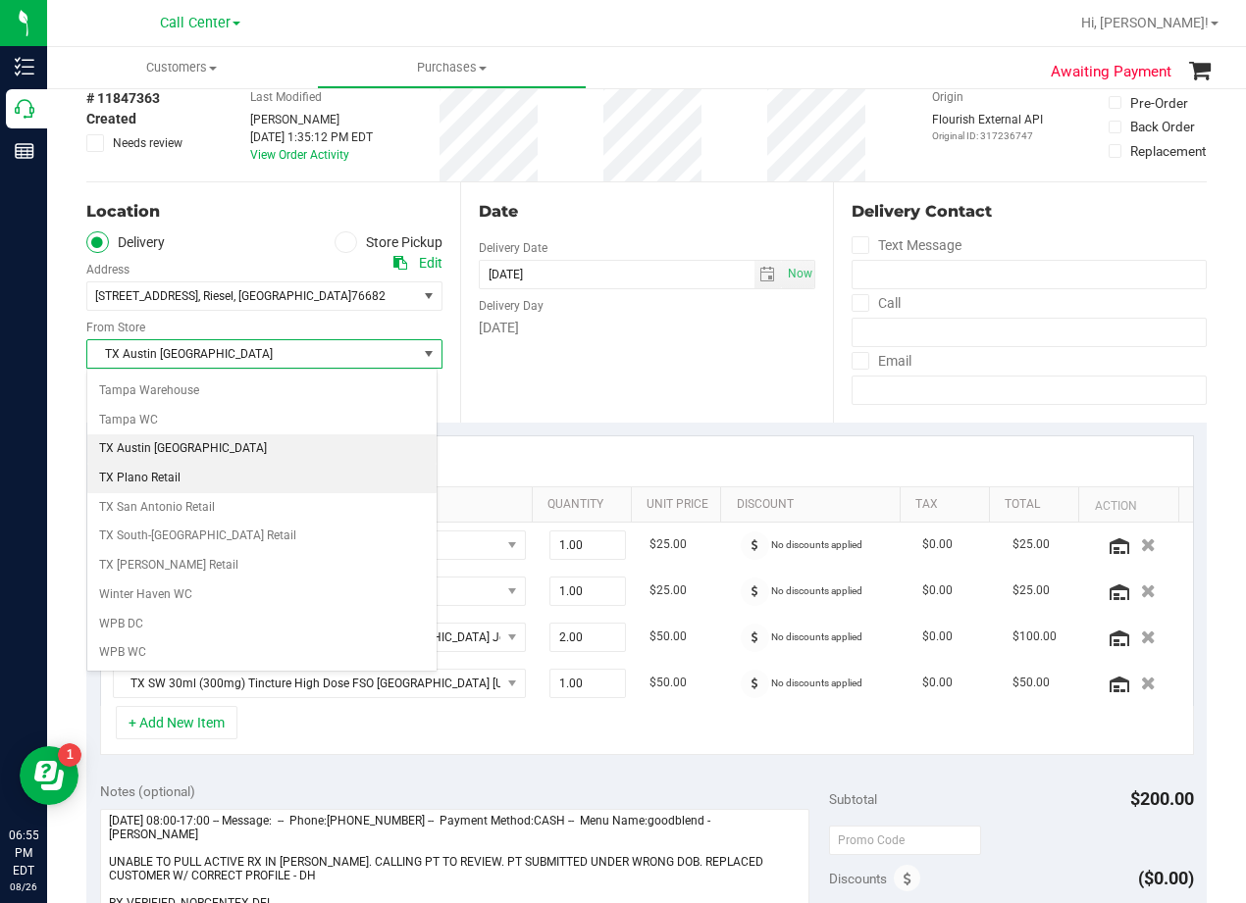
click at [274, 480] on li "TX Plano Retail" at bounding box center [261, 478] width 349 height 29
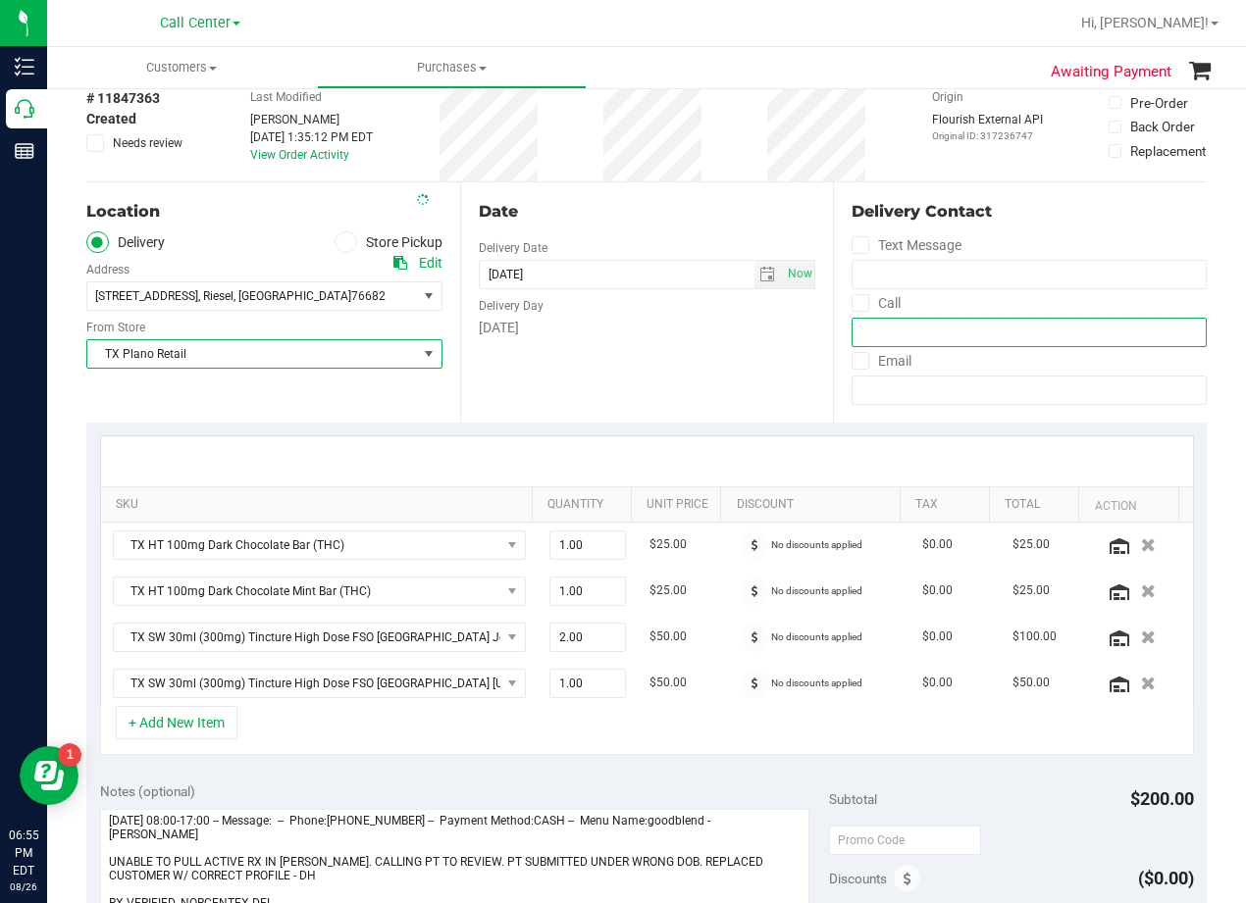
drag, startPoint x: 858, startPoint y: 321, endPoint x: 838, endPoint y: 291, distance: 35.9
click at [858, 321] on input "tel" at bounding box center [1028, 332] width 355 height 29
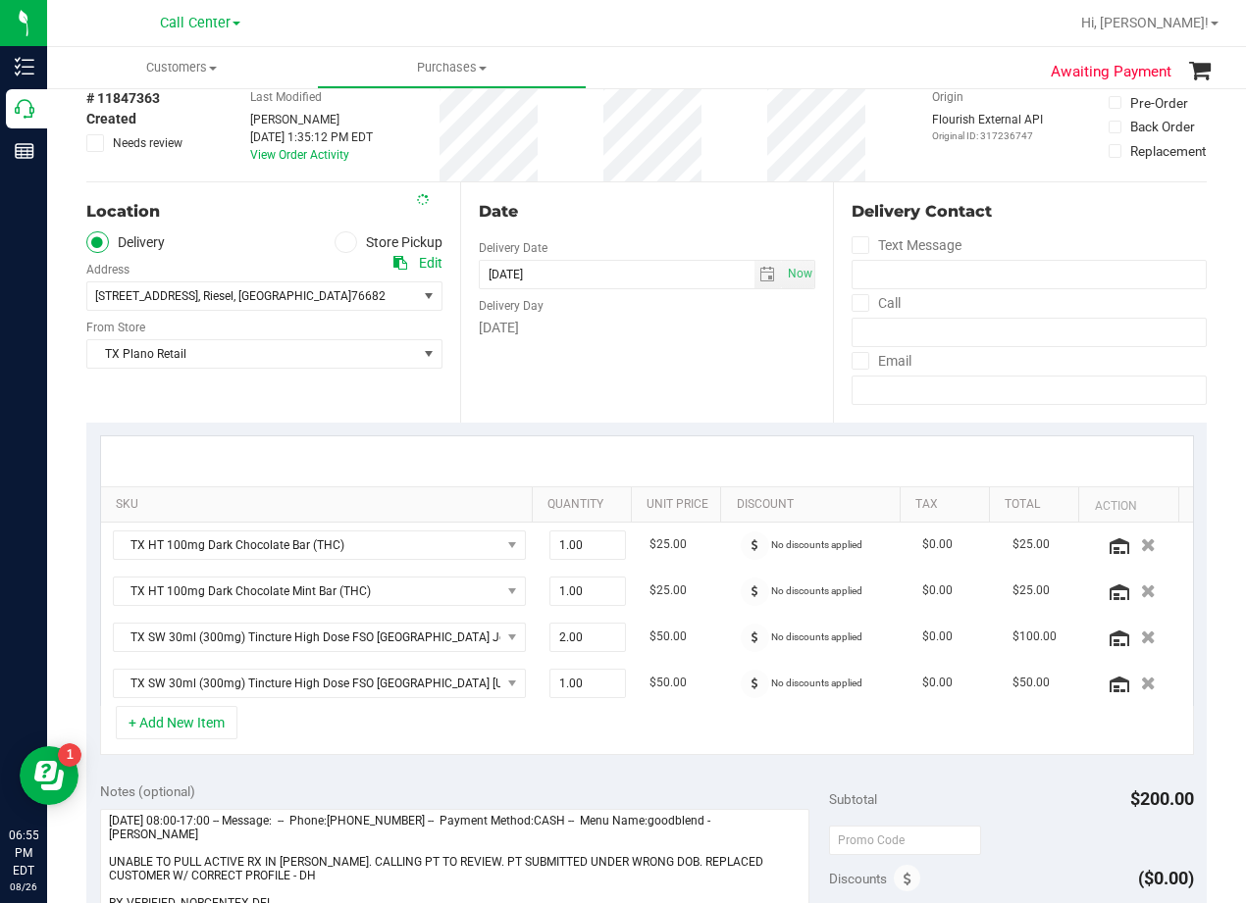
click at [690, 215] on div "Date" at bounding box center [647, 212] width 337 height 24
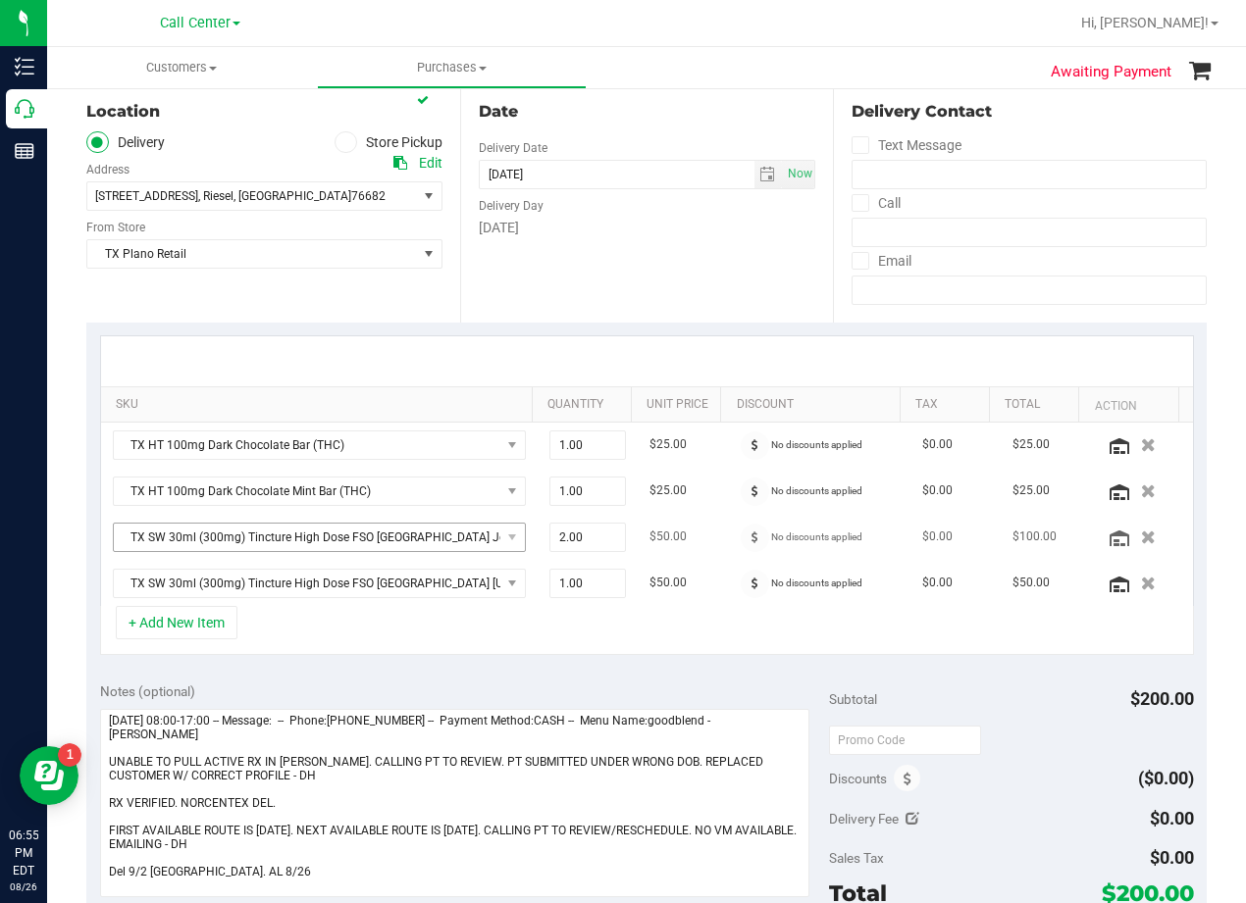
scroll to position [294, 0]
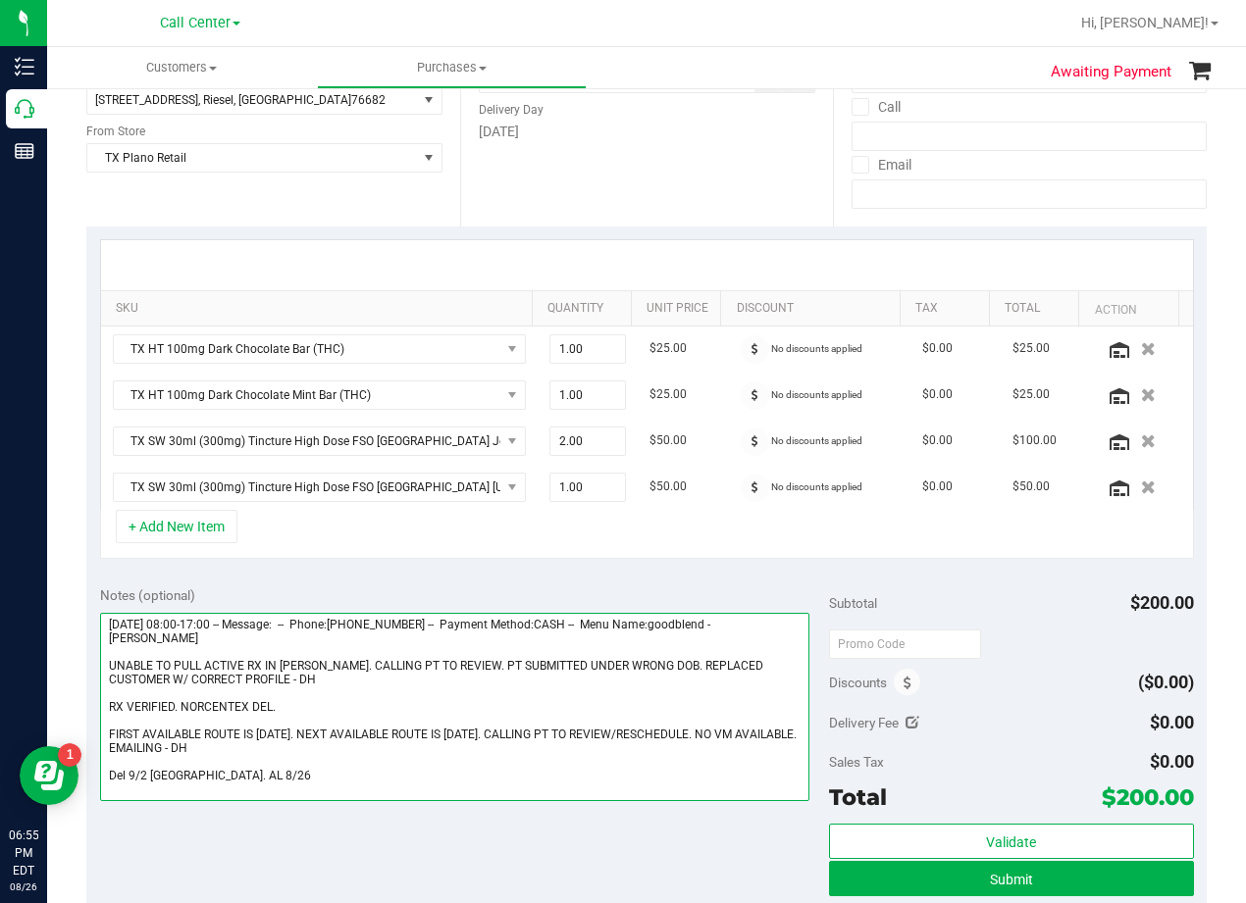
click at [142, 782] on textarea at bounding box center [454, 707] width 709 height 188
click at [218, 773] on textarea at bounding box center [454, 707] width 709 height 188
type textarea "Friday 08/29/2025 08:00-17:00 -- Message: -- Phone:2544987109 -- Payment Method…"
click at [395, 773] on textarea at bounding box center [454, 707] width 709 height 188
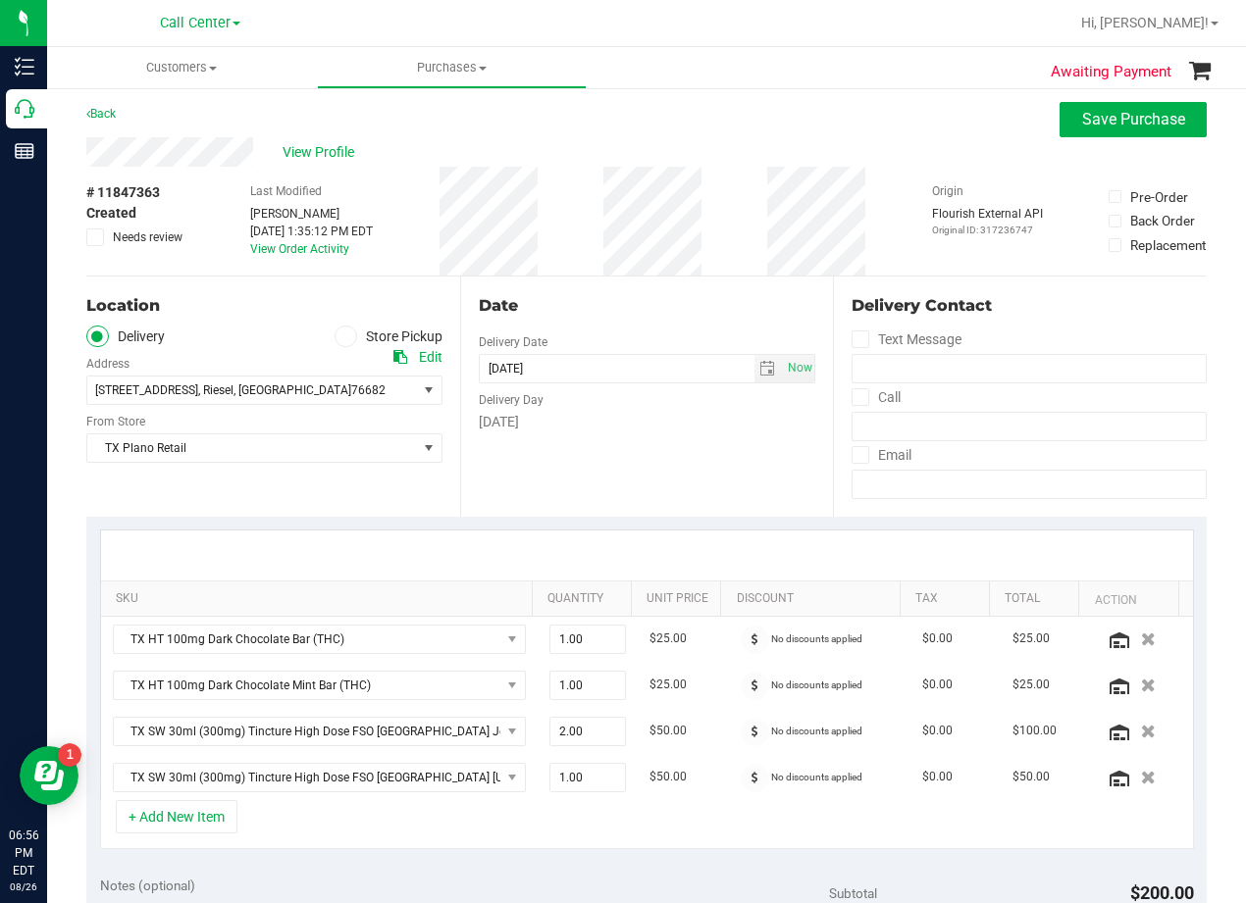
scroll to position [0, 0]
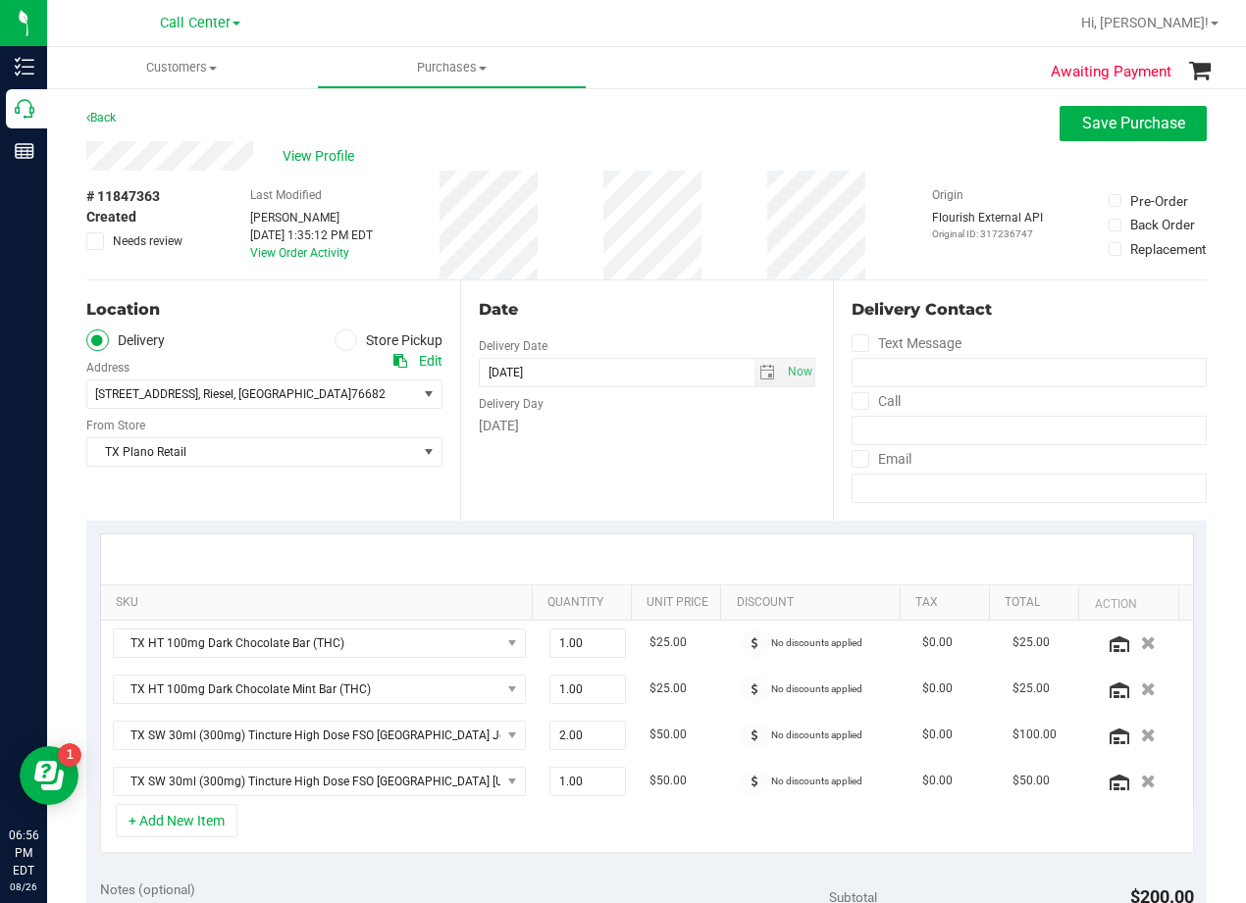
click at [384, 362] on div "109 S Hedwig St , Riesel , TX 76682 Select address South Austin 7105 E. Riversi…" at bounding box center [264, 380] width 356 height 58
click at [393, 361] on icon at bounding box center [400, 361] width 14 height 14
click at [716, 167] on div "View Profile" at bounding box center [646, 155] width 1120 height 29
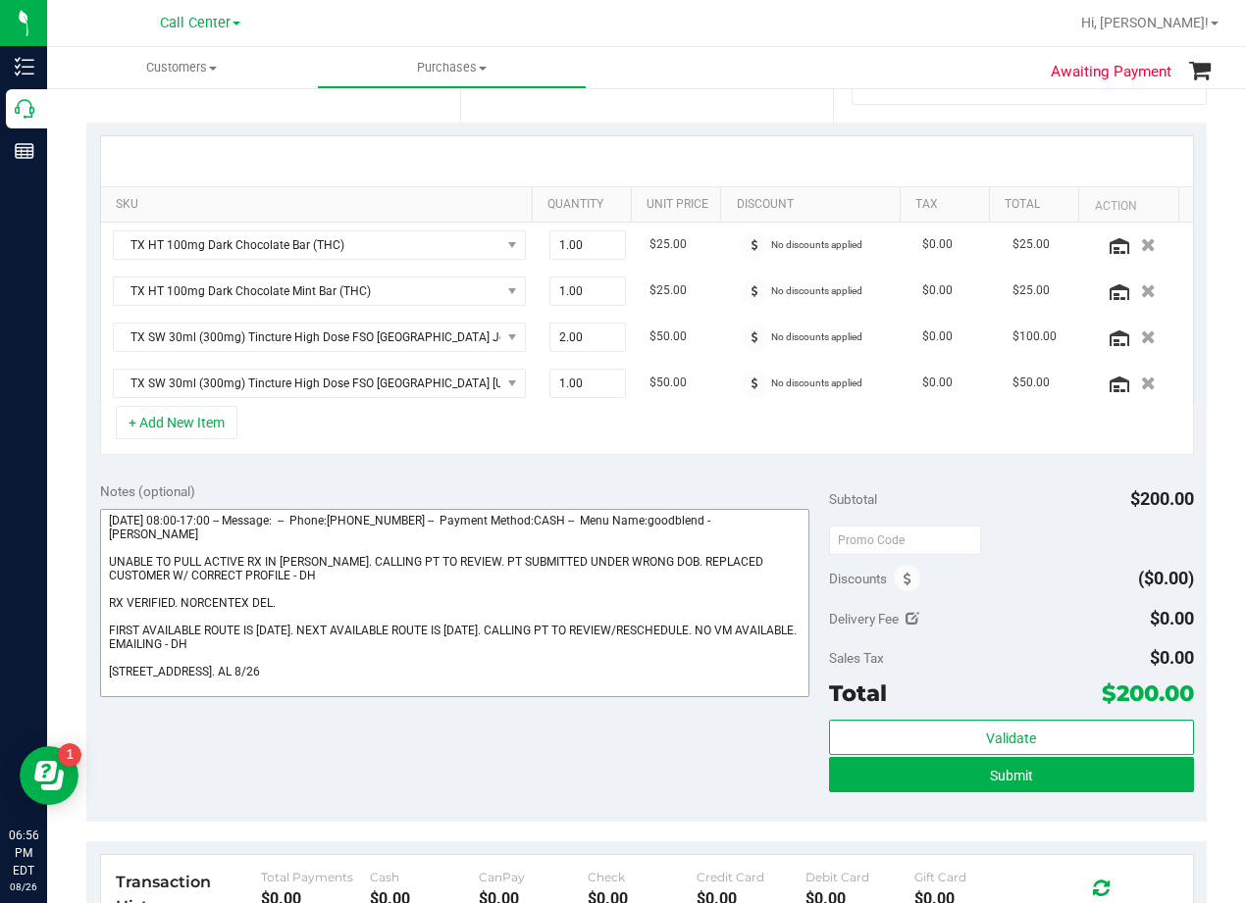
scroll to position [588, 0]
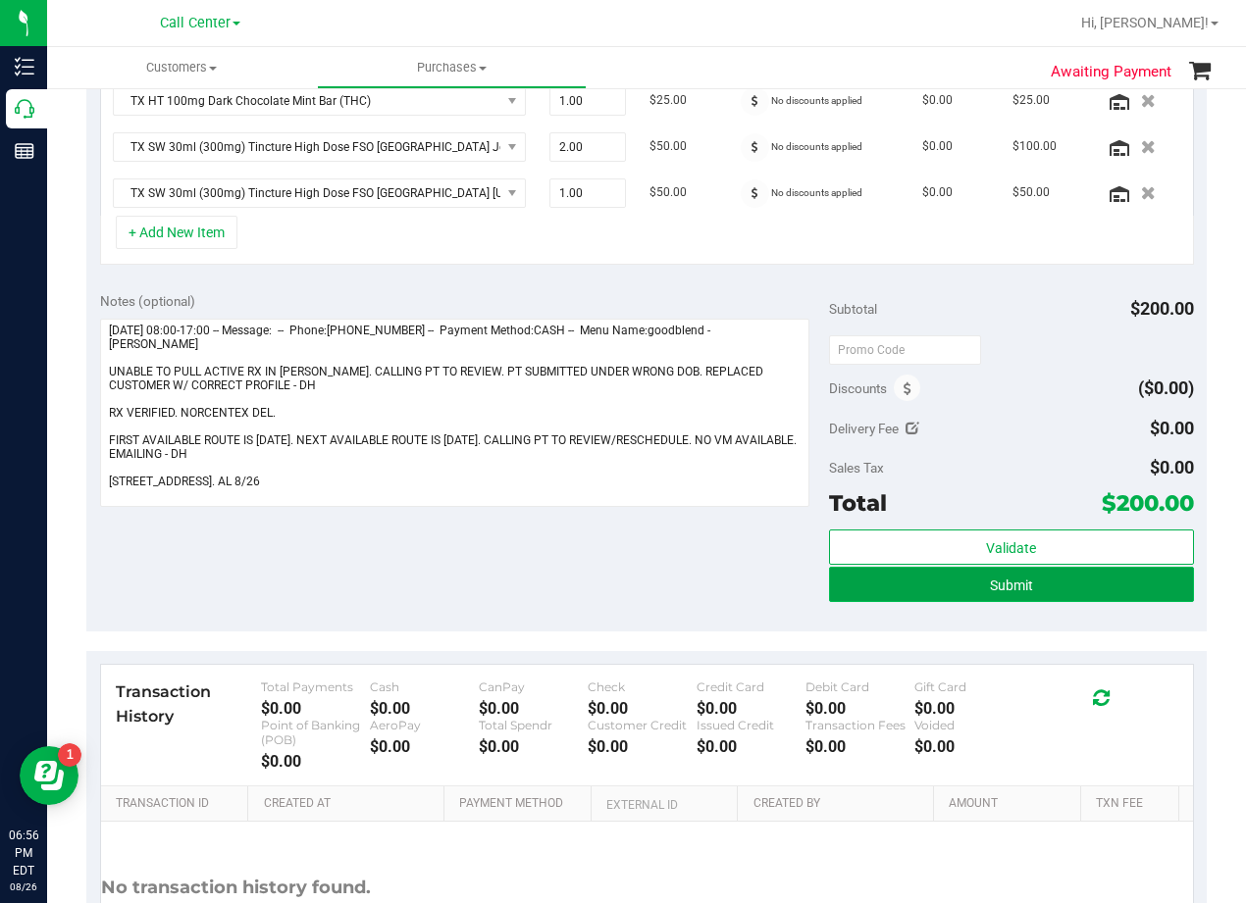
click at [895, 600] on button "Submit" at bounding box center [1011, 584] width 365 height 35
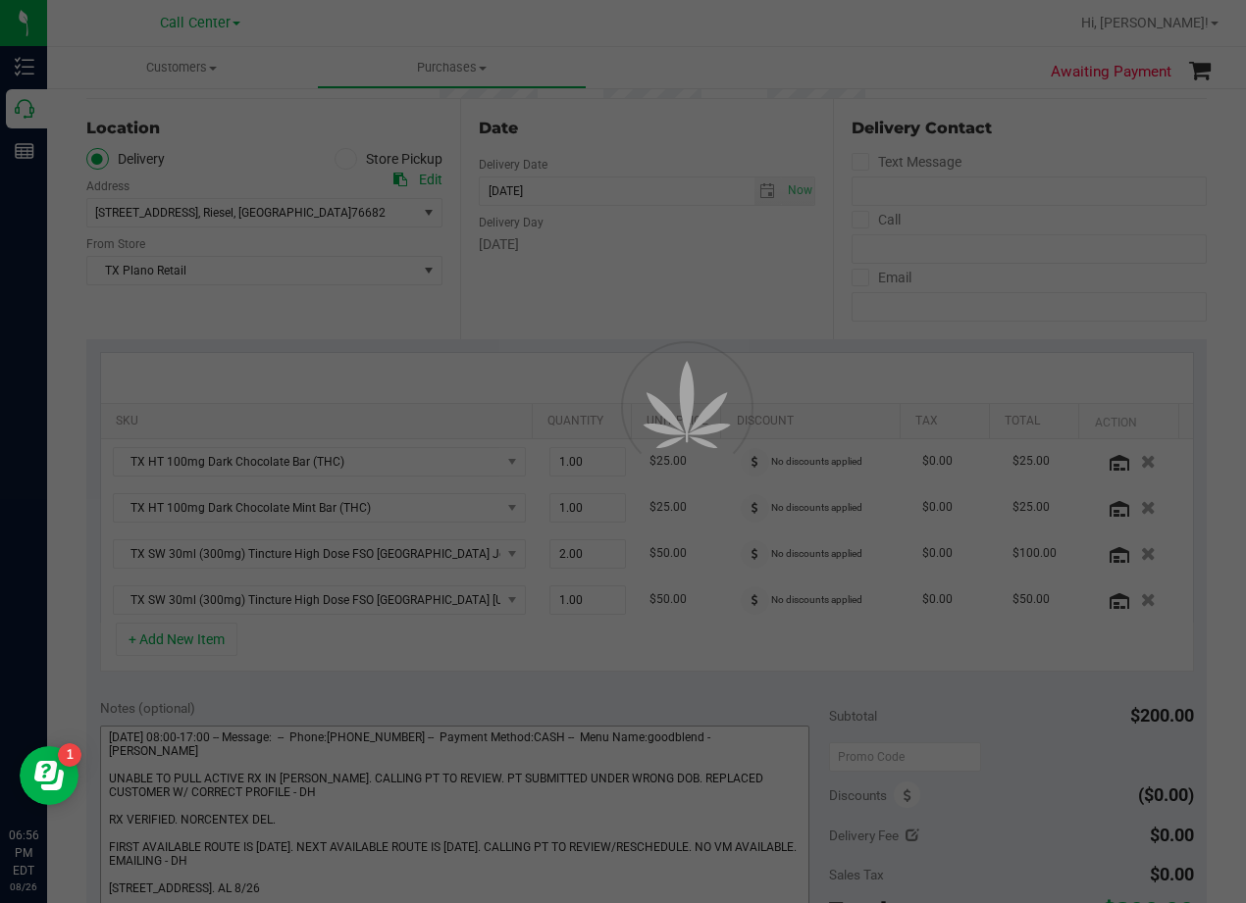
scroll to position [166, 0]
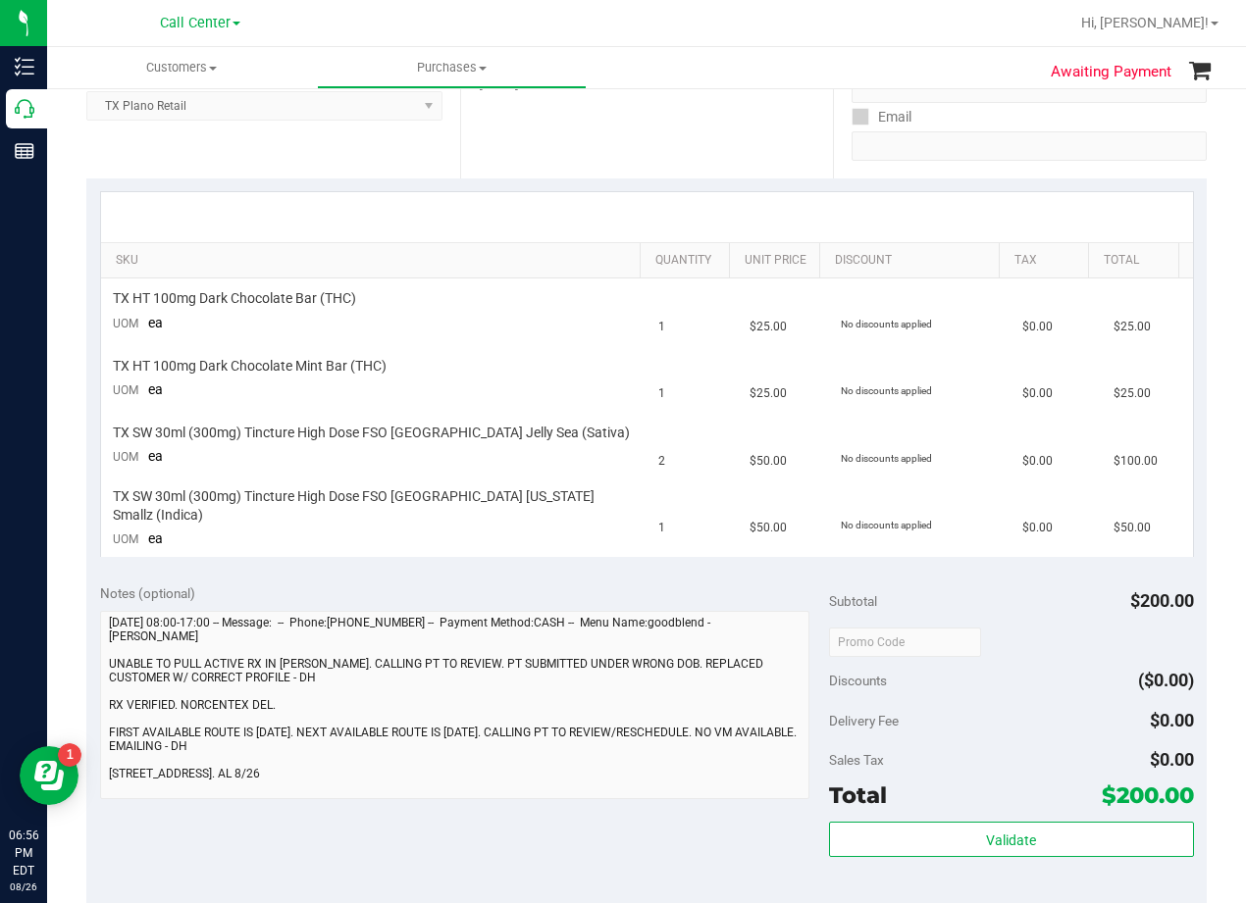
scroll to position [362, 0]
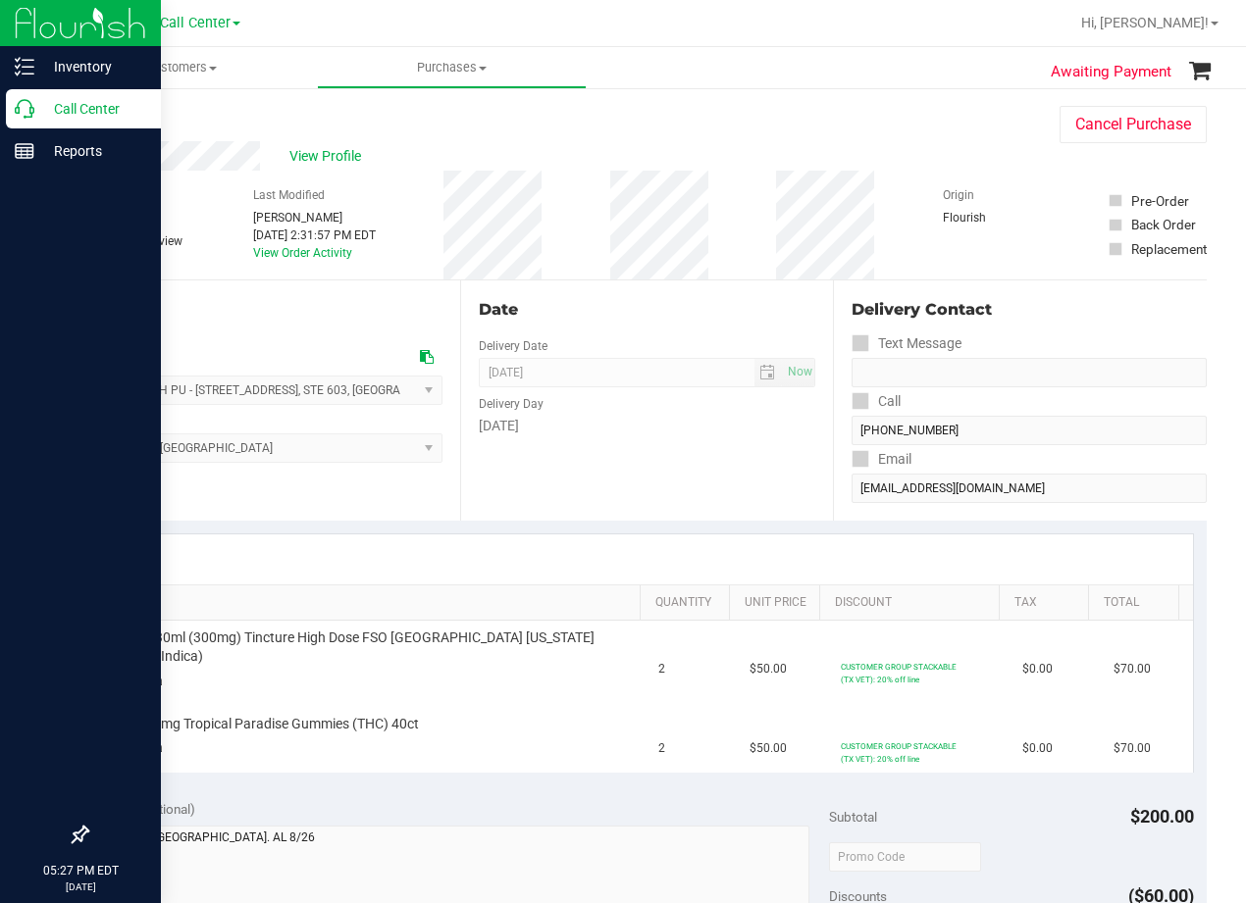
click at [79, 122] on div "Call Center" at bounding box center [83, 108] width 155 height 39
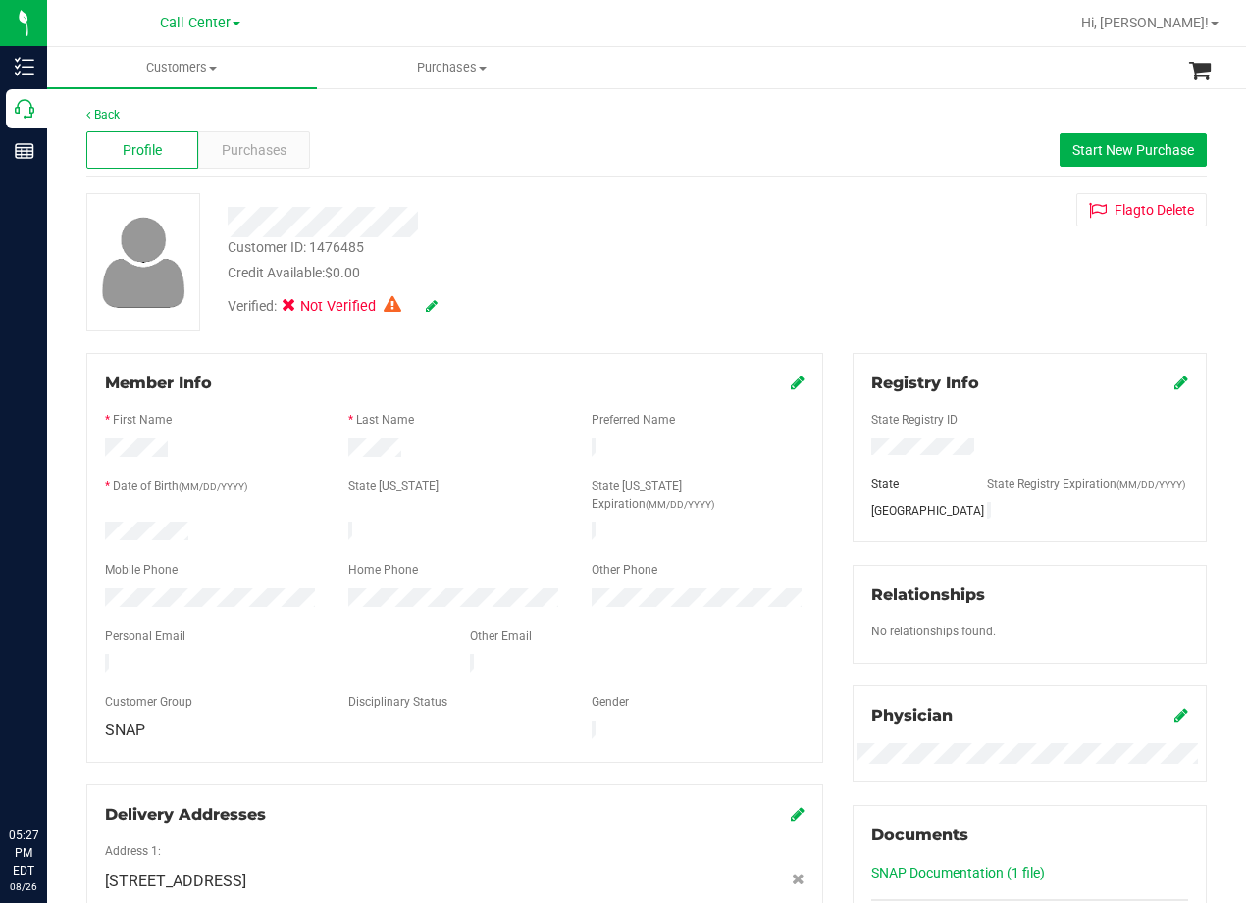
click at [724, 259] on div "Customer ID: 1476485 Credit Available: $0.00" at bounding box center [500, 260] width 575 height 46
click at [877, 217] on div "Flag to [GEOGRAPHIC_DATA]" at bounding box center [1029, 209] width 383 height 33
click at [256, 151] on span "Purchases" at bounding box center [254, 150] width 65 height 21
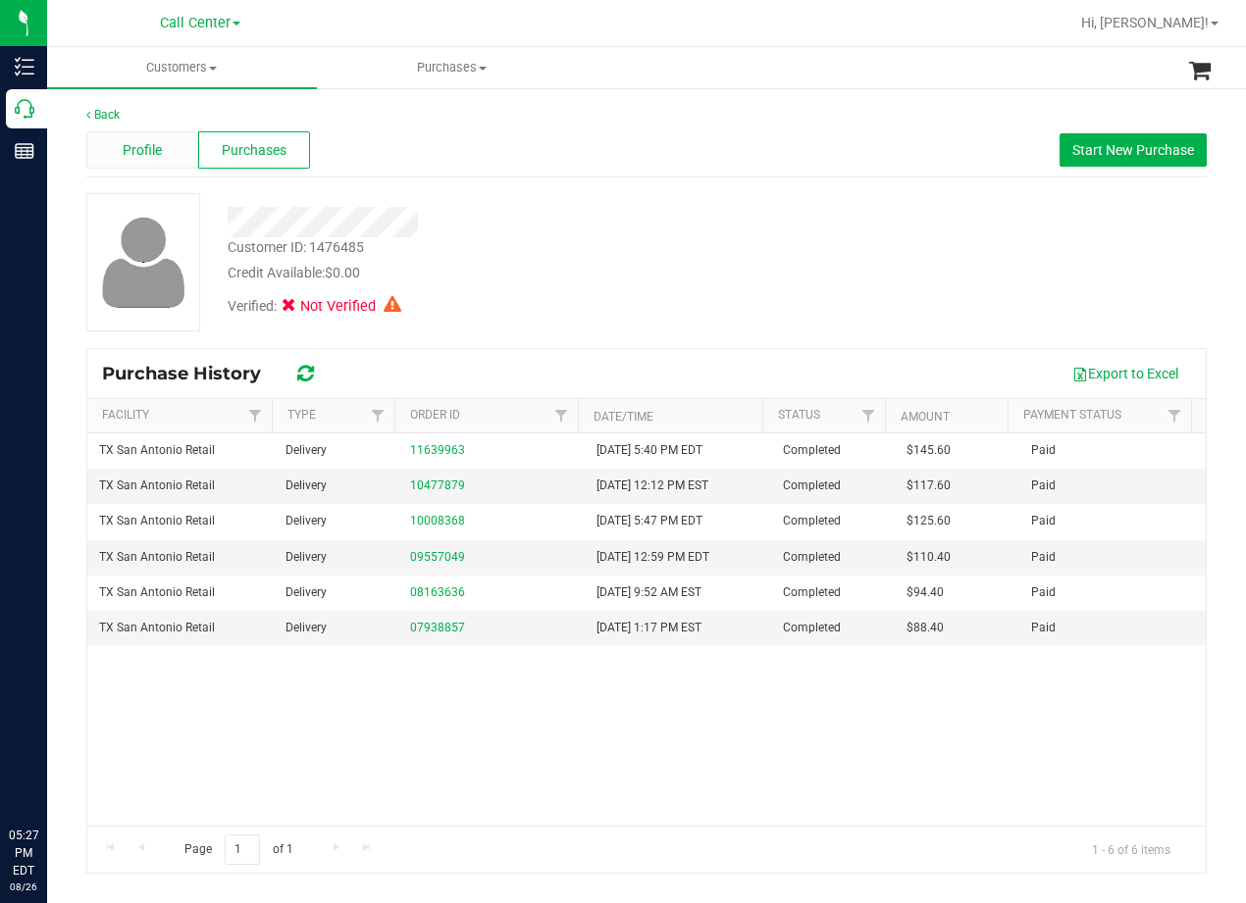
click at [148, 148] on span "Profile" at bounding box center [142, 150] width 39 height 21
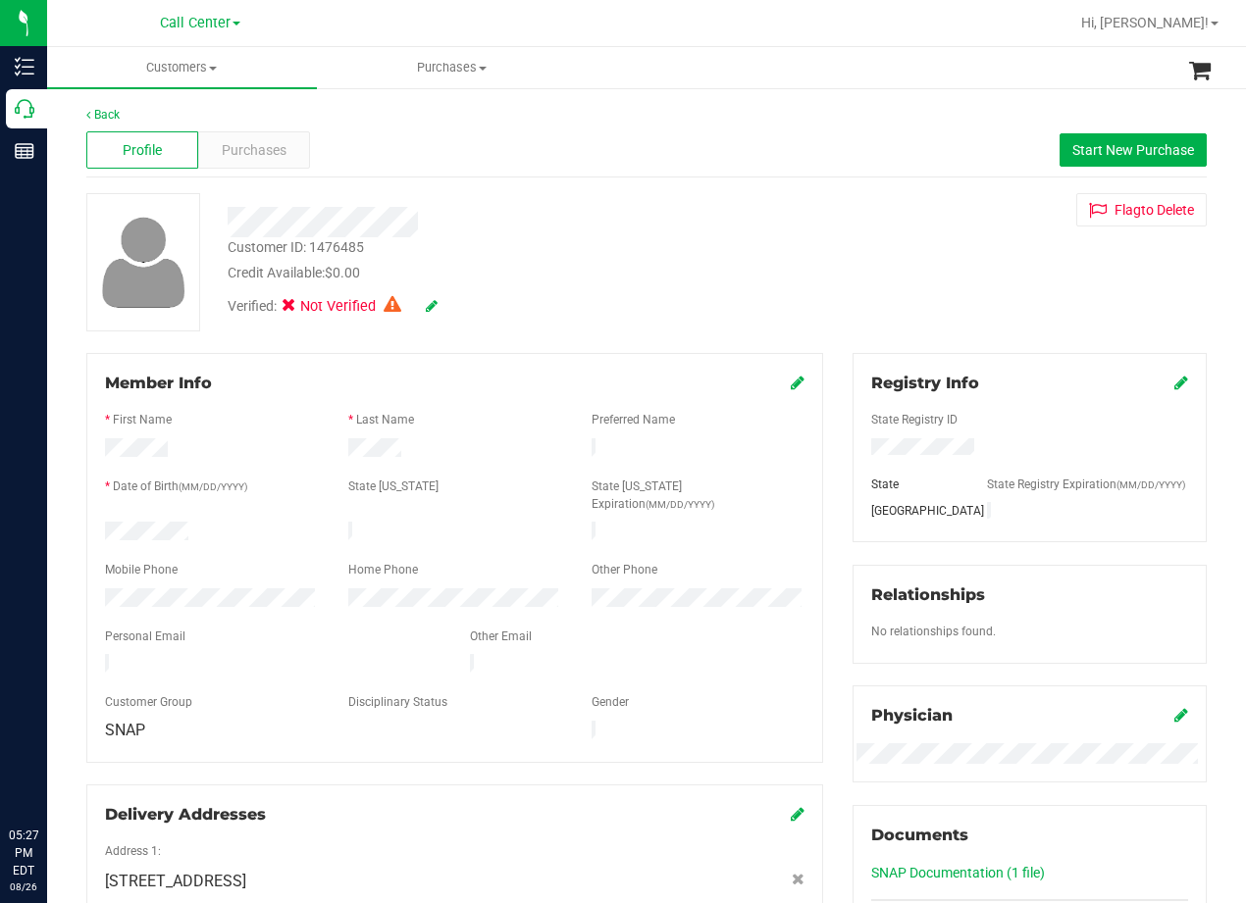
click at [573, 247] on div "Customer ID: 1476485 Credit Available: $0.00" at bounding box center [500, 260] width 575 height 46
click at [1136, 158] on button "Start New Purchase" at bounding box center [1132, 149] width 147 height 33
click at [678, 164] on div "Profile Purchases Start New Purchase" at bounding box center [646, 151] width 1120 height 54
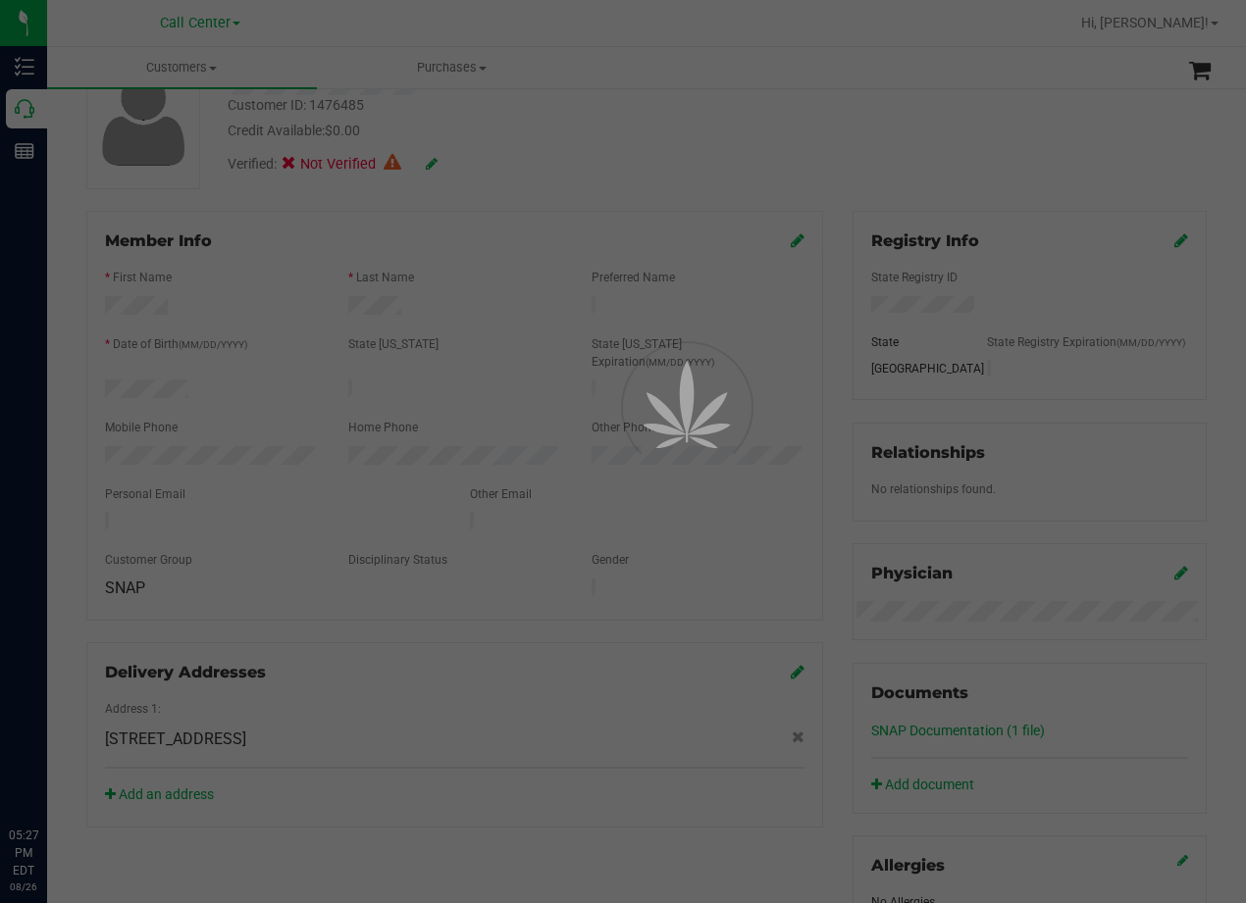
scroll to position [294, 0]
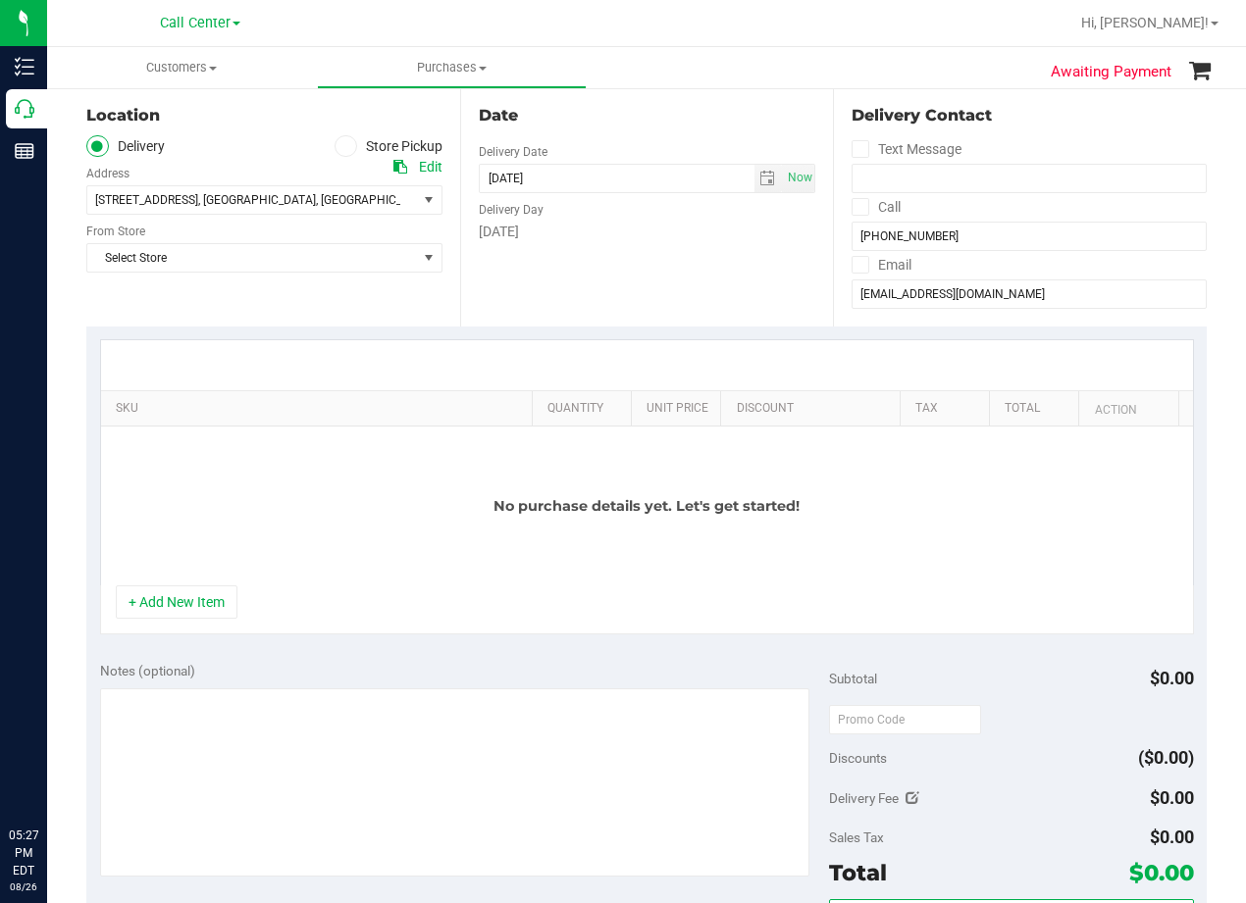
scroll to position [98, 0]
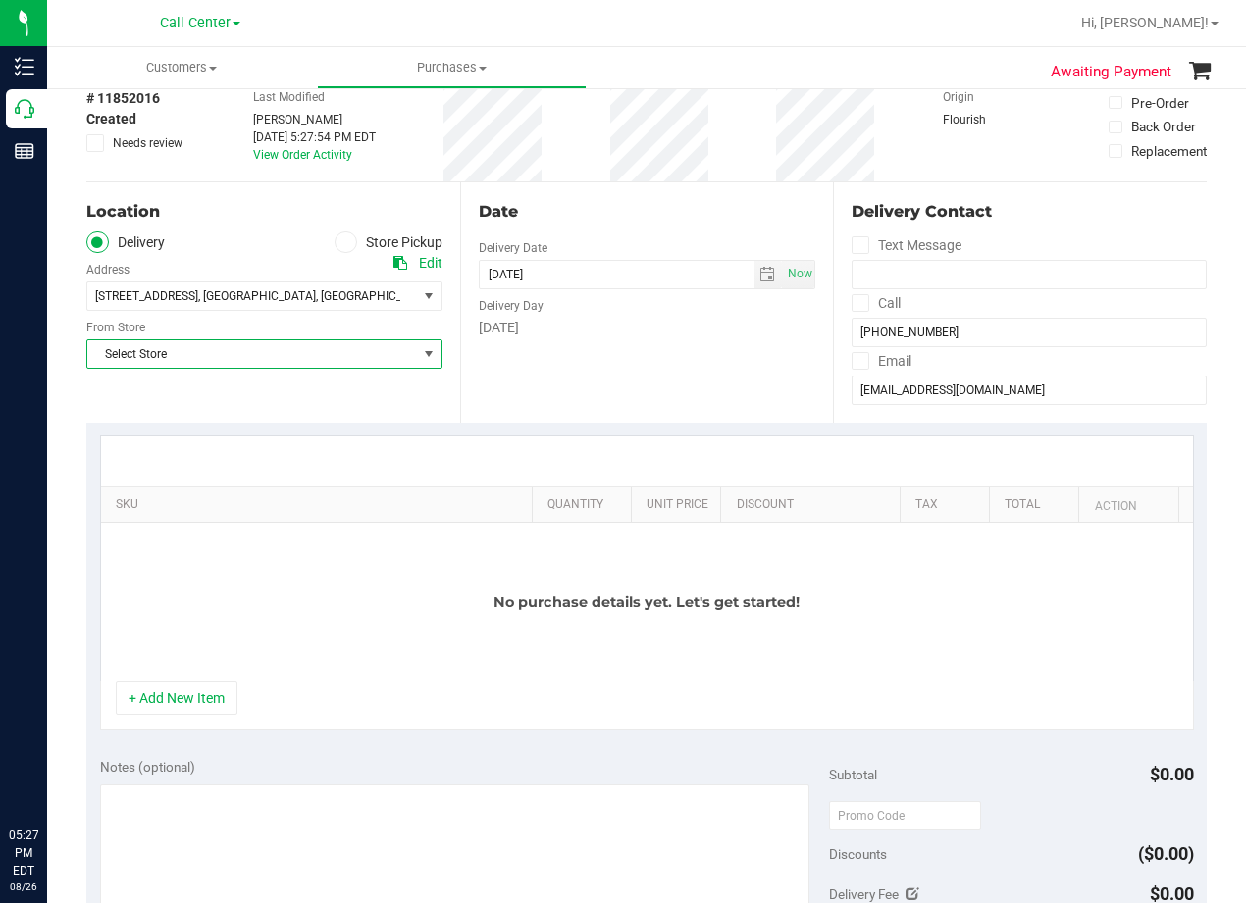
click at [299, 351] on span "Select Store" at bounding box center [252, 353] width 330 height 27
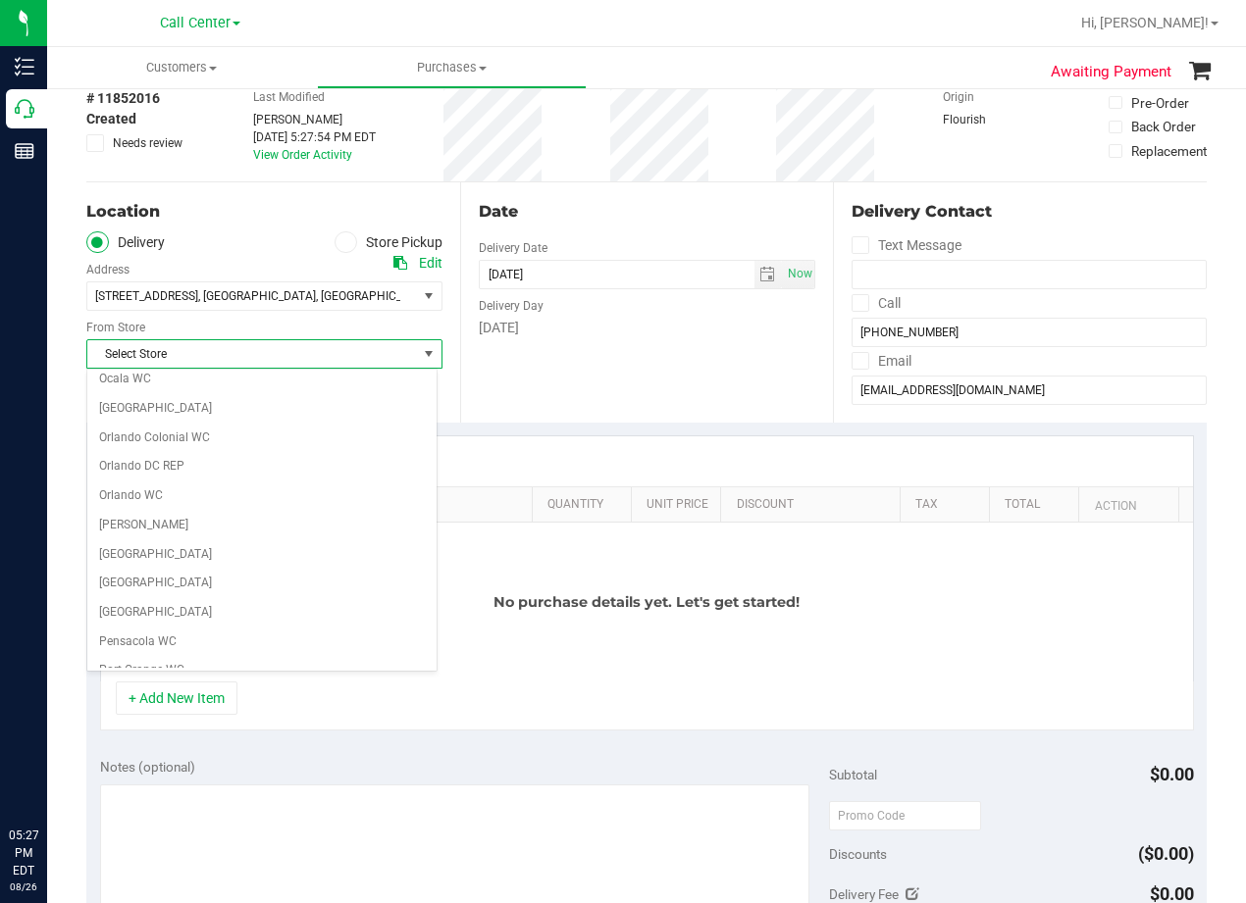
scroll to position [1425, 0]
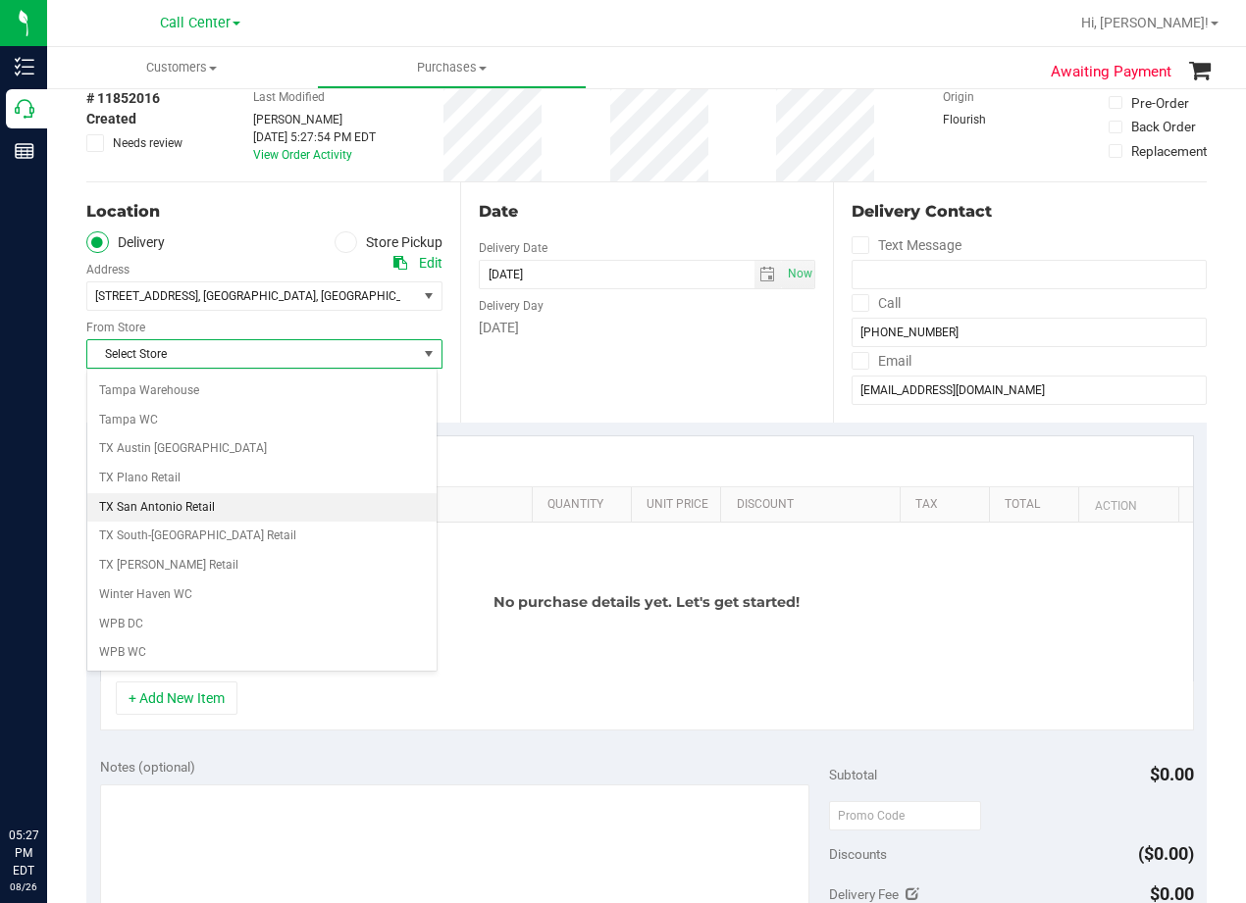
click at [223, 506] on li "TX San Antonio Retail" at bounding box center [261, 507] width 349 height 29
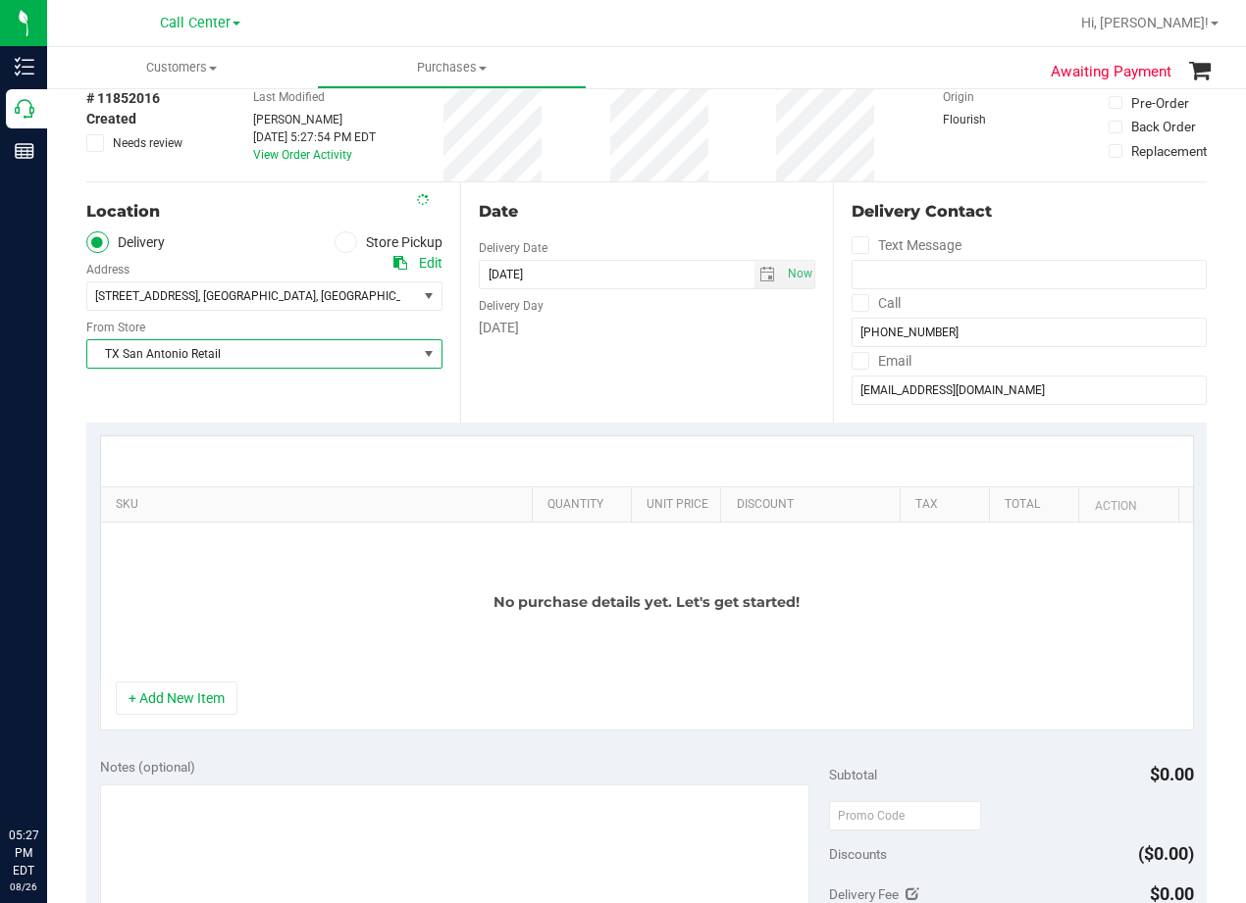
click at [669, 361] on div "Date Delivery Date 08/26/2025 Now 08/26/2025 05:27 PM Now Delivery Day Tuesday" at bounding box center [647, 302] width 374 height 240
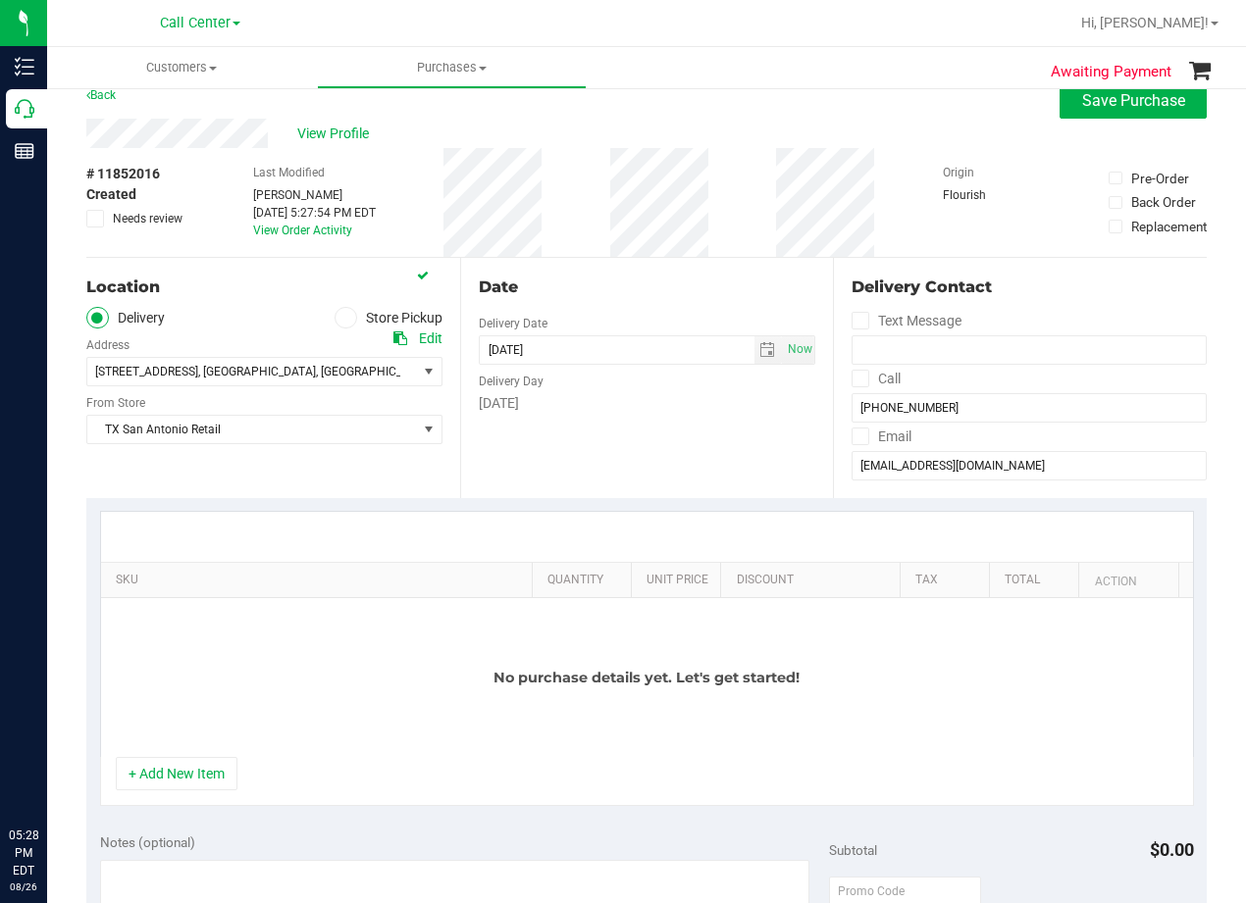
scroll to position [0, 0]
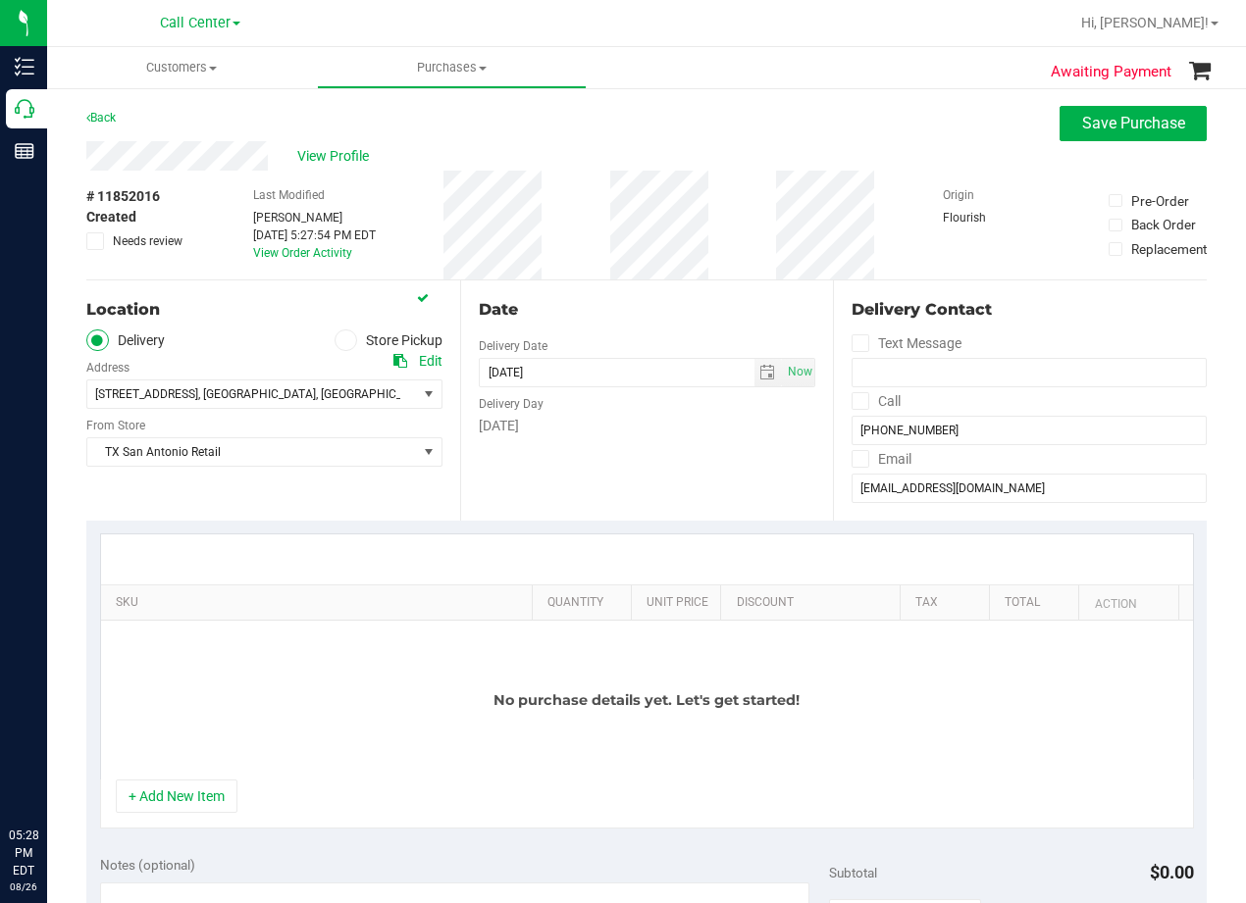
click at [664, 324] on div "Date Delivery Date 08/26/2025 Now 08/26/2025 05:27 PM Now Delivery Day Tuesday" at bounding box center [647, 401] width 374 height 240
click at [596, 317] on div "Date" at bounding box center [647, 310] width 337 height 24
click at [312, 154] on span "View Profile" at bounding box center [336, 156] width 78 height 21
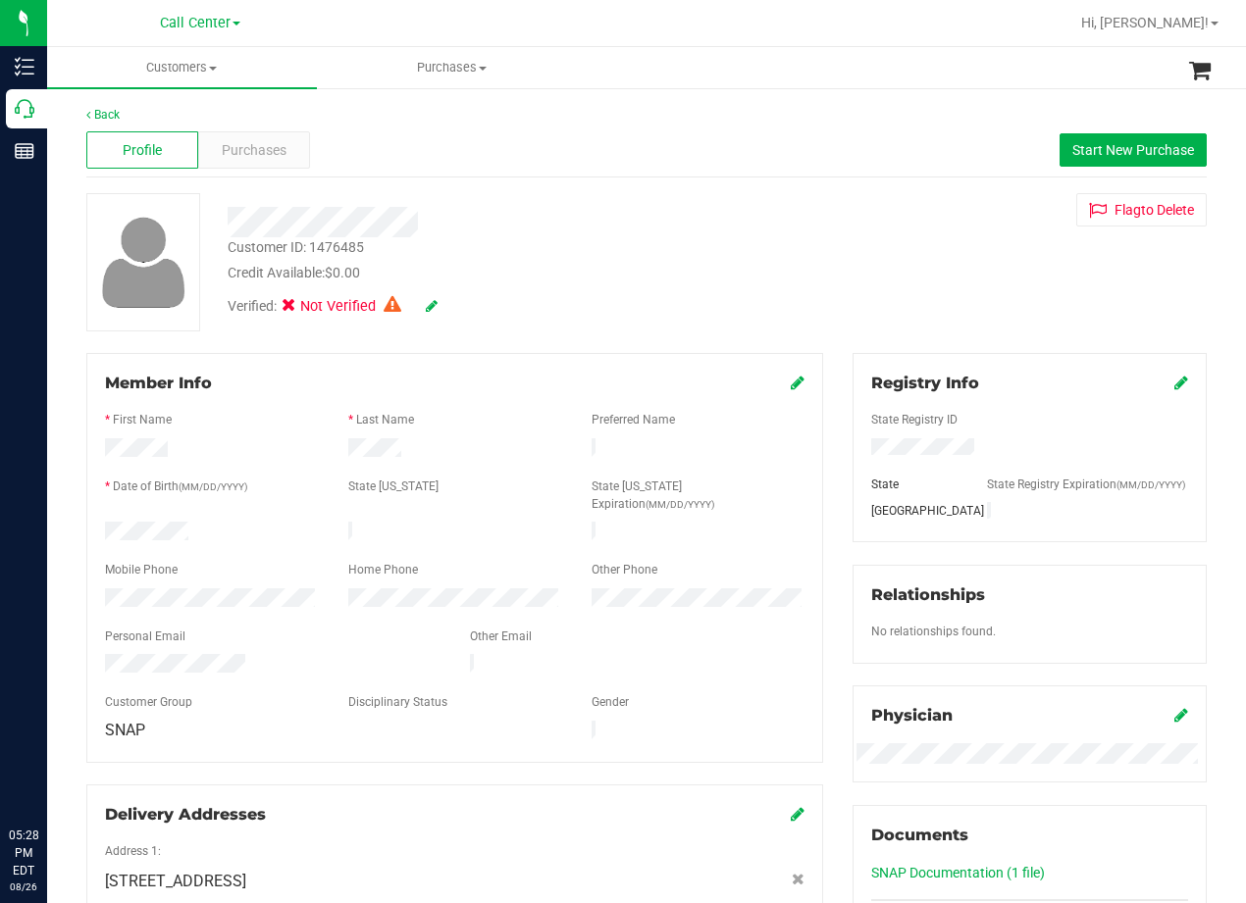
click at [249, 128] on div "Profile Purchases Start New Purchase" at bounding box center [646, 151] width 1120 height 54
click at [248, 140] on span "Purchases" at bounding box center [254, 150] width 65 height 21
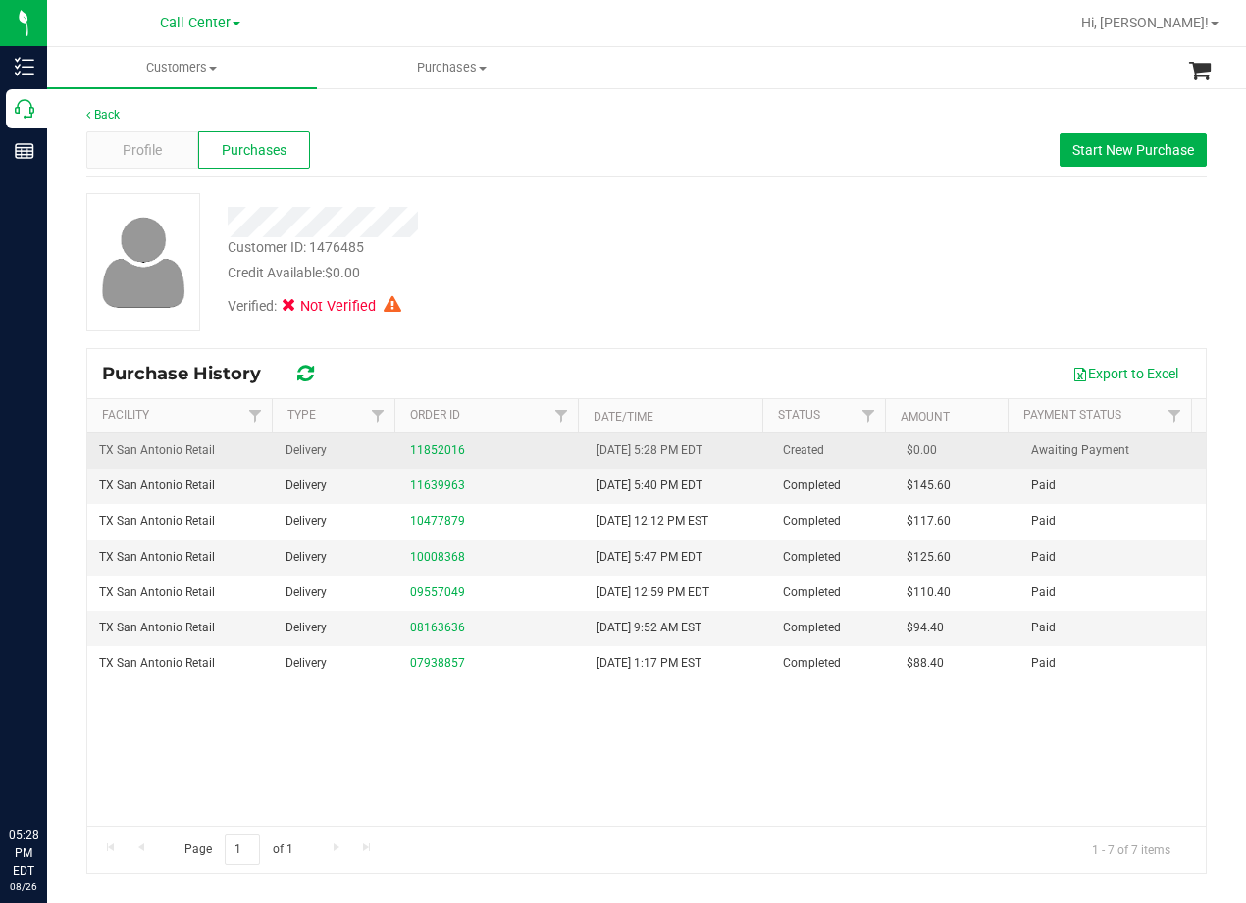
click at [429, 437] on td "11852016" at bounding box center [491, 451] width 186 height 35
click at [433, 447] on link "11852016" at bounding box center [437, 450] width 55 height 14
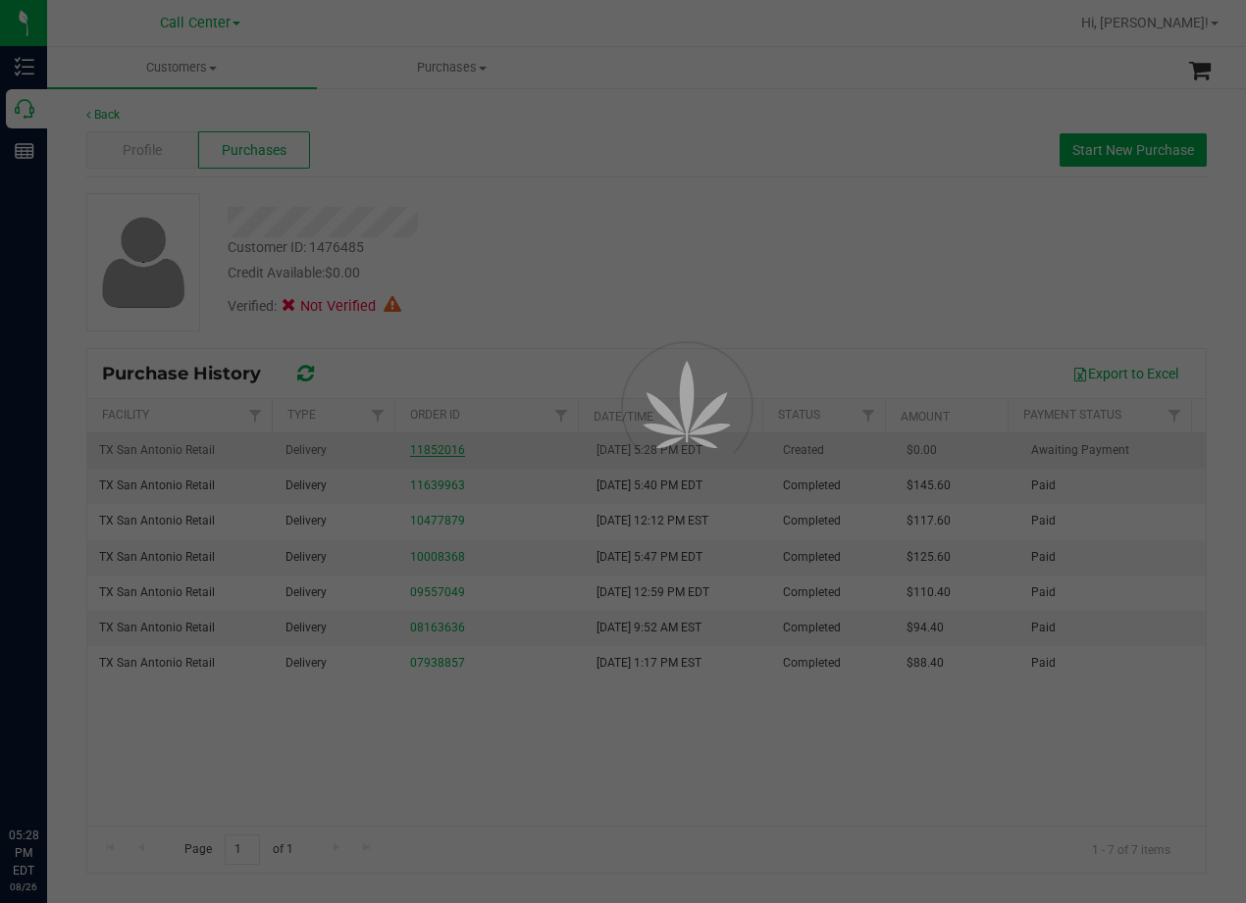
click at [556, 284] on div at bounding box center [623, 451] width 1246 height 903
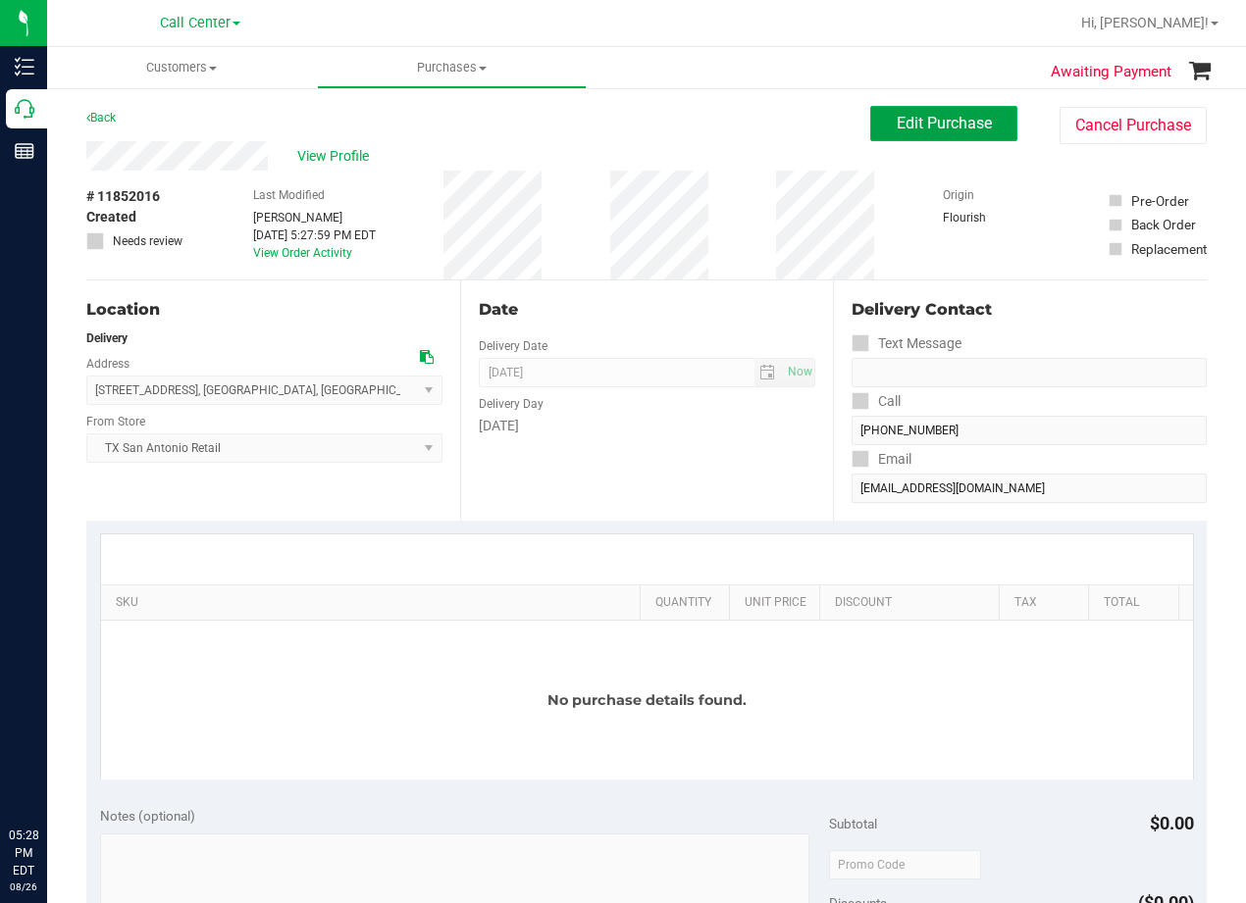
click at [915, 133] on button "Edit Purchase" at bounding box center [943, 123] width 147 height 35
click at [632, 143] on div "View Profile" at bounding box center [478, 155] width 784 height 29
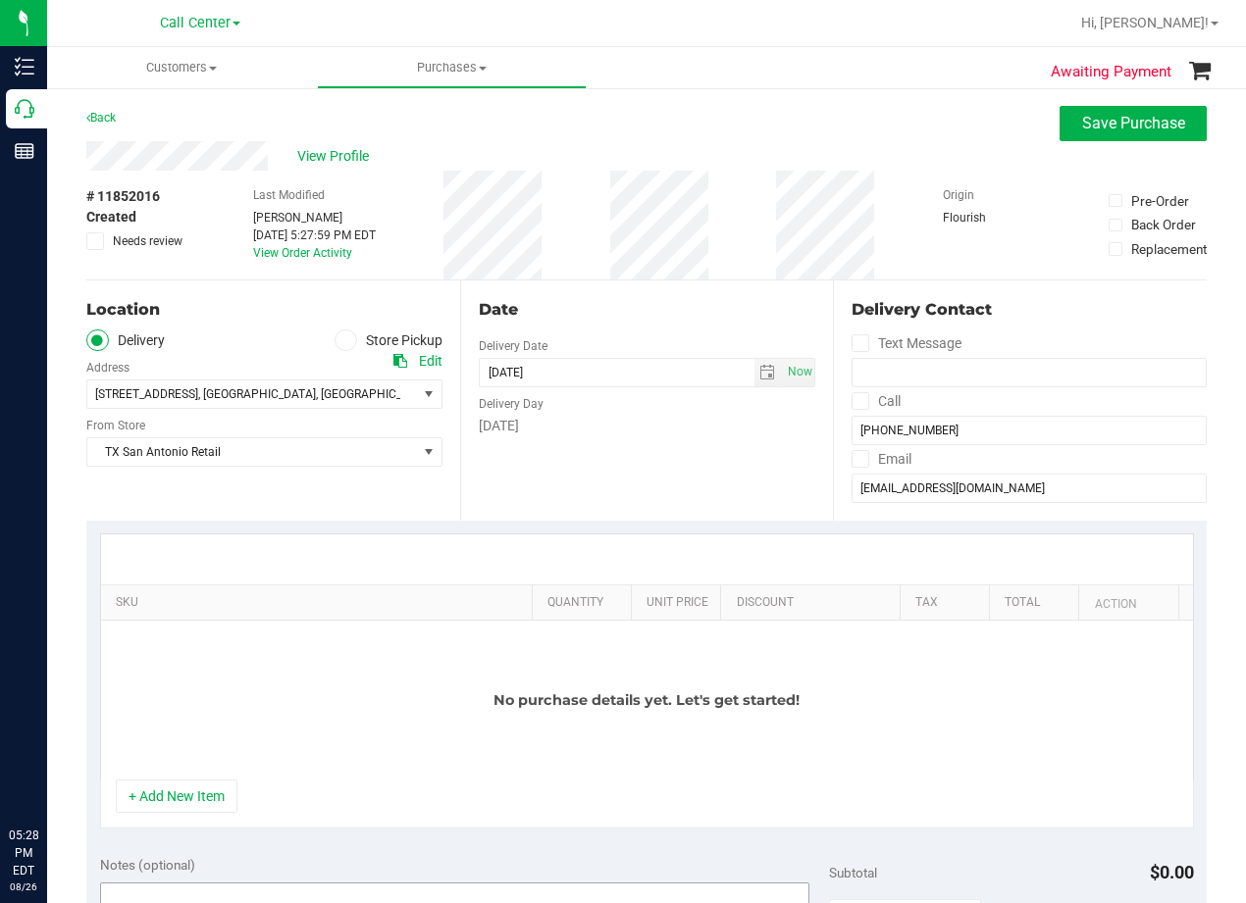
click at [202, 792] on button "+ Add New Item" at bounding box center [177, 796] width 122 height 33
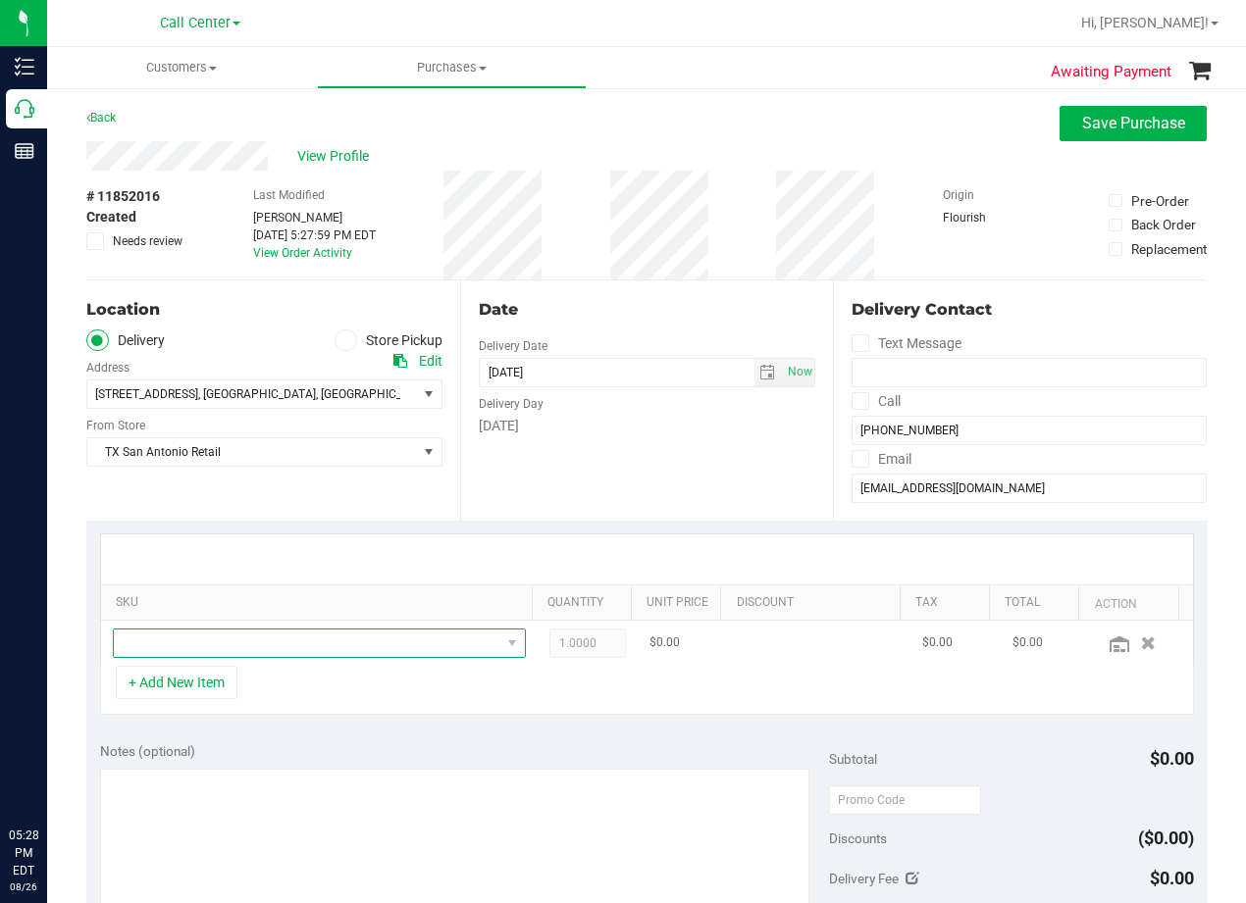
click at [226, 640] on span "NO DATA FOUND" at bounding box center [307, 643] width 386 height 27
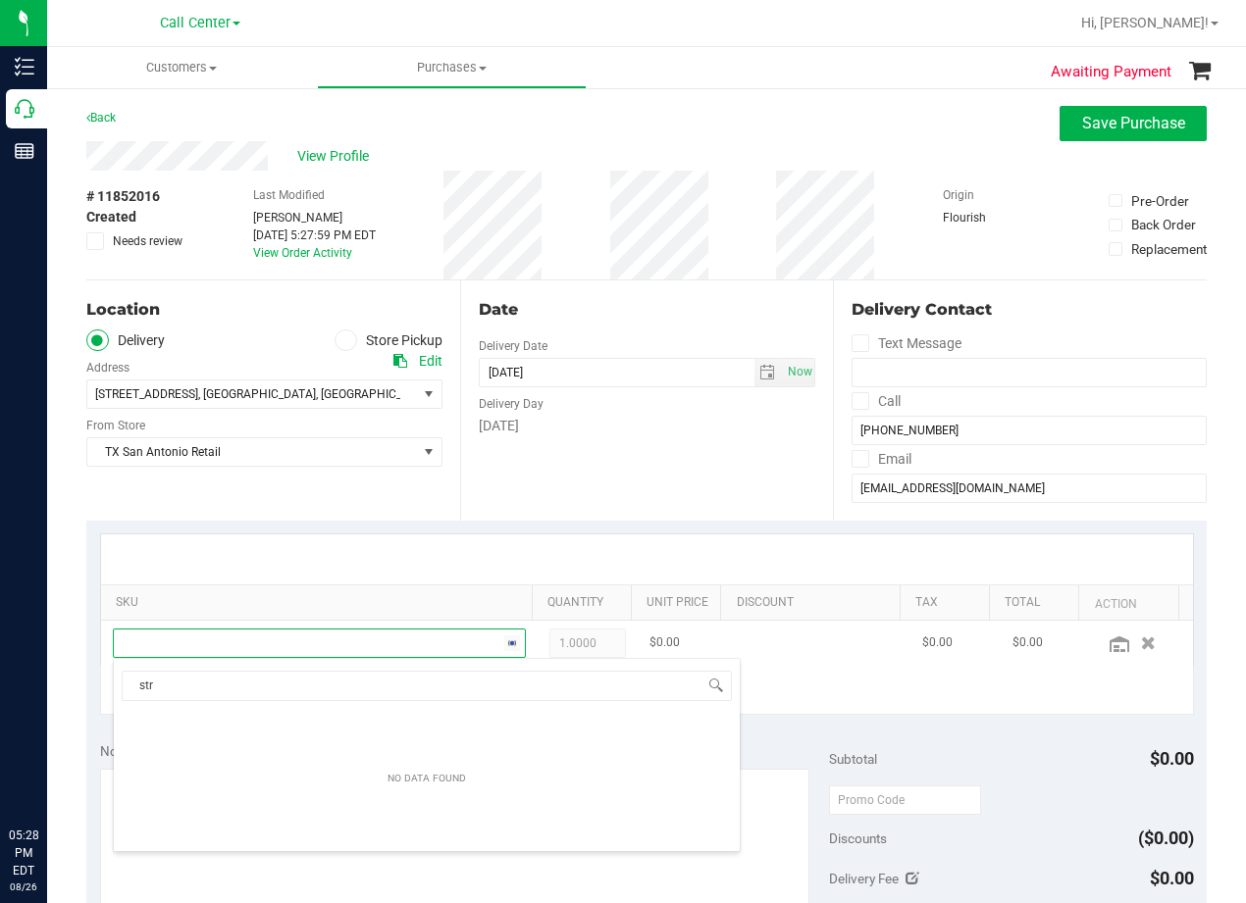
scroll to position [29, 386]
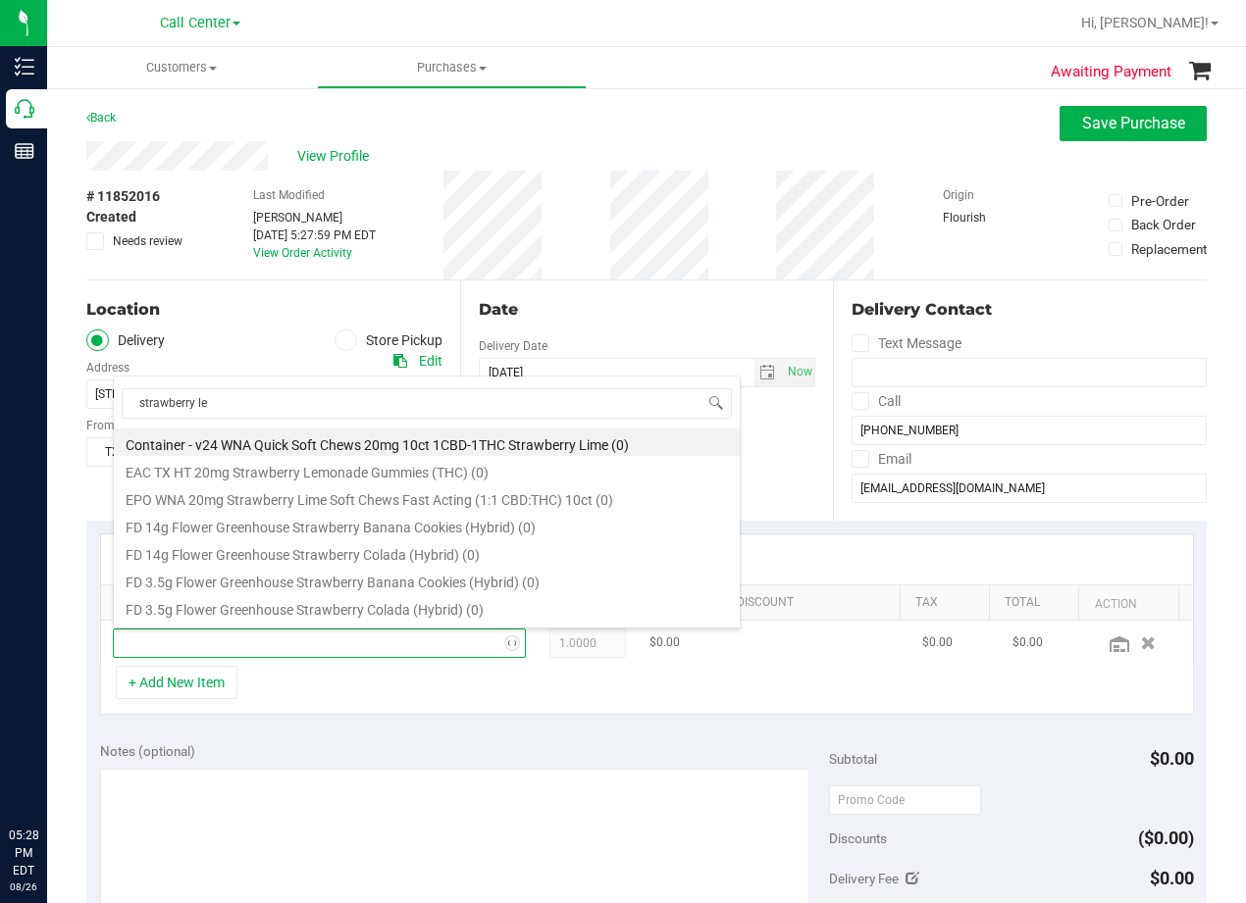
type input "strawberry lem"
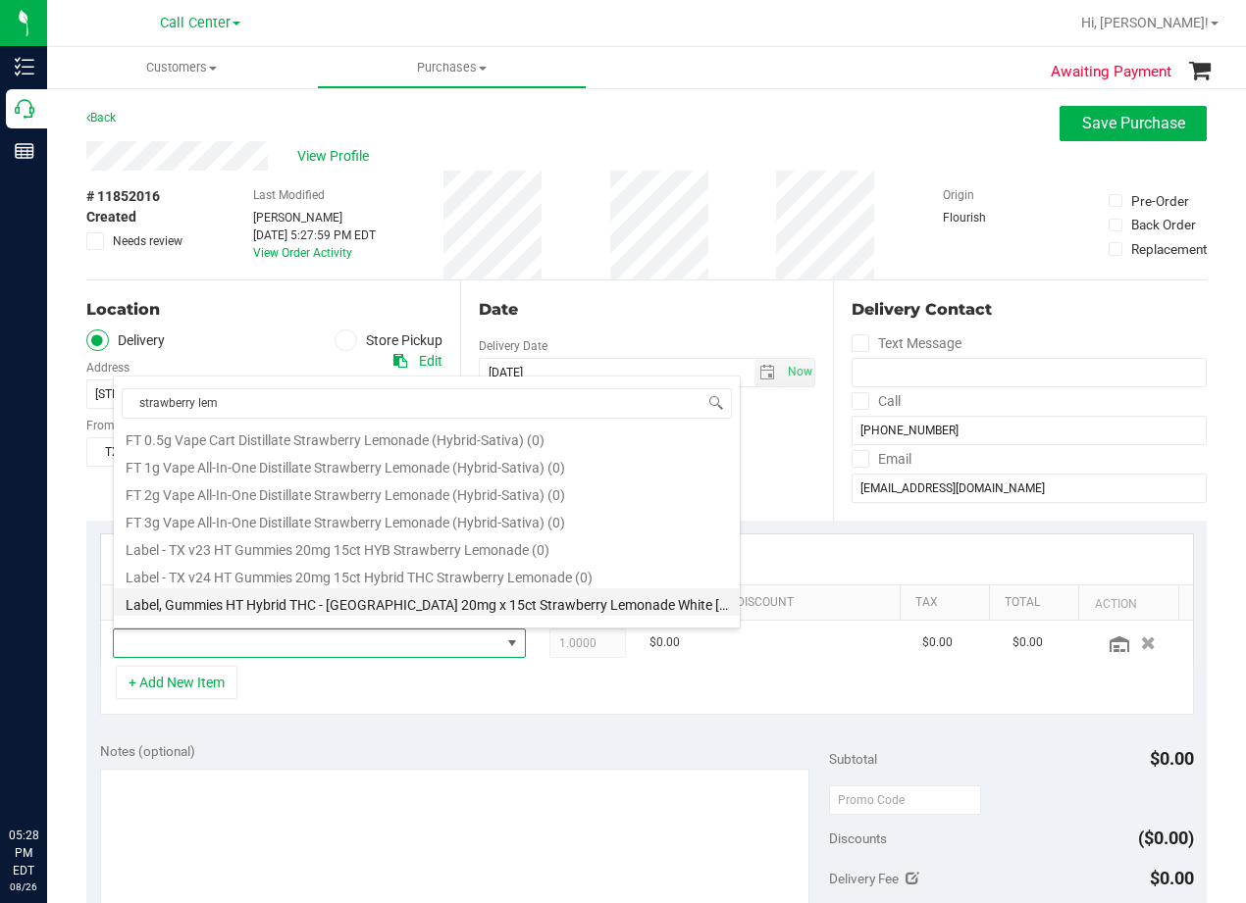
scroll to position [161, 0]
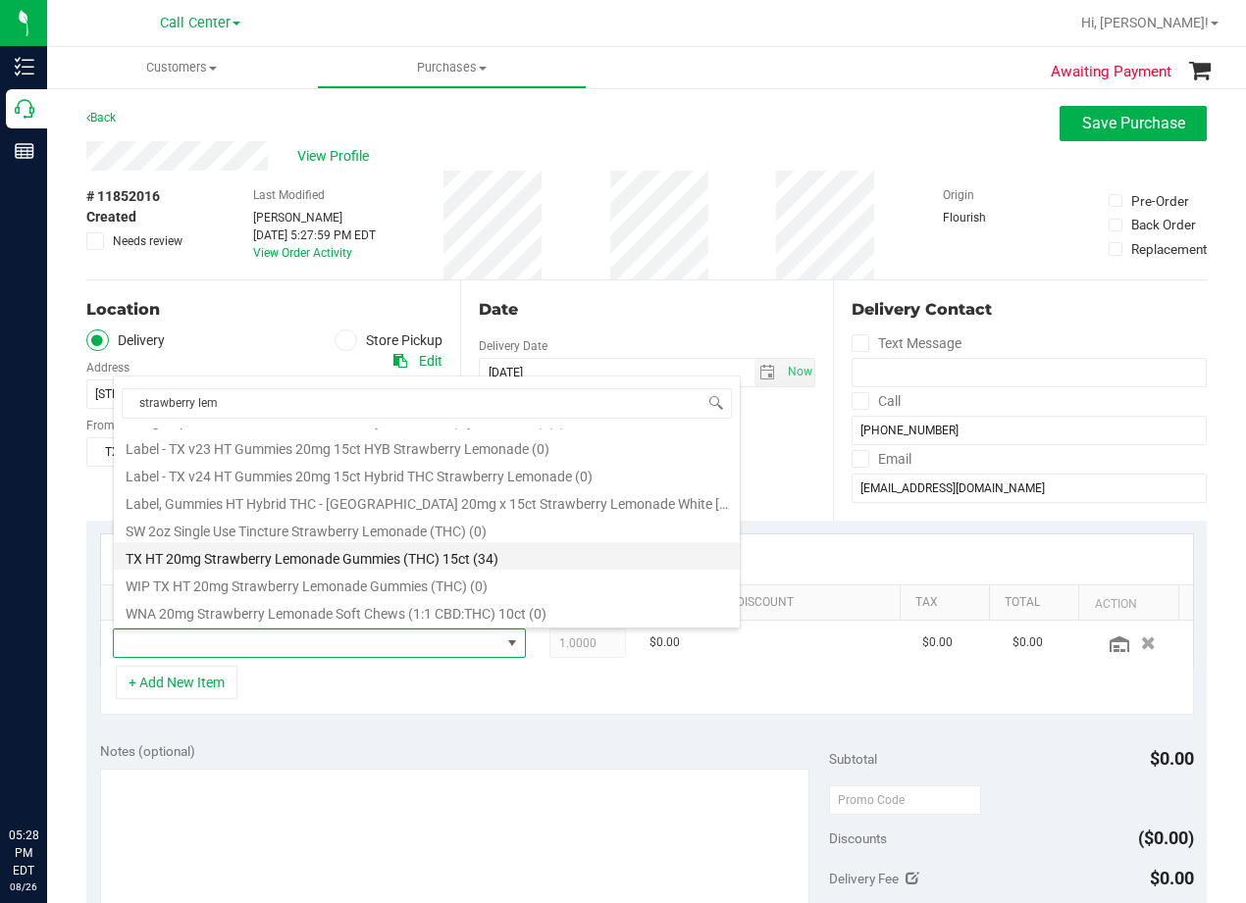
click at [333, 549] on li "TX HT 20mg Strawberry Lemonade Gummies (THC) 15ct (34)" at bounding box center [427, 555] width 626 height 27
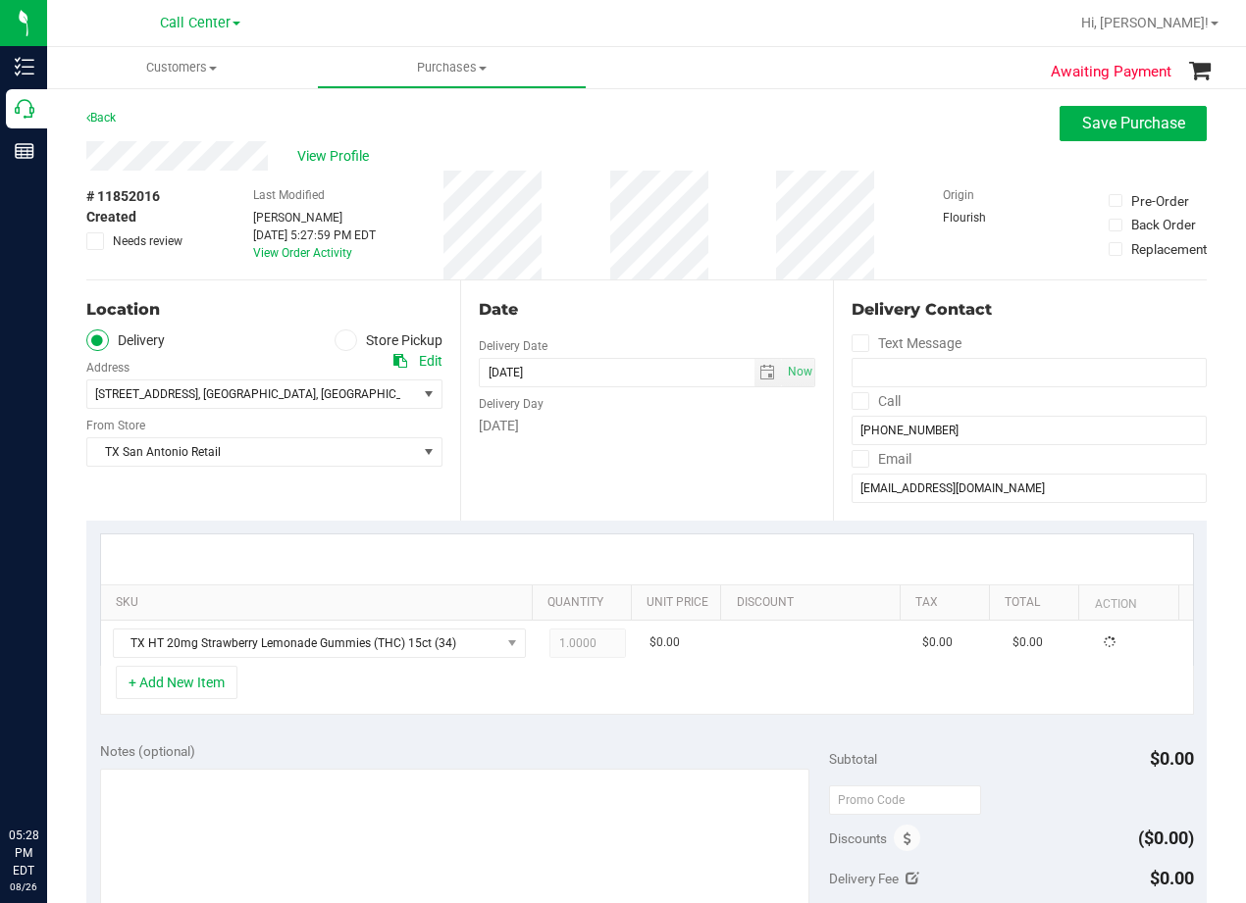
click at [542, 482] on div "Date Delivery Date 08/26/2025 Now 08/26/2025 08:00 AM Now Delivery Day Tuesday" at bounding box center [647, 401] width 374 height 240
click at [632, 298] on div "Date" at bounding box center [647, 310] width 337 height 24
click at [688, 550] on div at bounding box center [647, 560] width 1092 height 50
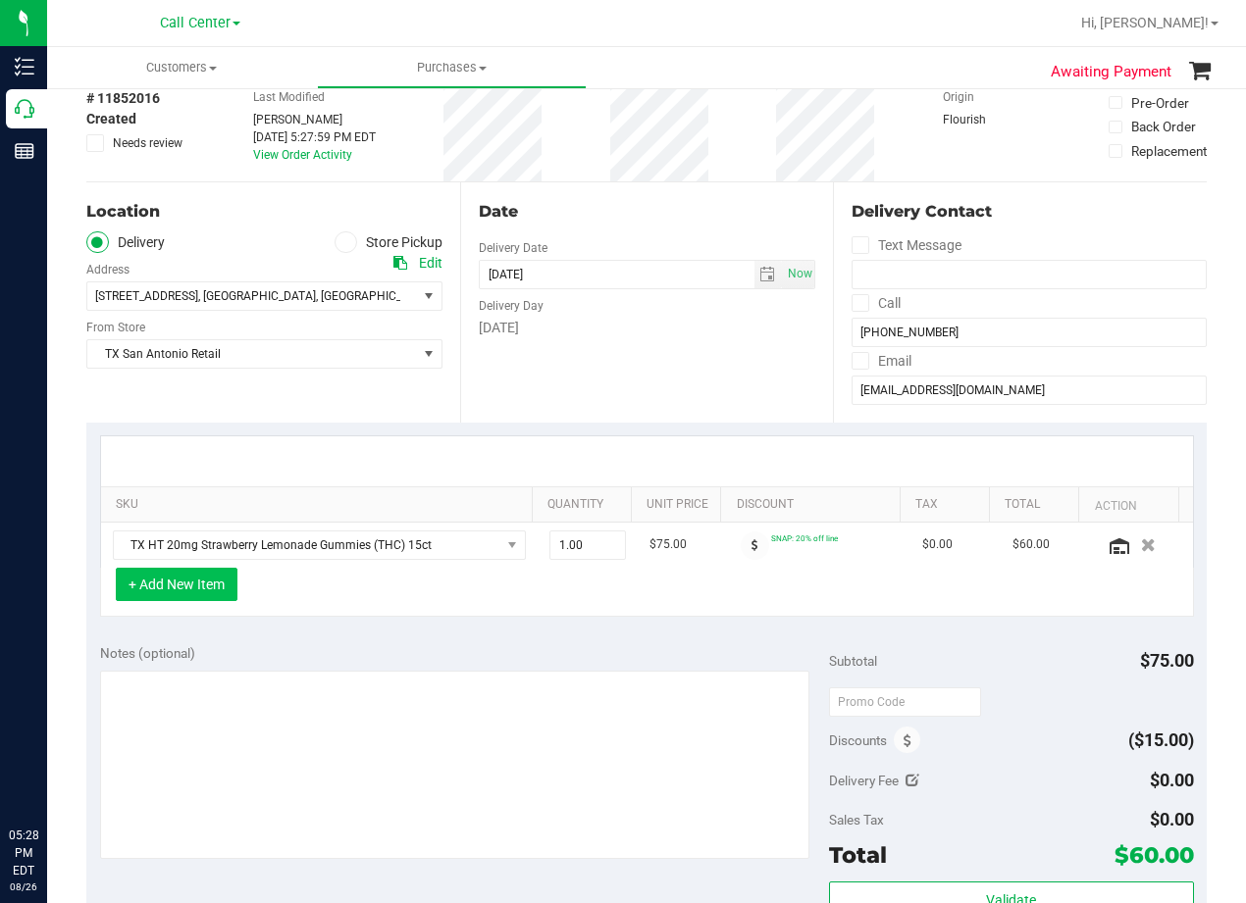
click at [178, 588] on button "+ Add New Item" at bounding box center [177, 584] width 122 height 33
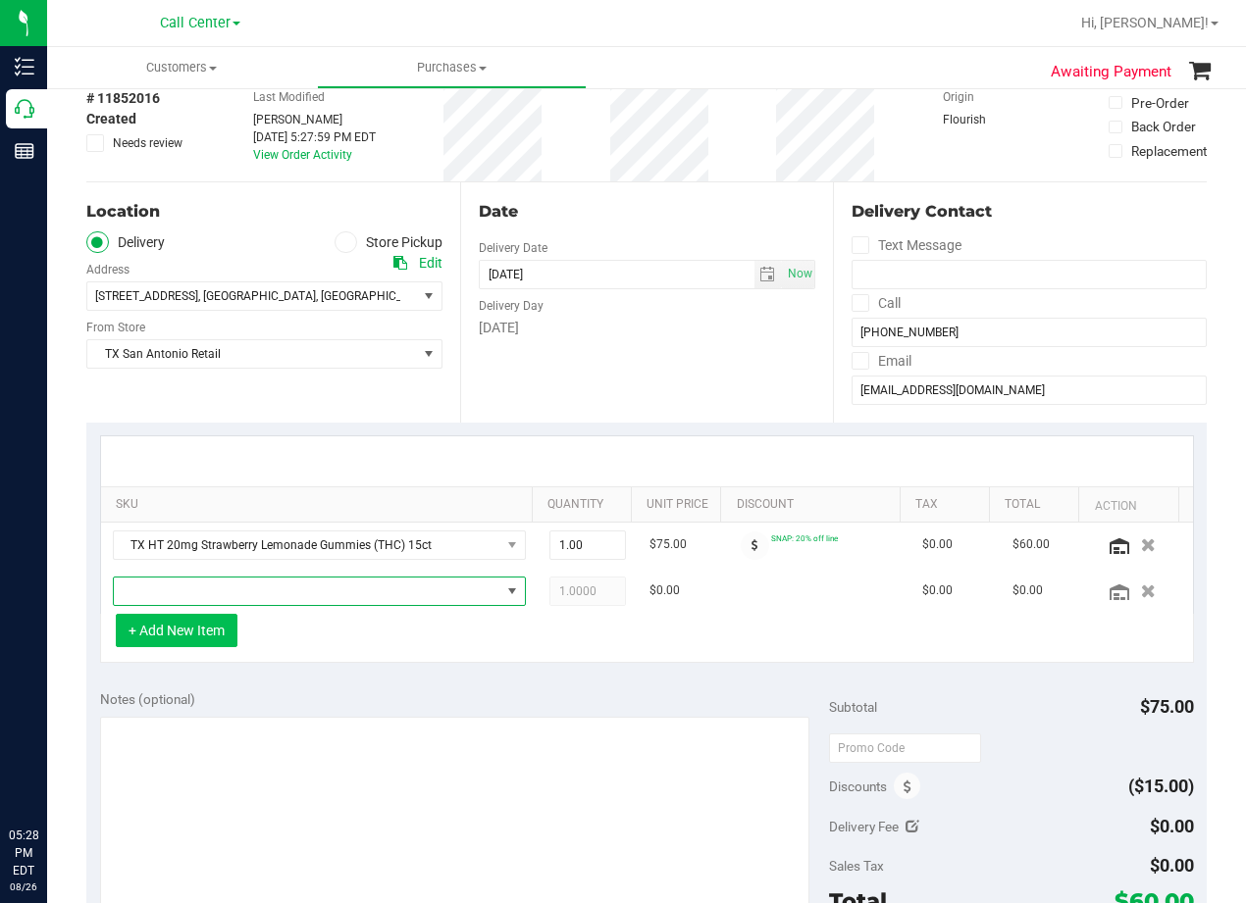
click at [178, 588] on span "NO DATA FOUND" at bounding box center [307, 591] width 386 height 27
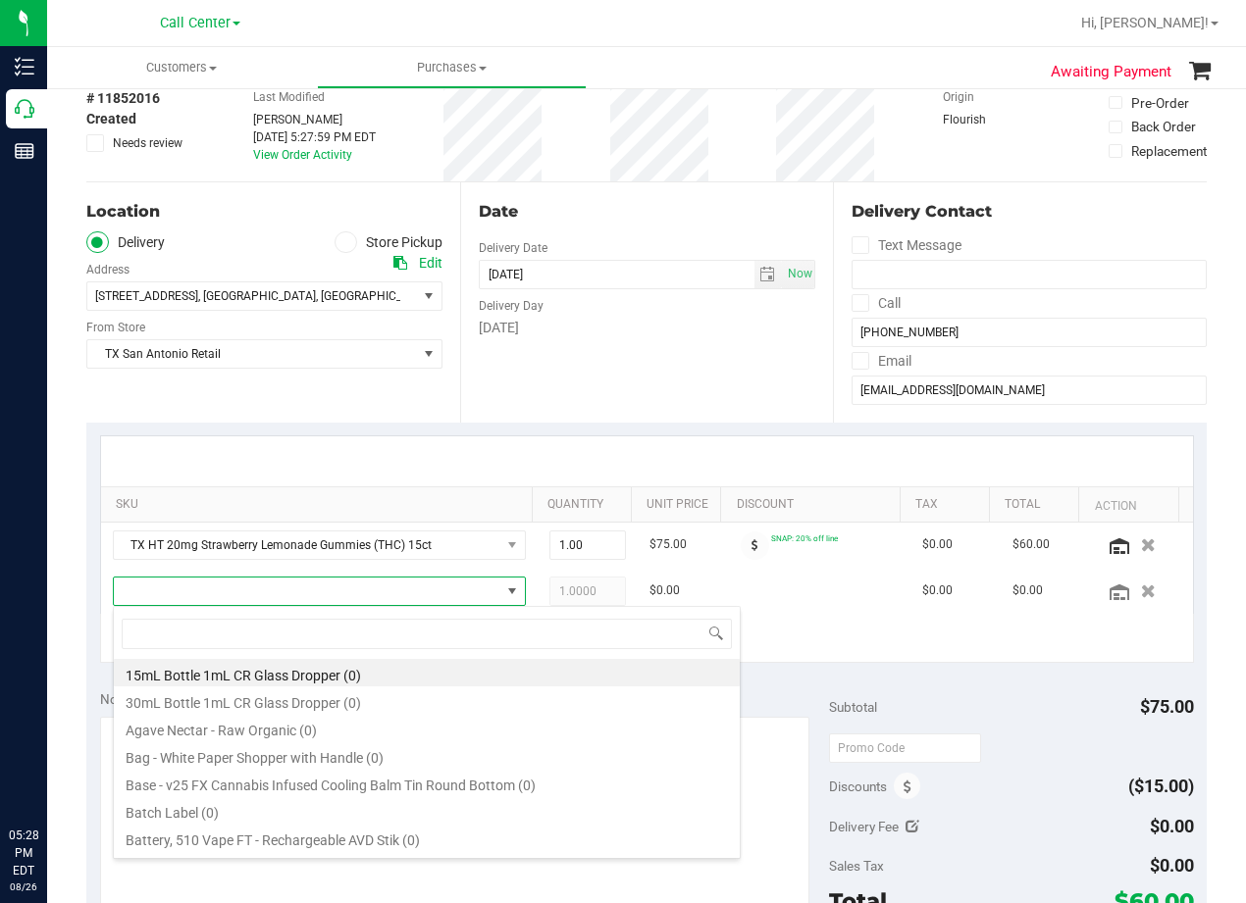
scroll to position [29, 386]
type input "blue raspber"
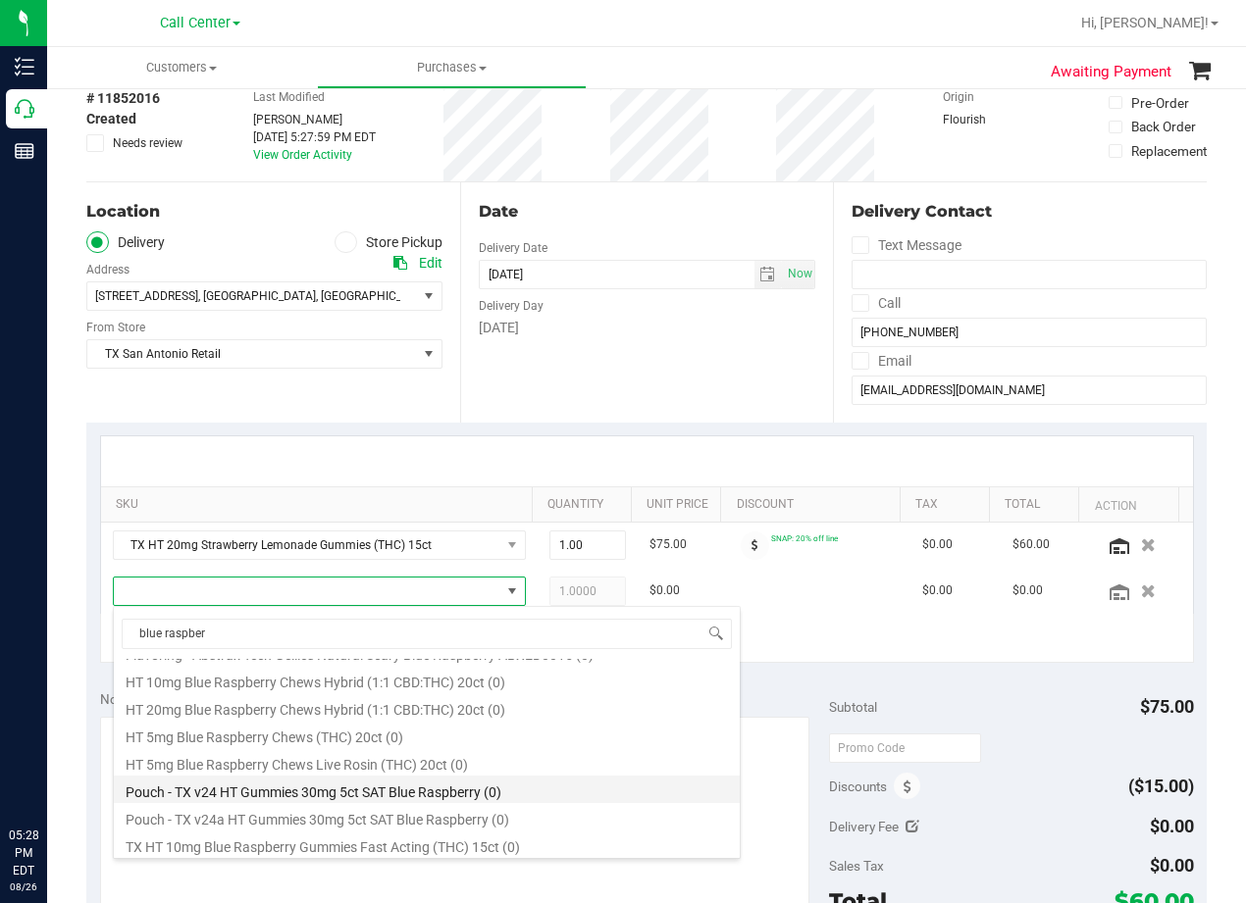
scroll to position [133, 0]
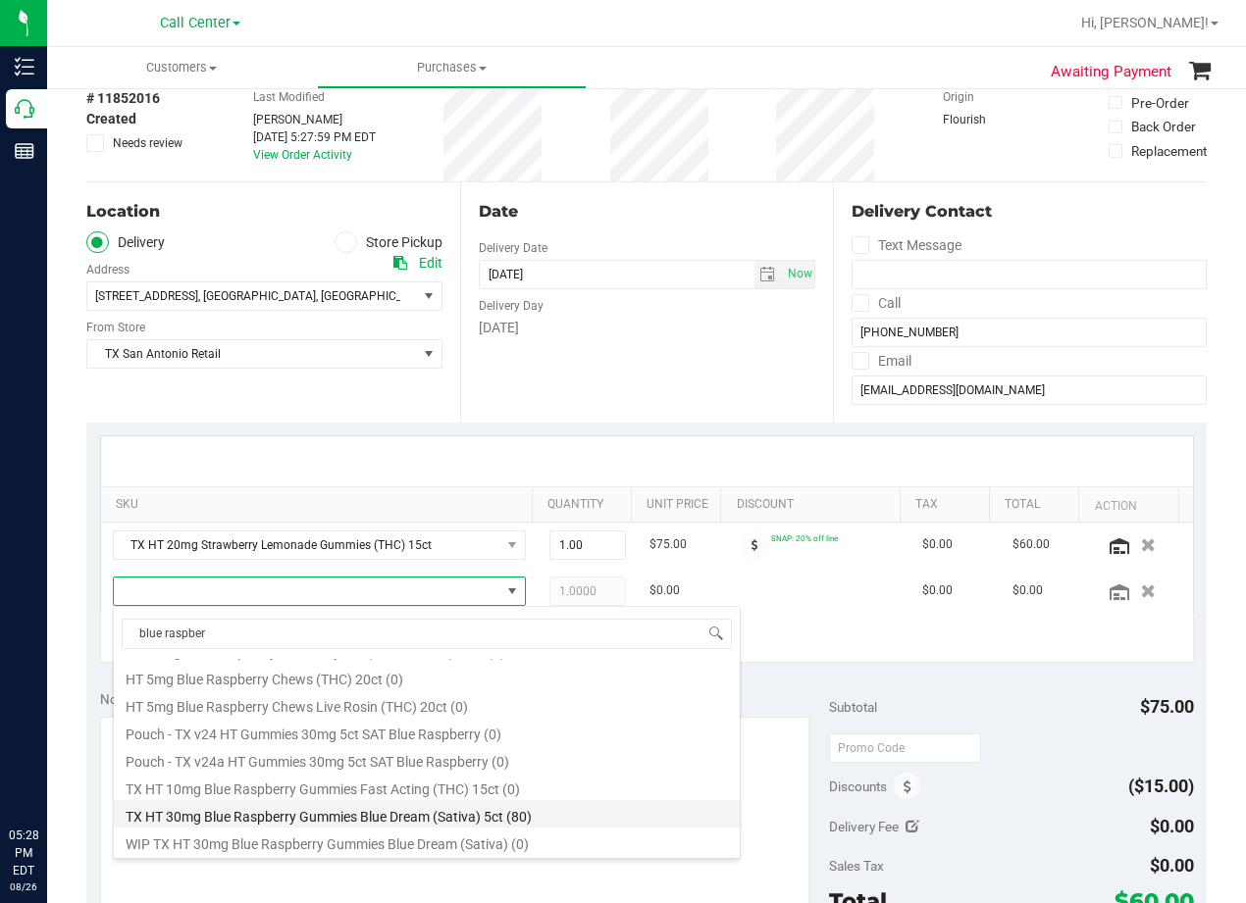
click at [396, 807] on li "TX HT 30mg Blue Raspberry Gummies Blue Dream (Sativa) 5ct (80)" at bounding box center [427, 813] width 626 height 27
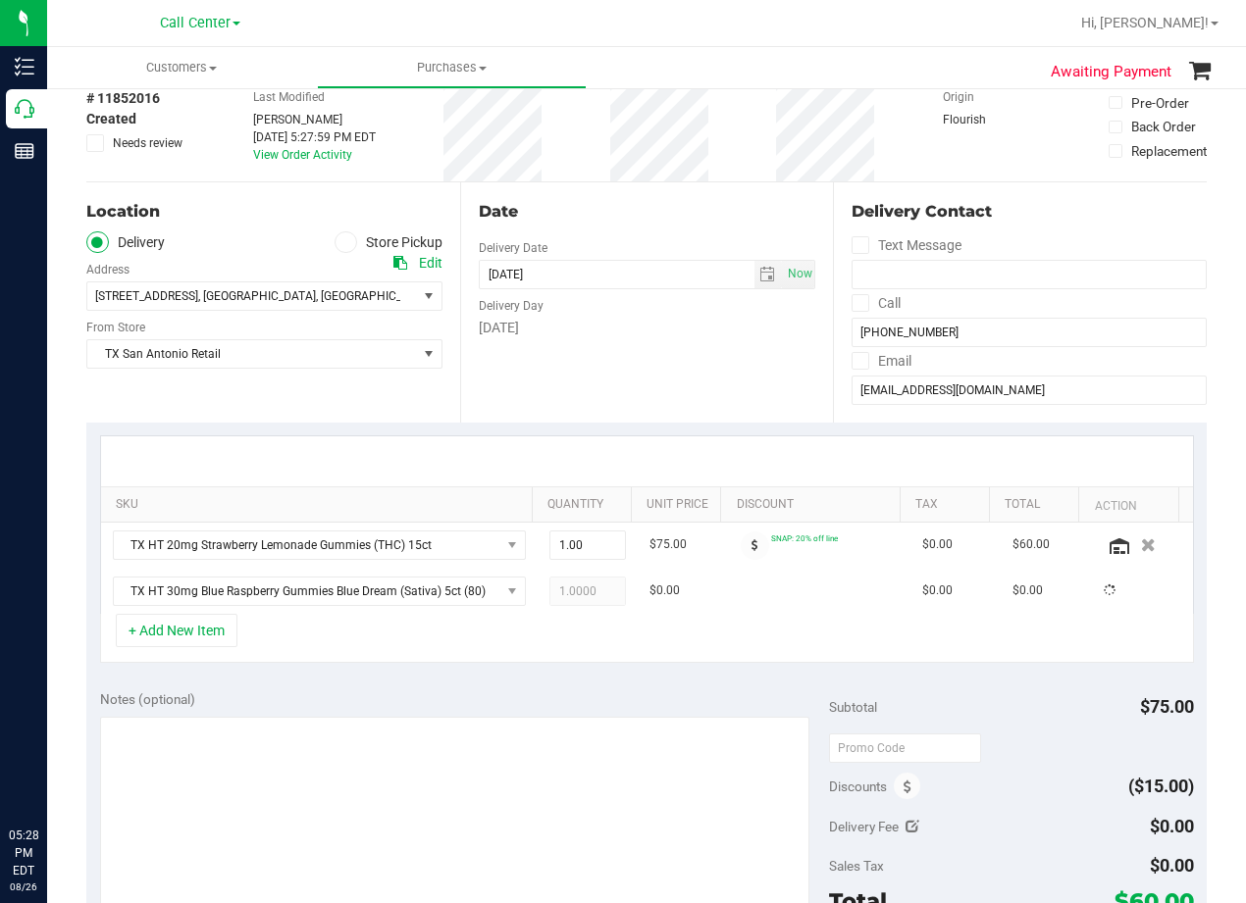
click at [409, 671] on div "SKU Quantity Unit Price Discount Tax Total Action TX HT 20mg Strawberry Lemonad…" at bounding box center [646, 550] width 1120 height 254
click at [675, 446] on div at bounding box center [647, 461] width 1092 height 50
click at [196, 637] on button "+ Add New Item" at bounding box center [177, 630] width 122 height 33
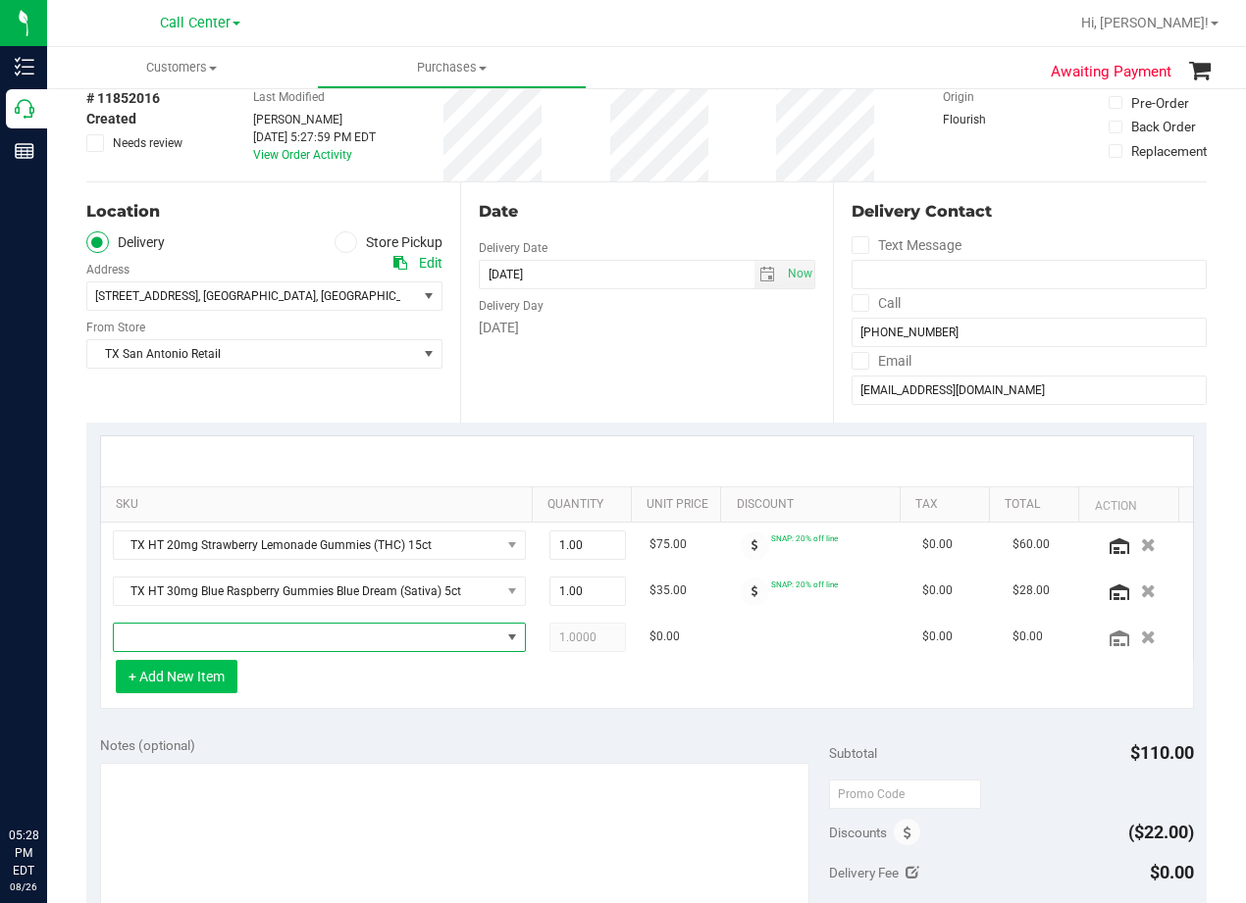
click at [196, 638] on span "NO DATA FOUND" at bounding box center [307, 637] width 386 height 27
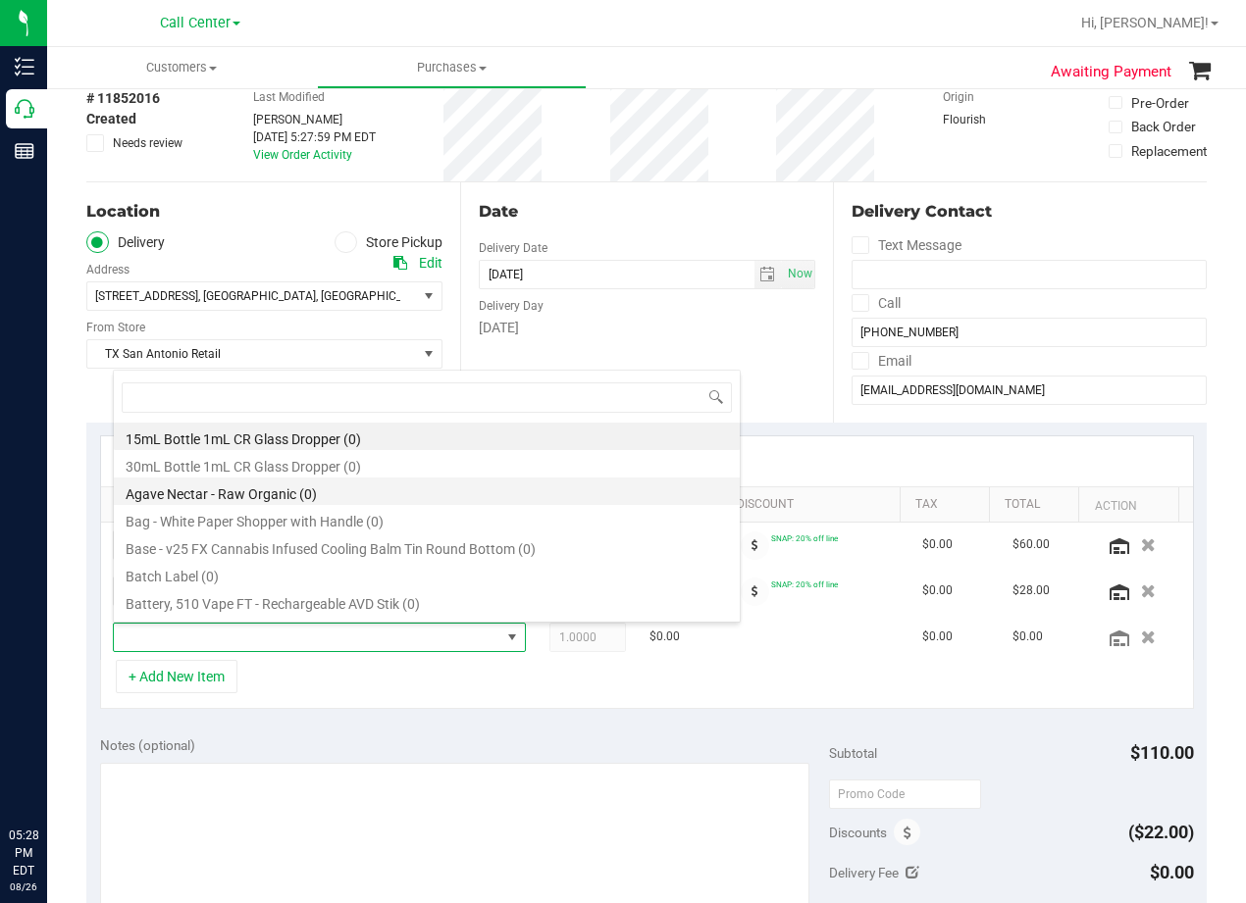
scroll to position [29, 386]
type input "fx"
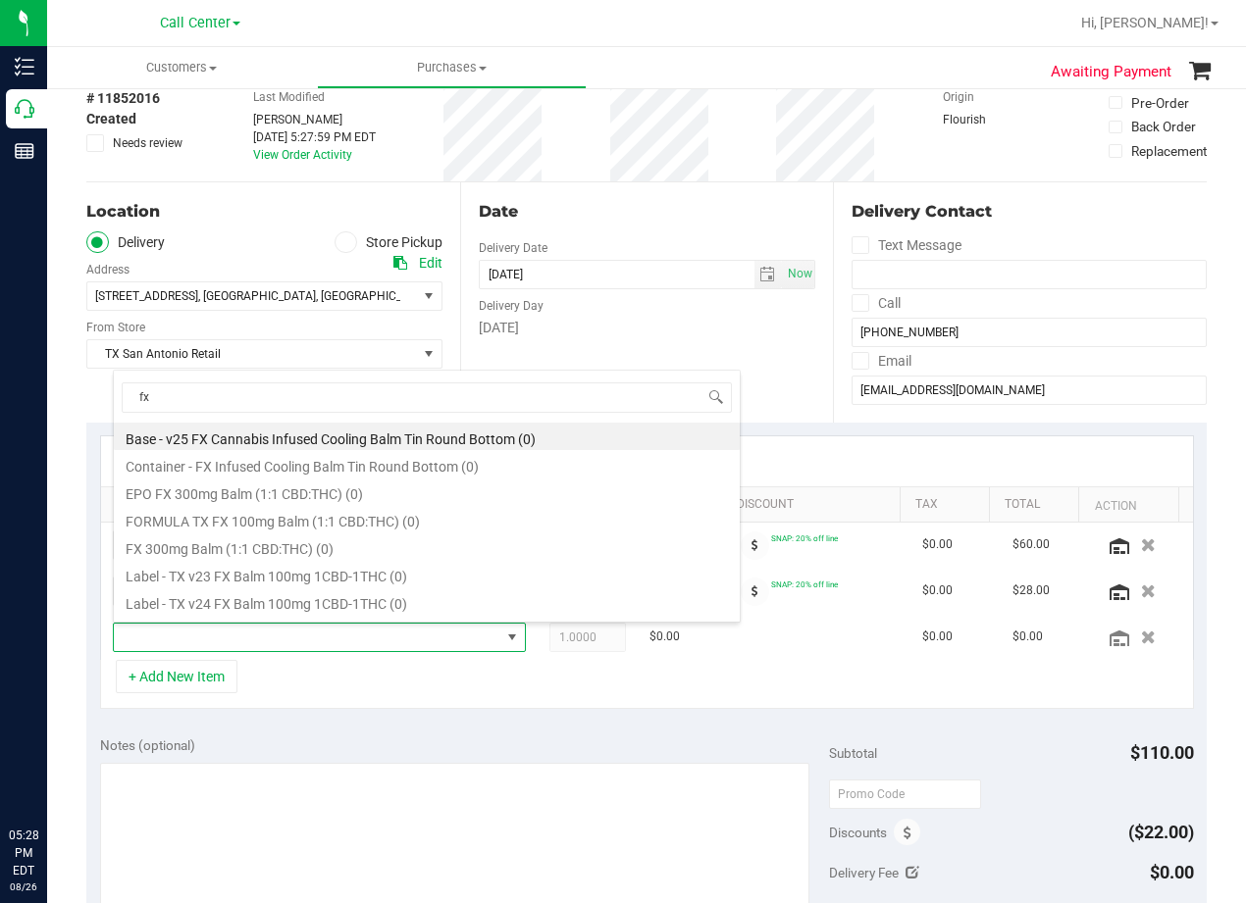
scroll to position [133, 0]
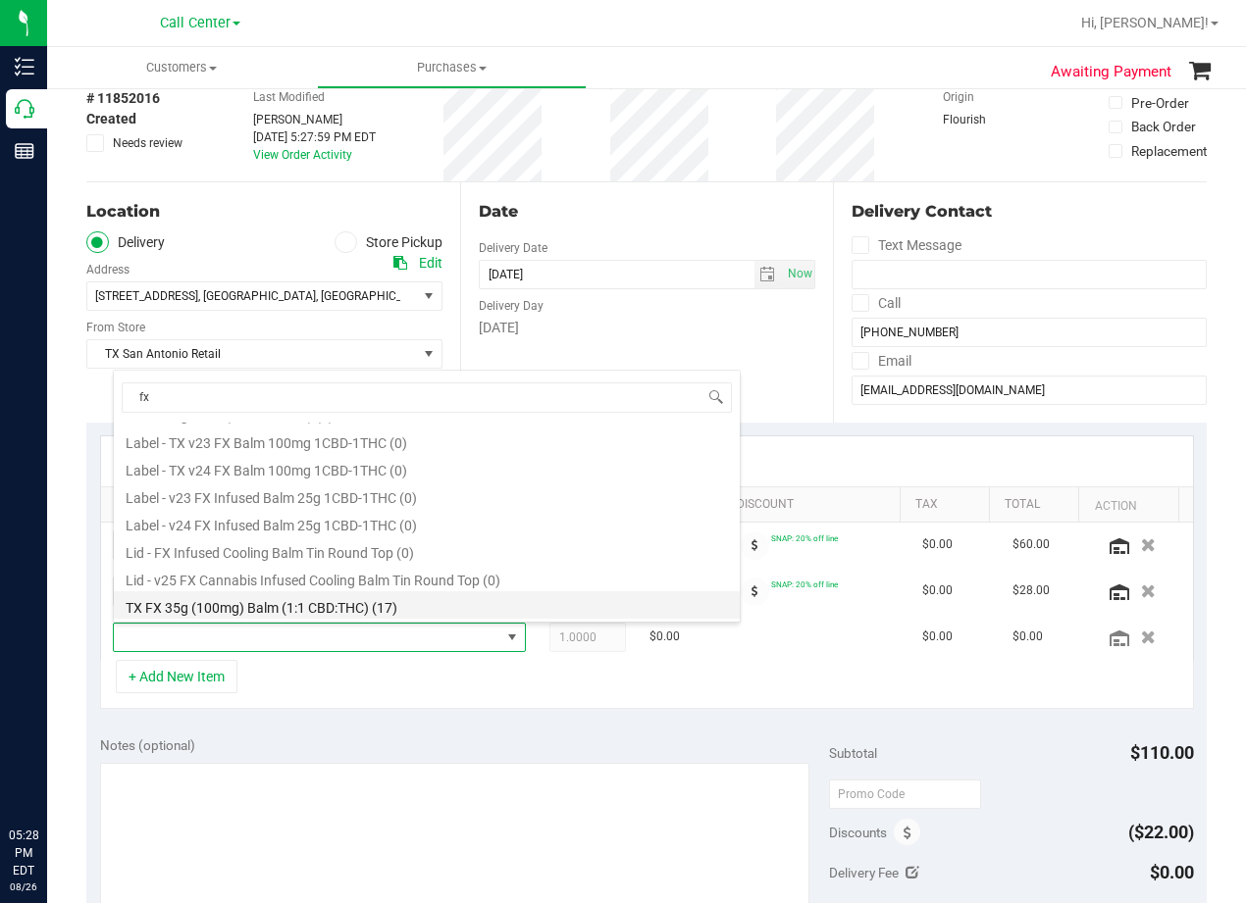
click at [439, 608] on li "TX FX 35g (100mg) Balm (1:1 CBD:THC) (17)" at bounding box center [427, 604] width 626 height 27
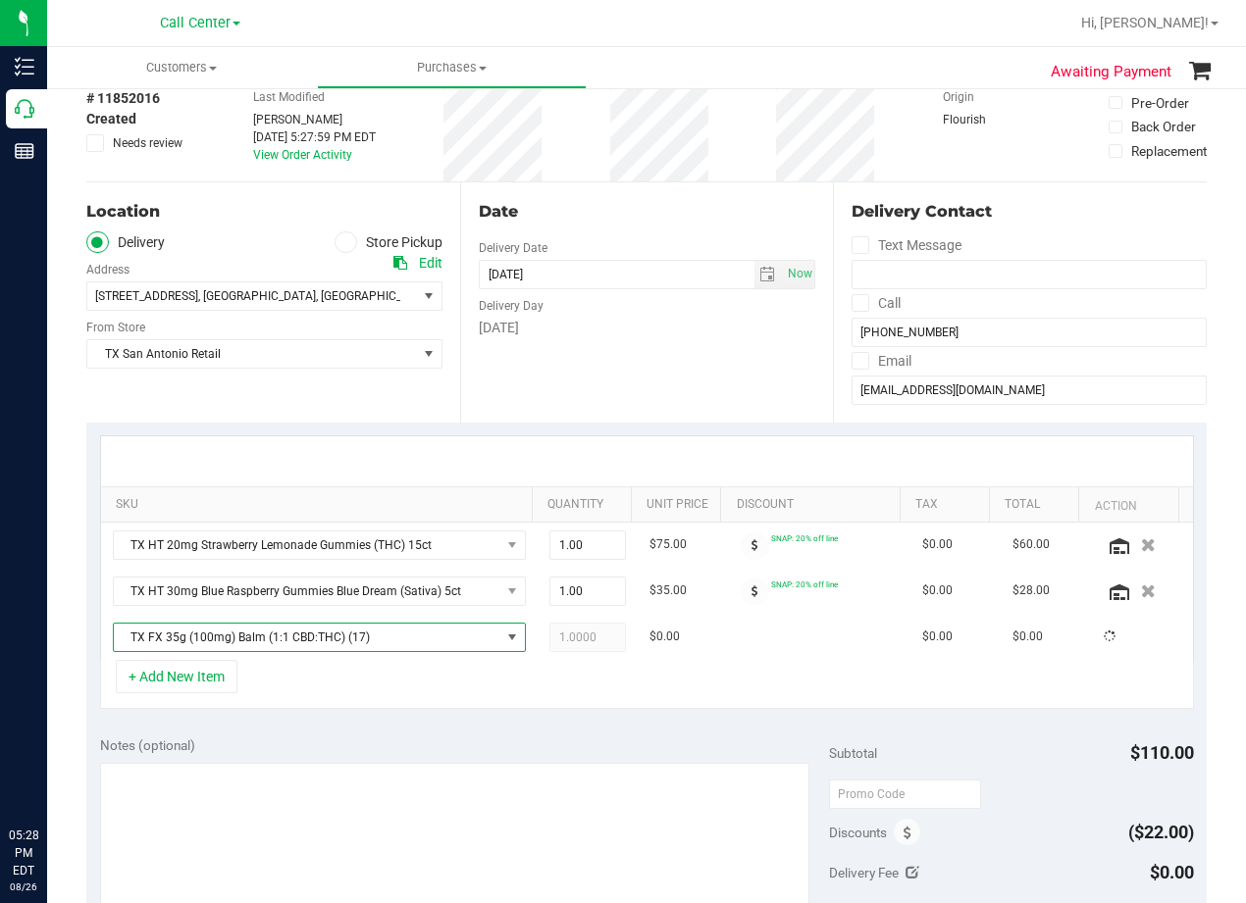
click at [603, 674] on div "+ Add New Item" at bounding box center [647, 684] width 1094 height 49
click at [583, 646] on span "1.00 1" at bounding box center [587, 637] width 77 height 29
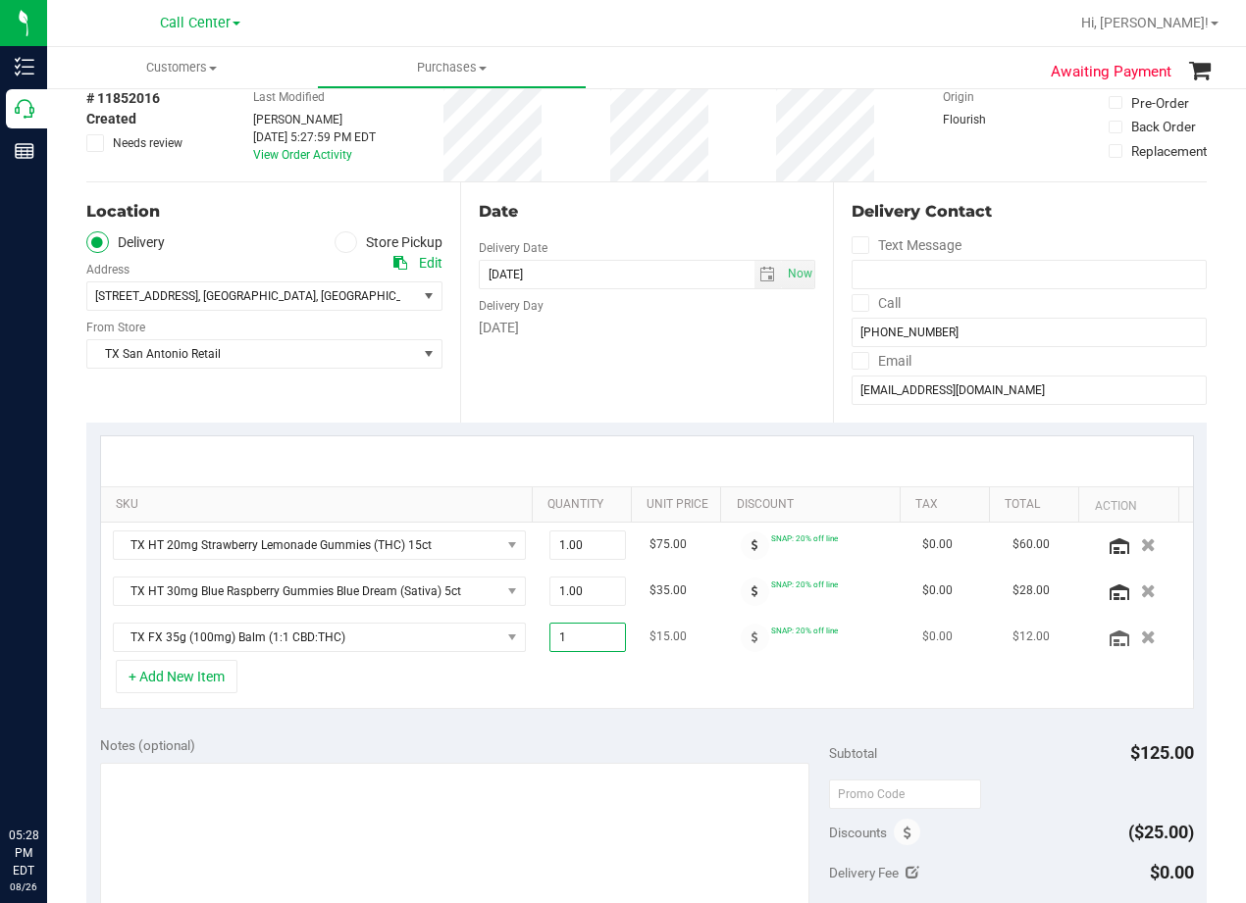
click at [583, 646] on input "1" at bounding box center [588, 637] width 76 height 27
type input "4"
type input "4.00"
click at [685, 391] on div "Date Delivery Date 08/26/2025 Now 08/26/2025 08:00 AM Now Delivery Day Tuesday" at bounding box center [647, 302] width 374 height 240
click at [690, 350] on div "Date Delivery Date 08/26/2025 Now 08/26/2025 08:00 AM Now Delivery Day Tuesday" at bounding box center [647, 302] width 374 height 240
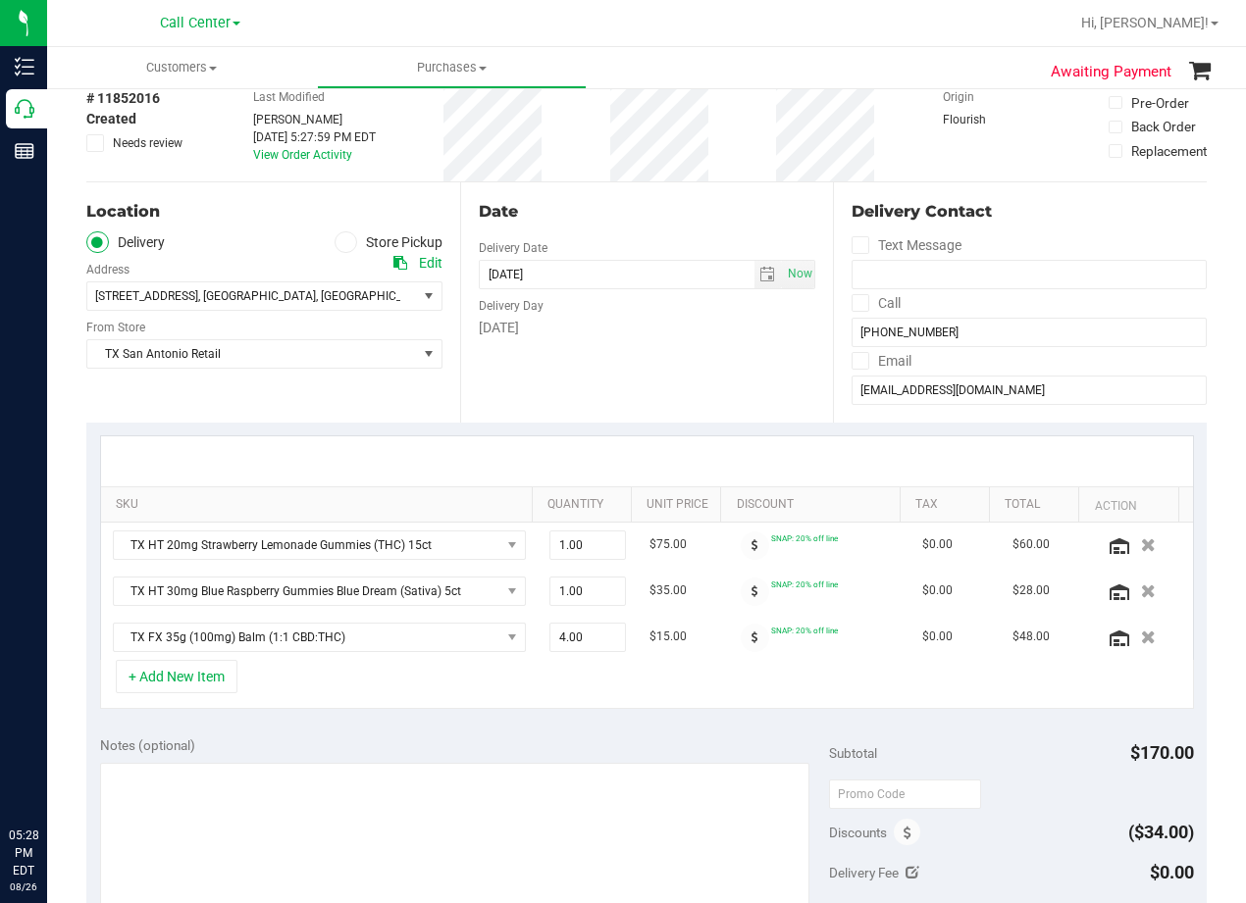
scroll to position [196, 0]
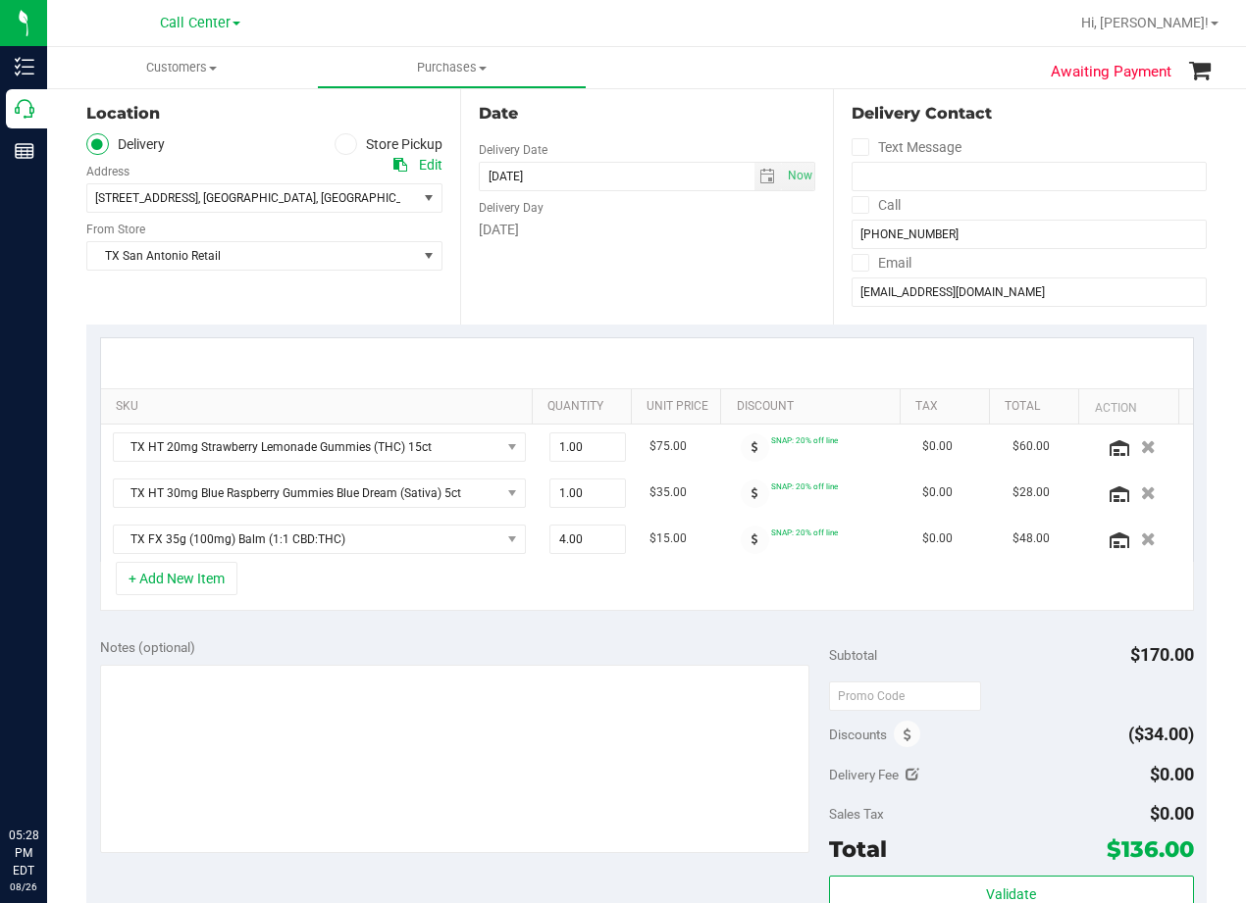
click at [732, 292] on div "Date Delivery Date 08/26/2025 Now 08/26/2025 08:00 AM Now Delivery Day Tuesday" at bounding box center [647, 204] width 374 height 240
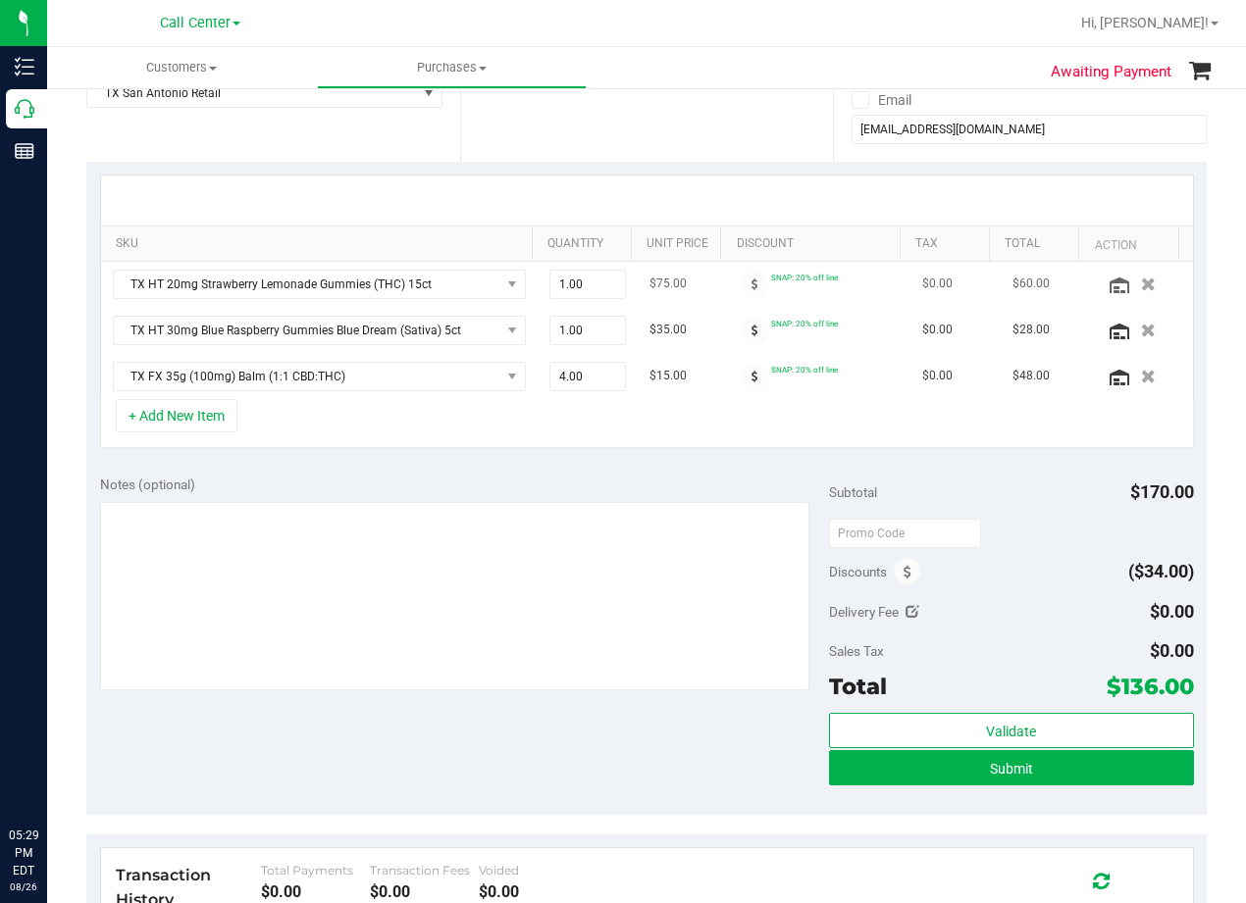
scroll to position [392, 0]
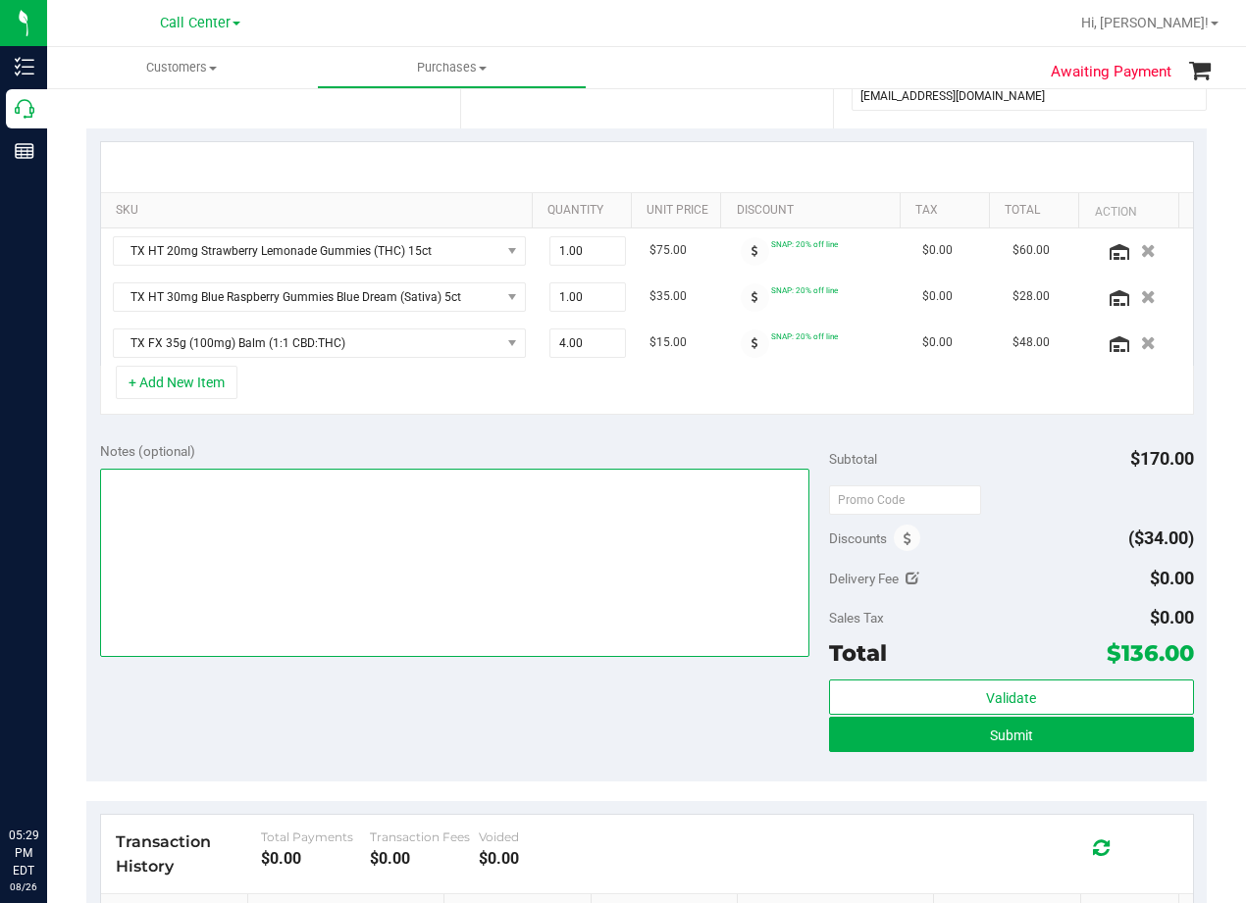
click at [624, 528] on textarea at bounding box center [454, 563] width 709 height 188
type textarea "pu 8/27 San Antonio. AL 8/26"
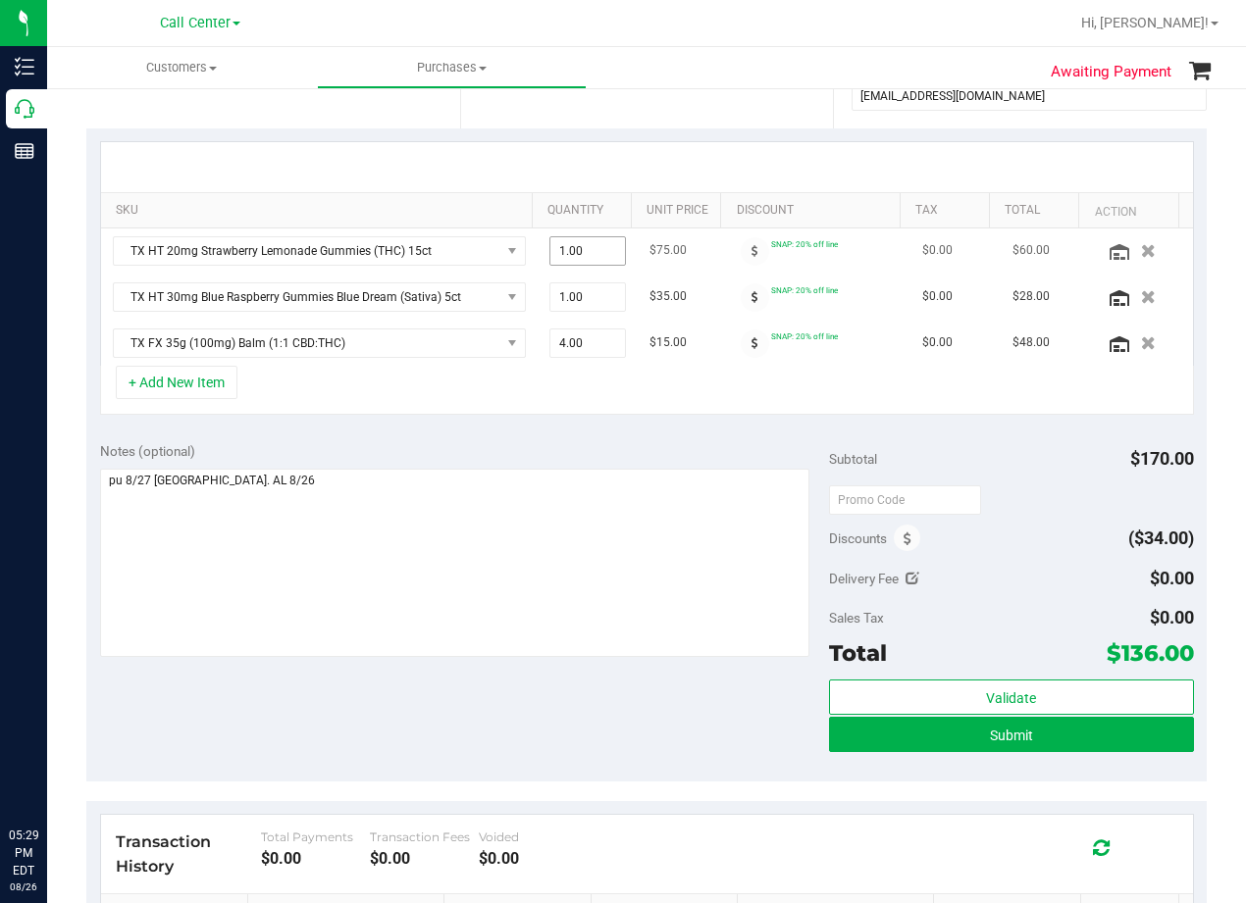
click at [585, 262] on span "1.00 1" at bounding box center [587, 250] width 77 height 29
click at [585, 262] on input "1" at bounding box center [588, 250] width 76 height 27
type input "2"
type input "2.00"
click at [596, 167] on div at bounding box center [647, 167] width 1056 height 1
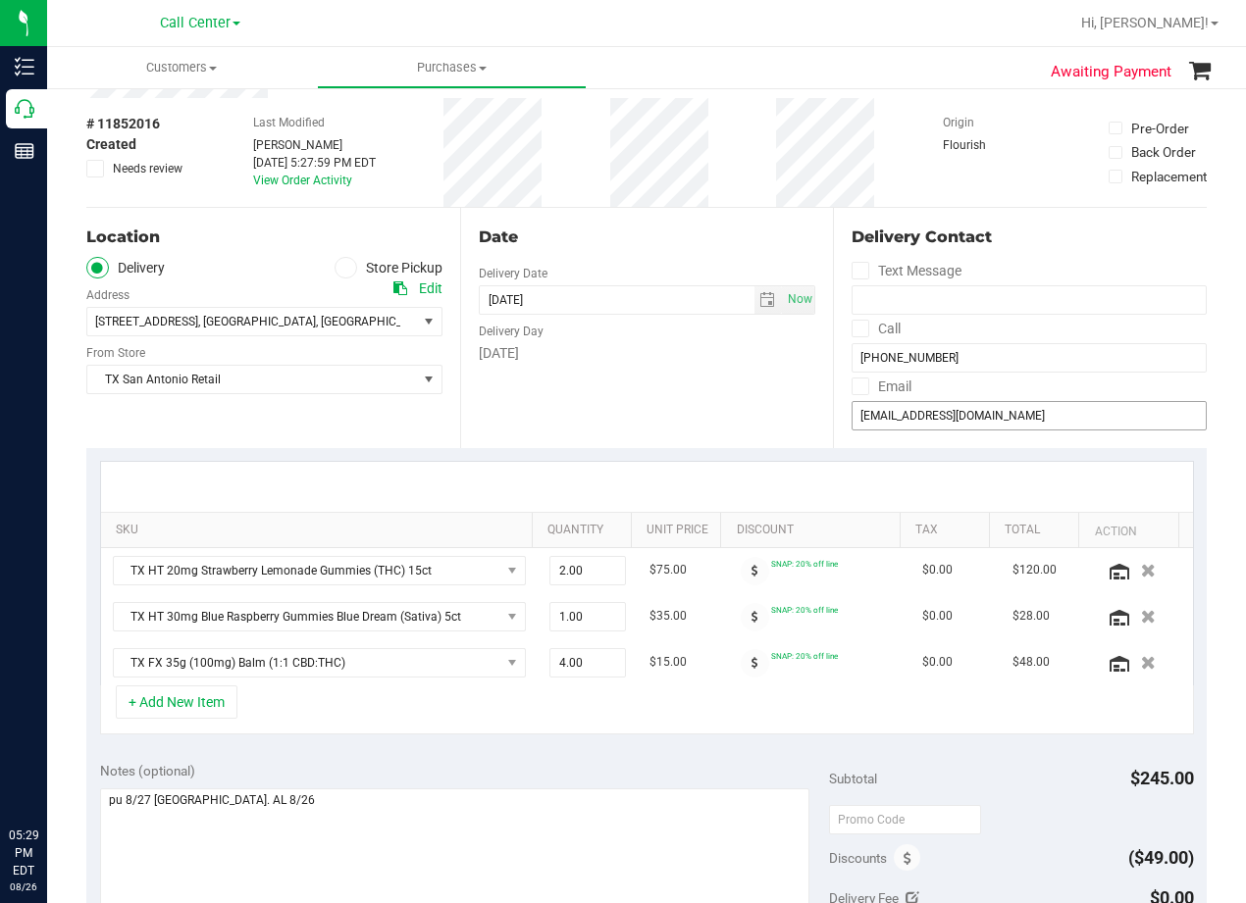
scroll to position [0, 0]
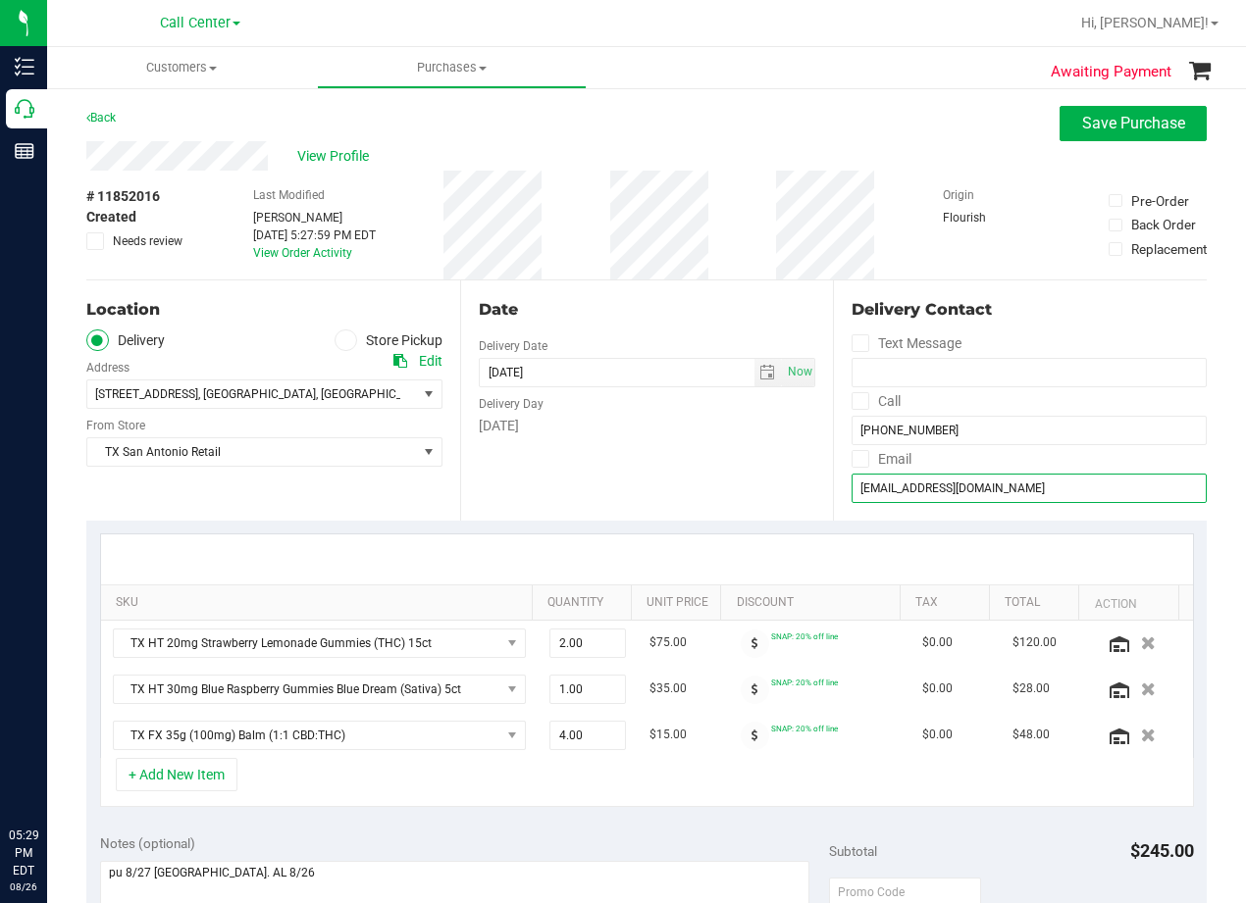
click at [976, 497] on input "003gzp@gmail.com" at bounding box center [1028, 488] width 355 height 29
click at [711, 281] on div "Date Delivery Date 08/26/2025 Now 08/26/2025 08:00 AM Now Delivery Day Tuesday" at bounding box center [647, 401] width 374 height 240
click at [759, 374] on span "select" at bounding box center [767, 373] width 16 height 16
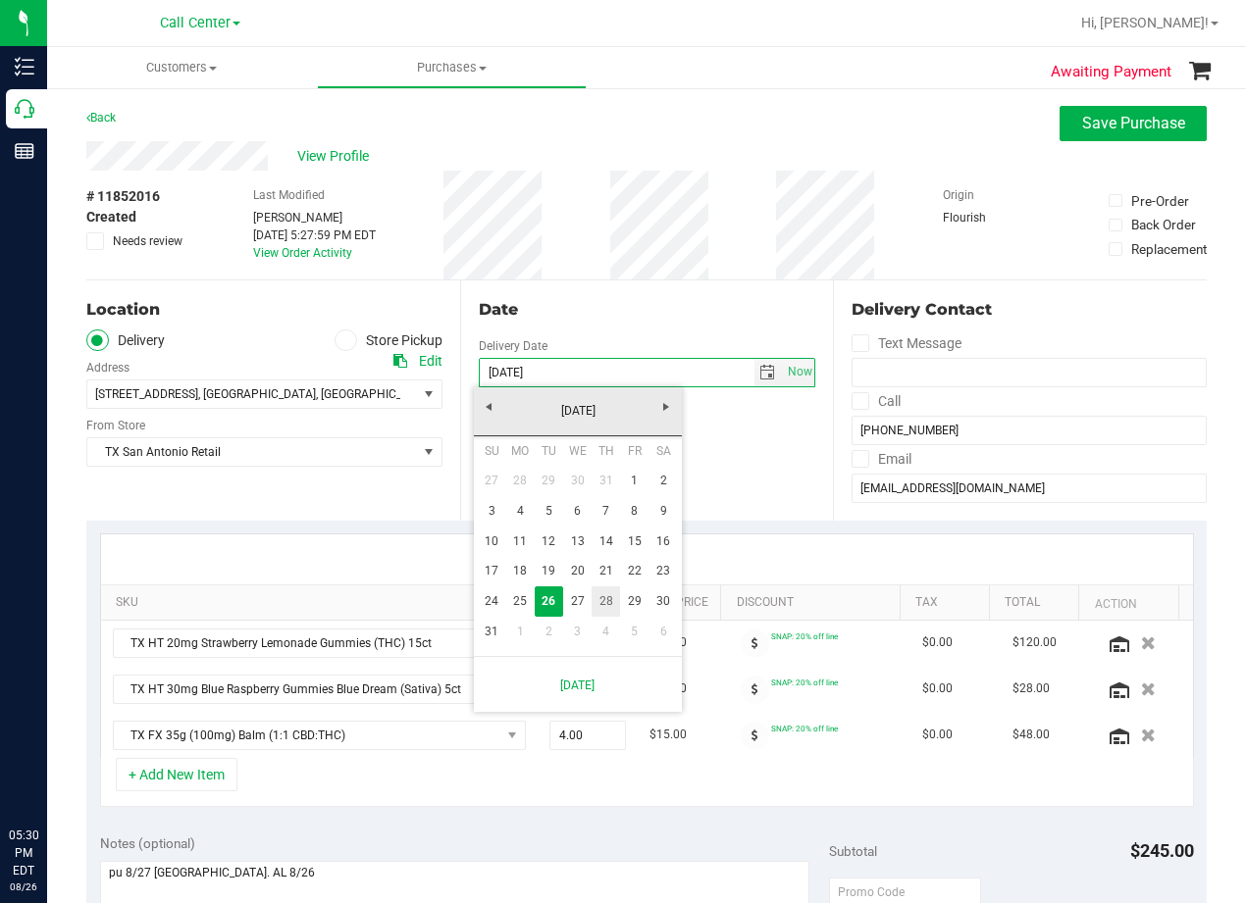
click at [602, 600] on link "28" at bounding box center [605, 602] width 28 height 30
type input "08/28/2025"
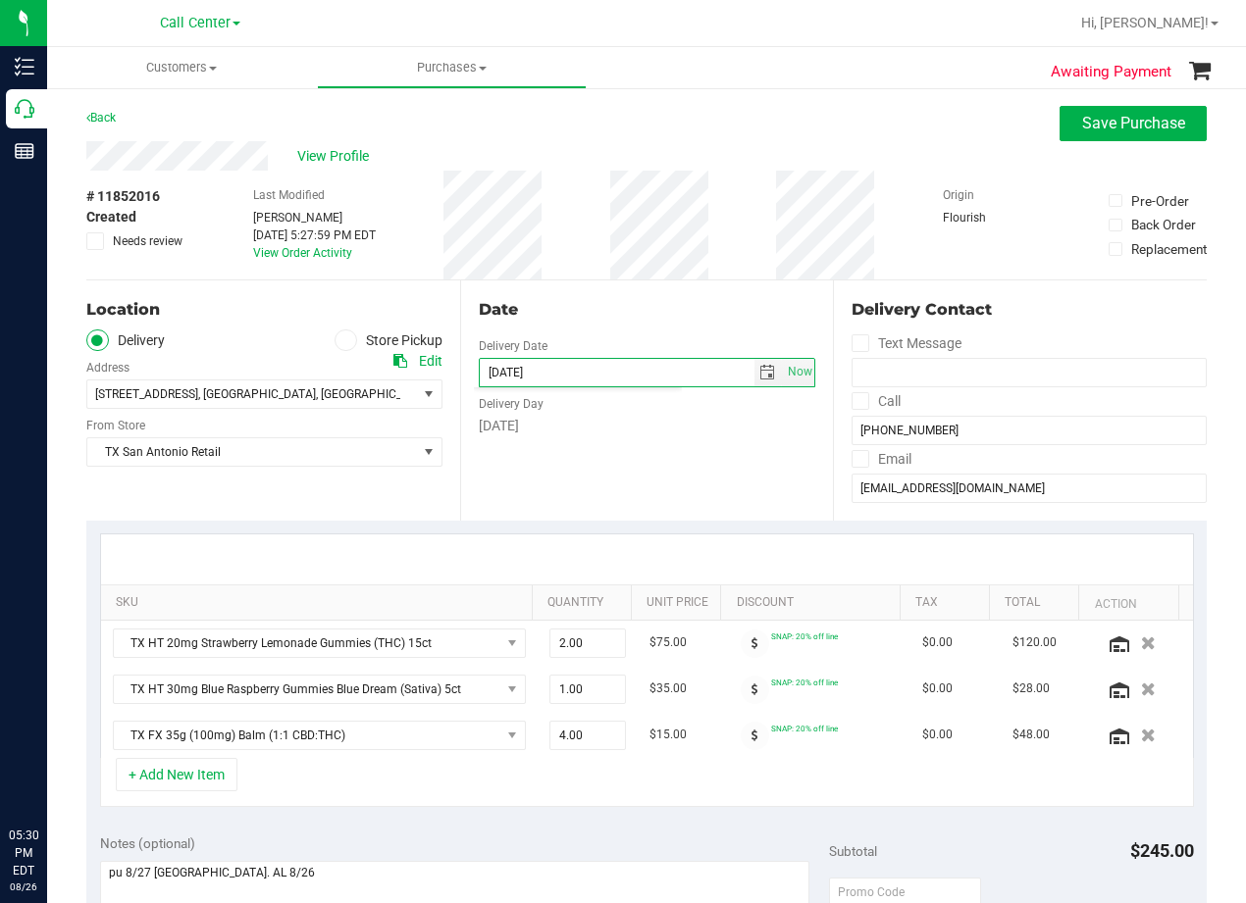
click at [626, 492] on div "Date Delivery Date 08/28/2025 Now 08/28/2025 08:00 AM Now Delivery Day Thursday" at bounding box center [647, 401] width 374 height 240
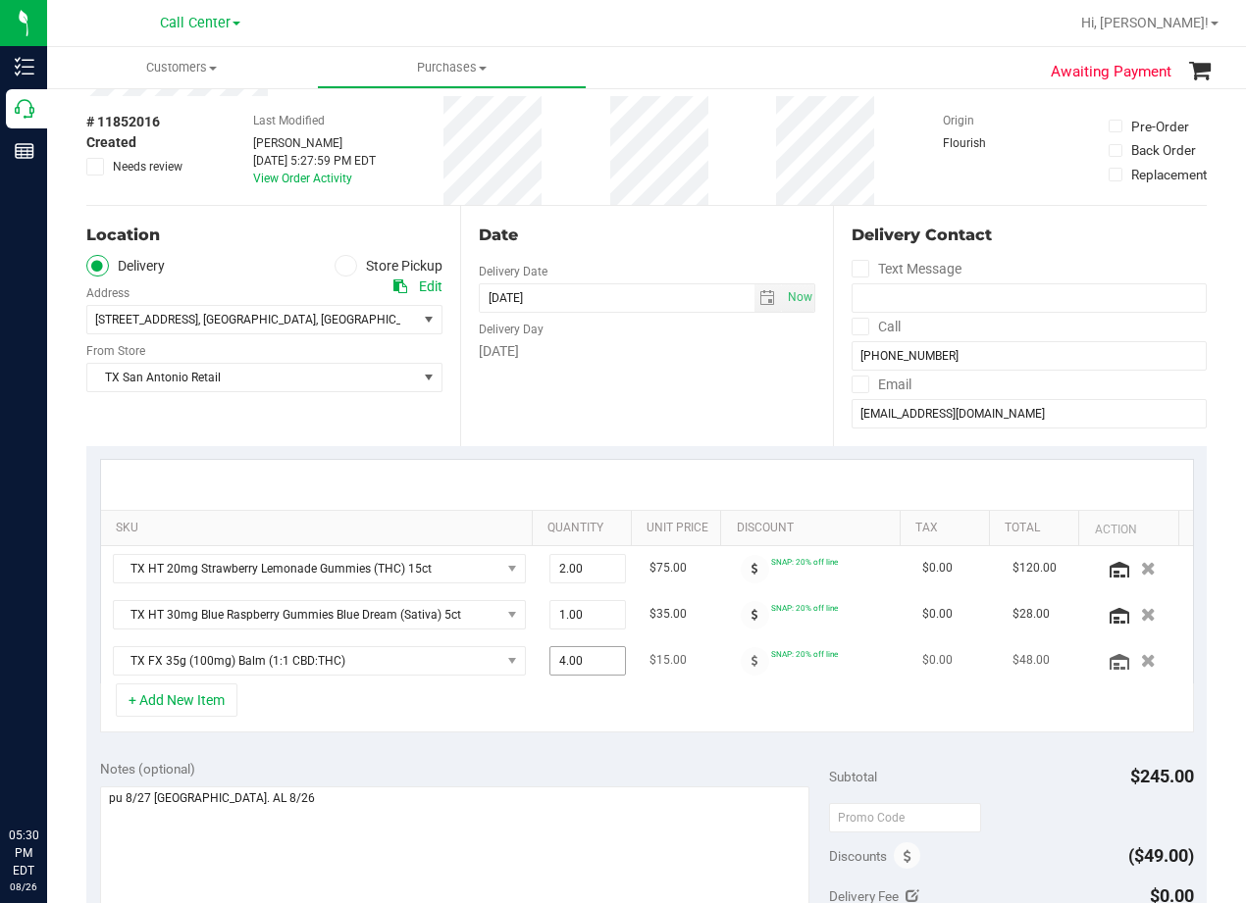
scroll to position [196, 0]
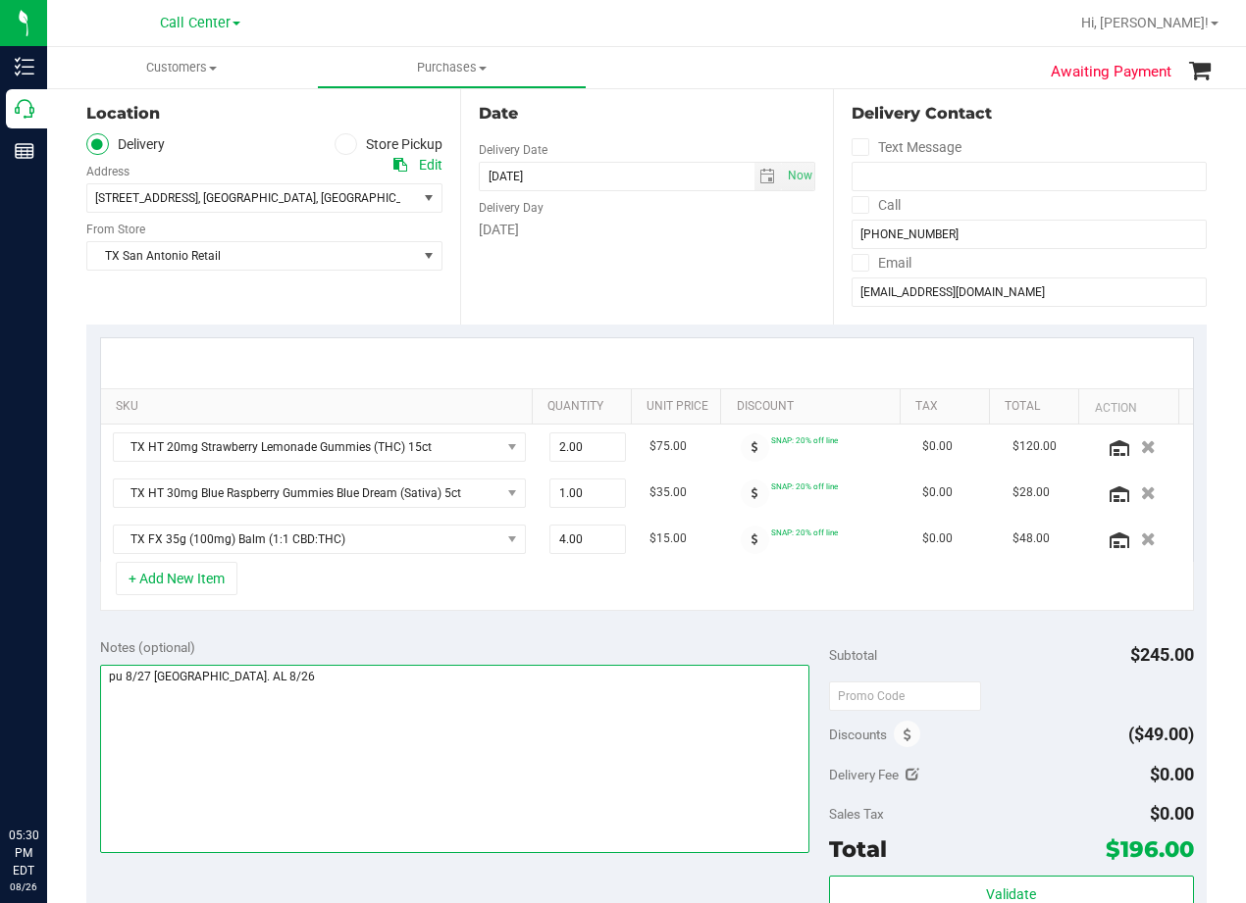
click at [149, 673] on textarea at bounding box center [454, 759] width 709 height 188
type textarea "pu 8/28 San Antonio. AL 8/26"
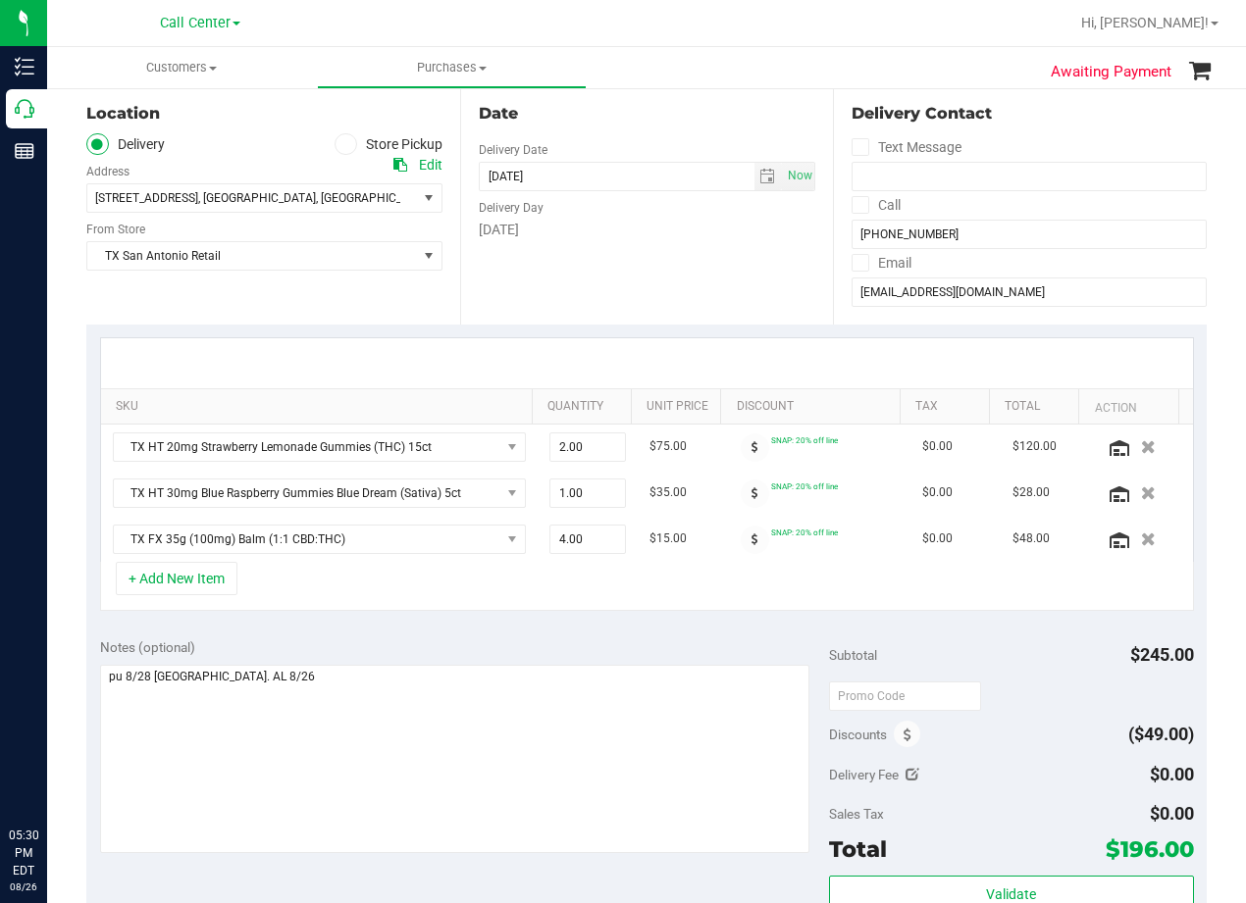
click at [482, 649] on div "Notes (optional)" at bounding box center [464, 648] width 729 height 20
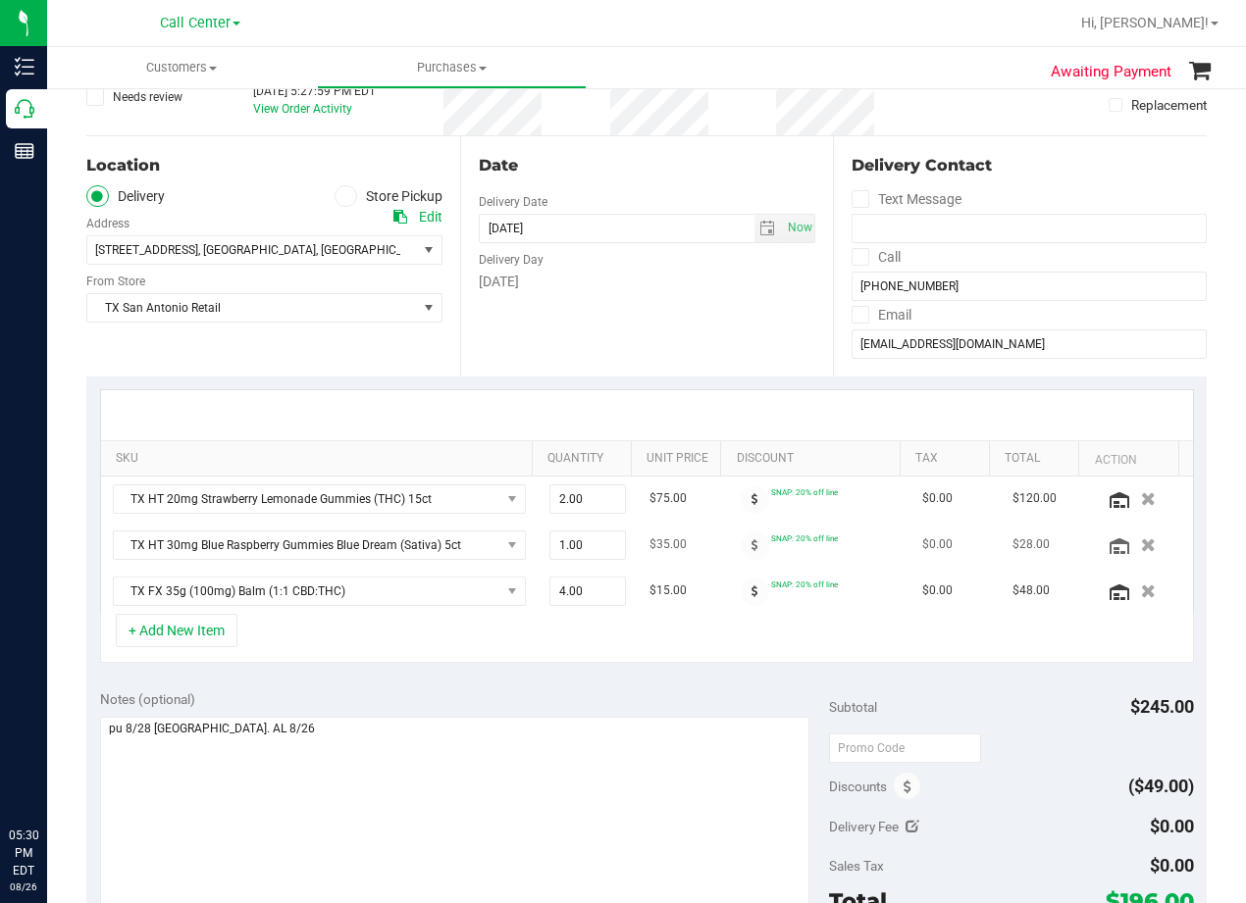
scroll to position [0, 0]
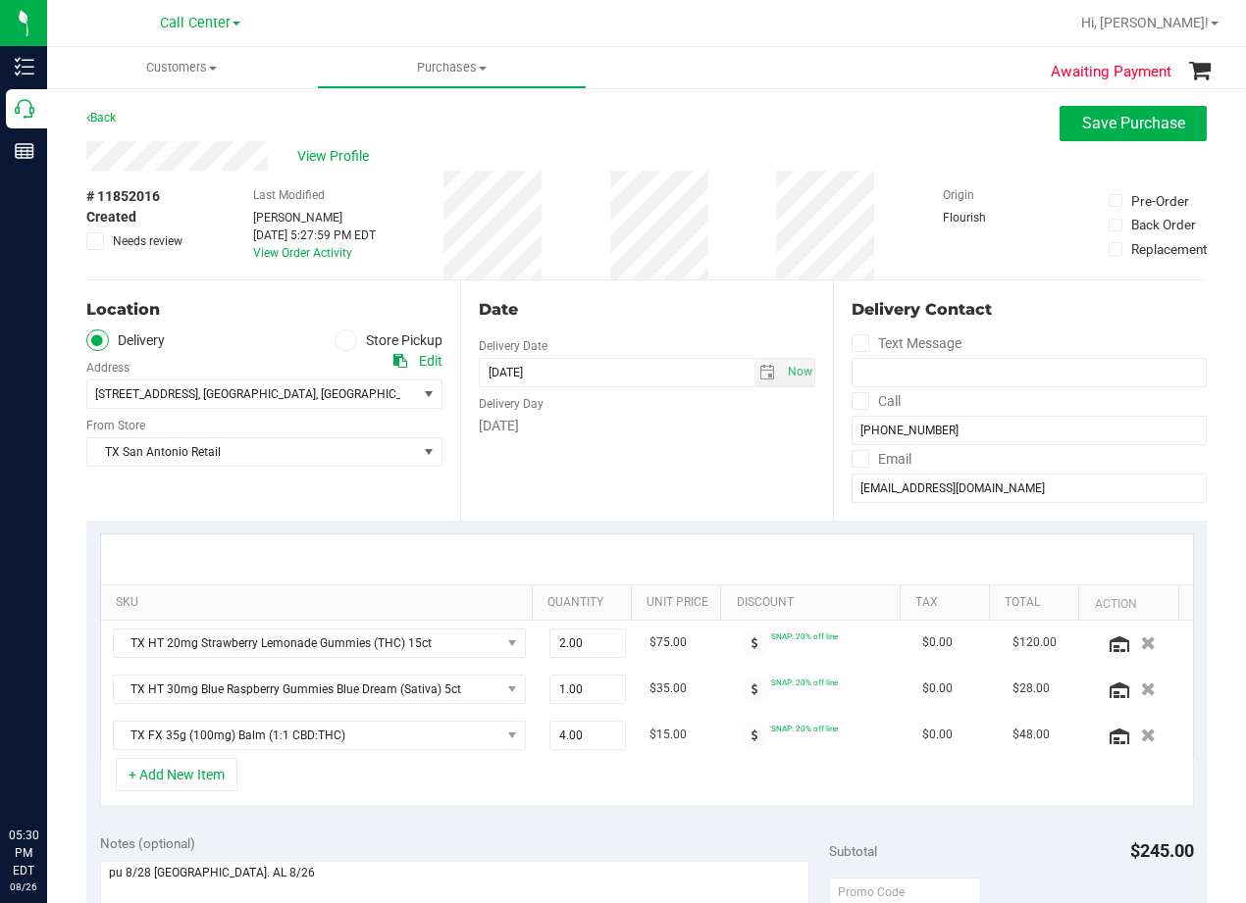
click at [683, 421] on div "Thursday" at bounding box center [647, 426] width 337 height 21
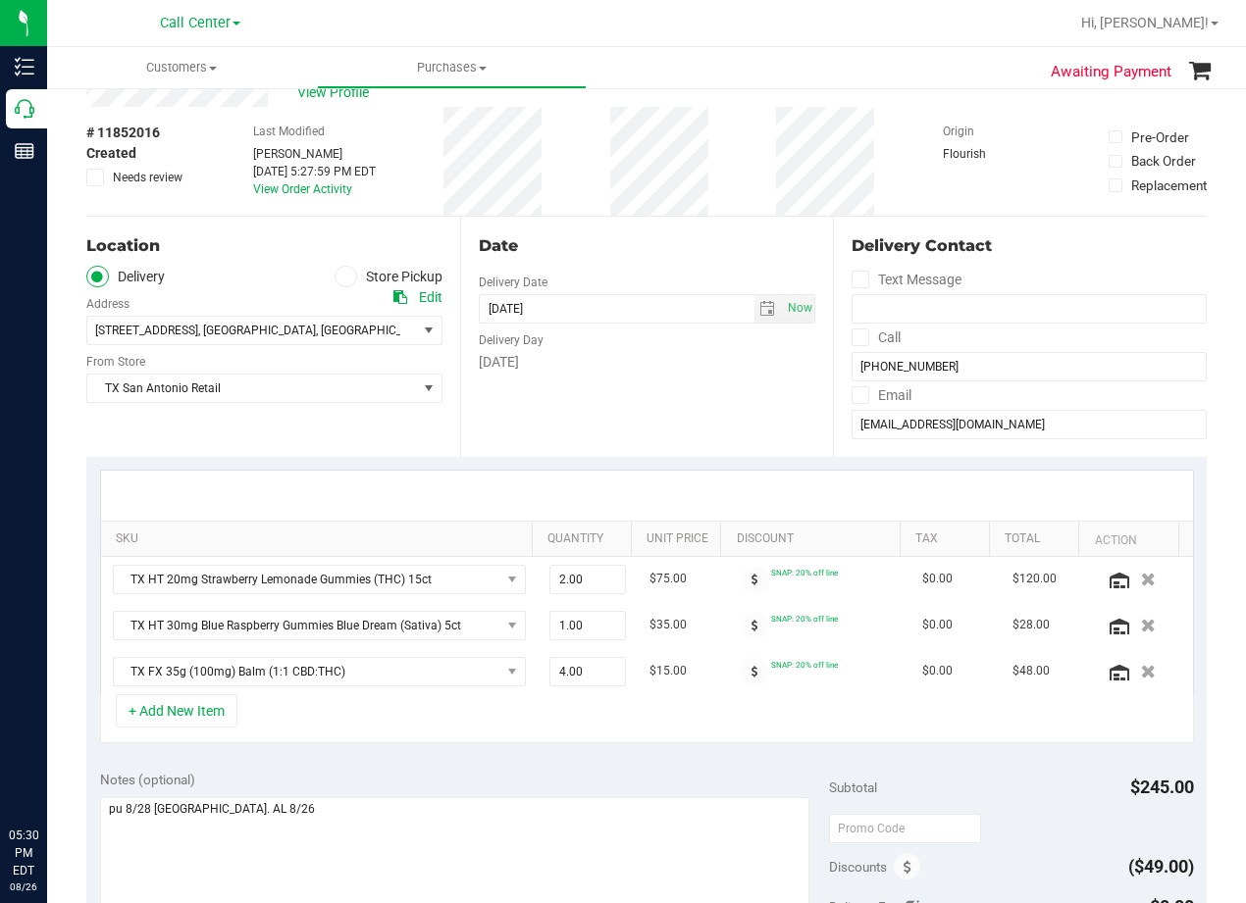
scroll to position [98, 0]
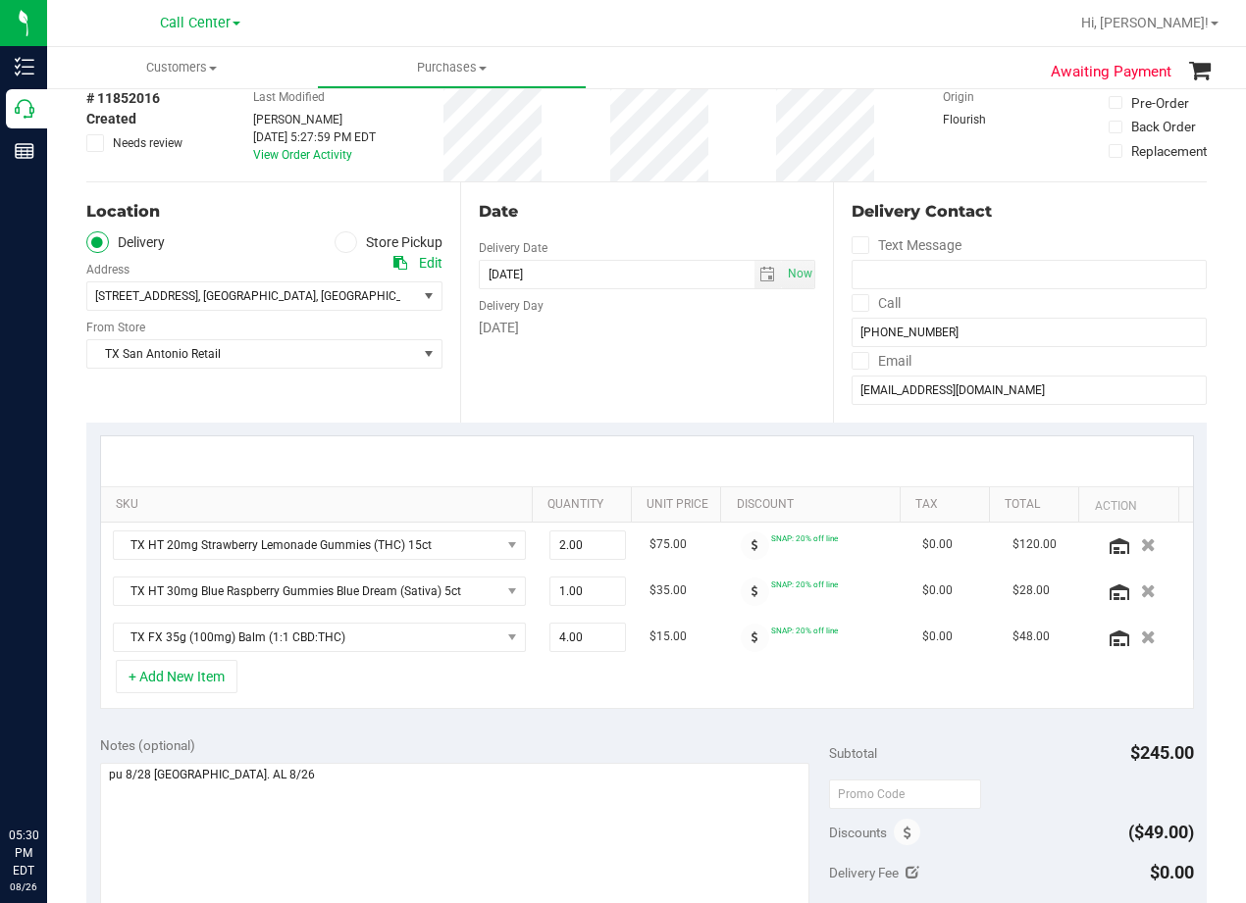
click at [694, 452] on div at bounding box center [647, 461] width 1092 height 50
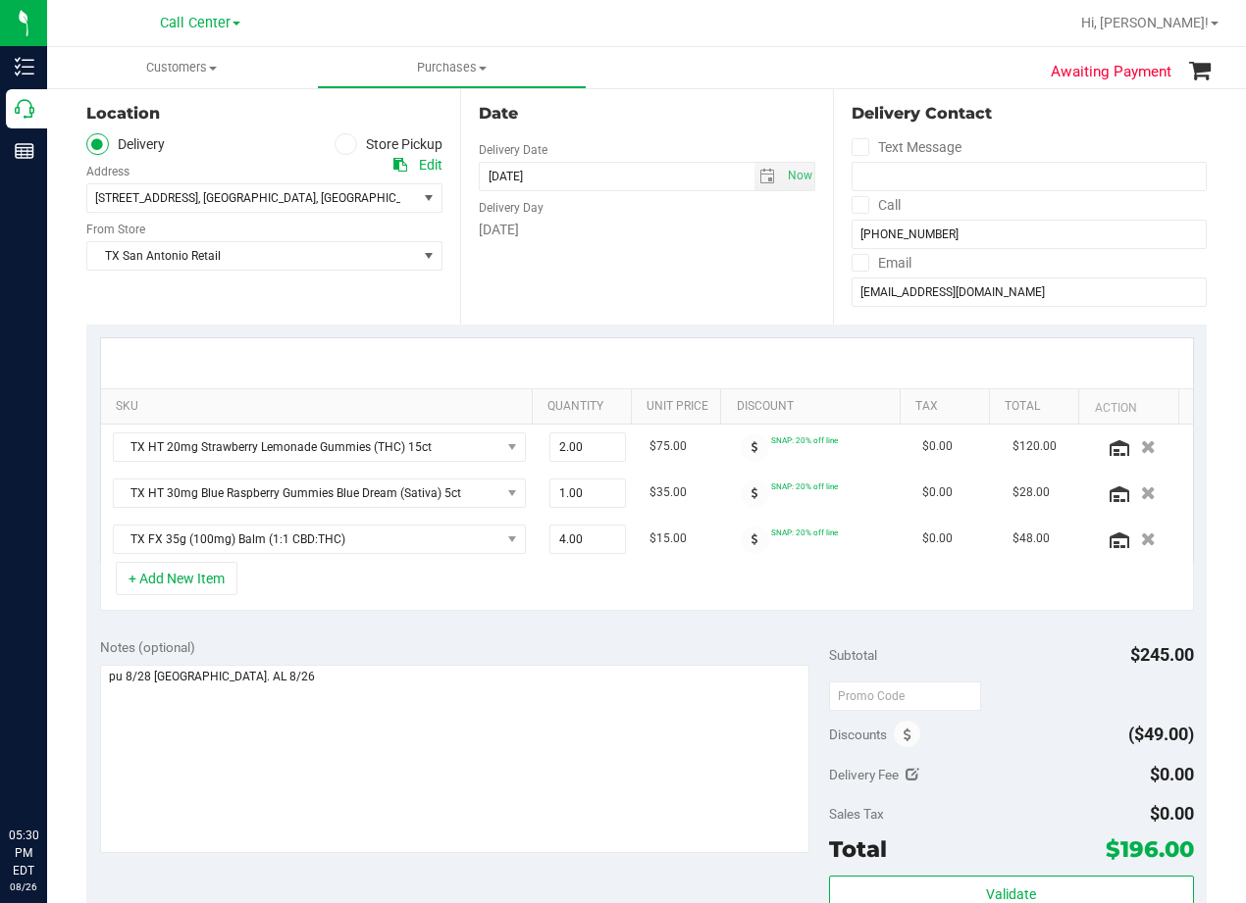
click at [694, 452] on td "$75.00" at bounding box center [683, 448] width 90 height 46
click at [694, 333] on div "SKU Quantity Unit Price Discount Tax Total Action TX HT 20mg Strawberry Lemonad…" at bounding box center [646, 475] width 1120 height 300
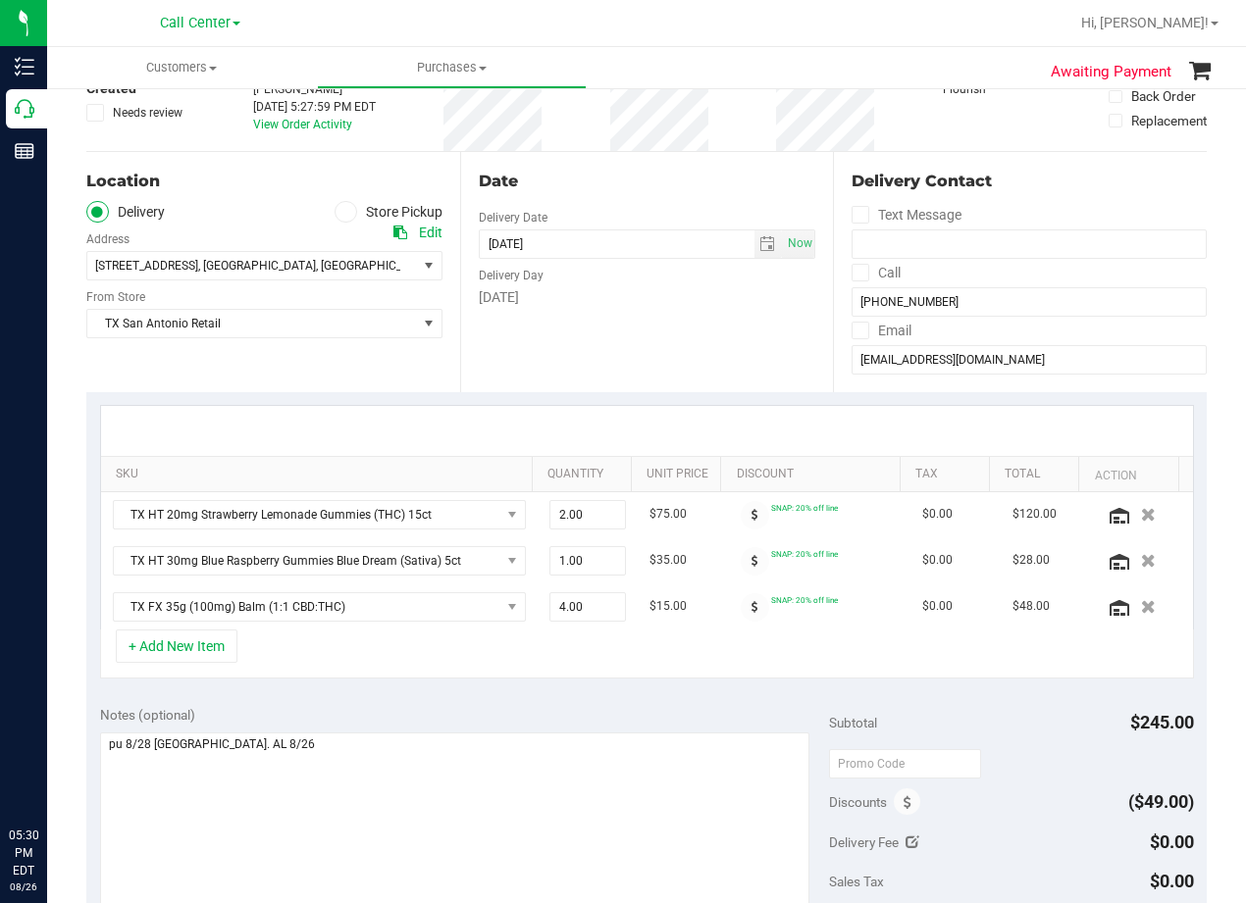
scroll to position [98, 0]
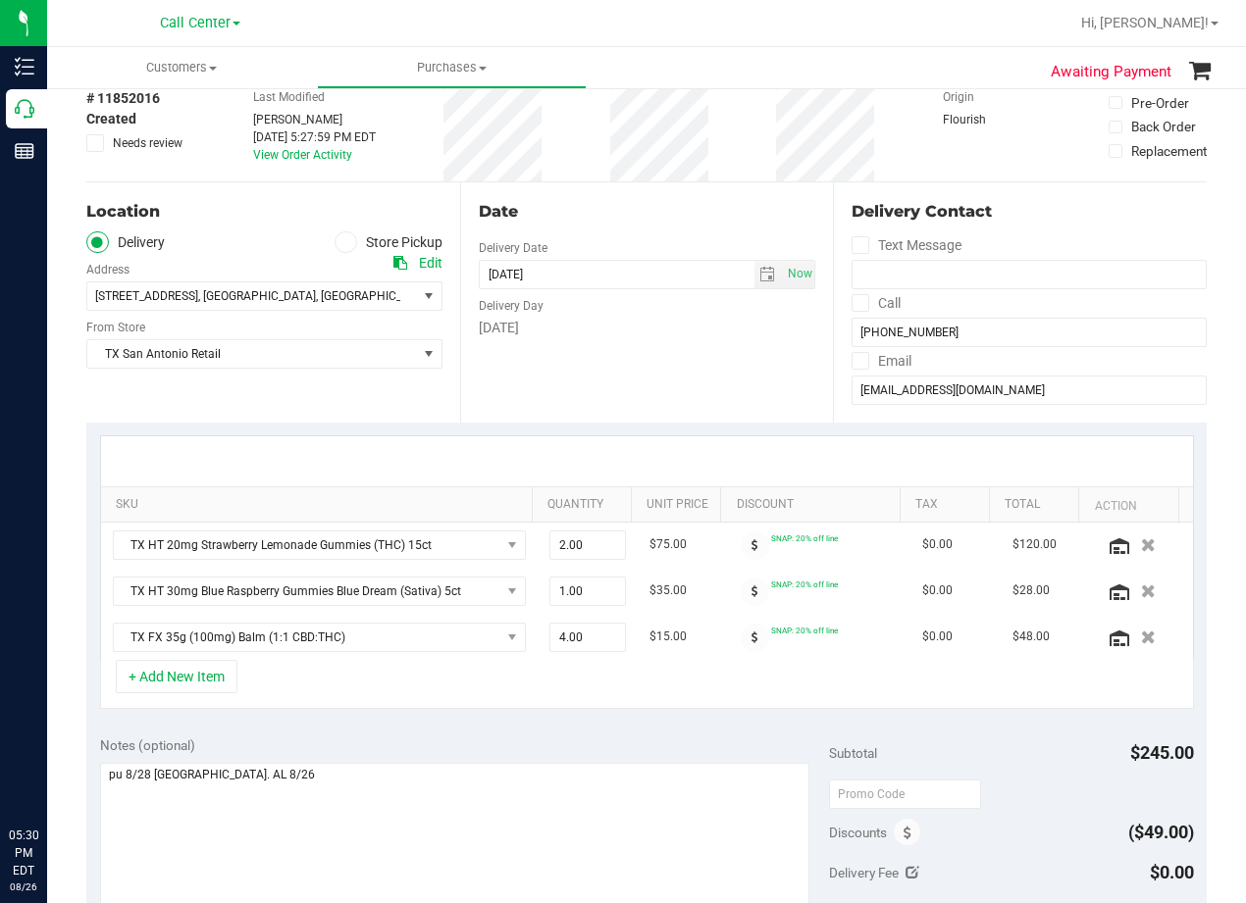
click at [690, 350] on div "Date Delivery Date 08/28/2025 Now 08/28/2025 08:00 AM Now Delivery Day Thursday" at bounding box center [647, 302] width 374 height 240
click at [690, 351] on div "Date Delivery Date 08/28/2025 Now 08/28/2025 08:00 AM Now Delivery Day Thursday" at bounding box center [647, 302] width 374 height 240
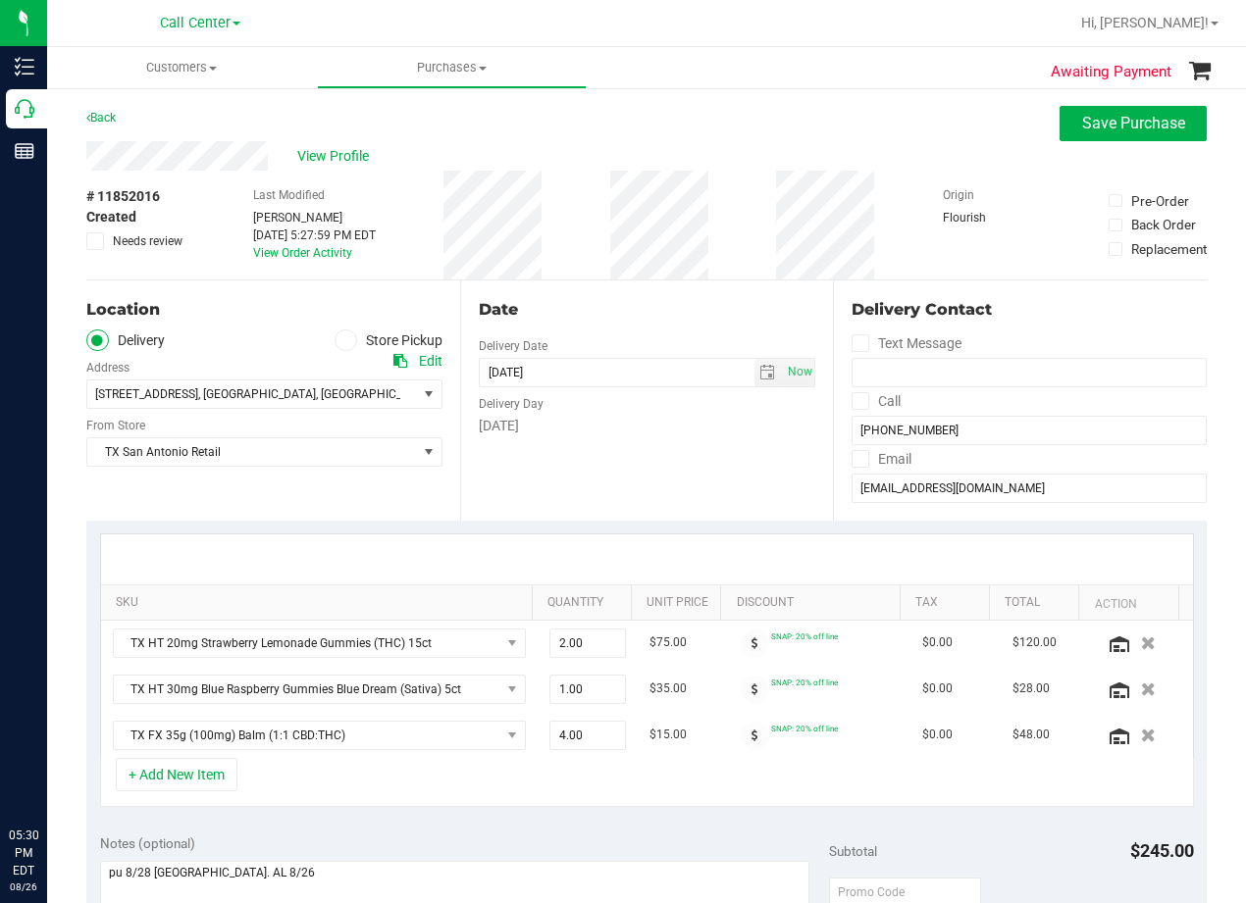
click at [669, 332] on div "Date Delivery Date 08/28/2025 Now 08/28/2025 08:00 AM Now Delivery Day Thursday" at bounding box center [647, 401] width 374 height 240
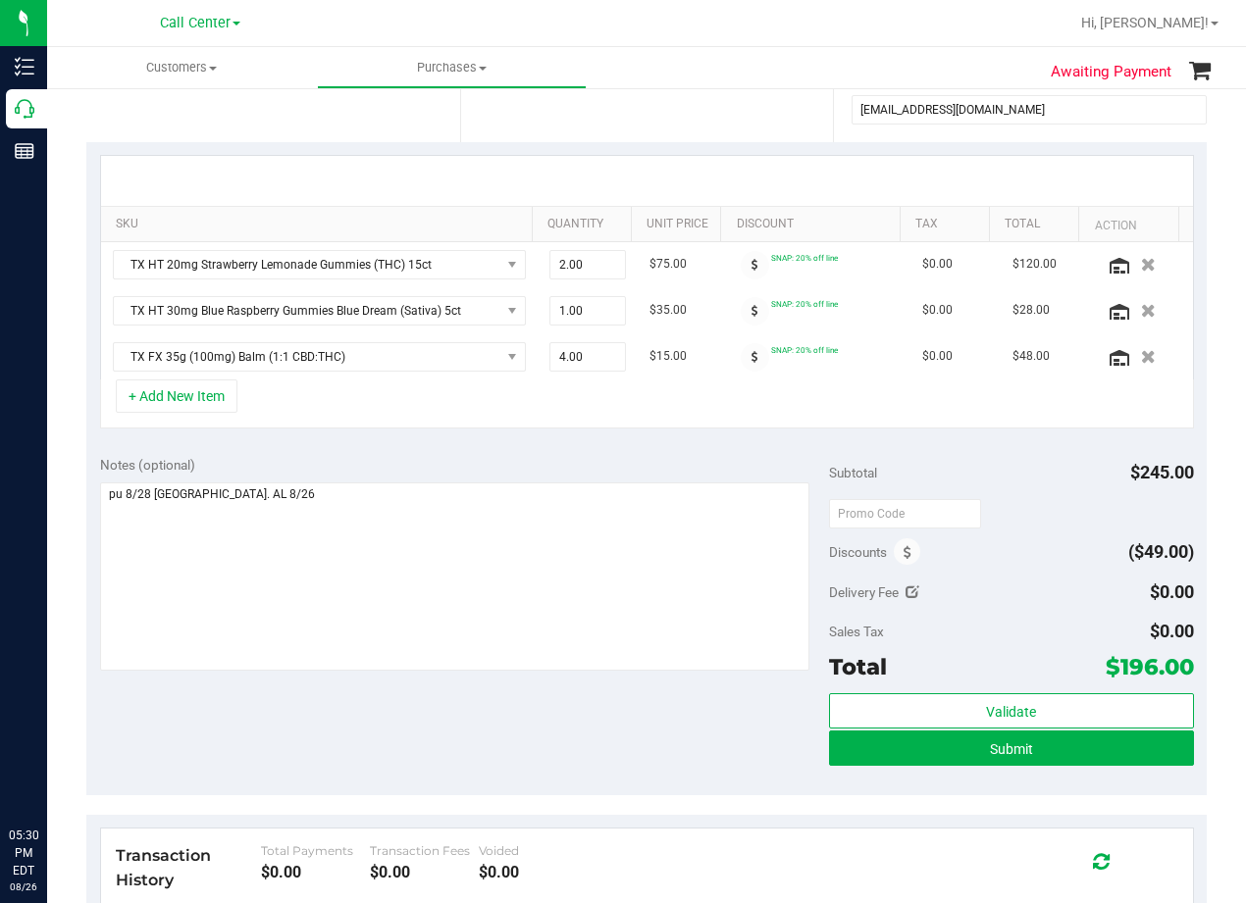
scroll to position [392, 0]
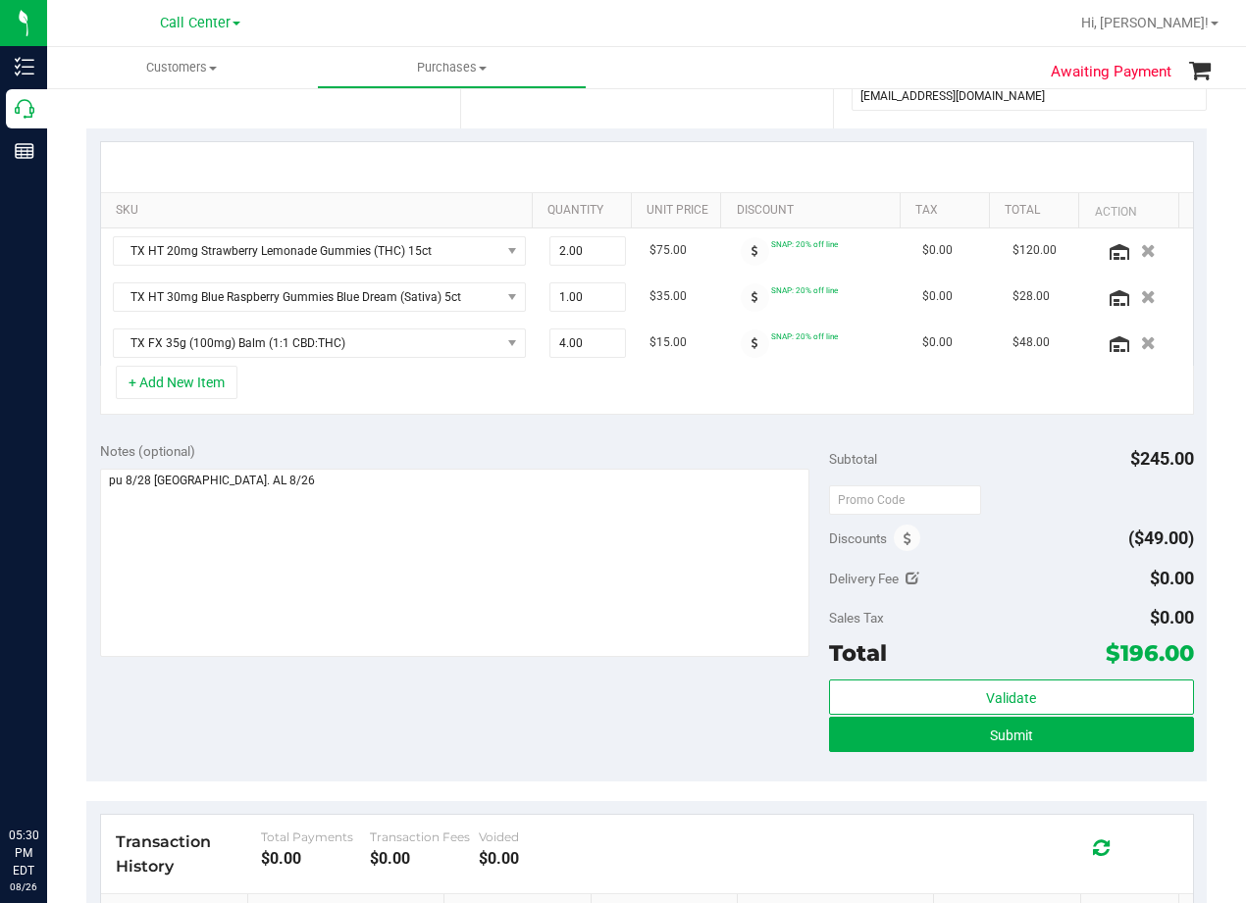
click at [639, 425] on div "SKU Quantity Unit Price Discount Tax Total Action TX HT 20mg Strawberry Lemonad…" at bounding box center [646, 278] width 1120 height 300
click at [835, 746] on button "Submit" at bounding box center [1011, 734] width 365 height 35
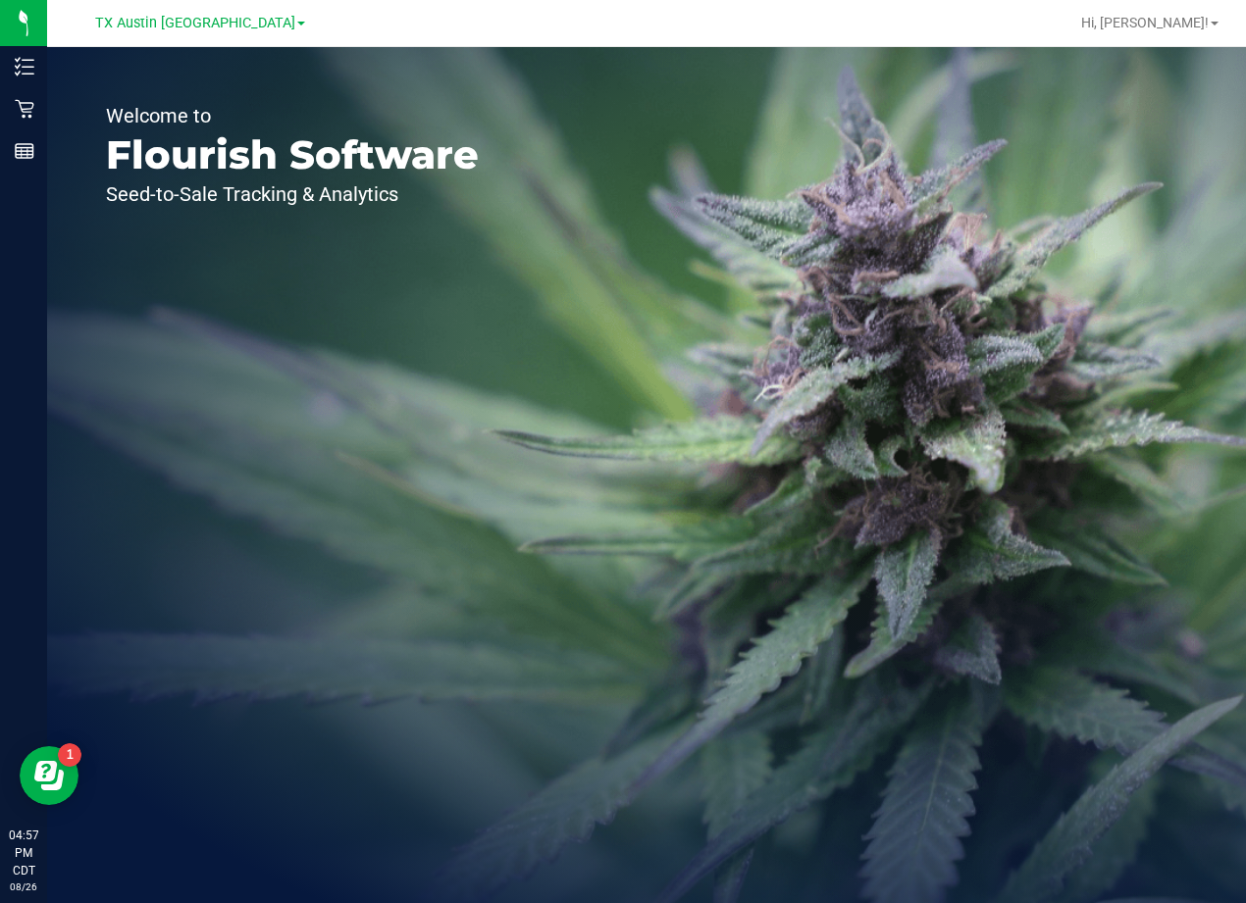
click at [857, 326] on div "Welcome to Flourish Software Seed-to-Sale Tracking & Analytics" at bounding box center [646, 475] width 1199 height 856
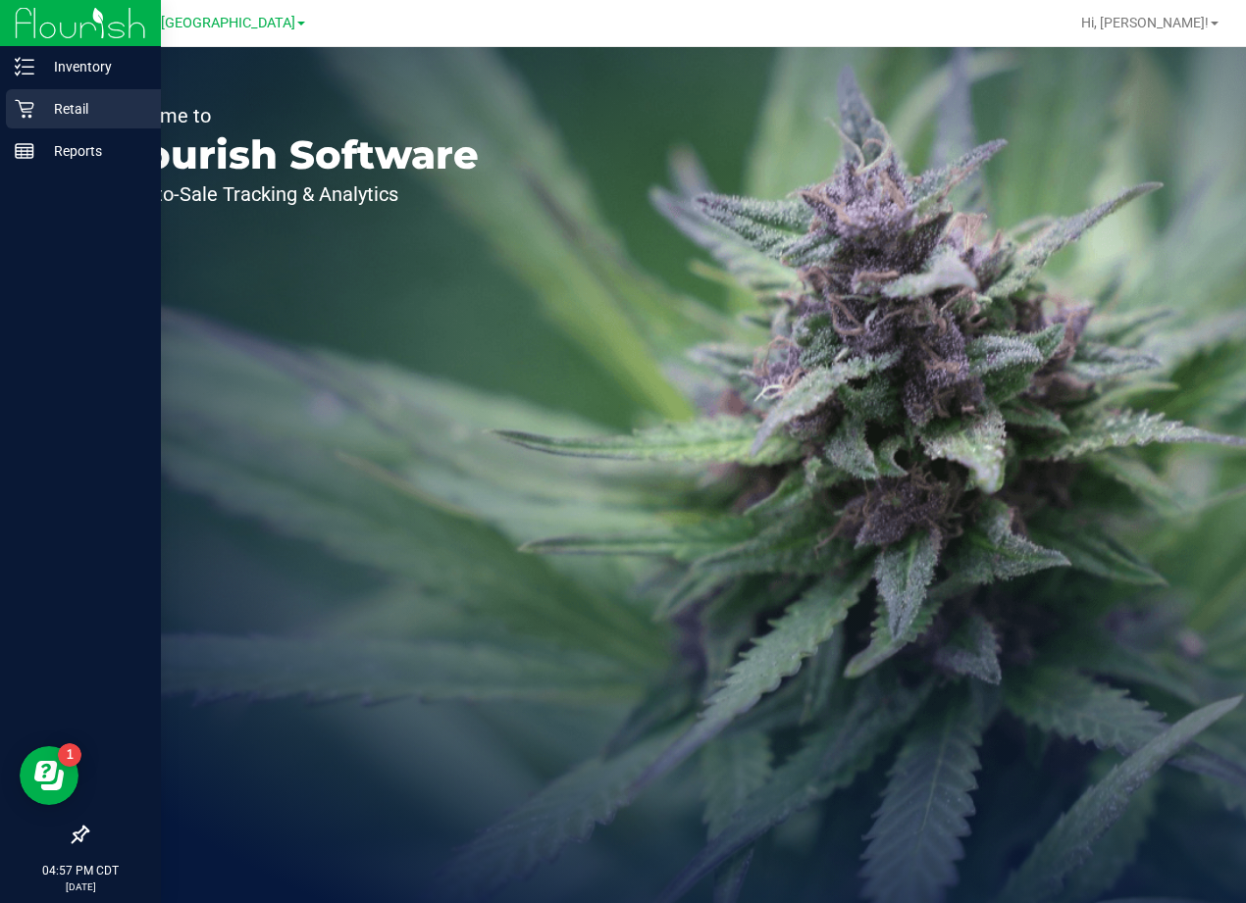
click at [35, 106] on p "Retail" at bounding box center [93, 109] width 118 height 24
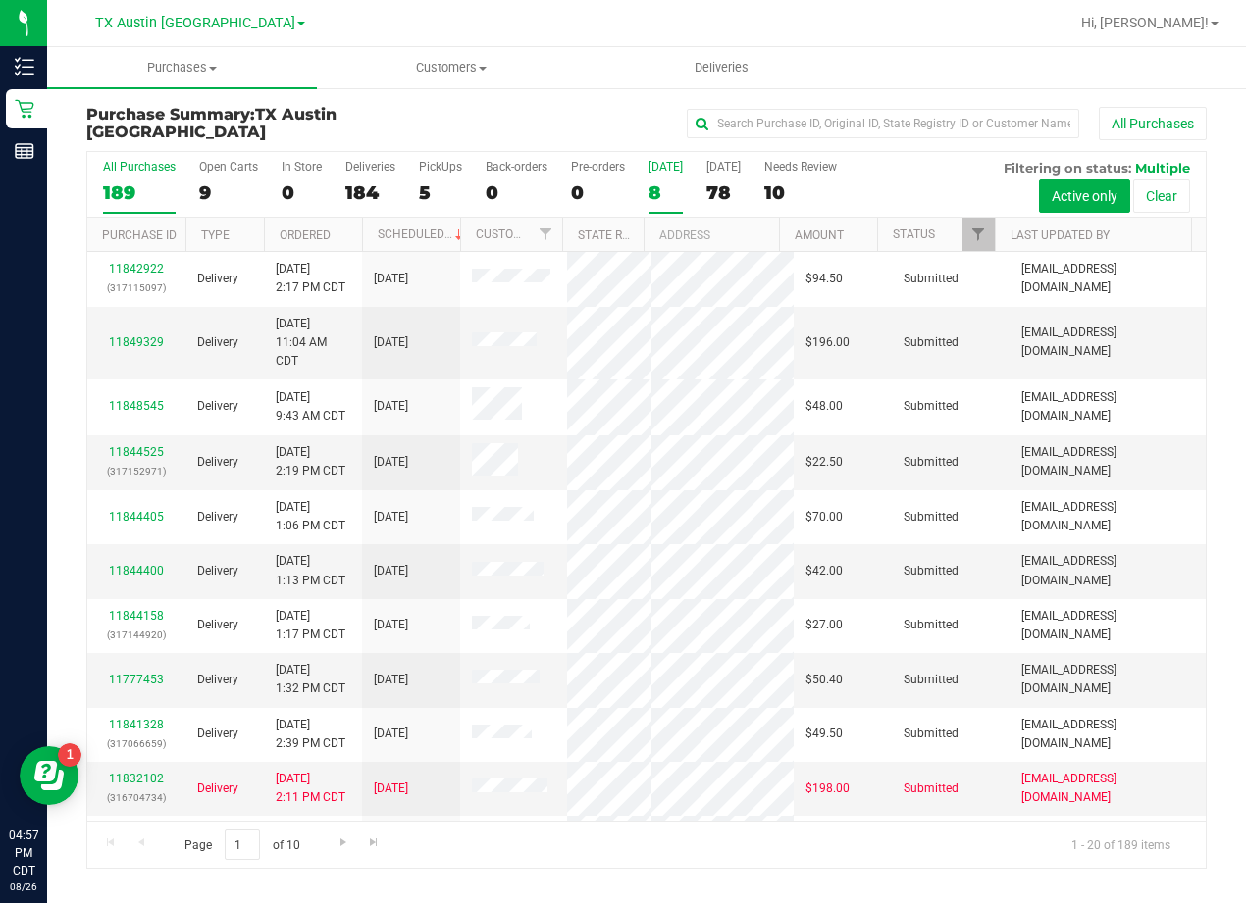
click at [648, 181] on div "8" at bounding box center [665, 192] width 34 height 23
click at [0, 0] on input "[DATE] 8" at bounding box center [0, 0] width 0 height 0
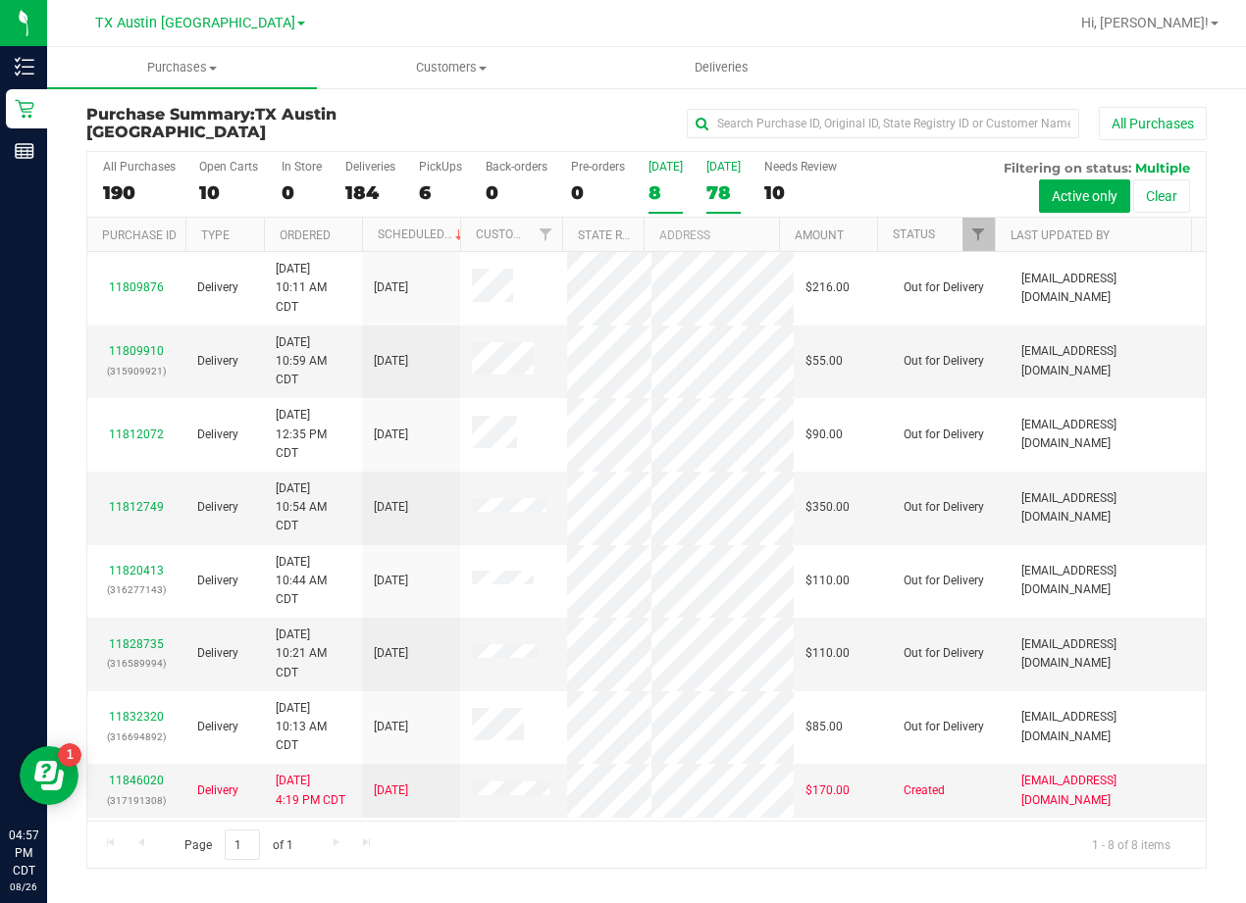
click at [714, 164] on div "[DATE]" at bounding box center [723, 167] width 34 height 14
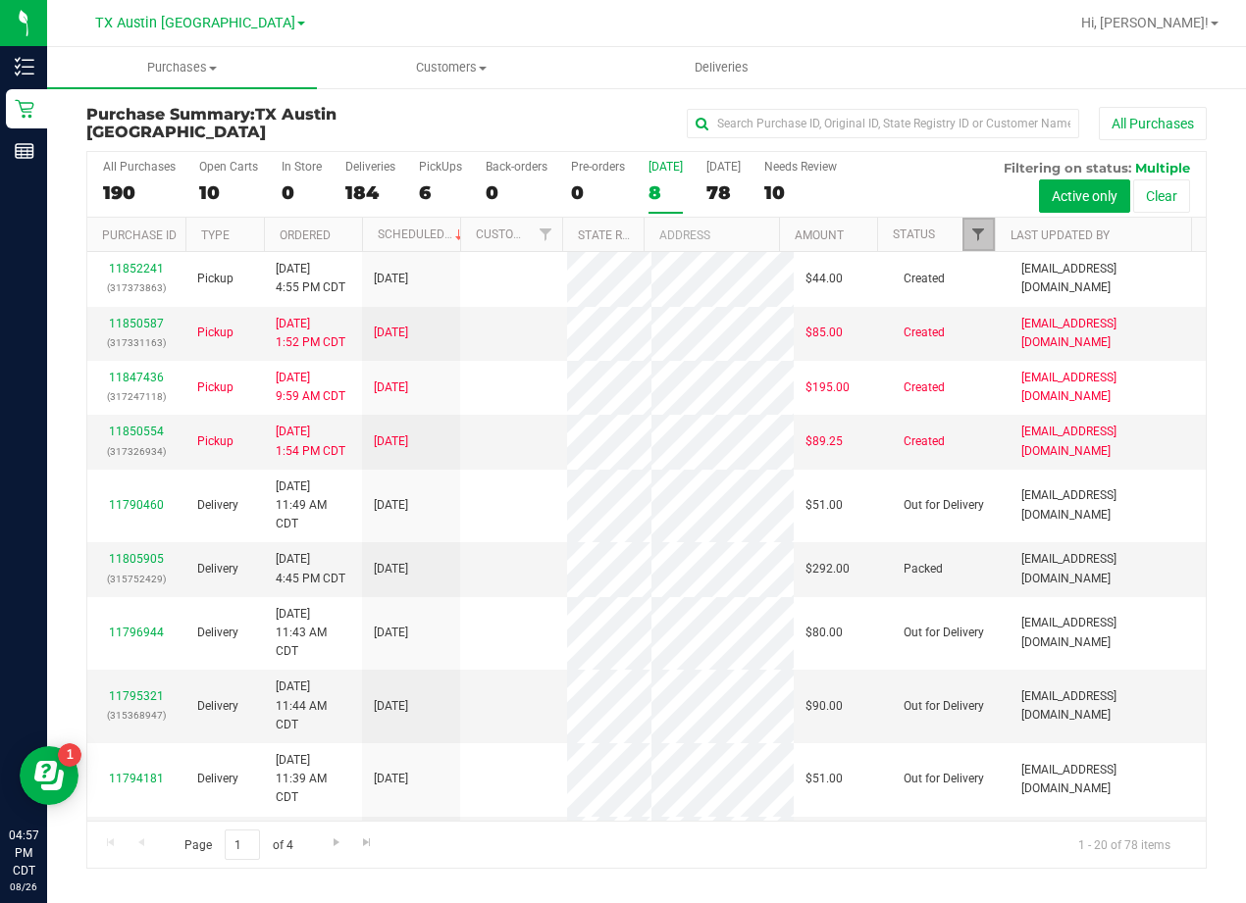
click at [981, 231] on span "Filter" at bounding box center [978, 235] width 16 height 16
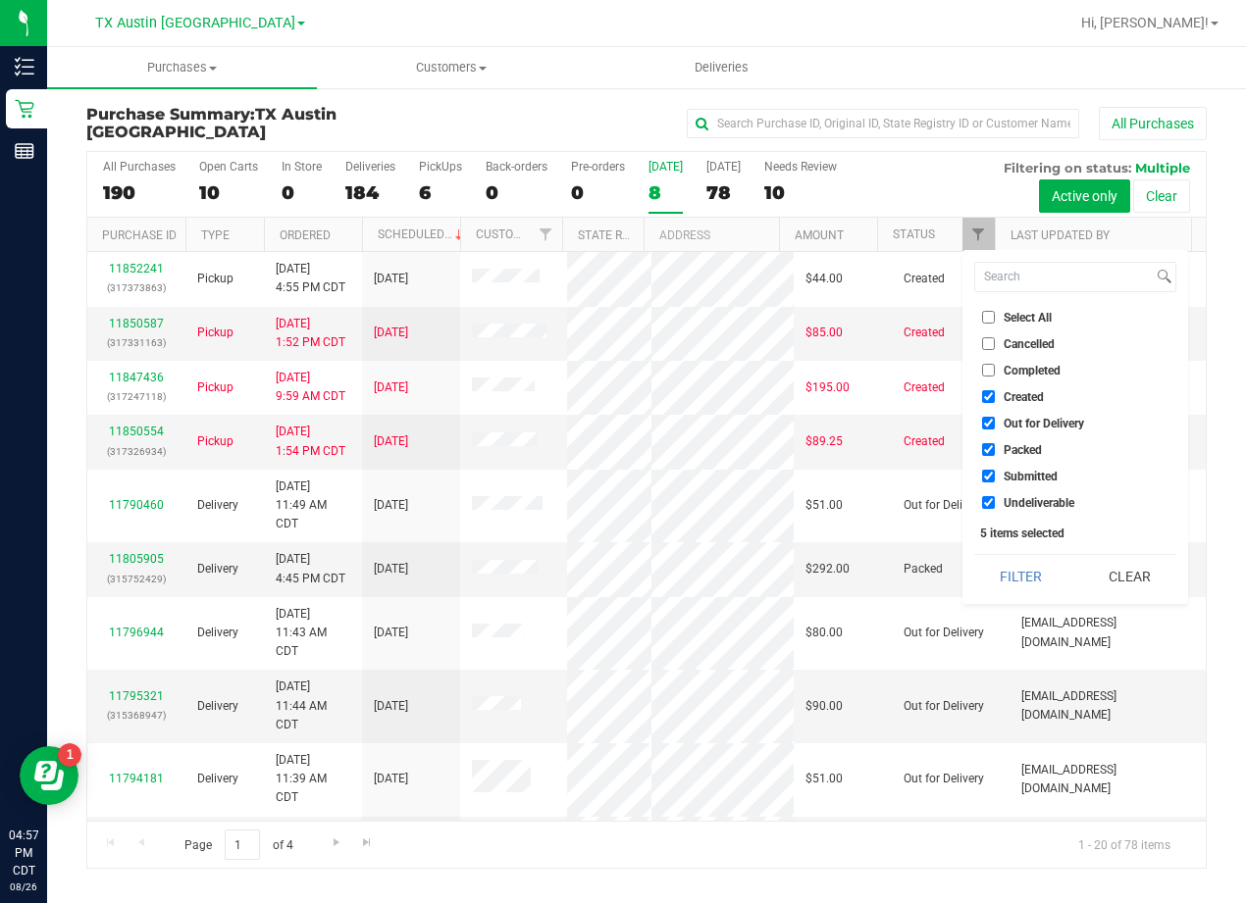
click at [1000, 426] on label "Out for Delivery" at bounding box center [1033, 423] width 102 height 13
click at [995, 426] on input "Out for Delivery" at bounding box center [988, 423] width 13 height 13
checkbox input "false"
click at [1009, 448] on span "Packed" at bounding box center [1022, 450] width 38 height 12
click at [995, 448] on input "Packed" at bounding box center [988, 449] width 13 height 13
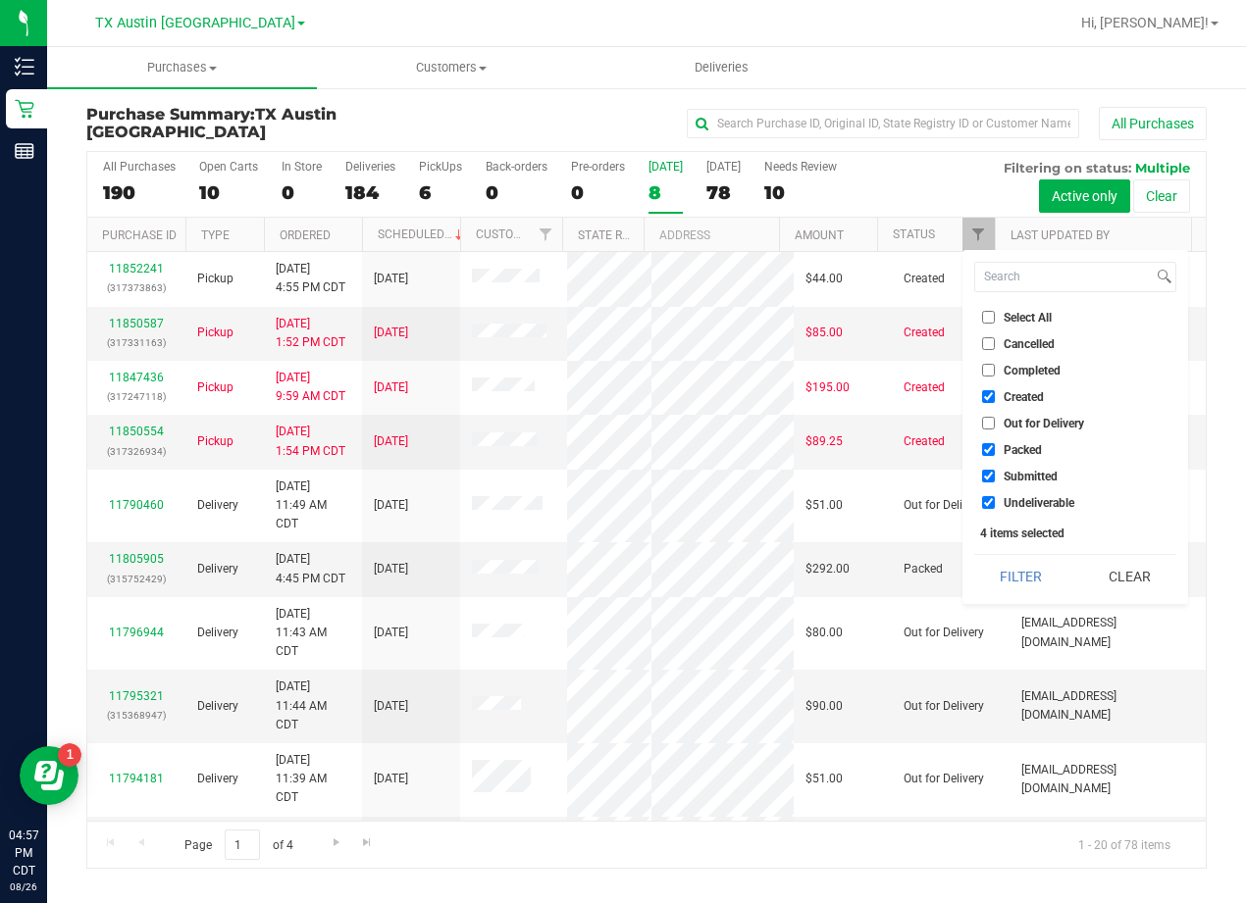
checkbox input "false"
click at [1015, 476] on span "Submitted" at bounding box center [1030, 477] width 54 height 12
click at [995, 476] on input "Submitted" at bounding box center [988, 476] width 13 height 13
checkbox input "false"
click at [1015, 503] on span "Undeliverable" at bounding box center [1038, 503] width 71 height 12
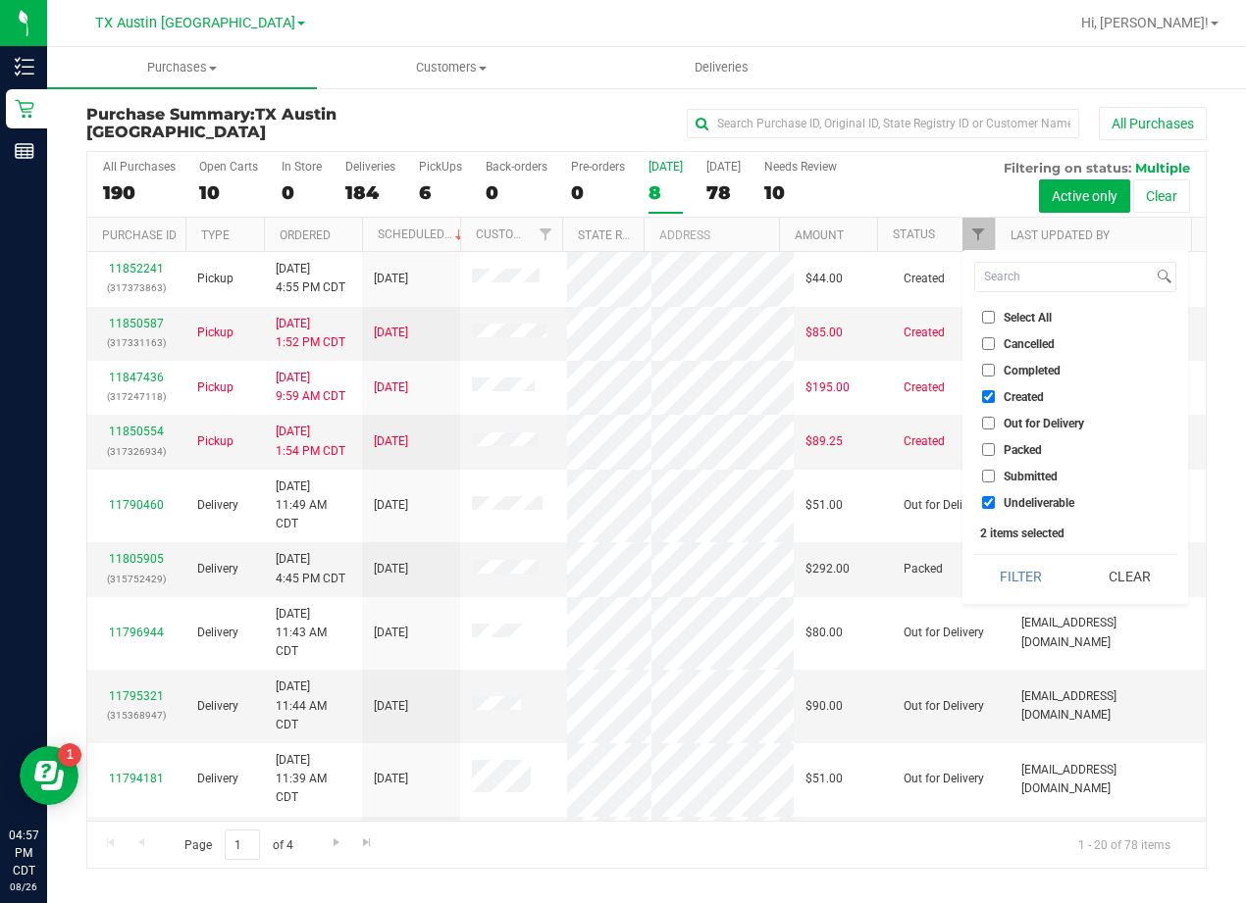
click at [995, 503] on input "Undeliverable" at bounding box center [988, 502] width 13 height 13
checkbox input "false"
click at [1010, 567] on button "Filter" at bounding box center [1021, 576] width 94 height 43
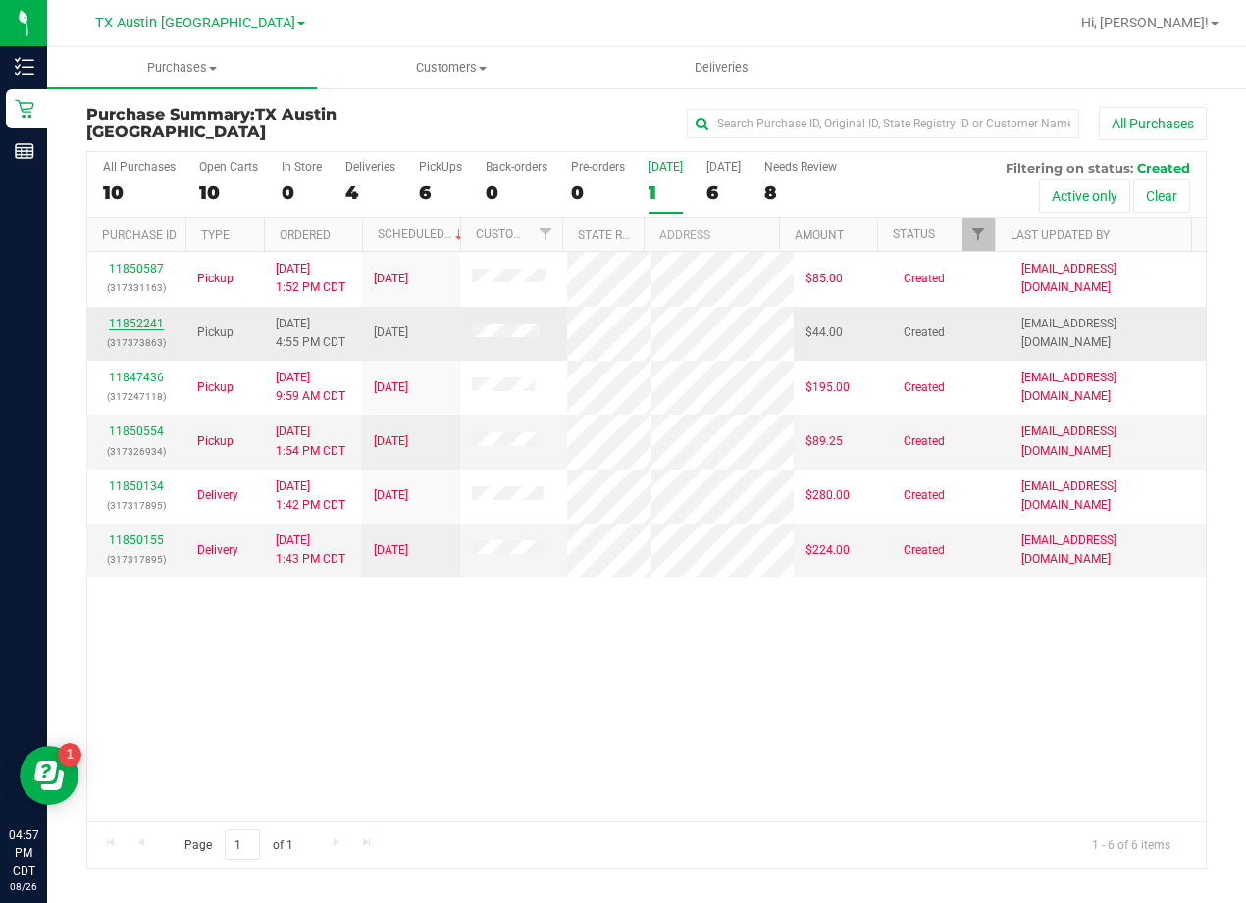
click at [131, 327] on link "11852241" at bounding box center [136, 324] width 55 height 14
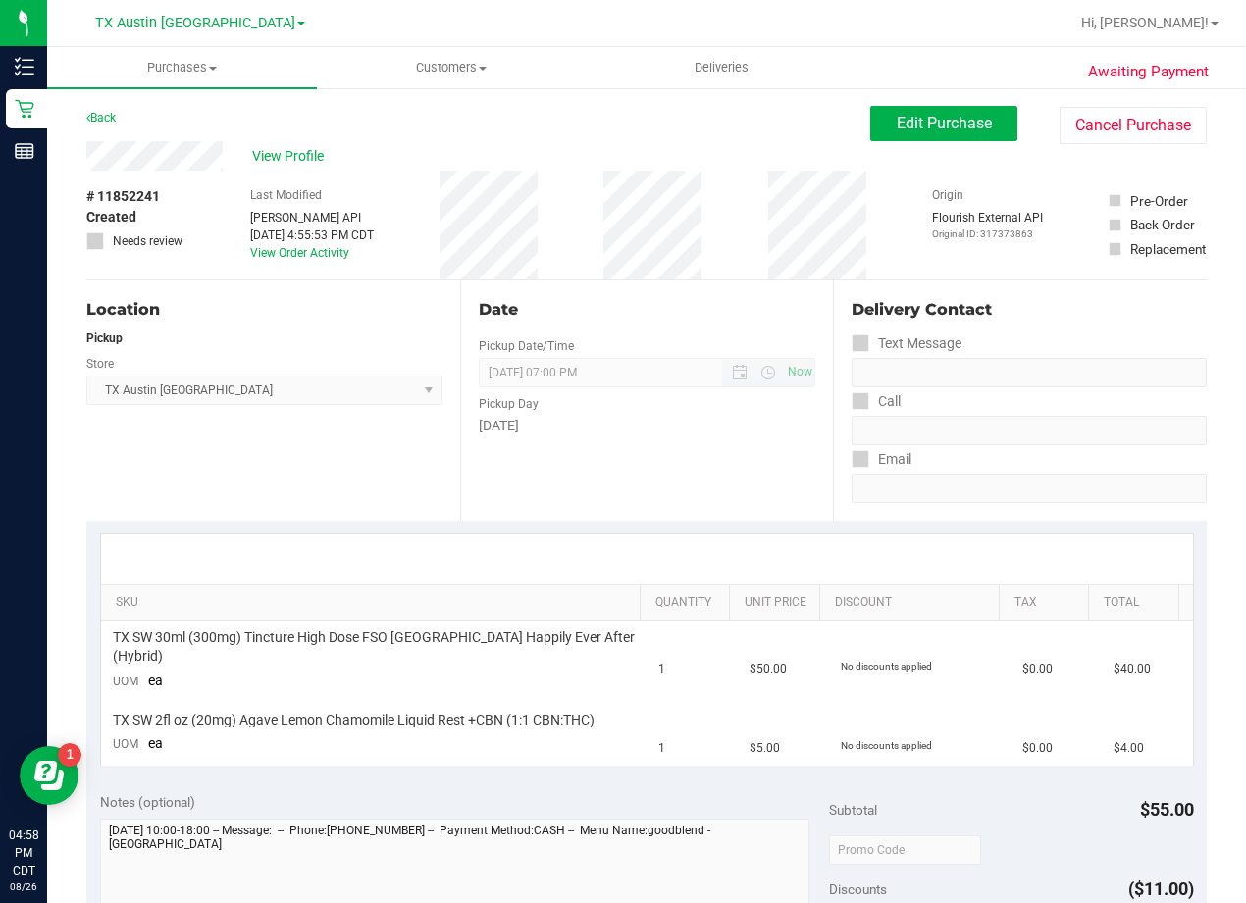
click at [733, 369] on span "[DATE] 07:00 PM Now" at bounding box center [647, 372] width 337 height 29
click at [675, 338] on div "Date Pickup Date/Time [DATE] Now [DATE] 07:00 PM Now Pickup Day [DATE]" at bounding box center [647, 401] width 374 height 240
click at [880, 144] on div "View Profile # 11852241 Created Needs review Last Modified [PERSON_NAME] API [D…" at bounding box center [646, 210] width 1120 height 139
click at [884, 137] on button "Edit Purchase" at bounding box center [943, 123] width 147 height 35
click at [694, 133] on div "Back Edit Purchase Cancel Purchase" at bounding box center [646, 123] width 1120 height 35
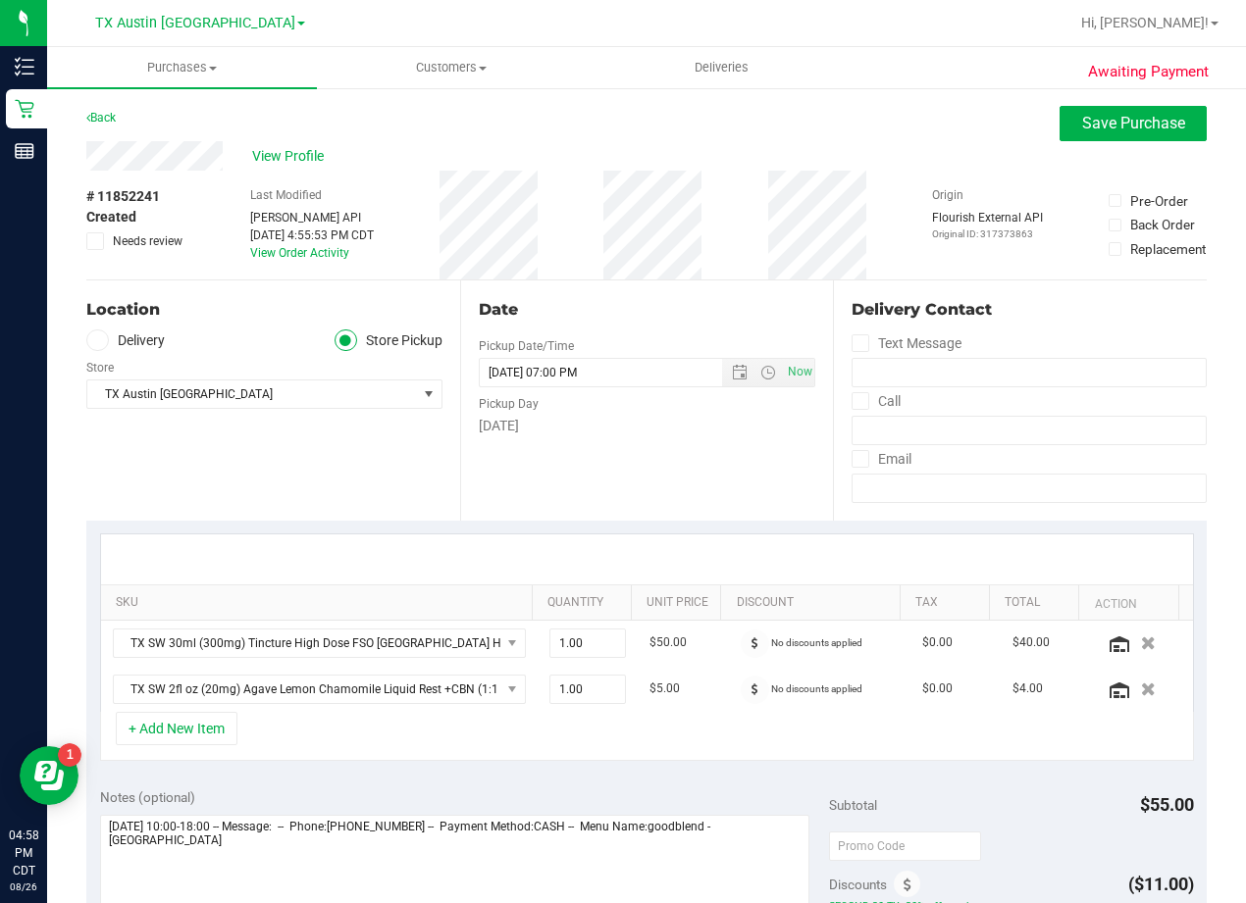
click at [137, 348] on label "Delivery" at bounding box center [125, 341] width 78 height 23
click at [0, 0] on input "Delivery" at bounding box center [0, 0] width 0 height 0
click at [278, 463] on span "TX Austin [GEOGRAPHIC_DATA]" at bounding box center [252, 451] width 330 height 27
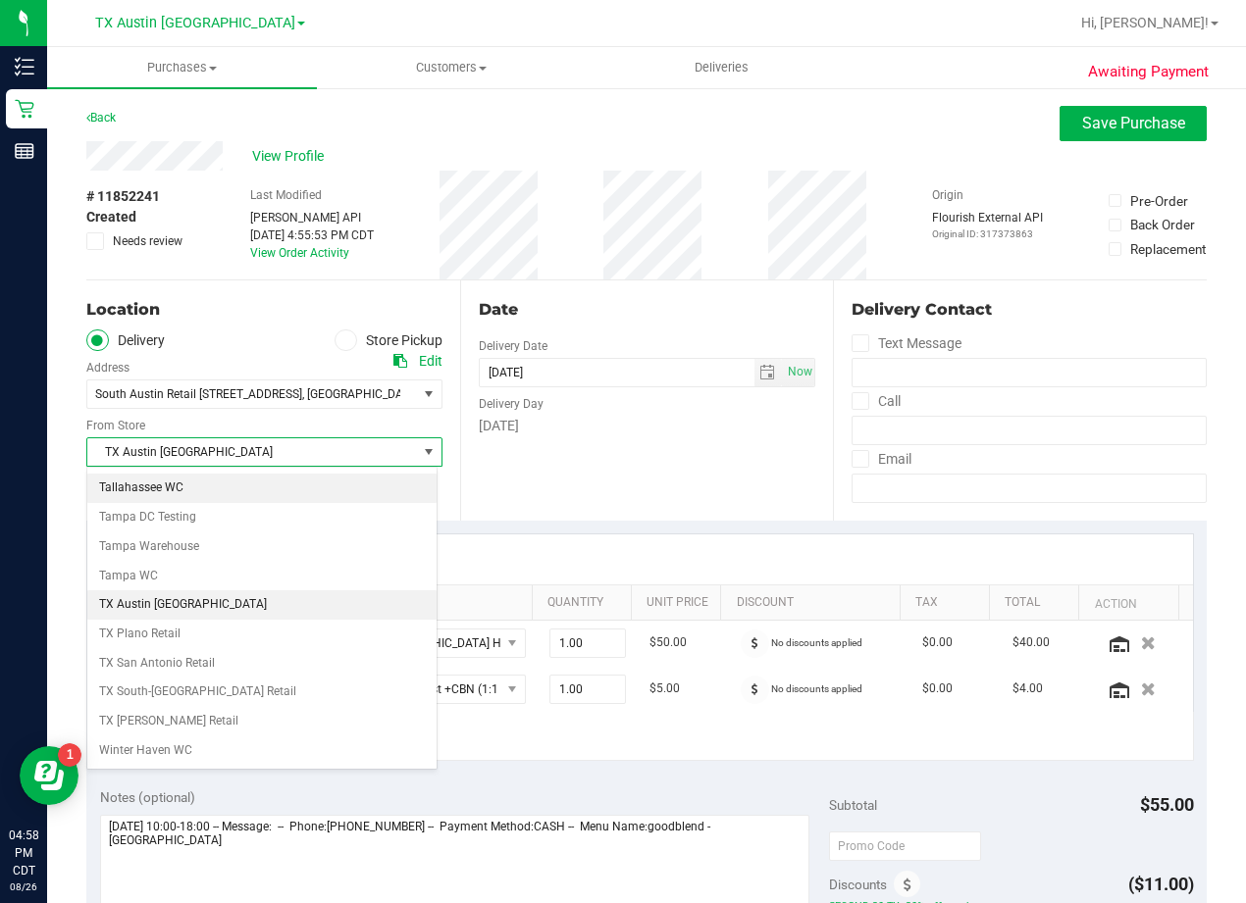
scroll to position [1425, 0]
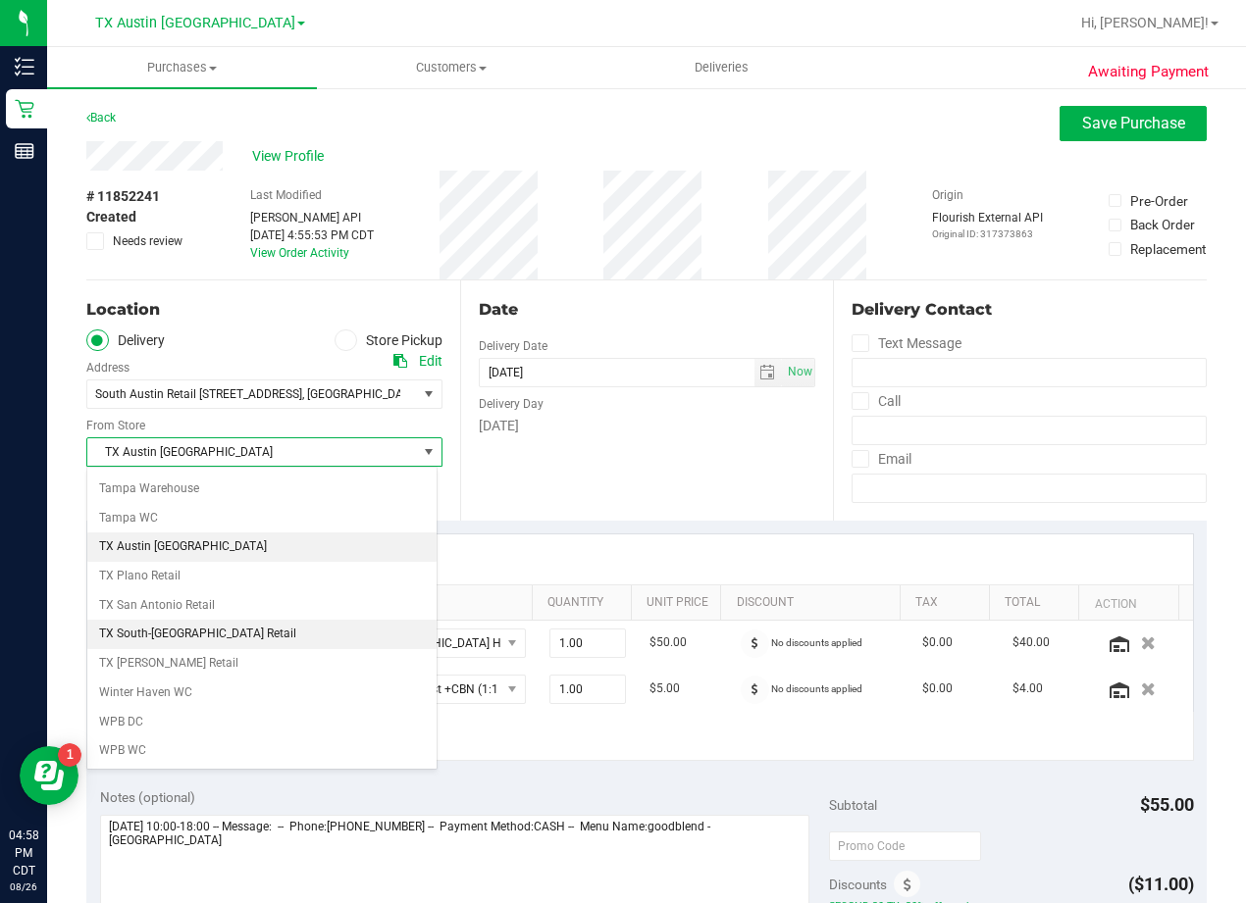
click at [285, 638] on li "TX South-[GEOGRAPHIC_DATA] Retail" at bounding box center [261, 634] width 349 height 29
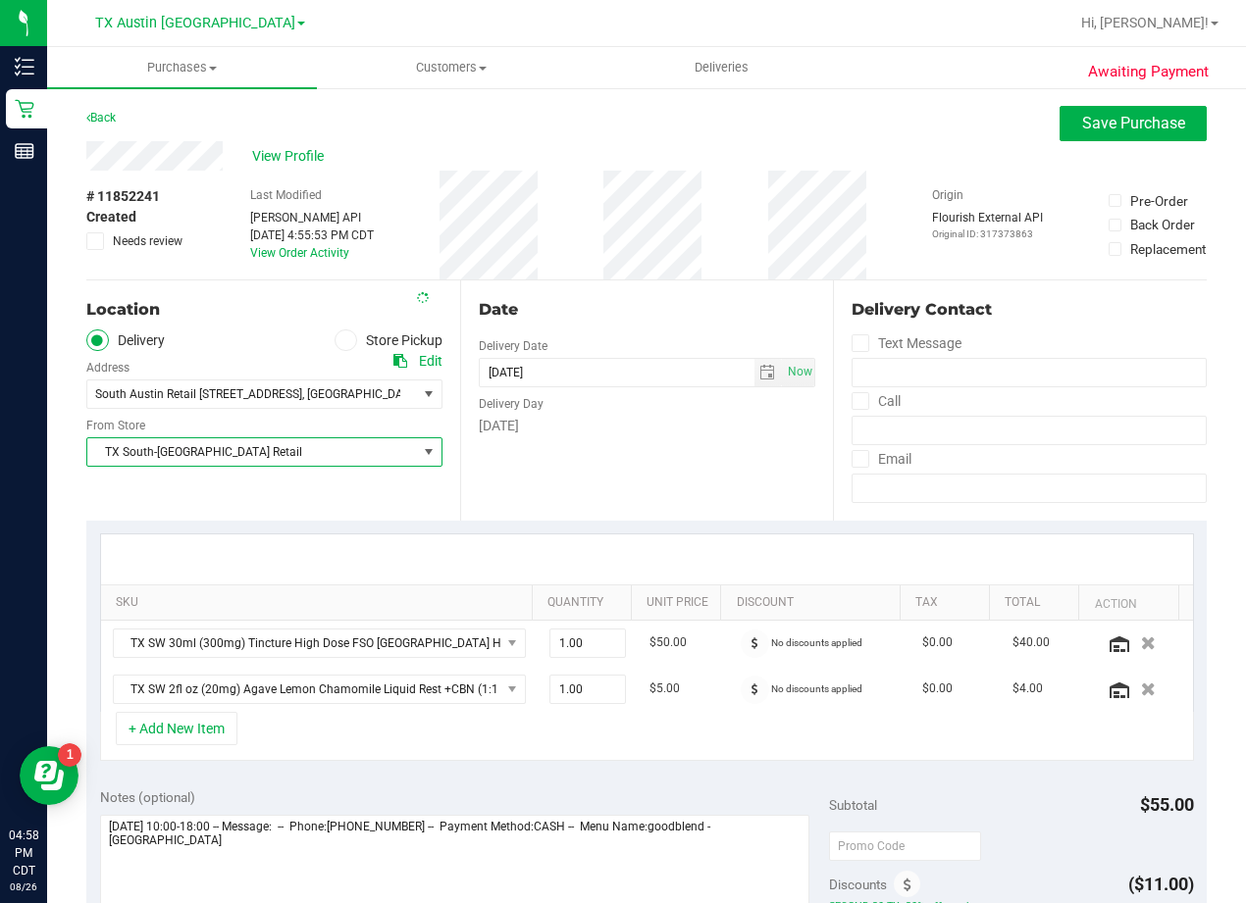
click at [585, 454] on div "Date Delivery Date [DATE] Now [DATE] 07:00 PM Now Delivery Day [DATE]" at bounding box center [647, 401] width 374 height 240
click at [640, 300] on div "Date" at bounding box center [647, 310] width 337 height 24
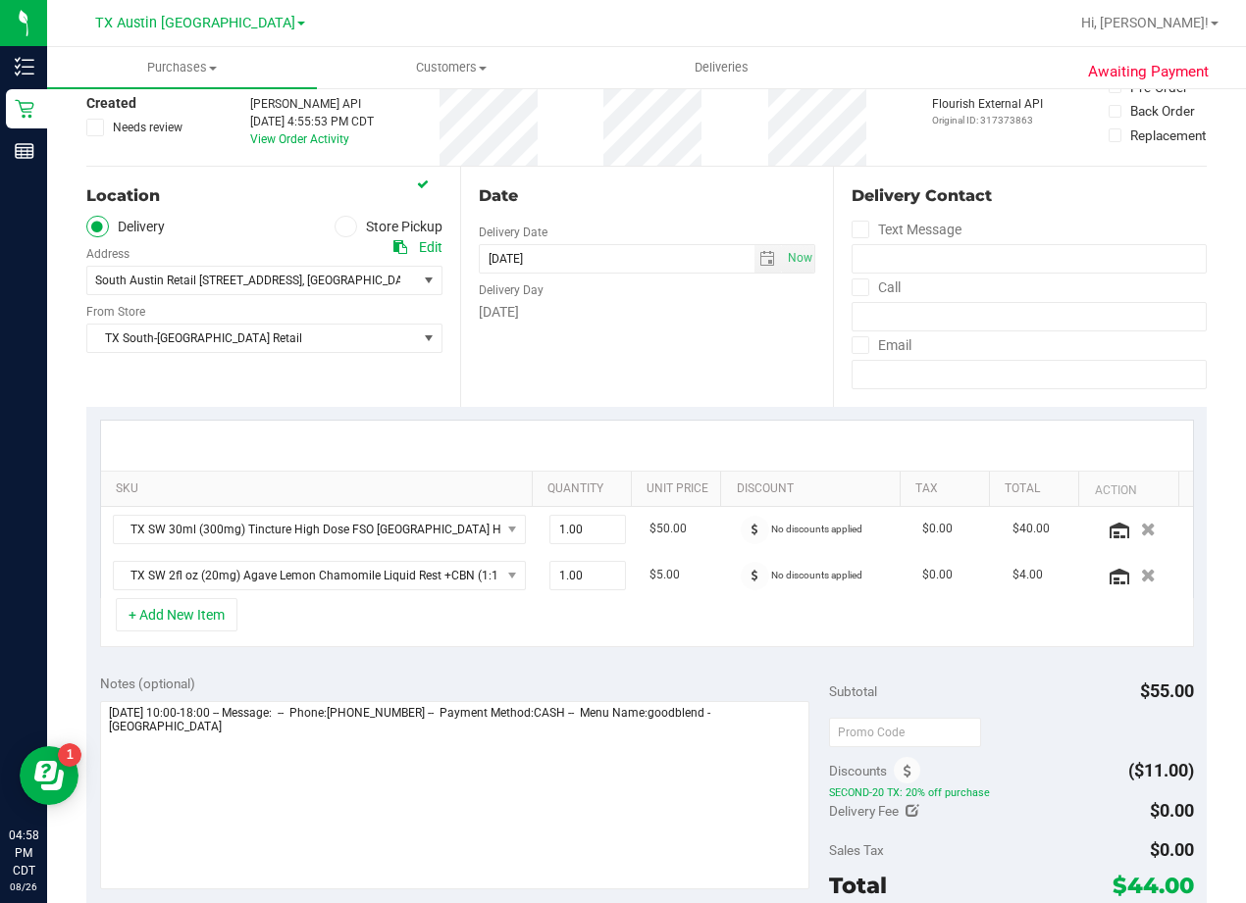
scroll to position [294, 0]
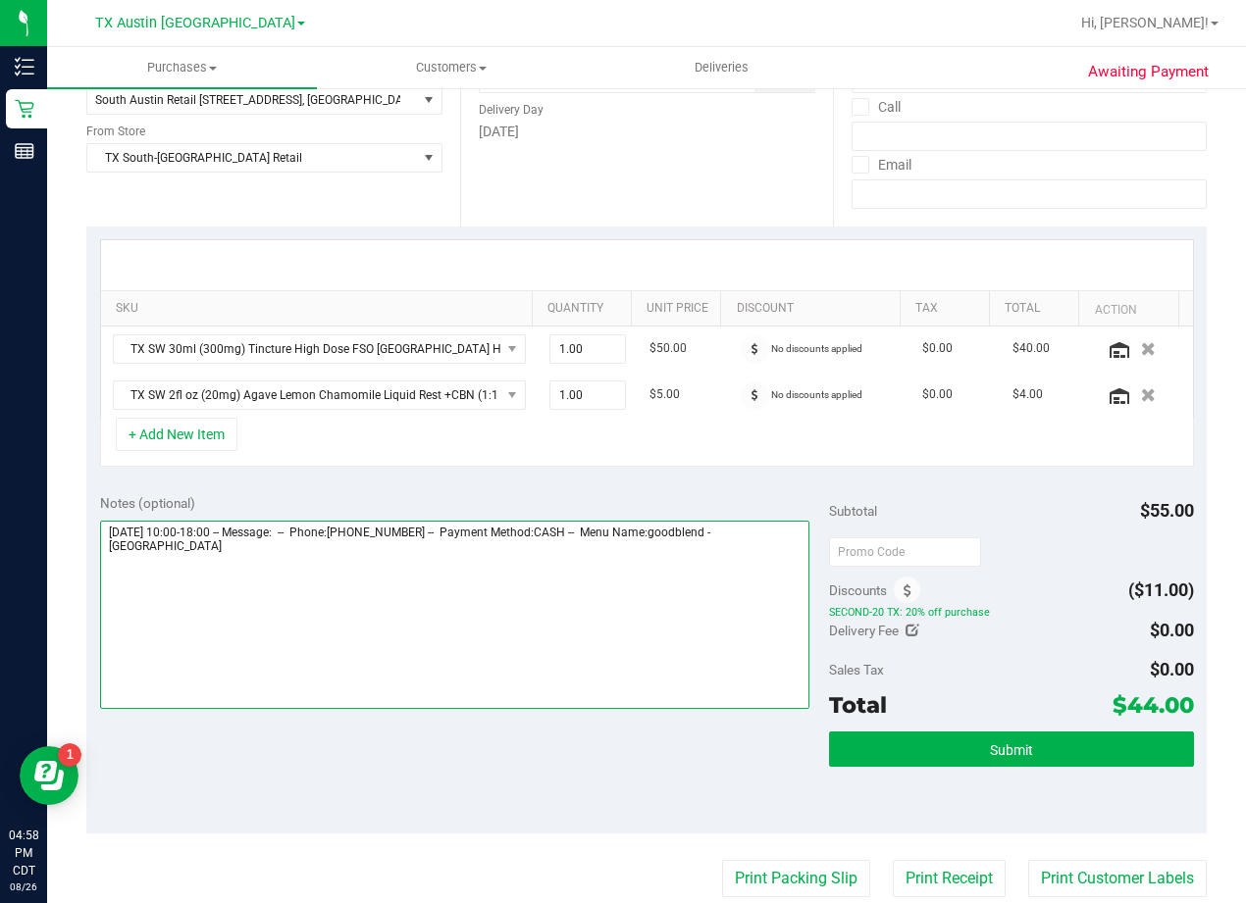
click at [432, 591] on textarea at bounding box center [454, 615] width 709 height 188
type textarea "[DATE] 10:00-18:00 -- Message: -- Phone:[PHONE_NUMBER] -- Payment Method:CASH -…"
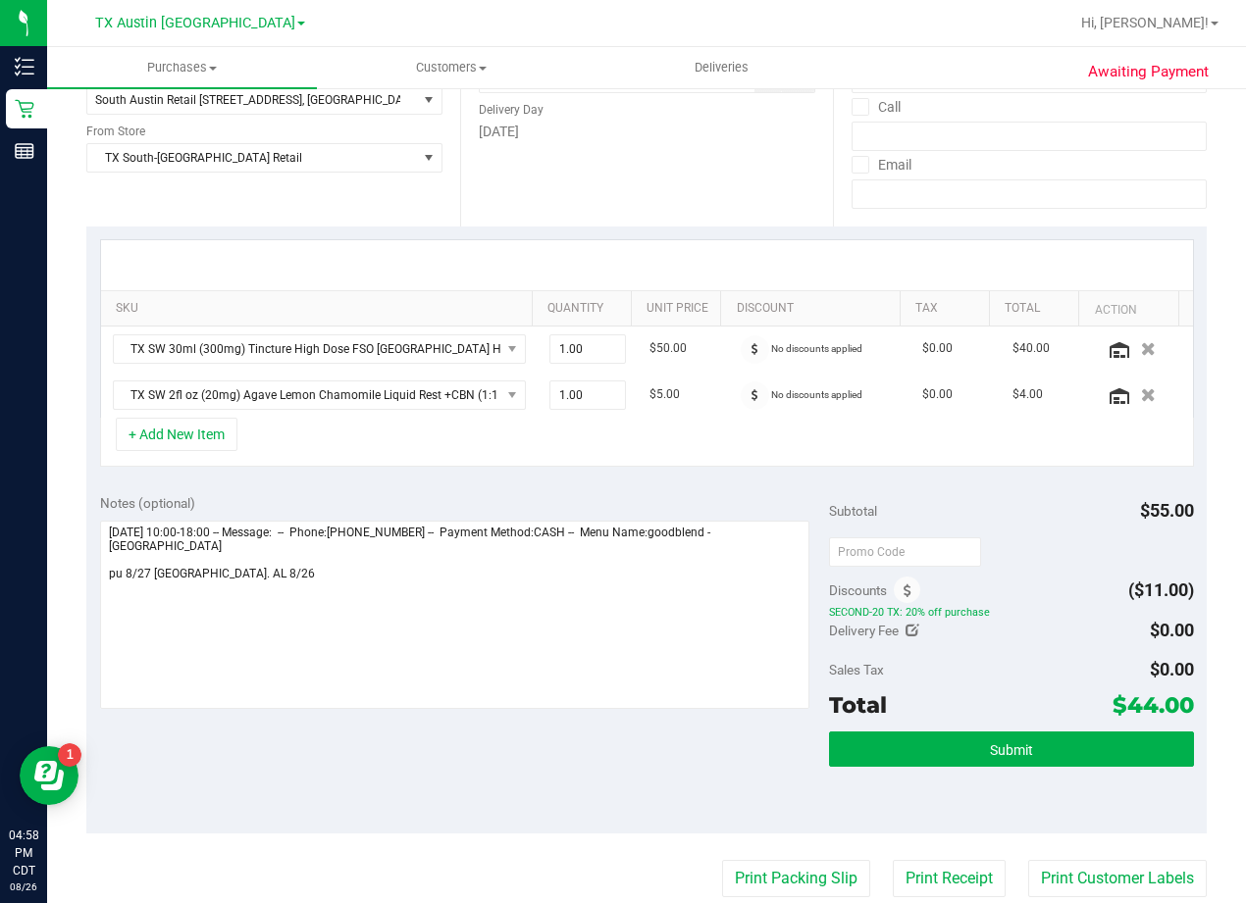
click at [870, 773] on div "Submit" at bounding box center [1011, 776] width 365 height 88
click at [875, 763] on button "Submit" at bounding box center [1011, 749] width 365 height 35
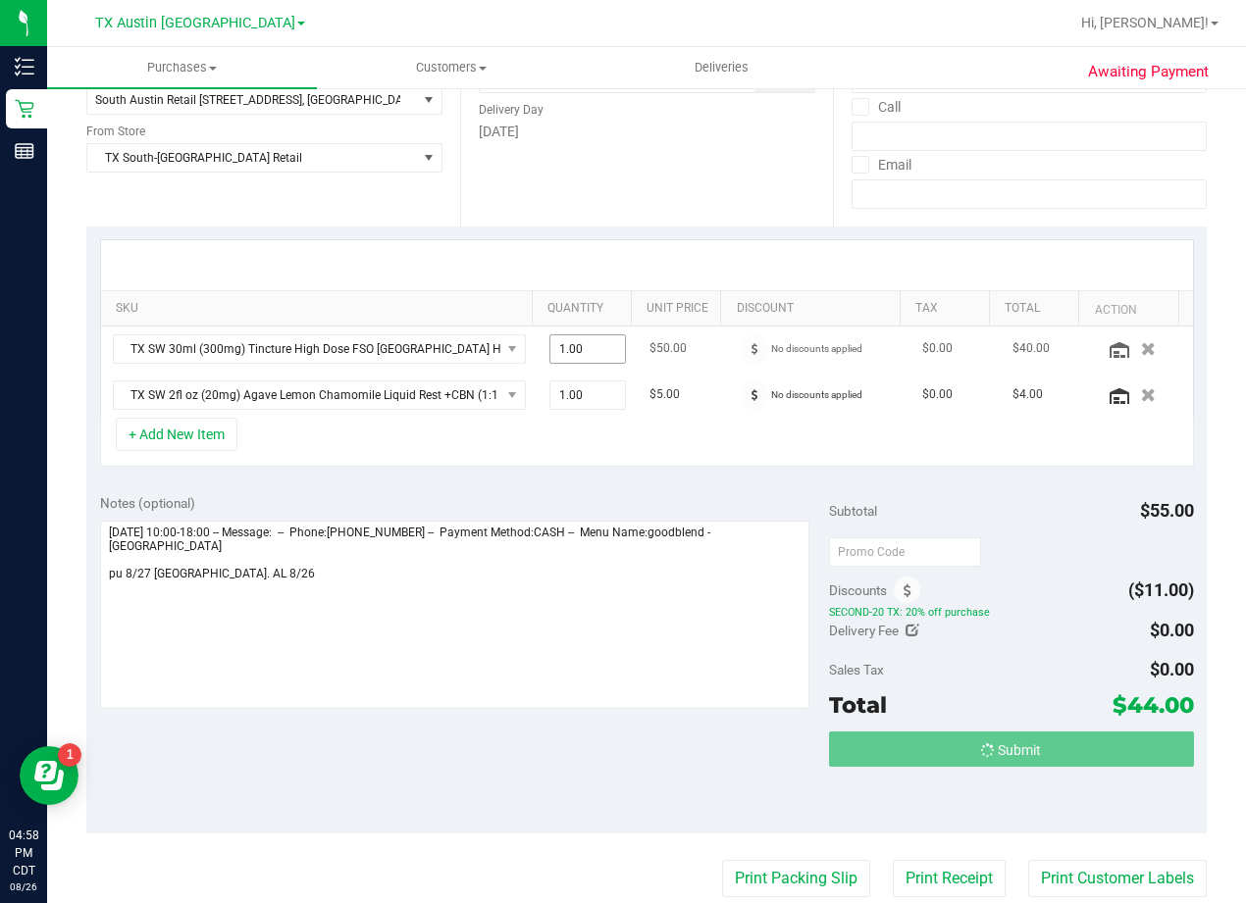
scroll to position [0, 0]
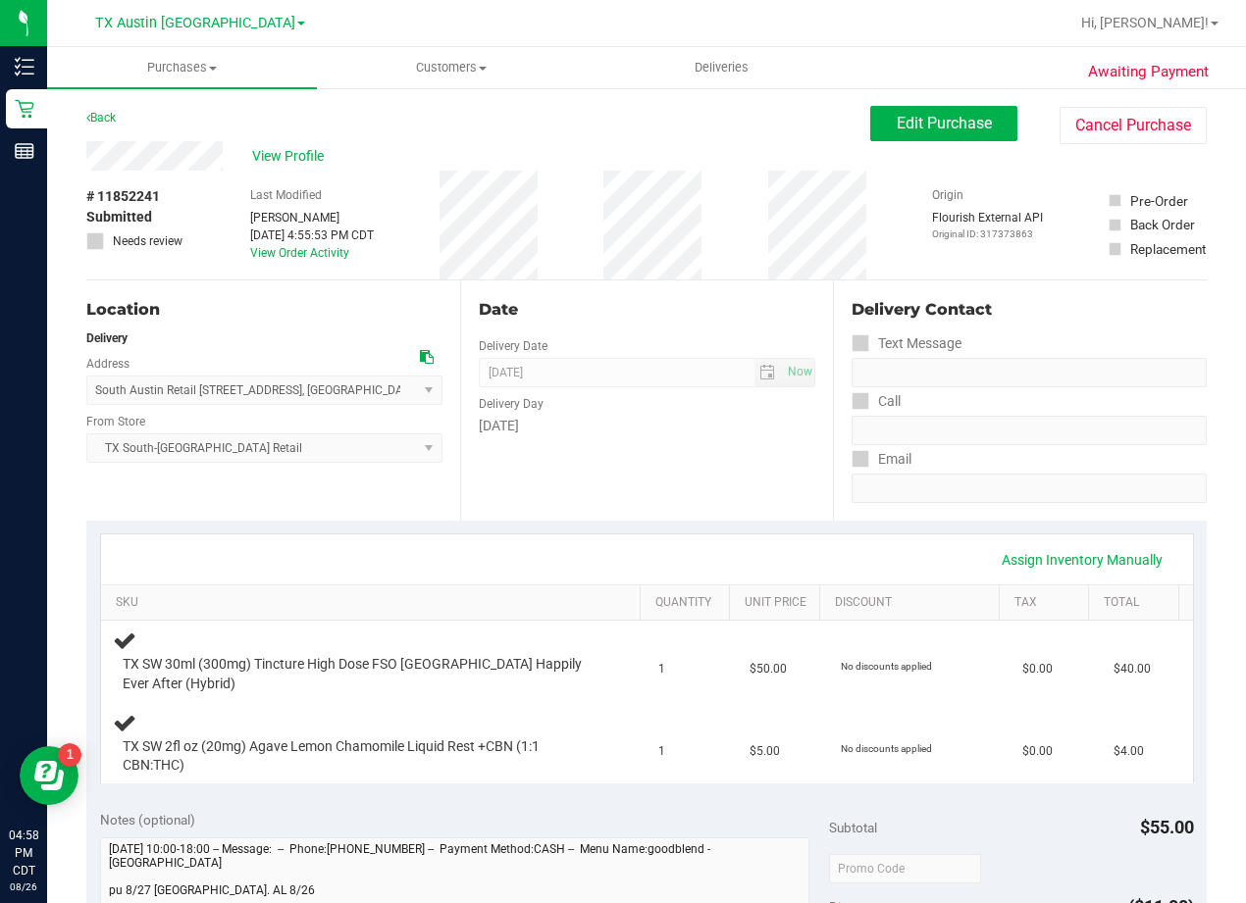
click at [271, 142] on div "View Profile" at bounding box center [478, 155] width 784 height 29
click at [284, 150] on span "View Profile" at bounding box center [291, 156] width 78 height 21
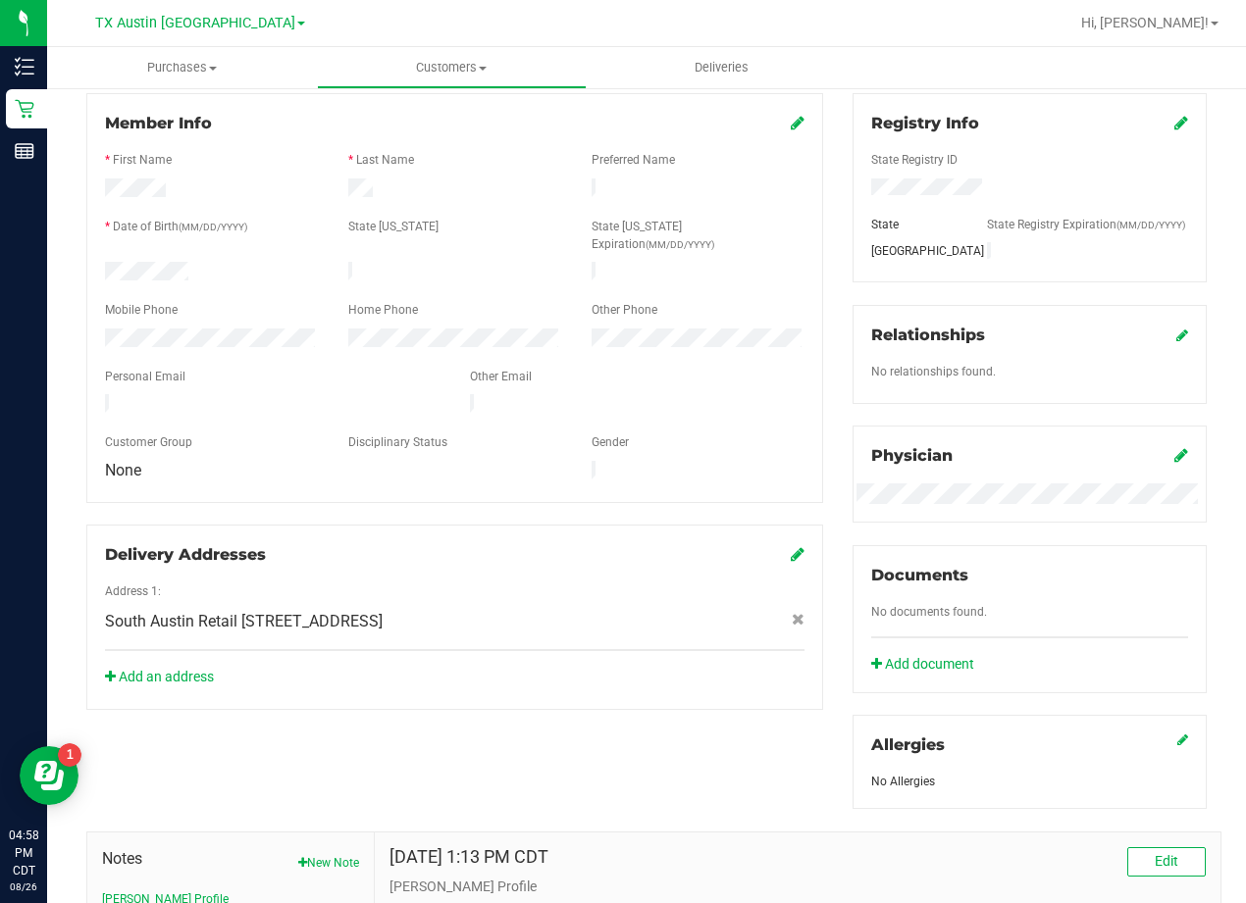
scroll to position [294, 0]
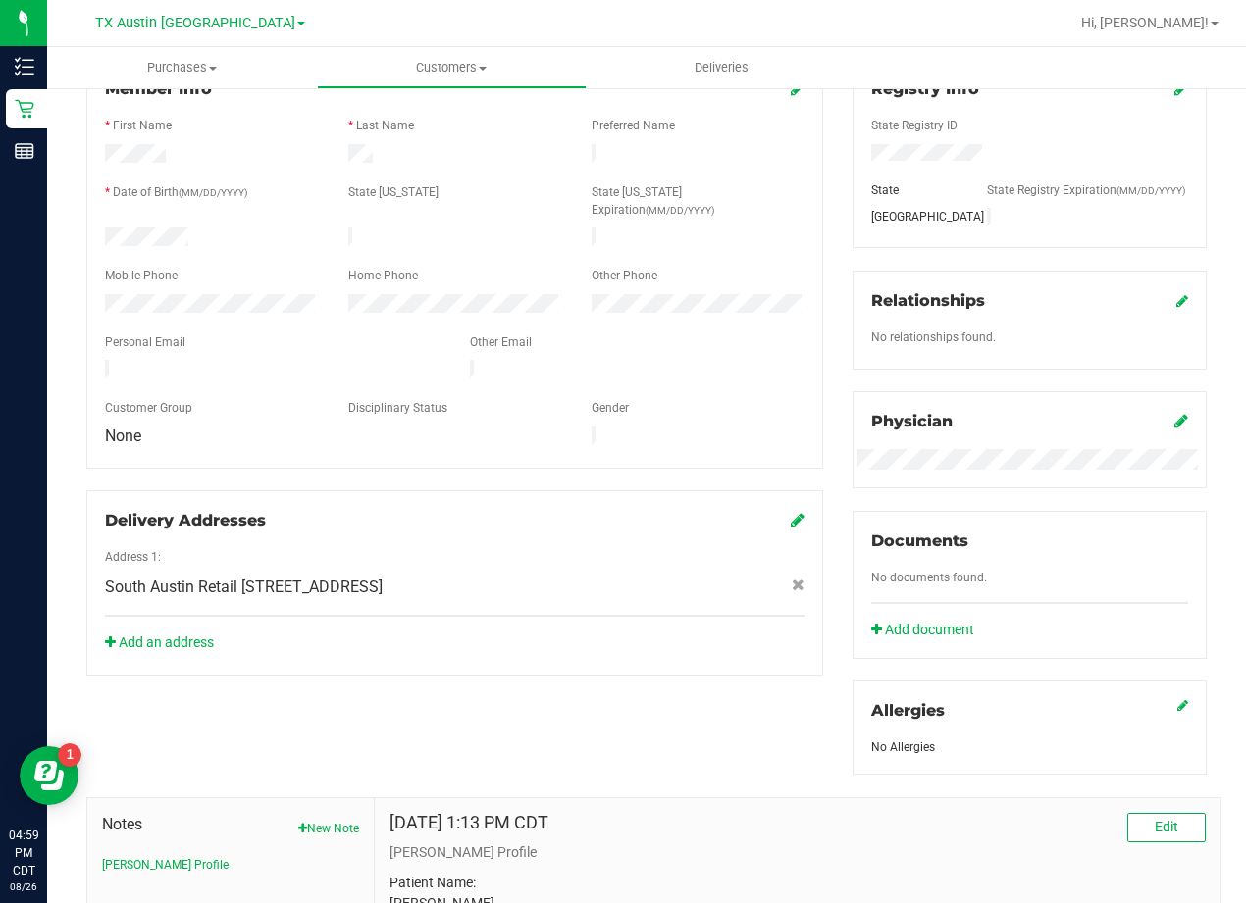
click at [698, 664] on div "Member Info * First Name * Last Name Preferred Name * Date of Birth (MM/DD/YYYY…" at bounding box center [647, 577] width 1150 height 1036
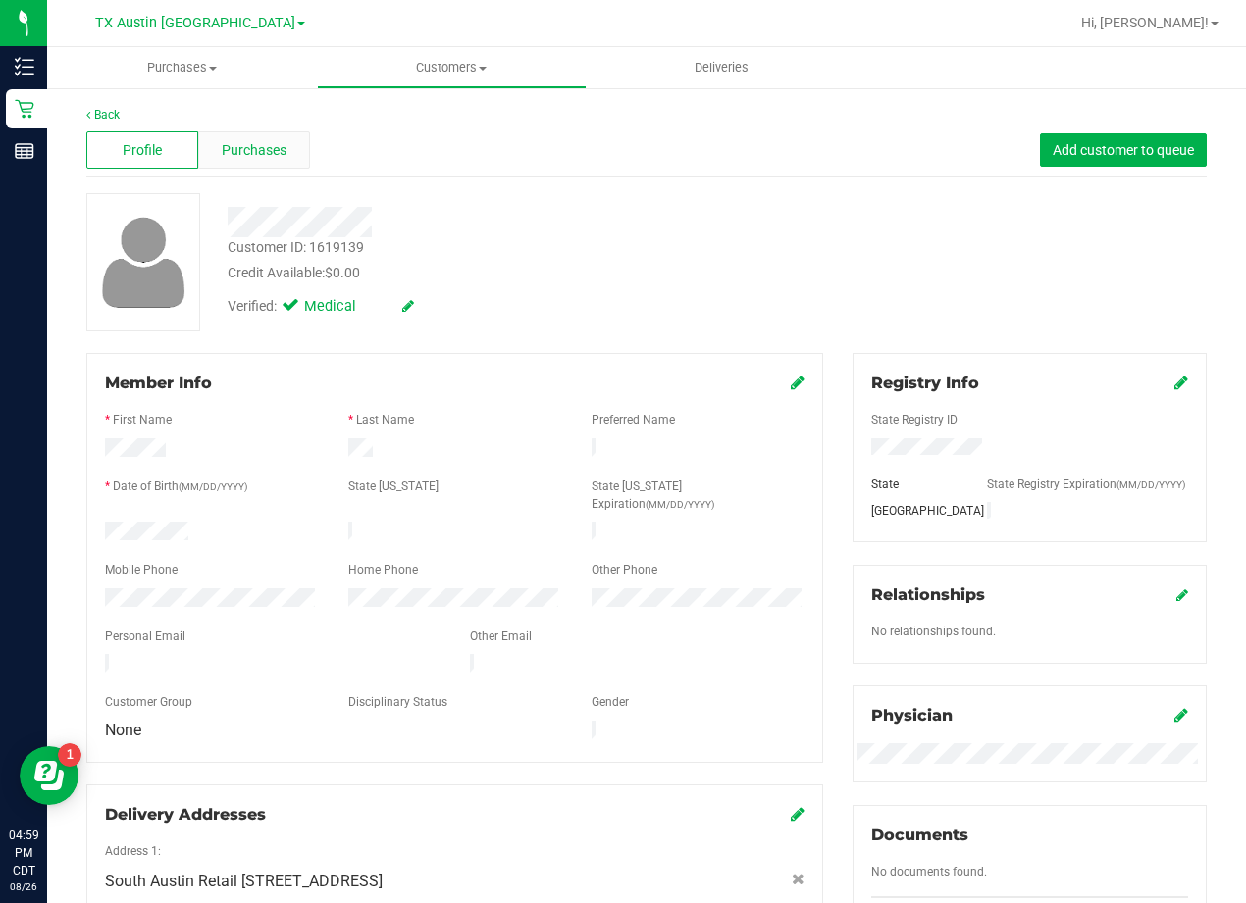
click at [270, 144] on span "Purchases" at bounding box center [254, 150] width 65 height 21
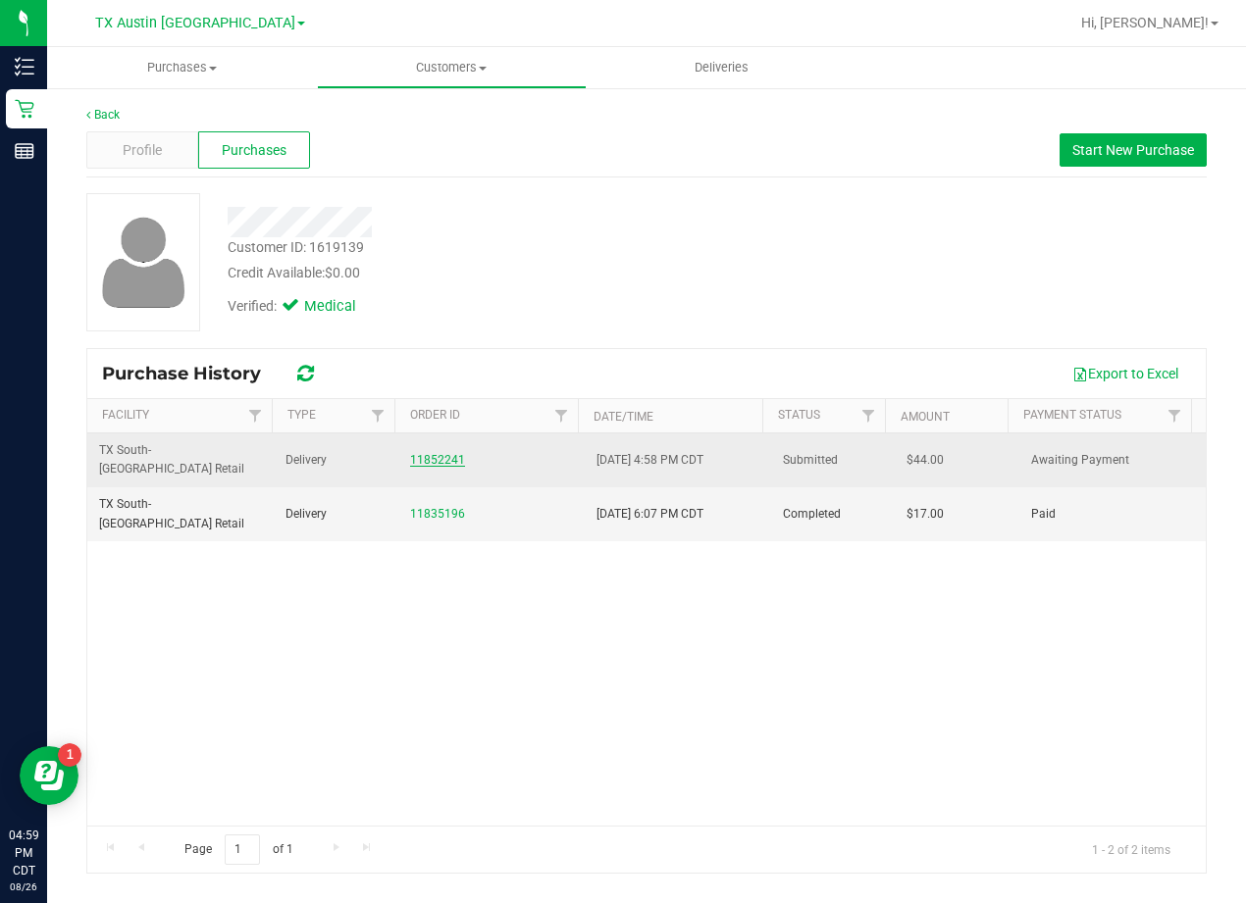
click at [440, 453] on link "11852241" at bounding box center [437, 460] width 55 height 14
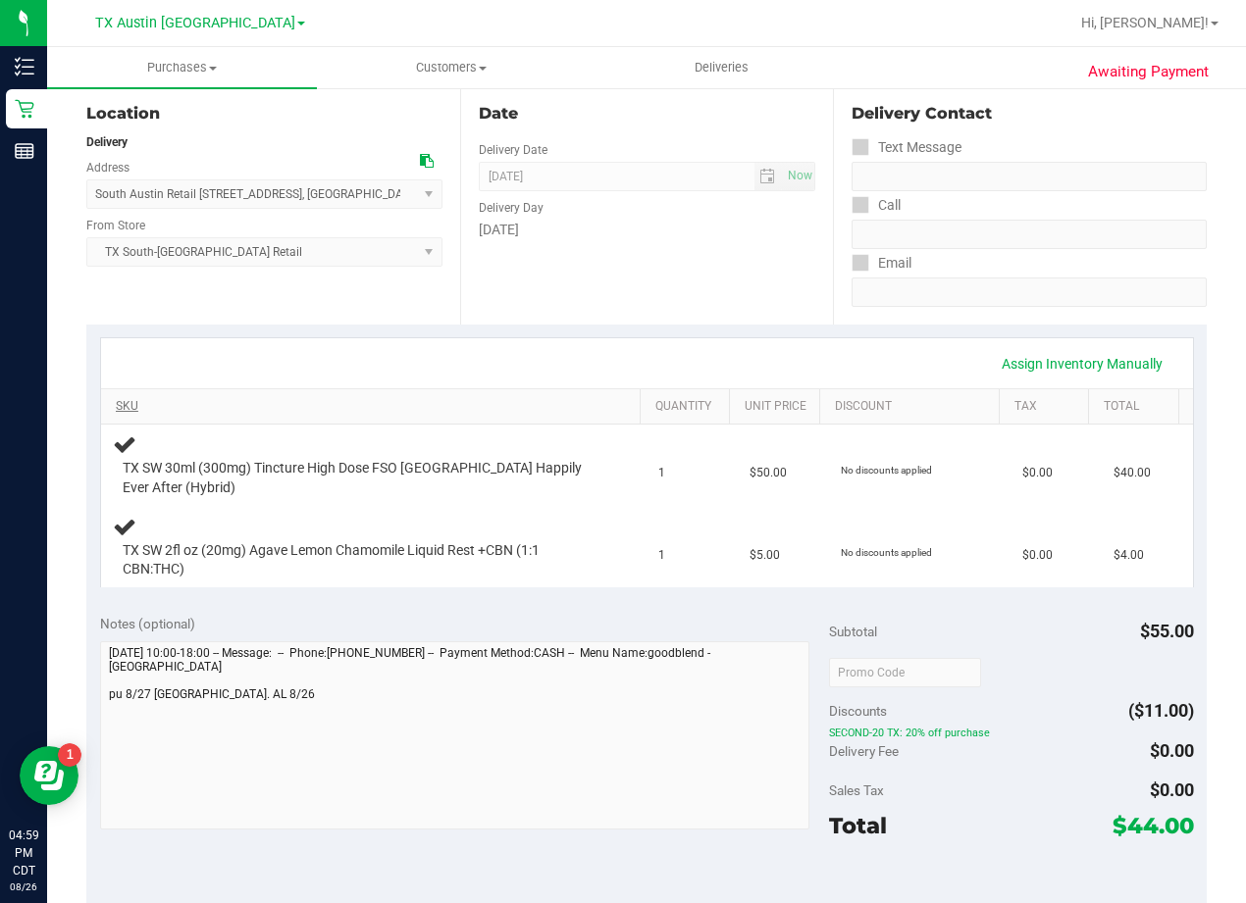
scroll to position [294, 0]
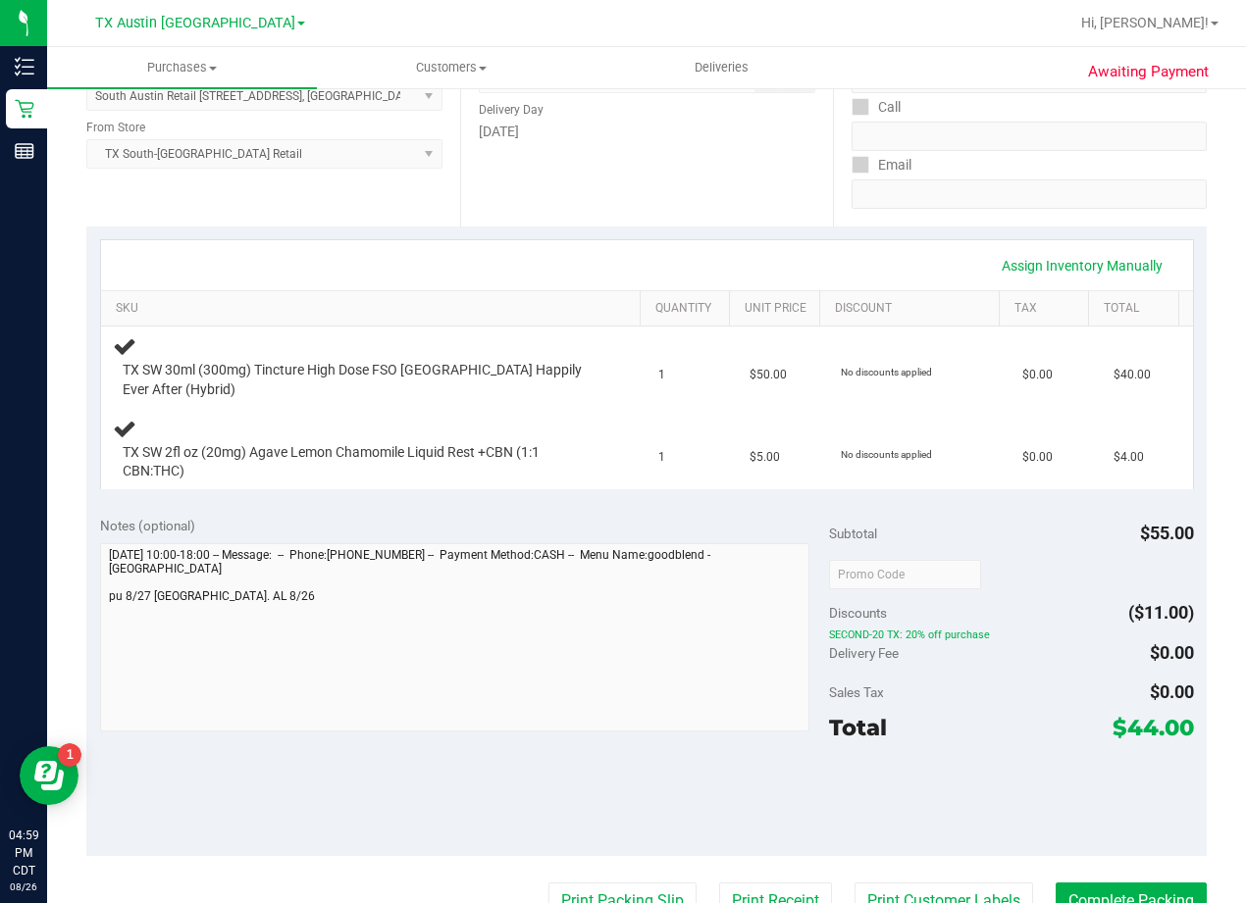
click at [715, 247] on div "Assign Inventory Manually" at bounding box center [647, 265] width 1092 height 50
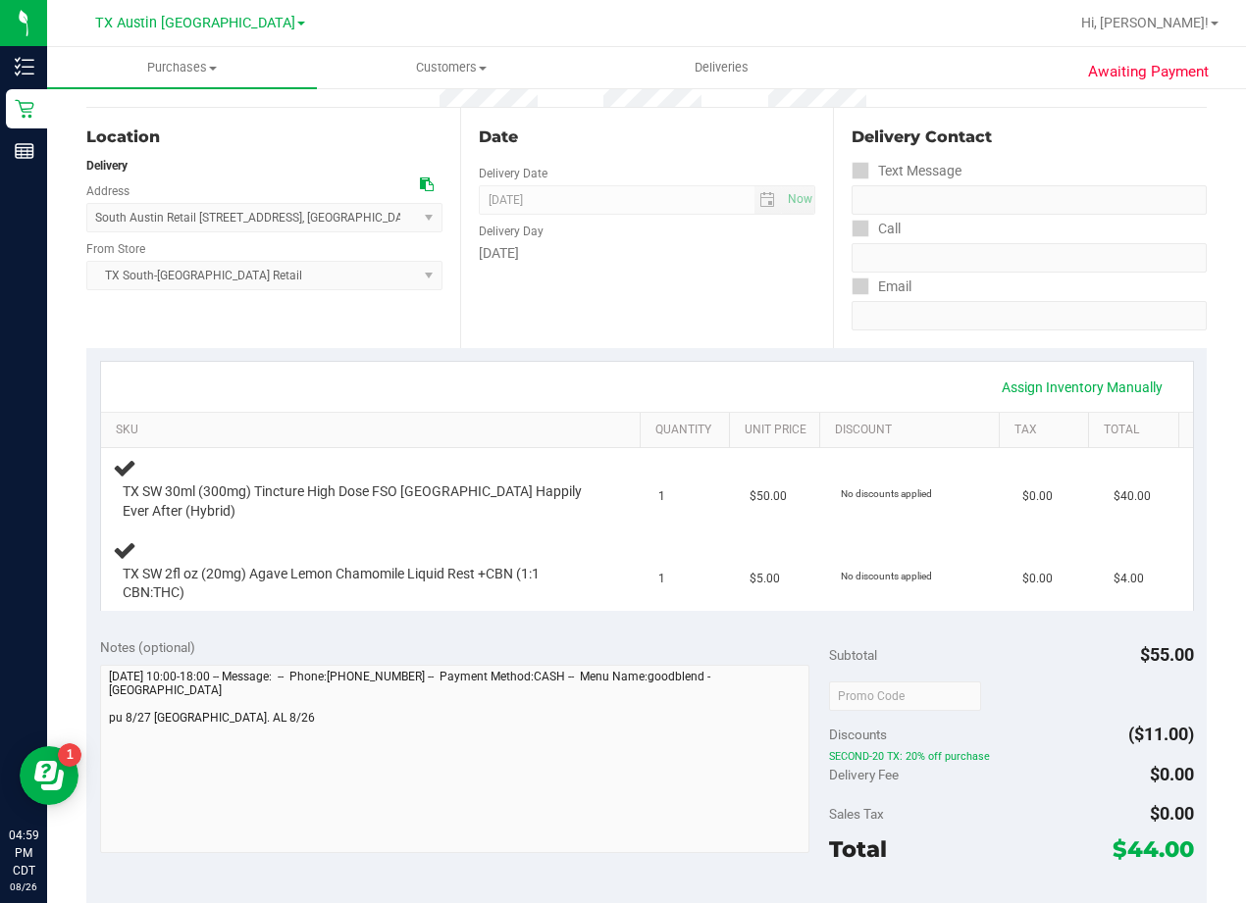
scroll to position [0, 0]
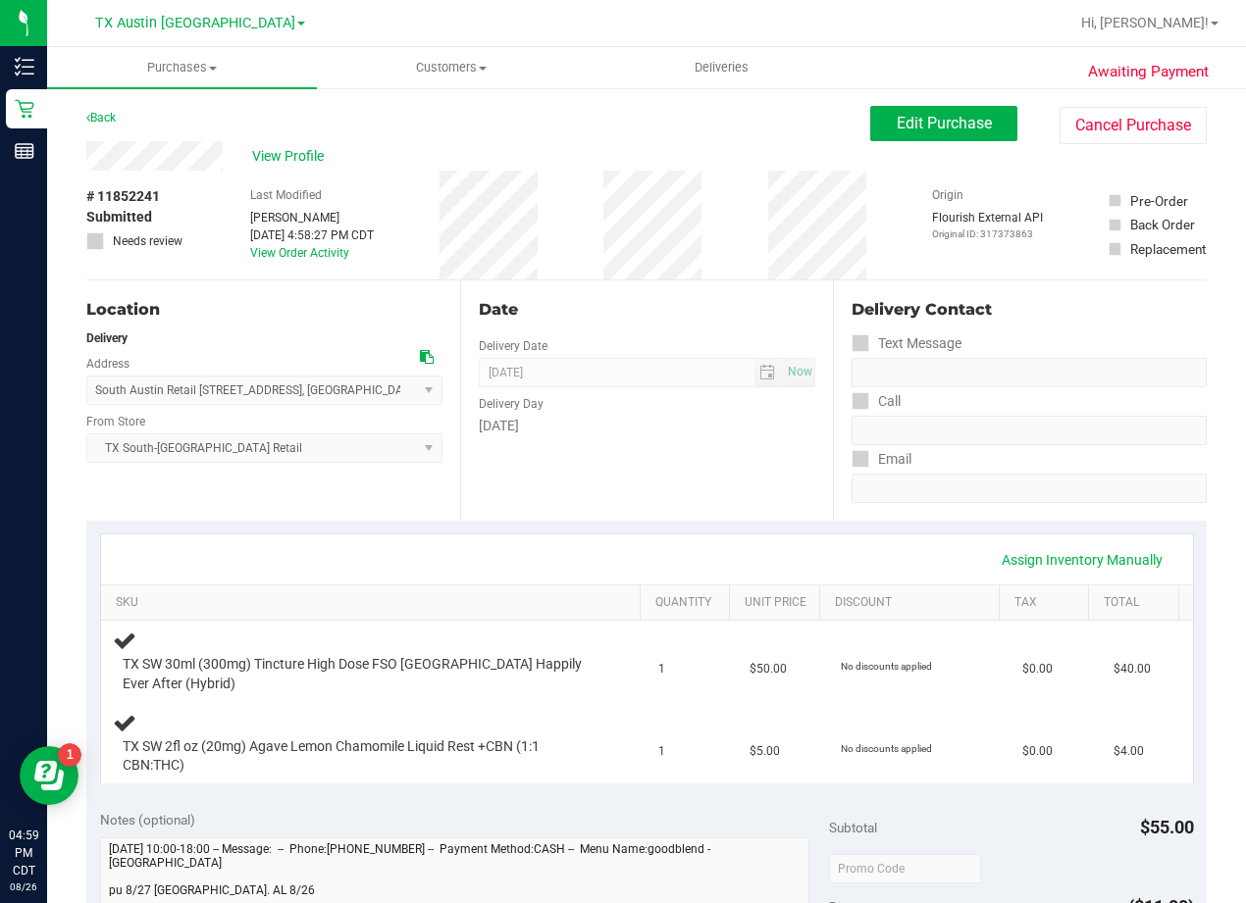
click at [658, 308] on div "Date" at bounding box center [647, 310] width 337 height 24
click at [790, 282] on div "Date Delivery Date [DATE] Now [DATE] 08:00 AM Now Delivery Day [DATE]" at bounding box center [647, 401] width 374 height 240
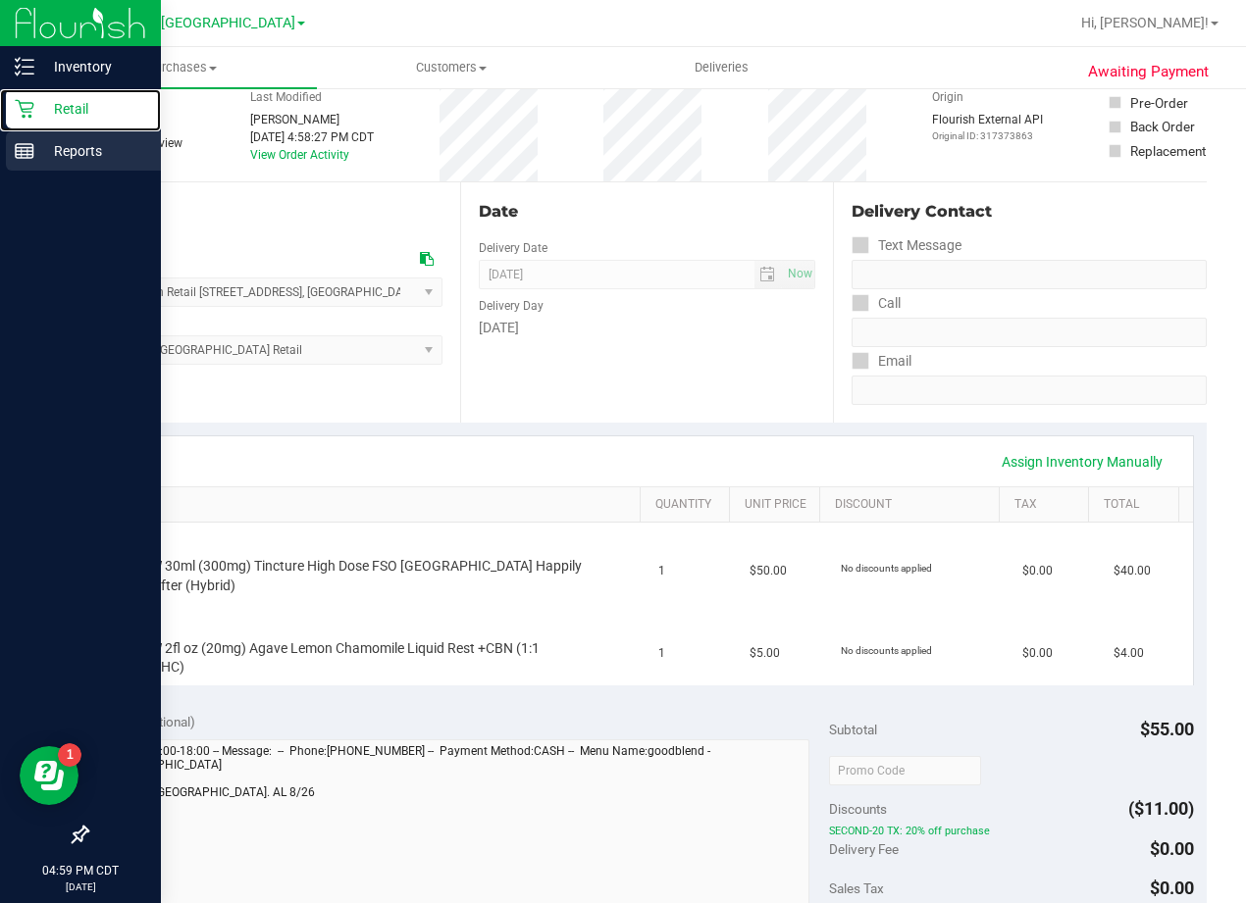
drag, startPoint x: 38, startPoint y: 101, endPoint x: 77, endPoint y: 149, distance: 61.4
click at [38, 102] on p "Retail" at bounding box center [93, 109] width 118 height 24
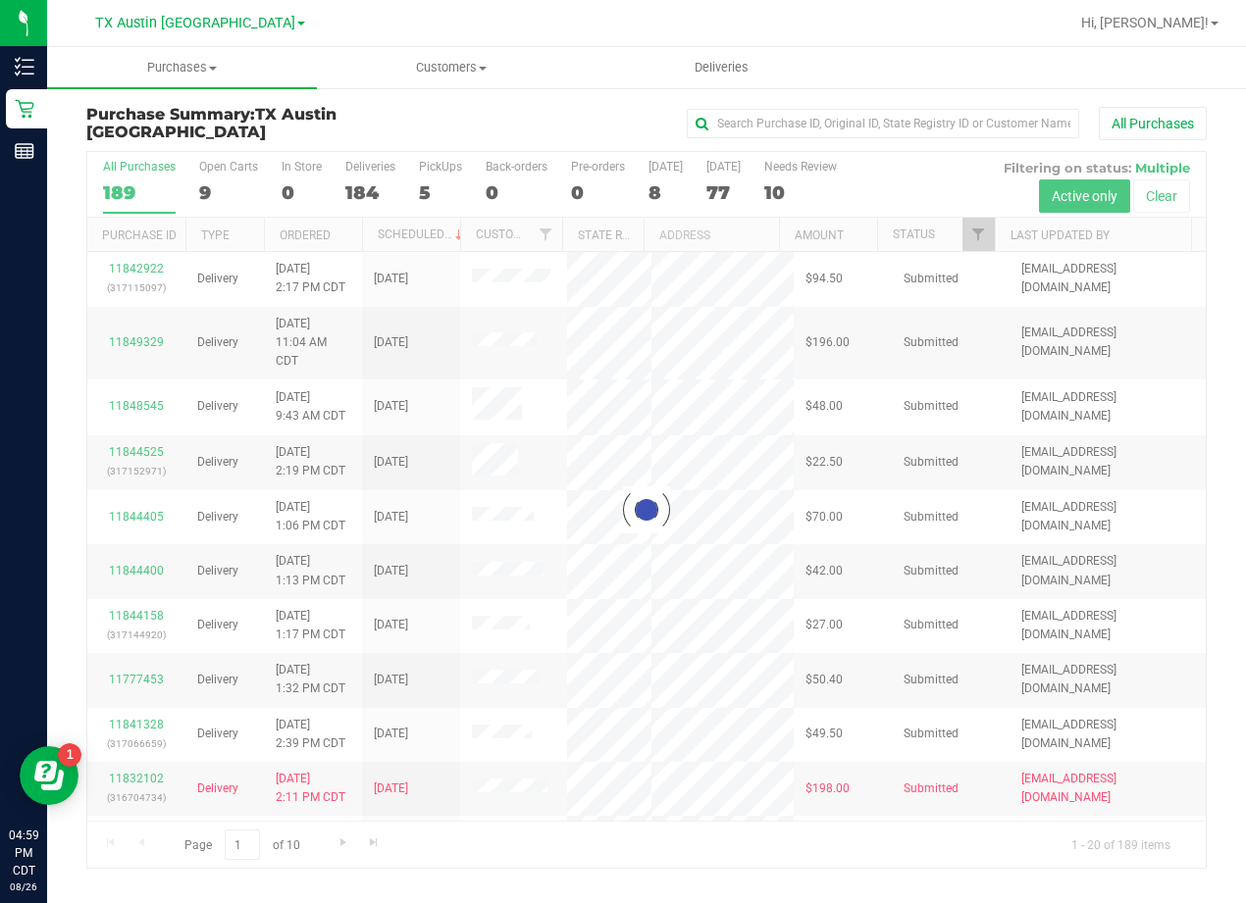
click at [721, 173] on div at bounding box center [646, 510] width 1118 height 716
click at [721, 179] on div at bounding box center [646, 510] width 1118 height 716
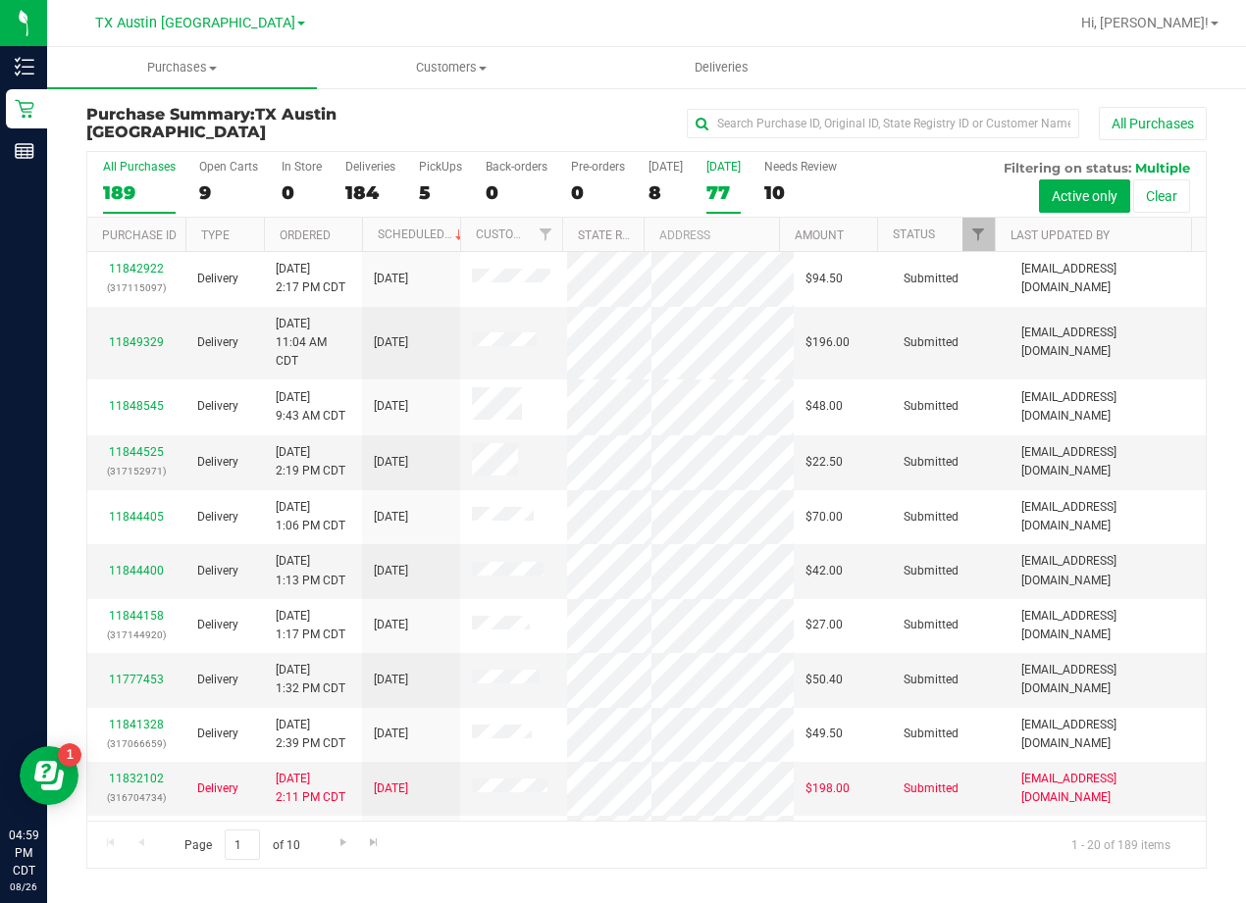
click at [719, 188] on div "77" at bounding box center [723, 192] width 34 height 23
click at [0, 0] on input "[DATE] 77" at bounding box center [0, 0] width 0 height 0
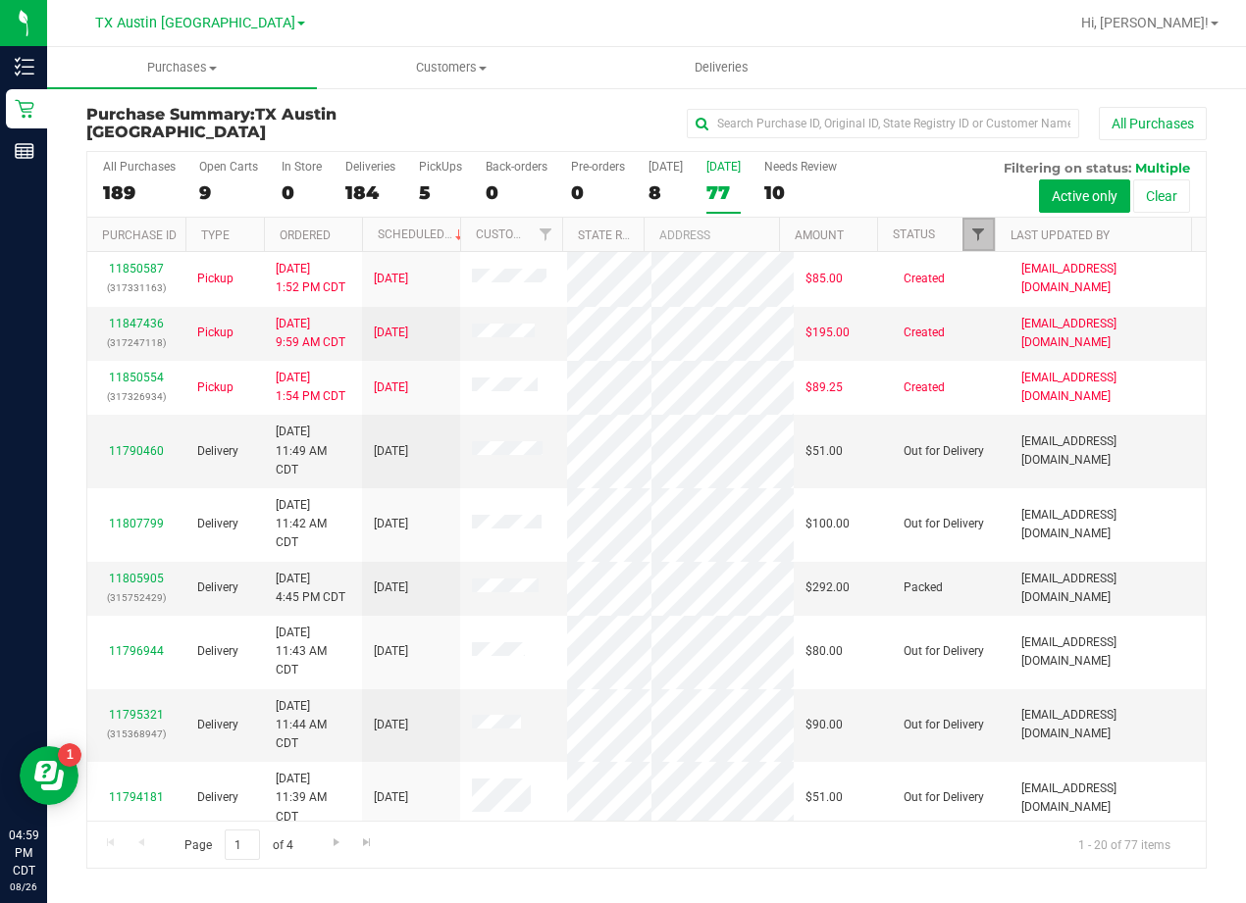
click at [974, 236] on span "Filter" at bounding box center [978, 235] width 16 height 16
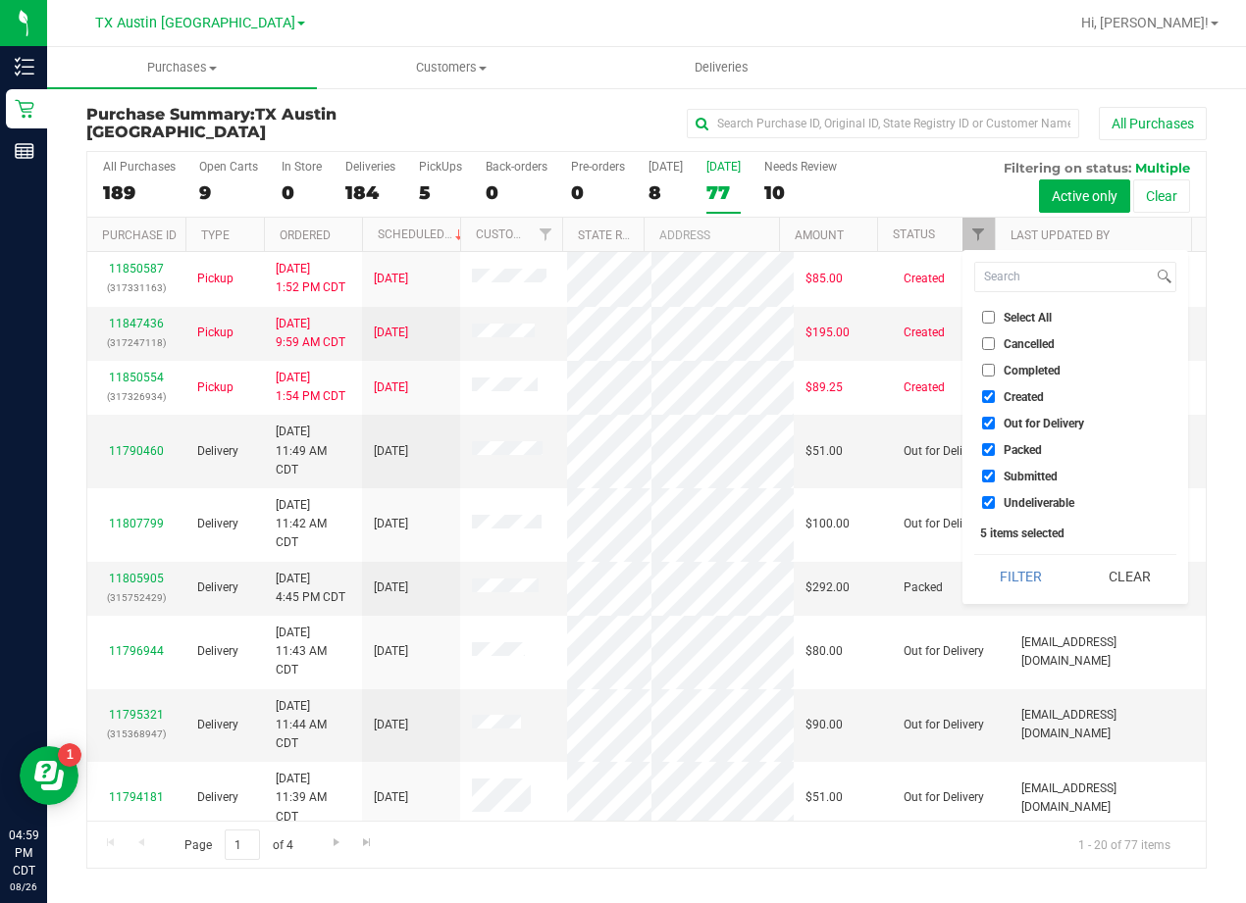
click at [1030, 421] on span "Out for Delivery" at bounding box center [1043, 424] width 80 height 12
click at [995, 421] on input "Out for Delivery" at bounding box center [988, 423] width 13 height 13
checkbox input "false"
click at [1019, 446] on span "Packed" at bounding box center [1022, 450] width 38 height 12
click at [995, 446] on input "Packed" at bounding box center [988, 449] width 13 height 13
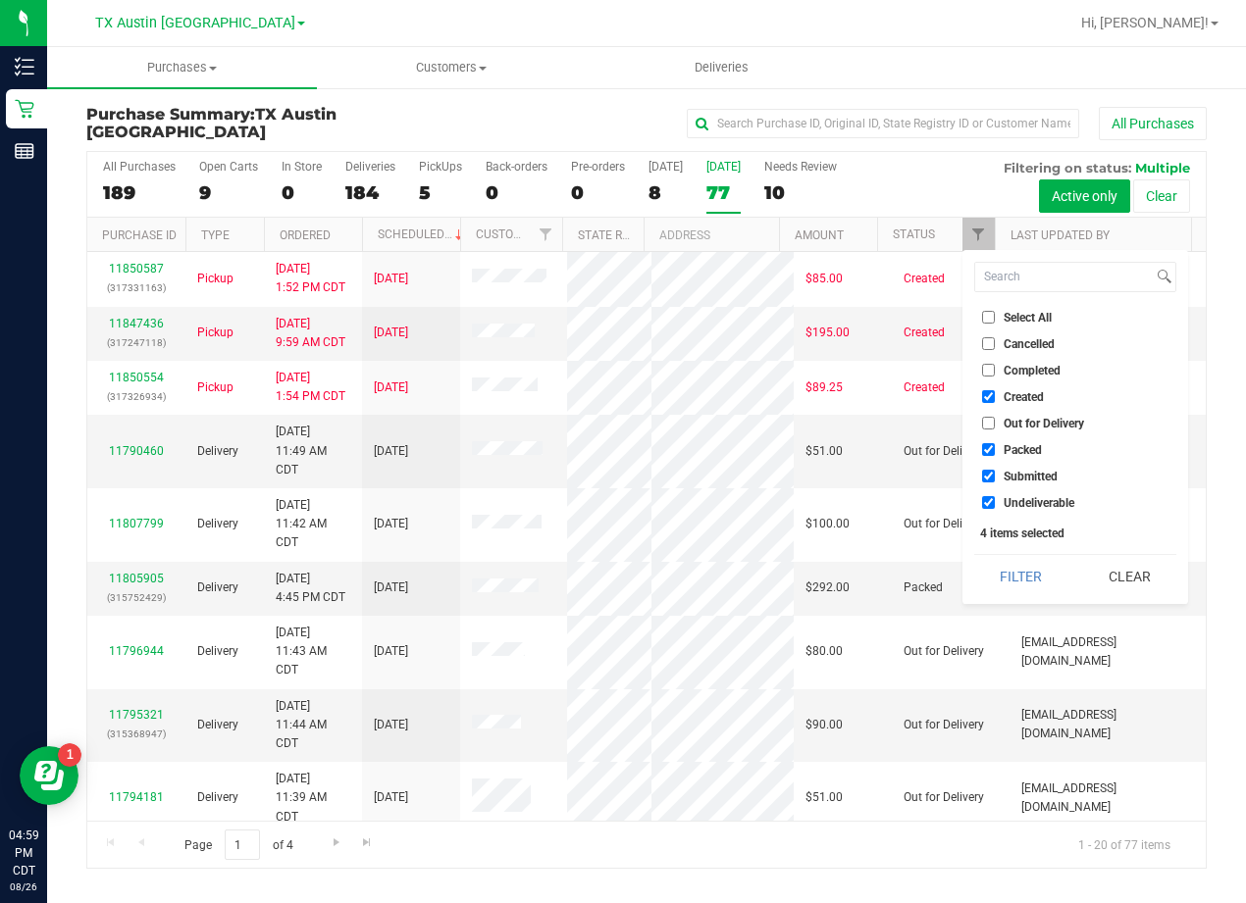
checkbox input "false"
click at [1022, 478] on span "Submitted" at bounding box center [1030, 477] width 54 height 12
click at [995, 478] on input "Submitted" at bounding box center [988, 476] width 13 height 13
checkbox input "false"
click at [1024, 502] on span "Undeliverable" at bounding box center [1038, 503] width 71 height 12
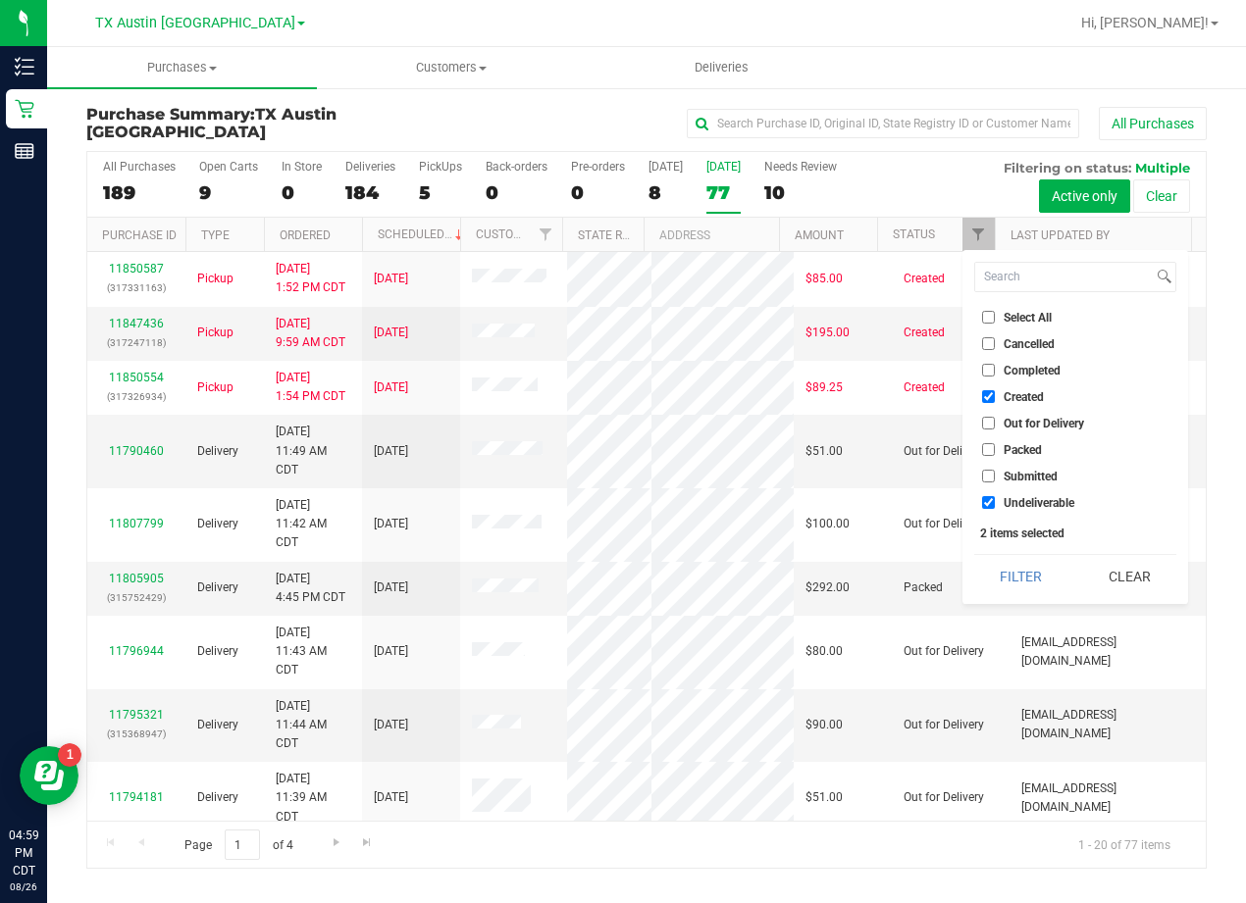
click at [995, 502] on input "Undeliverable" at bounding box center [988, 502] width 13 height 13
checkbox input "false"
click at [1019, 585] on button "Filter" at bounding box center [1021, 576] width 94 height 43
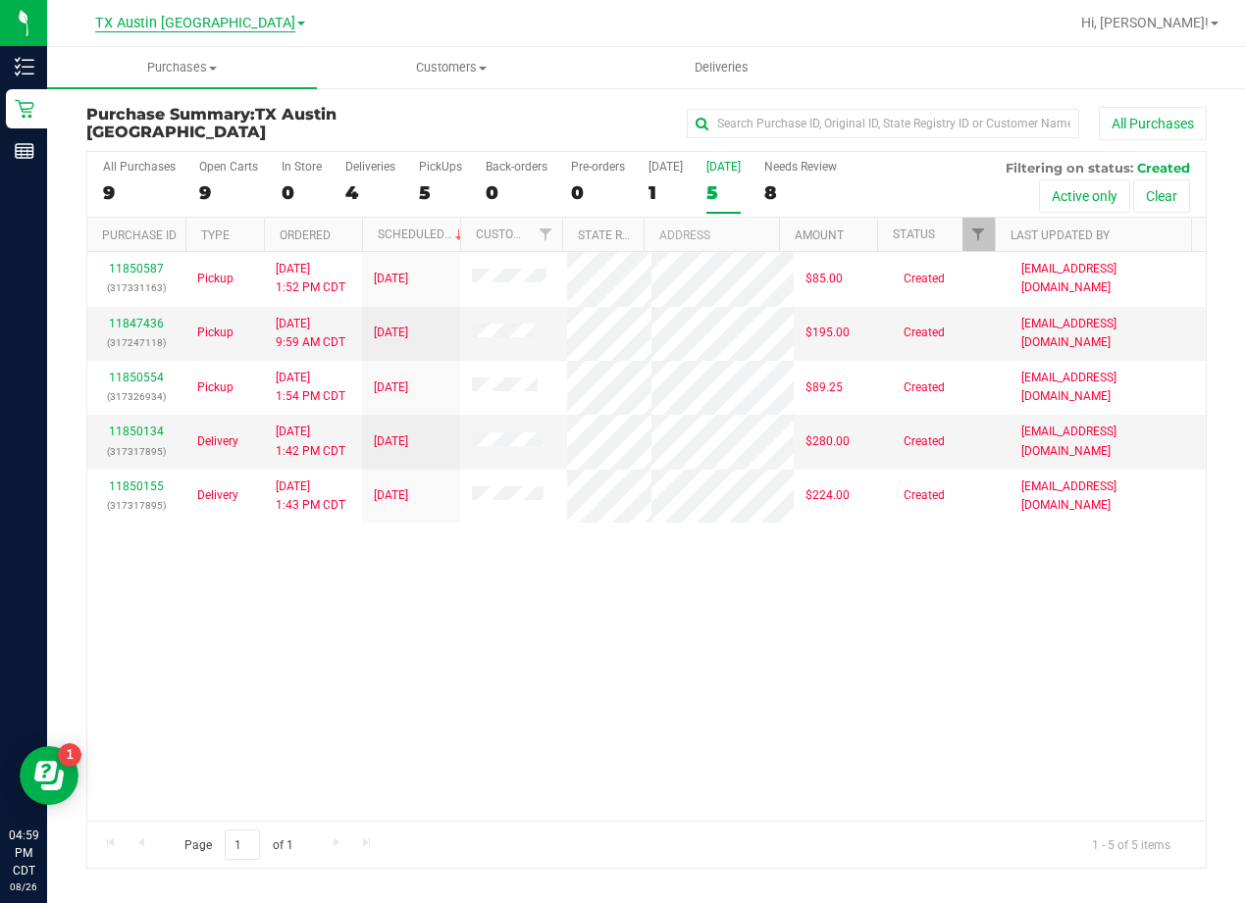
click at [232, 29] on span "TX Austin [GEOGRAPHIC_DATA]" at bounding box center [195, 24] width 200 height 18
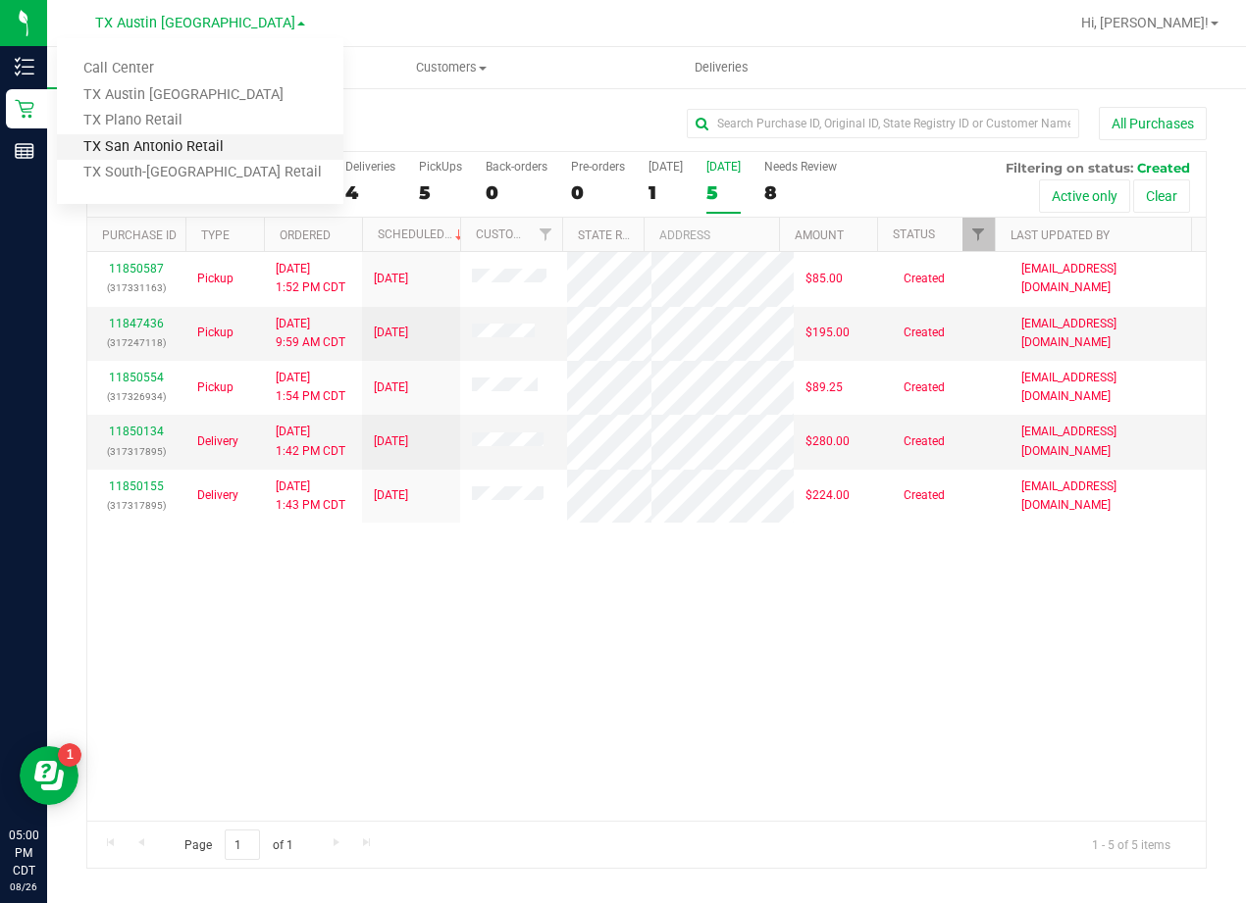
click at [197, 145] on link "TX San Antonio Retail" at bounding box center [200, 147] width 286 height 26
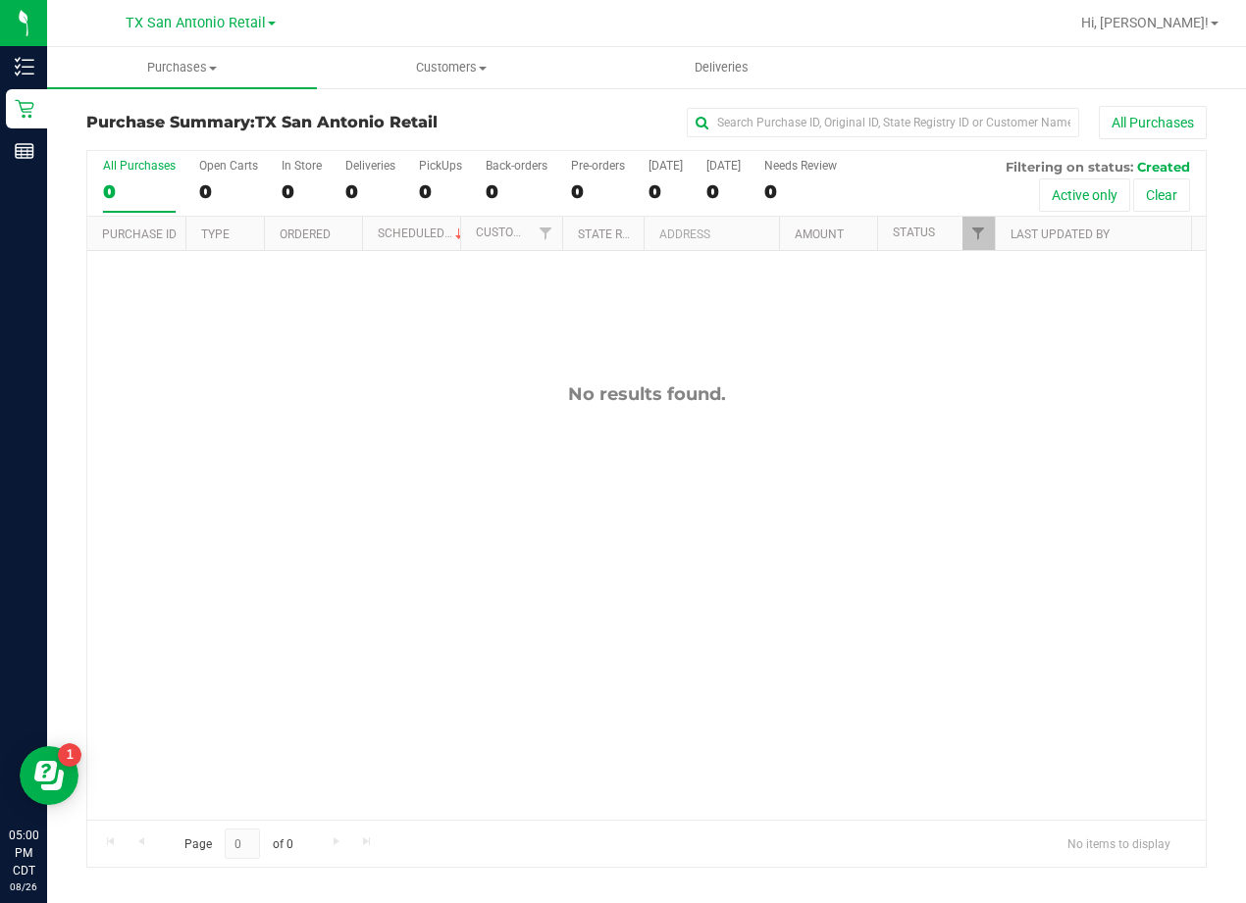
click at [213, 8] on div "[GEOGRAPHIC_DATA] [GEOGRAPHIC_DATA] Retail Call Center [GEOGRAPHIC_DATA] [GEOGR…" at bounding box center [200, 23] width 286 height 30
click at [214, 21] on span "TX San Antonio Retail" at bounding box center [196, 24] width 140 height 18
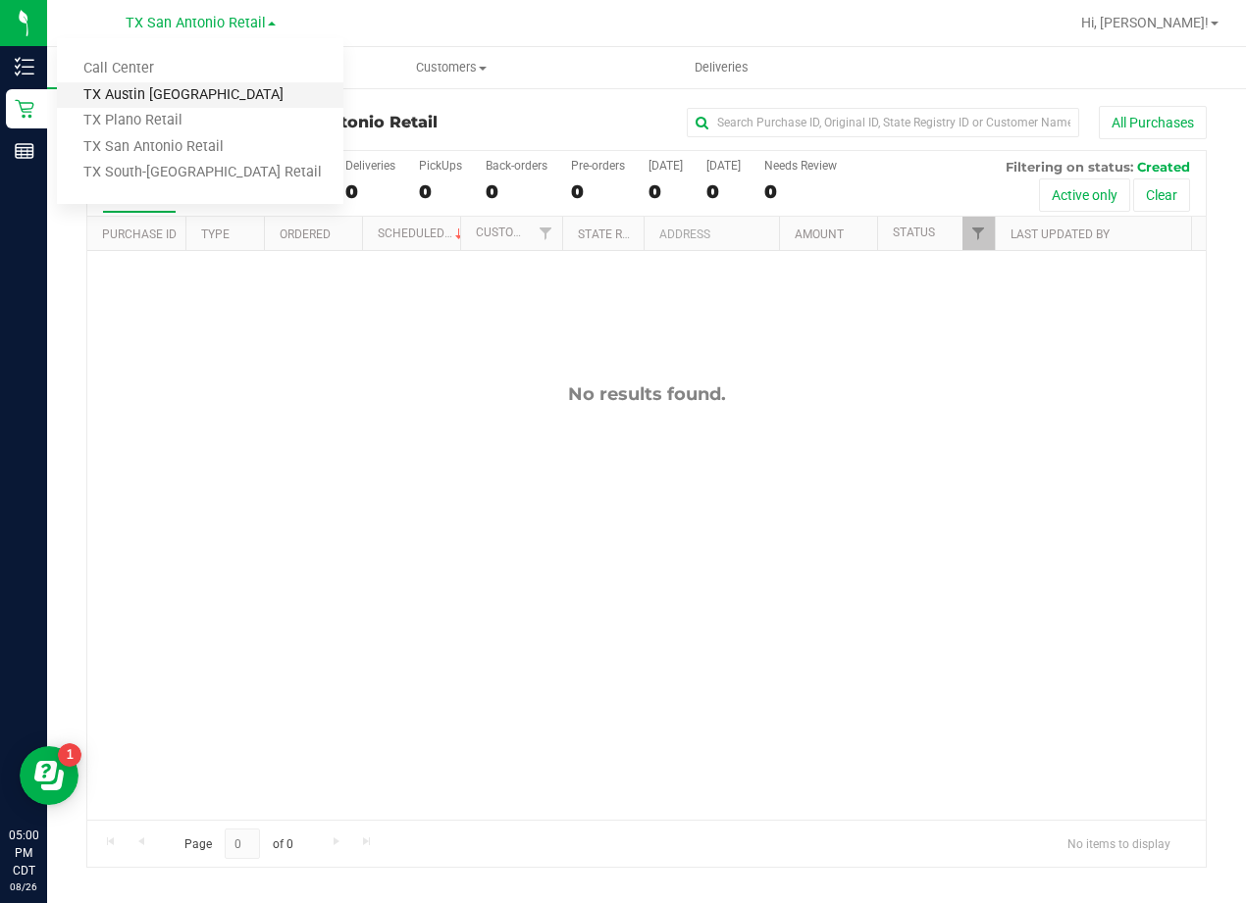
click at [211, 96] on link "TX Austin [GEOGRAPHIC_DATA]" at bounding box center [200, 95] width 286 height 26
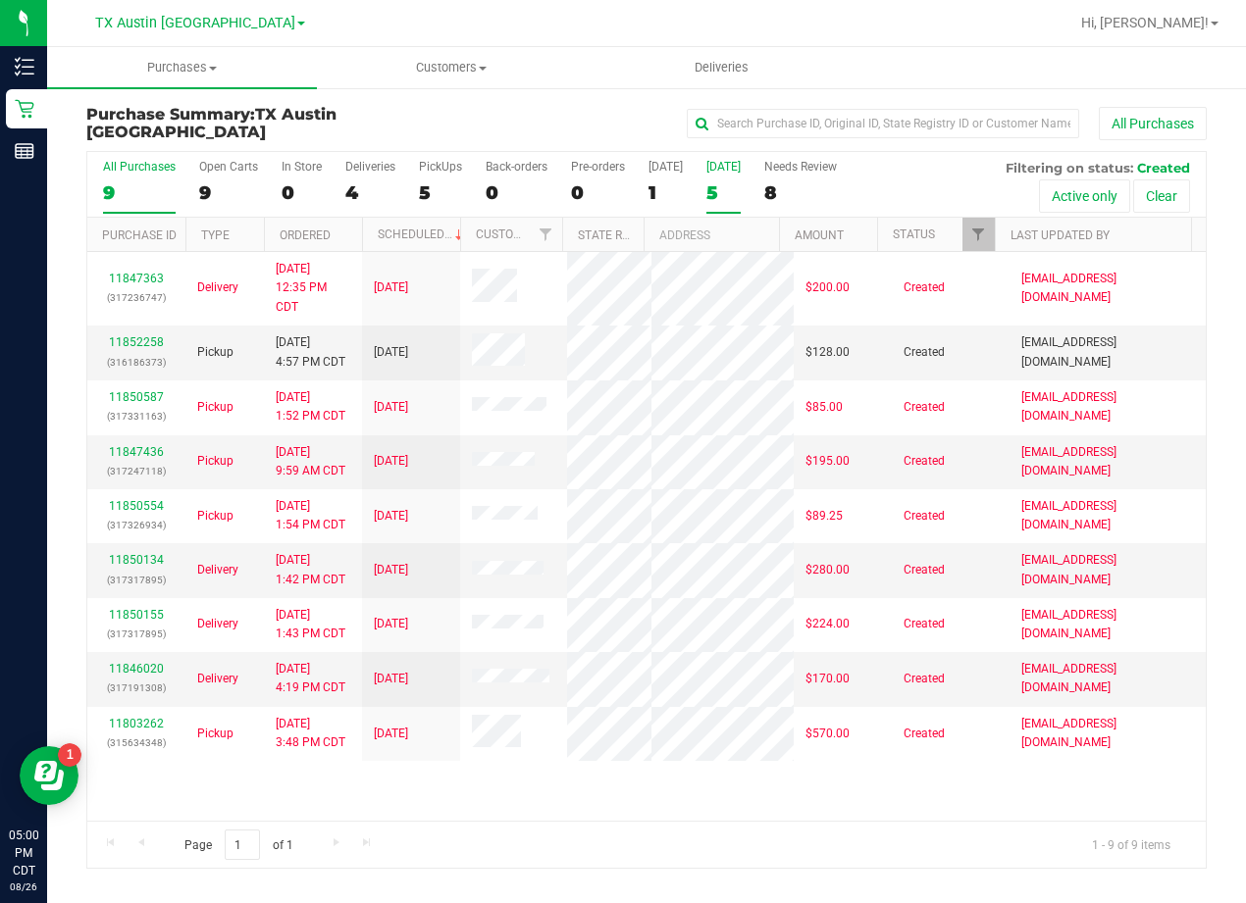
click at [706, 182] on div "5" at bounding box center [723, 192] width 34 height 23
click at [0, 0] on input "[DATE] 5" at bounding box center [0, 0] width 0 height 0
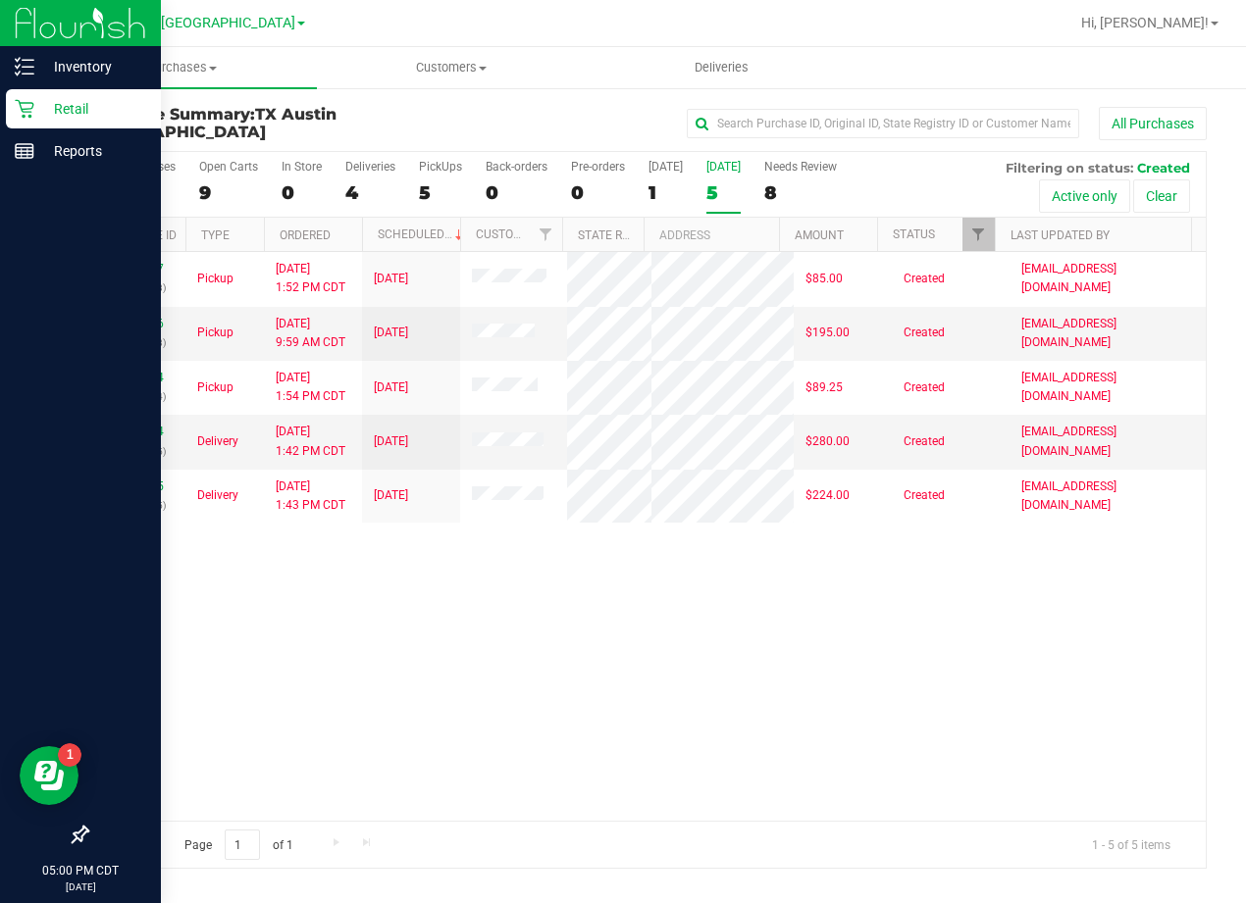
click at [39, 117] on p "Retail" at bounding box center [93, 109] width 118 height 24
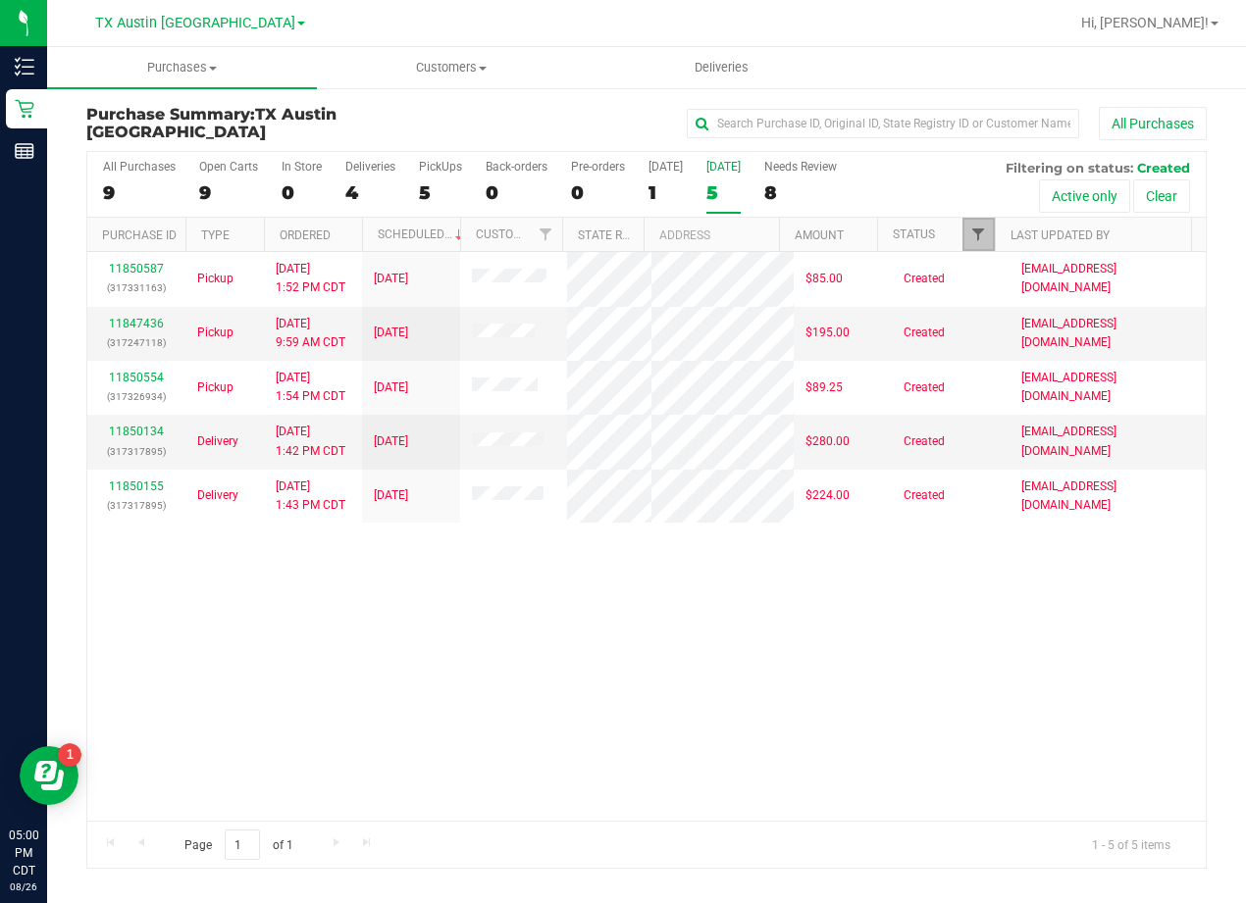
click at [976, 236] on span "Filter" at bounding box center [978, 235] width 16 height 16
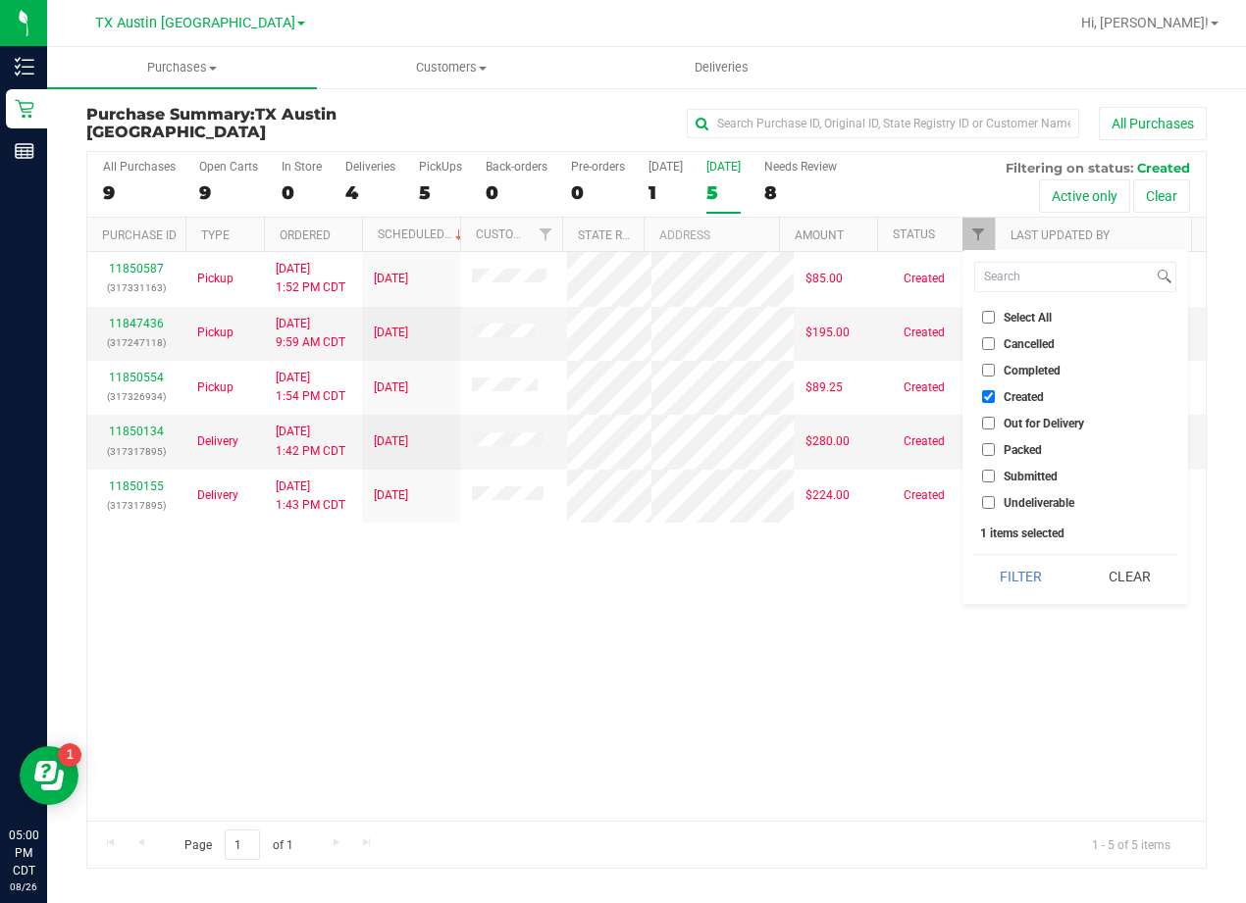
click at [1014, 391] on span "Created" at bounding box center [1023, 397] width 40 height 12
click at [995, 390] on input "Created" at bounding box center [988, 396] width 13 height 13
checkbox input "false"
click at [1008, 576] on button "Filter" at bounding box center [1021, 576] width 94 height 43
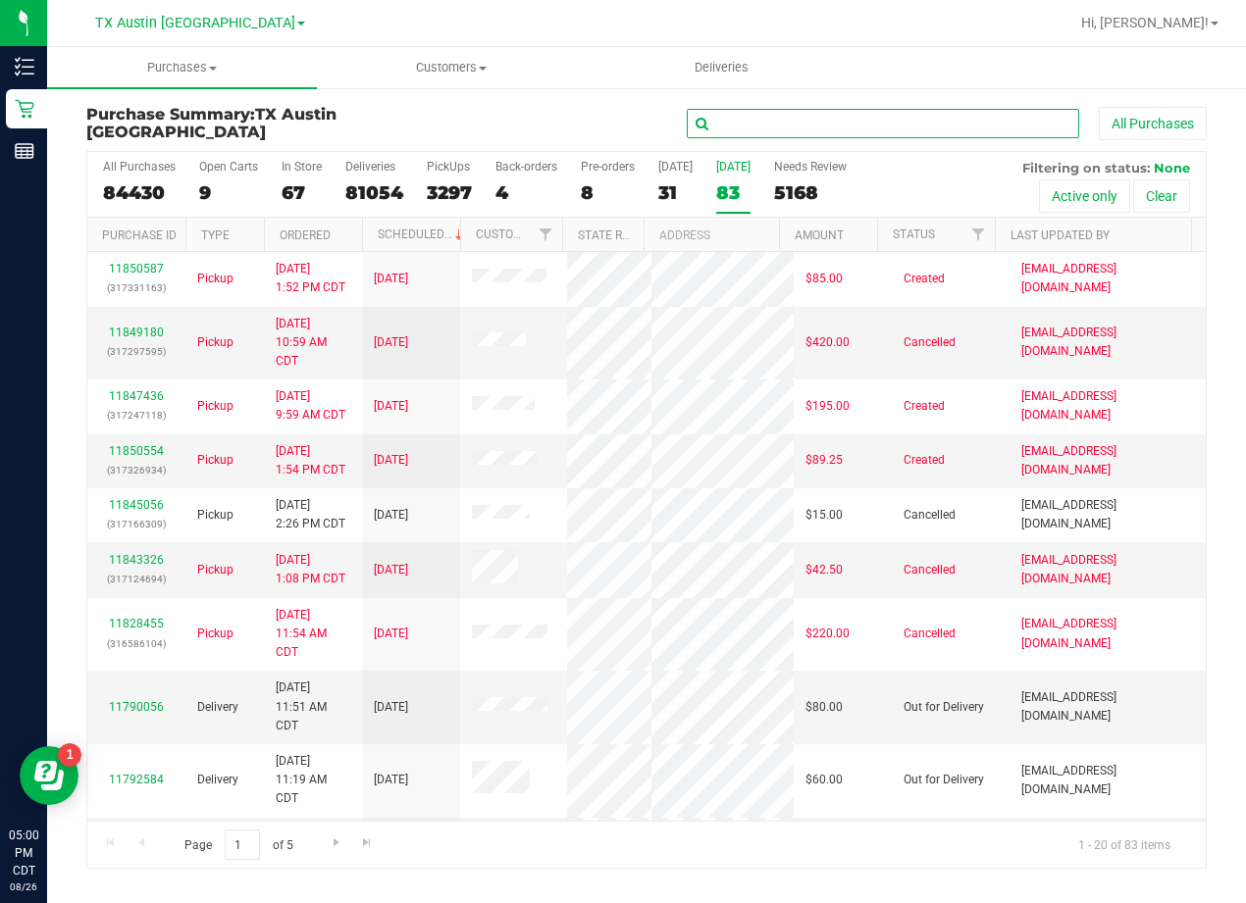
click at [781, 120] on input "text" at bounding box center [883, 123] width 392 height 29
paste input "[PERSON_NAME]"
type input "[PERSON_NAME]"
click at [619, 115] on div "[PERSON_NAME] All Purchases" at bounding box center [833, 123] width 746 height 33
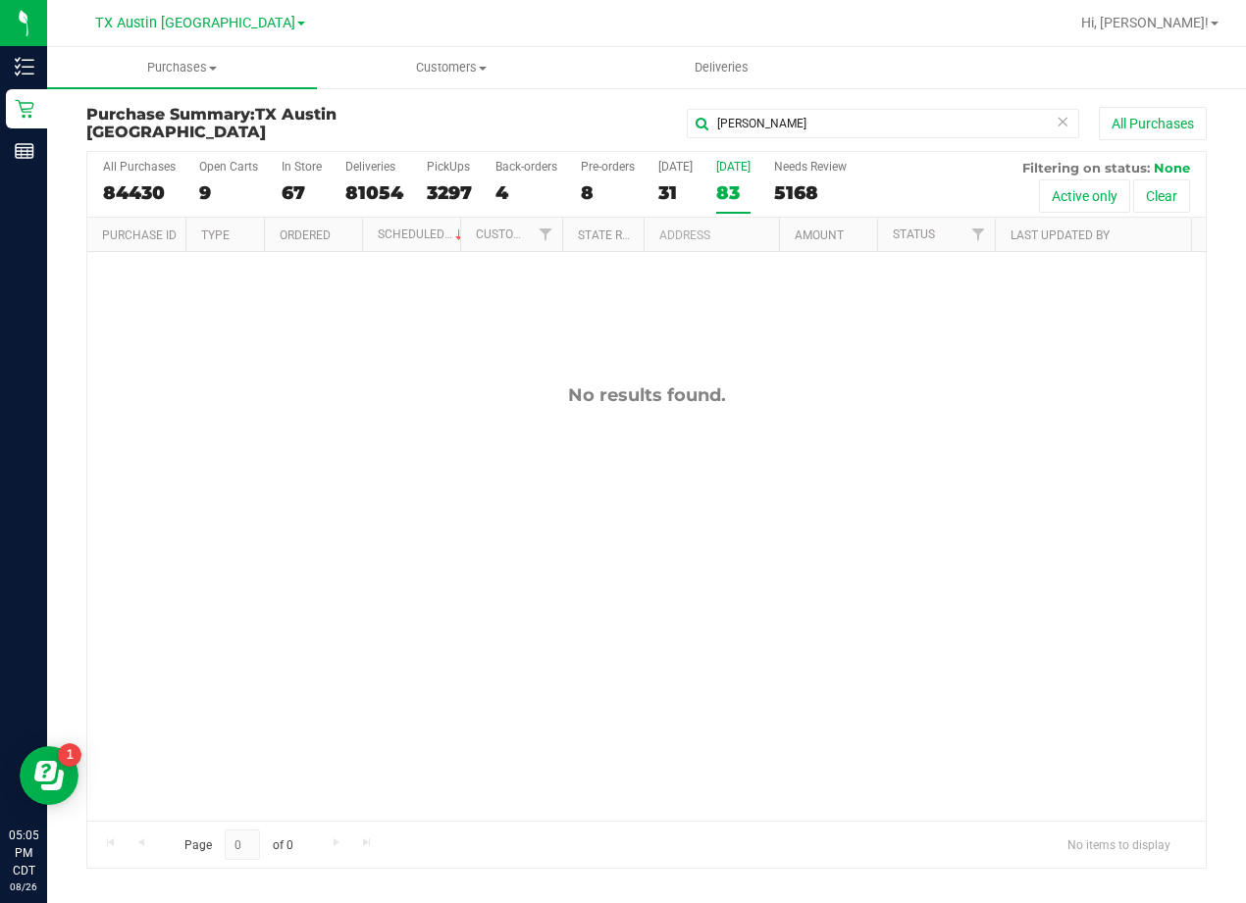
click at [1055, 119] on icon at bounding box center [1062, 121] width 14 height 24
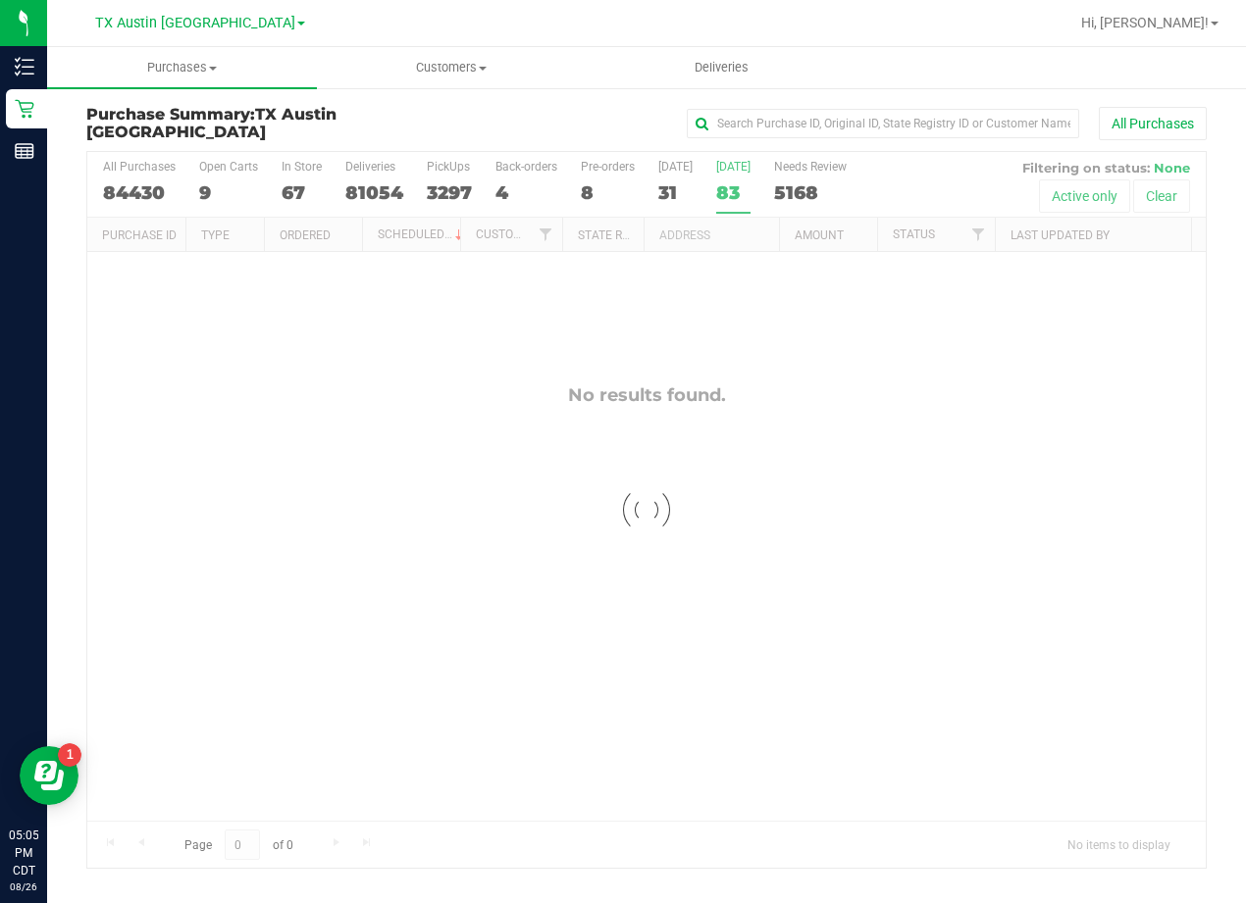
click at [582, 123] on div "All Purchases" at bounding box center [833, 123] width 746 height 33
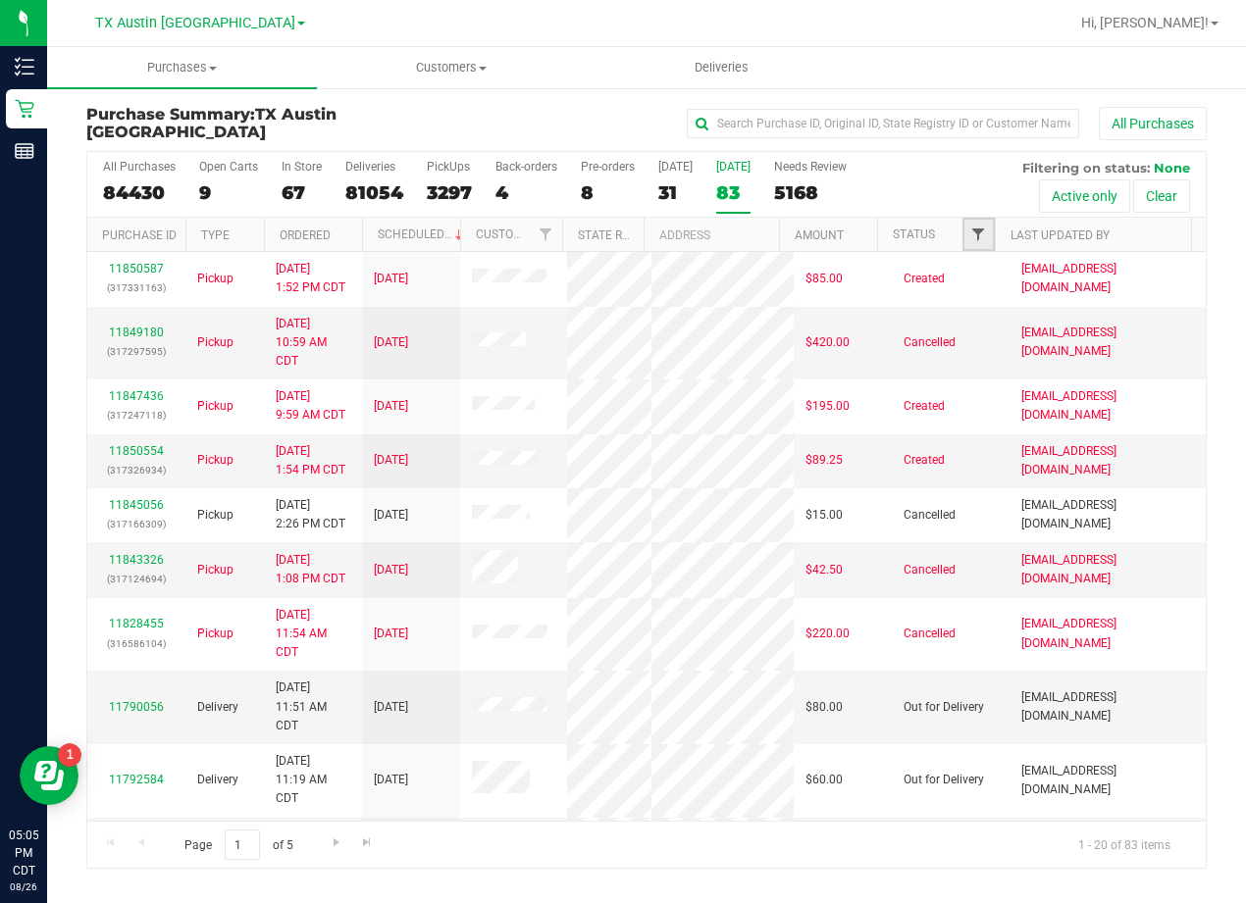
click at [976, 231] on span "Filter" at bounding box center [978, 235] width 16 height 16
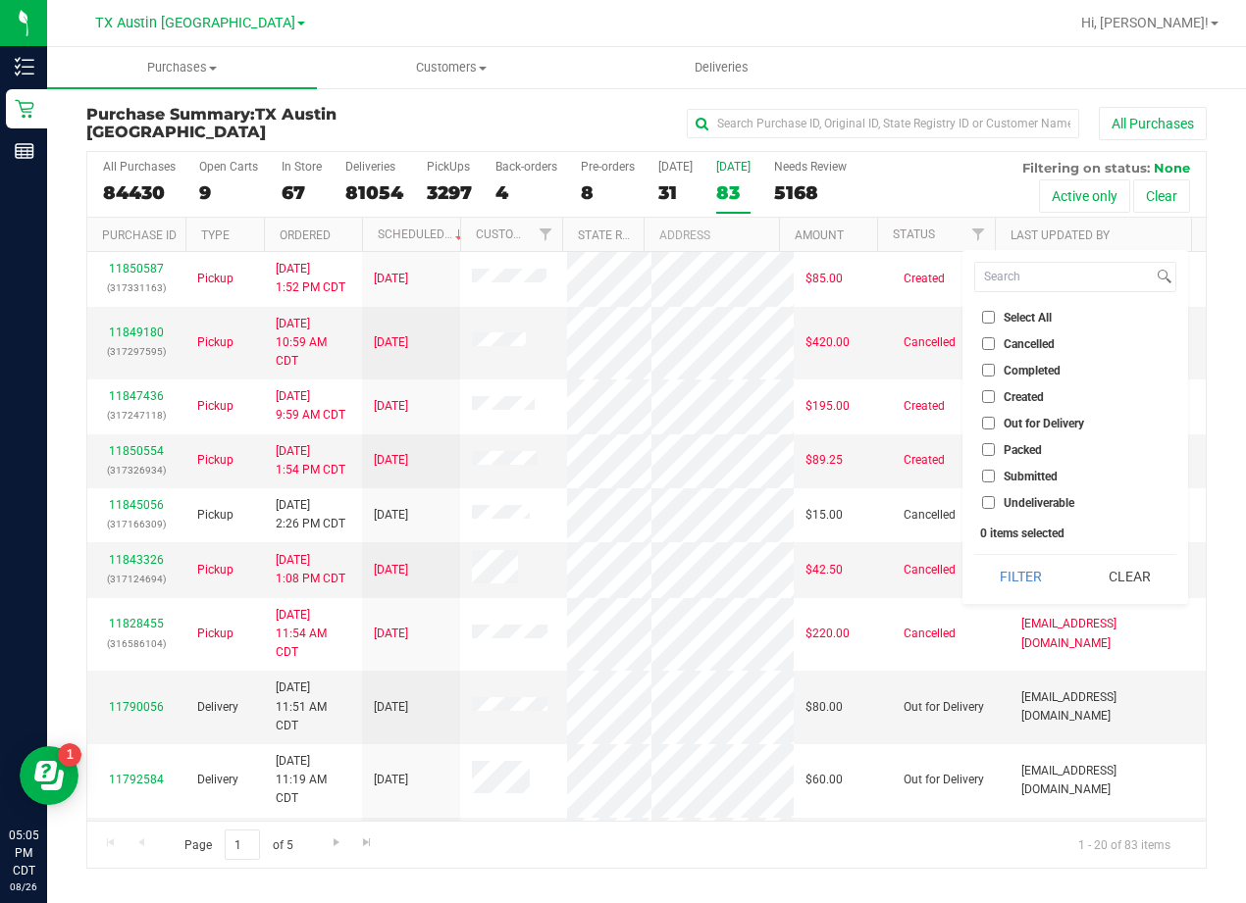
click at [501, 119] on div "All Purchases" at bounding box center [833, 123] width 746 height 33
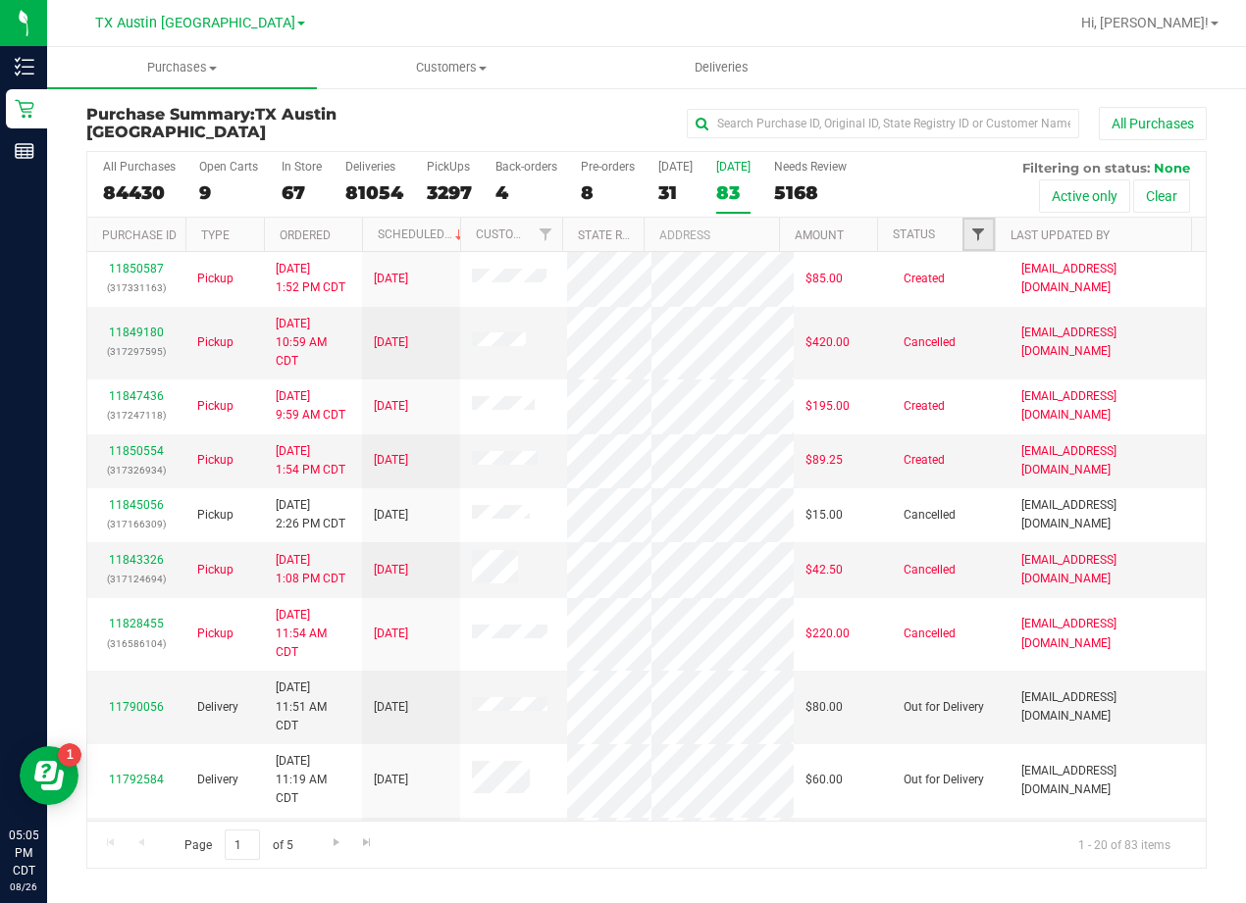
click at [984, 231] on span "Filter" at bounding box center [978, 235] width 16 height 16
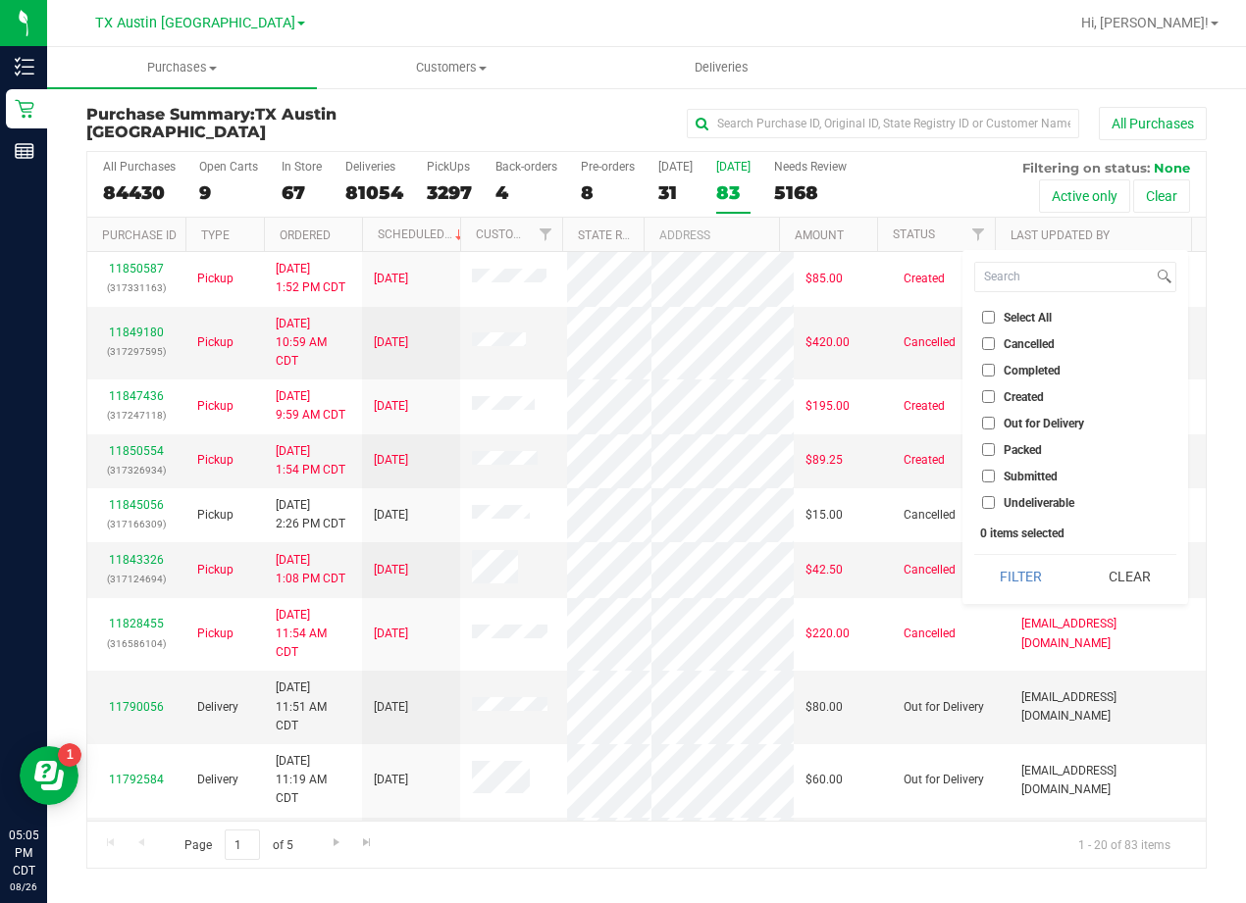
click at [1011, 393] on span "Created" at bounding box center [1023, 397] width 40 height 12
click at [995, 393] on input "Created" at bounding box center [988, 396] width 13 height 13
checkbox input "true"
click at [1021, 569] on button "Filter" at bounding box center [1021, 576] width 94 height 43
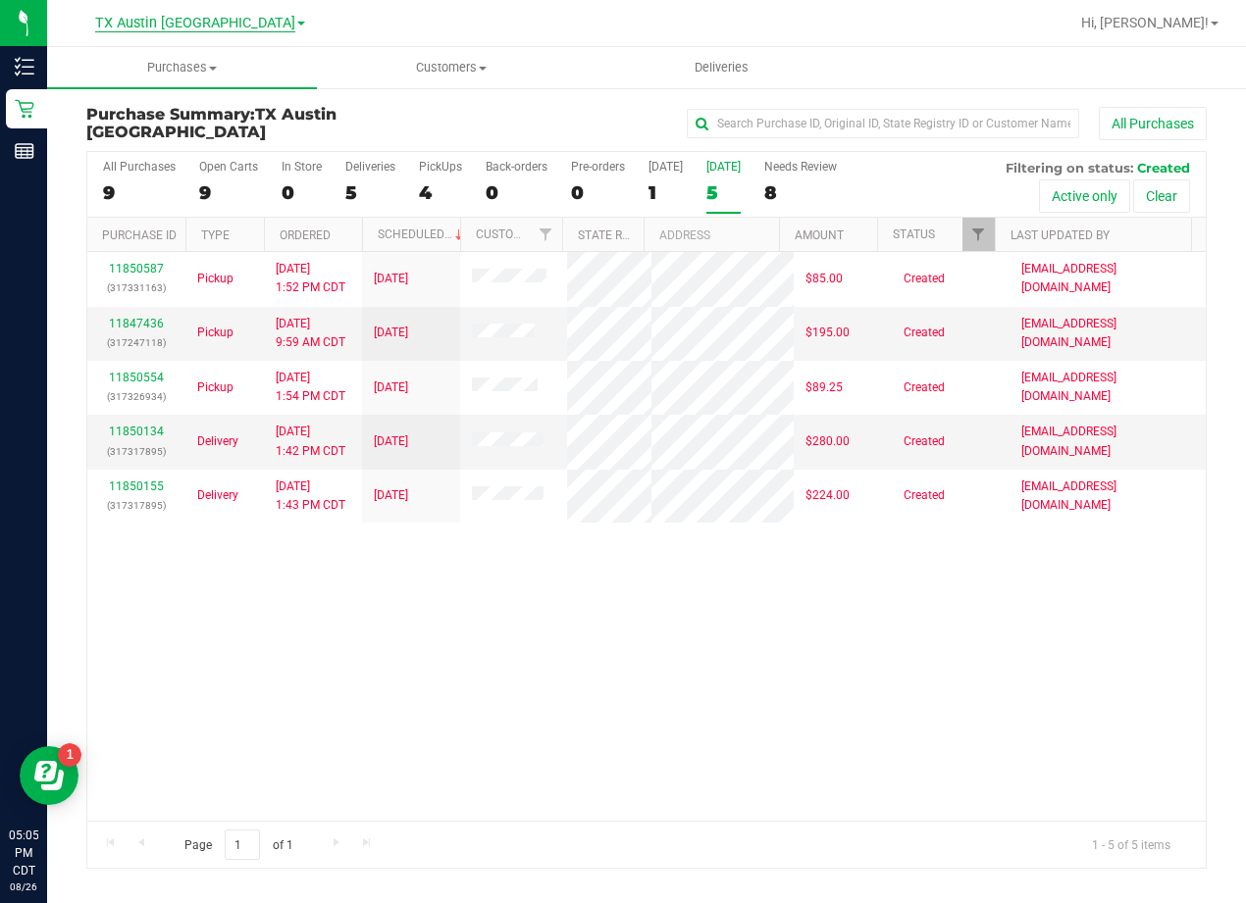
click at [216, 24] on span "TX Austin [GEOGRAPHIC_DATA]" at bounding box center [195, 24] width 200 height 18
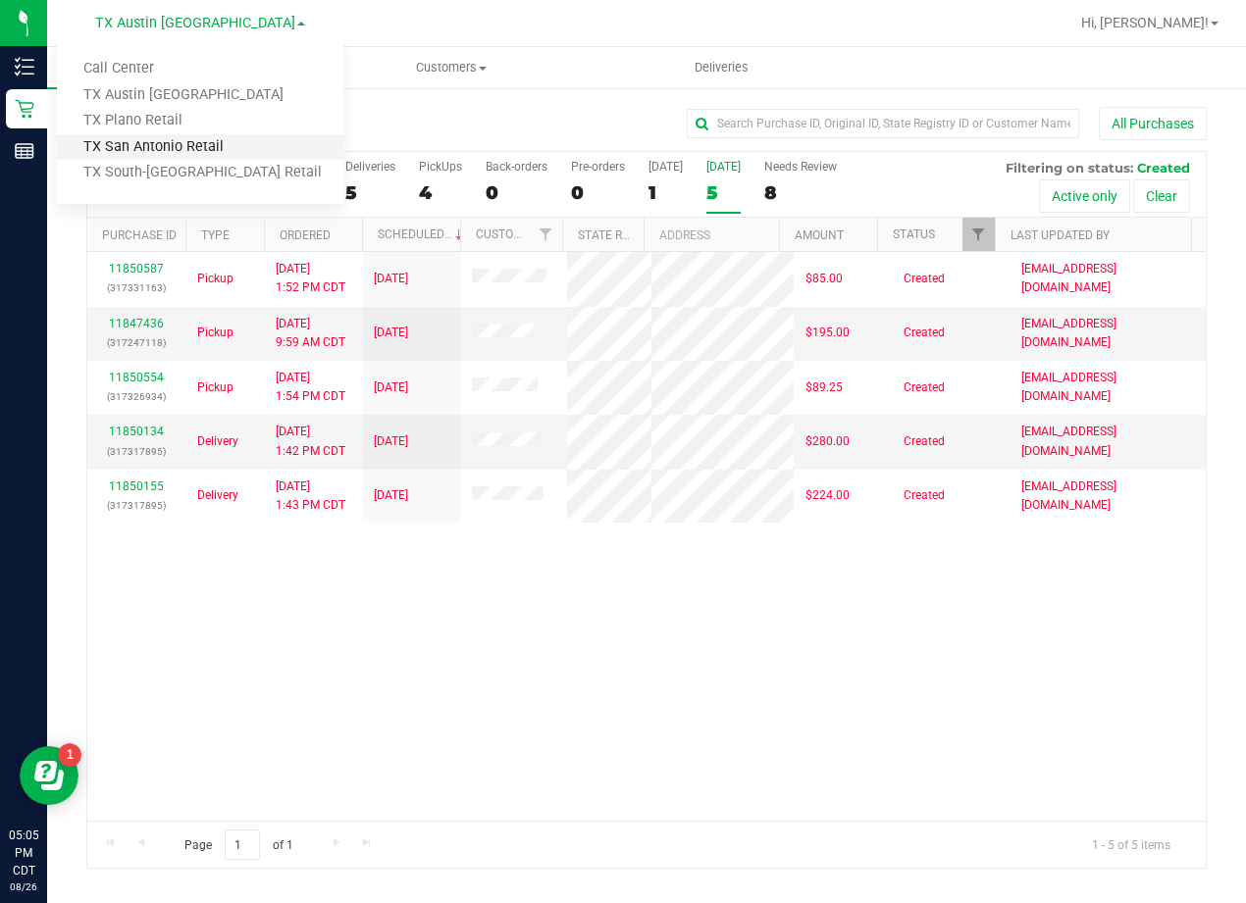
click at [195, 155] on link "TX San Antonio Retail" at bounding box center [200, 147] width 286 height 26
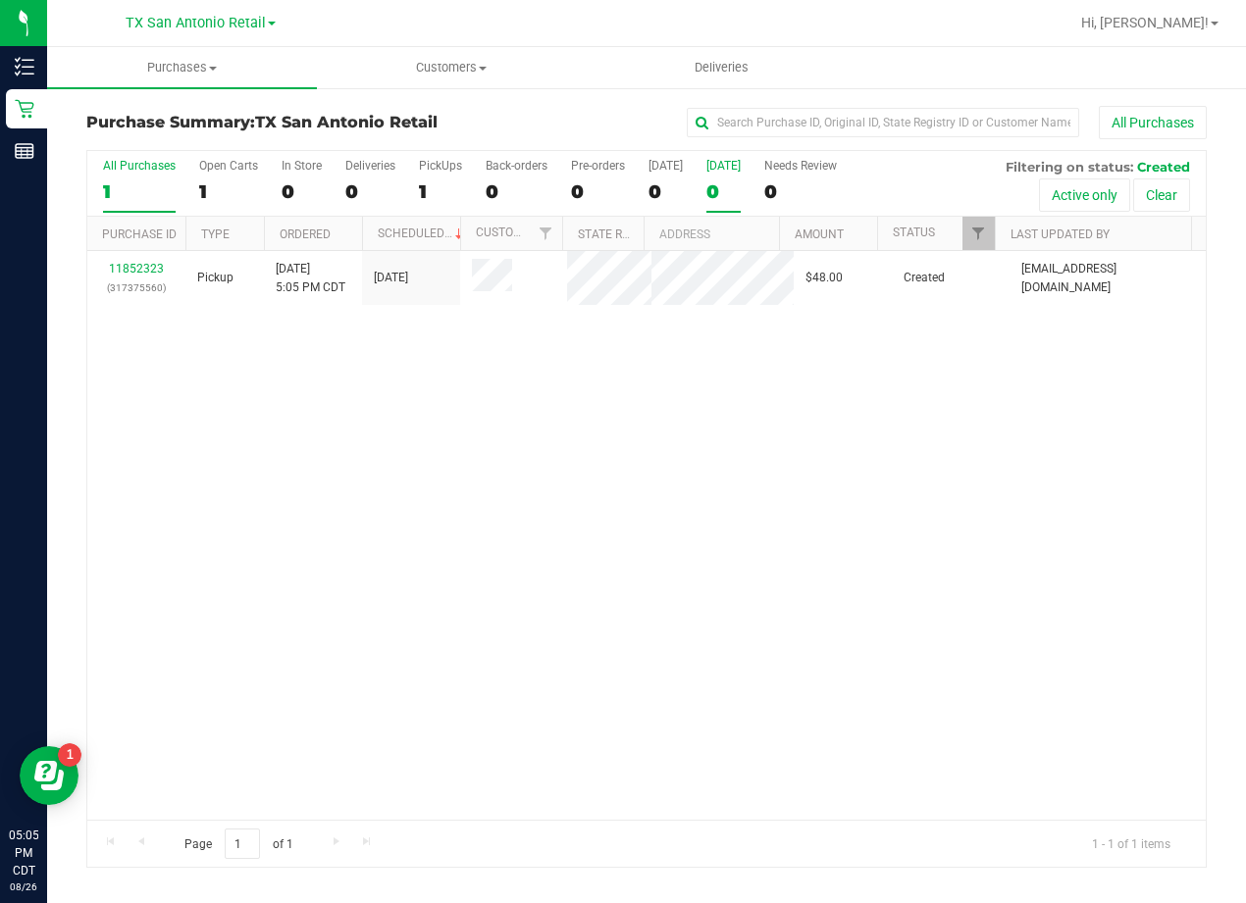
click at [711, 191] on div "0" at bounding box center [723, 191] width 34 height 23
click at [0, 0] on input "Tomorrow 0" at bounding box center [0, 0] width 0 height 0
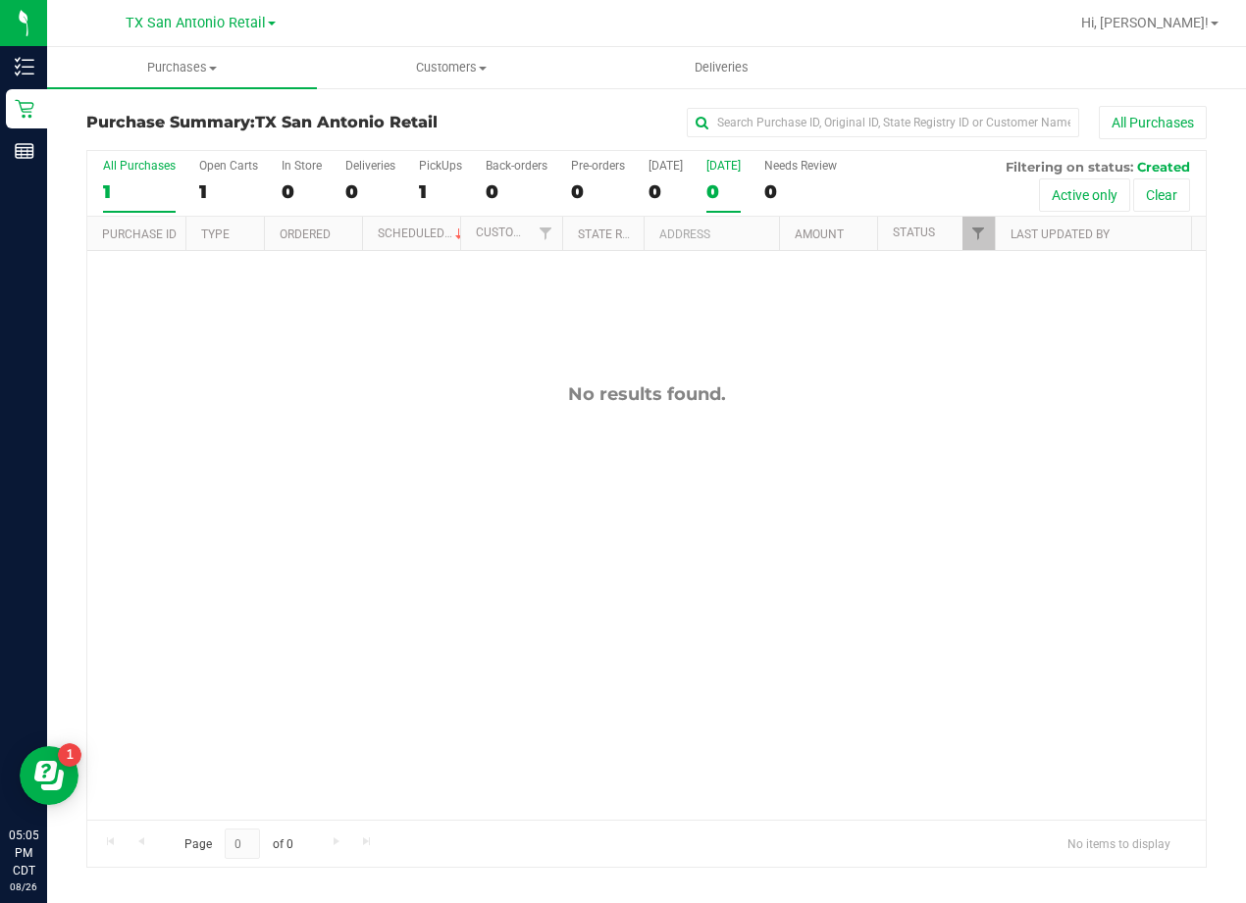
click at [120, 181] on div "1" at bounding box center [139, 191] width 73 height 23
click at [0, 0] on input "All Purchases 1" at bounding box center [0, 0] width 0 height 0
drag, startPoint x: 932, startPoint y: 492, endPoint x: 918, endPoint y: 496, distance: 14.3
click at [932, 492] on div "No results found." at bounding box center [646, 601] width 1118 height 701
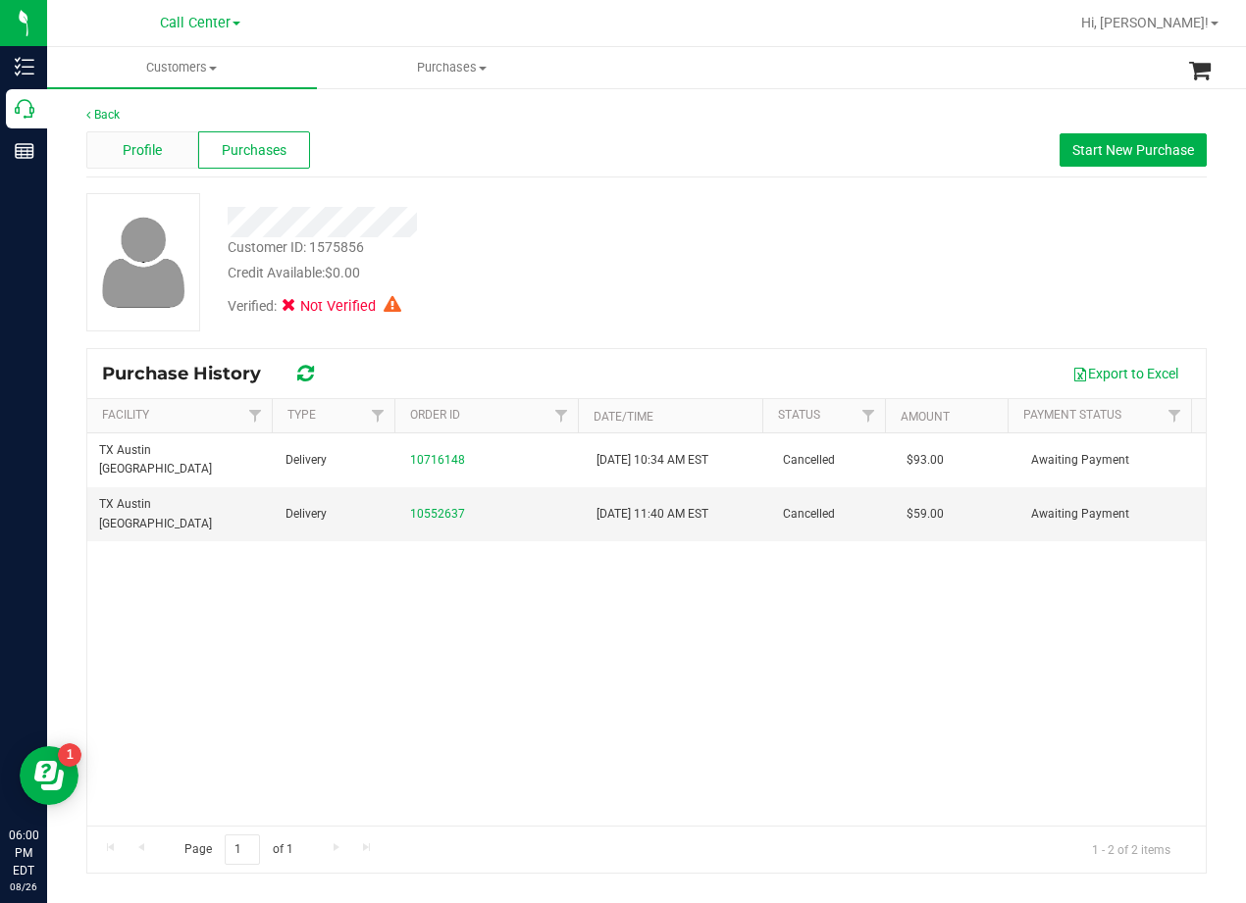
click at [171, 144] on div "Profile" at bounding box center [142, 149] width 112 height 37
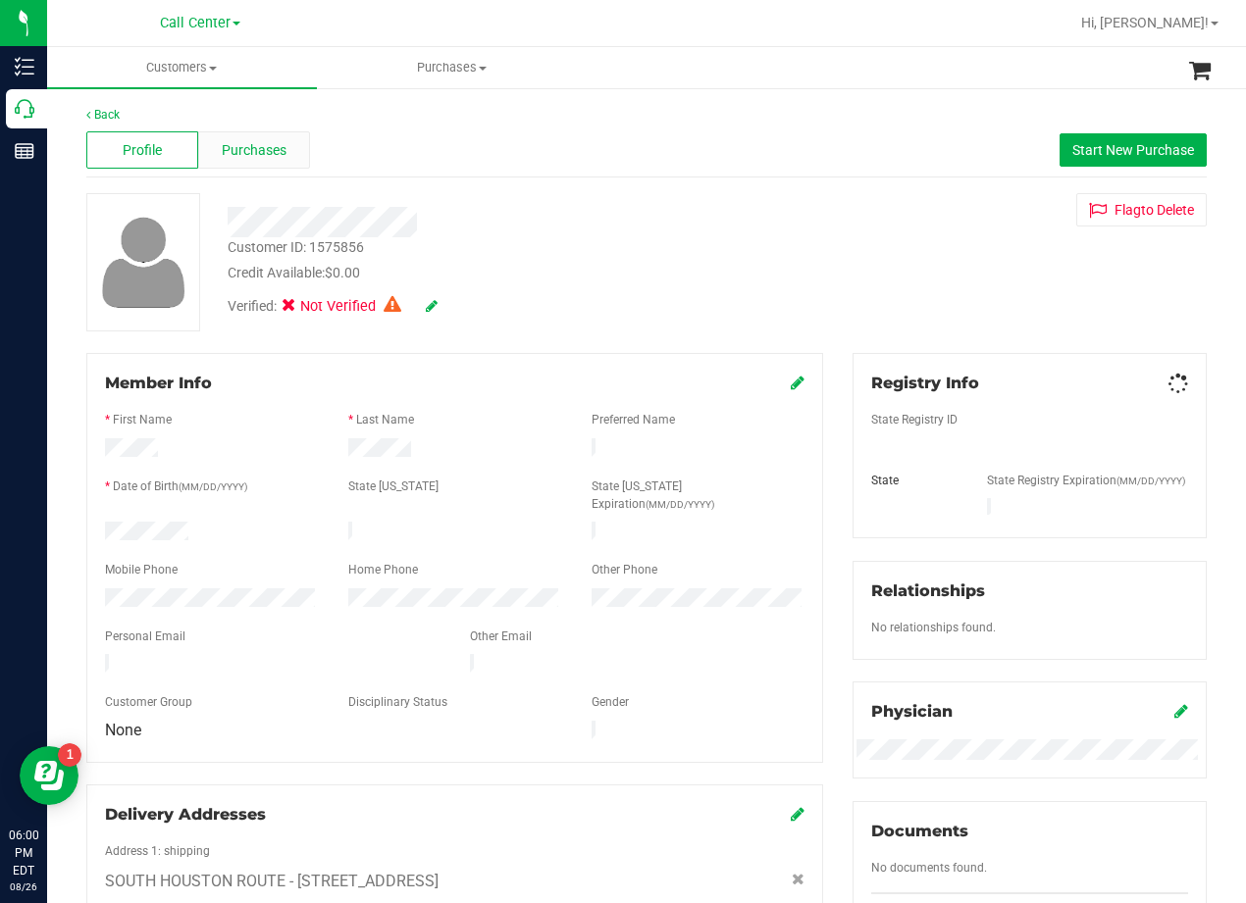
click at [232, 159] on span "Purchases" at bounding box center [254, 150] width 65 height 21
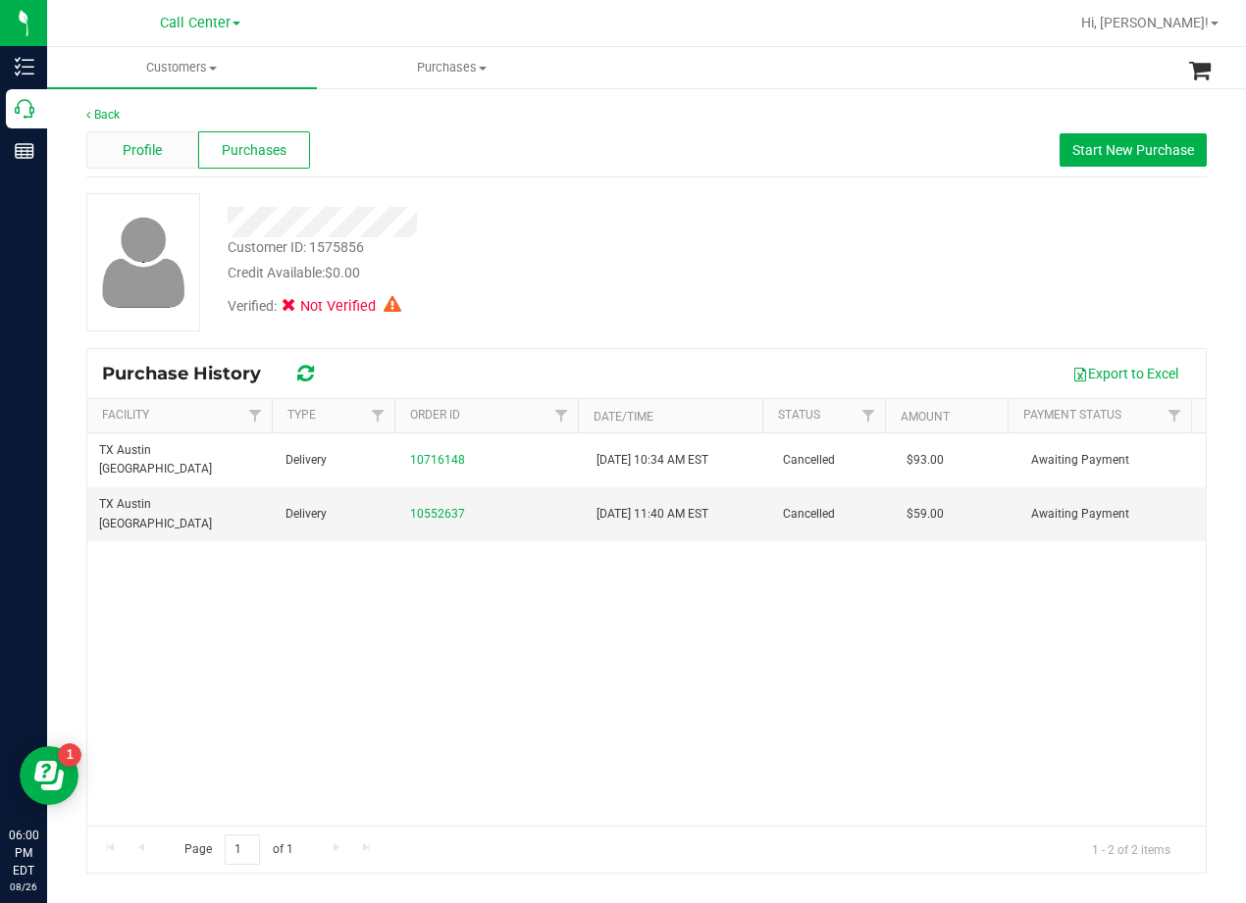
click at [181, 159] on div "Profile" at bounding box center [142, 149] width 112 height 37
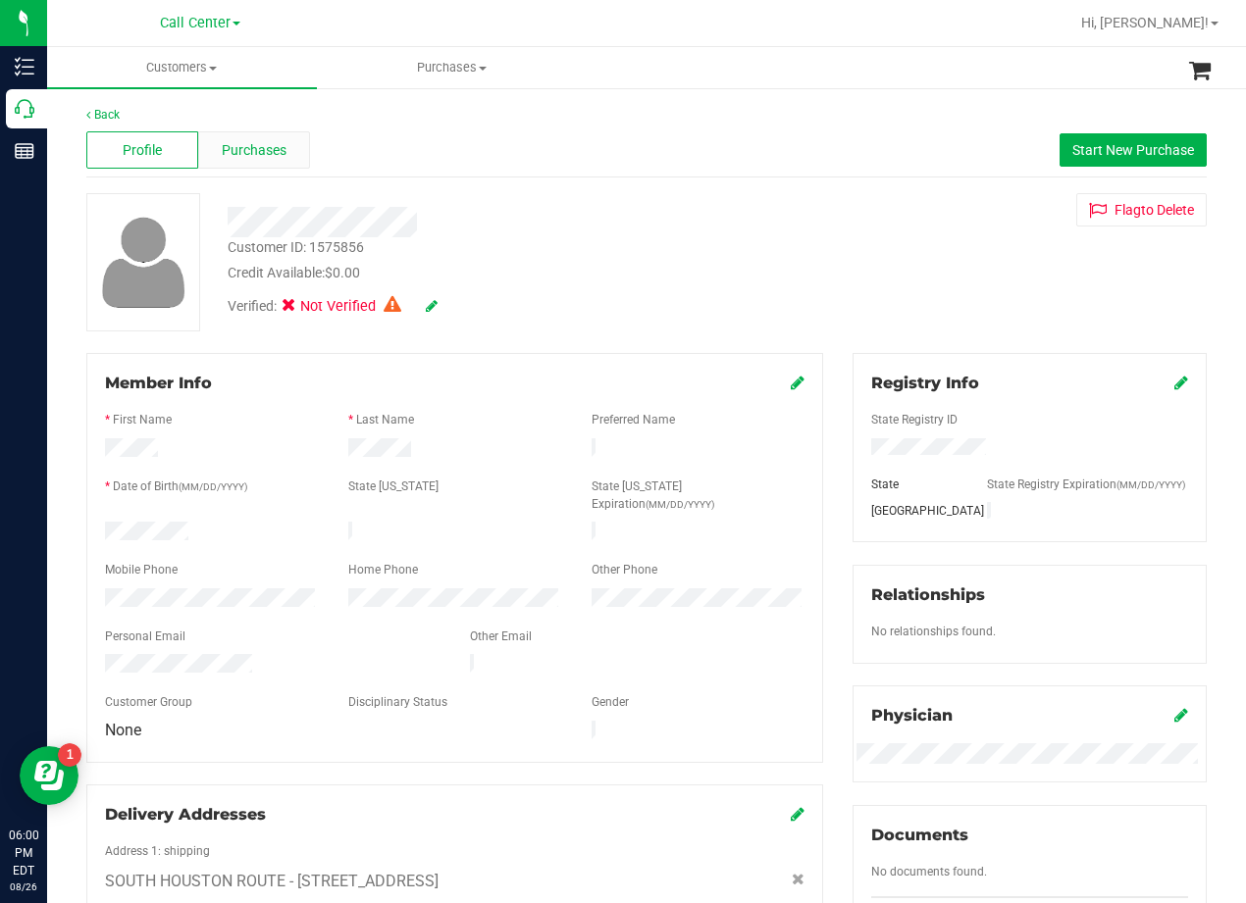
click at [228, 147] on span "Purchases" at bounding box center [254, 150] width 65 height 21
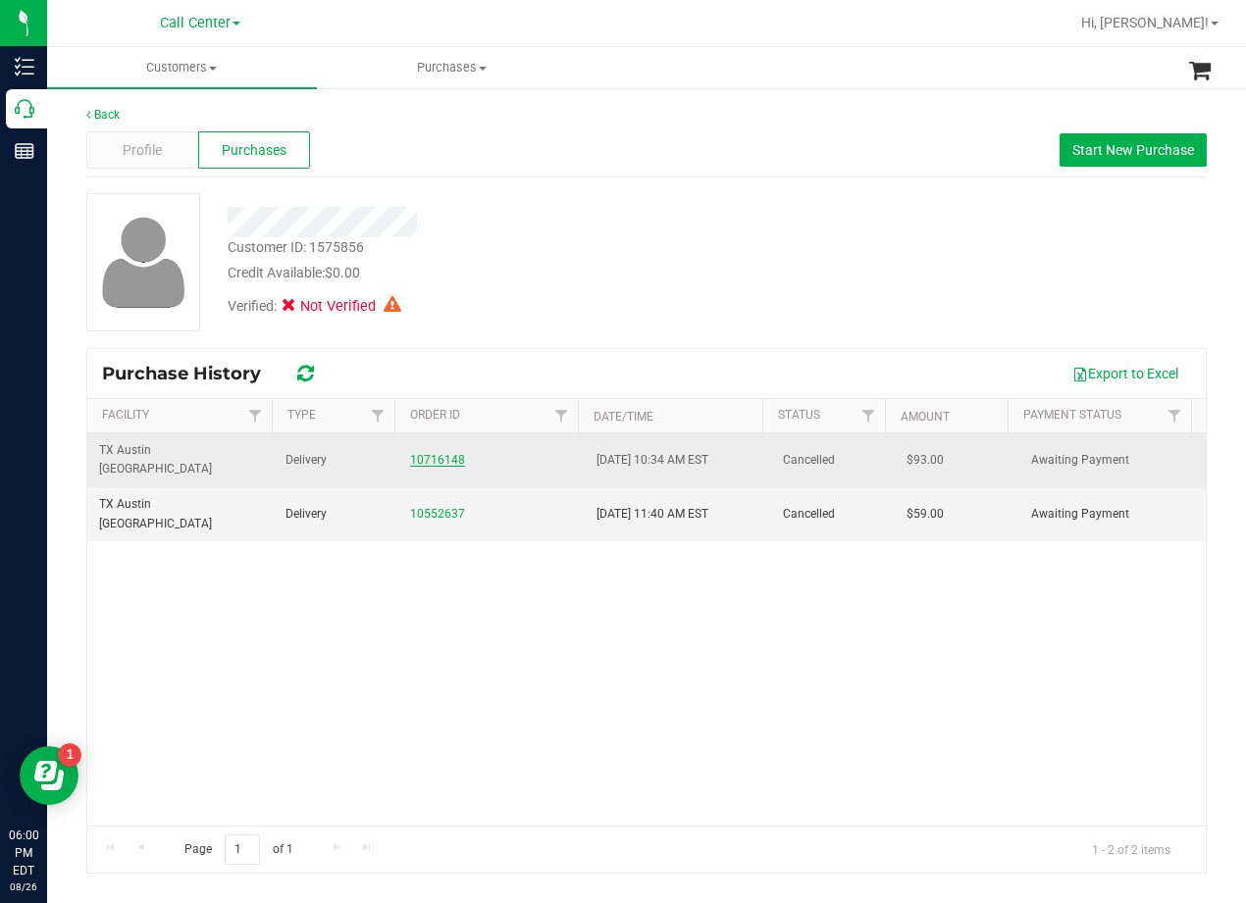
click at [448, 453] on link "10716148" at bounding box center [437, 460] width 55 height 14
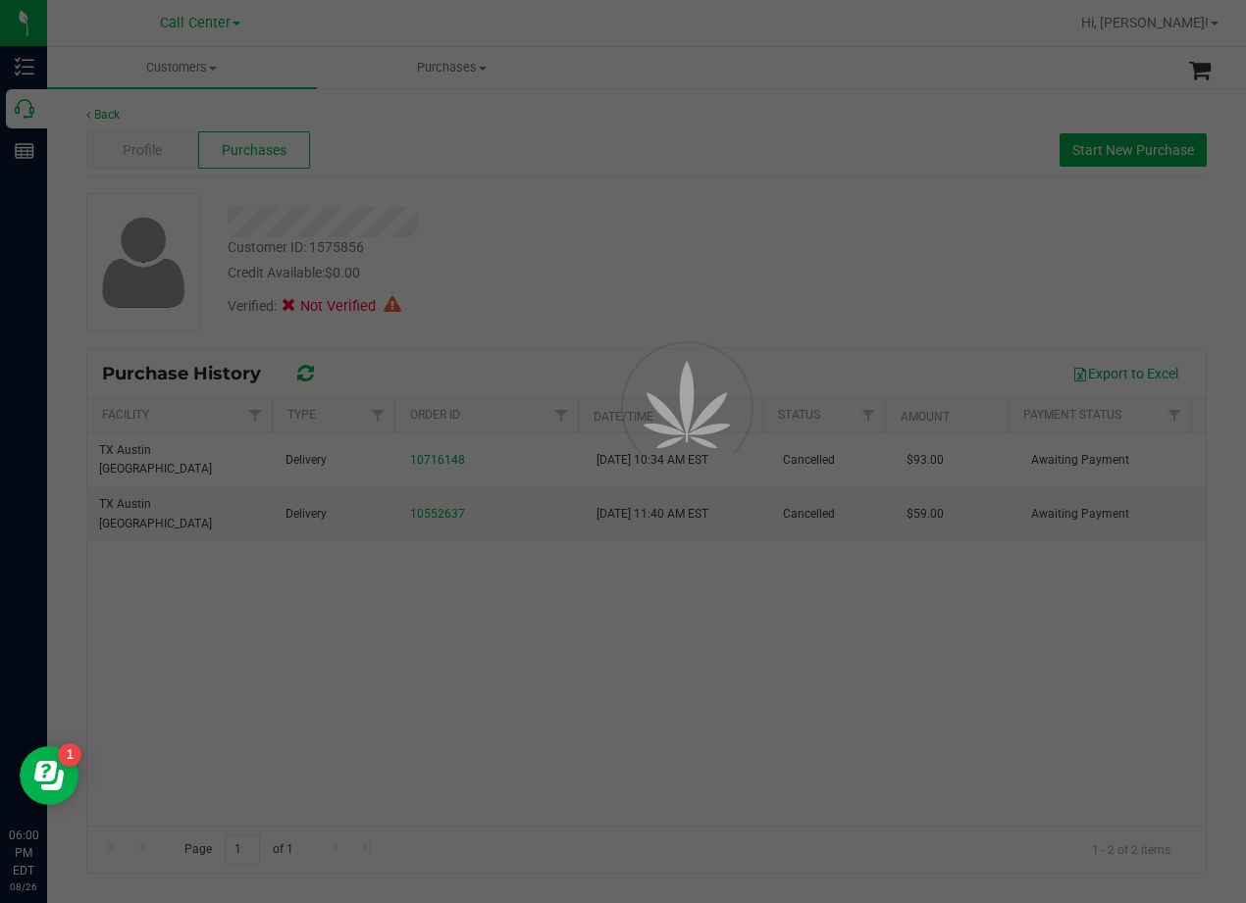
click at [539, 306] on div at bounding box center [623, 451] width 1246 height 903
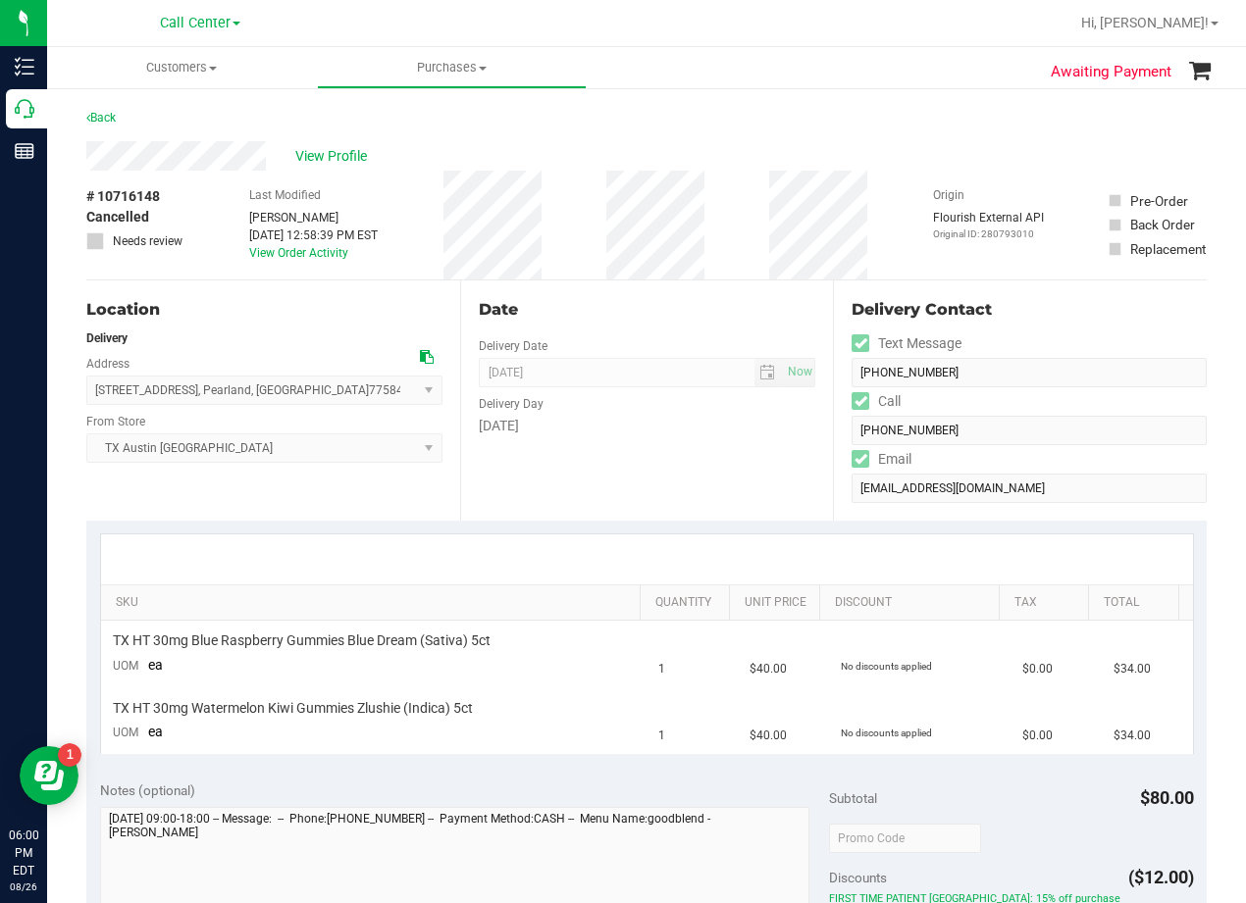
click at [602, 417] on div "[DATE]" at bounding box center [647, 426] width 337 height 21
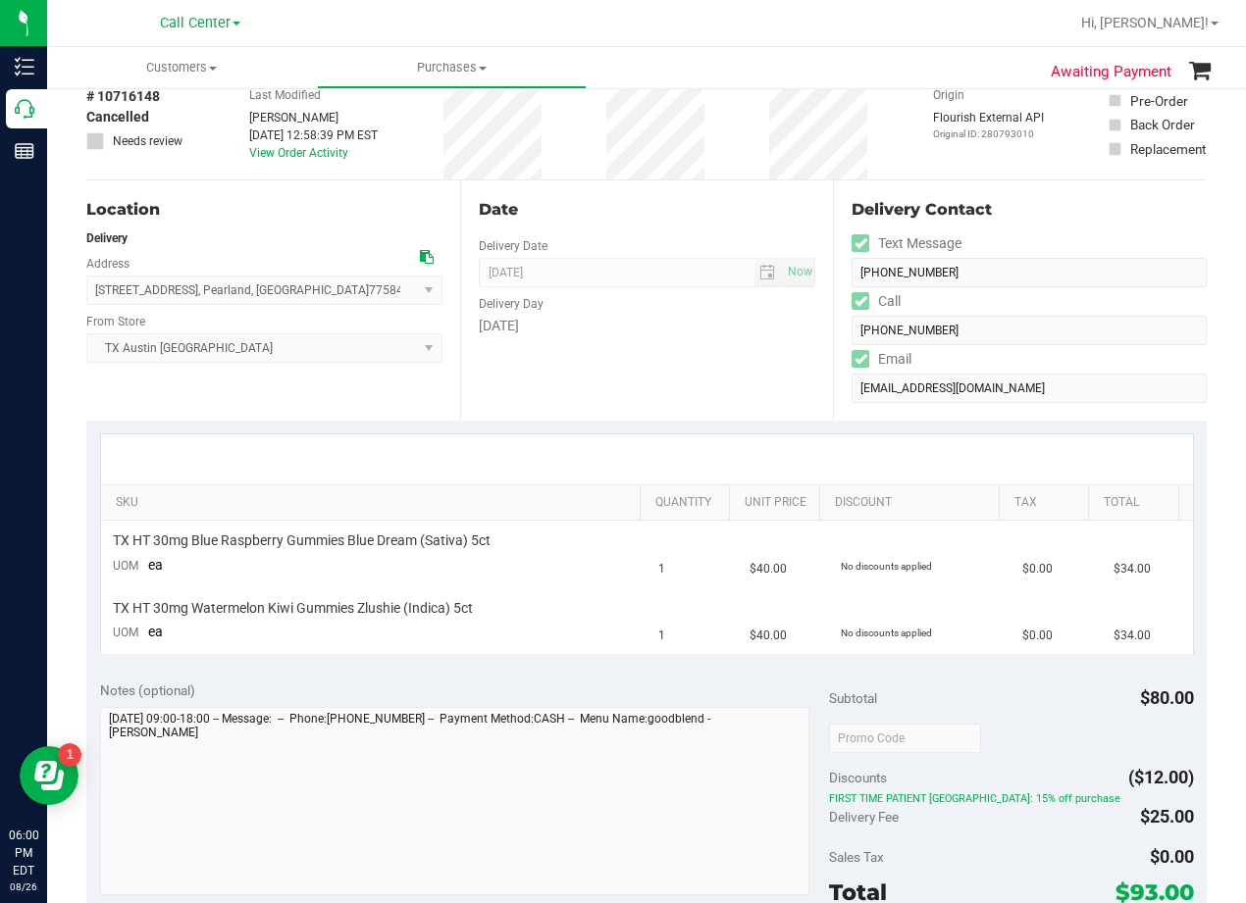
scroll to position [98, 0]
click at [427, 259] on icon at bounding box center [427, 259] width 14 height 14
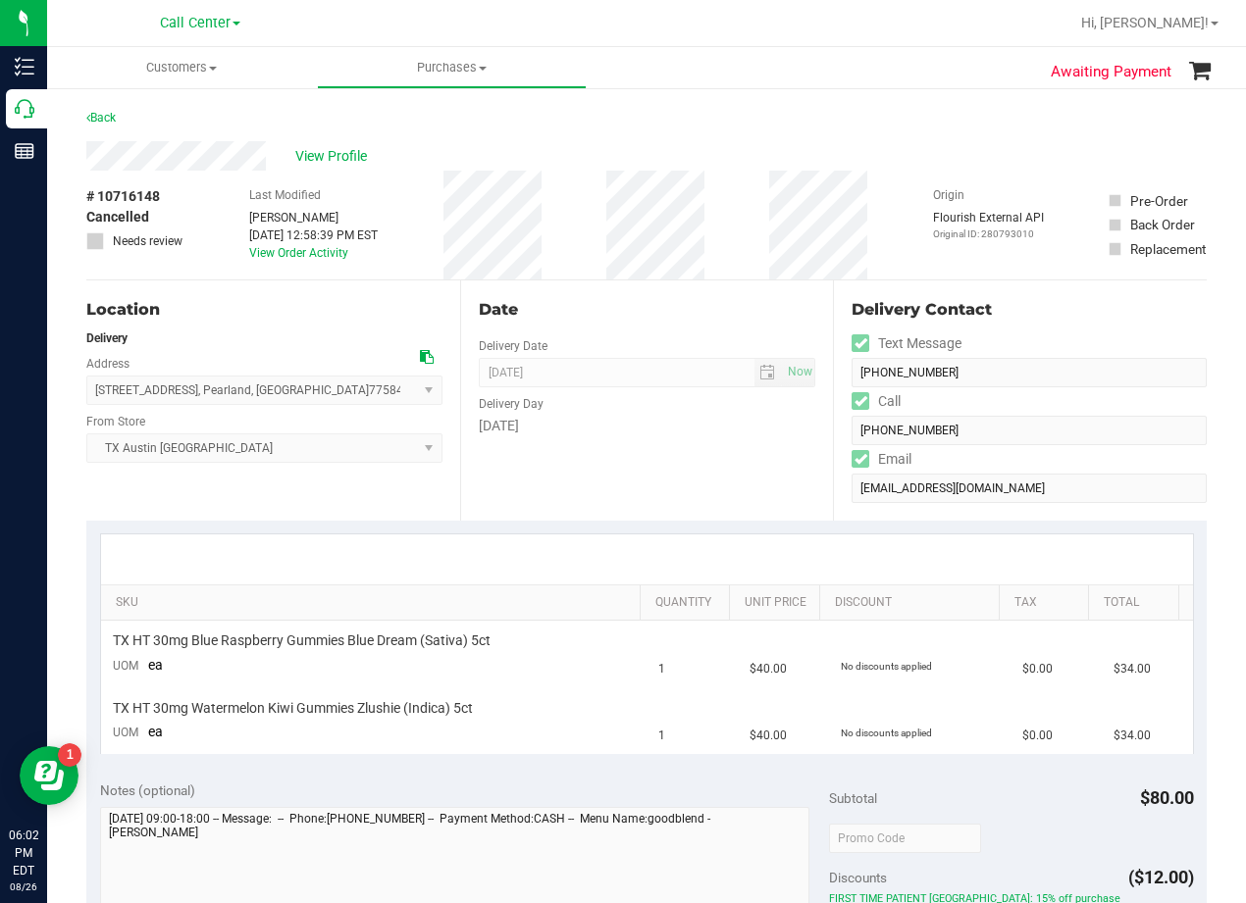
click at [707, 291] on div "Date Delivery Date [DATE] Now [DATE] 07:00 PM Now Delivery Day [DATE]" at bounding box center [647, 401] width 374 height 240
click at [740, 287] on div "Date Delivery Date [DATE] Now [DATE] 07:00 PM Now Delivery Day [DATE]" at bounding box center [647, 401] width 374 height 240
click at [686, 416] on div "[DATE]" at bounding box center [647, 426] width 337 height 21
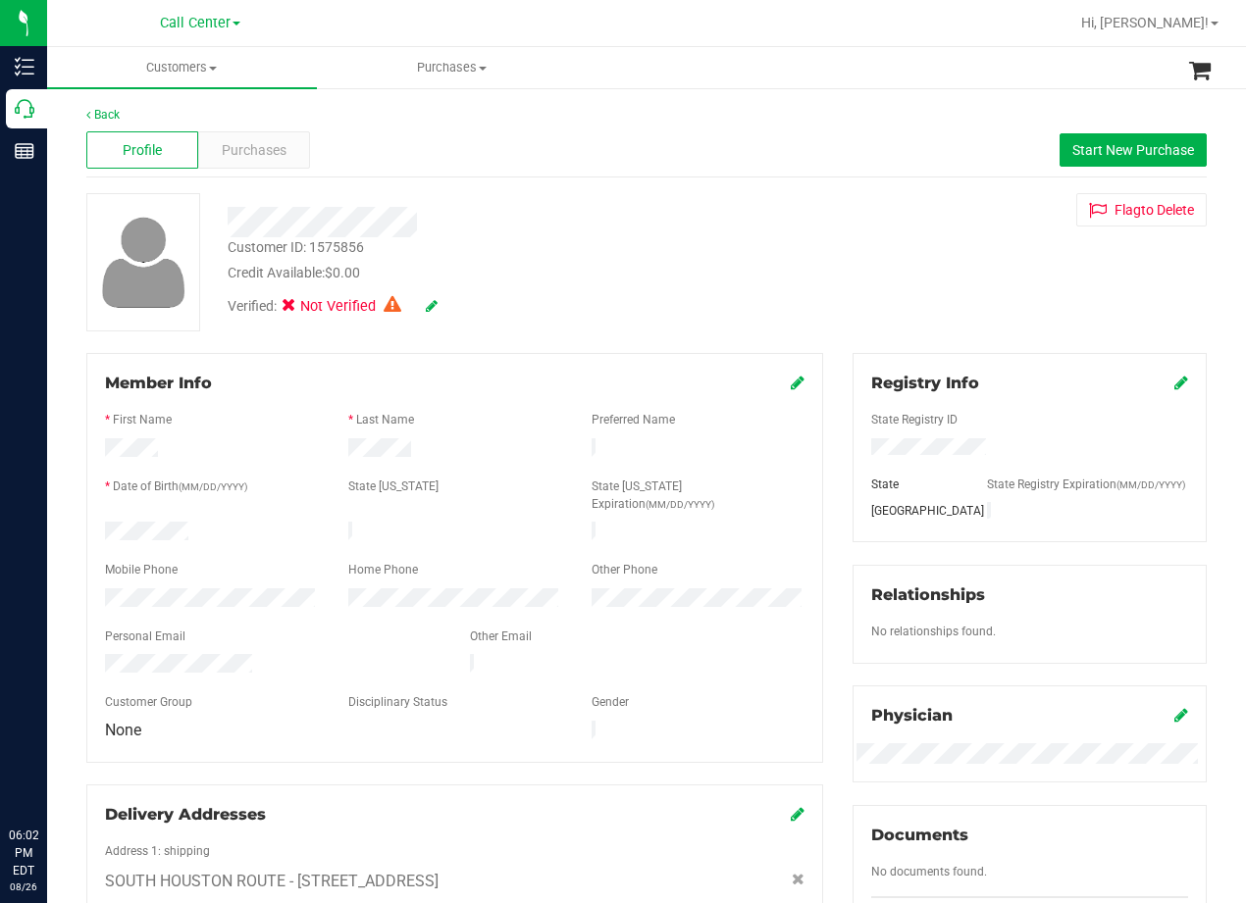
click at [289, 176] on div "Profile Purchases Start New Purchase" at bounding box center [646, 151] width 1120 height 54
click at [278, 125] on div "Profile Purchases Start New Purchase" at bounding box center [646, 151] width 1120 height 54
click at [278, 139] on div "Purchases" at bounding box center [254, 149] width 112 height 37
click at [266, 163] on div "Purchases" at bounding box center [254, 149] width 112 height 37
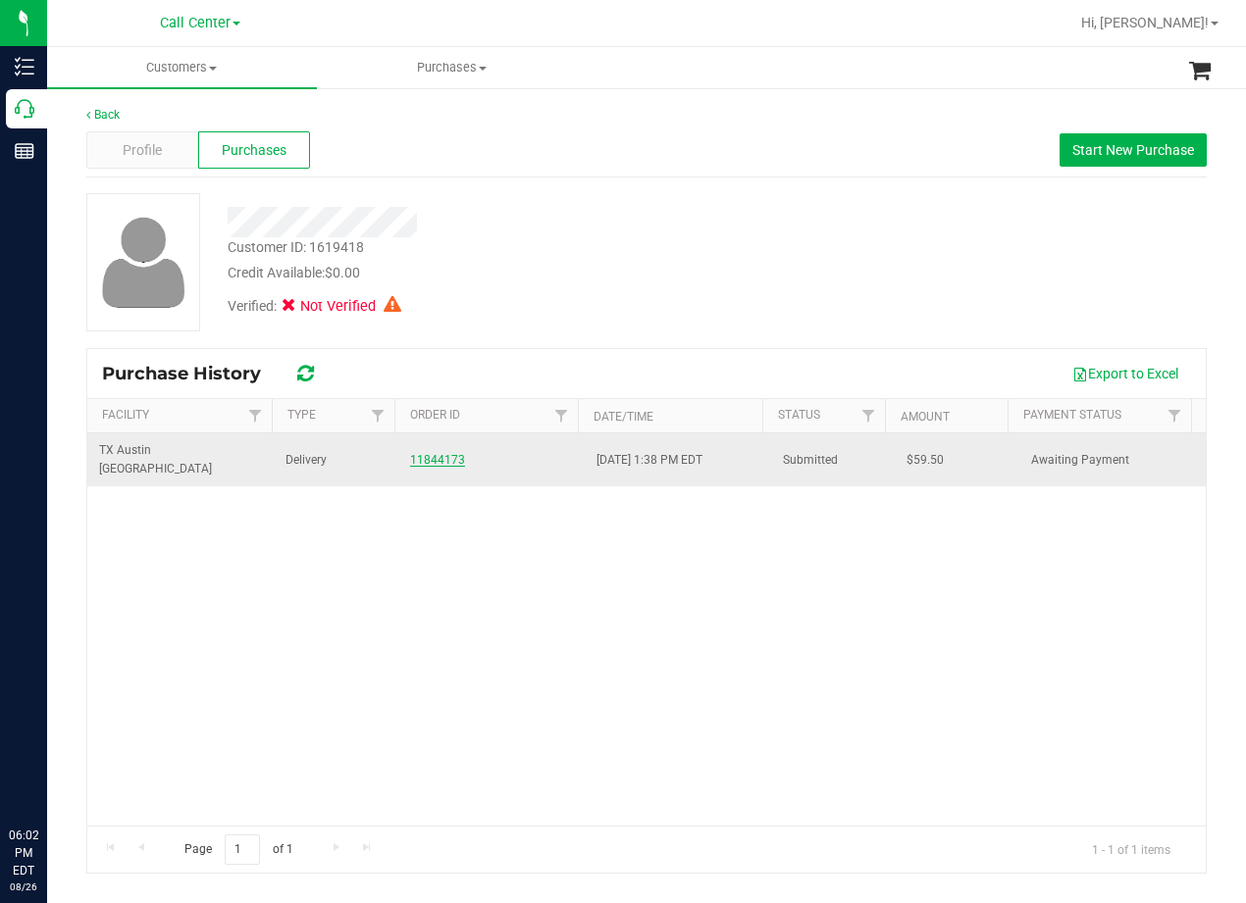
click at [410, 453] on link "11844173" at bounding box center [437, 460] width 55 height 14
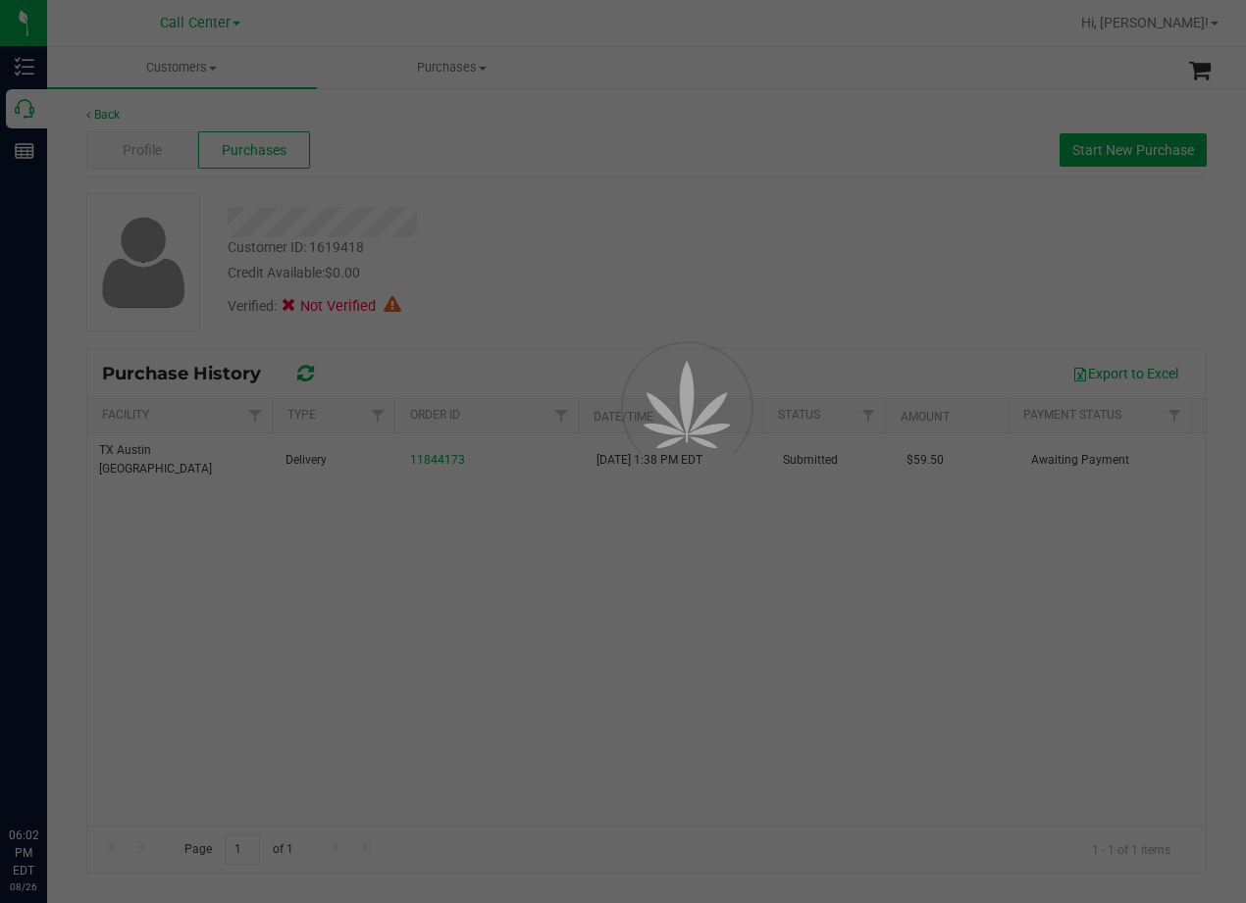
click at [467, 281] on div at bounding box center [623, 451] width 1246 height 903
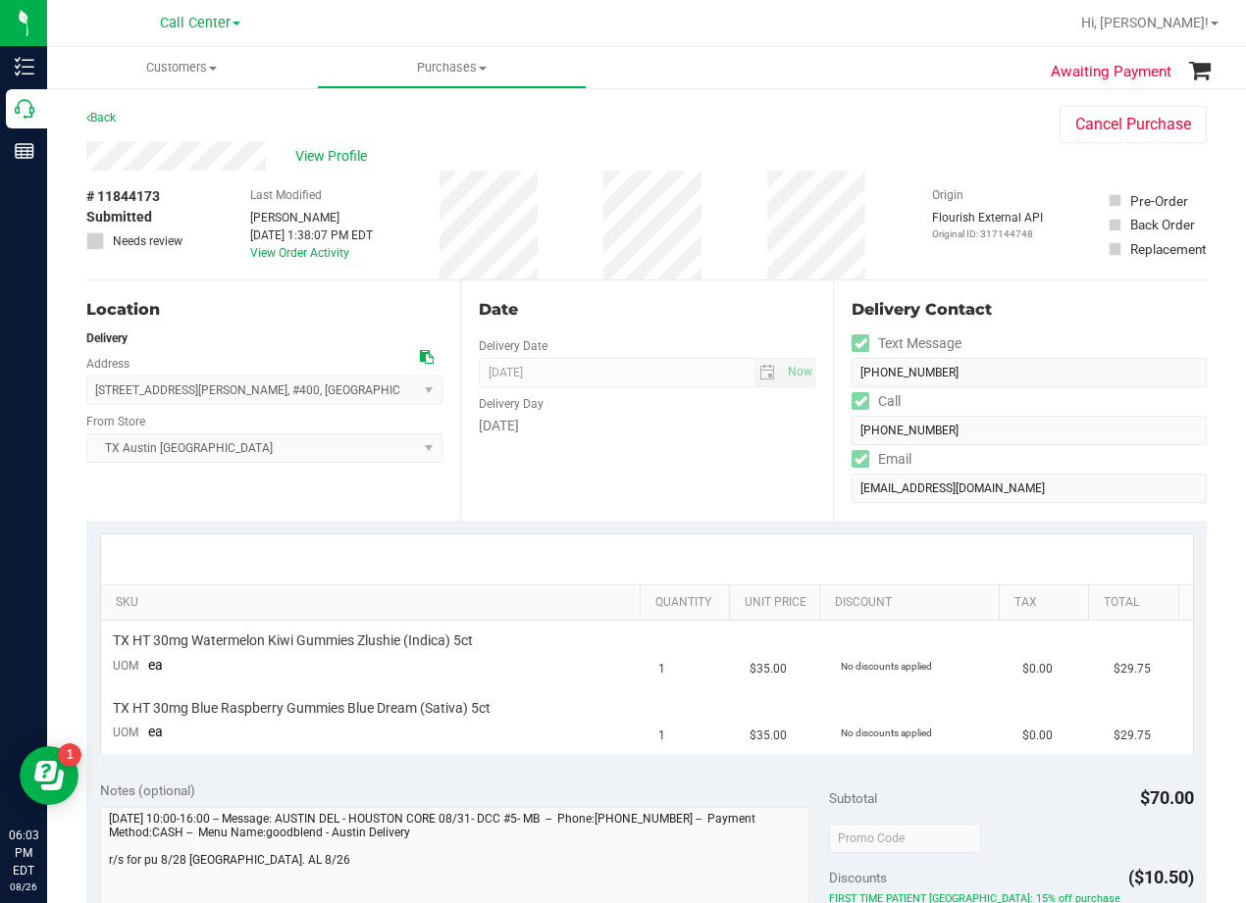
click at [631, 111] on div "Back Cancel Purchase" at bounding box center [646, 123] width 1120 height 35
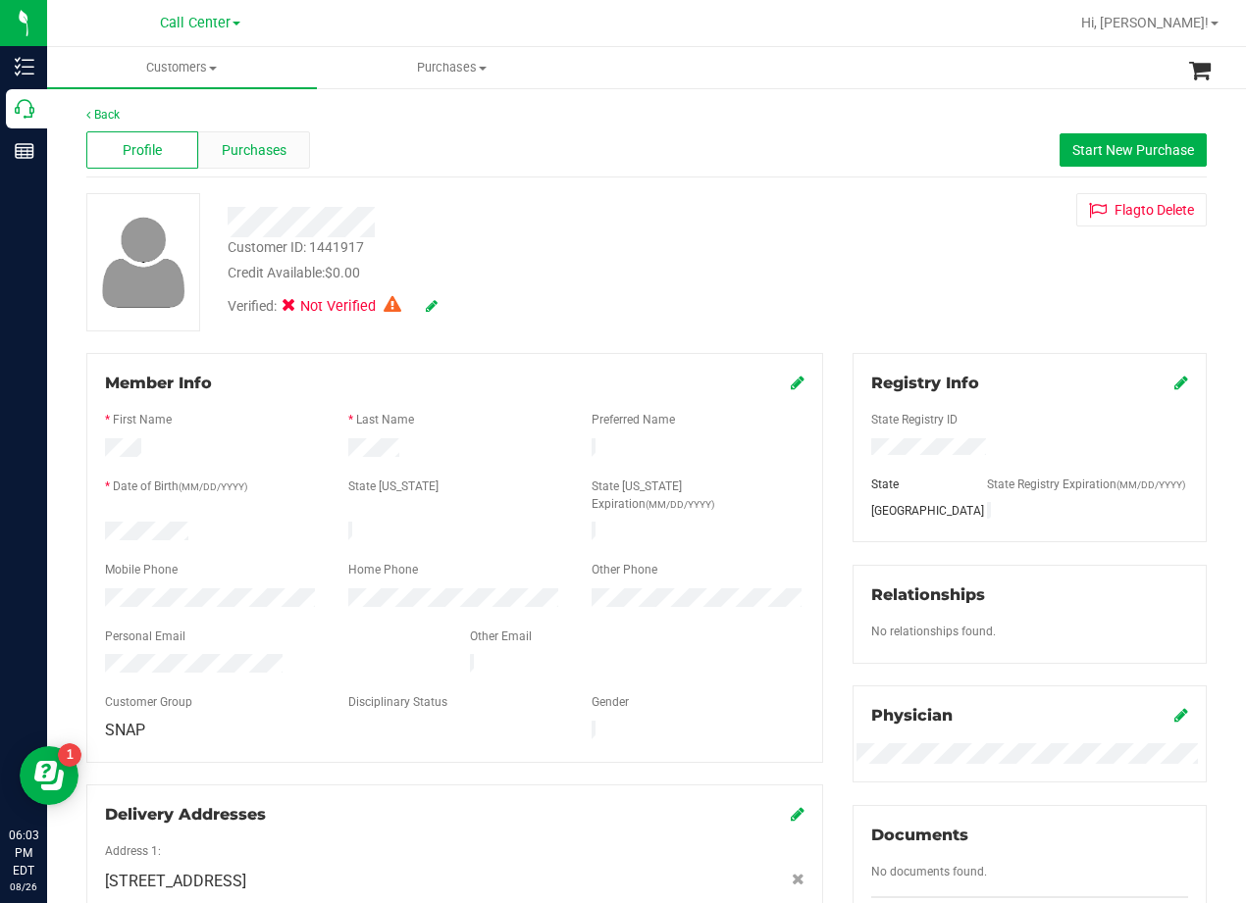
click at [231, 158] on span "Purchases" at bounding box center [254, 150] width 65 height 21
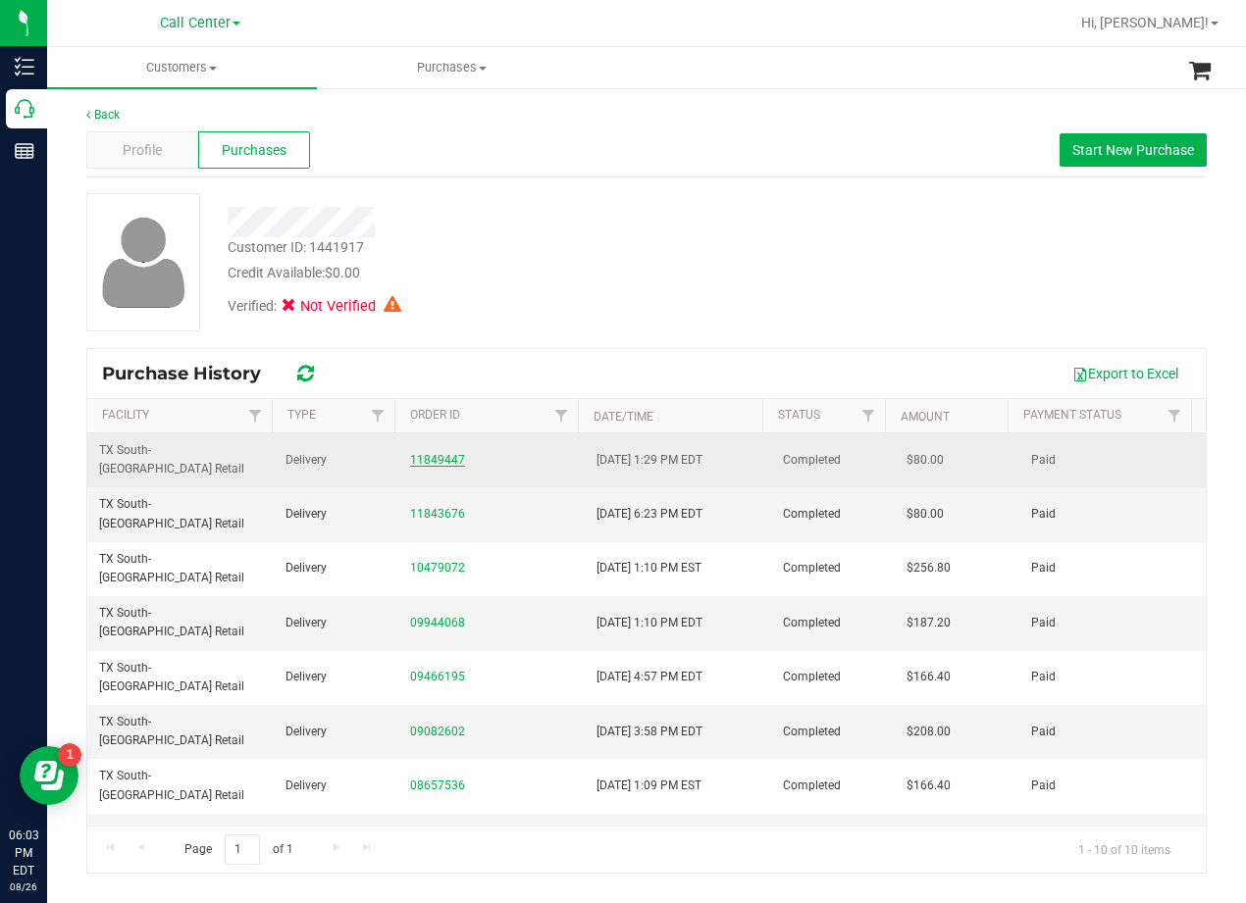
click at [419, 453] on link "11849447" at bounding box center [437, 460] width 55 height 14
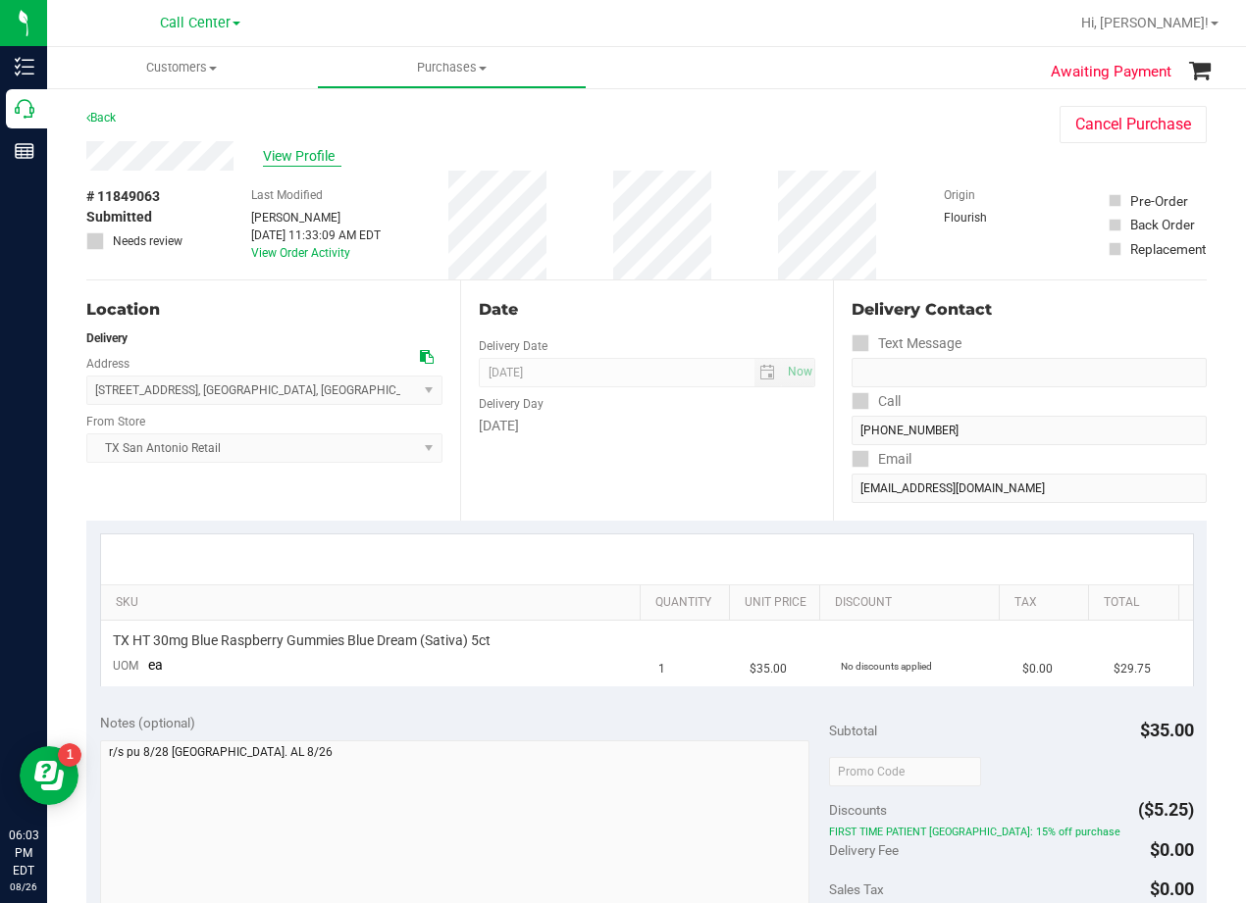
click at [311, 154] on span "View Profile" at bounding box center [302, 156] width 78 height 21
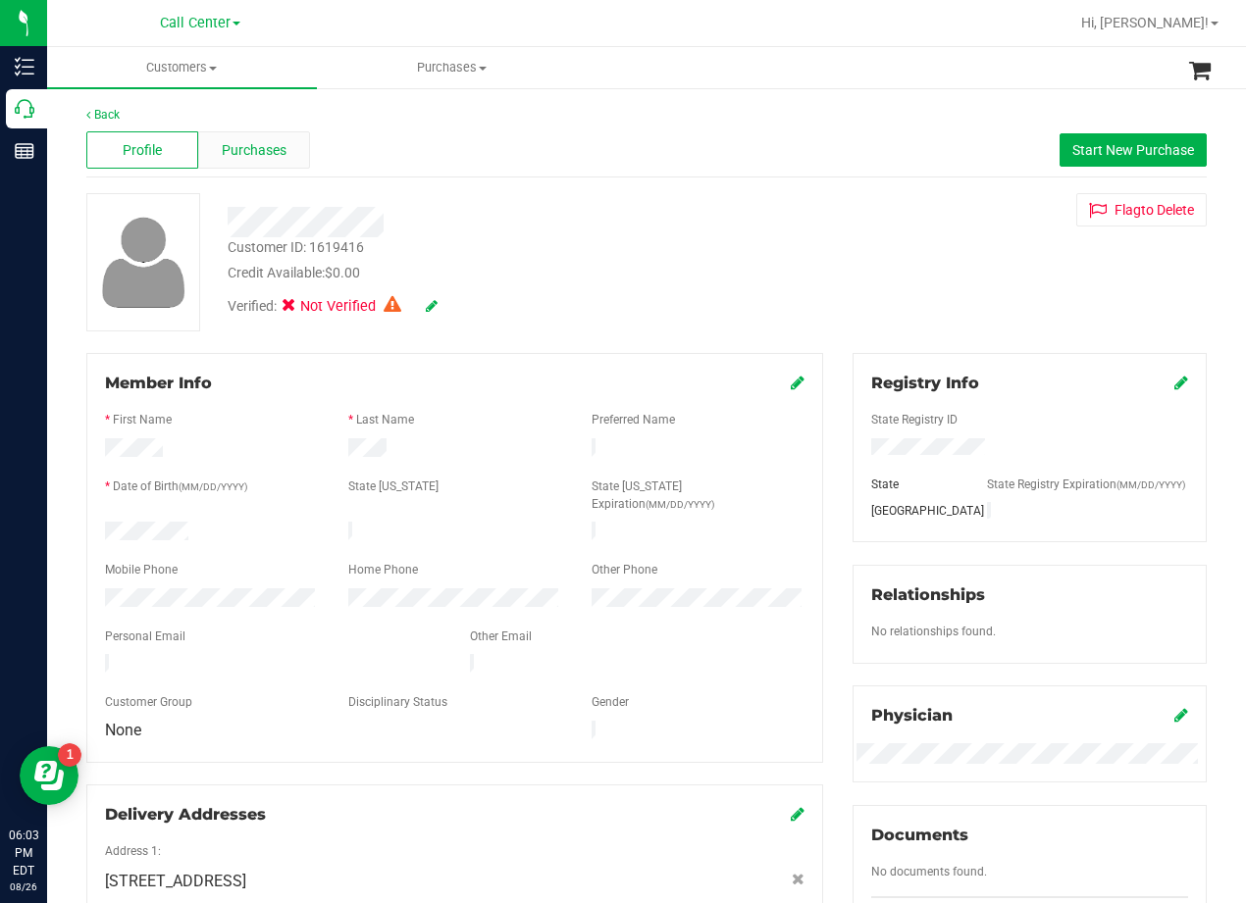
click at [235, 156] on span "Purchases" at bounding box center [254, 150] width 65 height 21
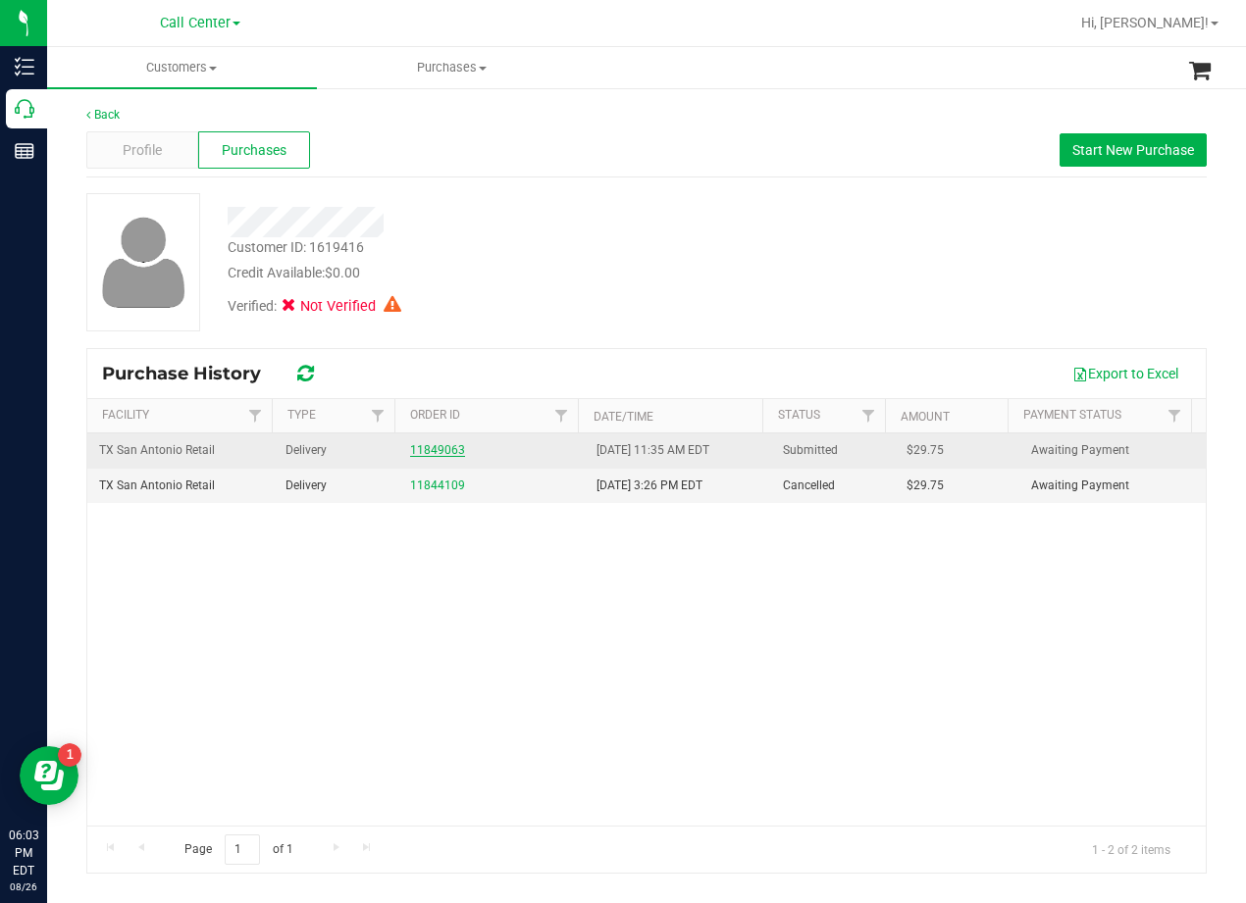
click at [427, 446] on link "11849063" at bounding box center [437, 450] width 55 height 14
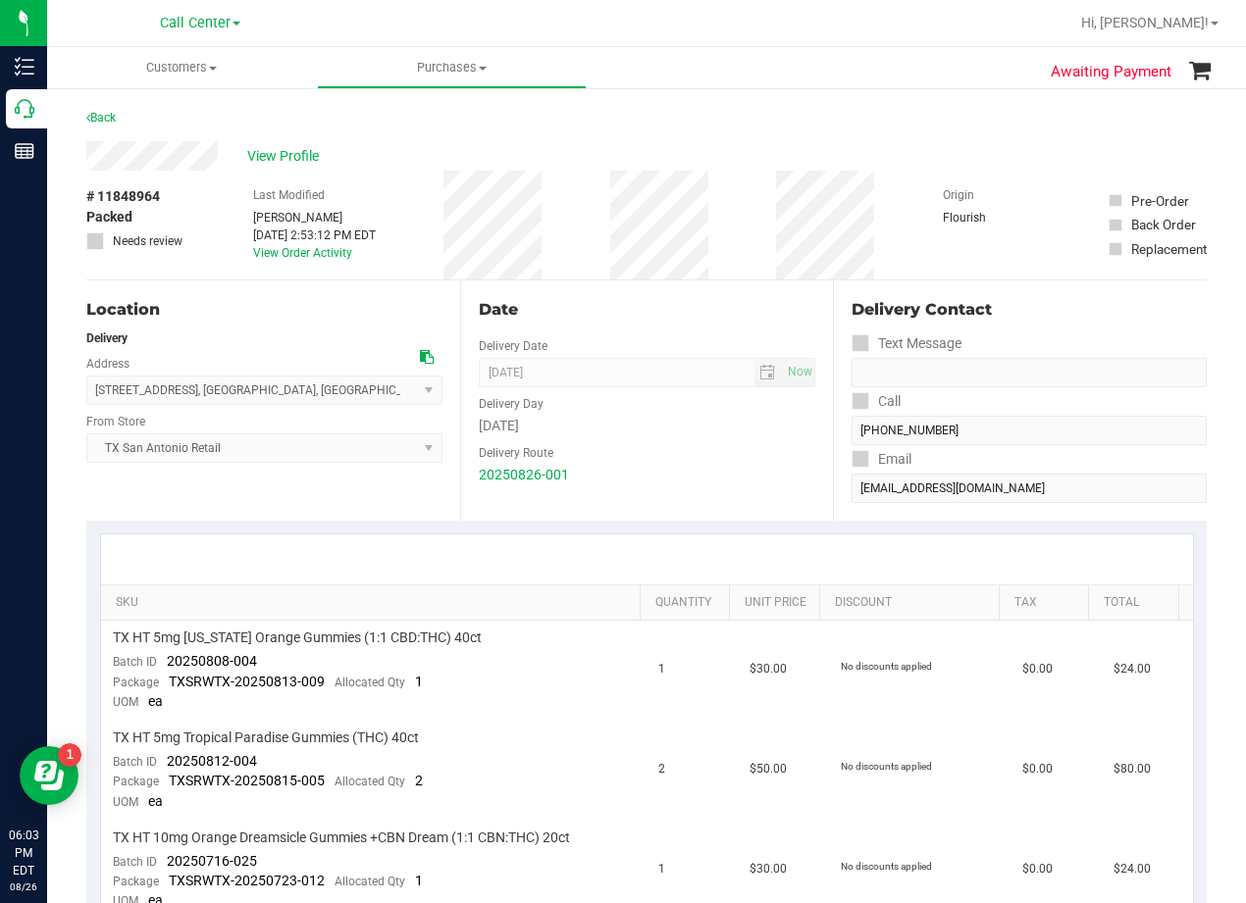
click at [705, 135] on div "Back" at bounding box center [646, 123] width 1120 height 35
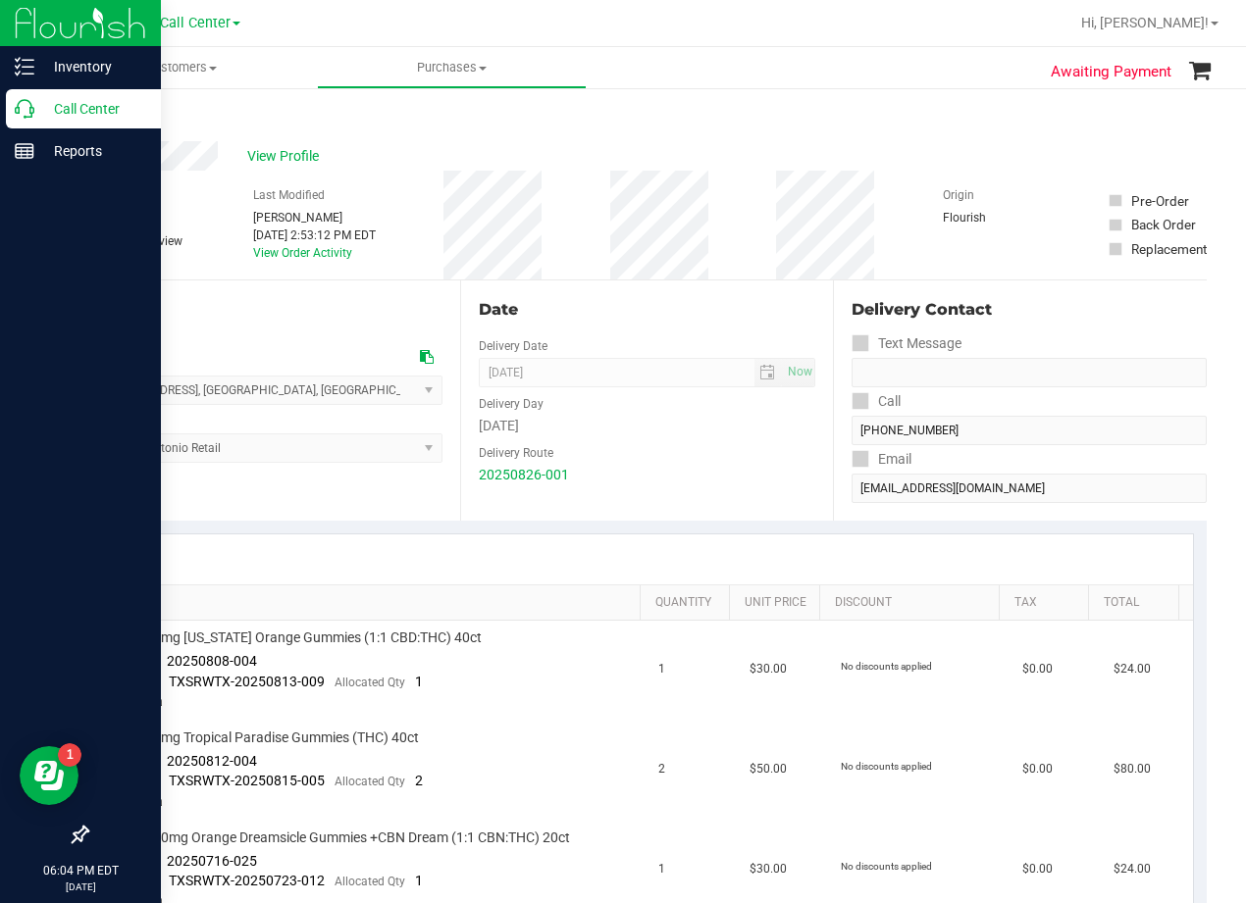
click at [26, 107] on icon at bounding box center [25, 109] width 20 height 20
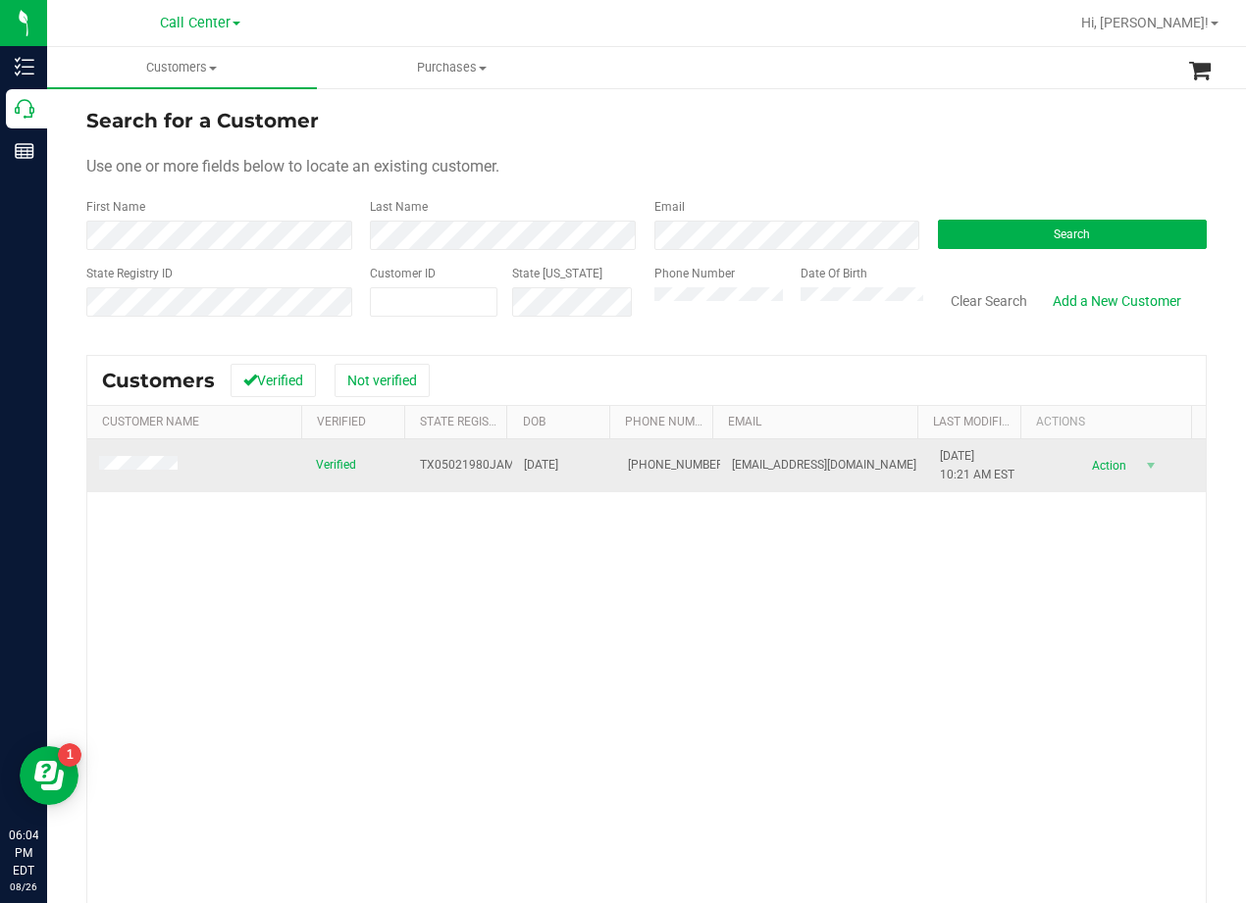
click at [152, 475] on span at bounding box center [141, 466] width 84 height 20
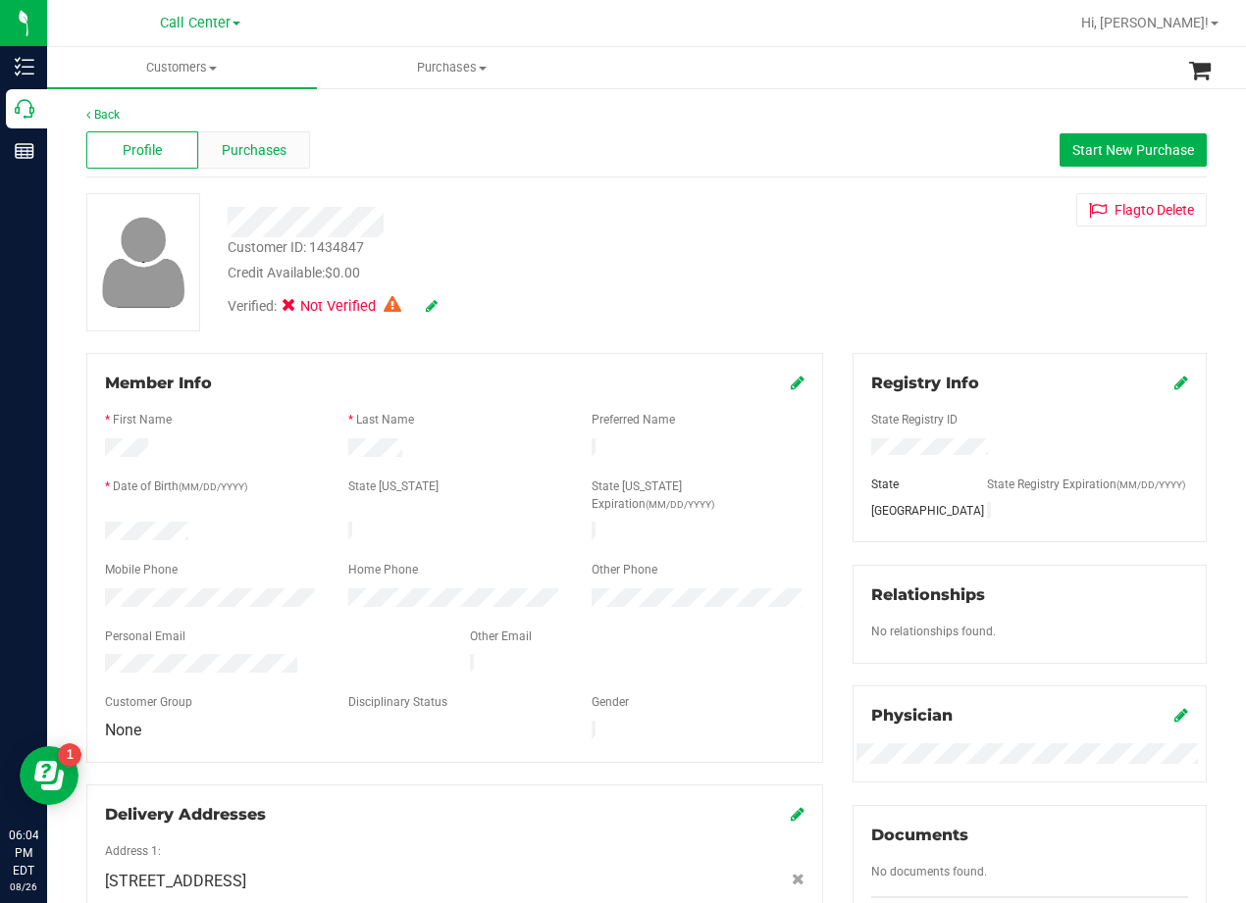
click at [276, 140] on span "Purchases" at bounding box center [254, 150] width 65 height 21
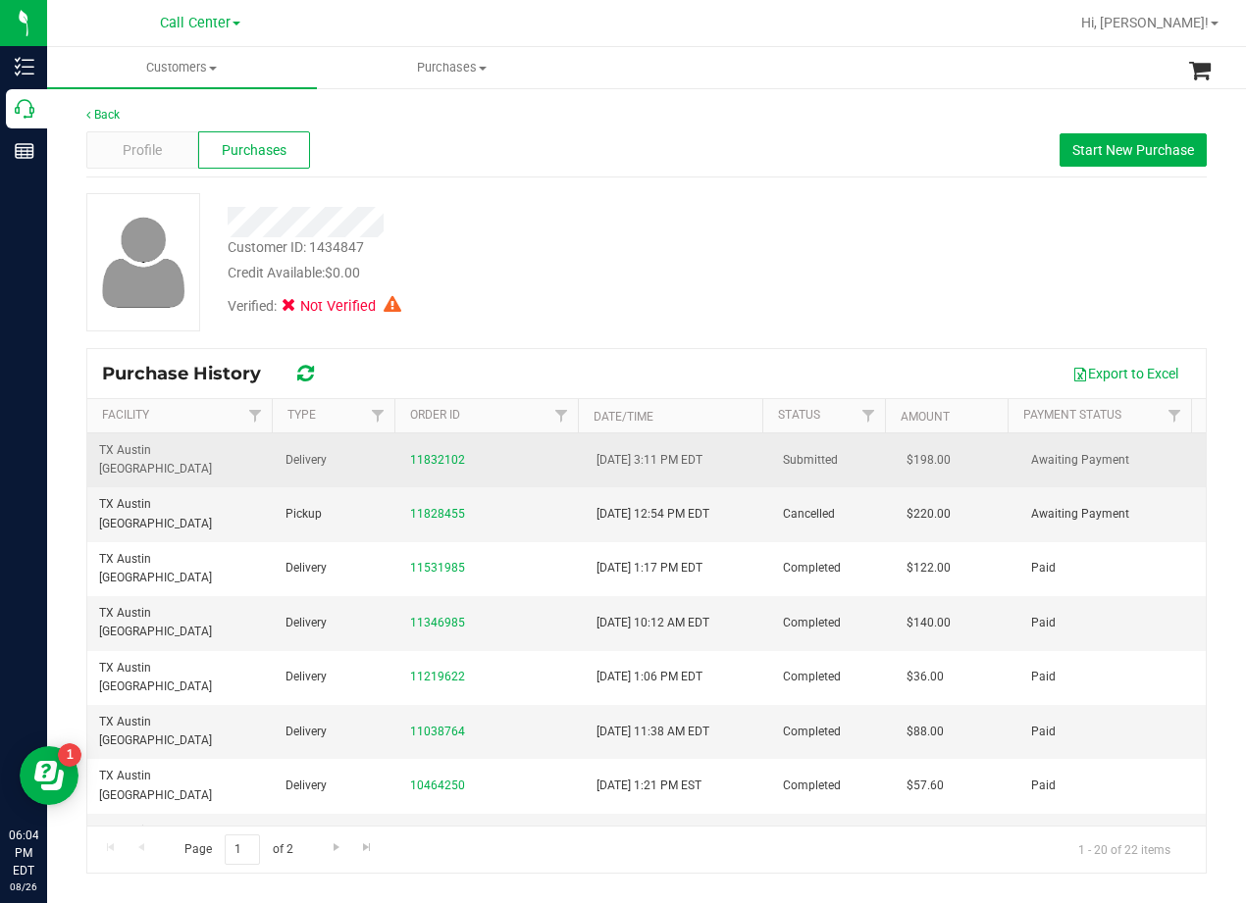
click at [415, 451] on div "11832102" at bounding box center [491, 460] width 163 height 19
click at [420, 453] on link "11832102" at bounding box center [437, 460] width 55 height 14
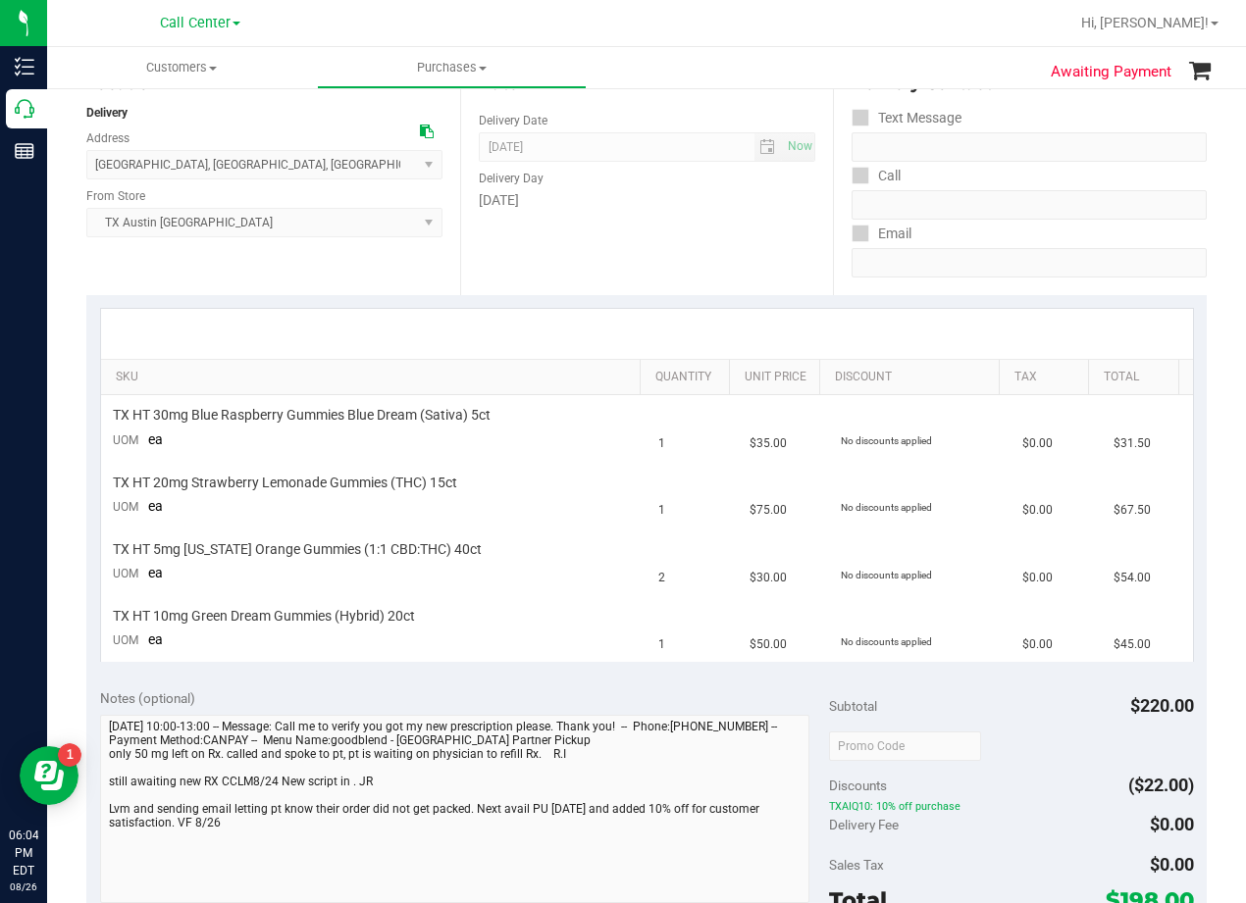
scroll to position [392, 0]
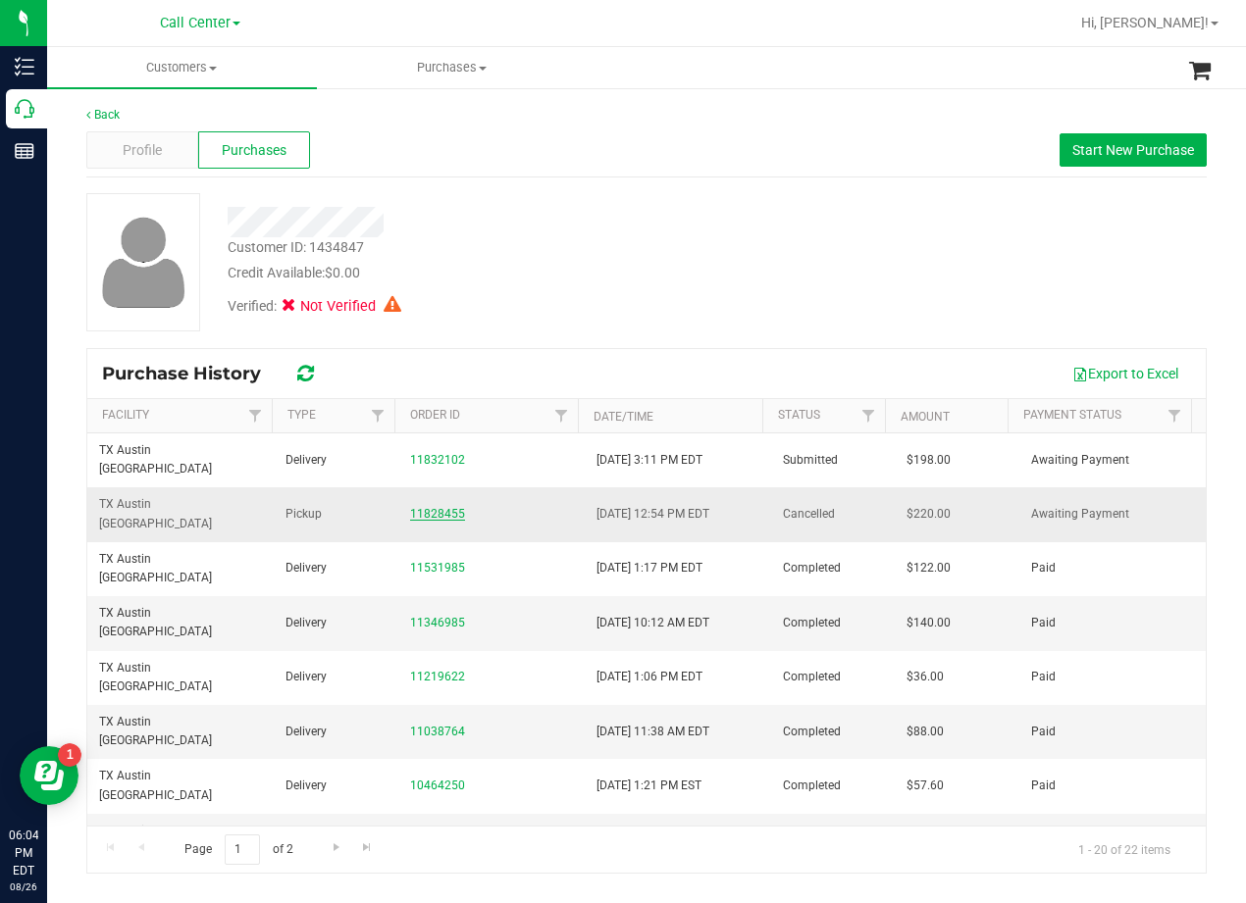
click at [426, 507] on link "11828455" at bounding box center [437, 514] width 55 height 14
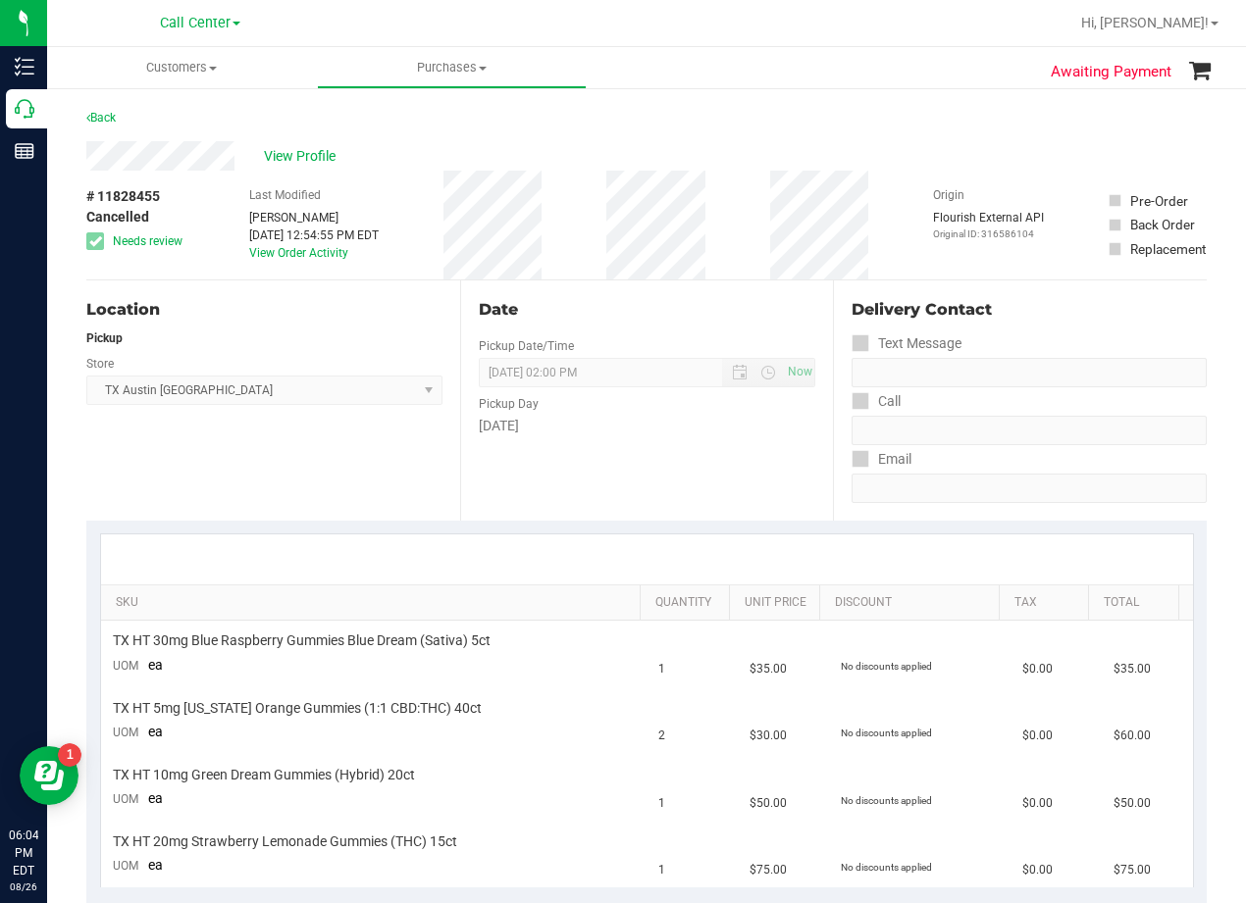
click at [49, 114] on div "Awaiting Payment Back View Profile # 11828455 Cancelled Needs review Last Modif…" at bounding box center [646, 890] width 1199 height 1608
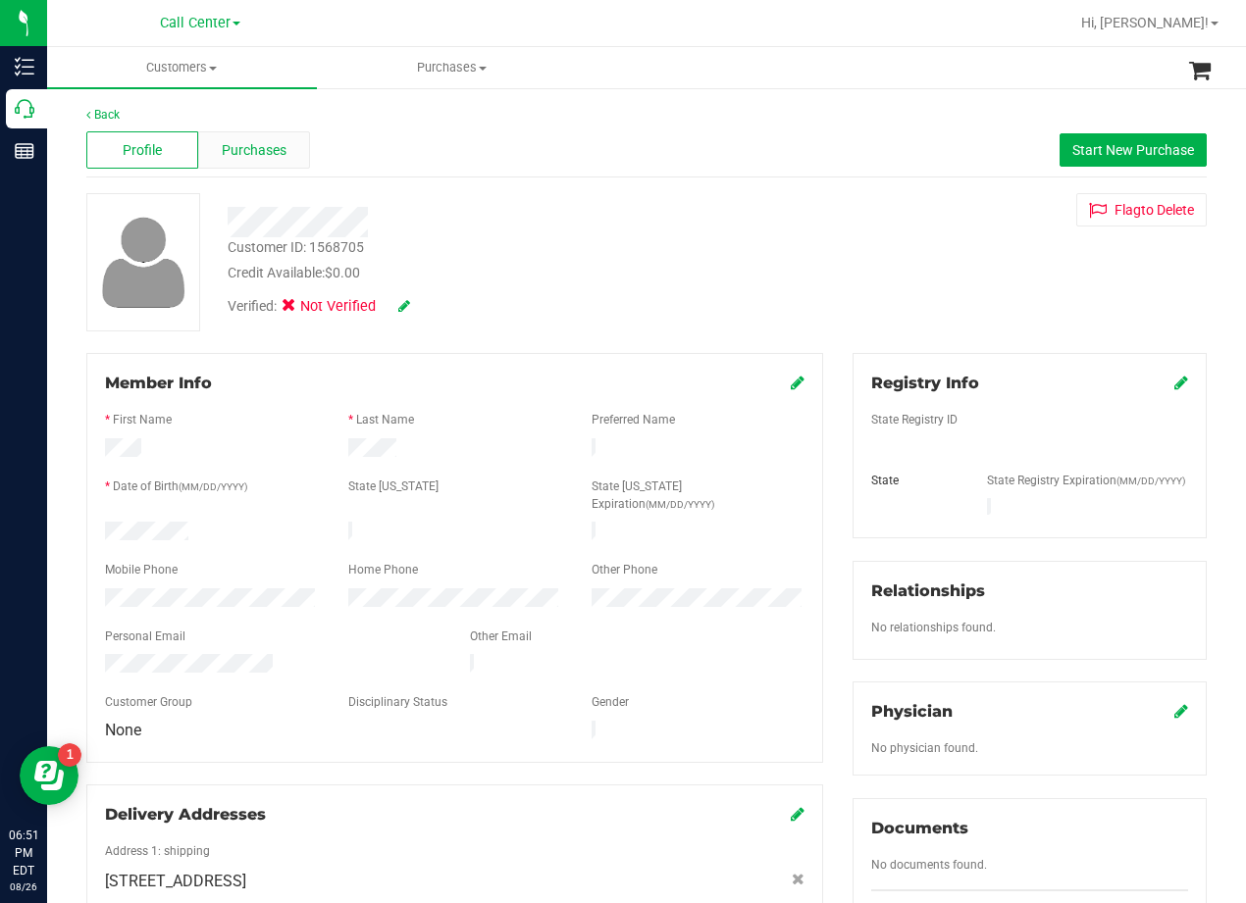
click at [270, 145] on span "Purchases" at bounding box center [254, 150] width 65 height 21
